Goal: Task Accomplishment & Management: Use online tool/utility

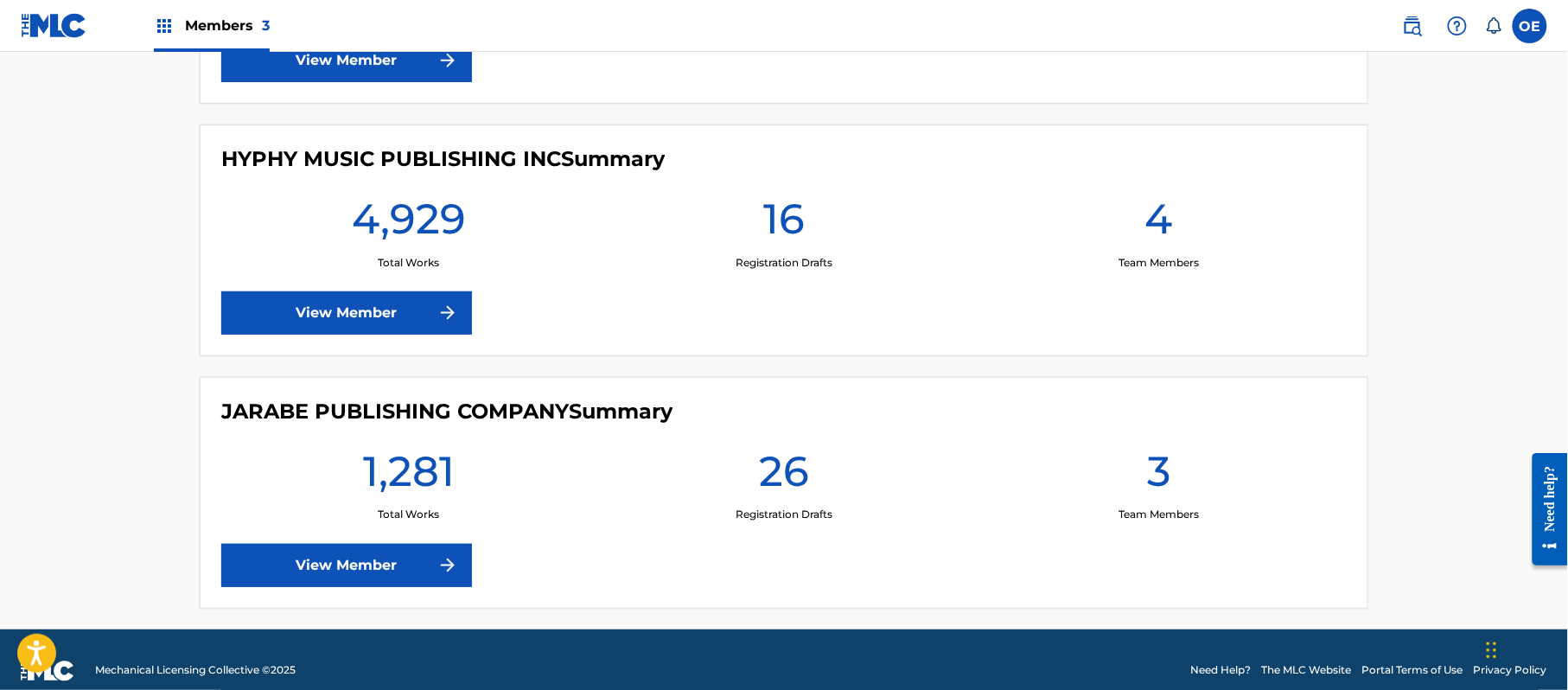
scroll to position [702, 0]
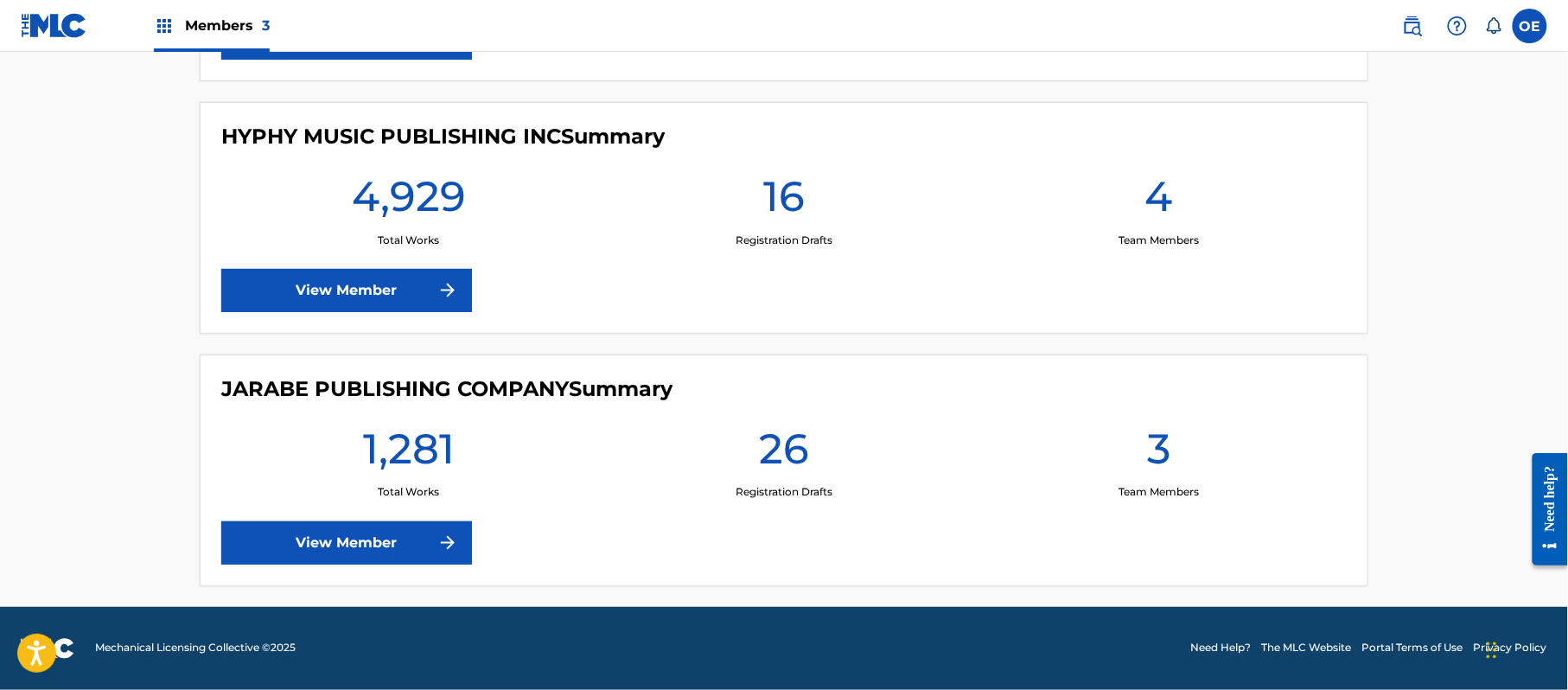
click at [402, 543] on link "View Member" at bounding box center [346, 542] width 250 height 43
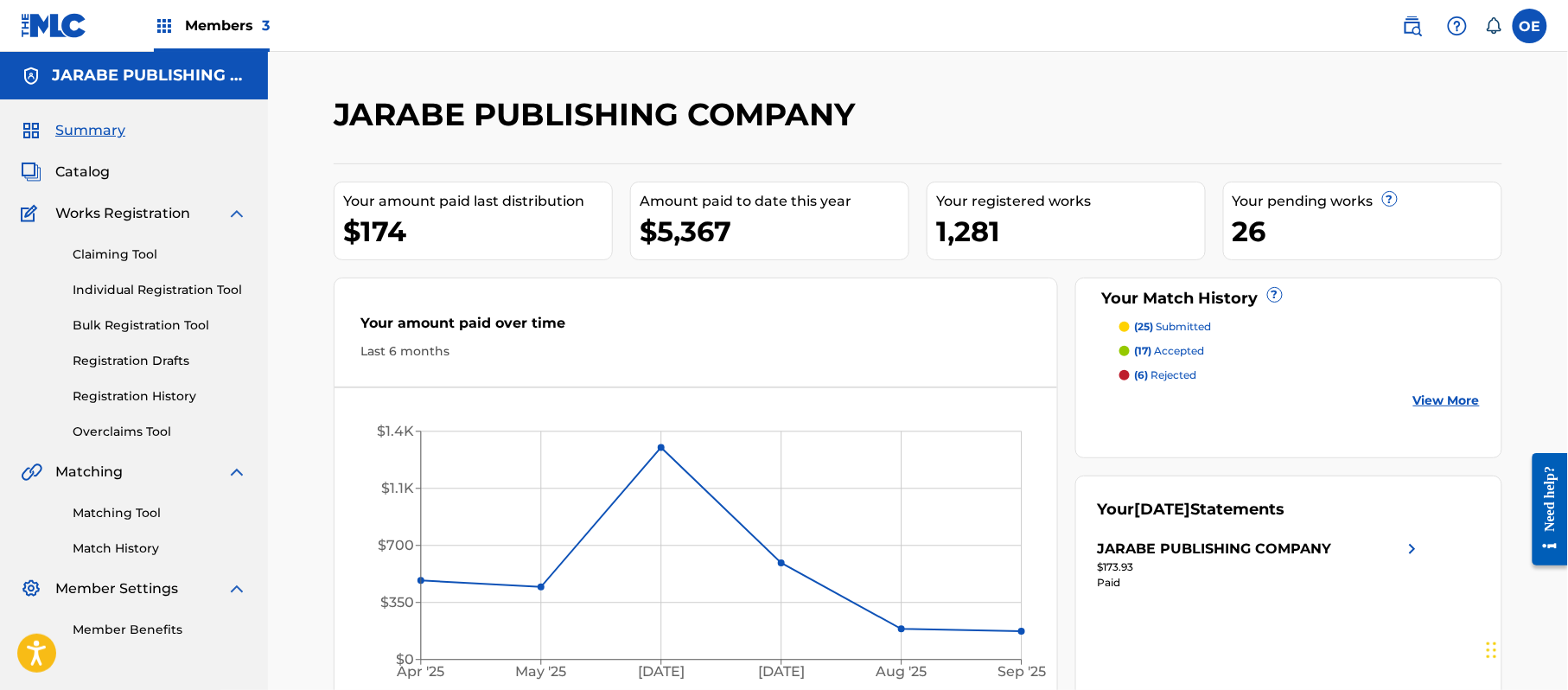
click at [132, 541] on link "Match History" at bounding box center [159, 548] width 174 height 18
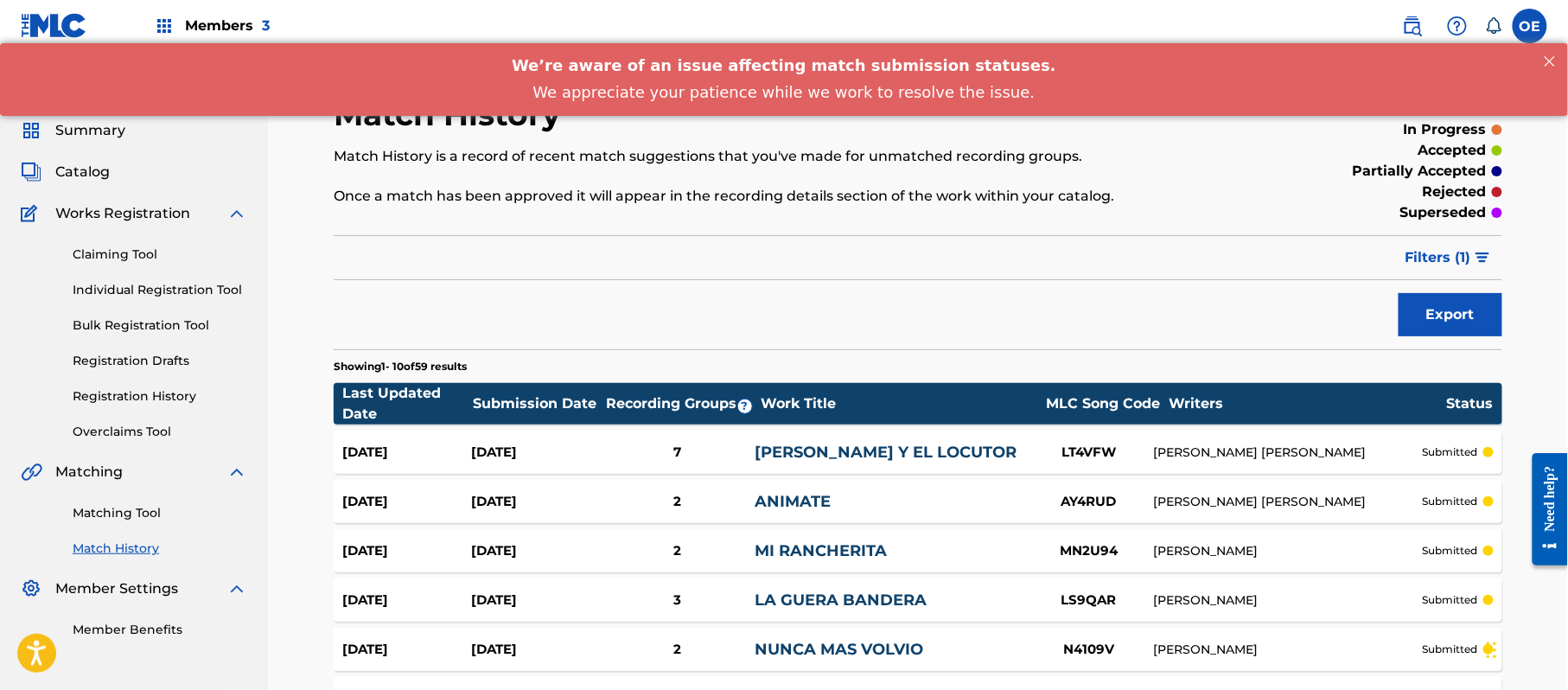
click at [142, 513] on link "Matching Tool" at bounding box center [159, 513] width 174 height 18
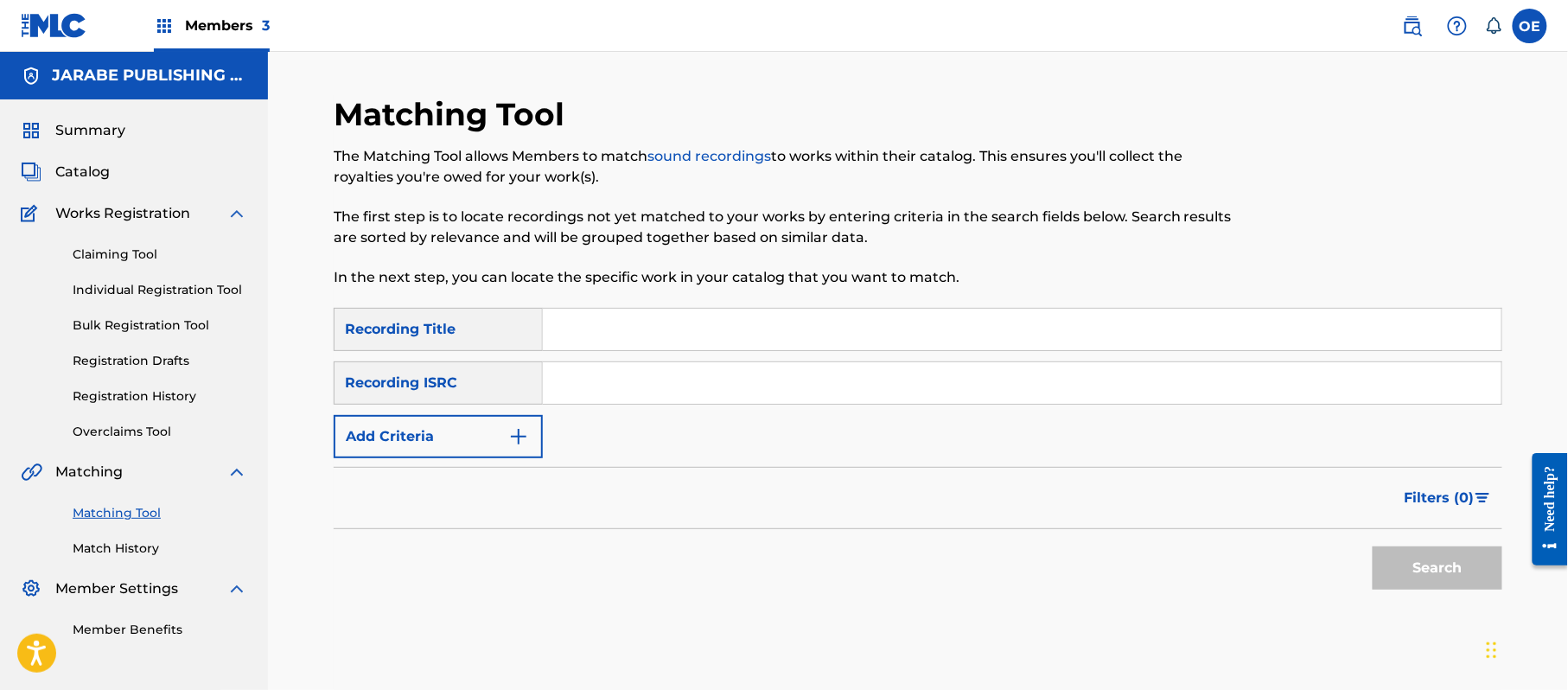
paste input "EL REY DE ESPADAS"
type input "EL REY DE ESPADAS"
click at [449, 429] on button "Add Criteria" at bounding box center [439, 436] width 209 height 43
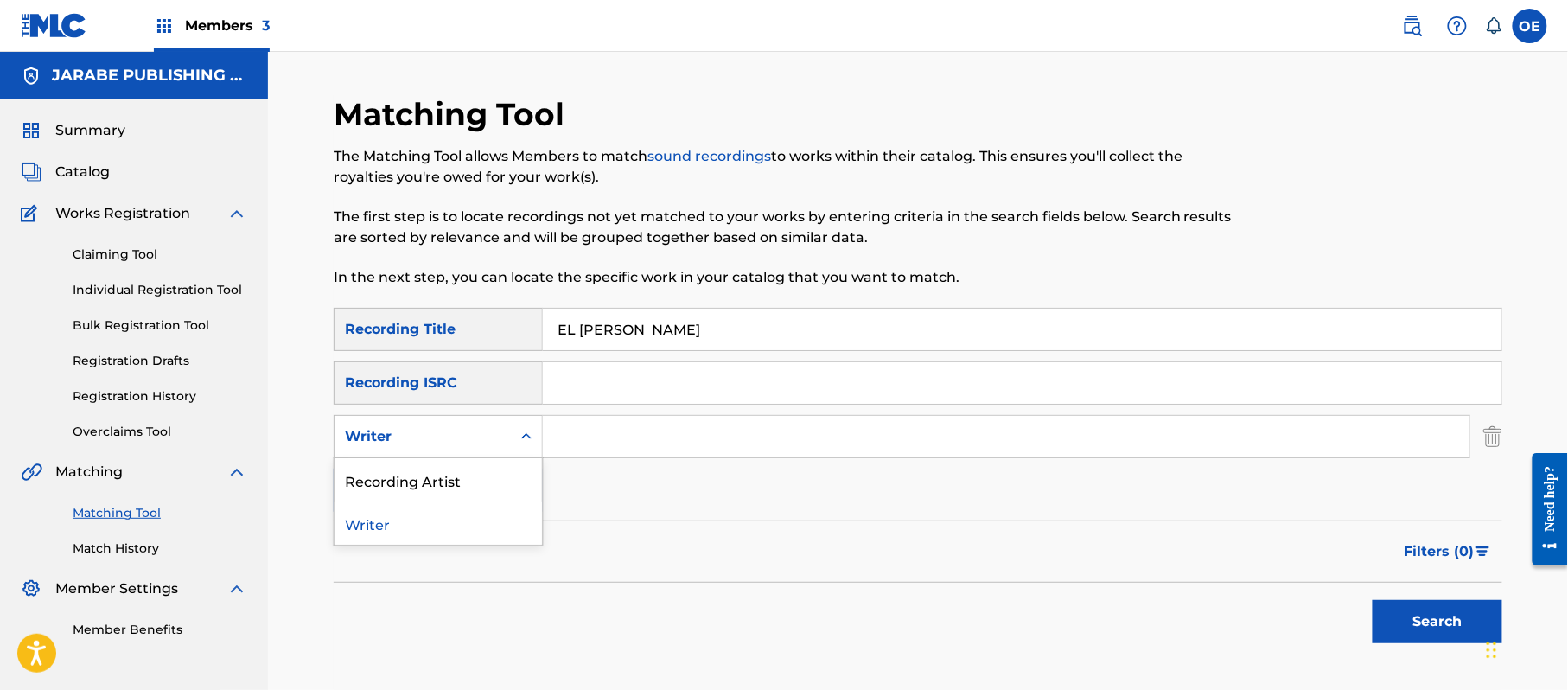
click at [449, 429] on div "Writer" at bounding box center [422, 437] width 156 height 21
click at [448, 467] on div "Recording Artist" at bounding box center [439, 479] width 207 height 43
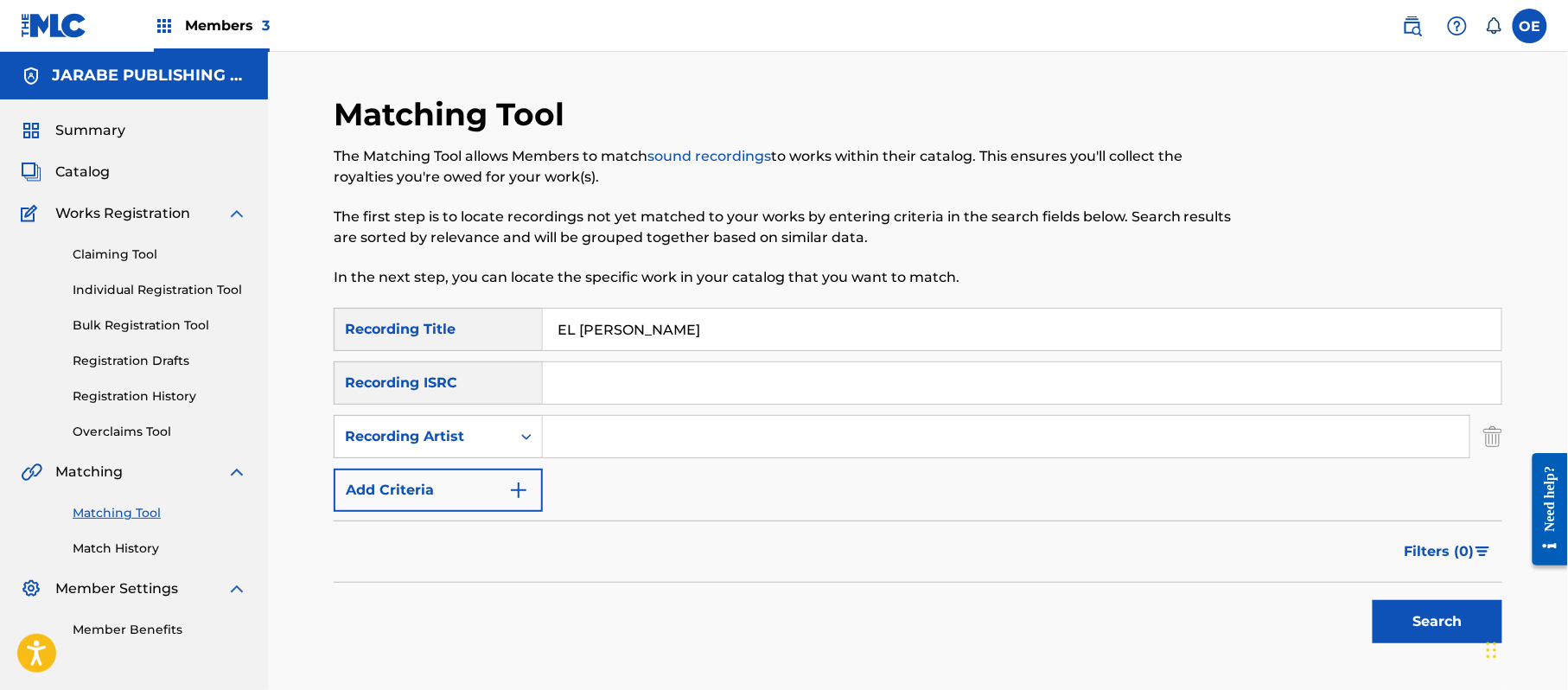
paste input "LOS KINOS"
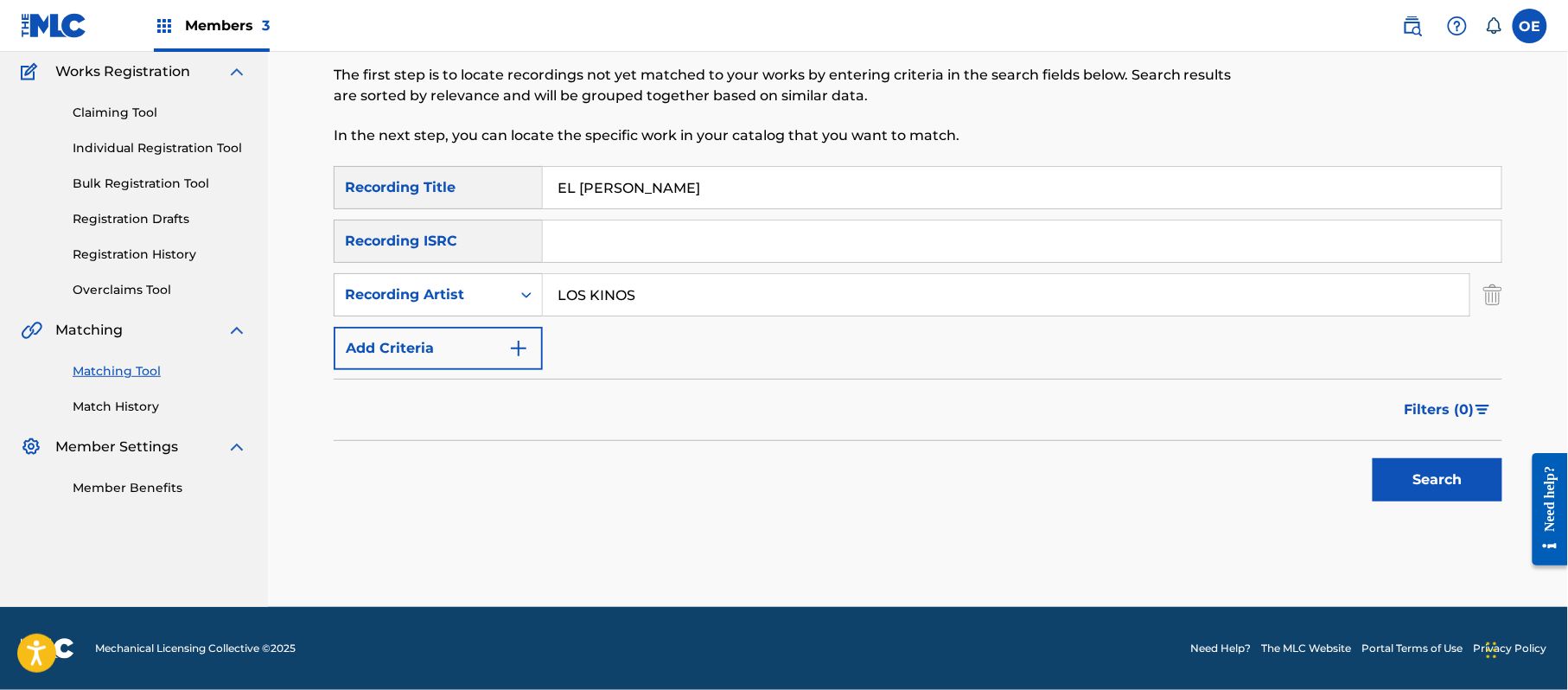
type input "LOS KINOS"
click at [1378, 470] on button "Search" at bounding box center [1437, 479] width 129 height 43
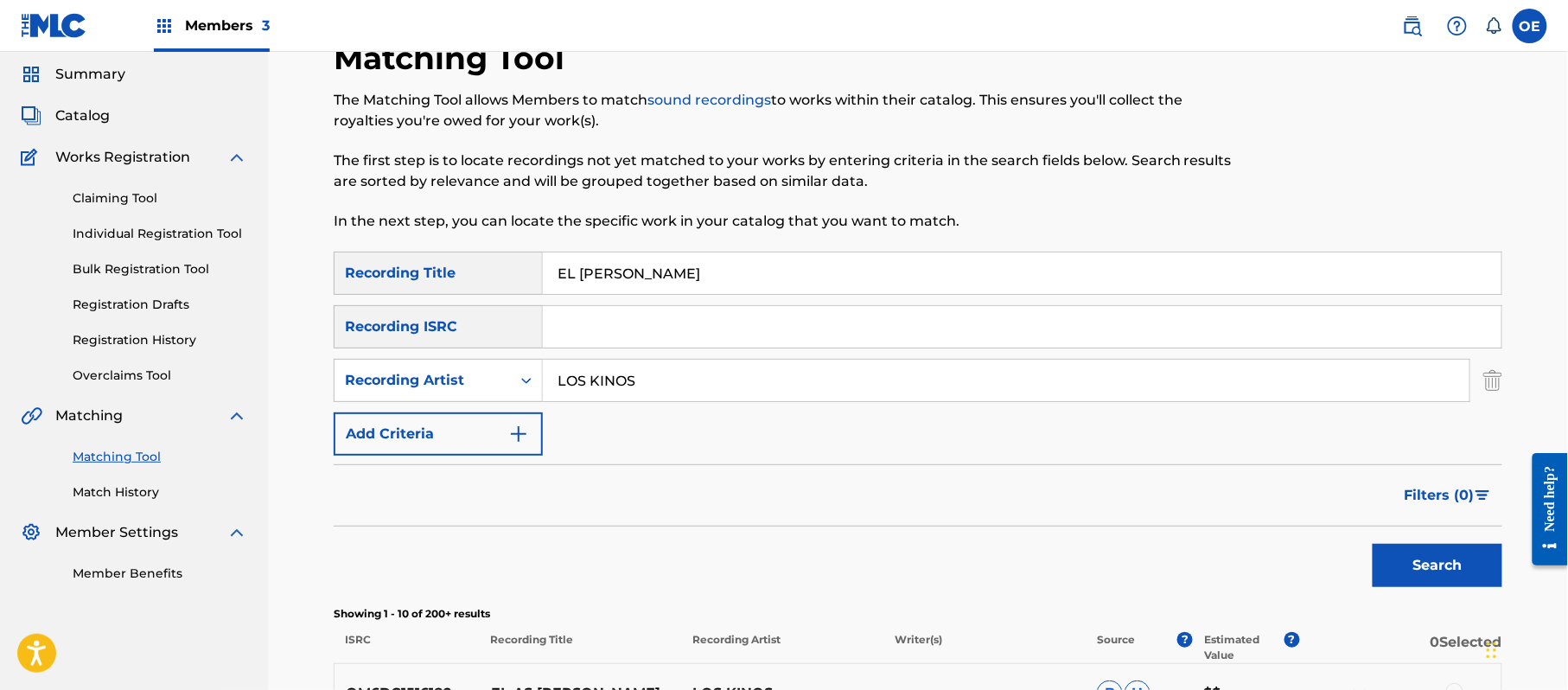
scroll to position [26, 0]
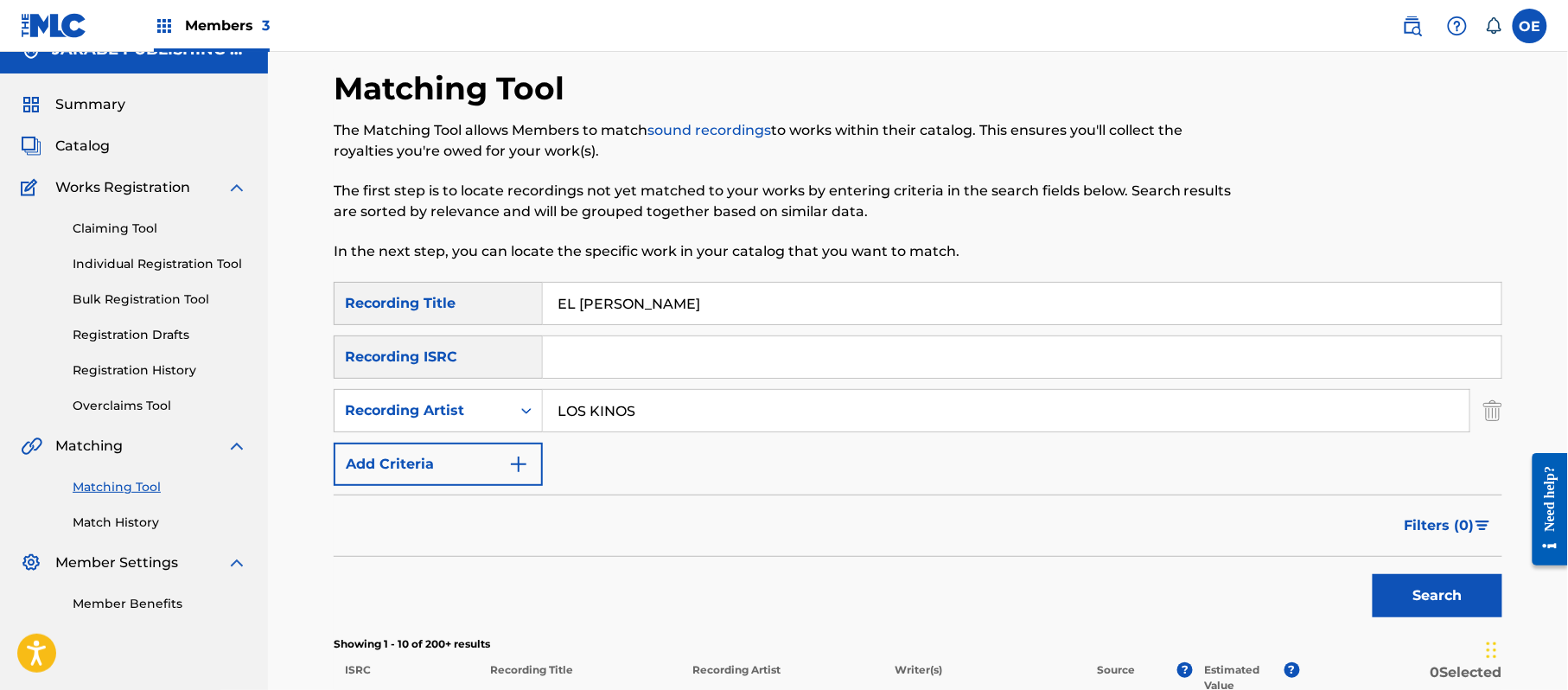
drag, startPoint x: 737, startPoint y: 309, endPoint x: 485, endPoint y: 294, distance: 252.4
click at [443, 303] on div "SearchWithCriteriabba24899-ba54-4a38-b196-fc72ca9ca167 Recording Title EL REY D…" at bounding box center [918, 303] width 1168 height 43
paste input "LA CITA"
type input "LA CITA"
click at [1467, 589] on button "Search" at bounding box center [1437, 595] width 129 height 43
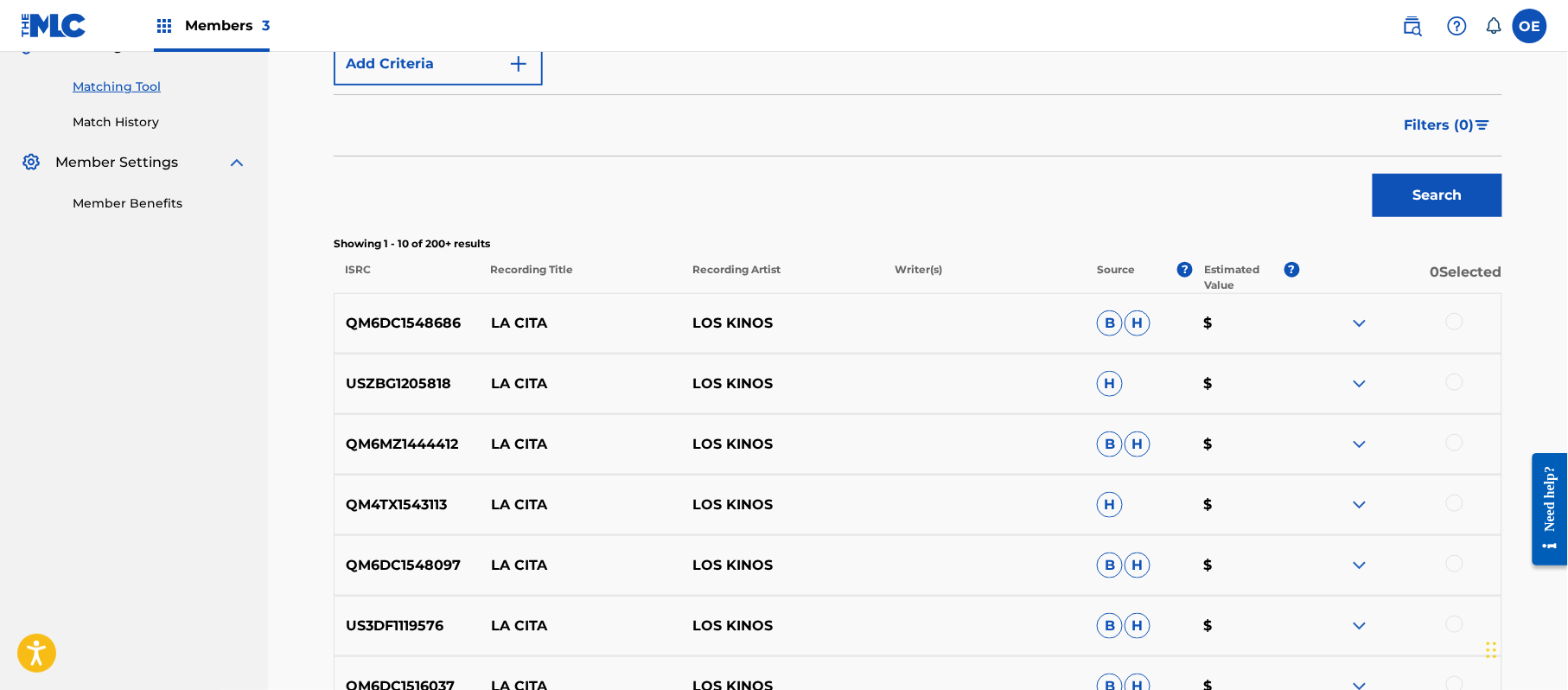
scroll to position [487, 0]
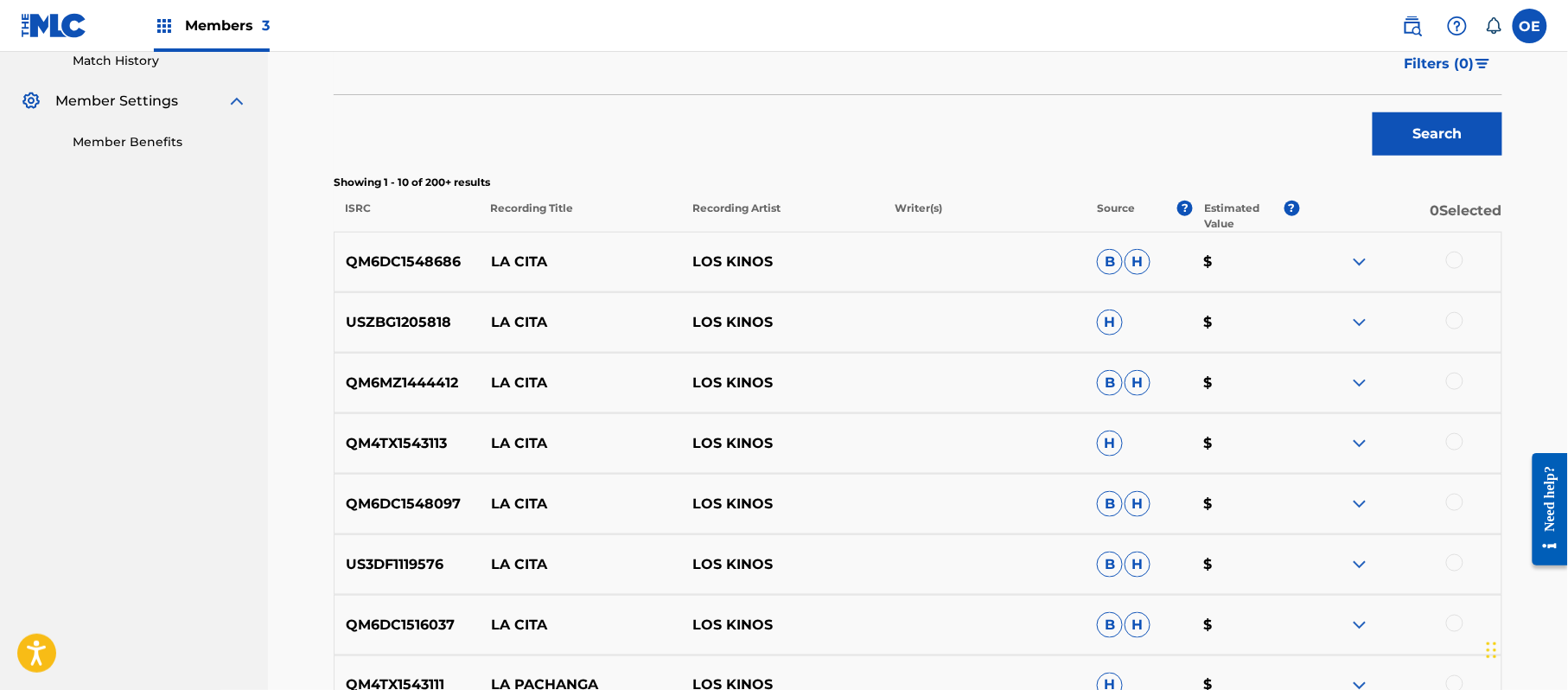
click at [1462, 258] on div at bounding box center [1455, 260] width 17 height 17
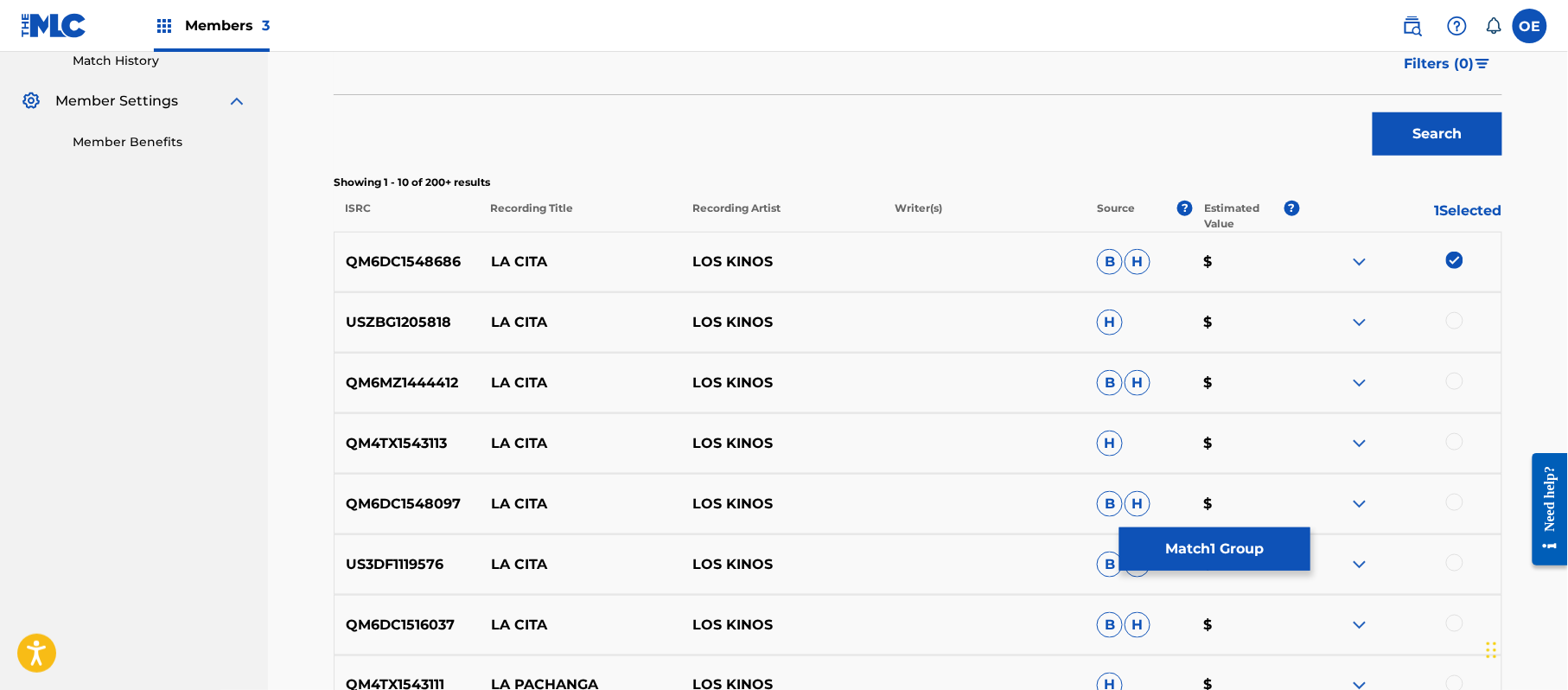
click at [1459, 322] on div at bounding box center [1455, 321] width 17 height 17
click at [1458, 387] on div at bounding box center [1455, 382] width 17 height 17
click at [1452, 448] on div at bounding box center [1455, 442] width 17 height 17
click at [1446, 505] on div at bounding box center [1455, 503] width 17 height 17
click at [1453, 553] on div "US3DF1119576 LA CITA LOS KINOS B H $" at bounding box center [918, 564] width 1168 height 61
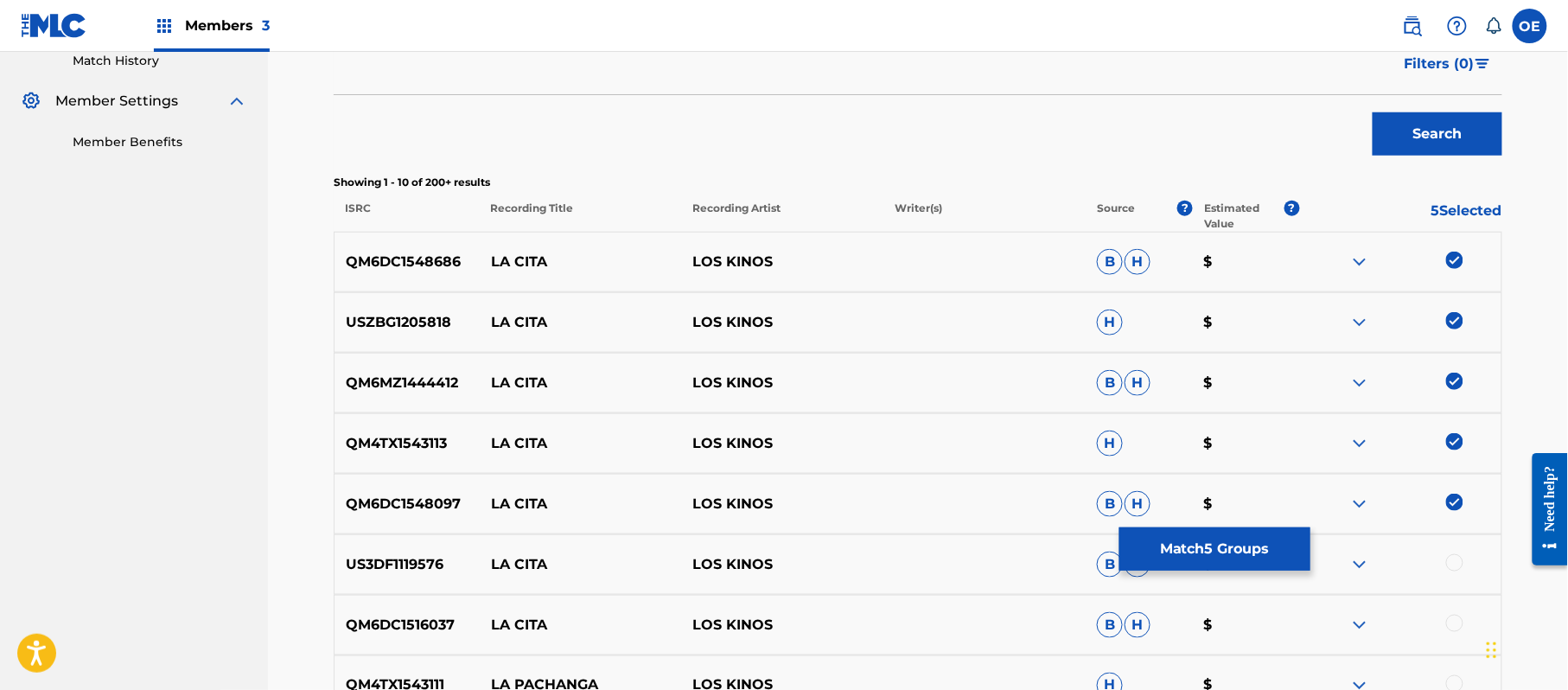
click at [1443, 574] on div at bounding box center [1400, 564] width 203 height 21
click at [1453, 567] on div at bounding box center [1455, 562] width 17 height 17
click at [1454, 623] on div at bounding box center [1455, 623] width 17 height 17
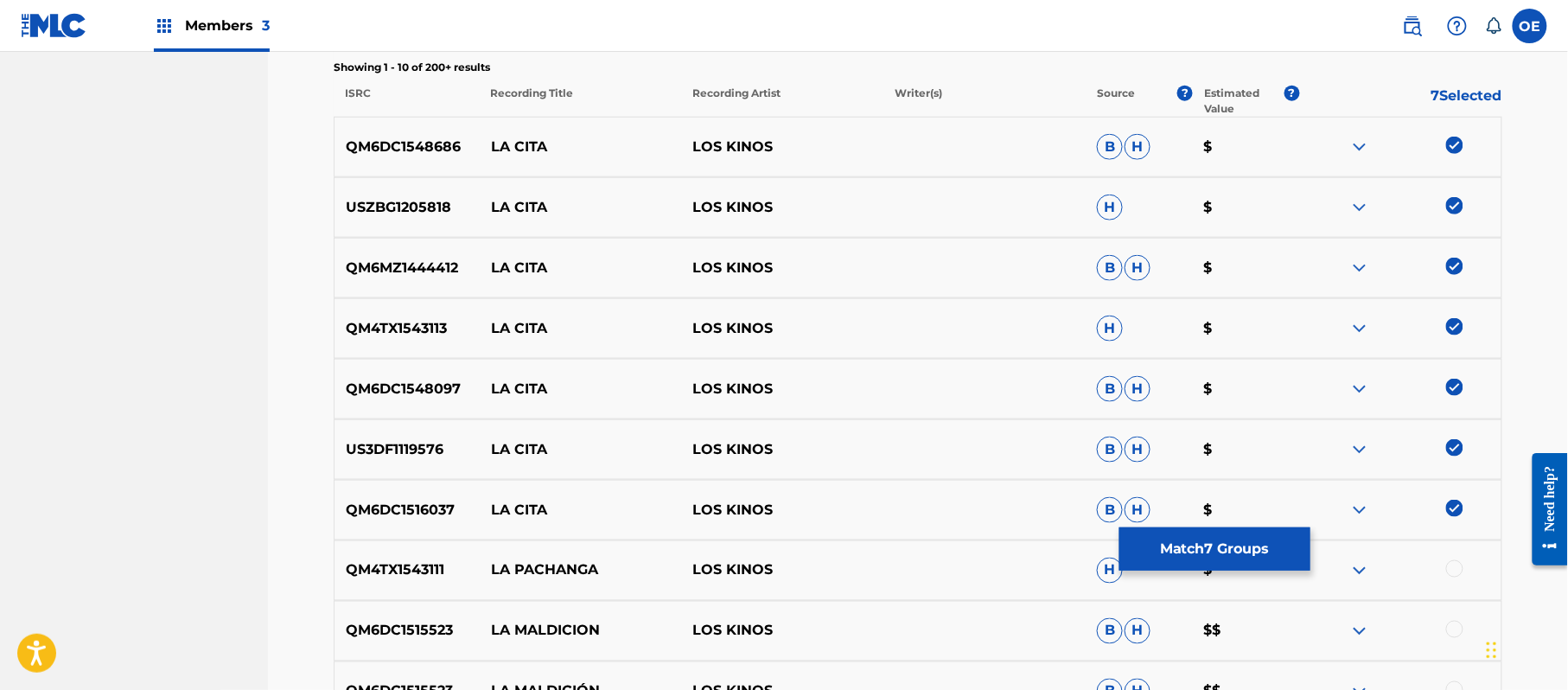
click at [1147, 554] on button "Match 7 Groups" at bounding box center [1214, 548] width 191 height 43
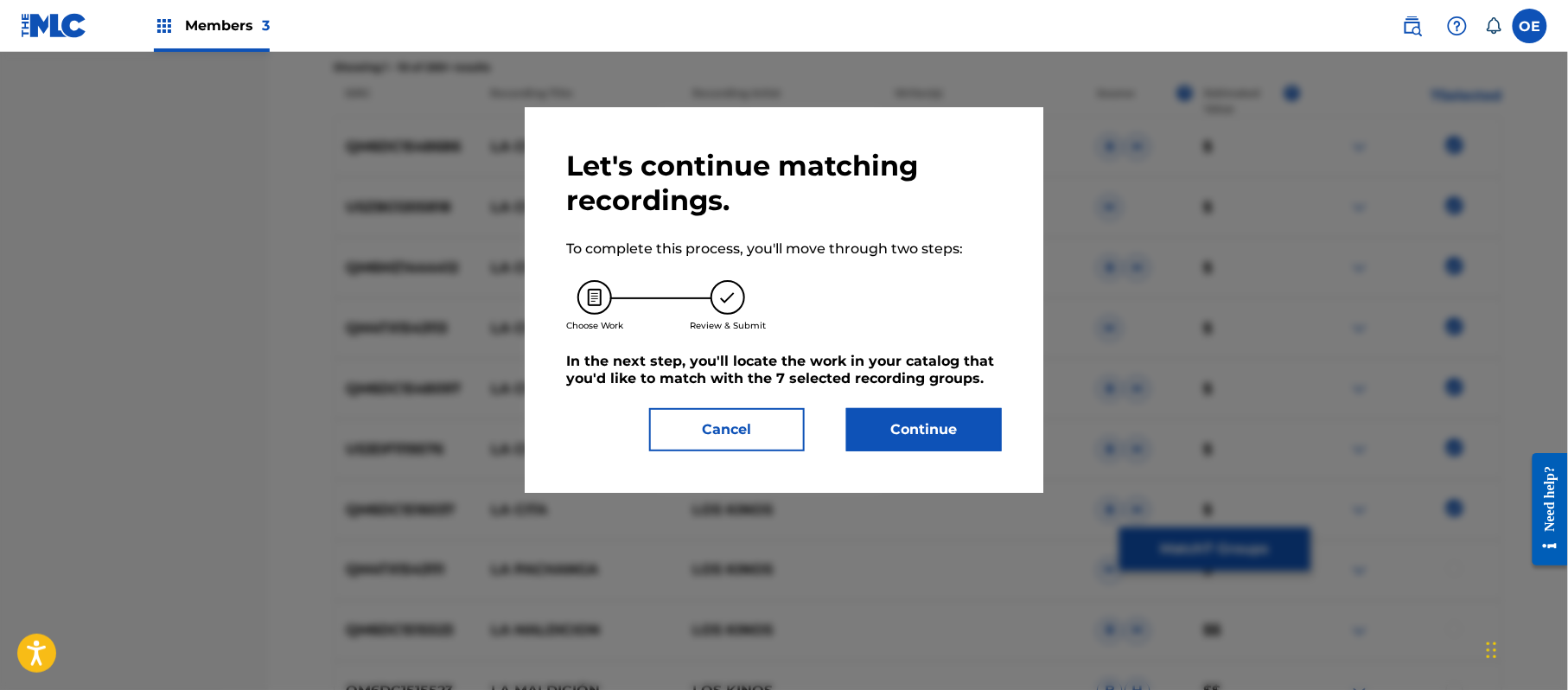
click at [910, 427] on button "Continue" at bounding box center [924, 429] width 156 height 43
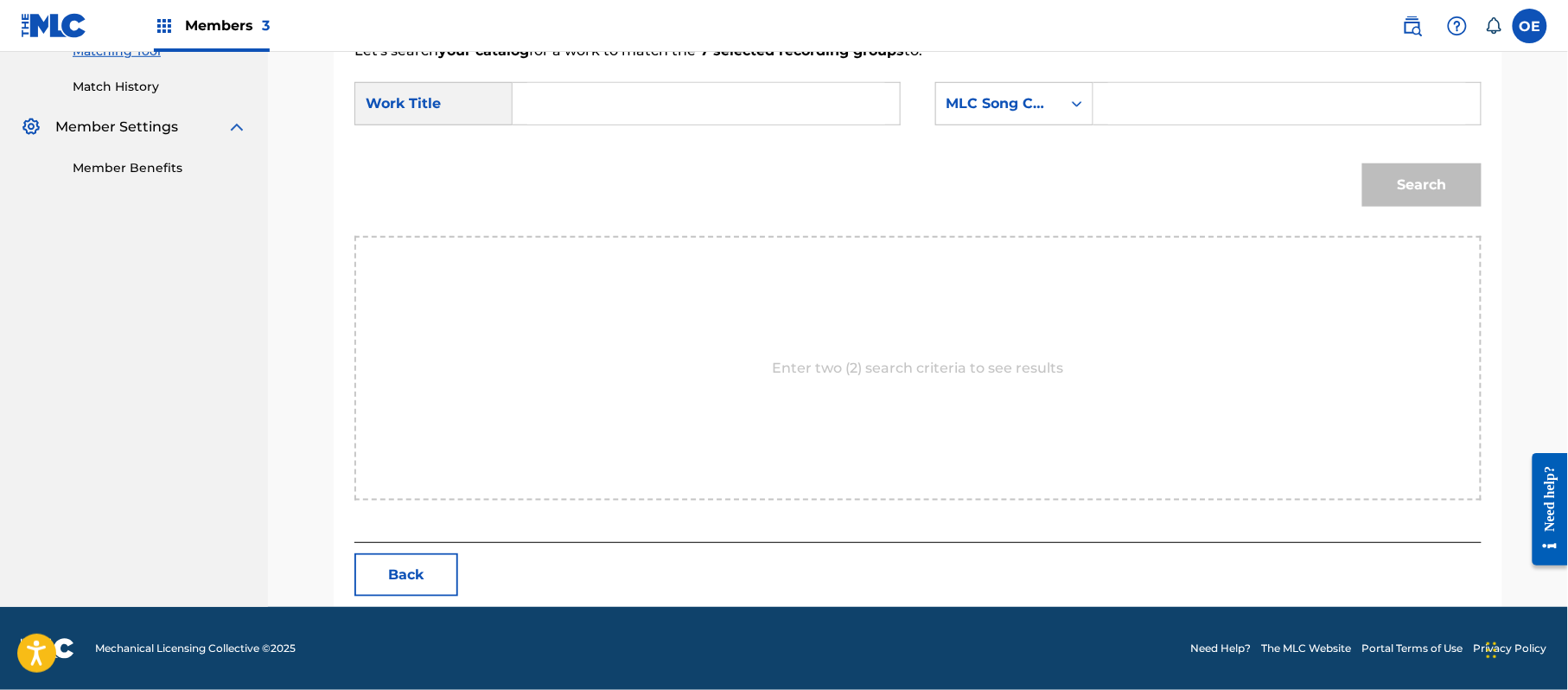
paste input "LA CITA"
type input "LA CITA"
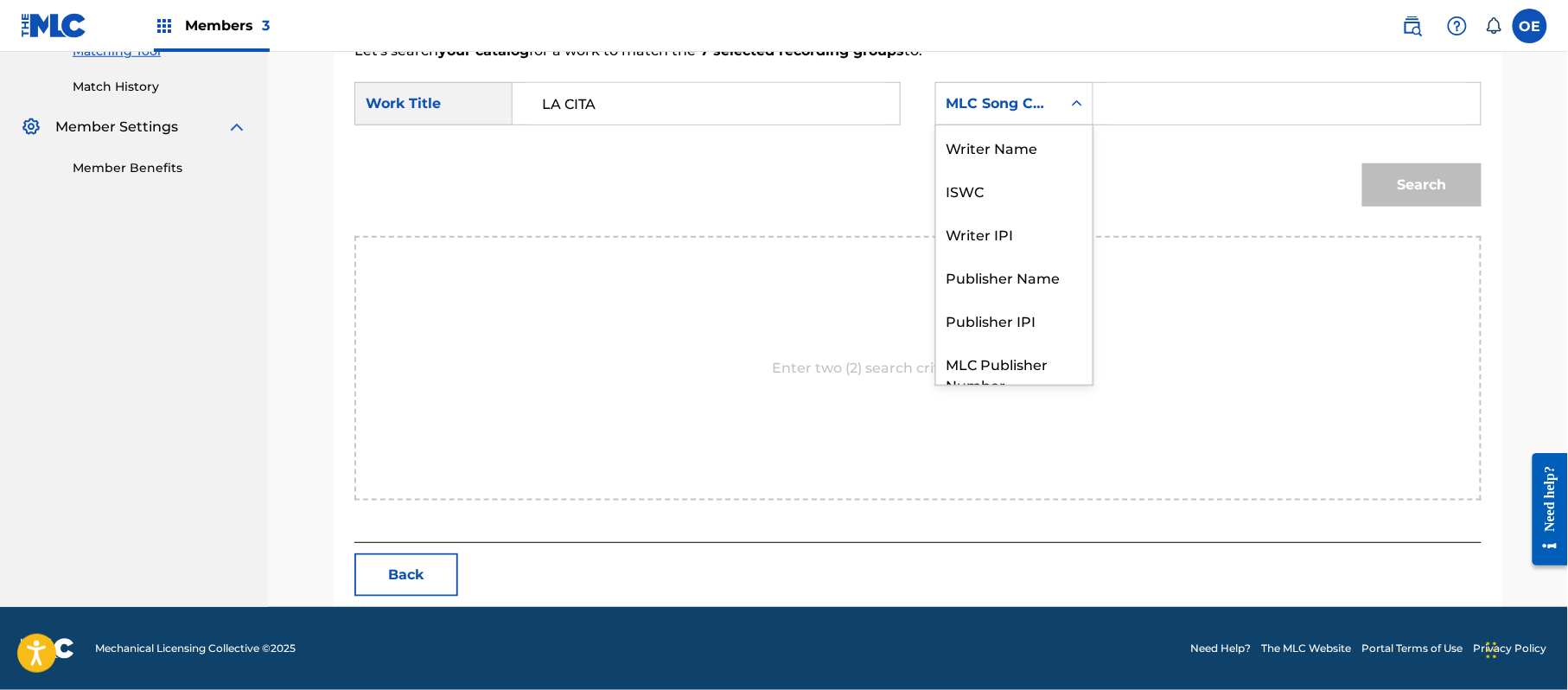
click at [1039, 108] on div "MLC Song Code" at bounding box center [999, 104] width 105 height 21
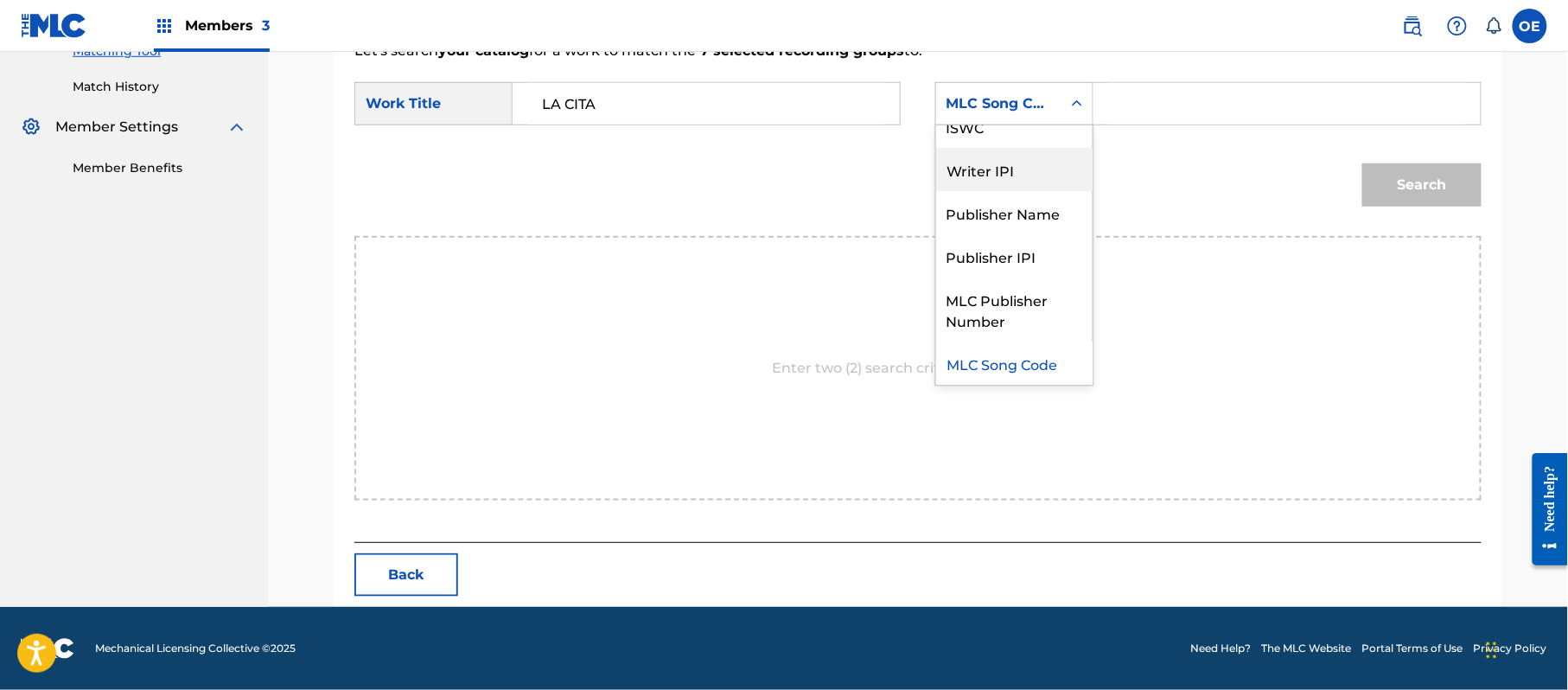
scroll to position [0, 0]
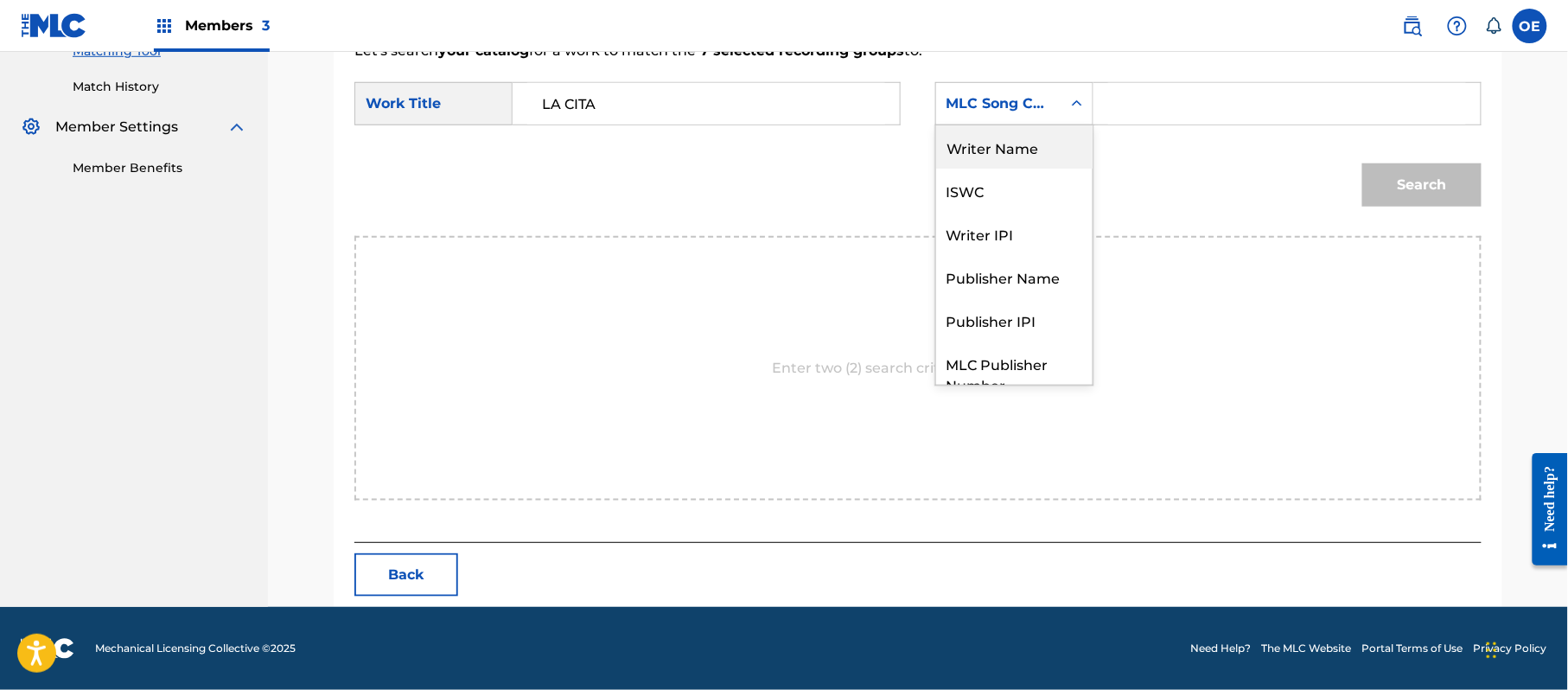
click at [1014, 150] on div "Writer Name" at bounding box center [1014, 147] width 156 height 43
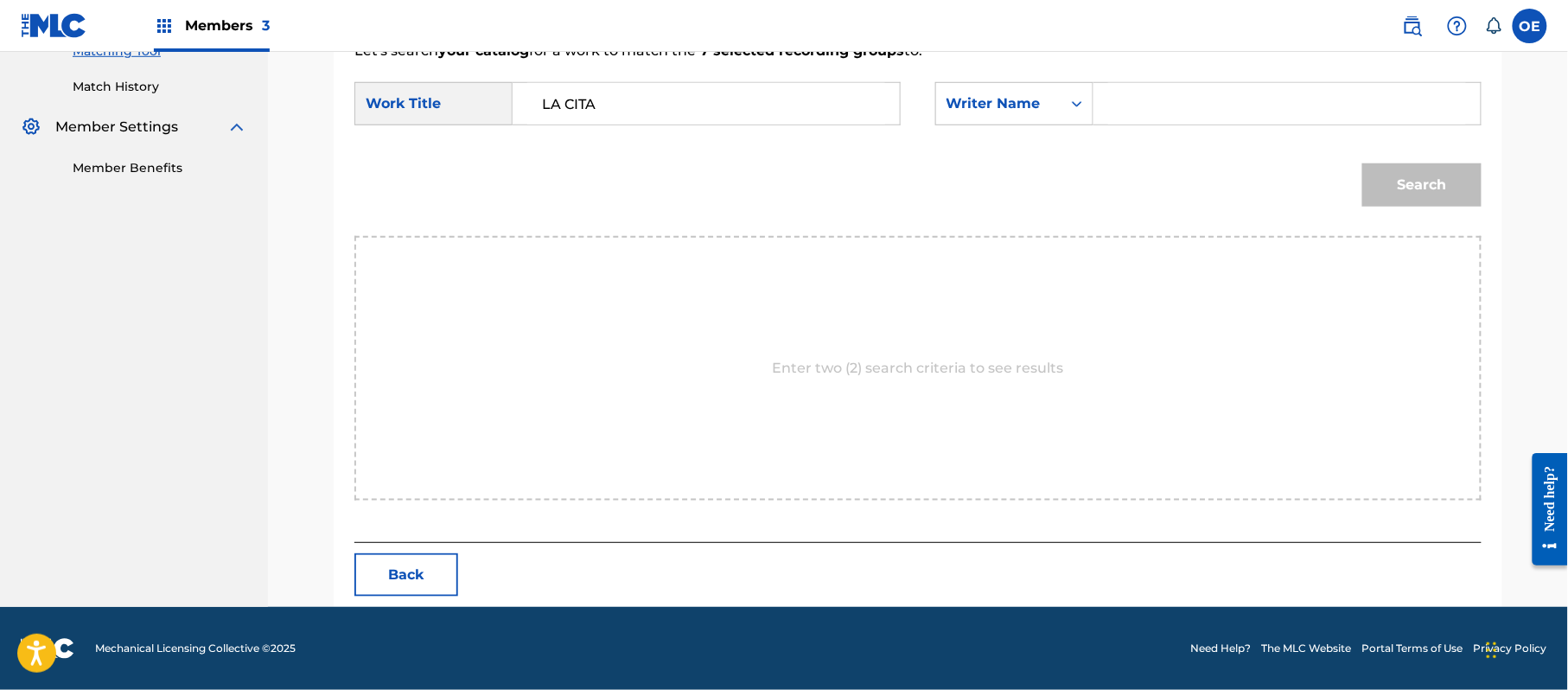
click at [1169, 110] on input "Search Form" at bounding box center [1287, 104] width 358 height 42
type input "JOSE"
click at [1362, 164] on button "Search" at bounding box center [1421, 185] width 119 height 43
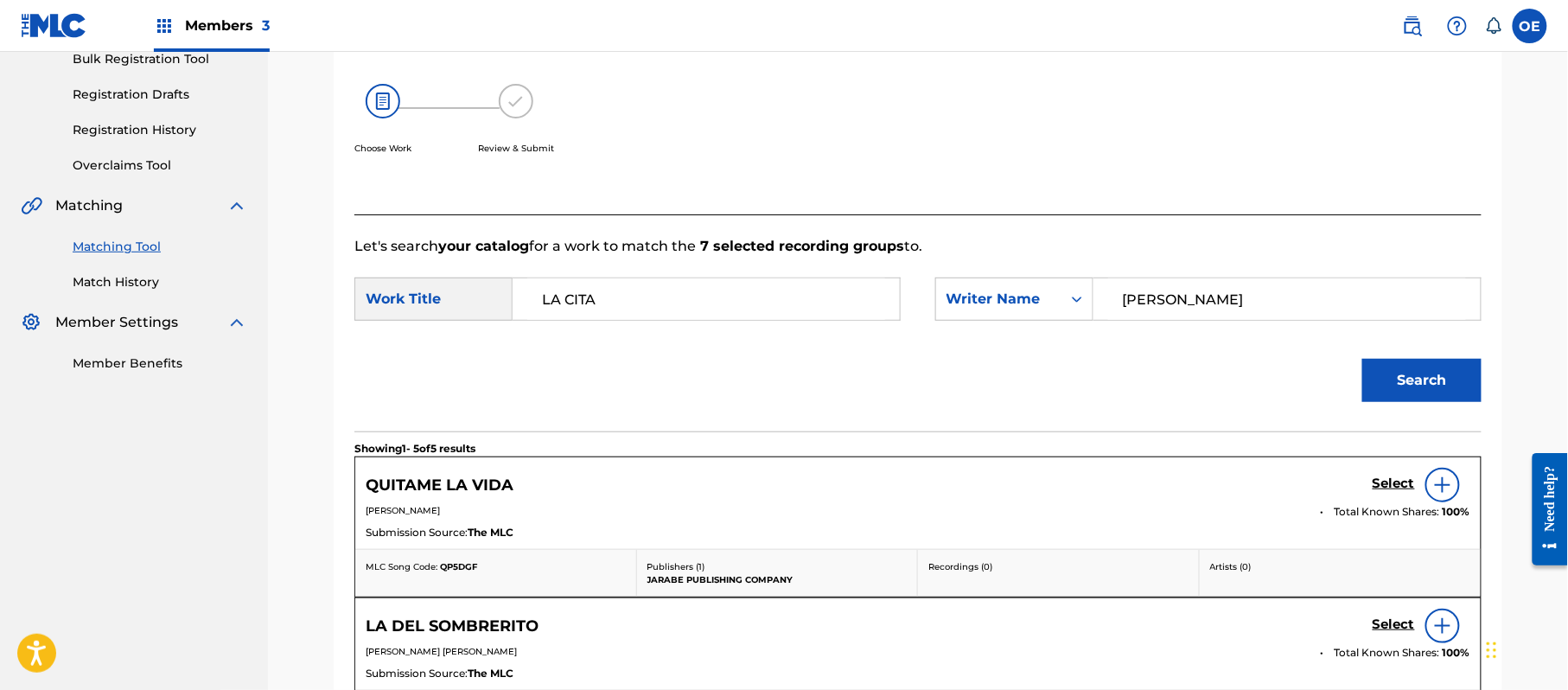
scroll to position [462, 0]
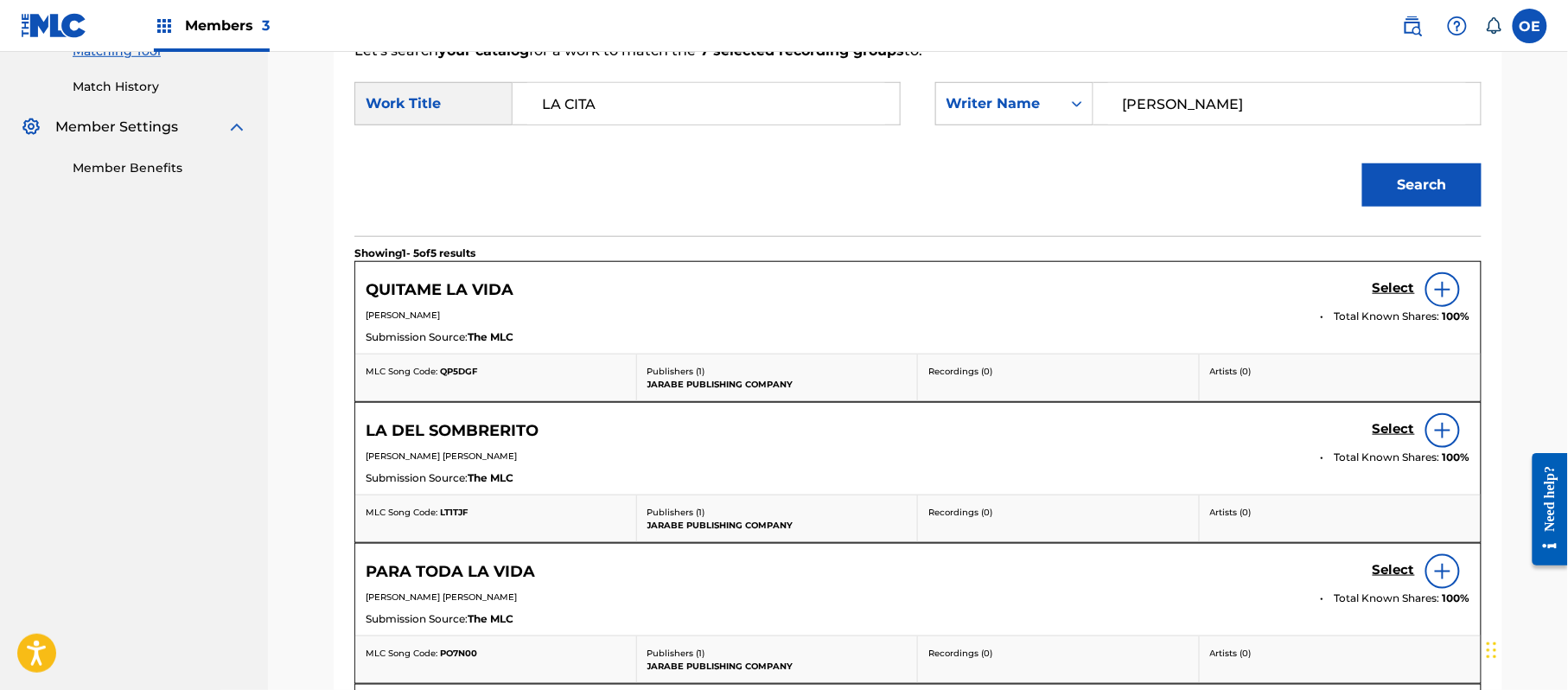
drag, startPoint x: 1291, startPoint y: 106, endPoint x: 928, endPoint y: 123, distance: 363.4
click at [1066, 128] on div "SearchWithCriteriab70609a1-7ca5-4428-8847-7f97191fa87a Work Title LA CITA Searc…" at bounding box center [917, 108] width 1127 height 53
paste input "GABINO AYLA CISNEROS"
click at [1393, 150] on div "Search" at bounding box center [1418, 181] width 127 height 69
click at [1399, 177] on button "Search" at bounding box center [1421, 185] width 119 height 43
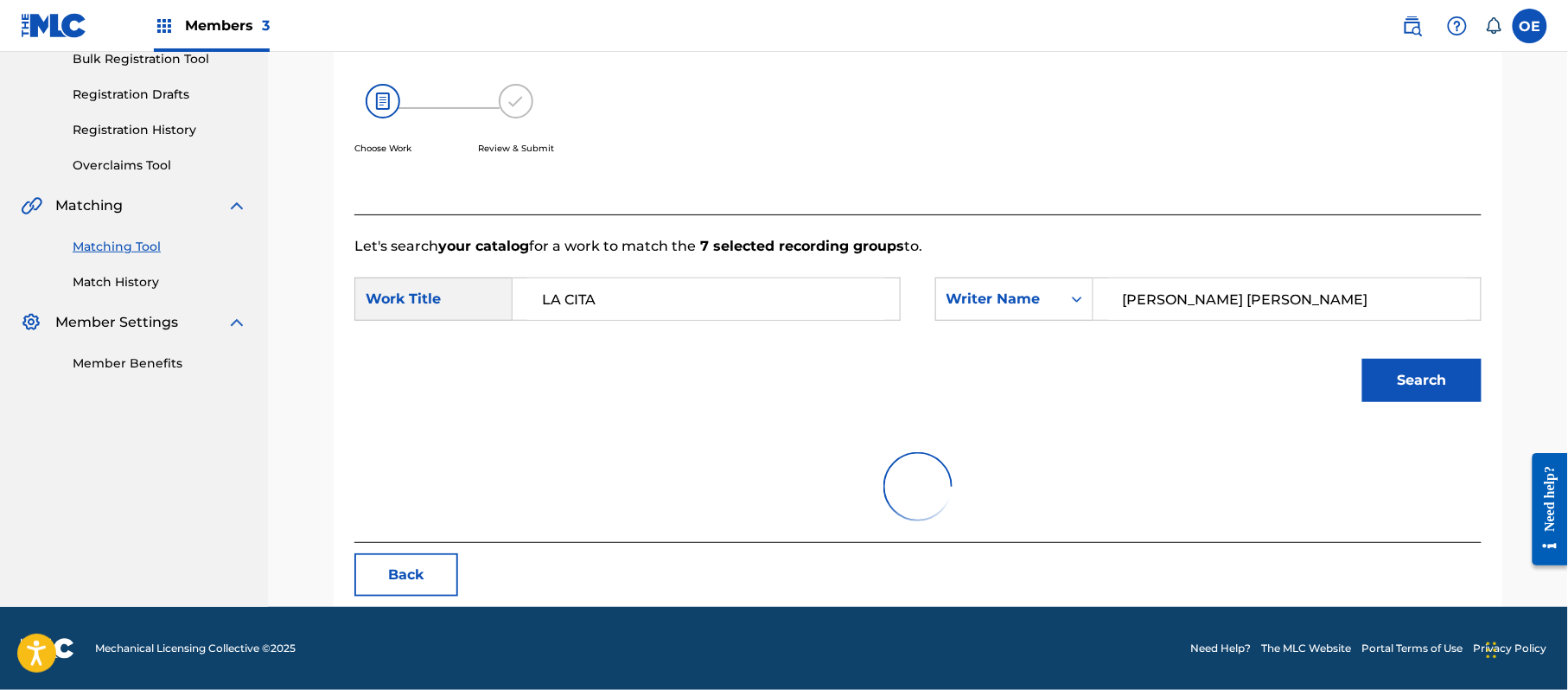
scroll to position [411, 0]
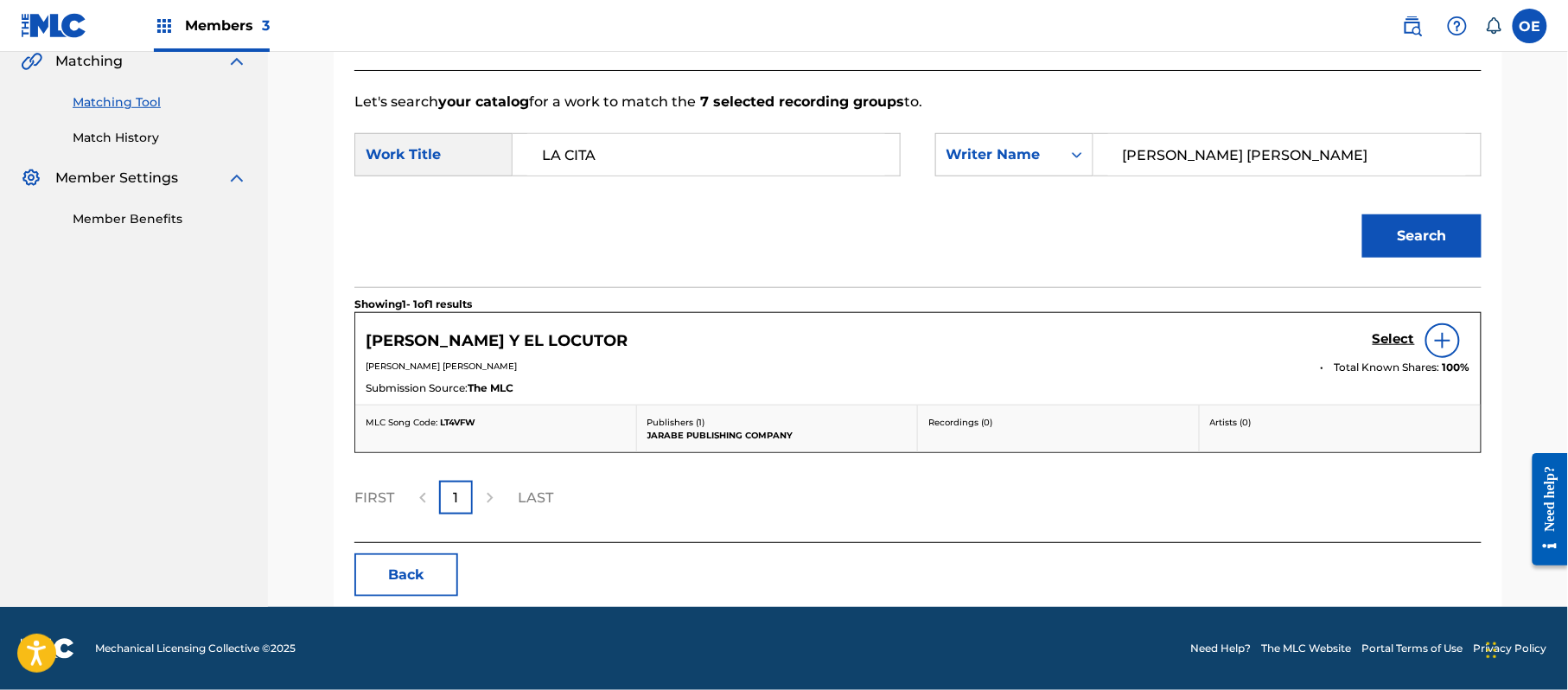
drag, startPoint x: 1348, startPoint y: 180, endPoint x: 1327, endPoint y: 174, distance: 21.8
click at [1327, 174] on div "SearchWithCriteriab70609a1-7ca5-4428-8847-7f97191fa87a Work Title LA CITA Searc…" at bounding box center [917, 160] width 1127 height 53
drag, startPoint x: 1256, startPoint y: 182, endPoint x: 1181, endPoint y: 211, distance: 80.4
click at [1181, 211] on form "SearchWithCriteriab70609a1-7ca5-4428-8847-7f97191fa87a Work Title LA CITA Searc…" at bounding box center [917, 199] width 1127 height 174
type input "[PERSON_NAME]"
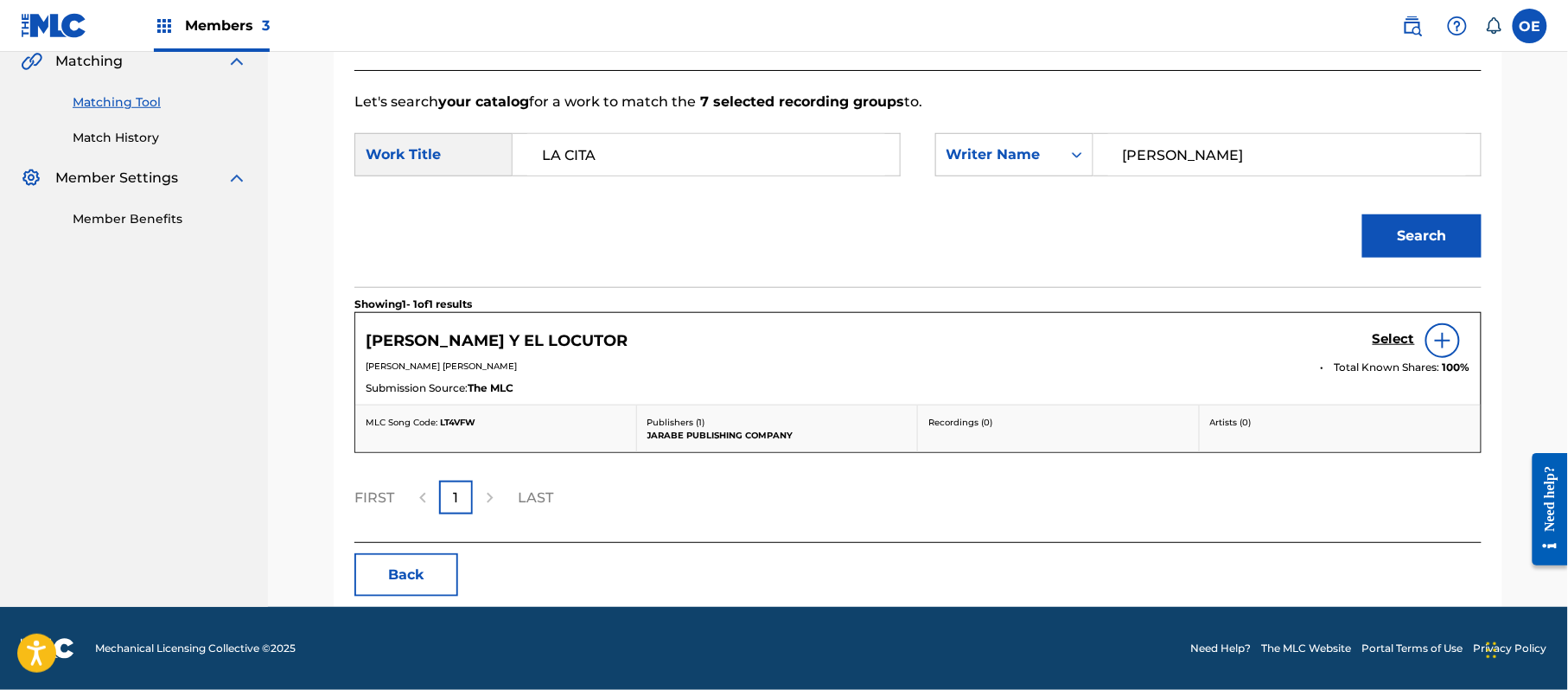
click at [1362, 214] on button "Search" at bounding box center [1421, 235] width 119 height 43
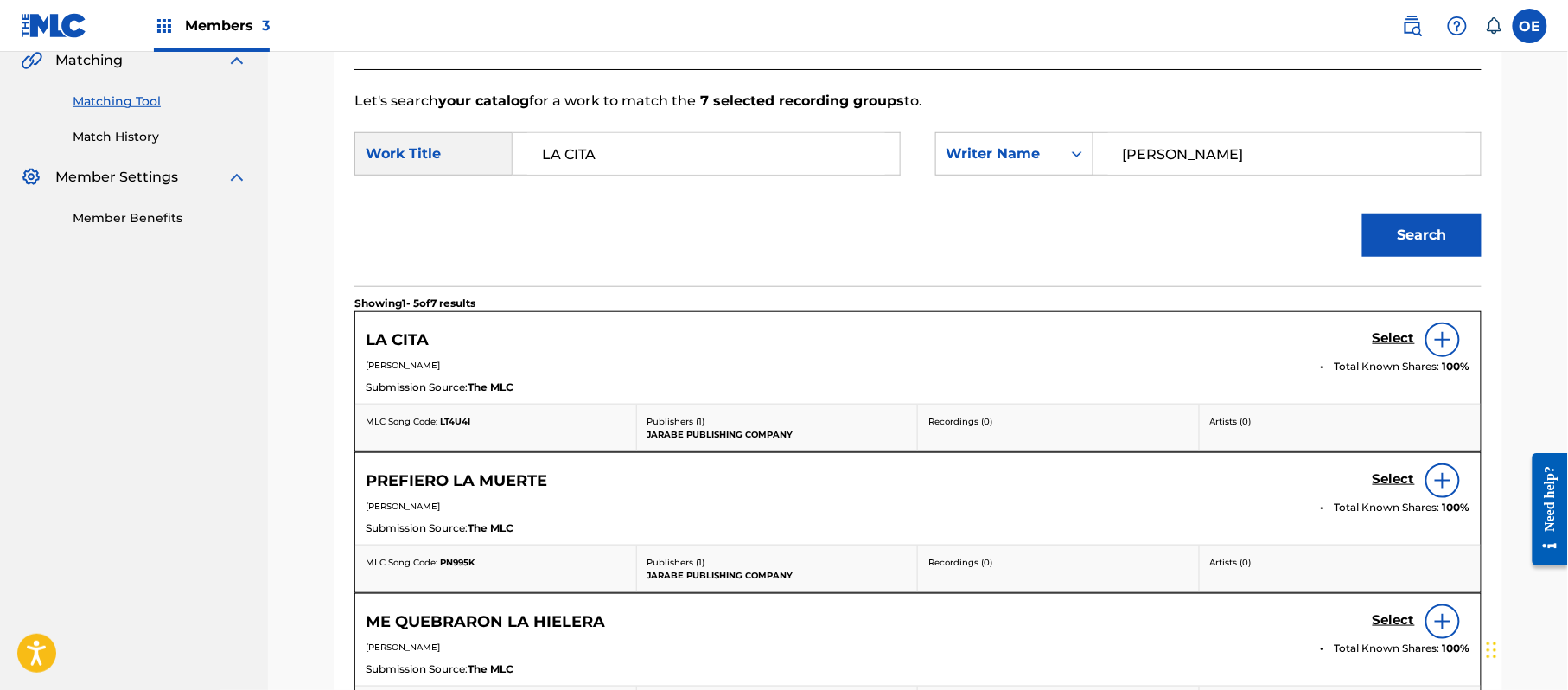
click at [1377, 337] on h5 "Select" at bounding box center [1393, 338] width 43 height 16
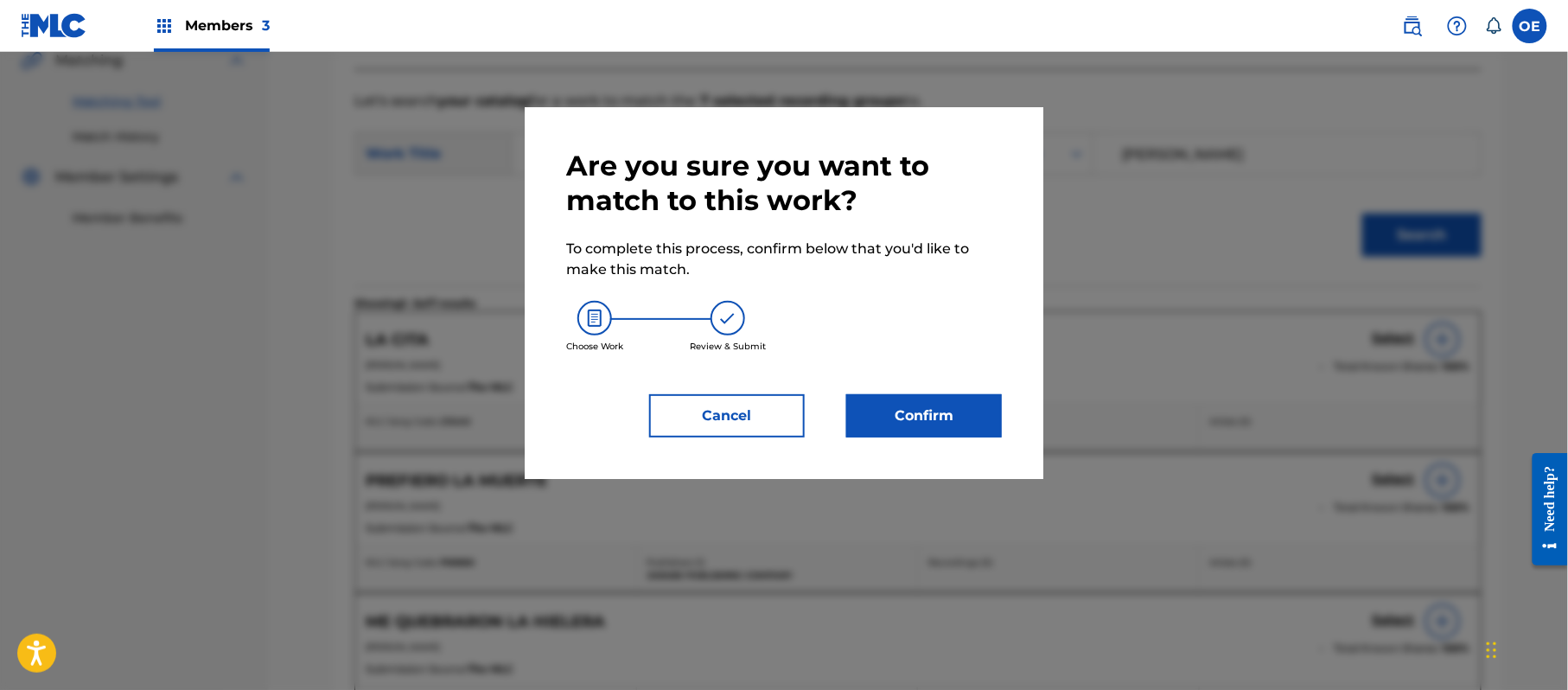
click at [933, 401] on button "Confirm" at bounding box center [924, 415] width 156 height 43
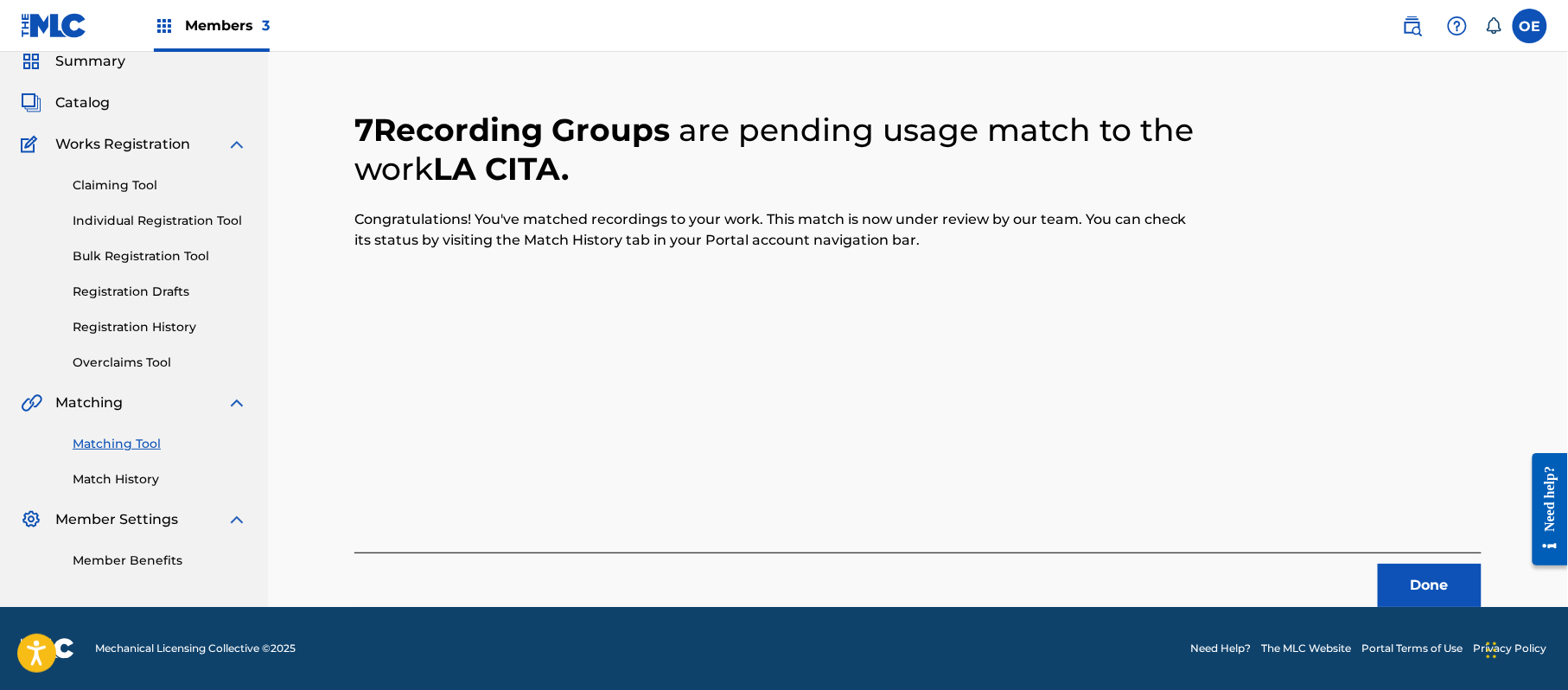
scroll to position [69, 0]
click at [1474, 567] on button "Done" at bounding box center [1429, 584] width 104 height 43
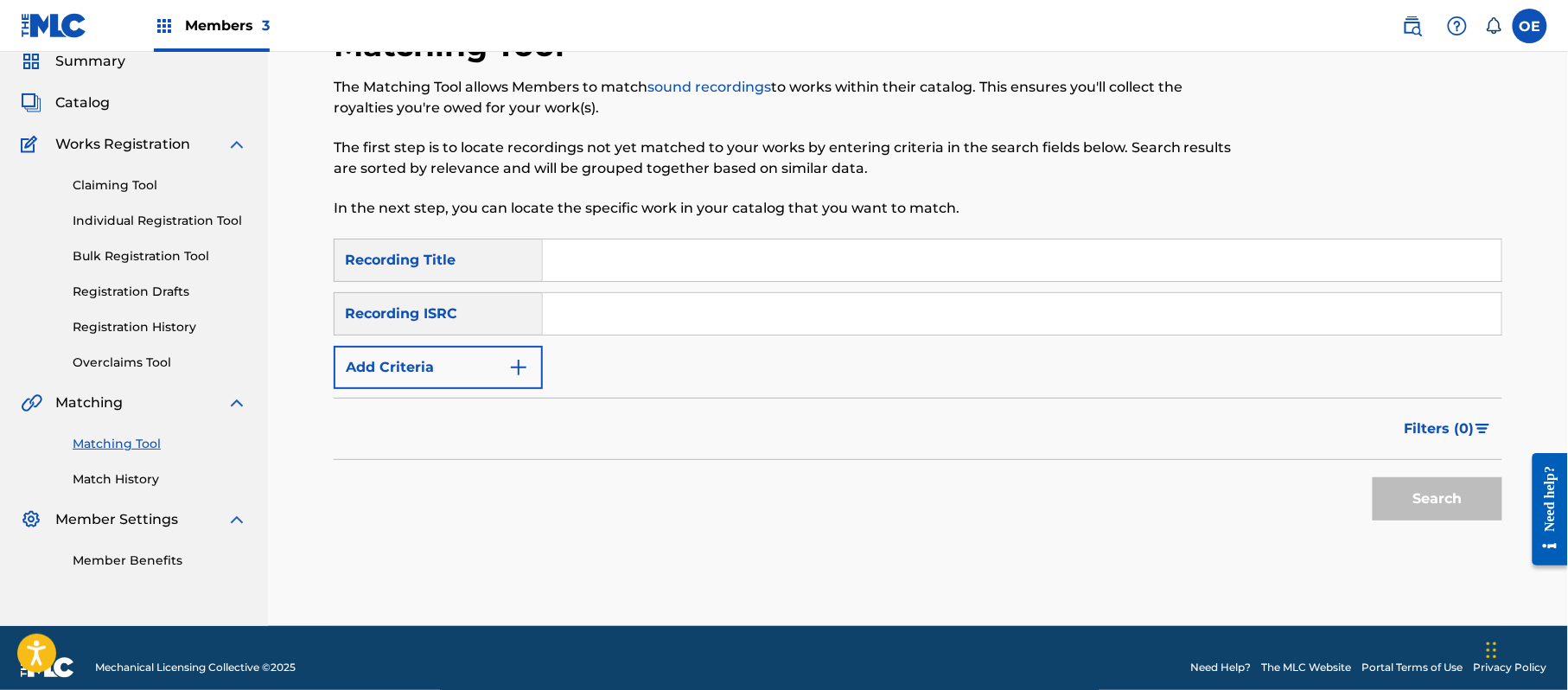
paste input "LA [PERSON_NAME] [PERSON_NAME]"
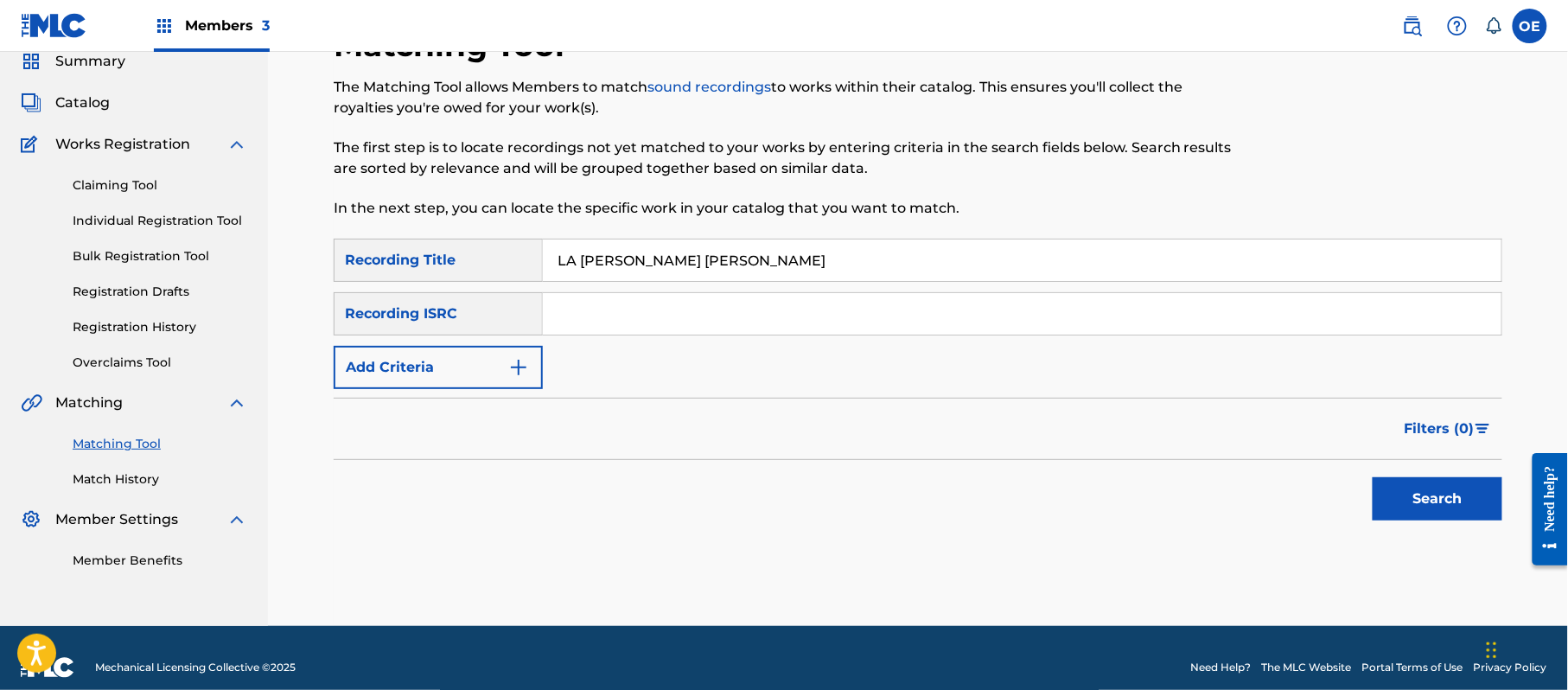
type input "LA [PERSON_NAME] [PERSON_NAME]"
click at [439, 361] on button "Add Criteria" at bounding box center [439, 366] width 209 height 43
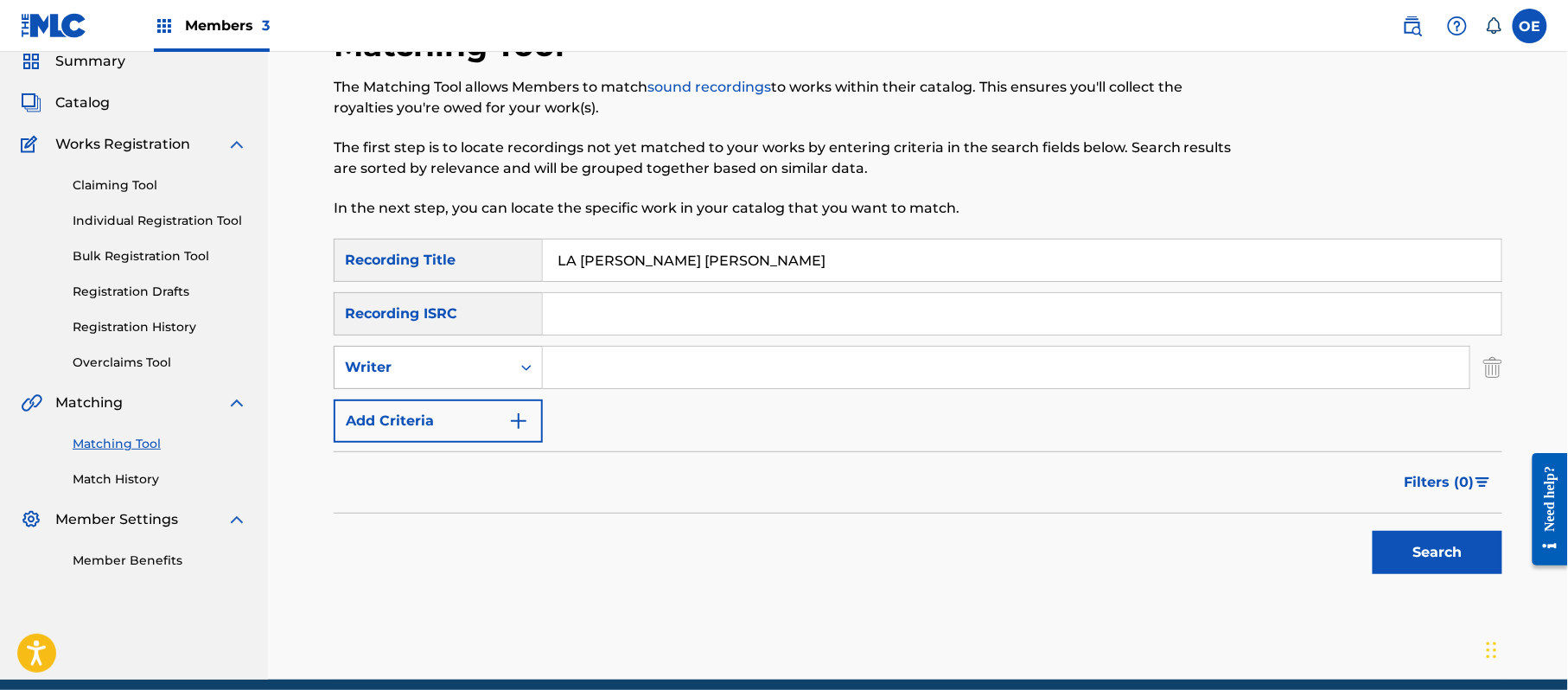
click at [471, 372] on div "Writer" at bounding box center [422, 367] width 156 height 21
click at [496, 413] on div "Recording Artist" at bounding box center [439, 410] width 207 height 43
paste input "GABINO AYLA CISNEROS"
type input "GABINO AYLA CISNEROS"
drag, startPoint x: 790, startPoint y: 366, endPoint x: 323, endPoint y: 374, distance: 467.1
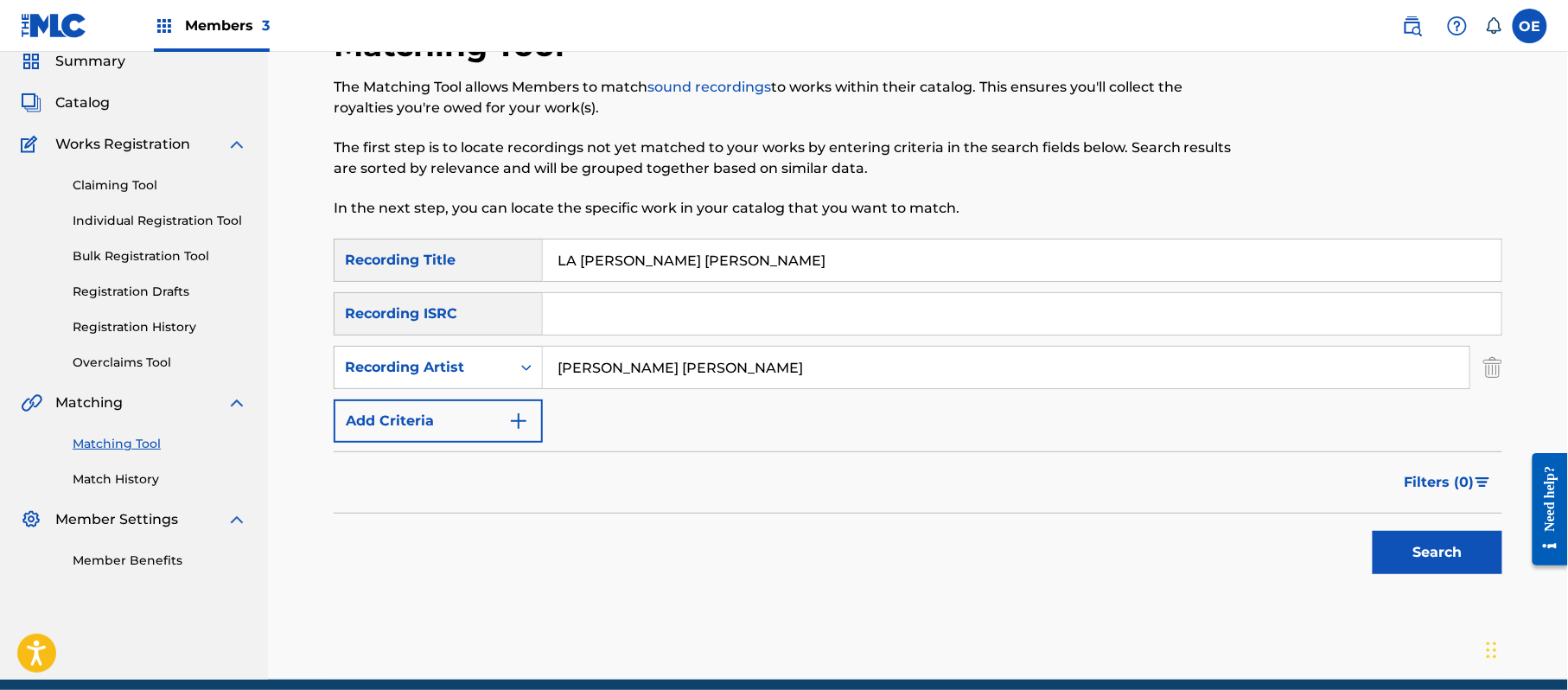
click at [335, 374] on div "SearchWithCriteria7465360f-ac16-4785-8375-c5b3388eae71 Recording Artist GABINO …" at bounding box center [918, 366] width 1168 height 43
drag, startPoint x: 599, startPoint y: 346, endPoint x: 567, endPoint y: 362, distance: 35.8
paste input "LOS KINOS"
type input "LOS KINOS"
click at [1466, 552] on button "Search" at bounding box center [1437, 552] width 129 height 43
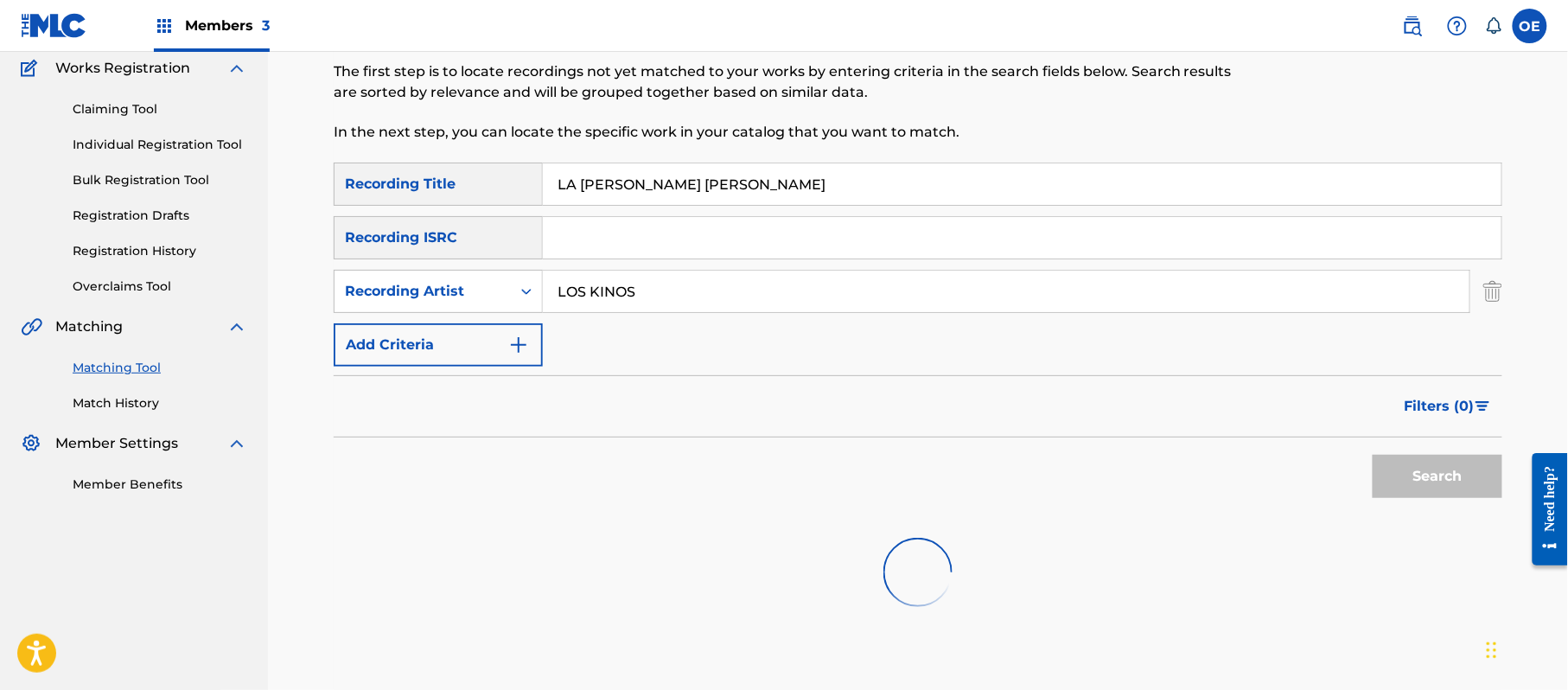
scroll to position [252, 0]
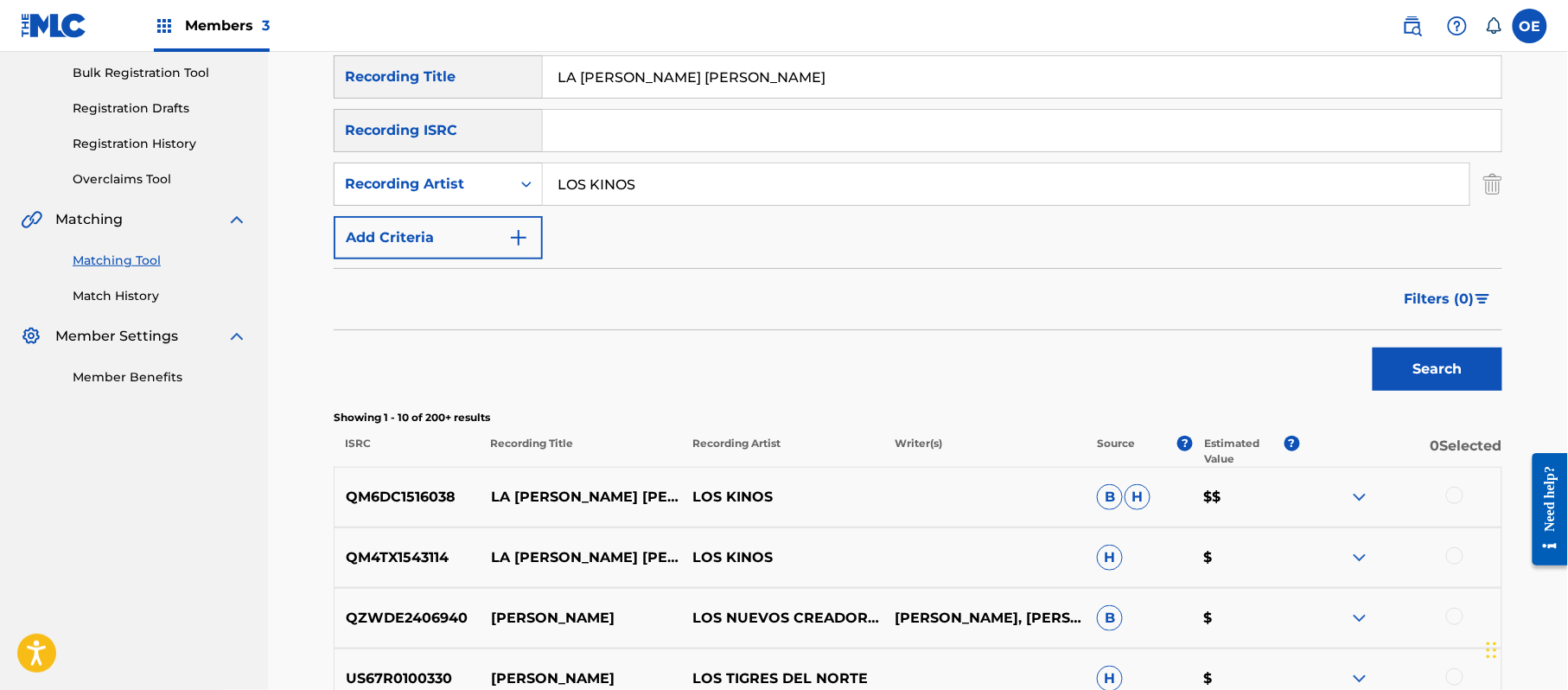
click at [1441, 499] on div at bounding box center [1400, 497] width 203 height 21
click at [1453, 498] on div at bounding box center [1455, 495] width 17 height 17
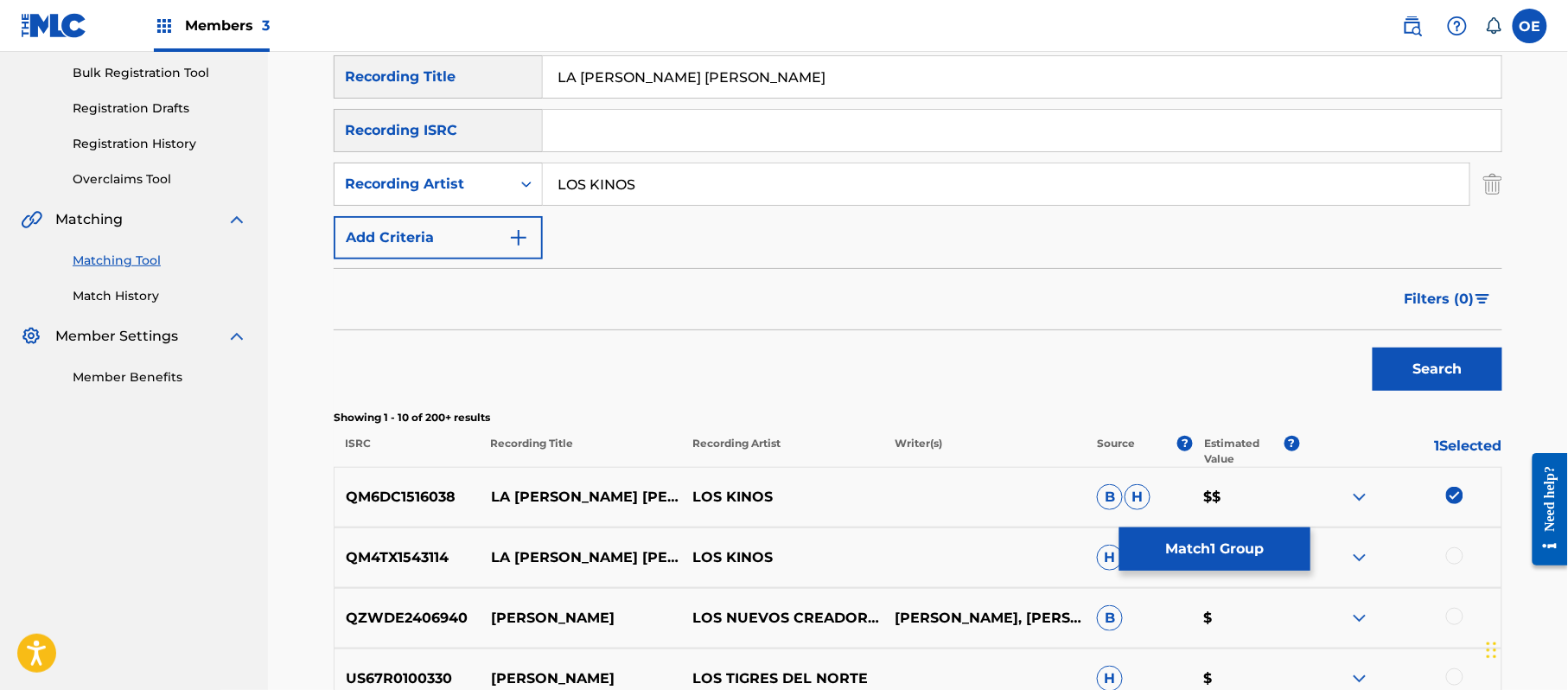
click at [1458, 548] on div at bounding box center [1455, 556] width 17 height 17
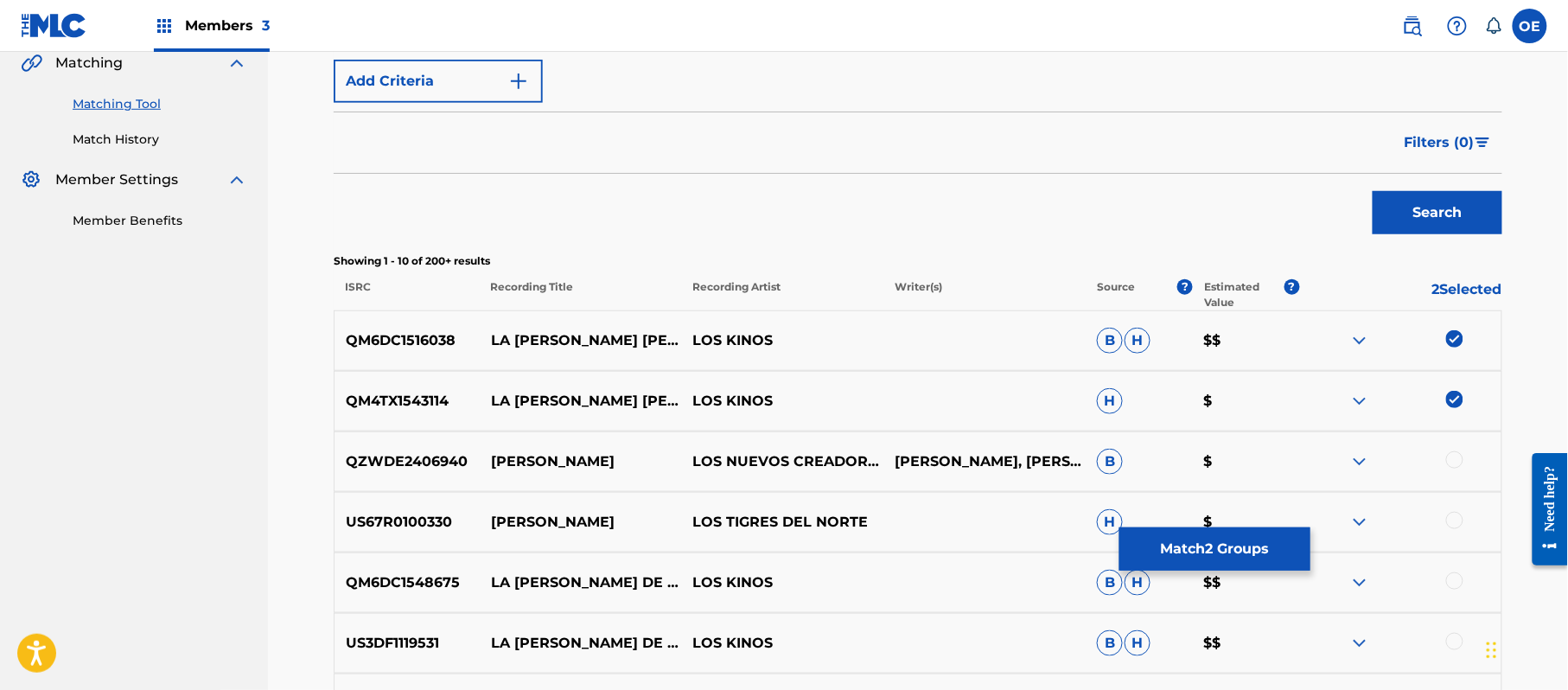
scroll to position [367, 0]
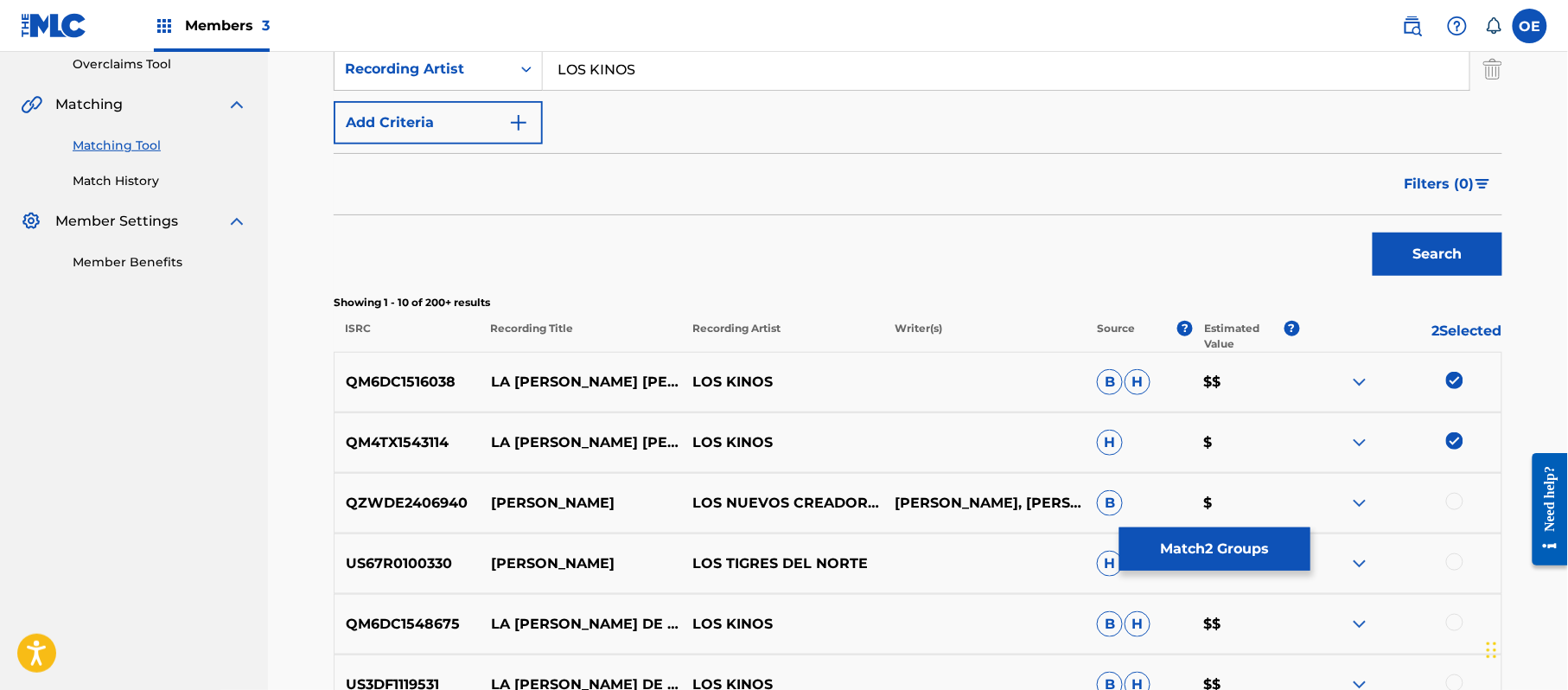
click at [1158, 552] on button "Match 2 Groups" at bounding box center [1214, 548] width 191 height 43
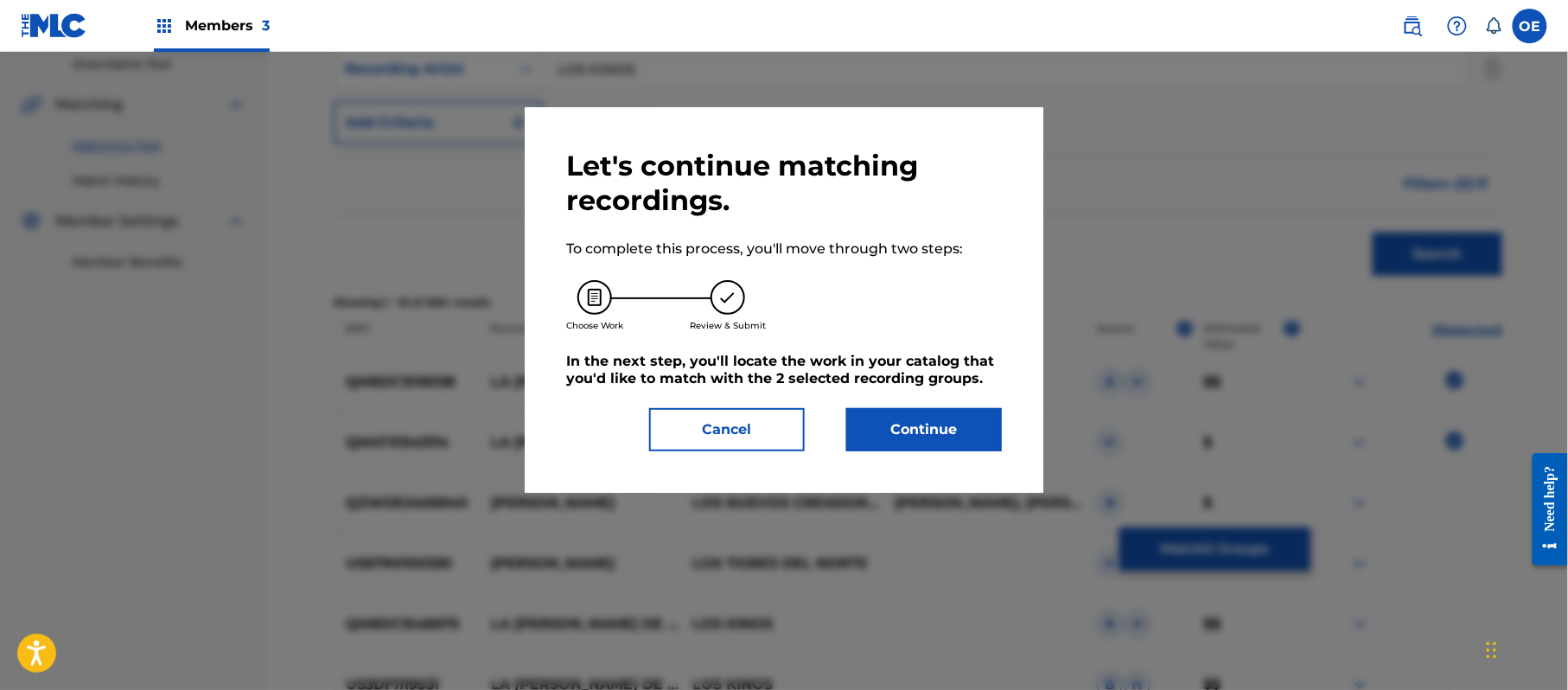
click at [980, 441] on button "Continue" at bounding box center [924, 429] width 156 height 43
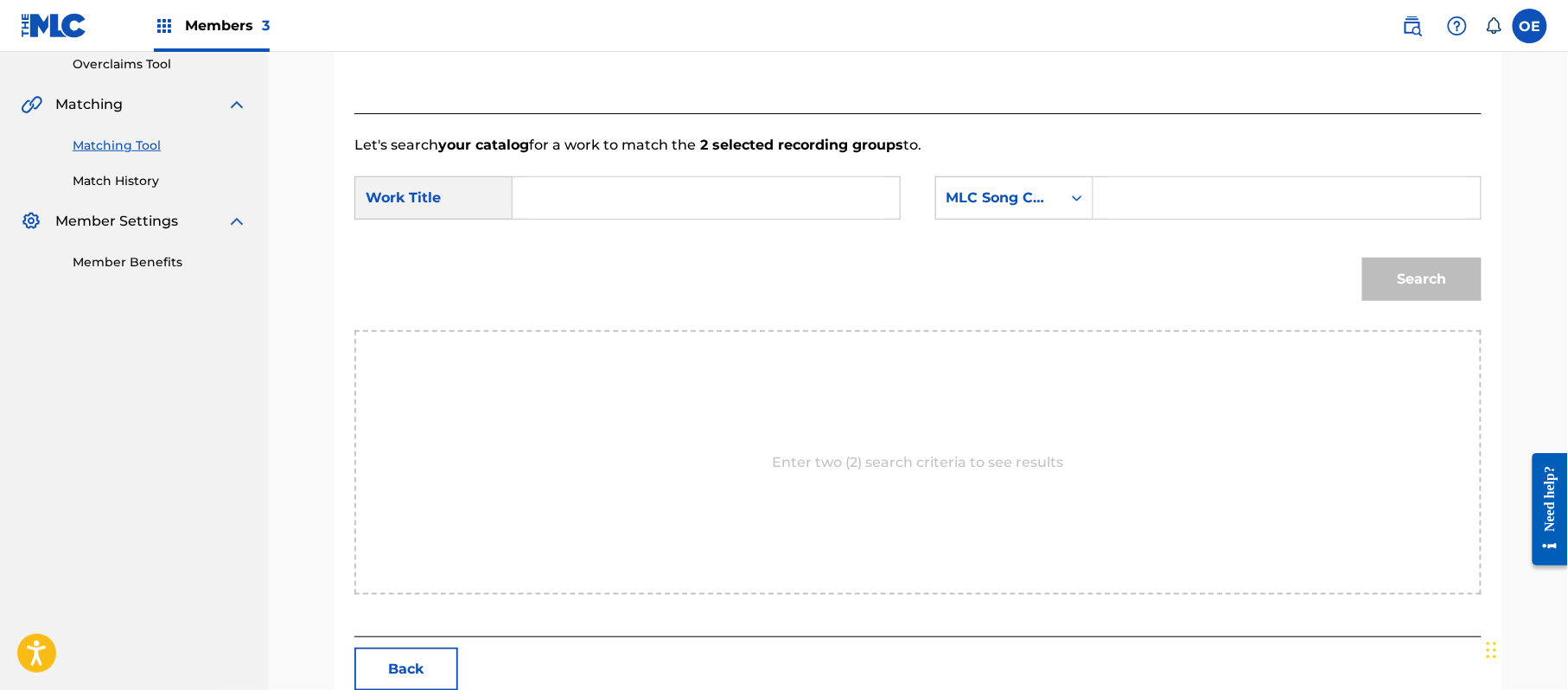
paste input "LA [PERSON_NAME] [PERSON_NAME]"
type input "LA [PERSON_NAME] [PERSON_NAME]"
click at [1018, 205] on div "MLC Song Code" at bounding box center [999, 198] width 105 height 21
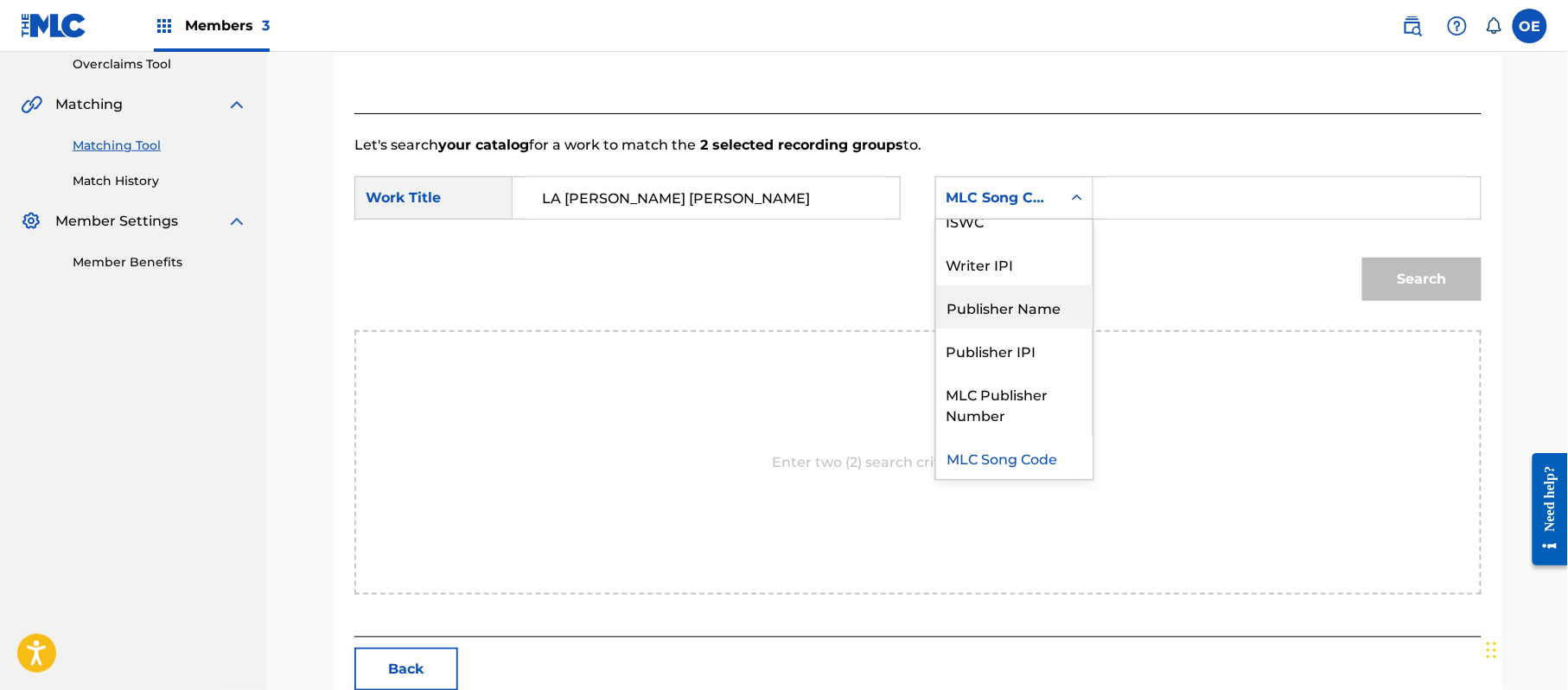
scroll to position [0, 0]
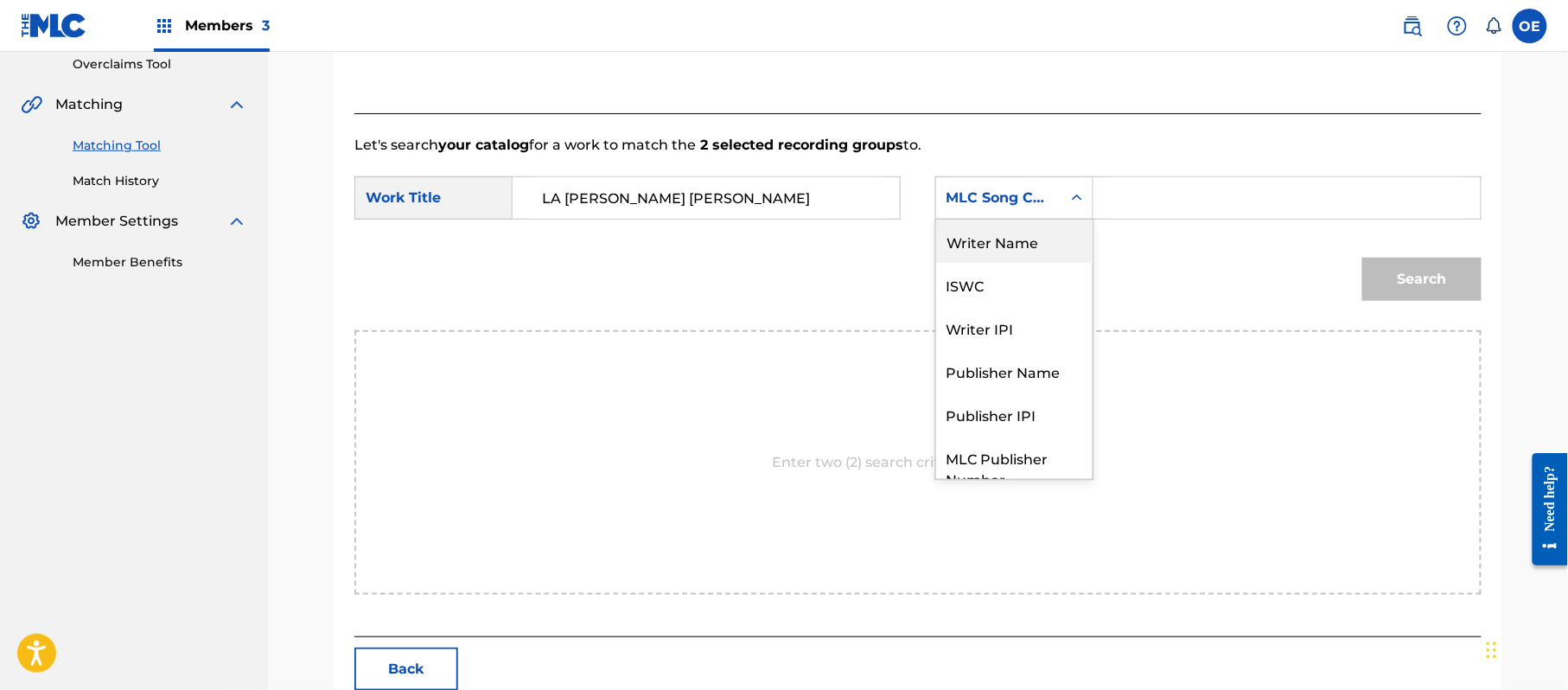
click at [1009, 250] on div "Writer Name" at bounding box center [1014, 241] width 156 height 43
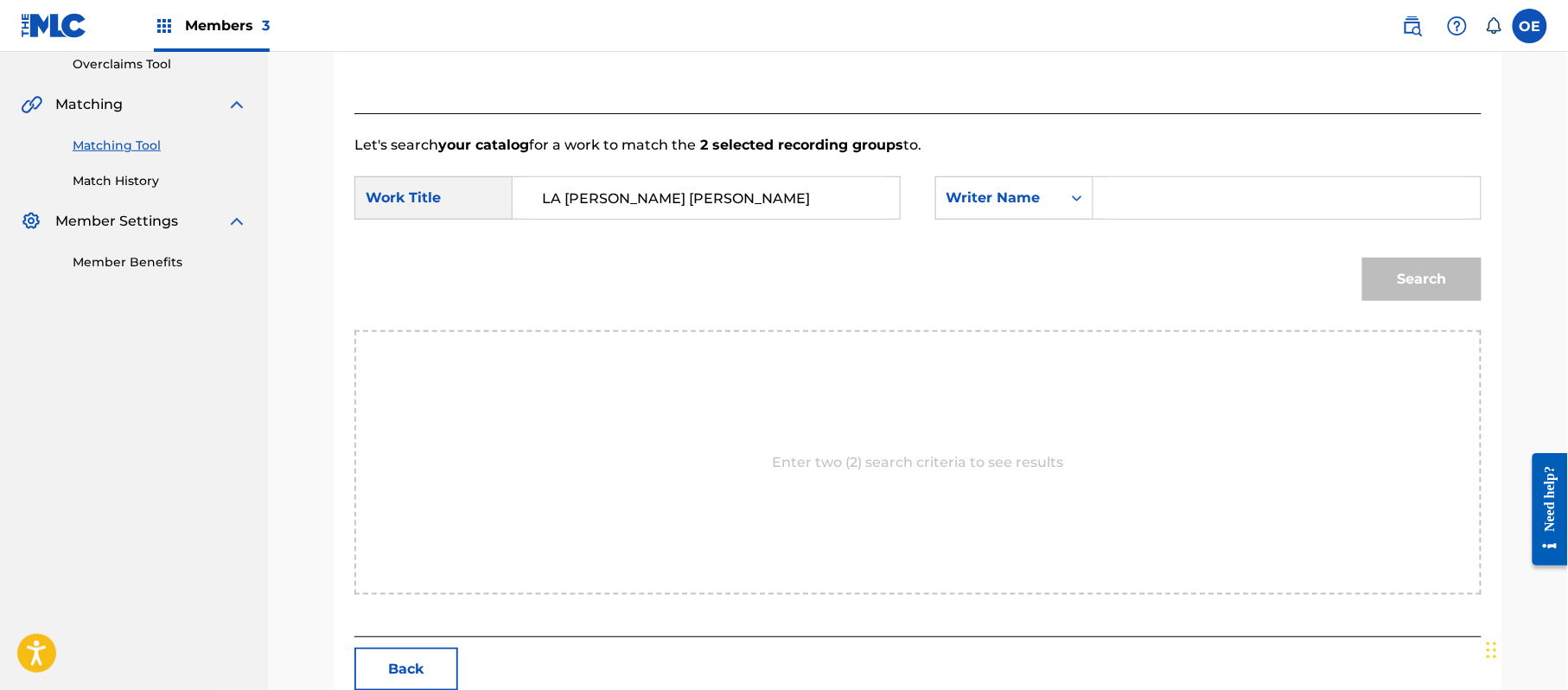
paste input "GABINO AYLA CISNEROS"
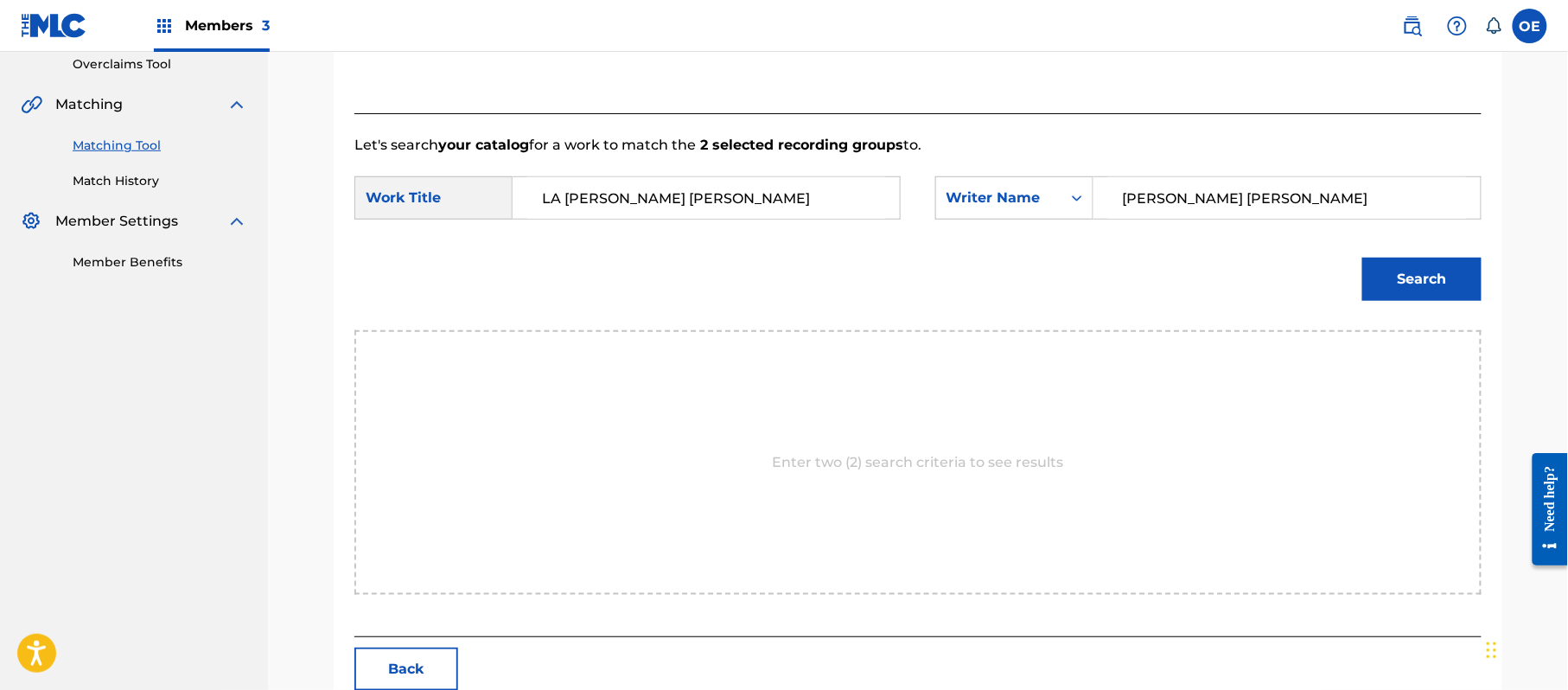
click at [1454, 268] on button "Search" at bounding box center [1421, 279] width 119 height 43
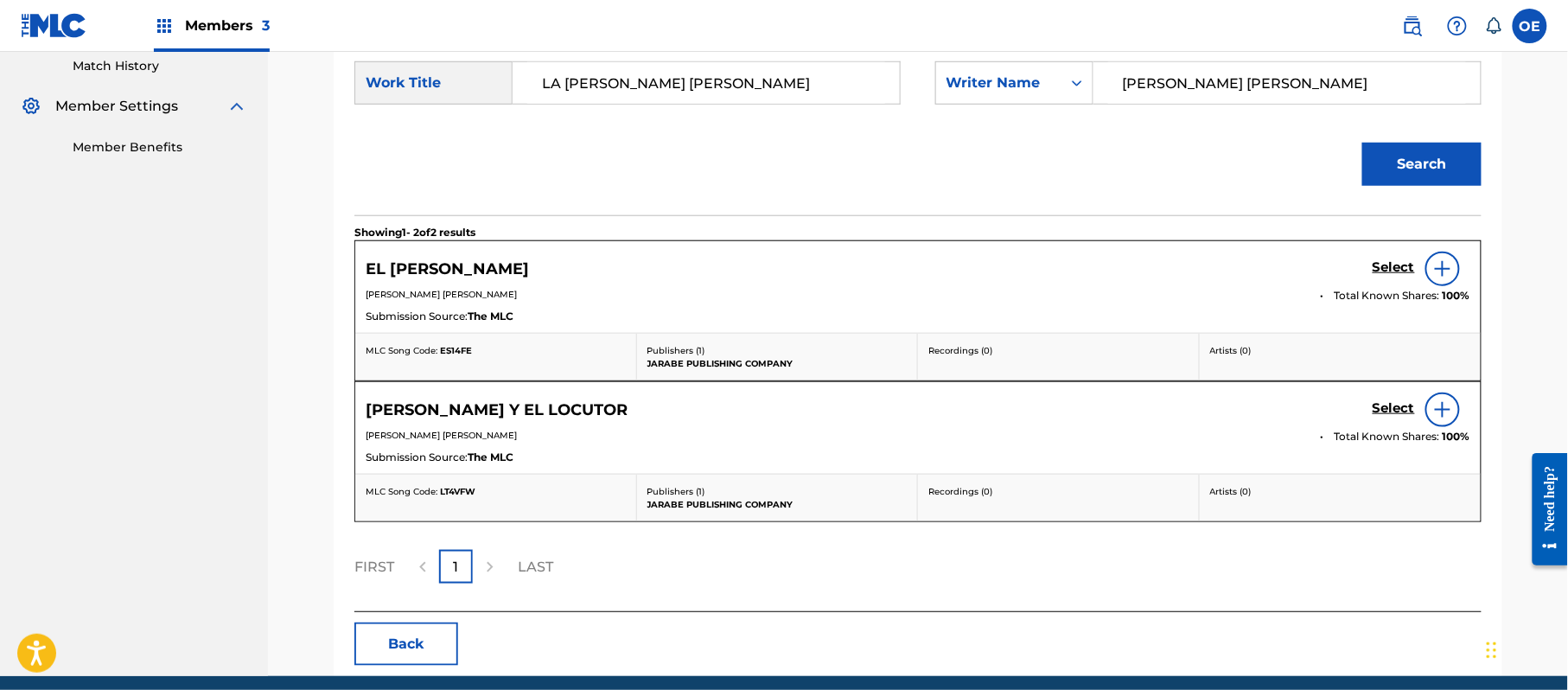
scroll to position [367, 0]
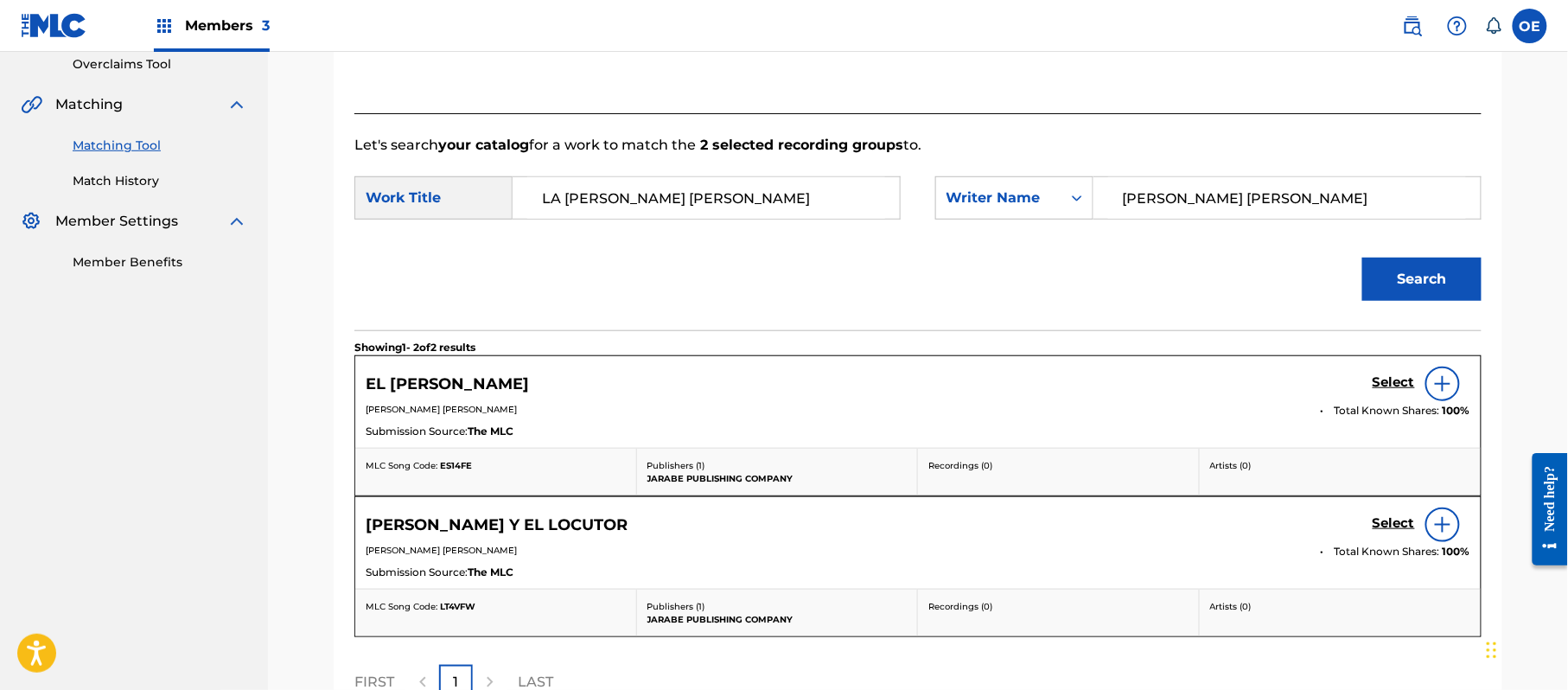
drag, startPoint x: 1345, startPoint y: 195, endPoint x: 1179, endPoint y: 219, distance: 167.7
click at [1179, 219] on div "GABINO AYLA CISNEROS" at bounding box center [1287, 197] width 388 height 43
type input "[PERSON_NAME]"
click at [1362, 258] on button "Search" at bounding box center [1421, 279] width 119 height 43
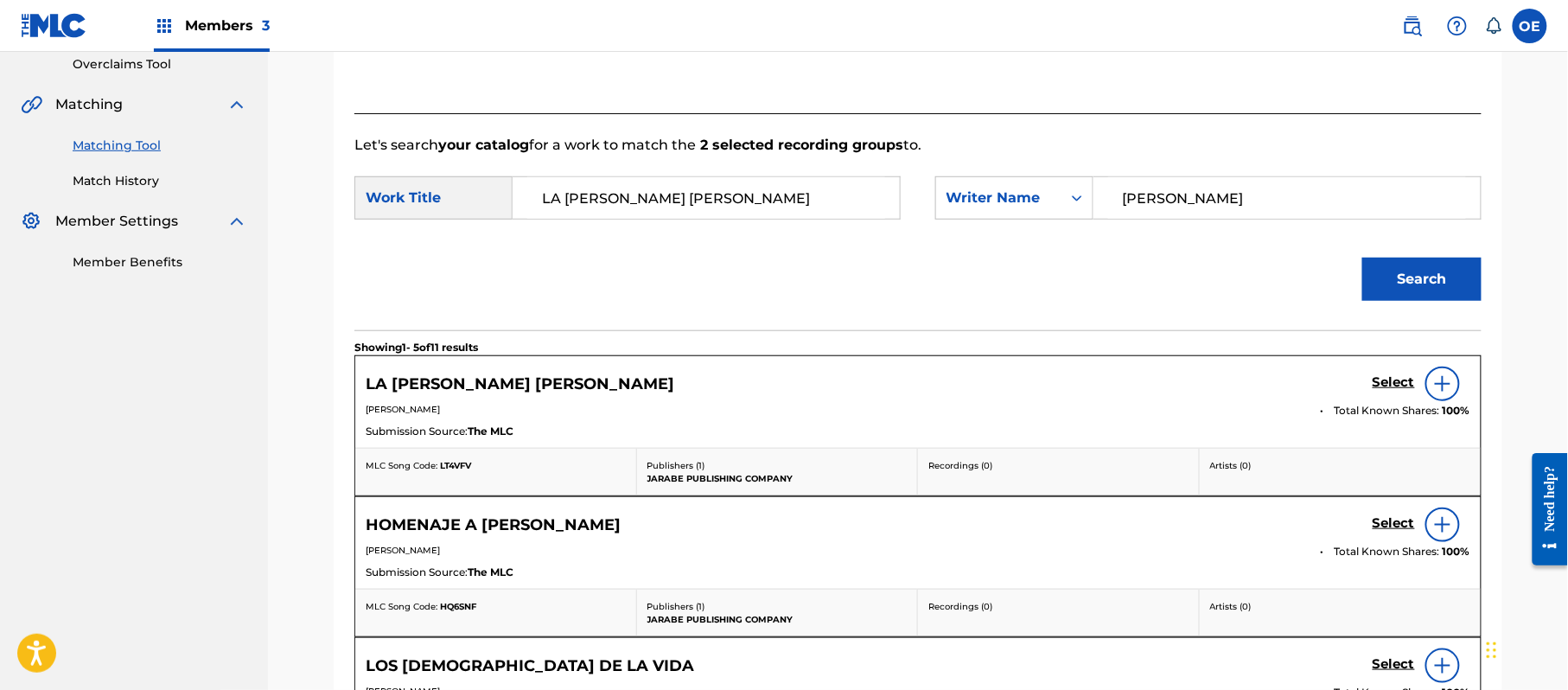
click at [1381, 382] on h5 "Select" at bounding box center [1393, 382] width 43 height 16
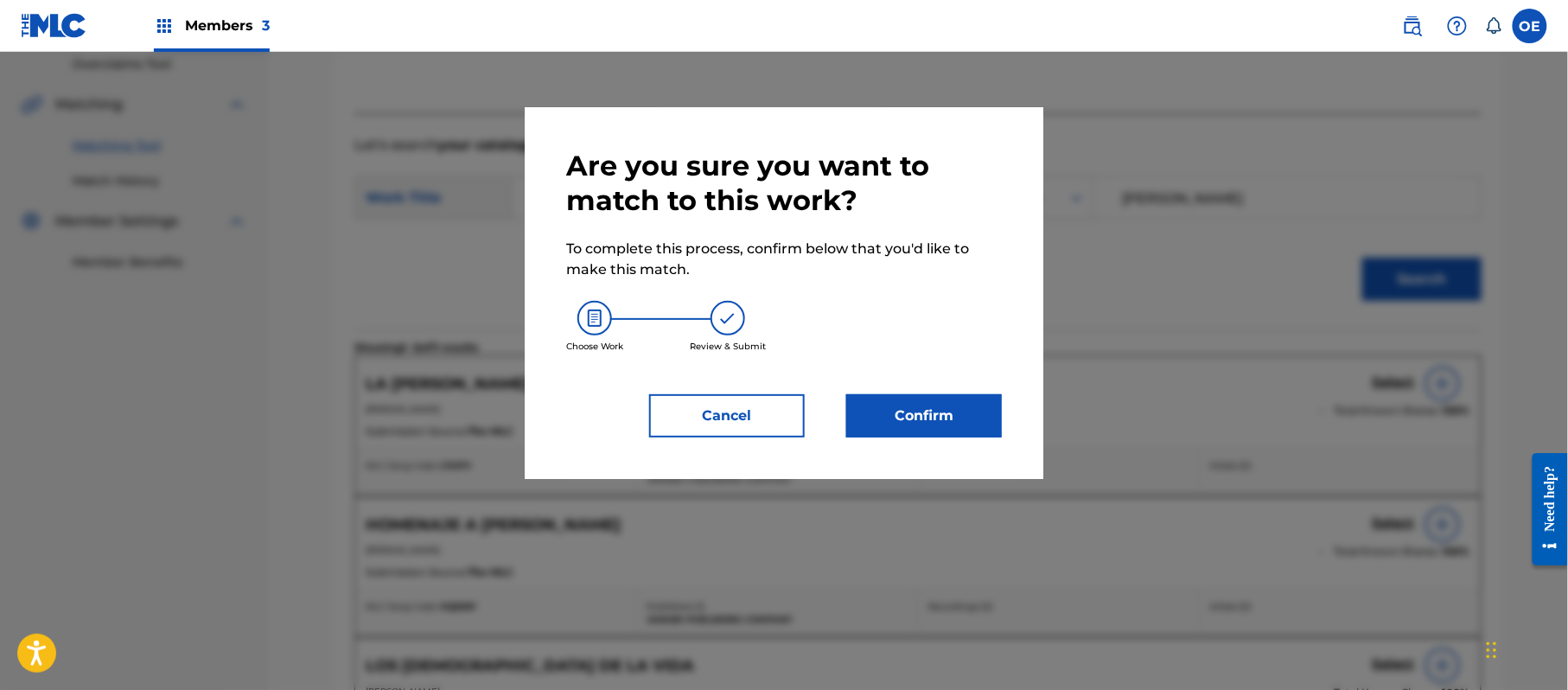
click at [940, 415] on button "Confirm" at bounding box center [924, 415] width 156 height 43
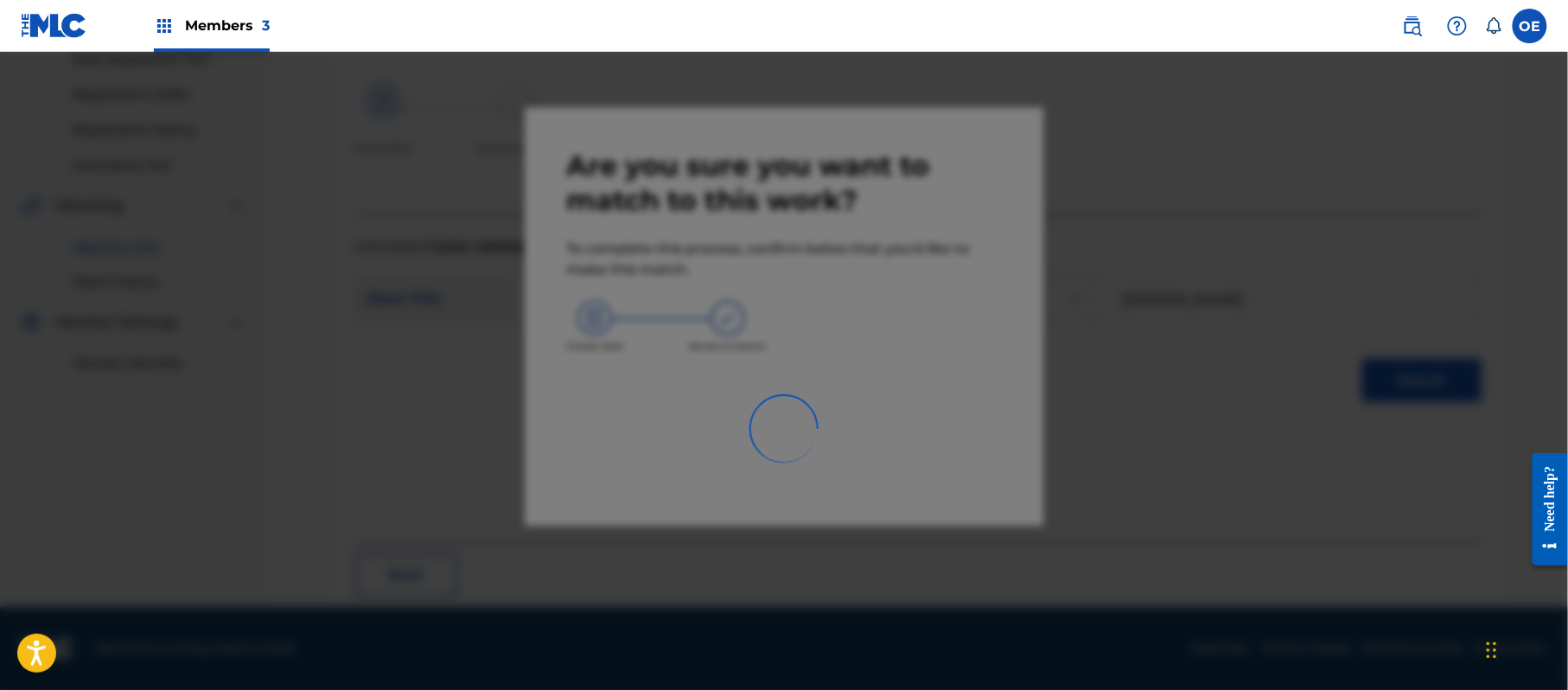
scroll to position [69, 0]
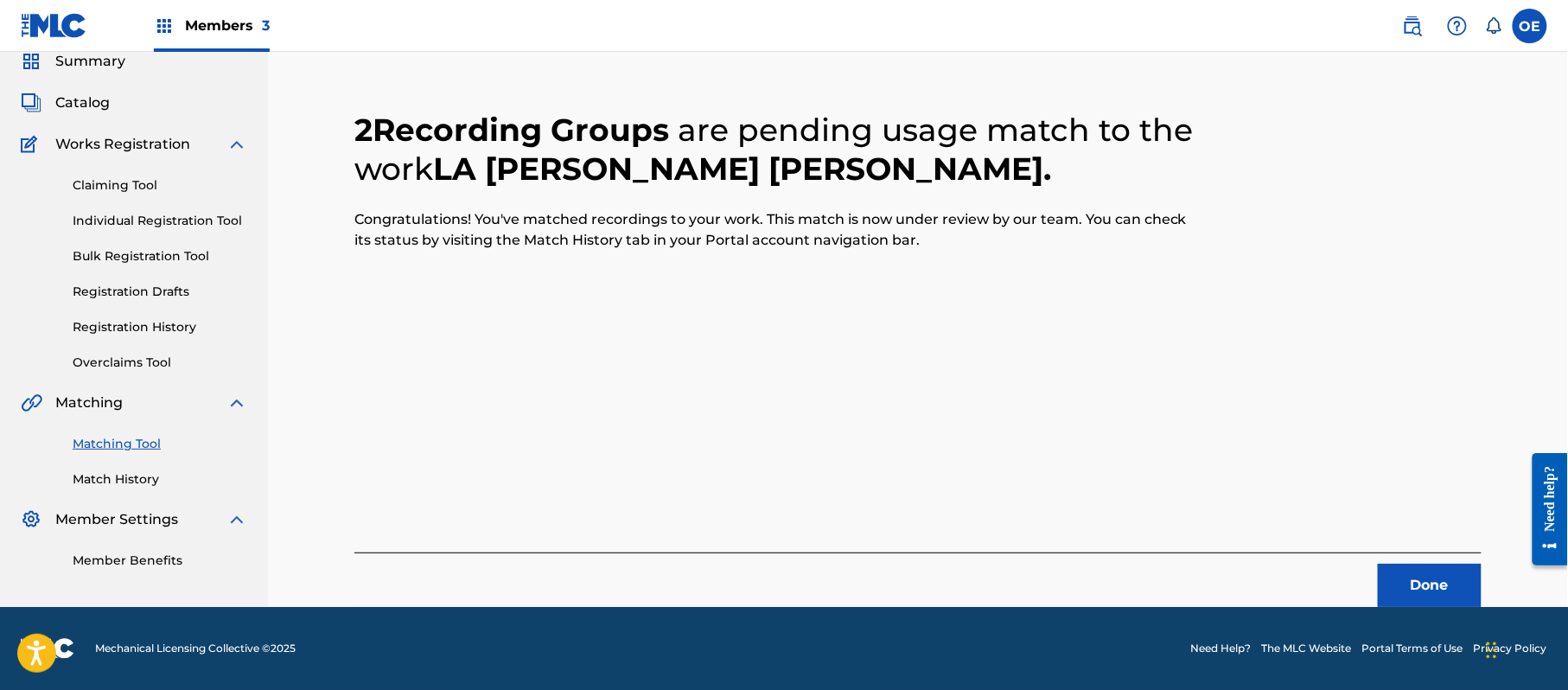
click at [1405, 582] on button "Done" at bounding box center [1429, 584] width 104 height 43
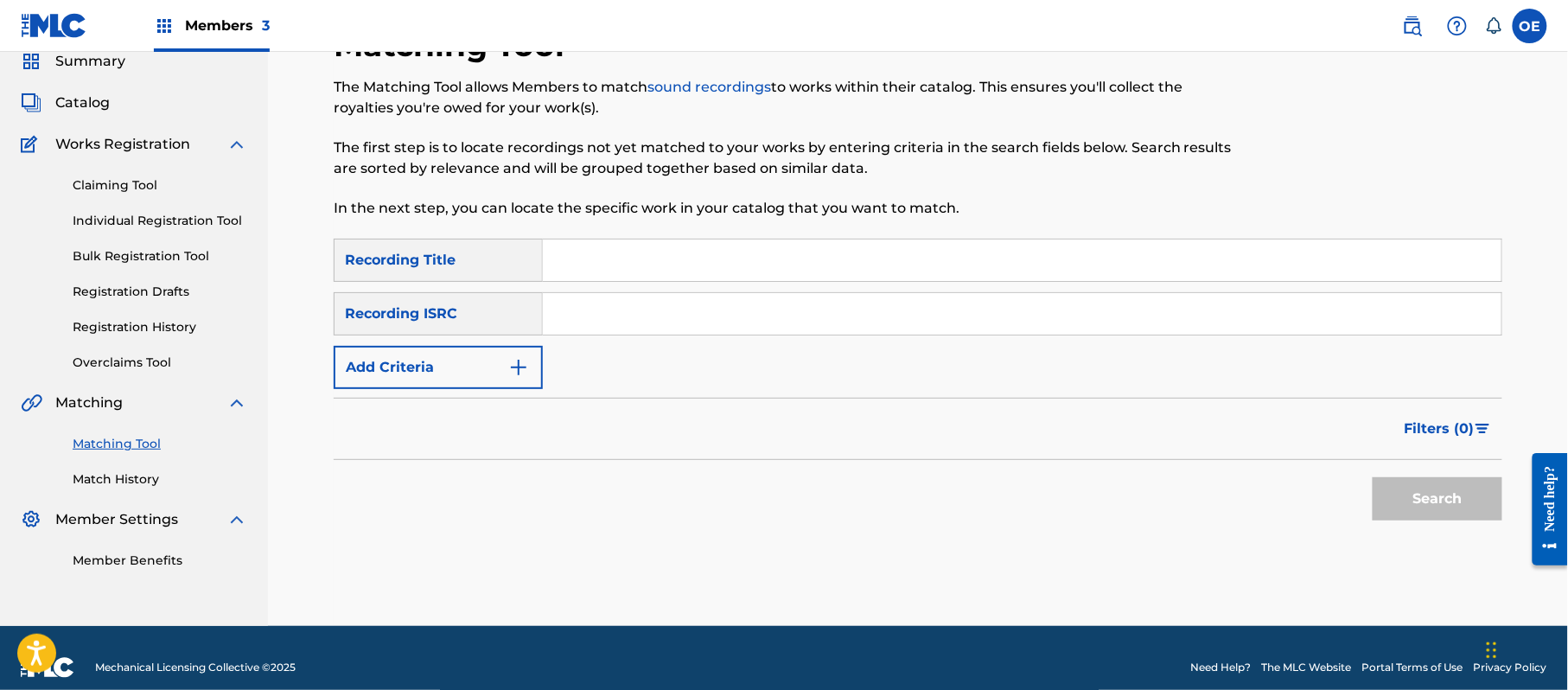
paste input "AMOR SI TE DI"
type input "AMOR SI TE DI"
click at [408, 356] on button "Add Criteria" at bounding box center [439, 366] width 209 height 43
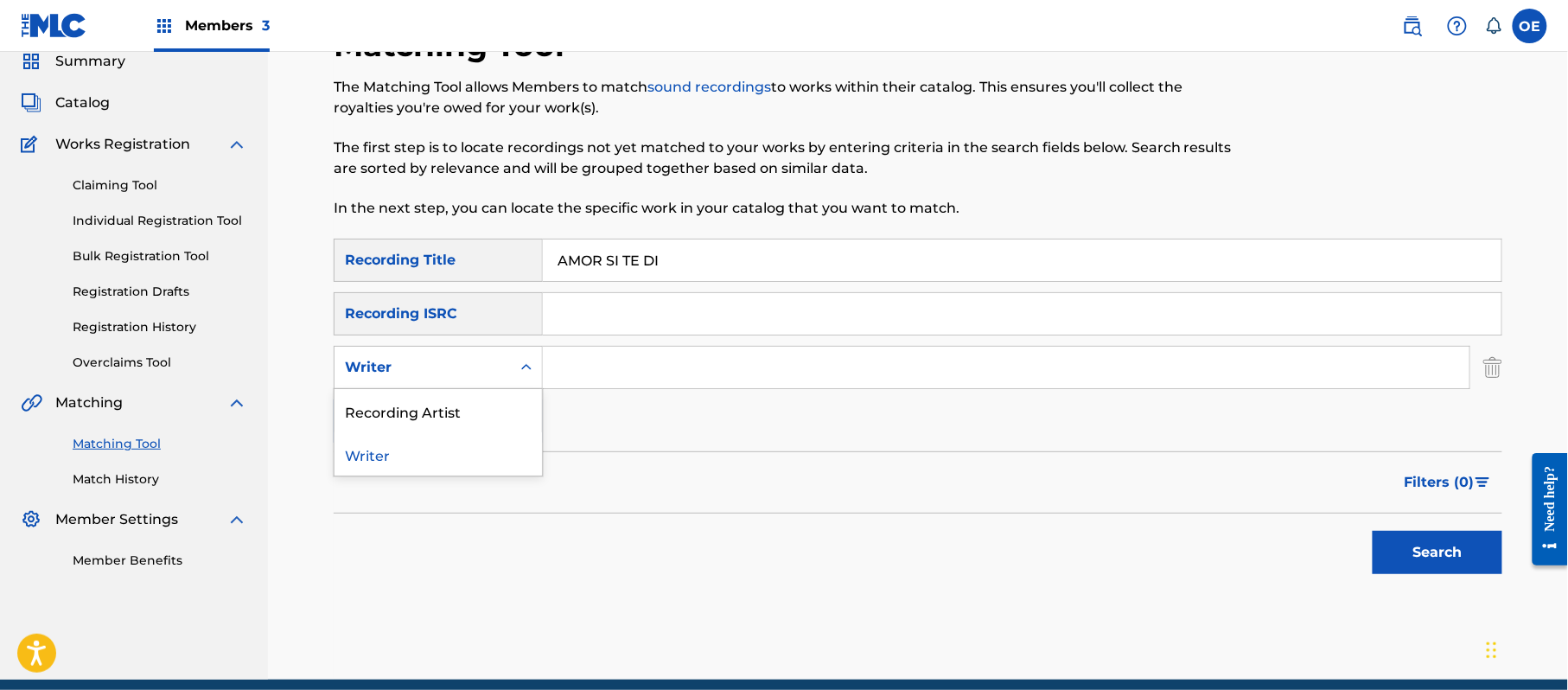
click at [450, 366] on div "Writer" at bounding box center [422, 367] width 156 height 21
click at [467, 416] on div "Recording Artist" at bounding box center [439, 410] width 207 height 43
paste input "LOS KINOS"
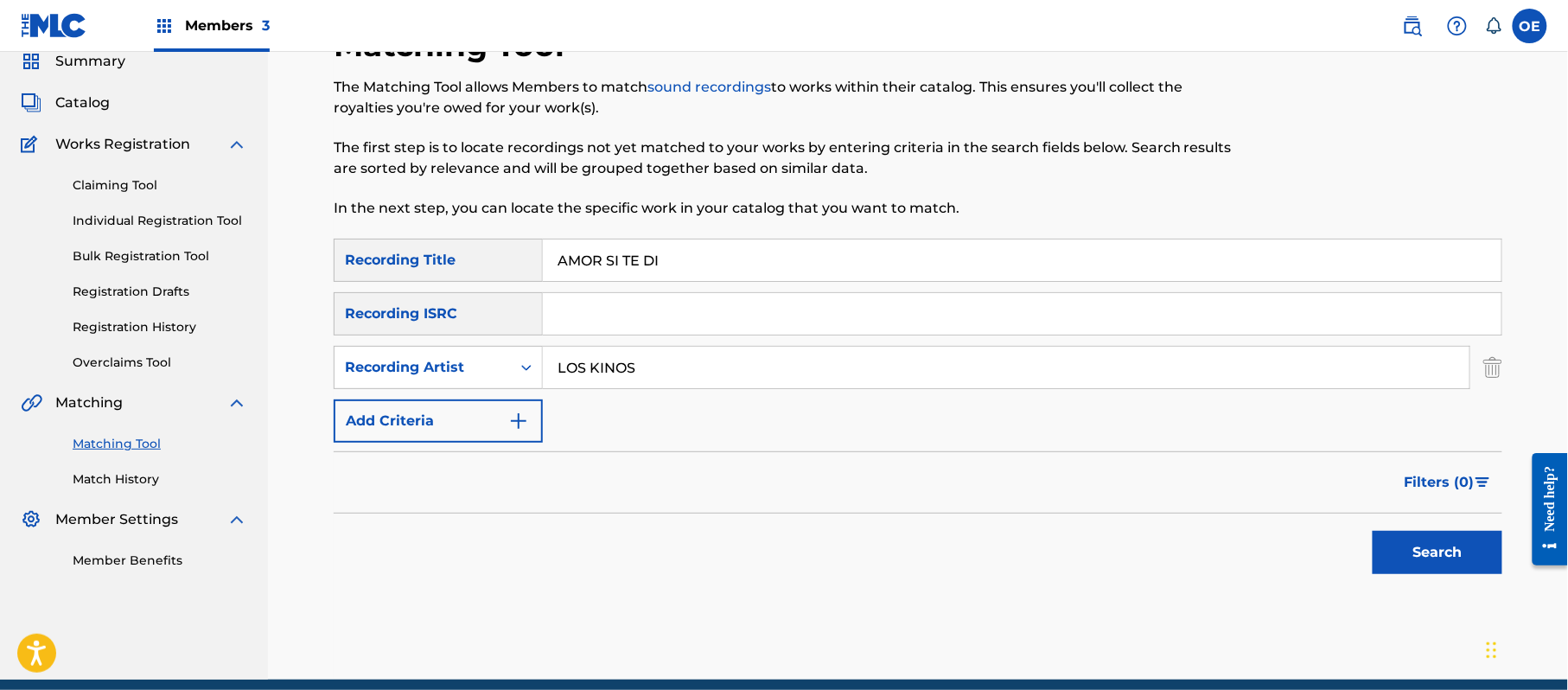
click at [1443, 543] on button "Search" at bounding box center [1437, 552] width 129 height 43
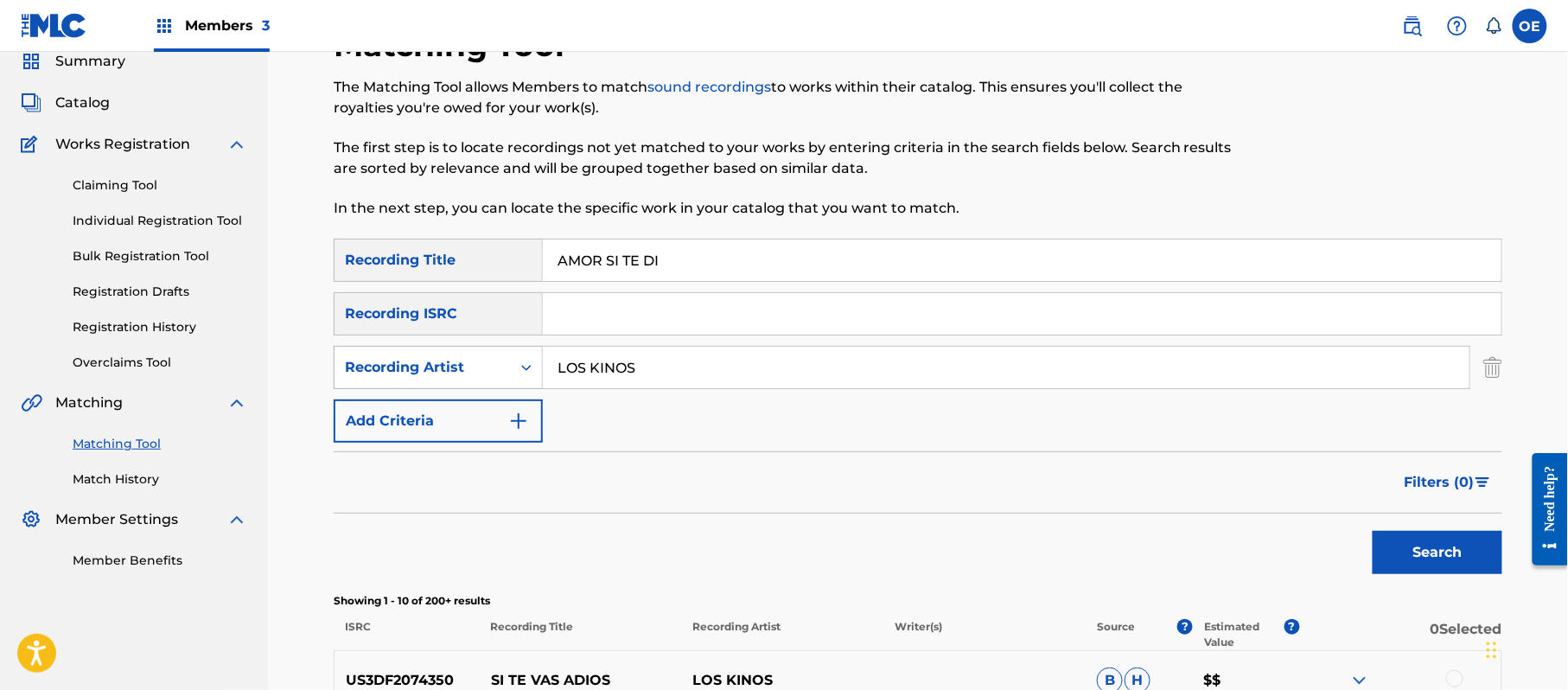
drag, startPoint x: 703, startPoint y: 385, endPoint x: 538, endPoint y: 374, distance: 165.4
click at [538, 374] on div "SearchWithCriteria1425029e-d8f3-45ac-93da-16fec762a316 Recording Artist LOS KIN…" at bounding box center [918, 366] width 1168 height 43
paste input "GRUPO DURANGO"
type input "GRUPO DURANGO"
click at [1391, 536] on button "Search" at bounding box center [1437, 552] width 129 height 43
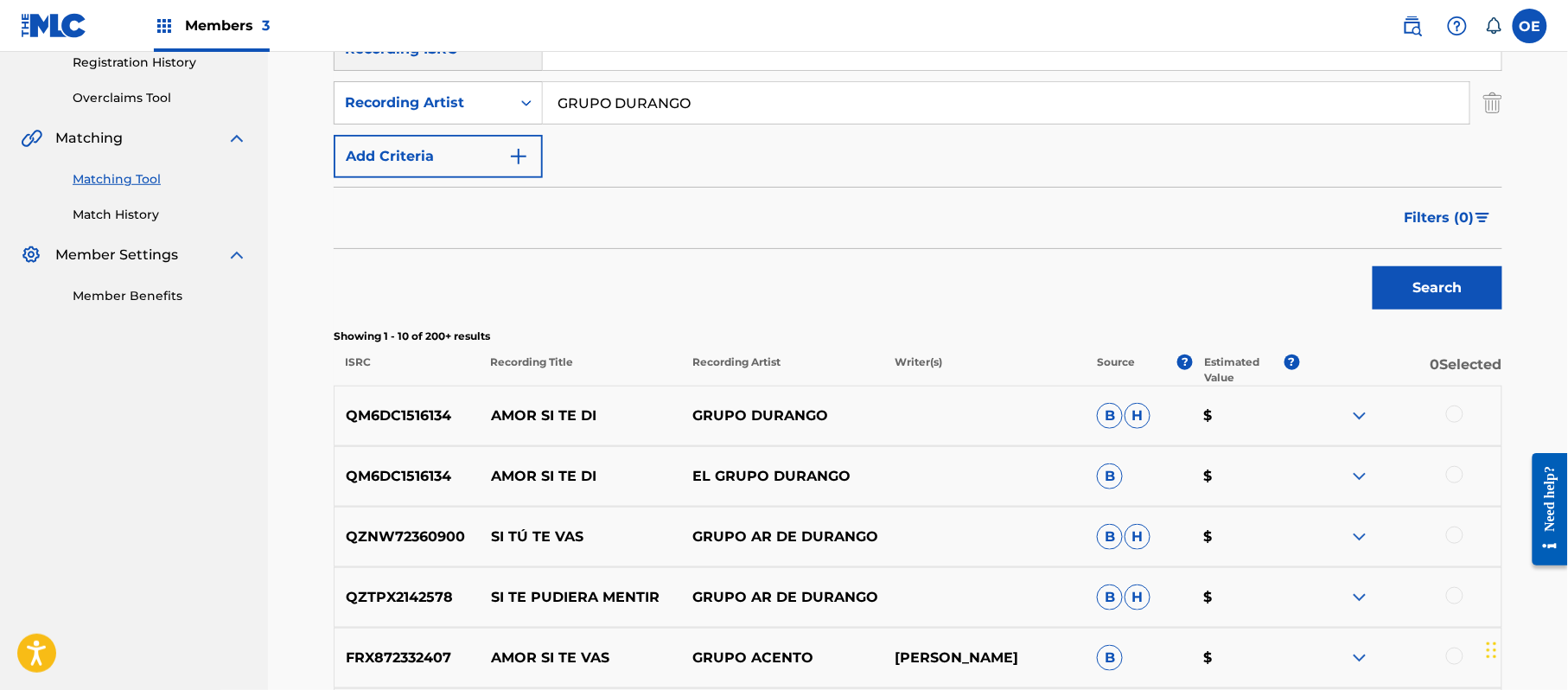
scroll to position [415, 0]
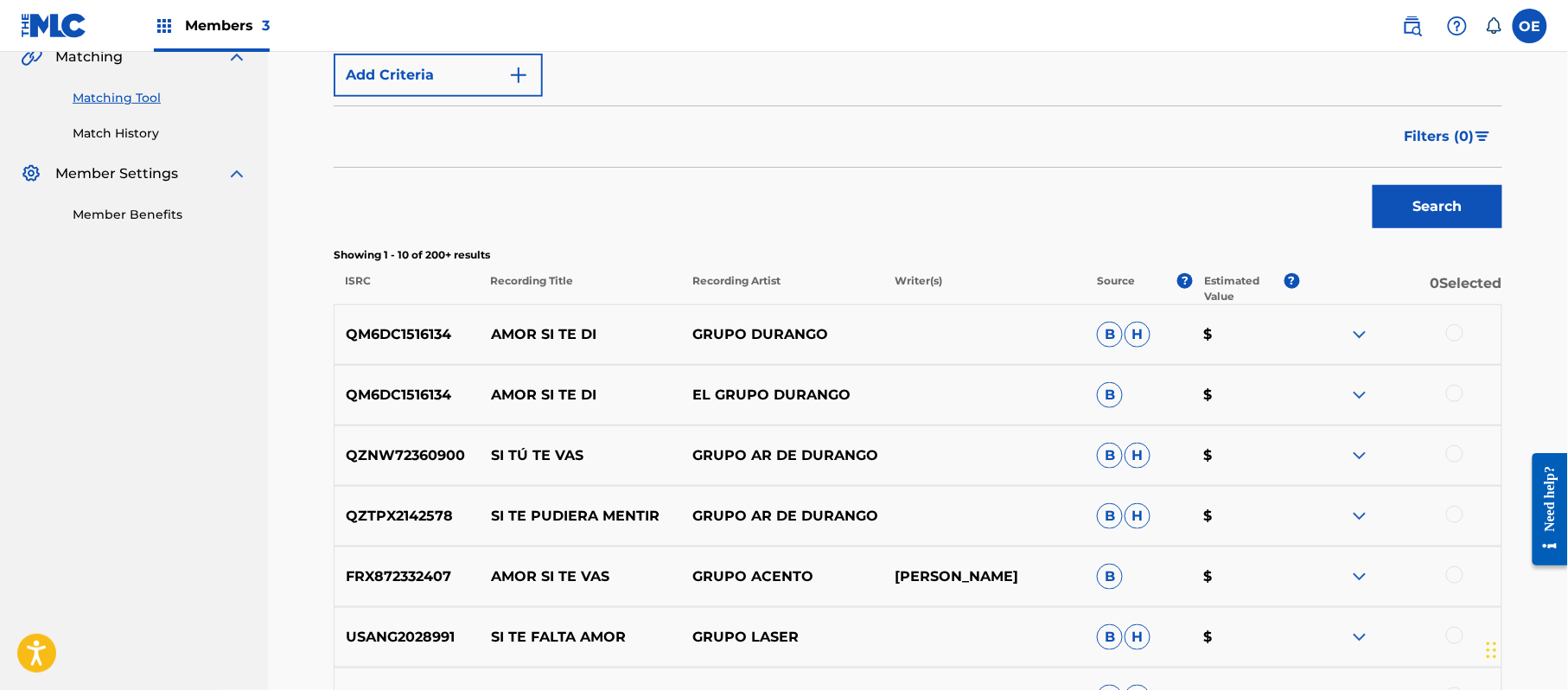
click at [1460, 335] on div at bounding box center [1455, 333] width 17 height 17
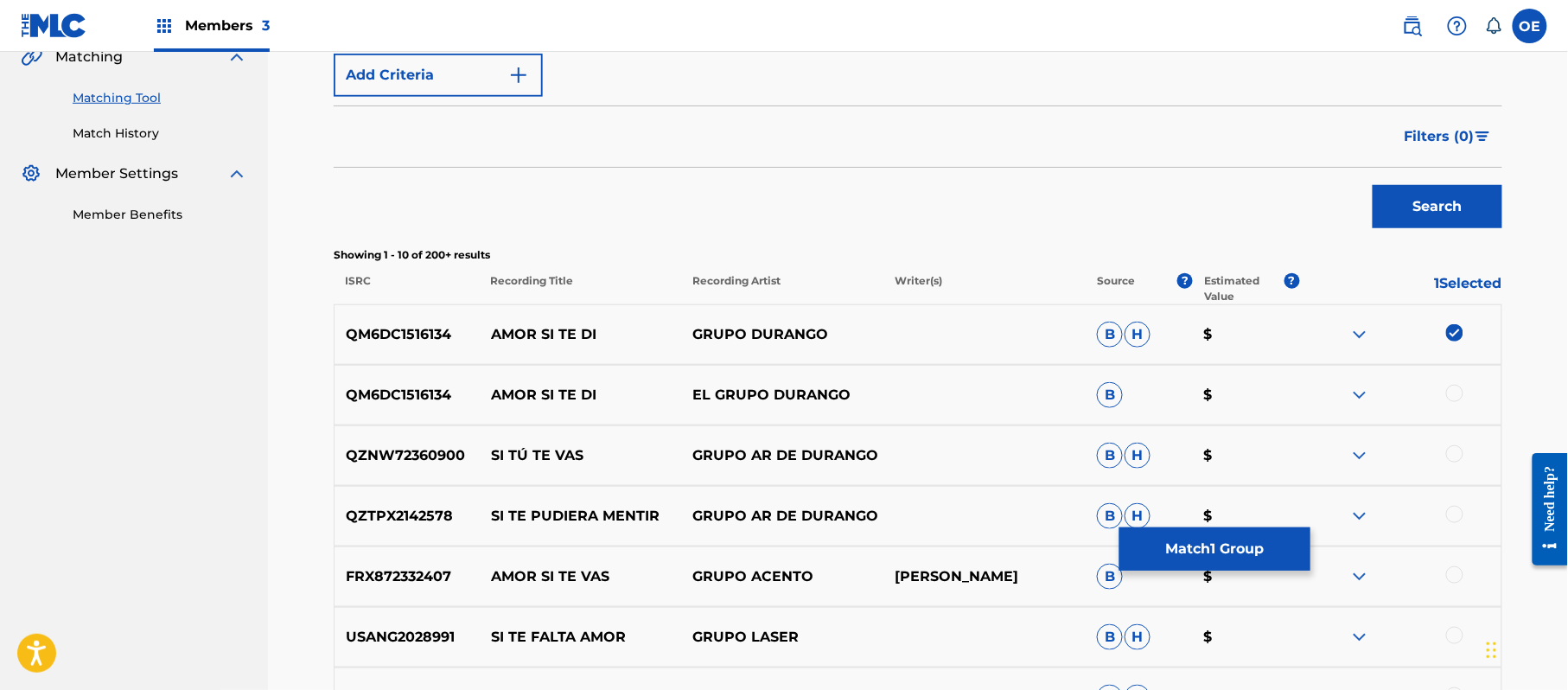
click at [1459, 389] on div at bounding box center [1455, 393] width 17 height 17
click at [1284, 568] on button "Match 2 Groups" at bounding box center [1214, 548] width 191 height 43
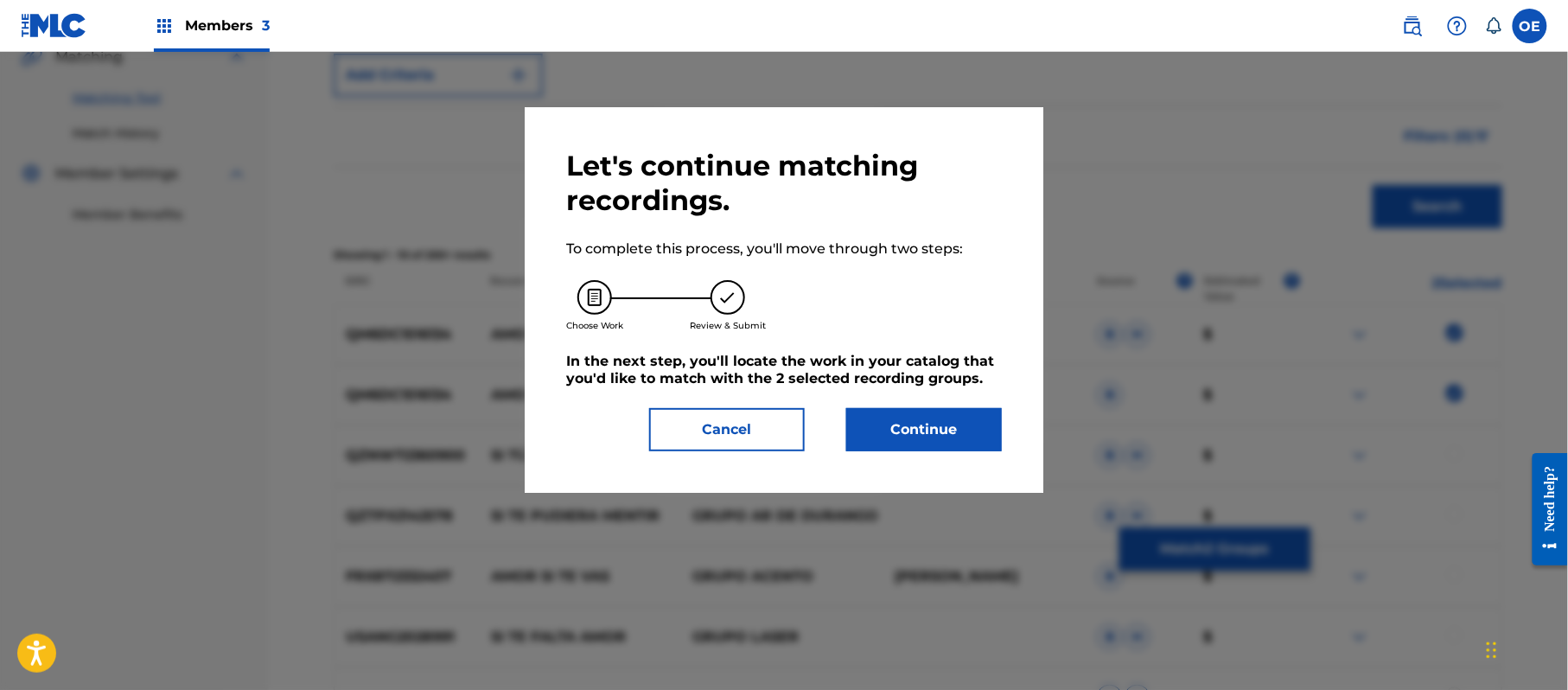
click at [954, 434] on button "Continue" at bounding box center [924, 429] width 156 height 43
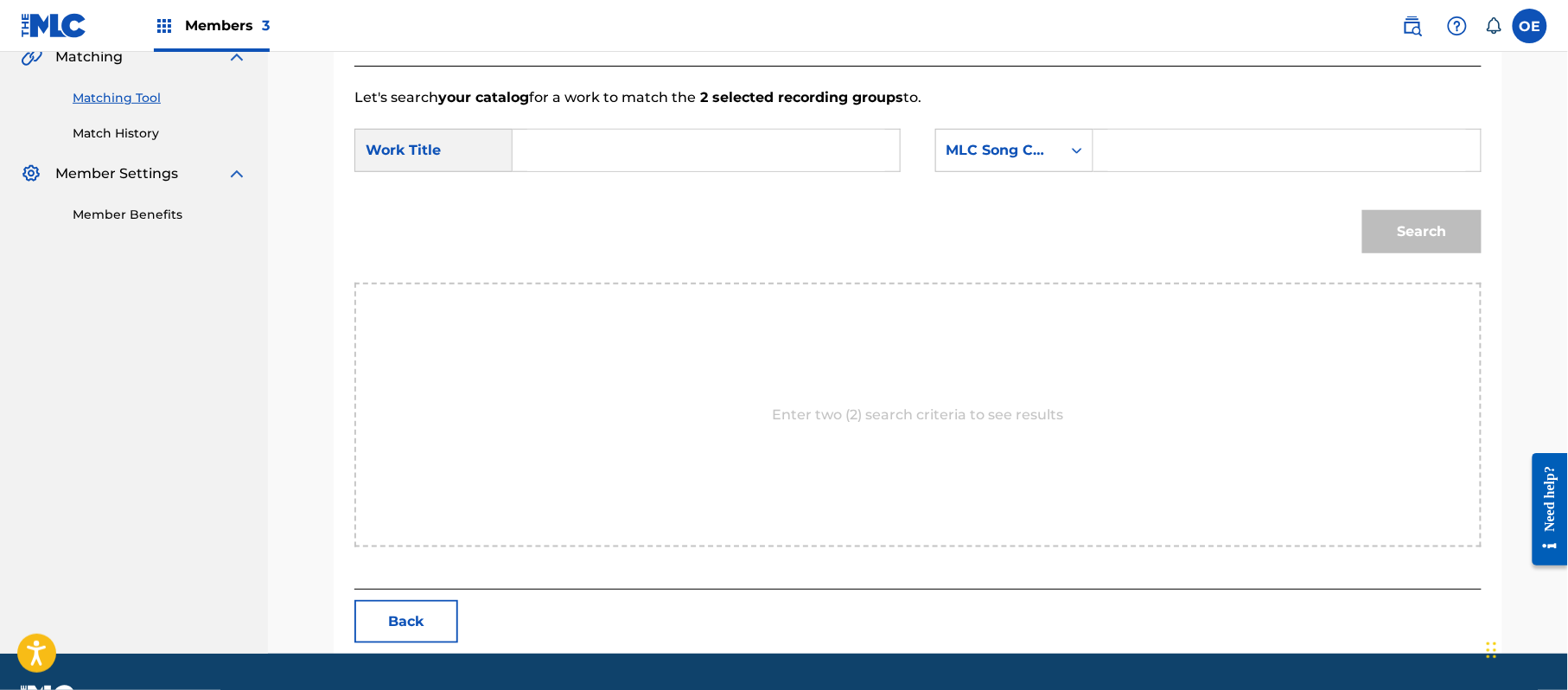
paste input "AMOR SI TE DI"
type input "AMOR SI TE DI"
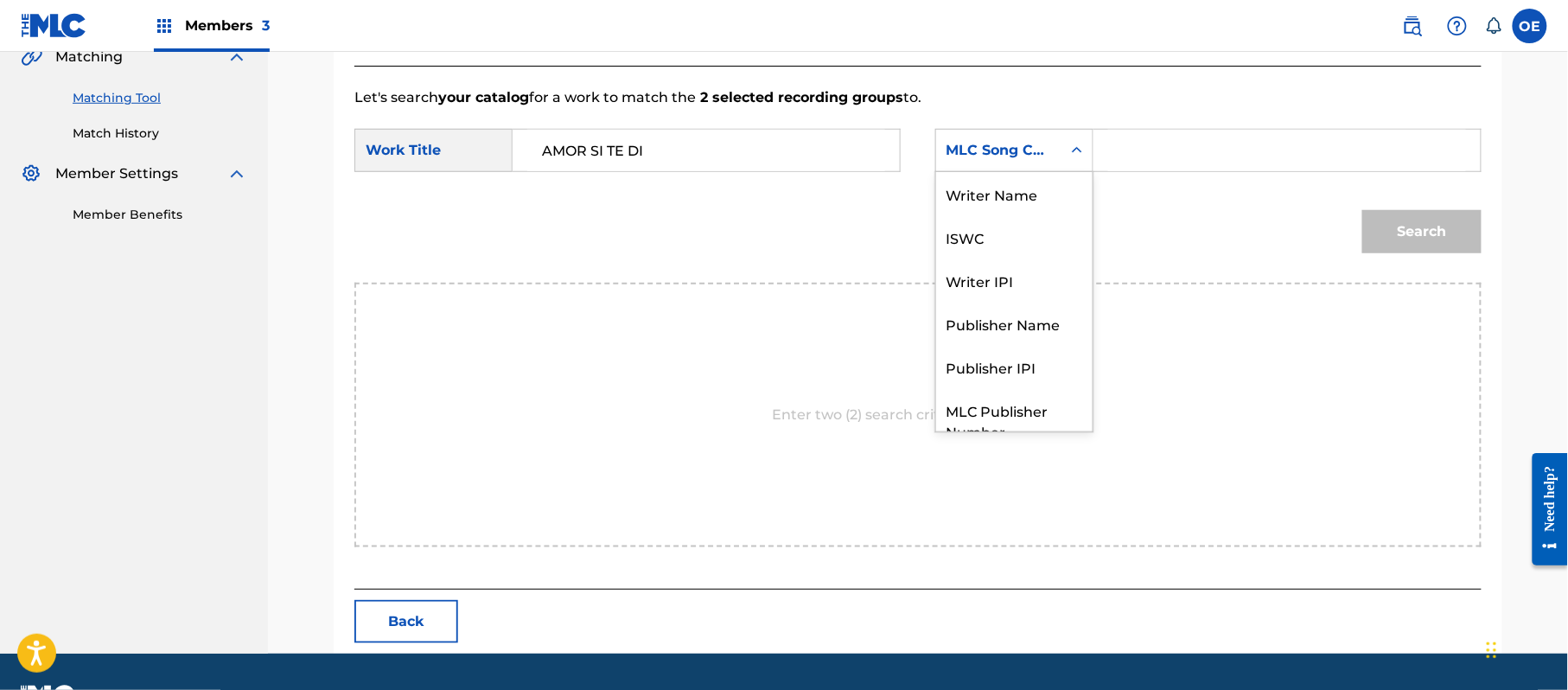
click at [1028, 169] on div "MLC Song Code" at bounding box center [1014, 149] width 158 height 43
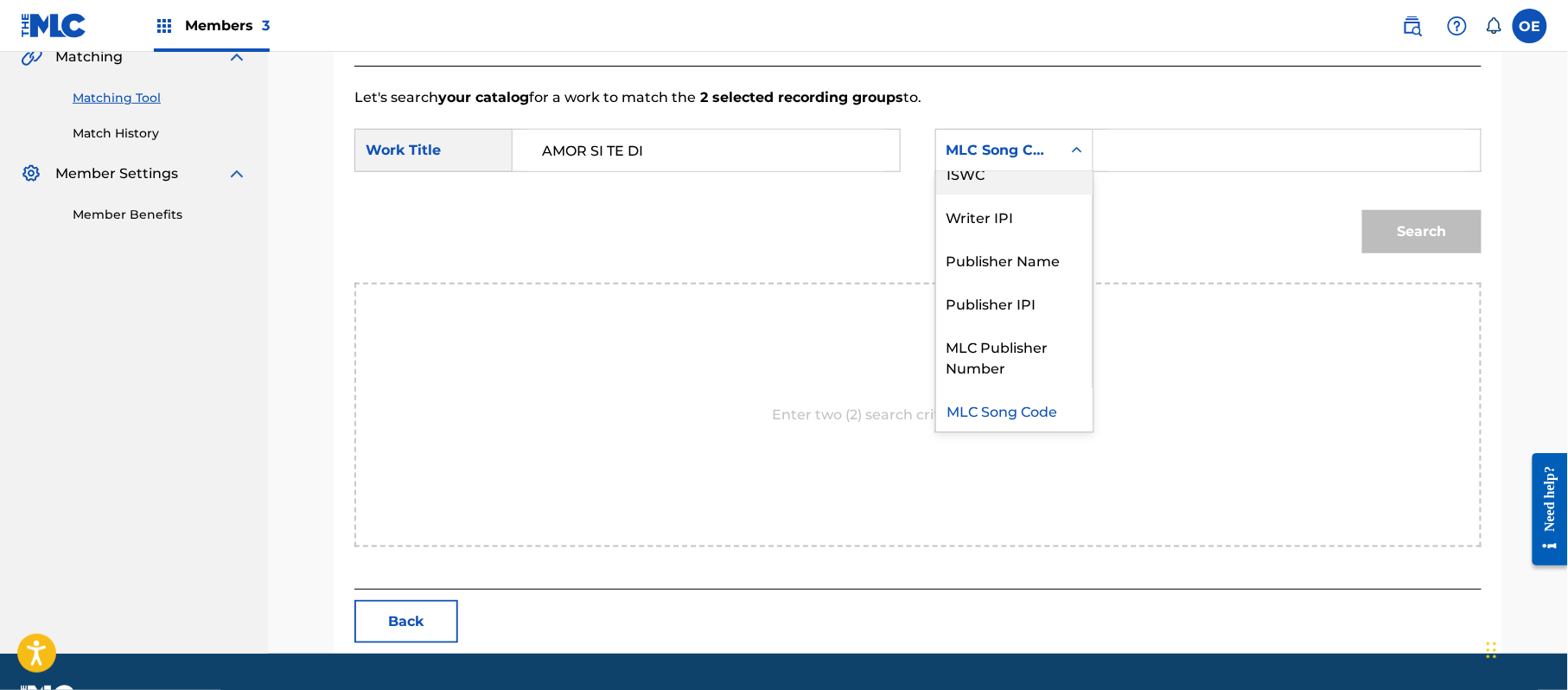
scroll to position [0, 0]
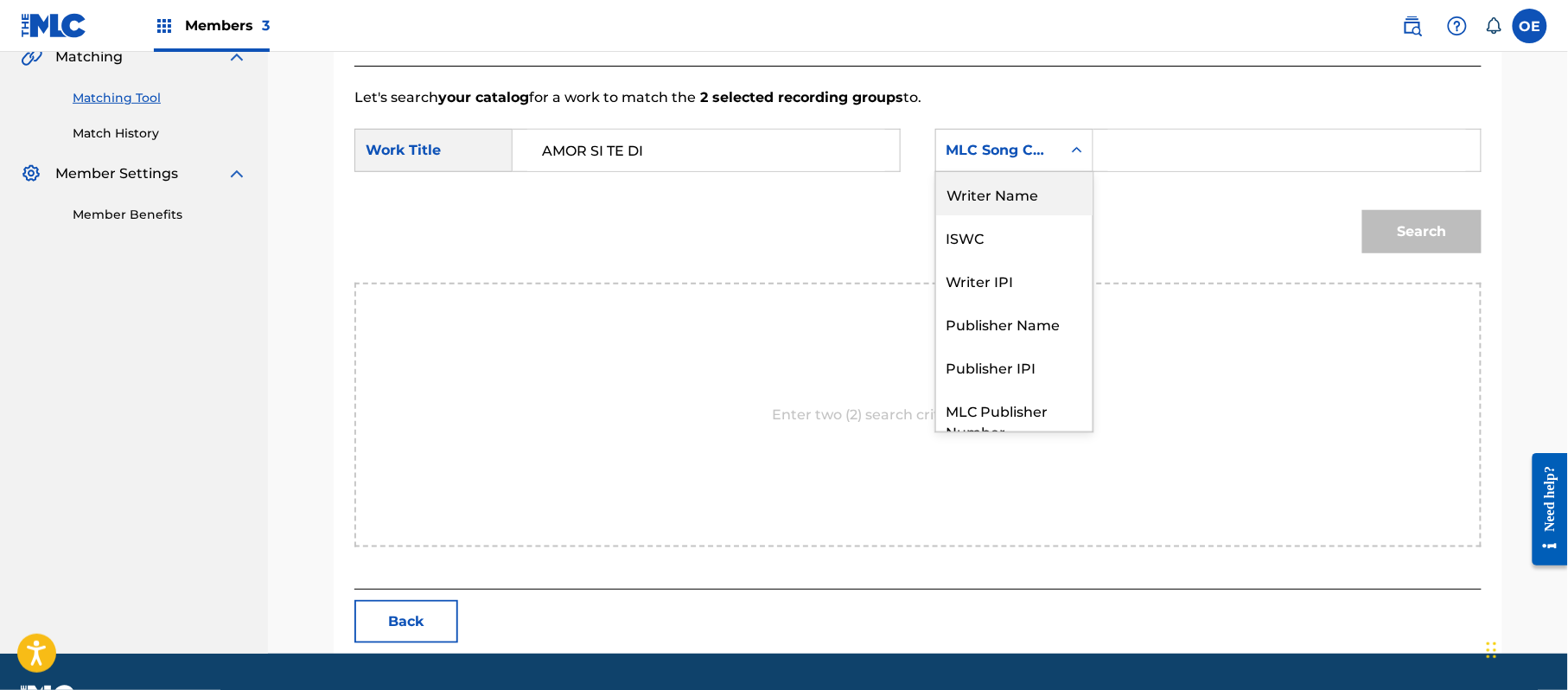
click at [1021, 199] on div "Writer Name" at bounding box center [1014, 193] width 156 height 43
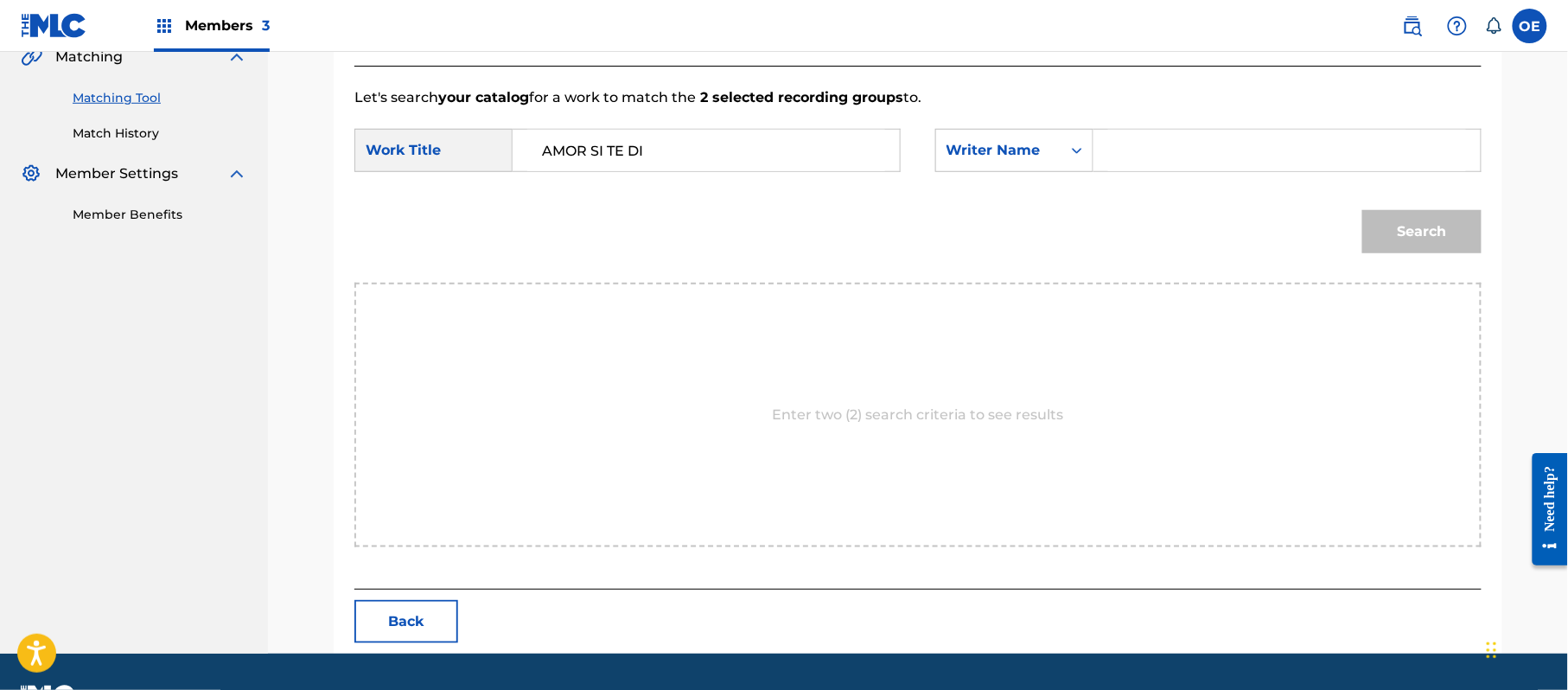
paste input "[PERSON_NAME]"
type input "[PERSON_NAME]"
click at [1408, 240] on button "Search" at bounding box center [1421, 231] width 119 height 43
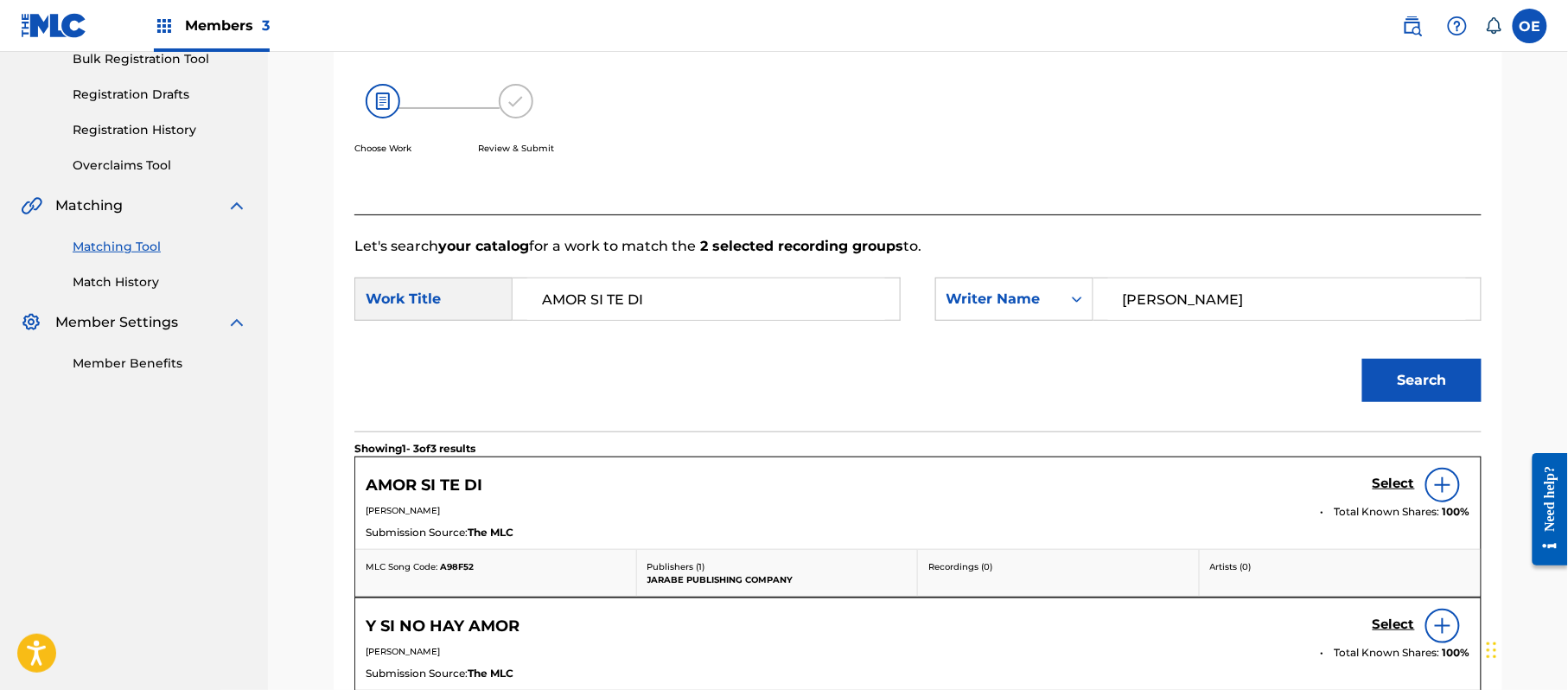
scroll to position [415, 0]
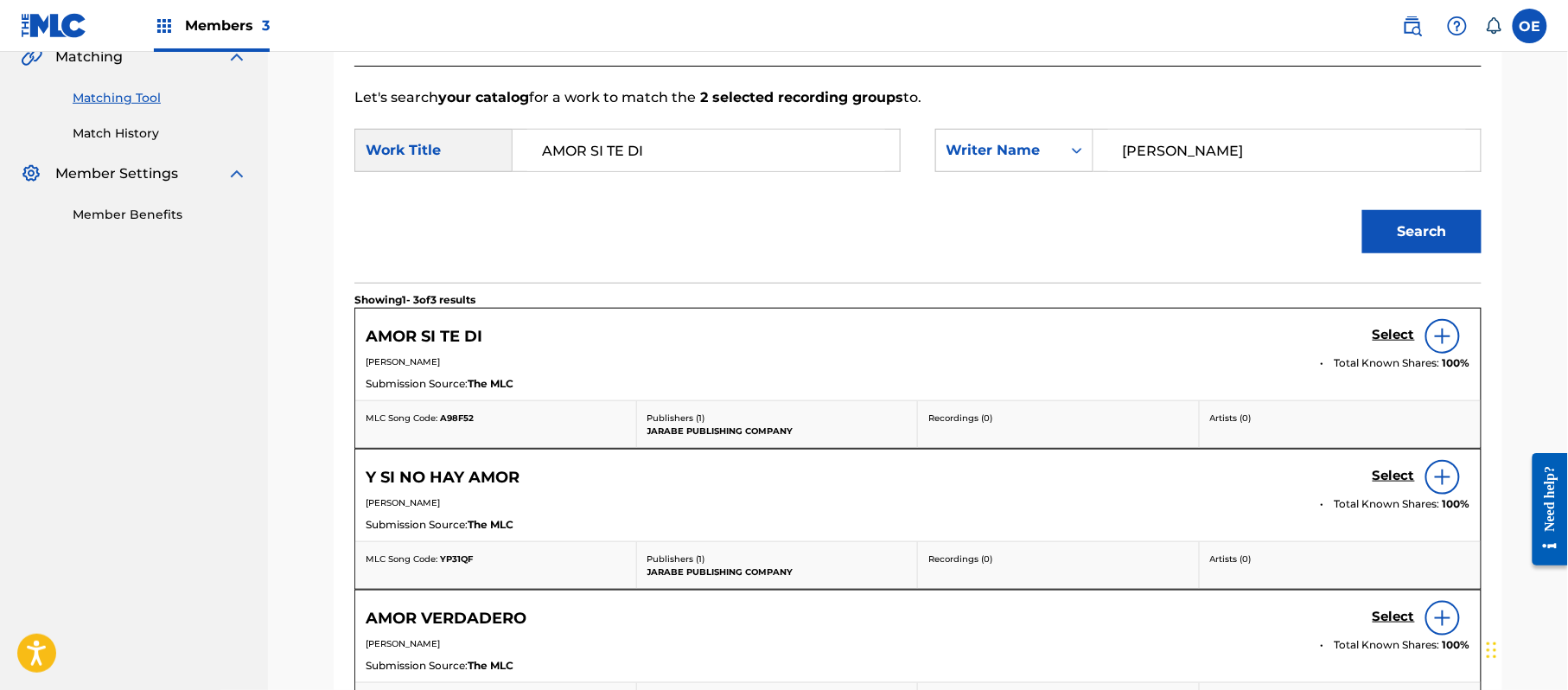
click at [1382, 344] on h5 "Select" at bounding box center [1393, 334] width 43 height 16
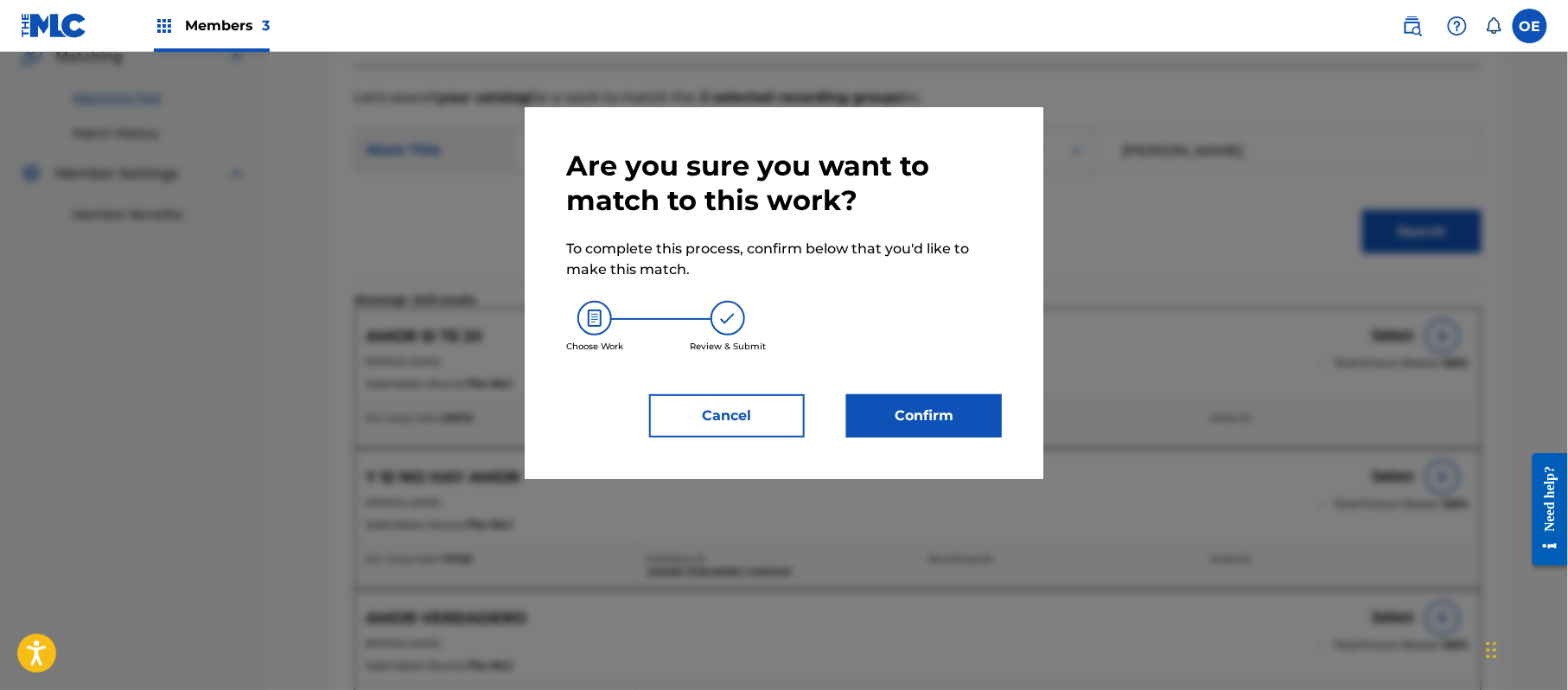
click at [928, 401] on button "Confirm" at bounding box center [924, 415] width 156 height 43
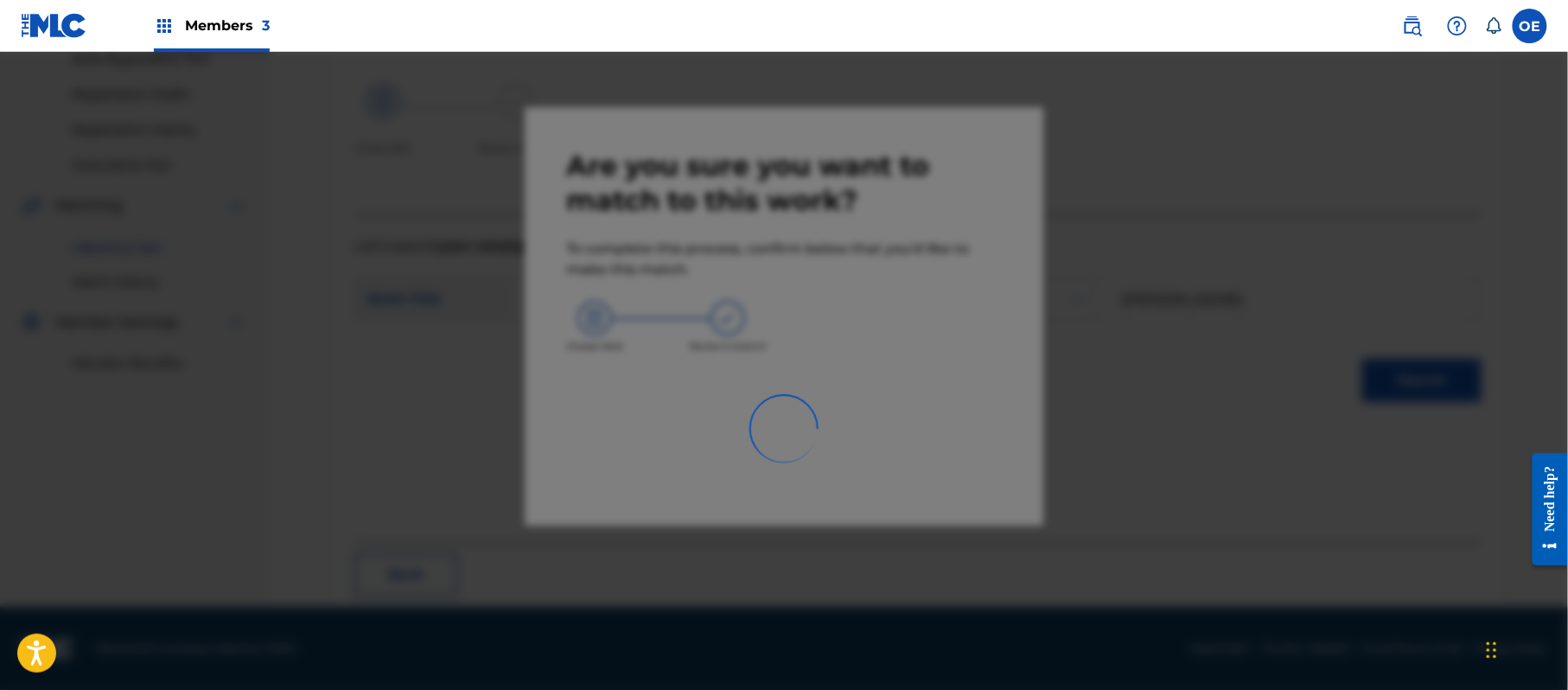
scroll to position [69, 0]
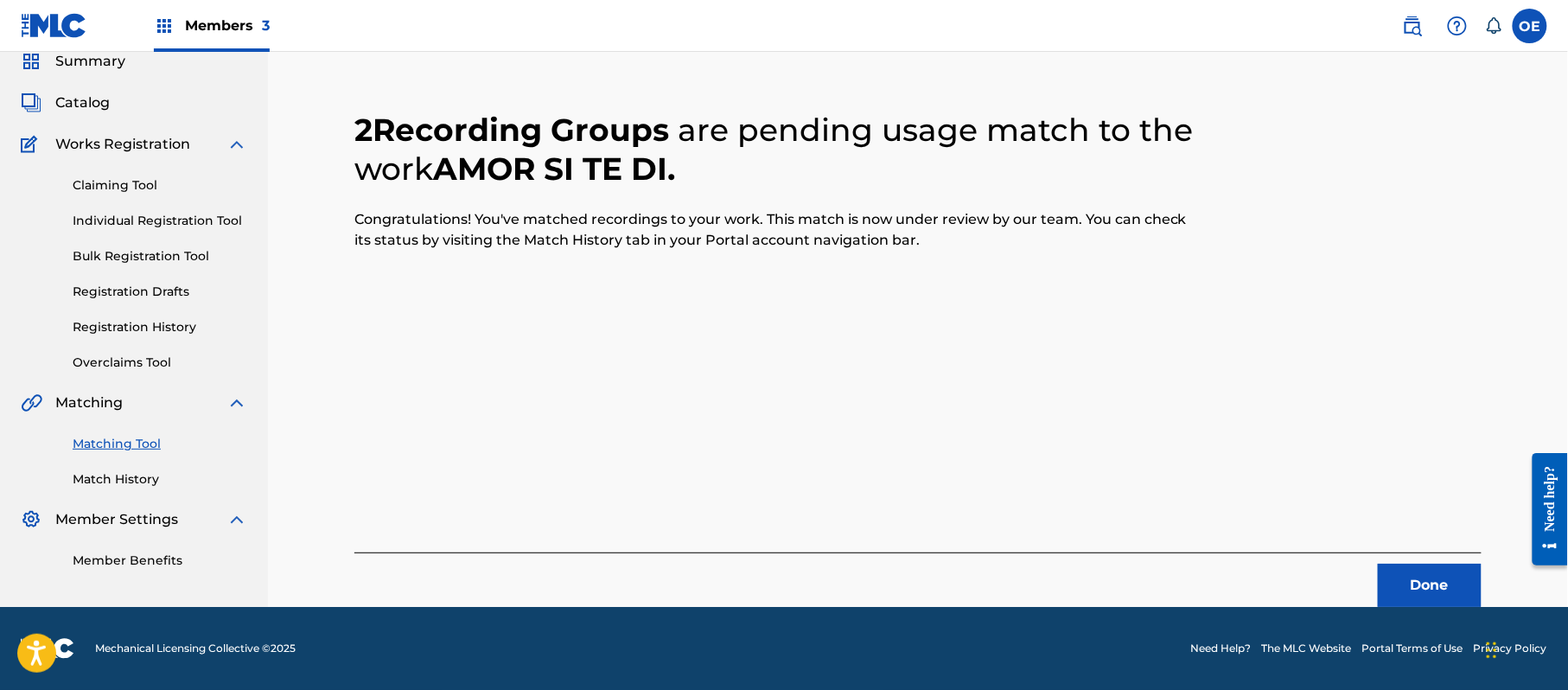
click at [1416, 571] on button "Done" at bounding box center [1429, 584] width 104 height 43
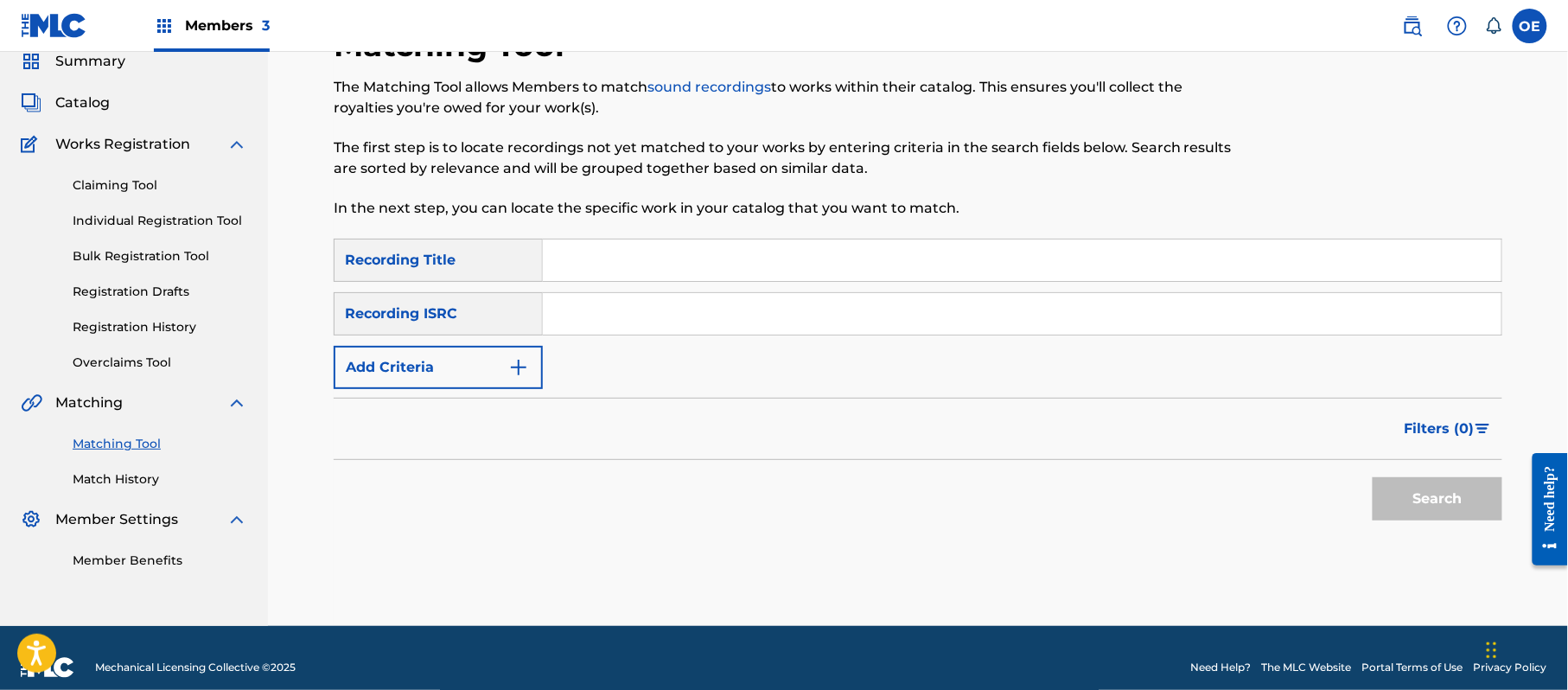
paste input "AMOR VERDADERO"
type input "AMOR VERDADERO"
click at [458, 385] on button "Add Criteria" at bounding box center [439, 366] width 209 height 43
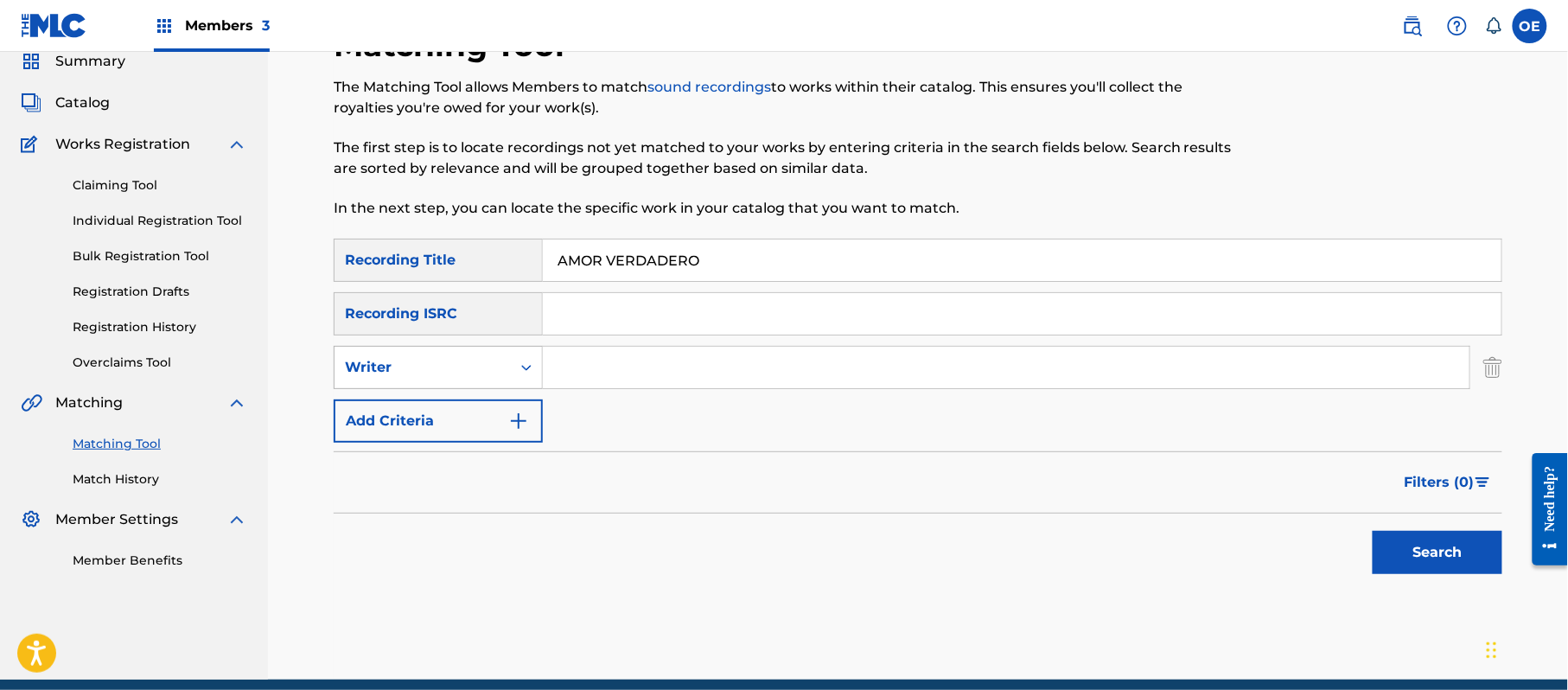
click at [467, 375] on div "Writer" at bounding box center [422, 367] width 156 height 21
click at [479, 395] on div "Recording Artist" at bounding box center [439, 410] width 207 height 43
paste input "LA MIGRA"
click at [1448, 564] on button "Search" at bounding box center [1437, 552] width 129 height 43
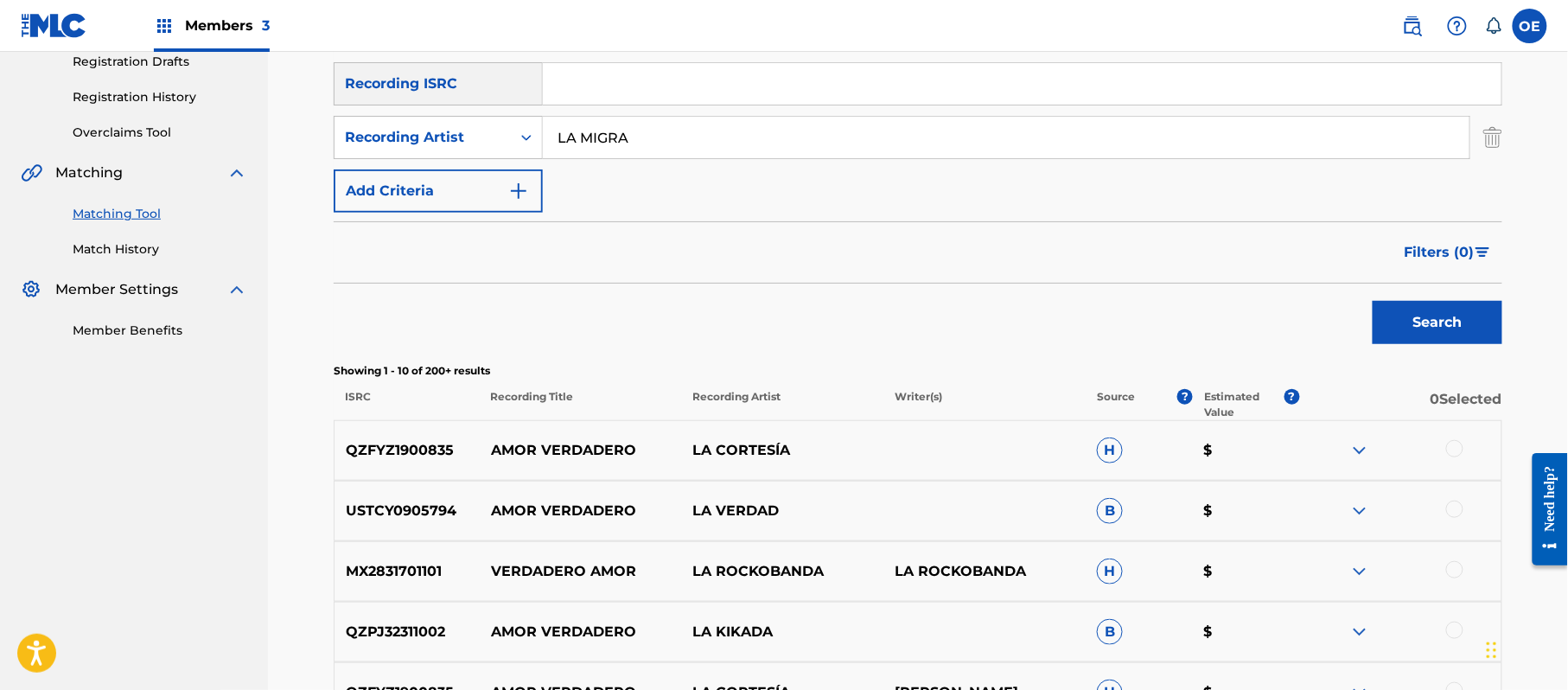
scroll to position [184, 0]
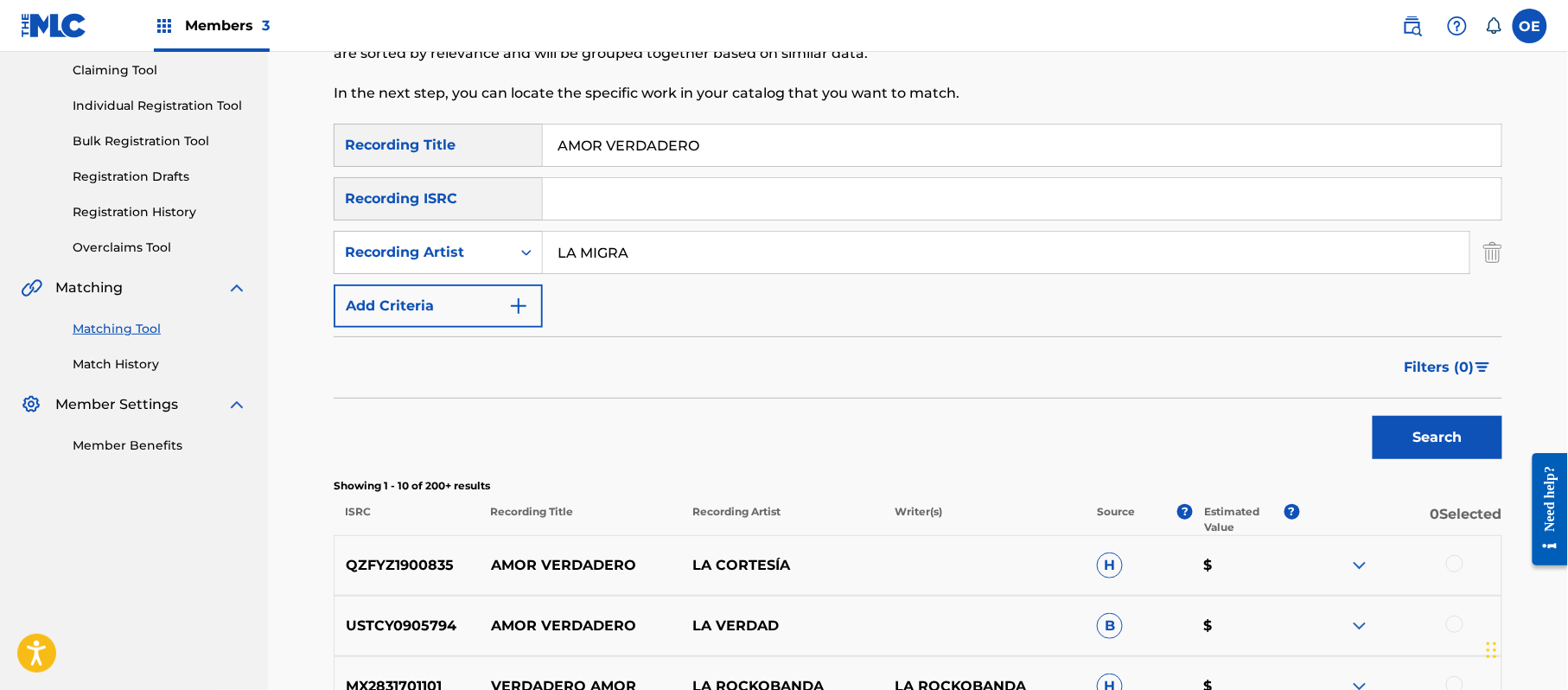
drag, startPoint x: 726, startPoint y: 249, endPoint x: 508, endPoint y: 281, distance: 220.3
click at [508, 281] on div "SearchWithCriteriabba24899-ba54-4a38-b196-fc72ca9ca167 Recording Title AMOR VER…" at bounding box center [918, 226] width 1168 height 204
paste input "OS KINOS"
type input "LOS KINOS"
click at [1486, 448] on button "Search" at bounding box center [1437, 437] width 129 height 43
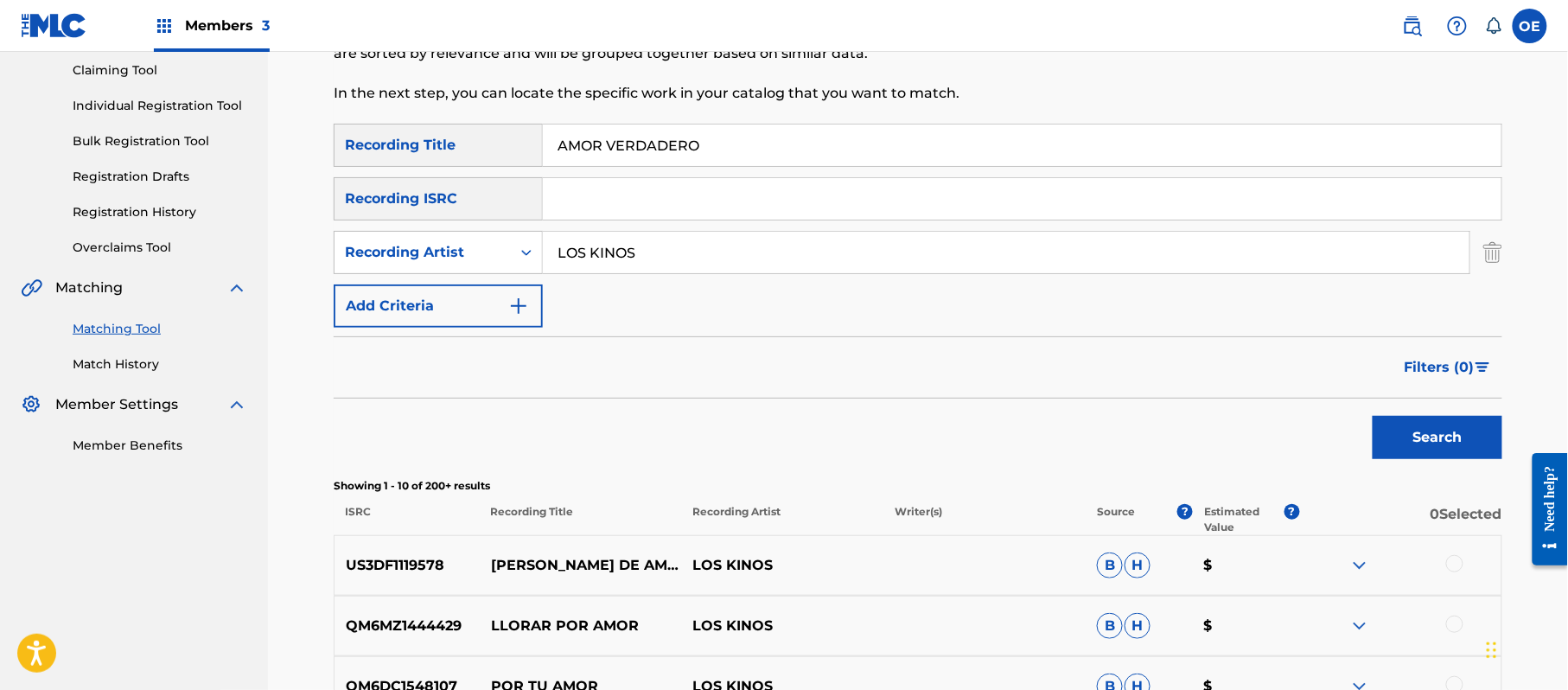
drag, startPoint x: 738, startPoint y: 144, endPoint x: 547, endPoint y: 168, distance: 192.5
click at [547, 168] on div "SearchWithCriteriabba24899-ba54-4a38-b196-fc72ca9ca167 Recording Title AMOR VER…" at bounding box center [918, 226] width 1168 height 204
paste input "DEJATE QUERER"
type input "DEJATE QUERER"
click at [1395, 447] on button "Search" at bounding box center [1437, 437] width 129 height 43
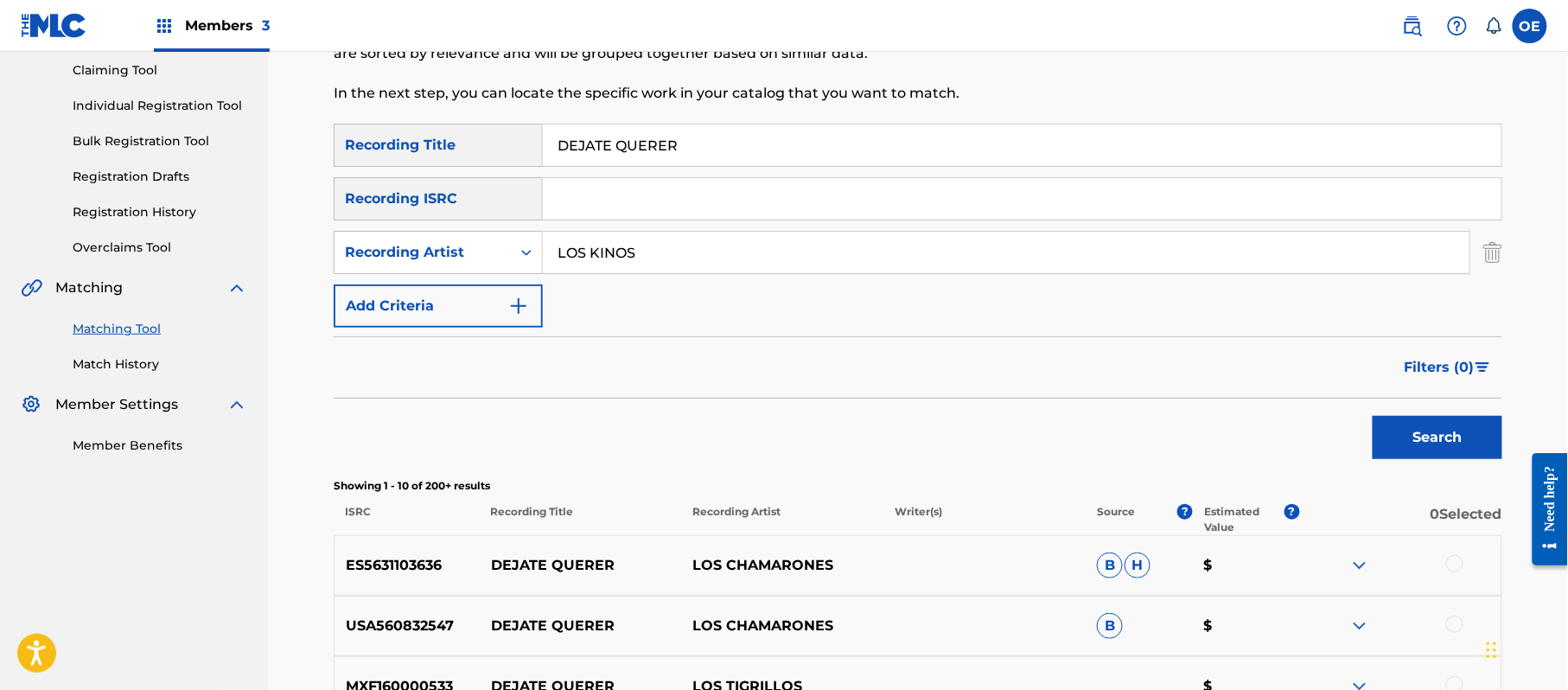
drag, startPoint x: 665, startPoint y: 253, endPoint x: 569, endPoint y: 254, distance: 96.0
click at [569, 254] on input "LOS KINOS" at bounding box center [1006, 252] width 927 height 42
drag, startPoint x: 609, startPoint y: 249, endPoint x: 569, endPoint y: 246, distance: 40.1
click at [569, 246] on input "LOS KINOS" at bounding box center [1006, 252] width 927 height 42
drag, startPoint x: 689, startPoint y: 246, endPoint x: 488, endPoint y: 250, distance: 201.0
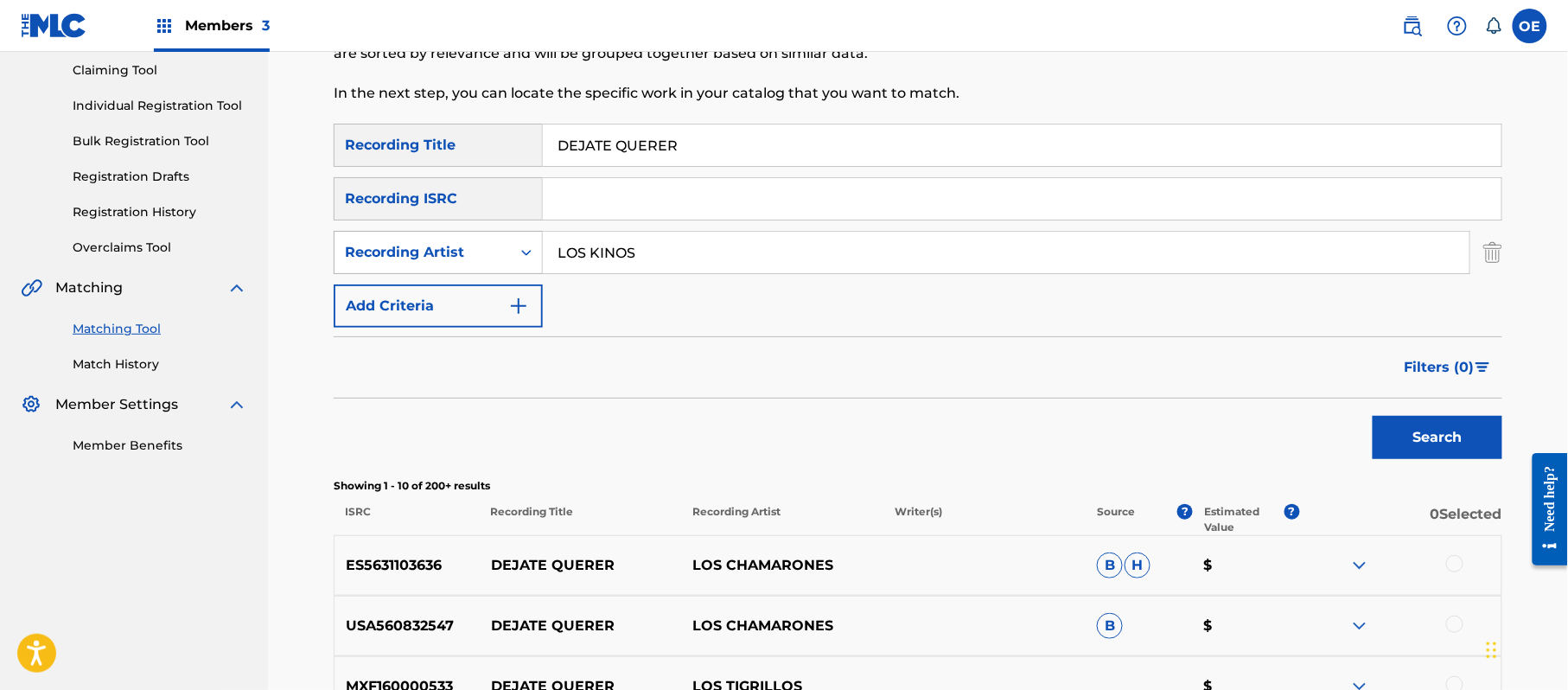
click at [488, 250] on div "SearchWithCriteriaeaf3e0d3-9dc9-40b4-9826-143439cb74f6 Recording Artist LOS KIN…" at bounding box center [918, 252] width 1168 height 43
paste input "GRUPO ANHELO"
type input "GRUPO ANHELO"
click at [1428, 432] on button "Search" at bounding box center [1437, 437] width 129 height 43
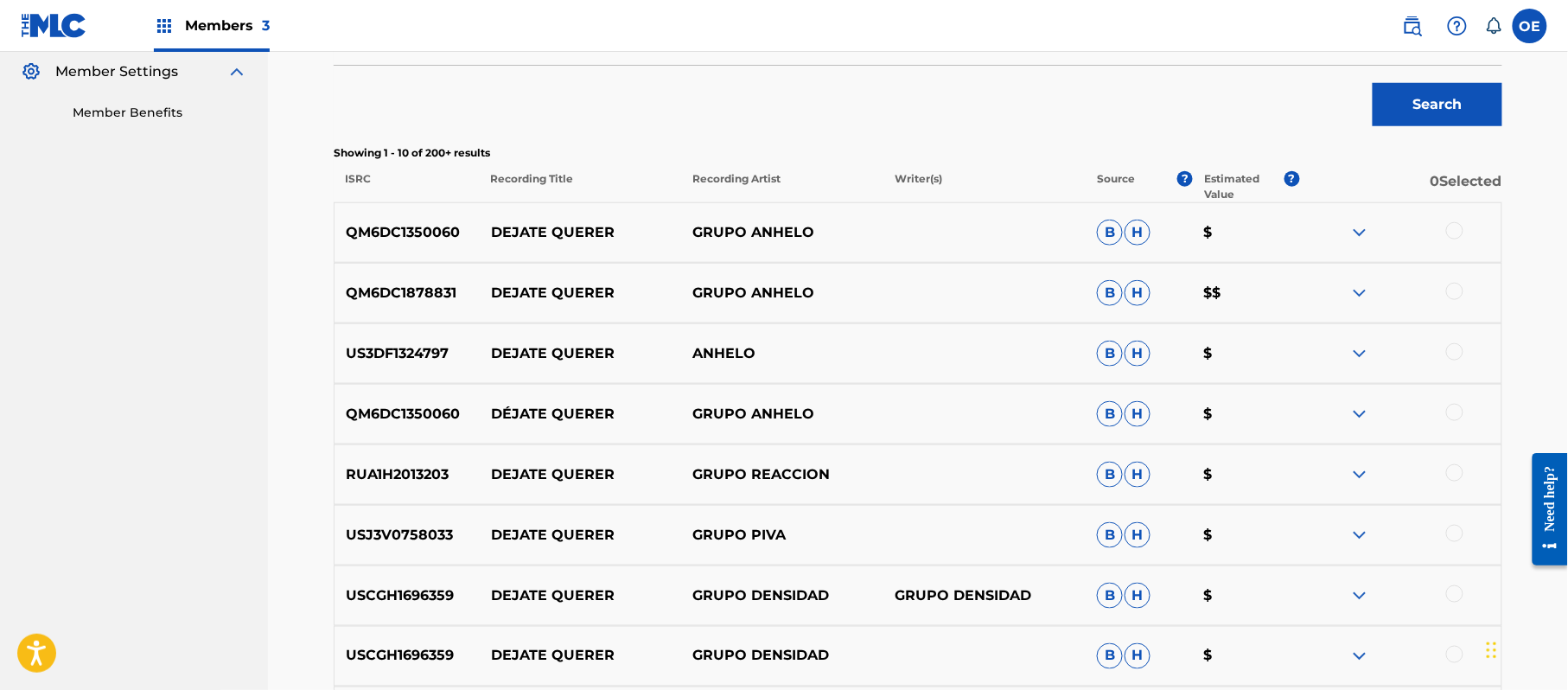
scroll to position [530, 0]
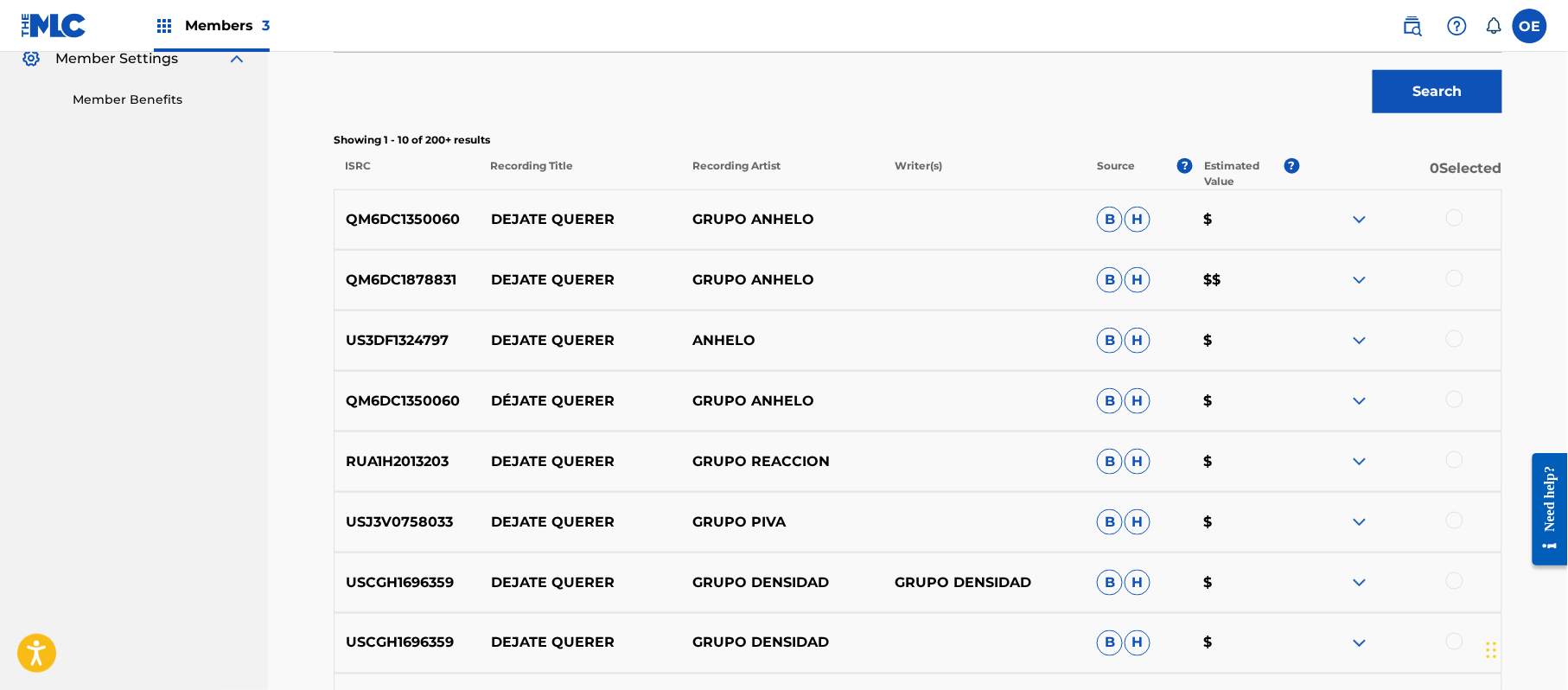
click at [1452, 222] on div at bounding box center [1455, 218] width 17 height 17
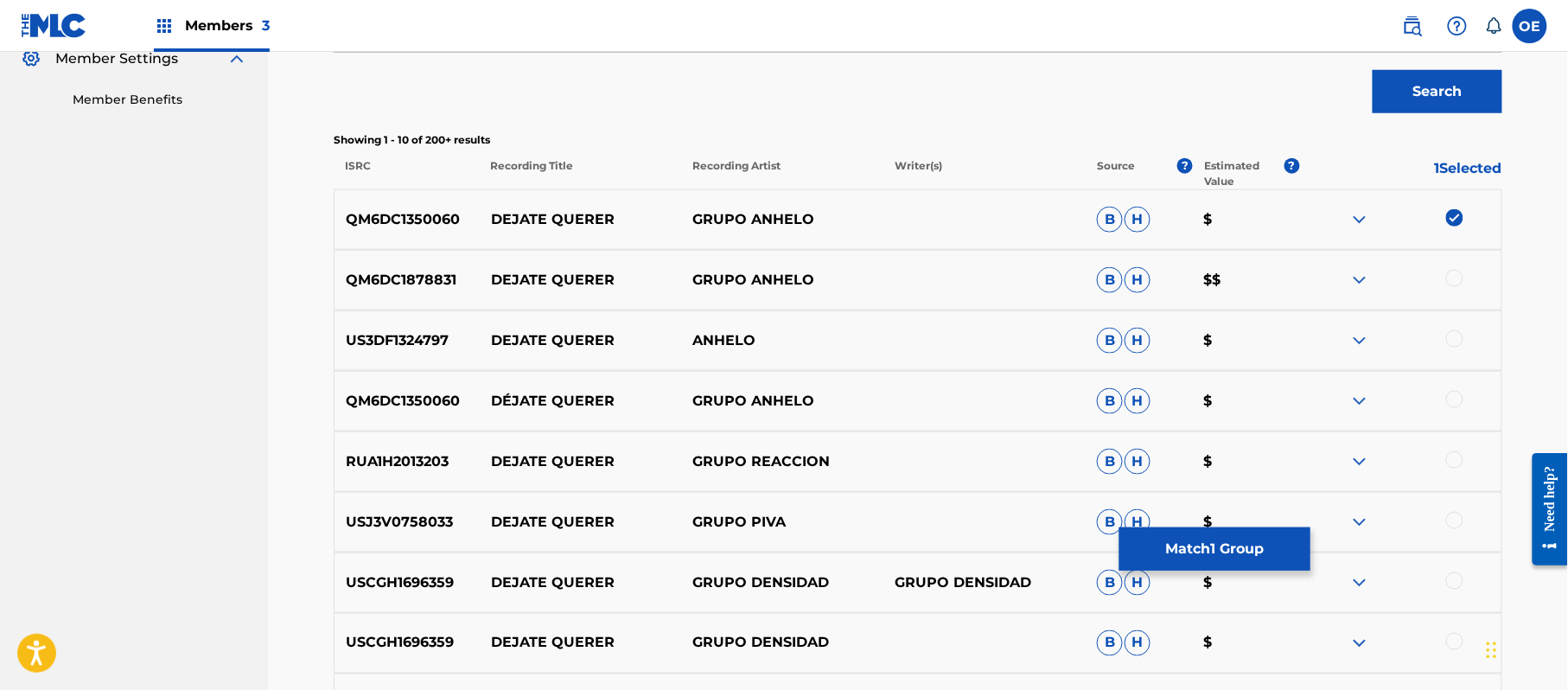
click at [1458, 278] on div at bounding box center [1455, 278] width 17 height 17
click at [1458, 341] on div at bounding box center [1455, 339] width 17 height 17
click at [1456, 391] on div at bounding box center [1455, 400] width 17 height 17
click at [1450, 458] on div at bounding box center [1455, 460] width 17 height 17
click at [1458, 458] on img at bounding box center [1455, 460] width 17 height 17
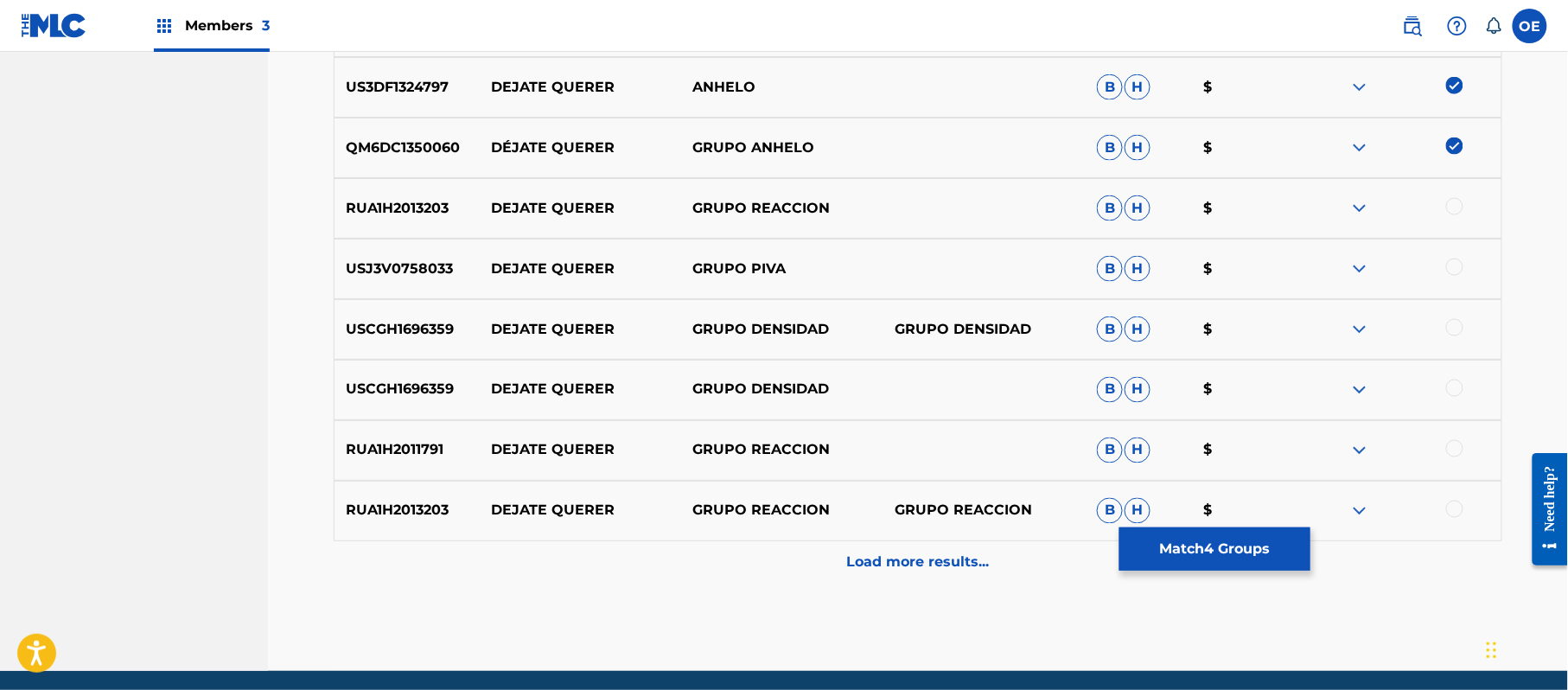
scroll to position [847, 0]
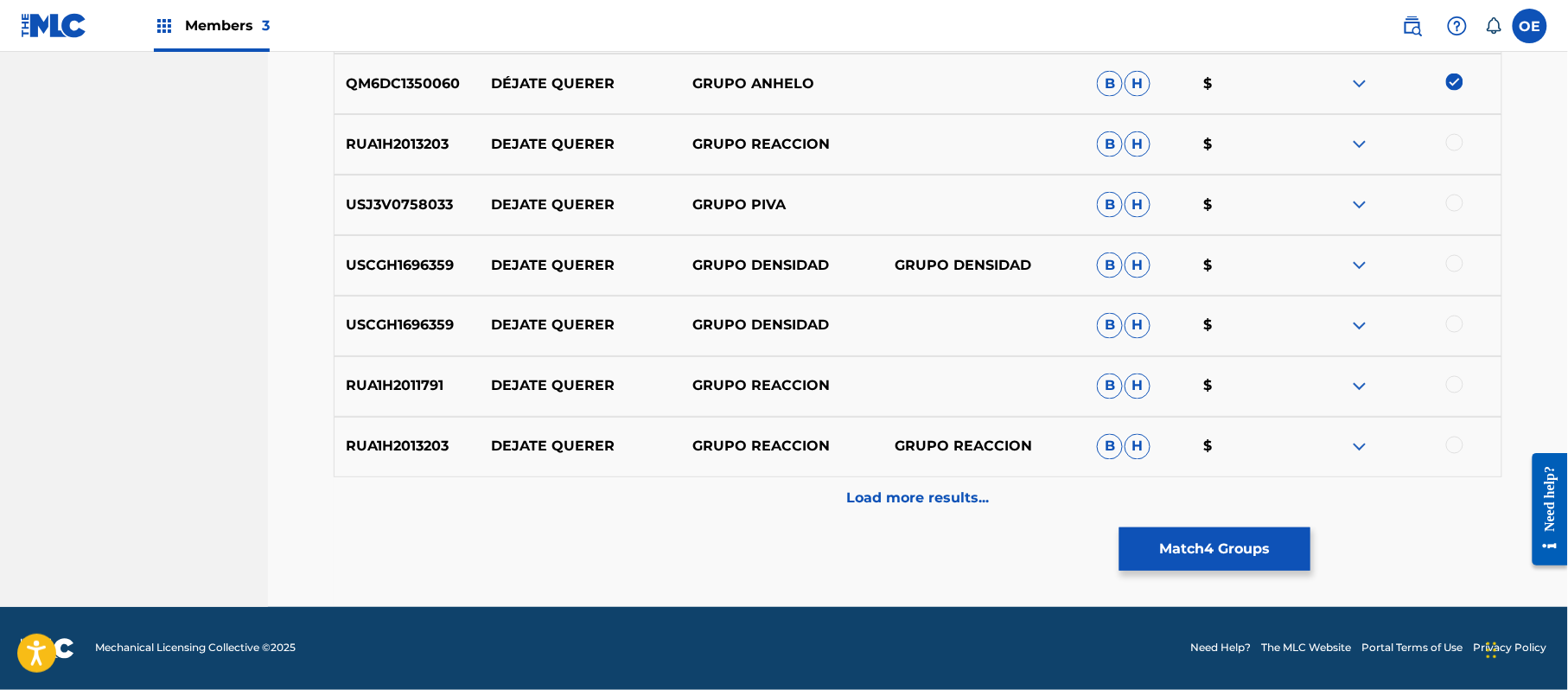
click at [855, 495] on p "Load more results..." at bounding box center [918, 499] width 143 height 21
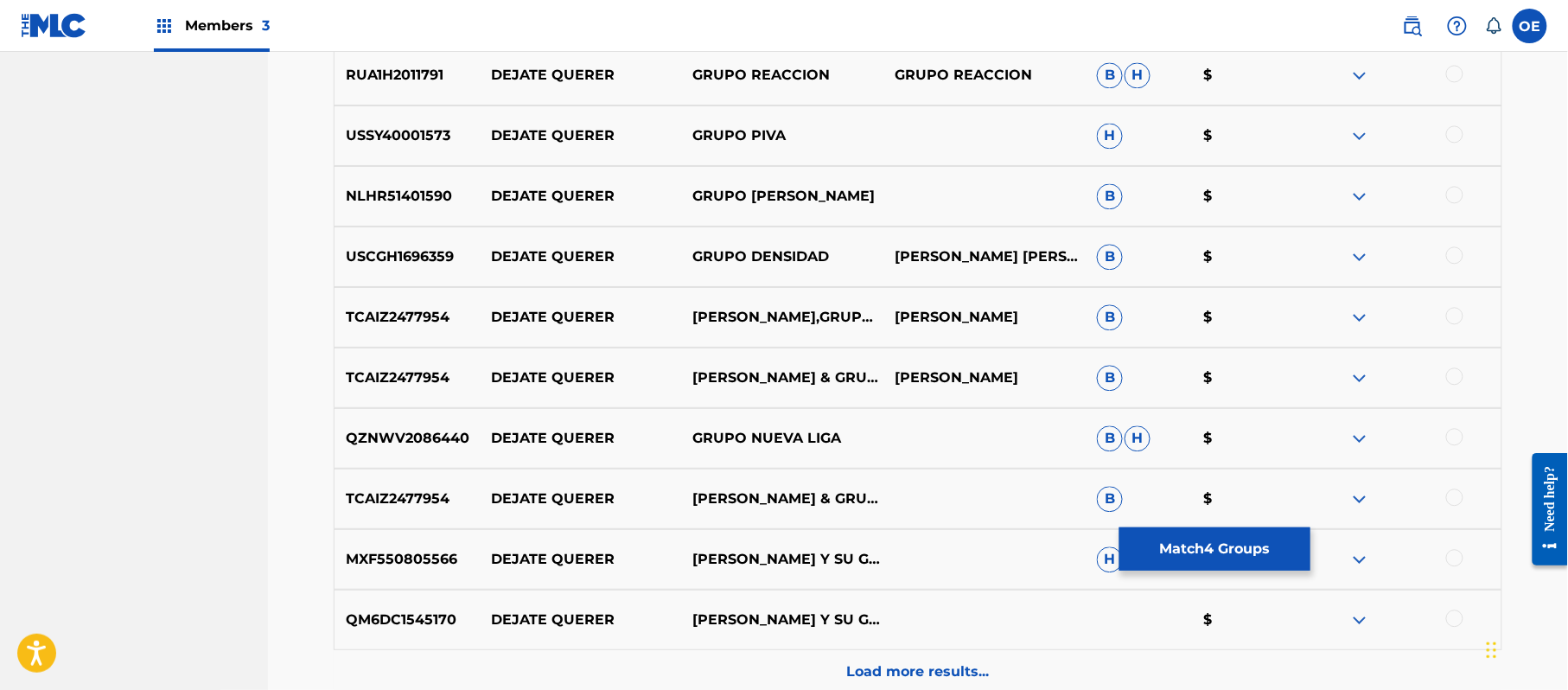
scroll to position [1308, 0]
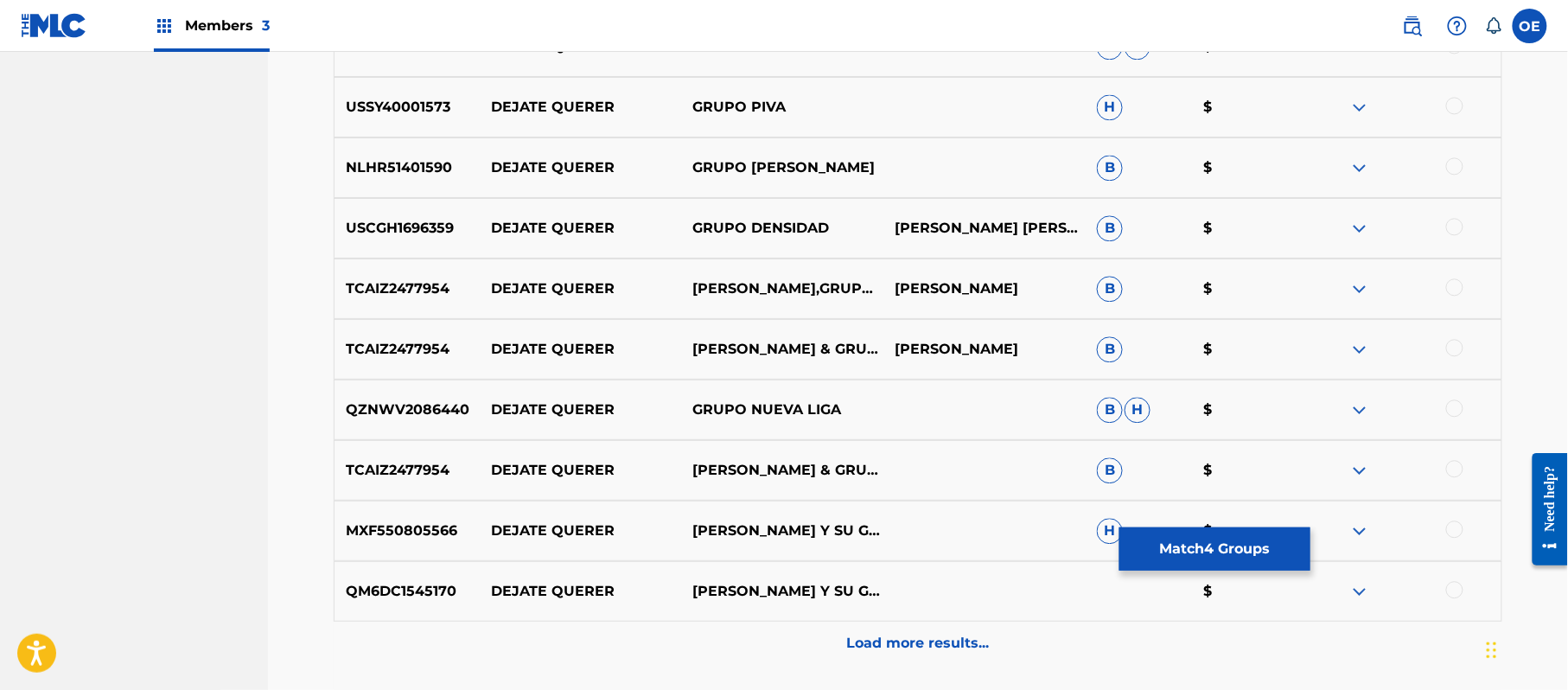
click at [1186, 548] on button "Match 4 Groups" at bounding box center [1214, 548] width 191 height 43
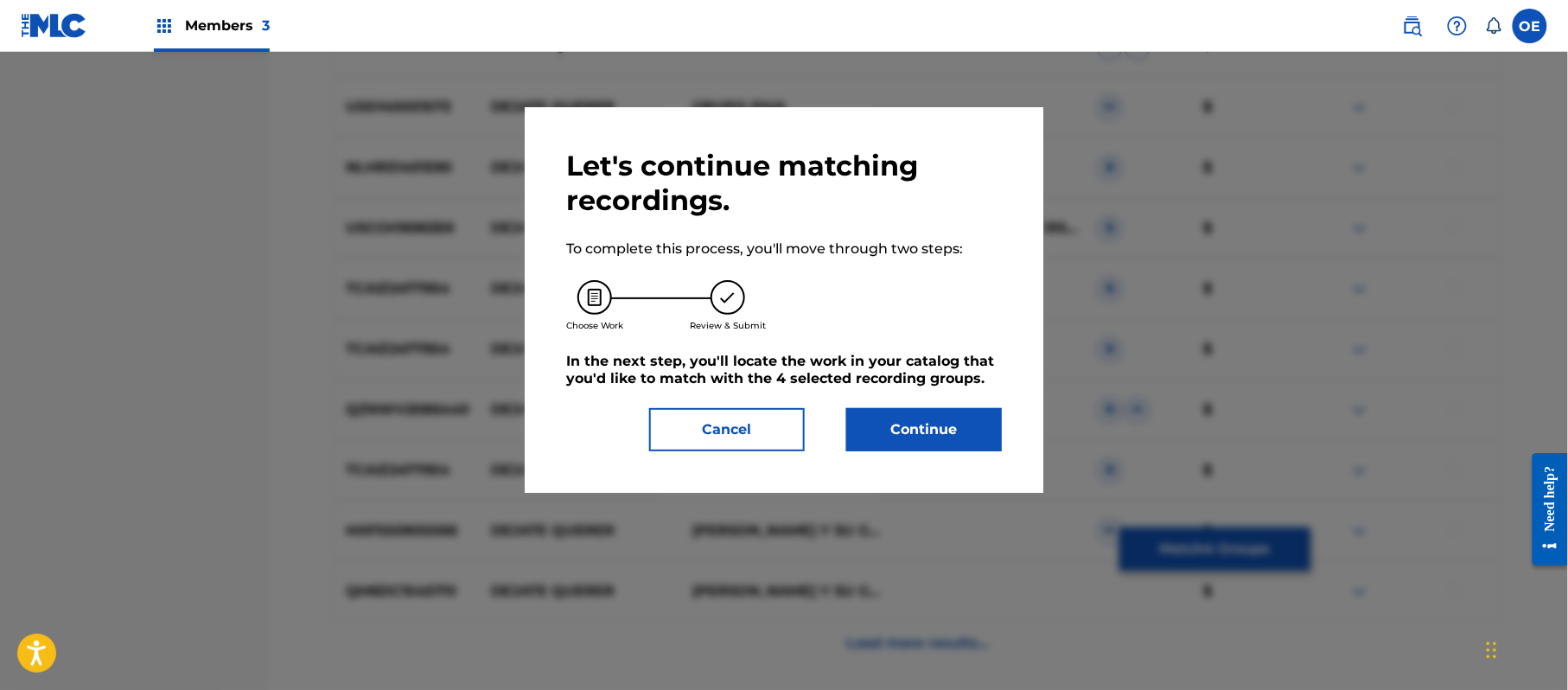
click at [994, 438] on button "Continue" at bounding box center [924, 429] width 156 height 43
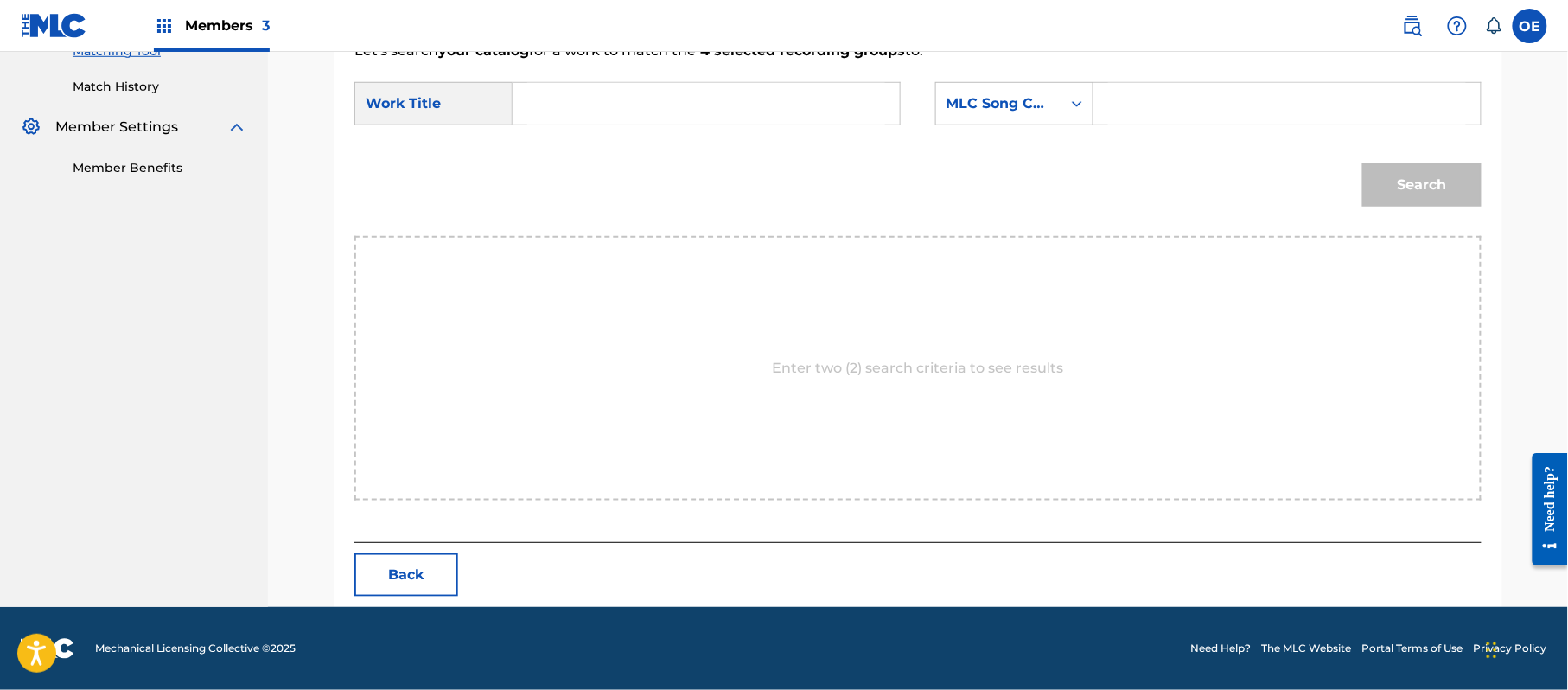
paste input "DEJATE QUERER"
type input "DEJATE QUERER"
click at [999, 112] on div "MLC Song Code" at bounding box center [999, 104] width 105 height 21
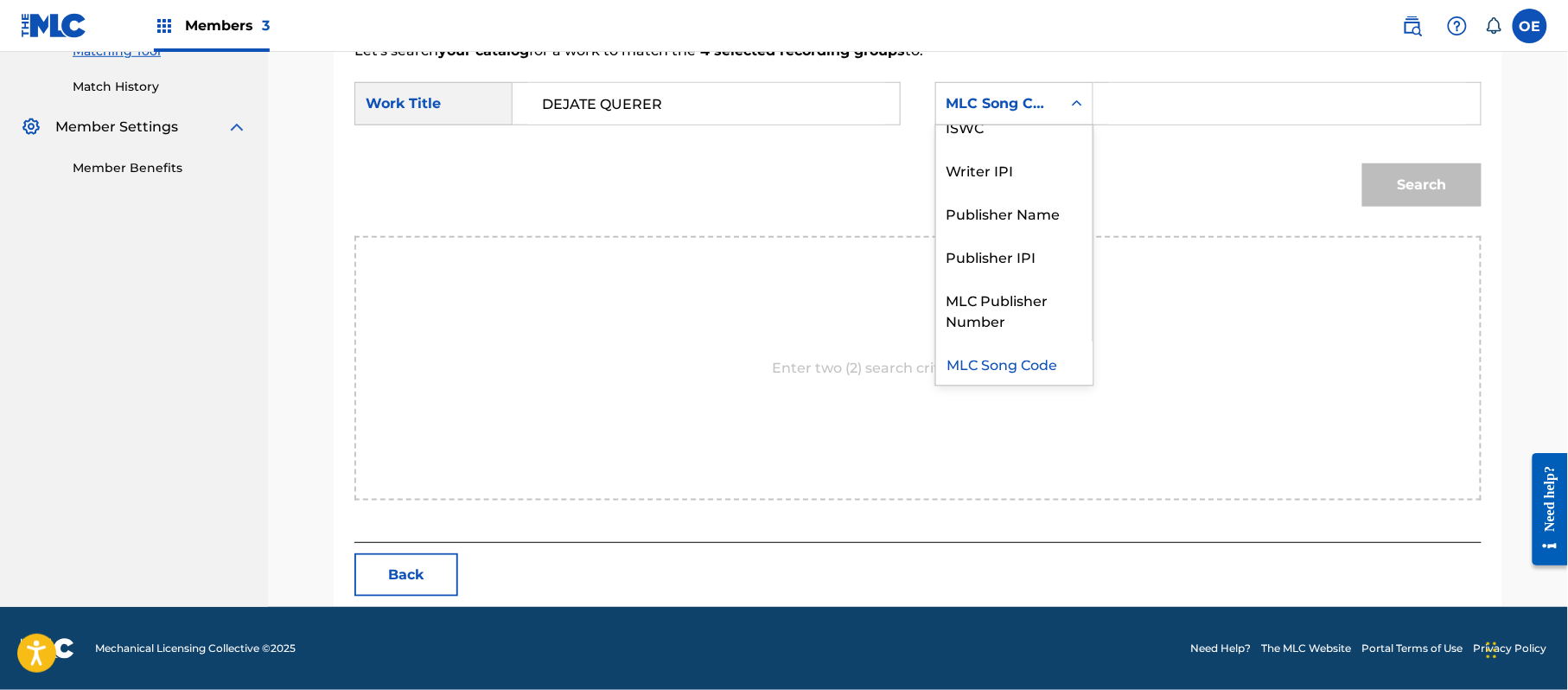
scroll to position [0, 0]
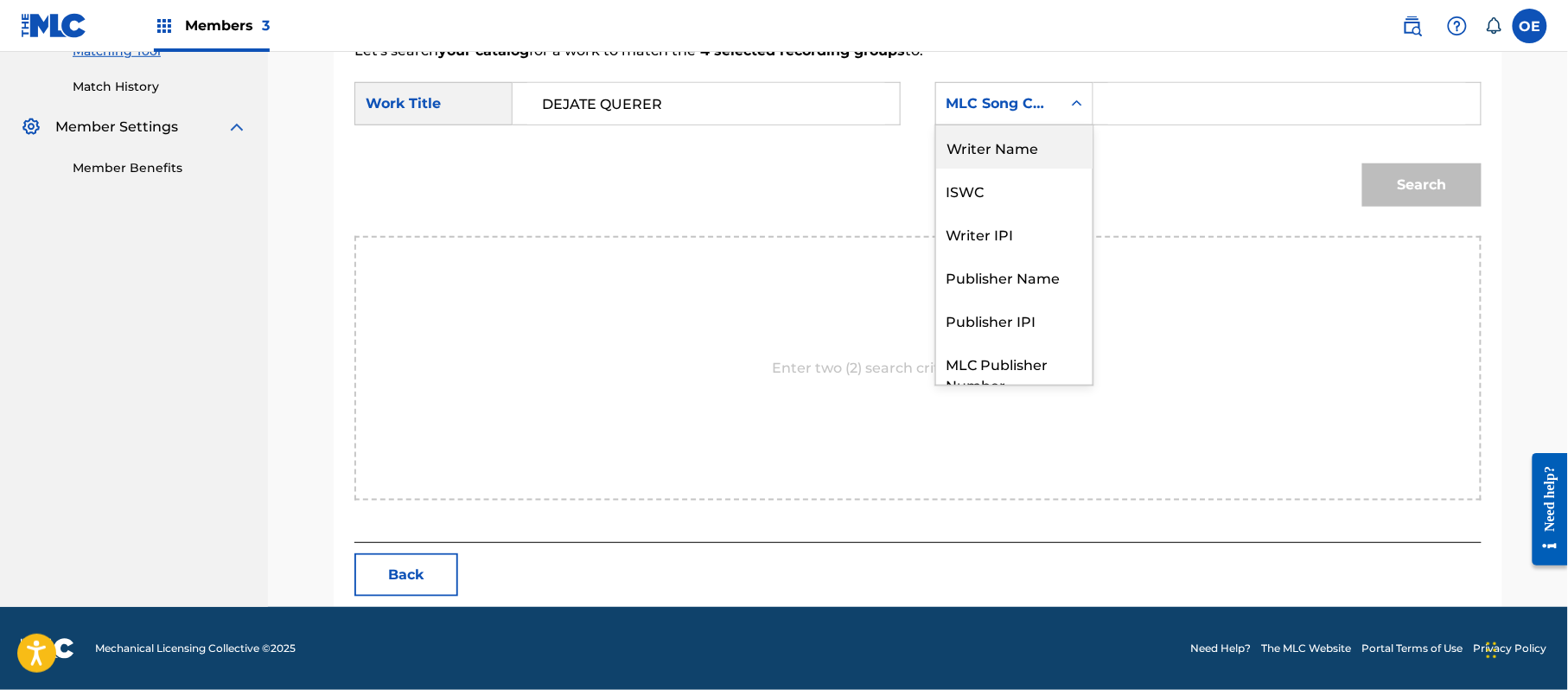
click at [995, 128] on div "Writer Name" at bounding box center [1014, 147] width 156 height 43
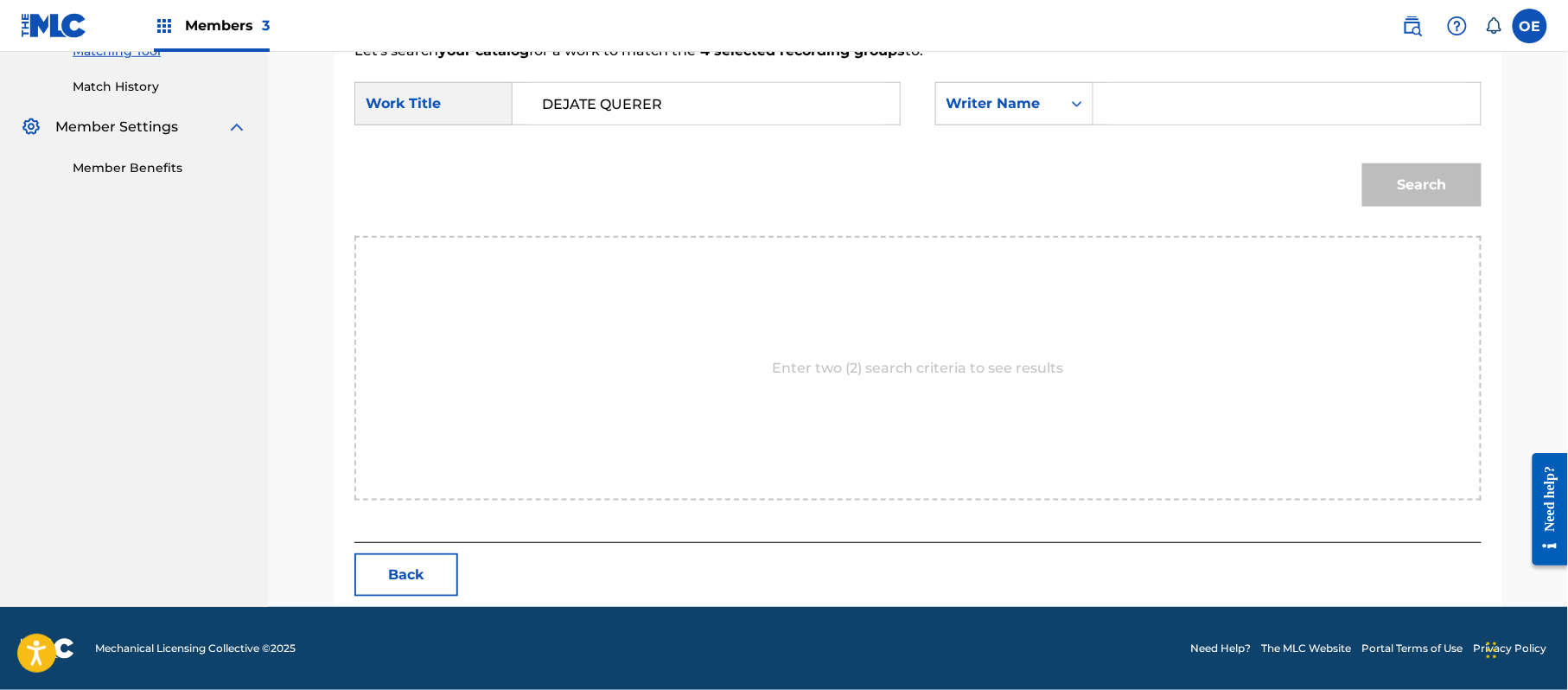
click at [1184, 108] on input "Search Form" at bounding box center [1287, 104] width 358 height 42
paste input "[PERSON_NAME]"
type input "[PERSON_NAME]"
click at [1387, 180] on button "Search" at bounding box center [1421, 185] width 119 height 43
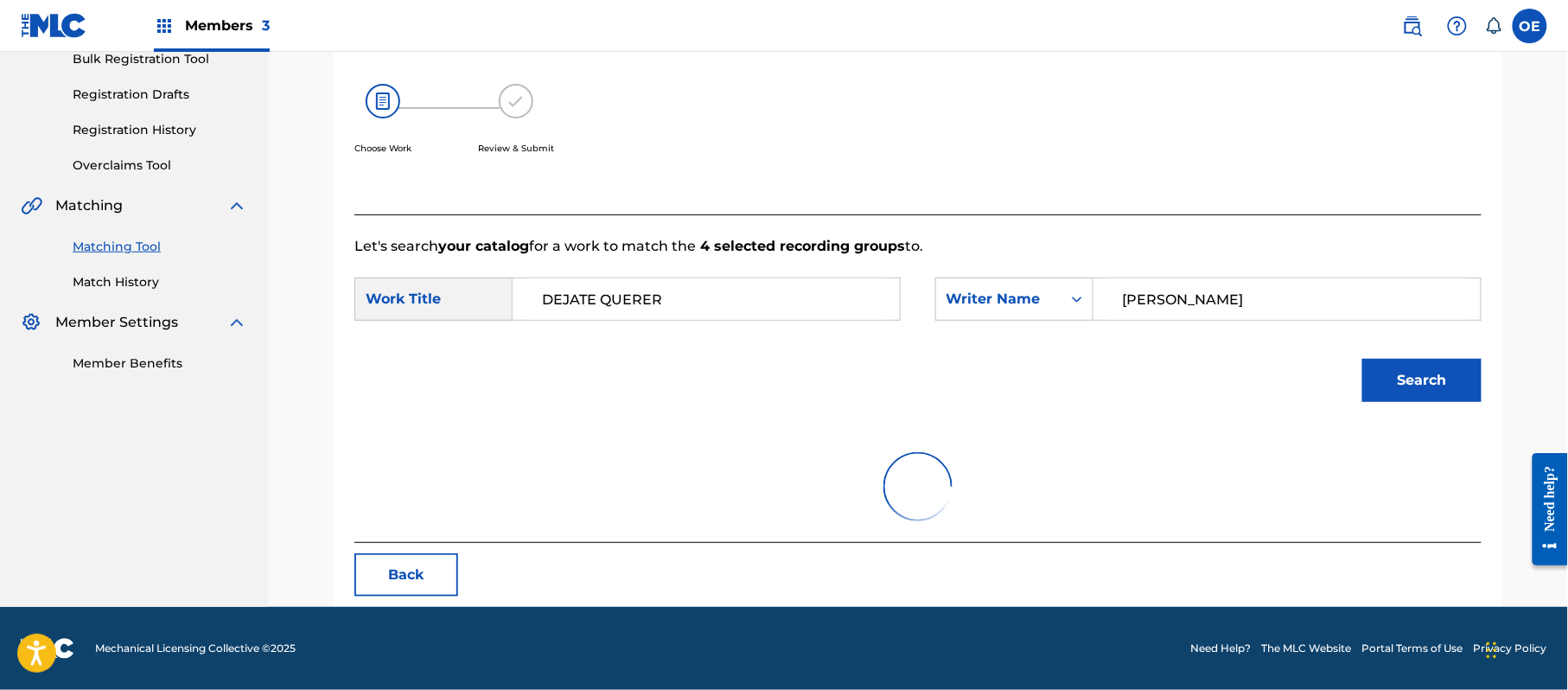
scroll to position [411, 0]
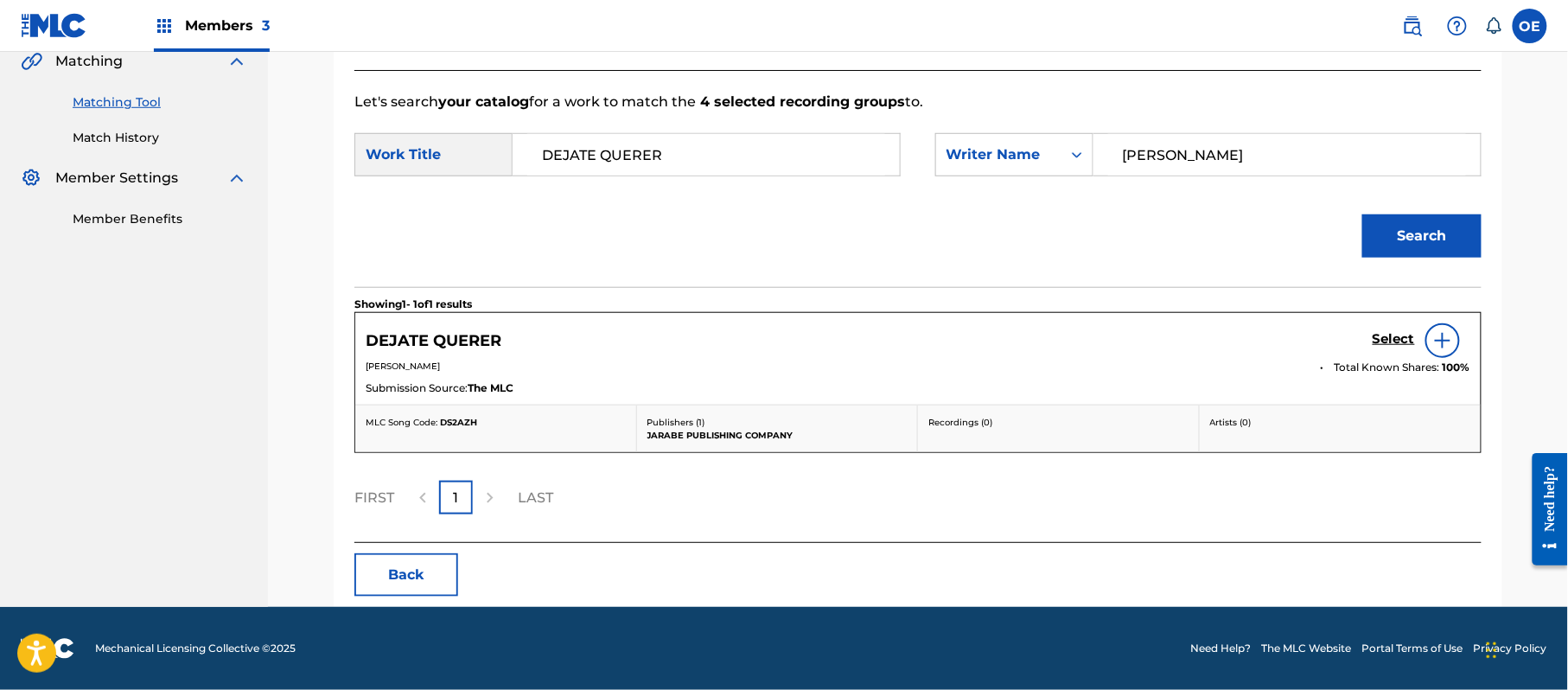
click at [1398, 336] on h5 "Select" at bounding box center [1393, 339] width 43 height 16
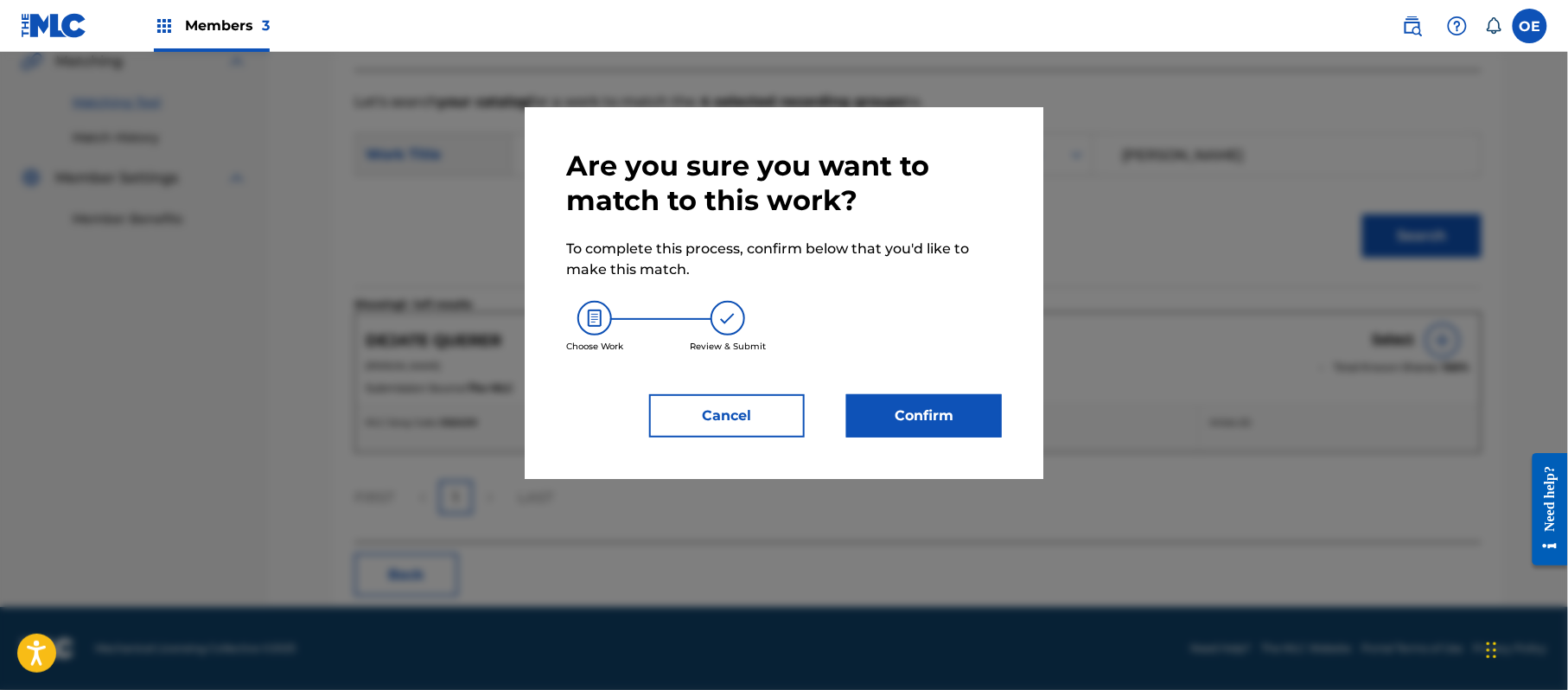
click at [961, 425] on button "Confirm" at bounding box center [924, 415] width 156 height 43
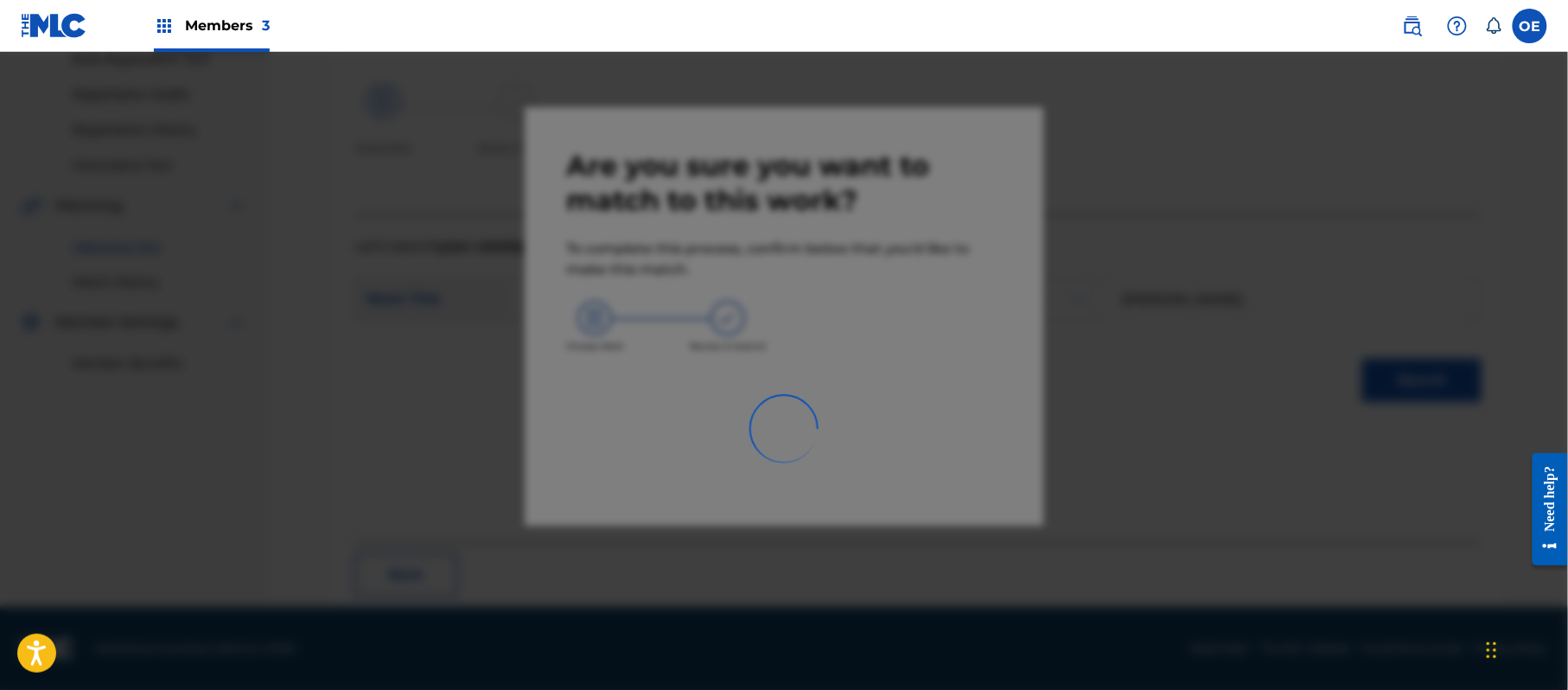
scroll to position [69, 0]
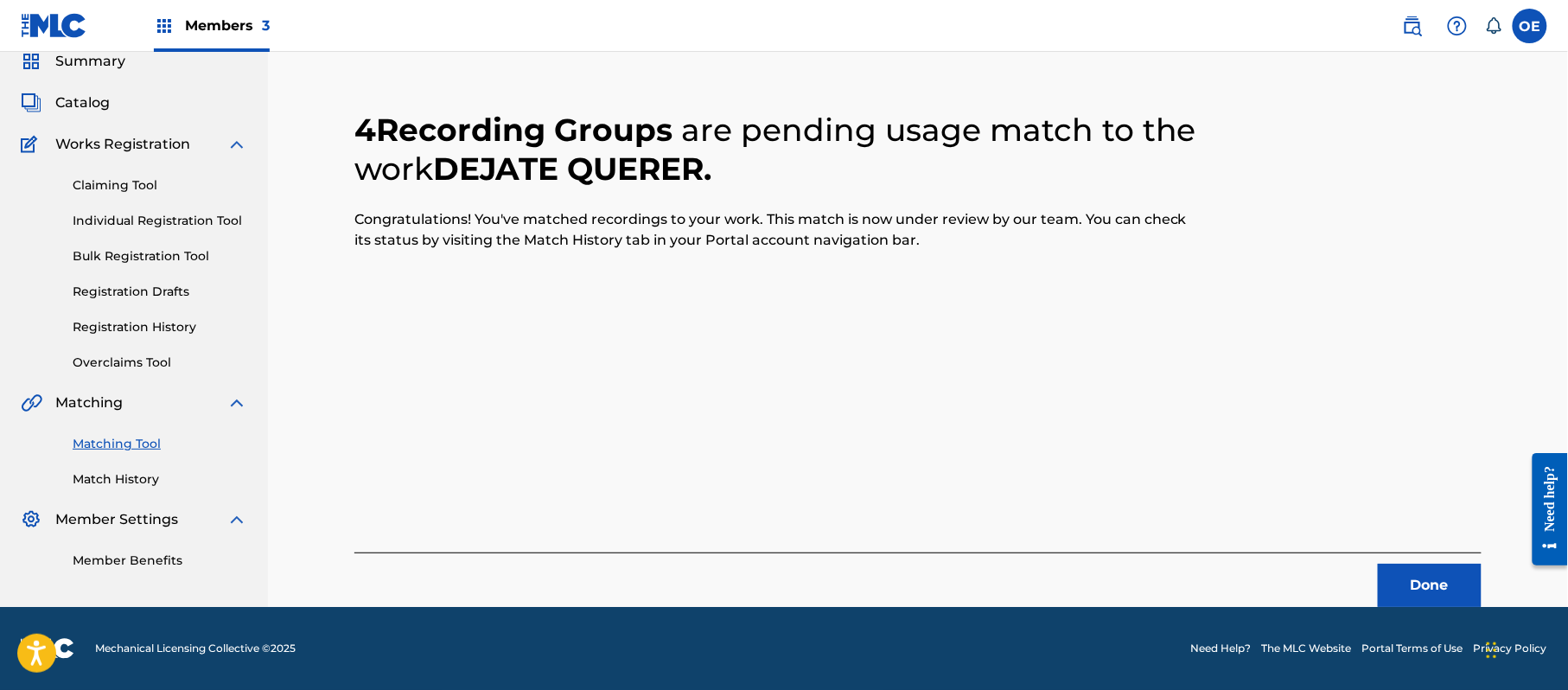
click at [1445, 588] on button "Done" at bounding box center [1429, 584] width 104 height 43
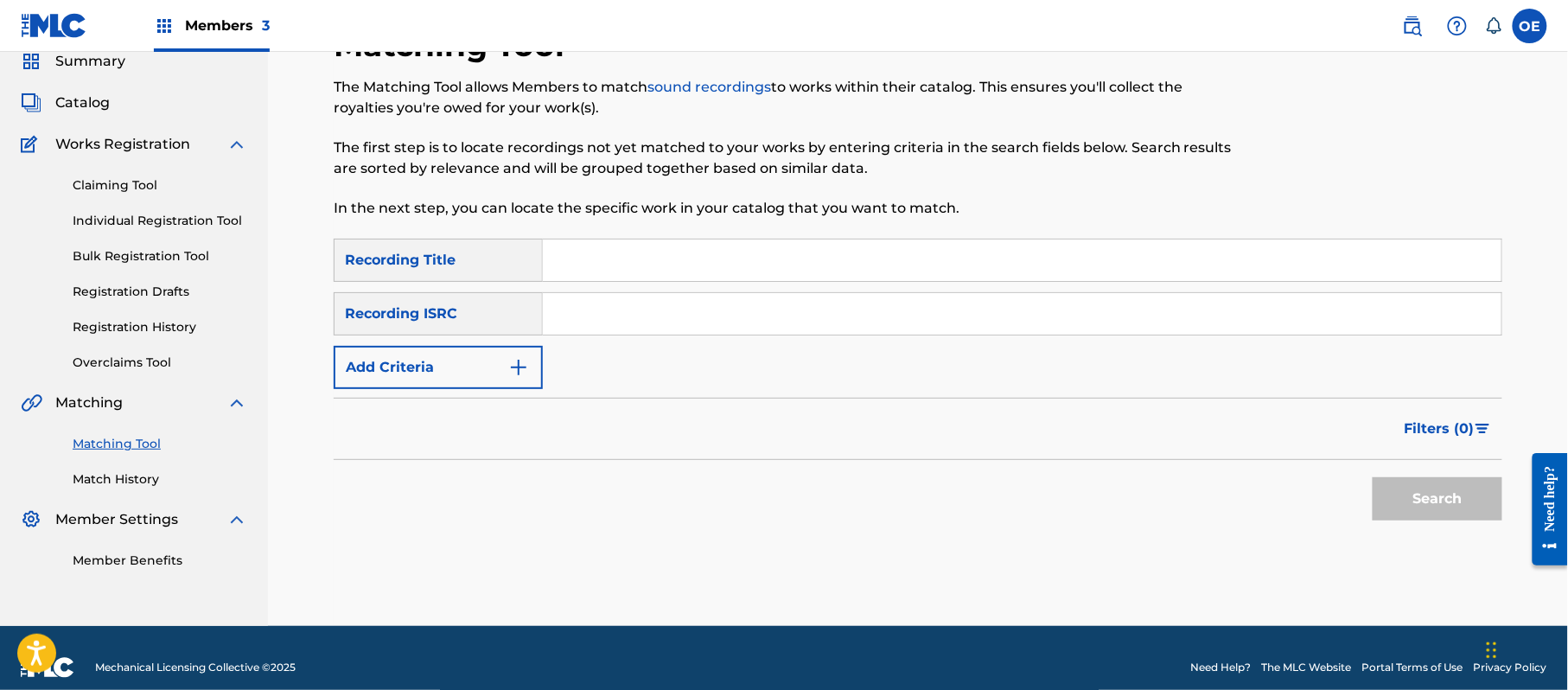
paste input "EL BORRACHO SABROSO"
type input "EL BORRACHO SABROSO"
click at [450, 373] on button "Add Criteria" at bounding box center [439, 366] width 209 height 43
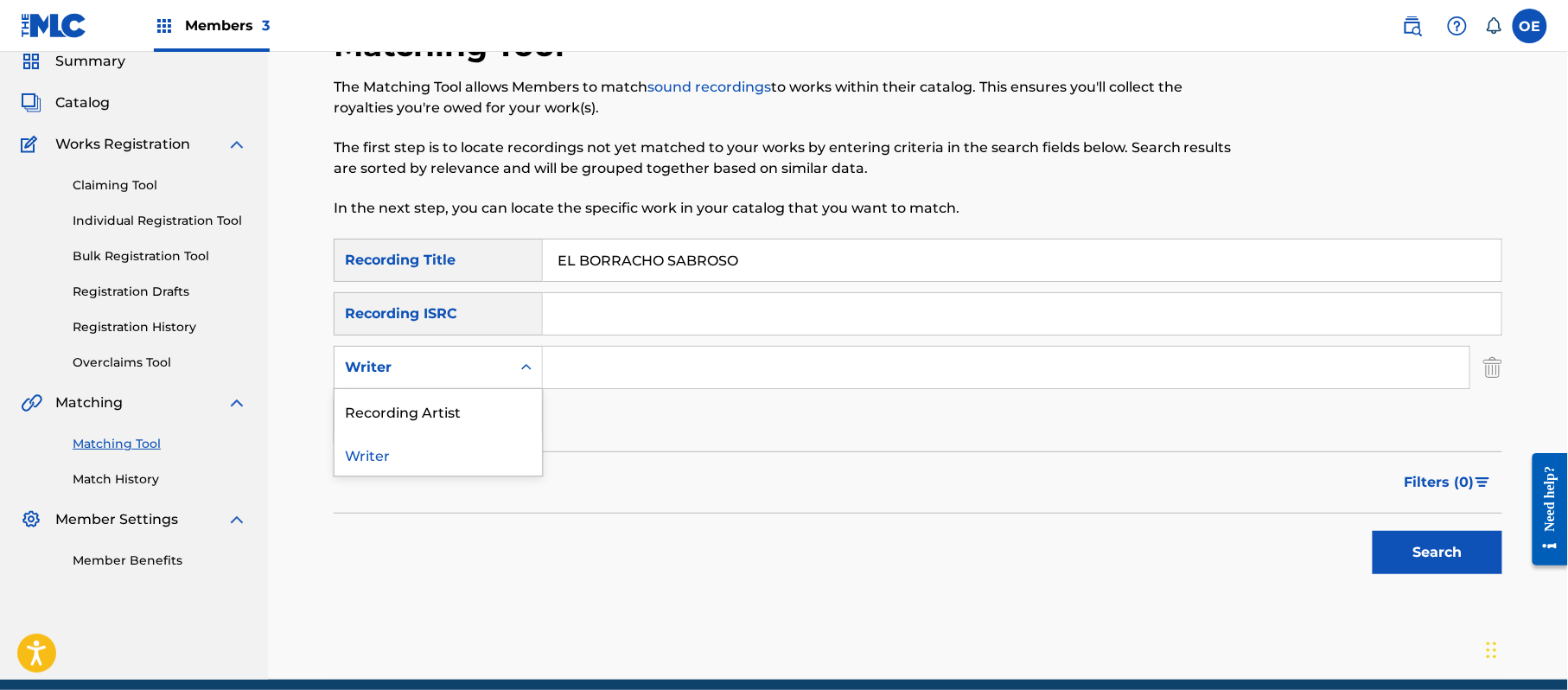
click at [457, 365] on div "Writer" at bounding box center [422, 367] width 156 height 21
click at [448, 399] on div "Recording Artist" at bounding box center [439, 410] width 207 height 43
paste input "LOS ACUARIO DE [GEOGRAPHIC_DATA]"
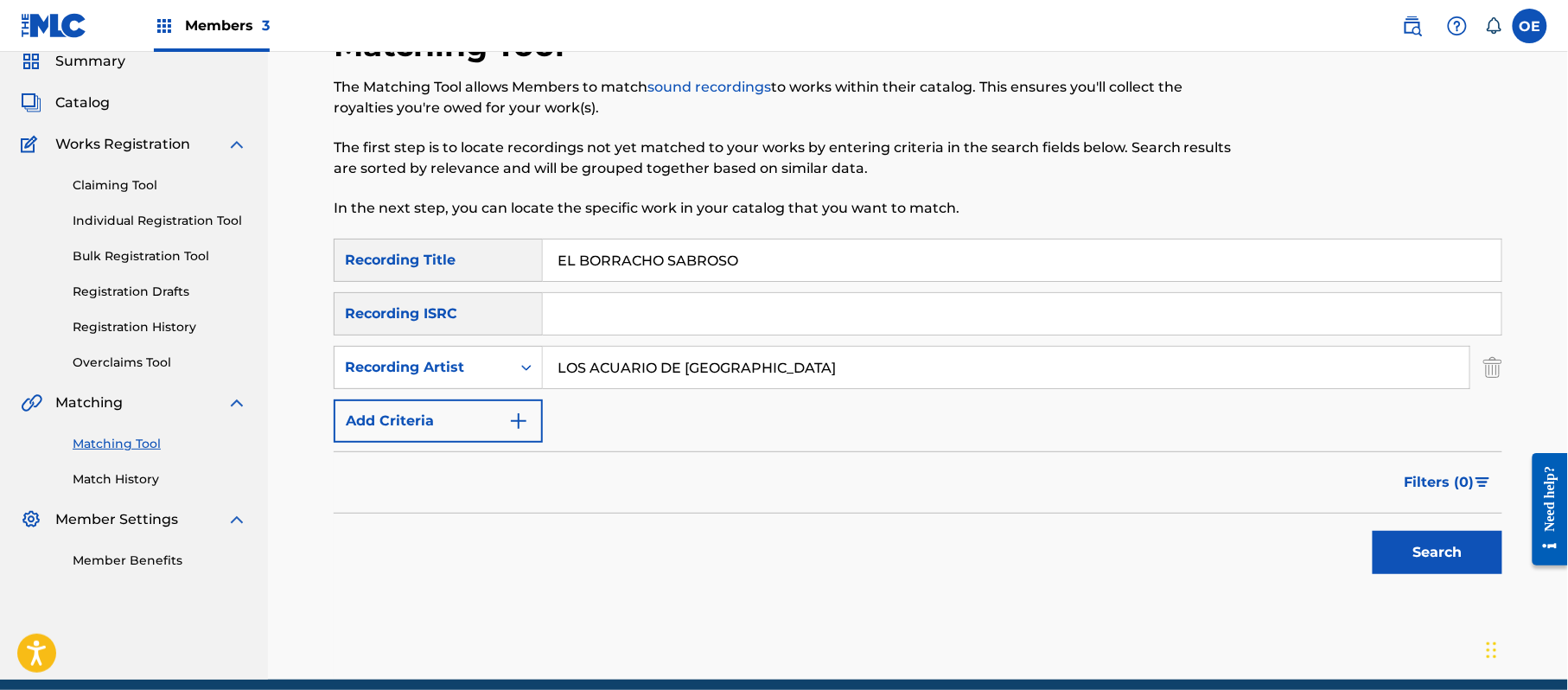
type input "LOS ACUARIO DE [GEOGRAPHIC_DATA]"
click at [1407, 552] on button "Search" at bounding box center [1437, 552] width 129 height 43
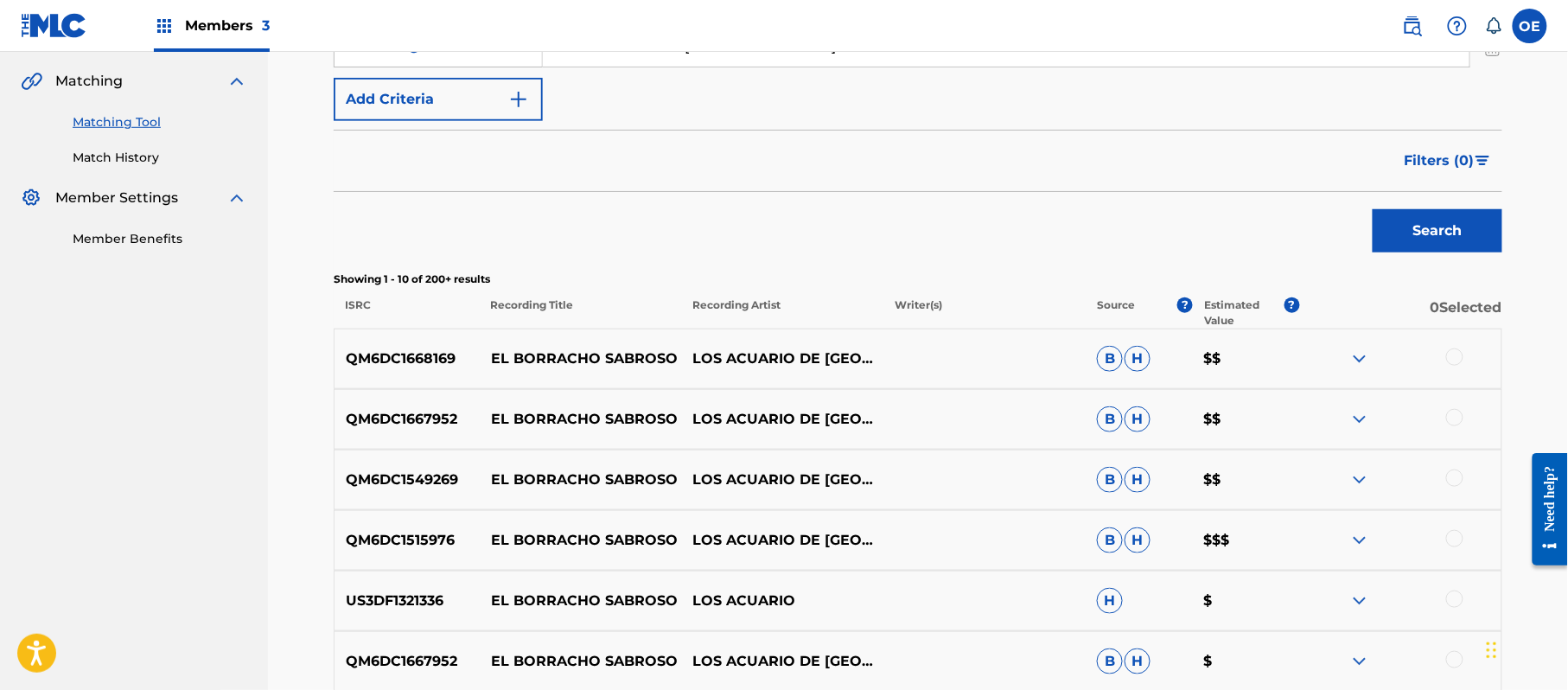
scroll to position [483, 0]
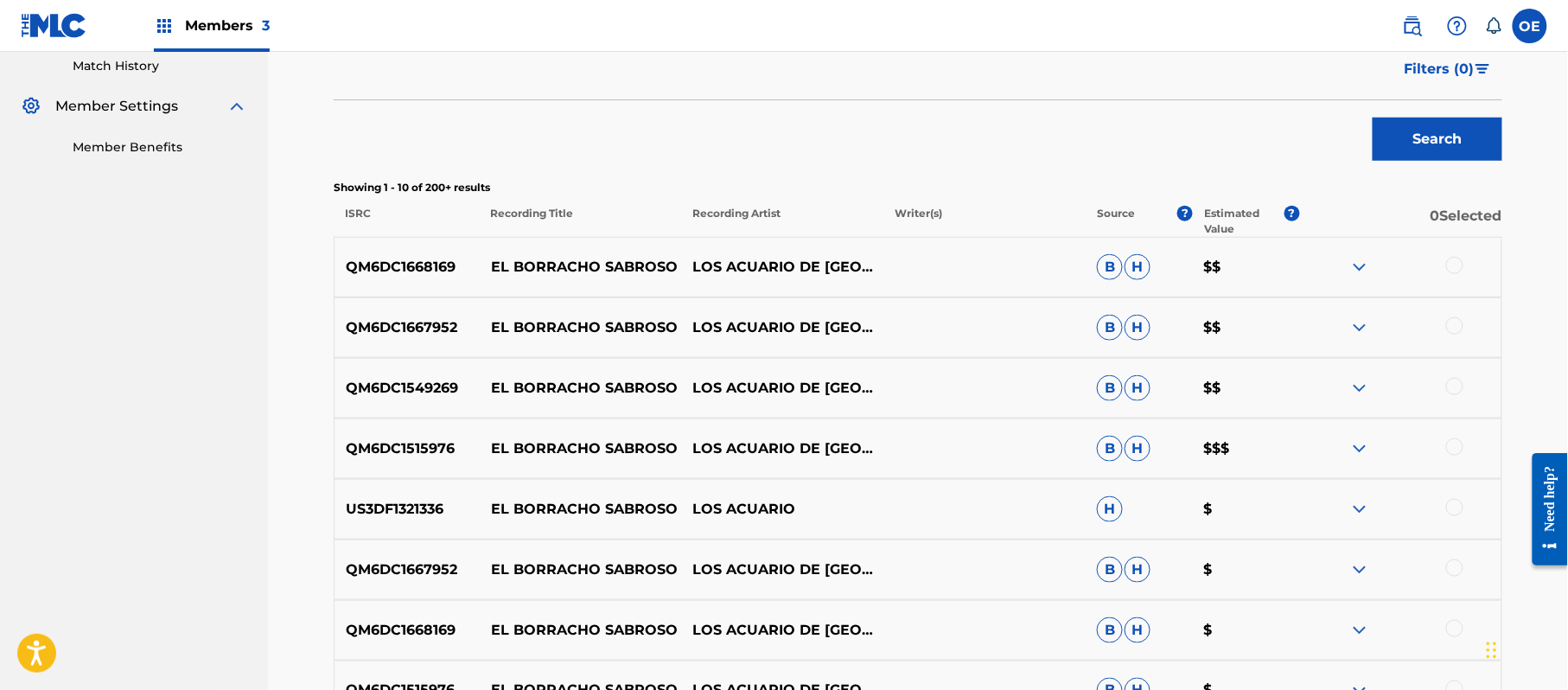
click at [1457, 266] on div at bounding box center [1455, 266] width 17 height 17
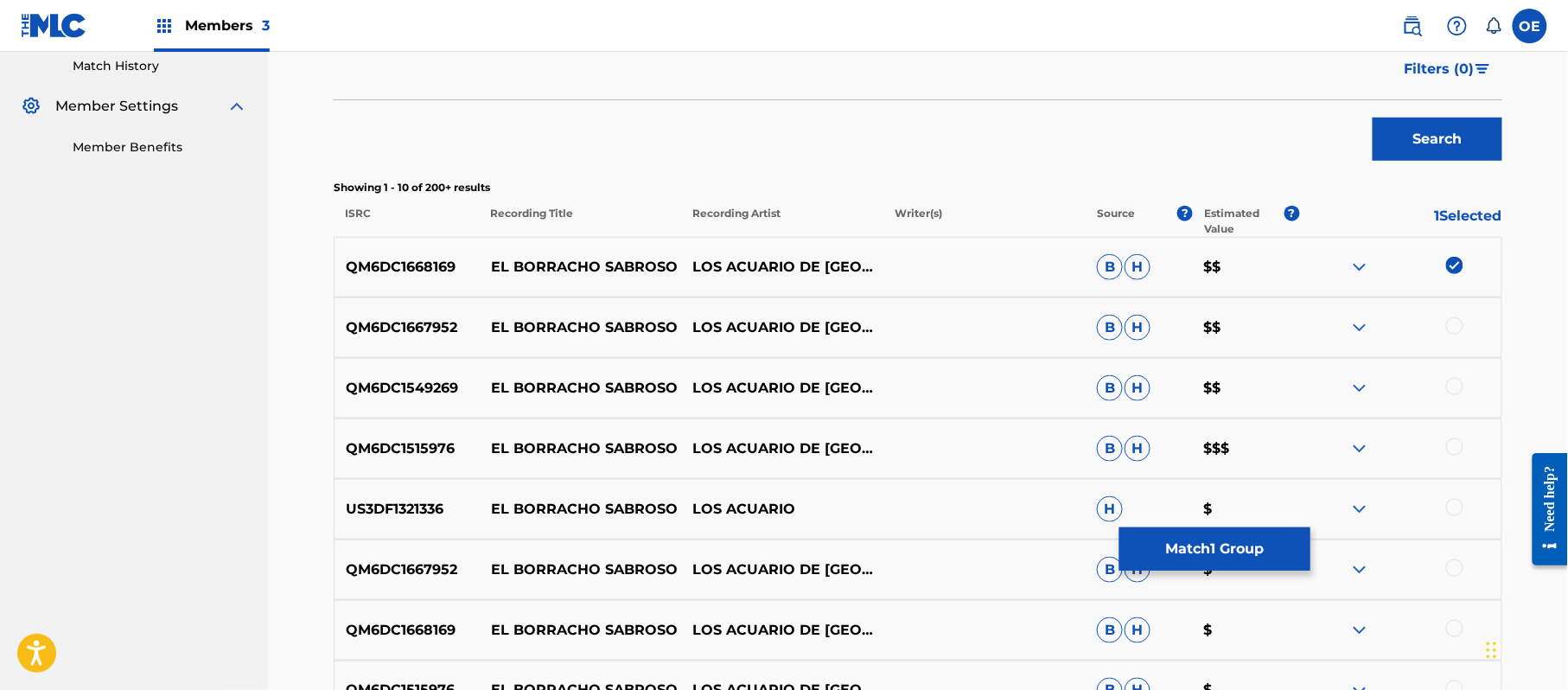
click at [1458, 319] on div at bounding box center [1455, 325] width 17 height 17
click at [1448, 379] on div at bounding box center [1455, 386] width 17 height 17
click at [1448, 444] on div at bounding box center [1455, 447] width 17 height 17
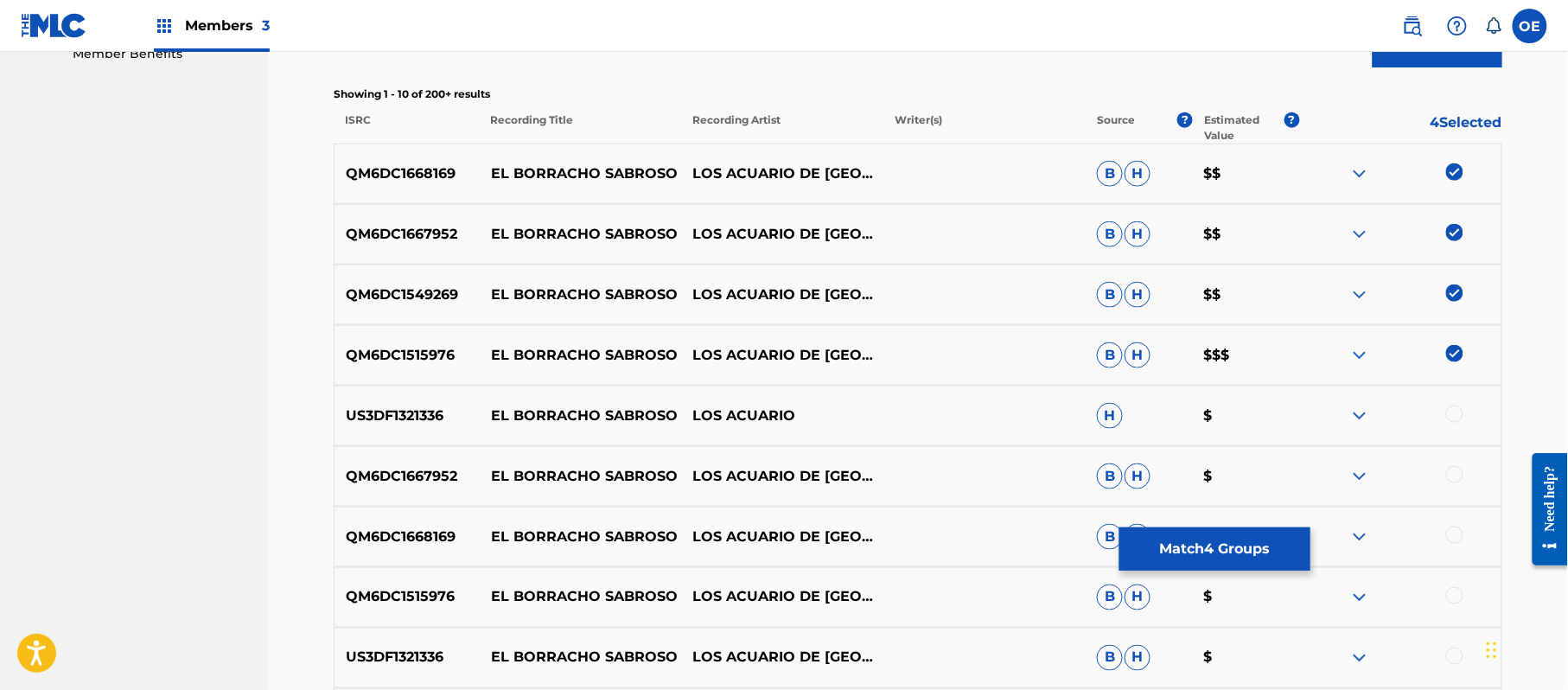
scroll to position [713, 0]
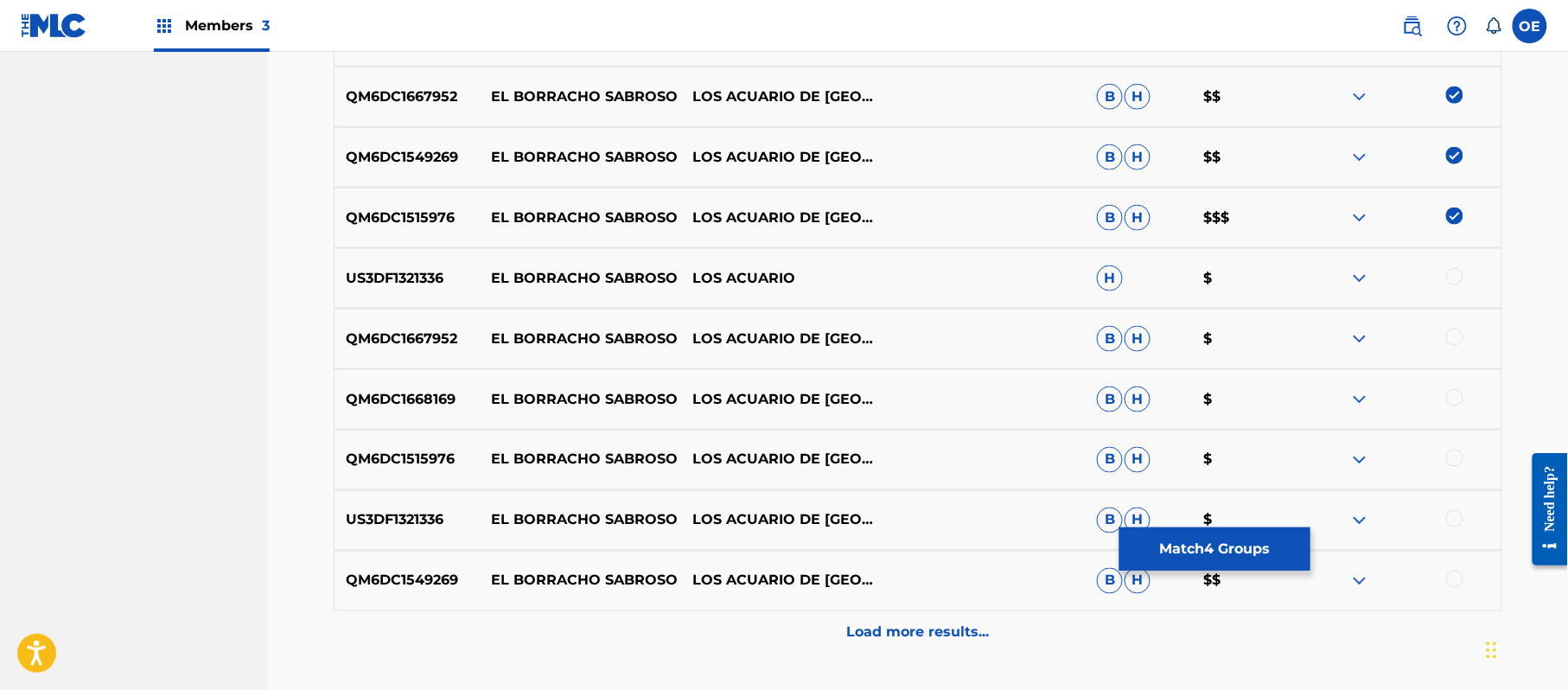
click at [1457, 281] on div at bounding box center [1455, 277] width 17 height 17
click at [1452, 336] on div at bounding box center [1455, 337] width 17 height 17
click at [1454, 391] on div at bounding box center [1455, 398] width 17 height 17
click at [1447, 458] on div at bounding box center [1455, 458] width 17 height 17
click at [1448, 512] on div at bounding box center [1455, 519] width 17 height 17
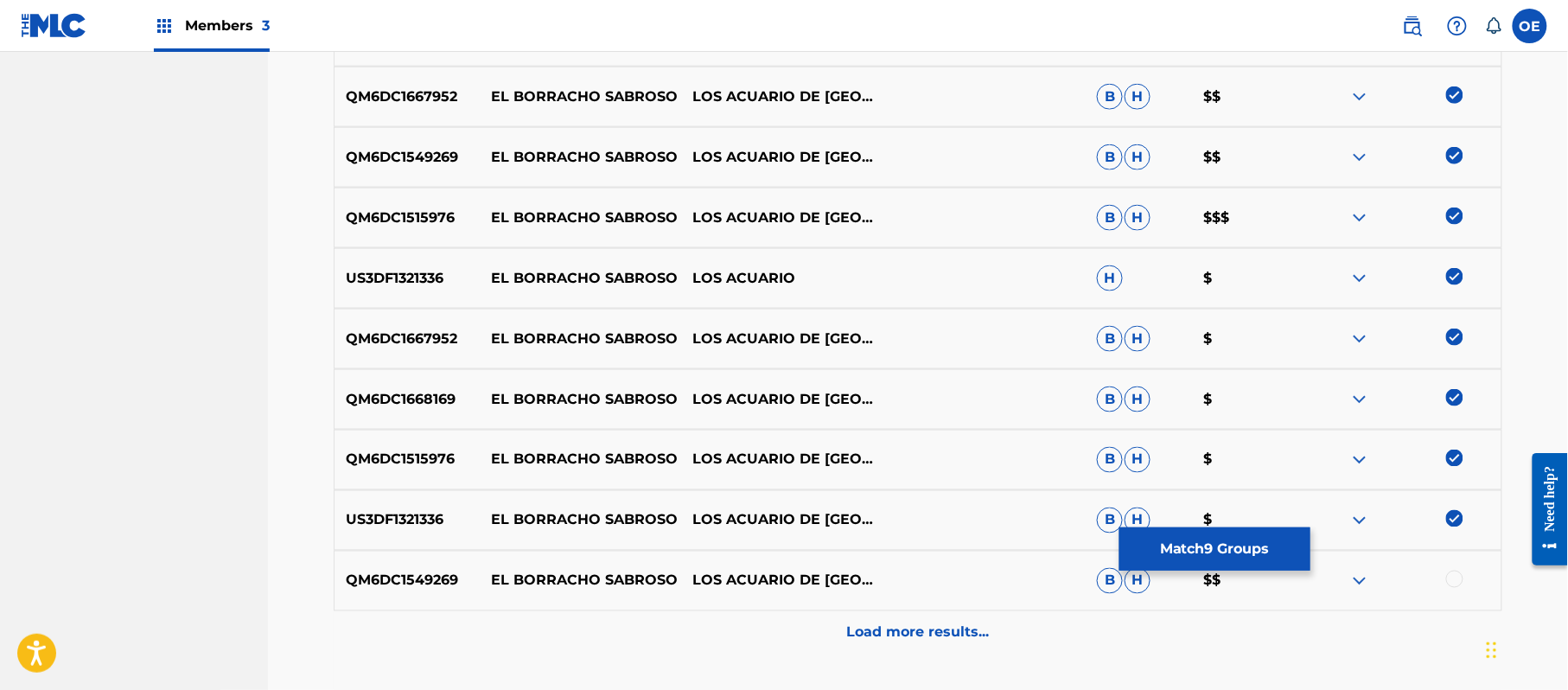
click at [1467, 582] on div at bounding box center [1400, 582] width 203 height 21
click at [1460, 579] on div at bounding box center [1455, 580] width 17 height 17
drag, startPoint x: 928, startPoint y: 643, endPoint x: 956, endPoint y: 536, distance: 110.6
click at [929, 635] on p "Load more results..." at bounding box center [918, 633] width 143 height 21
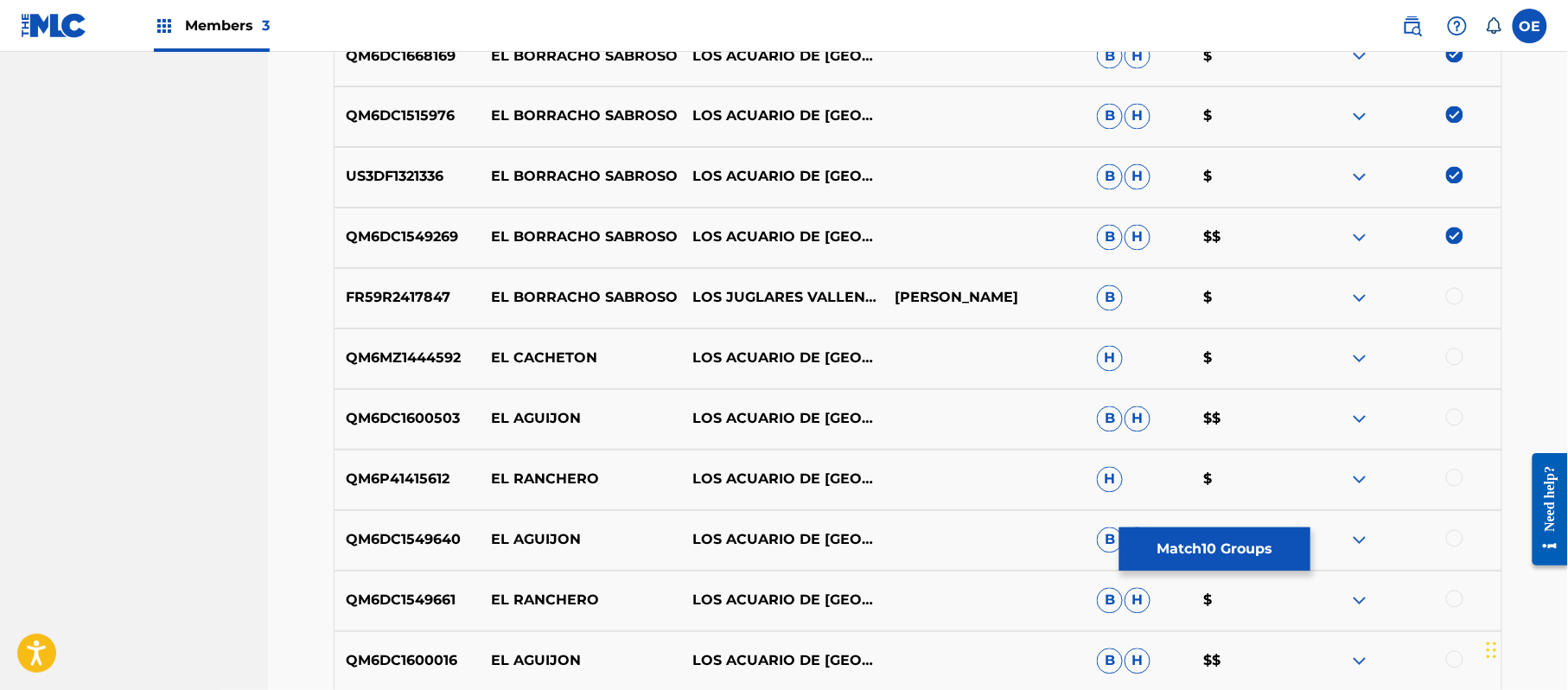
scroll to position [1059, 0]
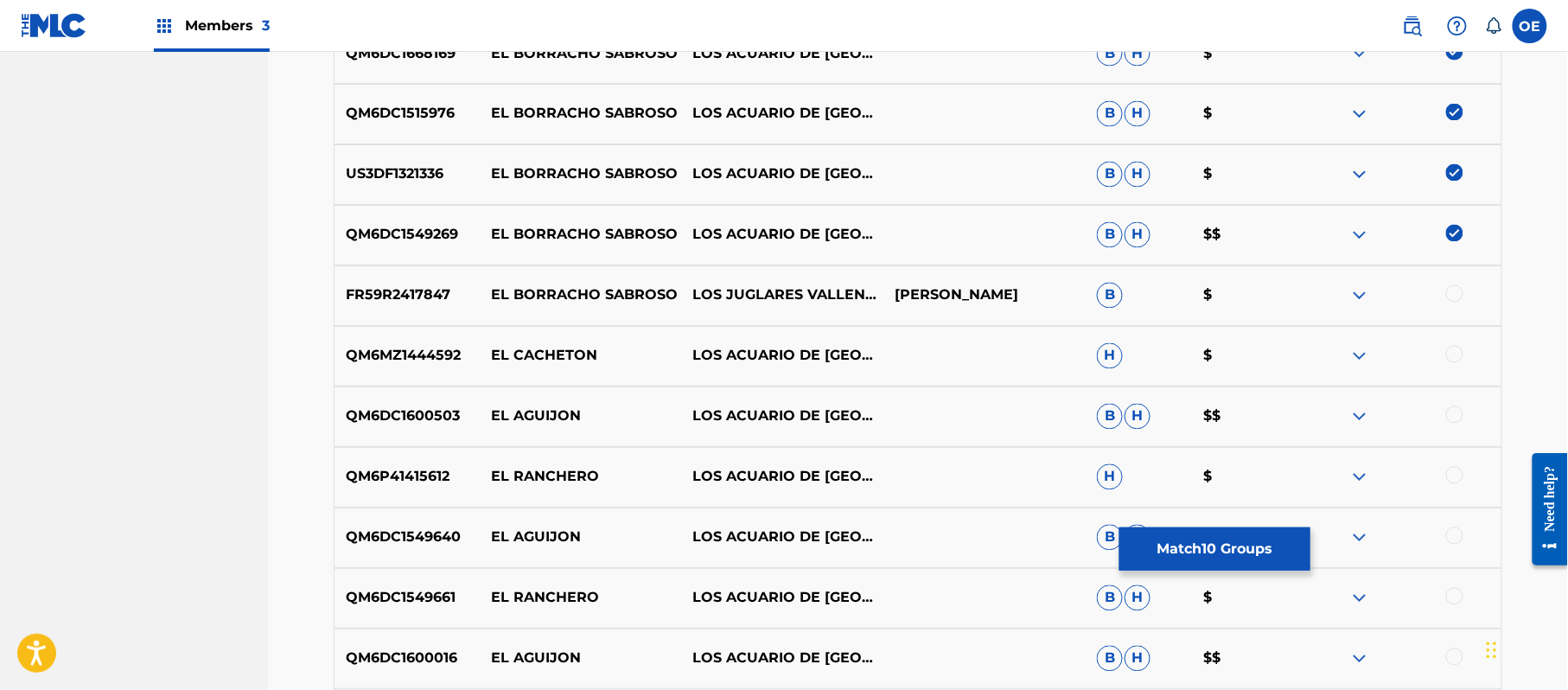
click at [1249, 540] on button "Match 10 Groups" at bounding box center [1214, 548] width 191 height 43
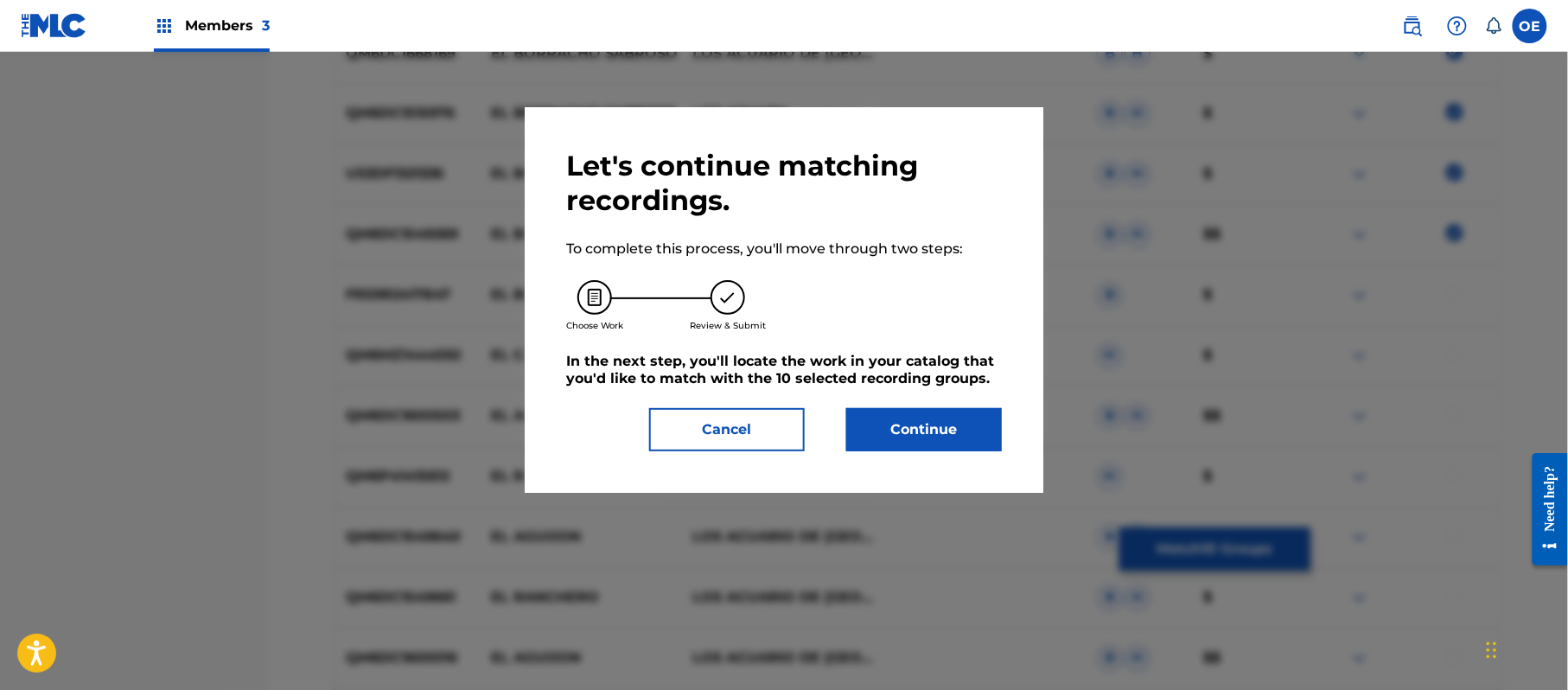
click at [904, 438] on button "Continue" at bounding box center [924, 429] width 156 height 43
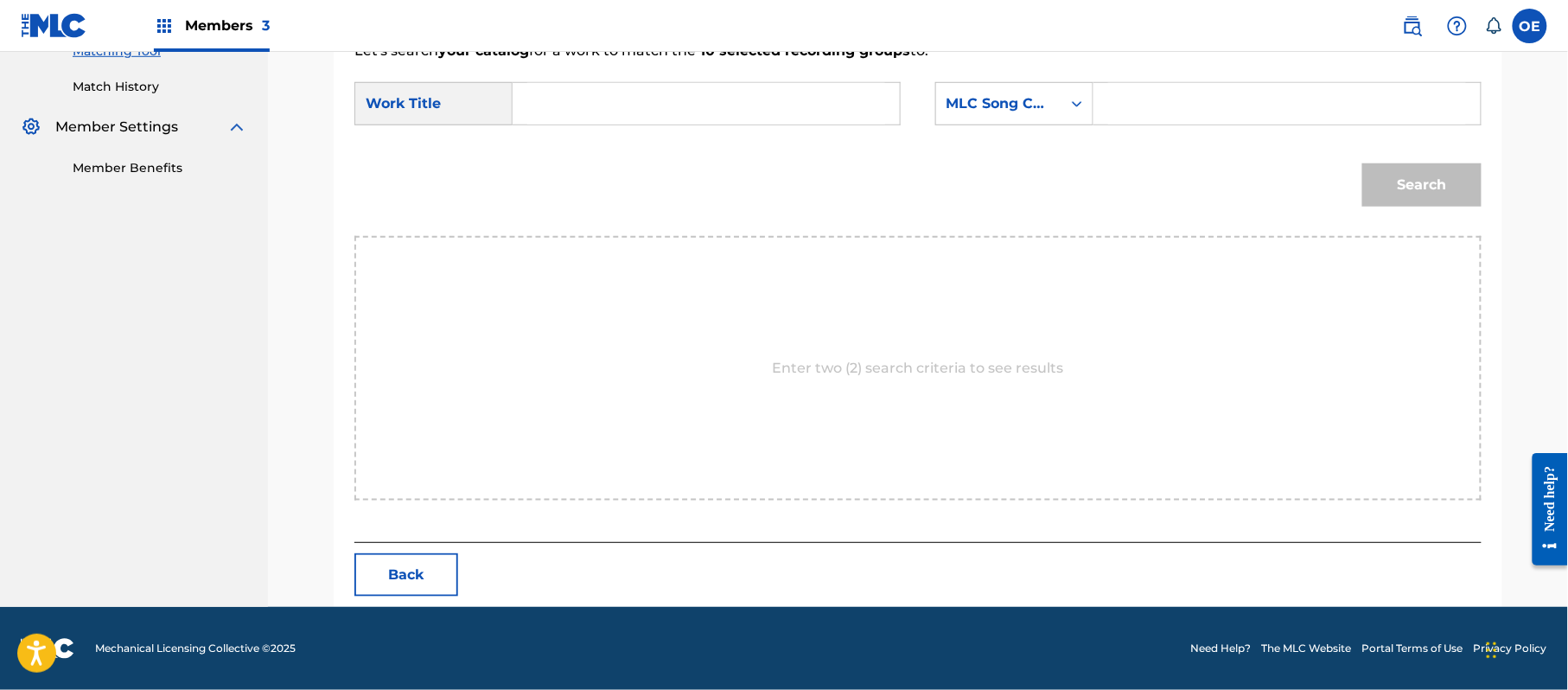
scroll to position [462, 0]
paste input "EL BORRACHO SABROSO"
type input "EL BORRACHO SABROSO"
click at [997, 101] on div "MLC Song Code" at bounding box center [999, 104] width 105 height 21
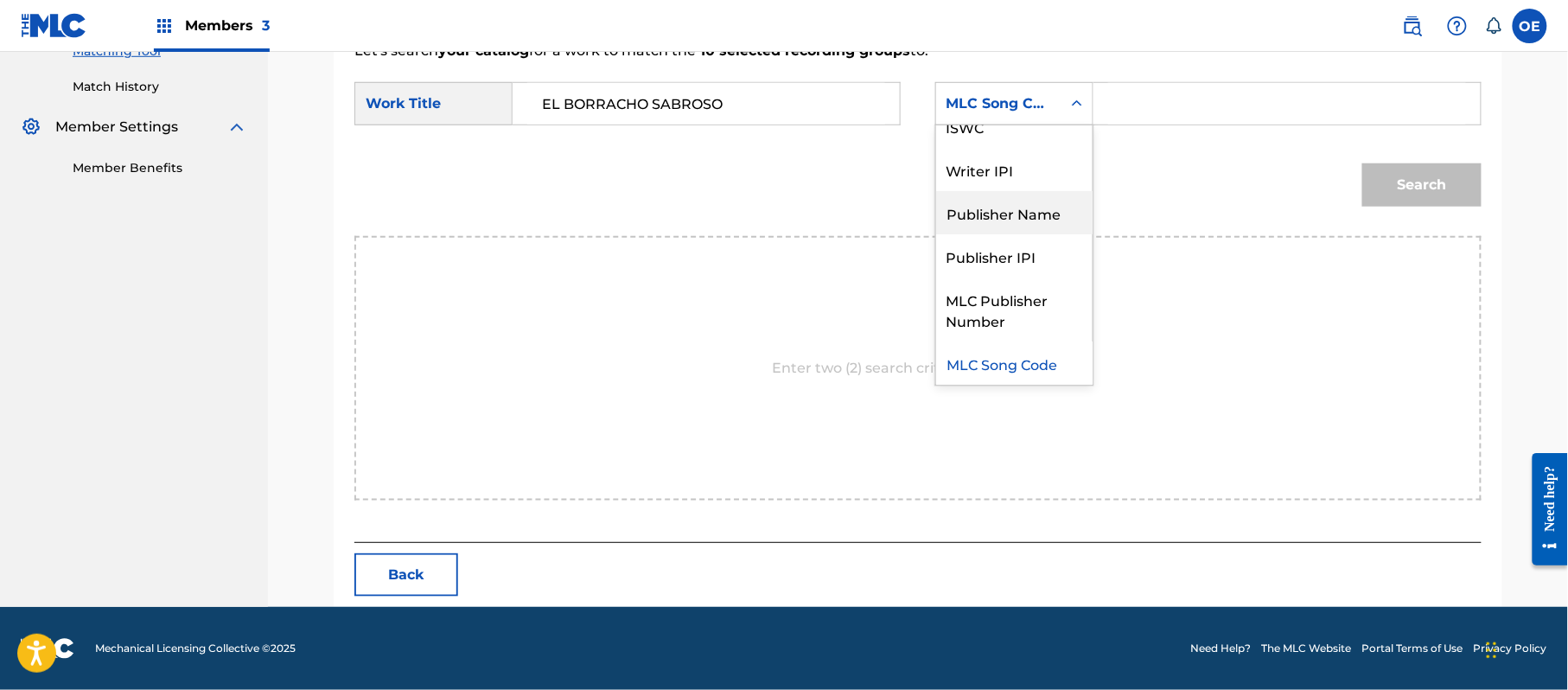
scroll to position [0, 0]
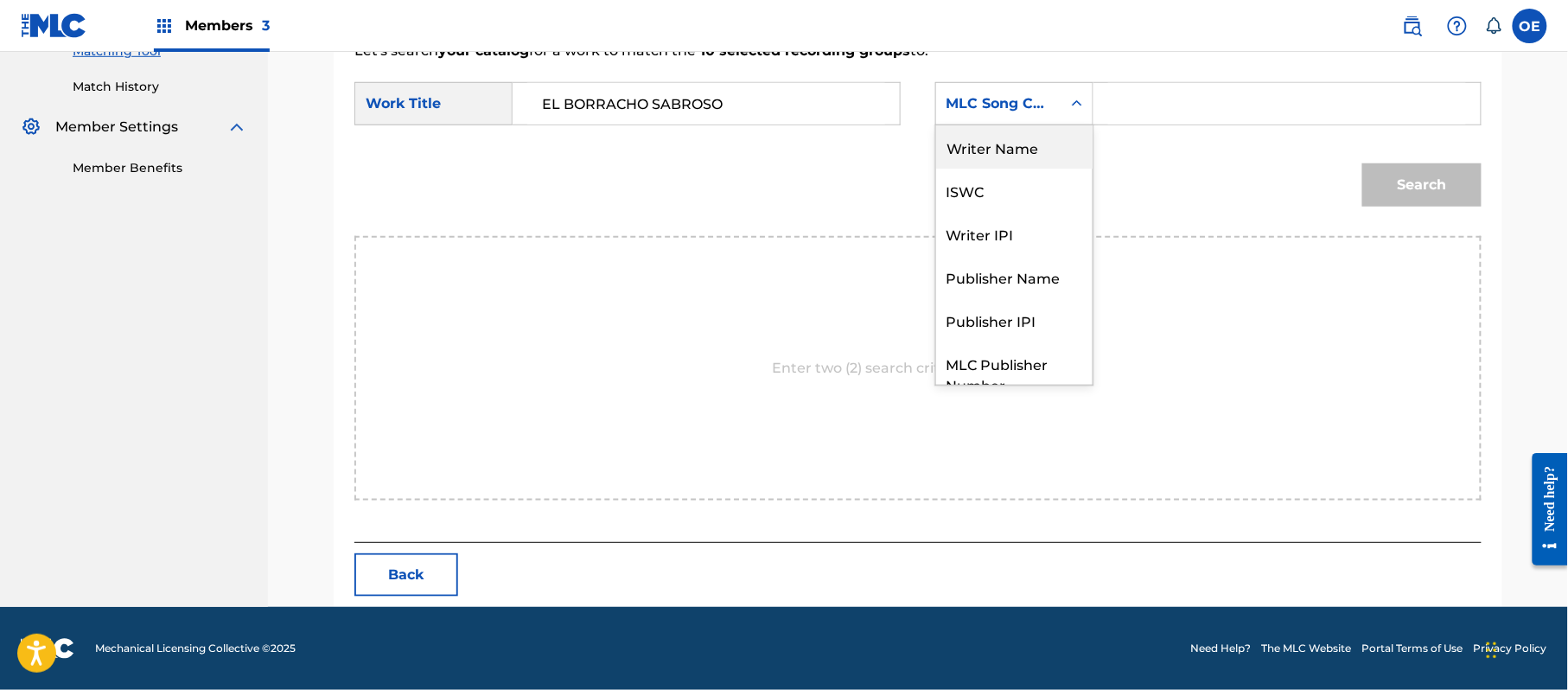
click at [1014, 152] on div "Writer Name" at bounding box center [1014, 147] width 156 height 43
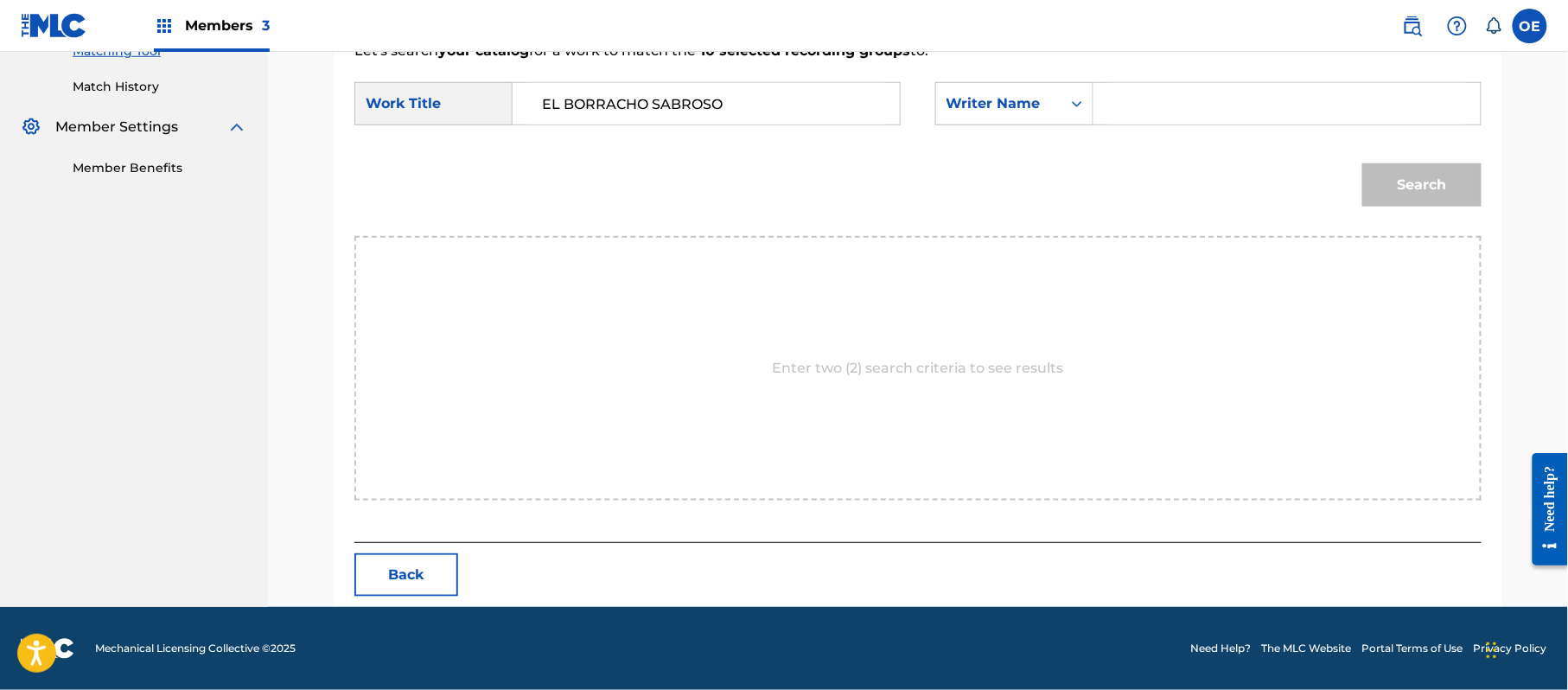
click at [1190, 106] on input "Search Form" at bounding box center [1287, 104] width 358 height 42
paste input "[PERSON_NAME]"
type input "[PERSON_NAME]"
click at [1445, 202] on button "Search" at bounding box center [1421, 185] width 119 height 43
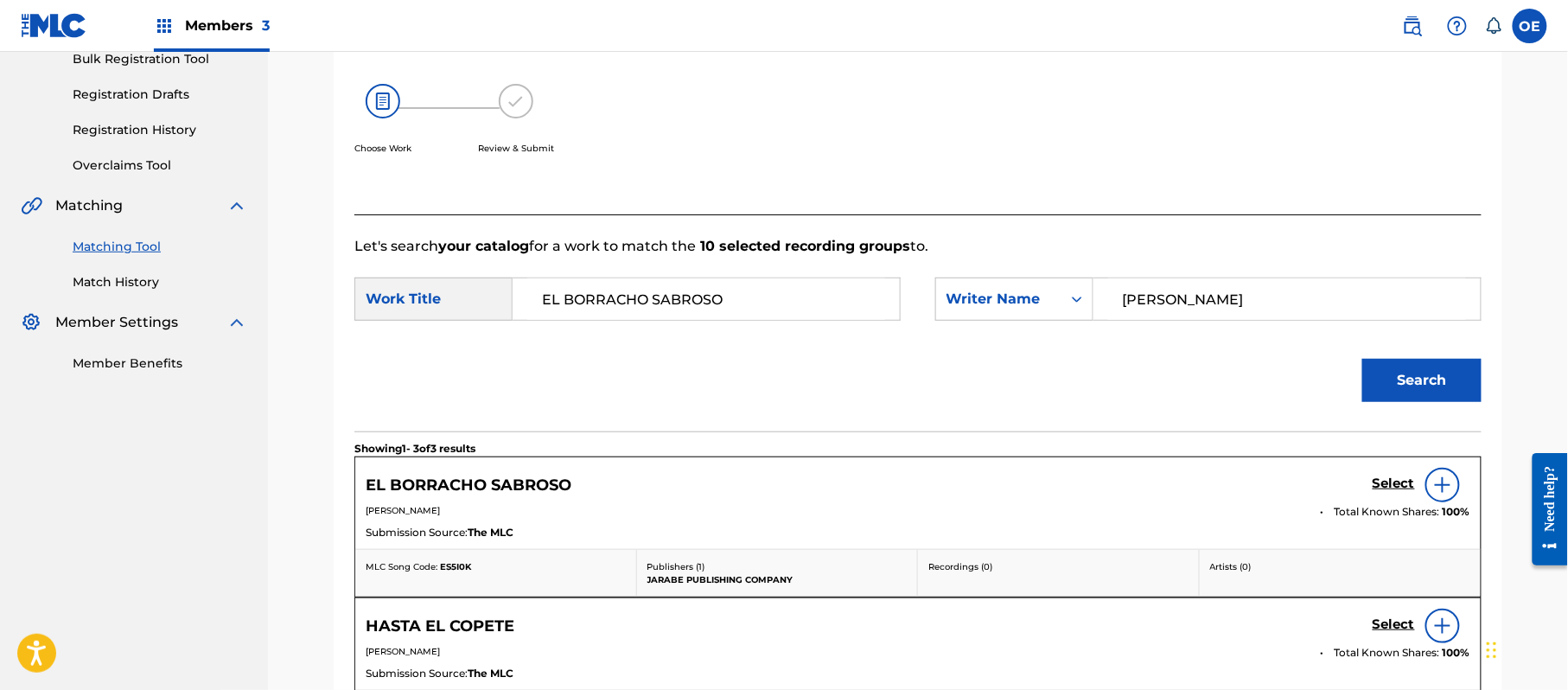
scroll to position [462, 0]
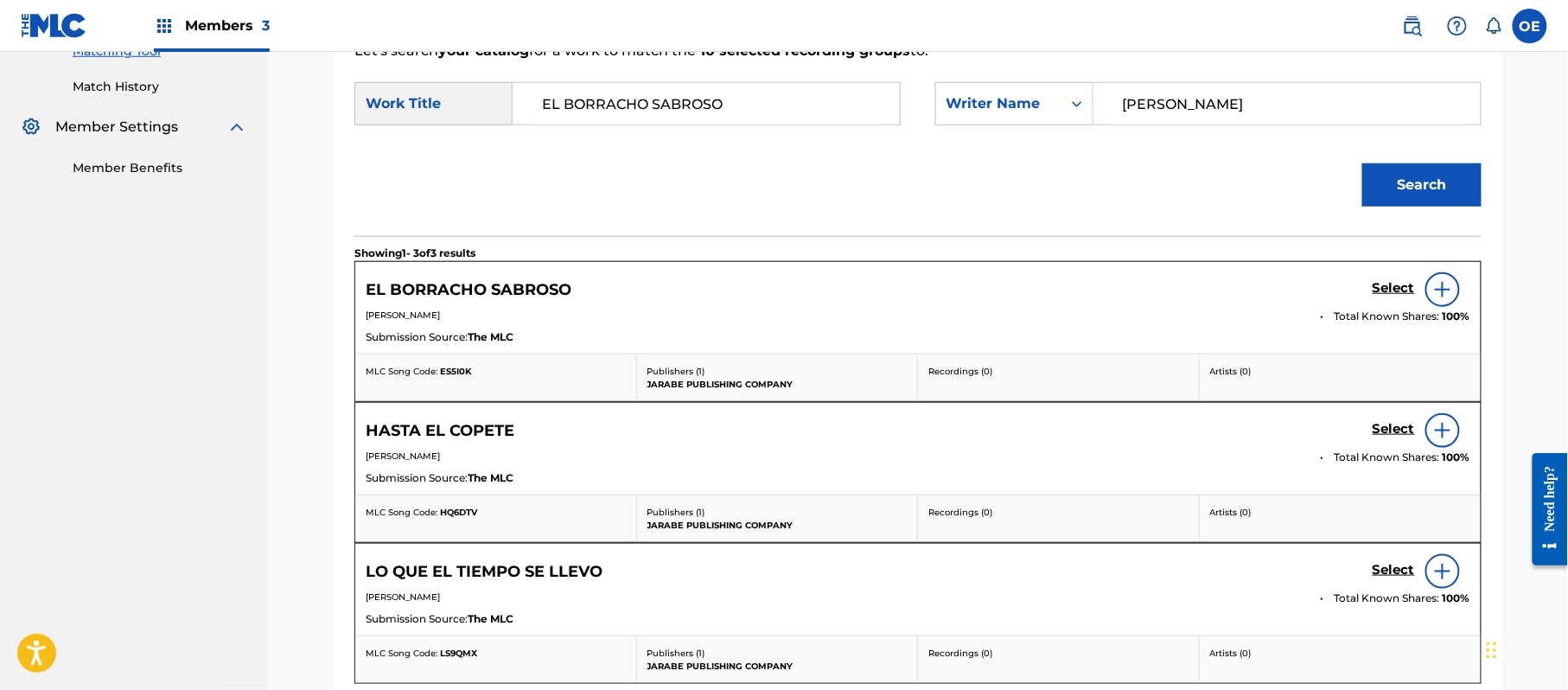
click at [1388, 288] on h5 "Select" at bounding box center [1393, 287] width 43 height 16
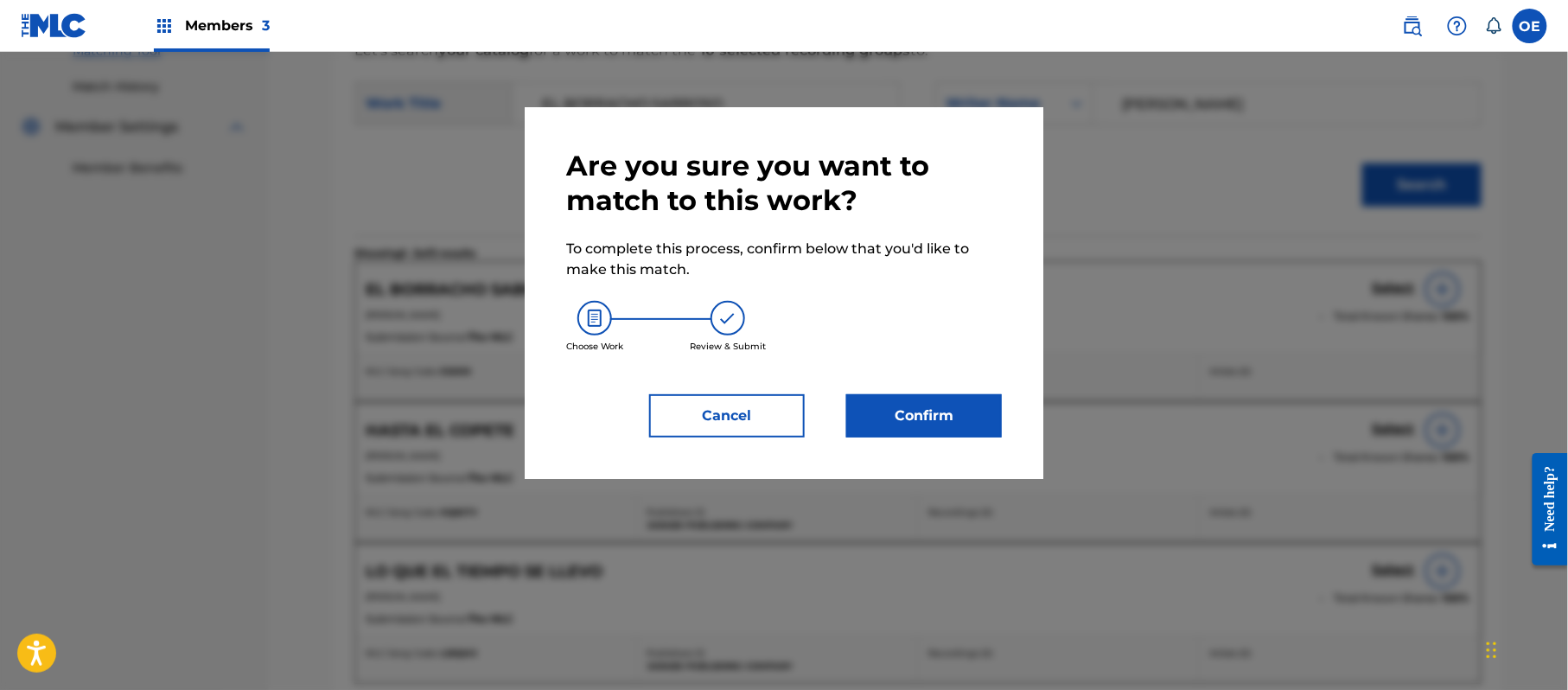
click at [949, 403] on button "Confirm" at bounding box center [924, 415] width 156 height 43
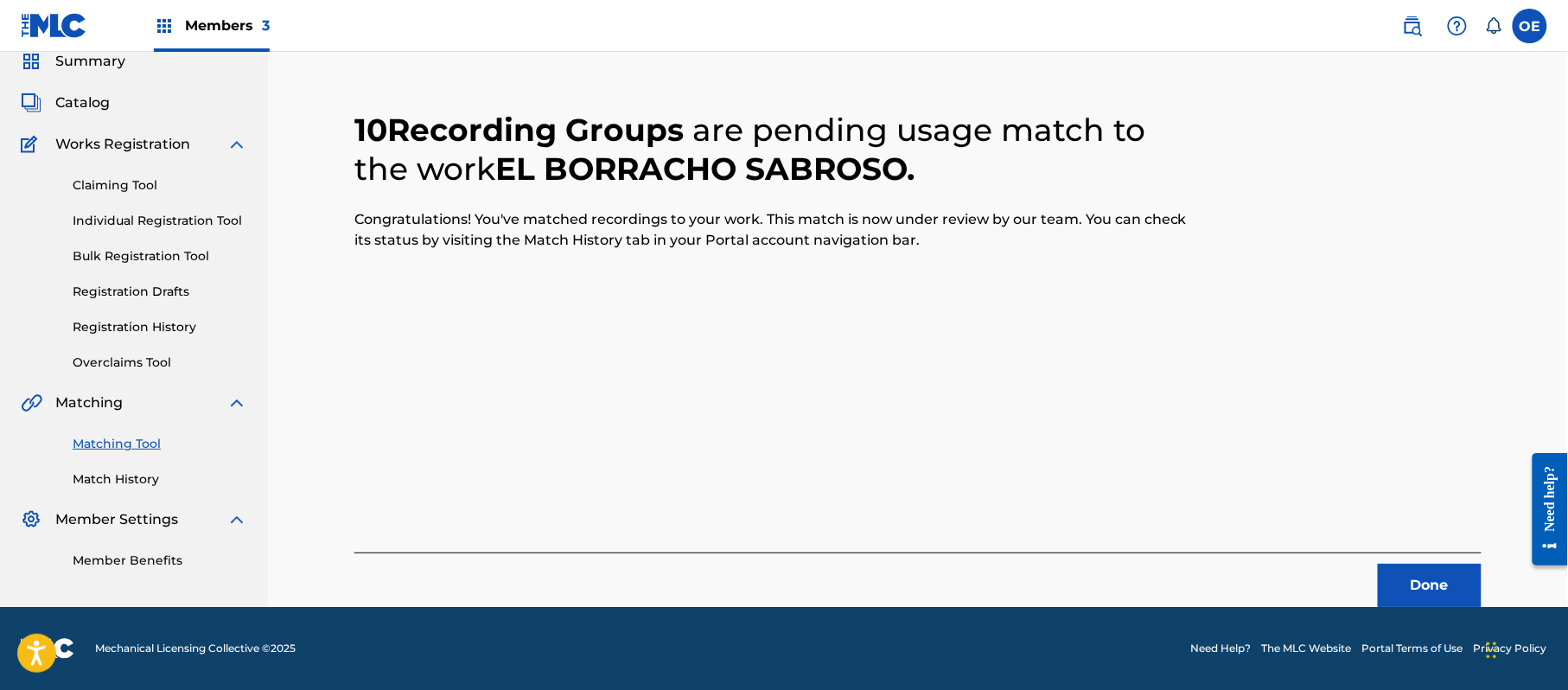
scroll to position [69, 0]
click at [1474, 575] on button "Done" at bounding box center [1429, 584] width 104 height 43
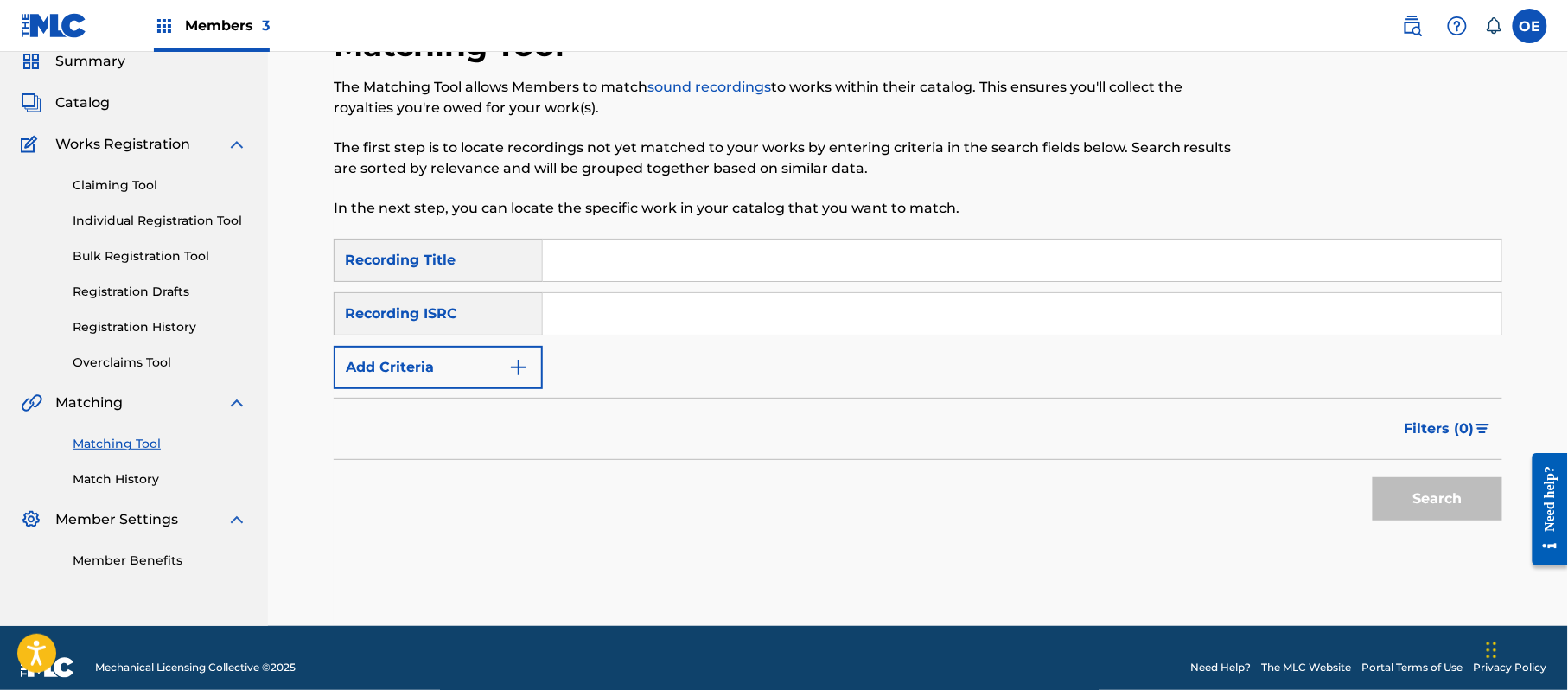
paste input "FALSA ILUCION"
type input "FALSA ILUCION"
click at [478, 351] on button "Add Criteria" at bounding box center [439, 366] width 209 height 43
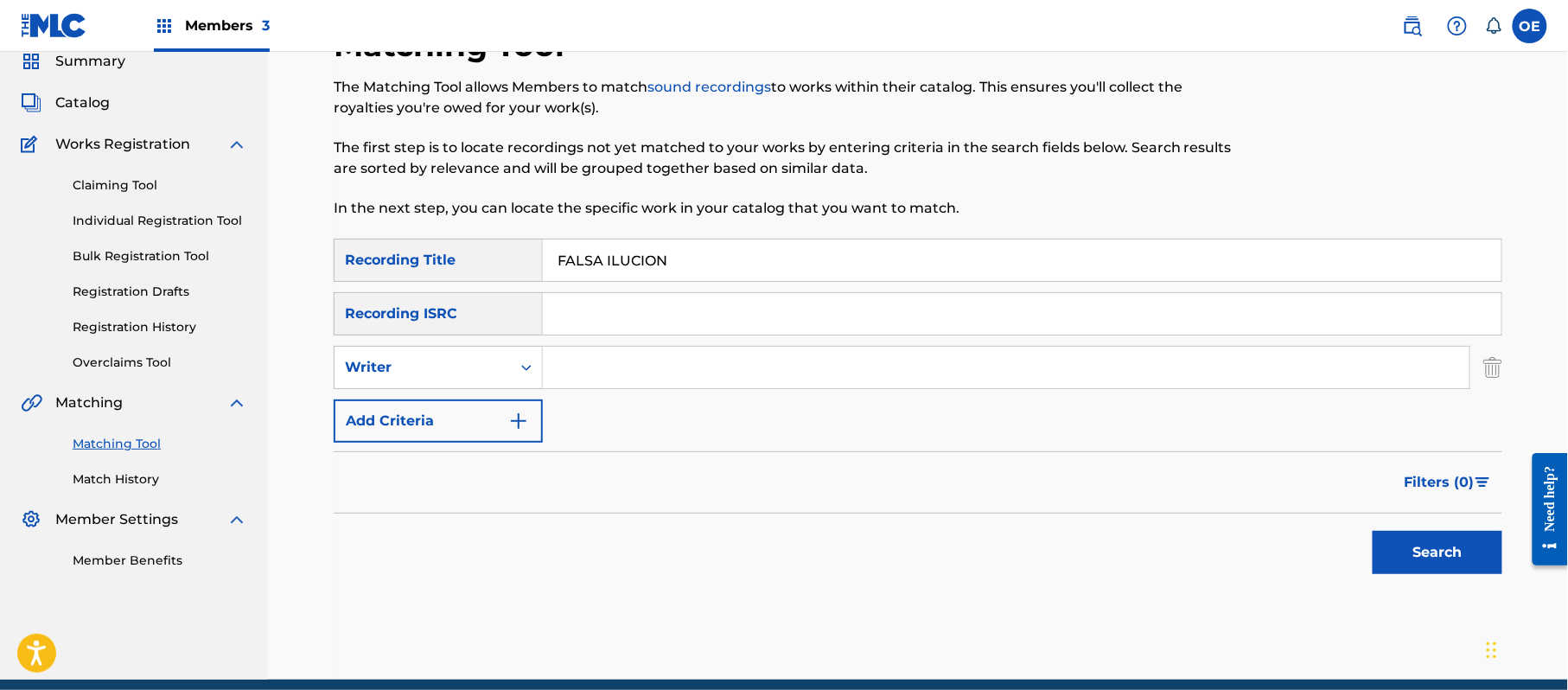
click at [484, 354] on div "Writer" at bounding box center [422, 367] width 176 height 33
click at [498, 399] on div "Recording Artist" at bounding box center [439, 410] width 207 height 43
paste input "LOS ACUARIO DE [GEOGRAPHIC_DATA]"
type input "LOS ACUARIO DE [GEOGRAPHIC_DATA]"
click at [1483, 561] on button "Search" at bounding box center [1437, 552] width 129 height 43
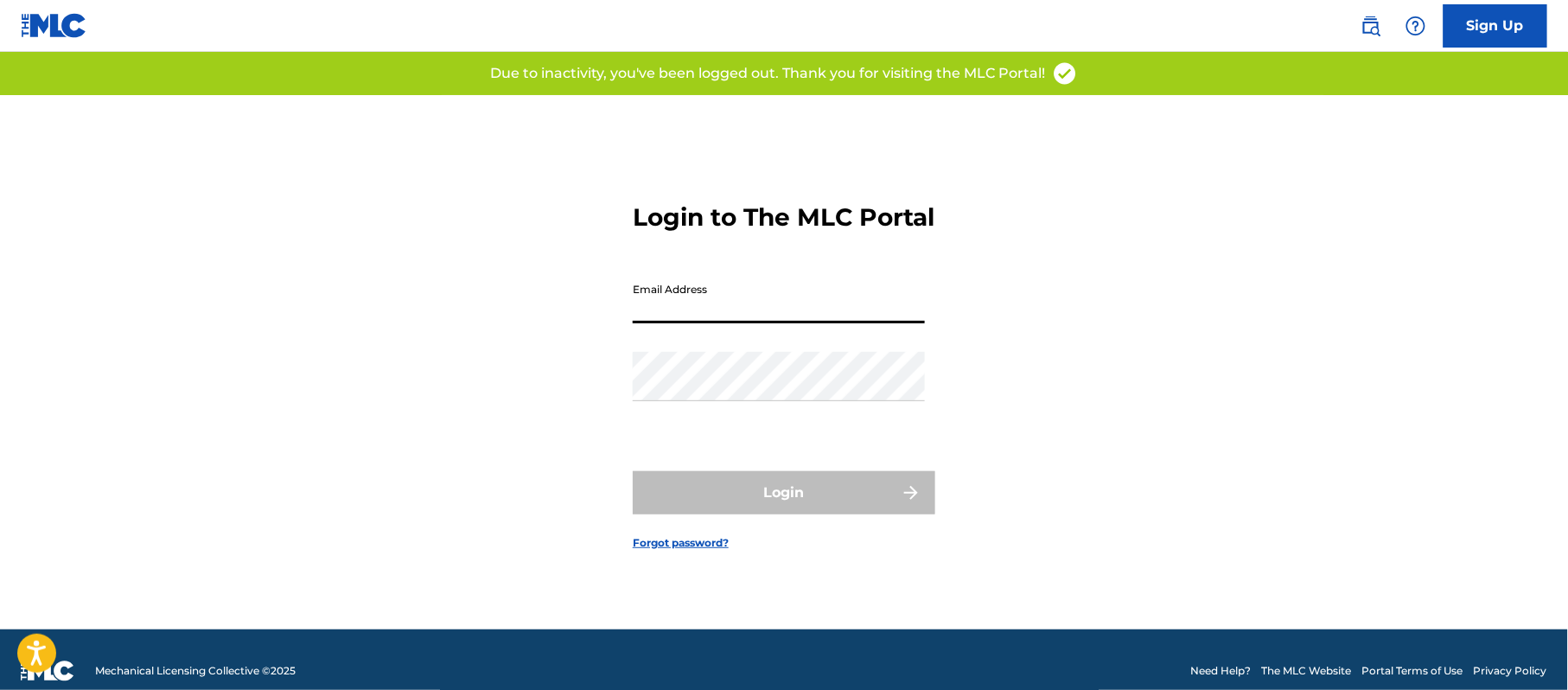
click at [759, 324] on input "Email Address" at bounding box center [778, 299] width 292 height 49
type input "[PERSON_NAME][EMAIL_ADDRESS][DOMAIN_NAME]"
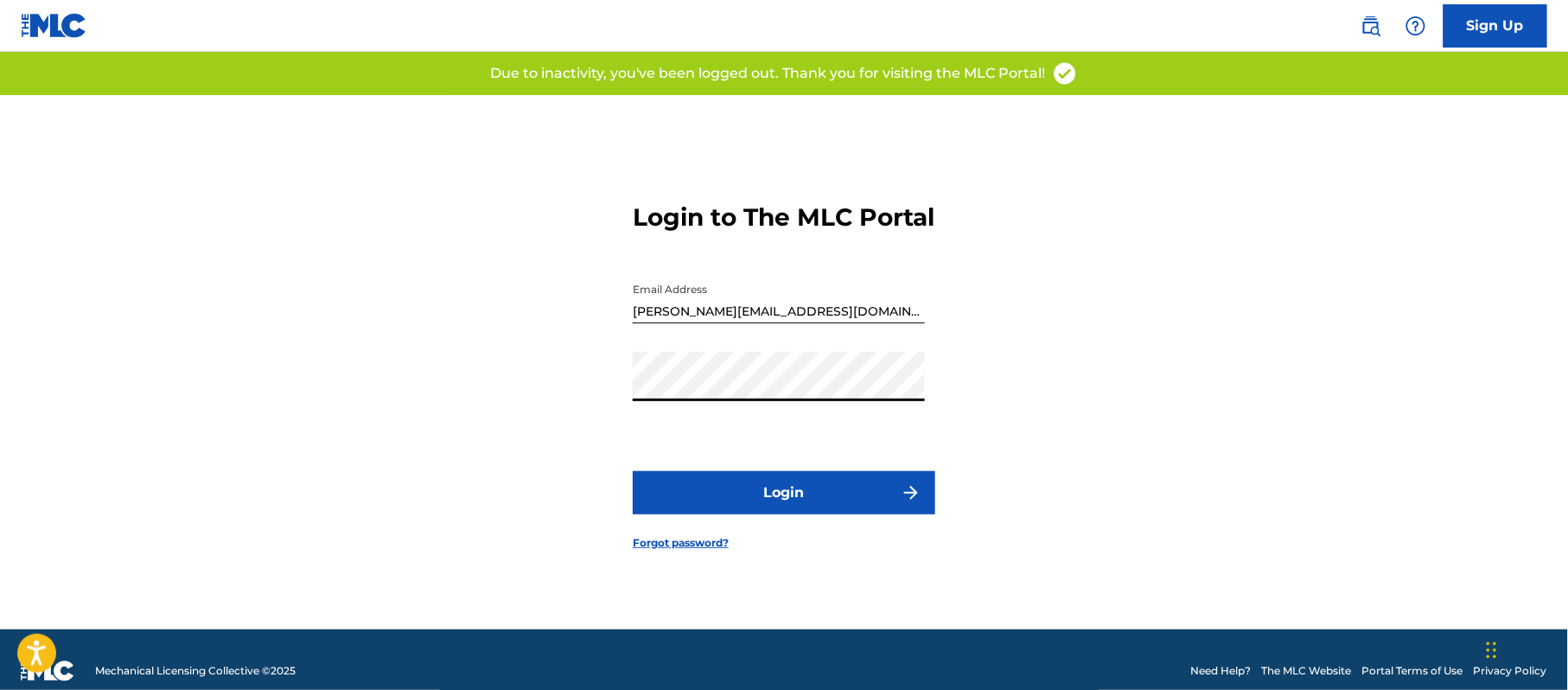
click at [773, 496] on button "Login" at bounding box center [784, 492] width 303 height 43
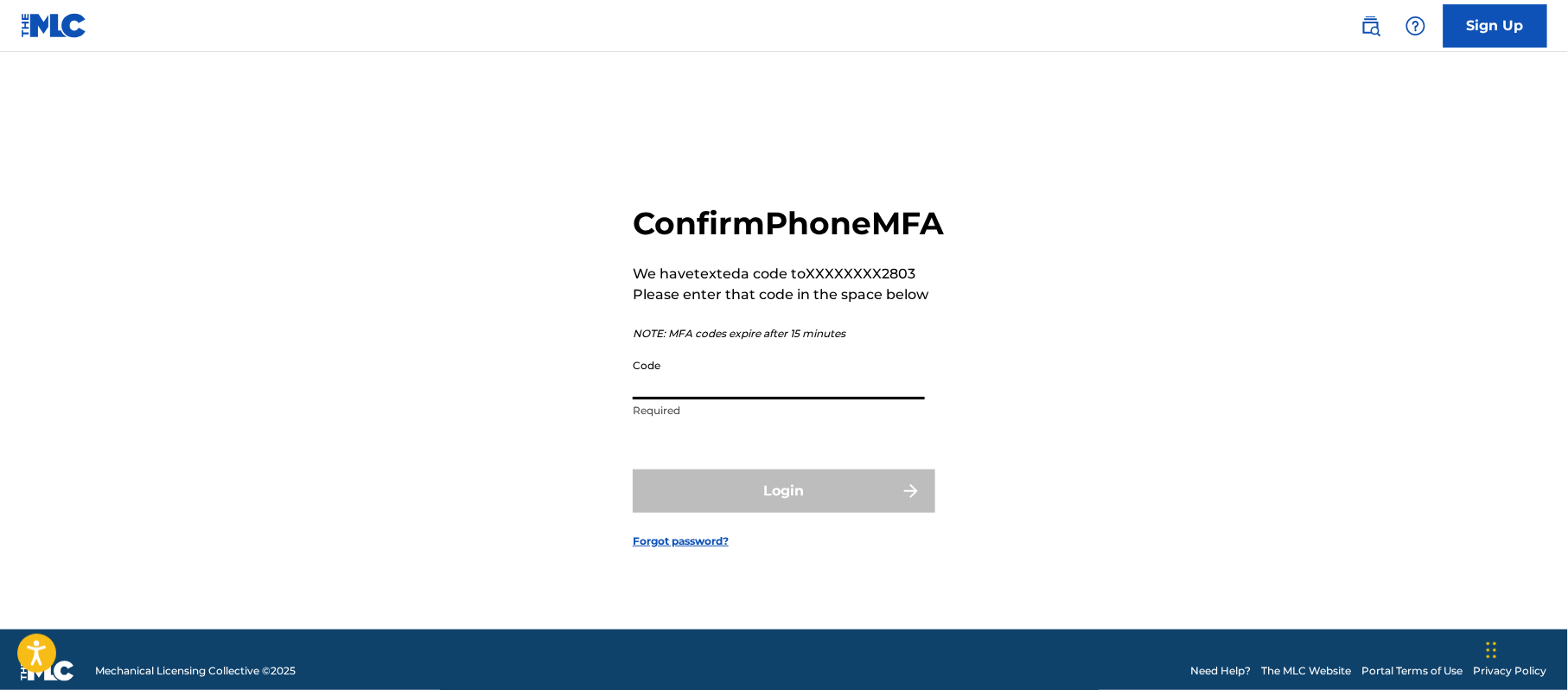
click at [750, 400] on input "Code" at bounding box center [778, 375] width 292 height 49
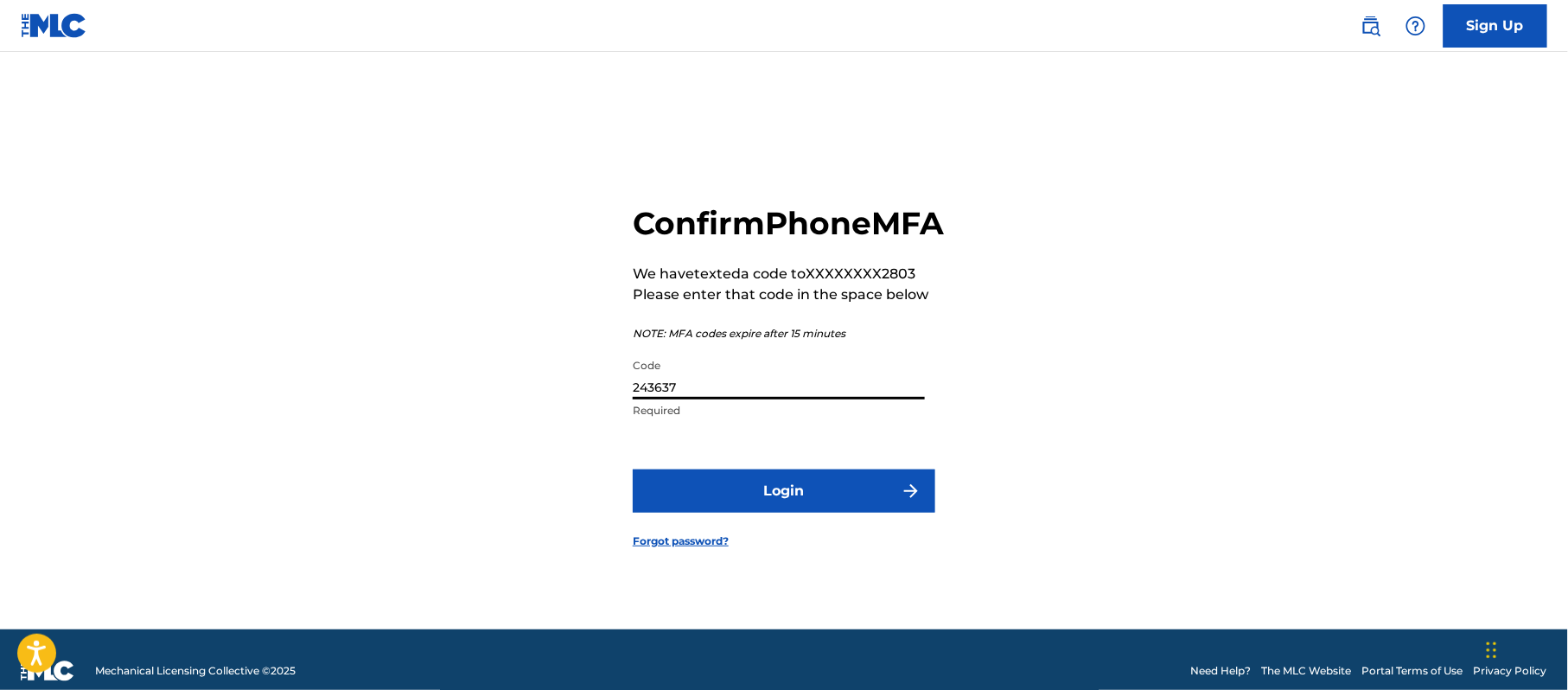
type input "243637"
click at [816, 513] on button "Login" at bounding box center [784, 490] width 303 height 43
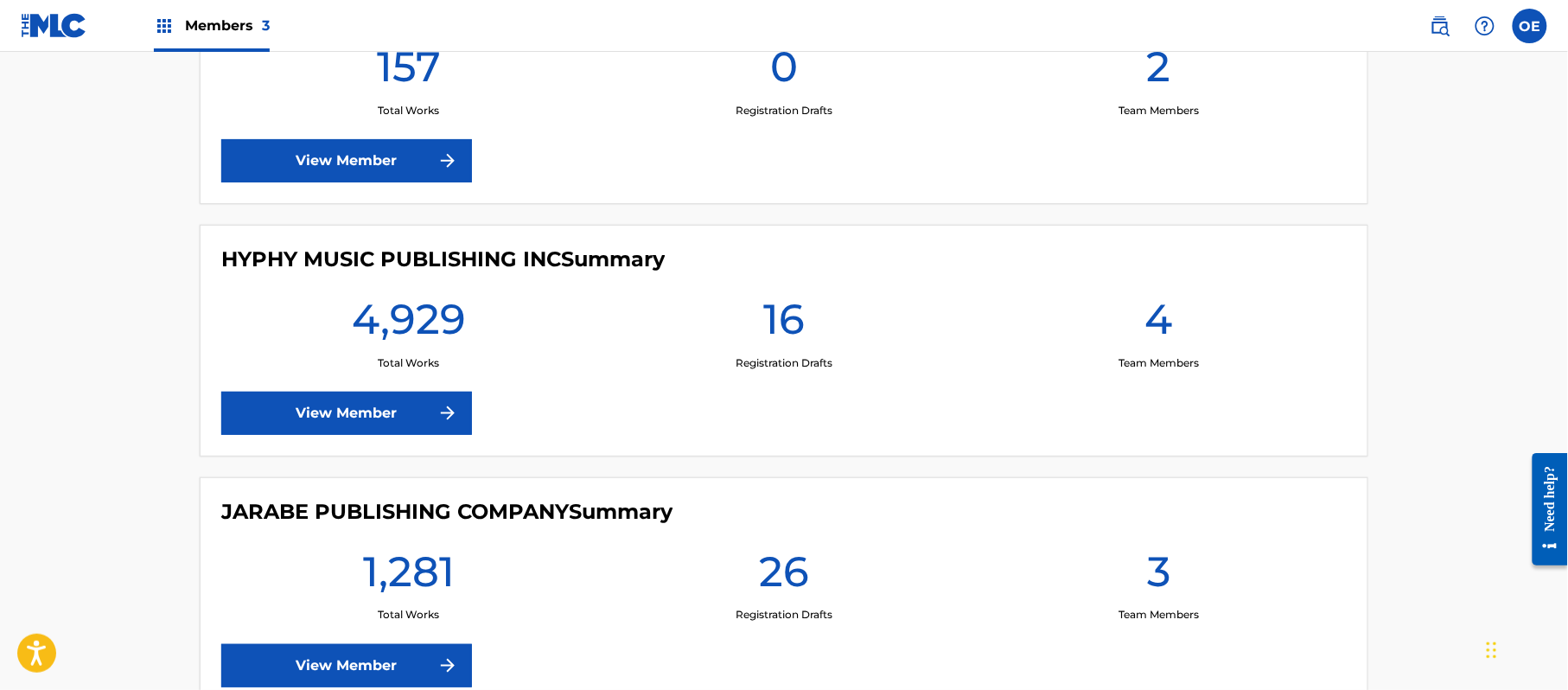
scroll to position [702, 0]
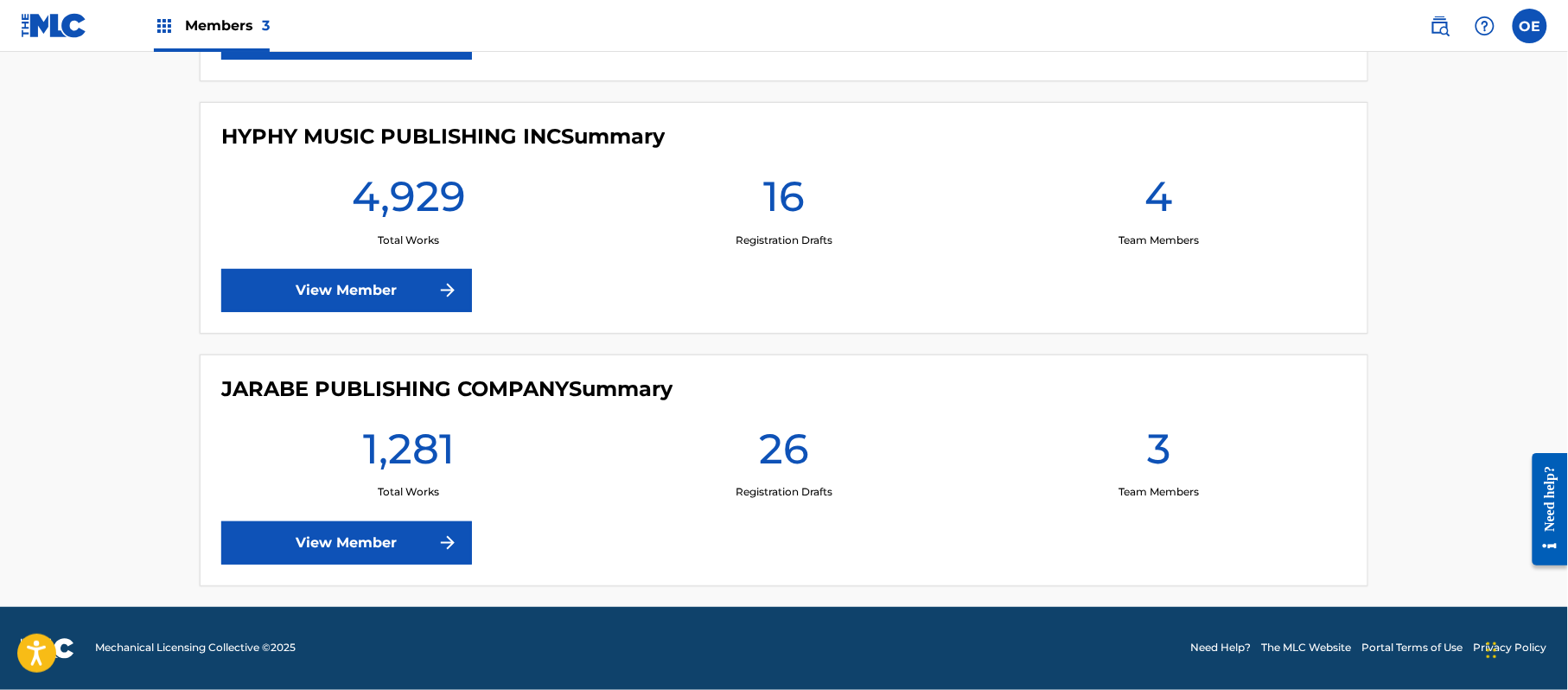
click at [385, 540] on link "View Member" at bounding box center [346, 542] width 250 height 43
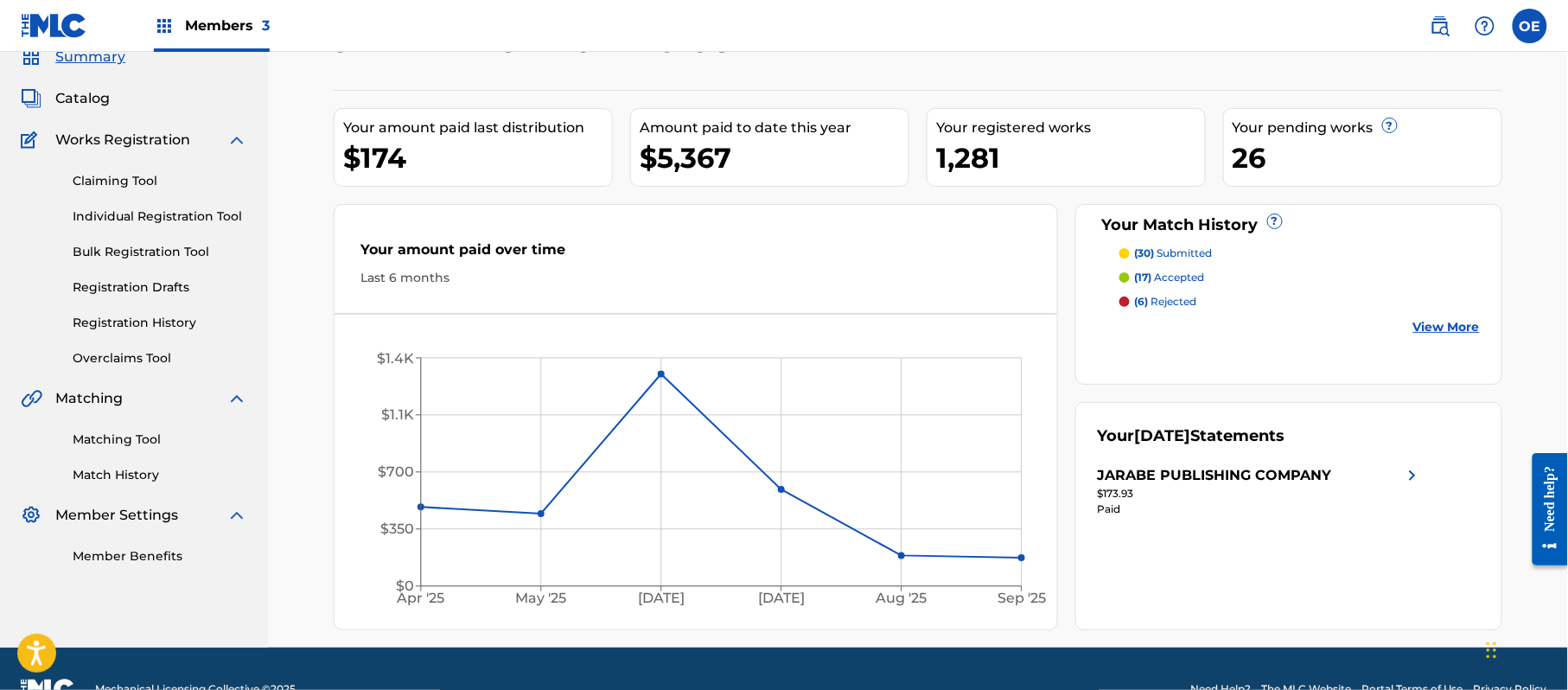
scroll to position [114, 0]
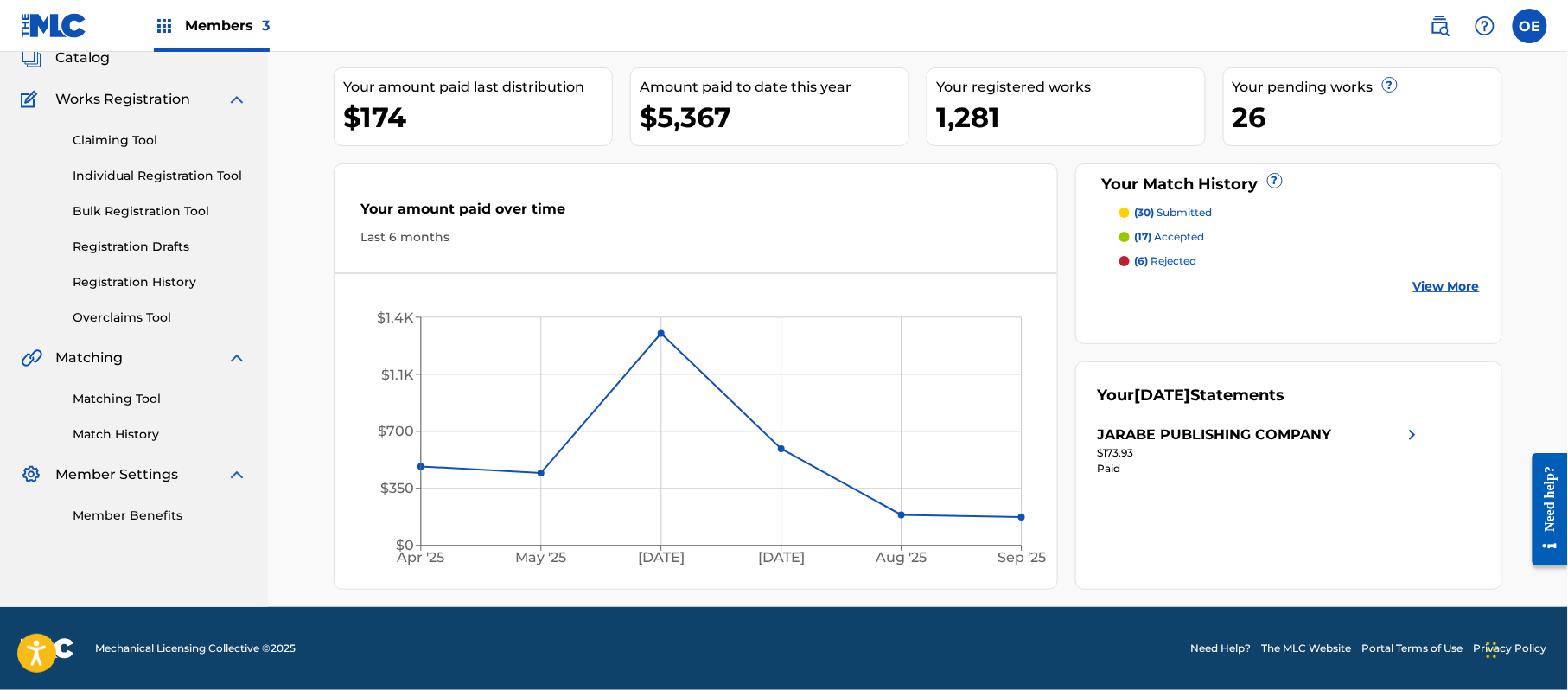
click at [114, 395] on link "Matching Tool" at bounding box center [159, 399] width 174 height 18
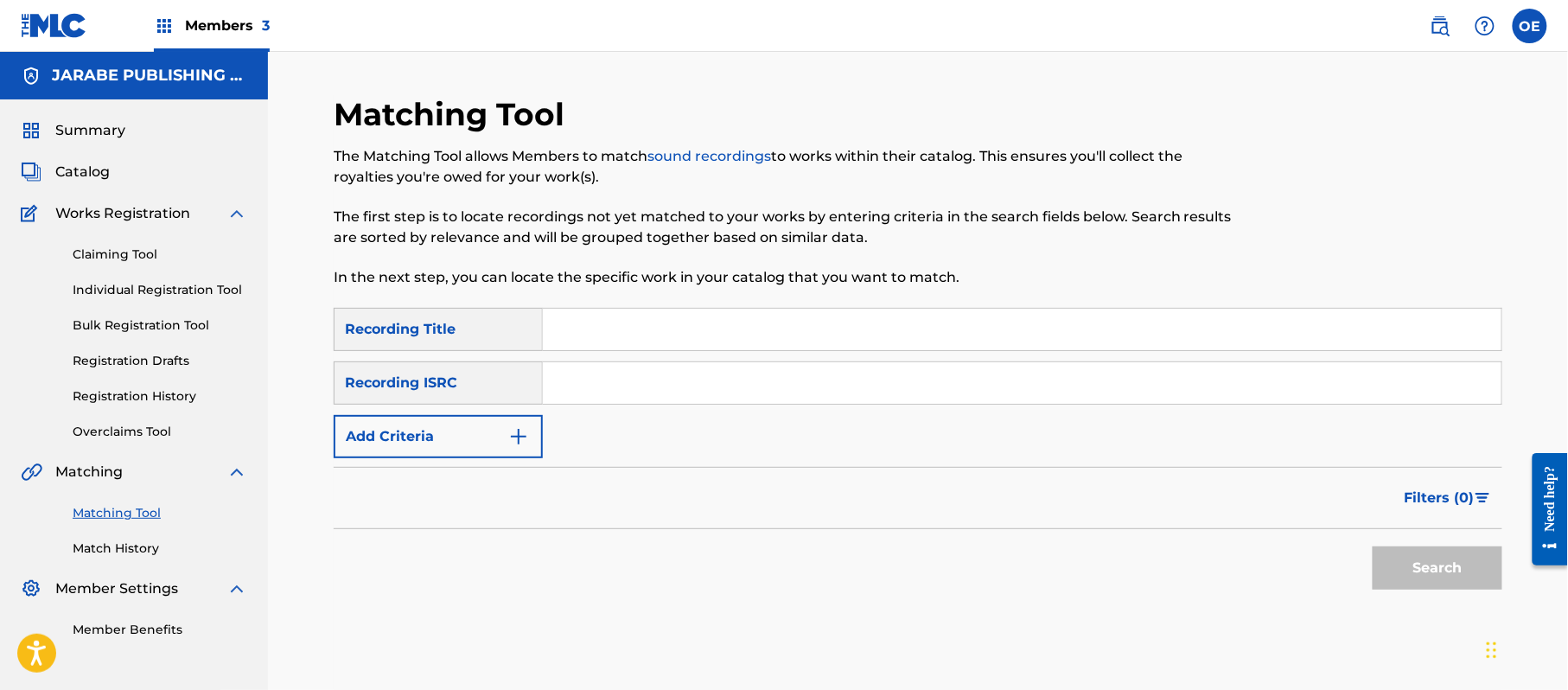
paste input "FALSA ILUCION"
type input "FALSA ILUCION"
click at [447, 424] on button "Add Criteria" at bounding box center [439, 436] width 209 height 43
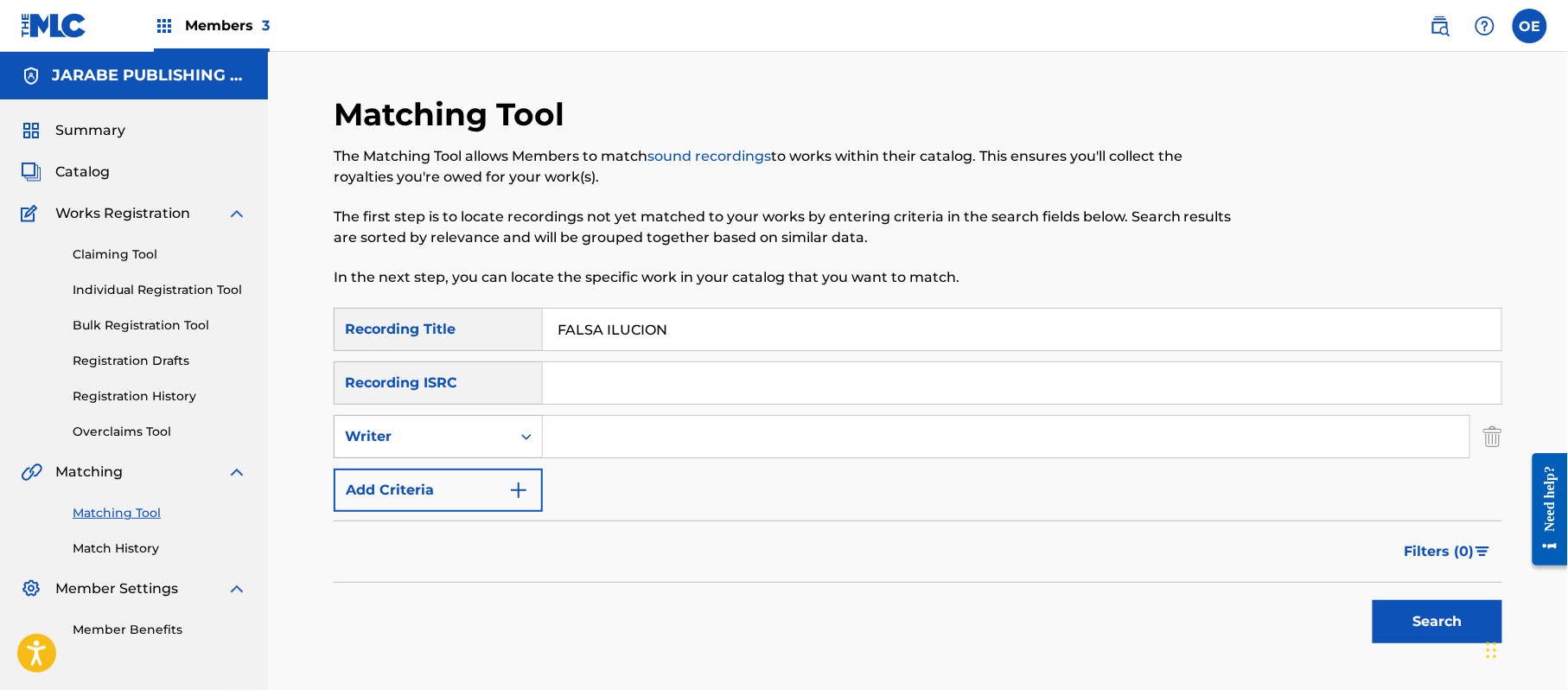
click at [492, 448] on div "Writer" at bounding box center [422, 436] width 176 height 33
click at [487, 476] on div "Recording Artist" at bounding box center [439, 479] width 207 height 43
paste input "LOS ACUARIO DE [GEOGRAPHIC_DATA]"
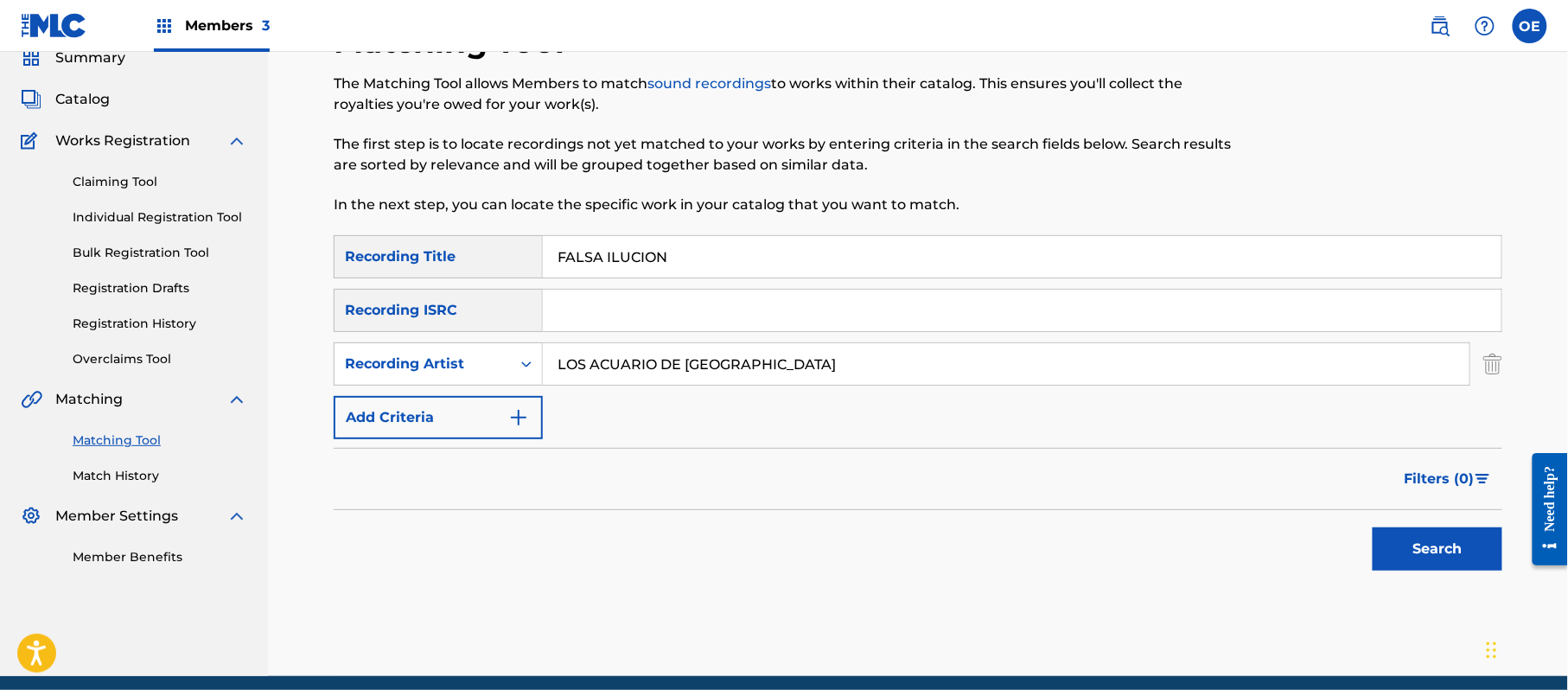
scroll to position [142, 0]
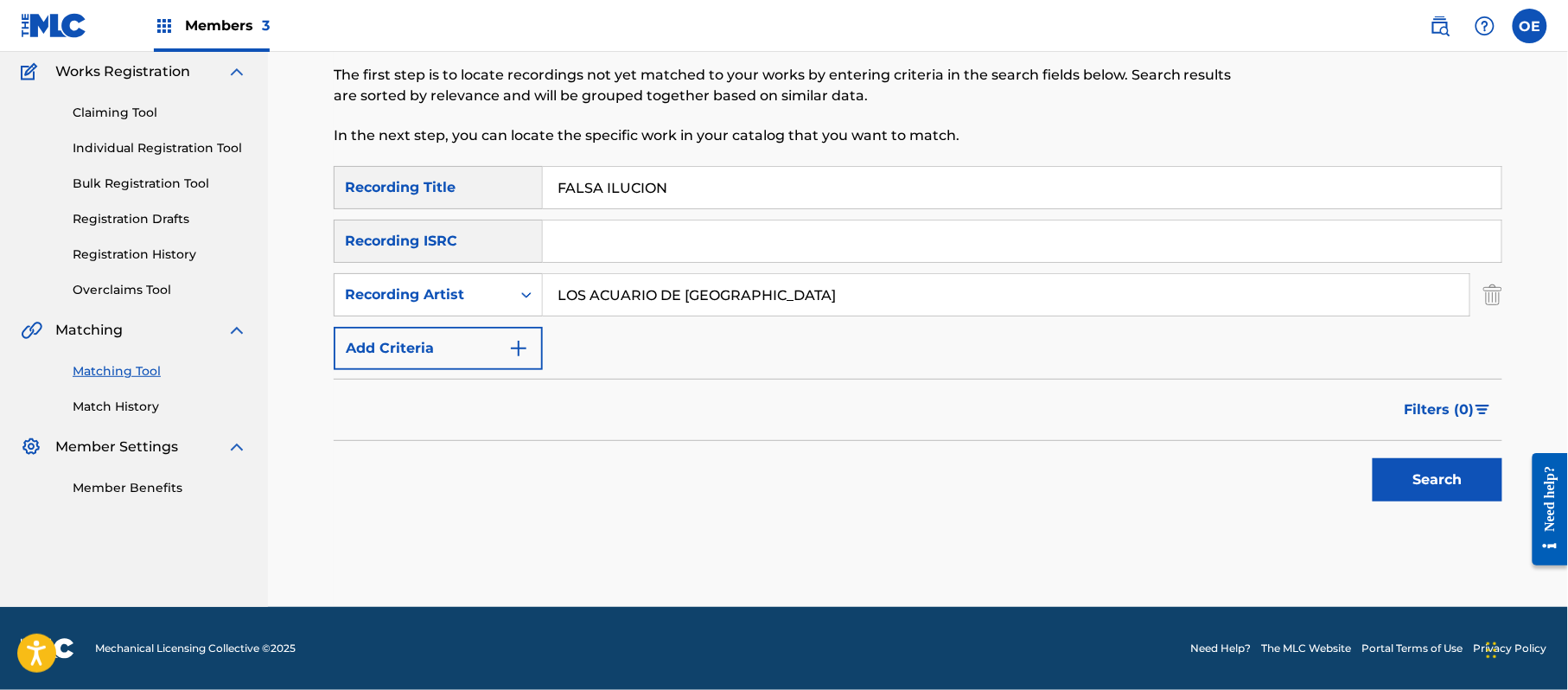
type input "LOS ACUARIO DE [GEOGRAPHIC_DATA]"
click at [1419, 481] on button "Search" at bounding box center [1437, 479] width 129 height 43
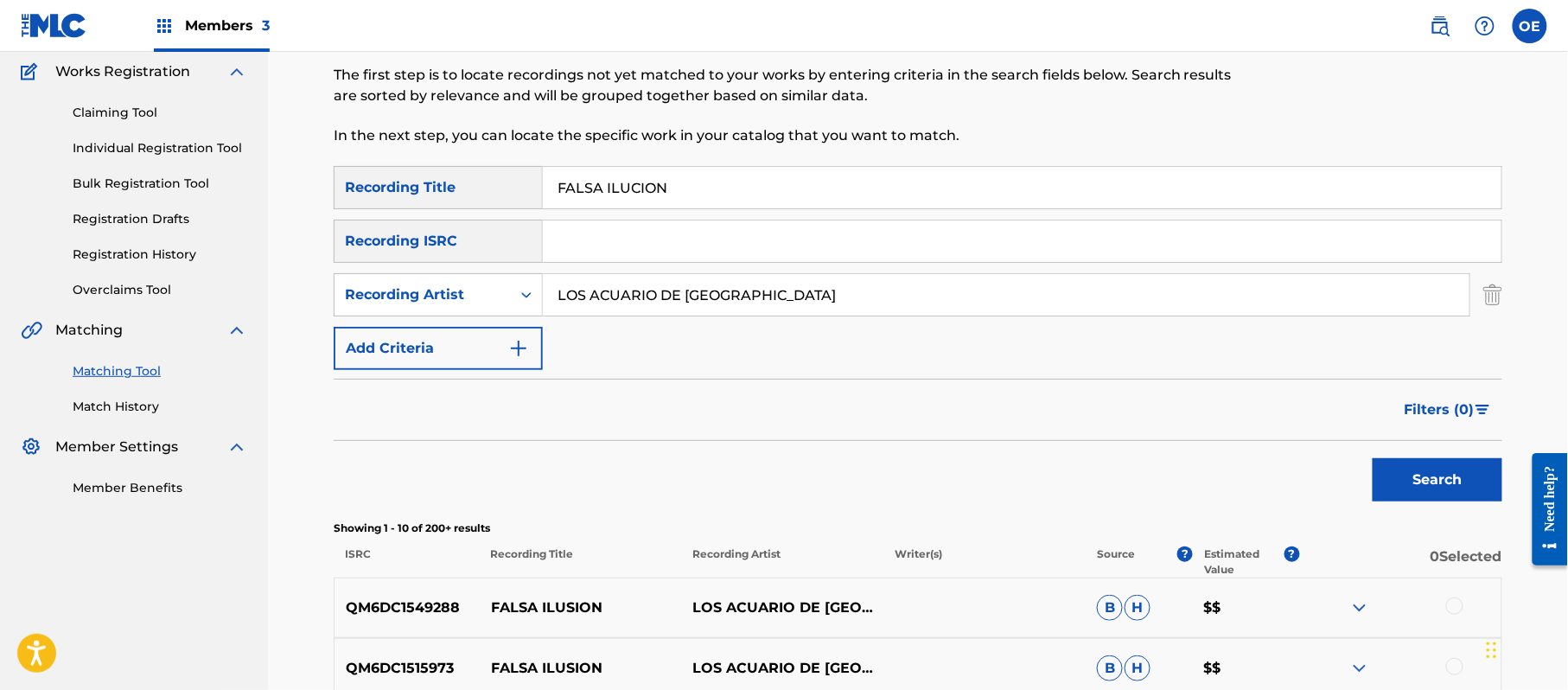
scroll to position [372, 0]
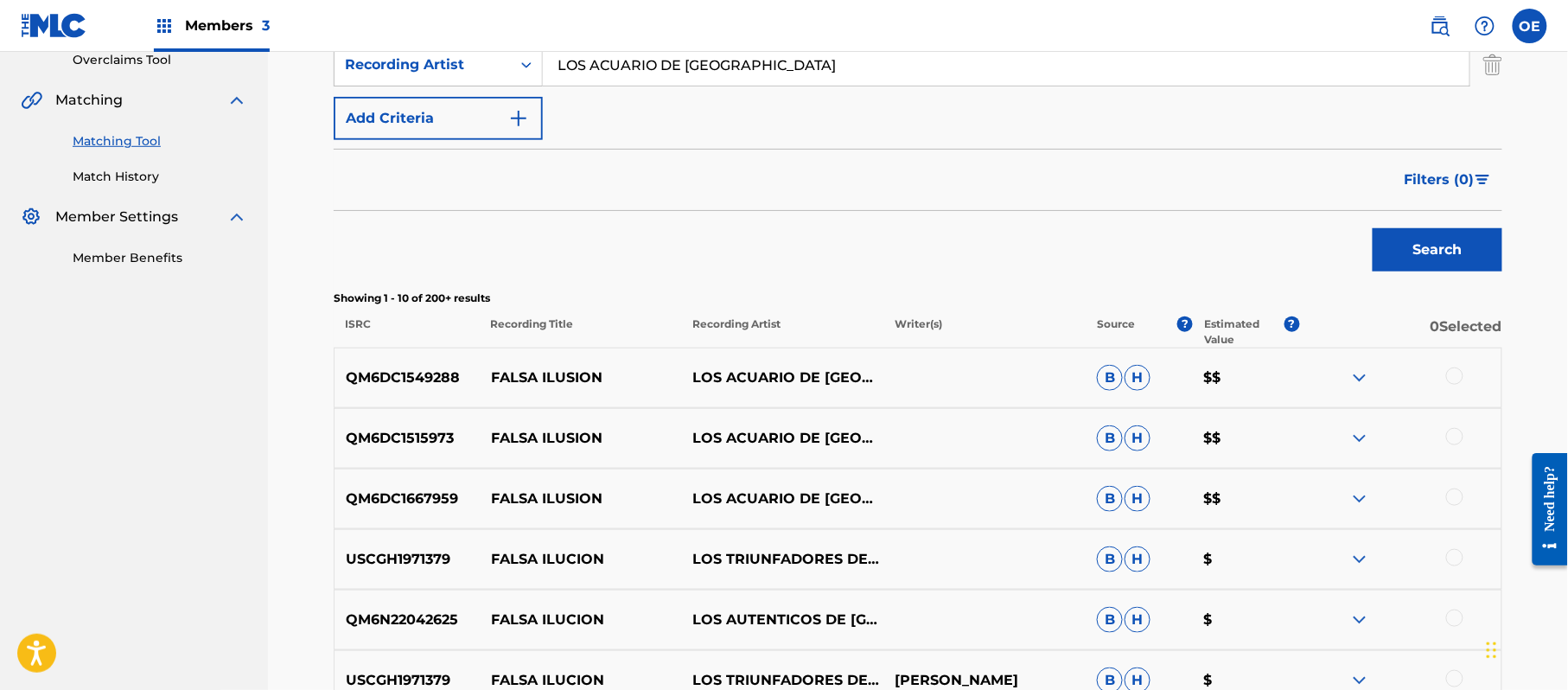
click at [1453, 375] on div at bounding box center [1455, 376] width 17 height 17
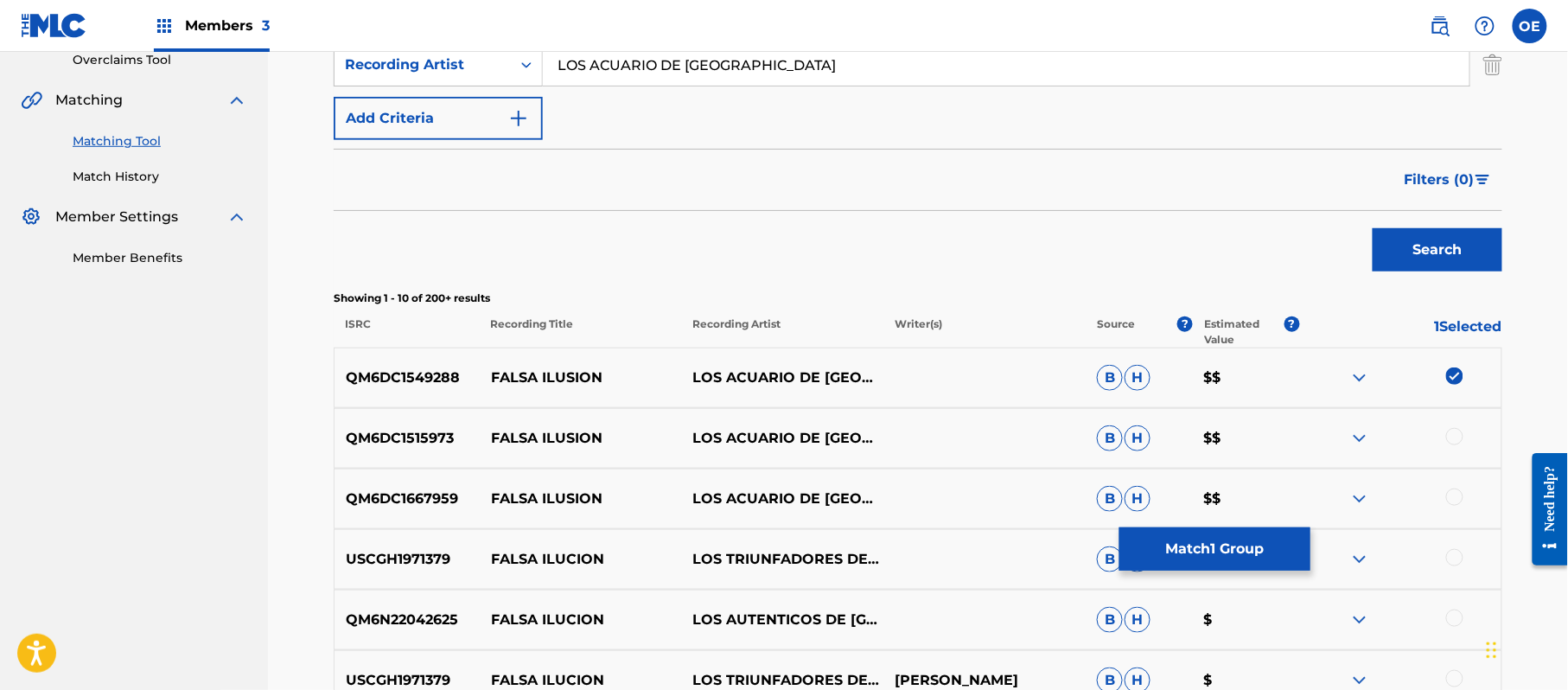
click at [1460, 439] on div at bounding box center [1455, 437] width 17 height 17
click at [1459, 500] on div at bounding box center [1455, 497] width 17 height 17
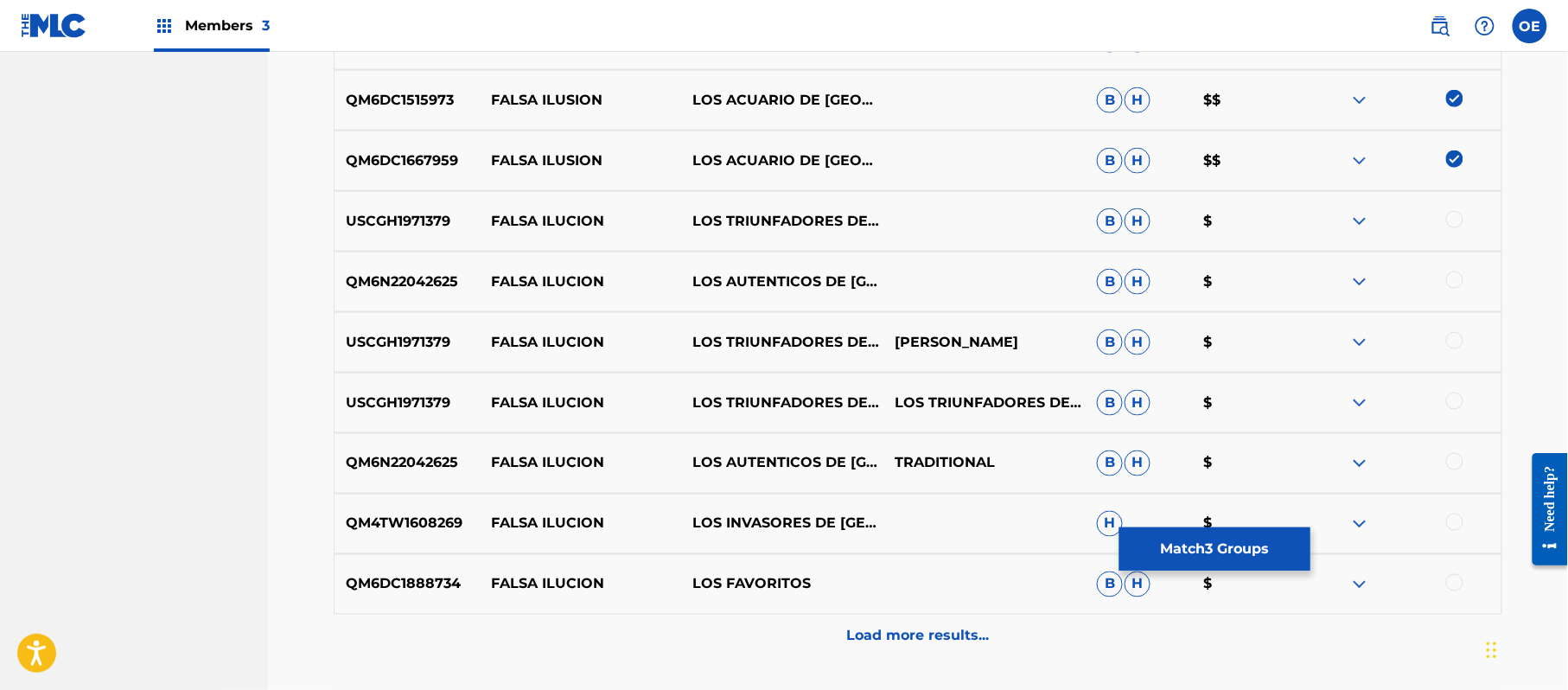
scroll to position [718, 0]
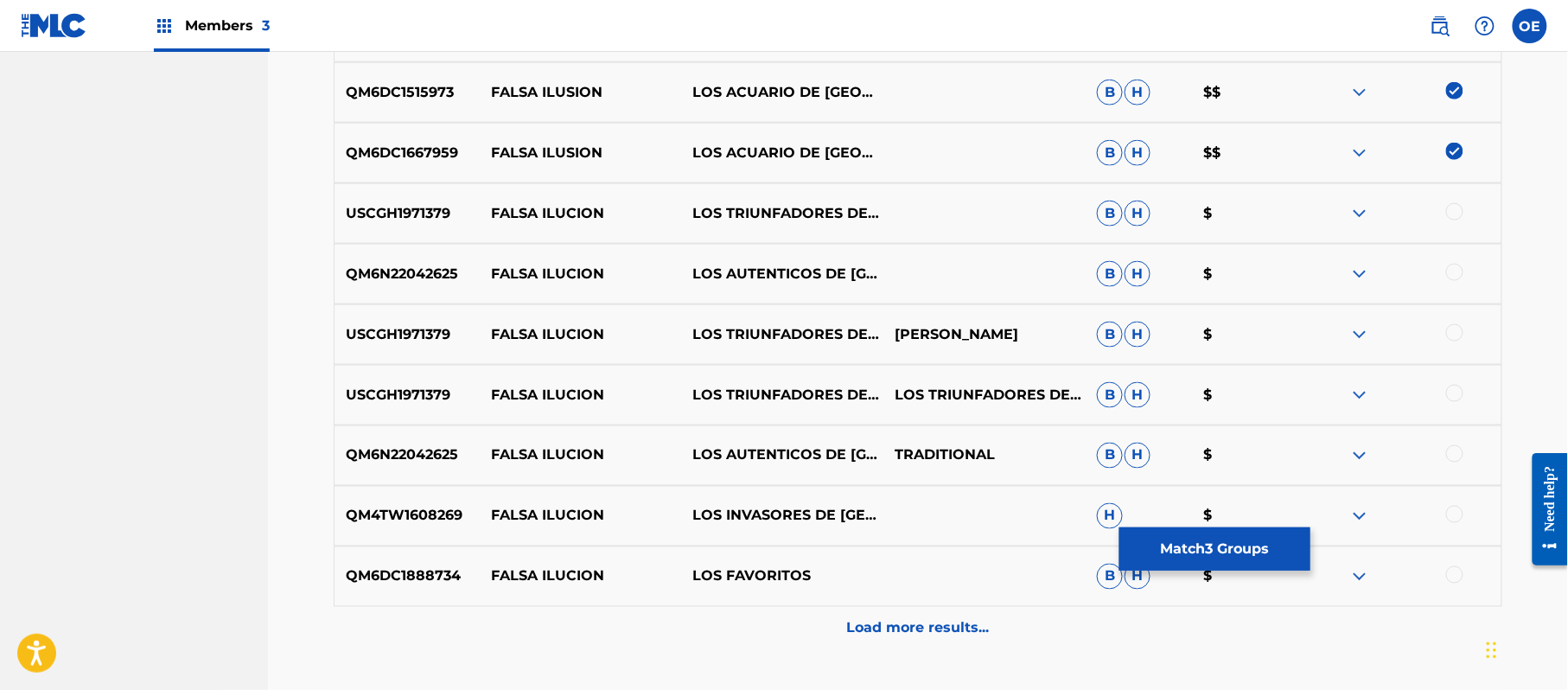
click at [826, 630] on div "Load more results..." at bounding box center [918, 628] width 1168 height 43
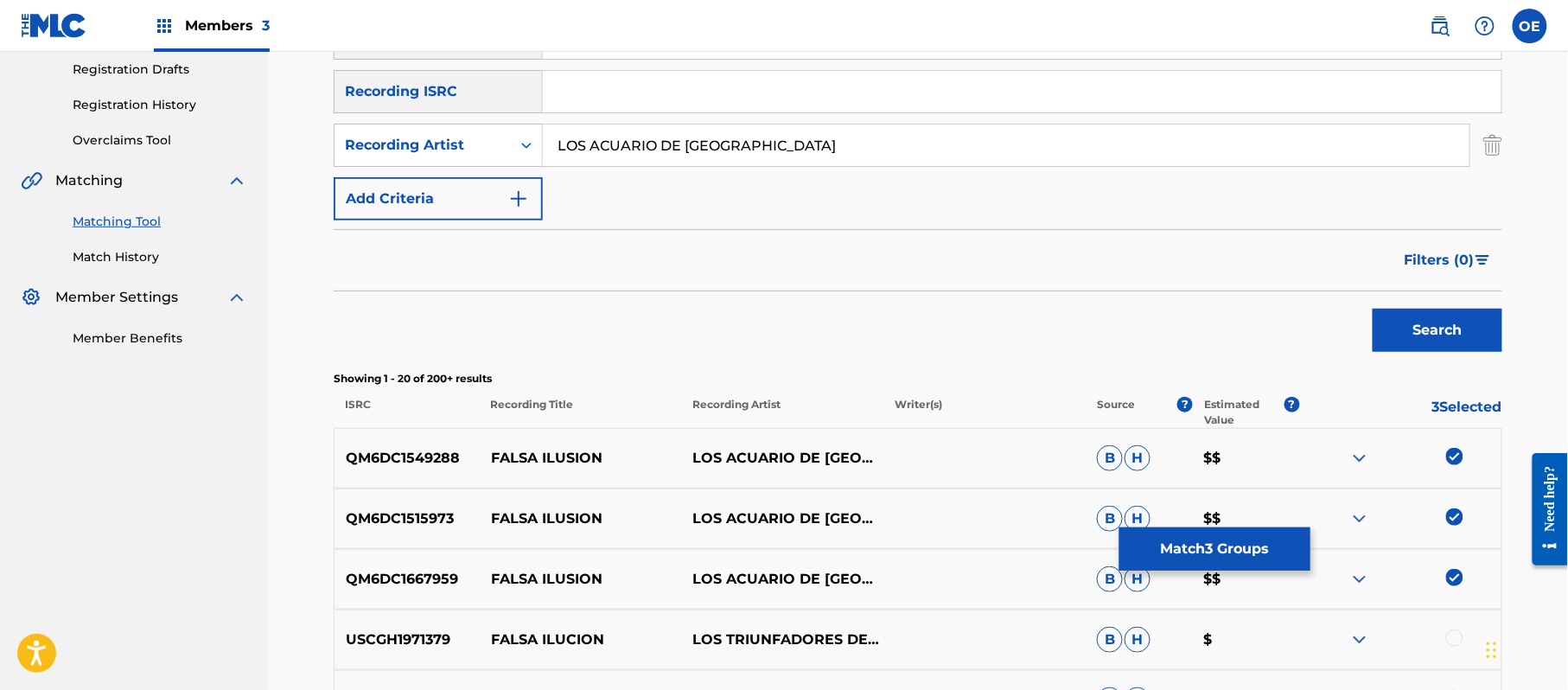
scroll to position [26, 0]
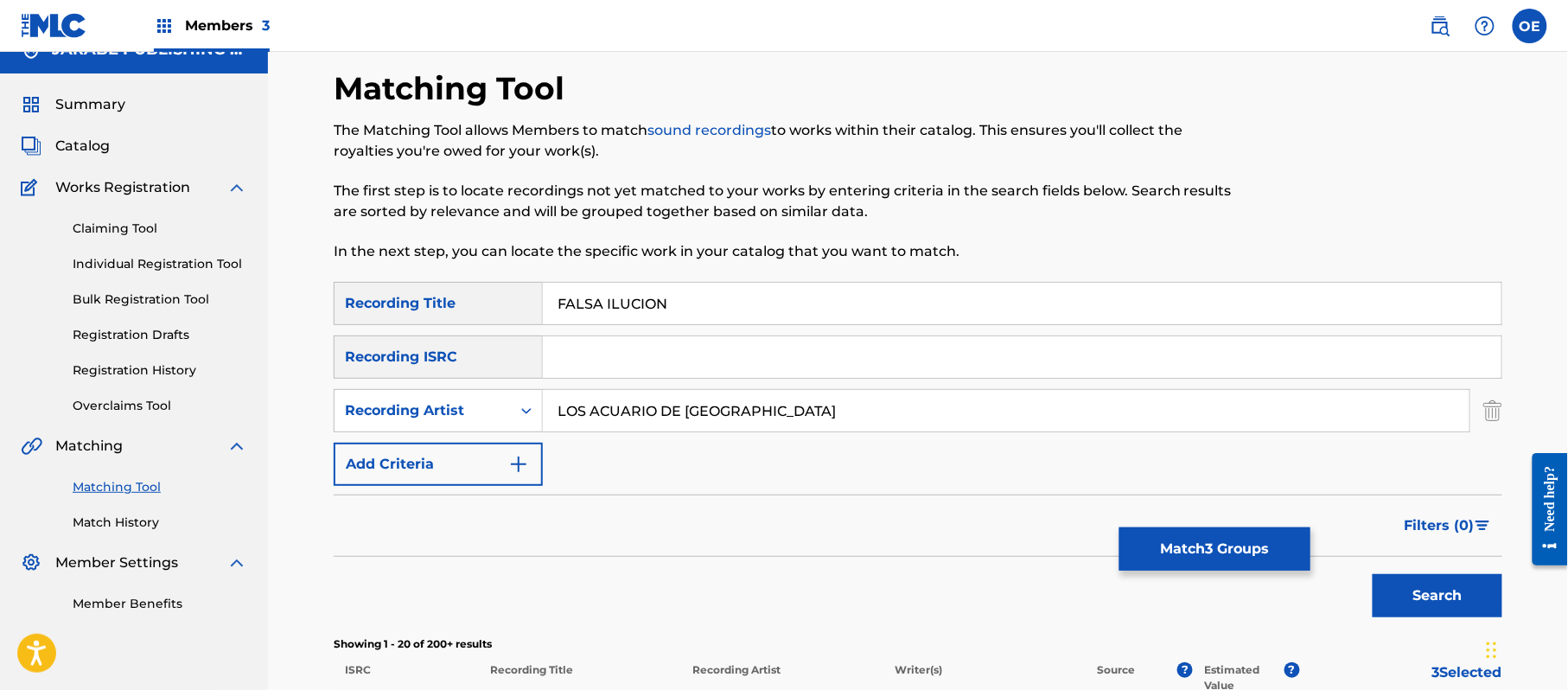
click at [1183, 541] on button "Match 3 Groups" at bounding box center [1214, 548] width 191 height 43
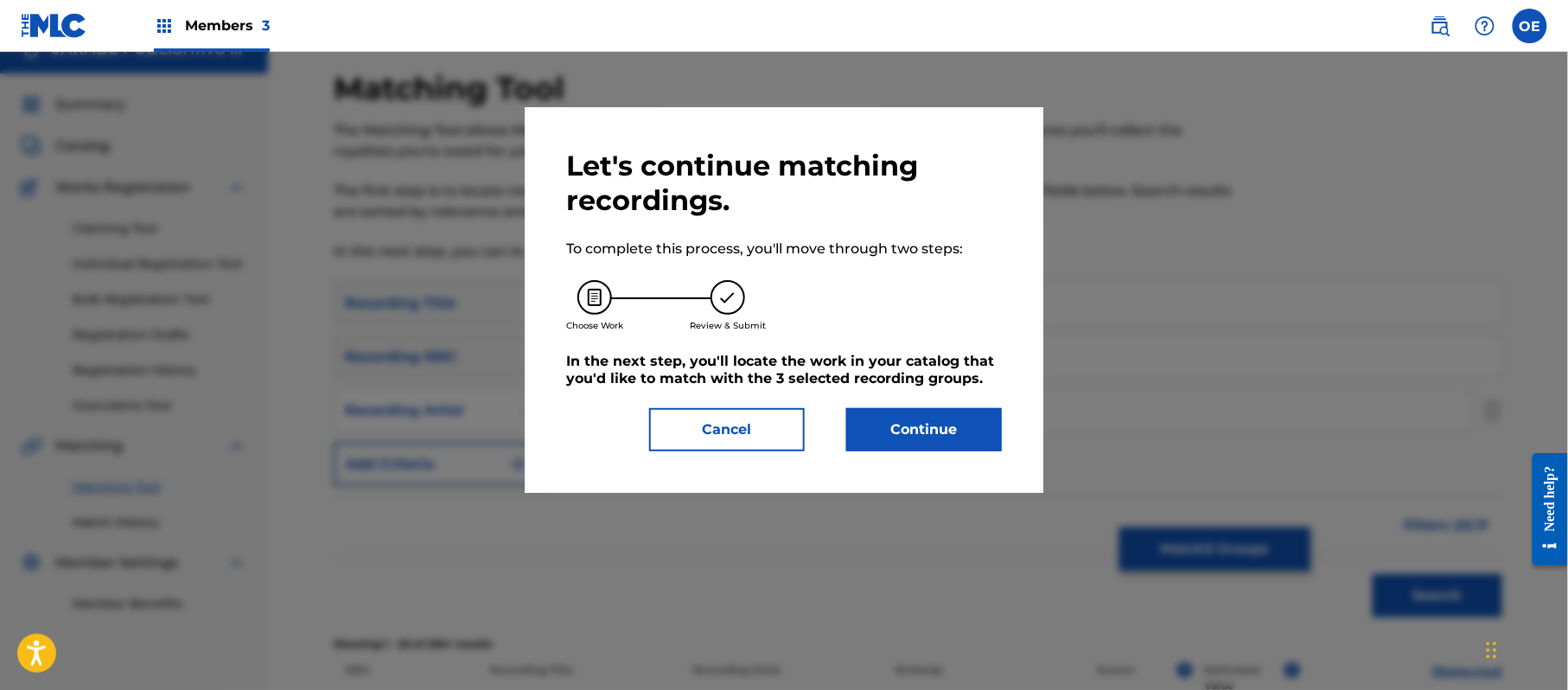
click at [872, 433] on button "Continue" at bounding box center [924, 429] width 156 height 43
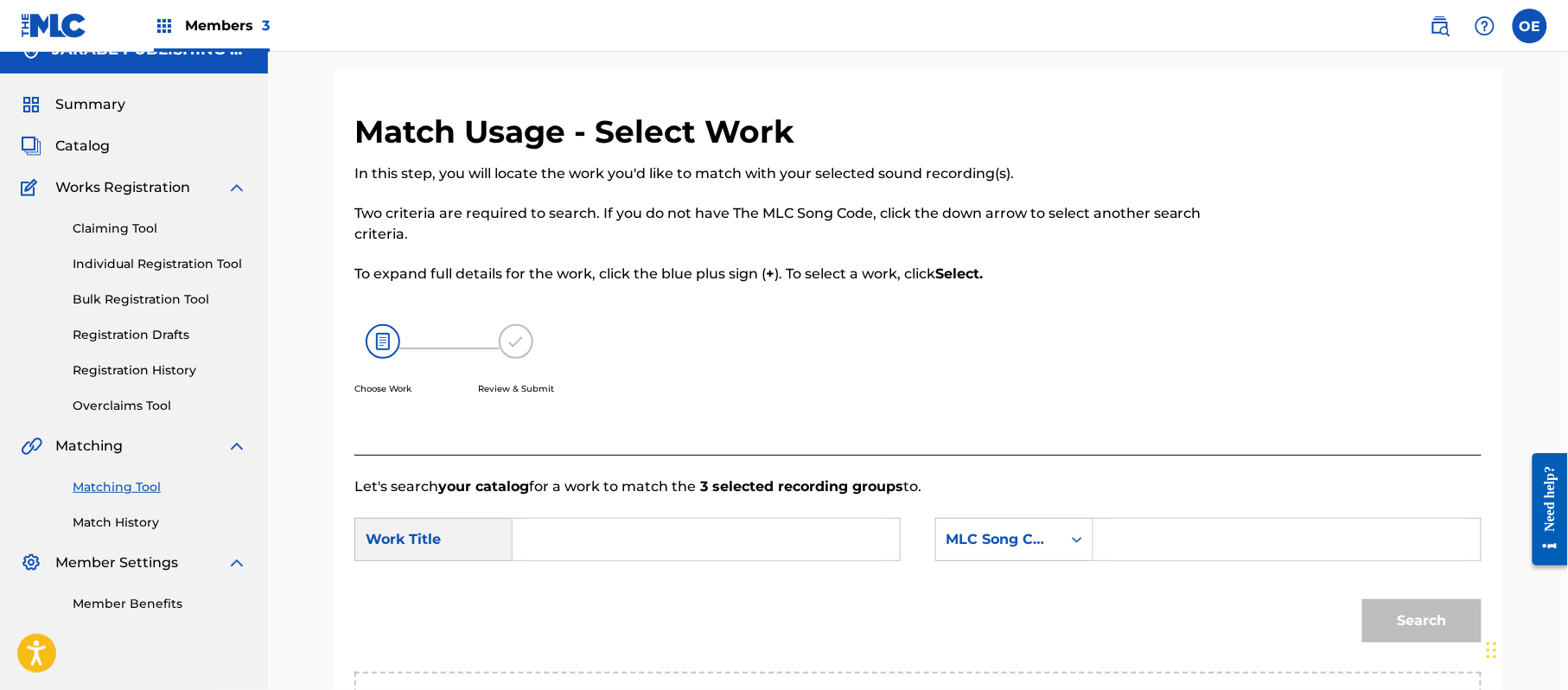
paste input "FALSA ILUCION"
type input "FALSA ILUCION"
paste input "[PERSON_NAME]"
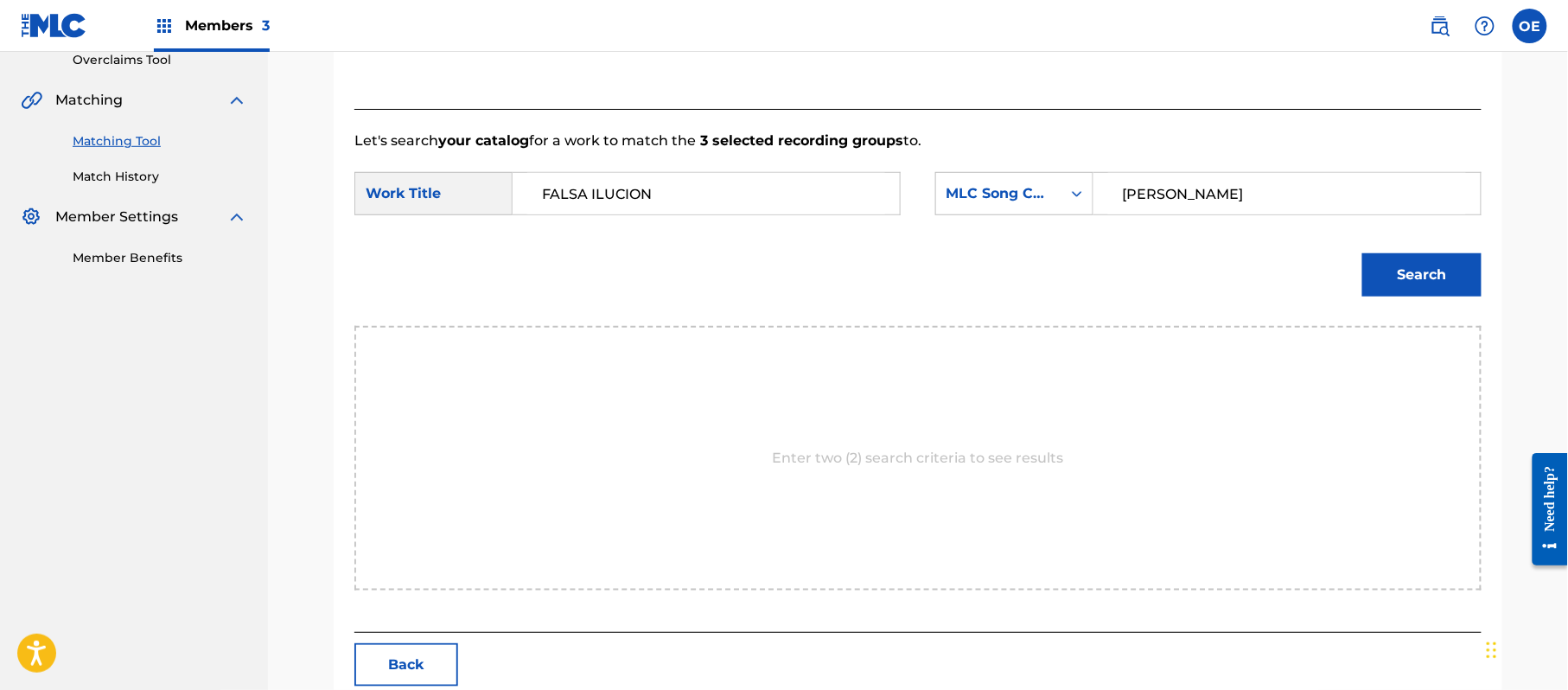
type input "[PERSON_NAME]"
click at [1391, 275] on button "Search" at bounding box center [1421, 274] width 119 height 43
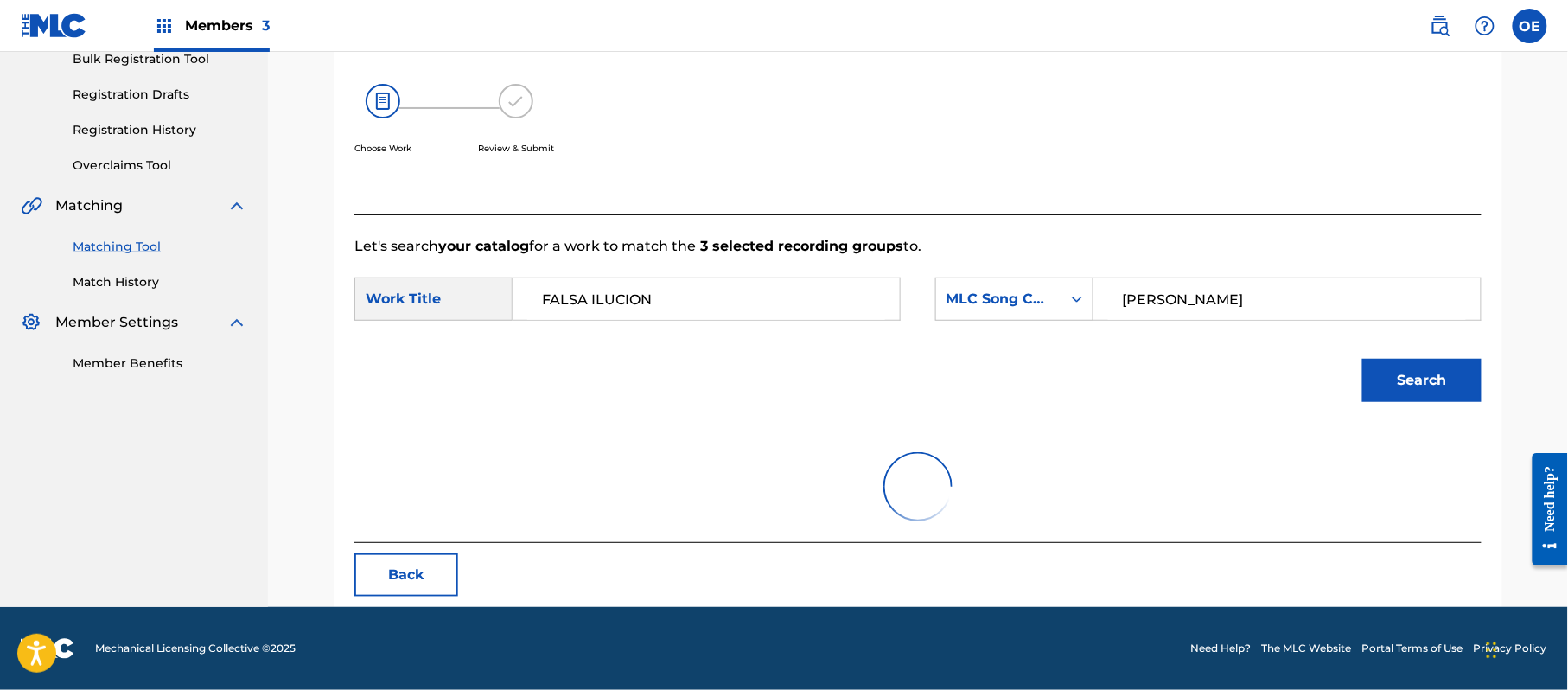
scroll to position [192, 0]
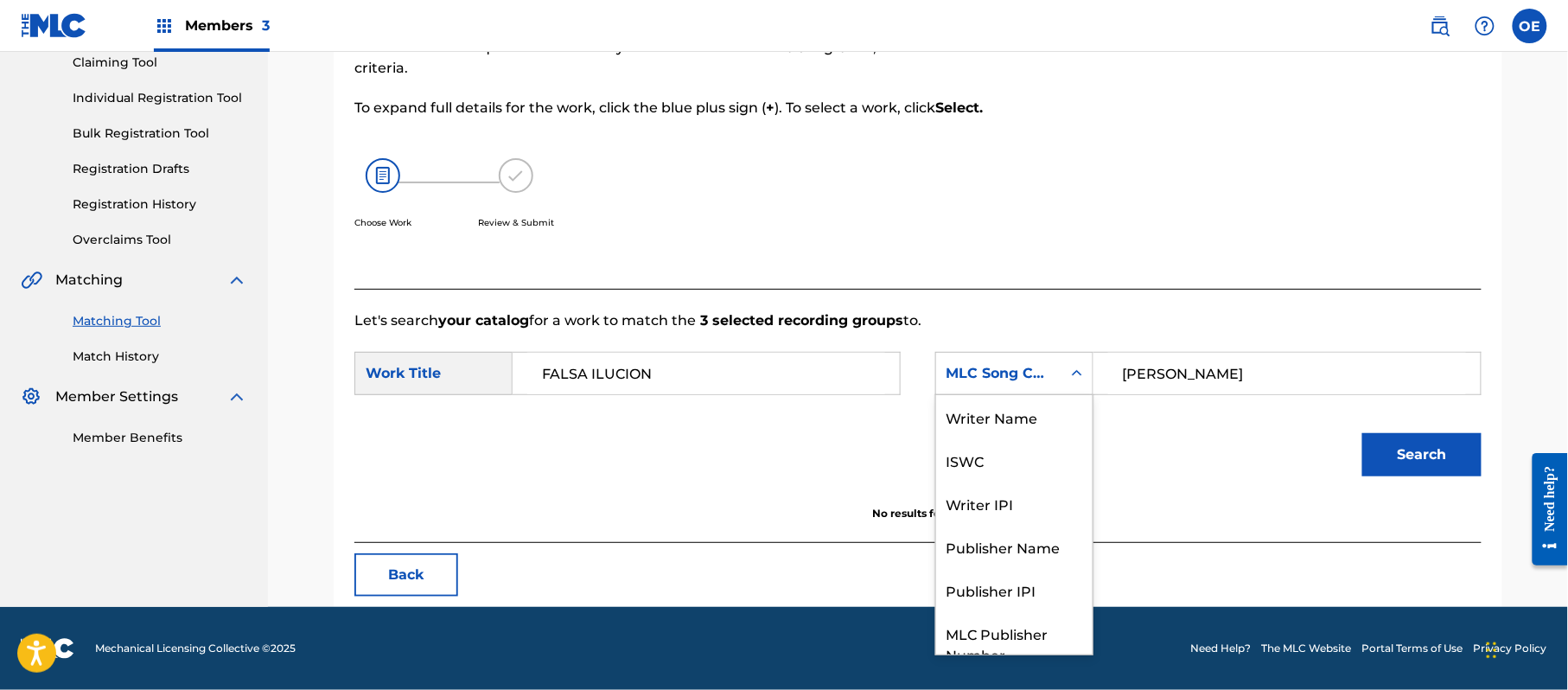
click at [1021, 391] on div "MLC Song Code" at bounding box center [1014, 373] width 158 height 43
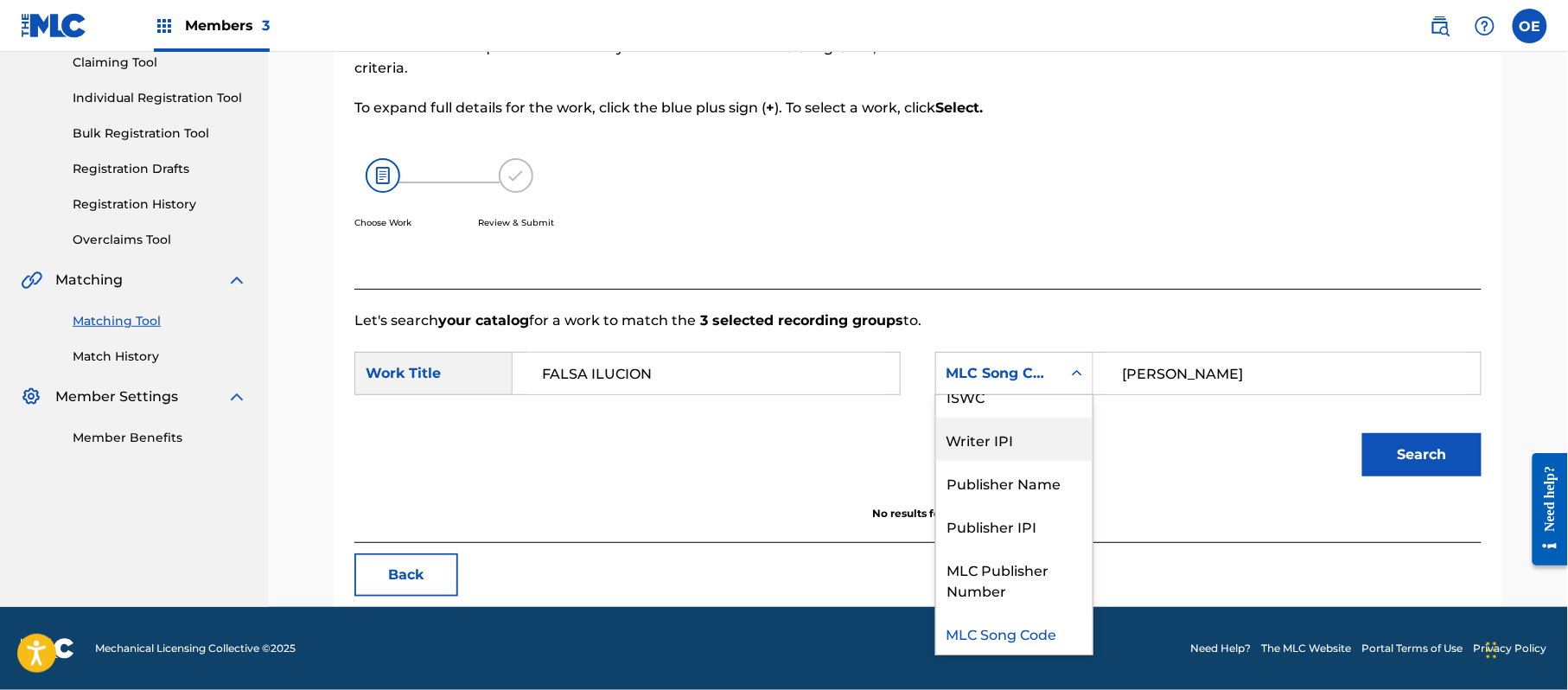
scroll to position [0, 0]
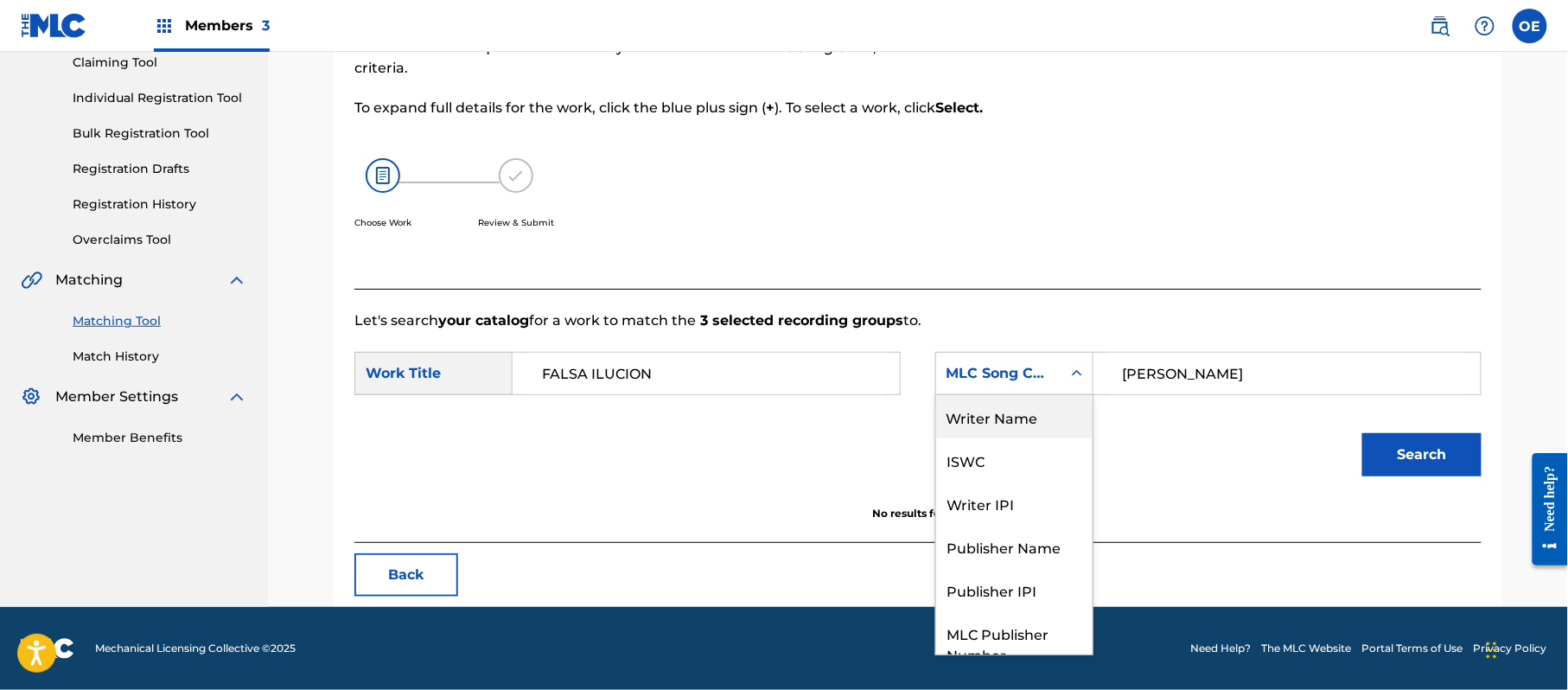
click at [1027, 411] on div "Writer Name" at bounding box center [1014, 416] width 156 height 43
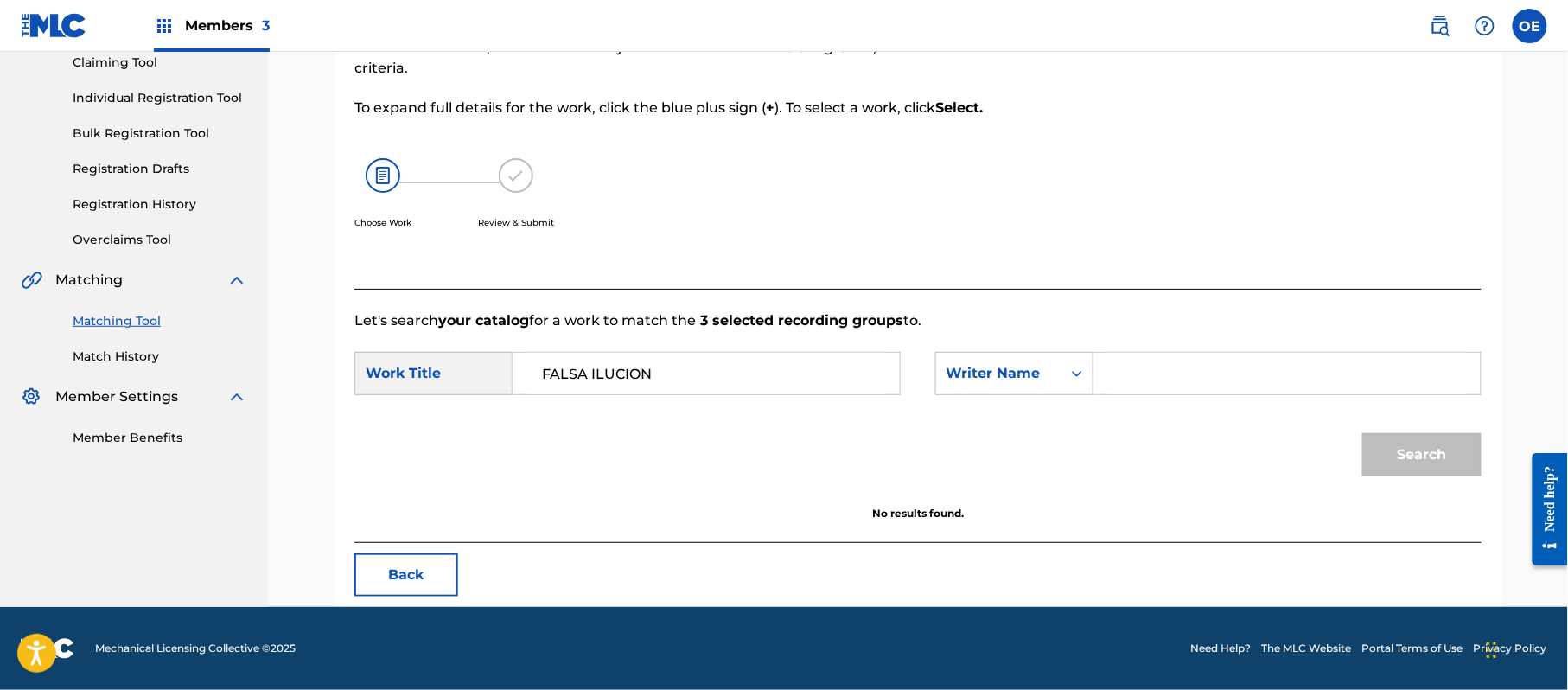
paste input "[PERSON_NAME]"
type input "[PERSON_NAME]"
click at [1429, 462] on button "Search" at bounding box center [1421, 454] width 119 height 43
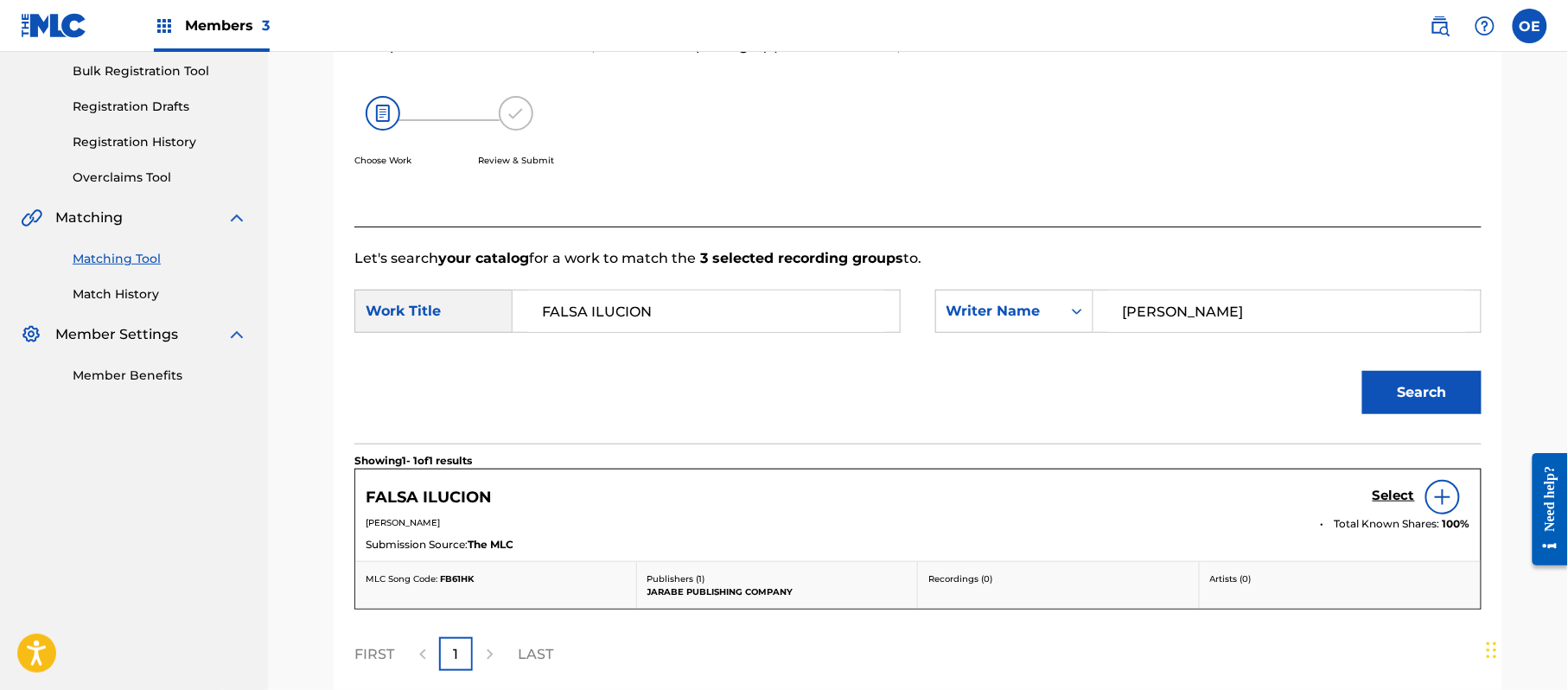
scroll to position [307, 0]
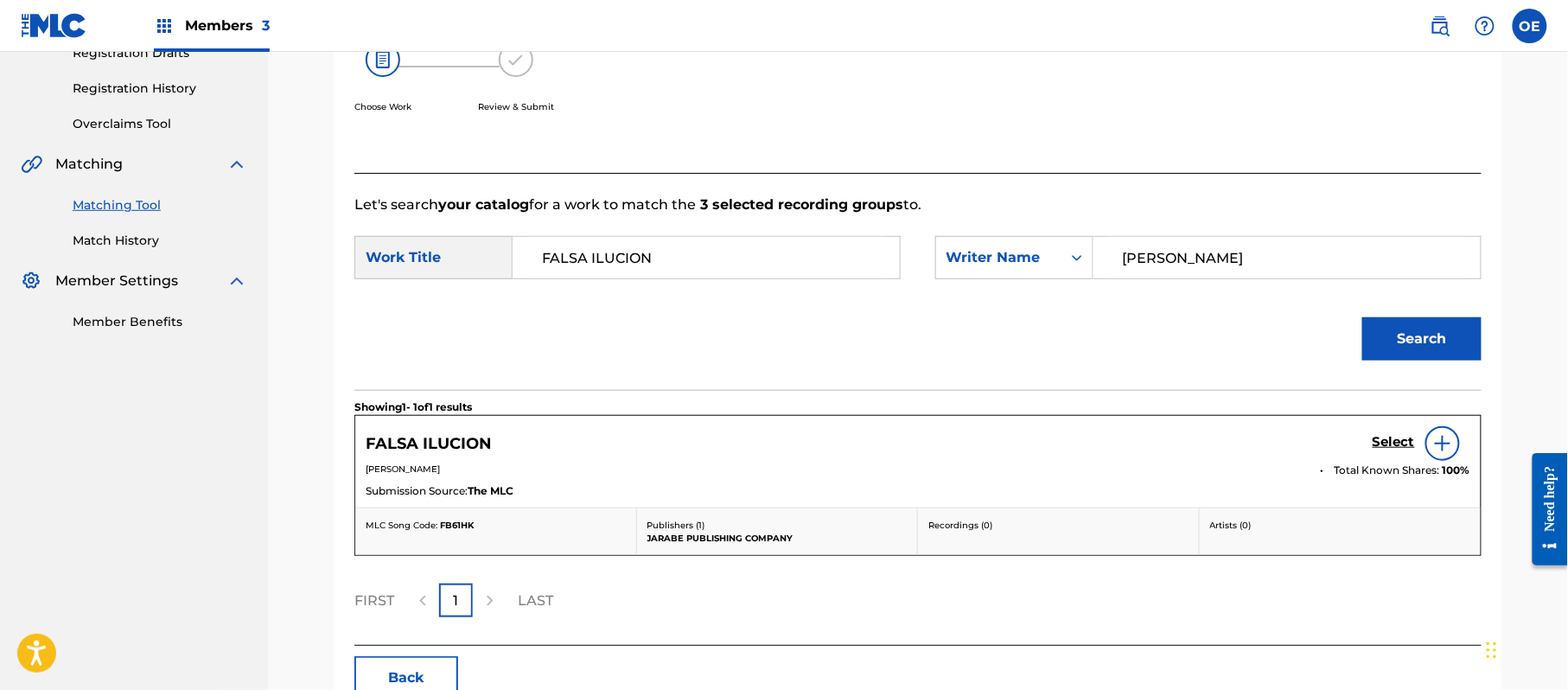
click at [1391, 439] on h5 "Select" at bounding box center [1393, 442] width 43 height 16
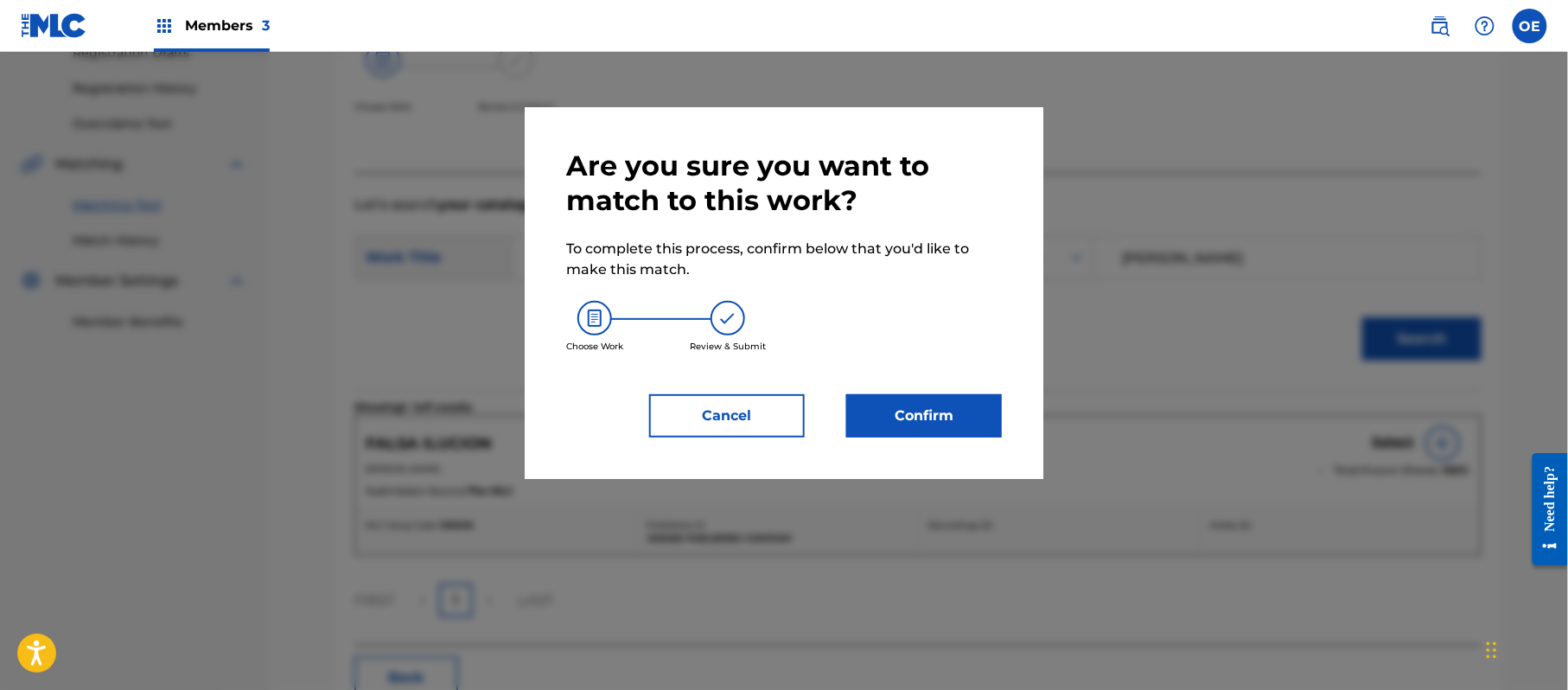
click at [906, 422] on button "Confirm" at bounding box center [924, 415] width 156 height 43
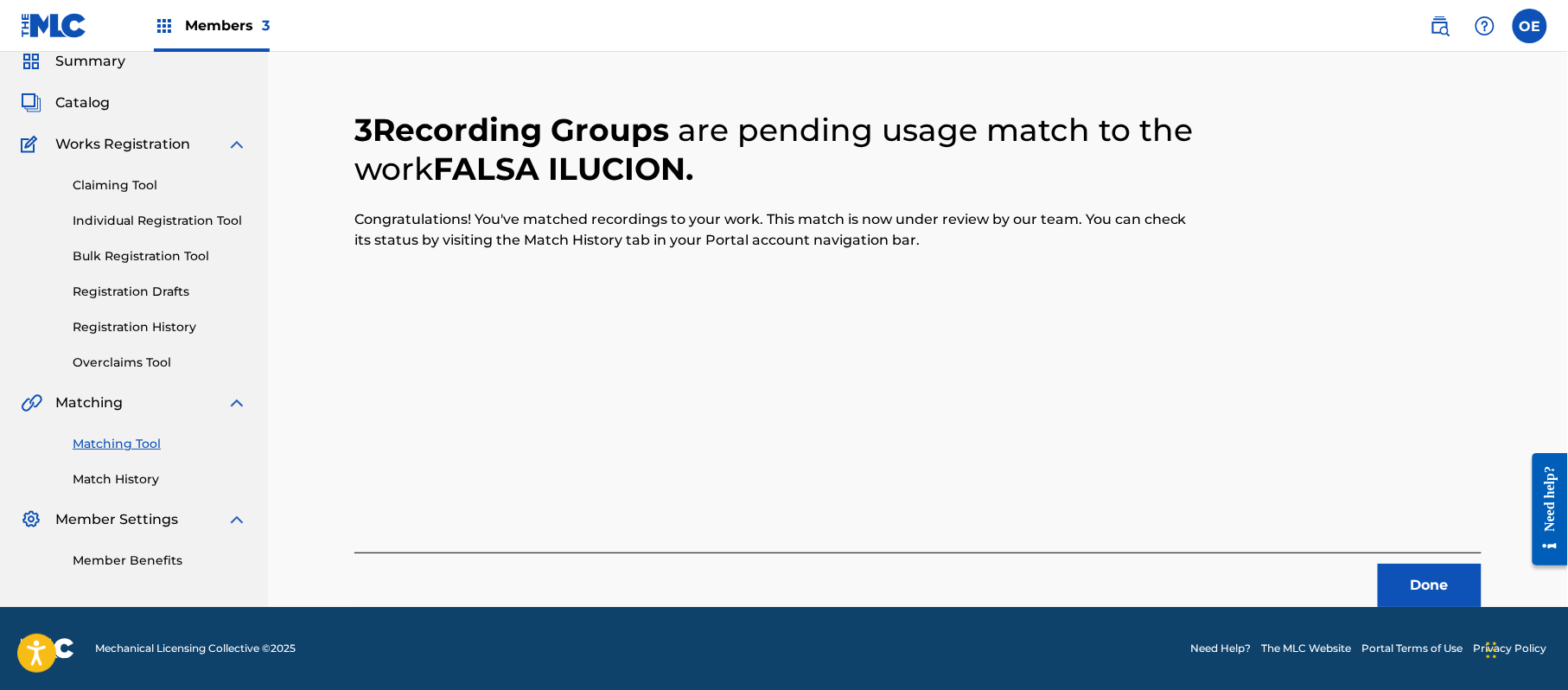
scroll to position [69, 0]
click at [1464, 588] on button "Done" at bounding box center [1429, 584] width 104 height 43
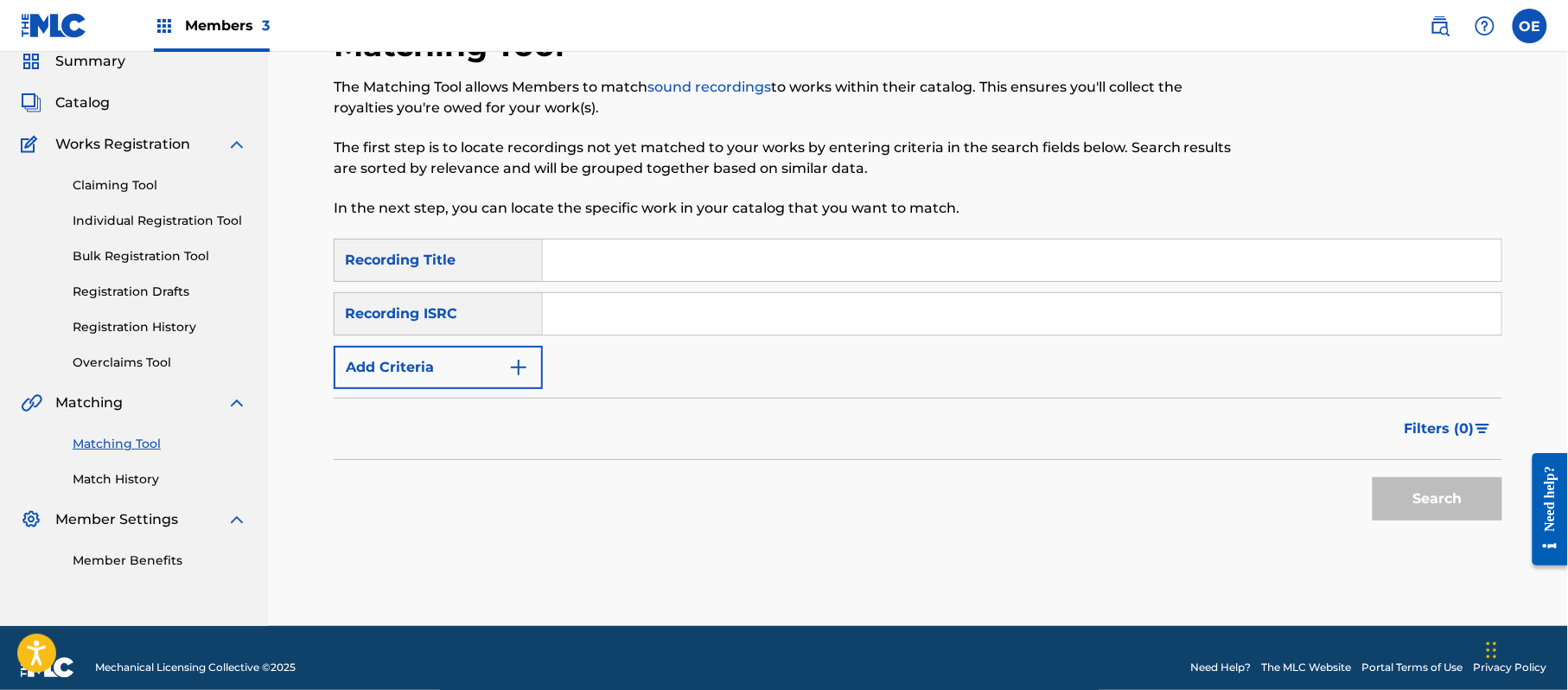
paste input "FUE MEJOR SEPARARNOS"
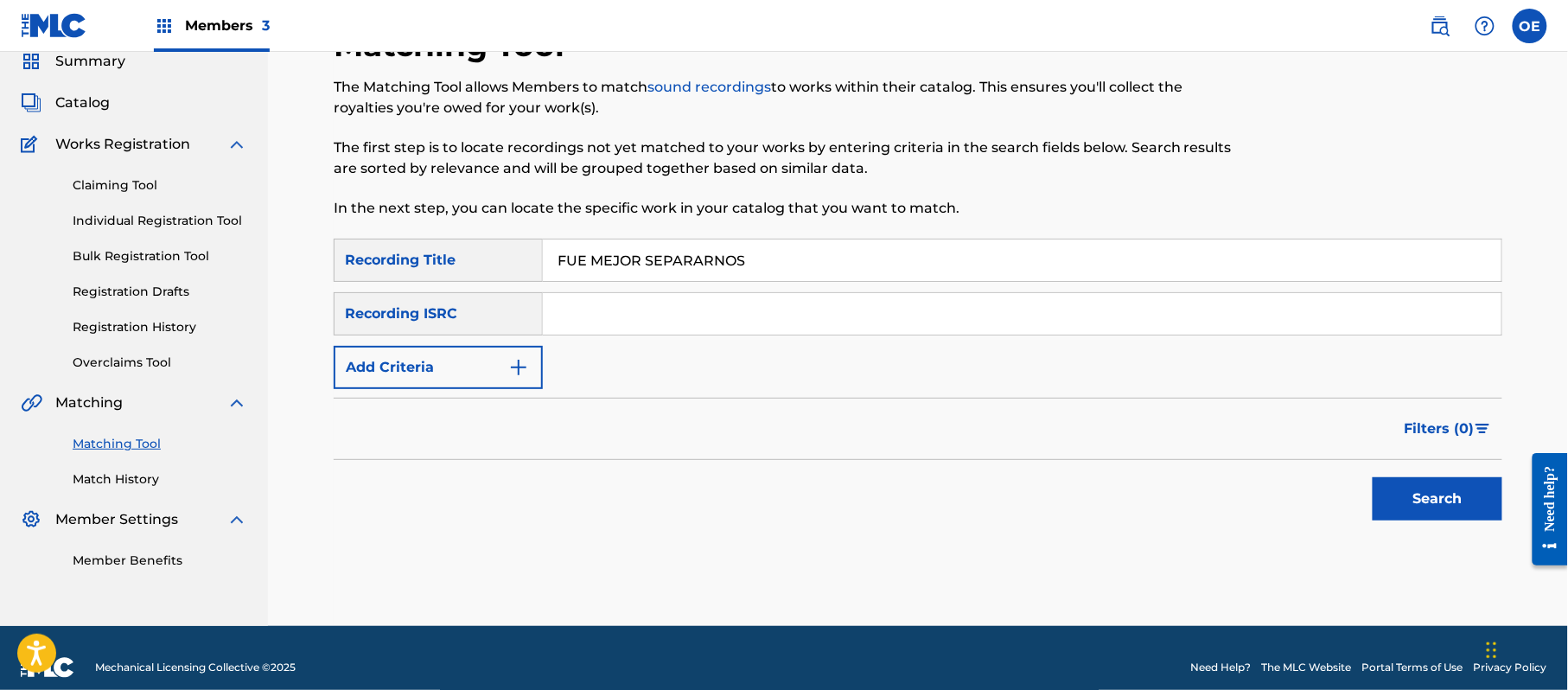
type input "FUE MEJOR SEPARARNOS"
click at [423, 353] on button "Add Criteria" at bounding box center [439, 366] width 209 height 43
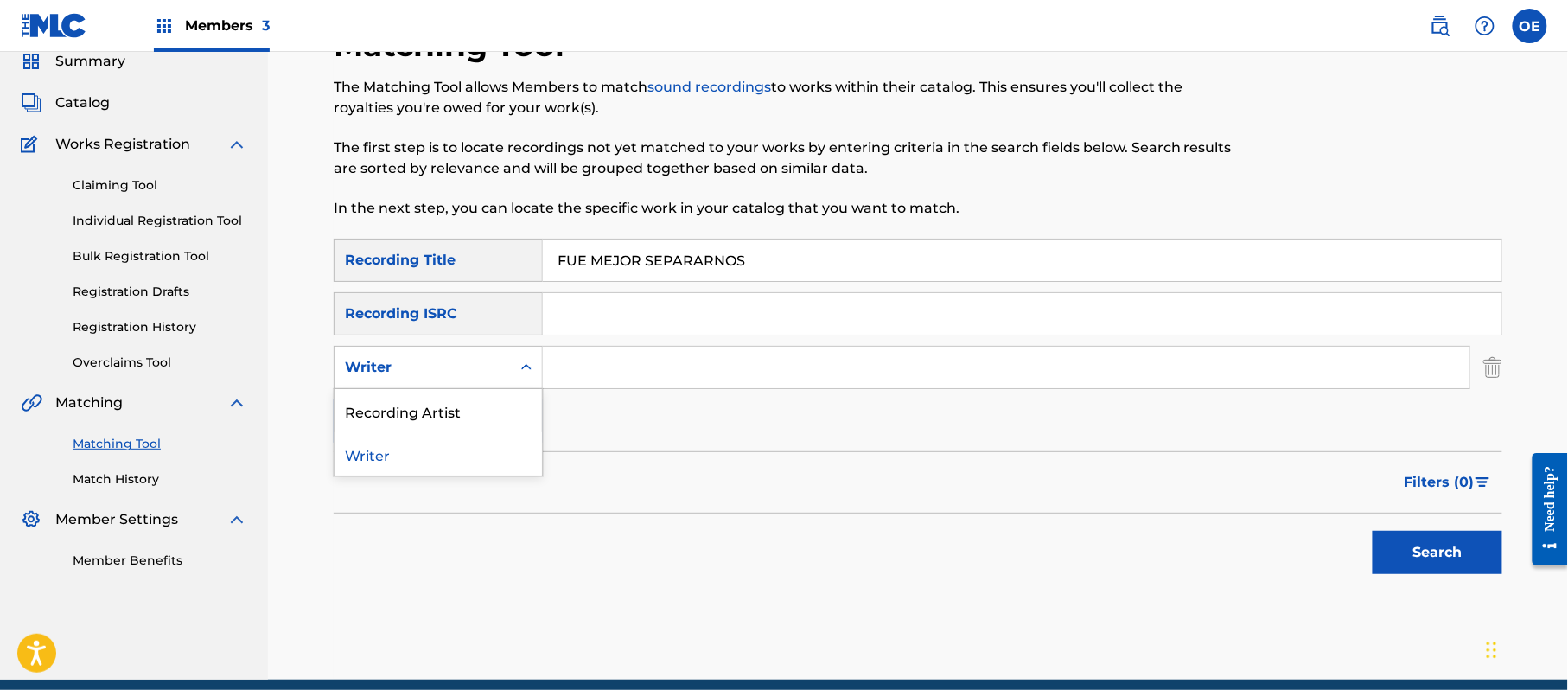
click at [504, 382] on div "Writer" at bounding box center [422, 367] width 176 height 33
click at [514, 399] on div "Recording Artist" at bounding box center [439, 410] width 207 height 43
paste input "LOS ILUSTRES"
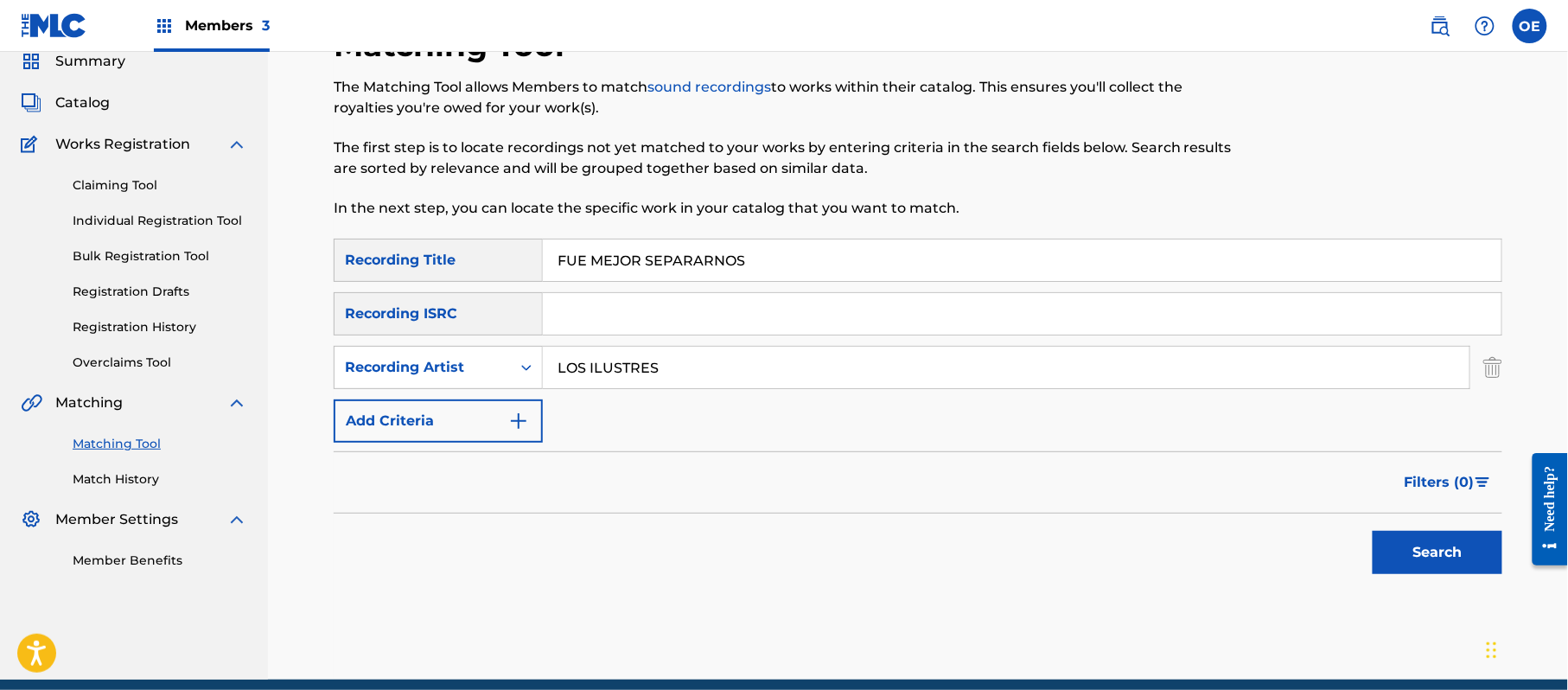
type input "LOS ILUSTRES"
click at [1411, 537] on button "Search" at bounding box center [1437, 552] width 129 height 43
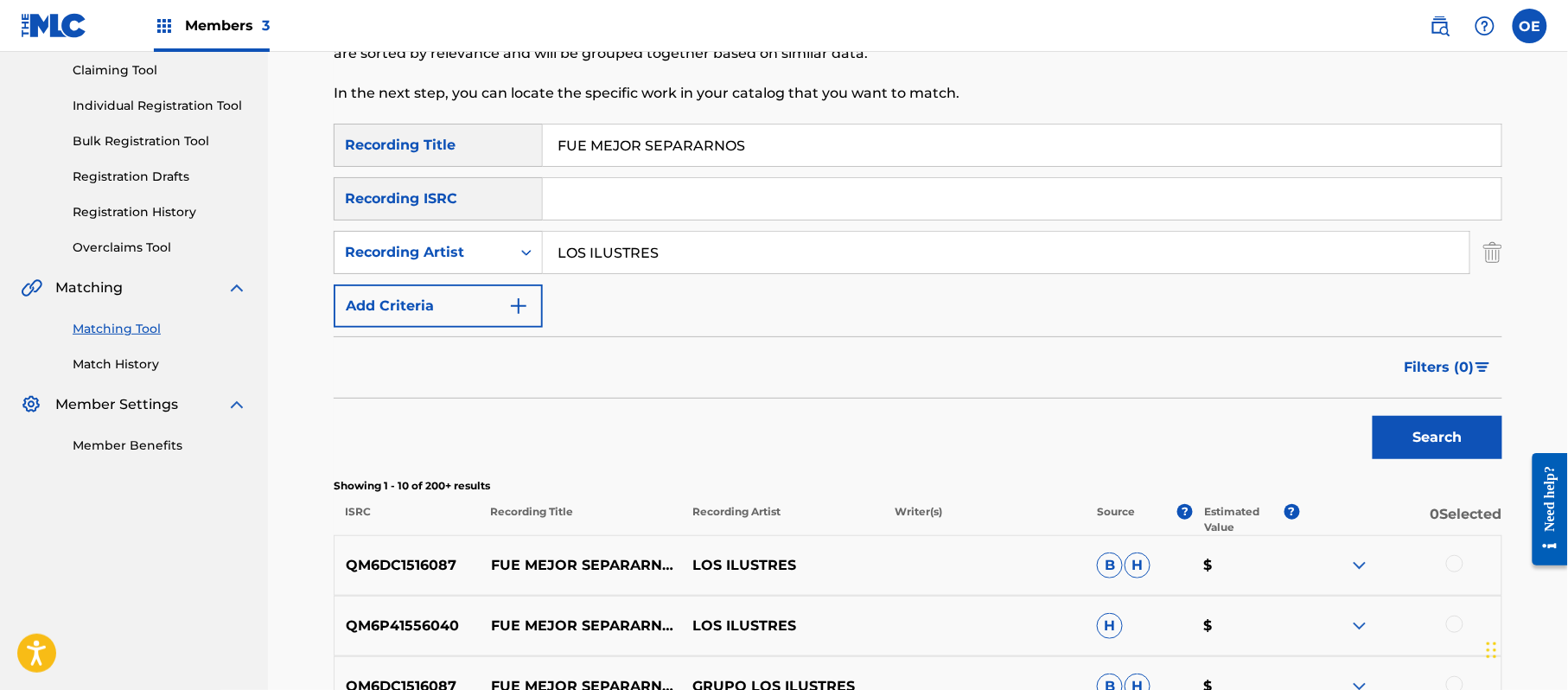
scroll to position [299, 0]
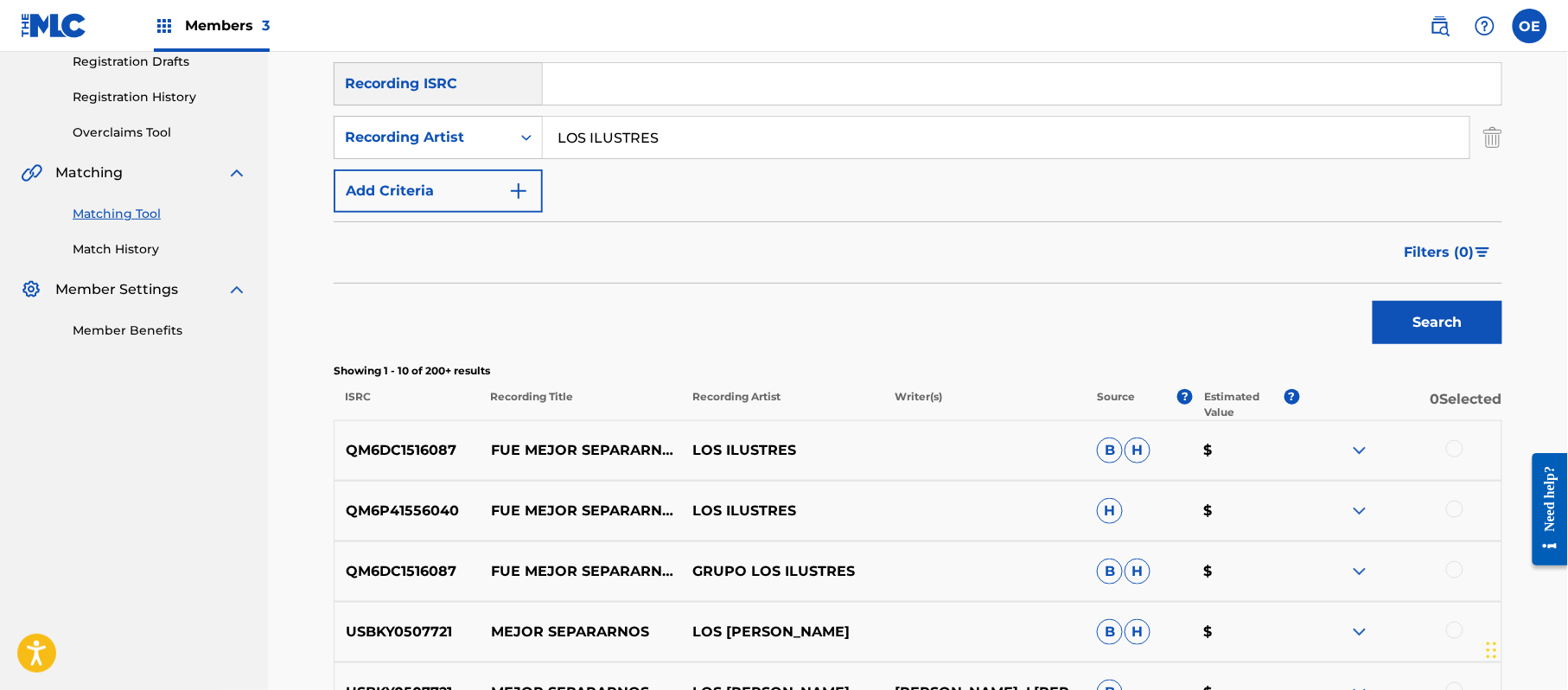
click at [1460, 453] on div at bounding box center [1455, 448] width 17 height 17
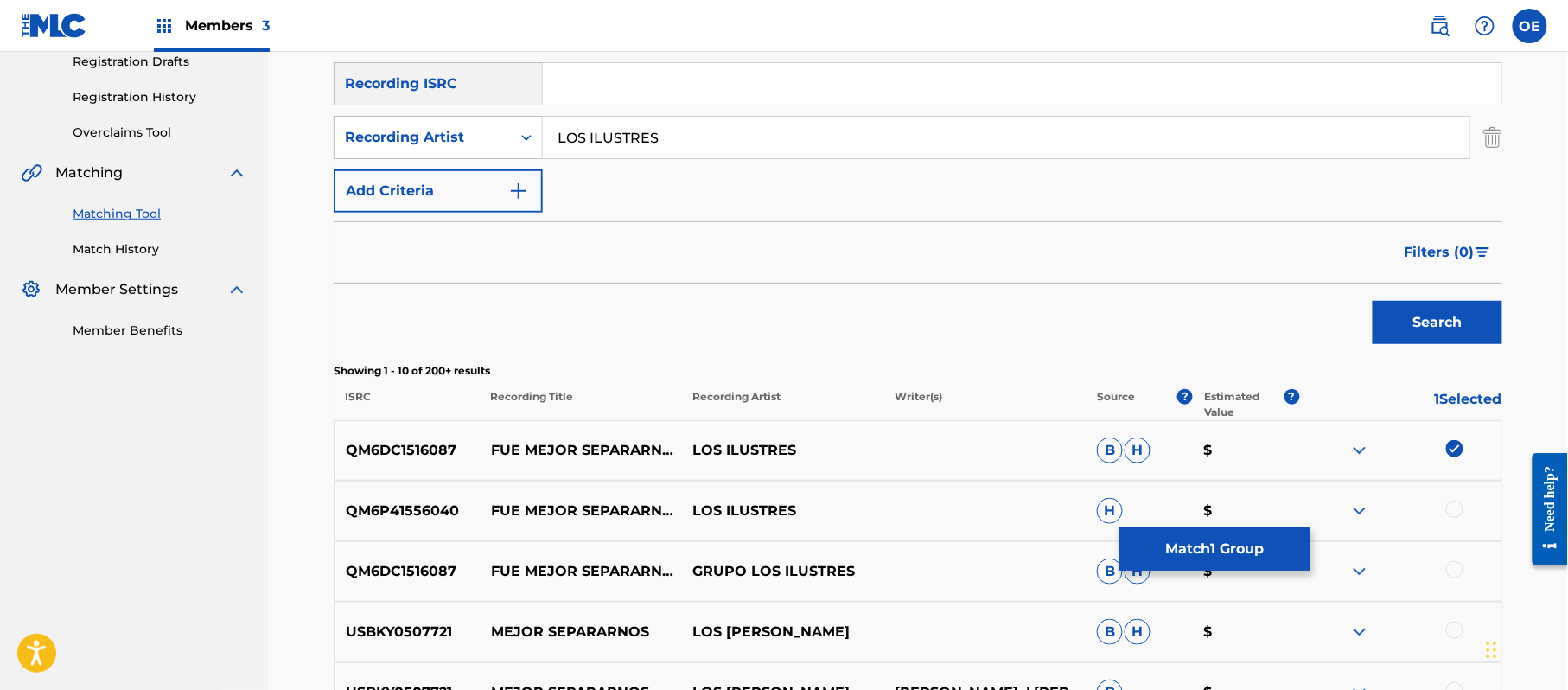
click at [1460, 508] on div at bounding box center [1455, 509] width 17 height 17
click at [1456, 567] on div at bounding box center [1455, 570] width 17 height 17
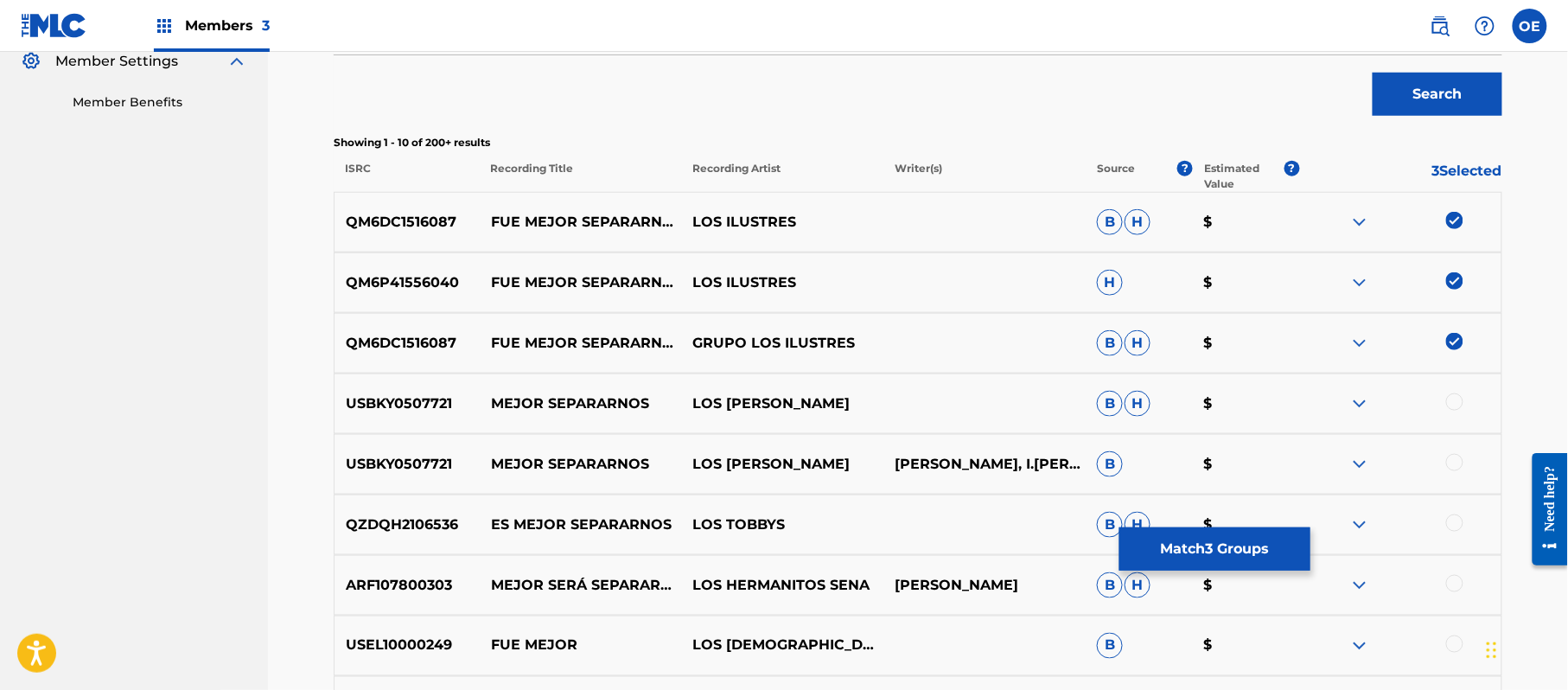
scroll to position [530, 0]
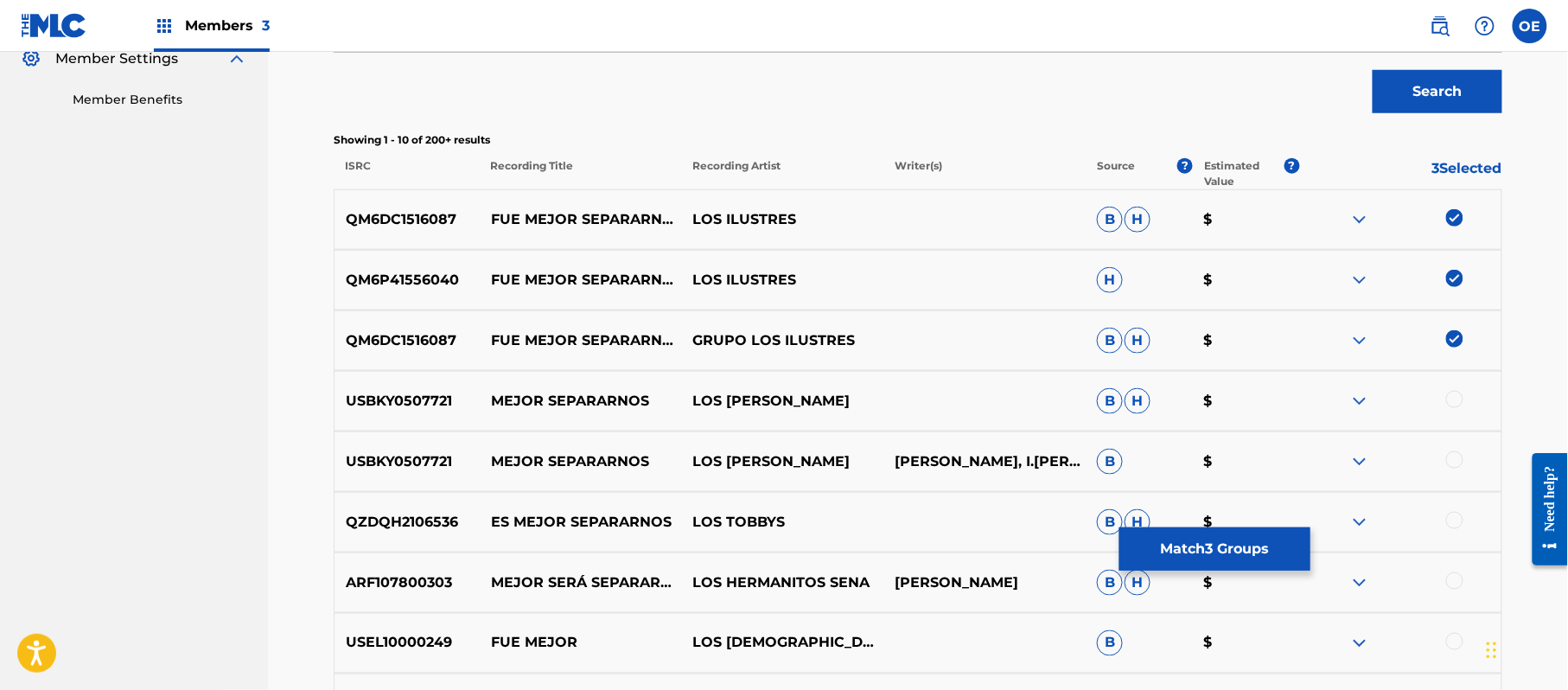
click at [1249, 561] on button "Match 3 Groups" at bounding box center [1214, 548] width 191 height 43
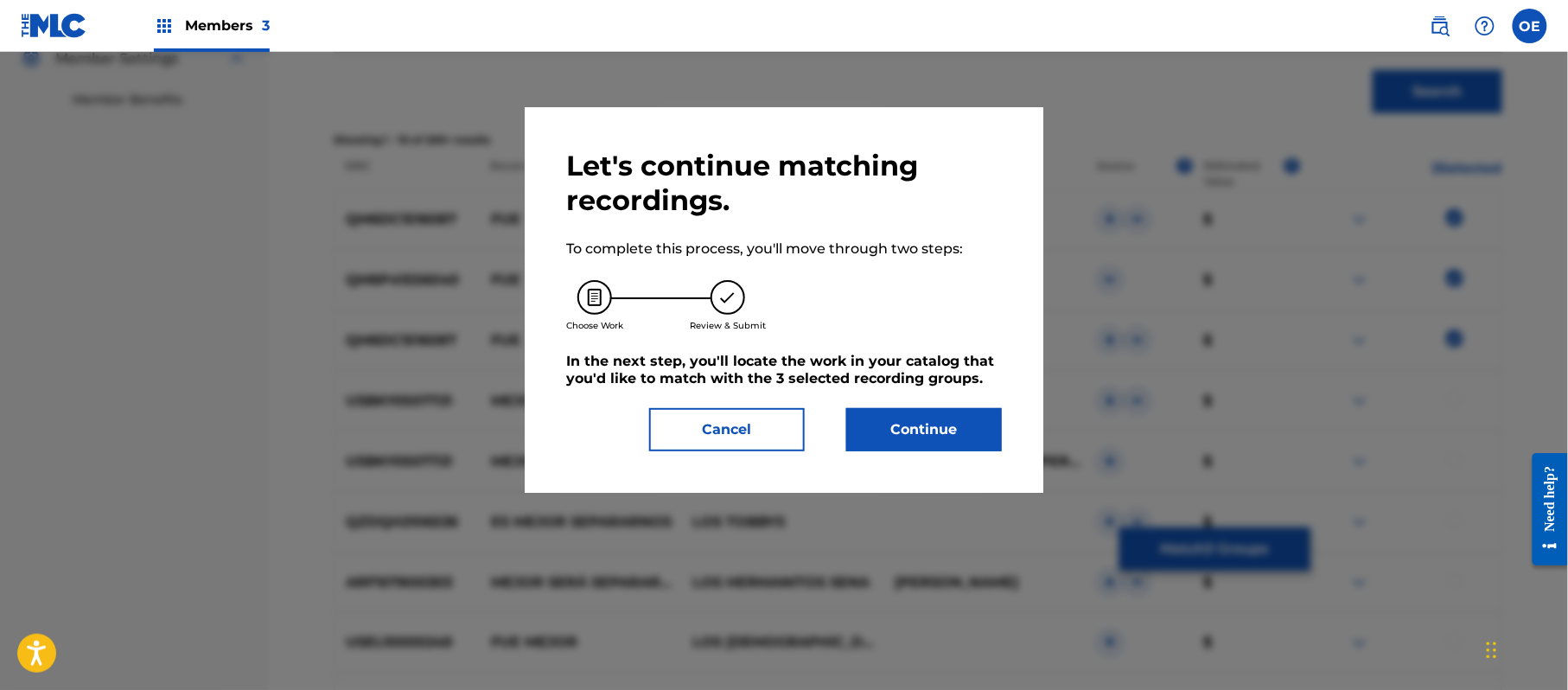
click at [907, 422] on button "Continue" at bounding box center [924, 429] width 156 height 43
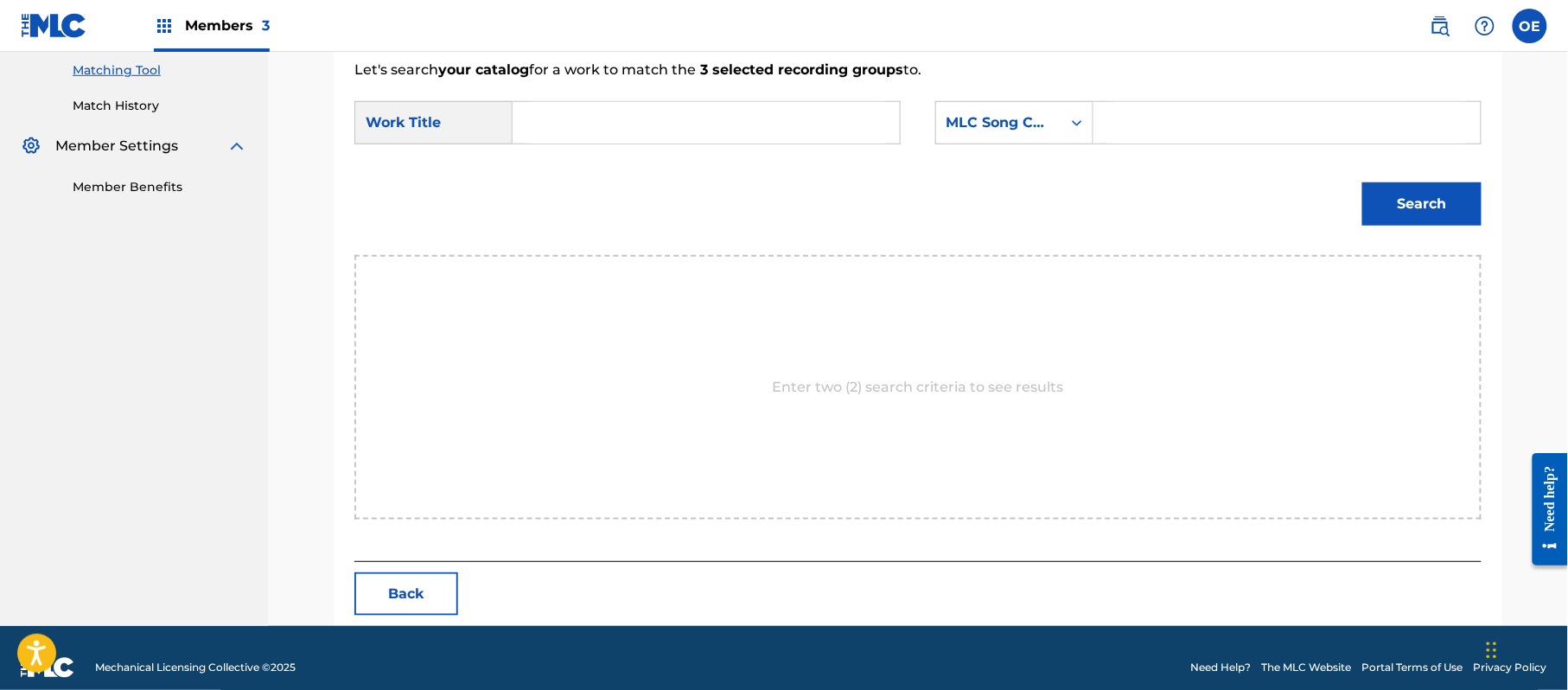
scroll to position [462, 0]
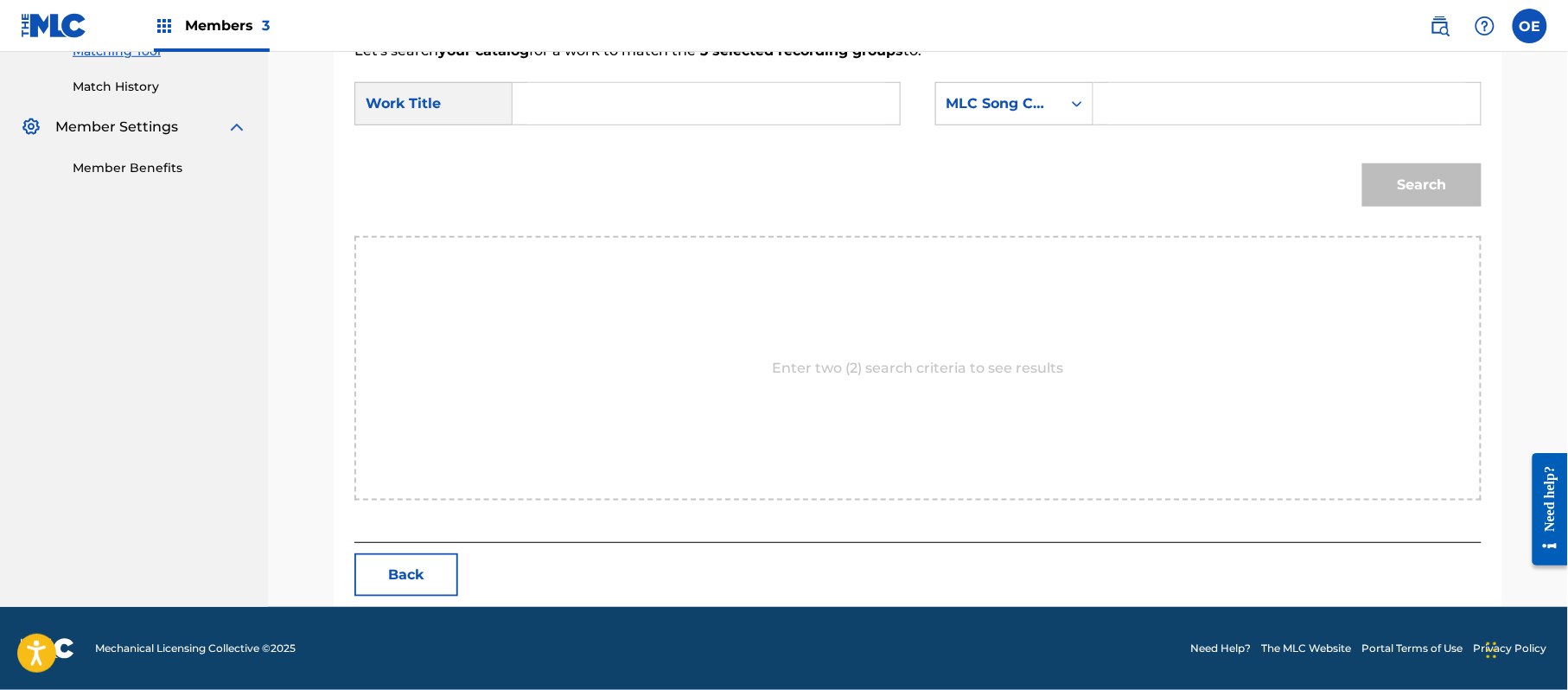
paste input "FUE MEJOR SEPARARNOS"
type input "FUE MEJOR SEPARARNOS"
click at [1054, 106] on div "MLC Song Code" at bounding box center [999, 104] width 126 height 33
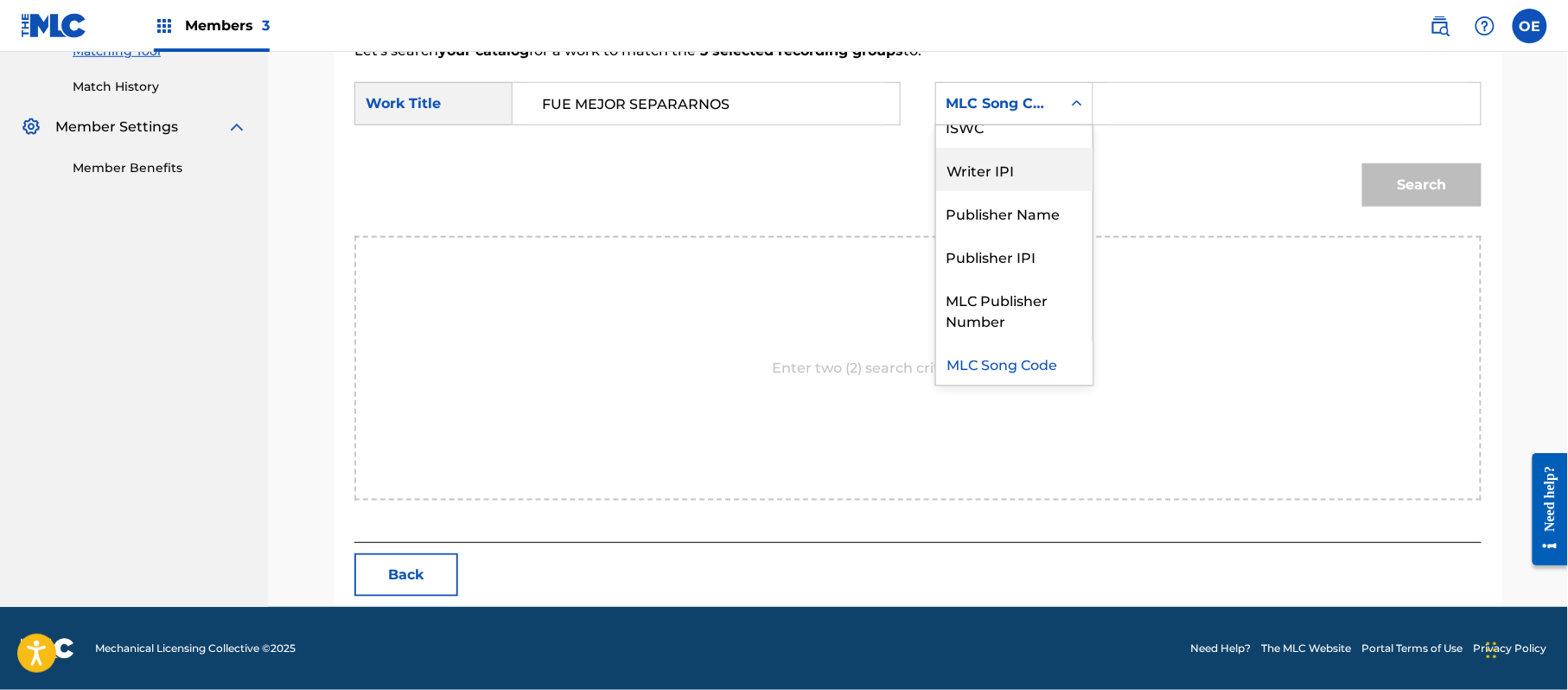
scroll to position [0, 0]
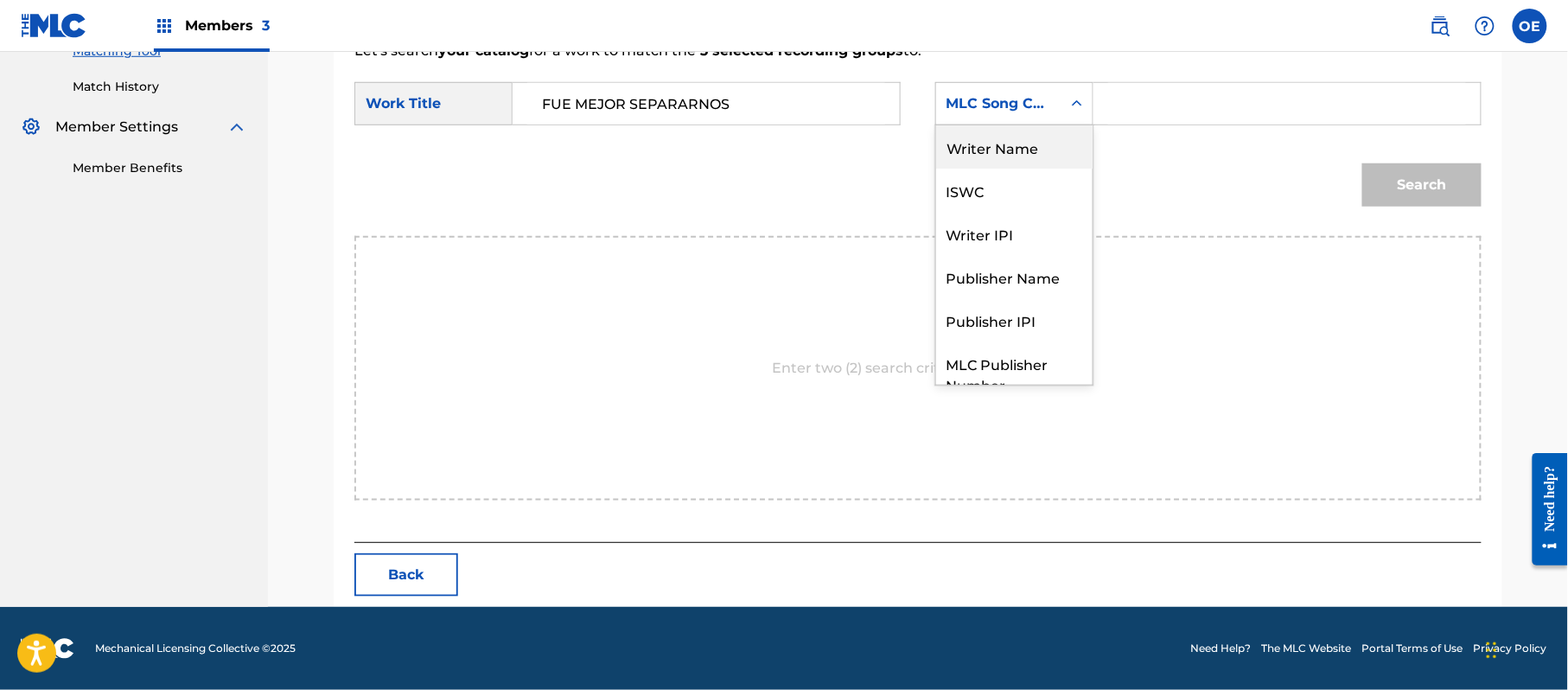
click at [1014, 156] on div "Writer Name" at bounding box center [1014, 147] width 156 height 43
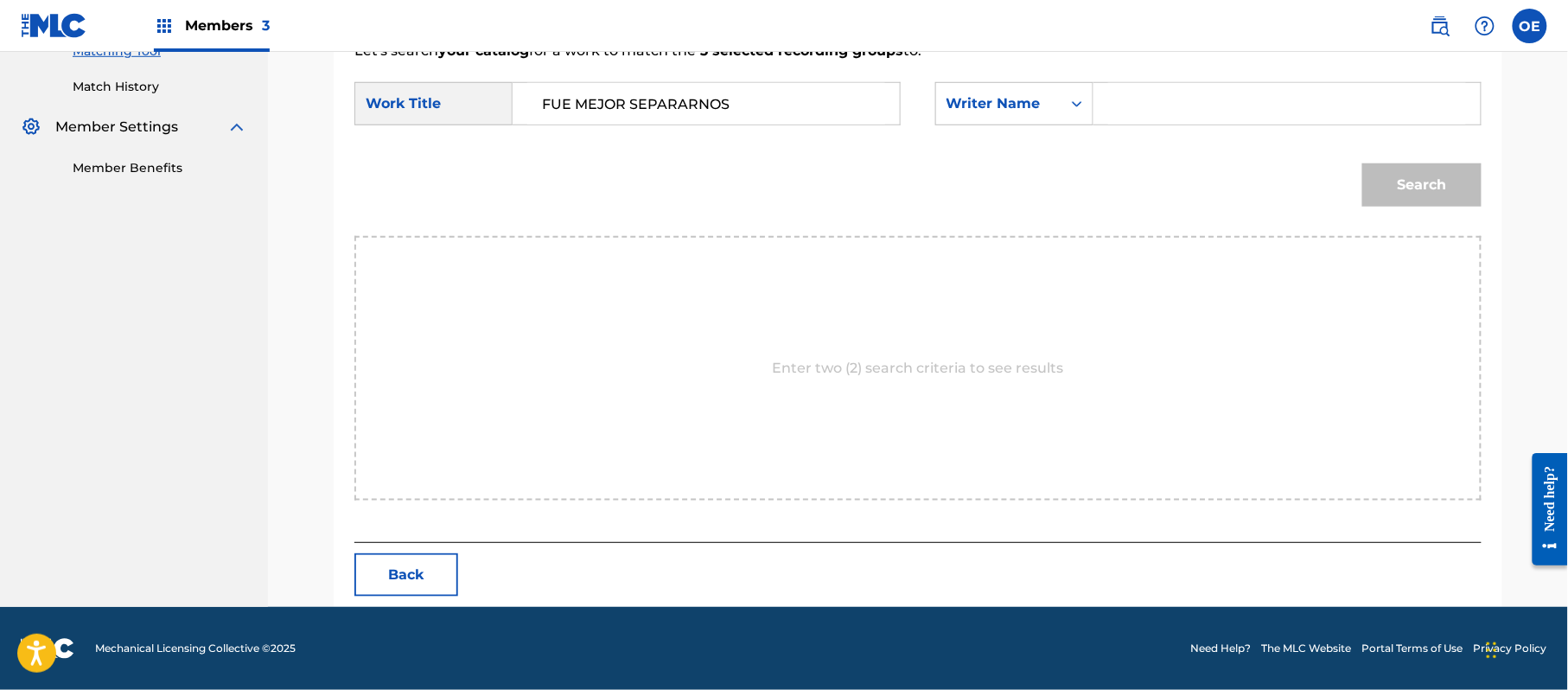
paste input "[PERSON_NAME]"
type input "[PERSON_NAME]"
click at [1457, 187] on button "Search" at bounding box center [1421, 185] width 119 height 43
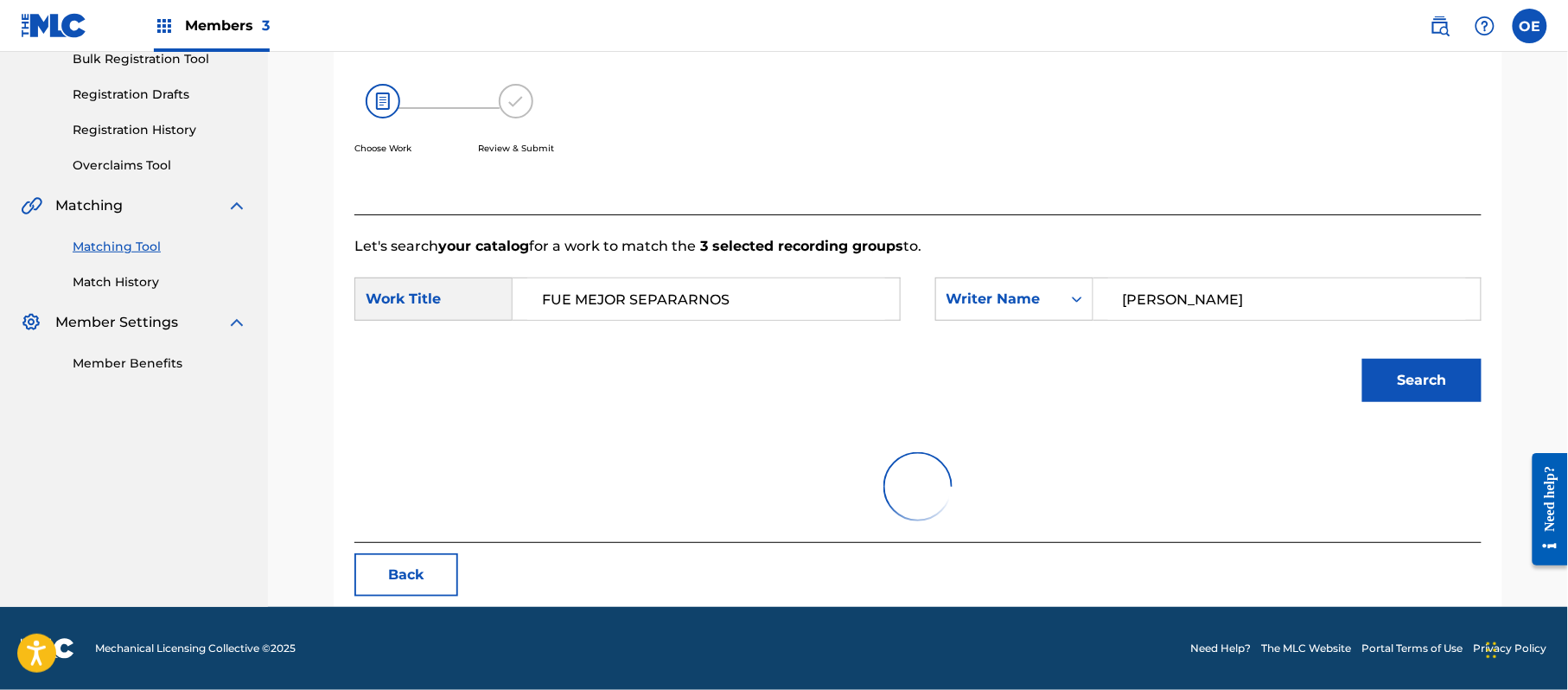
scroll to position [411, 0]
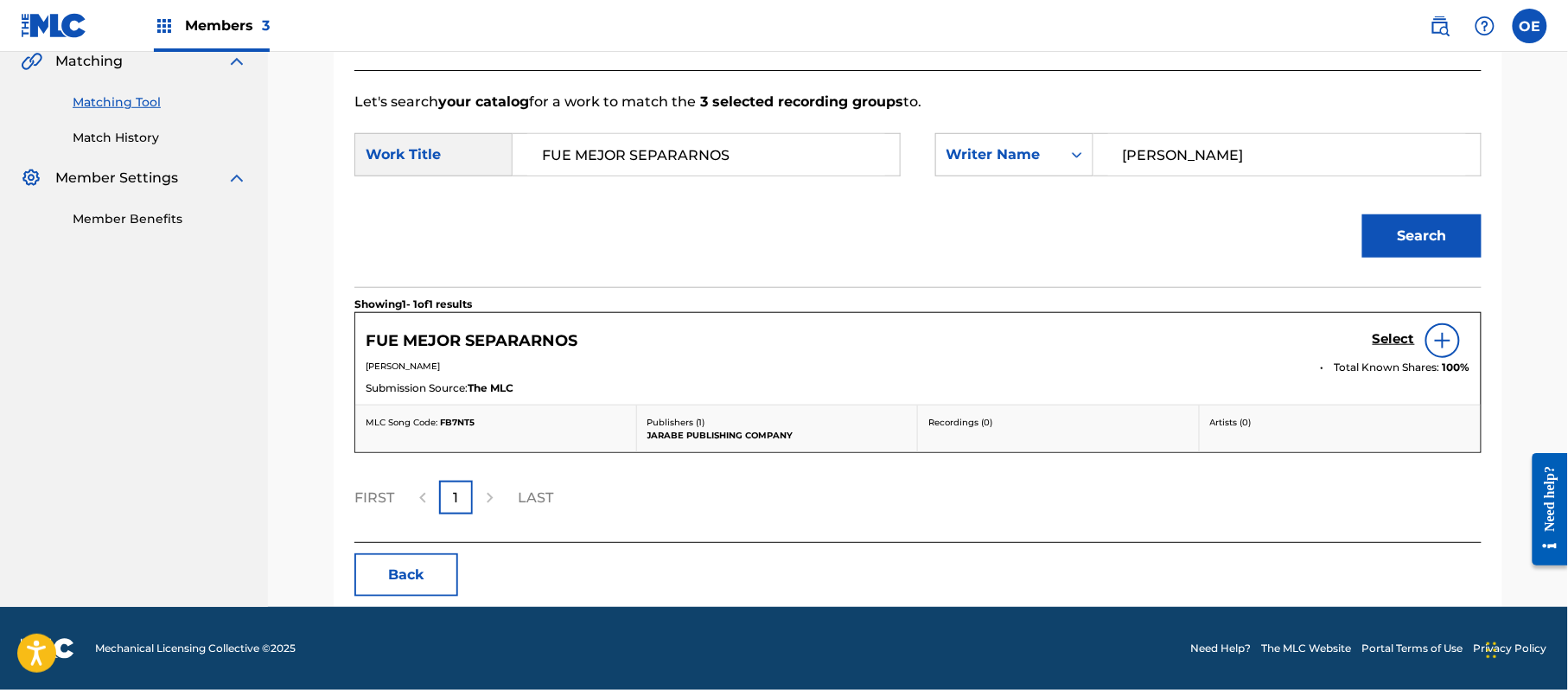
click at [1420, 337] on div "Select" at bounding box center [1421, 341] width 98 height 34
click at [1410, 337] on h5 "Select" at bounding box center [1393, 339] width 43 height 16
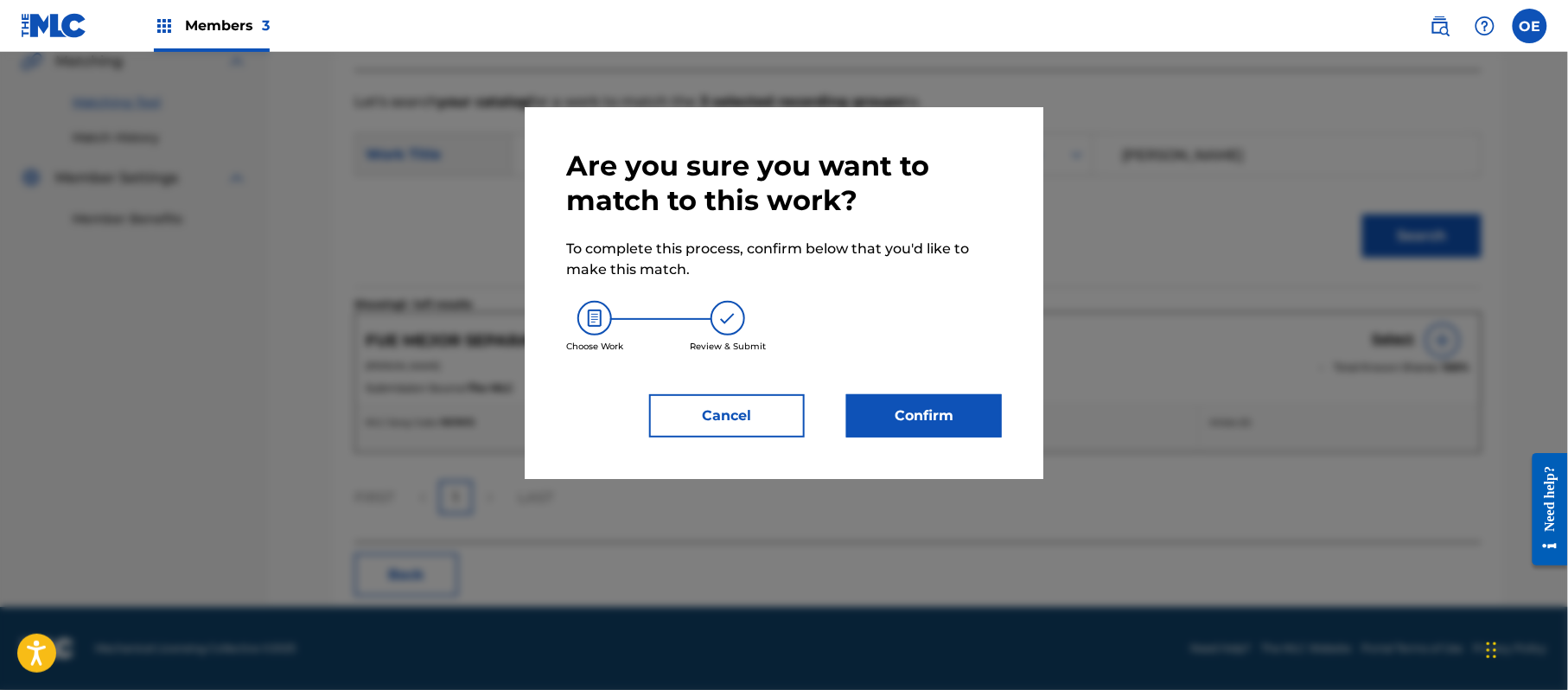
click at [1005, 441] on div "Are you sure you want to match to this work? To complete this process, confirm …" at bounding box center [783, 293] width 519 height 372
click at [1001, 434] on button "Confirm" at bounding box center [924, 415] width 156 height 43
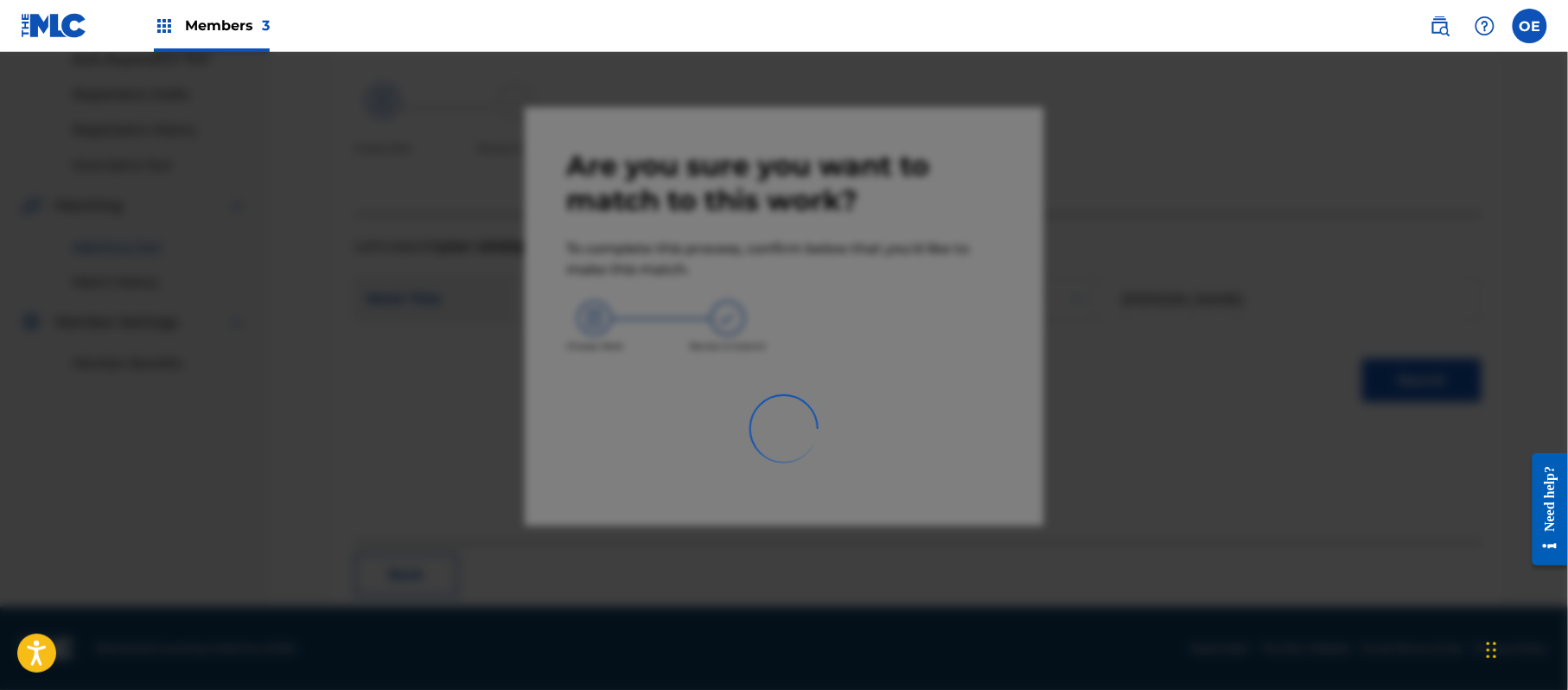
scroll to position [69, 0]
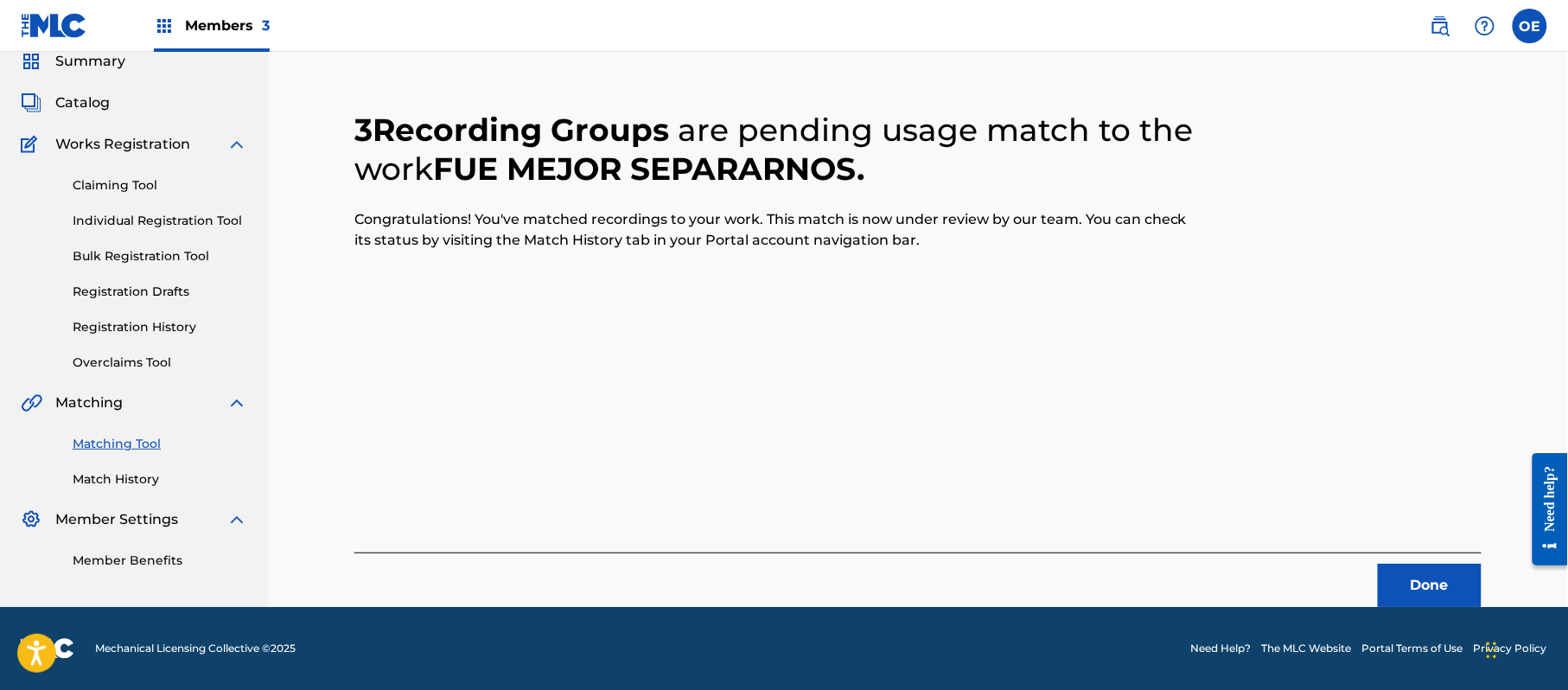
click at [1449, 571] on button "Done" at bounding box center [1429, 584] width 104 height 43
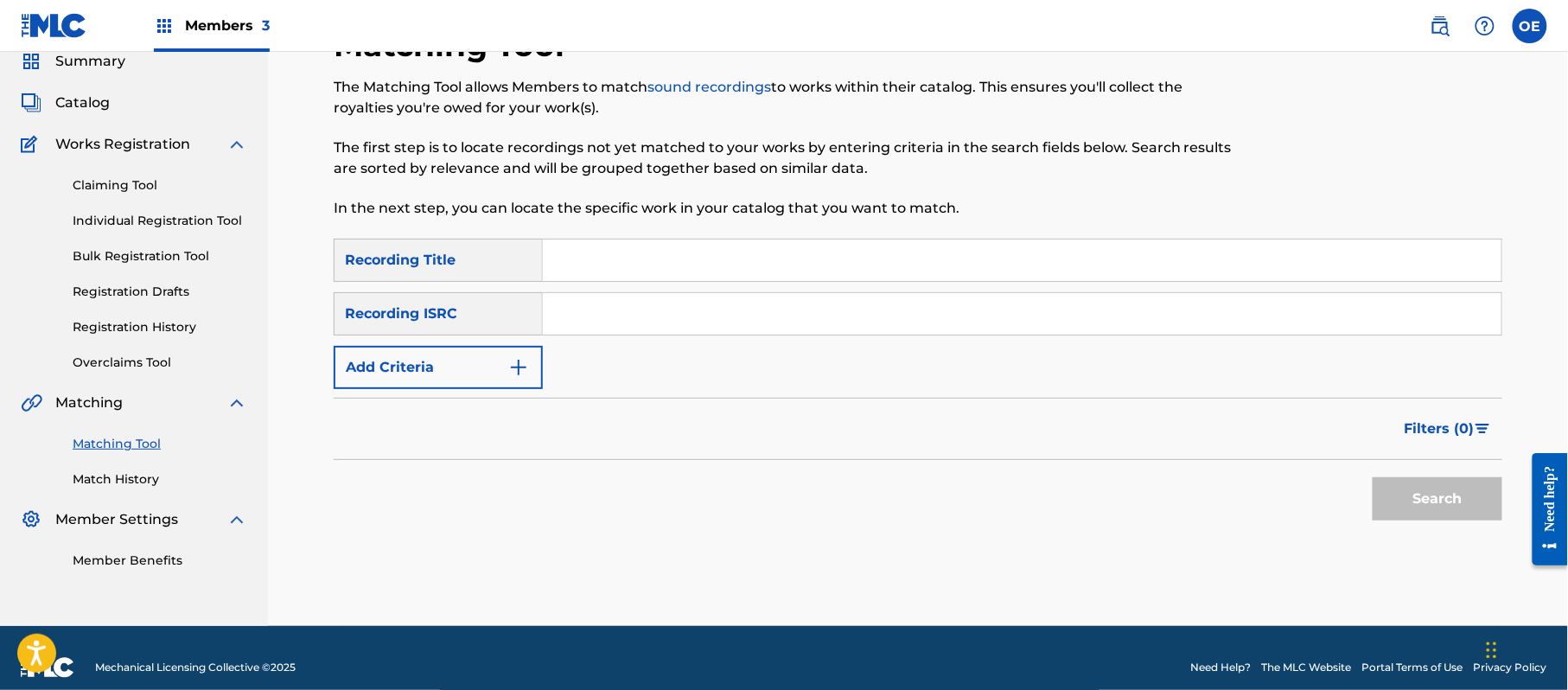
paste input "HASTA EL COPETE"
type input "HASTA EL COPETE"
click at [512, 382] on button "Add Criteria" at bounding box center [439, 366] width 209 height 43
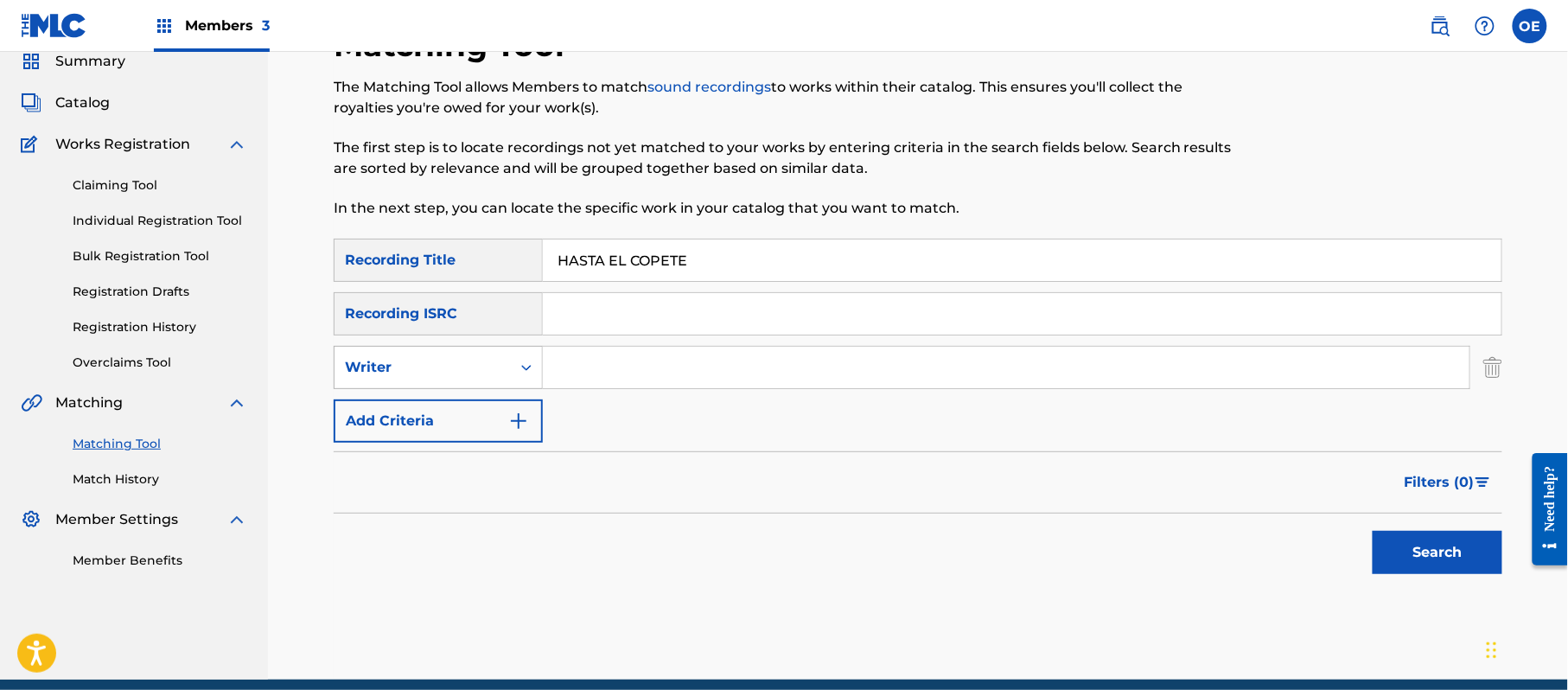
click at [513, 373] on div "Search Form" at bounding box center [526, 367] width 31 height 31
click at [514, 398] on div "Recording Artist" at bounding box center [439, 410] width 207 height 43
paste input "LA MIGRA"
type input "LA MIGRA"
click at [1382, 553] on button "Search" at bounding box center [1437, 552] width 129 height 43
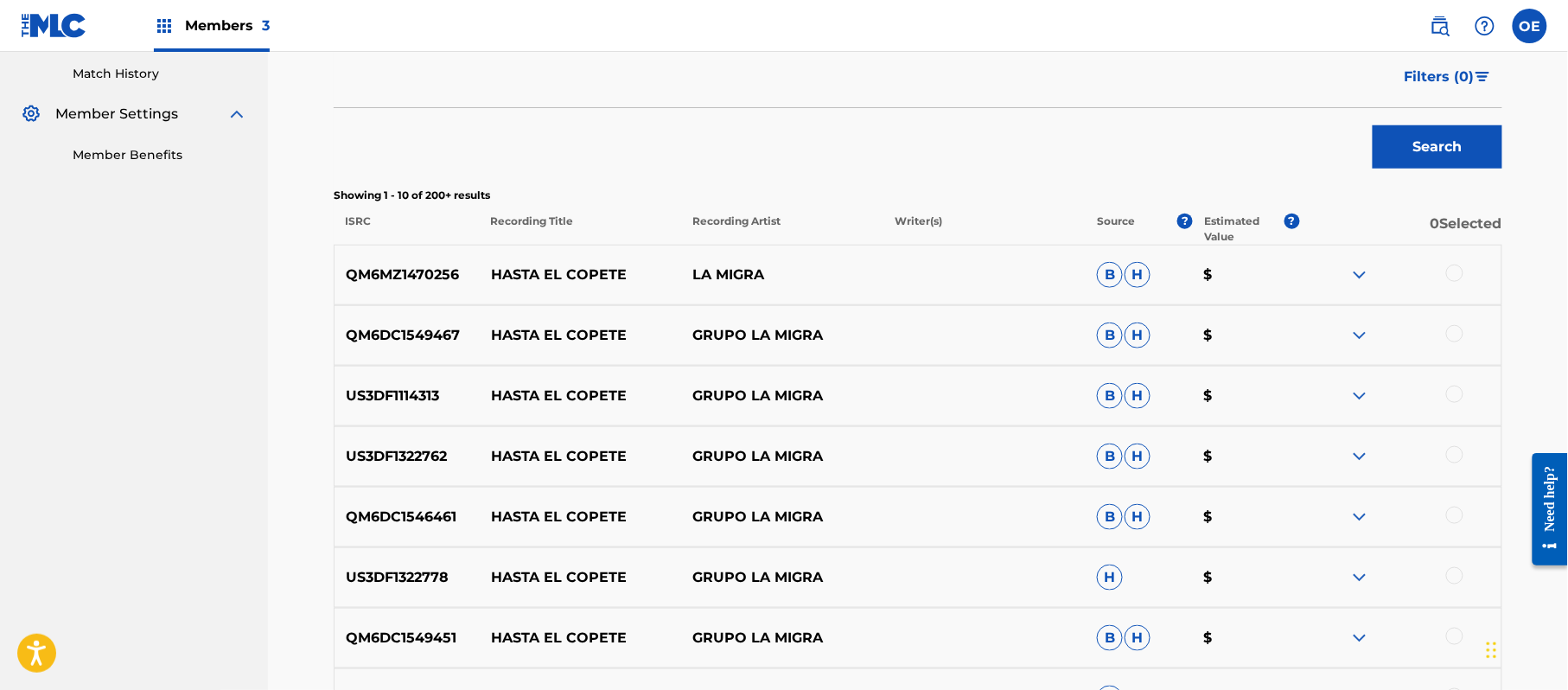
scroll to position [483, 0]
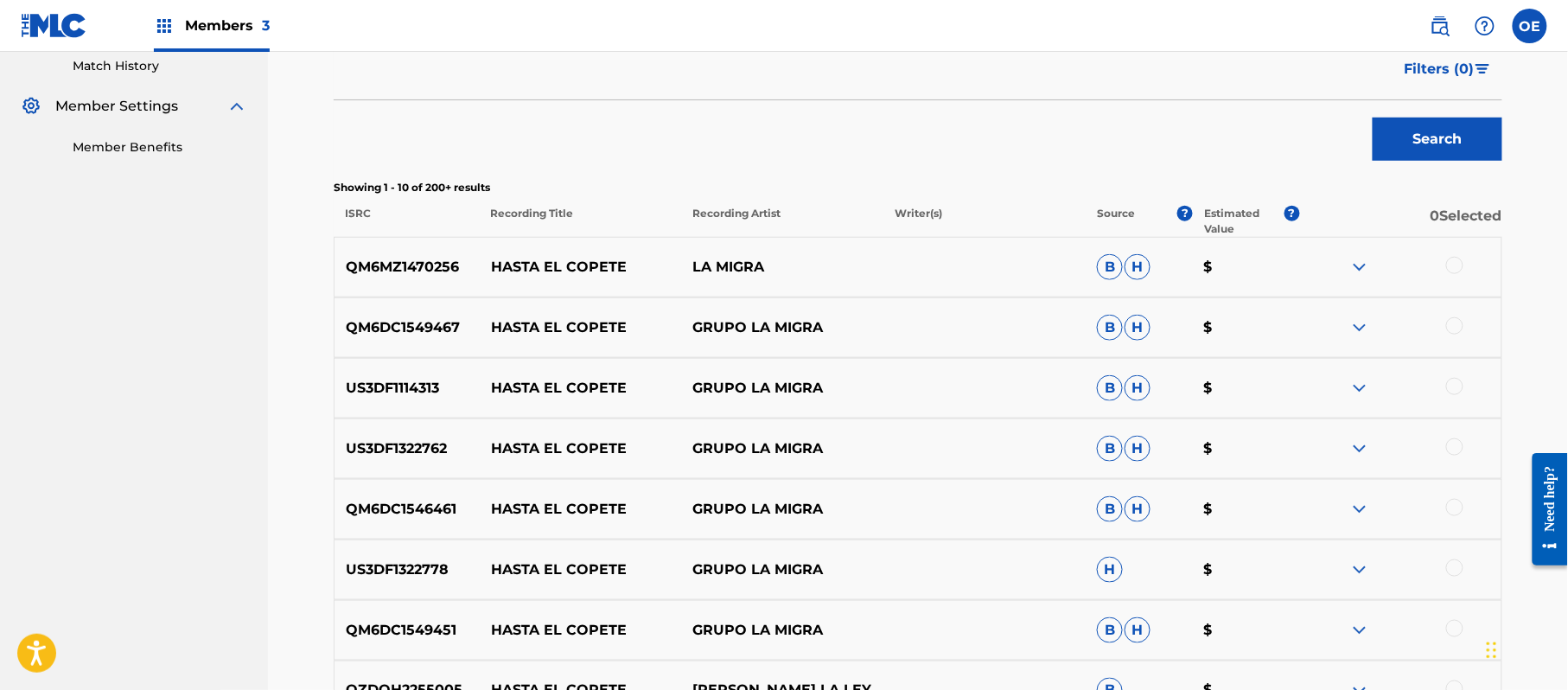
click at [1449, 265] on div at bounding box center [1455, 266] width 17 height 17
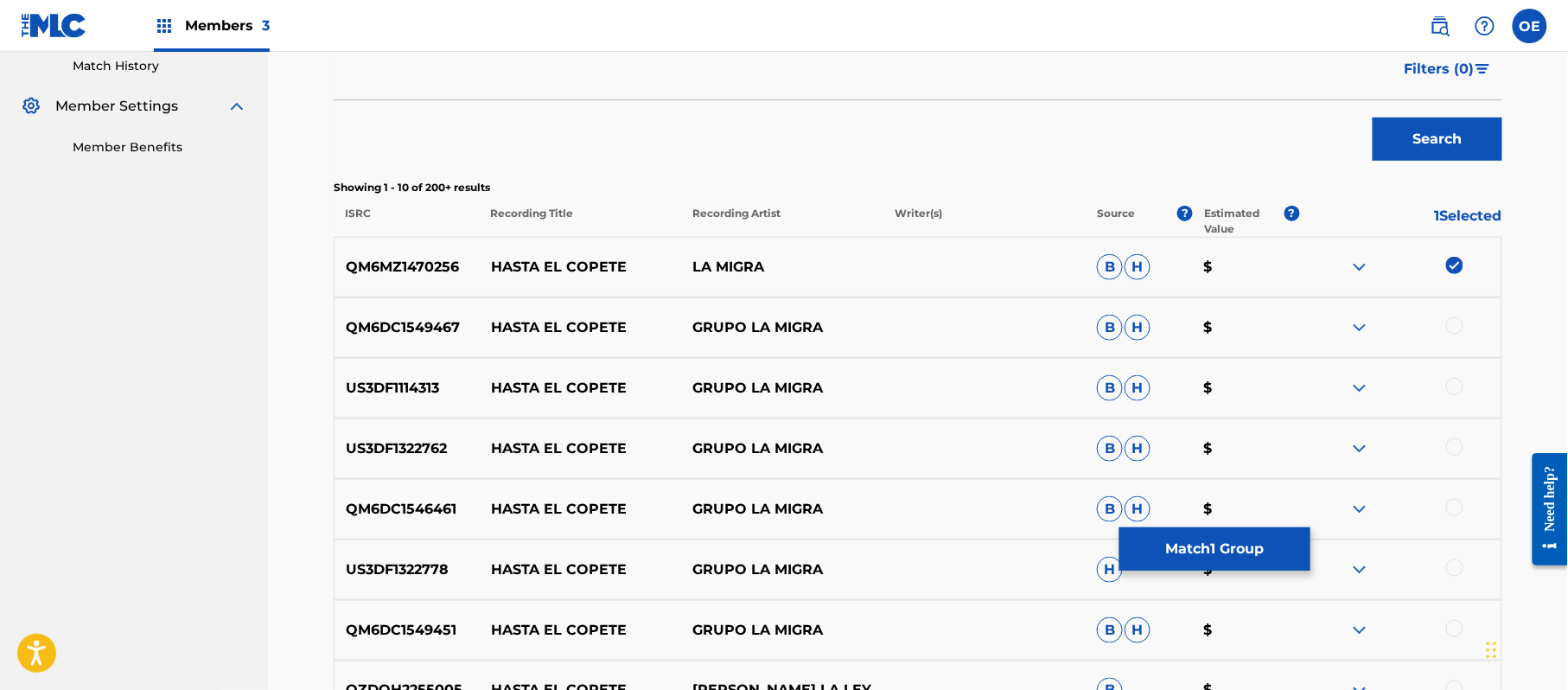
click at [1454, 333] on div at bounding box center [1455, 325] width 17 height 17
click at [1452, 392] on div at bounding box center [1455, 386] width 17 height 17
click at [1457, 439] on div at bounding box center [1455, 447] width 17 height 17
click at [1454, 508] on div at bounding box center [1455, 507] width 17 height 17
click at [1446, 567] on div at bounding box center [1455, 568] width 17 height 17
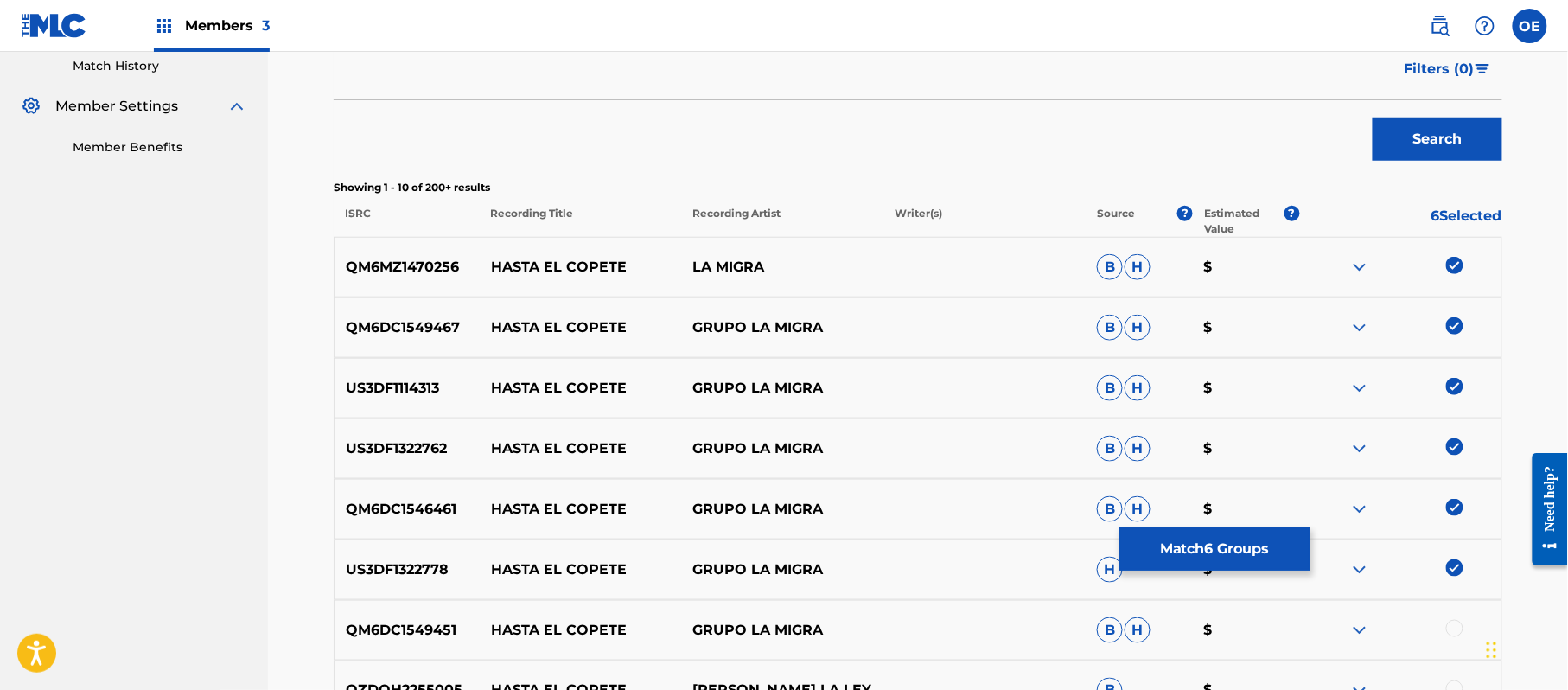
click at [1453, 623] on div at bounding box center [1455, 628] width 17 height 17
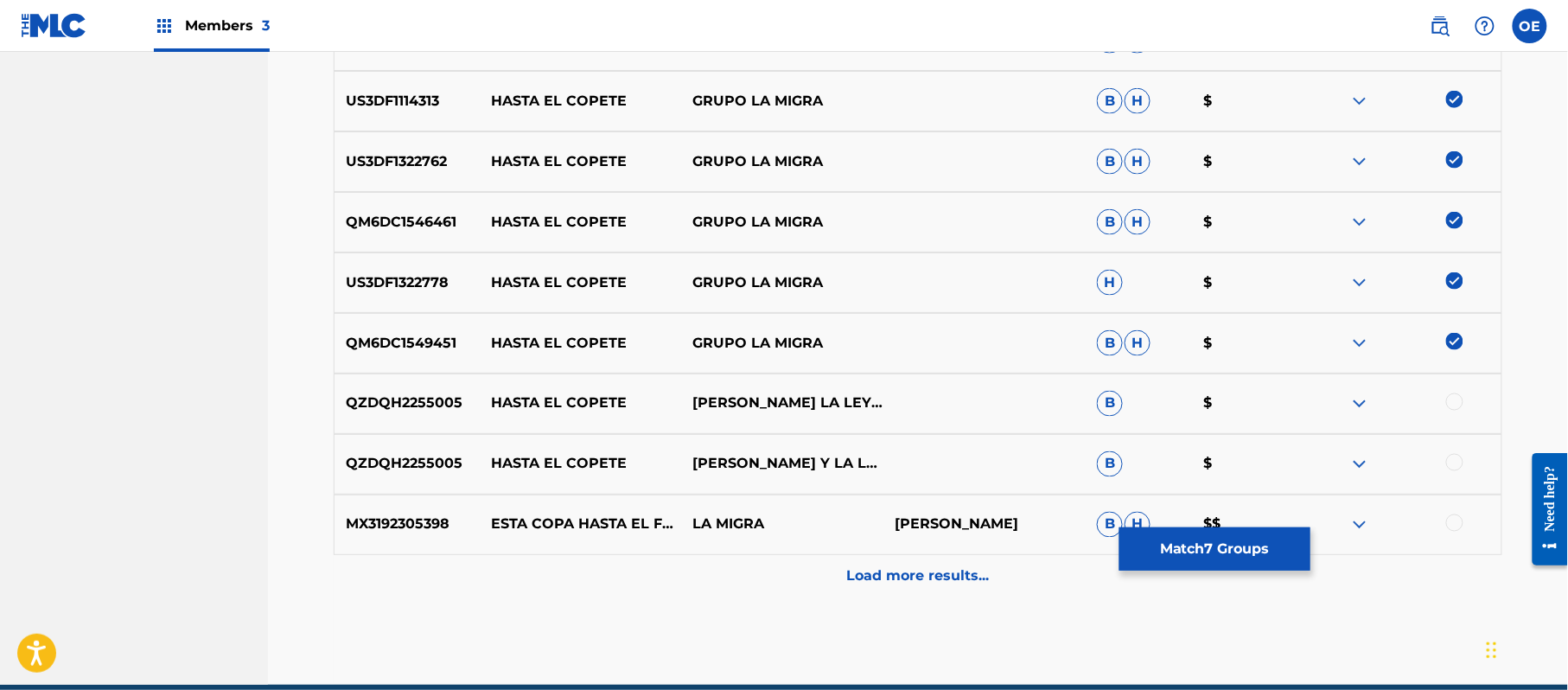
scroll to position [828, 0]
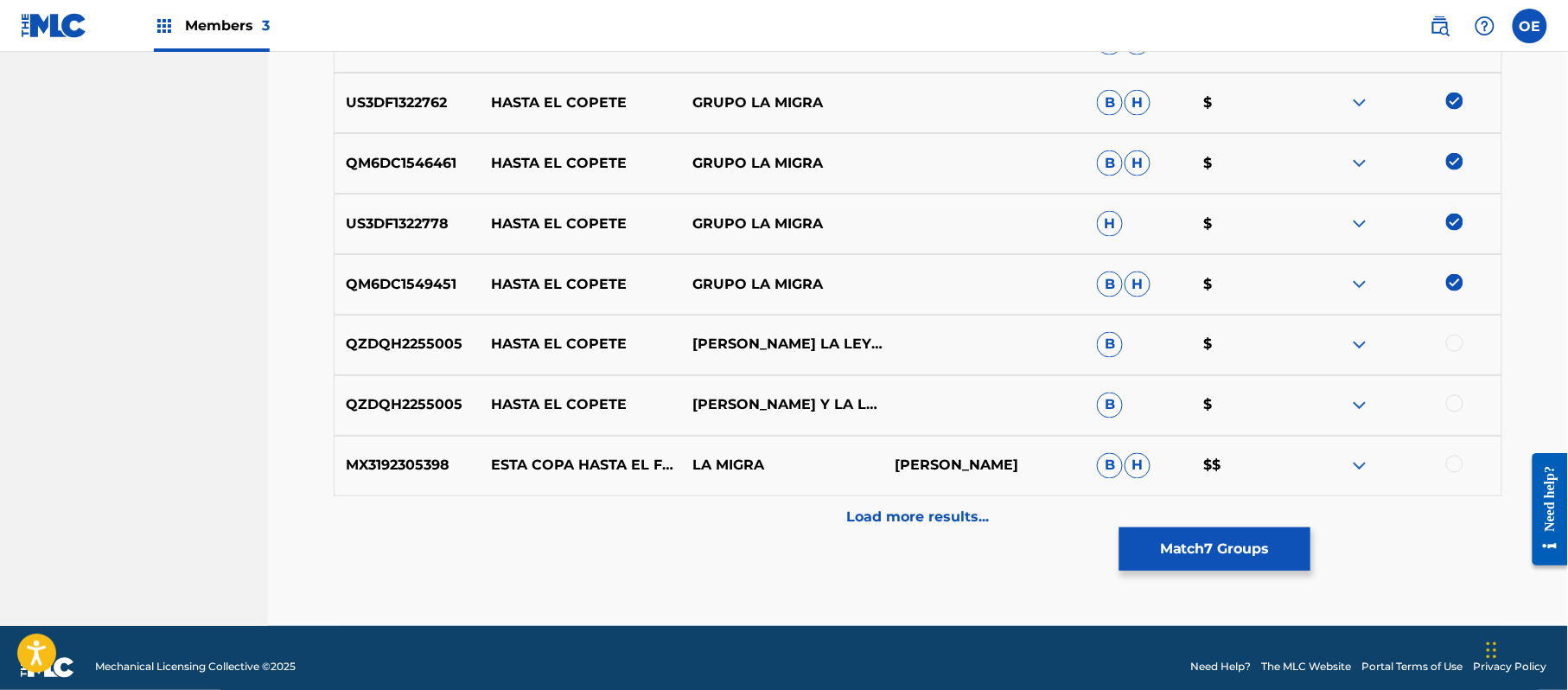
click at [1248, 540] on button "Match 7 Groups" at bounding box center [1214, 548] width 191 height 43
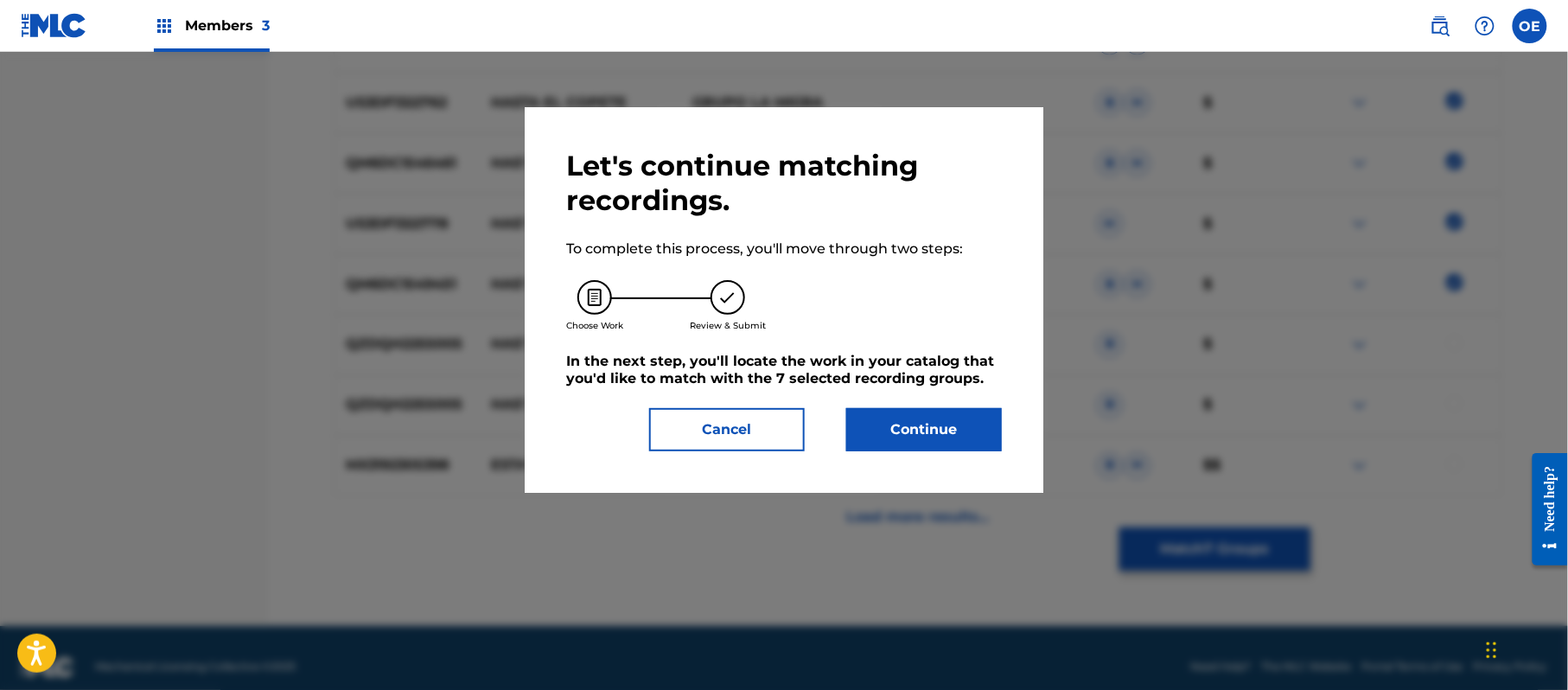
click at [942, 433] on button "Continue" at bounding box center [924, 429] width 156 height 43
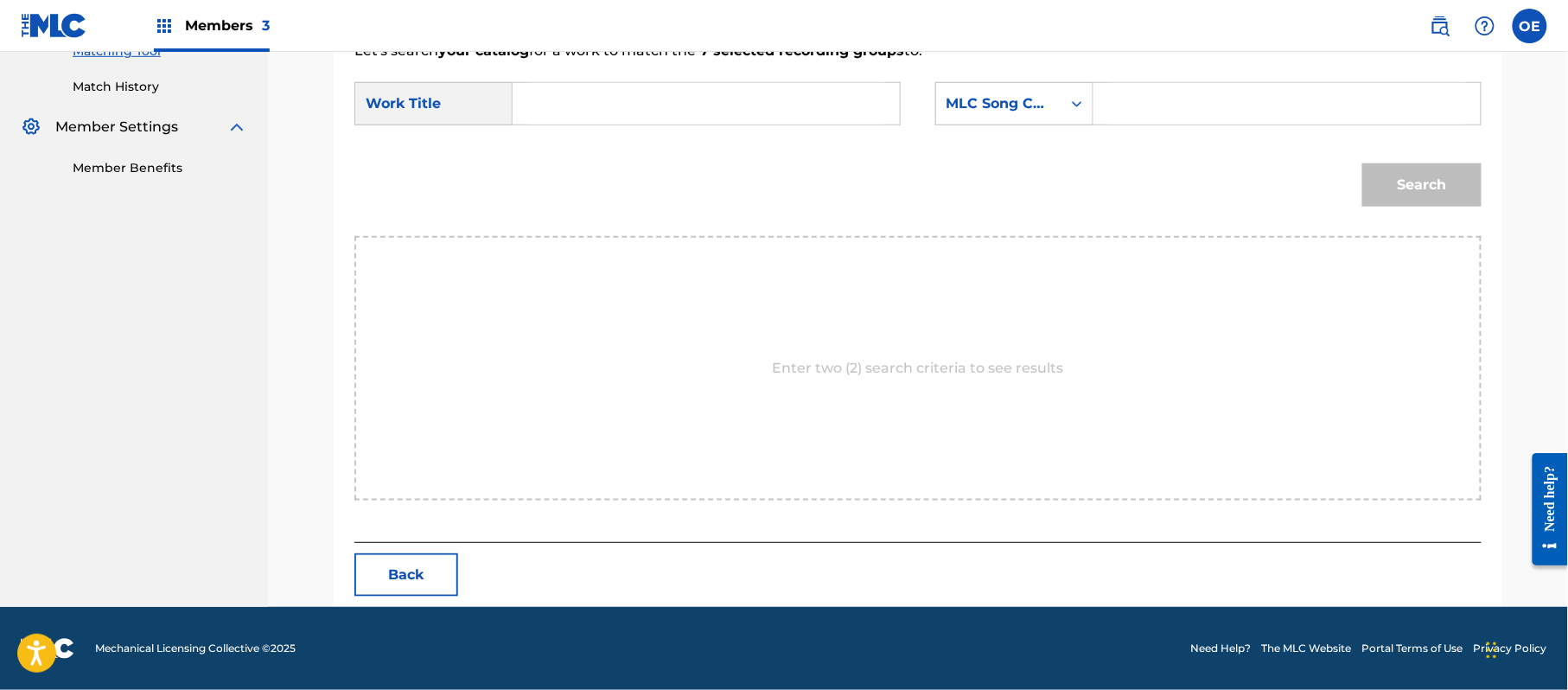
paste input "HASTA EL COPETE"
type input "HASTA EL COPETE"
click at [1020, 98] on div "MLC Song Code" at bounding box center [999, 104] width 105 height 21
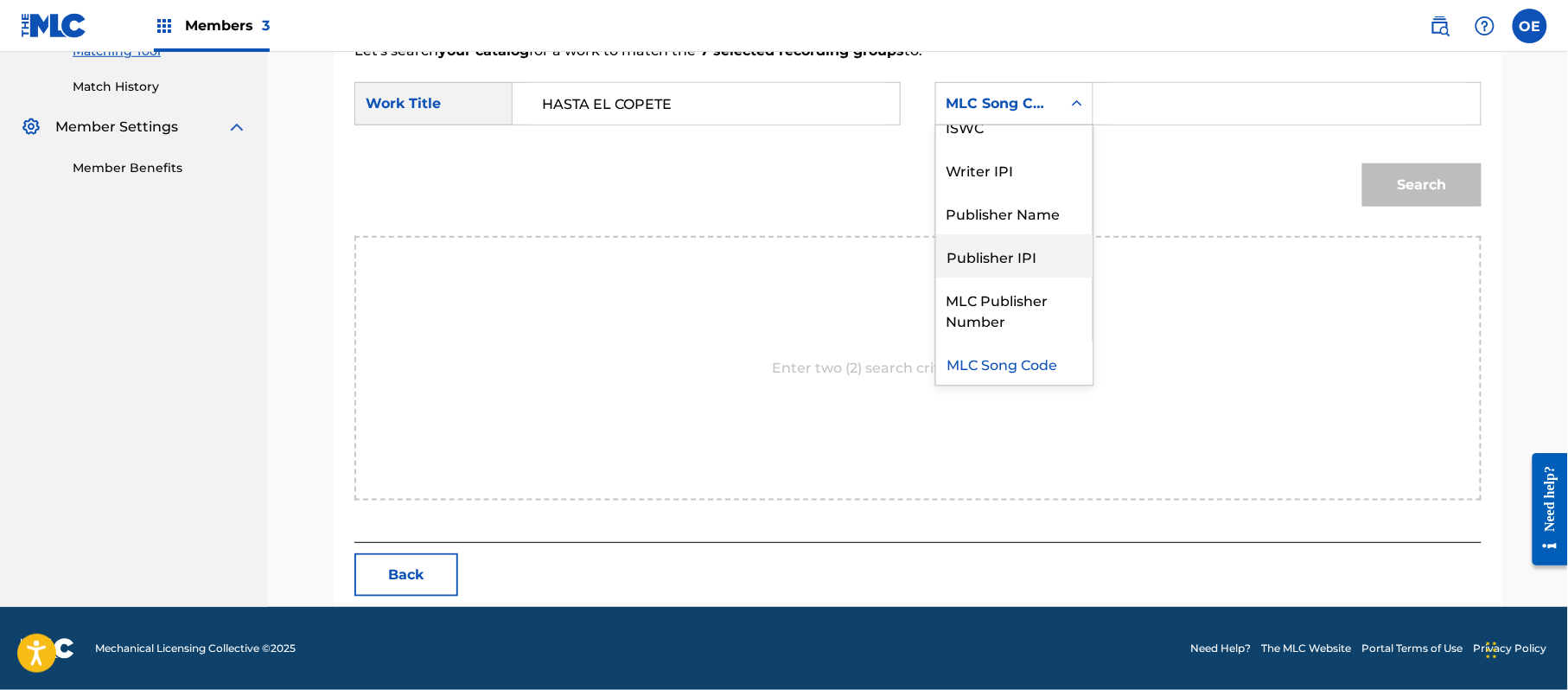
scroll to position [0, 0]
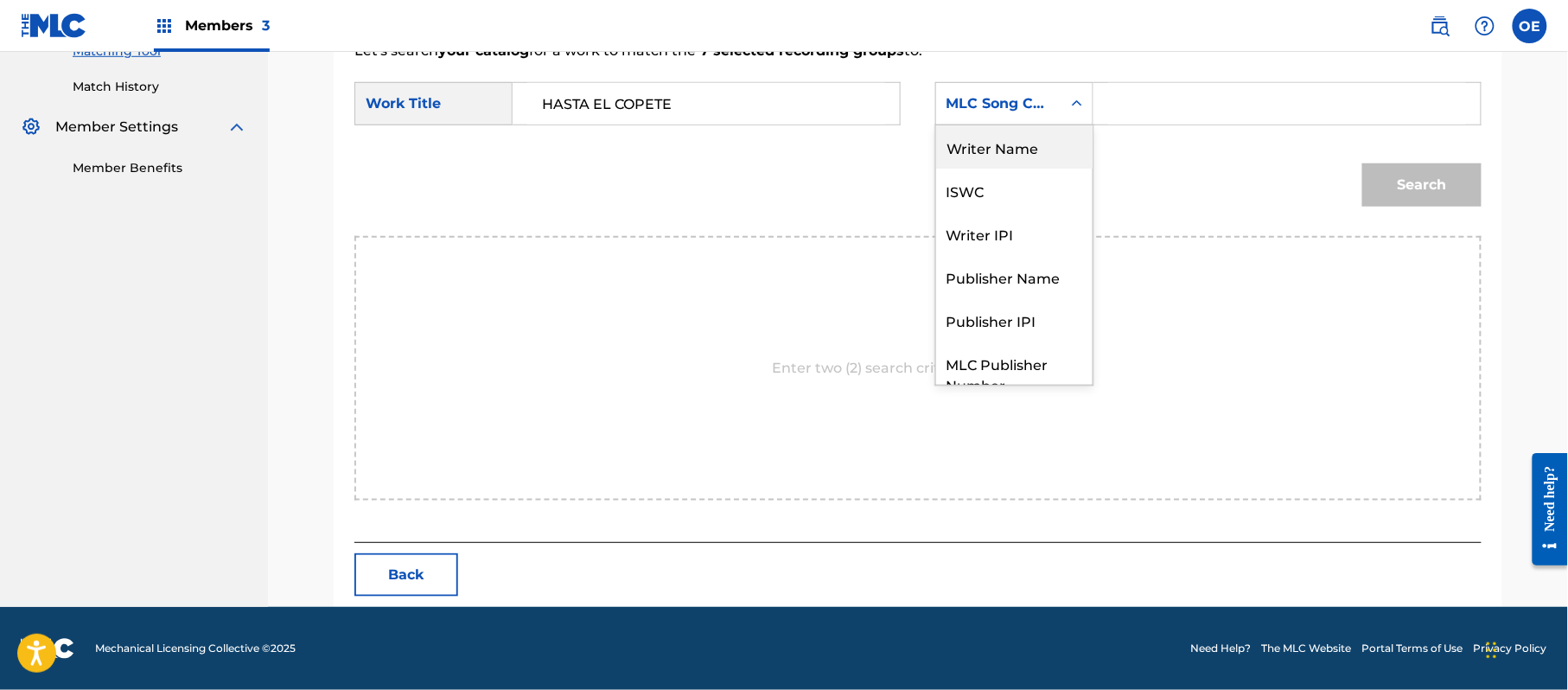
click at [1014, 143] on div "Writer Name" at bounding box center [1014, 147] width 156 height 43
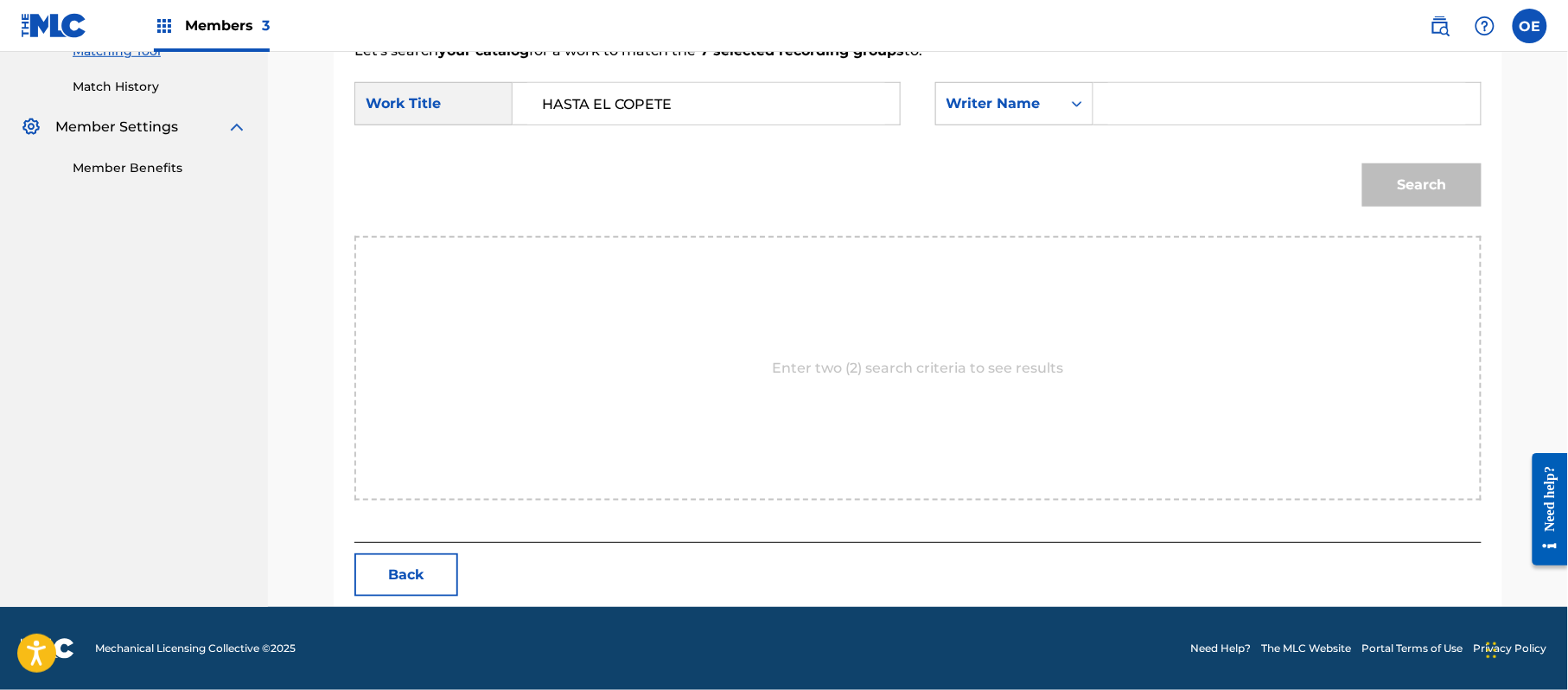
paste input "[PERSON_NAME]"
type input "[PERSON_NAME]"
click at [1393, 181] on button "Search" at bounding box center [1421, 185] width 119 height 43
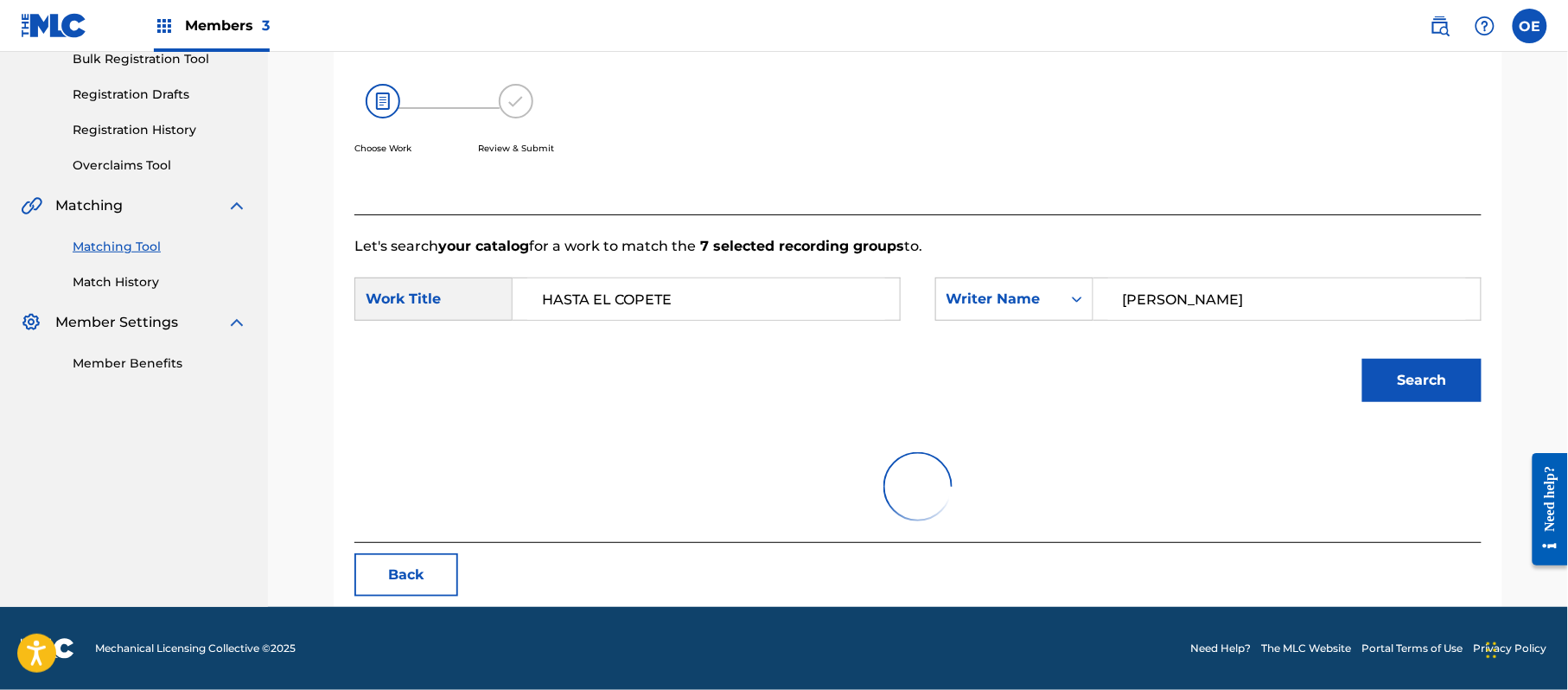
scroll to position [462, 0]
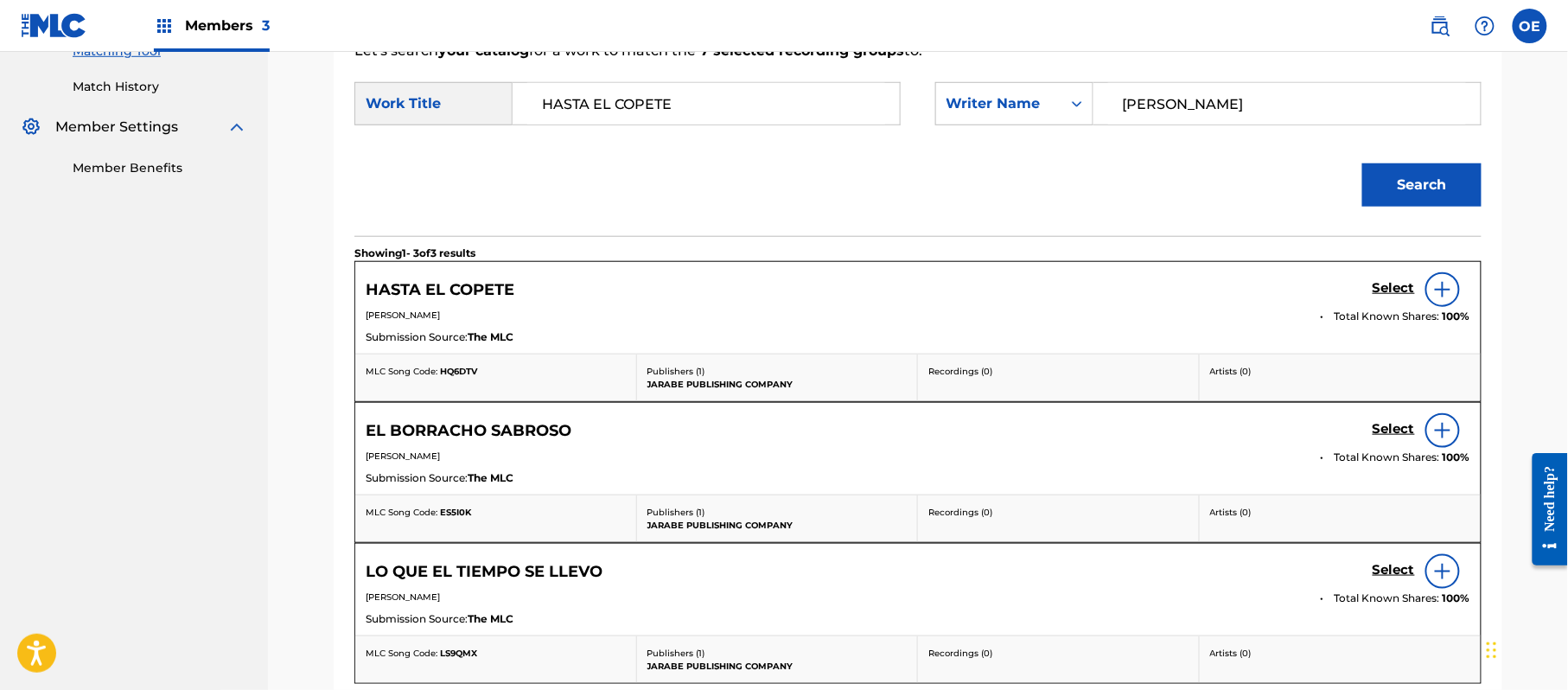
click at [1383, 286] on h5 "Select" at bounding box center [1393, 287] width 43 height 16
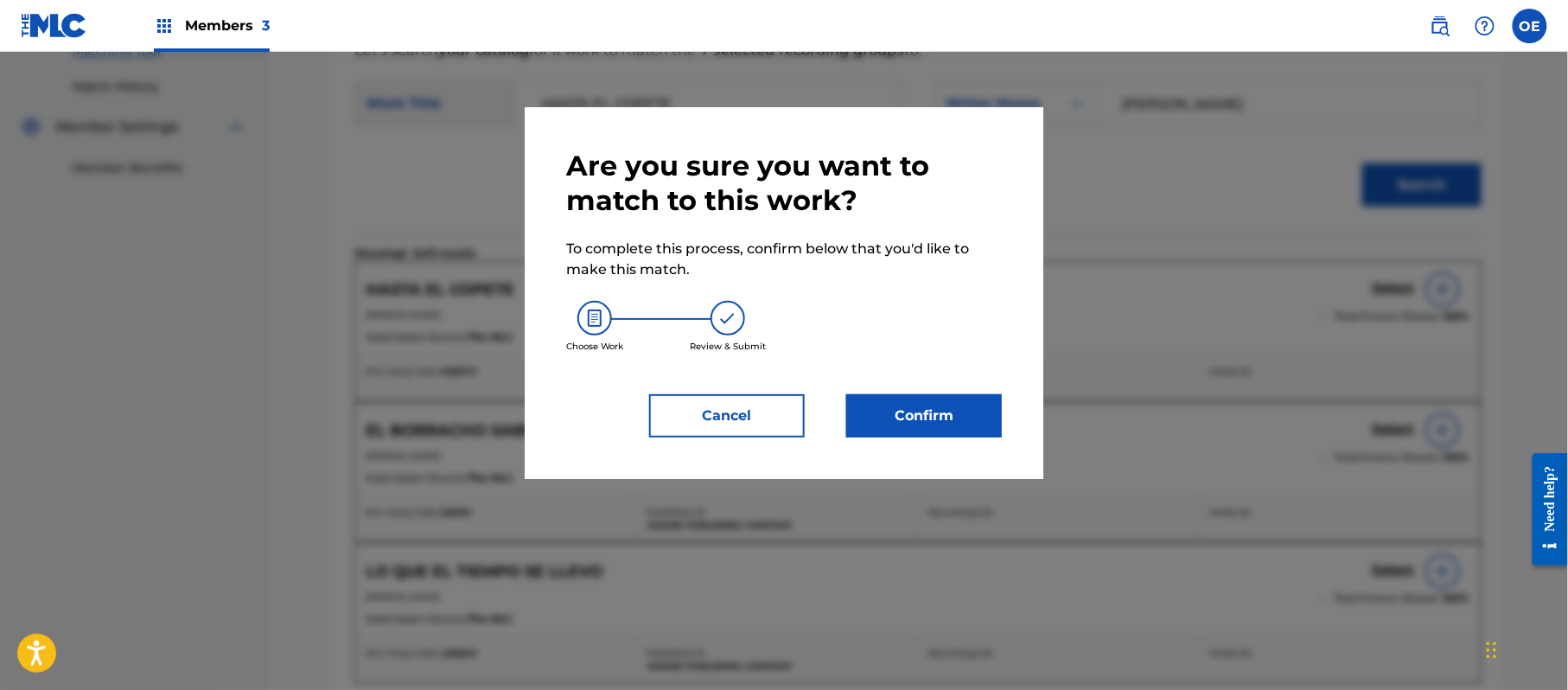
click at [948, 419] on button "Confirm" at bounding box center [924, 415] width 156 height 43
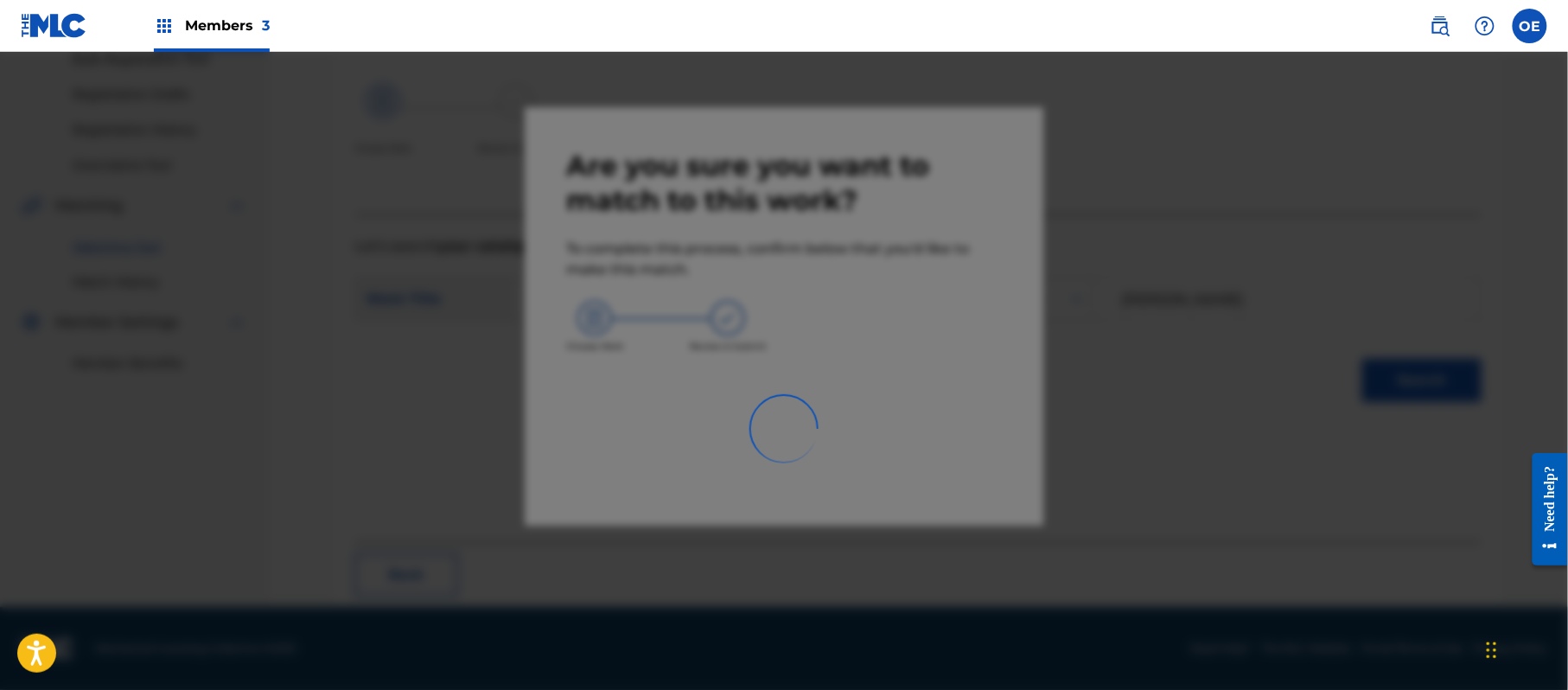
scroll to position [69, 0]
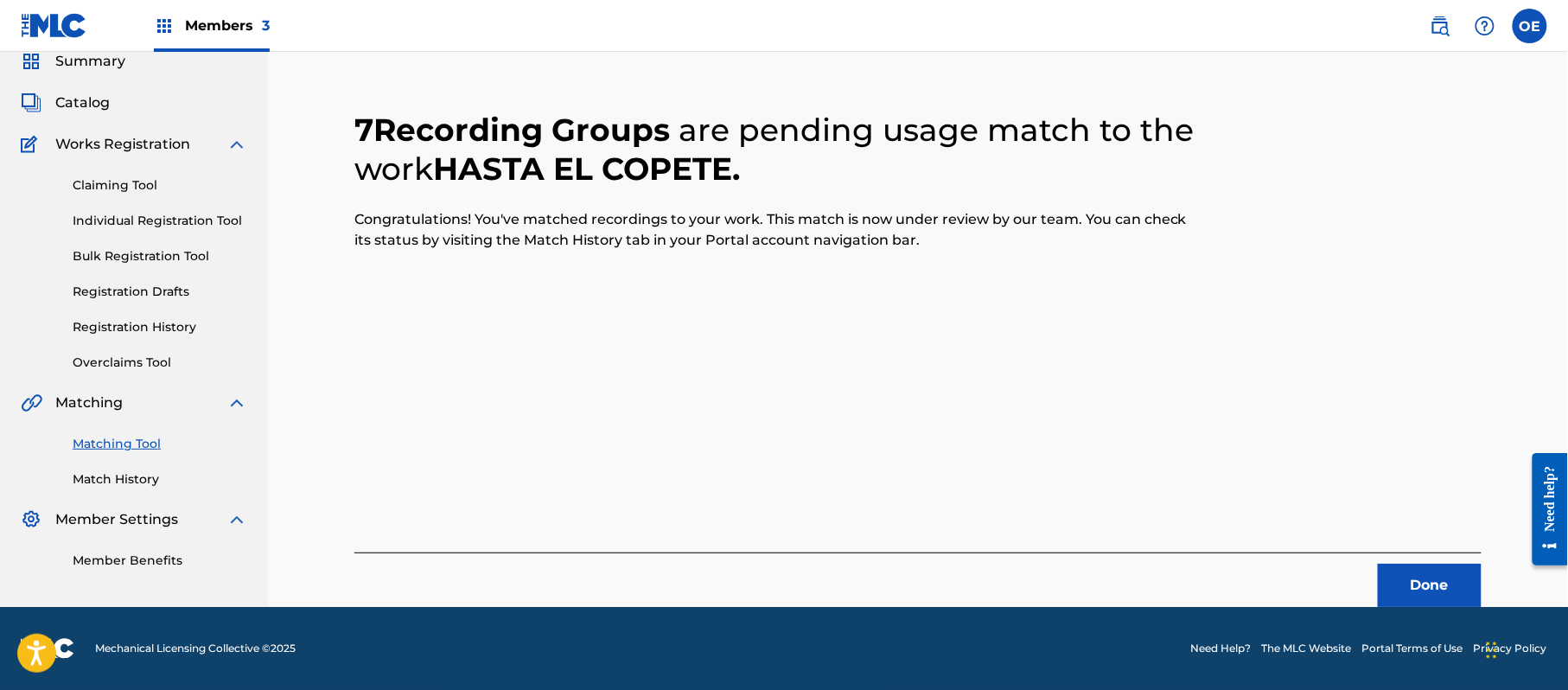
click at [1467, 585] on button "Done" at bounding box center [1429, 584] width 104 height 43
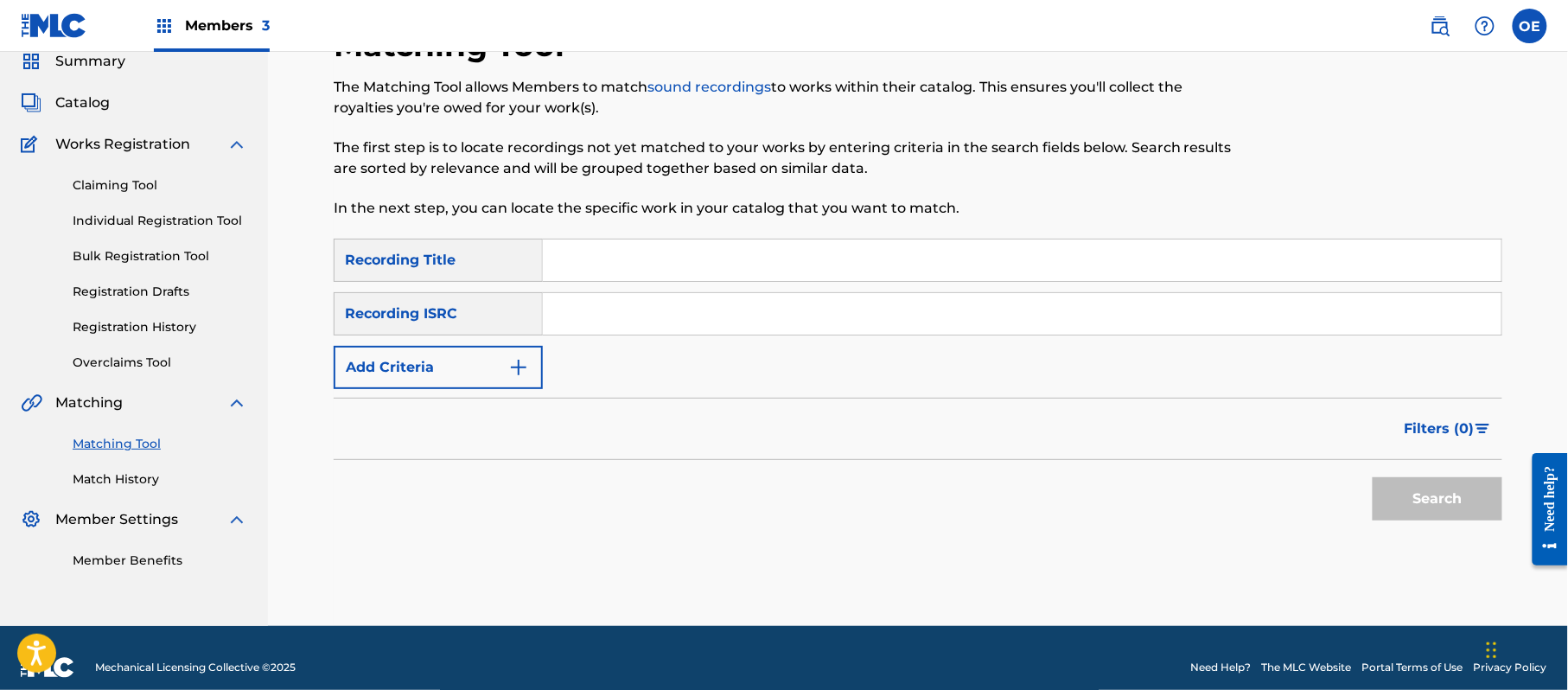
drag, startPoint x: 544, startPoint y: 254, endPoint x: 882, endPoint y: 284, distance: 339.3
drag, startPoint x: 882, startPoint y: 284, endPoint x: 646, endPoint y: 246, distance: 239.0
paste input "HOMENAJE A [PERSON_NAME]"
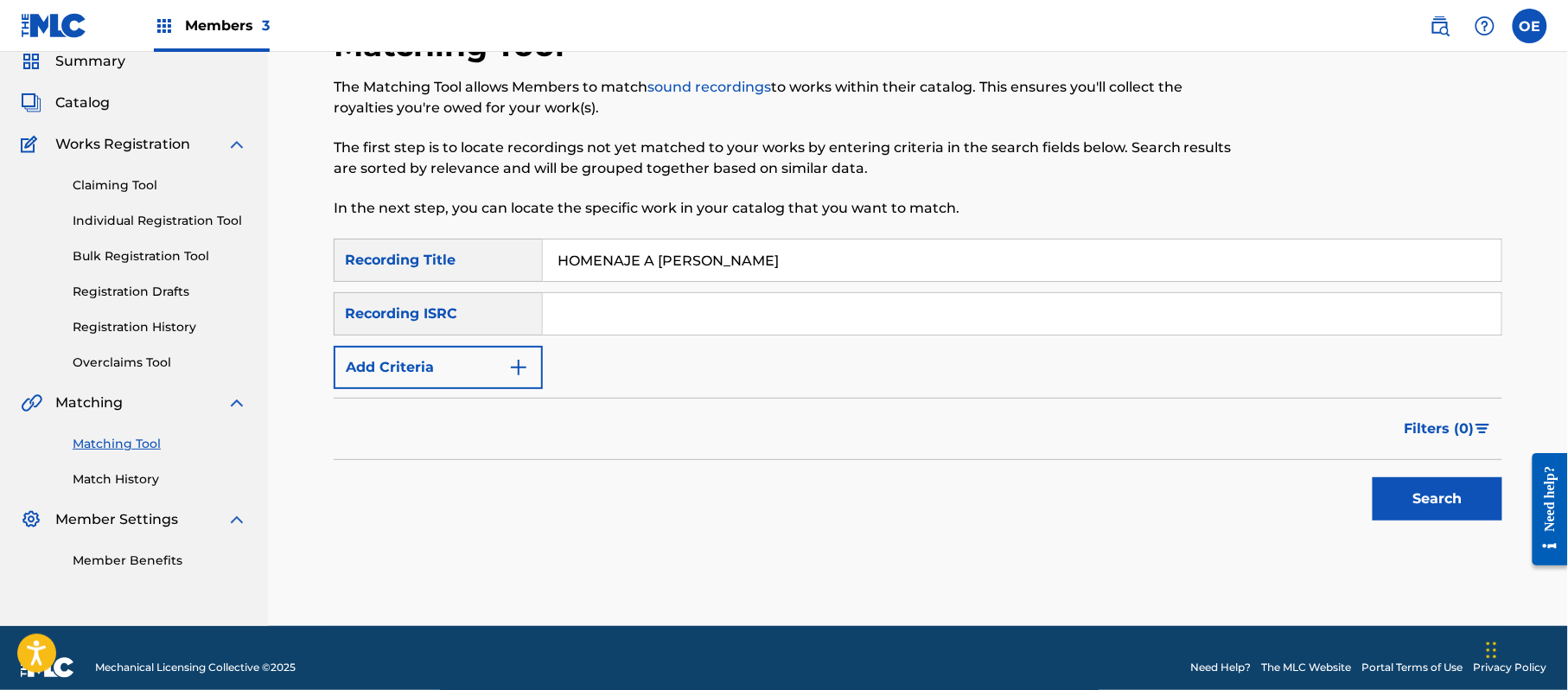
type input "HOMENAJE A [PERSON_NAME]"
click at [375, 384] on button "Add Criteria" at bounding box center [439, 366] width 209 height 43
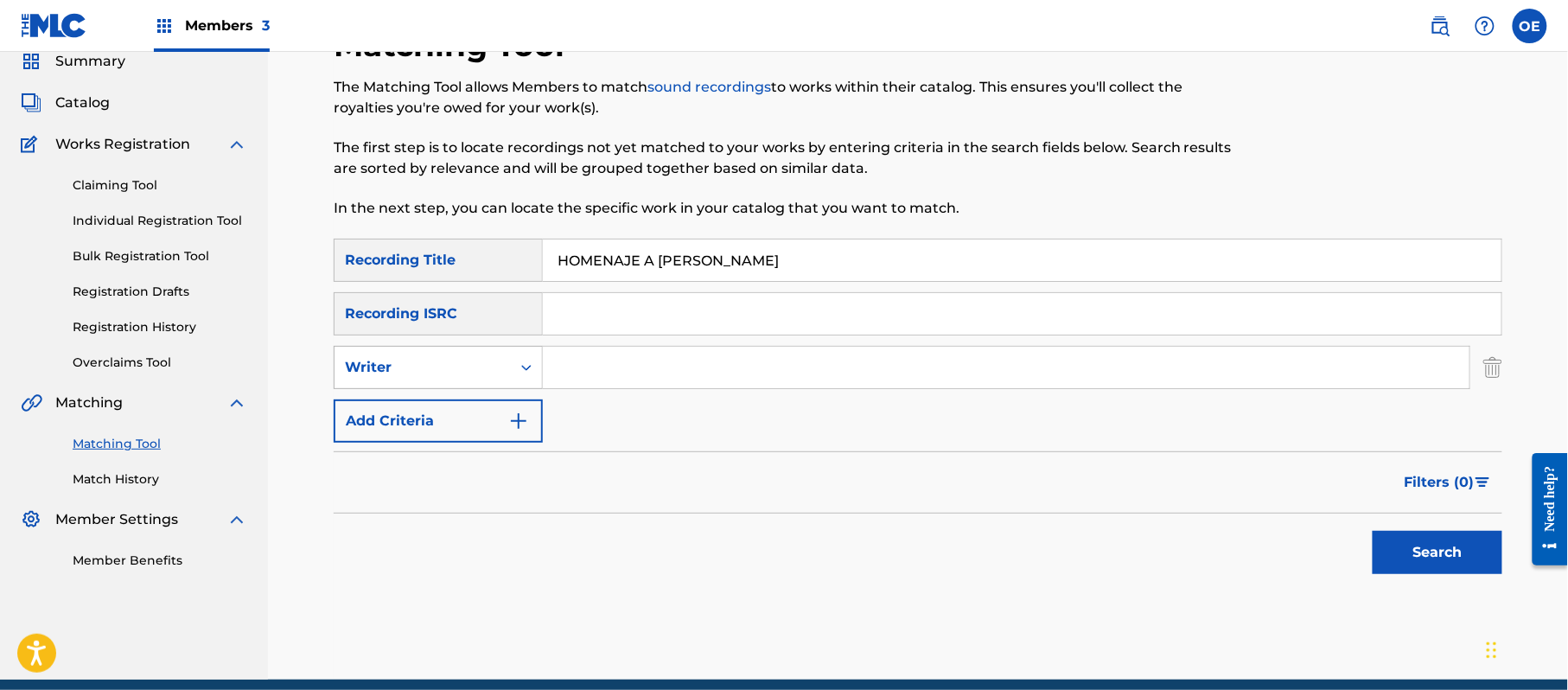
click at [422, 387] on div "Writer" at bounding box center [439, 366] width 209 height 43
click at [442, 419] on div "Recording Artist" at bounding box center [439, 410] width 207 height 43
paste input "LOS ACUARIO DE [GEOGRAPHIC_DATA]"
type input "LOS ACUARIO DE [GEOGRAPHIC_DATA]"
click at [1435, 548] on button "Search" at bounding box center [1437, 552] width 129 height 43
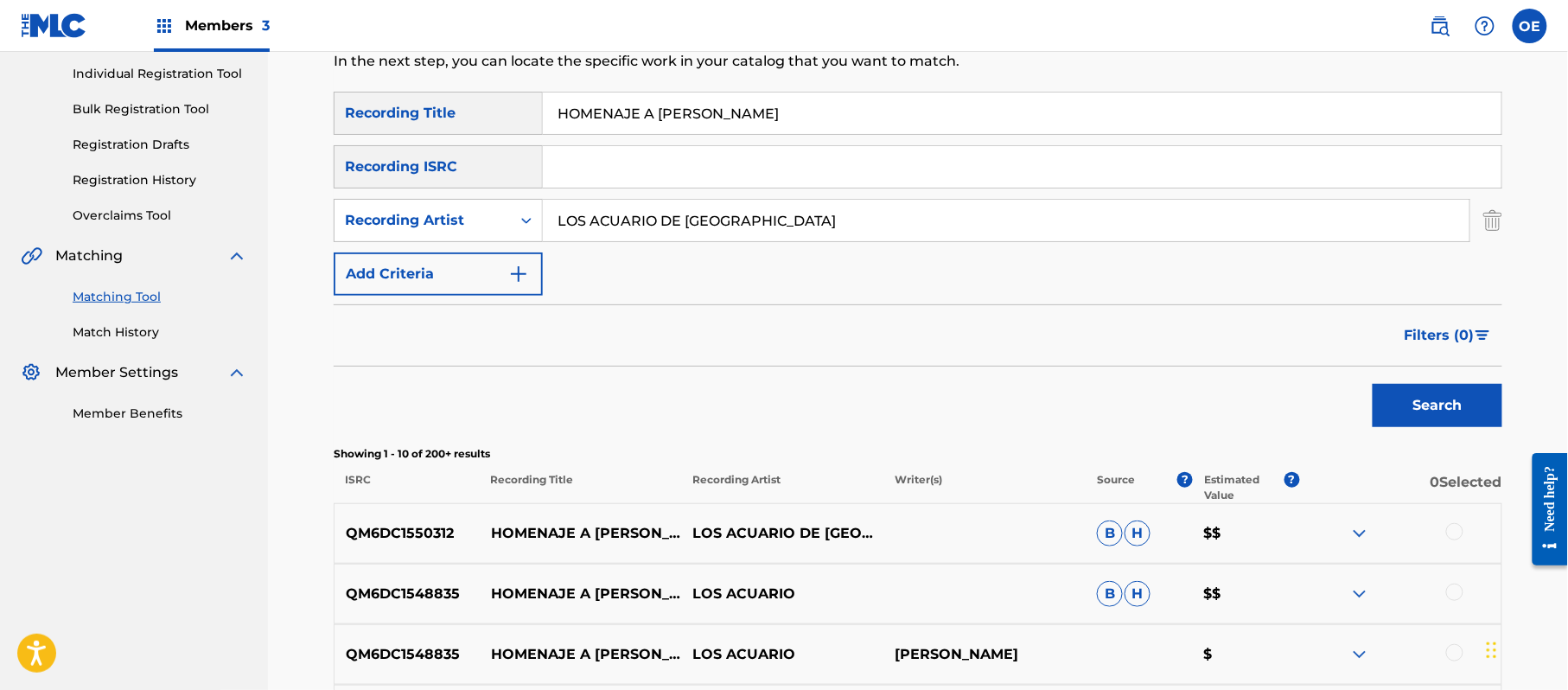
scroll to position [252, 0]
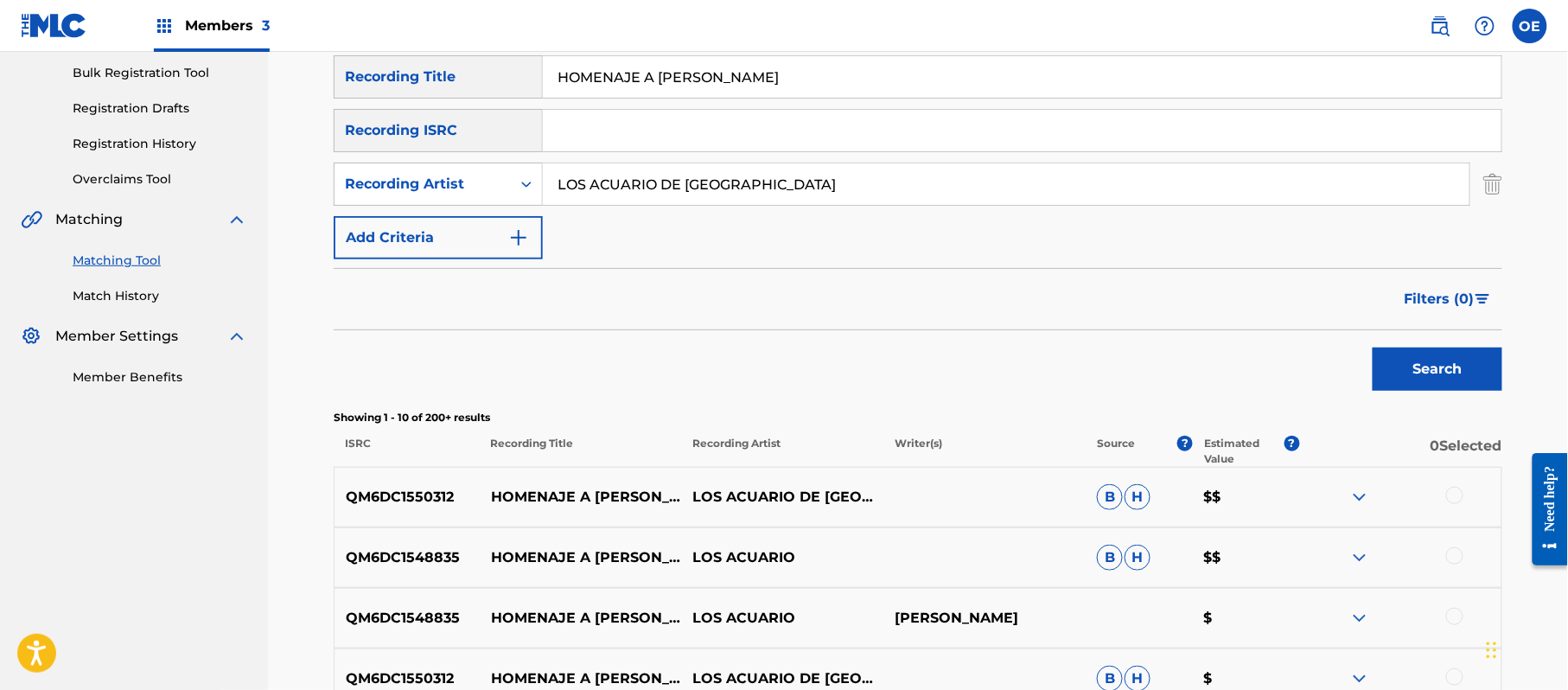
drag, startPoint x: 1452, startPoint y: 496, endPoint x: 1452, endPoint y: 509, distance: 13.0
click at [1453, 496] on div at bounding box center [1455, 495] width 17 height 17
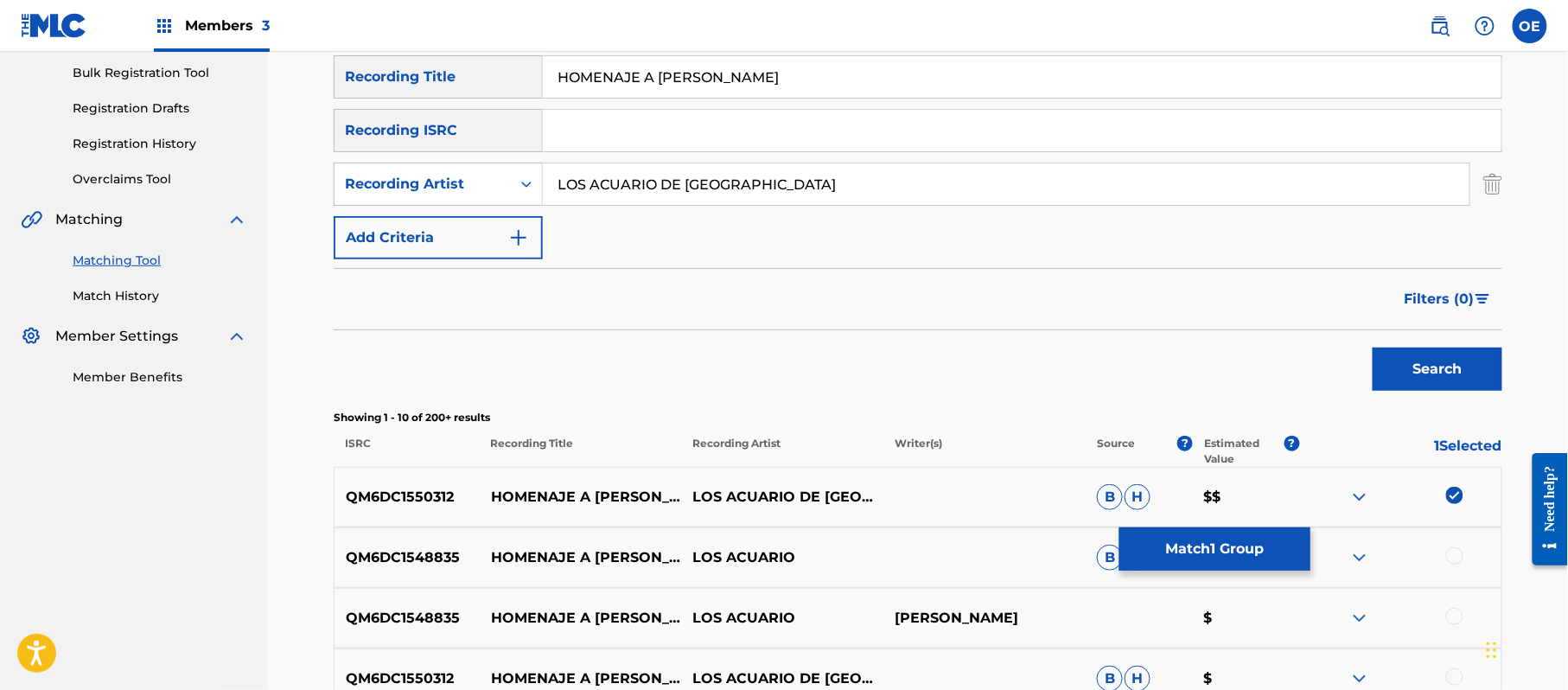
click at [1457, 551] on div at bounding box center [1455, 556] width 17 height 17
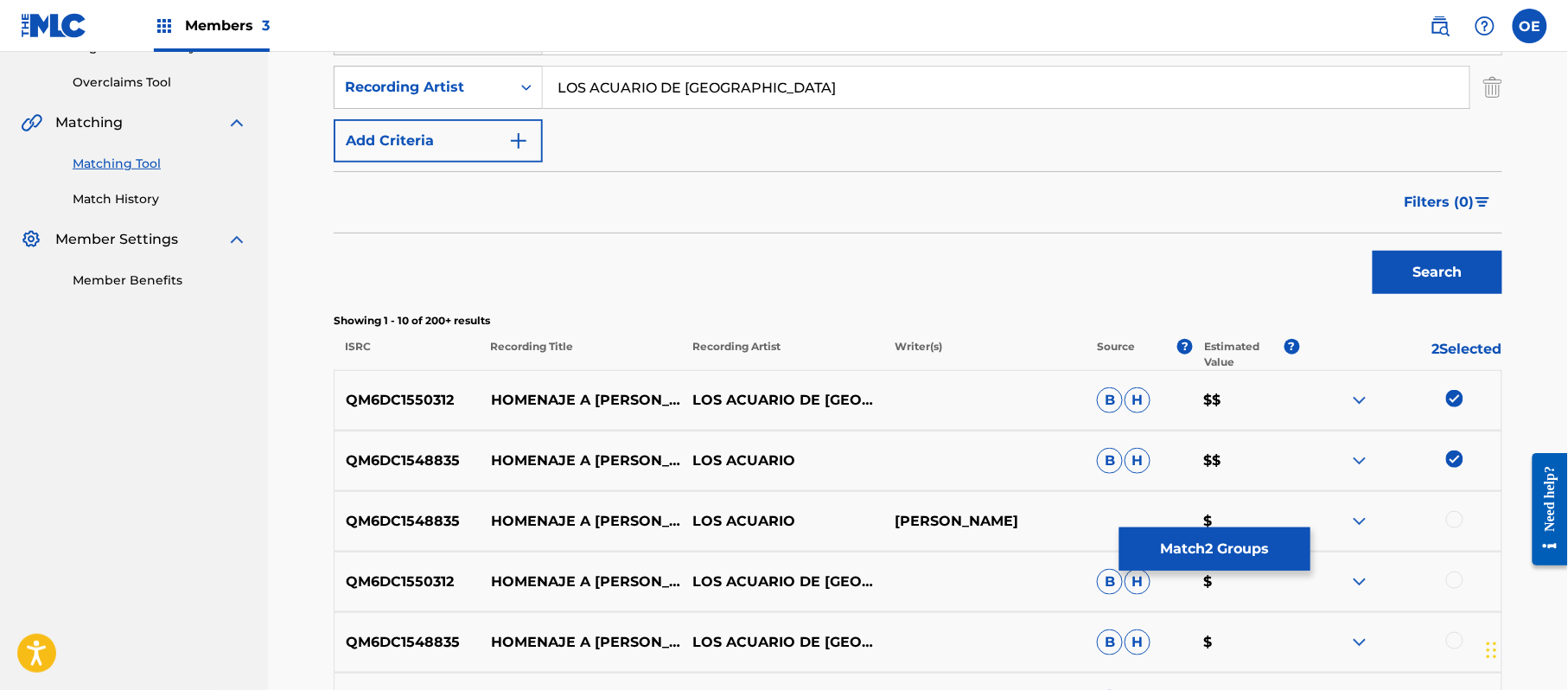
scroll to position [483, 0]
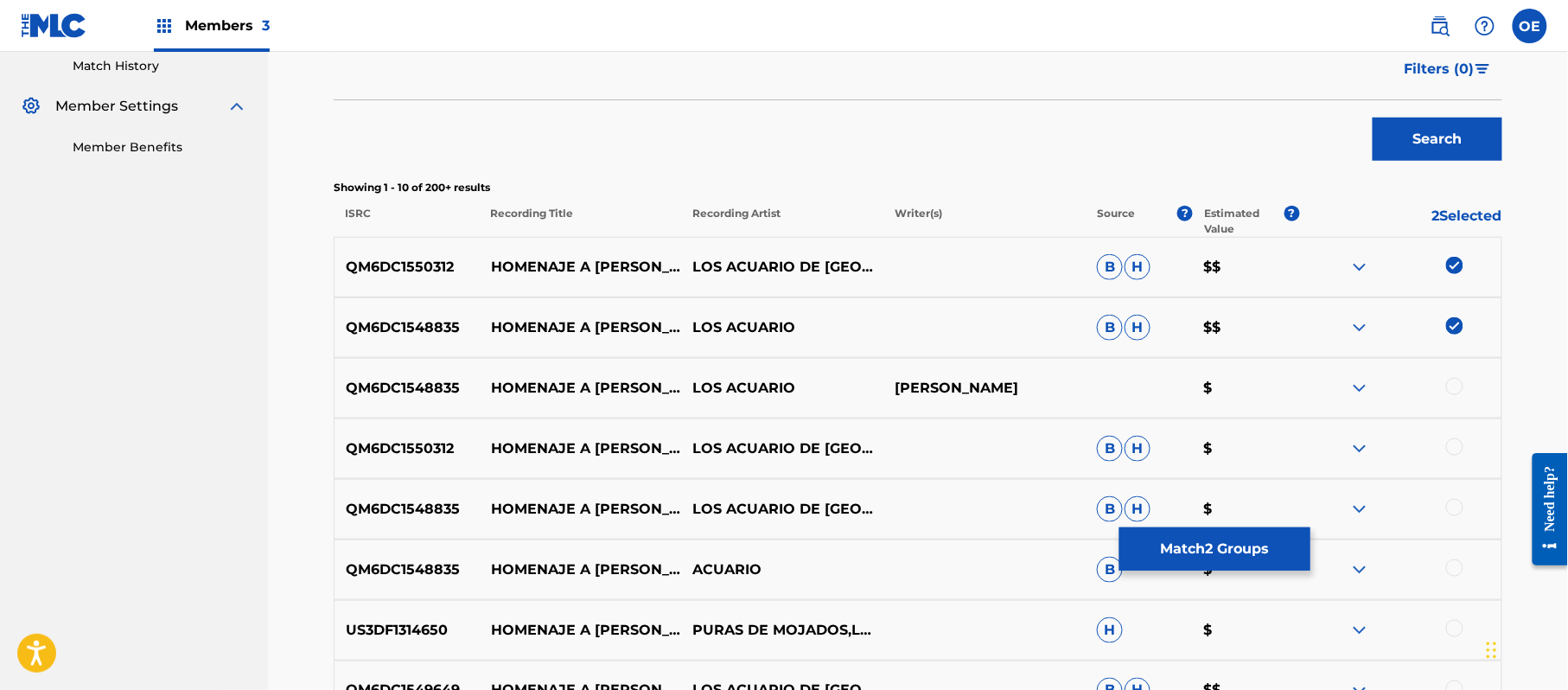
click at [1458, 391] on div at bounding box center [1455, 386] width 17 height 17
click at [1457, 451] on div at bounding box center [1455, 447] width 17 height 17
click at [1456, 512] on div at bounding box center [1455, 507] width 17 height 17
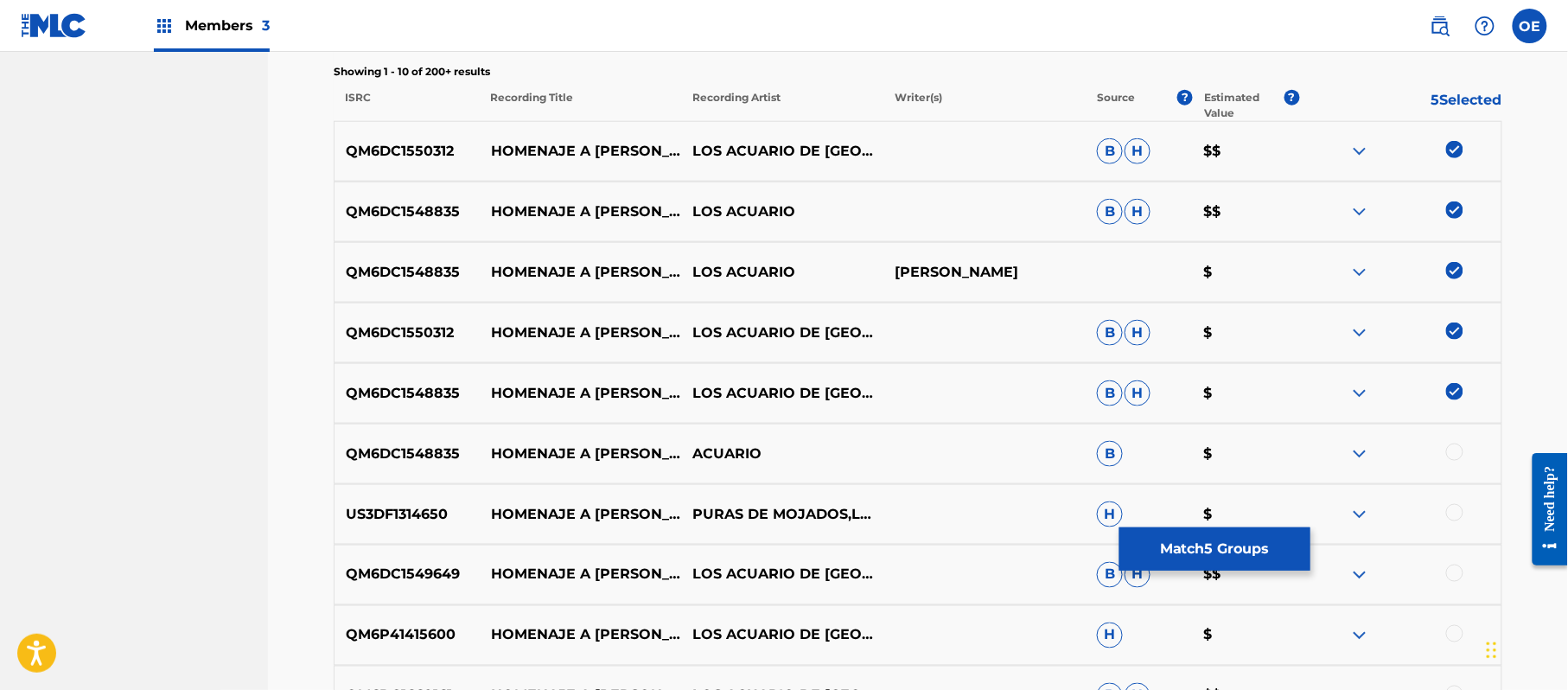
click at [1460, 455] on div at bounding box center [1455, 452] width 17 height 17
click at [1458, 512] on div at bounding box center [1455, 513] width 17 height 17
click at [1184, 557] on button "Match 7 Groups" at bounding box center [1214, 548] width 191 height 43
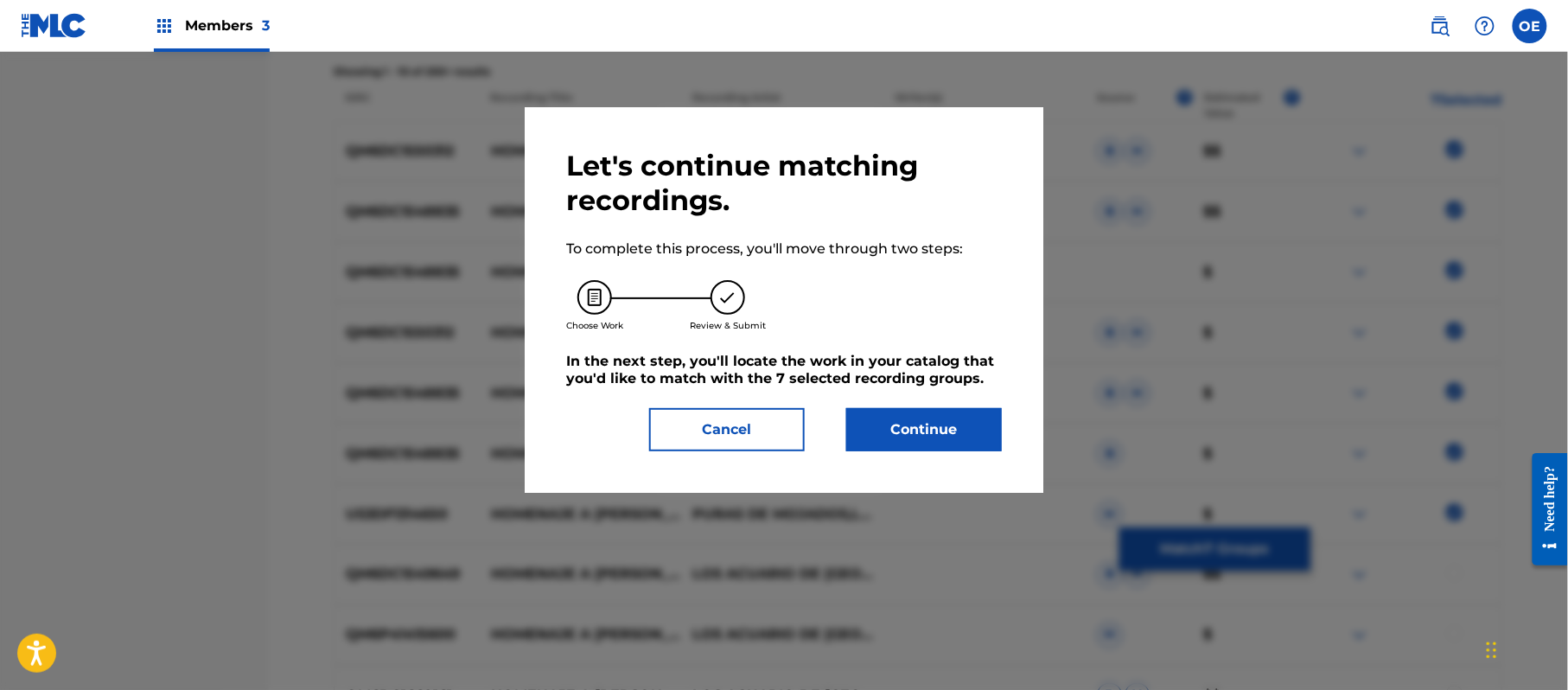
click at [983, 419] on button "Continue" at bounding box center [924, 429] width 156 height 43
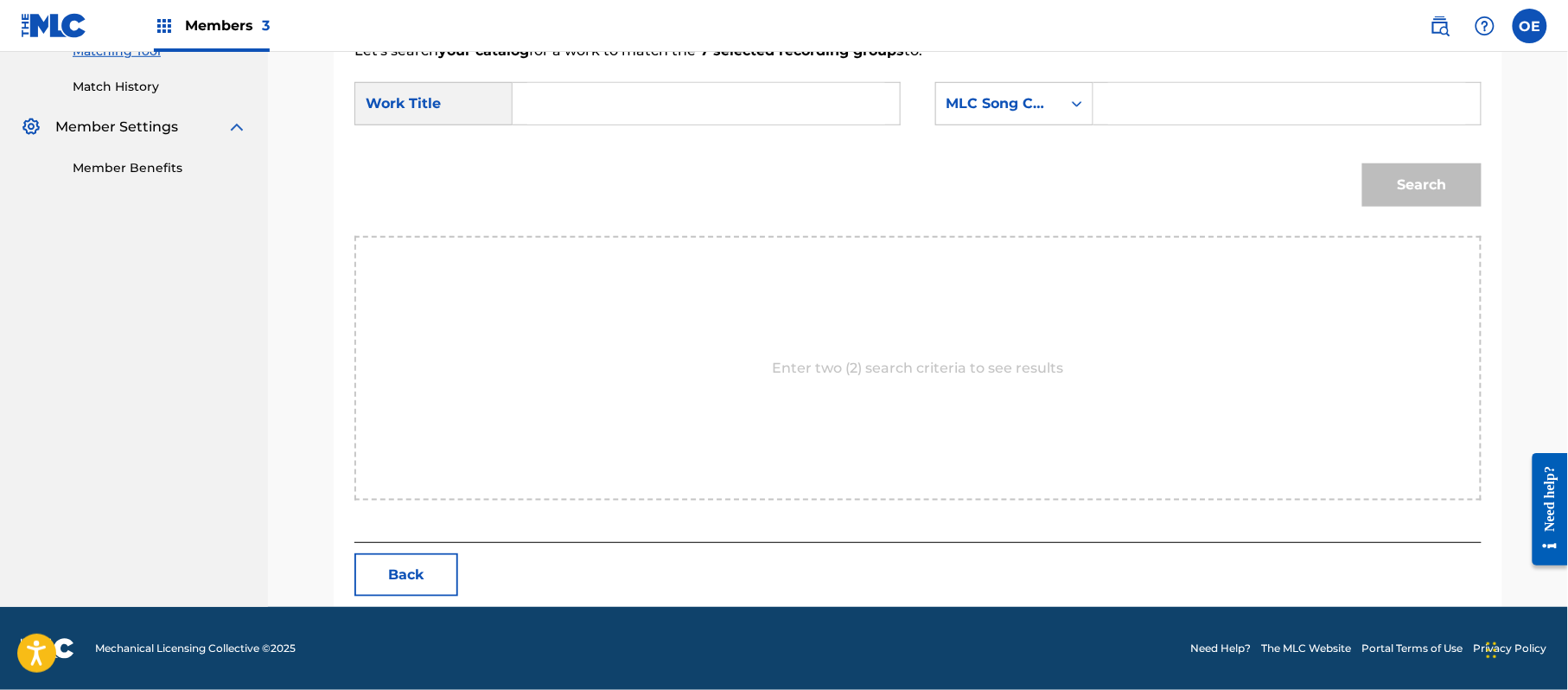
paste input "HOMENAJE A [PERSON_NAME]"
type input "HOMENAJE A [PERSON_NAME]"
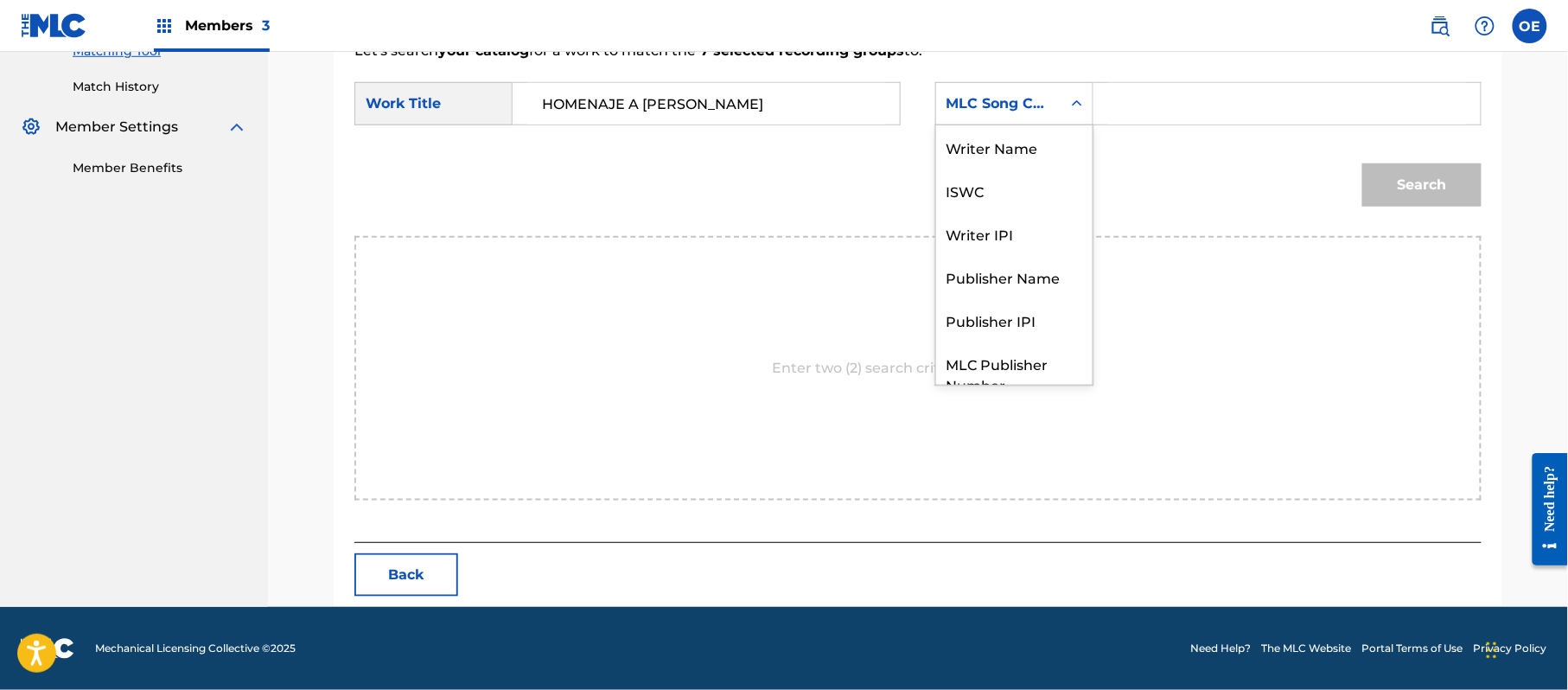
click at [1061, 123] on div "Search Form" at bounding box center [1076, 104] width 31 height 42
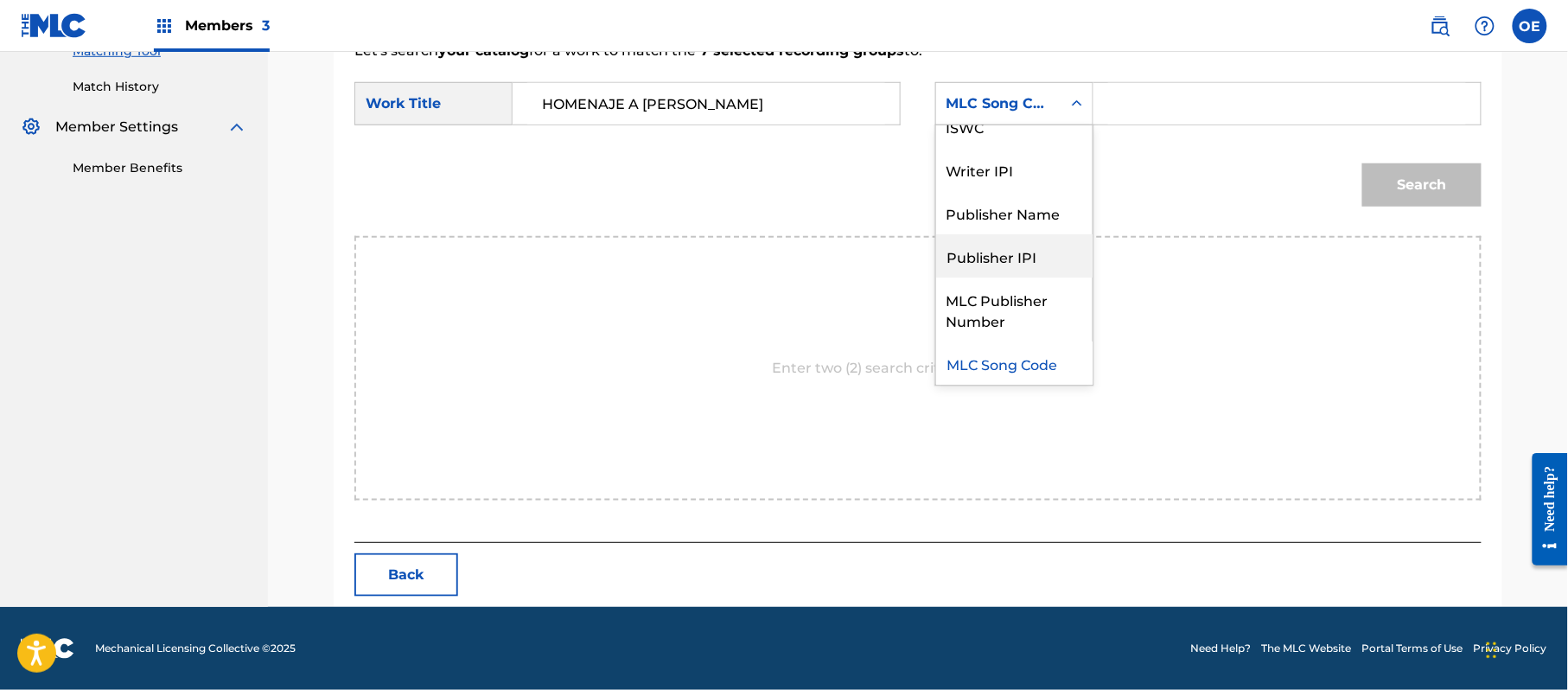
scroll to position [0, 0]
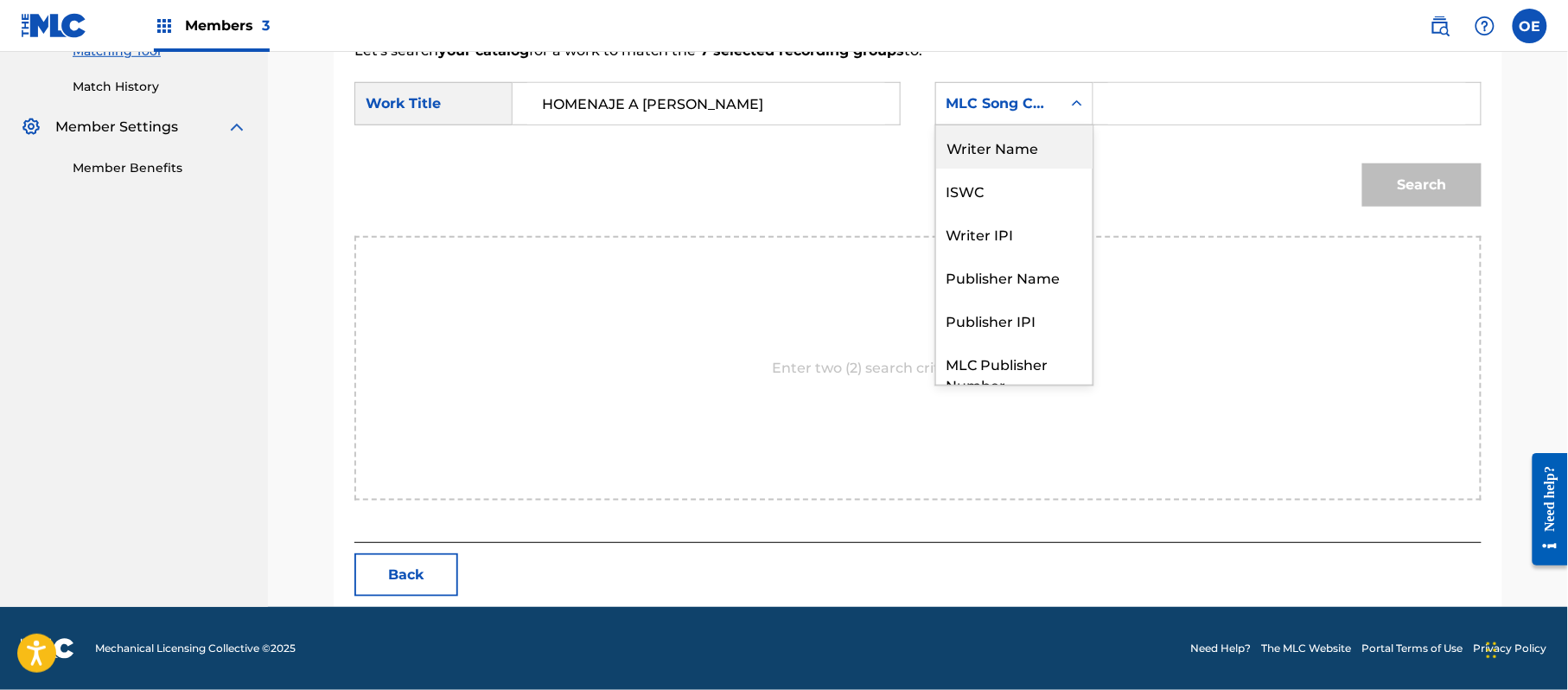
click at [1000, 159] on div "Writer Name" at bounding box center [1014, 147] width 156 height 43
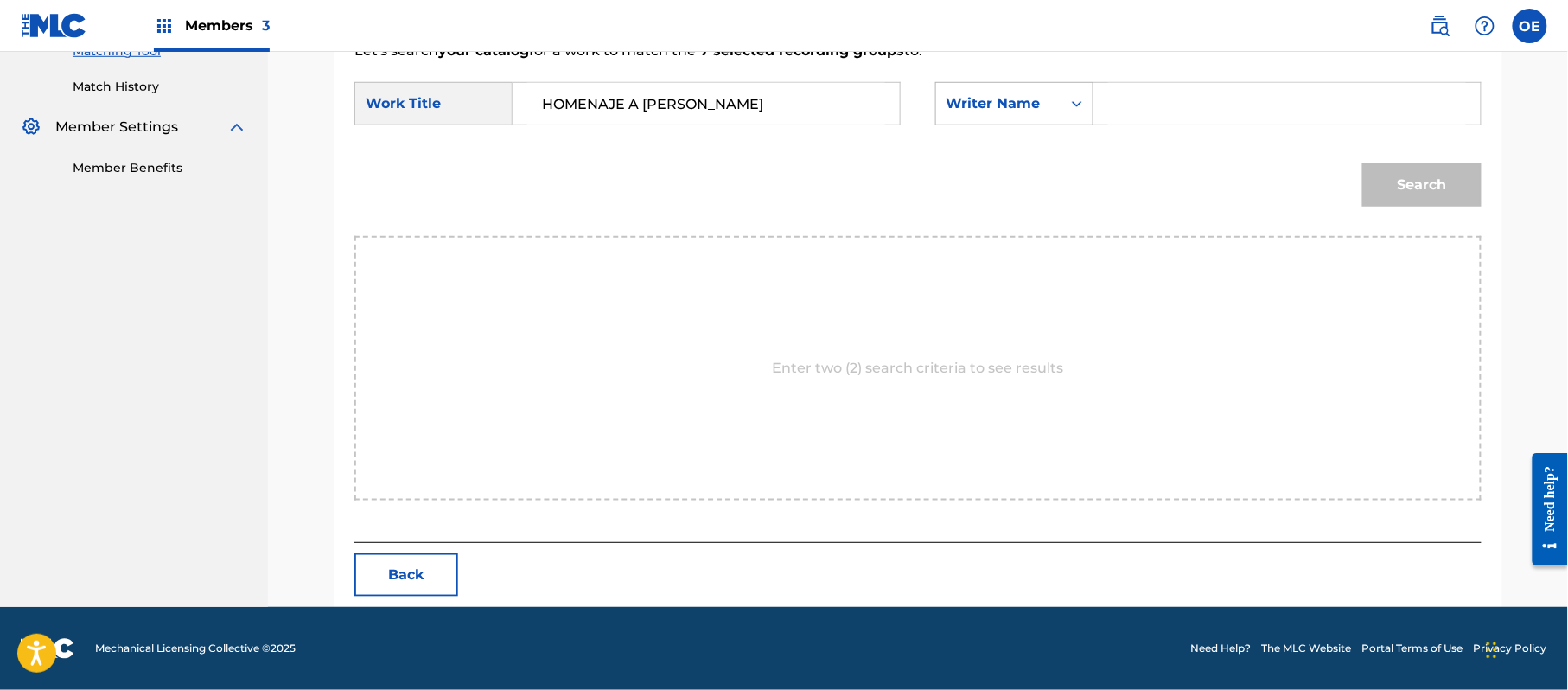
click at [1054, 108] on div "Writer Name" at bounding box center [999, 104] width 126 height 33
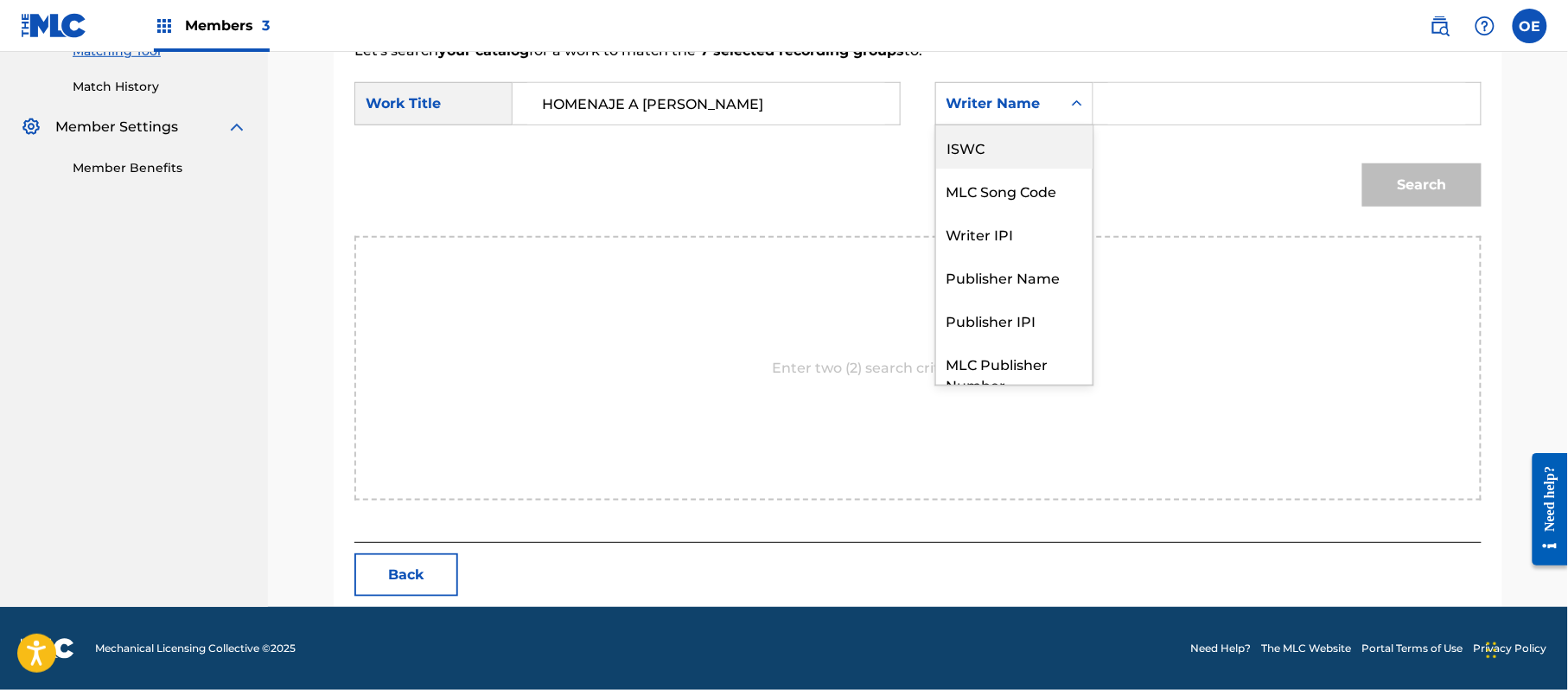
click at [1011, 163] on div "ISWC" at bounding box center [1014, 147] width 156 height 43
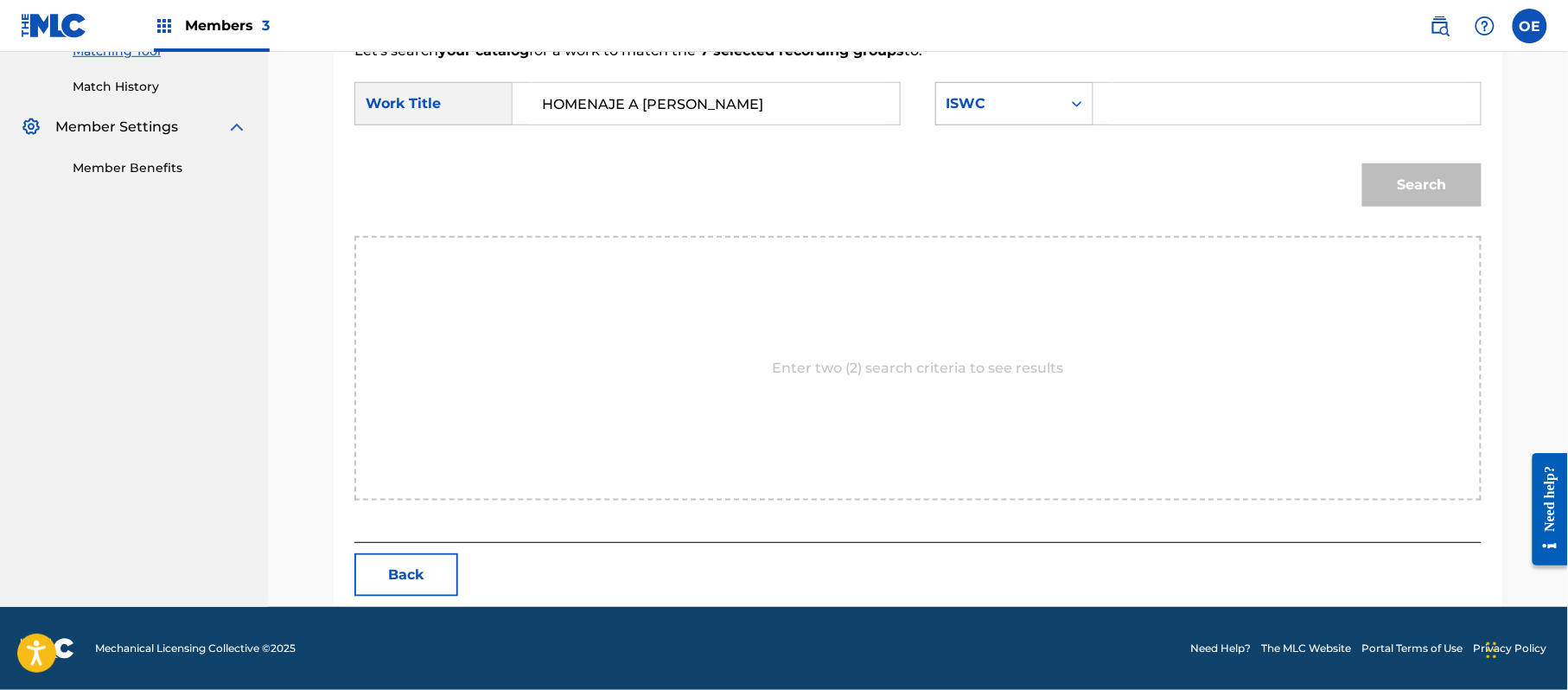
click at [1022, 111] on div "ISWC" at bounding box center [999, 104] width 105 height 21
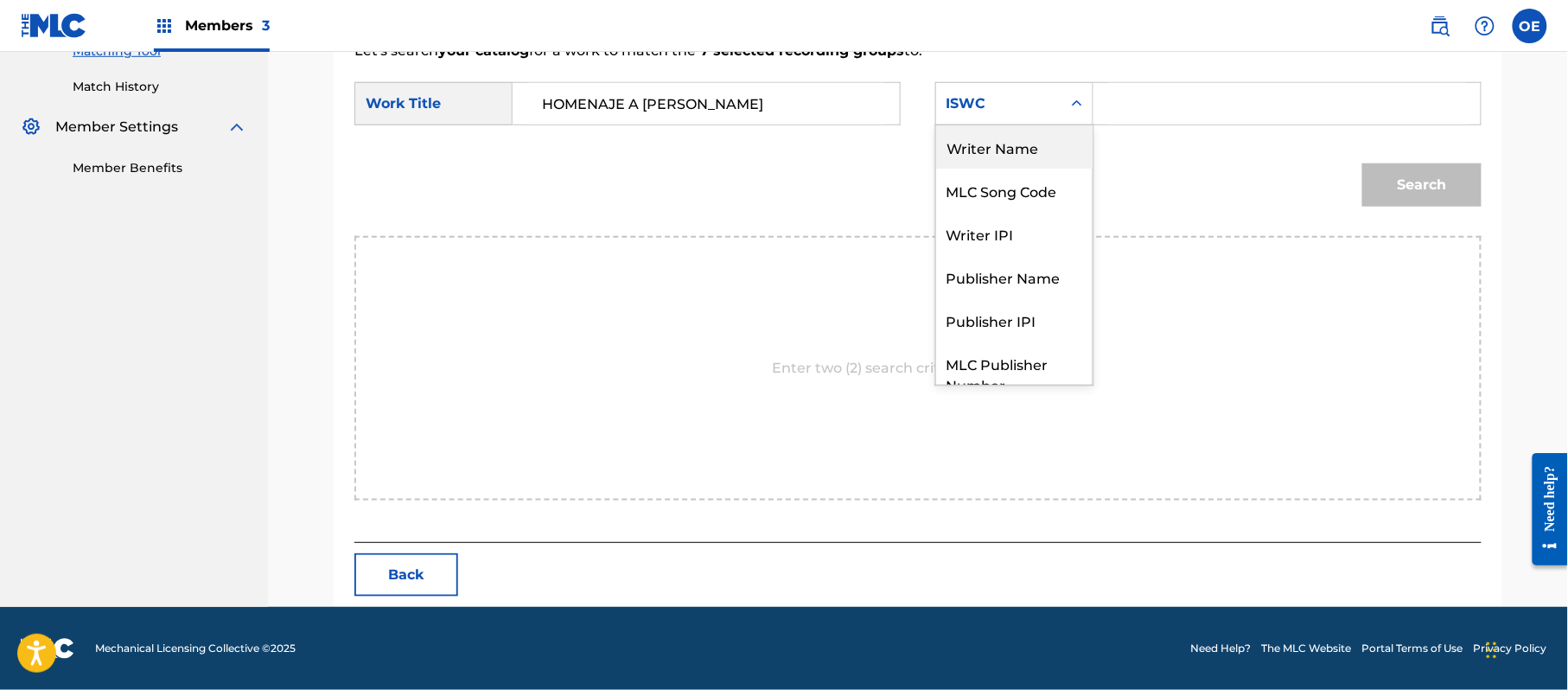
click at [1016, 147] on div "Writer Name" at bounding box center [1014, 147] width 156 height 43
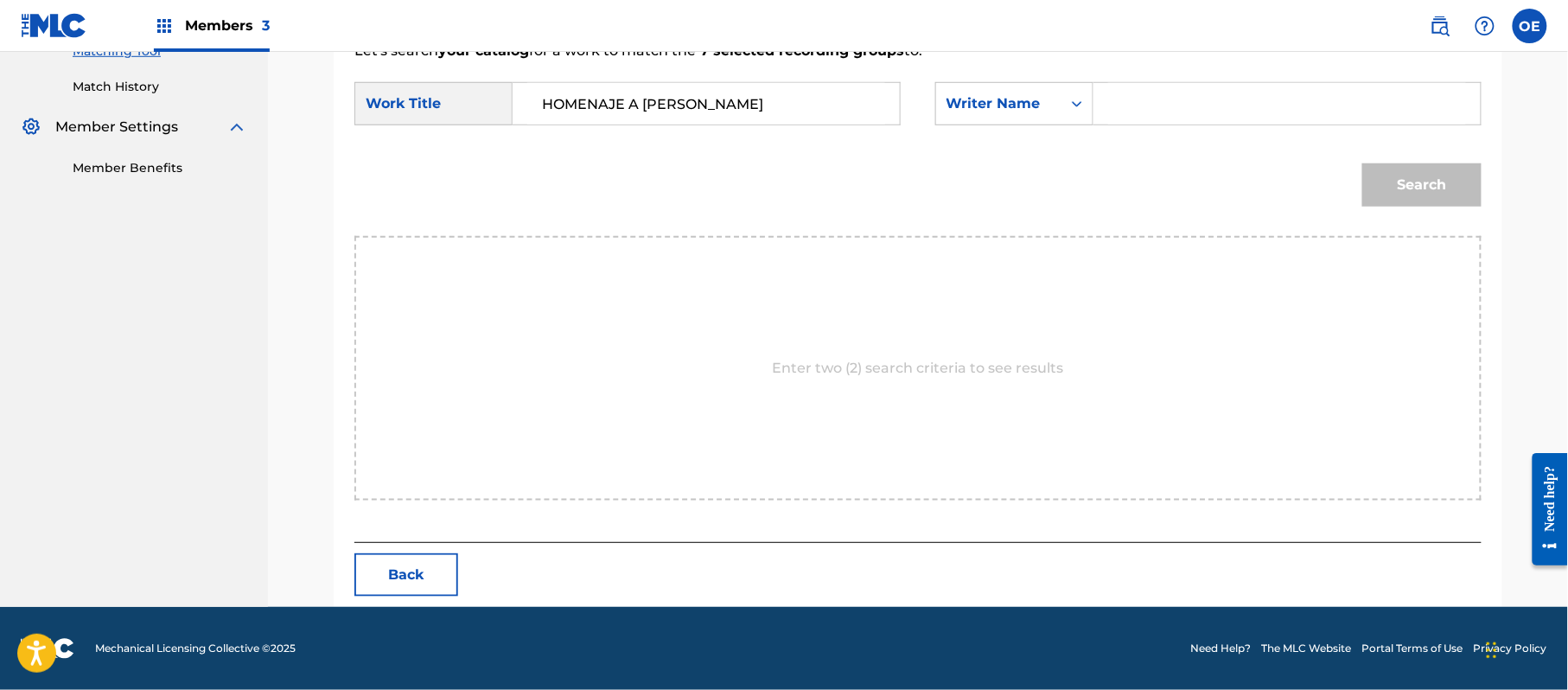
paste input "[PERSON_NAME]"
type input "[PERSON_NAME]"
click at [1412, 198] on button "Search" at bounding box center [1421, 185] width 119 height 43
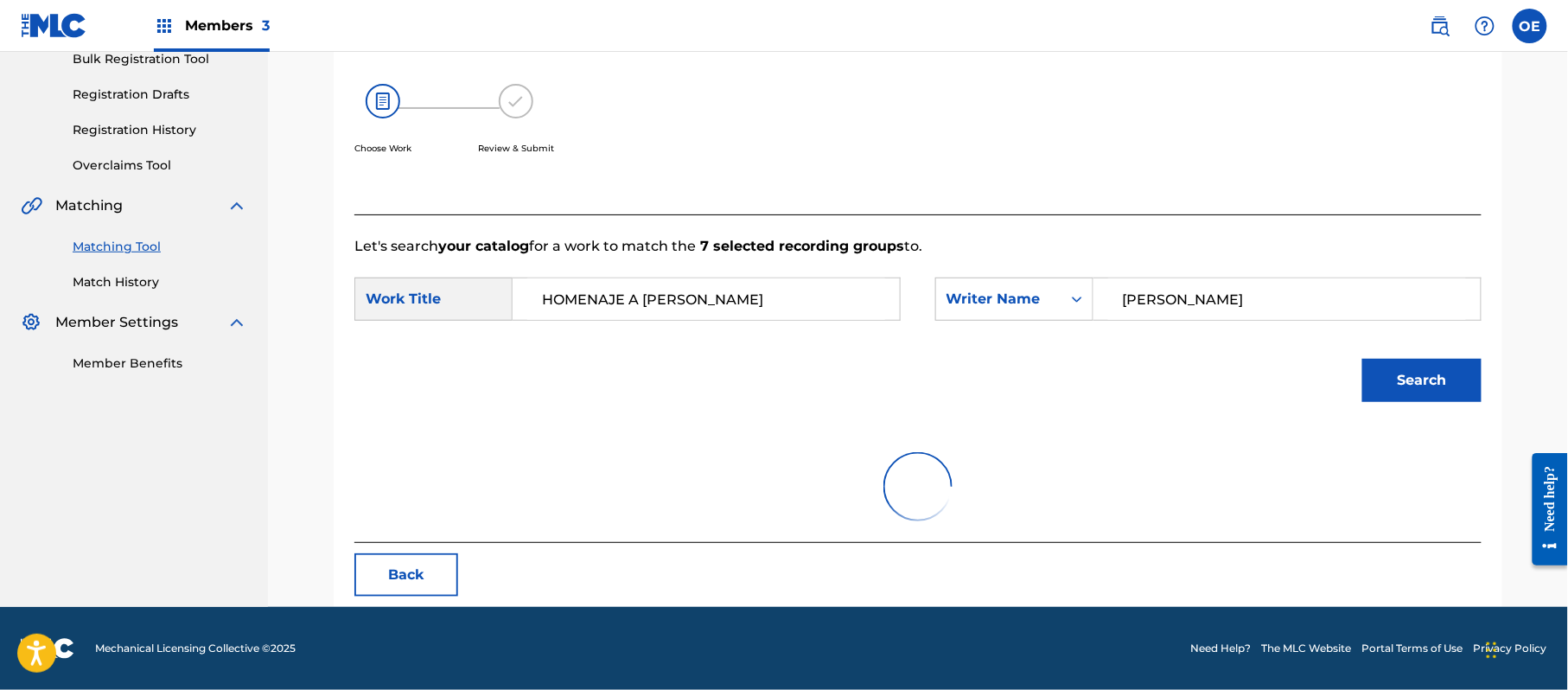
scroll to position [462, 0]
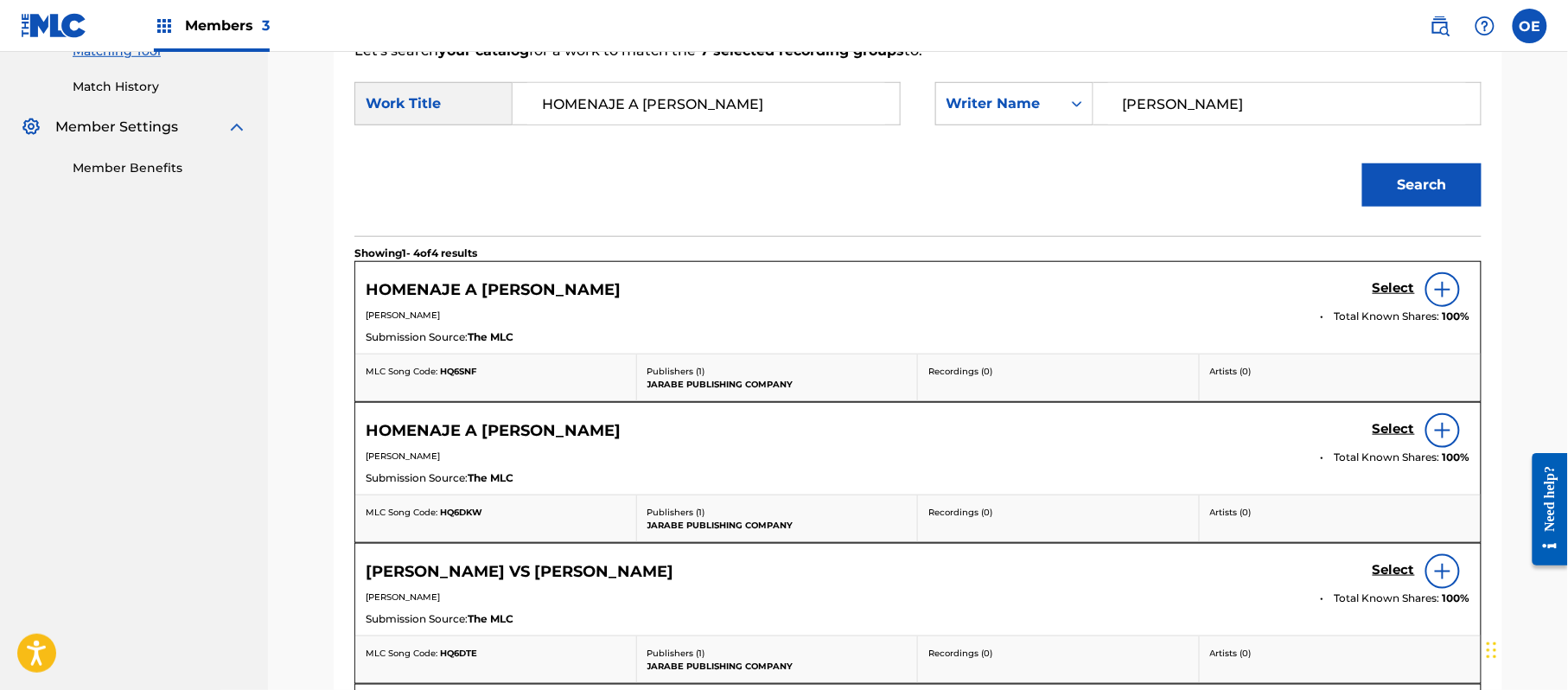
click at [1382, 281] on h5 "Select" at bounding box center [1393, 287] width 43 height 16
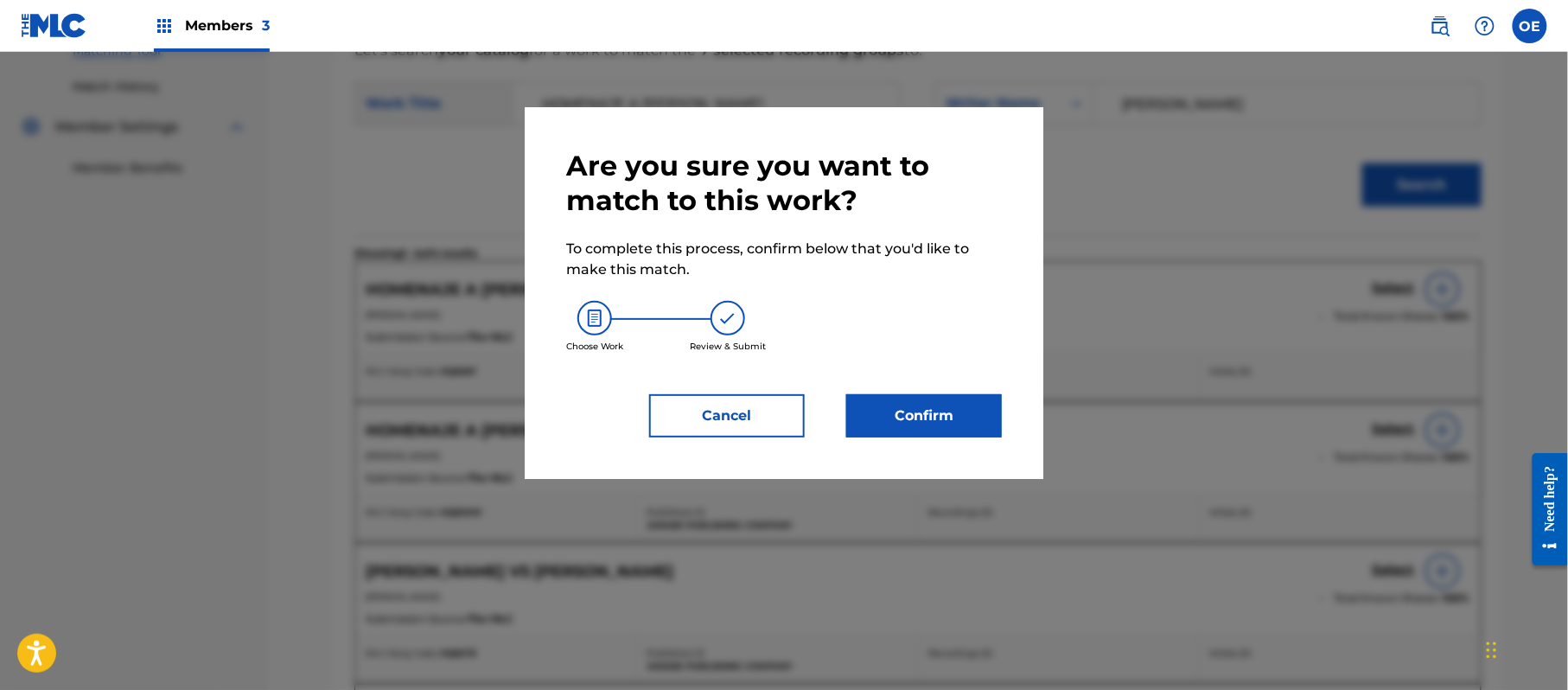
click at [774, 425] on button "Cancel" at bounding box center [727, 415] width 156 height 43
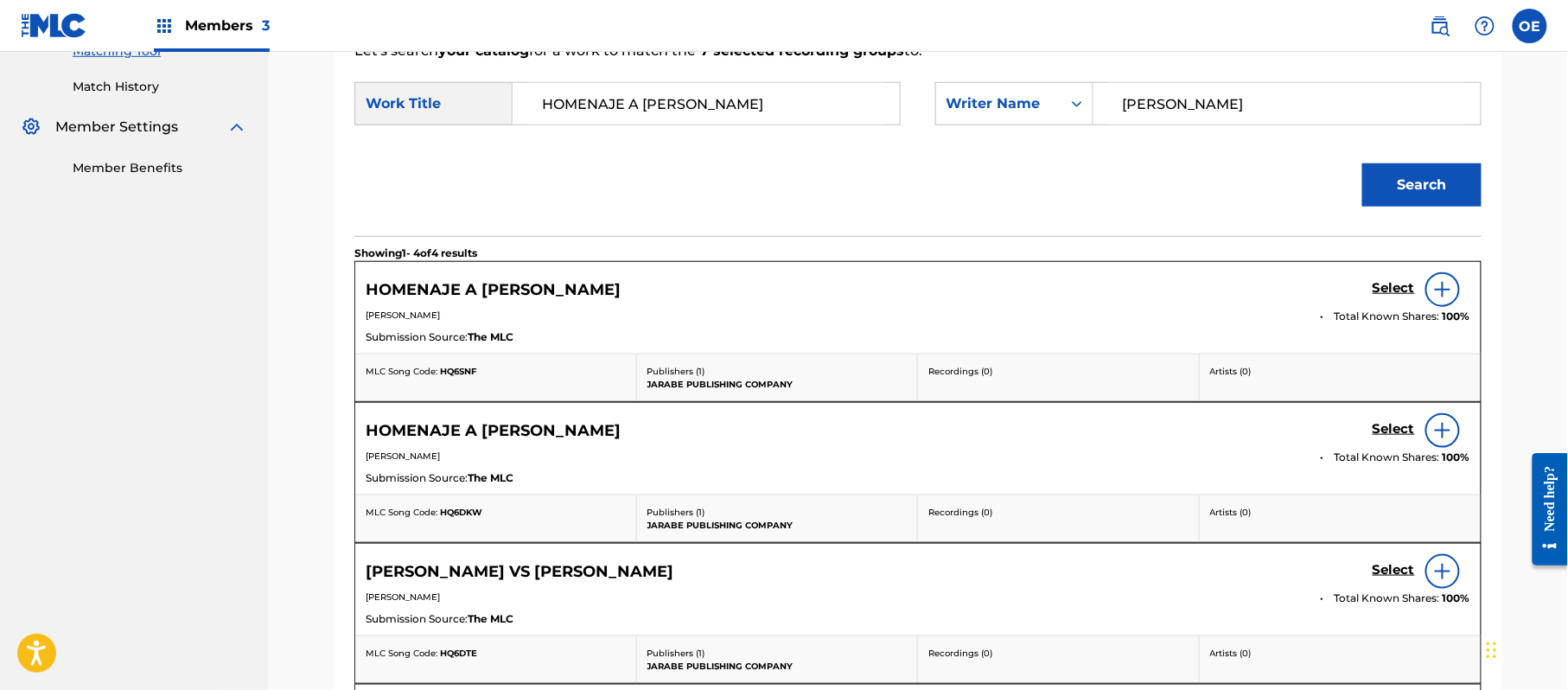
click at [1401, 287] on h5 "Select" at bounding box center [1393, 287] width 43 height 16
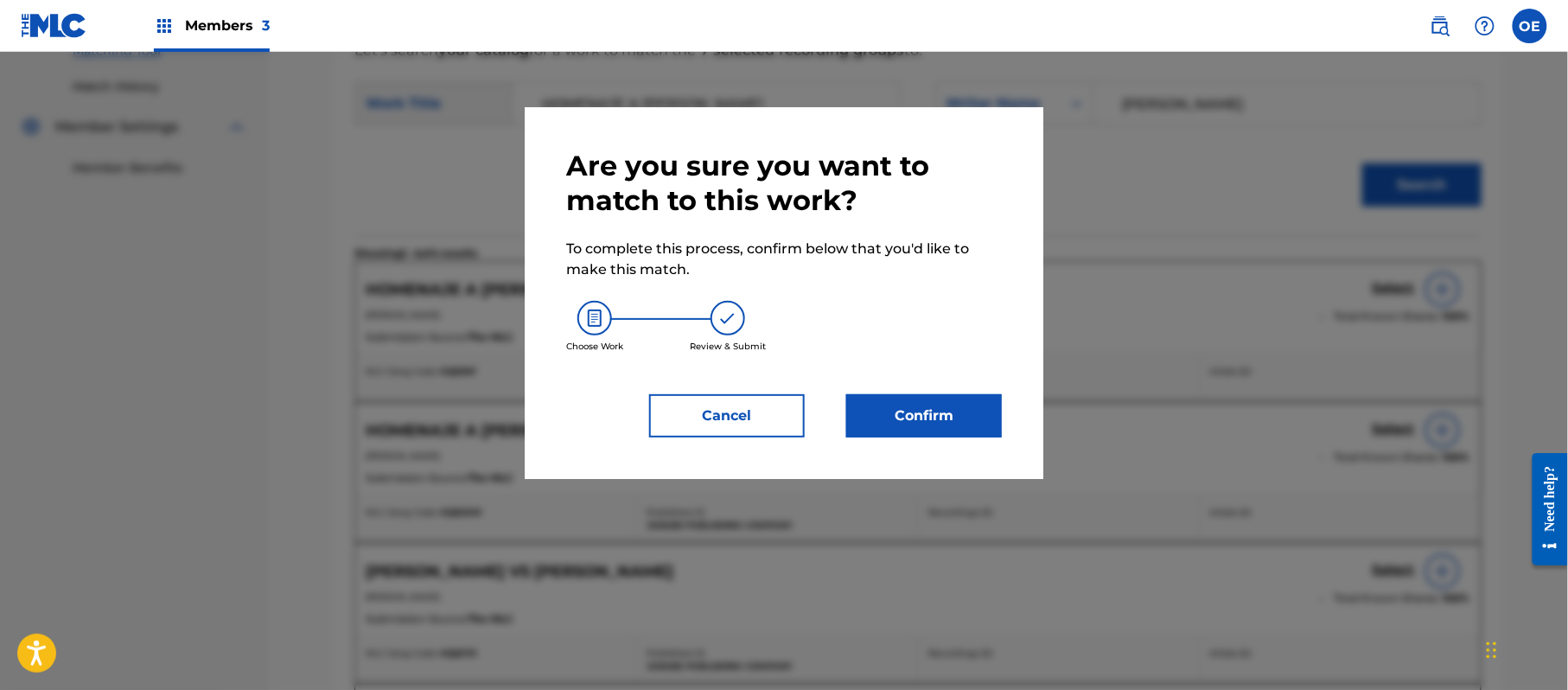
click at [967, 409] on button "Confirm" at bounding box center [924, 415] width 156 height 43
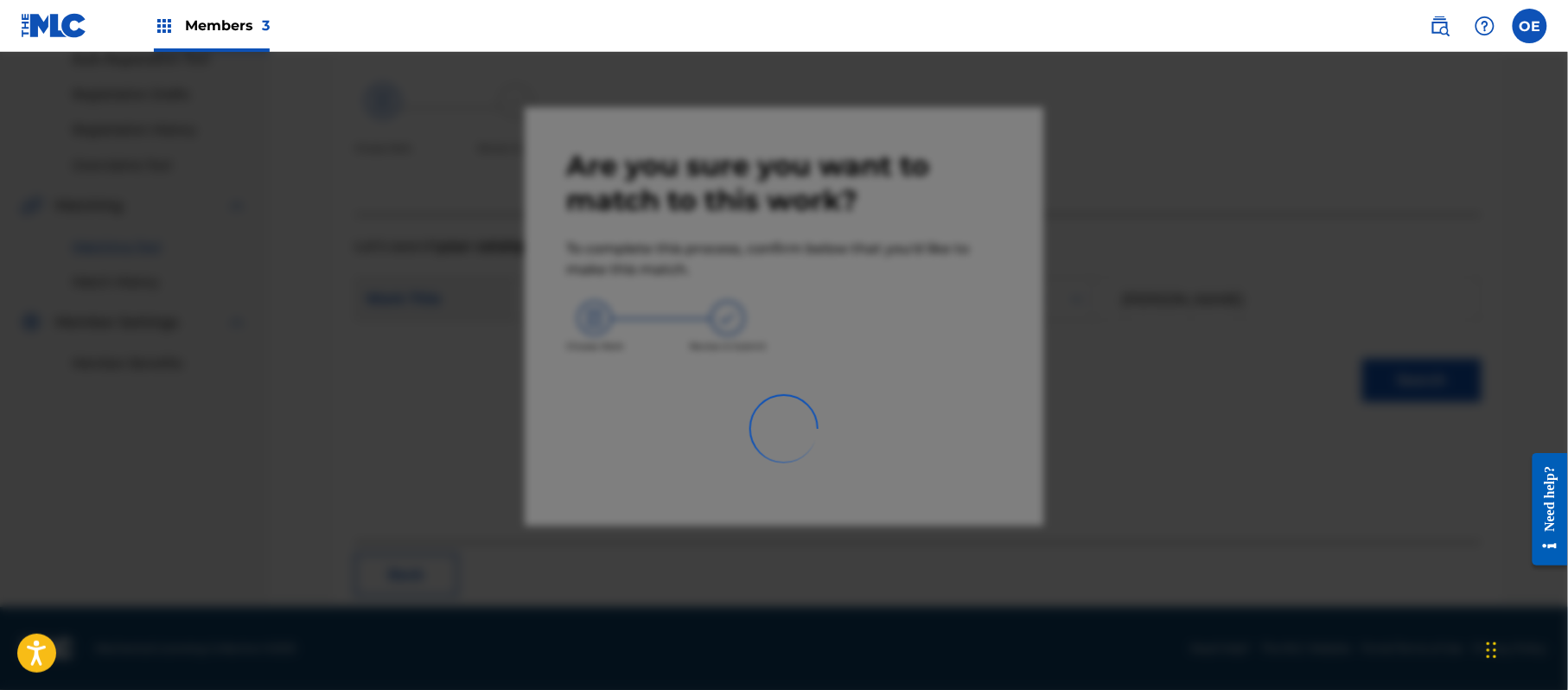
scroll to position [69, 0]
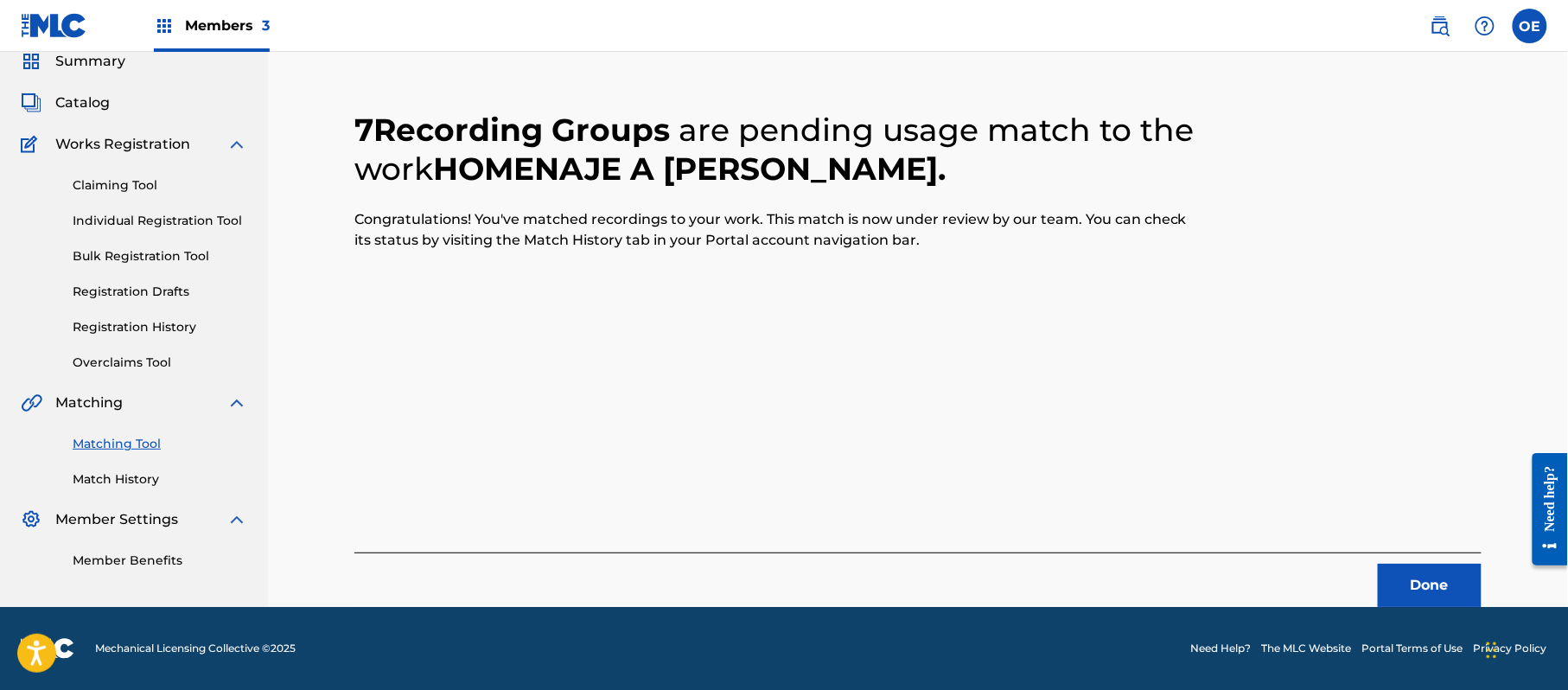
click at [1420, 576] on button "Done" at bounding box center [1429, 584] width 104 height 43
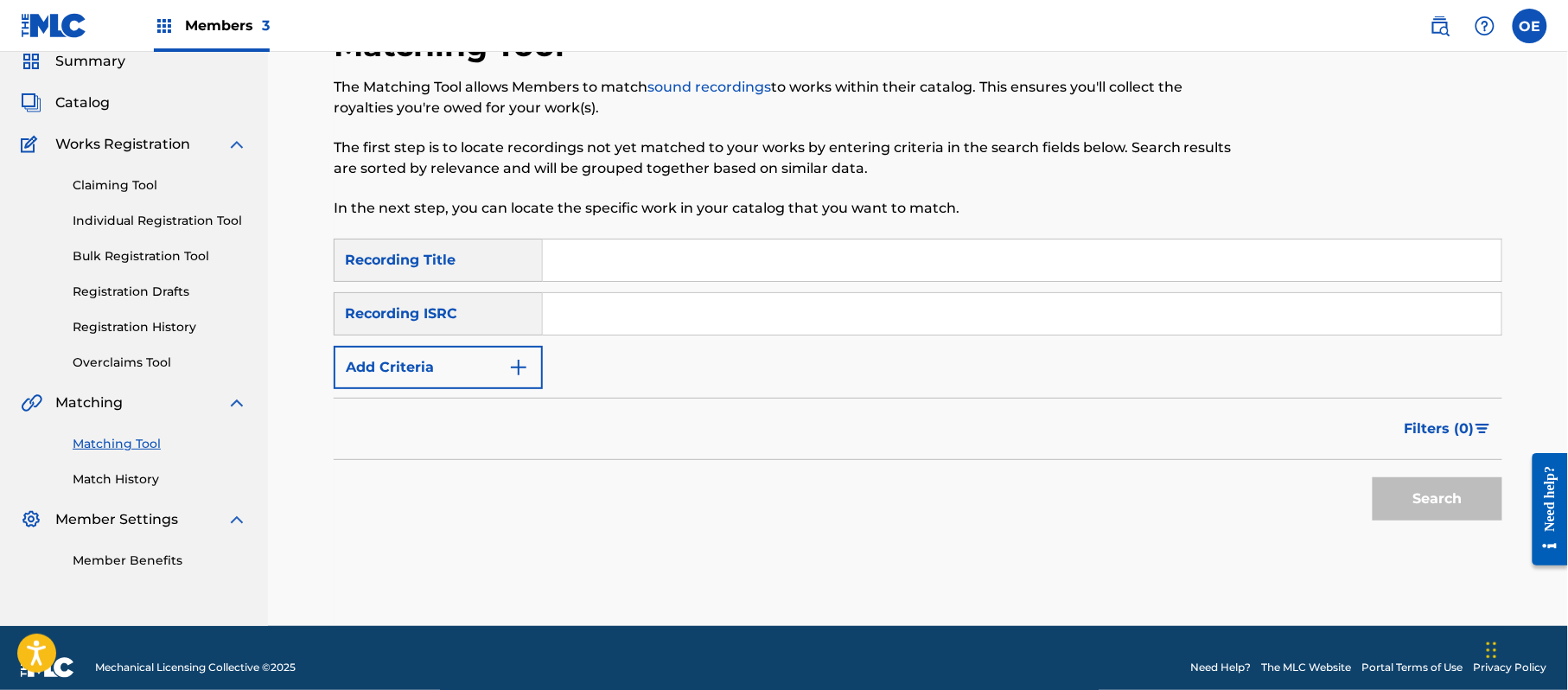
paste input "HOMENAJE A [PERSON_NAME]"
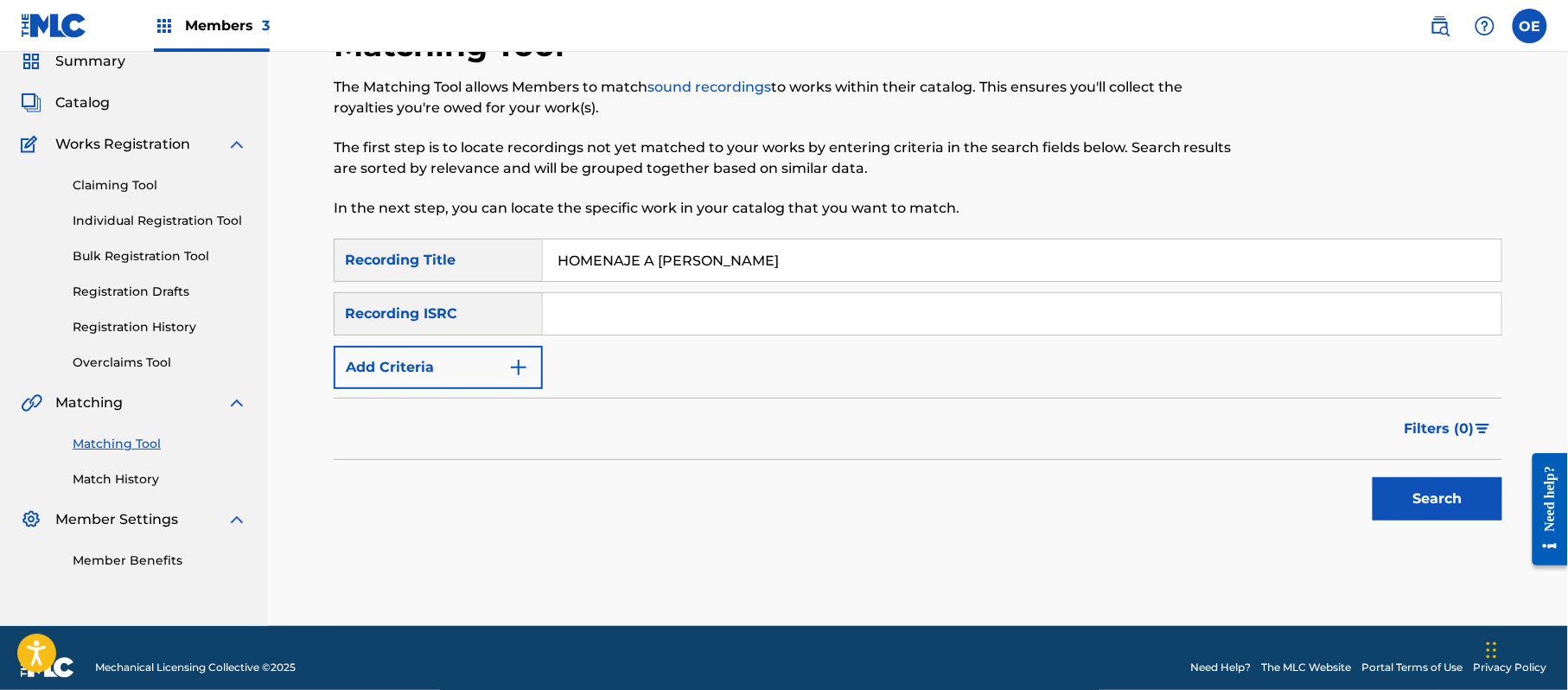
type input "HOMENAJE A [PERSON_NAME]"
click at [467, 372] on button "Add Criteria" at bounding box center [439, 366] width 209 height 43
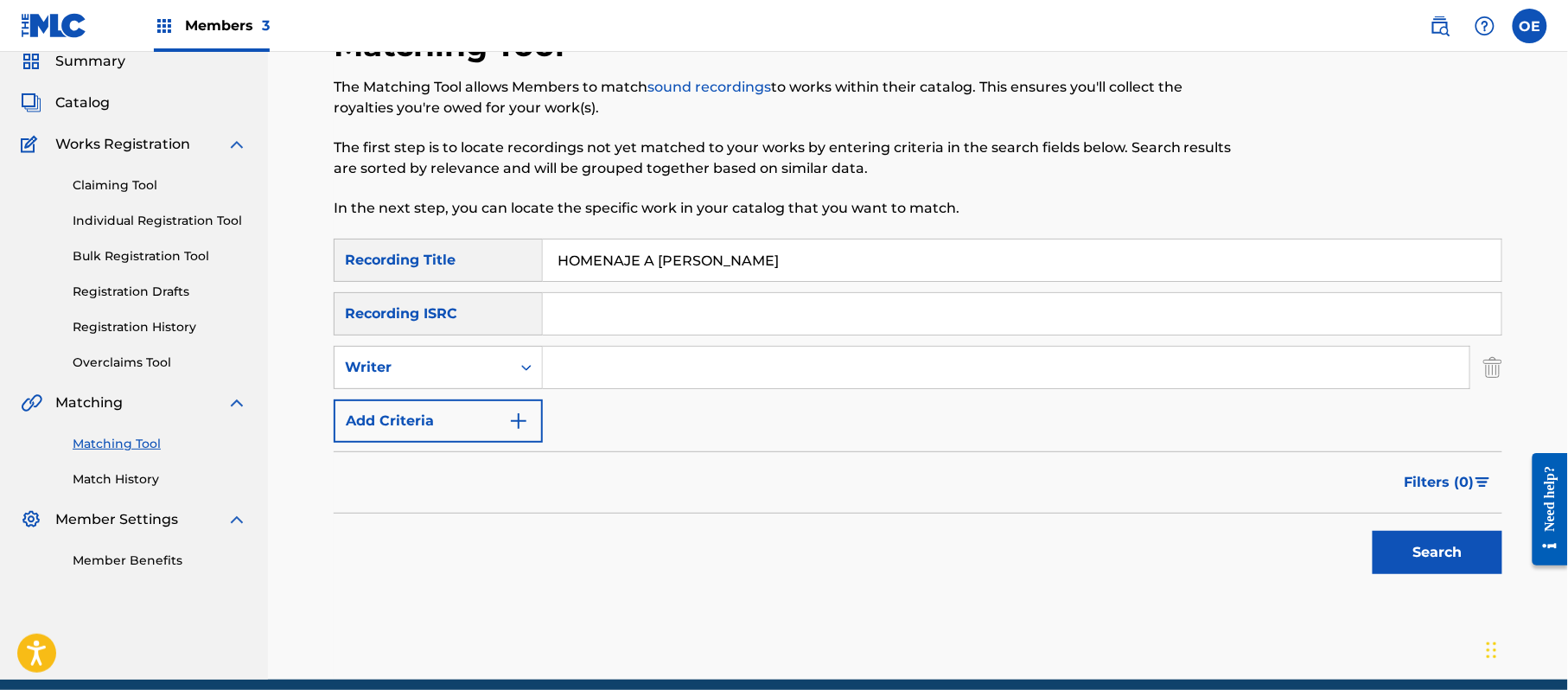
click at [467, 372] on div "Writer" at bounding box center [422, 367] width 156 height 21
click at [479, 392] on div "Recording Artist" at bounding box center [439, 410] width 207 height 43
paste input "LOS ACUARIO DE [GEOGRAPHIC_DATA]"
type input "LOS ACUARIO DE [GEOGRAPHIC_DATA]"
click at [1404, 542] on button "Search" at bounding box center [1437, 552] width 129 height 43
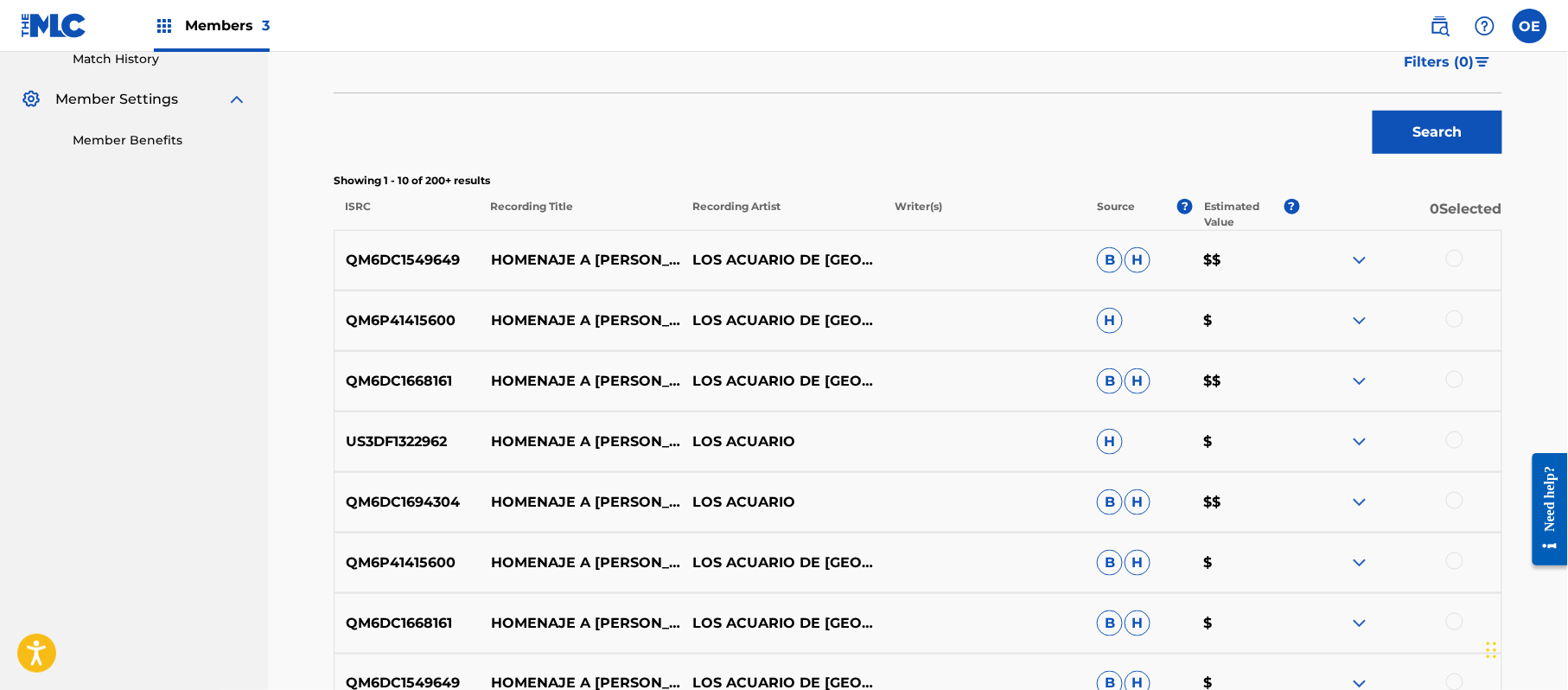
scroll to position [530, 0]
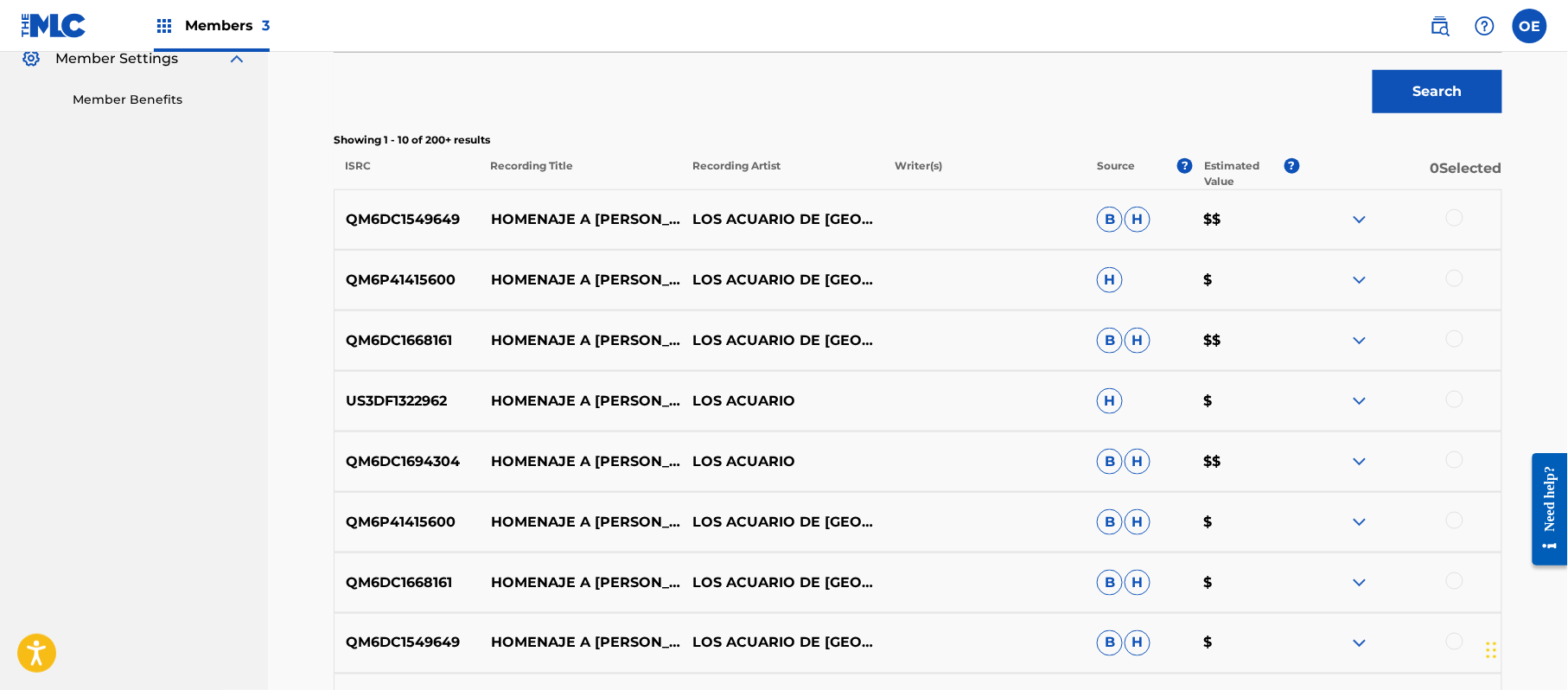
click at [1456, 209] on div at bounding box center [1455, 218] width 17 height 17
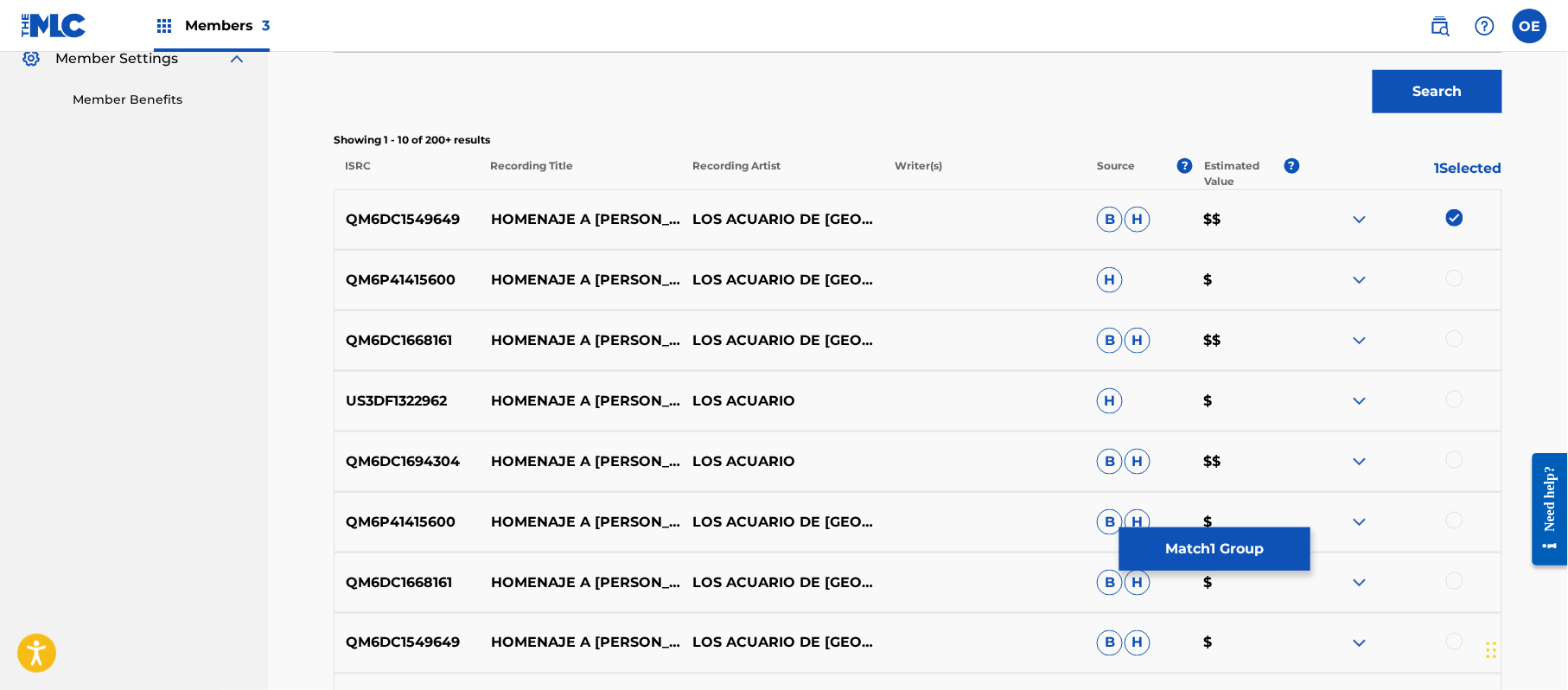
click at [1458, 280] on div at bounding box center [1455, 278] width 17 height 17
click at [1456, 344] on div at bounding box center [1455, 339] width 17 height 17
click at [1458, 405] on div at bounding box center [1455, 400] width 17 height 17
click at [1457, 468] on div at bounding box center [1400, 462] width 203 height 21
click at [1454, 458] on div at bounding box center [1455, 460] width 17 height 17
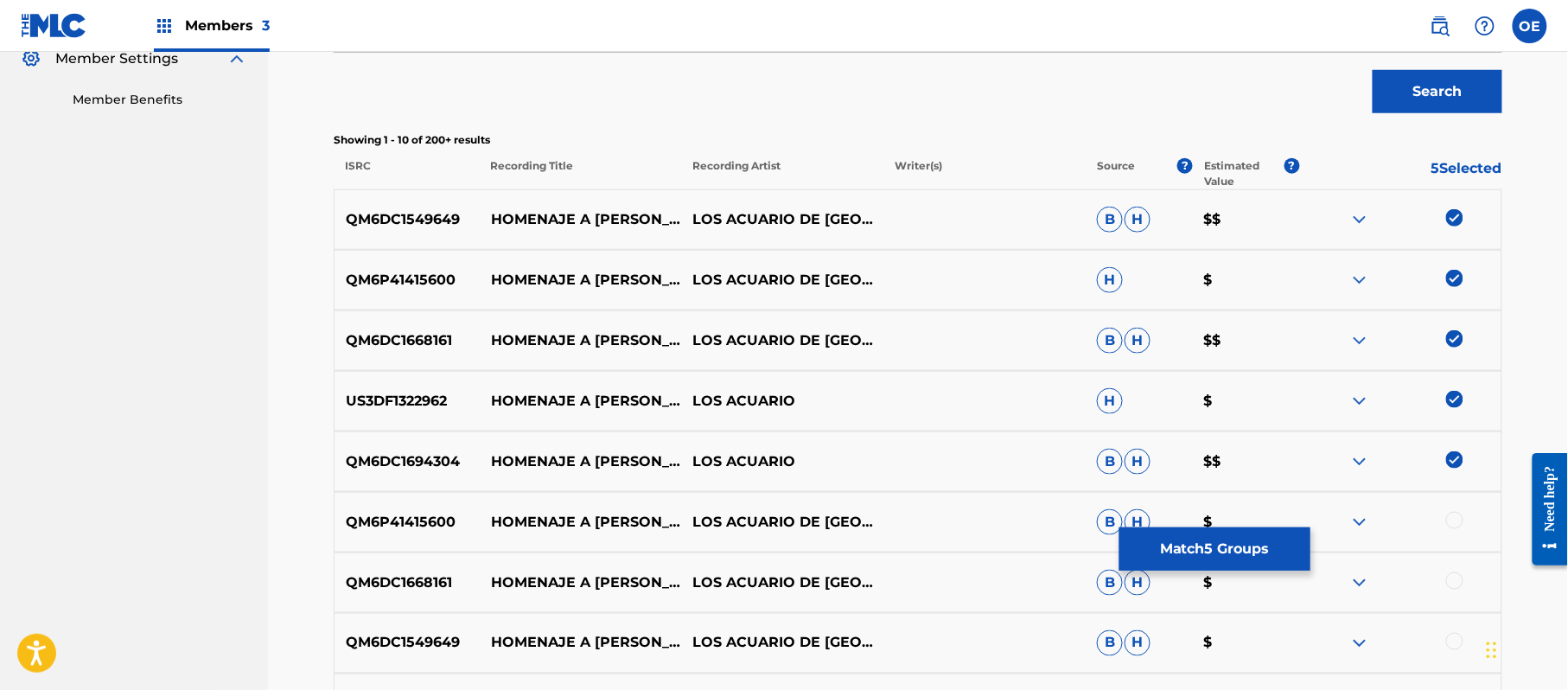
click at [1457, 522] on div at bounding box center [1455, 521] width 17 height 17
click at [1459, 588] on div at bounding box center [1455, 581] width 17 height 17
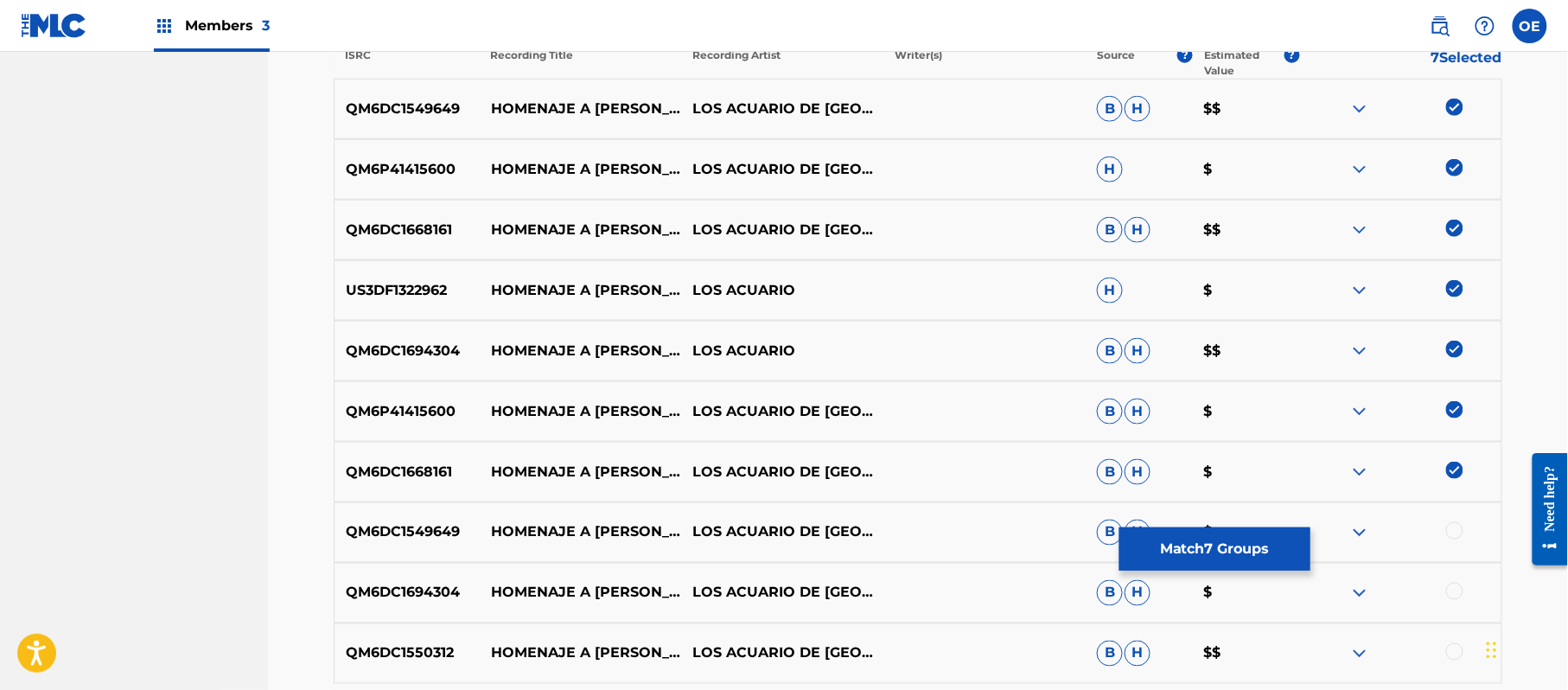
scroll to position [847, 0]
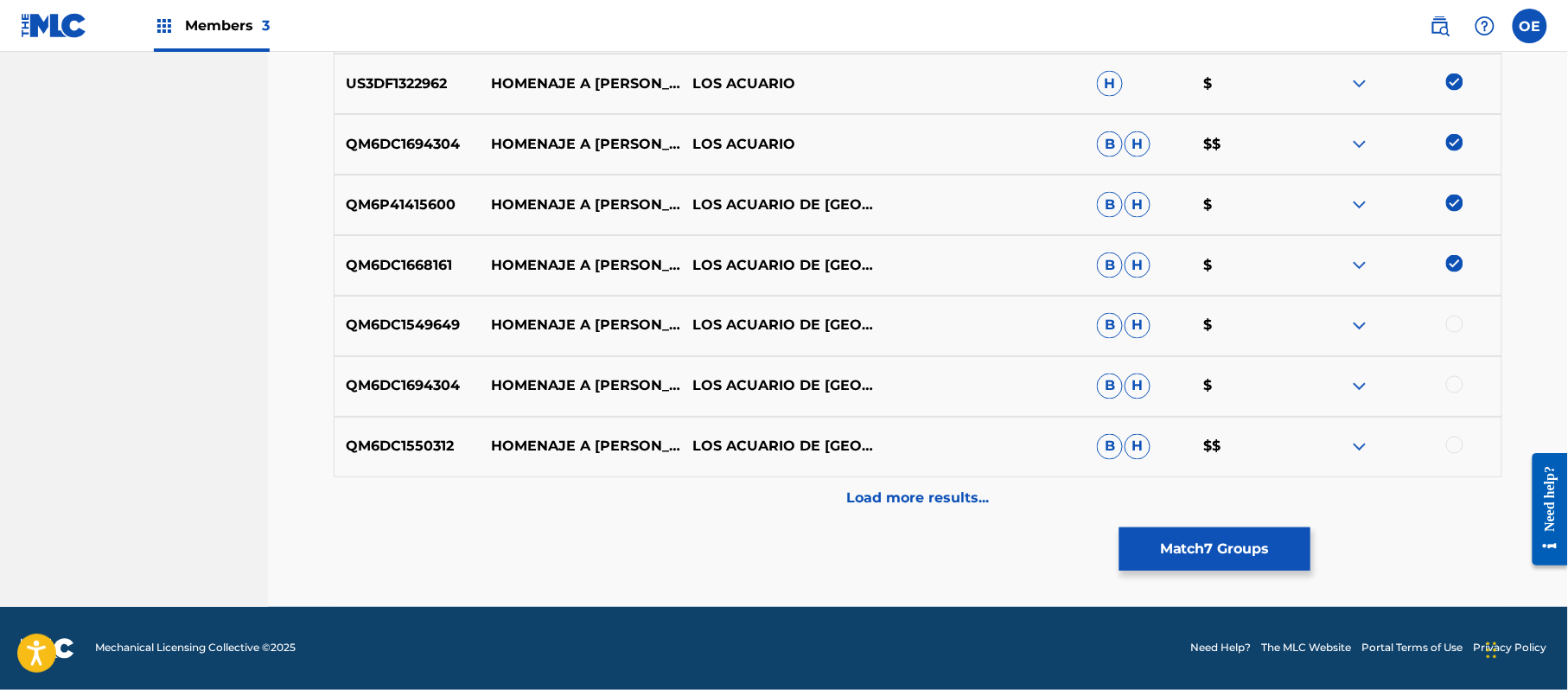
click at [1458, 325] on div at bounding box center [1455, 325] width 17 height 17
click at [1452, 384] on div at bounding box center [1455, 384] width 17 height 17
click at [1249, 538] on button "Match 9 Groups" at bounding box center [1214, 548] width 191 height 43
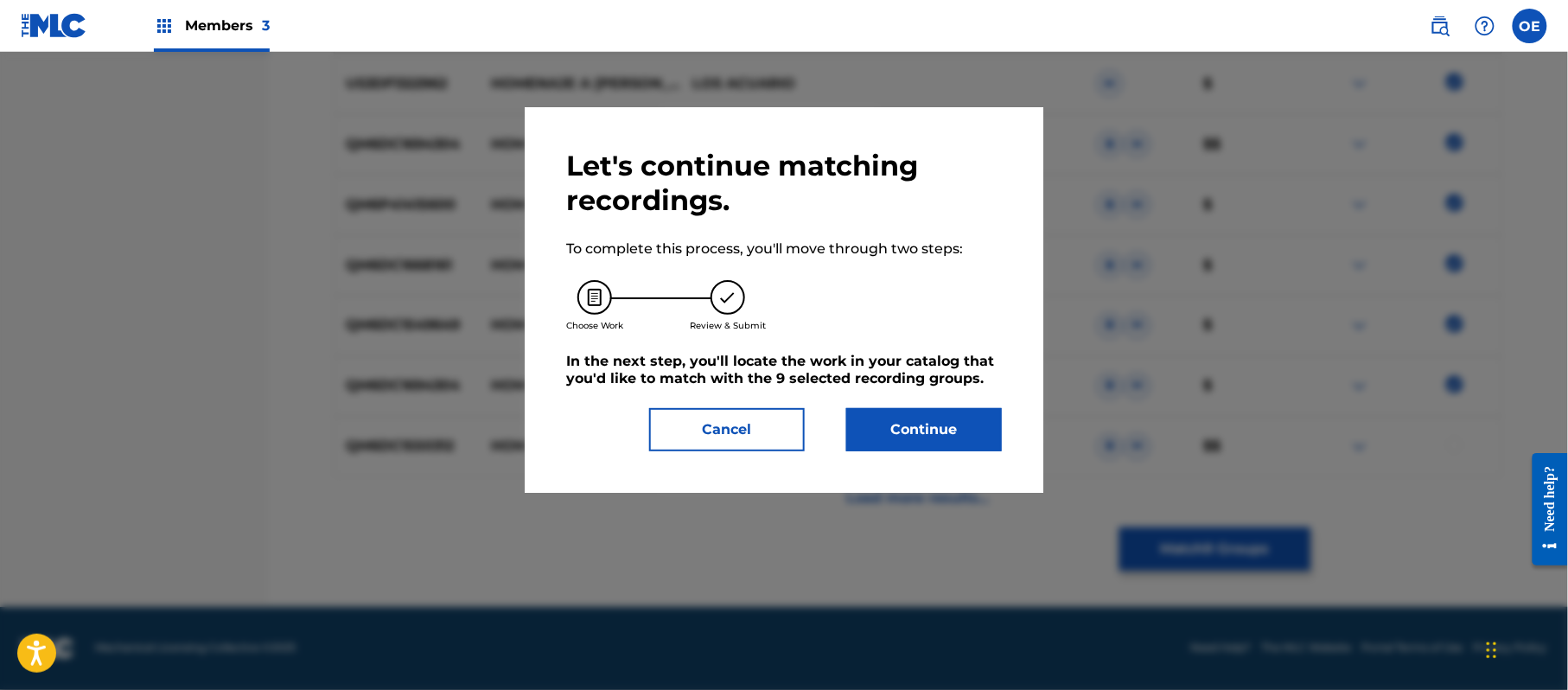
click at [979, 432] on button "Continue" at bounding box center [924, 429] width 156 height 43
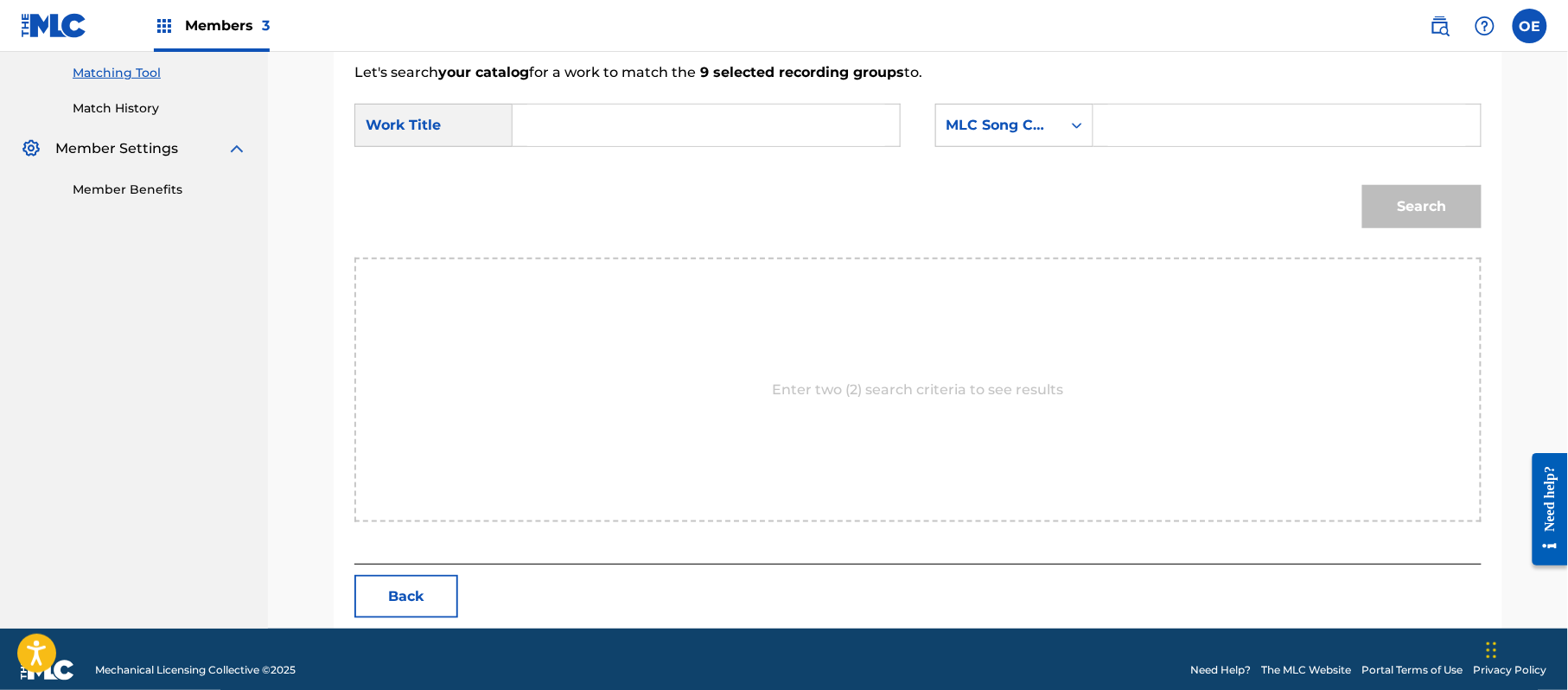
scroll to position [462, 0]
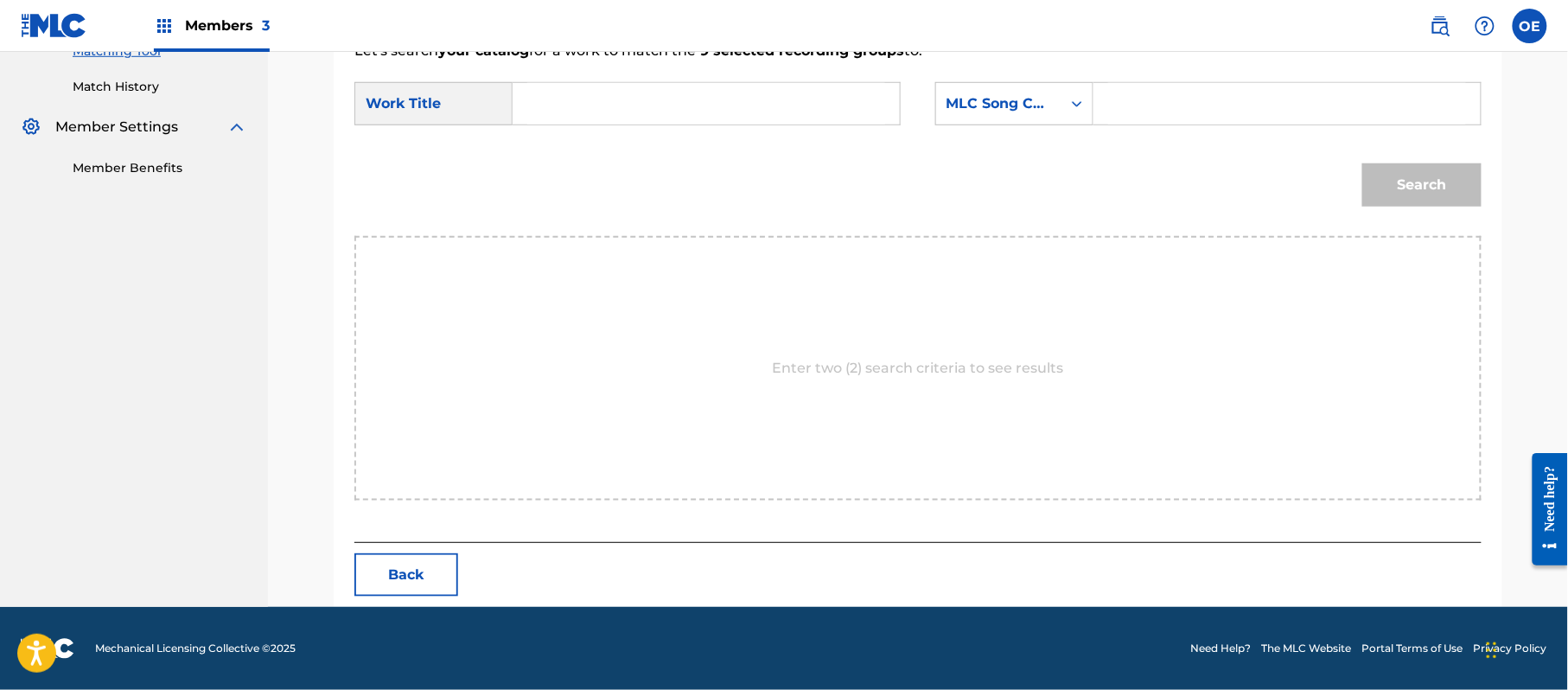
paste input "HOMENAJE A [PERSON_NAME]"
type input "HOMENAJE A [PERSON_NAME]"
click at [989, 105] on div "MLC Song Code" at bounding box center [999, 104] width 105 height 21
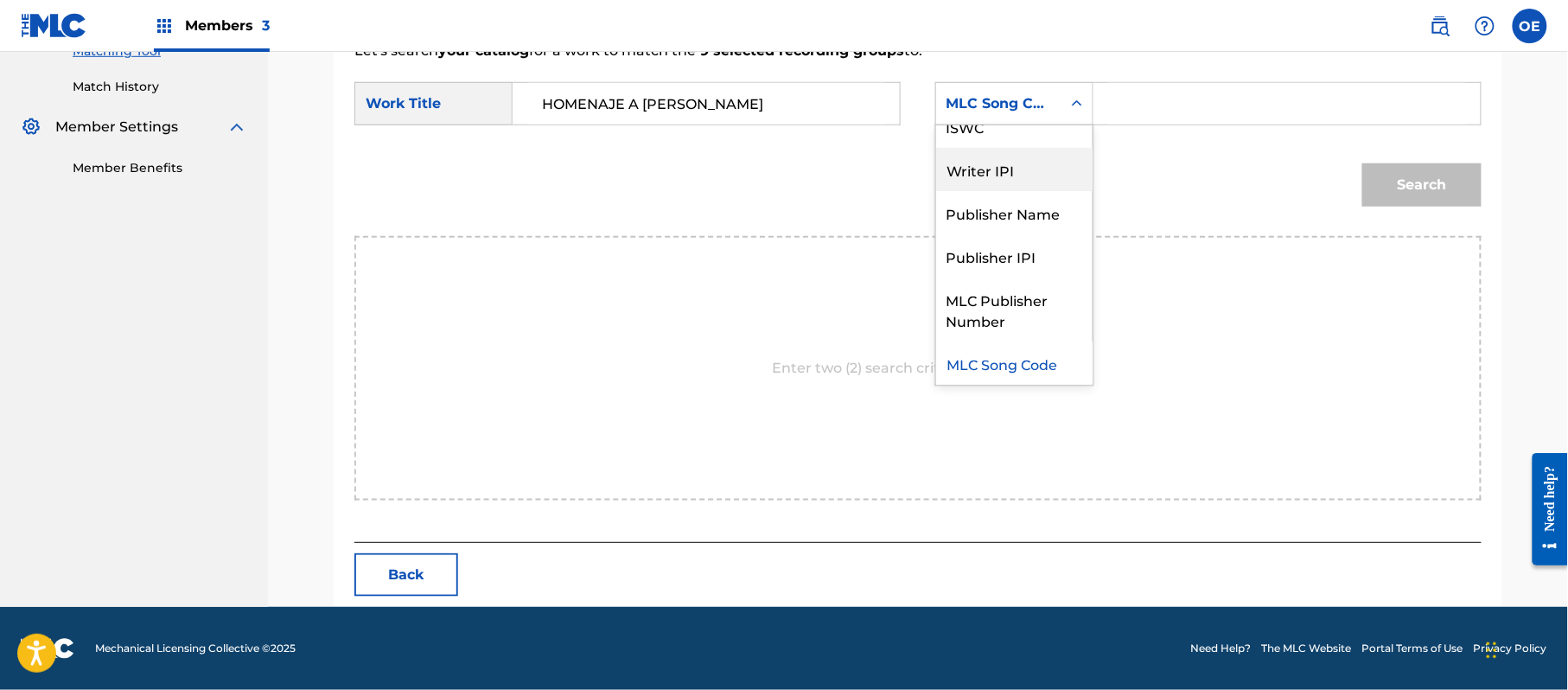
scroll to position [0, 0]
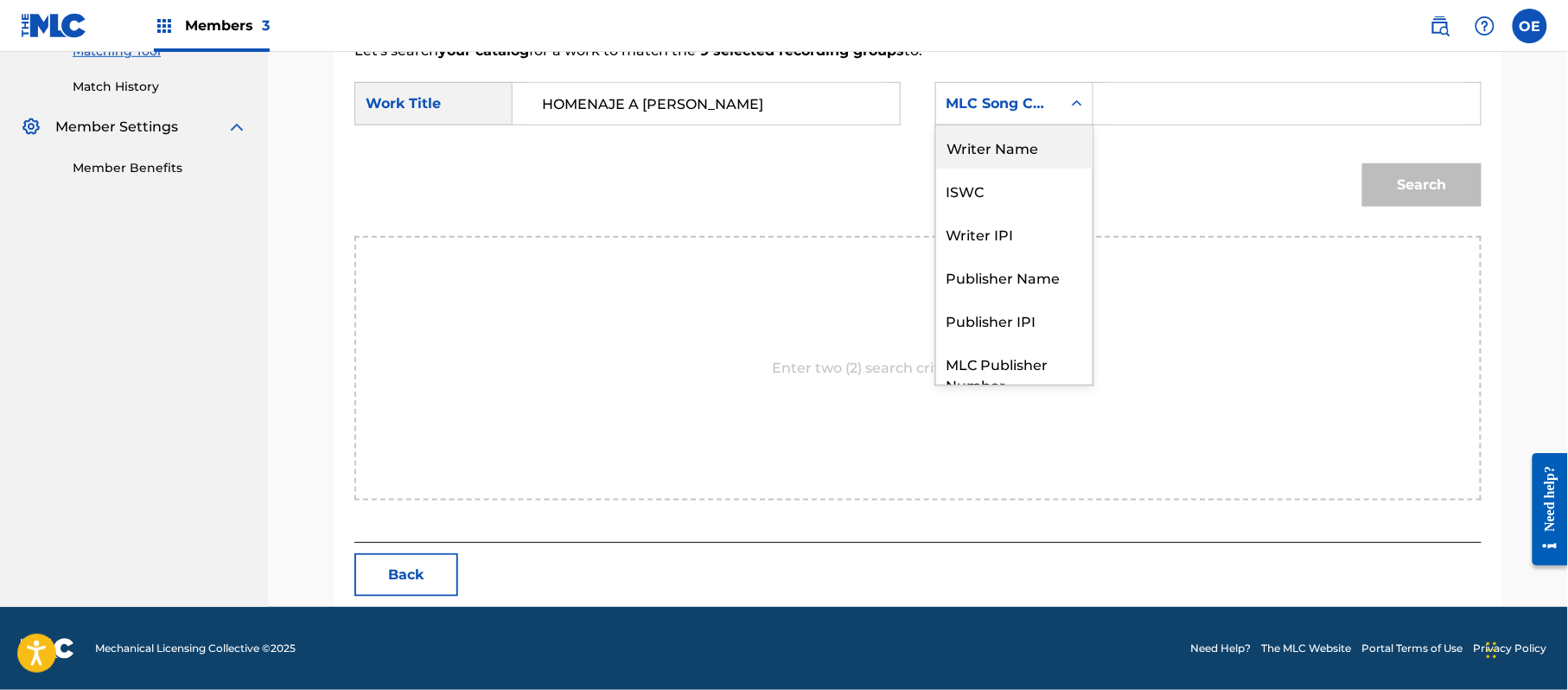
click at [990, 163] on div "Writer Name" at bounding box center [1014, 147] width 156 height 43
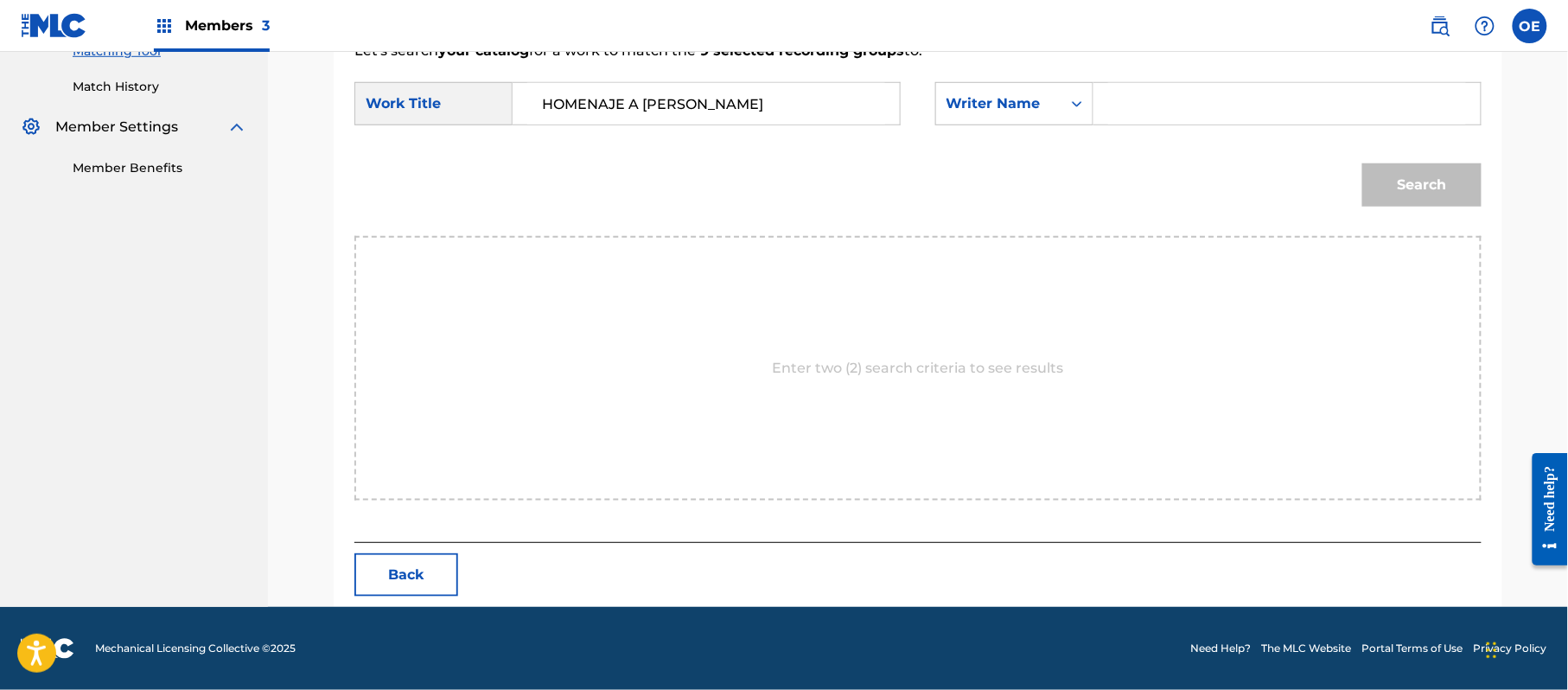
paste input "LOS ACUARIO DE [GEOGRAPHIC_DATA]"
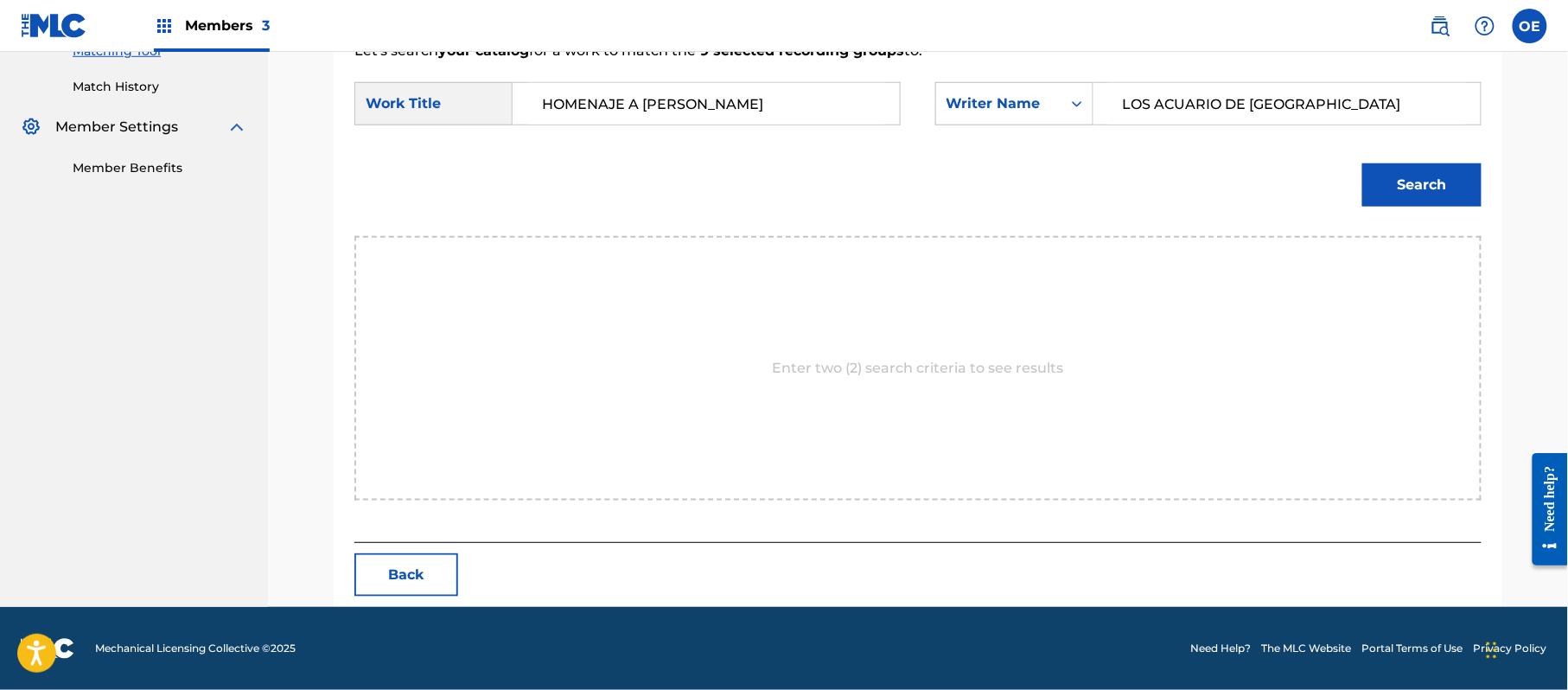
type input "LOS ACUARIO DE [GEOGRAPHIC_DATA]"
click at [1422, 192] on button "Search" at bounding box center [1421, 185] width 119 height 43
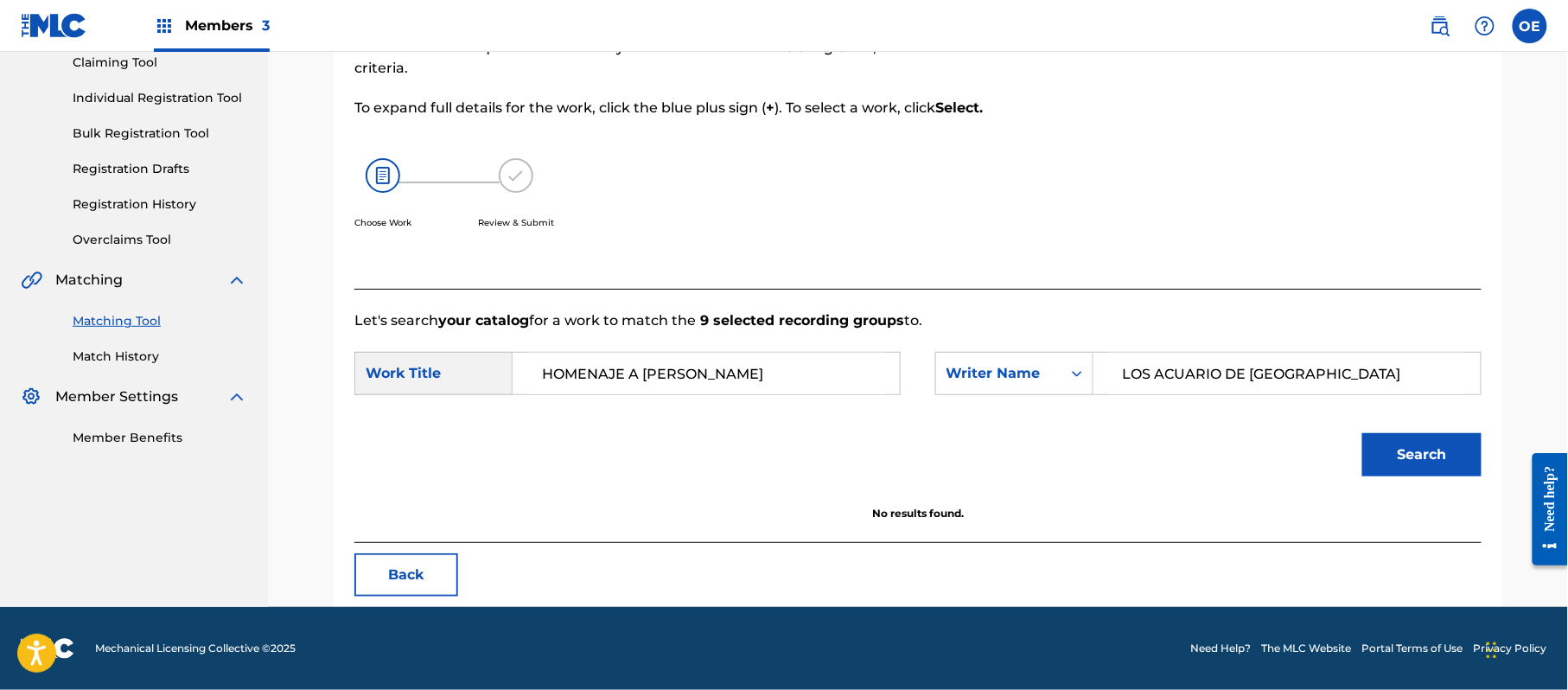
scroll to position [192, 0]
drag, startPoint x: 1359, startPoint y: 360, endPoint x: 639, endPoint y: 375, distance: 720.2
click at [741, 375] on div "SearchWithCriteria425703c5-4ff7-42e9-a175-d8e94c5aae40 Work Title HOMENAJE A [P…" at bounding box center [917, 379] width 1127 height 53
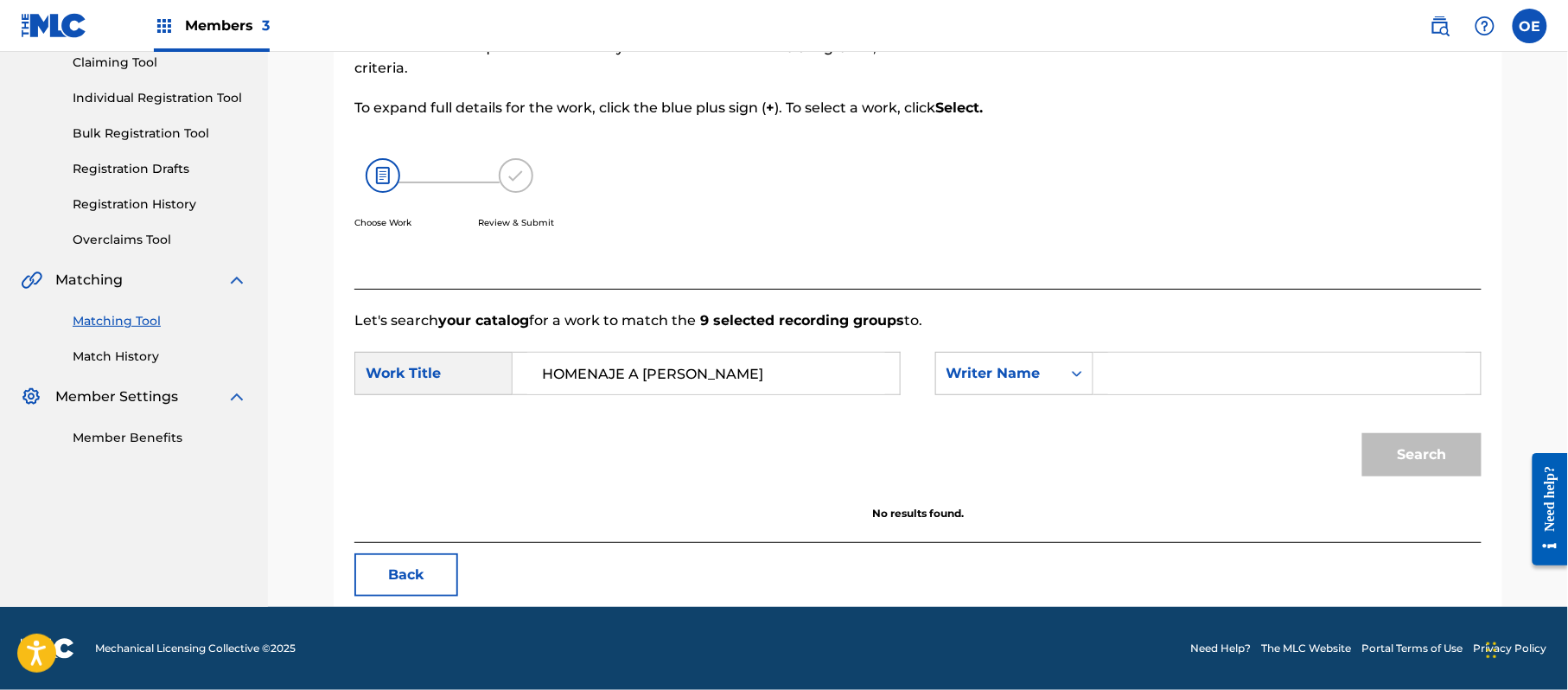
paste input "[PERSON_NAME]"
type input "[PERSON_NAME]"
click at [1452, 449] on button "Search" at bounding box center [1421, 454] width 119 height 43
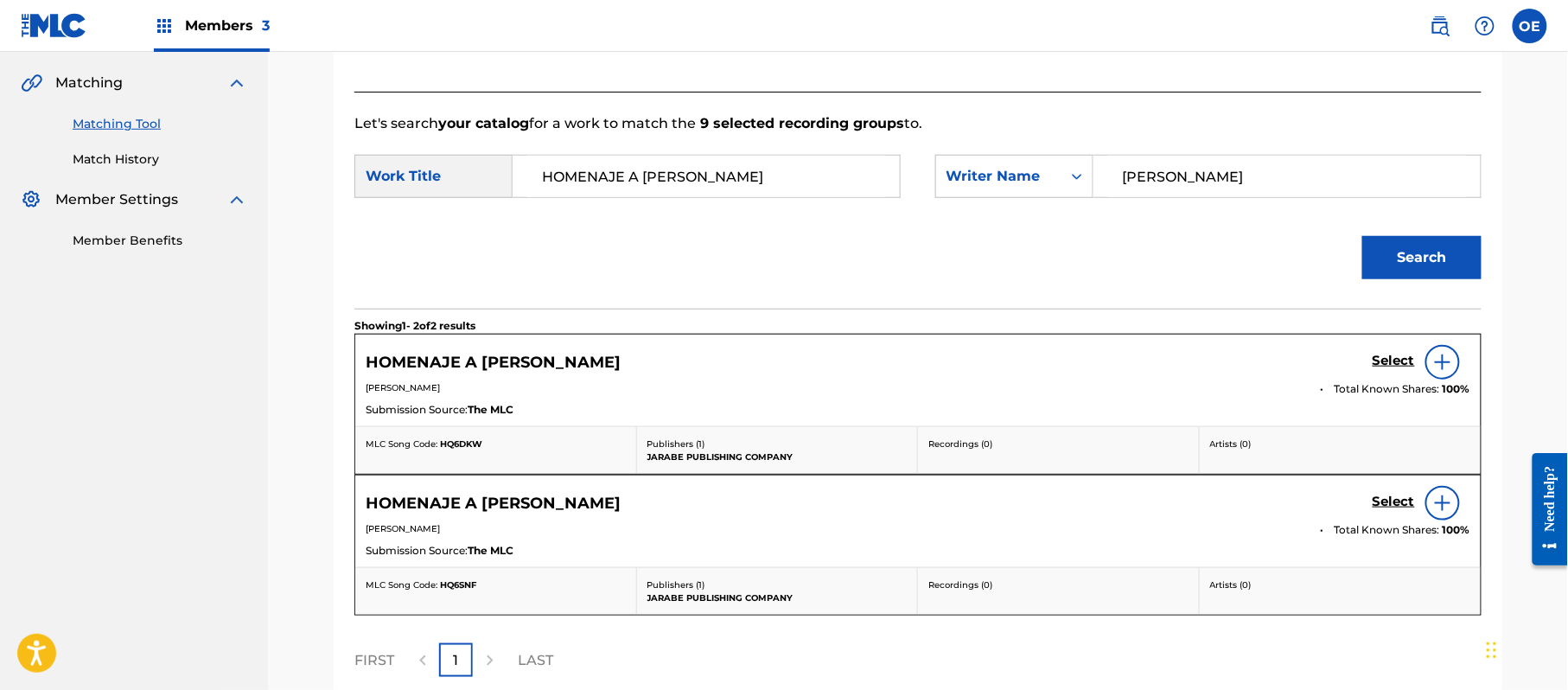
scroll to position [423, 0]
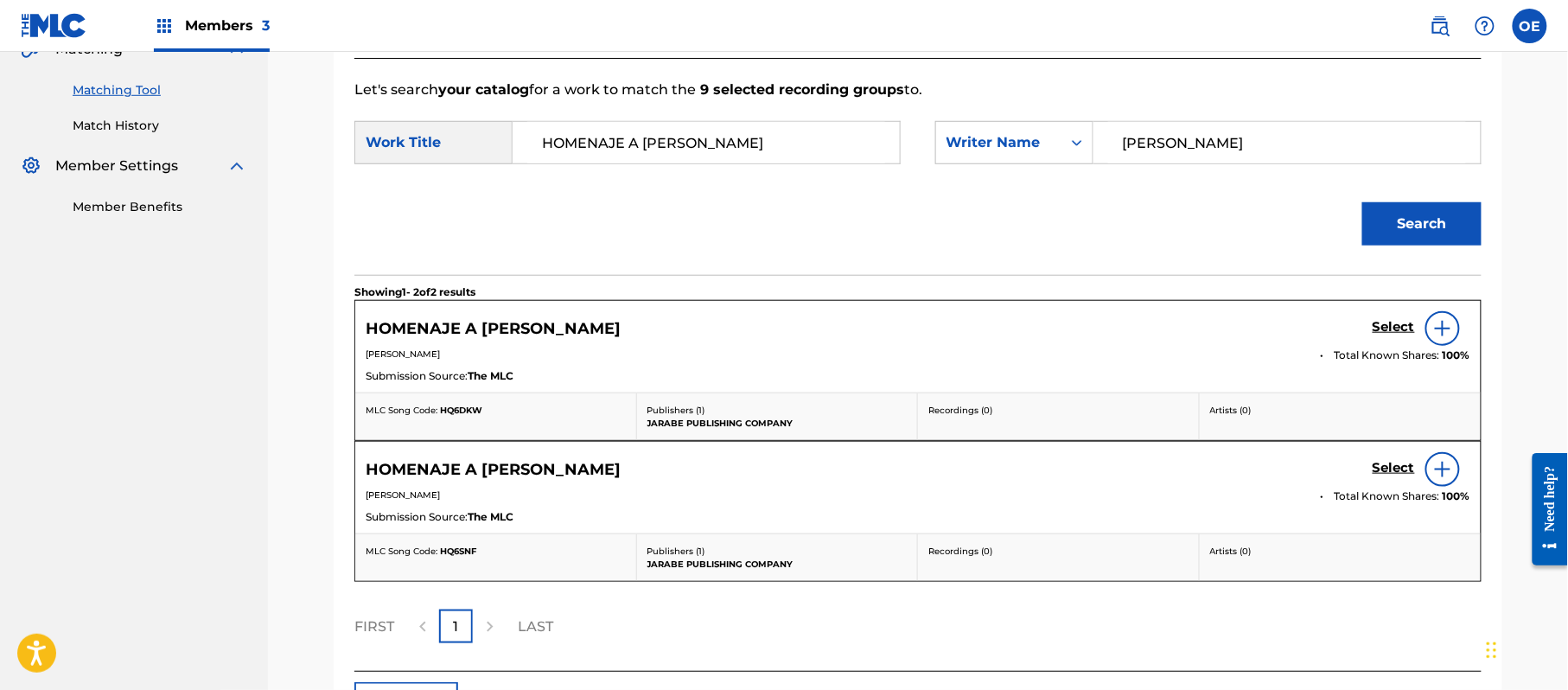
click at [1393, 330] on h5 "Select" at bounding box center [1393, 326] width 43 height 16
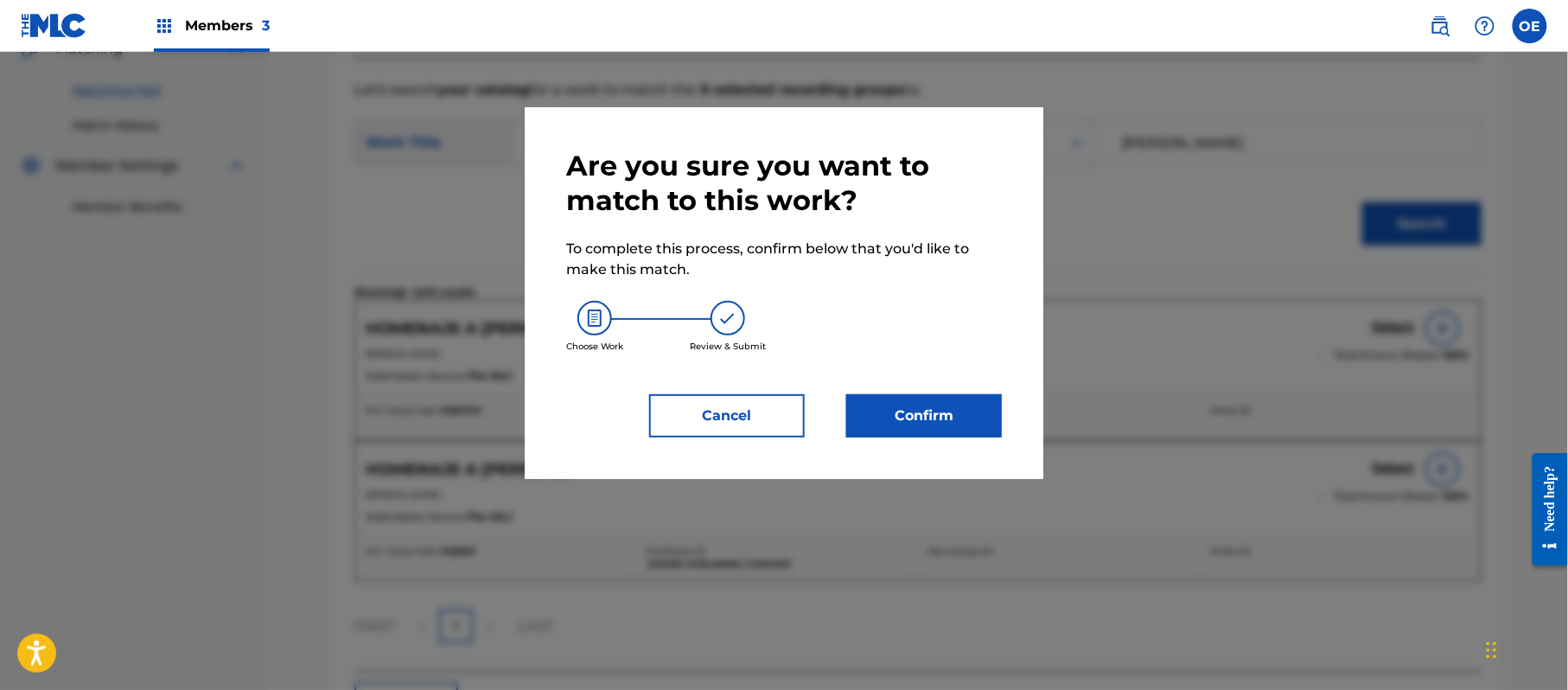
click at [954, 406] on button "Confirm" at bounding box center [924, 415] width 156 height 43
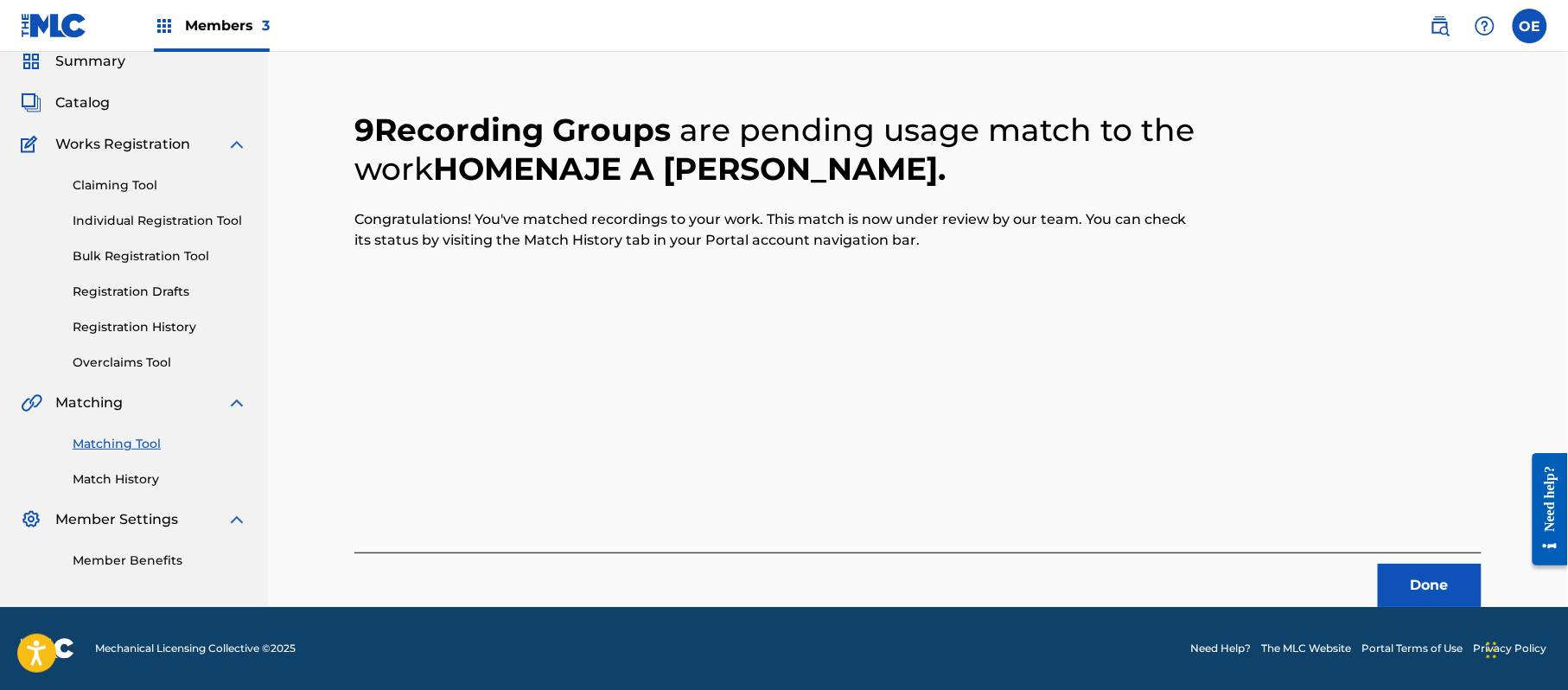
scroll to position [69, 0]
click at [1419, 600] on button "Done" at bounding box center [1429, 584] width 104 height 43
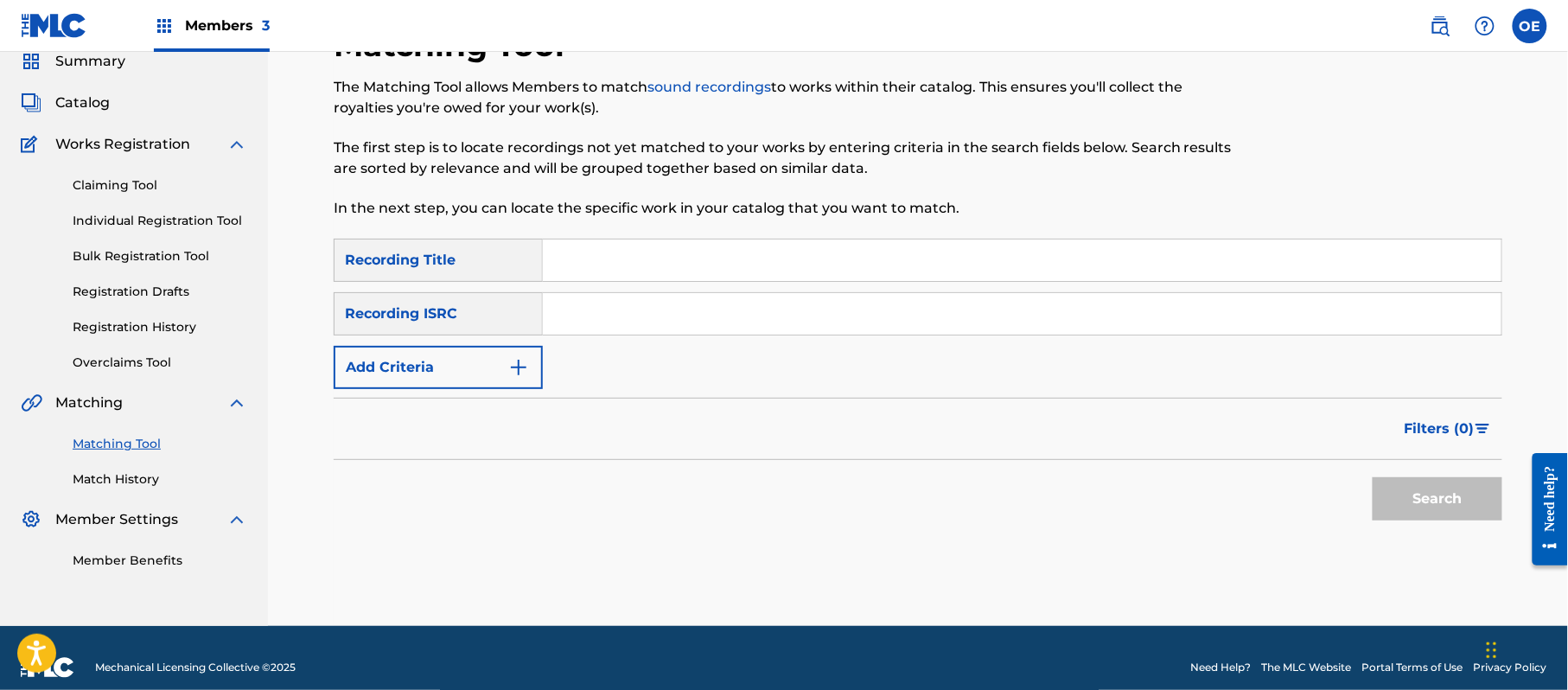
paste input "LA VICTORIA DE [PERSON_NAME][DOMAIN_NAME]."
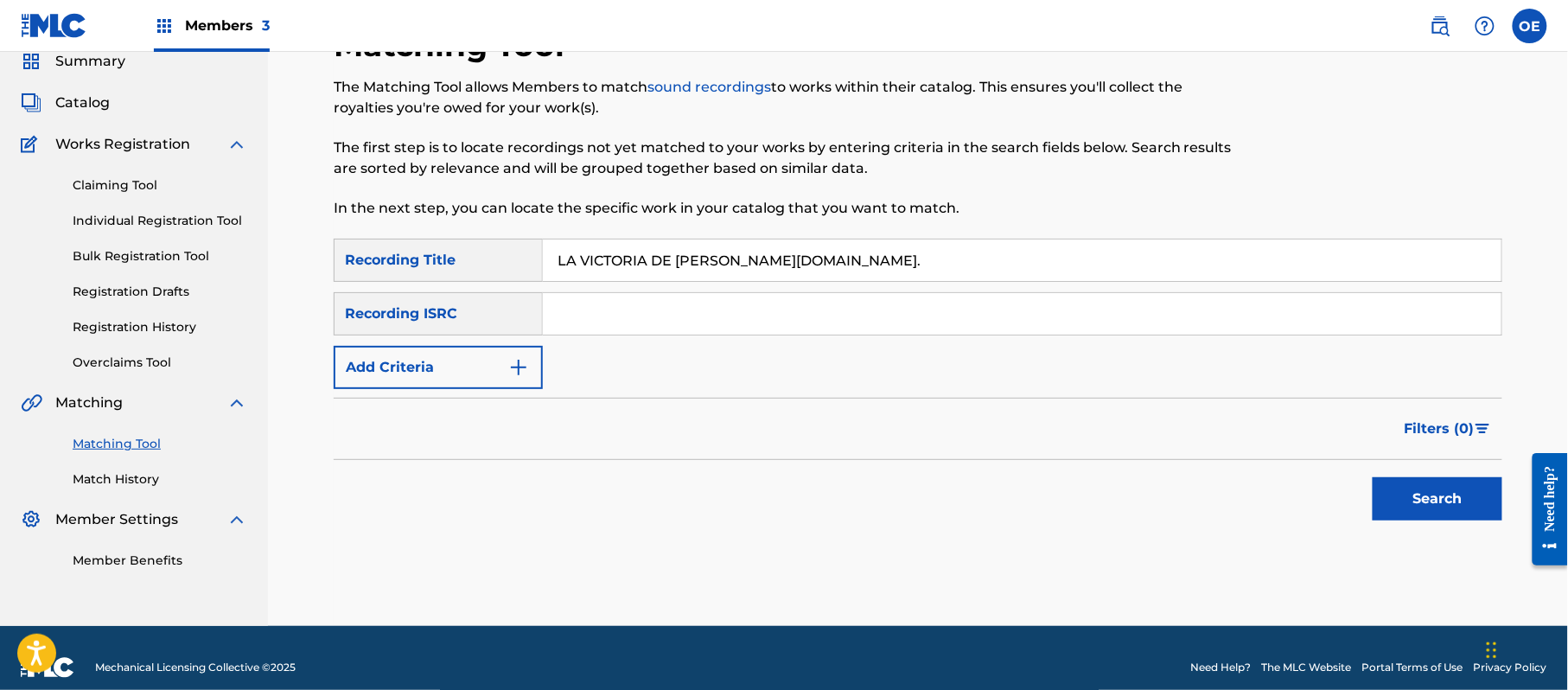
type input "LA VICTORIA DE [PERSON_NAME][DOMAIN_NAME]."
click at [426, 378] on button "Add Criteria" at bounding box center [439, 366] width 209 height 43
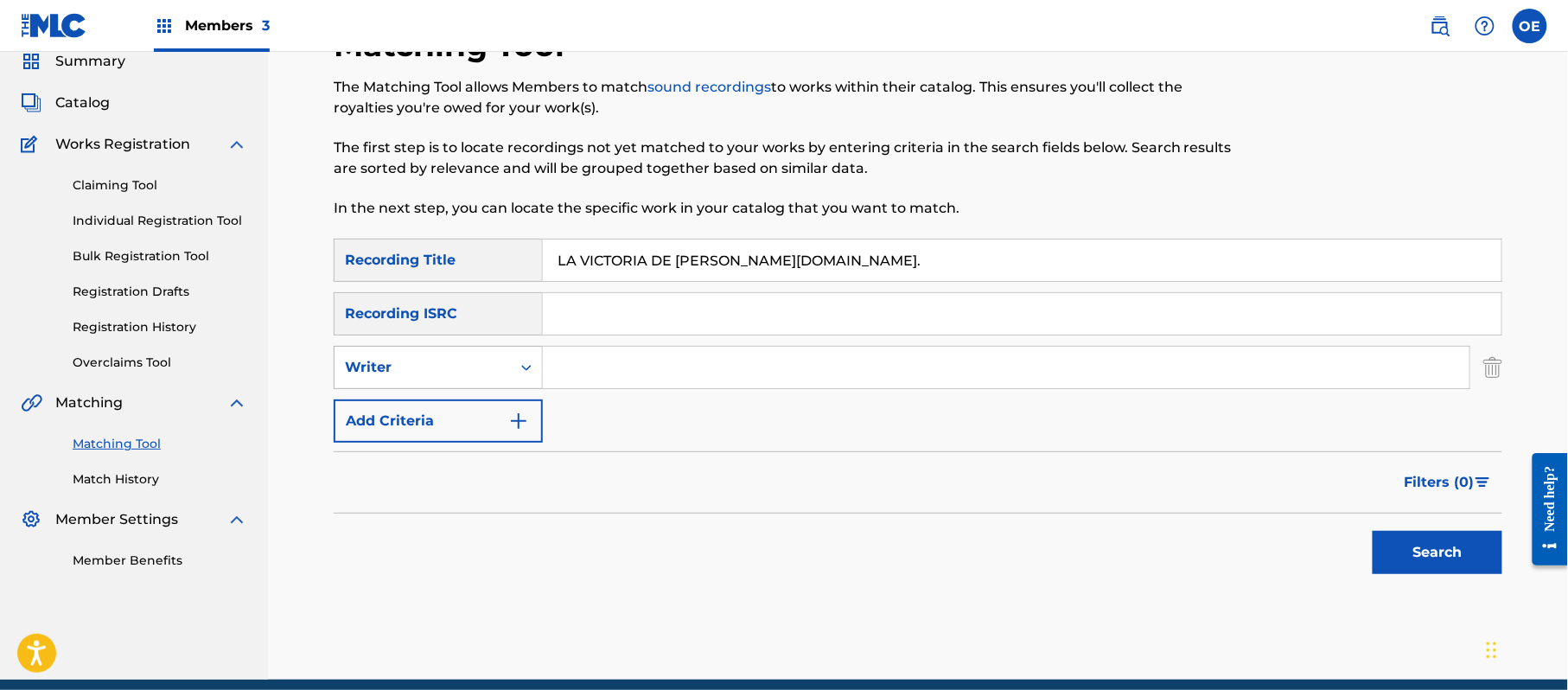
click at [485, 374] on div "Writer" at bounding box center [422, 367] width 156 height 21
click at [485, 425] on div "Recording Artist" at bounding box center [439, 410] width 207 height 43
paste input "LOS KINOS"
type input "LOS KINOS"
click at [1486, 547] on button "Search" at bounding box center [1437, 552] width 129 height 43
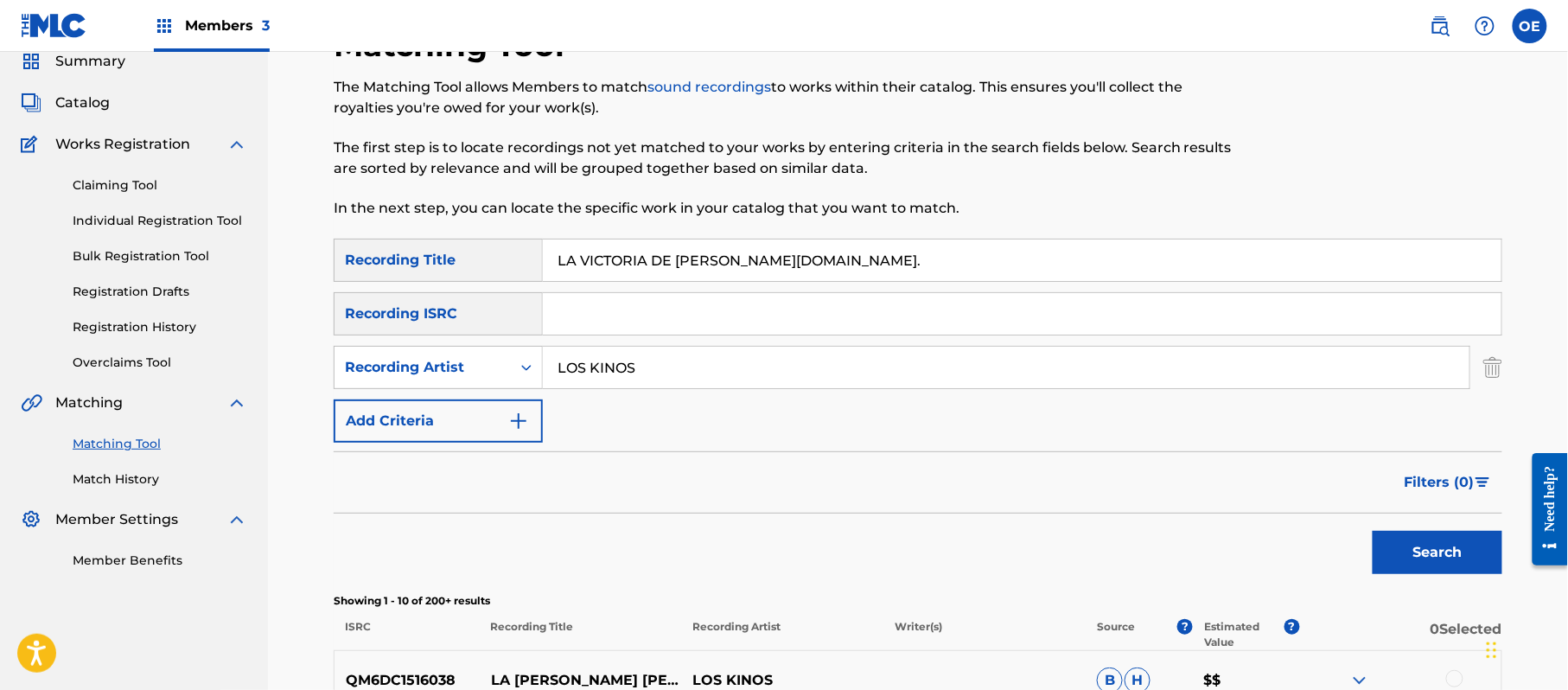
scroll to position [299, 0]
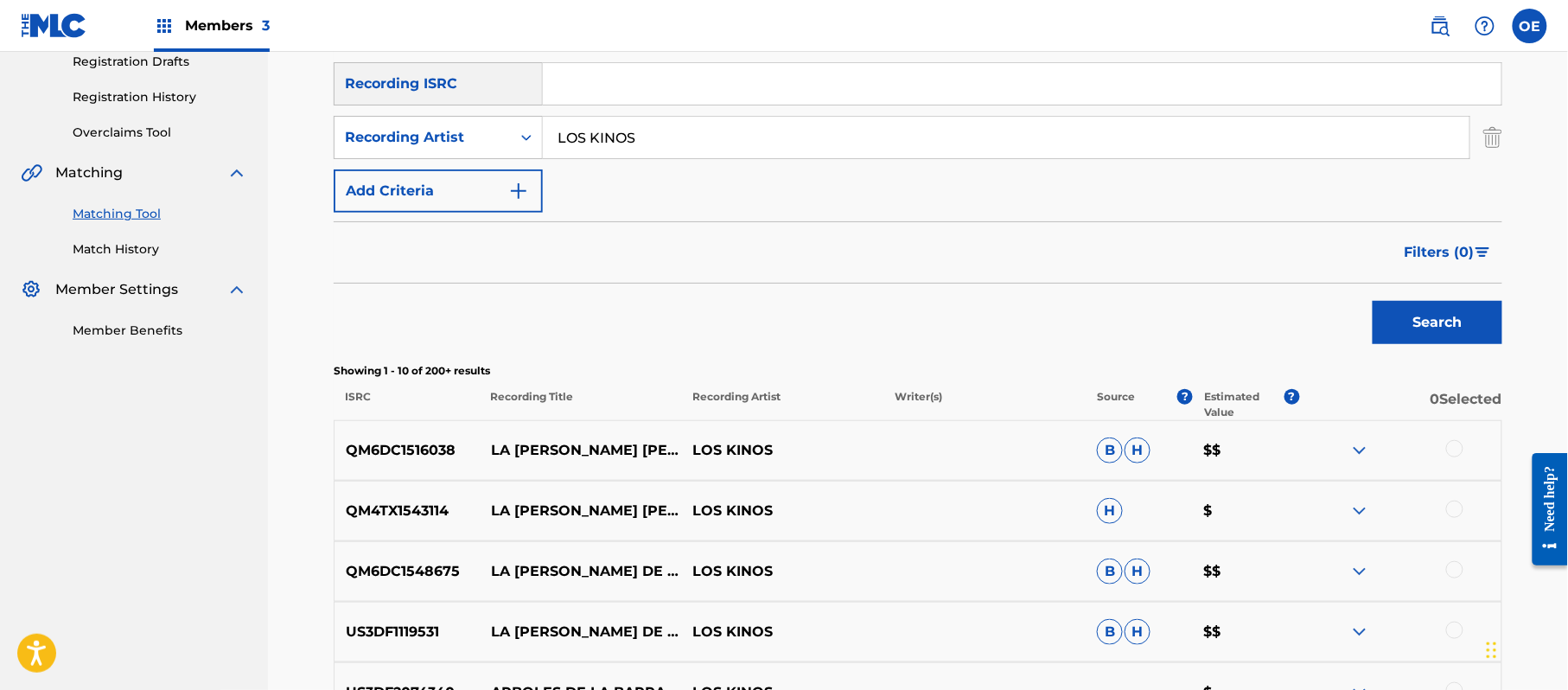
click at [1452, 450] on div at bounding box center [1455, 448] width 17 height 17
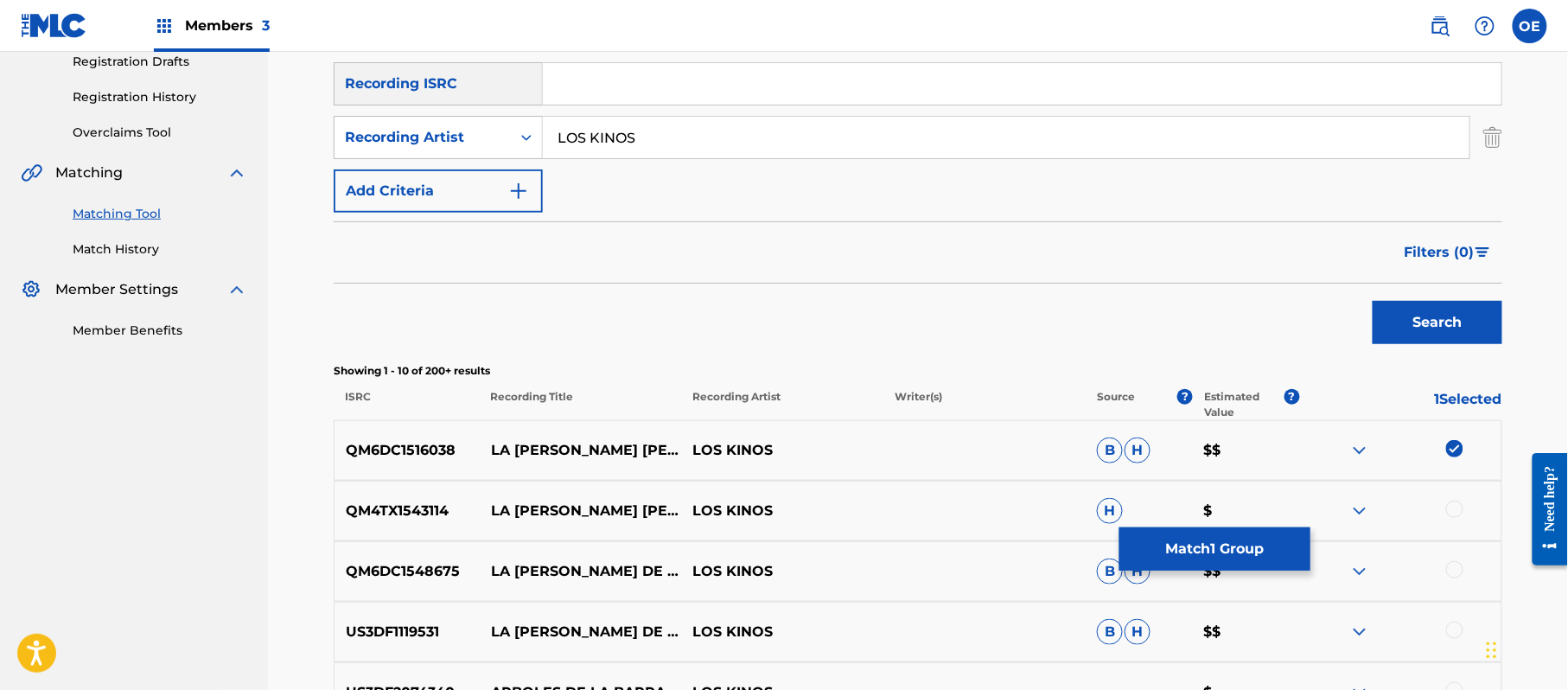
click at [1458, 515] on div at bounding box center [1455, 509] width 17 height 17
click at [1245, 567] on button "Match 2 Groups" at bounding box center [1214, 548] width 191 height 43
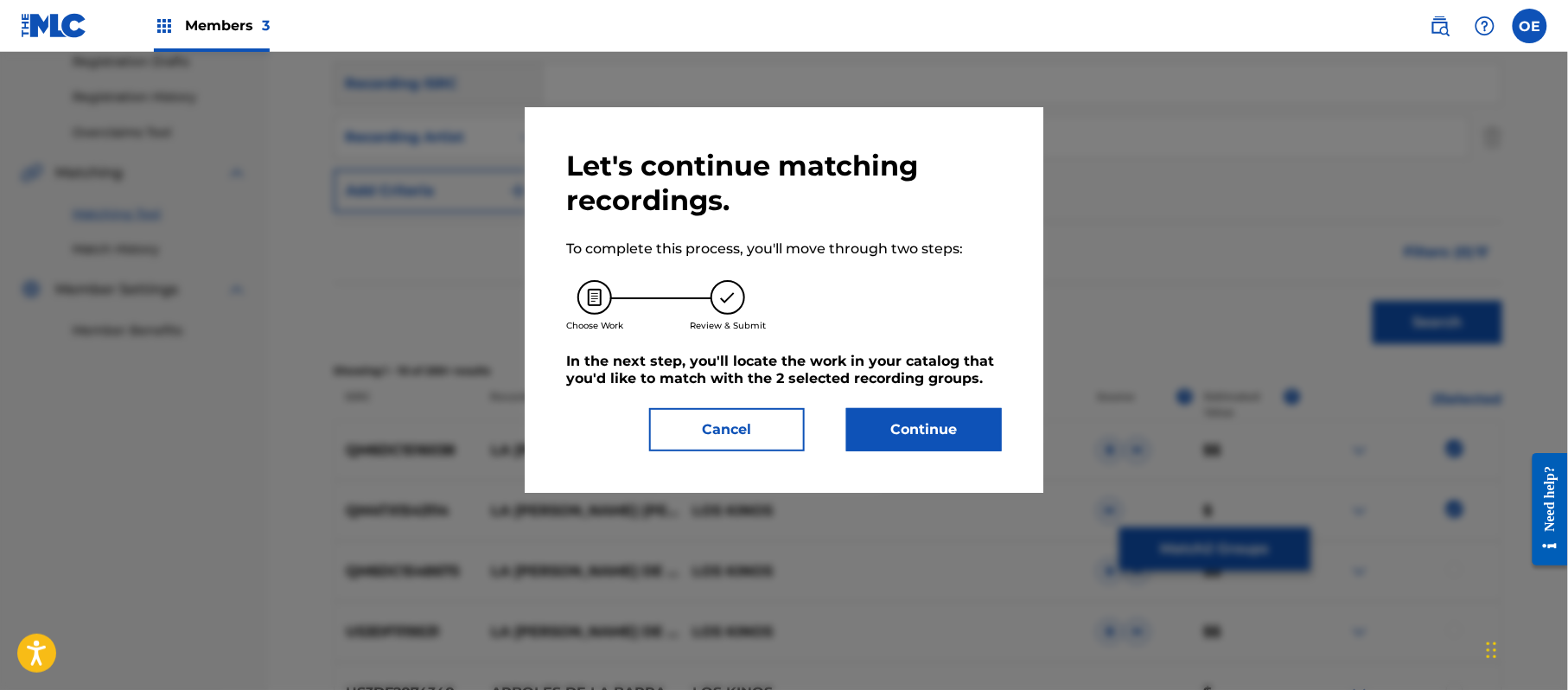
click at [902, 426] on button "Continue" at bounding box center [924, 429] width 156 height 43
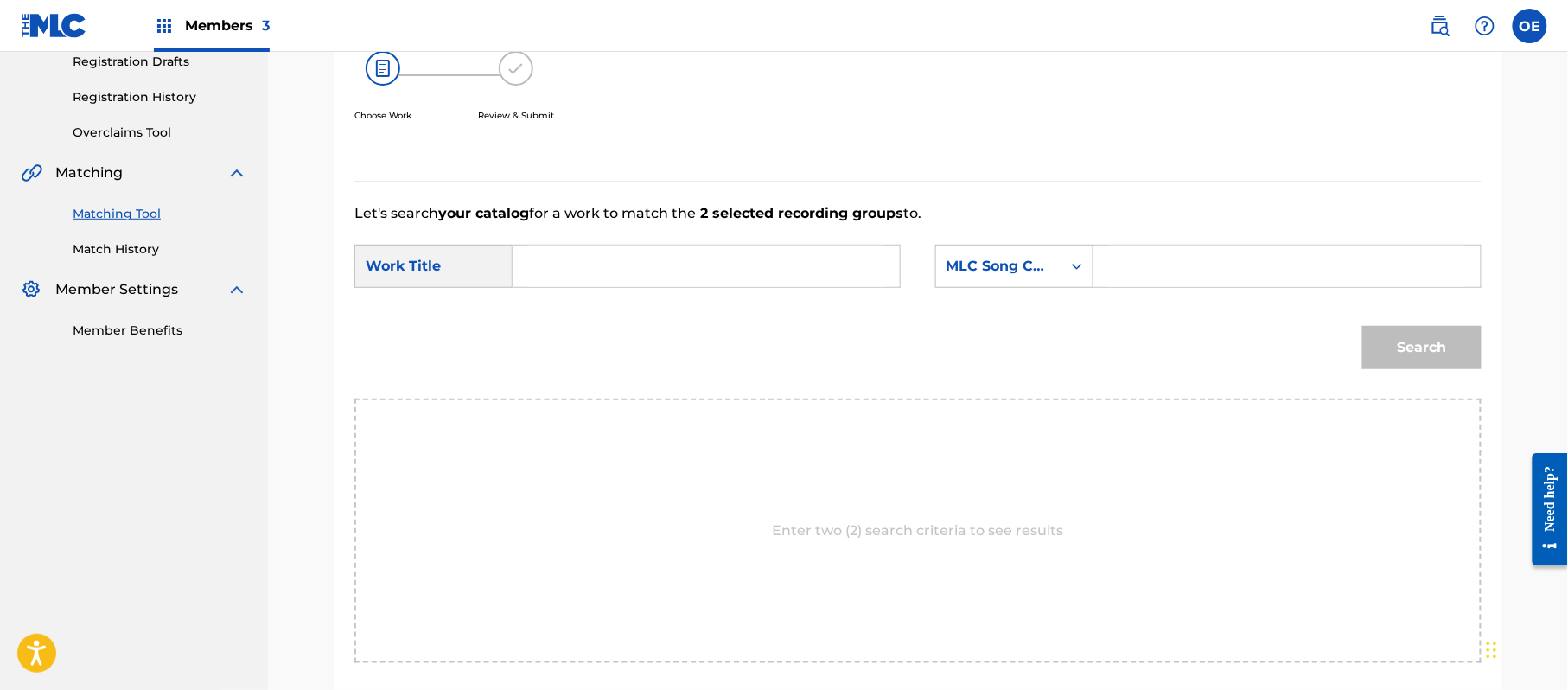
paste input "LA VICTORIA DE [PERSON_NAME][DOMAIN_NAME]."
type input "LA VICTORIA DE [PERSON_NAME][DOMAIN_NAME]."
click at [1029, 260] on div "MLC Song Code" at bounding box center [999, 266] width 105 height 21
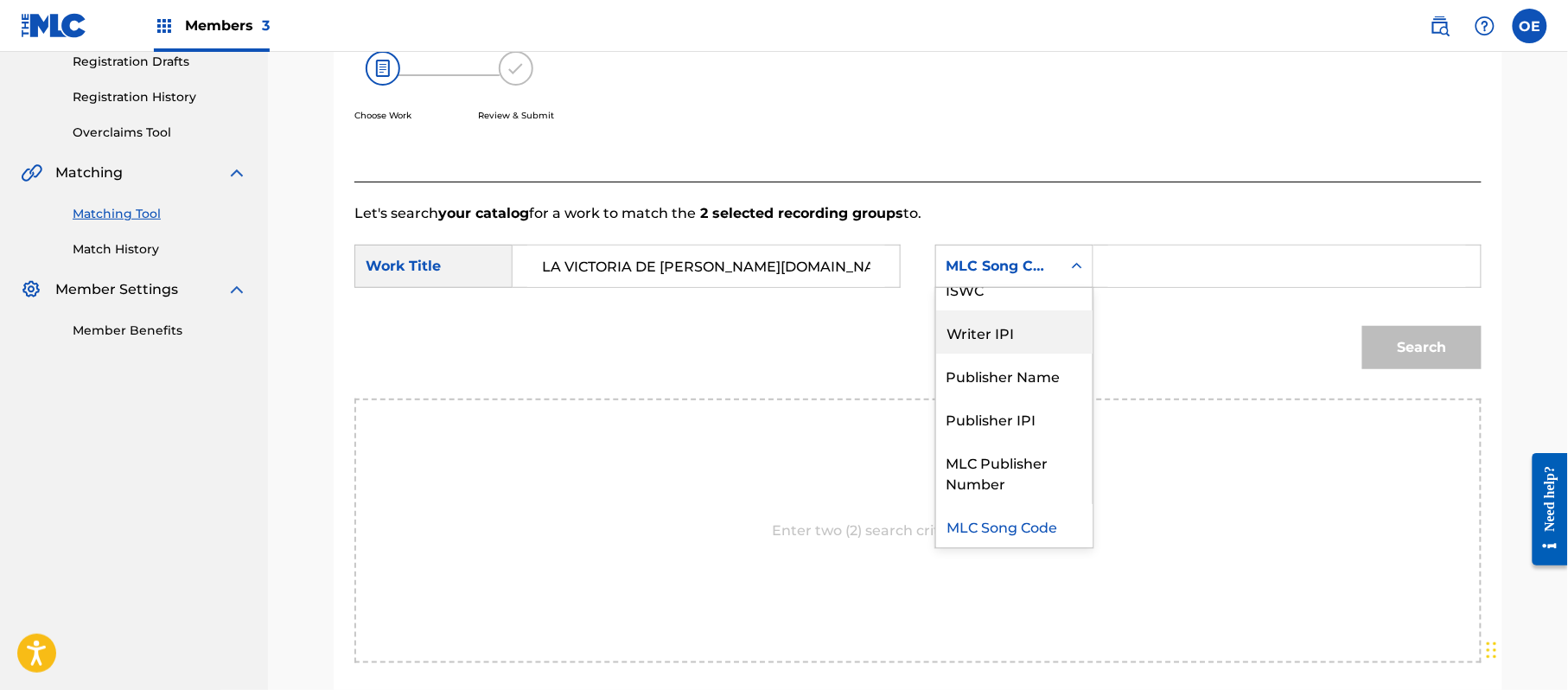
scroll to position [0, 0]
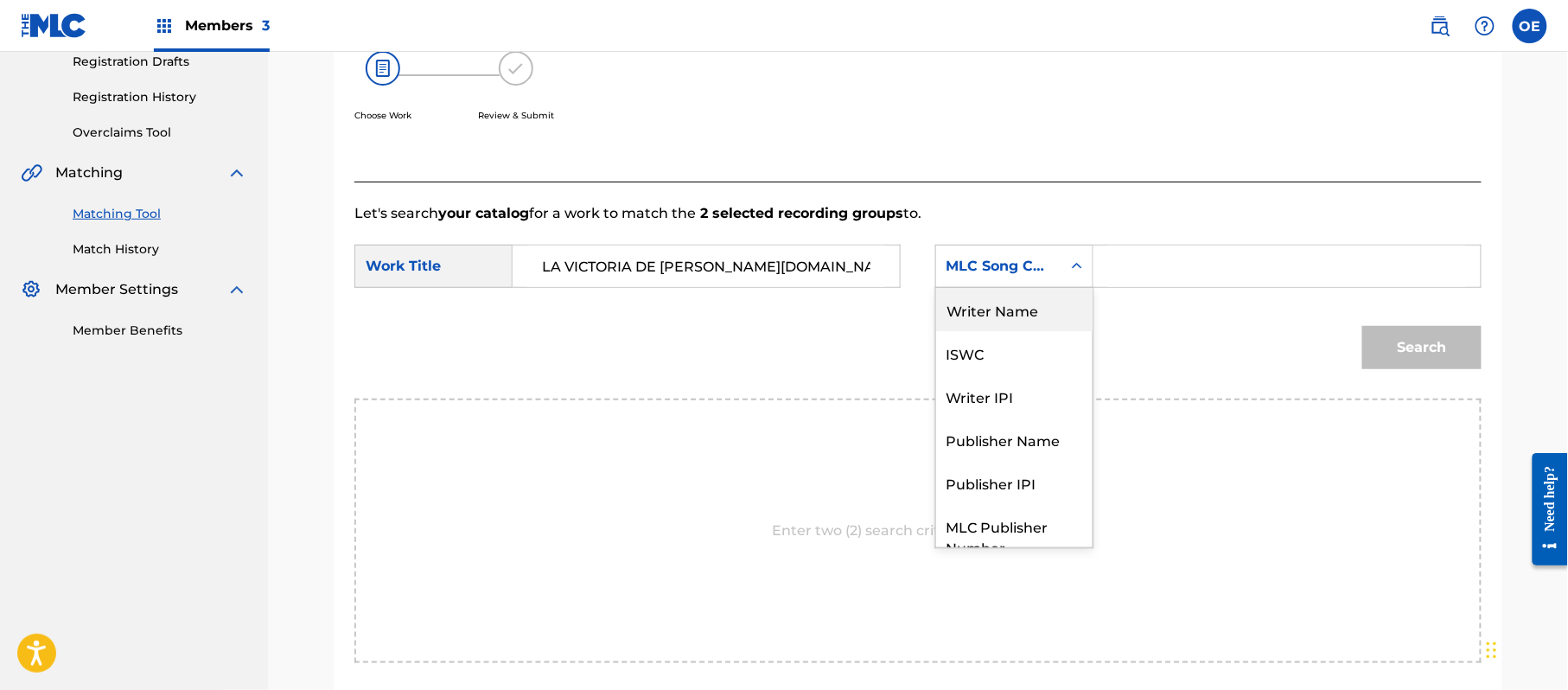
click at [1007, 302] on div "Writer Name" at bounding box center [1014, 308] width 156 height 43
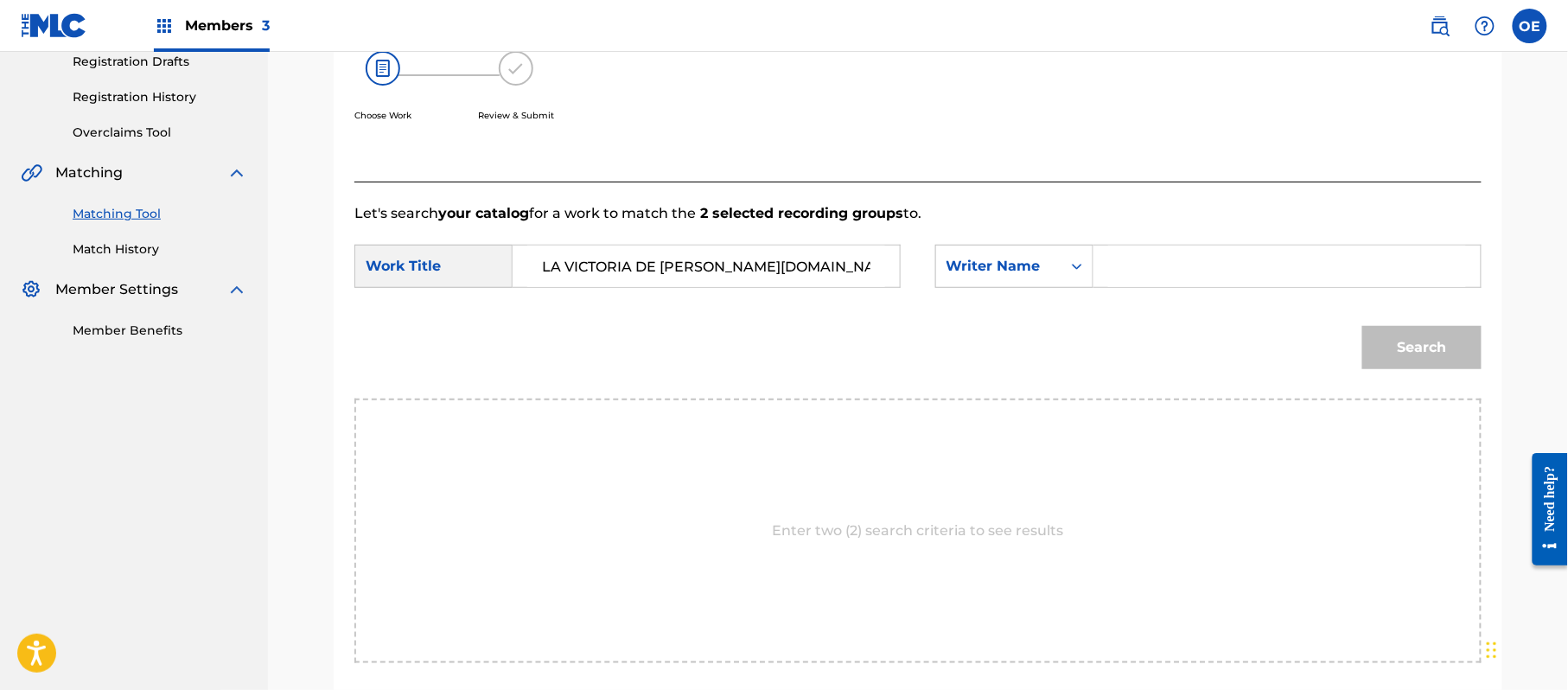
paste input "[PERSON_NAME]"
type input "[PERSON_NAME]"
click at [1425, 353] on button "Search" at bounding box center [1421, 346] width 119 height 43
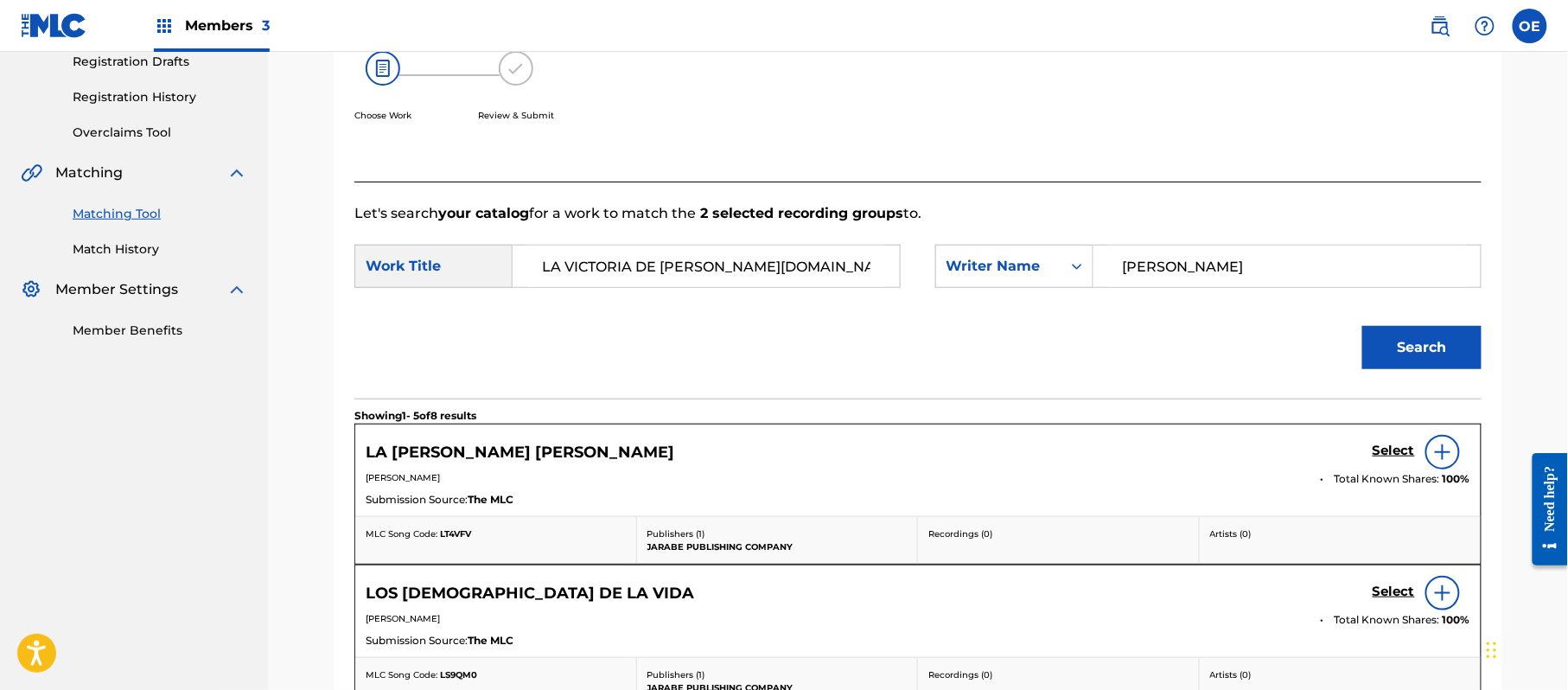
scroll to position [415, 0]
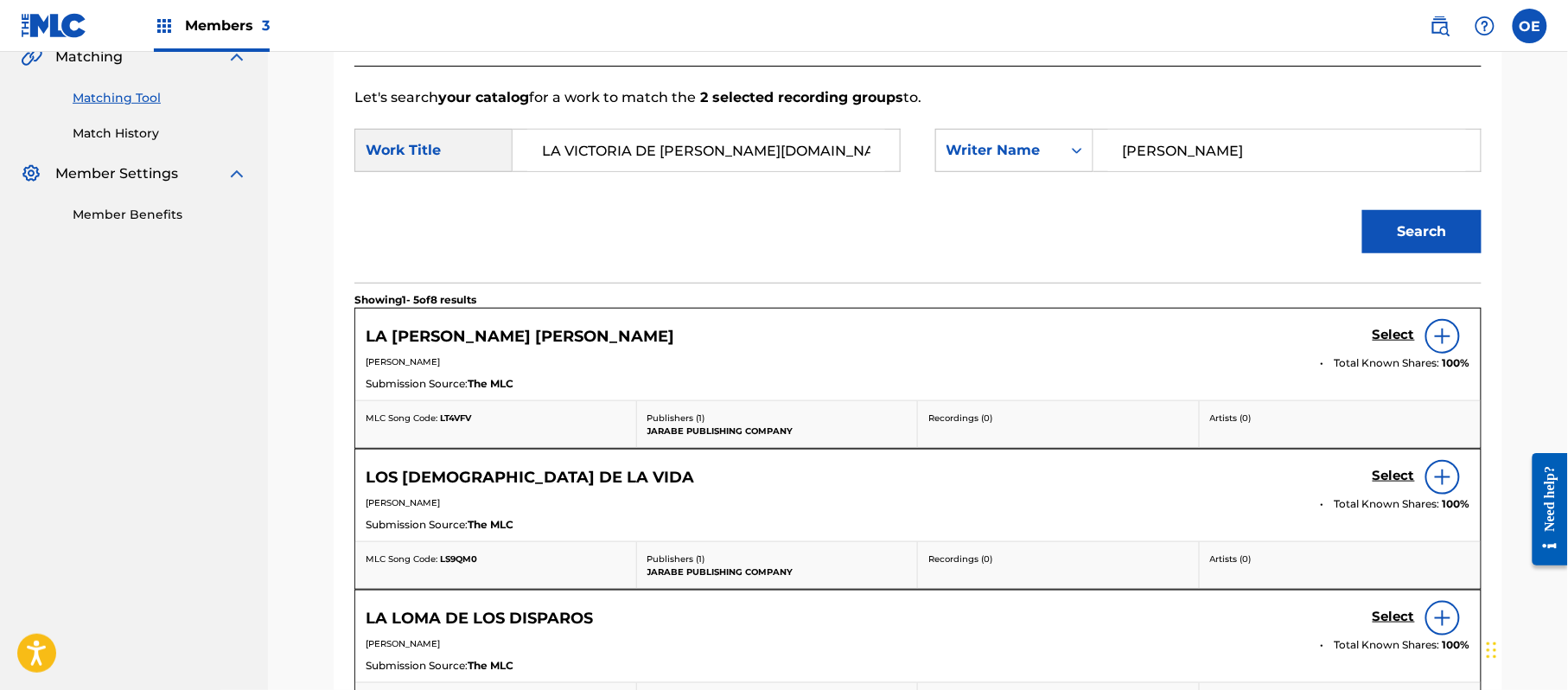
click at [1387, 323] on div "Select" at bounding box center [1421, 336] width 98 height 34
click at [1390, 336] on h5 "Select" at bounding box center [1393, 334] width 43 height 16
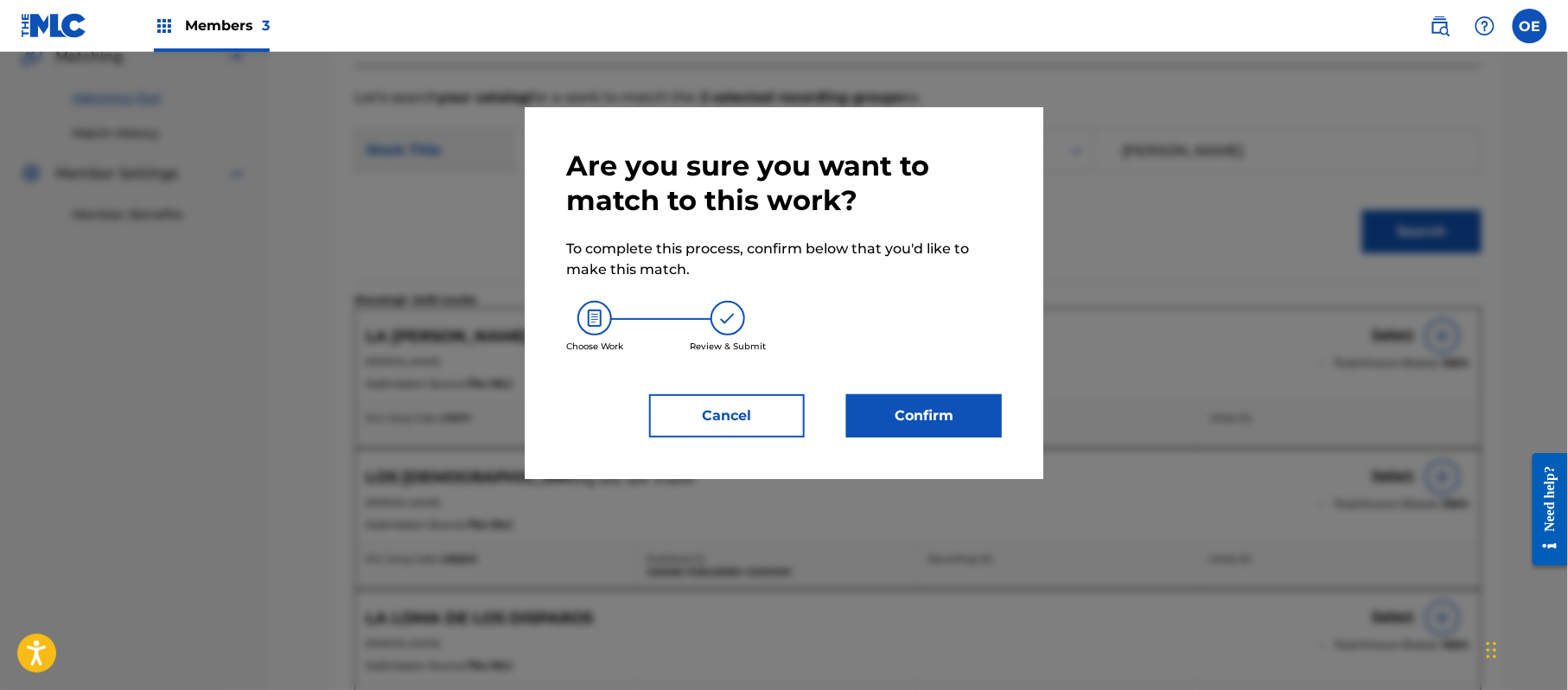
click at [948, 391] on div "Are you sure you want to match to this work? To complete this process, confirm …" at bounding box center [784, 292] width 436 height 288
click at [948, 413] on button "Confirm" at bounding box center [924, 415] width 156 height 43
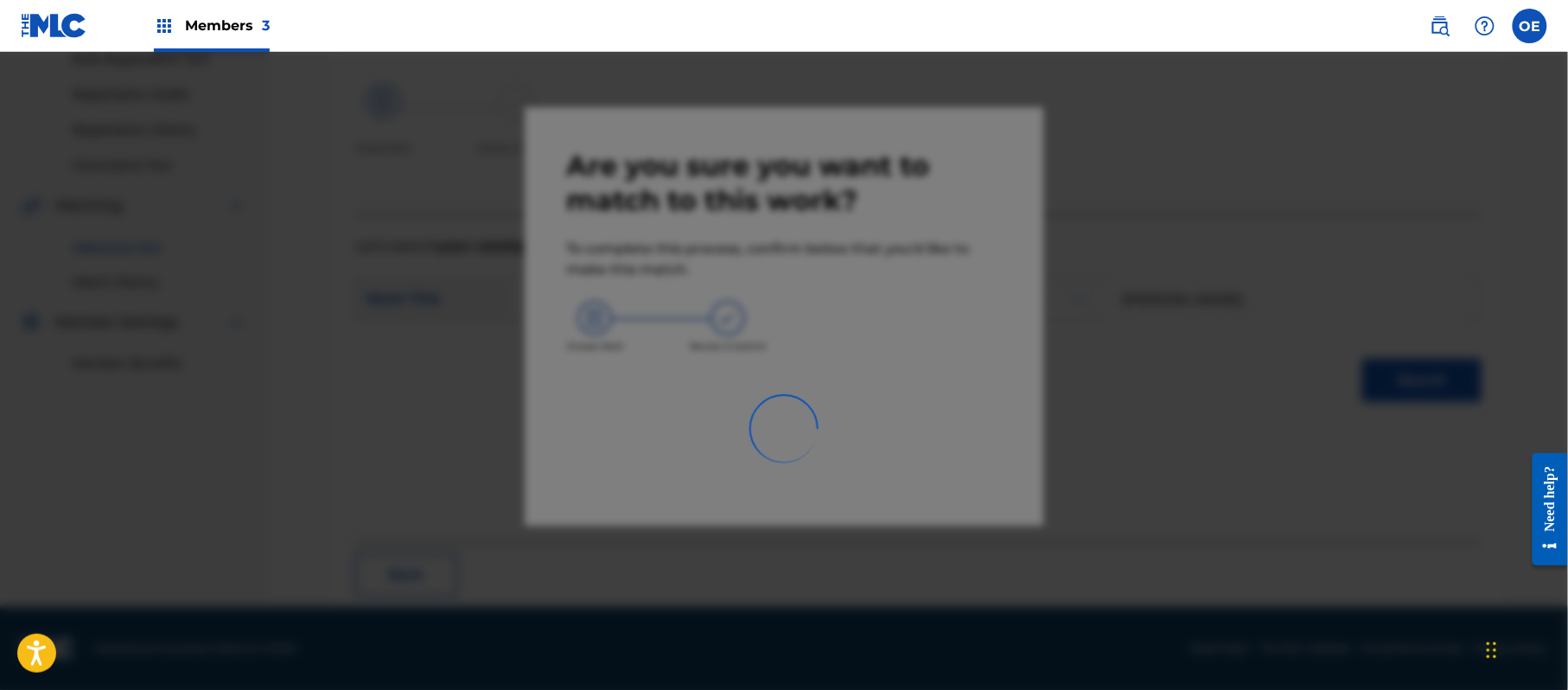
scroll to position [69, 0]
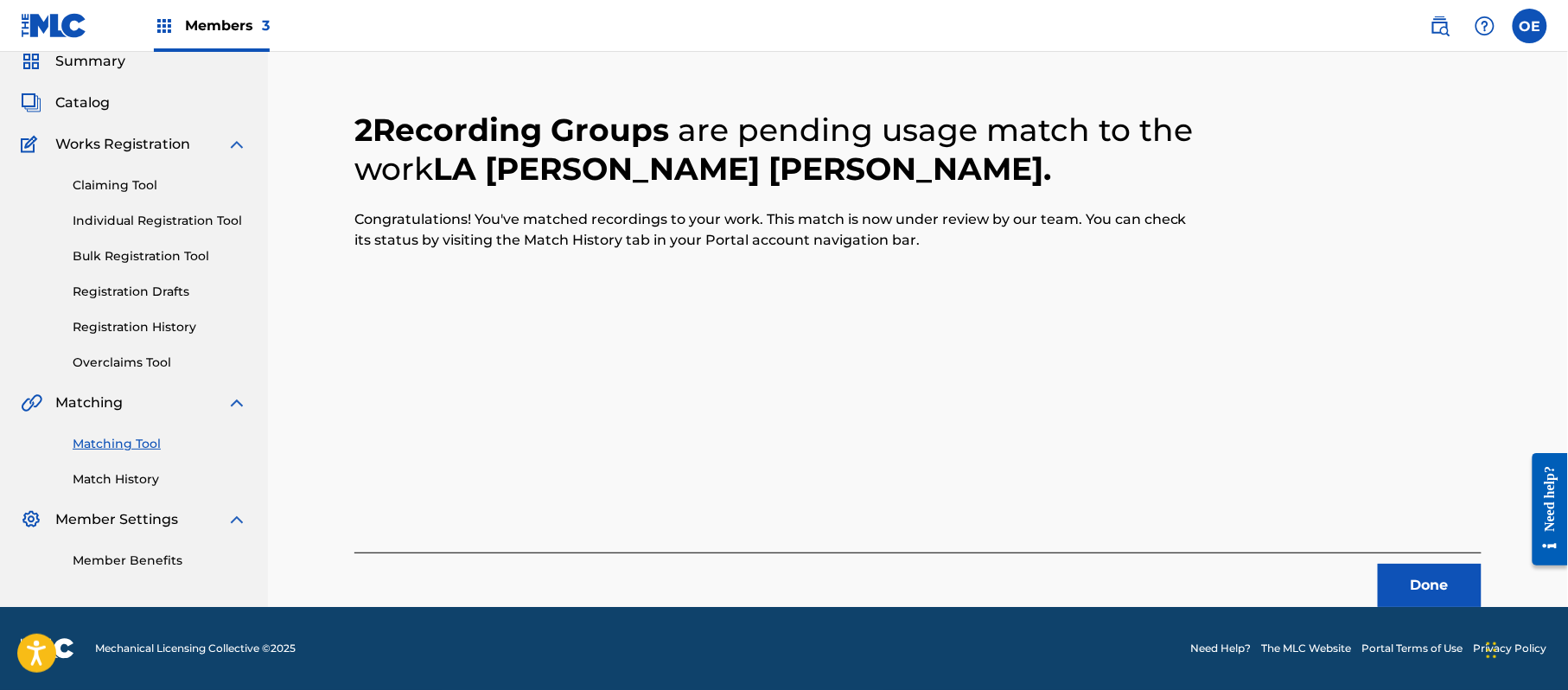
click at [1418, 599] on button "Done" at bounding box center [1429, 584] width 104 height 43
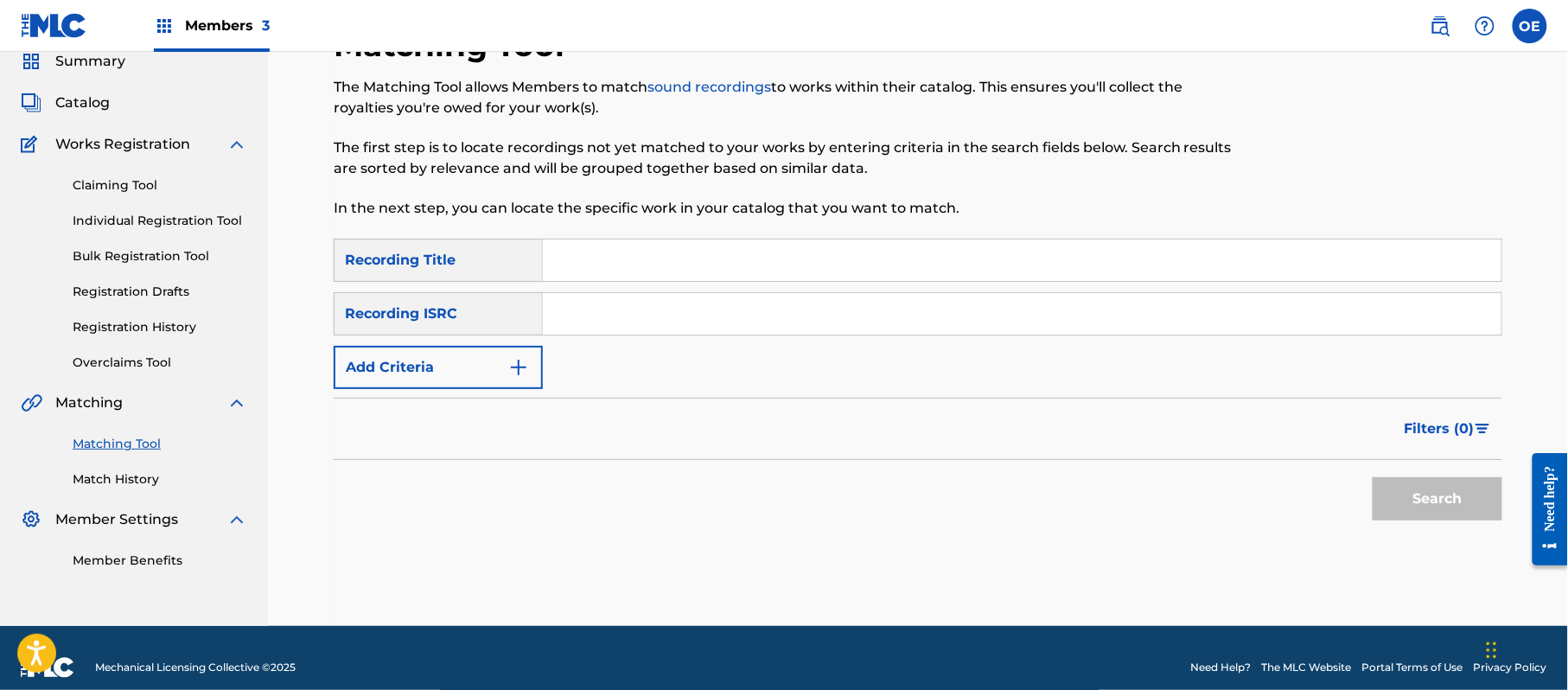
paste input "LO QUE EL TIEMPO SE LLEVO"
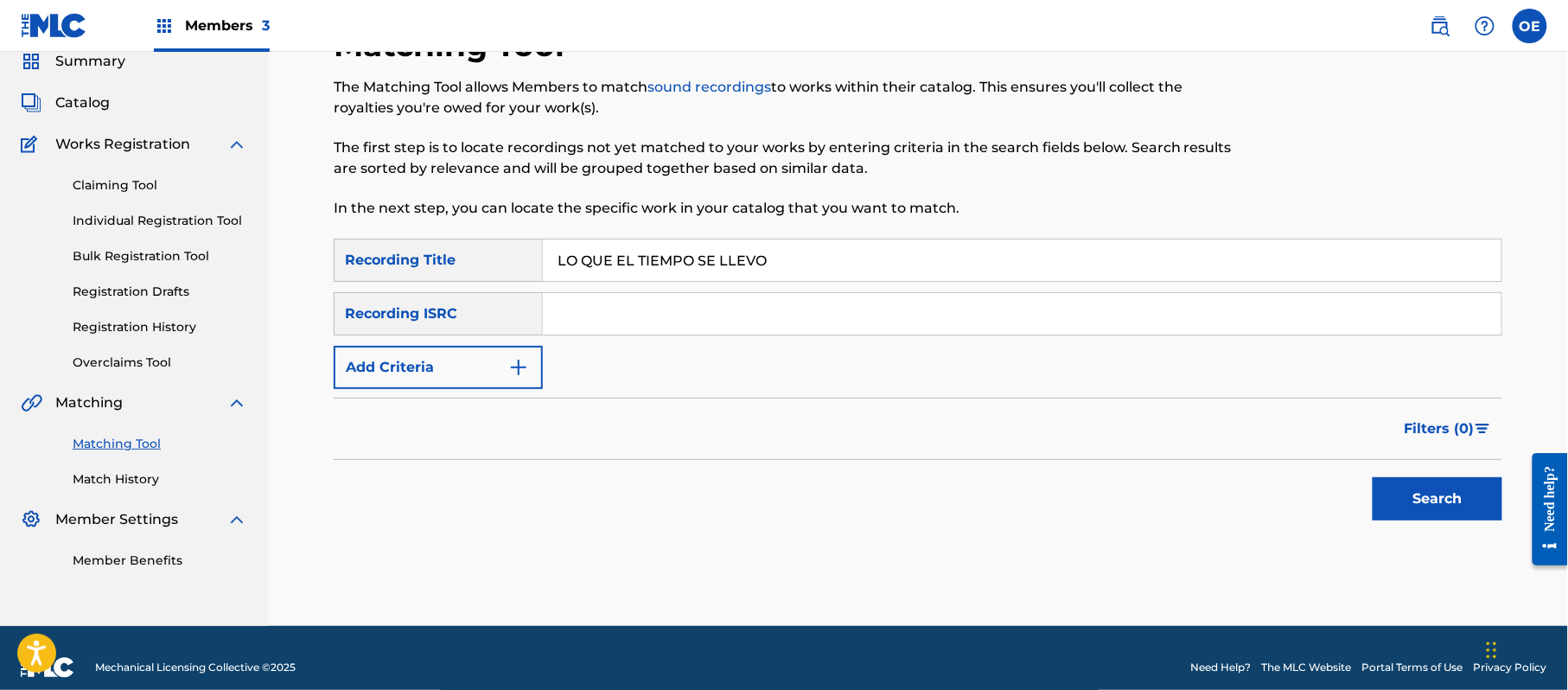
type input "LO QUE EL TIEMPO SE LLEVO"
drag, startPoint x: 495, startPoint y: 346, endPoint x: 496, endPoint y: 358, distance: 12.0
click at [496, 357] on button "Add Criteria" at bounding box center [439, 366] width 209 height 43
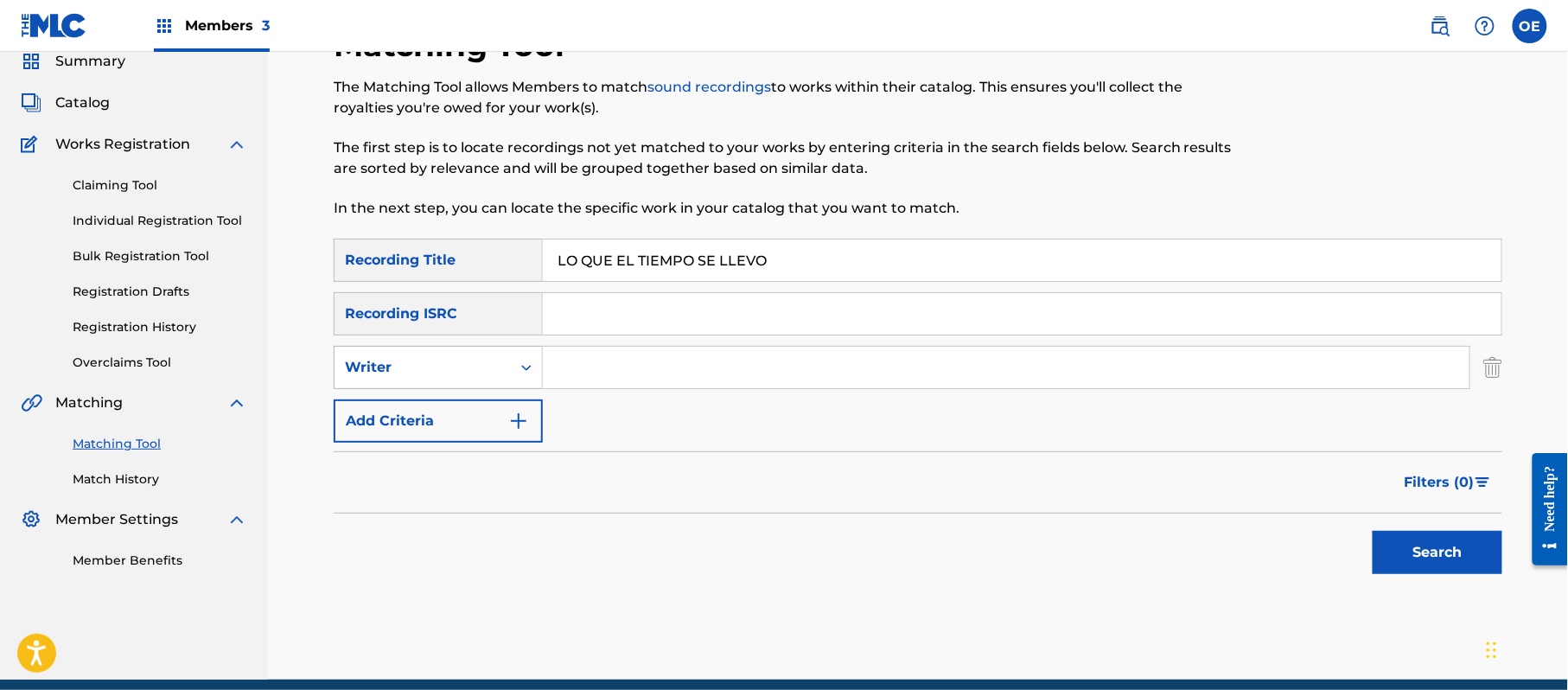
click at [474, 371] on div "Writer" at bounding box center [422, 367] width 156 height 21
drag, startPoint x: 443, startPoint y: 408, endPoint x: 454, endPoint y: 411, distance: 11.4
click at [442, 408] on div "Recording Artist" at bounding box center [439, 410] width 207 height 43
paste input "LA MIGRA"
type input "LA MIGRA"
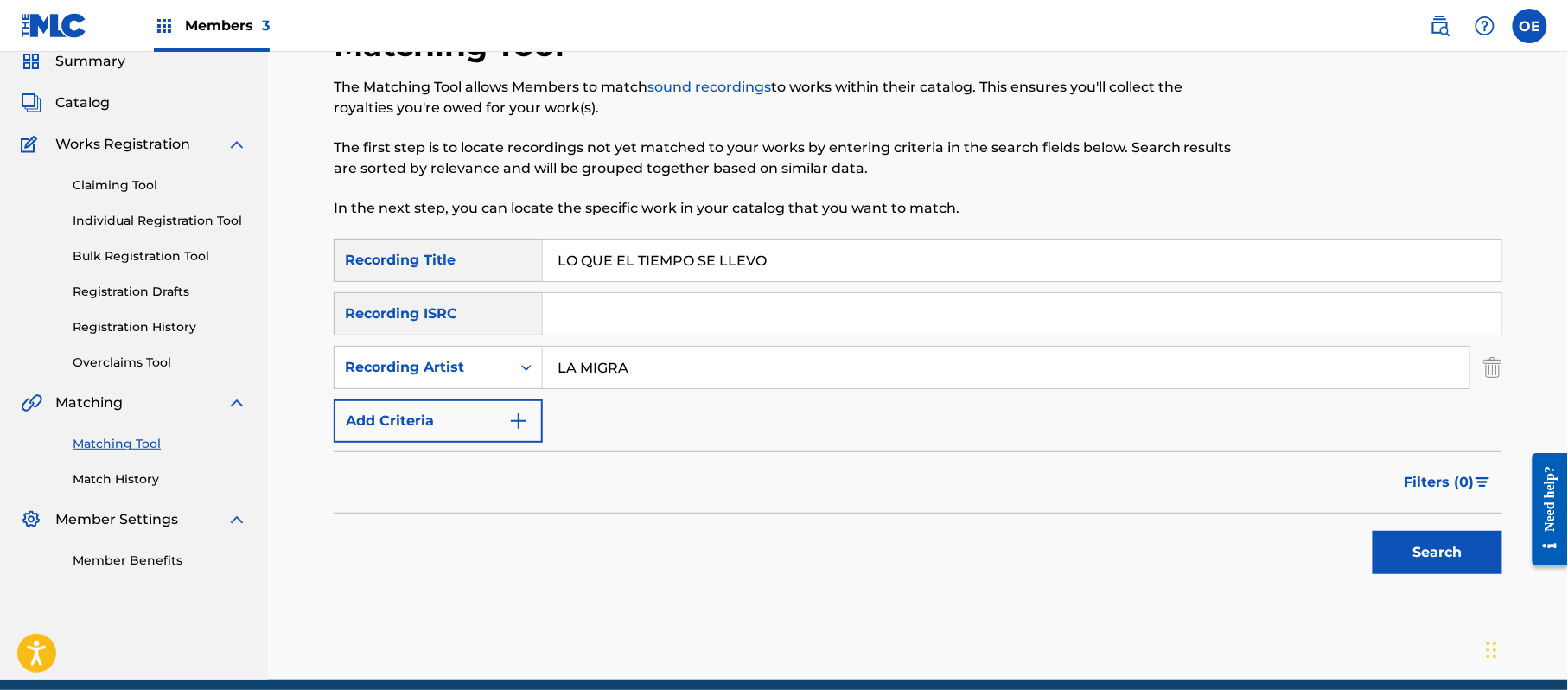
drag, startPoint x: 1454, startPoint y: 568, endPoint x: 1327, endPoint y: 540, distance: 130.0
click at [1452, 568] on button "Search" at bounding box center [1437, 552] width 129 height 43
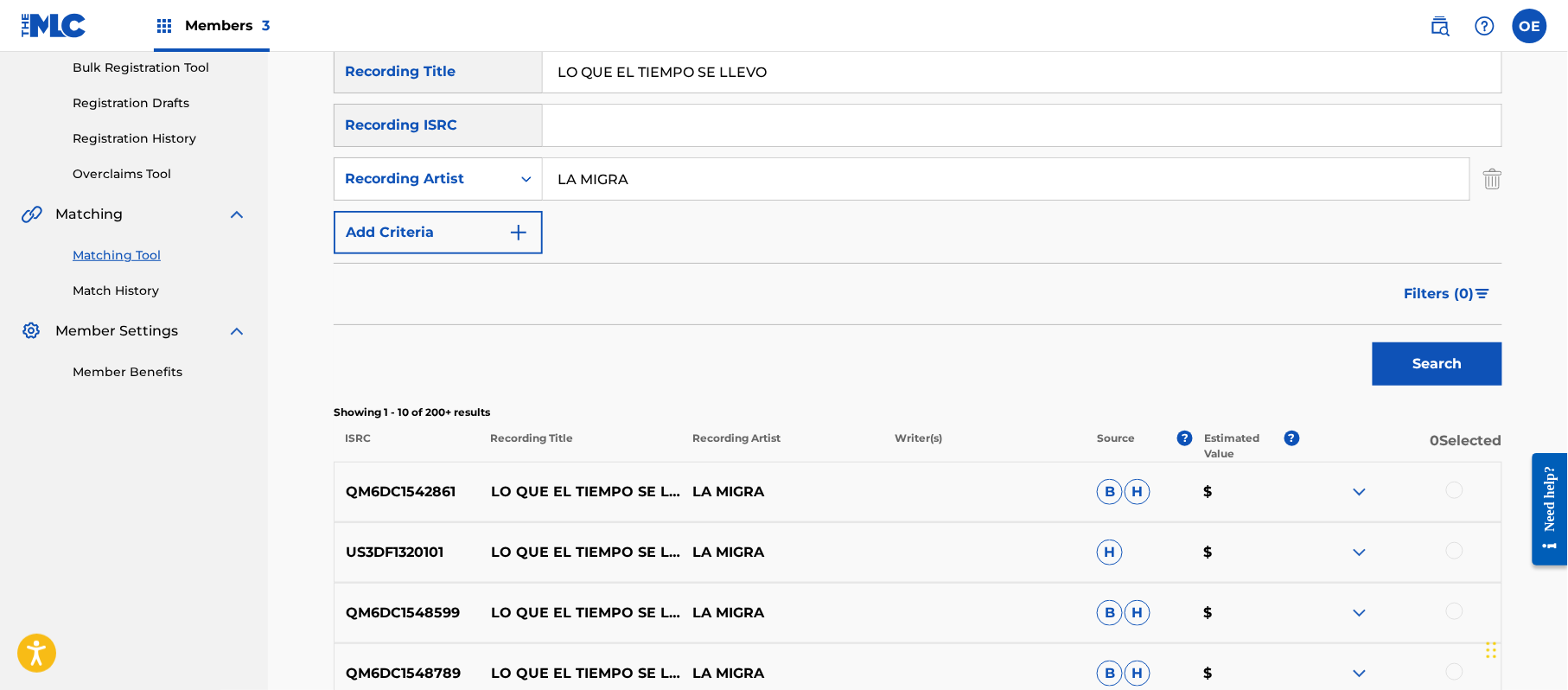
scroll to position [299, 0]
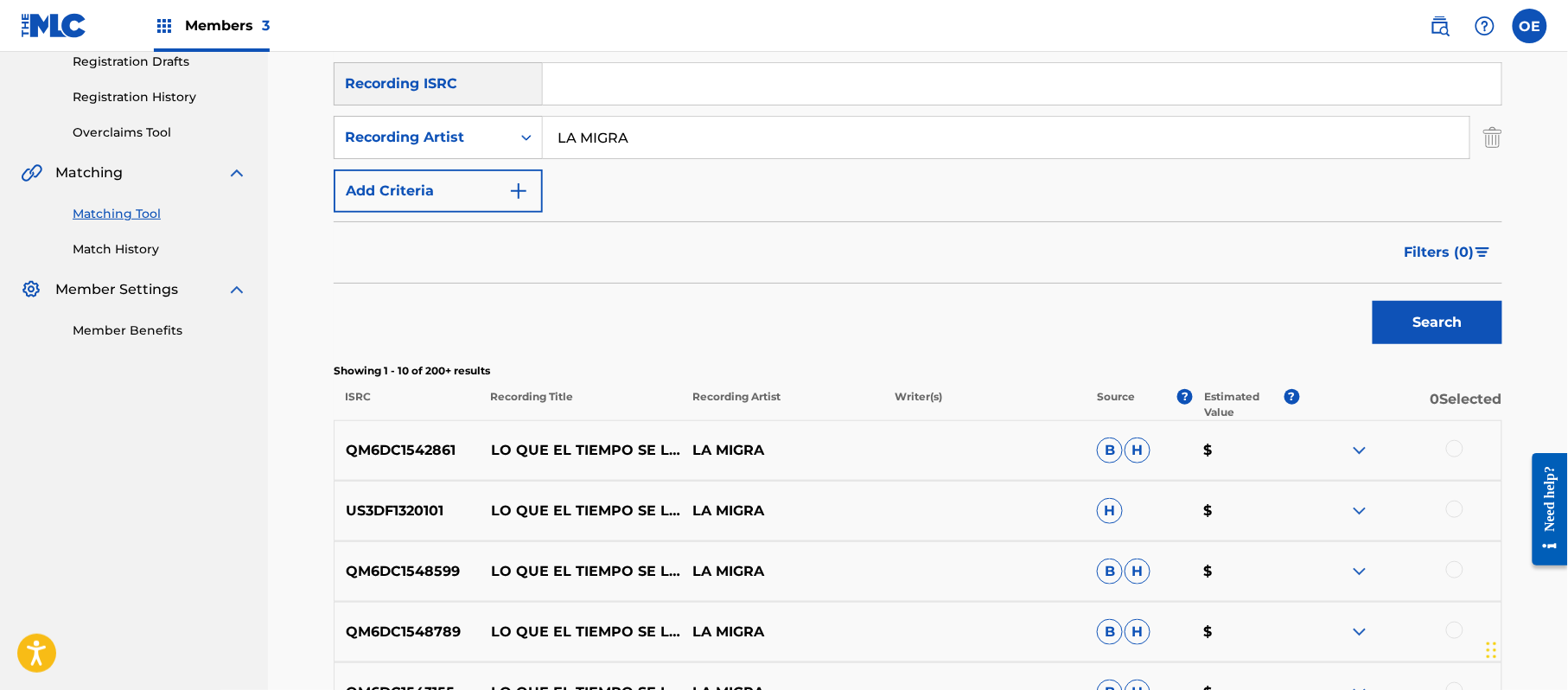
click at [1450, 451] on div at bounding box center [1455, 448] width 17 height 17
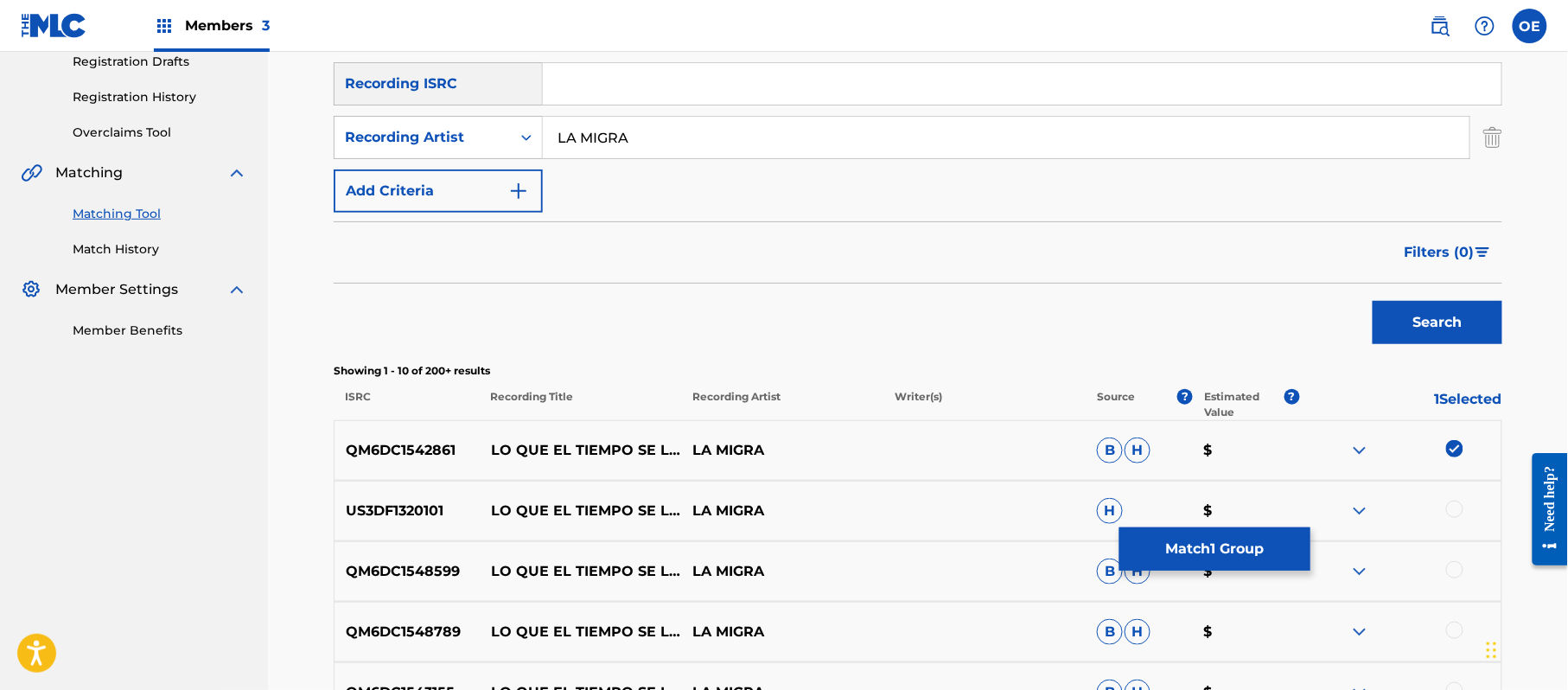
click at [1464, 505] on div at bounding box center [1400, 511] width 203 height 21
click at [1463, 508] on div at bounding box center [1400, 511] width 203 height 21
click at [1458, 509] on div at bounding box center [1455, 509] width 17 height 17
click at [1467, 569] on div at bounding box center [1400, 572] width 203 height 21
click at [1459, 569] on div at bounding box center [1455, 570] width 17 height 17
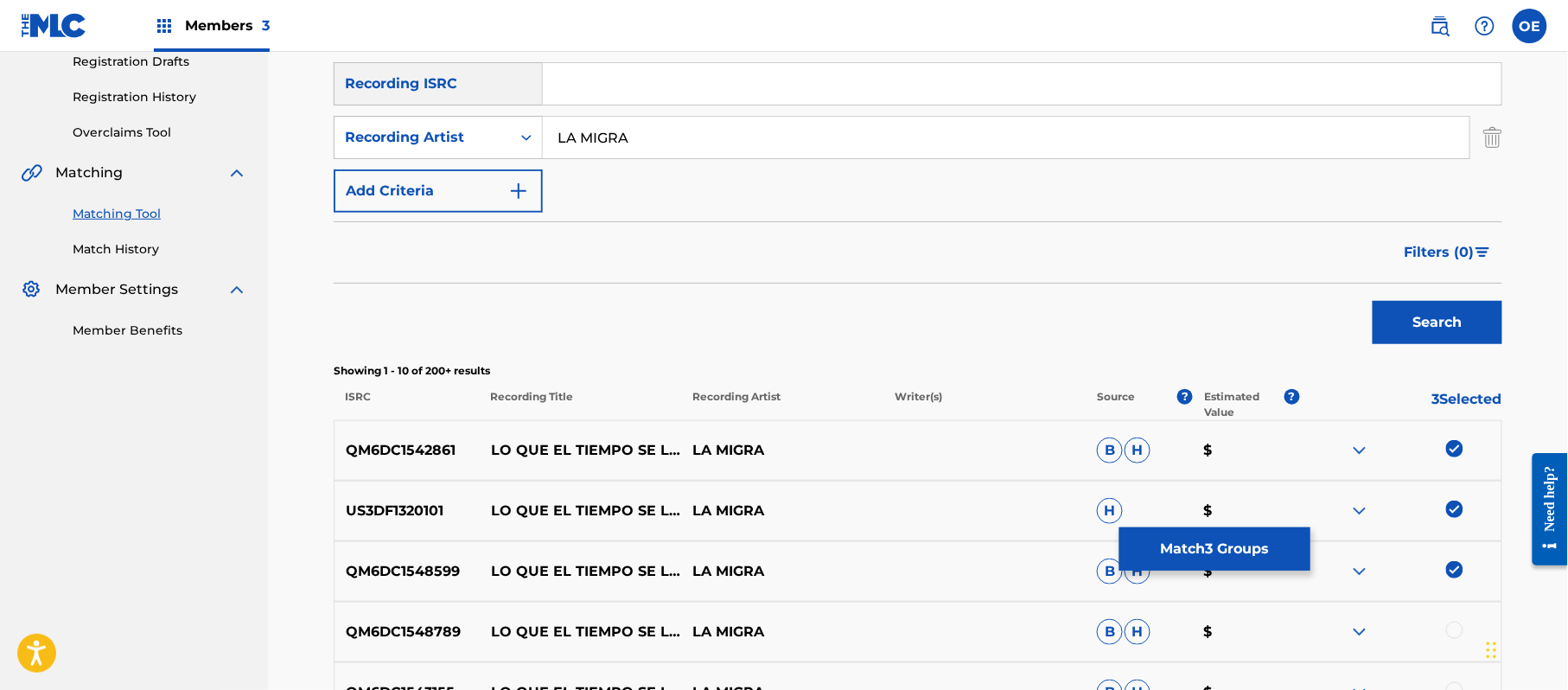
click at [1457, 623] on div at bounding box center [1455, 630] width 17 height 17
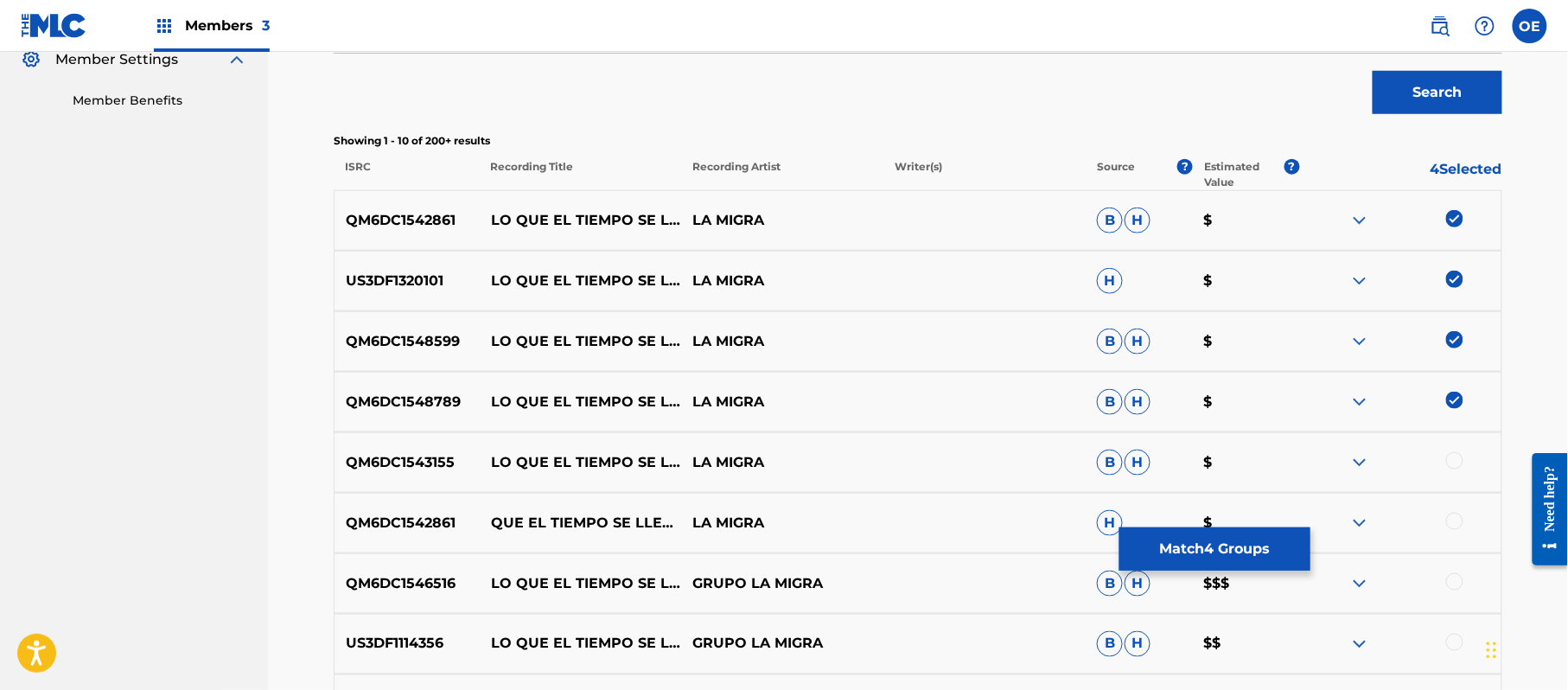
scroll to position [530, 0]
click at [1458, 464] on div at bounding box center [1455, 460] width 17 height 17
click at [1460, 514] on div at bounding box center [1400, 522] width 203 height 21
click at [1460, 514] on div at bounding box center [1455, 521] width 17 height 17
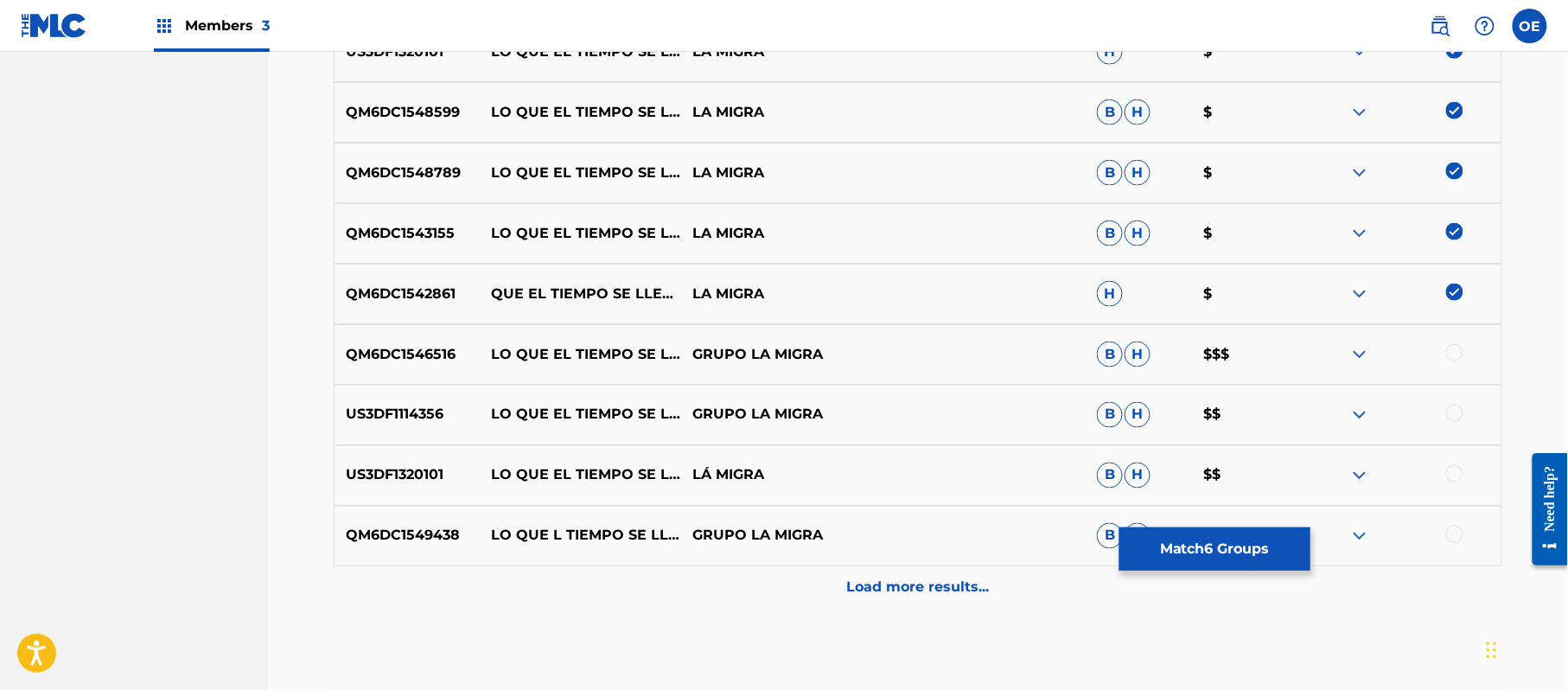
scroll to position [760, 0]
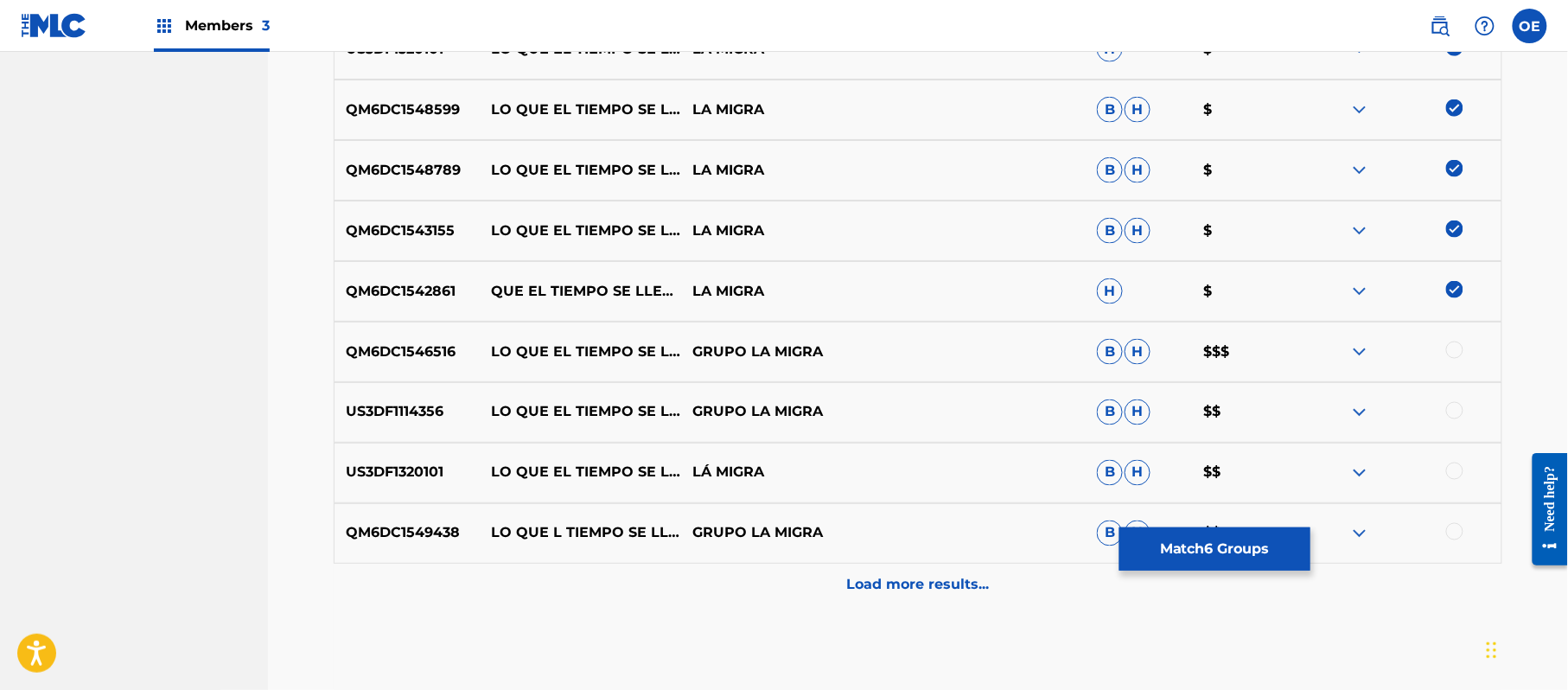
click at [1460, 349] on div at bounding box center [1455, 350] width 17 height 17
click at [1449, 419] on div at bounding box center [1455, 410] width 17 height 17
click at [1456, 467] on div at bounding box center [1455, 471] width 17 height 17
click at [1454, 525] on div at bounding box center [1455, 532] width 17 height 17
click at [809, 585] on div "Load more results..." at bounding box center [918, 584] width 1168 height 43
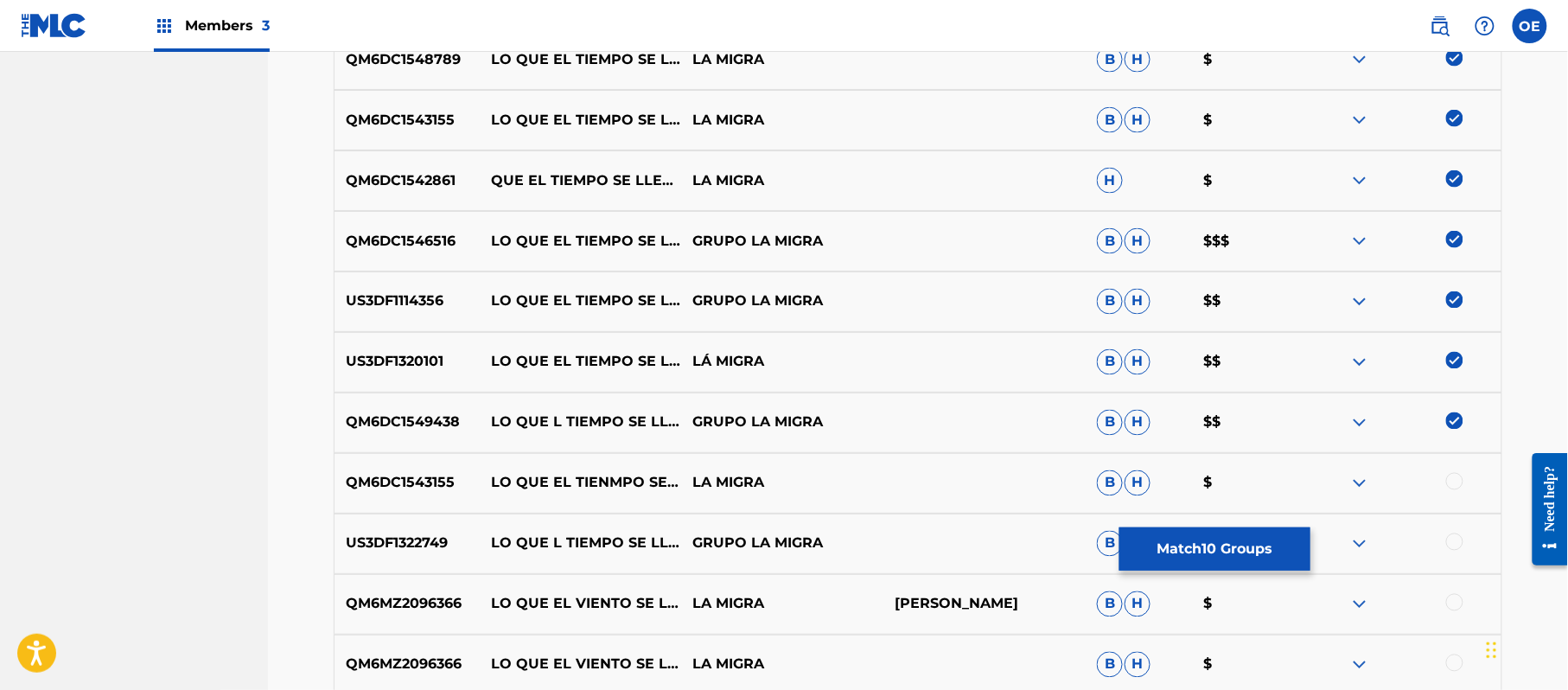
scroll to position [991, 0]
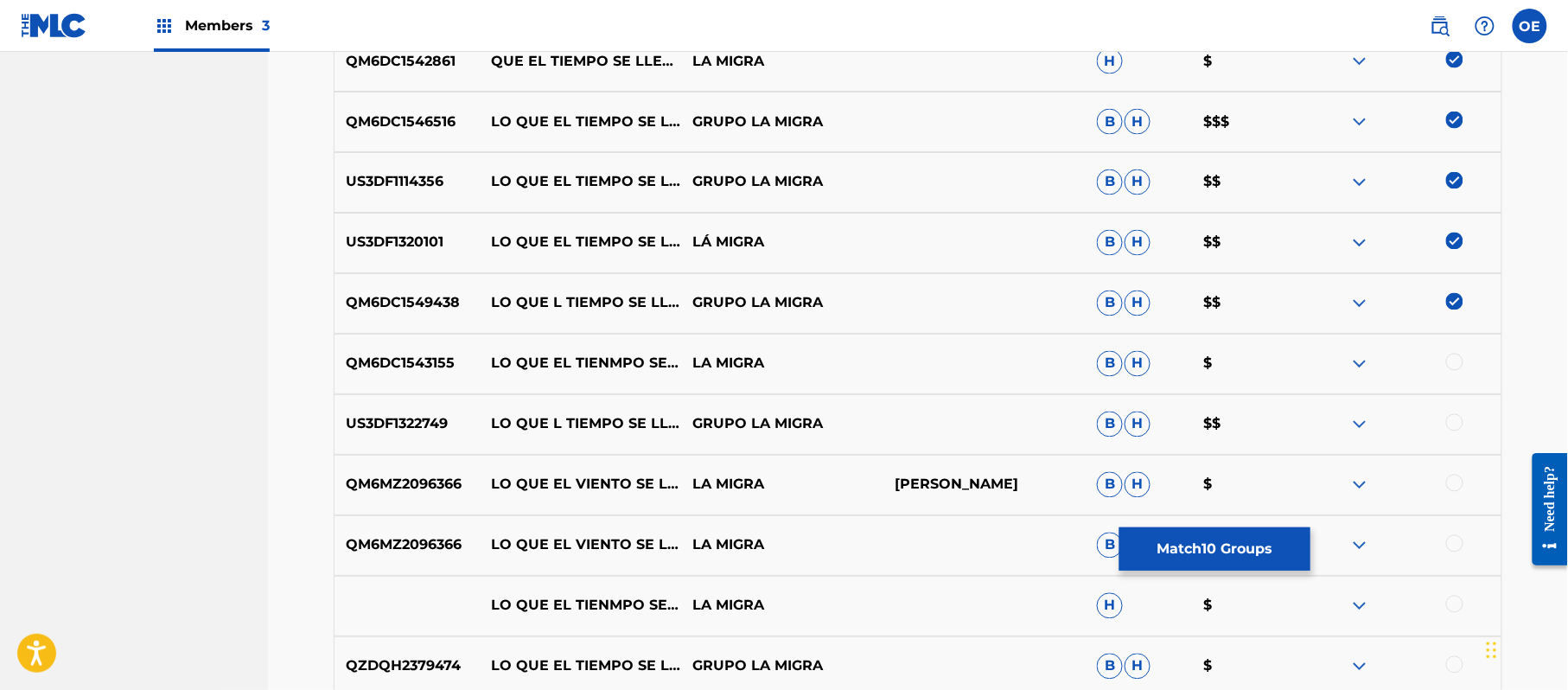
click at [1458, 361] on div at bounding box center [1455, 363] width 17 height 17
click at [1454, 419] on div at bounding box center [1455, 423] width 17 height 17
click at [1448, 602] on div at bounding box center [1455, 604] width 17 height 17
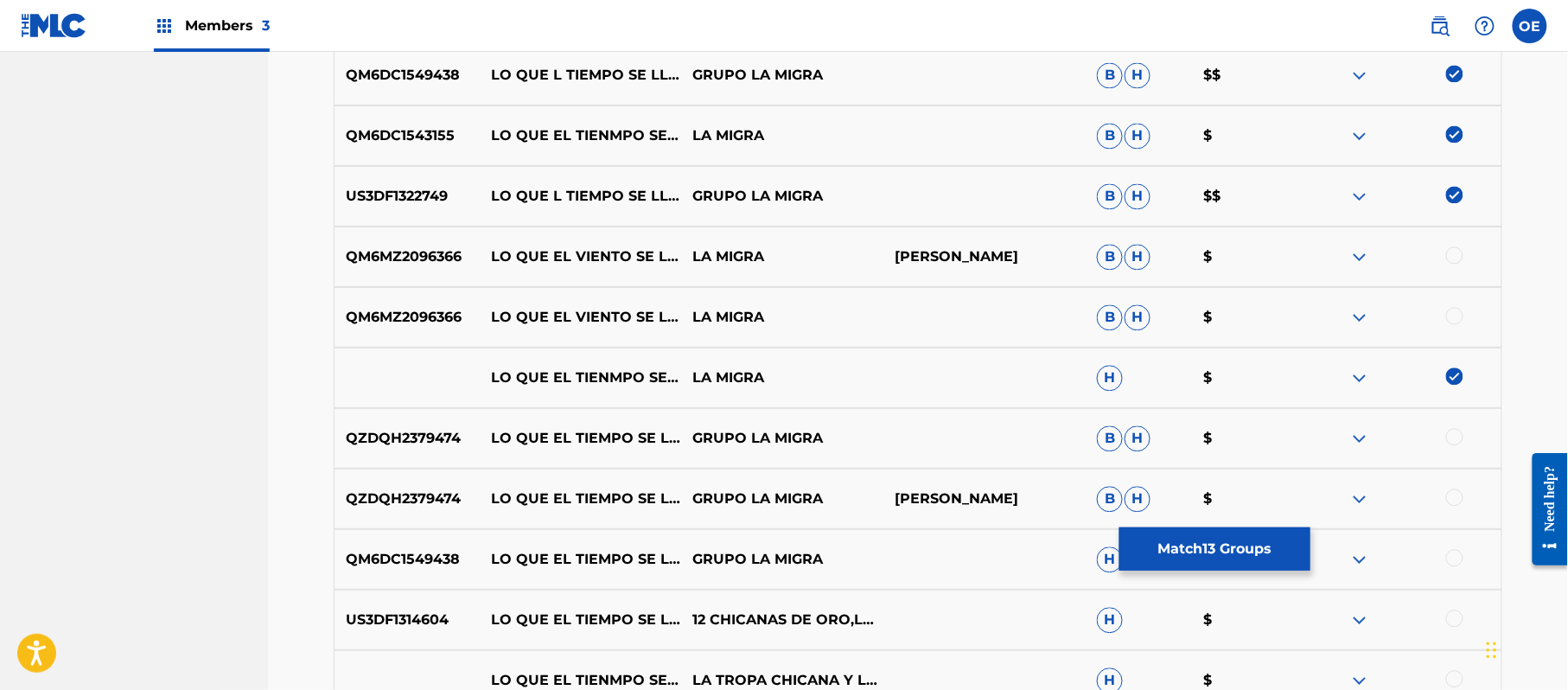
scroll to position [1222, 0]
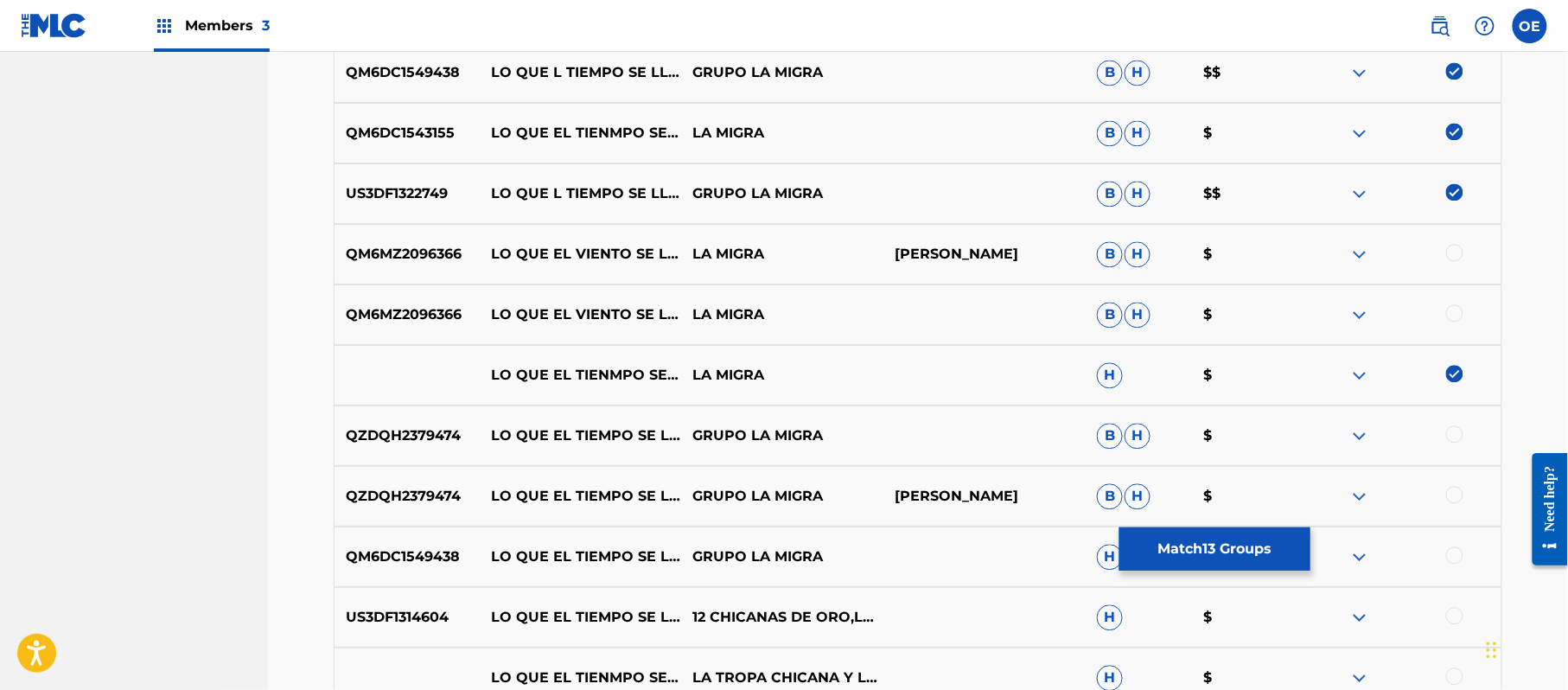
click at [1452, 436] on div at bounding box center [1455, 434] width 17 height 17
click at [1457, 500] on div at bounding box center [1455, 495] width 17 height 17
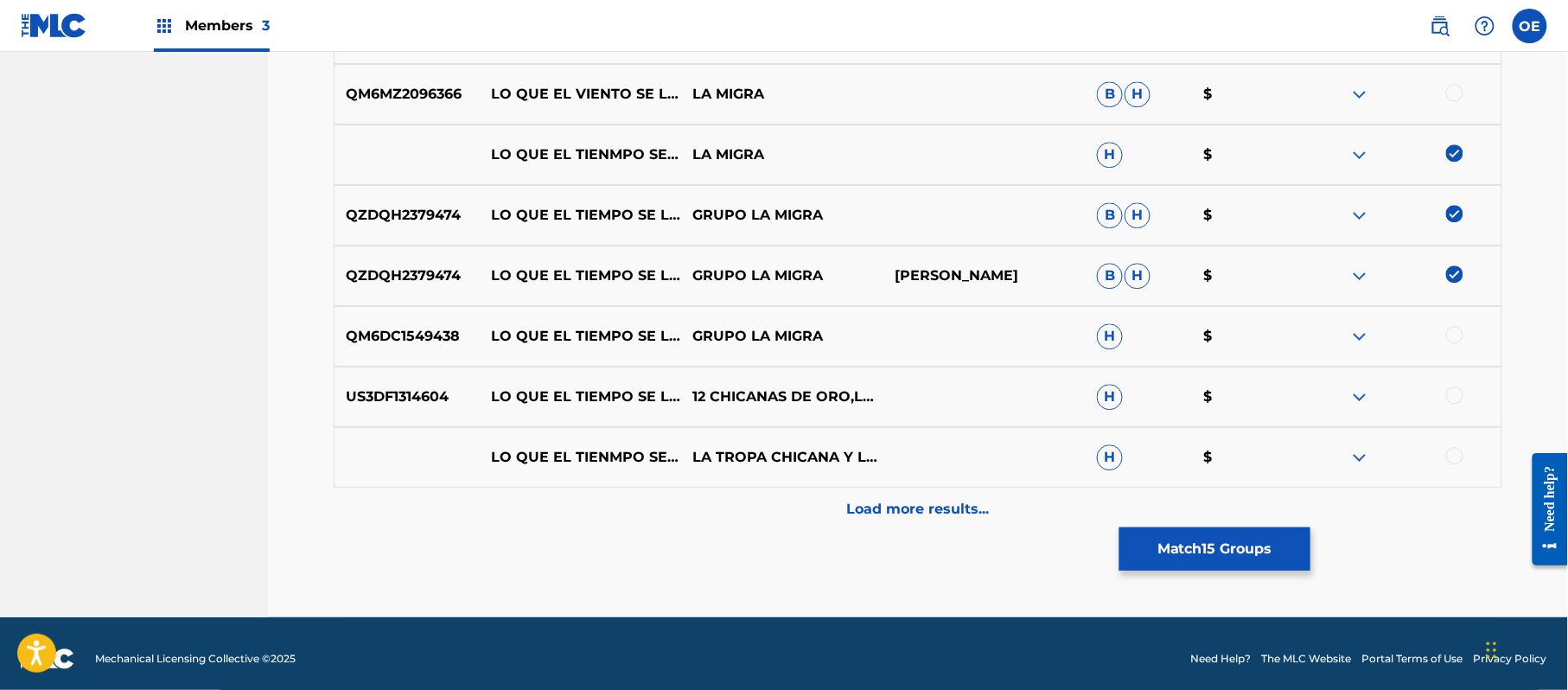
scroll to position [1452, 0]
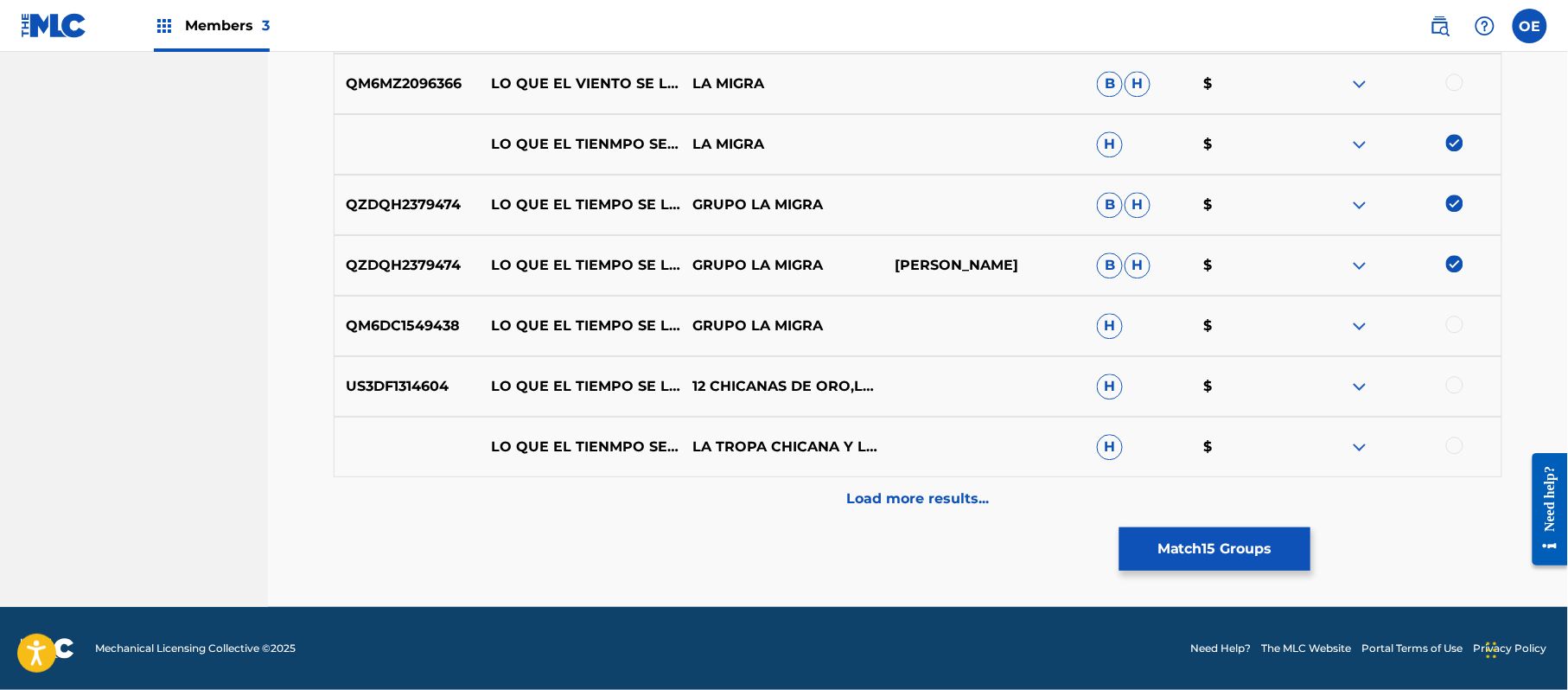
click at [1456, 325] on div at bounding box center [1455, 325] width 17 height 17
click at [1439, 387] on div at bounding box center [1400, 386] width 203 height 21
click at [1453, 382] on div at bounding box center [1455, 384] width 17 height 17
click at [1458, 448] on div at bounding box center [1455, 445] width 17 height 17
click at [902, 495] on p "Load more results..." at bounding box center [918, 499] width 143 height 21
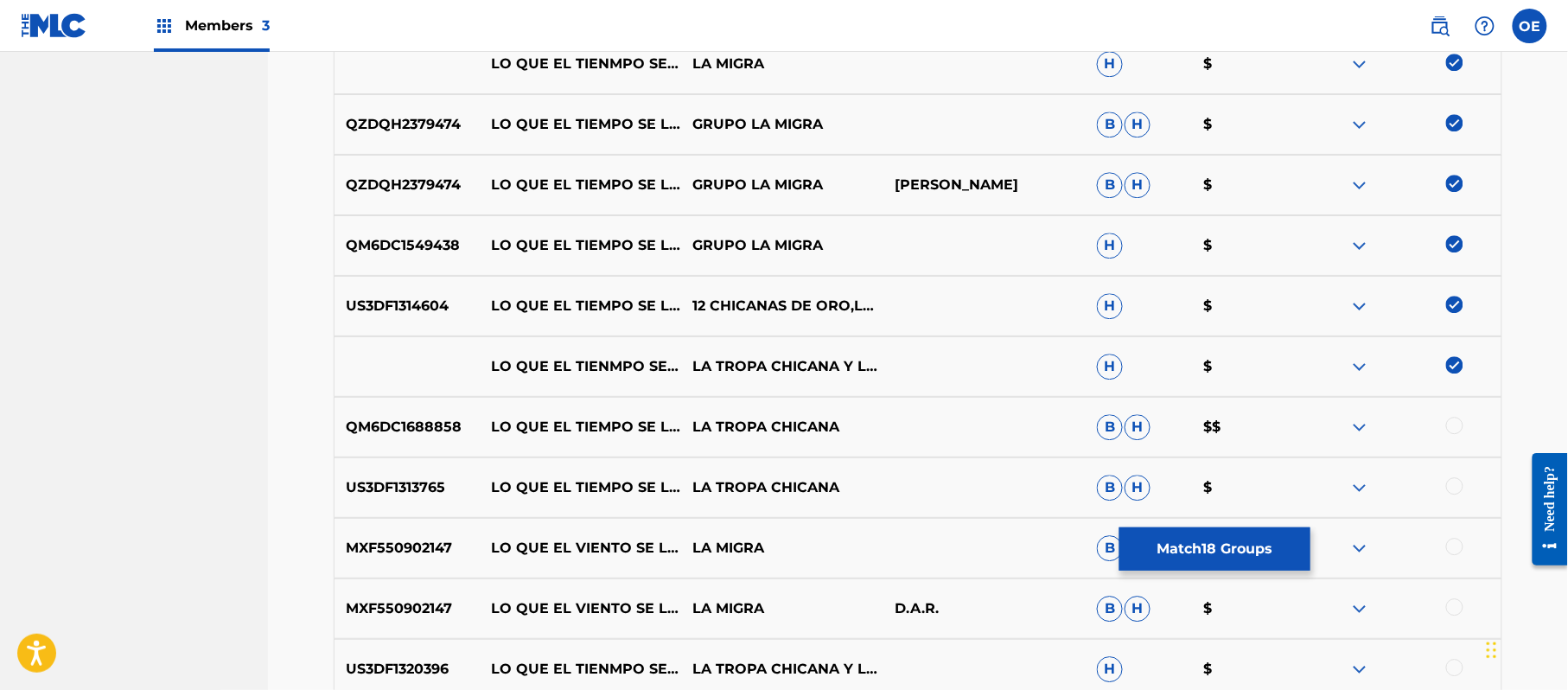
scroll to position [1567, 0]
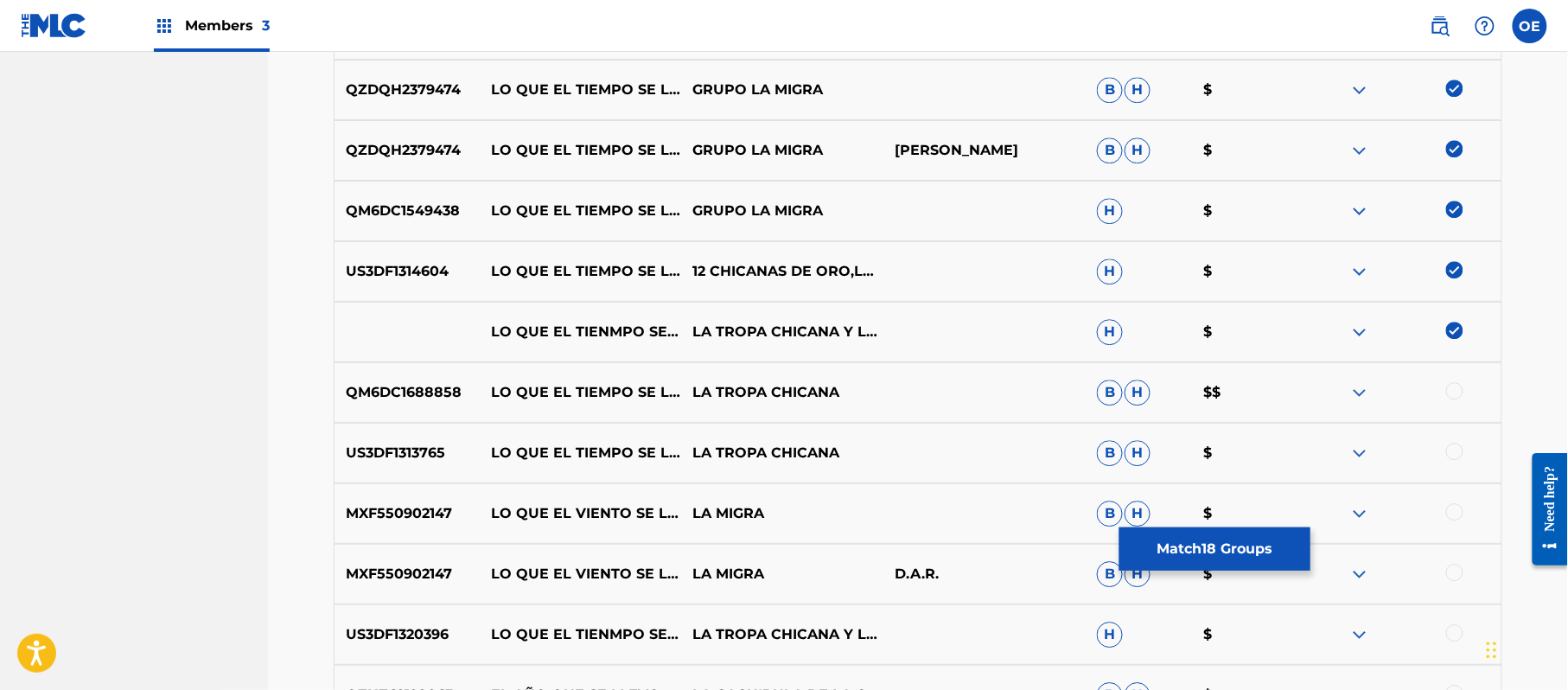
click at [1449, 400] on div at bounding box center [1400, 392] width 203 height 21
click at [1449, 396] on div at bounding box center [1455, 390] width 17 height 17
click at [1449, 453] on div at bounding box center [1455, 451] width 17 height 17
click at [1459, 637] on div at bounding box center [1455, 633] width 17 height 17
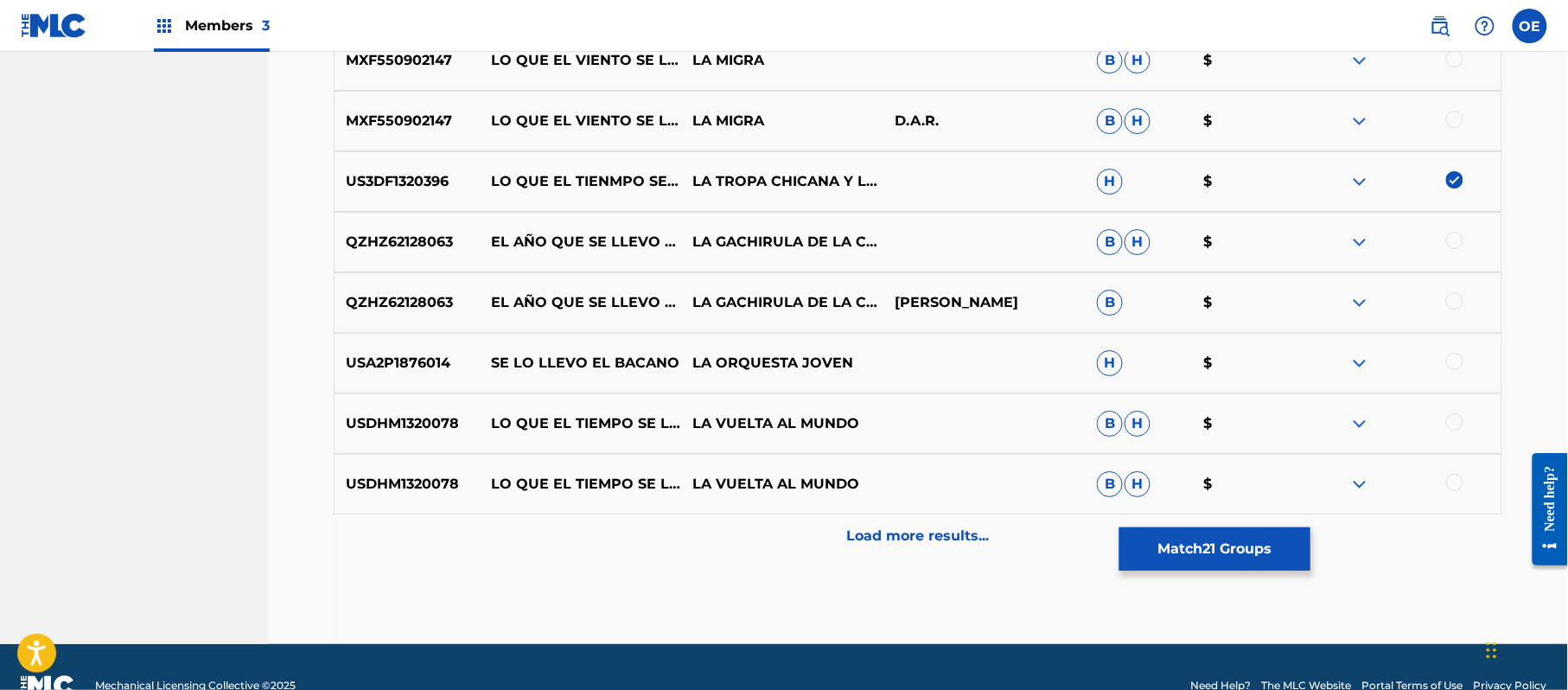
scroll to position [2058, 0]
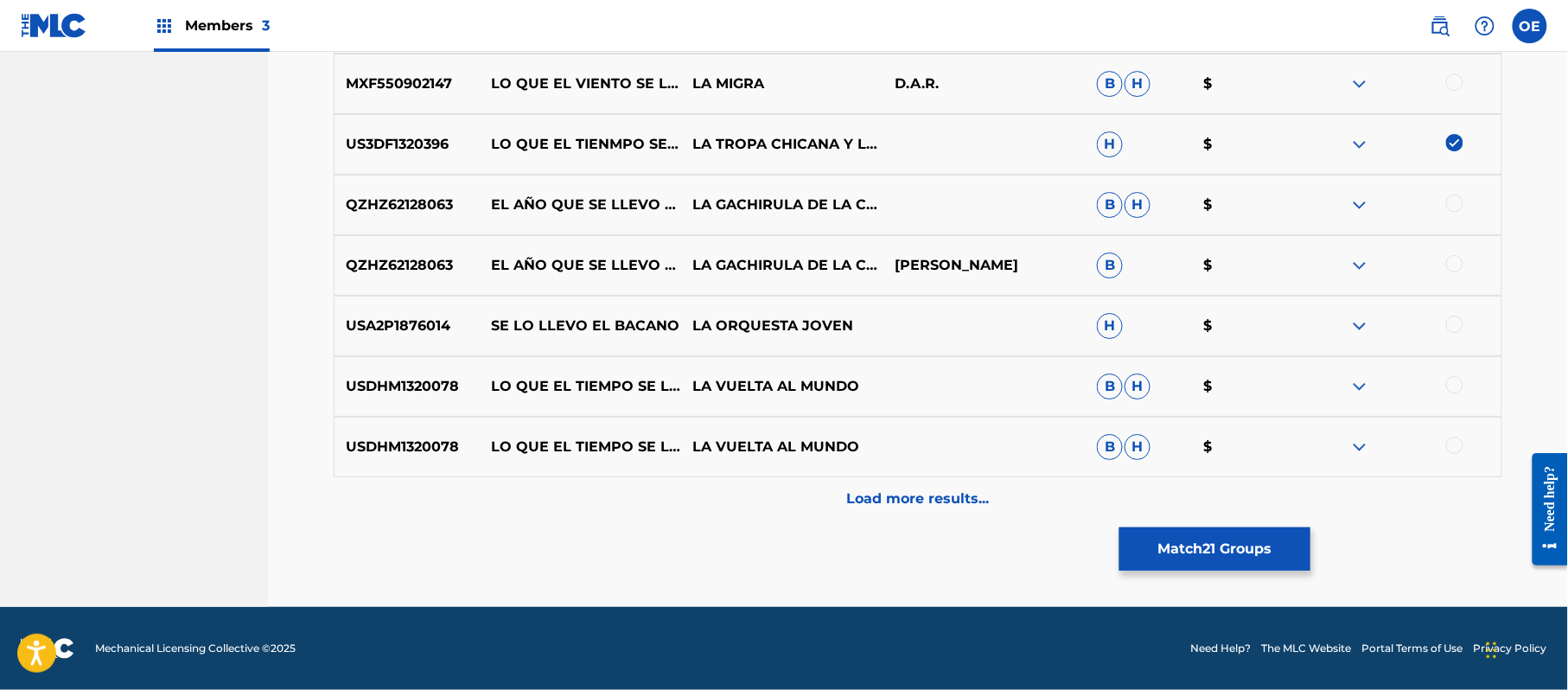
click at [1198, 562] on button "Match 21 Groups" at bounding box center [1214, 548] width 191 height 43
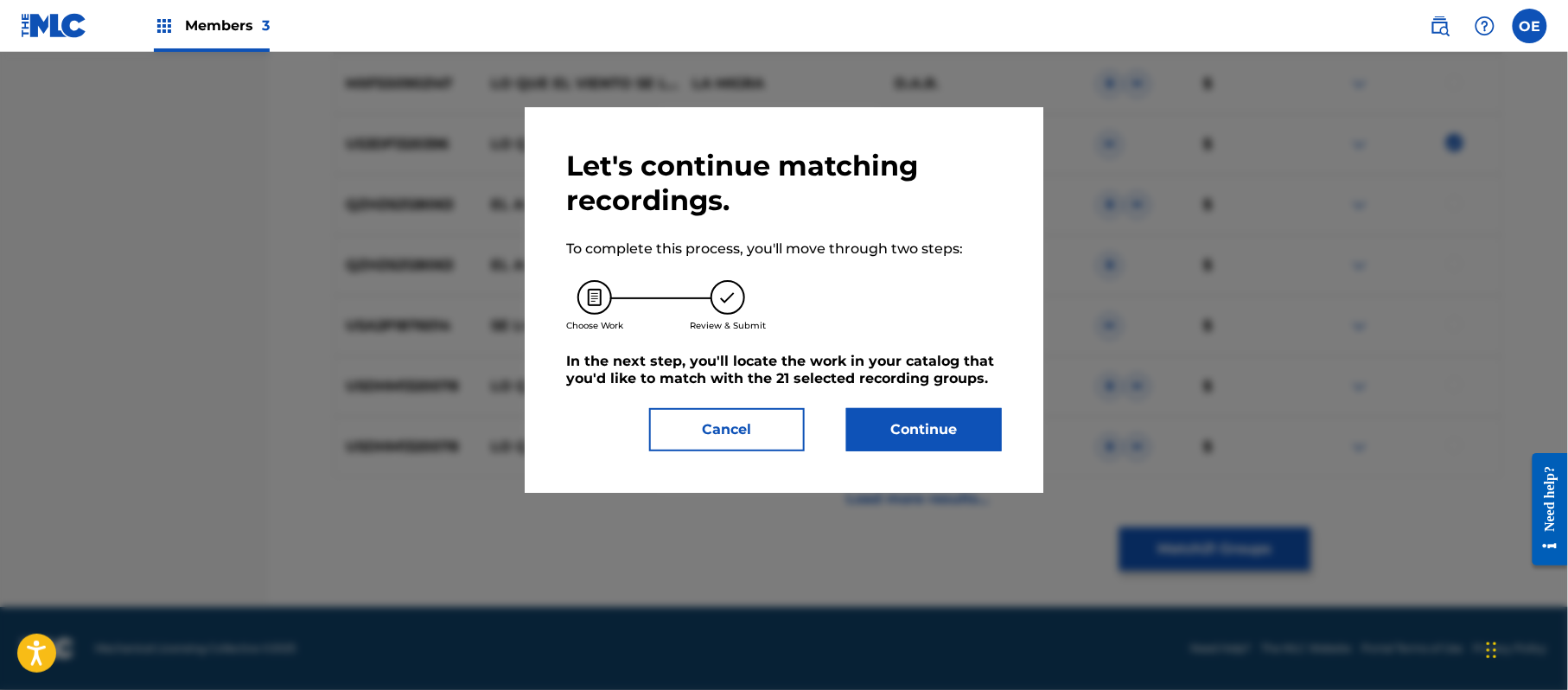
click at [963, 454] on div "Let's continue matching recordings. To complete this process, you'll move throu…" at bounding box center [783, 300] width 519 height 385
click at [948, 443] on button "Continue" at bounding box center [924, 429] width 156 height 43
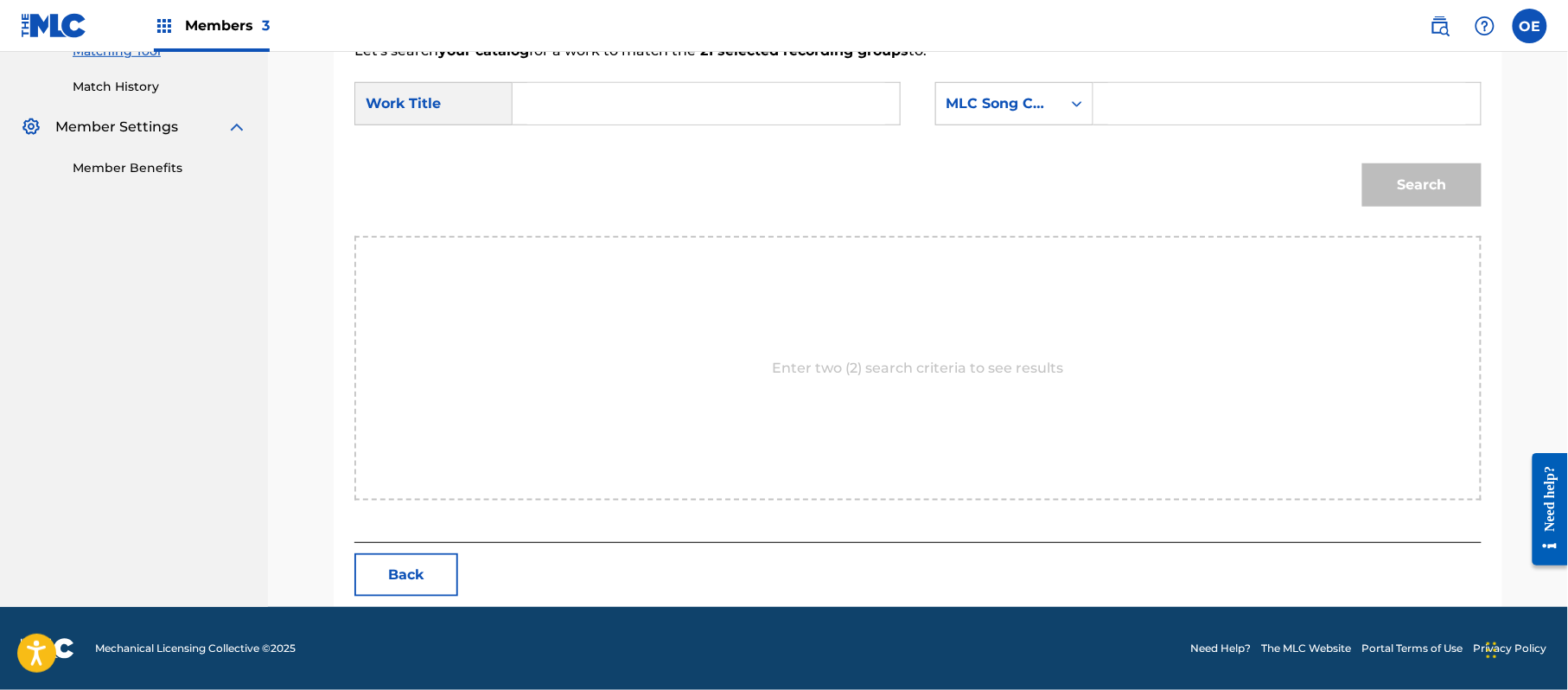
paste input "LO QUE EL TIEMPO SE LLEVO"
type input "LO QUE EL TIEMPO SE LLEVO"
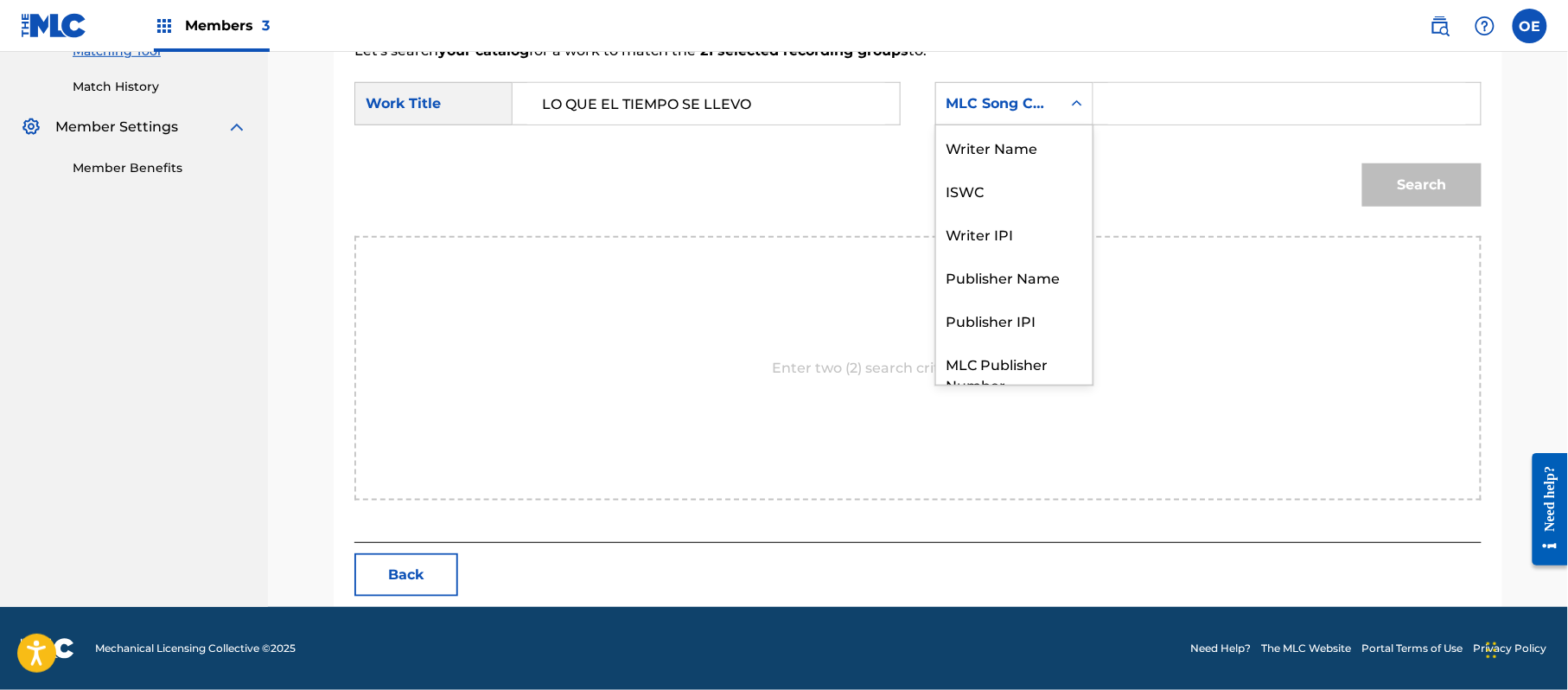
click at [1006, 122] on div "MLC Song Code" at bounding box center [1014, 103] width 158 height 43
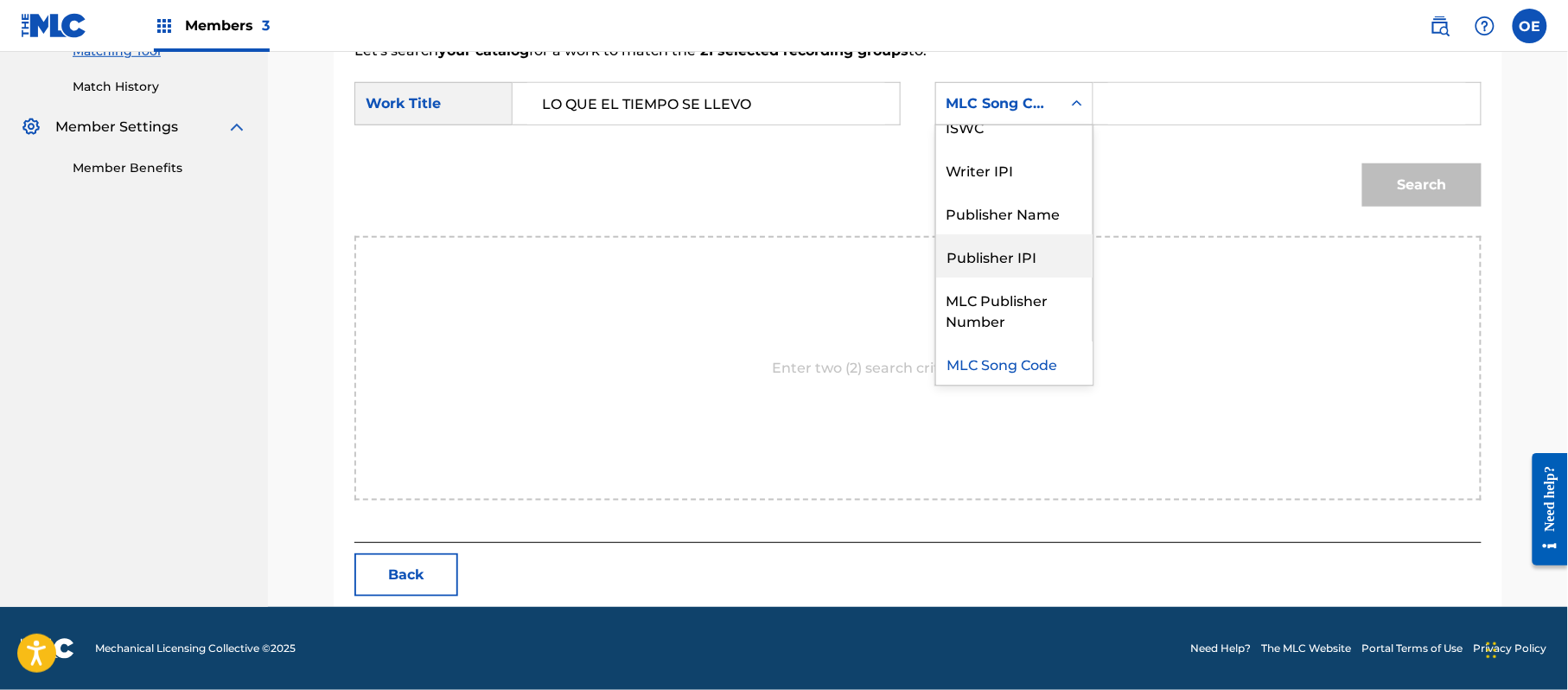
scroll to position [0, 0]
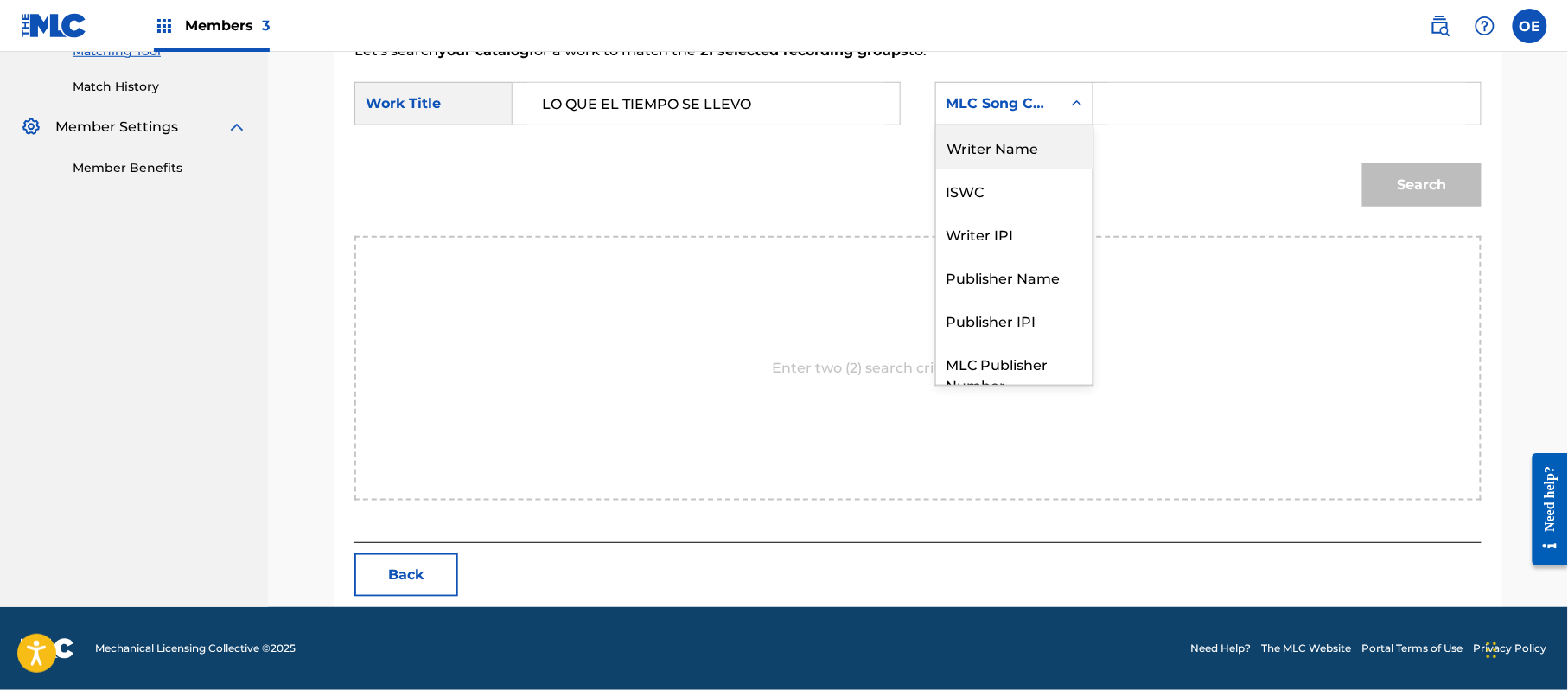
click at [1014, 152] on div "Writer Name" at bounding box center [1014, 147] width 156 height 43
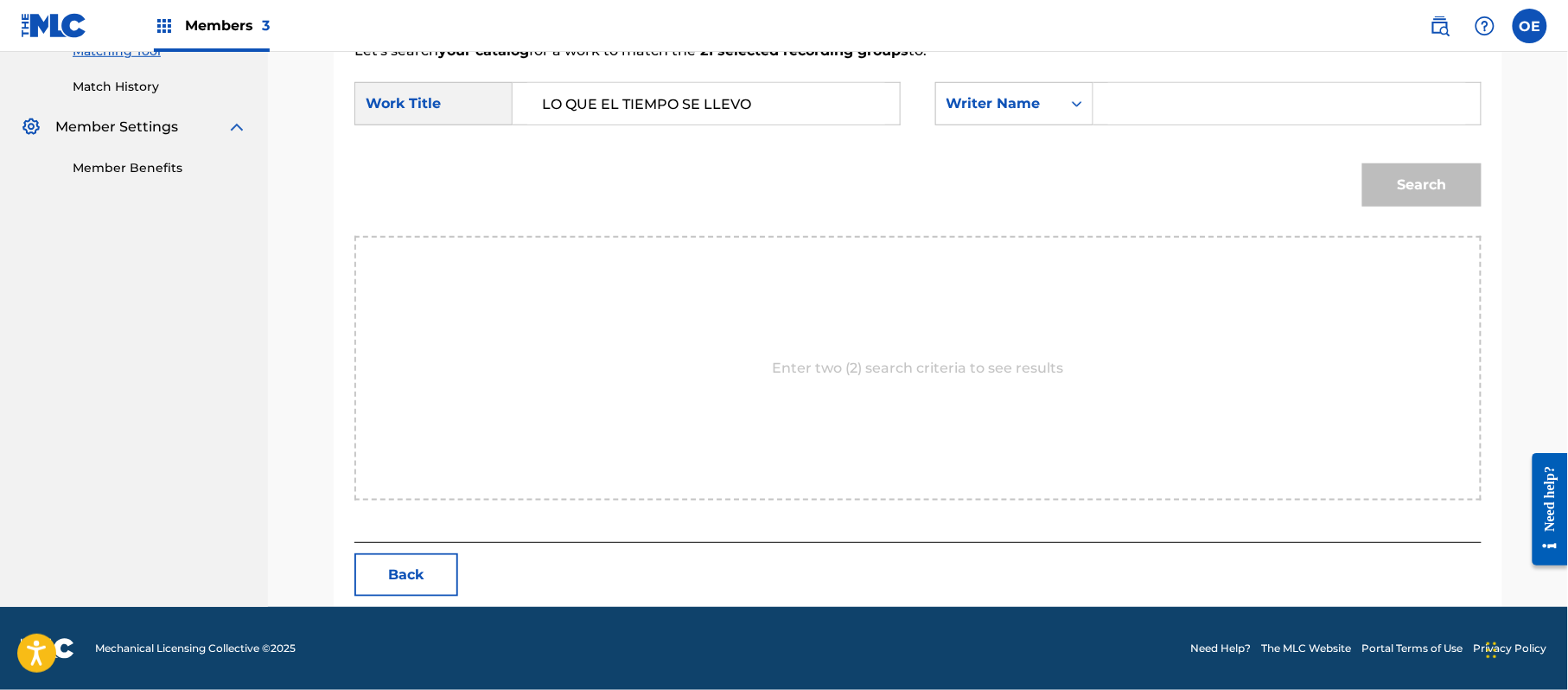
paste input "[PERSON_NAME]"
type input "[PERSON_NAME]"
click at [1421, 176] on button "Search" at bounding box center [1421, 185] width 119 height 43
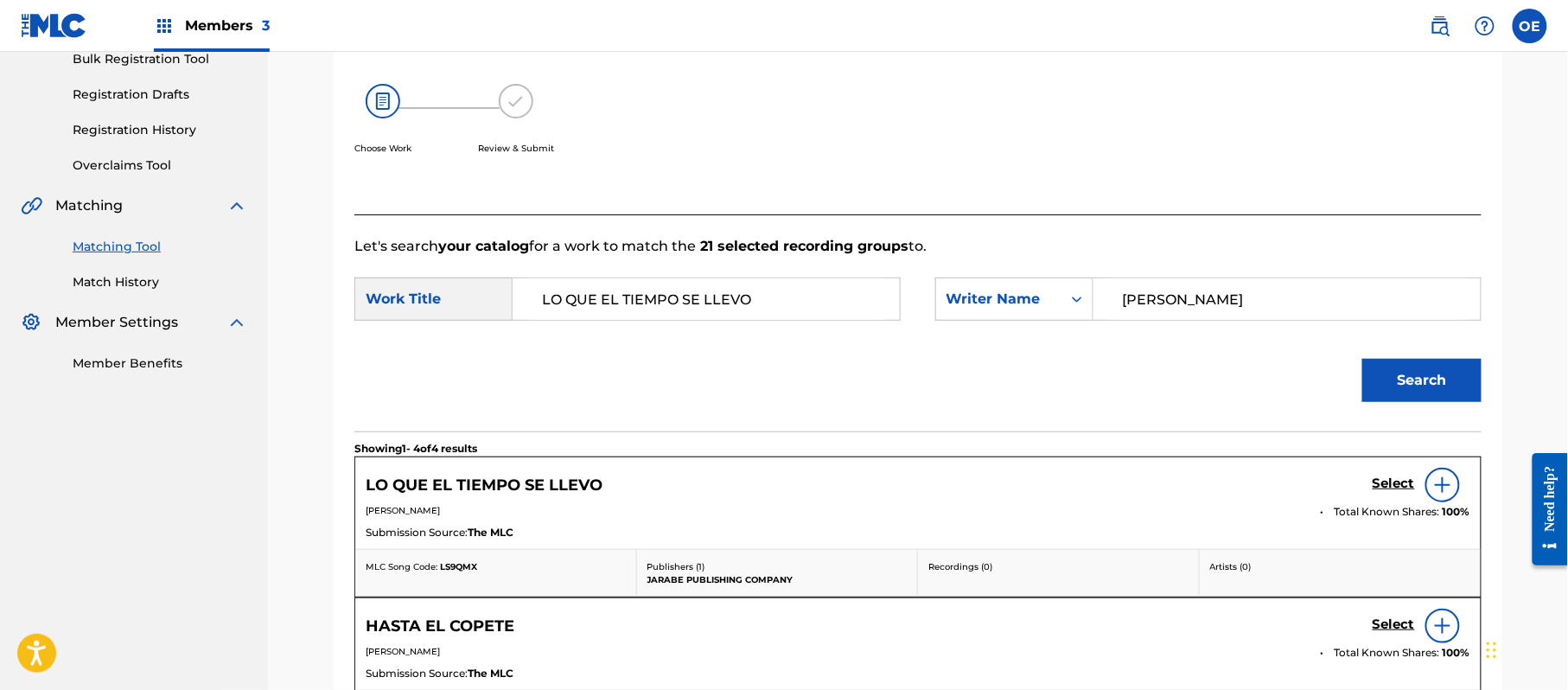
scroll to position [462, 0]
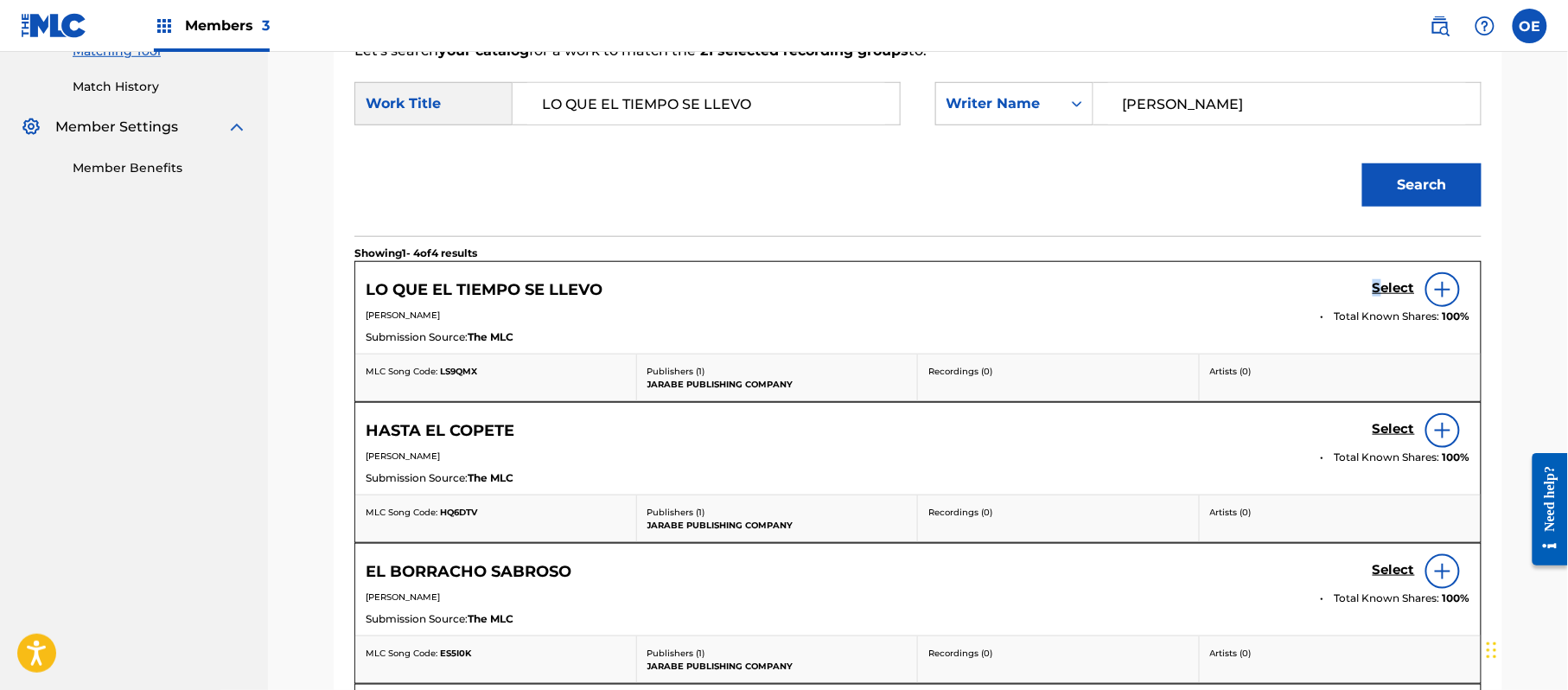
click at [1377, 292] on h5 "Select" at bounding box center [1393, 287] width 43 height 16
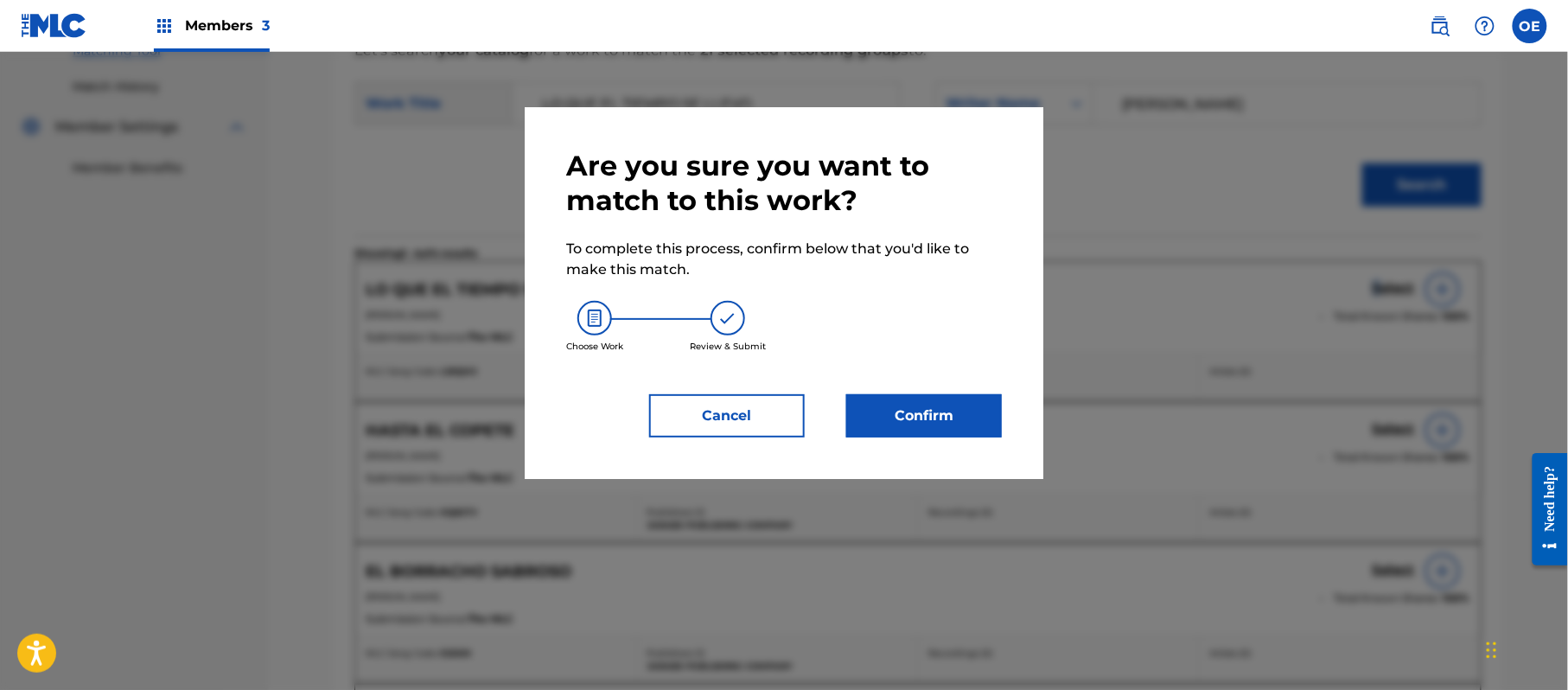
click at [880, 412] on button "Confirm" at bounding box center [924, 415] width 156 height 43
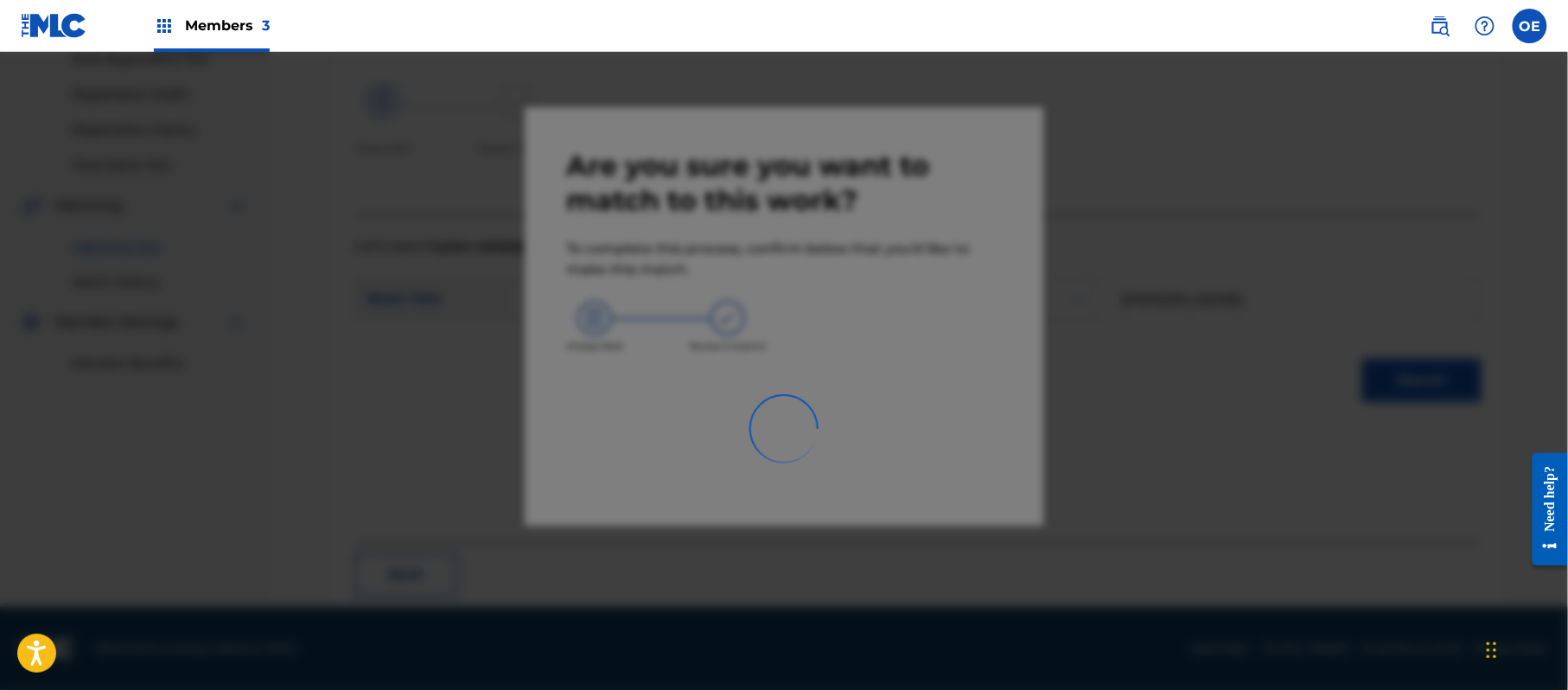
scroll to position [69, 0]
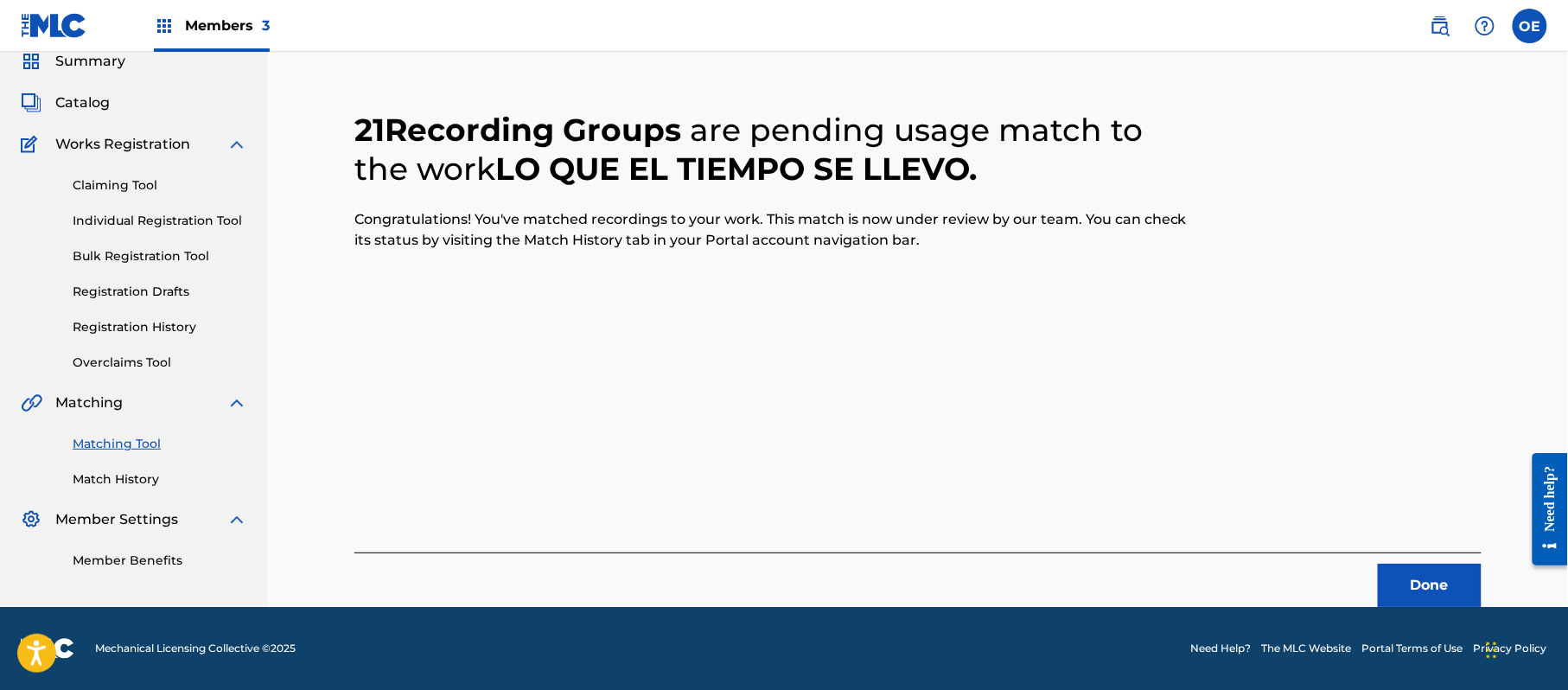
click at [1407, 582] on button "Done" at bounding box center [1429, 584] width 104 height 43
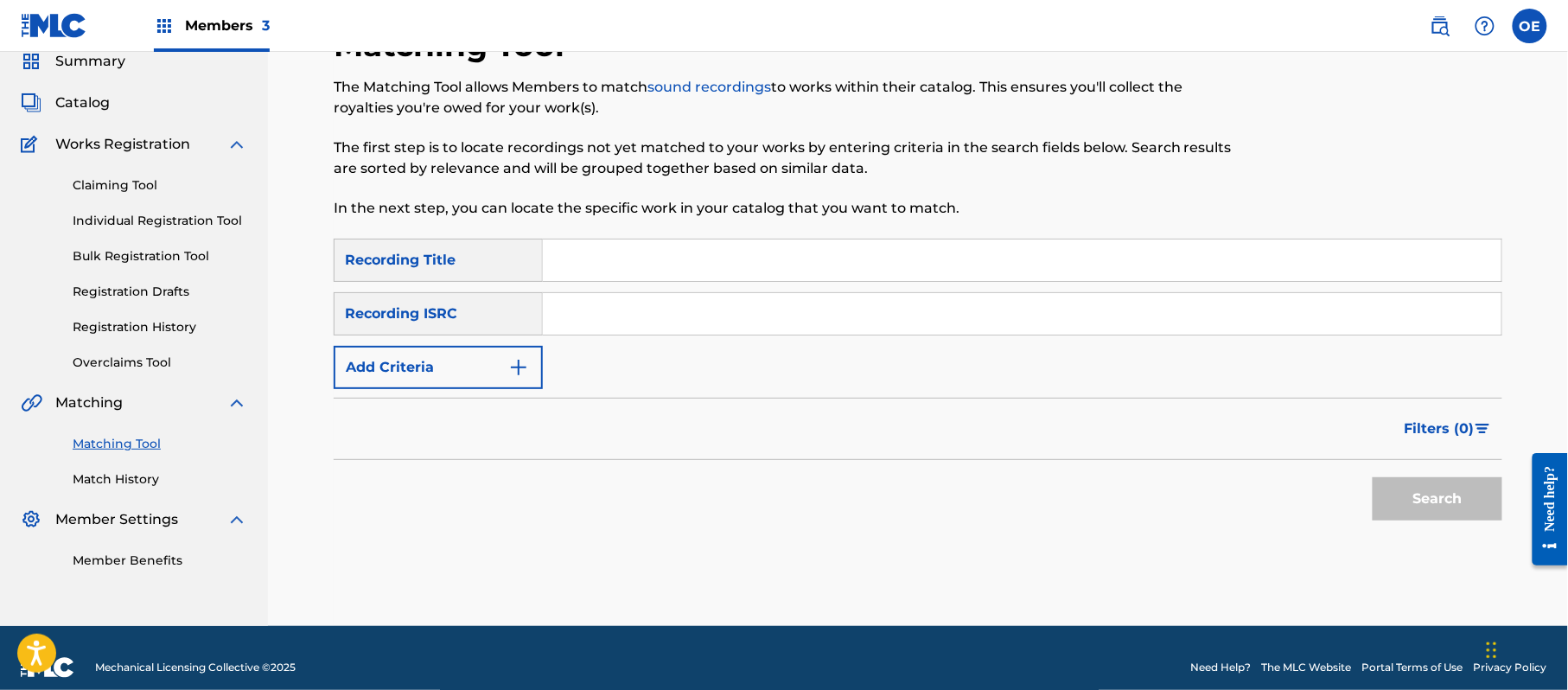
paste input "LOS [DEMOGRAPHIC_DATA] DE LA VIDA"
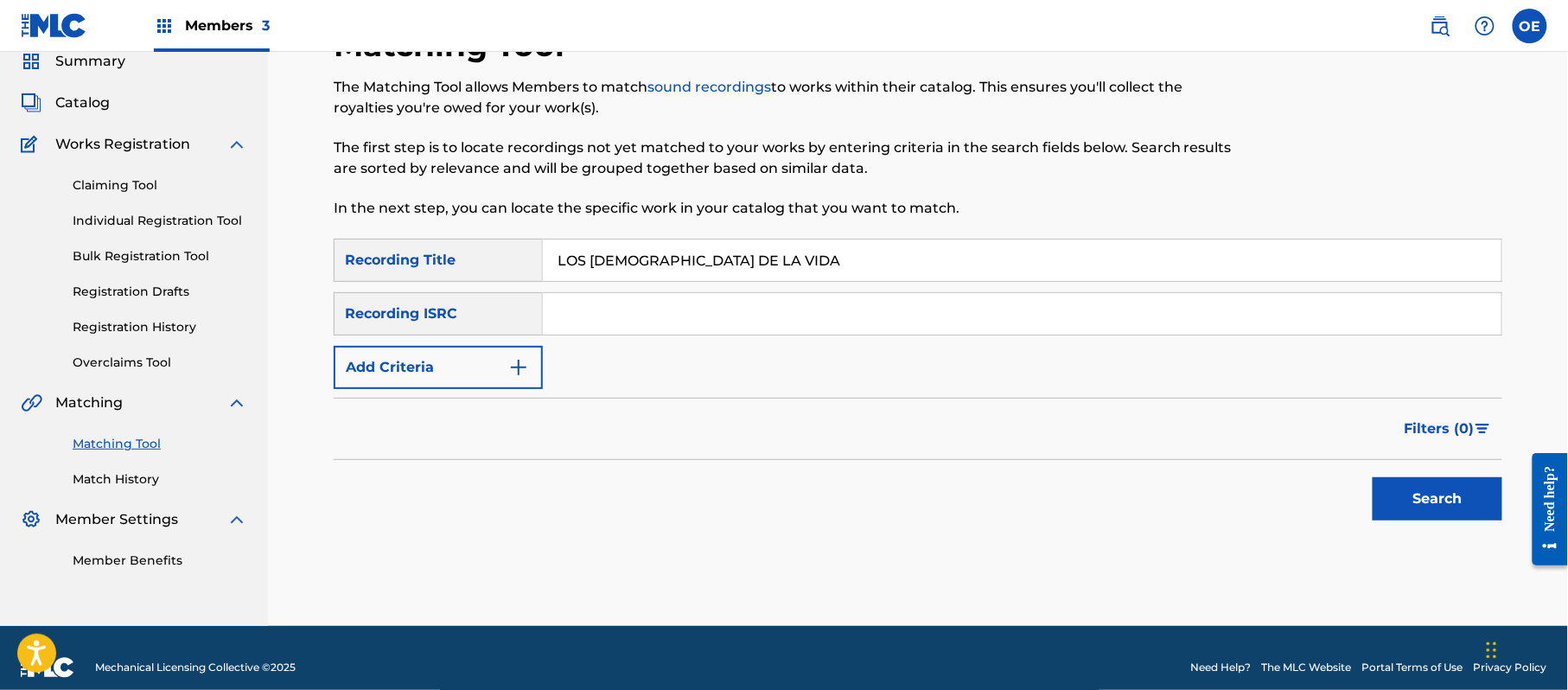
type input "LOS [DEMOGRAPHIC_DATA] DE LA VIDA"
click at [405, 364] on button "Add Criteria" at bounding box center [439, 366] width 209 height 43
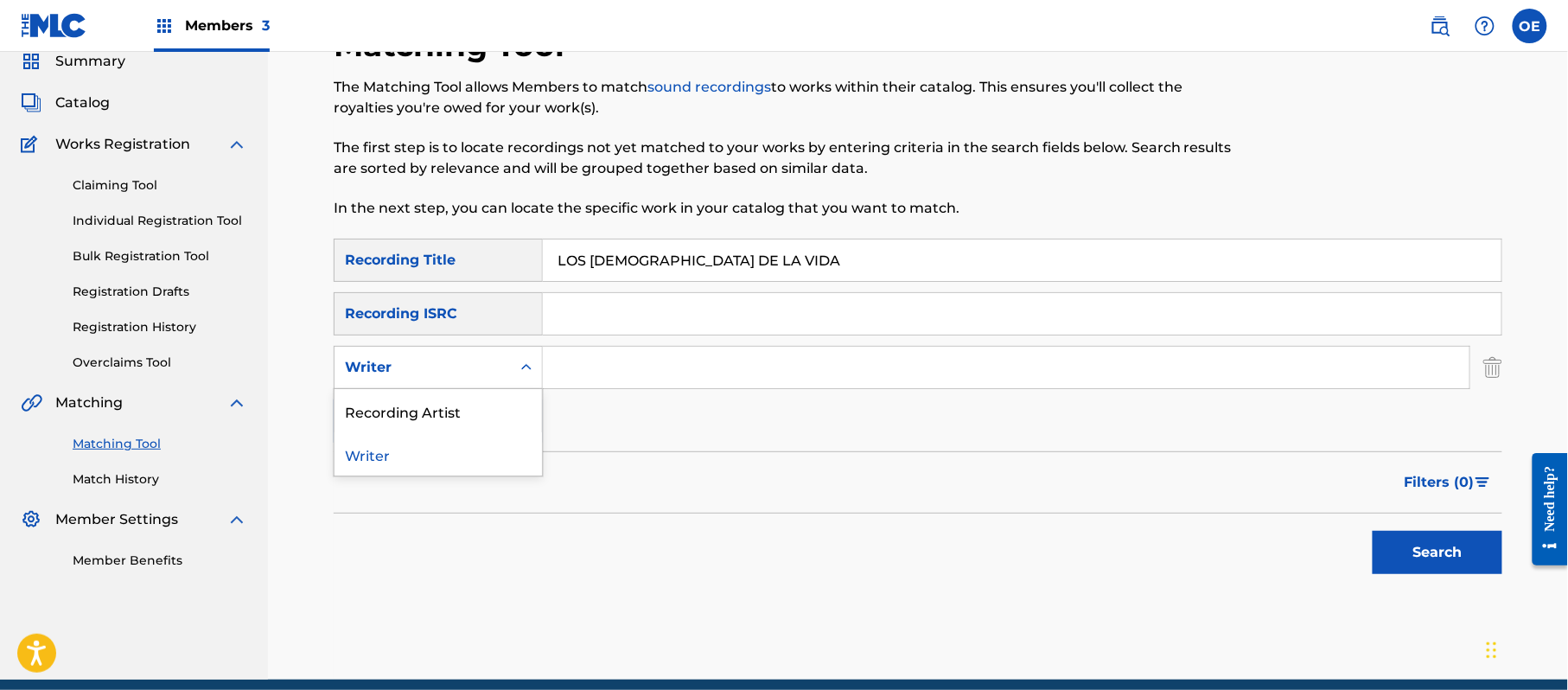
click at [482, 357] on div "Writer" at bounding box center [422, 367] width 156 height 21
click at [514, 415] on div "Recording Artist" at bounding box center [439, 410] width 207 height 43
paste input "[PERSON_NAME]"
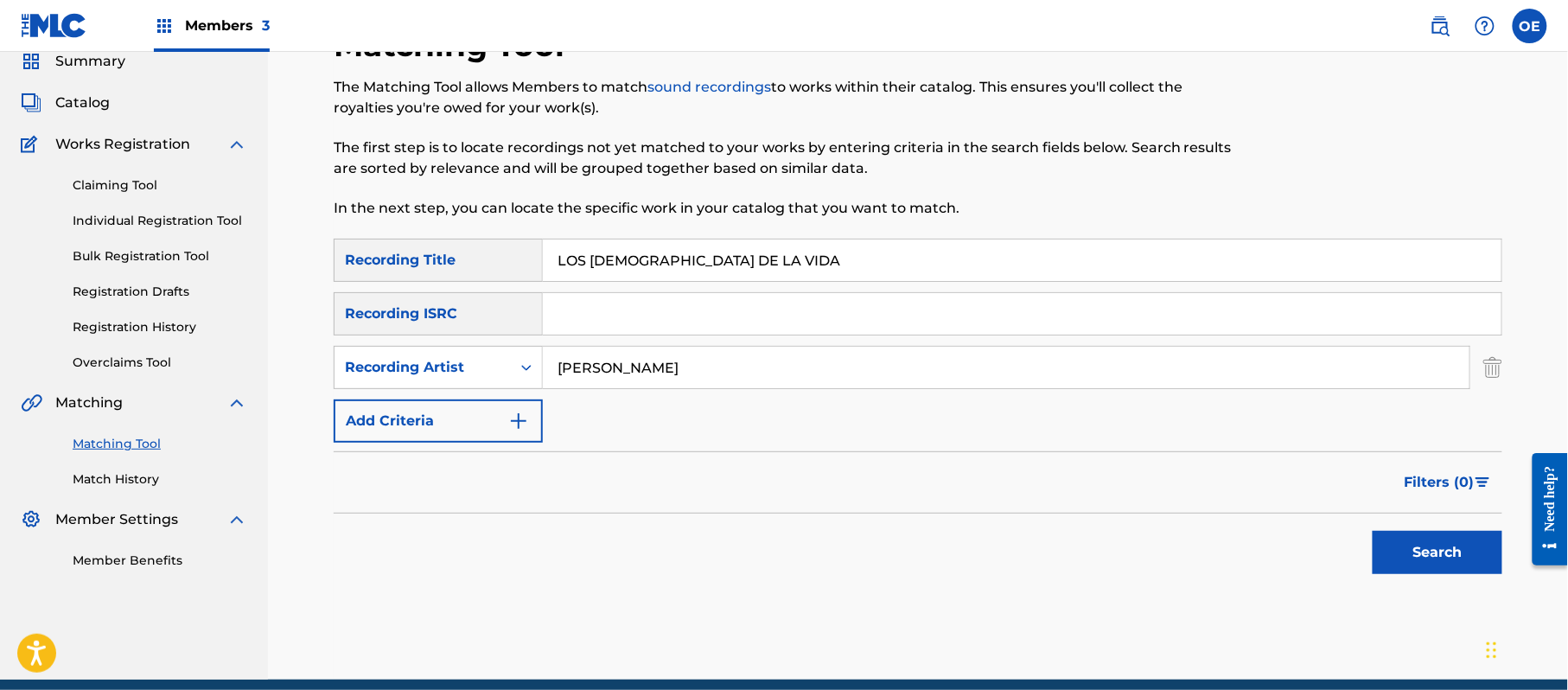
type input "[PERSON_NAME]"
click at [1448, 563] on button "Search" at bounding box center [1437, 552] width 129 height 43
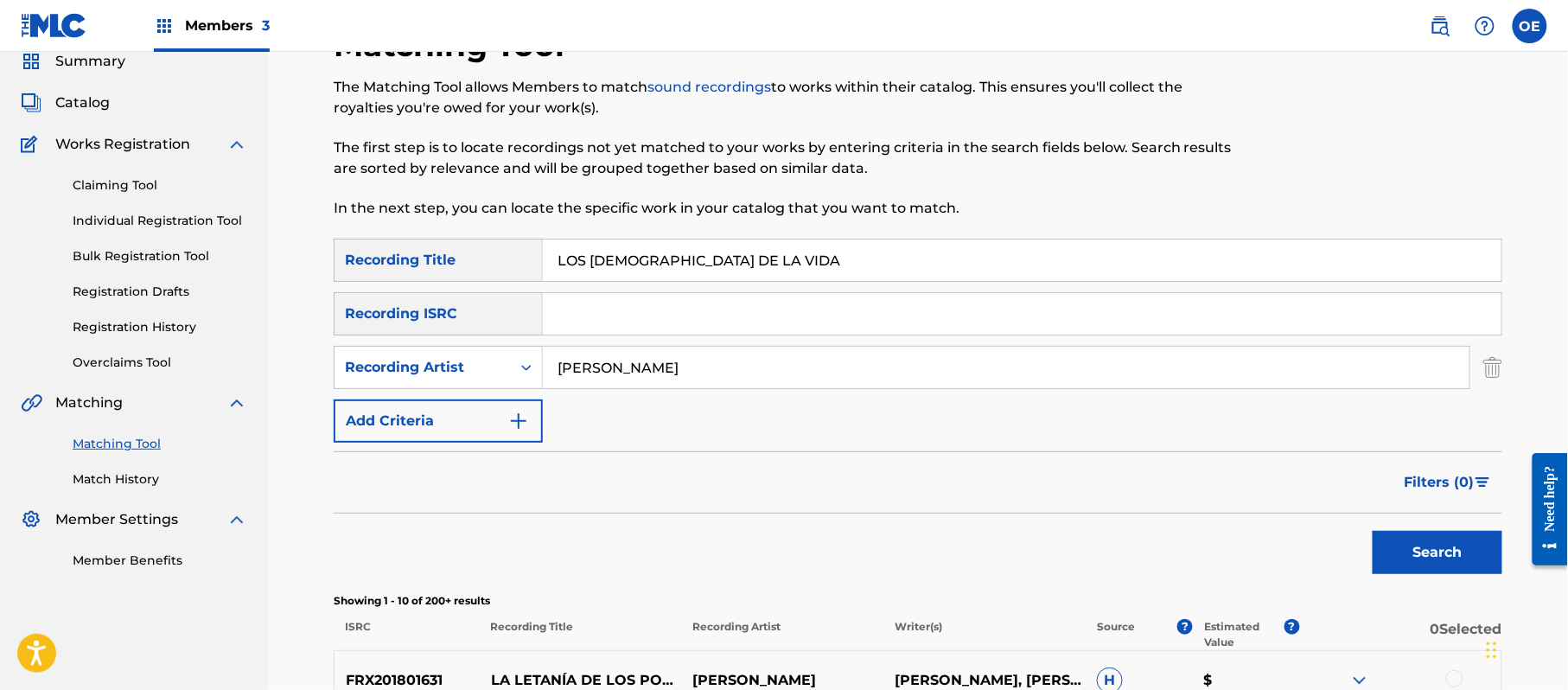
scroll to position [184, 0]
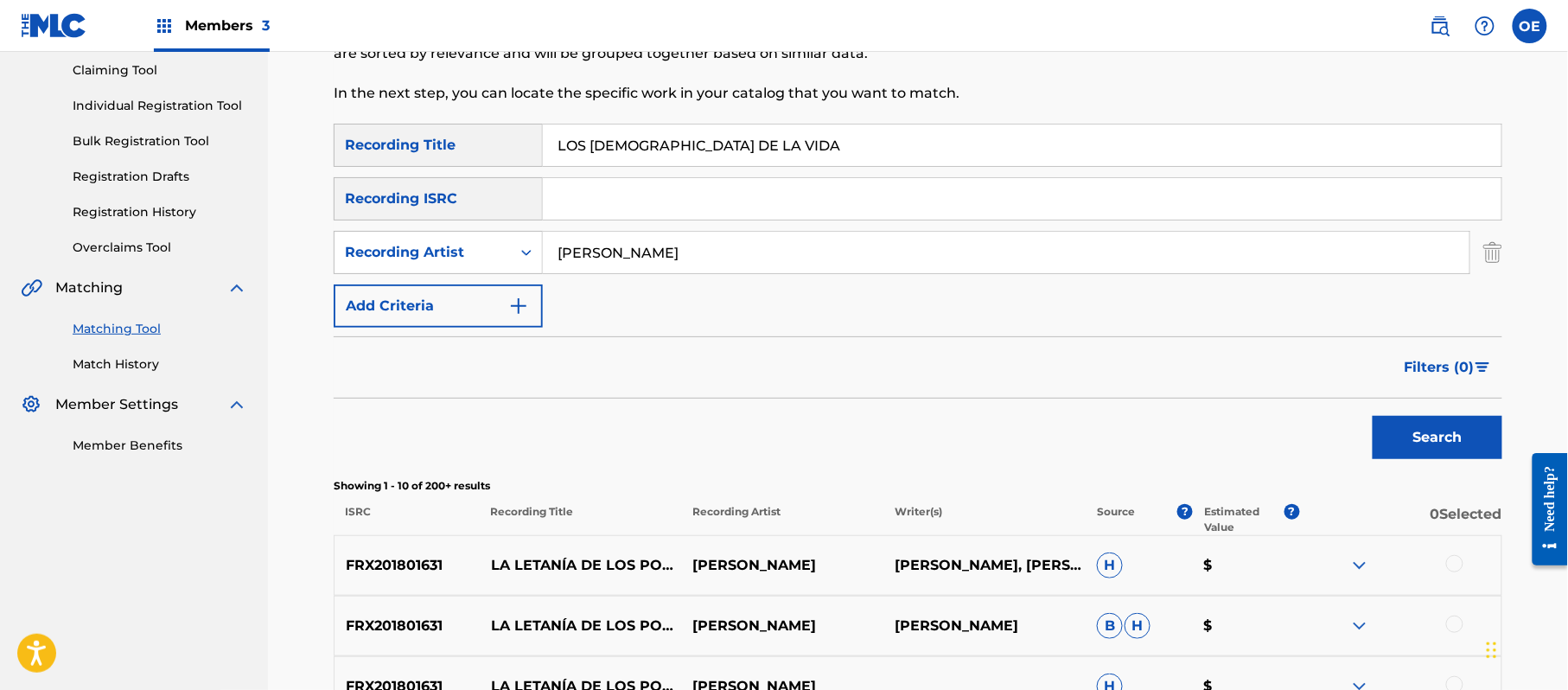
drag, startPoint x: 711, startPoint y: 268, endPoint x: 500, endPoint y: 278, distance: 211.2
click at [504, 277] on div "SearchWithCriteria0782ace1-59c9-45dc-87c1-ec14ac65e8f0 Recording Title LOS VAIV…" at bounding box center [918, 226] width 1168 height 204
paste input "LA MIGRA"
type input "LA MIGRA"
click at [1457, 444] on button "Search" at bounding box center [1437, 437] width 129 height 43
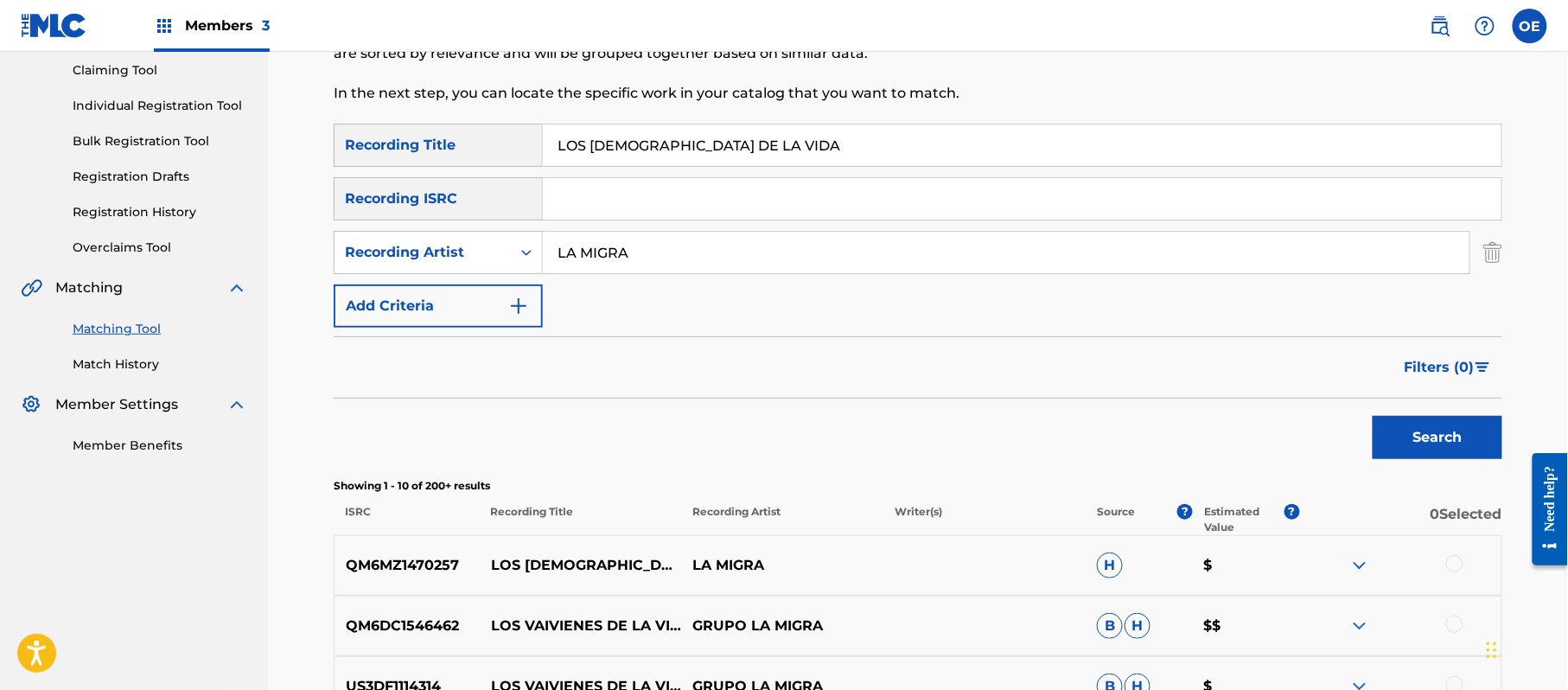
click at [1460, 568] on div at bounding box center [1455, 563] width 17 height 17
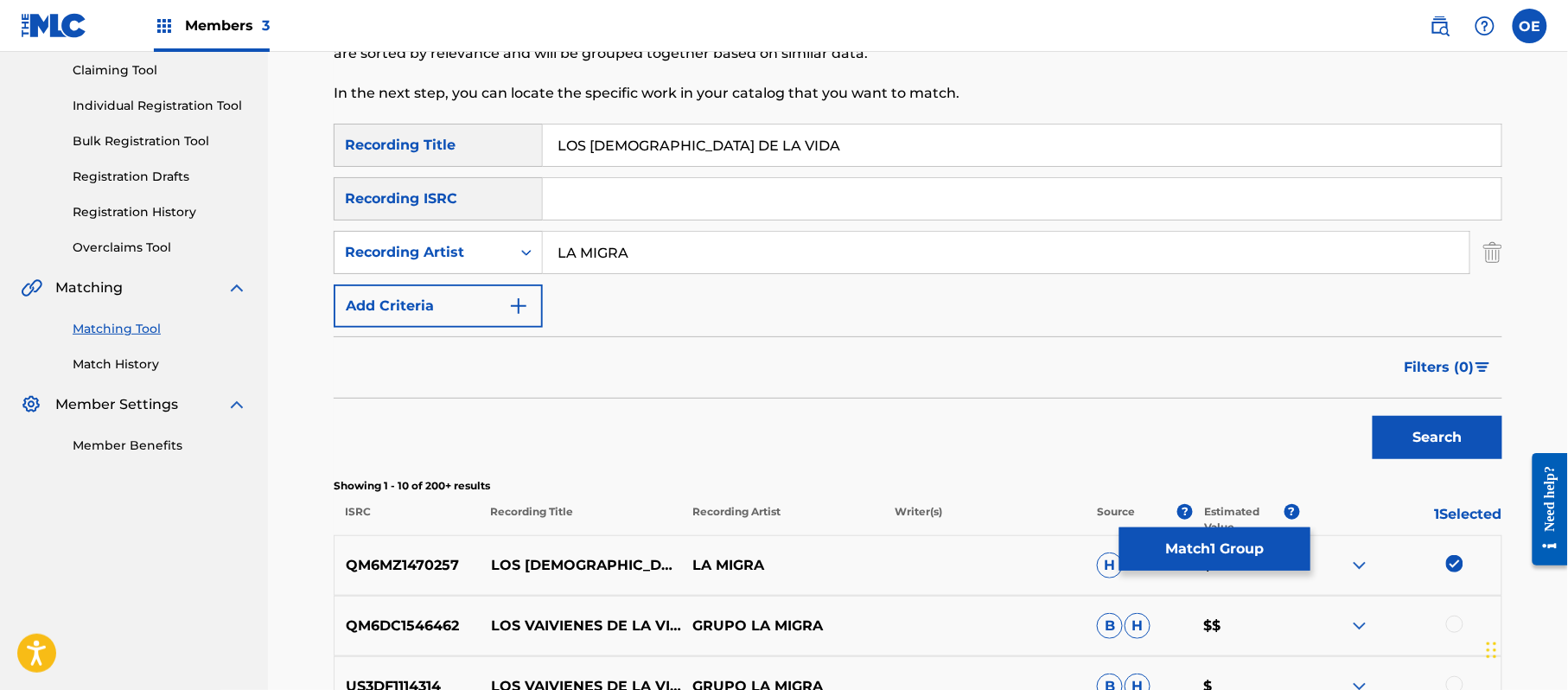
click at [1452, 621] on div at bounding box center [1455, 624] width 17 height 17
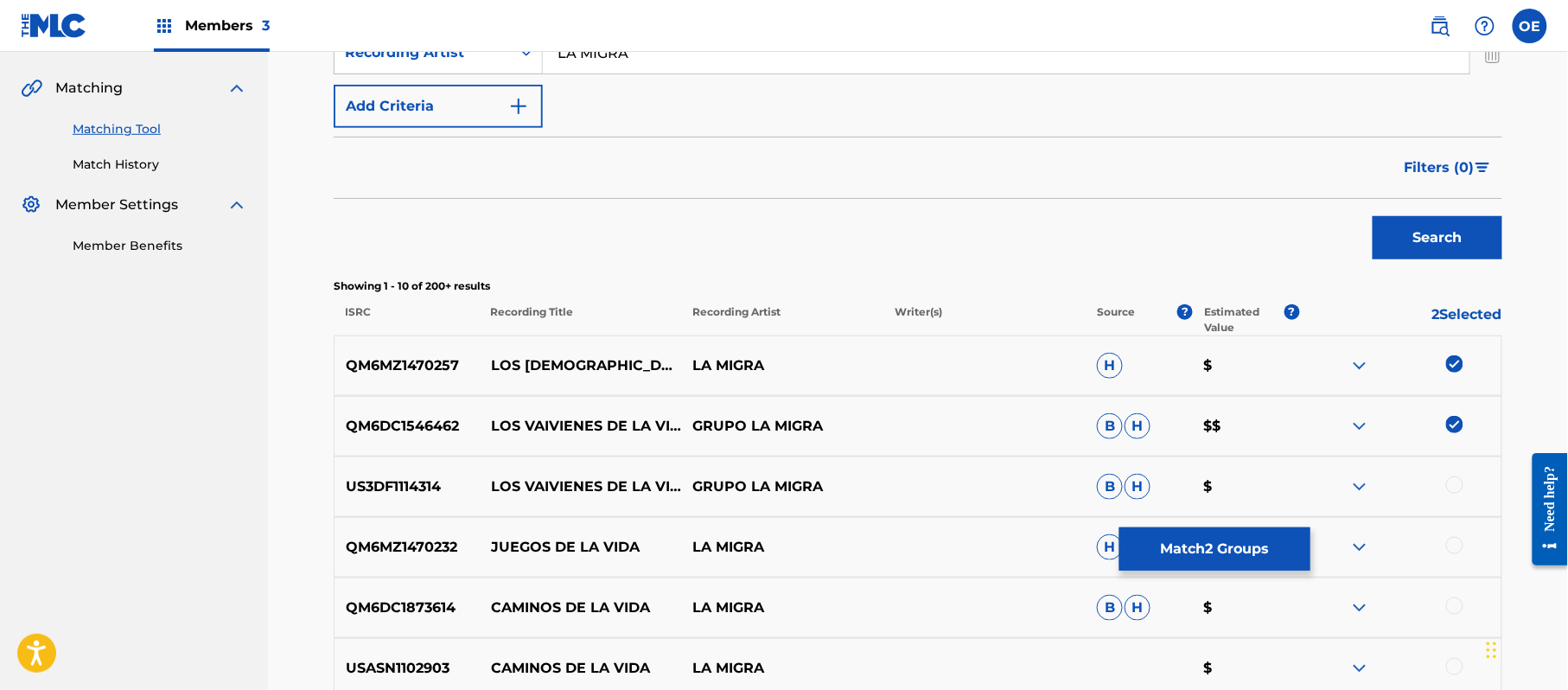
scroll to position [415, 0]
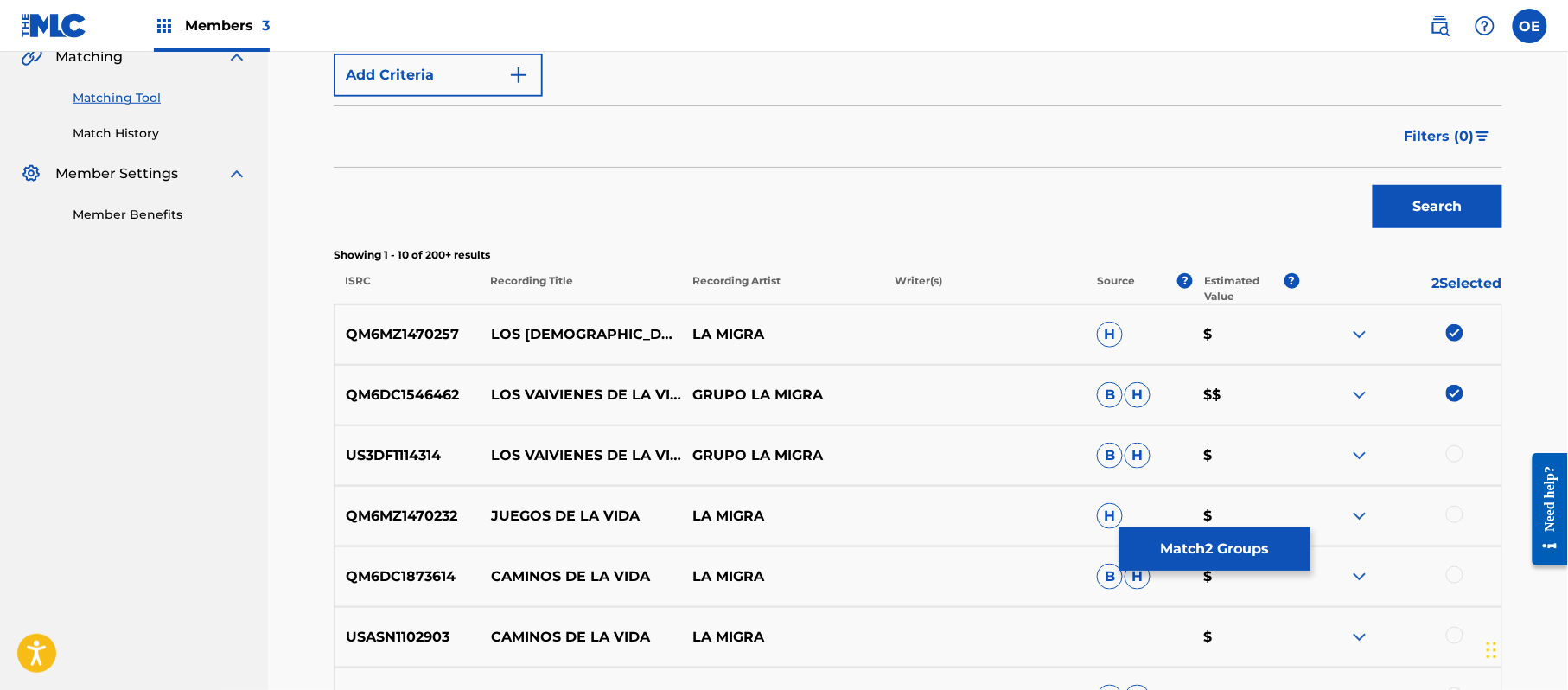
click at [1456, 457] on div at bounding box center [1455, 454] width 17 height 17
click at [1255, 550] on button "Match 3 Groups" at bounding box center [1214, 548] width 191 height 43
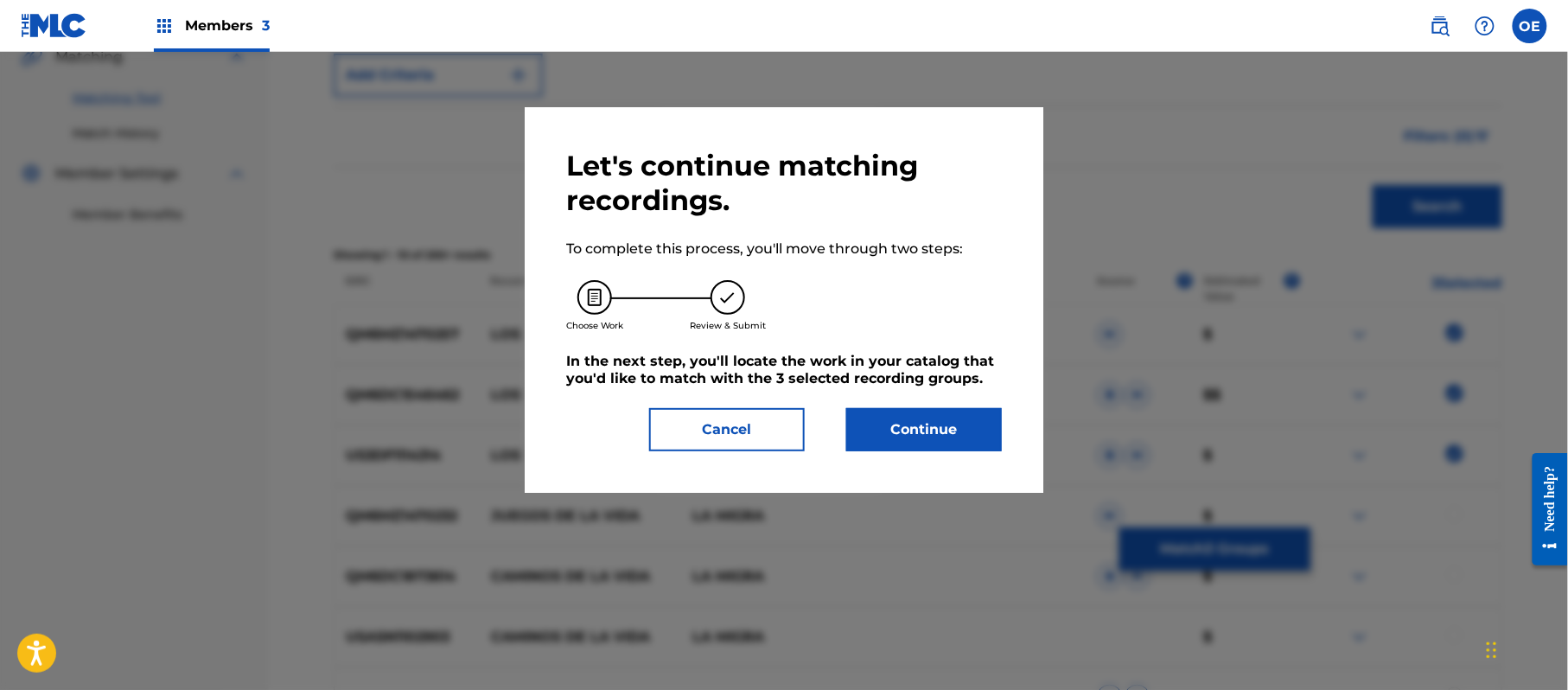
click at [968, 429] on button "Continue" at bounding box center [924, 429] width 156 height 43
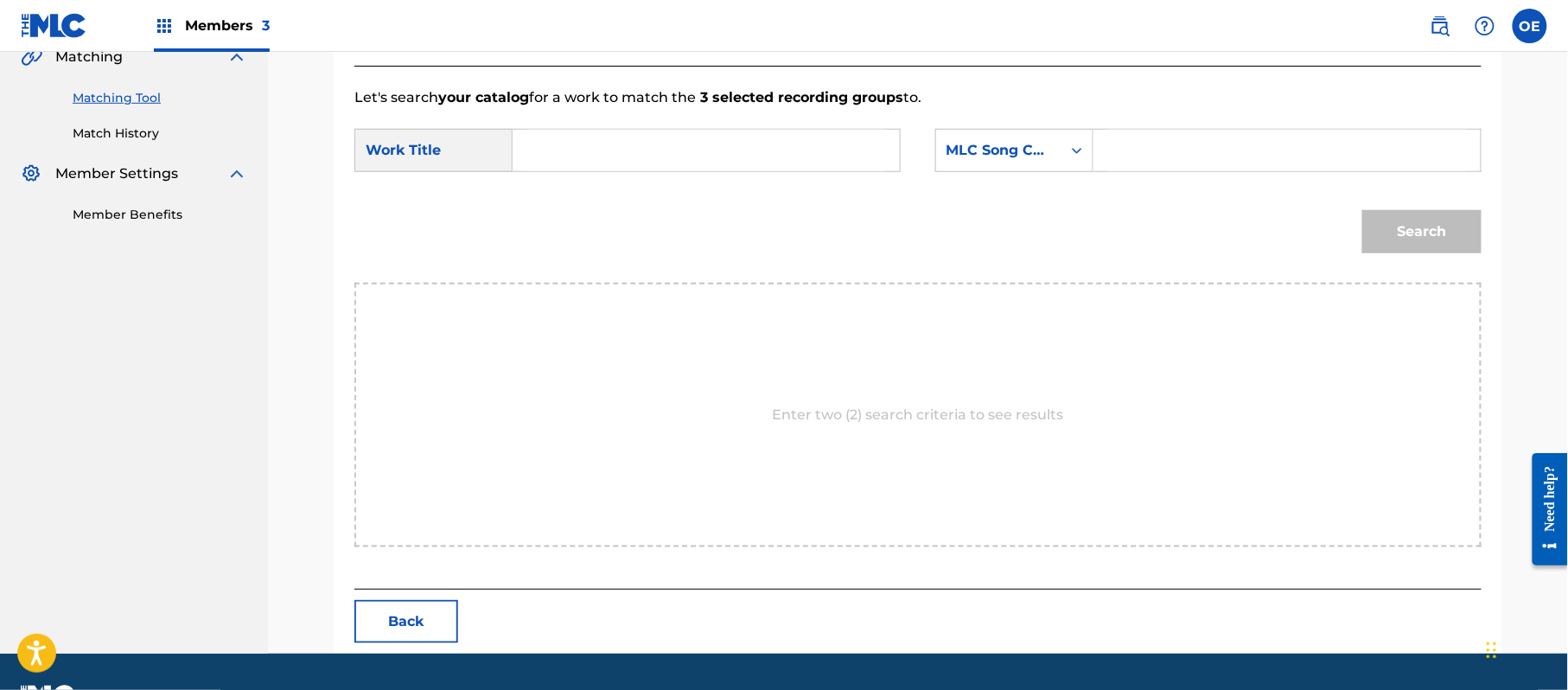
paste input "LOS [DEMOGRAPHIC_DATA] DE LA VIDA"
type input "LOS [DEMOGRAPHIC_DATA] DE LA VIDA"
click at [1006, 150] on div "MLC Song Code" at bounding box center [999, 150] width 105 height 21
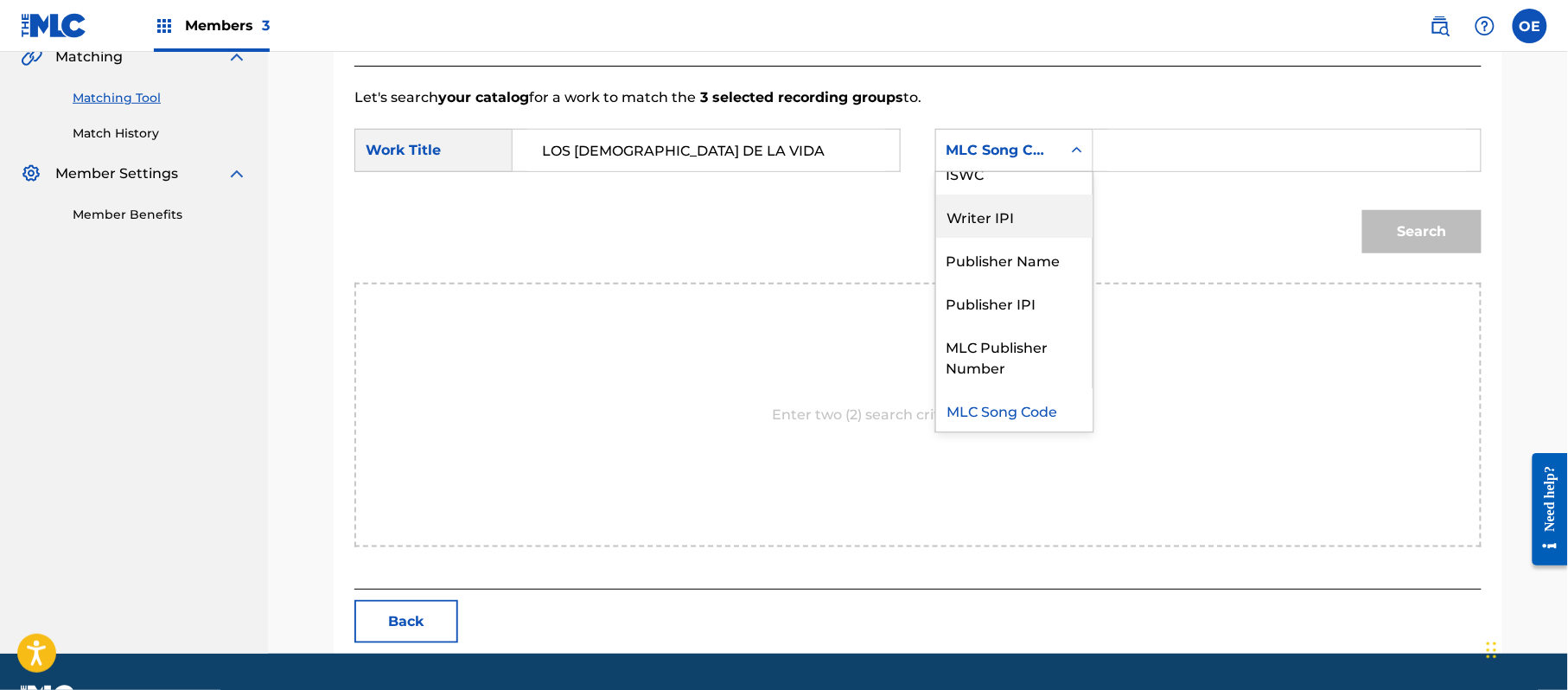
scroll to position [0, 0]
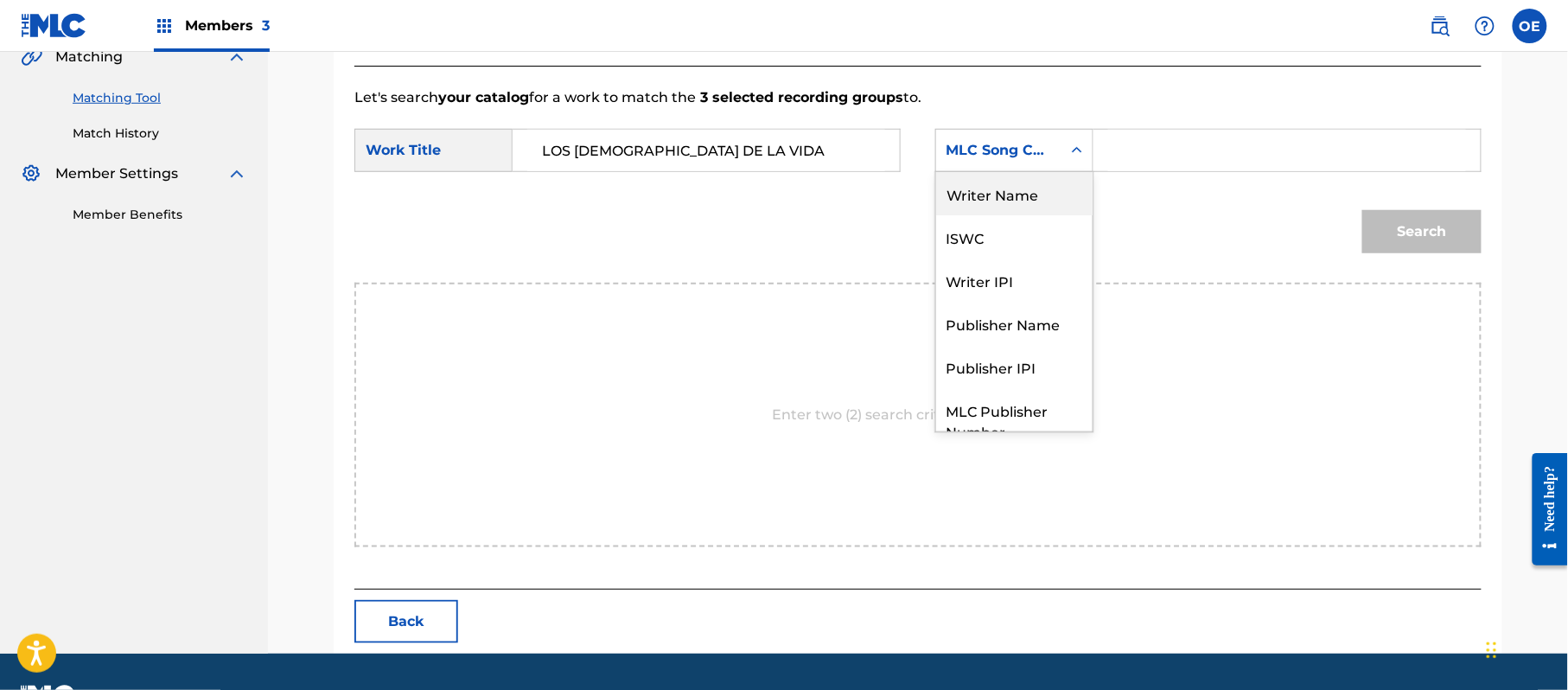
click at [1003, 198] on div "Writer Name" at bounding box center [1014, 193] width 156 height 43
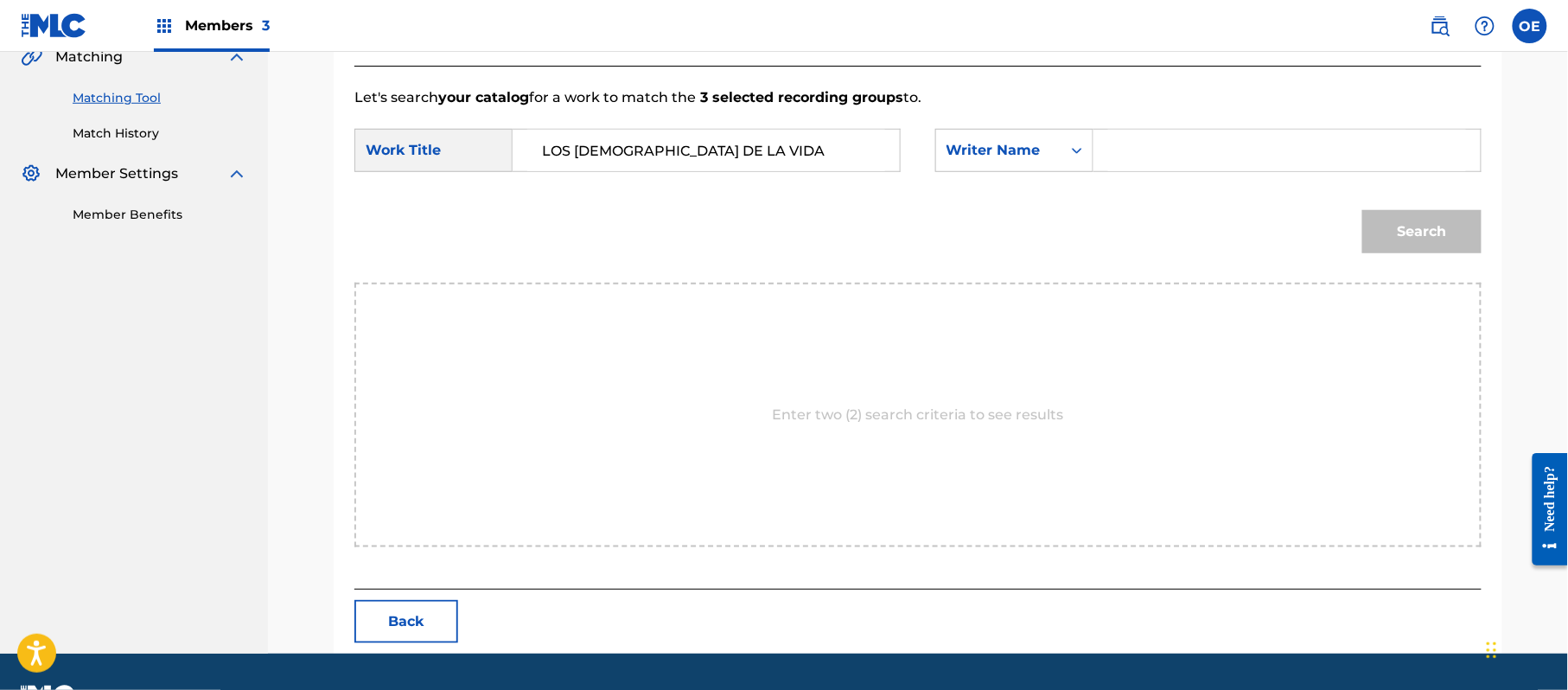
paste input "[PERSON_NAME]"
type input "[PERSON_NAME]"
click at [1398, 235] on button "Search" at bounding box center [1421, 231] width 119 height 43
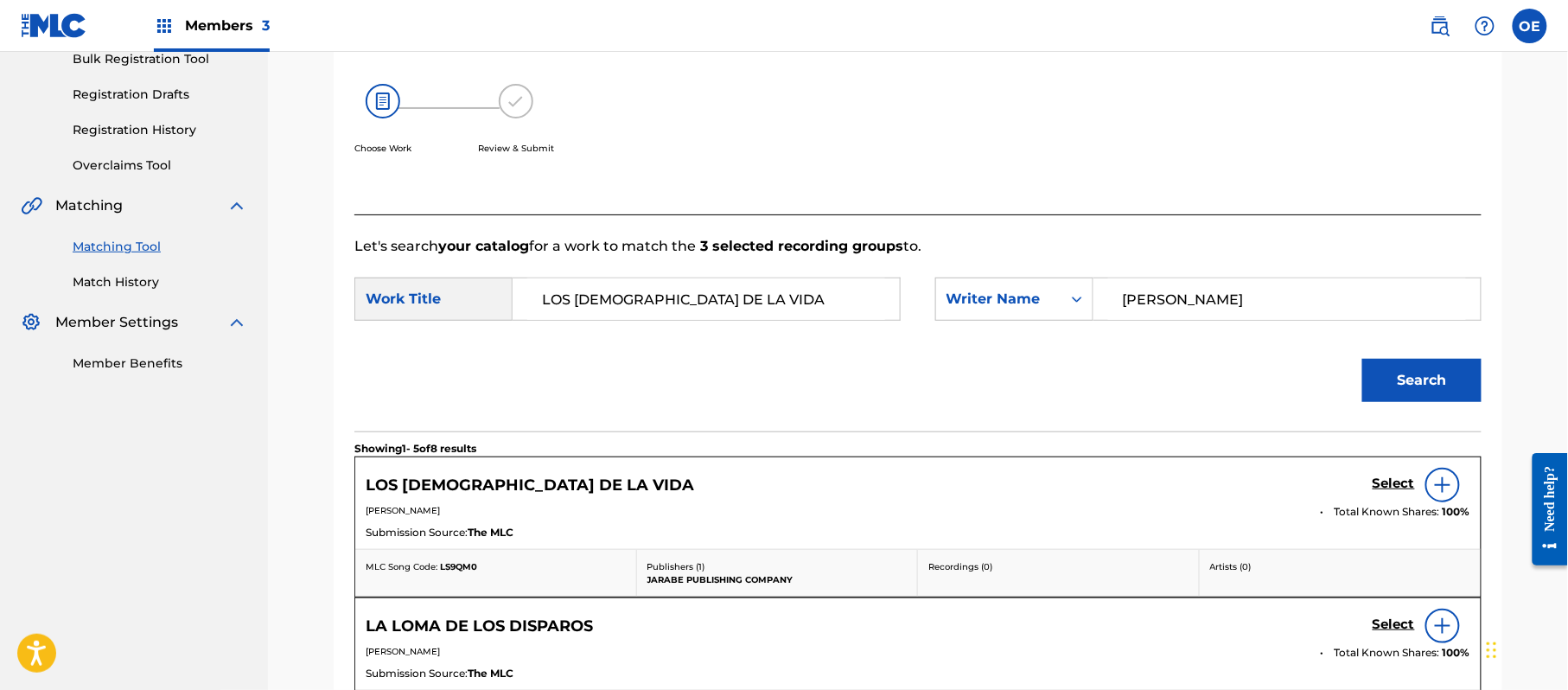
scroll to position [415, 0]
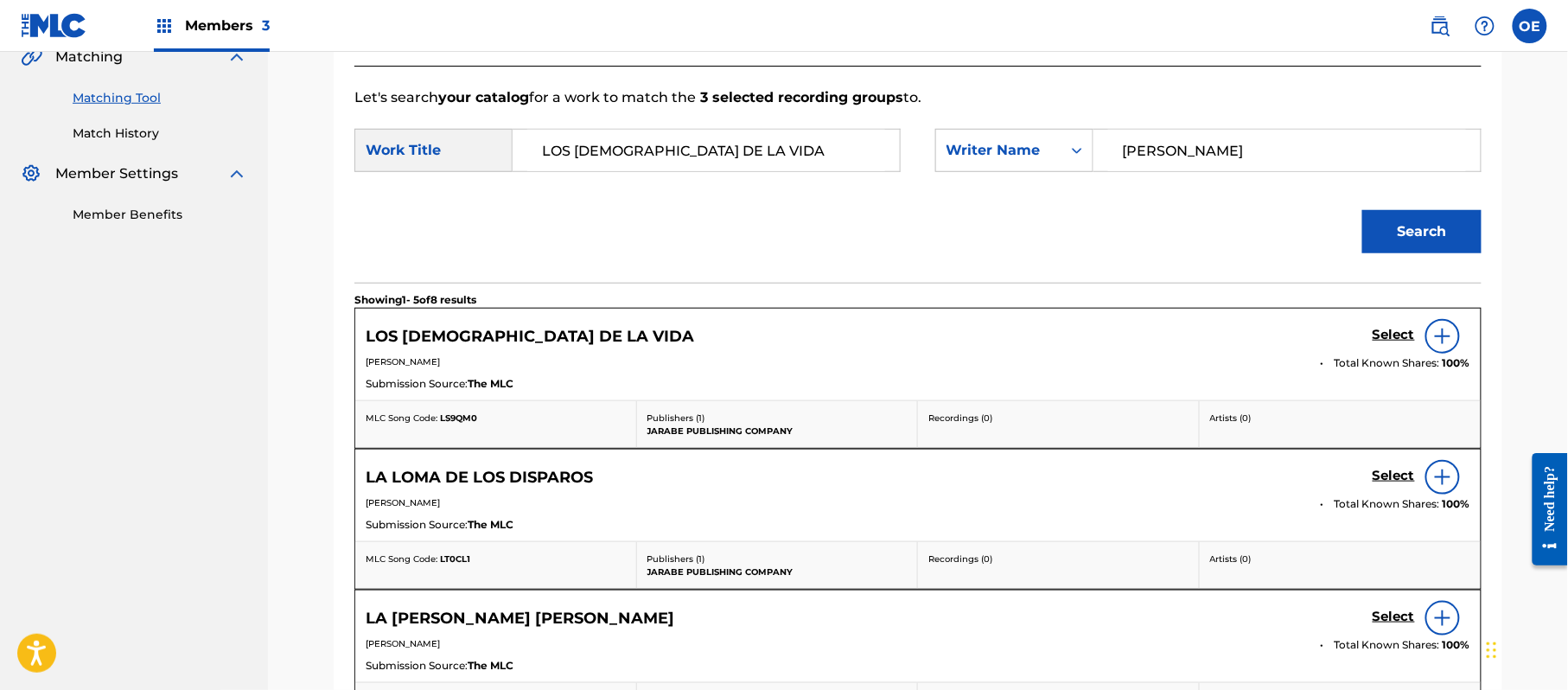
click at [1391, 337] on h5 "Select" at bounding box center [1393, 334] width 43 height 16
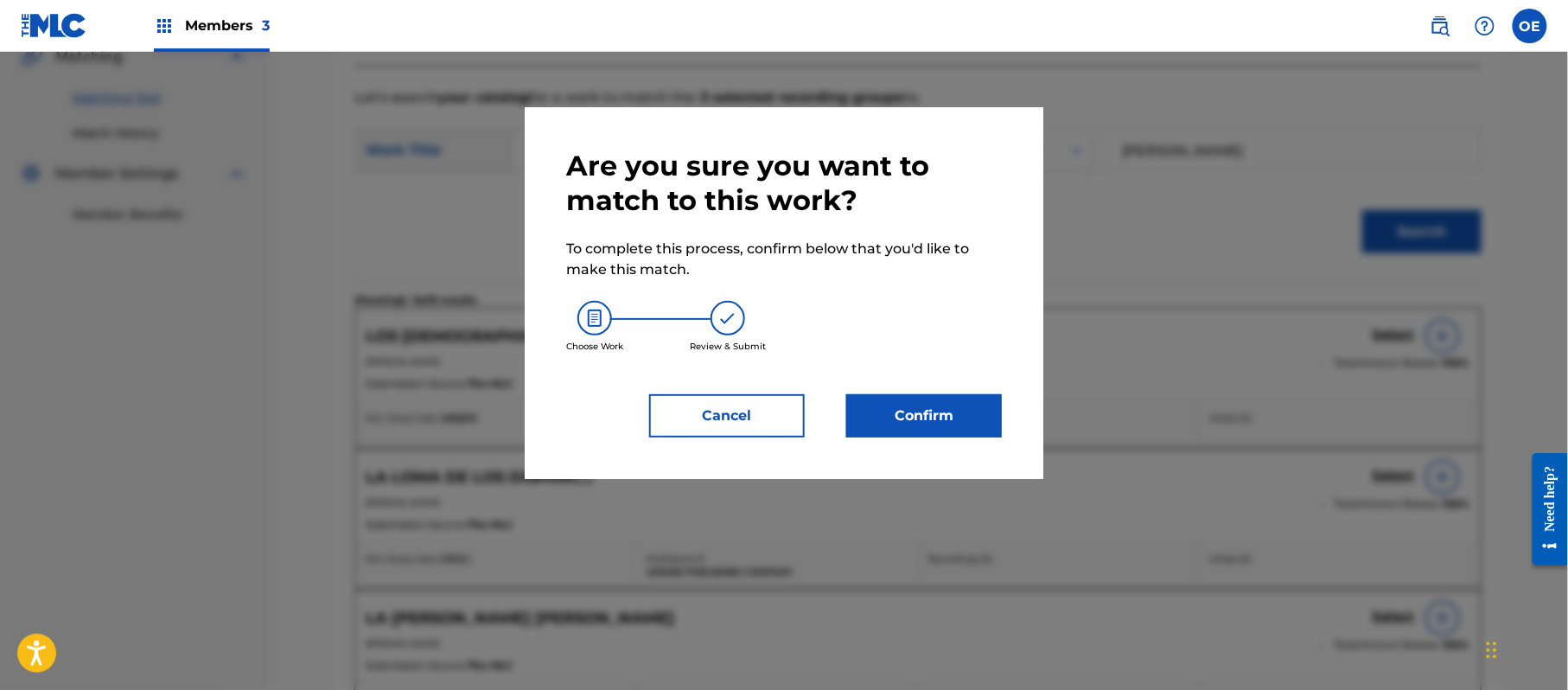
click at [948, 415] on button "Confirm" at bounding box center [924, 415] width 156 height 43
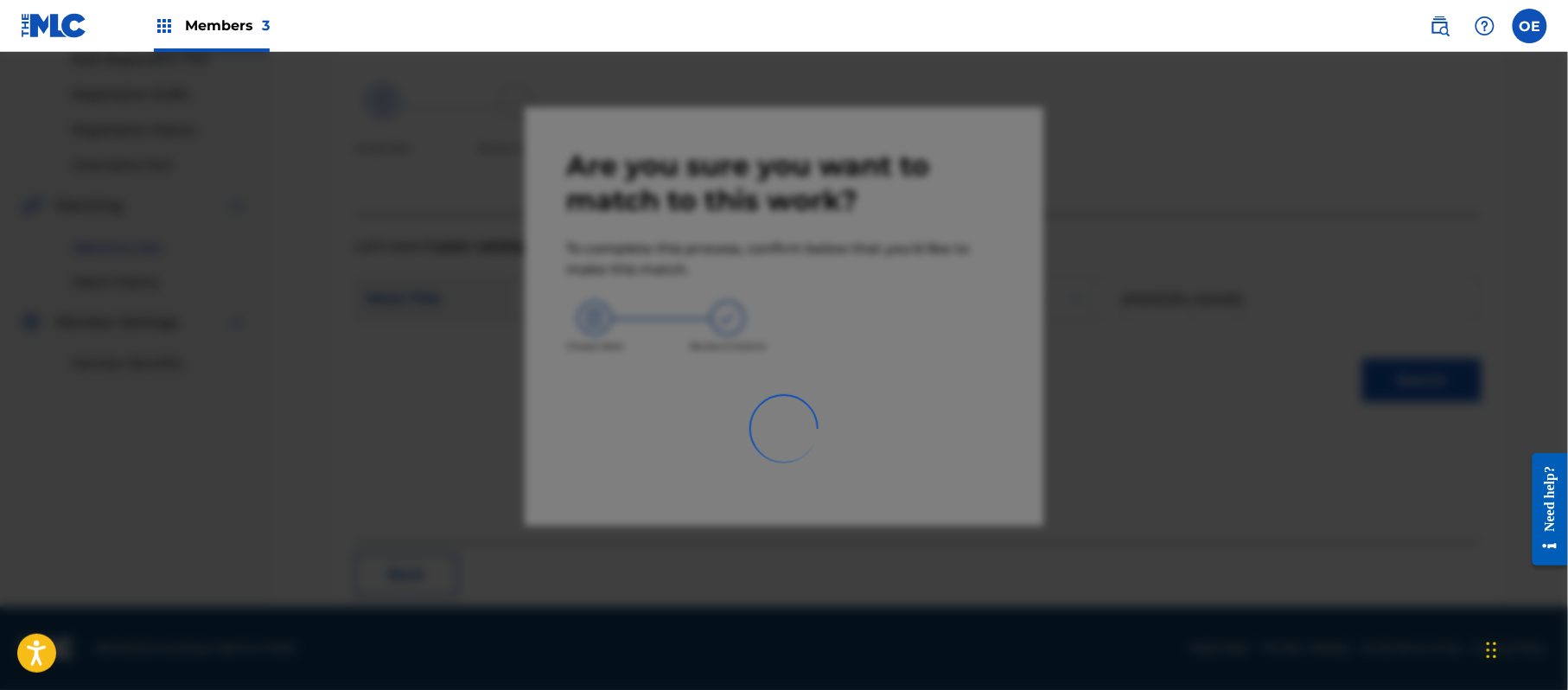
scroll to position [69, 0]
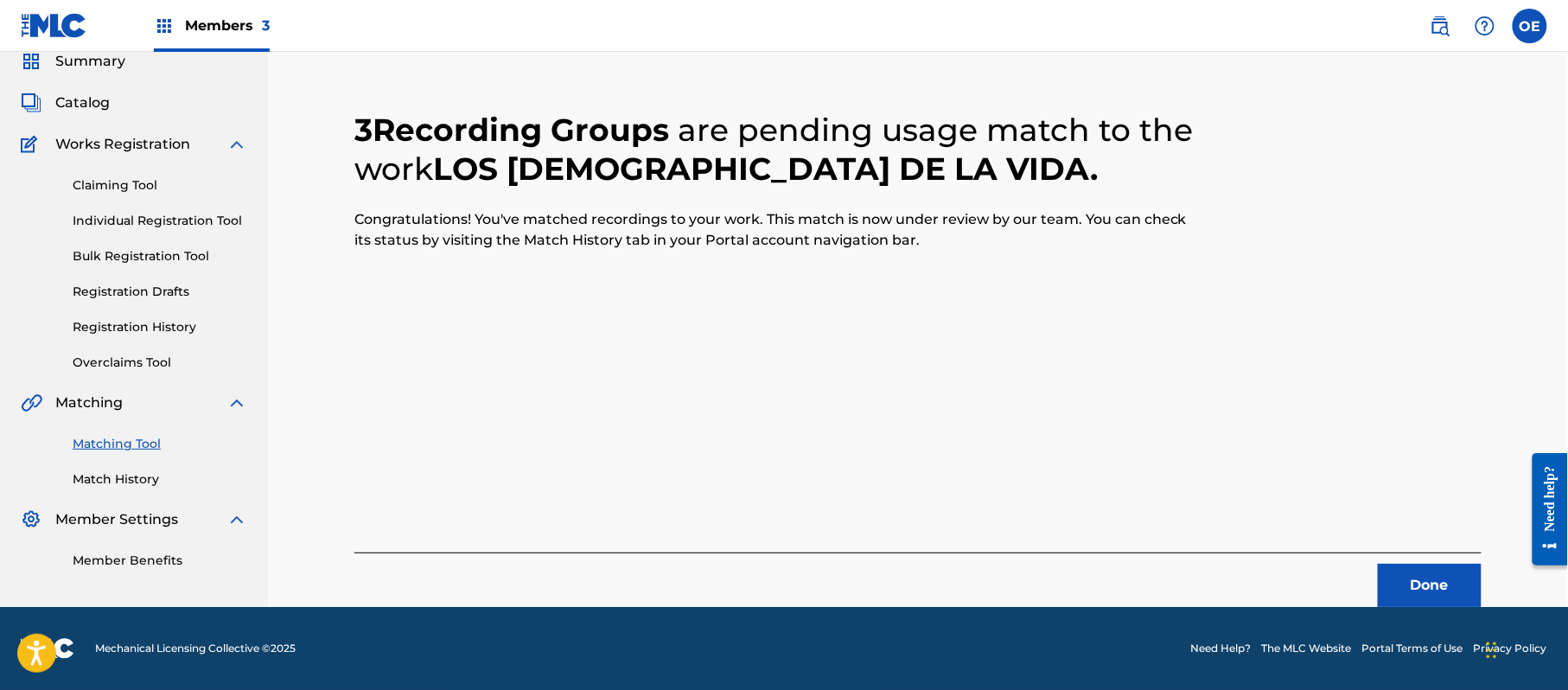
click at [1425, 576] on button "Done" at bounding box center [1429, 584] width 104 height 43
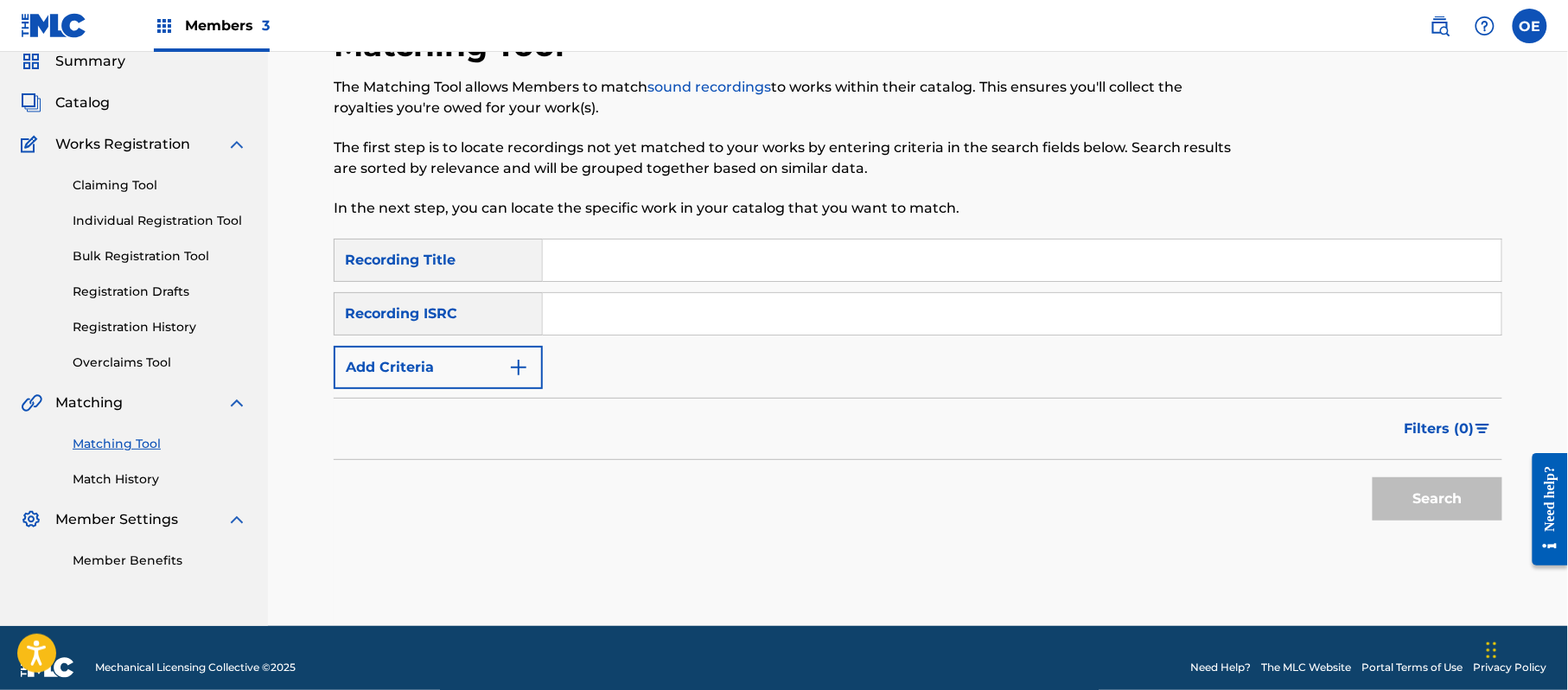
paste input "ME HACES FALTA"
type input "ME HACES FALTA"
click at [446, 374] on button "Add Criteria" at bounding box center [439, 366] width 209 height 43
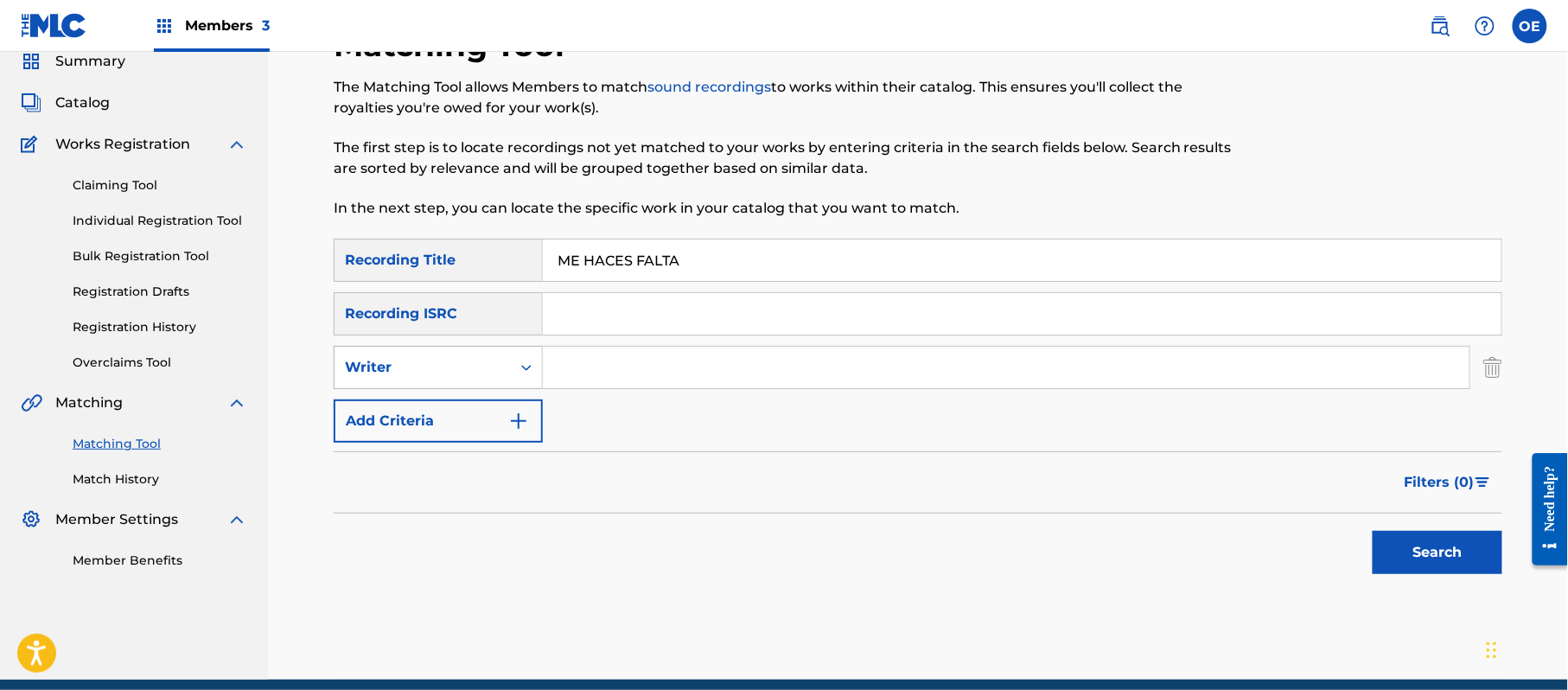
click at [450, 354] on div "Writer" at bounding box center [422, 367] width 176 height 33
click at [496, 400] on div "Recording Artist" at bounding box center [439, 410] width 207 height 43
drag, startPoint x: 561, startPoint y: 345, endPoint x: 504, endPoint y: 357, distance: 58.2
click at [503, 358] on div "Recording Artist" at bounding box center [422, 367] width 176 height 33
paste input "GRUPO ANHELO"
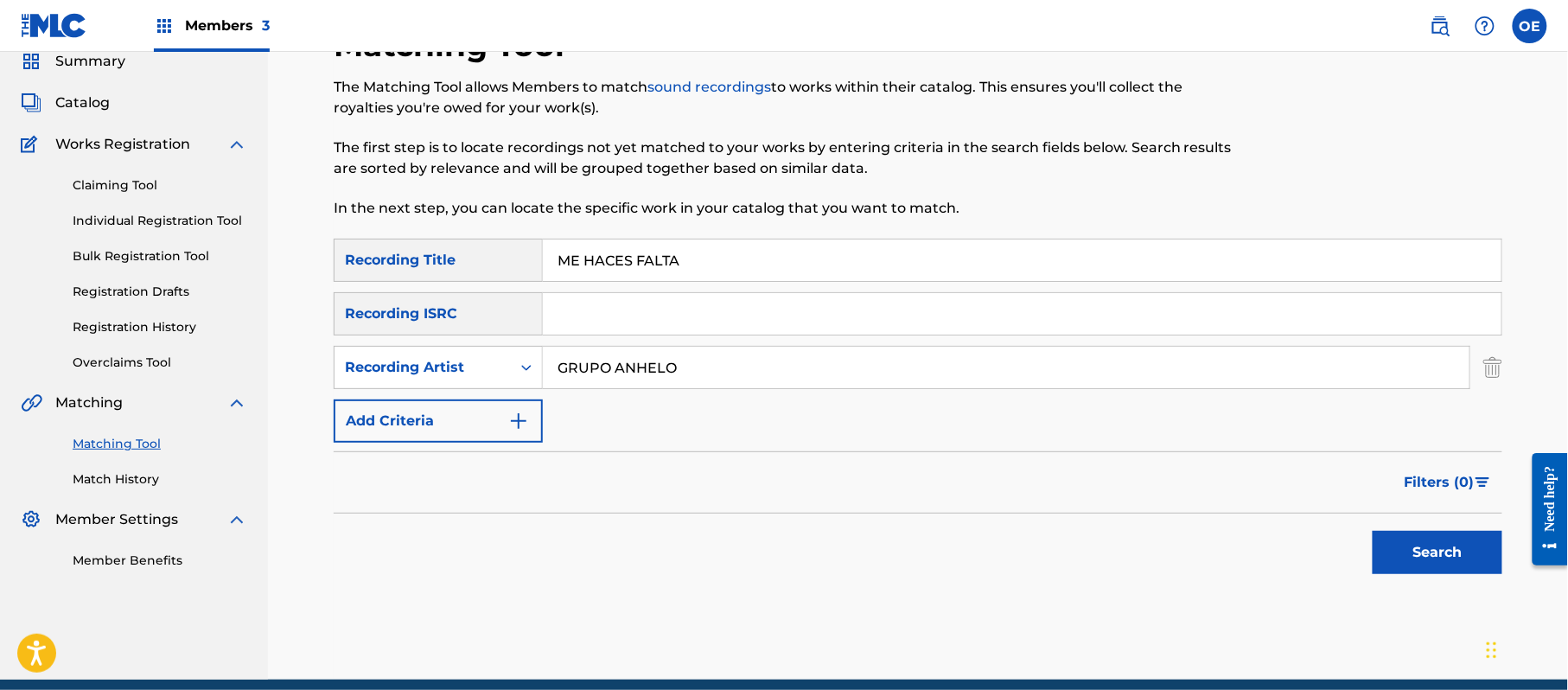
type input "GRUPO ANHELO"
click at [1507, 540] on div "Matching Tool The Matching Tool allows Members to match sound recordings to wor…" at bounding box center [918, 352] width 1210 height 654
click at [1443, 558] on button "Search" at bounding box center [1437, 552] width 129 height 43
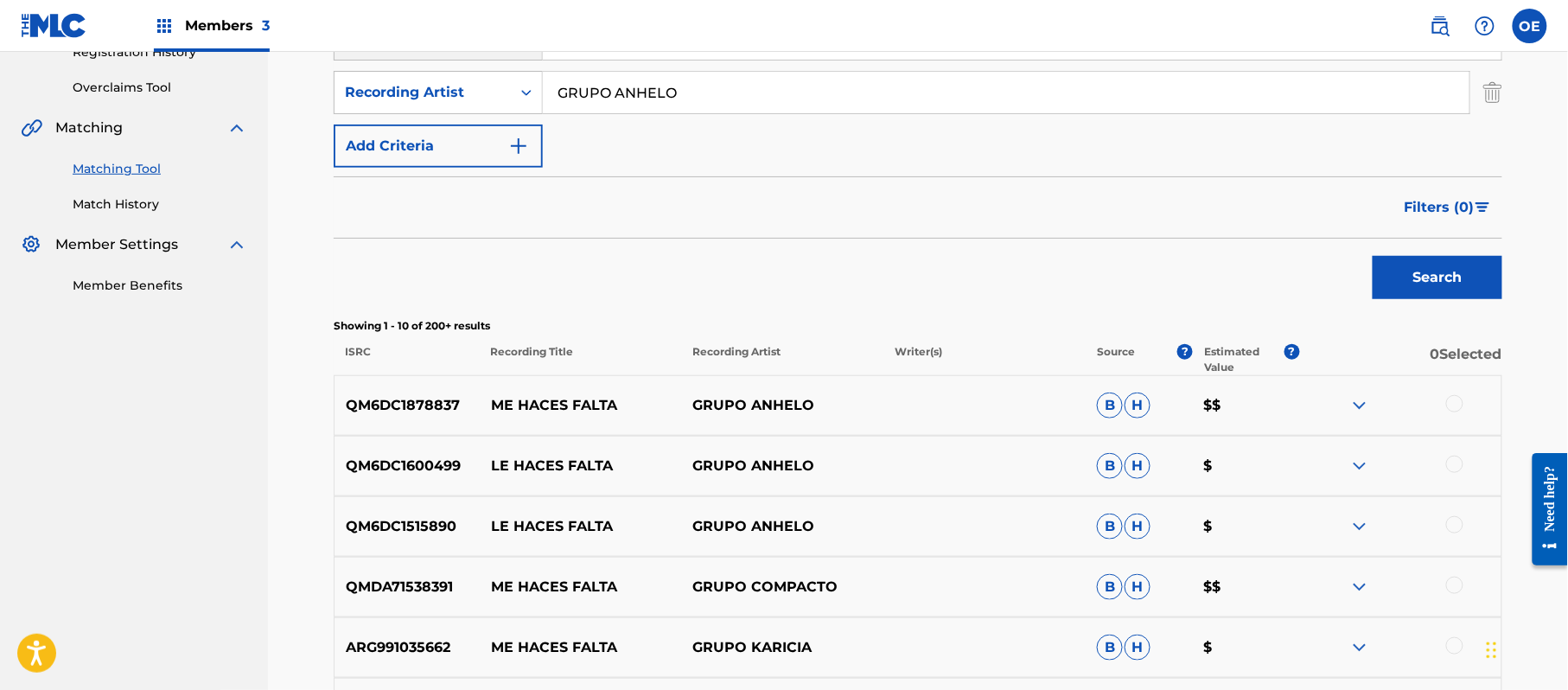
scroll to position [415, 0]
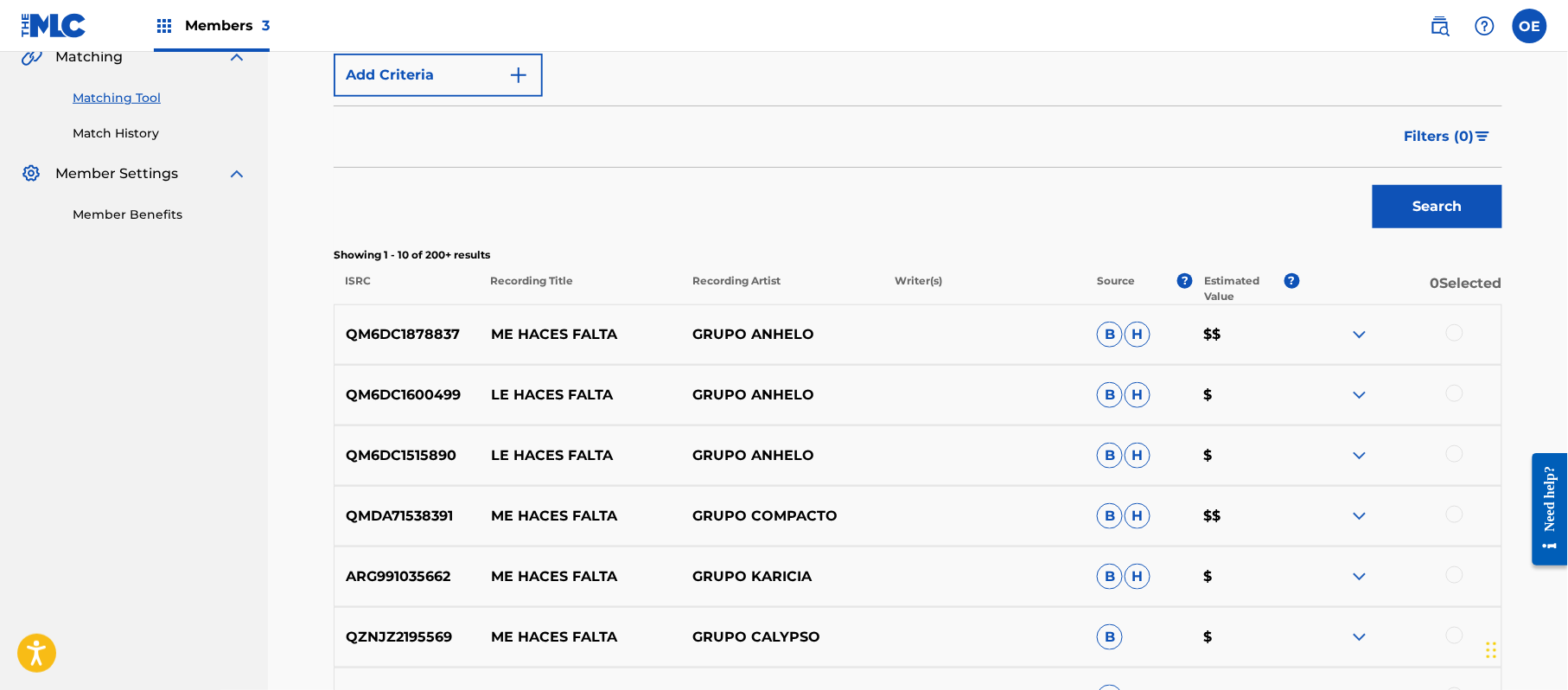
click at [1448, 334] on div at bounding box center [1455, 333] width 17 height 17
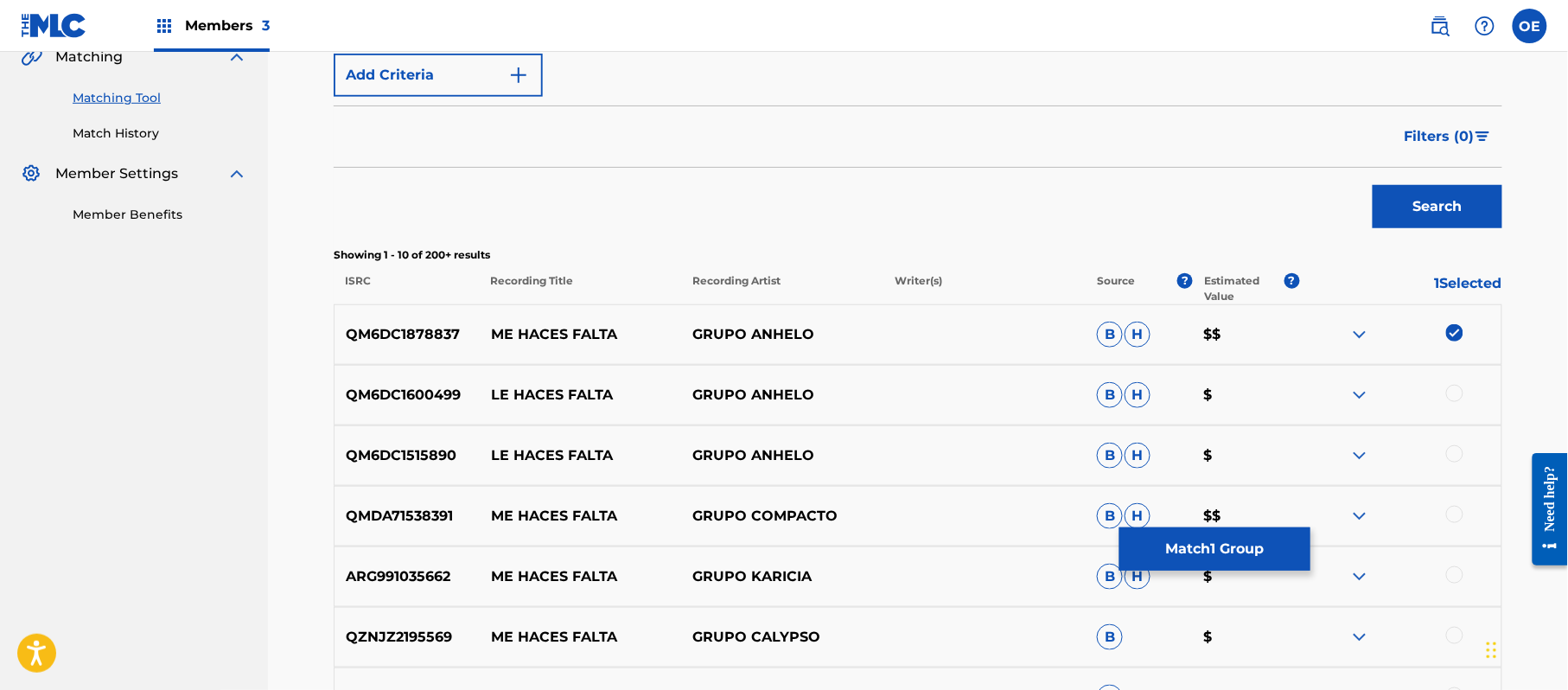
click at [1452, 398] on div at bounding box center [1455, 393] width 17 height 17
click at [1454, 458] on div at bounding box center [1455, 454] width 17 height 17
click at [1454, 394] on img at bounding box center [1455, 393] width 17 height 17
click at [1456, 448] on img at bounding box center [1455, 454] width 17 height 17
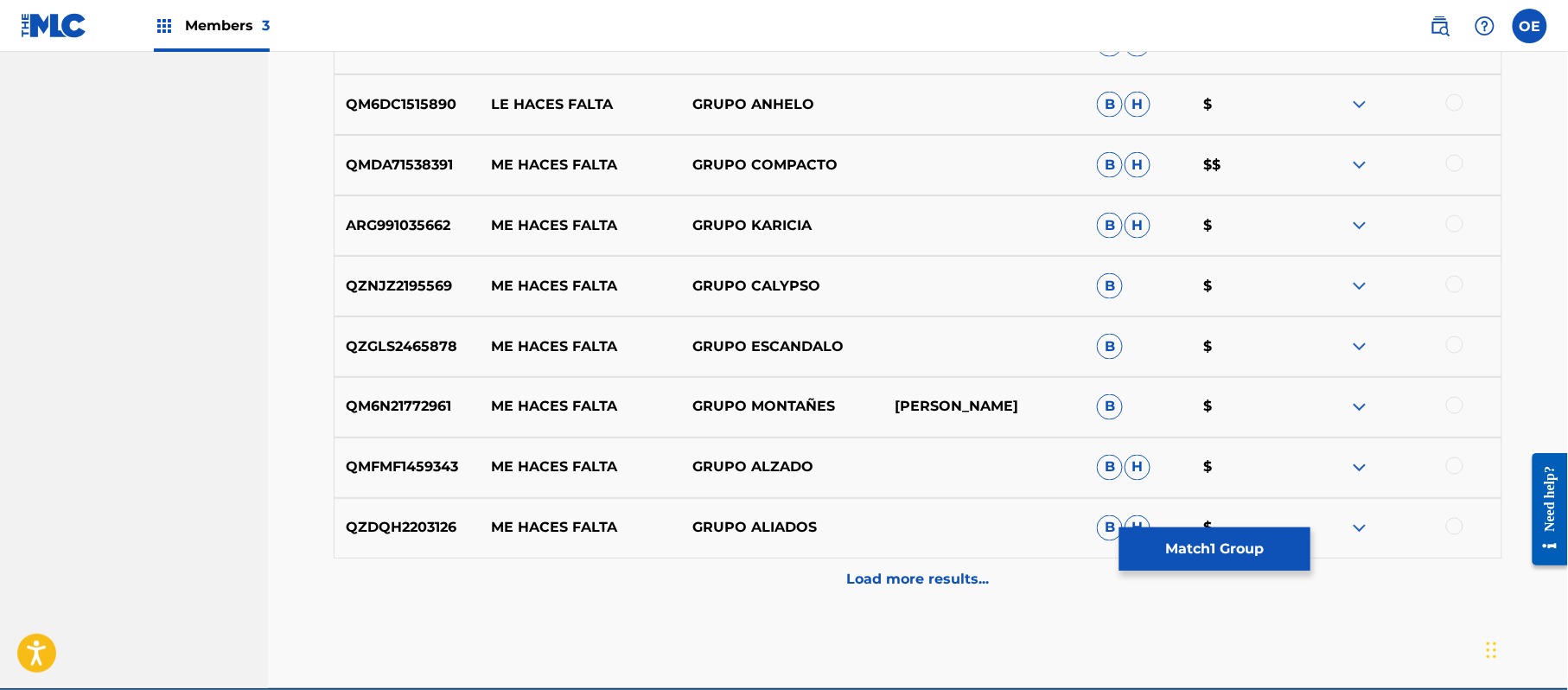
scroll to position [847, 0]
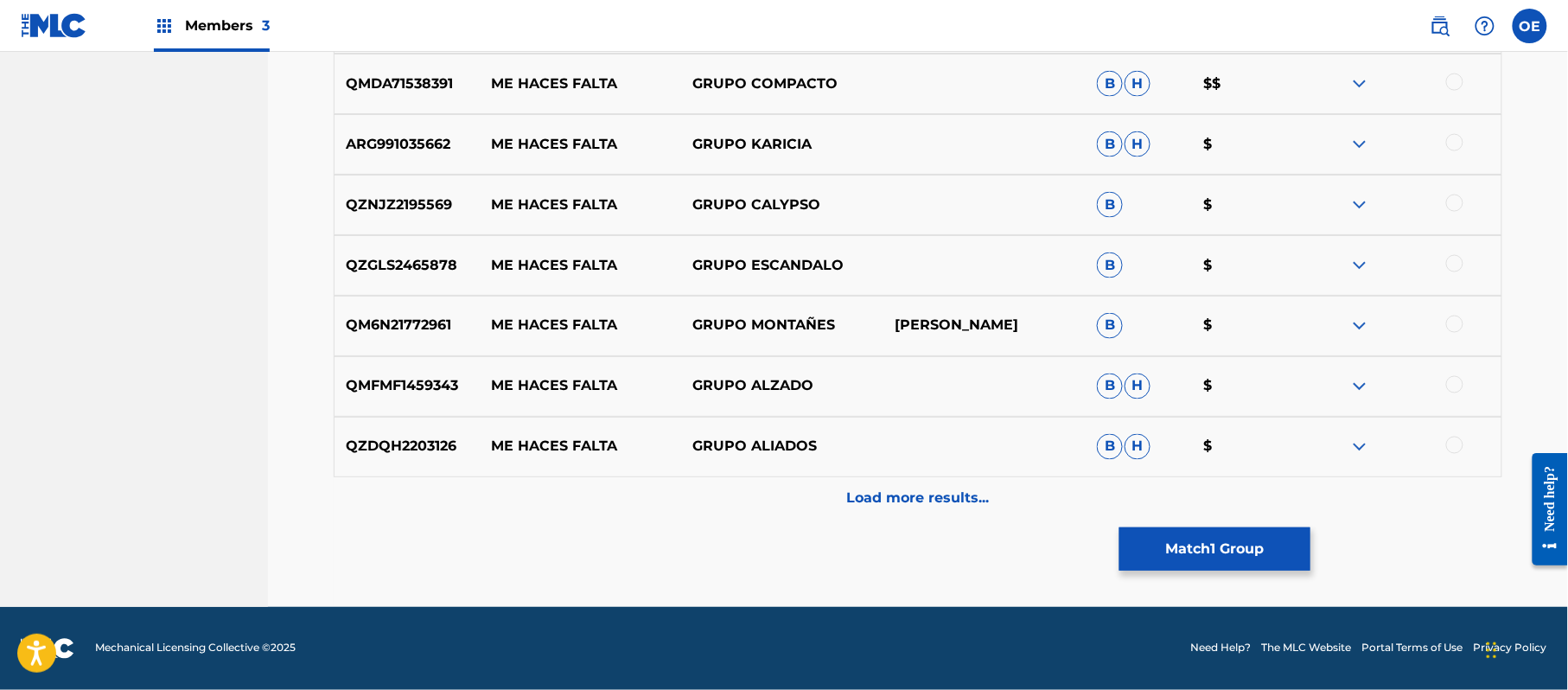
click at [1225, 548] on button "Match 1 Group" at bounding box center [1214, 548] width 191 height 43
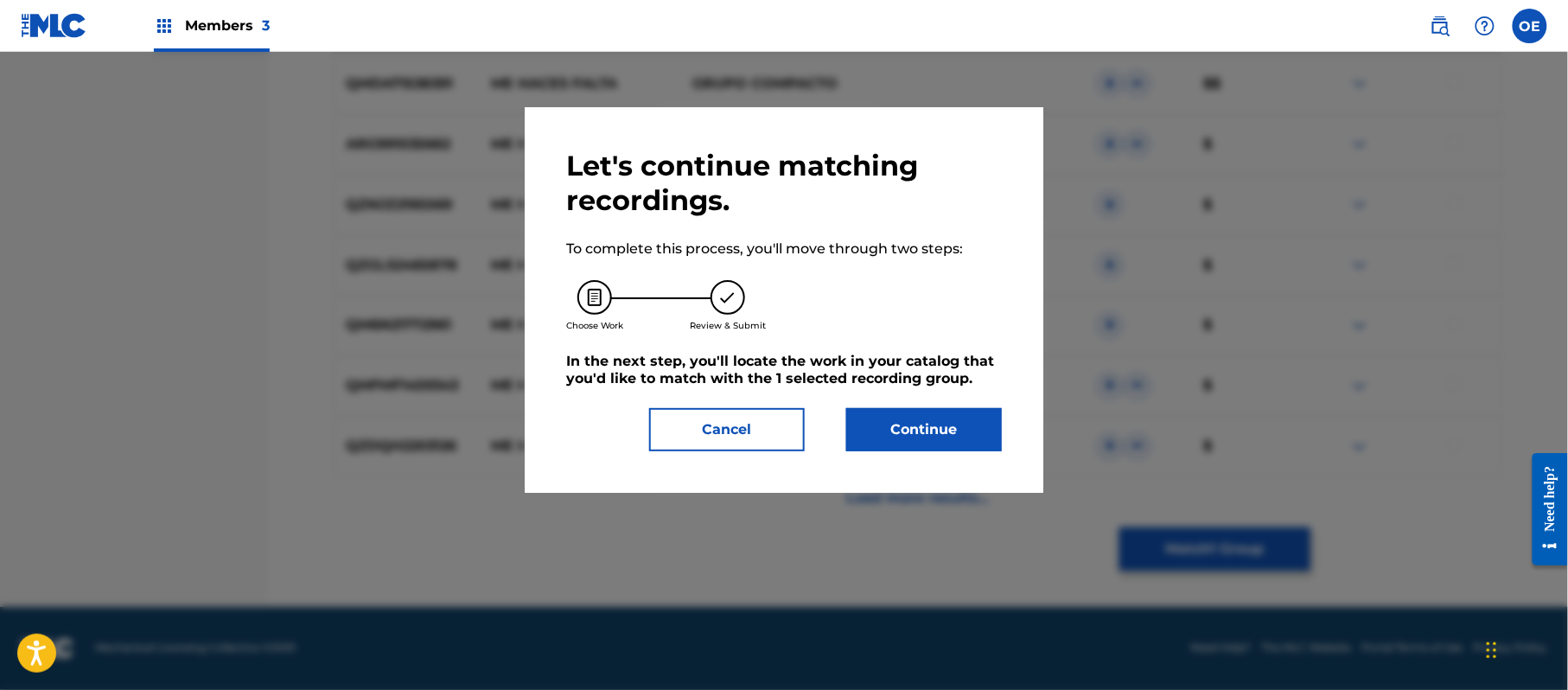
click at [940, 437] on button "Continue" at bounding box center [924, 429] width 156 height 43
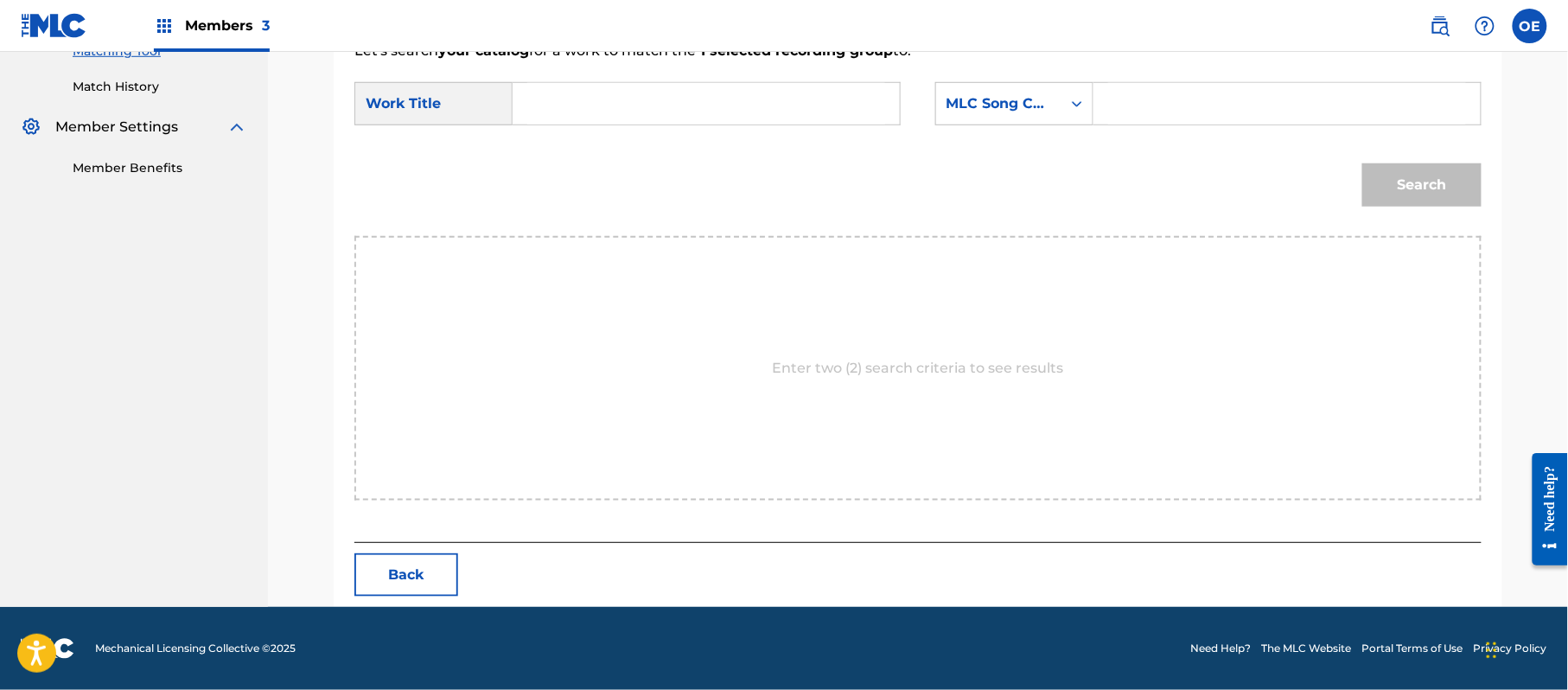
scroll to position [462, 0]
paste input "ME HACES FALTA"
type input "ME HACES FALTA"
click at [969, 115] on div "MLC Song Code" at bounding box center [999, 104] width 126 height 33
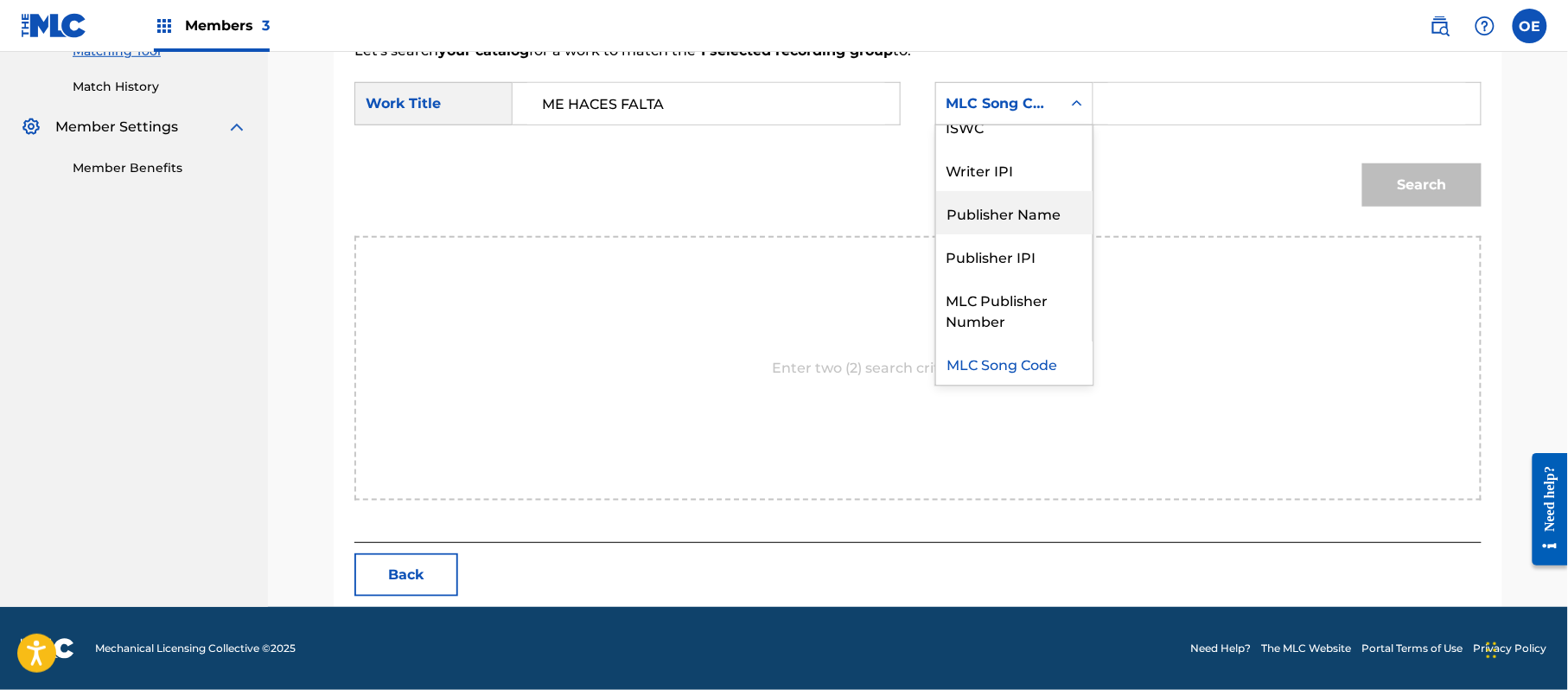
scroll to position [0, 0]
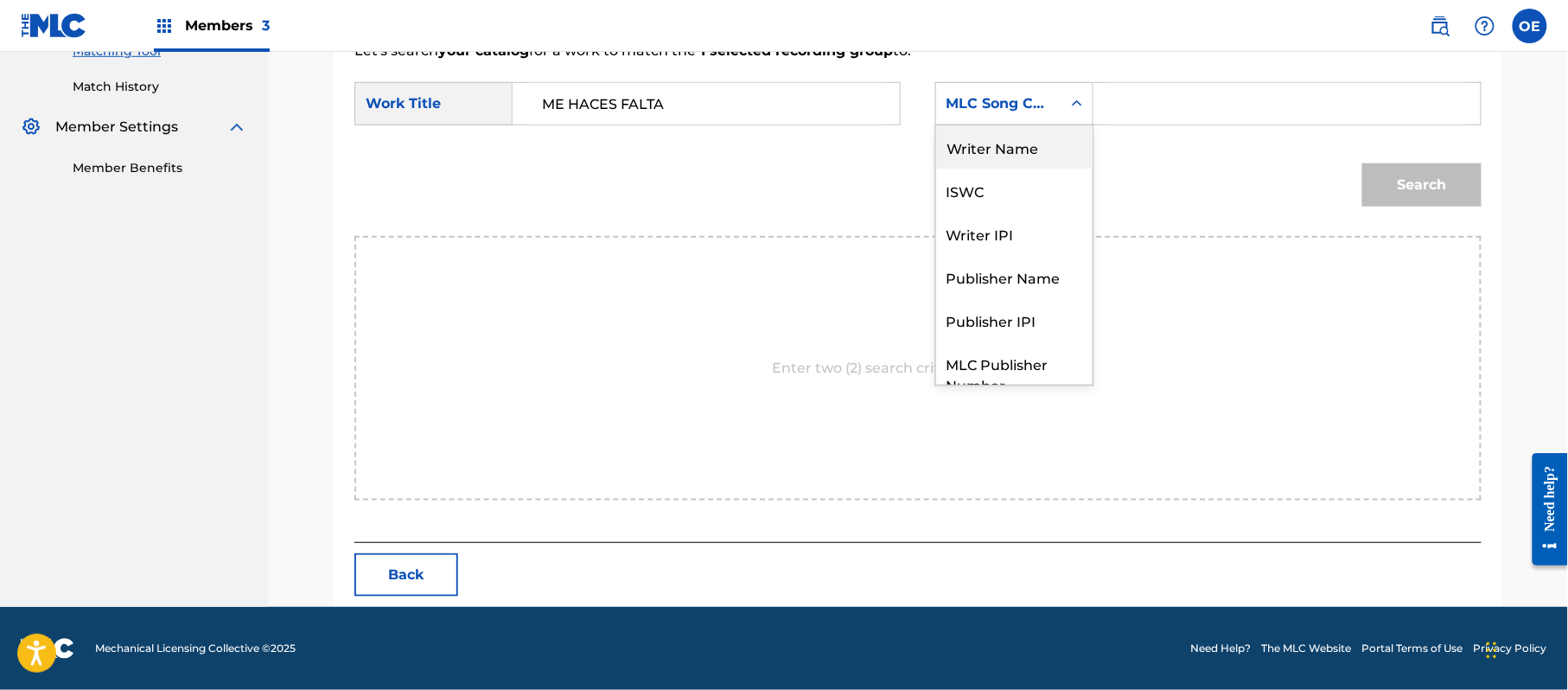
click at [1009, 148] on div "Writer Name" at bounding box center [1014, 147] width 156 height 43
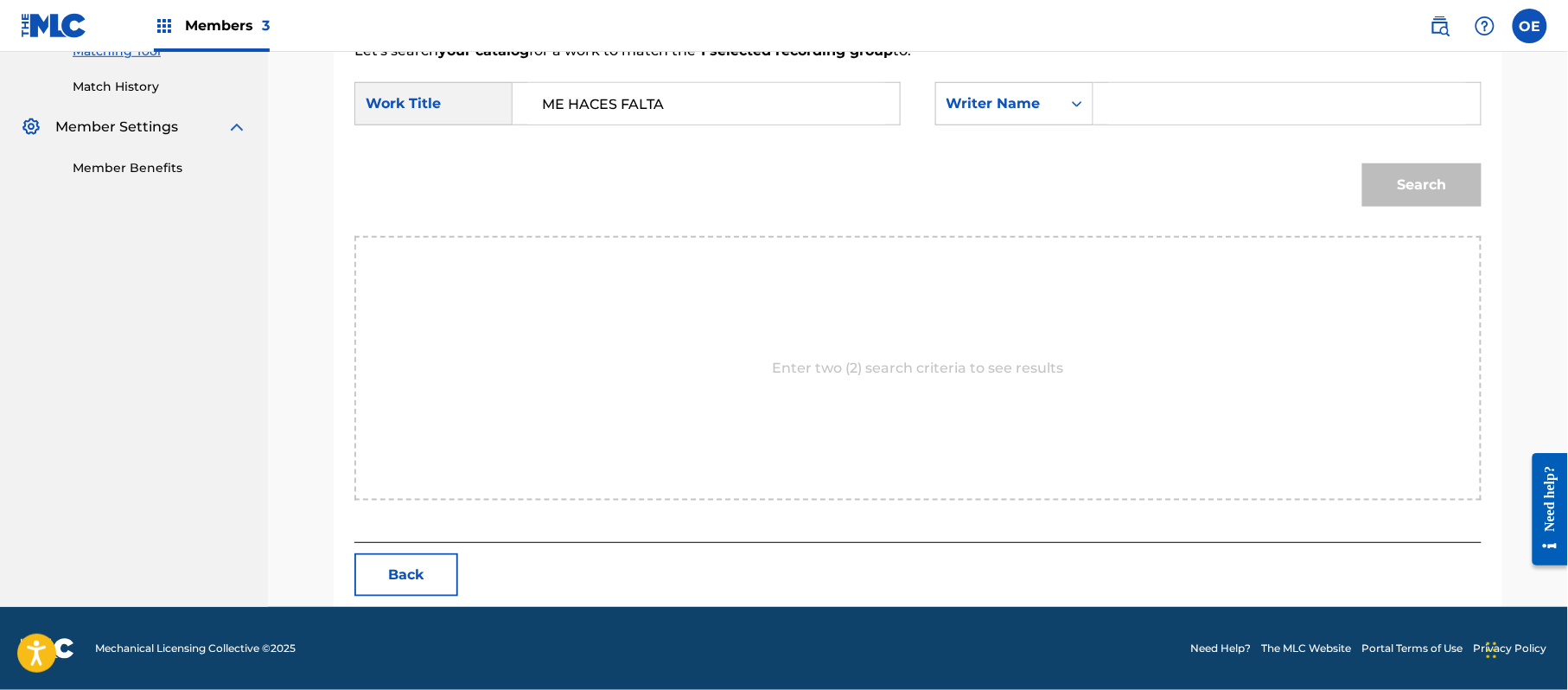
paste input "[PERSON_NAME]"
type input "[PERSON_NAME]"
click at [1428, 171] on button "Search" at bounding box center [1421, 185] width 119 height 43
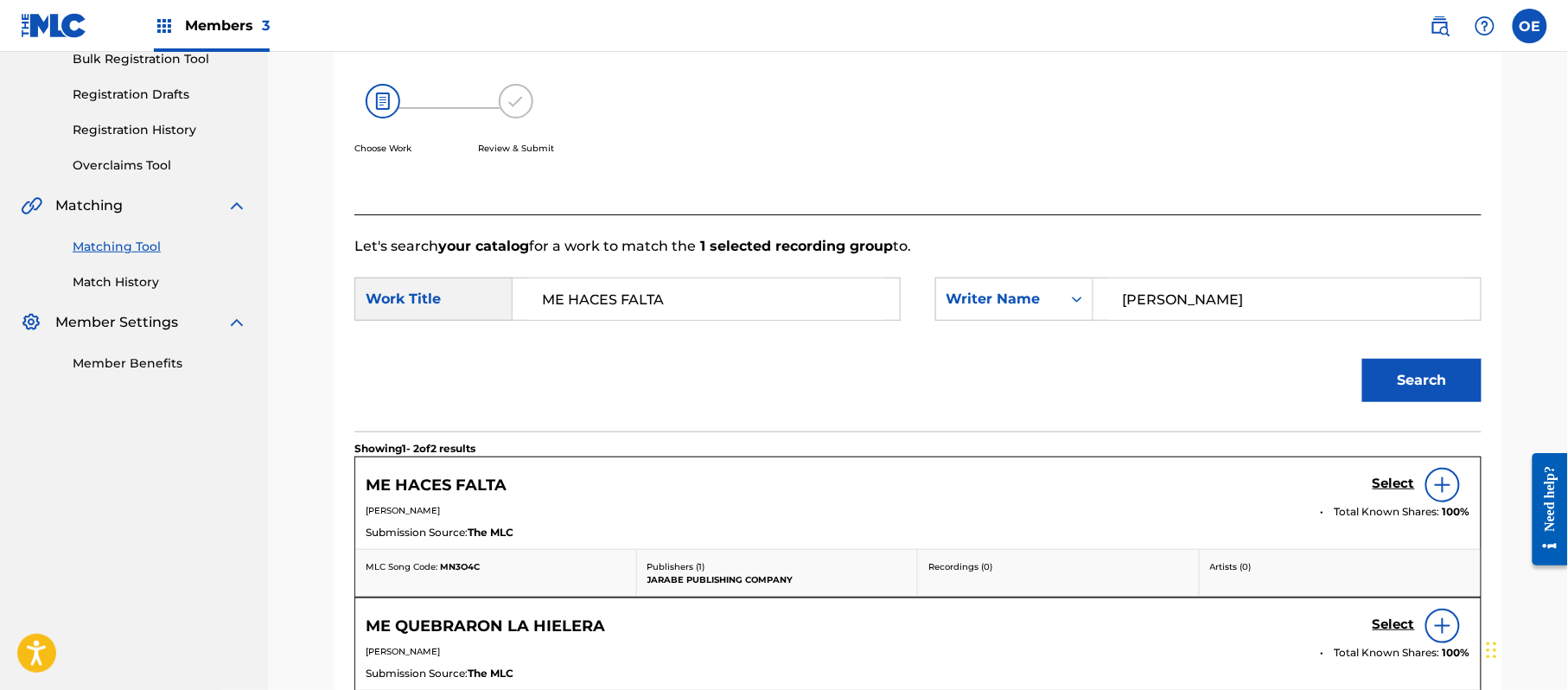
scroll to position [462, 0]
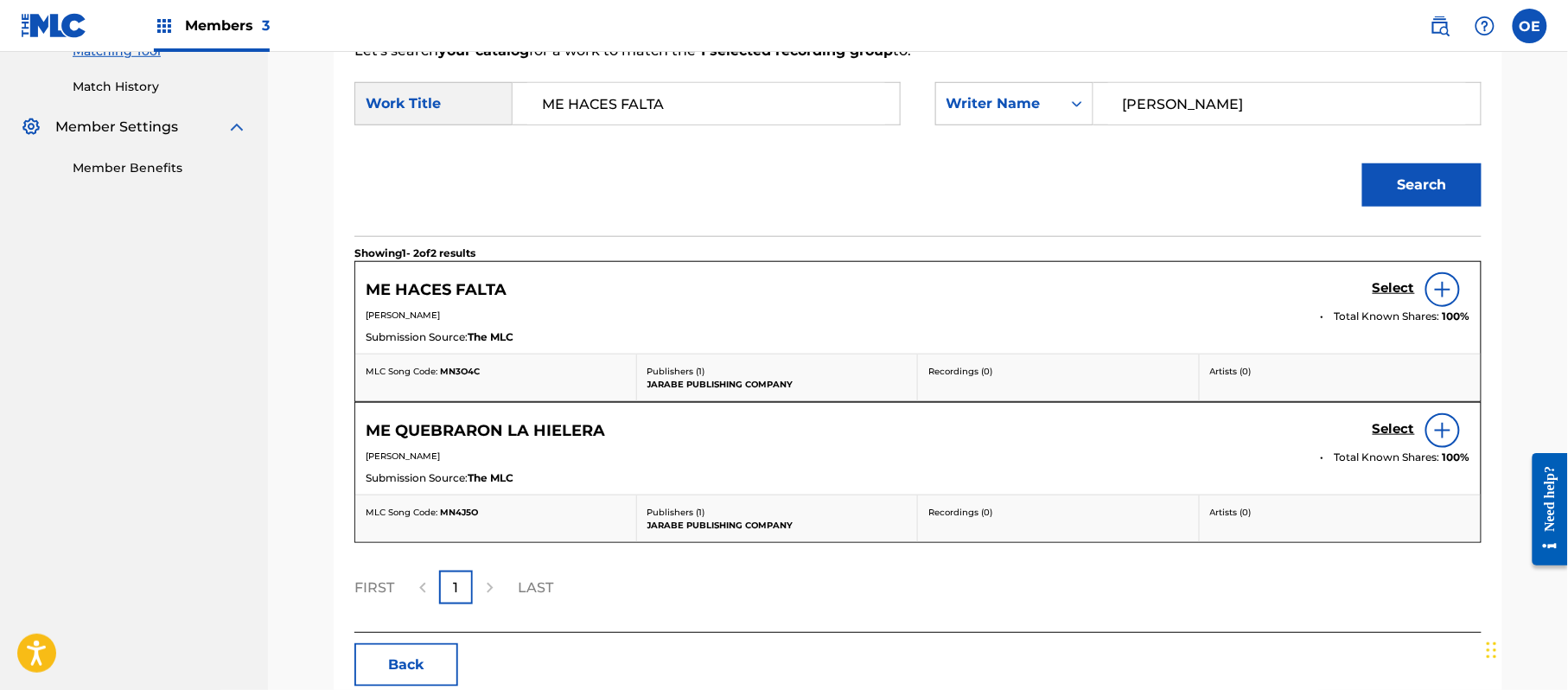
click at [1382, 298] on link "Select" at bounding box center [1393, 289] width 43 height 19
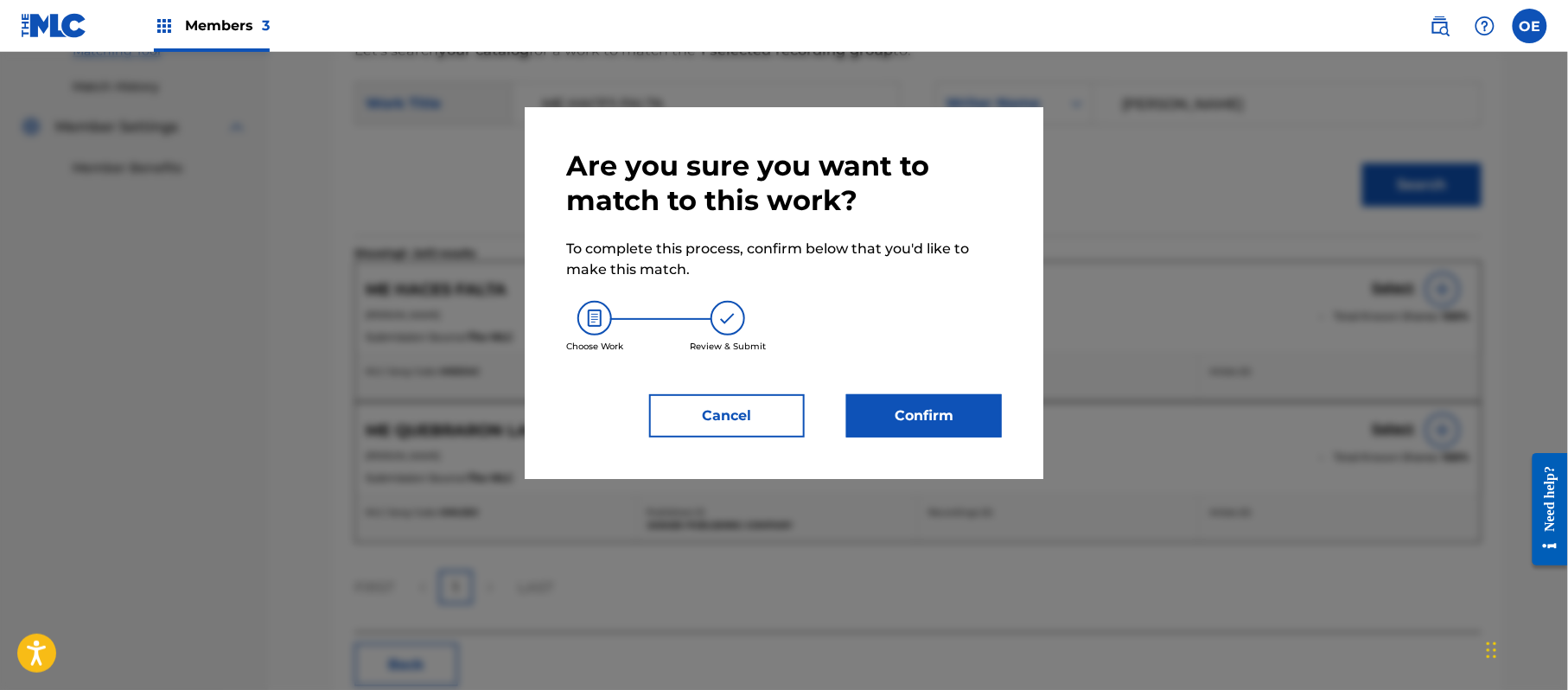
click at [937, 426] on button "Confirm" at bounding box center [924, 415] width 156 height 43
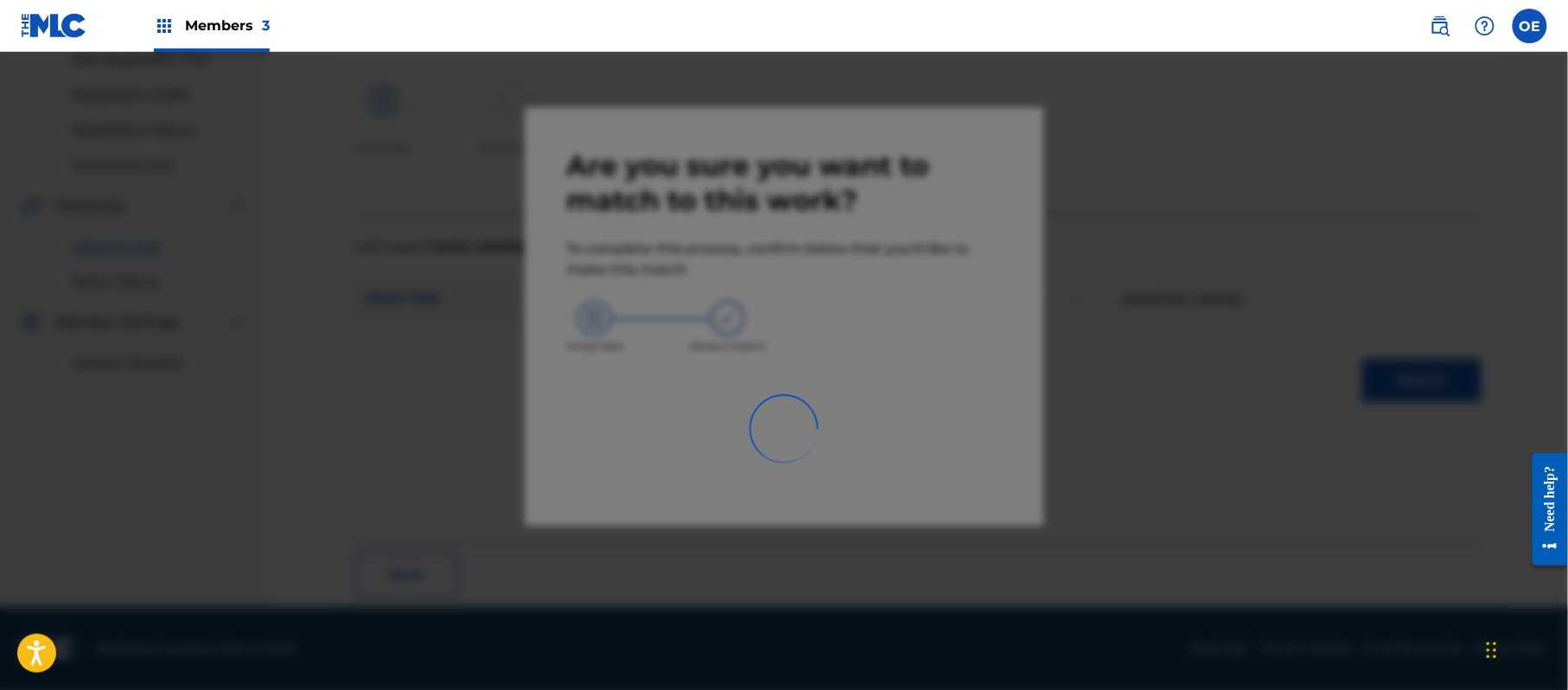
scroll to position [69, 0]
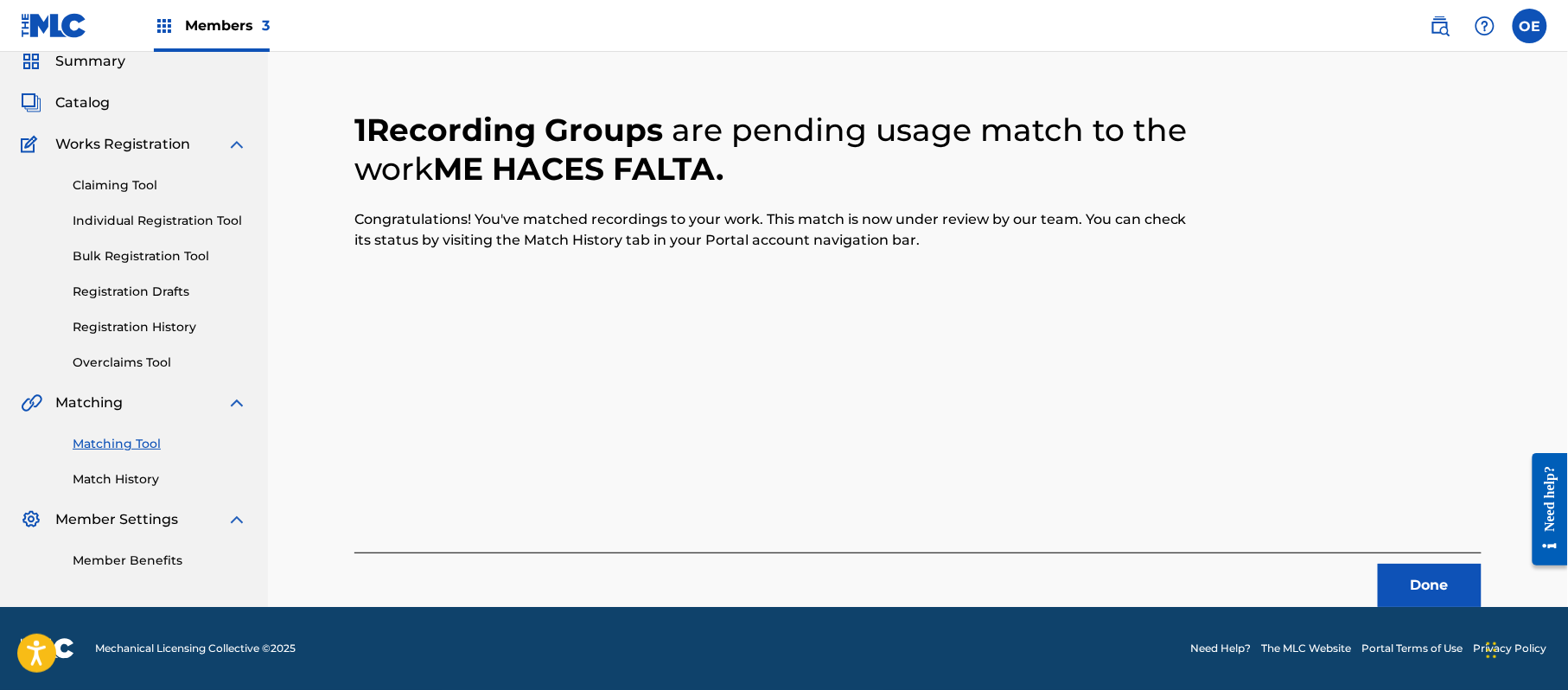
click at [1405, 591] on button "Done" at bounding box center [1429, 584] width 104 height 43
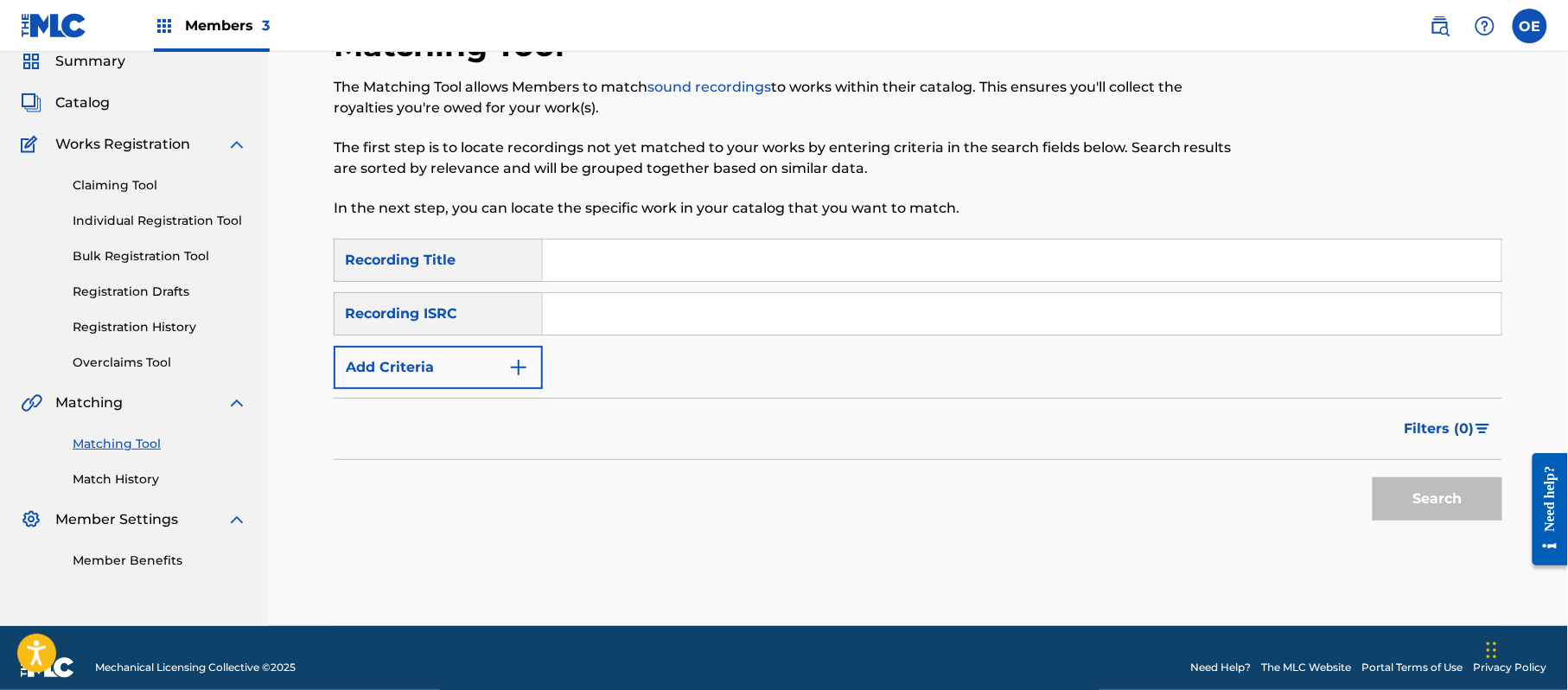
paste input "ME QUEBRARON LA HIELERA"
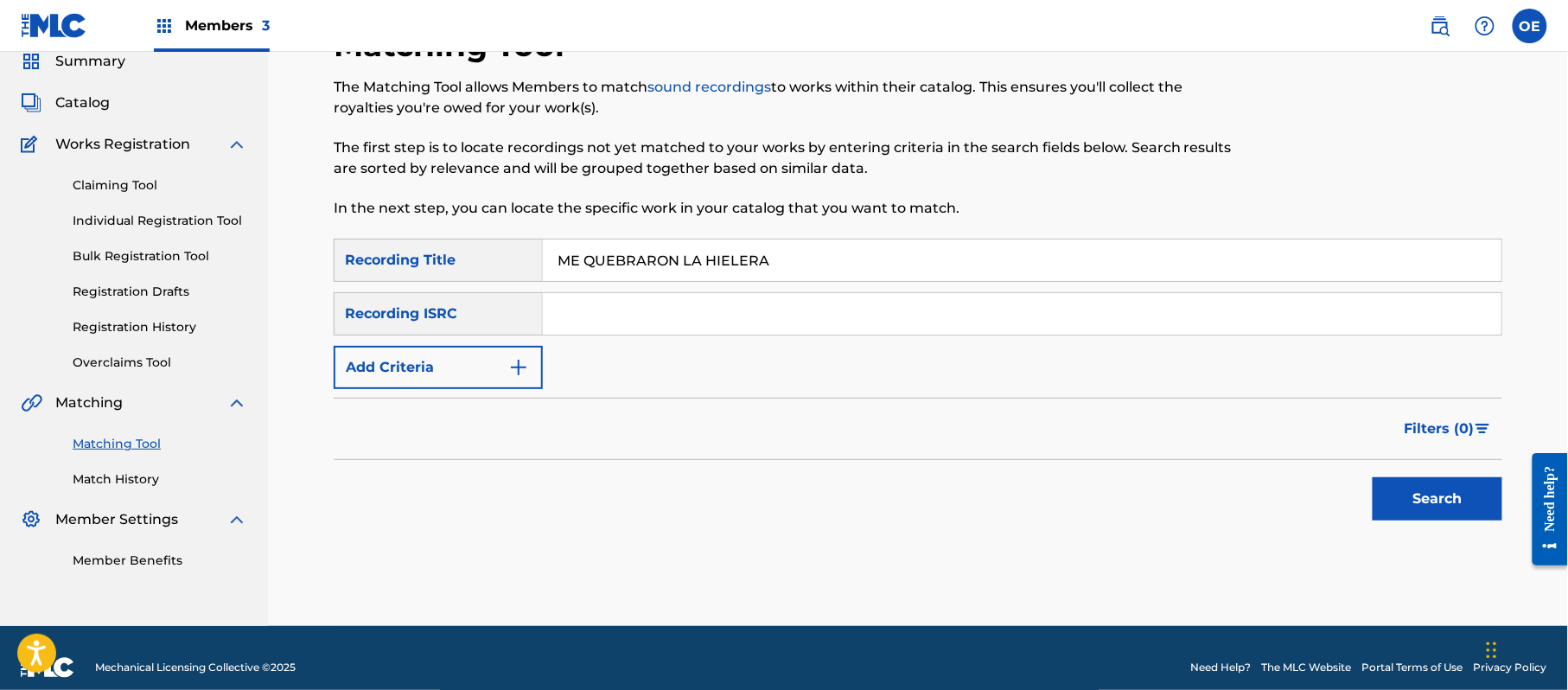
type input "ME QUEBRARON LA HIELERA"
click at [484, 368] on button "Add Criteria" at bounding box center [439, 366] width 209 height 43
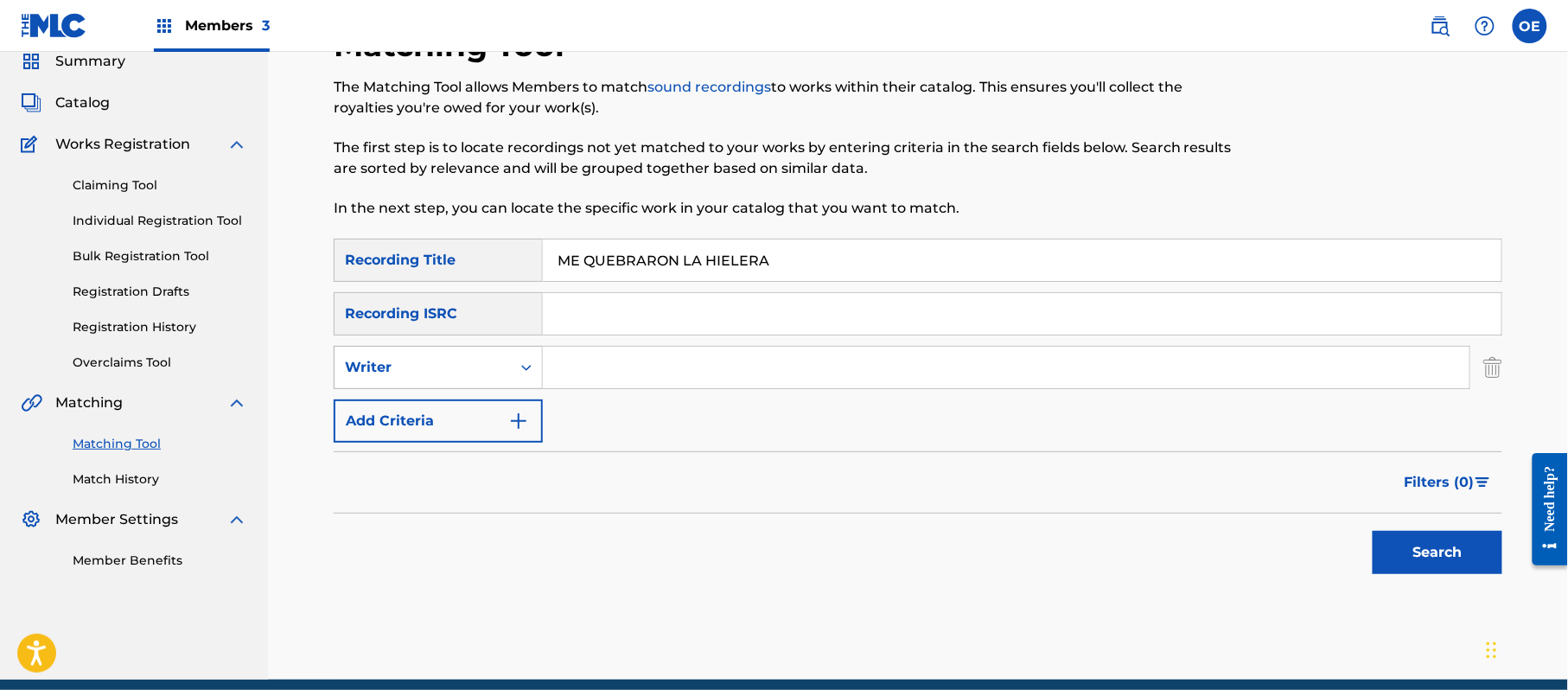
click at [479, 364] on div "Writer" at bounding box center [422, 367] width 156 height 21
click at [458, 399] on div "Recording Artist" at bounding box center [439, 410] width 207 height 43
paste input "LOS ACUARIO DE [GEOGRAPHIC_DATA]"
click at [1391, 571] on button "Search" at bounding box center [1437, 552] width 129 height 43
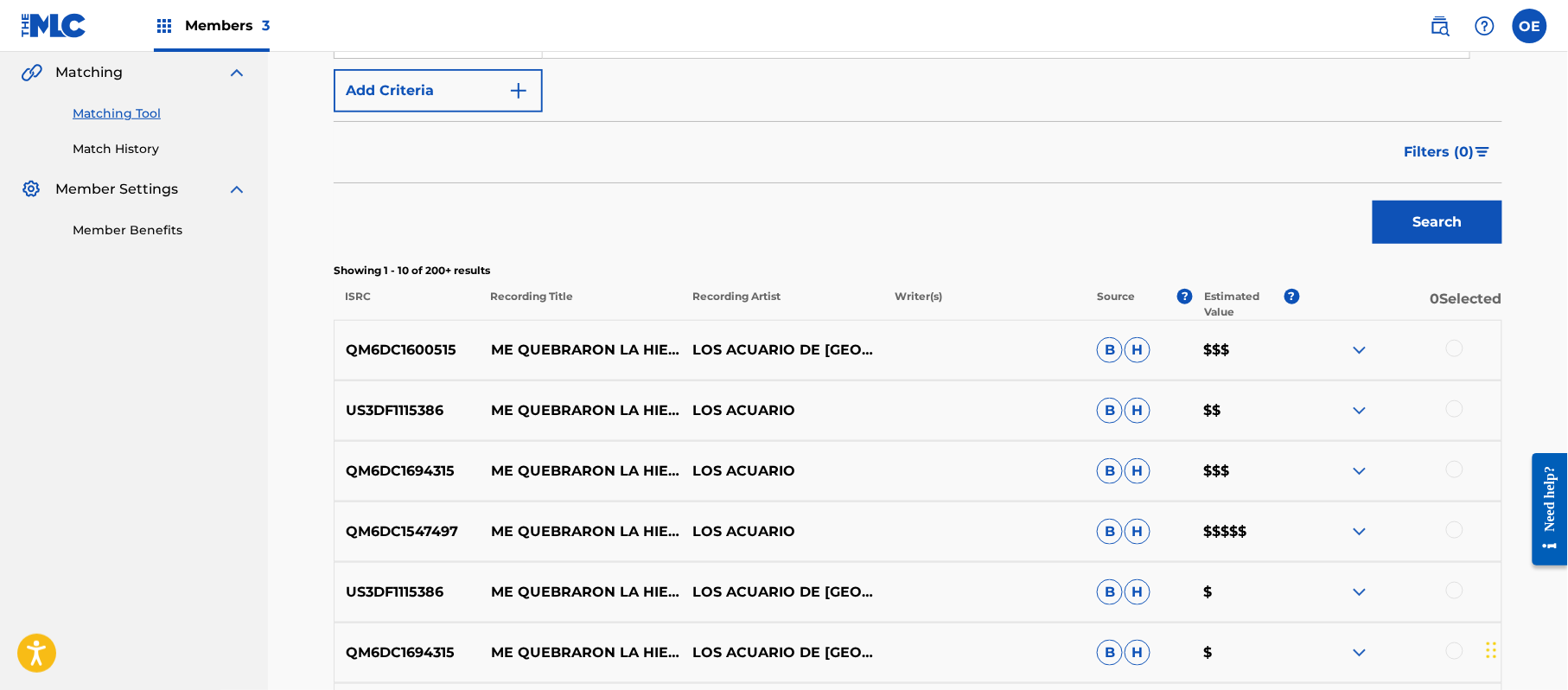
scroll to position [415, 0]
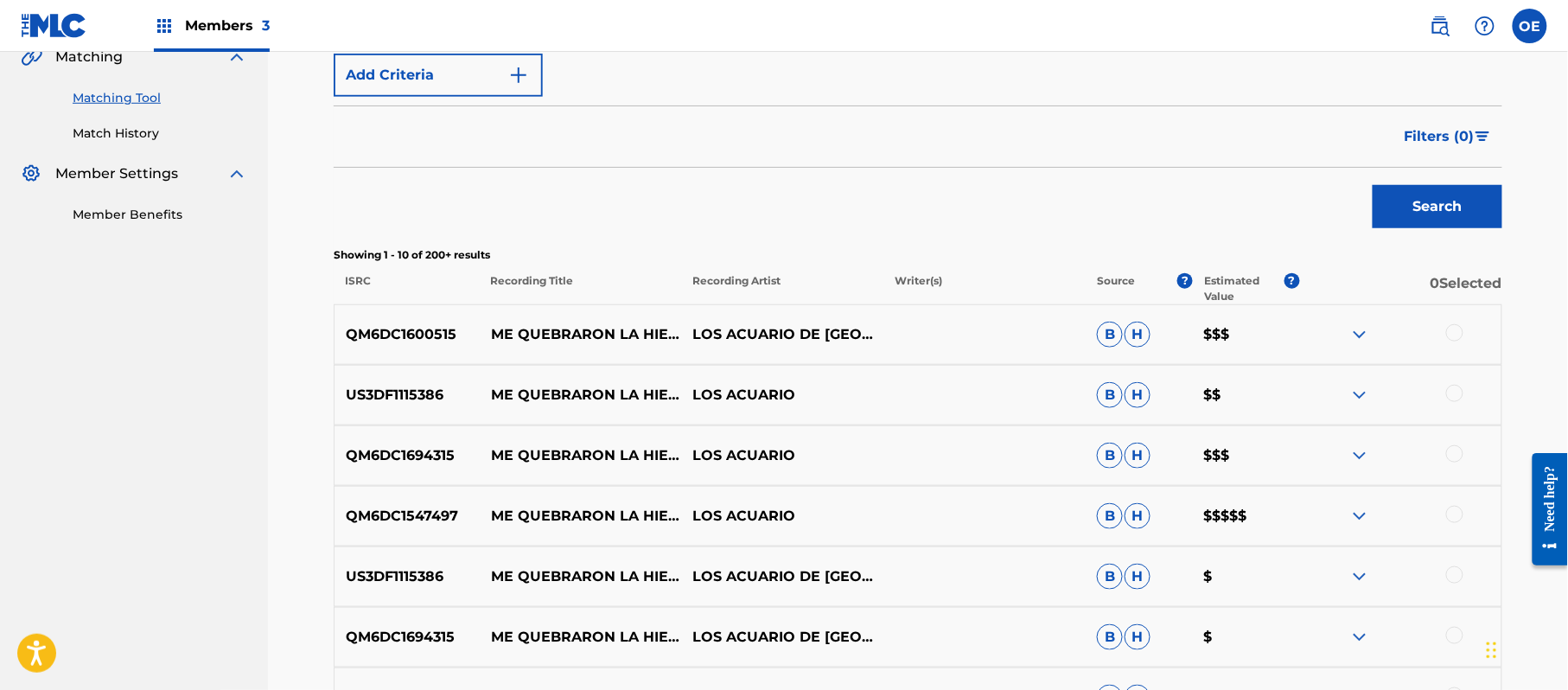
click at [1449, 330] on div at bounding box center [1455, 333] width 17 height 17
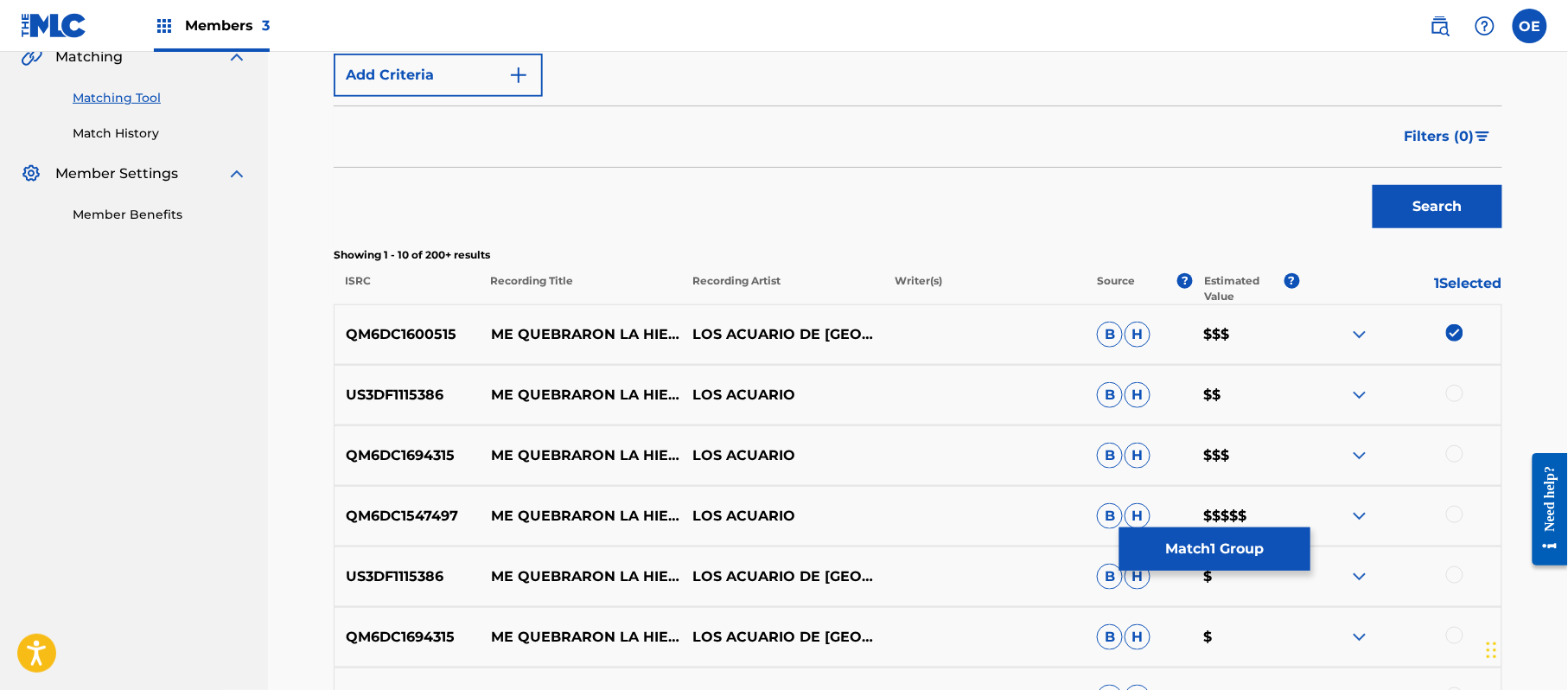
click at [1456, 336] on img at bounding box center [1455, 333] width 17 height 17
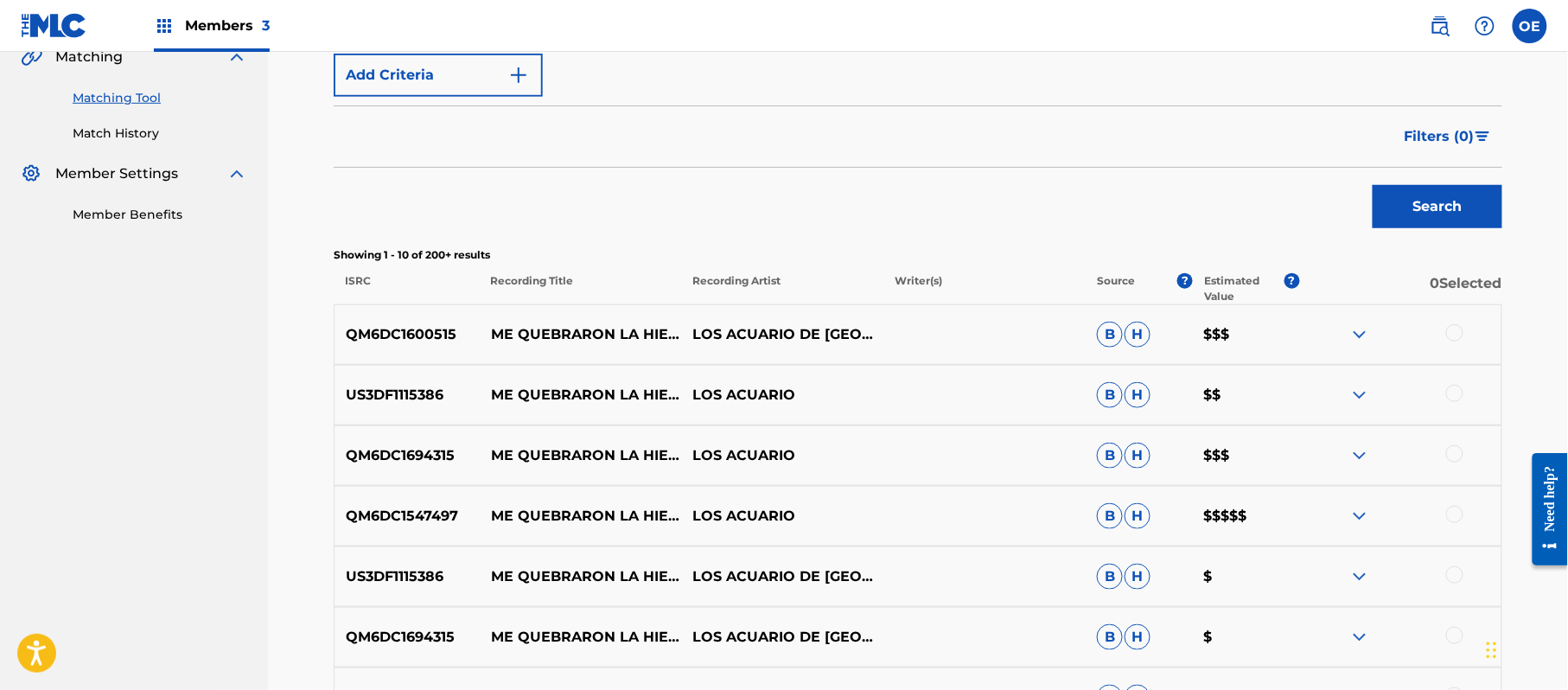
click at [1457, 341] on div at bounding box center [1455, 333] width 17 height 17
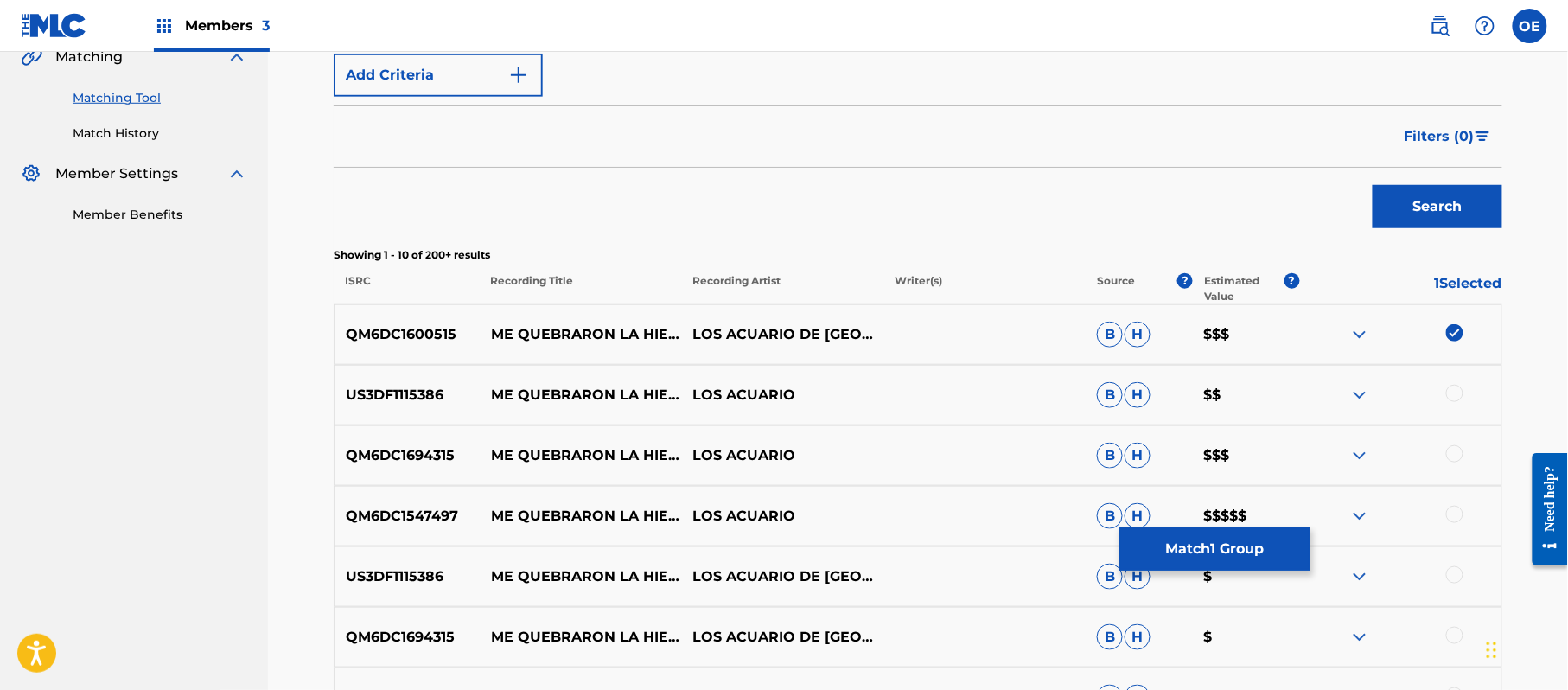
click at [1456, 404] on div at bounding box center [1400, 395] width 203 height 21
click at [1458, 462] on div at bounding box center [1455, 454] width 17 height 17
click at [1452, 400] on div at bounding box center [1455, 393] width 17 height 17
click at [1456, 521] on div at bounding box center [1455, 514] width 17 height 17
click at [1457, 566] on div at bounding box center [1400, 577] width 203 height 21
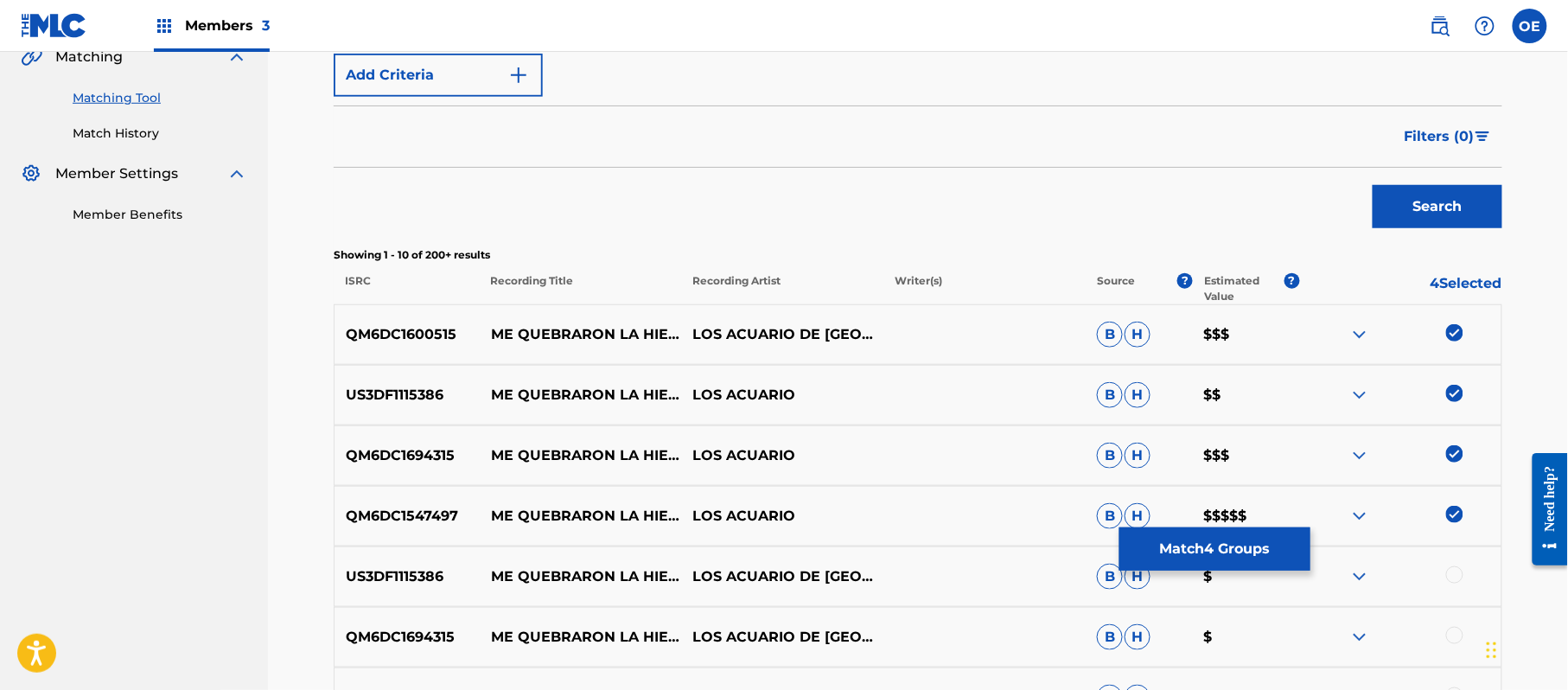
click at [1452, 572] on div at bounding box center [1455, 575] width 17 height 17
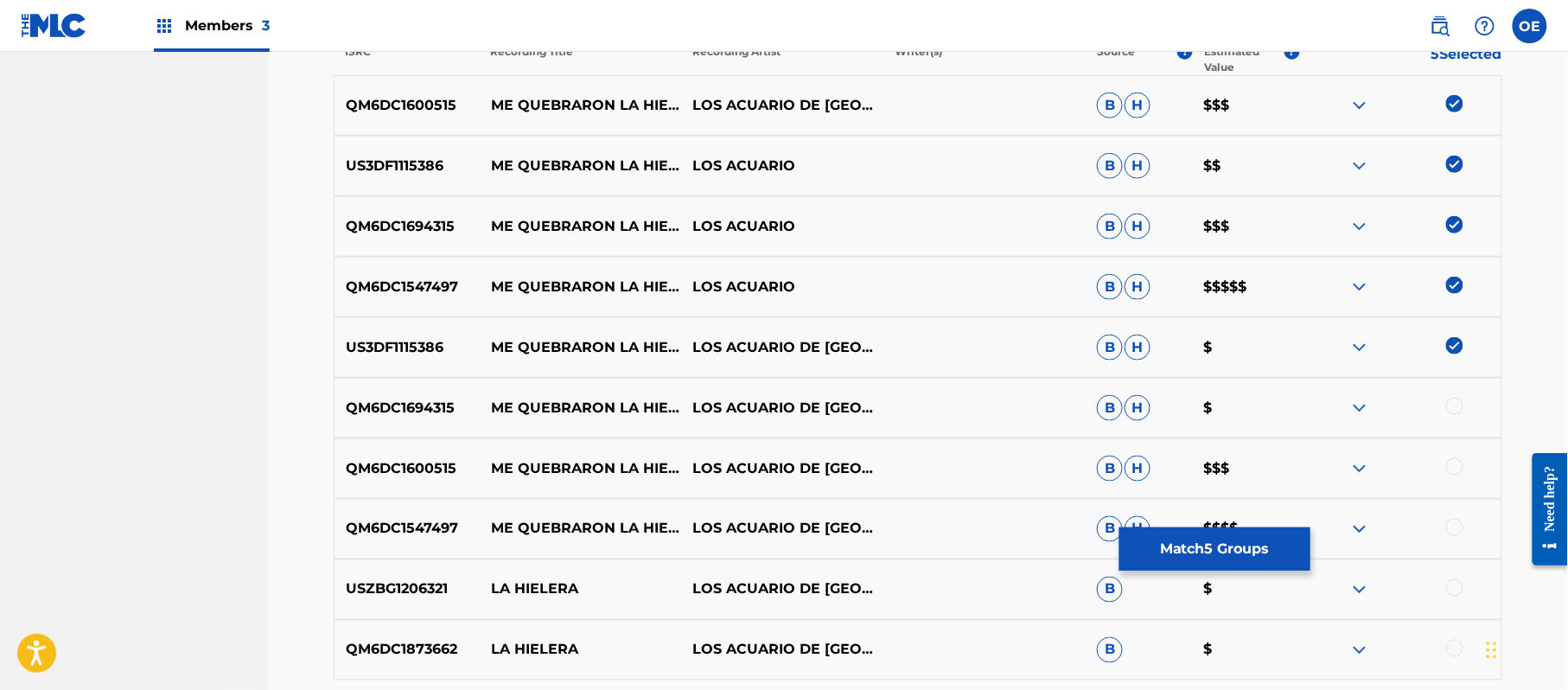
scroll to position [645, 0]
click at [1447, 520] on div at bounding box center [1455, 526] width 17 height 17
click at [1448, 472] on div at bounding box center [1455, 466] width 17 height 17
click at [1463, 388] on div "QM6DC1694315 ME QUEBRARON LA HIELERA LOS ACUARIO DE MÉXICO B H $" at bounding box center [918, 407] width 1168 height 61
click at [1460, 400] on div at bounding box center [1400, 407] width 203 height 21
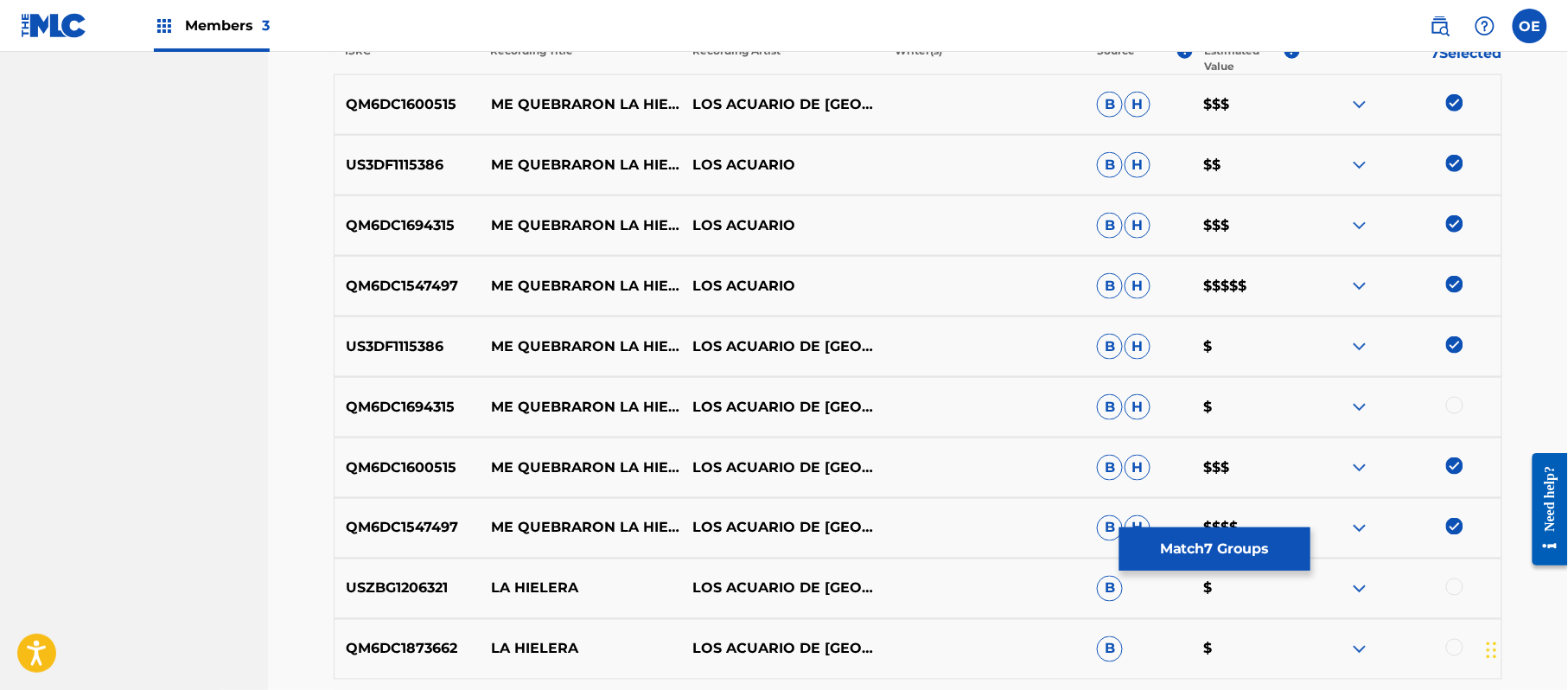
click at [1459, 402] on div at bounding box center [1455, 405] width 17 height 17
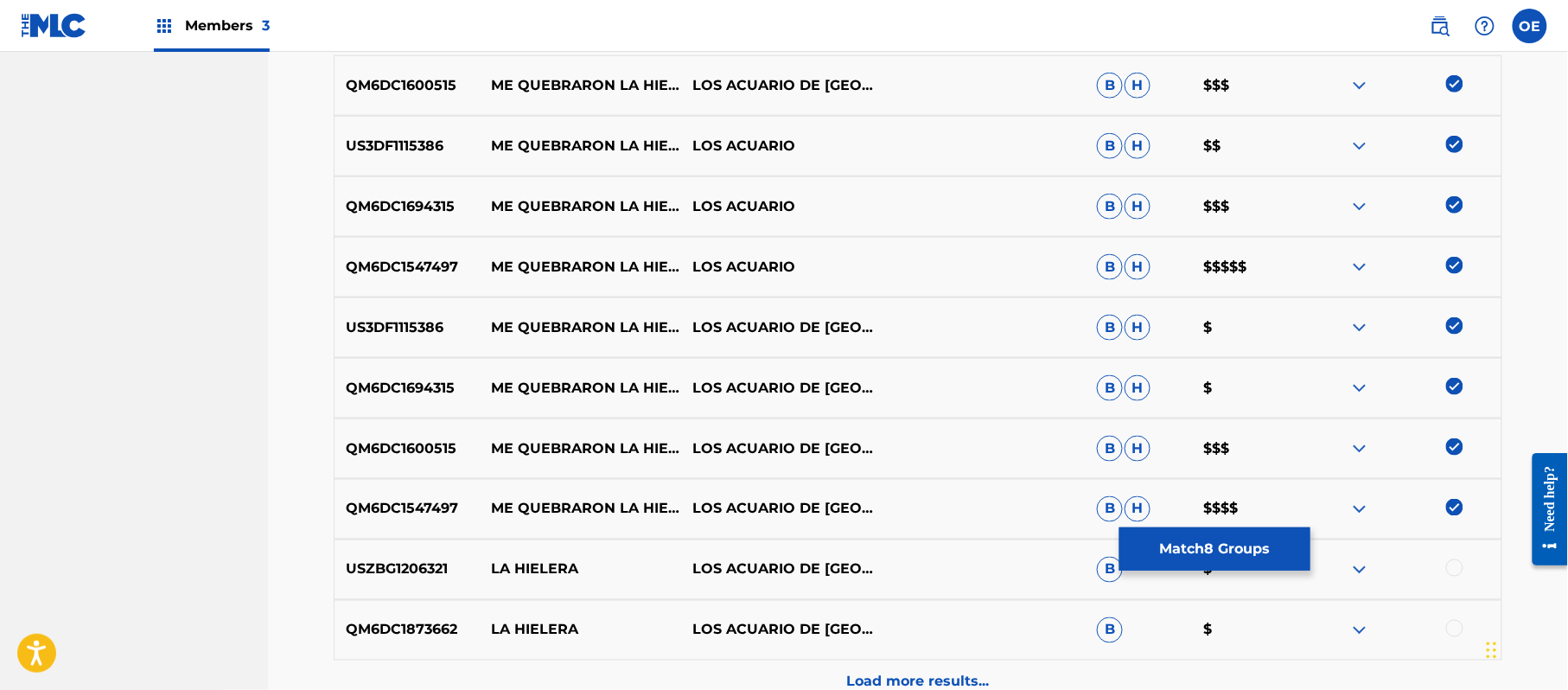
scroll to position [847, 0]
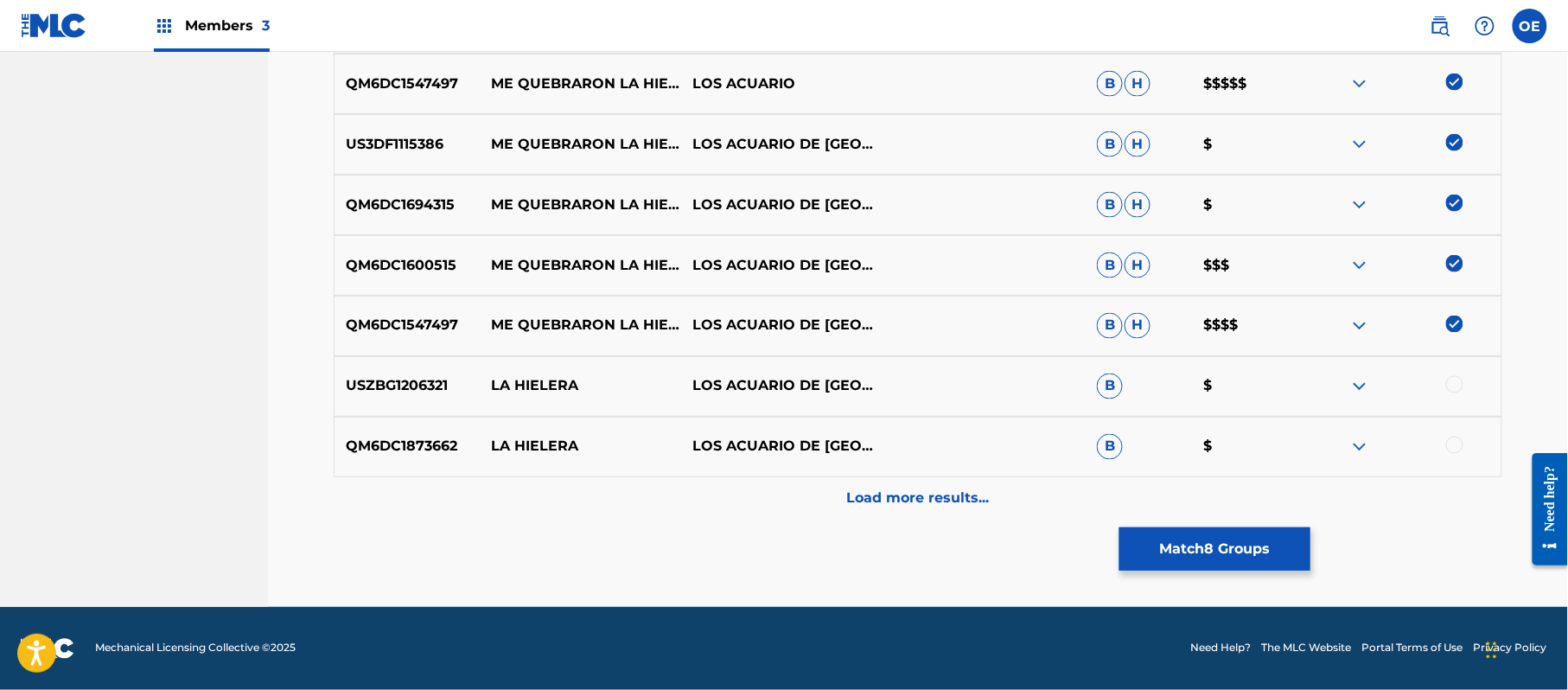
click at [1017, 491] on div "Load more results..." at bounding box center [918, 498] width 1168 height 43
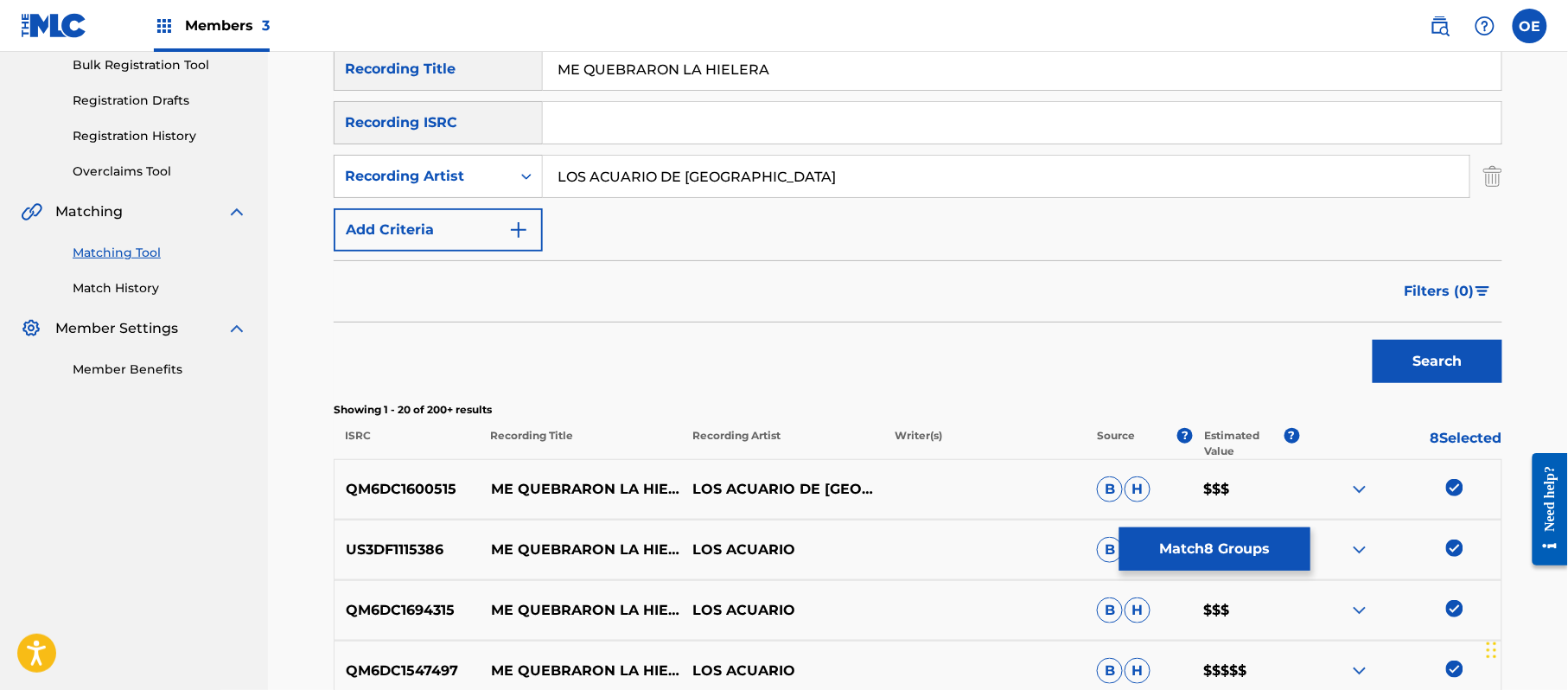
scroll to position [0, 0]
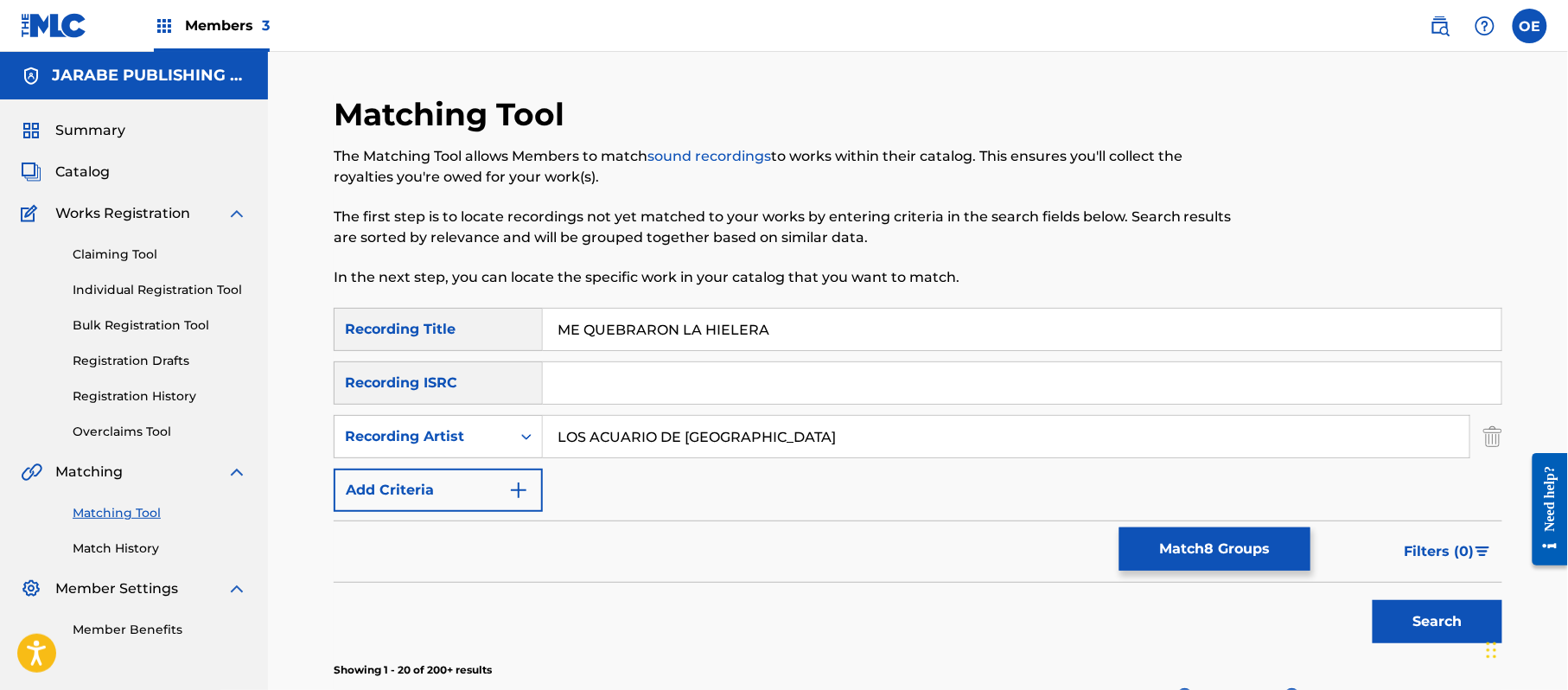
drag, startPoint x: 793, startPoint y: 444, endPoint x: 308, endPoint y: 432, distance: 485.1
click at [1372, 600] on button "Search" at bounding box center [1437, 621] width 129 height 43
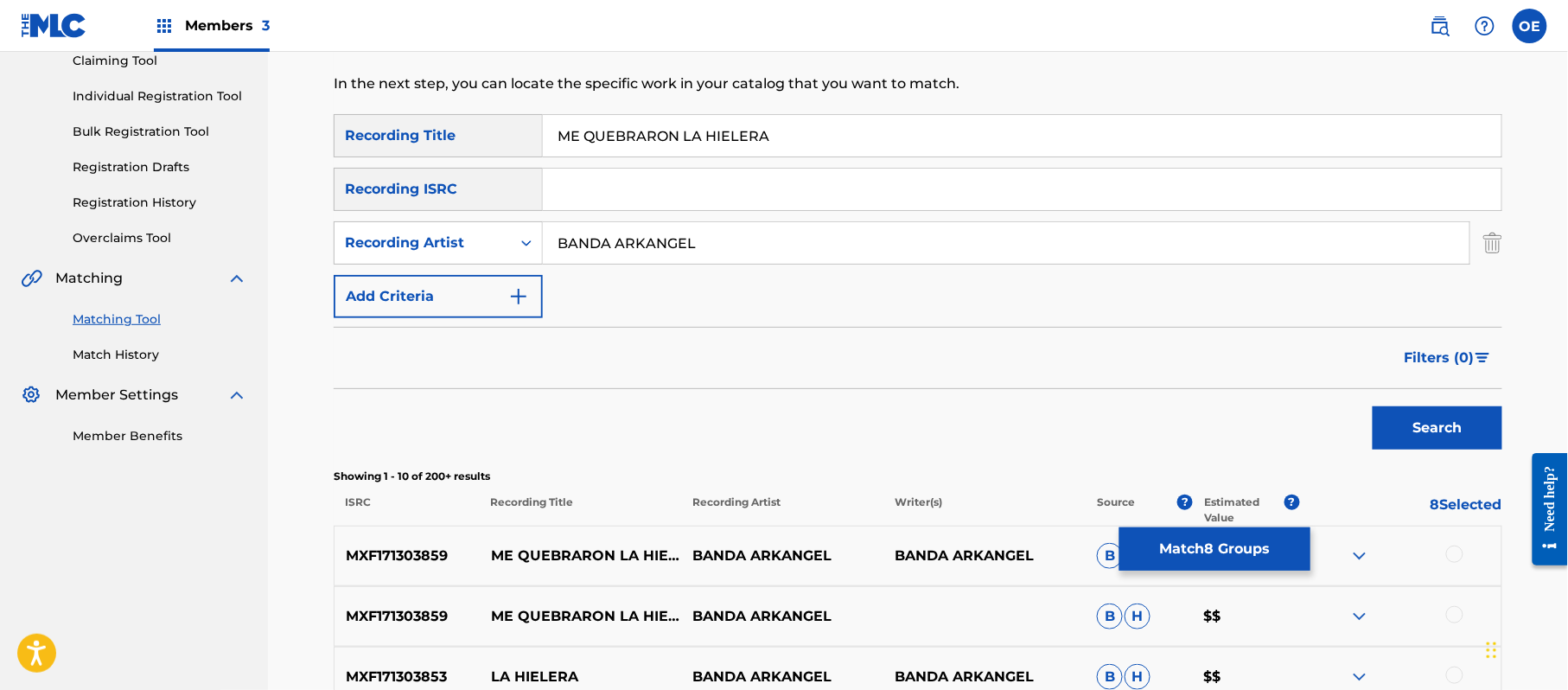
scroll to position [461, 0]
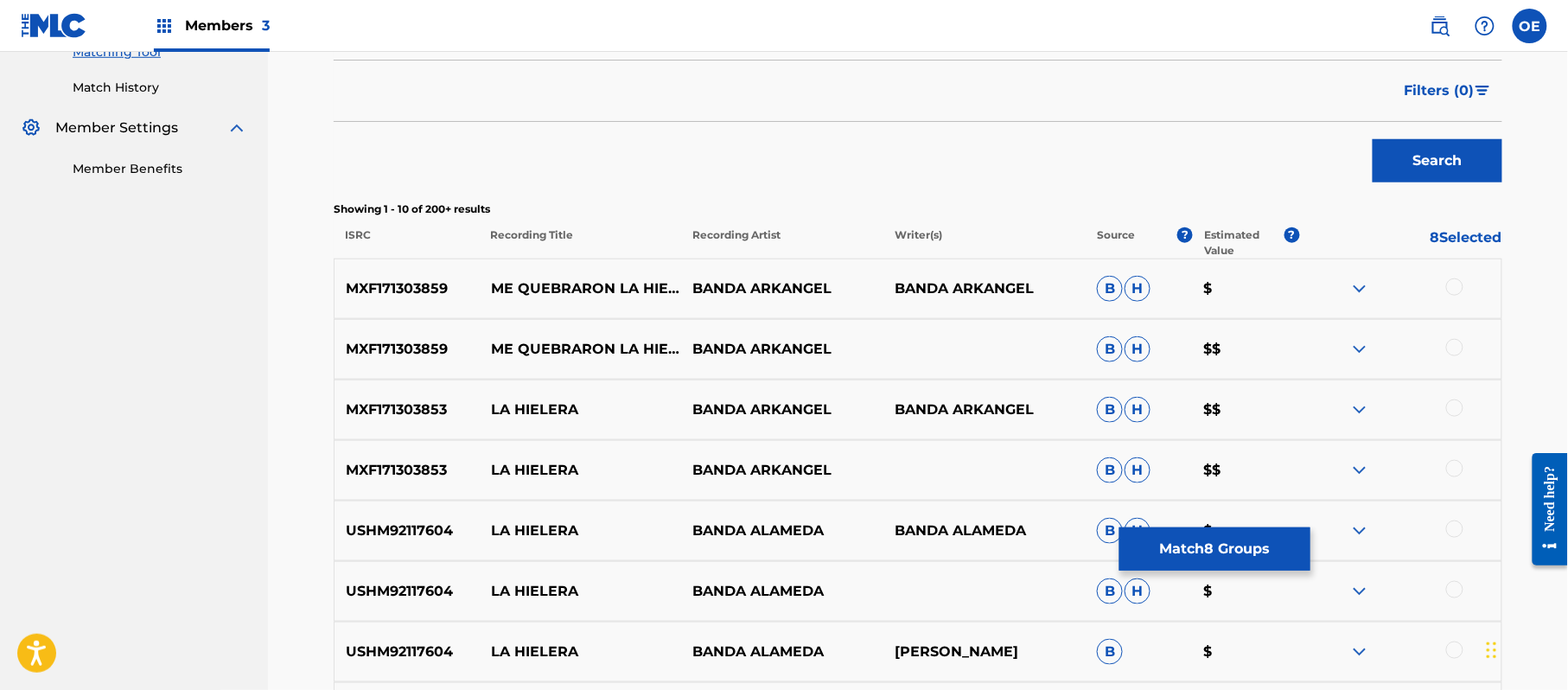
click at [1456, 285] on div at bounding box center [1455, 286] width 17 height 17
click at [1457, 354] on div at bounding box center [1455, 347] width 17 height 17
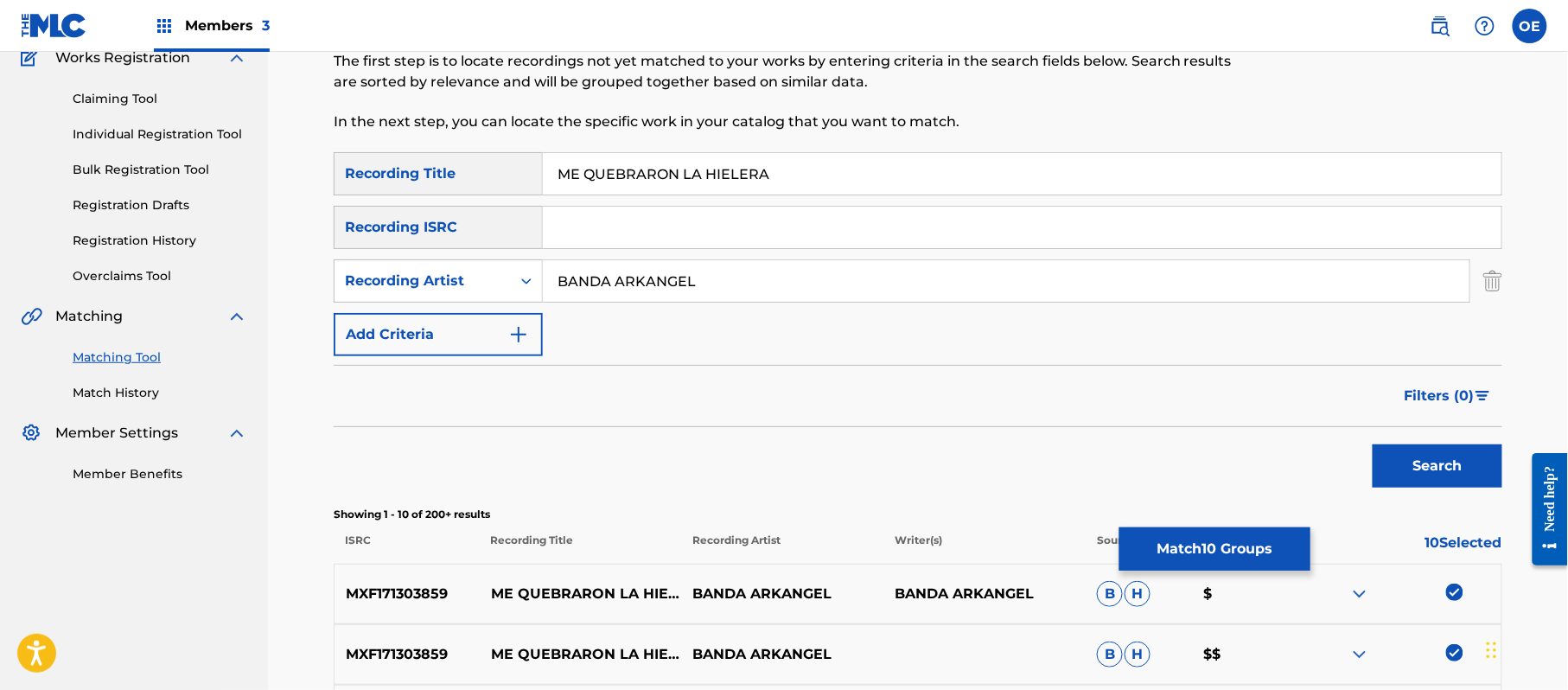
scroll to position [115, 0]
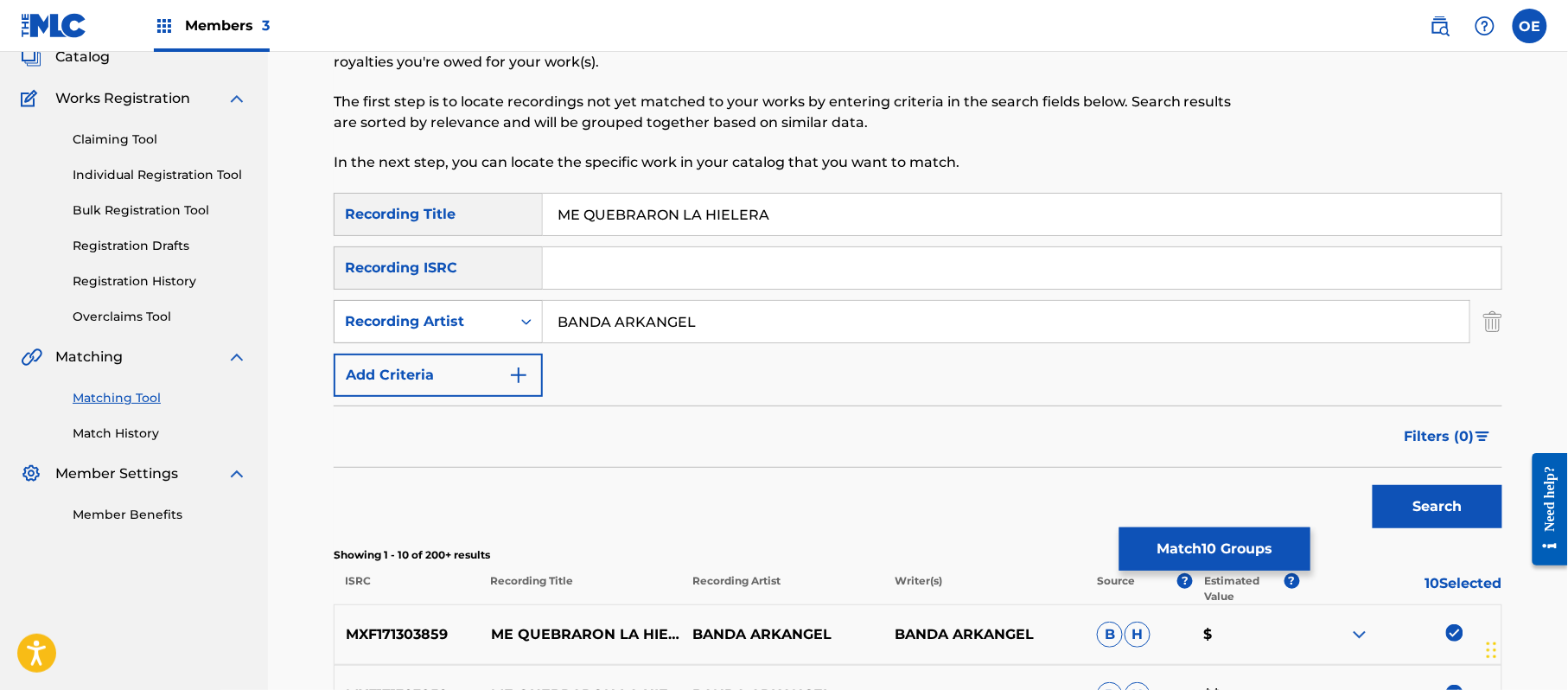
drag, startPoint x: 569, startPoint y: 328, endPoint x: 433, endPoint y: 332, distance: 136.1
click at [437, 332] on div "SearchWithCriteria22145e1d-d292-47d0-821b-7d7784c06592 Recording Artist BANDA […" at bounding box center [918, 321] width 1168 height 43
type input "TROPICALISMO GRUPO"
click at [1372, 485] on button "Search" at bounding box center [1437, 506] width 129 height 43
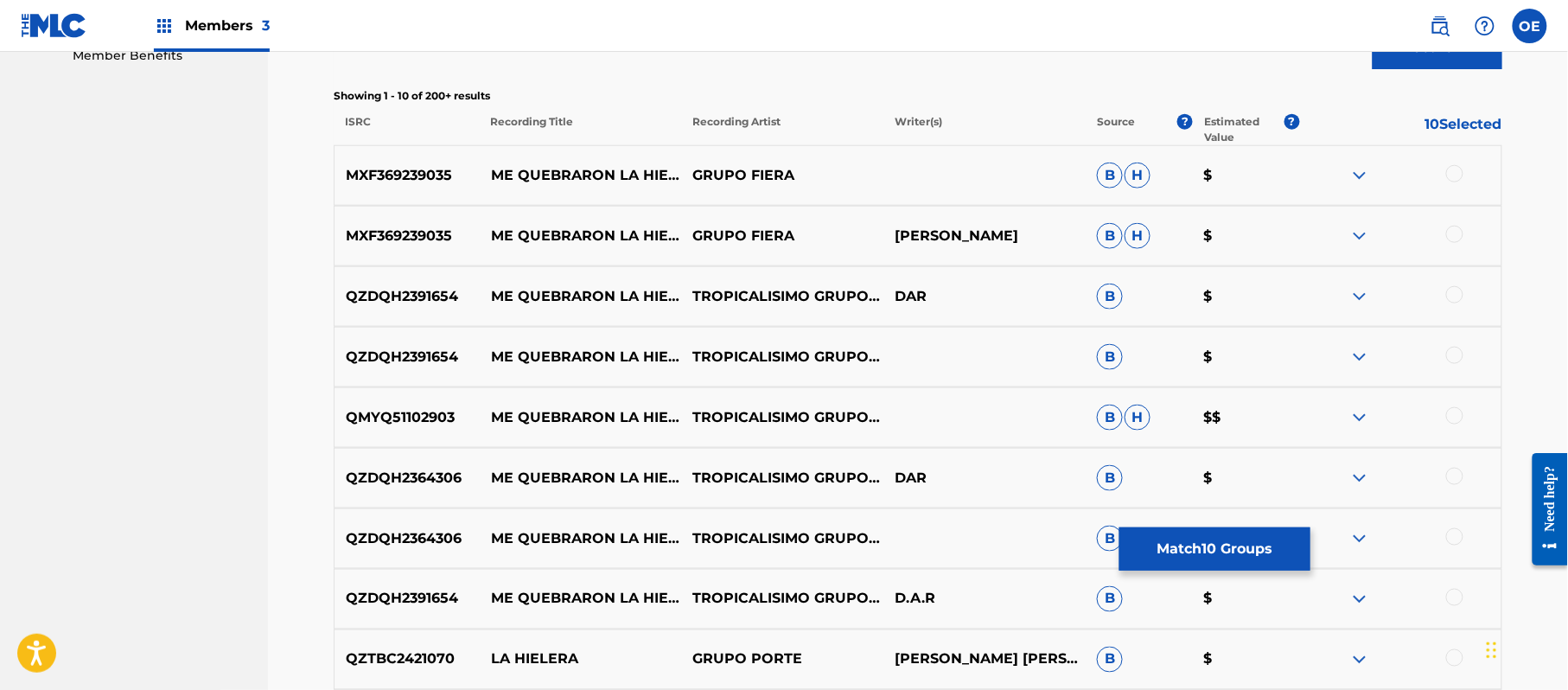
scroll to position [576, 0]
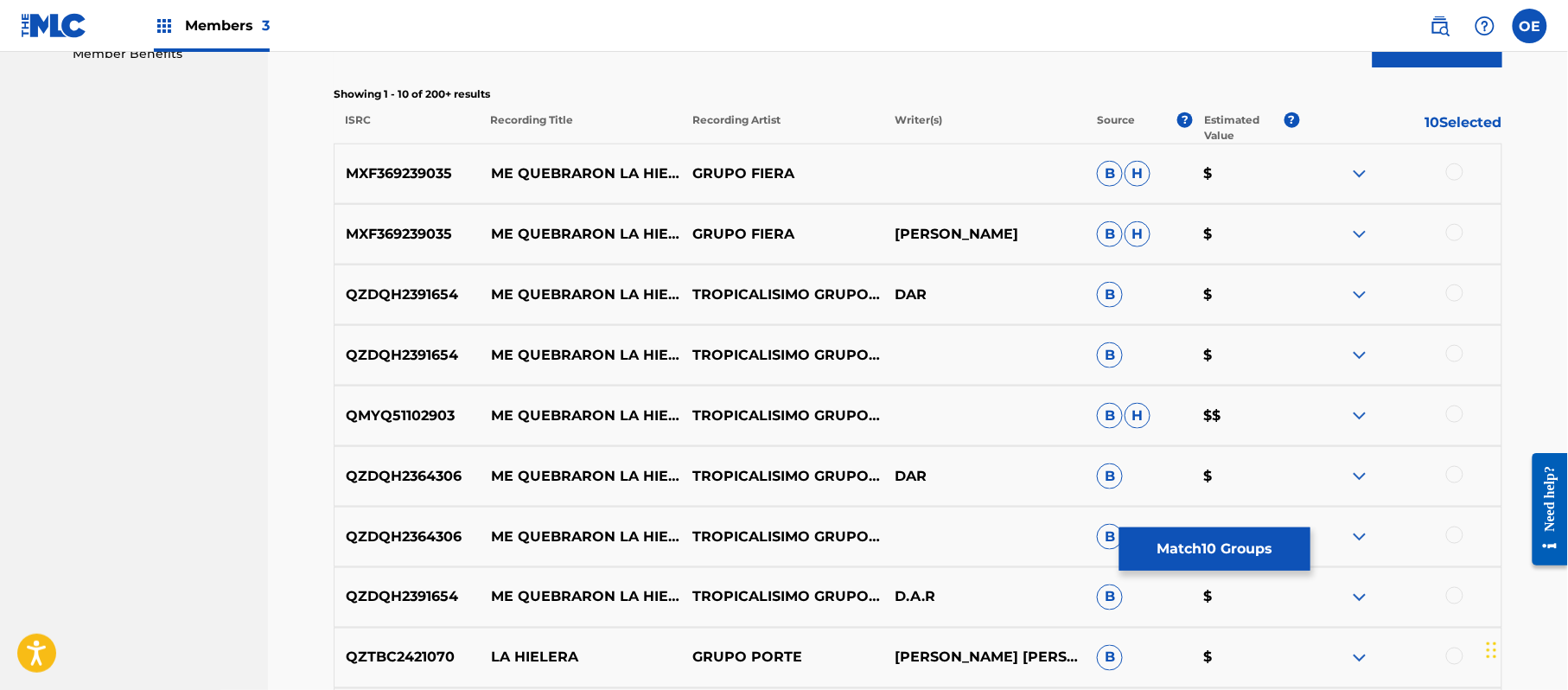
click at [1454, 303] on div at bounding box center [1400, 295] width 203 height 21
click at [1447, 349] on div at bounding box center [1455, 353] width 17 height 17
click at [1454, 299] on div at bounding box center [1455, 293] width 17 height 17
click at [1450, 419] on div at bounding box center [1455, 414] width 17 height 17
click at [1457, 171] on div at bounding box center [1455, 172] width 17 height 17
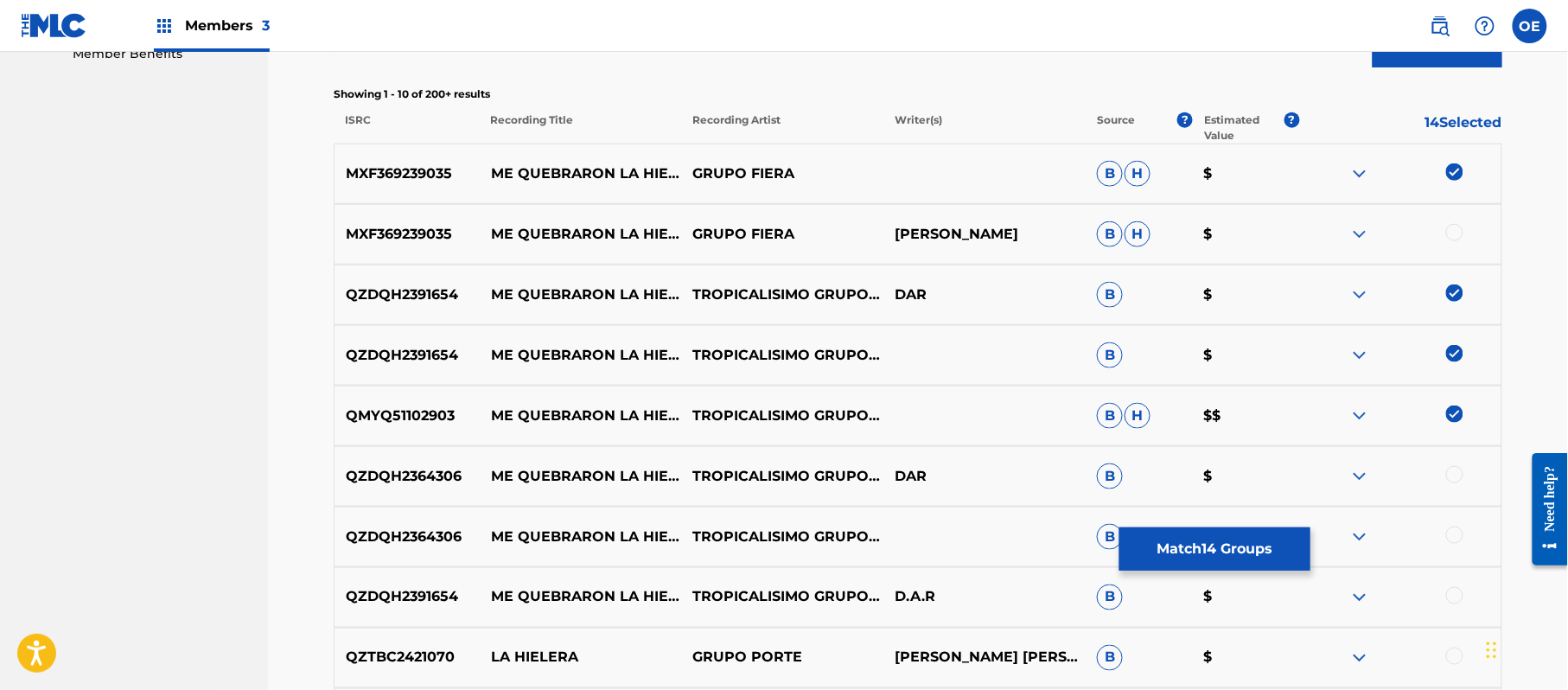
click at [1452, 225] on div at bounding box center [1455, 232] width 17 height 17
click at [1454, 472] on div at bounding box center [1455, 475] width 17 height 17
click at [1458, 542] on div at bounding box center [1455, 535] width 17 height 17
click at [1447, 599] on div at bounding box center [1455, 596] width 17 height 17
click at [1257, 546] on button "Match 18 Groups" at bounding box center [1214, 548] width 191 height 43
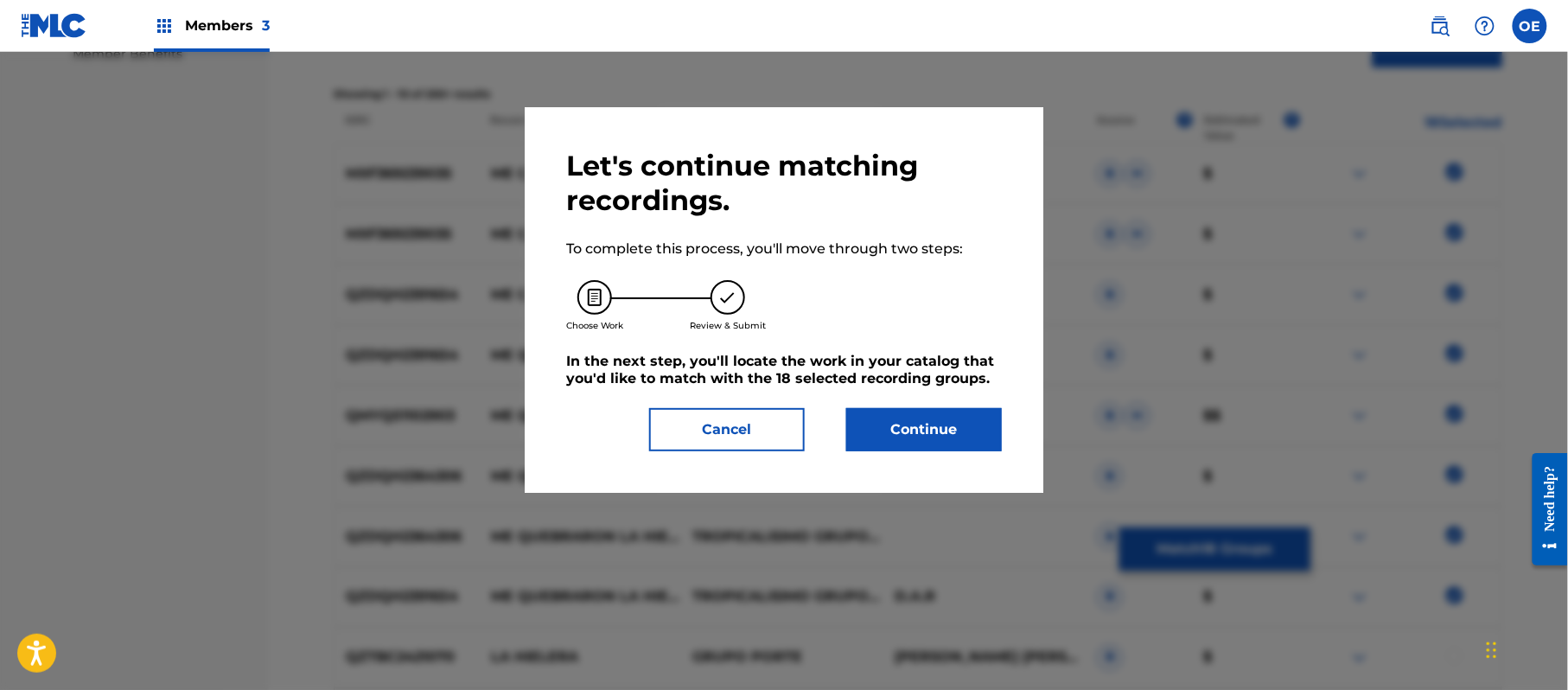
click at [941, 402] on div "Let's continue matching recordings. To complete this process, you'll move throu…" at bounding box center [784, 300] width 436 height 303
click at [940, 411] on button "Continue" at bounding box center [924, 429] width 156 height 43
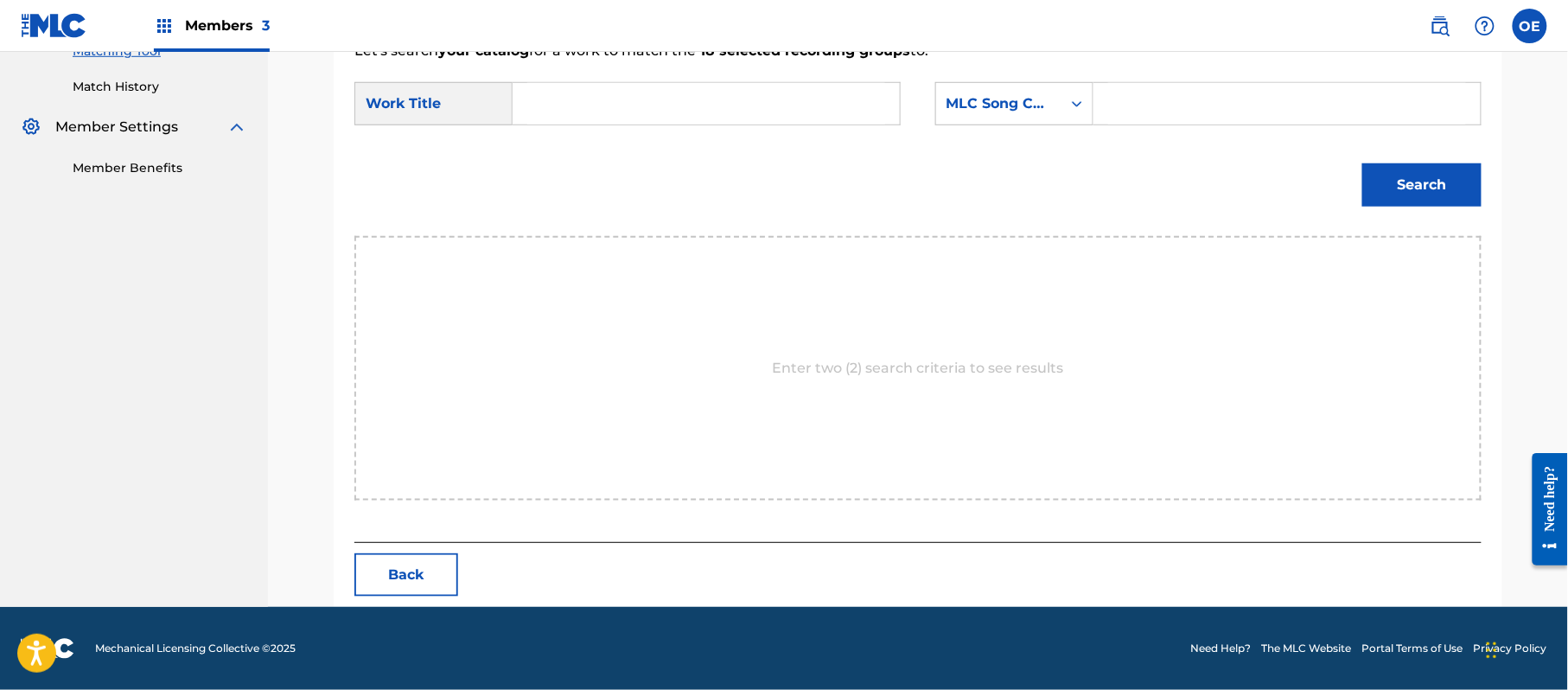
scroll to position [462, 0]
paste input "ME QUEBRARON LA HIELERA"
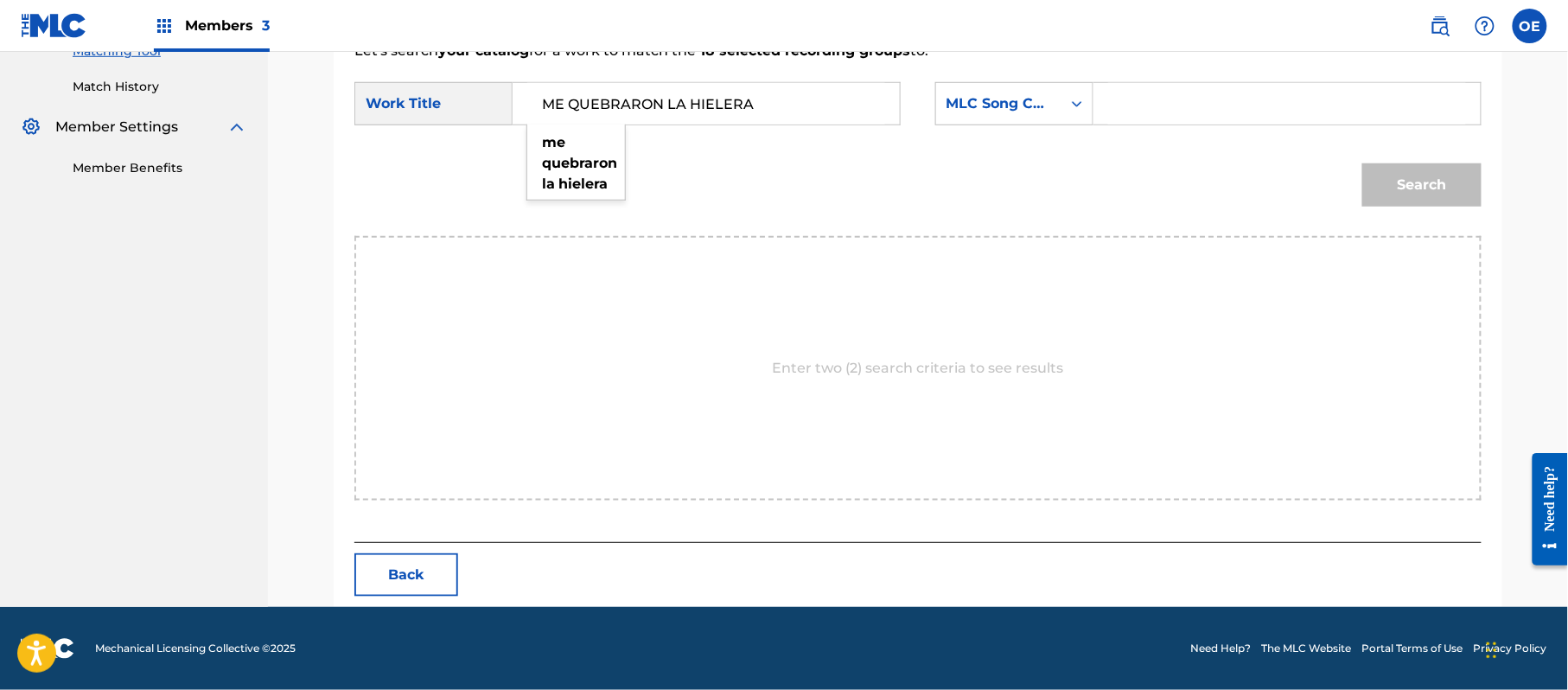
type input "ME QUEBRARON LA HIELERA"
click at [1038, 127] on div "SearchWithCriteria425703c5-4ff7-42e9-a175-d8e94c5aae40 Work Title ME QUEBRARON …" at bounding box center [917, 108] width 1127 height 53
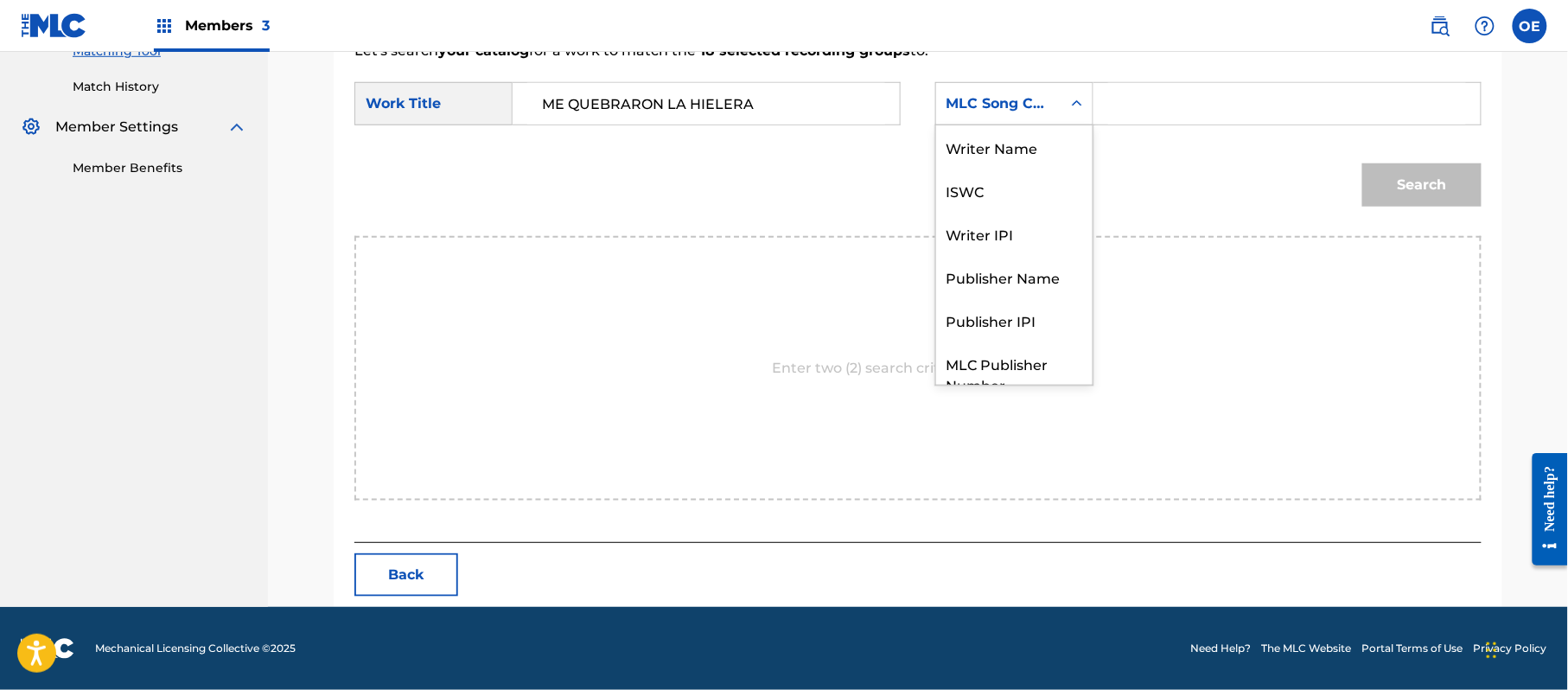
click at [1029, 98] on div "MLC Song Code" at bounding box center [999, 104] width 105 height 21
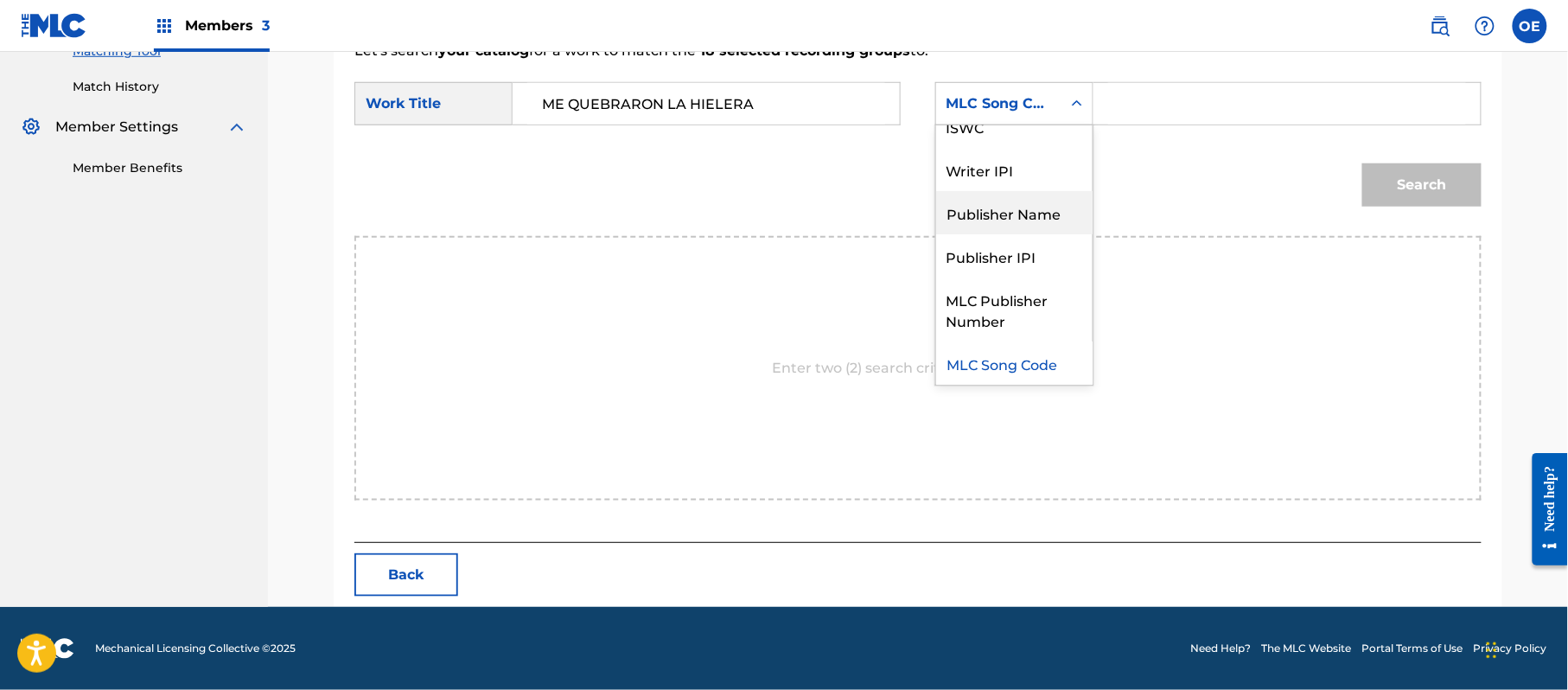
scroll to position [0, 0]
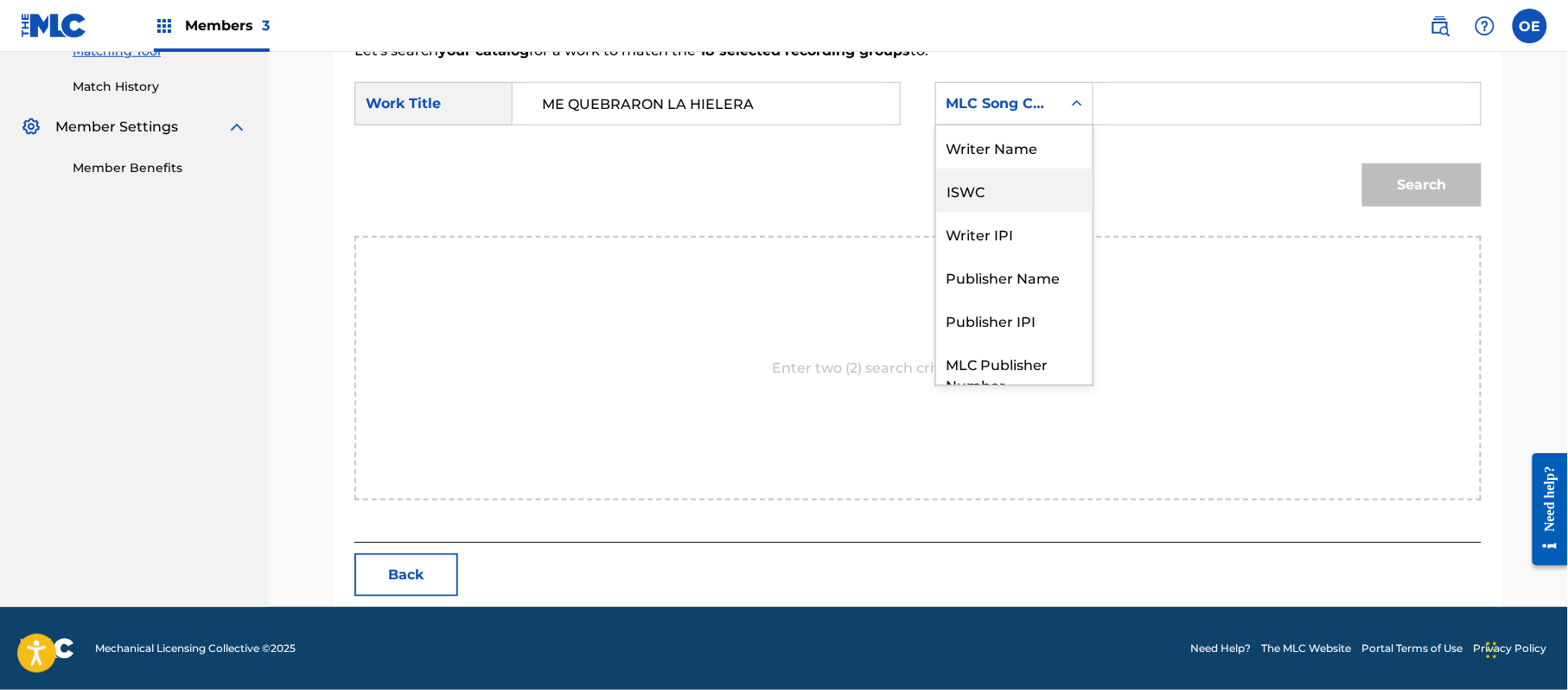
click at [990, 168] on div "ISWC" at bounding box center [1014, 189] width 156 height 43
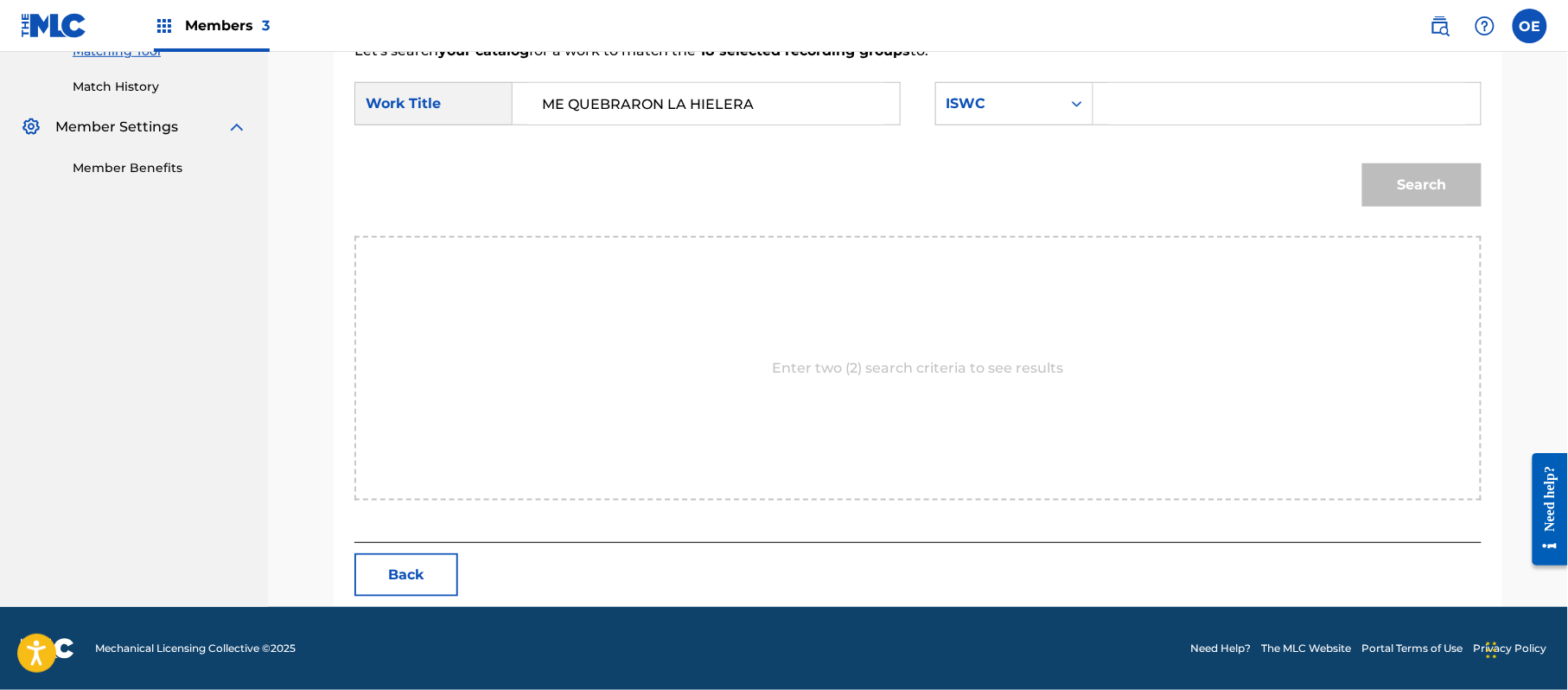
click at [993, 129] on div "SearchWithCriteria425703c5-4ff7-42e9-a175-d8e94c5aae40 Work Title ME QUEBRARON …" at bounding box center [917, 108] width 1127 height 53
click at [993, 111] on div "ISWC" at bounding box center [999, 104] width 105 height 21
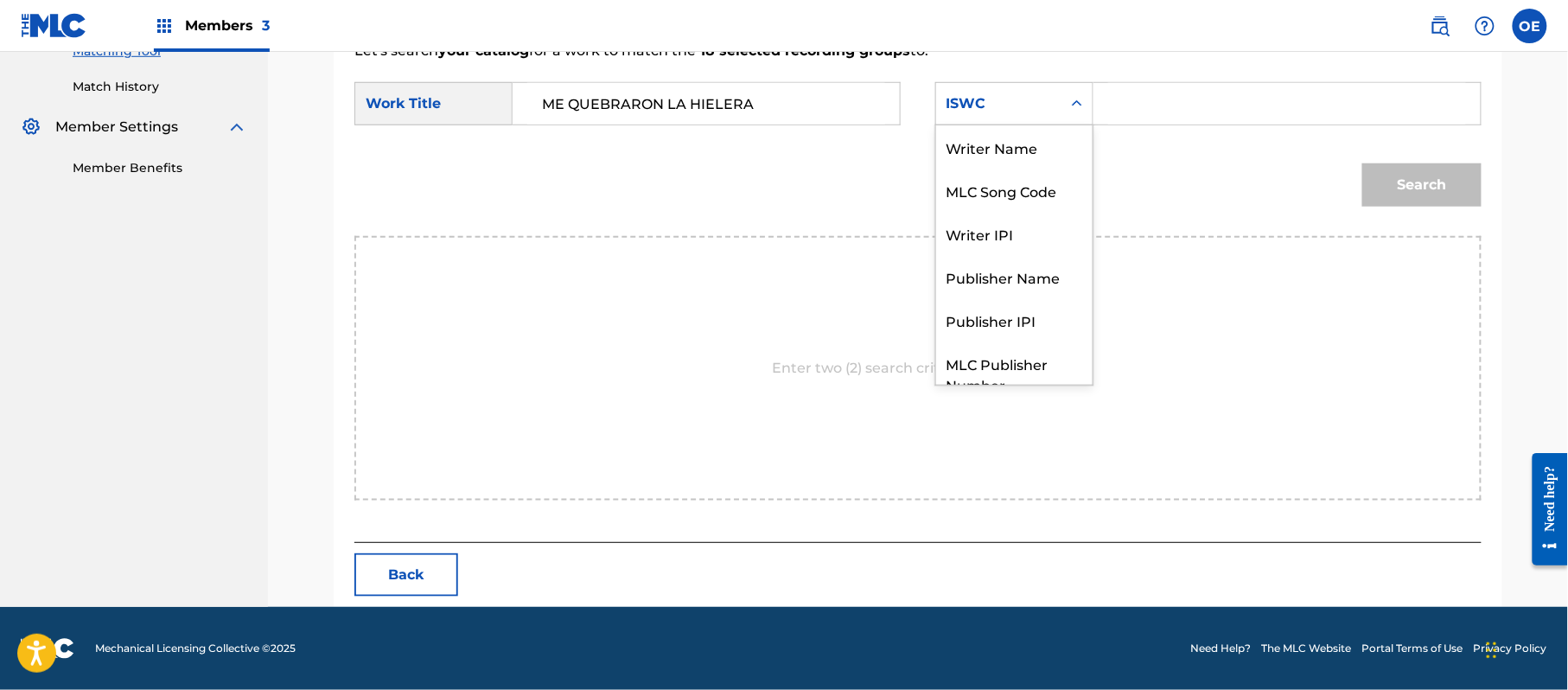
scroll to position [64, 0]
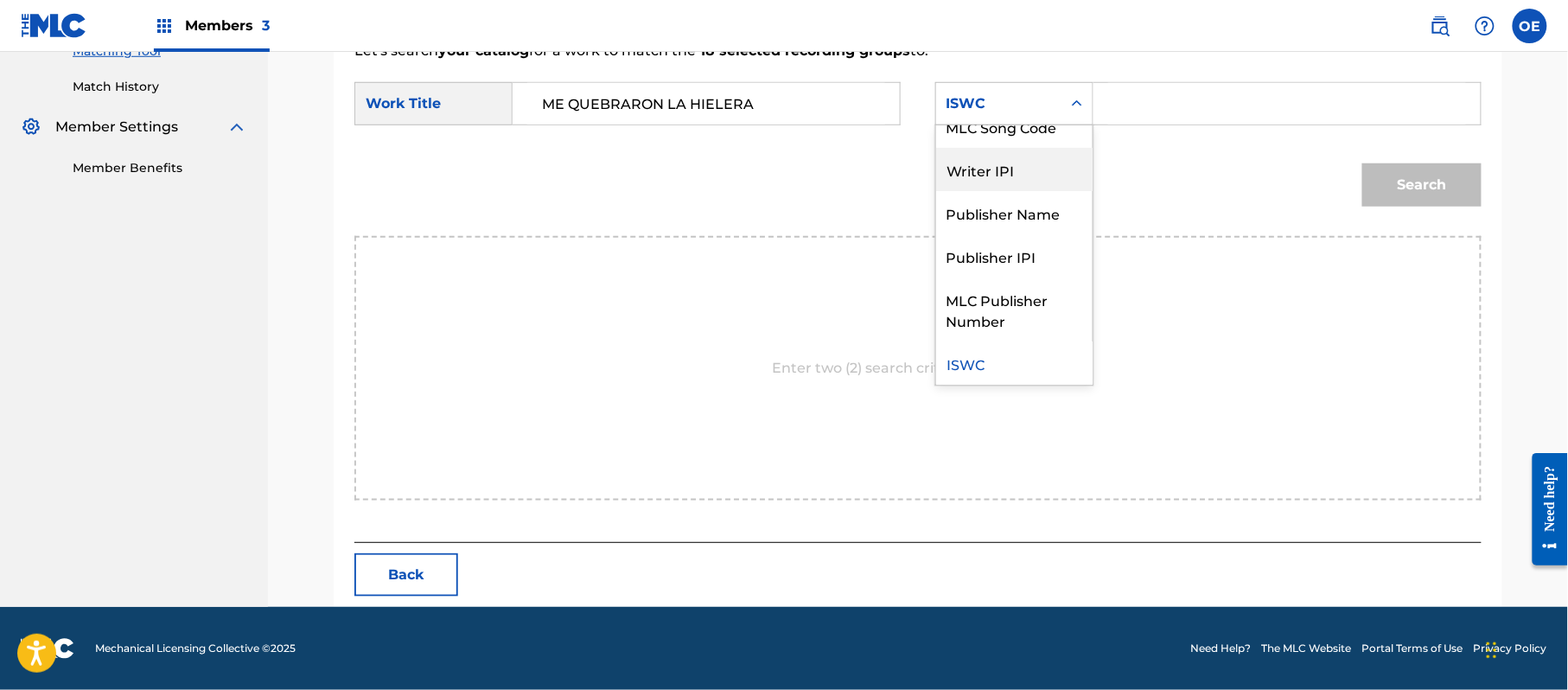
click at [1000, 156] on div "Writer IPI" at bounding box center [1014, 168] width 156 height 43
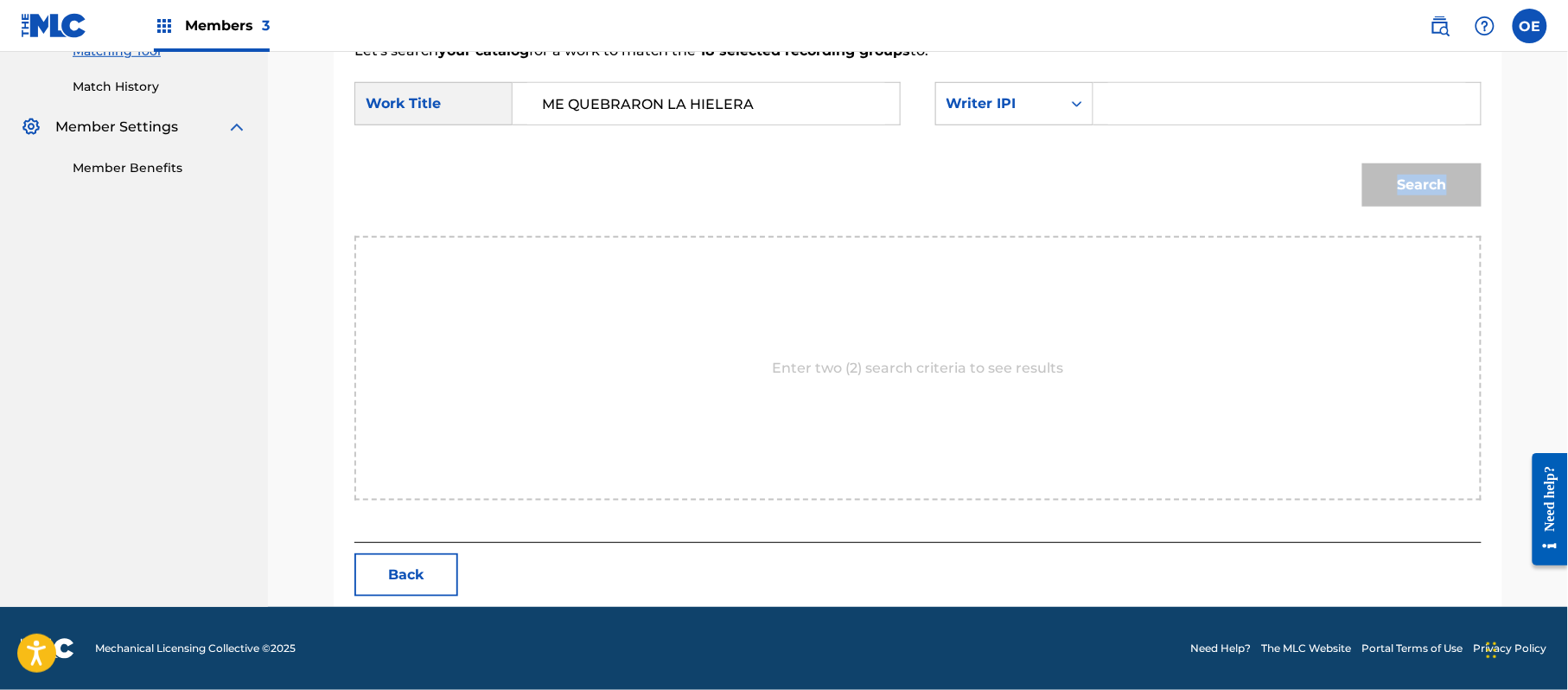
click at [1000, 156] on div "Search" at bounding box center [917, 191] width 1127 height 89
click at [1001, 106] on div "Writer IPI" at bounding box center [999, 104] width 105 height 21
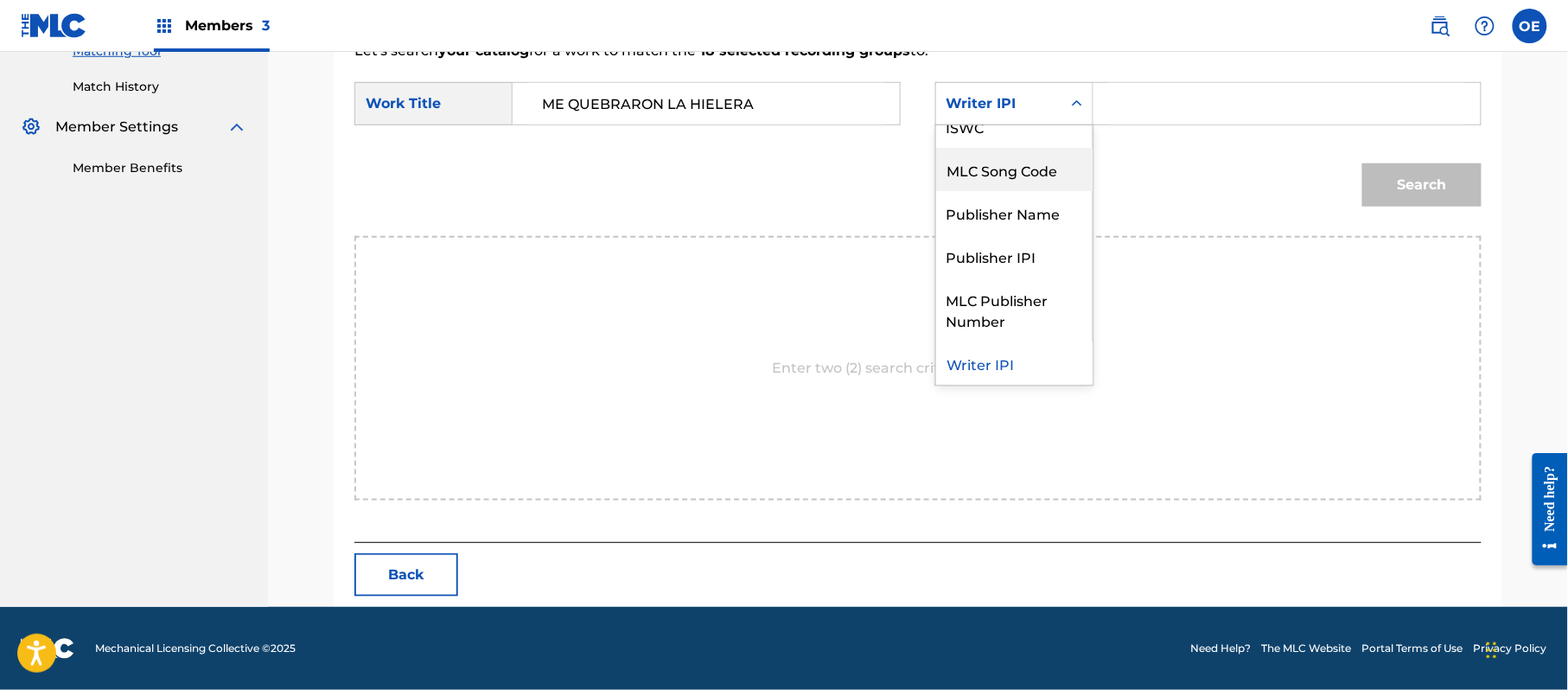
scroll to position [0, 0]
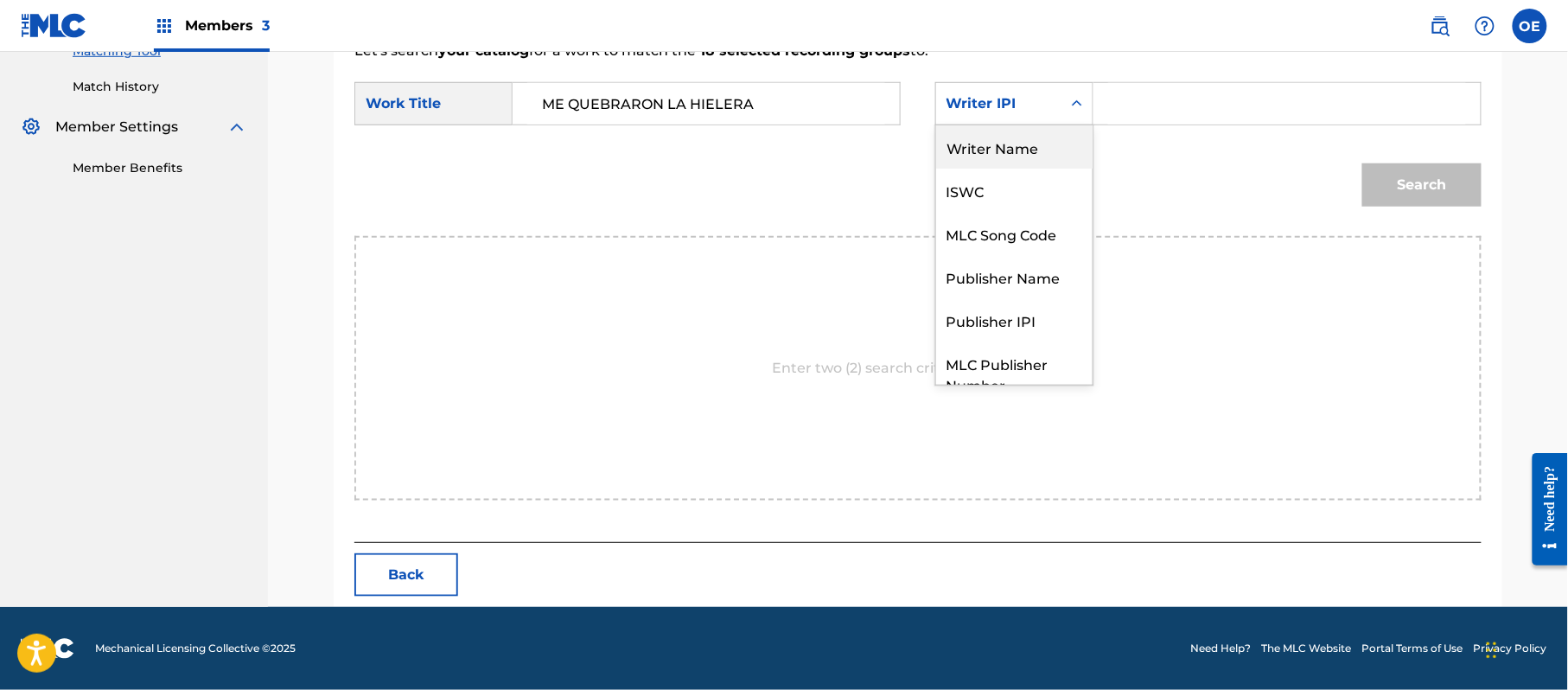
click at [994, 140] on div "Writer Name" at bounding box center [1014, 147] width 156 height 43
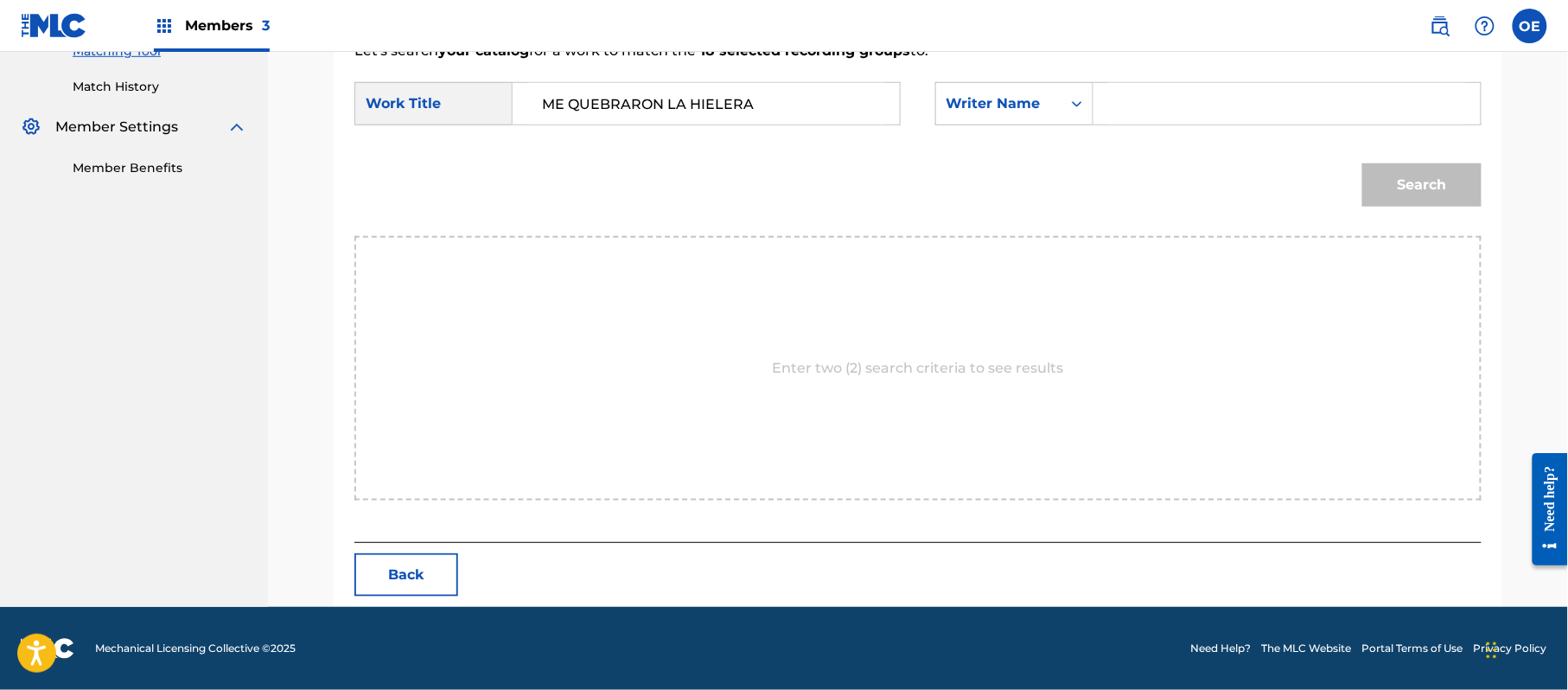
paste input "[PERSON_NAME]"
type input "[PERSON_NAME]"
click at [1394, 197] on button "Search" at bounding box center [1421, 185] width 119 height 43
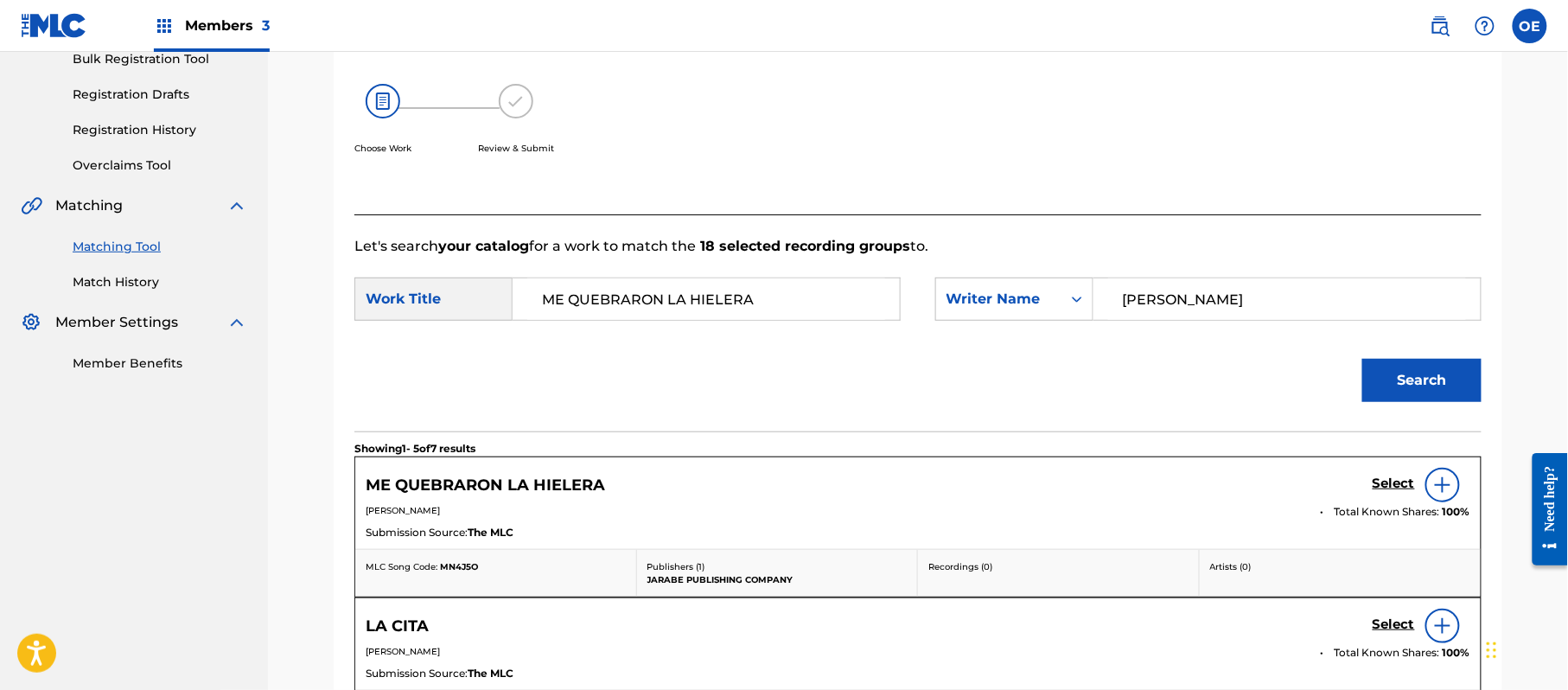
scroll to position [462, 0]
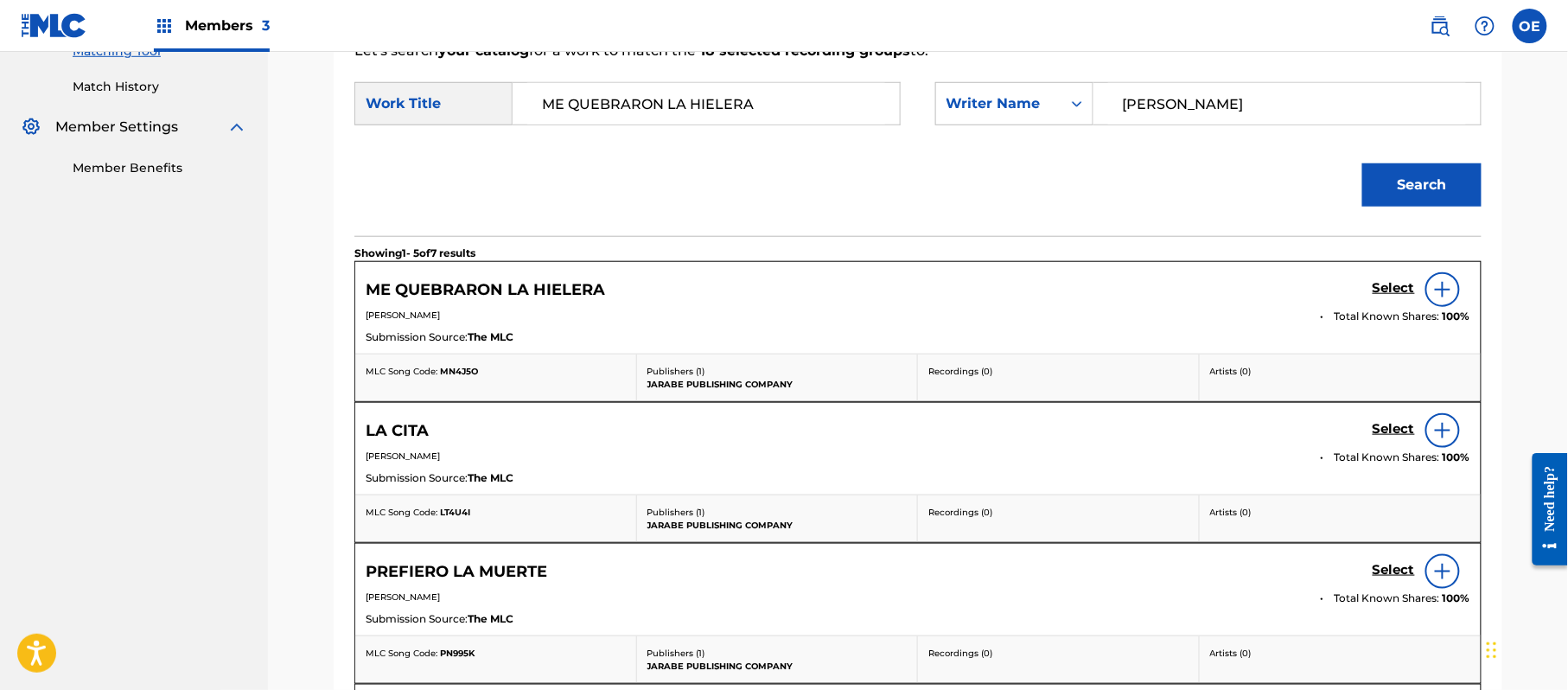
click at [1397, 292] on h5 "Select" at bounding box center [1393, 287] width 43 height 16
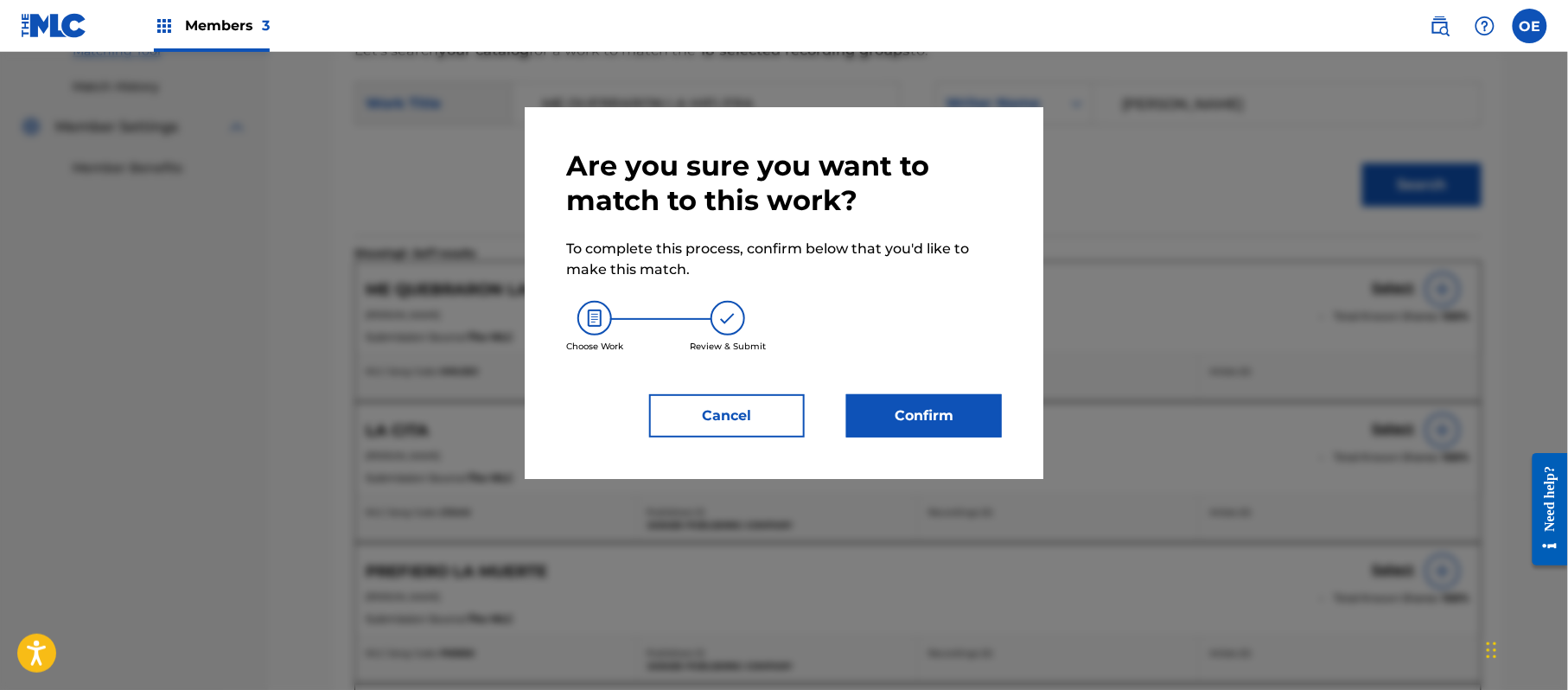
click at [930, 422] on button "Confirm" at bounding box center [924, 415] width 156 height 43
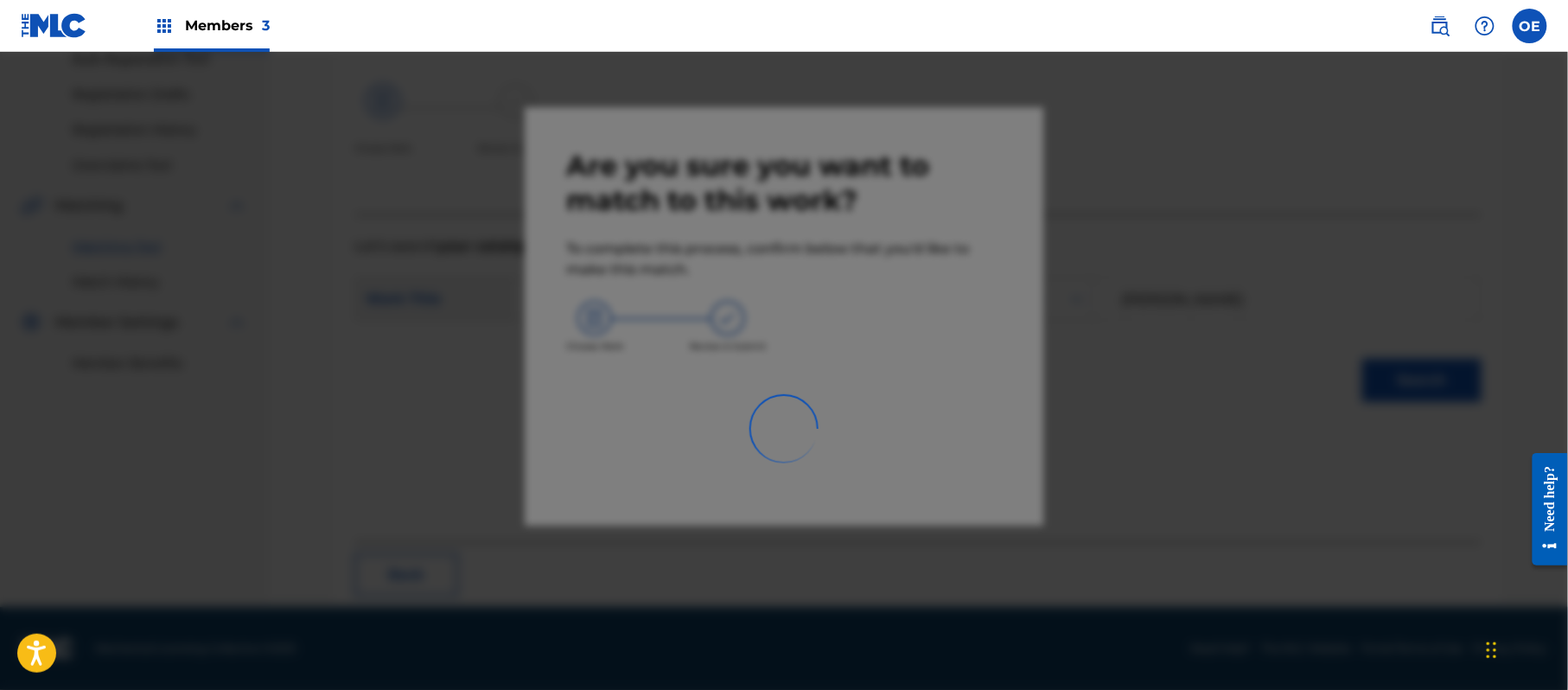
scroll to position [69, 0]
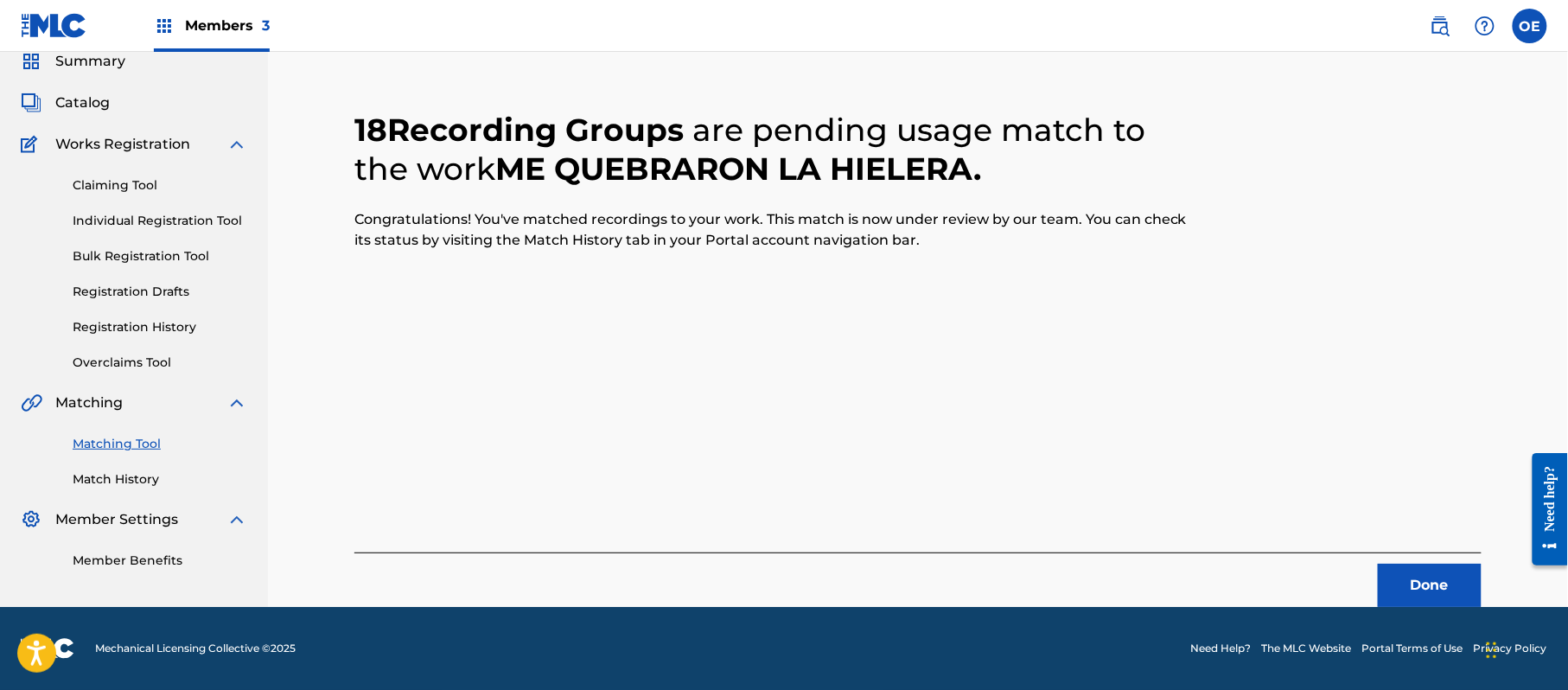
click at [1429, 581] on button "Done" at bounding box center [1429, 584] width 104 height 43
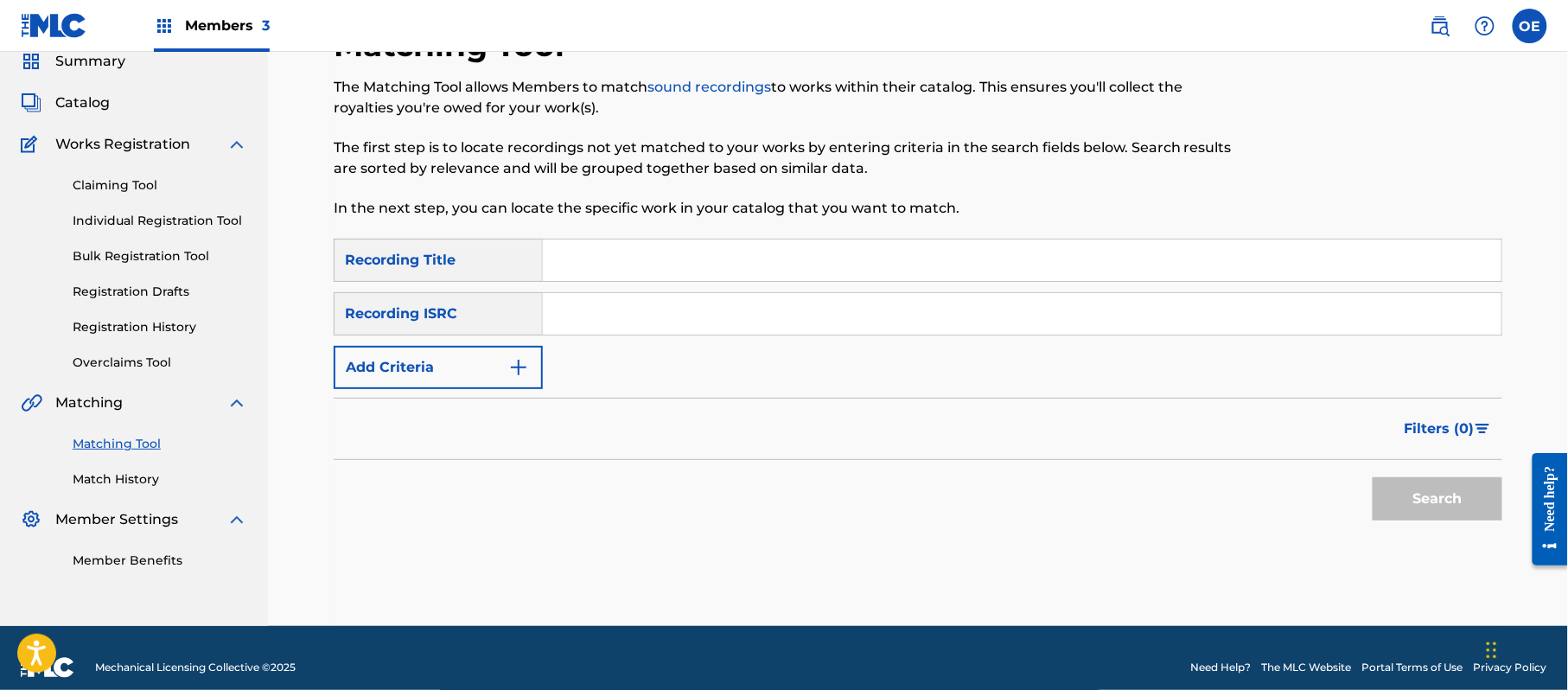
paste input "MI CASA TRISTE"
type input "MI CASA TRISTE"
click at [464, 368] on button "Add Criteria" at bounding box center [439, 366] width 209 height 43
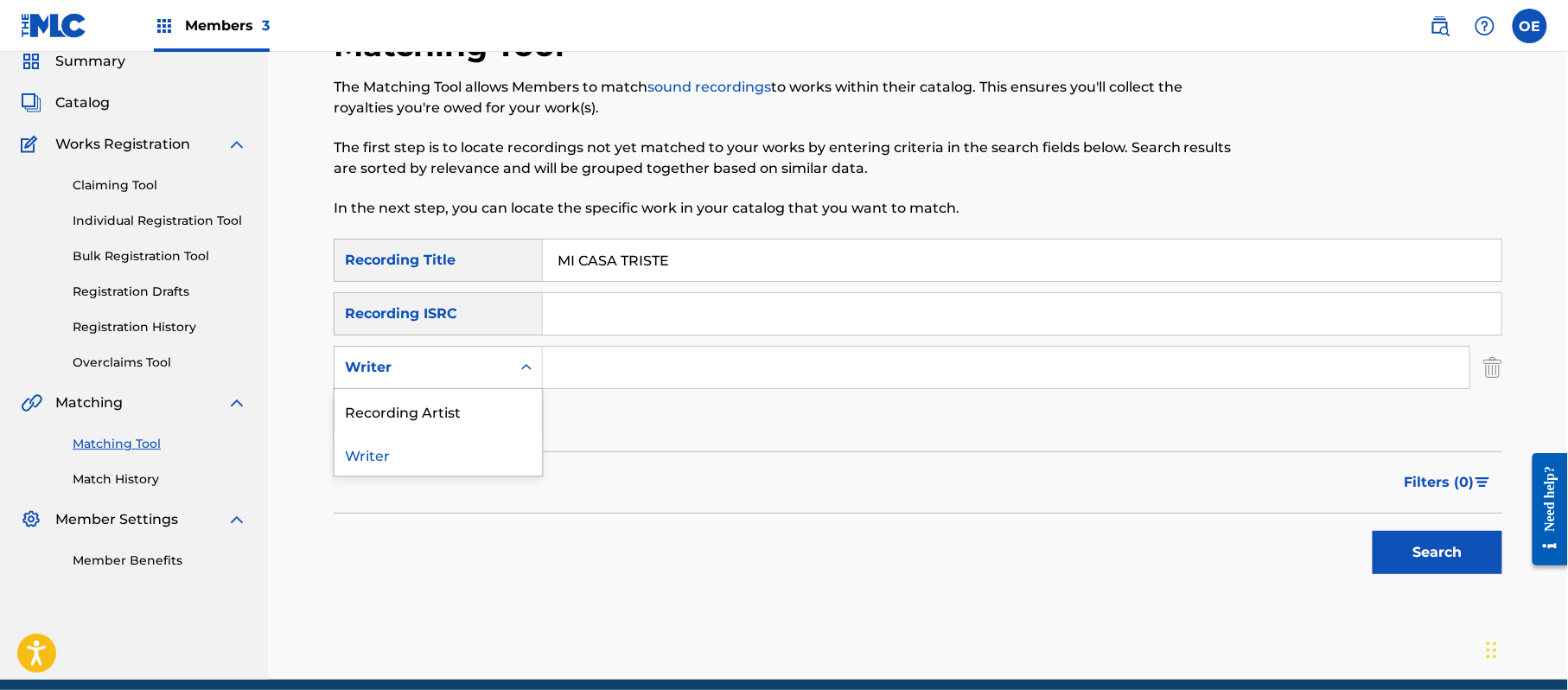
click at [463, 364] on div "Writer" at bounding box center [422, 367] width 156 height 21
click at [449, 392] on div "Recording Artist" at bounding box center [439, 410] width 207 height 43
paste input "LOS ILUSTRES"
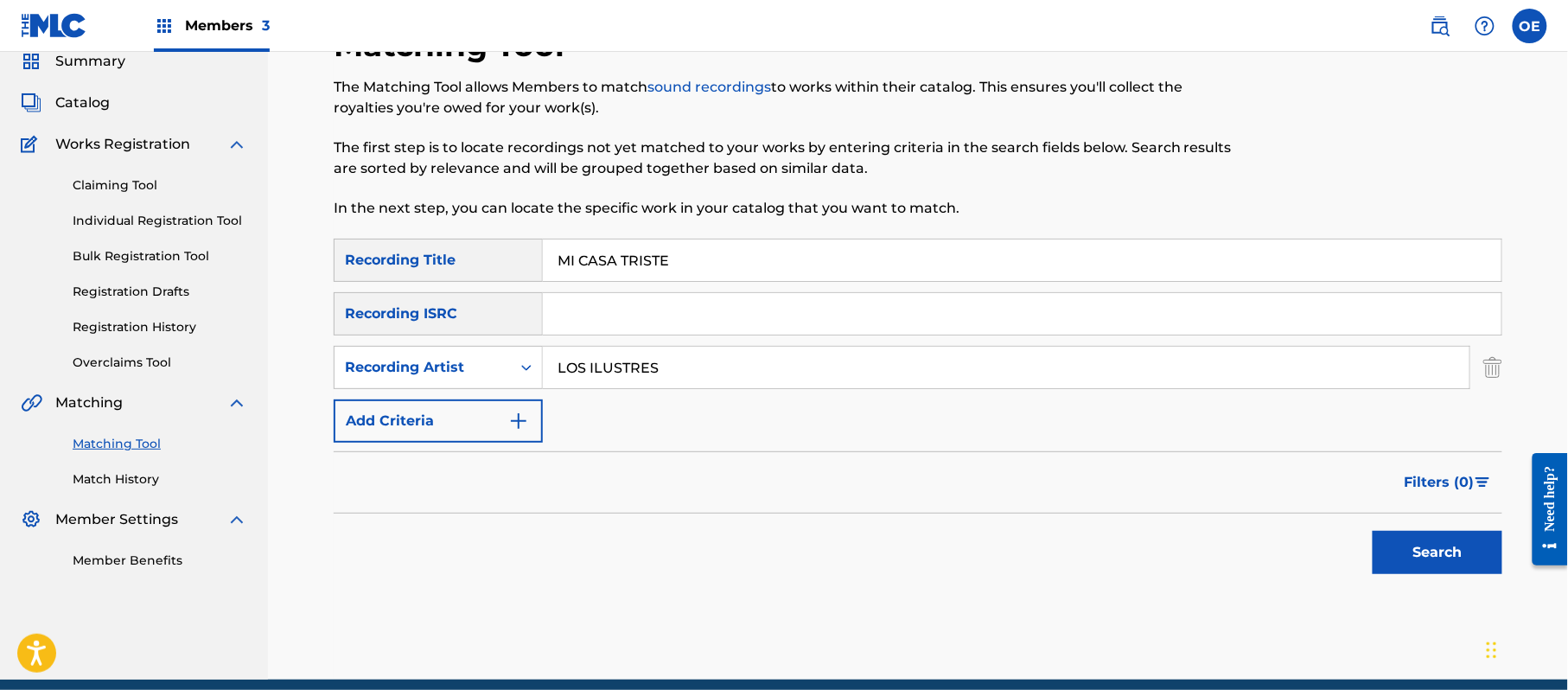
type input "LOS ILUSTRES"
click at [1418, 562] on button "Search" at bounding box center [1437, 552] width 129 height 43
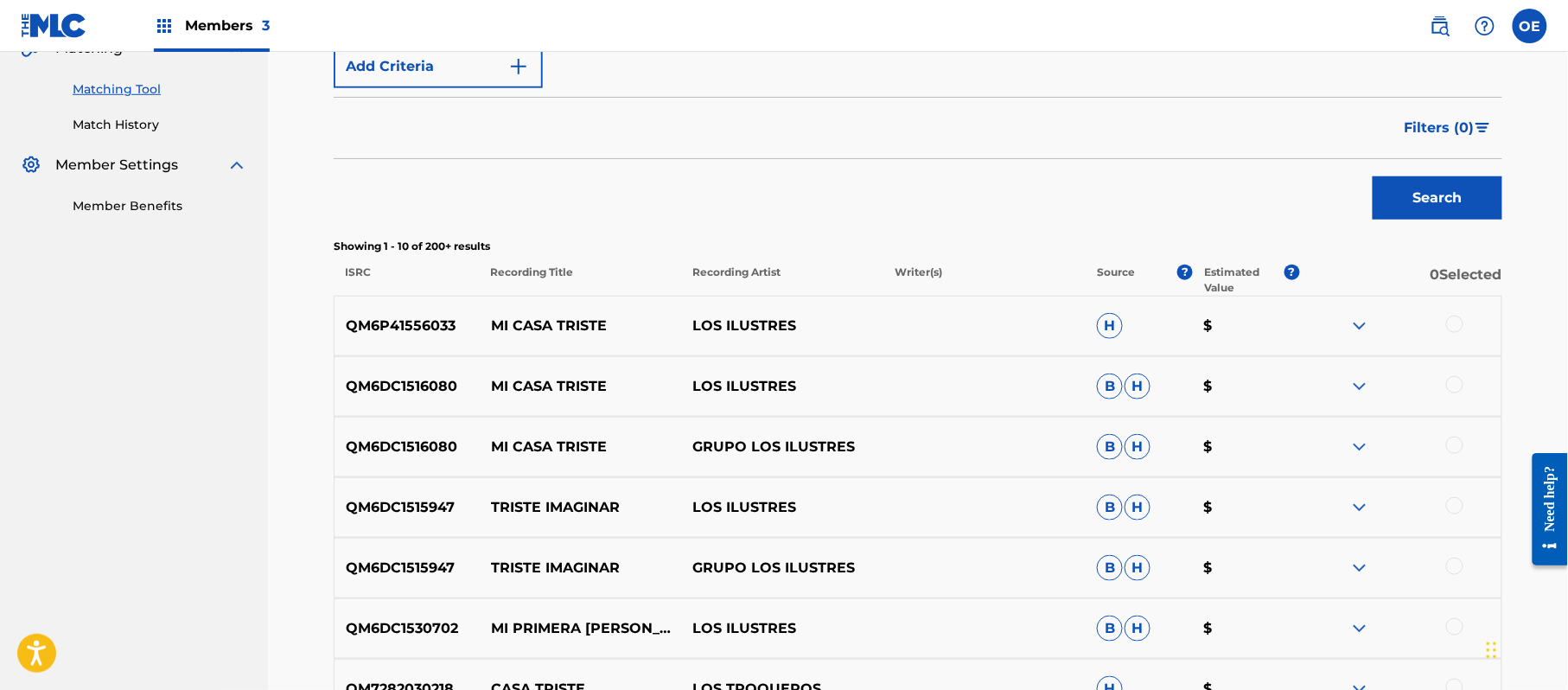
scroll to position [530, 0]
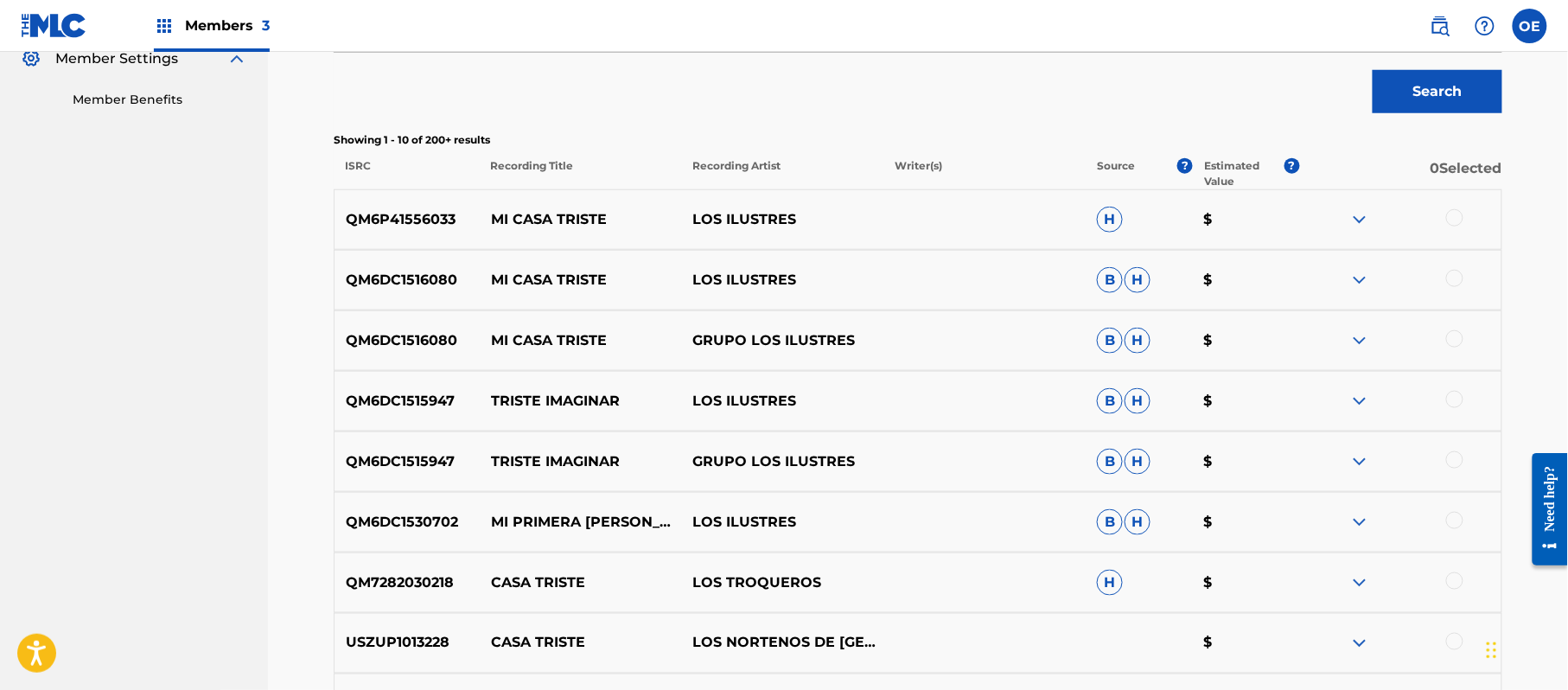
click at [1453, 222] on div at bounding box center [1455, 218] width 17 height 17
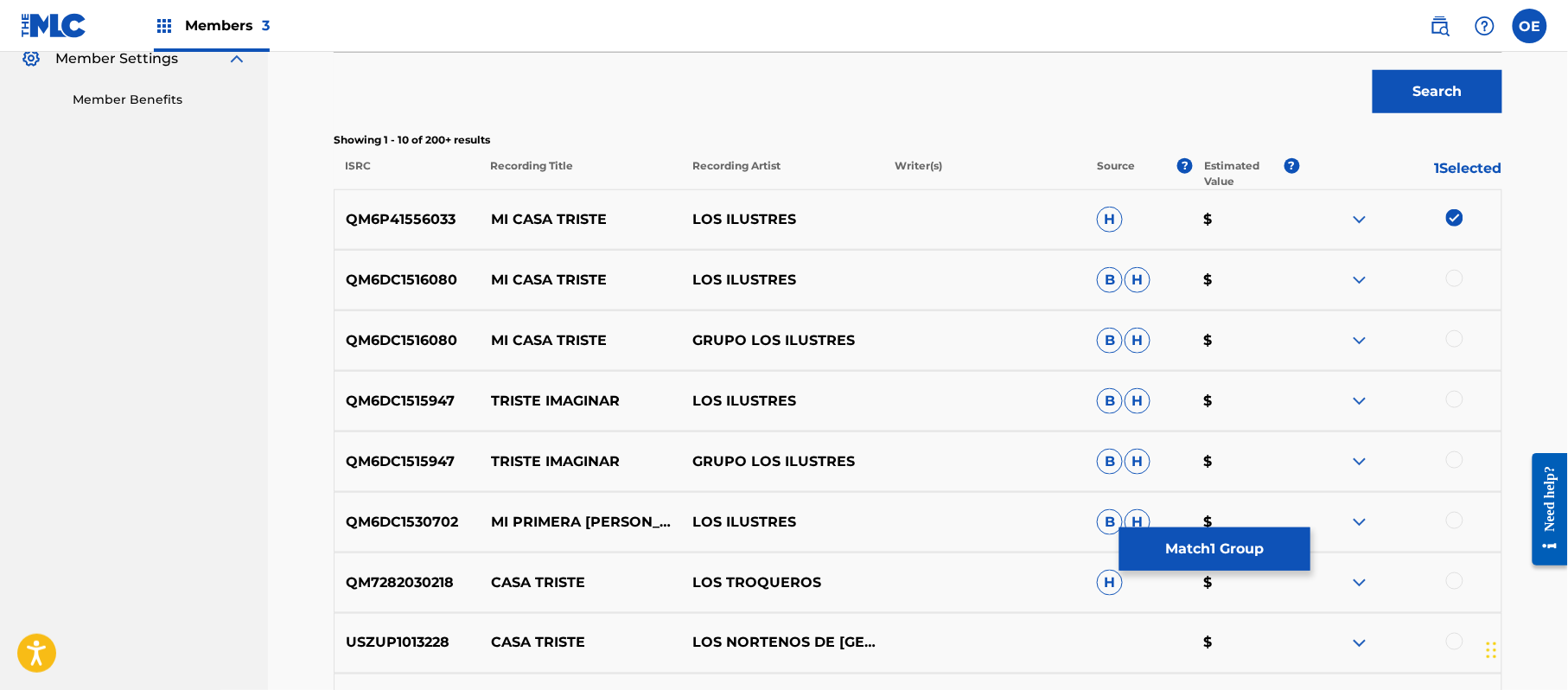
click at [1447, 280] on div at bounding box center [1455, 278] width 17 height 17
click at [1450, 335] on div at bounding box center [1455, 339] width 17 height 17
click at [1194, 568] on button "Match 3 Groups" at bounding box center [1214, 548] width 191 height 43
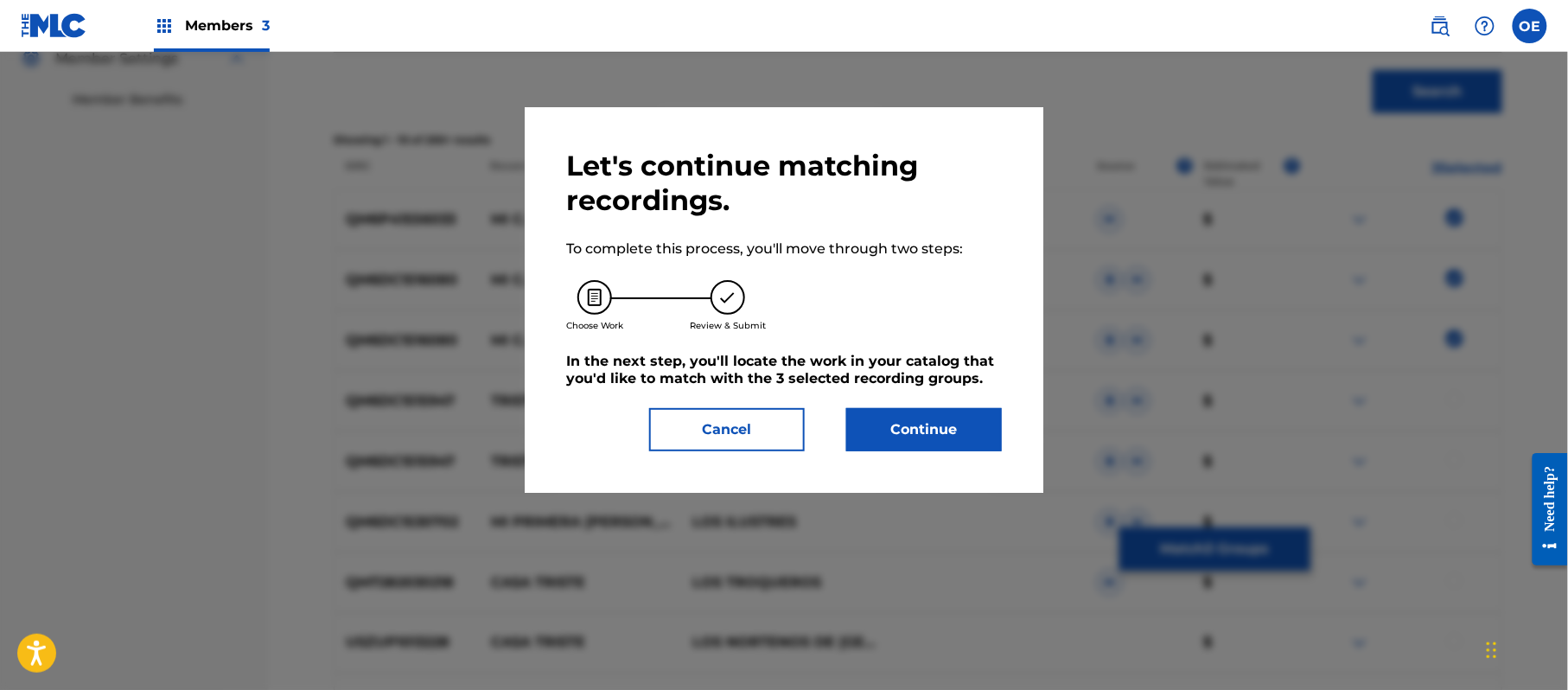
click at [890, 410] on button "Continue" at bounding box center [924, 429] width 156 height 43
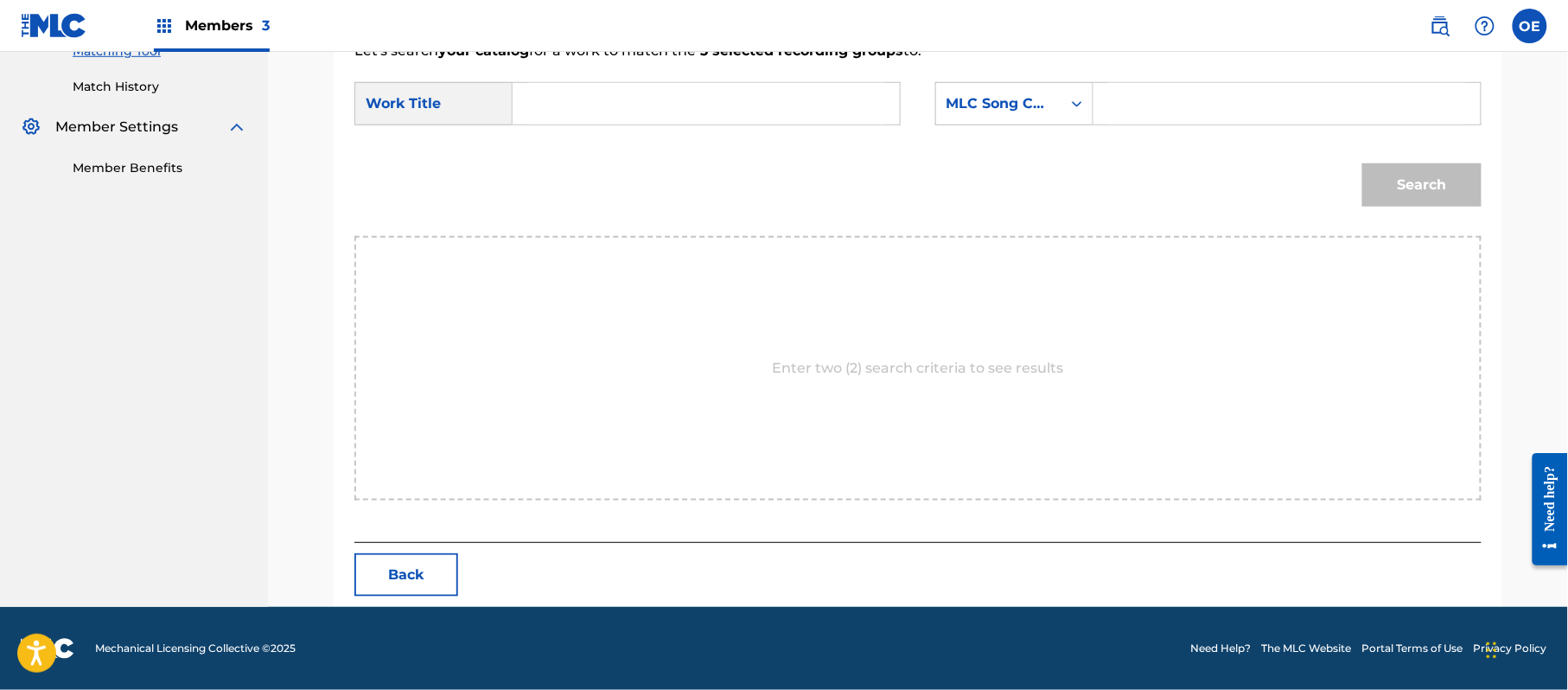
paste input "MI CASA TRISTE"
type input "MI CASA TRISTE"
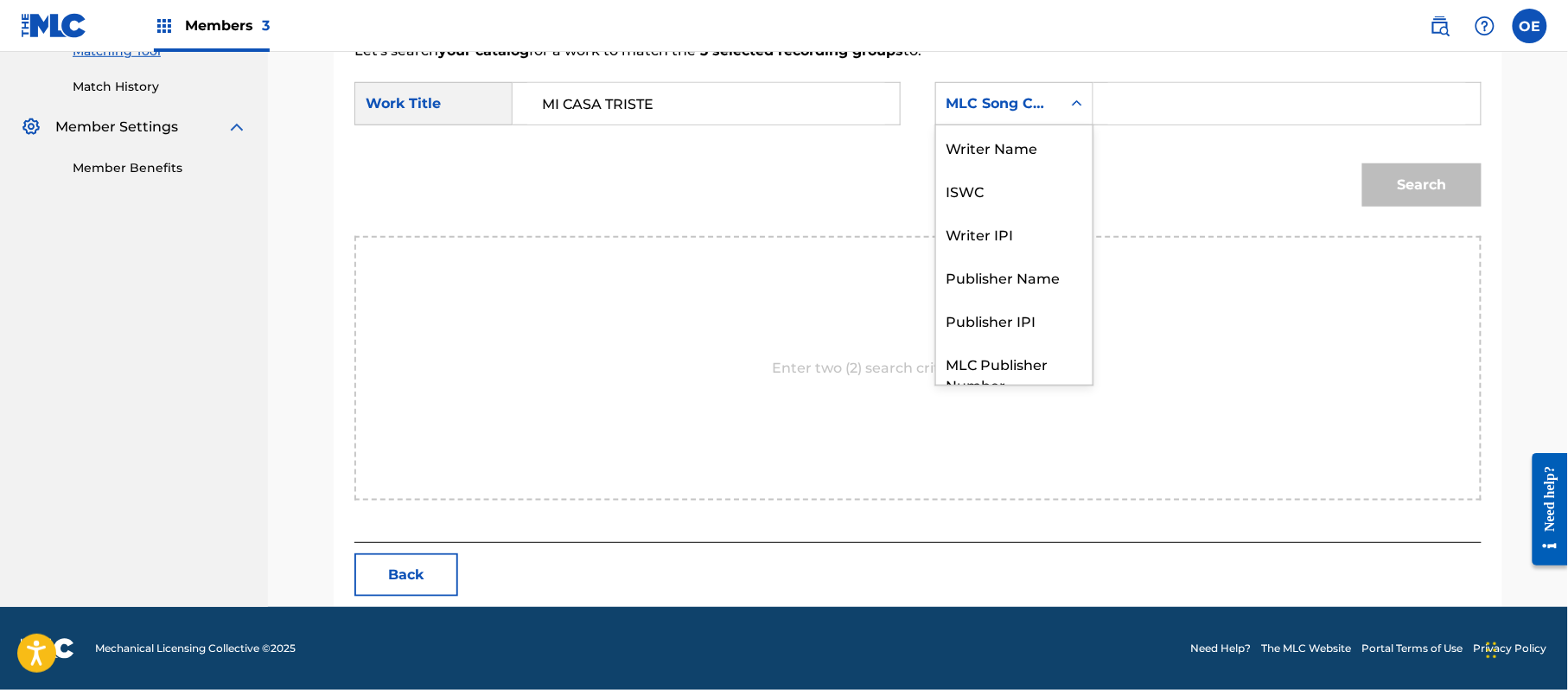
click at [978, 121] on div "MLC Song Code" at bounding box center [1014, 103] width 158 height 43
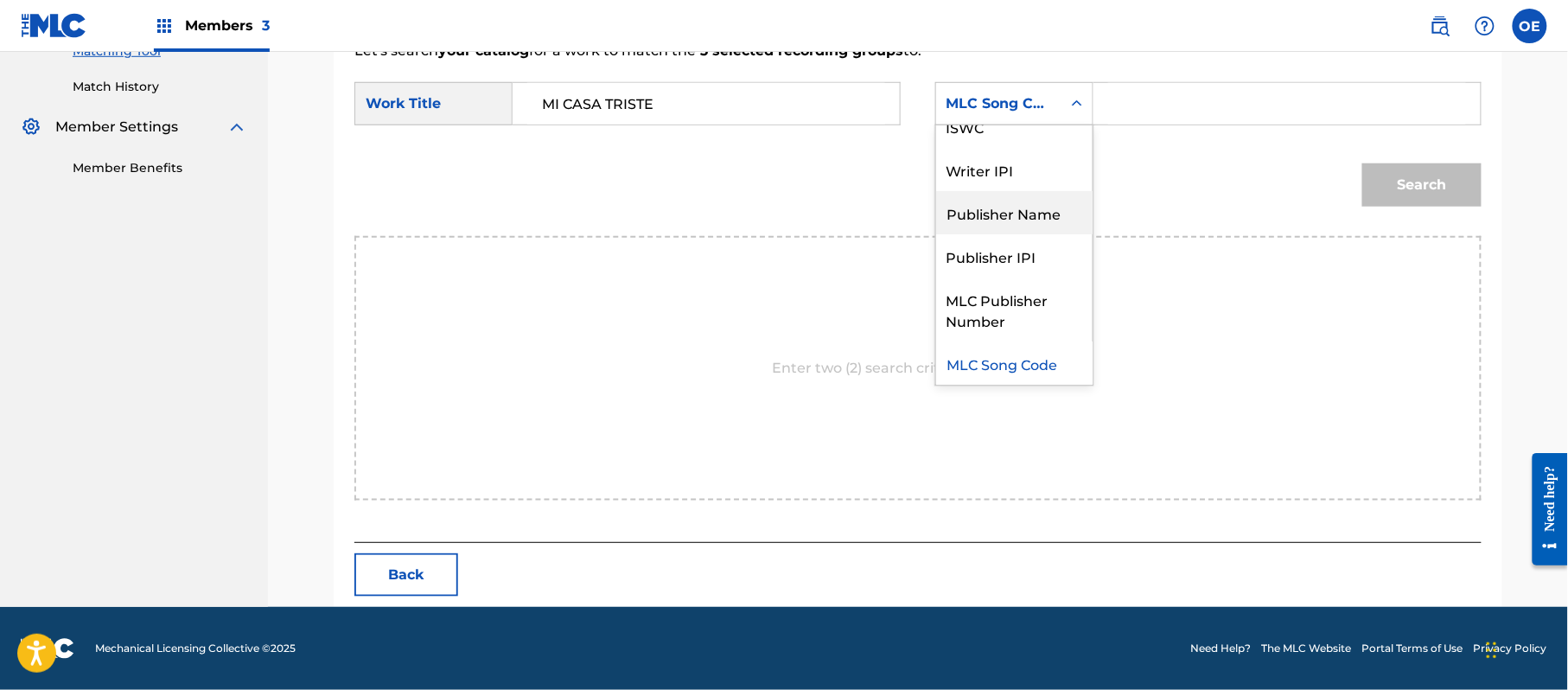
scroll to position [0, 0]
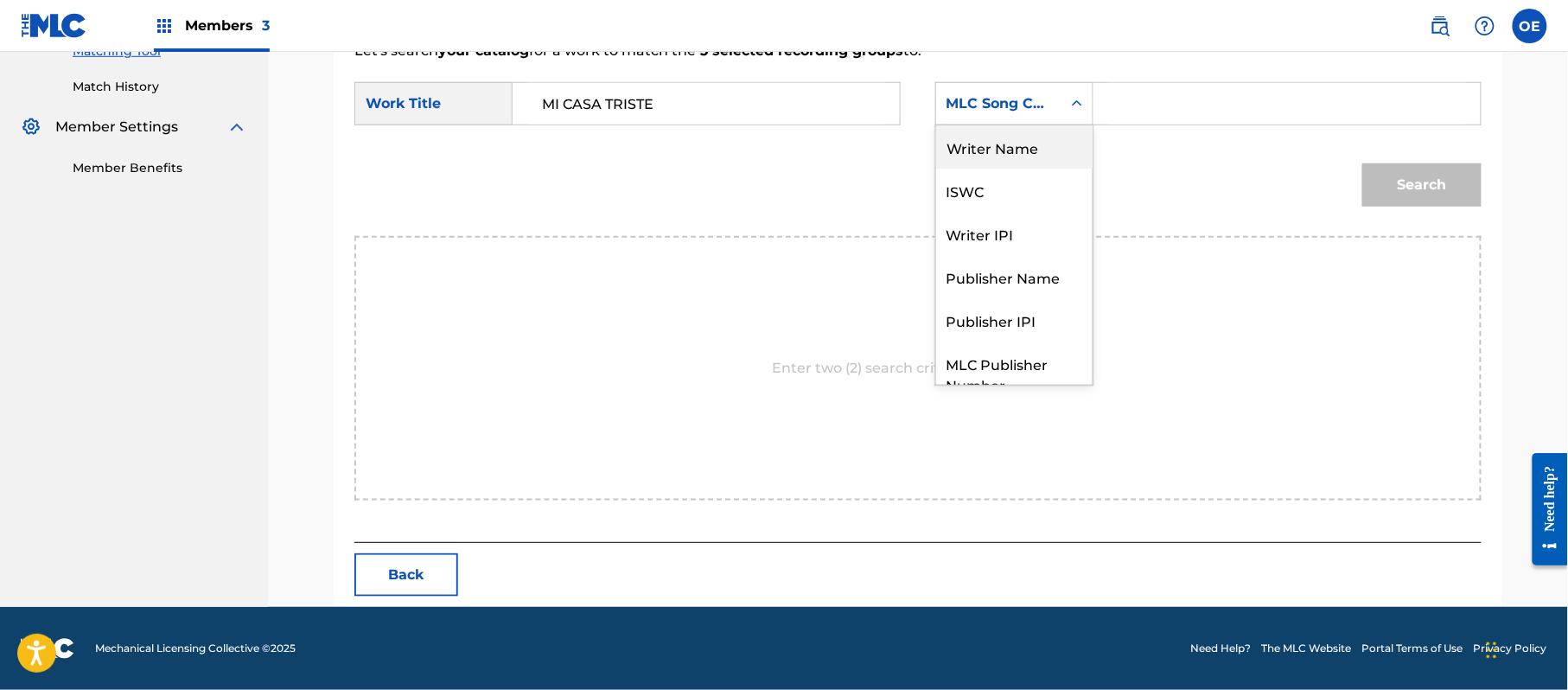
click at [994, 138] on div "Writer Name" at bounding box center [1014, 147] width 156 height 43
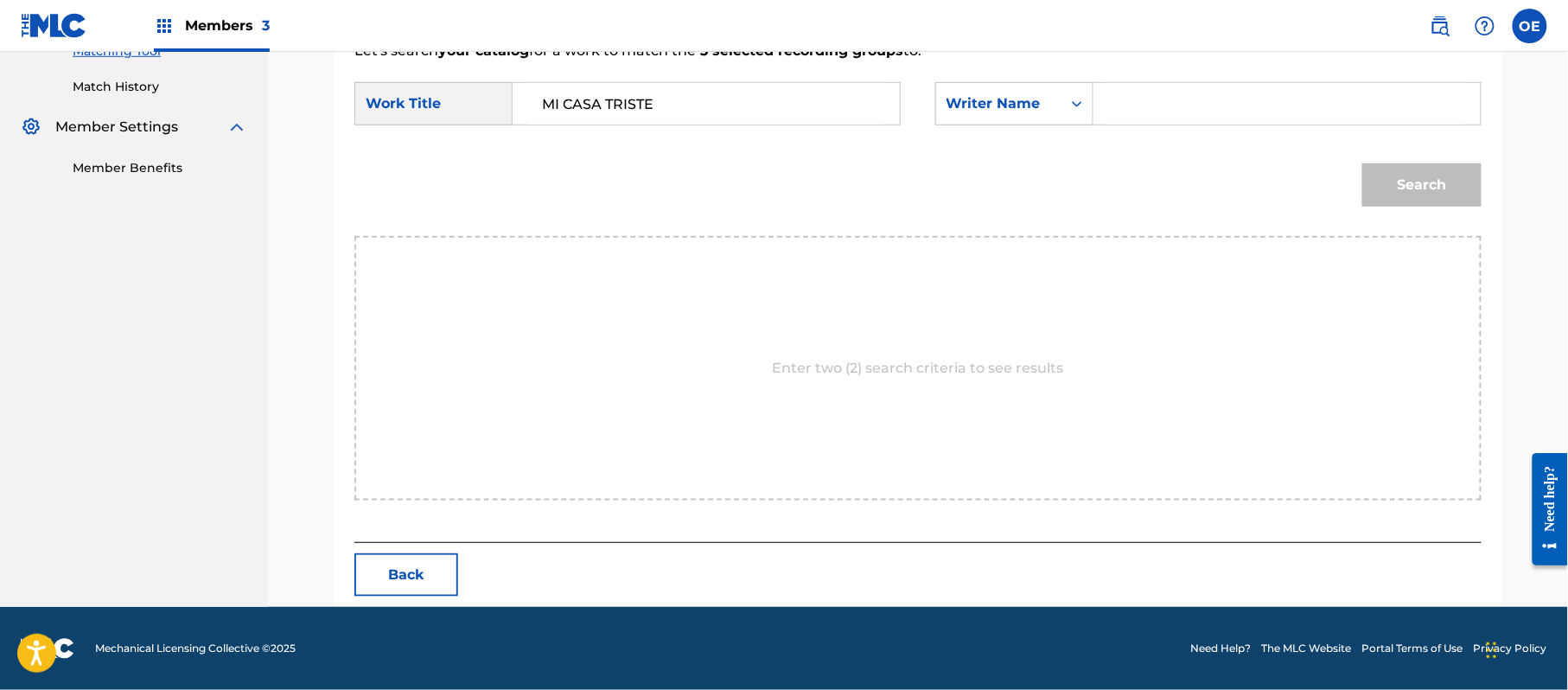
paste input "[PERSON_NAME]"
type input "[PERSON_NAME]"
click at [1418, 170] on button "Search" at bounding box center [1421, 185] width 119 height 43
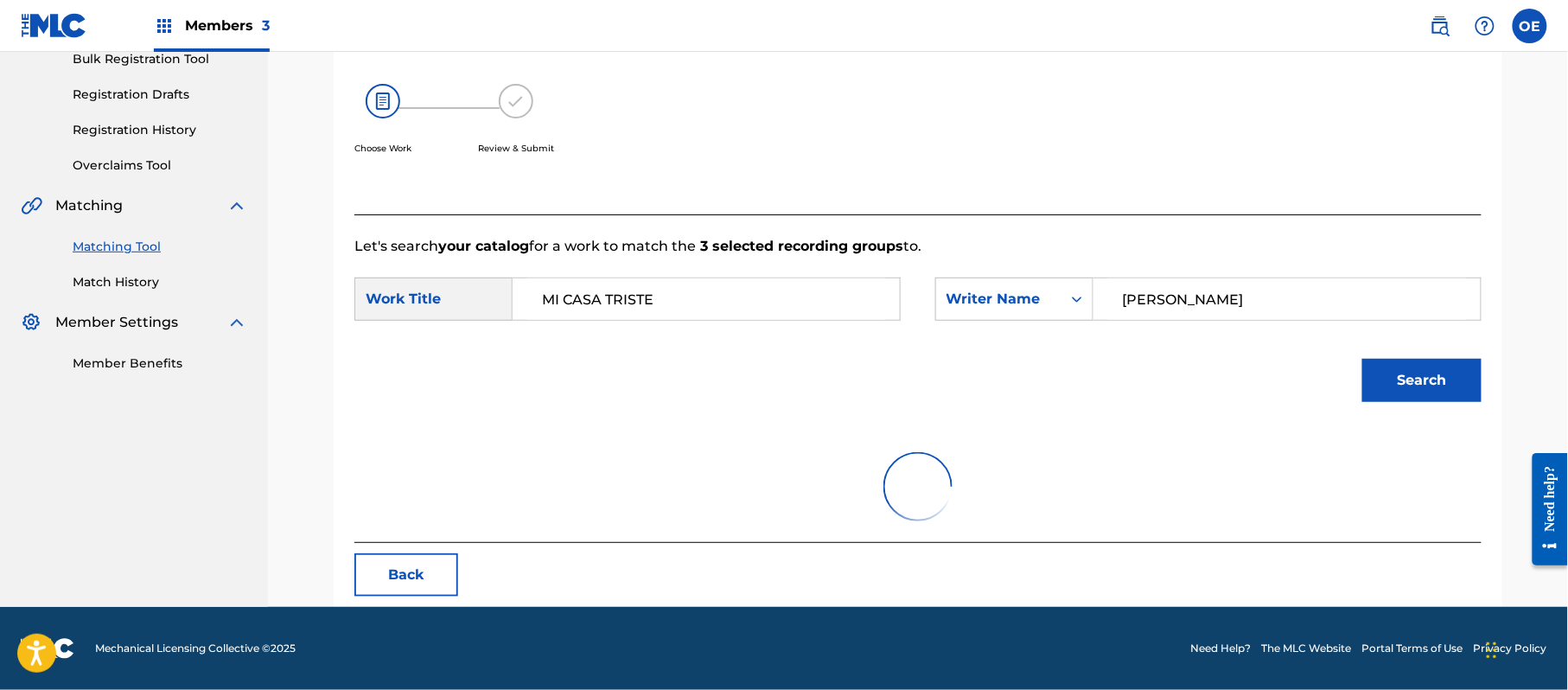
scroll to position [462, 0]
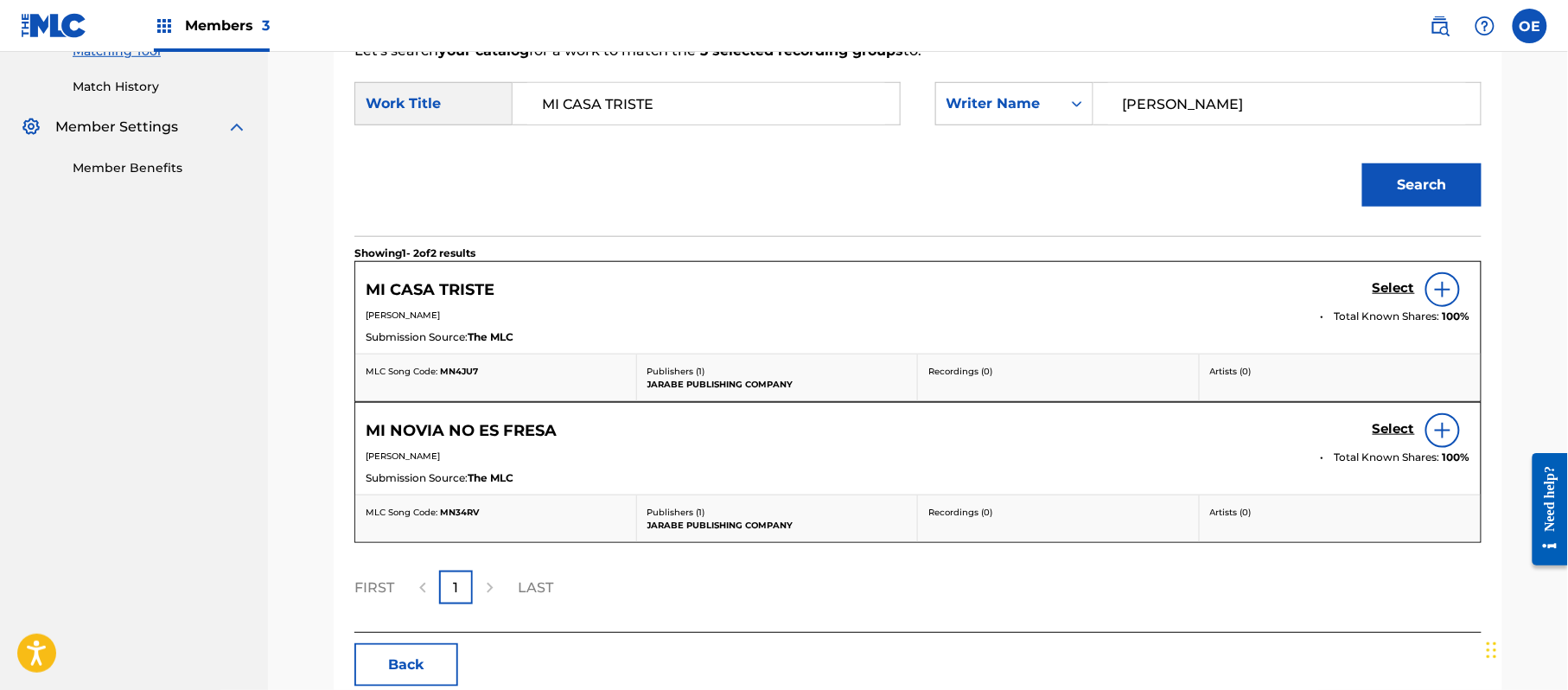
click at [1387, 295] on h5 "Select" at bounding box center [1393, 287] width 43 height 16
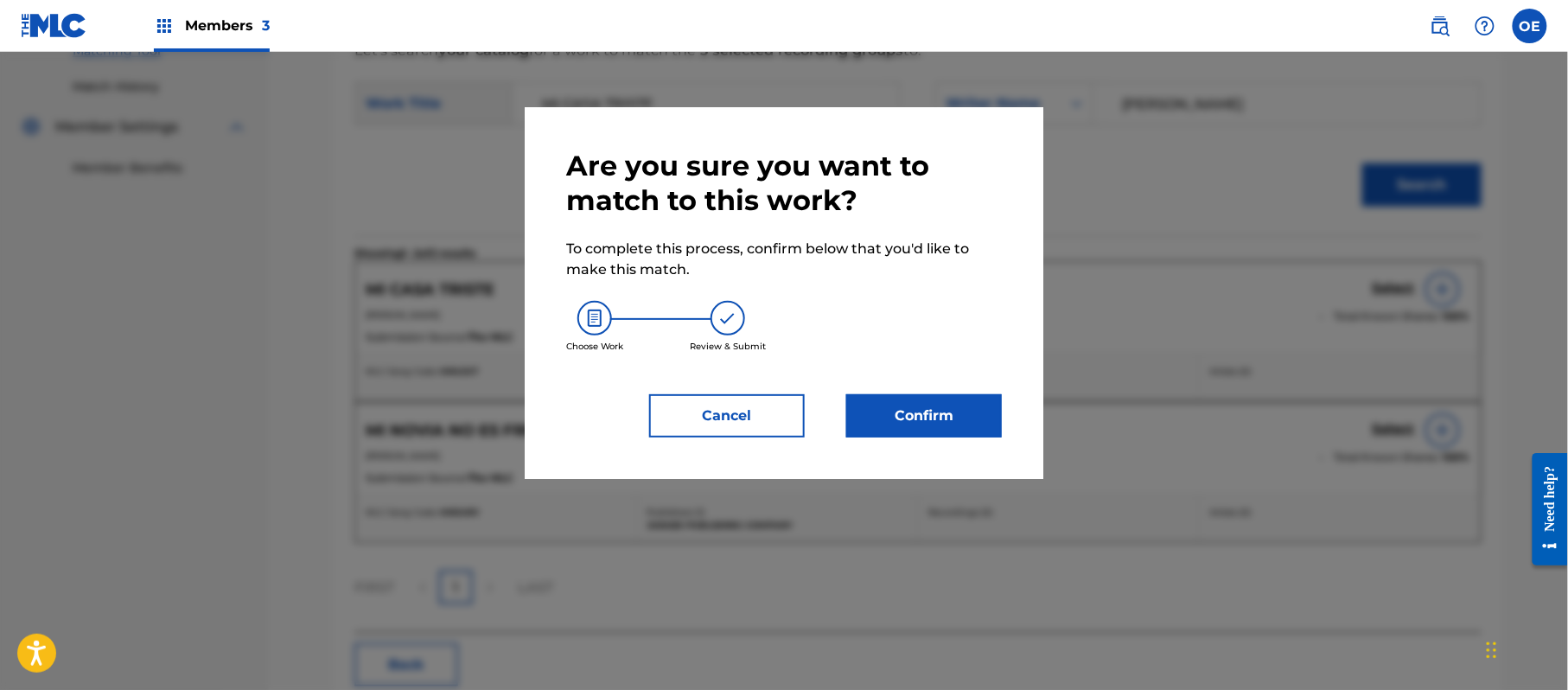
click at [937, 411] on button "Confirm" at bounding box center [924, 415] width 156 height 43
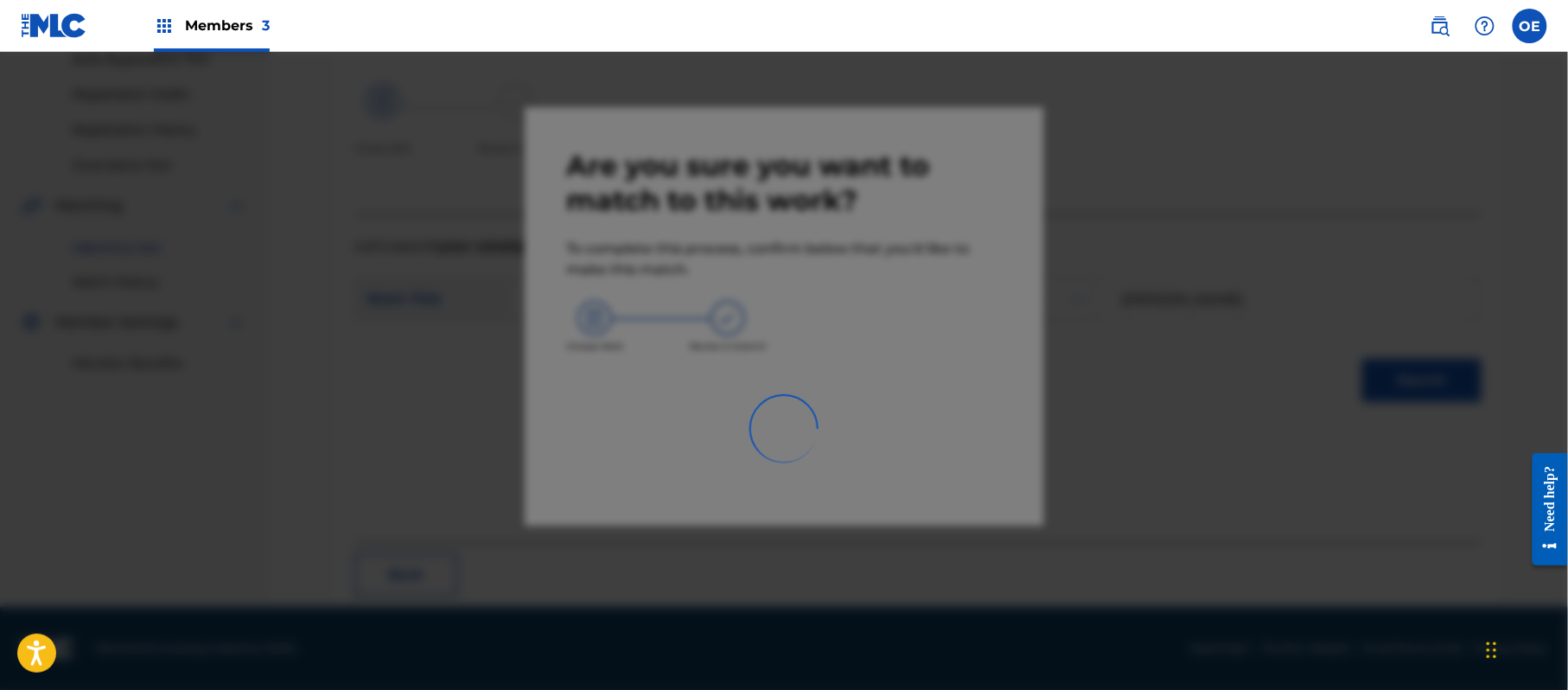
scroll to position [69, 0]
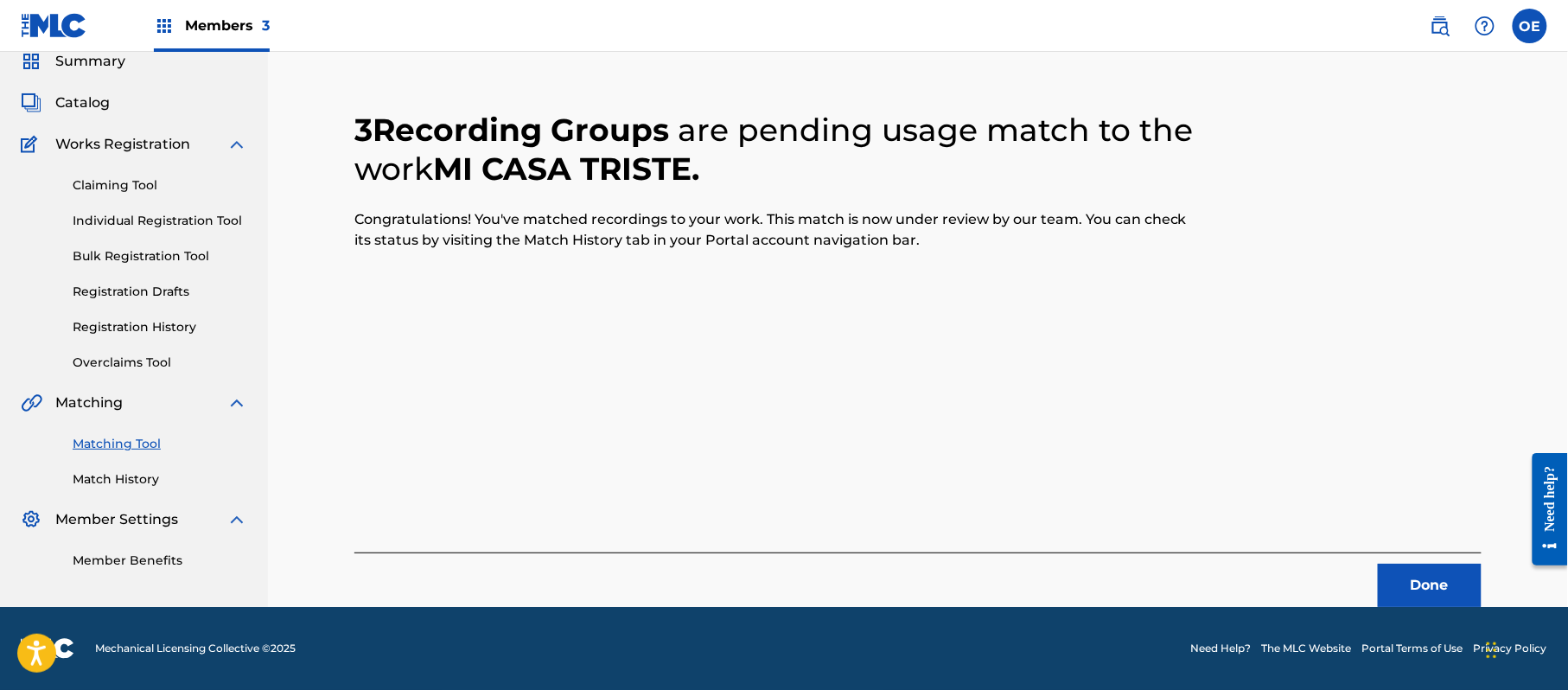
click at [1410, 580] on button "Done" at bounding box center [1429, 584] width 104 height 43
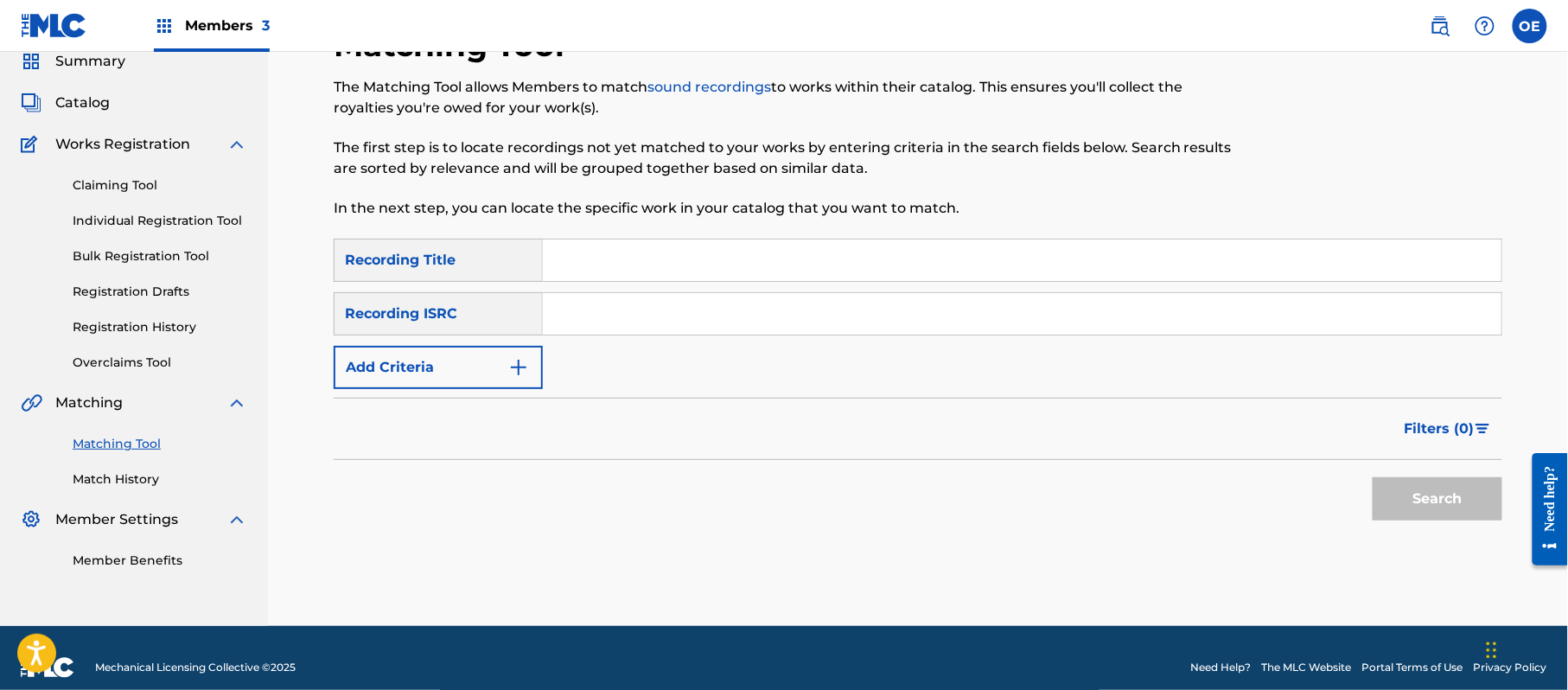
paste input "MI NOVIA NO ES FRESA"
type input "MI NOVIA NO ES FRESA"
click at [446, 388] on button "Add Criteria" at bounding box center [439, 366] width 209 height 43
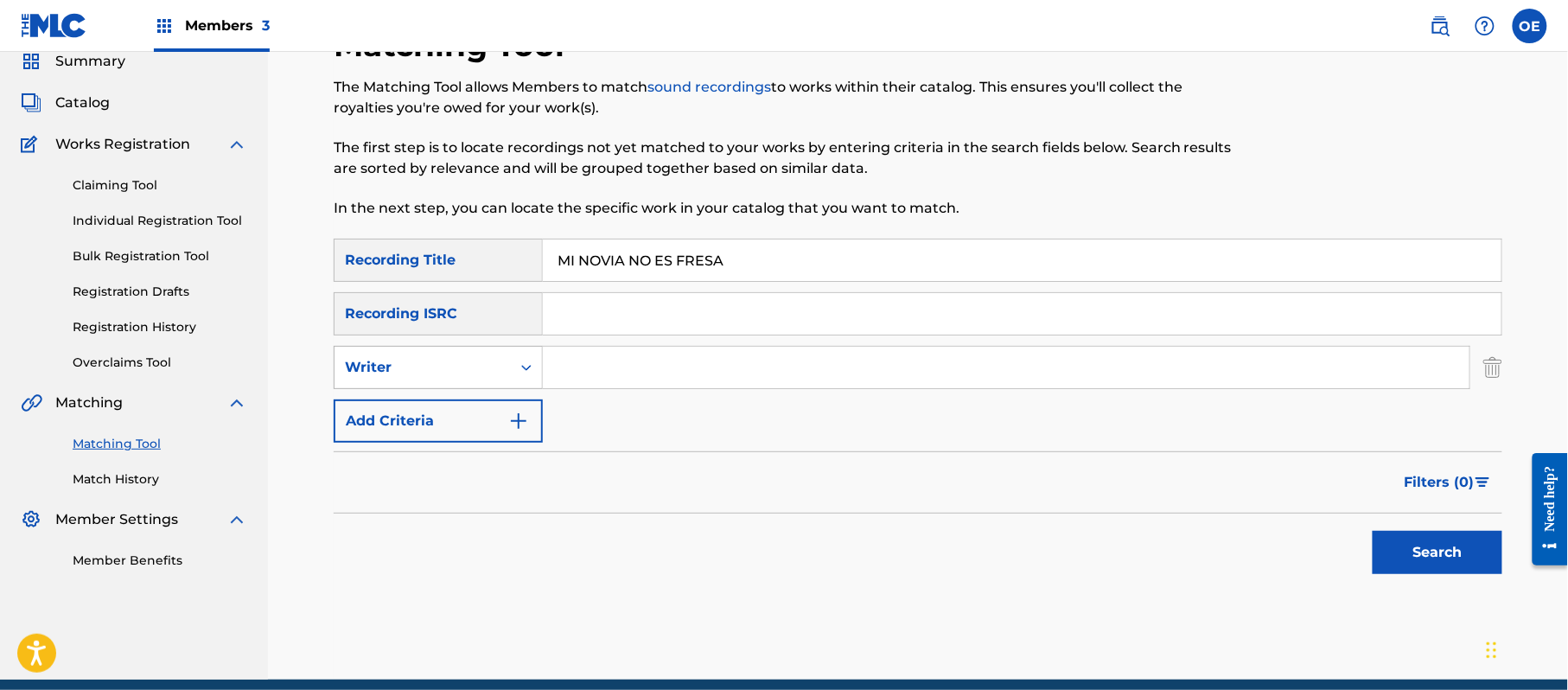
click at [439, 367] on div "Writer" at bounding box center [422, 367] width 156 height 21
click at [447, 389] on div "Recording Artist" at bounding box center [439, 410] width 207 height 43
paste input "BANDA [PERSON_NAME]"
type input "BANDA [PERSON_NAME]"
click at [1445, 554] on button "Search" at bounding box center [1437, 552] width 129 height 43
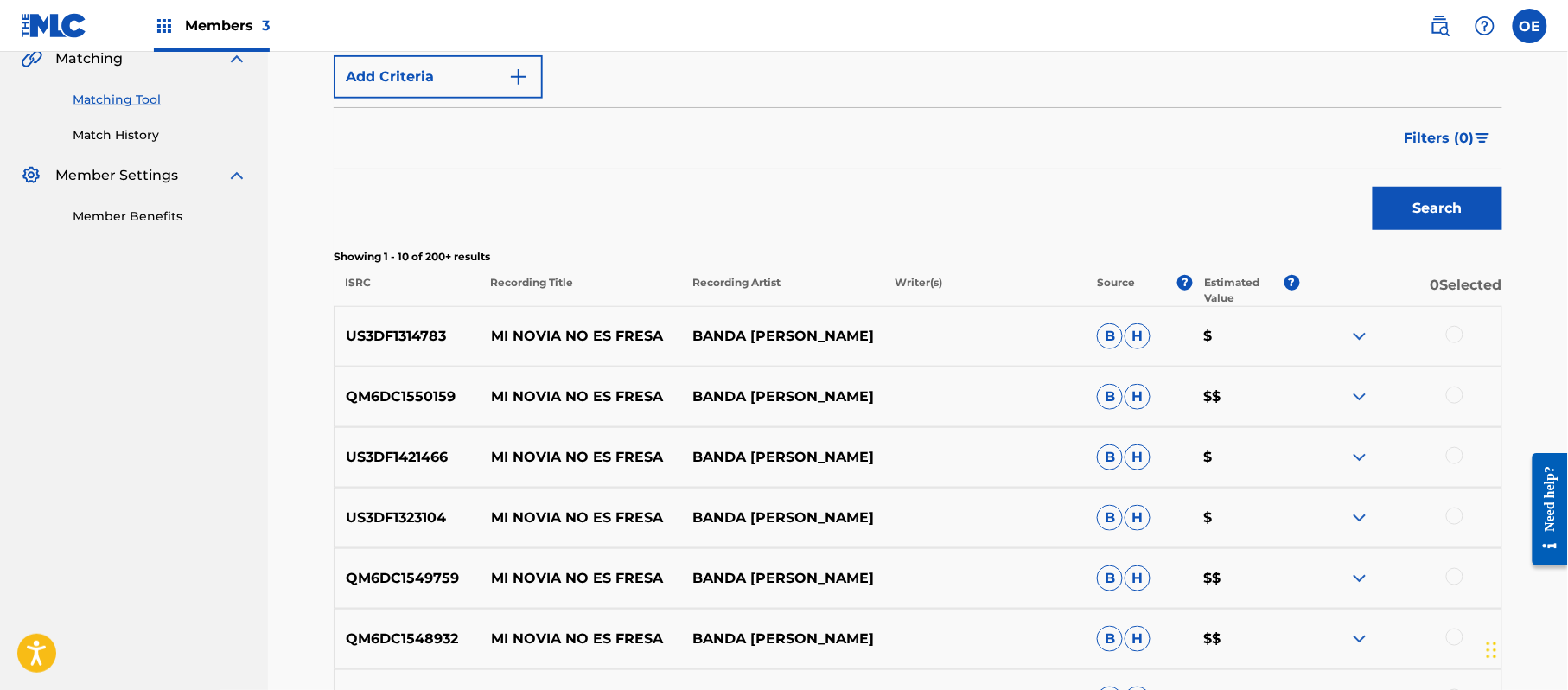
scroll to position [415, 0]
click at [1447, 345] on div at bounding box center [1400, 335] width 203 height 21
click at [1452, 339] on div at bounding box center [1455, 333] width 17 height 17
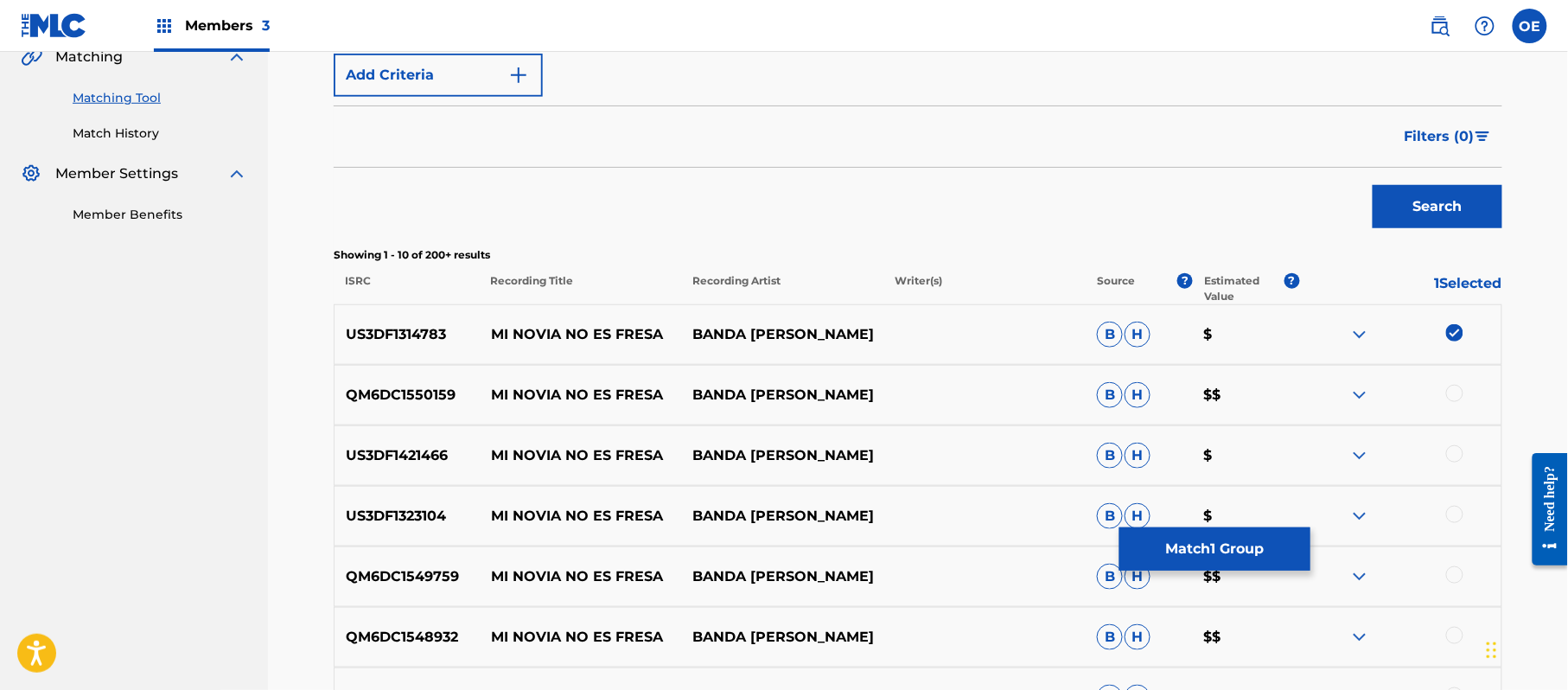
click at [1460, 400] on div at bounding box center [1455, 393] width 17 height 17
click at [1453, 457] on div at bounding box center [1455, 454] width 17 height 17
click at [1456, 509] on div at bounding box center [1455, 514] width 17 height 17
click at [1456, 578] on div at bounding box center [1455, 575] width 17 height 17
click at [1458, 643] on div at bounding box center [1455, 636] width 17 height 17
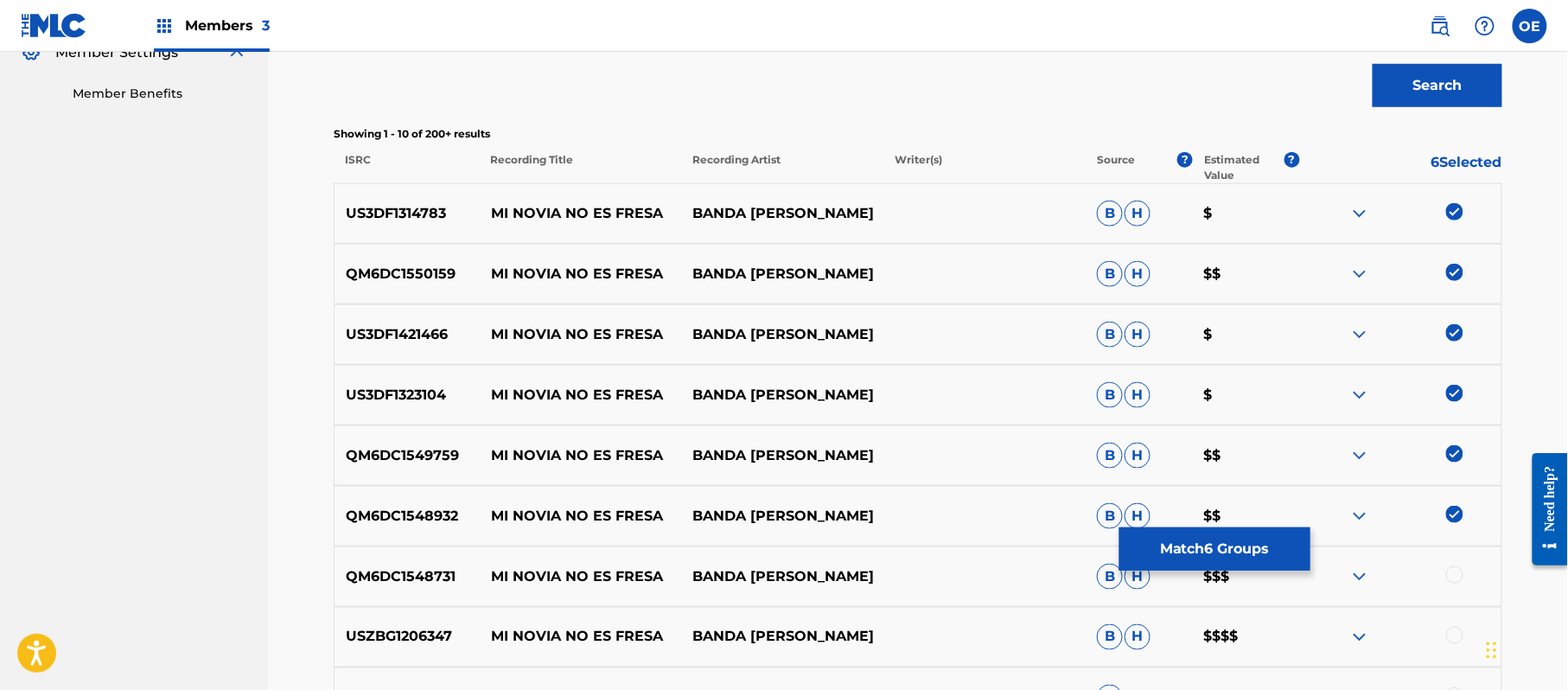
scroll to position [645, 0]
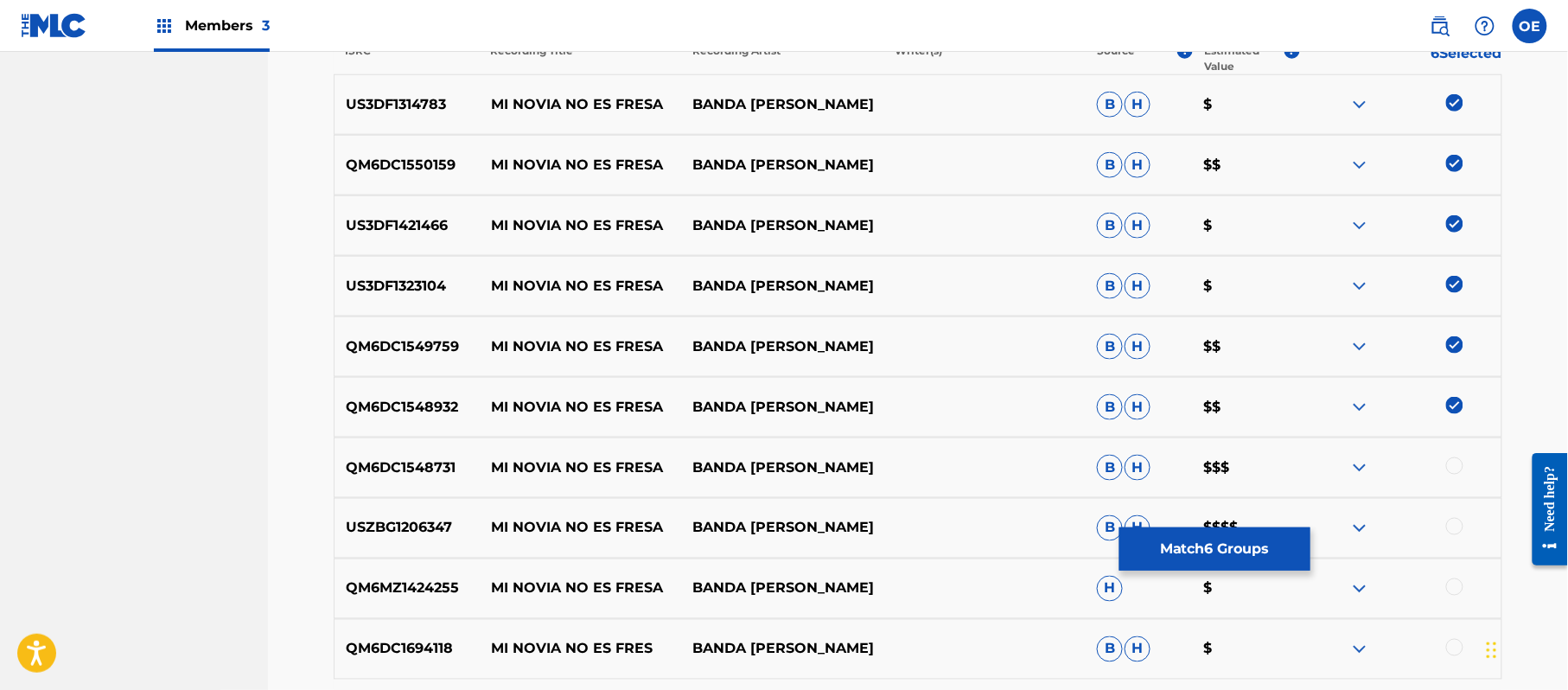
click at [1453, 467] on div at bounding box center [1455, 466] width 17 height 17
click at [1464, 538] on div at bounding box center [1400, 528] width 203 height 21
click at [1454, 525] on div at bounding box center [1455, 526] width 17 height 17
click at [1463, 592] on div at bounding box center [1400, 589] width 203 height 21
click at [1457, 656] on div at bounding box center [1400, 649] width 203 height 21
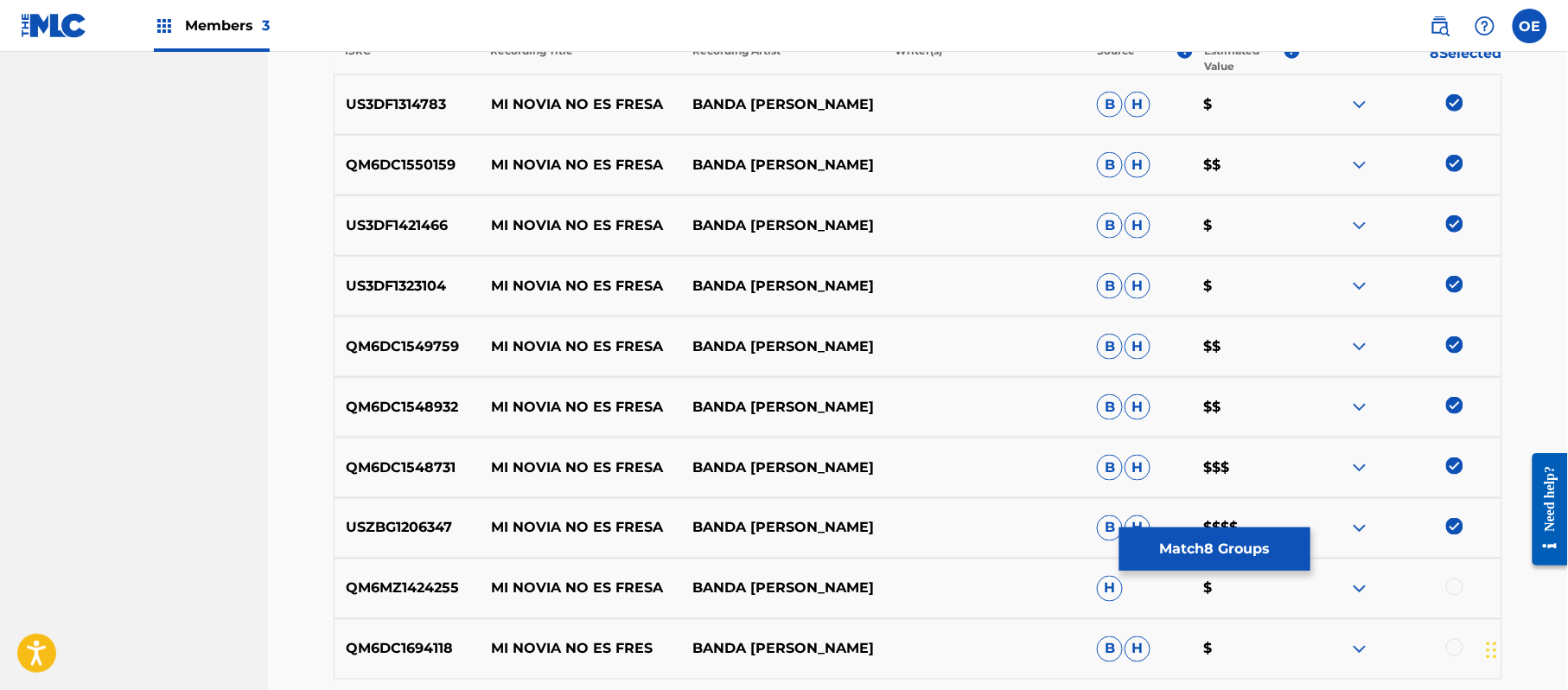
click at [1452, 641] on div at bounding box center [1455, 647] width 17 height 17
click at [1456, 595] on div at bounding box center [1455, 587] width 17 height 17
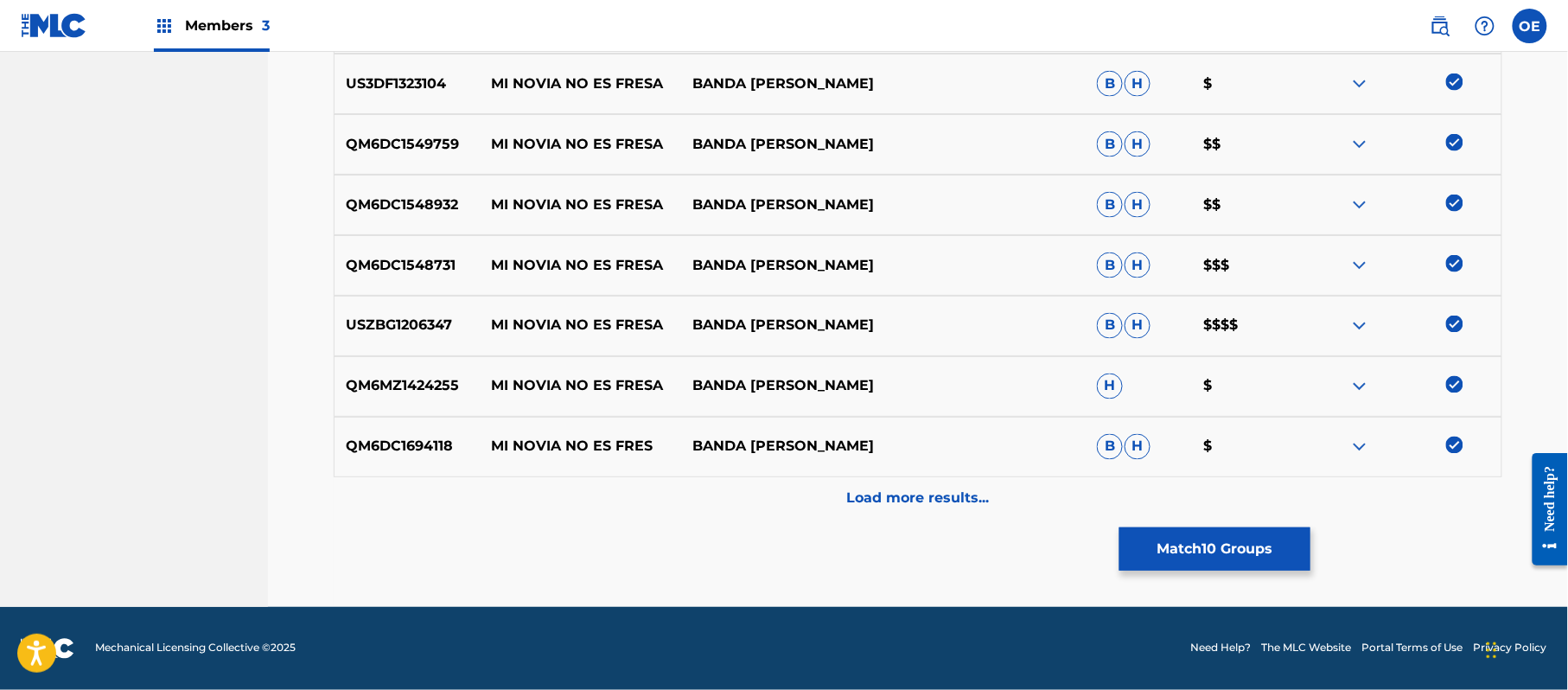
click at [885, 515] on div "Load more results..." at bounding box center [918, 498] width 1168 height 43
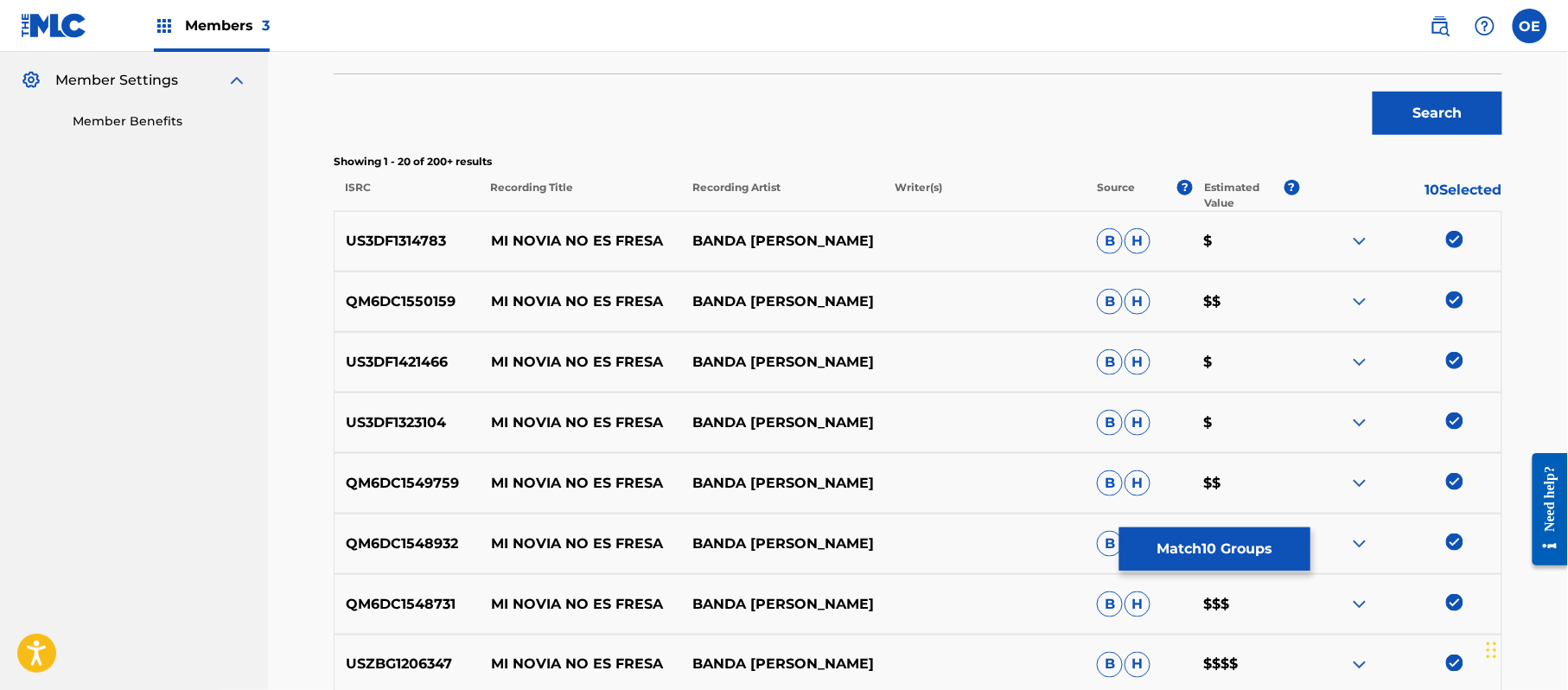
scroll to position [502, 0]
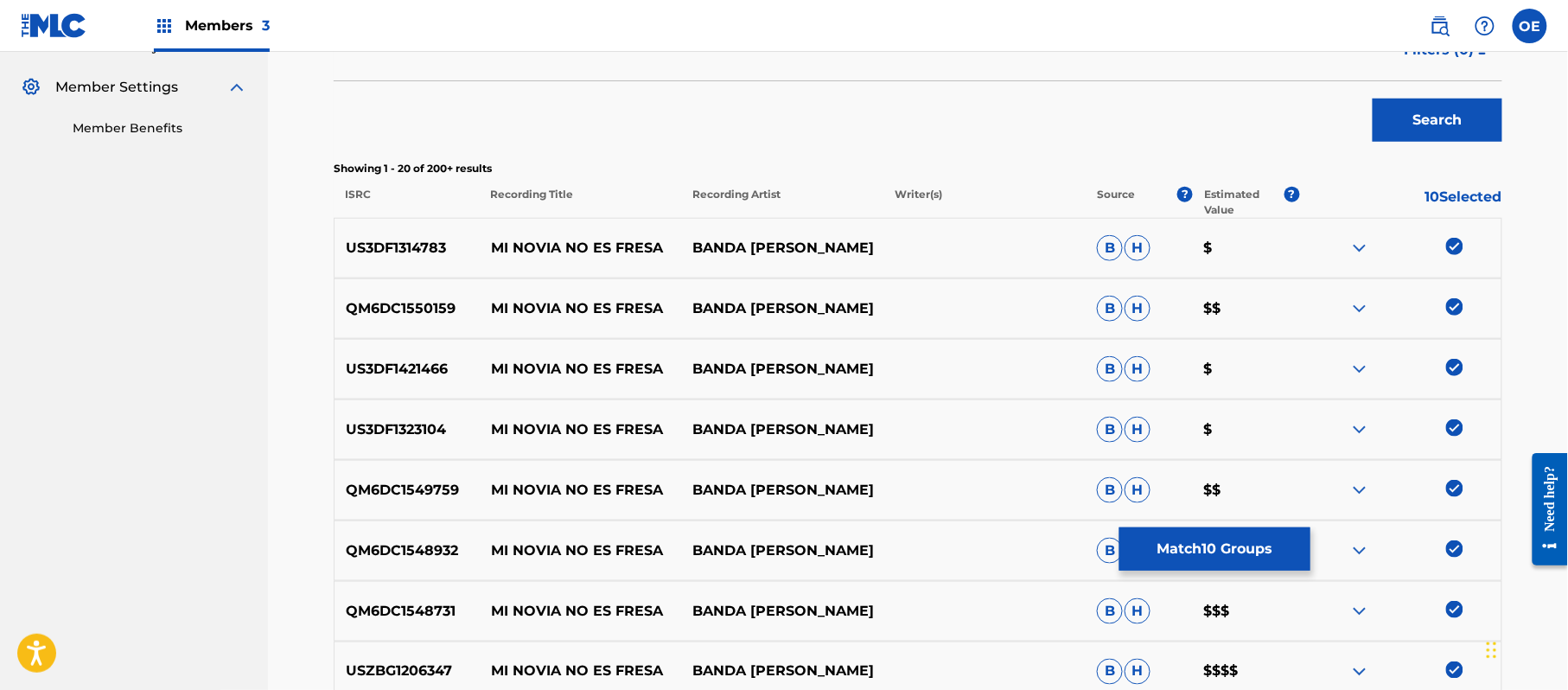
click at [1203, 551] on button "Match 10 Groups" at bounding box center [1214, 548] width 191 height 43
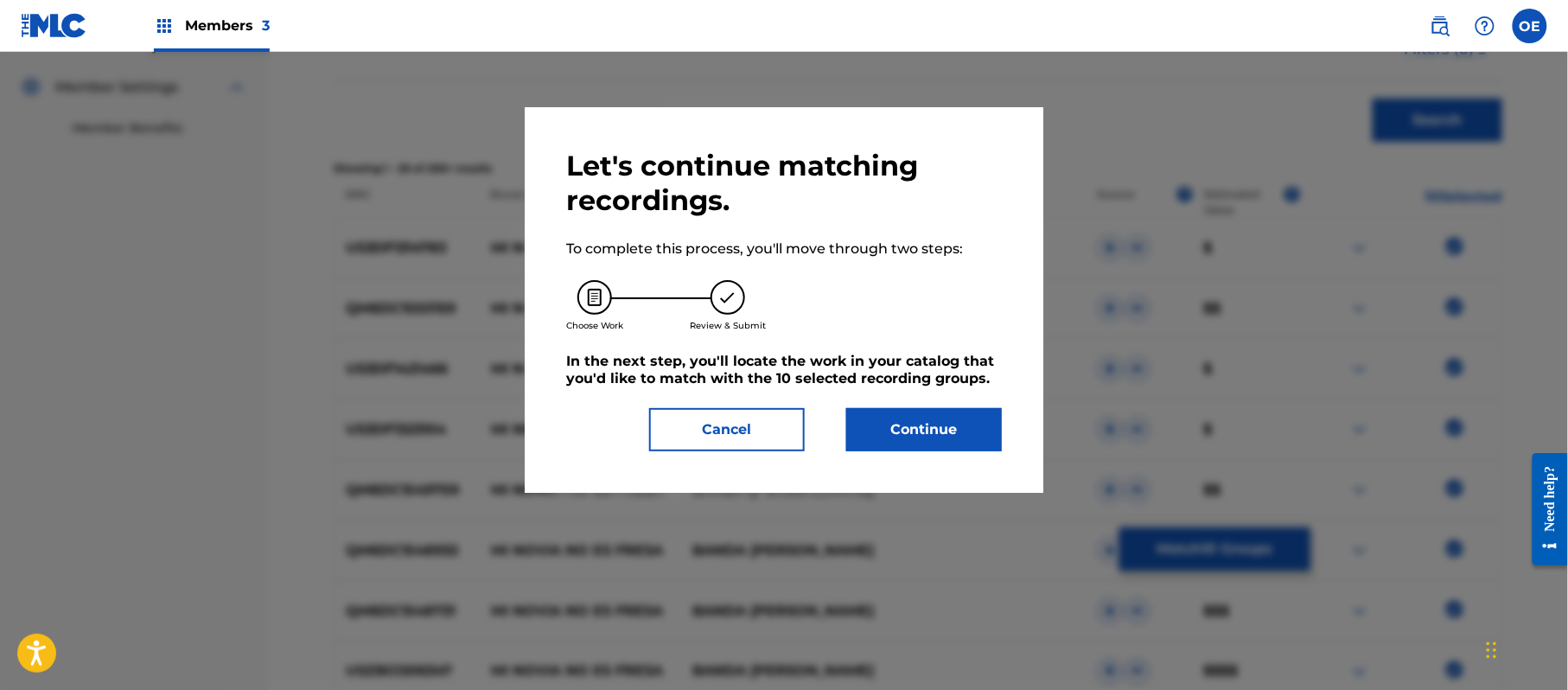
click at [912, 420] on button "Continue" at bounding box center [924, 429] width 156 height 43
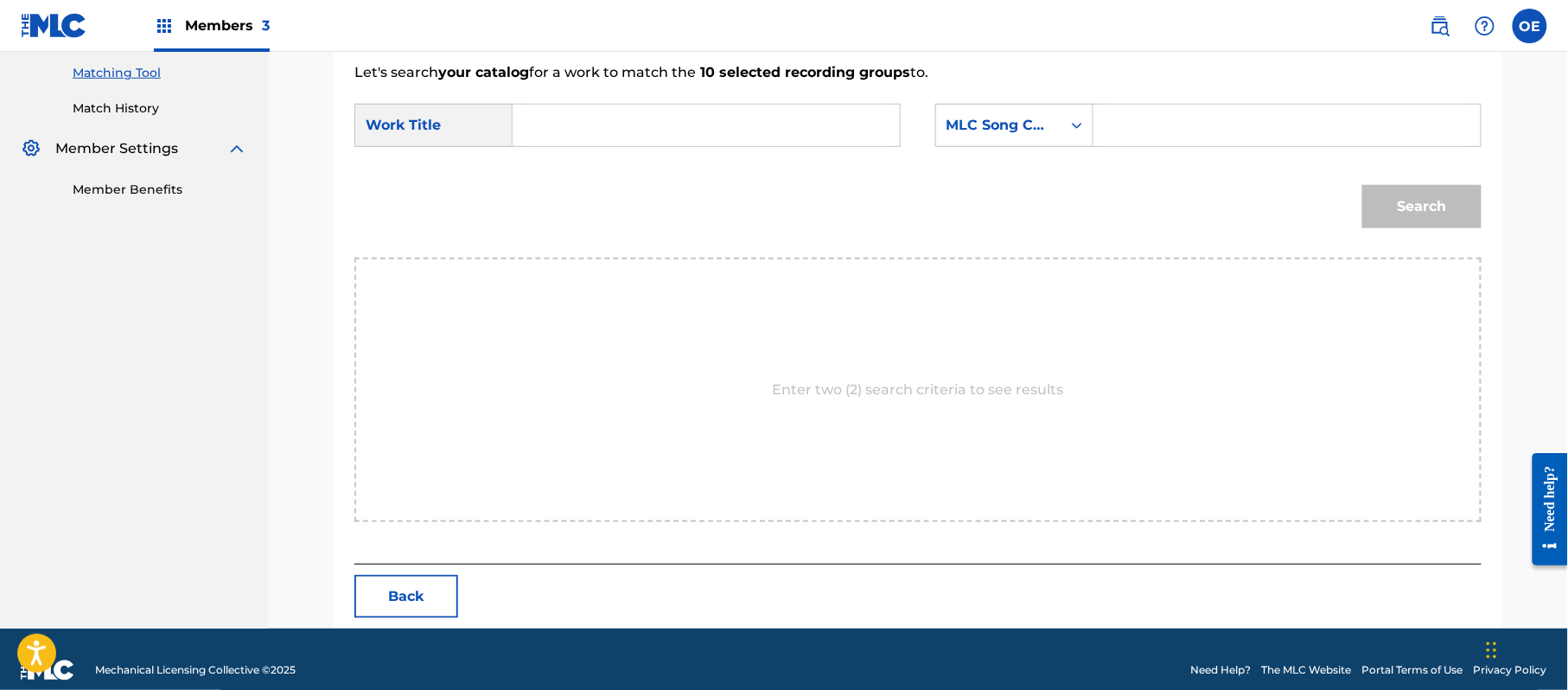
scroll to position [462, 0]
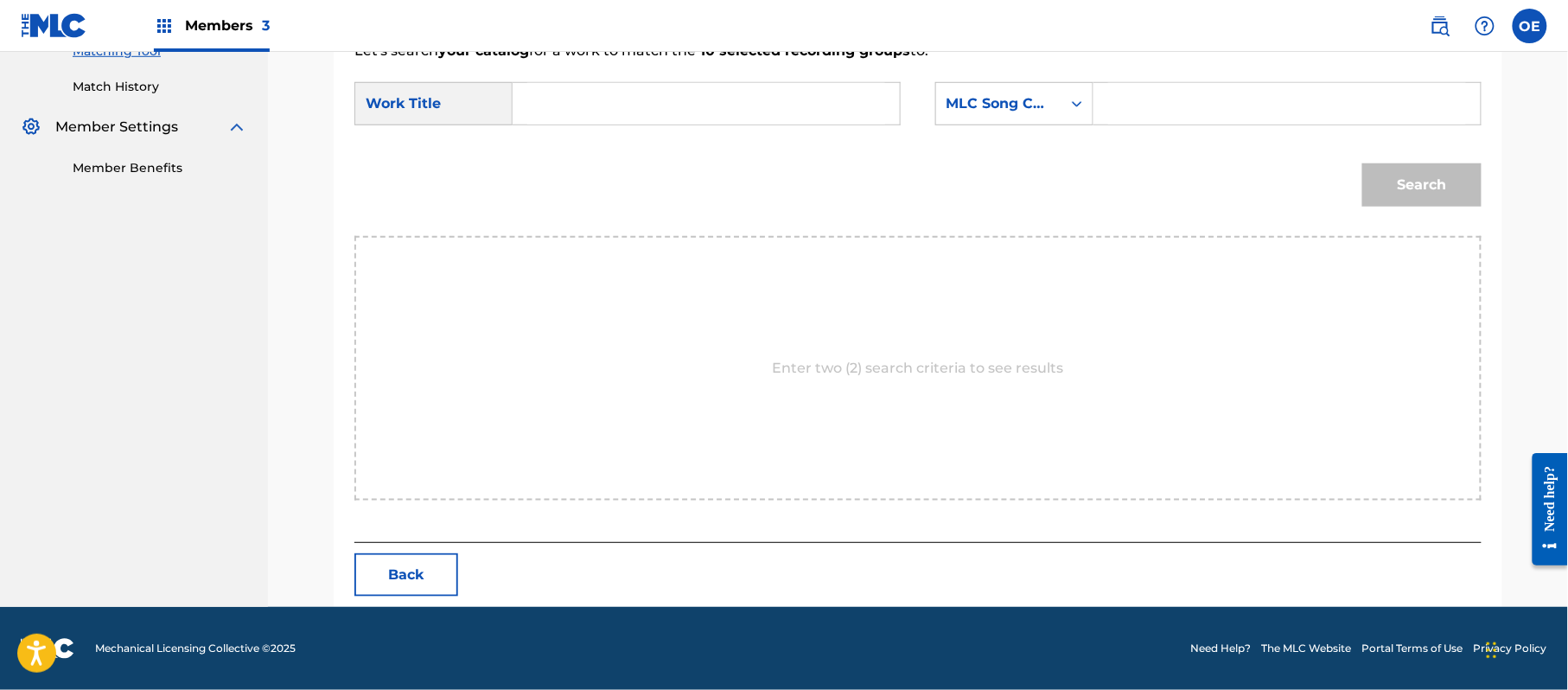
paste input "MI NOVIA NO ES FRESA"
type input "MI NOVIA NO ES FRESA"
click at [992, 112] on div "MLC Song Code" at bounding box center [999, 104] width 105 height 21
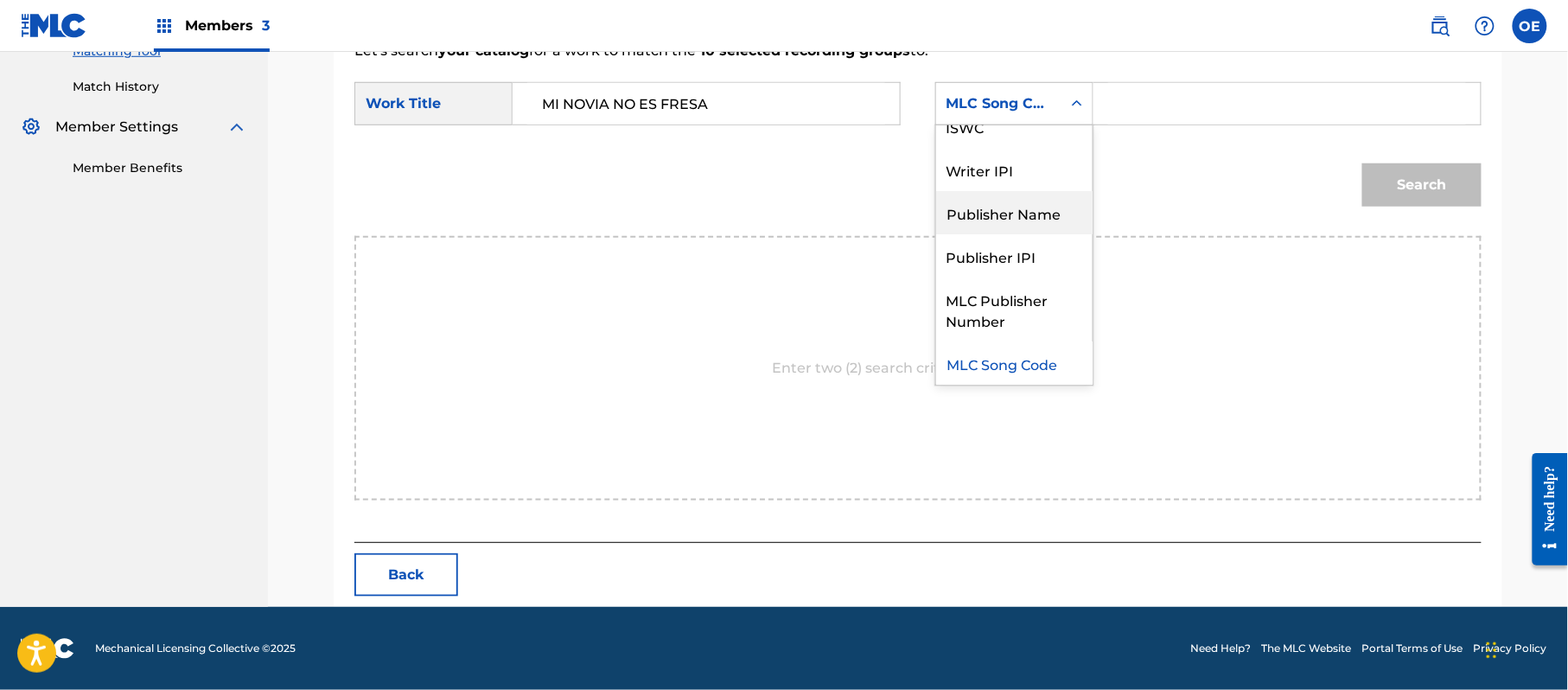
scroll to position [0, 0]
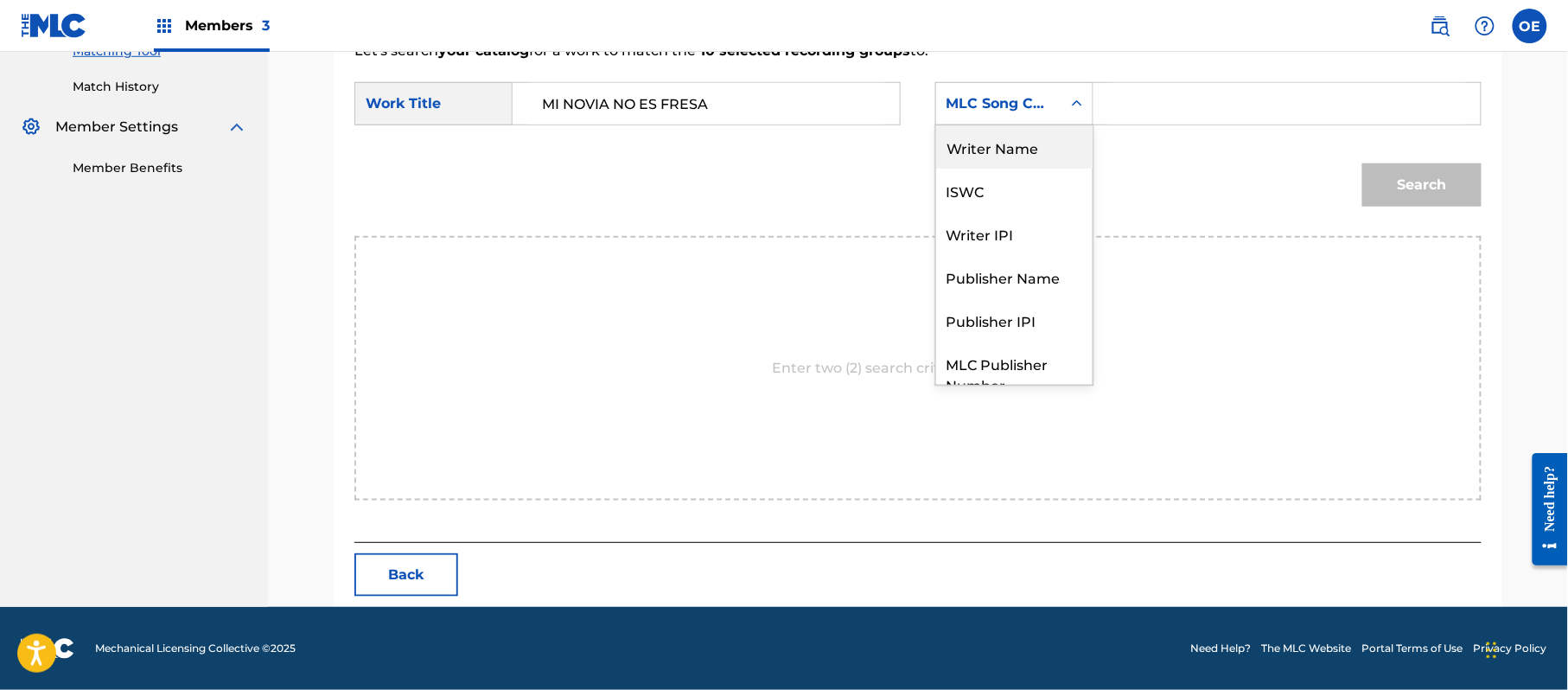
click at [990, 139] on div "Writer Name" at bounding box center [1014, 147] width 156 height 43
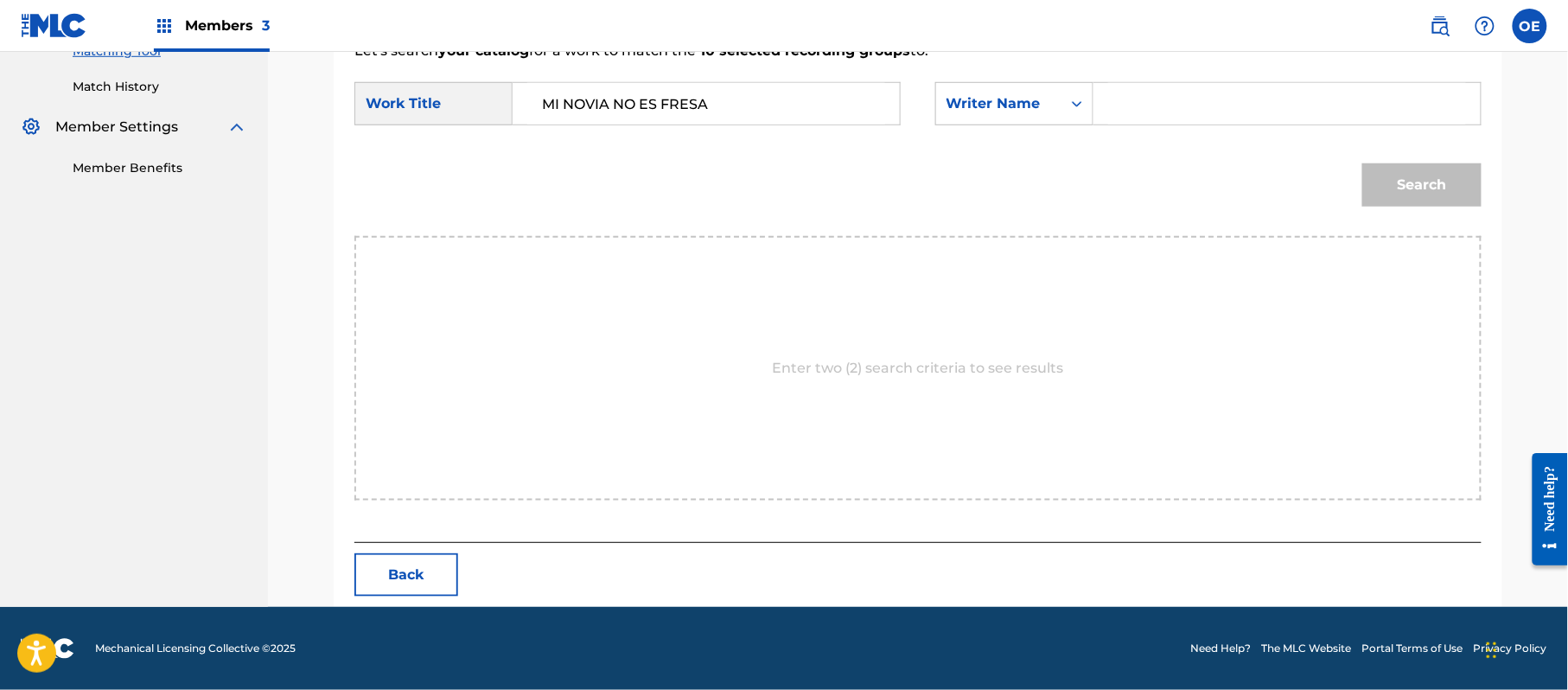
paste input "[PERSON_NAME]"
type input "[PERSON_NAME]"
click at [1439, 174] on button "Search" at bounding box center [1421, 185] width 119 height 43
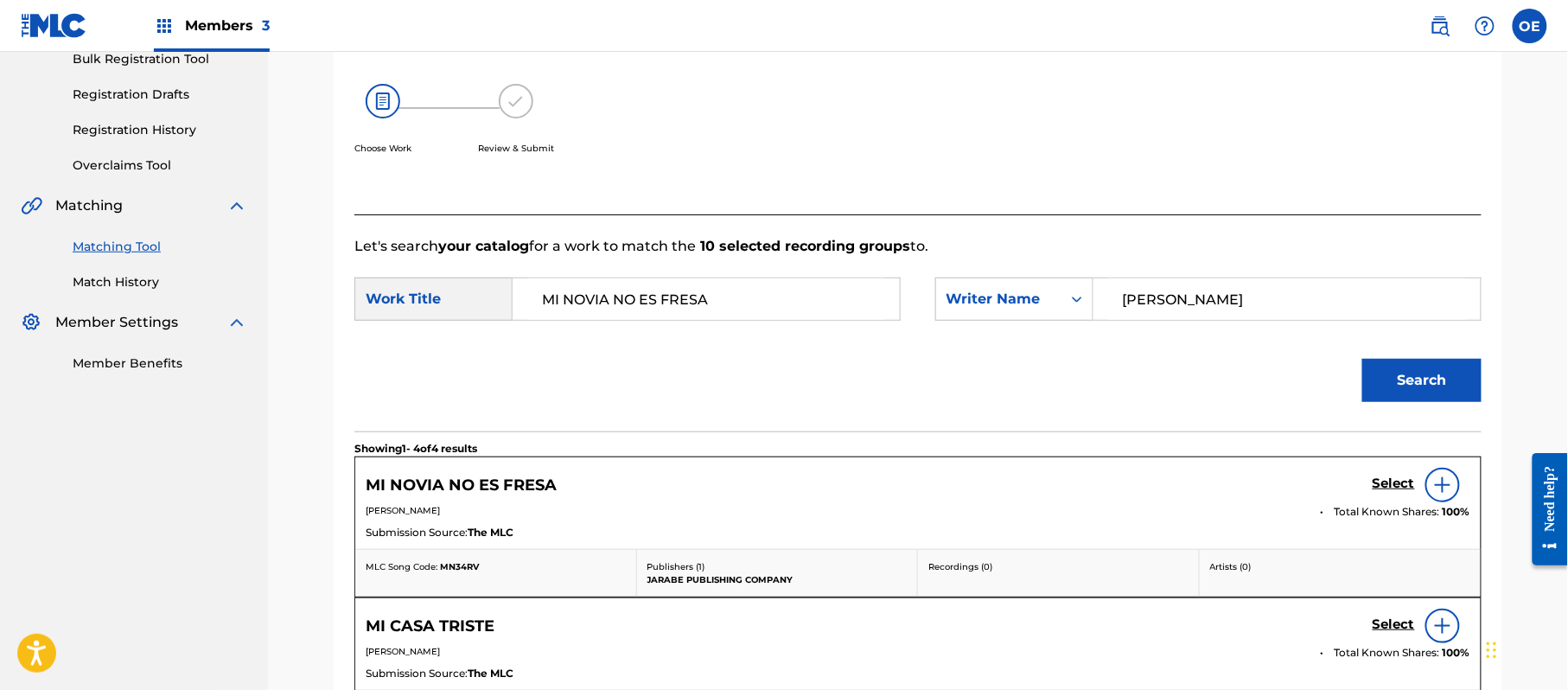
scroll to position [462, 0]
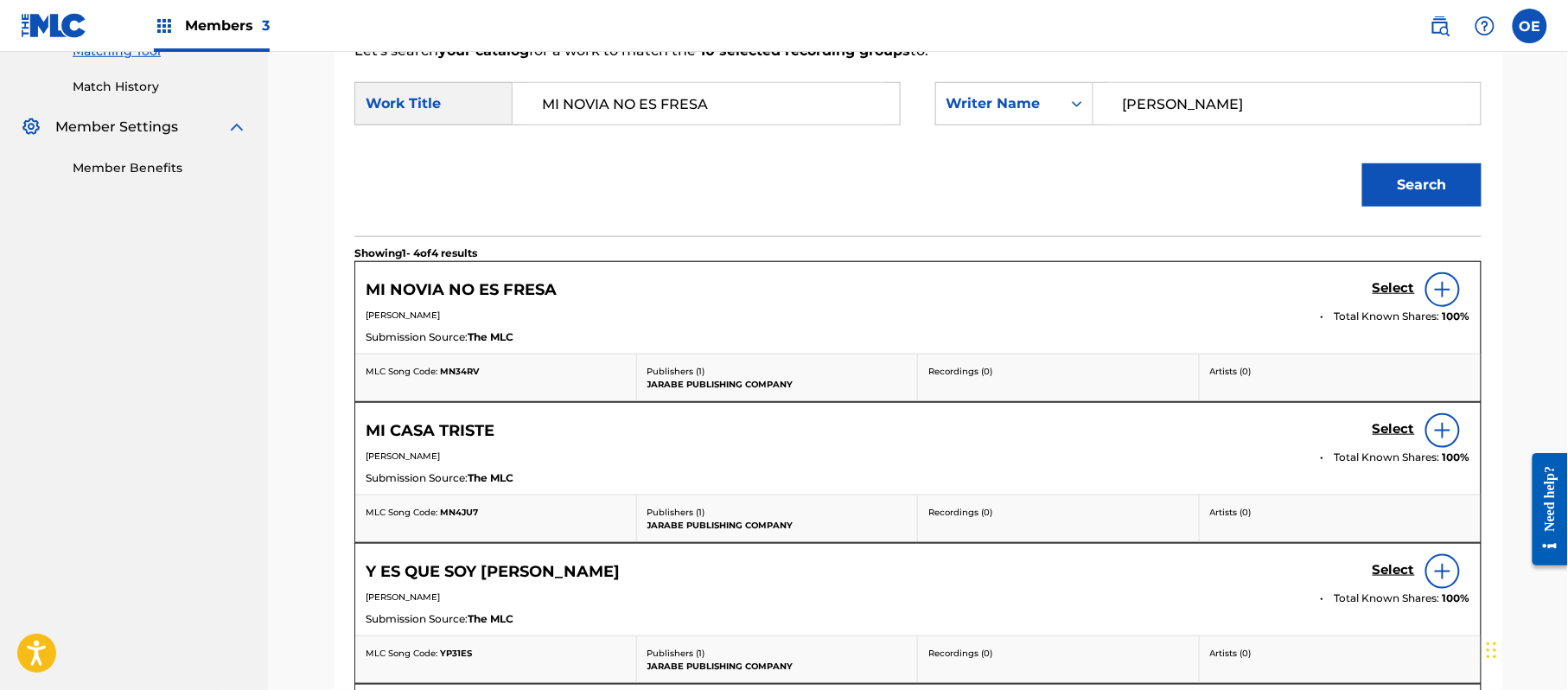
click at [1390, 284] on h5 "Select" at bounding box center [1393, 287] width 43 height 16
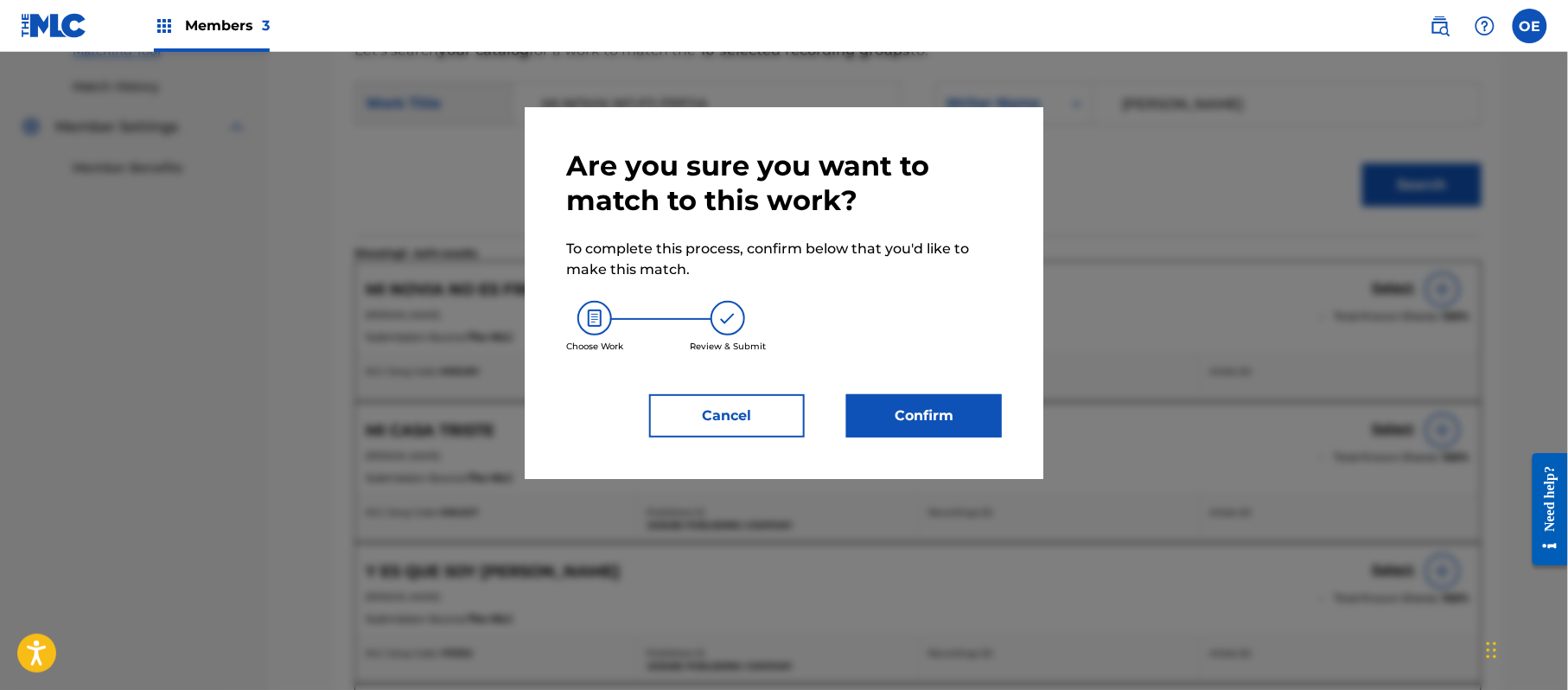
click at [911, 420] on button "Confirm" at bounding box center [924, 415] width 156 height 43
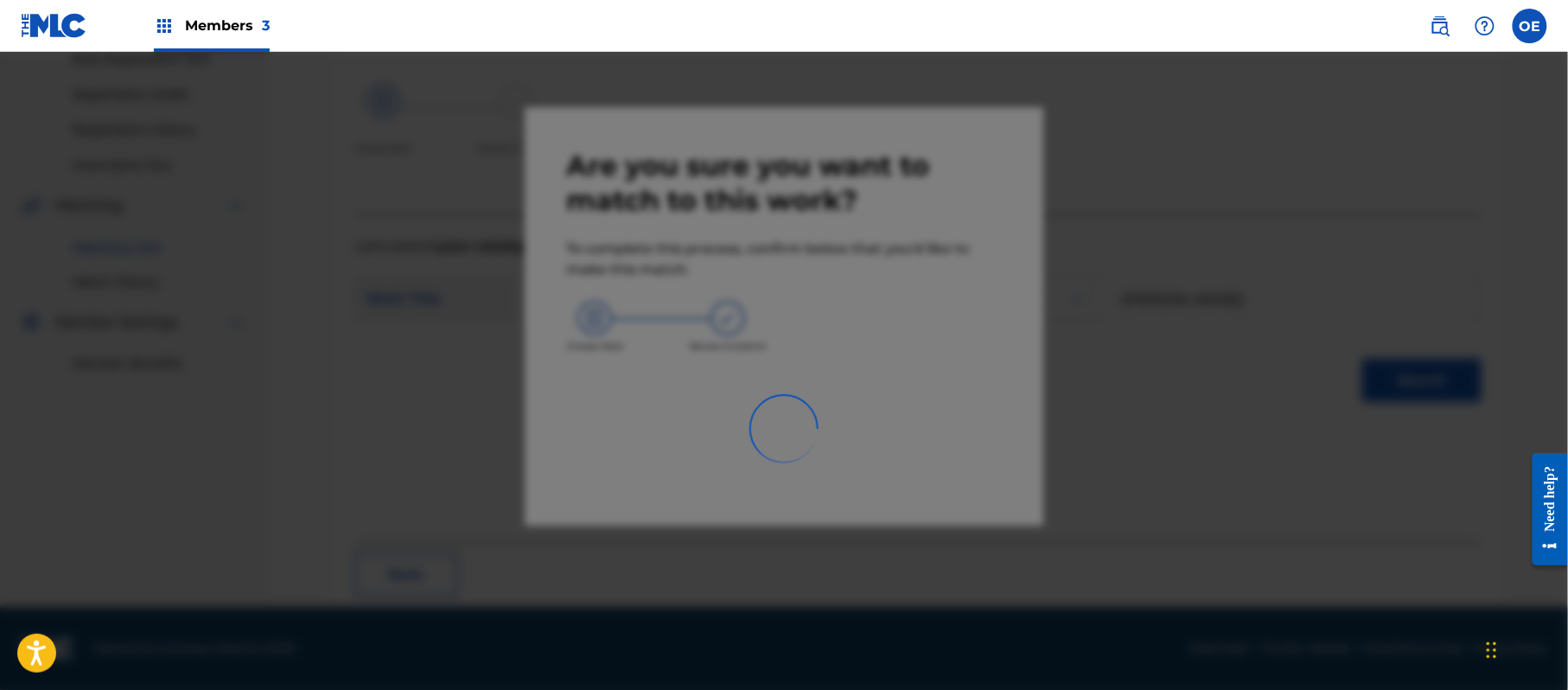
scroll to position [69, 0]
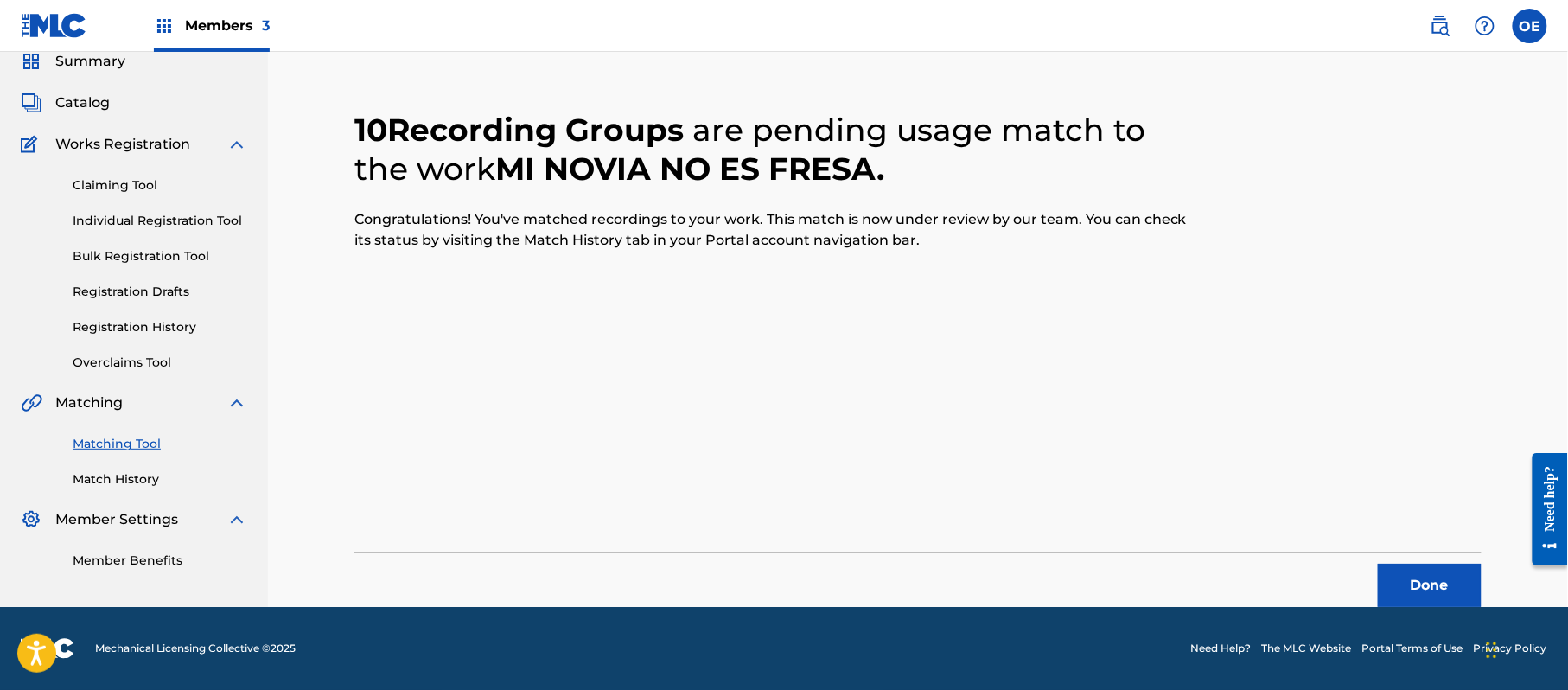
click at [1418, 591] on button "Done" at bounding box center [1429, 584] width 104 height 43
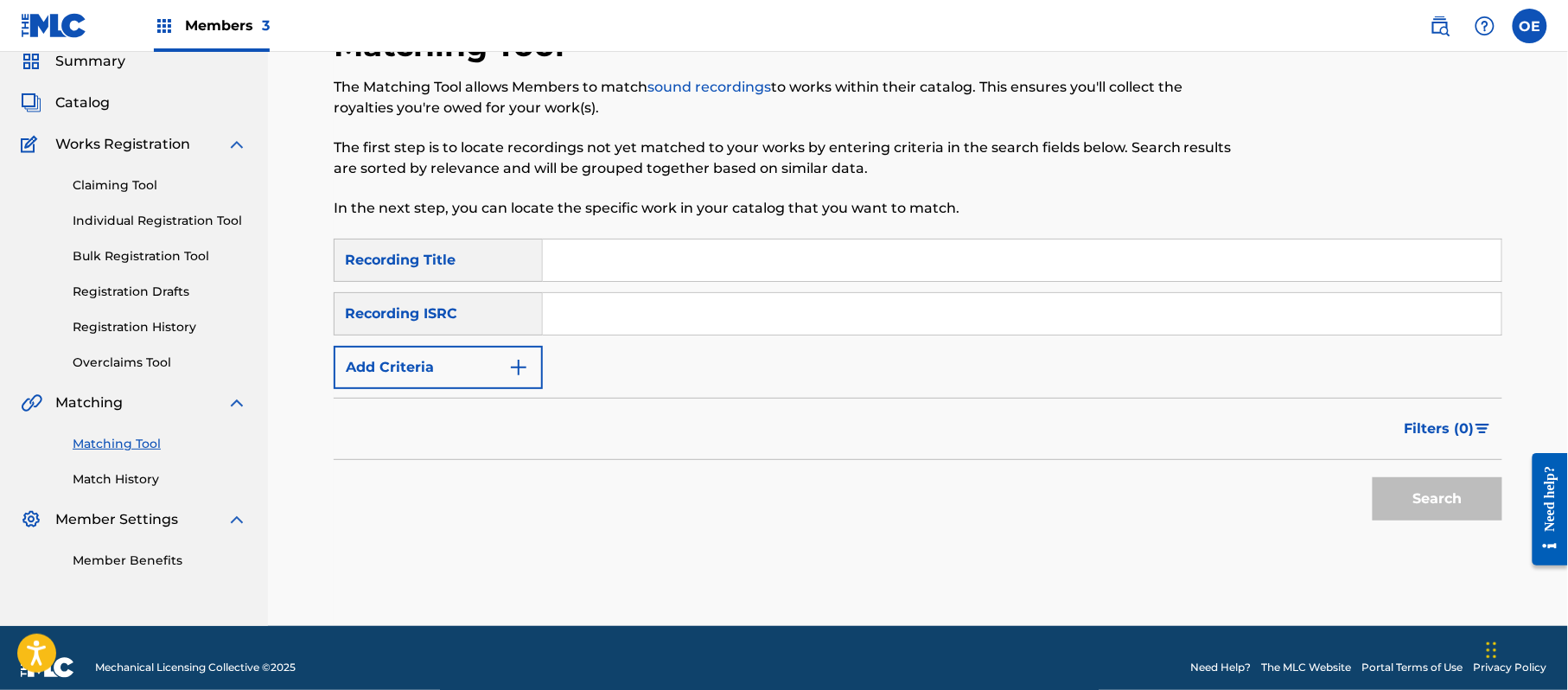
click at [126, 448] on link "Matching Tool" at bounding box center [159, 444] width 174 height 18
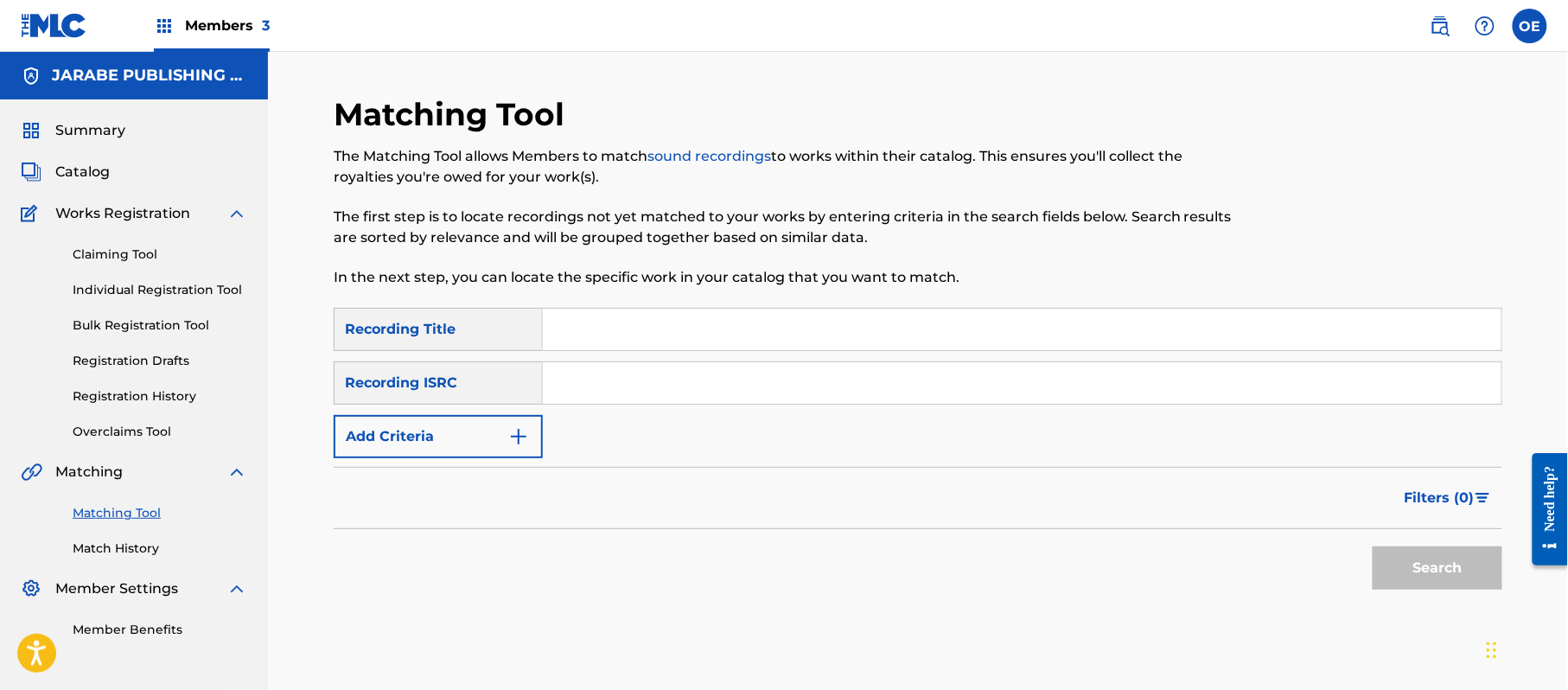
click at [143, 552] on link "Match History" at bounding box center [159, 548] width 174 height 18
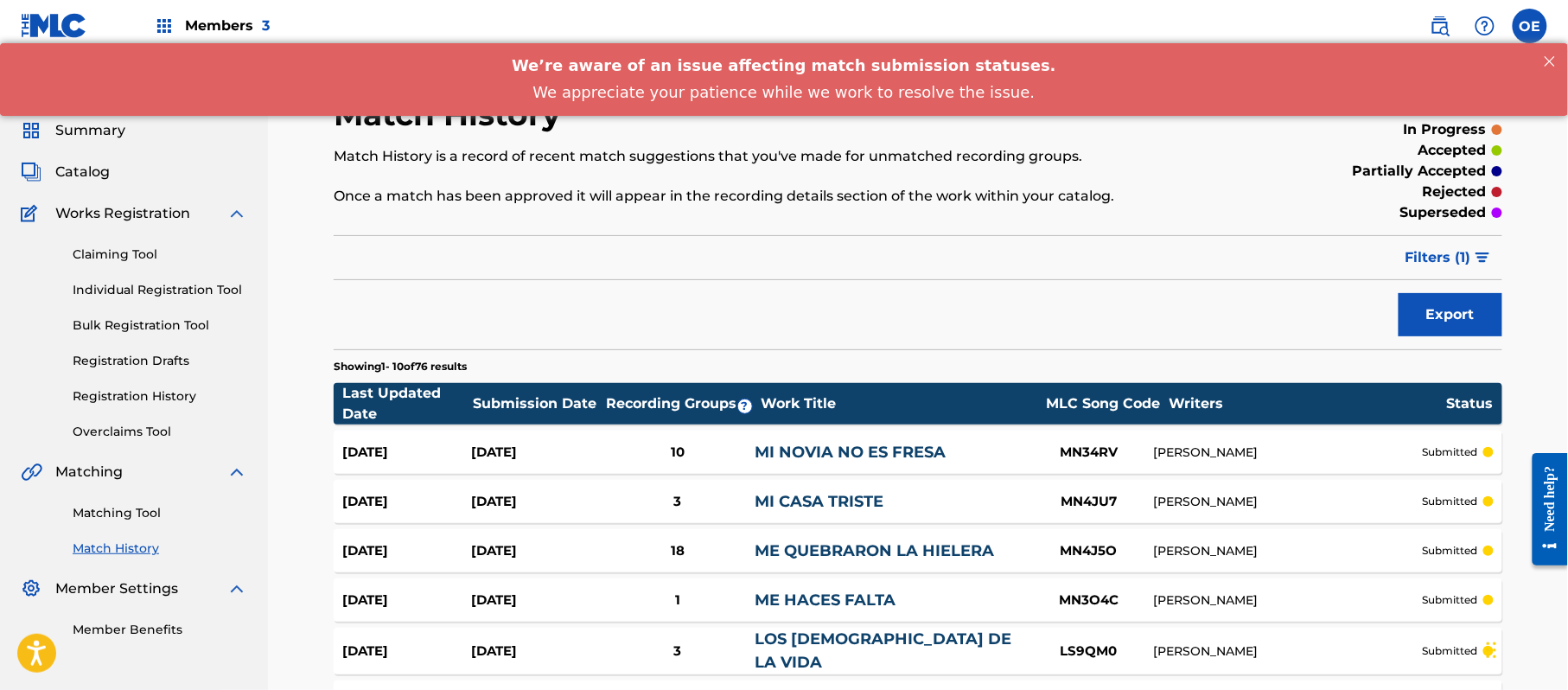
drag, startPoint x: 156, startPoint y: 295, endPoint x: 174, endPoint y: 301, distance: 19.0
click at [156, 295] on link "Individual Registration Tool" at bounding box center [159, 289] width 174 height 18
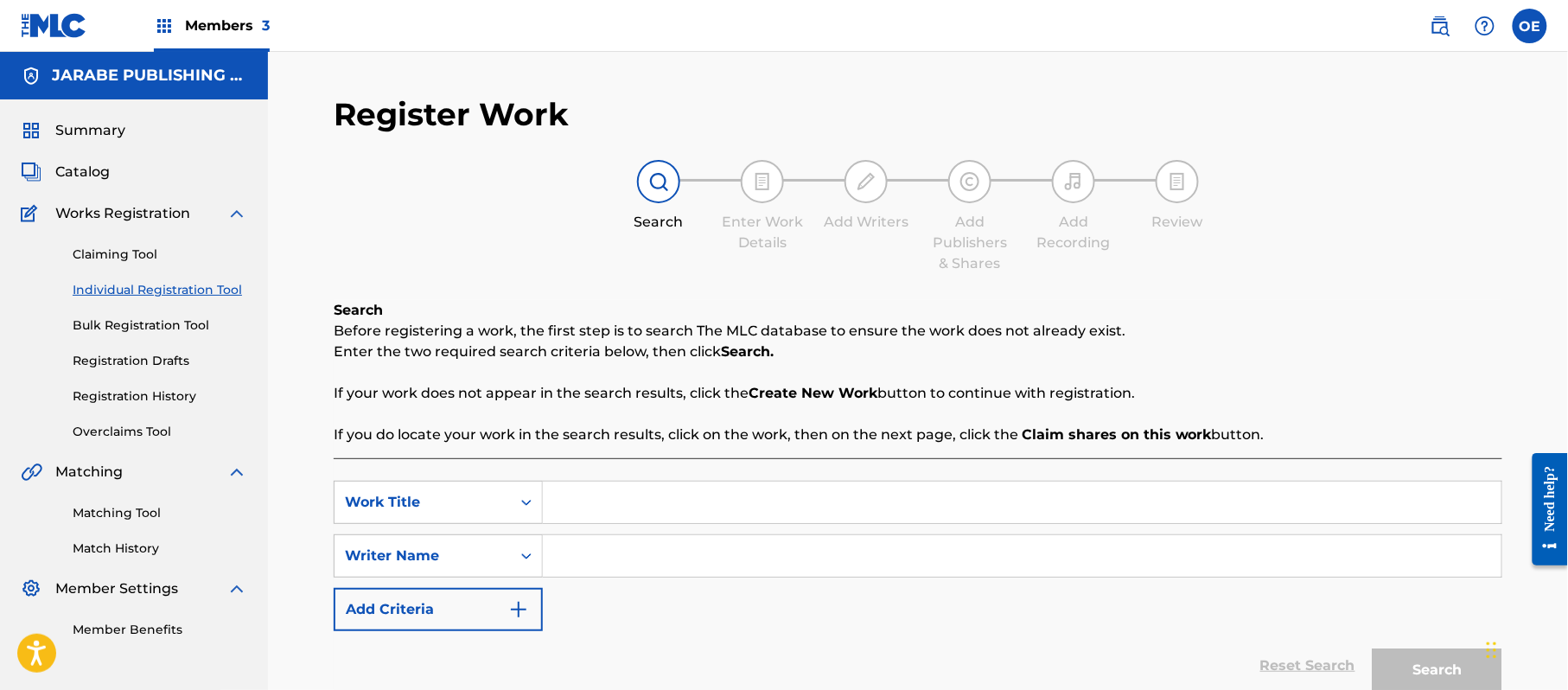
paste input "MUJERES HERMOSAS"
type input "MUJERES HERMOSAS"
click at [143, 504] on link "Matching Tool" at bounding box center [159, 513] width 174 height 18
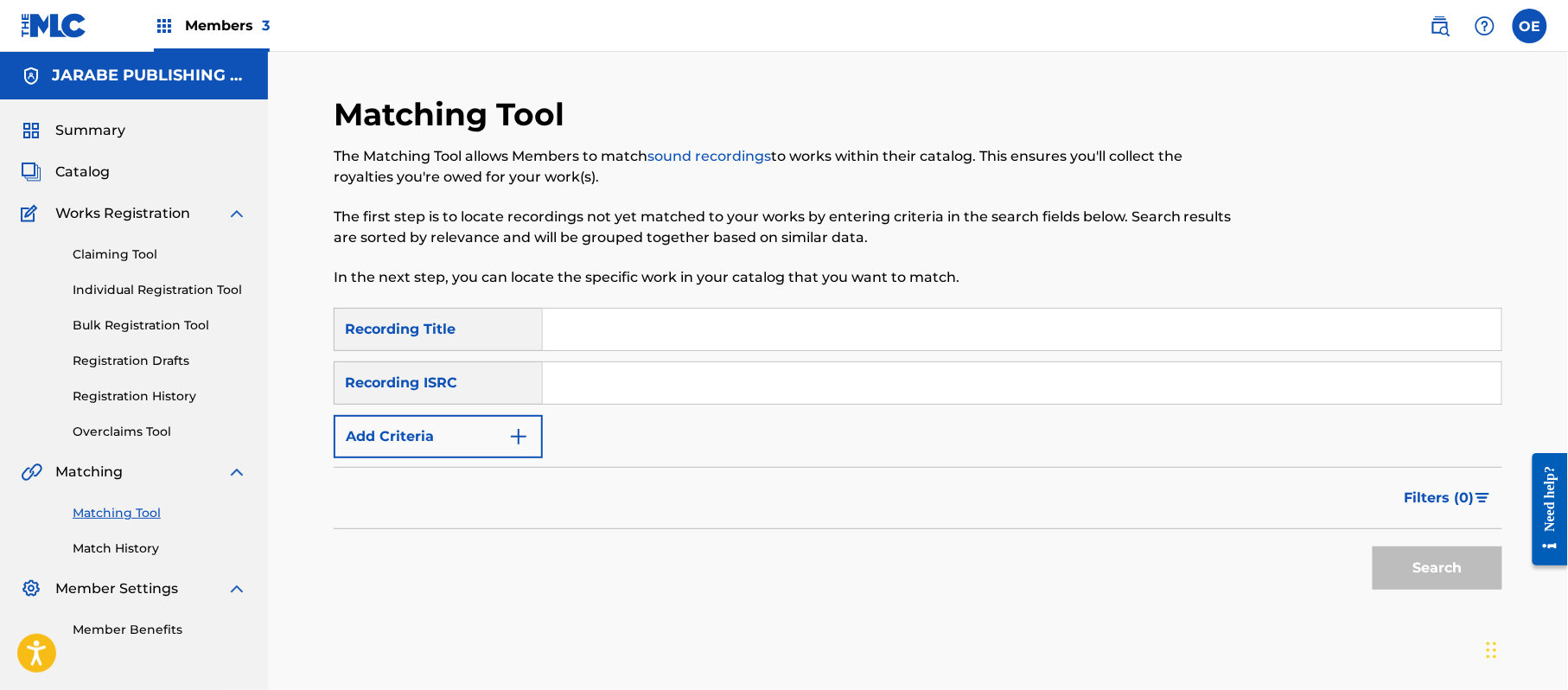
paste input "MUJERES HERMOSAS"
type input "MUJERES HERMOSAS"
click at [491, 423] on button "Add Criteria" at bounding box center [439, 436] width 209 height 43
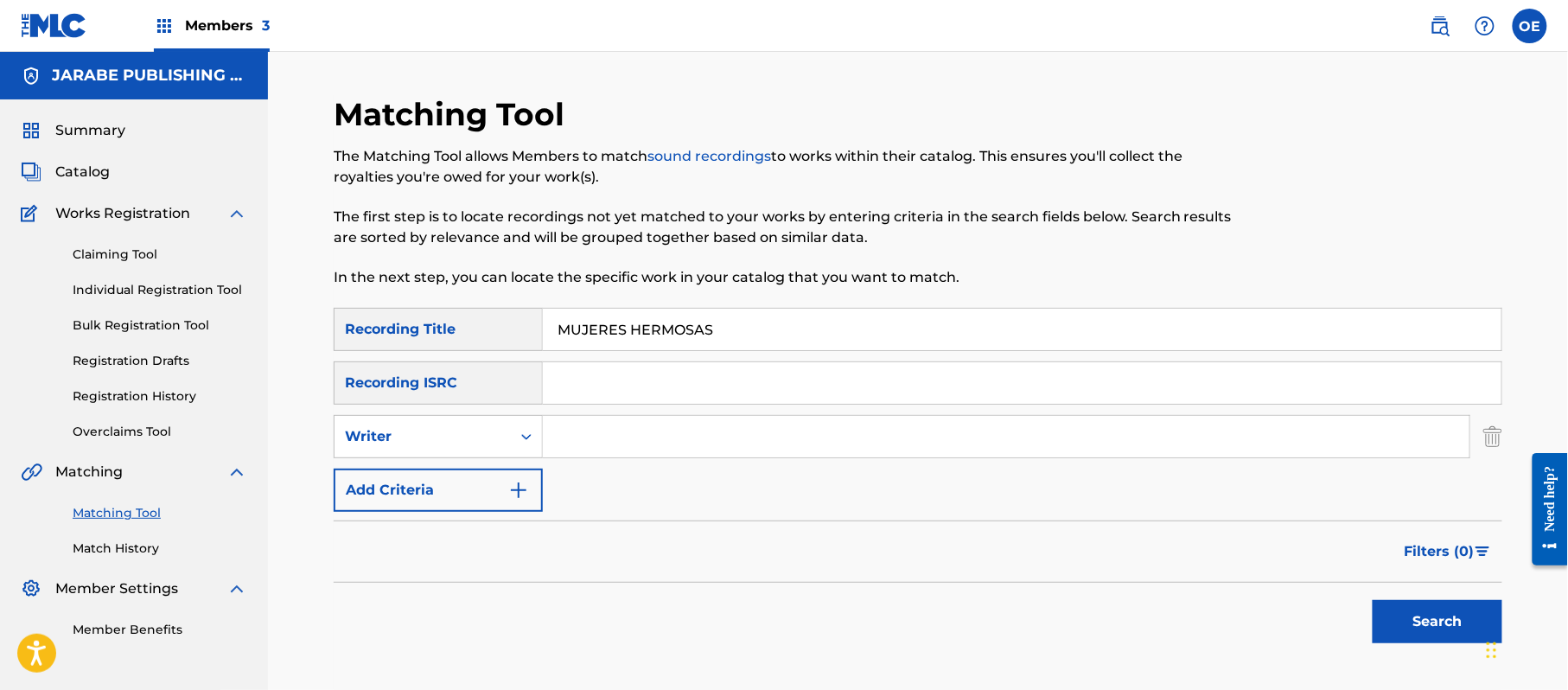
click at [491, 423] on div "Writer" at bounding box center [422, 436] width 176 height 33
click at [422, 463] on div "Recording Artist" at bounding box center [439, 479] width 207 height 43
paste input "LOS ACUARIO DE [GEOGRAPHIC_DATA]"
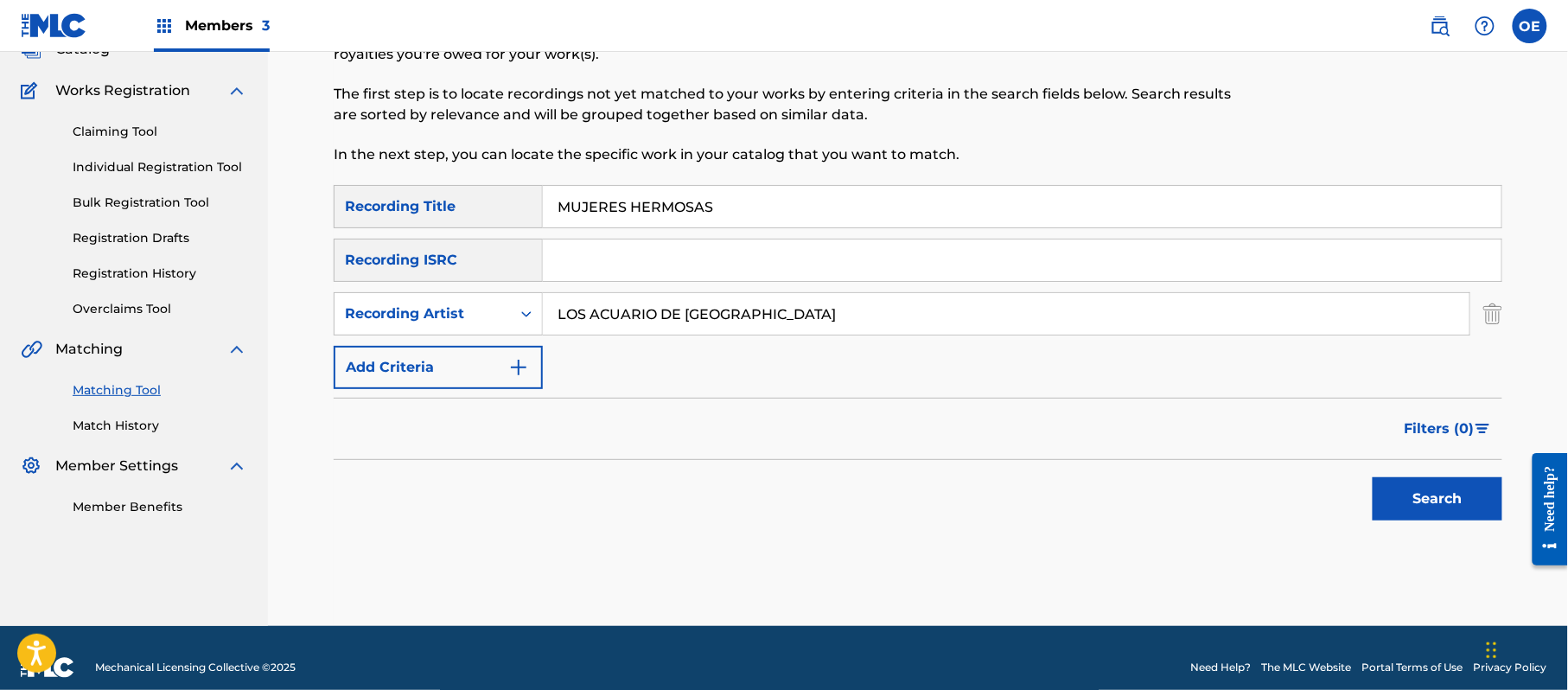
scroll to position [142, 0]
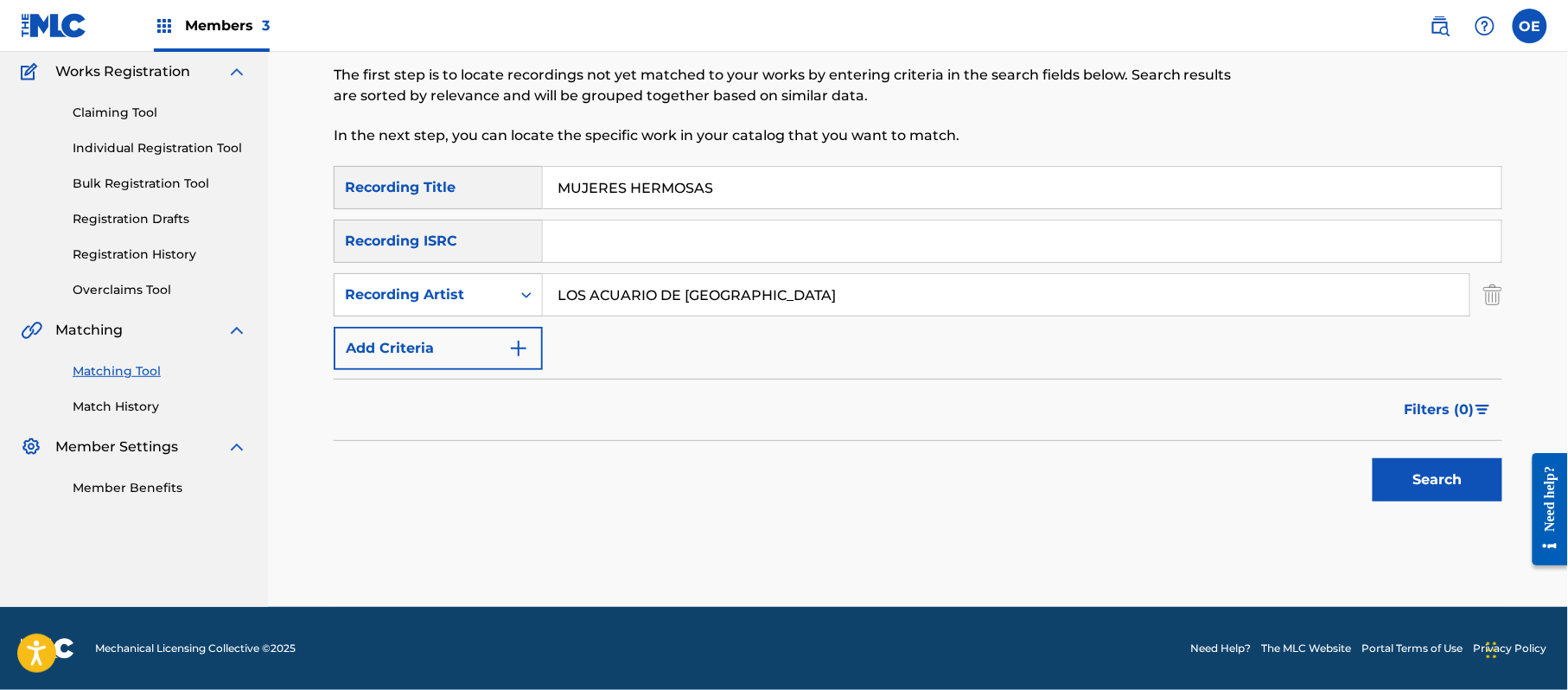
type input "LOS ACUARIO DE [GEOGRAPHIC_DATA]"
click at [1447, 461] on button "Search" at bounding box center [1437, 479] width 129 height 43
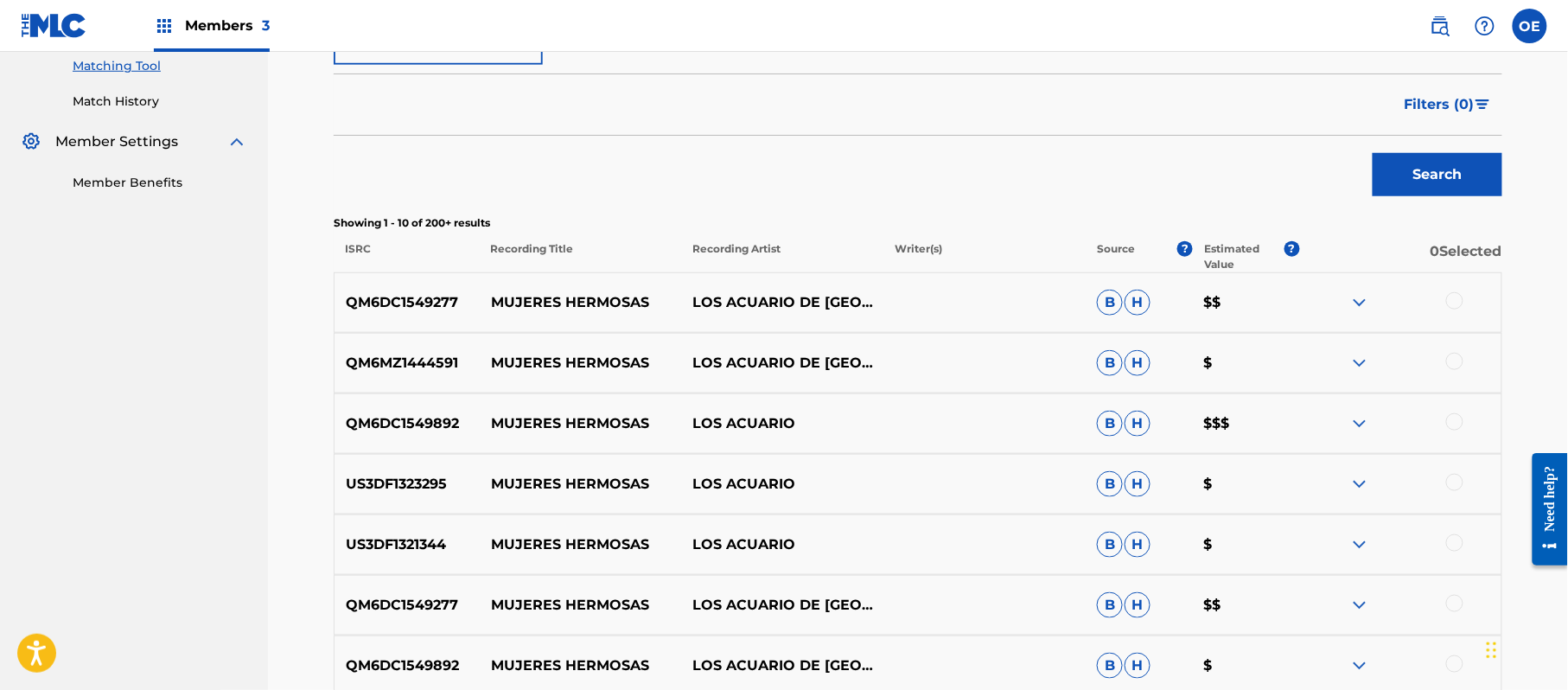
scroll to position [487, 0]
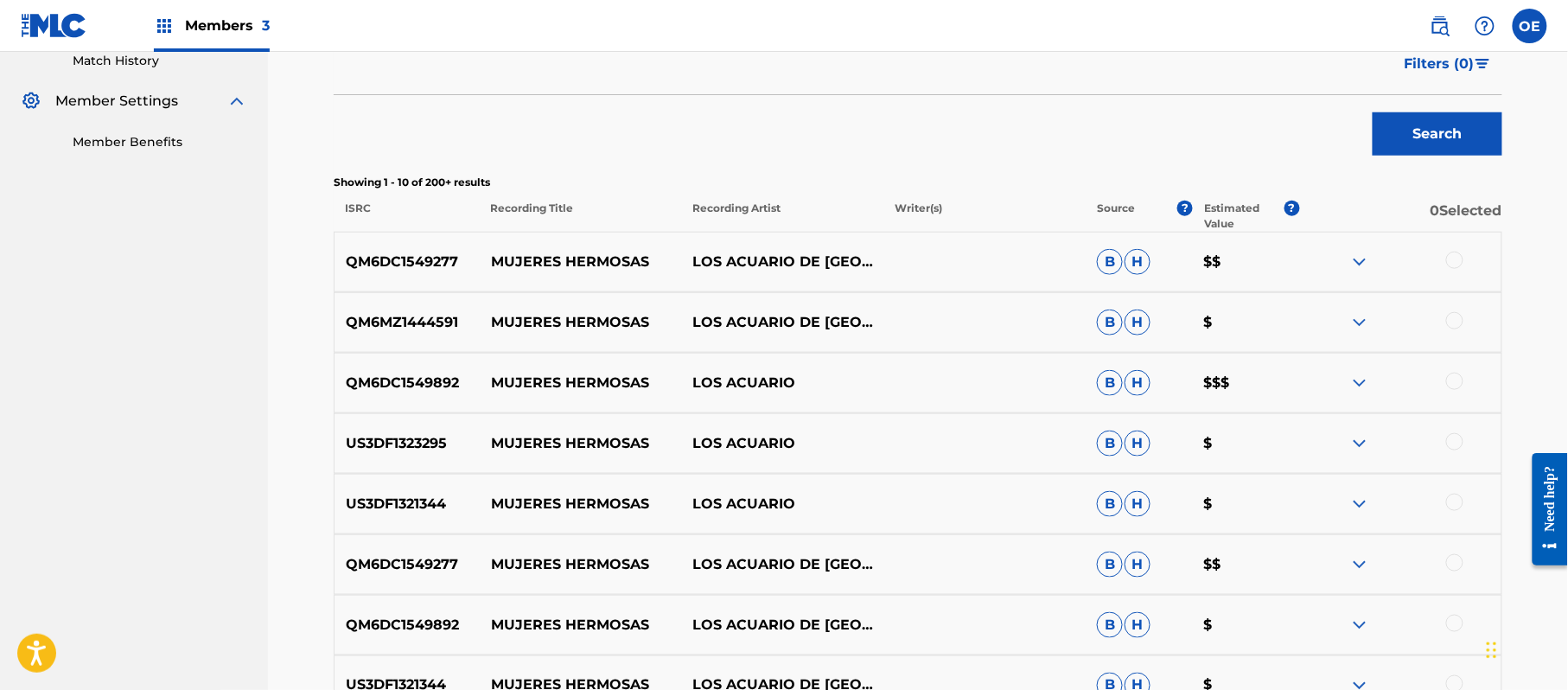
click at [1454, 263] on div at bounding box center [1455, 260] width 17 height 17
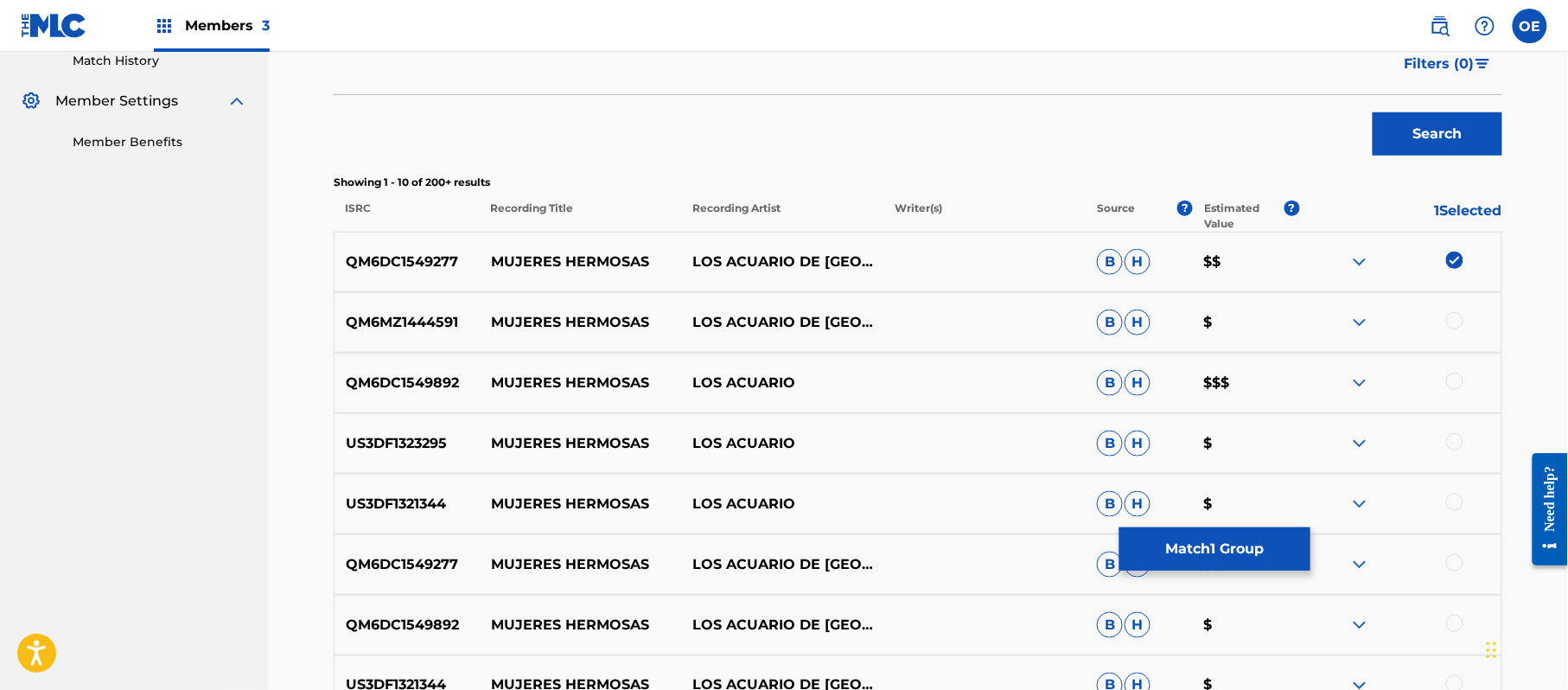
click at [1448, 319] on div at bounding box center [1455, 321] width 17 height 17
click at [1460, 378] on div at bounding box center [1455, 382] width 17 height 17
click at [1452, 438] on div at bounding box center [1455, 442] width 17 height 17
click at [1457, 513] on div at bounding box center [1400, 504] width 203 height 21
click at [1453, 502] on div at bounding box center [1455, 503] width 17 height 17
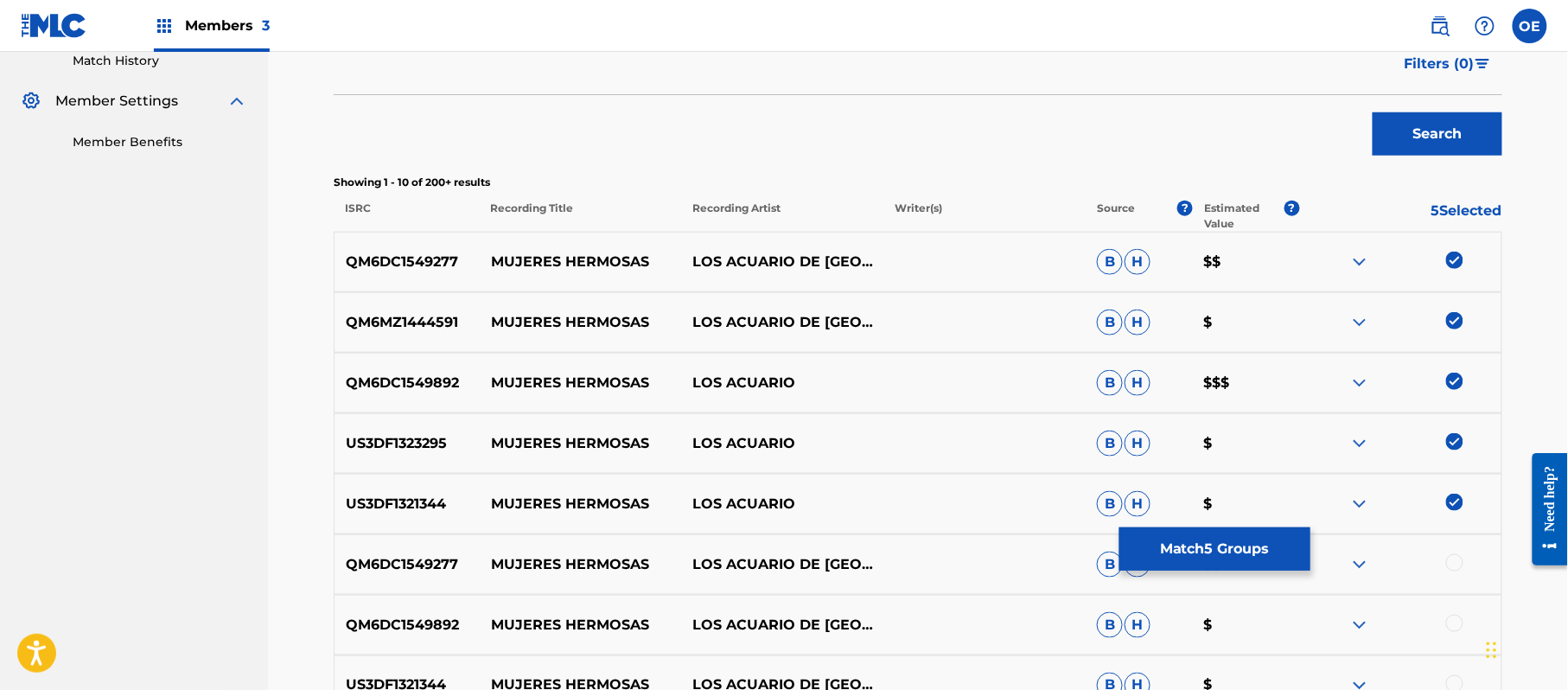
click at [1448, 565] on div at bounding box center [1455, 562] width 17 height 17
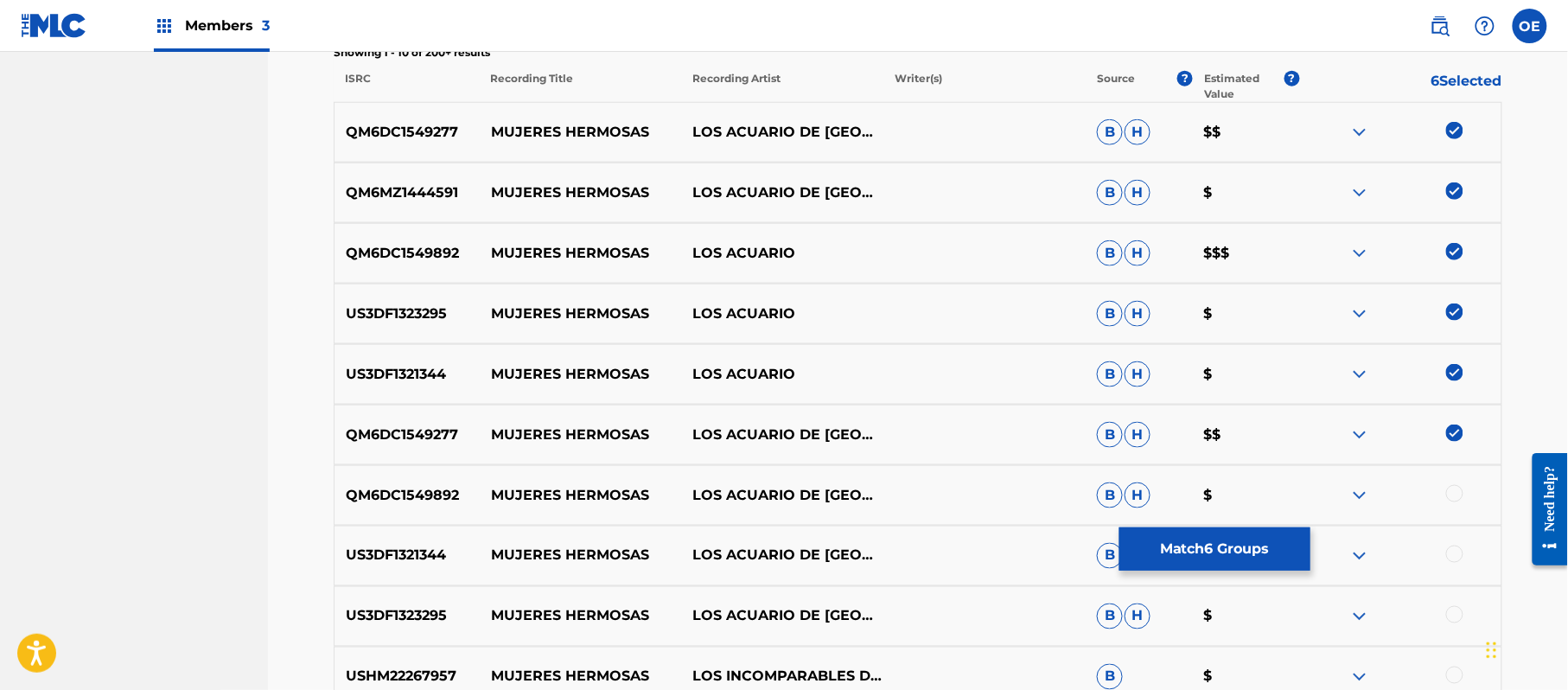
scroll to position [718, 0]
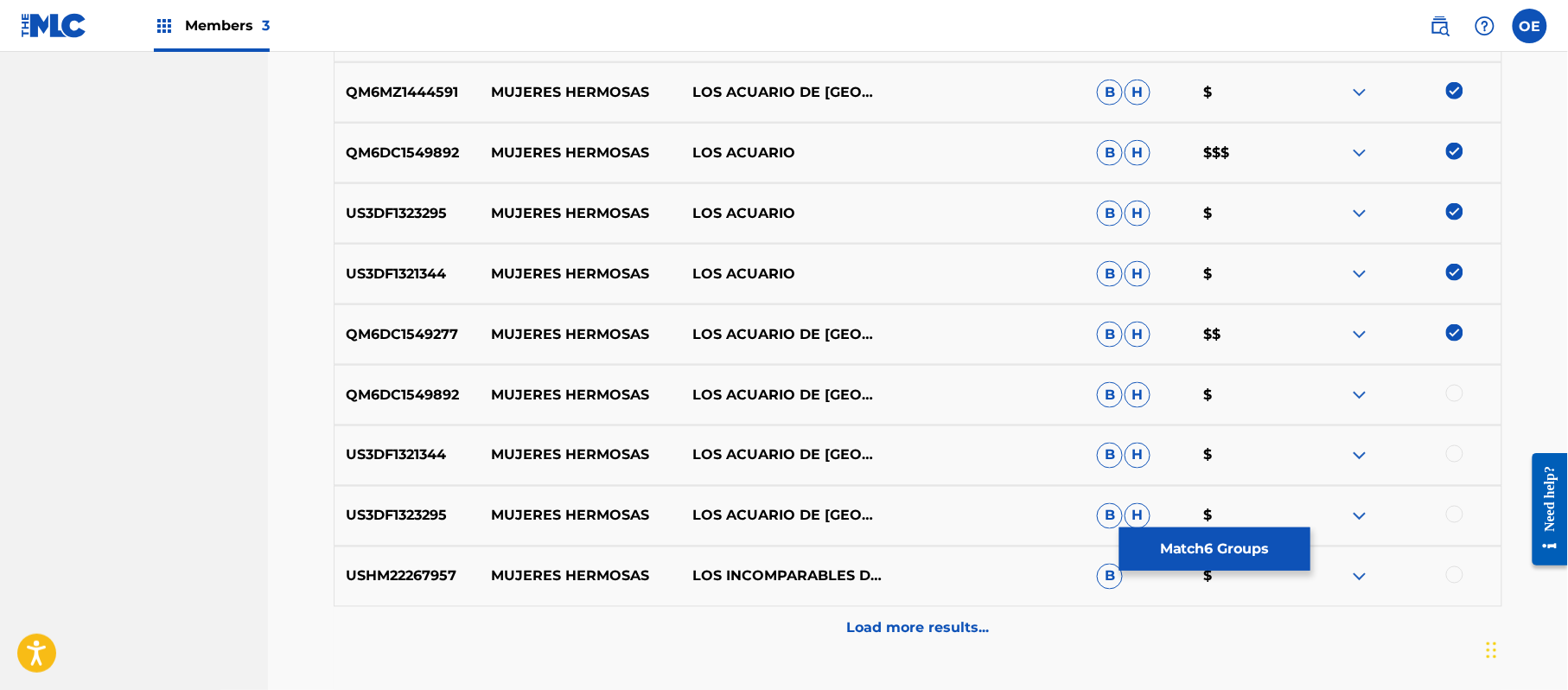
click at [1457, 394] on div at bounding box center [1455, 393] width 17 height 17
click at [1456, 455] on div at bounding box center [1455, 454] width 17 height 17
click at [1458, 508] on div at bounding box center [1455, 514] width 17 height 17
click at [1238, 542] on button "Match 9 Groups" at bounding box center [1214, 548] width 191 height 43
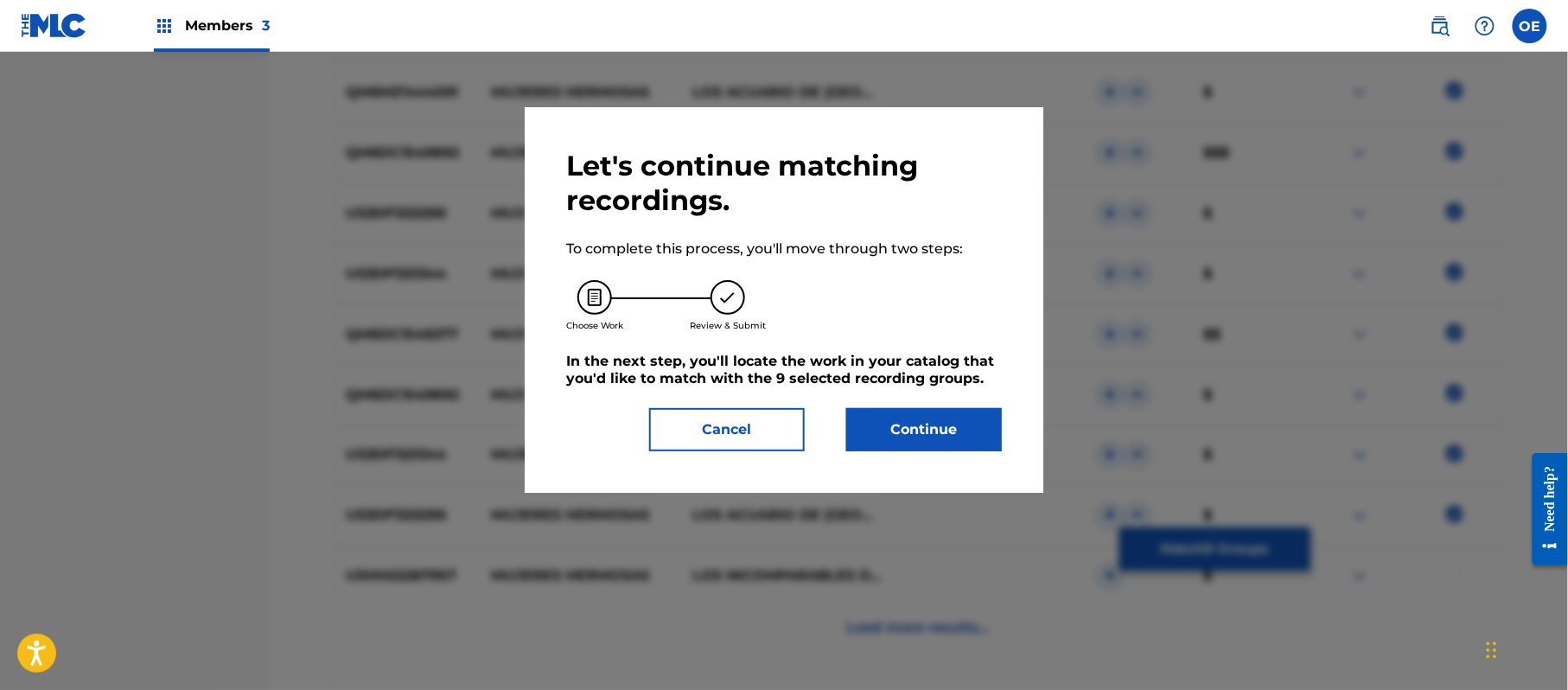
click at [955, 444] on button "Continue" at bounding box center [924, 429] width 156 height 43
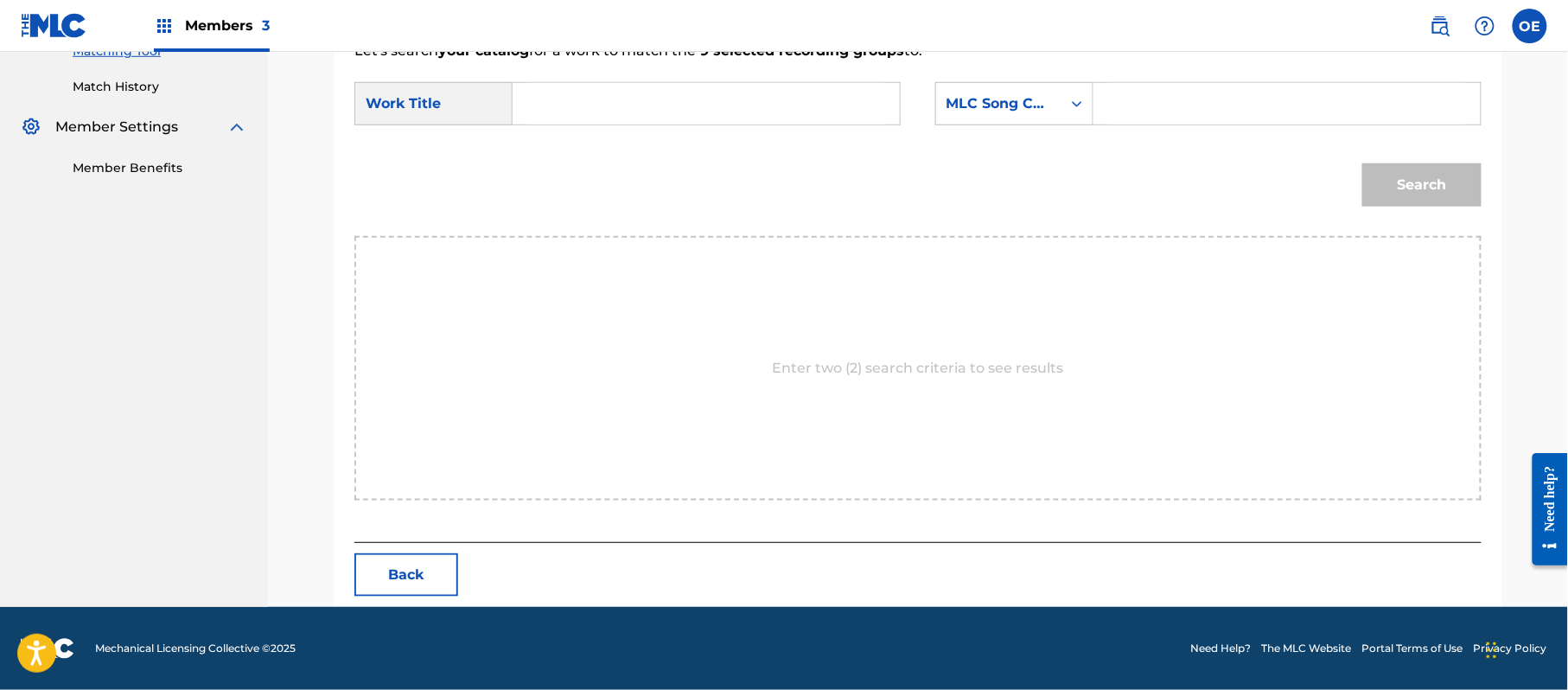
paste input "MUJERES HERMOSAS"
type input "MUJERES HERMOSAS"
click at [999, 99] on div "MLC Song Code" at bounding box center [999, 104] width 105 height 21
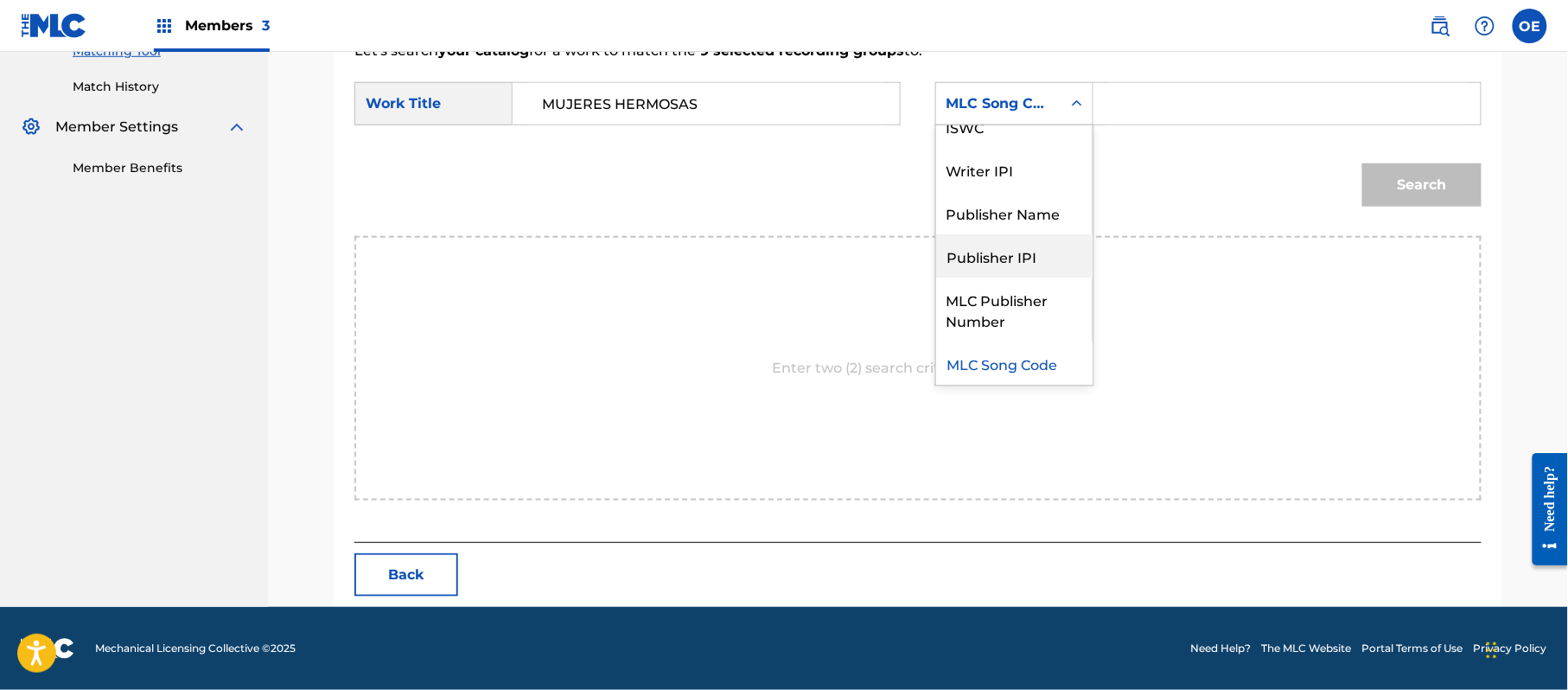
scroll to position [0, 0]
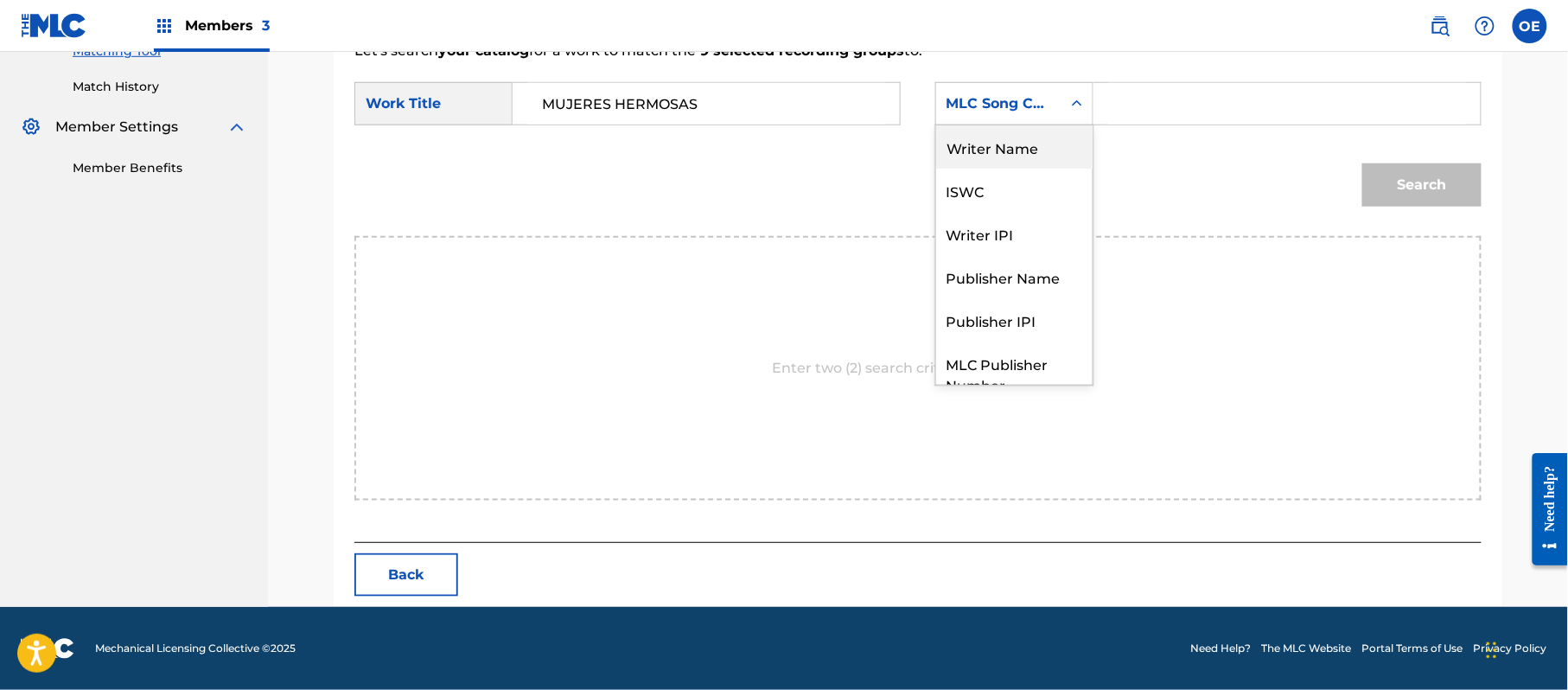
click at [976, 129] on div "Writer Name" at bounding box center [1014, 147] width 156 height 43
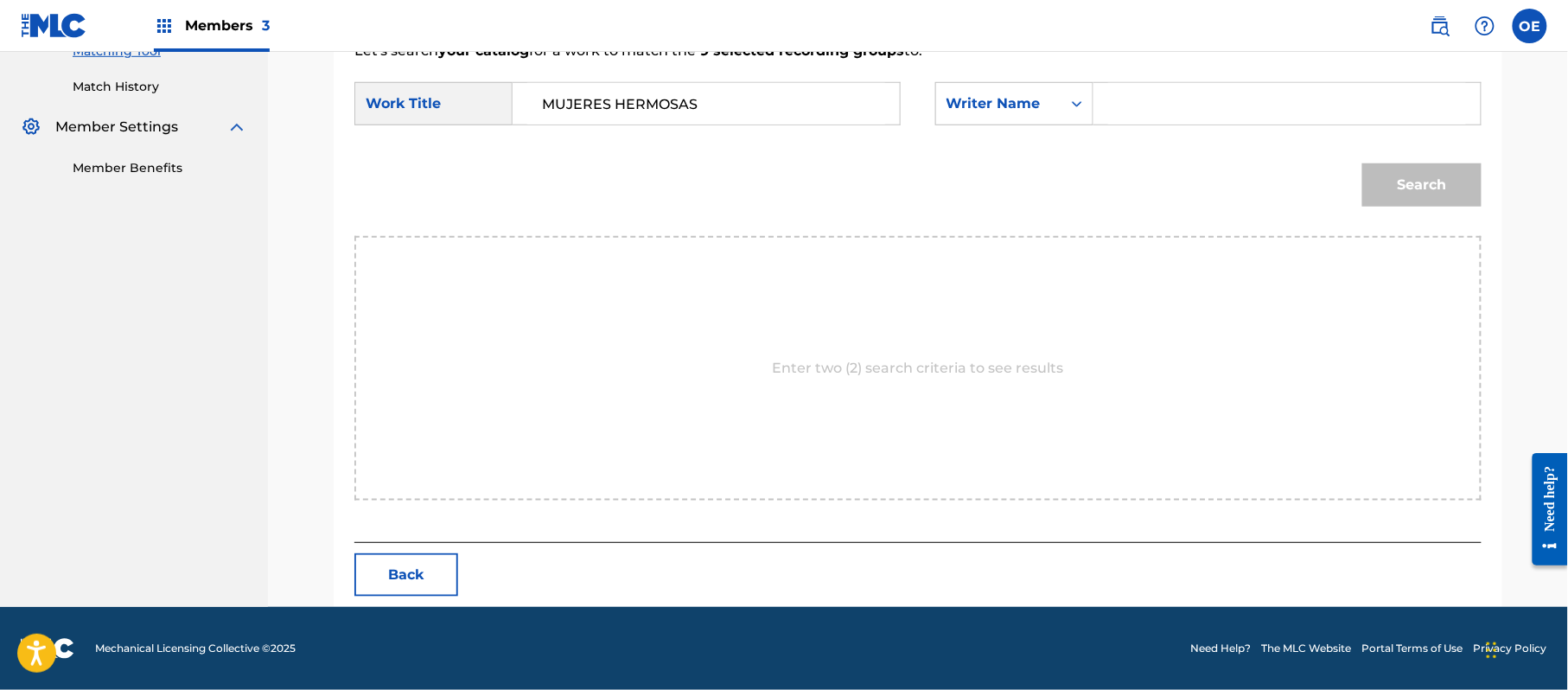
paste input "[PERSON_NAME]"
type input "[PERSON_NAME]"
click at [1407, 190] on button "Search" at bounding box center [1421, 185] width 119 height 43
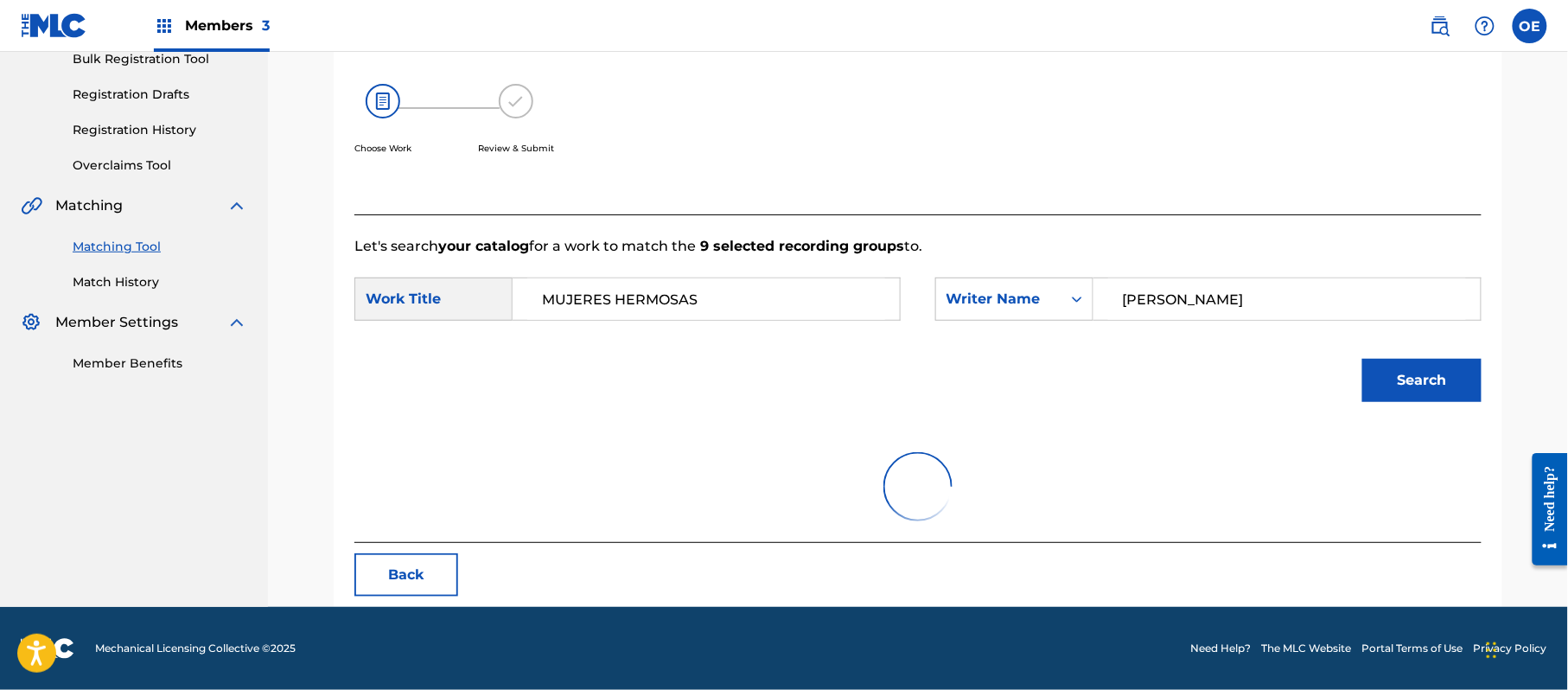
scroll to position [411, 0]
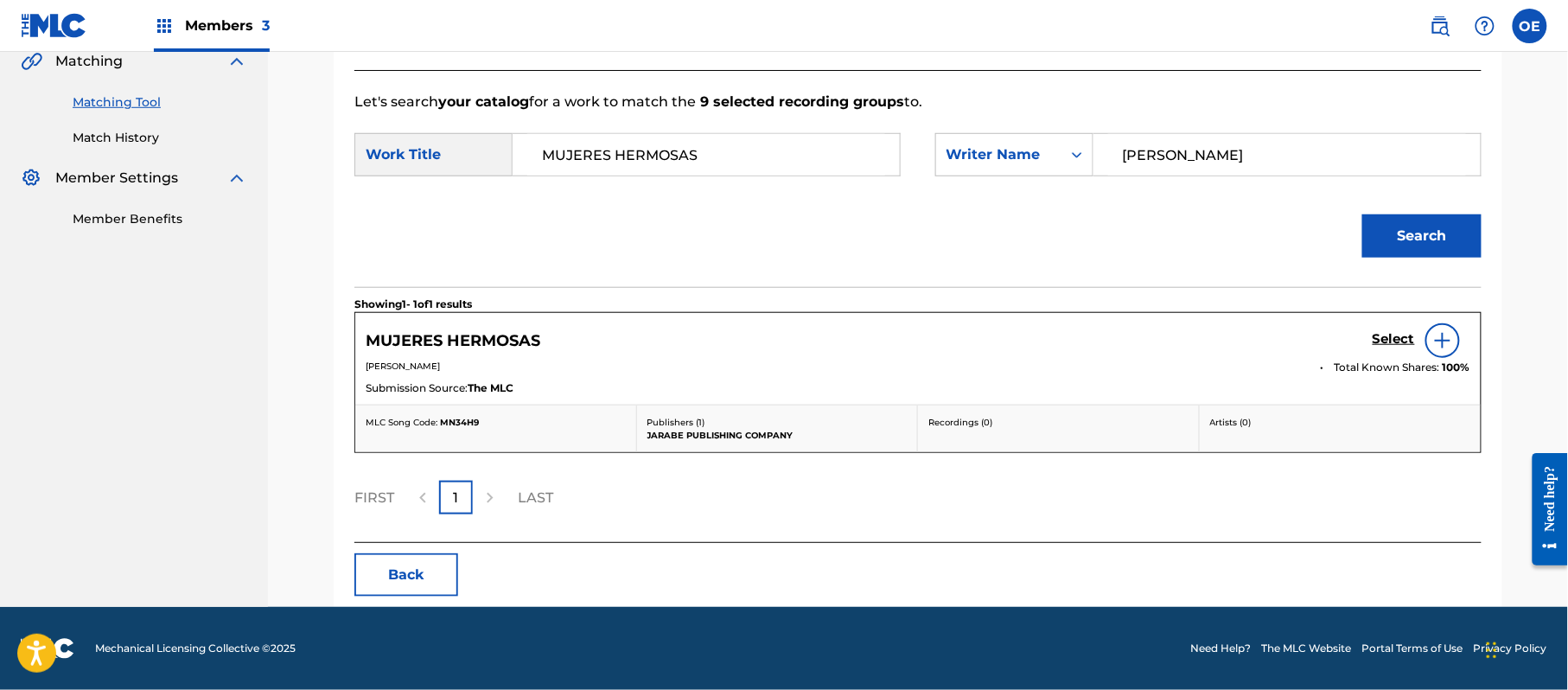
click at [1376, 344] on h5 "Select" at bounding box center [1393, 339] width 43 height 16
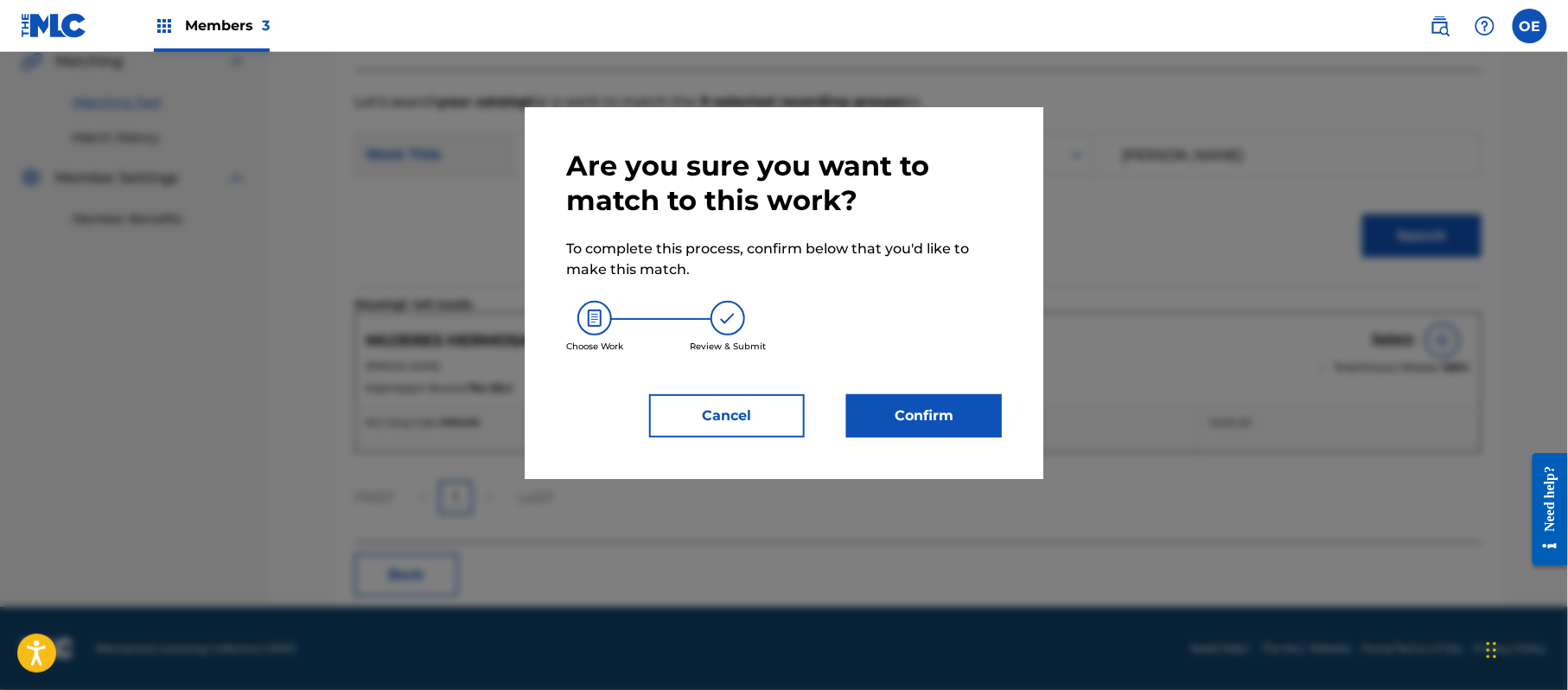
click at [979, 420] on button "Confirm" at bounding box center [924, 415] width 156 height 43
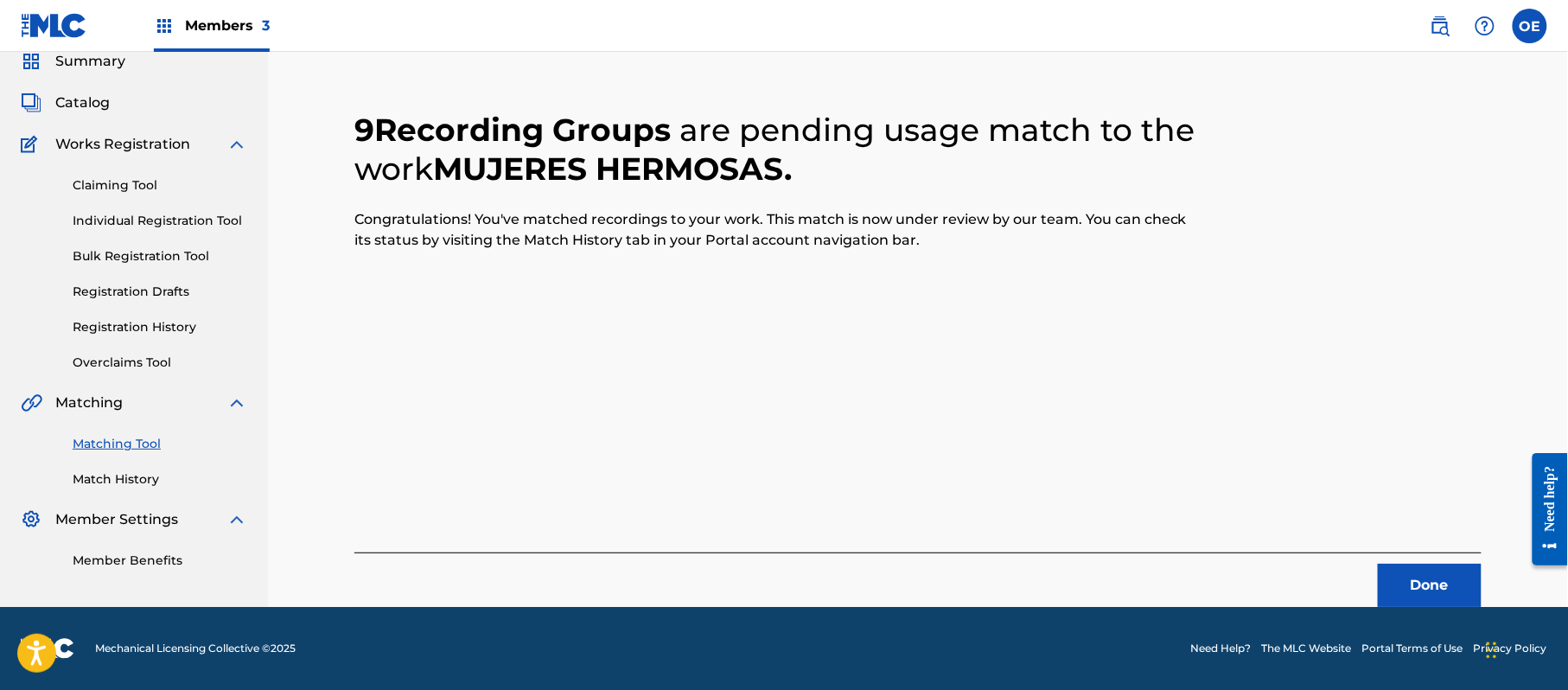
scroll to position [69, 0]
click at [1439, 574] on button "Done" at bounding box center [1429, 584] width 104 height 43
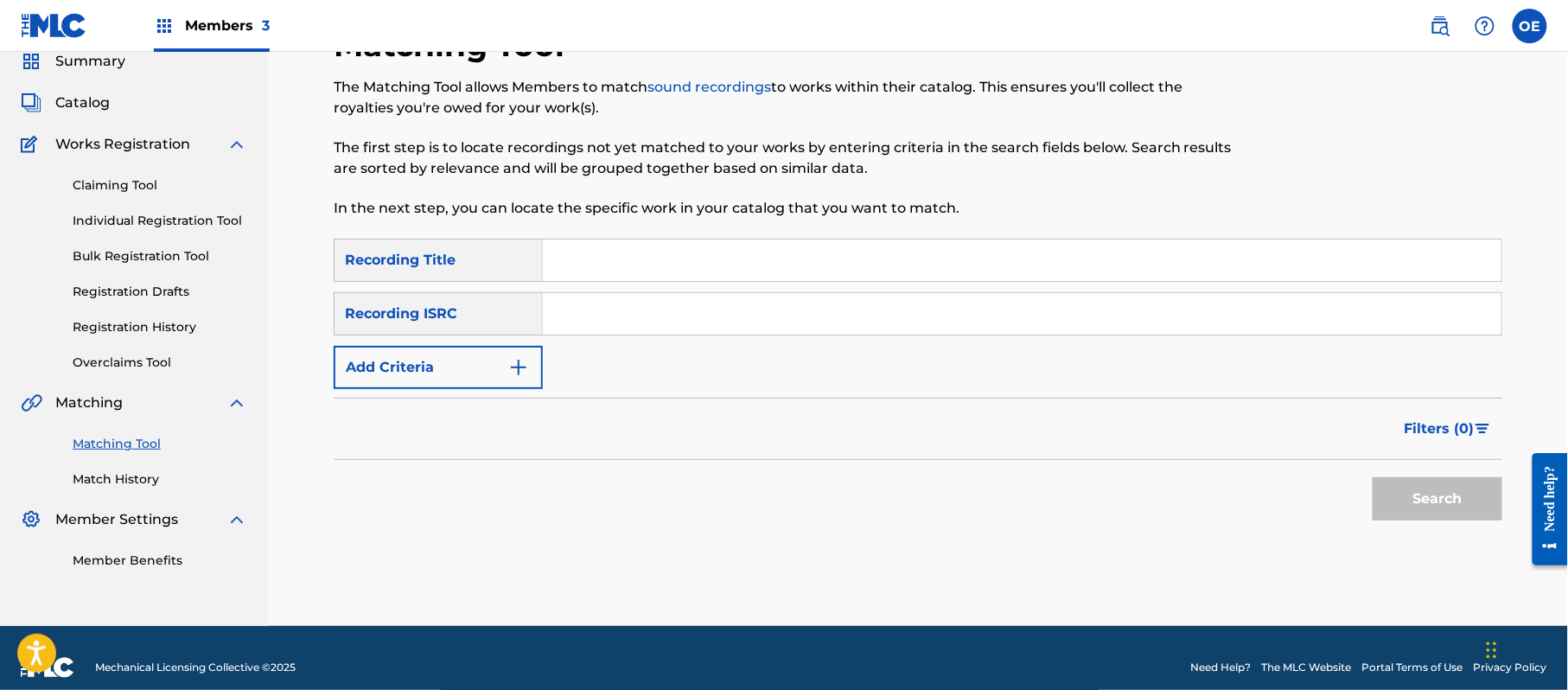
paste input "PREFIERO LA MUERTE"
type input "PREFIERO LA MUERTE"
click at [470, 353] on button "Add Criteria" at bounding box center [439, 366] width 209 height 43
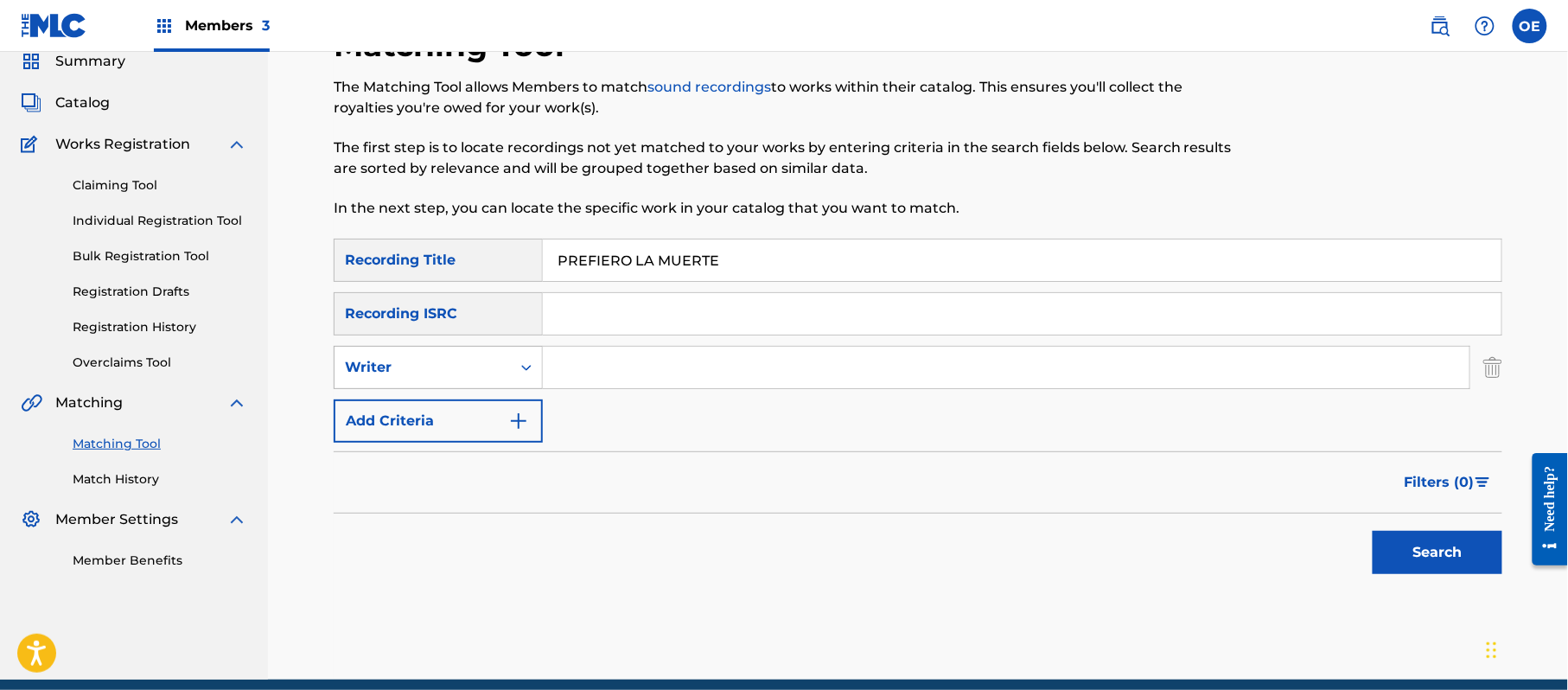
click at [471, 354] on div "Writer" at bounding box center [422, 367] width 176 height 33
click at [488, 399] on div "Recording Artist" at bounding box center [439, 410] width 207 height 43
paste input "BANDA [PERSON_NAME]"
type input "BANDA [PERSON_NAME]"
click at [1421, 542] on button "Search" at bounding box center [1437, 552] width 129 height 43
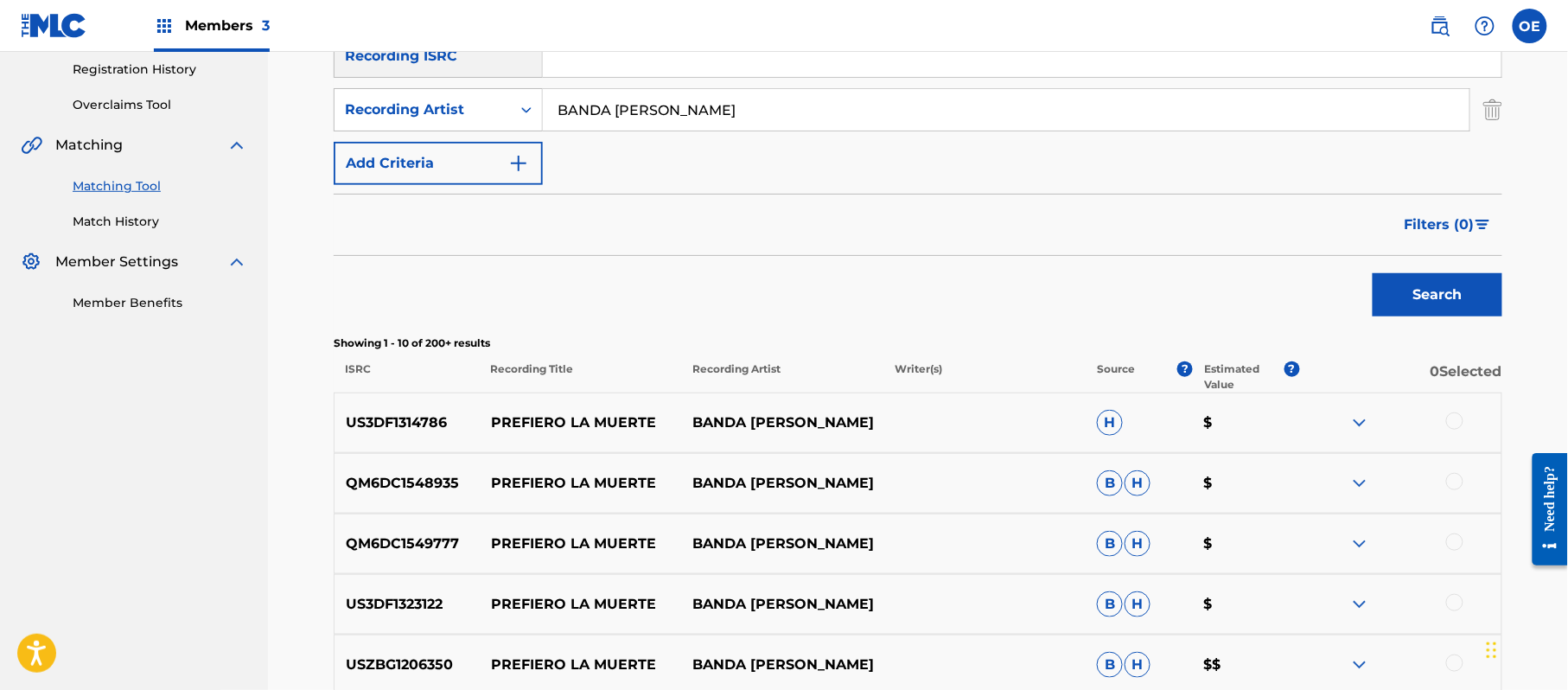
scroll to position [367, 0]
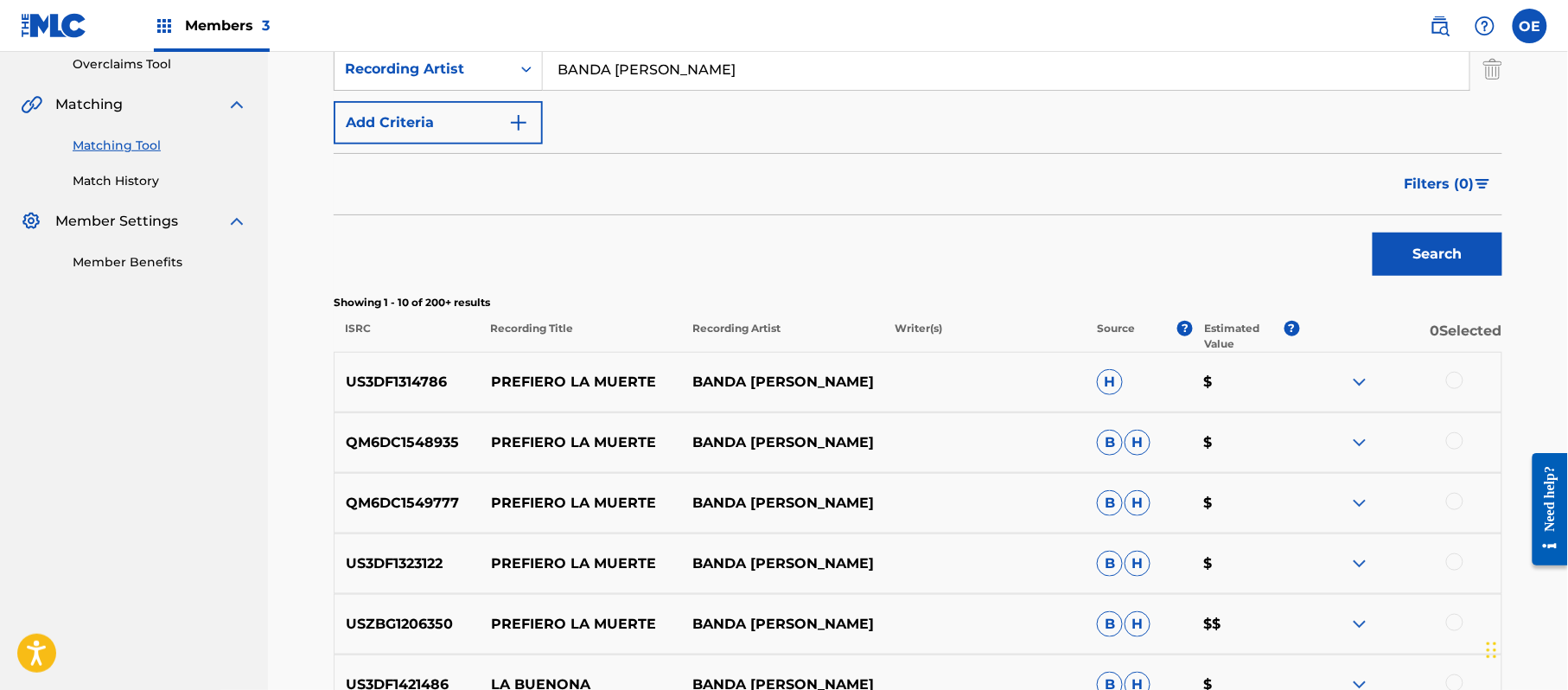
click at [1449, 384] on div at bounding box center [1455, 381] width 17 height 17
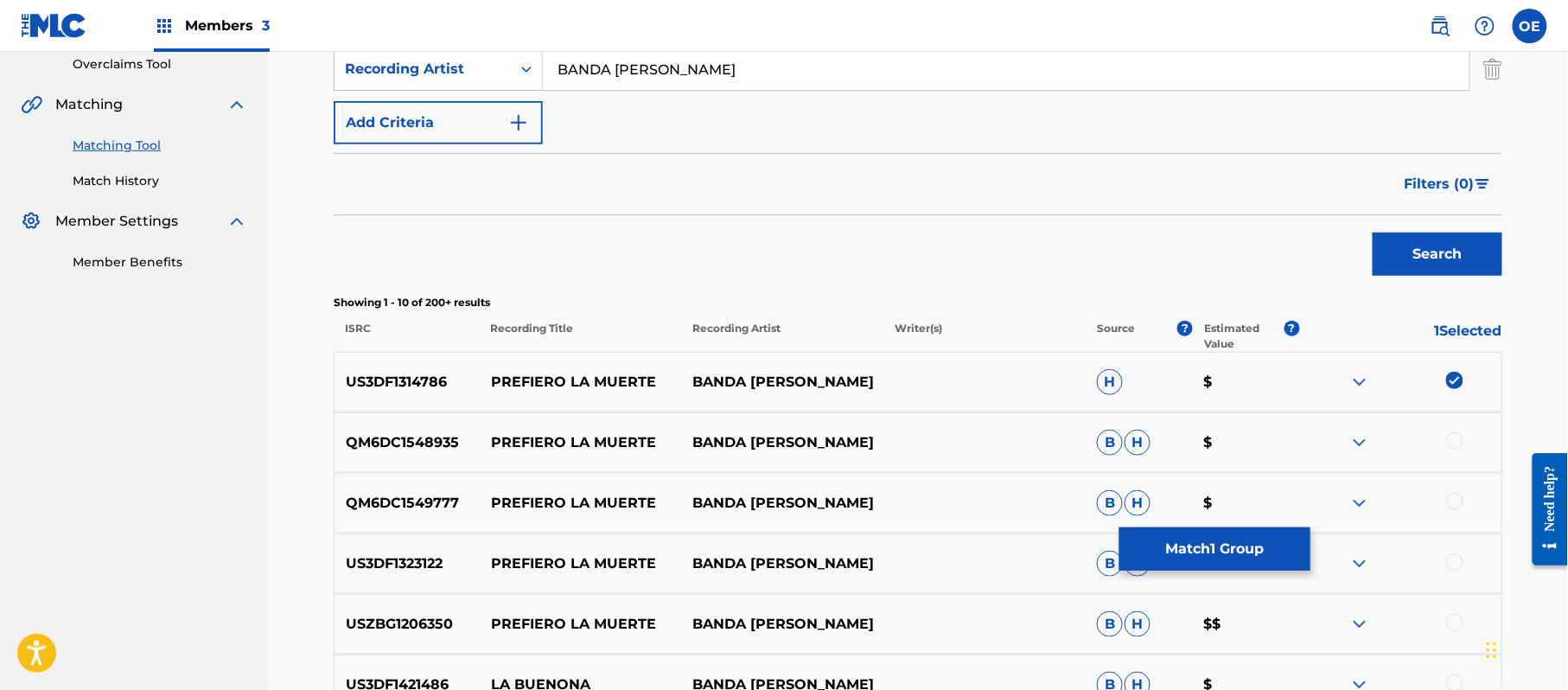
click at [1445, 436] on div at bounding box center [1400, 443] width 203 height 21
click at [1450, 443] on div at bounding box center [1455, 441] width 17 height 17
click at [1452, 503] on div at bounding box center [1455, 502] width 17 height 17
drag, startPoint x: 1459, startPoint y: 565, endPoint x: 1453, endPoint y: 576, distance: 12.5
click at [1459, 571] on div at bounding box center [1400, 563] width 203 height 21
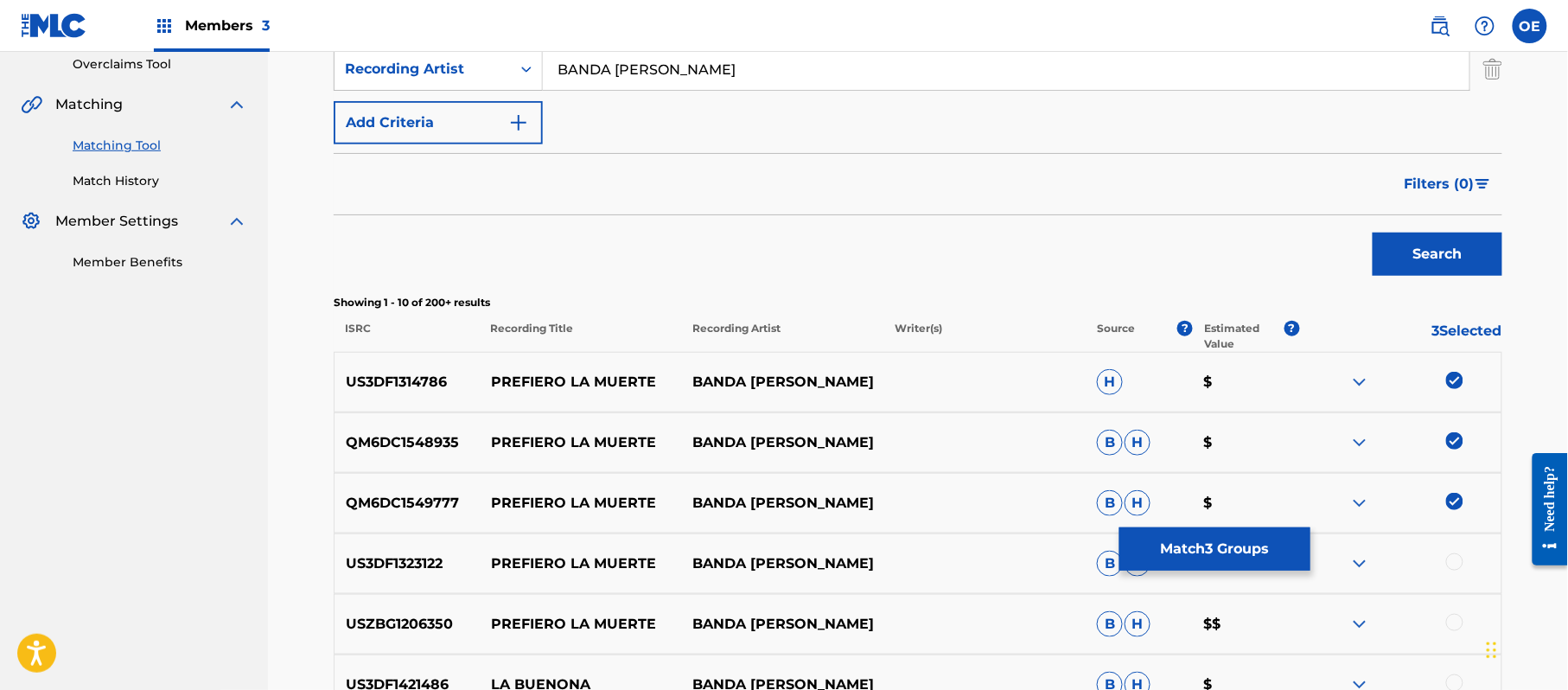
click at [1452, 614] on div at bounding box center [1455, 622] width 17 height 17
click at [1454, 564] on div at bounding box center [1455, 562] width 17 height 17
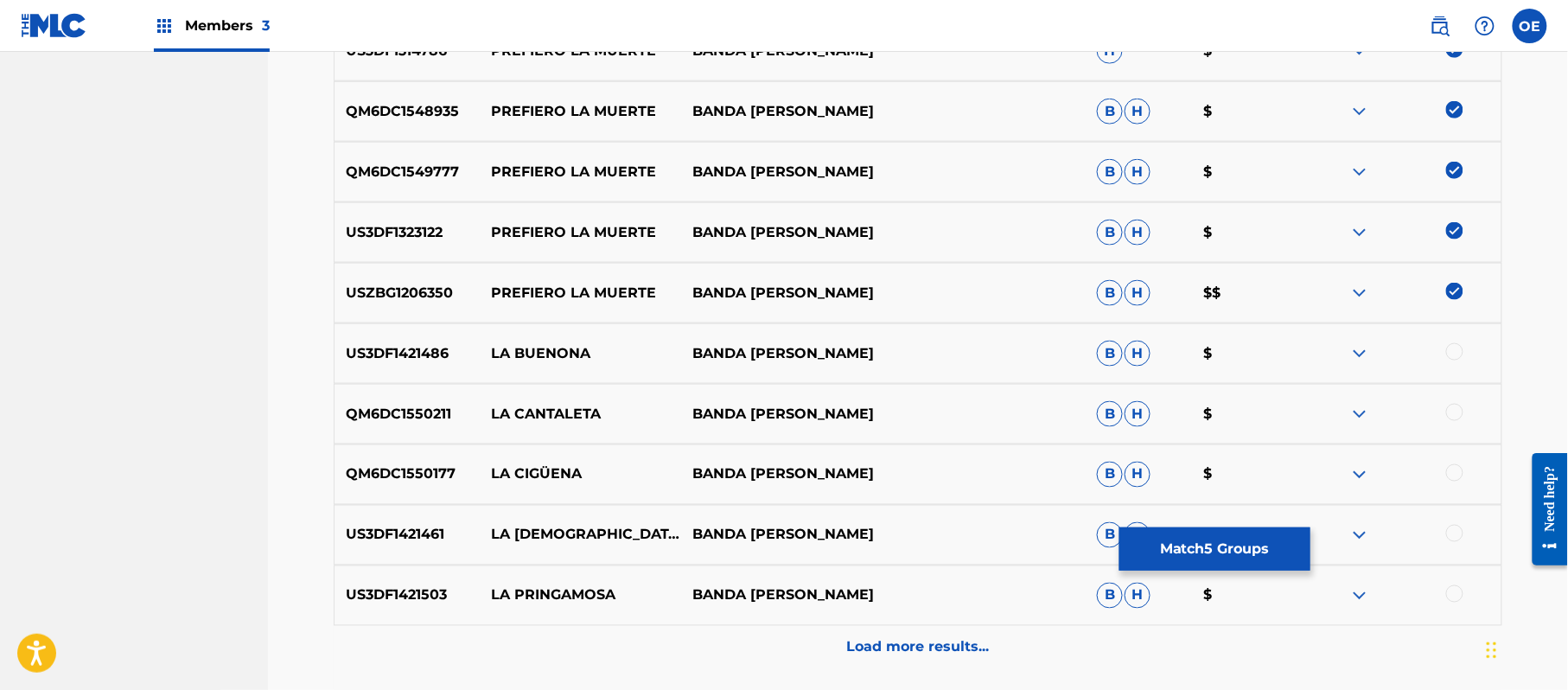
scroll to position [847, 0]
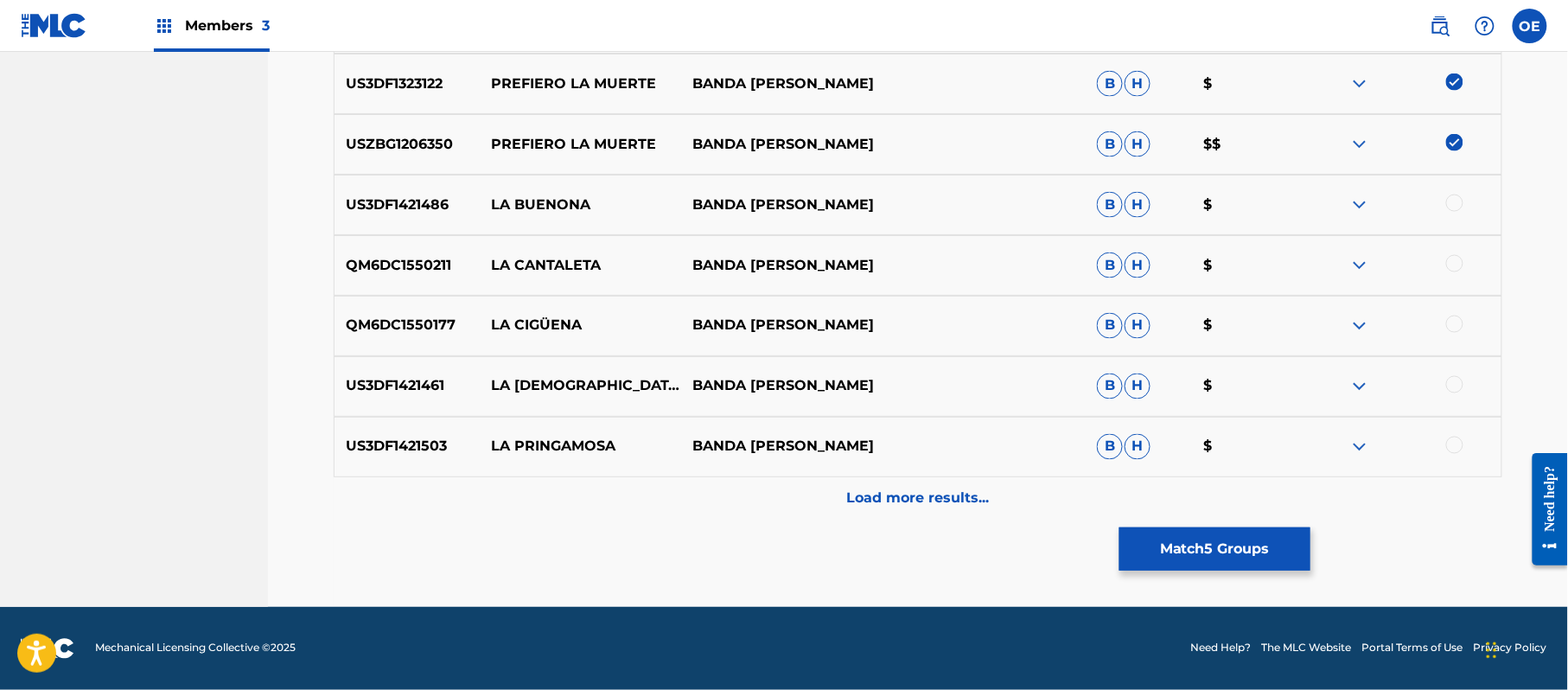
click at [1235, 550] on button "Match 5 Groups" at bounding box center [1214, 548] width 191 height 43
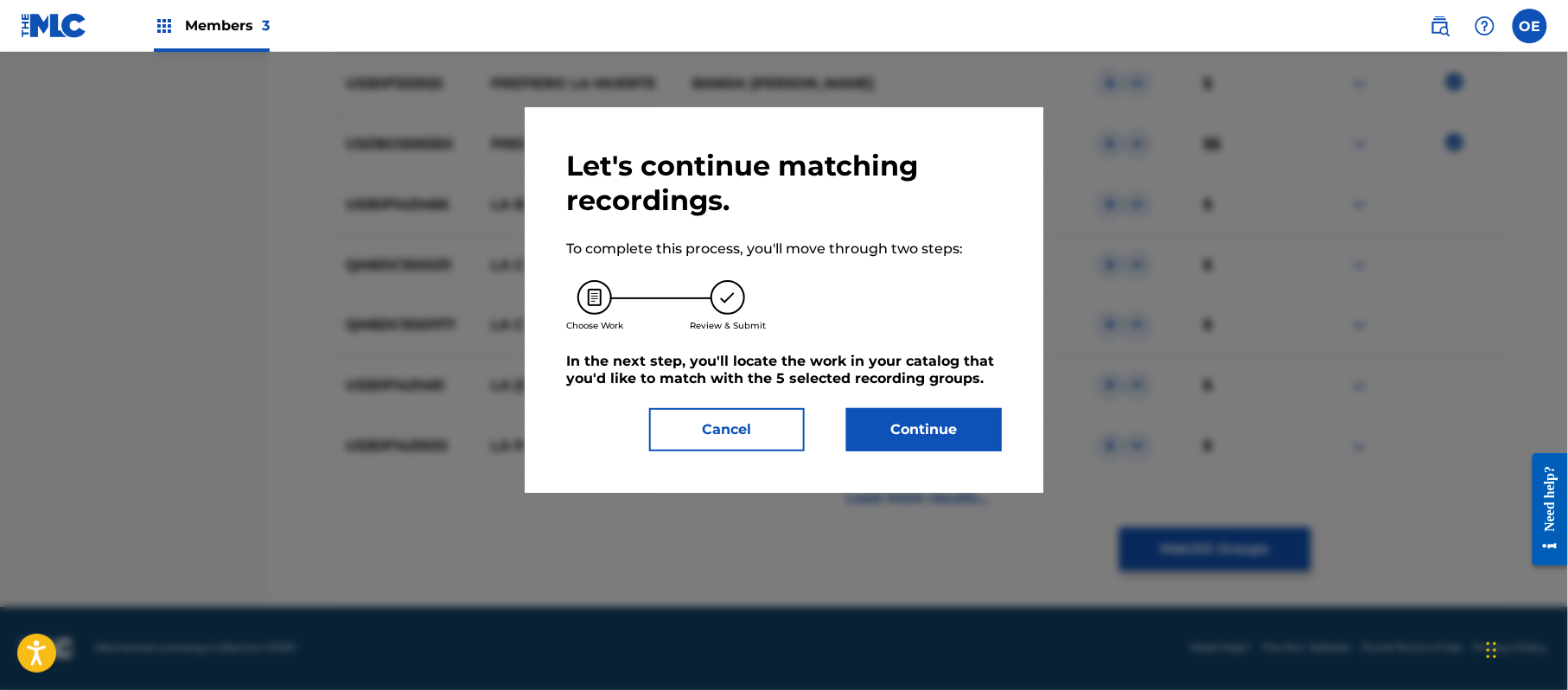
click at [963, 406] on div "Let's continue matching recordings. To complete this process, you'll move throu…" at bounding box center [784, 300] width 436 height 303
click at [957, 420] on button "Continue" at bounding box center [924, 429] width 156 height 43
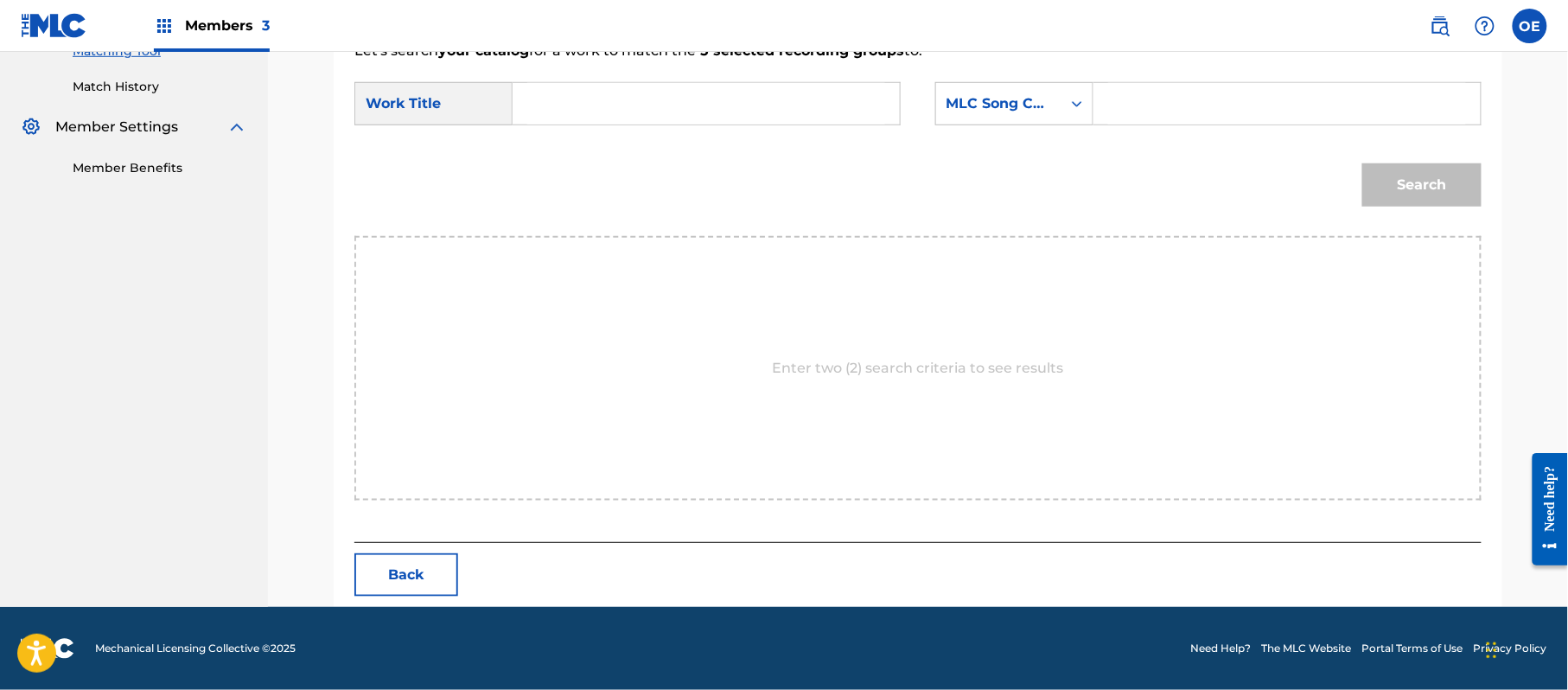
paste input "PREFIERO LA MUERTE"
type input "PREFIERO LA MUERTE"
click at [1001, 114] on div "MLC Song Code" at bounding box center [999, 104] width 126 height 33
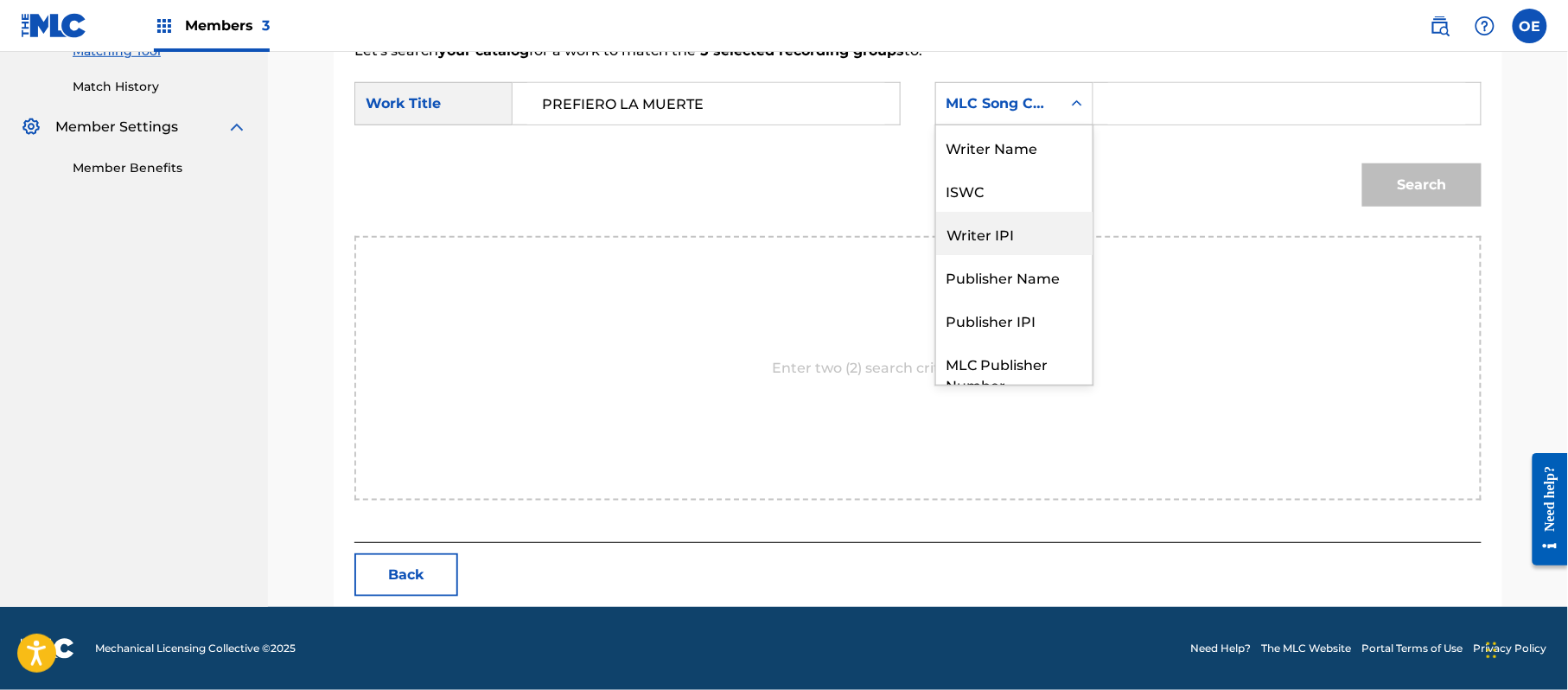
scroll to position [64, 0]
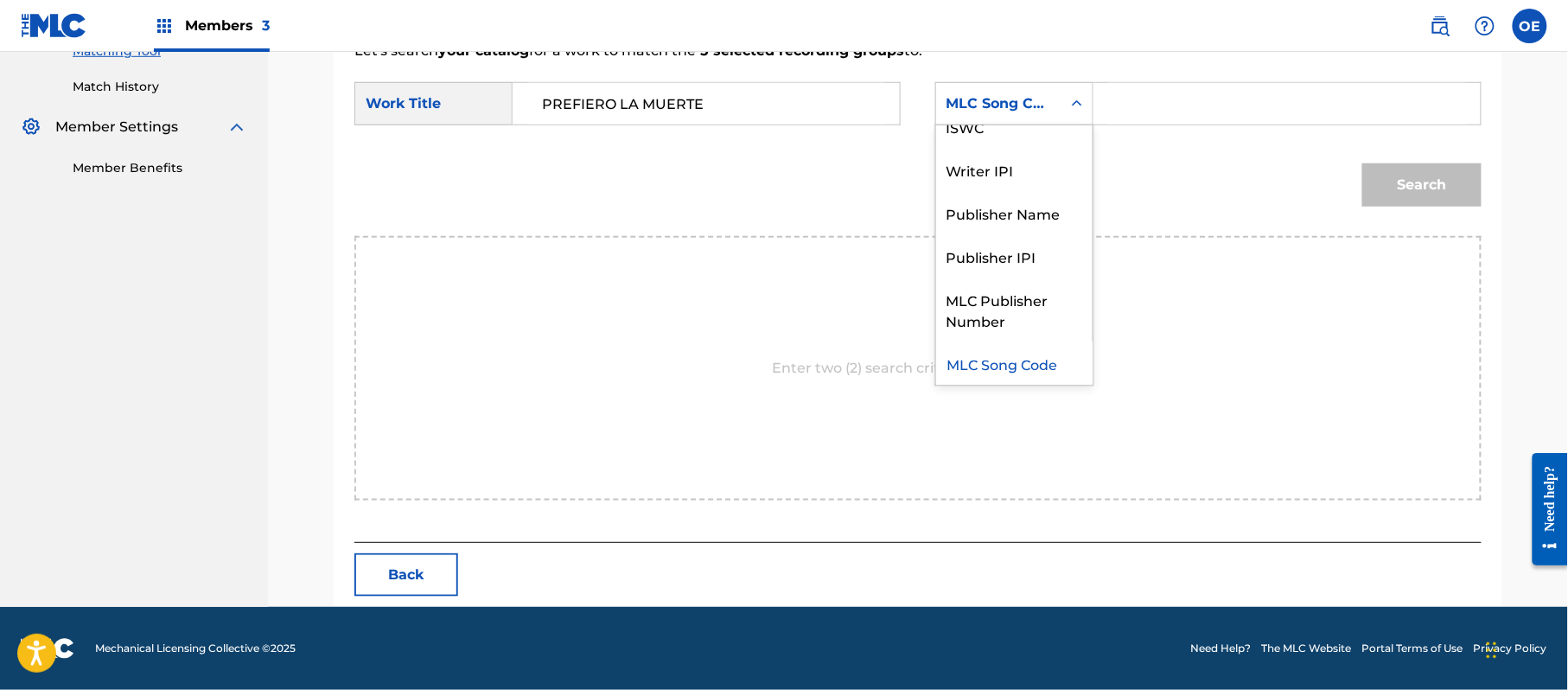
click at [1005, 367] on div "MLC Song Code" at bounding box center [1014, 363] width 156 height 43
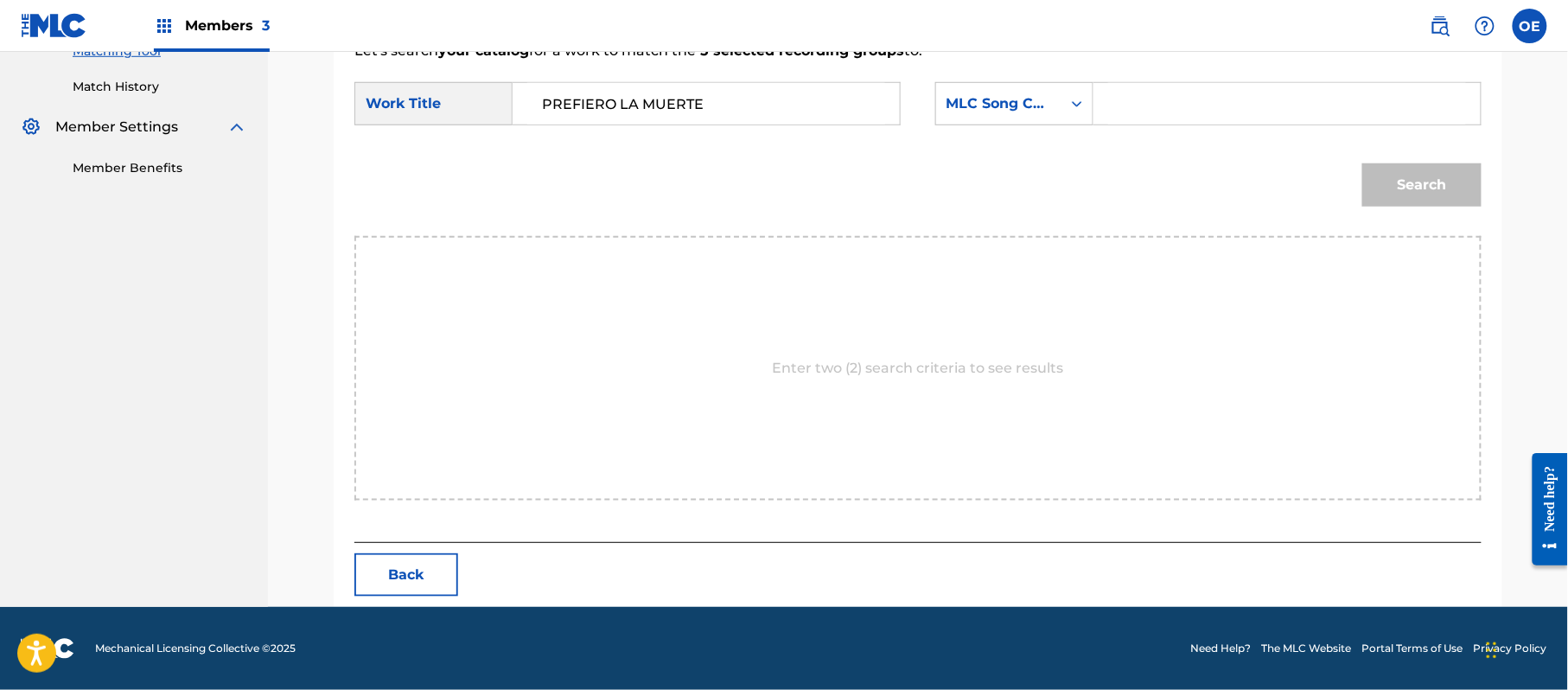
paste input "[PERSON_NAME]"
type input "[PERSON_NAME]"
click at [983, 194] on div "Search" at bounding box center [917, 191] width 1127 height 89
click at [1447, 204] on button "Search" at bounding box center [1421, 185] width 119 height 43
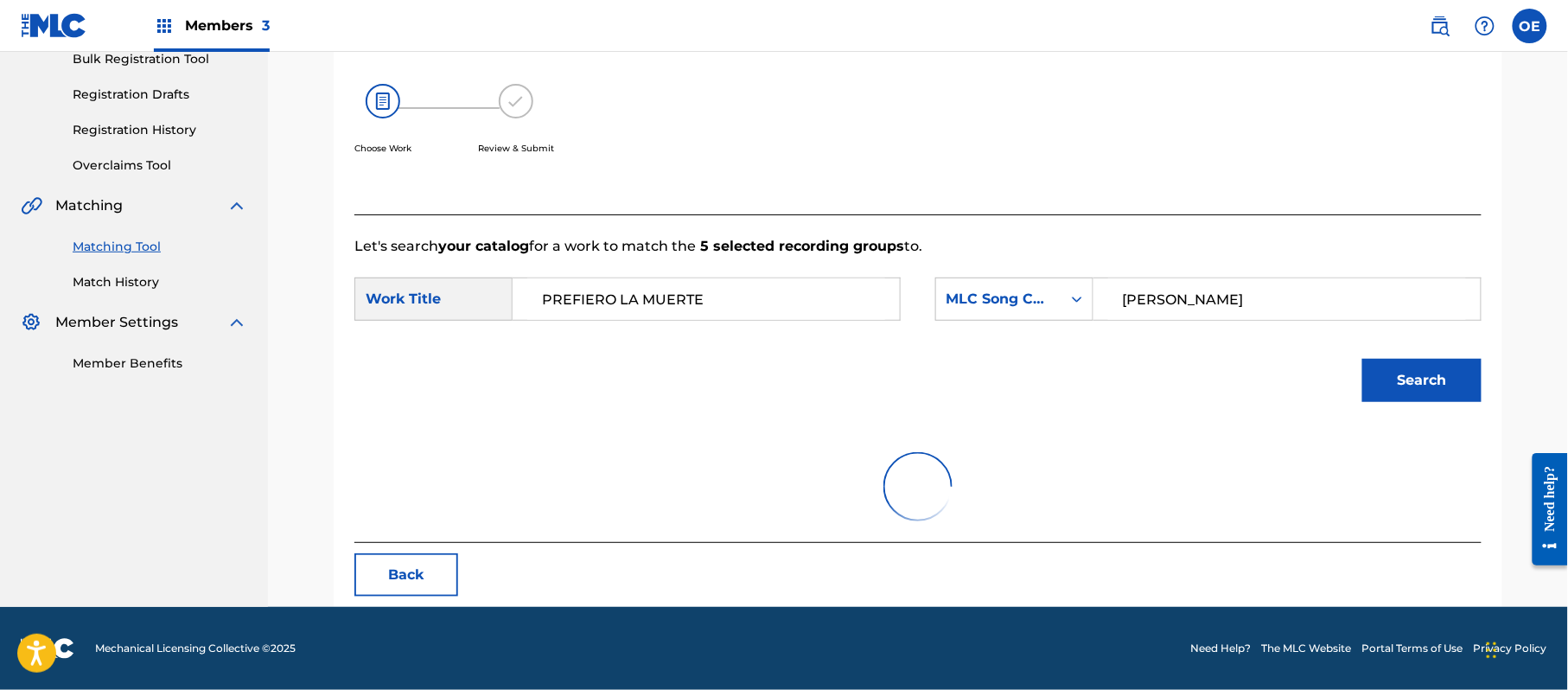
scroll to position [192, 0]
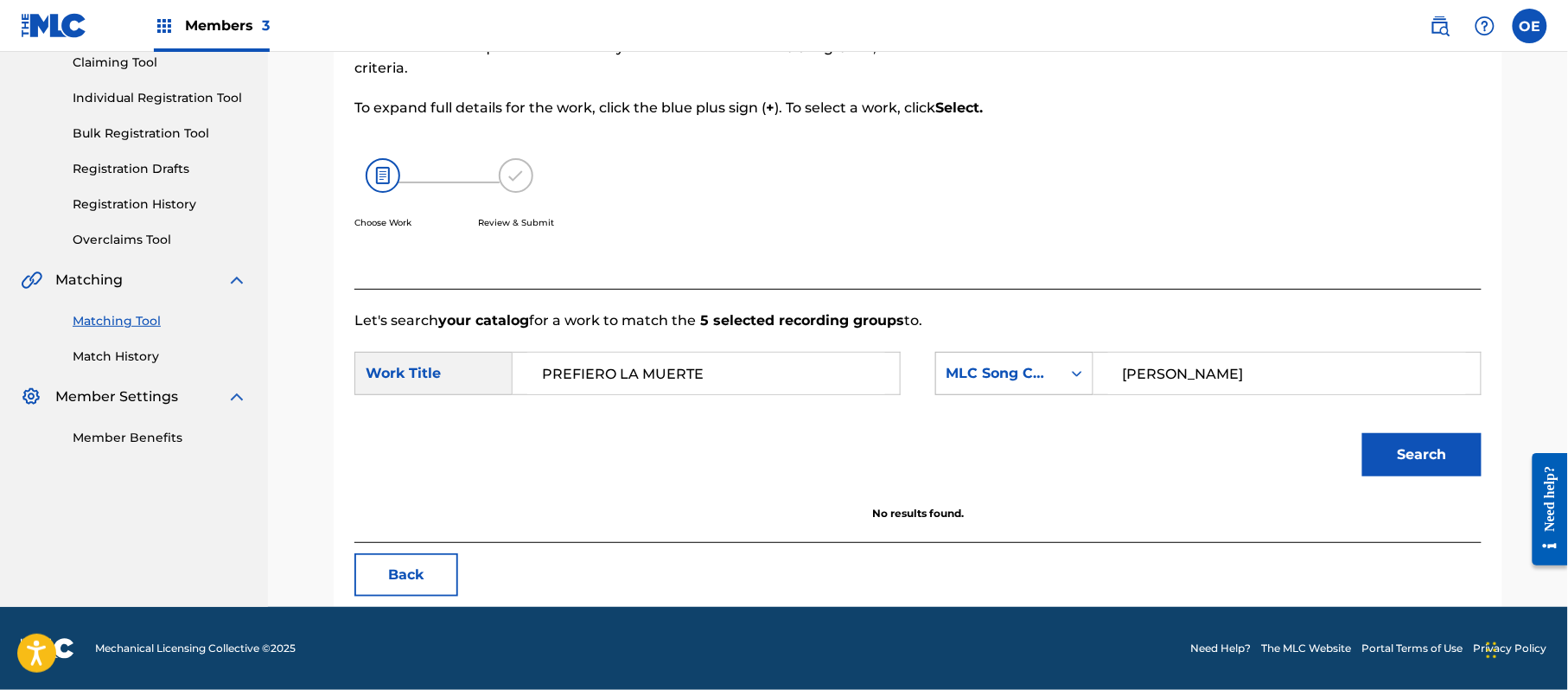
click at [1021, 372] on div "MLC Song Code" at bounding box center [999, 374] width 105 height 21
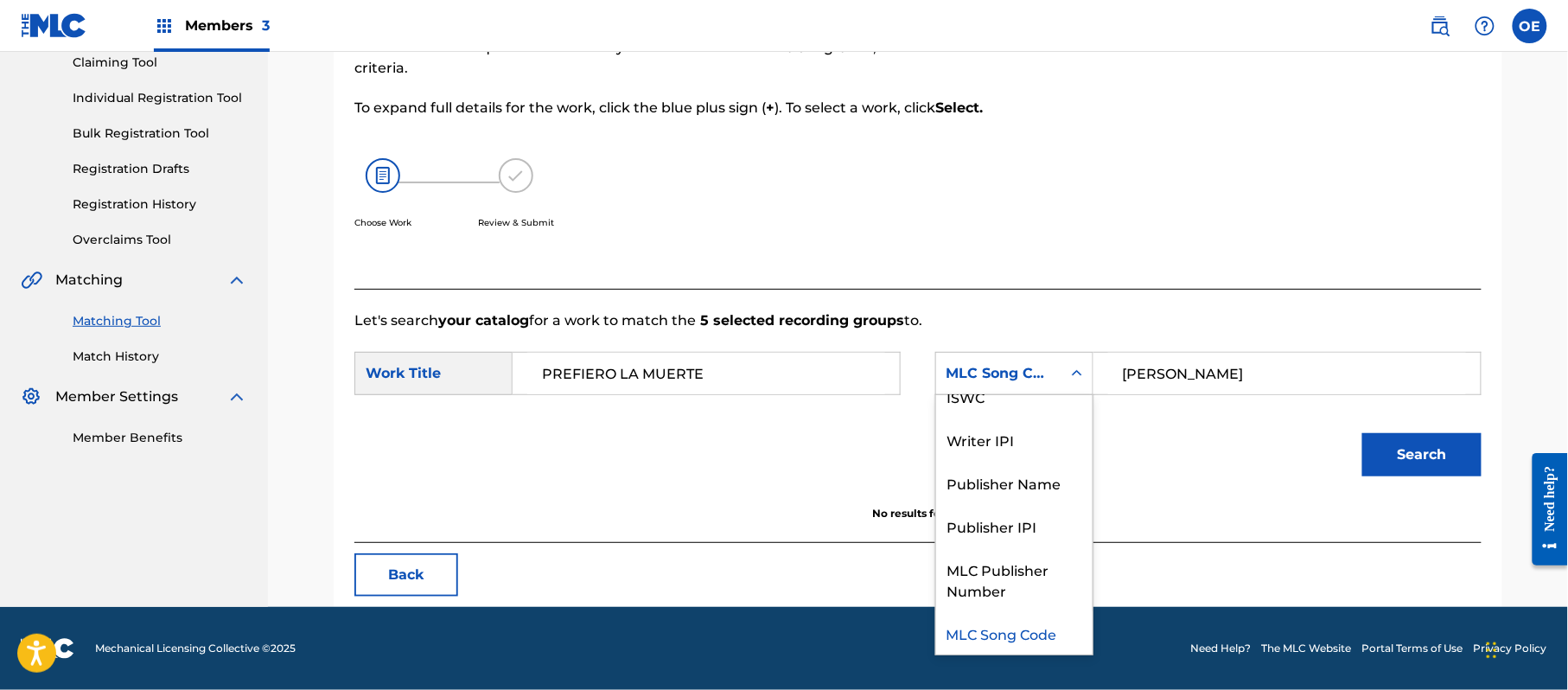
scroll to position [0, 0]
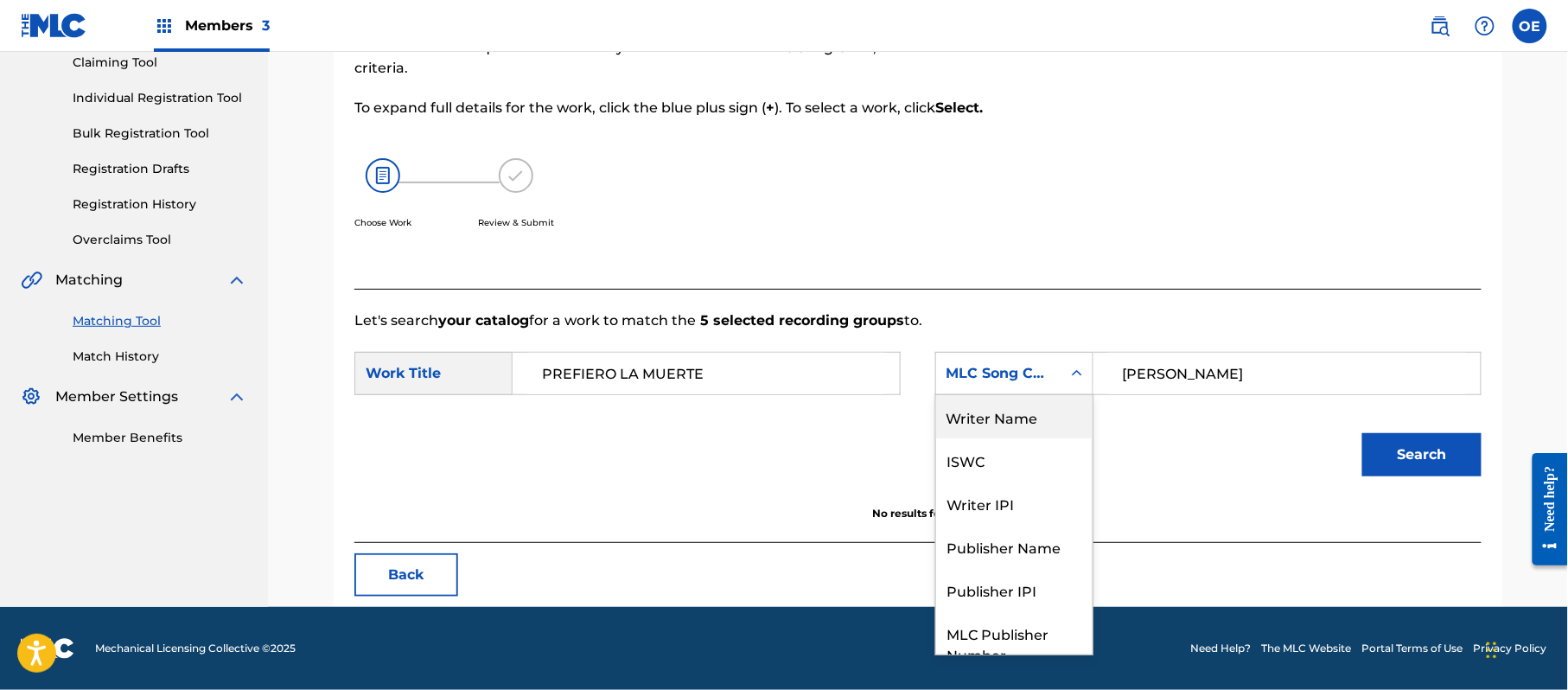
click at [1001, 433] on div "Writer Name" at bounding box center [1014, 416] width 156 height 43
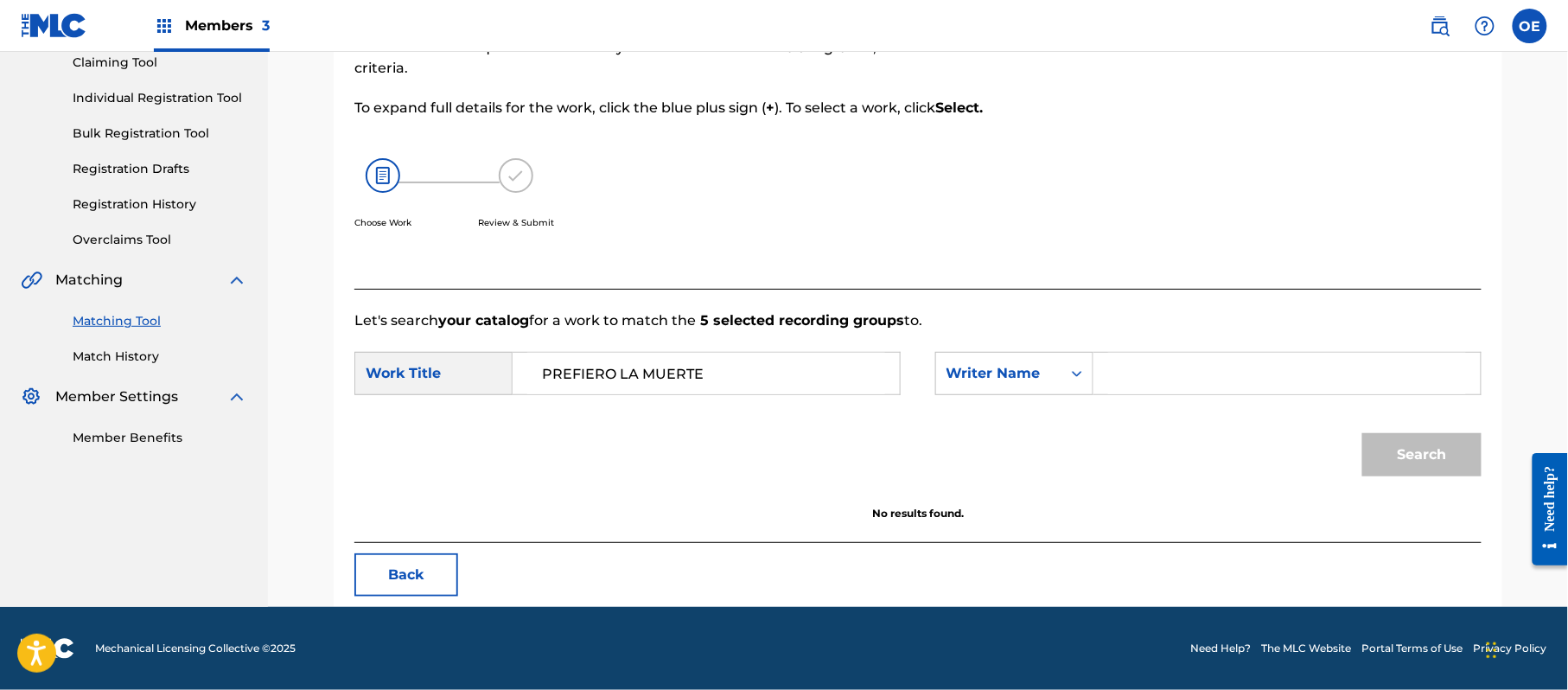
paste input "[PERSON_NAME]"
type input "[PERSON_NAME]"
click at [1452, 432] on div "Search" at bounding box center [1418, 450] width 127 height 69
click at [1452, 438] on button "Search" at bounding box center [1421, 454] width 119 height 43
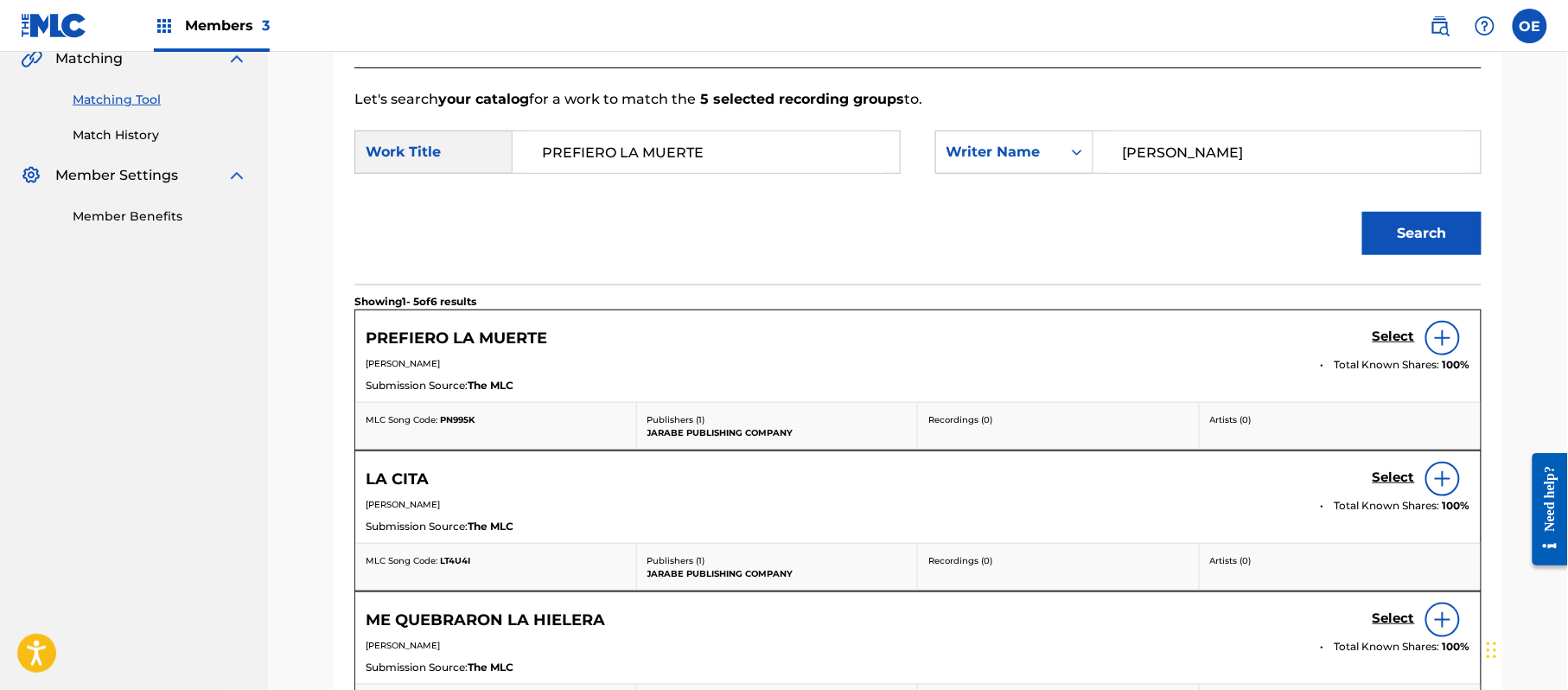
scroll to position [423, 0]
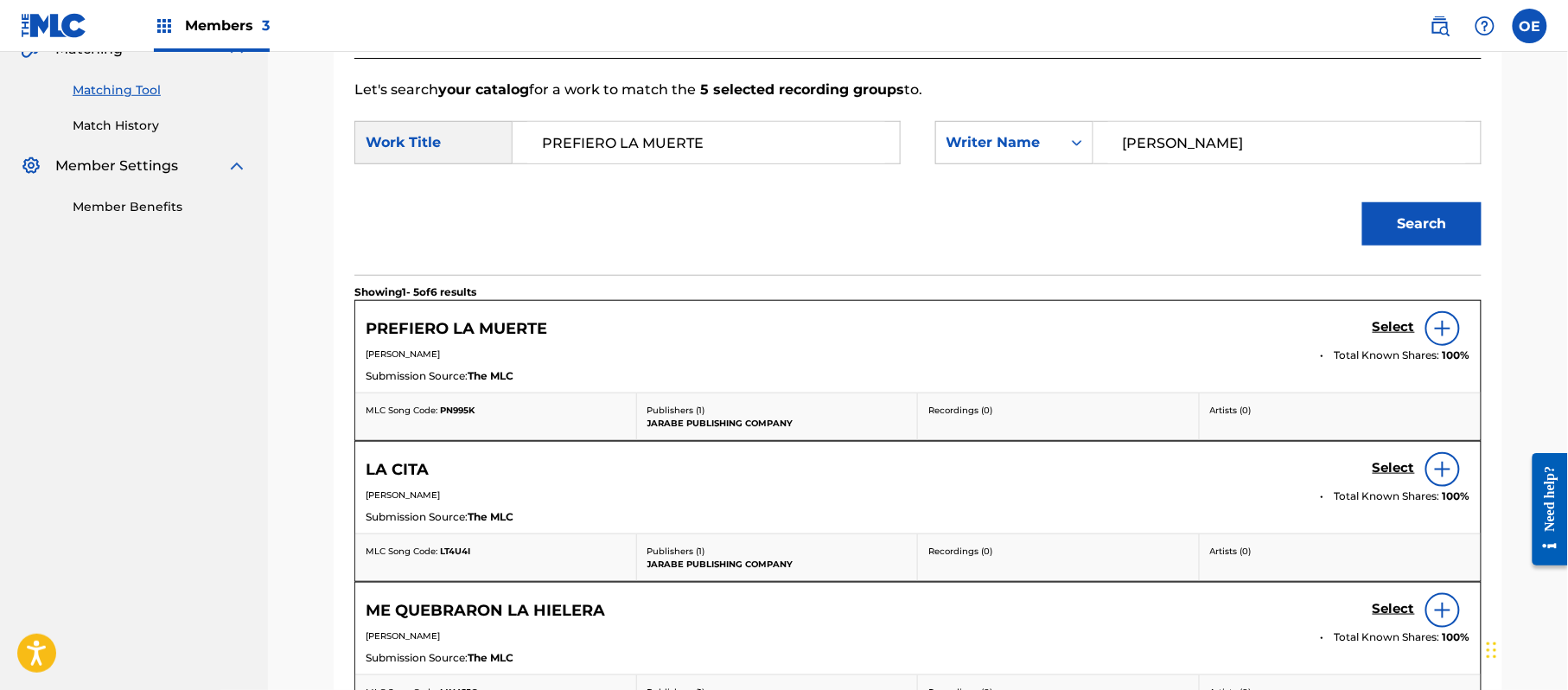
click at [1399, 323] on h5 "Select" at bounding box center [1393, 326] width 43 height 16
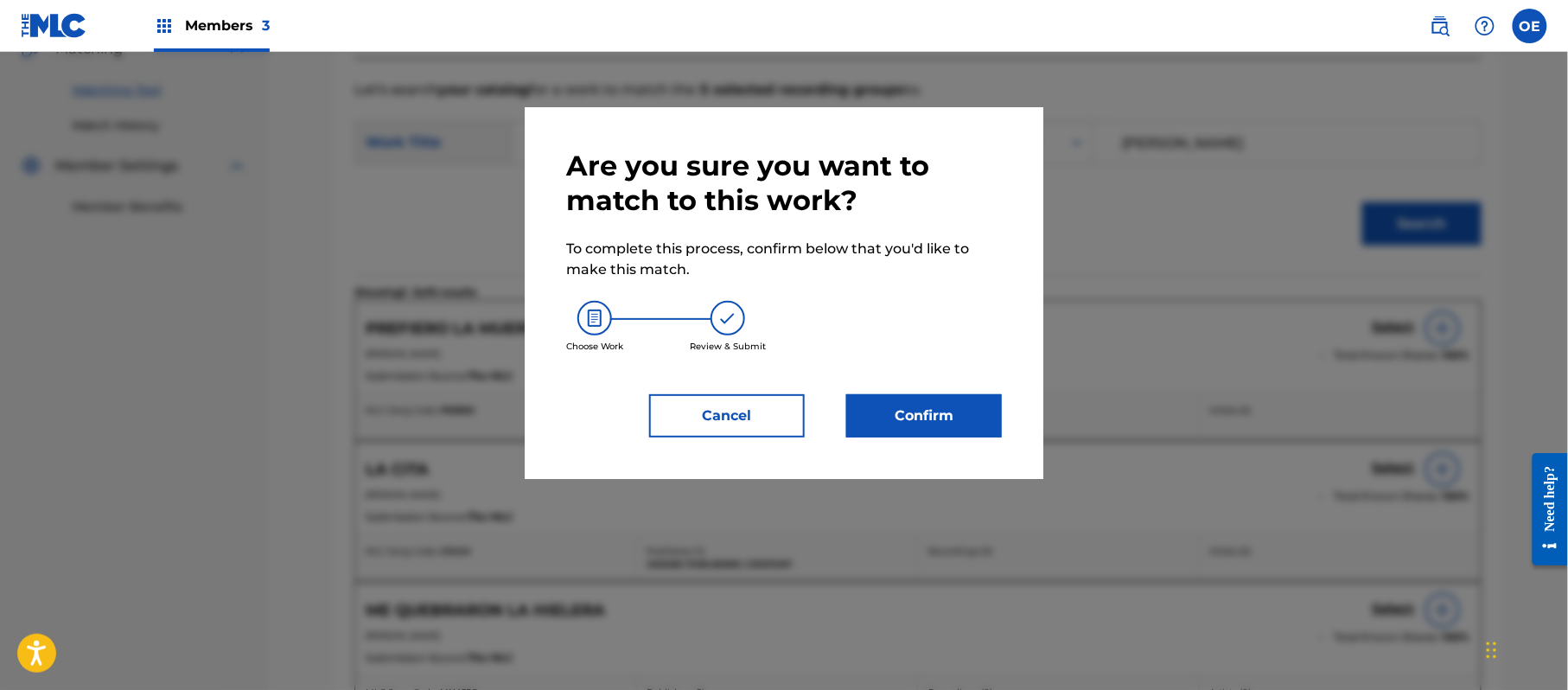
click at [879, 411] on button "Confirm" at bounding box center [924, 415] width 156 height 43
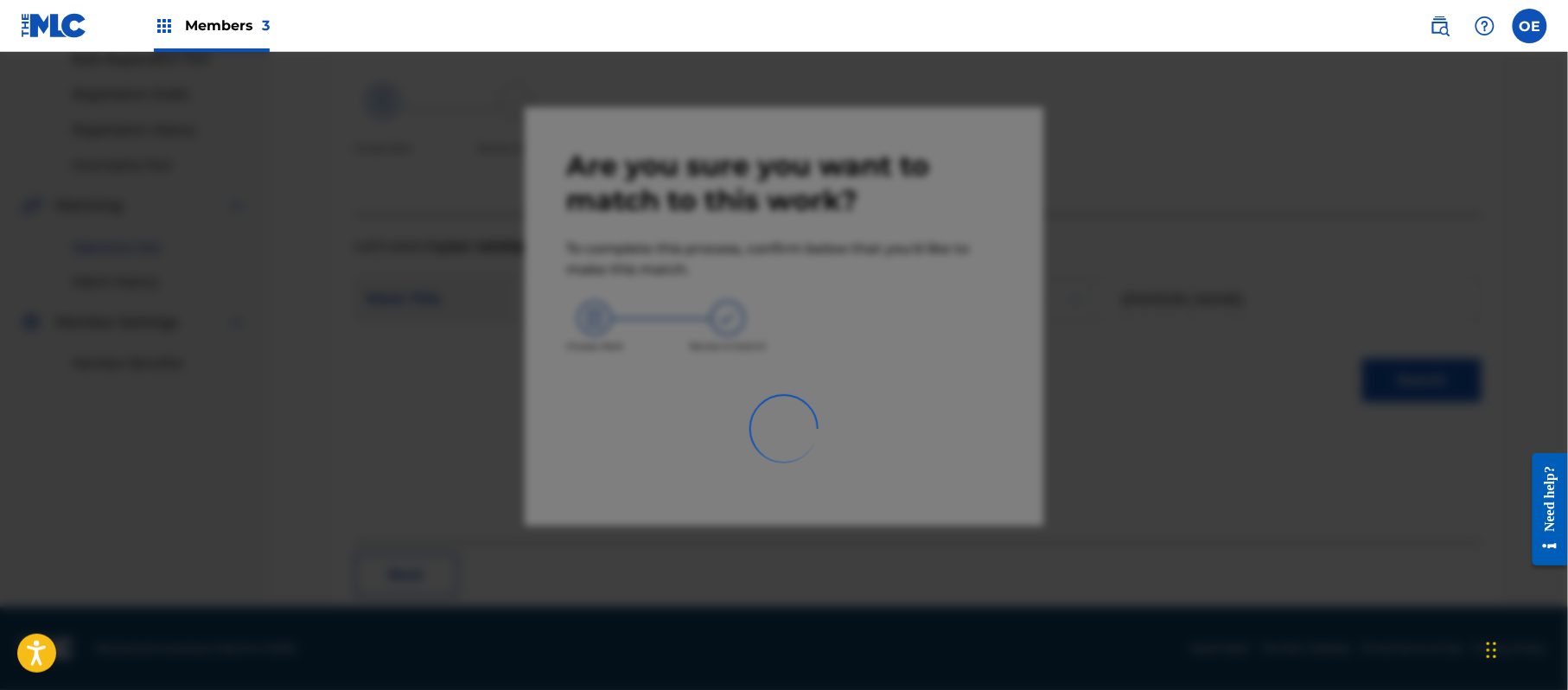
scroll to position [69, 0]
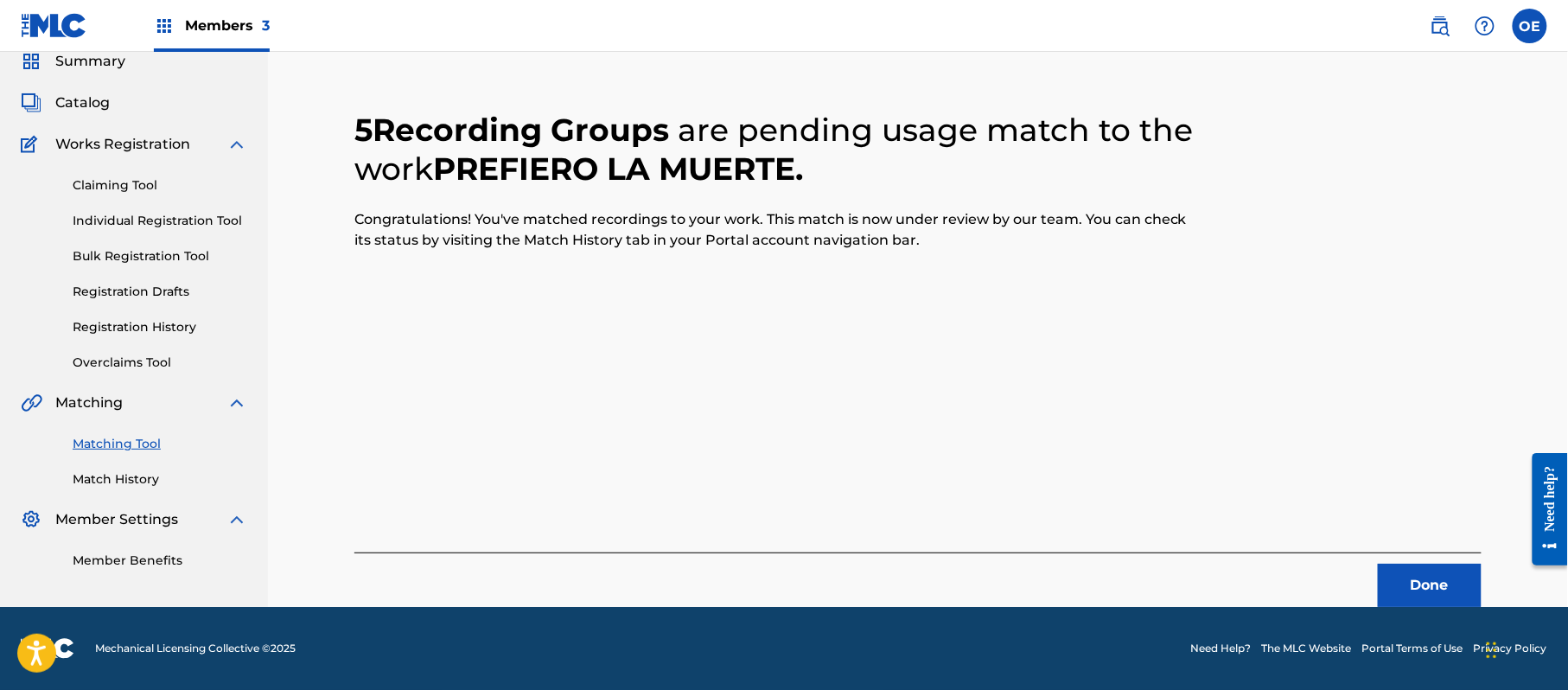
click at [1462, 590] on button "Done" at bounding box center [1429, 584] width 104 height 43
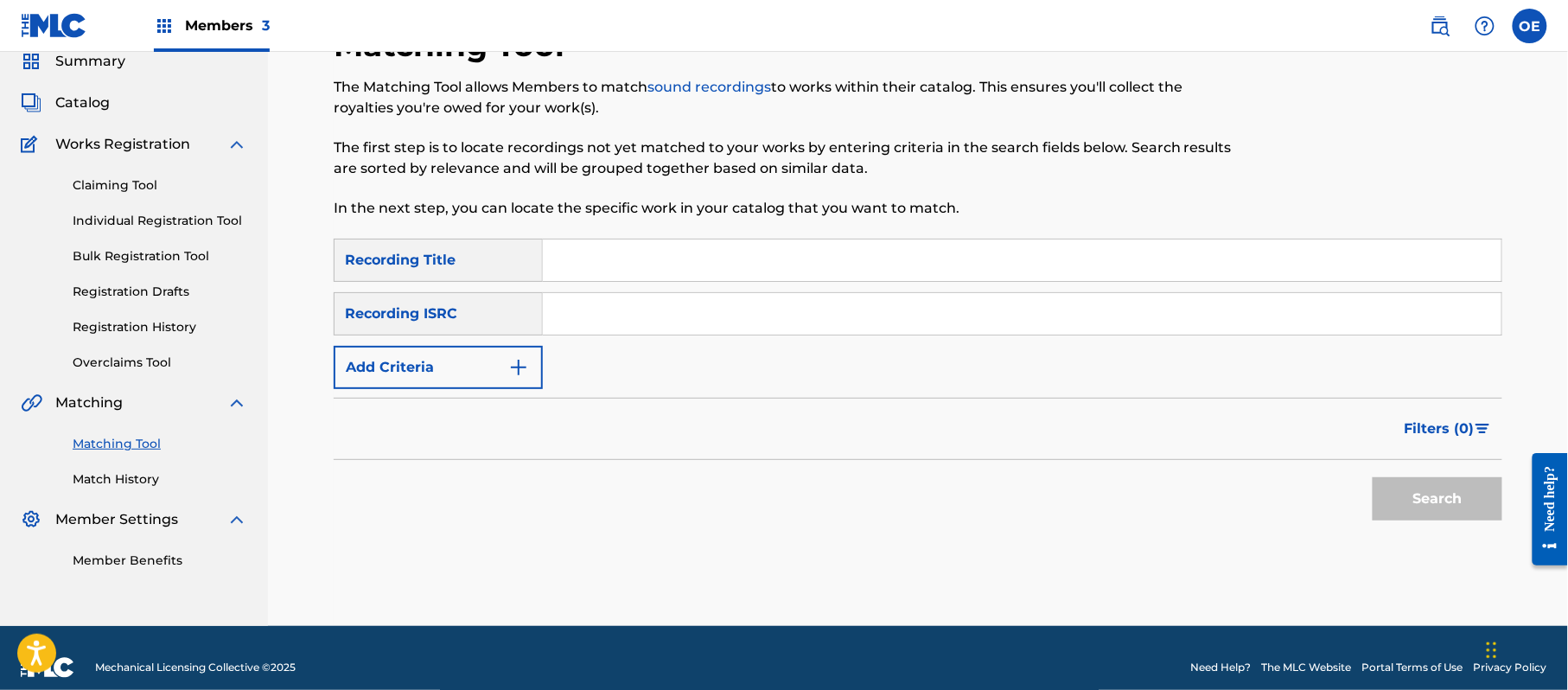
paste input "QUIERO"
type input "QUIERO"
click at [478, 366] on button "Add Criteria" at bounding box center [439, 366] width 209 height 43
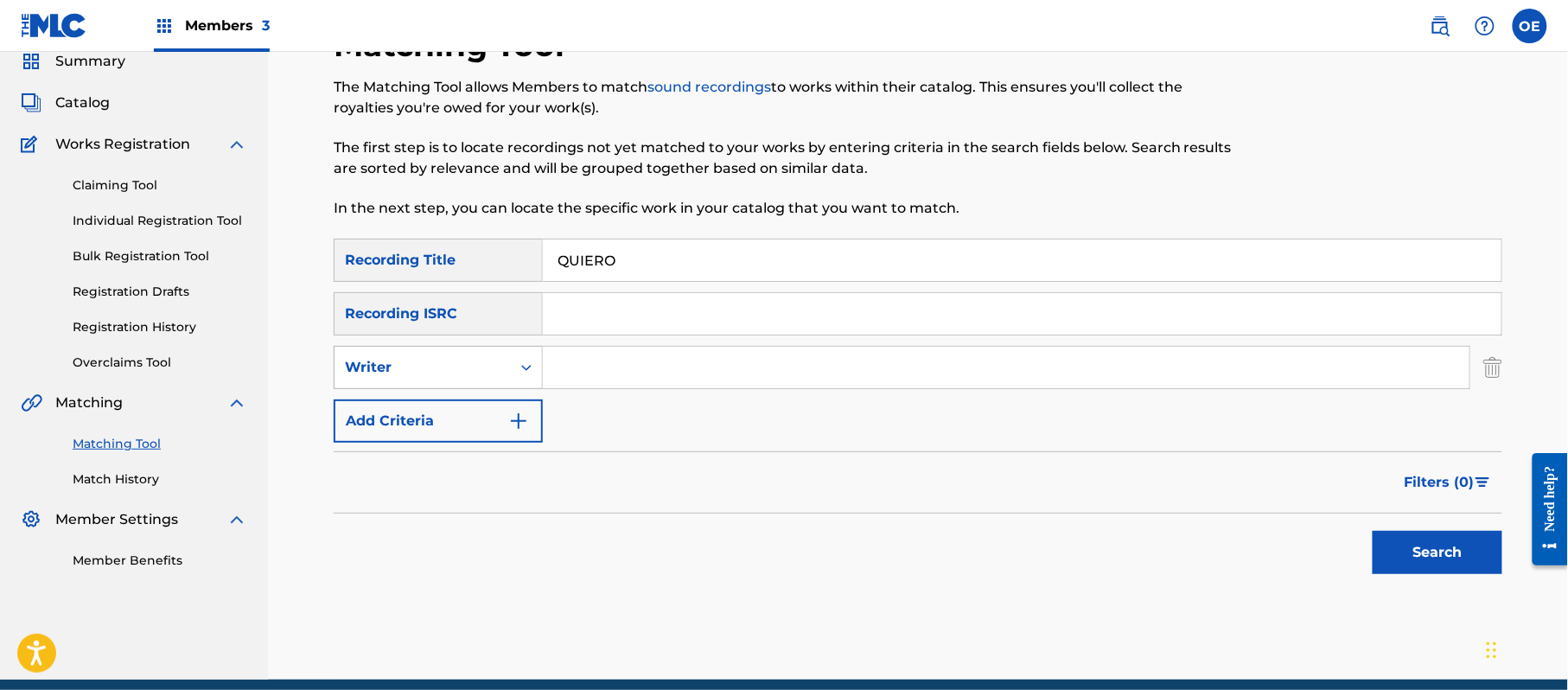
click at [480, 373] on div "Writer" at bounding box center [422, 367] width 156 height 21
click at [481, 399] on div "Recording Artist" at bounding box center [439, 410] width 207 height 43
paste input "LA MIGRA"
type input "LA MIGRA"
drag, startPoint x: 1447, startPoint y: 568, endPoint x: 1401, endPoint y: 548, distance: 50.2
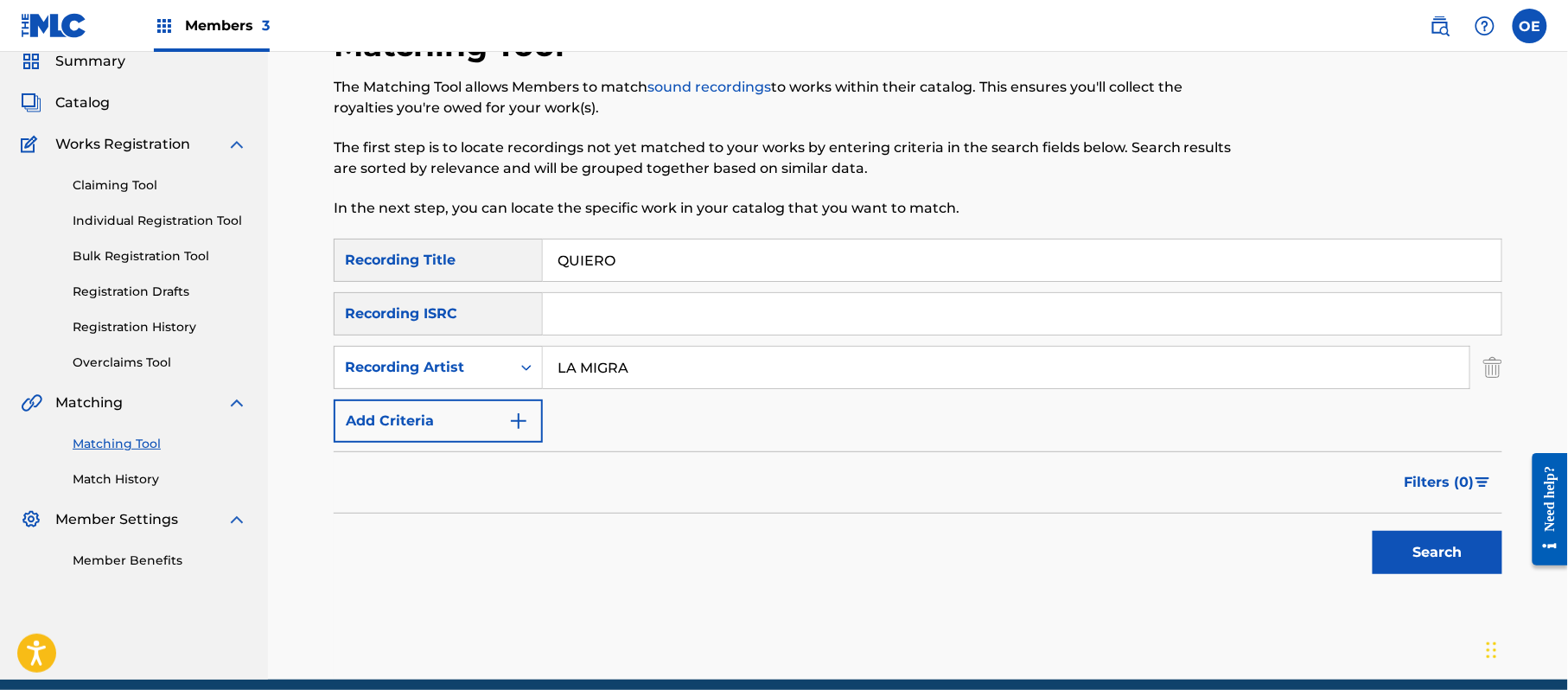
click at [1441, 568] on button "Search" at bounding box center [1437, 552] width 129 height 43
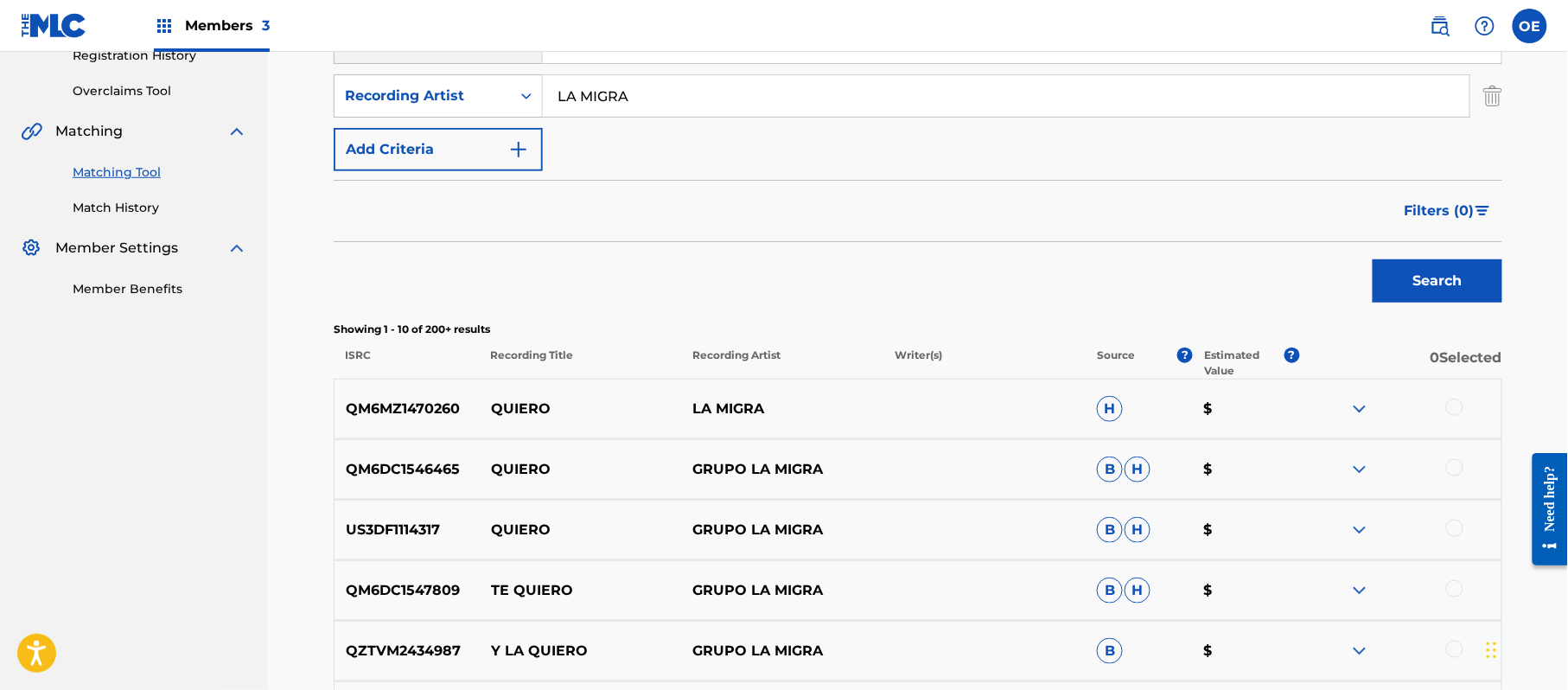
scroll to position [415, 0]
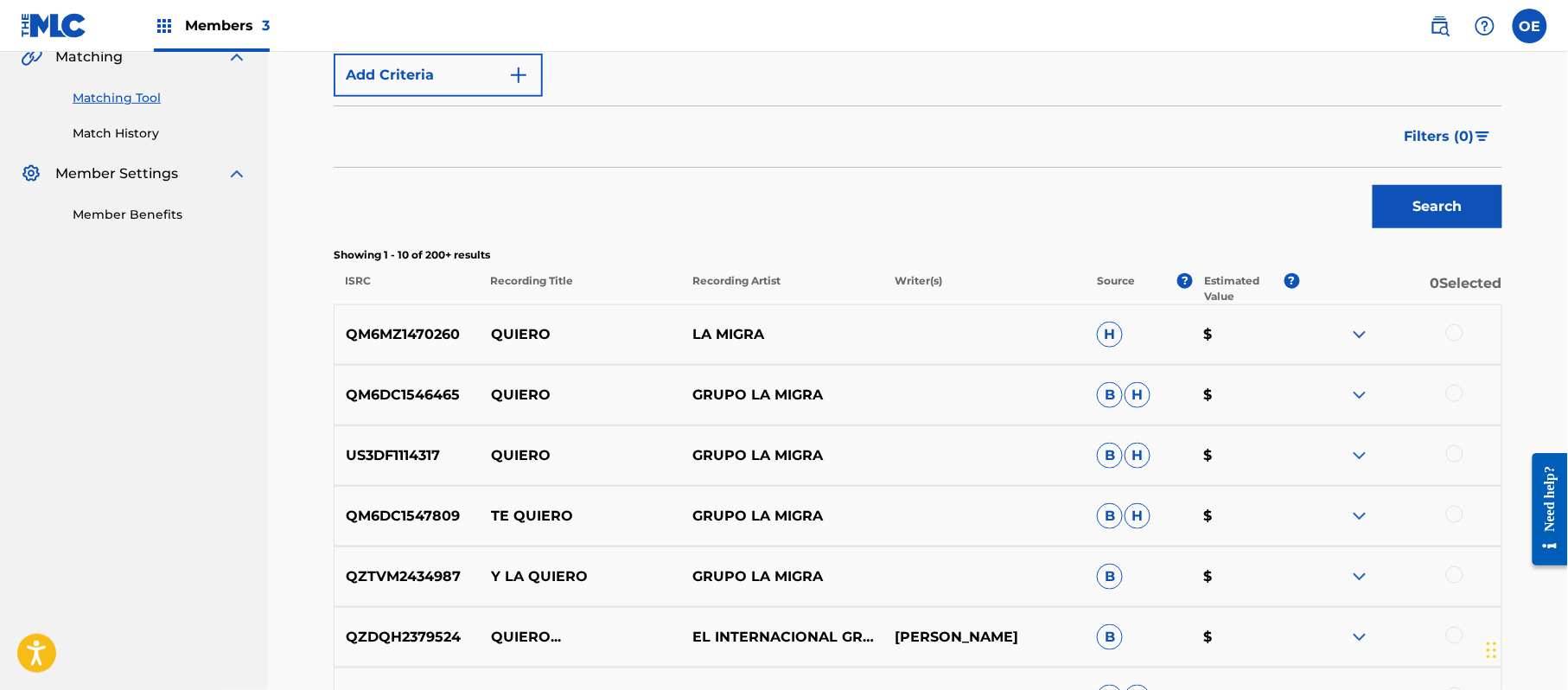
click at [1450, 335] on div at bounding box center [1455, 333] width 17 height 17
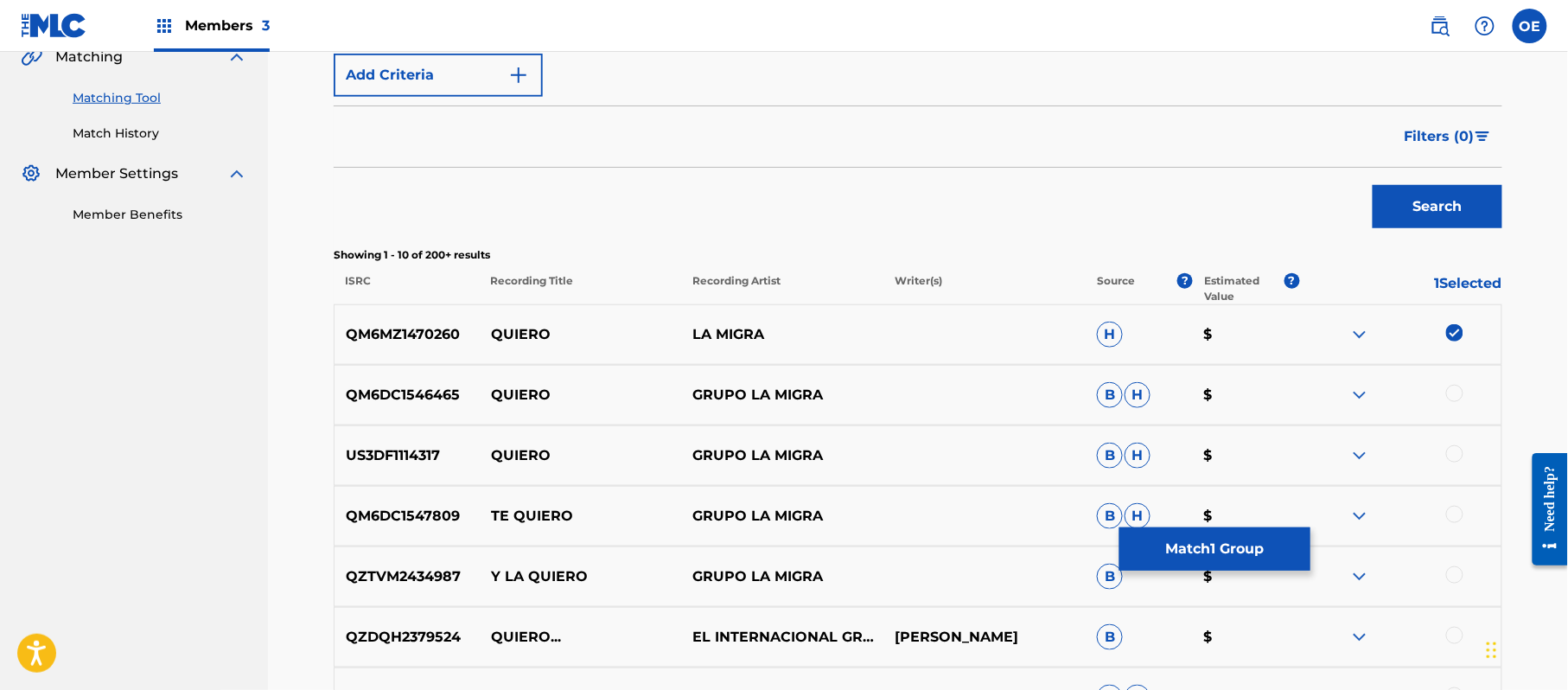
click at [1458, 382] on div "QM6DC1546465 QUIERO GRUPO LA MIGRA B H $" at bounding box center [918, 395] width 1168 height 61
click at [1454, 391] on div at bounding box center [1455, 393] width 17 height 17
click at [1456, 454] on div at bounding box center [1455, 454] width 17 height 17
click at [1453, 513] on div at bounding box center [1455, 514] width 17 height 17
click at [1456, 509] on img at bounding box center [1455, 514] width 17 height 17
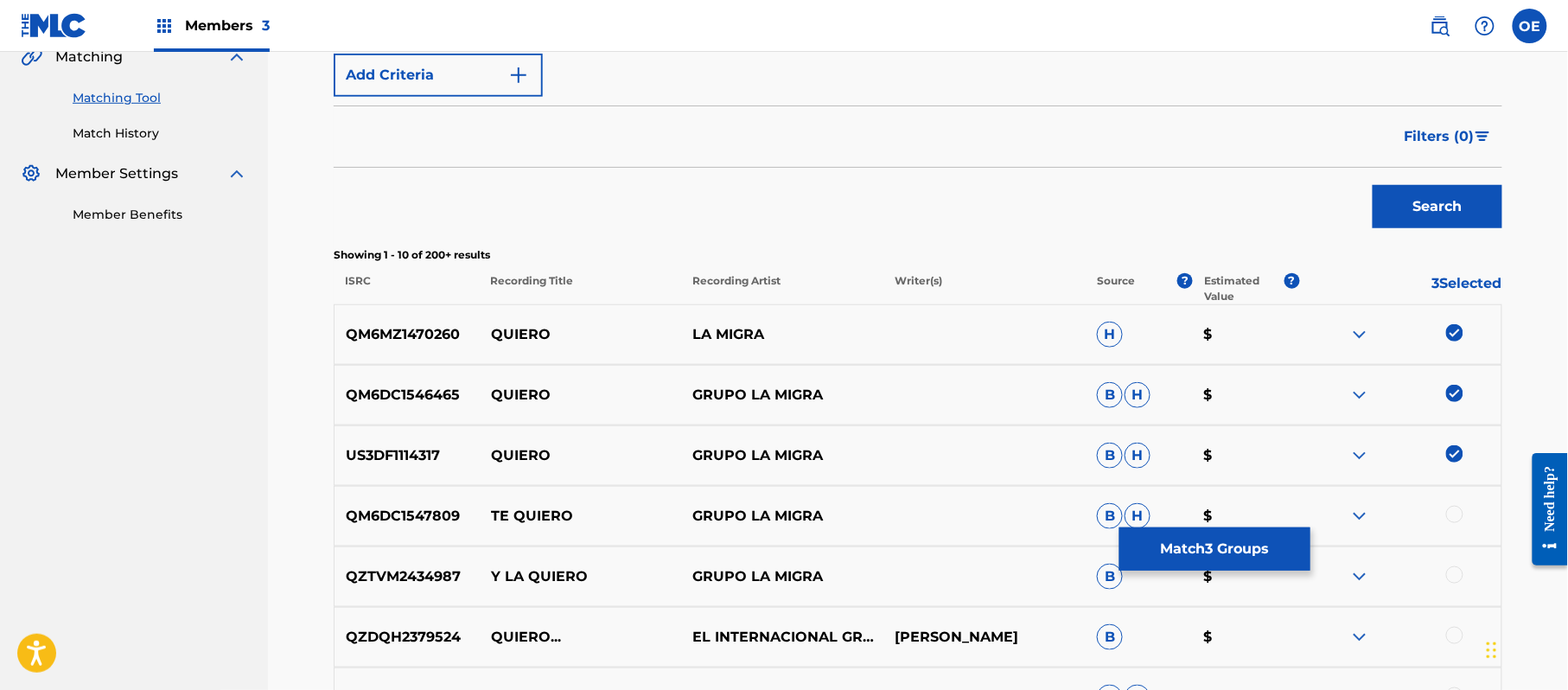
click at [1239, 542] on button "Match 3 Groups" at bounding box center [1214, 548] width 191 height 43
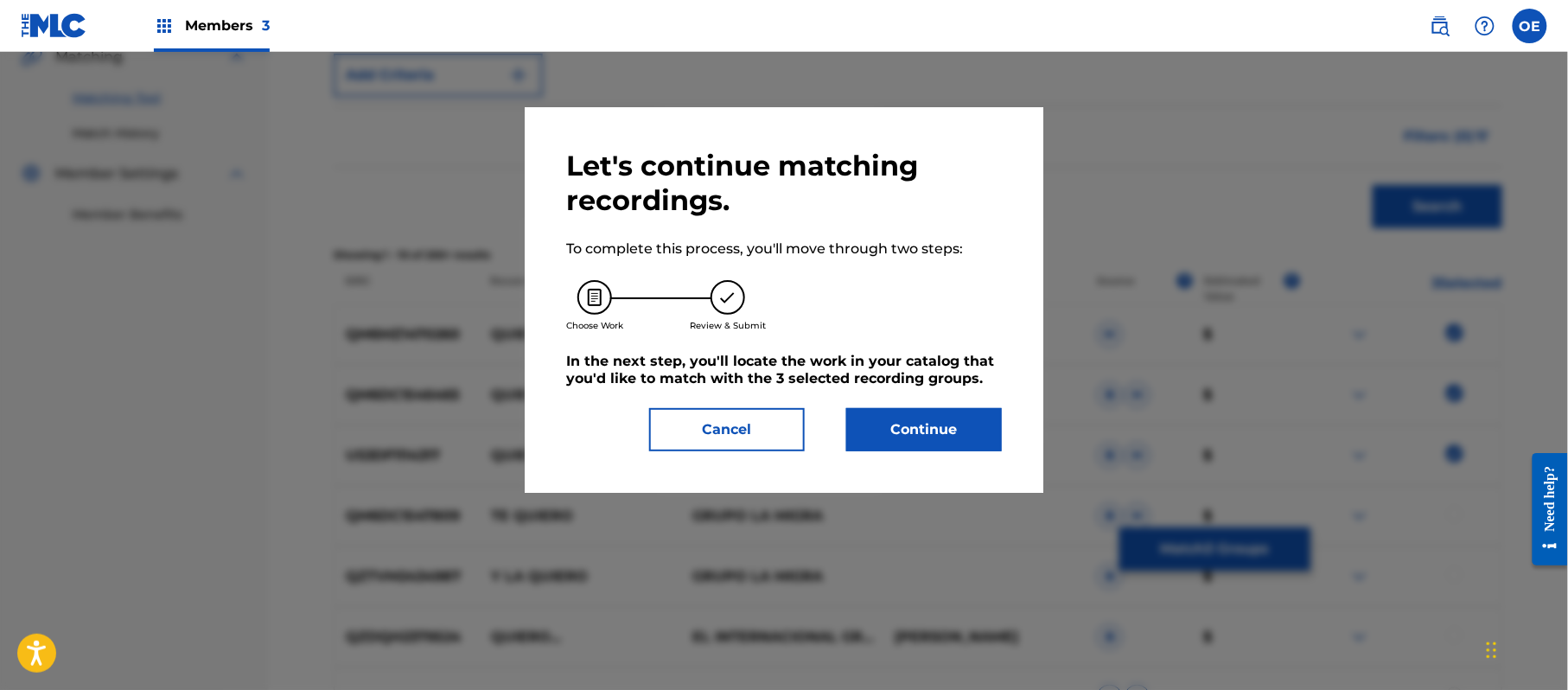
click at [886, 422] on button "Continue" at bounding box center [924, 429] width 156 height 43
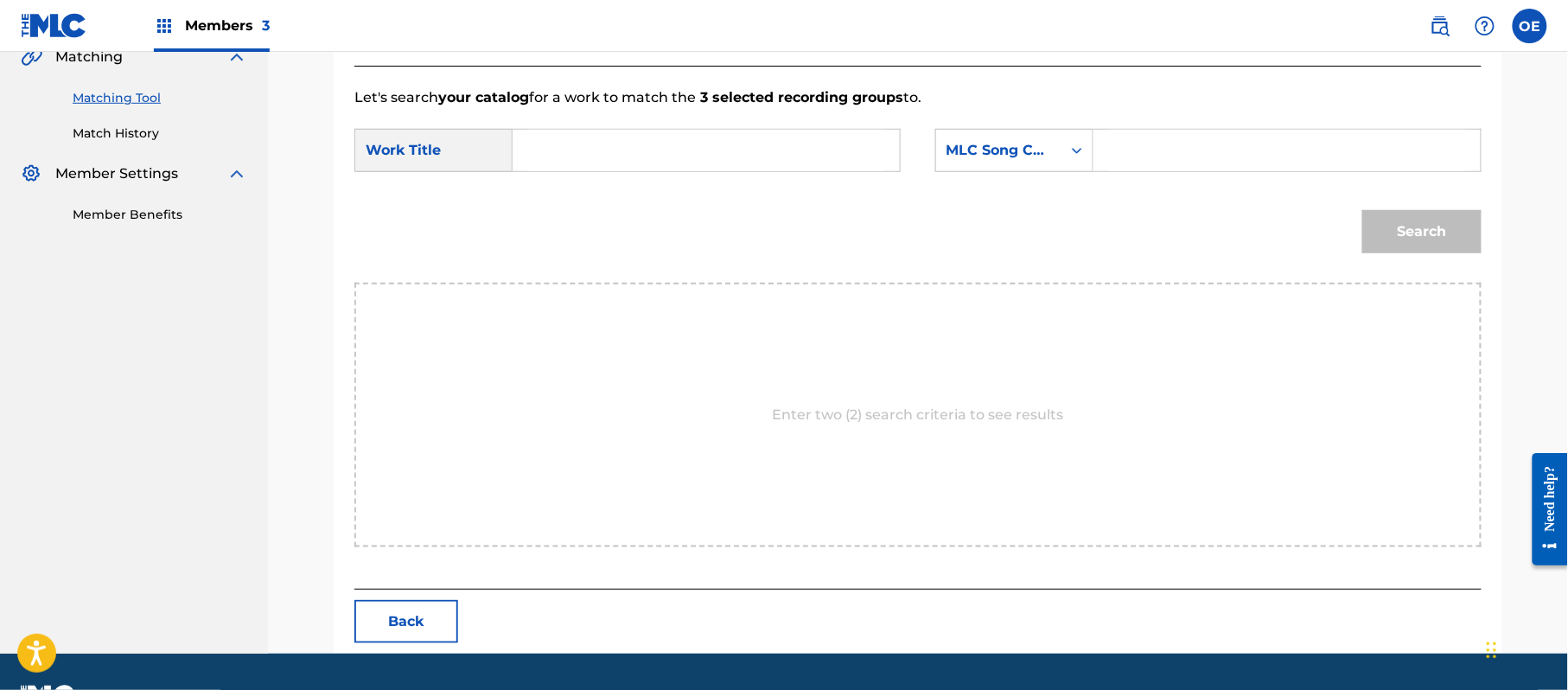
paste input "QUIERO"
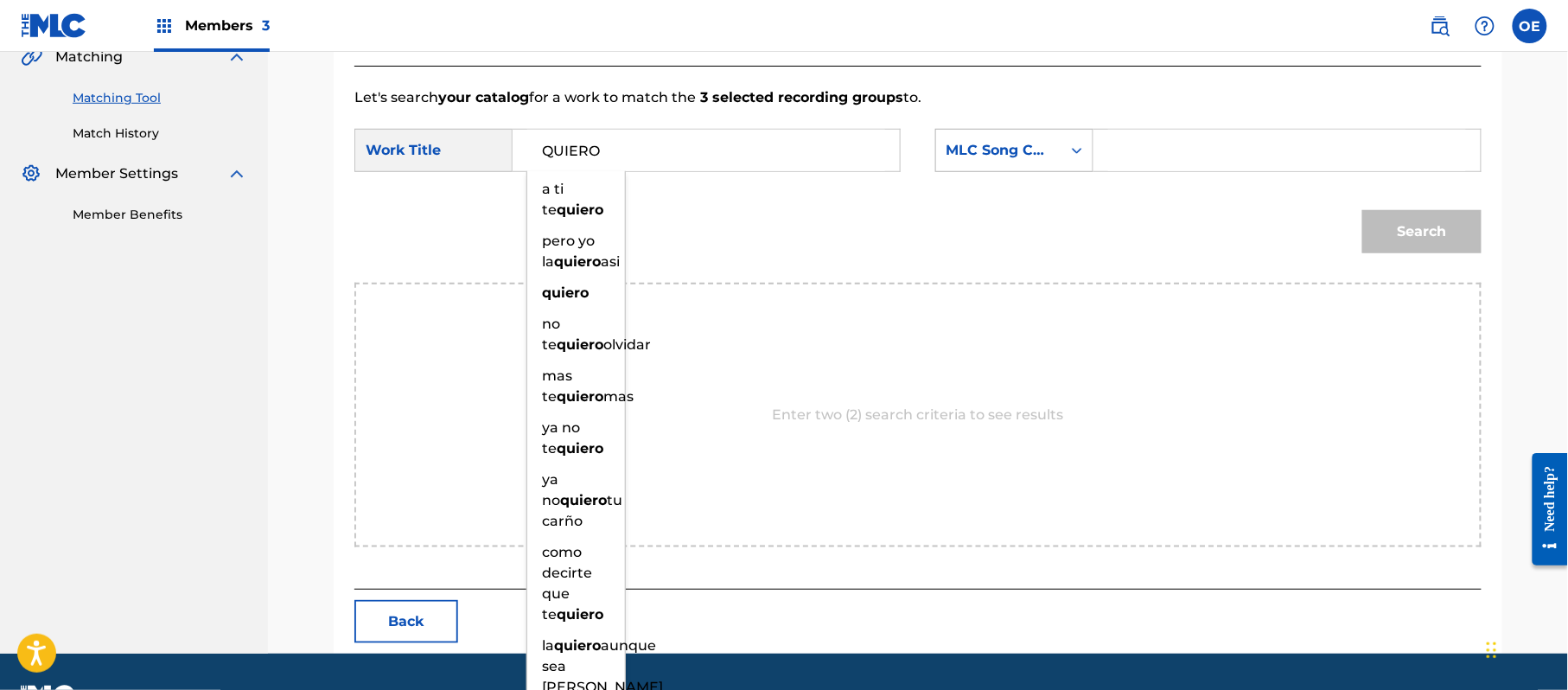
type input "QUIERO"
click at [1020, 144] on div "MLC Song Code" at bounding box center [999, 150] width 105 height 21
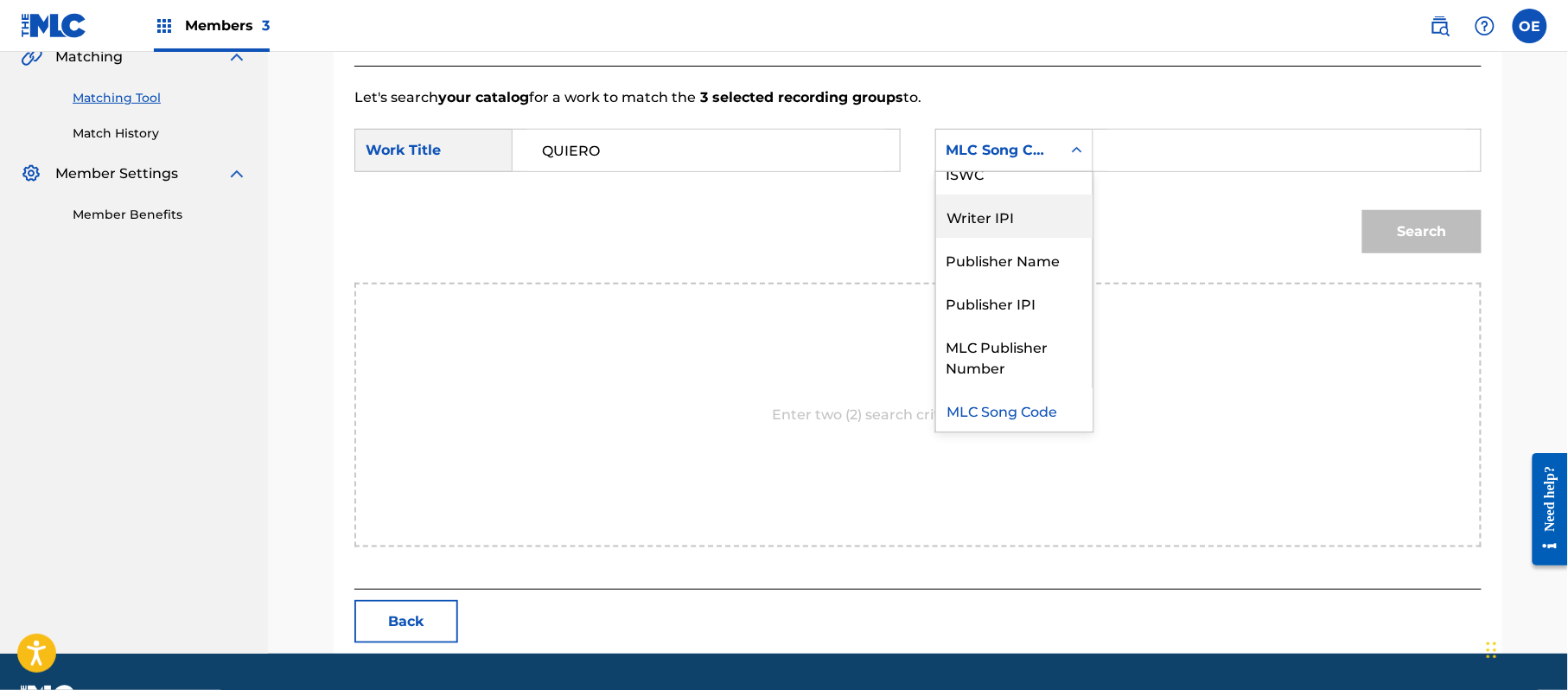
scroll to position [0, 0]
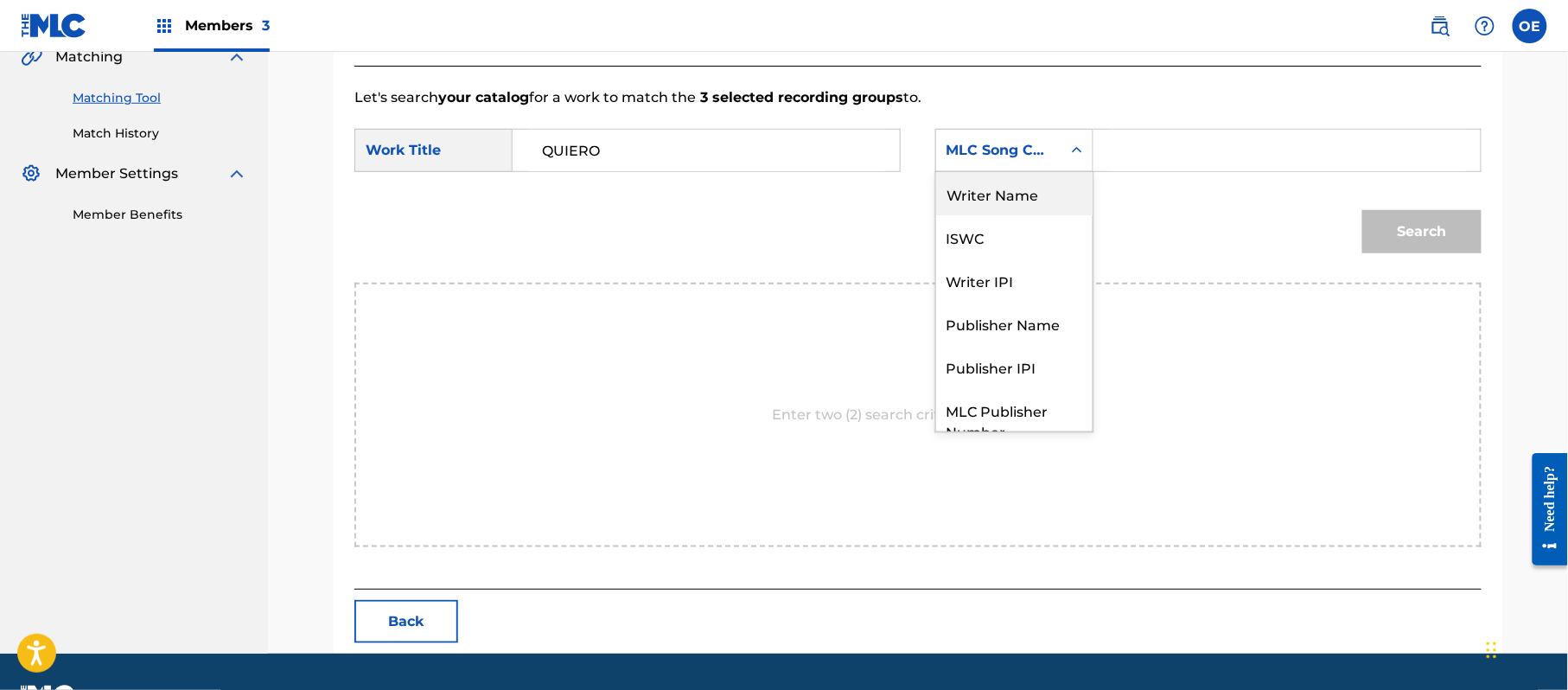
click at [1008, 207] on div "Writer Name" at bounding box center [1014, 193] width 156 height 43
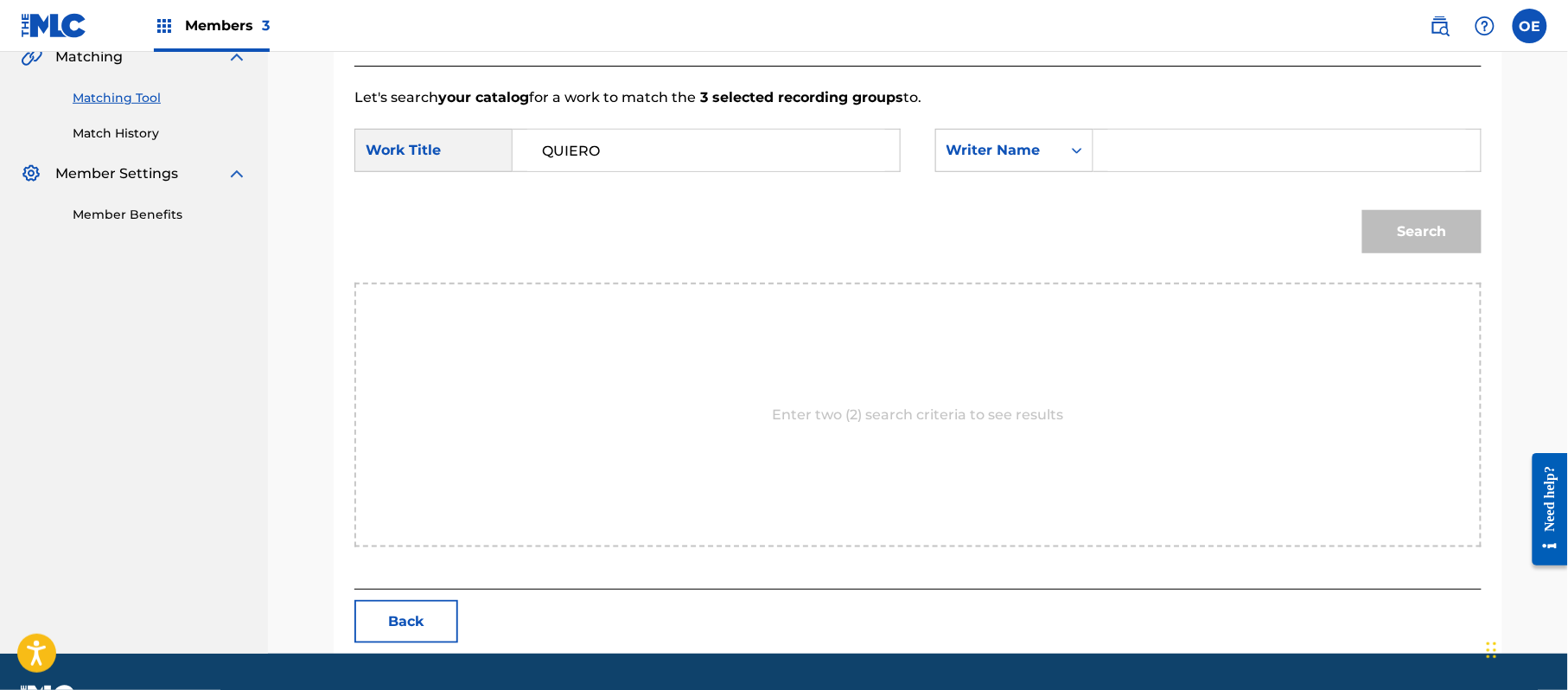
paste input "[PERSON_NAME]"
type input "[PERSON_NAME]"
click at [1443, 243] on button "Search" at bounding box center [1421, 231] width 119 height 43
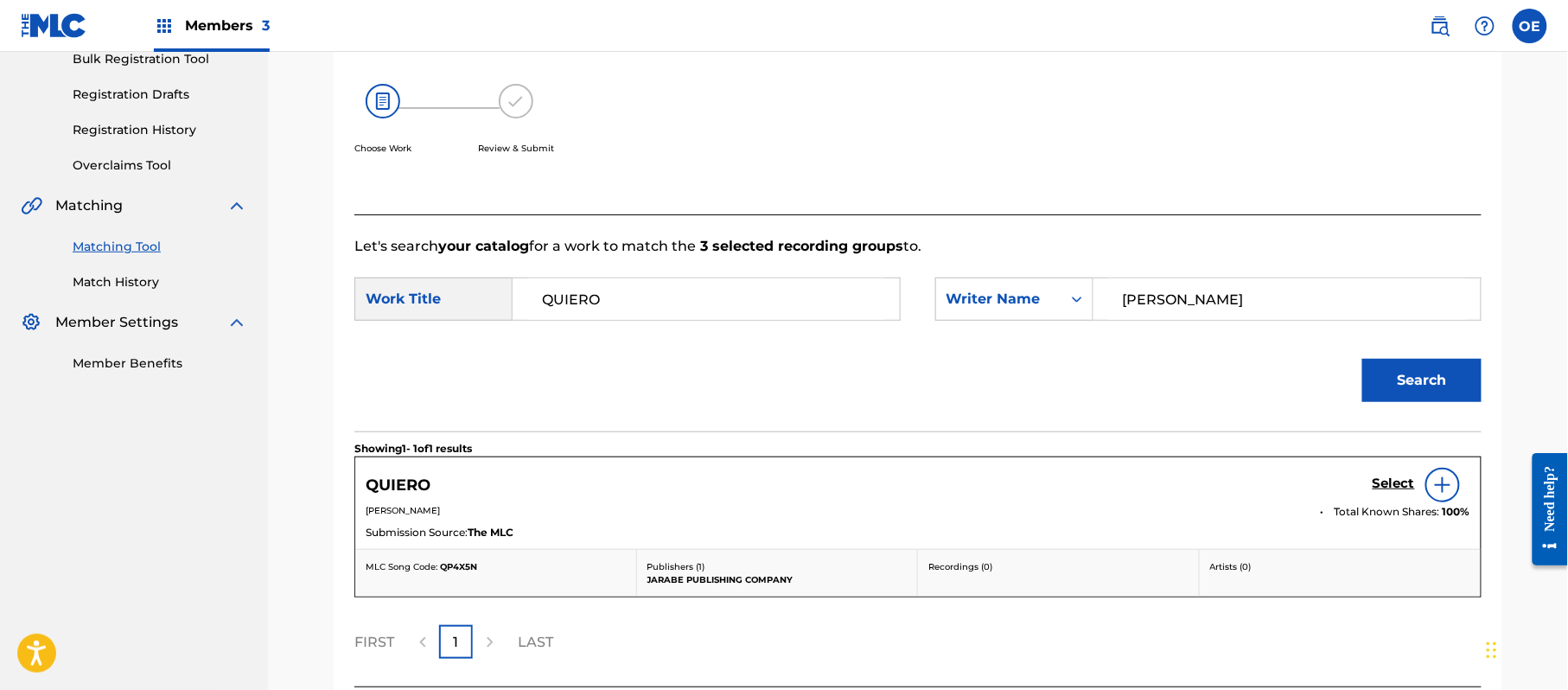
scroll to position [411, 0]
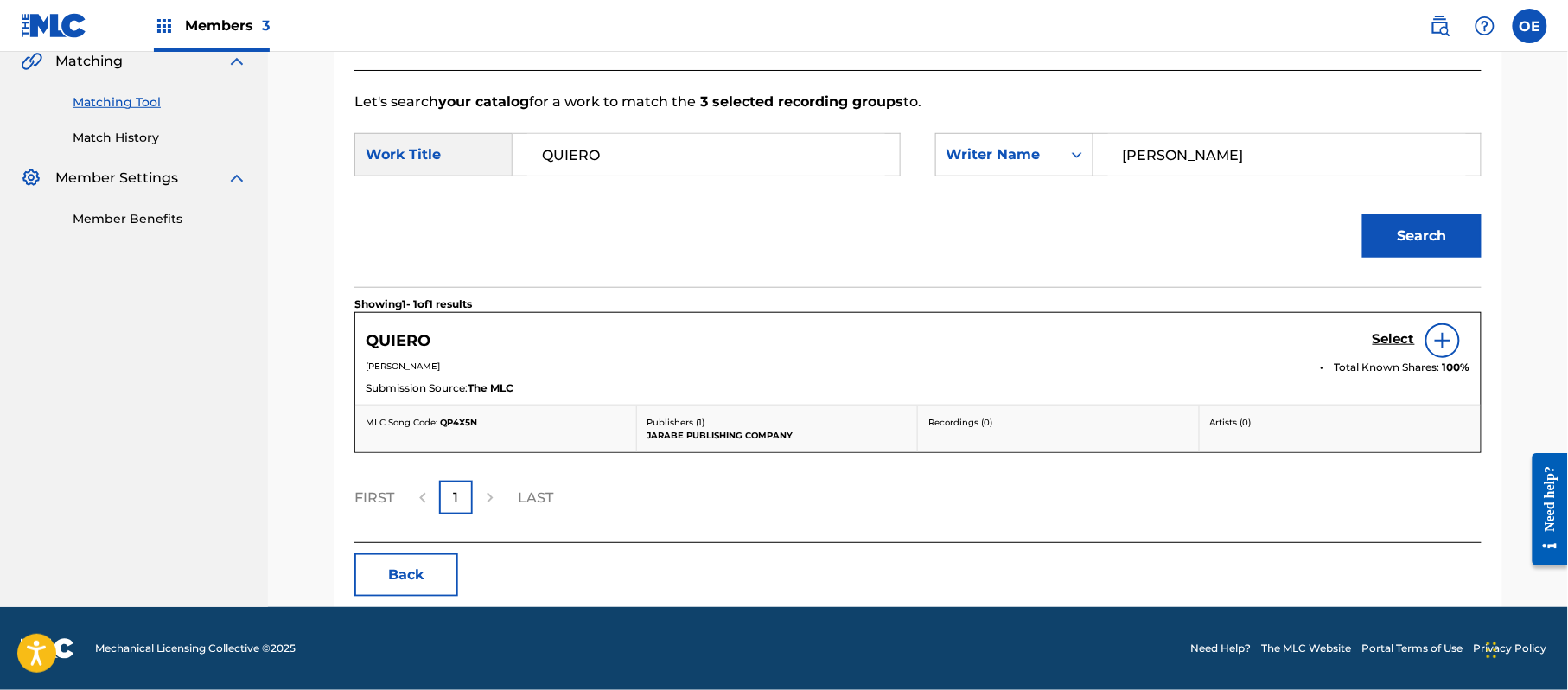
click at [1378, 332] on h5 "Select" at bounding box center [1393, 339] width 43 height 16
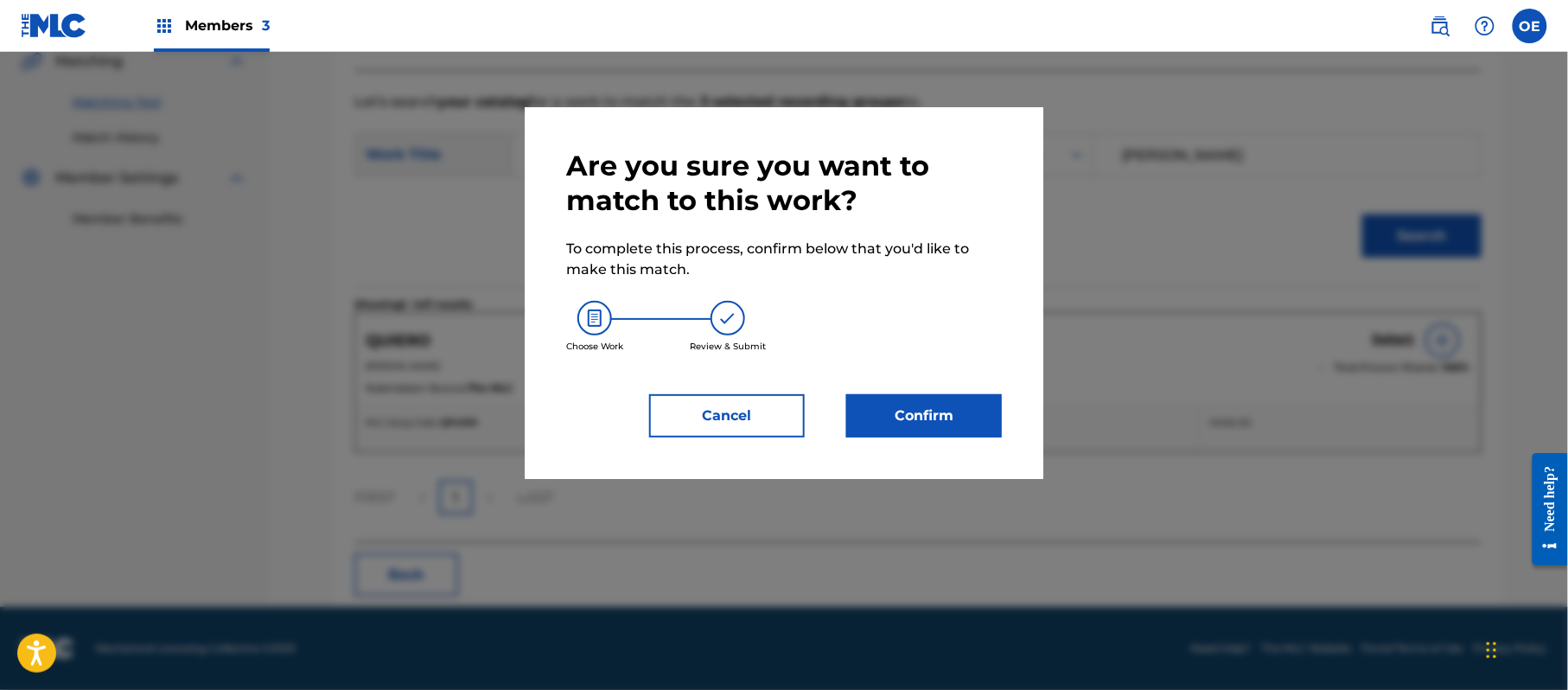
click at [986, 412] on button "Confirm" at bounding box center [924, 415] width 156 height 43
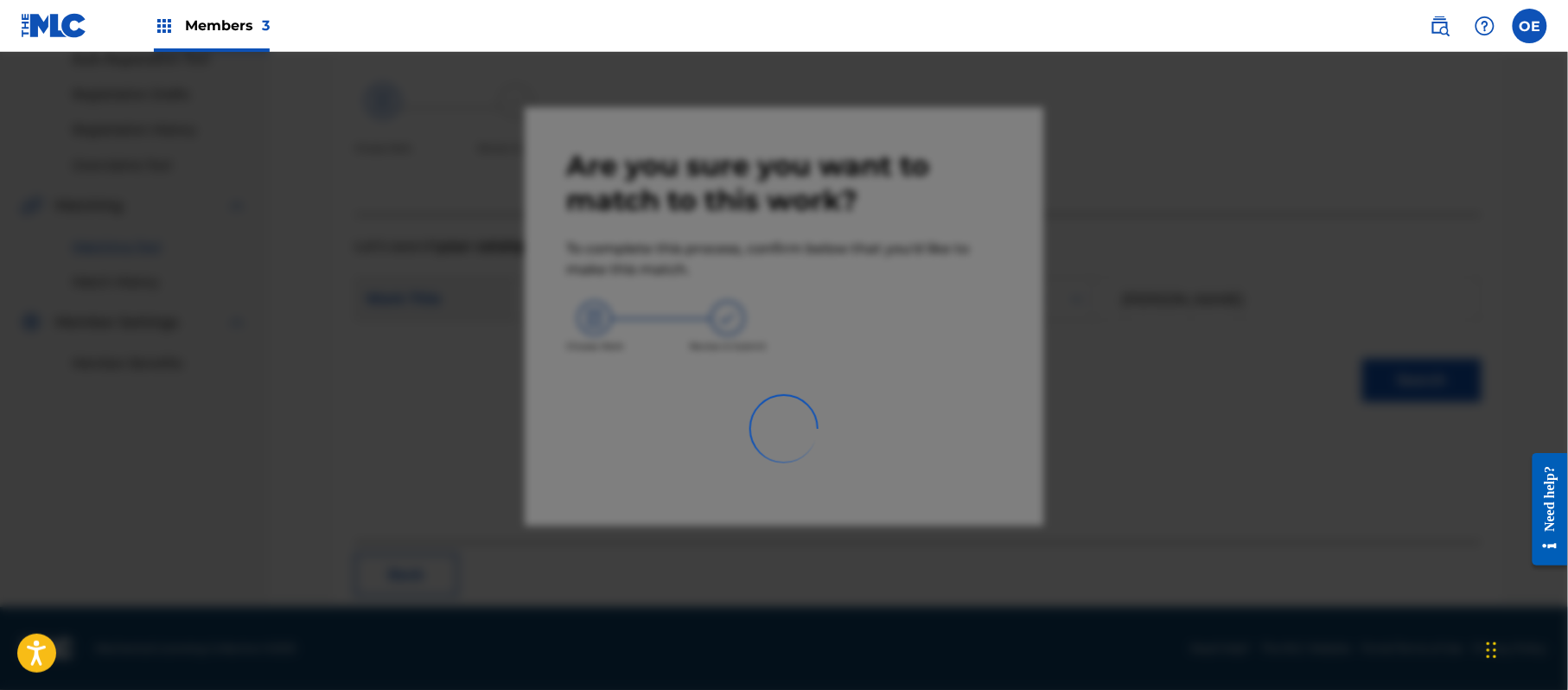
scroll to position [69, 0]
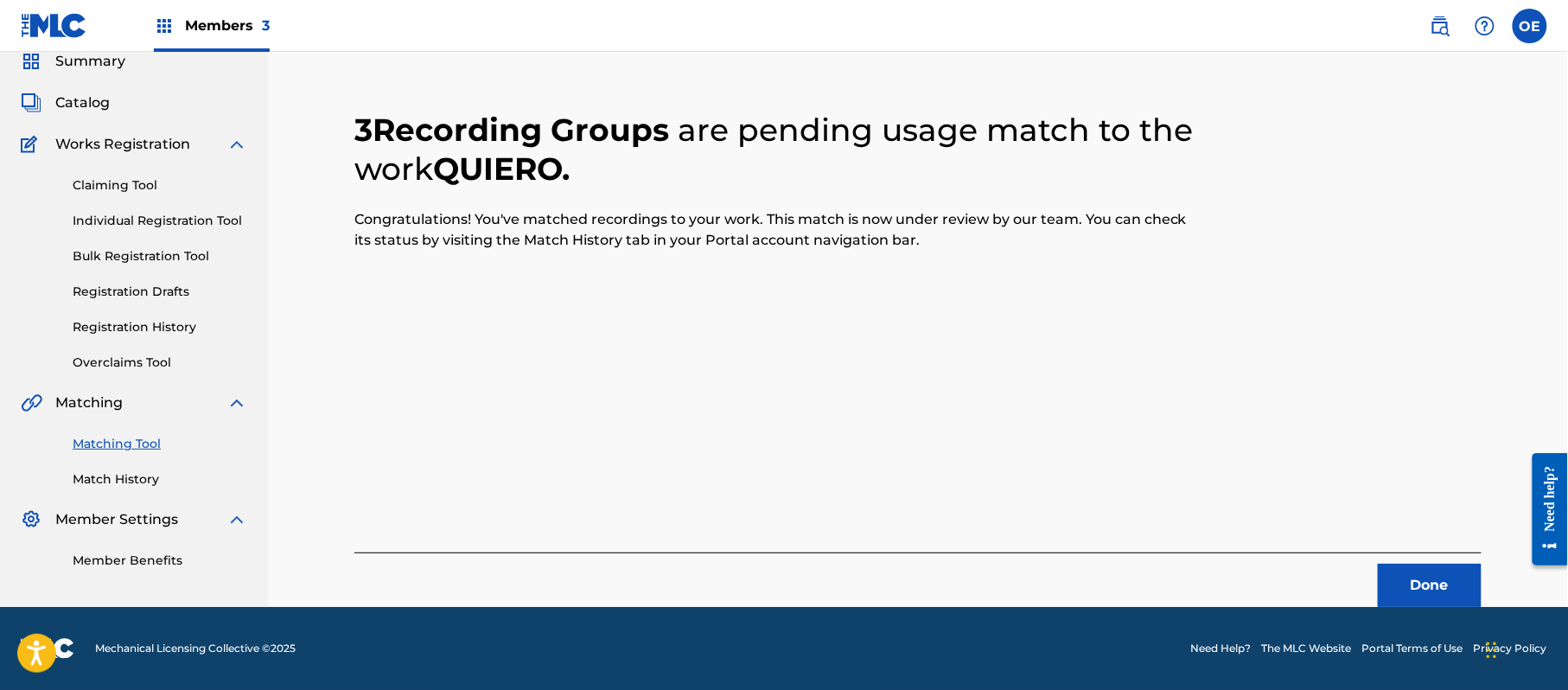
click at [1425, 578] on button "Done" at bounding box center [1429, 584] width 104 height 43
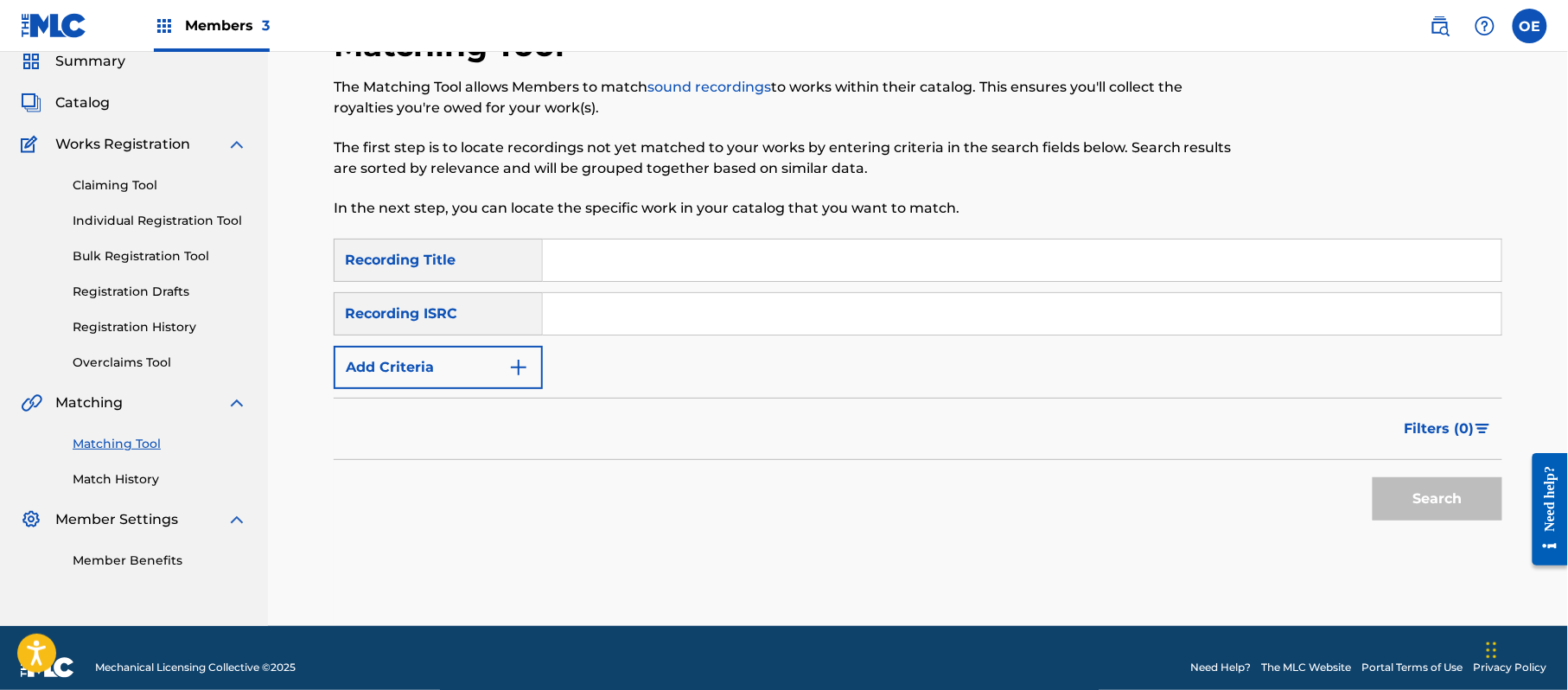
paste input "RODEADO DE BOTELLAS"
type input "RODEADO DE BOTELLAS"
click at [383, 356] on button "Add Criteria" at bounding box center [439, 366] width 209 height 43
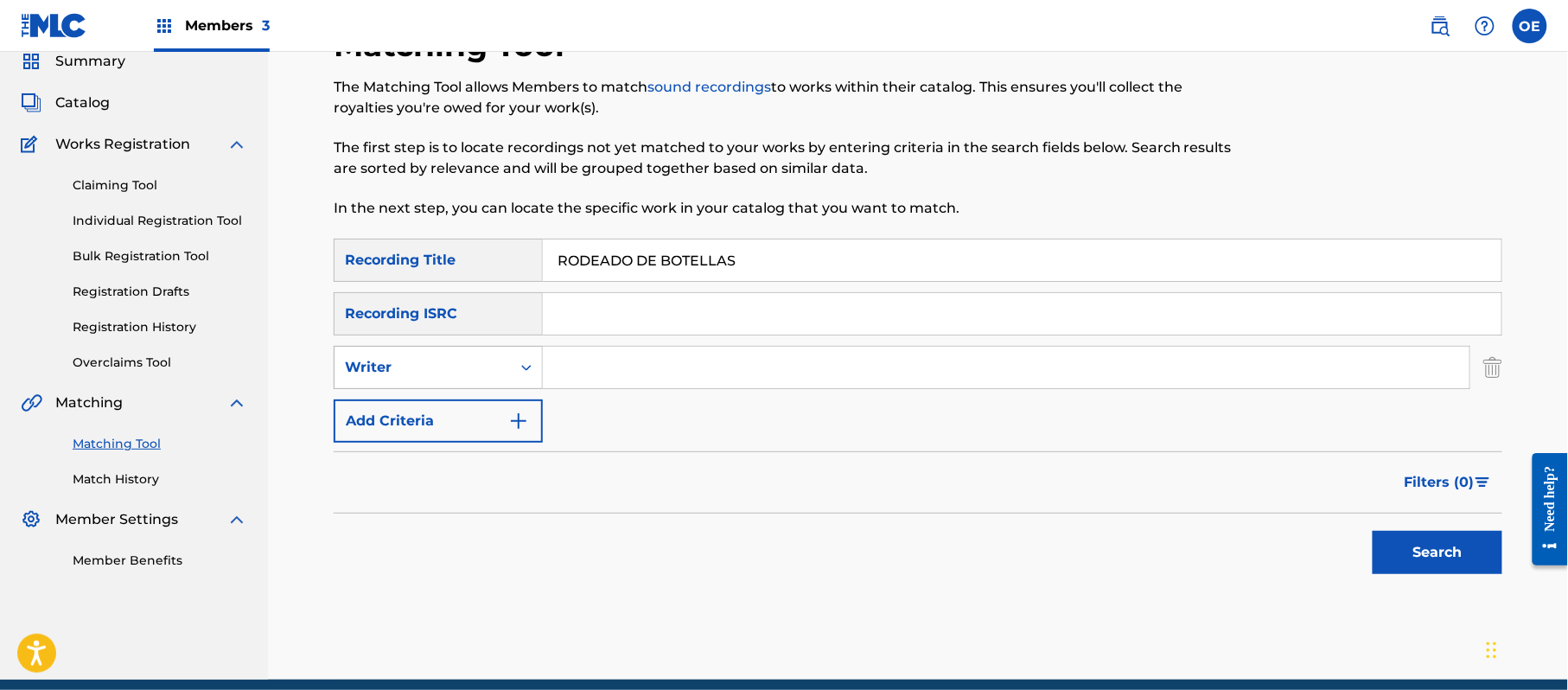
click at [489, 360] on div "Writer" at bounding box center [422, 367] width 156 height 21
click at [474, 404] on div "Recording Artist" at bounding box center [439, 410] width 207 height 43
paste input "LOS YINNS"
type input "LOS YINNS"
click at [1445, 565] on button "Search" at bounding box center [1437, 552] width 129 height 43
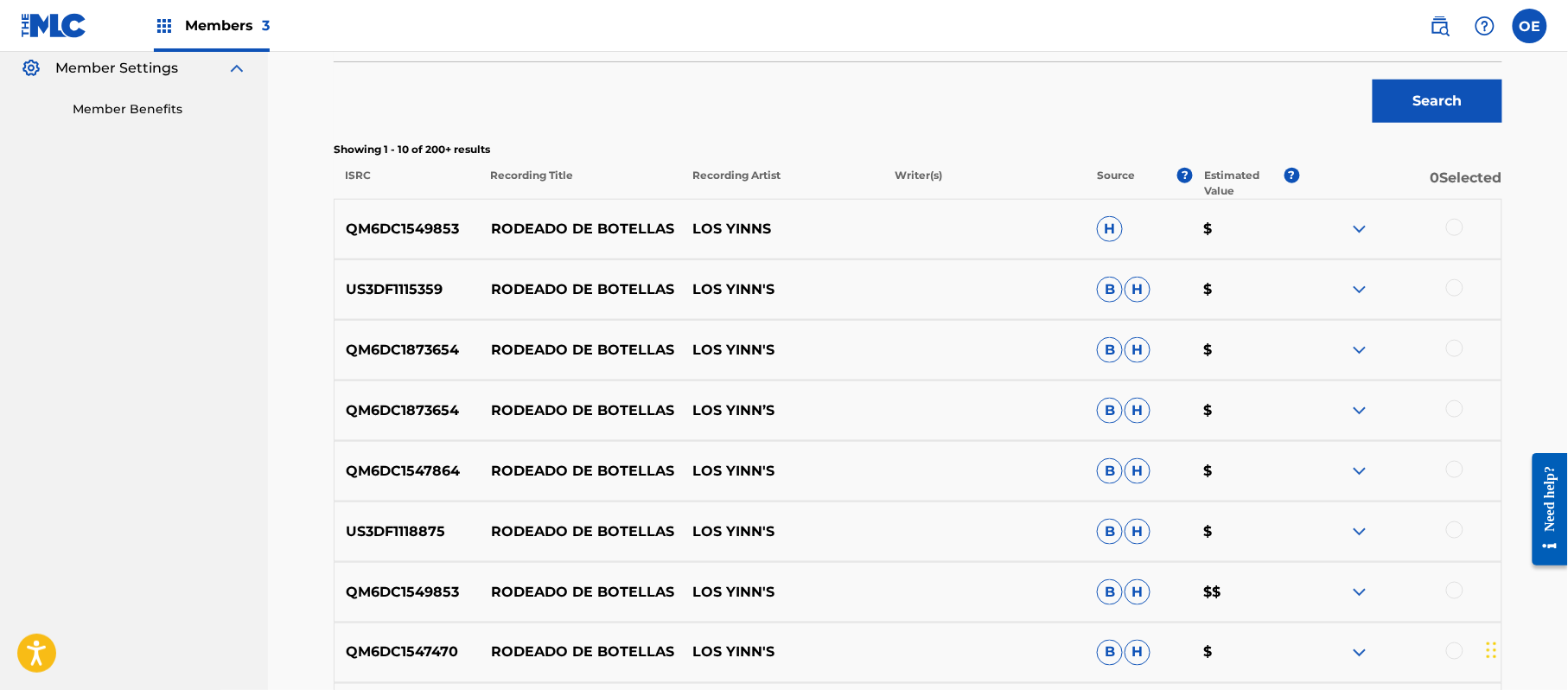
scroll to position [530, 0]
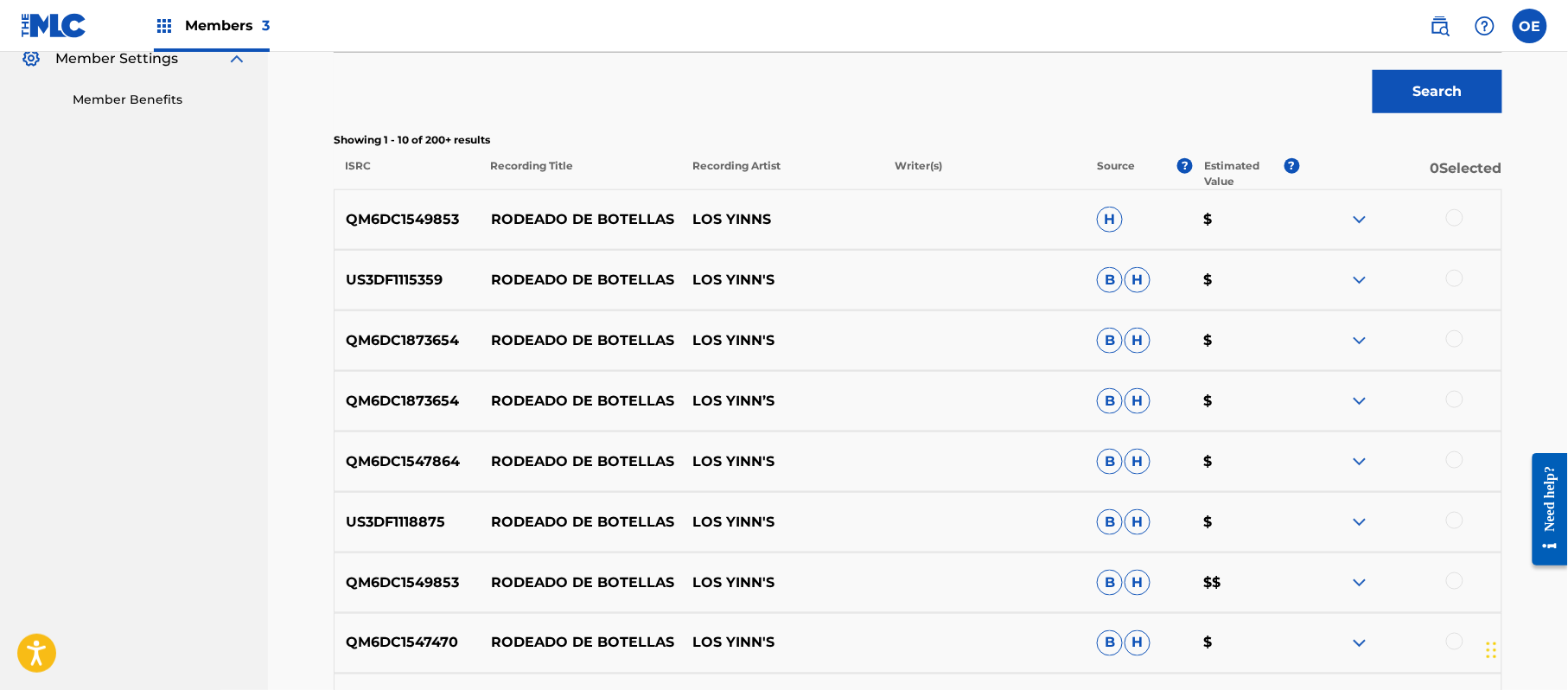
click at [1459, 216] on div at bounding box center [1455, 218] width 17 height 17
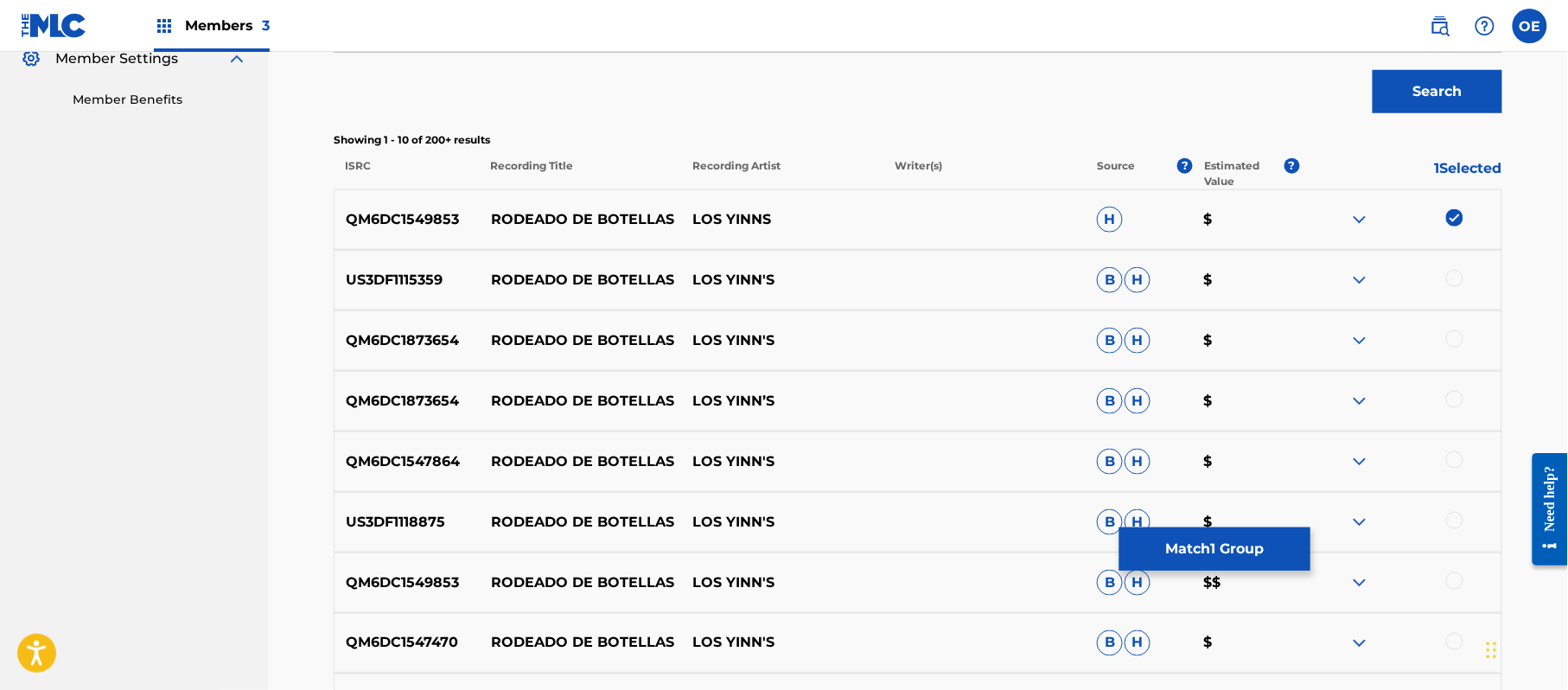
click at [1460, 271] on div at bounding box center [1400, 280] width 203 height 21
click at [1459, 274] on div at bounding box center [1455, 278] width 17 height 17
click at [1454, 345] on div at bounding box center [1455, 339] width 17 height 17
click at [1460, 391] on div at bounding box center [1455, 400] width 17 height 17
click at [1454, 451] on div at bounding box center [1455, 460] width 17 height 17
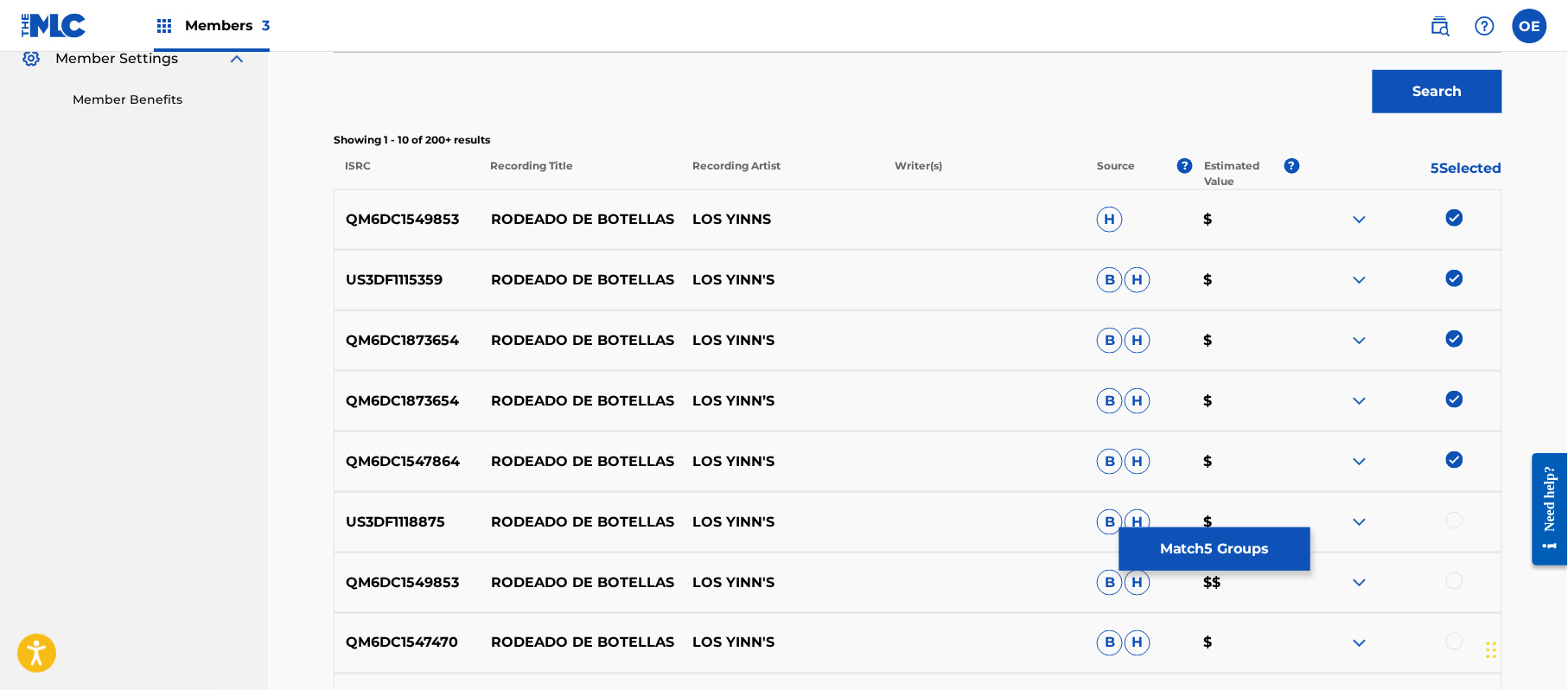
click at [1454, 523] on div at bounding box center [1455, 521] width 17 height 17
click at [1449, 576] on div at bounding box center [1455, 581] width 17 height 17
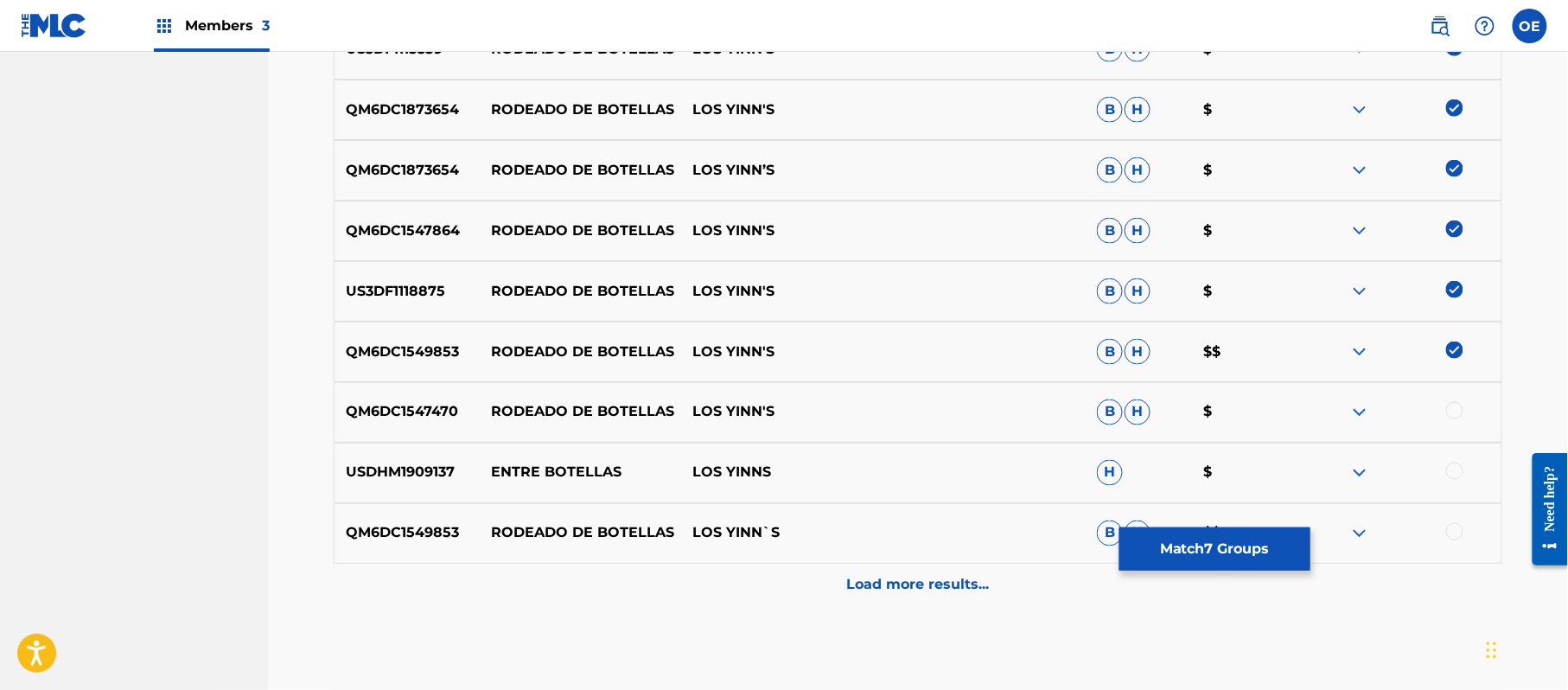
click at [1459, 412] on div at bounding box center [1455, 410] width 17 height 17
click at [1459, 531] on div at bounding box center [1455, 532] width 17 height 17
click at [1017, 568] on div "Load more results..." at bounding box center [918, 584] width 1168 height 43
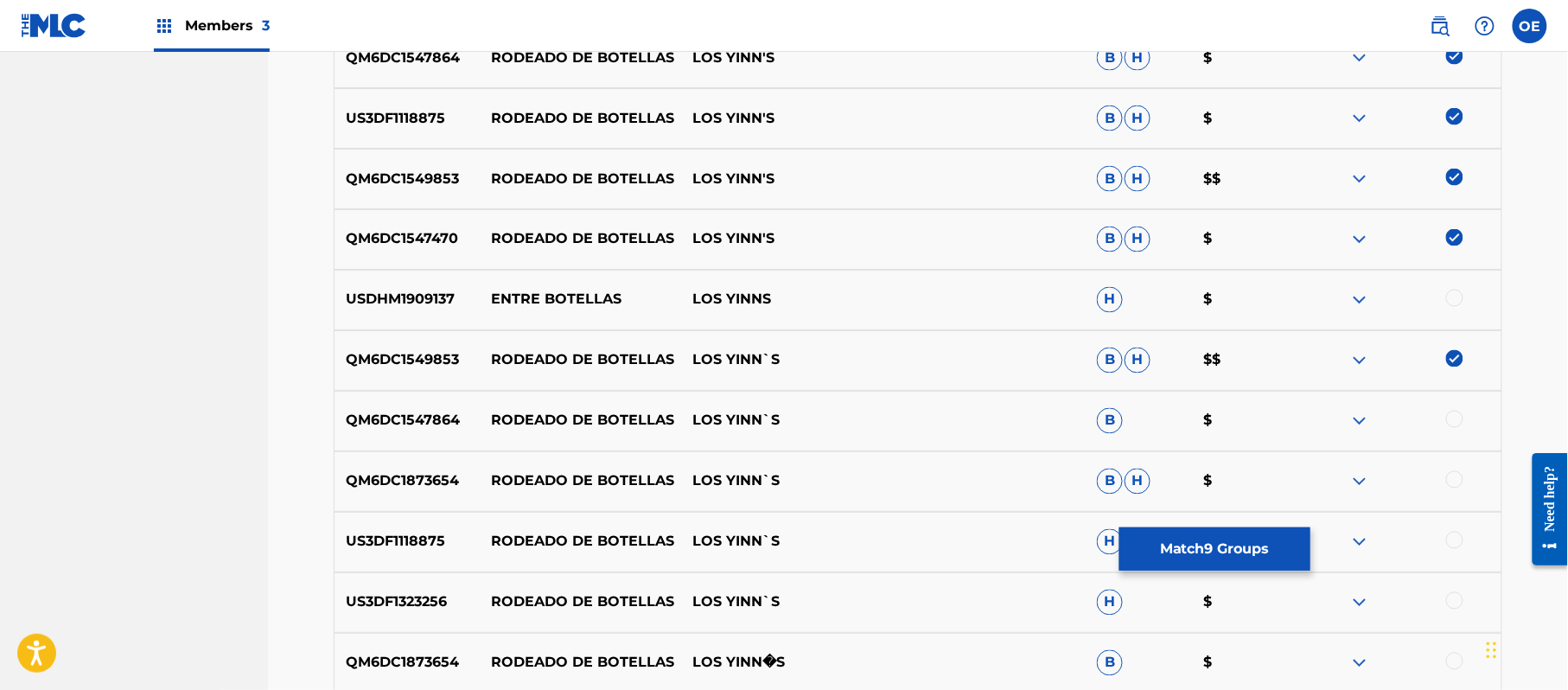
scroll to position [991, 0]
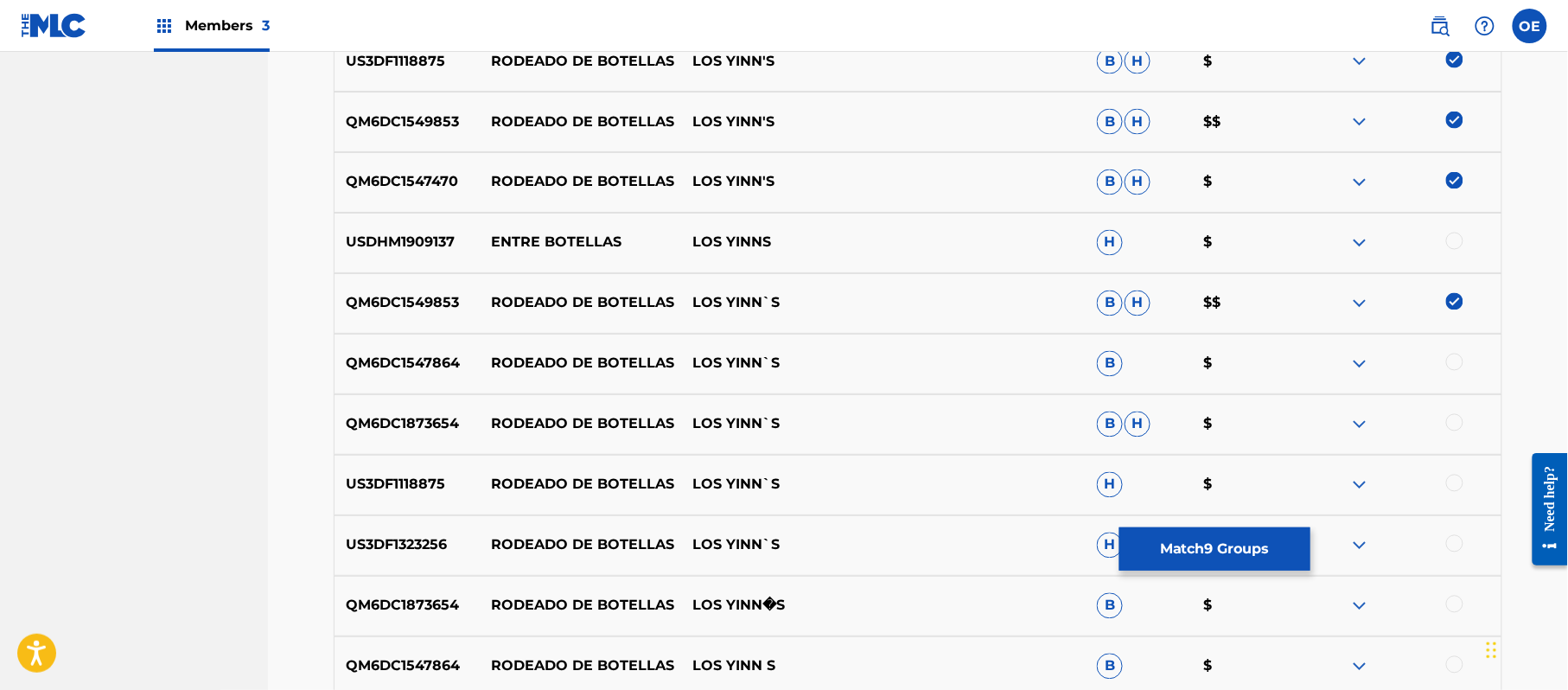
click at [1460, 366] on div at bounding box center [1455, 363] width 17 height 17
click at [1454, 426] on div at bounding box center [1455, 423] width 17 height 17
click at [1446, 488] on div at bounding box center [1400, 485] width 203 height 21
click at [1454, 492] on div at bounding box center [1400, 485] width 203 height 21
click at [1453, 492] on div at bounding box center [1400, 485] width 203 height 21
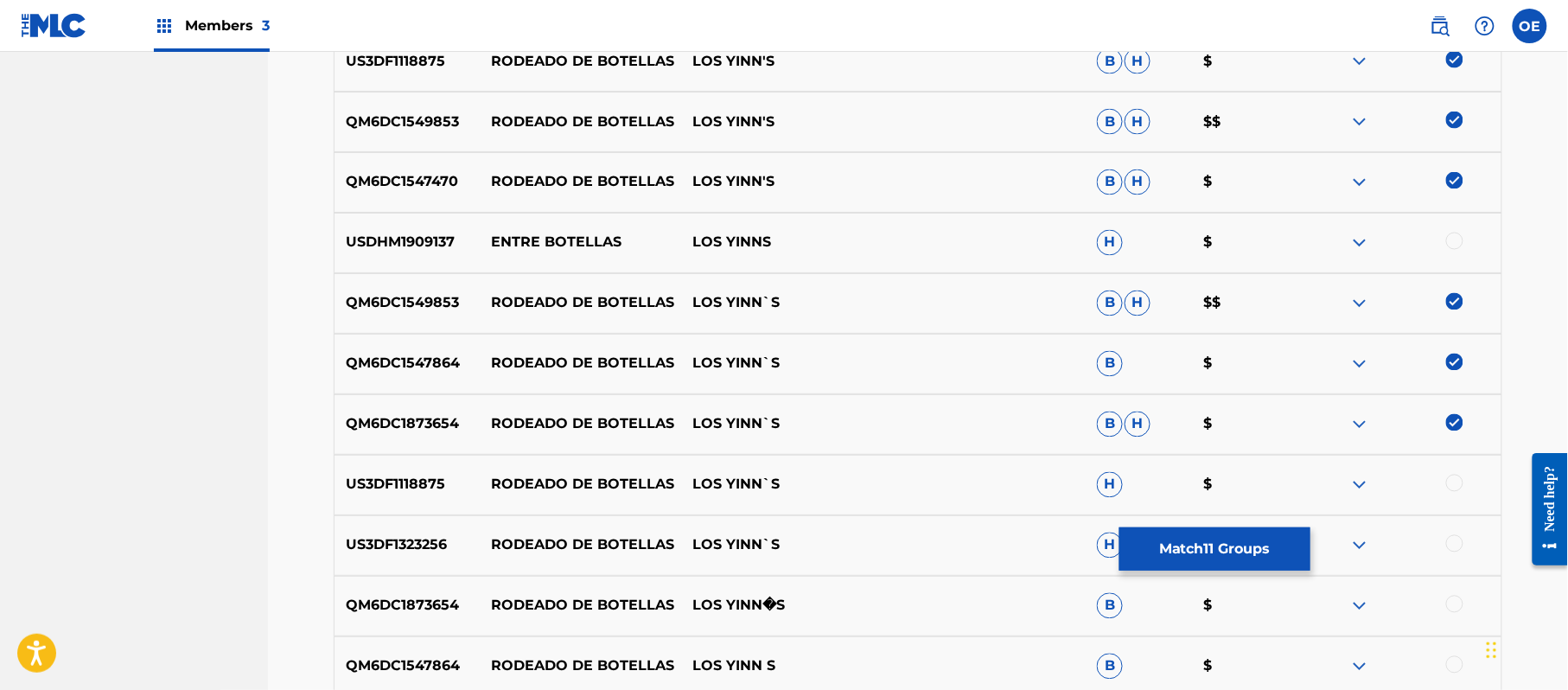
click at [1453, 485] on div at bounding box center [1455, 483] width 17 height 17
click at [1453, 536] on div at bounding box center [1455, 543] width 17 height 17
click at [1459, 607] on div at bounding box center [1455, 604] width 17 height 17
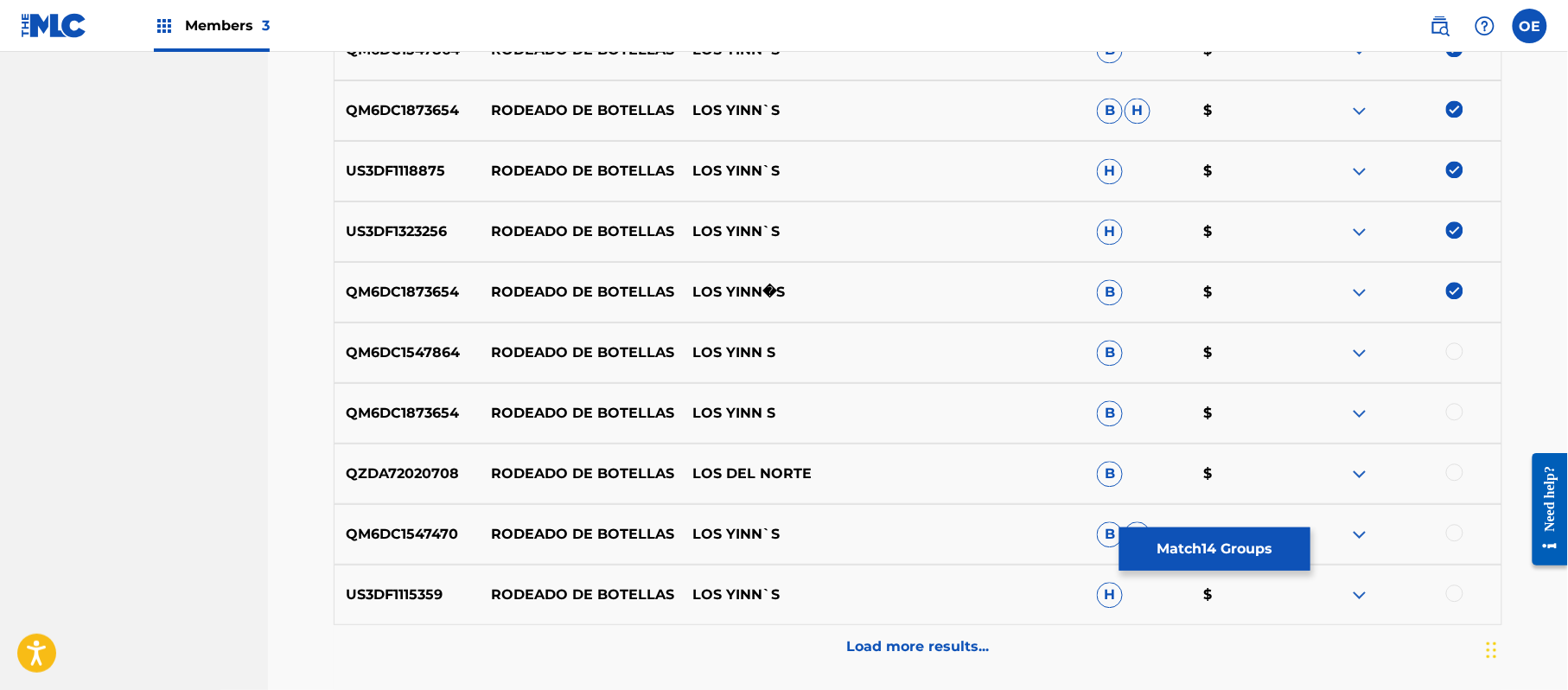
scroll to position [1336, 0]
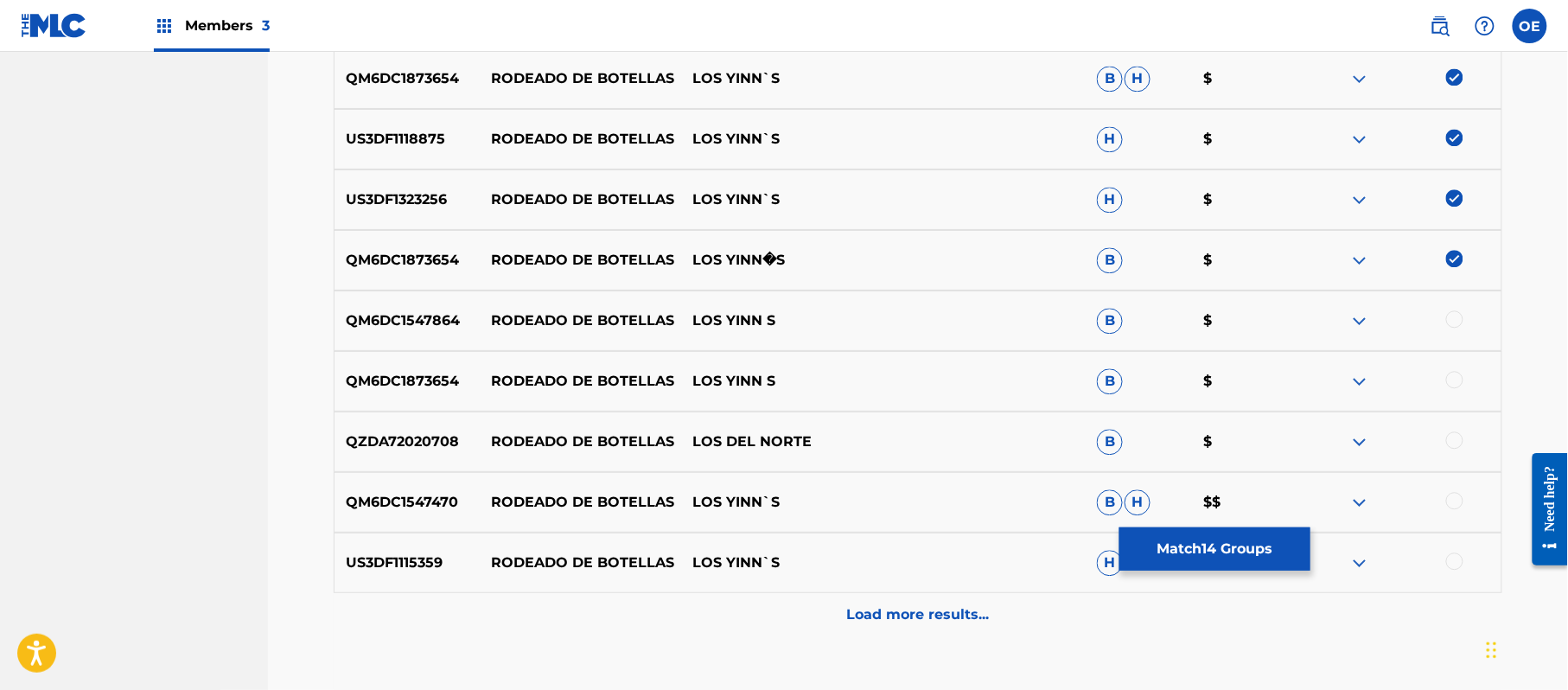
click at [1449, 324] on div at bounding box center [1455, 319] width 17 height 17
click at [1457, 382] on div at bounding box center [1455, 380] width 17 height 17
click at [1456, 499] on div at bounding box center [1455, 501] width 17 height 17
click at [1453, 561] on div at bounding box center [1455, 561] width 17 height 17
click at [1066, 605] on div "Load more results..." at bounding box center [918, 614] width 1168 height 43
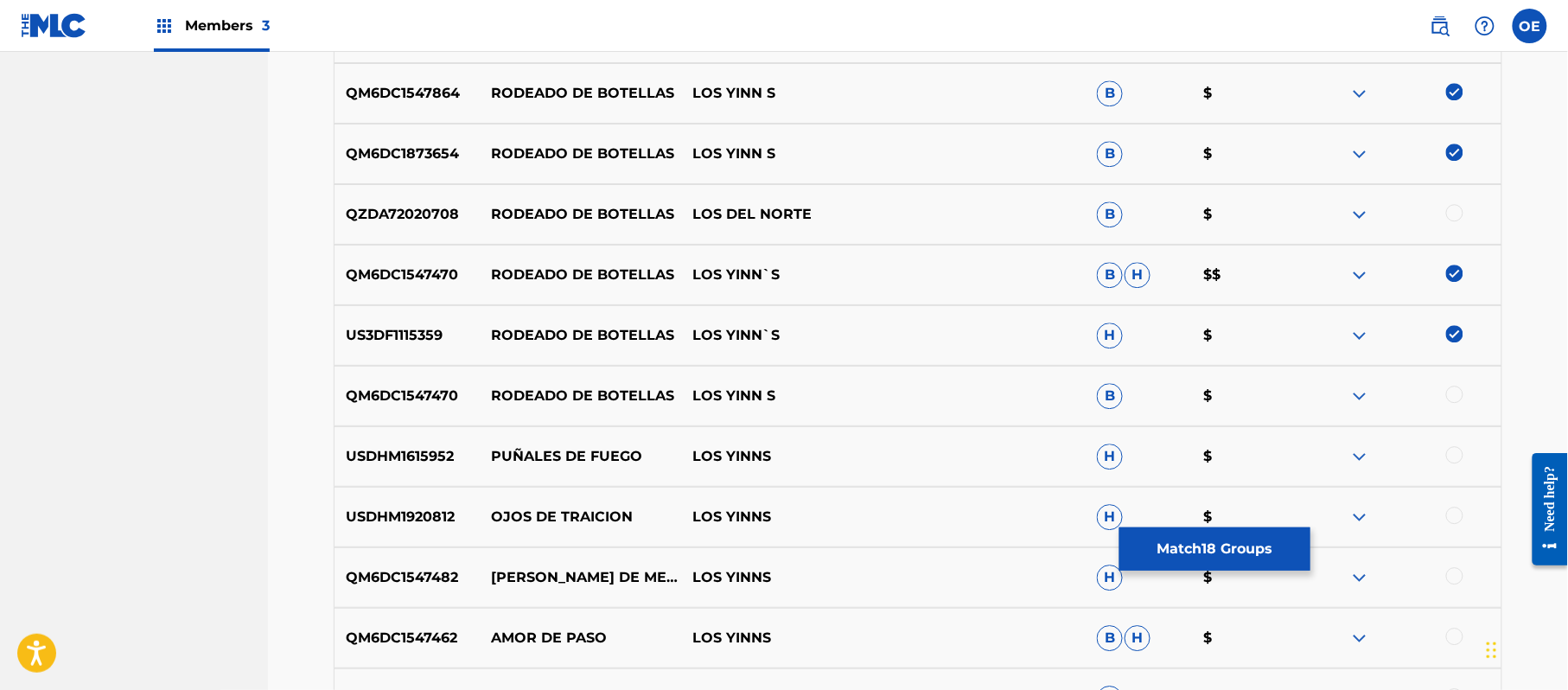
scroll to position [1567, 0]
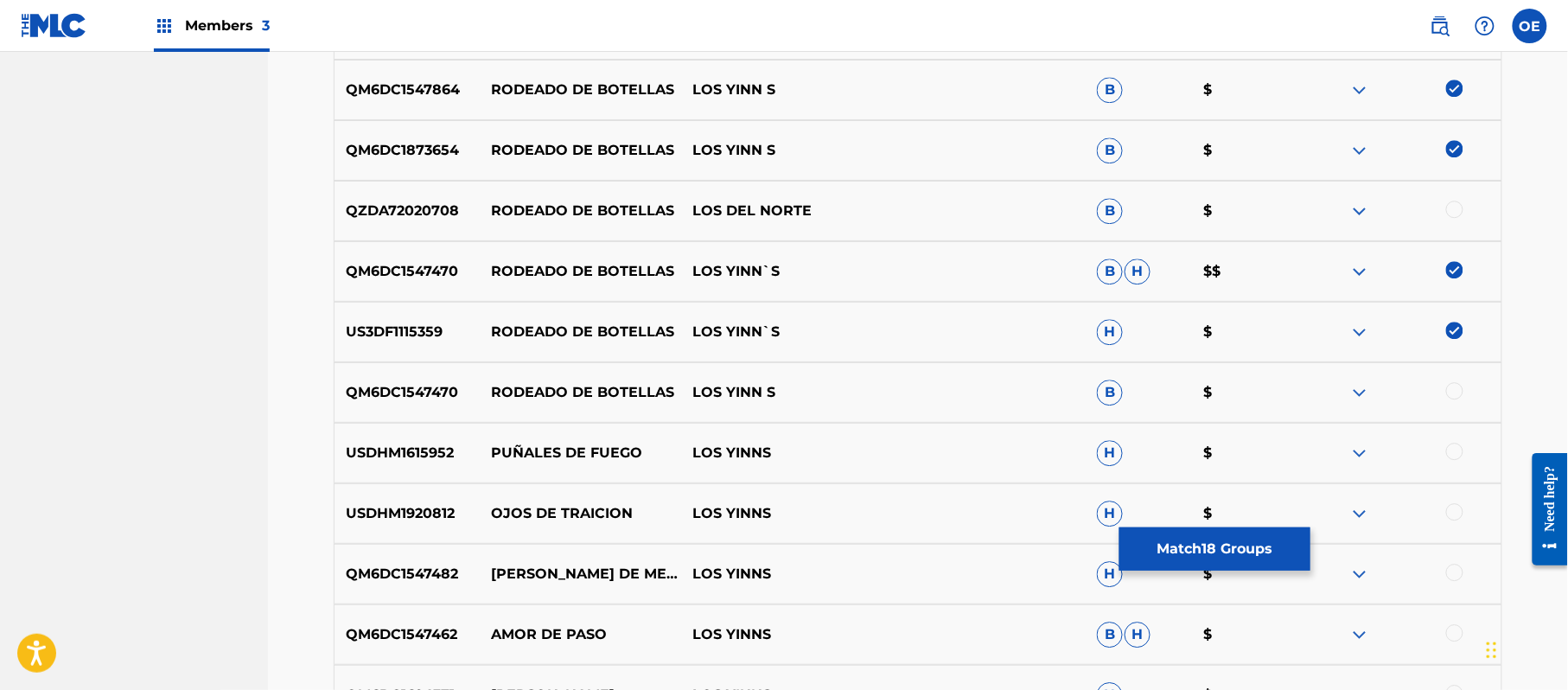
click at [1460, 394] on div at bounding box center [1455, 390] width 17 height 17
click at [1173, 546] on button "Match 19 Groups" at bounding box center [1214, 548] width 191 height 43
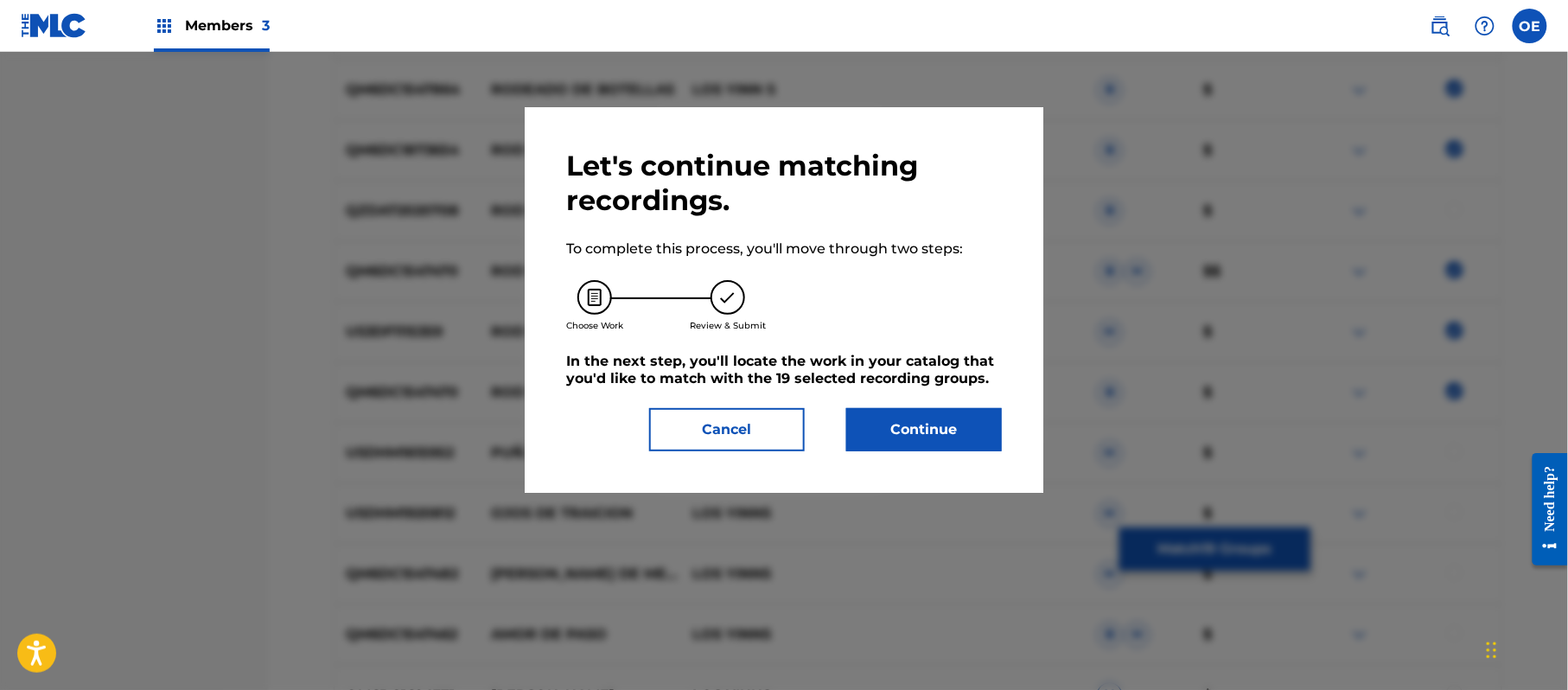
click at [917, 420] on button "Continue" at bounding box center [924, 429] width 156 height 43
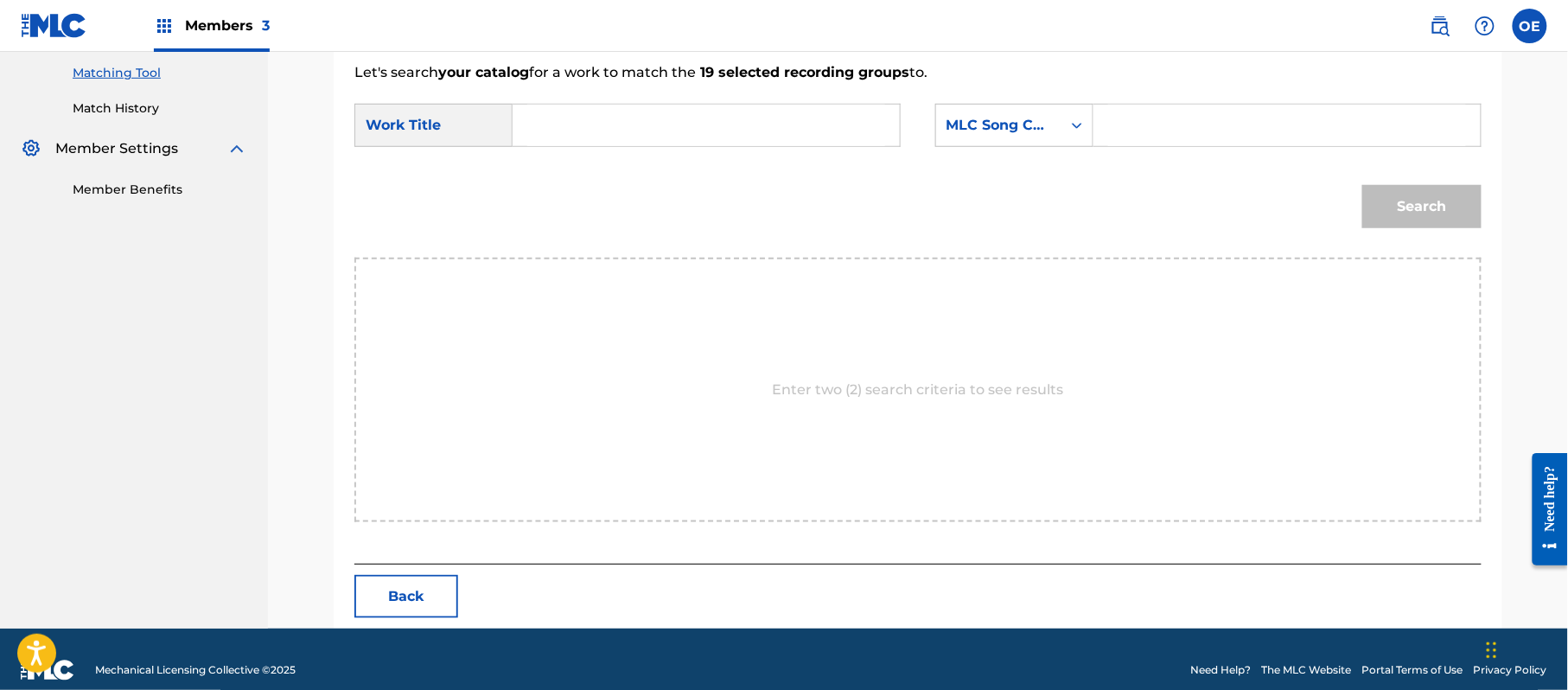
scroll to position [462, 0]
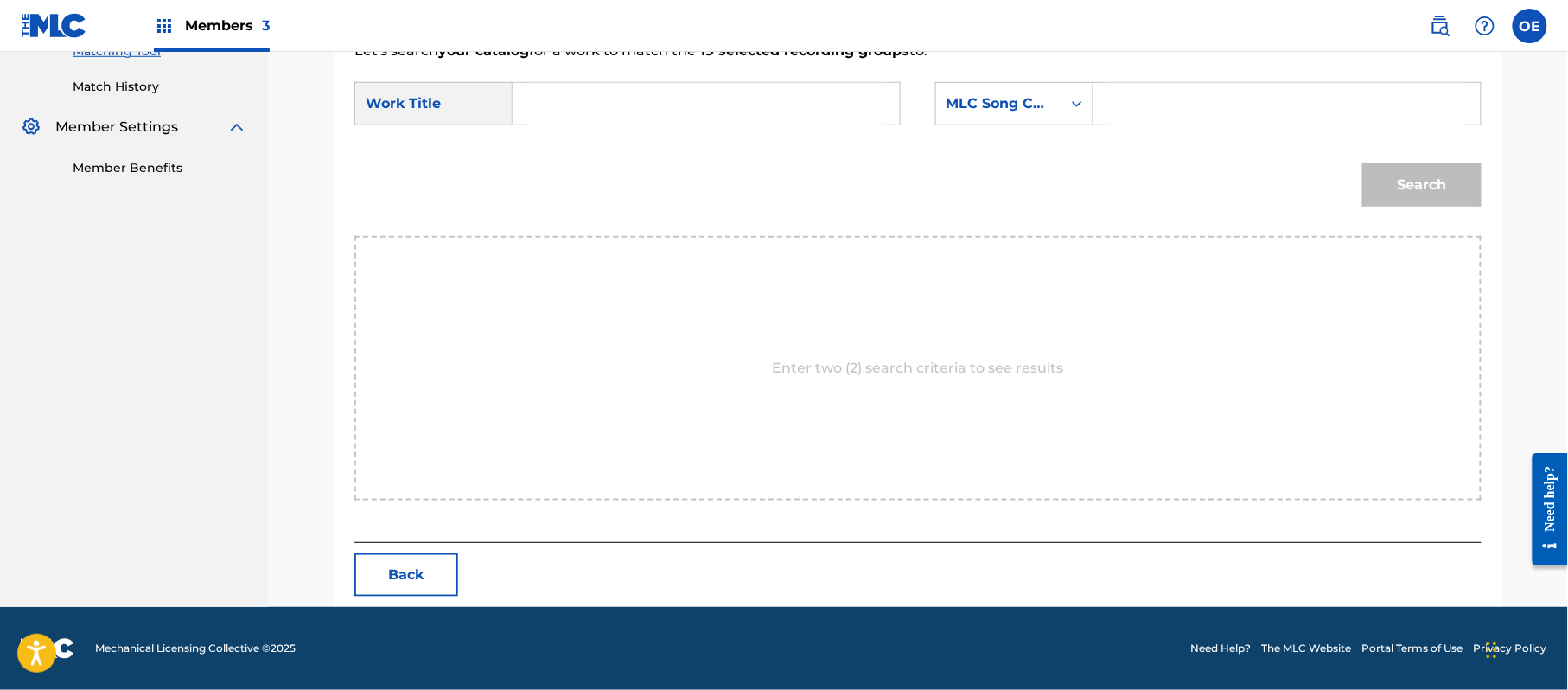
paste input "RODEADO DE BOTELLAS"
type input "RODEADO DE BOTELLAS"
click at [996, 105] on div "MLC Song Code" at bounding box center [999, 104] width 105 height 21
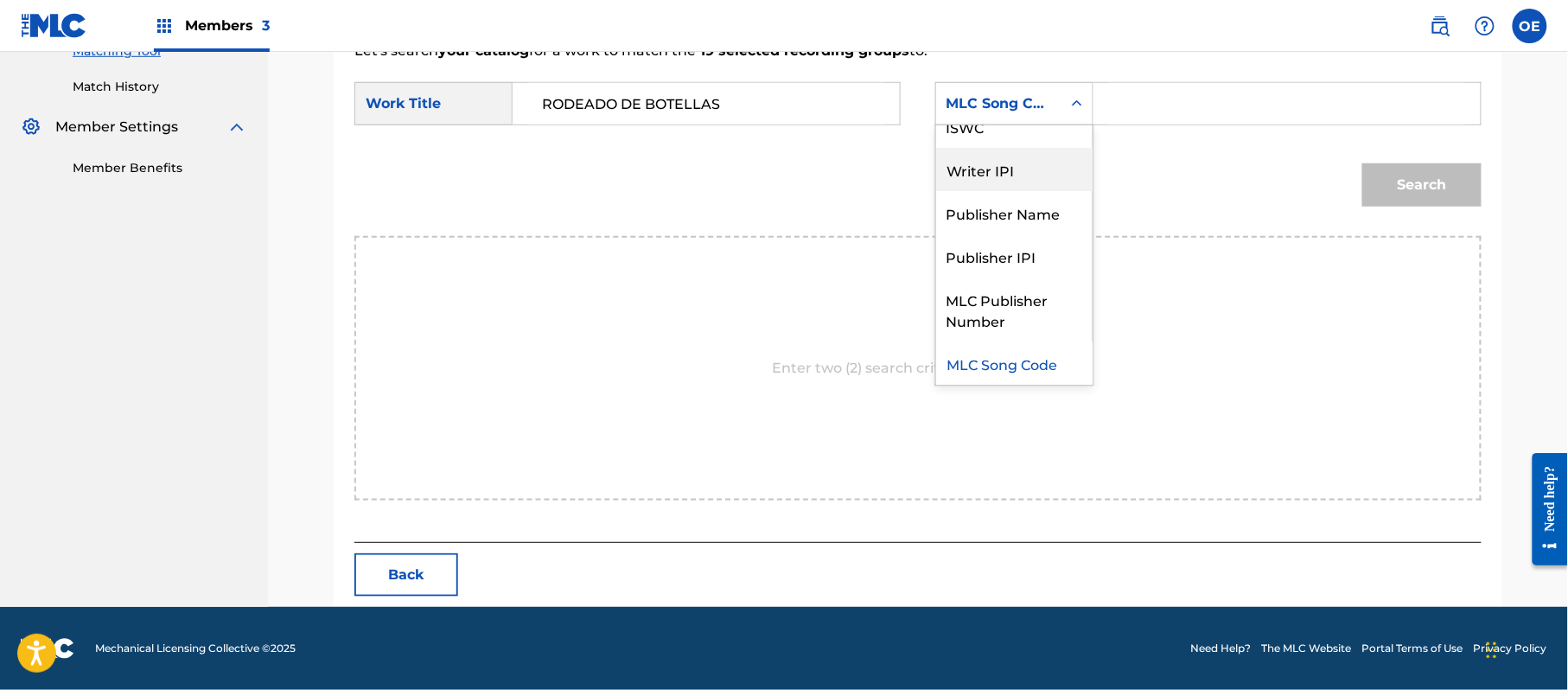
scroll to position [0, 0]
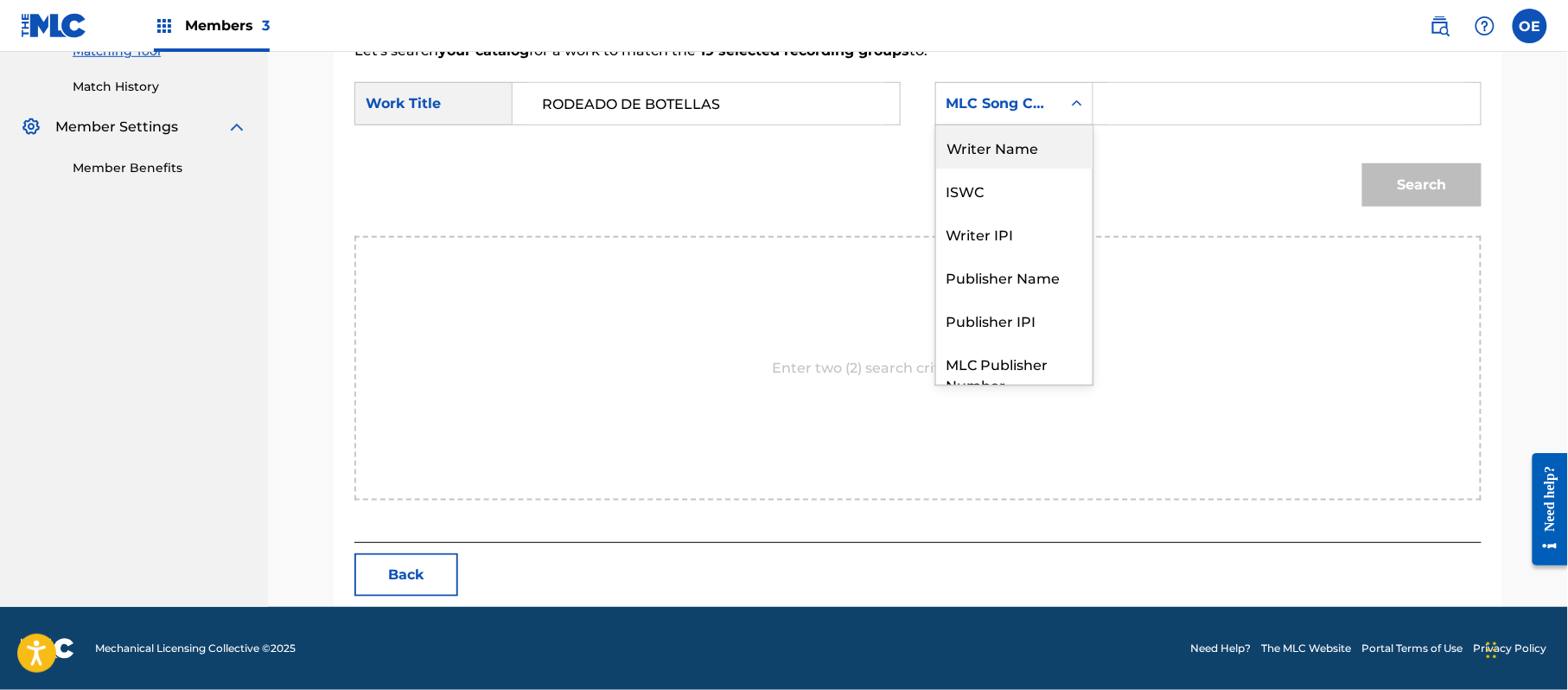
click at [995, 148] on div "Writer Name" at bounding box center [1014, 147] width 156 height 43
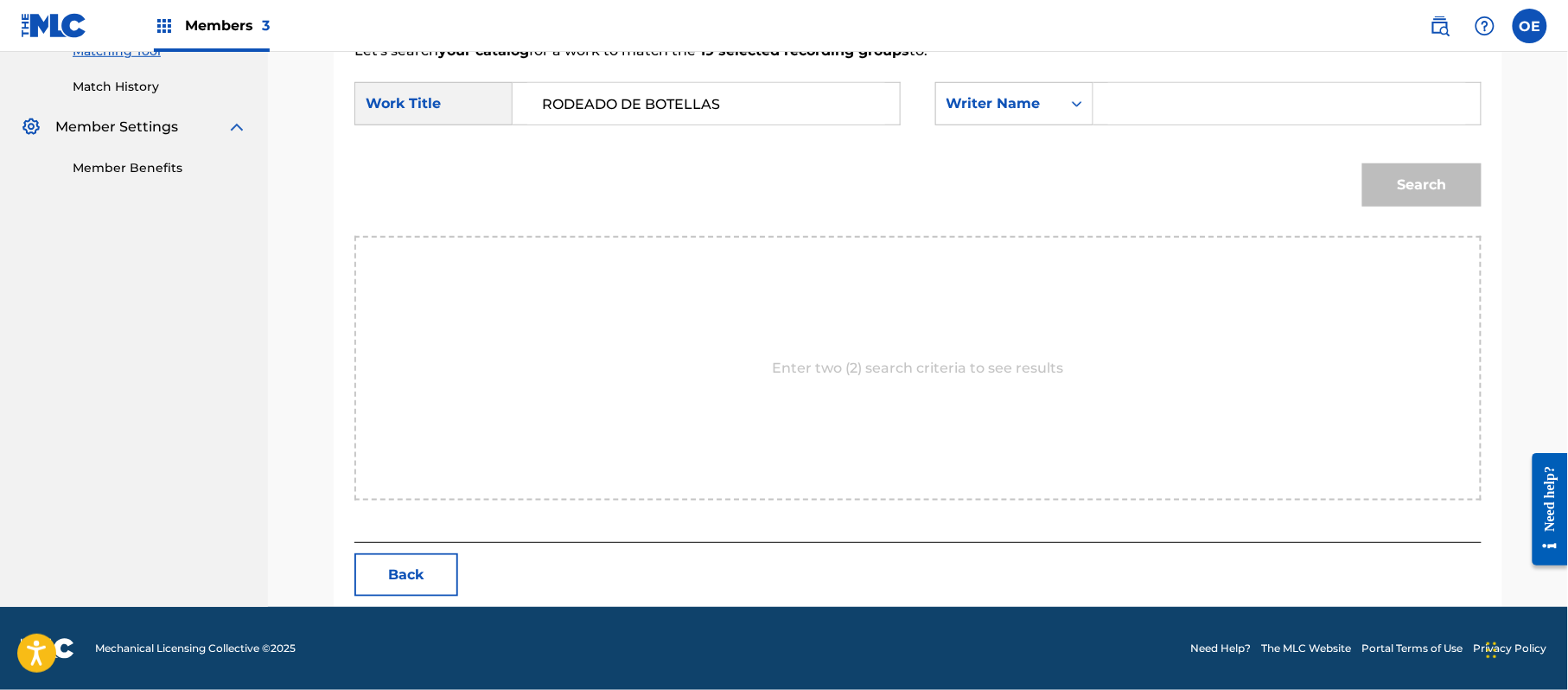
paste input "[PERSON_NAME]"
type input "[PERSON_NAME]"
click at [1408, 181] on button "Search" at bounding box center [1421, 185] width 119 height 43
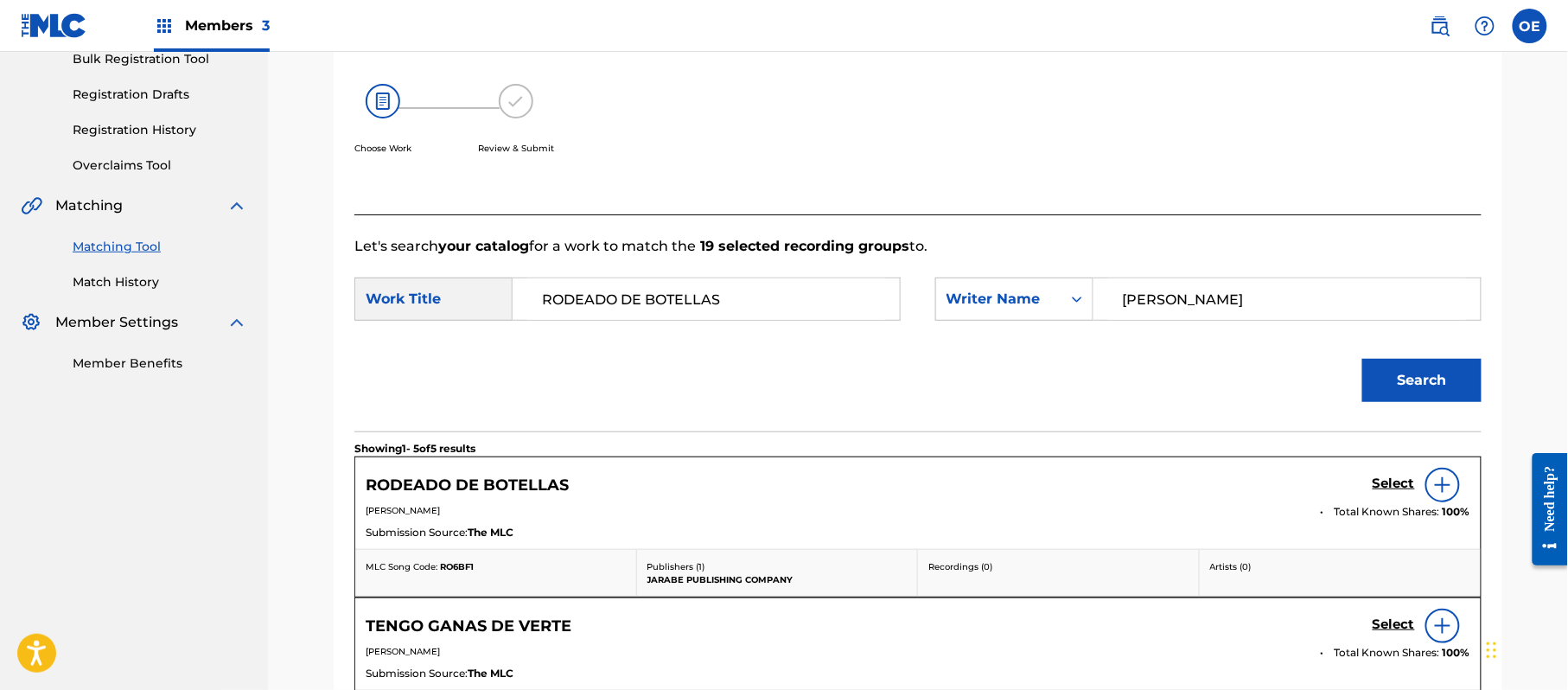
scroll to position [462, 0]
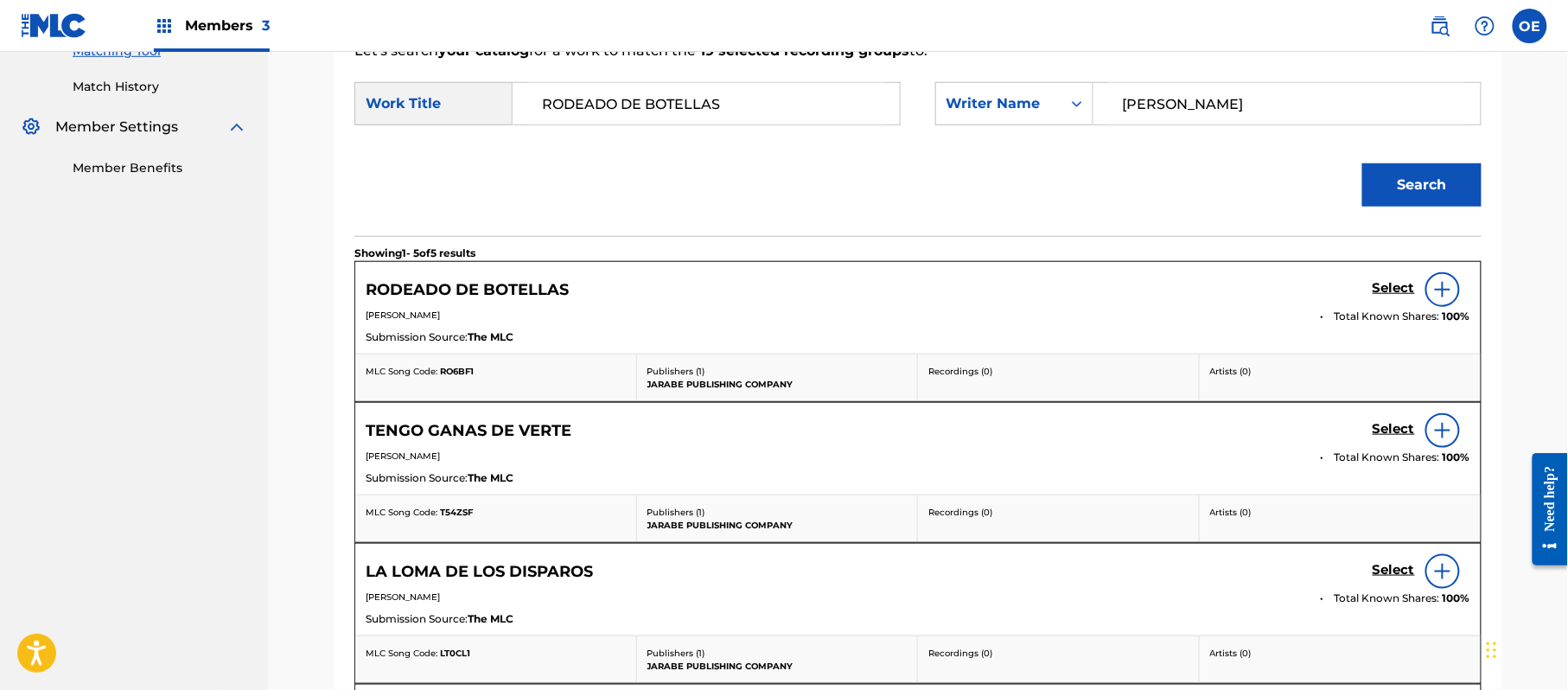
click at [1399, 287] on h5 "Select" at bounding box center [1393, 287] width 43 height 16
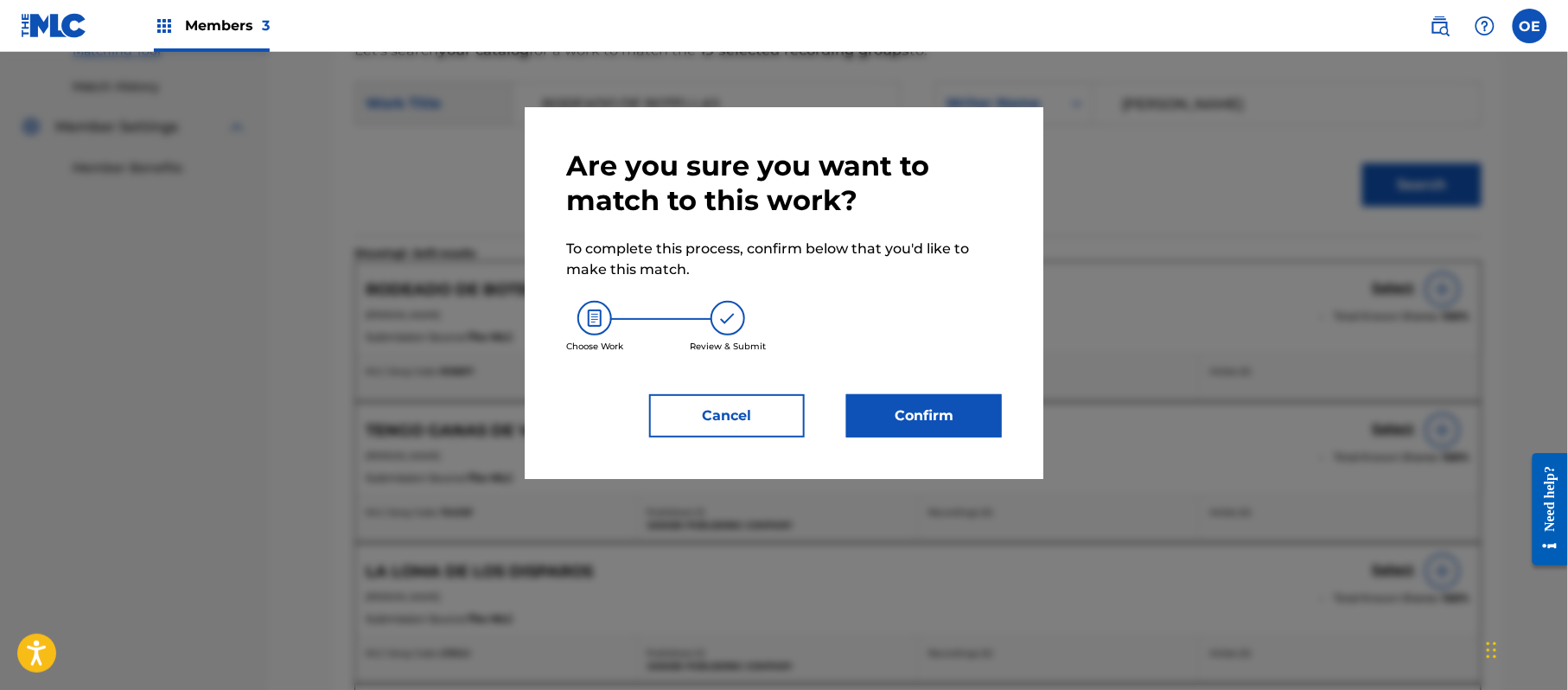
click at [951, 423] on button "Confirm" at bounding box center [924, 415] width 156 height 43
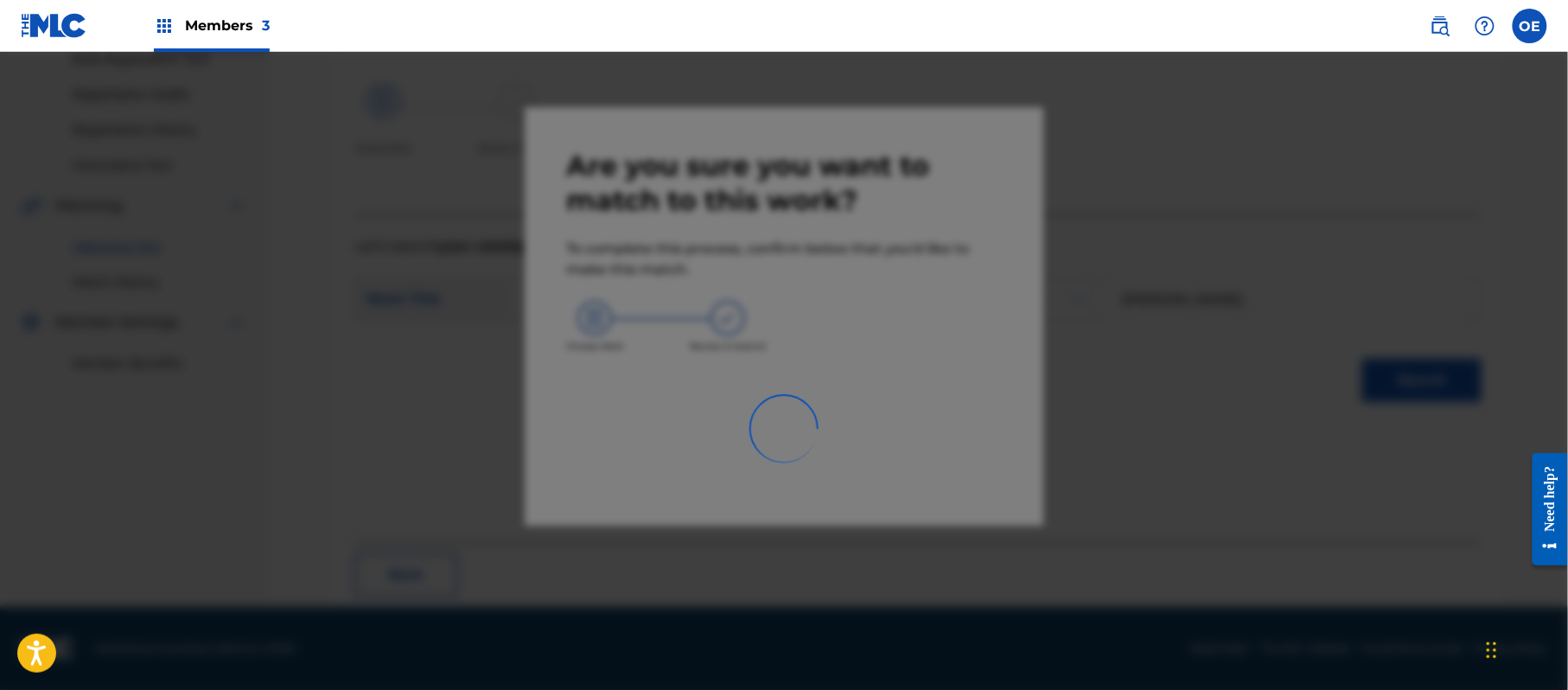
scroll to position [69, 0]
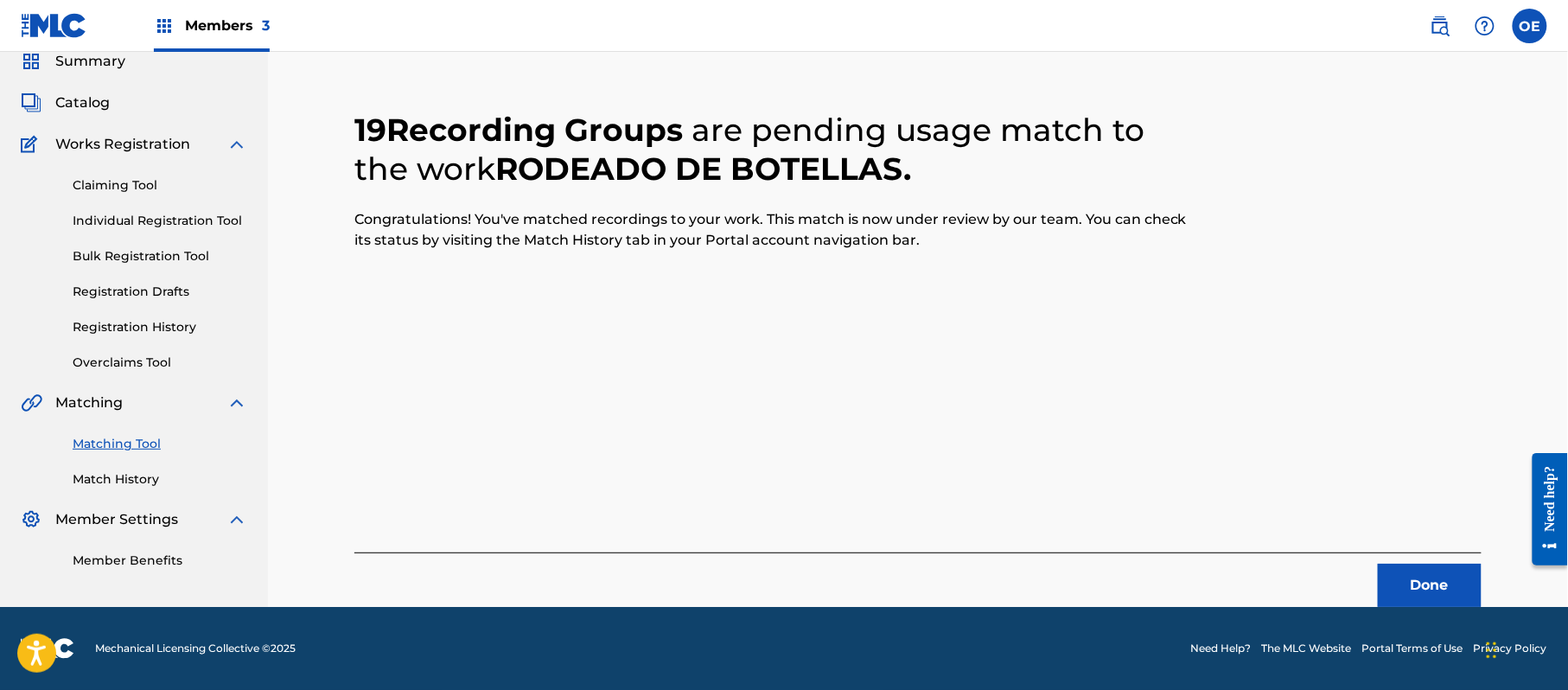
click at [1429, 585] on button "Done" at bounding box center [1429, 584] width 104 height 43
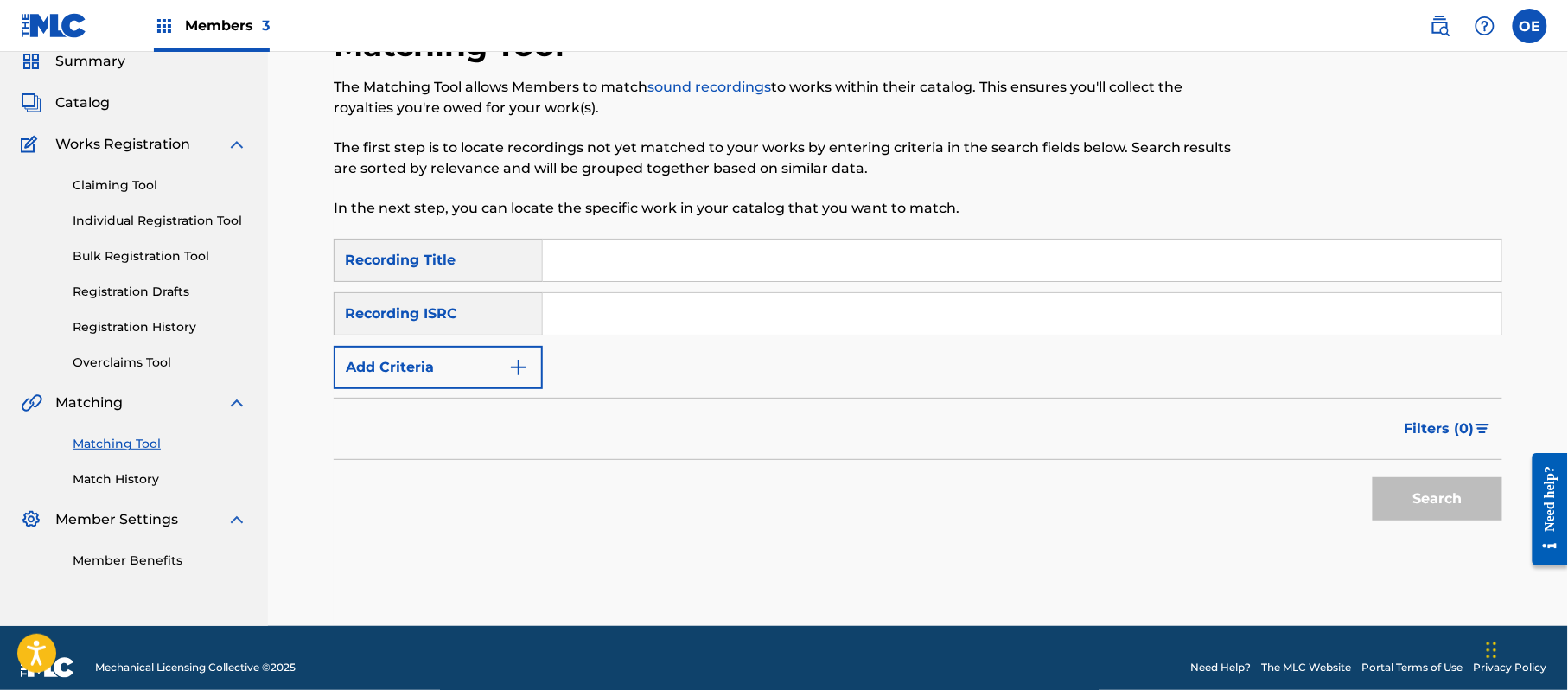
paste input "SOLO YO SERE TUYO"
type input "SOLO YO SERE TUYO"
click at [455, 392] on form "SearchWithCriteria0782ace1-59c9-45dc-87c1-ec14ac65e8f0 Recording Title SOLO YO …" at bounding box center [918, 384] width 1168 height 290
click at [450, 360] on button "Add Criteria" at bounding box center [439, 366] width 209 height 43
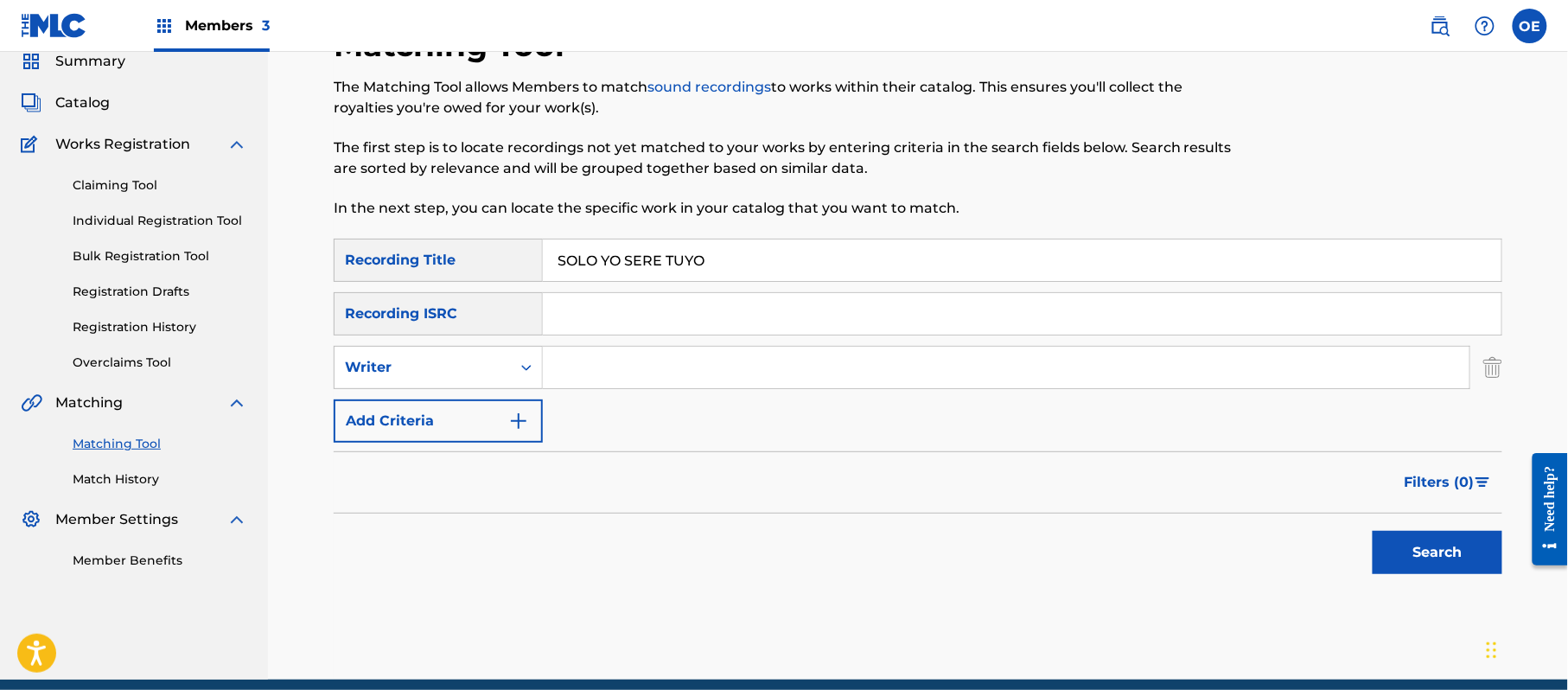
click at [471, 391] on div "SearchWithCriteria0782ace1-59c9-45dc-87c1-ec14ac65e8f0 Recording Title SOLO YO …" at bounding box center [918, 341] width 1168 height 204
click at [464, 373] on div "Writer" at bounding box center [422, 367] width 156 height 21
click at [496, 416] on div "Recording Artist" at bounding box center [439, 410] width 207 height 43
paste input "LA MIGRA"
type input "LA MIGRA"
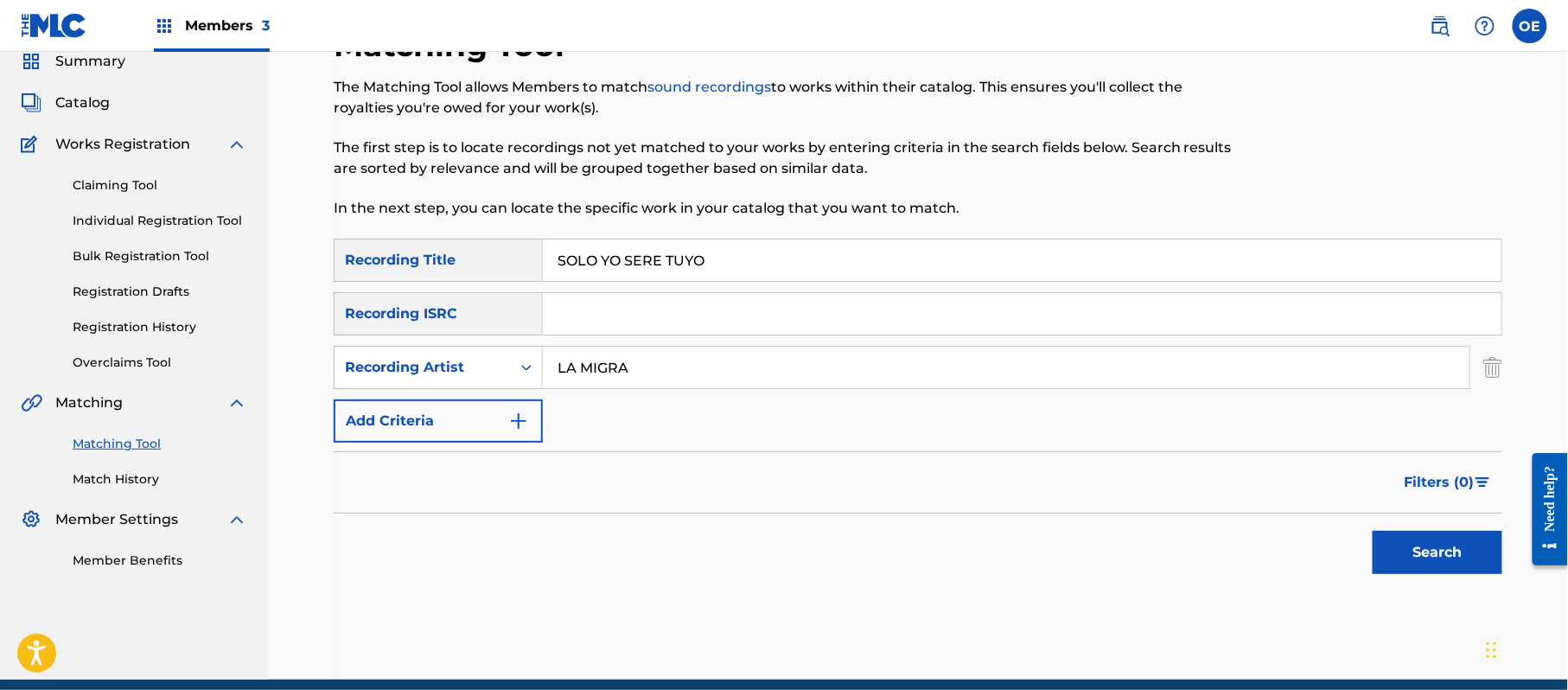
click at [1452, 569] on button "Search" at bounding box center [1437, 552] width 129 height 43
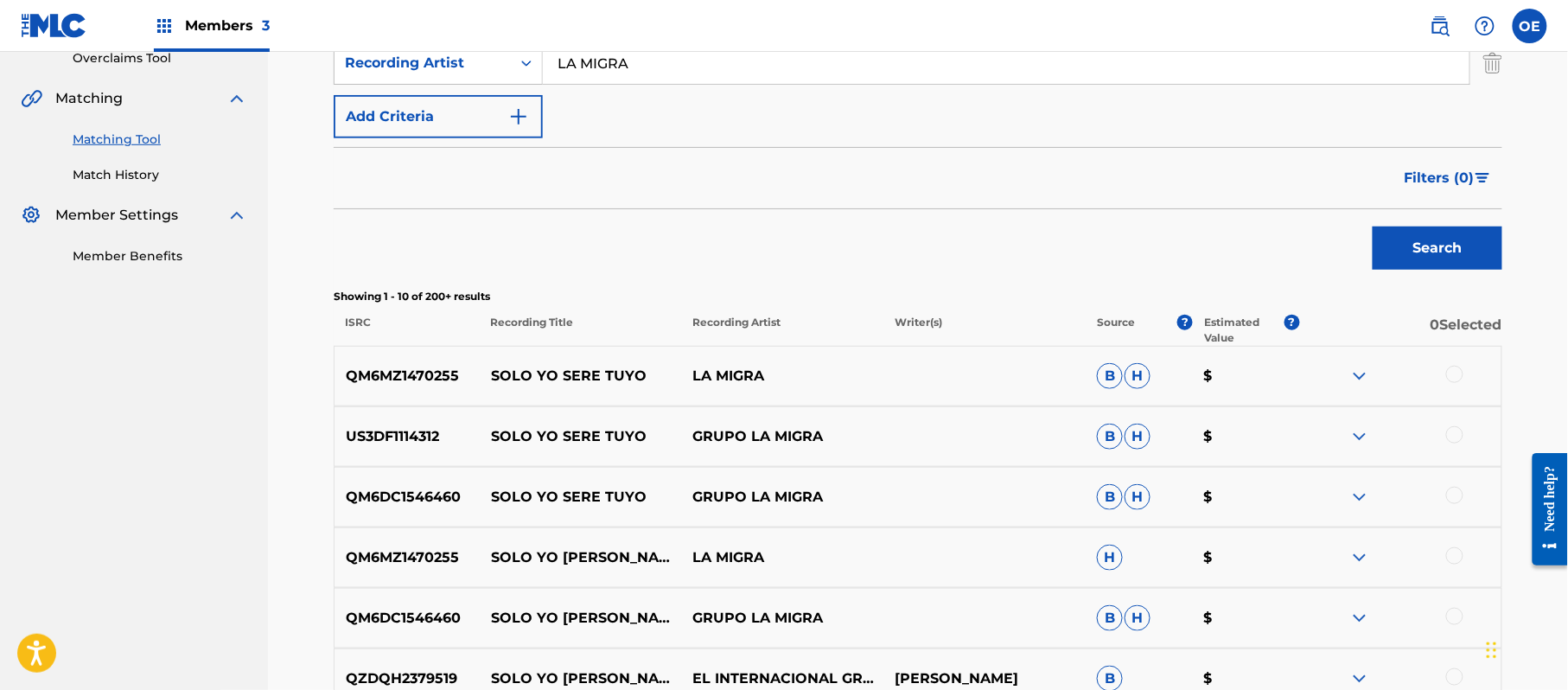
scroll to position [415, 0]
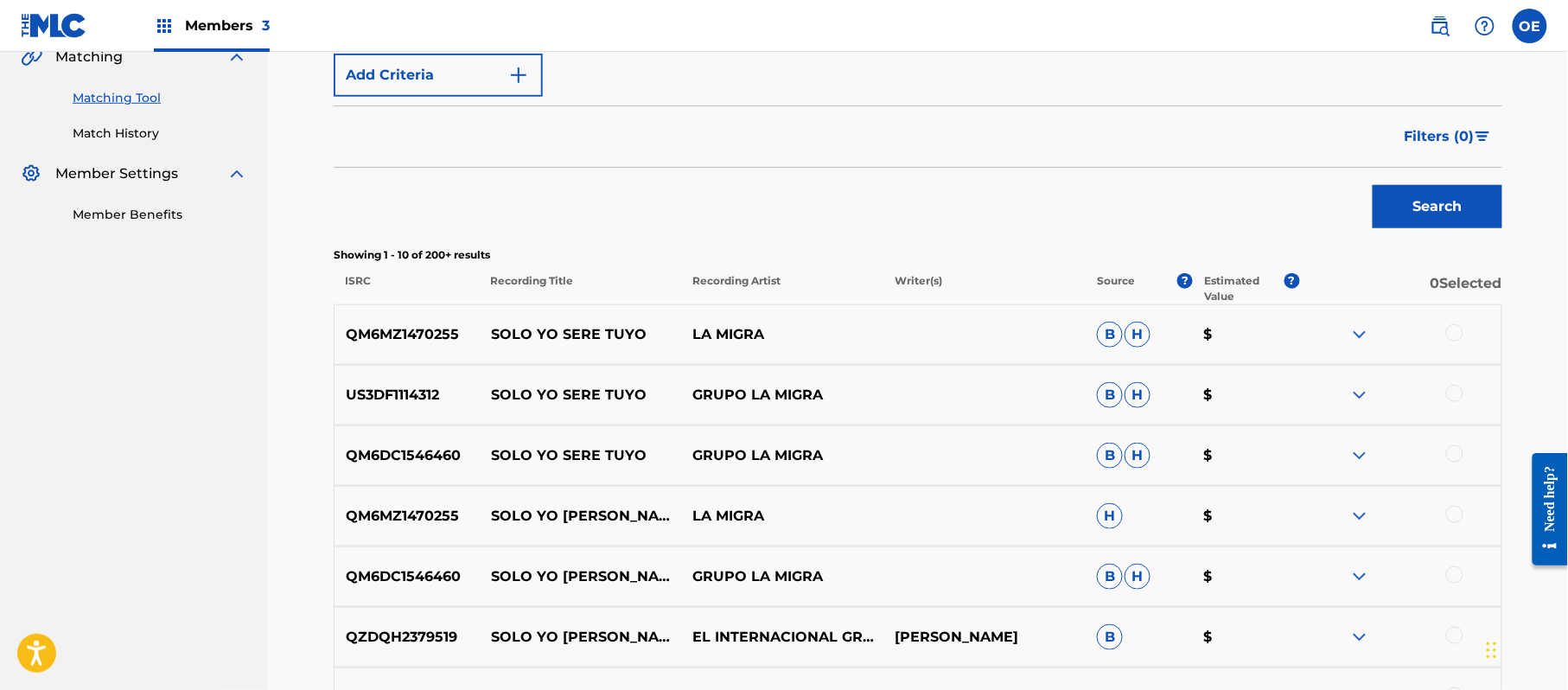
click at [1458, 329] on div at bounding box center [1455, 333] width 17 height 17
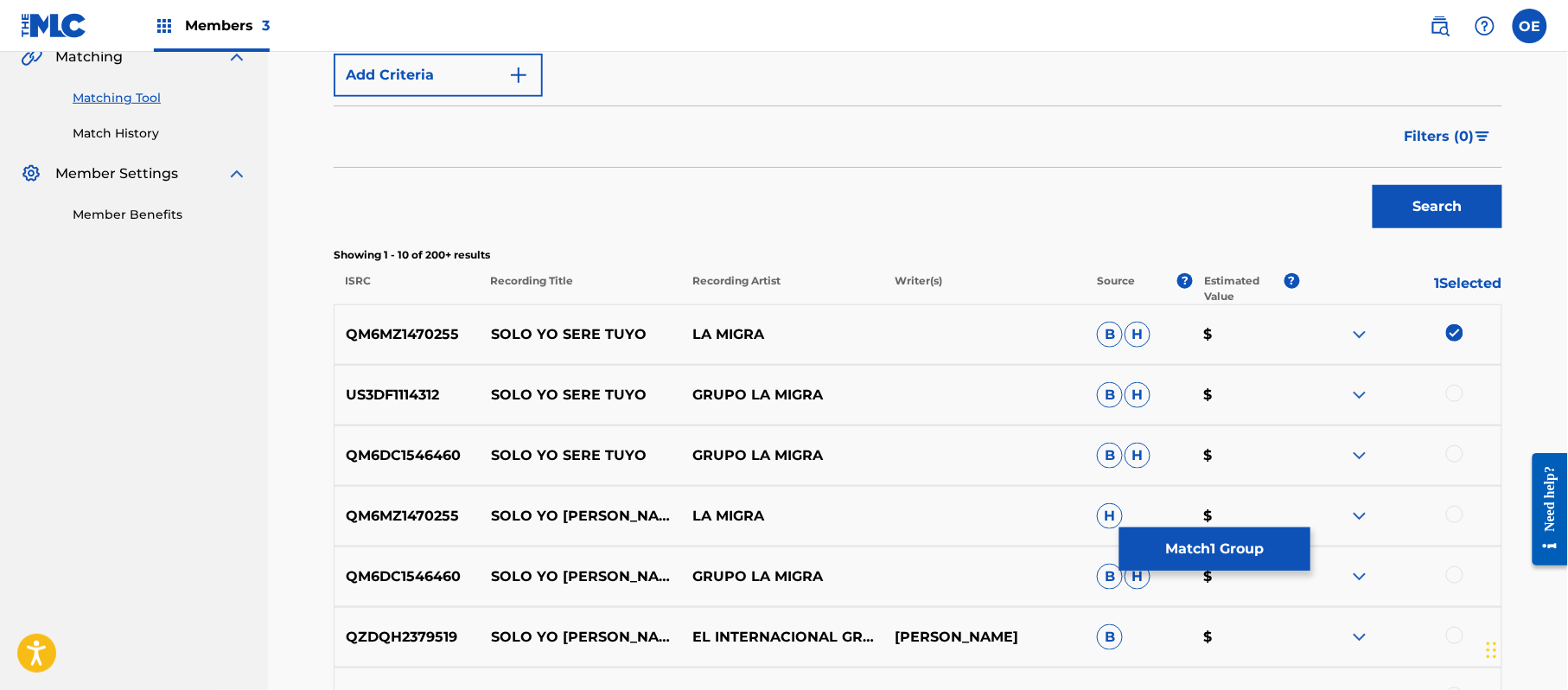
click at [1460, 385] on div at bounding box center [1455, 393] width 17 height 17
click at [1460, 457] on div at bounding box center [1455, 454] width 17 height 17
click at [1457, 515] on div at bounding box center [1455, 514] width 17 height 17
click at [1458, 568] on div at bounding box center [1455, 575] width 17 height 17
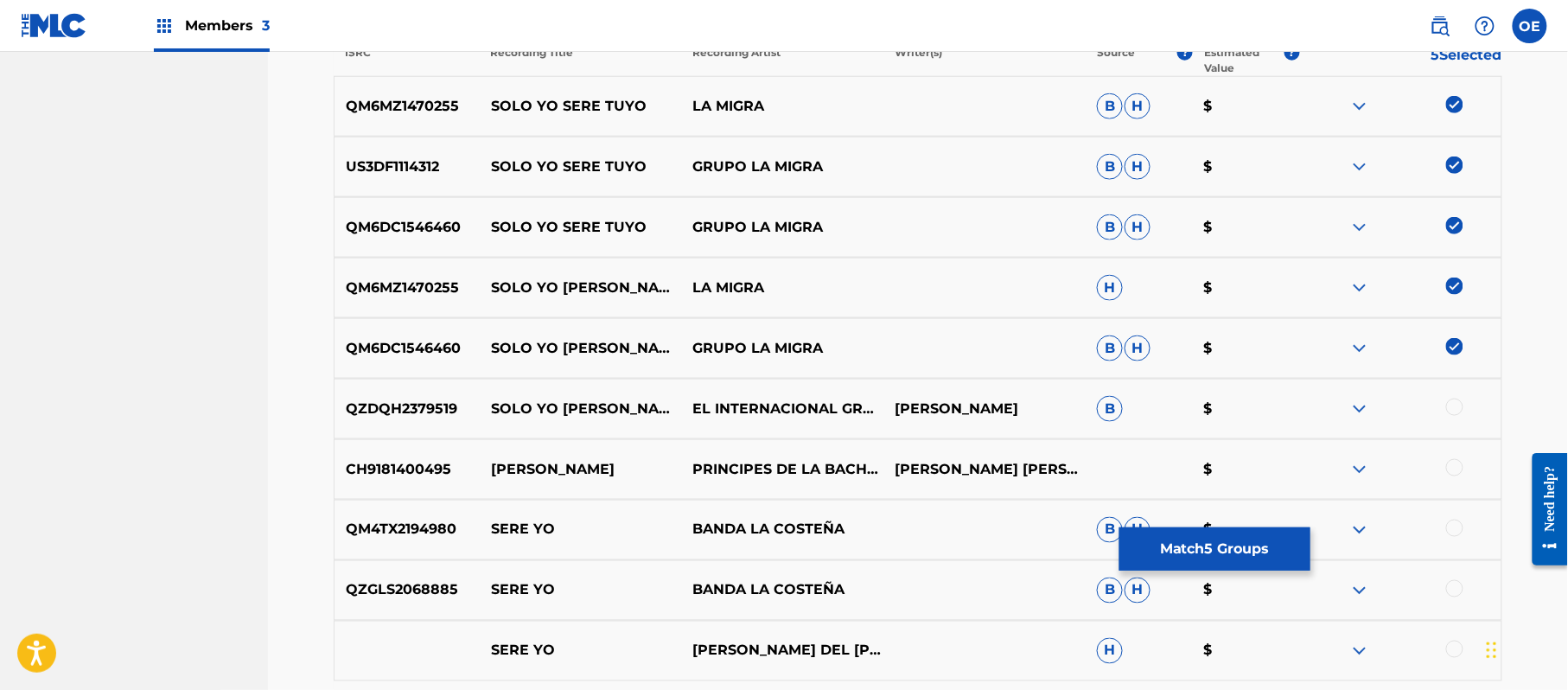
scroll to position [645, 0]
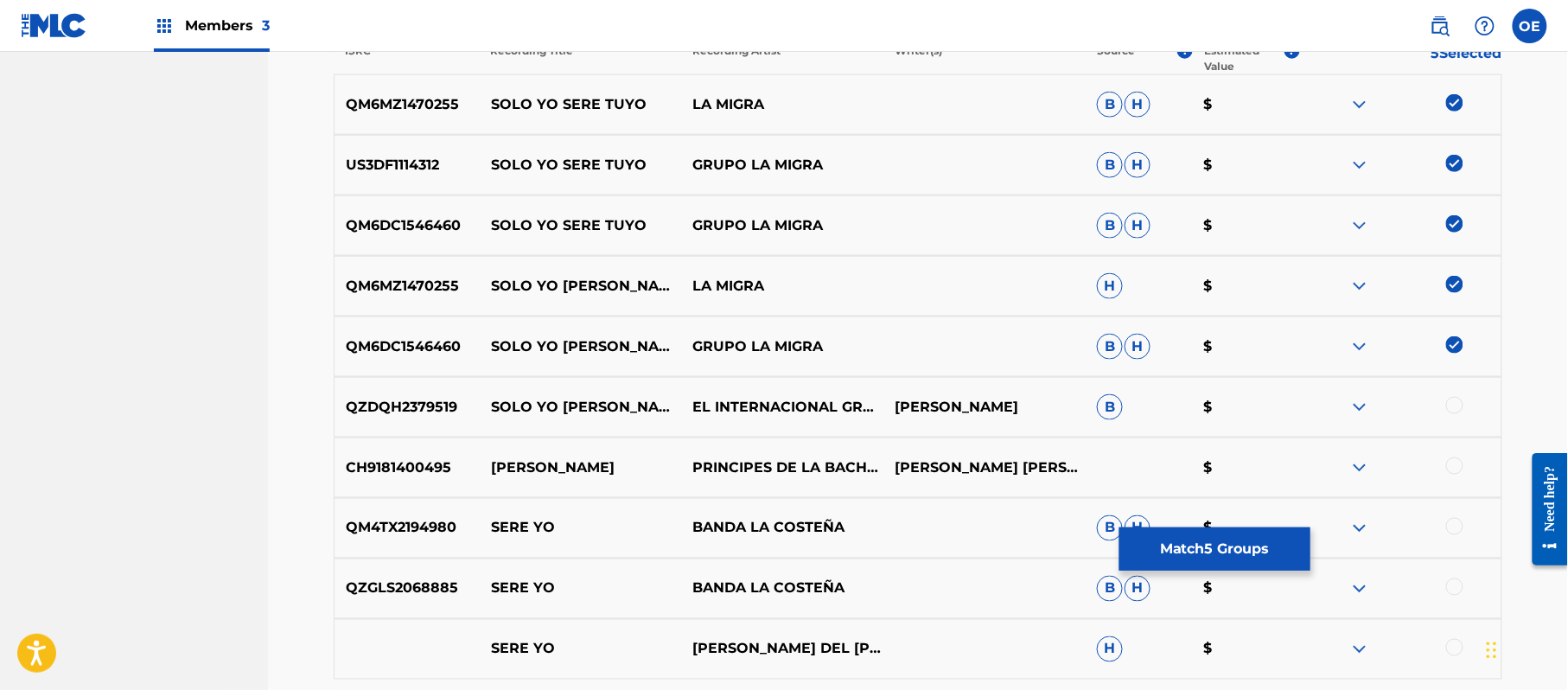
click at [1459, 404] on div at bounding box center [1455, 405] width 17 height 17
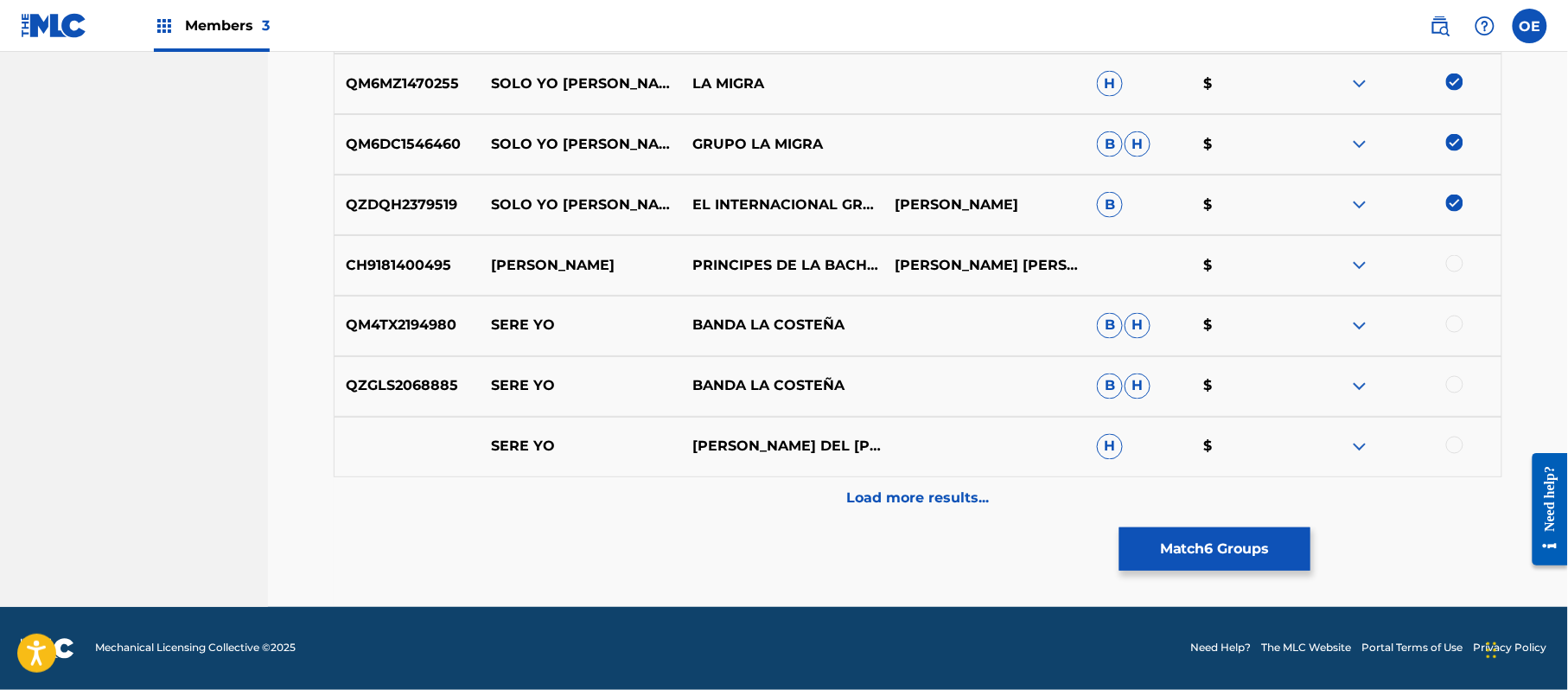
click at [880, 516] on div "Load more results..." at bounding box center [918, 498] width 1168 height 43
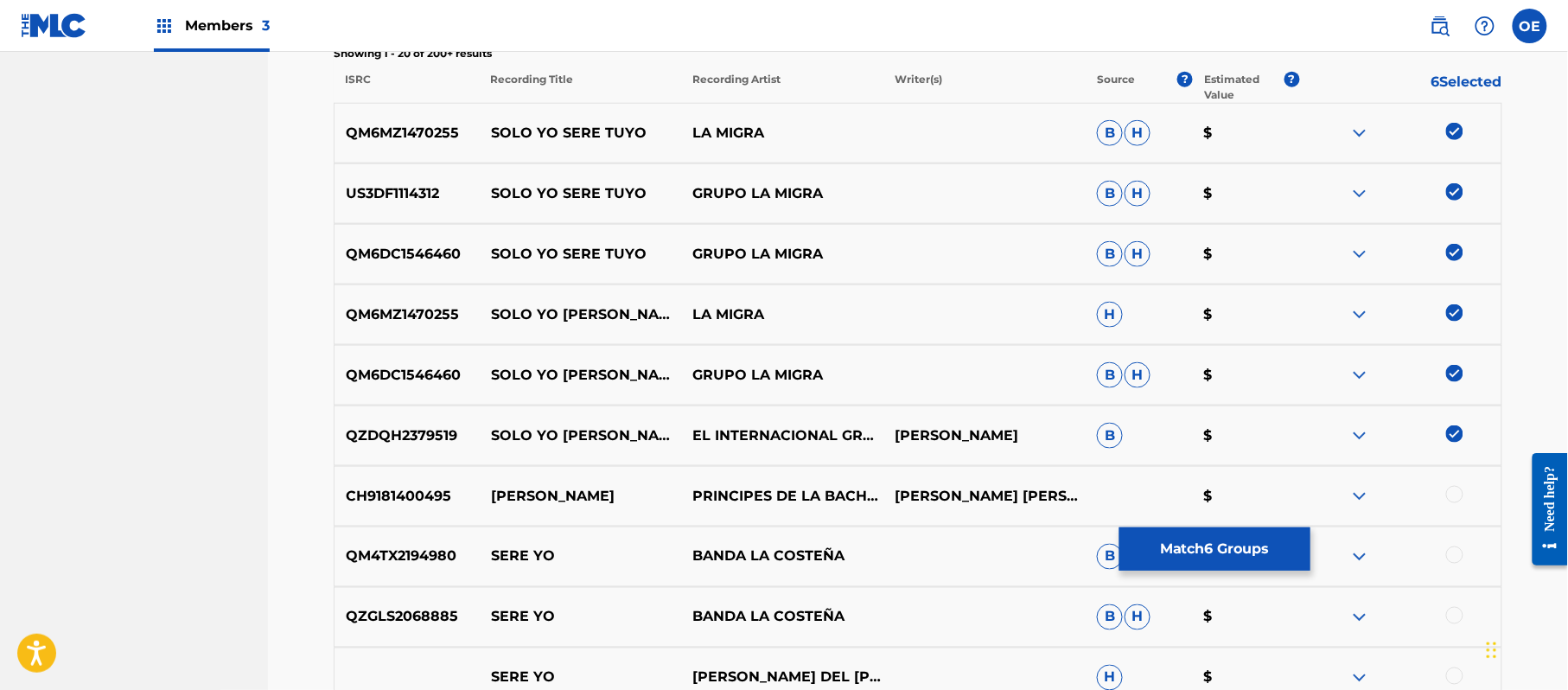
scroll to position [502, 0]
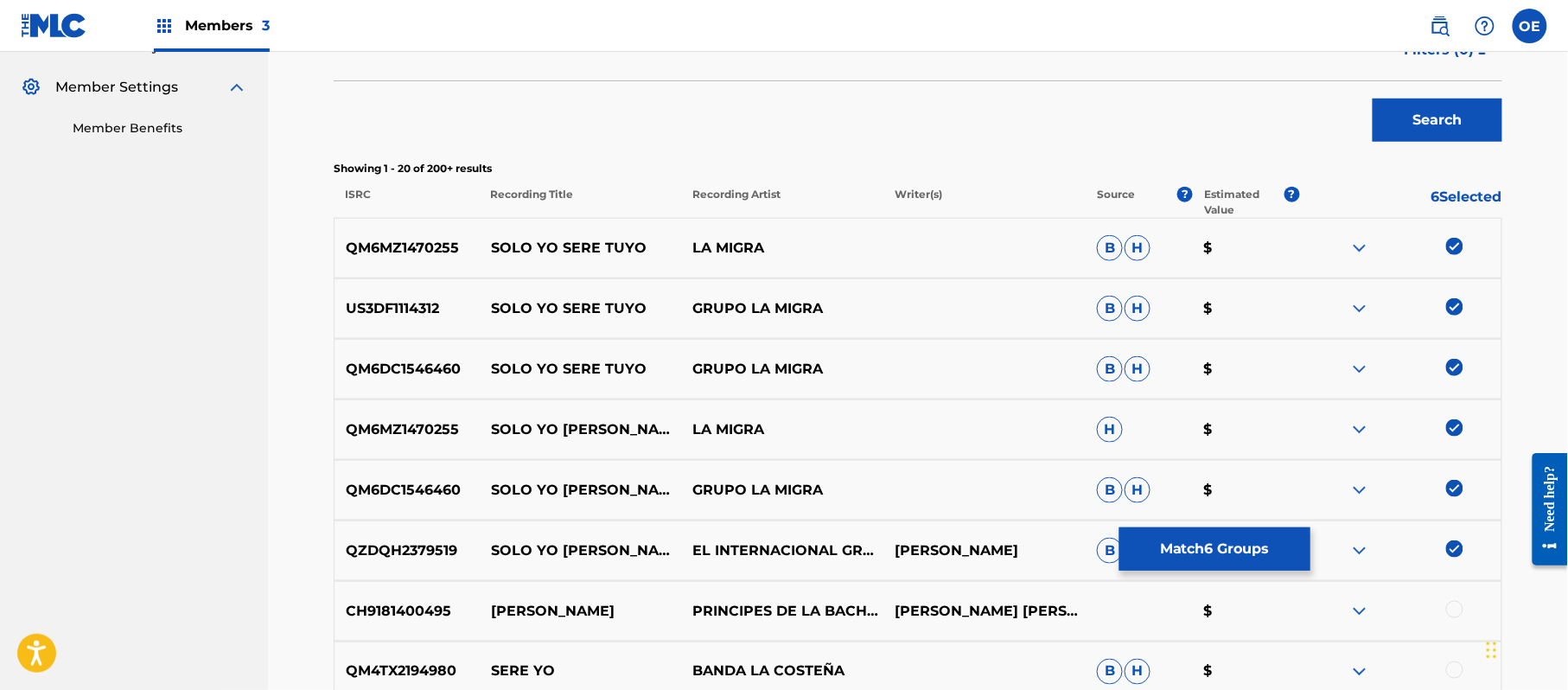
click at [1189, 559] on button "Match 6 Groups" at bounding box center [1214, 548] width 191 height 43
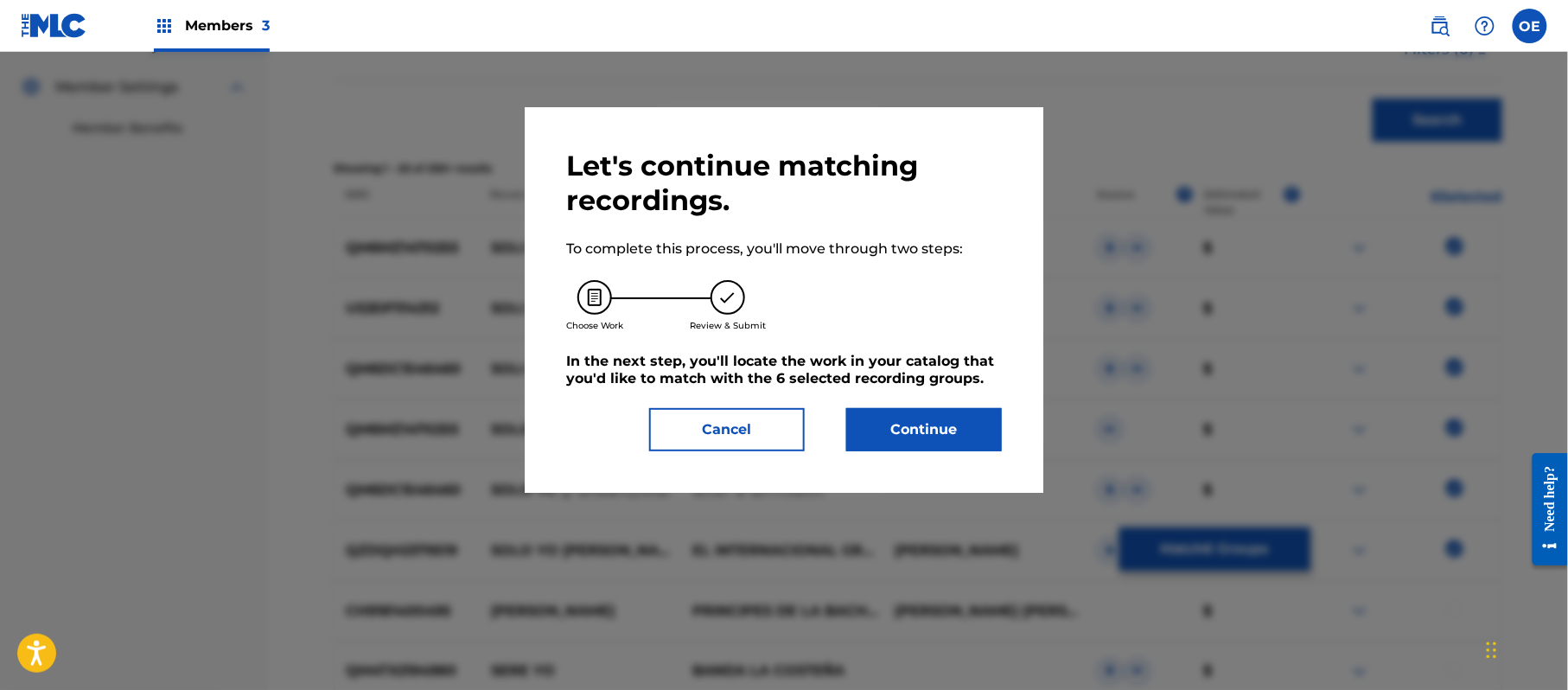
click at [942, 448] on button "Continue" at bounding box center [924, 429] width 156 height 43
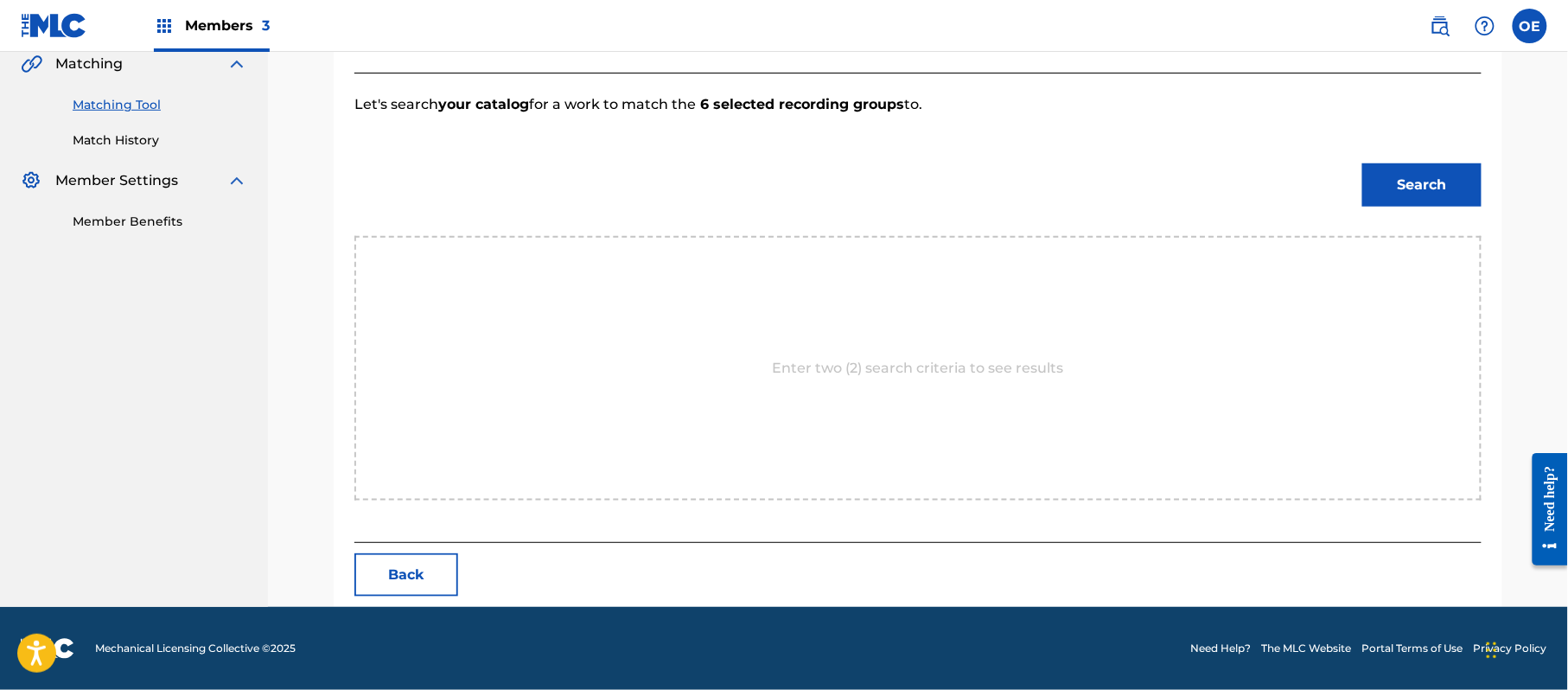
scroll to position [462, 0]
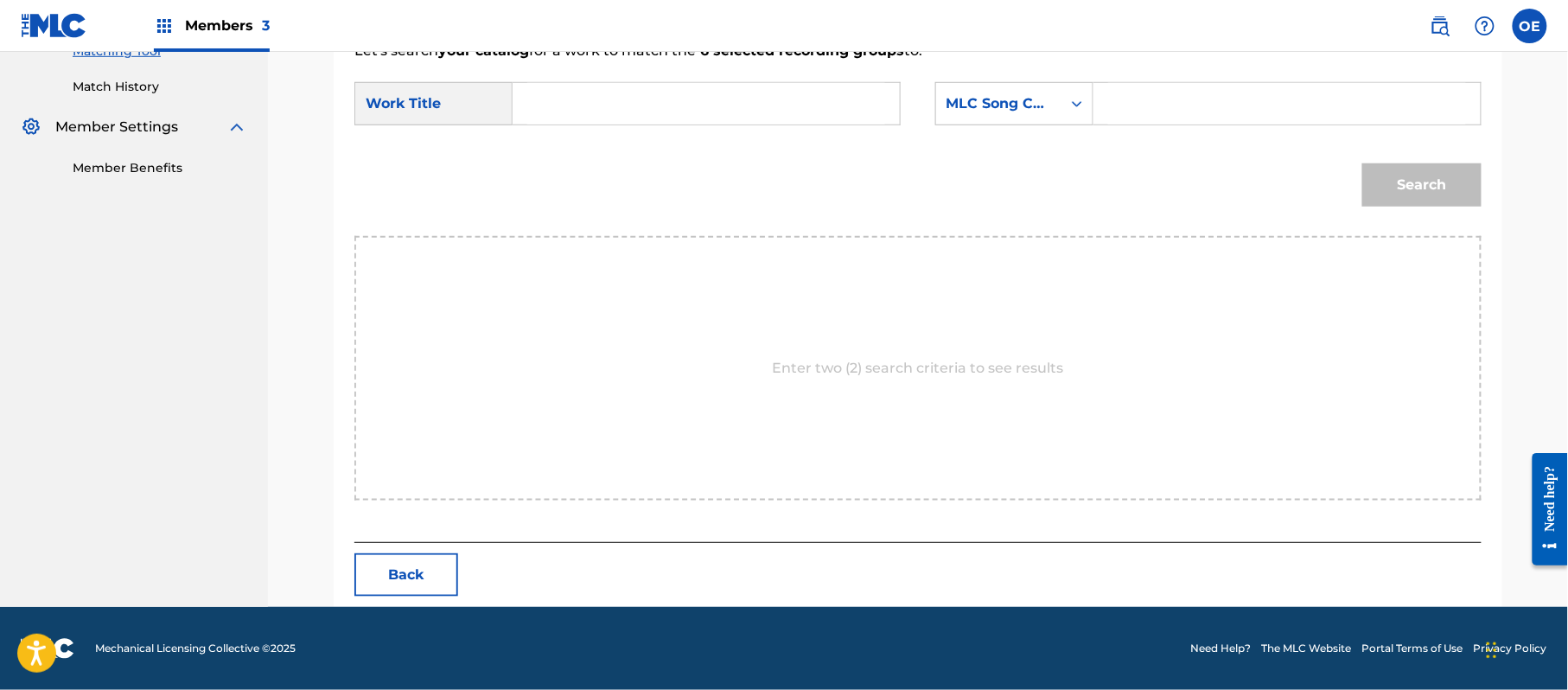
paste input "SOLO YO SERE TUYO"
type input "SOLO YO SERE TUYO"
click at [975, 102] on div "MLC Song Code" at bounding box center [999, 104] width 105 height 21
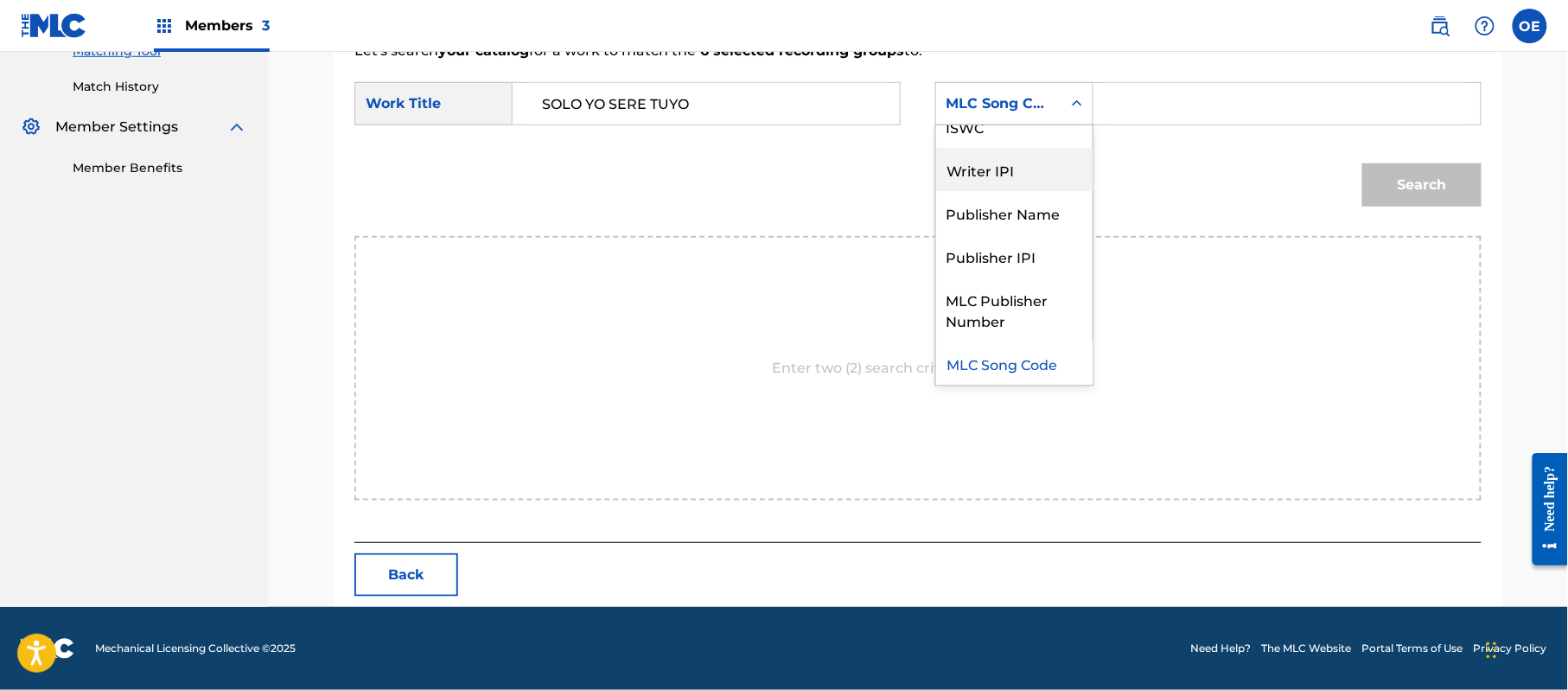
scroll to position [0, 0]
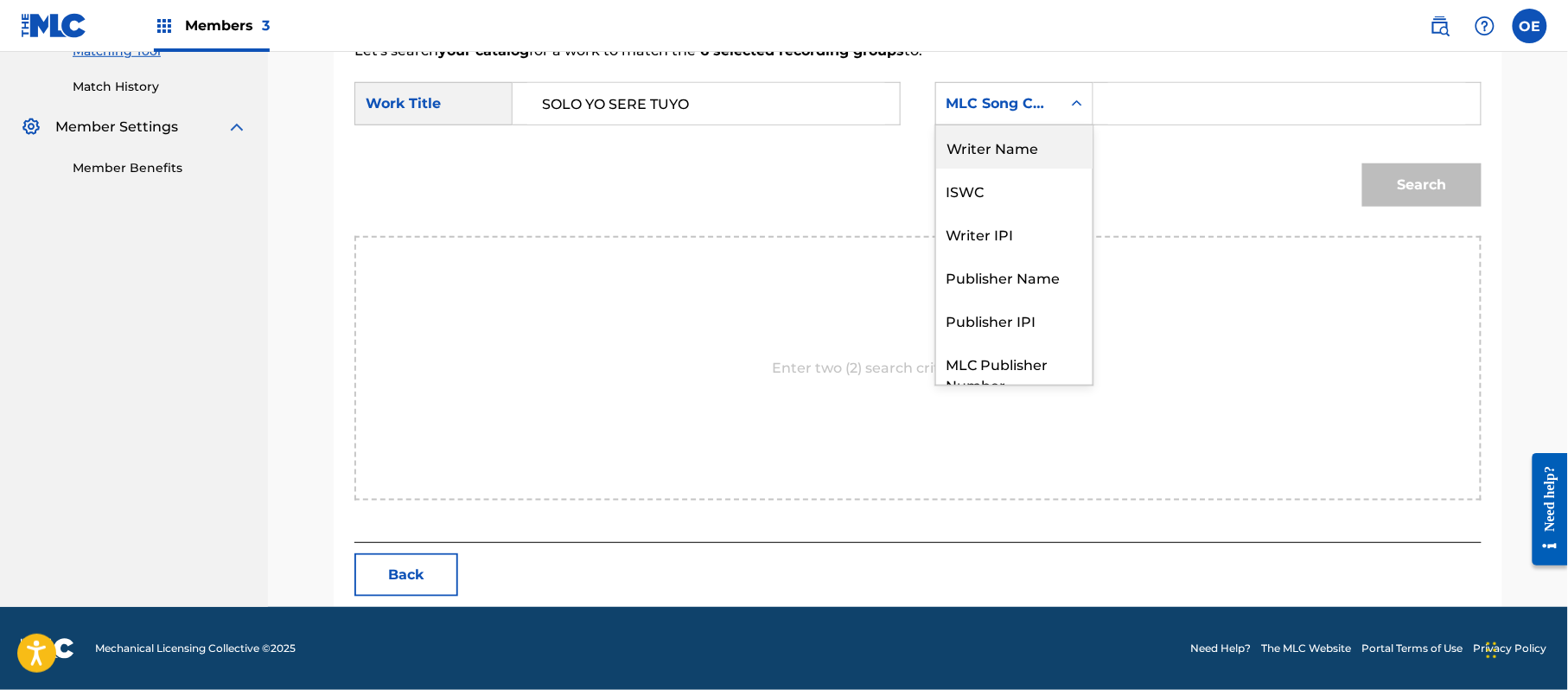
click at [1035, 159] on div "Writer Name" at bounding box center [1014, 147] width 156 height 43
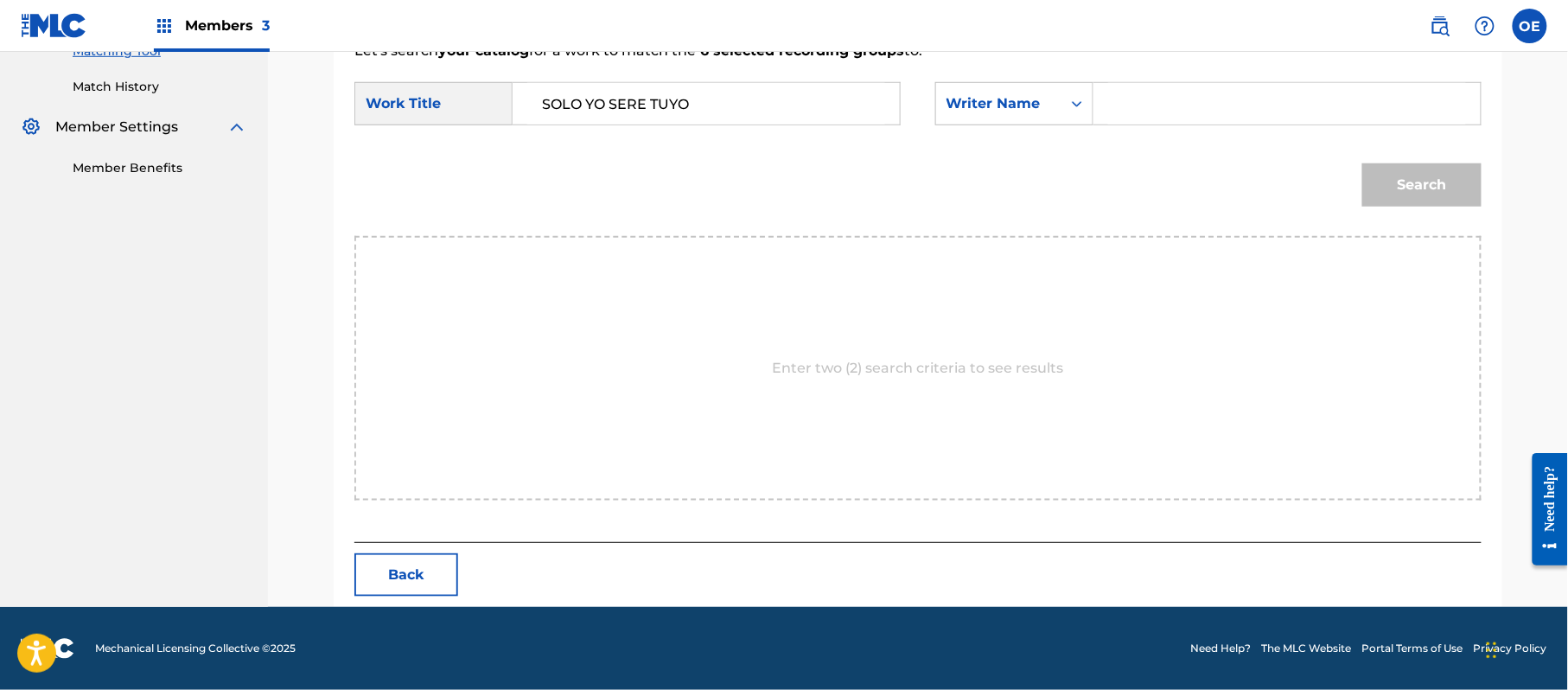
paste input "[PERSON_NAME]"
type input "[PERSON_NAME]"
click at [1447, 190] on button "Search" at bounding box center [1421, 185] width 119 height 43
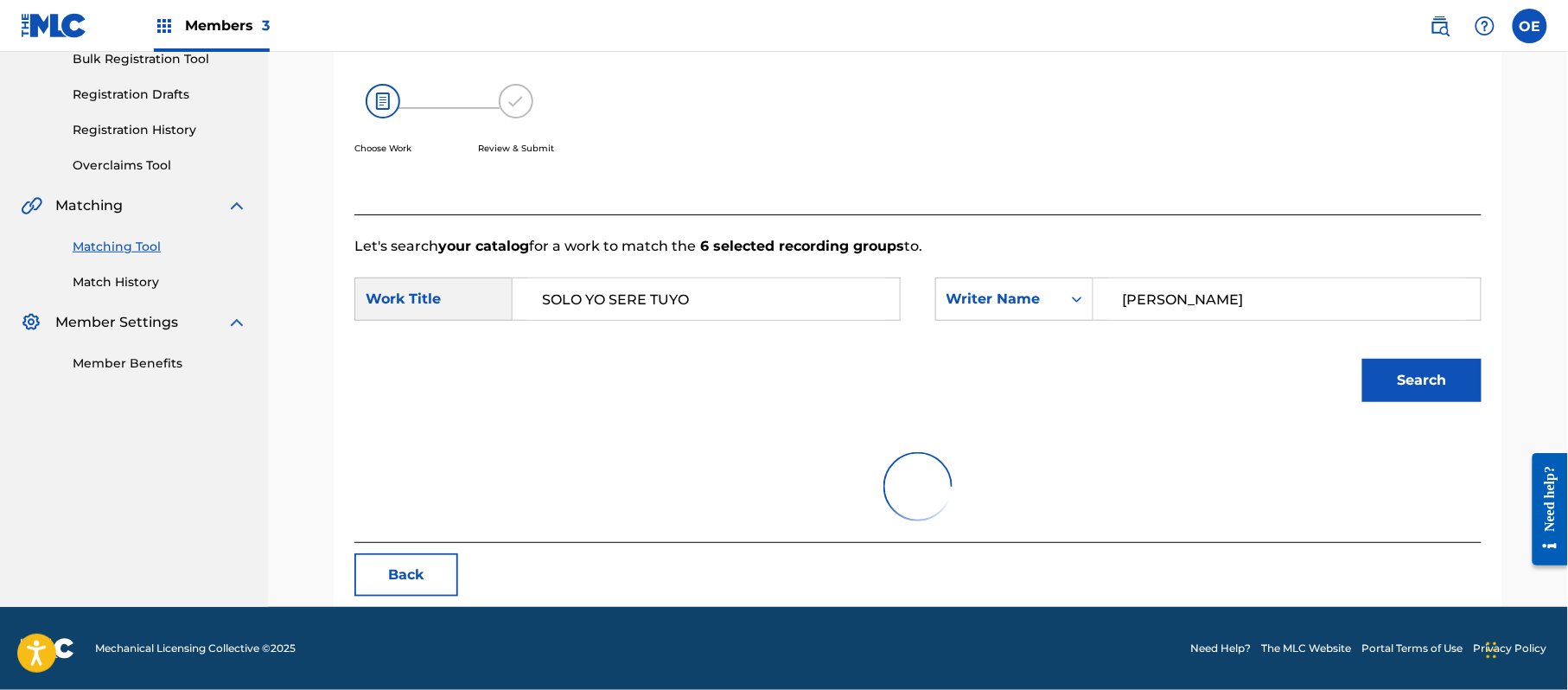
scroll to position [411, 0]
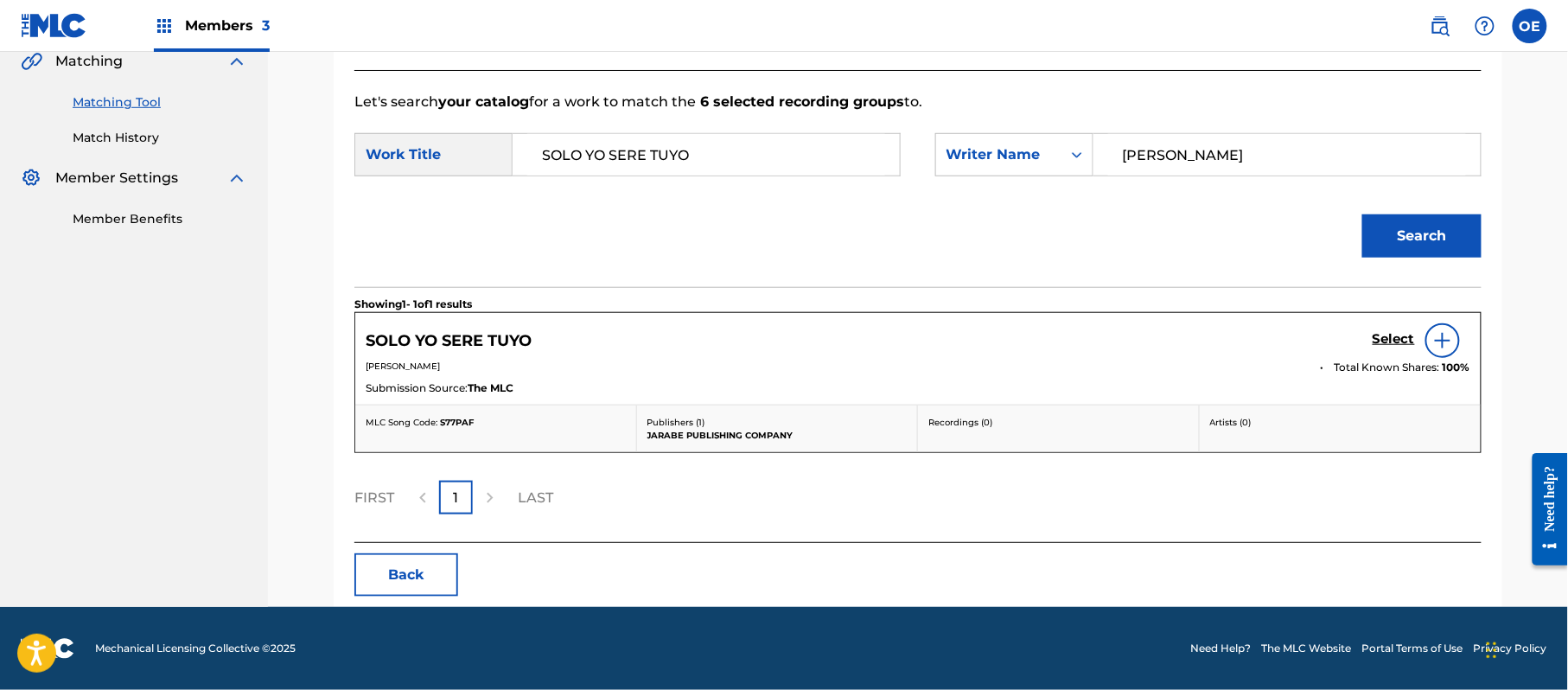
click at [1391, 349] on link "Select" at bounding box center [1393, 341] width 43 height 19
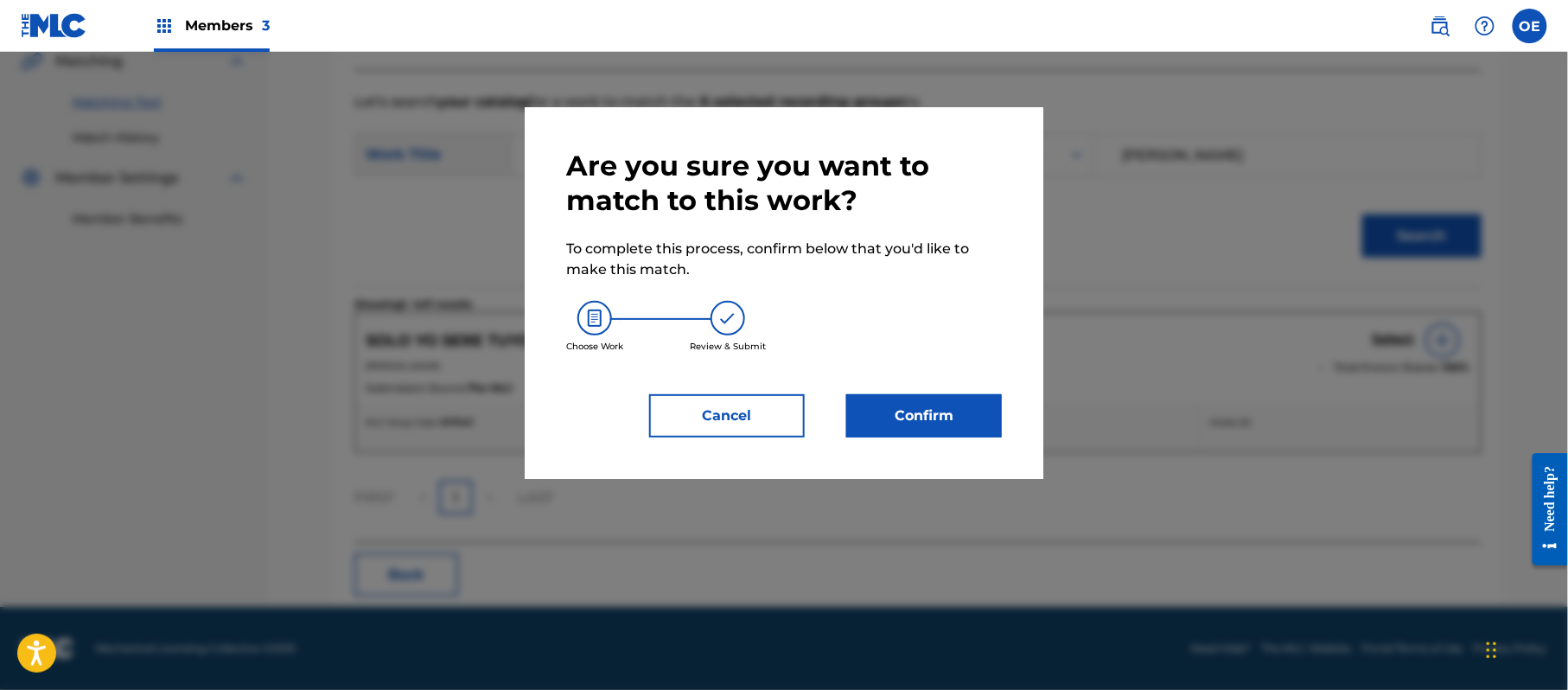
click at [875, 409] on button "Confirm" at bounding box center [924, 415] width 156 height 43
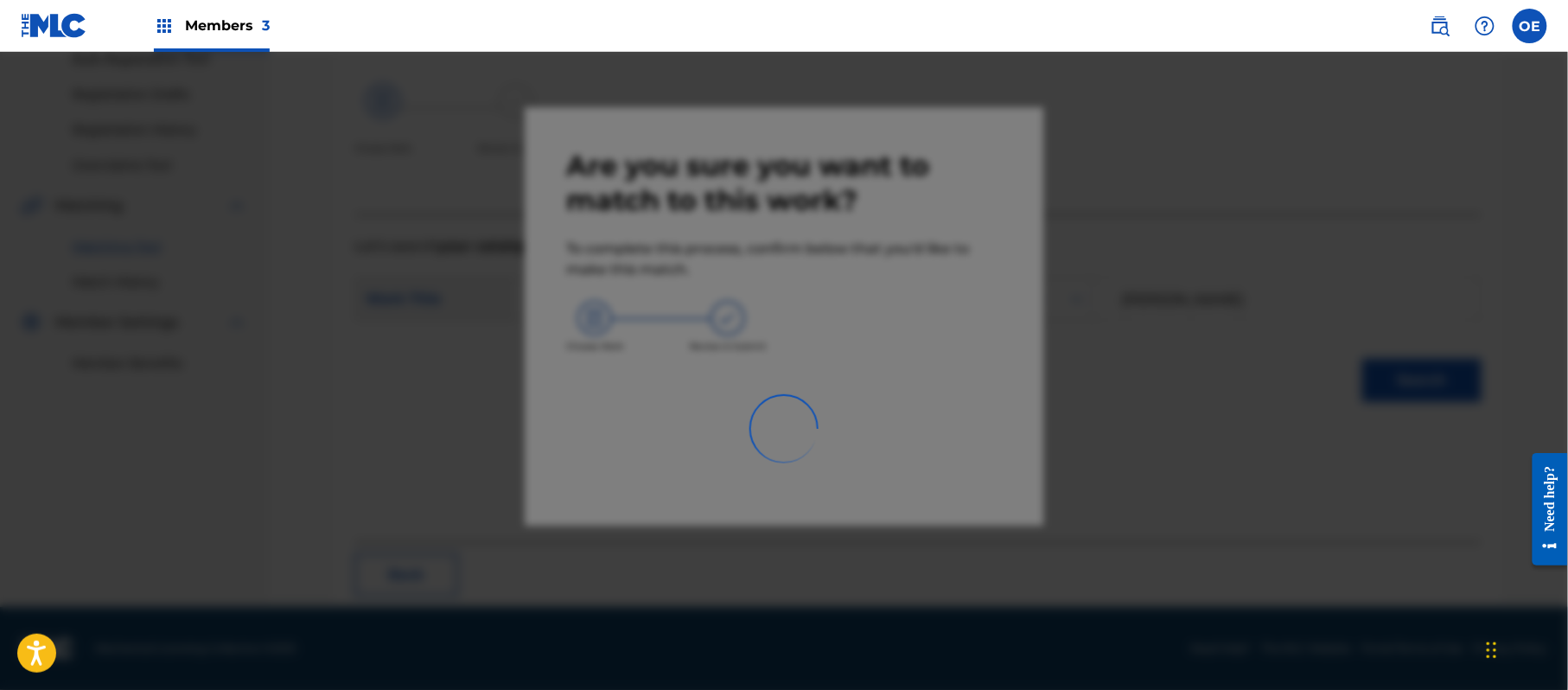
scroll to position [69, 0]
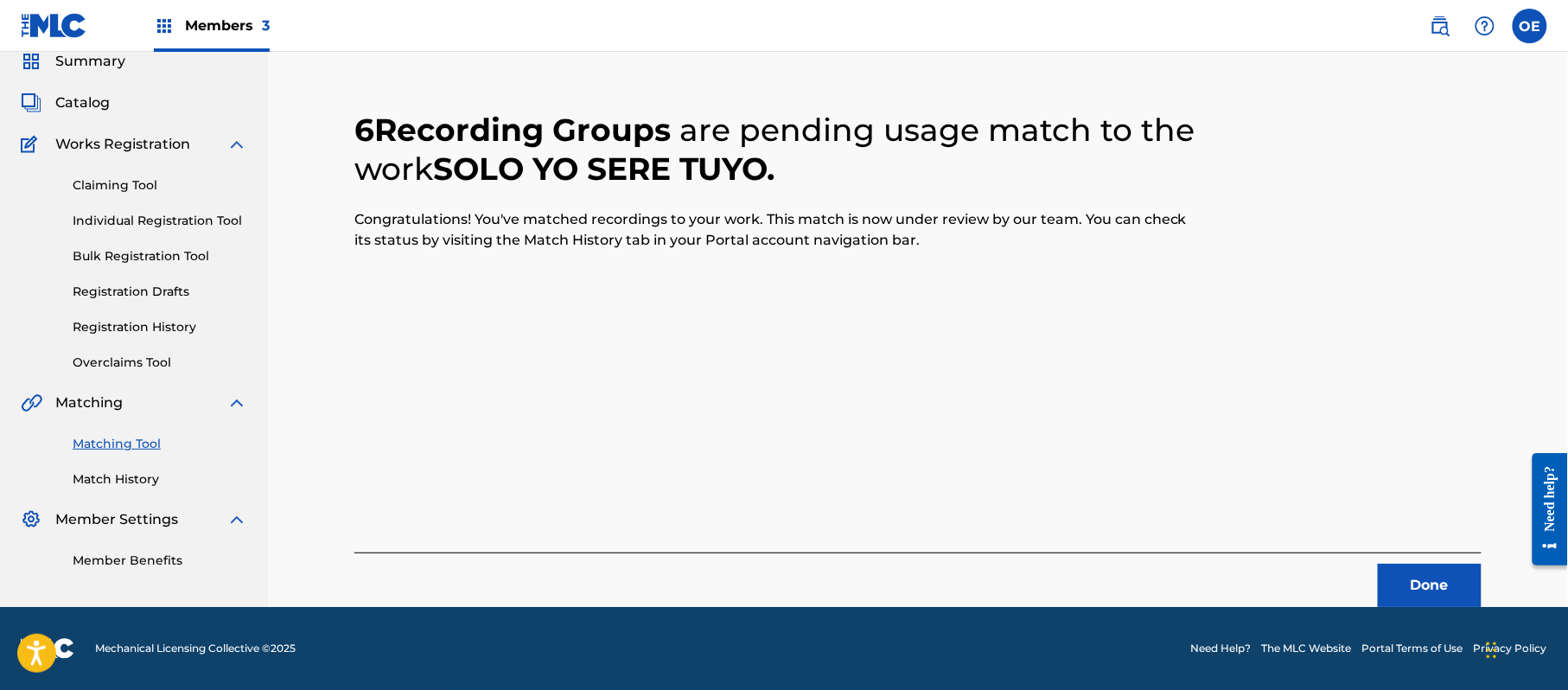
click at [1447, 574] on button "Done" at bounding box center [1429, 584] width 104 height 43
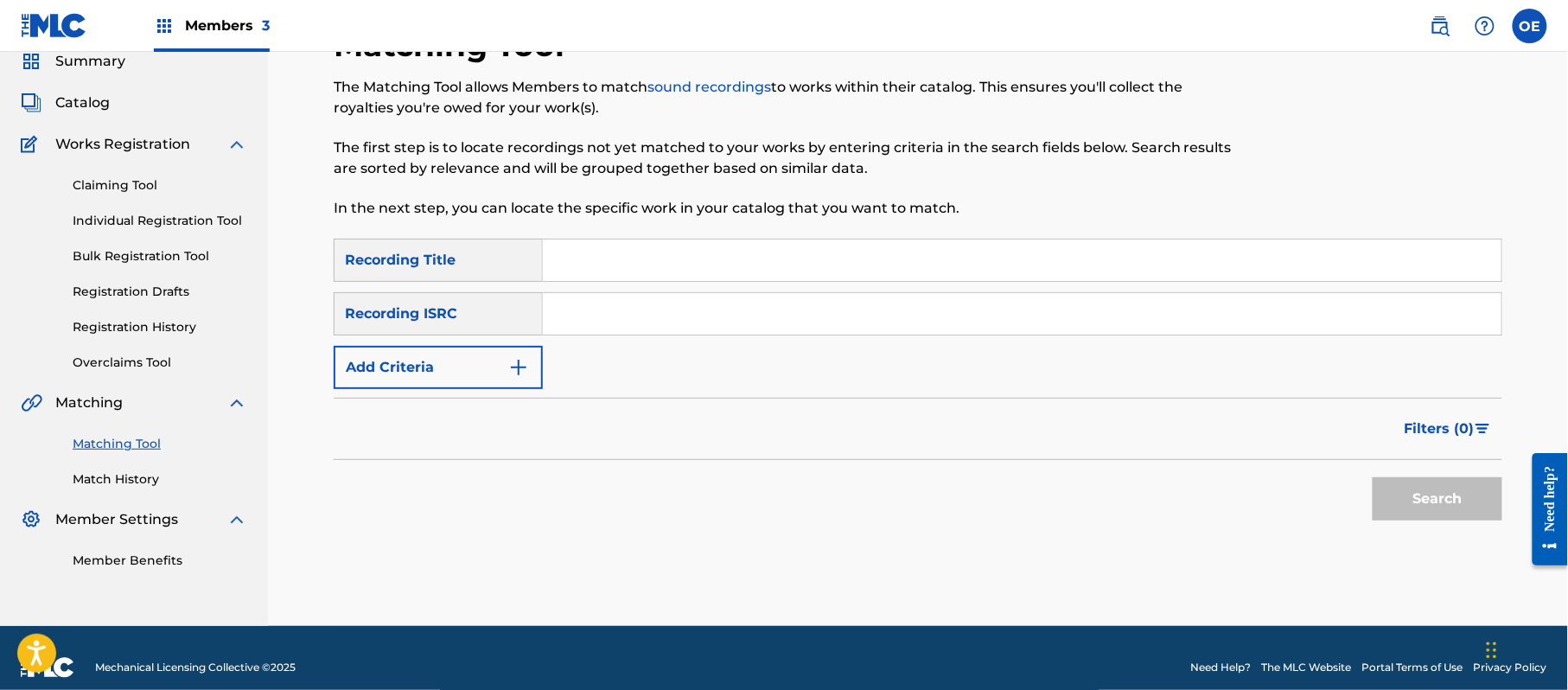
paste input "TENGO GANAS DE VERTE"
type input "TENGO GANAS DE VERTE"
click at [458, 328] on div "Recording ISRC" at bounding box center [439, 313] width 209 height 43
click at [523, 381] on button "Add Criteria" at bounding box center [439, 366] width 209 height 43
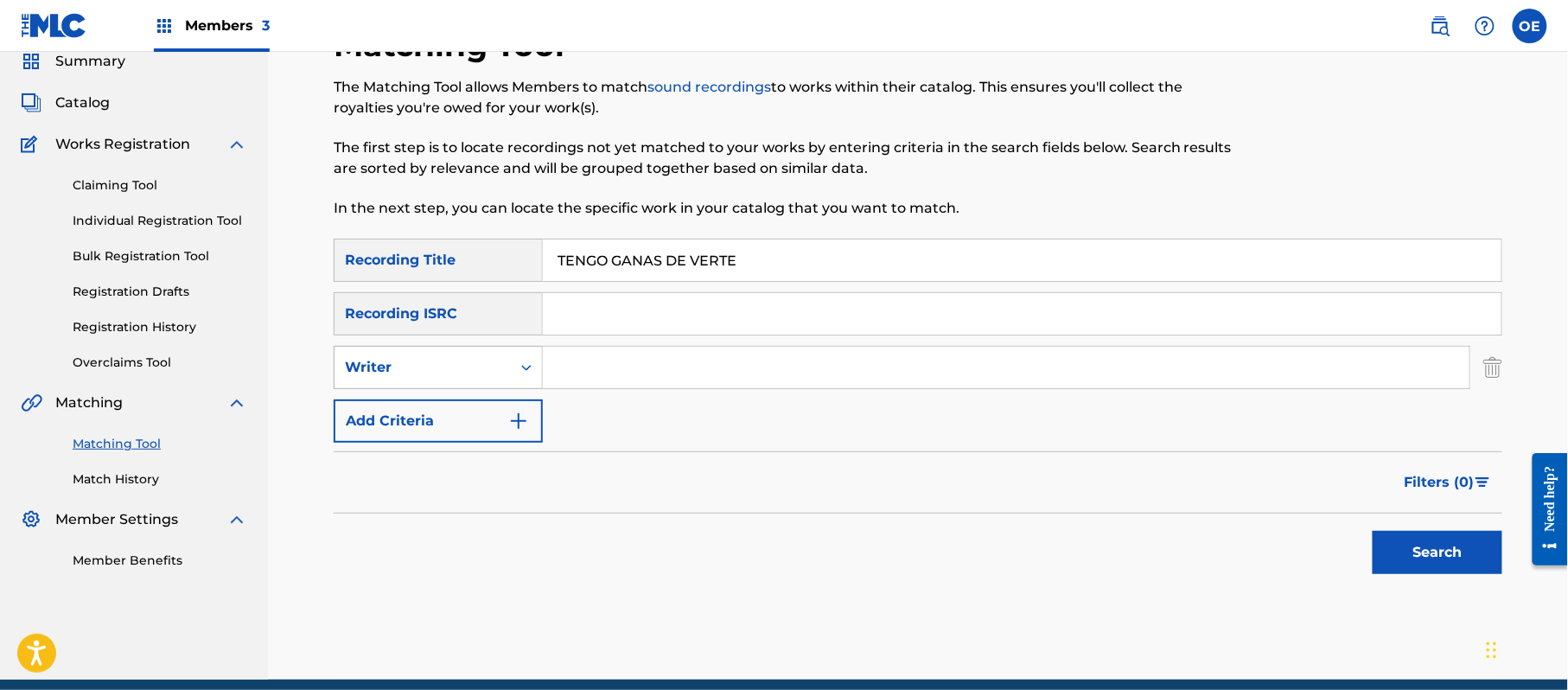
click at [505, 378] on div "Writer" at bounding box center [422, 367] width 176 height 33
click at [493, 404] on div "Recording Artist" at bounding box center [439, 410] width 207 height 43
paste input "GRUPO ANHELO"
type input "GRUPO ANHELO"
drag, startPoint x: 1445, startPoint y: 527, endPoint x: 1441, endPoint y: 540, distance: 13.6
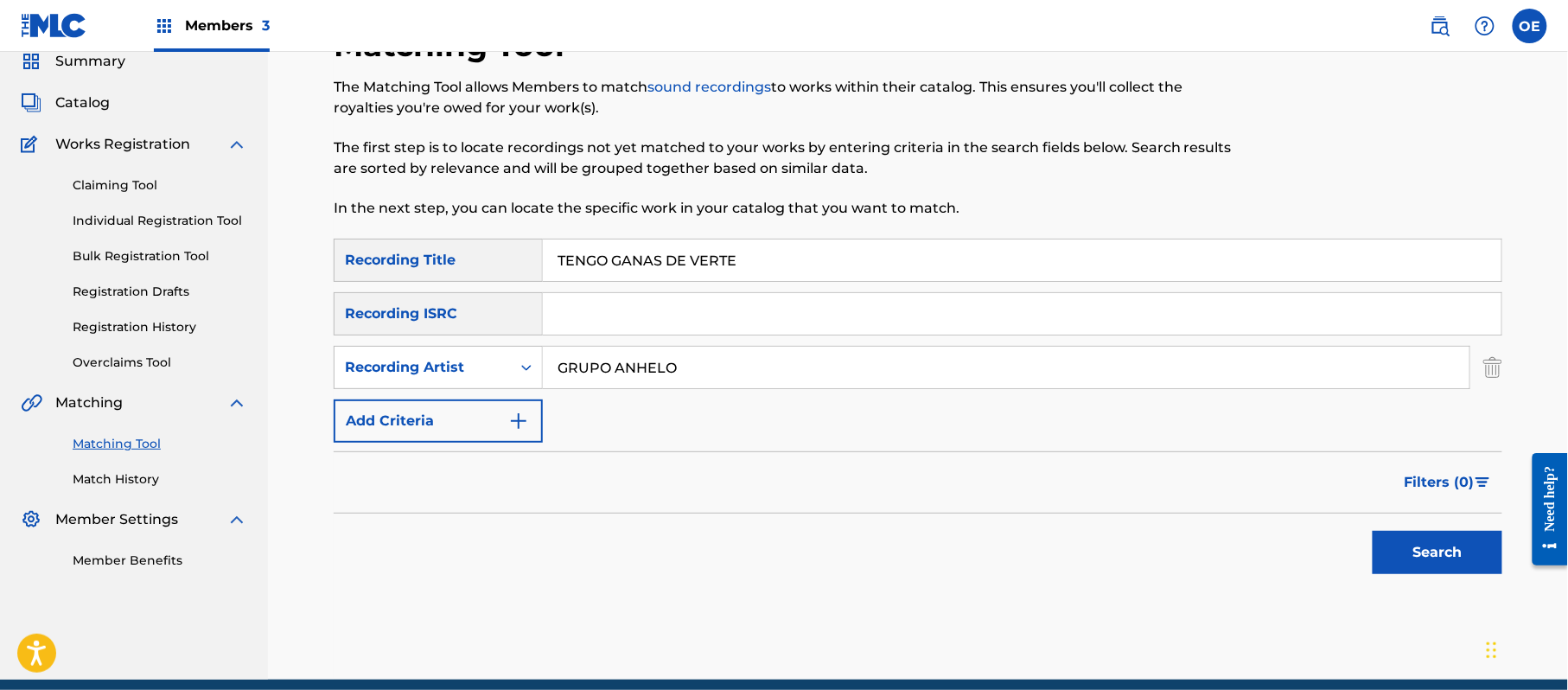
click at [1445, 531] on div "Search" at bounding box center [1432, 548] width 138 height 69
click at [1440, 554] on button "Search" at bounding box center [1437, 552] width 129 height 43
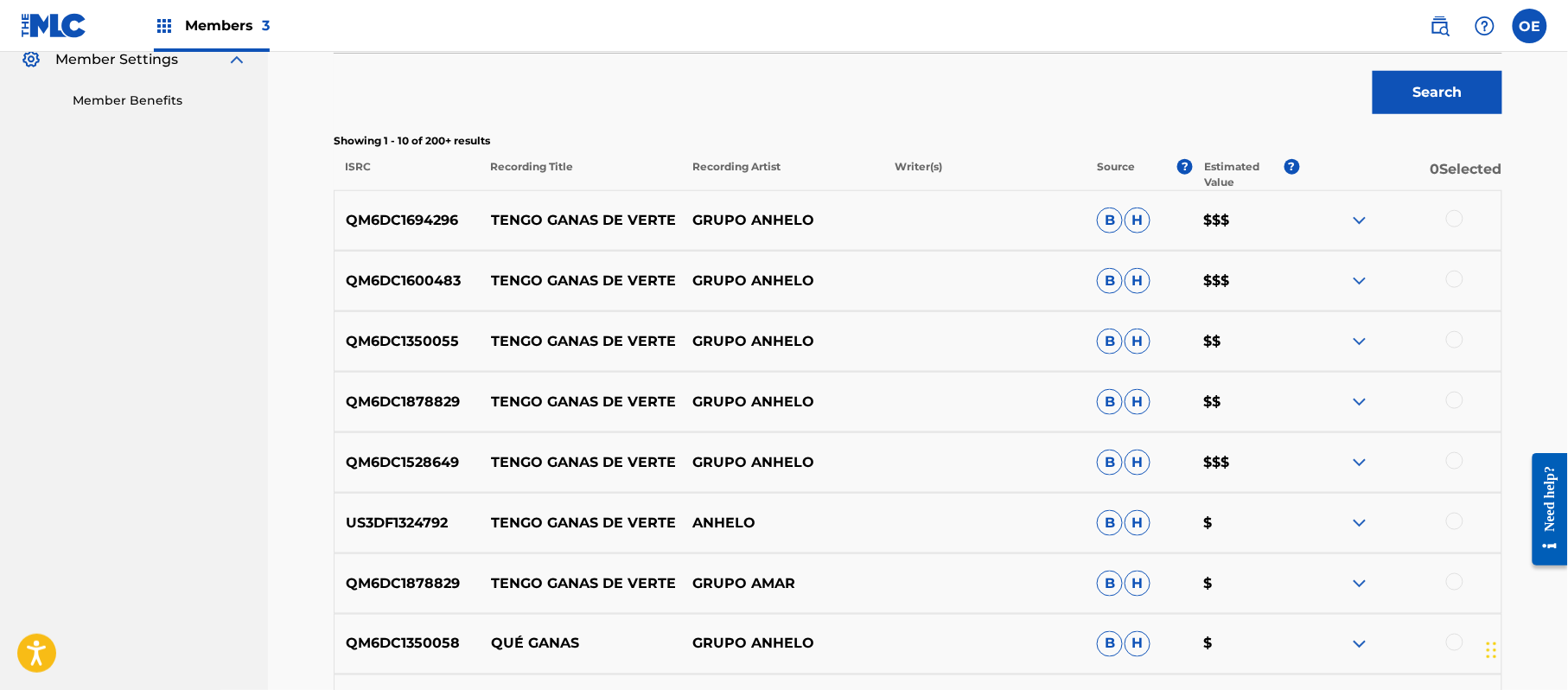
scroll to position [530, 0]
click at [1460, 222] on div at bounding box center [1455, 218] width 17 height 17
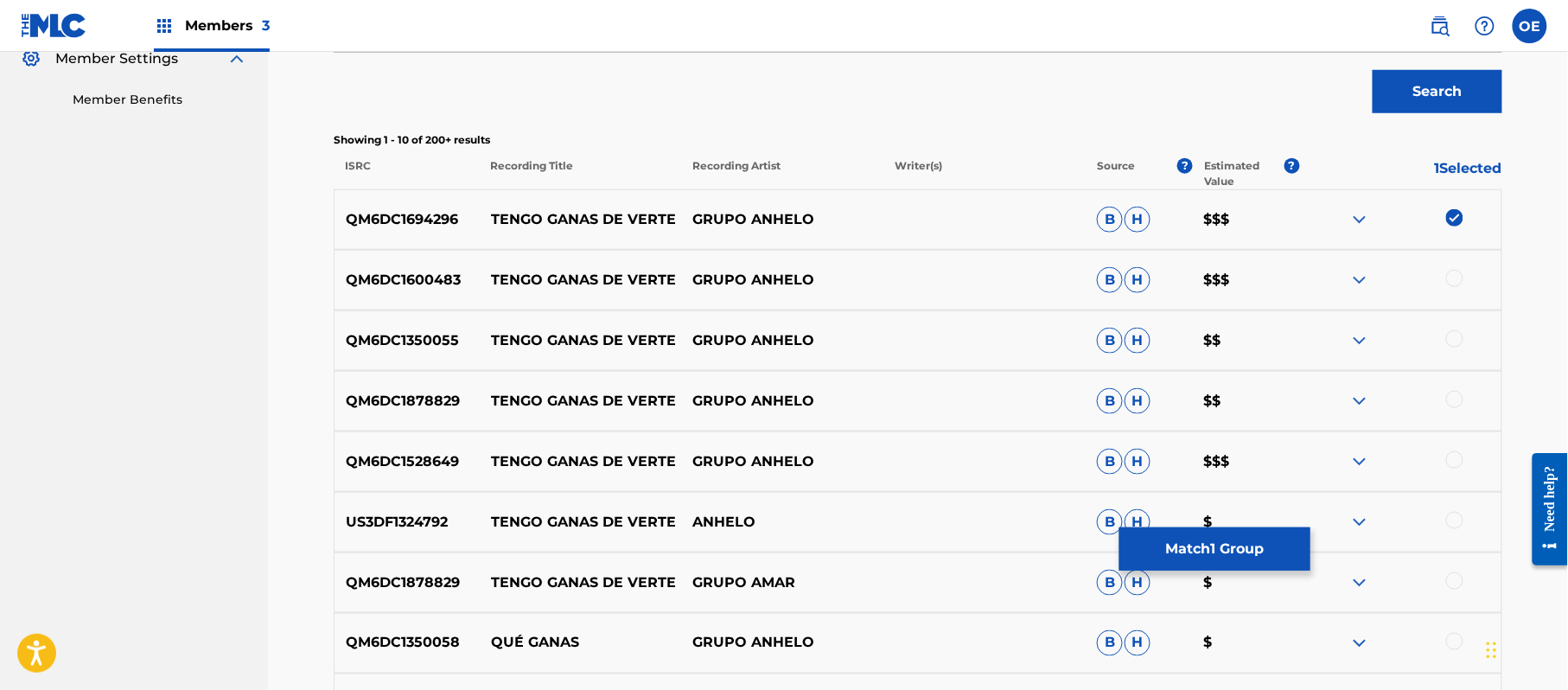
click at [1450, 274] on div at bounding box center [1455, 278] width 17 height 17
click at [1457, 341] on div at bounding box center [1455, 339] width 17 height 17
click at [1454, 394] on div at bounding box center [1455, 400] width 17 height 17
click at [1449, 458] on div at bounding box center [1455, 460] width 17 height 17
click at [1460, 521] on div at bounding box center [1455, 521] width 17 height 17
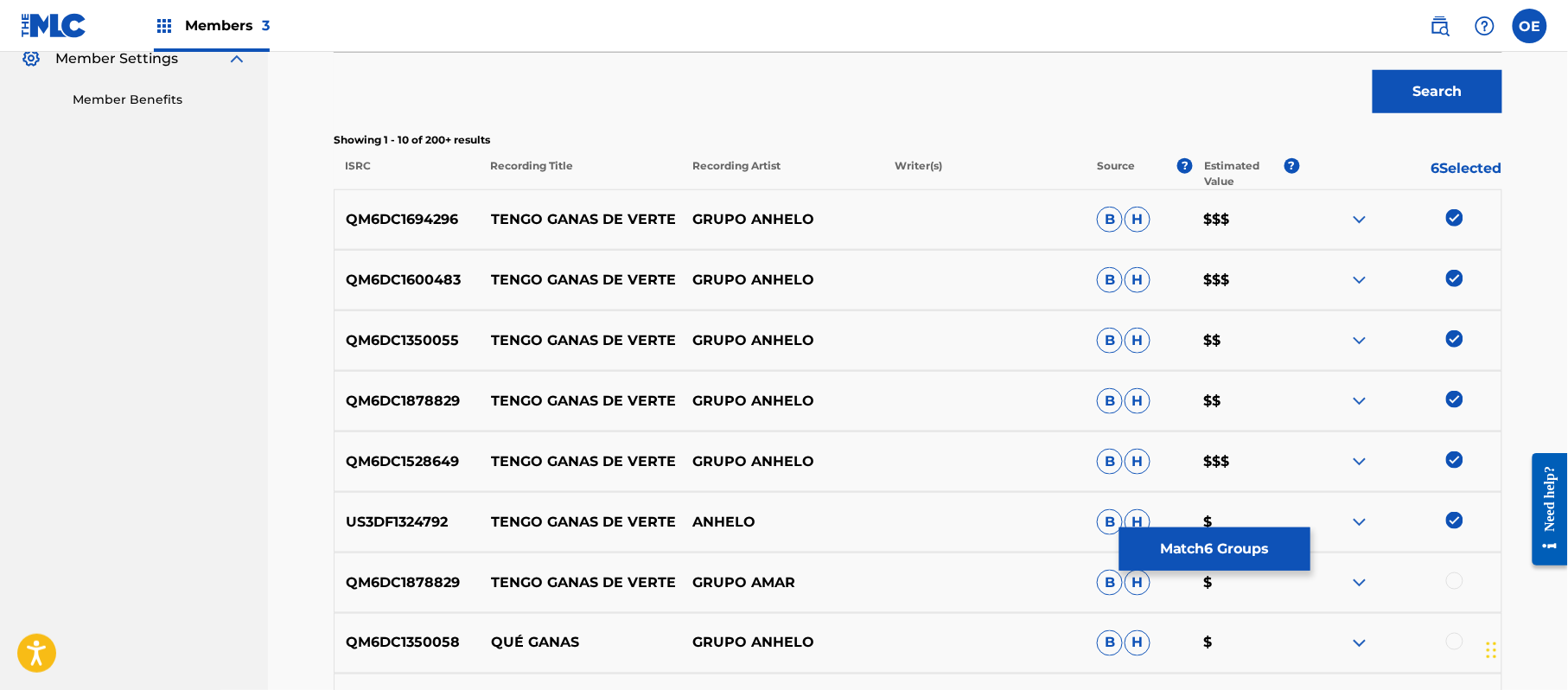
click at [1168, 564] on button "Match 6 Groups" at bounding box center [1214, 548] width 191 height 43
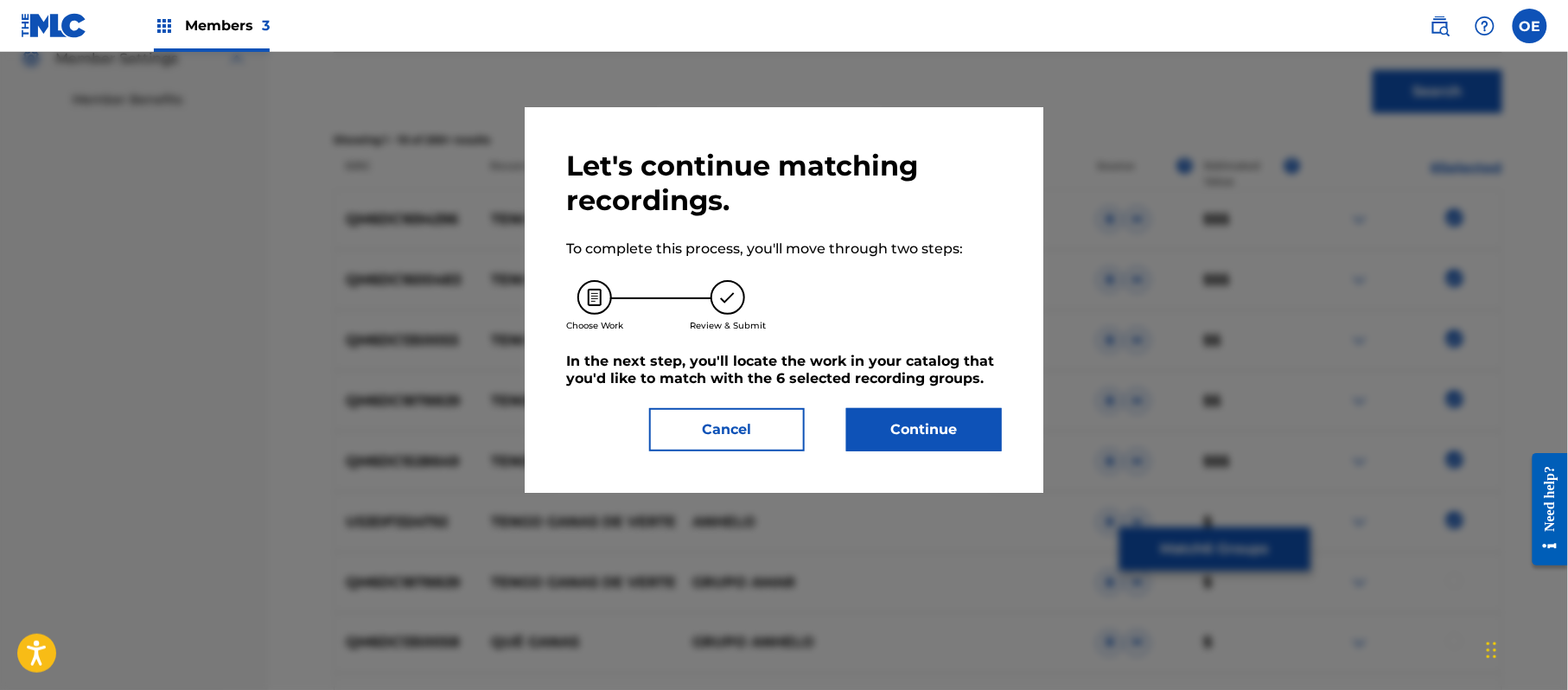
click at [931, 415] on button "Continue" at bounding box center [924, 429] width 156 height 43
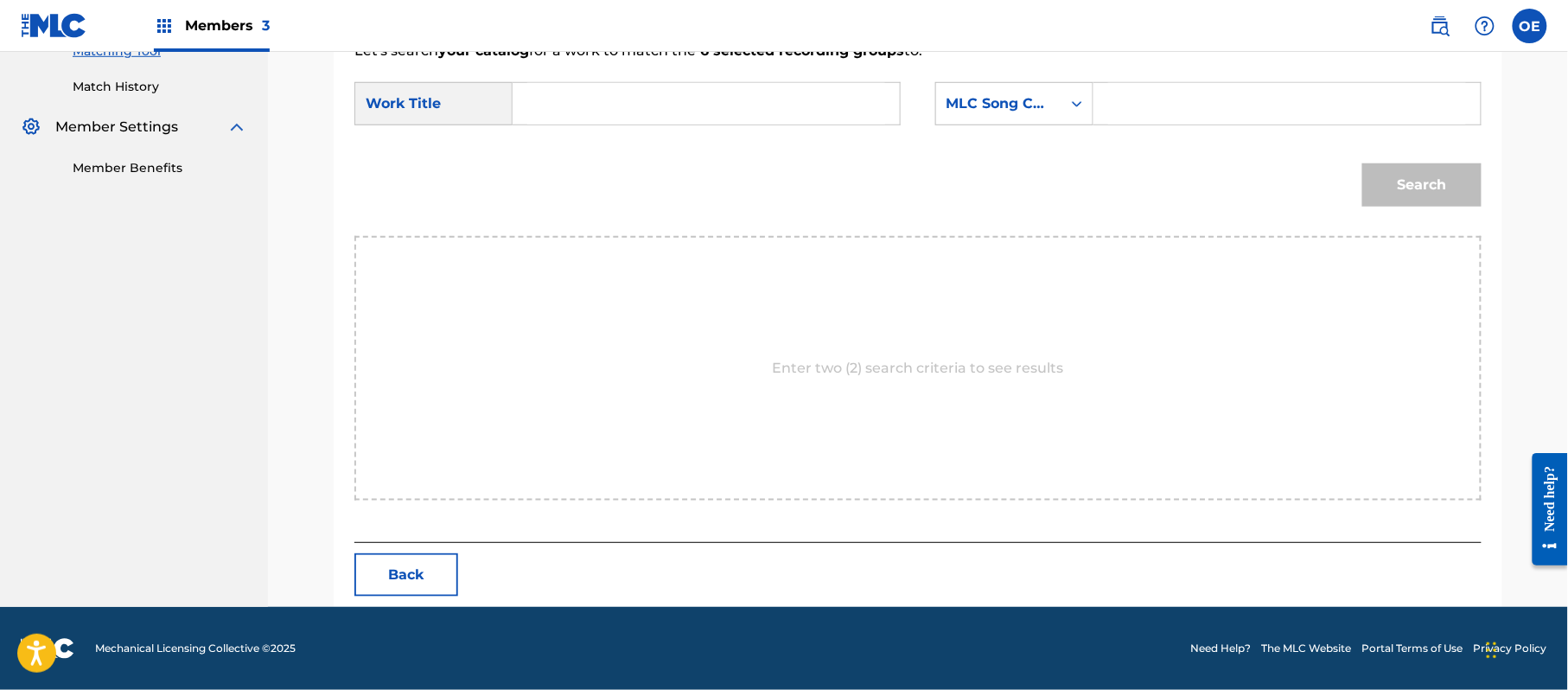
paste input "TENGO GANAS DE VERTE"
type input "TENGO GANAS DE VERTE"
click at [1011, 110] on div "MLC Song Code" at bounding box center [999, 104] width 105 height 21
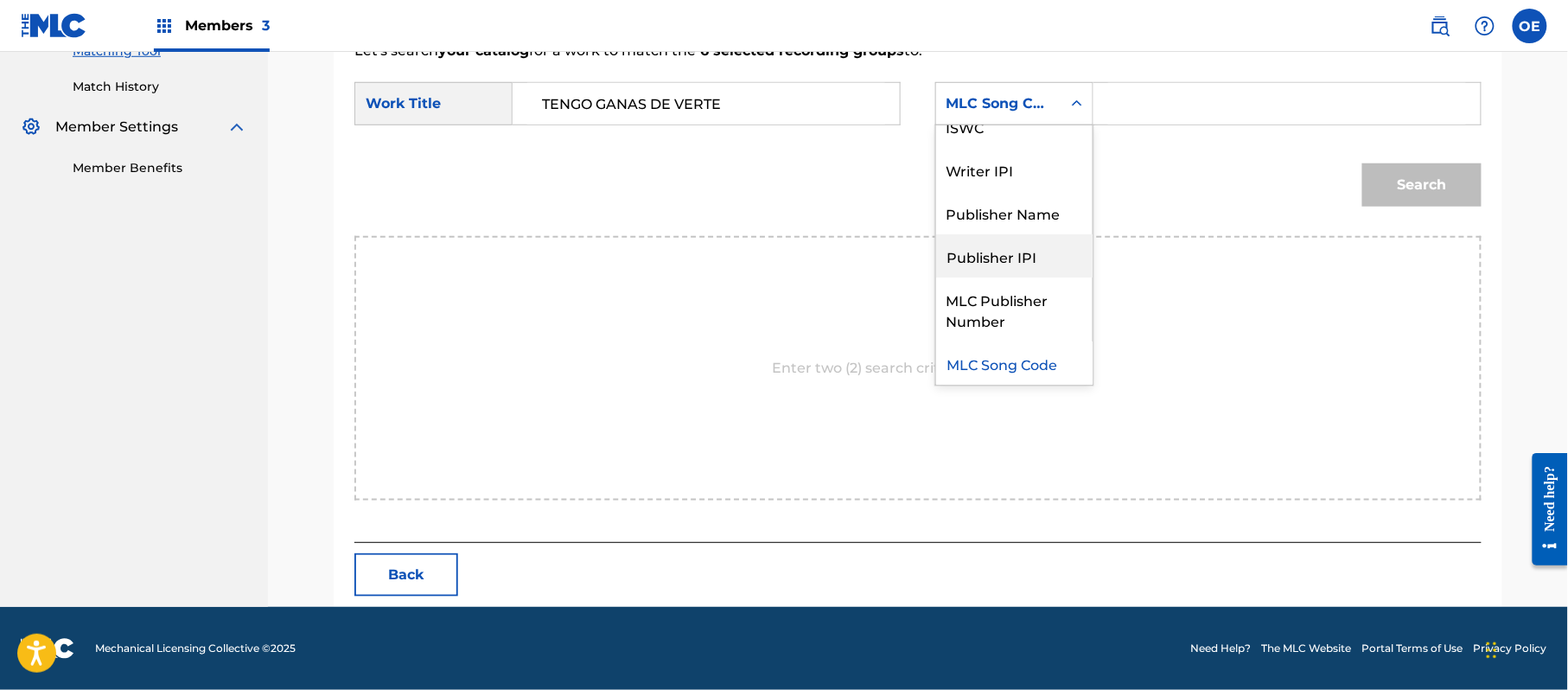
scroll to position [0, 0]
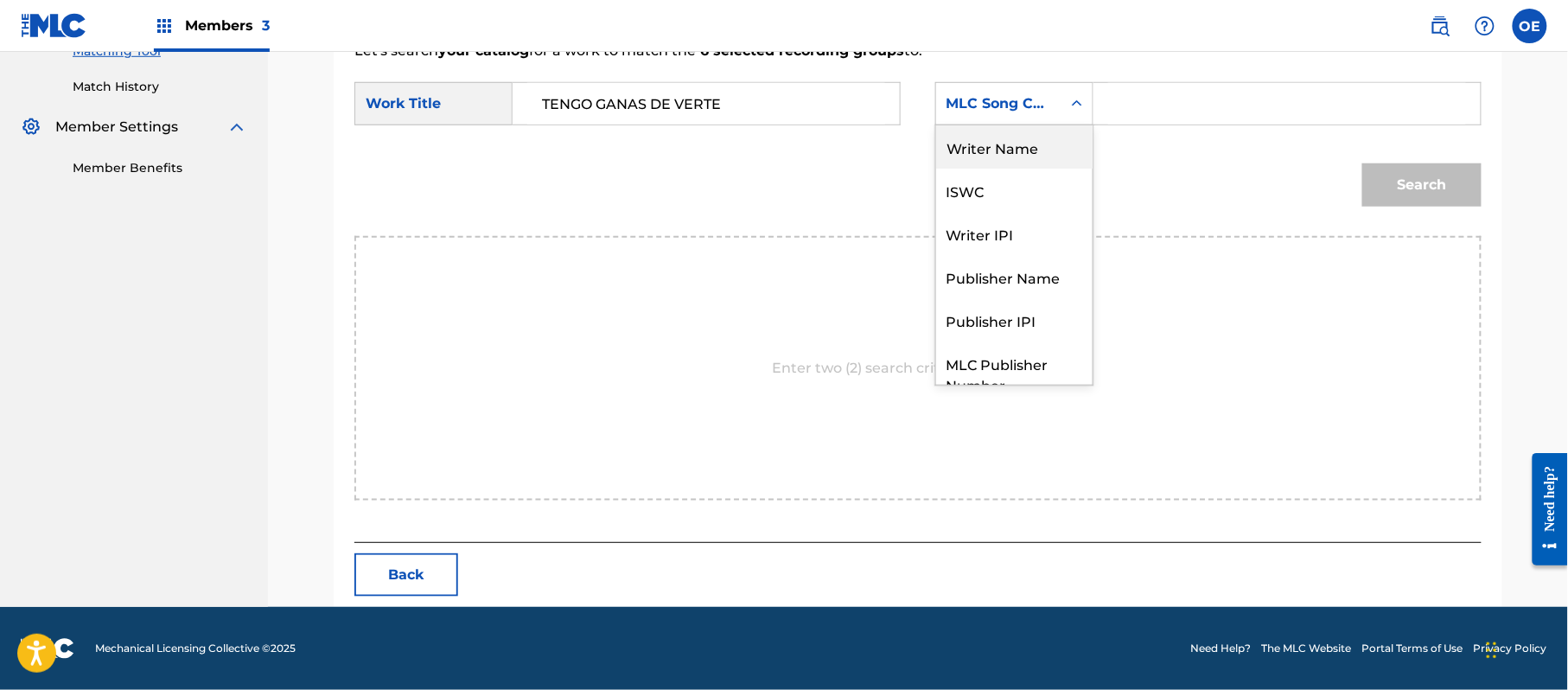
click at [1008, 157] on div "Writer Name" at bounding box center [1014, 147] width 156 height 43
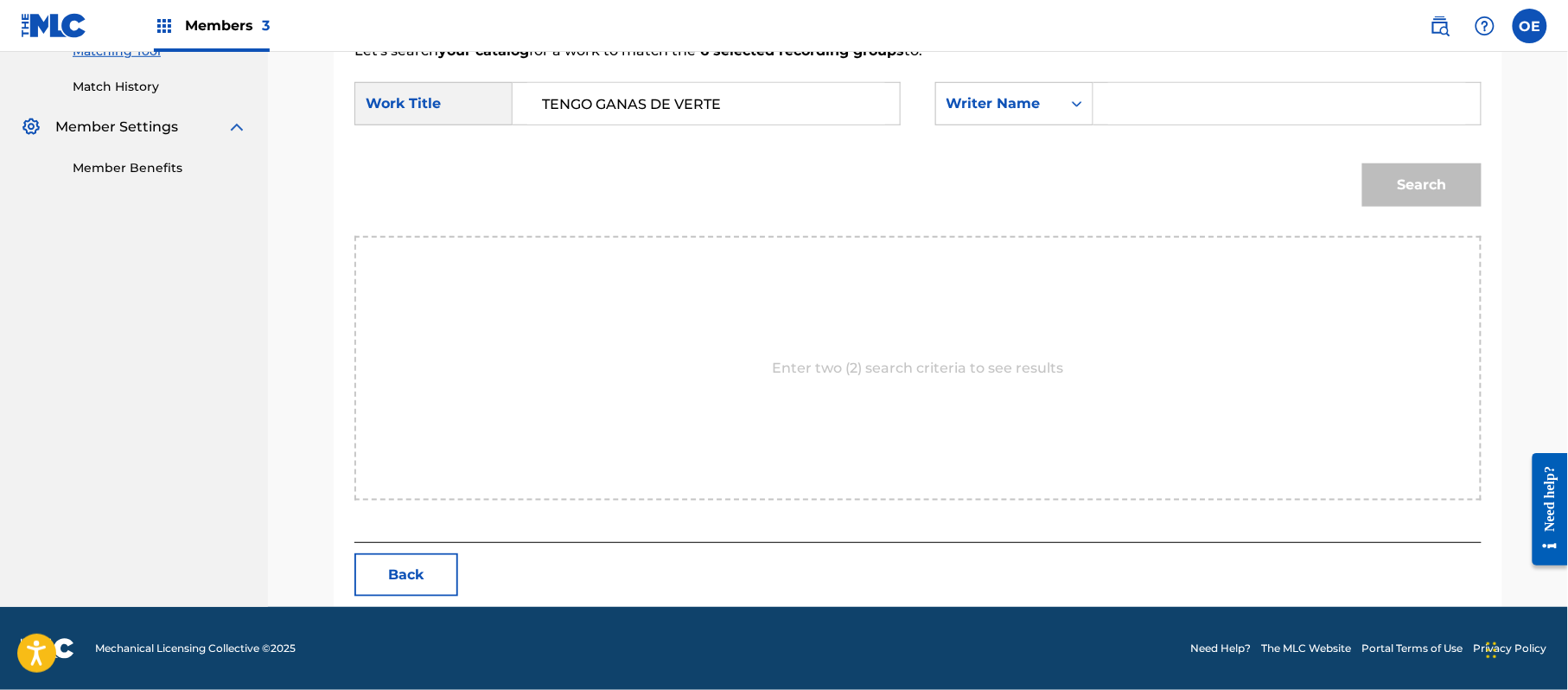
paste input "[PERSON_NAME]"
type input "[PERSON_NAME]"
click at [1407, 202] on button "Search" at bounding box center [1421, 185] width 119 height 43
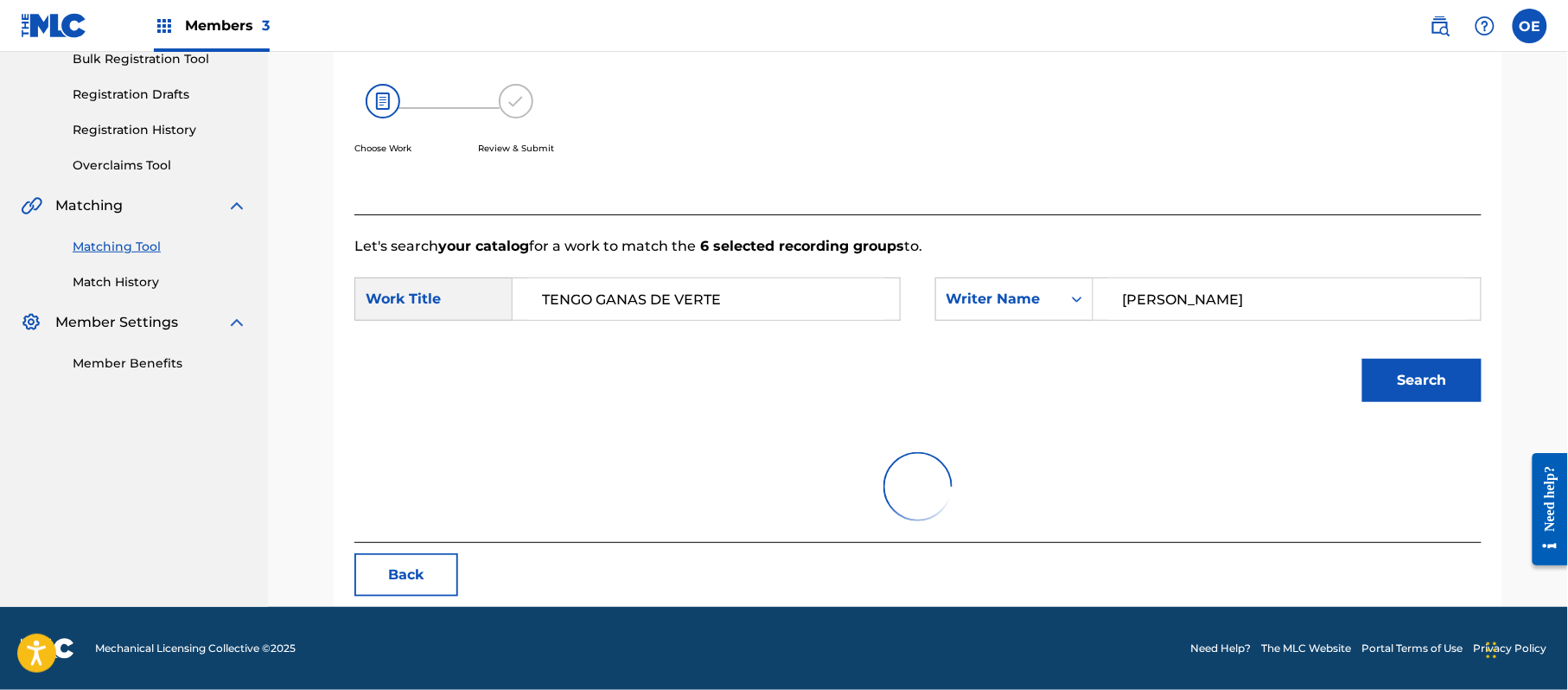
scroll to position [462, 0]
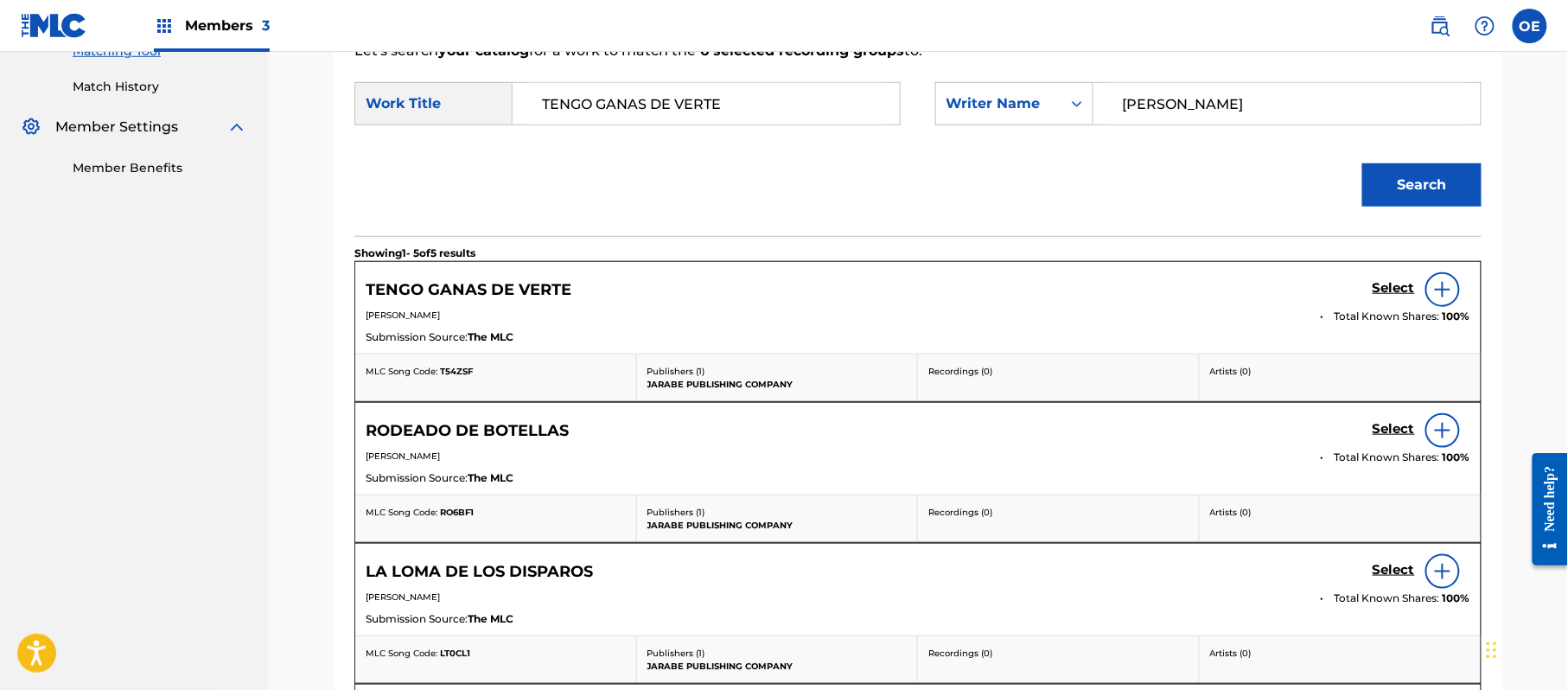
click at [1391, 295] on h5 "Select" at bounding box center [1393, 287] width 43 height 16
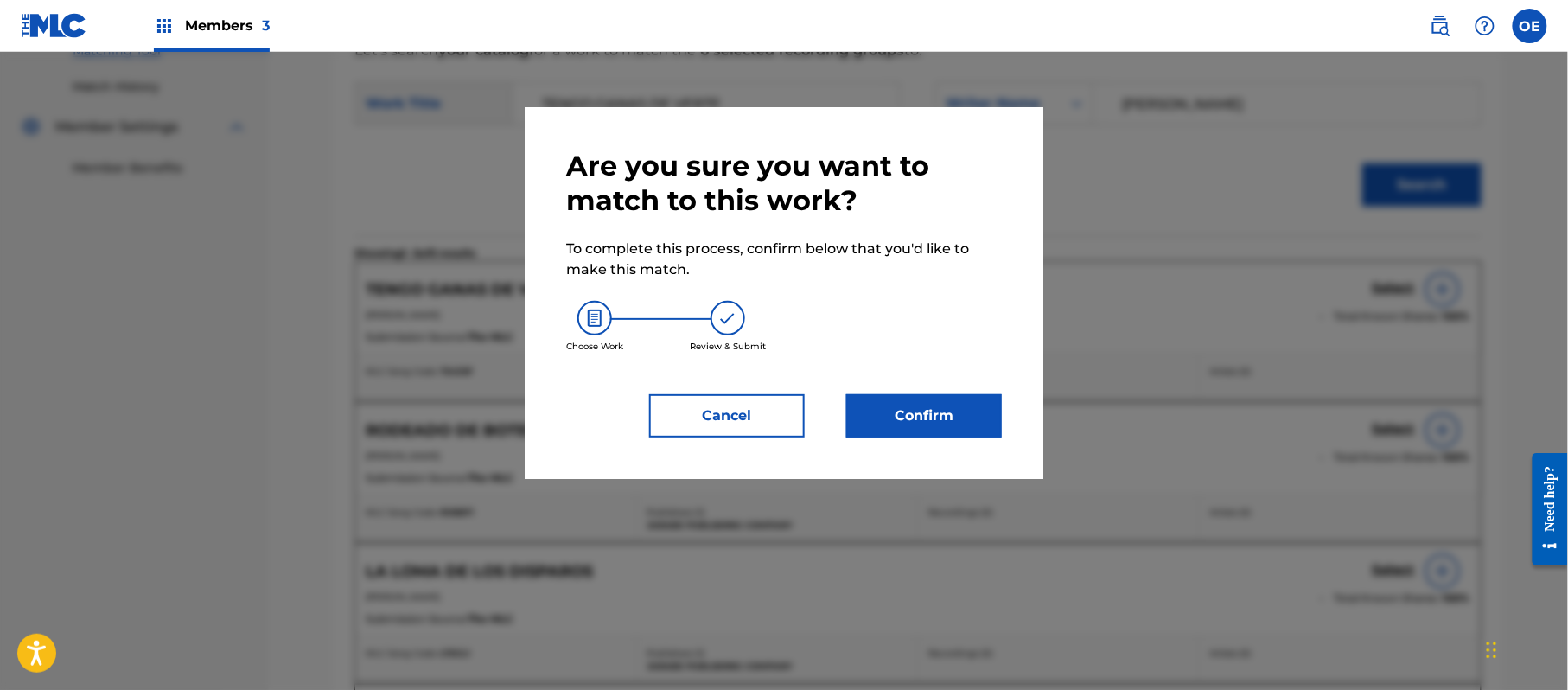
click at [970, 409] on button "Confirm" at bounding box center [924, 415] width 156 height 43
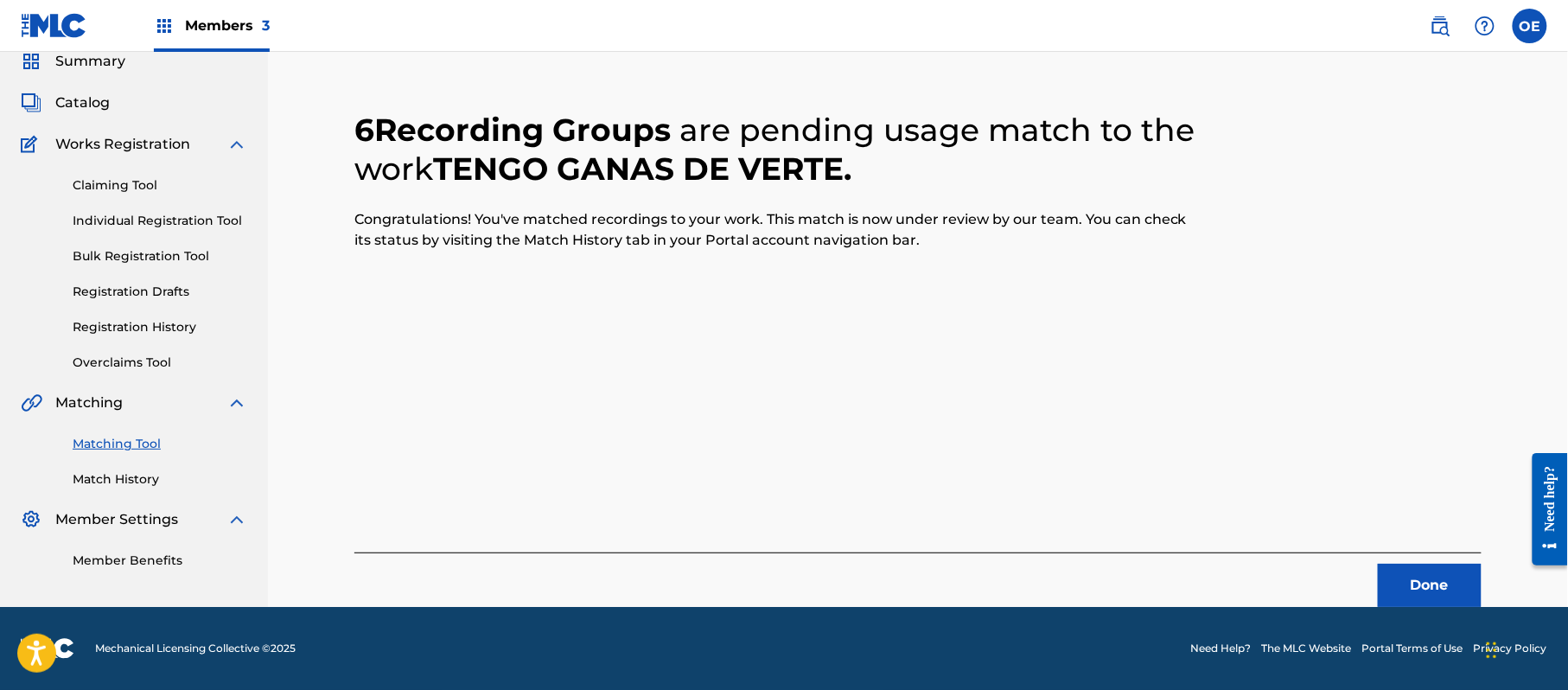
scroll to position [69, 0]
click at [1459, 568] on button "Done" at bounding box center [1429, 584] width 104 height 43
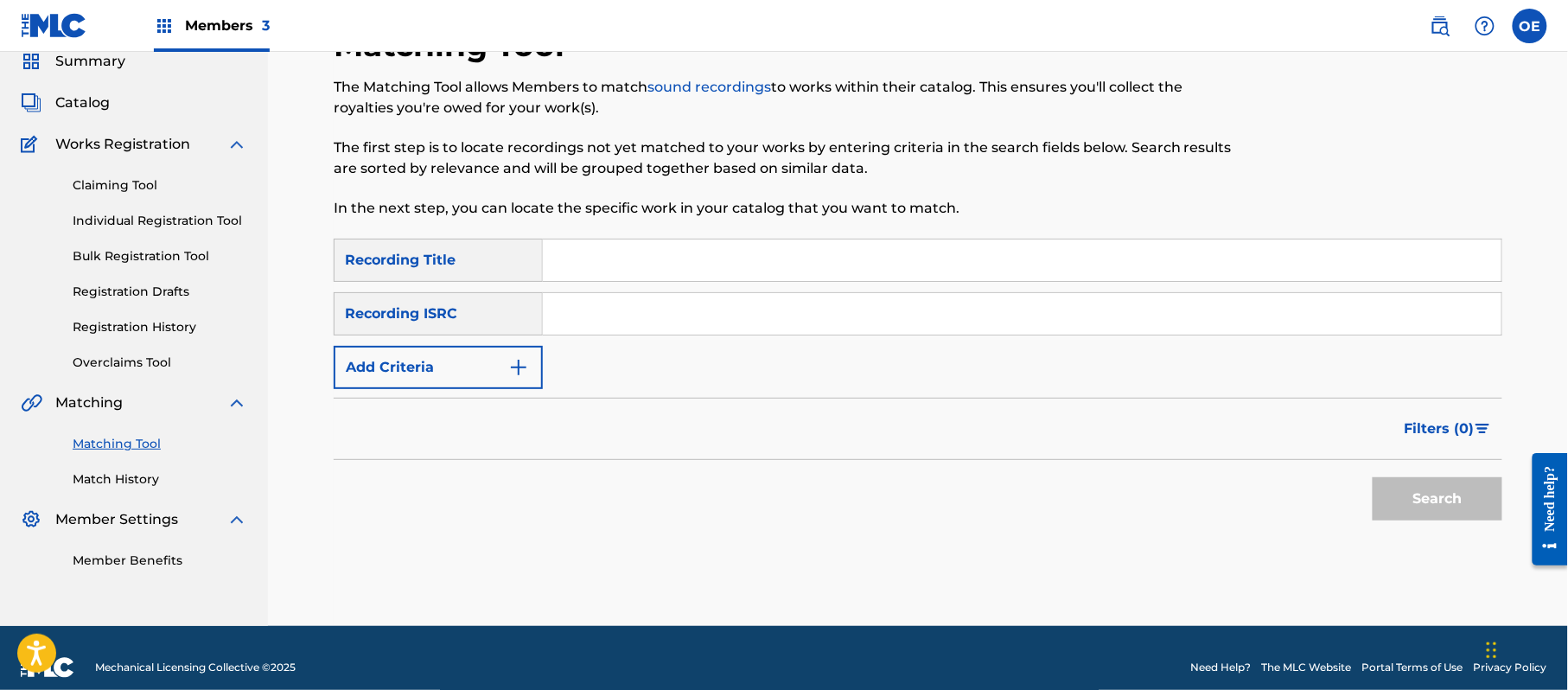
paste input "UNO MAS"
type input "UNO MAS"
click at [495, 384] on button "Add Criteria" at bounding box center [439, 366] width 209 height 43
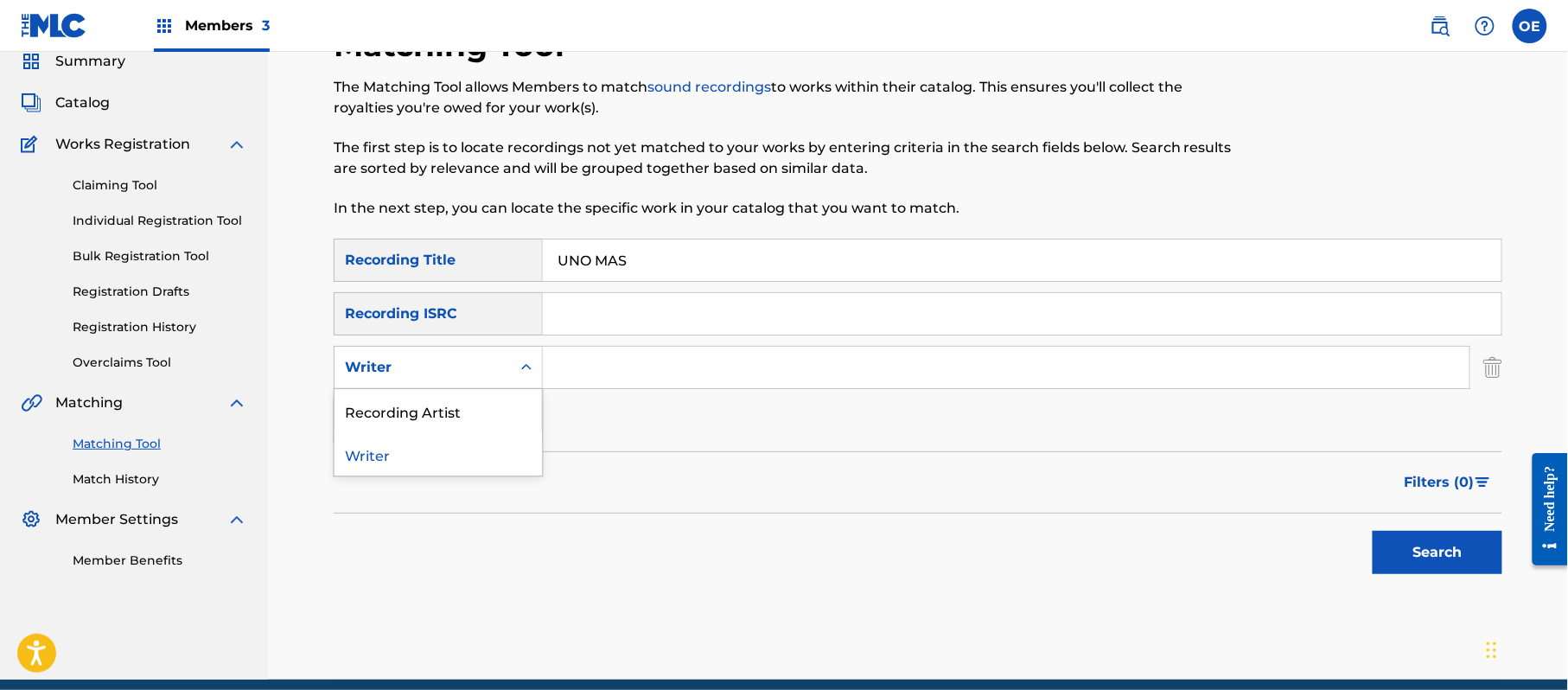
click at [493, 384] on div "Writer" at bounding box center [439, 366] width 209 height 43
click at [495, 398] on div "Recording Artist" at bounding box center [439, 410] width 207 height 43
paste input "LA MIGRA"
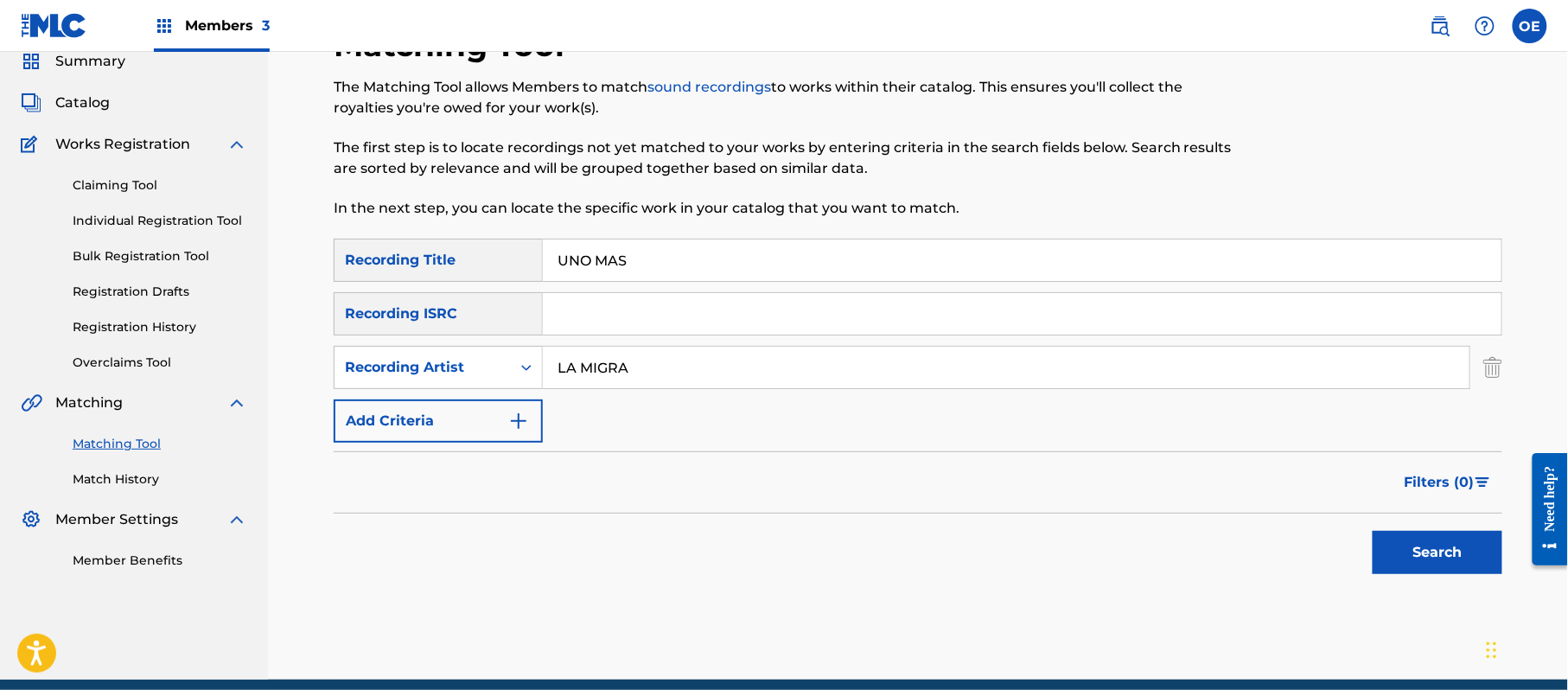
type input "LA MIGRA"
drag, startPoint x: 1432, startPoint y: 527, endPoint x: 1432, endPoint y: 537, distance: 10.0
click at [1432, 533] on div "Search" at bounding box center [1432, 548] width 138 height 69
click at [1432, 541] on button "Search" at bounding box center [1437, 552] width 129 height 43
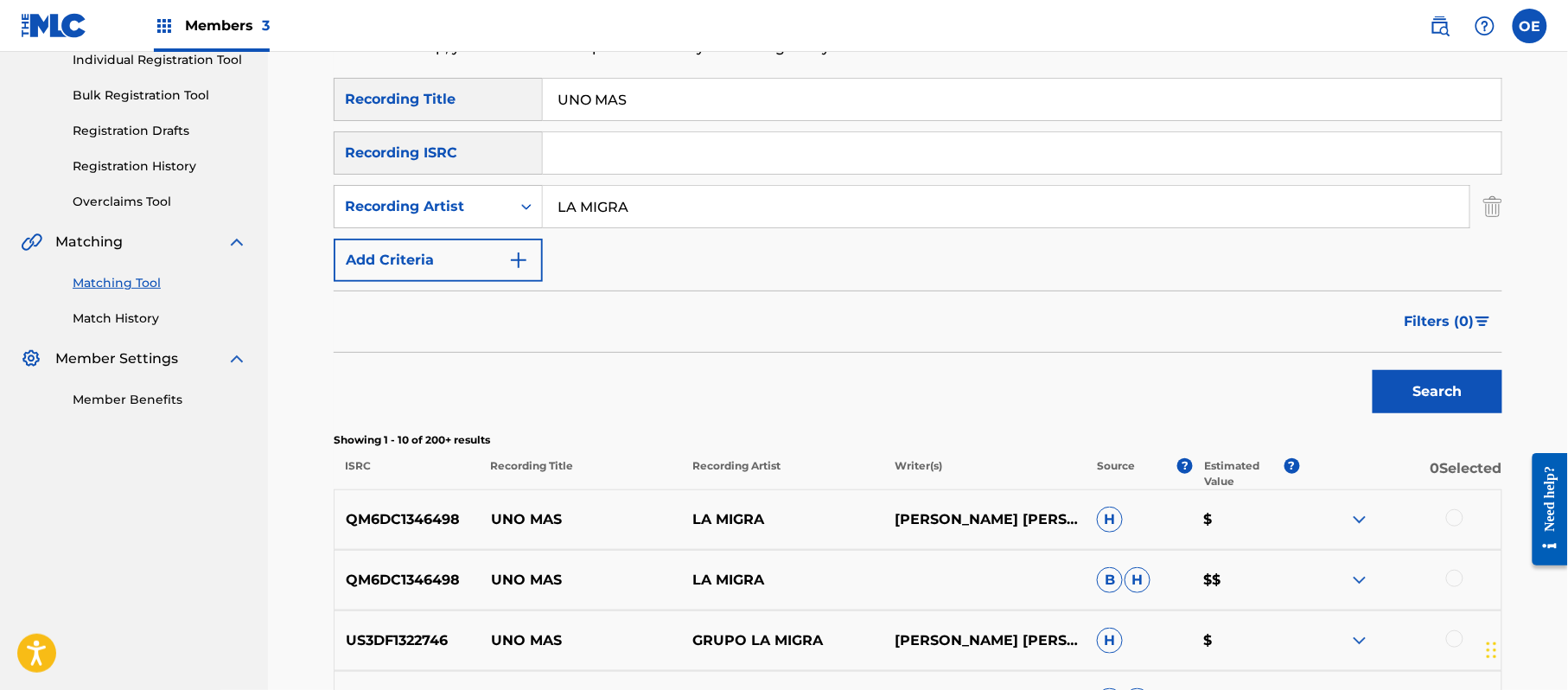
scroll to position [184, 0]
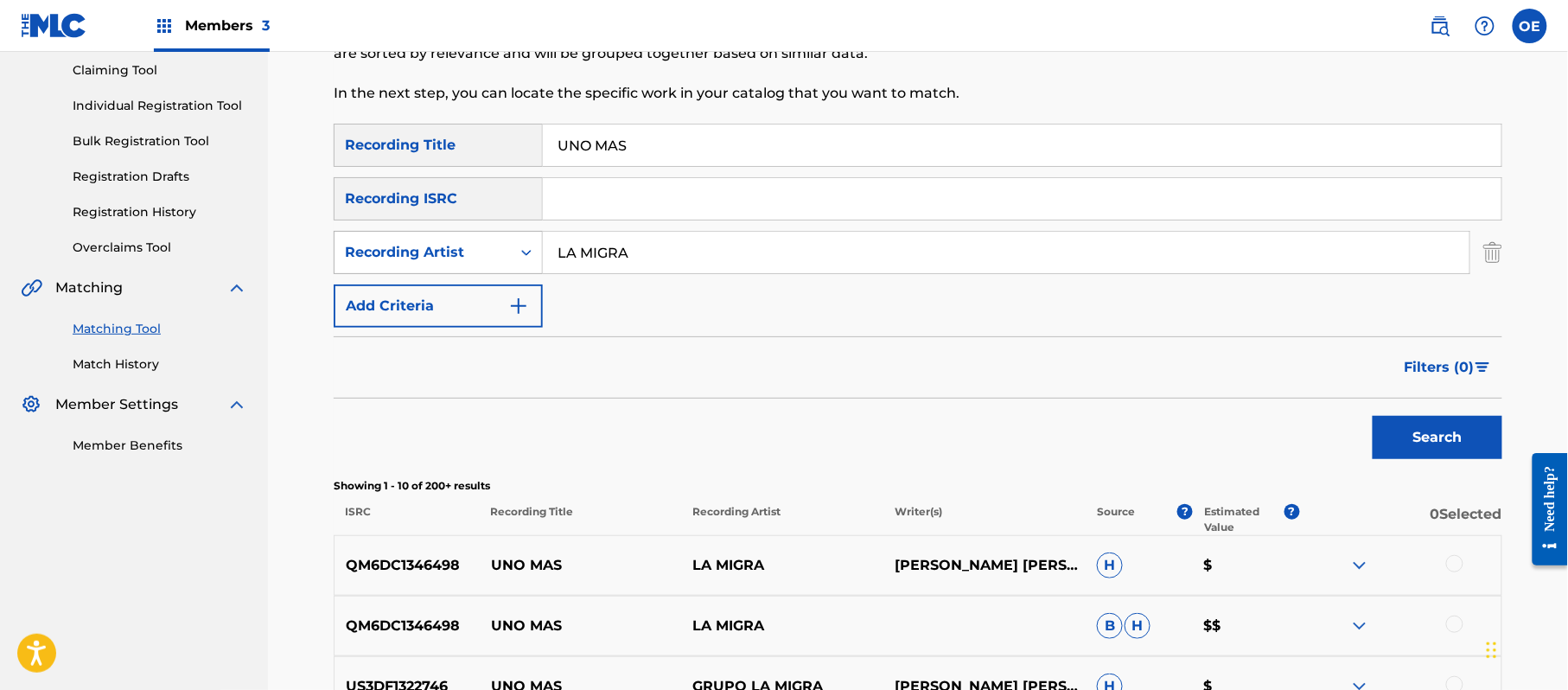
drag, startPoint x: 717, startPoint y: 246, endPoint x: 479, endPoint y: 254, distance: 238.1
click at [487, 254] on div "SearchWithCriteriab24592b4-f189-4bd4-bdd0-cf9c2c9ad9c0 Recording Artist LA MIGRA" at bounding box center [918, 252] width 1168 height 43
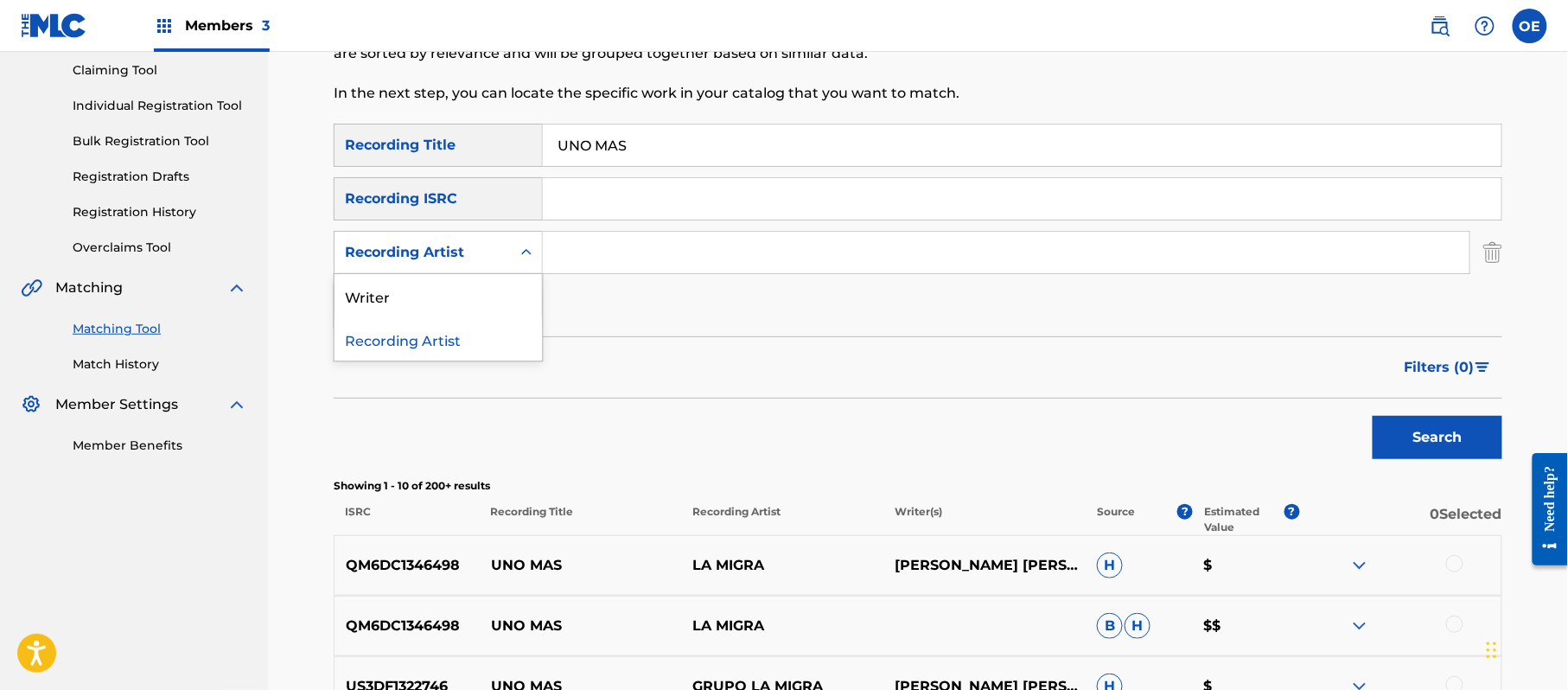
click at [501, 254] on div "Recording Artist" at bounding box center [422, 252] width 176 height 33
click at [458, 278] on div "Writer" at bounding box center [439, 295] width 207 height 43
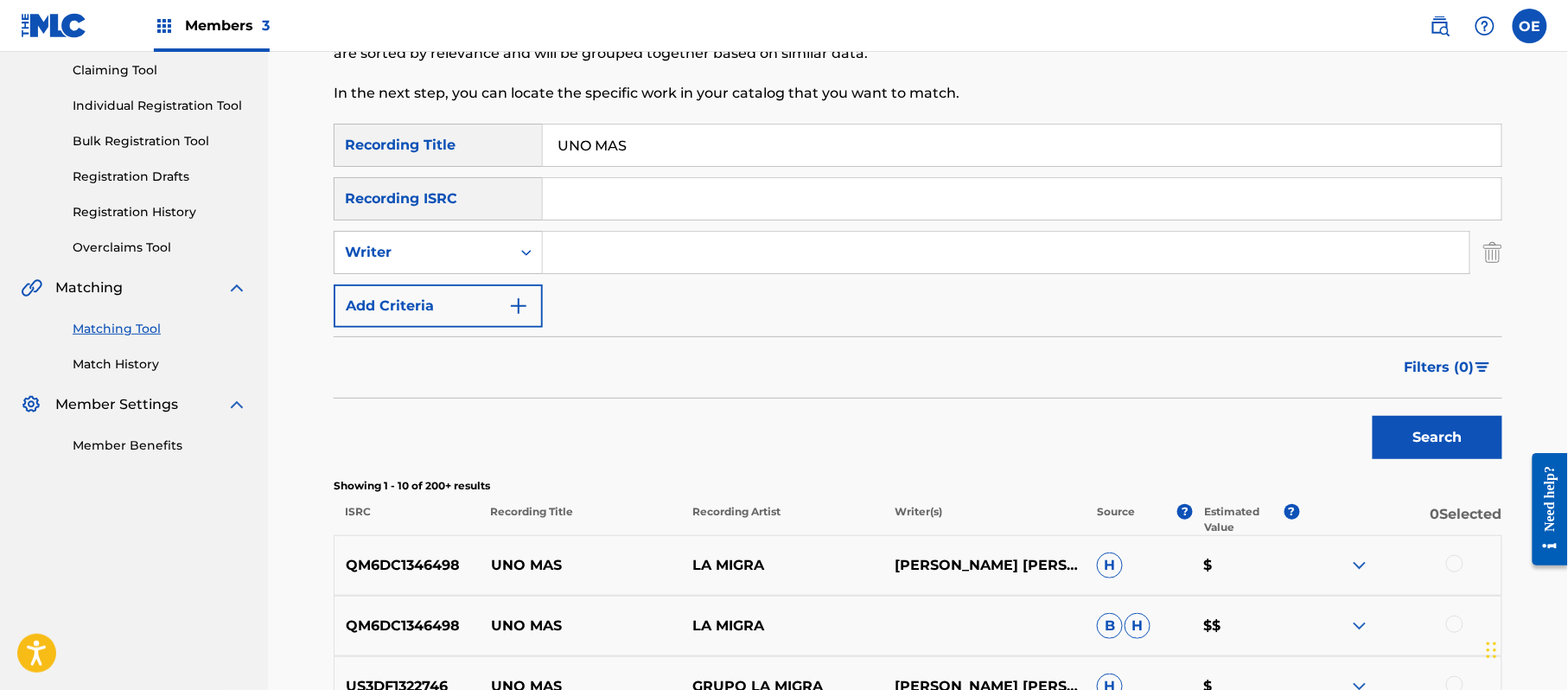
paste input "[PERSON_NAME]"
click at [1467, 433] on button "Search" at bounding box center [1437, 437] width 129 height 43
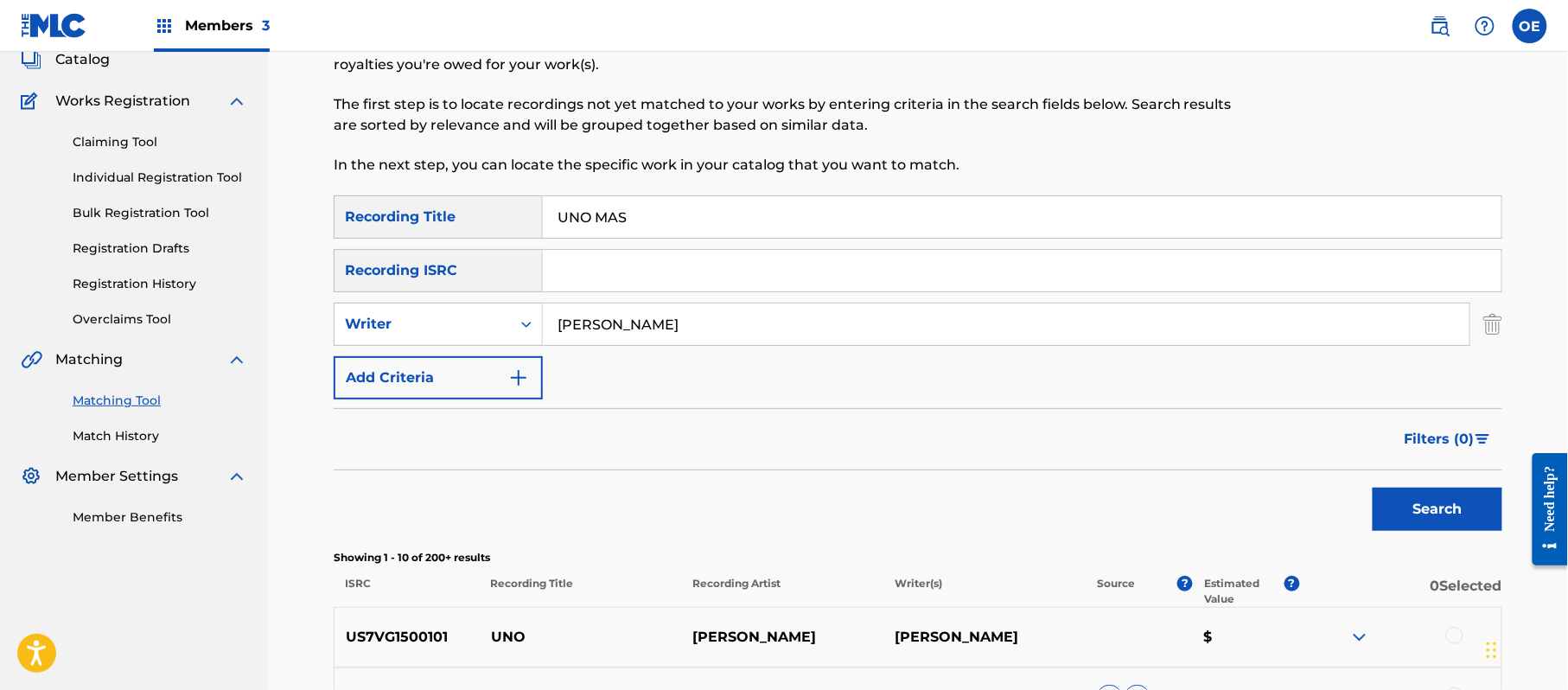
scroll to position [69, 0]
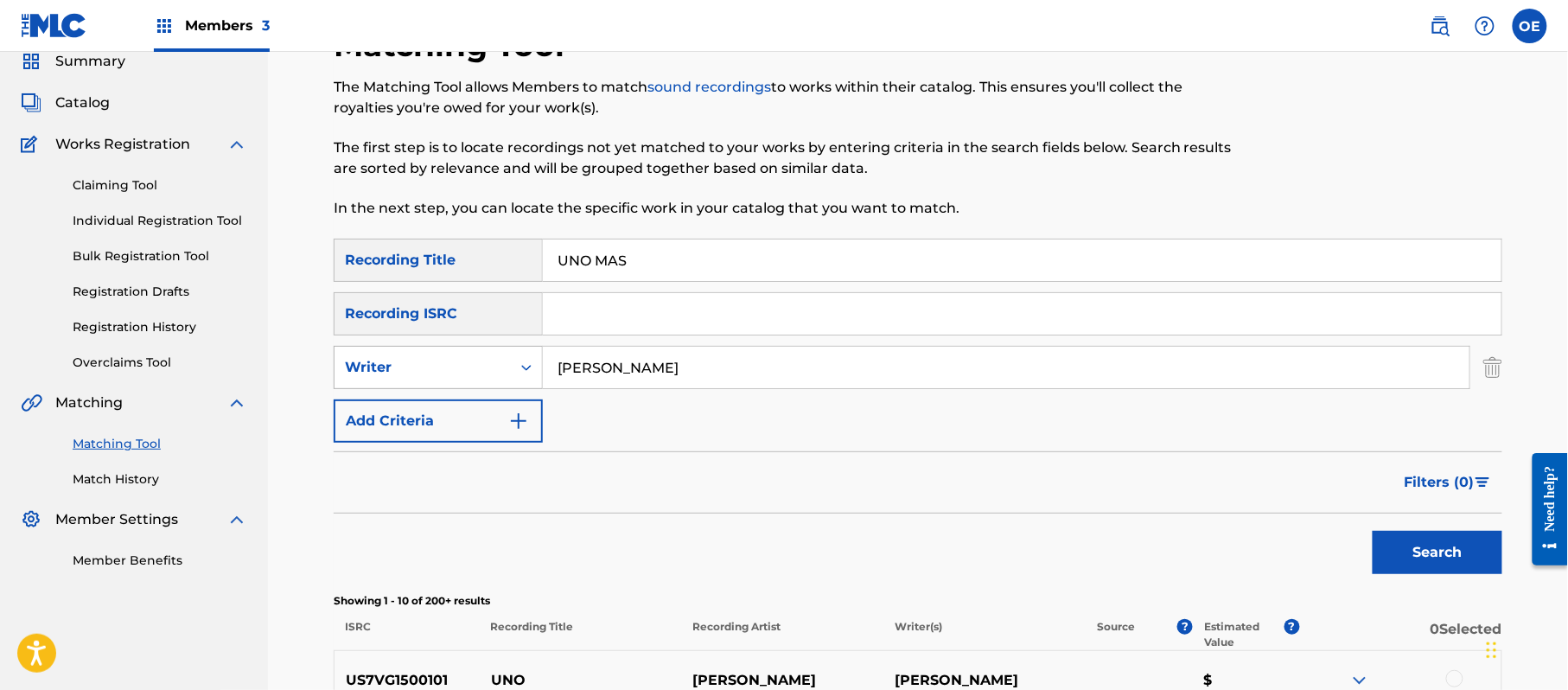
drag, startPoint x: 694, startPoint y: 360, endPoint x: 477, endPoint y: 347, distance: 217.4
click at [481, 354] on div "SearchWithCriteria4bc0a73b-16ff-455e-a82e-ddbab2b5b95c Writer [PERSON_NAME]" at bounding box center [918, 366] width 1168 height 43
click at [720, 372] on input "[PERSON_NAME]" at bounding box center [1006, 367] width 927 height 42
click at [720, 364] on input "[PERSON_NAME]" at bounding box center [1006, 367] width 927 height 42
drag, startPoint x: 715, startPoint y: 364, endPoint x: 613, endPoint y: 368, distance: 102.1
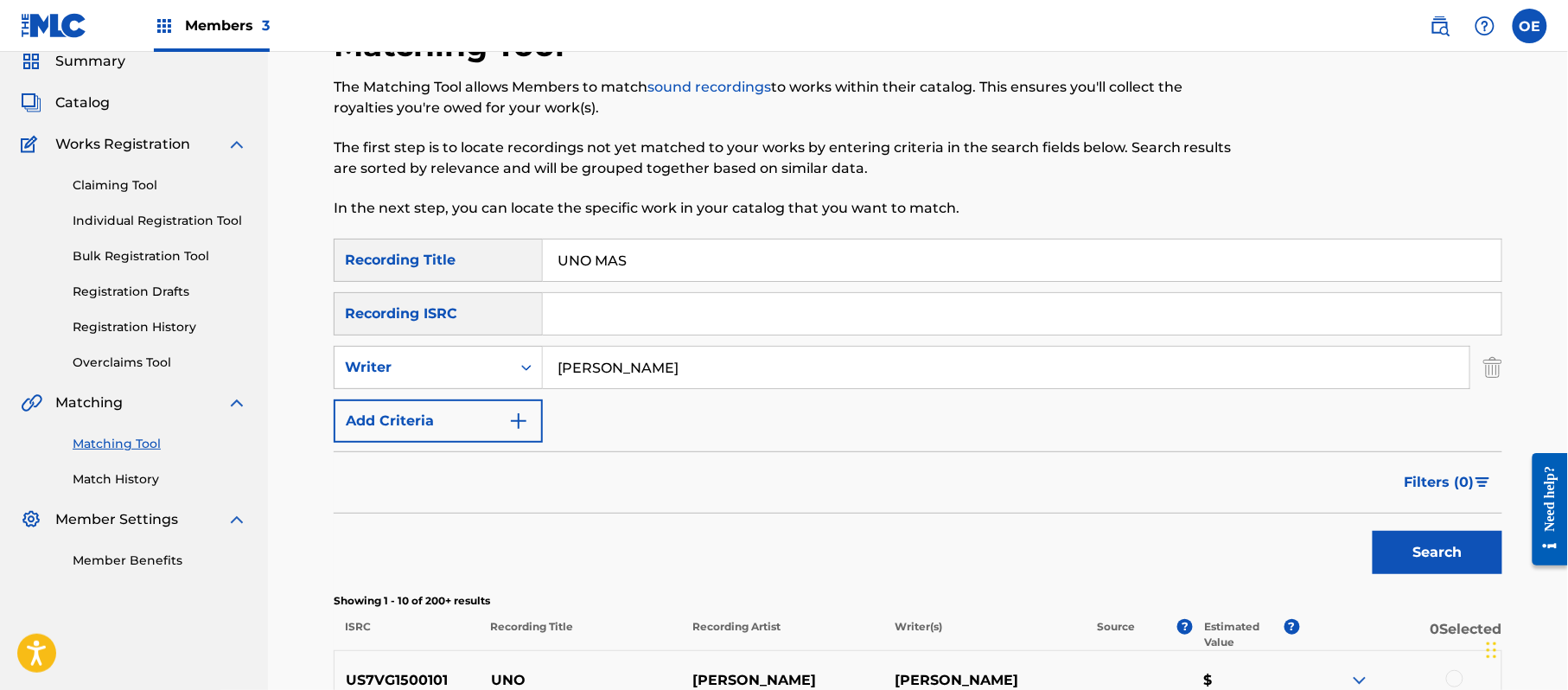
click at [613, 368] on input "[PERSON_NAME]" at bounding box center [1006, 367] width 927 height 42
type input "[PERSON_NAME]"
click at [1372, 531] on button "Search" at bounding box center [1437, 552] width 129 height 43
click at [1386, 538] on button "Search" at bounding box center [1437, 552] width 129 height 43
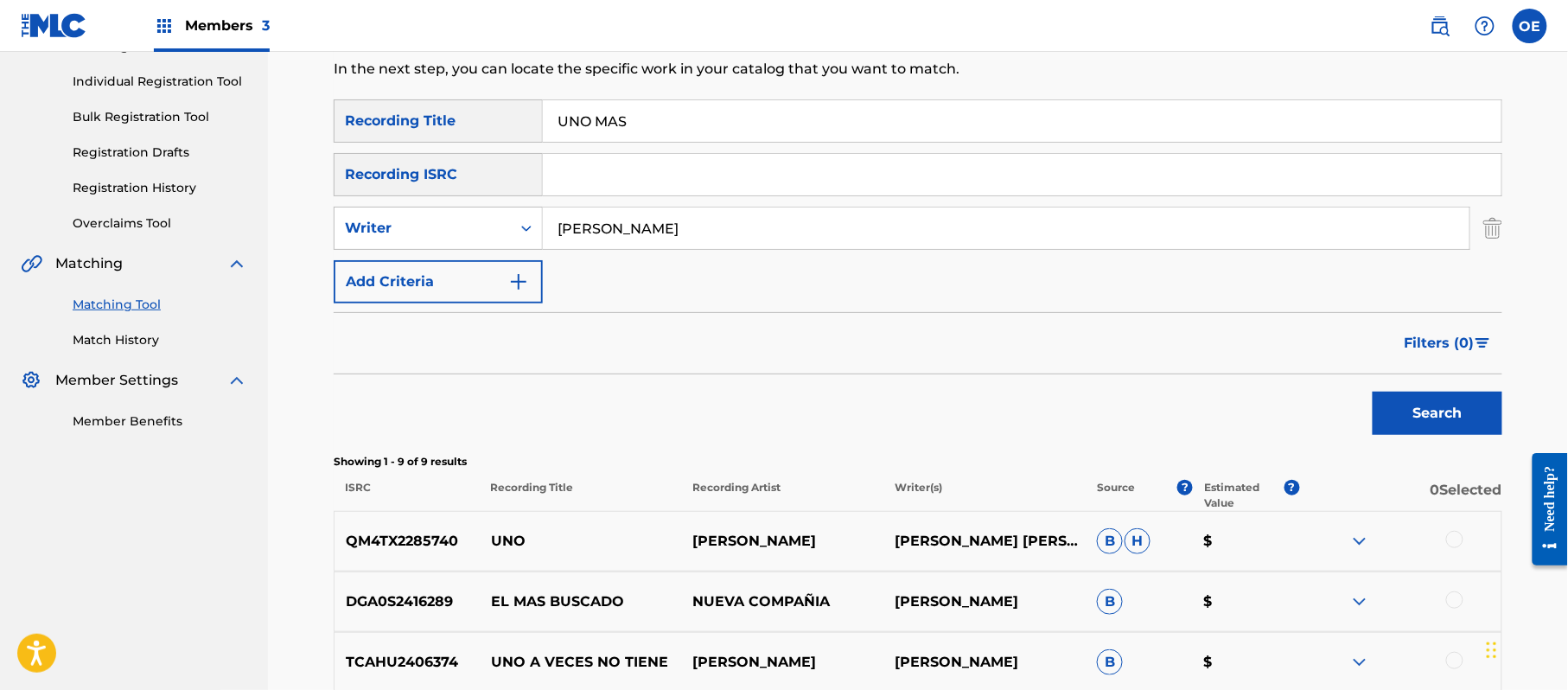
scroll to position [184, 0]
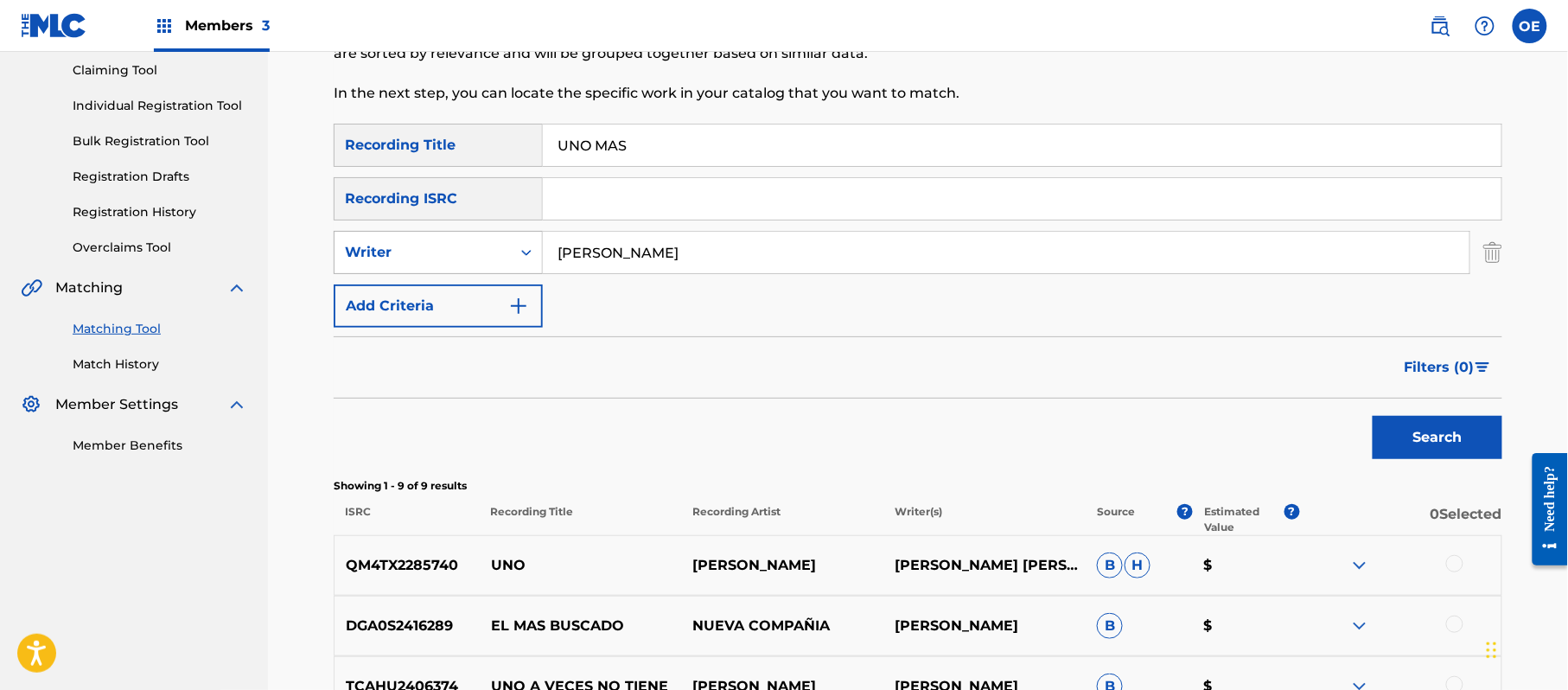
drag, startPoint x: 597, startPoint y: 246, endPoint x: 489, endPoint y: 250, distance: 108.1
click at [495, 250] on div "SearchWithCriteria4bc0a73b-16ff-455e-a82e-ddbab2b5b95c Writer [PERSON_NAME]" at bounding box center [918, 252] width 1168 height 43
click at [468, 261] on div "Writer" at bounding box center [422, 252] width 156 height 21
click at [467, 286] on div "Recording Artist" at bounding box center [439, 295] width 207 height 43
paste input "GRUPO ANHELO"
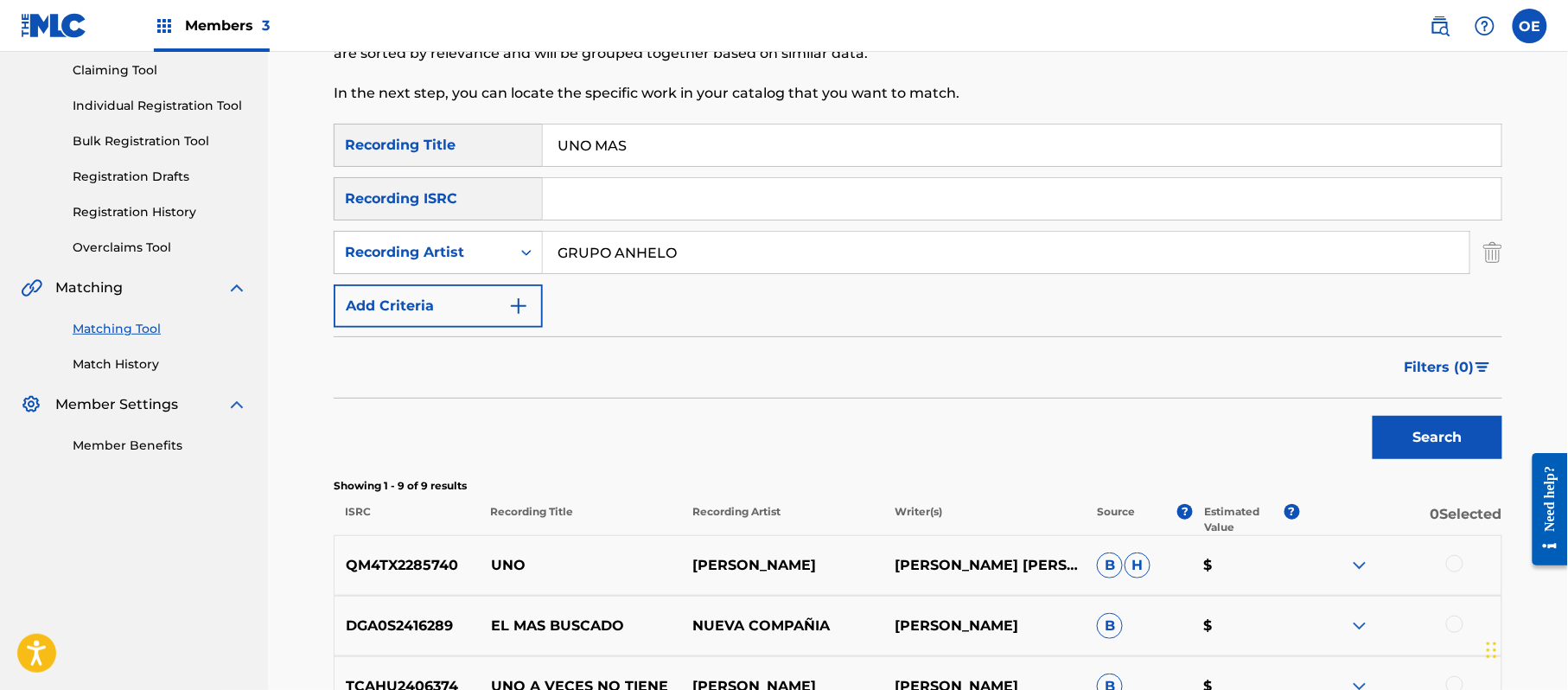
click at [1435, 444] on button "Search" at bounding box center [1437, 437] width 129 height 43
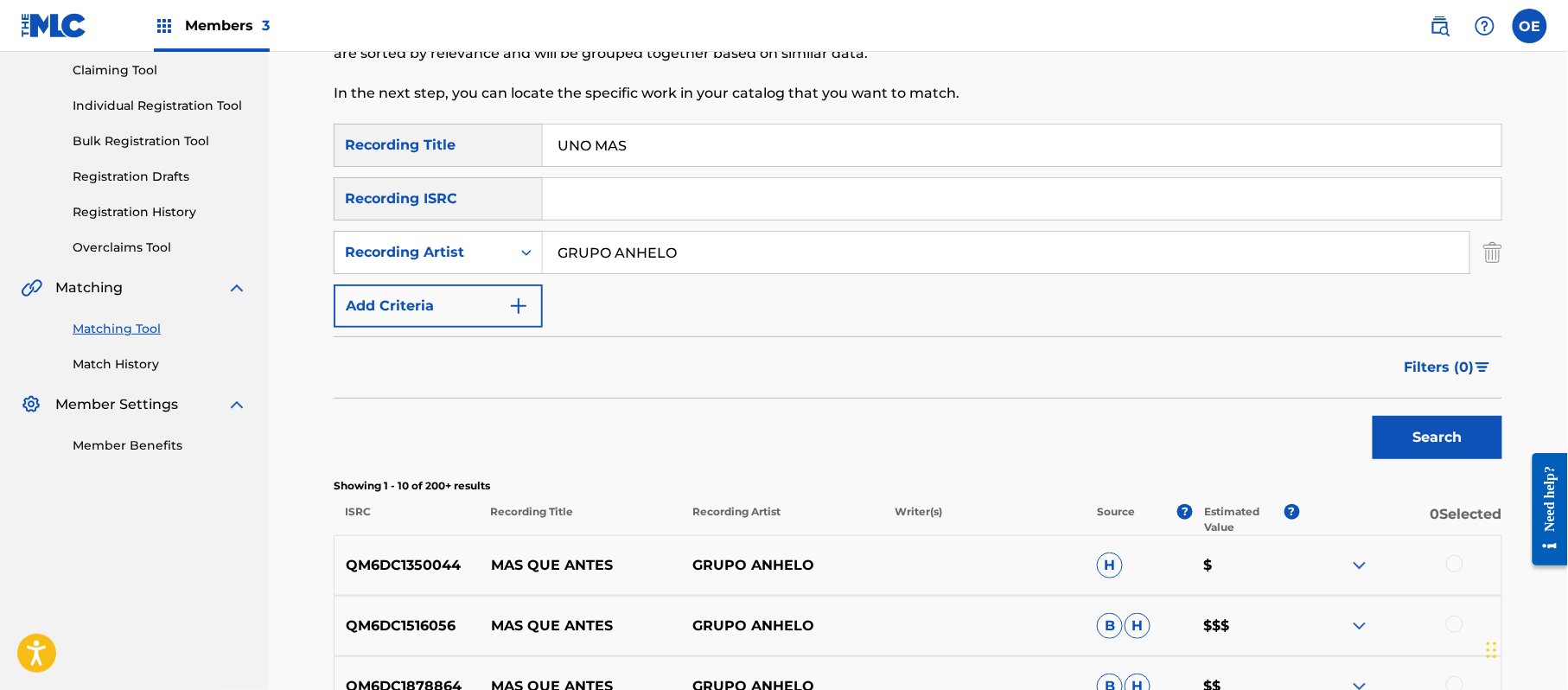
drag, startPoint x: 778, startPoint y: 257, endPoint x: 616, endPoint y: 271, distance: 162.6
click at [616, 271] on input "GRUPO ANHELO" at bounding box center [1006, 252] width 927 height 42
click at [1372, 416] on button "Search" at bounding box center [1437, 437] width 129 height 43
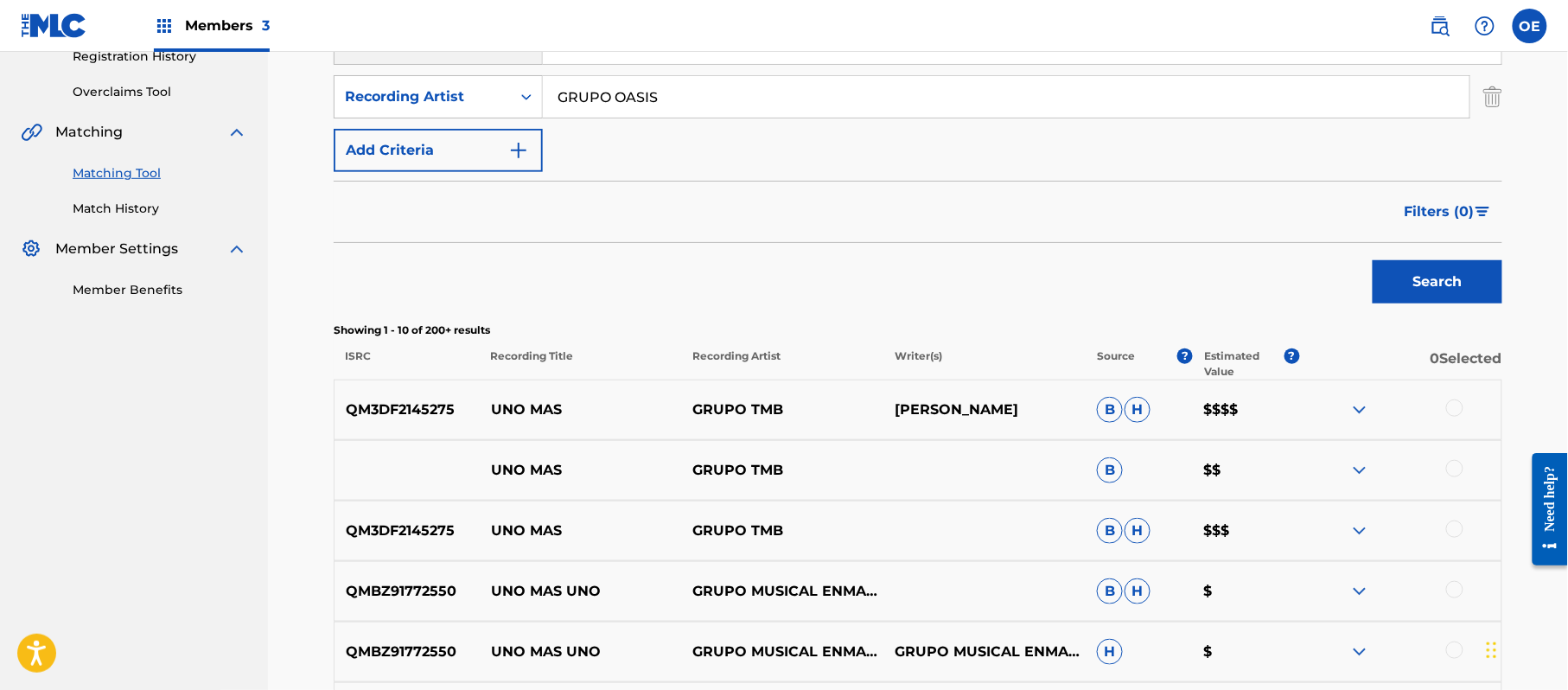
scroll to position [299, 0]
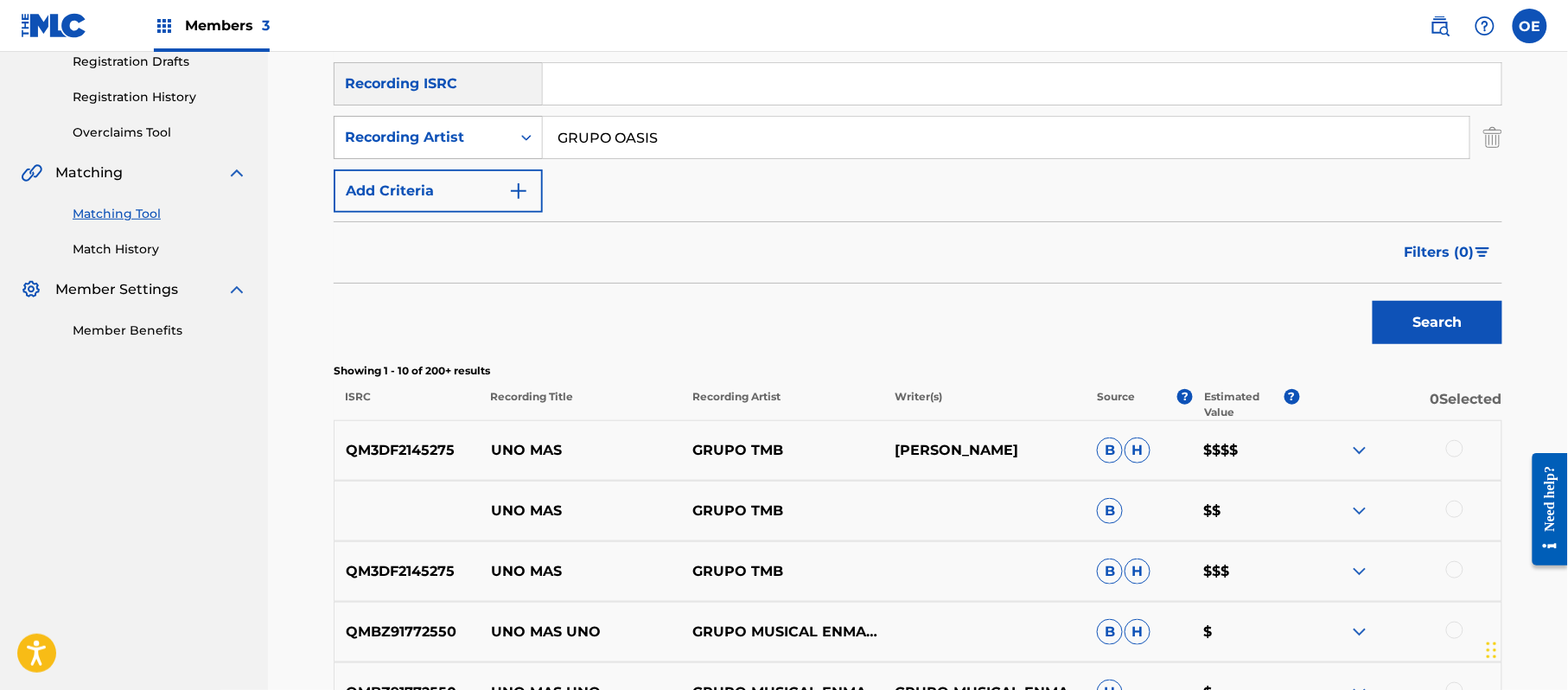
drag, startPoint x: 768, startPoint y: 131, endPoint x: 396, endPoint y: 129, distance: 372.0
click at [415, 140] on div "SearchWithCriteria406e00aa-d180-4086-854c-96abfcdc19c5 Recording Artist GRUPO O…" at bounding box center [918, 137] width 1168 height 43
type input "LA MIGRA"
click at [1372, 301] on button "Search" at bounding box center [1437, 322] width 129 height 43
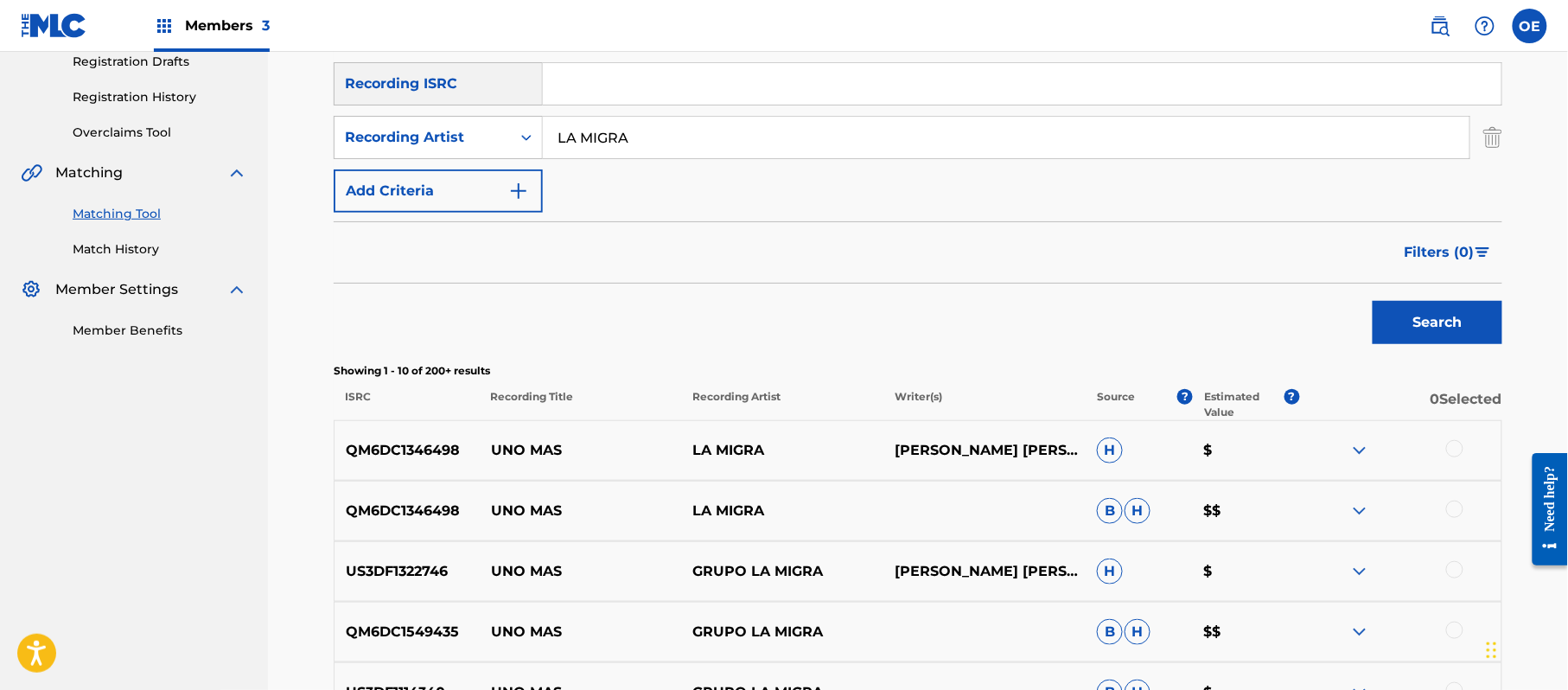
click at [1457, 441] on div at bounding box center [1455, 448] width 17 height 17
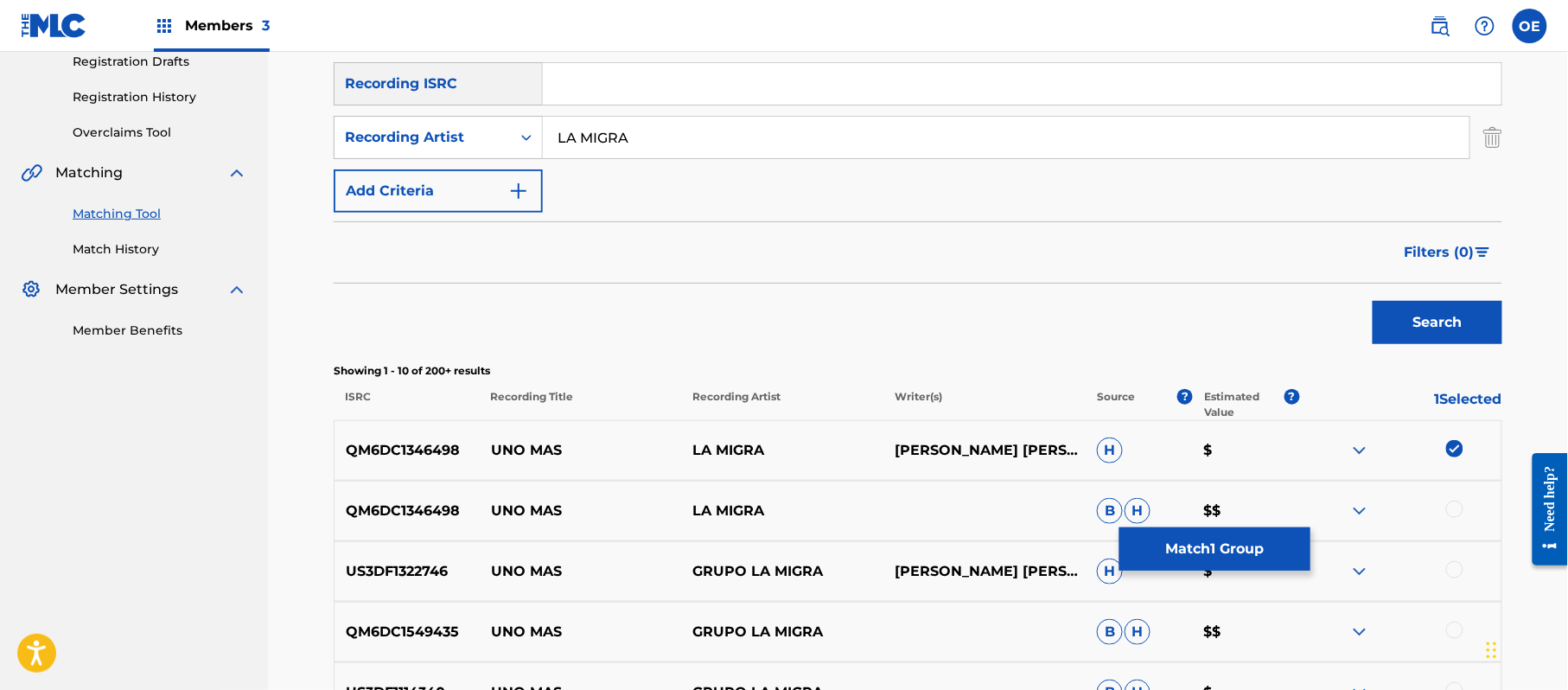
click at [1462, 509] on div at bounding box center [1455, 509] width 17 height 17
click at [1448, 575] on div at bounding box center [1455, 570] width 17 height 17
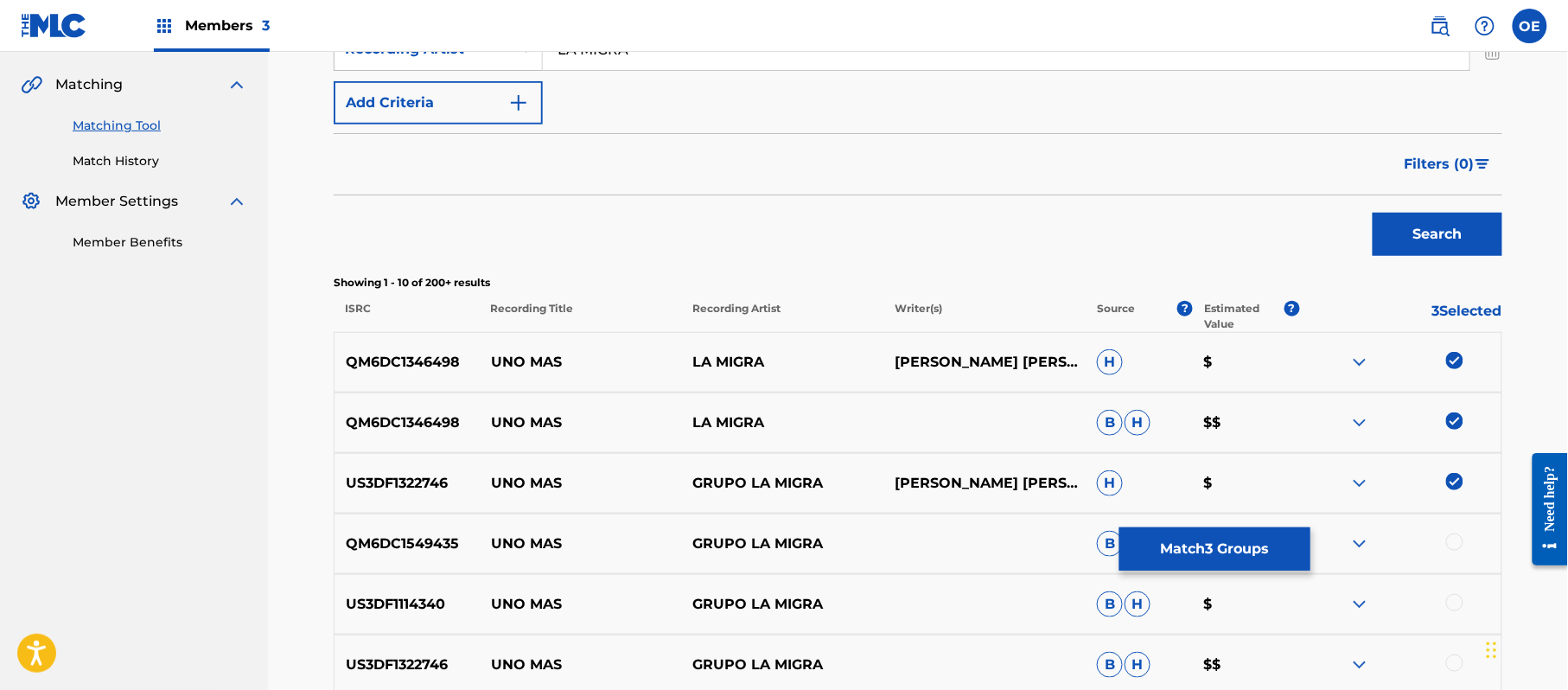
scroll to position [530, 0]
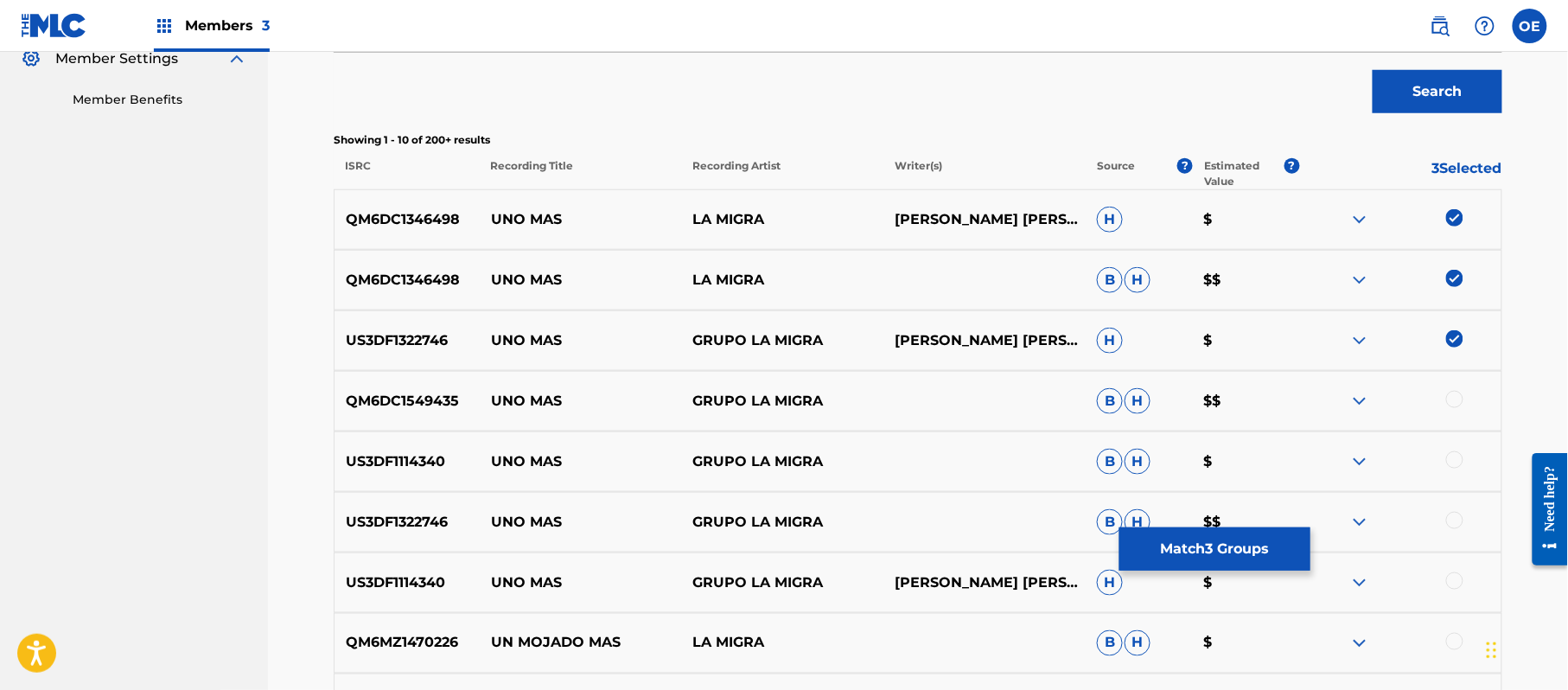
click at [1448, 402] on div at bounding box center [1455, 400] width 17 height 17
click at [1449, 458] on div at bounding box center [1455, 460] width 17 height 17
click at [1460, 525] on div at bounding box center [1455, 521] width 17 height 17
click at [1460, 586] on div at bounding box center [1400, 582] width 203 height 21
click at [1457, 584] on div at bounding box center [1455, 581] width 17 height 17
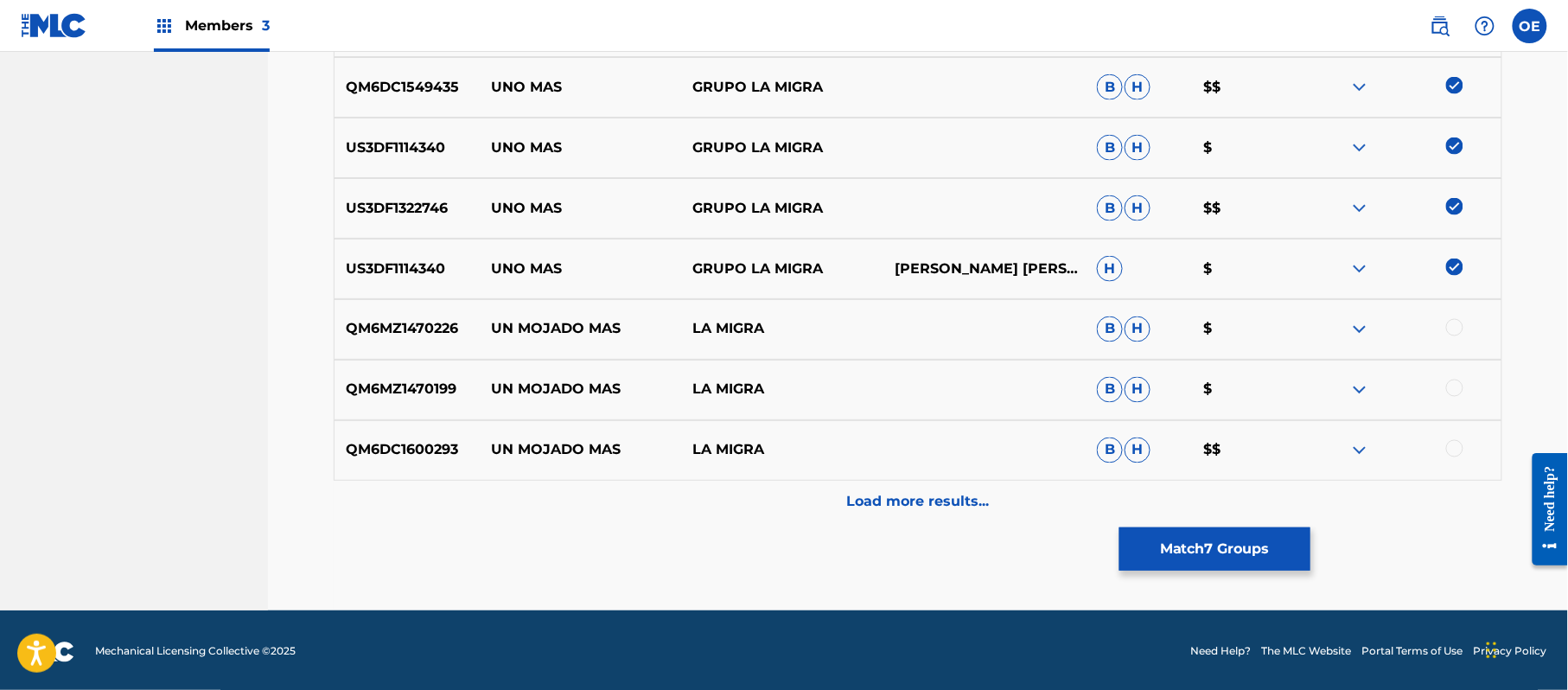
scroll to position [847, 0]
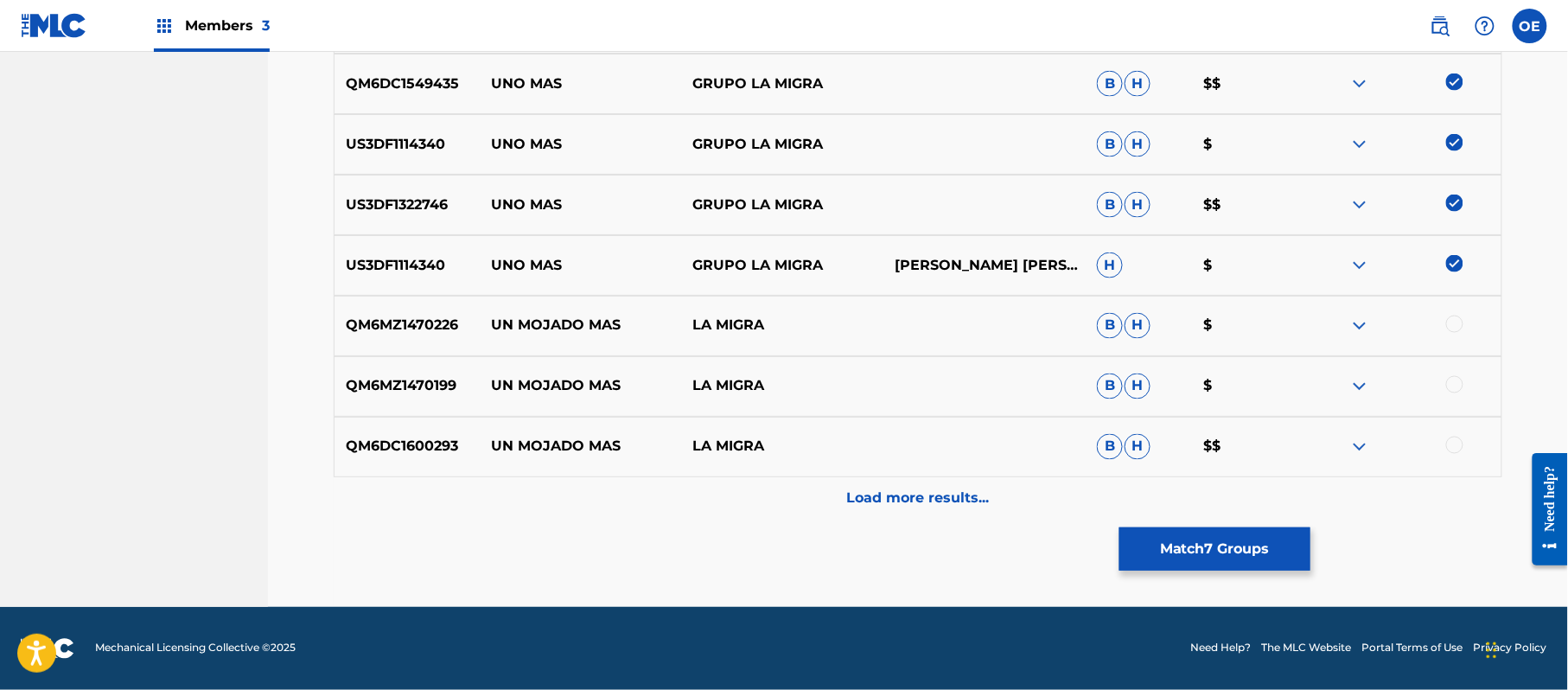
click at [945, 506] on p "Load more results..." at bounding box center [918, 499] width 143 height 21
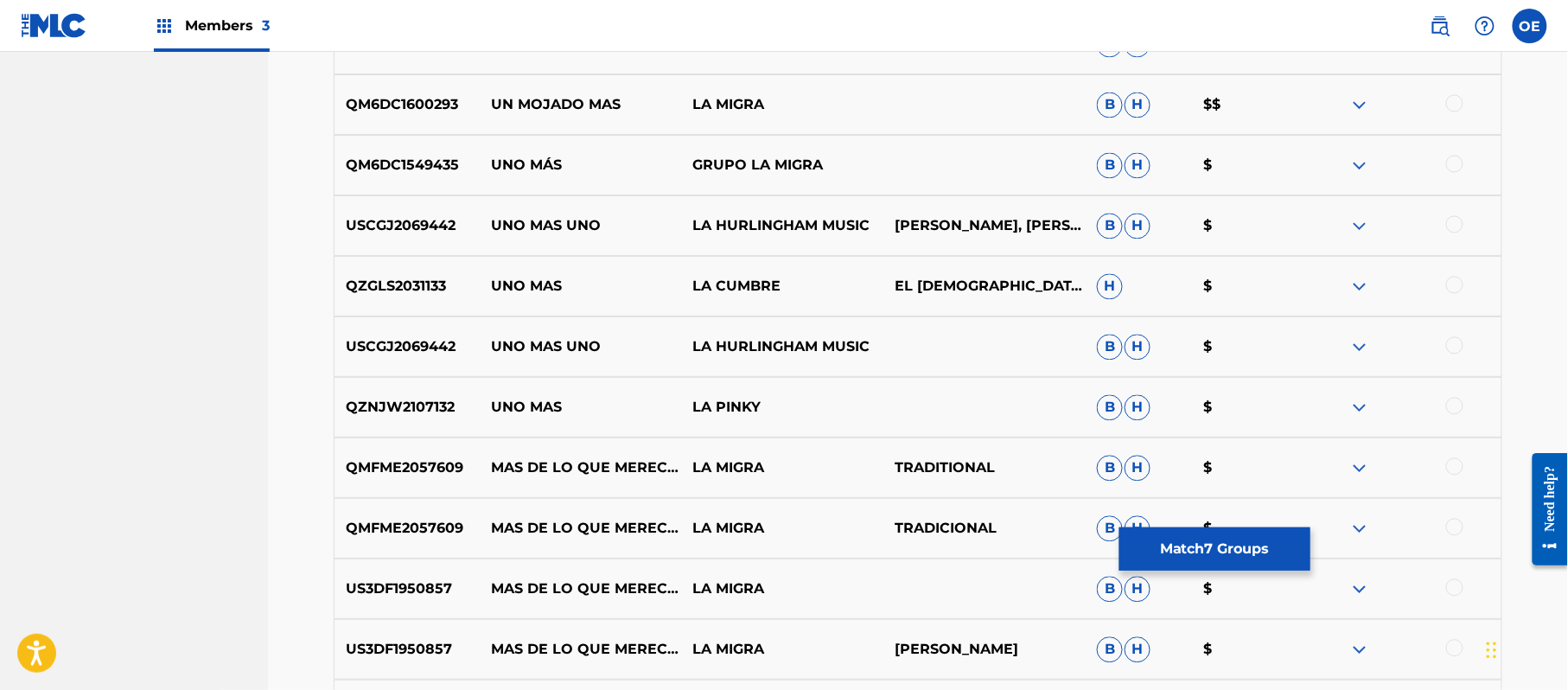
scroll to position [1193, 0]
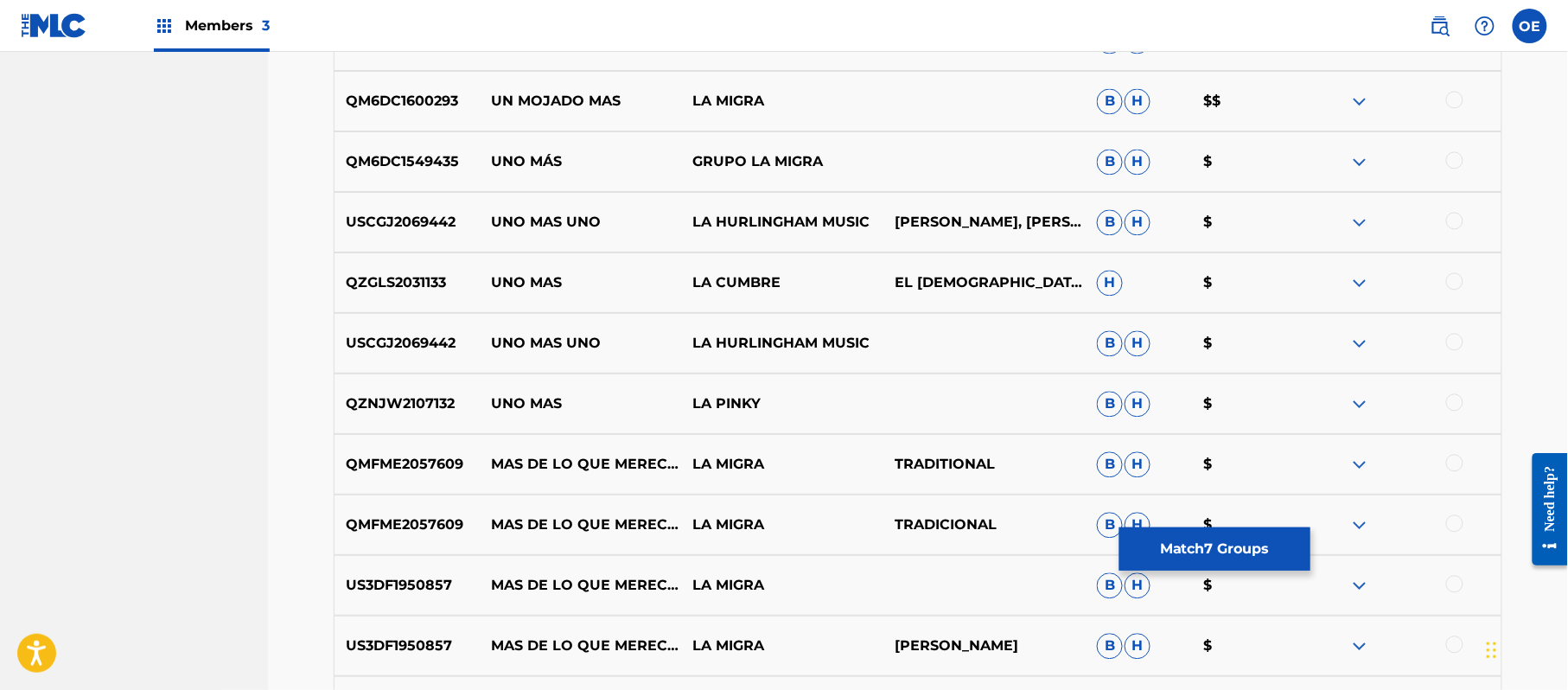
click at [1227, 534] on button "Match 7 Groups" at bounding box center [1214, 548] width 191 height 43
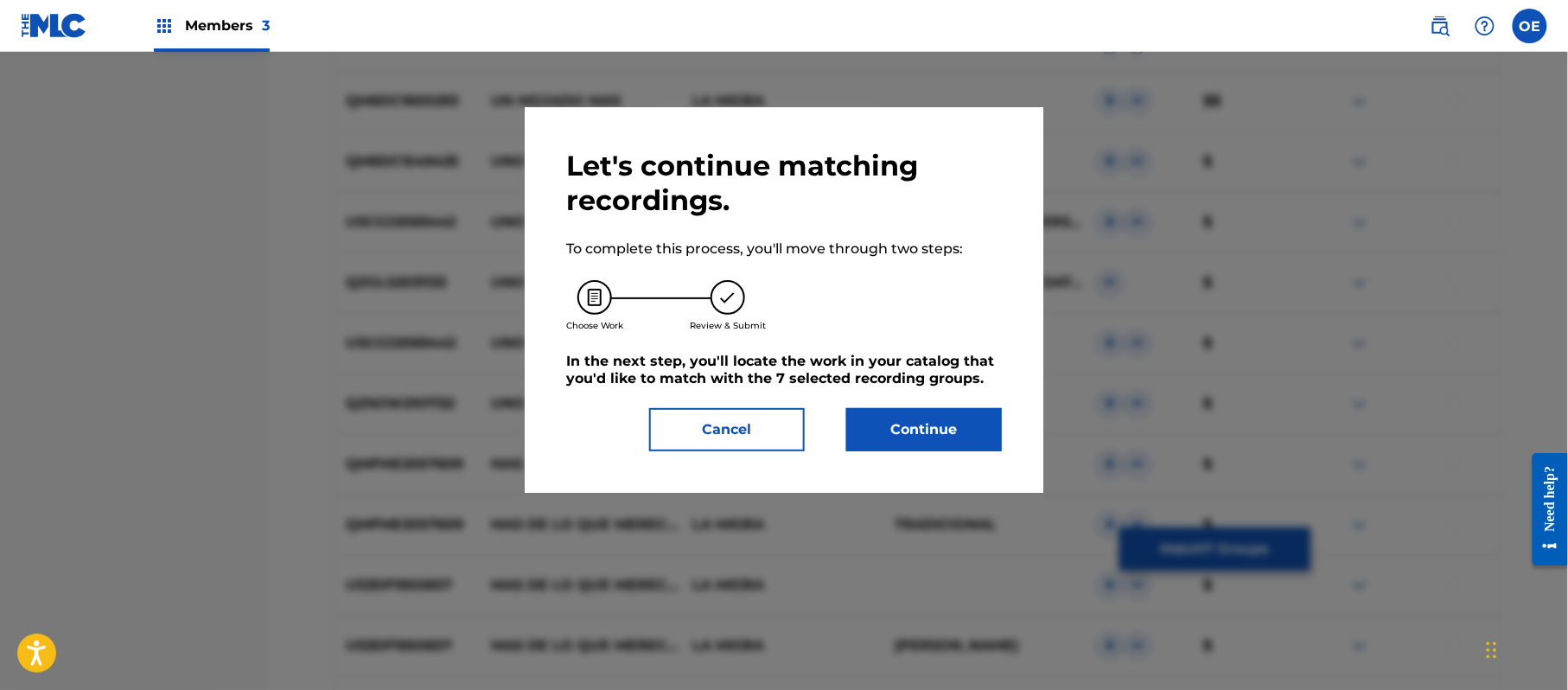
click at [976, 433] on button "Continue" at bounding box center [924, 429] width 156 height 43
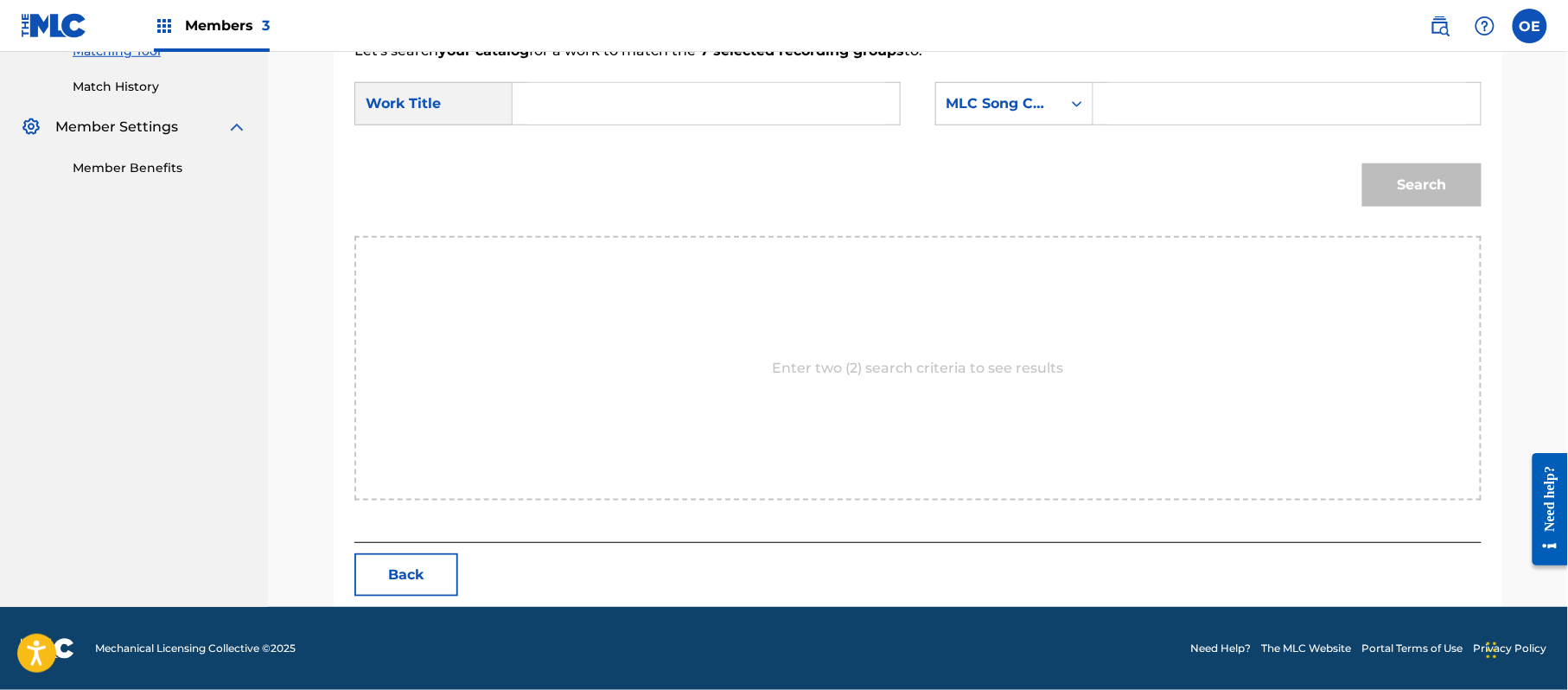
scroll to position [462, 0]
paste input "UNO MAS"
type input "UNO MAS"
click at [989, 122] on div "MLC Song Code" at bounding box center [1014, 103] width 158 height 43
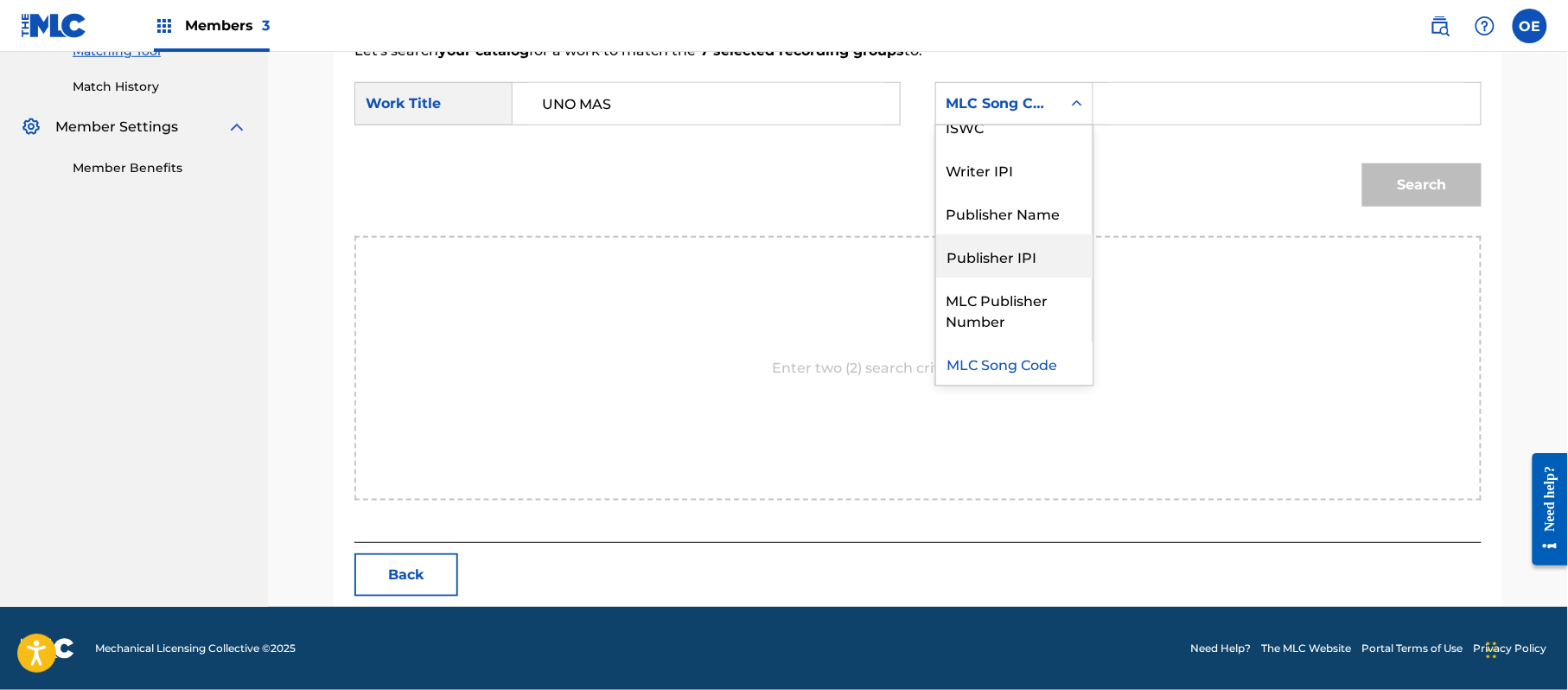
scroll to position [0, 0]
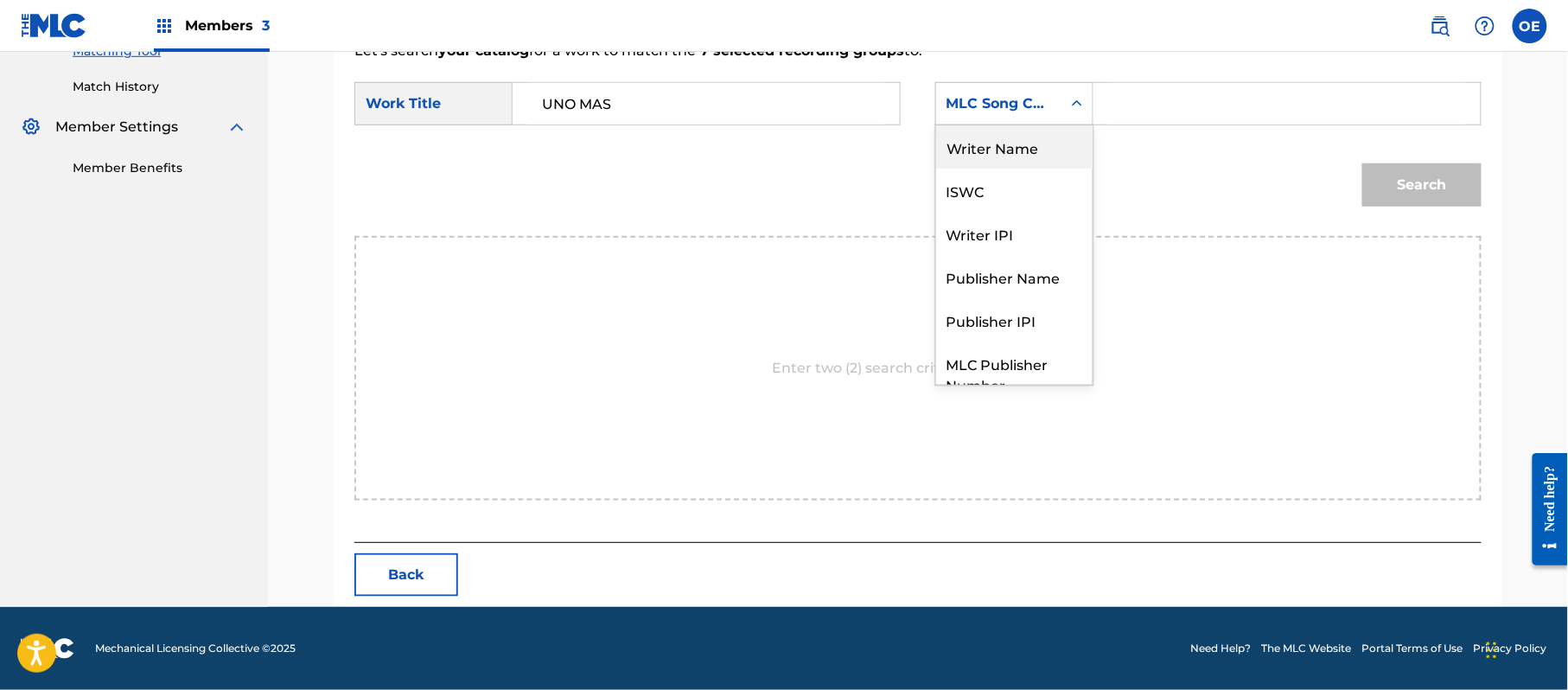
click at [976, 152] on div "Writer Name" at bounding box center [1014, 147] width 156 height 43
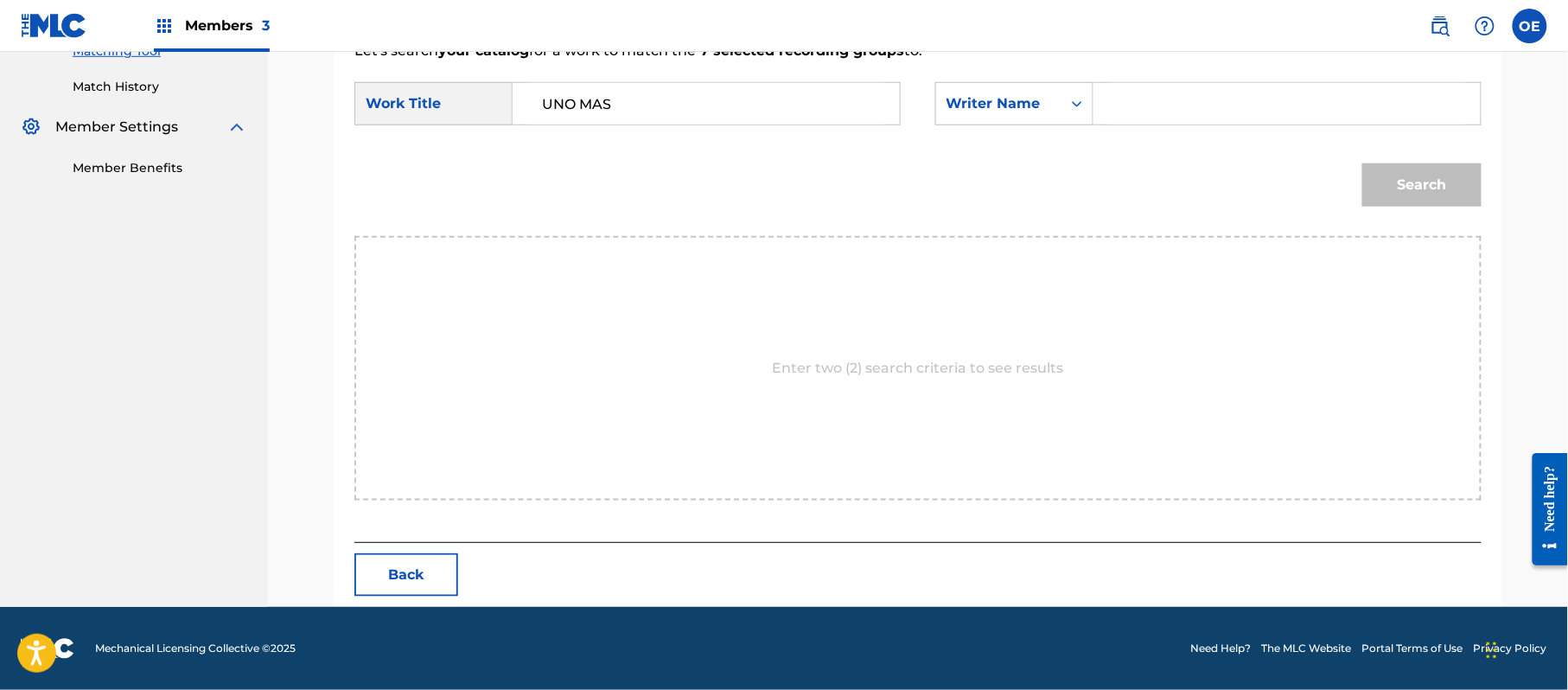
paste input "[PERSON_NAME]"
type input "[PERSON_NAME]"
click at [1462, 203] on button "Search" at bounding box center [1421, 185] width 119 height 43
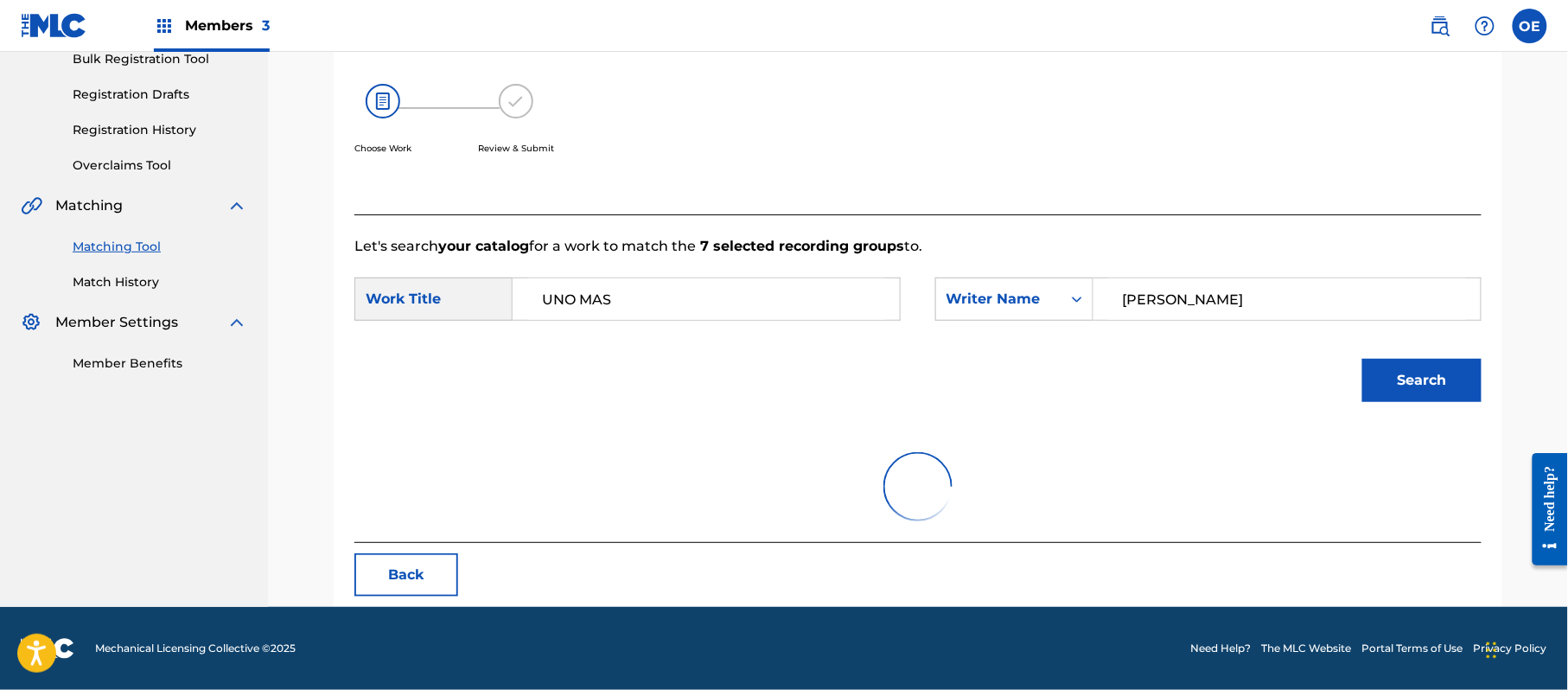
scroll to position [411, 0]
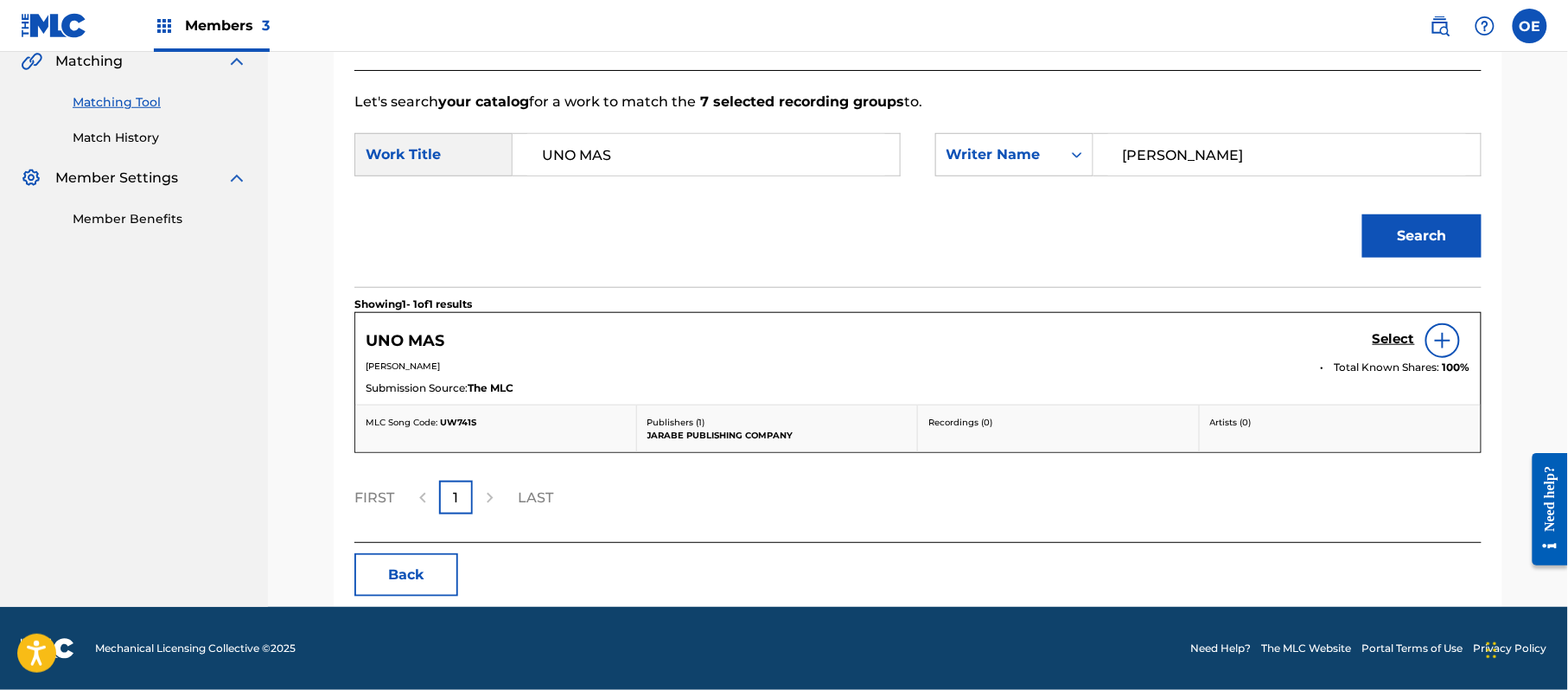
click at [1378, 345] on h5 "Select" at bounding box center [1393, 339] width 43 height 16
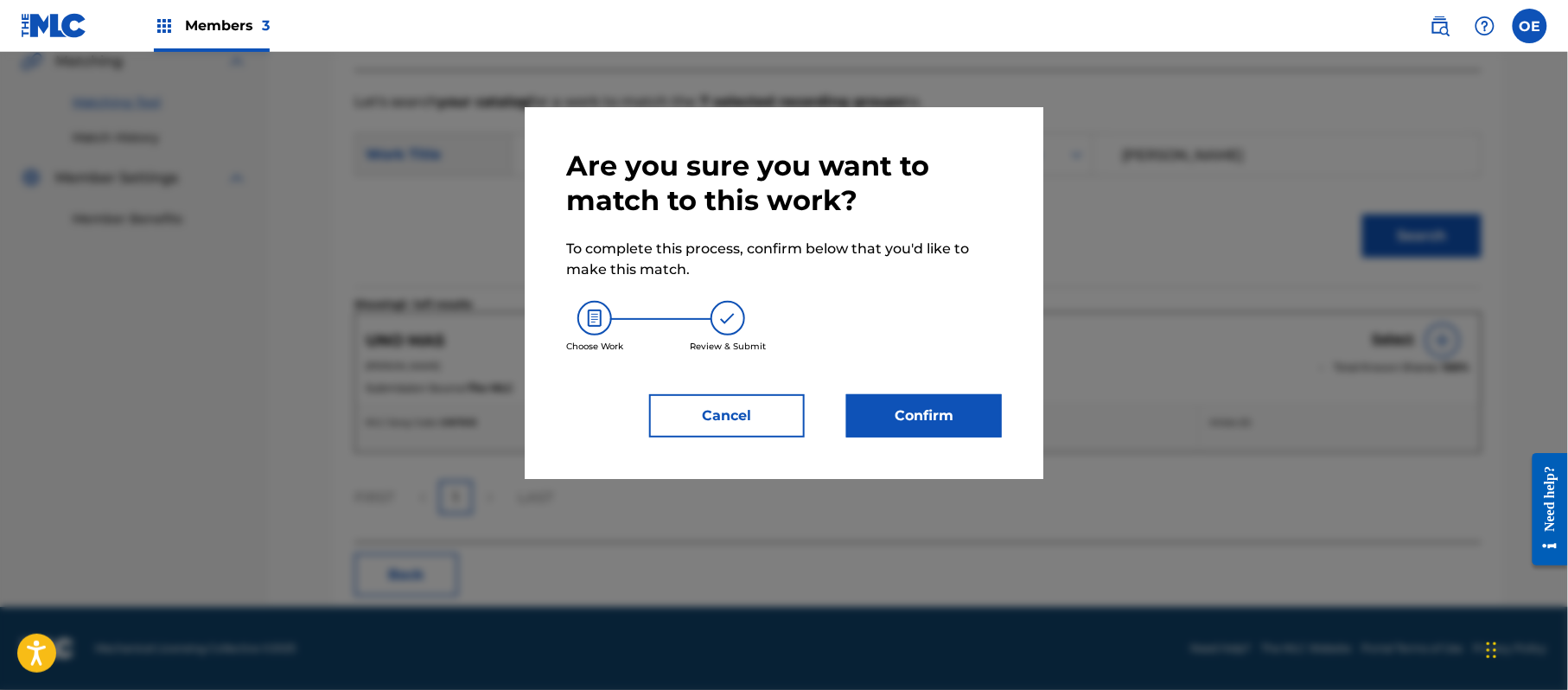
click at [906, 423] on button "Confirm" at bounding box center [924, 415] width 156 height 43
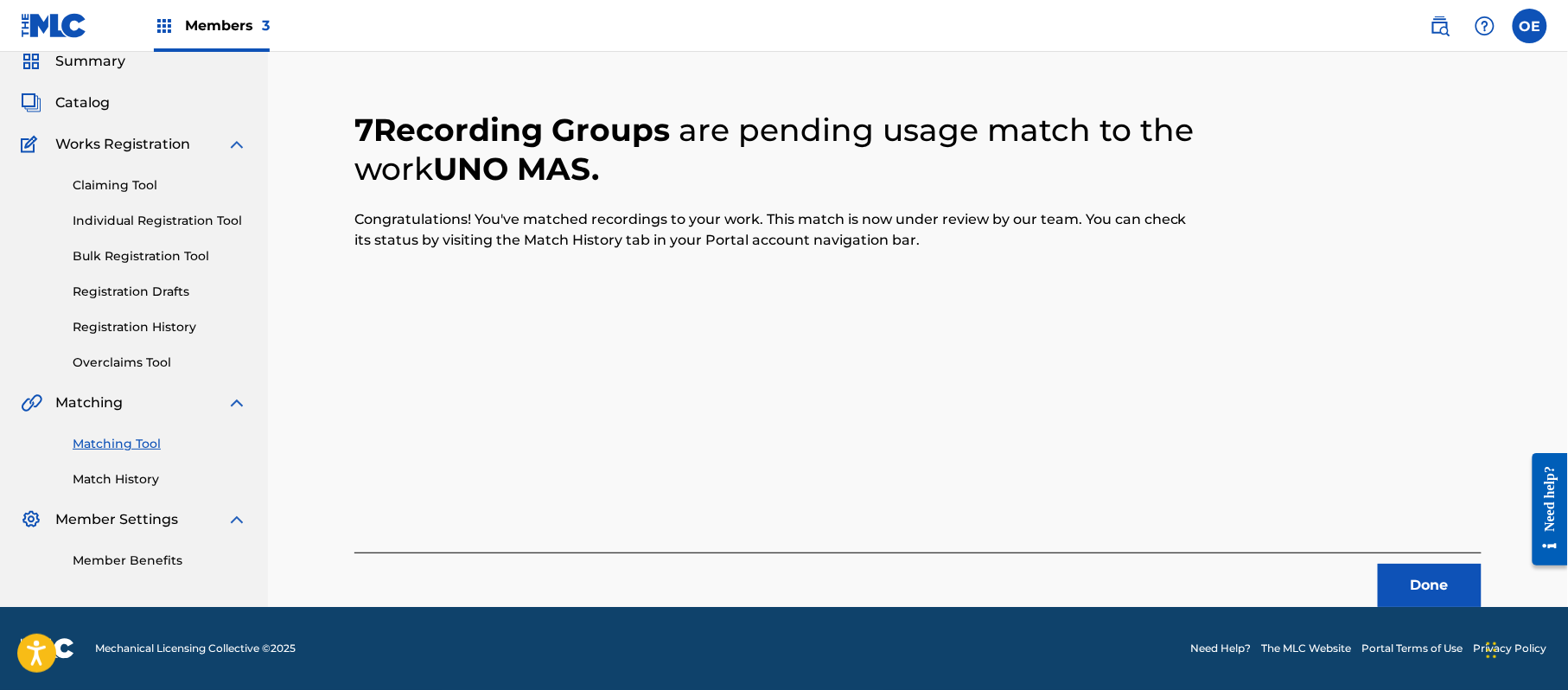
scroll to position [69, 0]
click at [1450, 586] on button "Done" at bounding box center [1429, 584] width 104 height 43
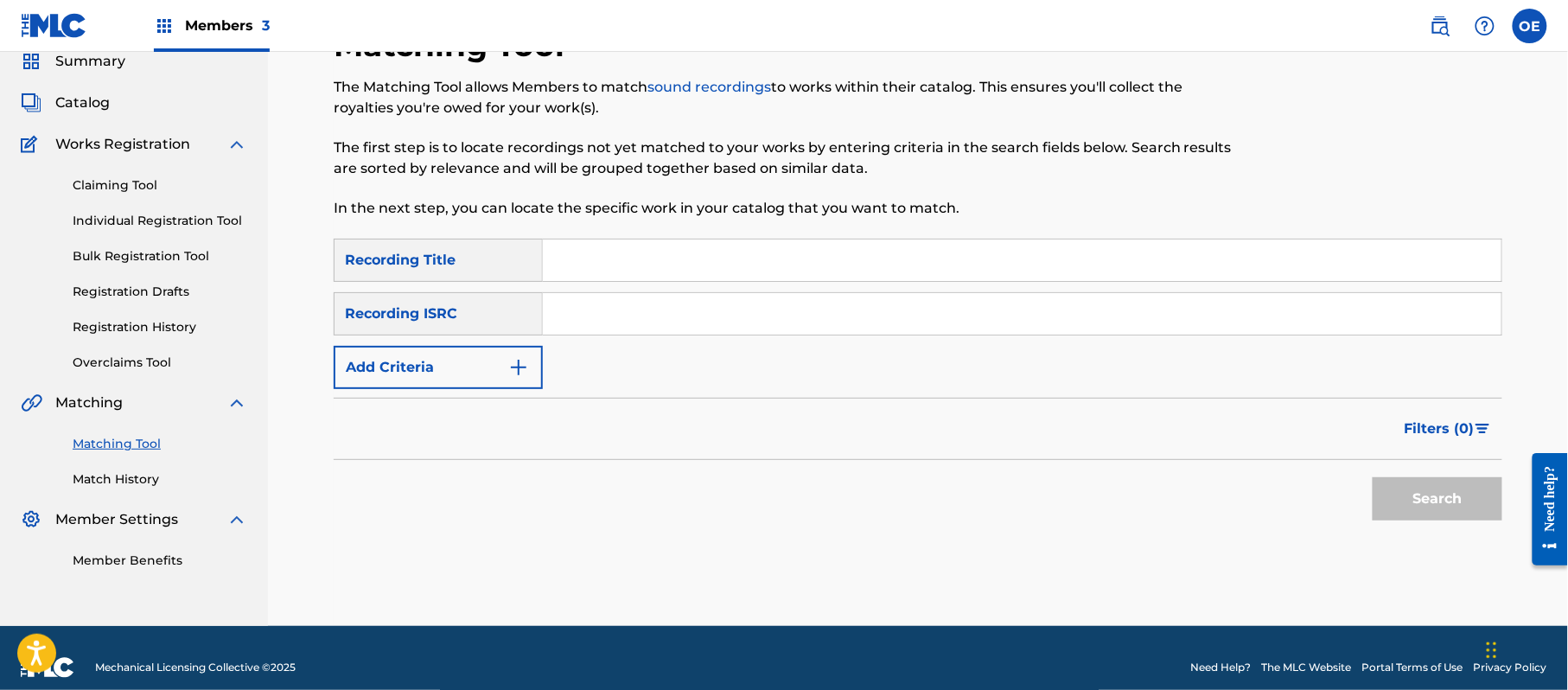
paste input "Y ES QUE SOY [PERSON_NAME]"
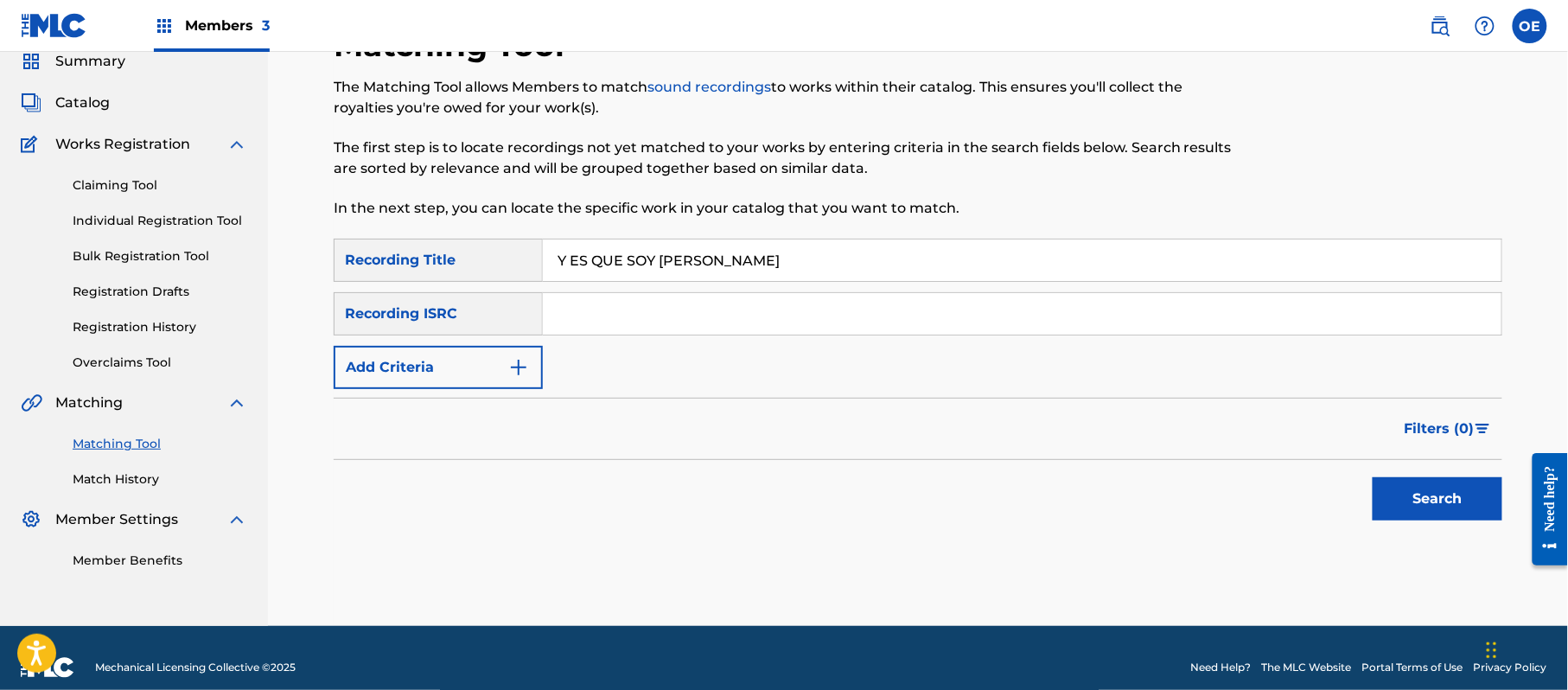
type input "Y ES QUE SOY [PERSON_NAME]"
click at [420, 391] on form "SearchWithCriteria0782ace1-59c9-45dc-87c1-ec14ac65e8f0 Recording Title Y ES QUE…" at bounding box center [918, 384] width 1168 height 290
click at [421, 378] on button "Add Criteria" at bounding box center [439, 366] width 209 height 43
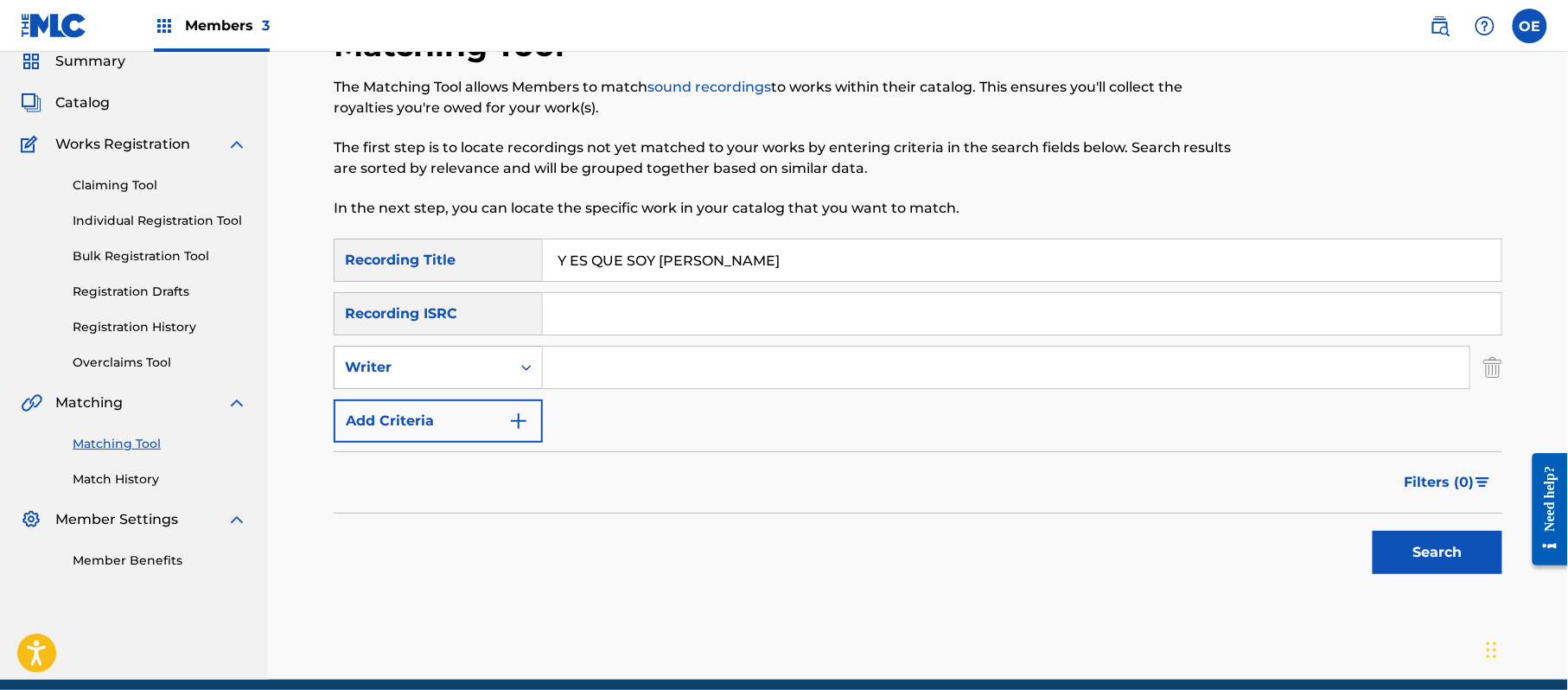
click at [437, 375] on div "Writer" at bounding box center [422, 367] width 156 height 21
click at [425, 400] on div "Recording Artist" at bounding box center [439, 410] width 207 height 43
paste input "PACTO DE AMOR"
type input "PACTO DE AMOR"
click at [1447, 554] on button "Search" at bounding box center [1437, 552] width 129 height 43
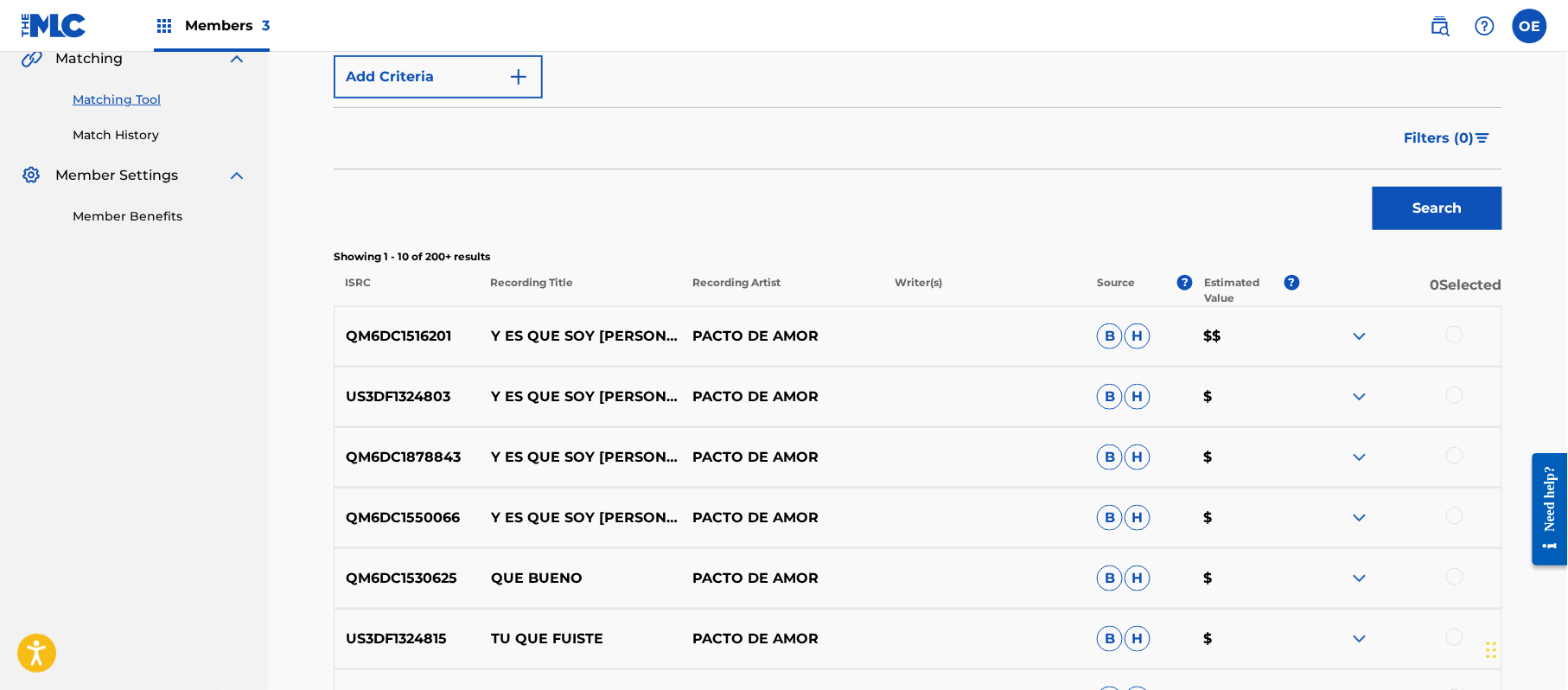
scroll to position [415, 0]
click at [1453, 332] on div at bounding box center [1455, 333] width 17 height 17
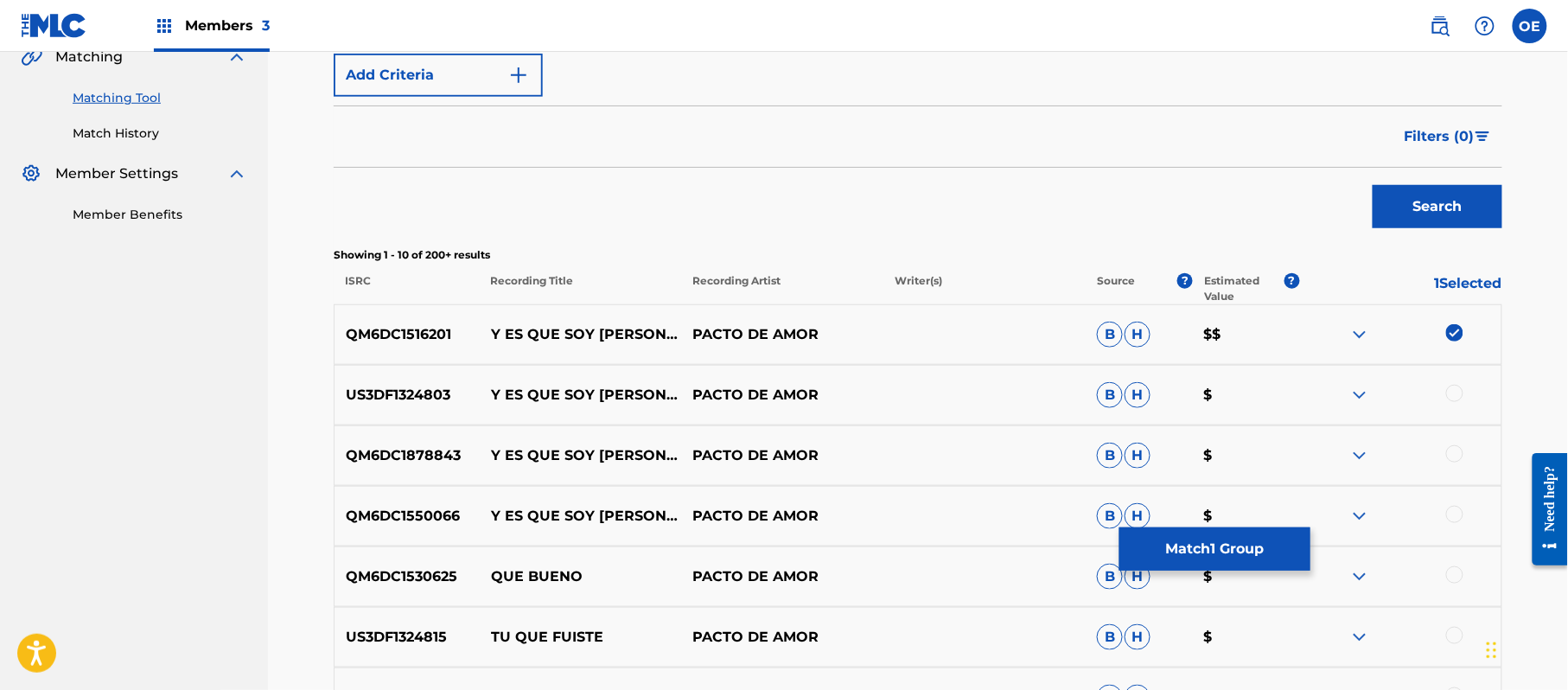
click at [1454, 396] on div at bounding box center [1455, 393] width 17 height 17
click at [1459, 449] on div at bounding box center [1455, 454] width 17 height 17
click at [1453, 515] on div at bounding box center [1455, 514] width 17 height 17
click at [1449, 571] on div at bounding box center [1455, 575] width 17 height 17
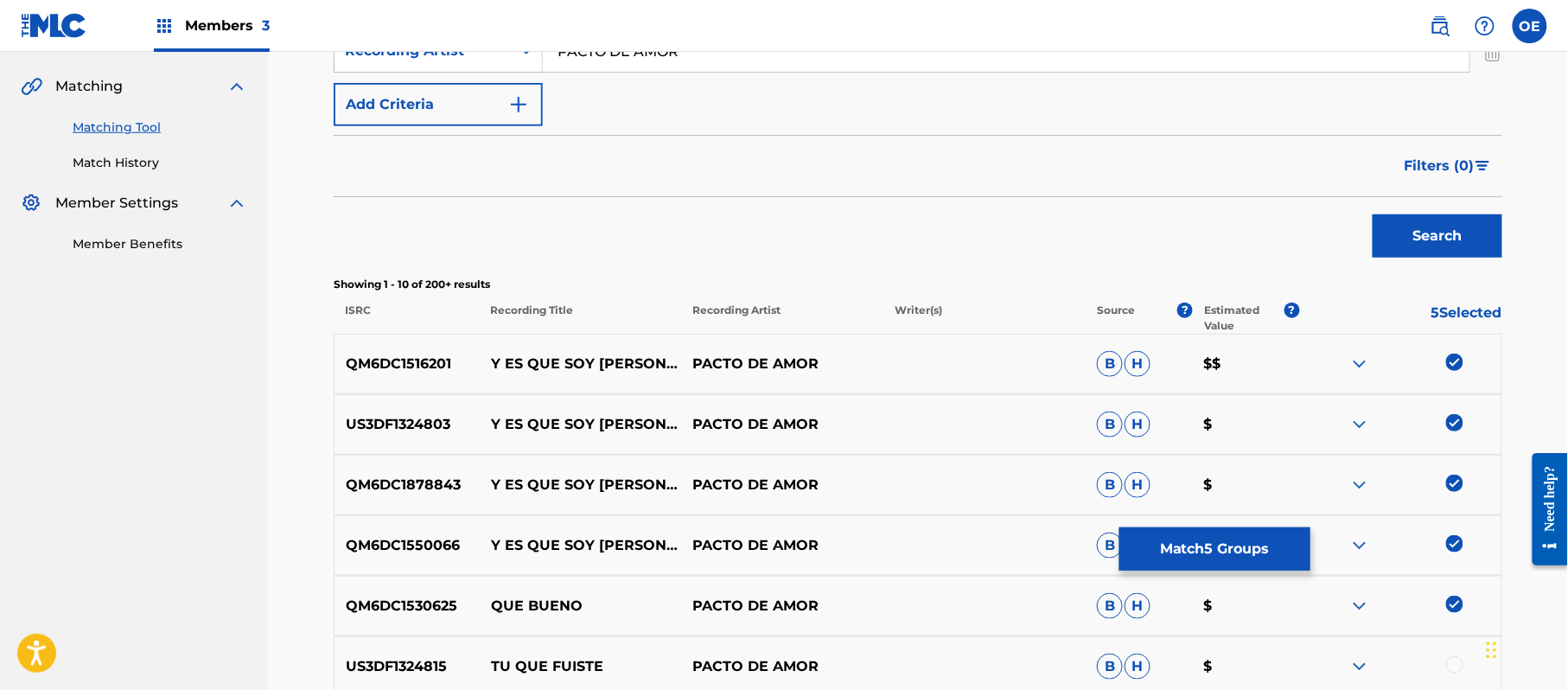
scroll to position [502, 0]
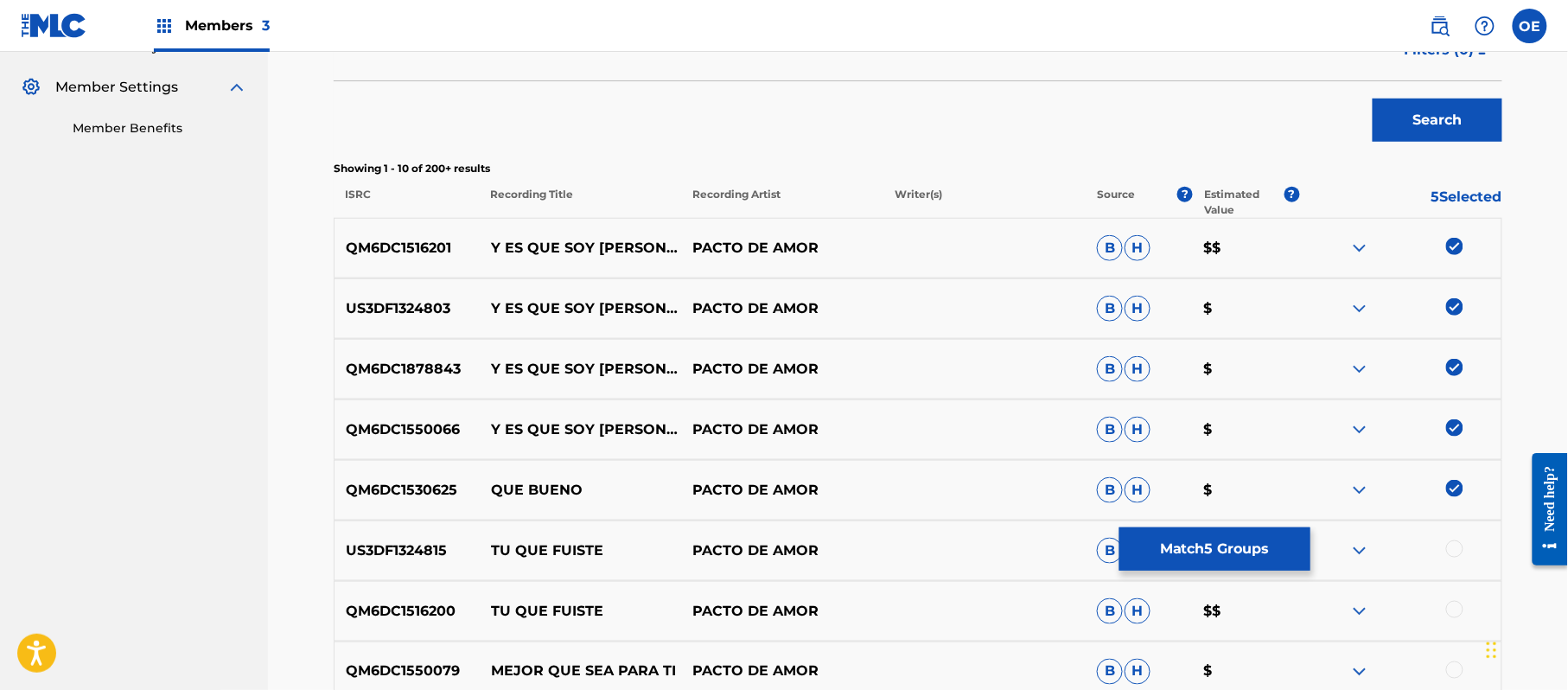
click at [1462, 488] on img at bounding box center [1455, 488] width 17 height 17
click at [1253, 538] on button "Match 4 Groups" at bounding box center [1214, 548] width 191 height 43
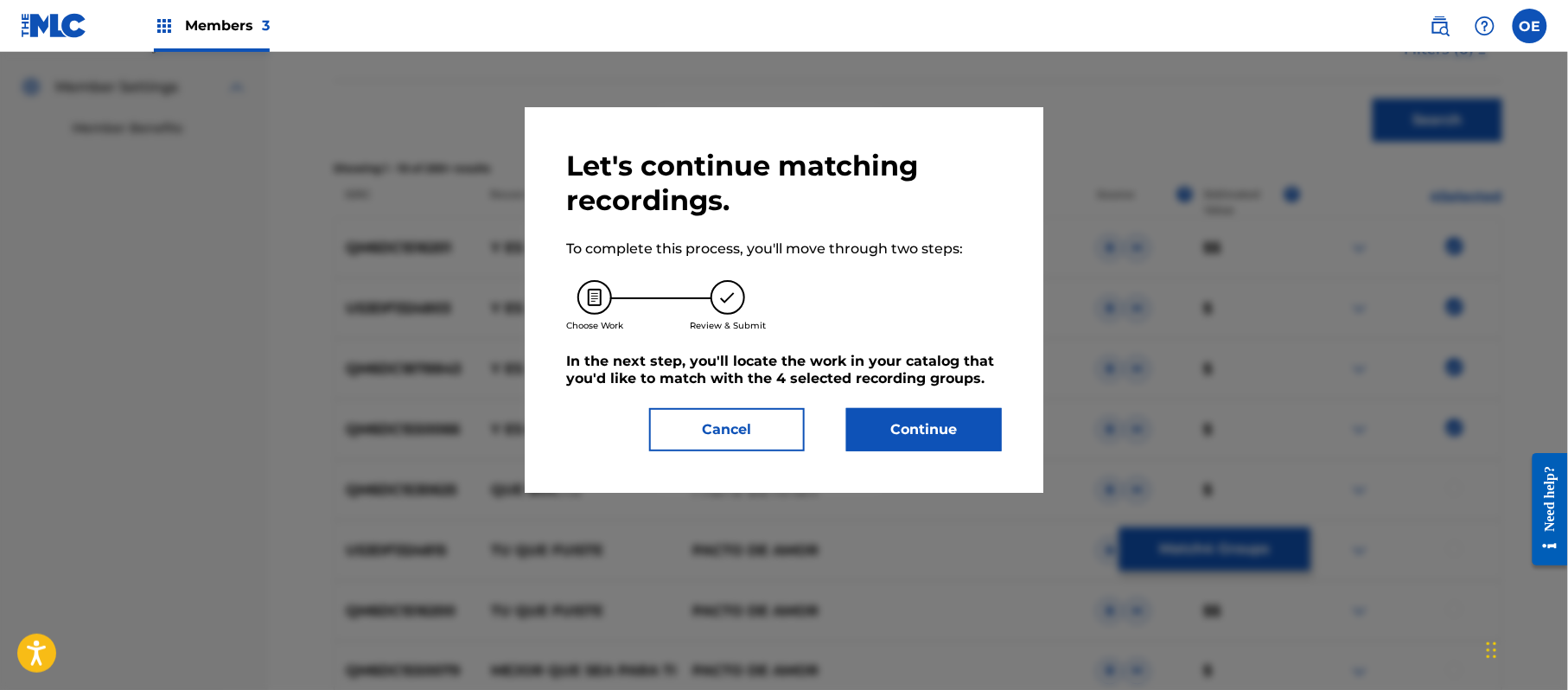
click at [959, 446] on button "Continue" at bounding box center [924, 429] width 156 height 43
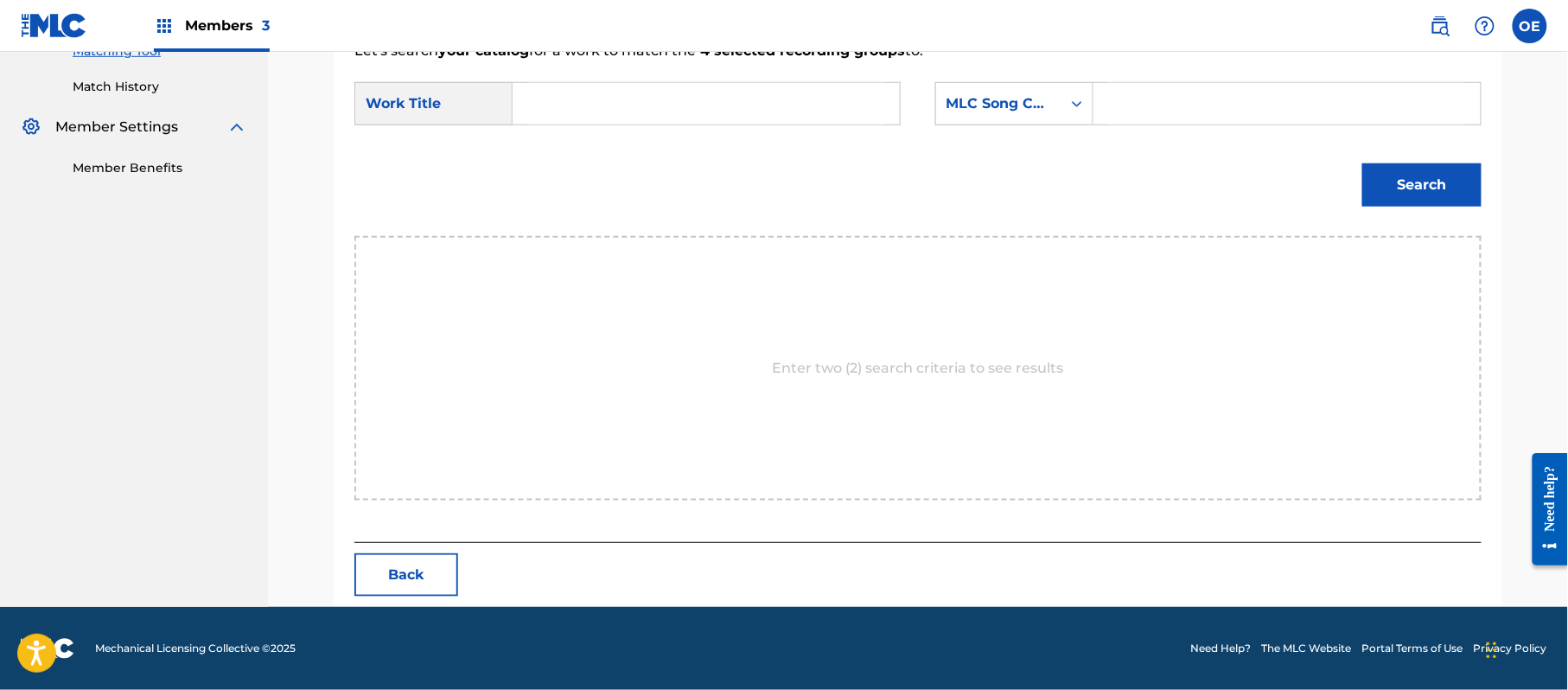
scroll to position [462, 0]
paste input "Y ES QUE SOY [PERSON_NAME]"
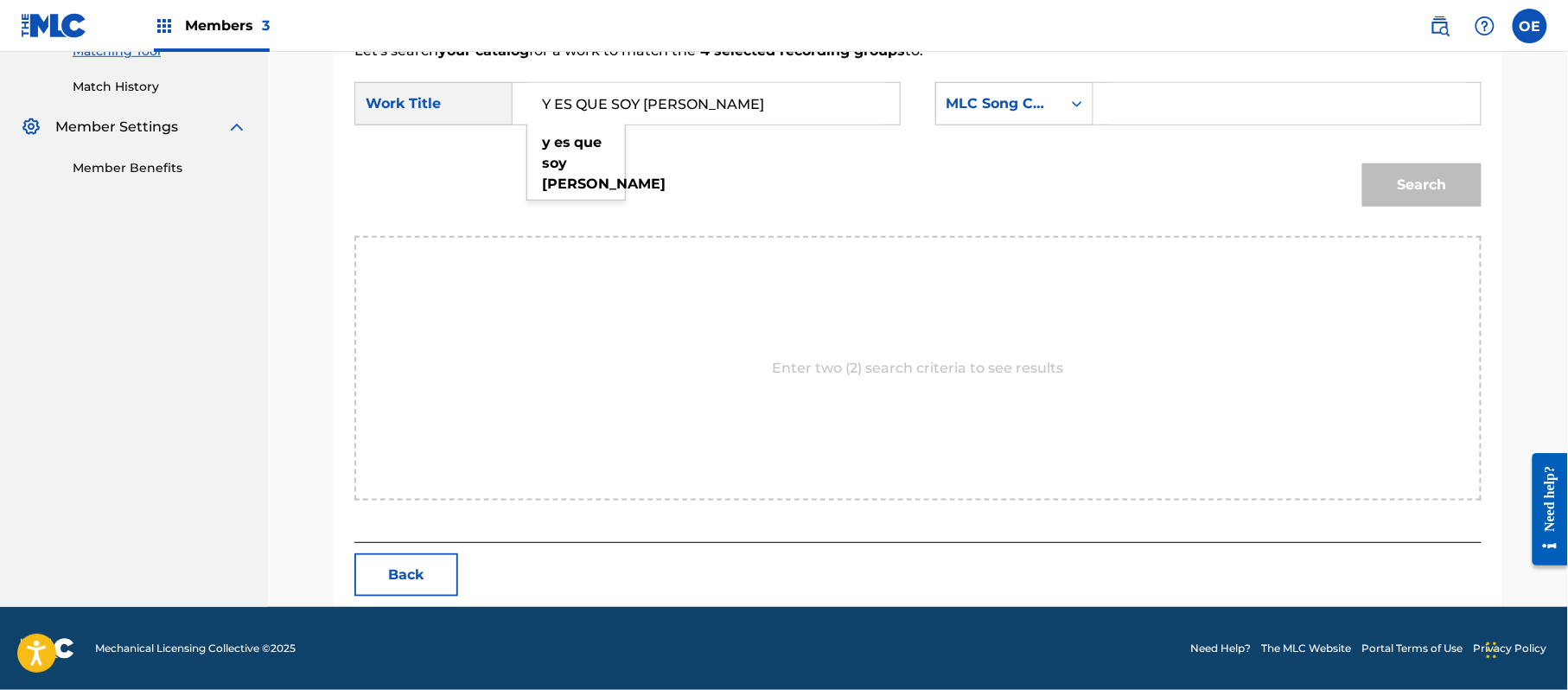
type input "Y ES QUE SOY [PERSON_NAME]"
click at [814, 207] on div "Search" at bounding box center [917, 191] width 1127 height 89
click at [963, 116] on div "MLC Song Code" at bounding box center [999, 104] width 126 height 33
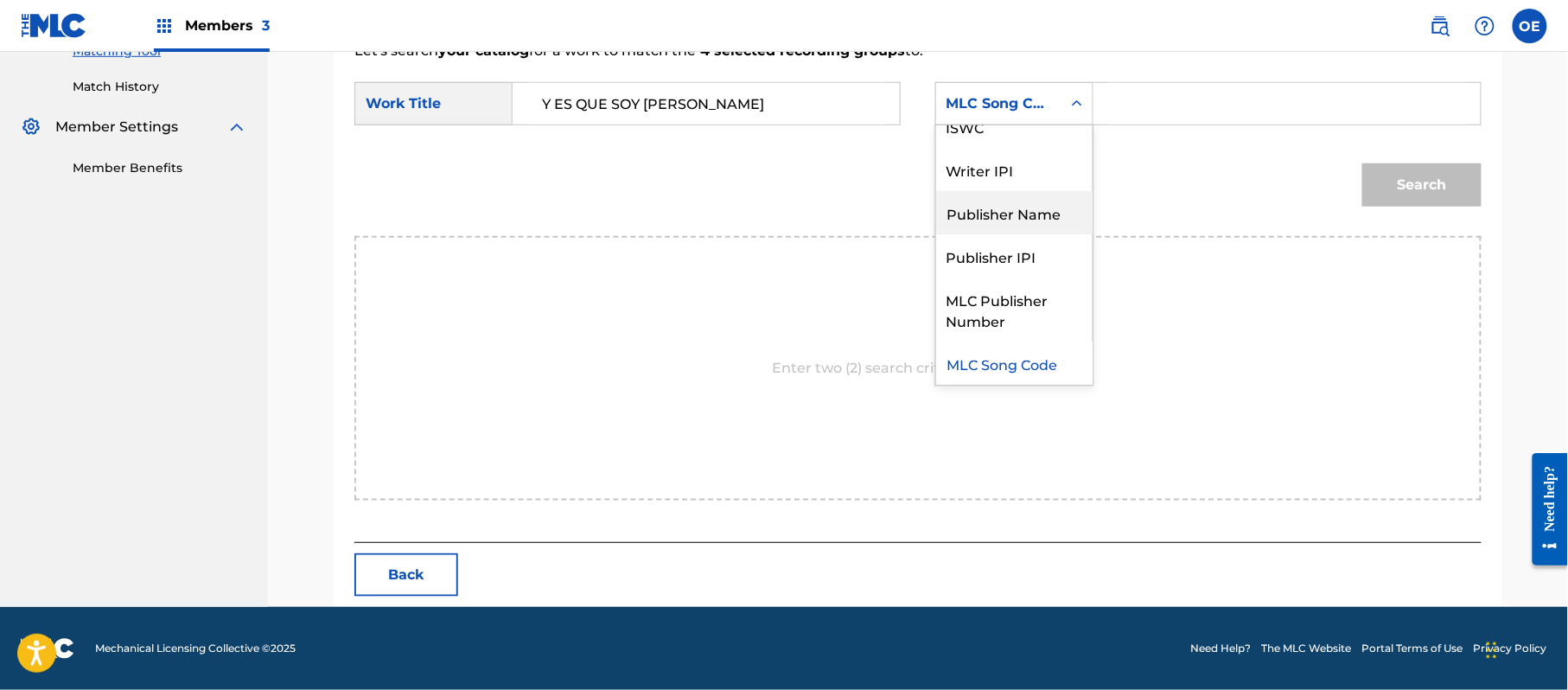
scroll to position [0, 0]
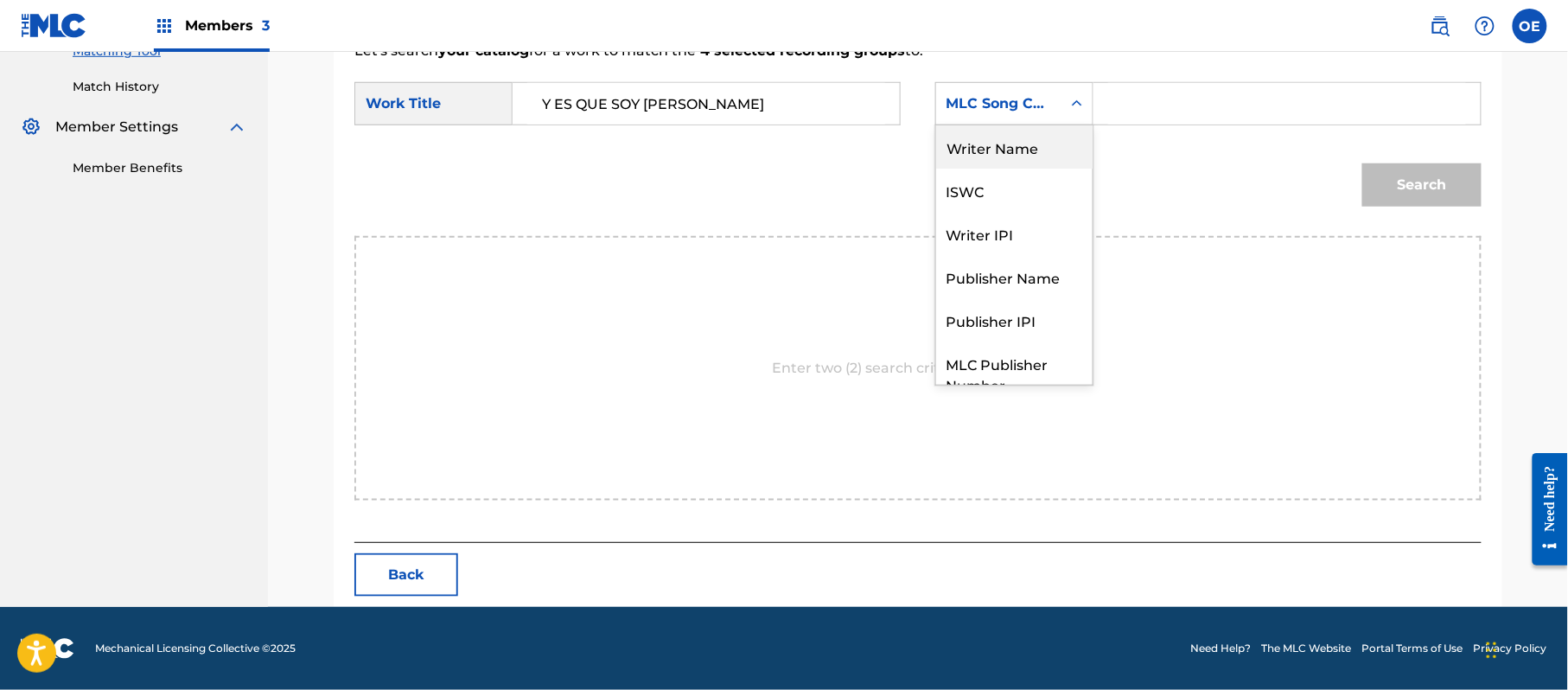
click at [970, 138] on div "Writer Name" at bounding box center [1014, 147] width 156 height 43
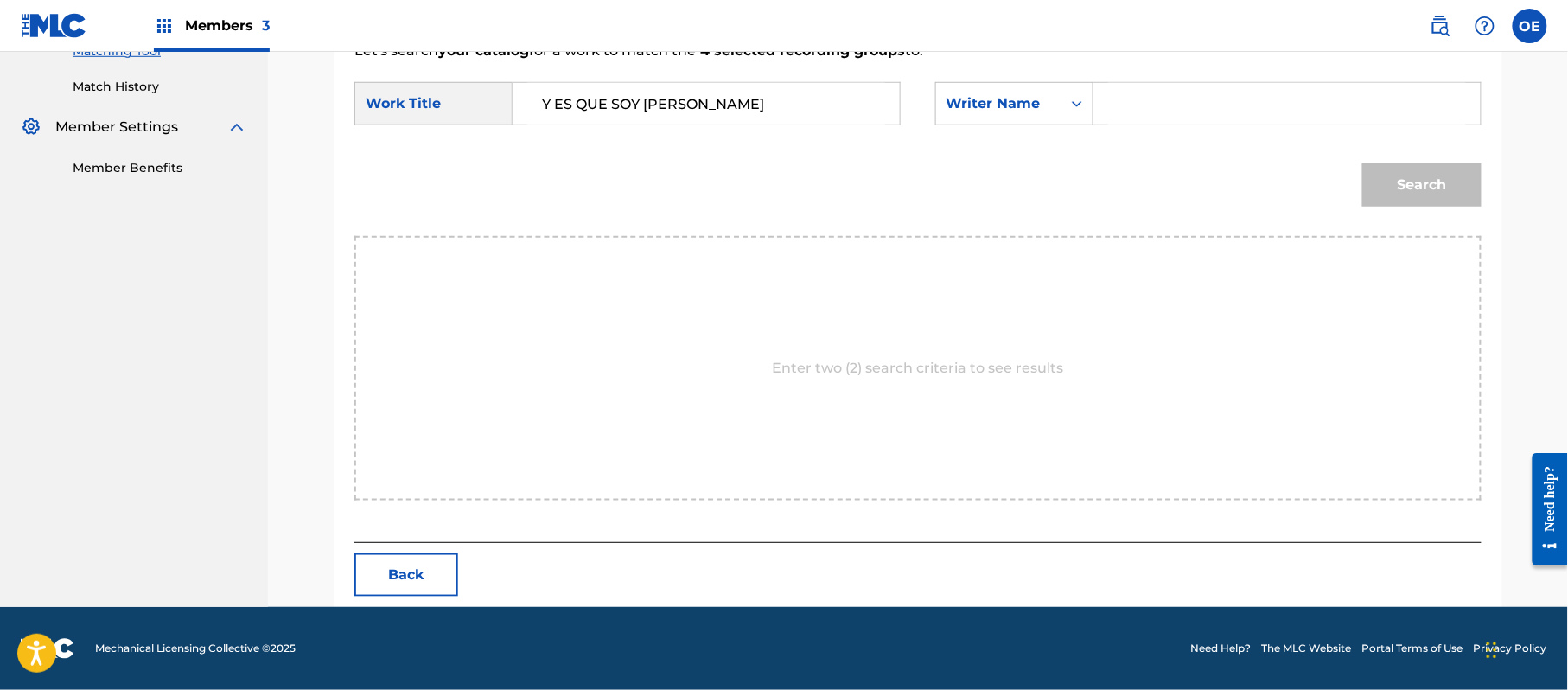
paste input "[PERSON_NAME]"
type input "[PERSON_NAME]"
click at [1404, 182] on button "Search" at bounding box center [1421, 185] width 119 height 43
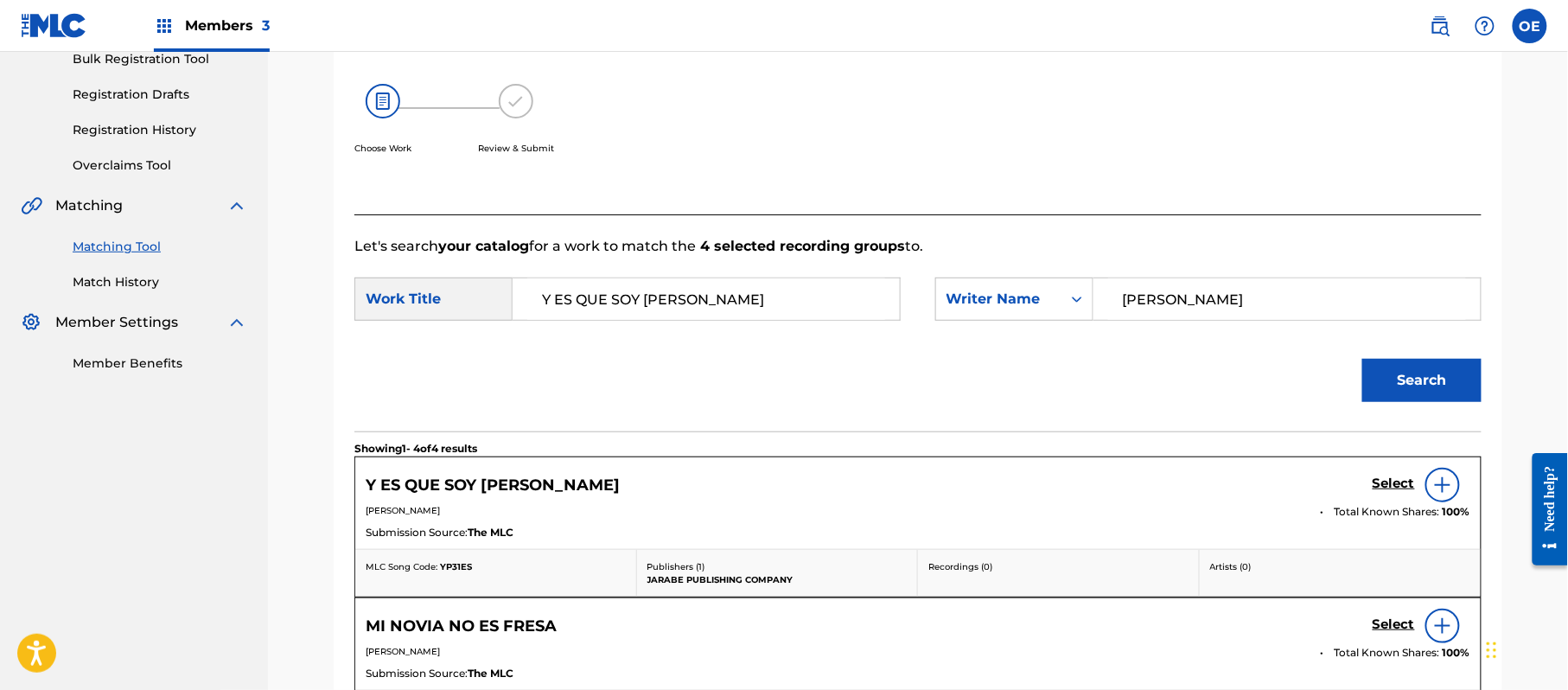
scroll to position [462, 0]
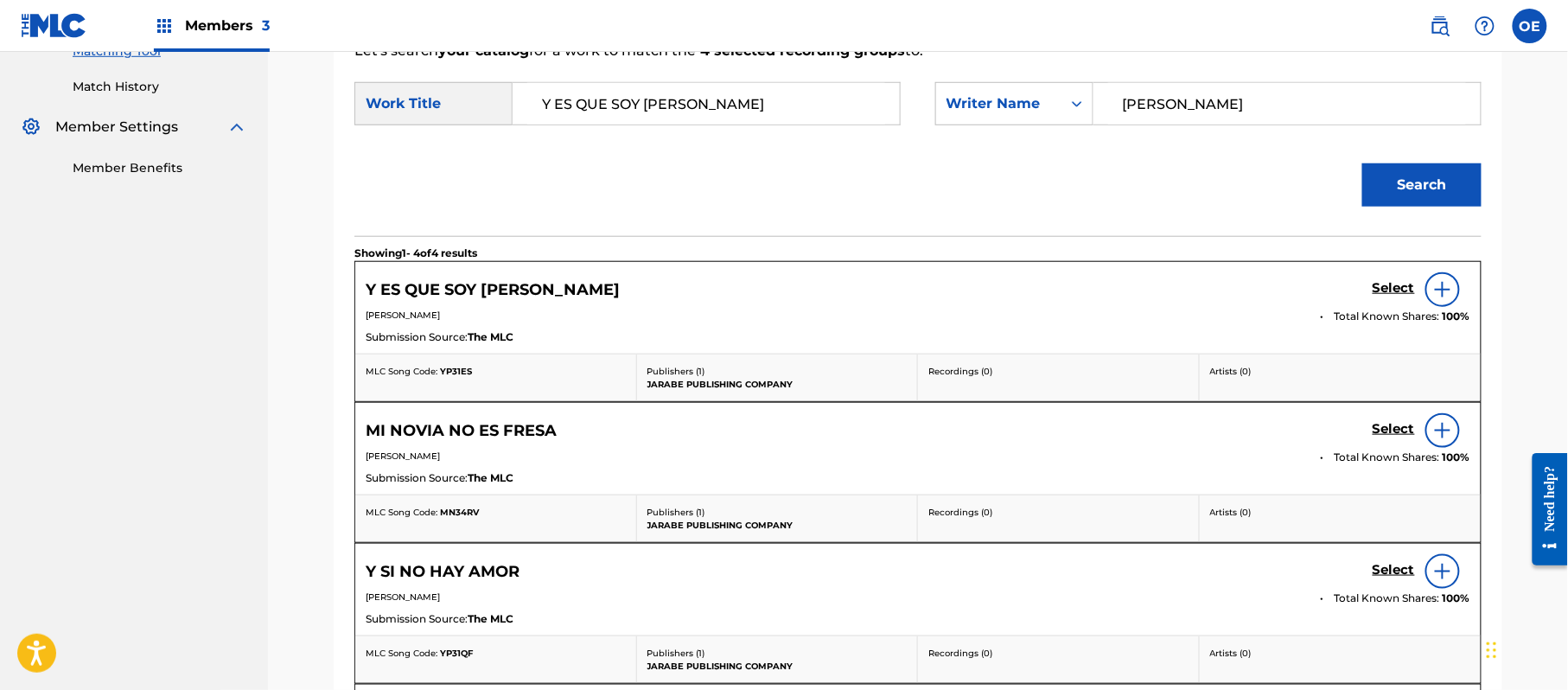
click at [1380, 290] on h5 "Select" at bounding box center [1393, 287] width 43 height 16
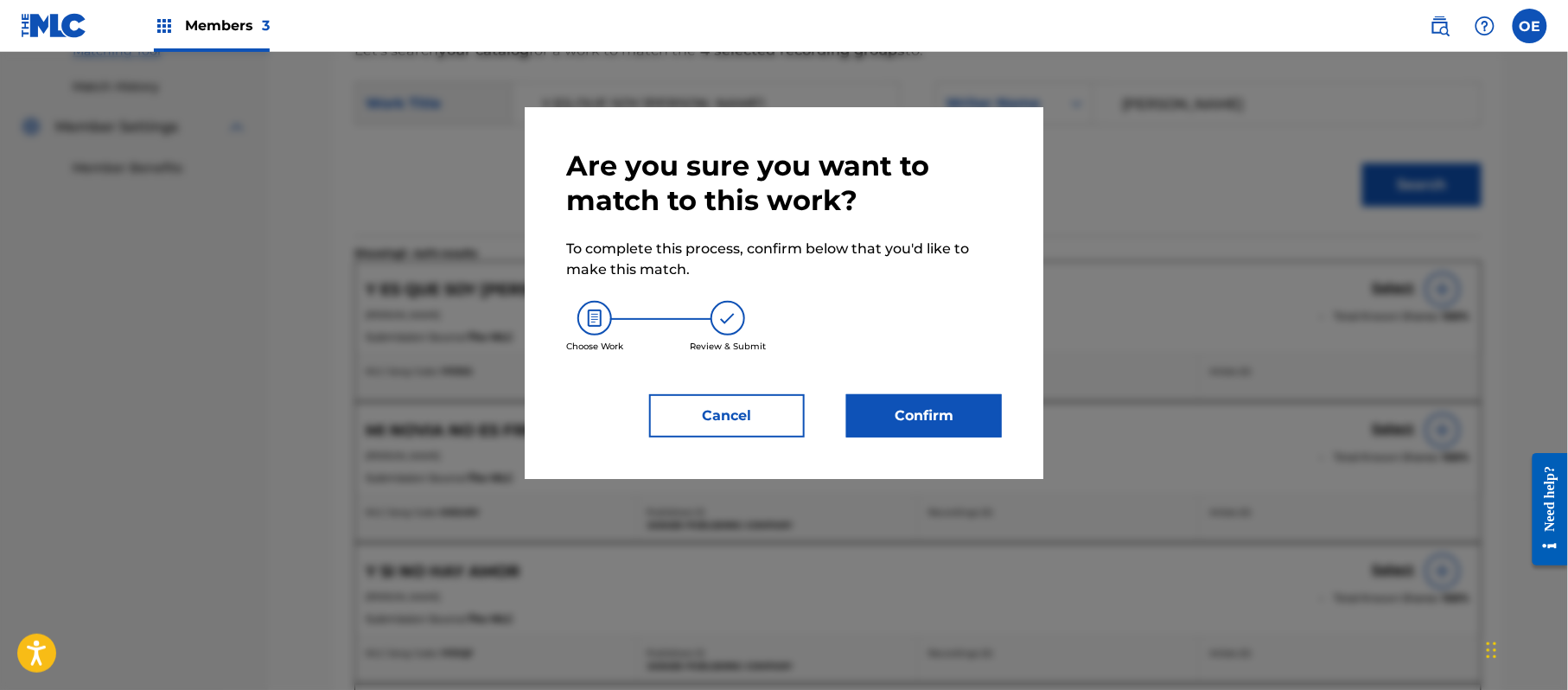
click at [979, 422] on button "Confirm" at bounding box center [924, 415] width 156 height 43
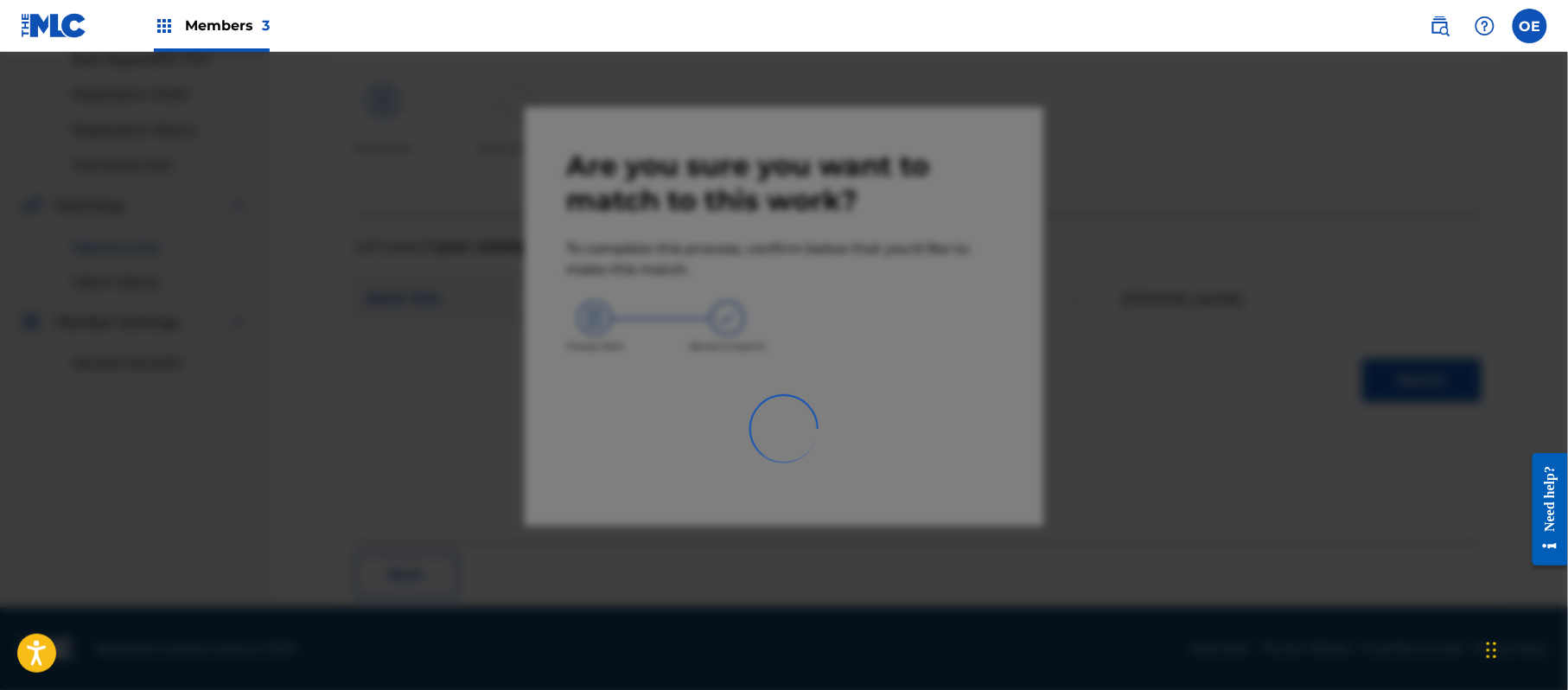
scroll to position [69, 0]
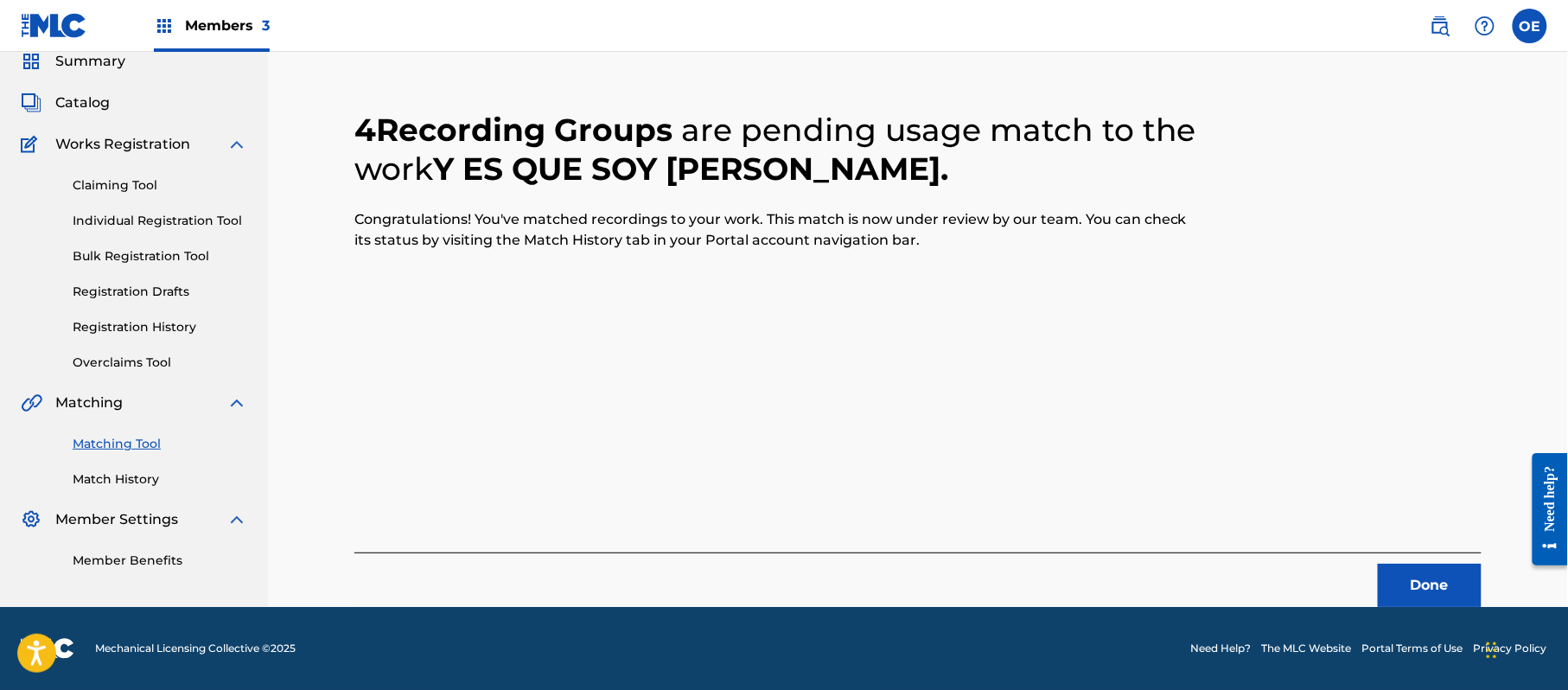
click at [1415, 564] on button "Done" at bounding box center [1429, 584] width 104 height 43
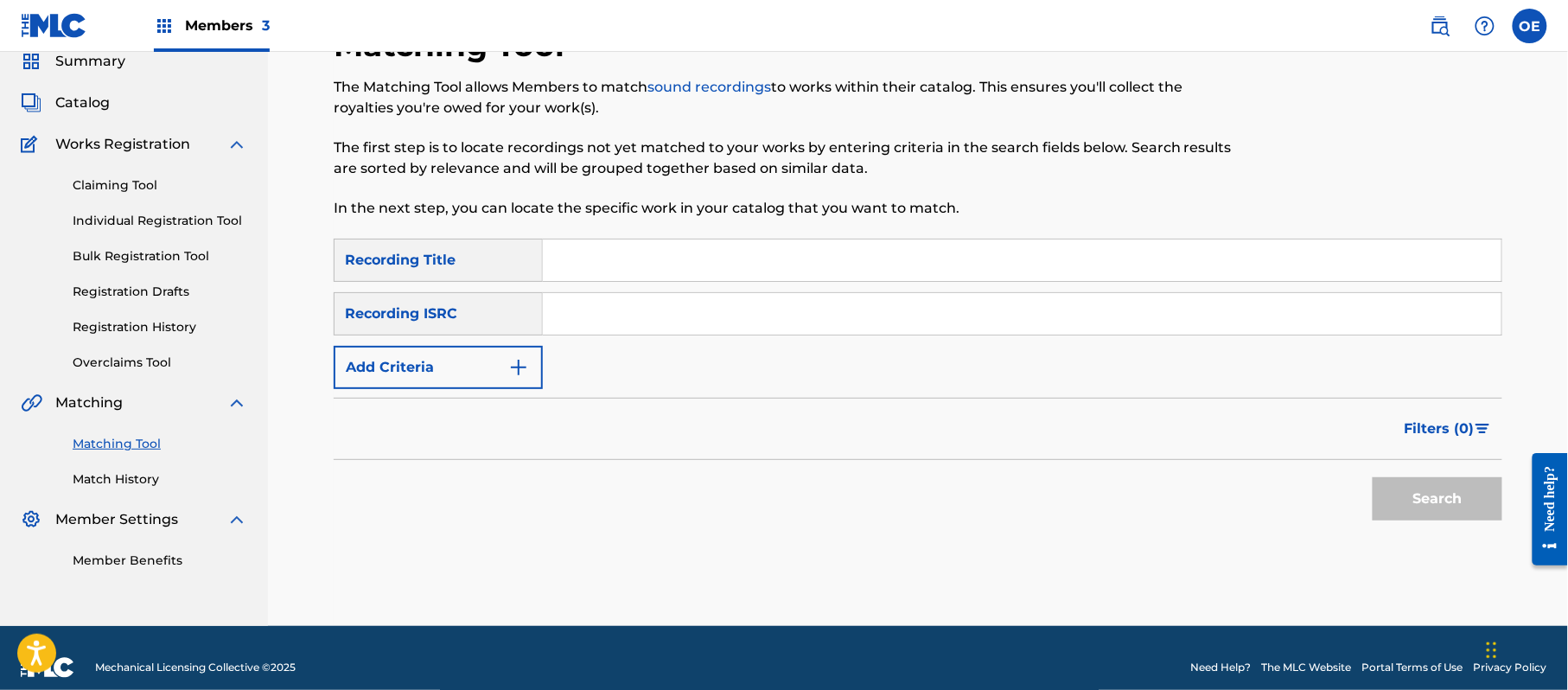
paste input "Y SI NO HAY AMOR"
type input "Y SI NO HAY AMOR"
click at [487, 379] on button "Add Criteria" at bounding box center [439, 366] width 209 height 43
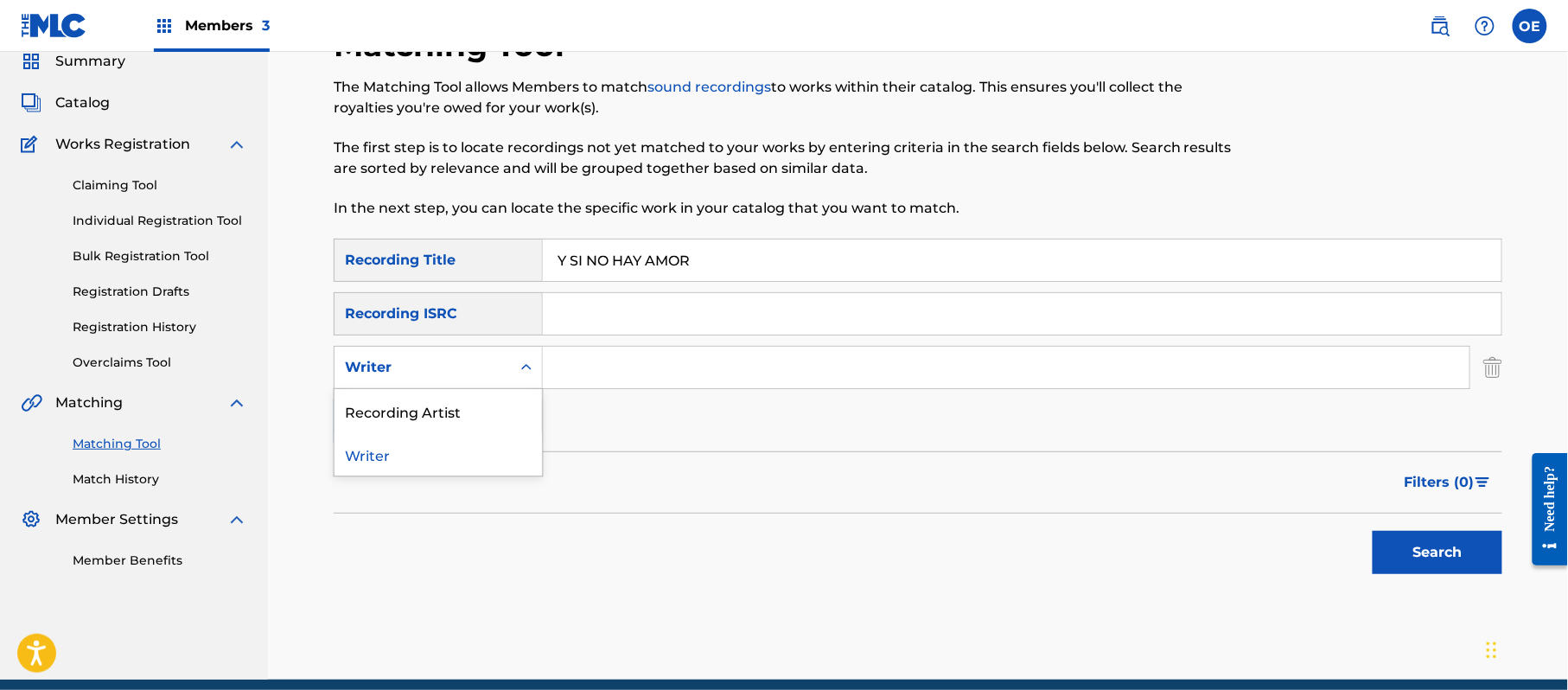
click at [487, 384] on div "Writer" at bounding box center [439, 366] width 209 height 43
click at [482, 402] on div "Recording Artist" at bounding box center [439, 410] width 207 height 43
paste input "LOS ACUARIO DE [GEOGRAPHIC_DATA]"
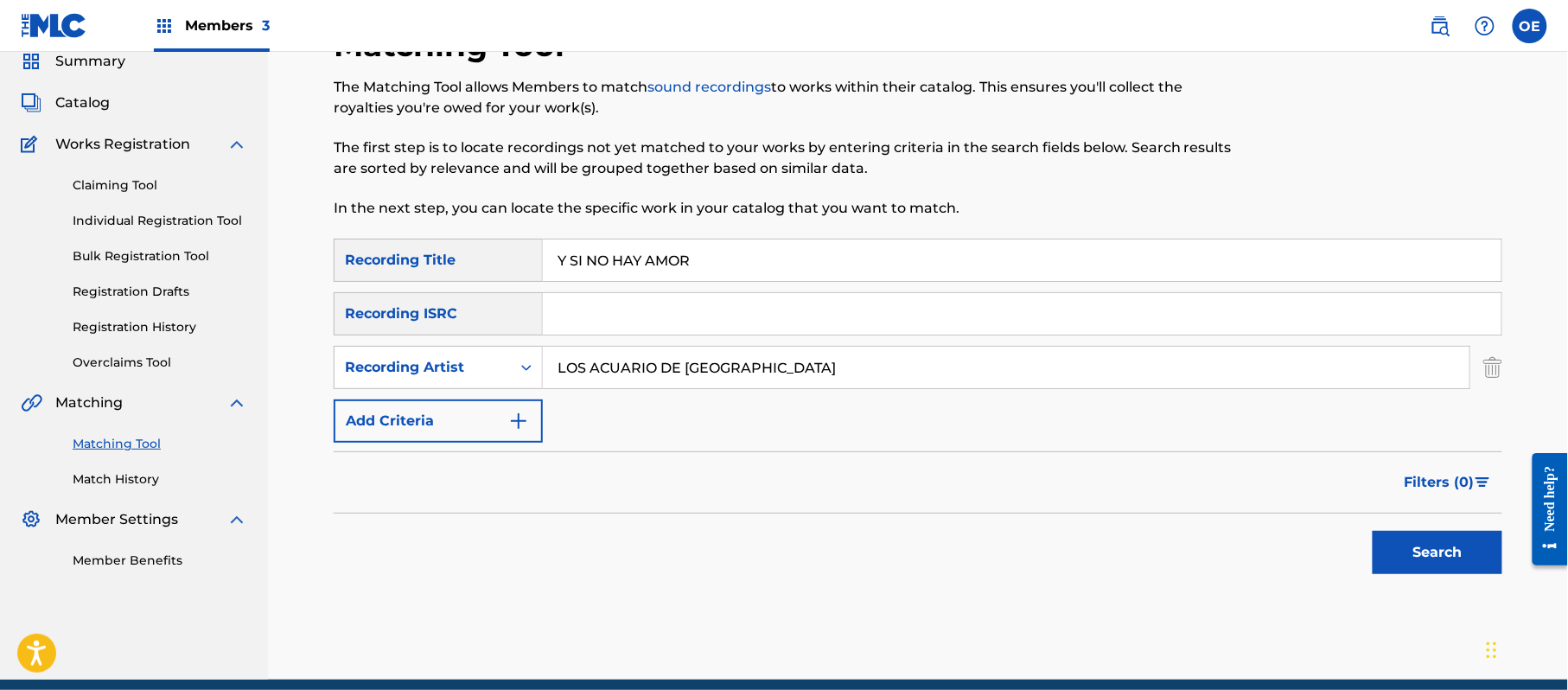
type input "LOS ACUARIO DE [GEOGRAPHIC_DATA]"
click at [1467, 541] on button "Search" at bounding box center [1437, 552] width 129 height 43
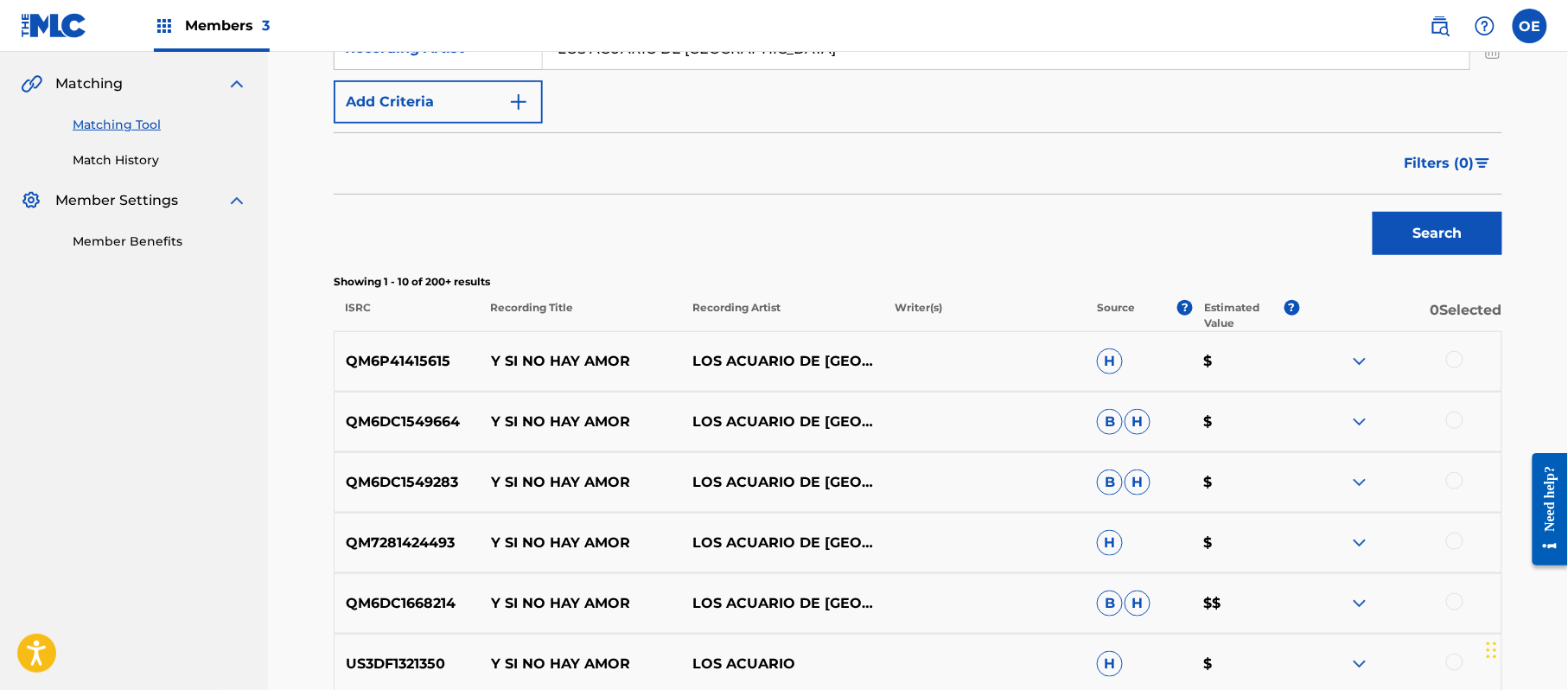
scroll to position [530, 0]
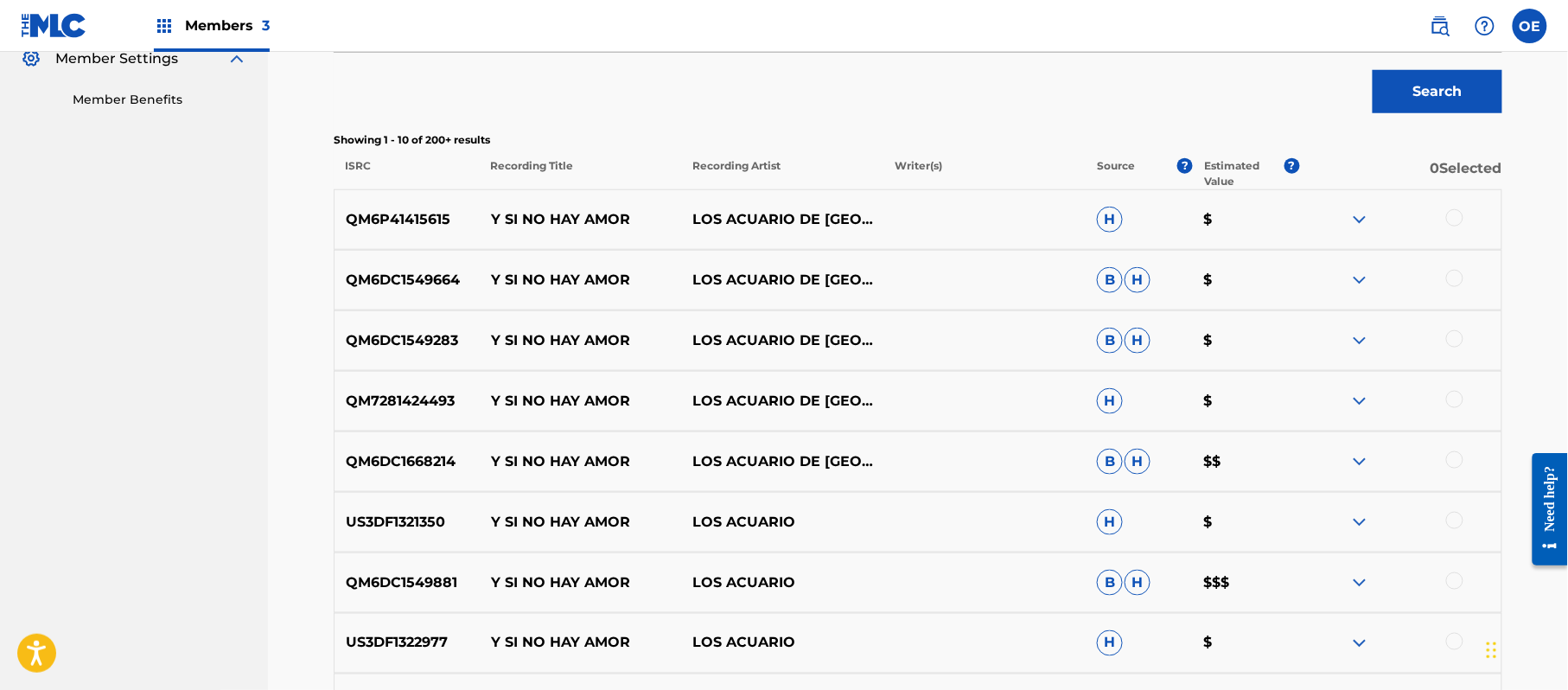
click at [1458, 225] on div at bounding box center [1455, 218] width 17 height 17
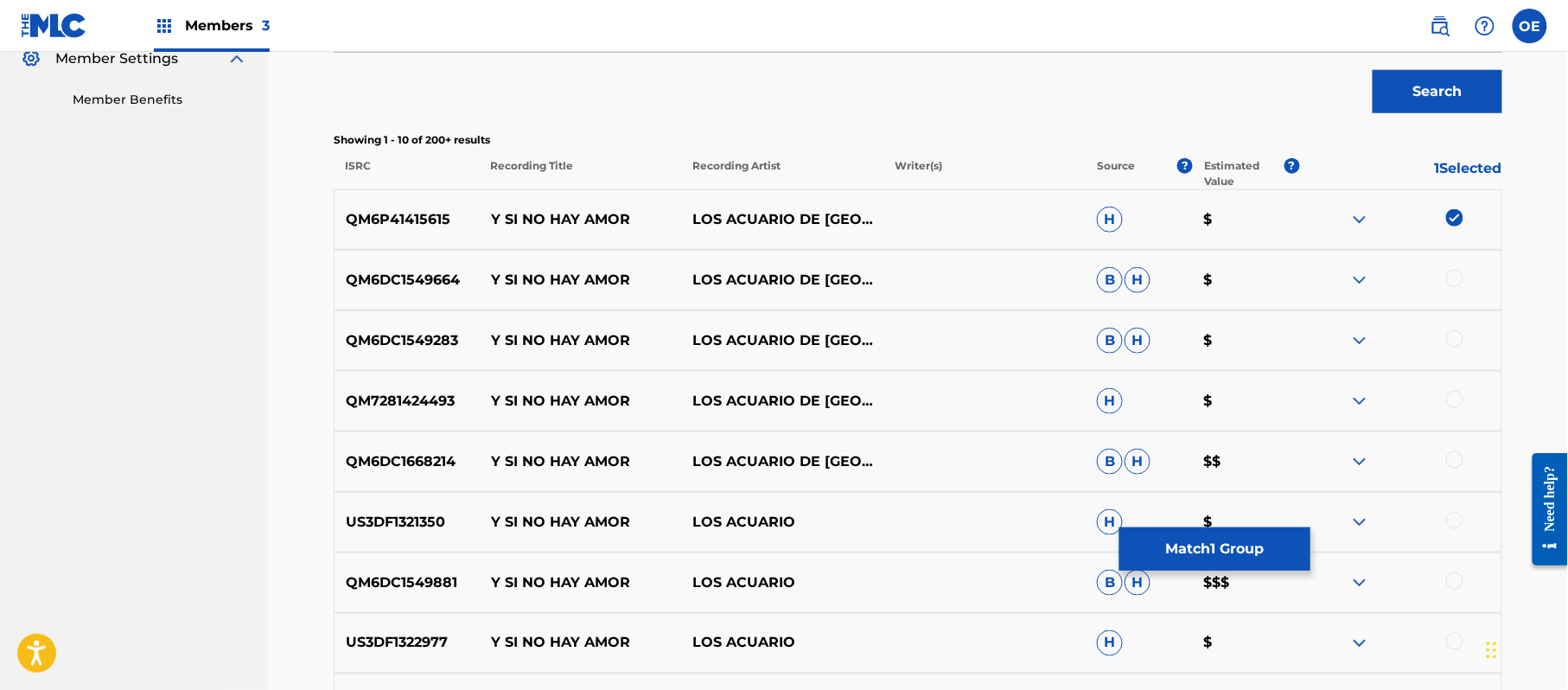
click at [1458, 275] on div at bounding box center [1455, 278] width 17 height 17
click at [1449, 345] on div at bounding box center [1455, 339] width 17 height 17
click at [1453, 403] on div at bounding box center [1455, 400] width 17 height 17
click at [1450, 471] on div at bounding box center [1400, 462] width 203 height 21
click at [1449, 458] on div at bounding box center [1455, 460] width 17 height 17
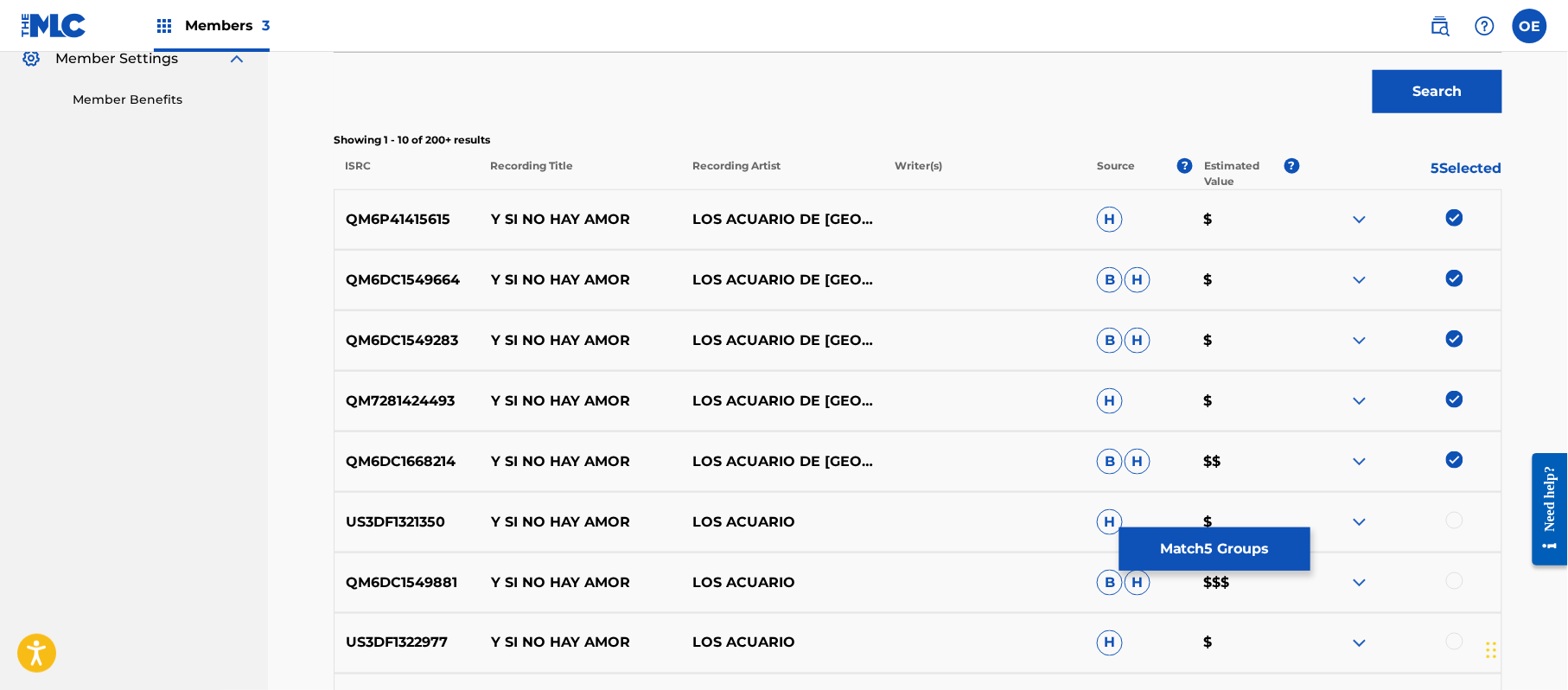
click at [1452, 516] on div at bounding box center [1455, 521] width 17 height 17
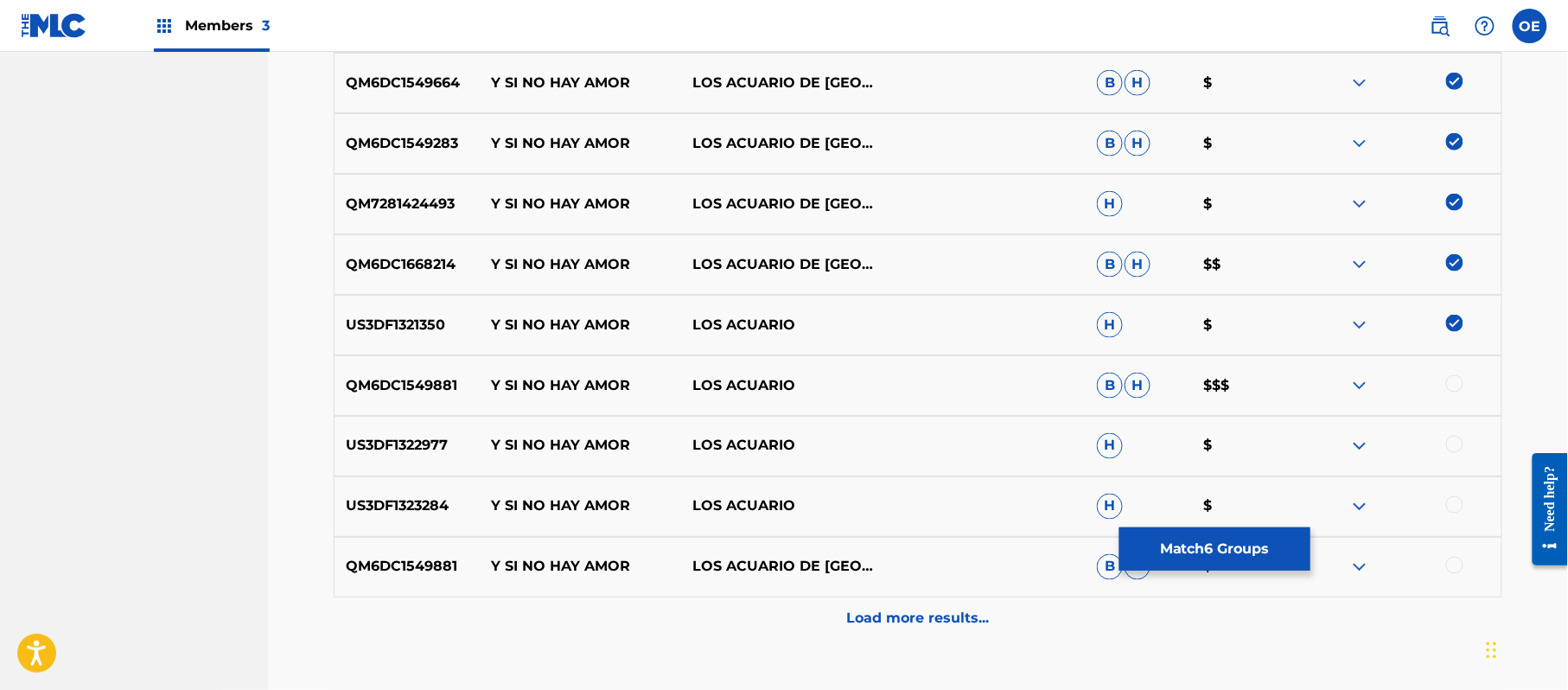
scroll to position [760, 0]
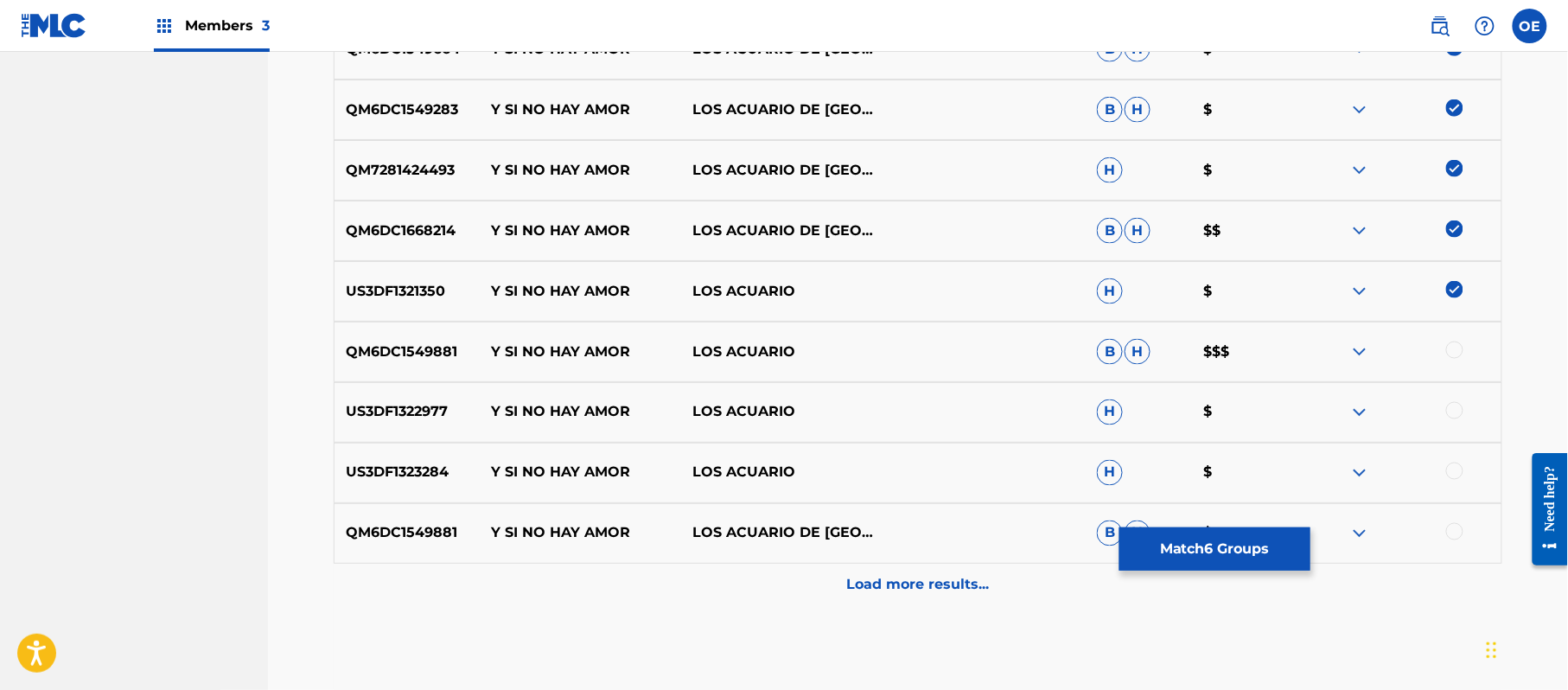
click at [1462, 353] on div at bounding box center [1455, 350] width 17 height 17
click at [1446, 409] on div at bounding box center [1455, 410] width 17 height 17
click at [1454, 470] on div at bounding box center [1455, 471] width 17 height 17
click at [1457, 530] on div at bounding box center [1455, 532] width 17 height 17
click at [903, 589] on p "Load more results..." at bounding box center [918, 585] width 143 height 21
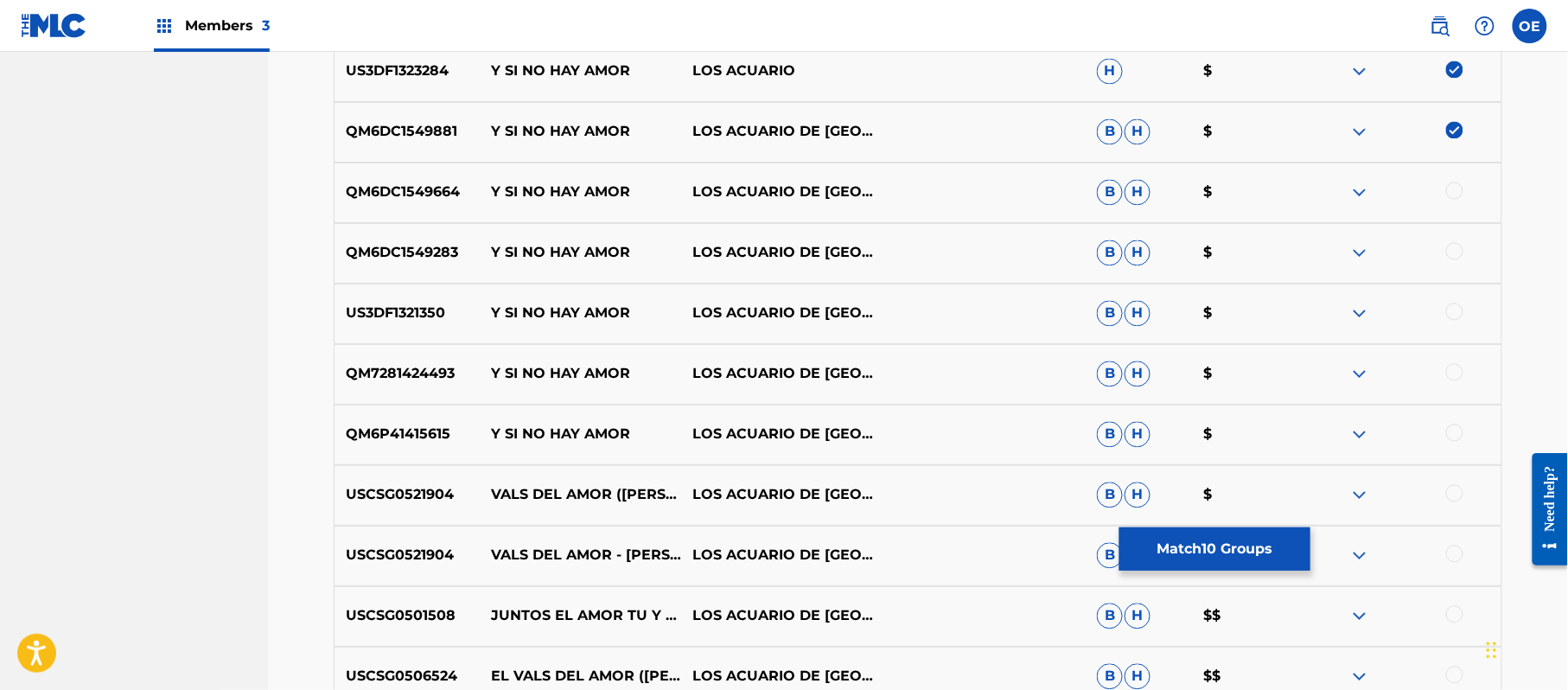
scroll to position [1107, 0]
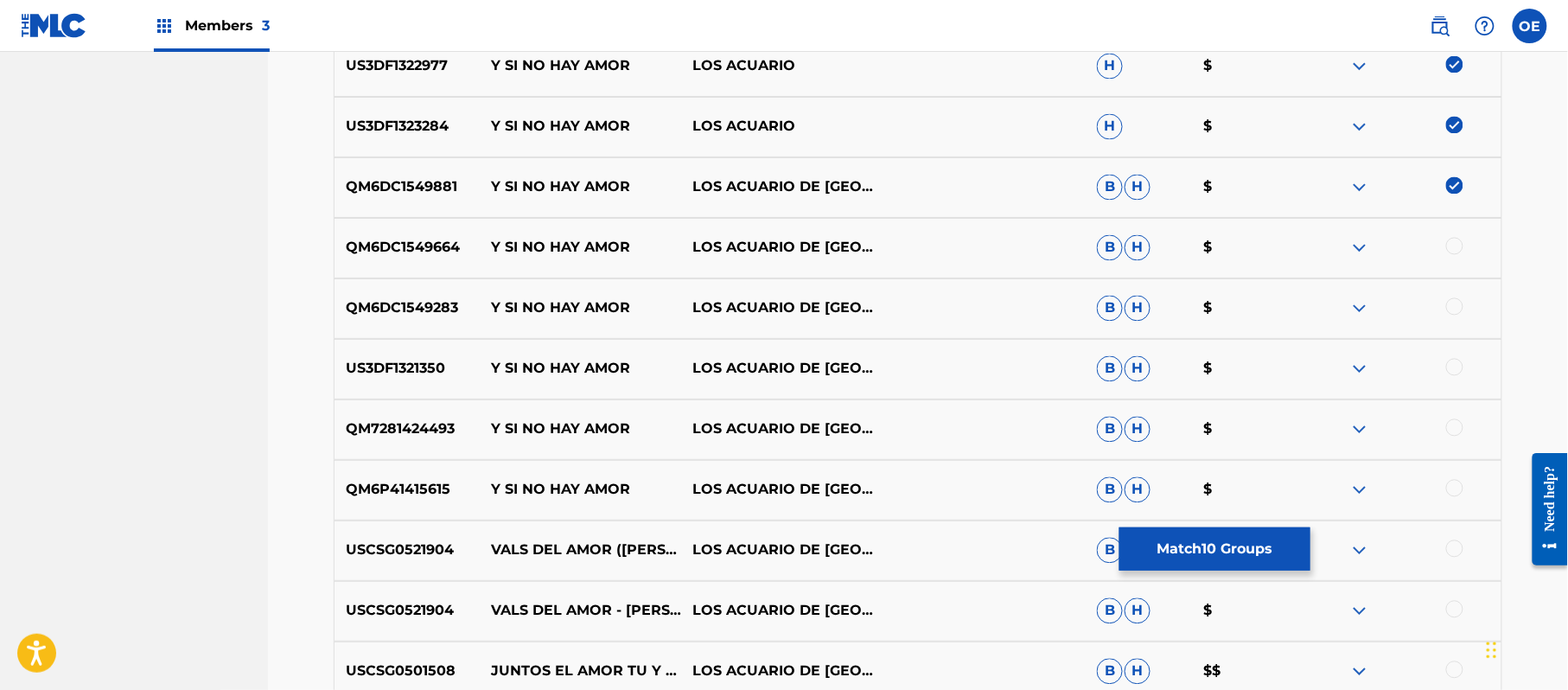
click at [1453, 495] on div at bounding box center [1455, 488] width 17 height 17
click at [1453, 420] on div at bounding box center [1455, 428] width 17 height 17
click at [1460, 375] on div at bounding box center [1400, 369] width 203 height 21
click at [1460, 370] on div at bounding box center [1455, 367] width 17 height 17
click at [1456, 313] on div at bounding box center [1455, 306] width 17 height 17
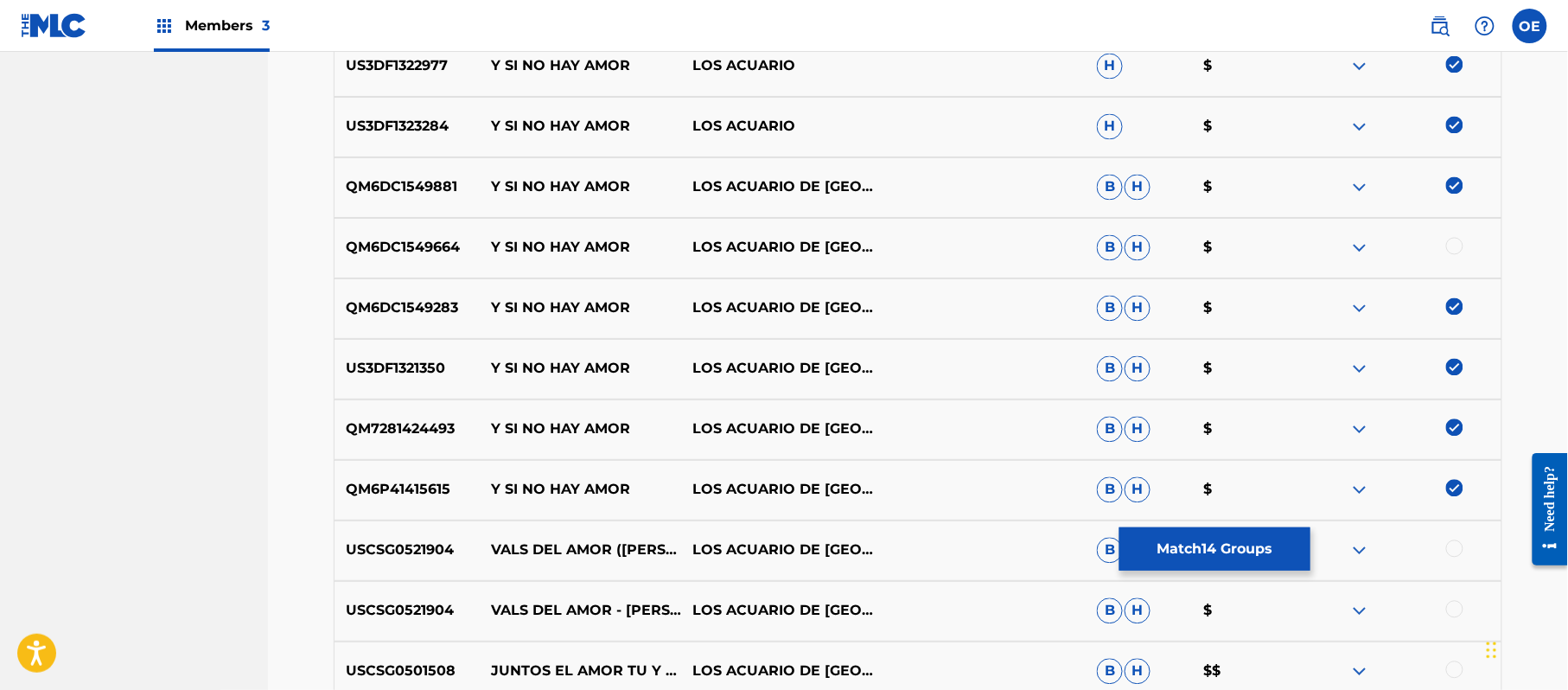
click at [1460, 242] on div at bounding box center [1455, 246] width 17 height 17
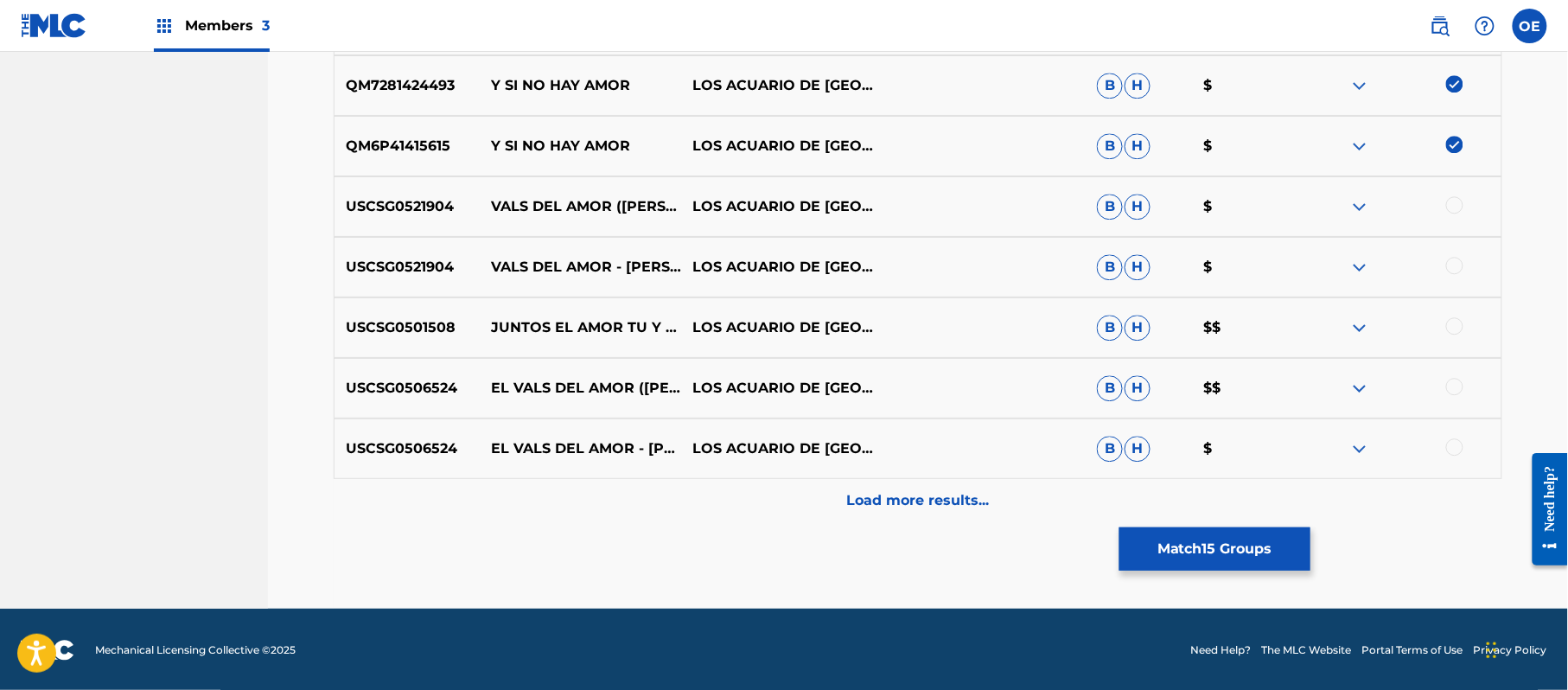
scroll to position [1452, 0]
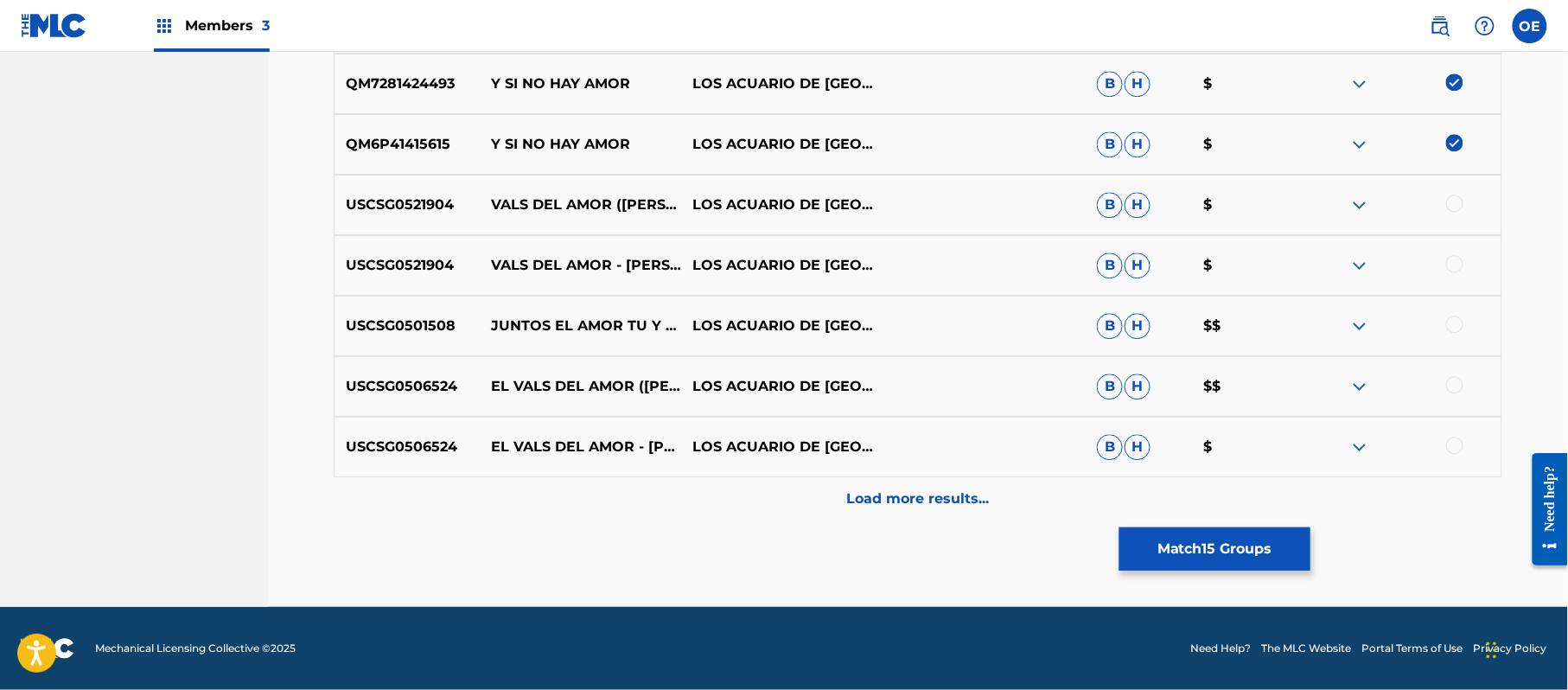
click at [1207, 541] on button "Match 15 Groups" at bounding box center [1214, 548] width 191 height 43
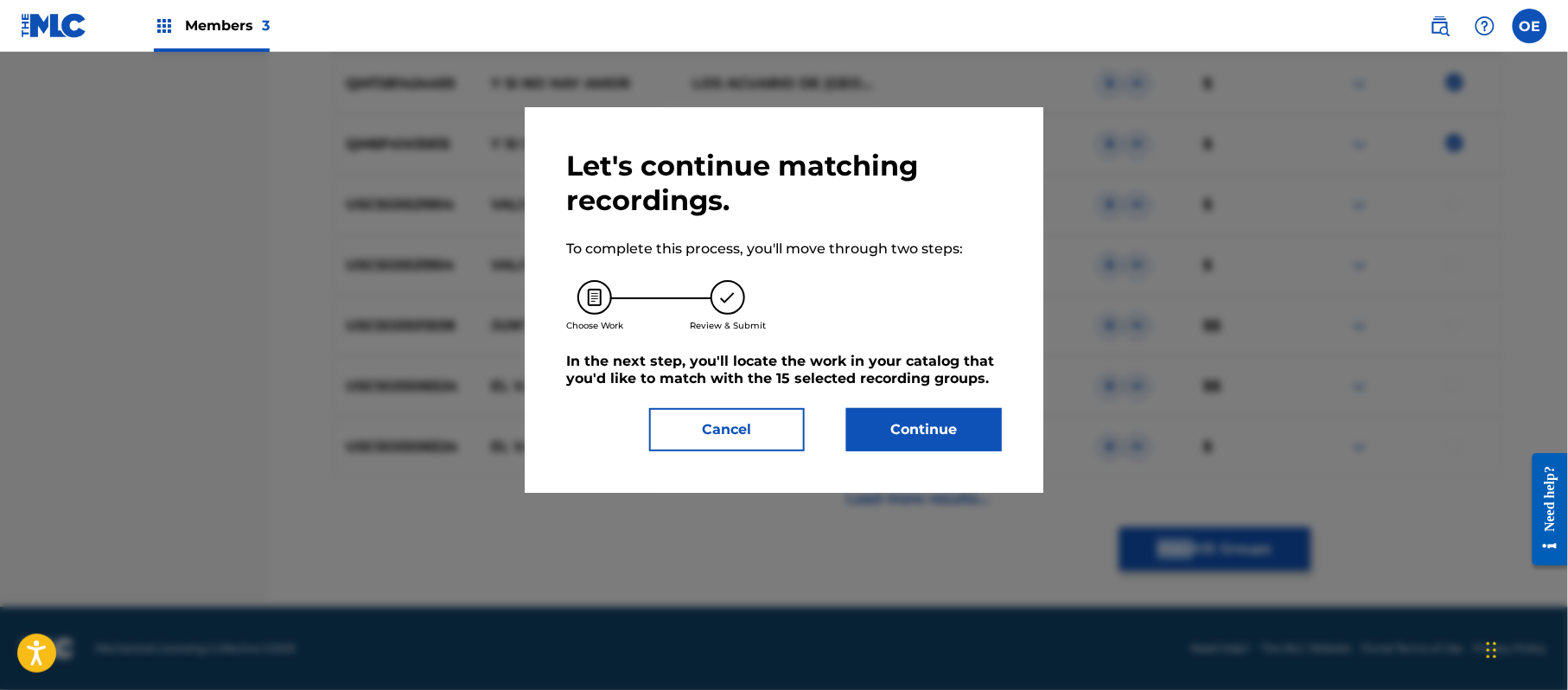
click at [892, 422] on button "Continue" at bounding box center [924, 429] width 156 height 43
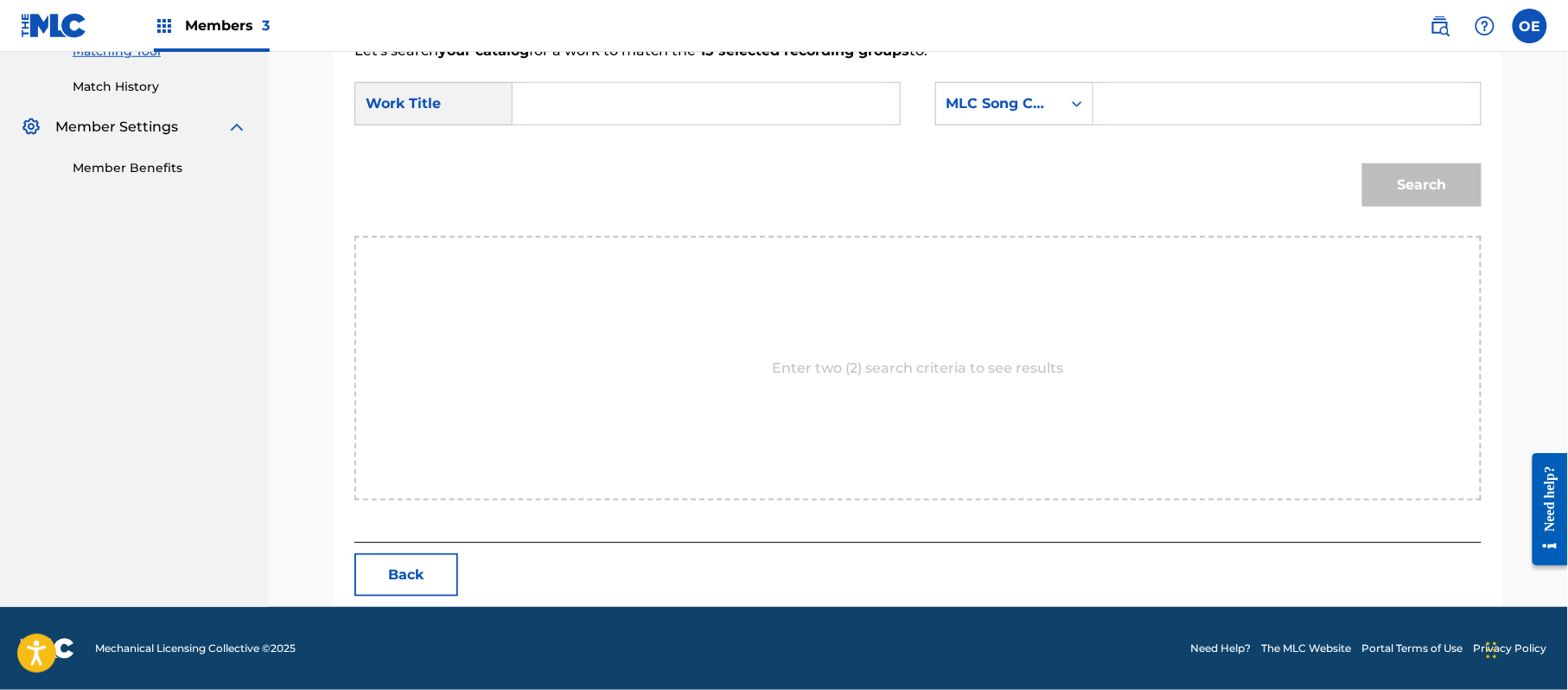
scroll to position [462, 0]
paste input "Y SI NO HAY AMOR"
type input "Y SI NO HAY AMOR"
click at [969, 89] on div "MLC Song Code" at bounding box center [999, 104] width 126 height 33
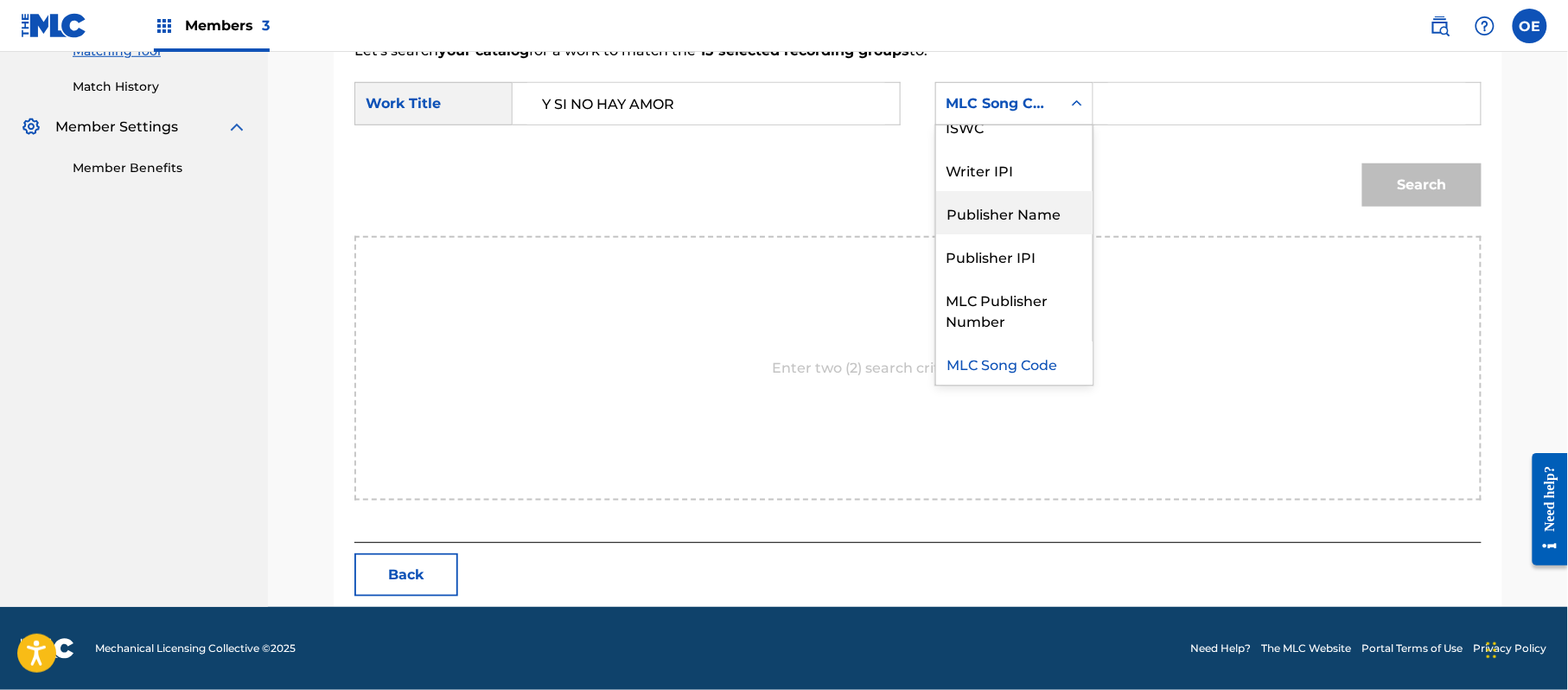
scroll to position [0, 0]
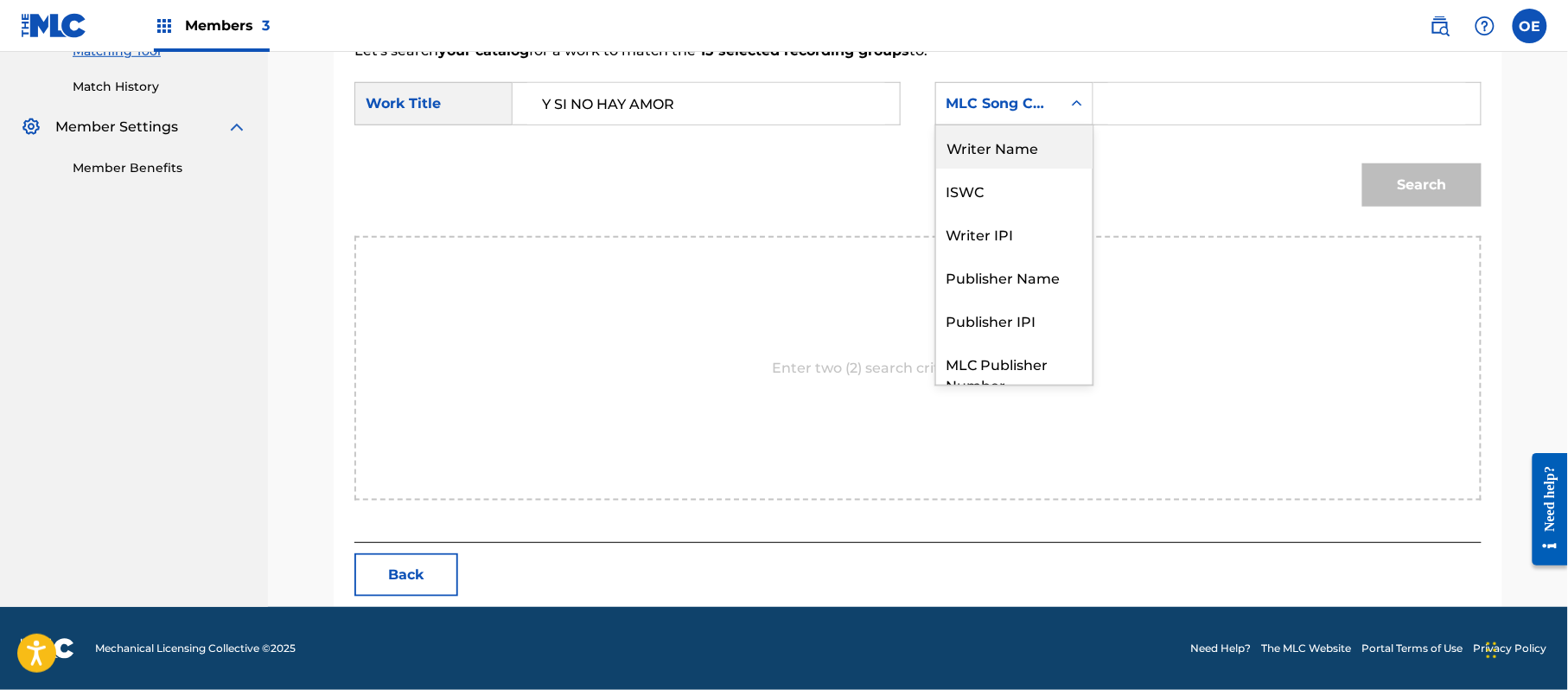
click at [993, 142] on div "Writer Name" at bounding box center [1014, 147] width 156 height 43
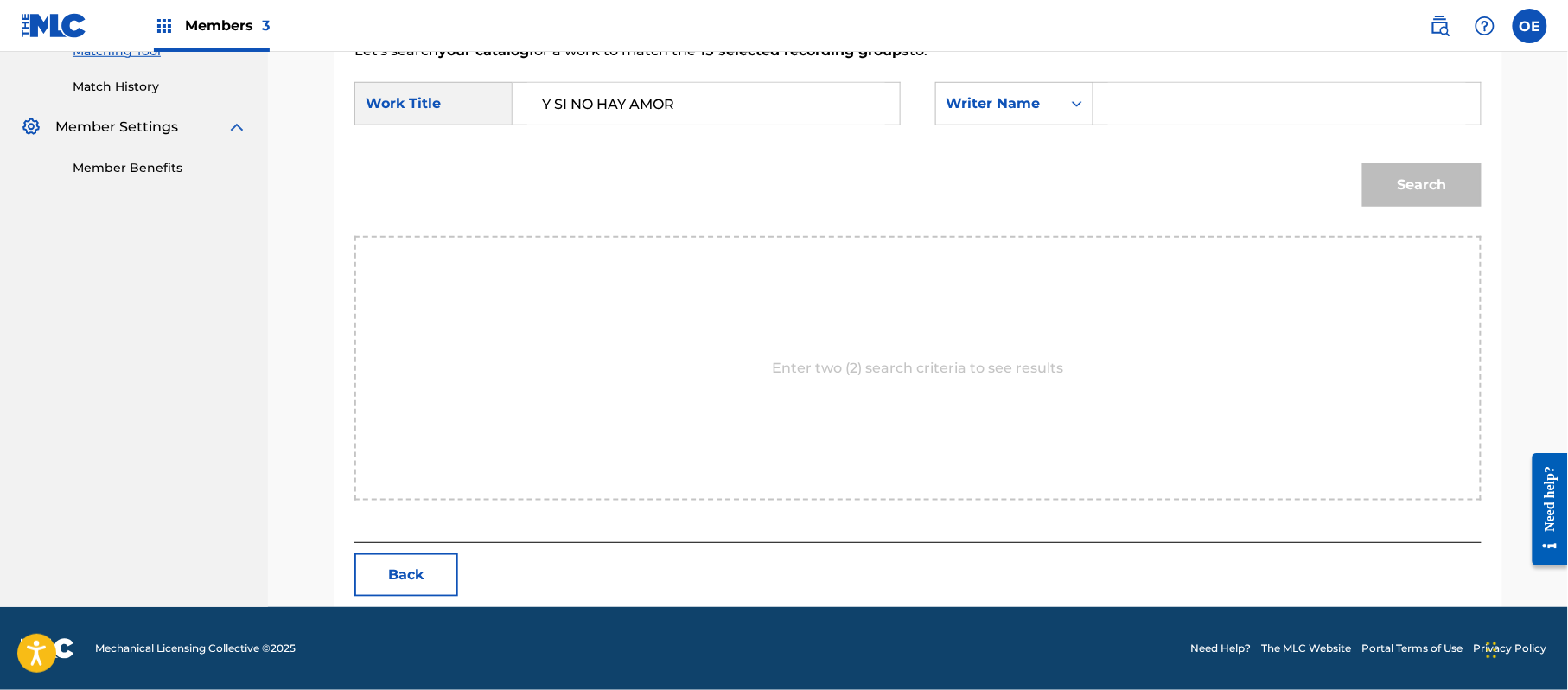
paste input "[PERSON_NAME]"
type input "[PERSON_NAME]"
click at [1401, 182] on button "Search" at bounding box center [1421, 185] width 119 height 43
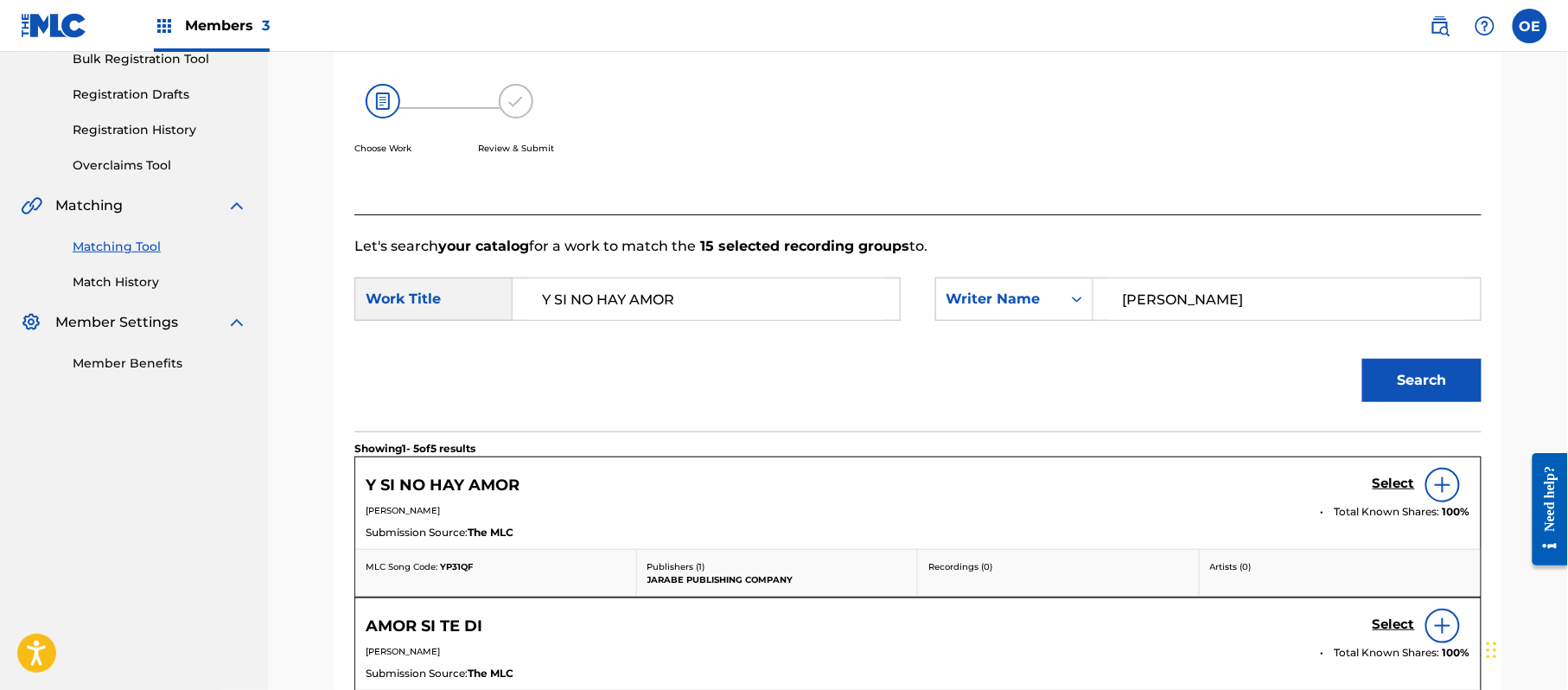
scroll to position [462, 0]
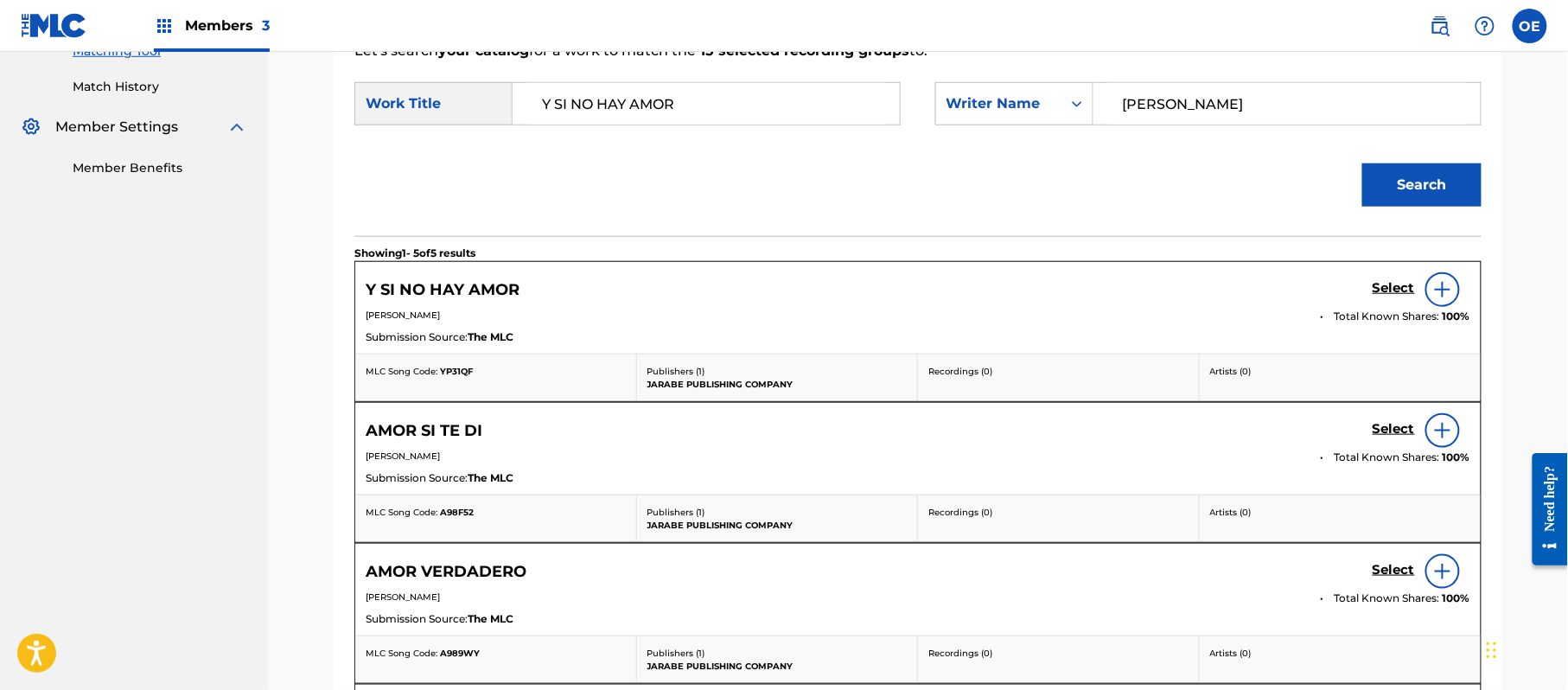
click at [1384, 296] on h5 "Select" at bounding box center [1393, 287] width 43 height 16
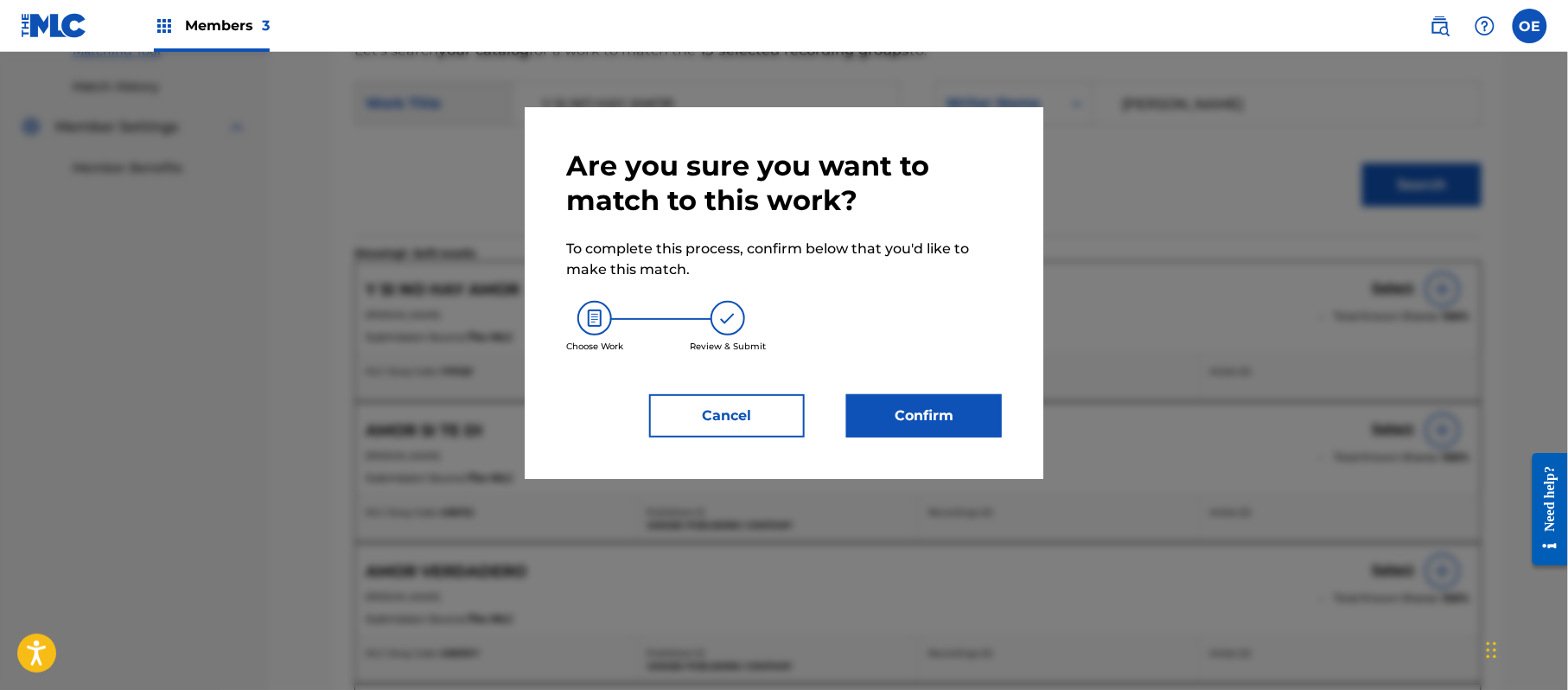
click at [913, 394] on button "Confirm" at bounding box center [924, 415] width 156 height 43
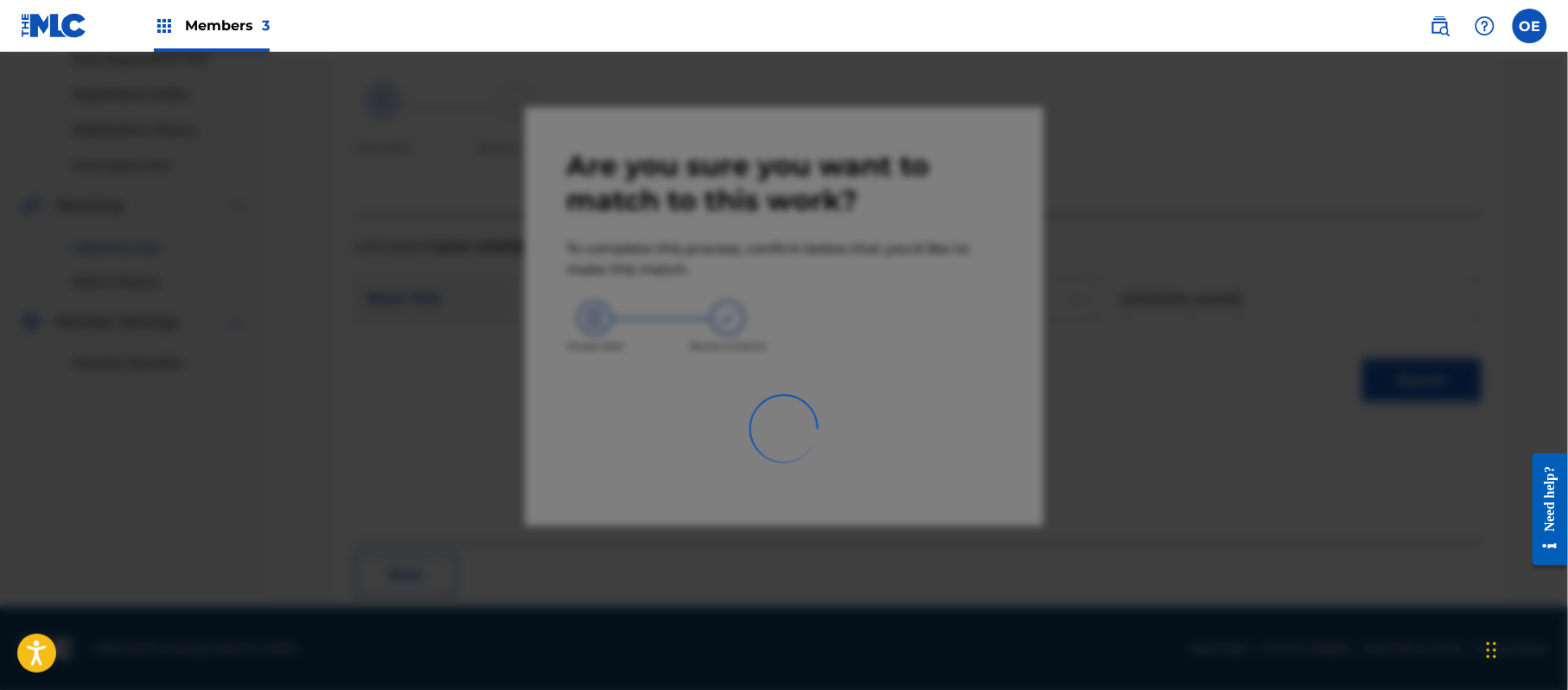
scroll to position [69, 0]
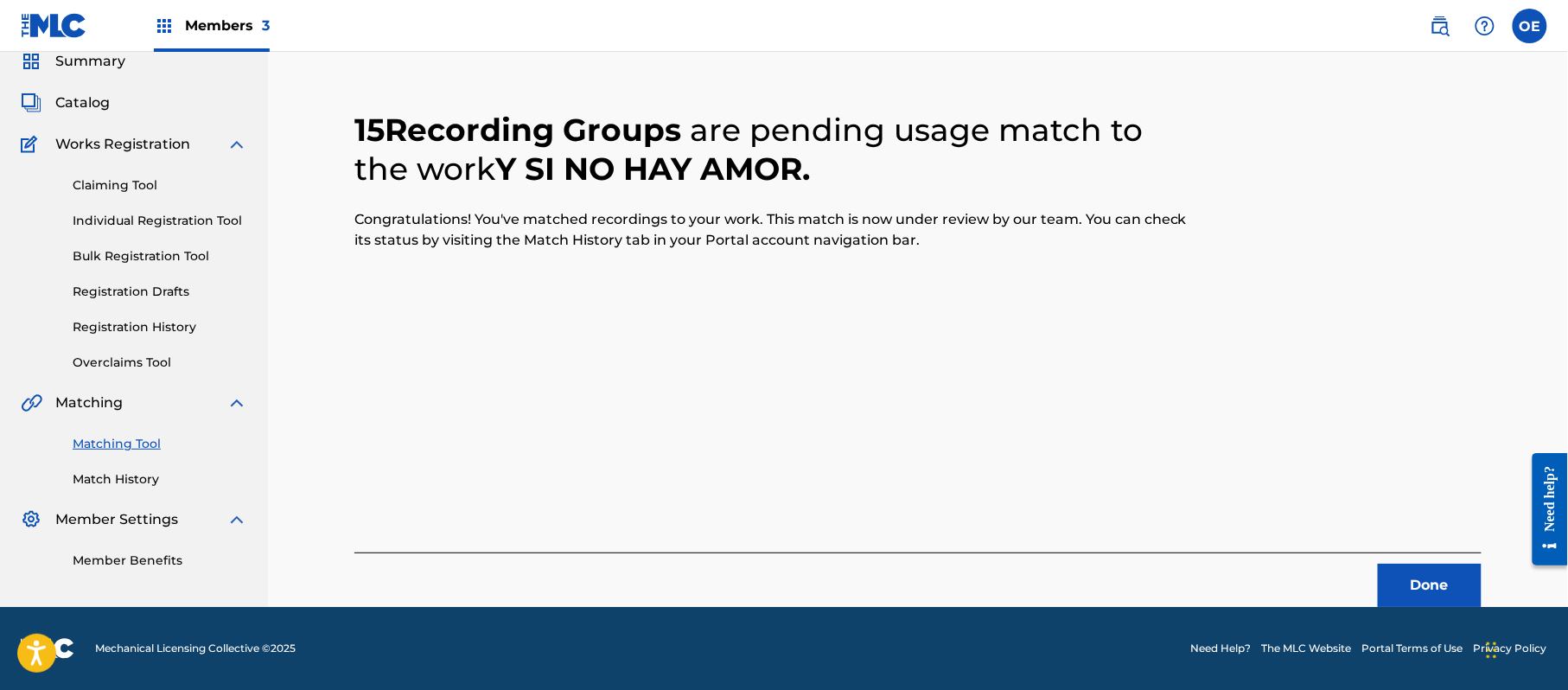
click at [1436, 580] on button "Done" at bounding box center [1429, 584] width 104 height 43
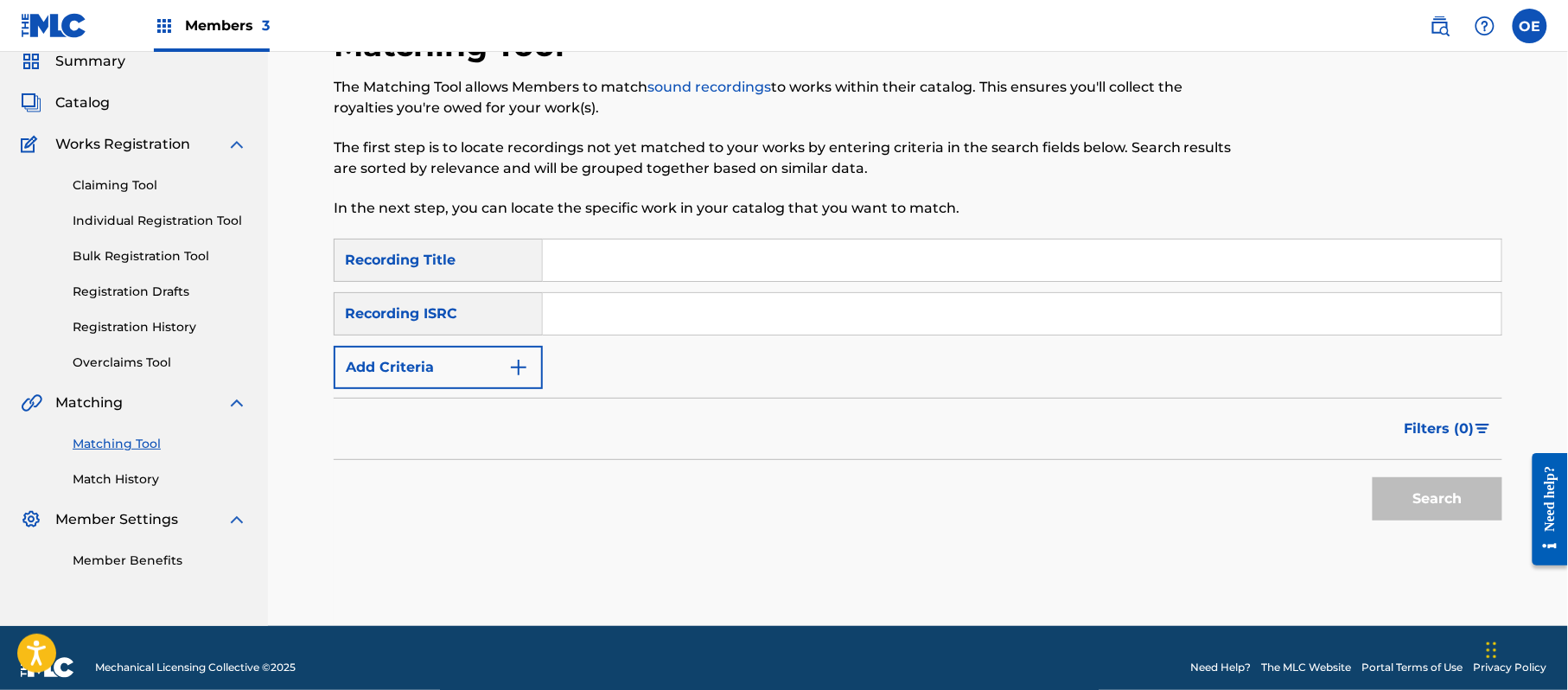
paste input "LA CARRETA DE MI SUEGRA"
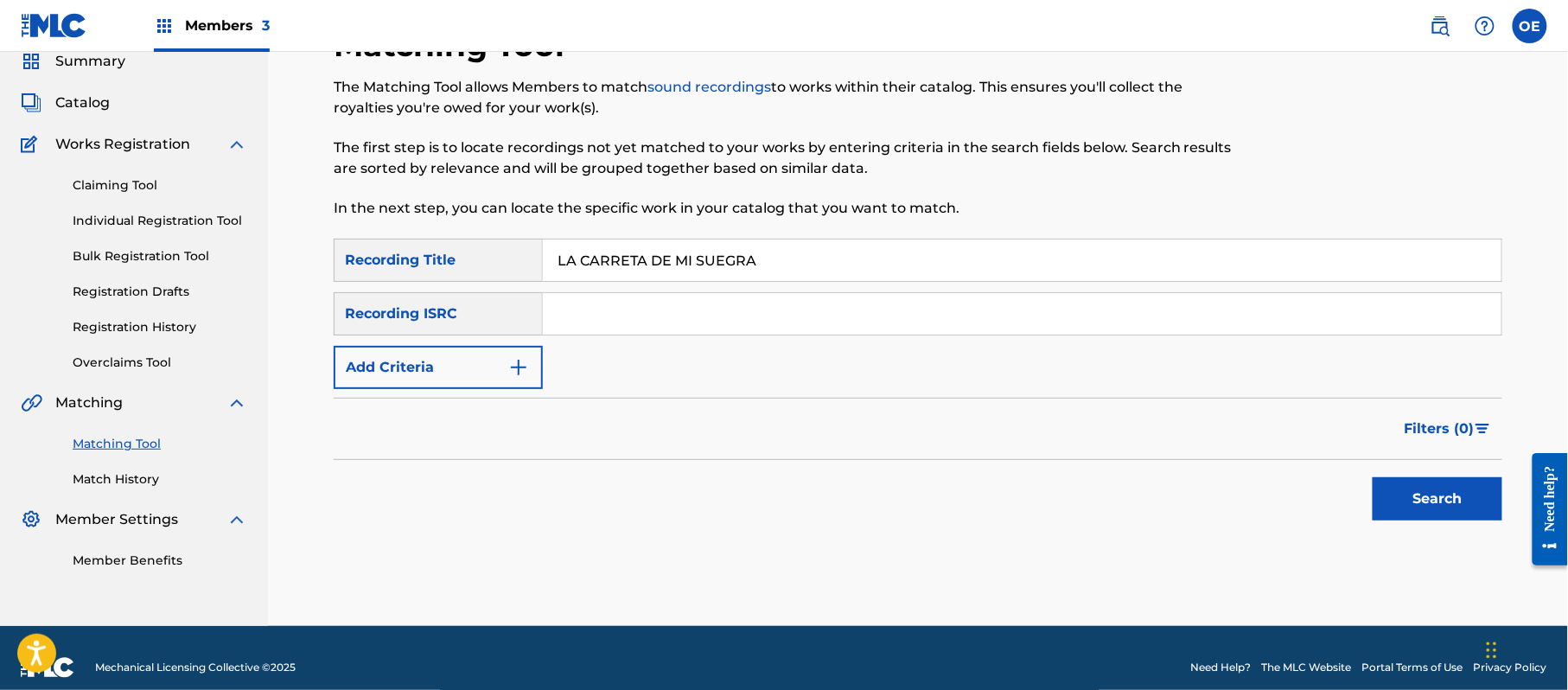
type input "LA CARRETA DE MI SUEGRA"
click at [378, 372] on button "Add Criteria" at bounding box center [439, 366] width 209 height 43
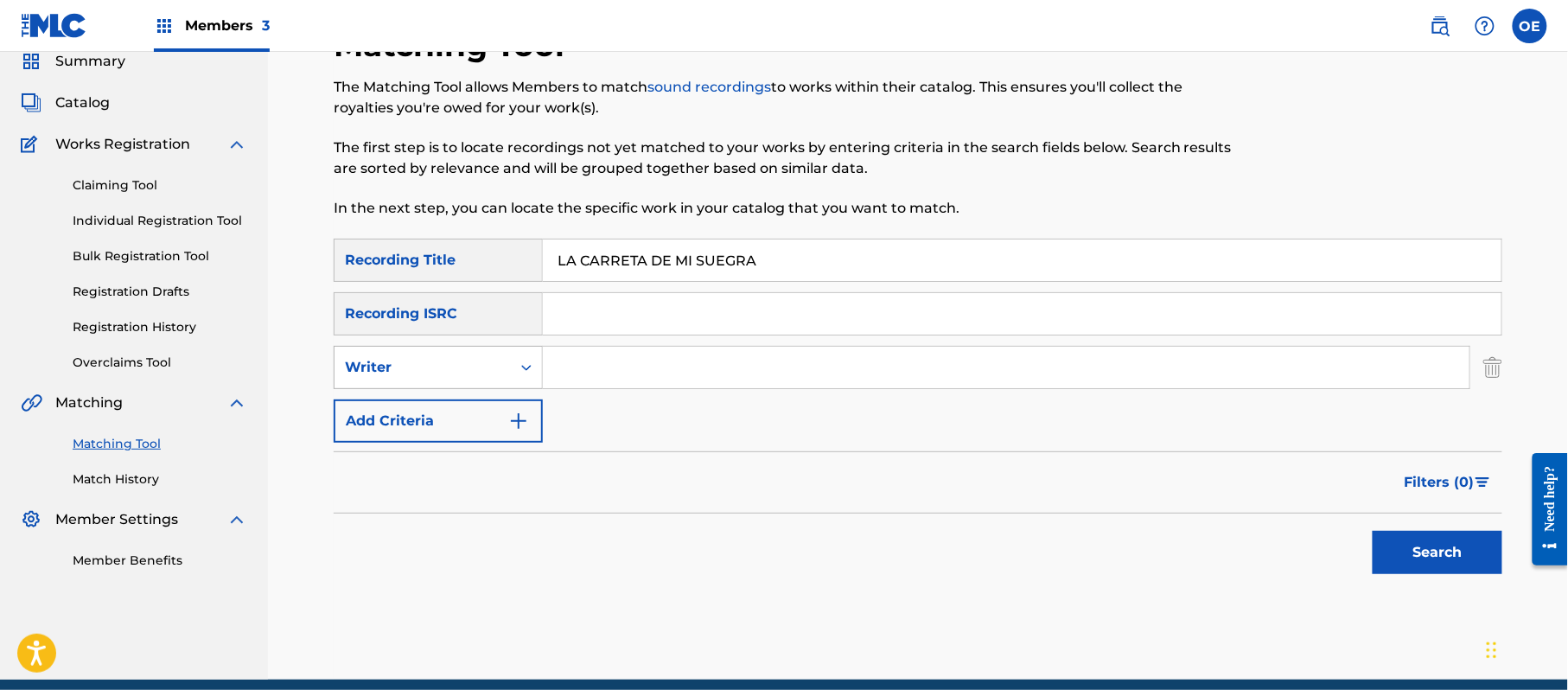
click at [415, 372] on div "Writer" at bounding box center [422, 367] width 156 height 21
drag, startPoint x: 450, startPoint y: 400, endPoint x: 95, endPoint y: 384, distance: 355.4
click at [450, 401] on div "Recording Artist" at bounding box center [439, 410] width 207 height 43
paste input "LA MIGRA"
type input "LA MIGRA"
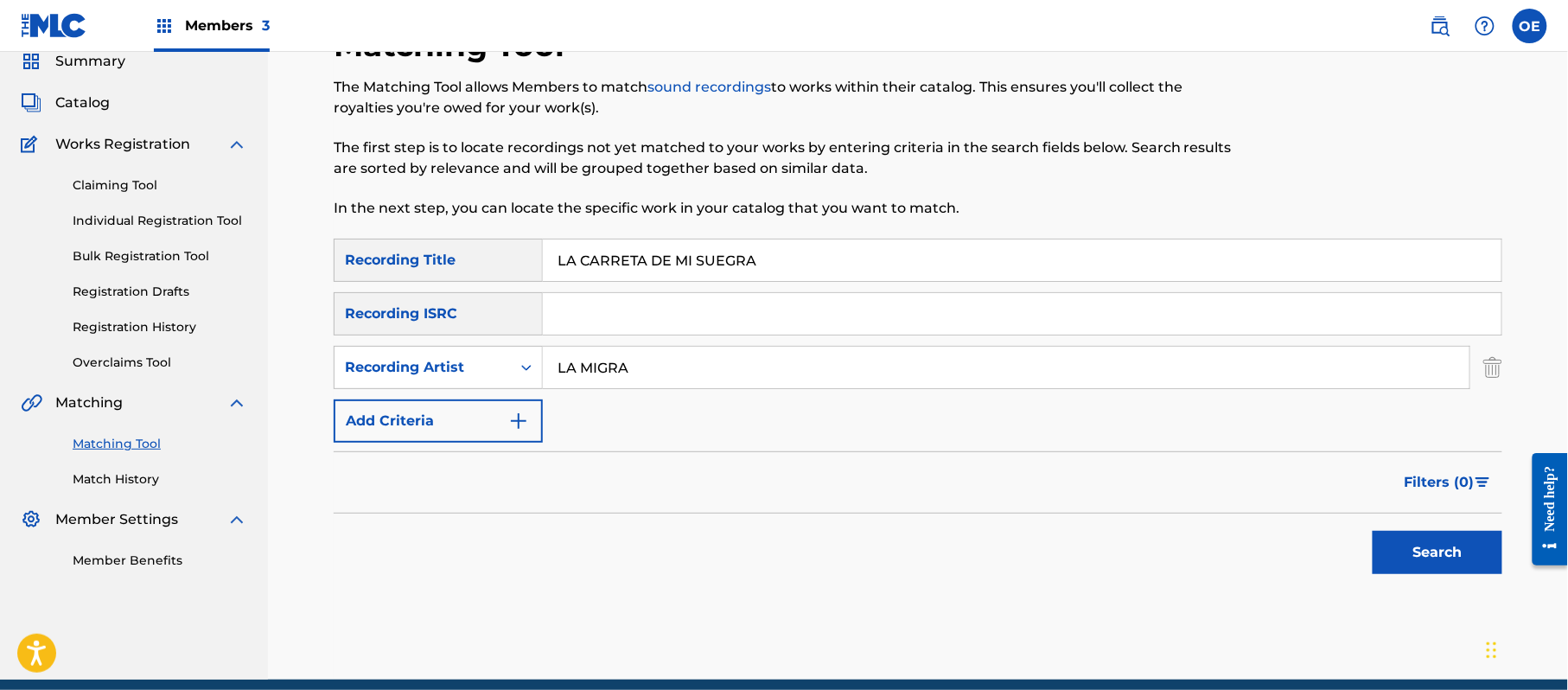
click at [1473, 564] on button "Search" at bounding box center [1437, 552] width 129 height 43
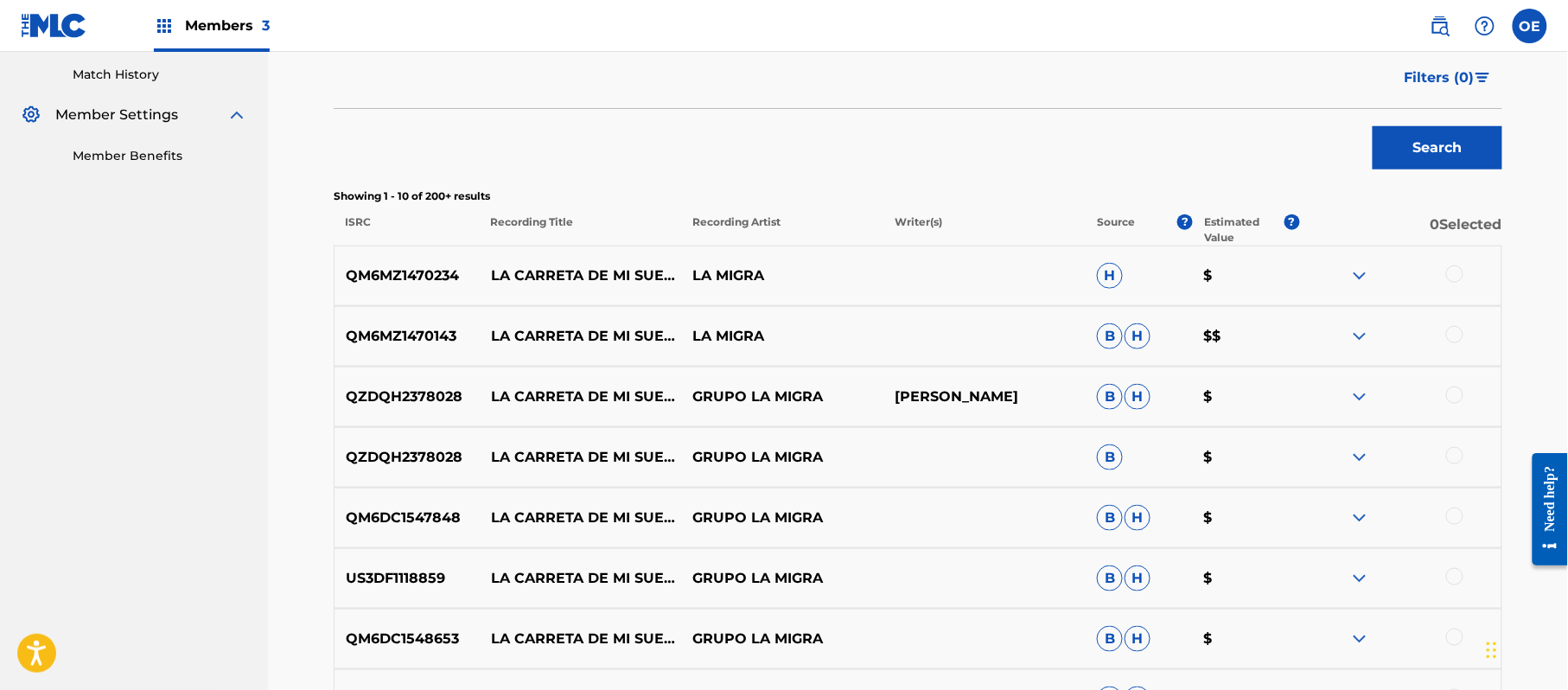
scroll to position [483, 0]
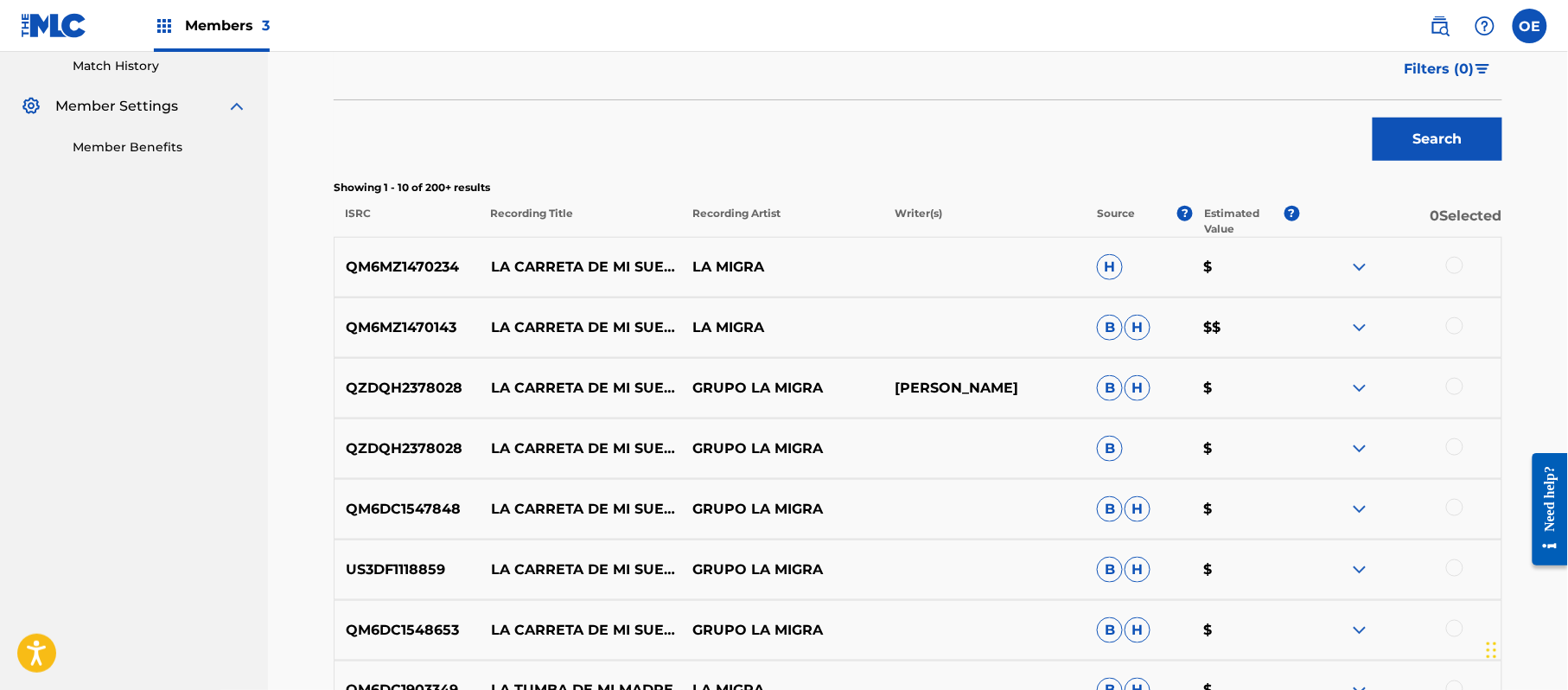
click at [1452, 257] on div at bounding box center [1455, 266] width 17 height 17
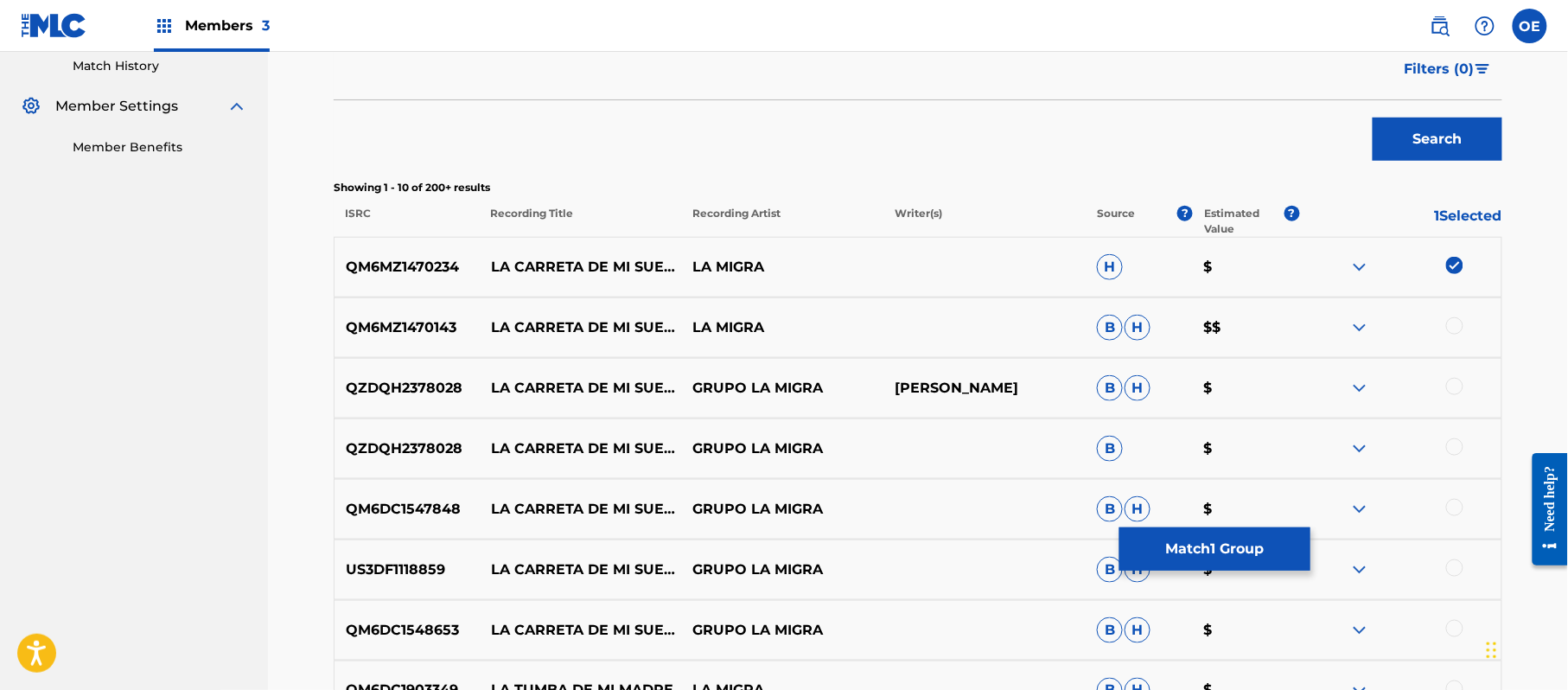
click at [1454, 333] on div at bounding box center [1455, 325] width 17 height 17
click at [1459, 389] on div at bounding box center [1455, 386] width 17 height 17
click at [1459, 444] on div at bounding box center [1455, 447] width 17 height 17
click at [1449, 496] on div "QM6DC1547848 LA CARRETA DE MI SUEGRA GRUPO LA MIGRA B H $" at bounding box center [918, 509] width 1168 height 61
click at [1449, 508] on div at bounding box center [1455, 507] width 17 height 17
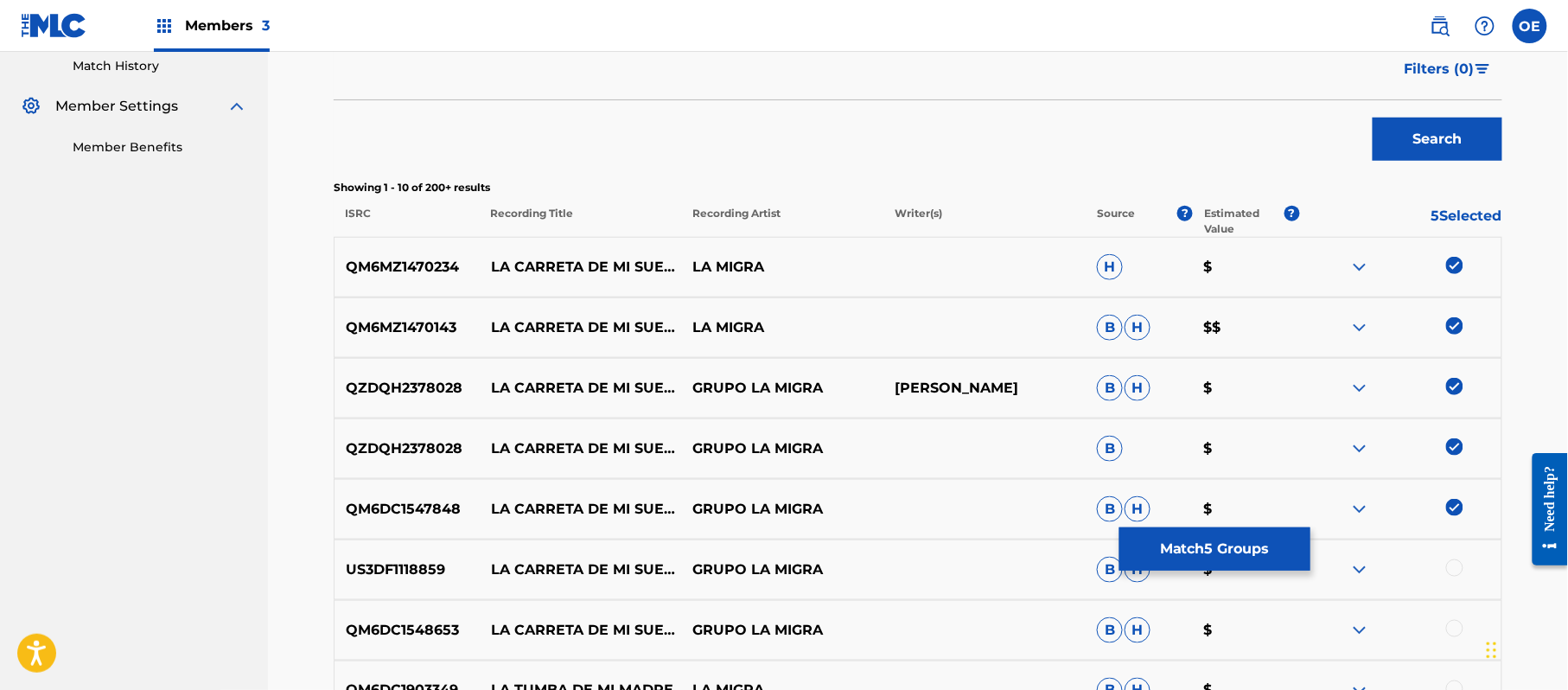
click at [1456, 571] on div at bounding box center [1455, 568] width 17 height 17
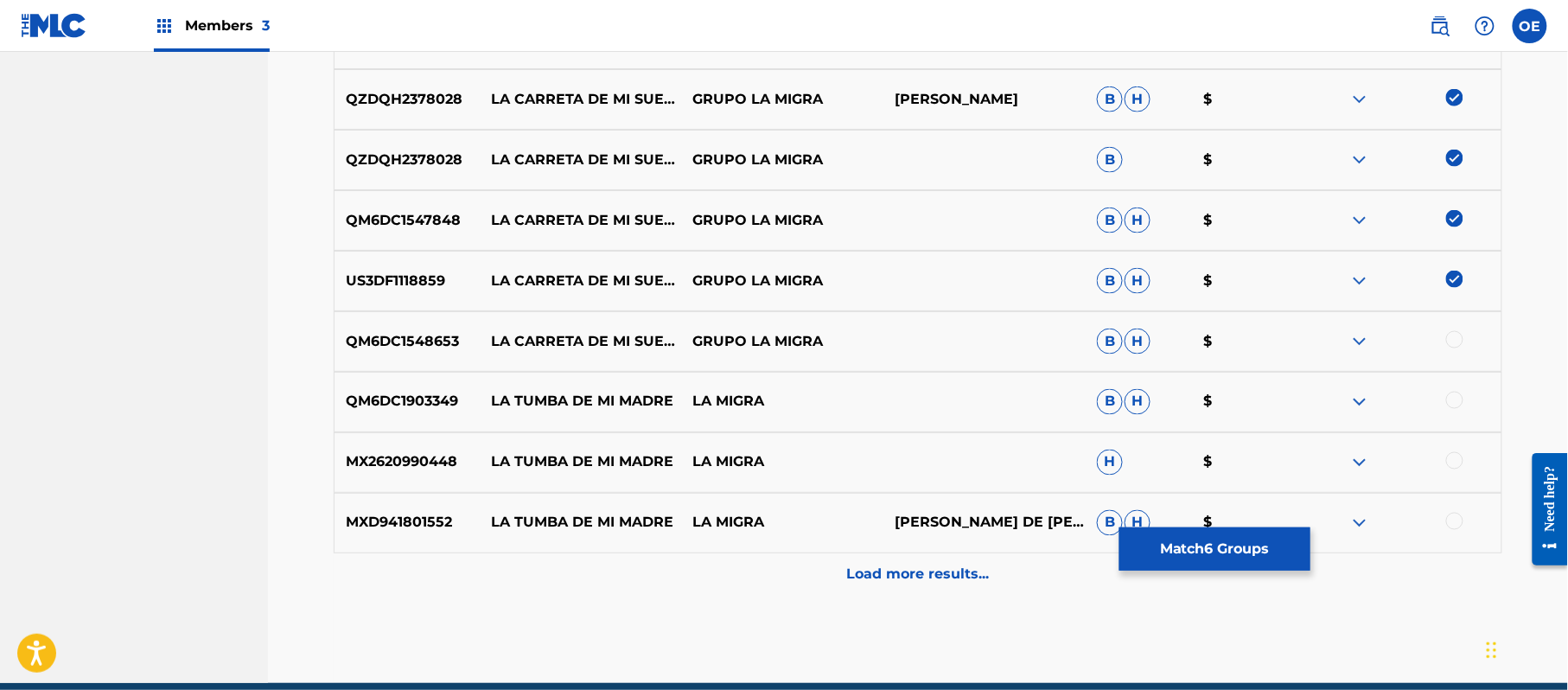
scroll to position [713, 0]
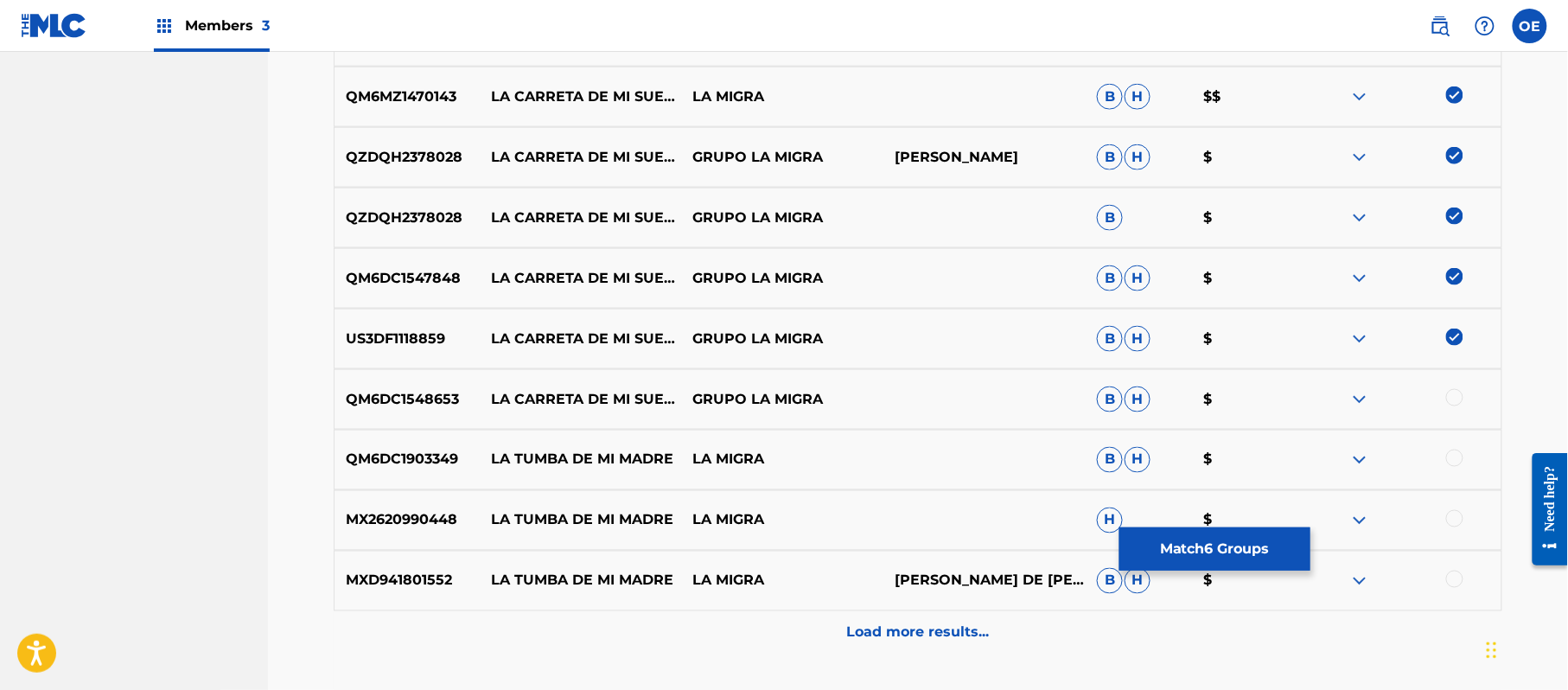
click at [1457, 394] on div at bounding box center [1455, 398] width 17 height 17
click at [1222, 543] on button "Match 7 Groups" at bounding box center [1214, 548] width 191 height 43
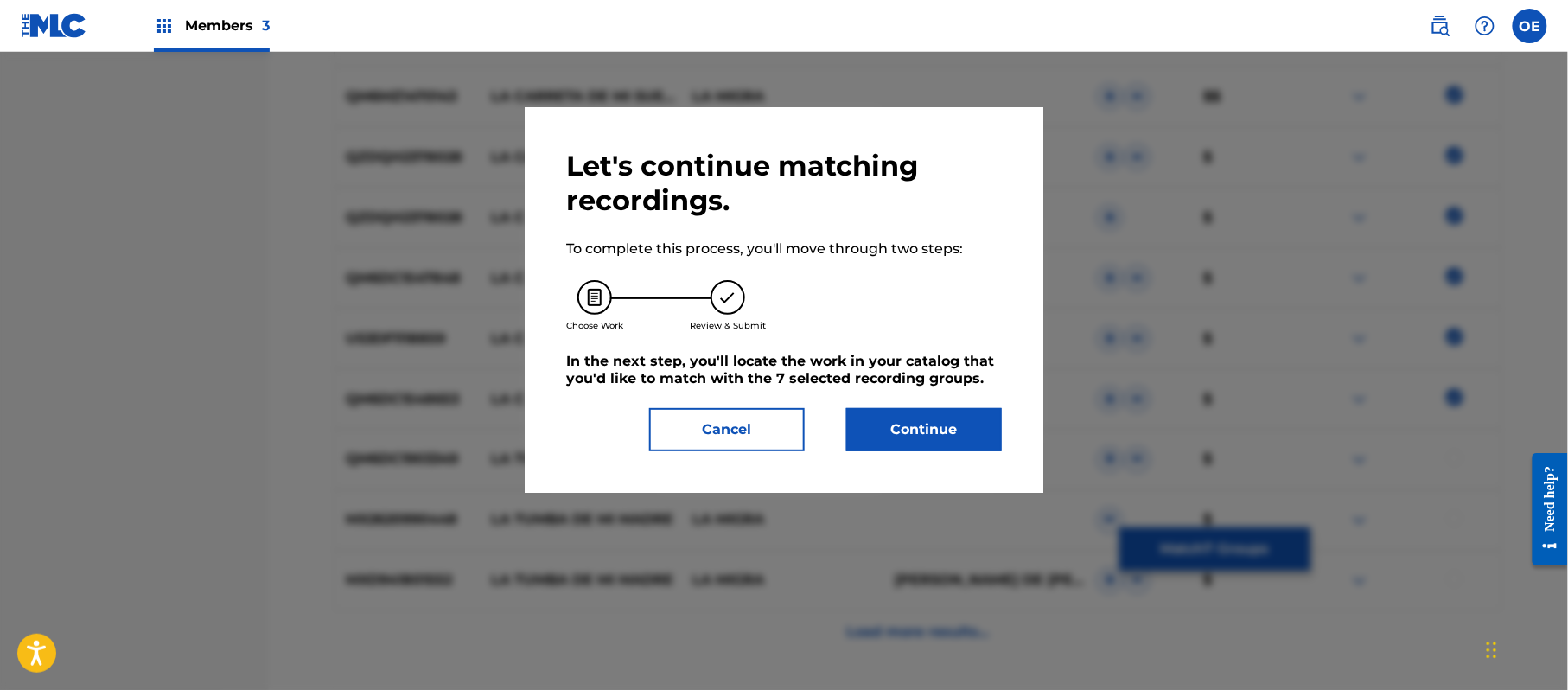
click at [959, 426] on button "Continue" at bounding box center [924, 429] width 156 height 43
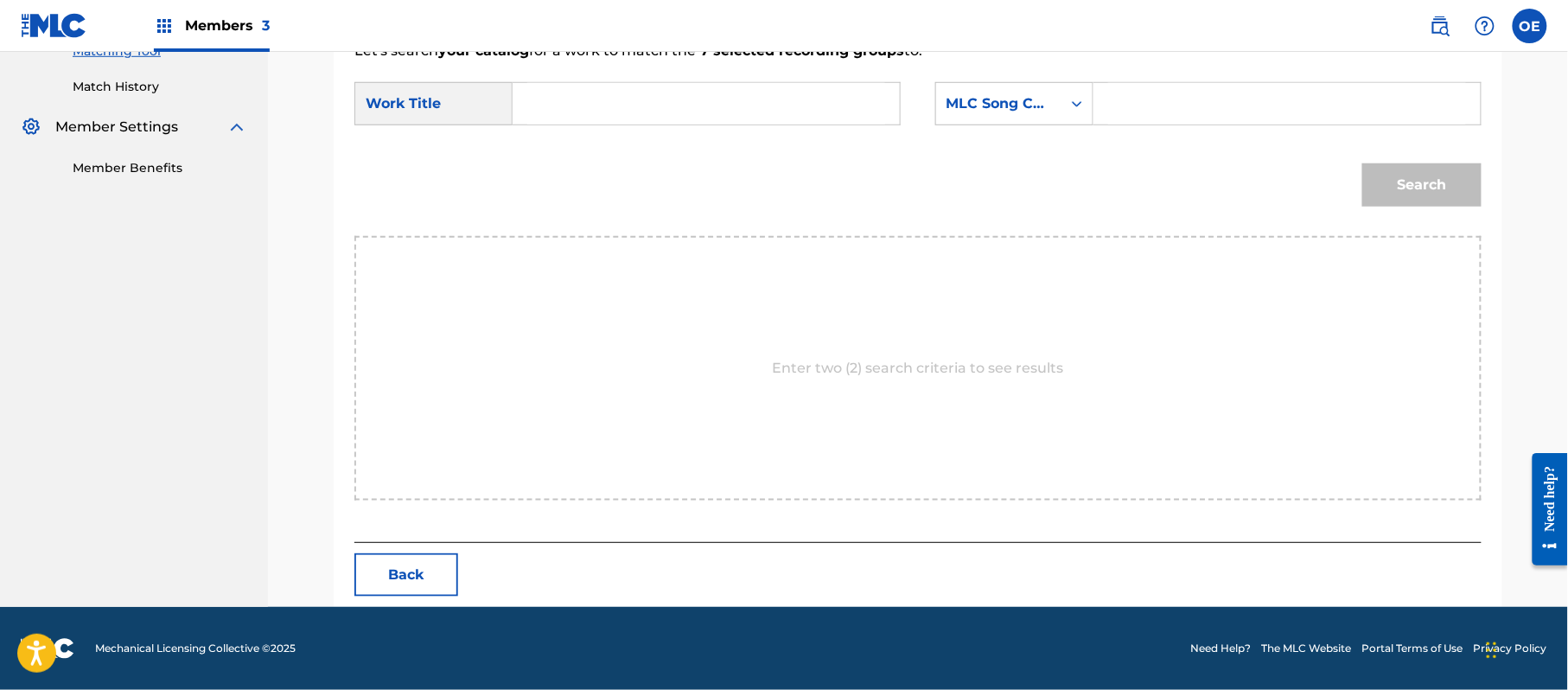
paste input "LA CARRETA DE MI SUEGRA"
type input "LA CARRETA DE MI SUEGRA"
click at [1005, 122] on div "MLC Song Code" at bounding box center [1014, 103] width 158 height 43
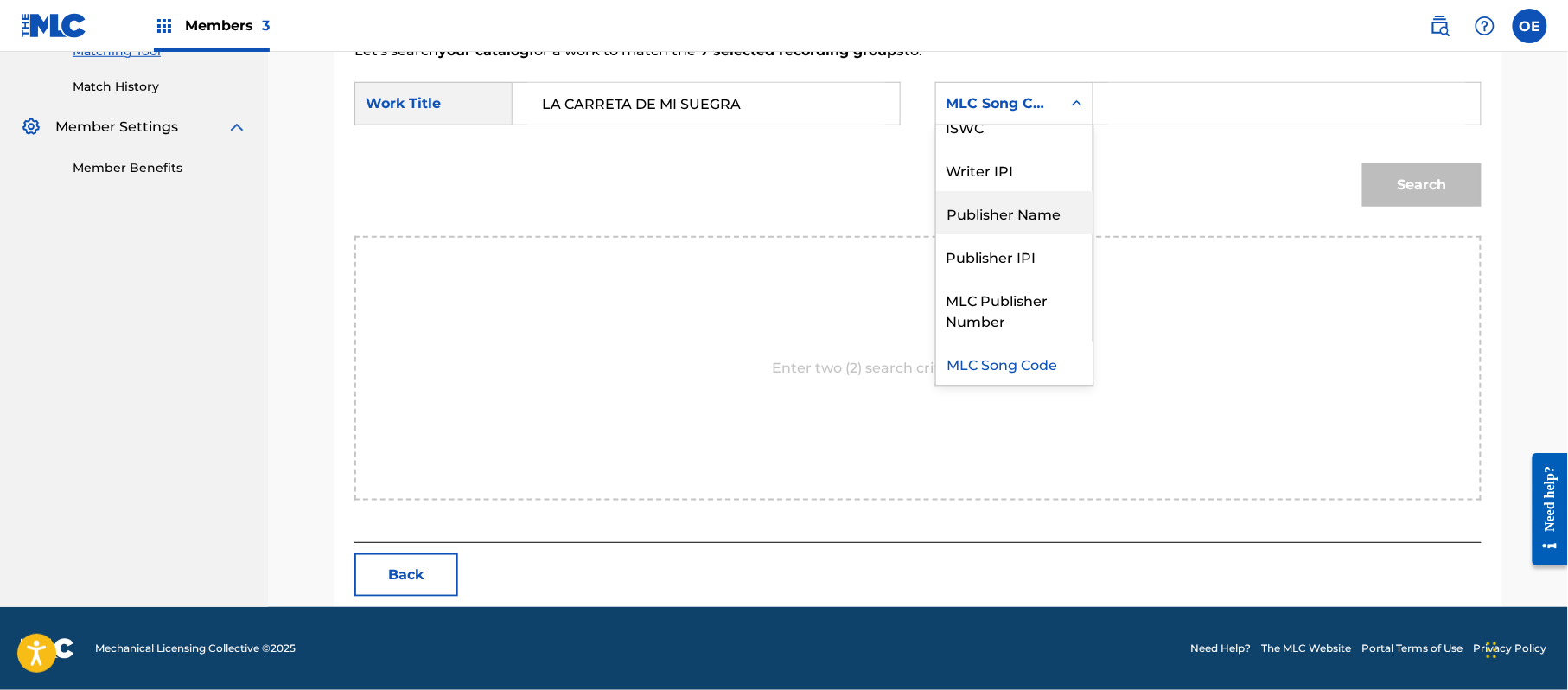
scroll to position [0, 0]
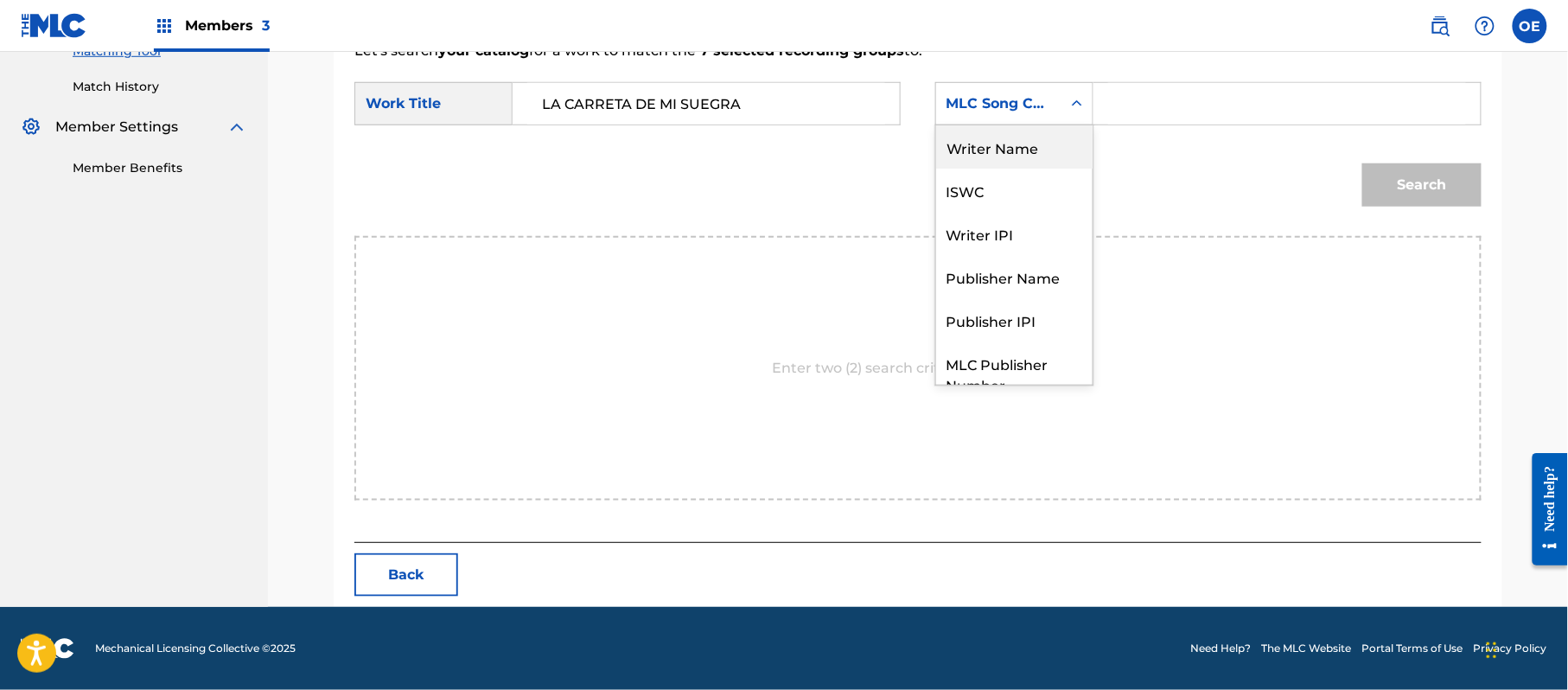
click at [980, 153] on div "Writer Name" at bounding box center [1014, 147] width 156 height 43
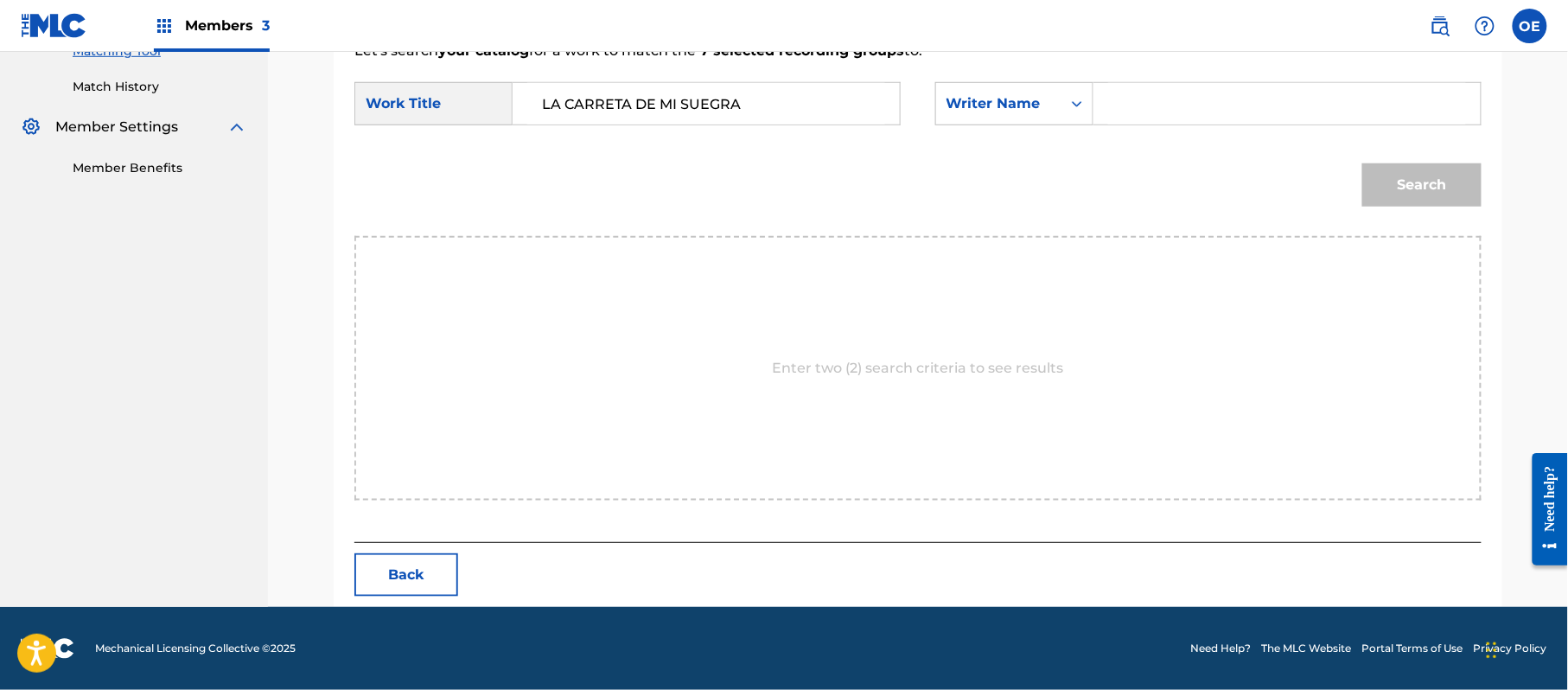
paste input "[PERSON_NAME]"
type input "[PERSON_NAME]"
click at [1424, 199] on button "Search" at bounding box center [1421, 185] width 119 height 43
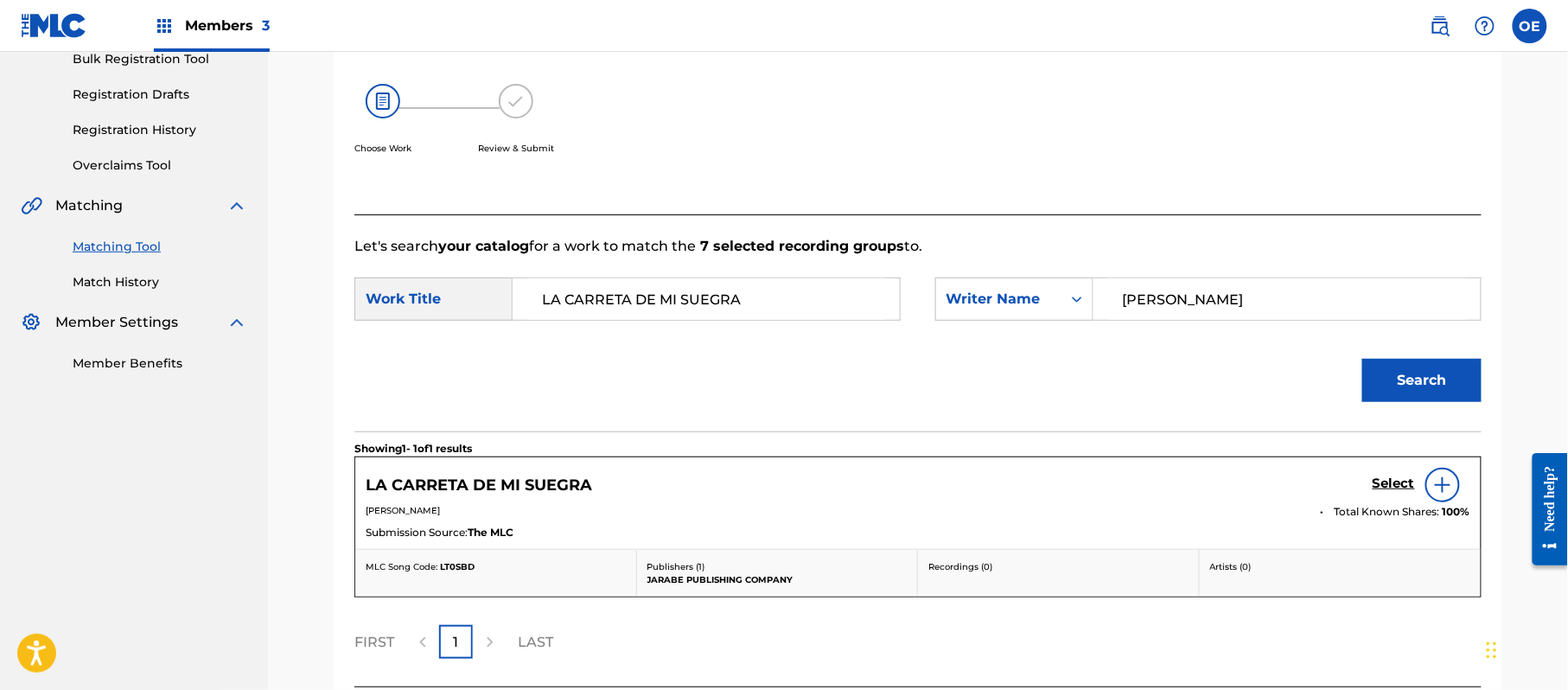
scroll to position [411, 0]
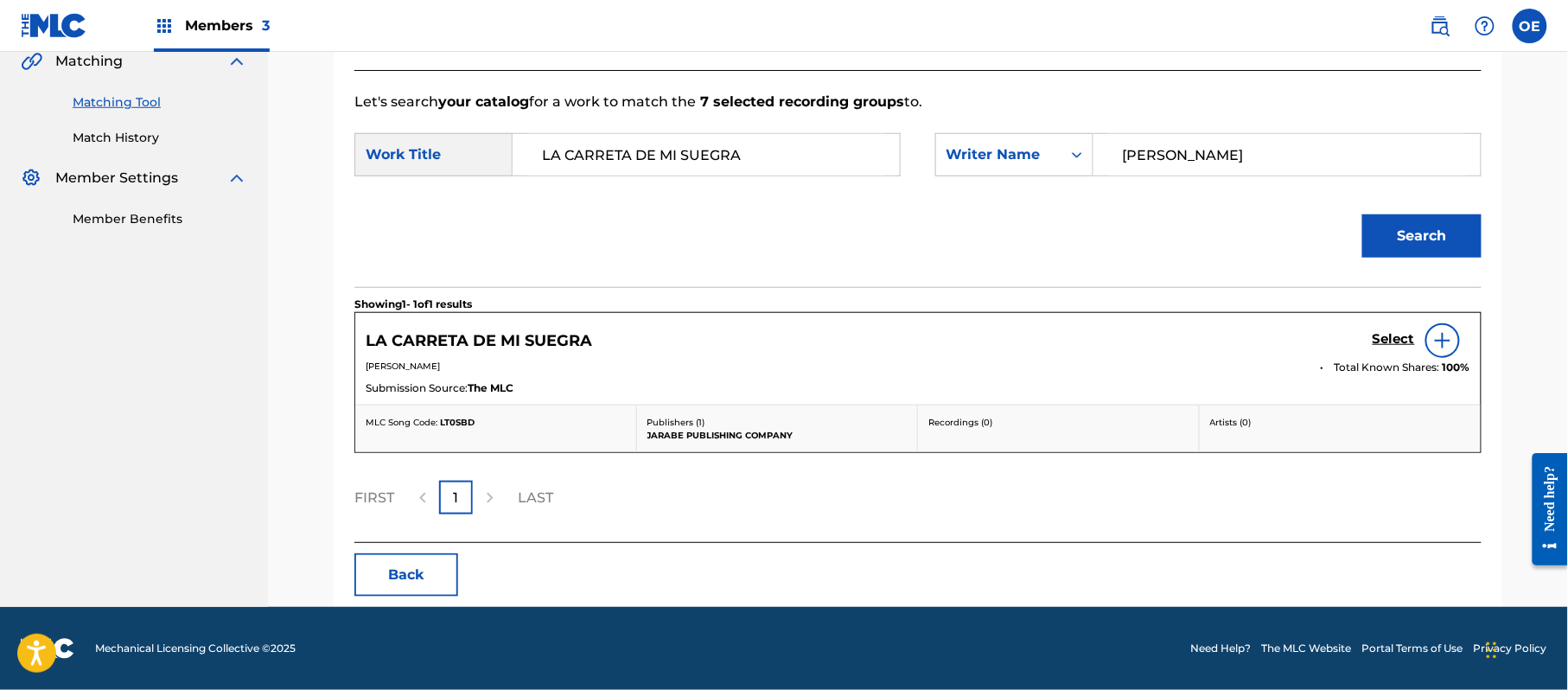
click at [1401, 337] on h5 "Select" at bounding box center [1393, 339] width 43 height 16
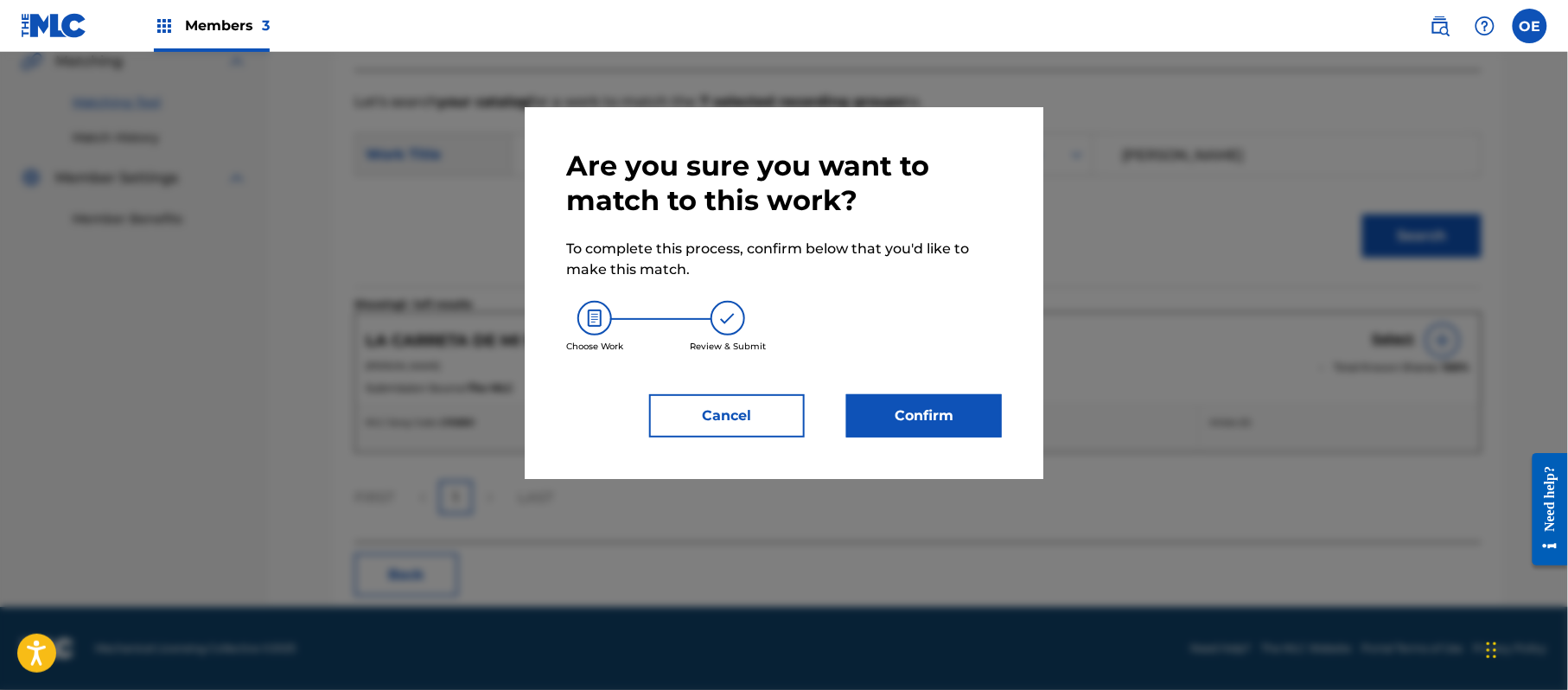
click at [938, 427] on button "Confirm" at bounding box center [924, 415] width 156 height 43
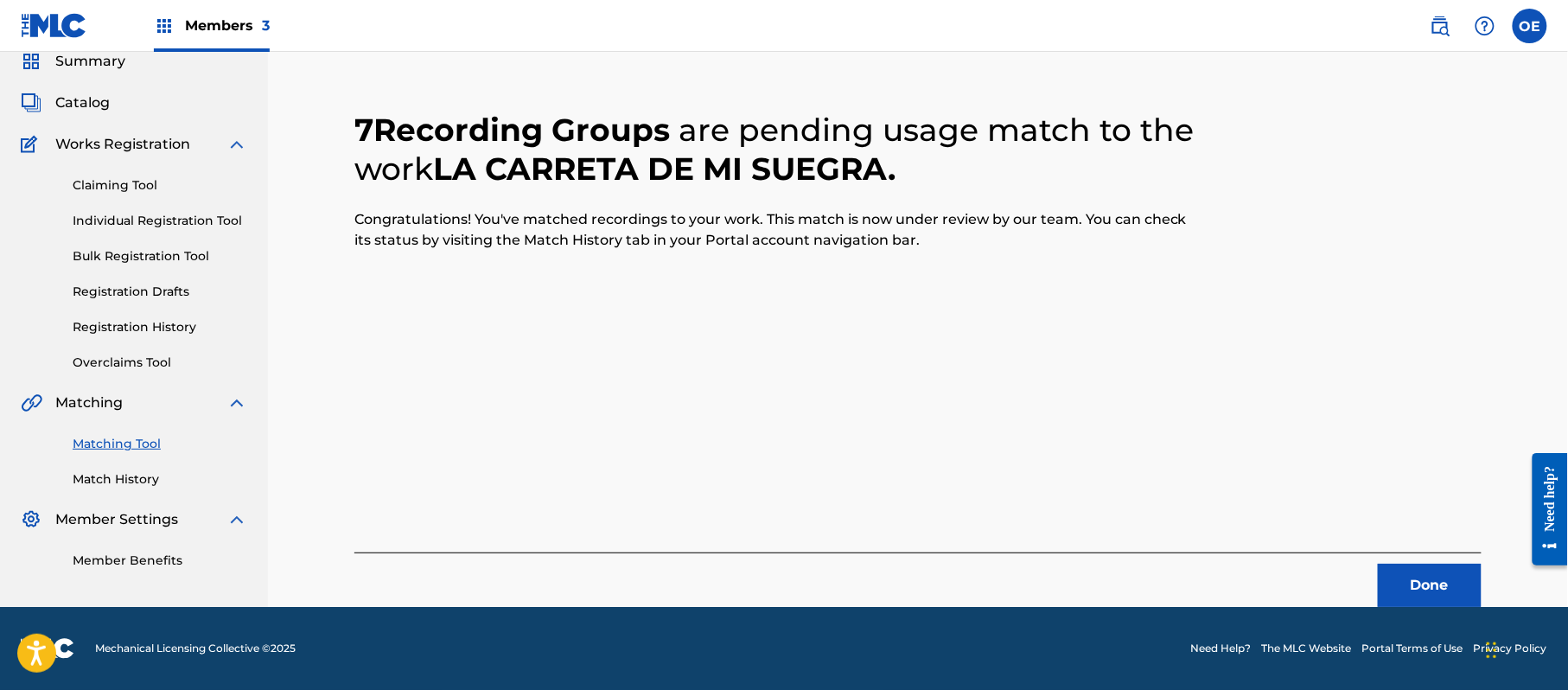
scroll to position [69, 0]
click at [118, 470] on div "Matching Tool Match History" at bounding box center [134, 450] width 226 height 75
click at [118, 474] on link "Match History" at bounding box center [159, 479] width 174 height 18
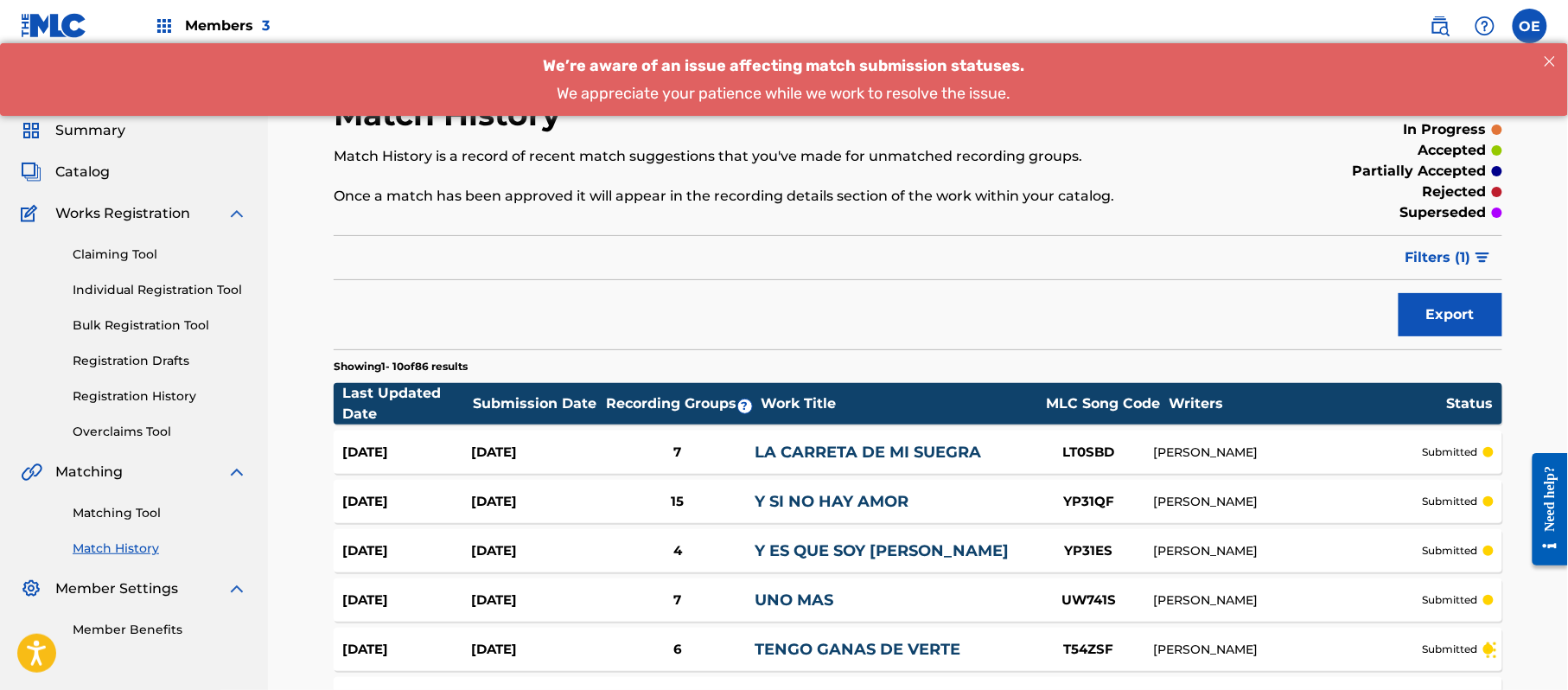
click at [114, 513] on link "Matching Tool" at bounding box center [159, 513] width 174 height 18
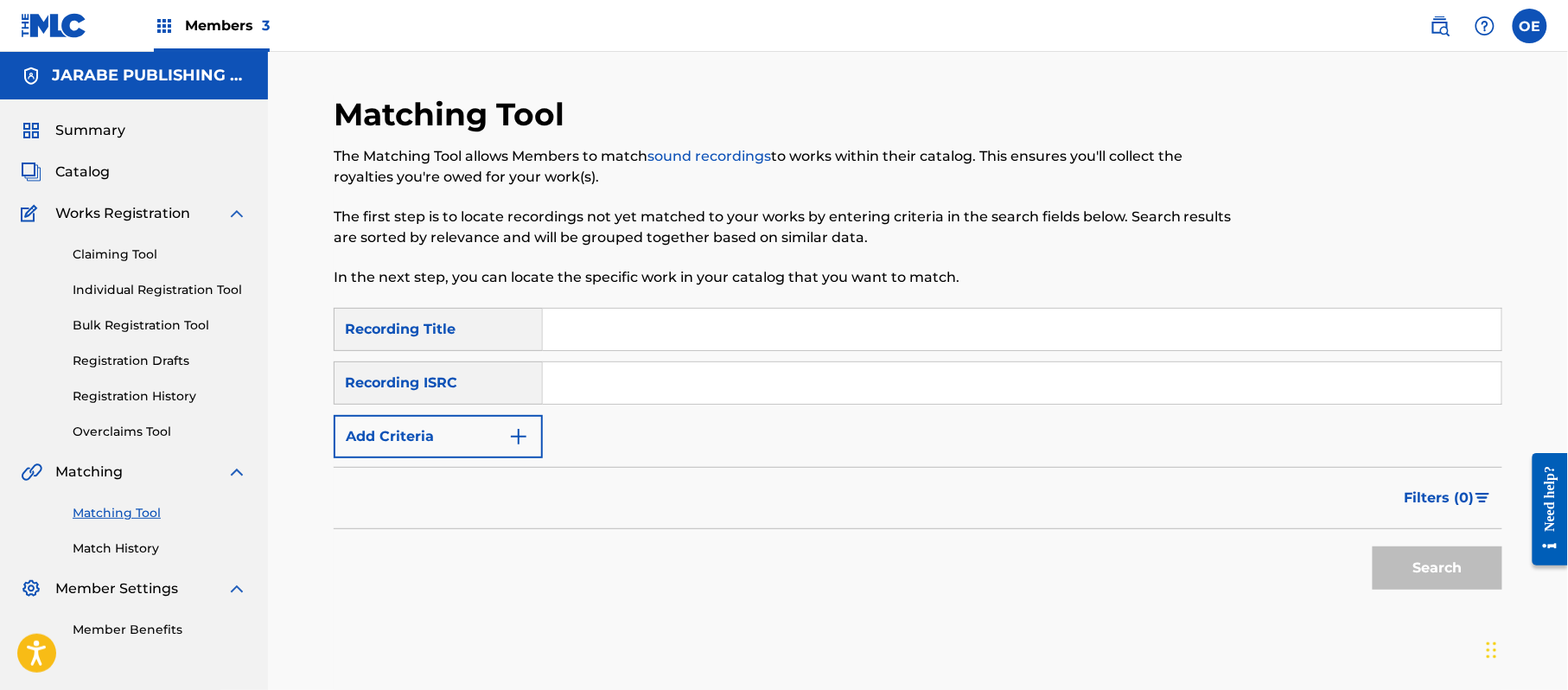
paste input "NO VOY A LLORAR"
type input "NO VOY A LLORAR"
click at [472, 430] on button "Add Criteria" at bounding box center [439, 436] width 209 height 43
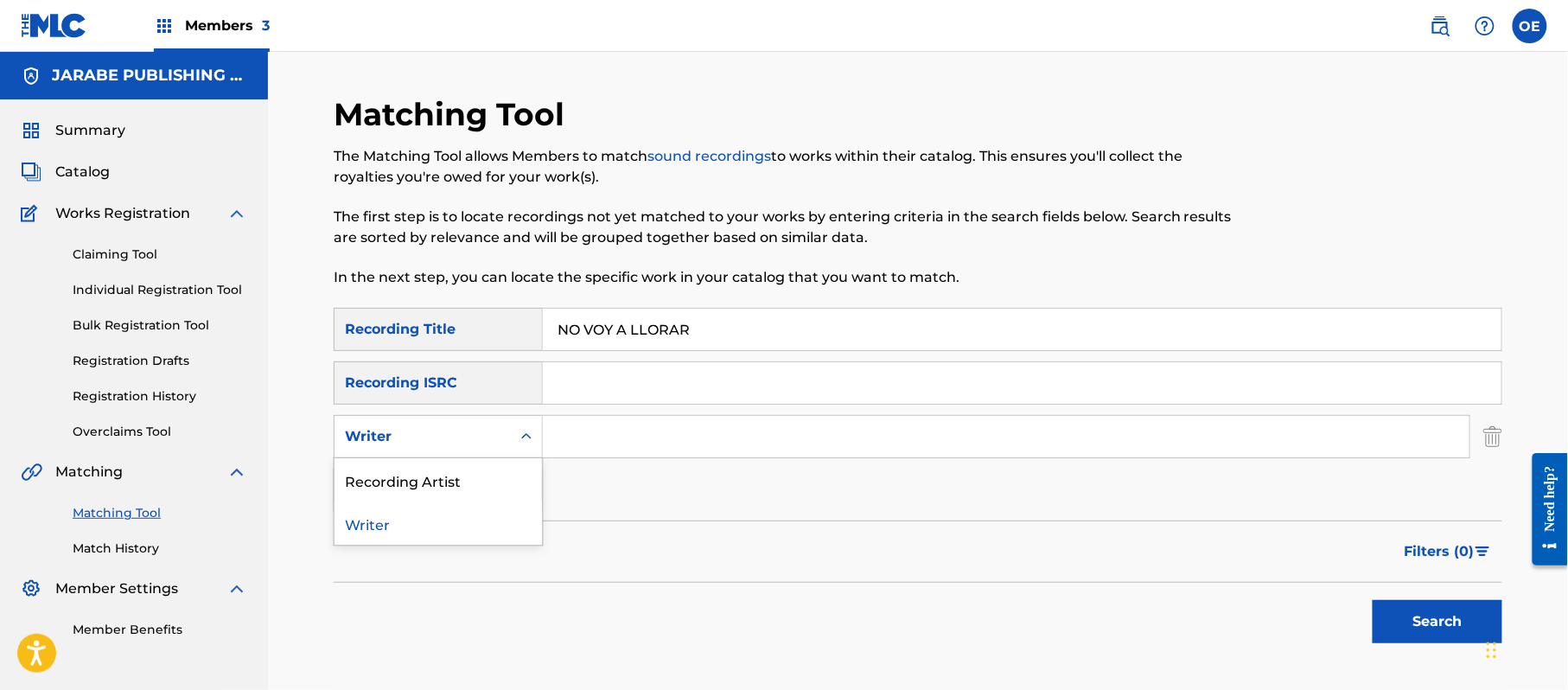
click at [470, 429] on div "Writer" at bounding box center [422, 437] width 156 height 21
click at [487, 467] on div "Recording Artist" at bounding box center [439, 479] width 207 height 43
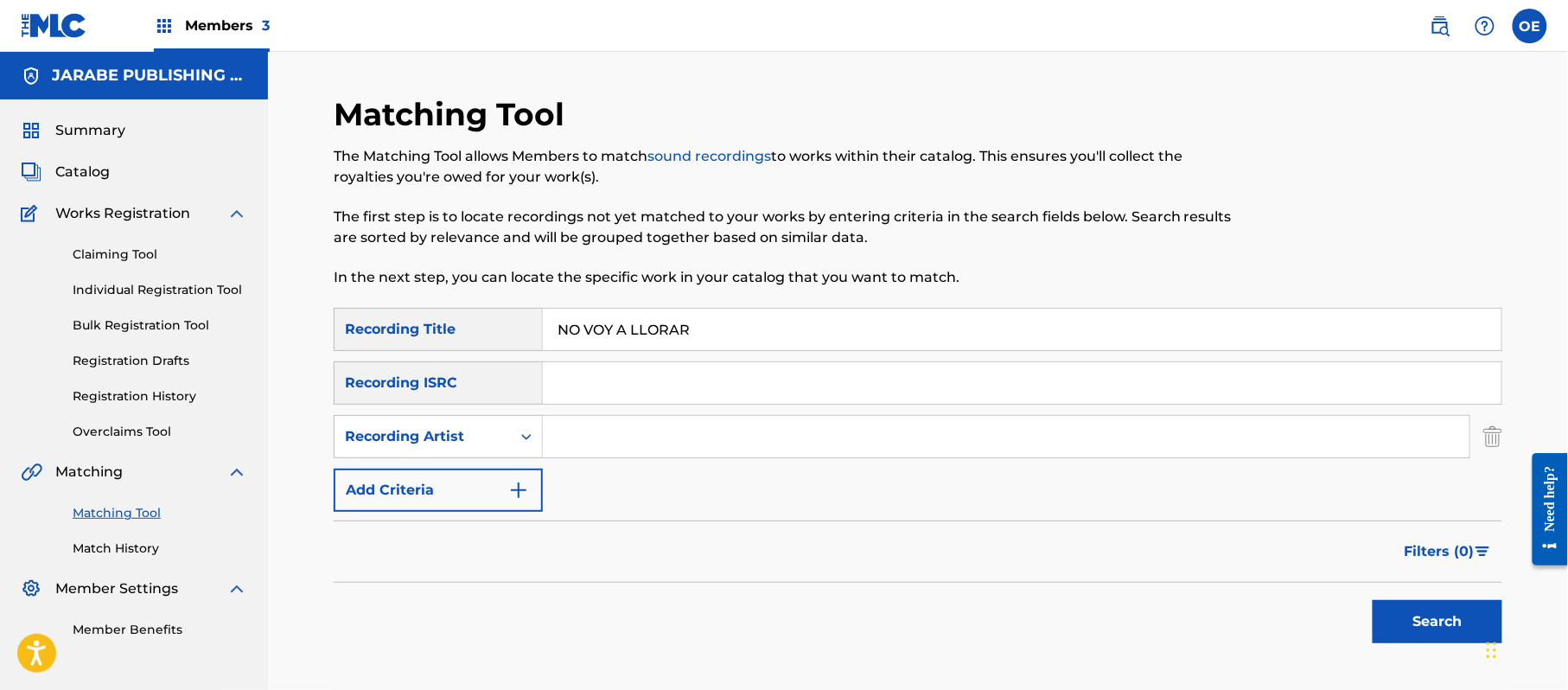
paste input "GRUPO TENAZ"
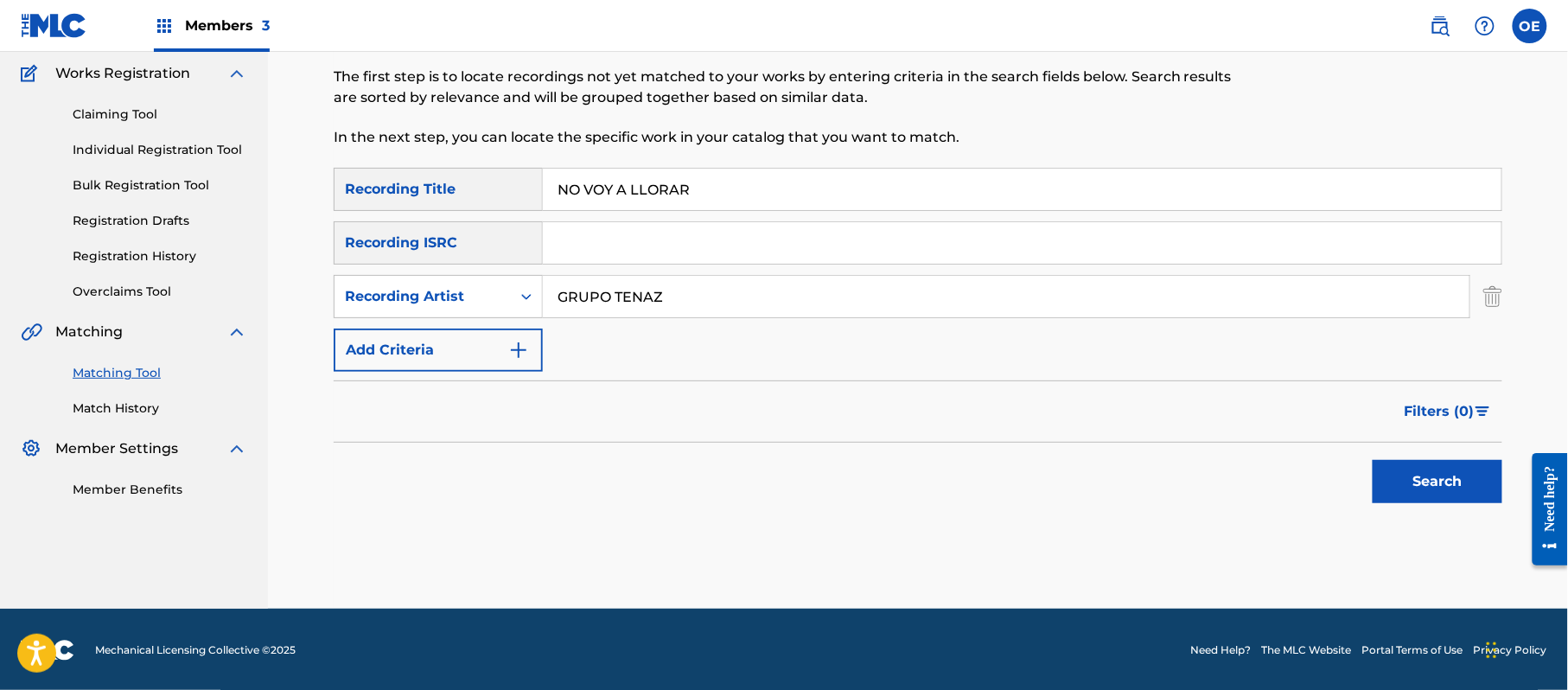
scroll to position [142, 0]
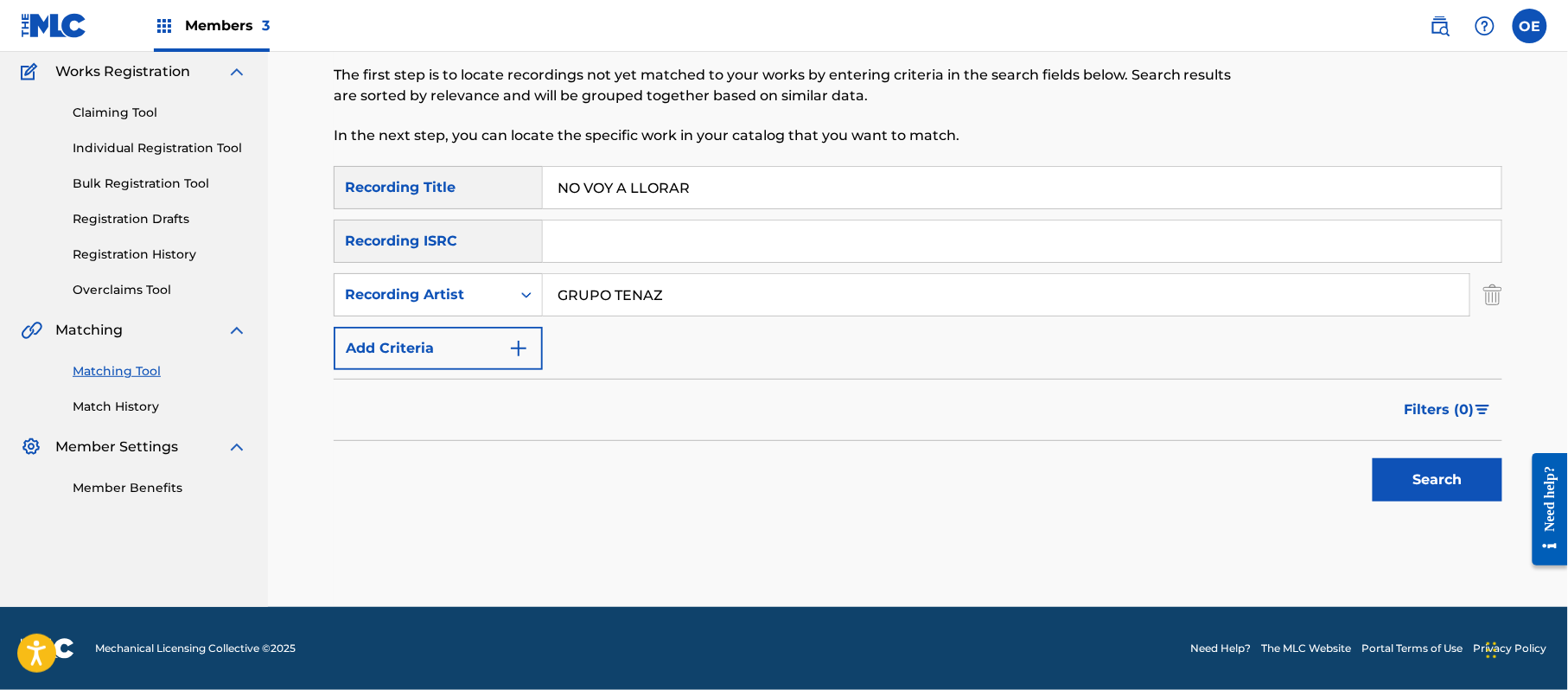
type input "GRUPO TENAZ"
click at [1399, 475] on button "Search" at bounding box center [1437, 479] width 129 height 43
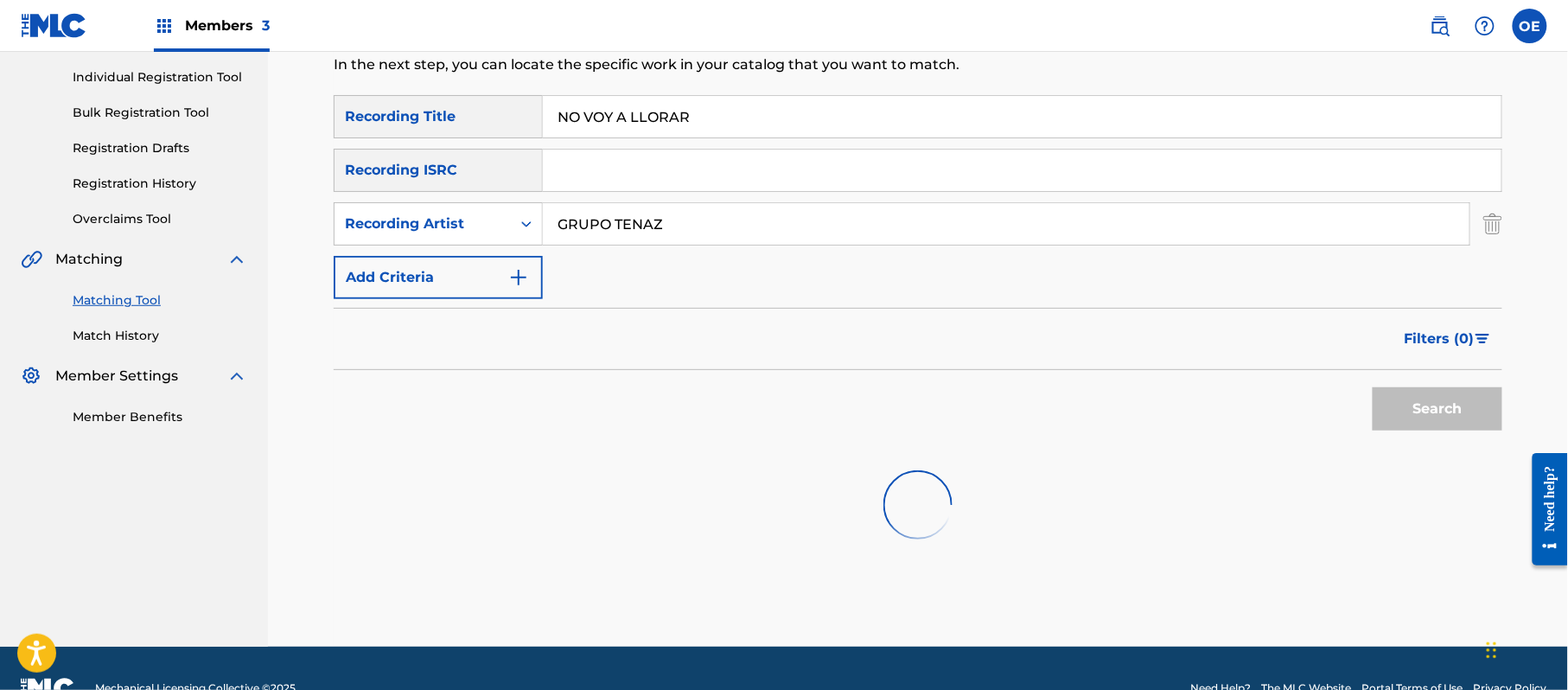
scroll to position [252, 0]
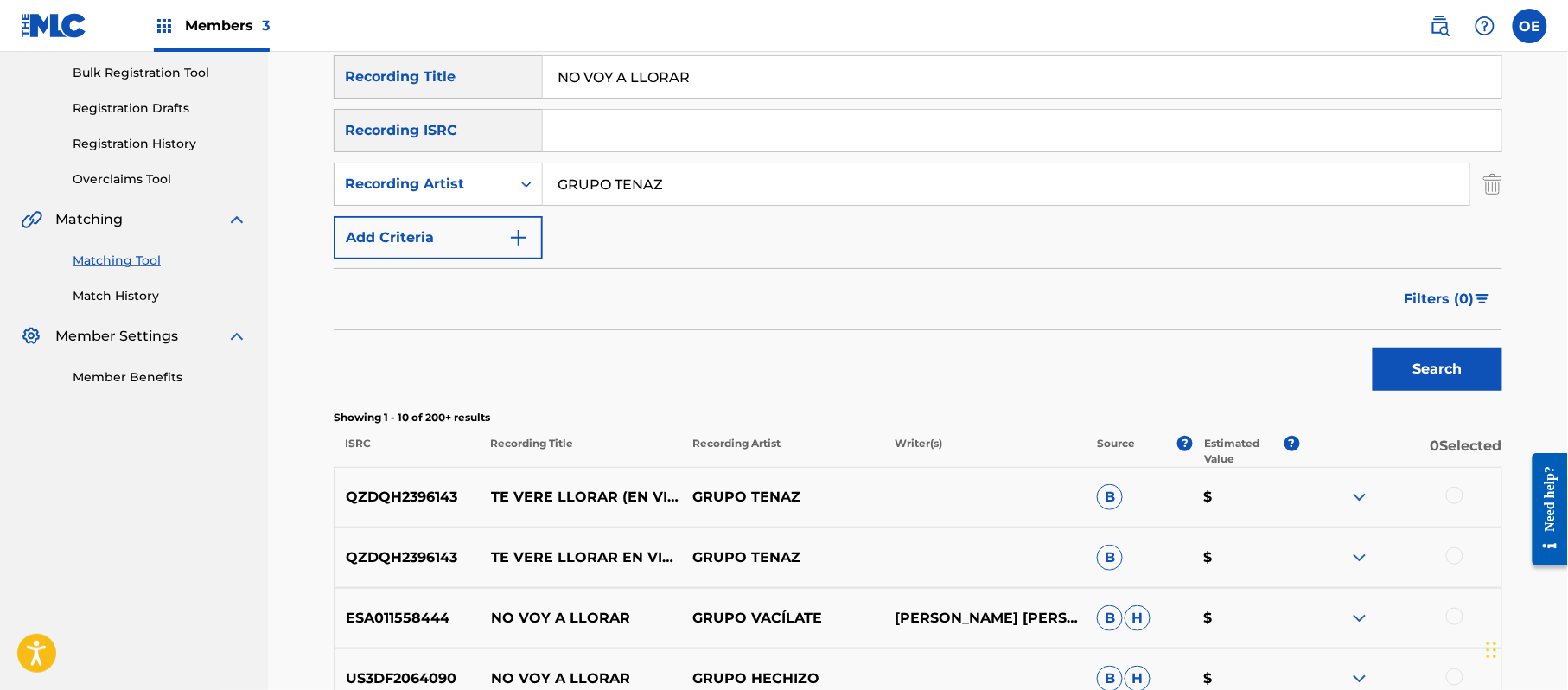
drag, startPoint x: 748, startPoint y: 80, endPoint x: 465, endPoint y: 89, distance: 283.1
click at [465, 89] on div "SearchWithCriteria0782ace1-59c9-45dc-87c1-ec14ac65e8f0 Recording Title NO VOY A…" at bounding box center [918, 76] width 1168 height 43
paste input "EL HOLGAZAN"
type input "EL HOLGAZAN"
click at [1470, 349] on button "Search" at bounding box center [1437, 368] width 129 height 43
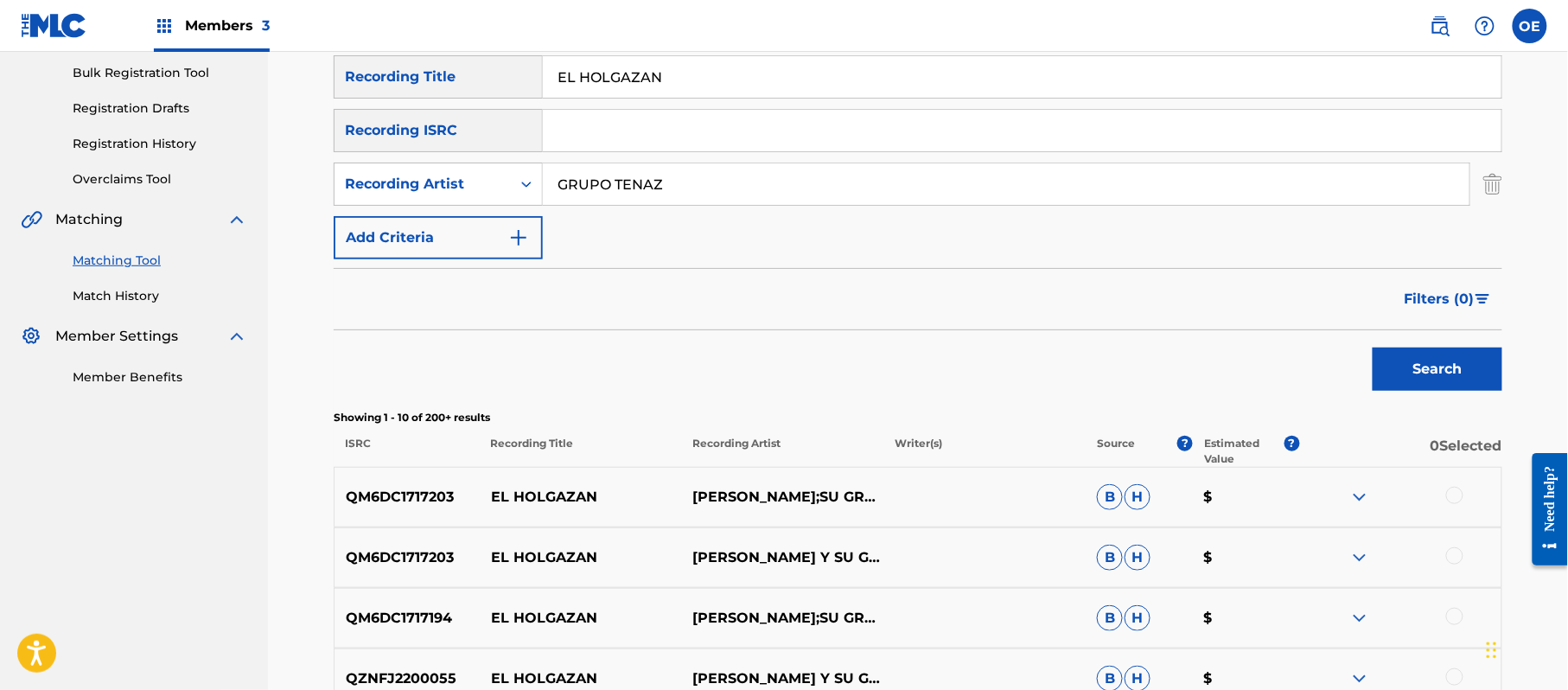
drag, startPoint x: 719, startPoint y: 184, endPoint x: 328, endPoint y: 212, distance: 392.0
click at [334, 212] on div "SearchWithCriteria0782ace1-59c9-45dc-87c1-ec14ac65e8f0 Recording Title EL HOLGA…" at bounding box center [918, 157] width 1168 height 204
paste input "BANDA LA BUFA"
type input "BANDA LA BUFA"
click at [1416, 361] on button "Search" at bounding box center [1437, 368] width 129 height 43
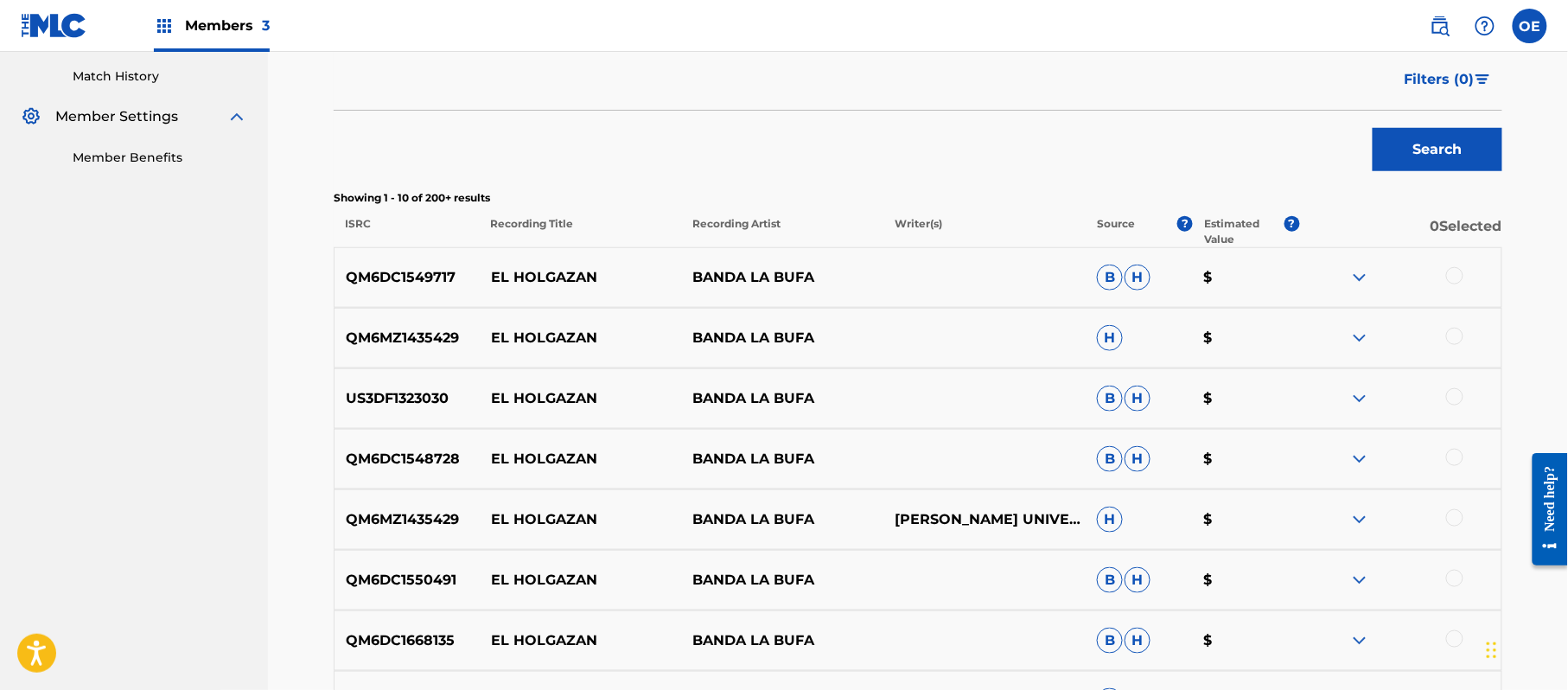
scroll to position [483, 0]
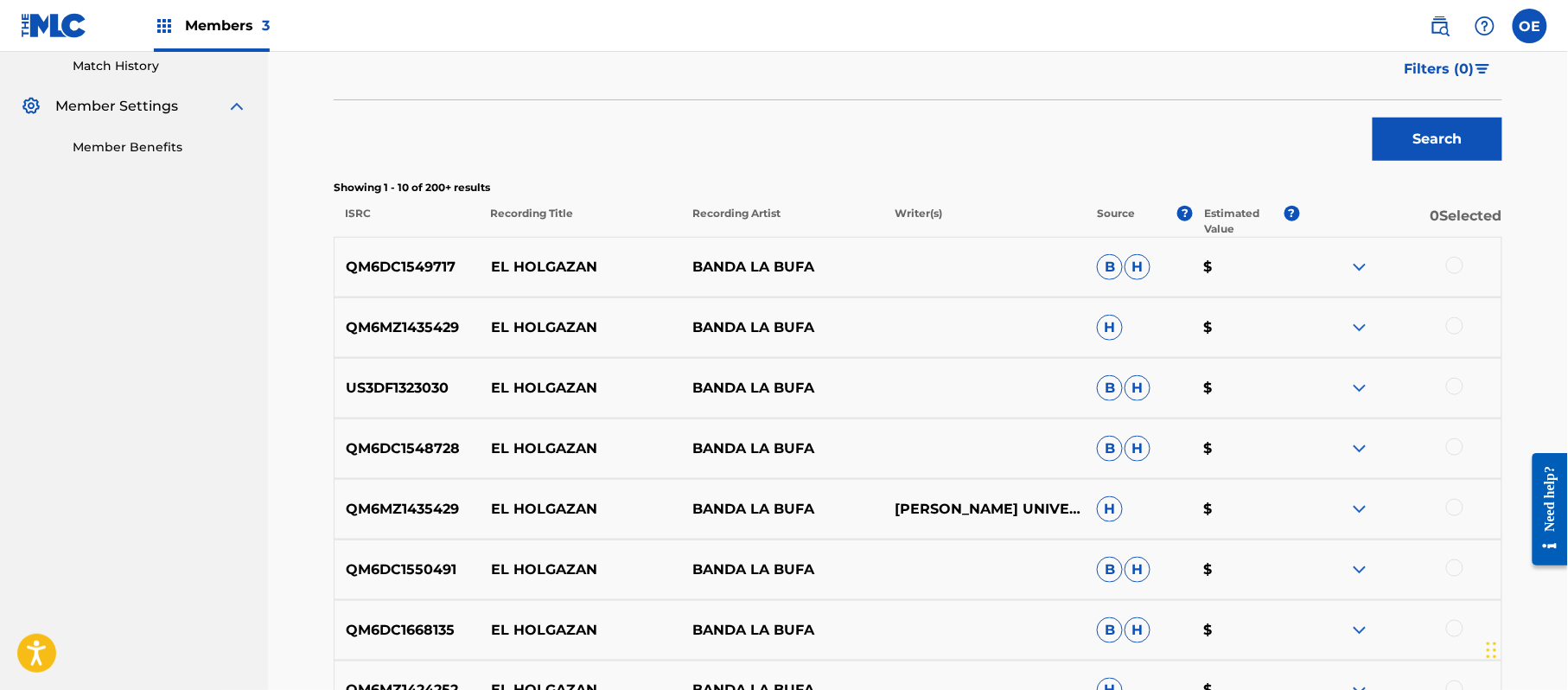
click at [1458, 260] on div at bounding box center [1455, 266] width 17 height 17
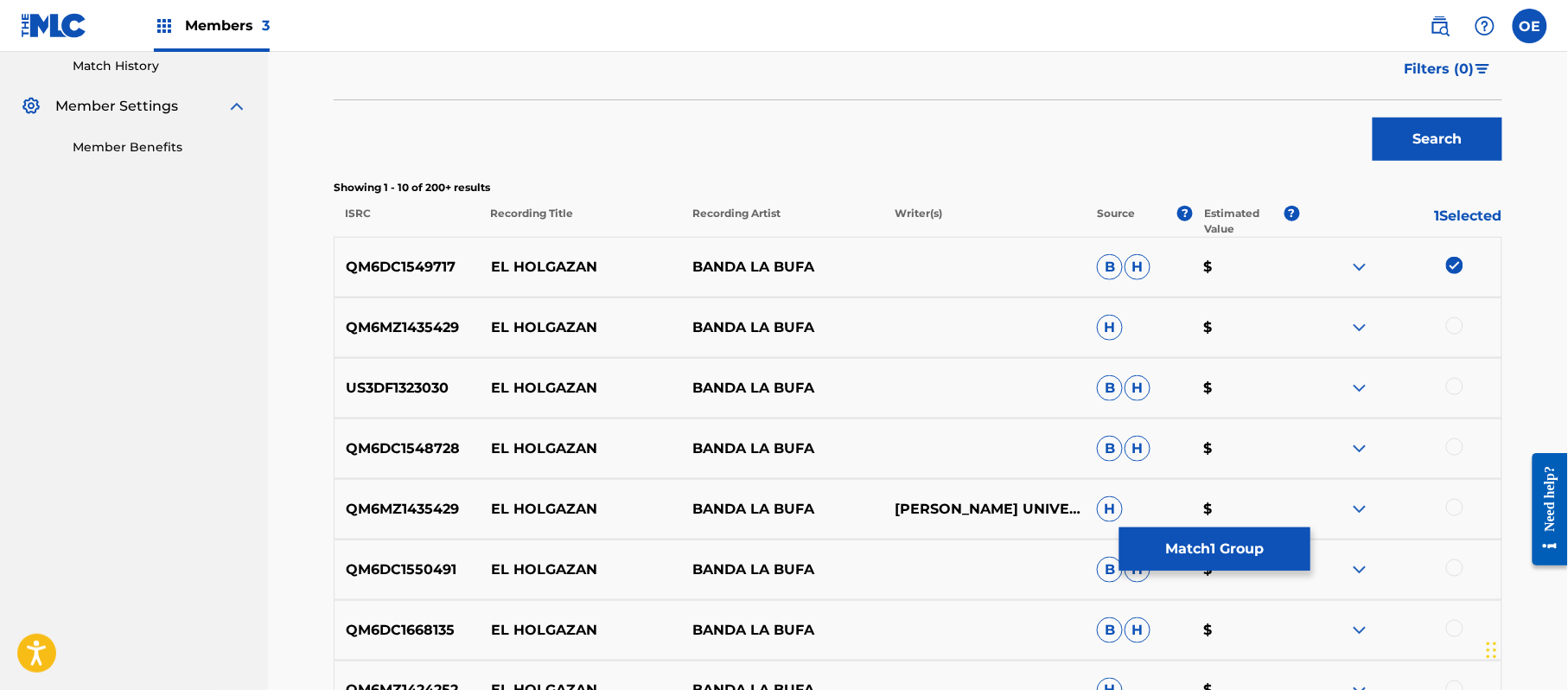
click at [1458, 319] on div at bounding box center [1455, 325] width 17 height 17
click at [1447, 384] on div at bounding box center [1455, 386] width 17 height 17
click at [1456, 454] on div at bounding box center [1455, 447] width 17 height 17
click at [1453, 515] on div at bounding box center [1455, 507] width 17 height 17
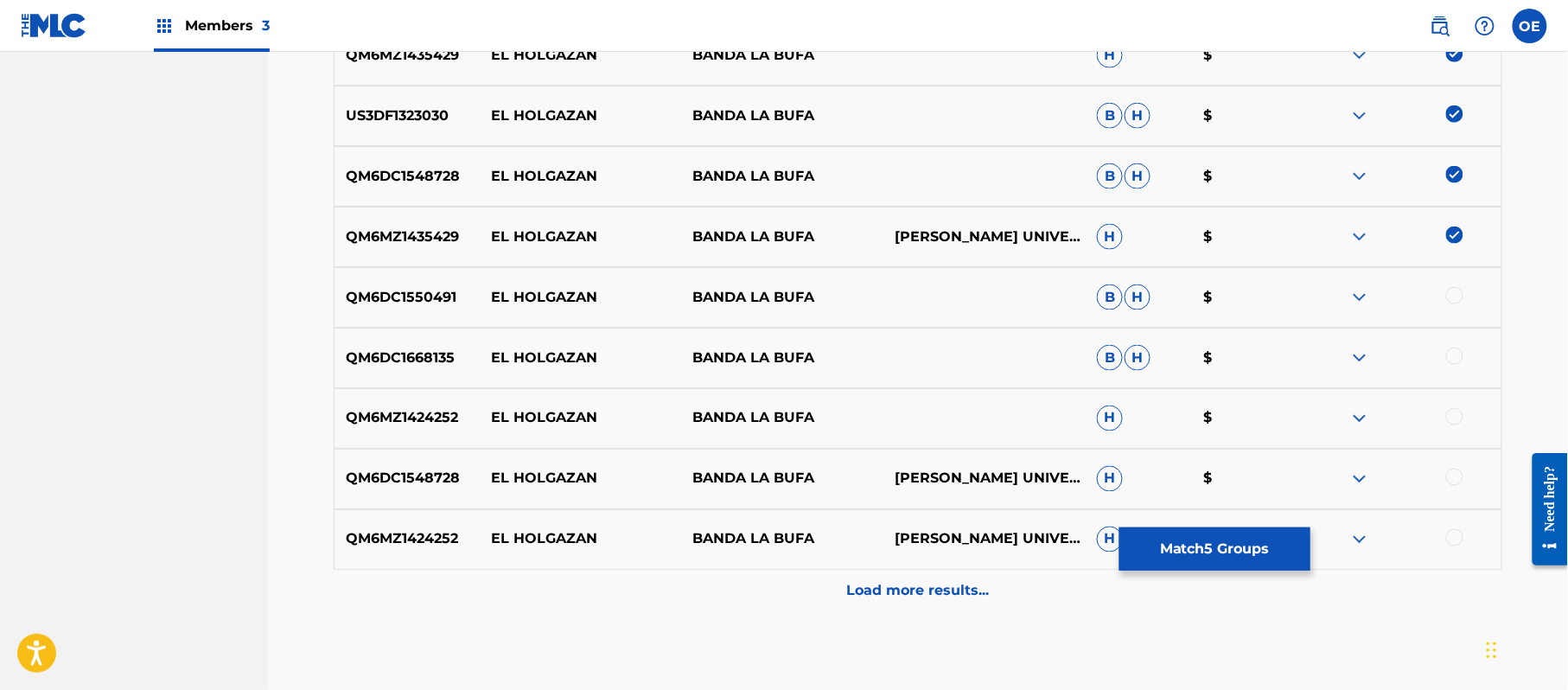
scroll to position [713, 0]
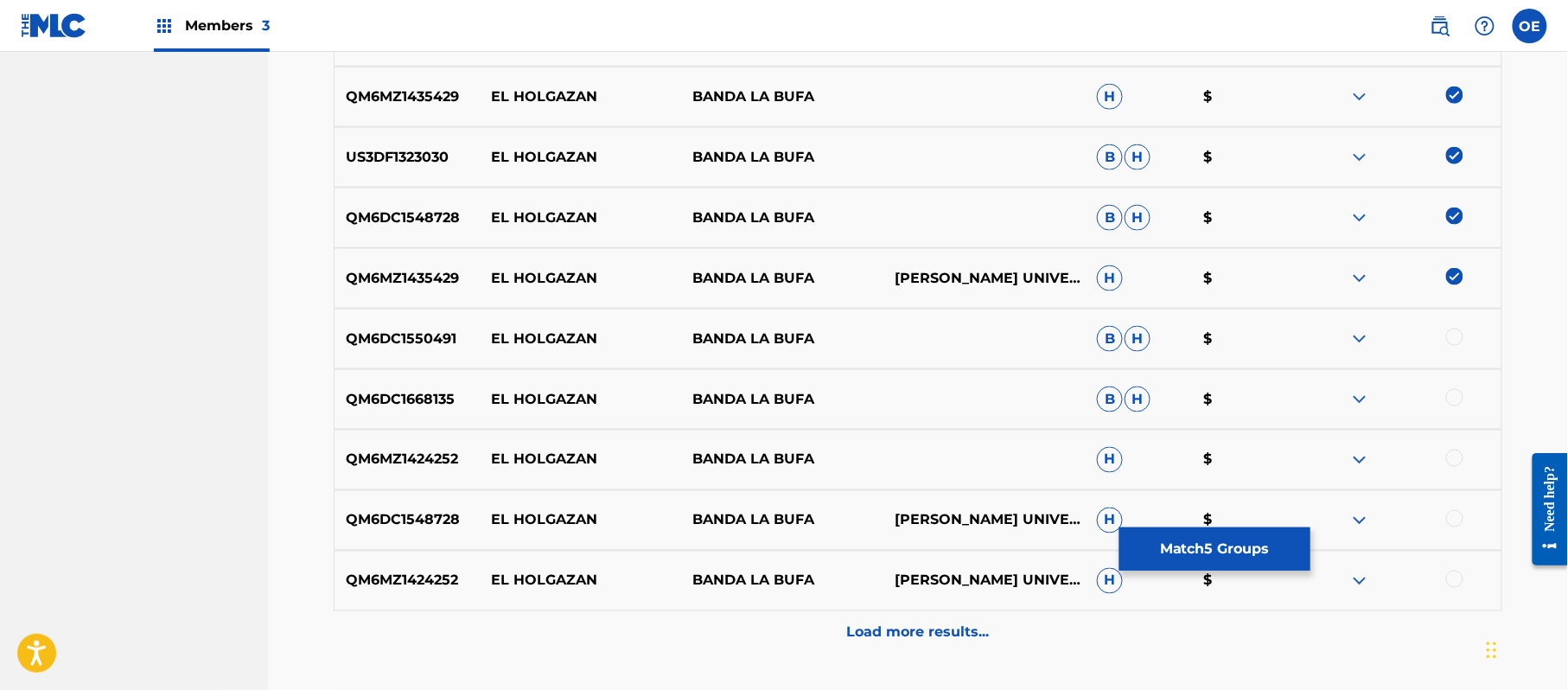
click at [1447, 569] on div "QM6MZ1424252 EL HOLGAZAN BANDA LA [PERSON_NAME] UNIVERSAL MUSIC - MGB SONGS [PE…" at bounding box center [918, 582] width 1168 height 61
click at [1450, 580] on div at bounding box center [1455, 580] width 17 height 17
drag, startPoint x: 1450, startPoint y: 515, endPoint x: 1207, endPoint y: 413, distance: 263.5
click at [1449, 515] on div at bounding box center [1455, 519] width 17 height 17
click at [1457, 332] on div at bounding box center [1455, 337] width 17 height 17
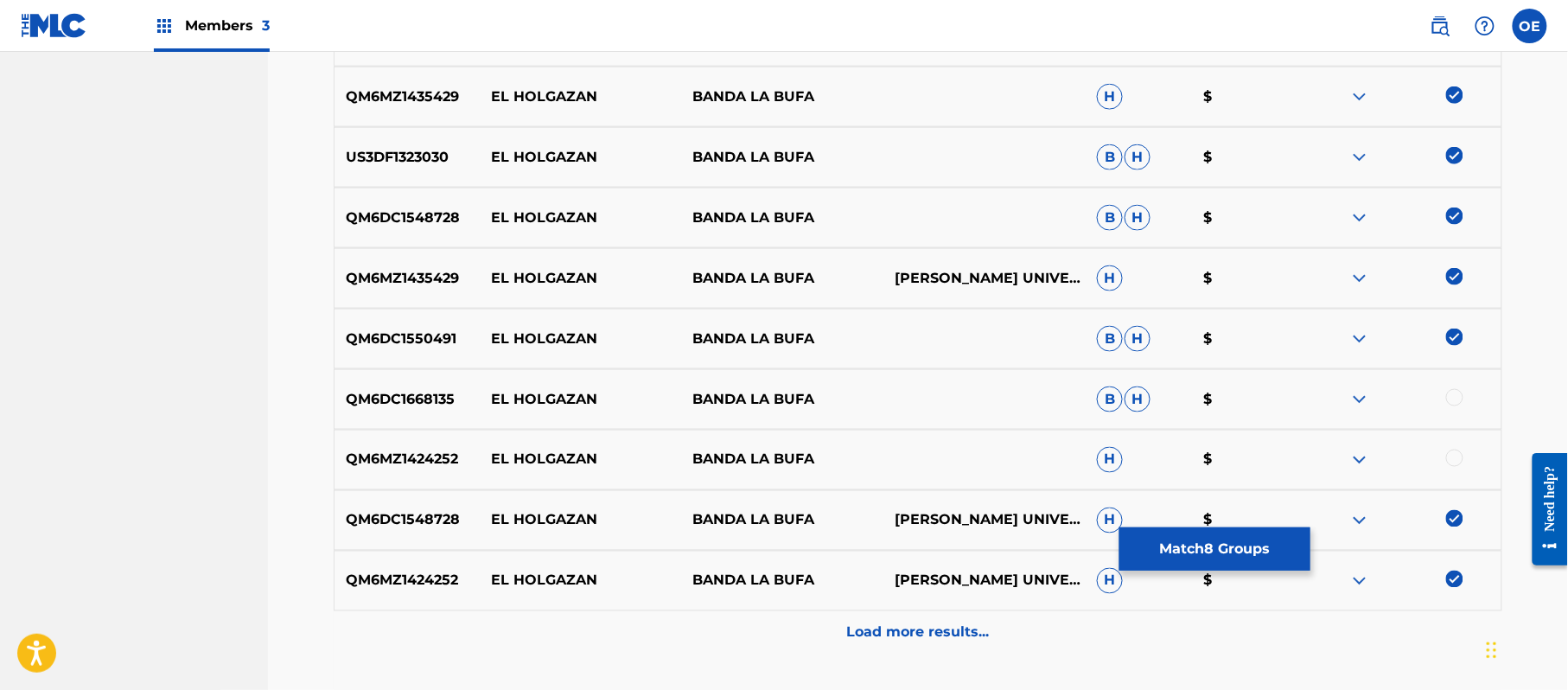
click at [1454, 391] on div at bounding box center [1455, 398] width 17 height 17
click at [1448, 451] on div at bounding box center [1455, 458] width 17 height 17
click at [958, 651] on div "Load more results..." at bounding box center [918, 632] width 1168 height 43
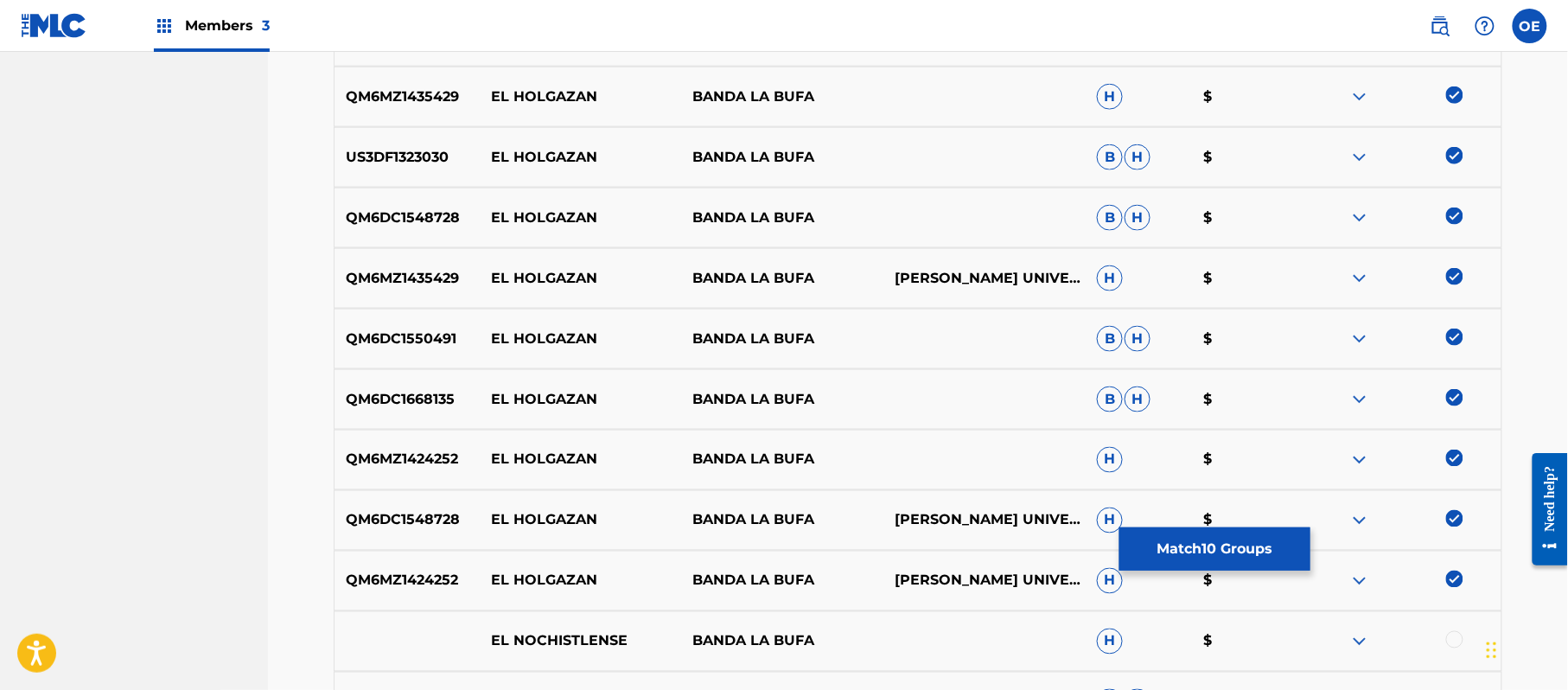
click at [1145, 530] on button "Match 10 Groups" at bounding box center [1214, 548] width 191 height 43
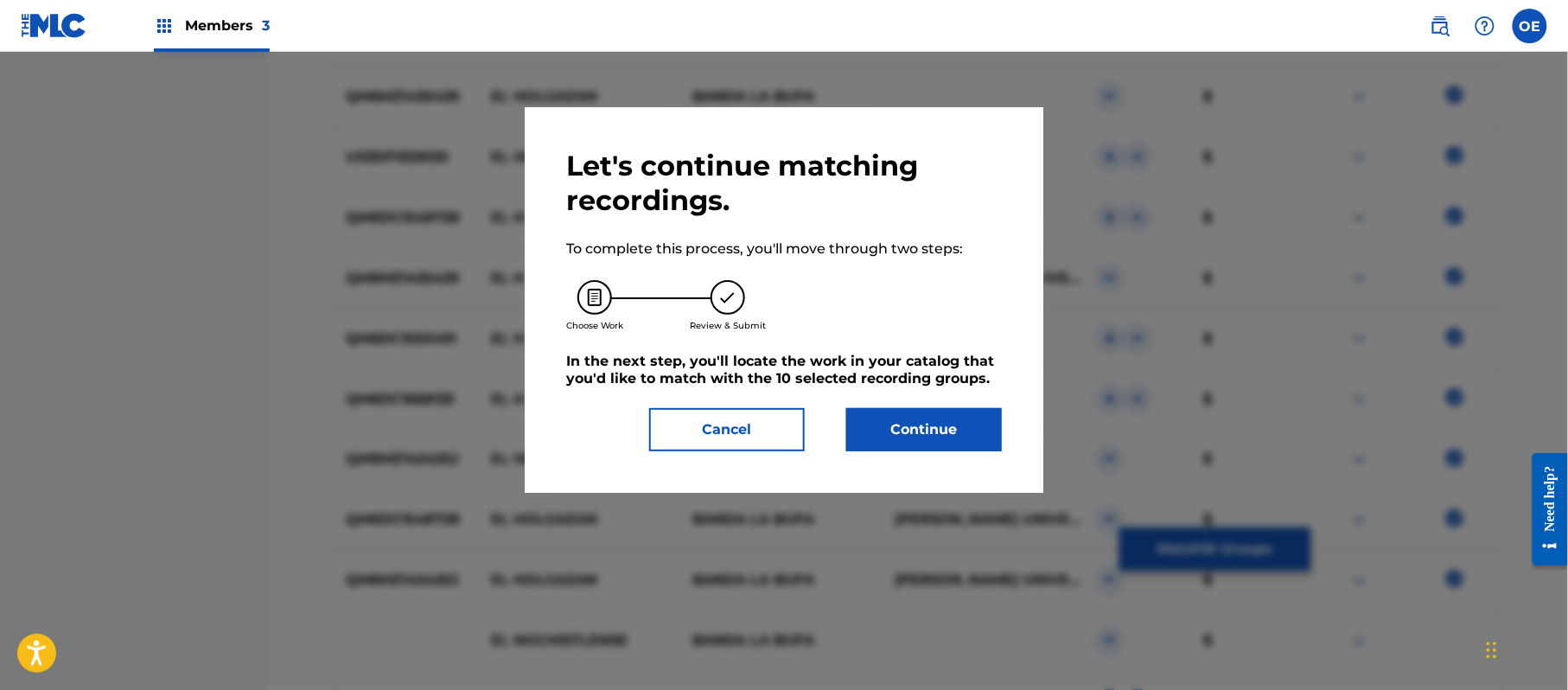
click at [961, 423] on button "Continue" at bounding box center [924, 429] width 156 height 43
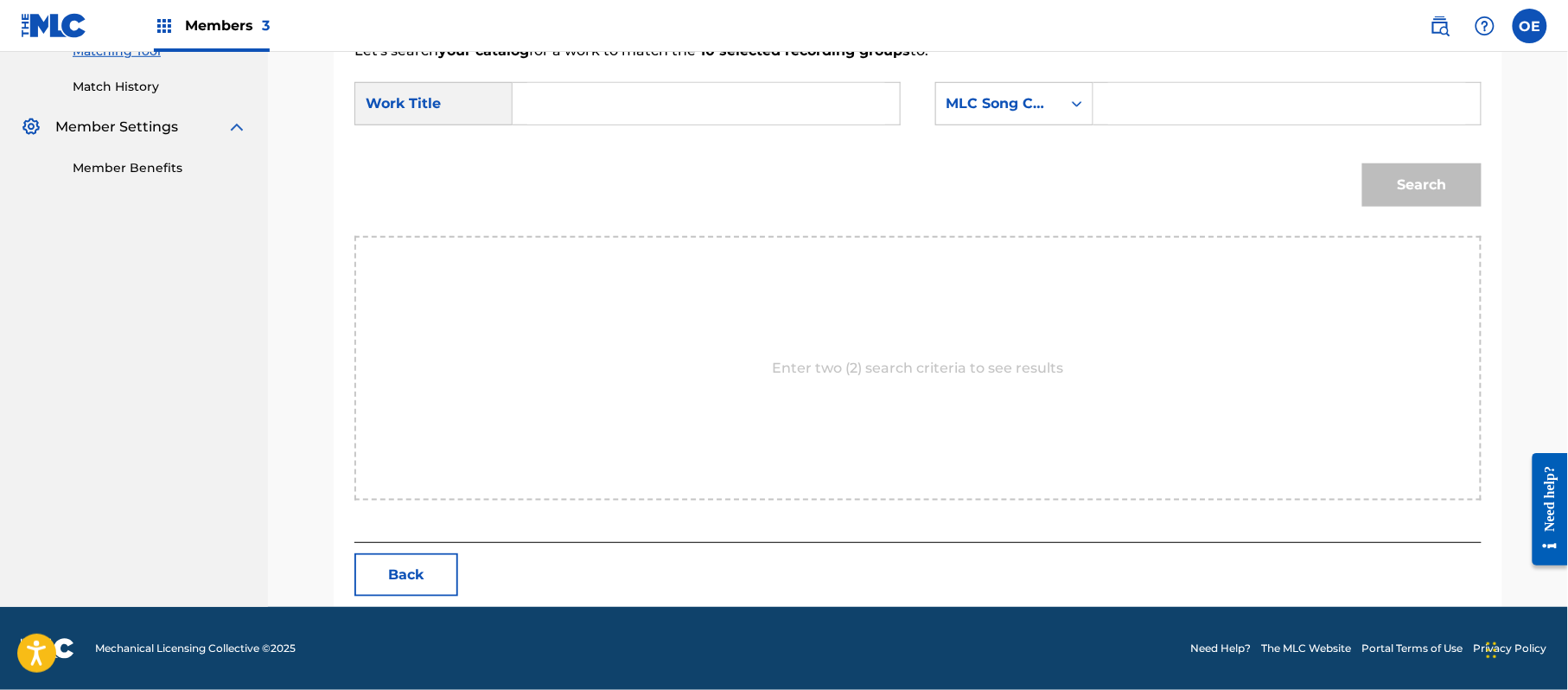
paste input "EL HOLGAZAN"
type input "EL HOLGAZAN"
click at [1013, 118] on div "MLC Song Code" at bounding box center [999, 104] width 126 height 33
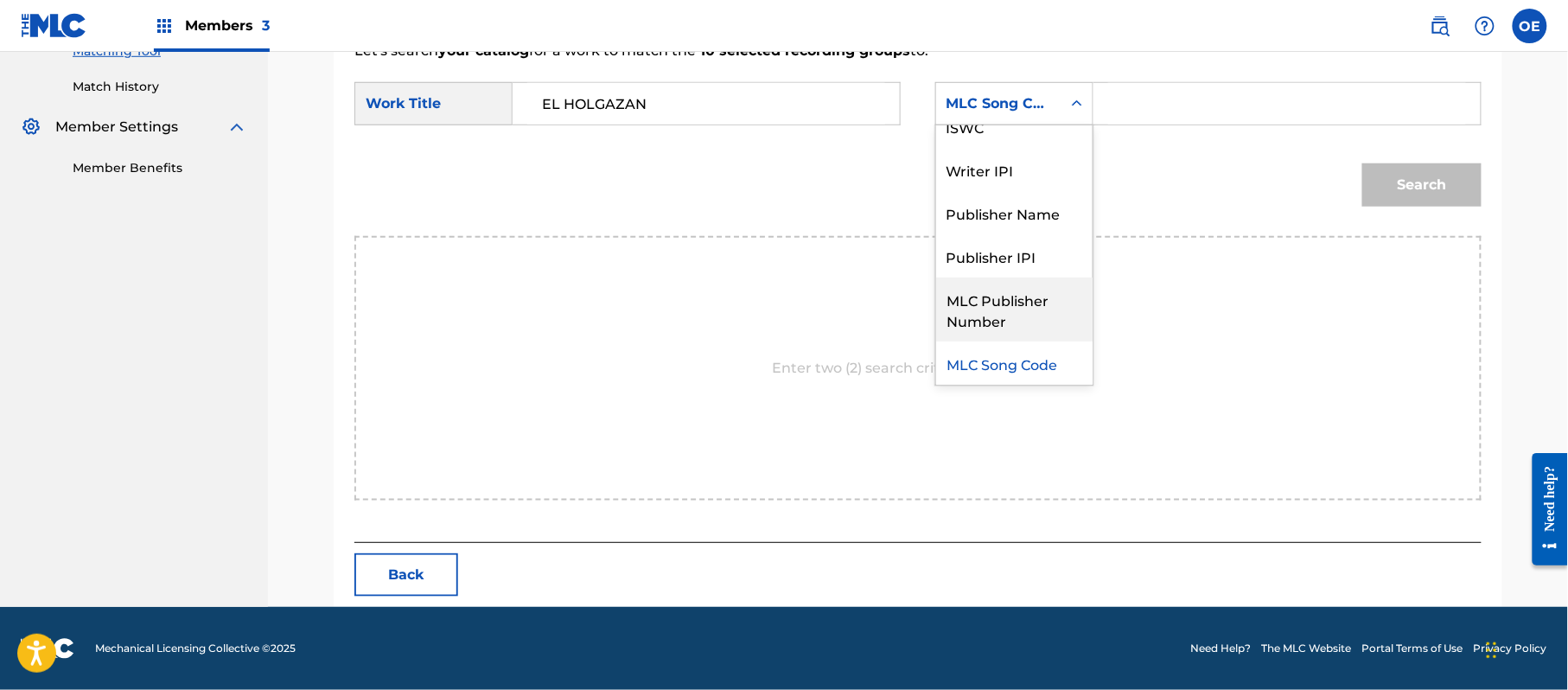
scroll to position [0, 0]
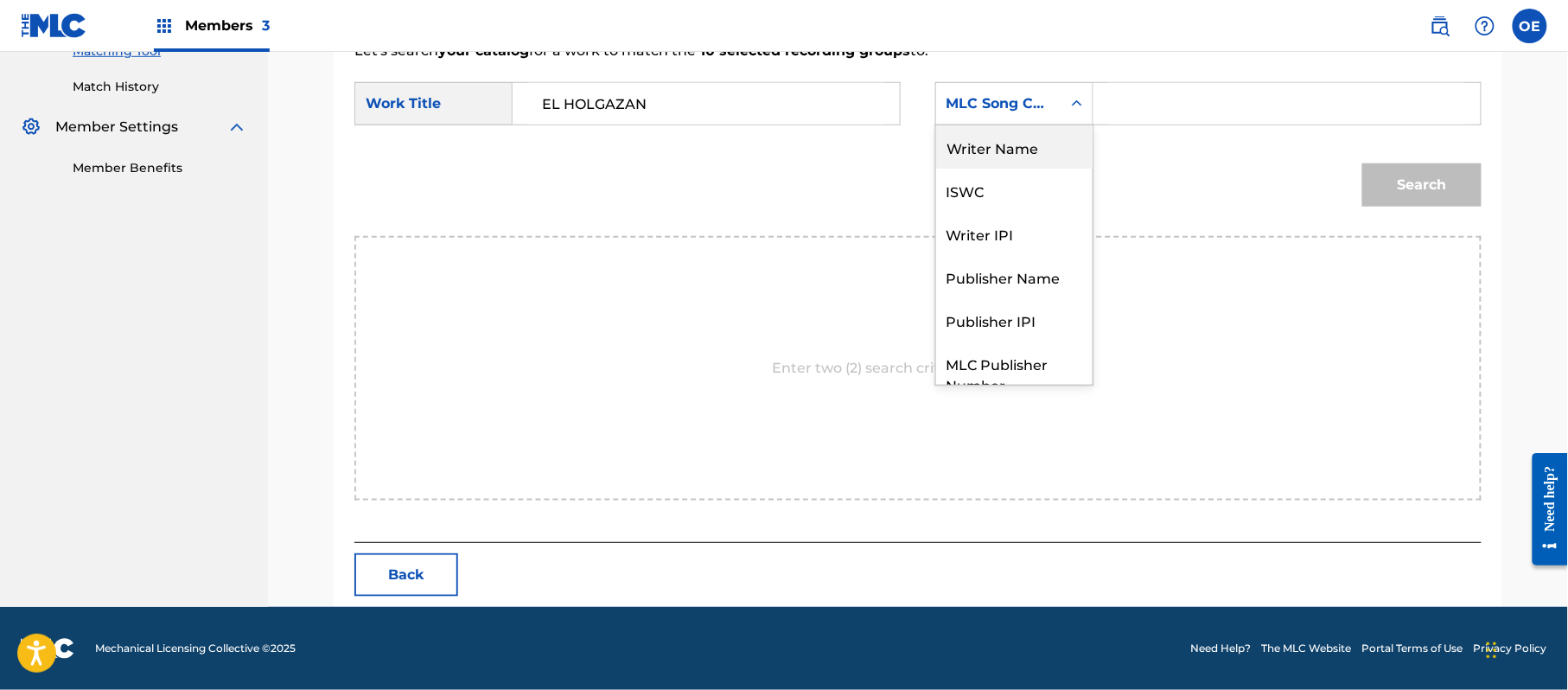
click at [984, 157] on div "Writer Name" at bounding box center [1014, 147] width 156 height 43
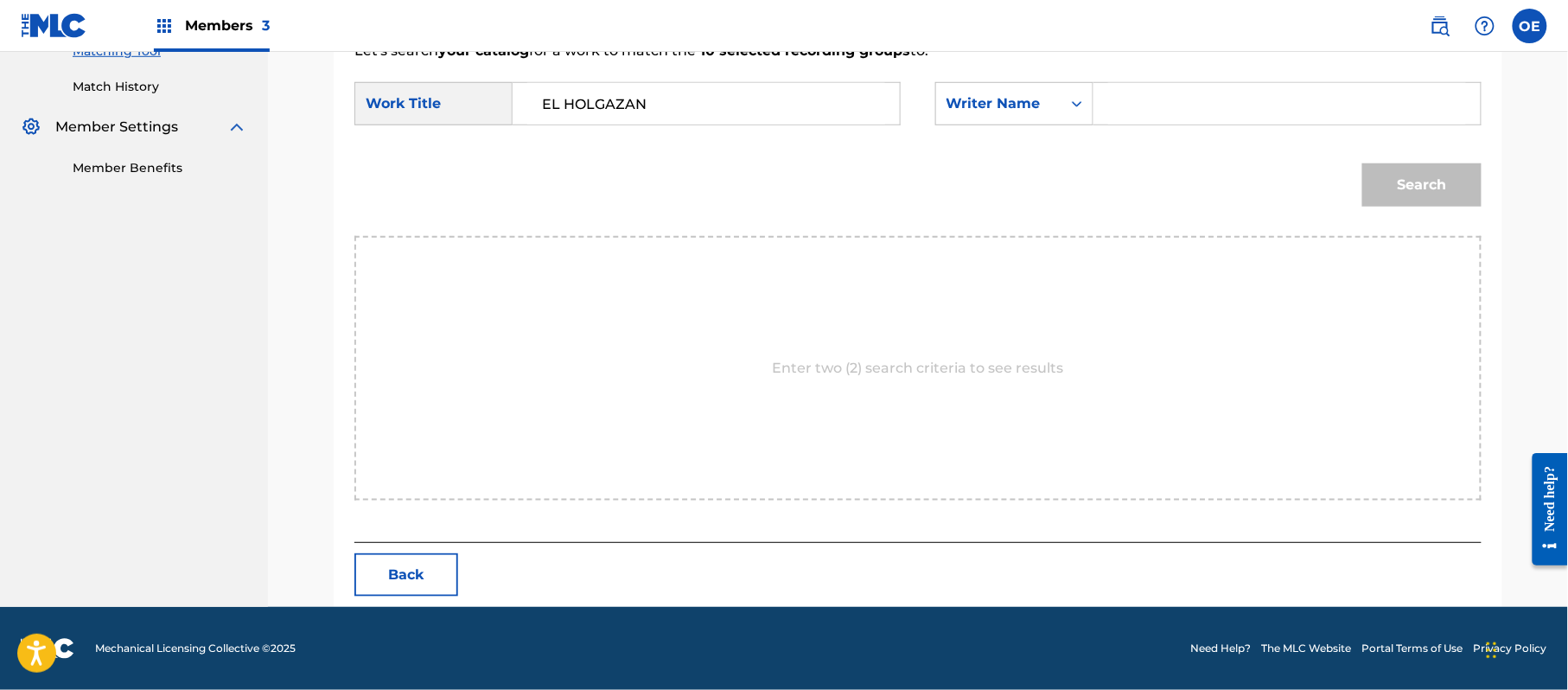
paste
type input "[PERSON_NAME]"
click at [1360, 187] on div "Search" at bounding box center [1418, 181] width 127 height 69
drag, startPoint x: 1376, startPoint y: 174, endPoint x: 1333, endPoint y: 149, distance: 49.7
click at [1369, 173] on button "Search" at bounding box center [1421, 185] width 119 height 43
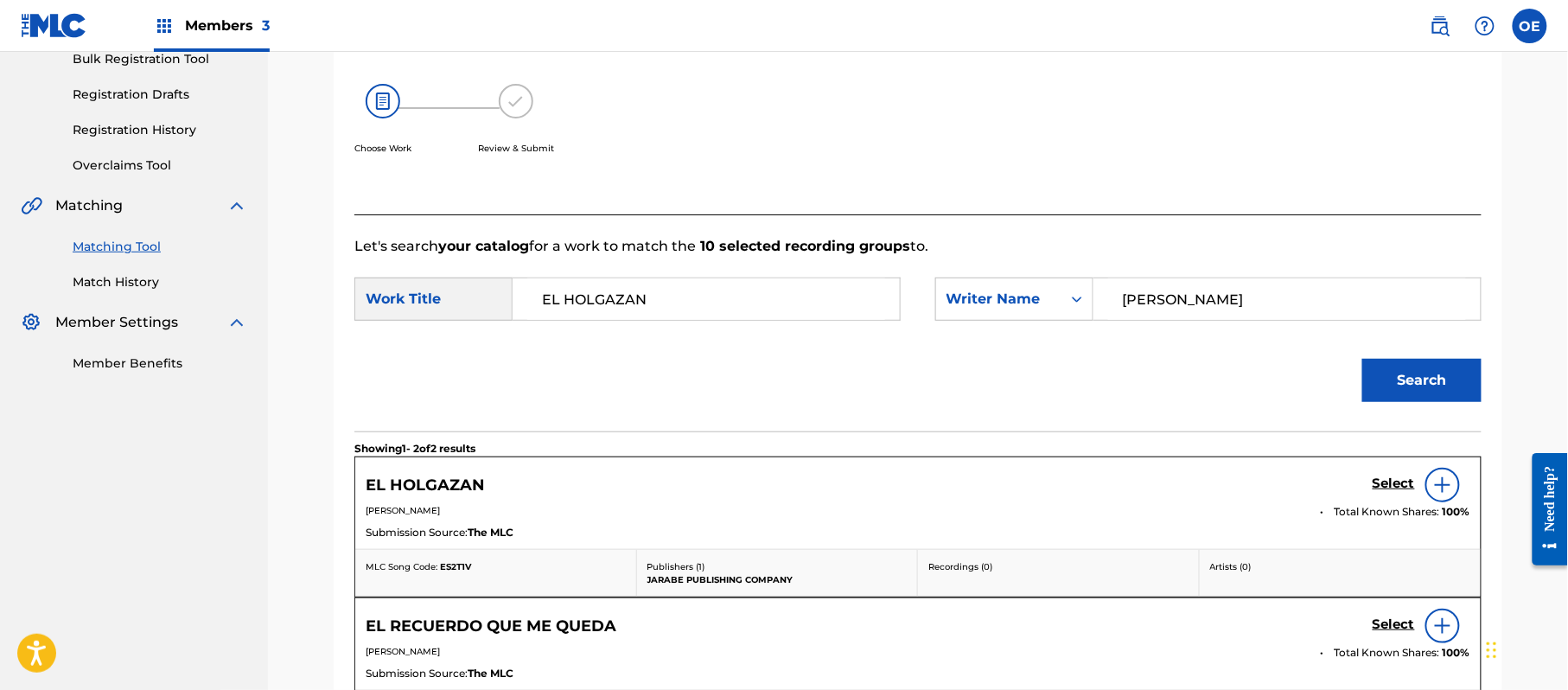
scroll to position [462, 0]
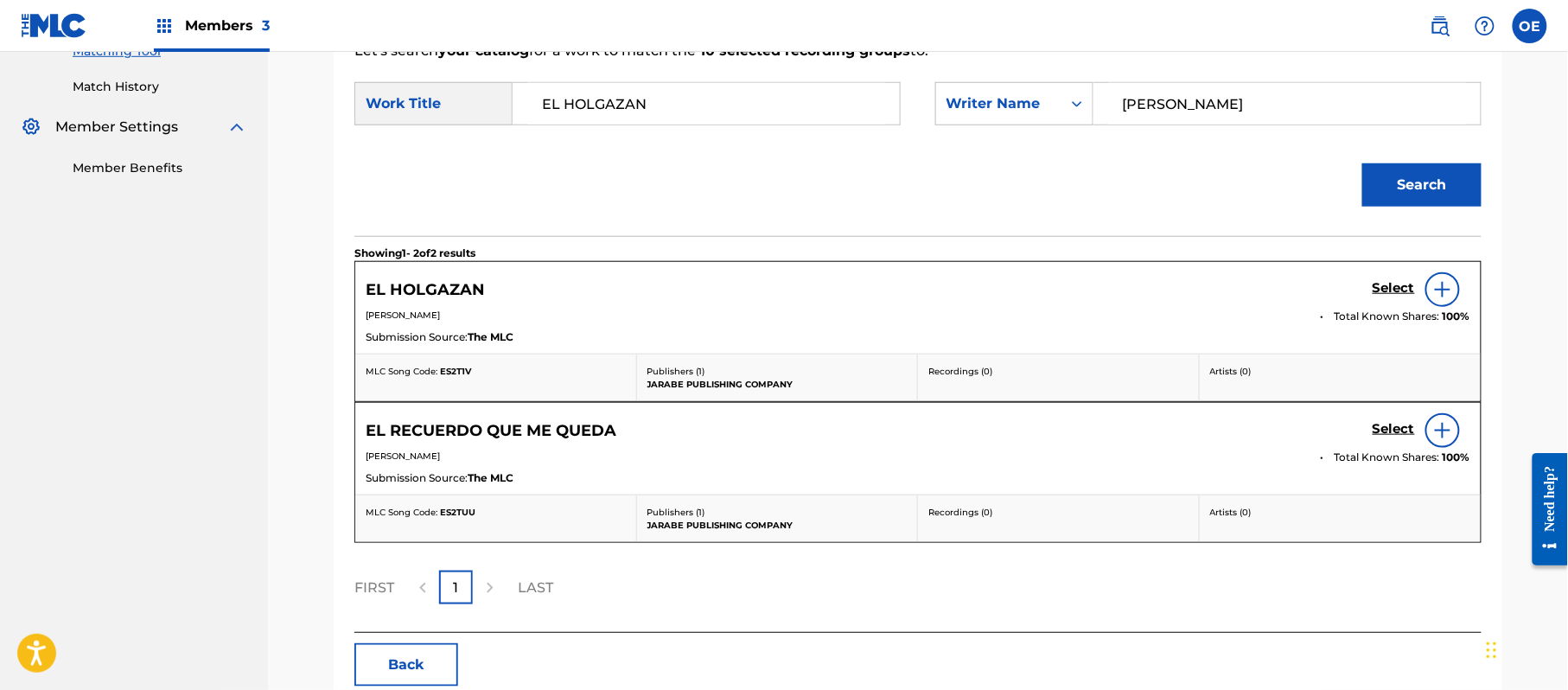
click at [1401, 286] on h5 "Select" at bounding box center [1393, 287] width 43 height 16
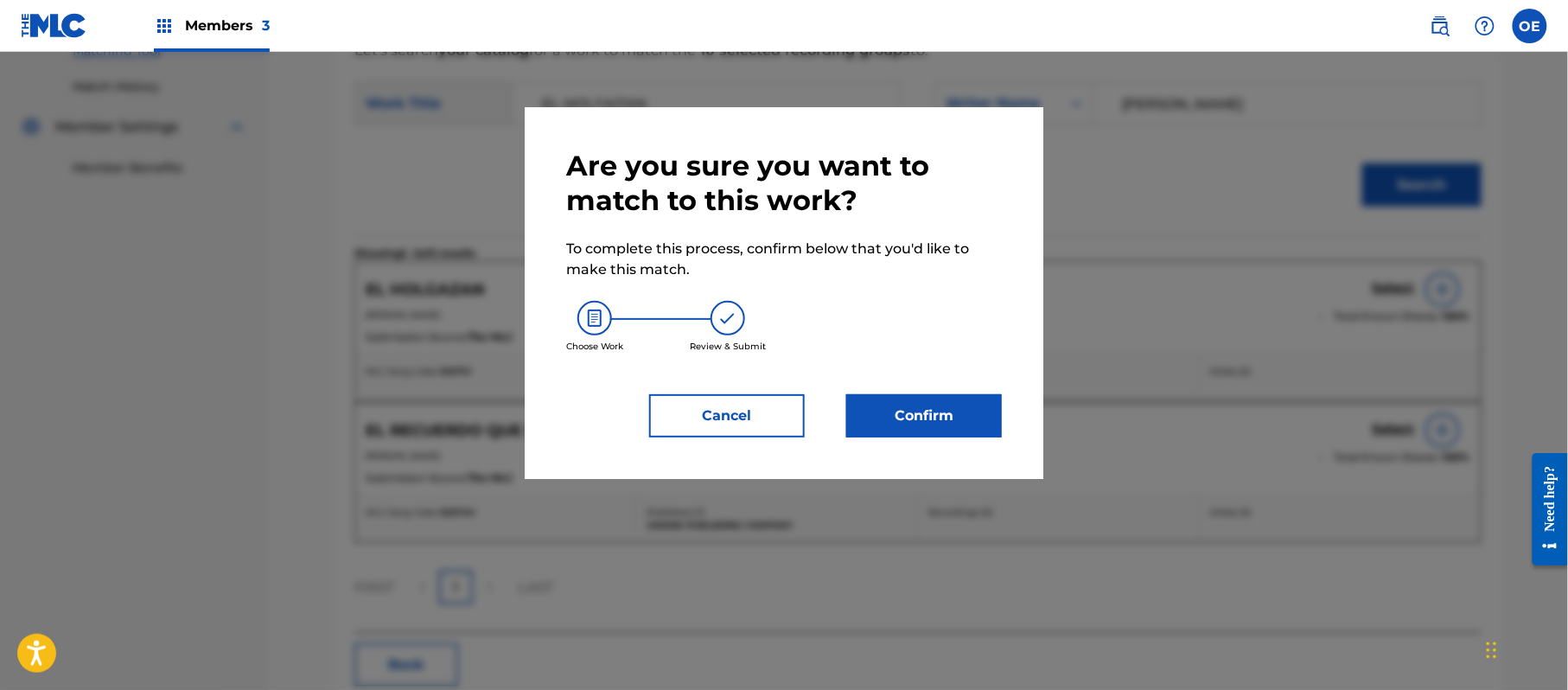
click at [946, 396] on button "Confirm" at bounding box center [924, 415] width 156 height 43
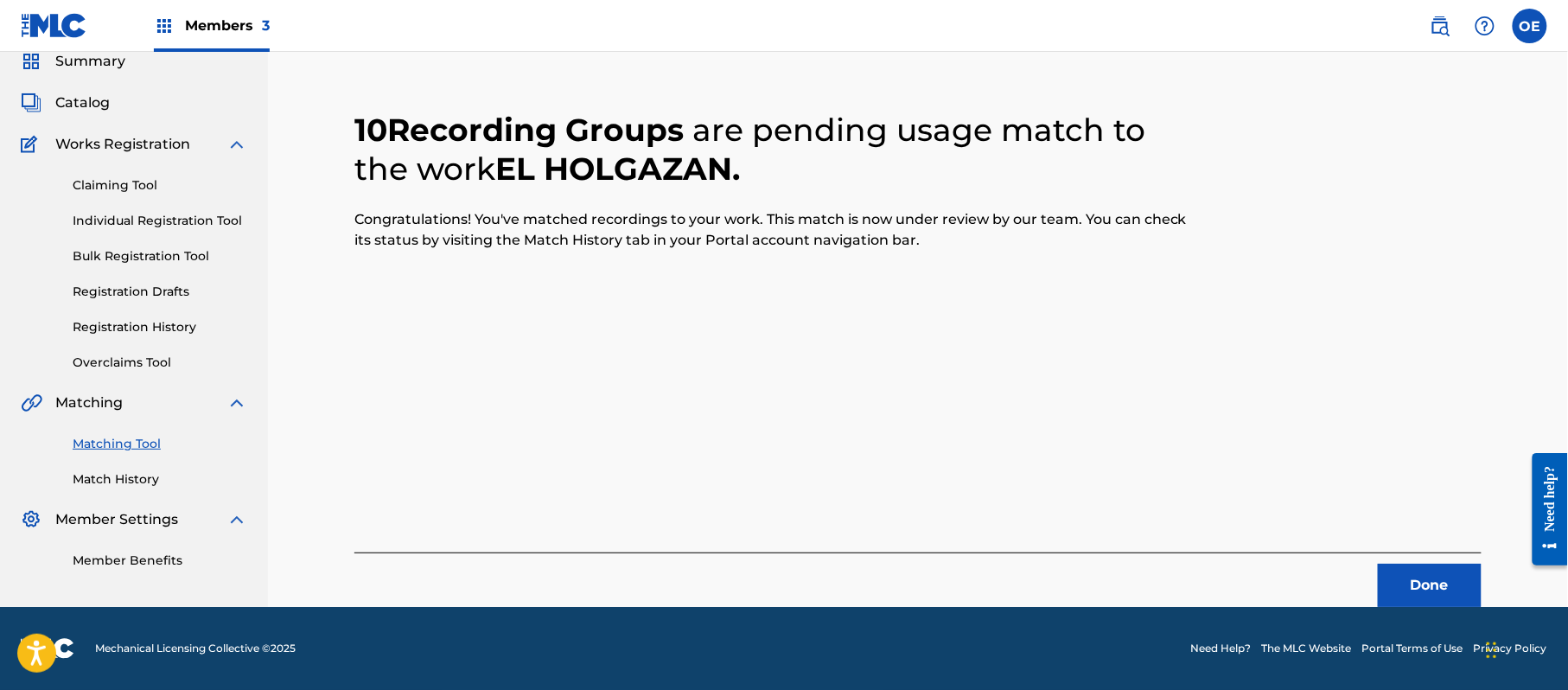
scroll to position [69, 0]
click at [1383, 571] on button "Done" at bounding box center [1429, 584] width 104 height 43
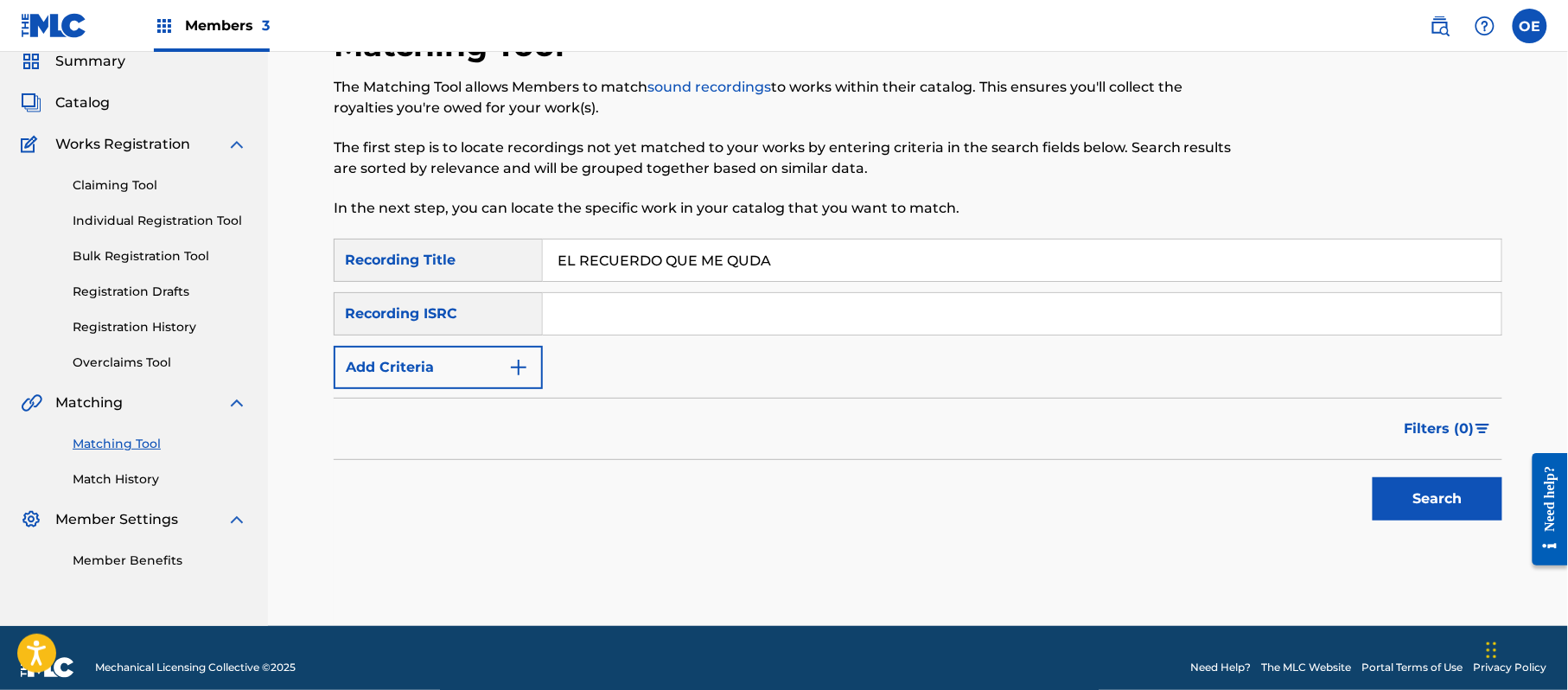
type input "EL RECUERDO QUE ME QUDA"
click at [447, 387] on button "Add Criteria" at bounding box center [439, 366] width 209 height 43
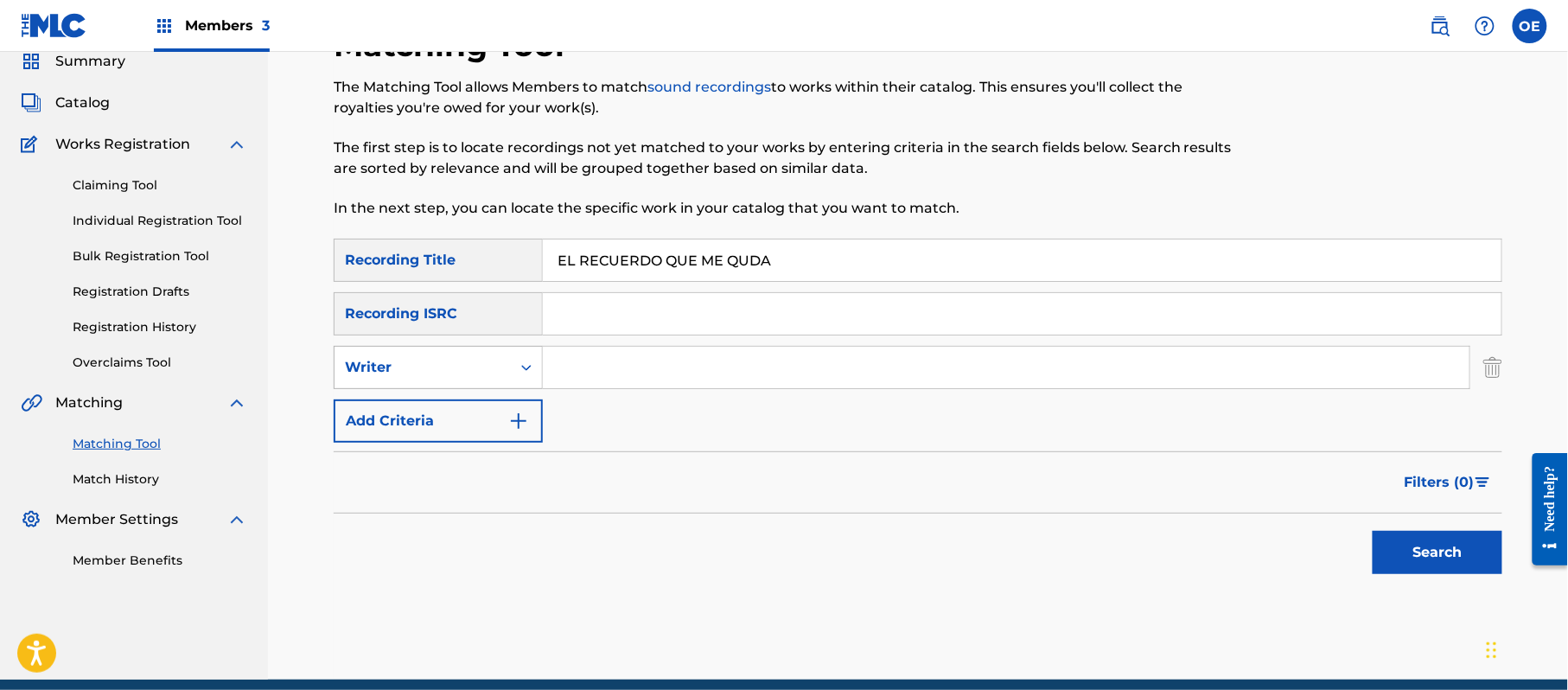
click at [449, 358] on div "Writer" at bounding box center [422, 367] width 156 height 21
click at [457, 392] on div "Recording Artist" at bounding box center [439, 410] width 207 height 43
type input "BANDA LA BUFA"
click at [1422, 571] on button "Search" at bounding box center [1437, 552] width 129 height 43
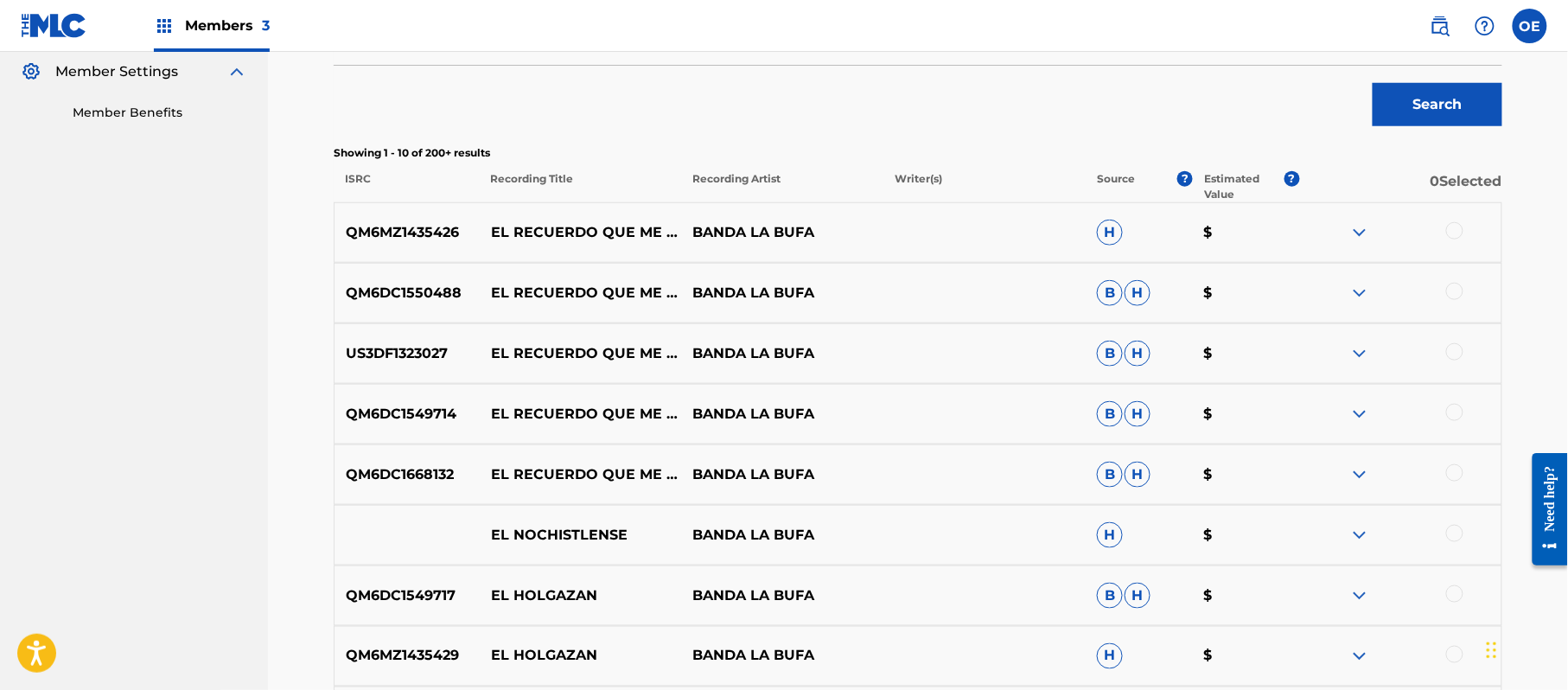
scroll to position [530, 0]
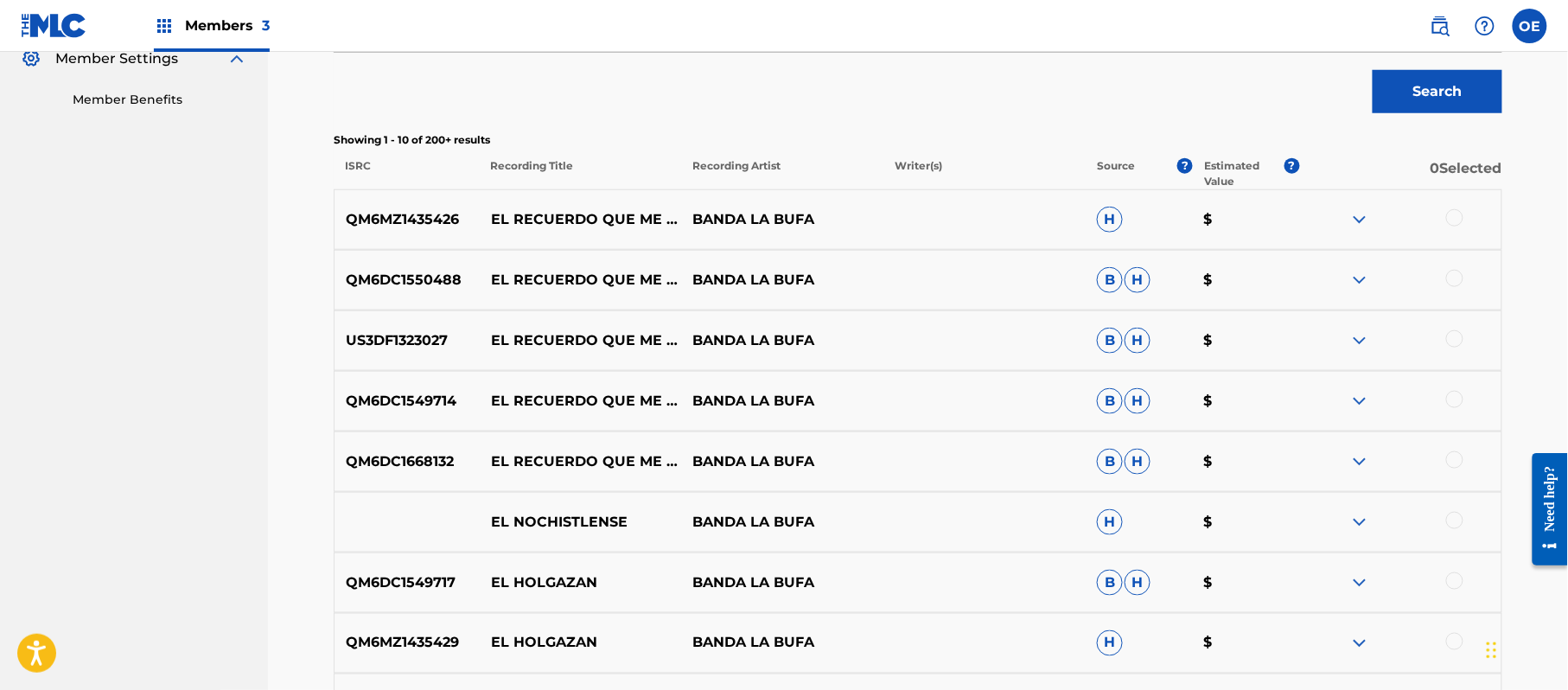
click at [1449, 222] on div at bounding box center [1455, 218] width 17 height 17
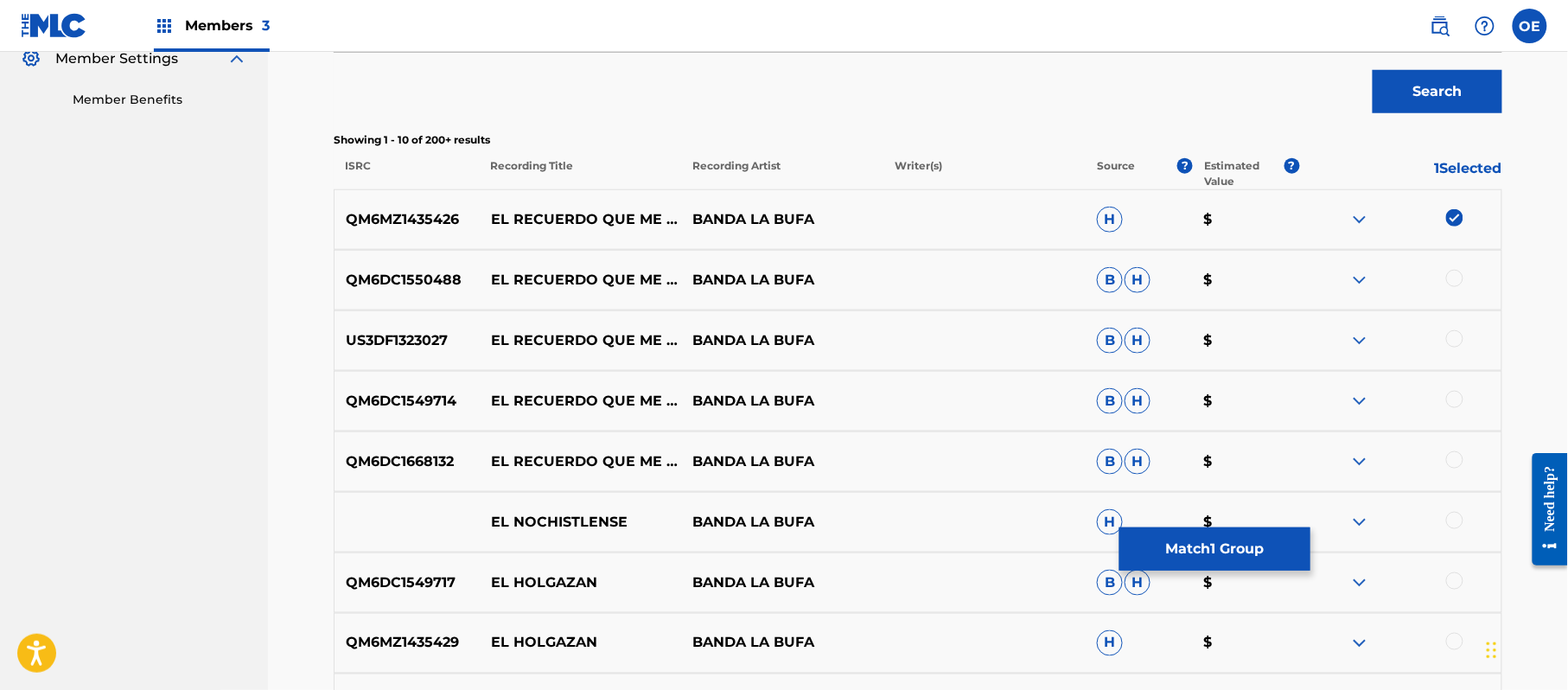
click at [1459, 280] on div at bounding box center [1455, 278] width 17 height 17
click at [1454, 335] on div at bounding box center [1455, 339] width 17 height 17
click at [1462, 400] on div at bounding box center [1455, 400] width 17 height 17
click at [1460, 462] on div at bounding box center [1455, 460] width 17 height 17
click at [1224, 543] on button "Match 5 Groups" at bounding box center [1214, 548] width 191 height 43
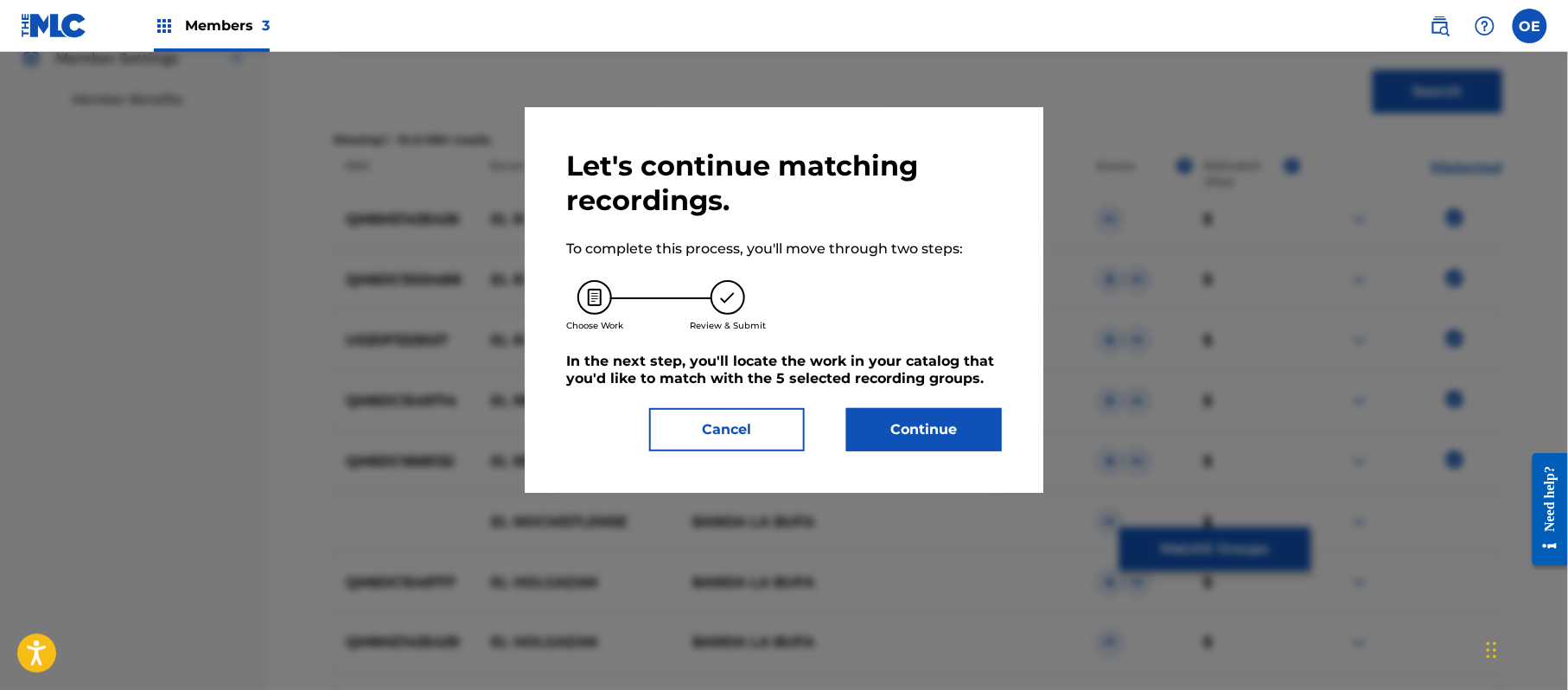
click at [928, 437] on button "Continue" at bounding box center [924, 429] width 156 height 43
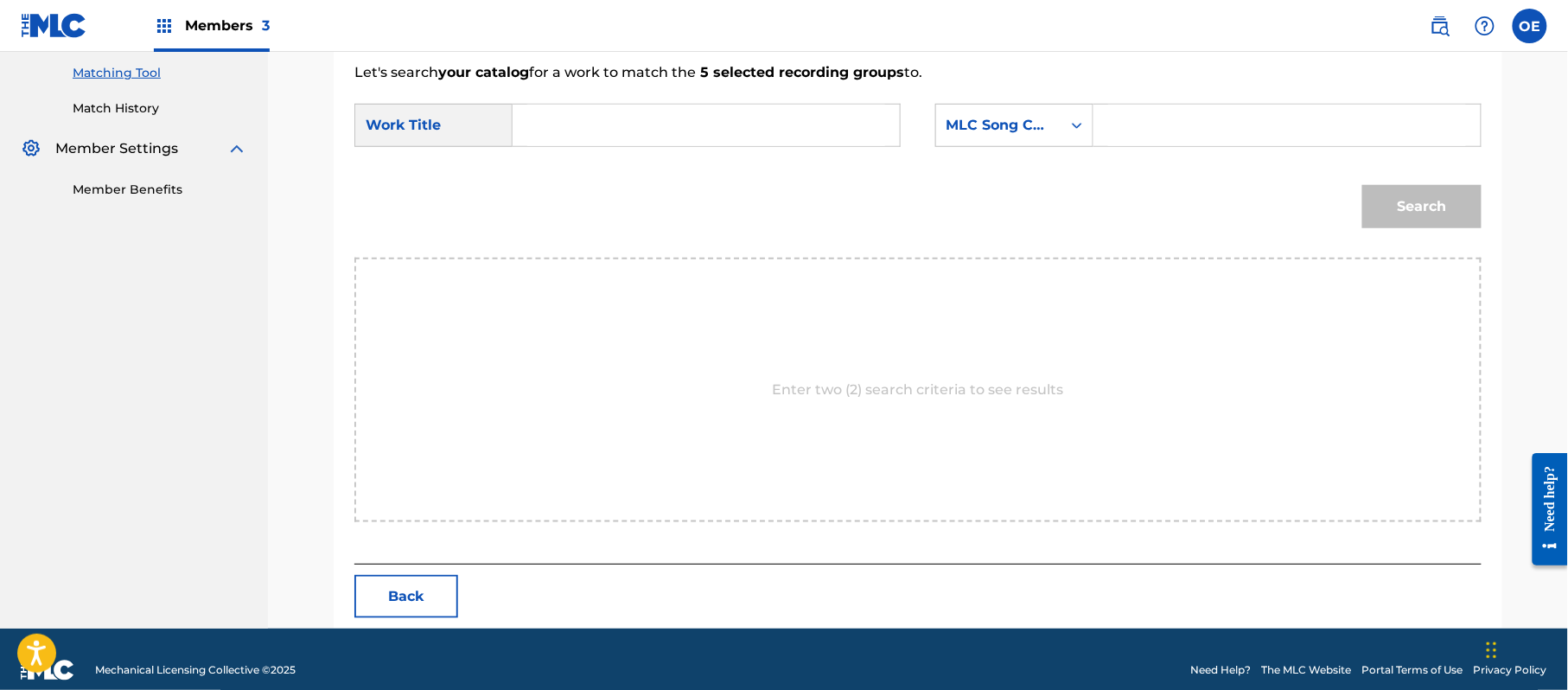
scroll to position [462, 0]
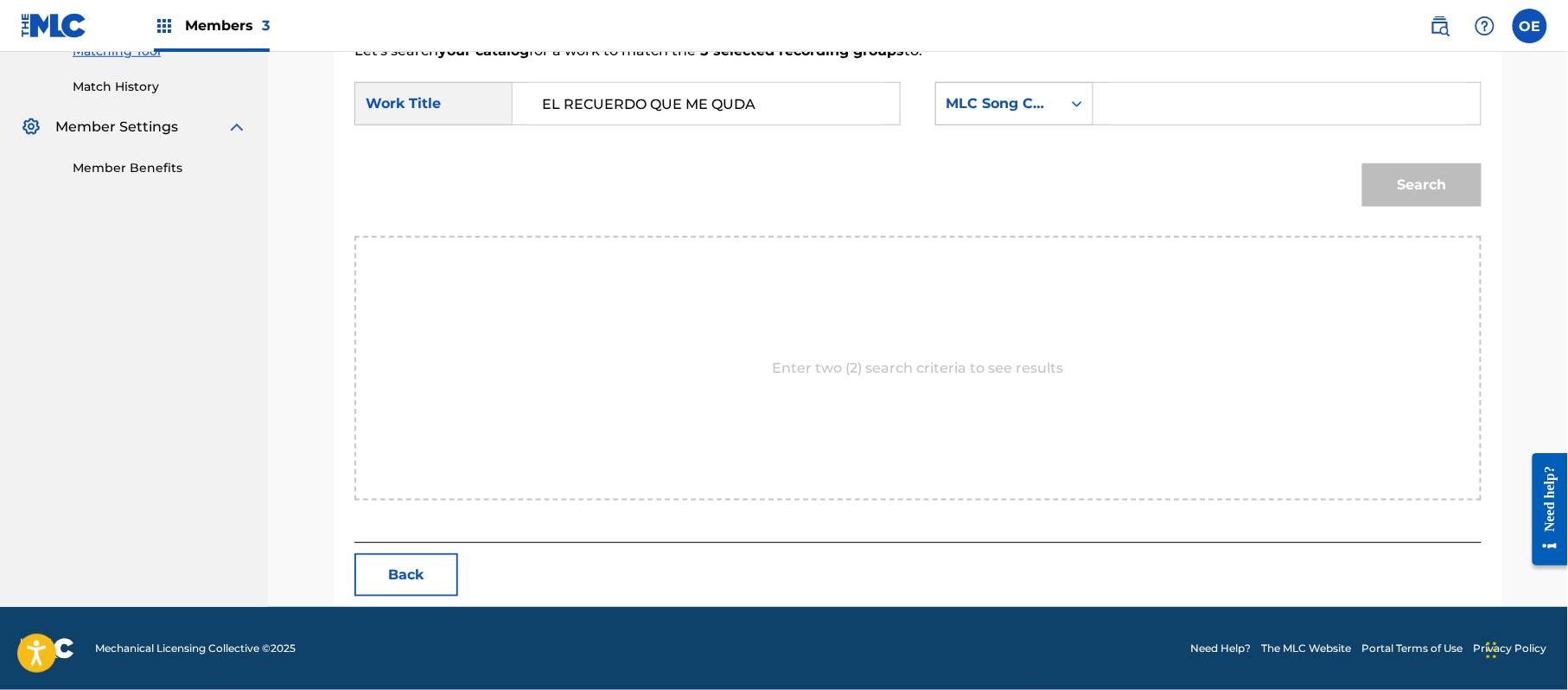
type input "EL RECUERDO QUE ME QUDA"
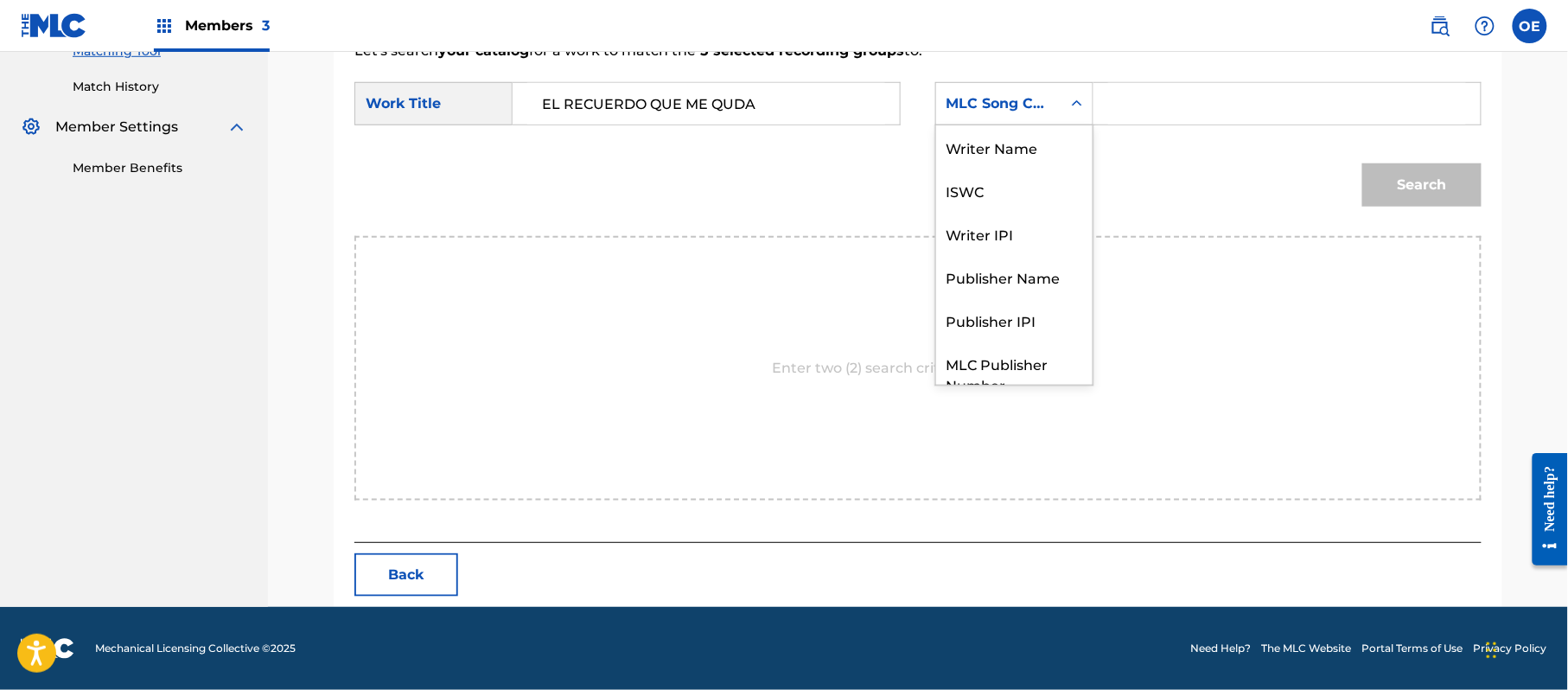
click at [1054, 90] on div "MLC Song Code" at bounding box center [999, 104] width 126 height 33
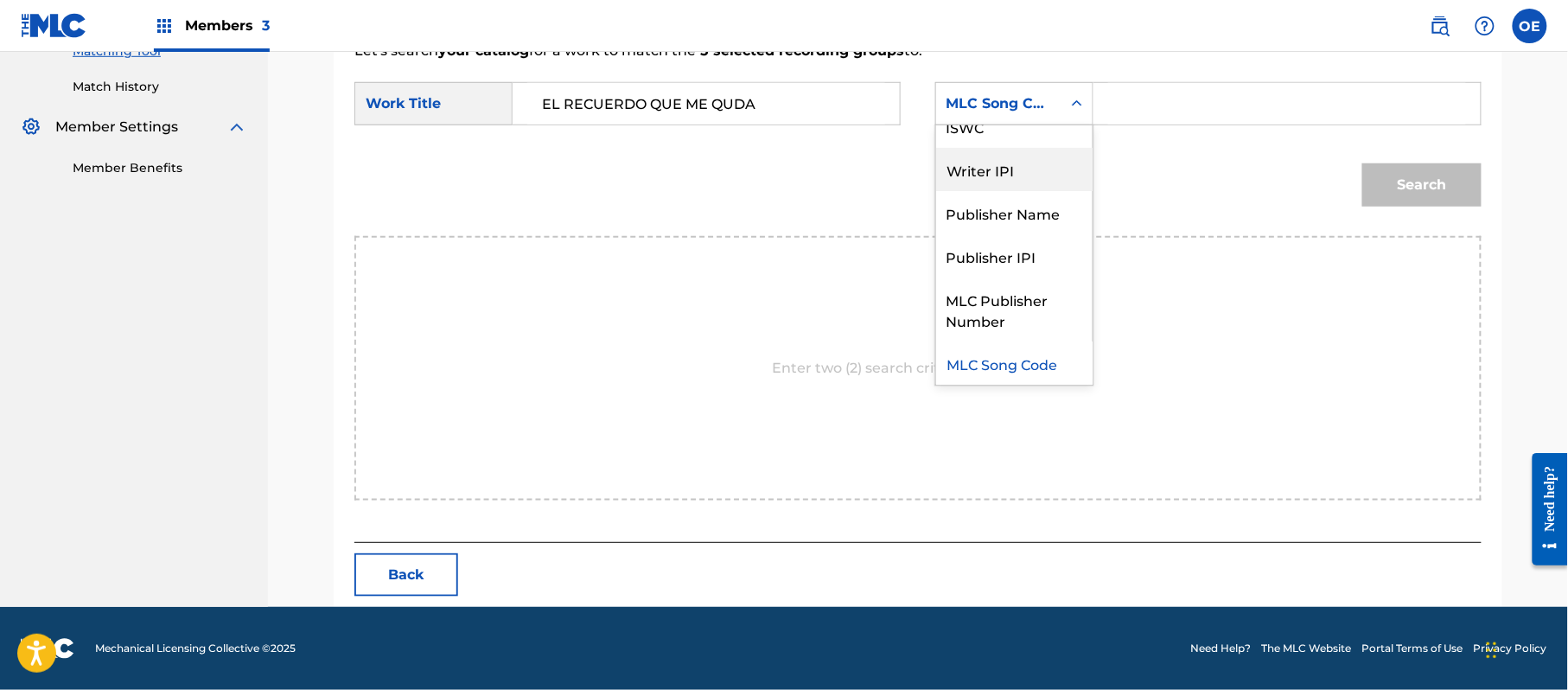
scroll to position [0, 0]
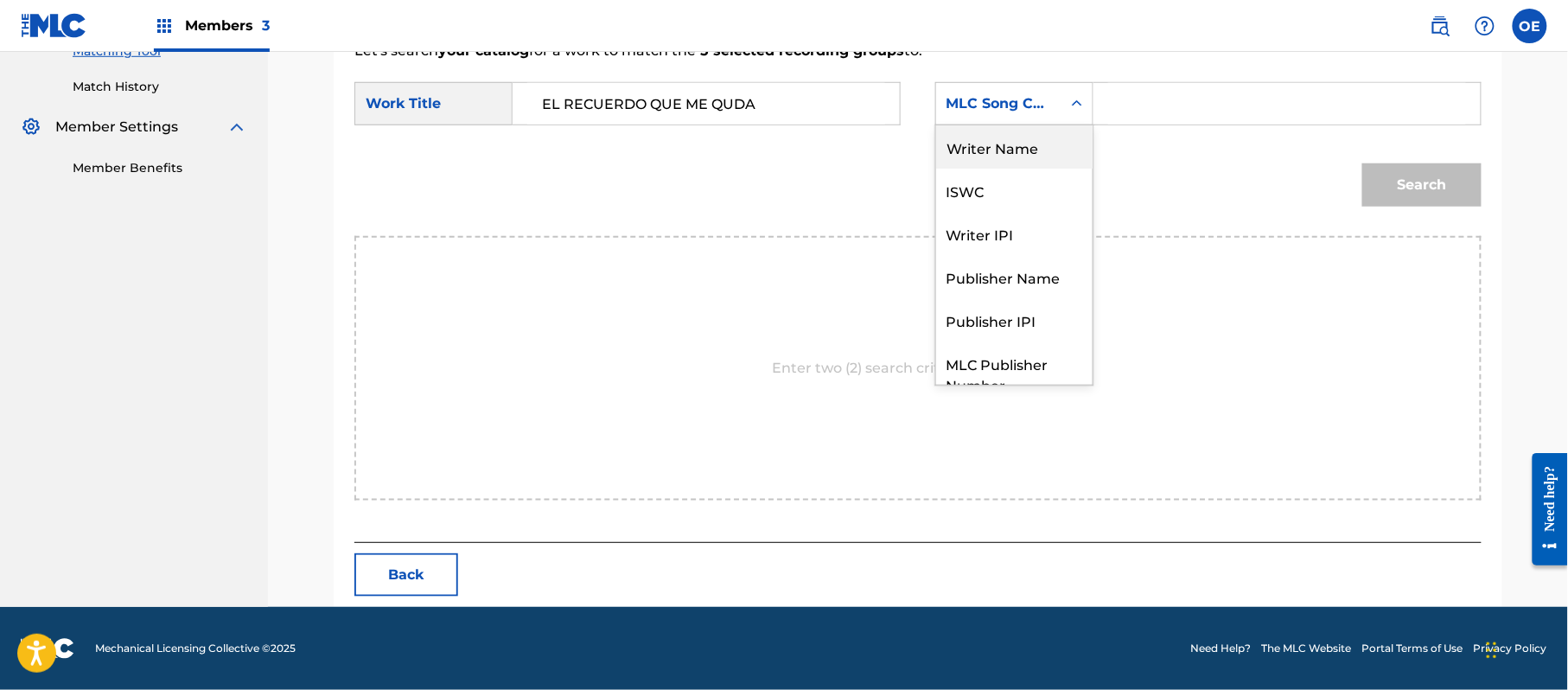
click at [1027, 156] on div "Writer Name" at bounding box center [1014, 147] width 156 height 43
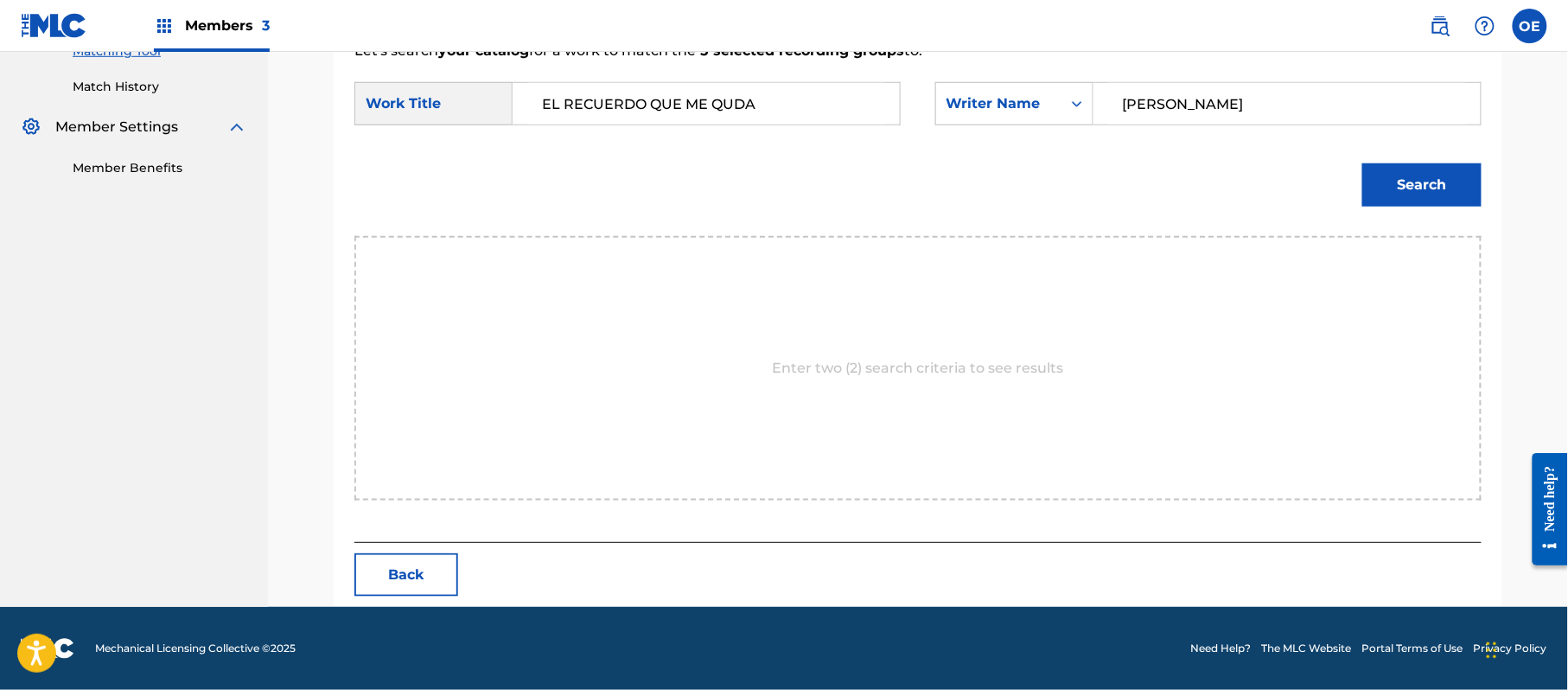
type input "[PERSON_NAME]"
click at [1428, 185] on button "Search" at bounding box center [1421, 185] width 119 height 43
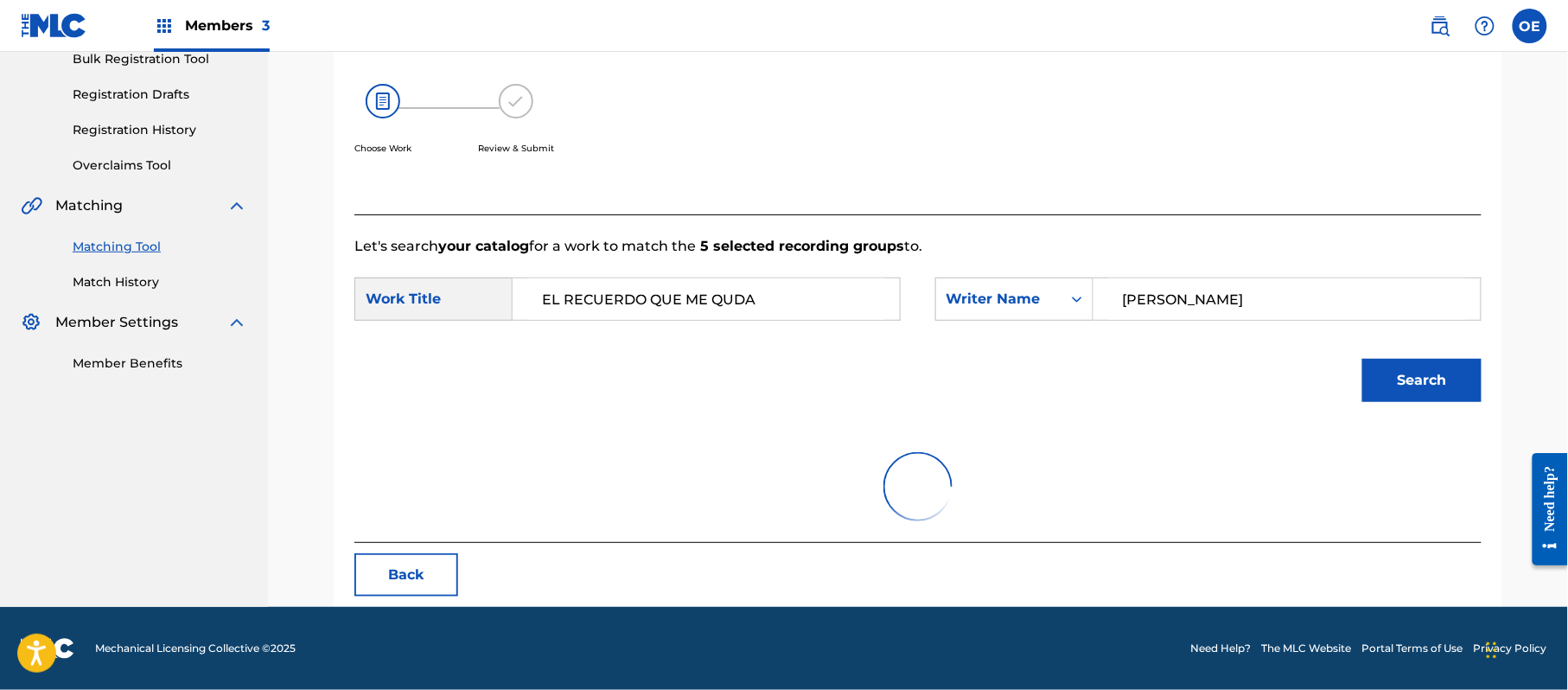
scroll to position [462, 0]
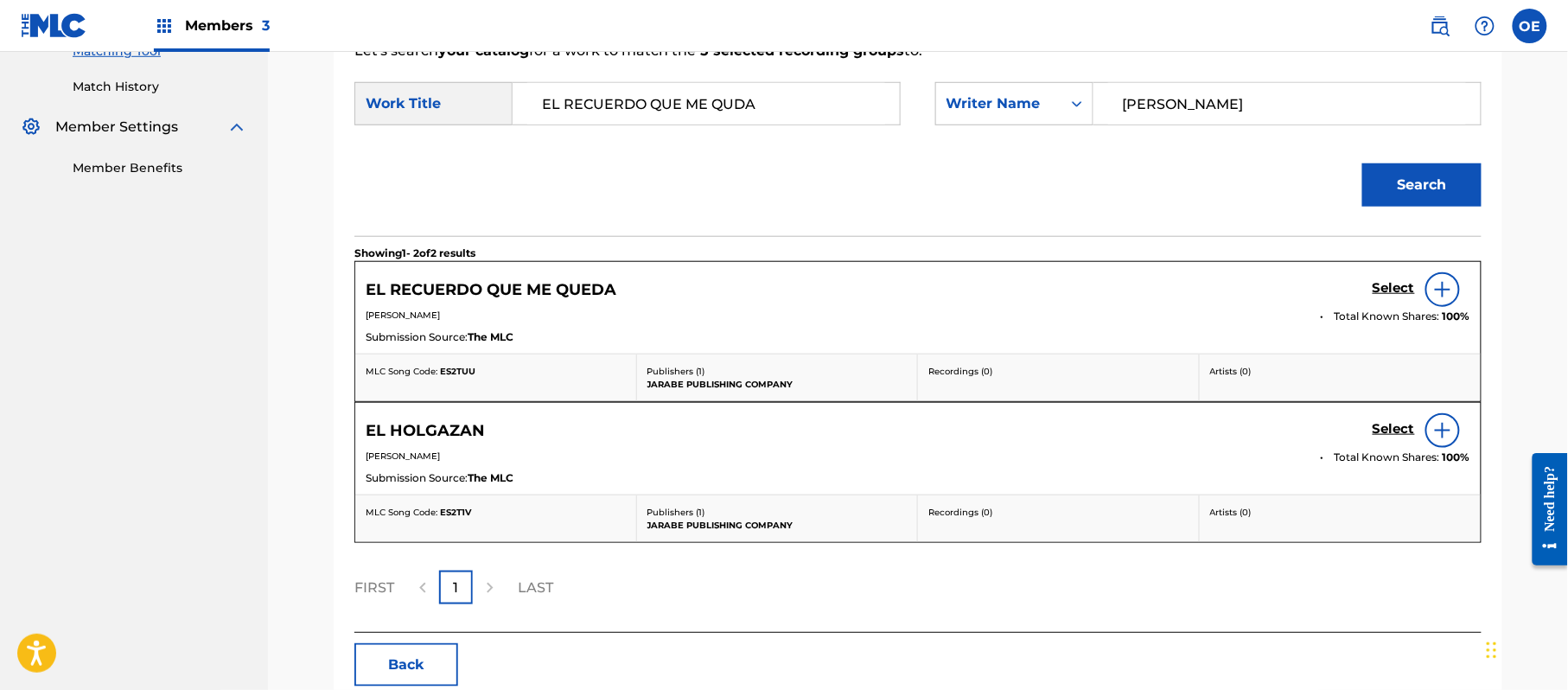
click at [1382, 286] on h5 "Select" at bounding box center [1393, 287] width 43 height 16
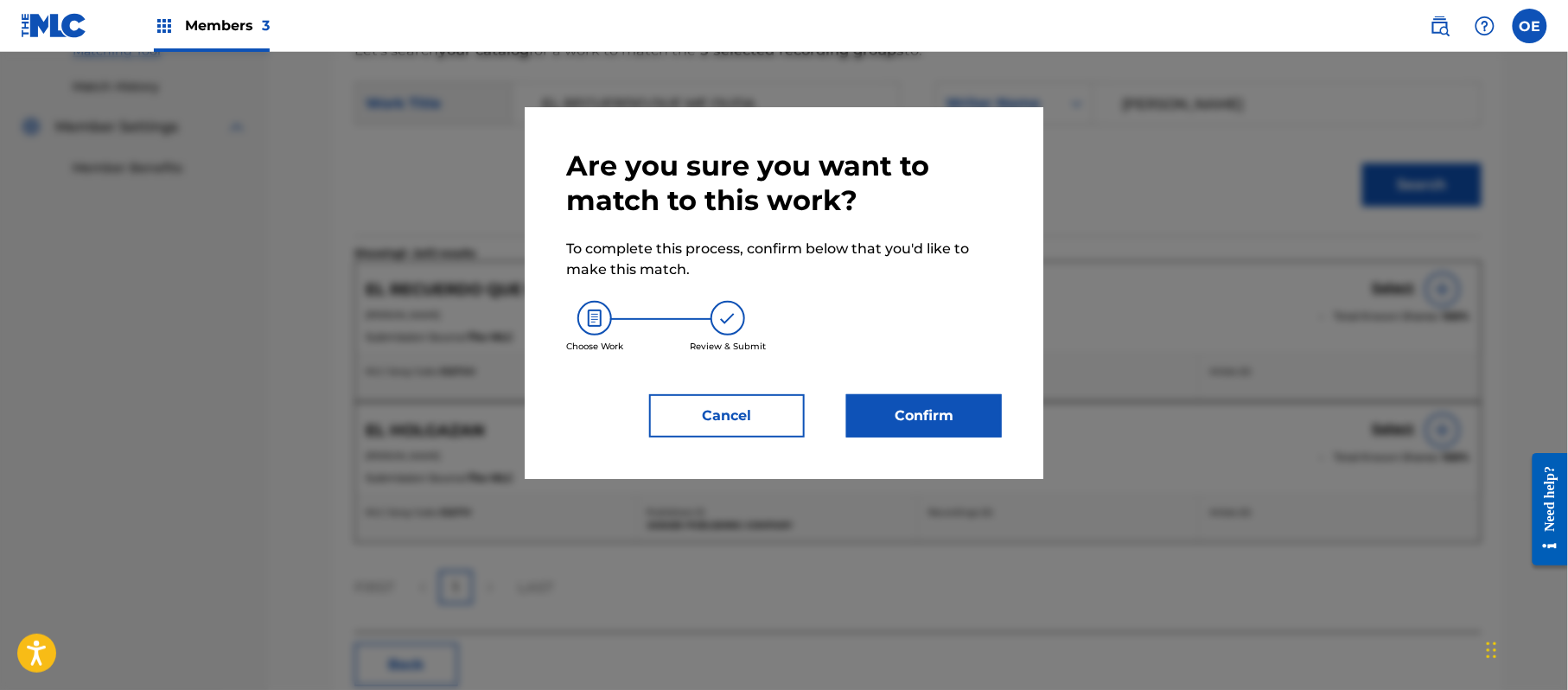
click at [965, 405] on button "Confirm" at bounding box center [924, 415] width 156 height 43
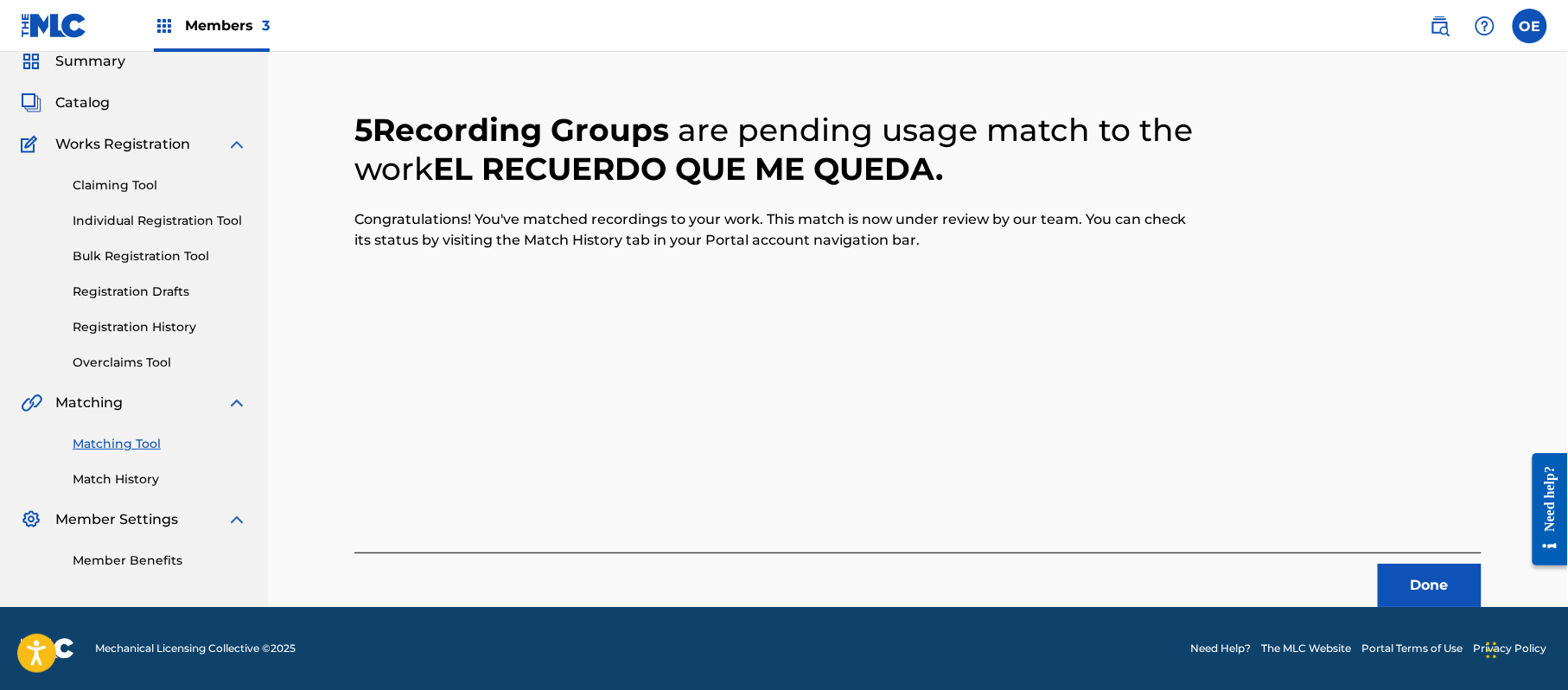
scroll to position [69, 0]
click at [1401, 576] on button "Done" at bounding box center [1429, 584] width 104 height 43
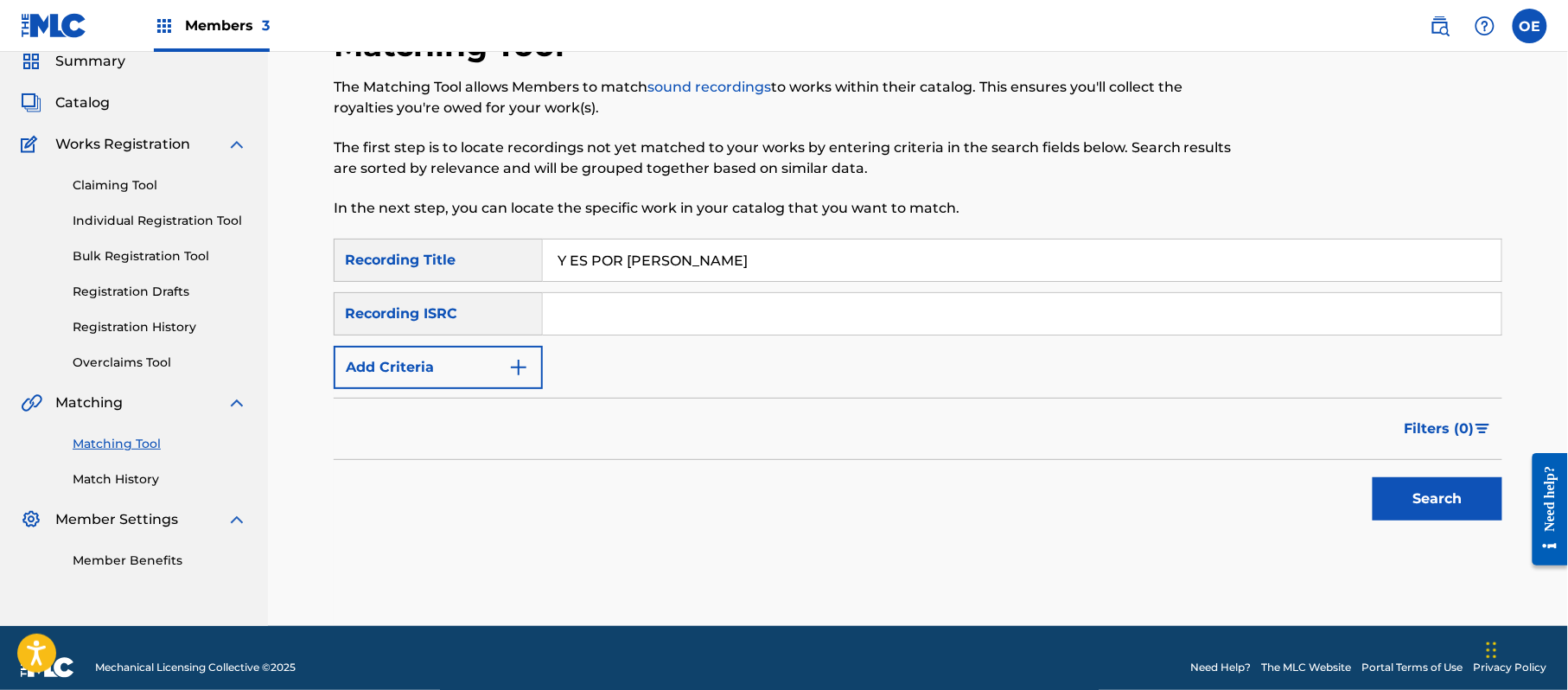
type input "Y ES POR [PERSON_NAME]"
click at [510, 387] on button "Add Criteria" at bounding box center [439, 366] width 209 height 43
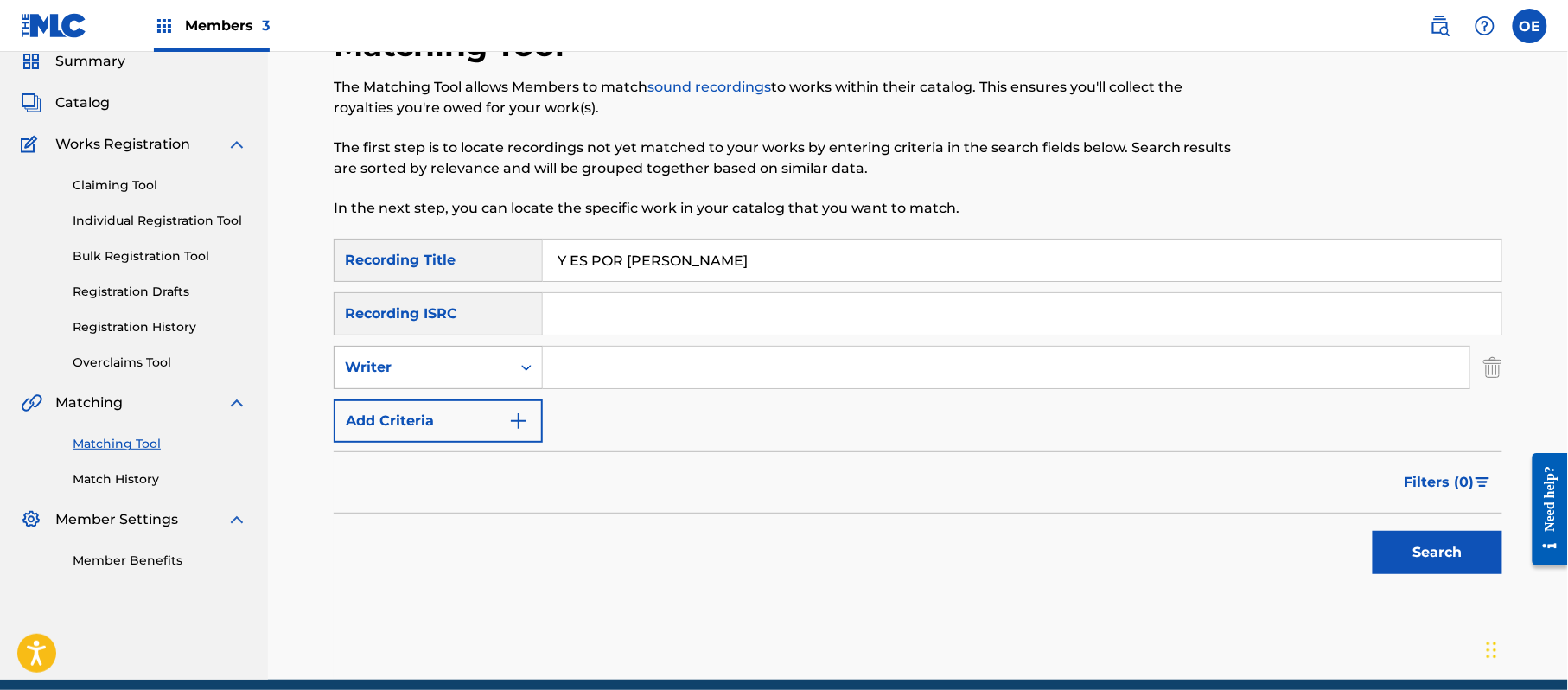
click at [480, 360] on div "Writer" at bounding box center [422, 367] width 156 height 21
click at [492, 394] on div "Recording Artist" at bounding box center [439, 410] width 207 height 43
type input "BANDA LA BUFA"
click at [1401, 542] on button "Search" at bounding box center [1437, 552] width 129 height 43
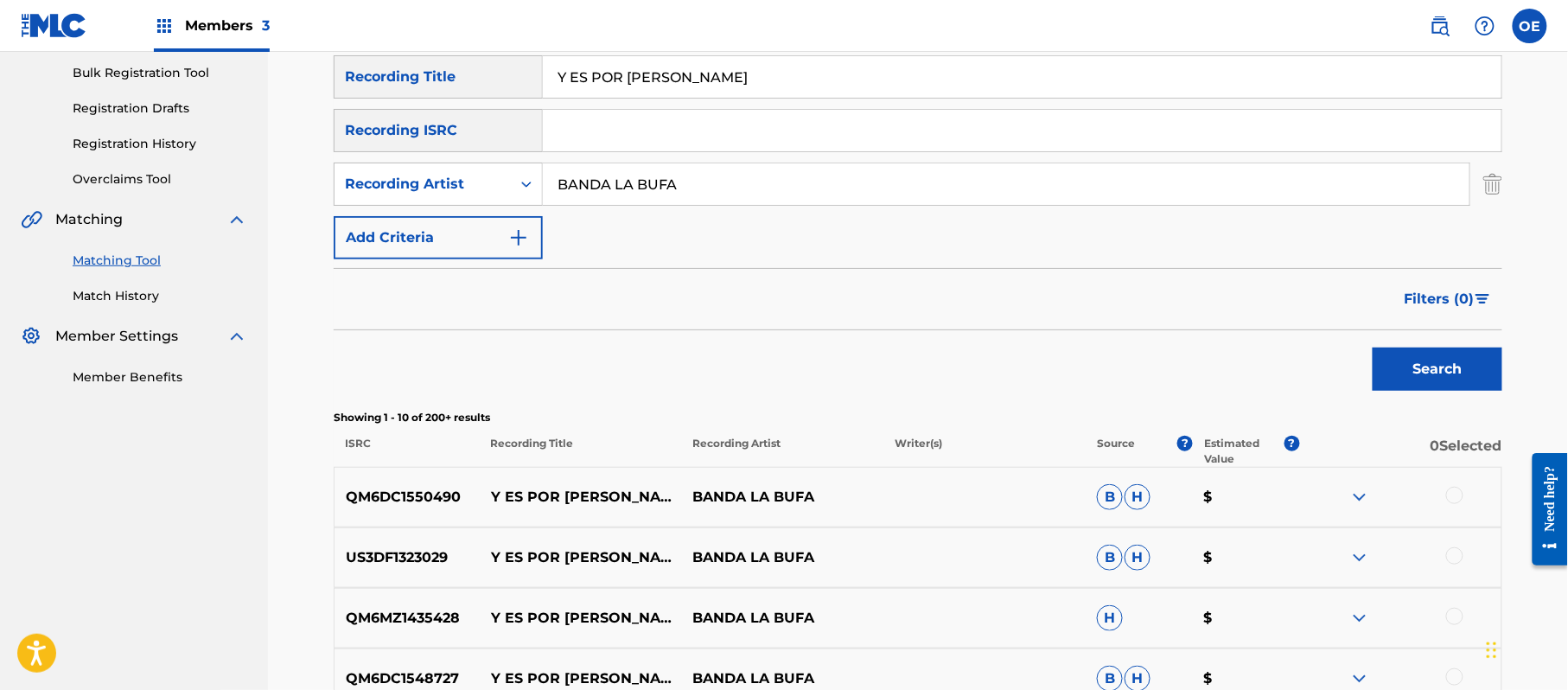
scroll to position [483, 0]
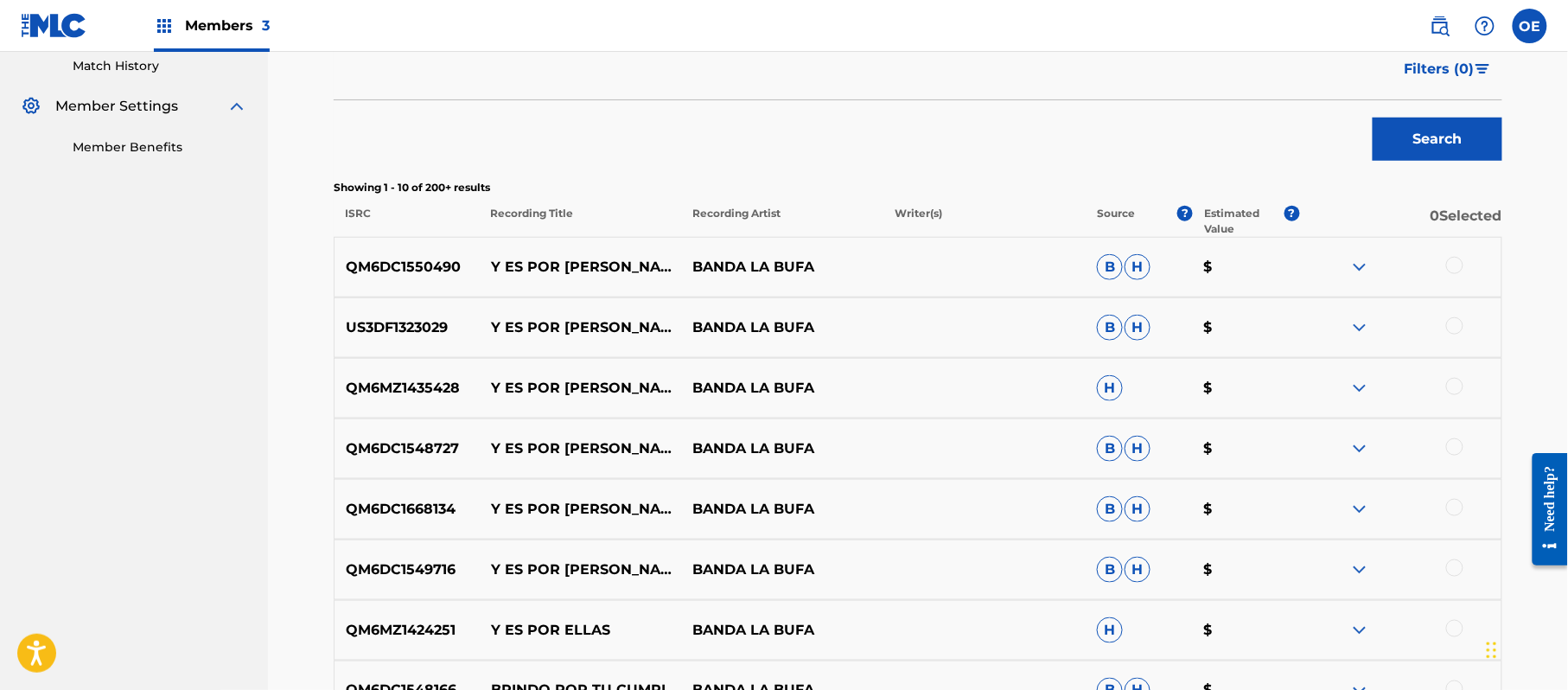
click at [1452, 267] on div at bounding box center [1455, 266] width 17 height 17
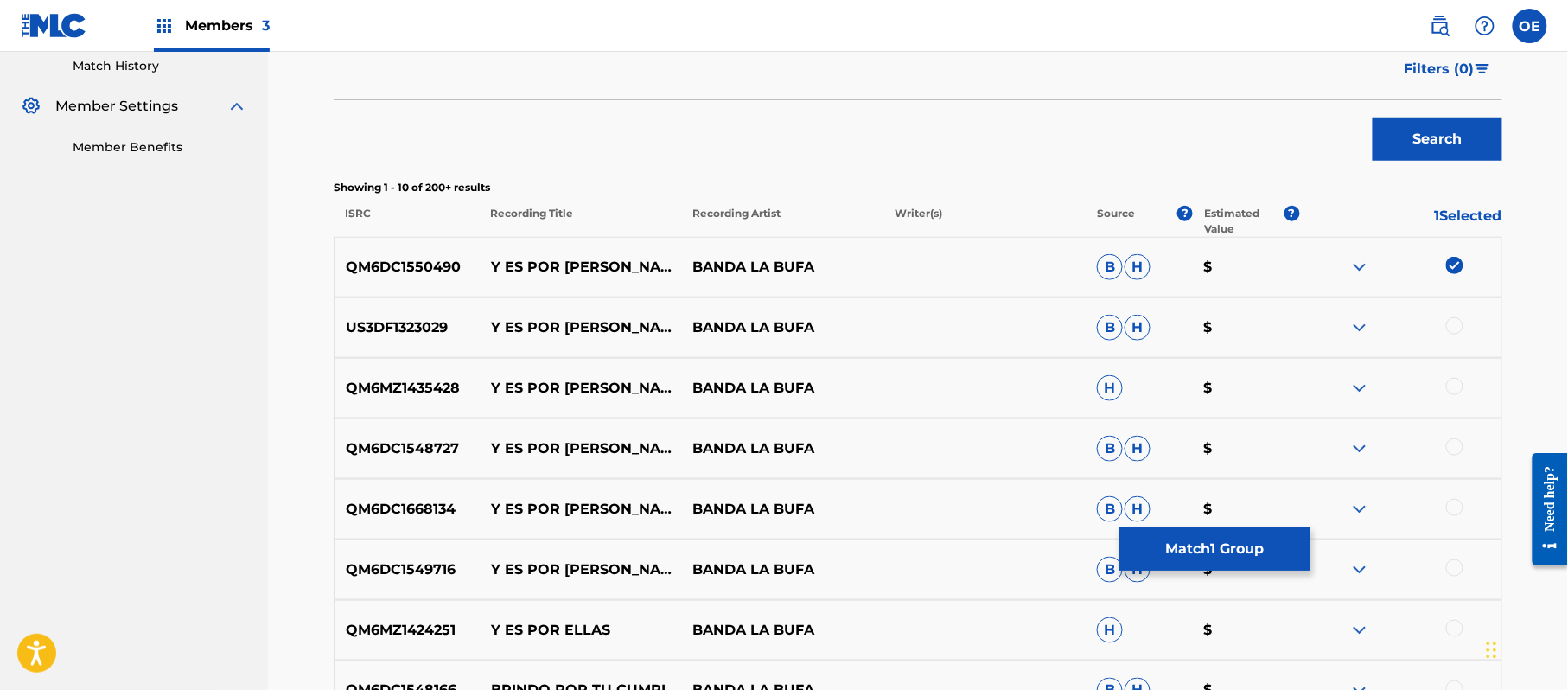
click at [1456, 326] on div at bounding box center [1455, 325] width 17 height 17
click at [1458, 394] on div at bounding box center [1455, 386] width 17 height 17
click at [1454, 444] on div at bounding box center [1455, 447] width 17 height 17
click at [1453, 499] on div at bounding box center [1455, 507] width 17 height 17
click at [1459, 575] on div at bounding box center [1455, 568] width 17 height 17
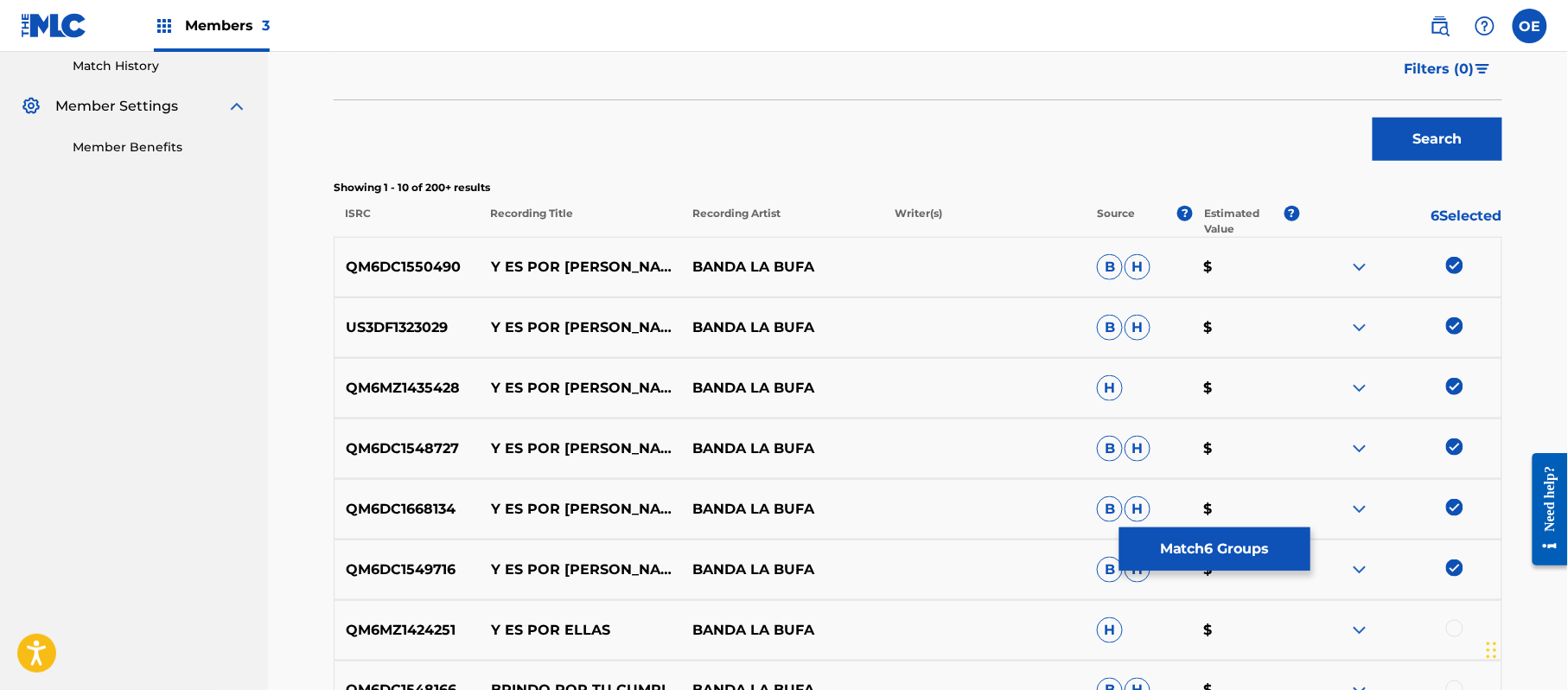
click at [1450, 627] on div at bounding box center [1455, 628] width 17 height 17
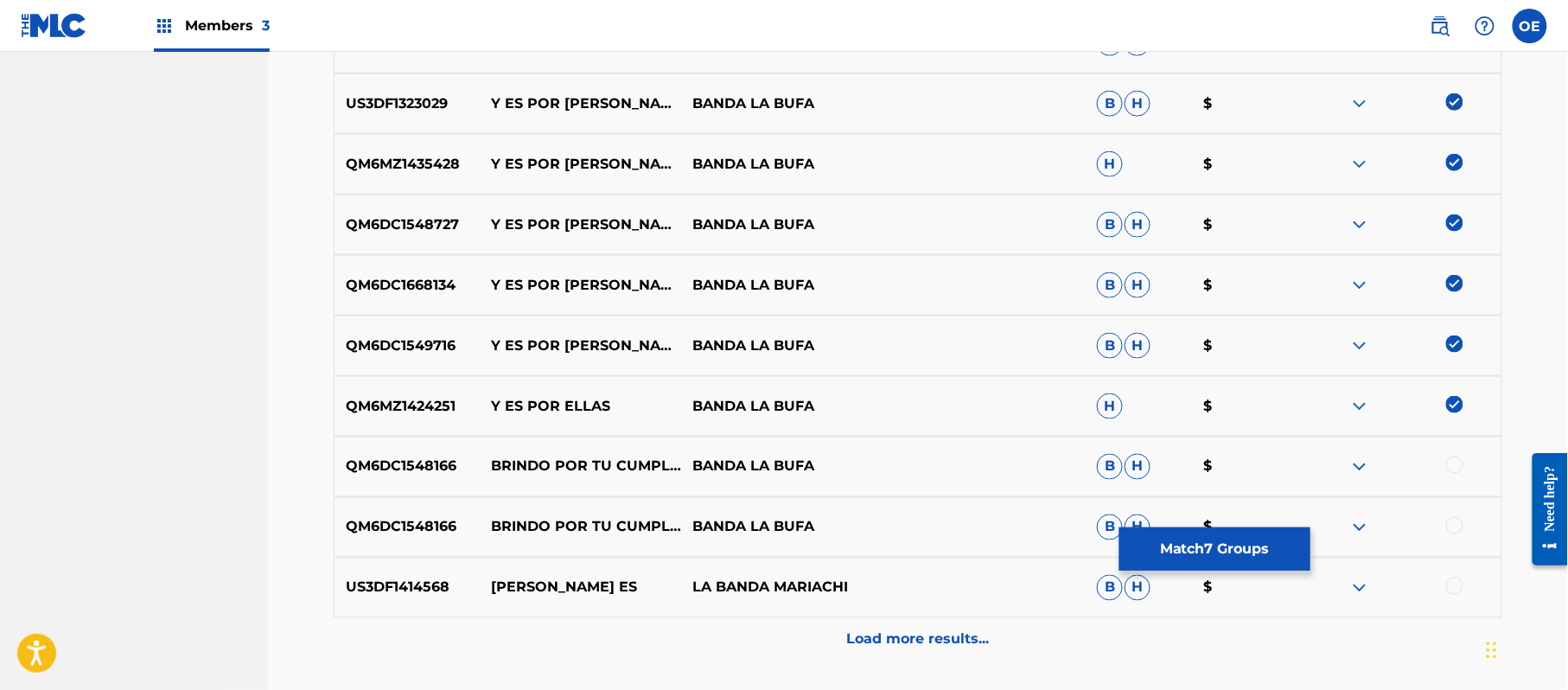
scroll to position [713, 0]
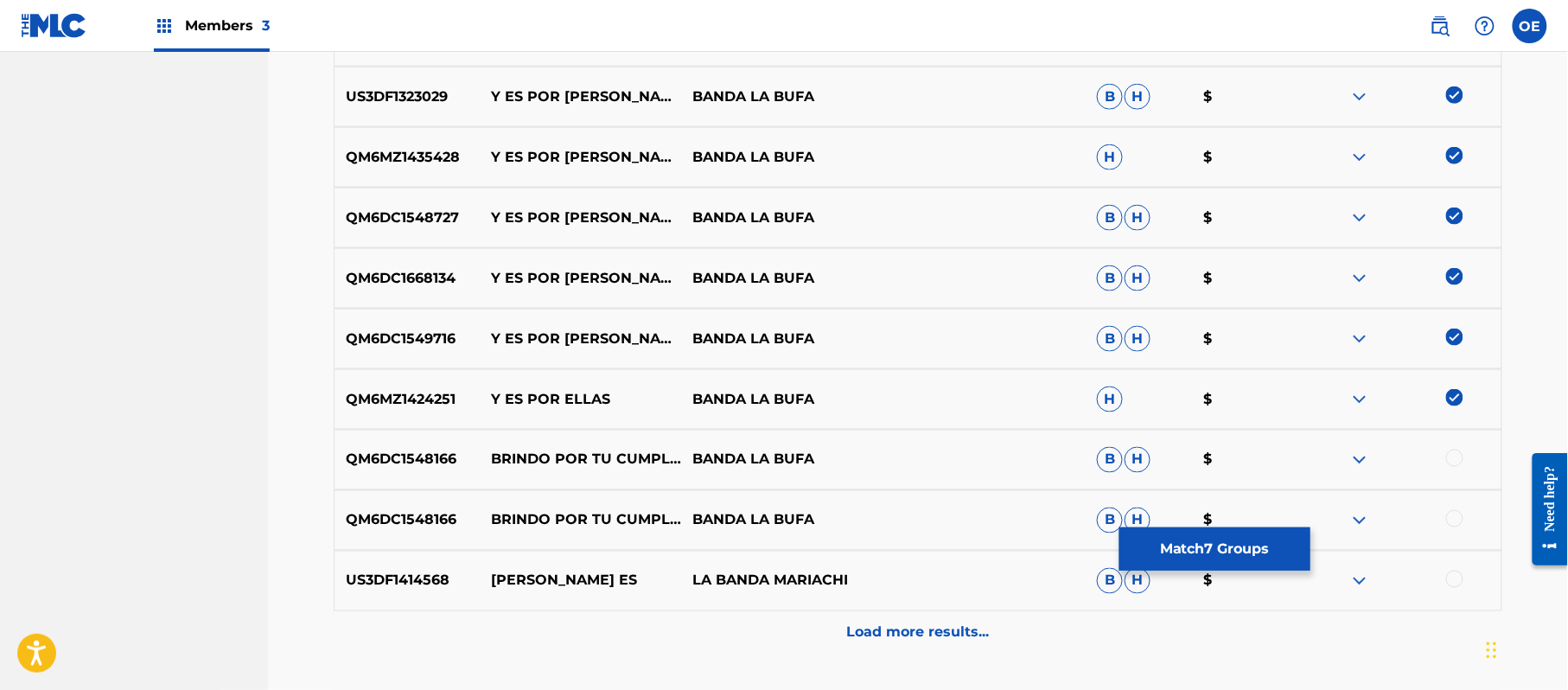
click at [1251, 537] on button "Match 7 Groups" at bounding box center [1214, 548] width 191 height 43
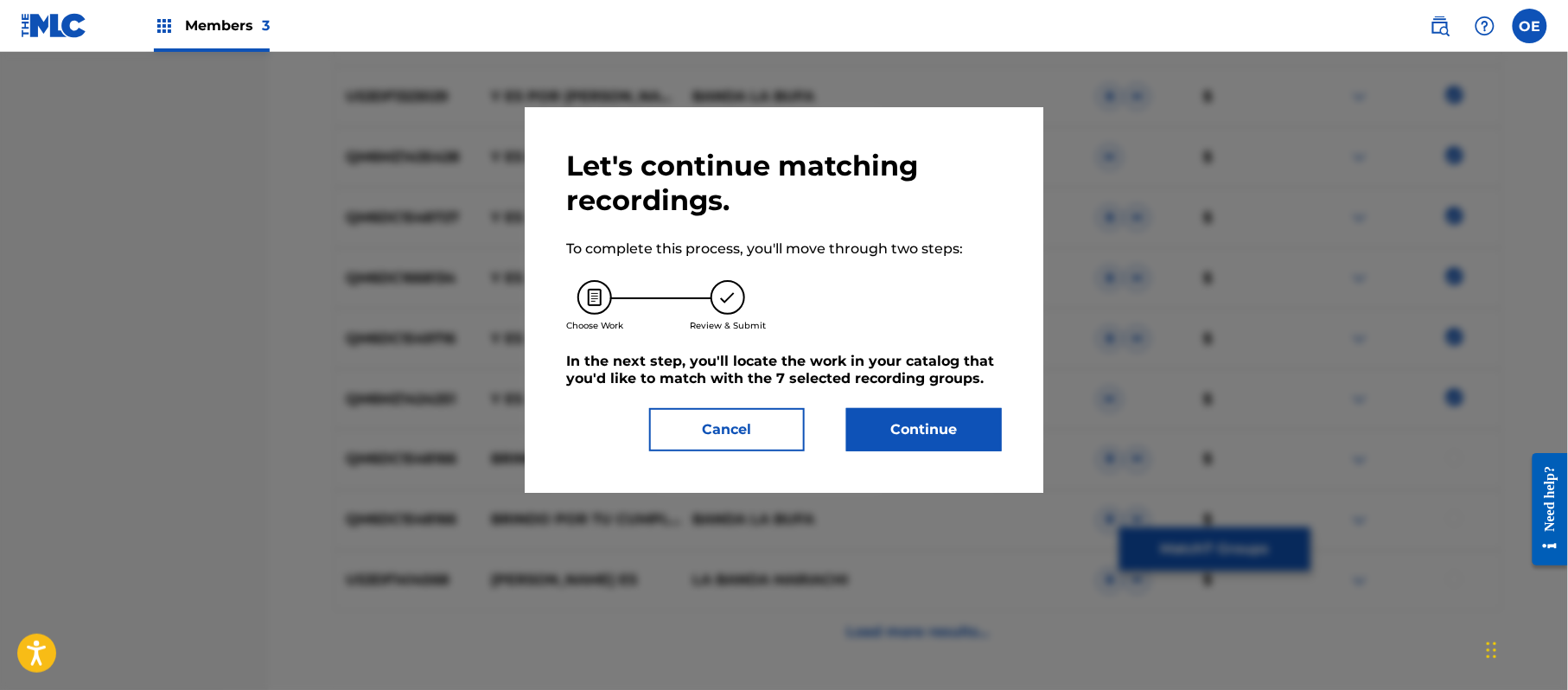
click at [900, 419] on button "Continue" at bounding box center [924, 429] width 156 height 43
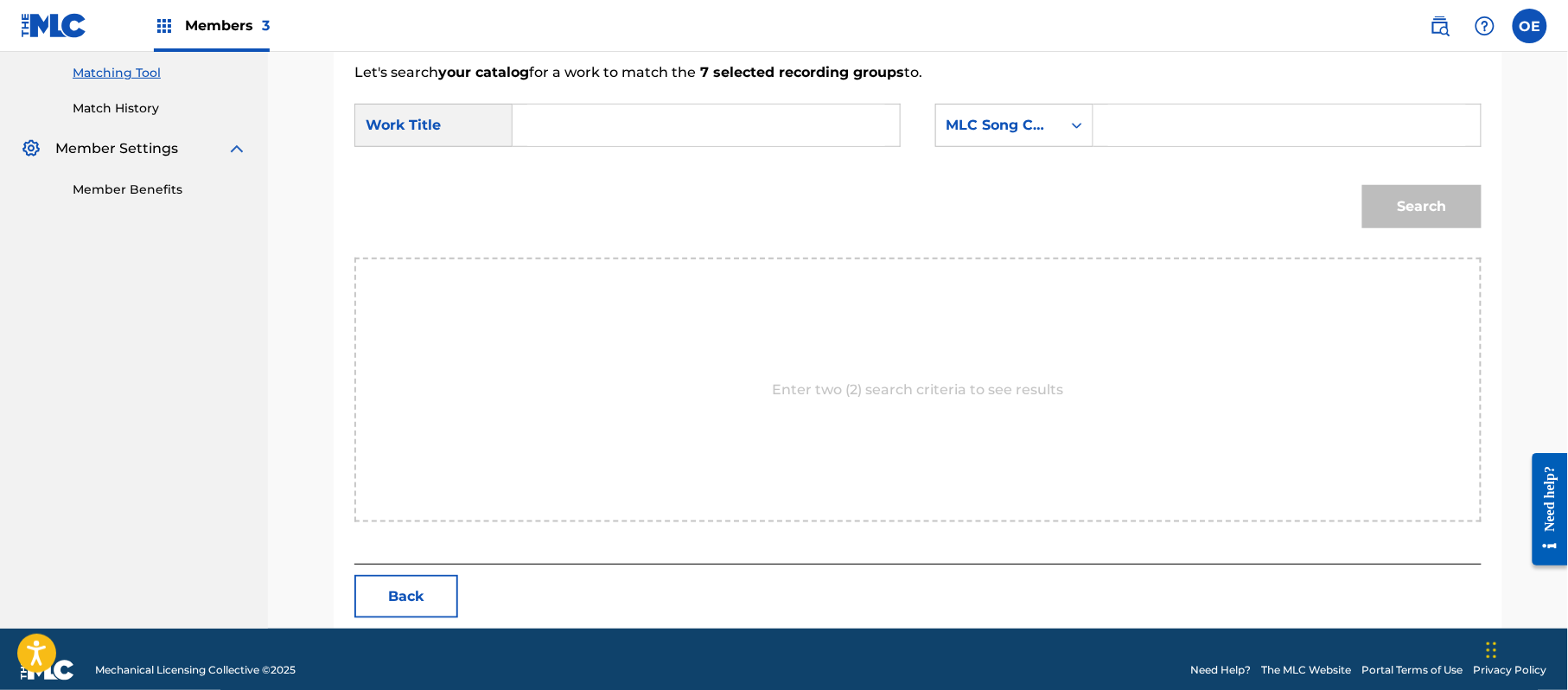
scroll to position [462, 0]
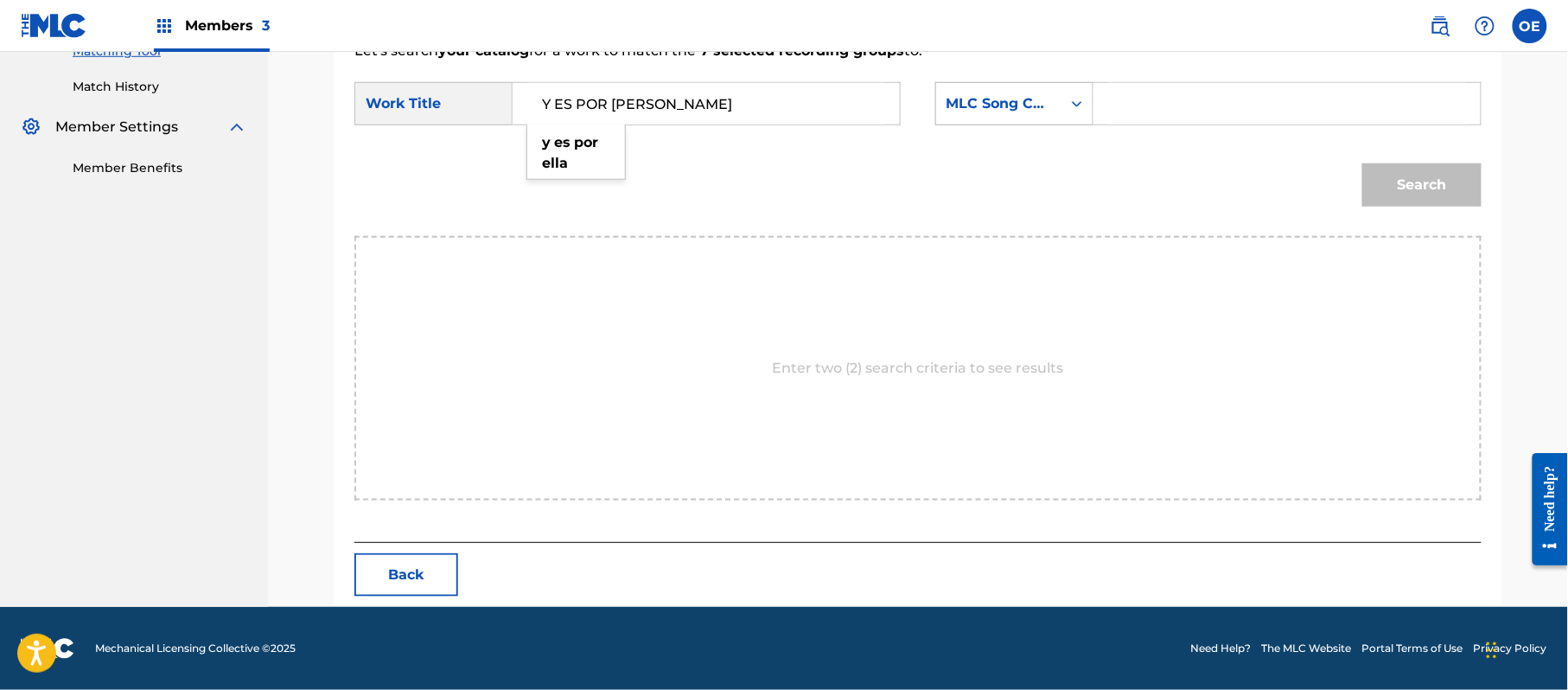
type input "Y ES POR [PERSON_NAME]"
click at [1024, 100] on div "MLC Song Code" at bounding box center [999, 104] width 105 height 21
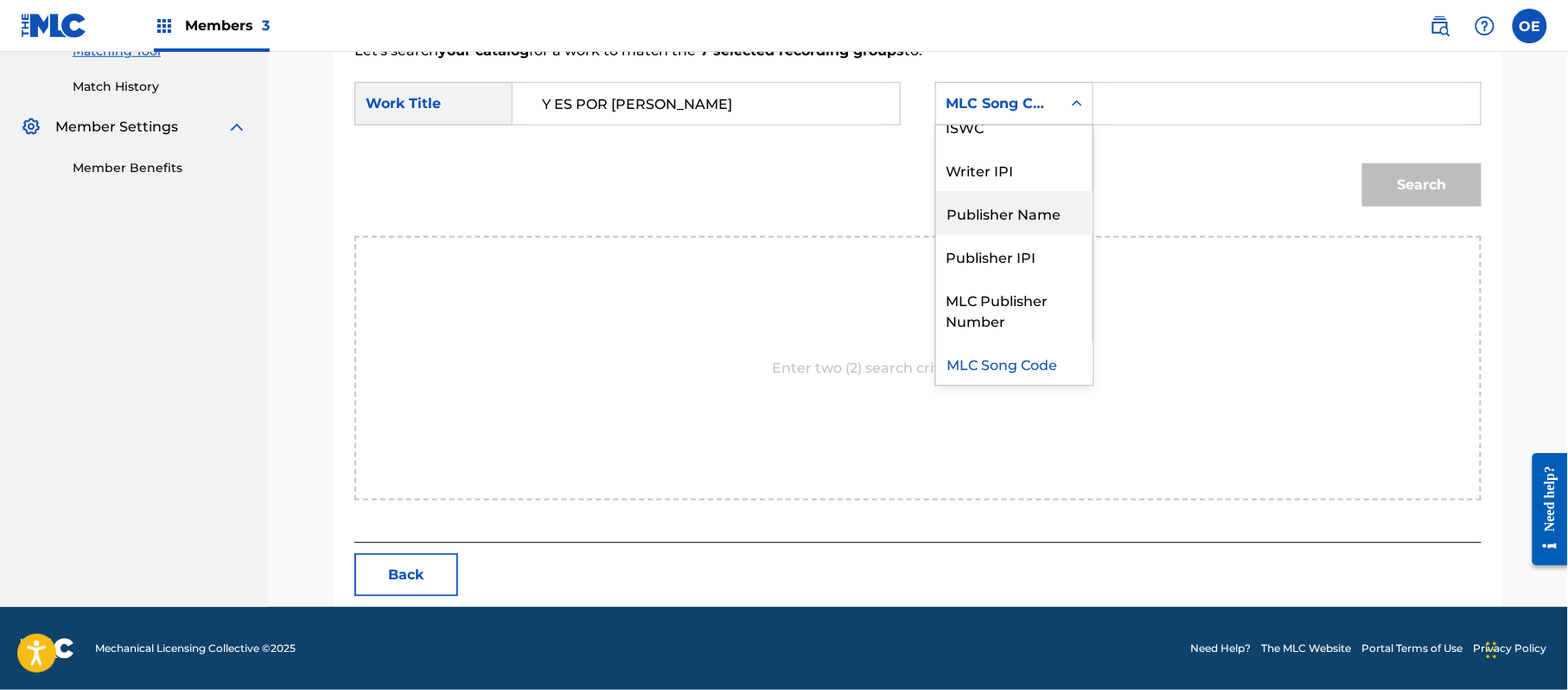
scroll to position [0, 0]
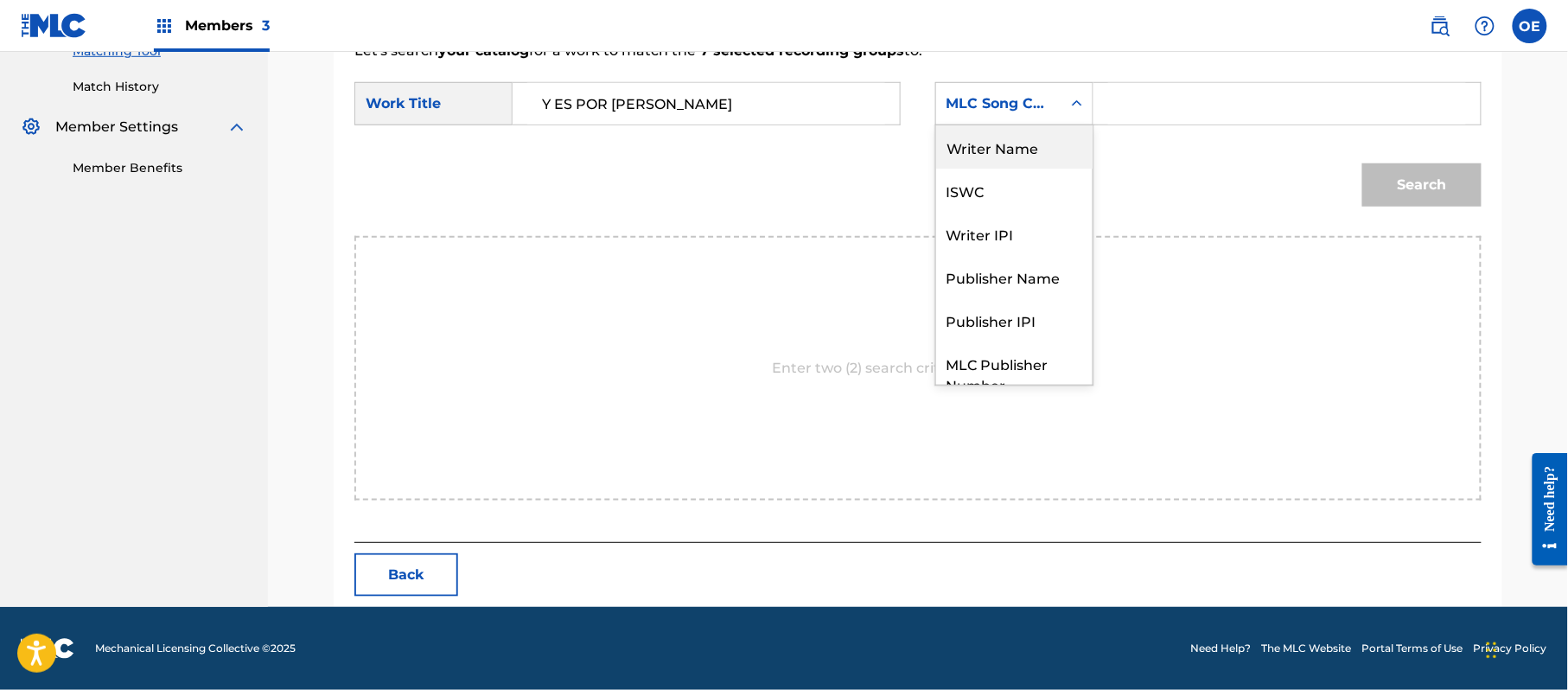
click at [1022, 148] on div "Writer Name" at bounding box center [1014, 147] width 156 height 43
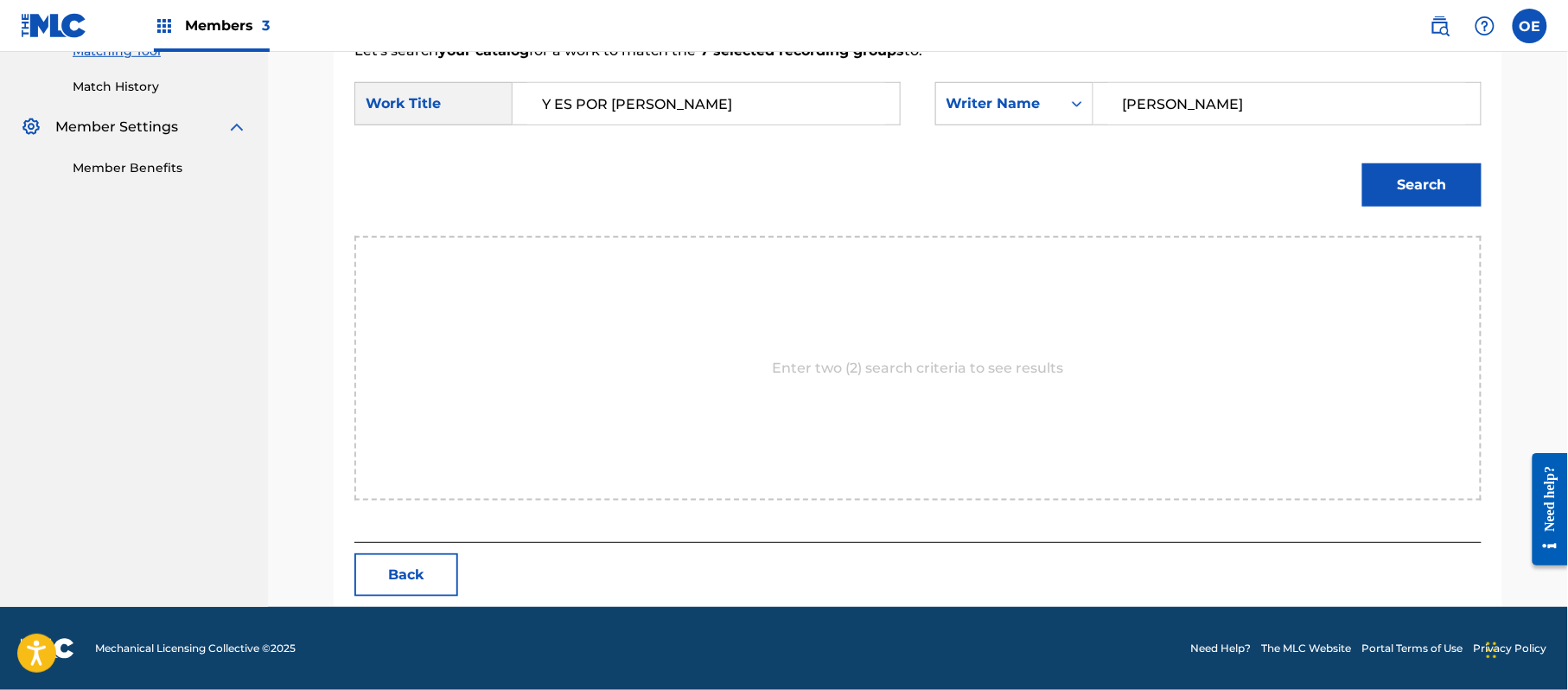
type input "[PERSON_NAME]"
click at [1467, 177] on button "Search" at bounding box center [1421, 185] width 119 height 43
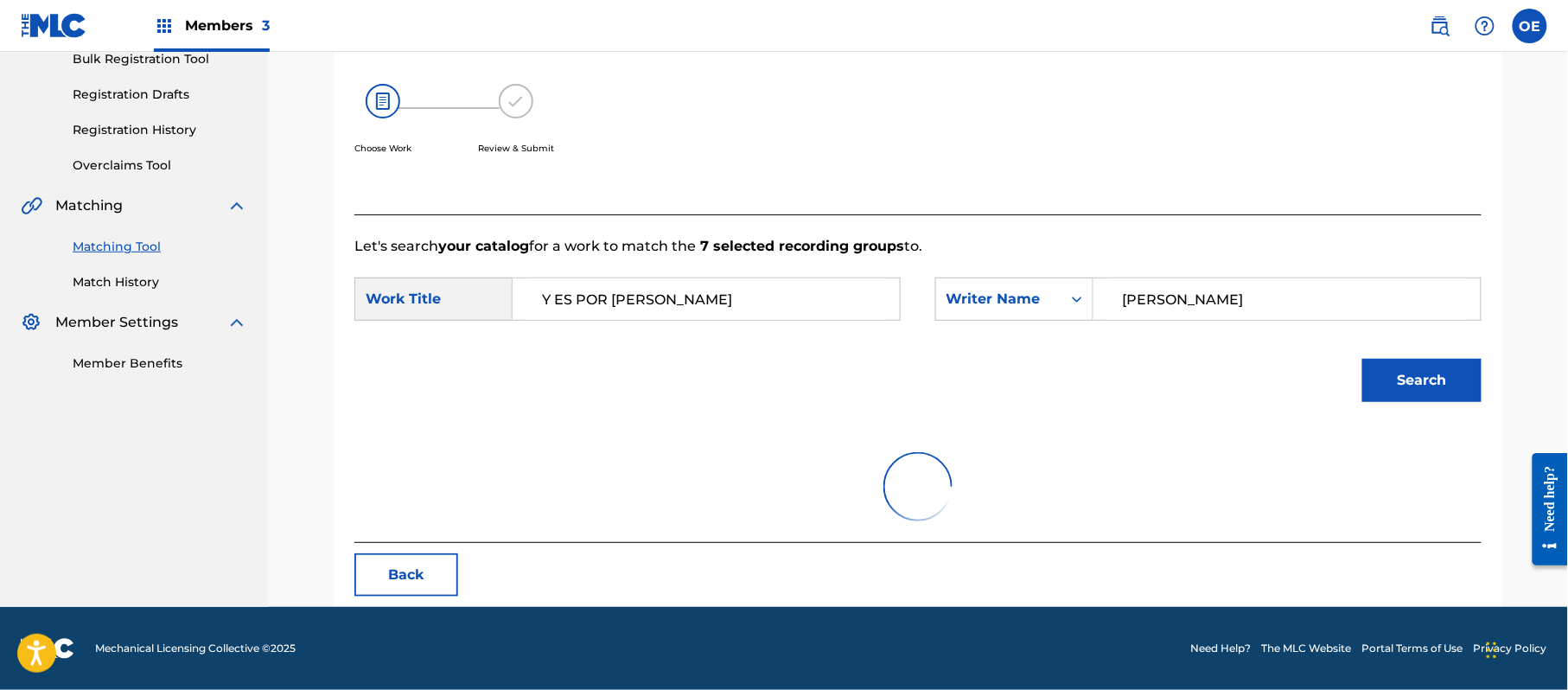
scroll to position [411, 0]
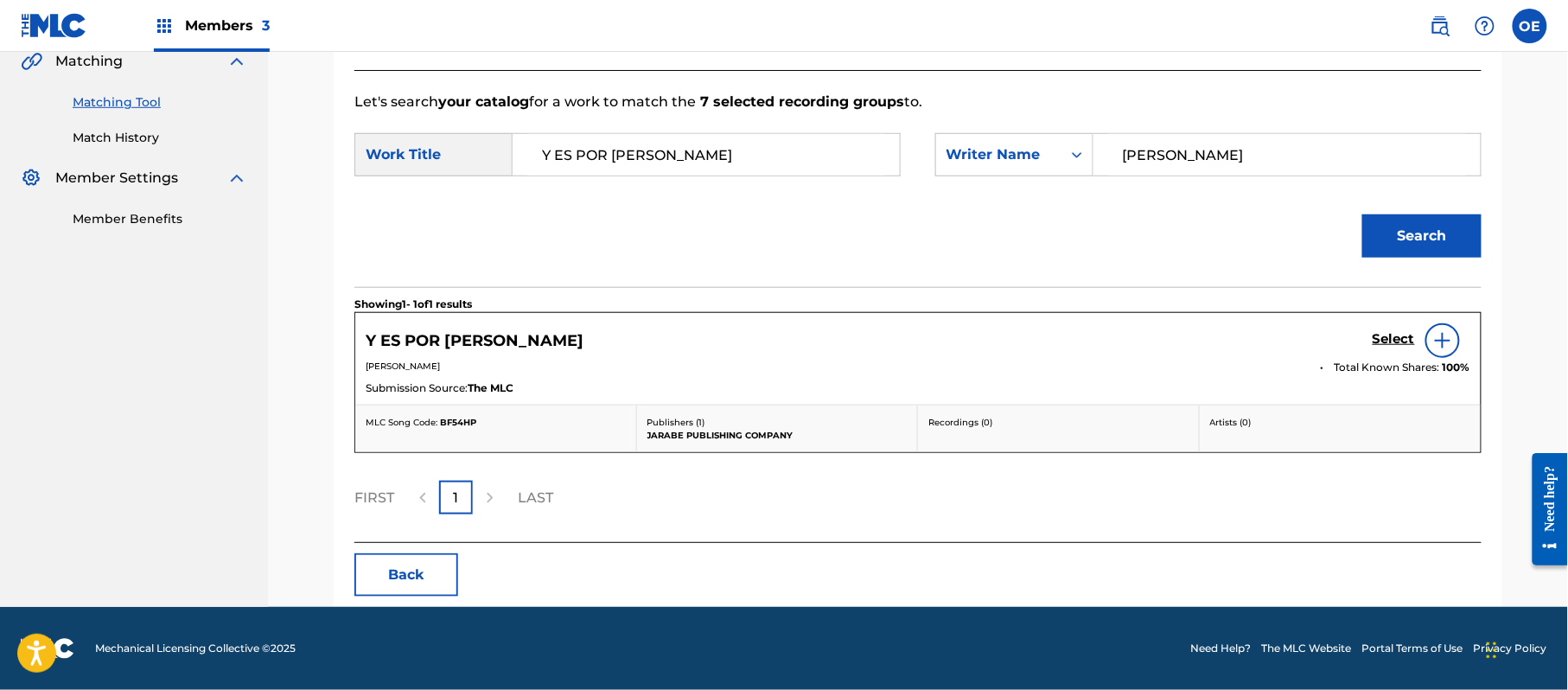
click at [1401, 332] on h5 "Select" at bounding box center [1393, 339] width 43 height 16
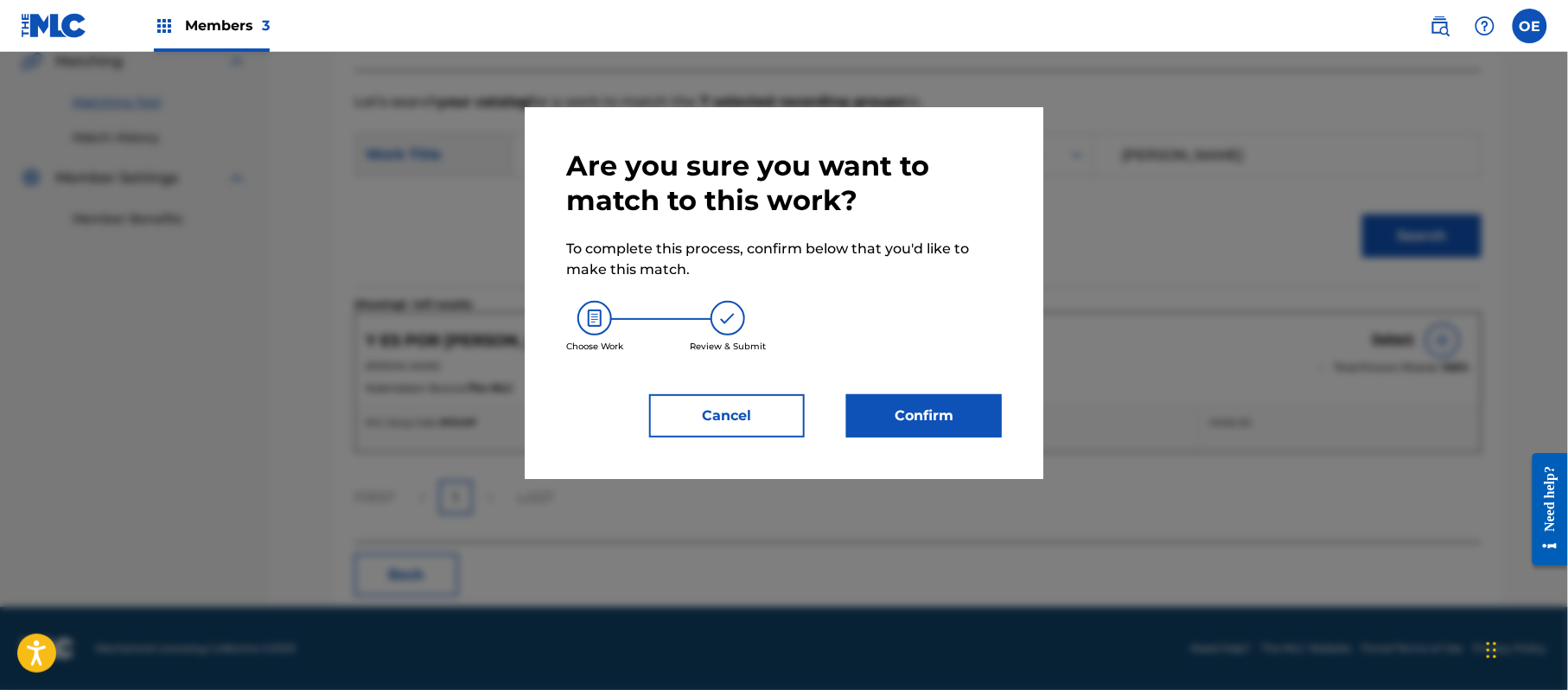
click at [951, 404] on button "Confirm" at bounding box center [924, 415] width 156 height 43
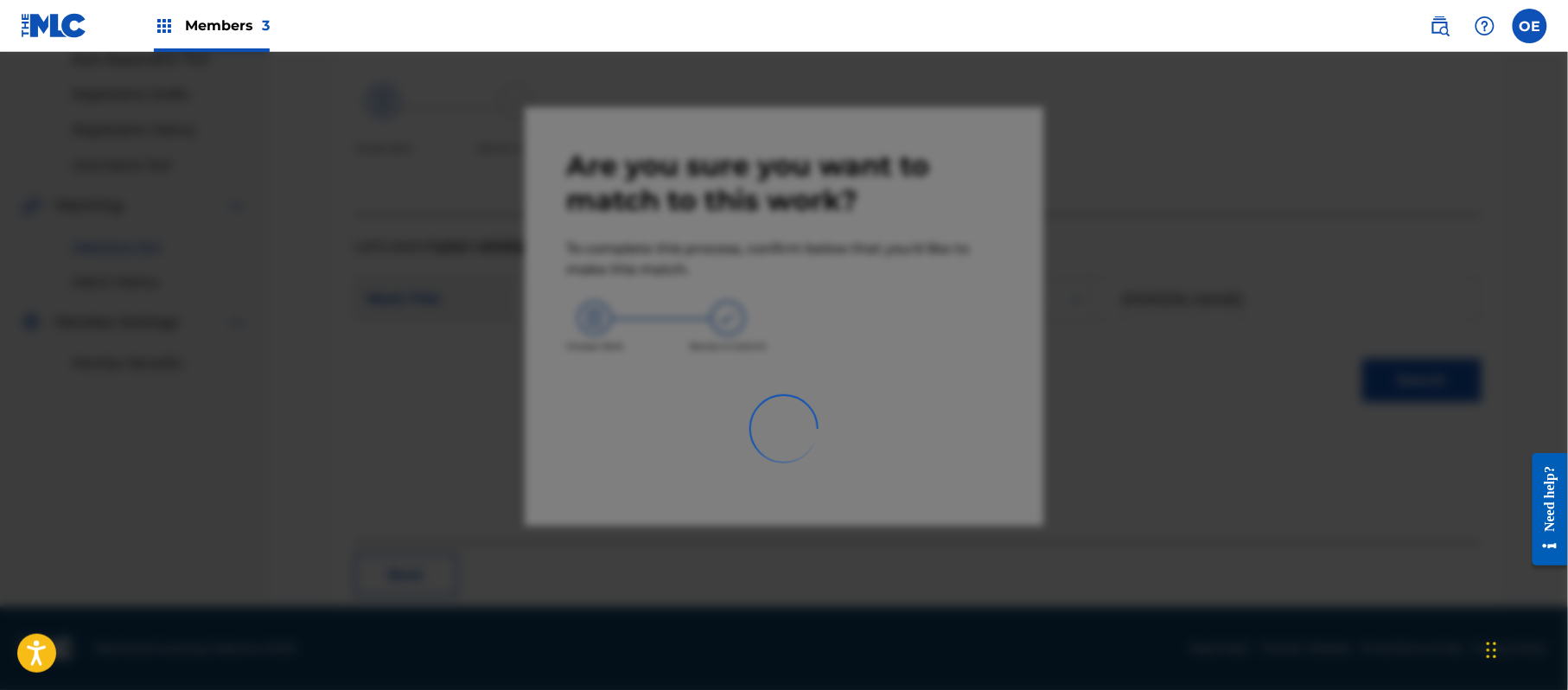
scroll to position [69, 0]
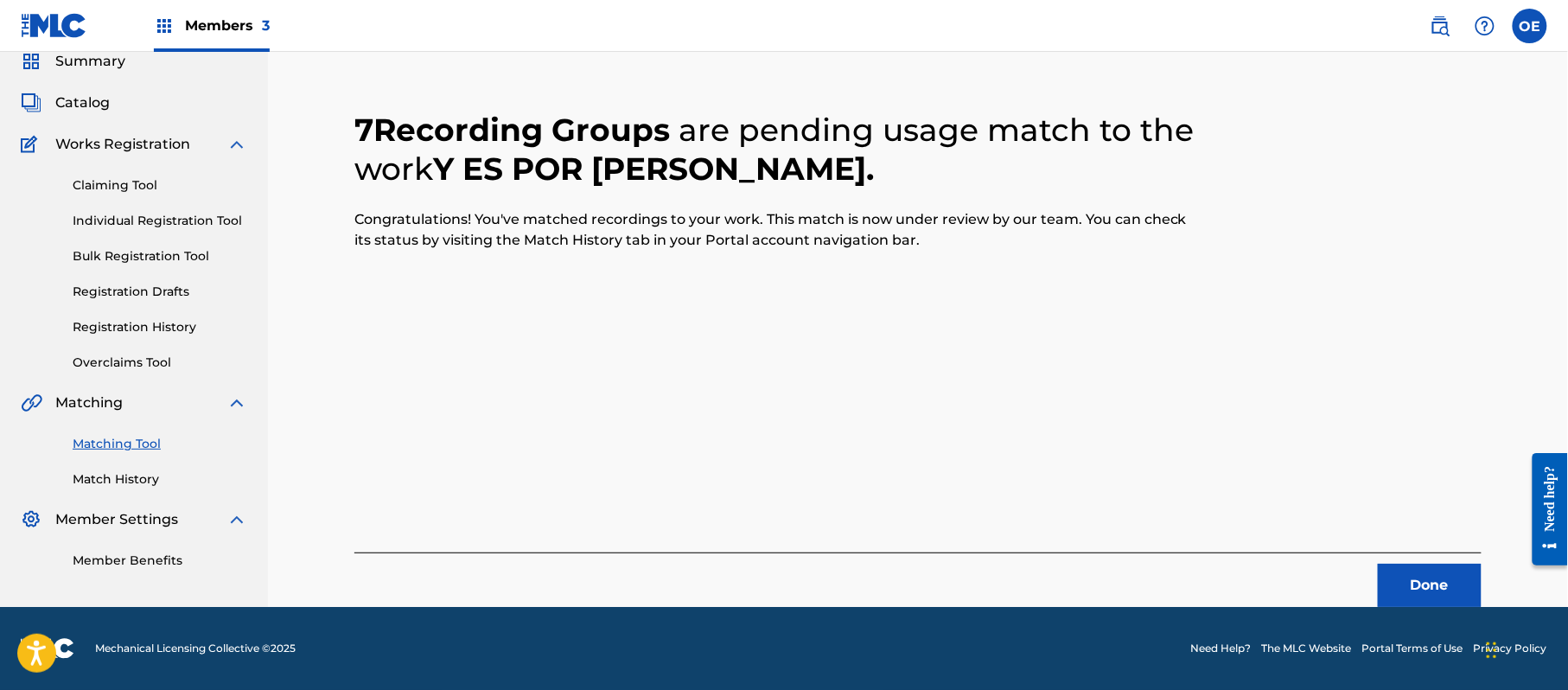
click at [1490, 562] on div "7 Recording Groups are pending usage match to the work Y ES POR [PERSON_NAME] .…" at bounding box center [918, 338] width 1168 height 538
click at [1460, 574] on button "Done" at bounding box center [1429, 584] width 104 height 43
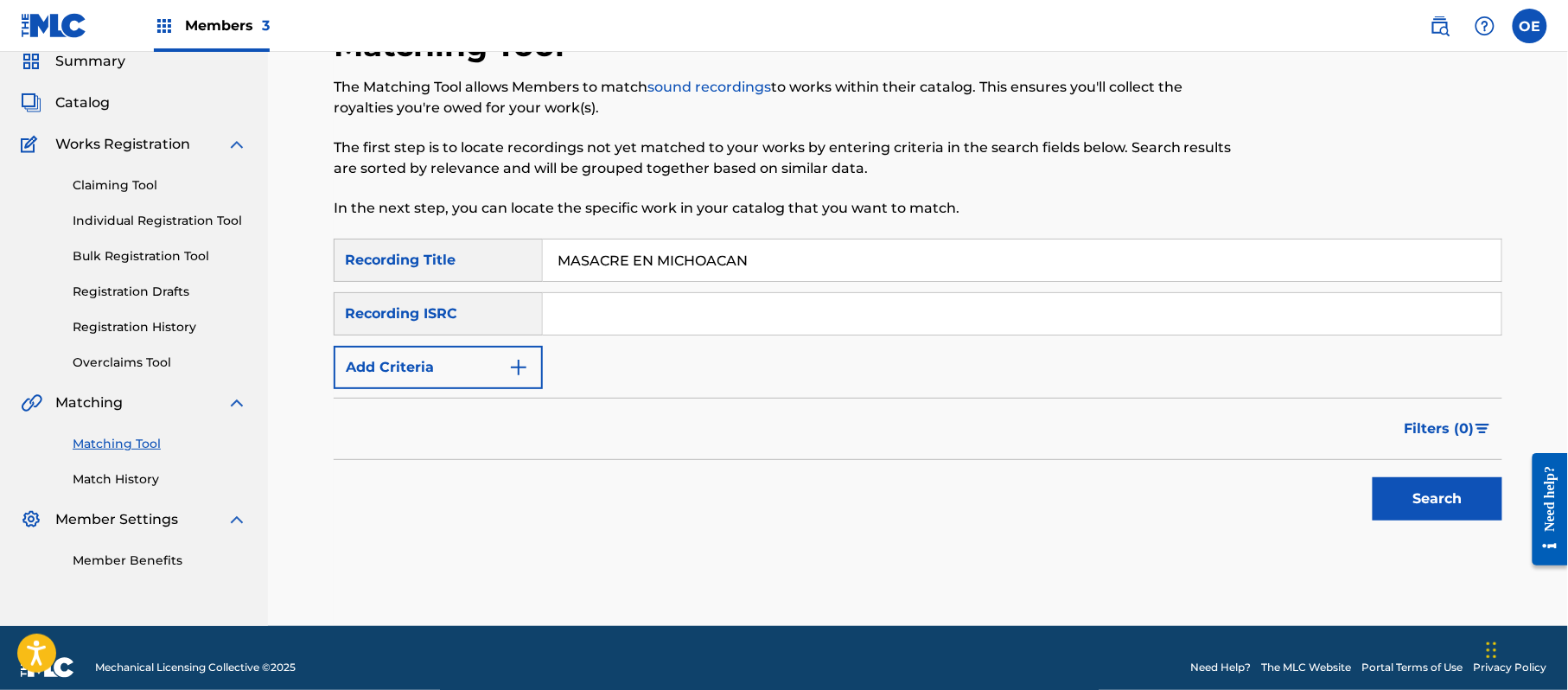
type input "MASACRE EN MICHOACAN"
click at [467, 354] on button "Add Criteria" at bounding box center [439, 366] width 209 height 43
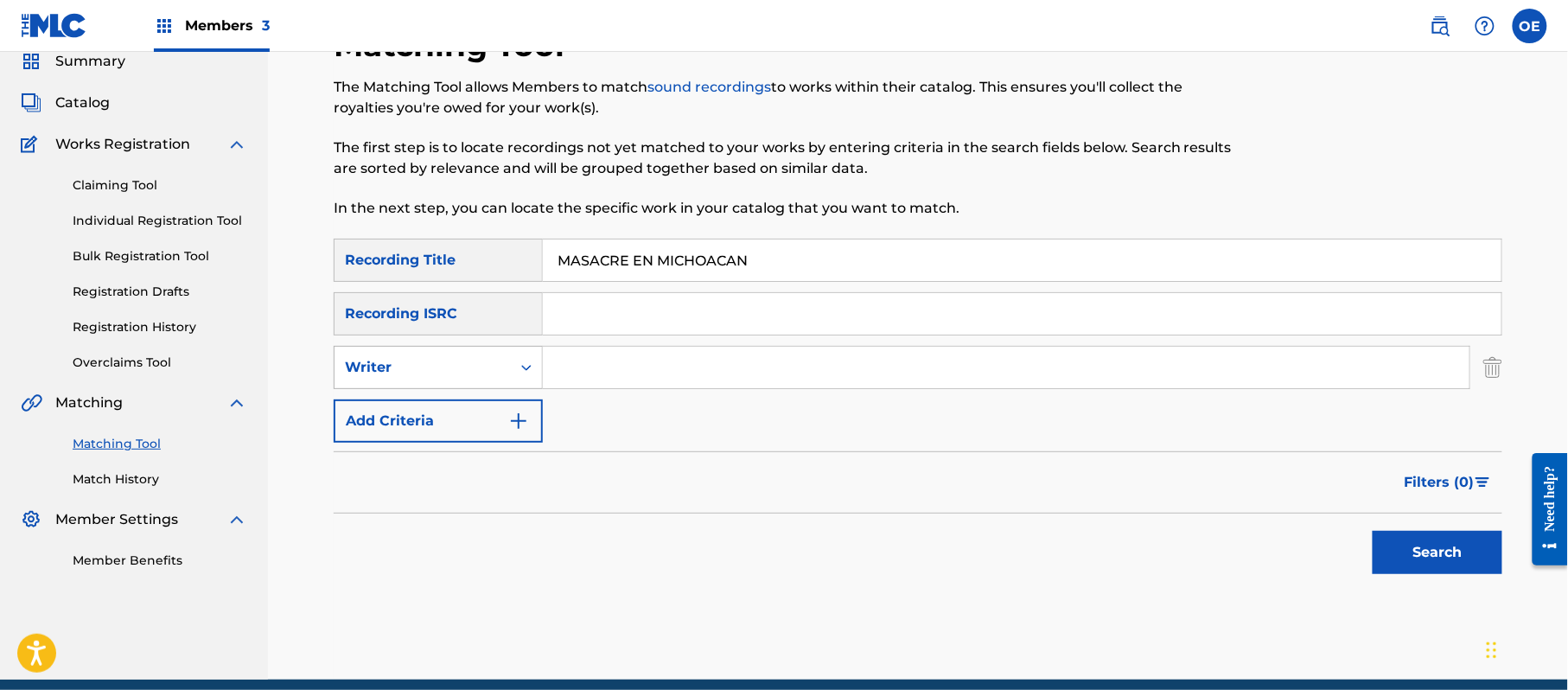
click at [468, 367] on div "Writer" at bounding box center [422, 367] width 156 height 21
click at [476, 410] on div "Recording Artist" at bounding box center [439, 410] width 207 height 43
click at [330, 618] on div "Matching Tool The Matching Tool allows Members to match sound recordings to wor…" at bounding box center [918, 352] width 1210 height 654
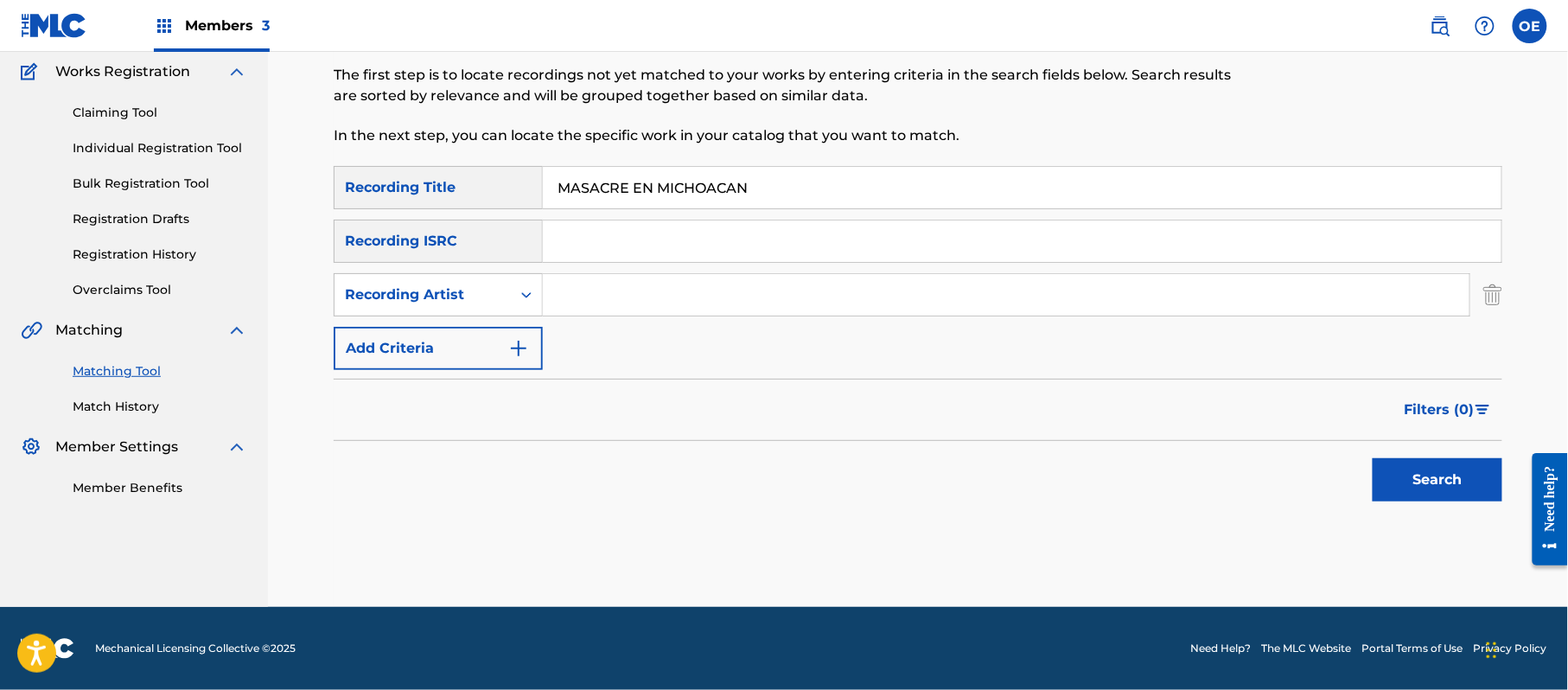
click at [1314, 89] on div at bounding box center [1367, 59] width 269 height 212
type input "LOS RAYANTES DE [PERSON_NAME]"
drag, startPoint x: 1393, startPoint y: 489, endPoint x: 1365, endPoint y: 462, distance: 38.9
click at [1393, 488] on button "Search" at bounding box center [1437, 479] width 129 height 43
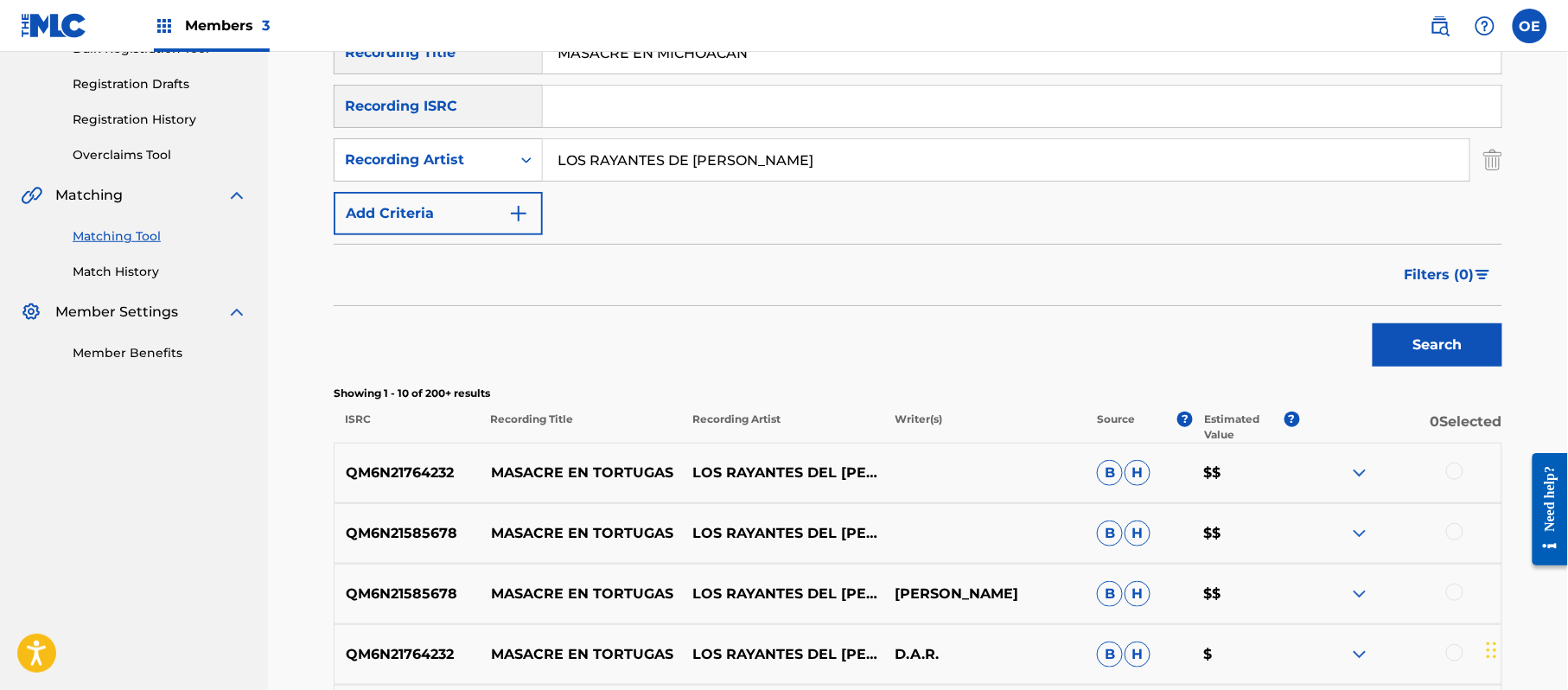
scroll to position [270, 0]
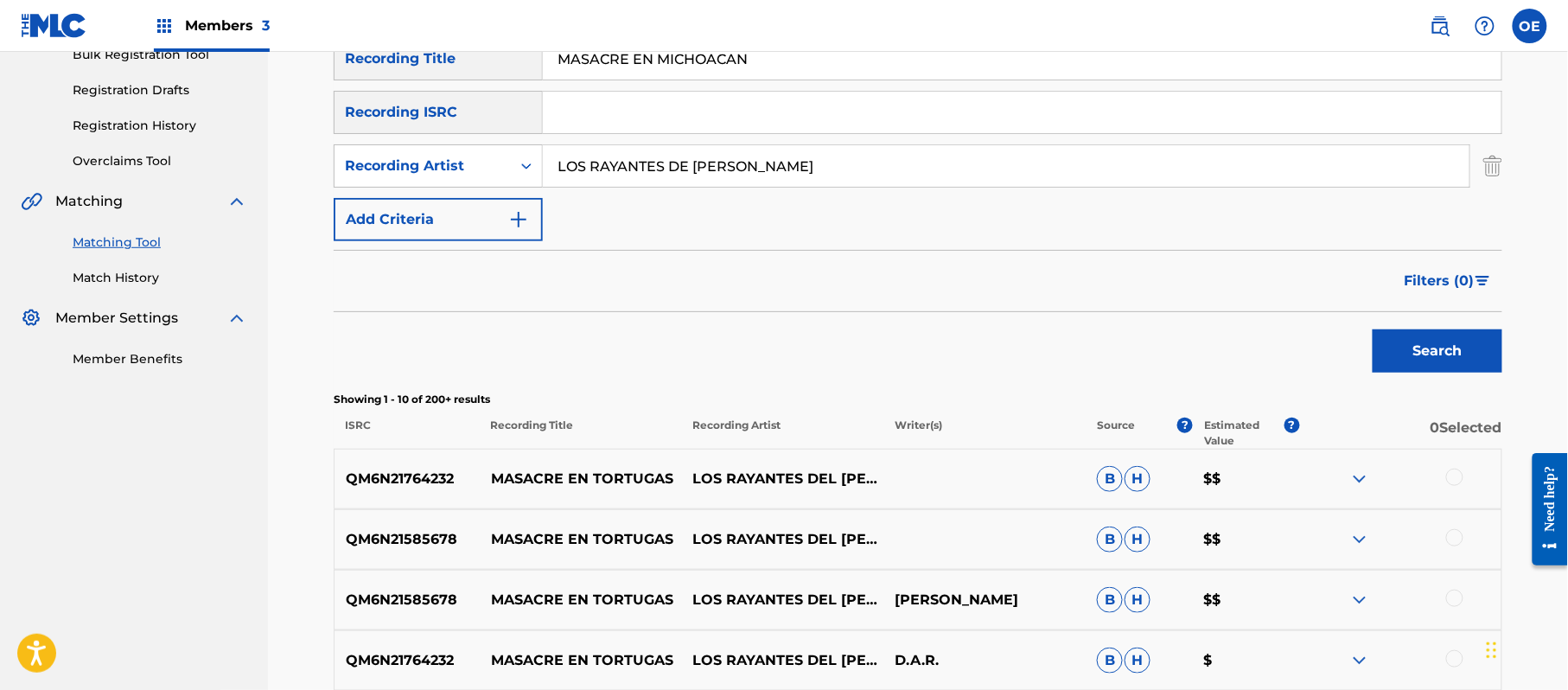
drag, startPoint x: 792, startPoint y: 70, endPoint x: 523, endPoint y: 69, distance: 269.0
click at [523, 69] on div "SearchWithCriteria0782ace1-59c9-45dc-87c1-ec14ac65e8f0 Recording Title MASACRE …" at bounding box center [918, 58] width 1168 height 43
type input "CON LA VIDA EN UN HILO"
drag, startPoint x: 828, startPoint y: 150, endPoint x: 454, endPoint y: 176, distance: 374.9
click at [454, 176] on div "SearchWithCriteriab8b508b4-aa74-4280-82f0-c7f13b2a2ac7 Recording Artist LOS RAY…" at bounding box center [918, 166] width 1168 height 43
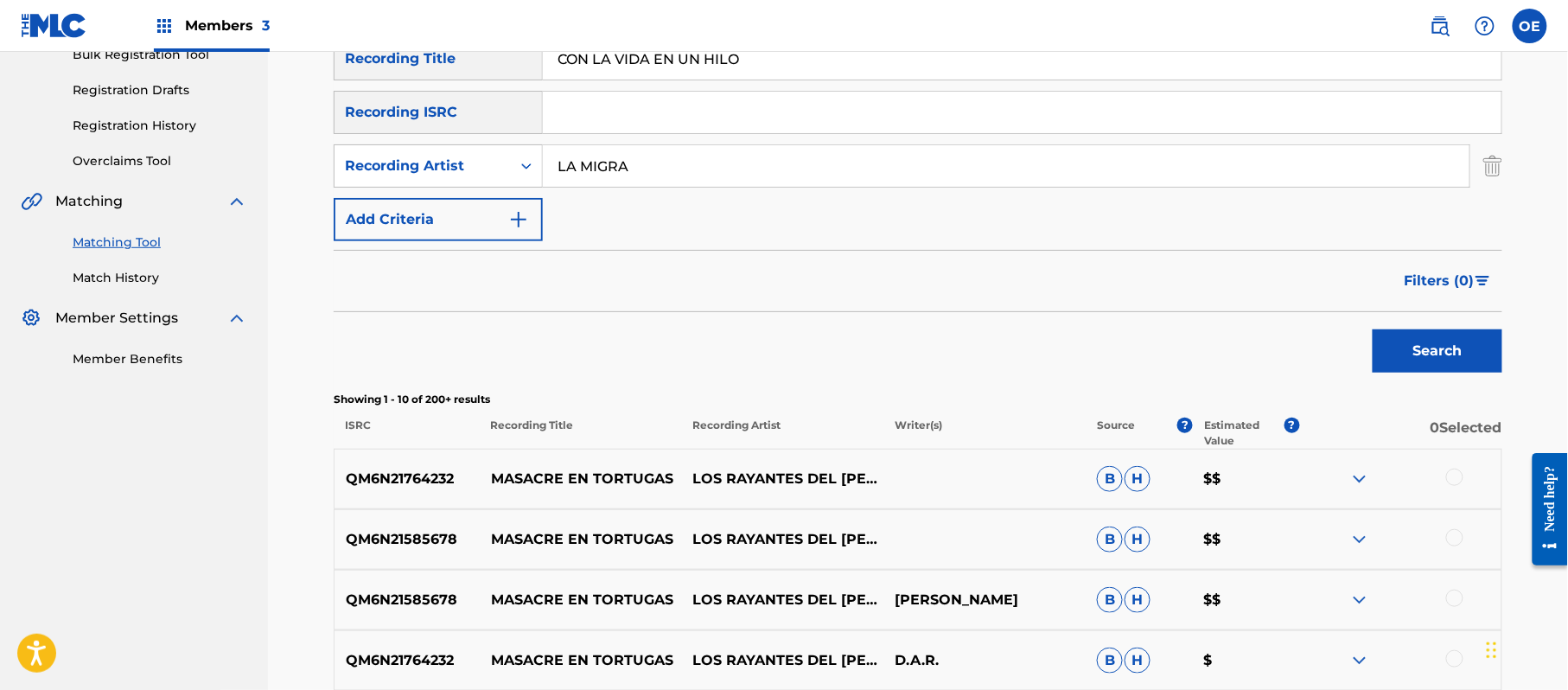
type input "LA MIGRA"
click at [1471, 336] on button "Search" at bounding box center [1437, 350] width 129 height 43
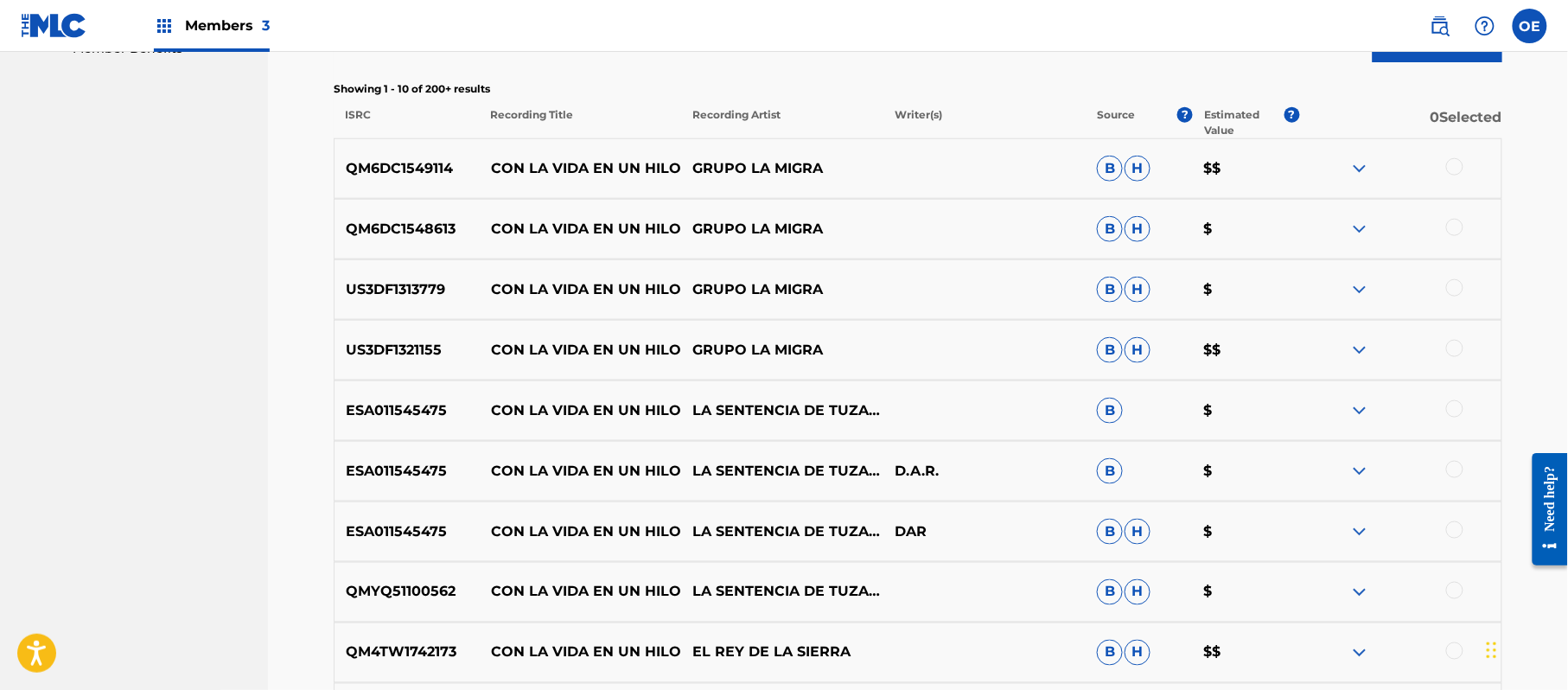
scroll to position [617, 0]
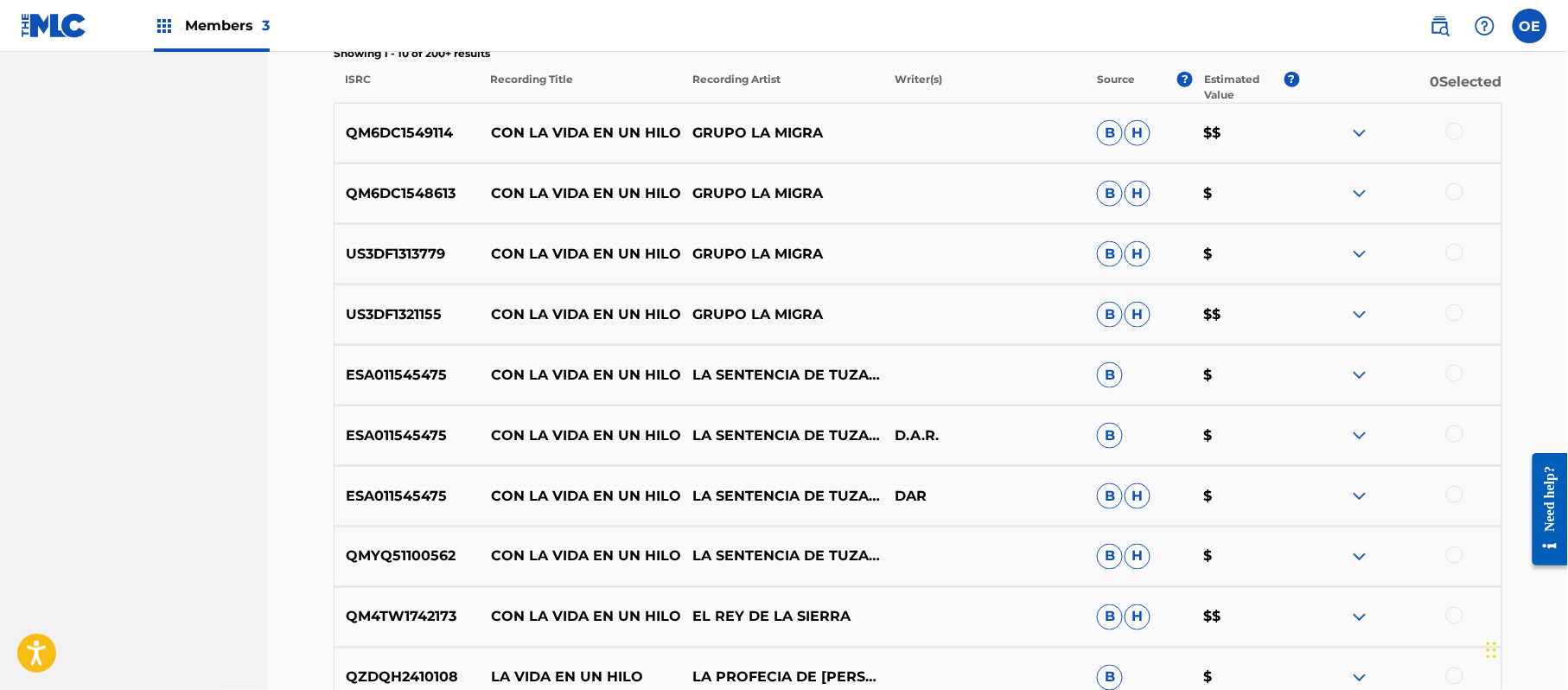
click at [1450, 135] on div at bounding box center [1455, 131] width 17 height 17
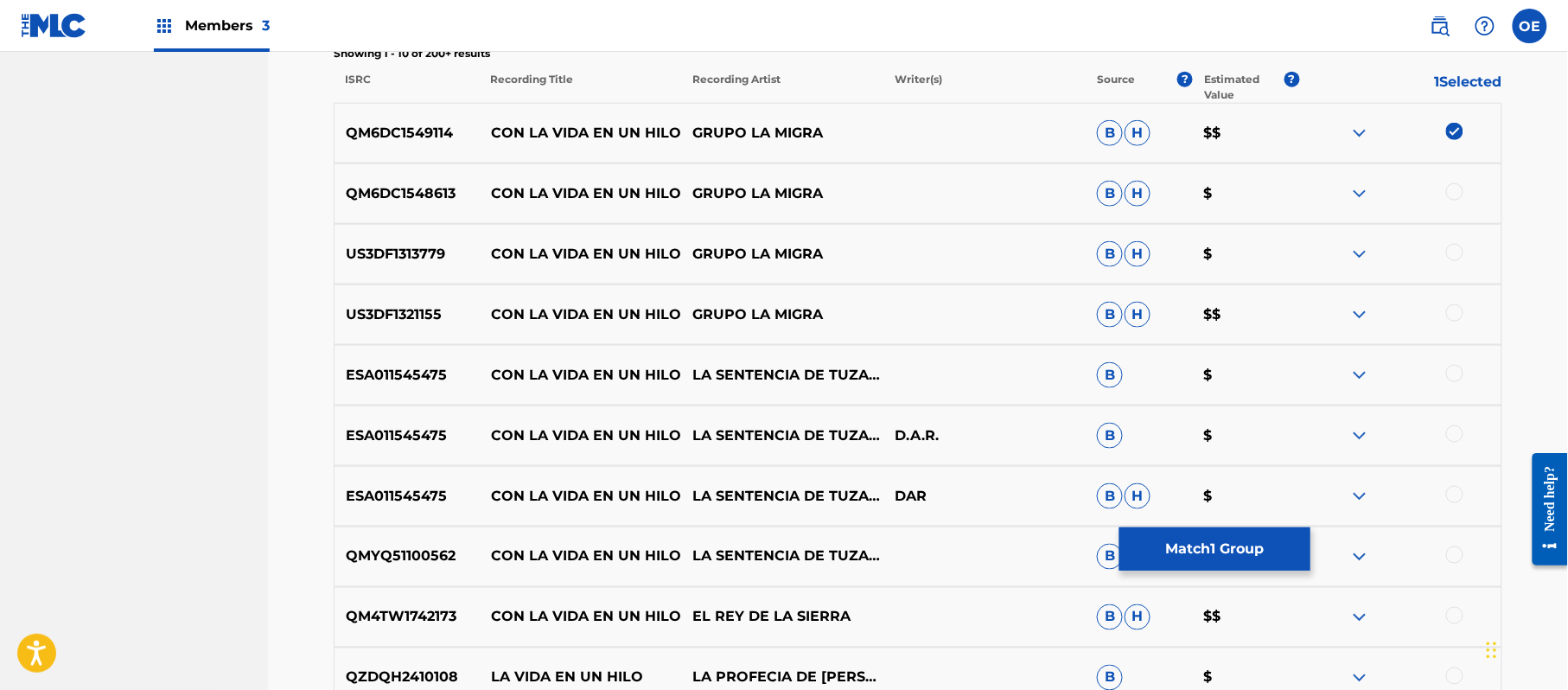
click at [1449, 194] on div at bounding box center [1455, 192] width 17 height 17
click at [1460, 252] on div at bounding box center [1455, 252] width 17 height 17
click at [1456, 308] on div at bounding box center [1455, 313] width 17 height 17
click at [1198, 538] on button "Match 4 Groups" at bounding box center [1214, 548] width 191 height 43
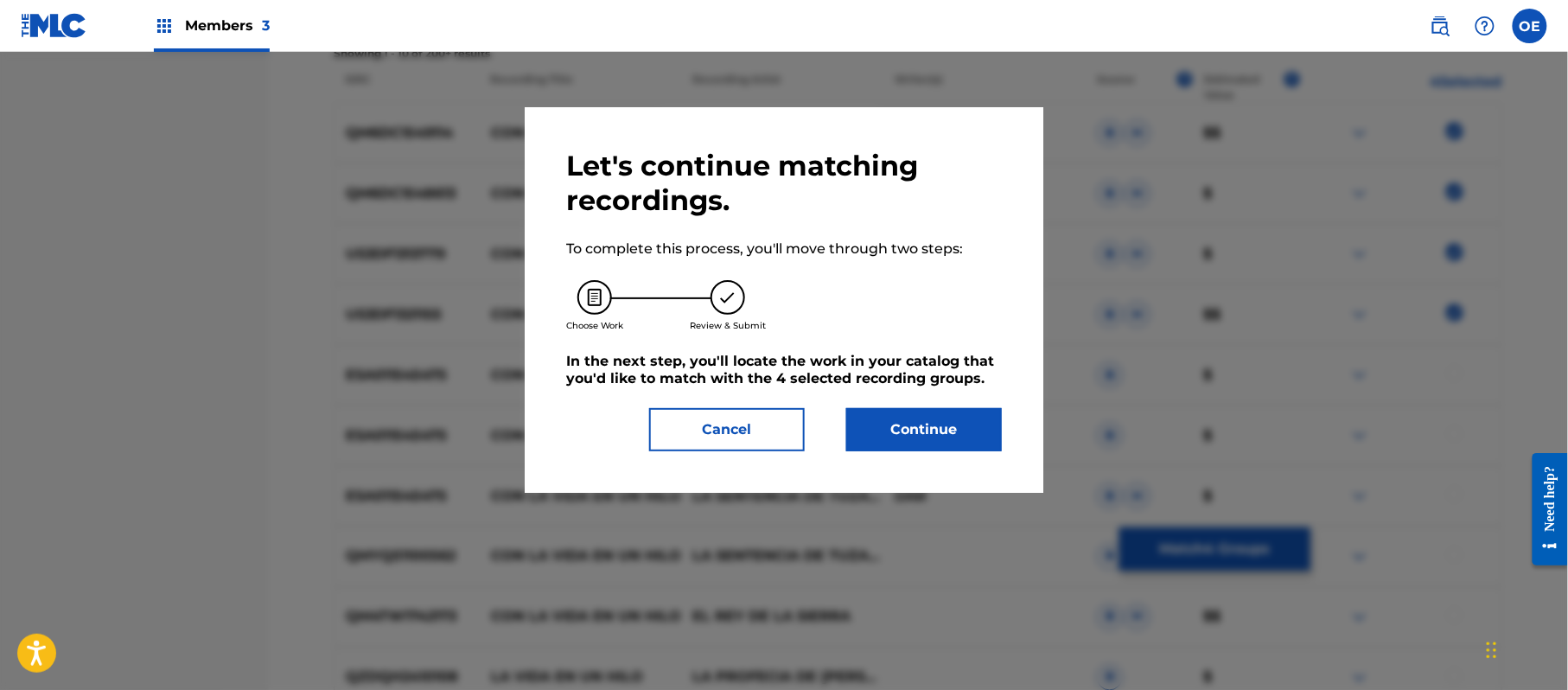
click at [938, 412] on button "Continue" at bounding box center [924, 429] width 156 height 43
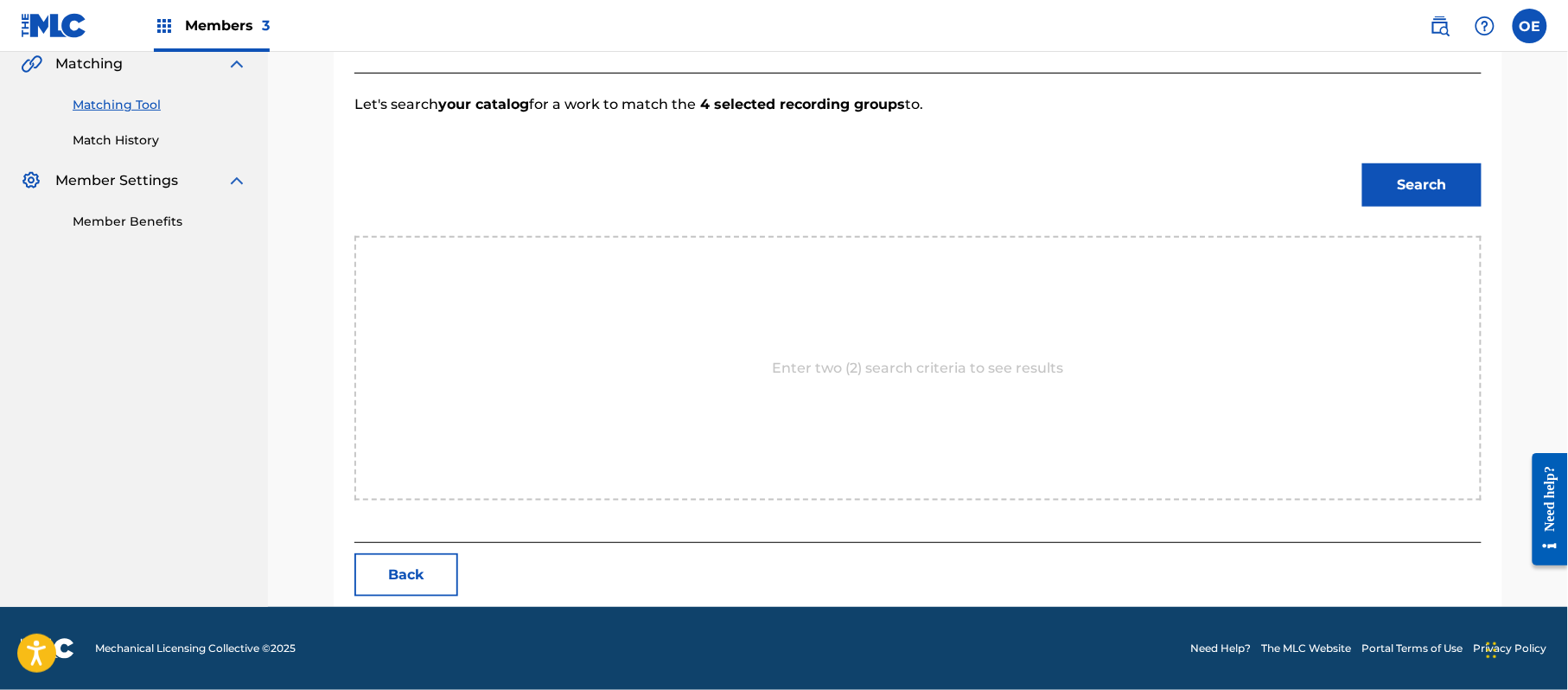
scroll to position [462, 0]
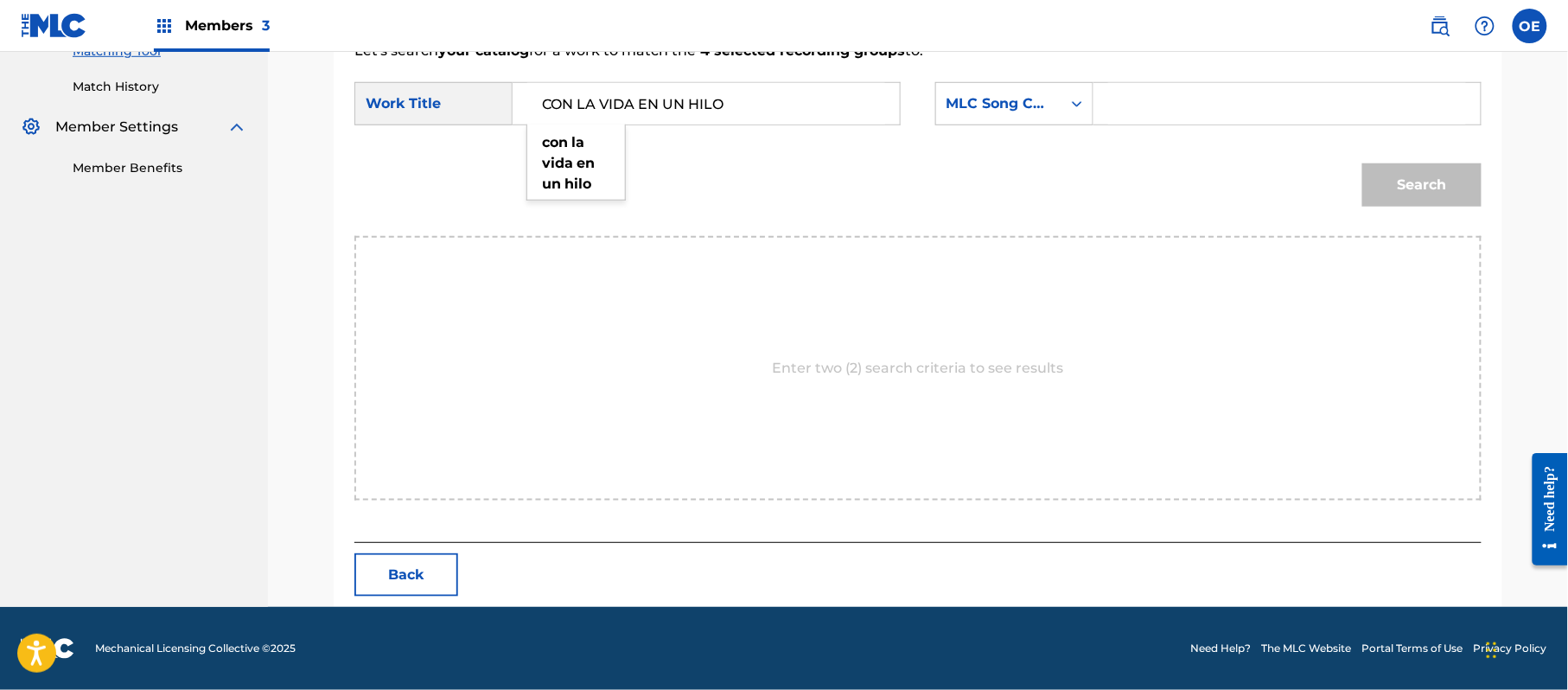
type input "CON LA VIDA EN UN HILO"
click at [1049, 129] on div "SearchWithCriteria425703c5-4ff7-42e9-a175-d8e94c5aae40 Work Title CON LA VIDA E…" at bounding box center [917, 108] width 1127 height 53
click at [1029, 108] on div "MLC Song Code" at bounding box center [999, 104] width 105 height 21
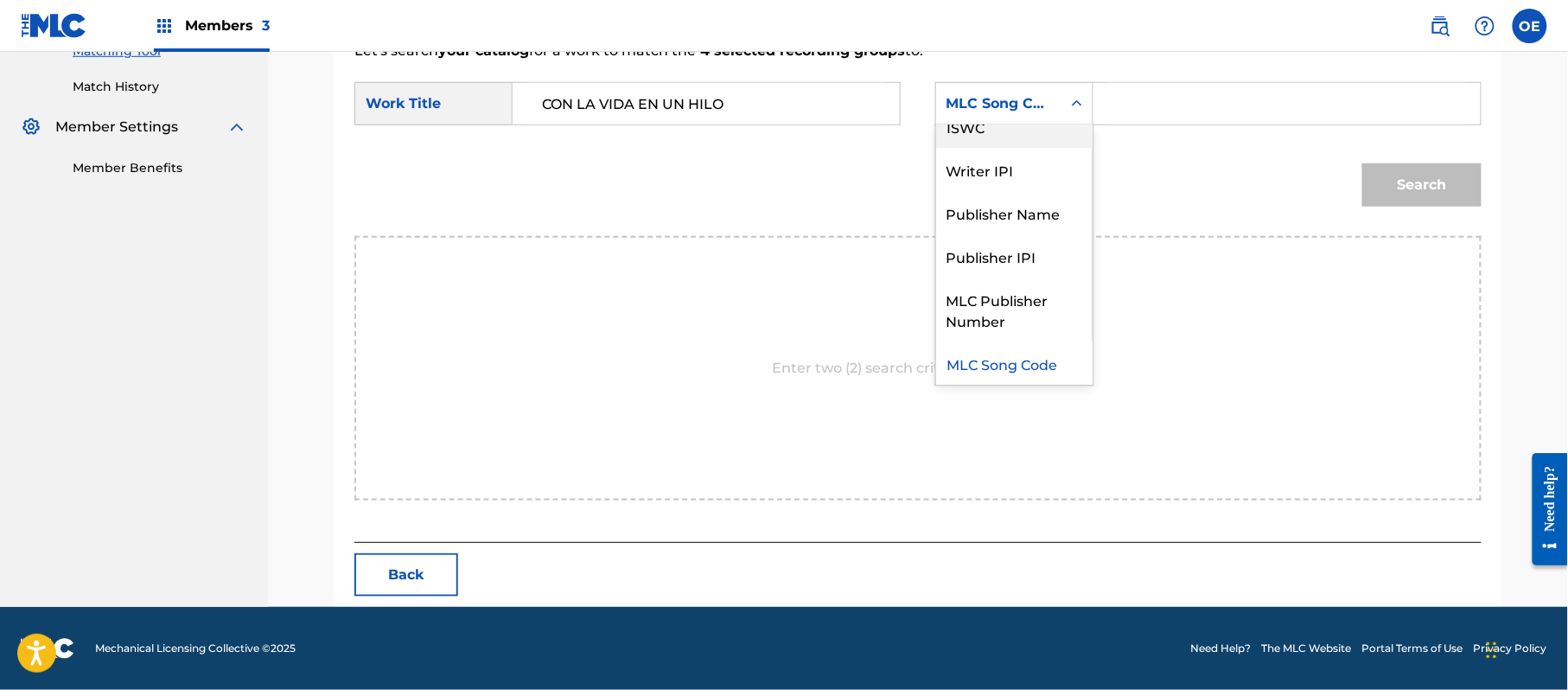
scroll to position [0, 0]
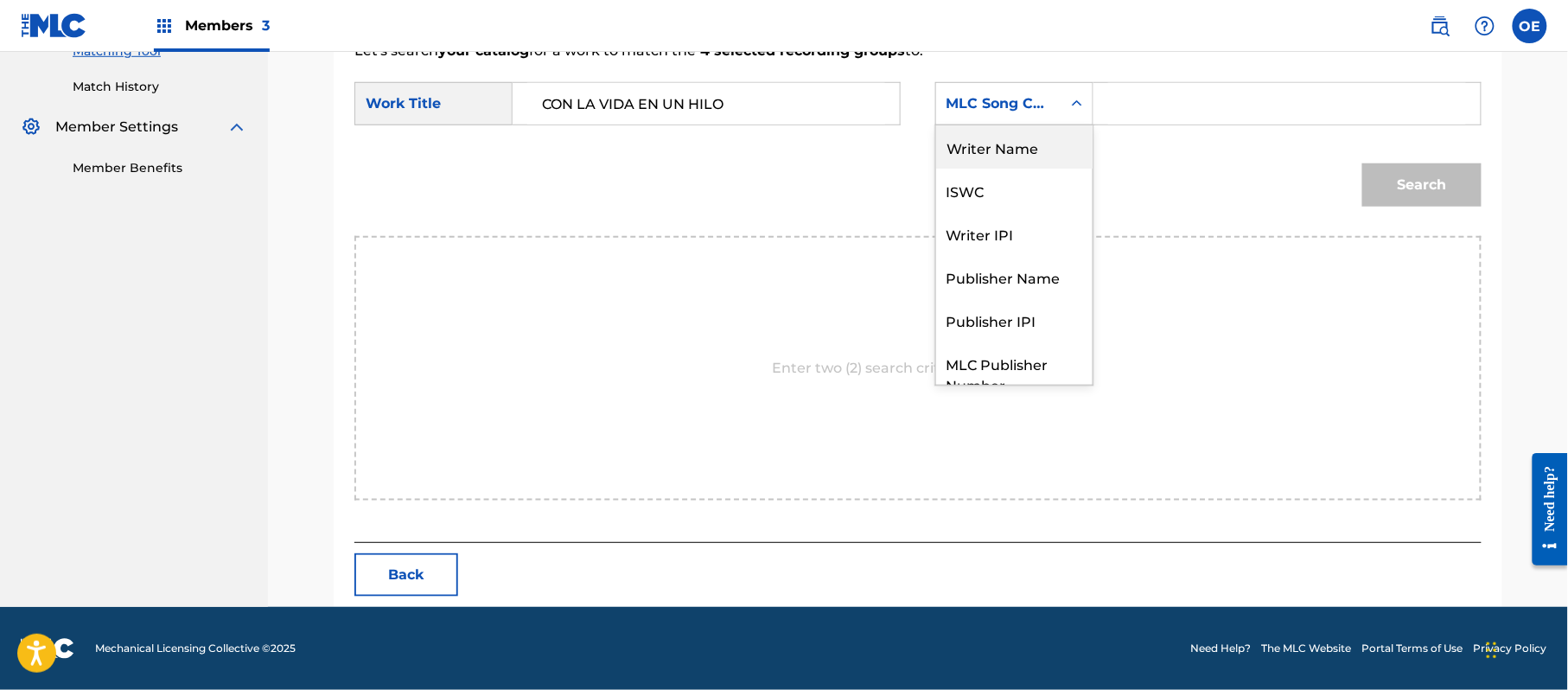
click at [1014, 156] on div "Writer Name" at bounding box center [1014, 147] width 156 height 43
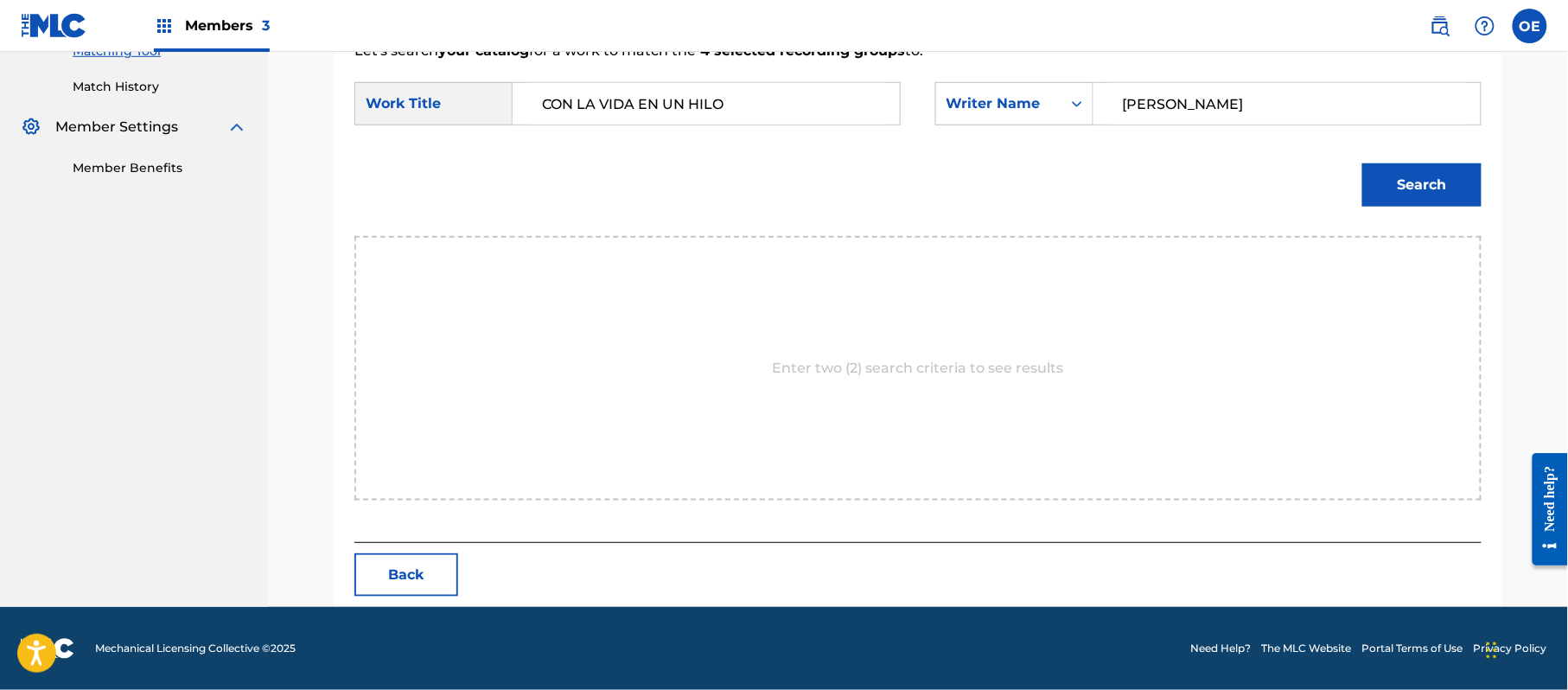
type input "[PERSON_NAME]"
click at [1366, 203] on button "Search" at bounding box center [1421, 185] width 119 height 43
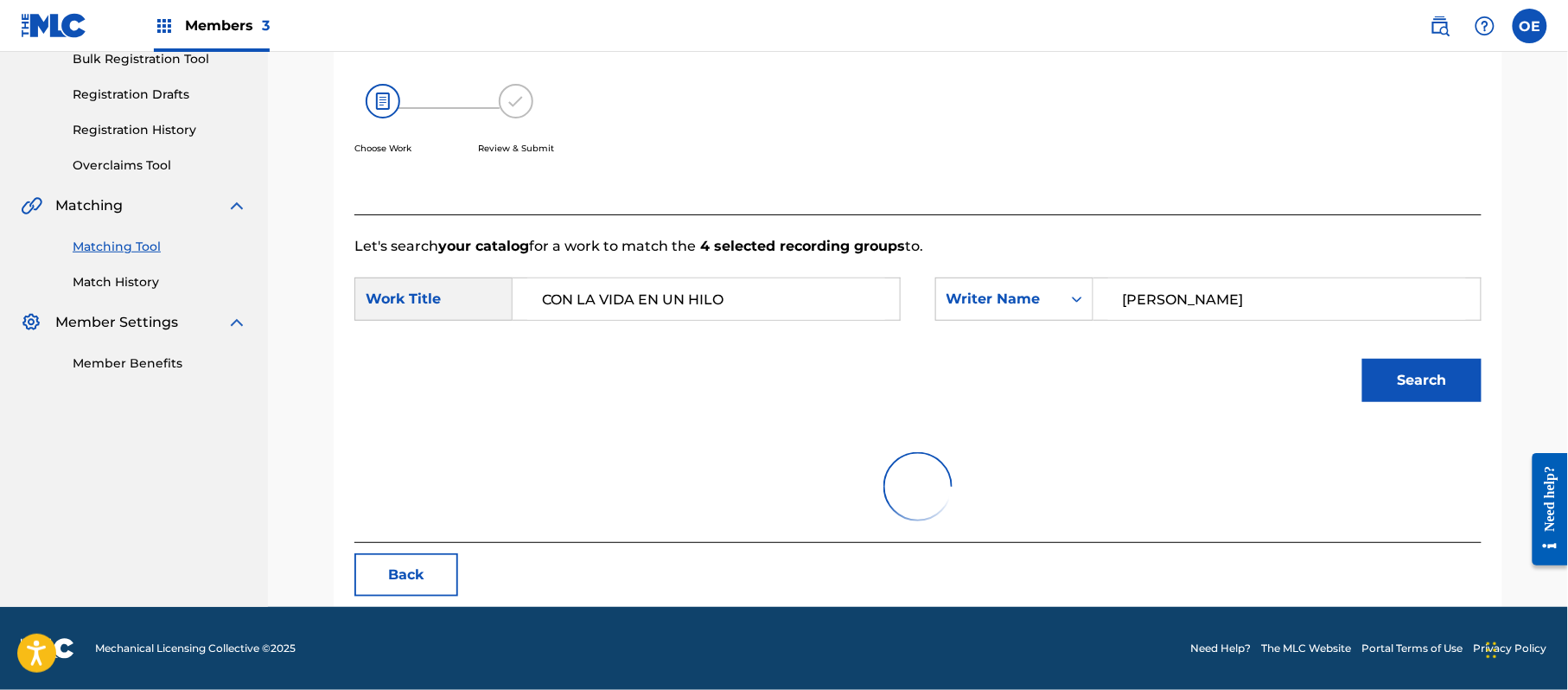
scroll to position [411, 0]
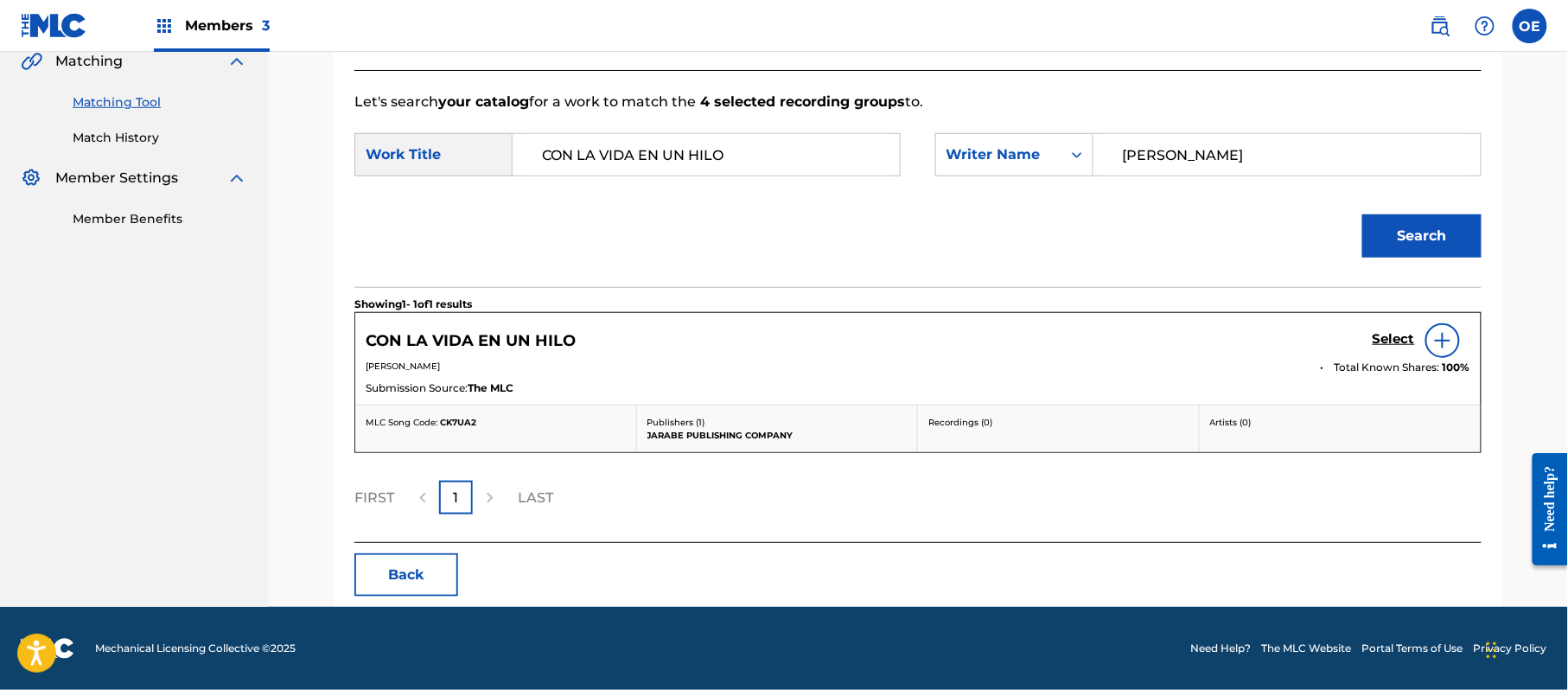
click at [1381, 334] on h5 "Select" at bounding box center [1393, 339] width 43 height 16
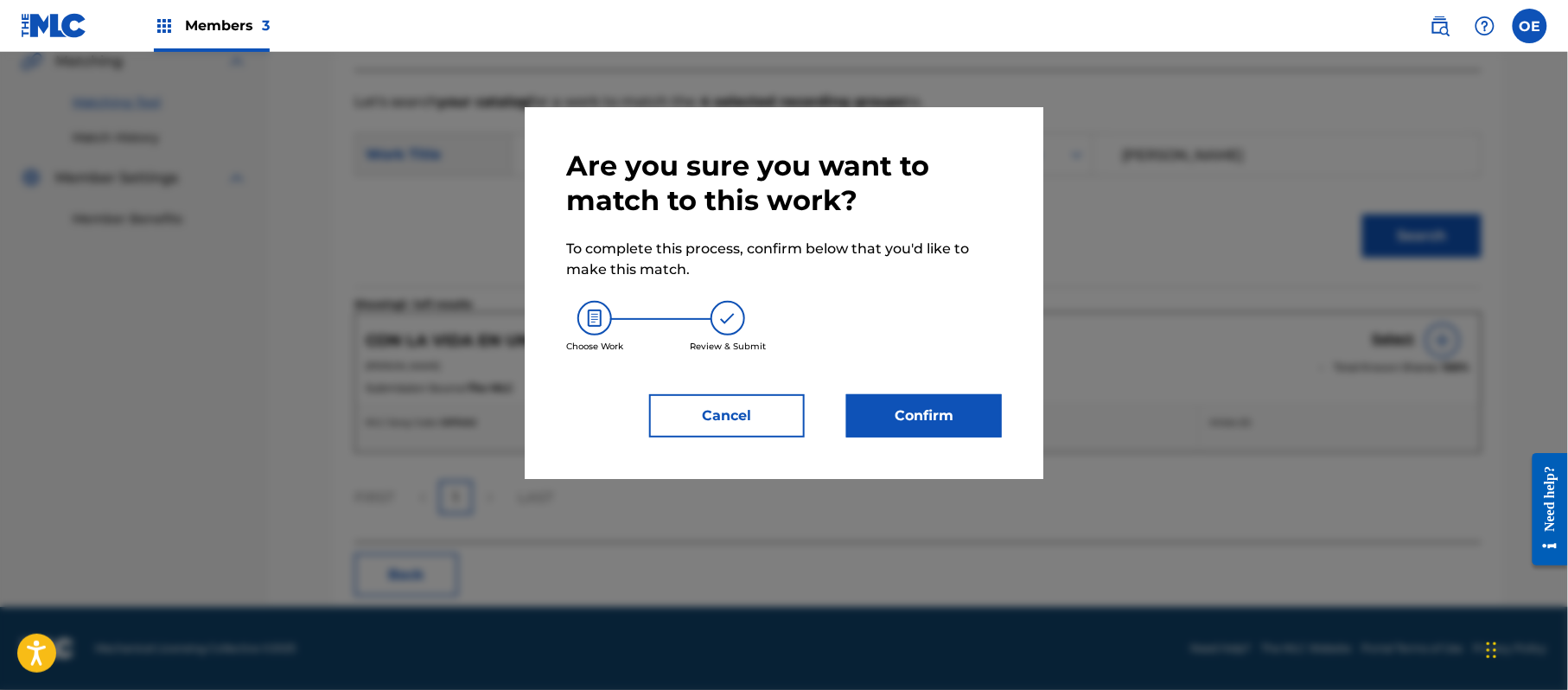
click at [951, 419] on button "Confirm" at bounding box center [924, 415] width 156 height 43
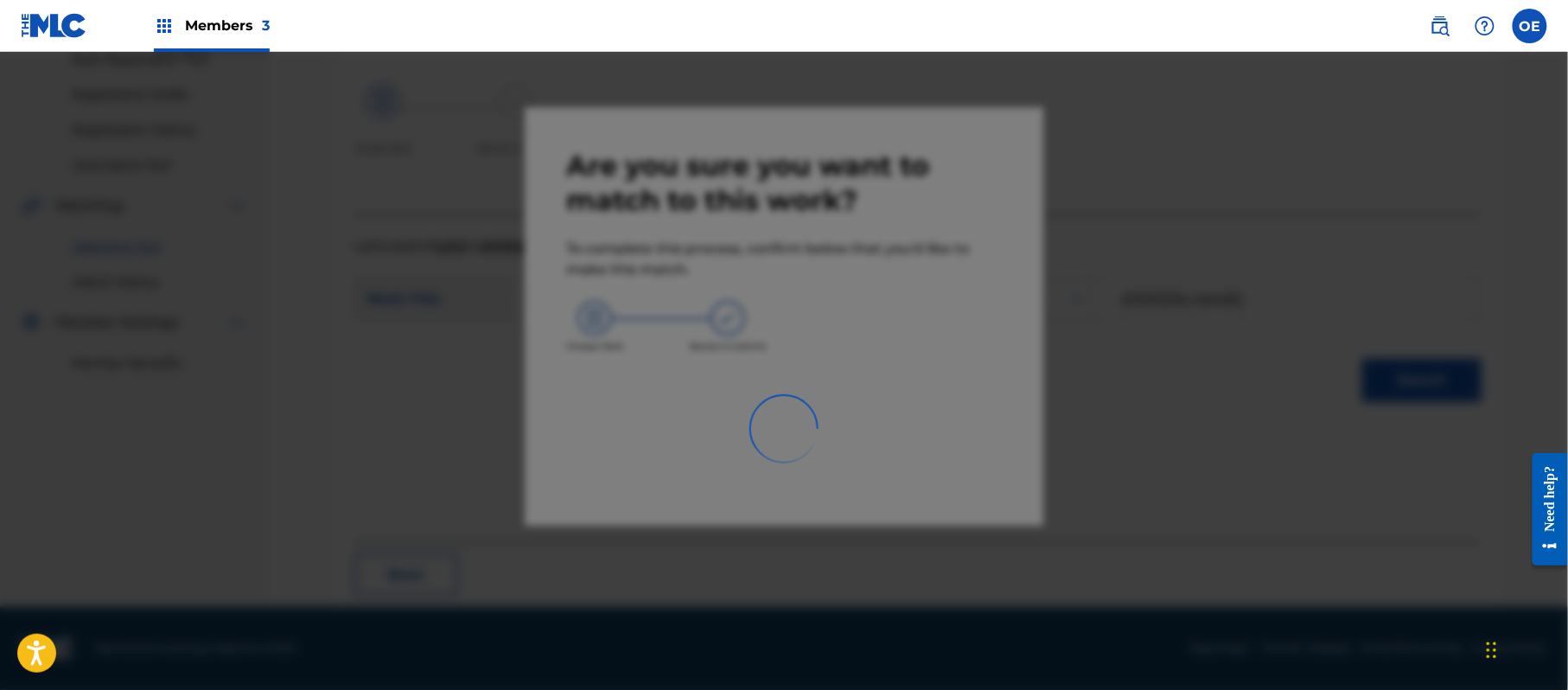
scroll to position [69, 0]
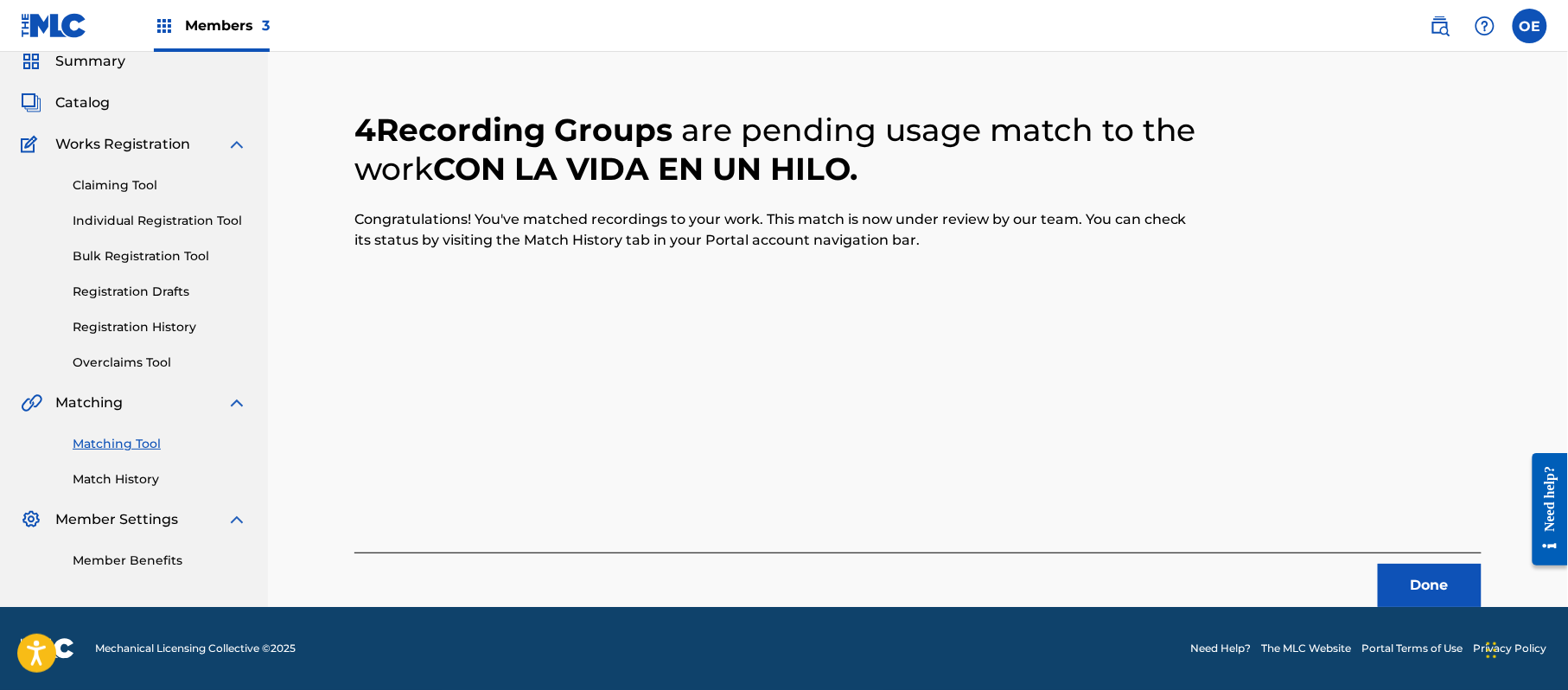
click at [1393, 562] on div "Done" at bounding box center [917, 579] width 1127 height 54
click at [1408, 584] on button "Done" at bounding box center [1429, 584] width 104 height 43
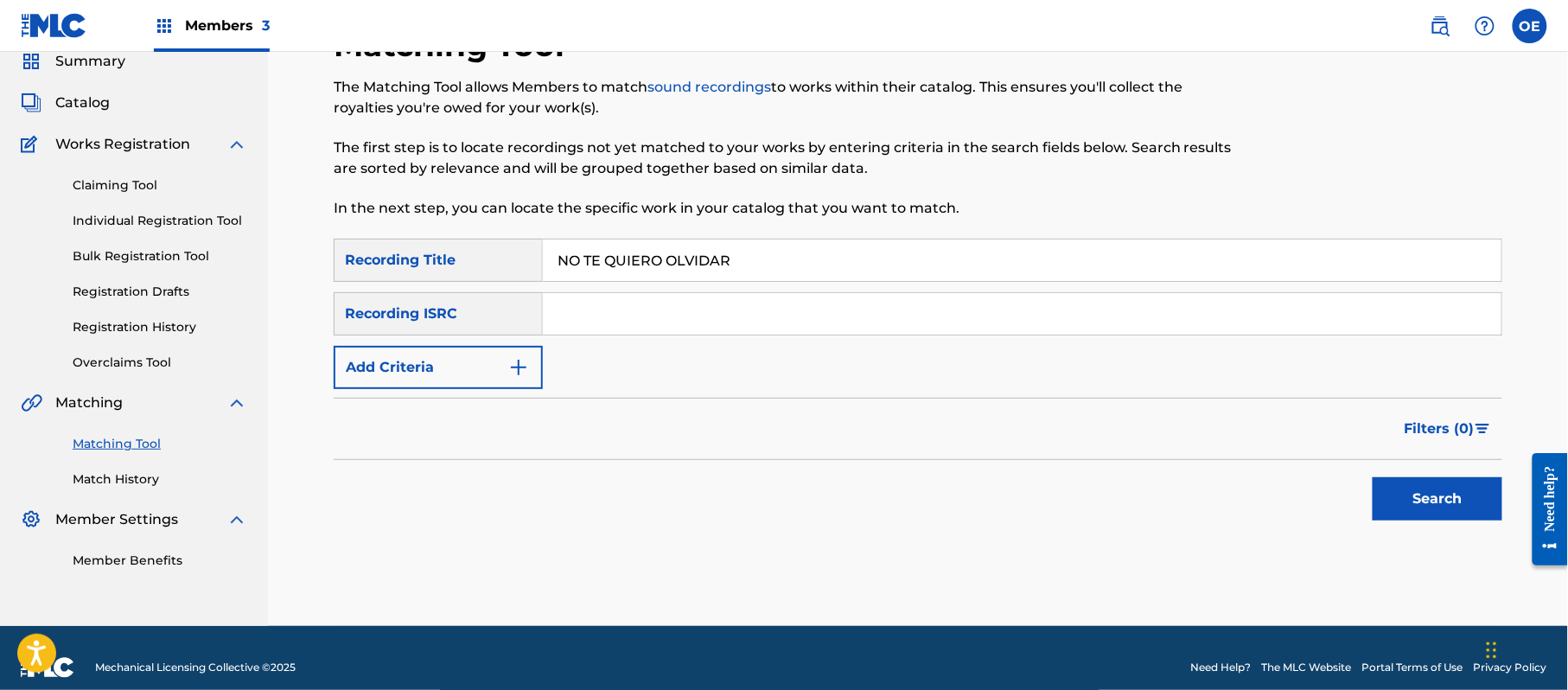
type input "NO TE QUIERO OLVIDAR"
click at [427, 349] on button "Add Criteria" at bounding box center [439, 366] width 209 height 43
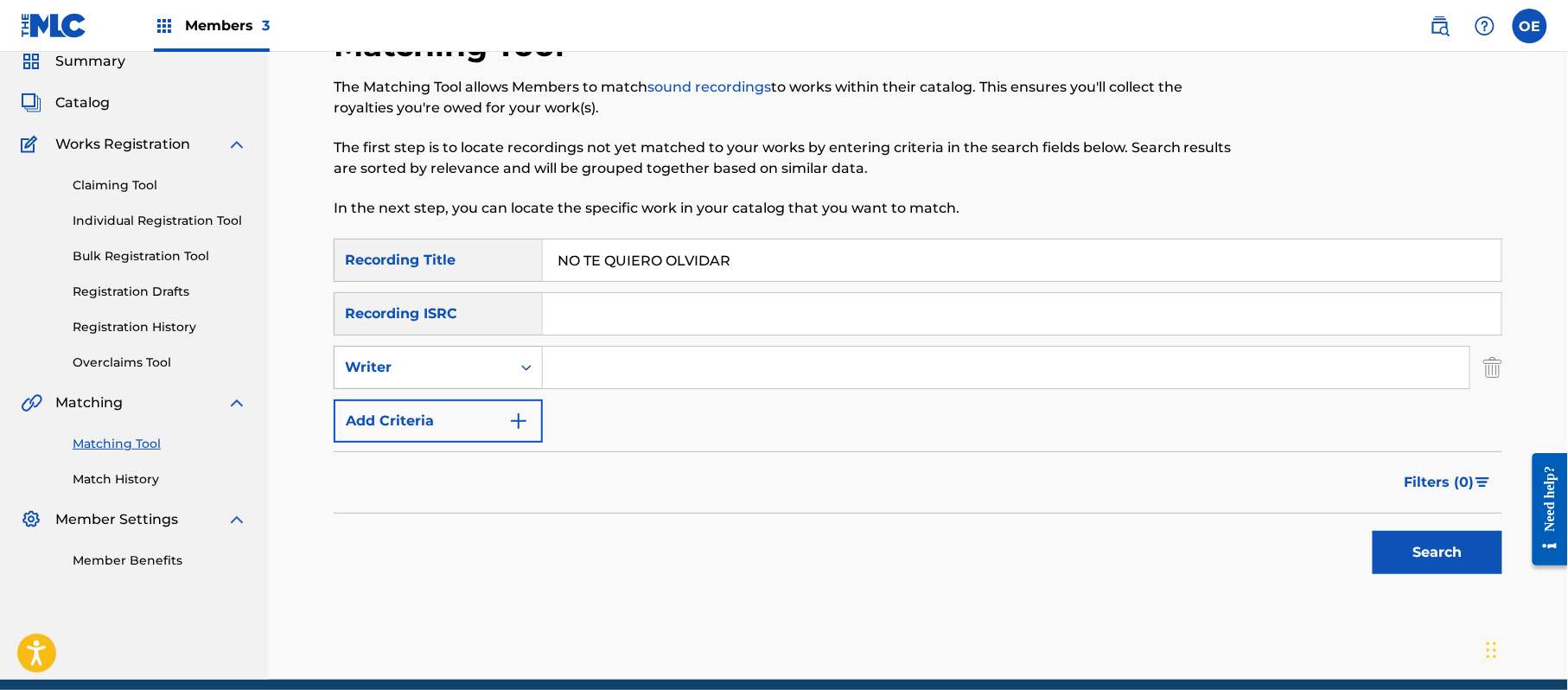
click at [480, 382] on div "Writer" at bounding box center [422, 367] width 176 height 33
click at [477, 405] on div "Recording Artist" at bounding box center [439, 410] width 207 height 43
type input "BANDA LA BUFA"
click at [1424, 553] on button "Search" at bounding box center [1437, 552] width 129 height 43
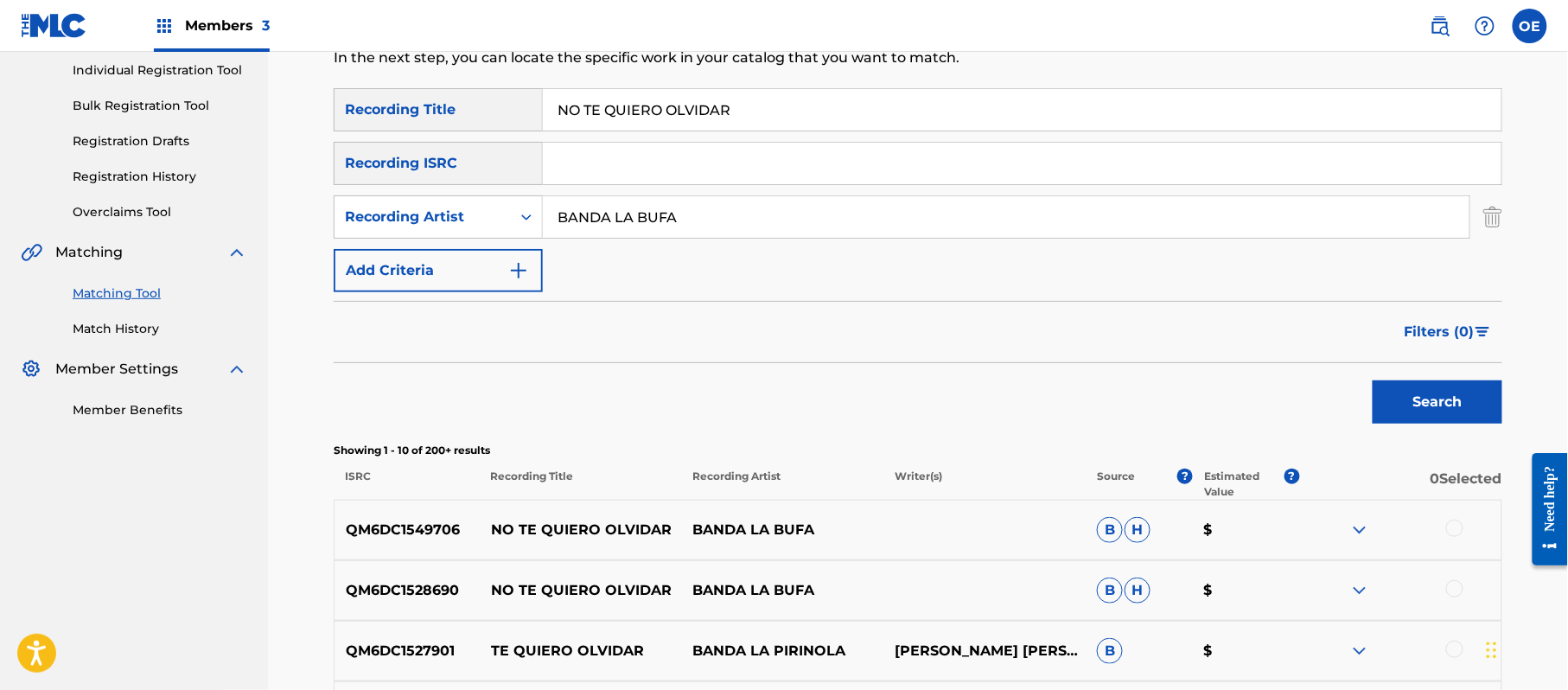
scroll to position [184, 0]
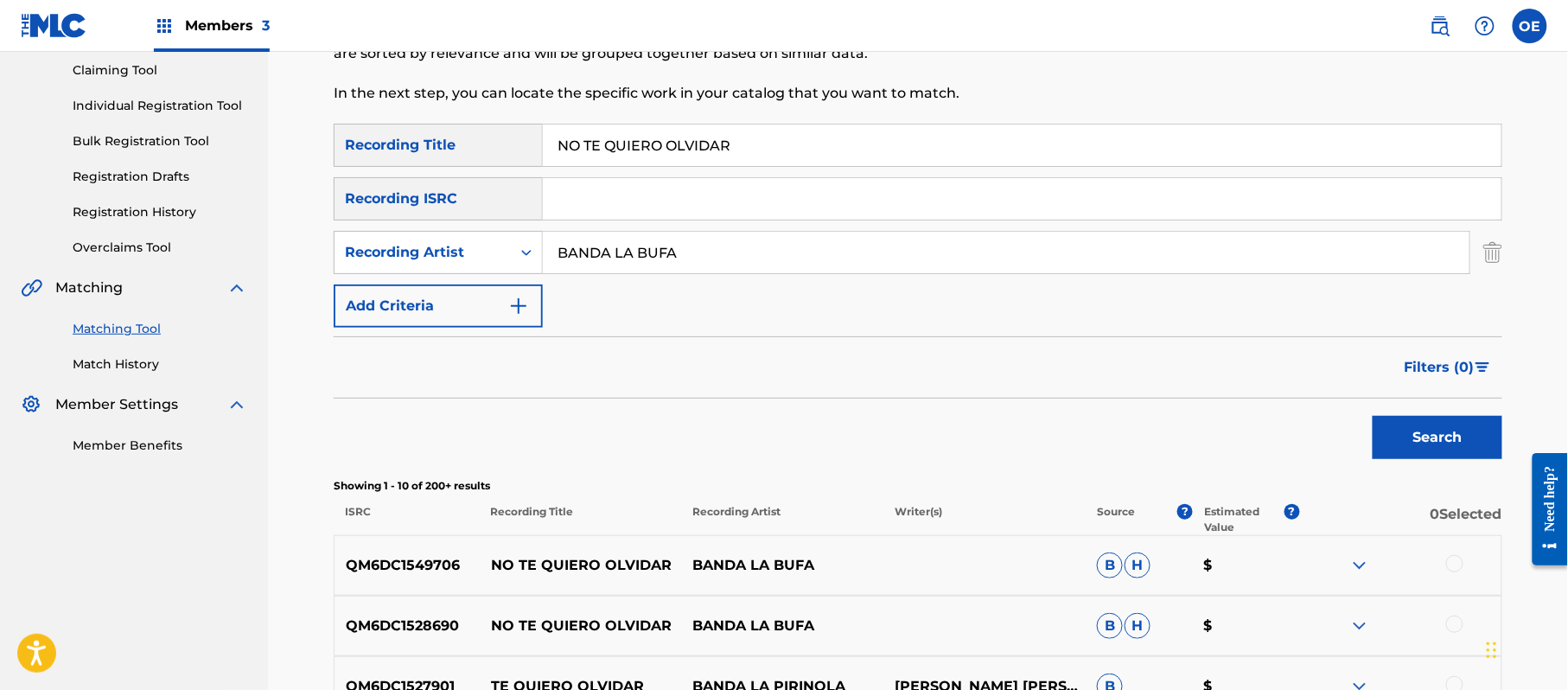
click at [1452, 562] on div at bounding box center [1455, 563] width 17 height 17
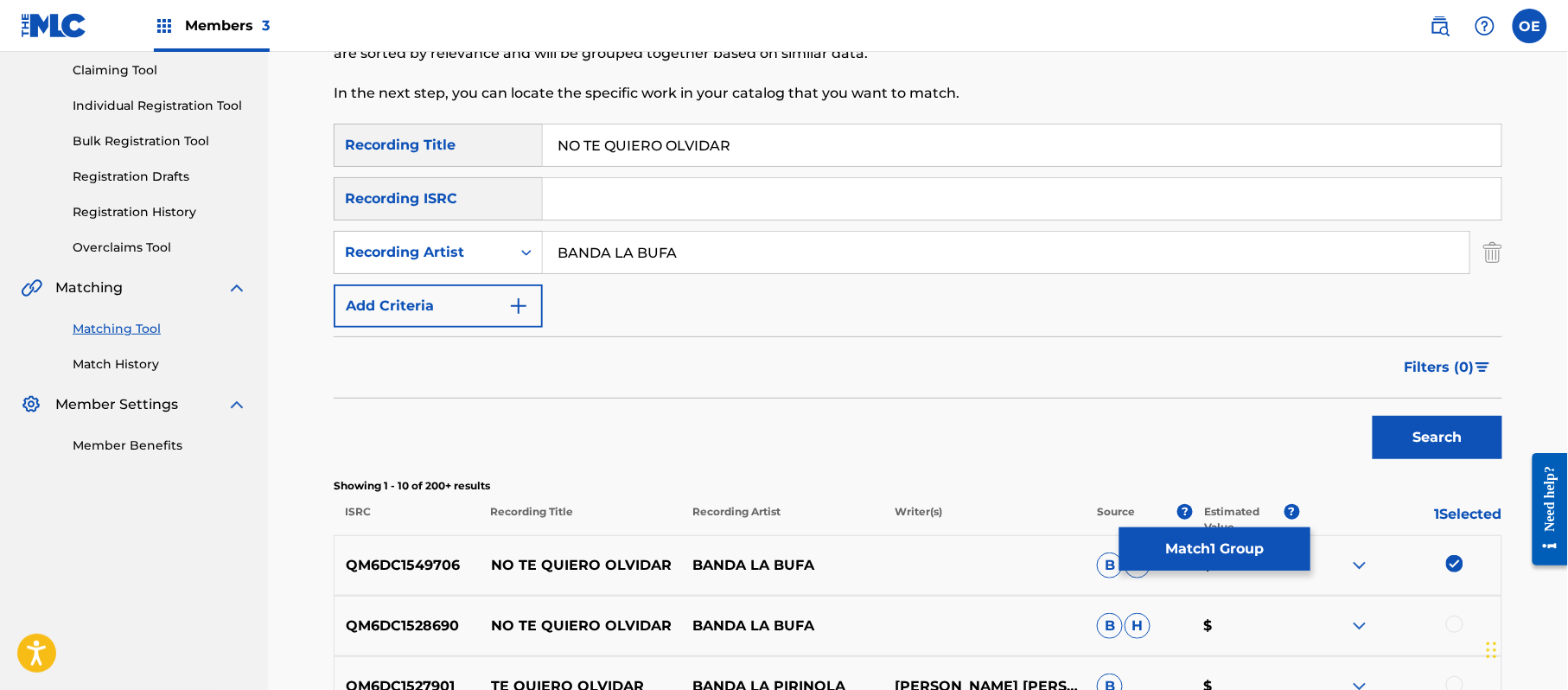
click at [1453, 620] on div at bounding box center [1455, 624] width 17 height 17
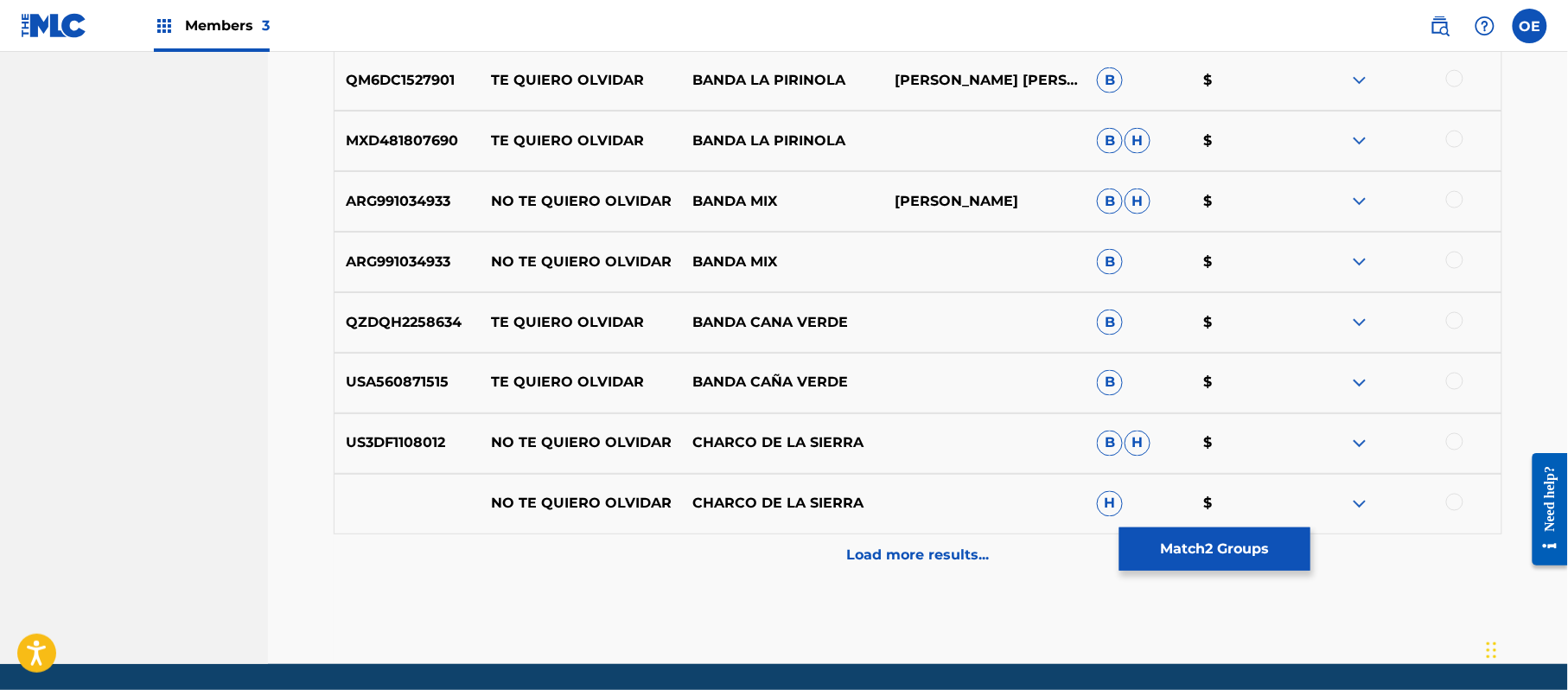
scroll to position [847, 0]
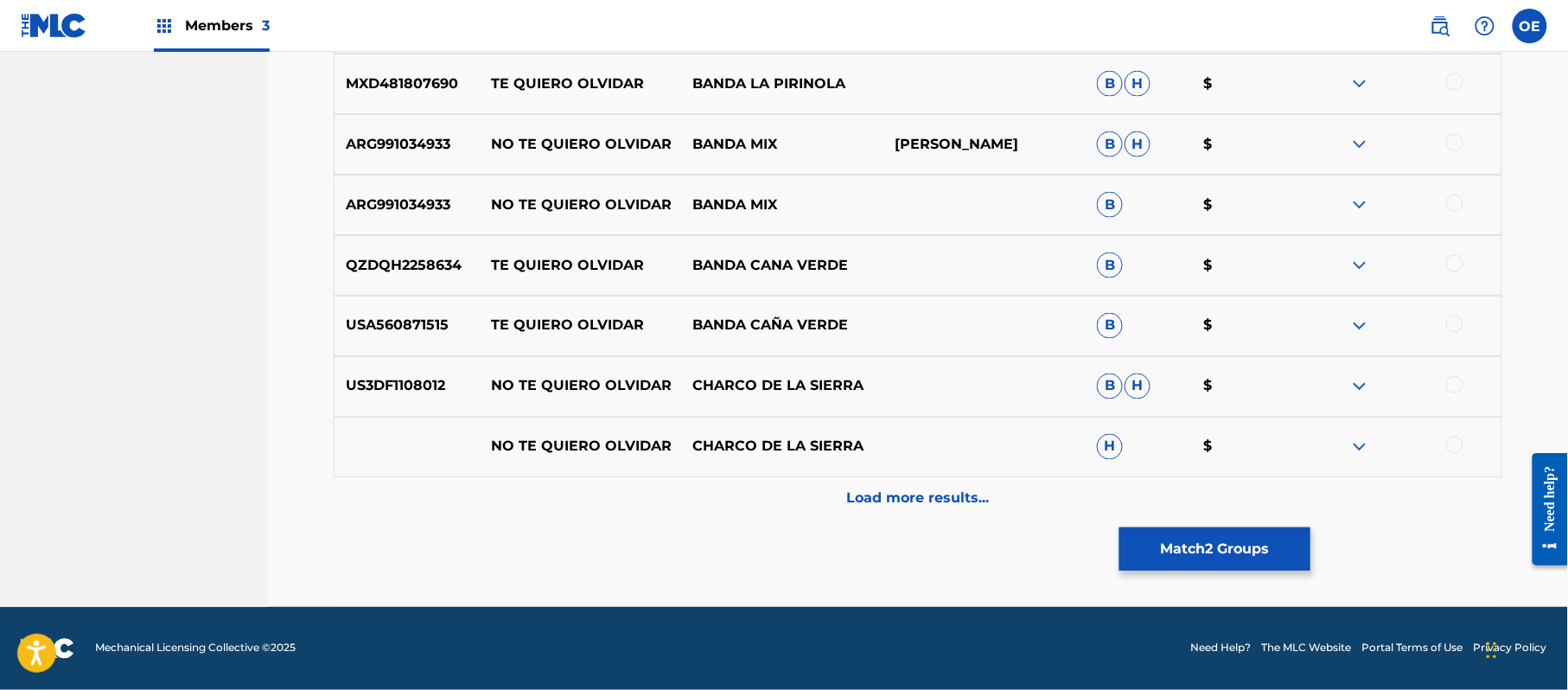
click at [1205, 561] on button "Match 2 Groups" at bounding box center [1214, 548] width 191 height 43
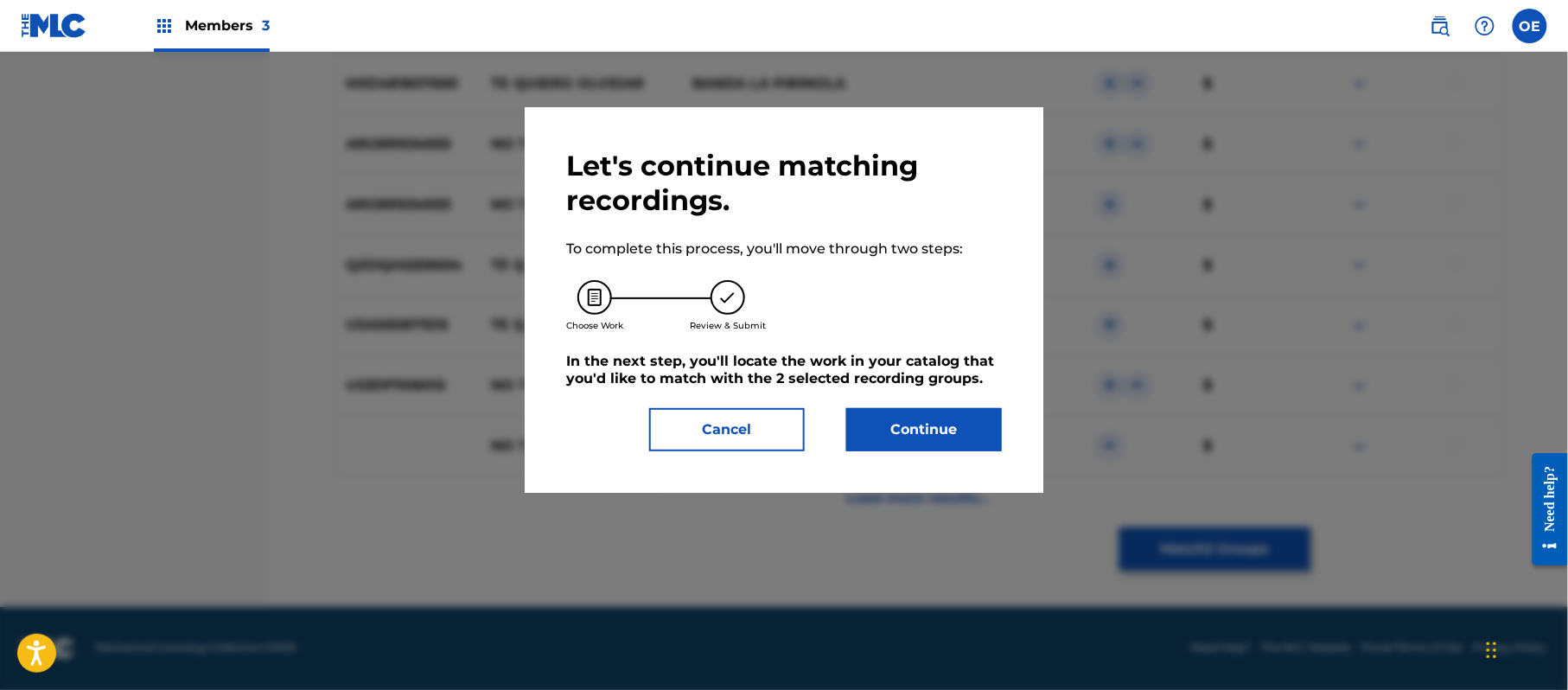
click at [904, 419] on button "Continue" at bounding box center [924, 429] width 156 height 43
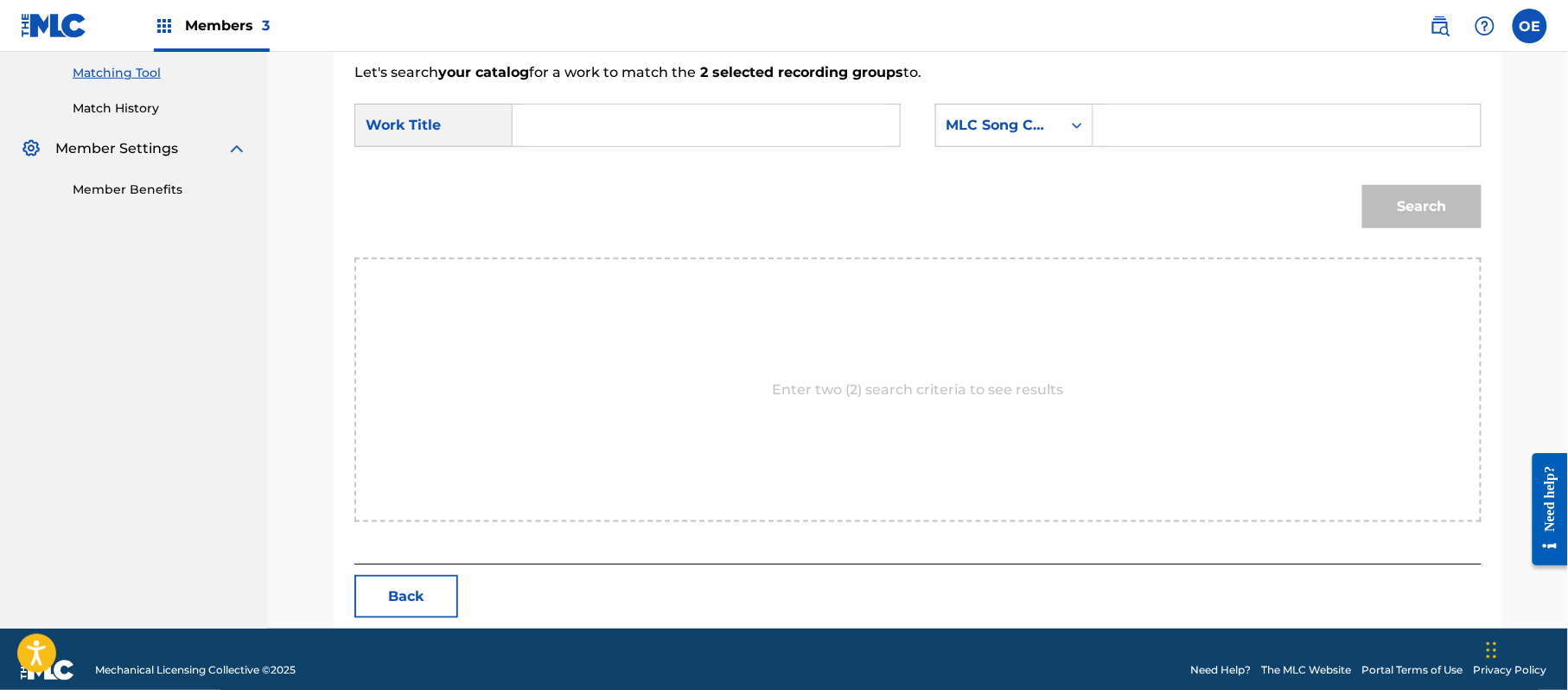
scroll to position [462, 0]
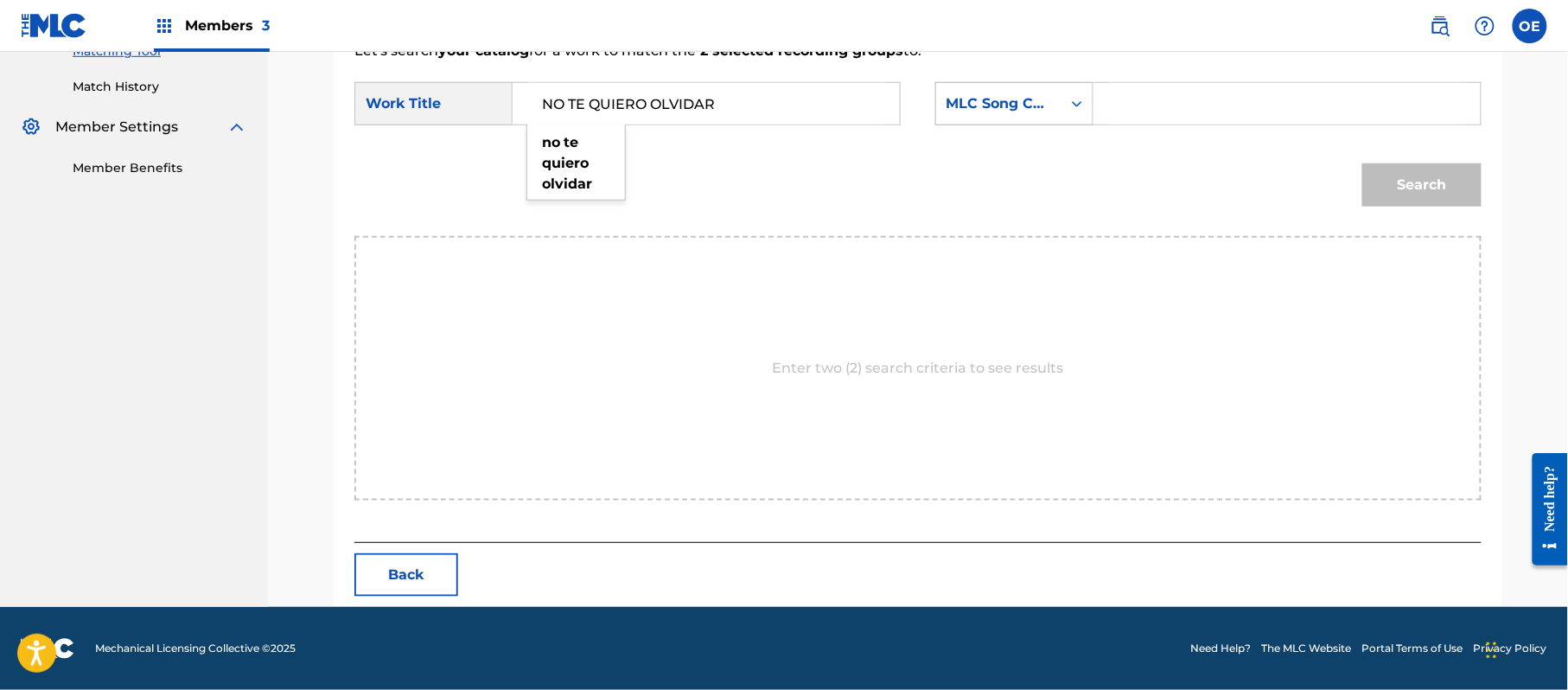
type input "NO TE QUIERO OLVIDAR"
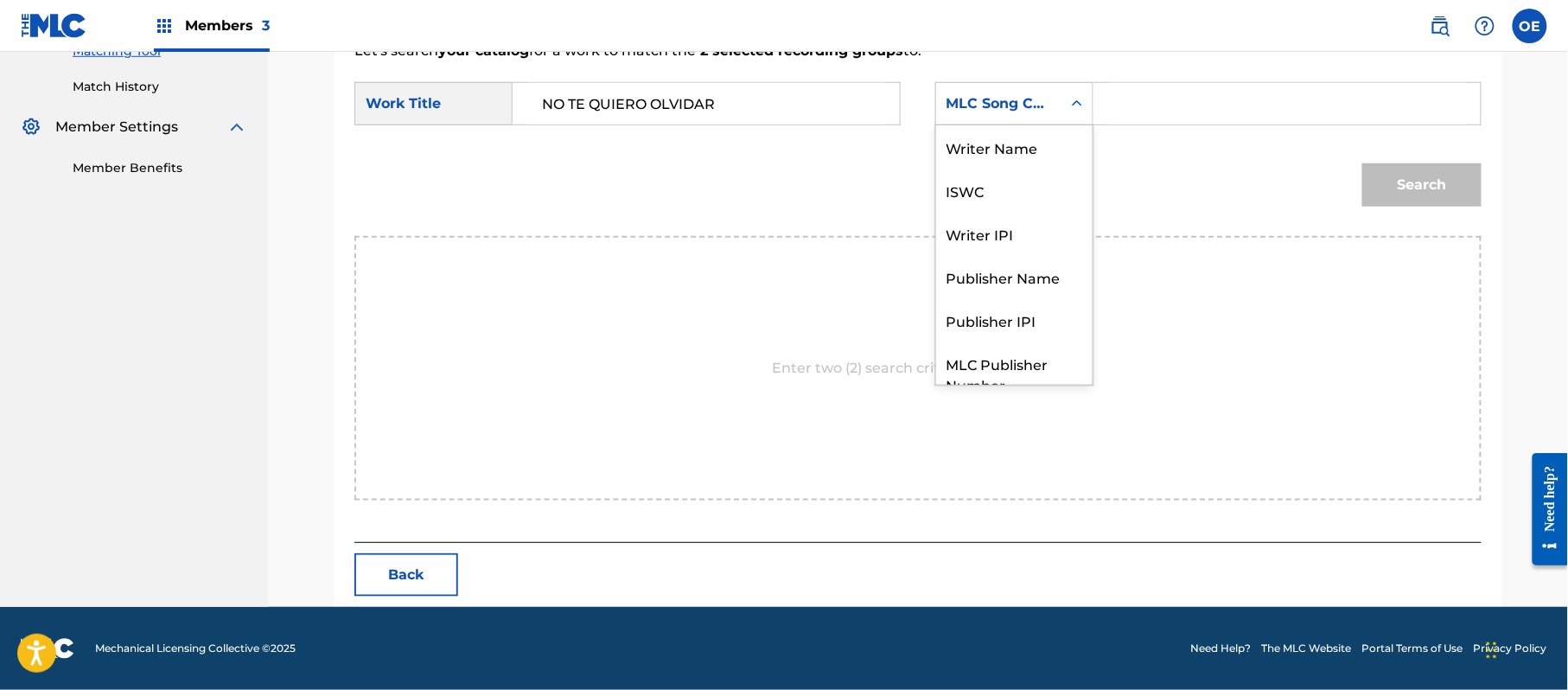
click at [1001, 108] on div "MLC Song Code" at bounding box center [999, 104] width 105 height 21
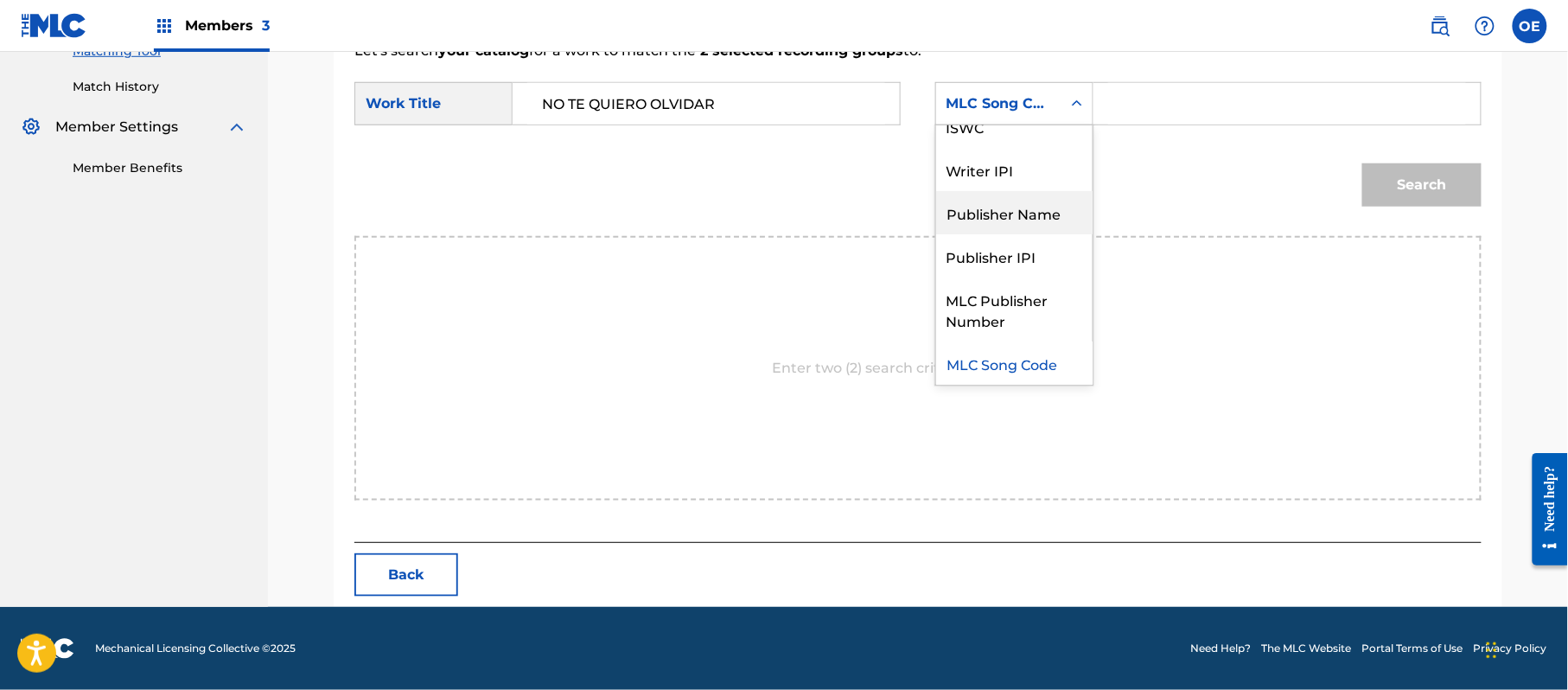
scroll to position [0, 0]
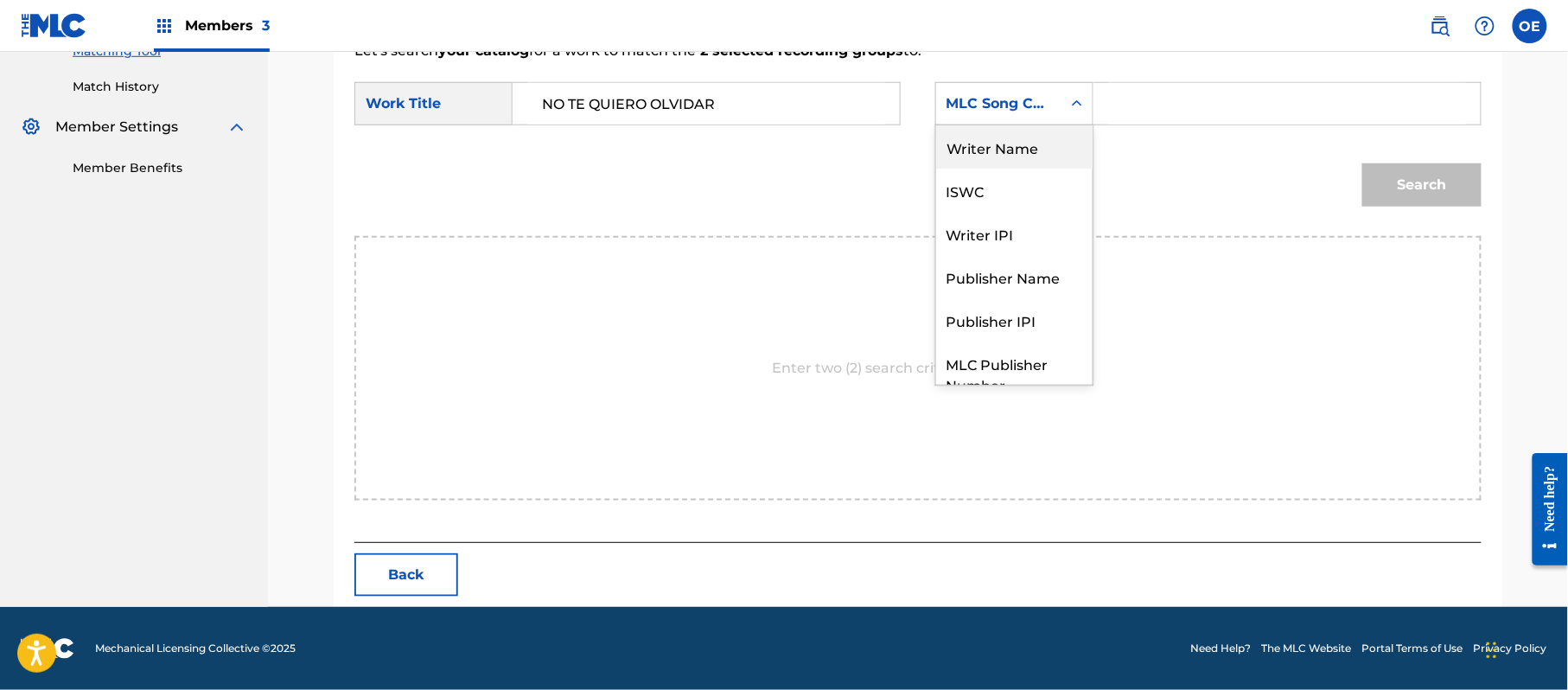
click at [986, 164] on div "Writer Name" at bounding box center [1014, 147] width 156 height 43
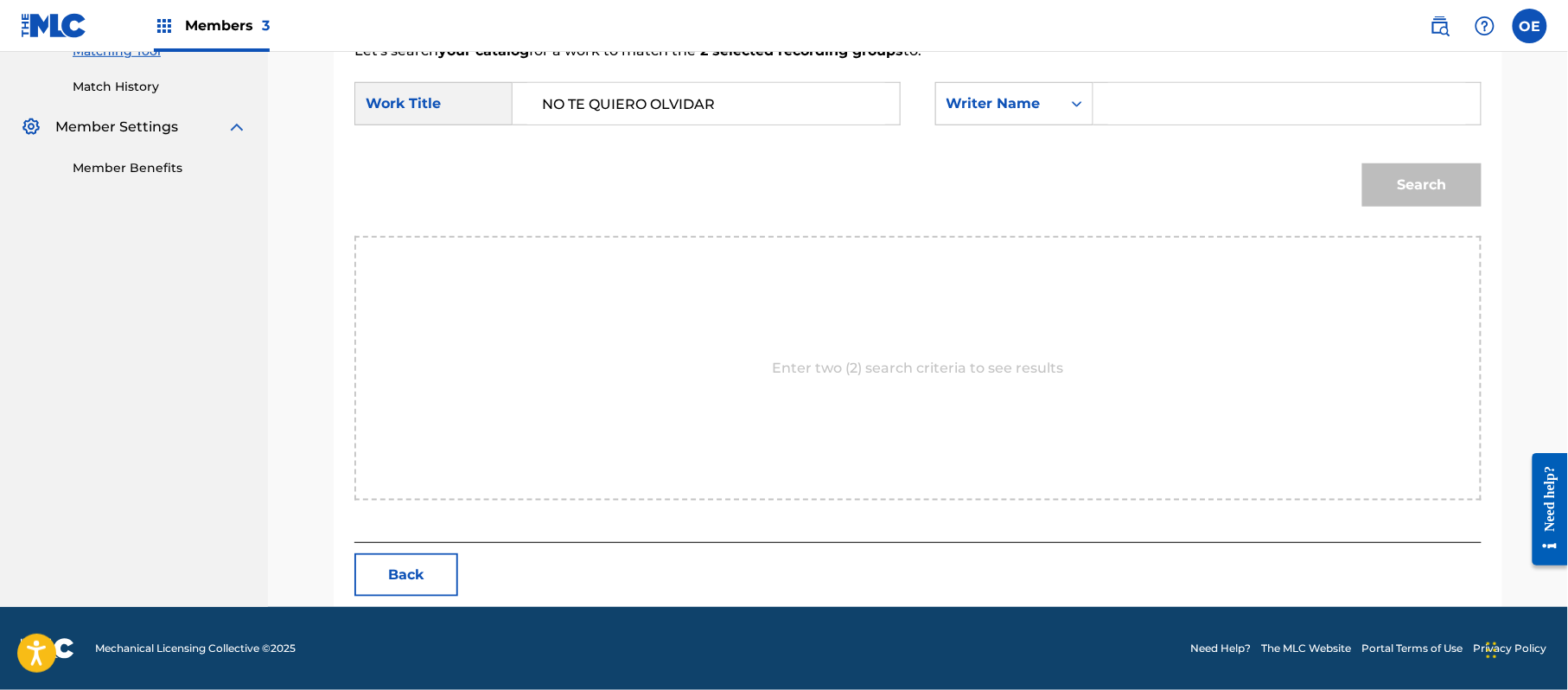
drag, startPoint x: 1107, startPoint y: 112, endPoint x: 1045, endPoint y: 163, distance: 80.3
click at [1044, 164] on div "Search" at bounding box center [917, 191] width 1127 height 89
type input "[PERSON_NAME] BLANCAARTE"
click at [1401, 174] on button "Search" at bounding box center [1421, 185] width 119 height 43
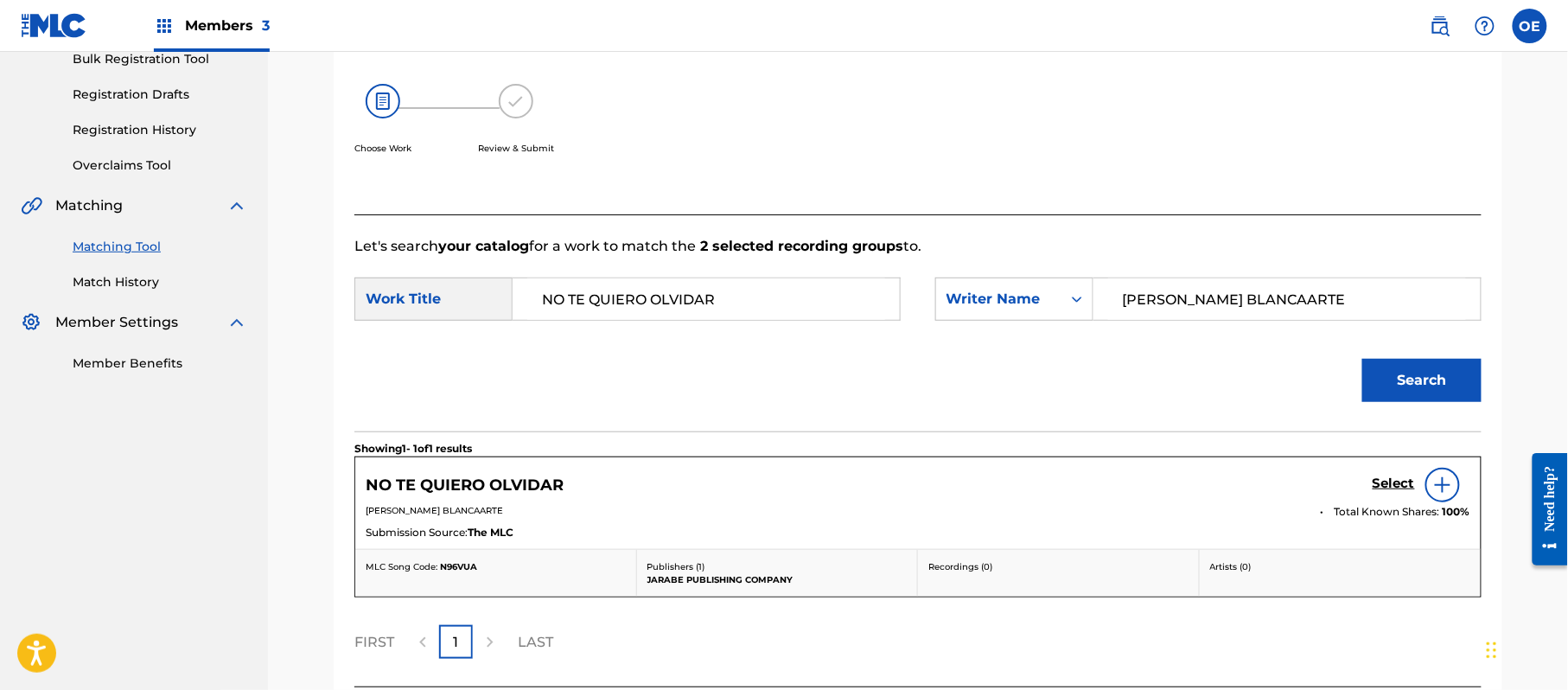
scroll to position [411, 0]
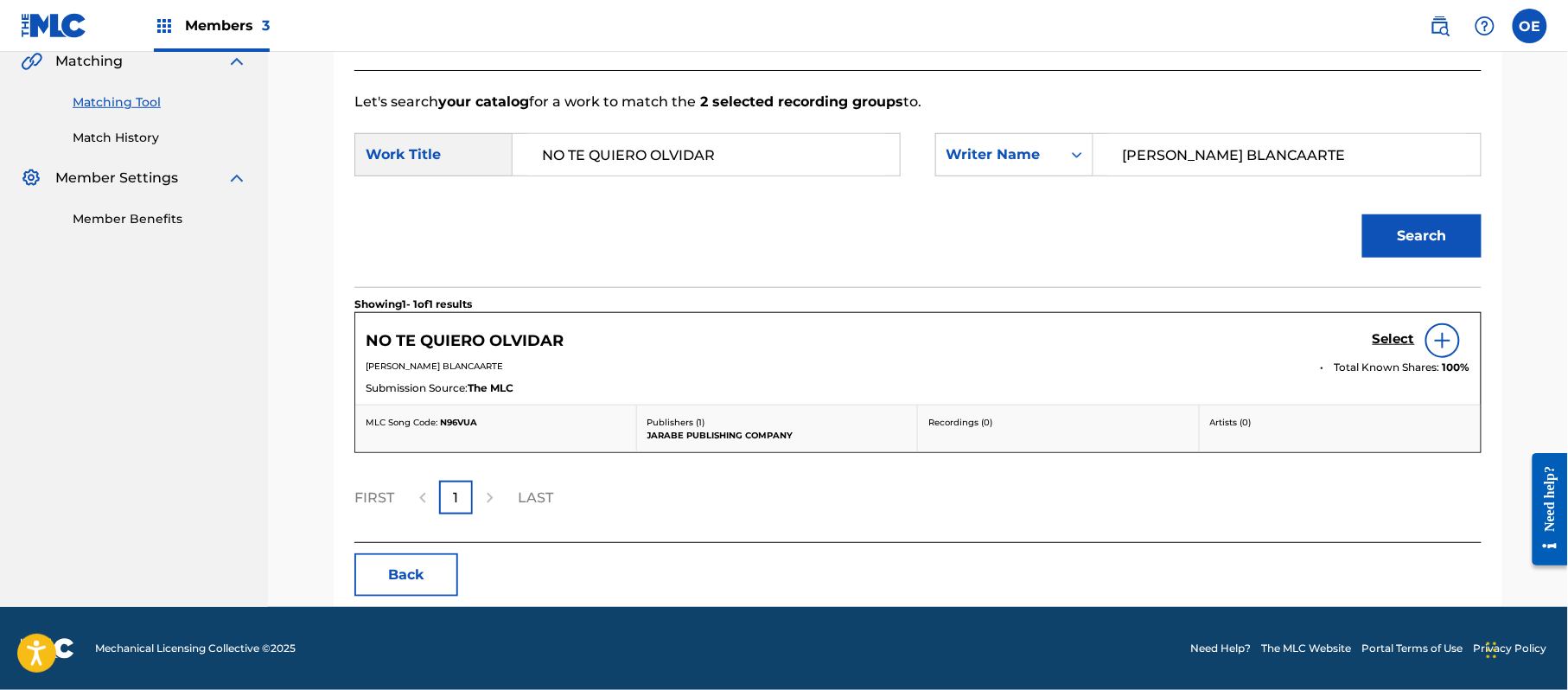
click at [1380, 336] on h5 "Select" at bounding box center [1393, 339] width 43 height 16
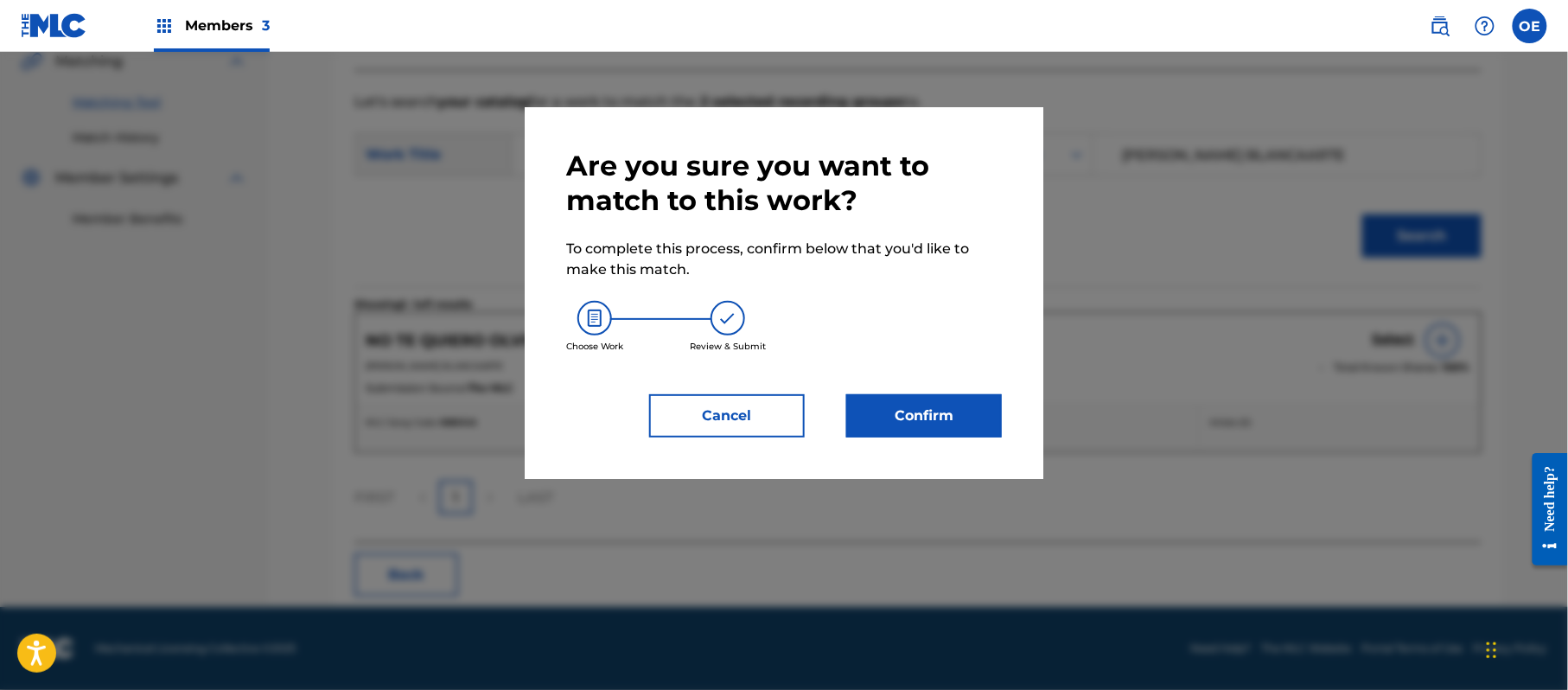
click at [859, 404] on button "Confirm" at bounding box center [924, 415] width 156 height 43
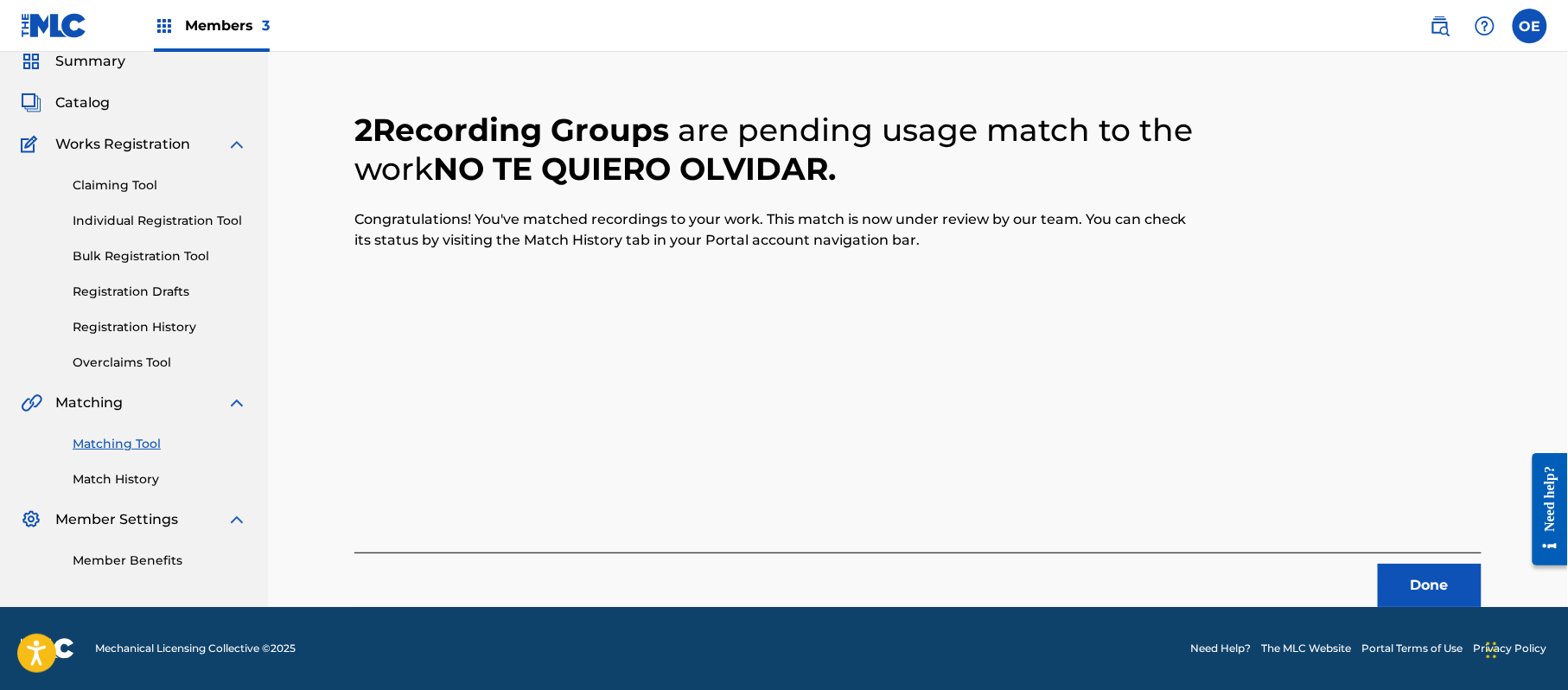
scroll to position [69, 0]
click at [1416, 602] on button "Done" at bounding box center [1429, 584] width 104 height 43
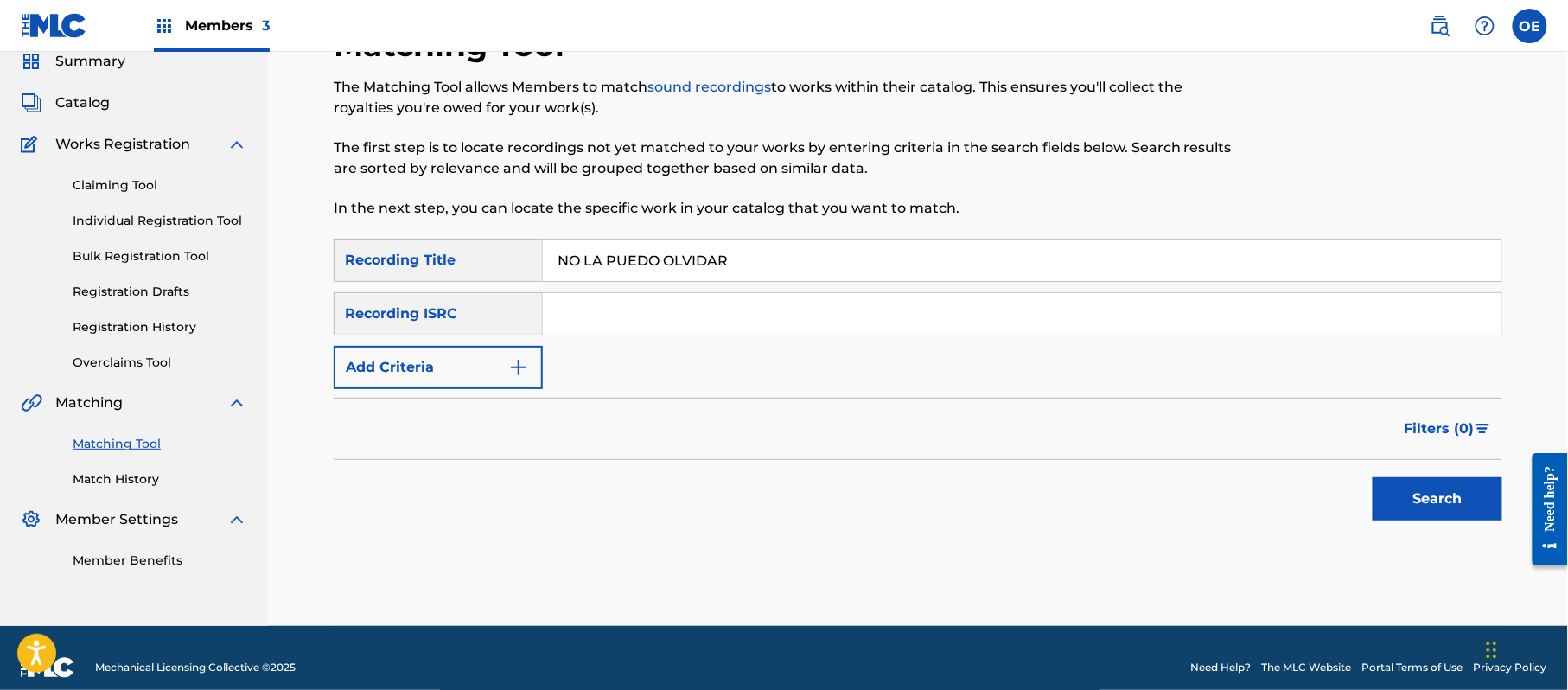
type input "NO LA PUEDO OLVIDAR"
click at [394, 354] on button "Add Criteria" at bounding box center [439, 366] width 209 height 43
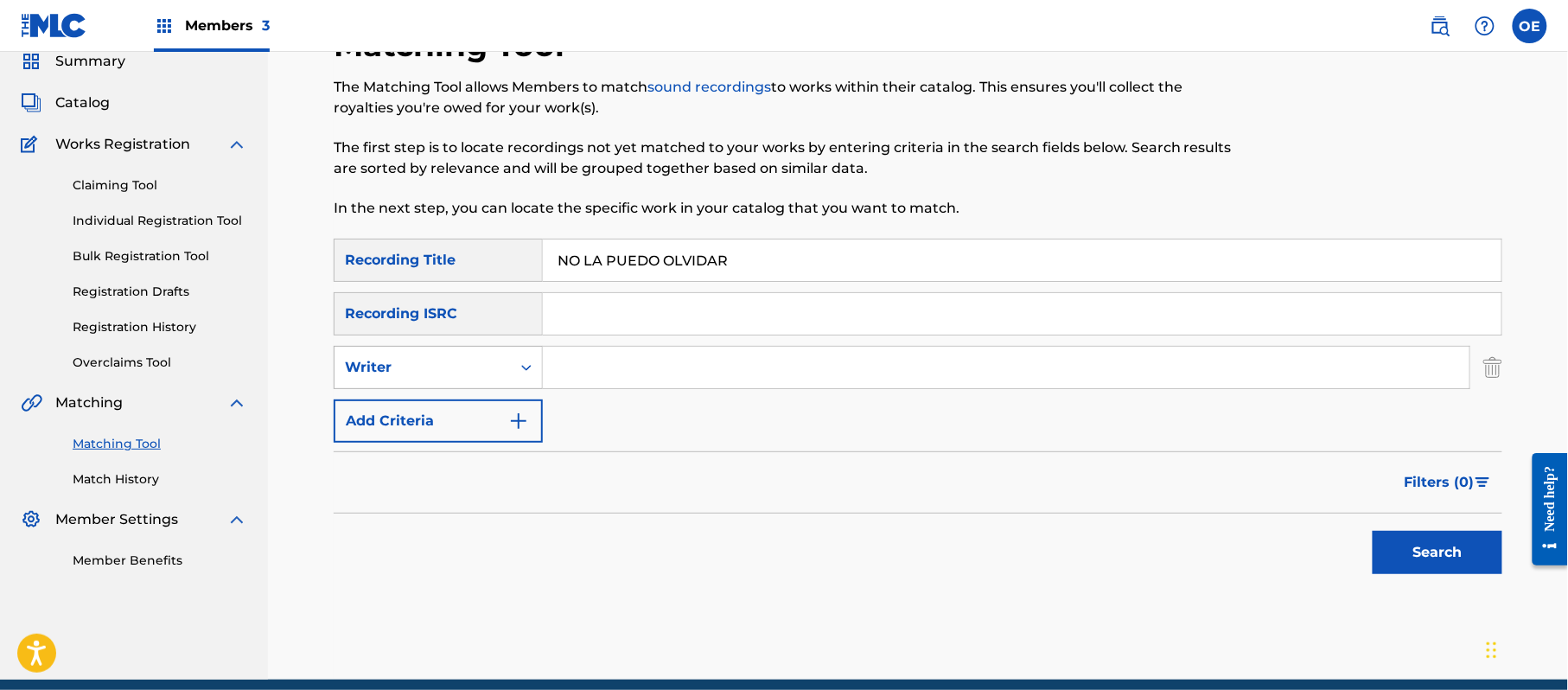
click at [398, 354] on div "Writer" at bounding box center [422, 367] width 176 height 33
click at [410, 391] on div "Recording Artist" at bounding box center [439, 410] width 207 height 43
type input "GRUPO VENNUS"
click at [1382, 568] on button "Search" at bounding box center [1437, 552] width 129 height 43
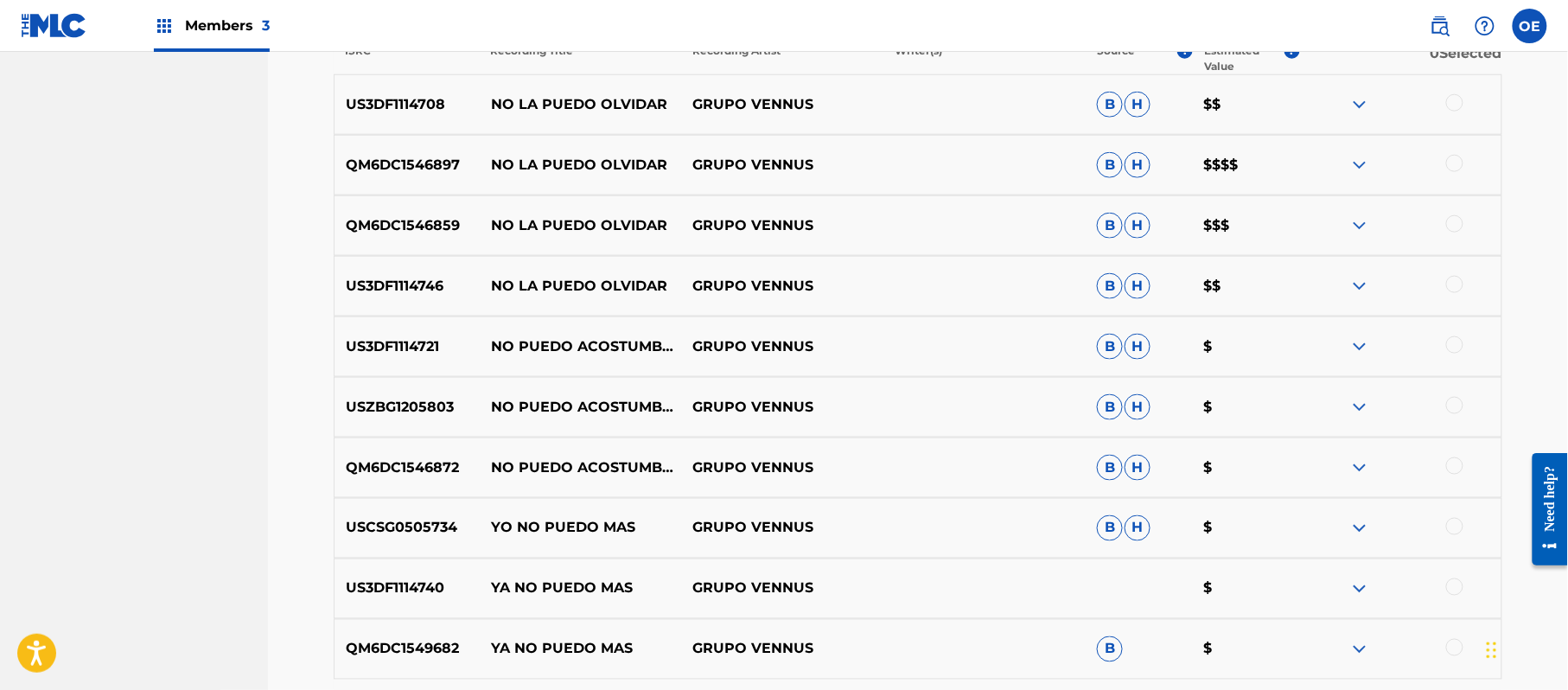
scroll to position [530, 0]
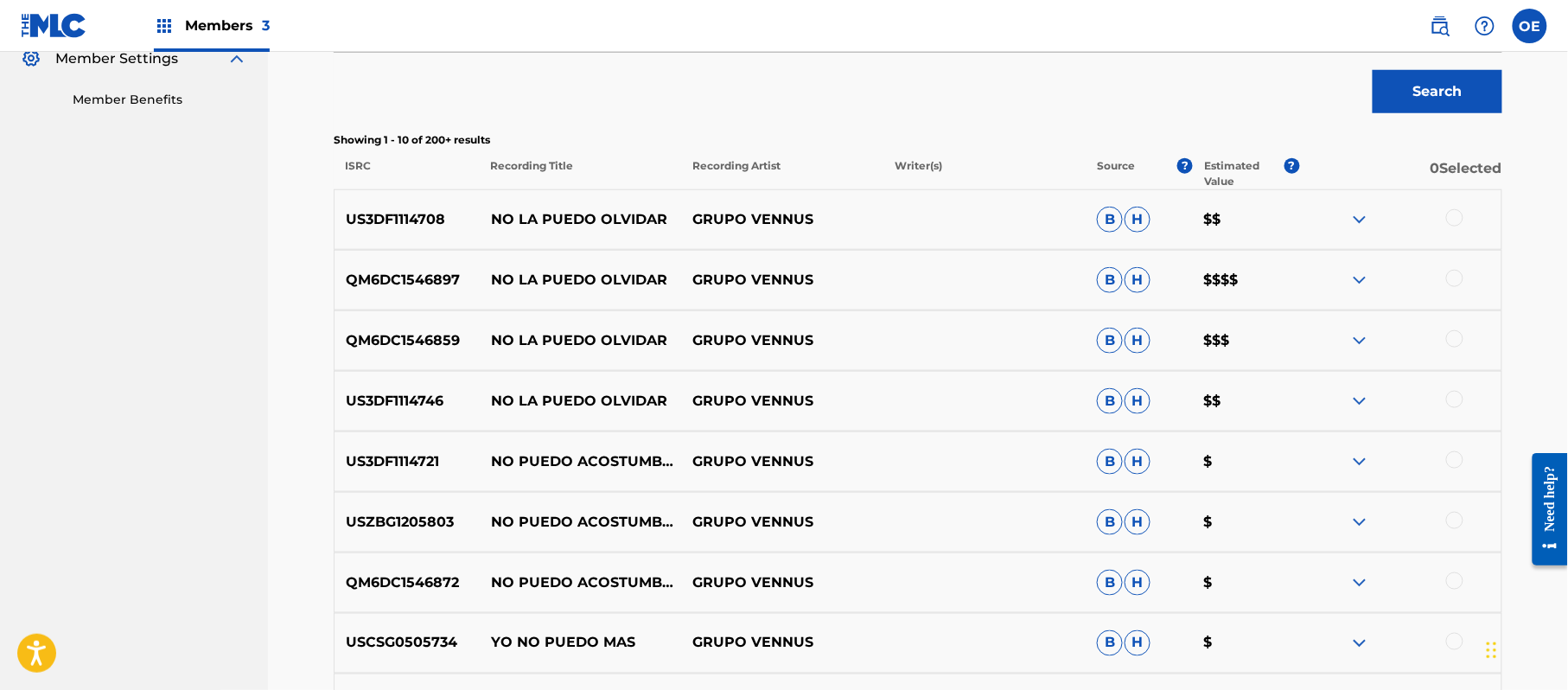
click at [1460, 219] on div at bounding box center [1455, 218] width 17 height 17
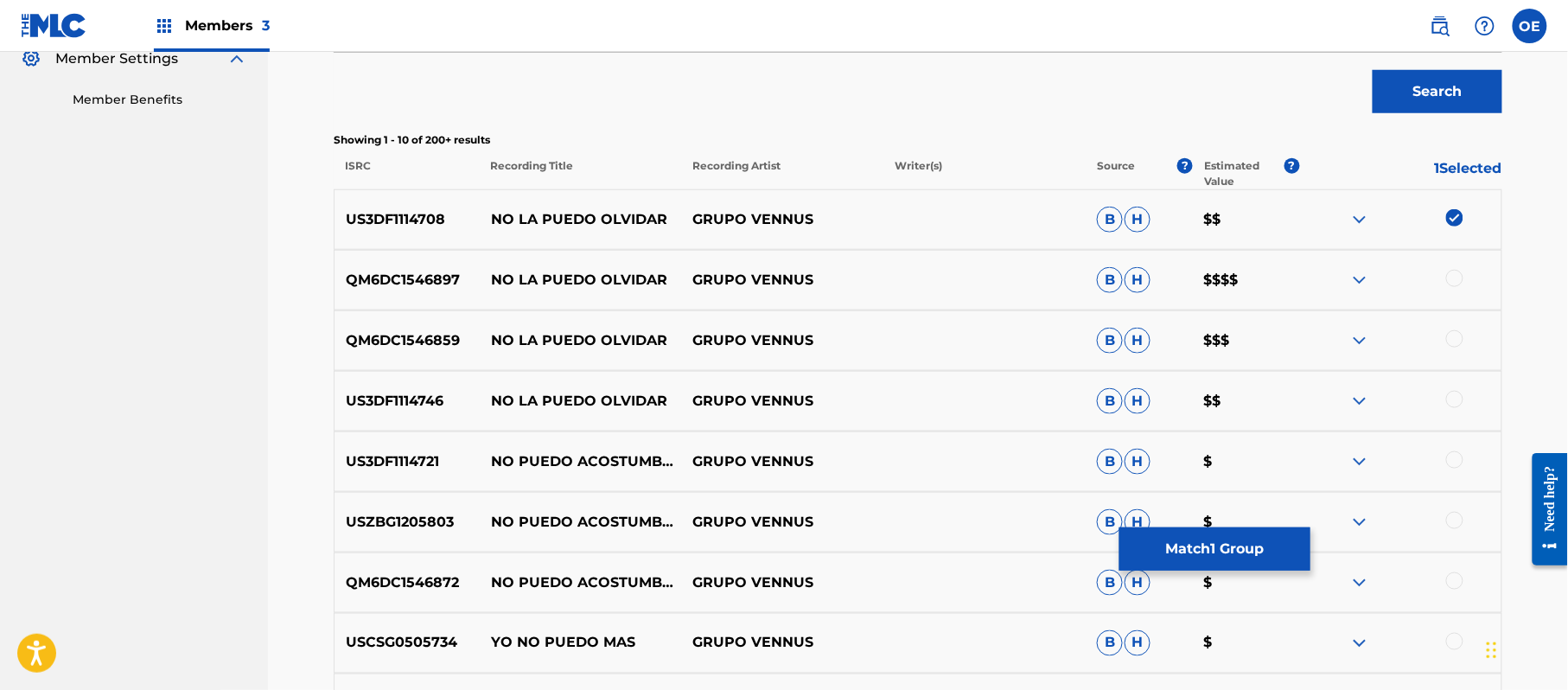
click at [1448, 286] on div at bounding box center [1400, 280] width 203 height 21
click at [1457, 286] on div at bounding box center [1455, 278] width 17 height 17
click at [1453, 334] on div at bounding box center [1455, 339] width 17 height 17
click at [1457, 392] on div at bounding box center [1455, 400] width 17 height 17
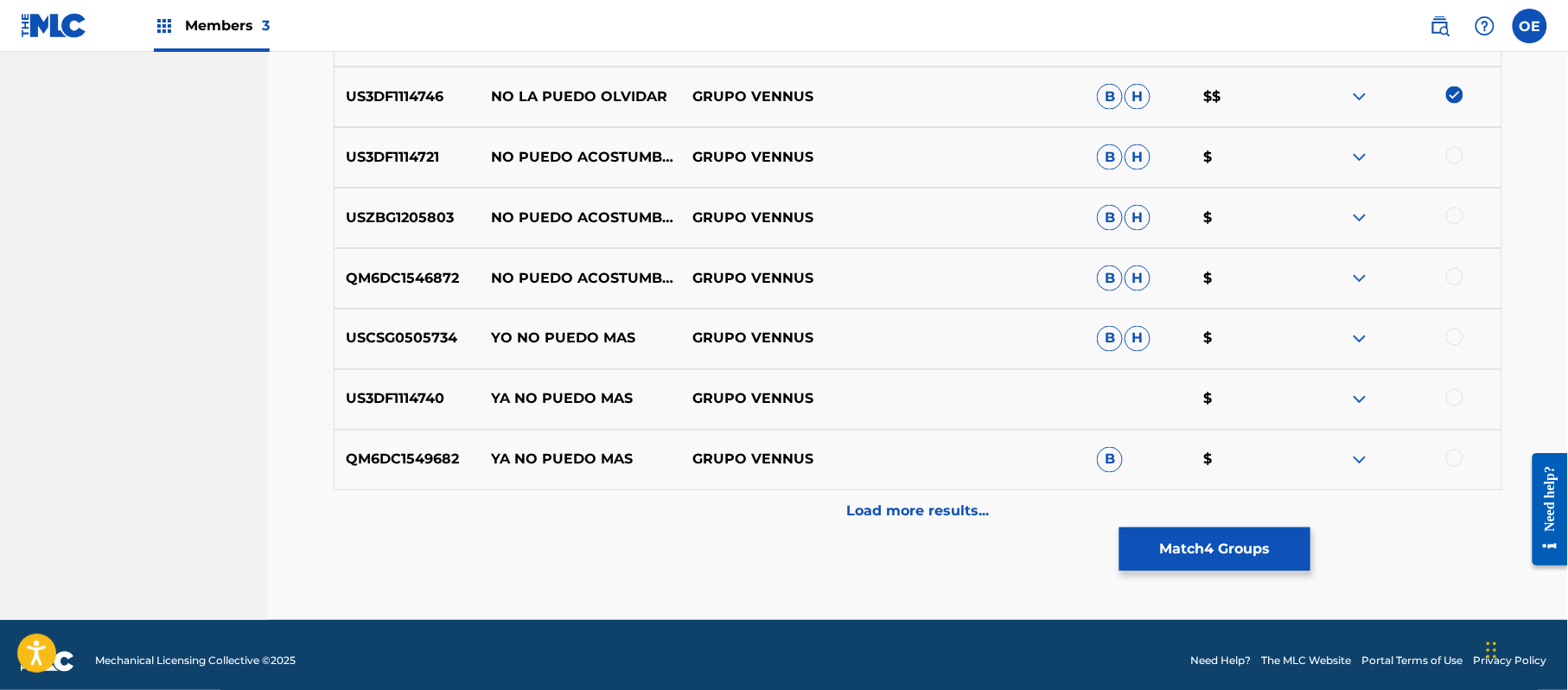
scroll to position [847, 0]
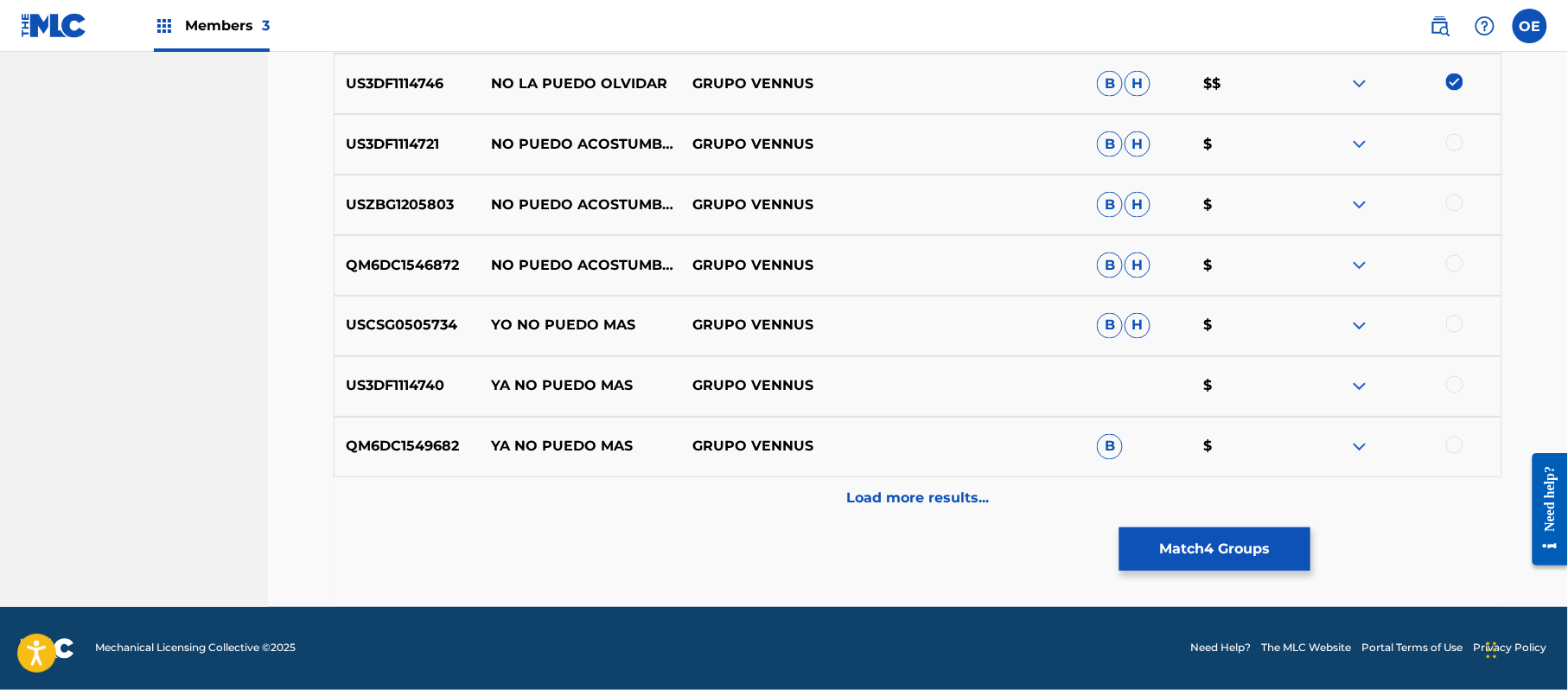
click at [1239, 543] on button "Match 4 Groups" at bounding box center [1214, 548] width 191 height 43
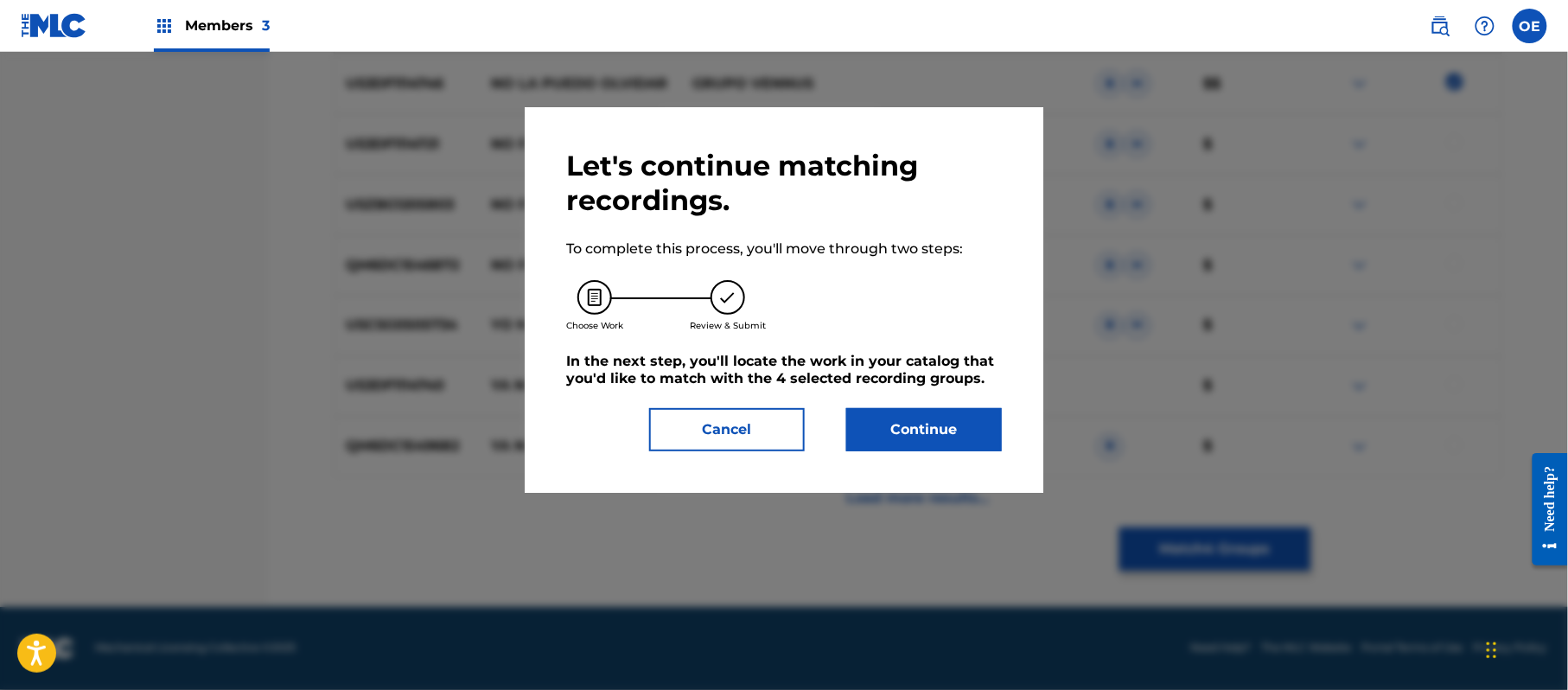
click at [892, 430] on button "Continue" at bounding box center [924, 429] width 156 height 43
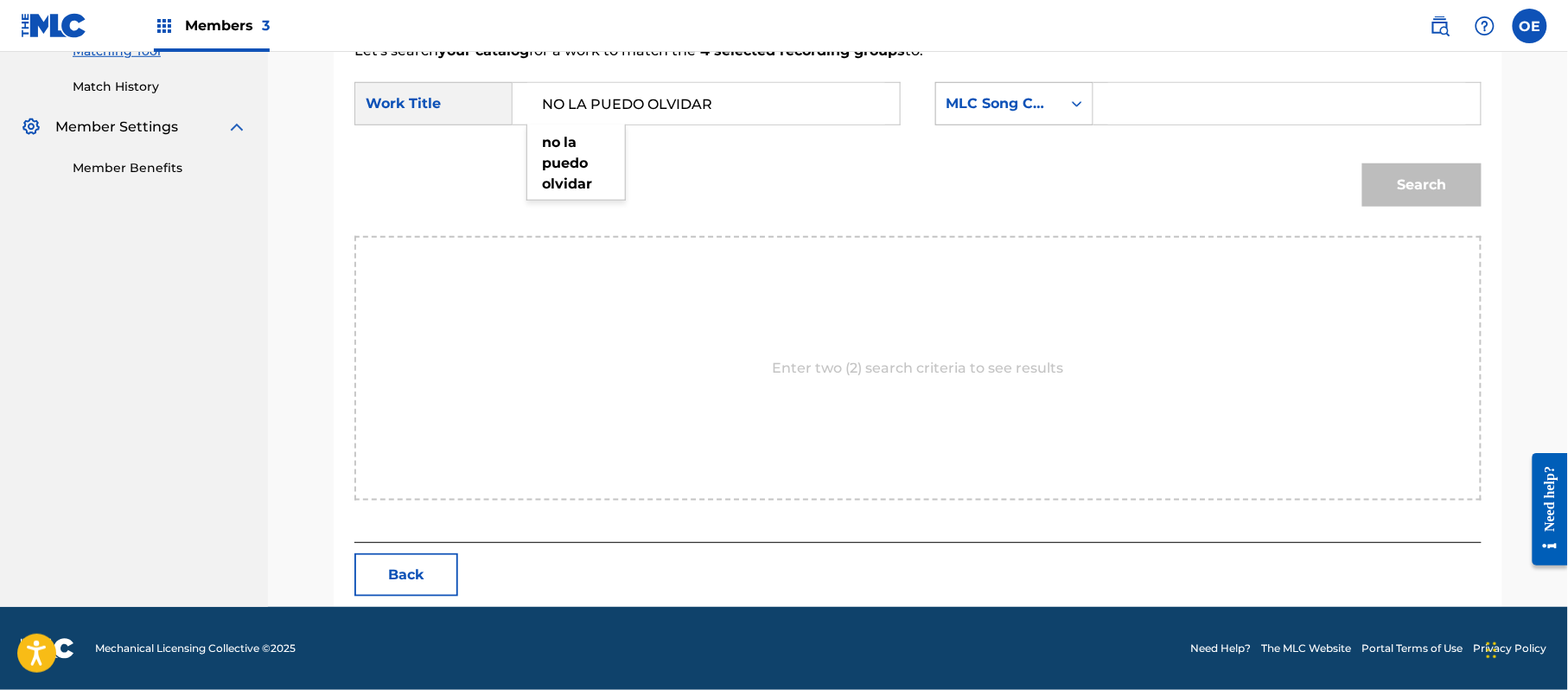
type input "NO LA PUEDO OLVIDAR"
click at [1011, 118] on div "MLC Song Code" at bounding box center [999, 104] width 126 height 33
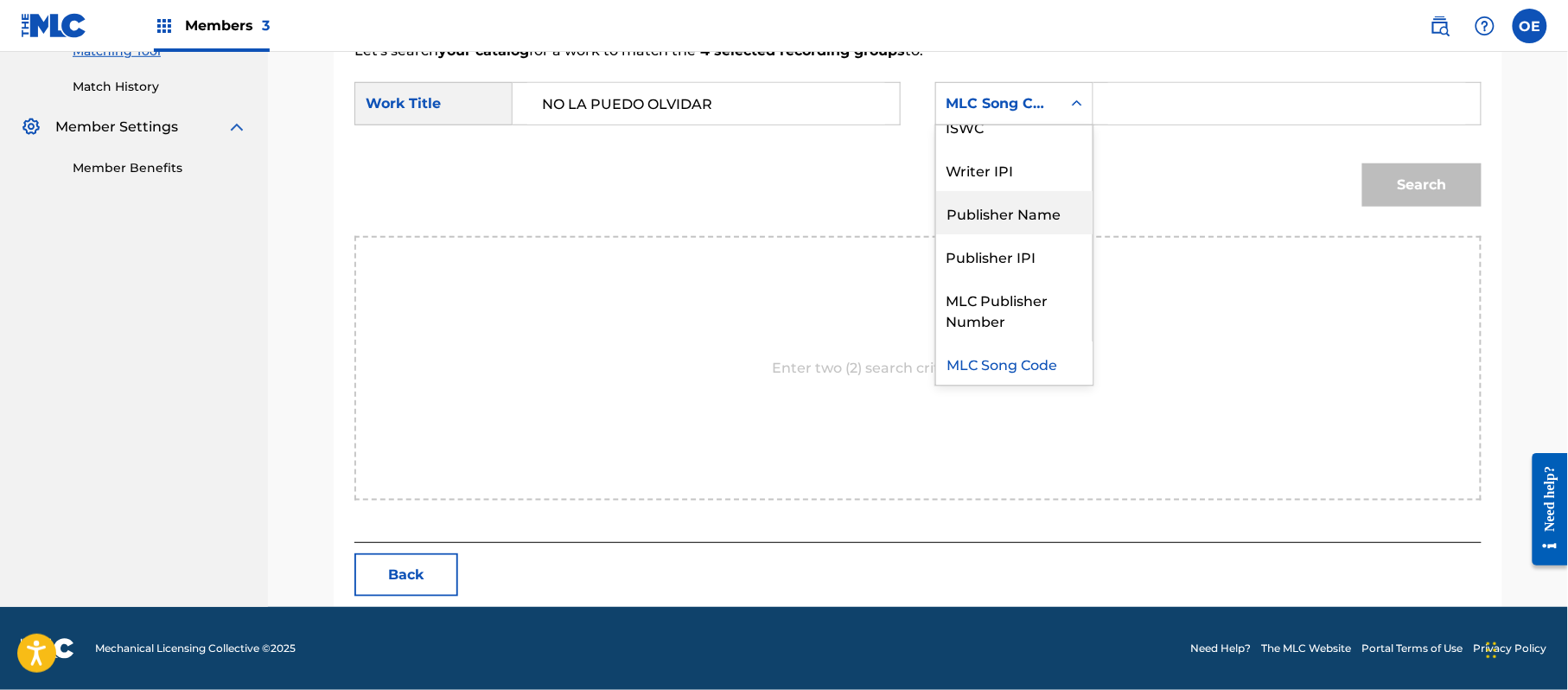
scroll to position [0, 0]
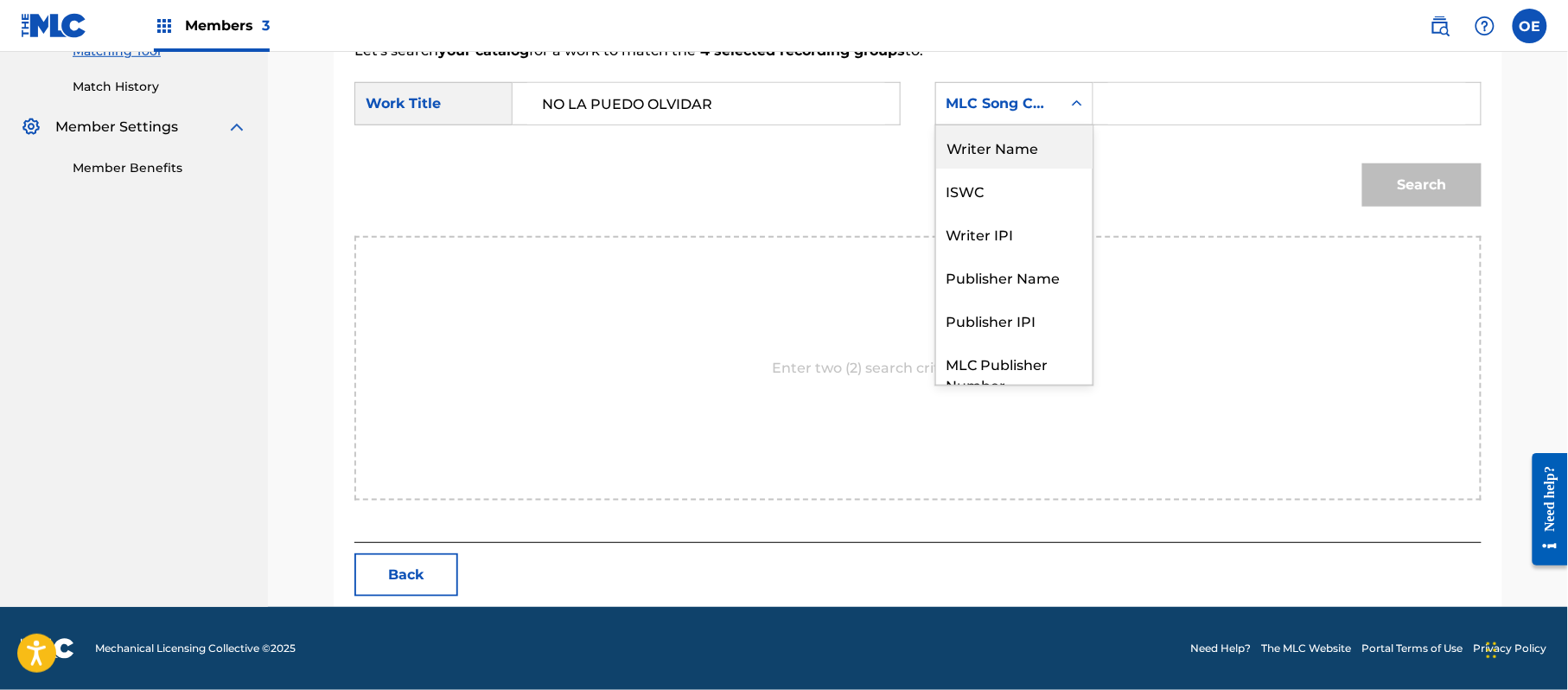
click at [986, 157] on div "Writer Name" at bounding box center [1014, 147] width 156 height 43
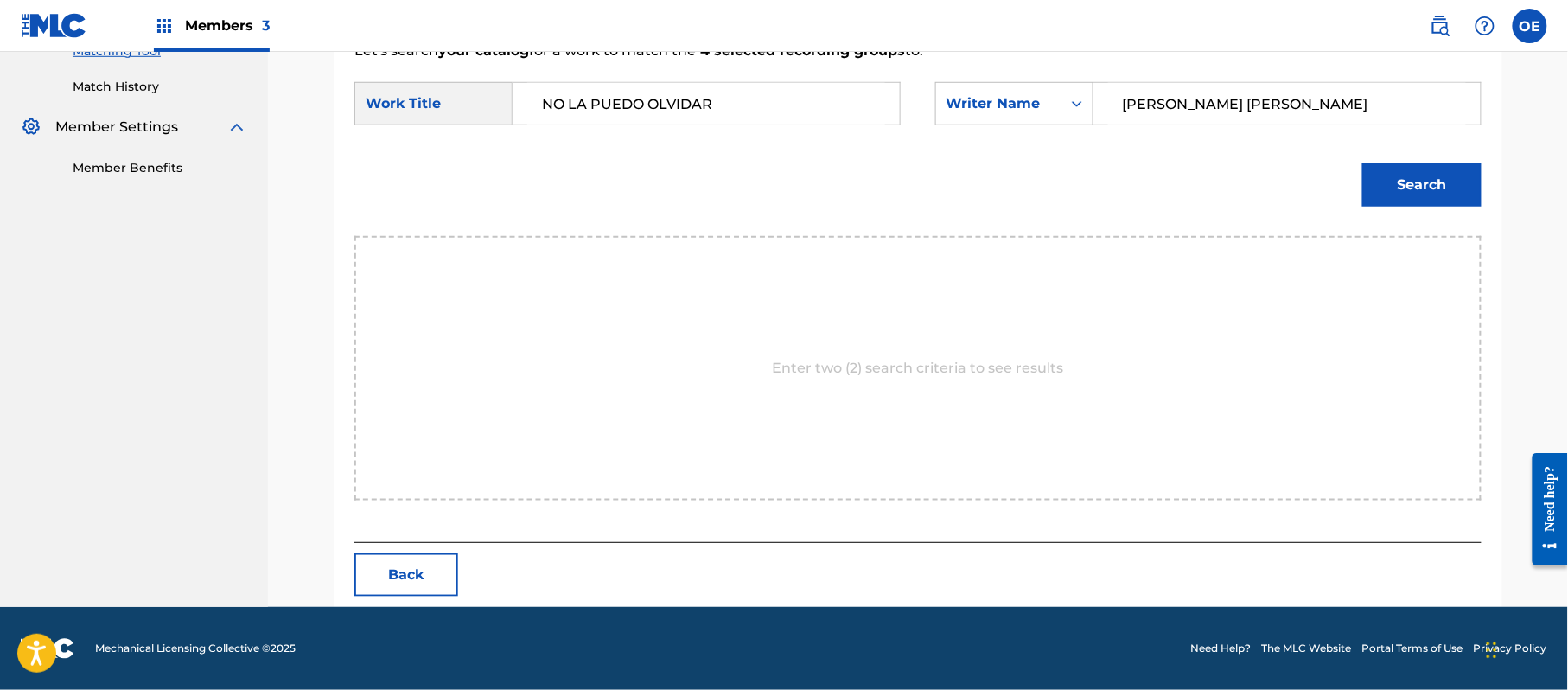
type input "[PERSON_NAME] [PERSON_NAME]"
click at [1399, 199] on button "Search" at bounding box center [1421, 185] width 119 height 43
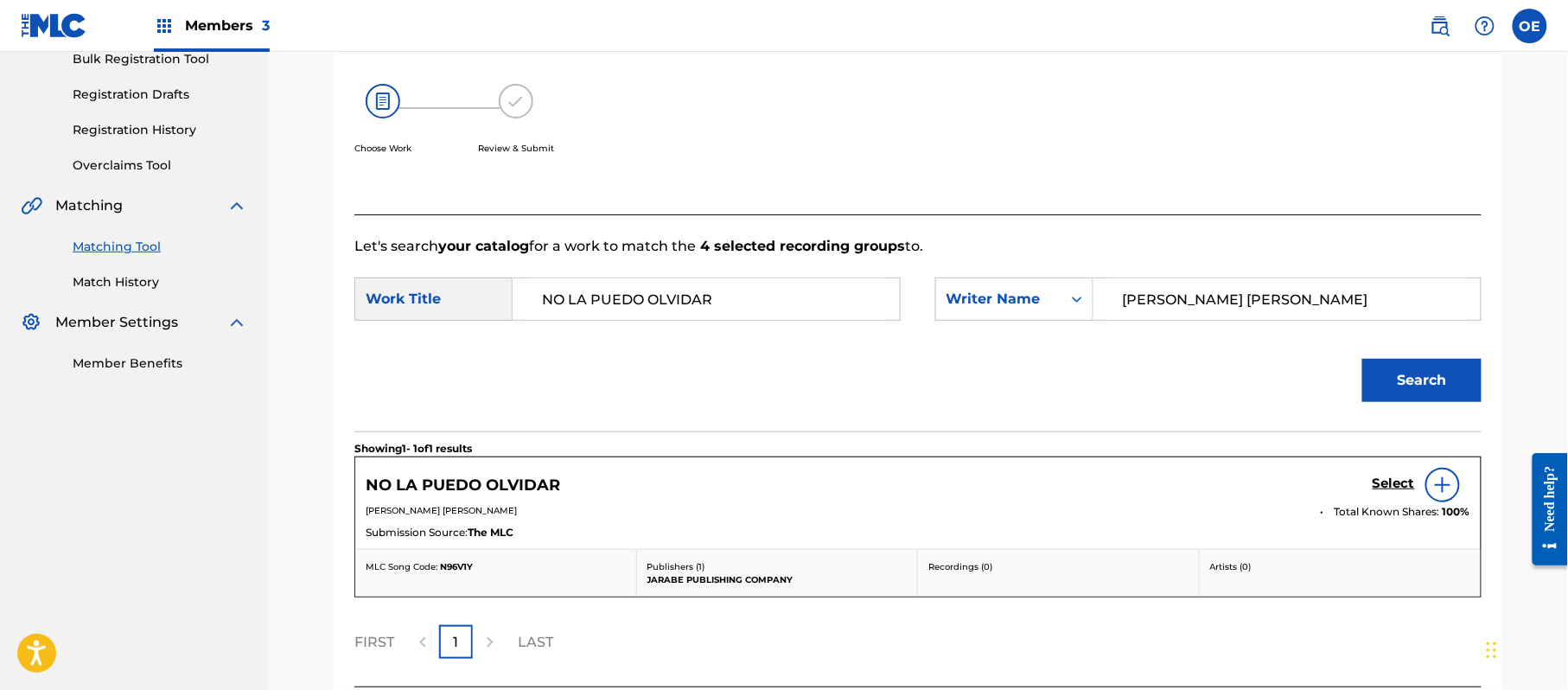
scroll to position [411, 0]
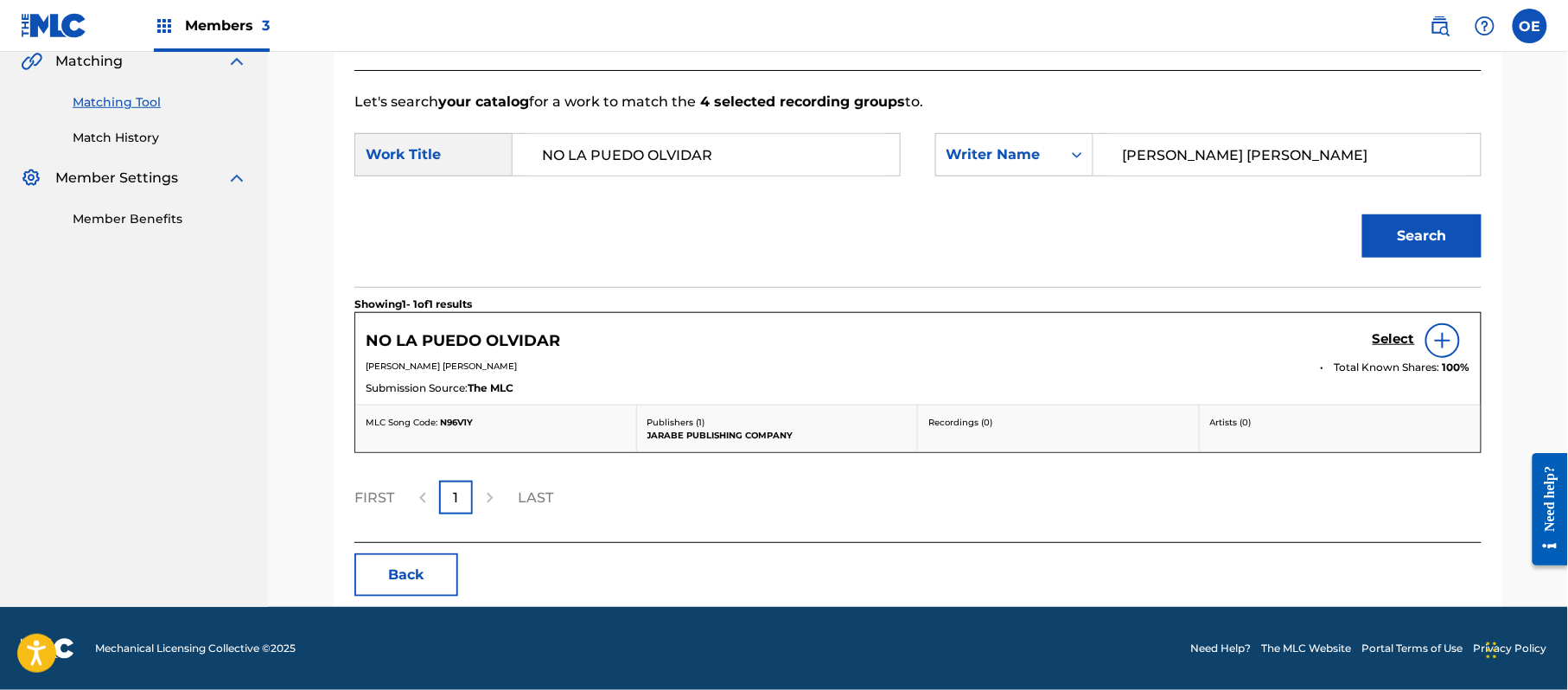
click at [1401, 335] on h5 "Select" at bounding box center [1393, 339] width 43 height 16
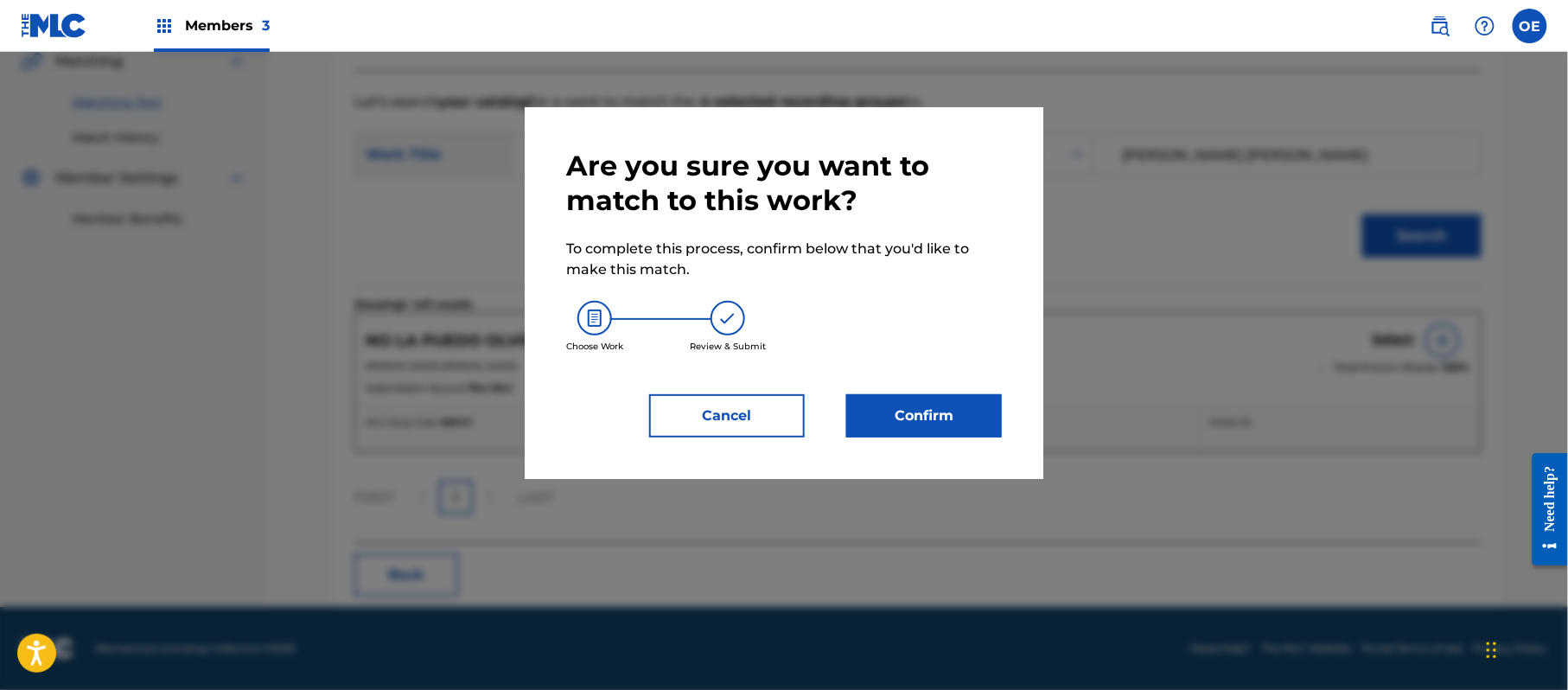
click at [961, 425] on button "Confirm" at bounding box center [924, 415] width 156 height 43
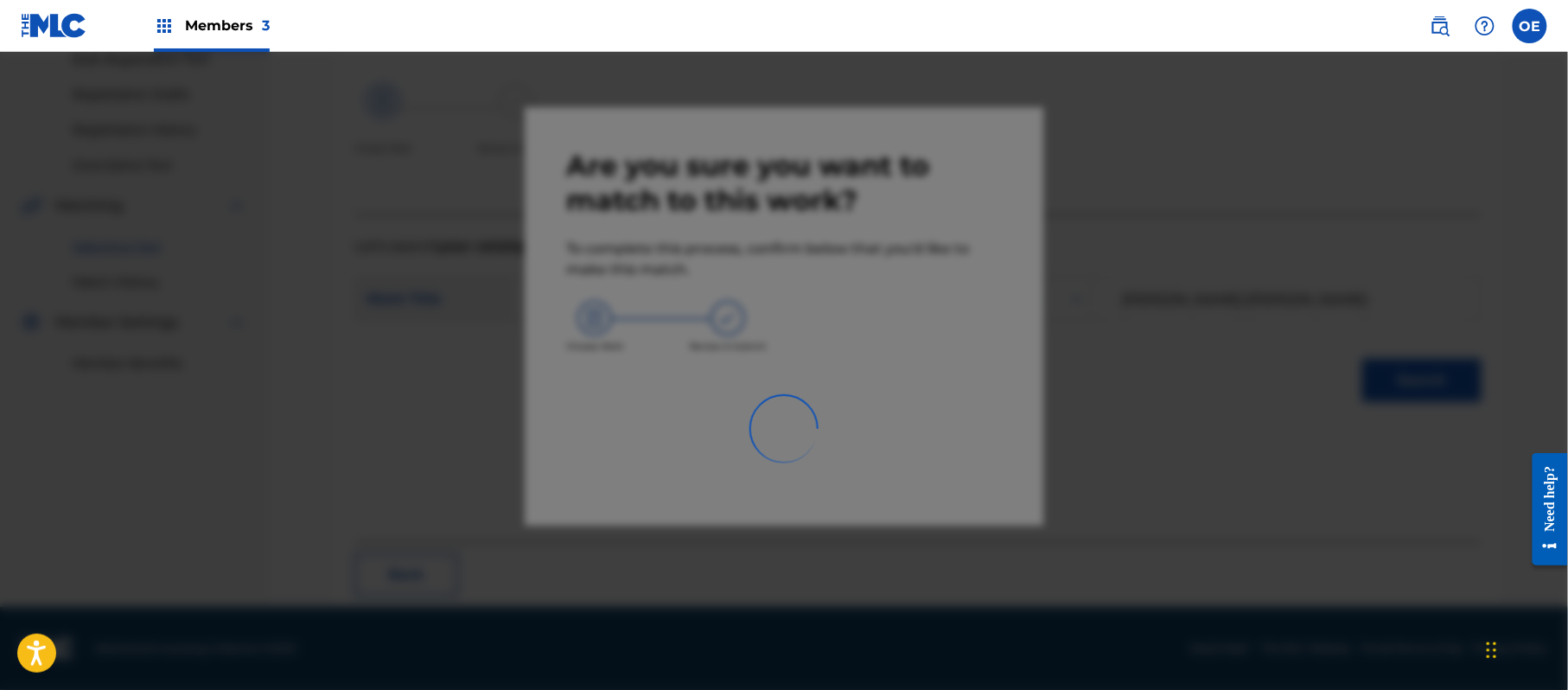
scroll to position [69, 0]
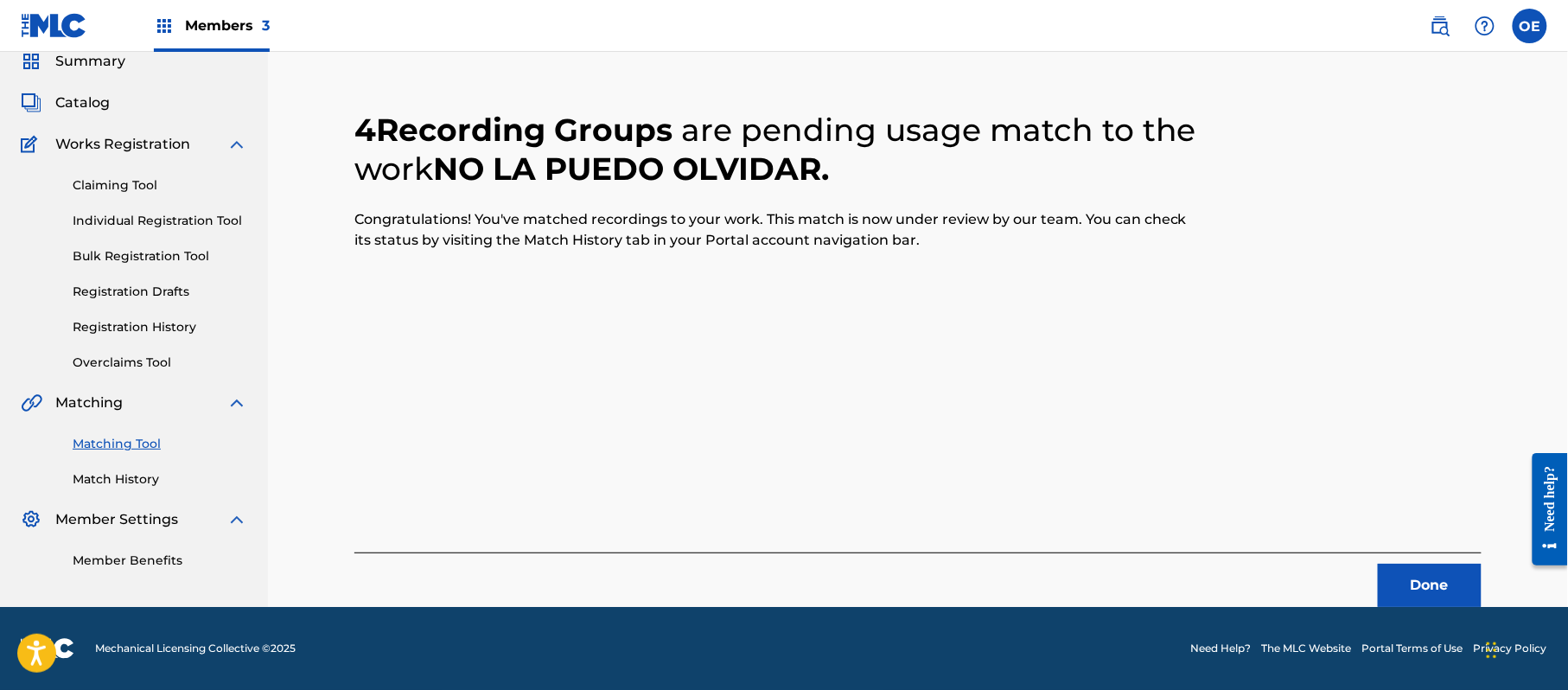
click at [1432, 599] on button "Done" at bounding box center [1429, 584] width 104 height 43
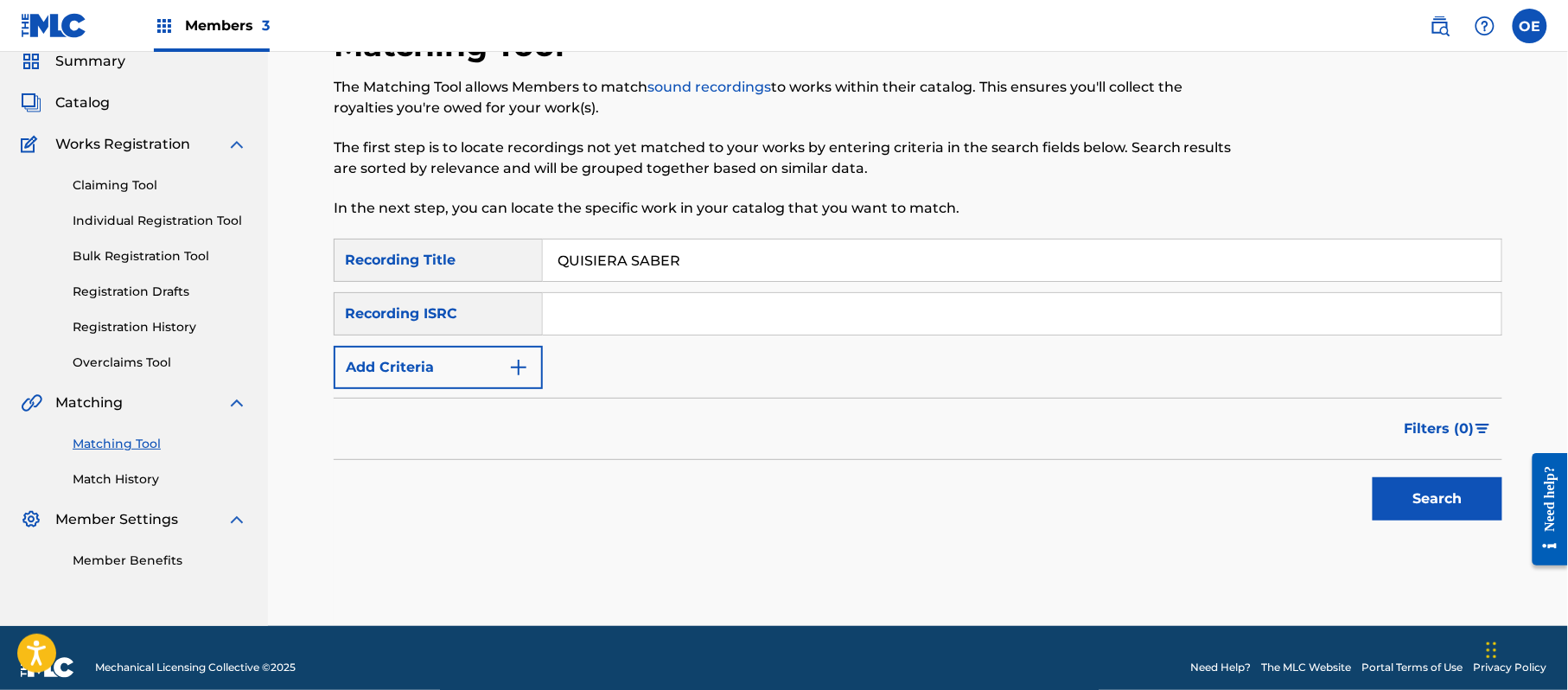
type input "QUISIERA SABER"
click at [419, 351] on button "Add Criteria" at bounding box center [439, 366] width 209 height 43
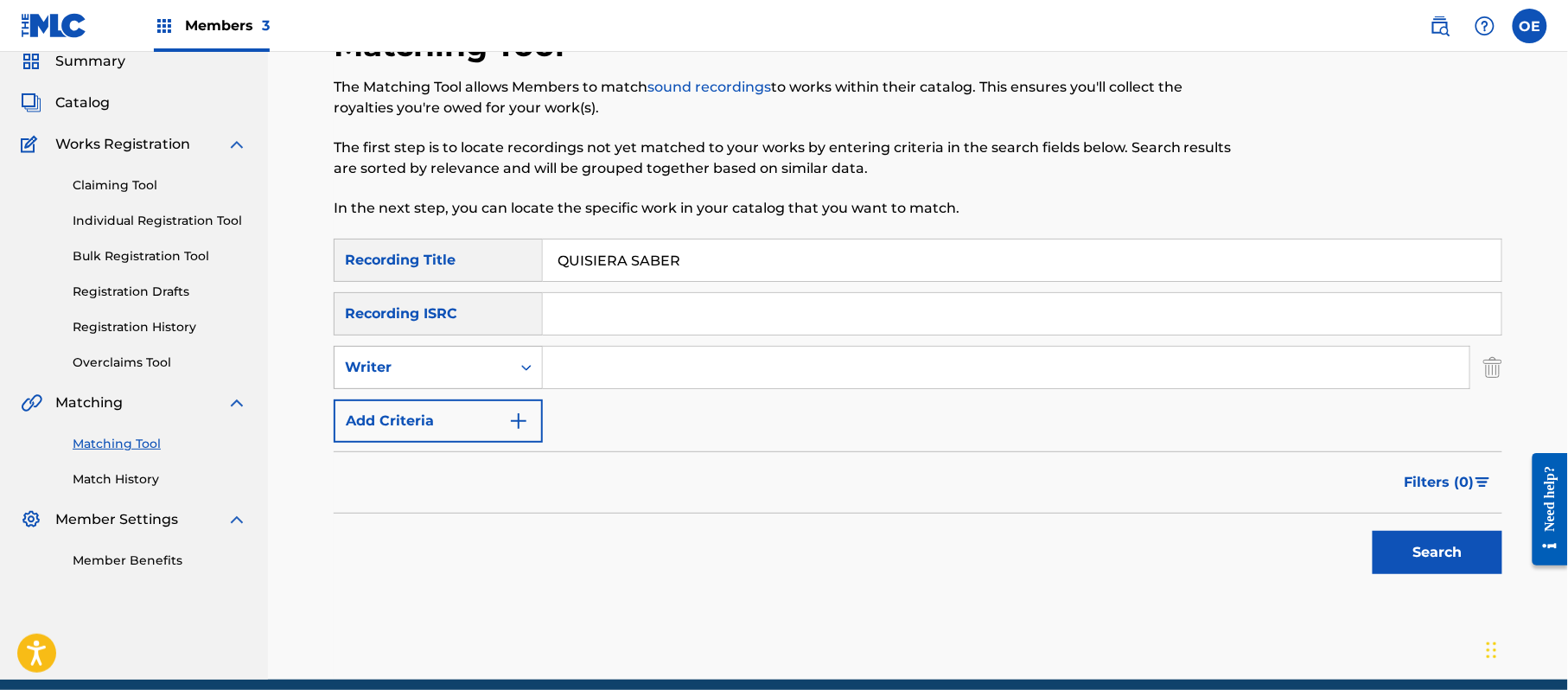
click at [430, 351] on div "Writer" at bounding box center [439, 366] width 209 height 43
click at [429, 411] on div "Recording Artist" at bounding box center [439, 410] width 207 height 43
type input "[PERSON_NAME] [PERSON_NAME]"
click at [1407, 544] on button "Search" at bounding box center [1437, 552] width 129 height 43
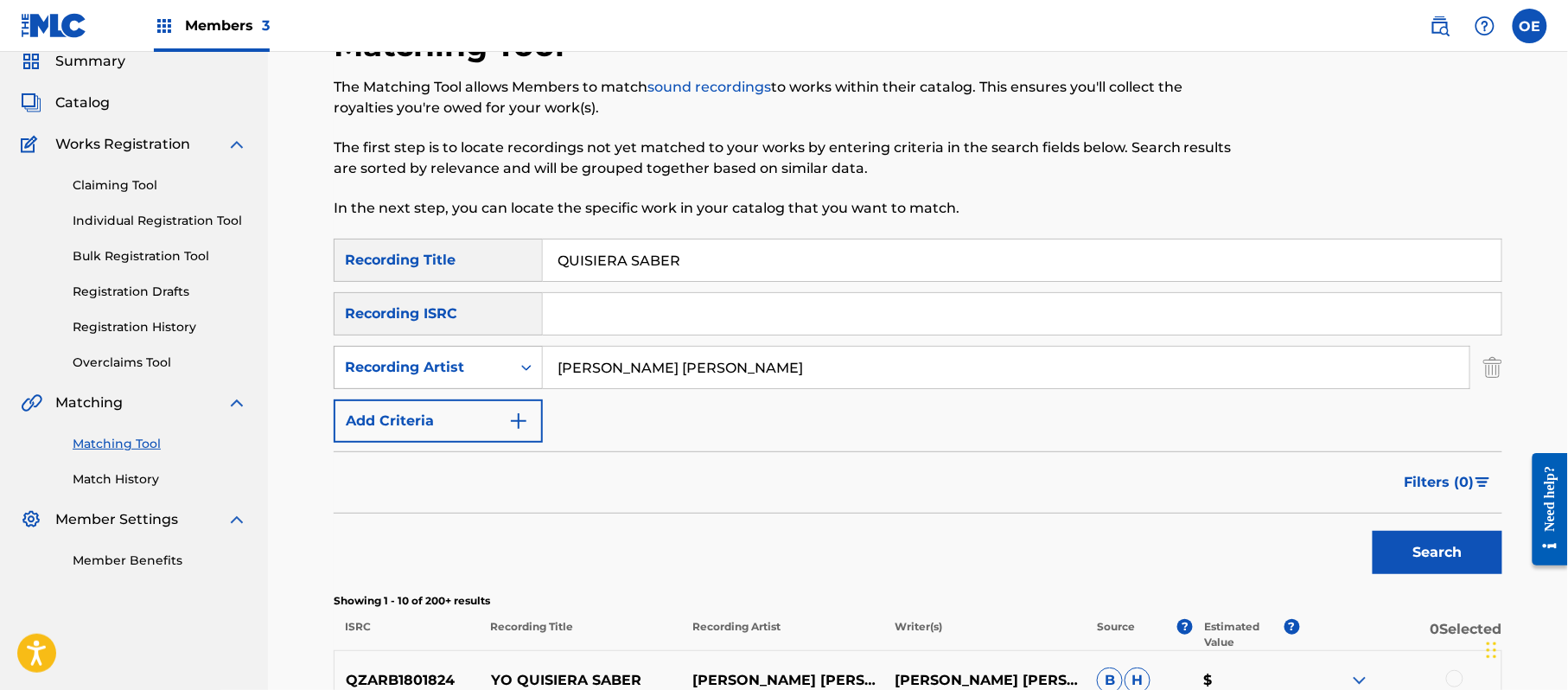
drag, startPoint x: 810, startPoint y: 377, endPoint x: 480, endPoint y: 372, distance: 330.0
click at [480, 372] on div "SearchWithCriteriaf3802aa3-e0ec-40a5-94fe-602a97dc97fd Recording Artist [PERSON…" at bounding box center [918, 366] width 1168 height 43
drag, startPoint x: 717, startPoint y: 249, endPoint x: 530, endPoint y: 250, distance: 187.0
click at [530, 250] on div "SearchWithCriteria0782ace1-59c9-45dc-87c1-ec14ac65e8f0 Recording Title QUISIERA…" at bounding box center [918, 260] width 1168 height 43
type input "INGRATO AMOR"
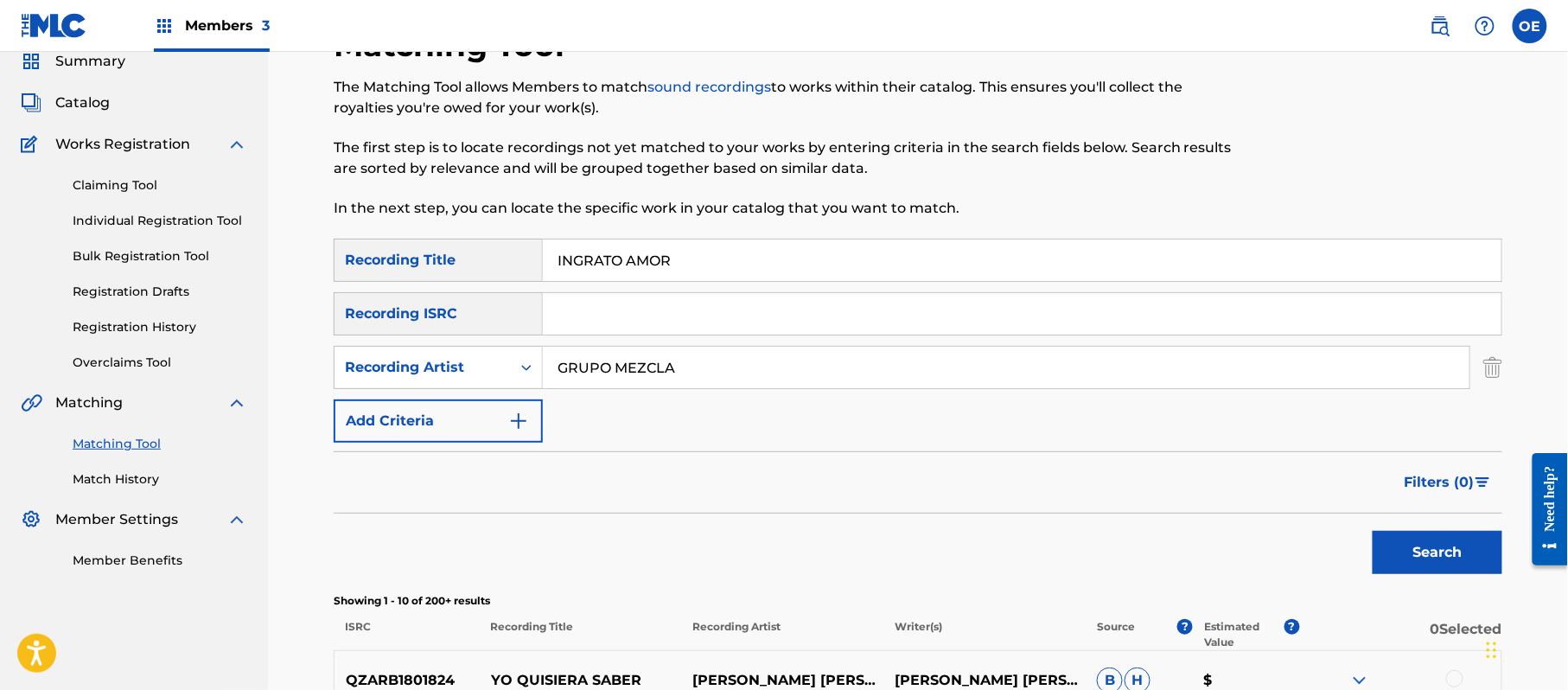
type input "GRUPO MEZCLA"
click at [1397, 534] on button "Search" at bounding box center [1437, 552] width 129 height 43
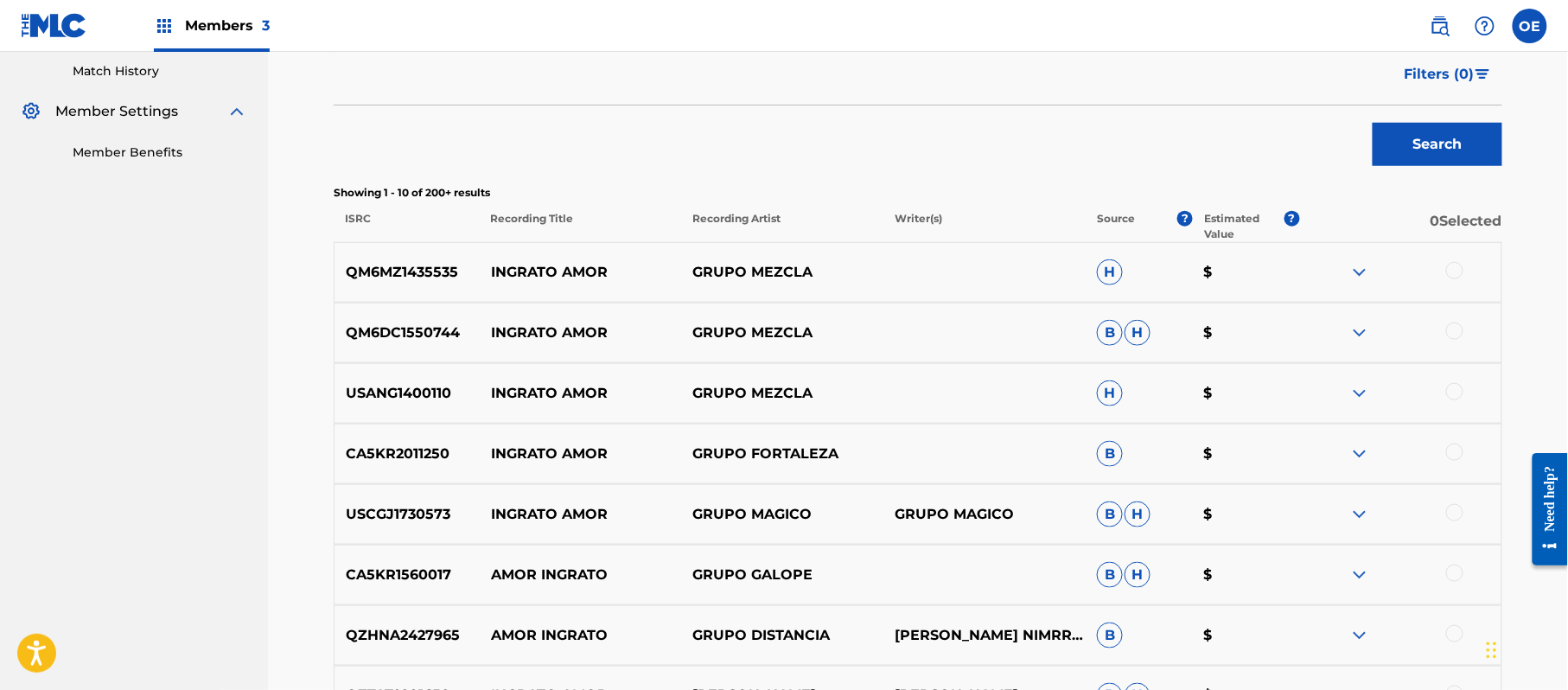
scroll to position [530, 0]
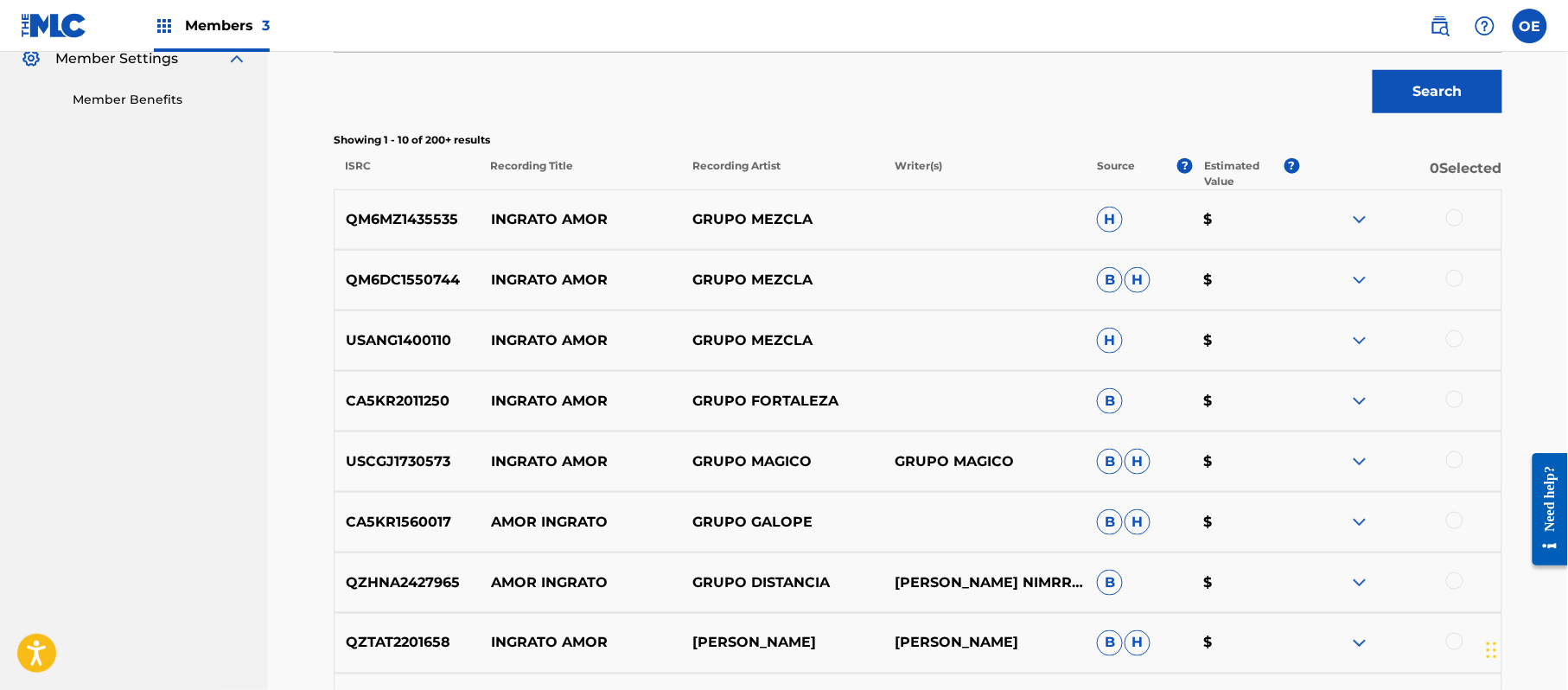
click at [1464, 229] on div at bounding box center [1400, 220] width 203 height 21
click at [1456, 222] on div at bounding box center [1455, 218] width 17 height 17
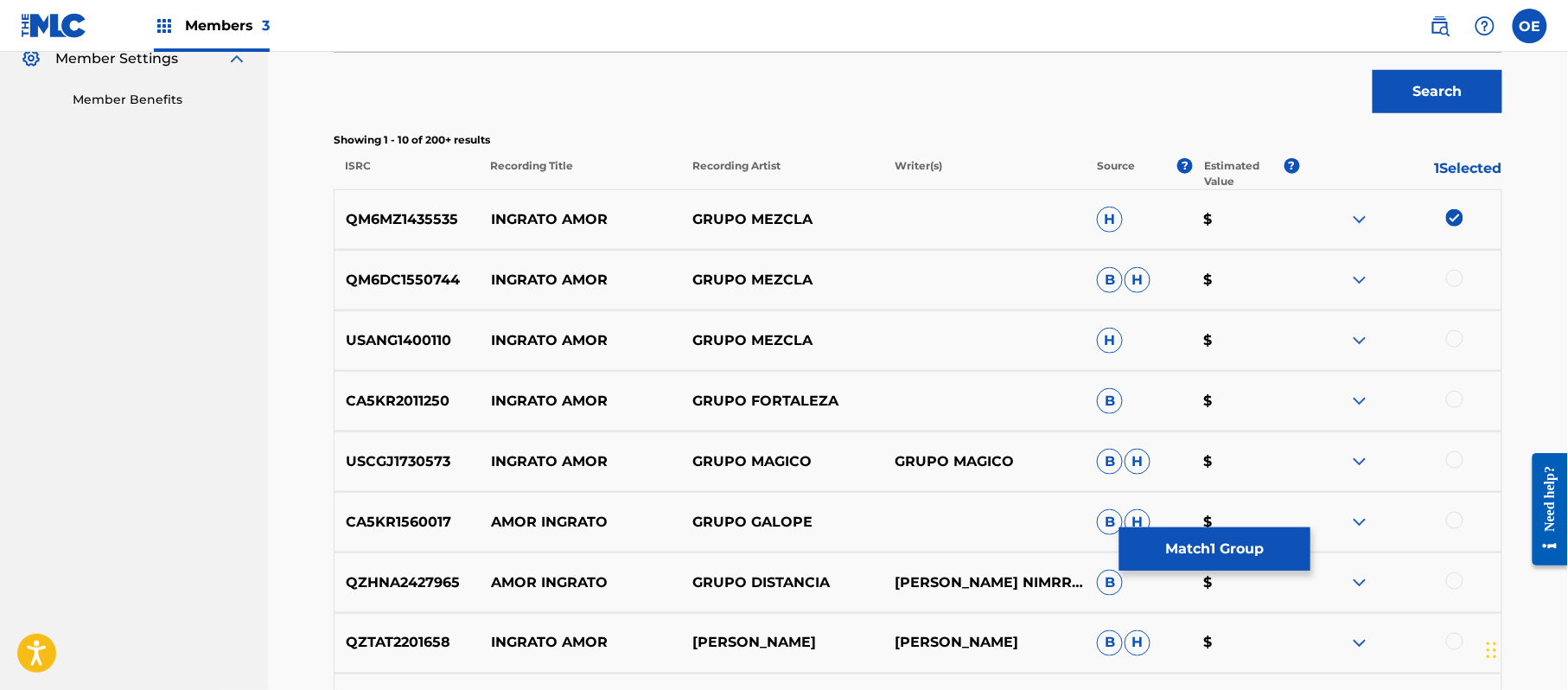
click at [1459, 278] on div at bounding box center [1455, 278] width 17 height 17
click at [1458, 339] on div at bounding box center [1455, 339] width 17 height 17
click at [1166, 538] on button "Match 3 Groups" at bounding box center [1214, 548] width 191 height 43
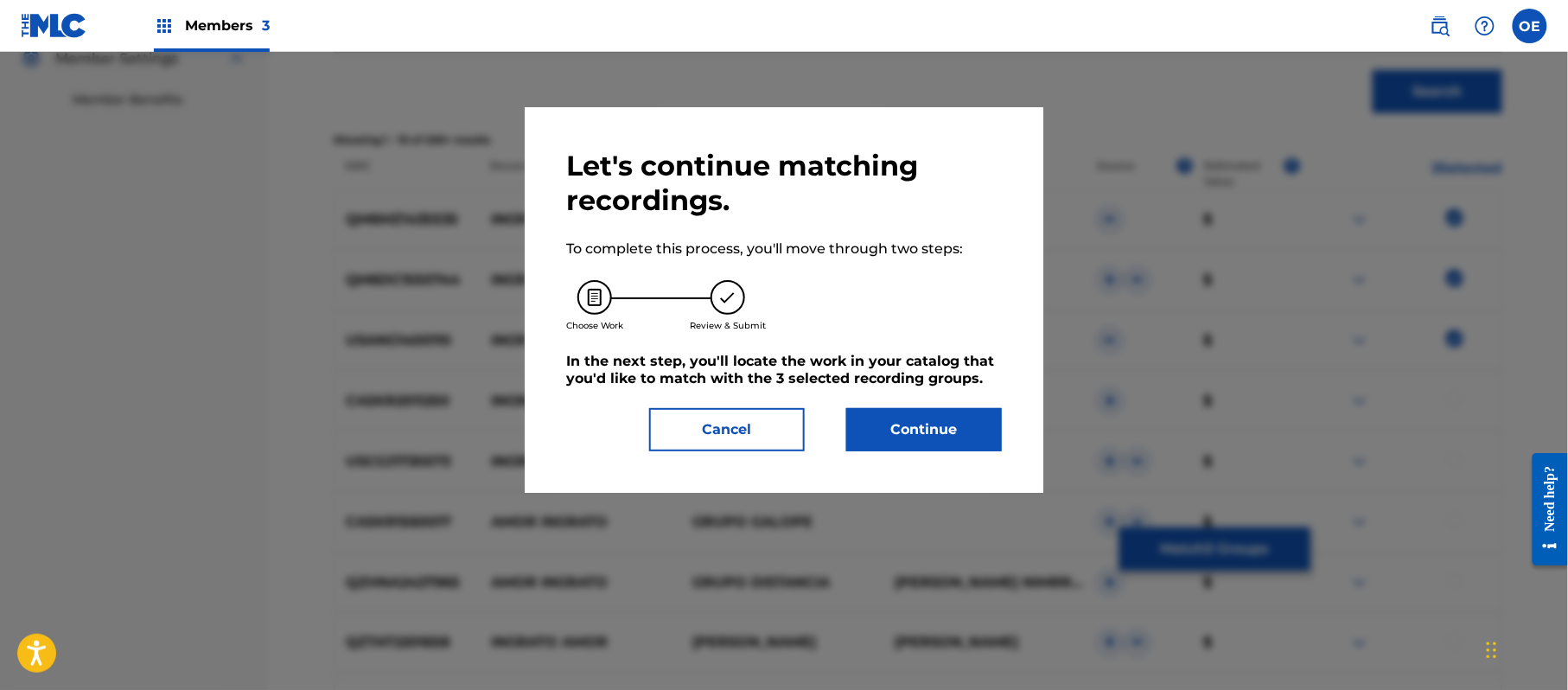
click at [886, 425] on button "Continue" at bounding box center [924, 429] width 156 height 43
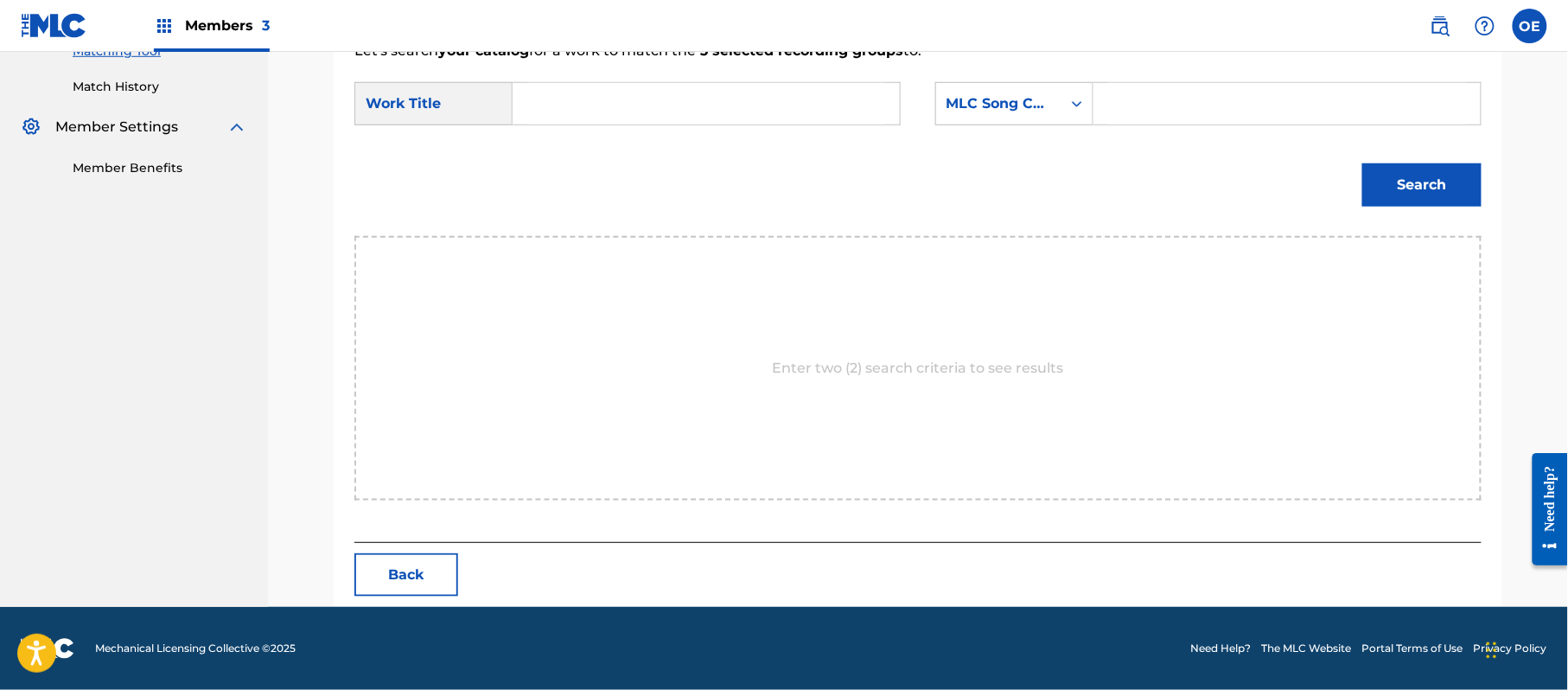
scroll to position [462, 0]
type input "INGRATO AMOR"
click at [1037, 108] on div "MLC Song Code" at bounding box center [999, 104] width 105 height 21
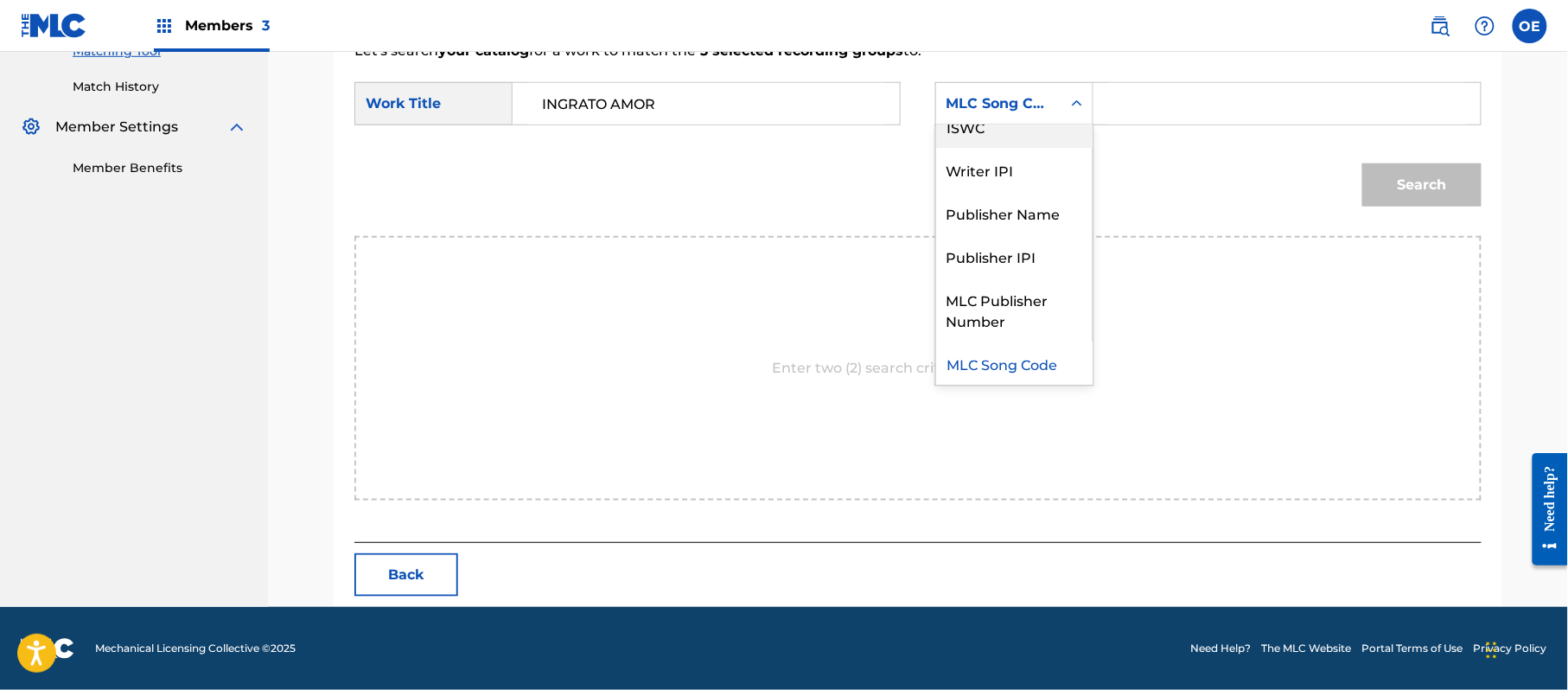
scroll to position [0, 0]
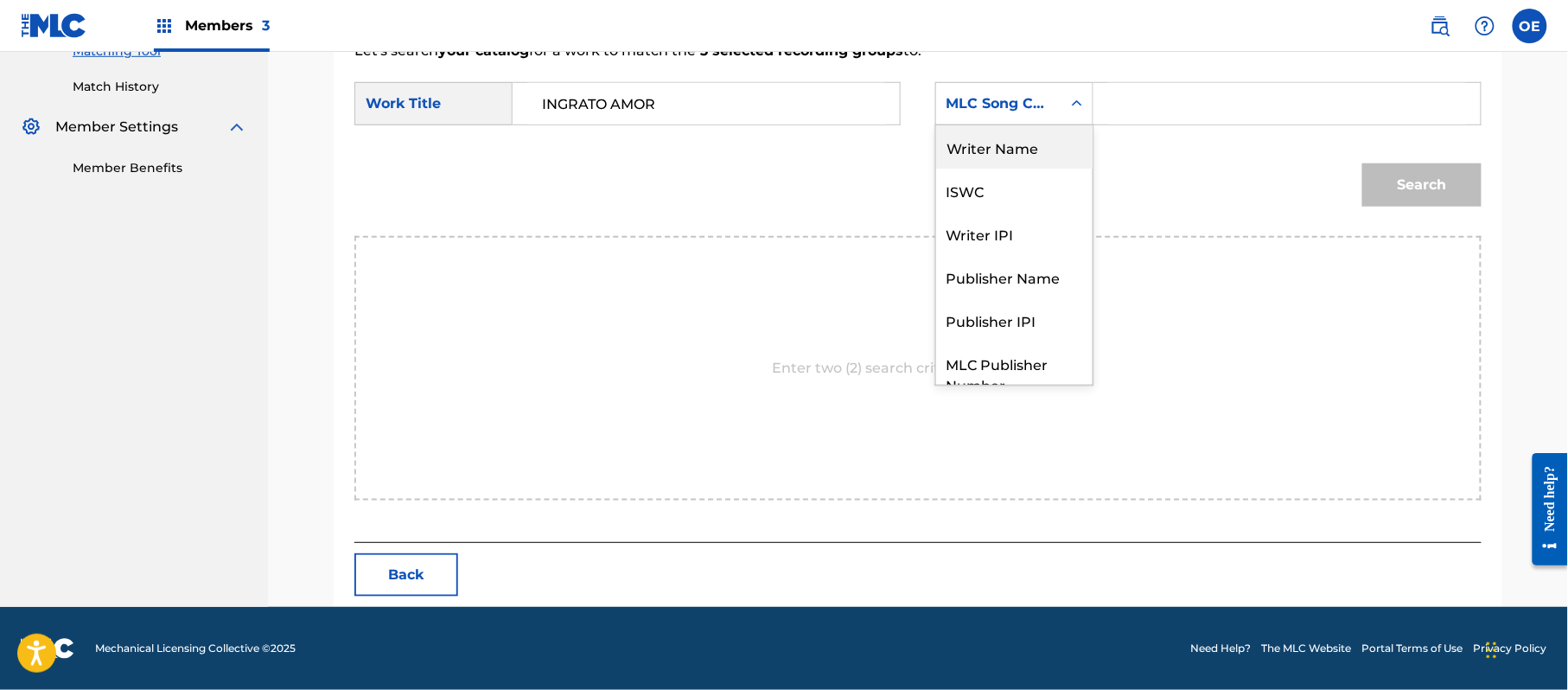
click at [1020, 147] on div "Writer Name" at bounding box center [1014, 147] width 156 height 43
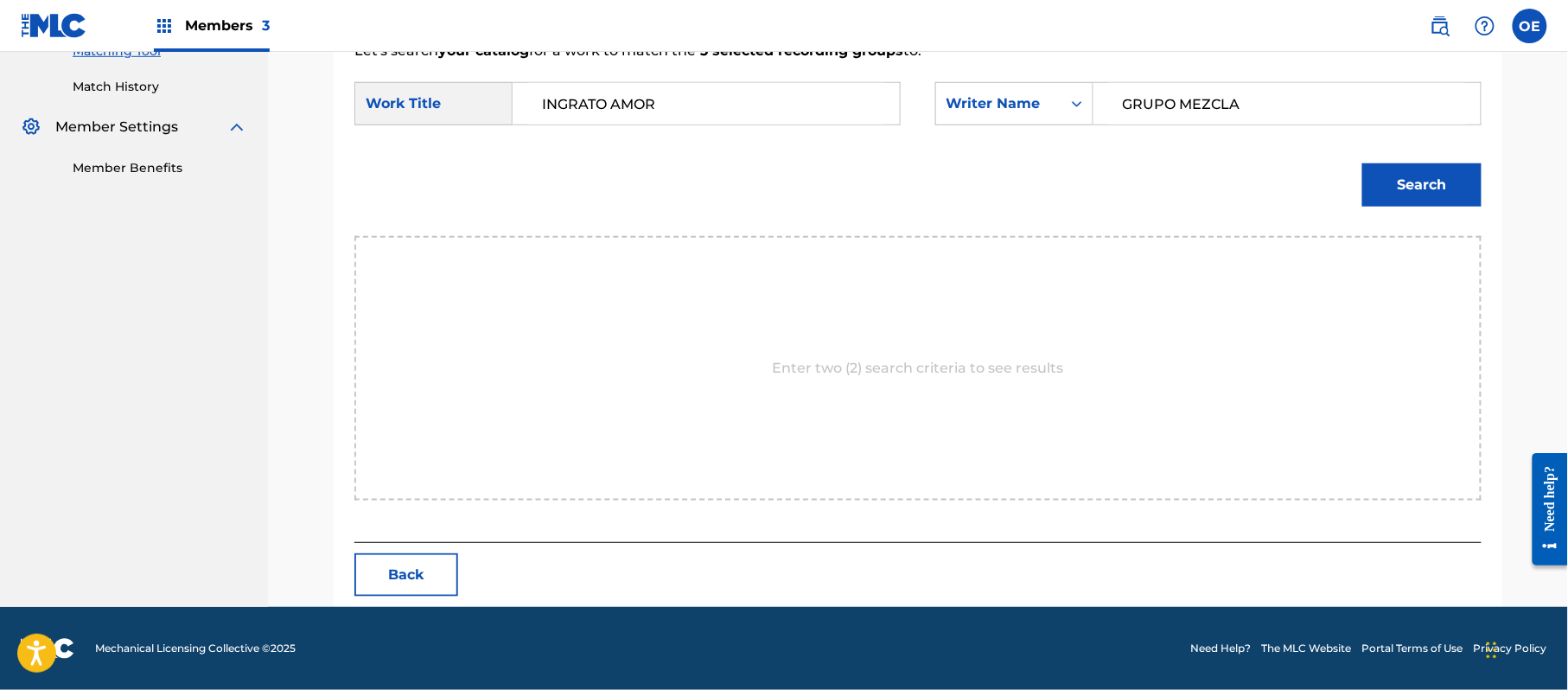
type input "GRUPO MEZCLA"
click at [1412, 190] on button "Search" at bounding box center [1421, 185] width 119 height 43
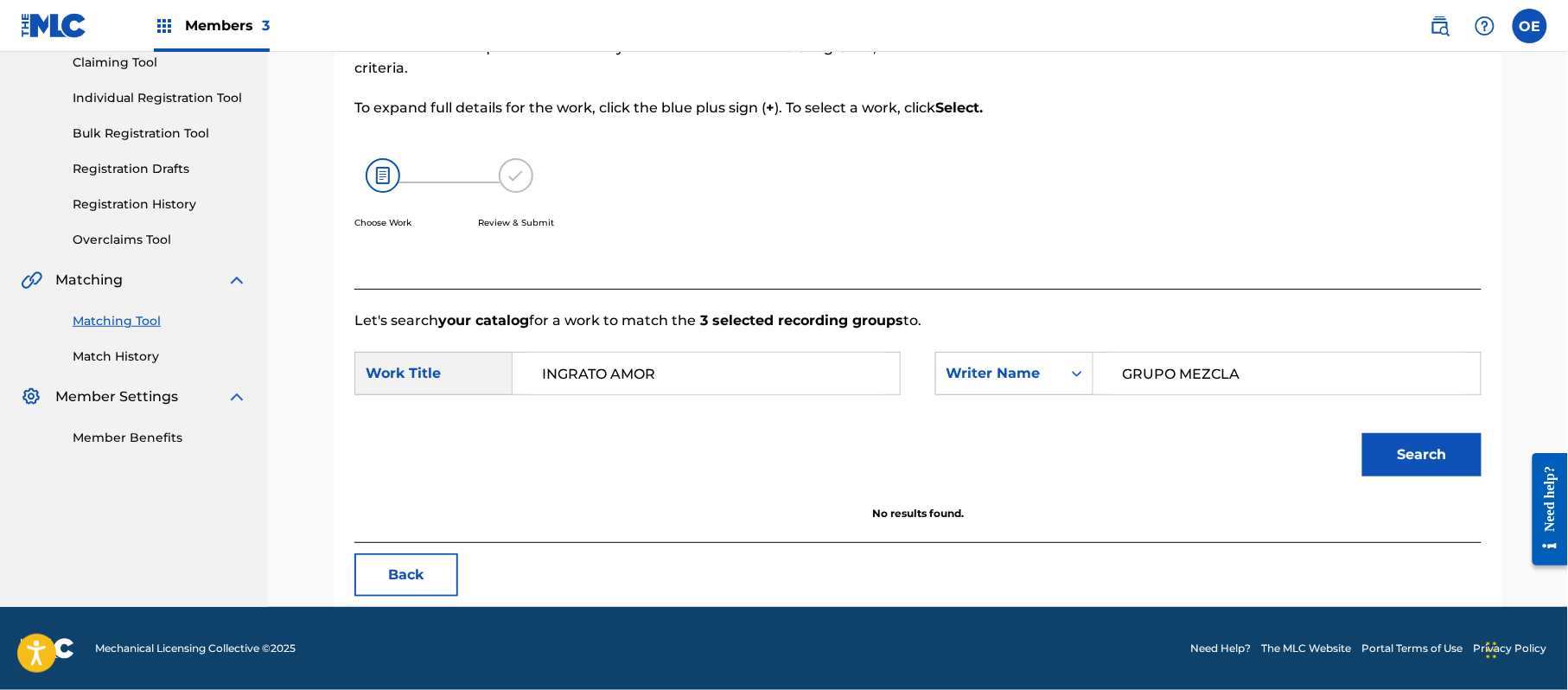
scroll to position [192, 0]
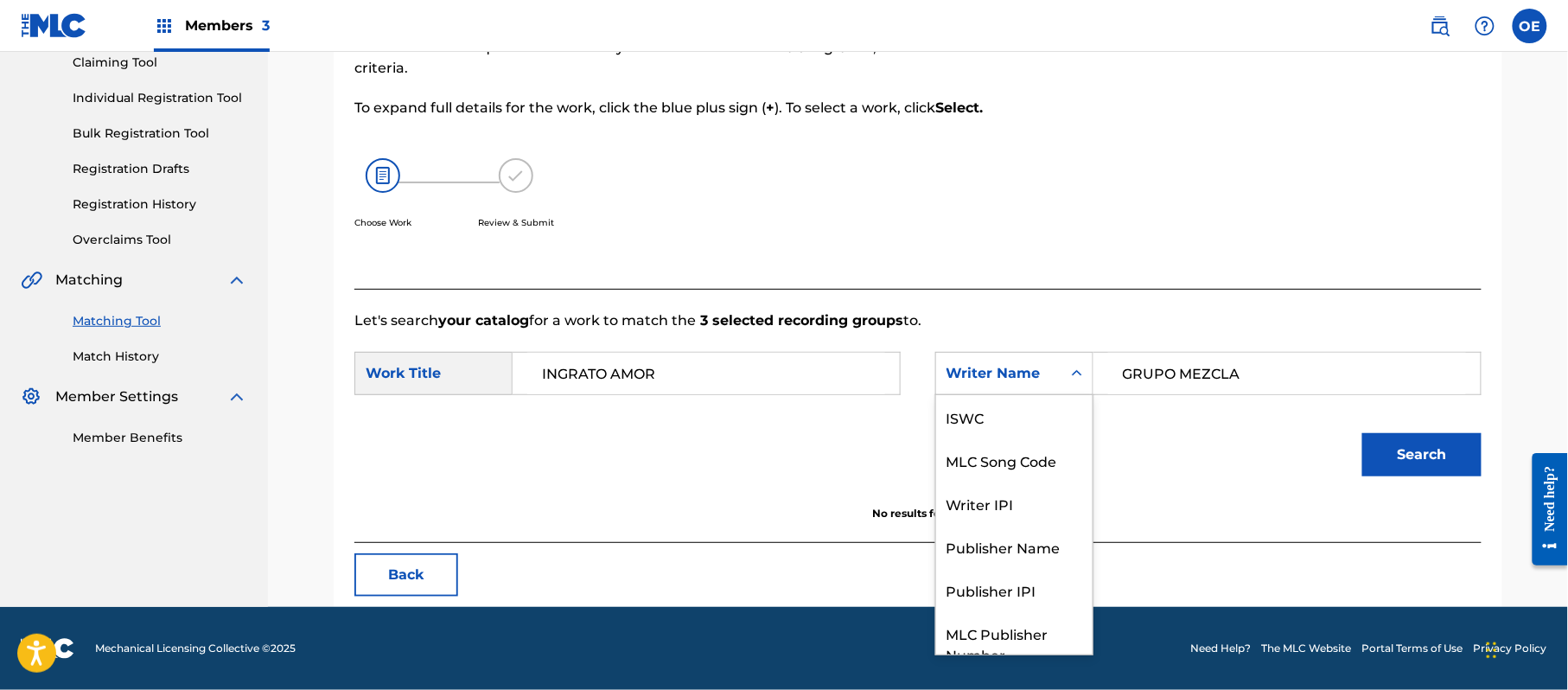
click at [1044, 368] on div "Writer Name" at bounding box center [999, 374] width 105 height 21
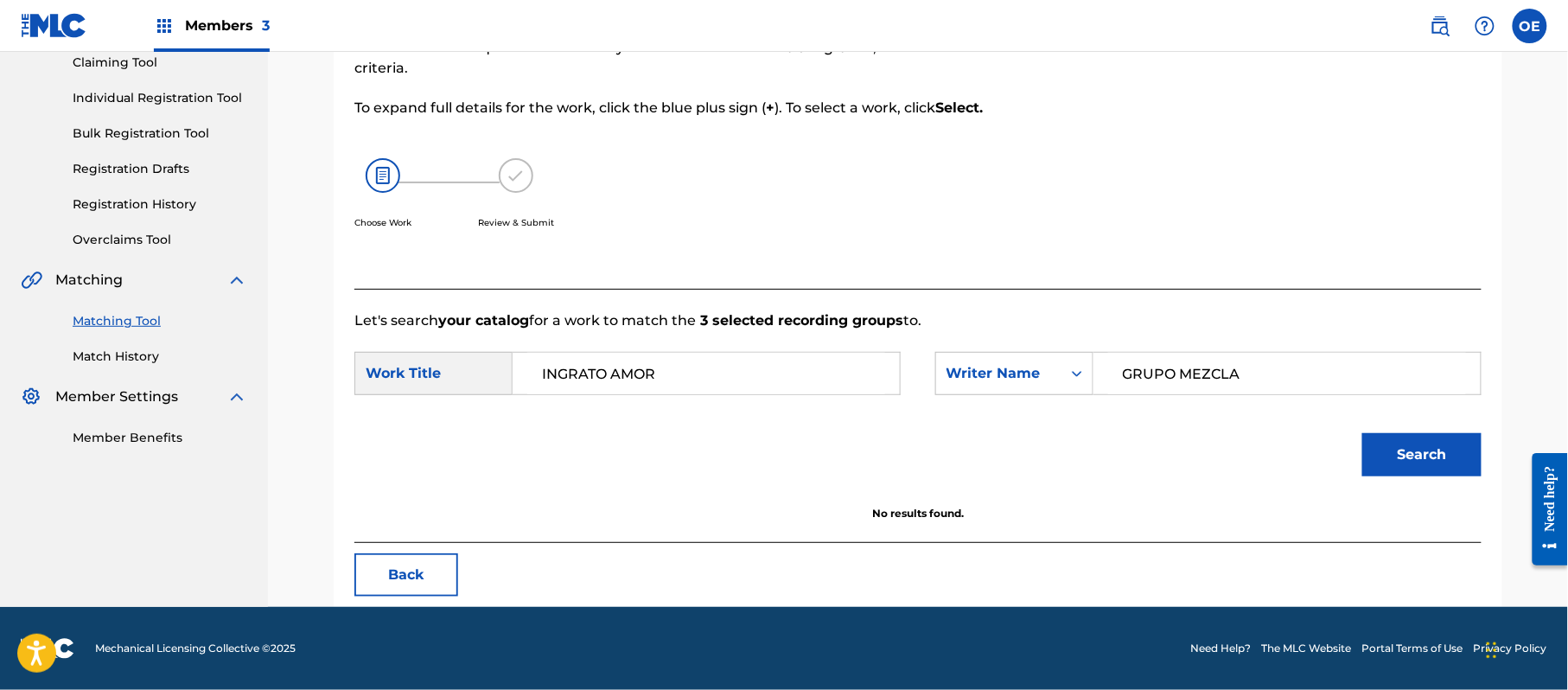
drag, startPoint x: 1259, startPoint y: 375, endPoint x: 853, endPoint y: 379, distance: 406.0
click at [853, 379] on div "SearchWithCriteria425703c5-4ff7-42e9-a175-d8e94c5aae40 Work Title INGRATO AMOR …" at bounding box center [917, 379] width 1127 height 53
type input "[PERSON_NAME]"
click at [1382, 433] on button "Search" at bounding box center [1421, 454] width 119 height 43
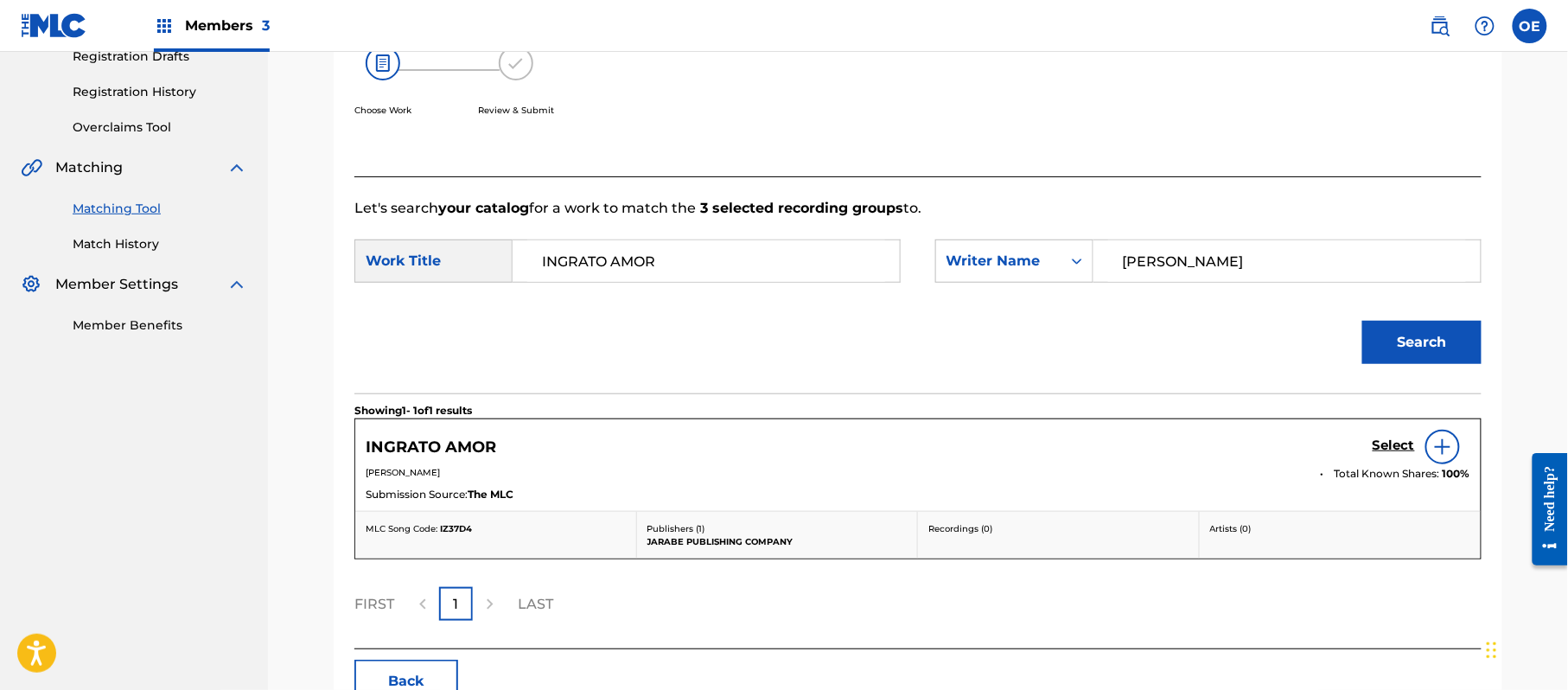
scroll to position [411, 0]
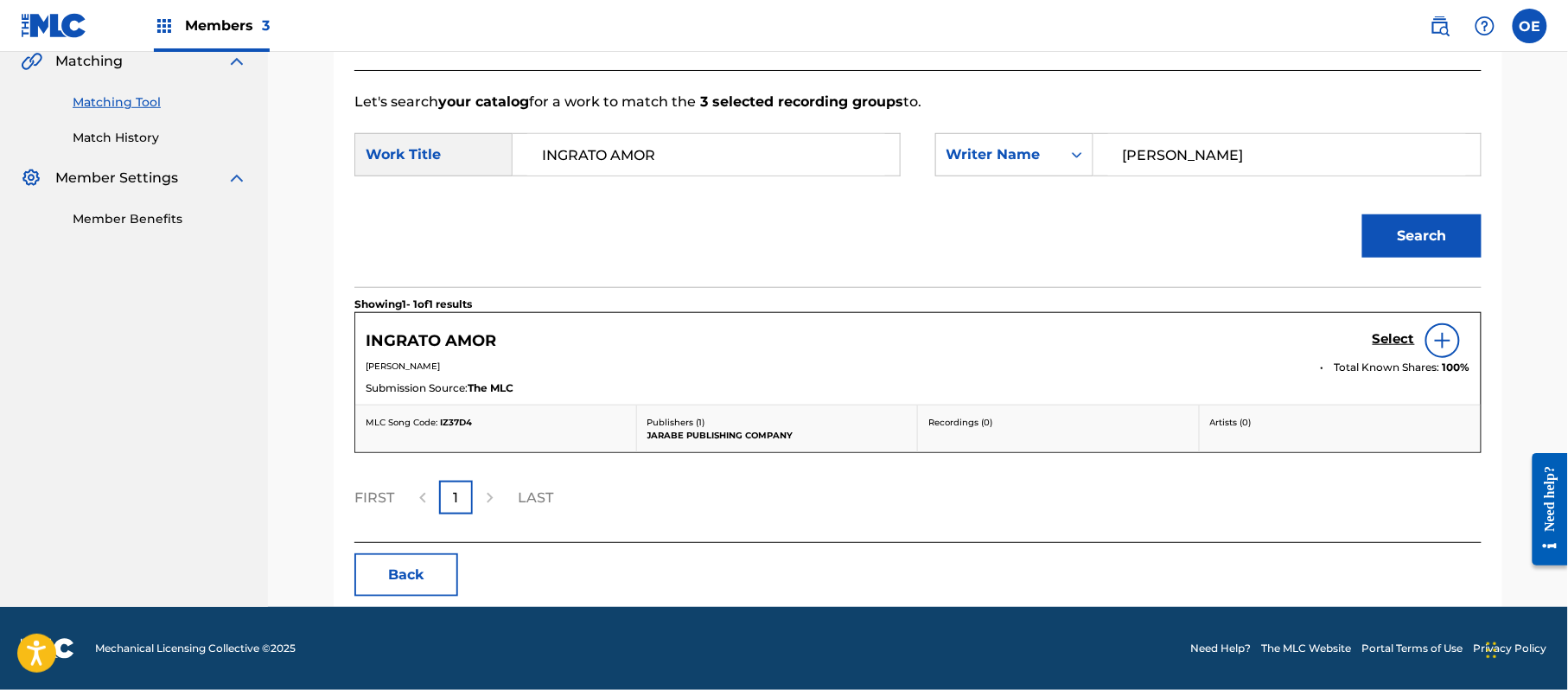
click at [1399, 335] on h5 "Select" at bounding box center [1393, 339] width 43 height 16
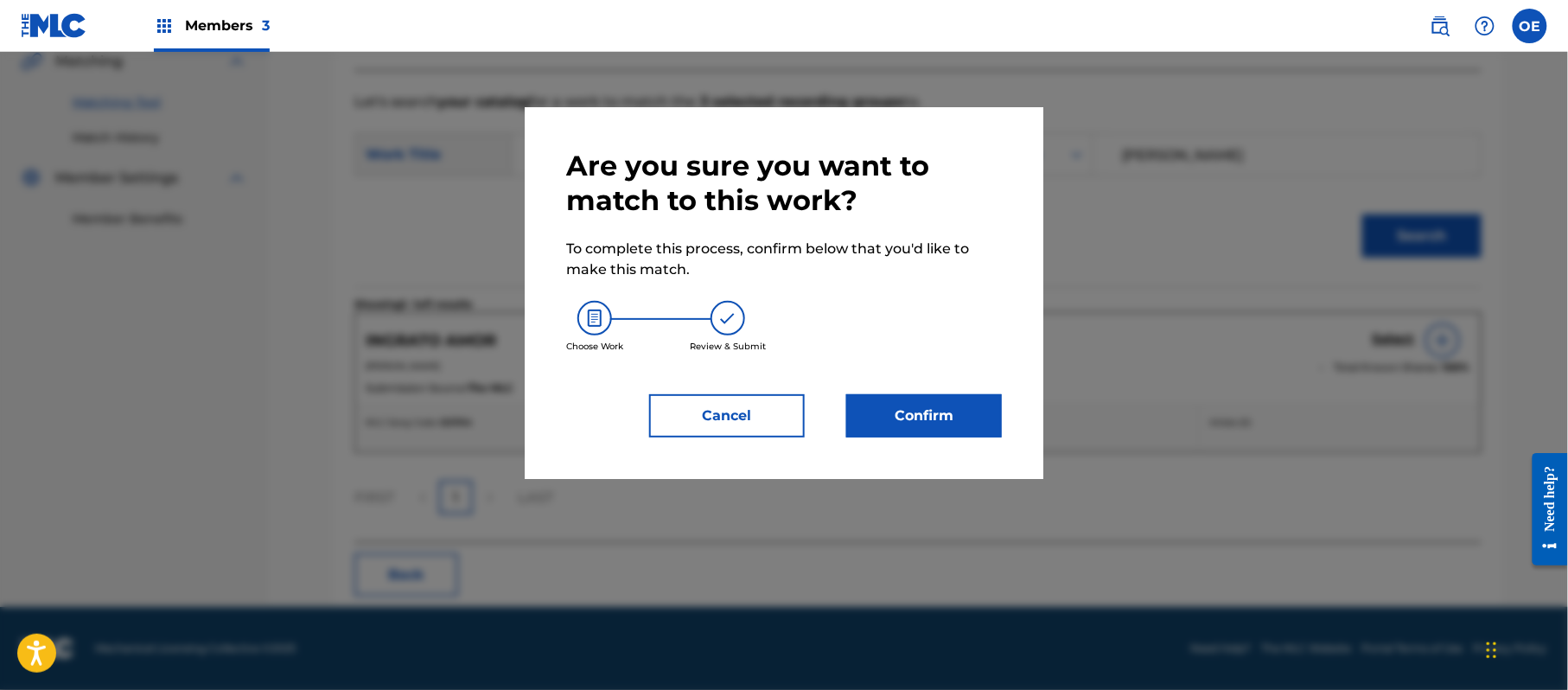
click at [982, 420] on button "Confirm" at bounding box center [924, 415] width 156 height 43
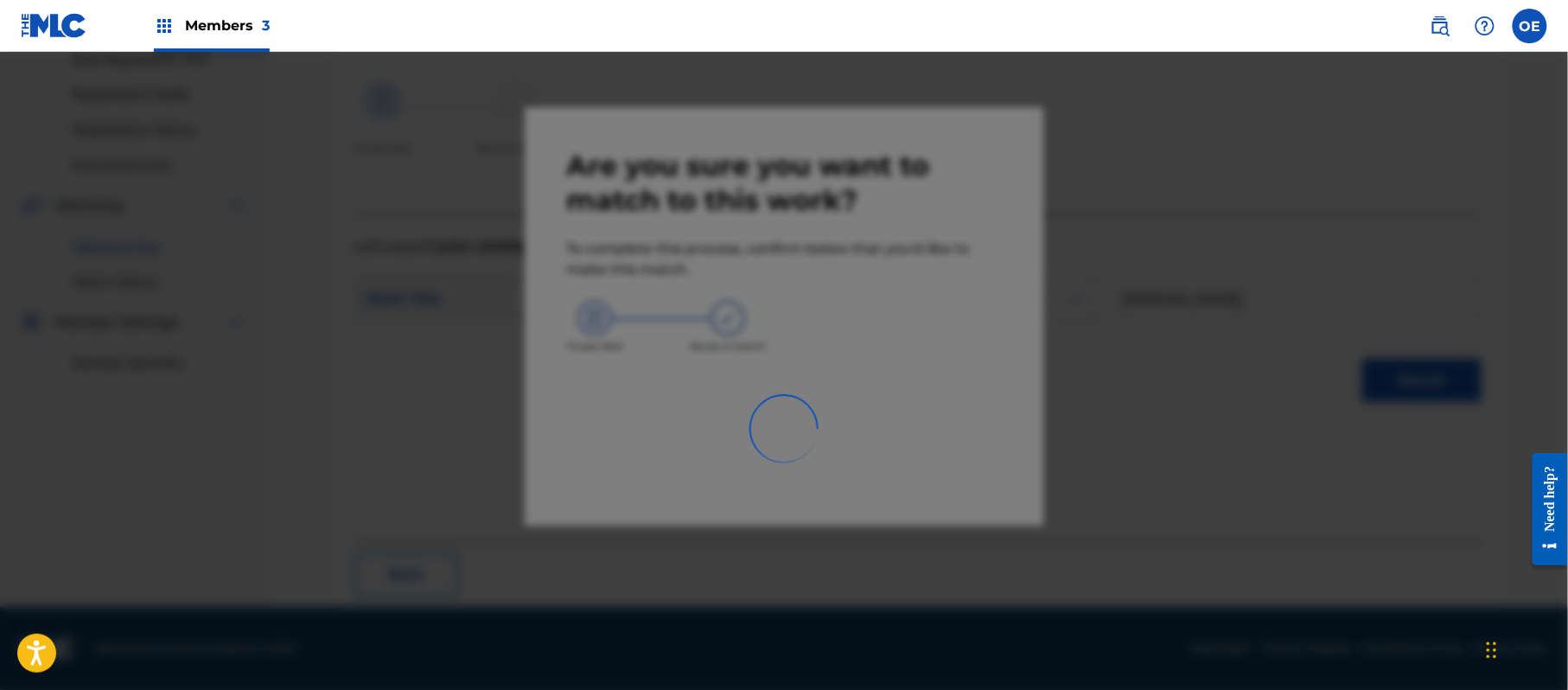
scroll to position [69, 0]
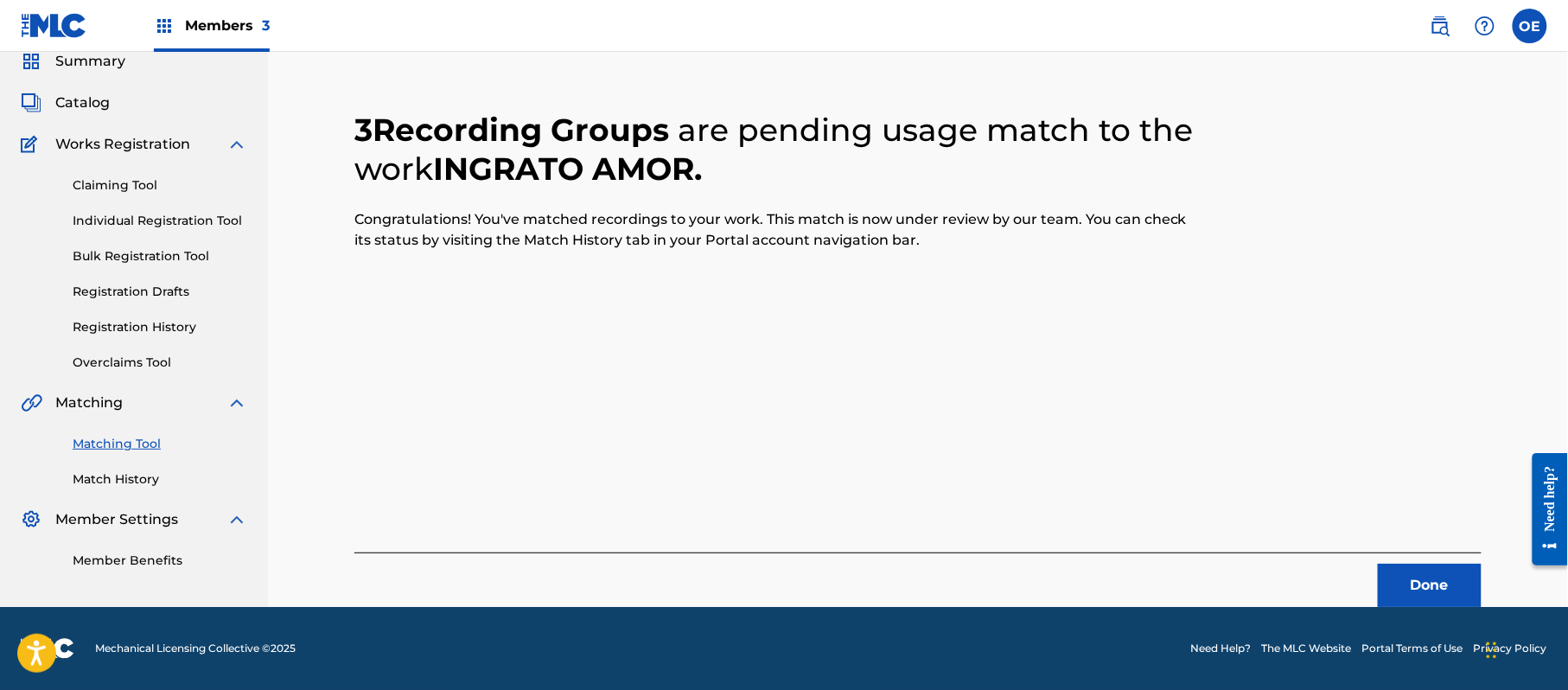
click at [118, 467] on div "Matching Tool Match History" at bounding box center [134, 450] width 226 height 75
click at [118, 471] on div "Matching Tool Match History" at bounding box center [134, 450] width 226 height 75
click at [118, 471] on link "Match History" at bounding box center [159, 479] width 174 height 18
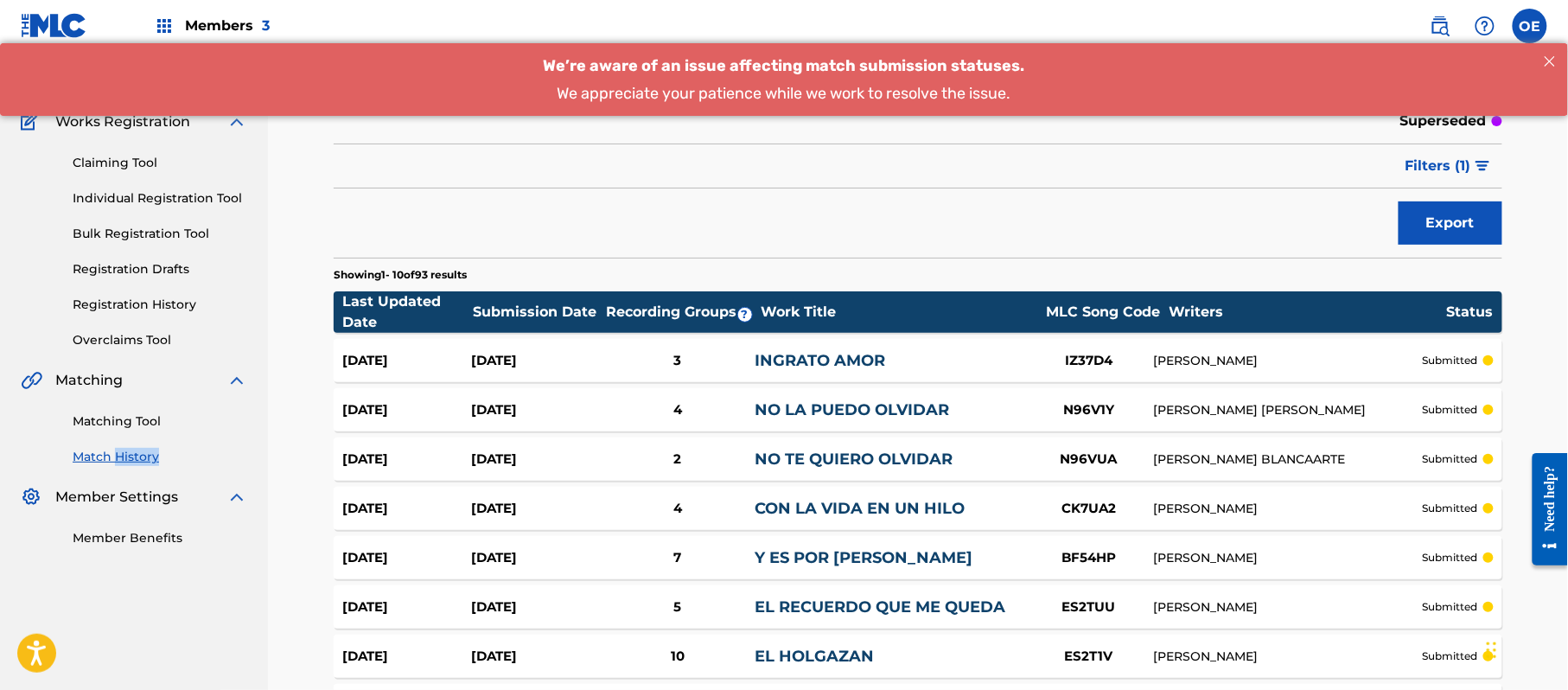
scroll to position [53, 0]
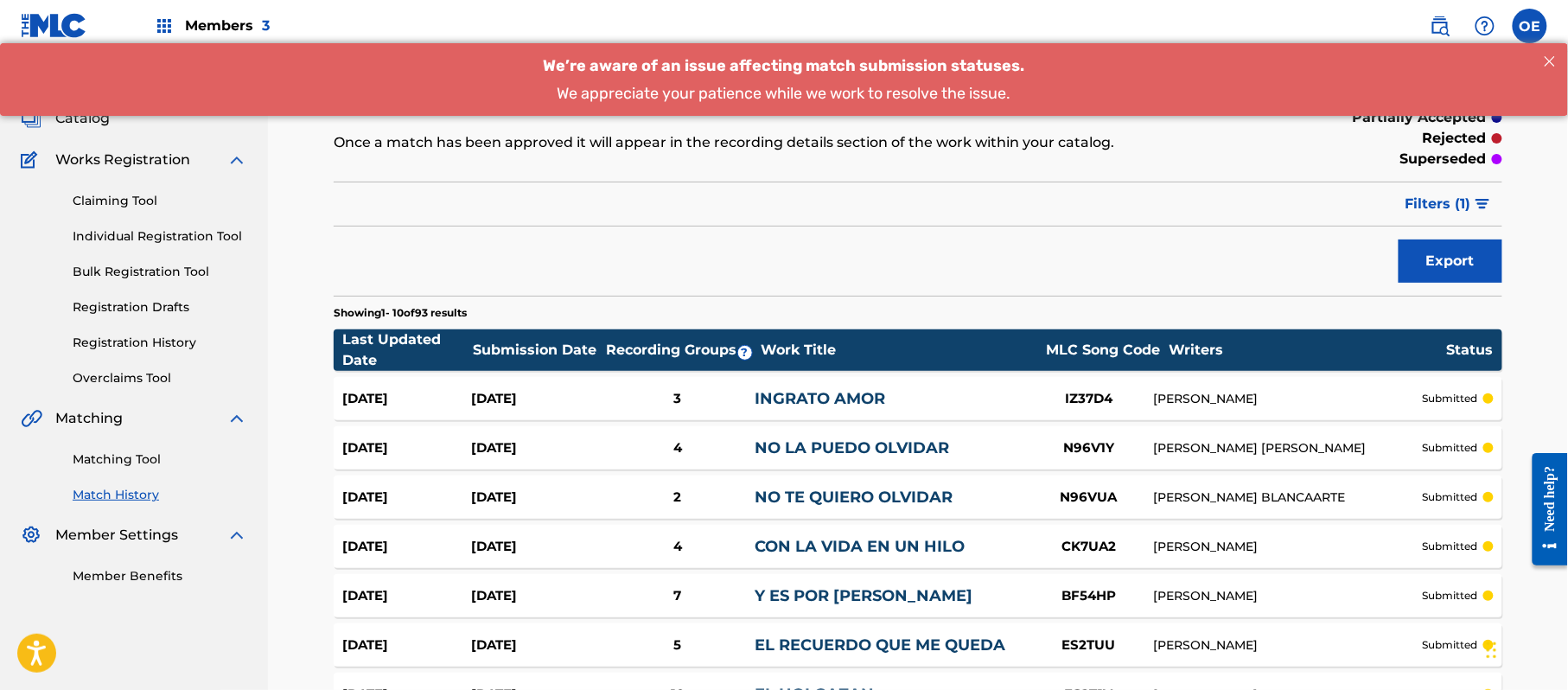
click at [52, 463] on div "Matching Tool Match History" at bounding box center [134, 466] width 226 height 75
click at [89, 467] on link "Matching Tool" at bounding box center [159, 459] width 174 height 18
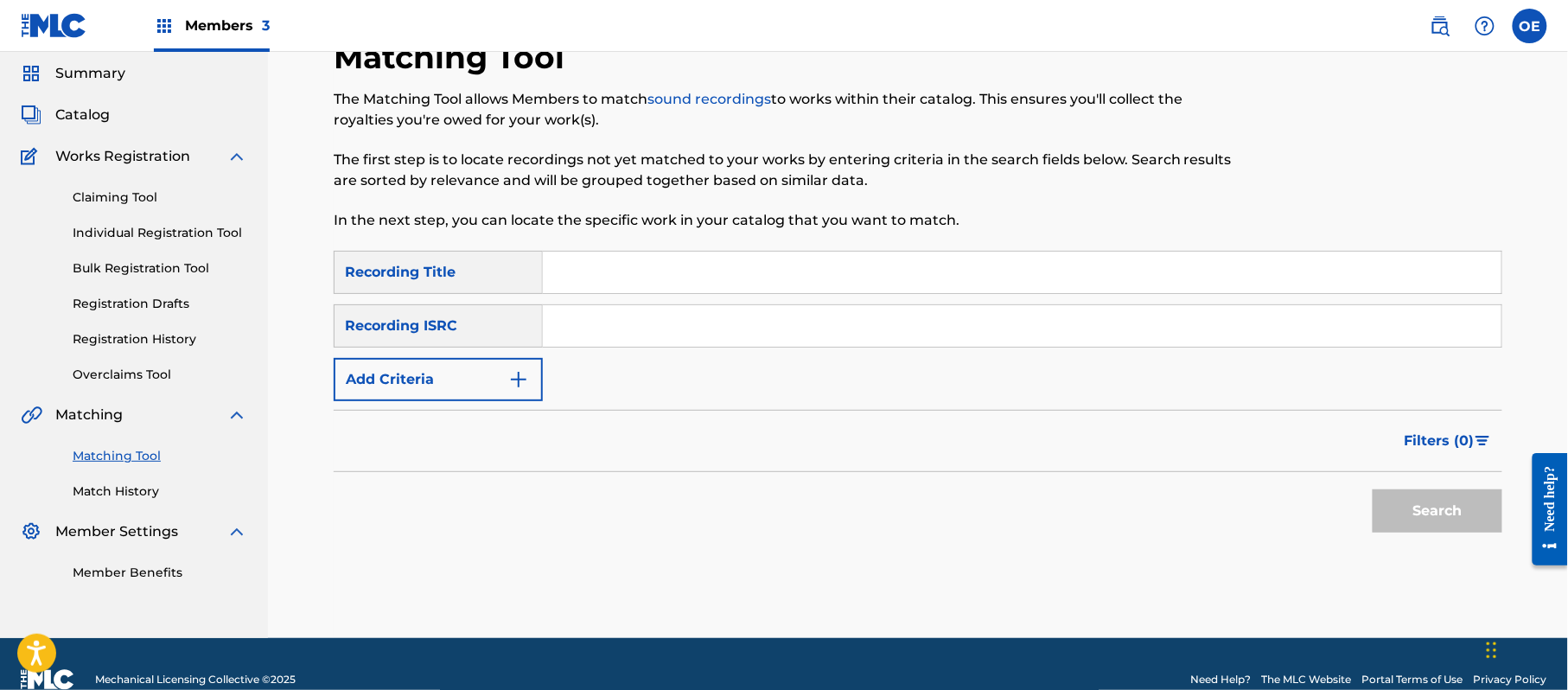
scroll to position [89, 0]
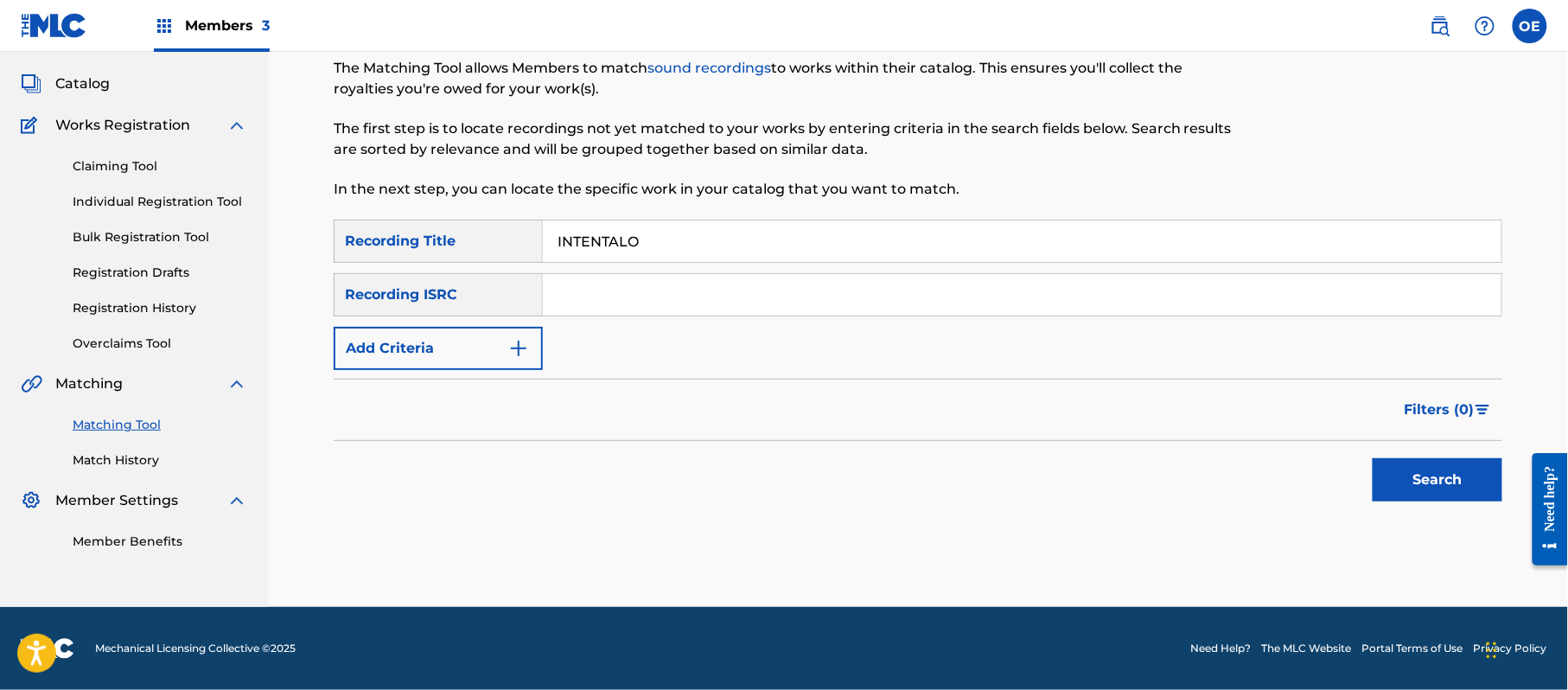
type input "INTENTALO"
click at [413, 343] on button "Add Criteria" at bounding box center [439, 347] width 209 height 43
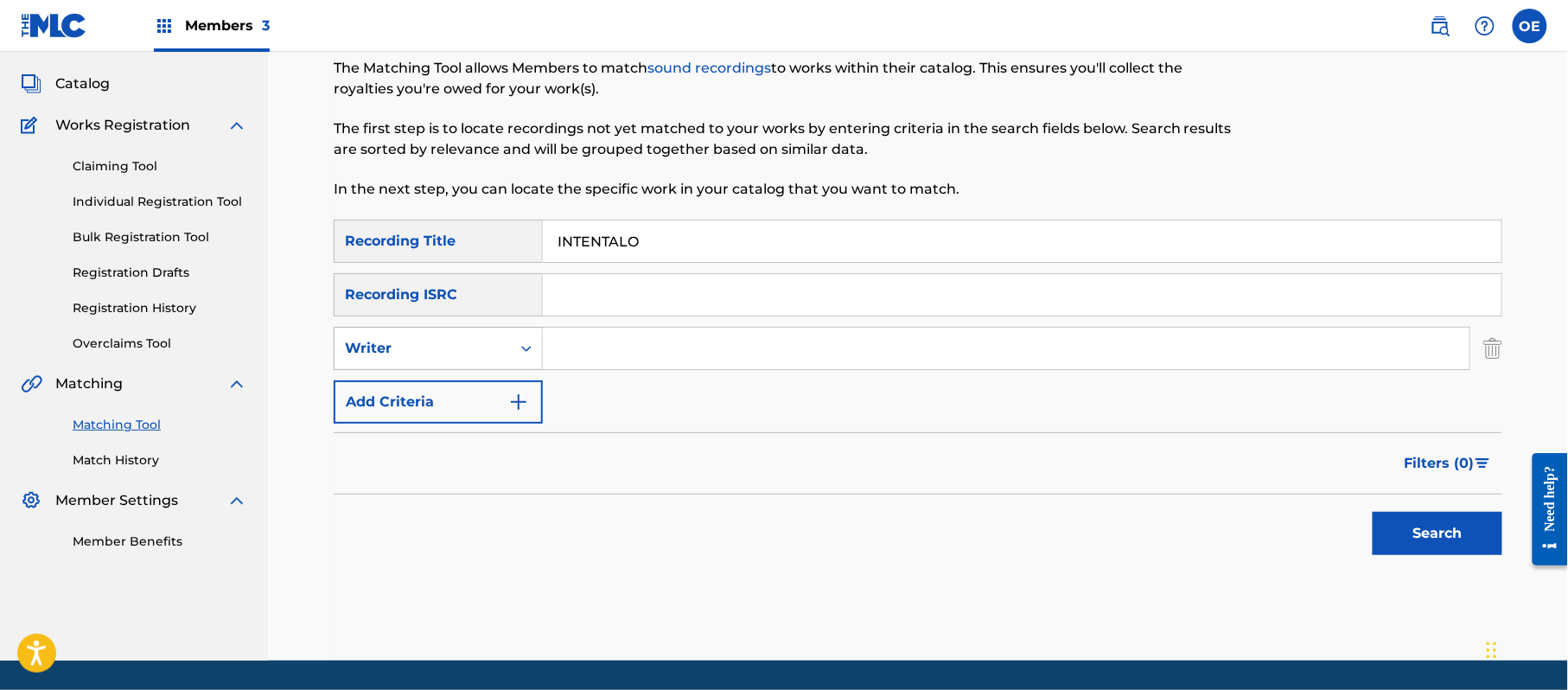
click at [489, 345] on div "Writer" at bounding box center [422, 348] width 156 height 21
click at [486, 374] on div "Recording Artist" at bounding box center [439, 391] width 207 height 43
type input "GRUPO MEZCLA"
click at [1409, 546] on button "Search" at bounding box center [1437, 533] width 129 height 43
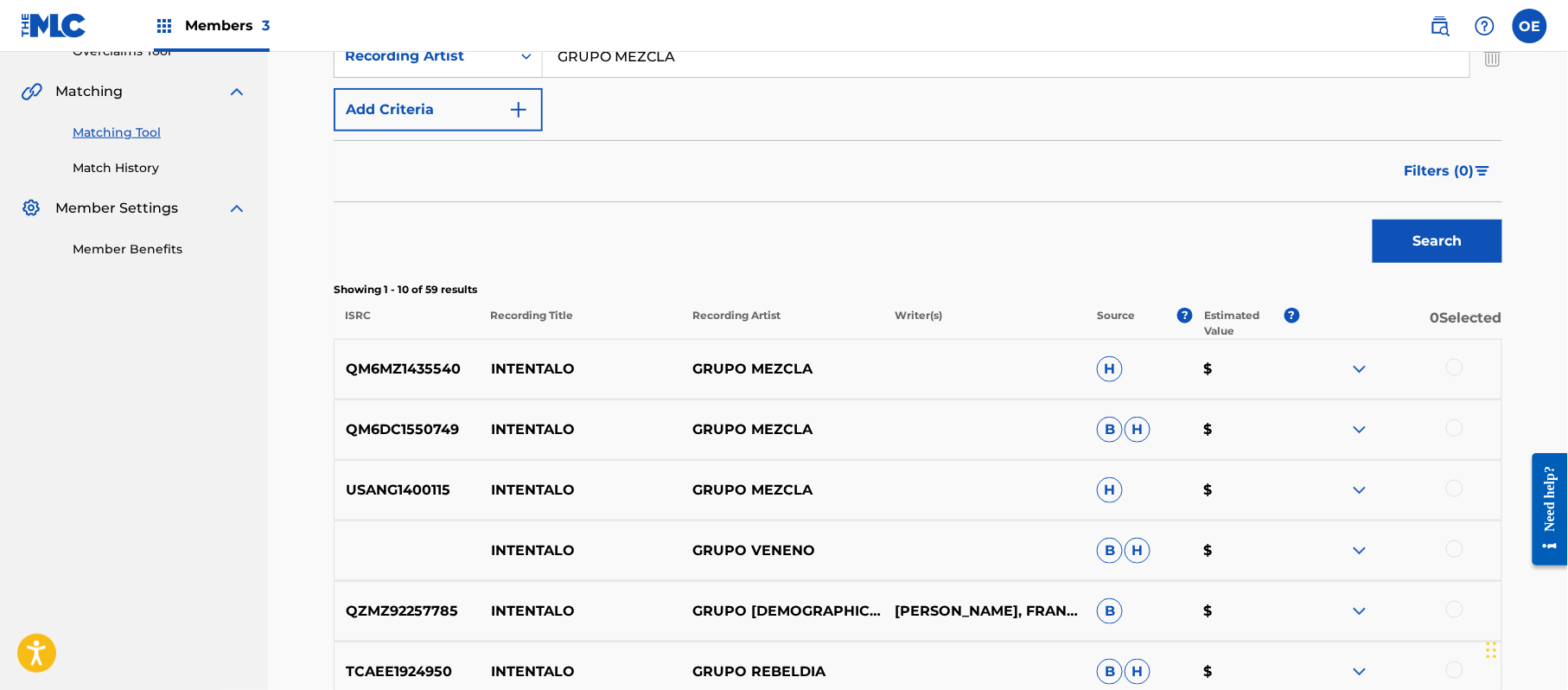
scroll to position [434, 0]
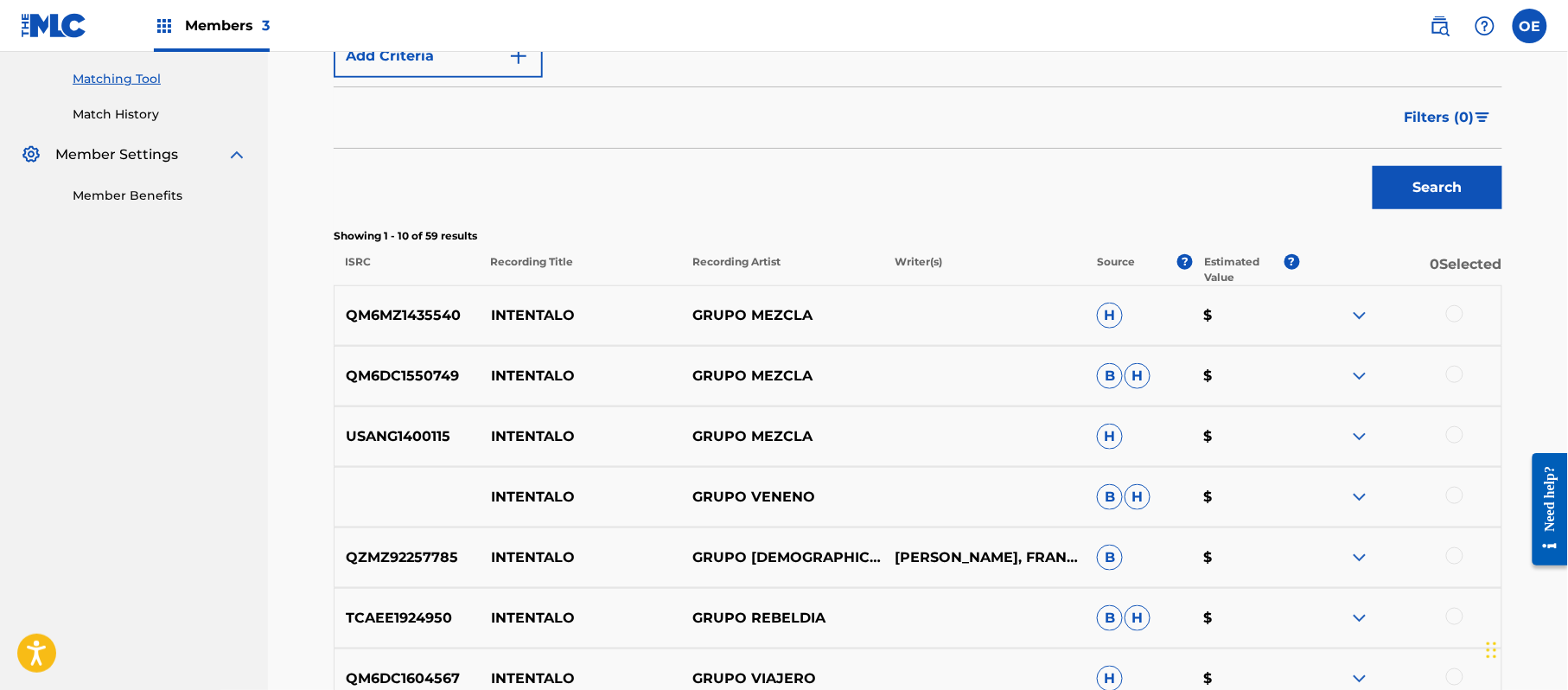
click at [1456, 330] on div "QM6MZ1435540 INTENTALO GRUPO MEZCLA H $" at bounding box center [918, 316] width 1168 height 61
click at [1452, 320] on div at bounding box center [1455, 314] width 17 height 17
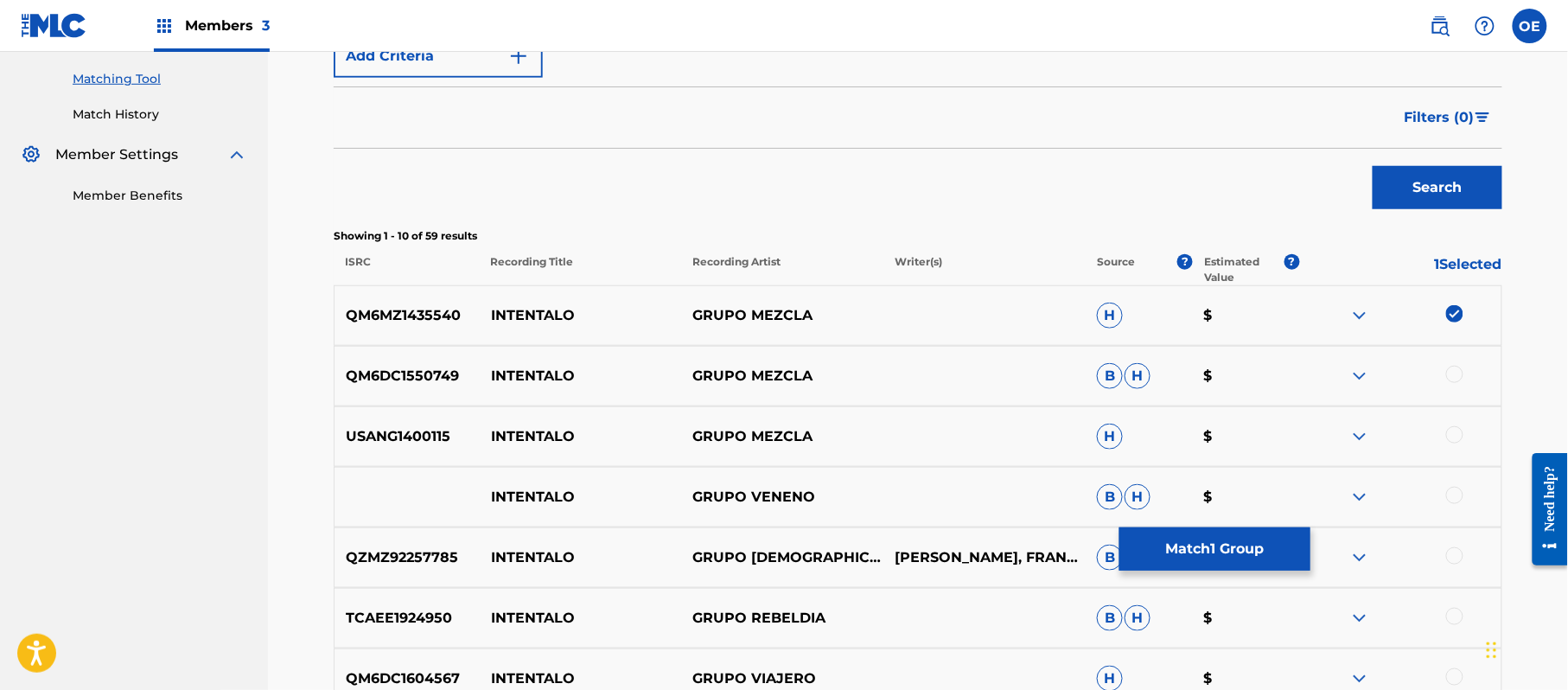
click at [1454, 371] on div at bounding box center [1455, 374] width 17 height 17
click at [1453, 430] on div at bounding box center [1455, 435] width 17 height 17
click at [1172, 553] on button "Match 3 Groups" at bounding box center [1214, 548] width 191 height 43
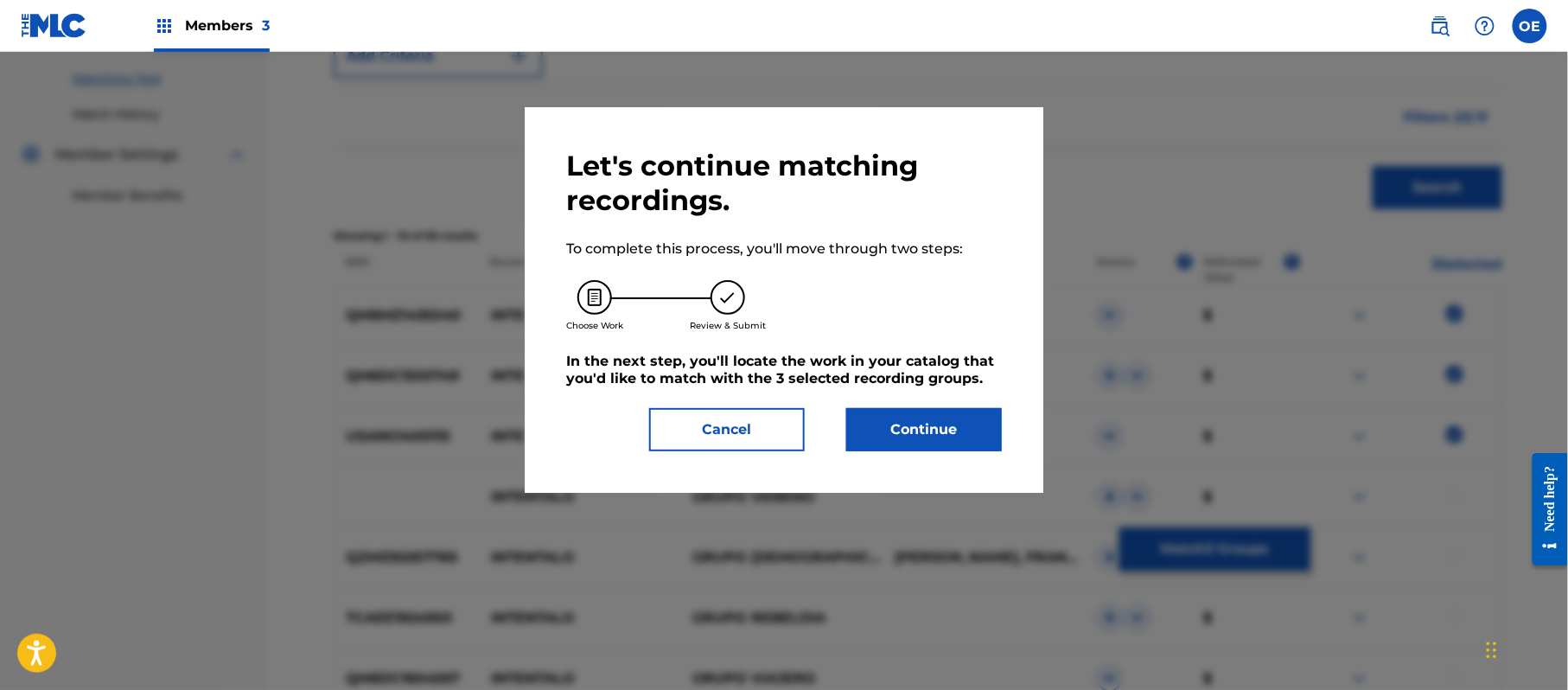
click at [897, 446] on button "Continue" at bounding box center [924, 429] width 156 height 43
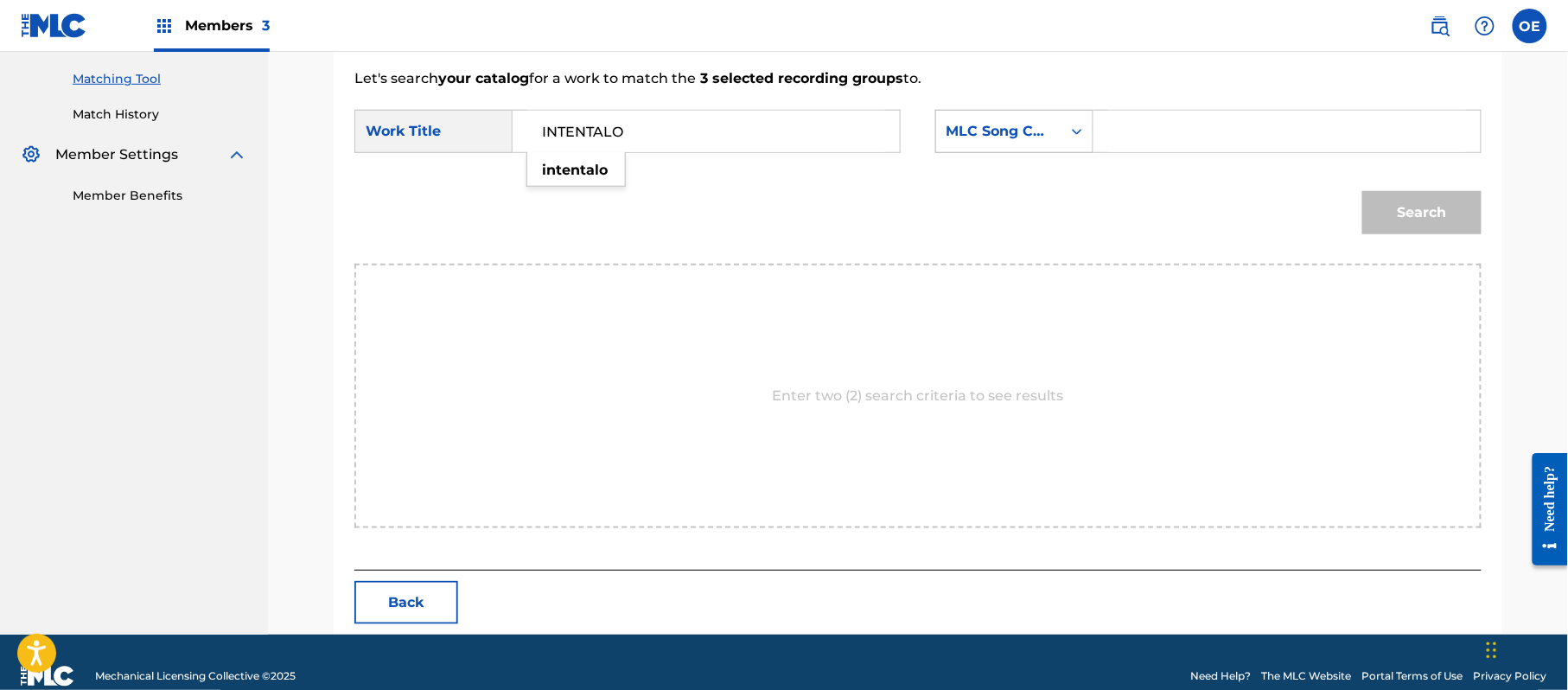
type input "INTENTALO"
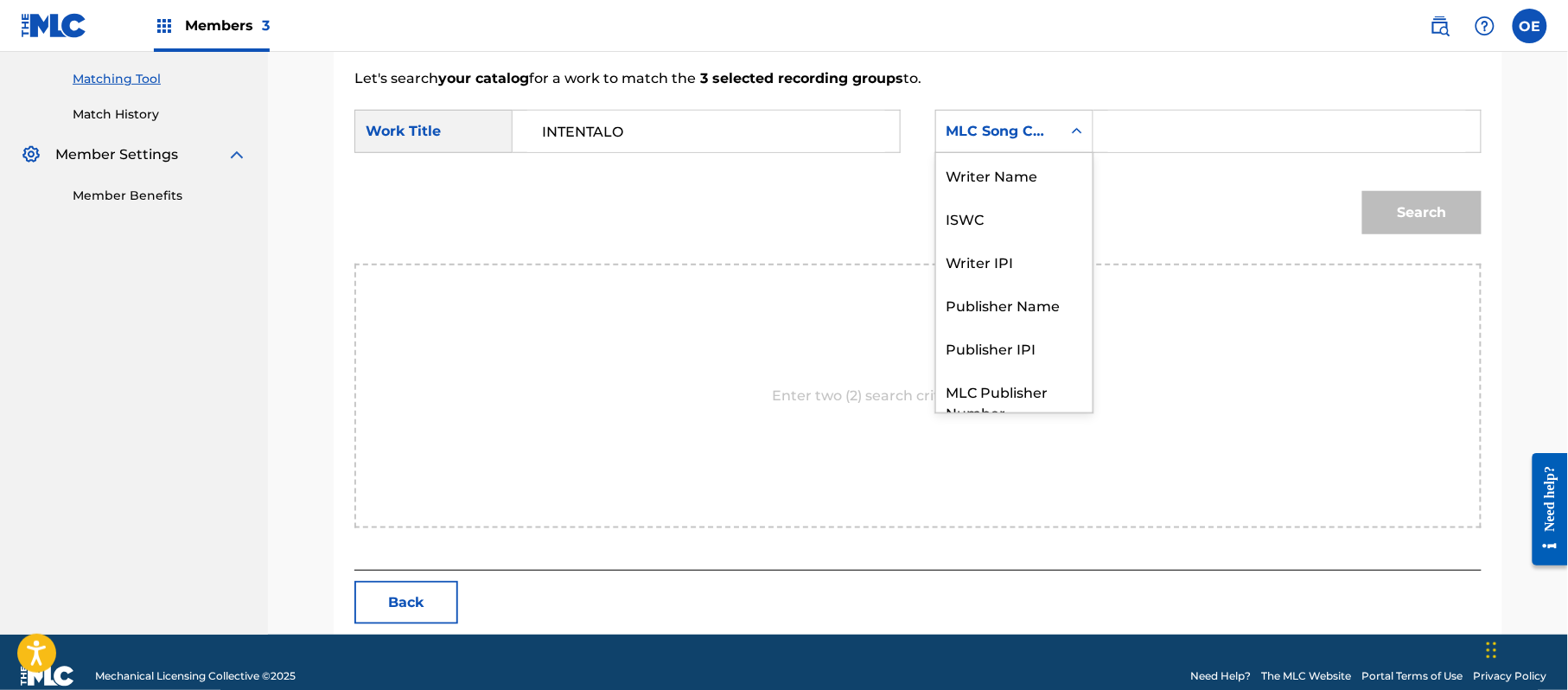
click at [973, 149] on div "MLC Song Code" at bounding box center [1014, 130] width 158 height 43
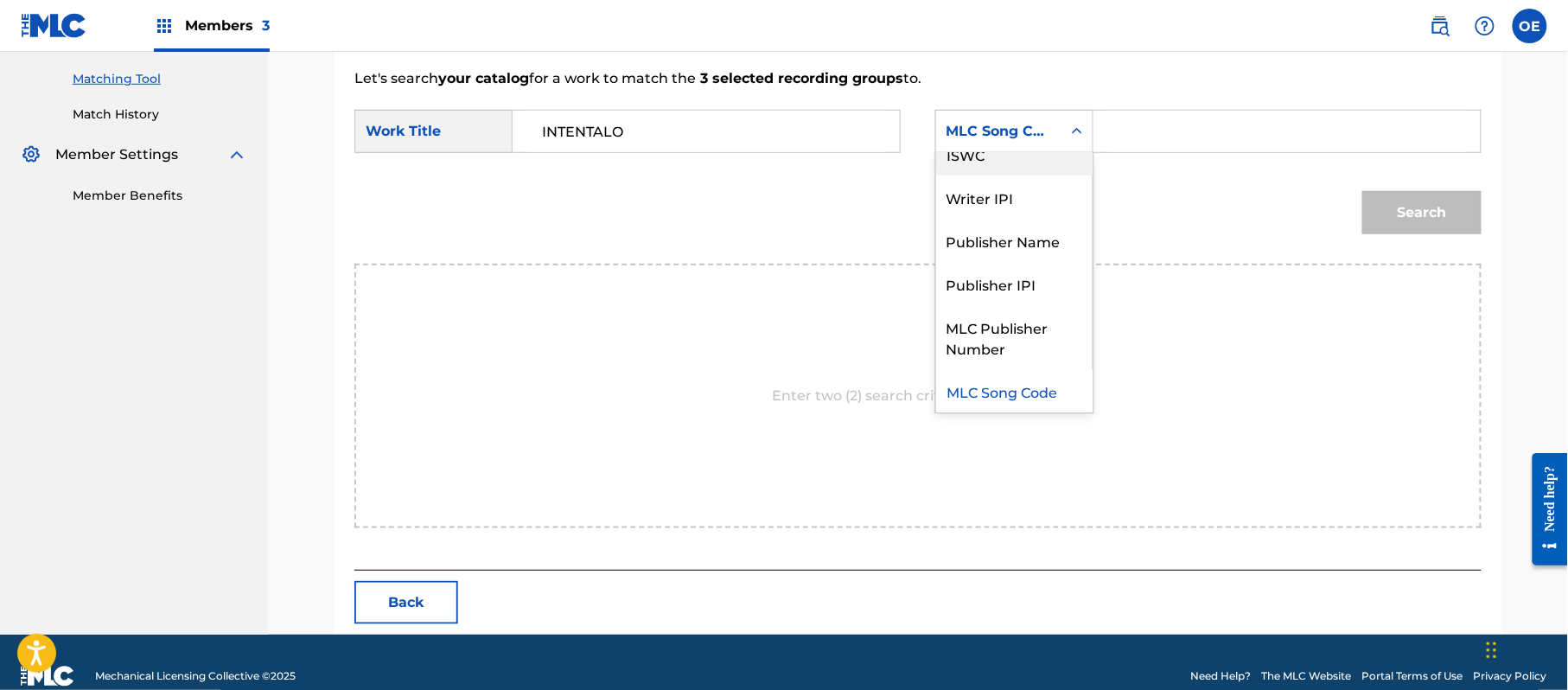
scroll to position [0, 0]
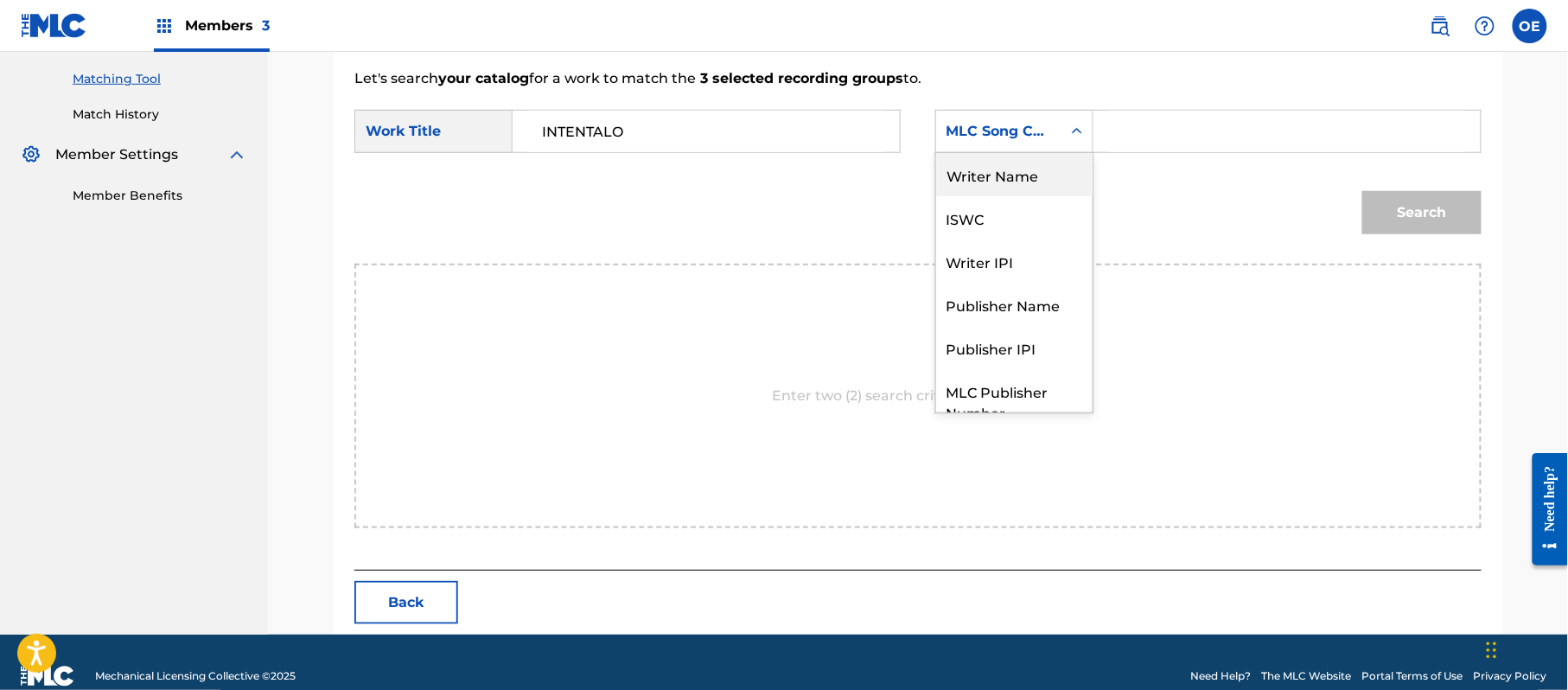
click at [1009, 187] on div "Writer Name" at bounding box center [1014, 174] width 156 height 43
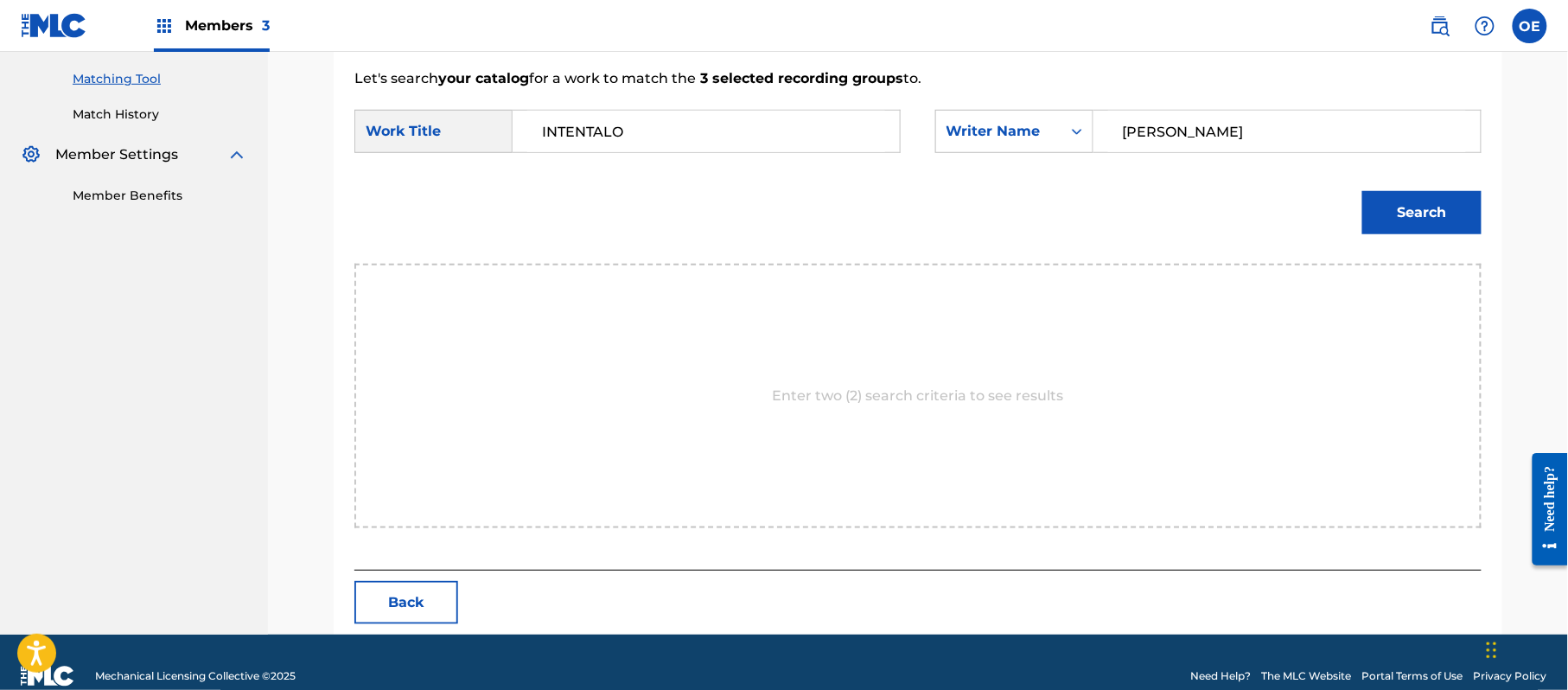
type input "[PERSON_NAME]"
click at [1456, 197] on button "Search" at bounding box center [1421, 212] width 119 height 43
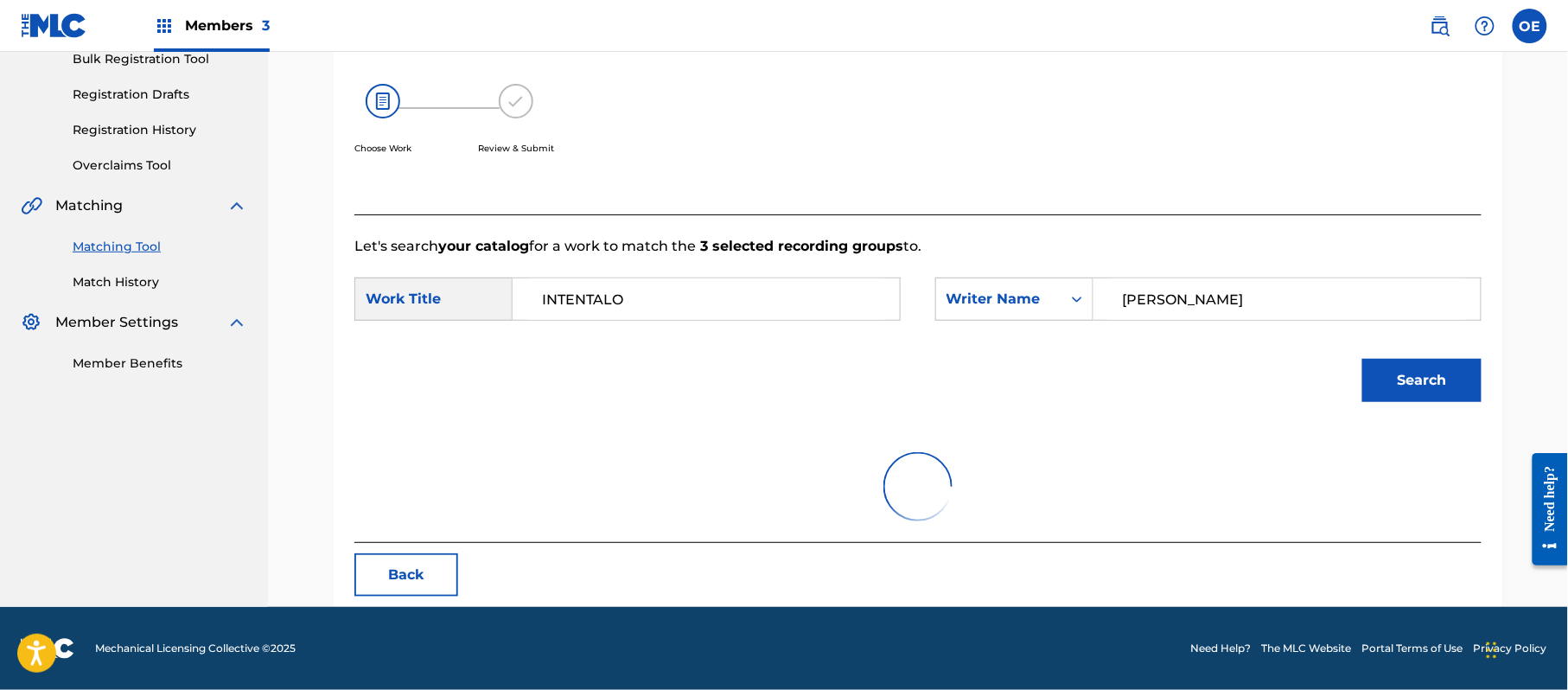
scroll to position [411, 0]
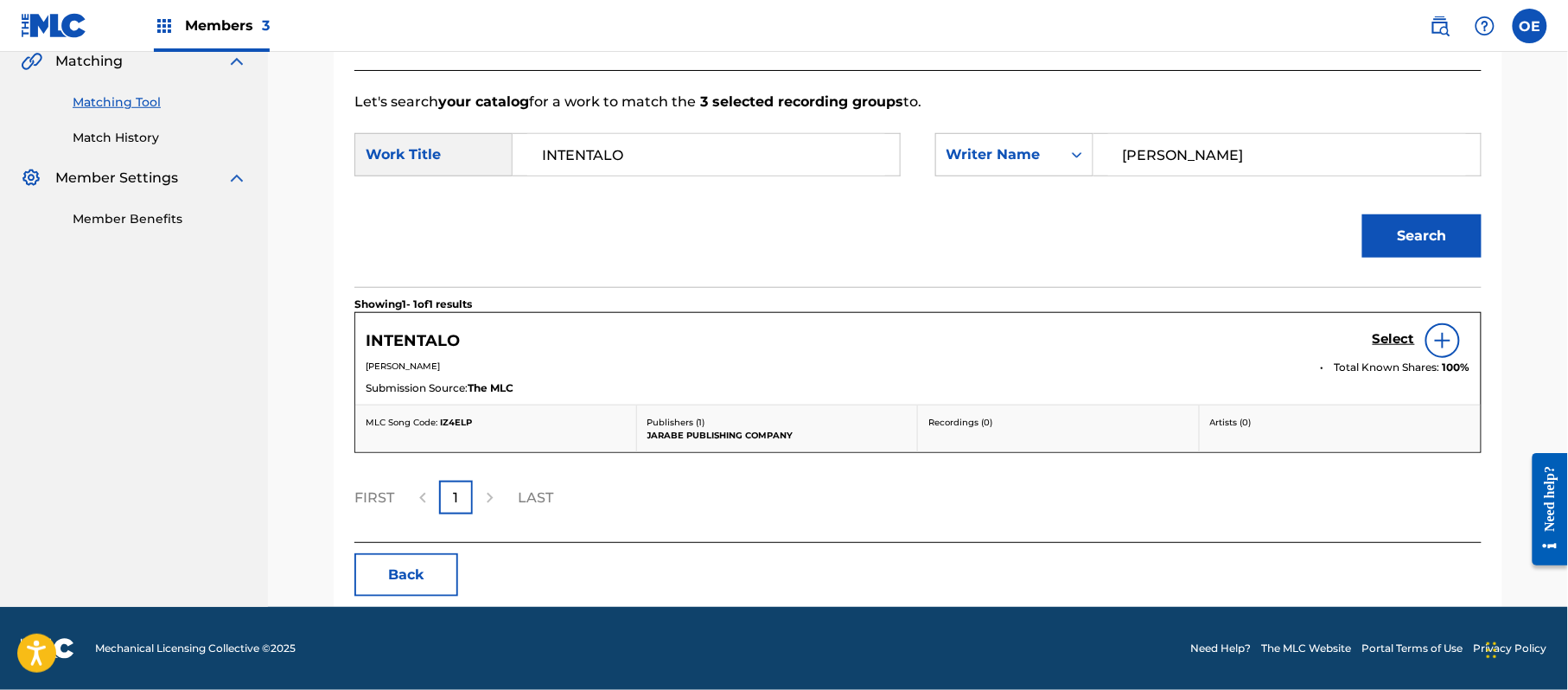
click at [1401, 341] on h5 "Select" at bounding box center [1393, 339] width 43 height 16
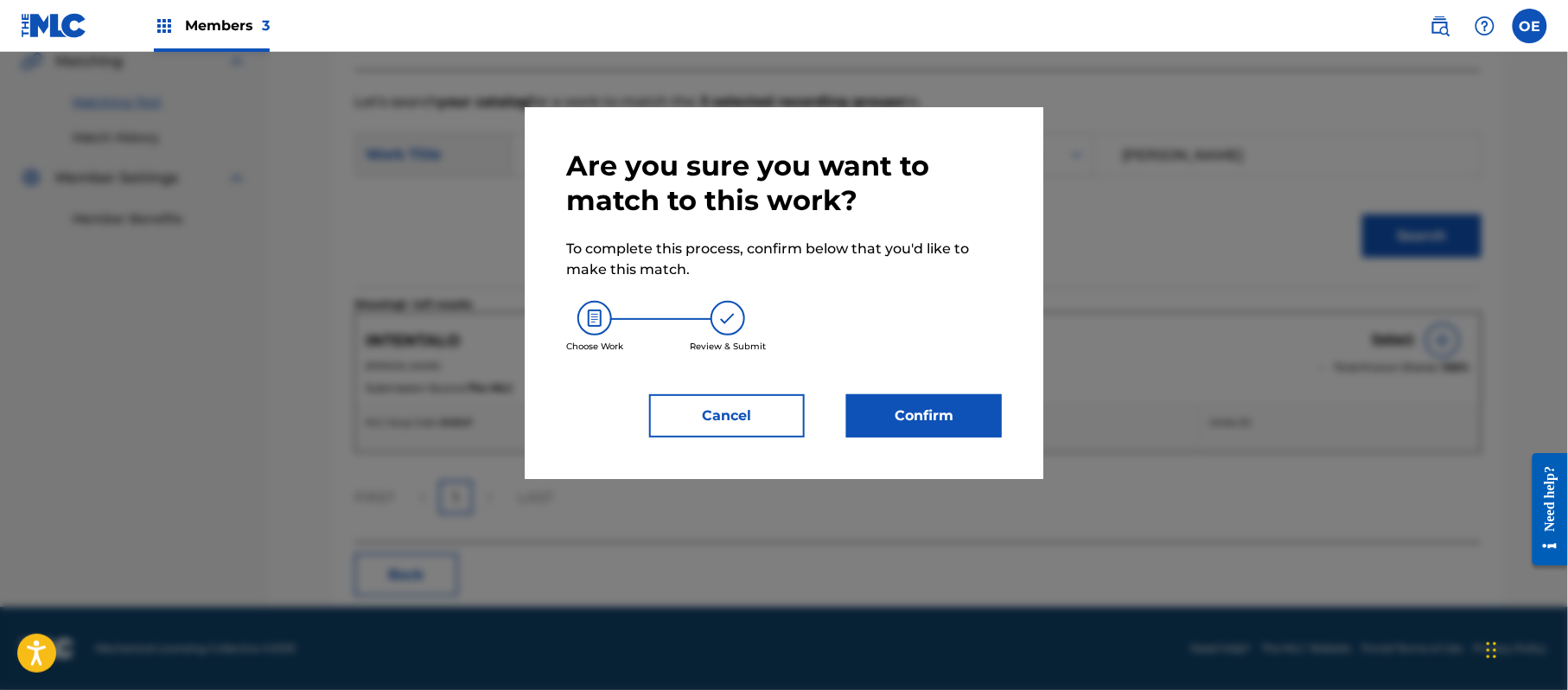
click at [928, 408] on button "Confirm" at bounding box center [924, 415] width 156 height 43
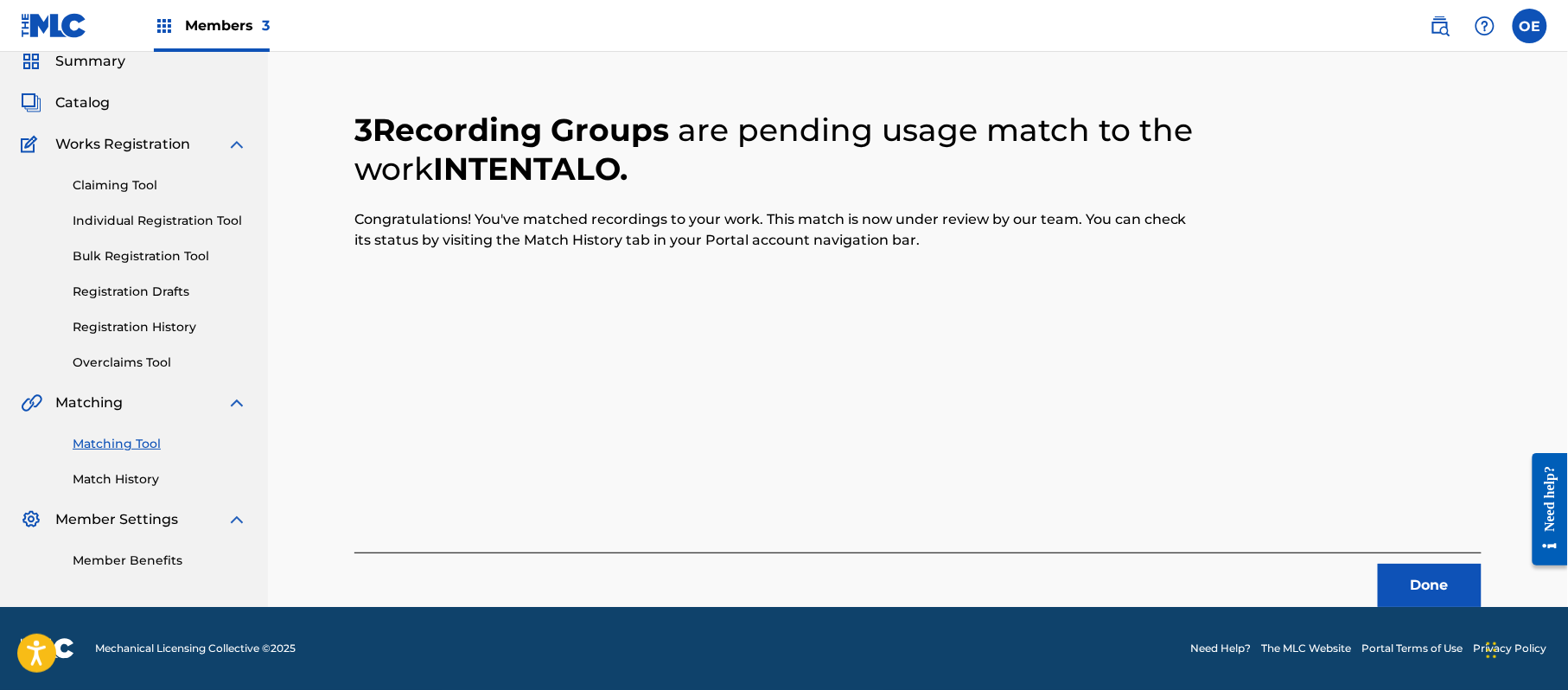
scroll to position [69, 0]
click at [1405, 581] on button "Done" at bounding box center [1429, 584] width 104 height 43
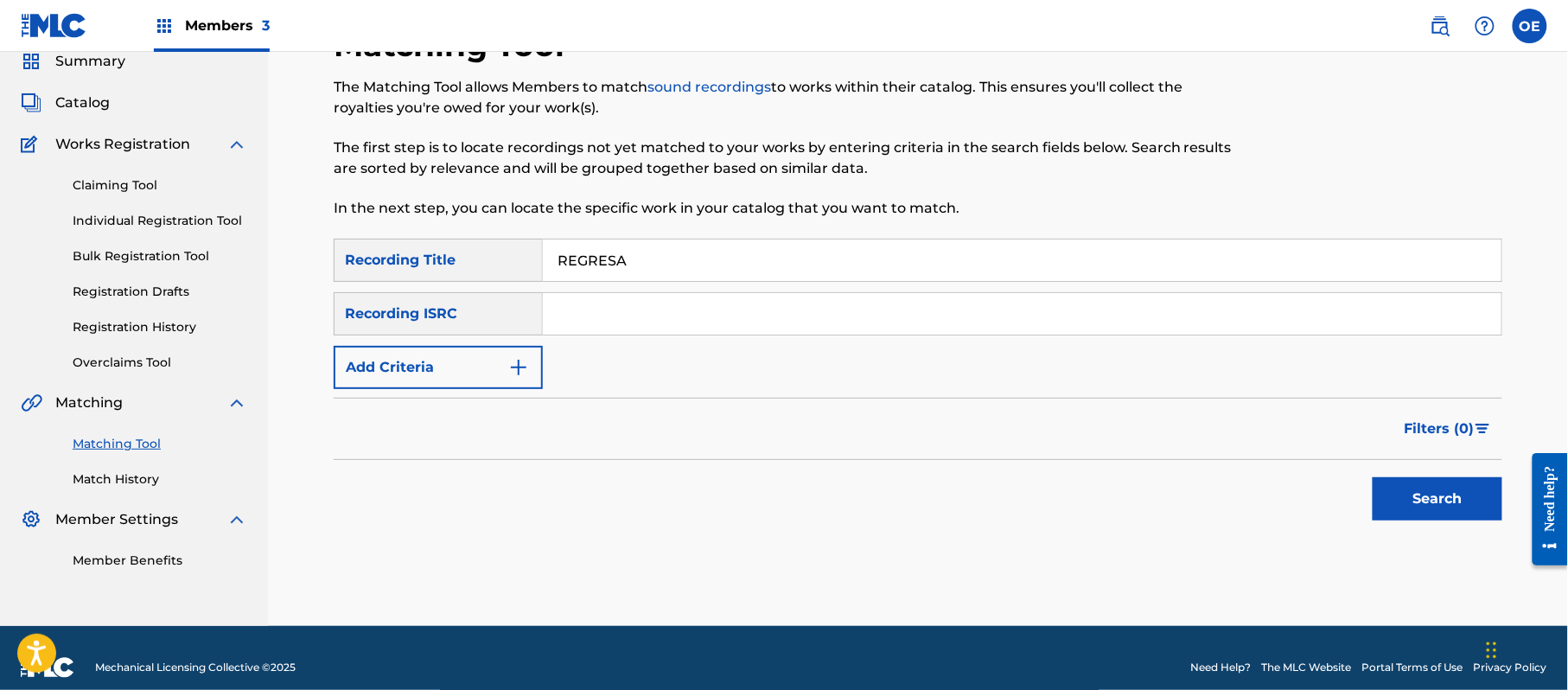
type input "REGRESA"
click at [444, 377] on button "Add Criteria" at bounding box center [439, 366] width 209 height 43
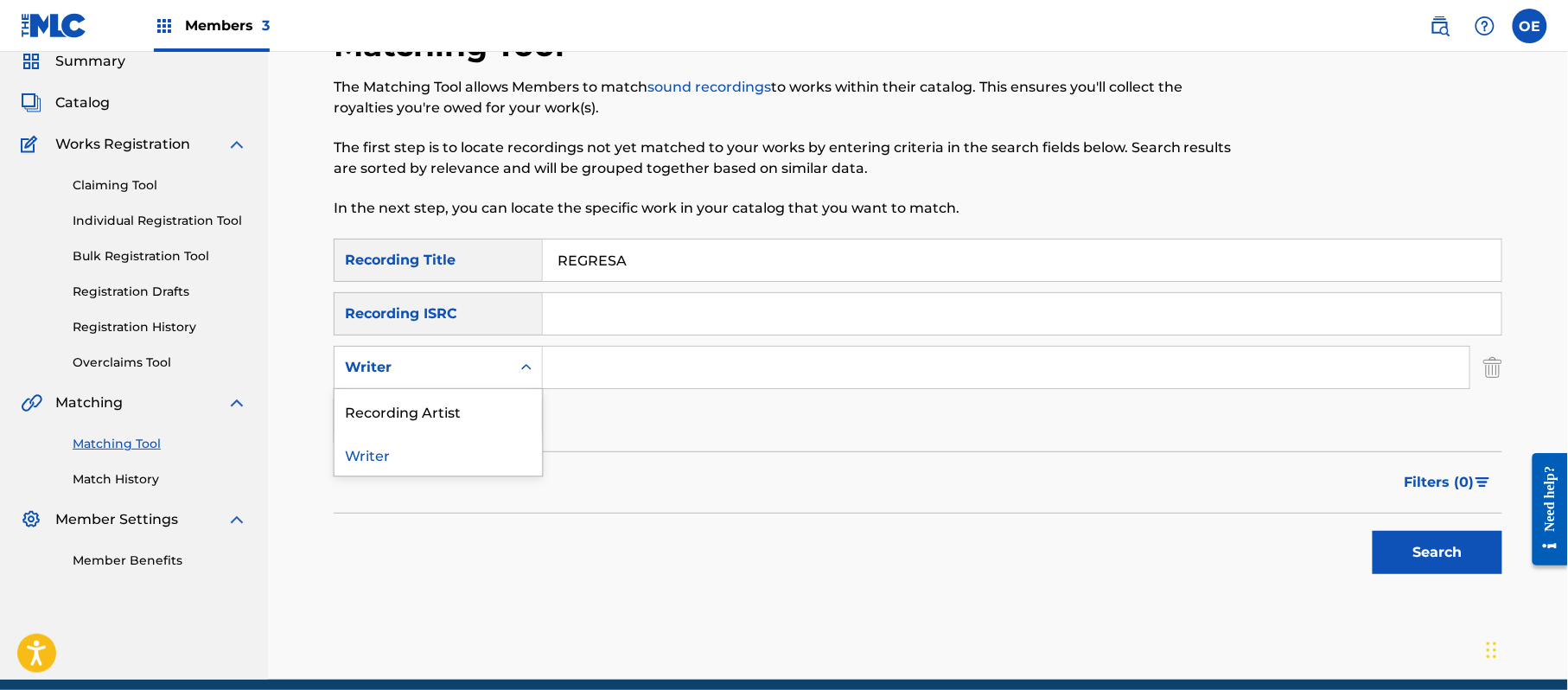
drag, startPoint x: 484, startPoint y: 374, endPoint x: 509, endPoint y: 394, distance: 32.0
click at [488, 379] on div "Writer" at bounding box center [422, 367] width 176 height 33
click at [503, 392] on div "Recording Artist" at bounding box center [439, 410] width 207 height 43
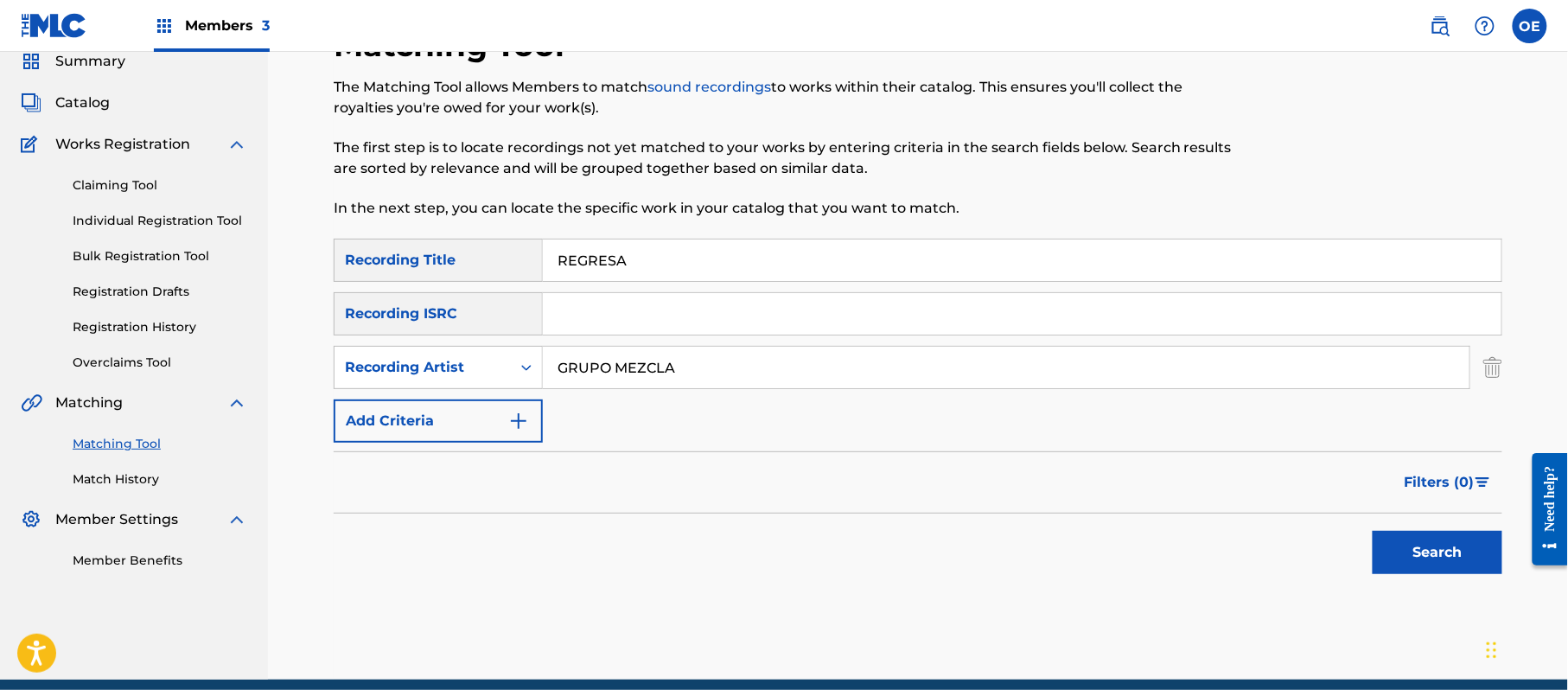
type input "GRUPO MEZCLA"
click at [1459, 548] on button "Search" at bounding box center [1437, 552] width 129 height 43
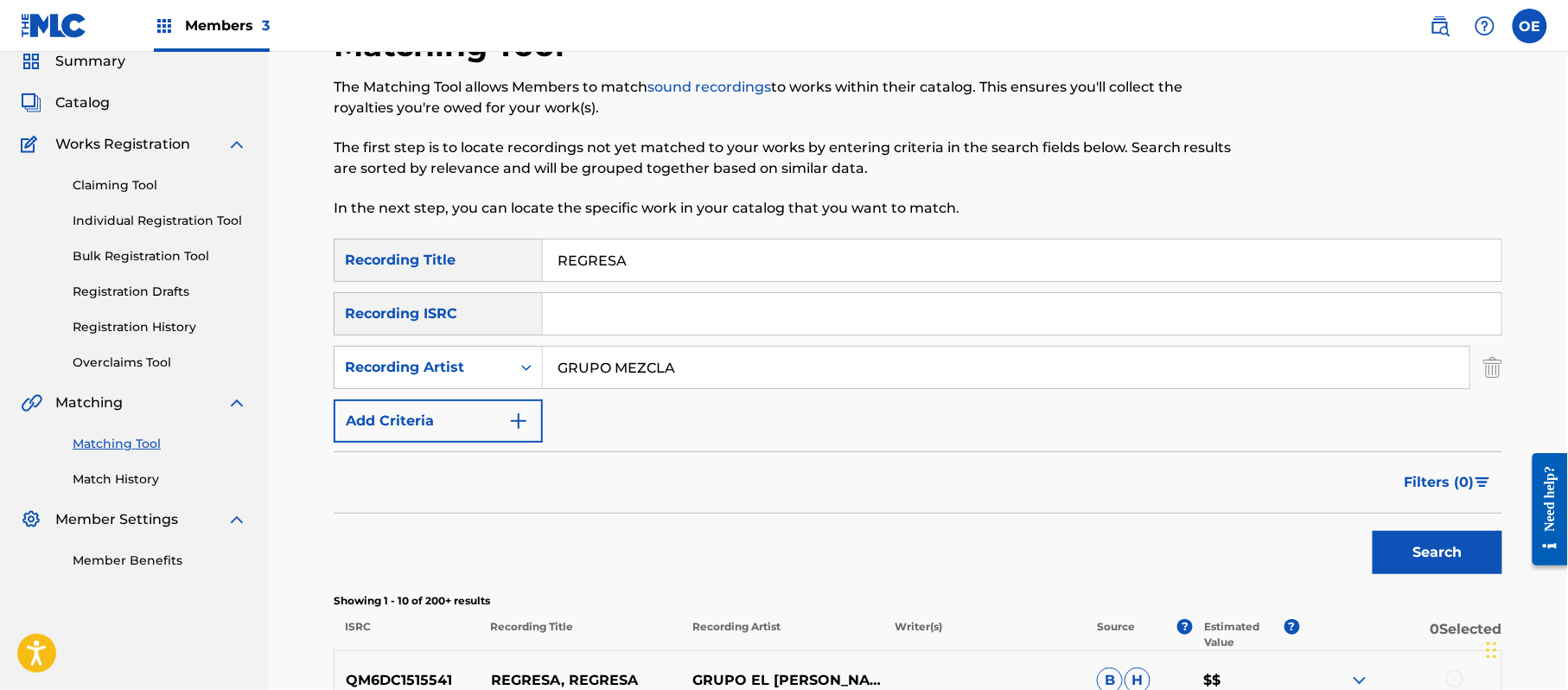
drag, startPoint x: 765, startPoint y: 370, endPoint x: 560, endPoint y: 372, distance: 205.0
click at [560, 372] on input "GRUPO MEZCLA" at bounding box center [1006, 367] width 927 height 42
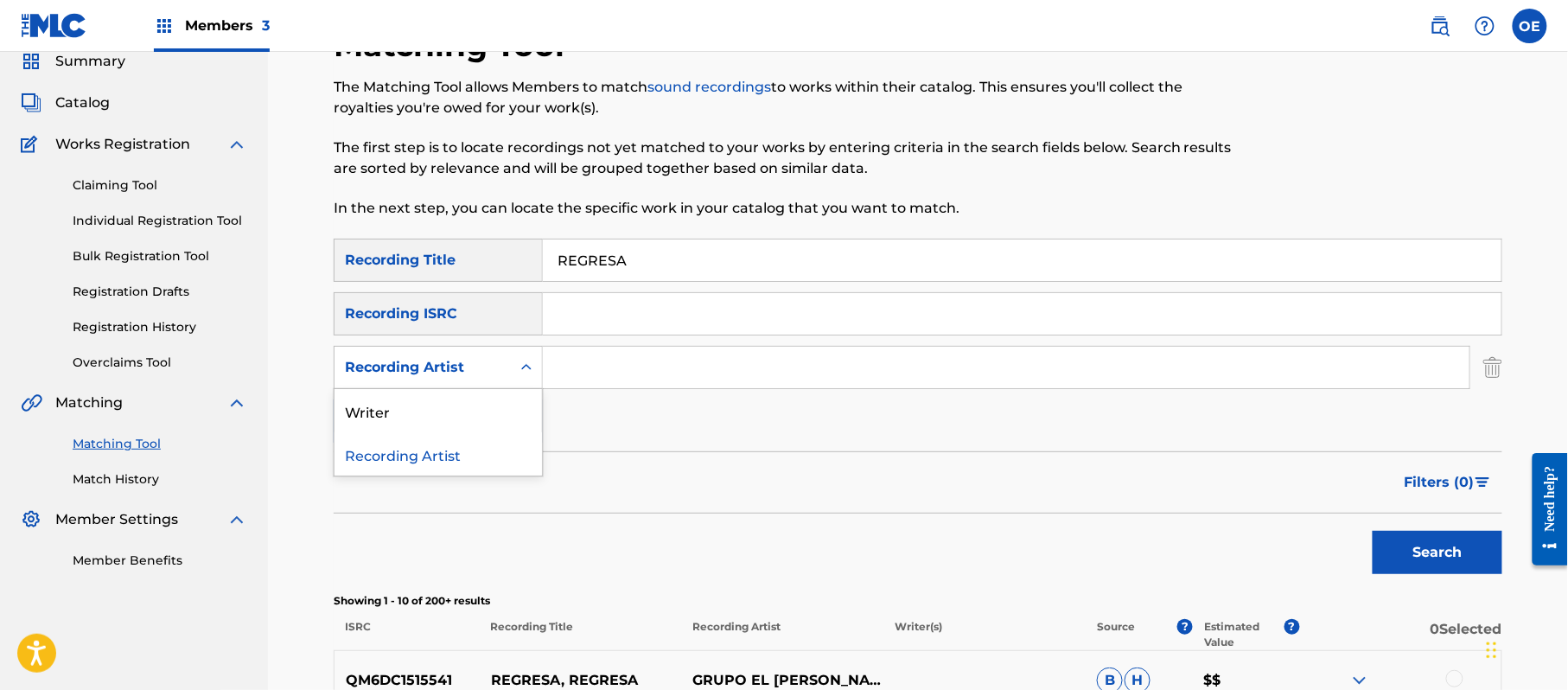
click at [498, 373] on div "Recording Artist" at bounding box center [422, 367] width 156 height 21
click at [461, 404] on div "Writer" at bounding box center [439, 410] width 207 height 43
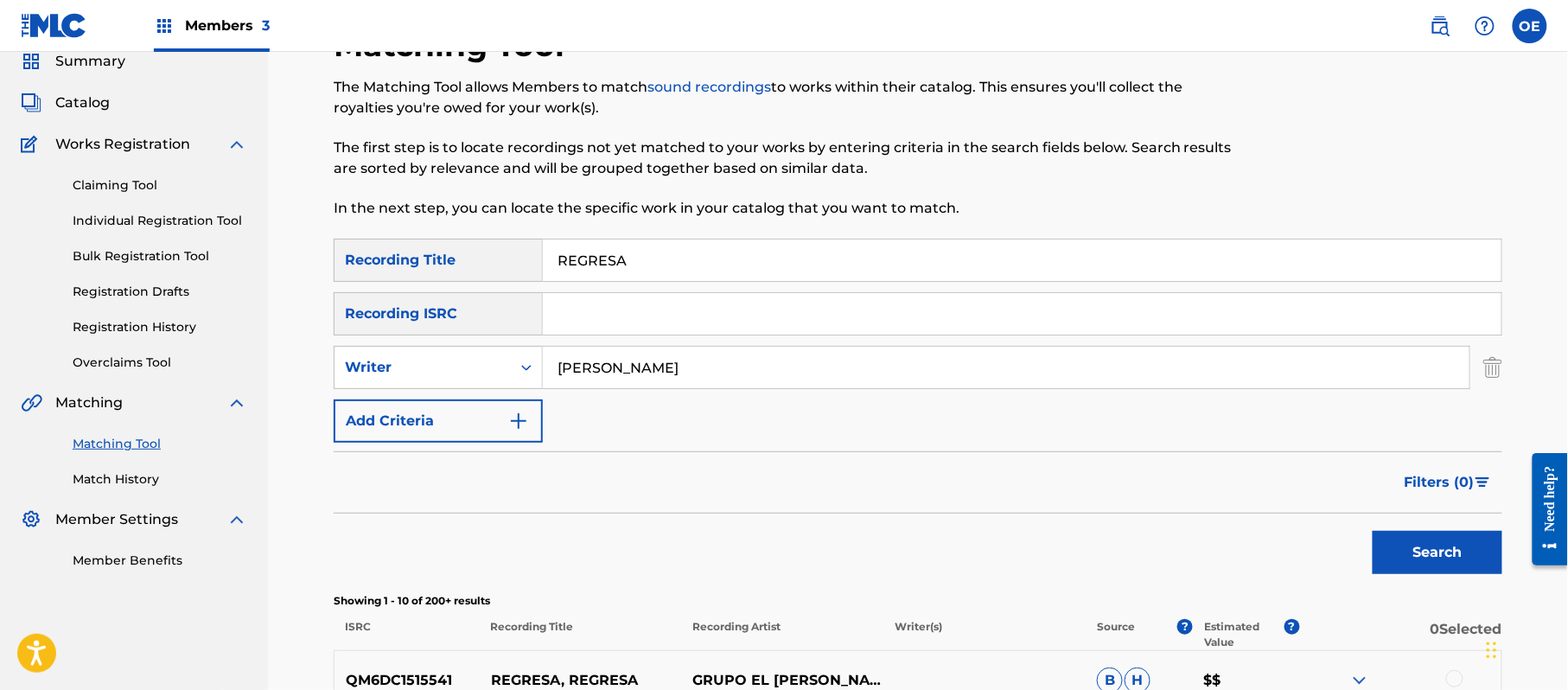
type input "[PERSON_NAME]"
click at [1445, 546] on button "Search" at bounding box center [1437, 552] width 129 height 43
click at [415, 375] on div "Writer" at bounding box center [422, 367] width 156 height 21
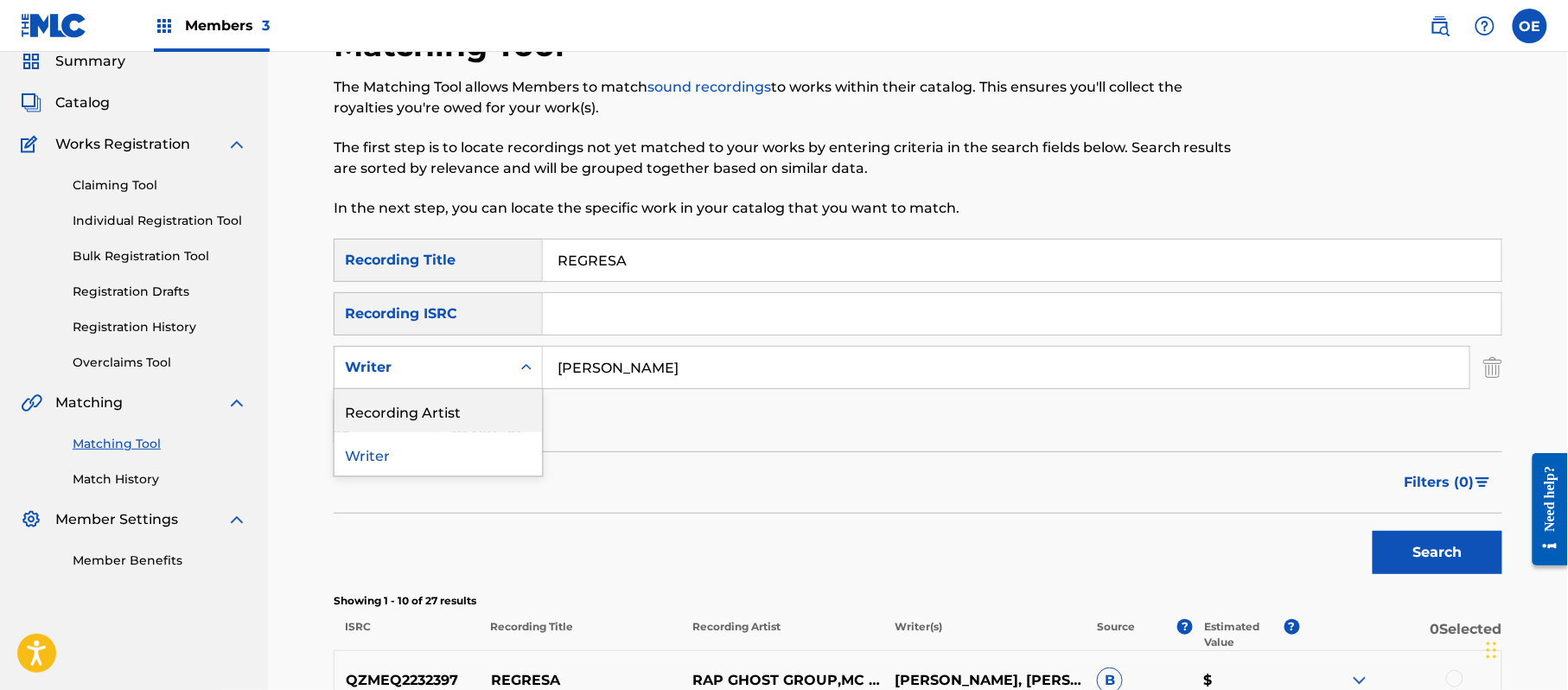
click at [412, 408] on div "Recording Artist" at bounding box center [439, 410] width 207 height 43
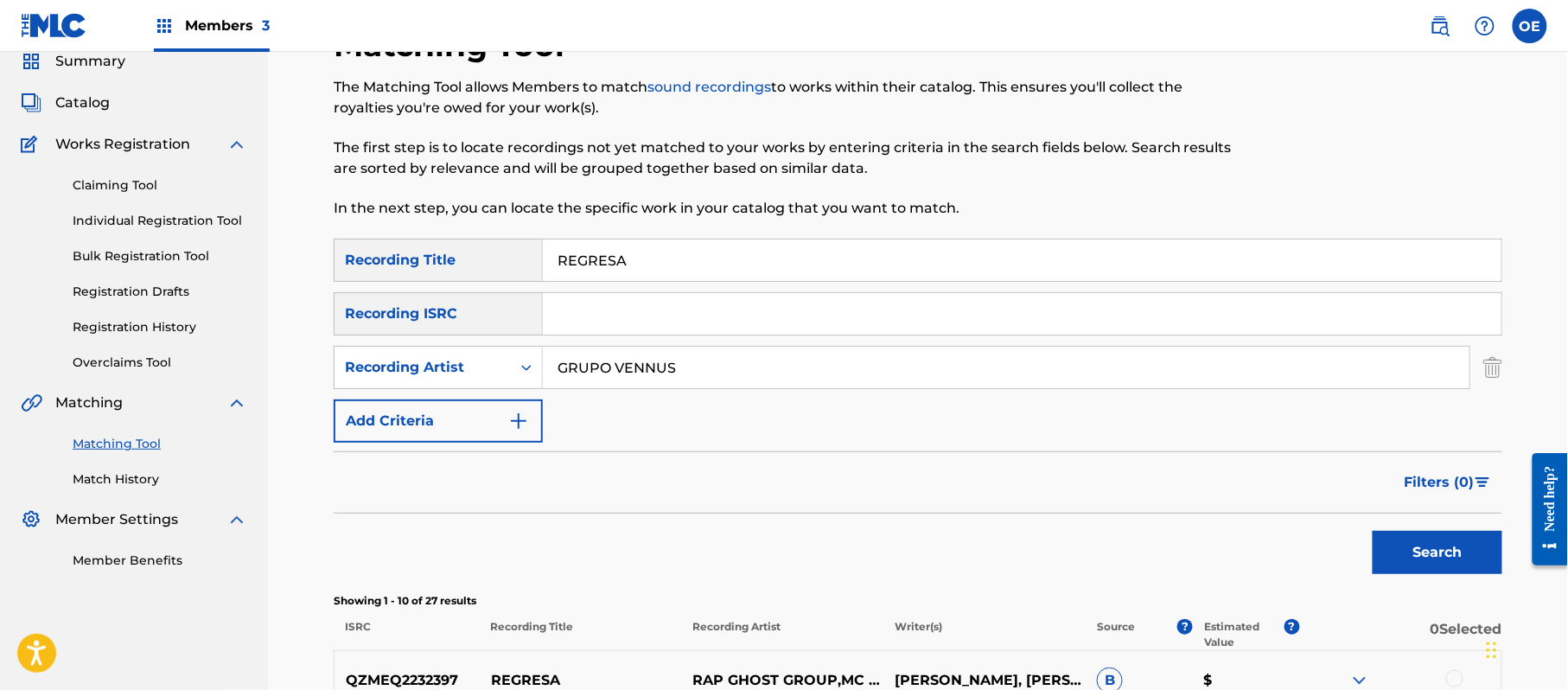
type input "GRUPO VENNUS"
click at [1393, 537] on button "Search" at bounding box center [1437, 552] width 129 height 43
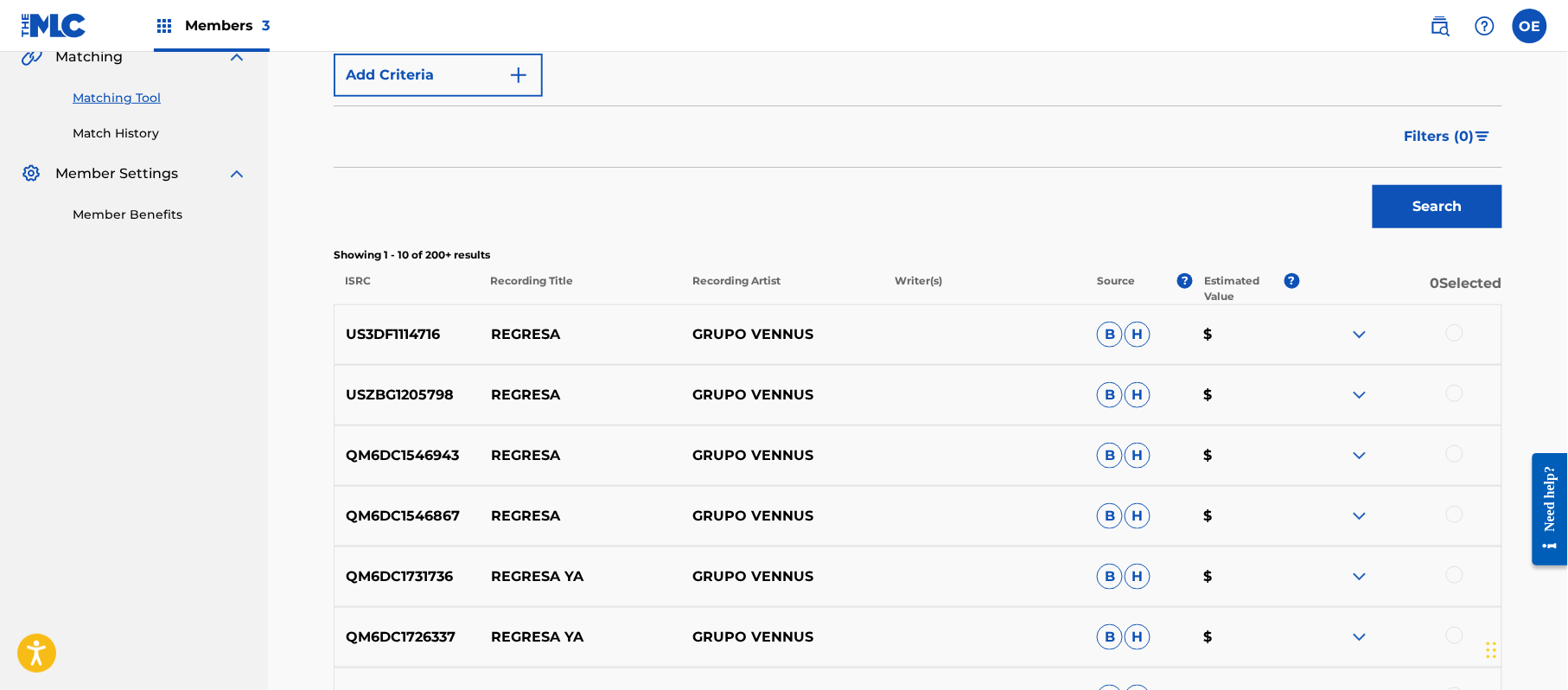
scroll to position [530, 0]
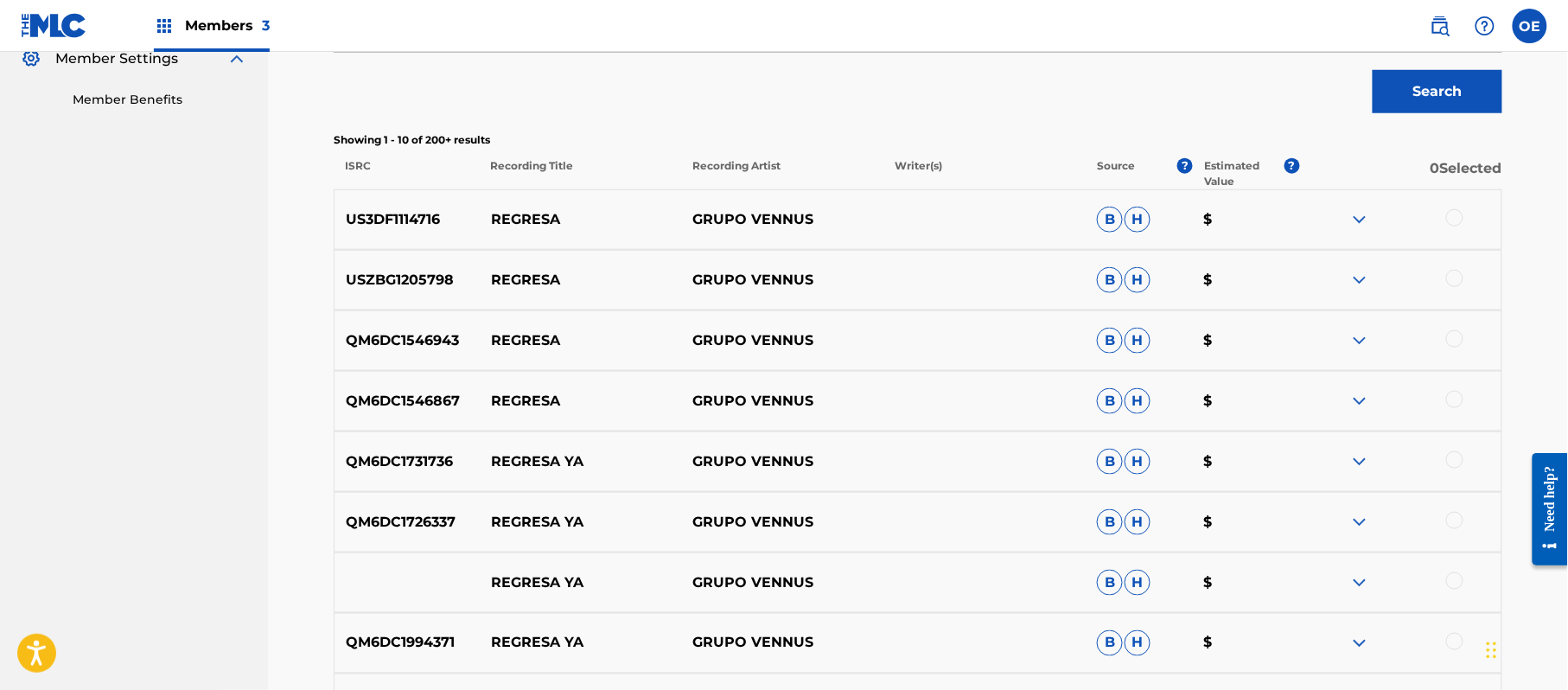
click at [1456, 400] on div at bounding box center [1455, 400] width 17 height 17
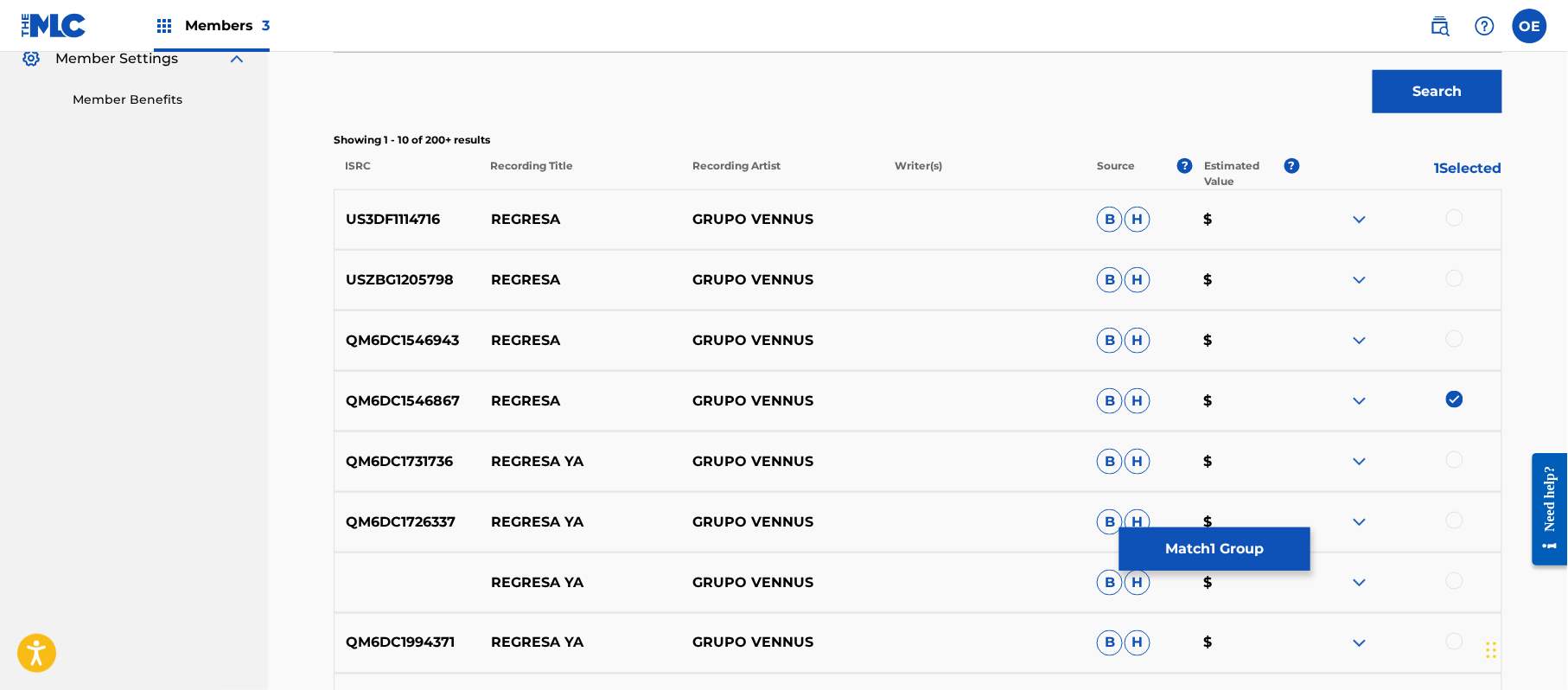
click at [1456, 341] on div at bounding box center [1455, 339] width 17 height 17
click at [1449, 278] on div at bounding box center [1455, 278] width 17 height 17
click at [1448, 226] on div at bounding box center [1400, 220] width 203 height 21
click at [1453, 222] on div at bounding box center [1455, 218] width 17 height 17
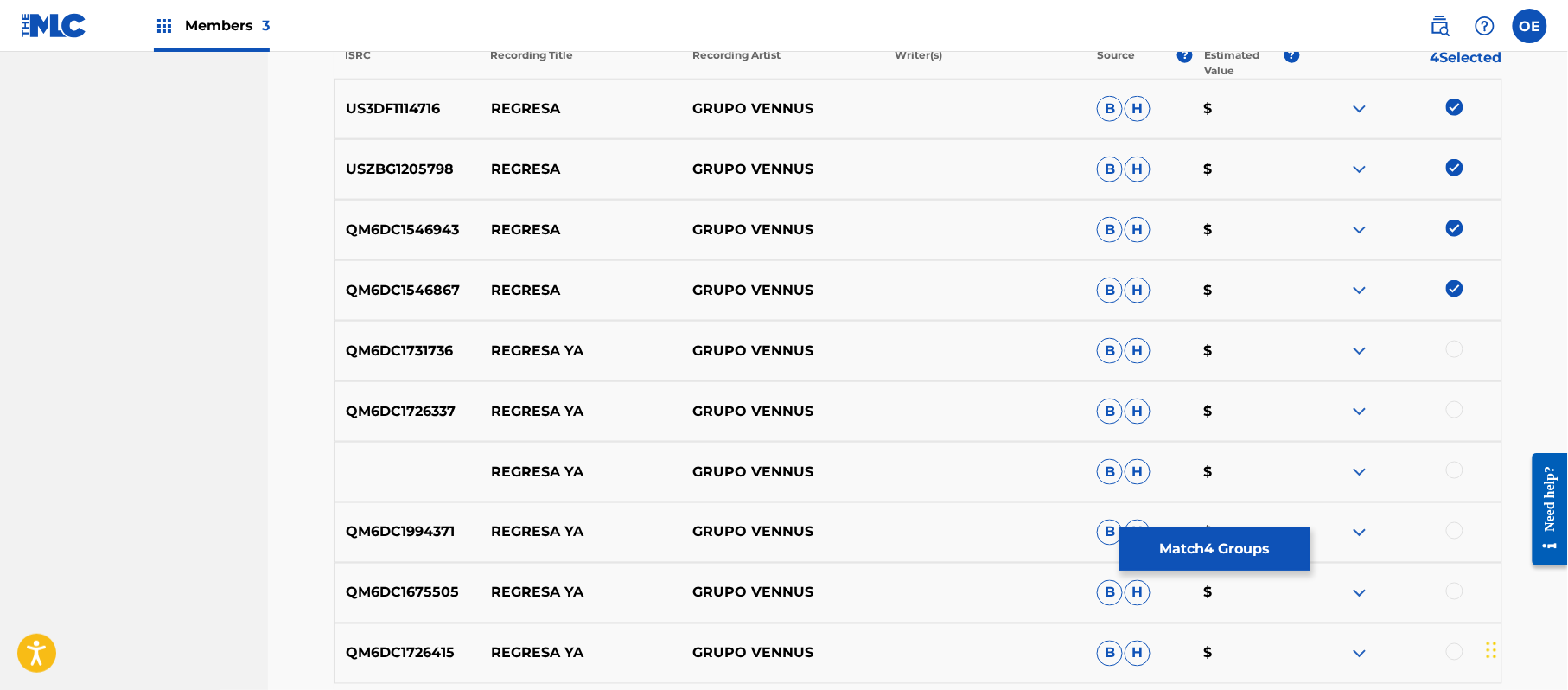
scroll to position [847, 0]
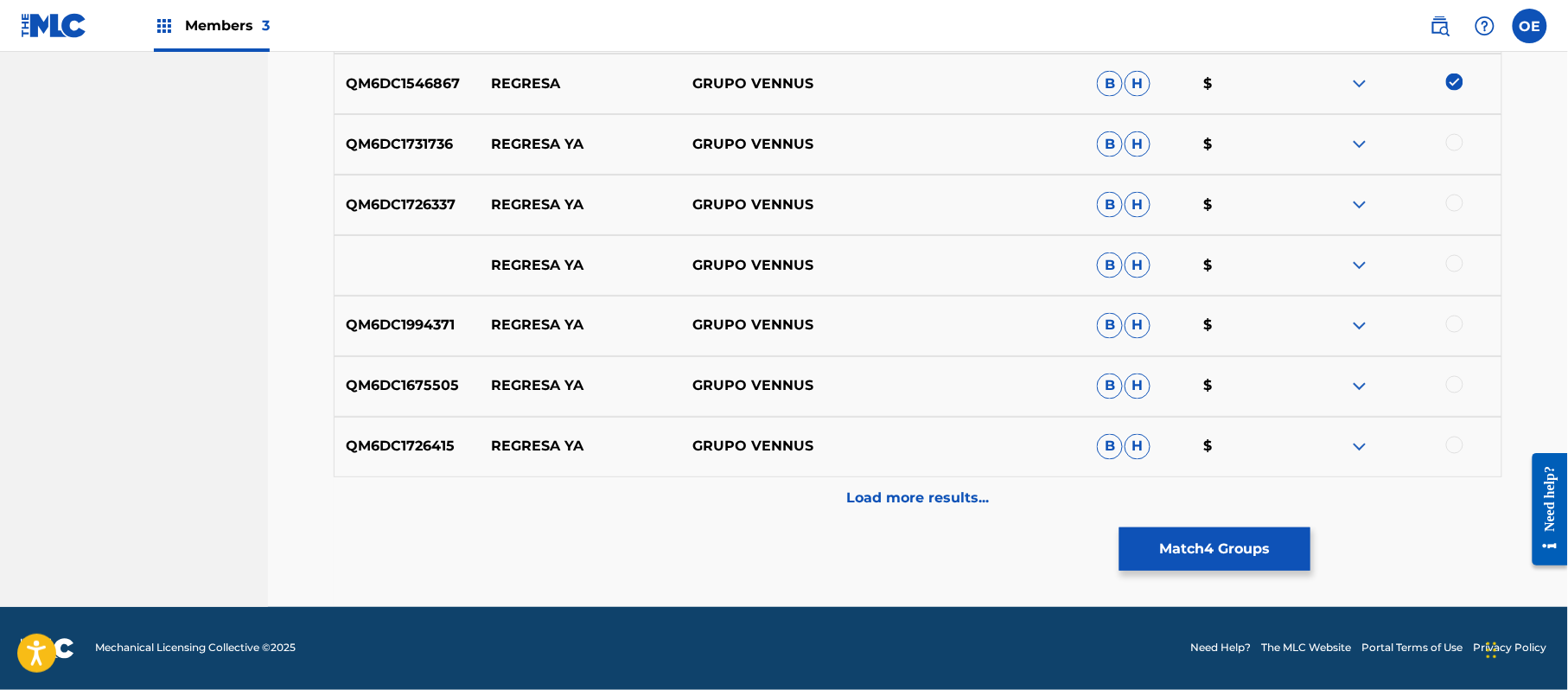
click at [1210, 553] on button "Match 4 Groups" at bounding box center [1214, 548] width 191 height 43
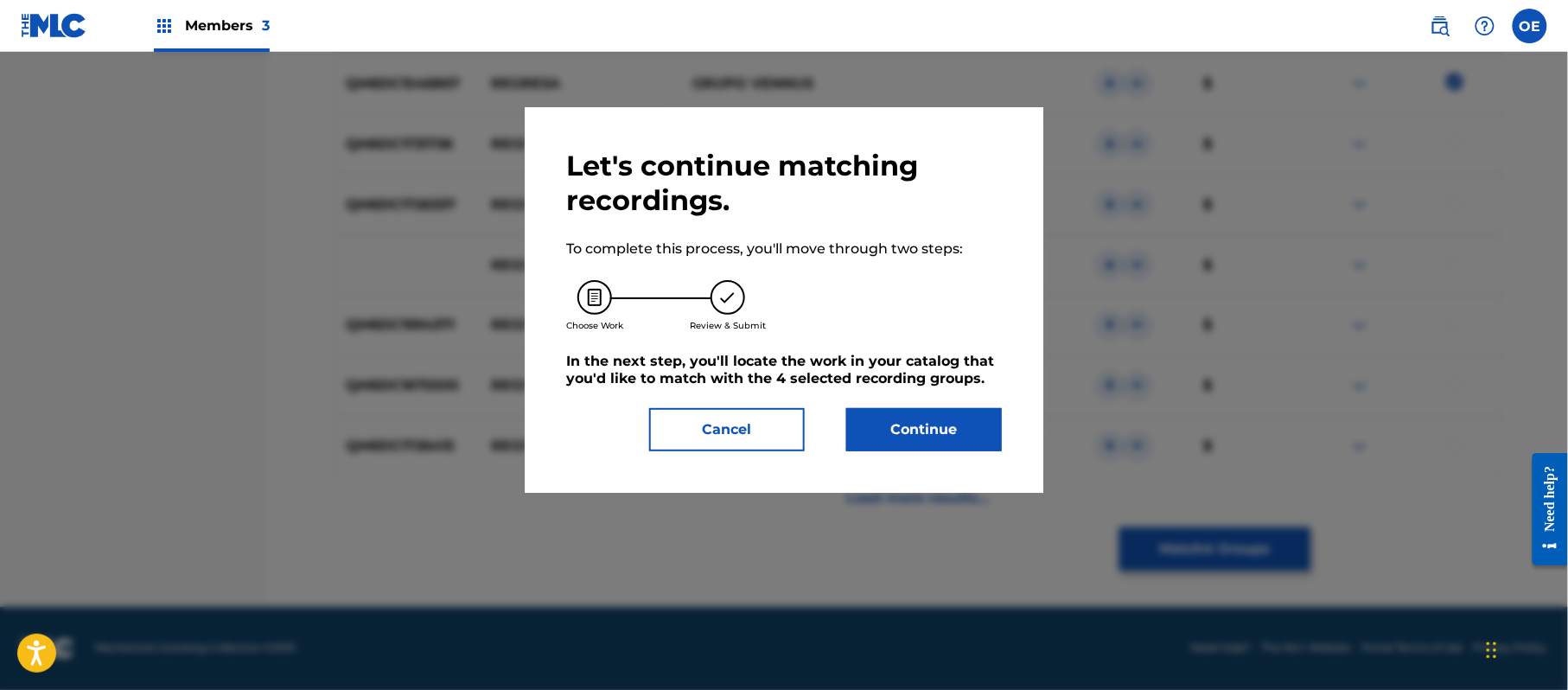
click at [992, 443] on button "Continue" at bounding box center [924, 429] width 156 height 43
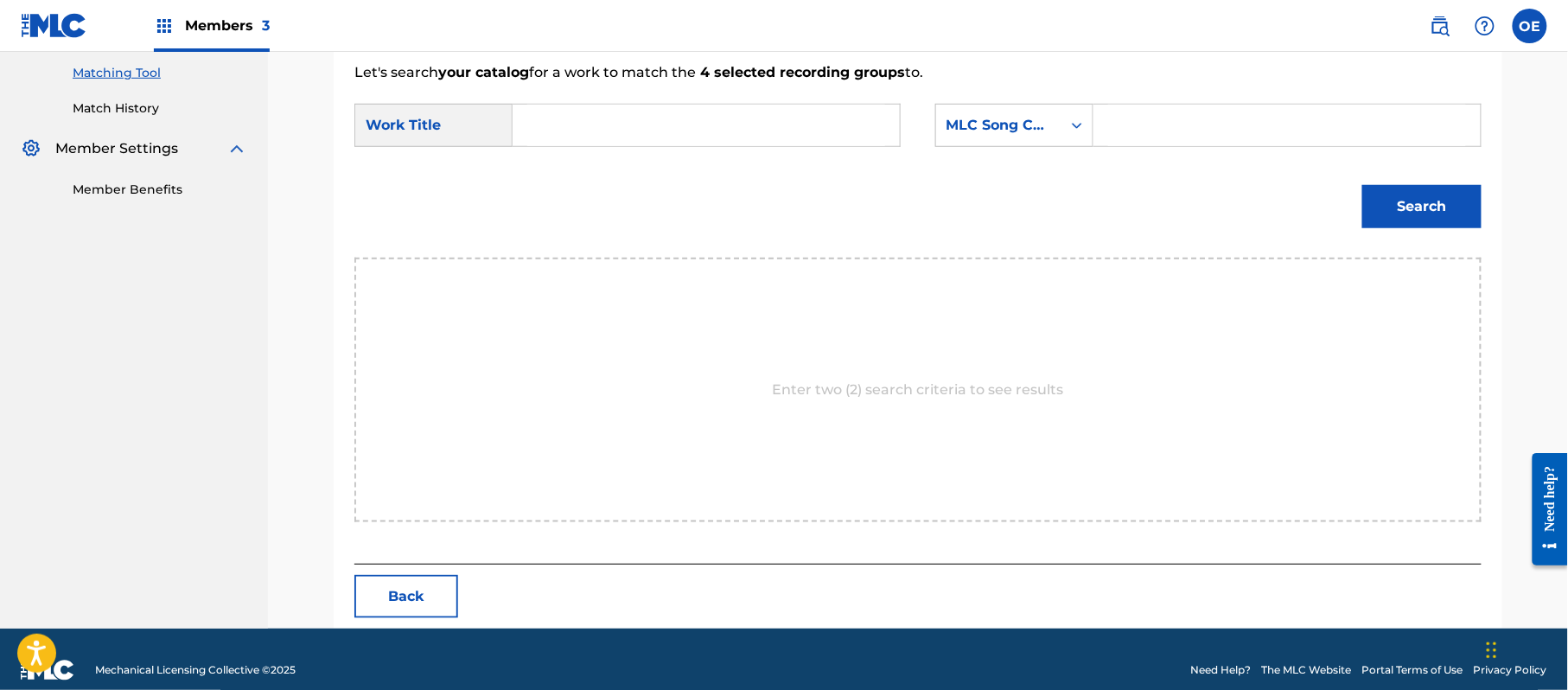
scroll to position [462, 0]
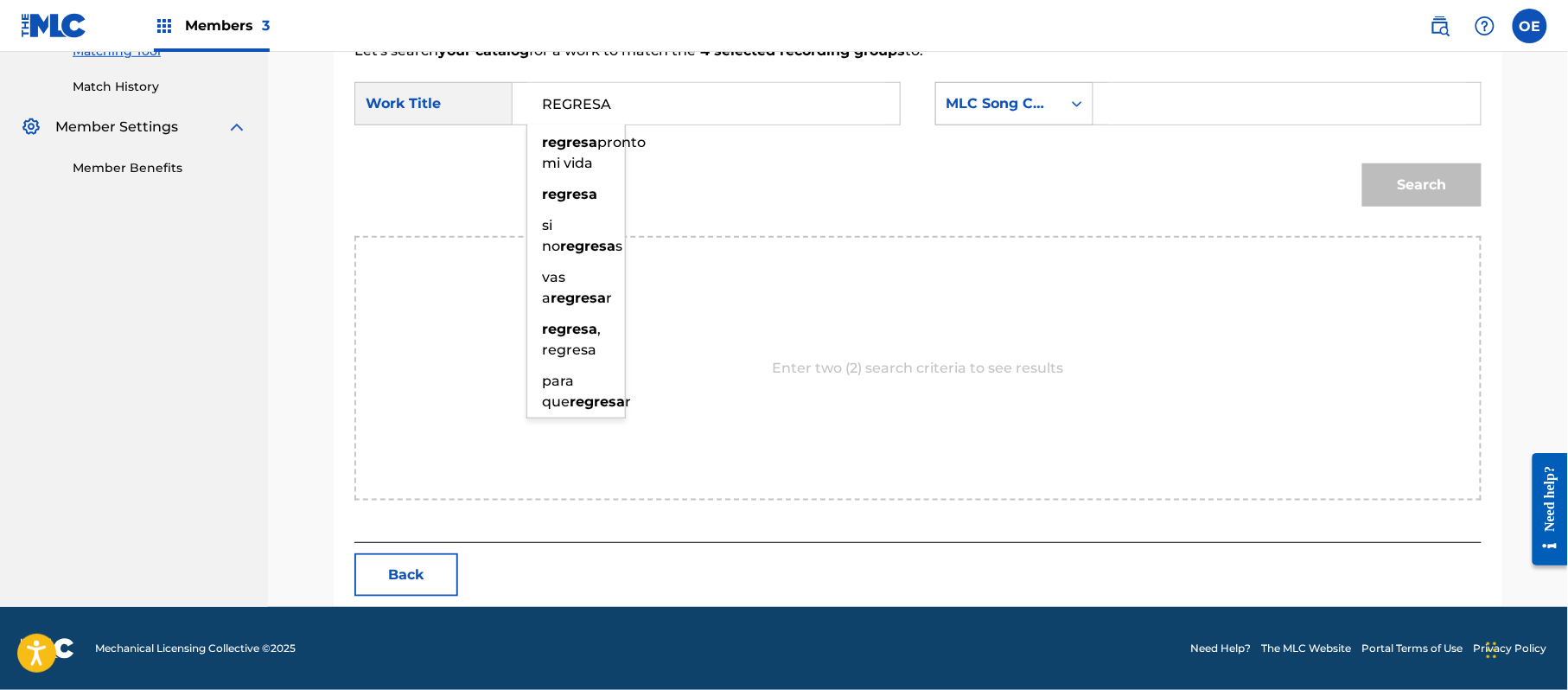
type input "REGRESA"
click at [1039, 110] on div "MLC Song Code" at bounding box center [999, 104] width 105 height 21
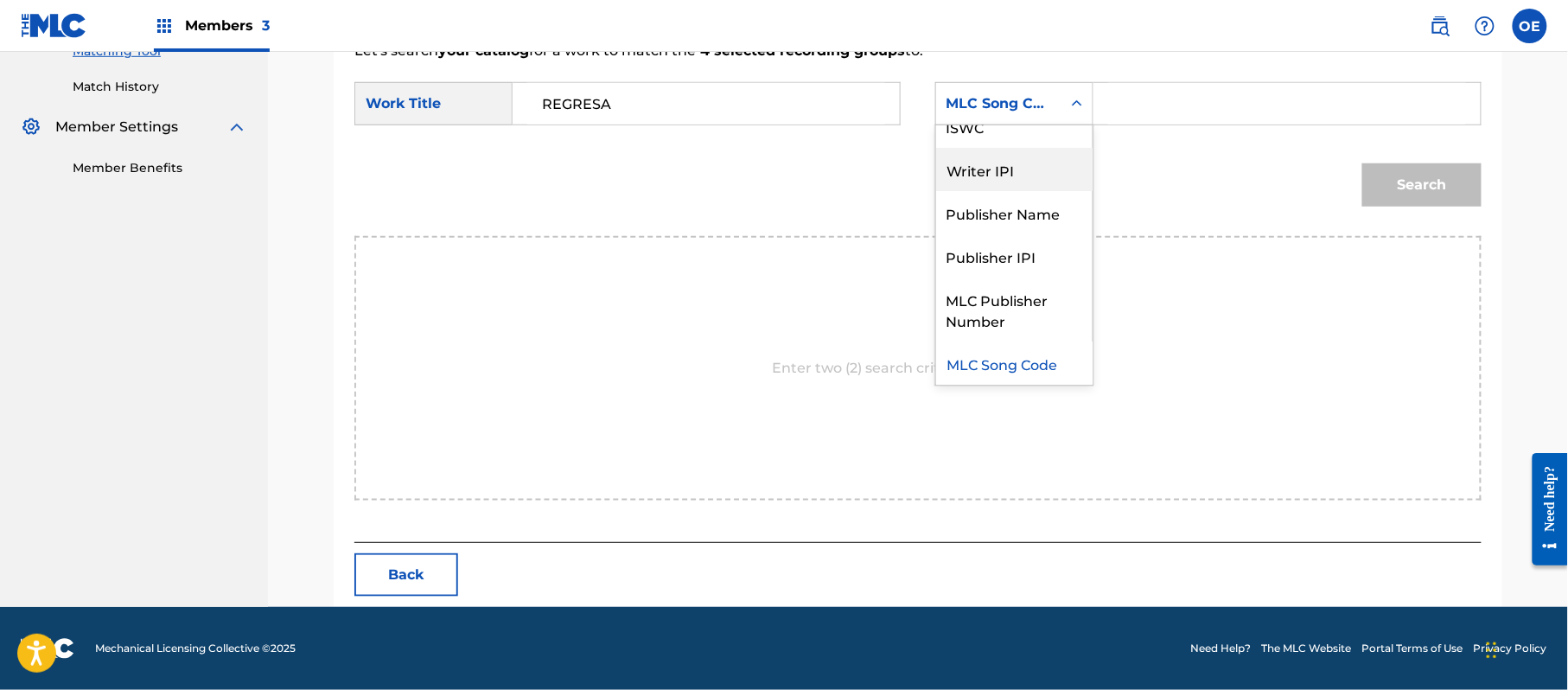
scroll to position [0, 0]
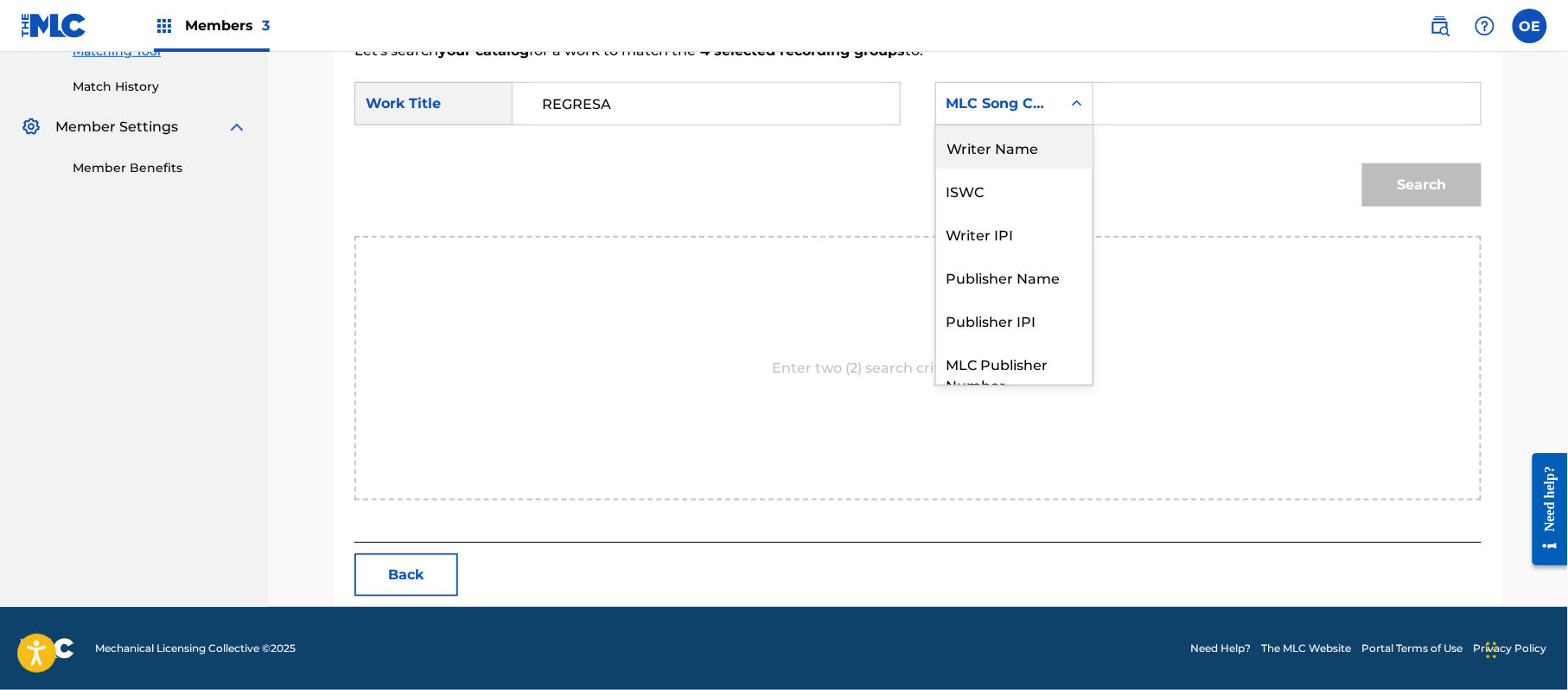
click at [1013, 142] on div "Writer Name" at bounding box center [1014, 147] width 156 height 43
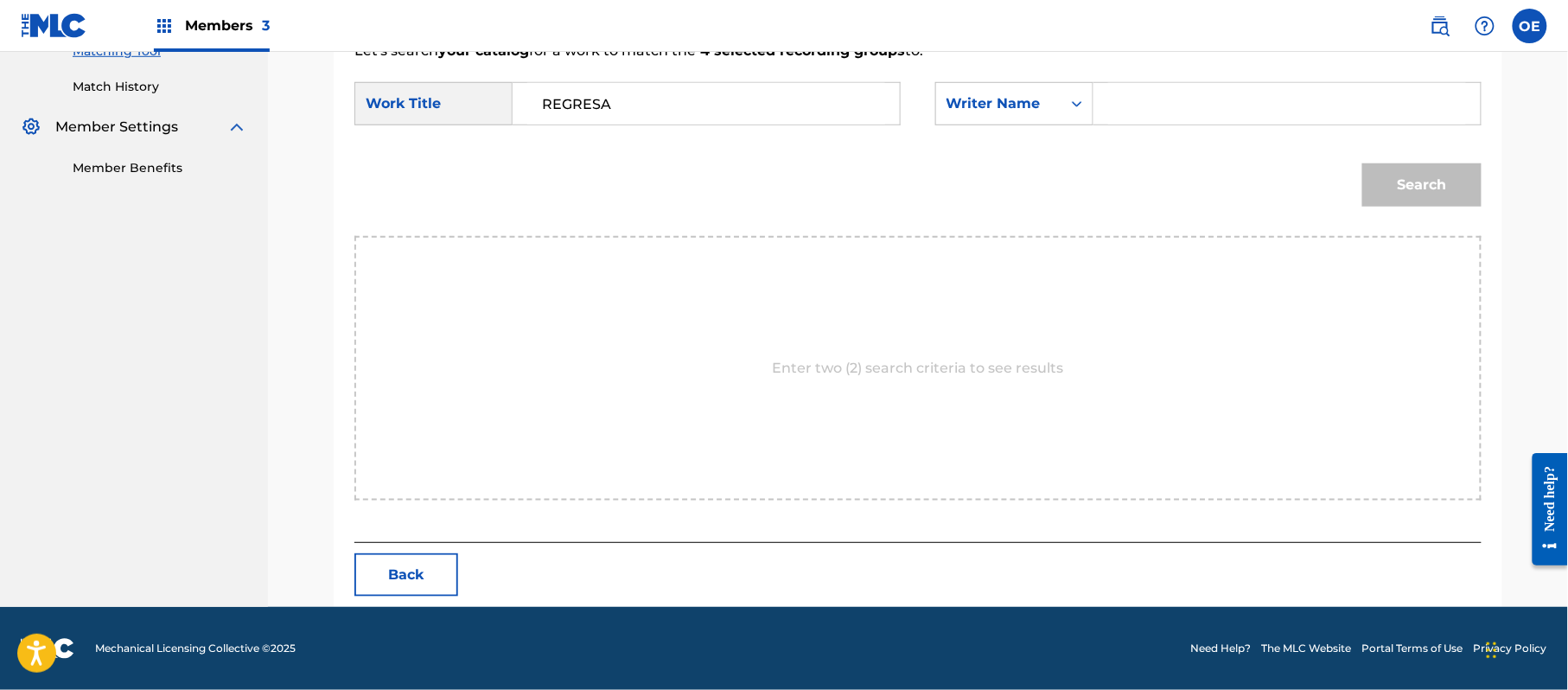
drag, startPoint x: 1149, startPoint y: 129, endPoint x: 1148, endPoint y: 114, distance: 15.0
type input "[PERSON_NAME]"
click at [1428, 188] on button "Search" at bounding box center [1421, 185] width 119 height 43
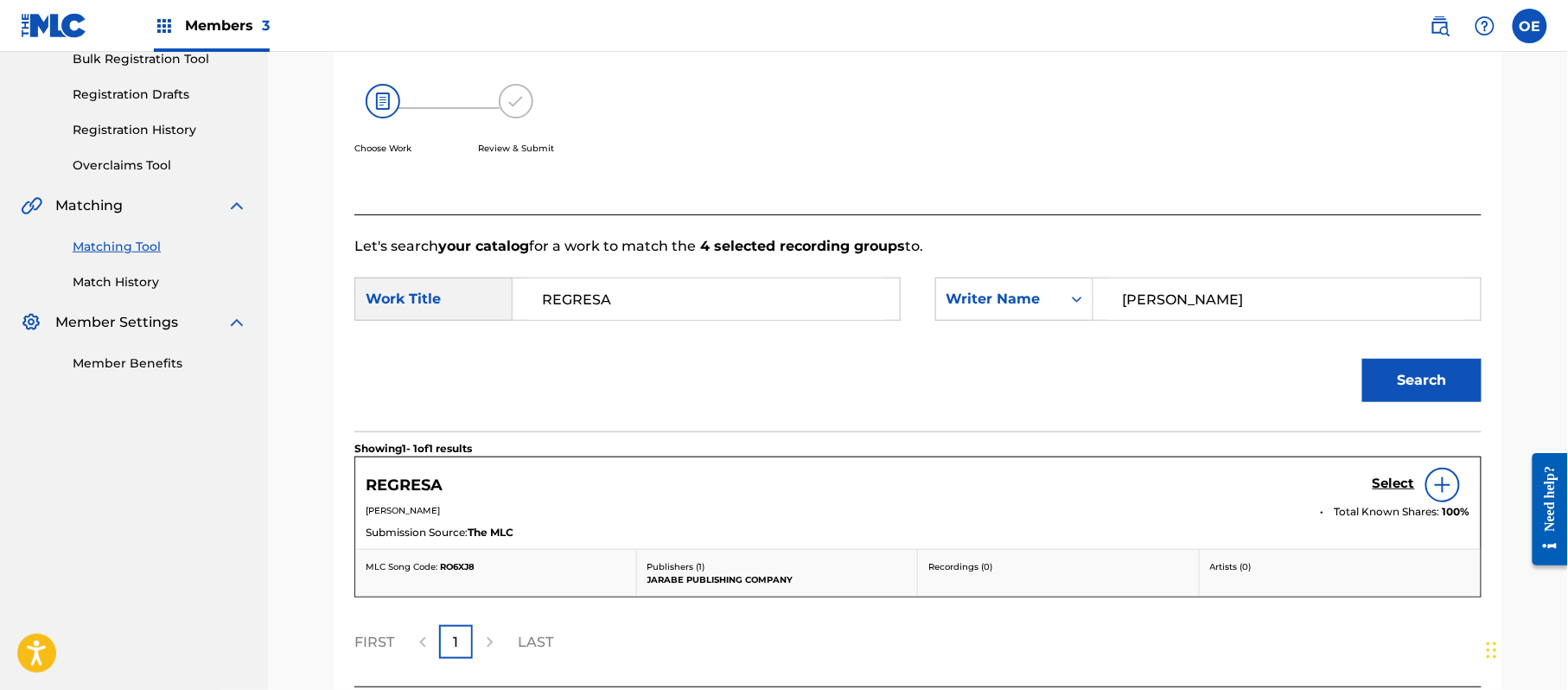
scroll to position [411, 0]
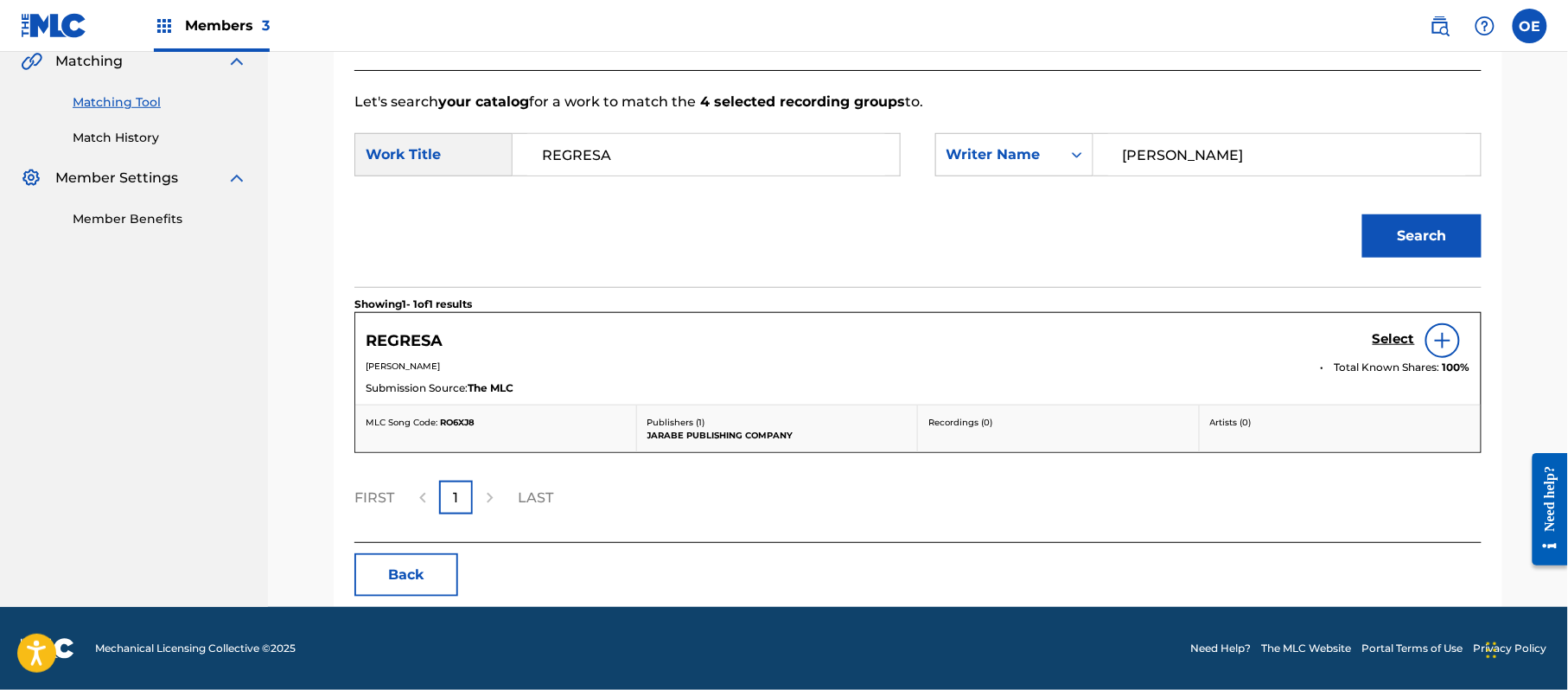
click at [1391, 343] on h5 "Select" at bounding box center [1393, 339] width 43 height 16
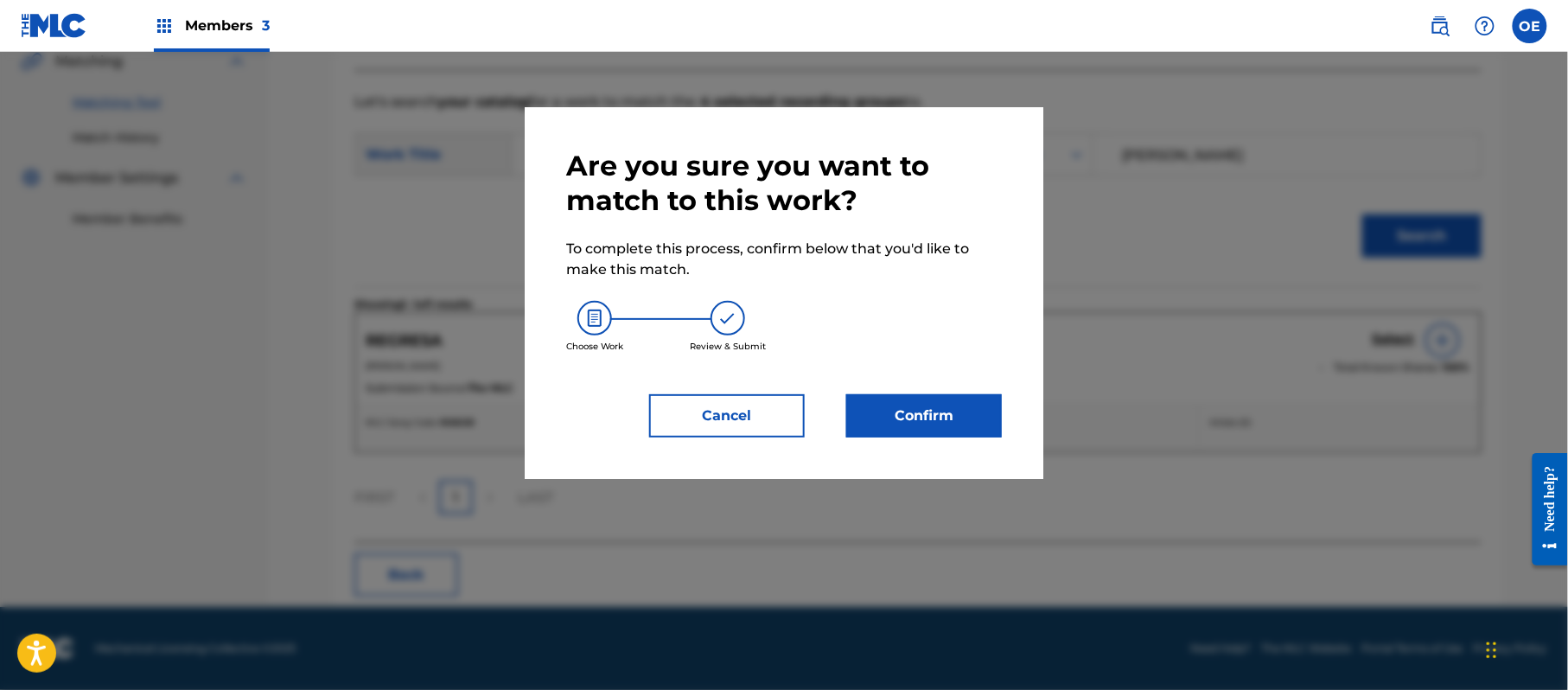
click at [921, 408] on button "Confirm" at bounding box center [924, 415] width 156 height 43
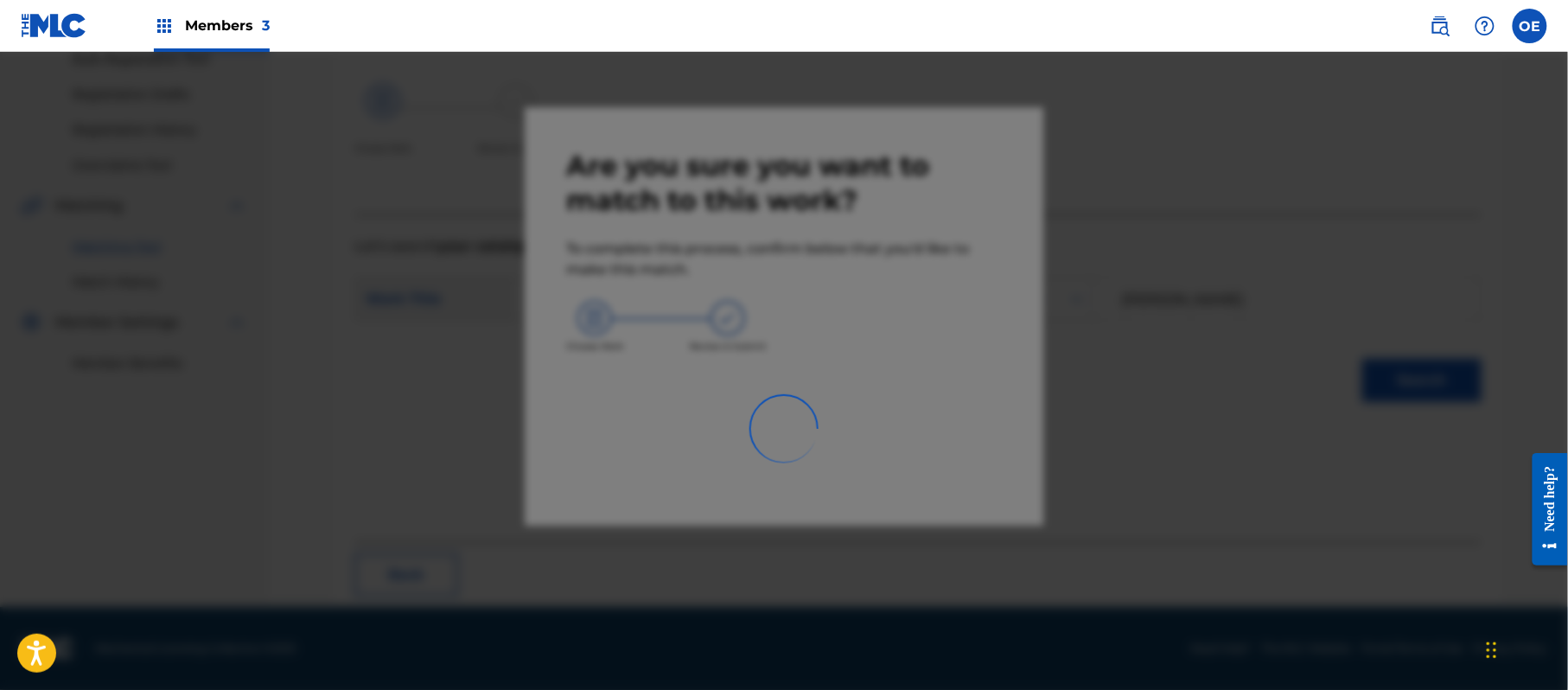
scroll to position [69, 0]
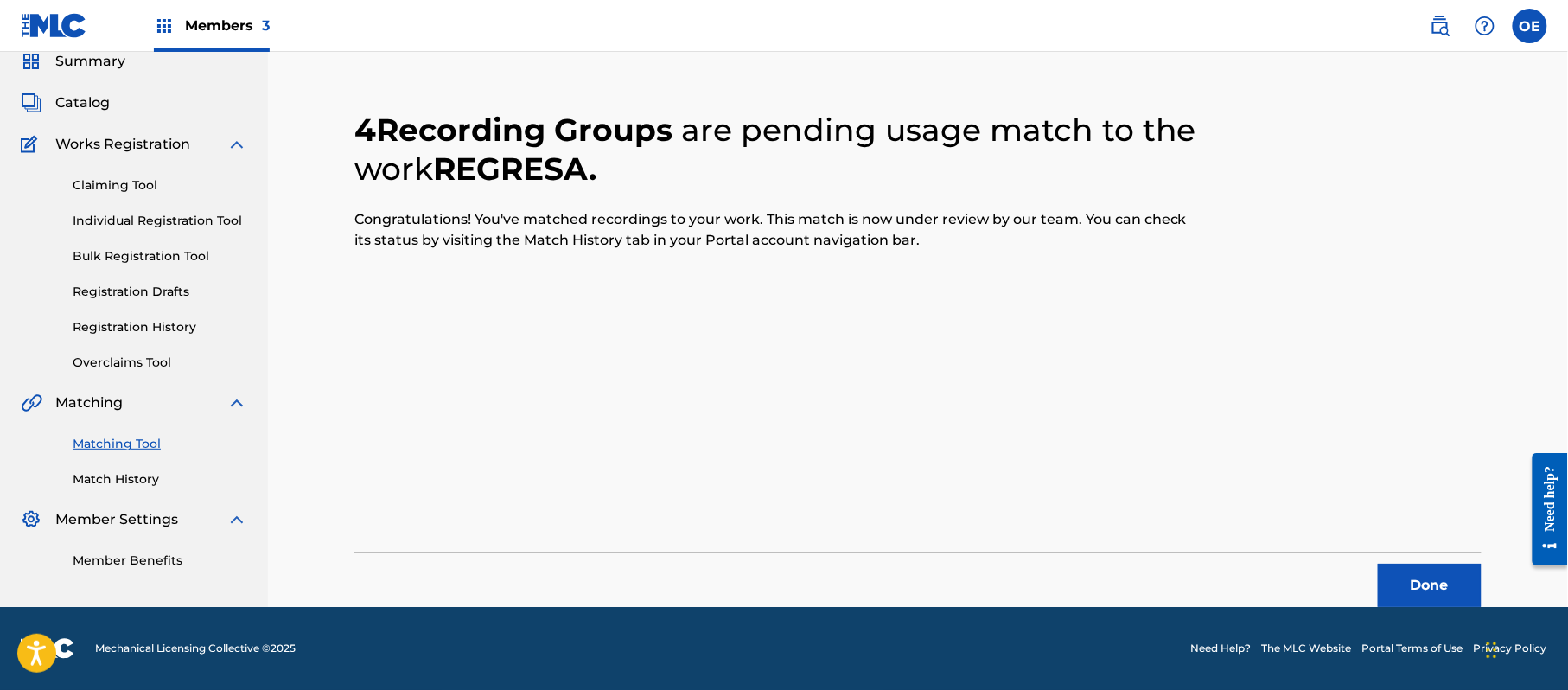
click at [1445, 567] on button "Done" at bounding box center [1429, 584] width 104 height 43
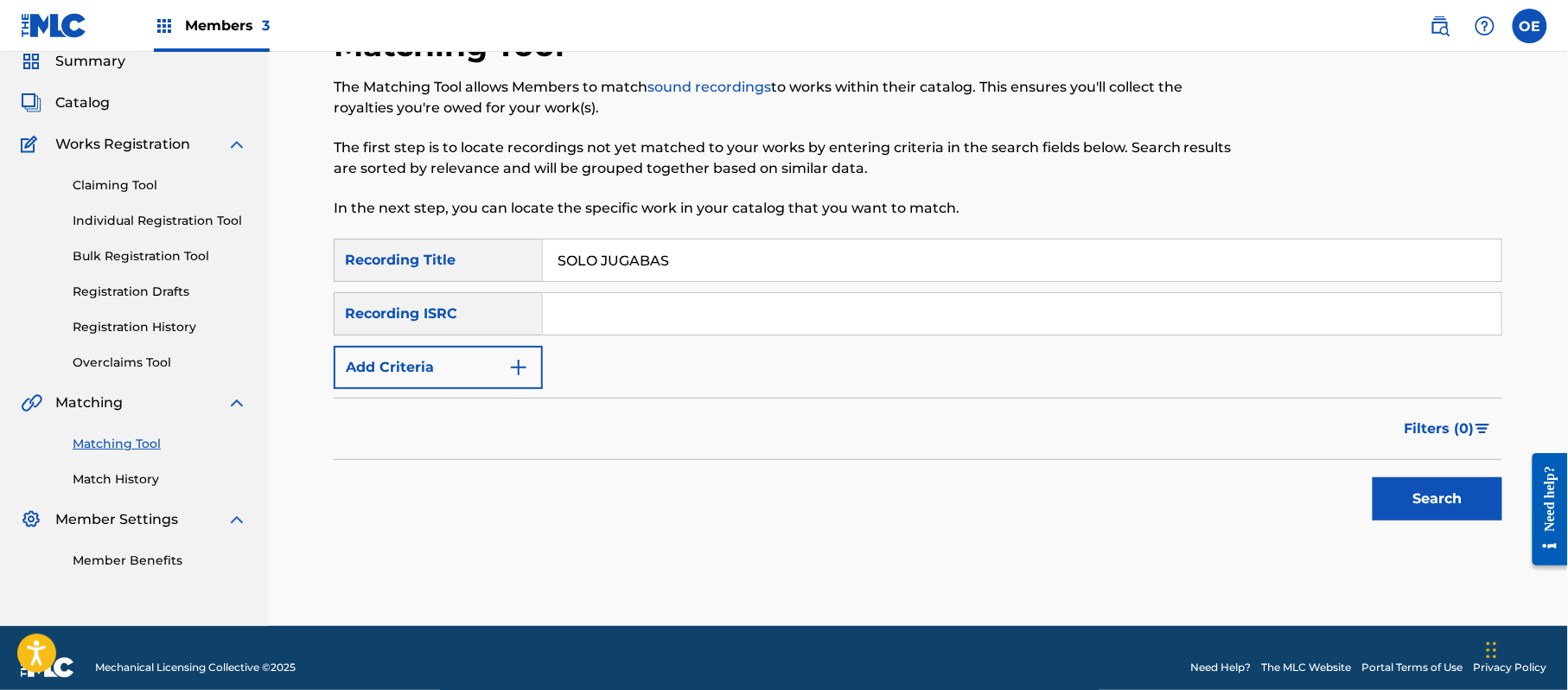
type input "SOLO JUGABAS"
click at [474, 354] on button "Add Criteria" at bounding box center [439, 366] width 209 height 43
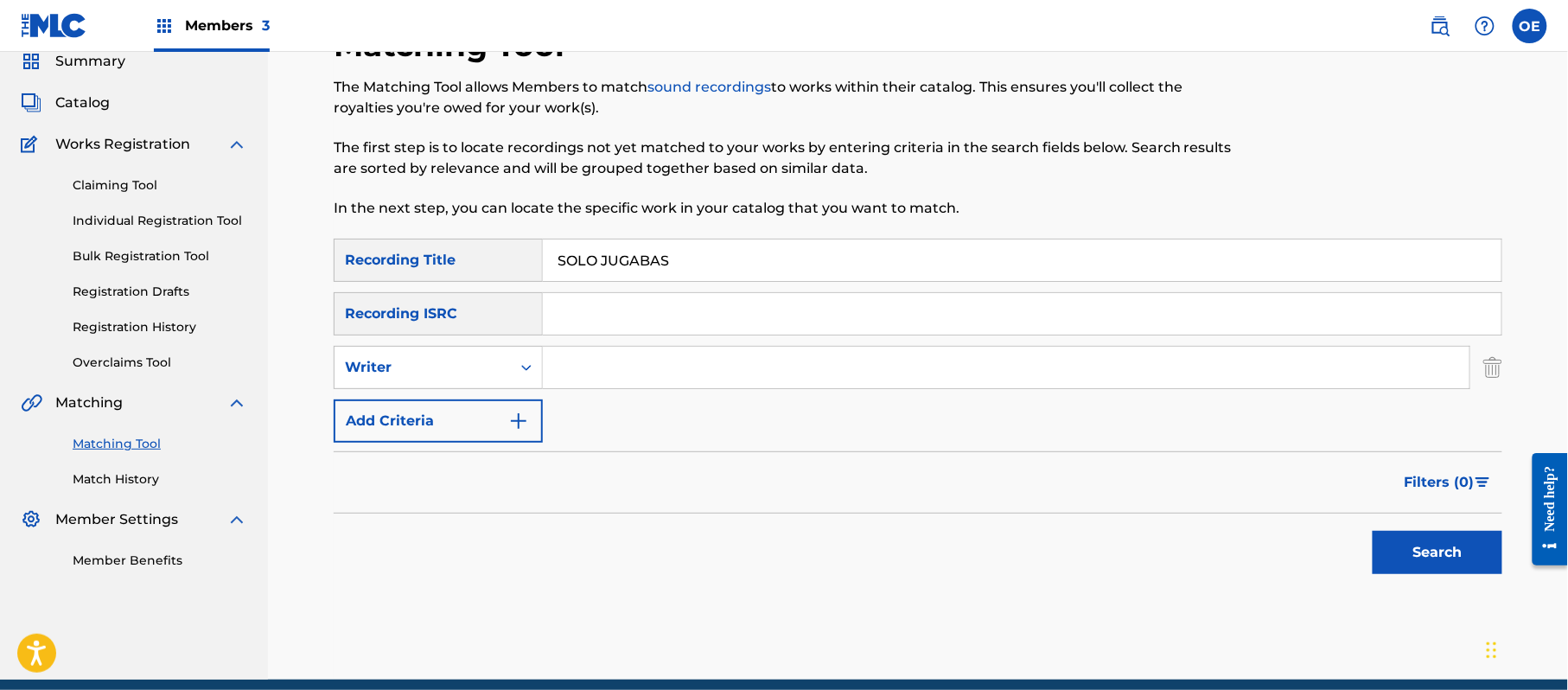
click at [472, 354] on div "Writer" at bounding box center [422, 367] width 176 height 33
click at [449, 406] on div "Recording Artist" at bounding box center [439, 410] width 207 height 43
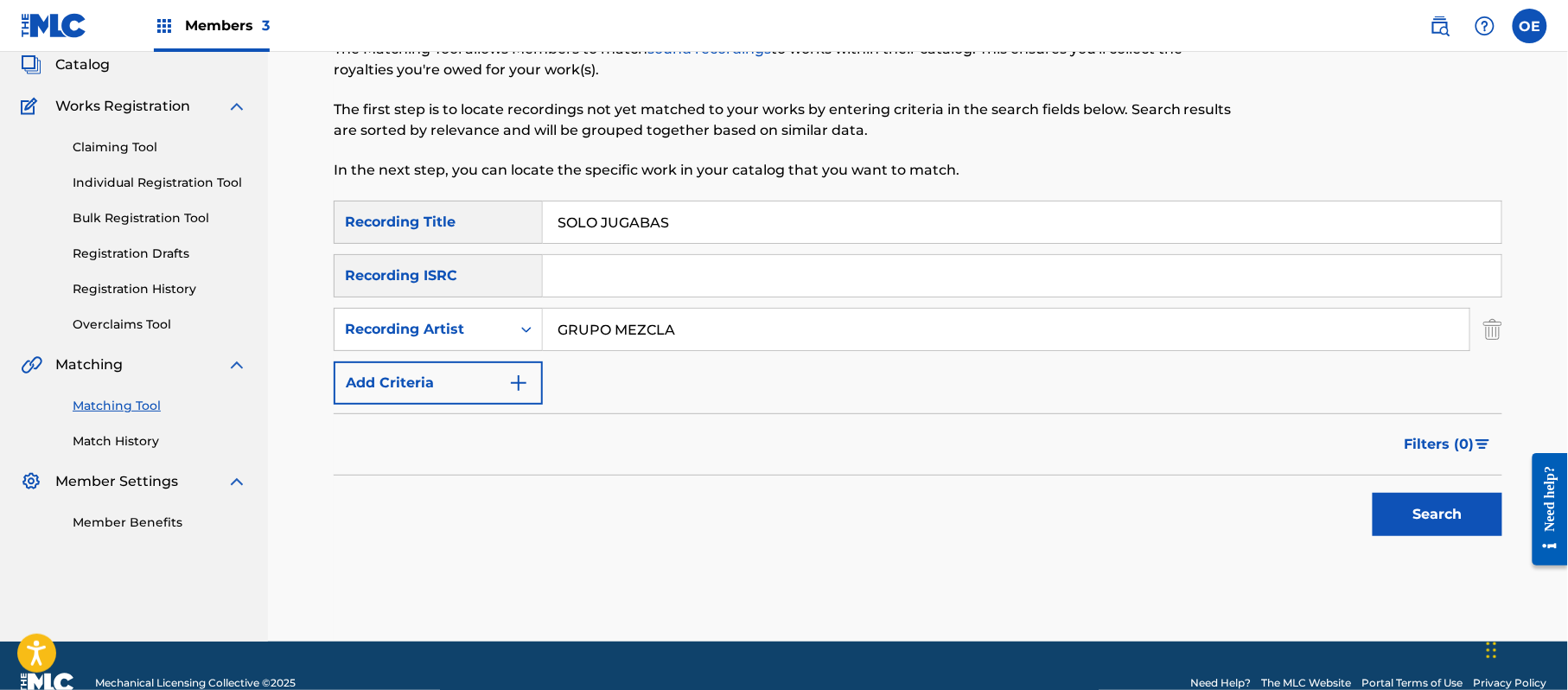
scroll to position [142, 0]
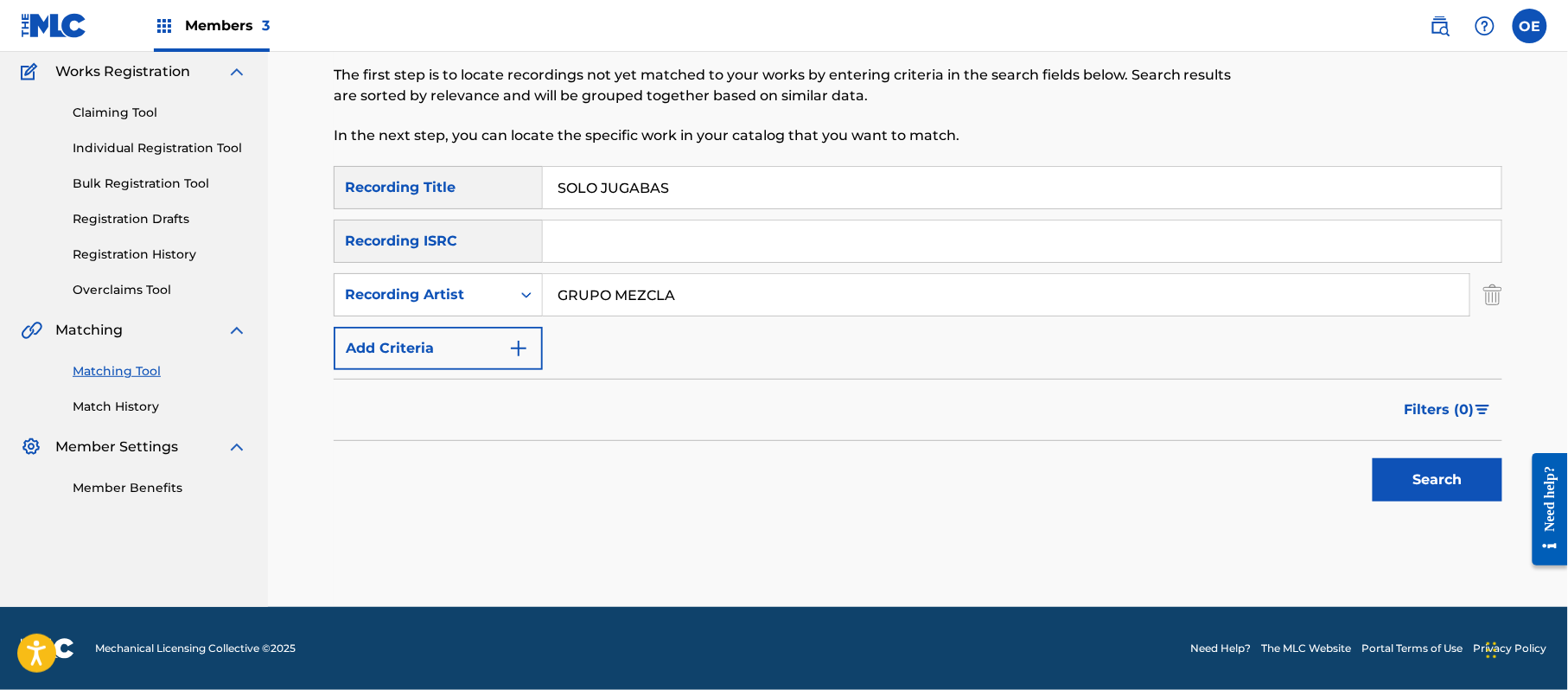
type input "GRUPO MEZCLA"
click at [1390, 487] on button "Search" at bounding box center [1437, 479] width 129 height 43
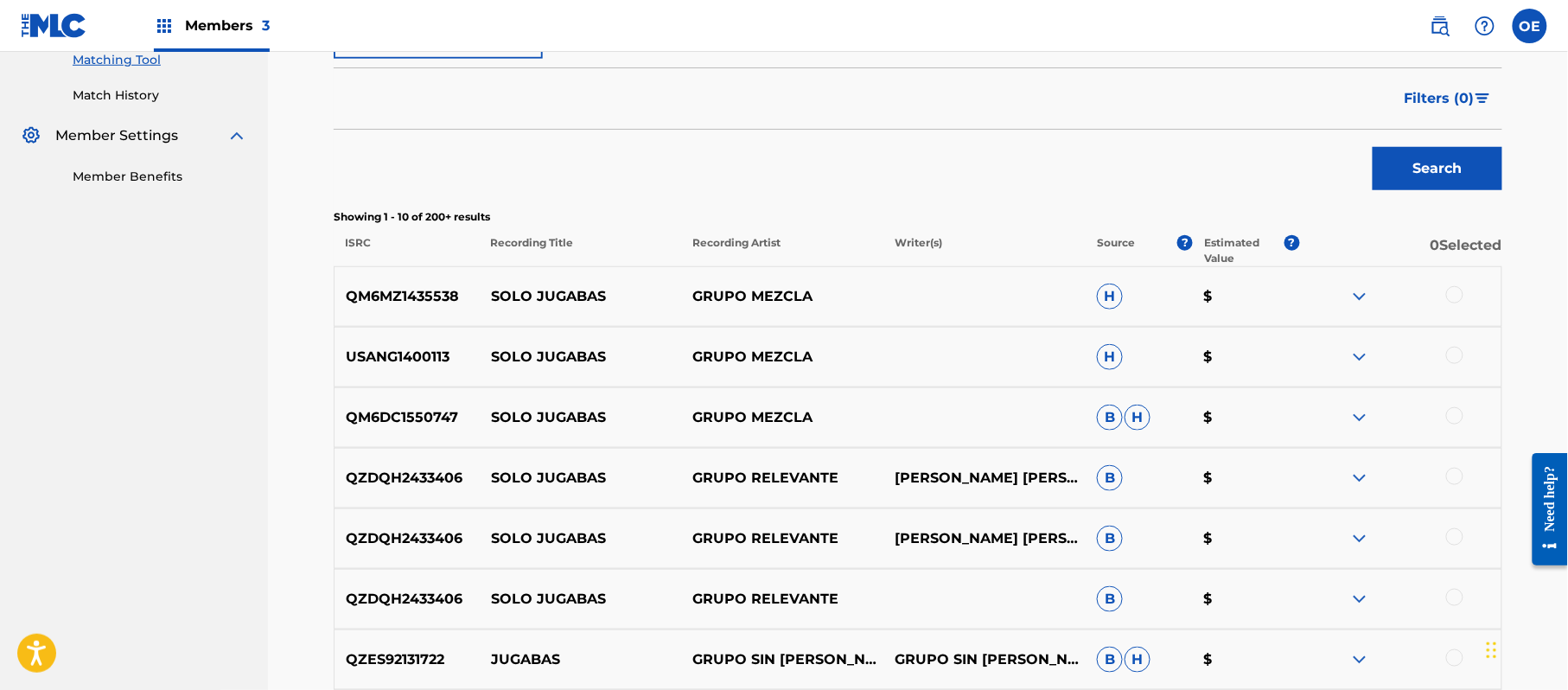
scroll to position [487, 0]
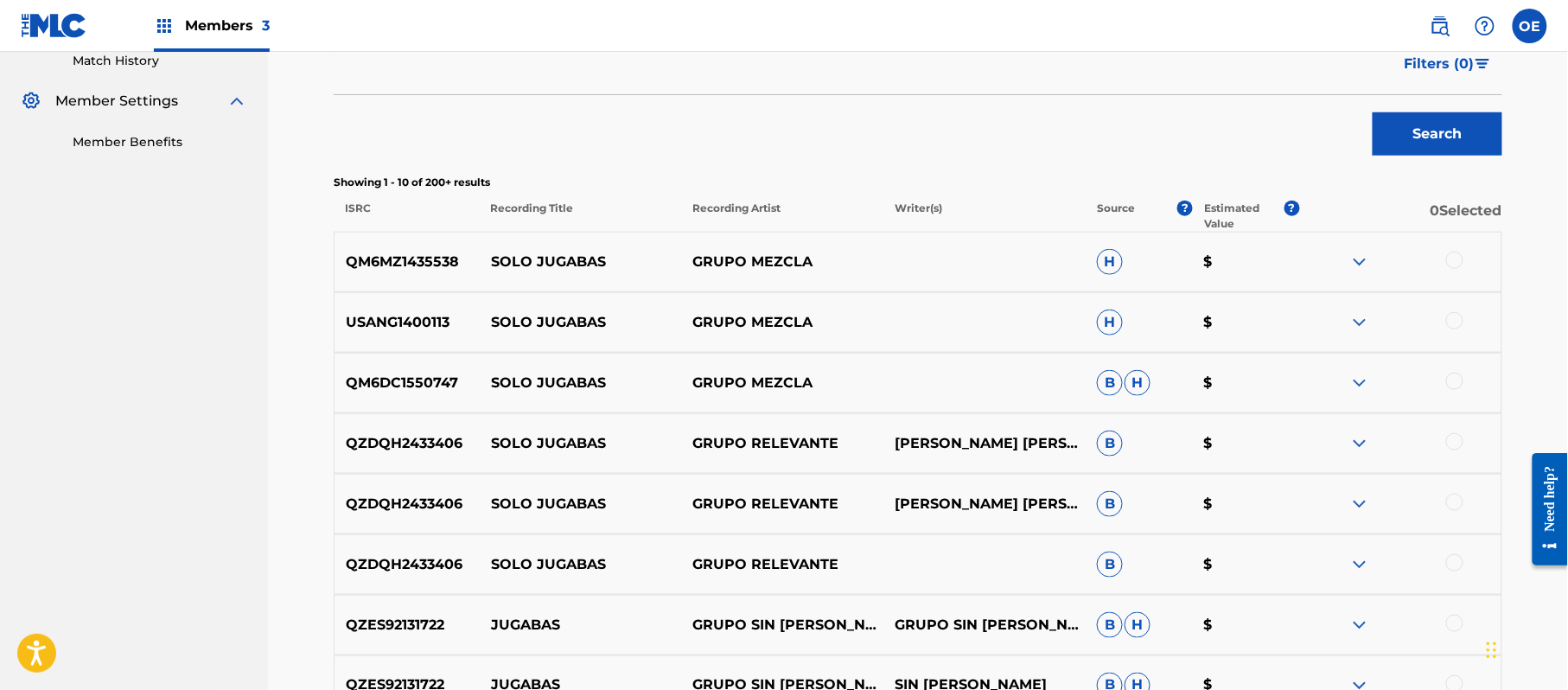
click at [1462, 263] on div at bounding box center [1455, 260] width 17 height 17
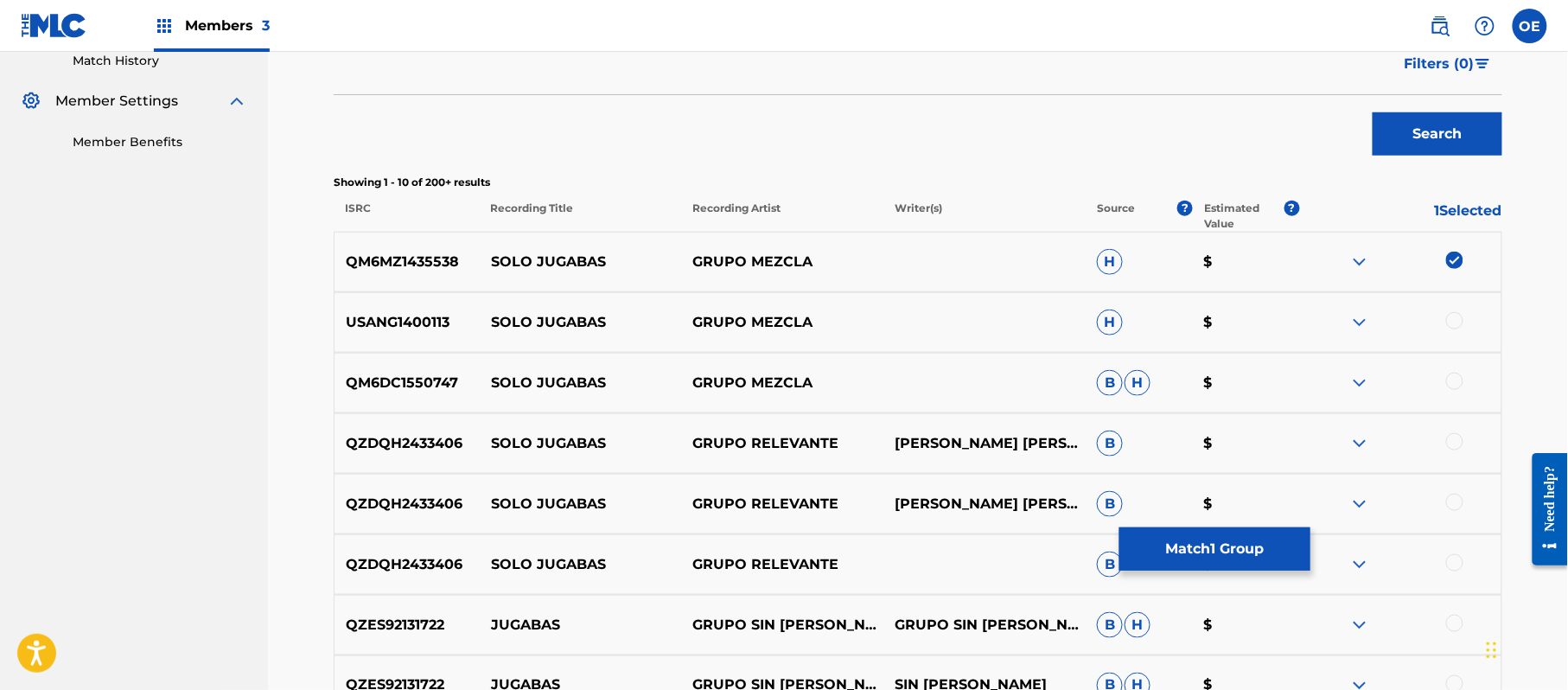
click at [1460, 325] on div at bounding box center [1455, 321] width 17 height 17
click at [1454, 384] on div at bounding box center [1455, 382] width 17 height 17
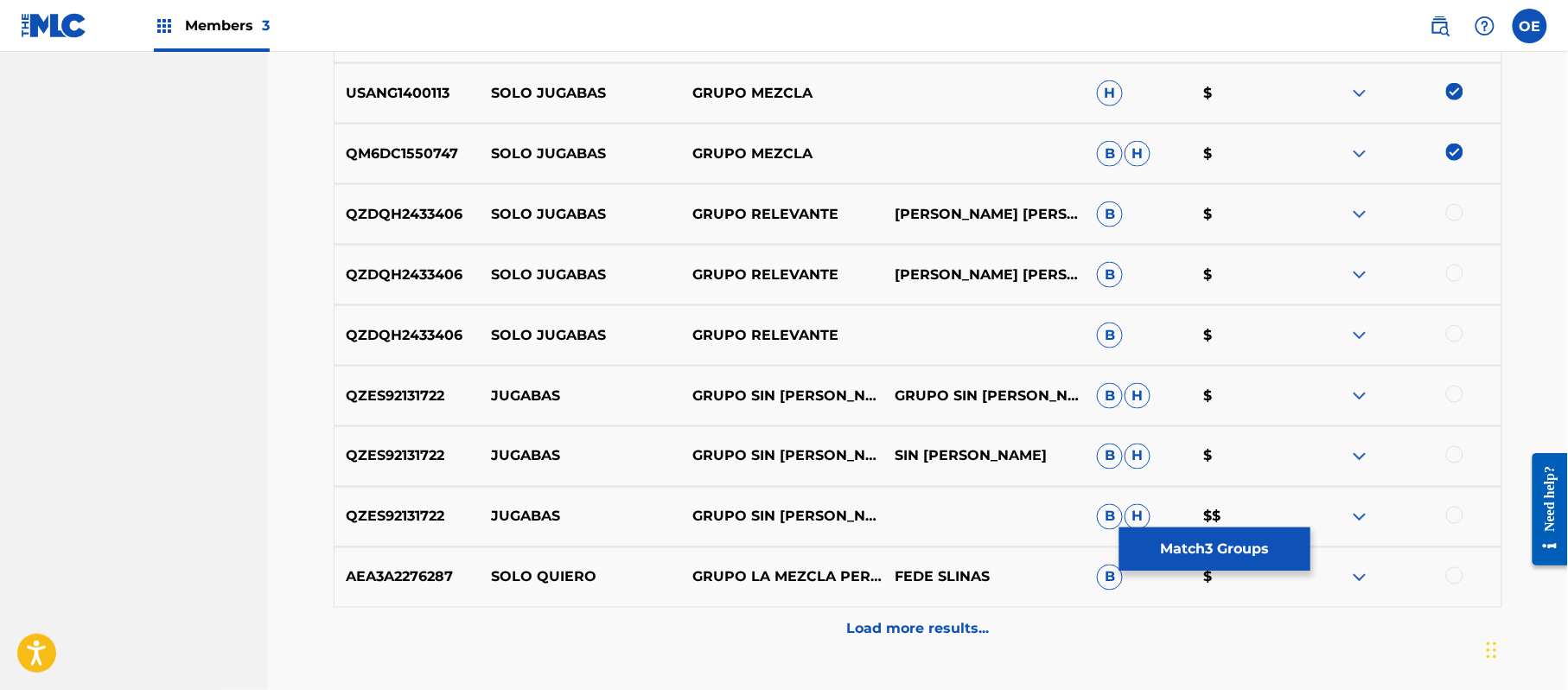
scroll to position [718, 0]
click at [1205, 547] on button "Match 3 Groups" at bounding box center [1214, 548] width 191 height 43
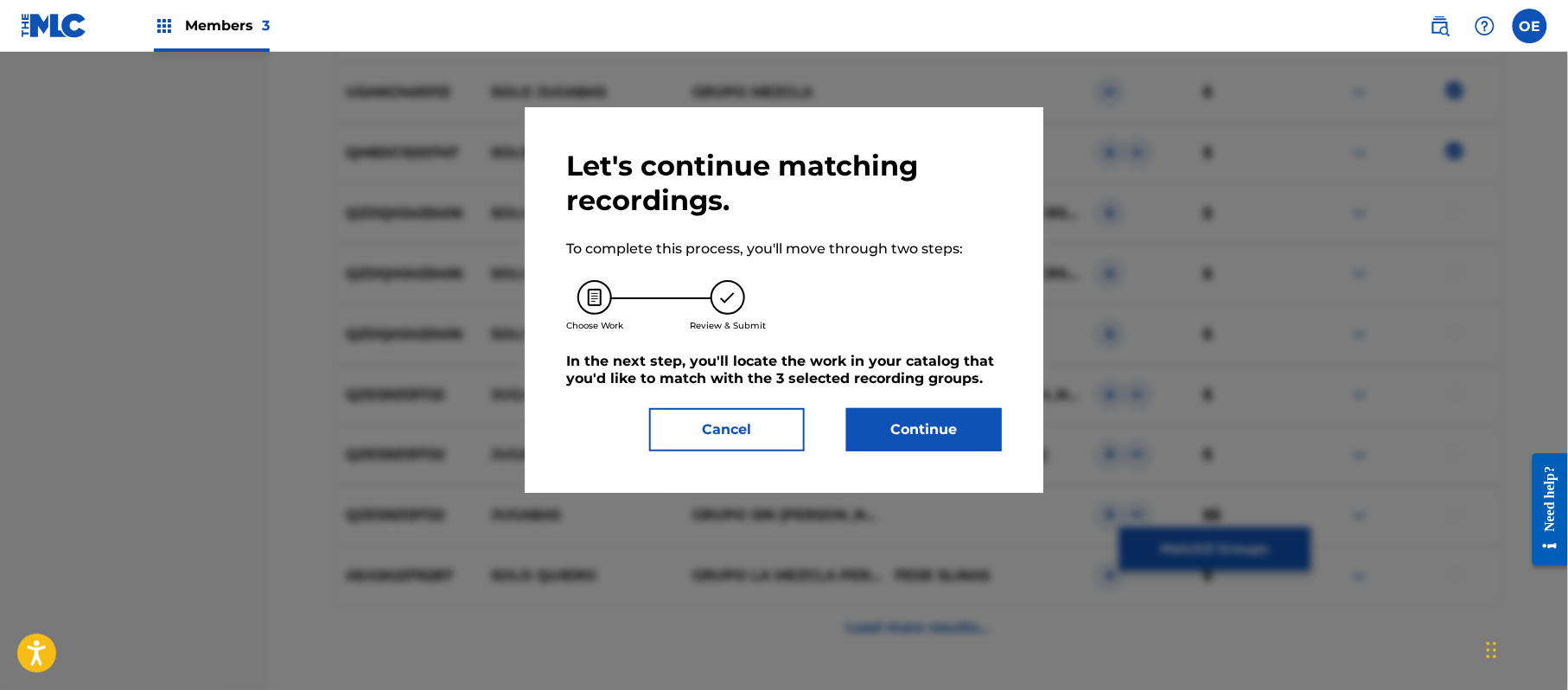
click at [957, 429] on button "Continue" at bounding box center [924, 429] width 156 height 43
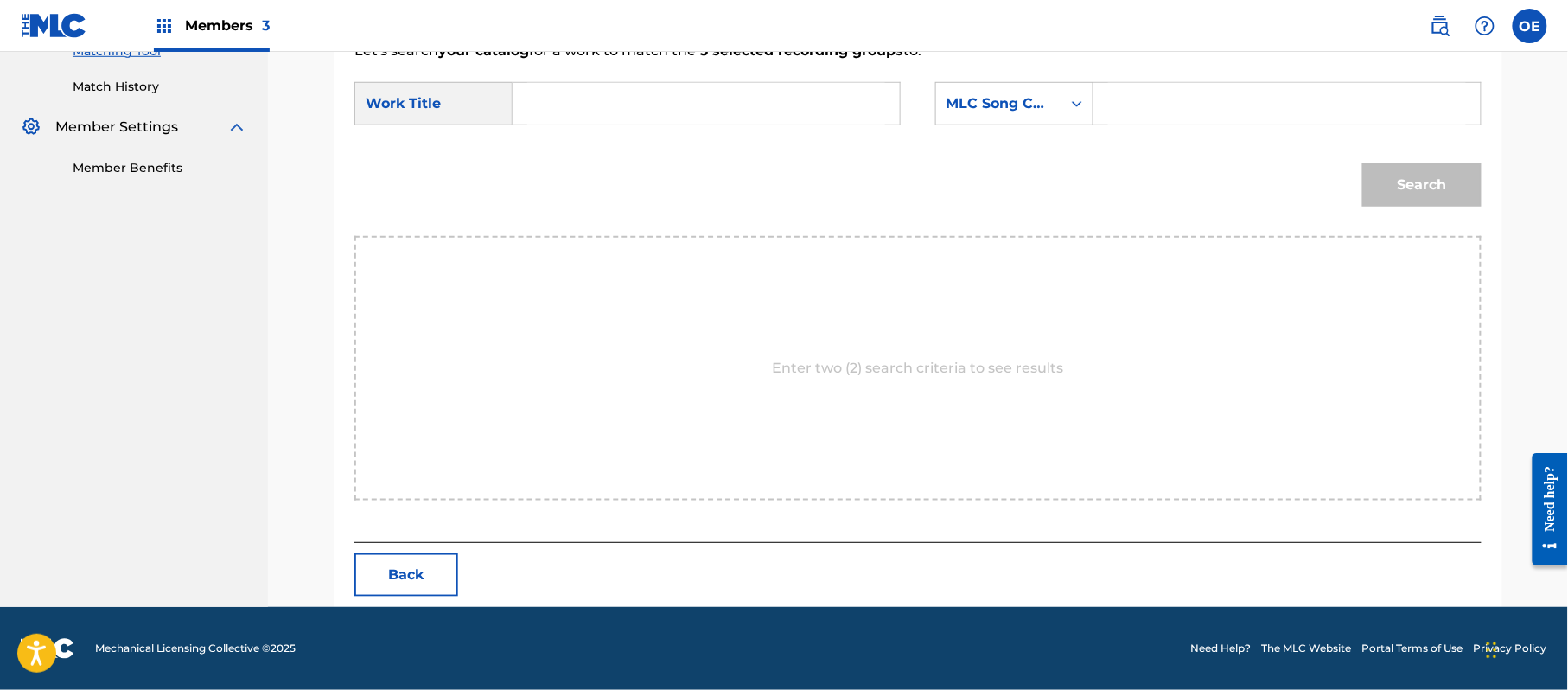
scroll to position [462, 0]
type input "SOLO JUGABAS"
click at [1003, 121] on div "MLC Song Code" at bounding box center [1014, 103] width 158 height 43
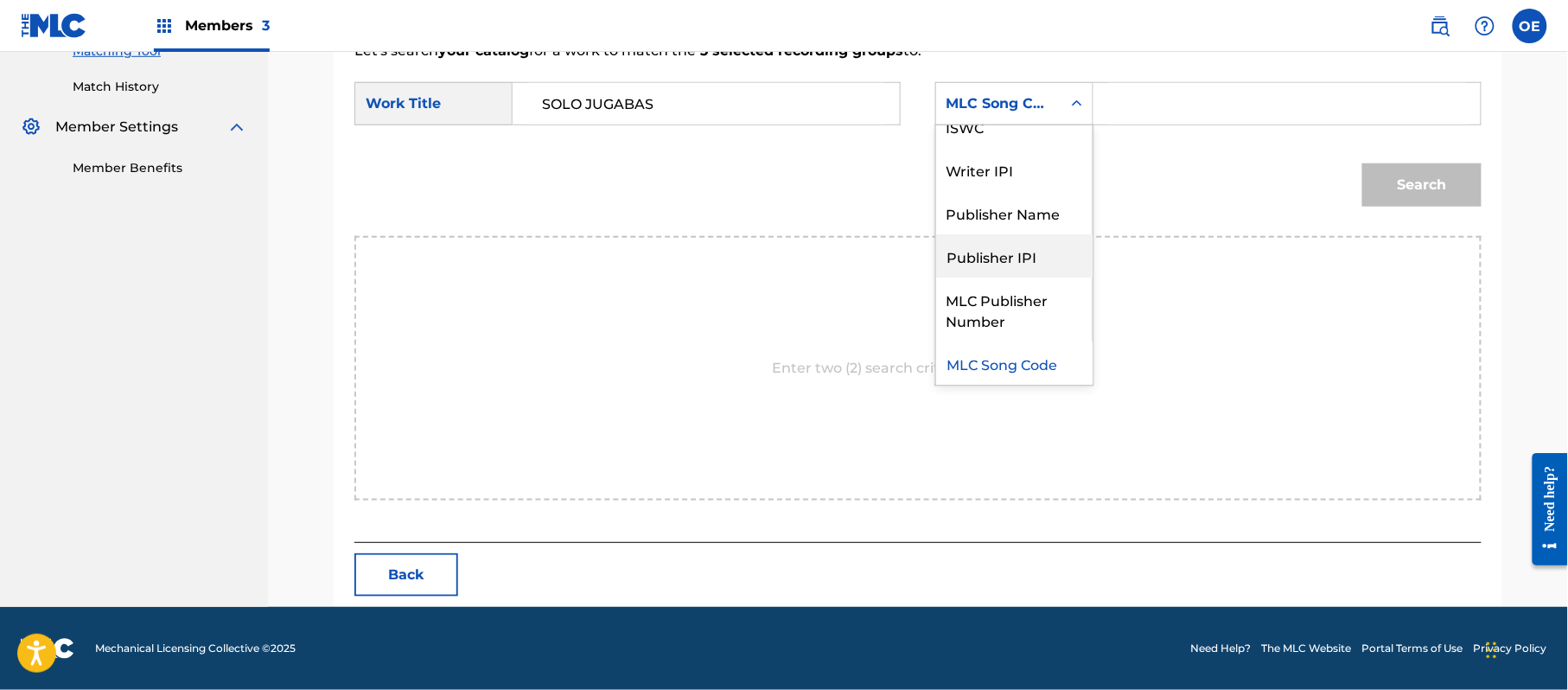
scroll to position [0, 0]
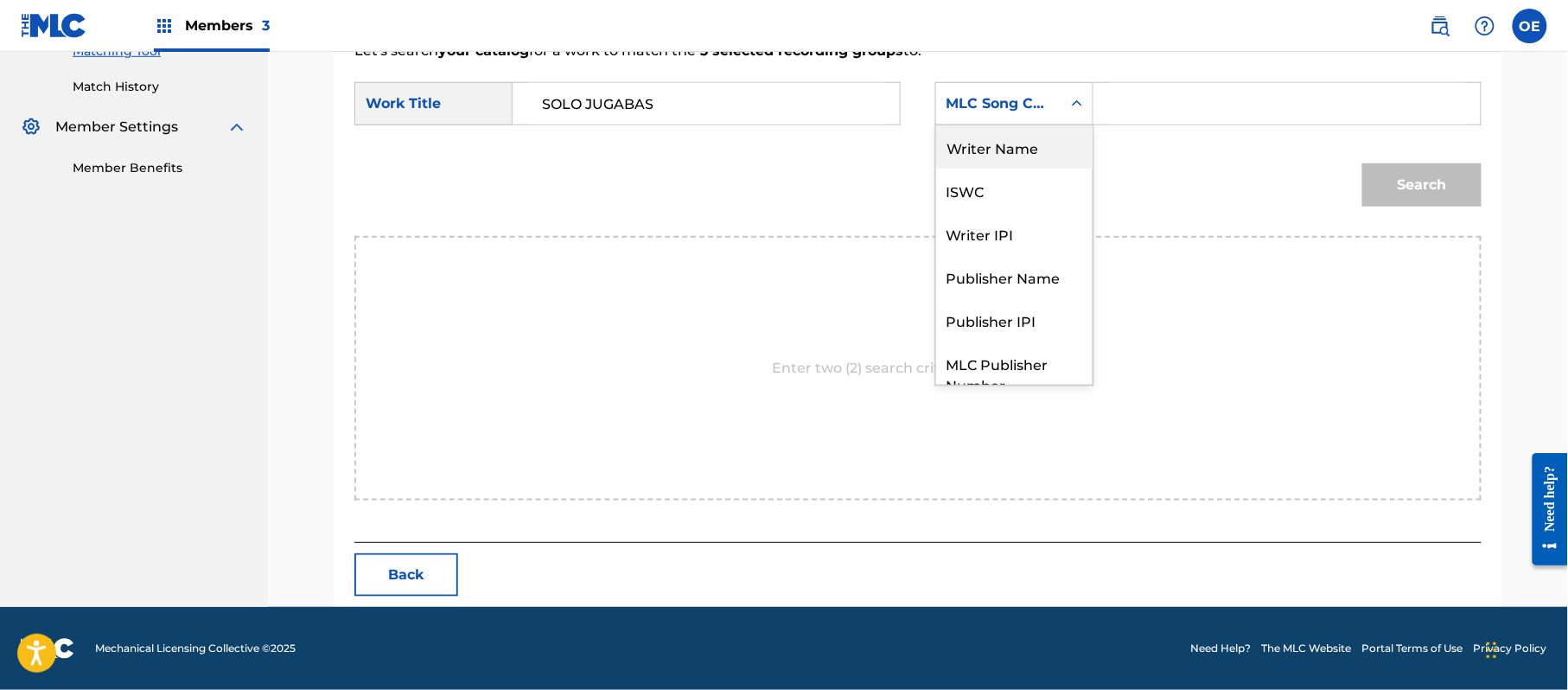
click at [1013, 128] on div "Writer Name" at bounding box center [1014, 147] width 156 height 43
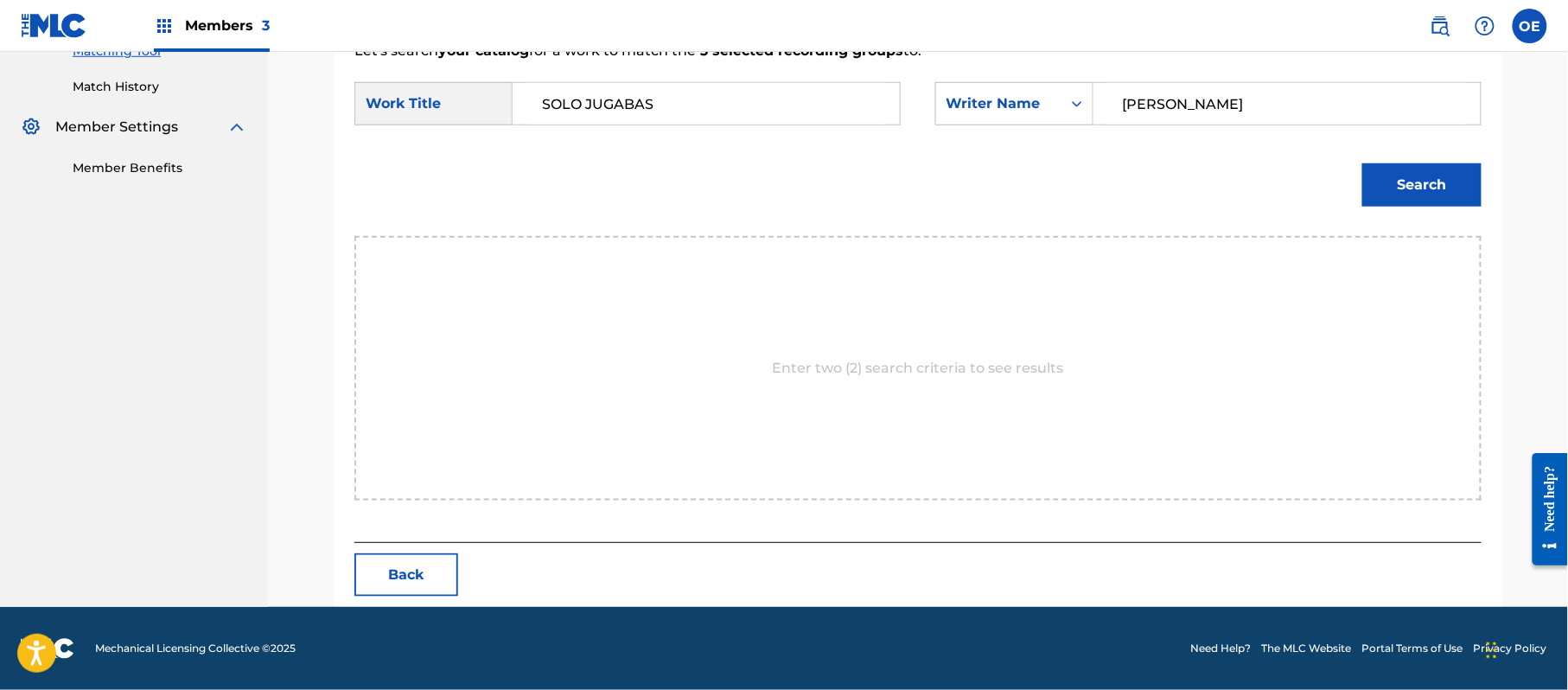
type input "[PERSON_NAME]"
click at [1391, 184] on button "Search" at bounding box center [1421, 185] width 119 height 43
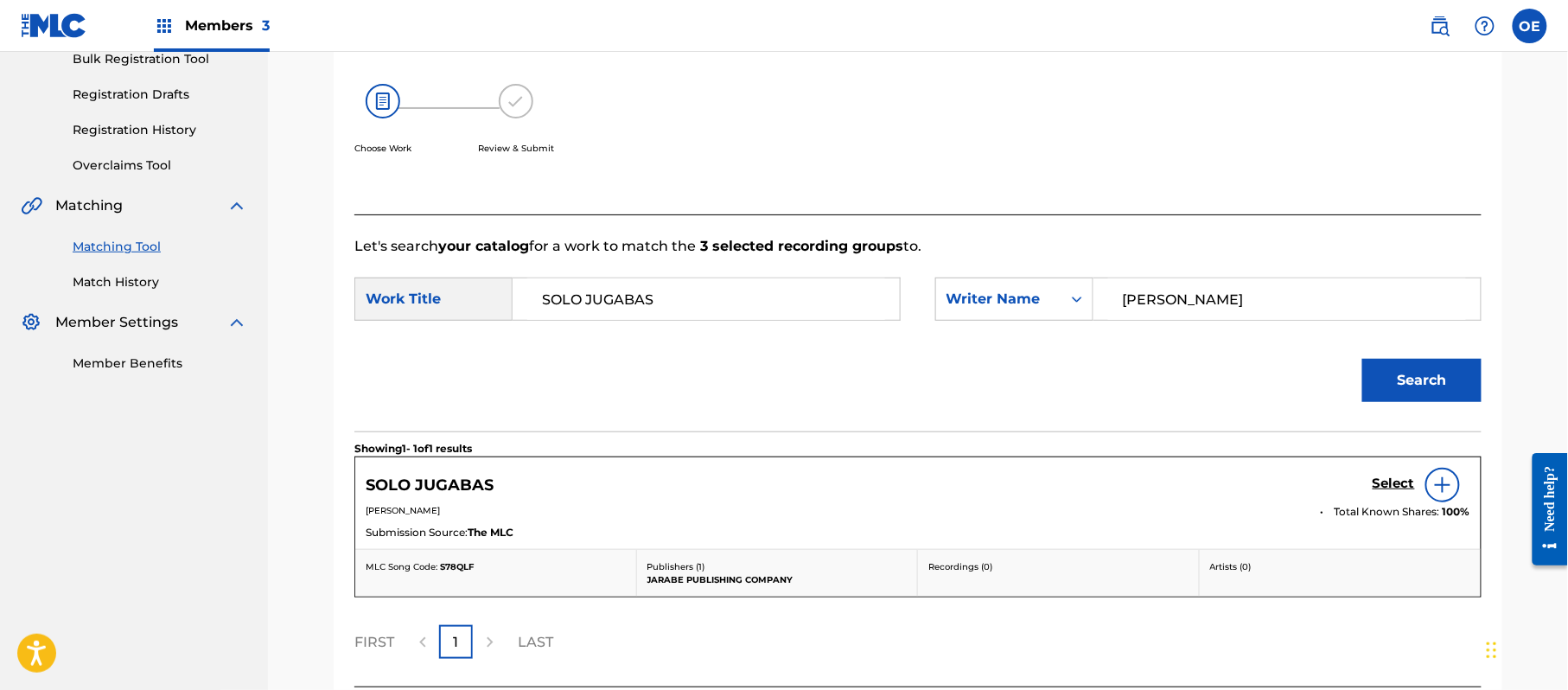
scroll to position [411, 0]
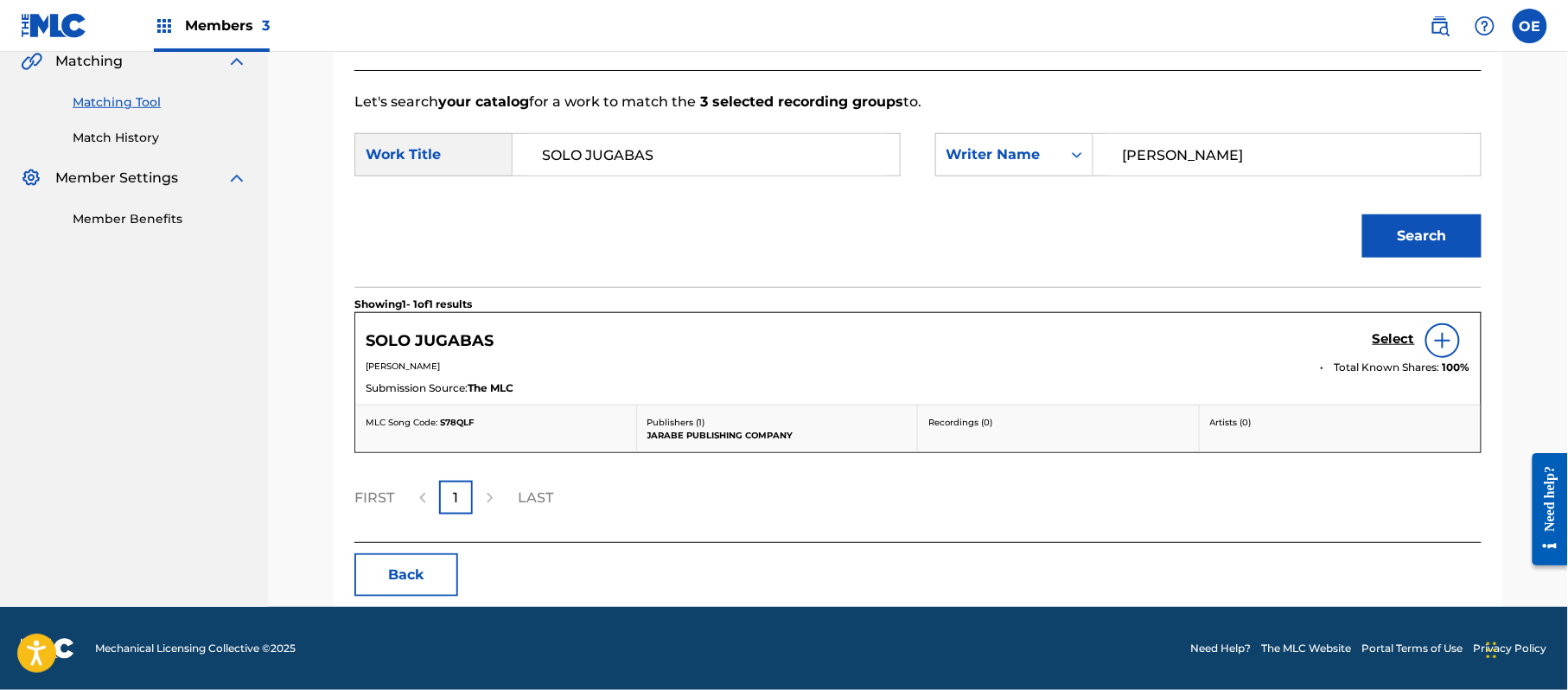
click at [1382, 334] on h5 "Select" at bounding box center [1393, 339] width 43 height 16
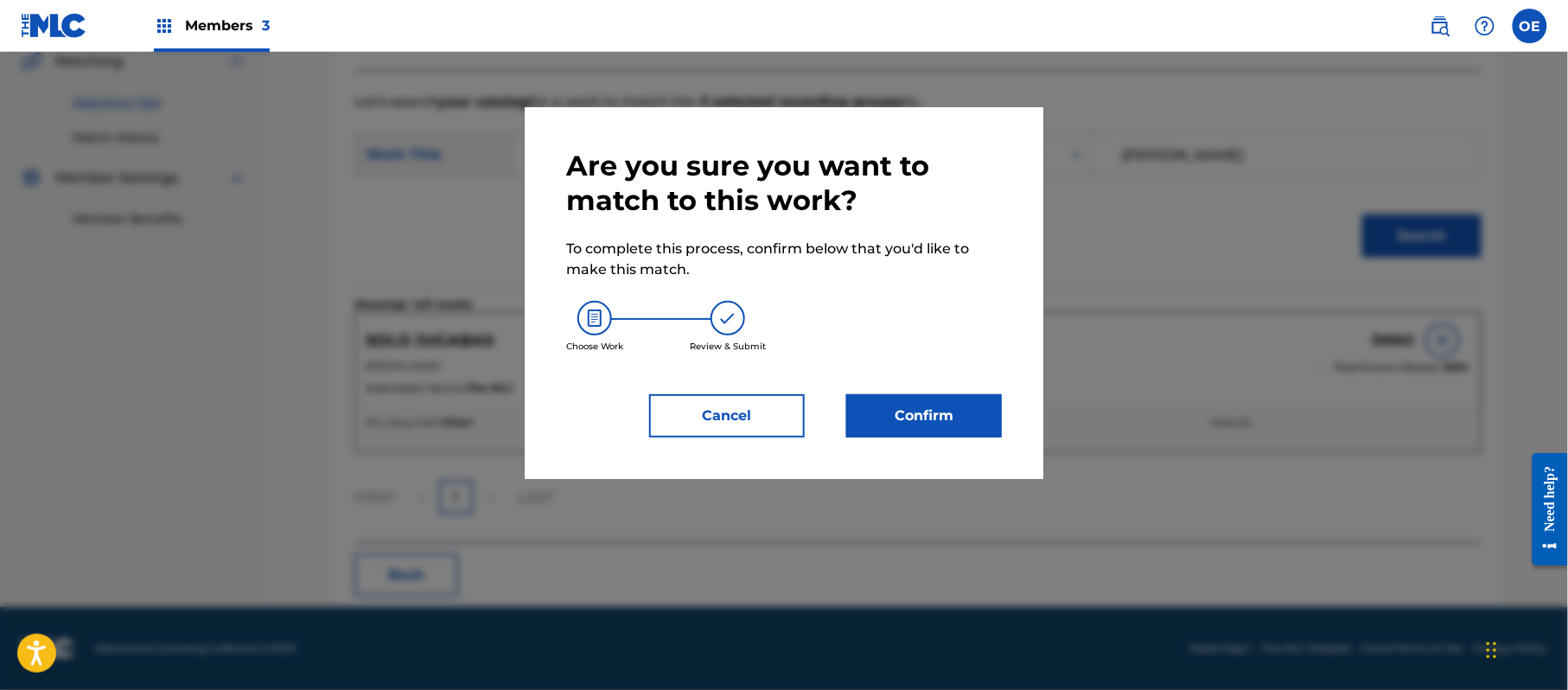
click at [911, 427] on button "Confirm" at bounding box center [924, 415] width 156 height 43
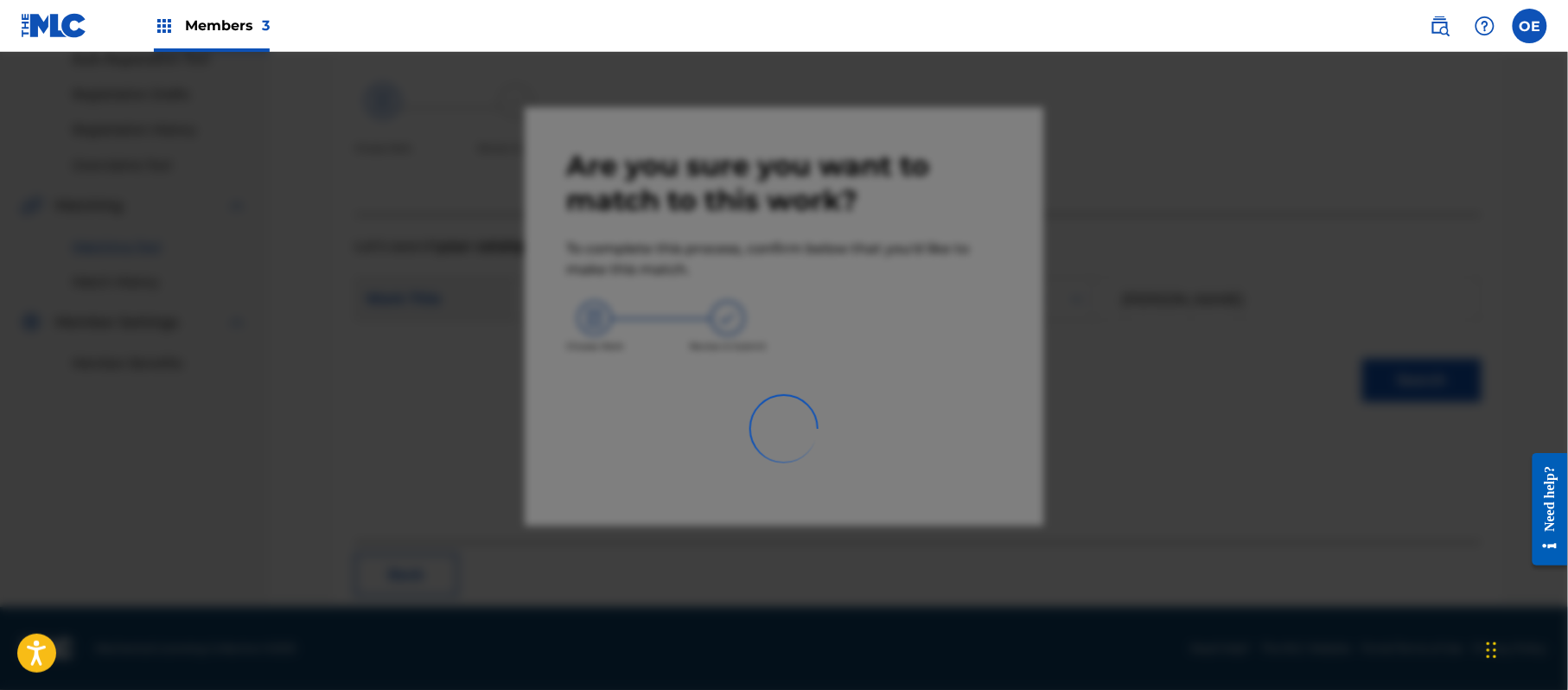
scroll to position [69, 0]
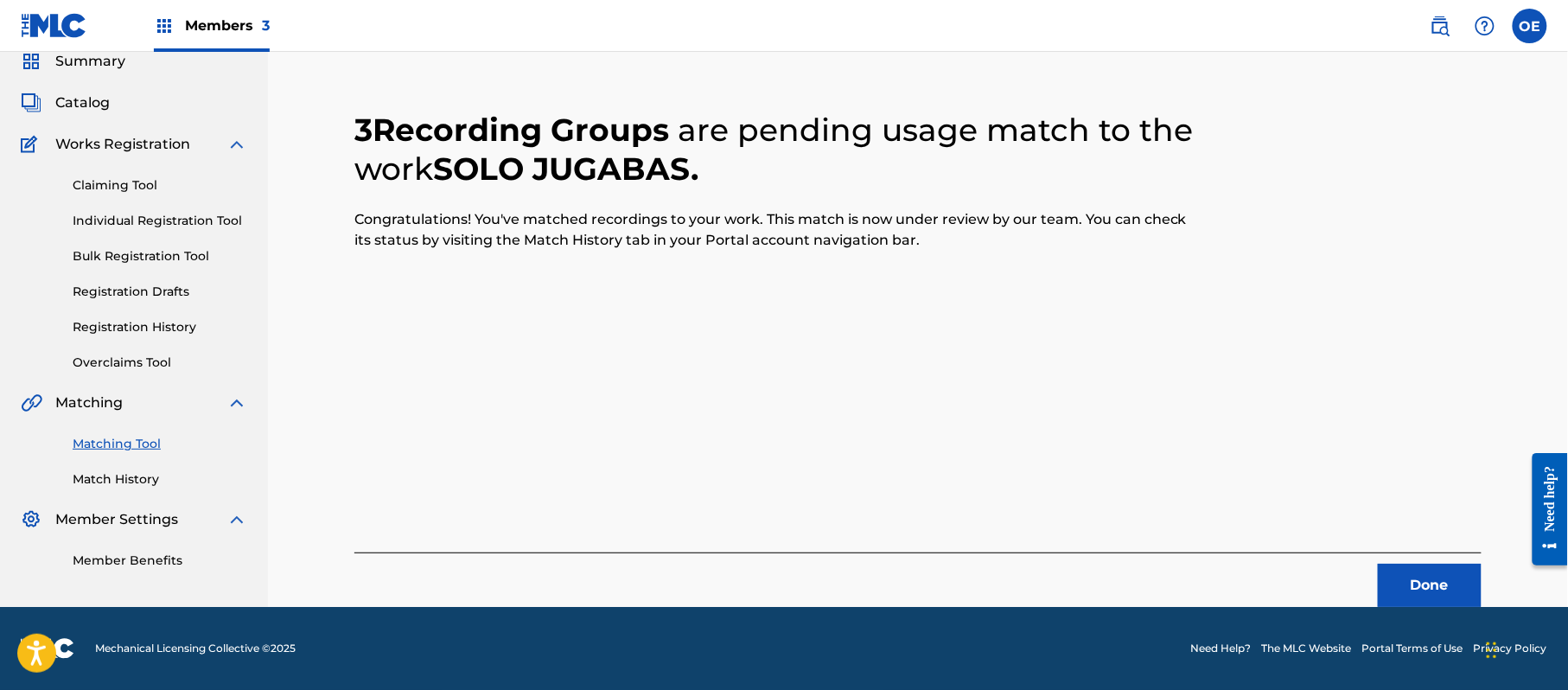
click at [1460, 584] on button "Done" at bounding box center [1429, 584] width 104 height 43
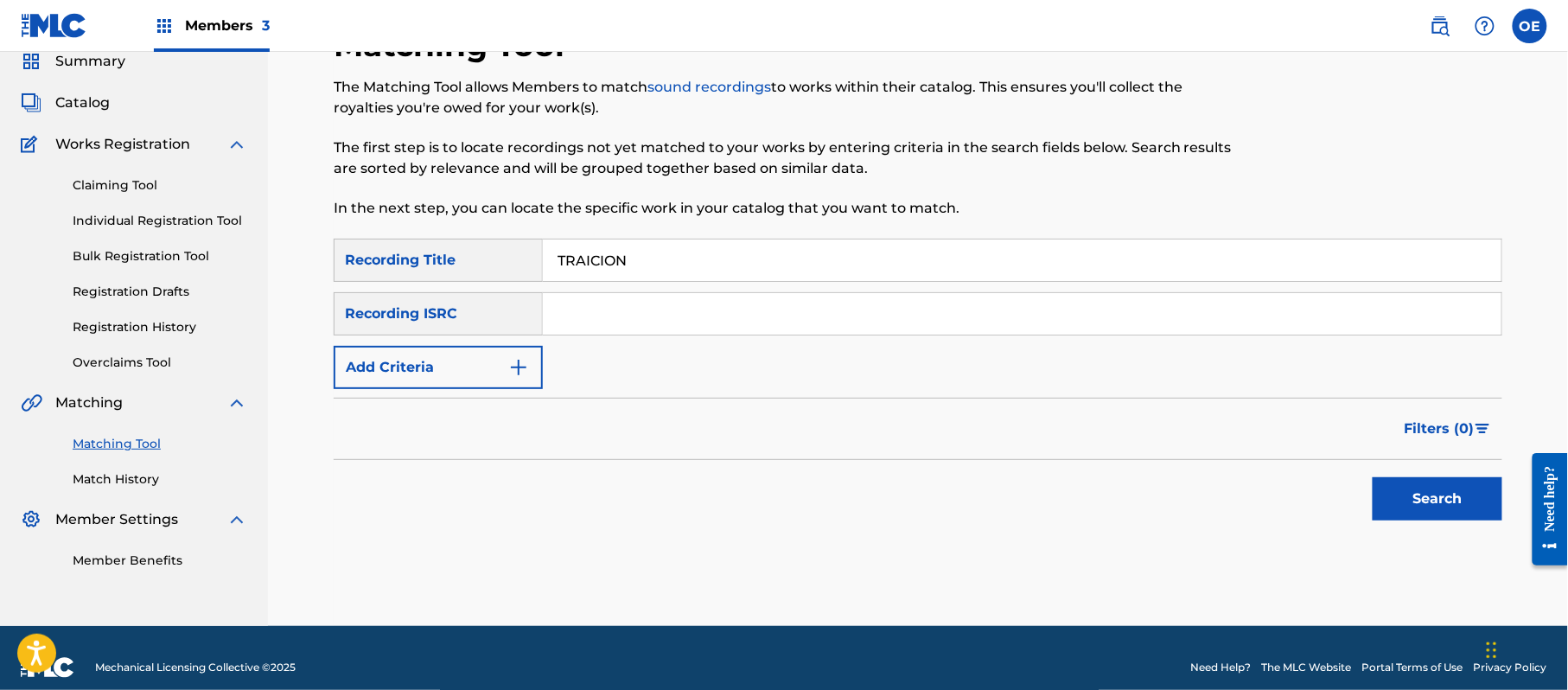
type input "TRAICION"
click at [478, 379] on button "Add Criteria" at bounding box center [439, 366] width 209 height 43
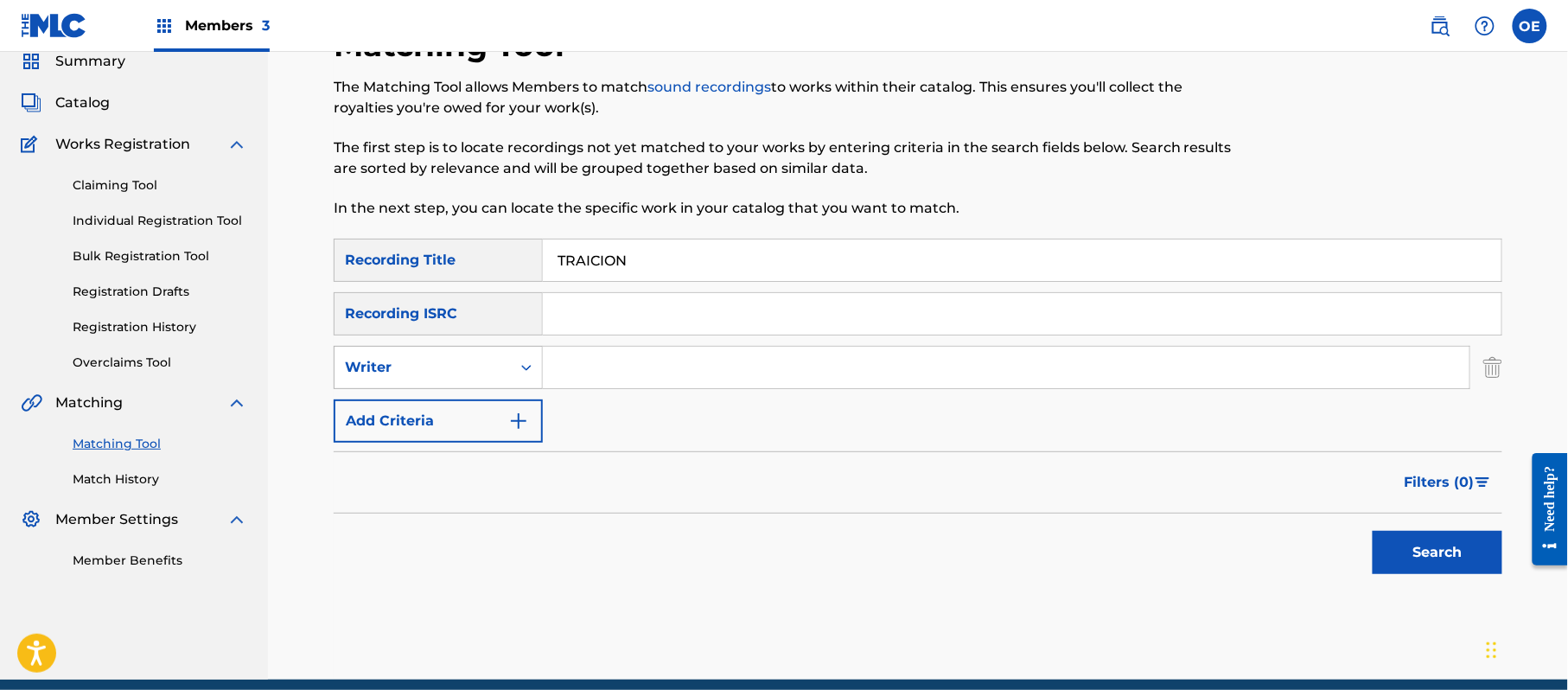
click at [478, 345] on div "Writer" at bounding box center [439, 366] width 209 height 43
click at [474, 404] on div "Recording Artist" at bounding box center [439, 410] width 207 height 43
type input "GRUPO MEZCLA"
click at [1373, 547] on button "Search" at bounding box center [1437, 552] width 129 height 43
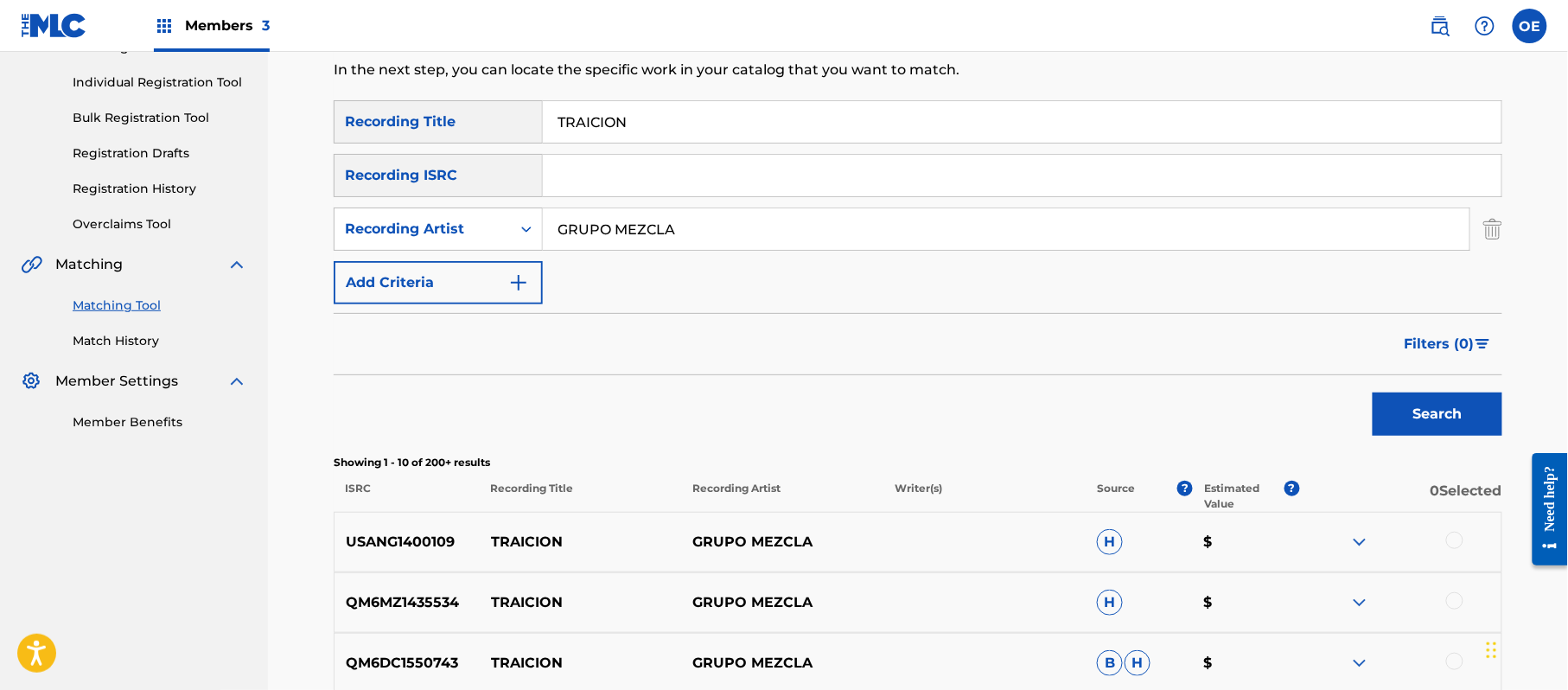
scroll to position [367, 0]
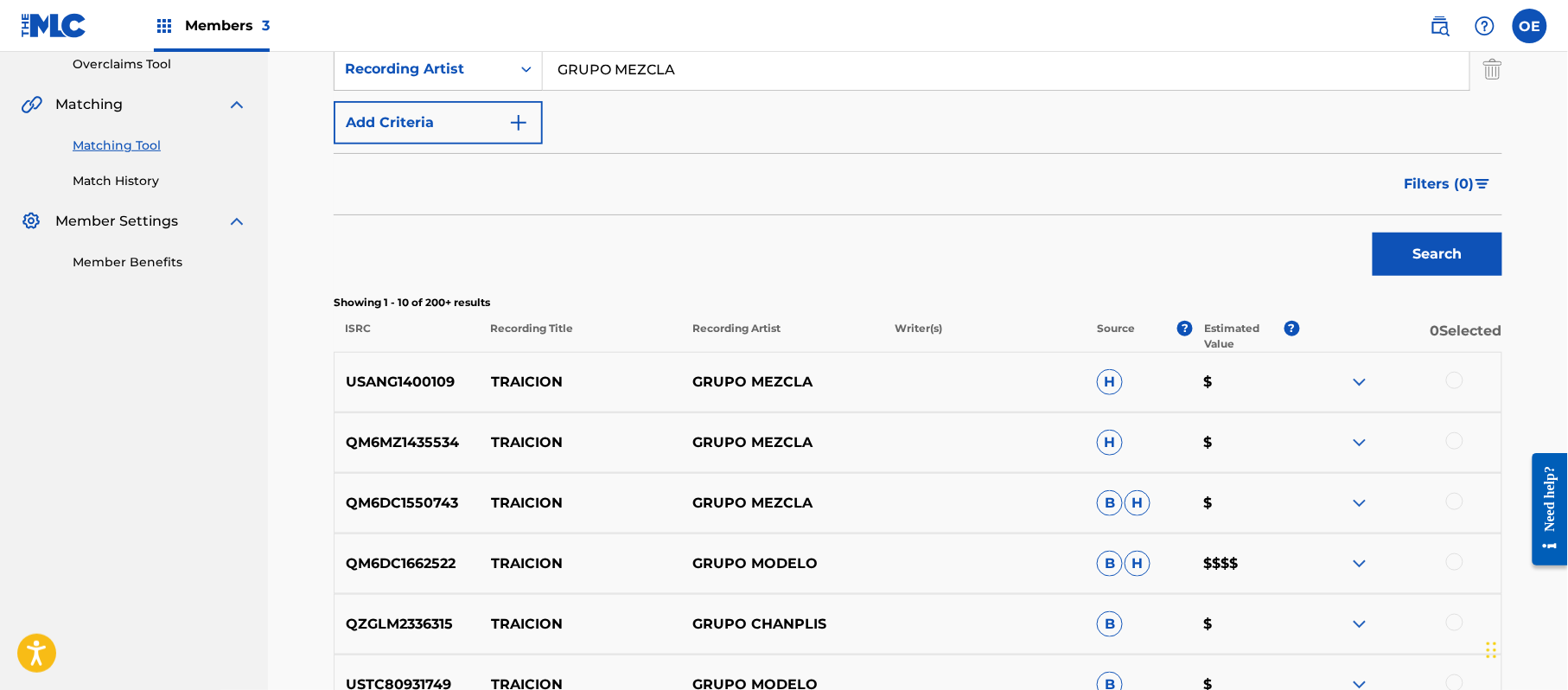
click at [1460, 382] on div at bounding box center [1455, 381] width 17 height 17
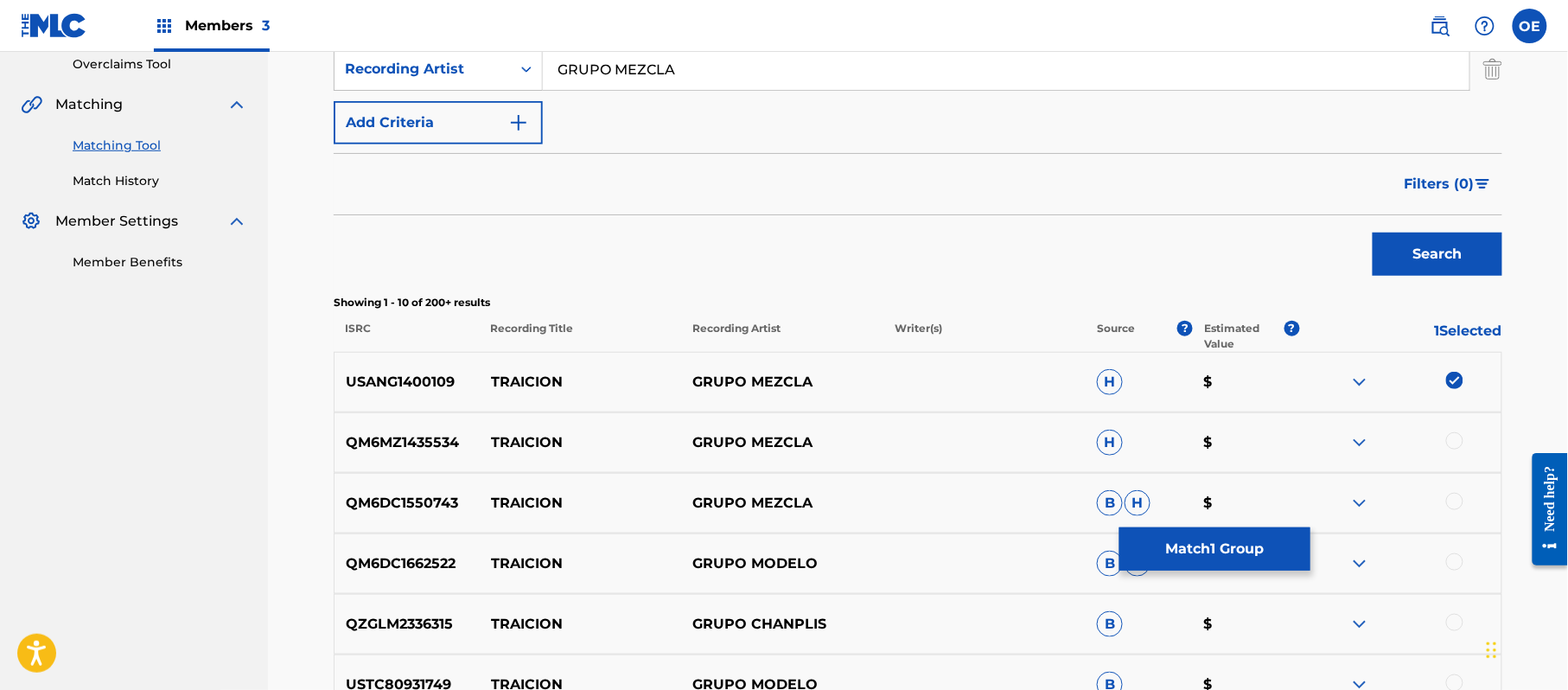
click at [1462, 436] on div at bounding box center [1455, 441] width 17 height 17
click at [1460, 495] on div at bounding box center [1455, 502] width 17 height 17
click at [1463, 563] on div at bounding box center [1400, 563] width 203 height 21
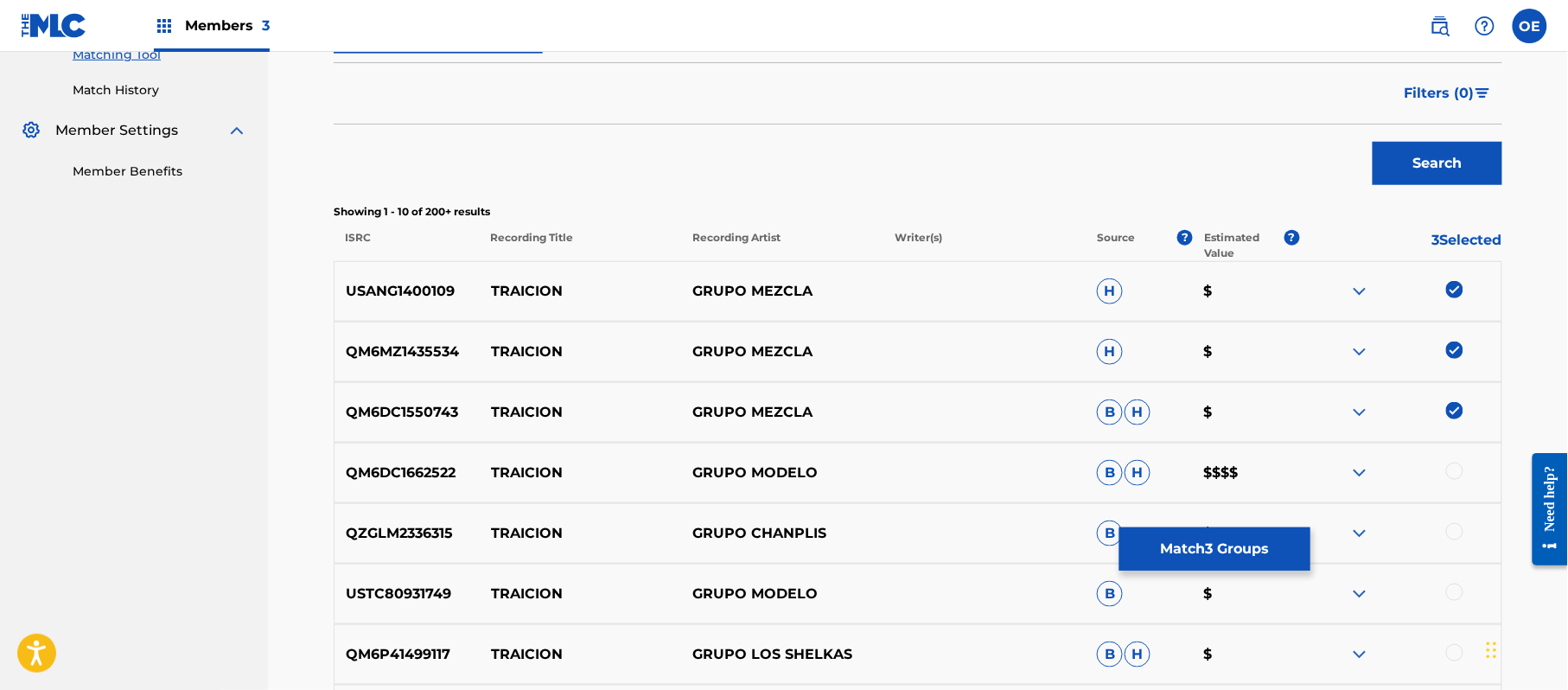
scroll to position [599, 0]
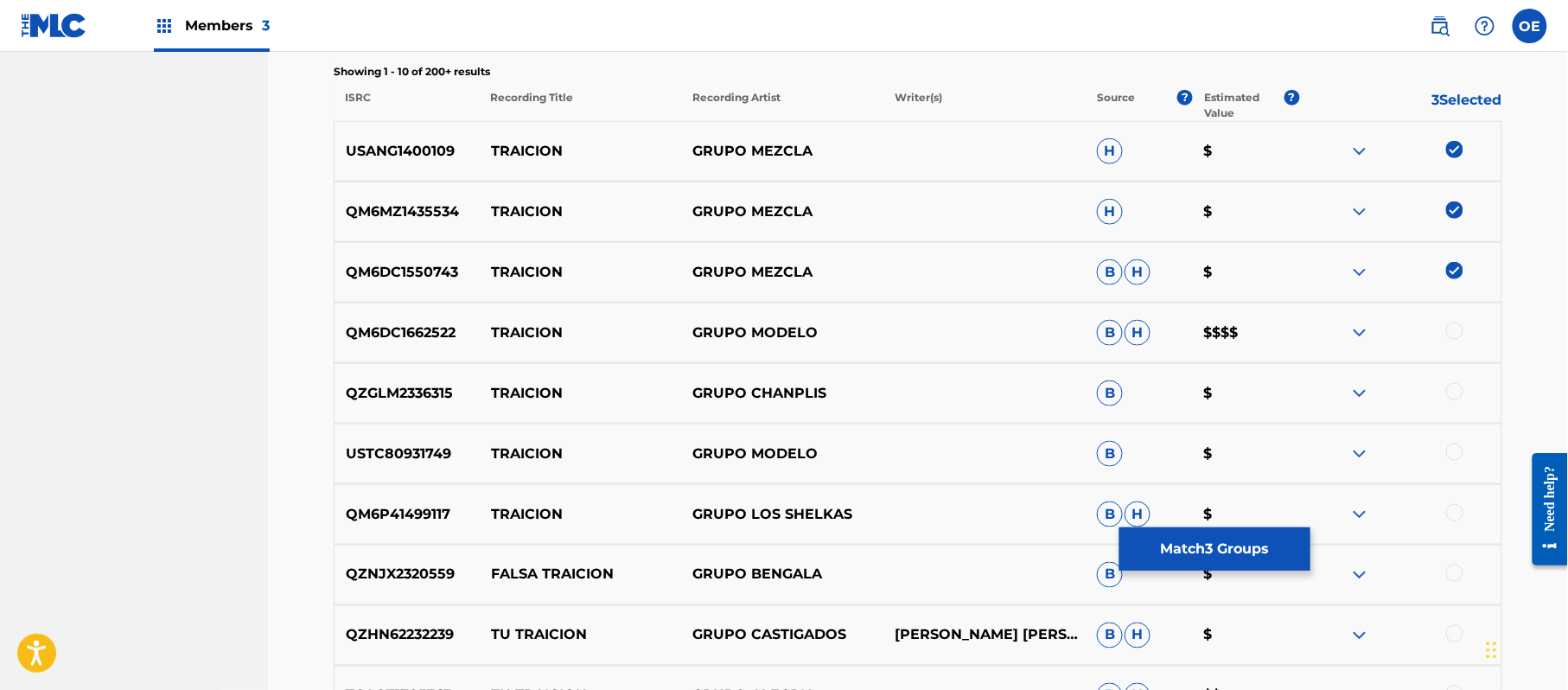
click at [1236, 543] on button "Match 3 Groups" at bounding box center [1214, 548] width 191 height 43
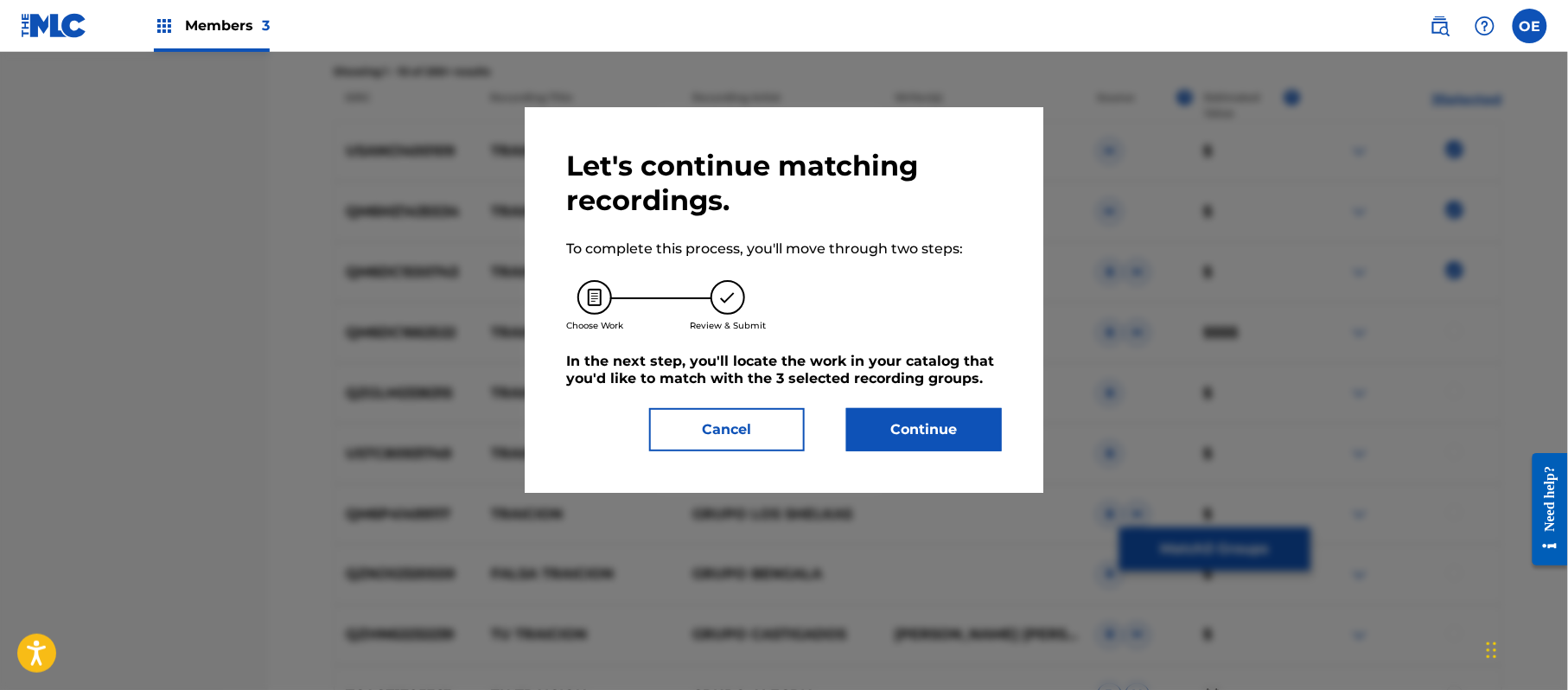
click at [911, 434] on button "Continue" at bounding box center [924, 429] width 156 height 43
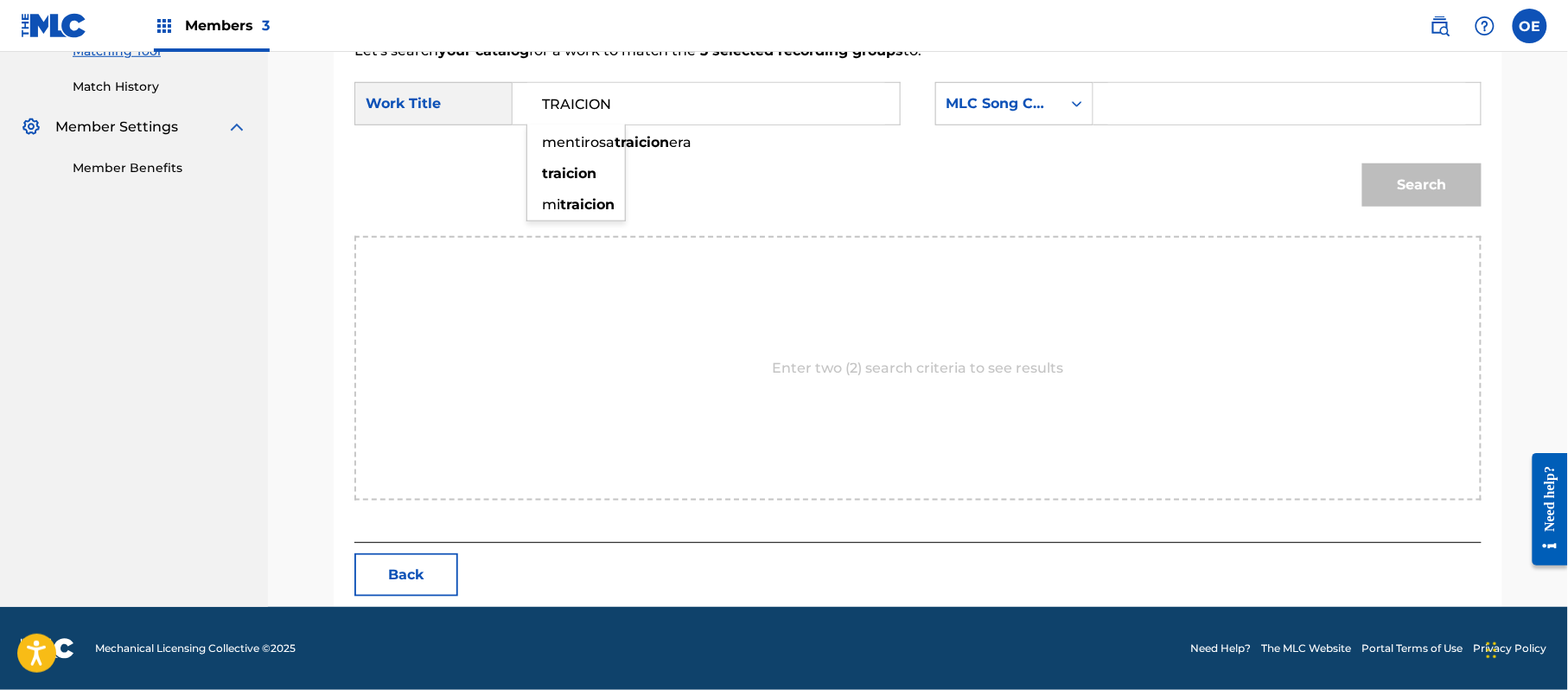
type input "TRAICION"
click at [836, 149] on div "Search" at bounding box center [917, 191] width 1127 height 89
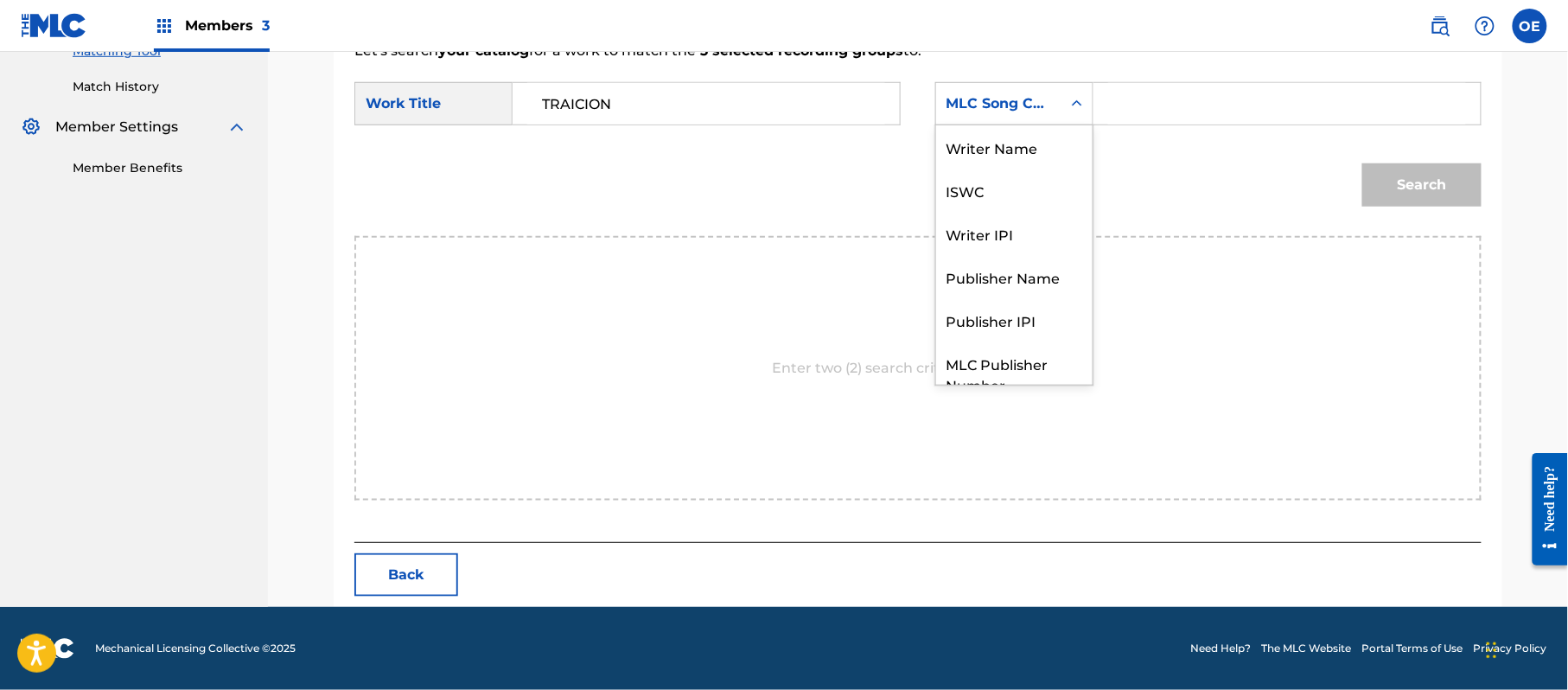
click at [973, 123] on div "MLC Song Code" at bounding box center [1014, 103] width 158 height 43
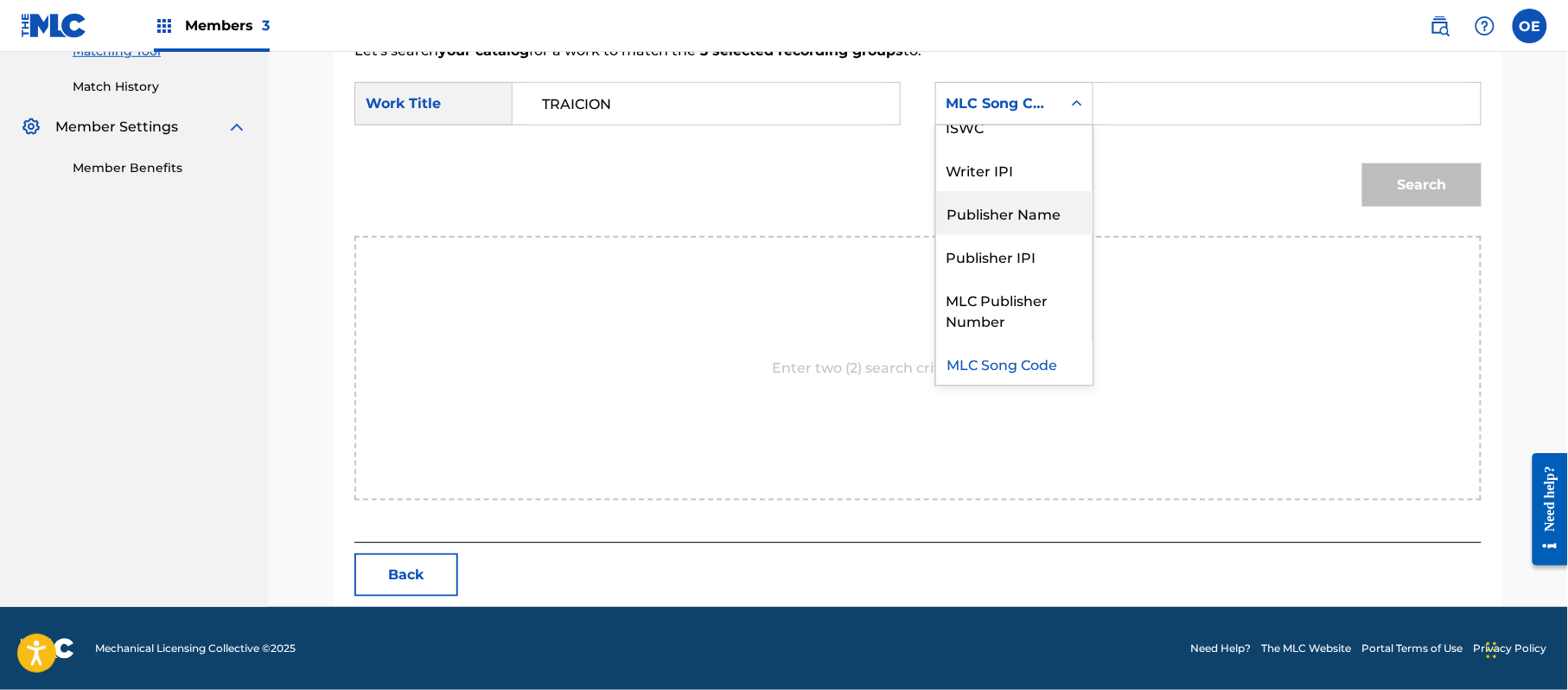
scroll to position [0, 0]
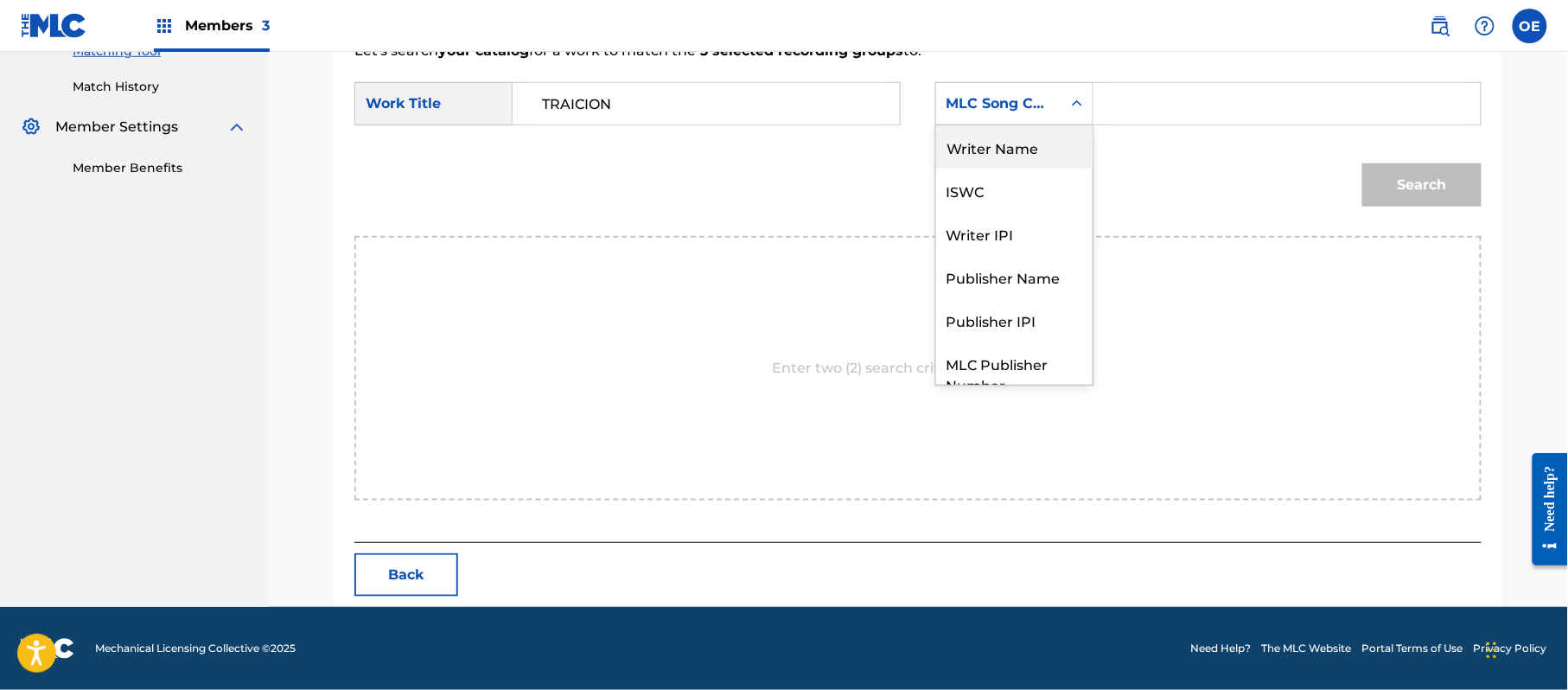
click at [999, 159] on div "Writer Name" at bounding box center [1014, 147] width 156 height 43
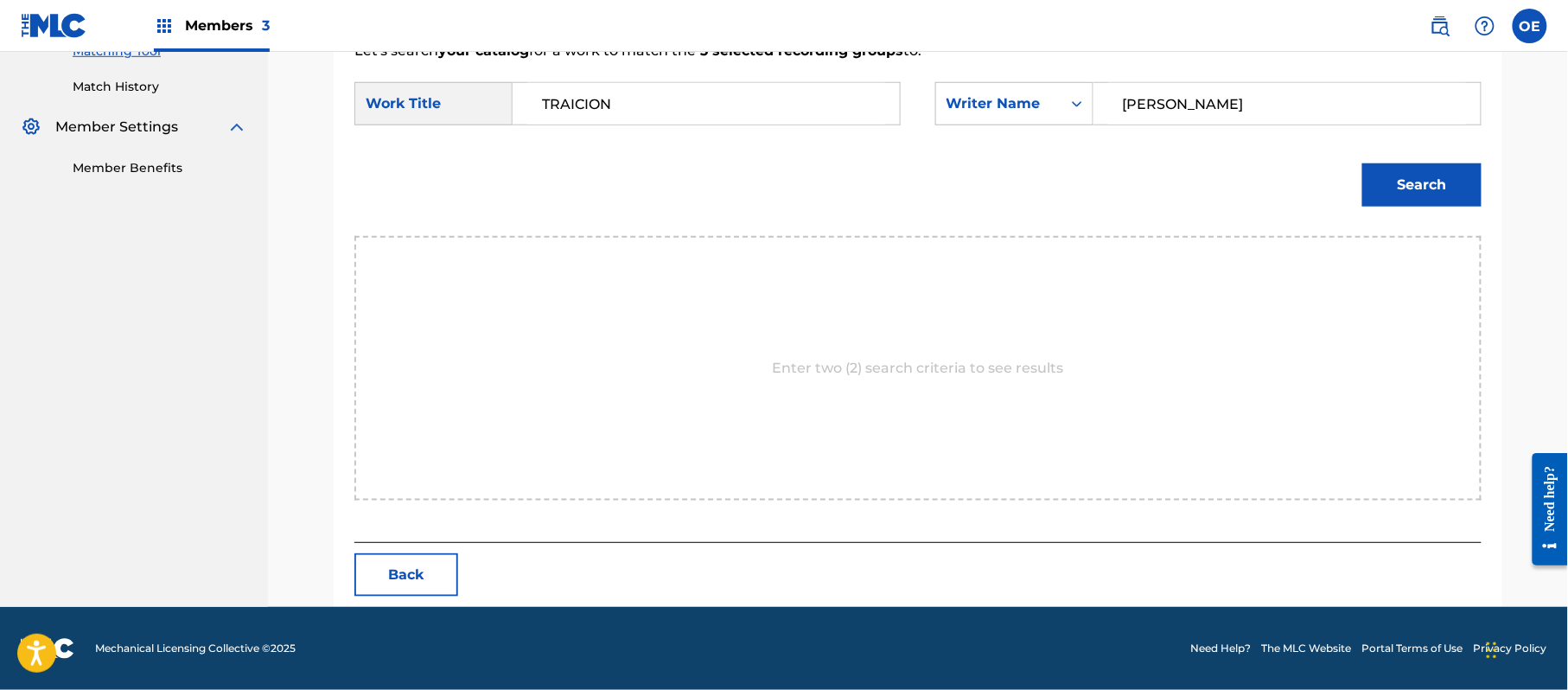
type input "[PERSON_NAME]"
click at [1398, 194] on button "Search" at bounding box center [1421, 185] width 119 height 43
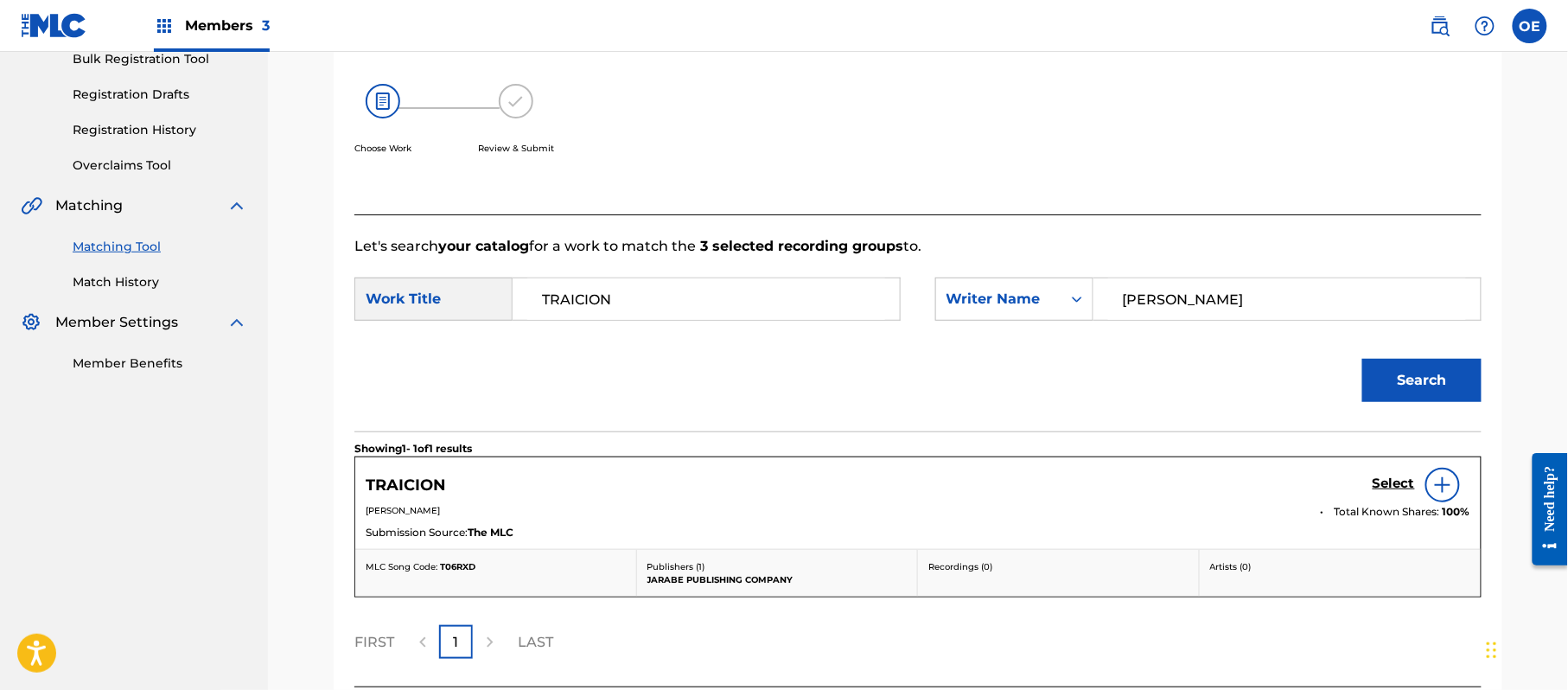
scroll to position [411, 0]
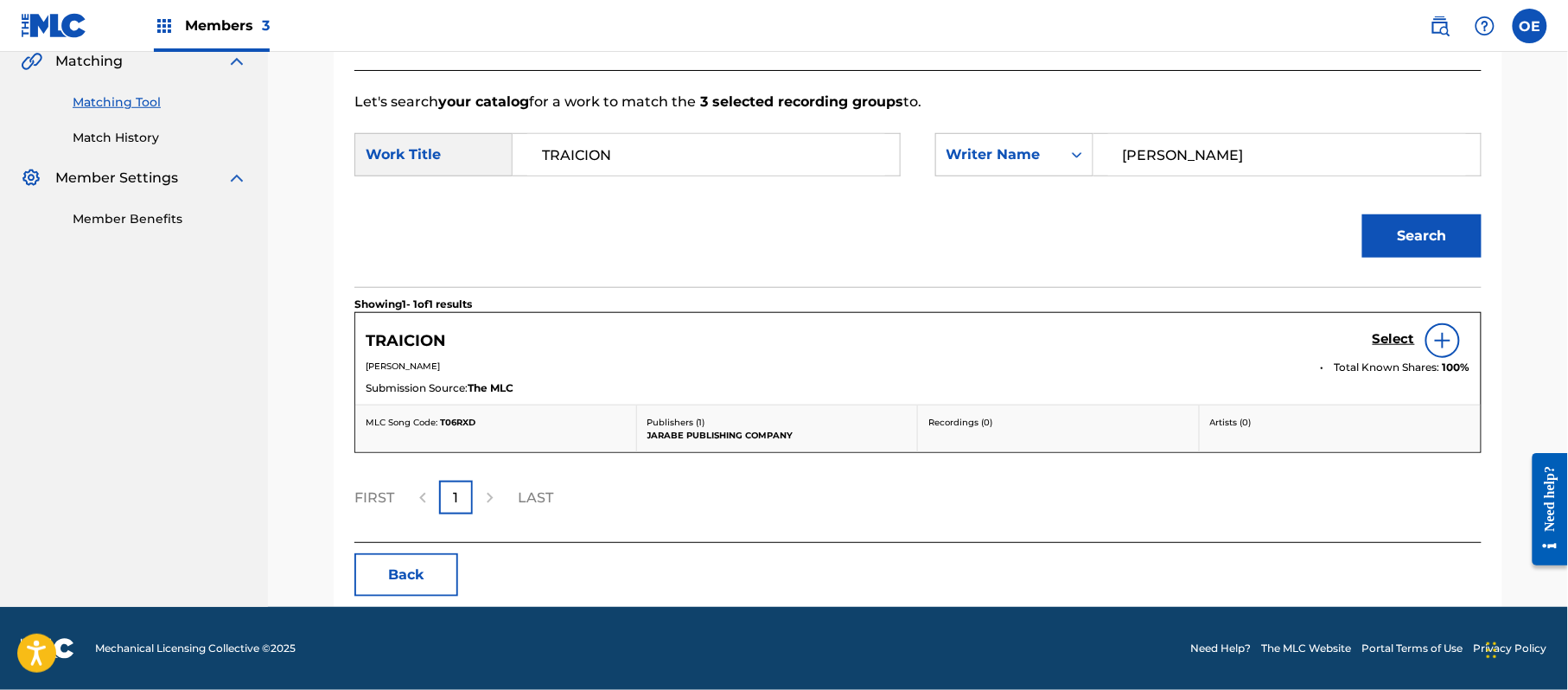
click at [1384, 337] on h5 "Select" at bounding box center [1393, 339] width 43 height 16
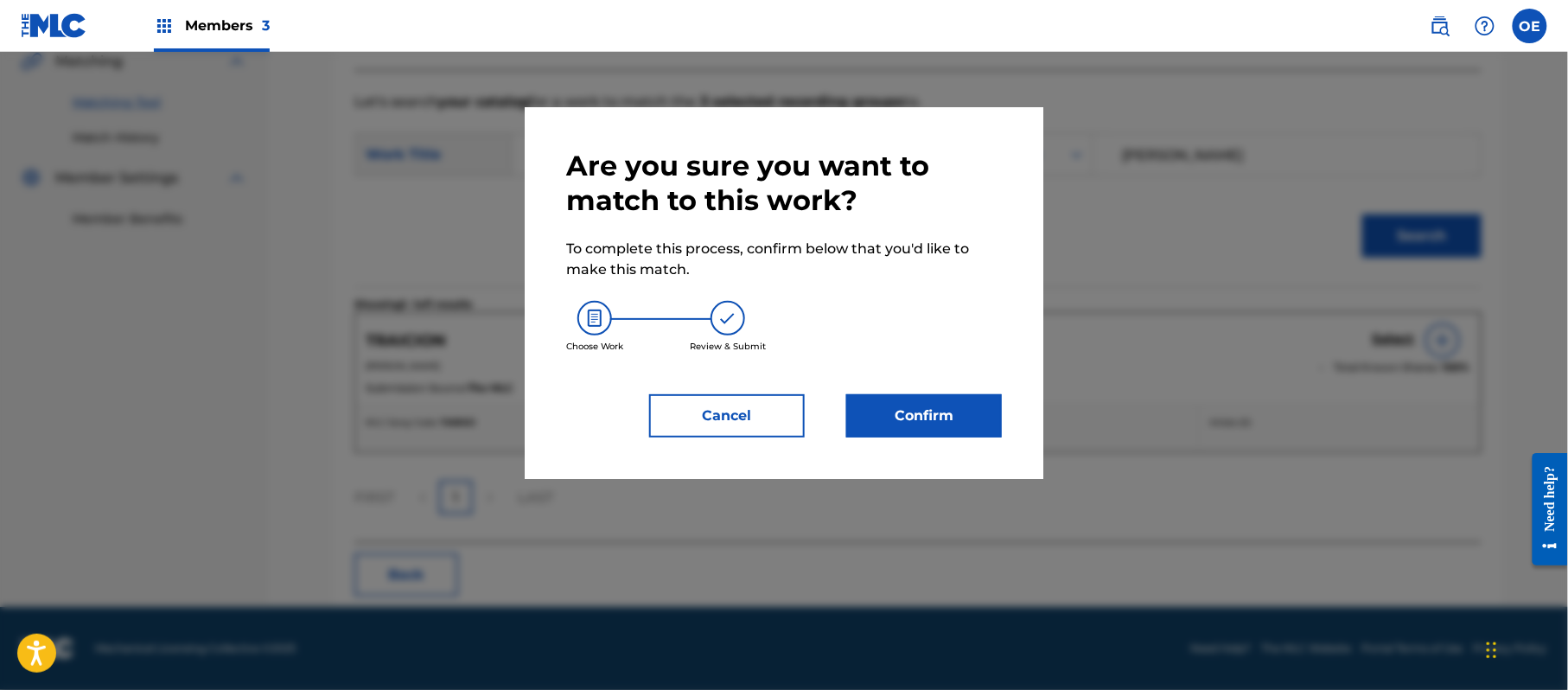
click at [965, 422] on button "Confirm" at bounding box center [924, 415] width 156 height 43
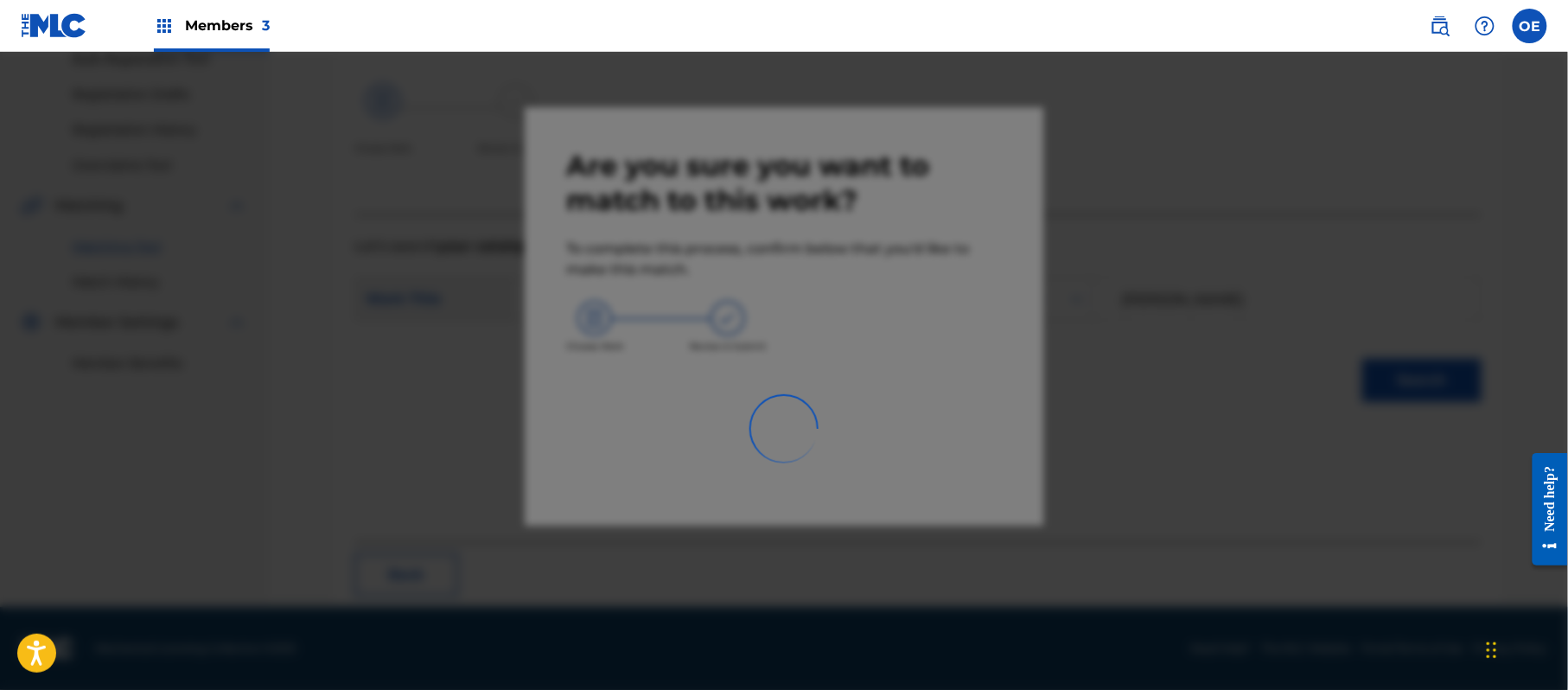
scroll to position [69, 0]
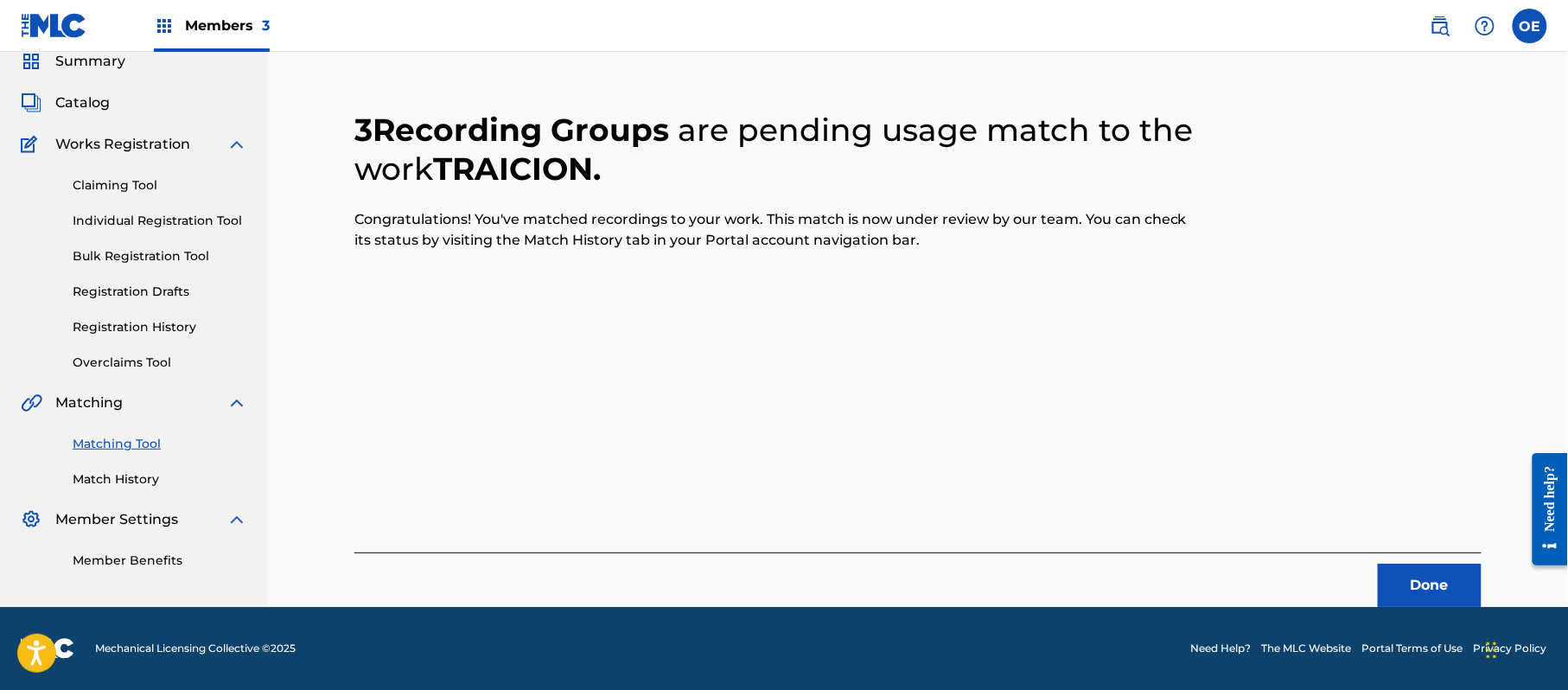
click at [1418, 579] on button "Done" at bounding box center [1429, 584] width 104 height 43
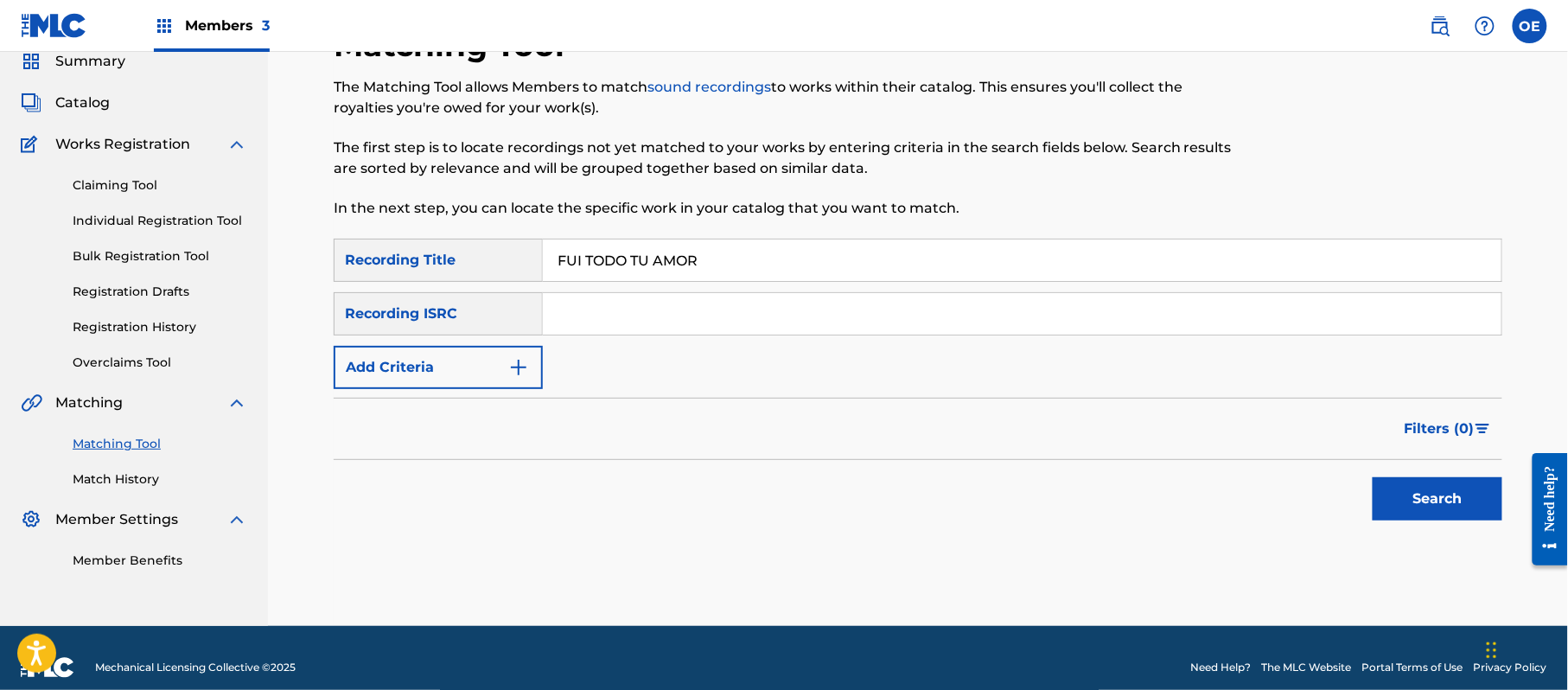
type input "FUI TODO TU AMOR"
click at [471, 374] on button "Add Criteria" at bounding box center [439, 366] width 209 height 43
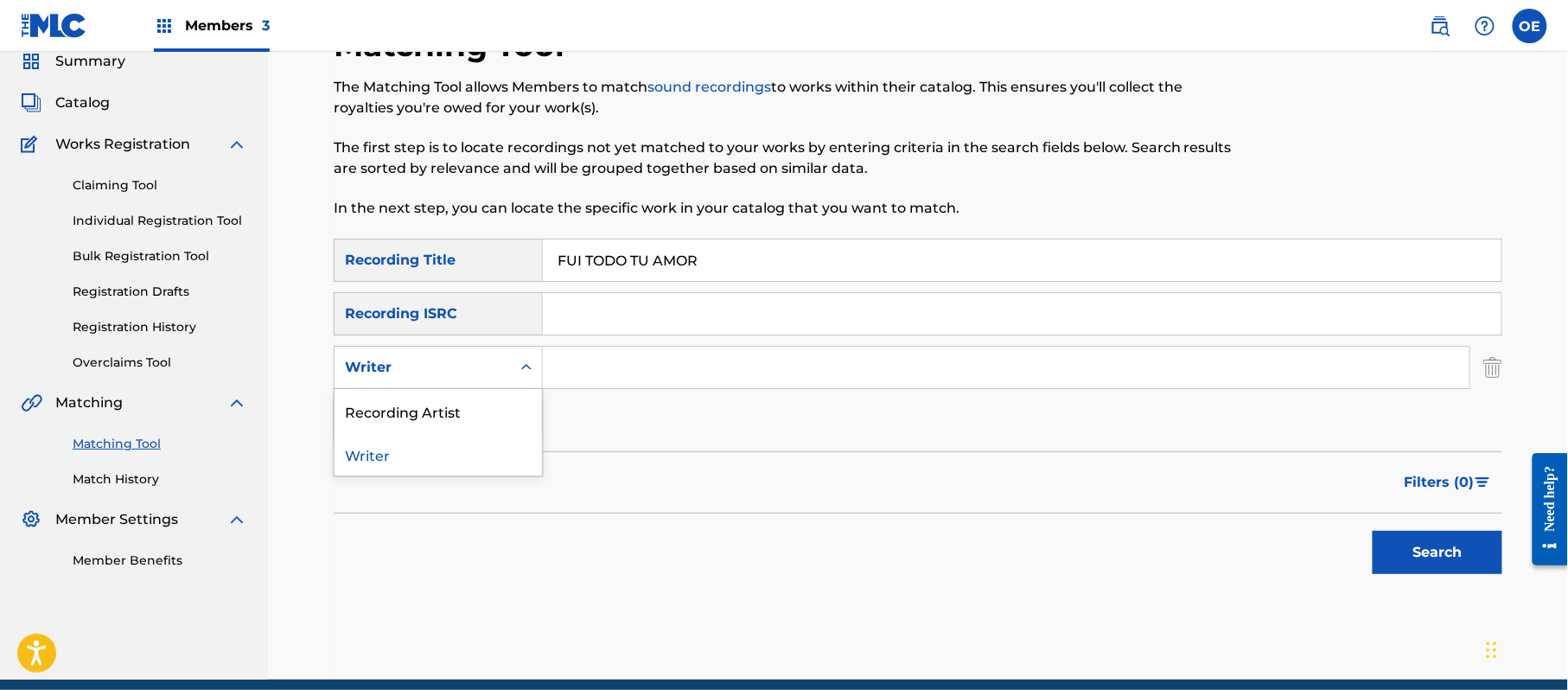
click at [471, 374] on div "Writer" at bounding box center [422, 367] width 156 height 21
click at [455, 409] on div "Recording Artist" at bounding box center [439, 410] width 207 height 43
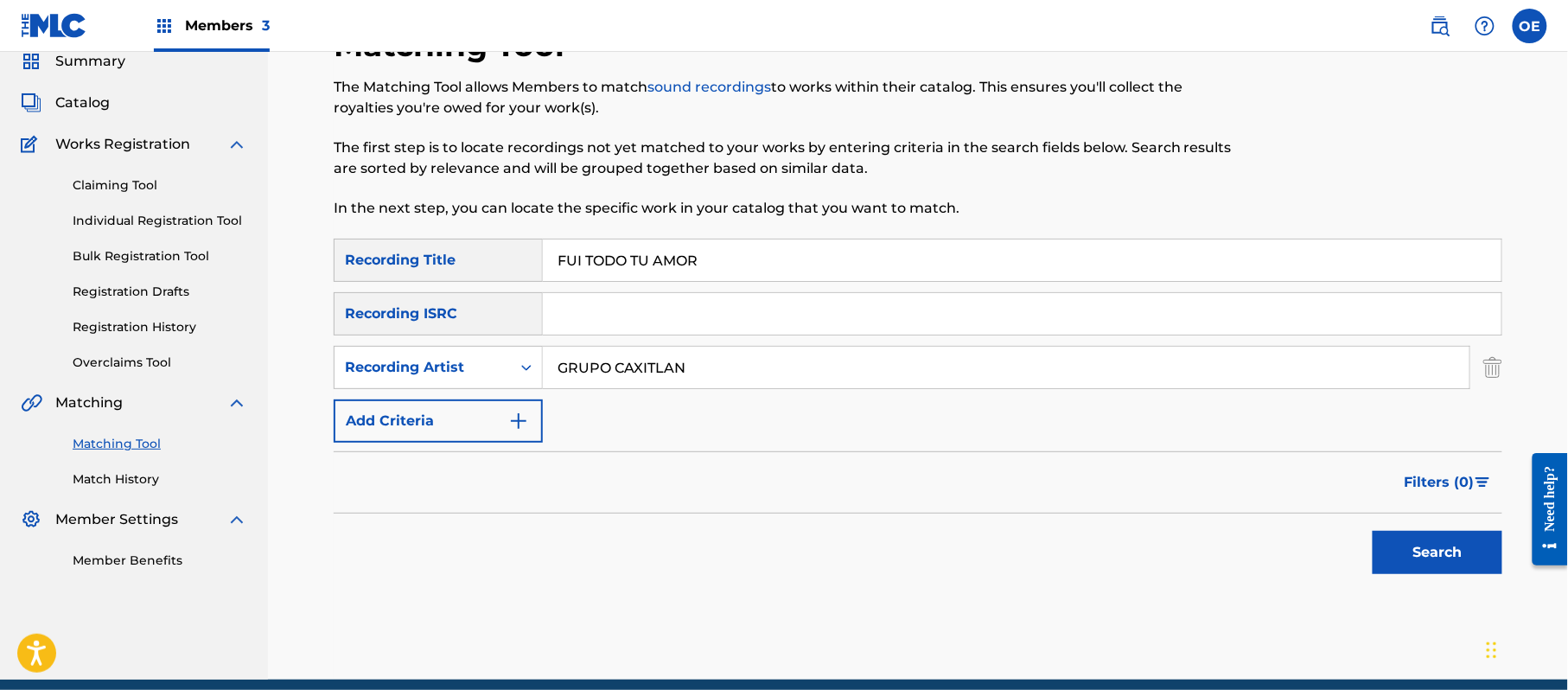
scroll to position [142, 0]
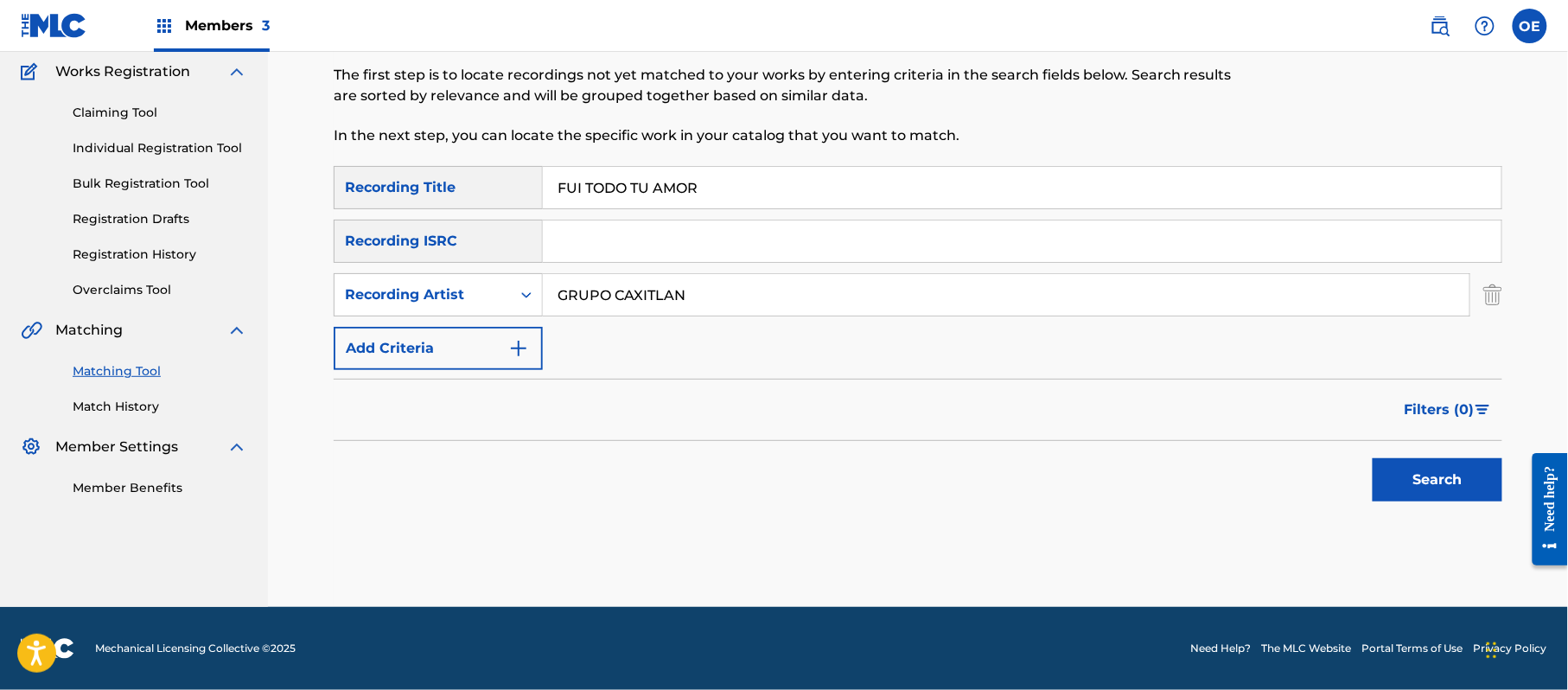
type input "GRUPO CAXITLAN"
click at [1401, 486] on button "Search" at bounding box center [1437, 479] width 129 height 43
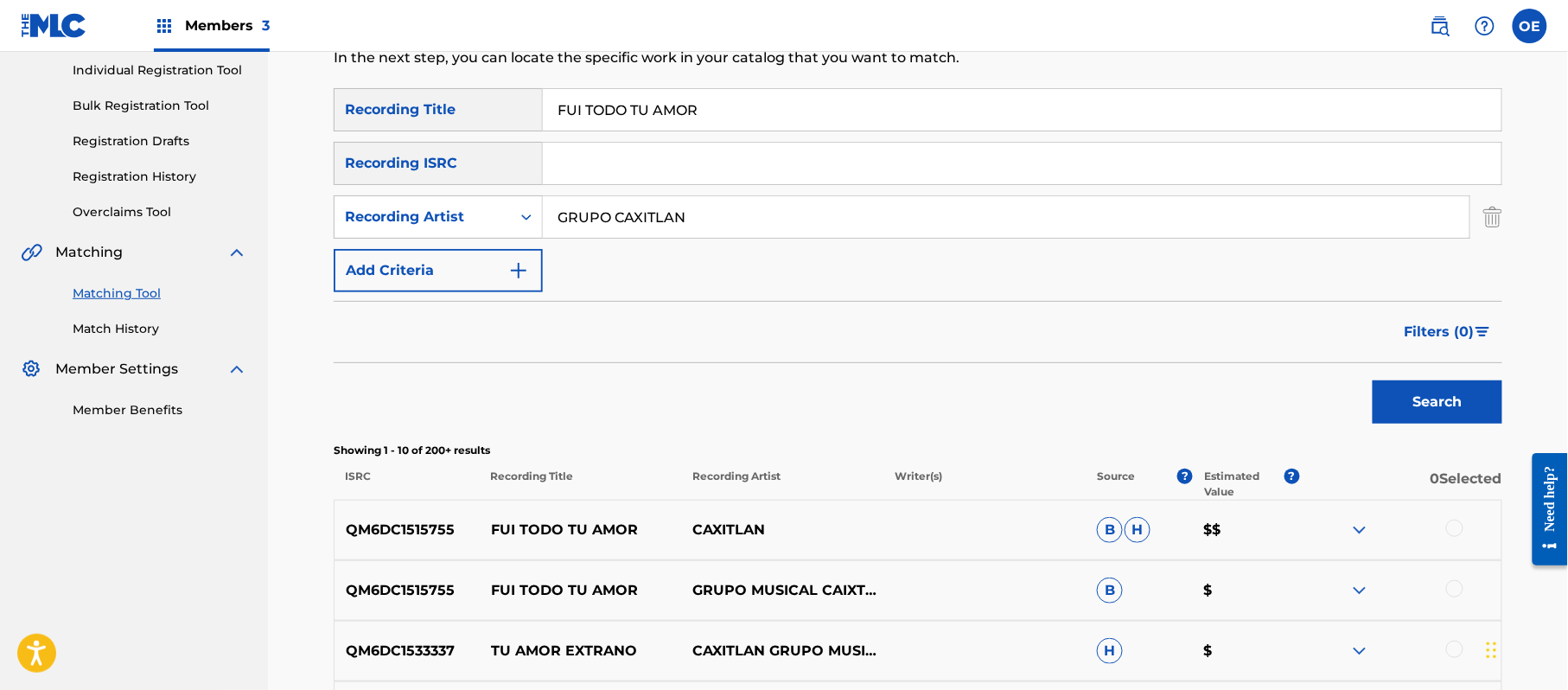
scroll to position [257, 0]
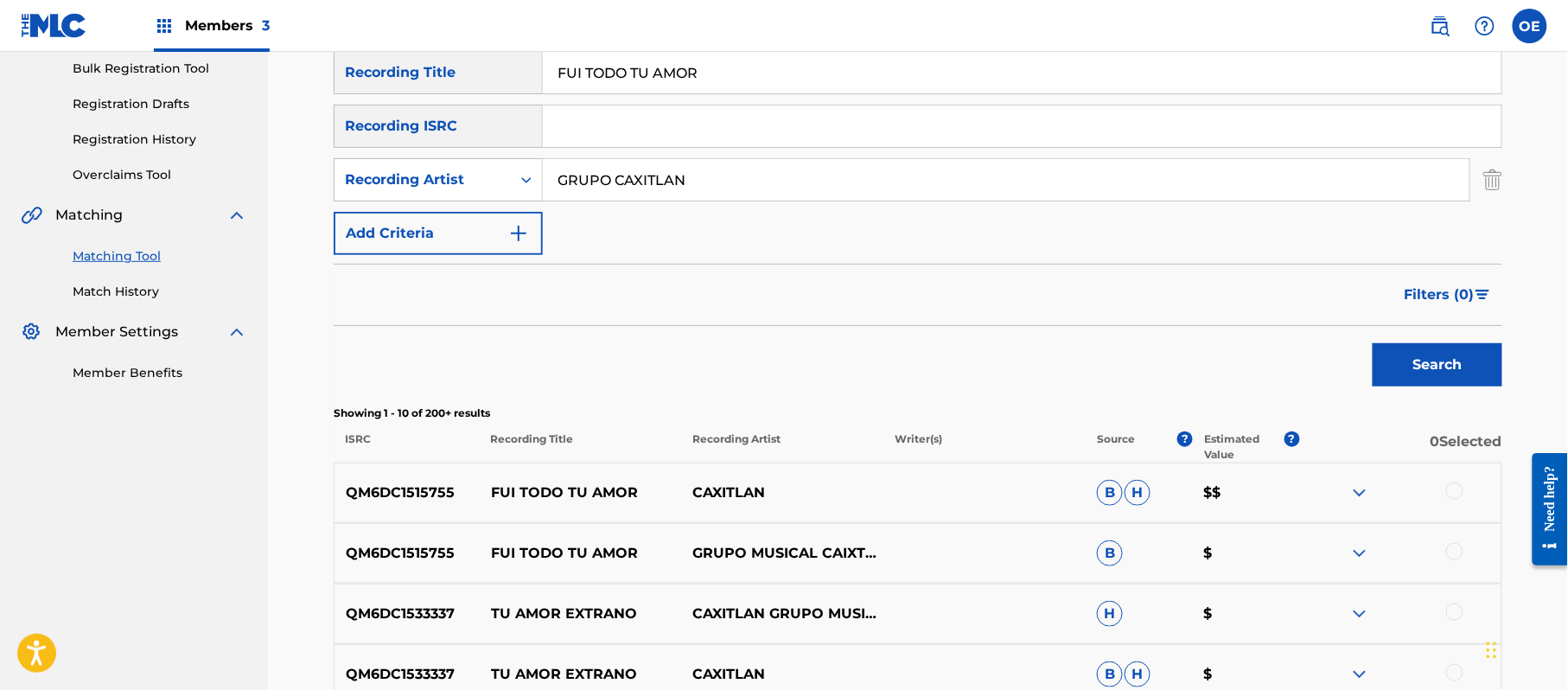
click at [1452, 495] on div at bounding box center [1455, 491] width 17 height 17
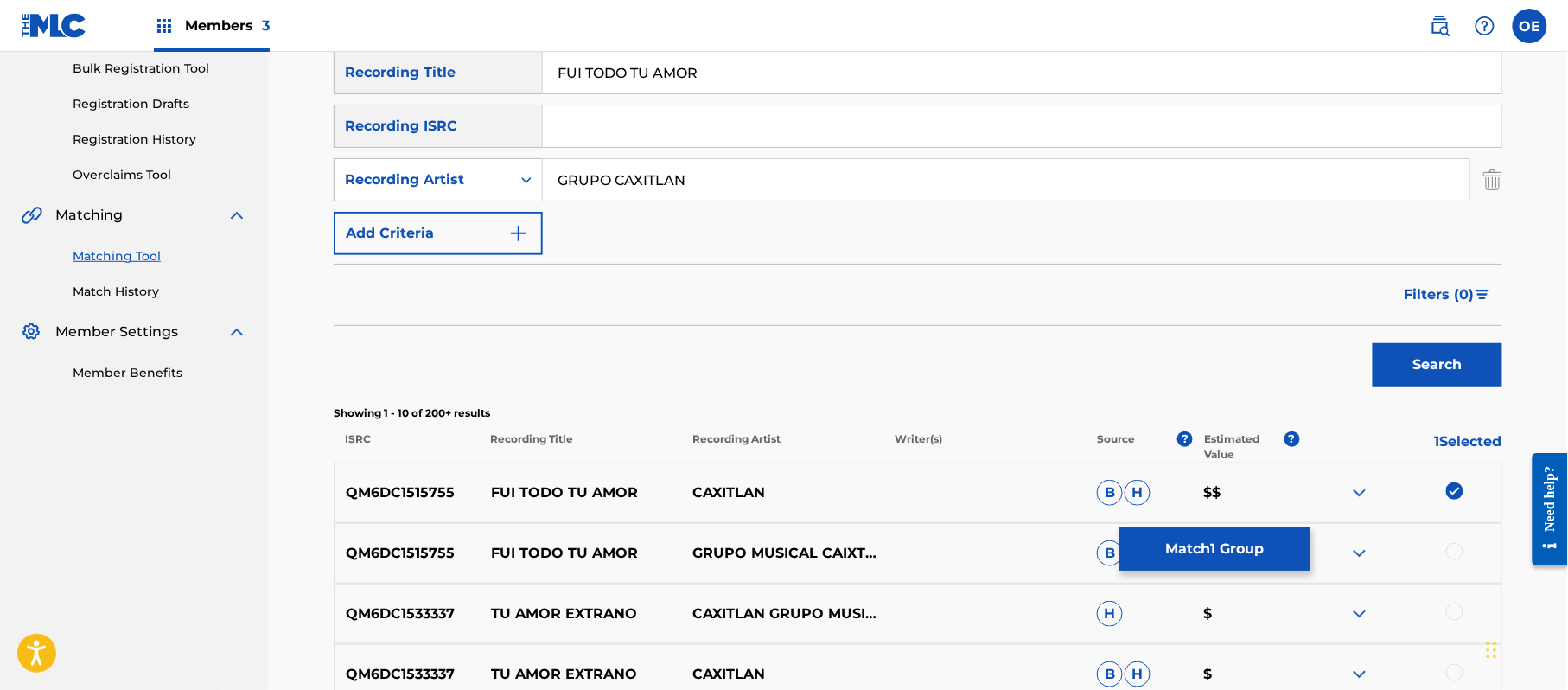
click at [1449, 543] on div at bounding box center [1455, 551] width 17 height 17
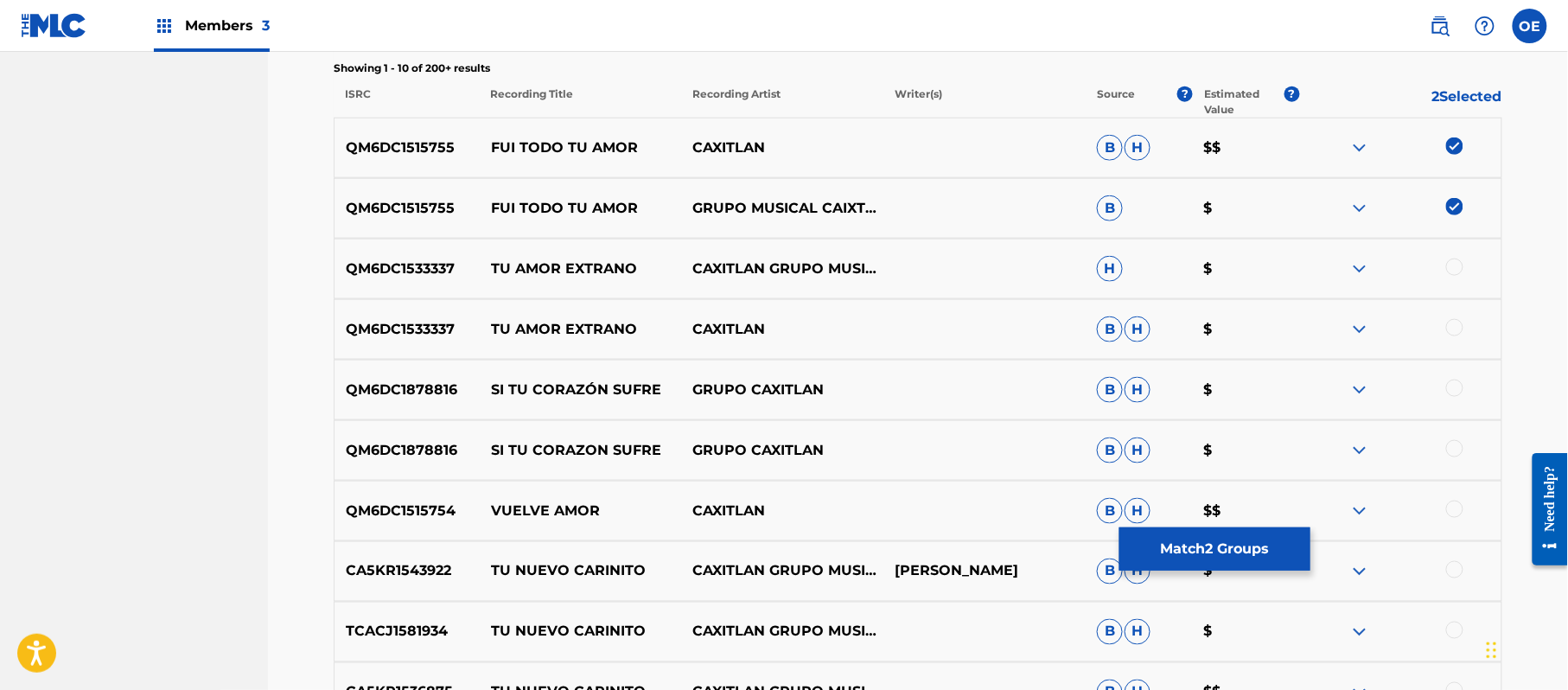
scroll to position [602, 0]
click at [1176, 547] on button "Match 2 Groups" at bounding box center [1214, 548] width 191 height 43
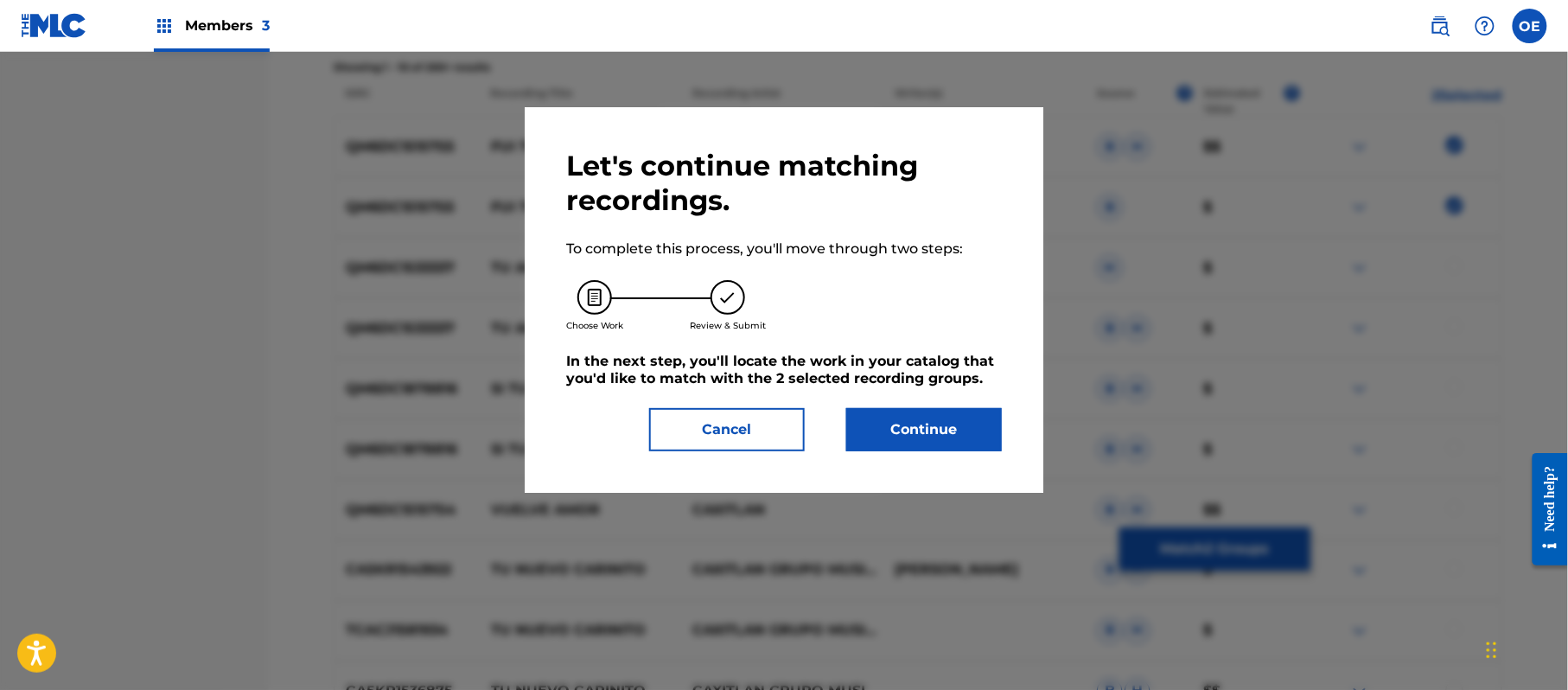
click at [980, 441] on button "Continue" at bounding box center [924, 429] width 156 height 43
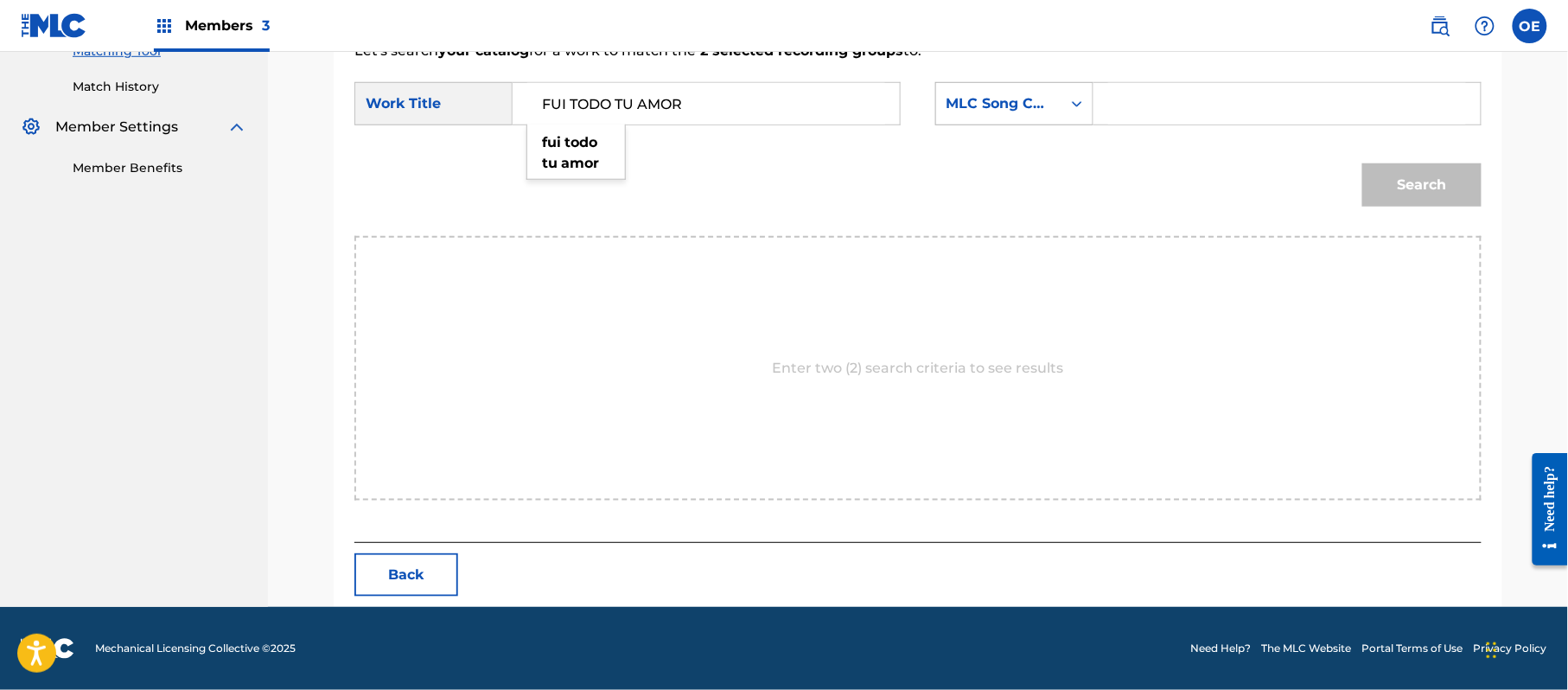
type input "FUI TODO TU AMOR"
click at [1061, 115] on div "Search Form" at bounding box center [1076, 104] width 31 height 42
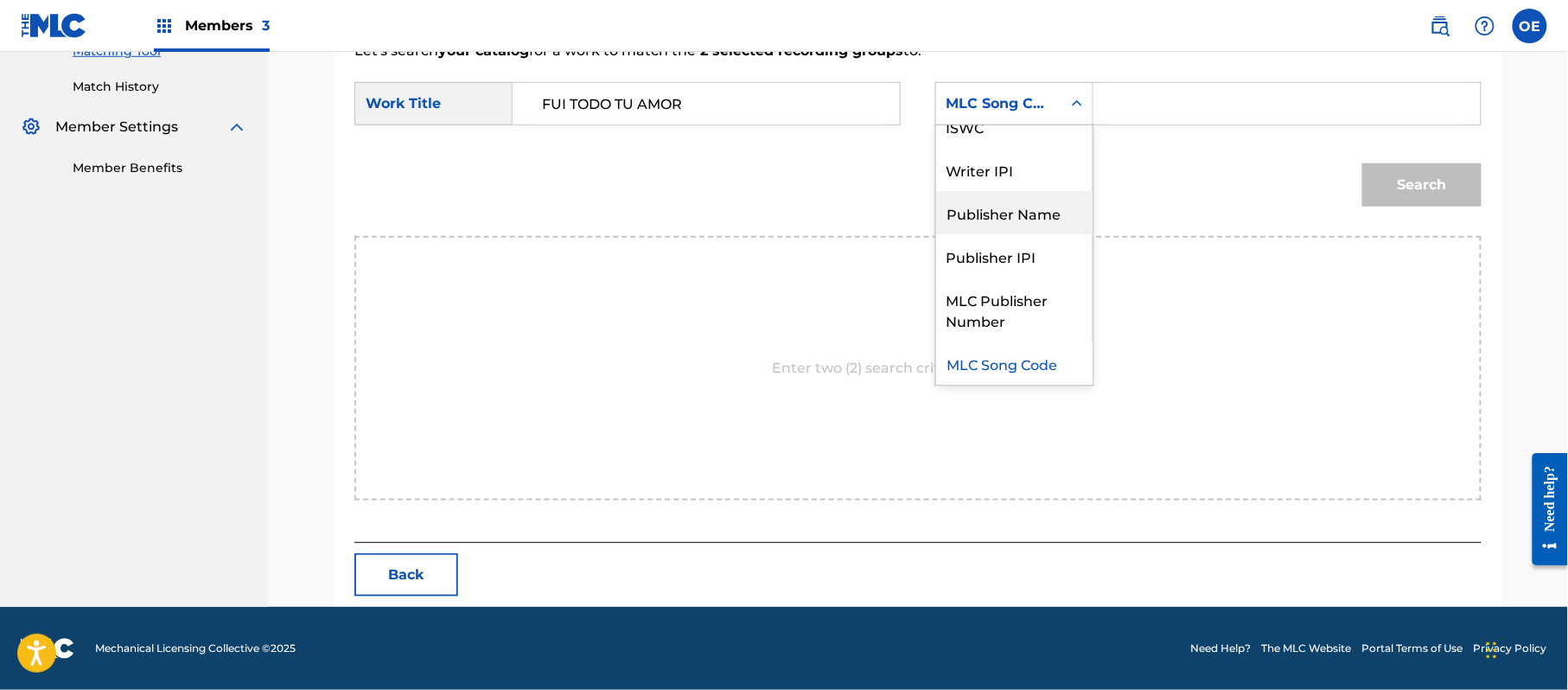
scroll to position [0, 0]
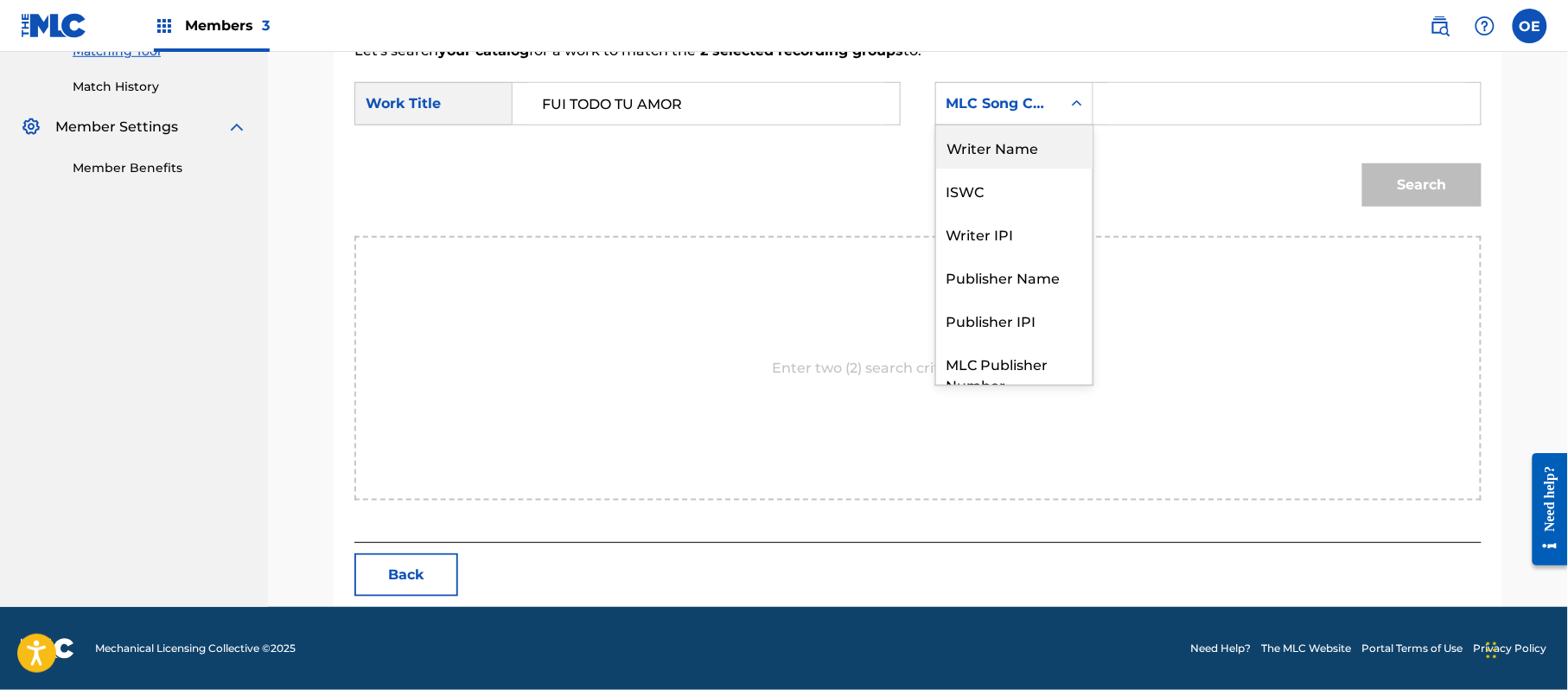
click at [1034, 152] on div "Writer Name" at bounding box center [1014, 147] width 156 height 43
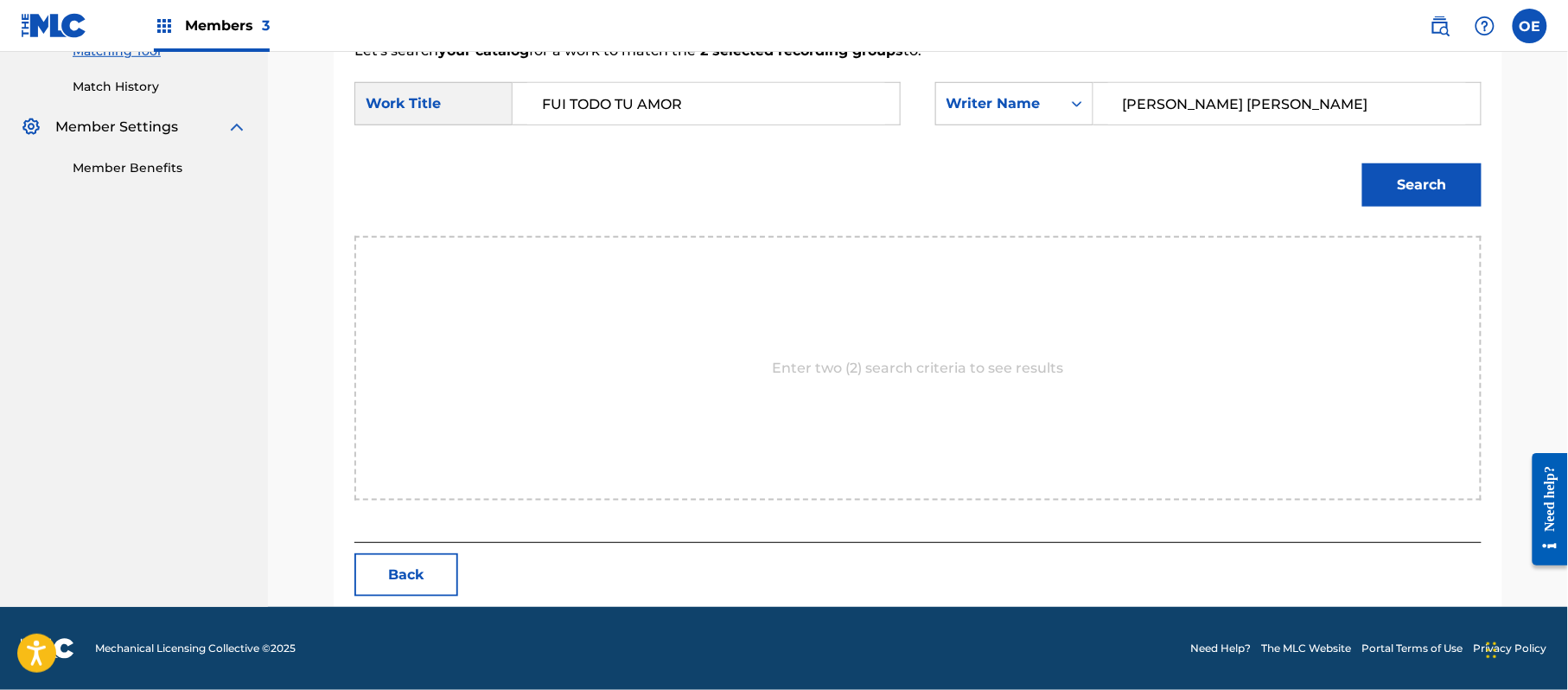
type input "[PERSON_NAME] [PERSON_NAME]"
click at [1425, 198] on button "Search" at bounding box center [1421, 185] width 119 height 43
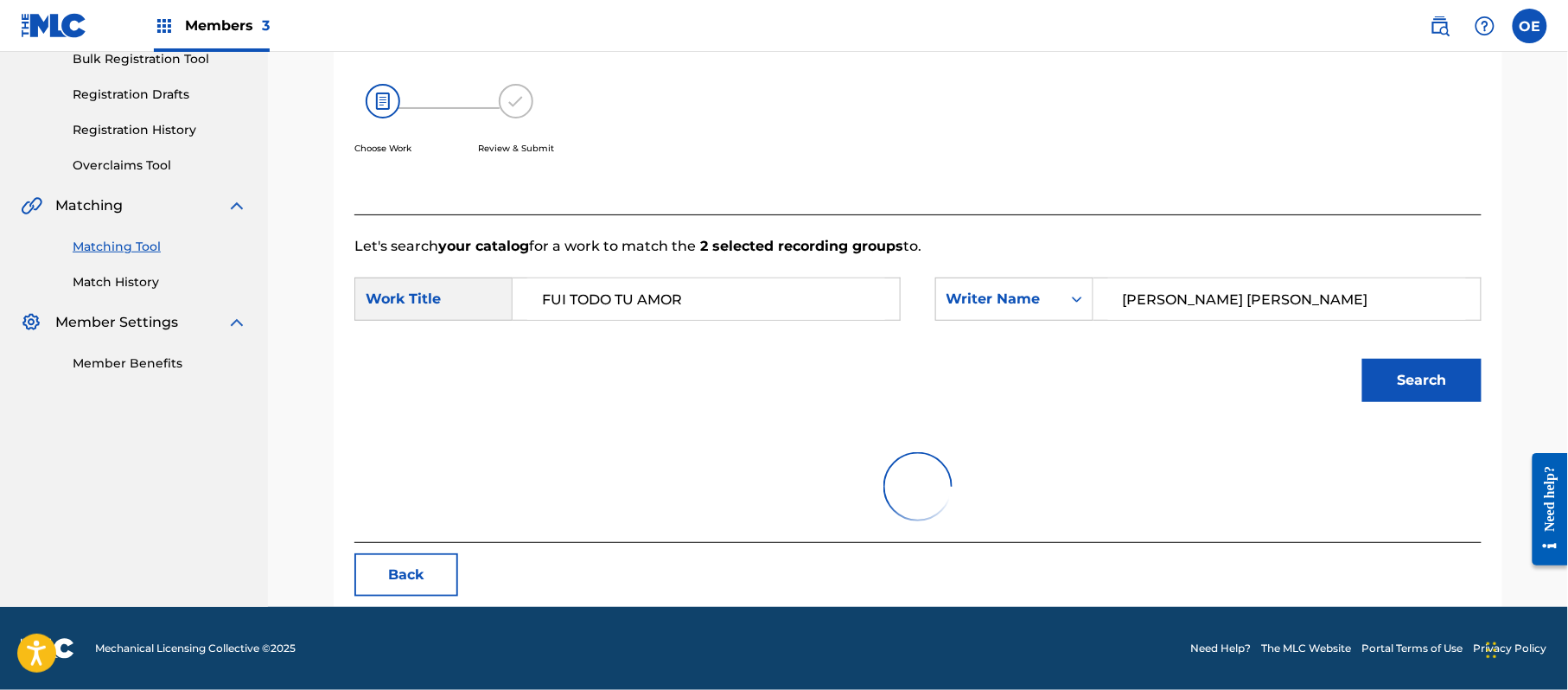
scroll to position [411, 0]
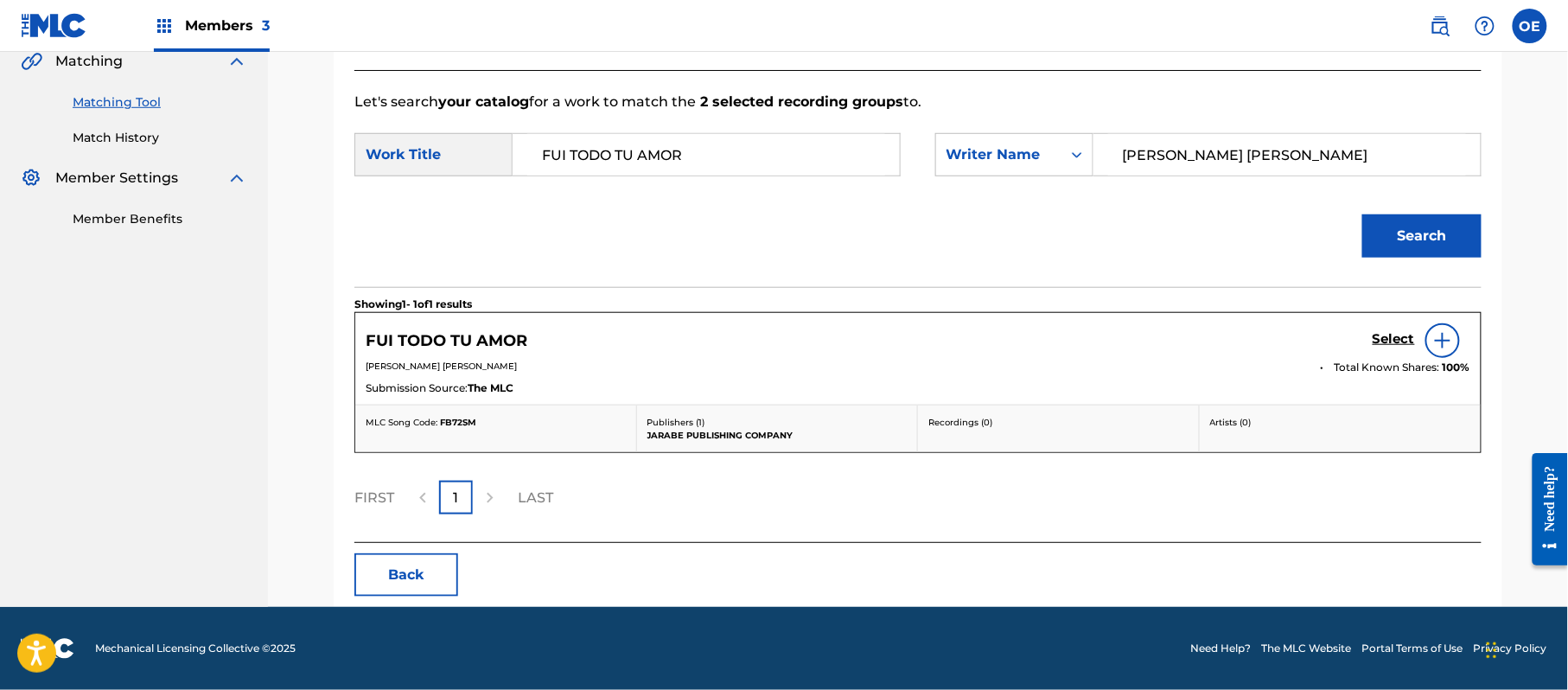
click at [1383, 332] on h5 "Select" at bounding box center [1393, 339] width 43 height 16
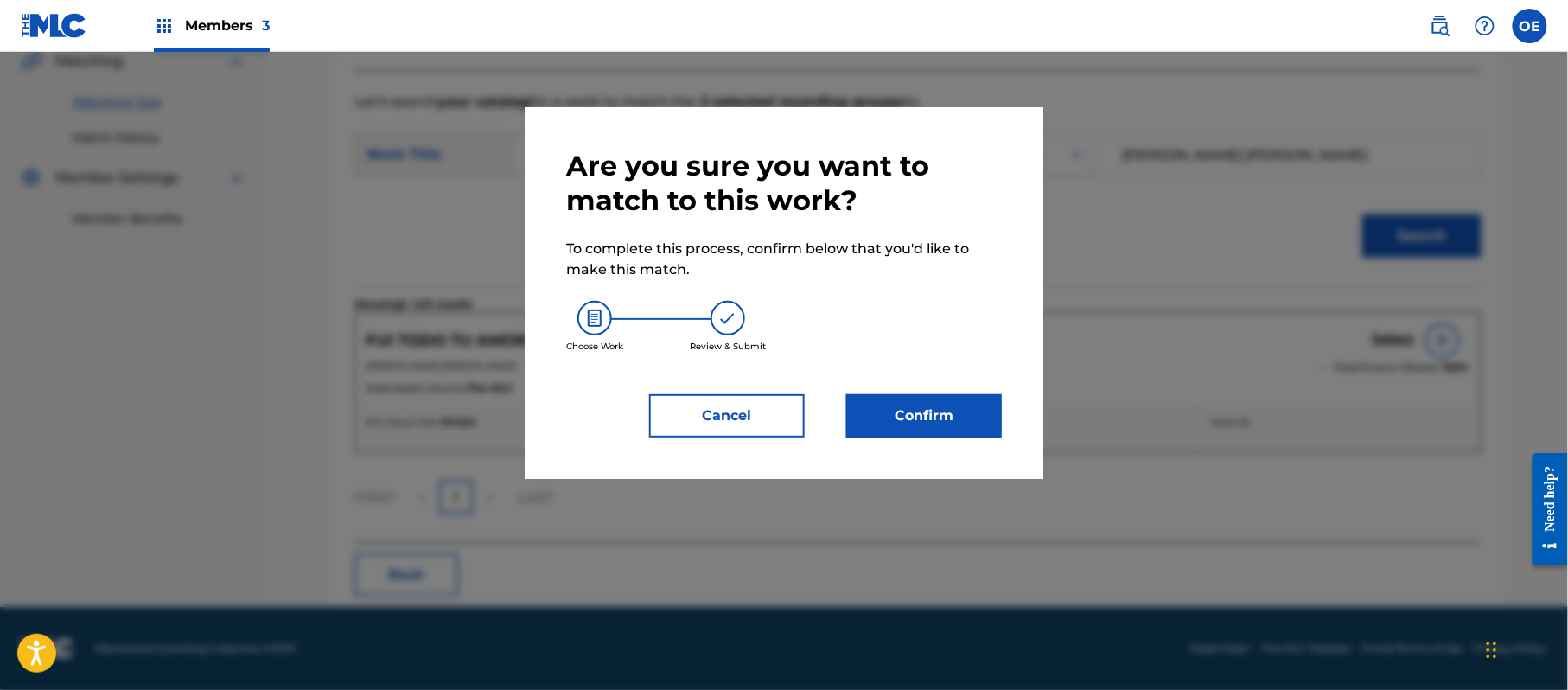
click at [959, 401] on button "Confirm" at bounding box center [924, 415] width 156 height 43
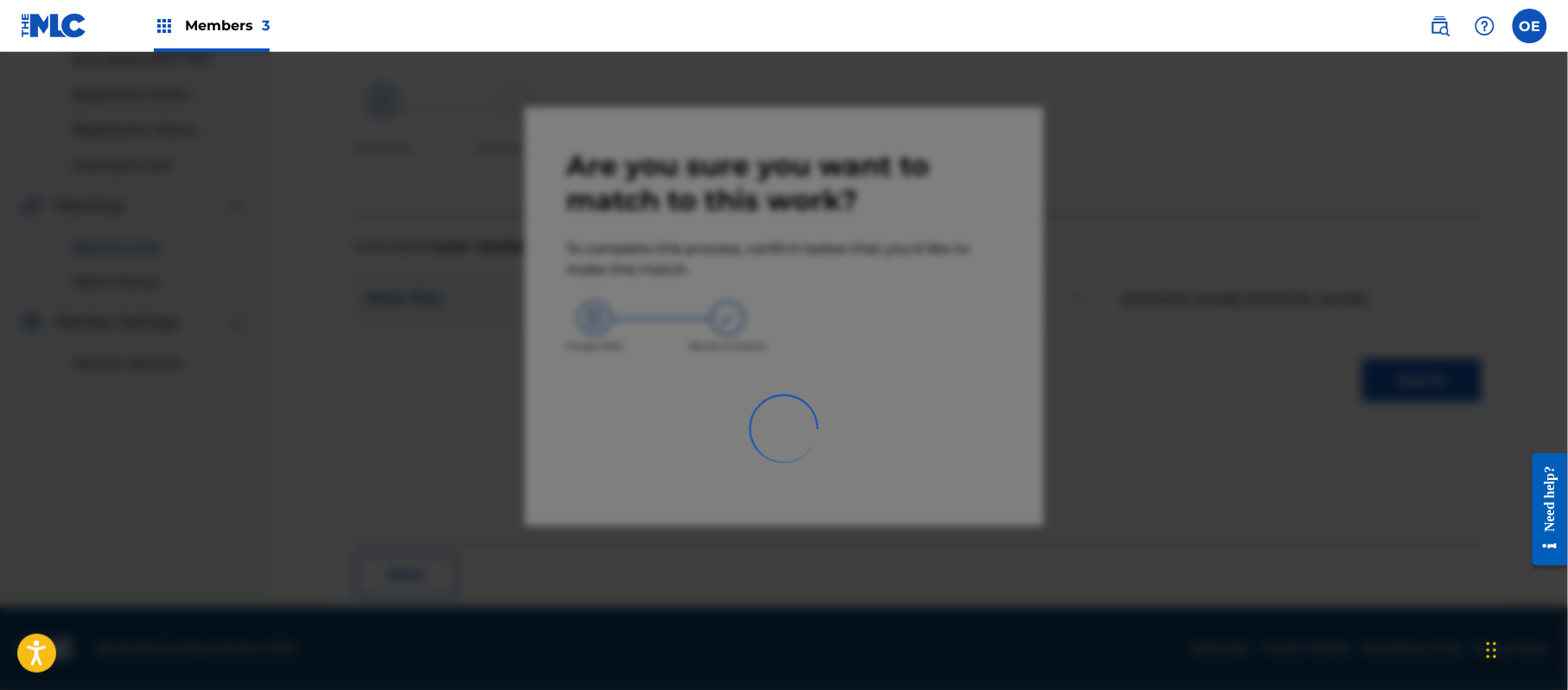
scroll to position [69, 0]
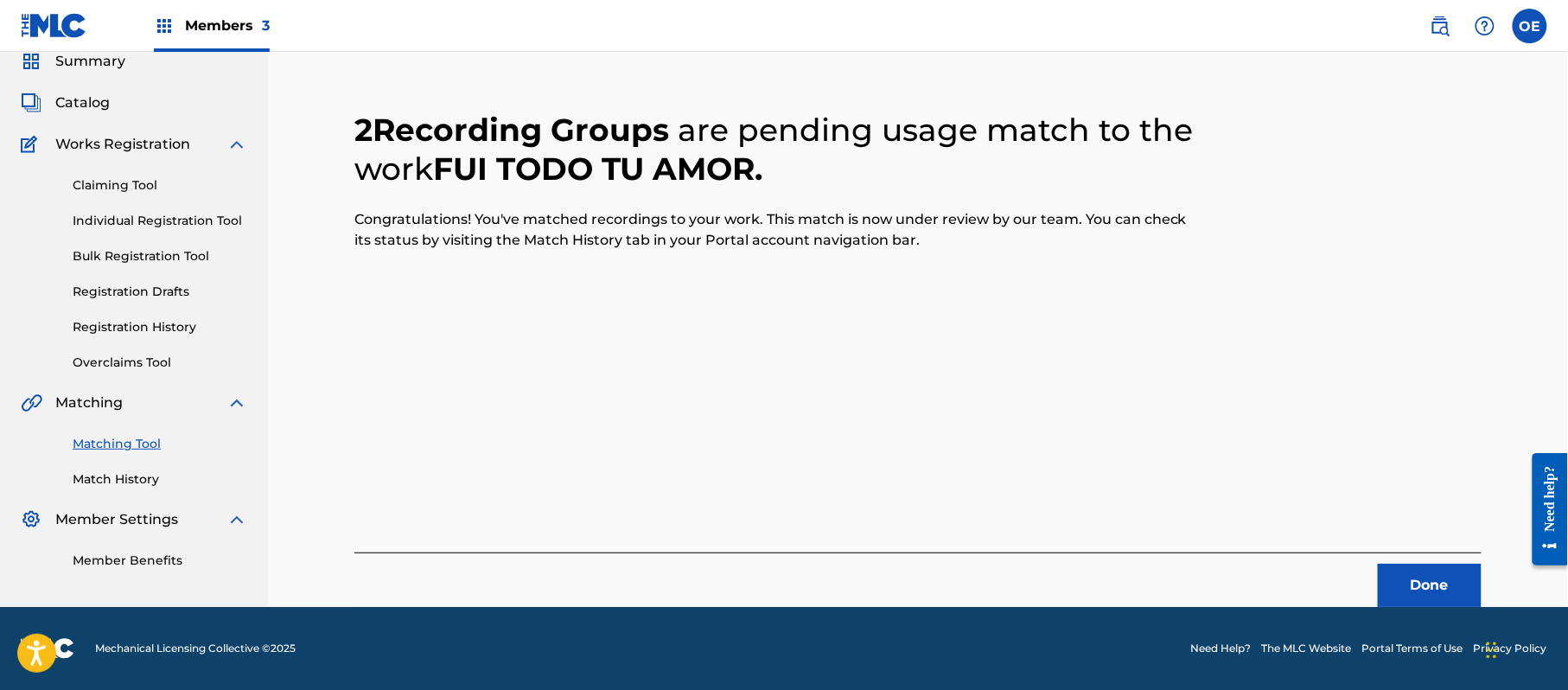
click at [1421, 576] on button "Done" at bounding box center [1429, 584] width 104 height 43
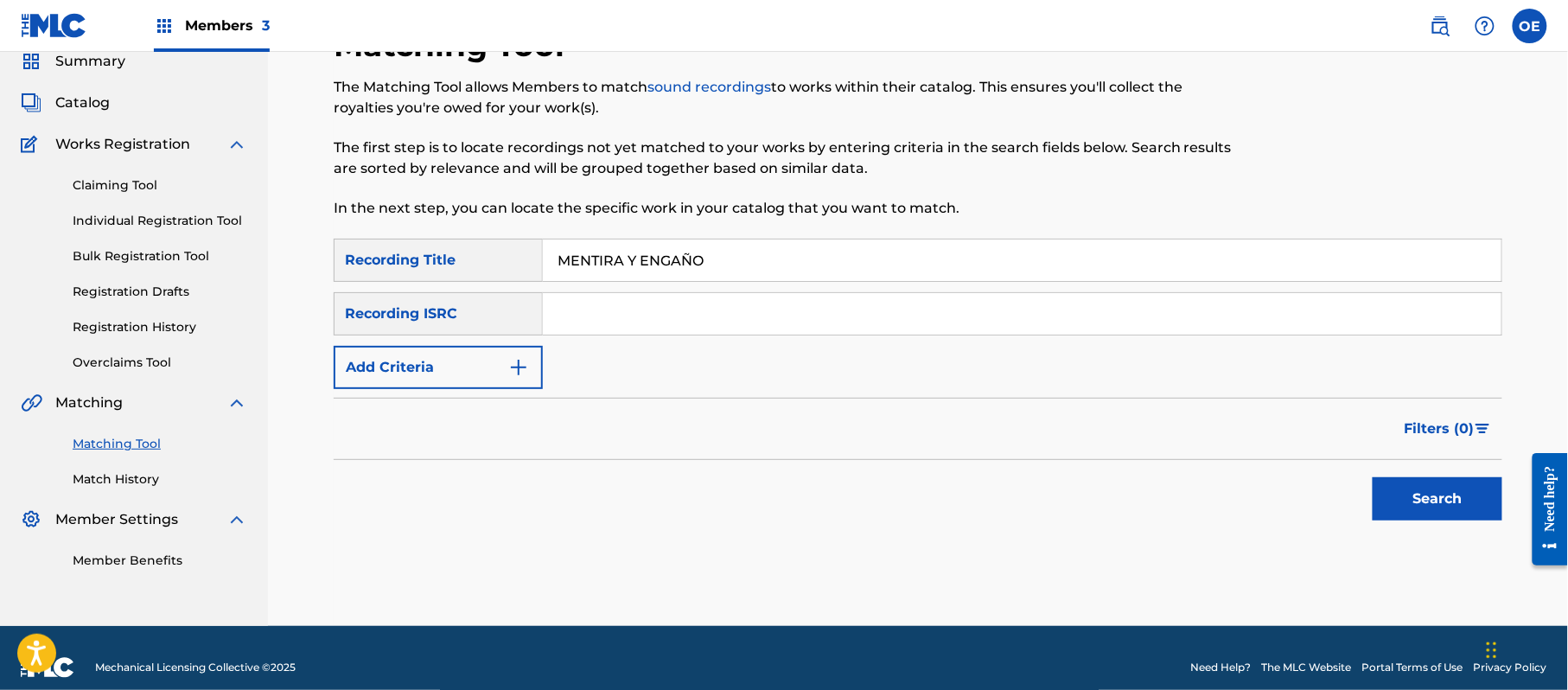
type input "MENTIRA Y ENGAÑO"
click at [468, 344] on div "SearchWithCriteria0782ace1-59c9-45dc-87c1-ec14ac65e8f0 Recording Title MENTIRA …" at bounding box center [918, 314] width 1168 height 150
click at [454, 356] on button "Add Criteria" at bounding box center [439, 366] width 209 height 43
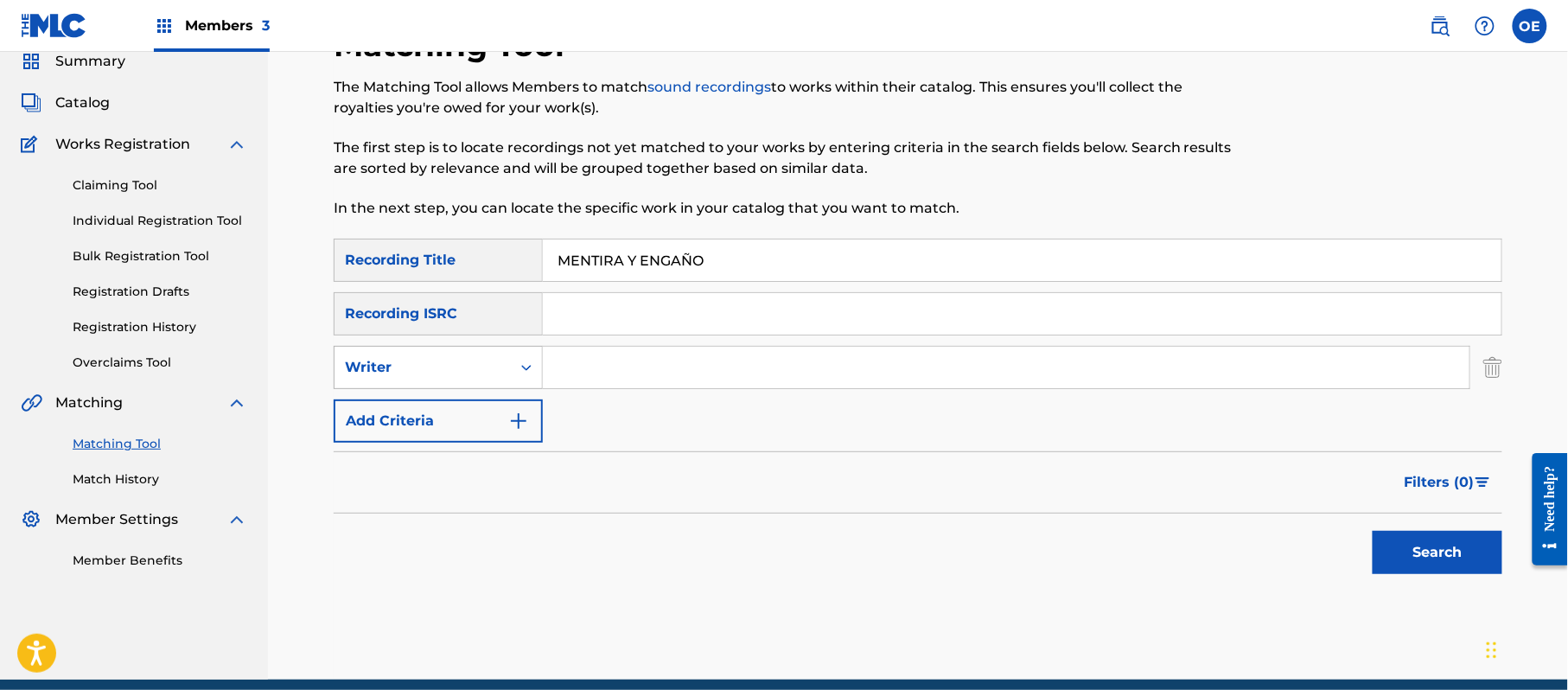
click at [453, 357] on div "Writer" at bounding box center [422, 367] width 156 height 21
click at [465, 399] on div "Recording Artist" at bounding box center [439, 410] width 207 height 43
type input "GRUPO CAXITLAN"
click at [1459, 544] on button "Search" at bounding box center [1437, 552] width 129 height 43
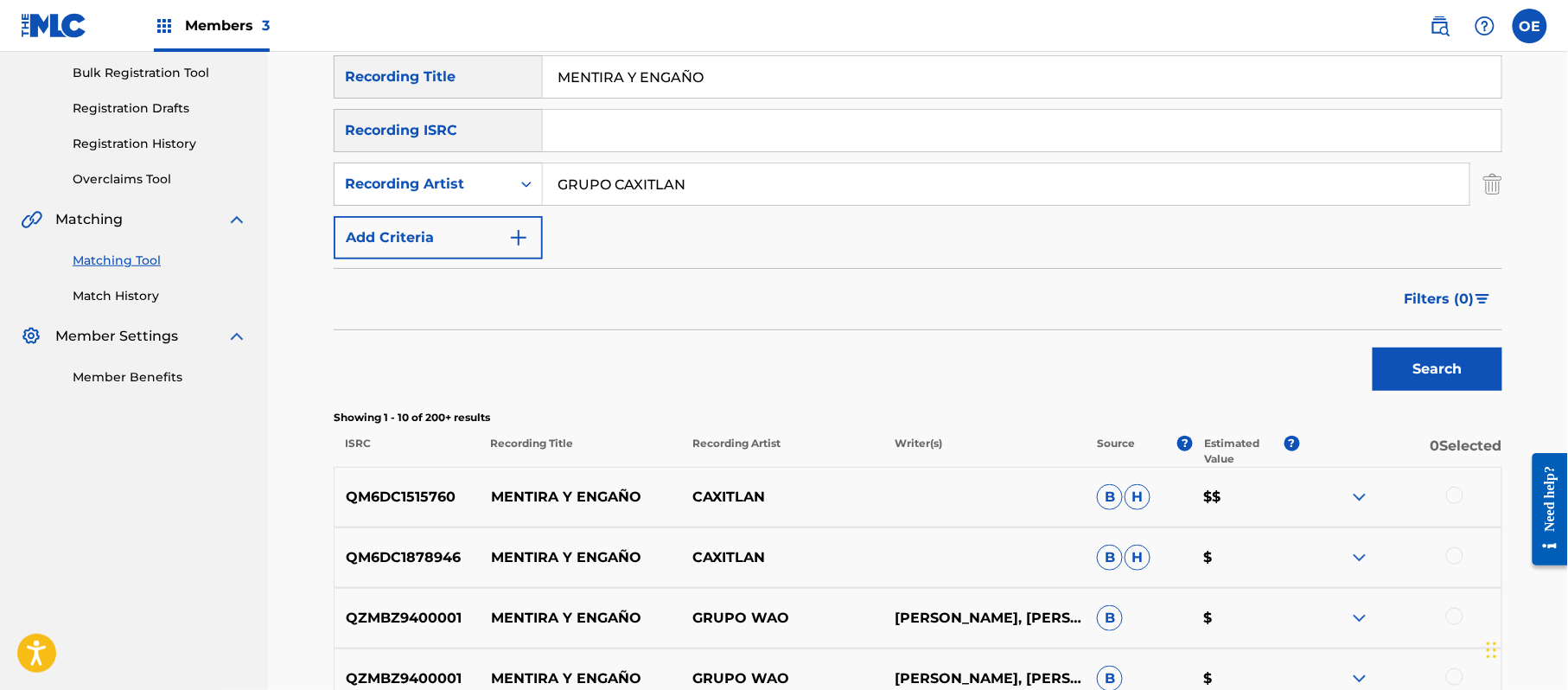
scroll to position [367, 0]
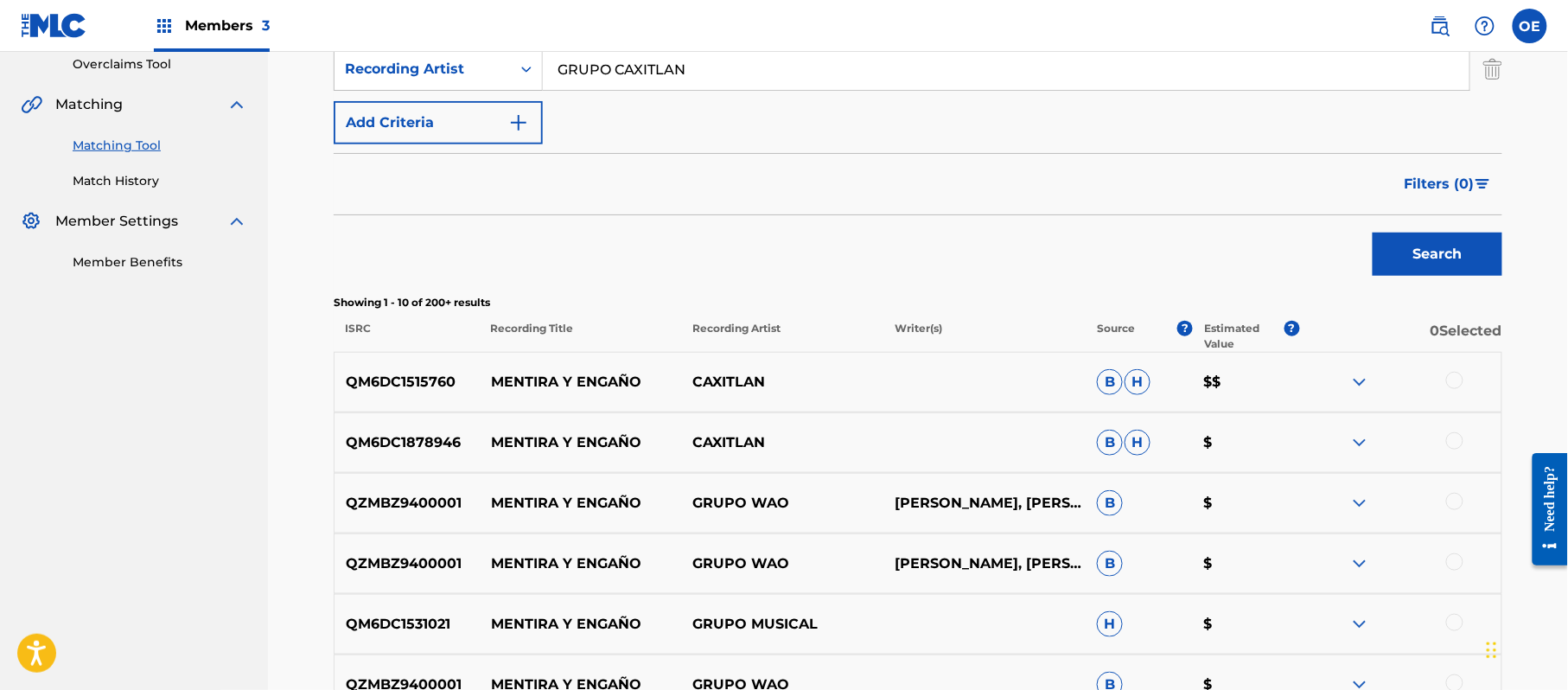
click at [1448, 375] on div at bounding box center [1455, 381] width 17 height 17
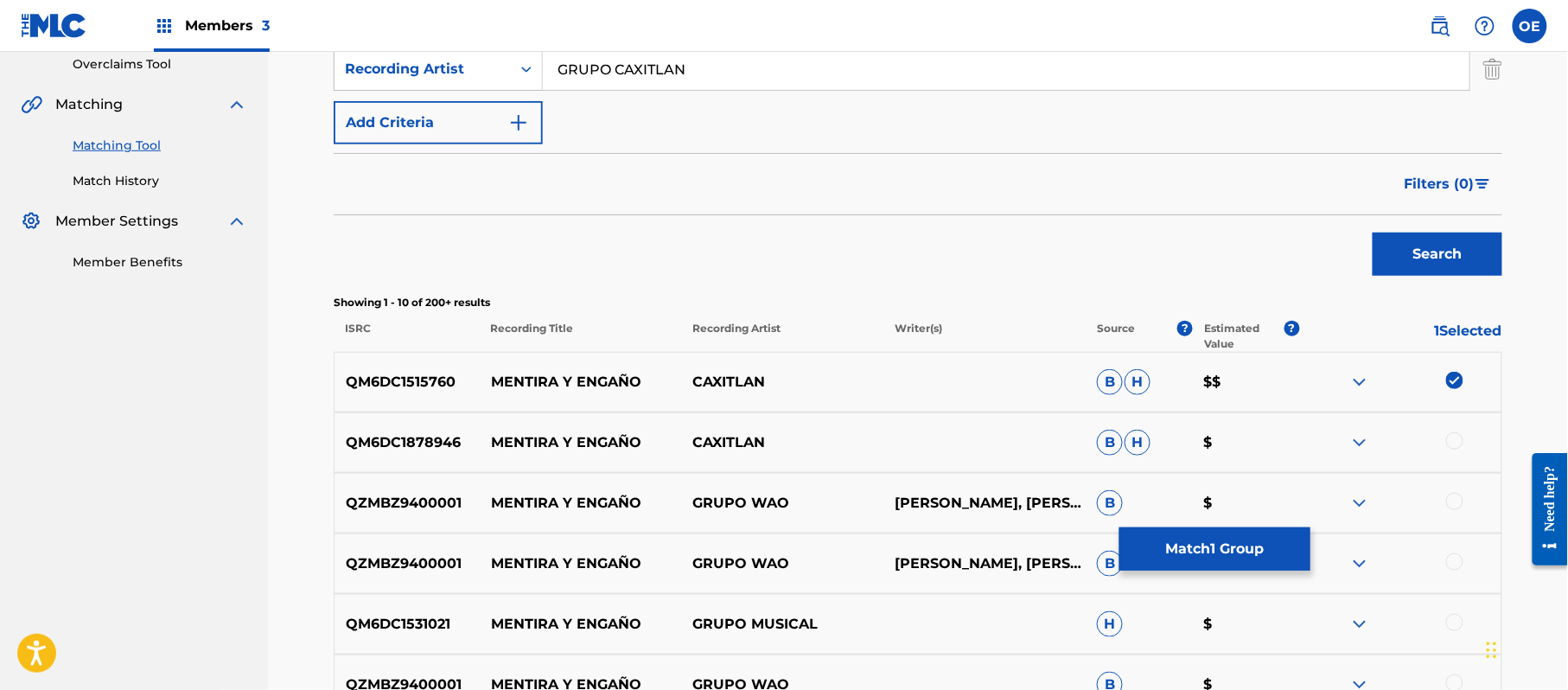
click at [1458, 433] on div at bounding box center [1455, 441] width 17 height 17
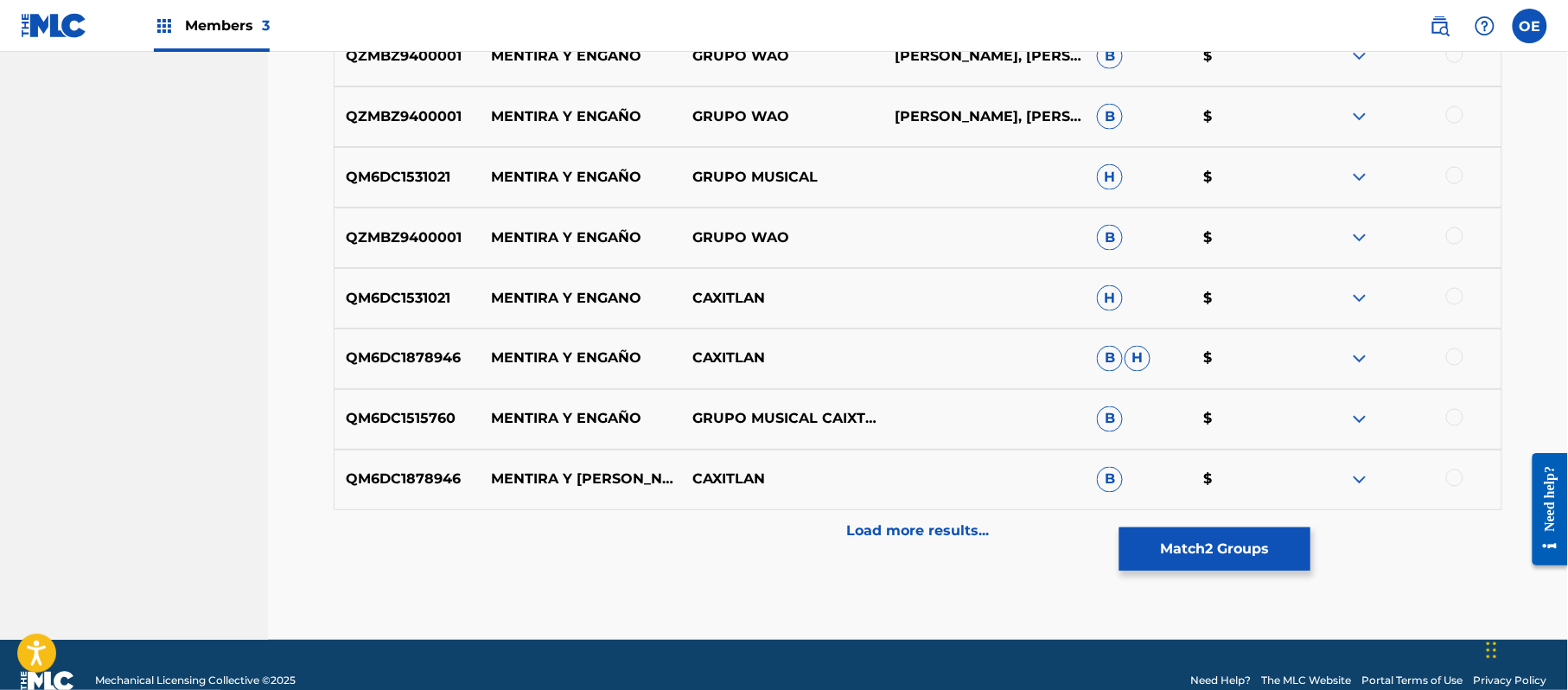
scroll to position [828, 0]
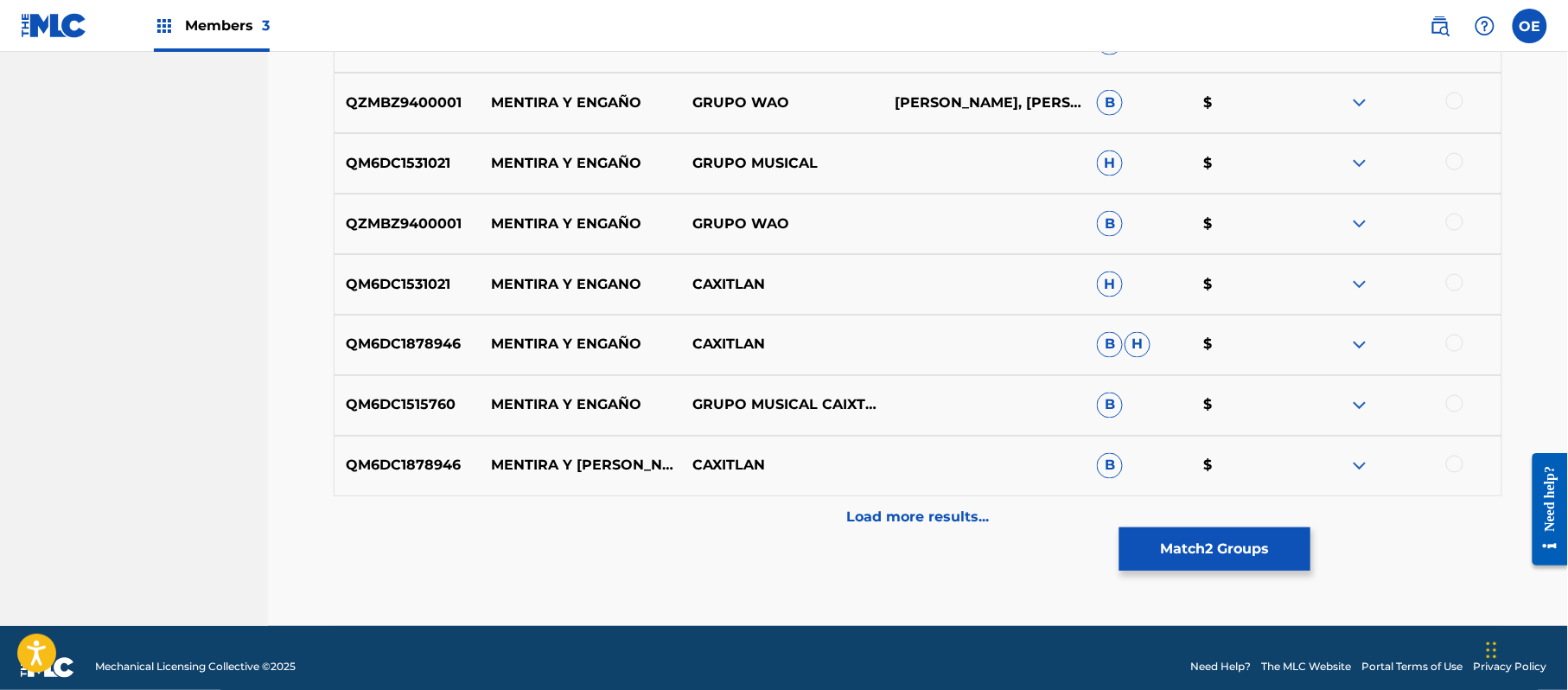
click at [1460, 287] on div at bounding box center [1455, 283] width 17 height 17
click at [1457, 340] on div at bounding box center [1455, 344] width 17 height 17
click at [1450, 408] on div at bounding box center [1455, 404] width 17 height 17
click at [1462, 465] on div at bounding box center [1455, 464] width 17 height 17
click at [925, 525] on p "Load more results..." at bounding box center [918, 518] width 143 height 21
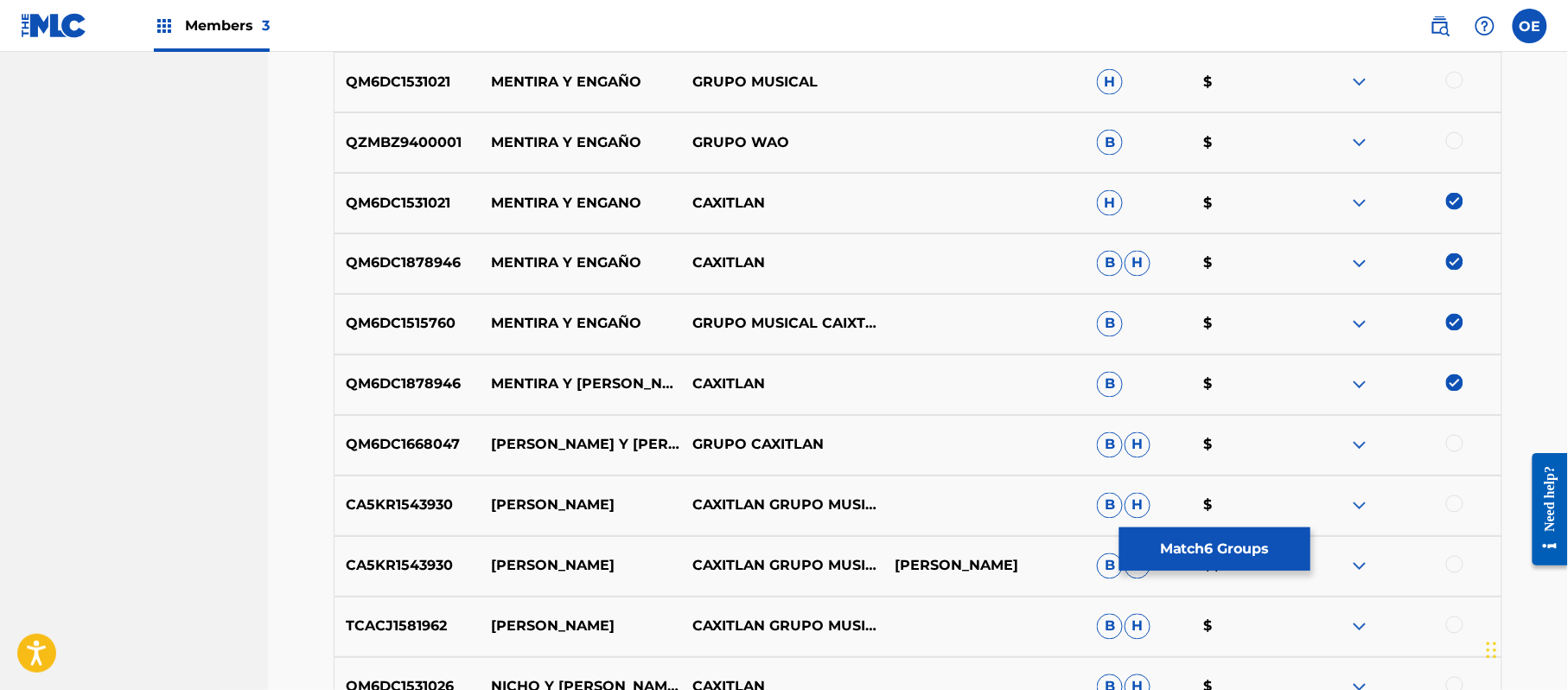
scroll to position [1059, 0]
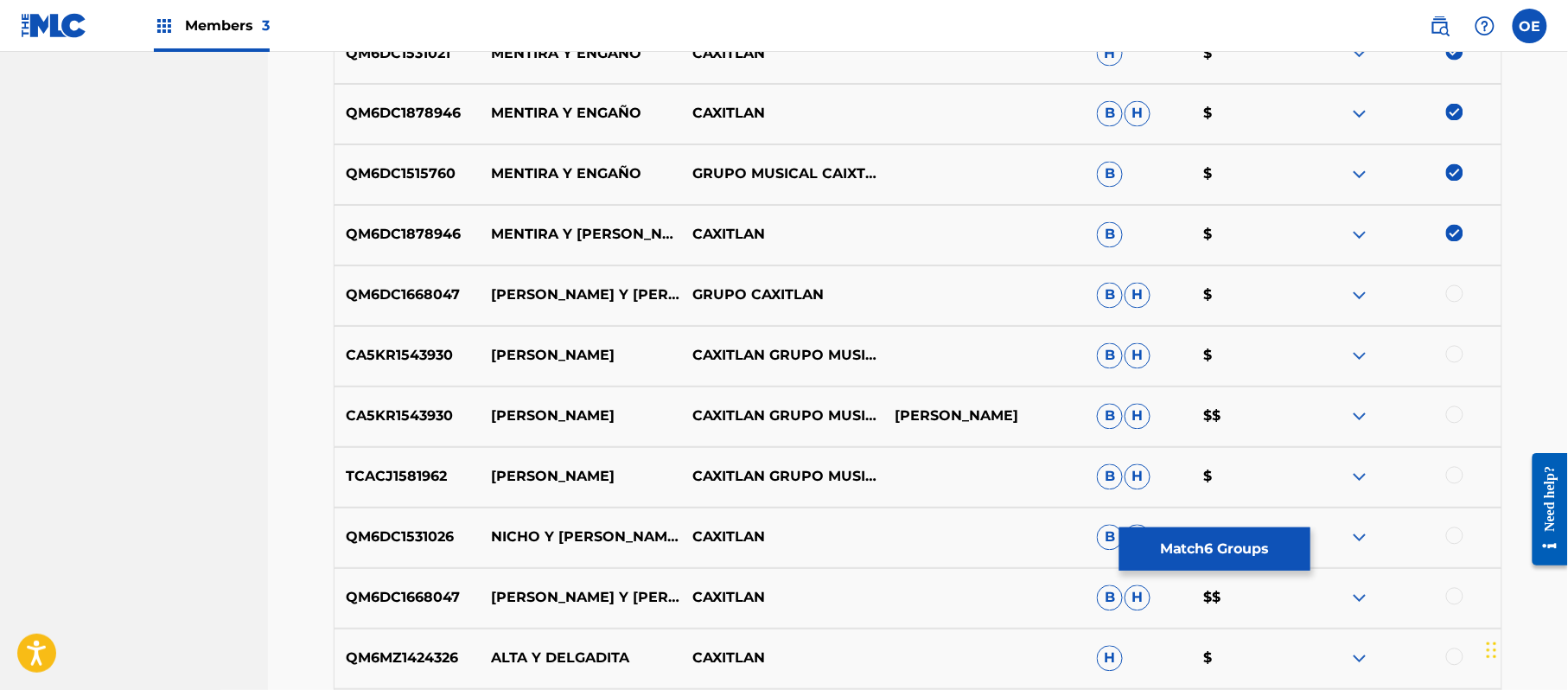
click at [1183, 544] on button "Match 6 Groups" at bounding box center [1214, 548] width 191 height 43
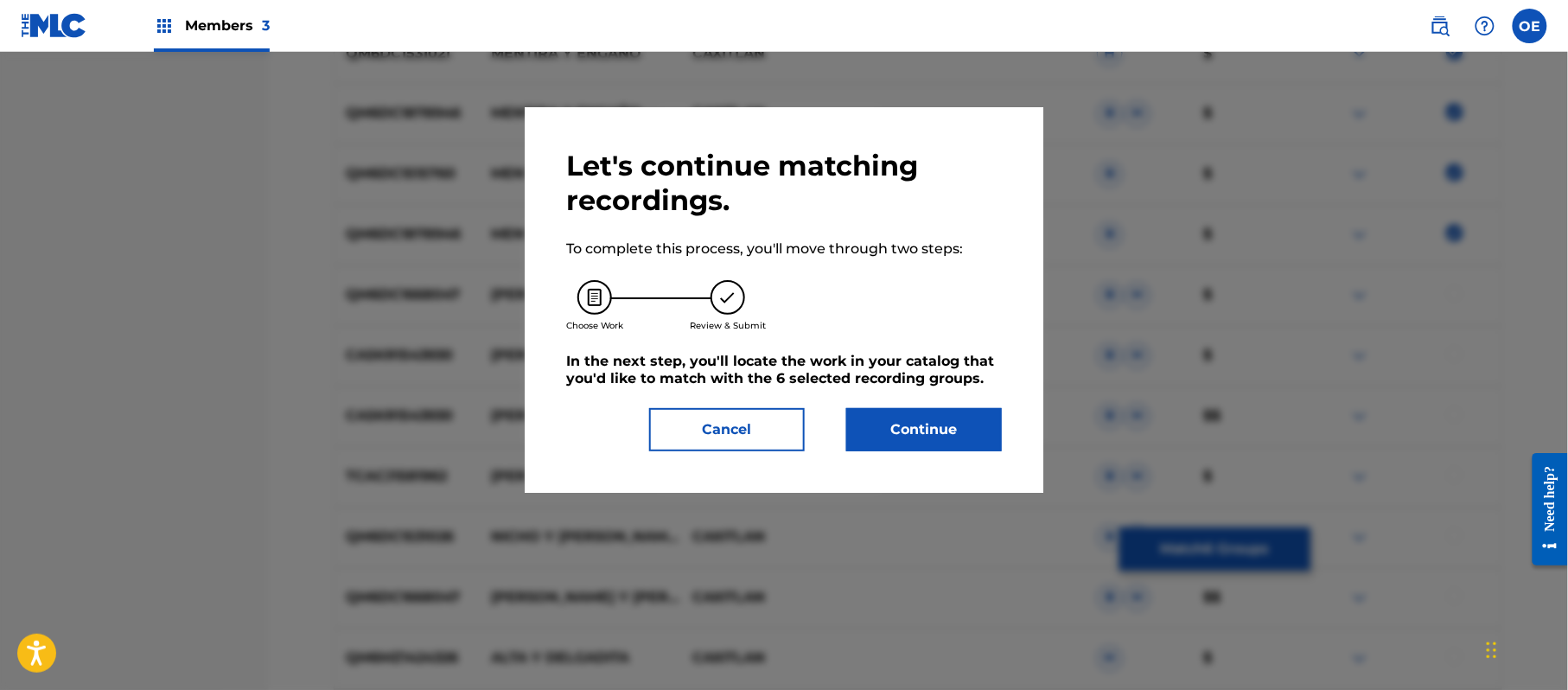
click at [925, 438] on button "Continue" at bounding box center [924, 429] width 156 height 43
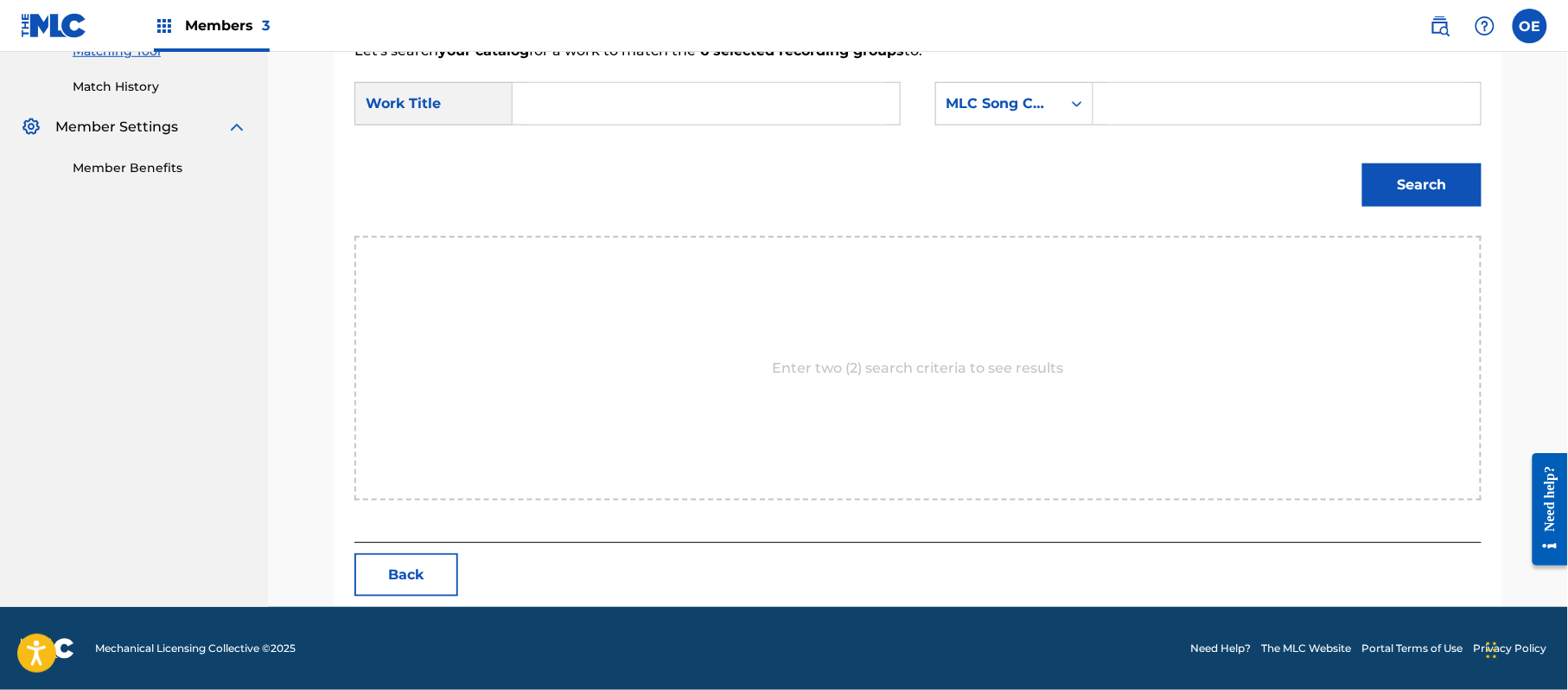
scroll to position [462, 0]
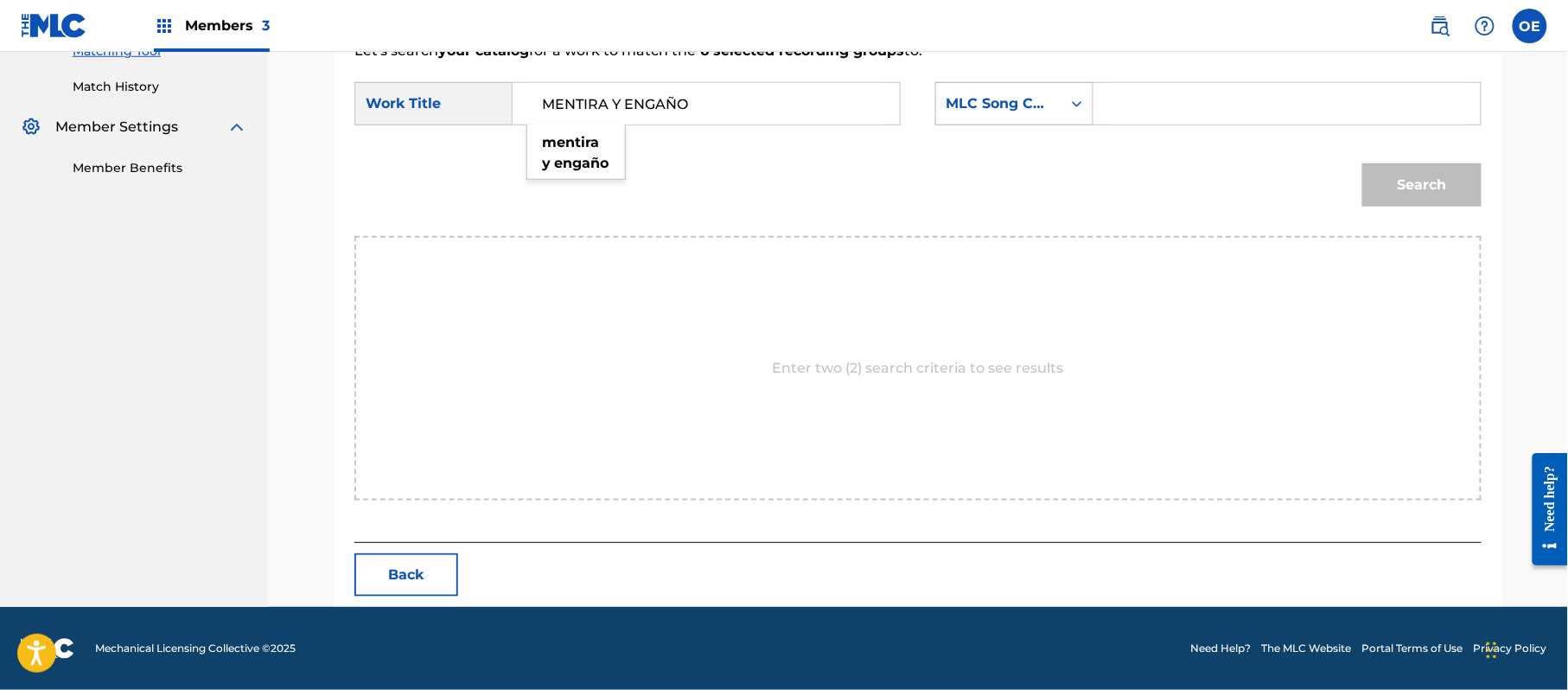
type input "MENTIRA Y ENGAÑO"
click at [1014, 122] on div "MLC Song Code" at bounding box center [1014, 103] width 158 height 43
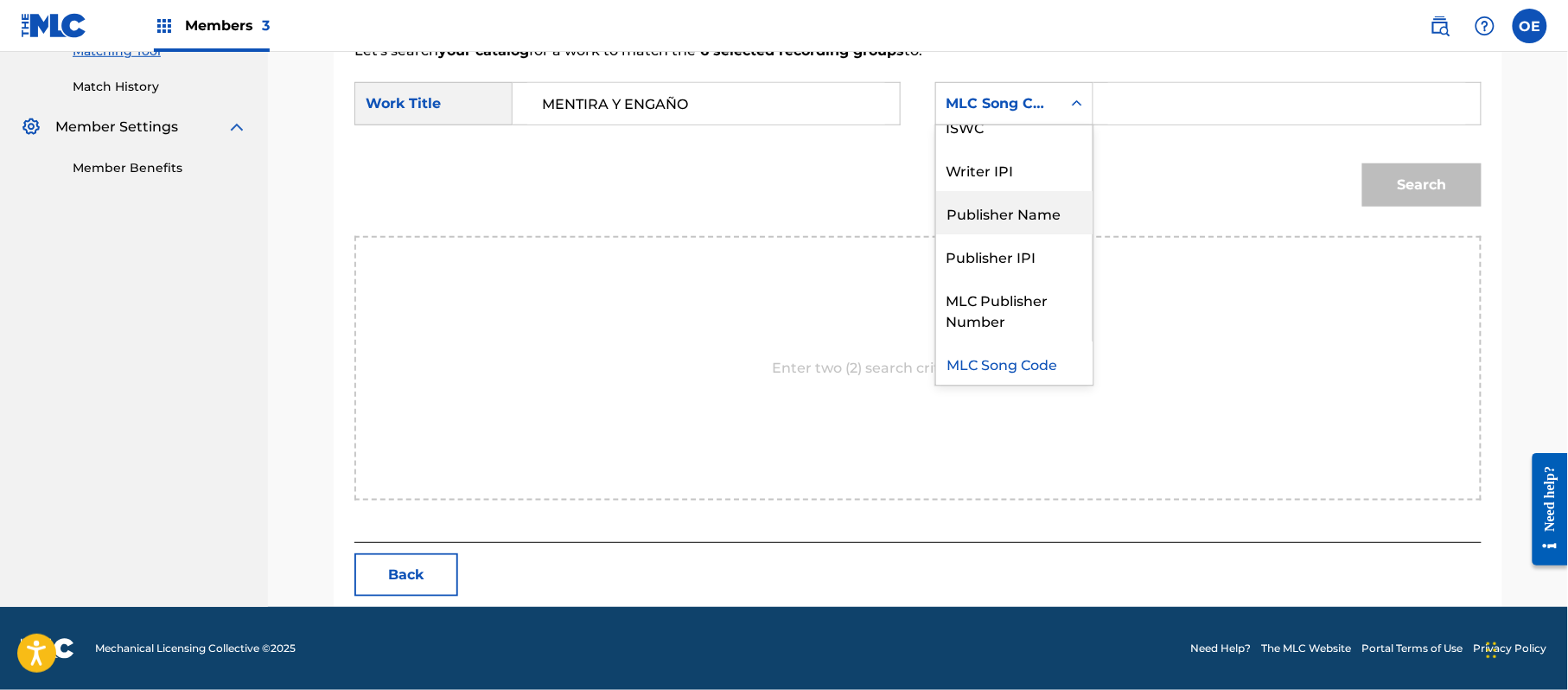
scroll to position [0, 0]
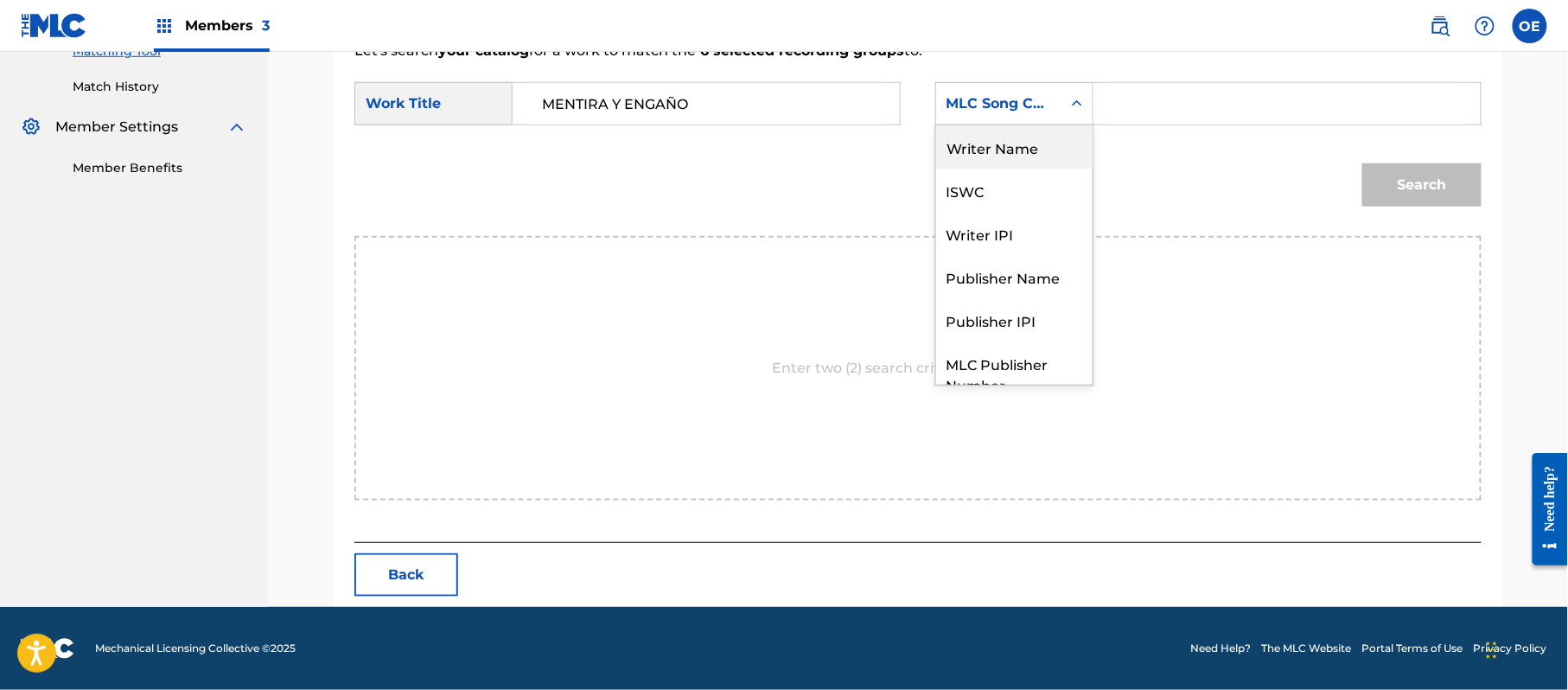
click at [1020, 165] on div "Writer Name" at bounding box center [1014, 147] width 156 height 43
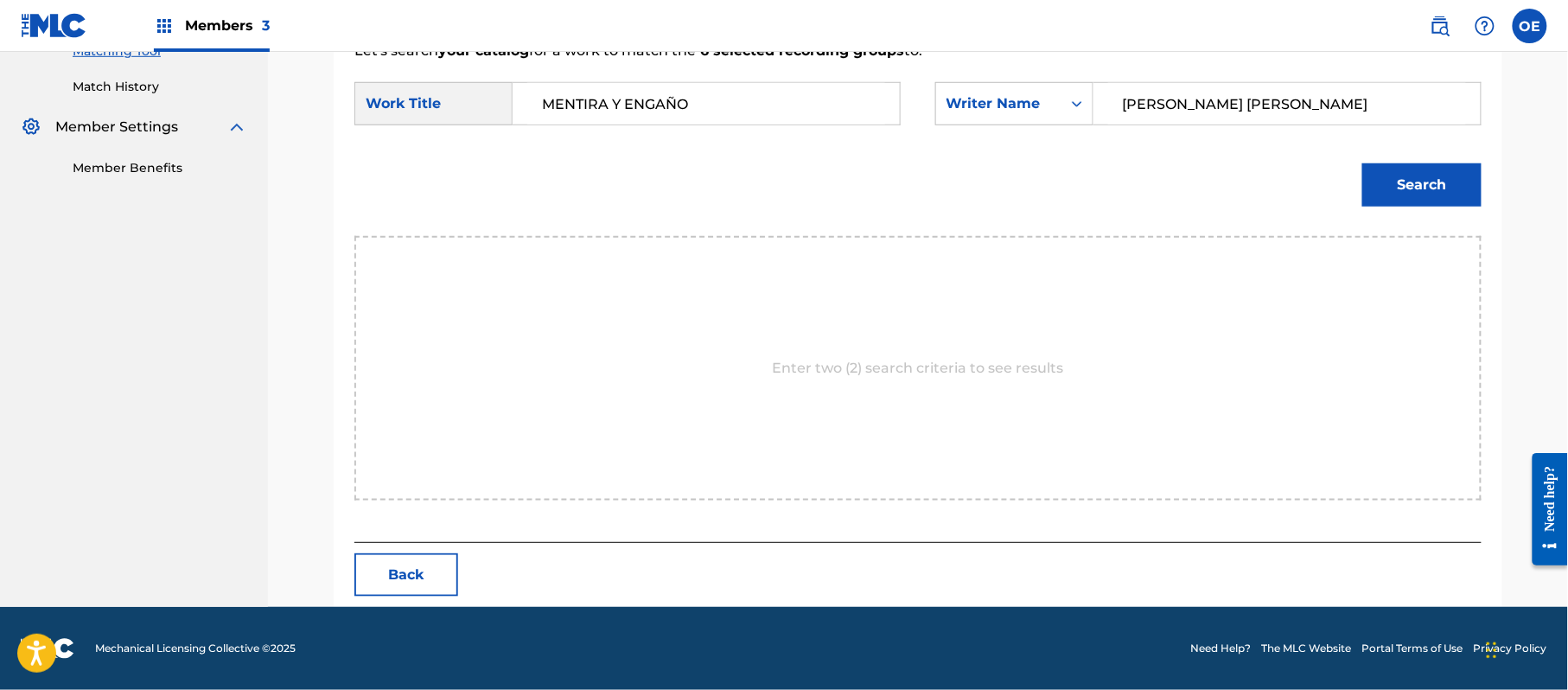
type input "[PERSON_NAME] [PERSON_NAME]"
click at [1394, 201] on button "Search" at bounding box center [1421, 185] width 119 height 43
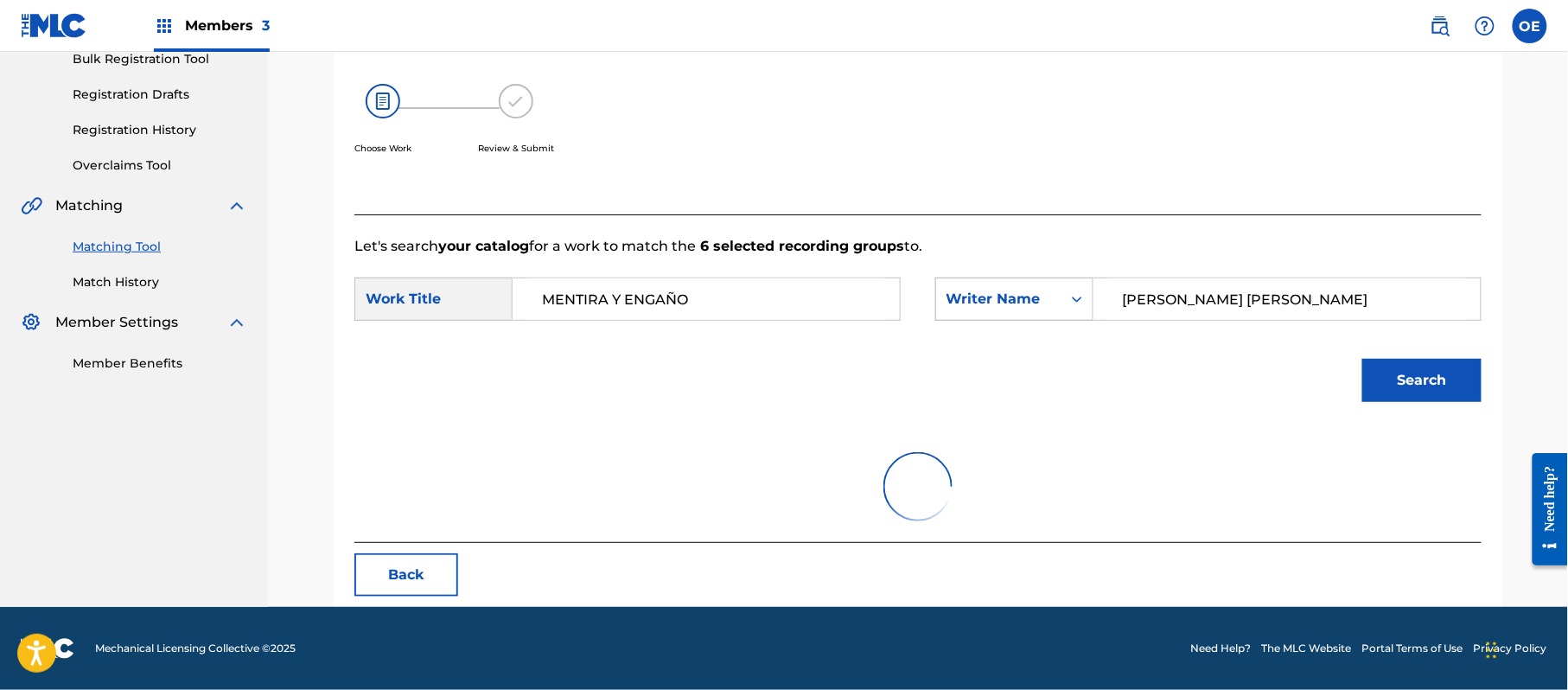
scroll to position [411, 0]
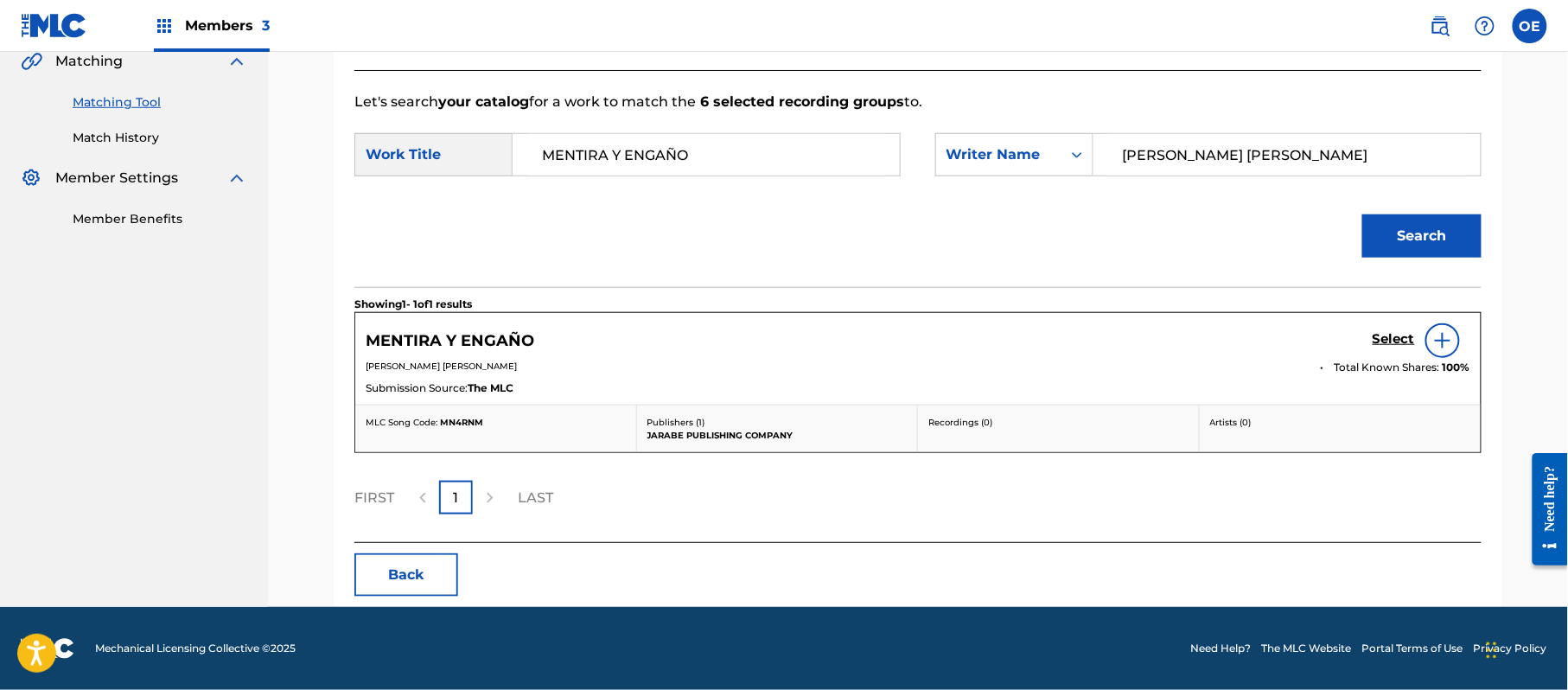
click at [1398, 346] on h5 "Select" at bounding box center [1393, 339] width 43 height 16
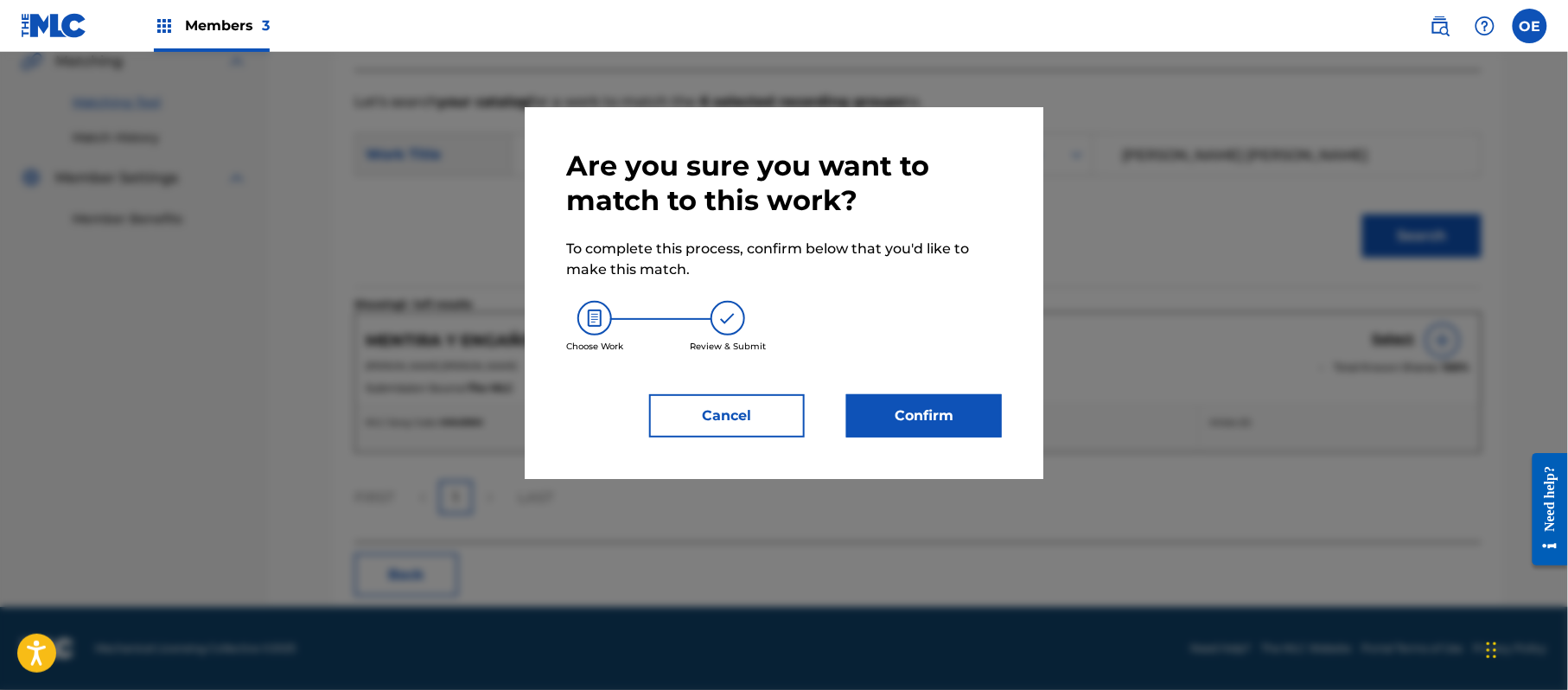
click at [949, 404] on button "Confirm" at bounding box center [924, 415] width 156 height 43
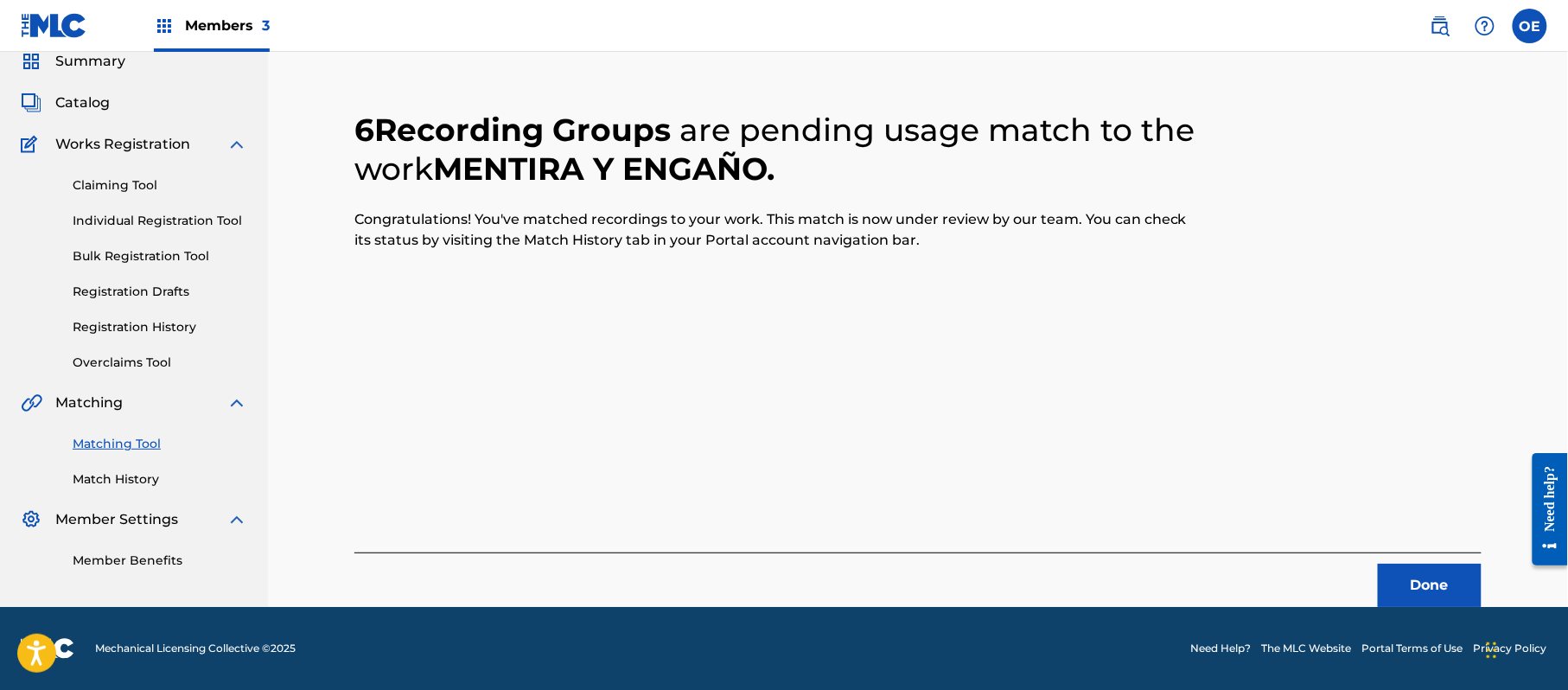
scroll to position [69, 0]
click at [1425, 584] on button "Done" at bounding box center [1429, 584] width 104 height 43
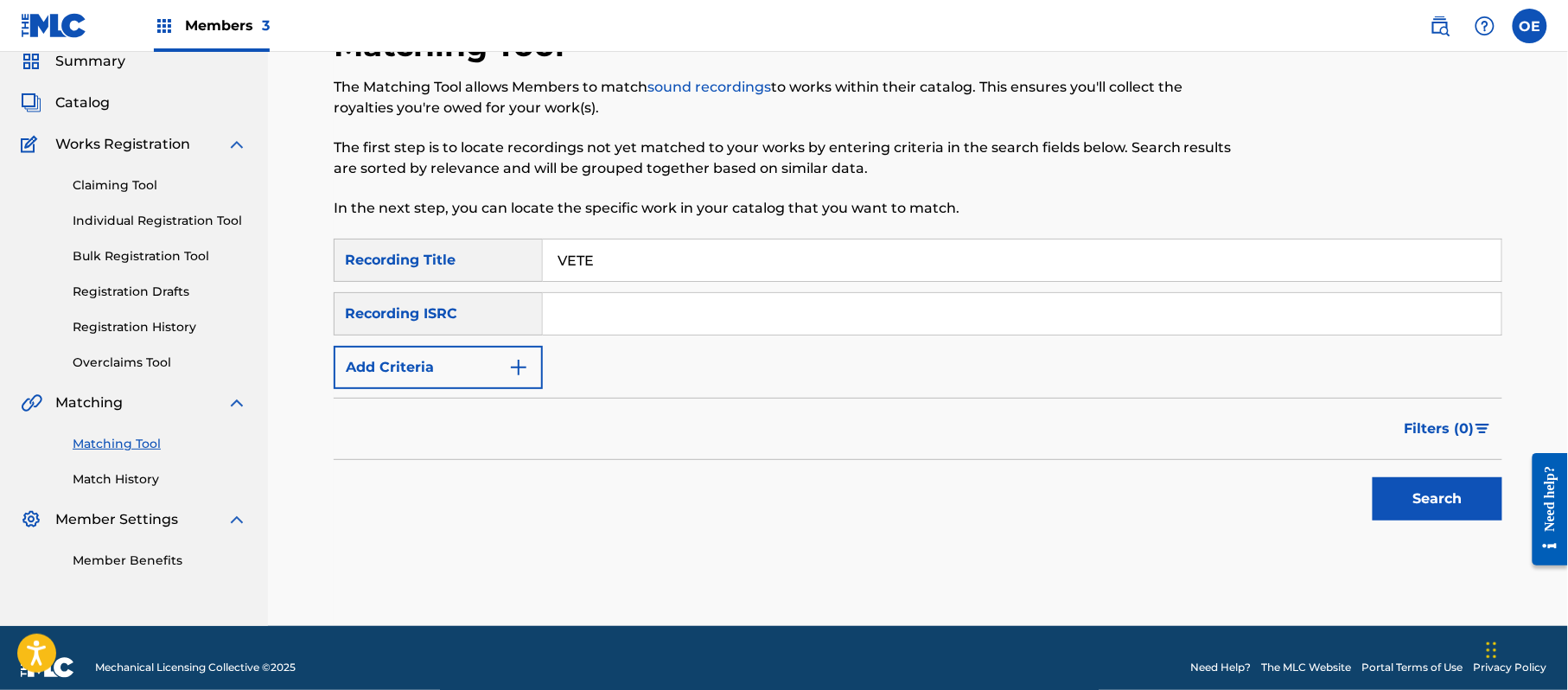
type input "VETE"
click at [520, 370] on img "Search Form" at bounding box center [519, 367] width 21 height 21
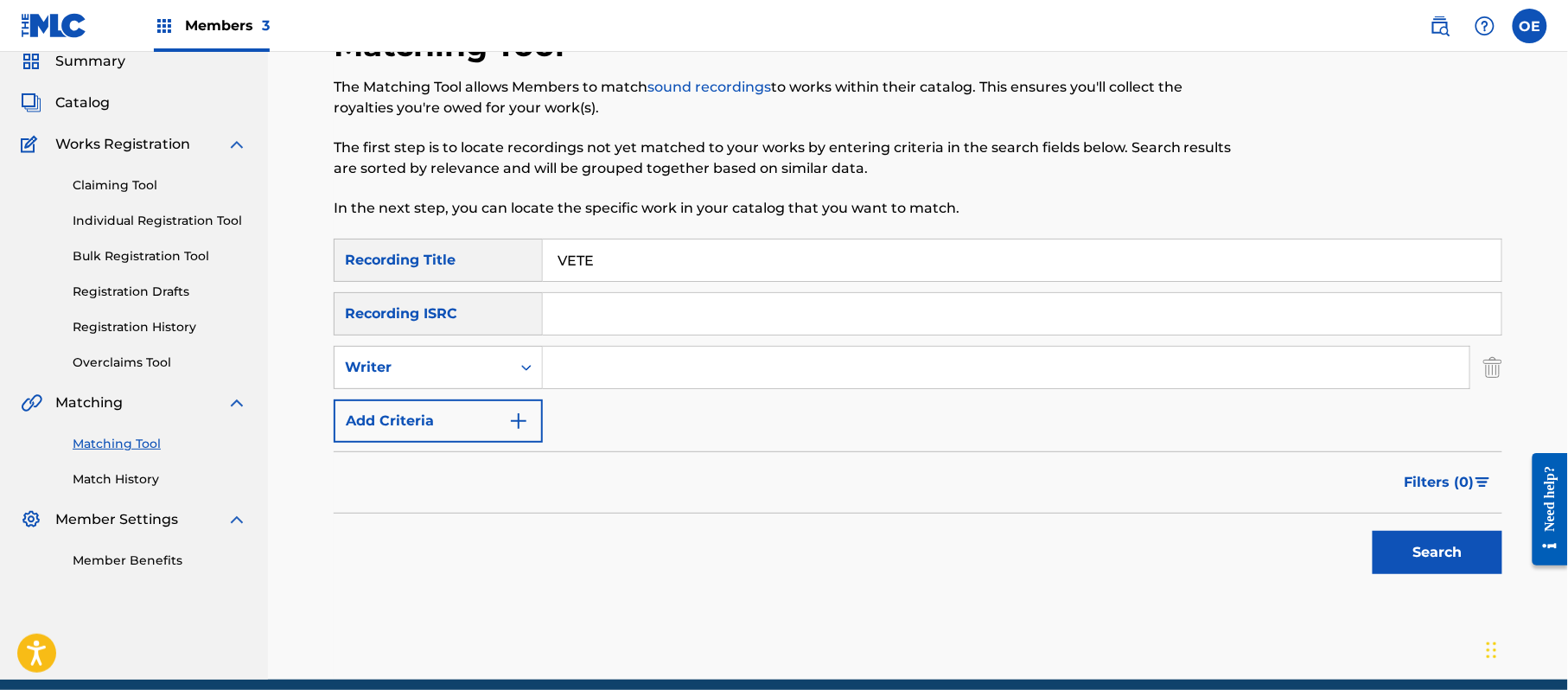
click at [520, 370] on icon "Search Form" at bounding box center [526, 367] width 17 height 17
click at [503, 395] on div "Recording Artist" at bounding box center [439, 410] width 207 height 43
type input "GRUPO CAXITLAN"
click at [1414, 542] on button "Search" at bounding box center [1437, 552] width 129 height 43
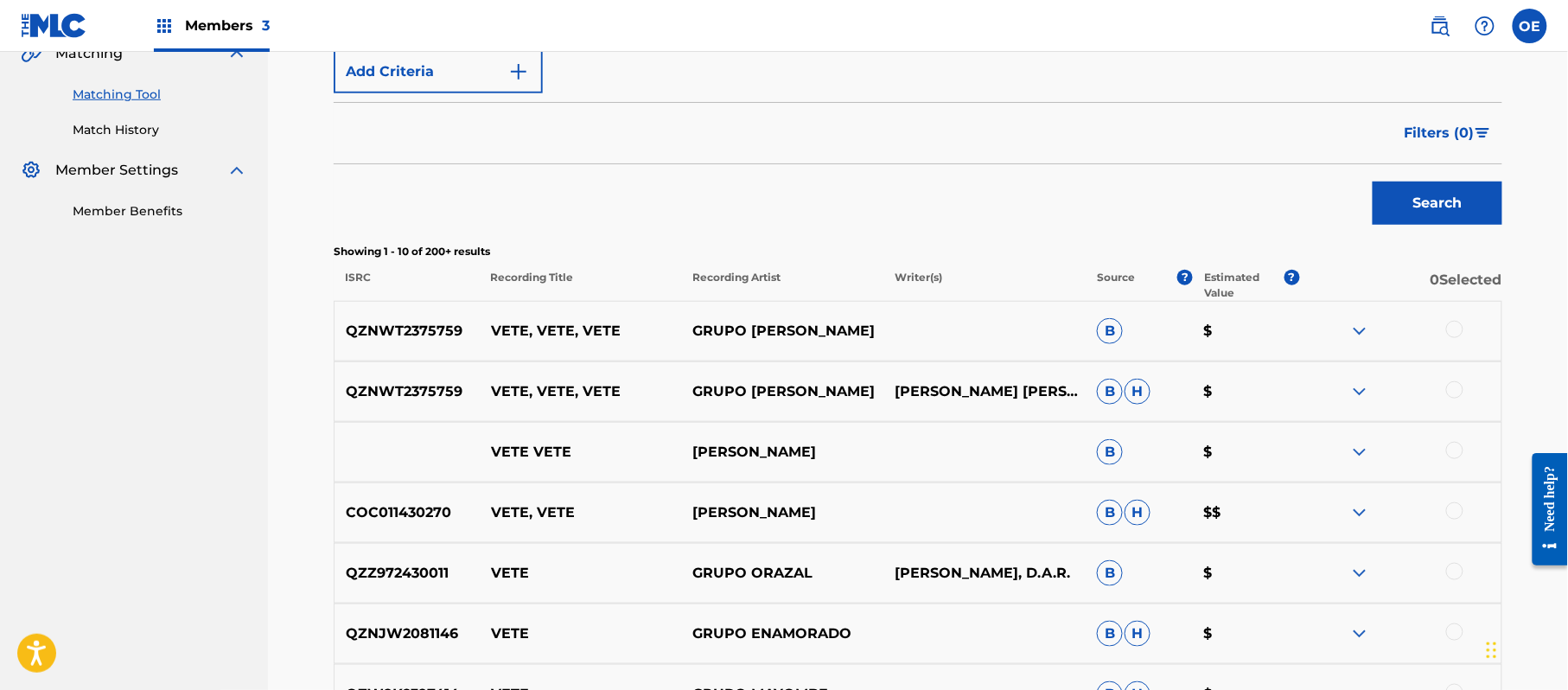
scroll to position [530, 0]
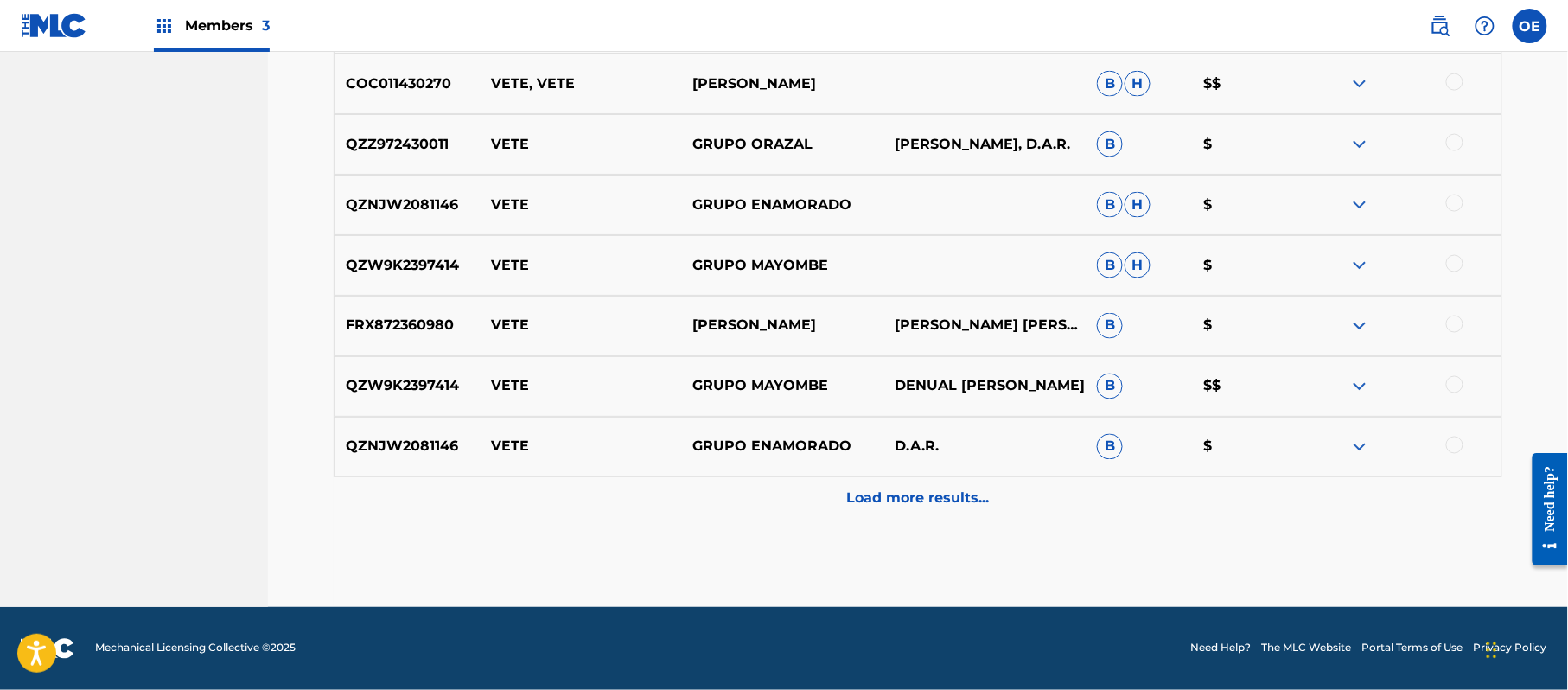
click at [892, 519] on div "Load more results..." at bounding box center [918, 498] width 1168 height 43
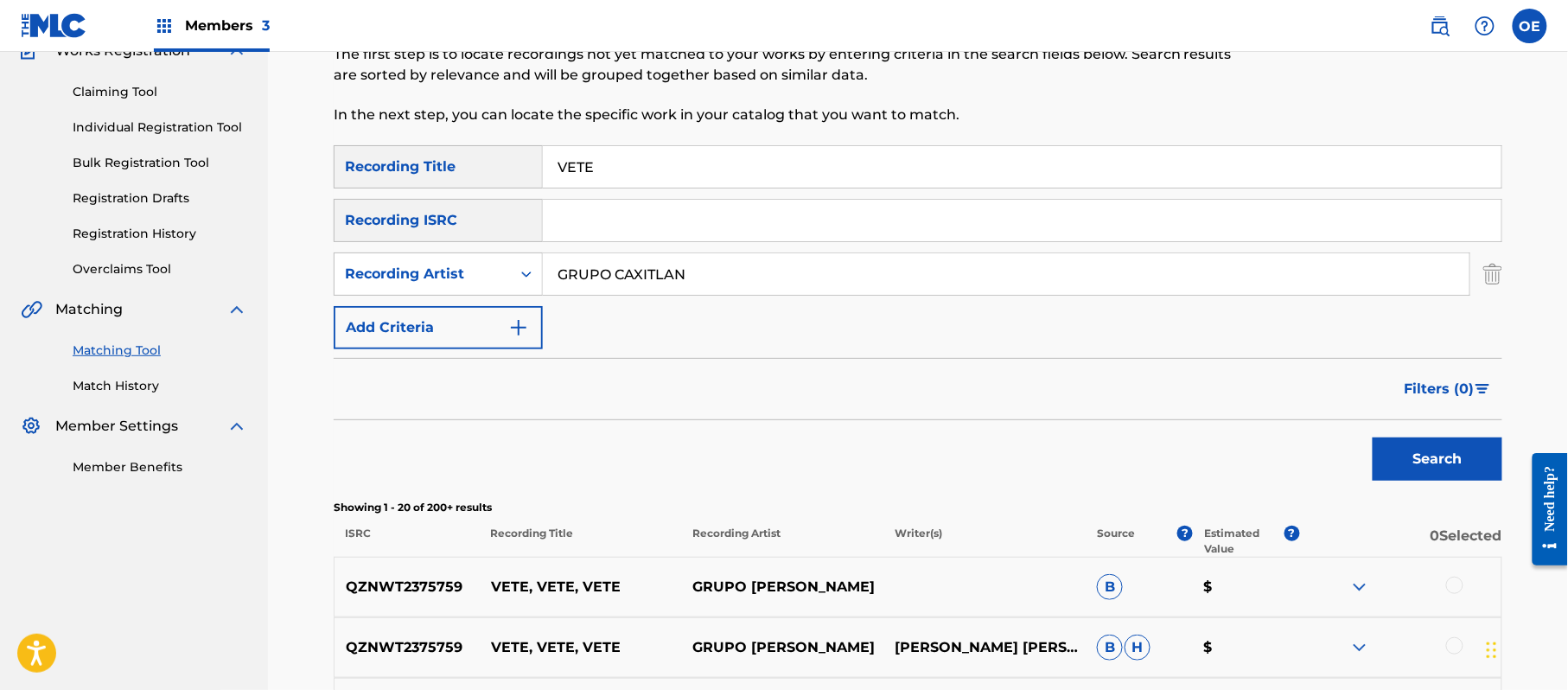
scroll to position [156, 0]
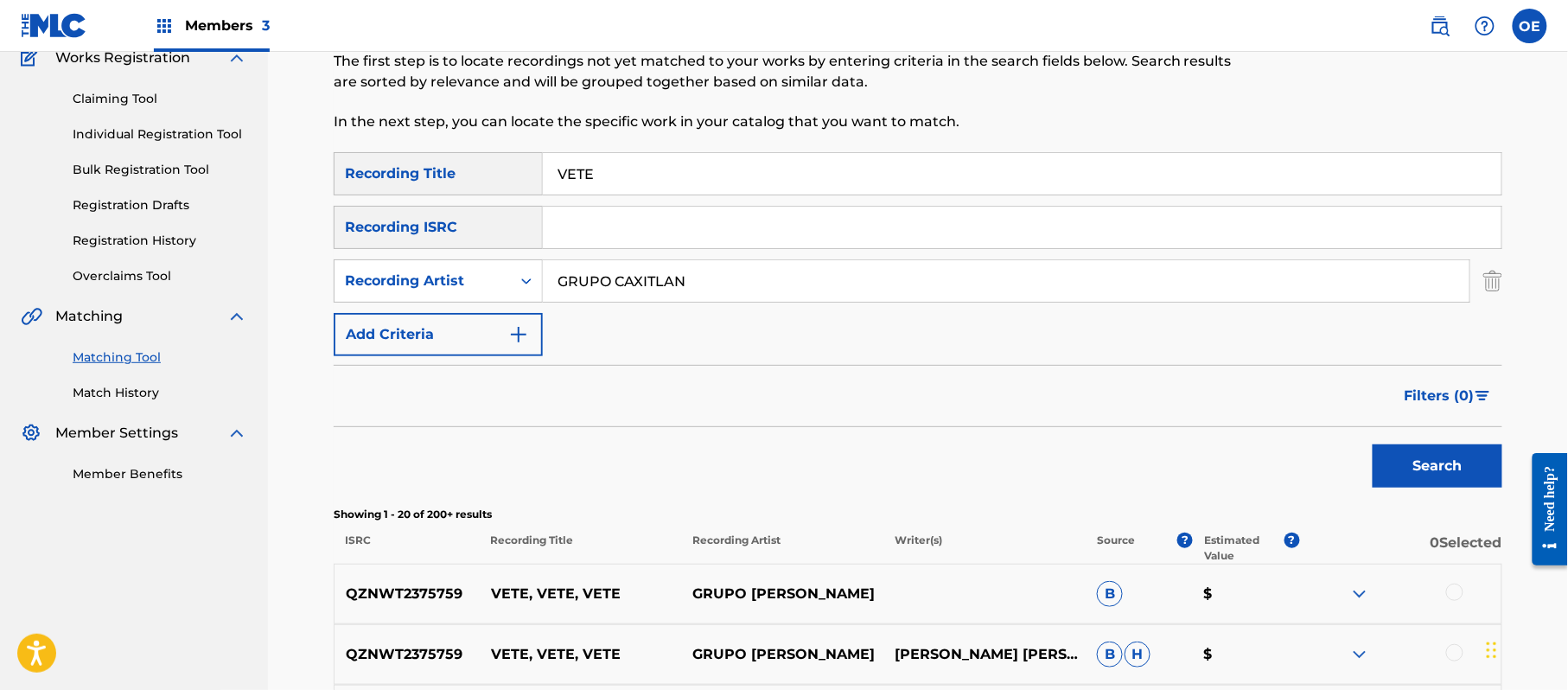
drag, startPoint x: 637, startPoint y: 169, endPoint x: 526, endPoint y: 190, distance: 113.0
click at [467, 192] on div "SearchWithCriteria0782ace1-59c9-45dc-87c1-ec14ac65e8f0 Recording Title VETE" at bounding box center [918, 173] width 1168 height 43
type input "BORRACHO, LOCO Y SIN JUICIO"
drag, startPoint x: 765, startPoint y: 284, endPoint x: 644, endPoint y: 287, distance: 121.0
click at [550, 287] on input "GRUPO CAXITLAN" at bounding box center [1006, 281] width 927 height 42
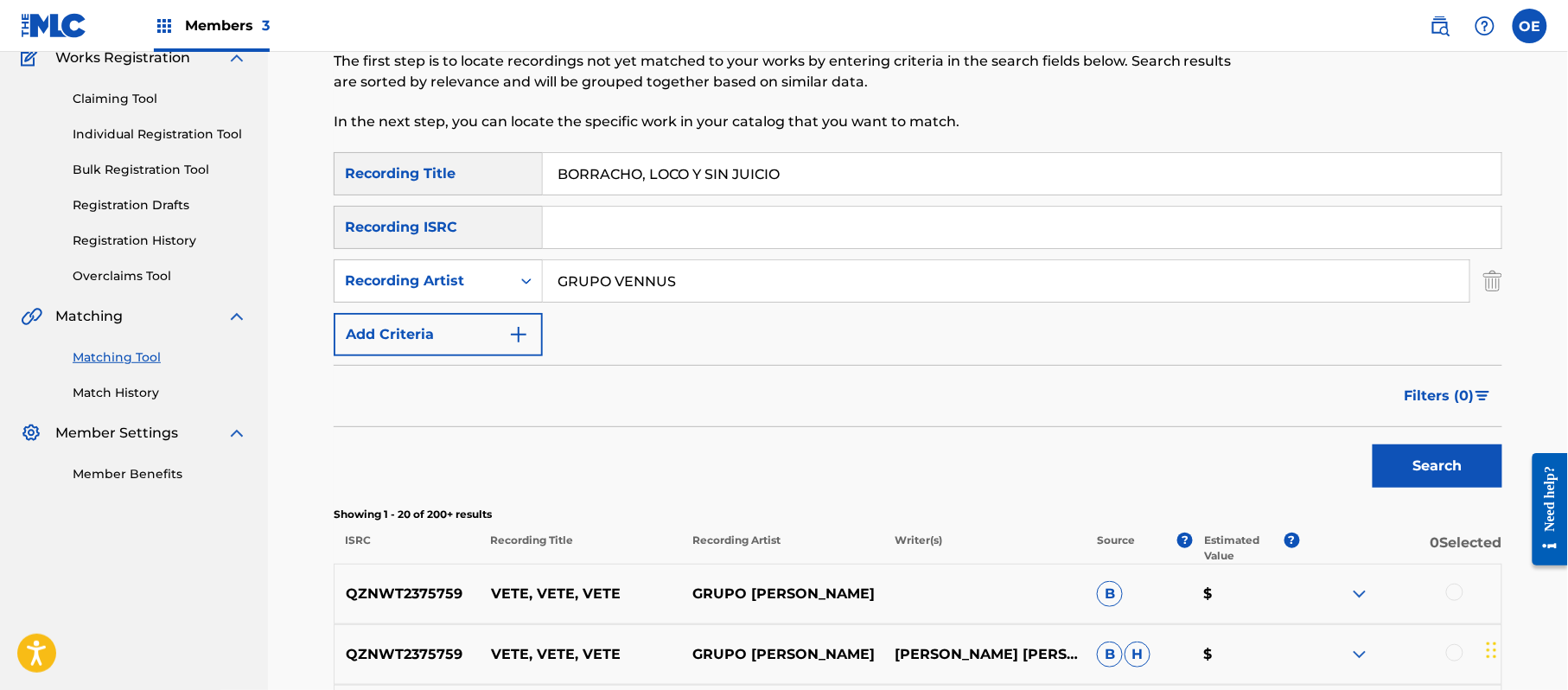
type input "GRUPO VENNUS"
click at [1456, 462] on button "Search" at bounding box center [1437, 465] width 129 height 43
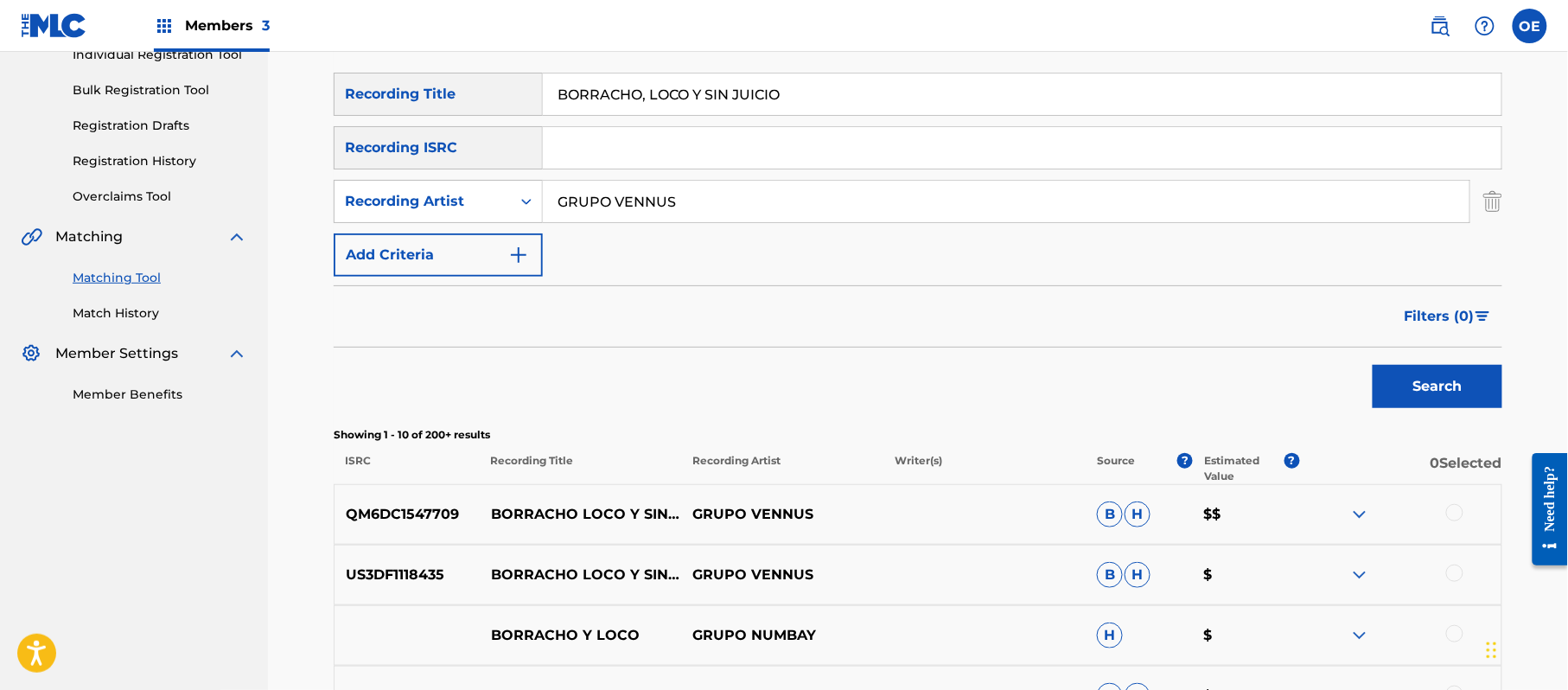
scroll to position [270, 0]
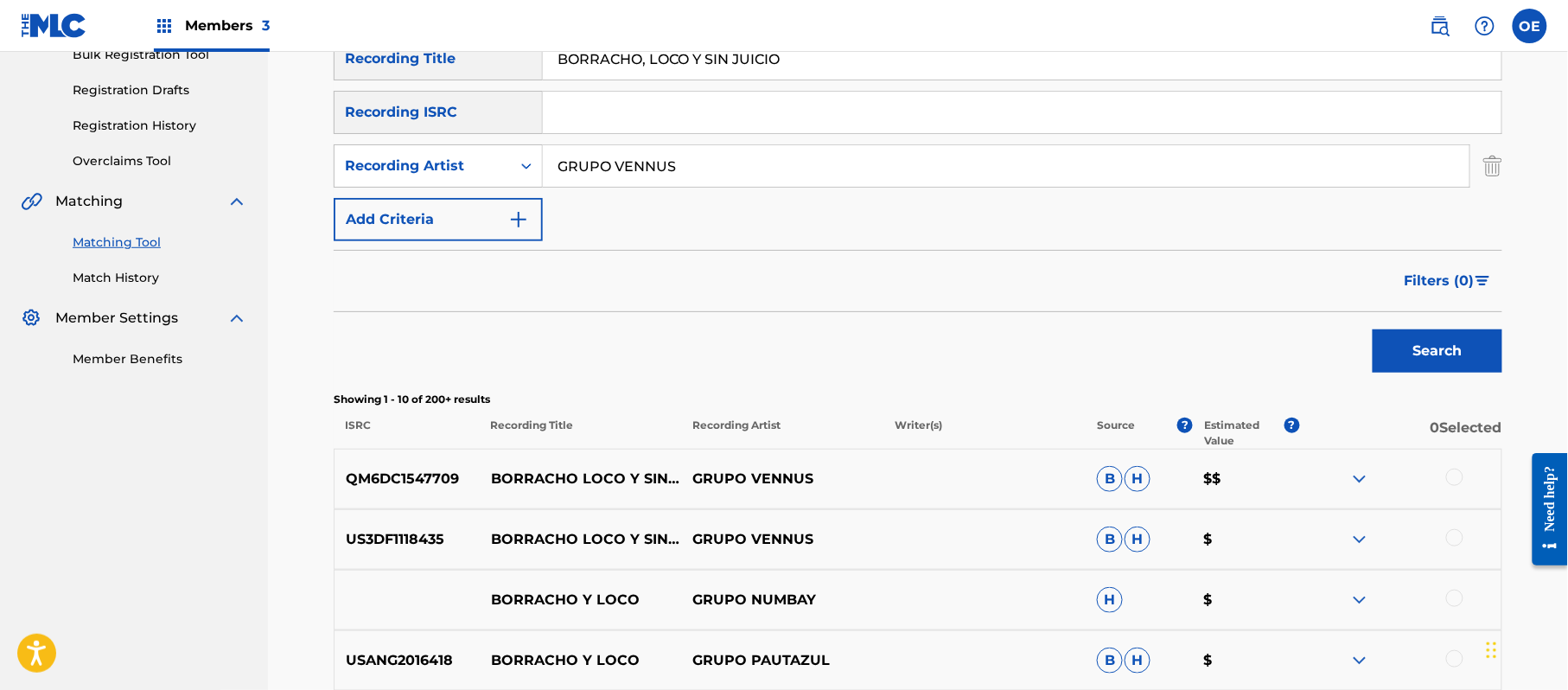
click at [1469, 472] on div at bounding box center [1400, 479] width 203 height 21
click at [1462, 477] on div at bounding box center [1455, 477] width 17 height 17
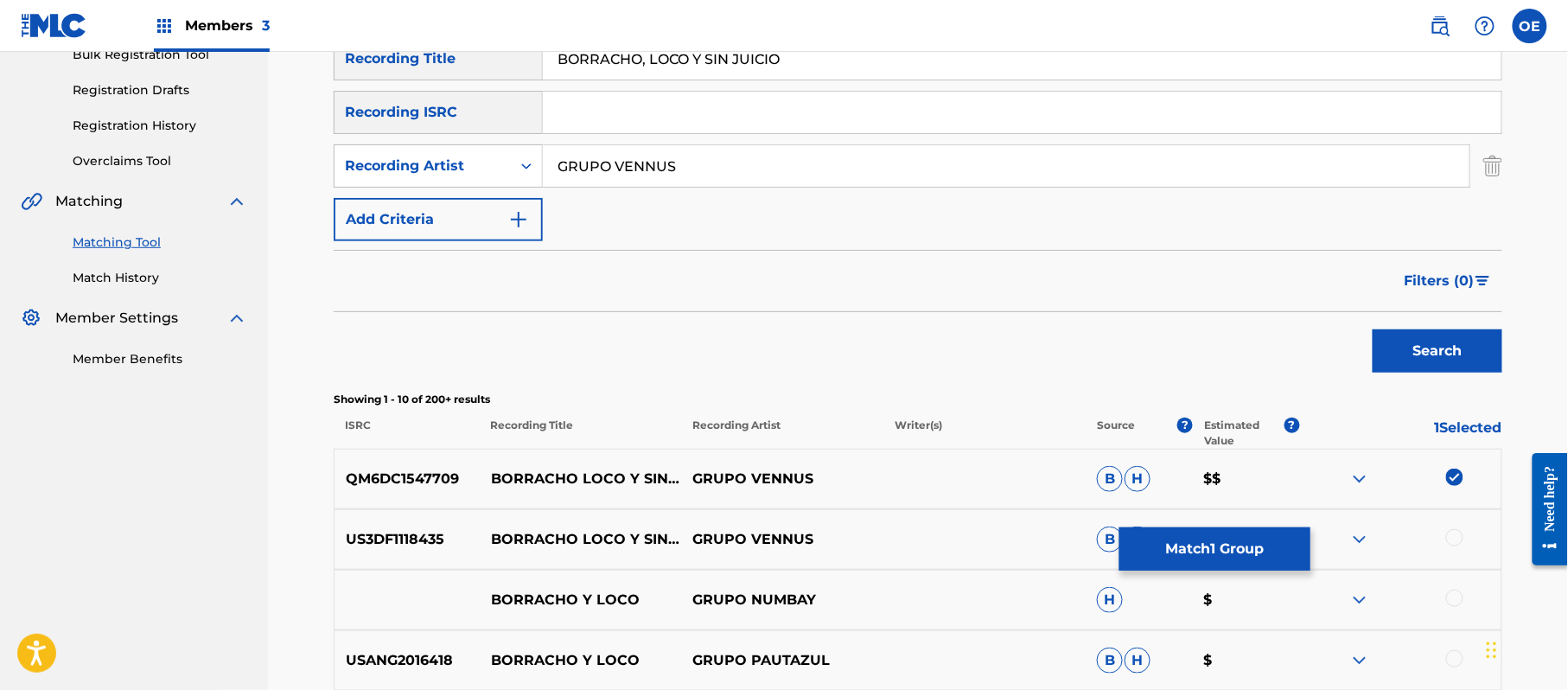
click at [1462, 536] on div at bounding box center [1455, 538] width 17 height 17
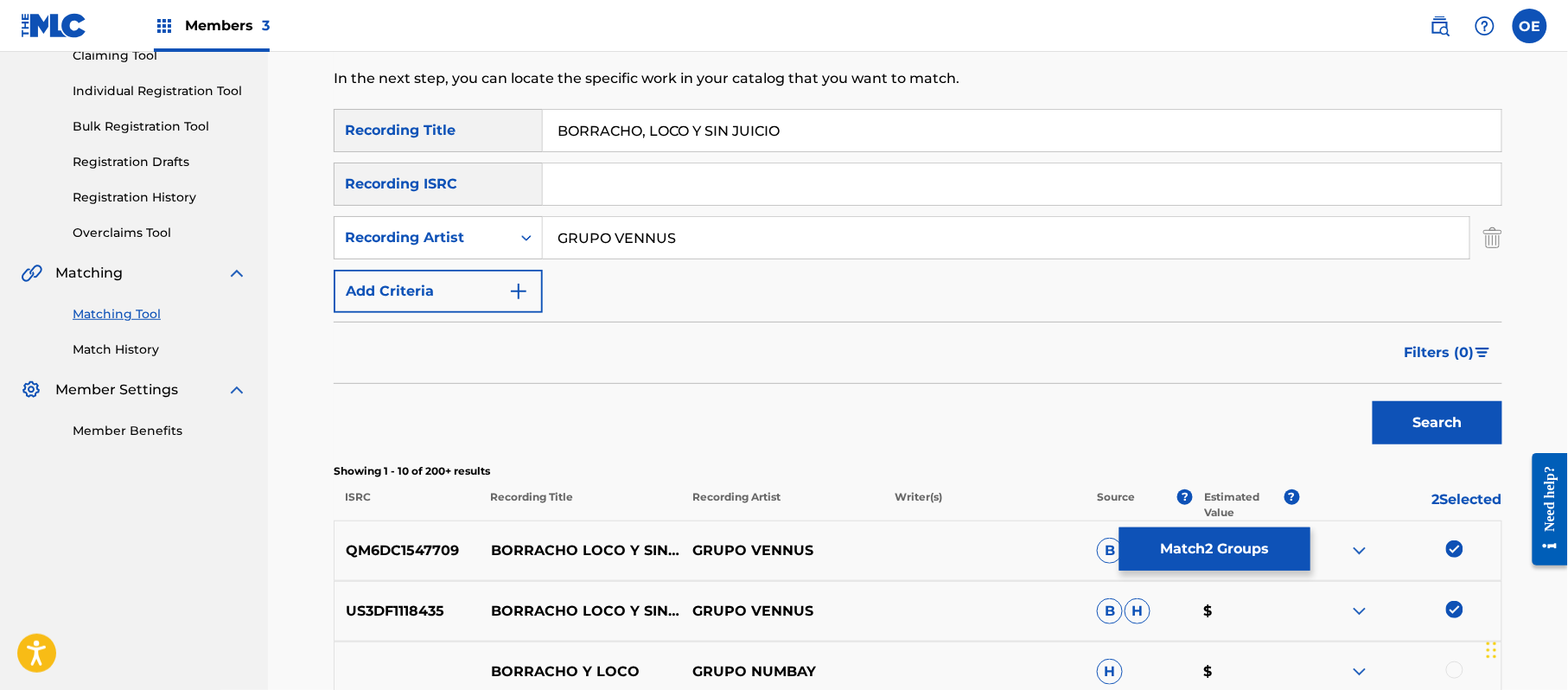
scroll to position [156, 0]
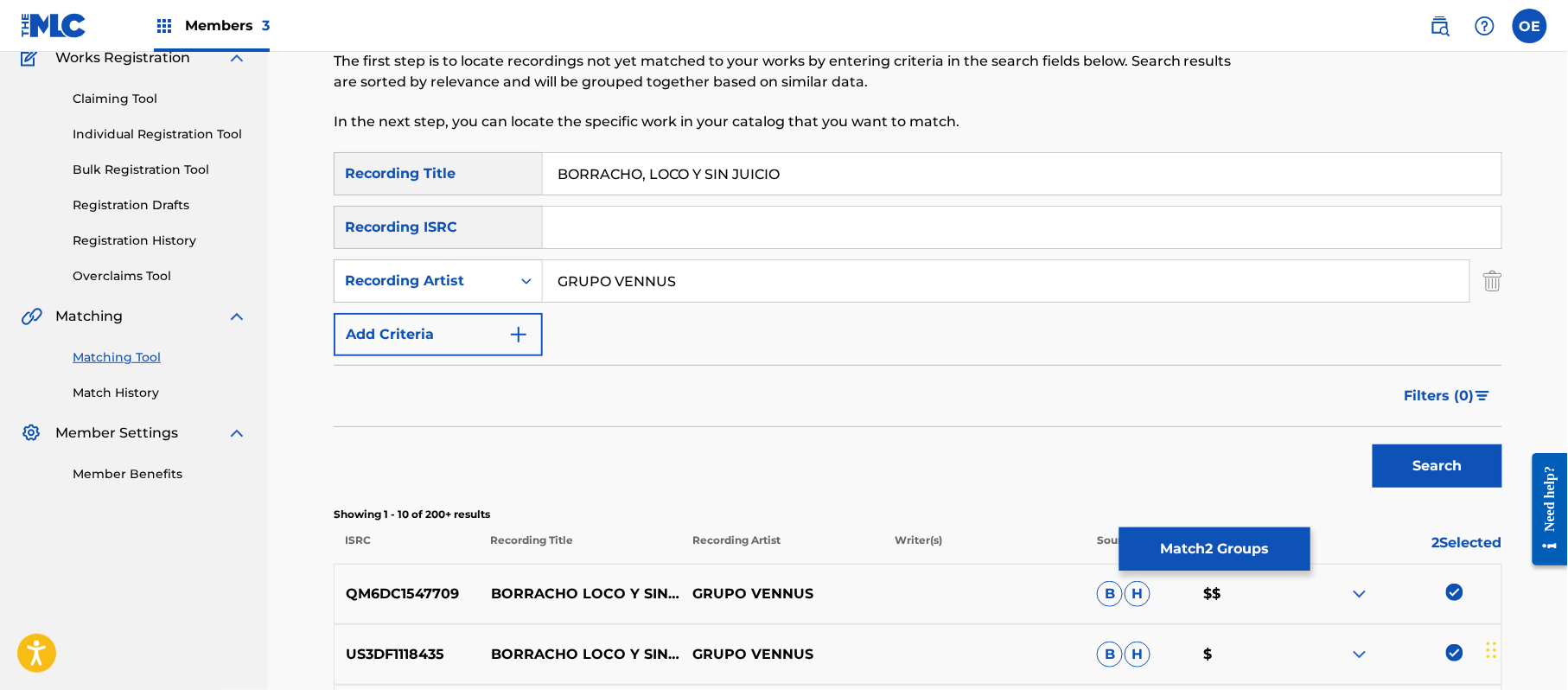
click at [1189, 567] on button "Match 2 Groups" at bounding box center [1214, 548] width 191 height 43
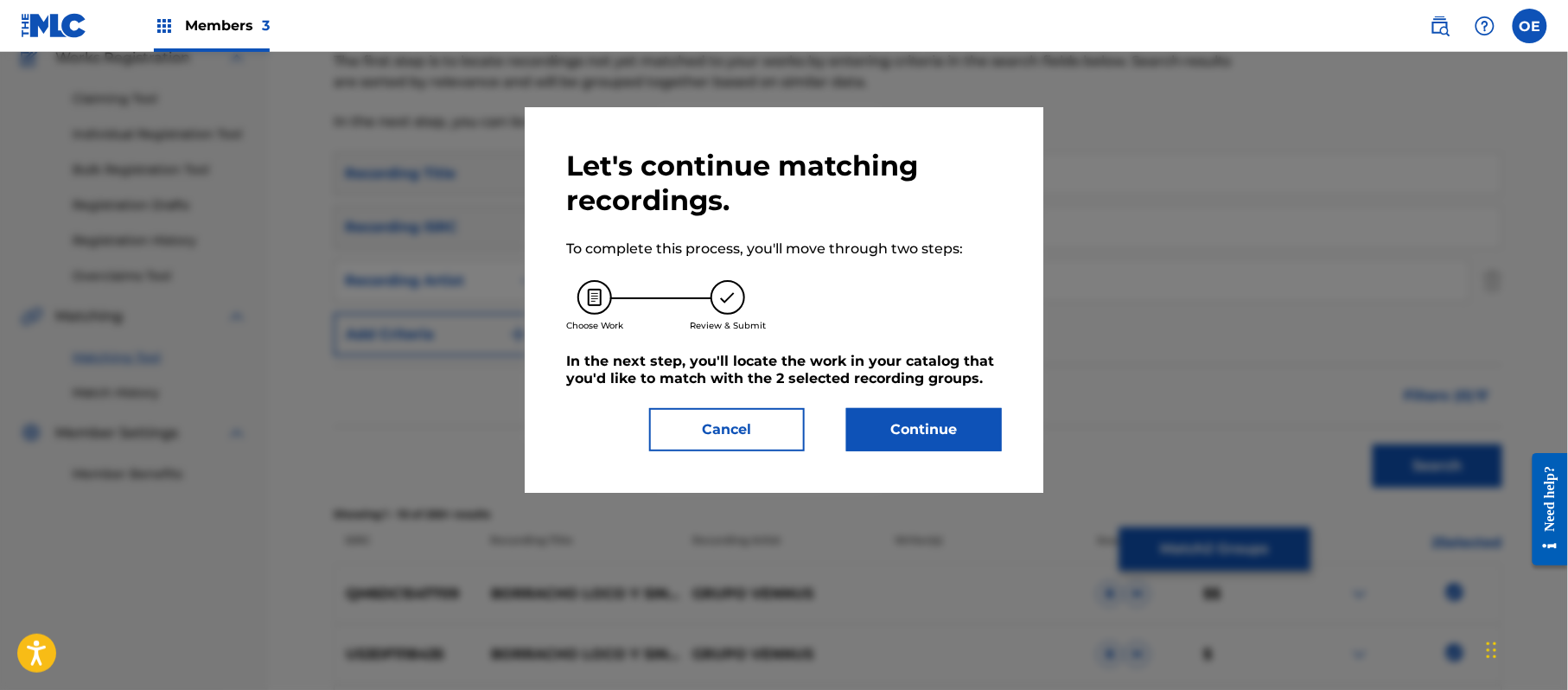
click at [914, 434] on button "Continue" at bounding box center [924, 429] width 156 height 43
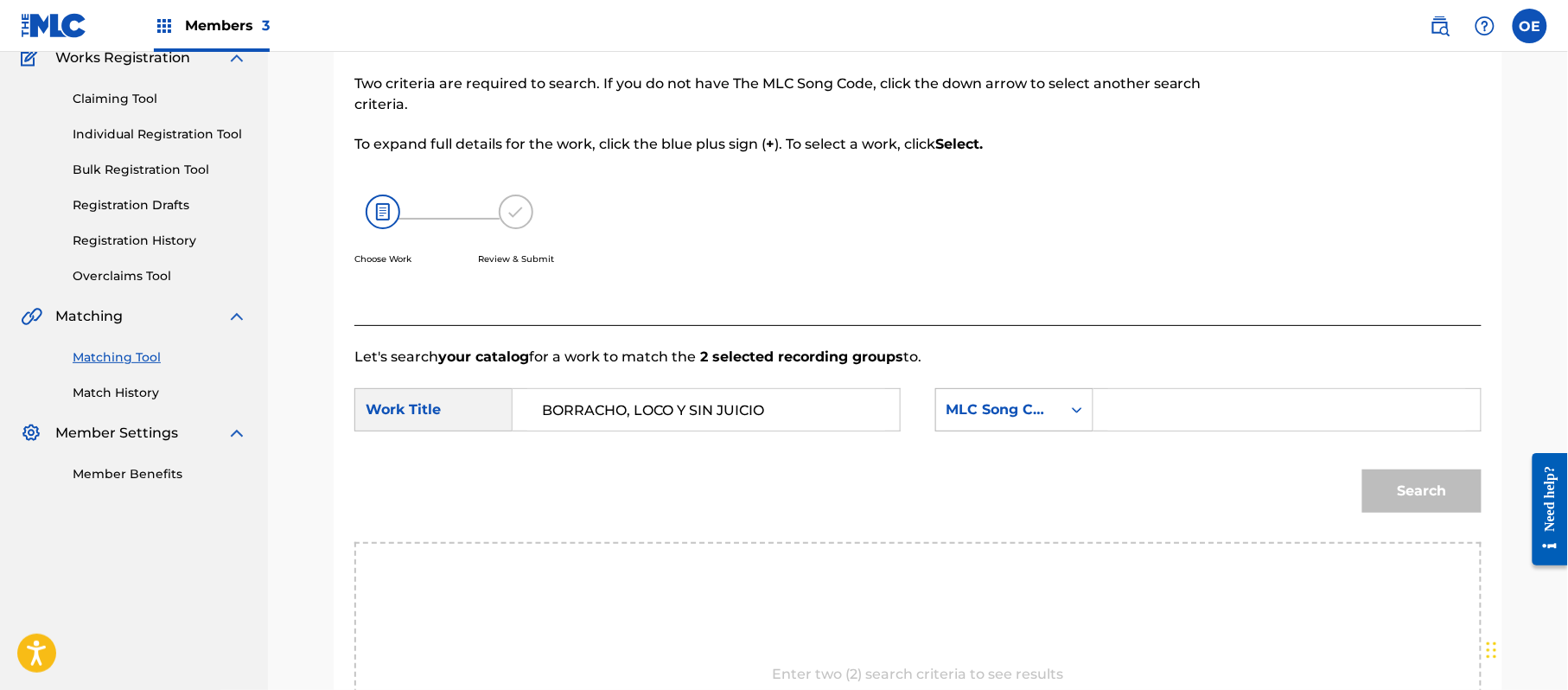
type input "BORRACHO, LOCO Y SIN JUICIO"
click at [1042, 401] on div "MLC Song Code" at bounding box center [999, 410] width 105 height 21
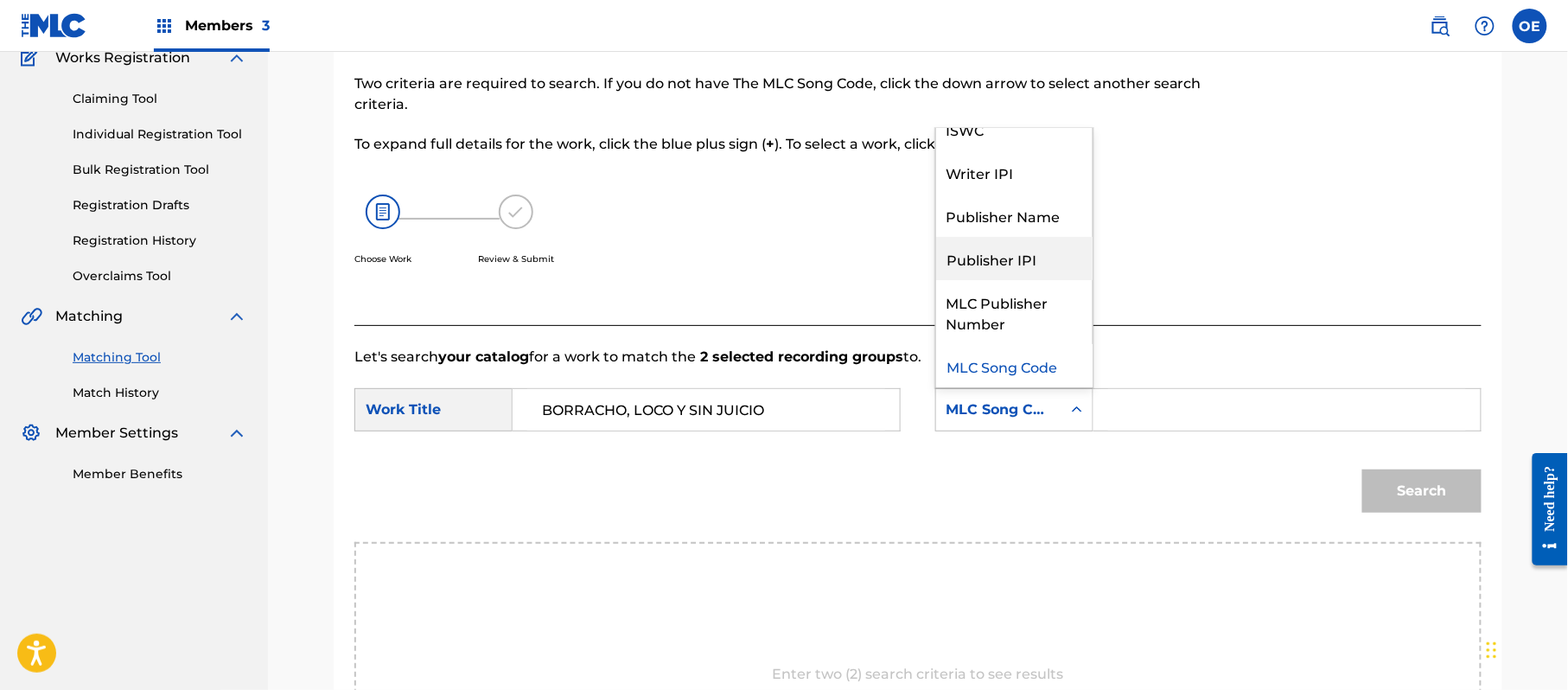
scroll to position [0, 0]
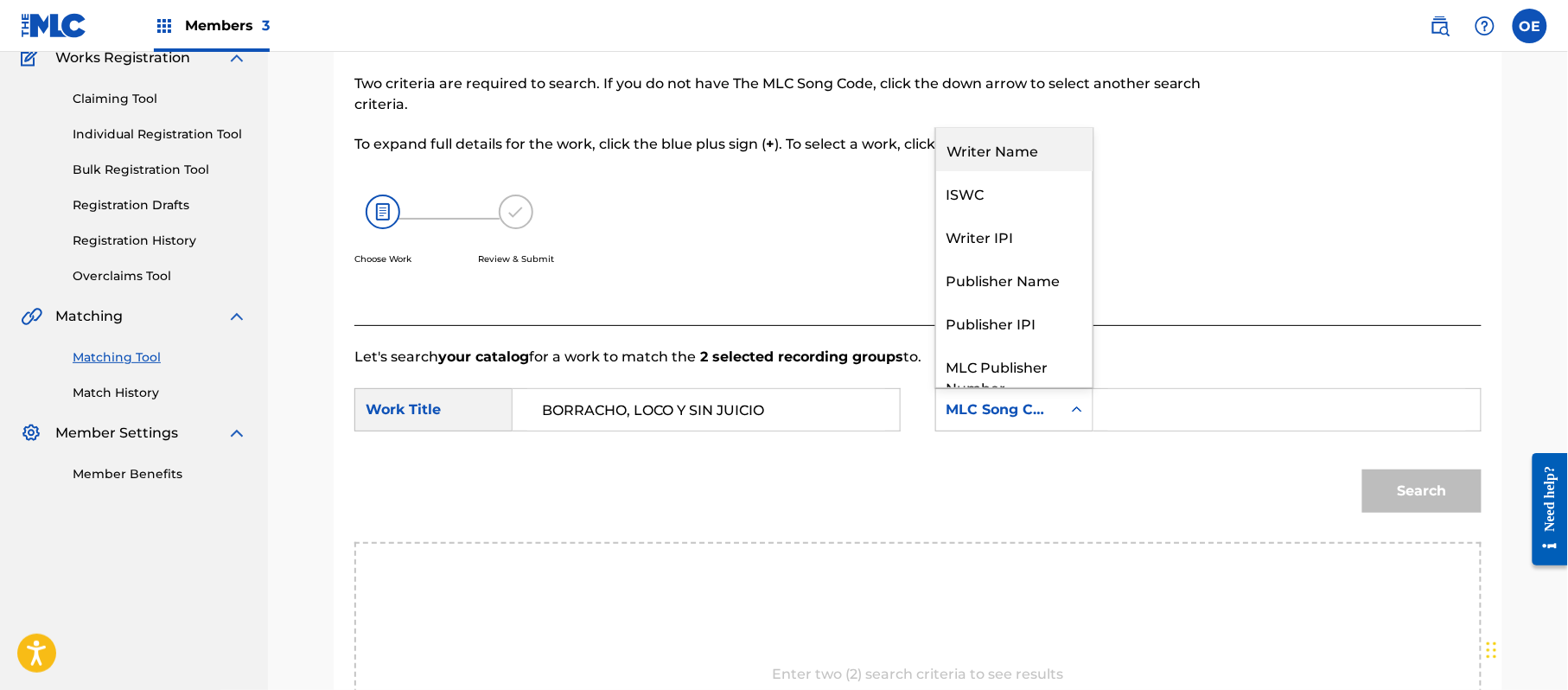
click at [997, 165] on div "Writer Name" at bounding box center [1014, 148] width 156 height 43
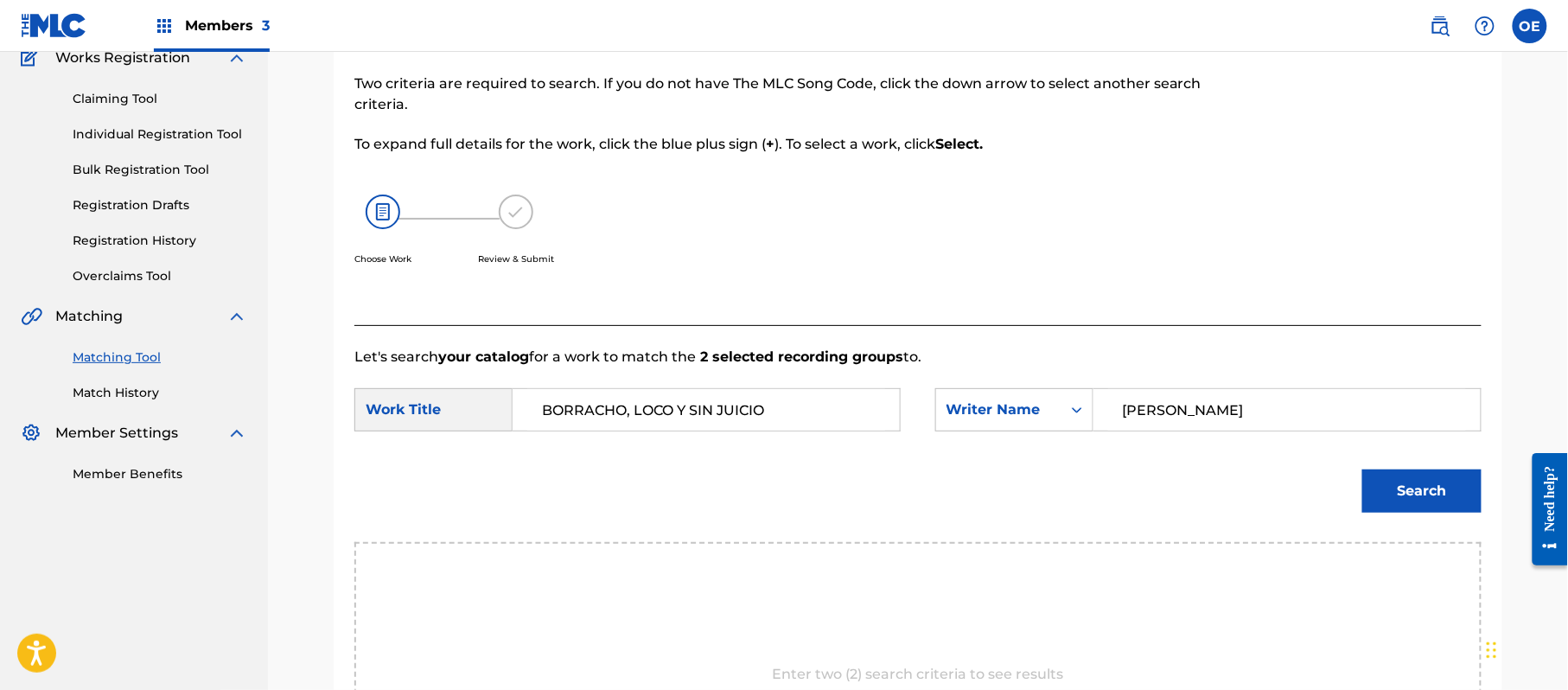
type input "[PERSON_NAME]"
click at [1376, 481] on button "Search" at bounding box center [1421, 490] width 119 height 43
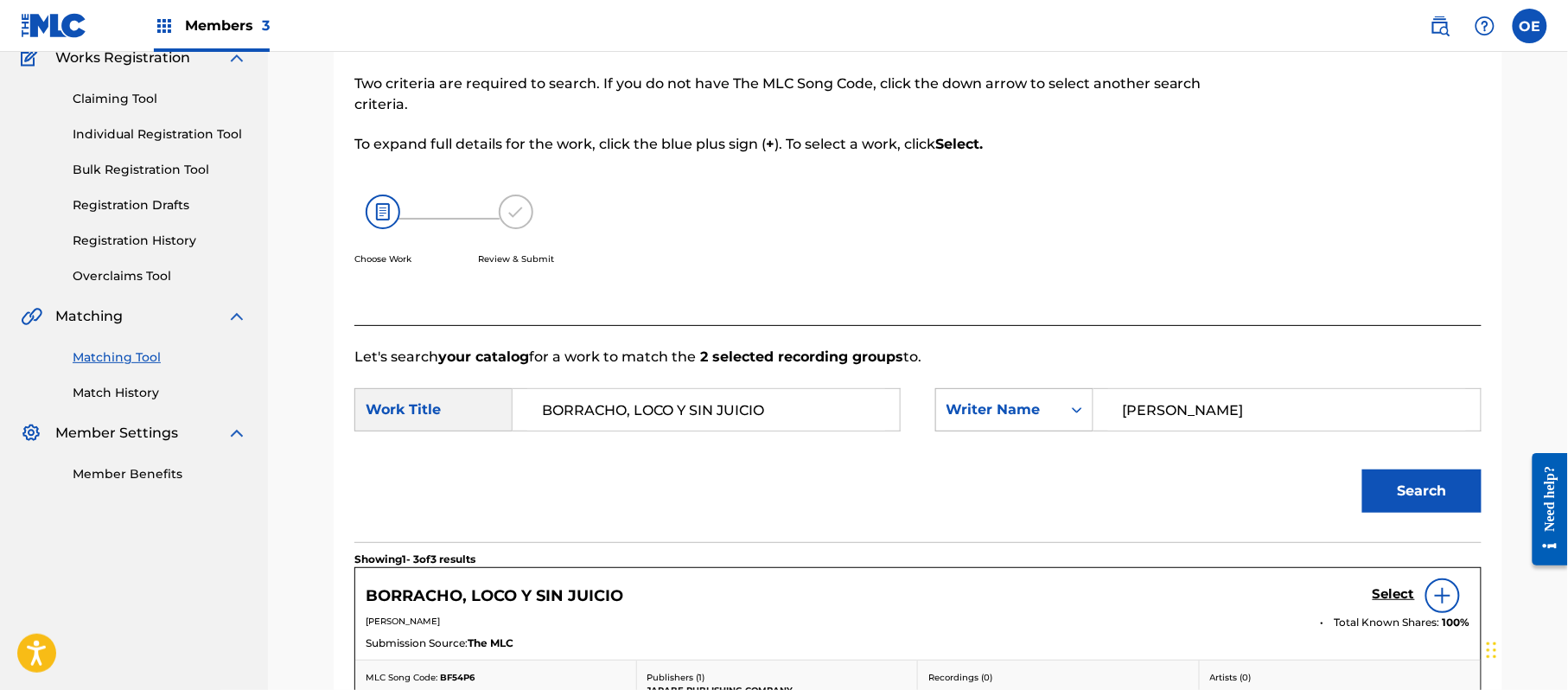
scroll to position [270, 0]
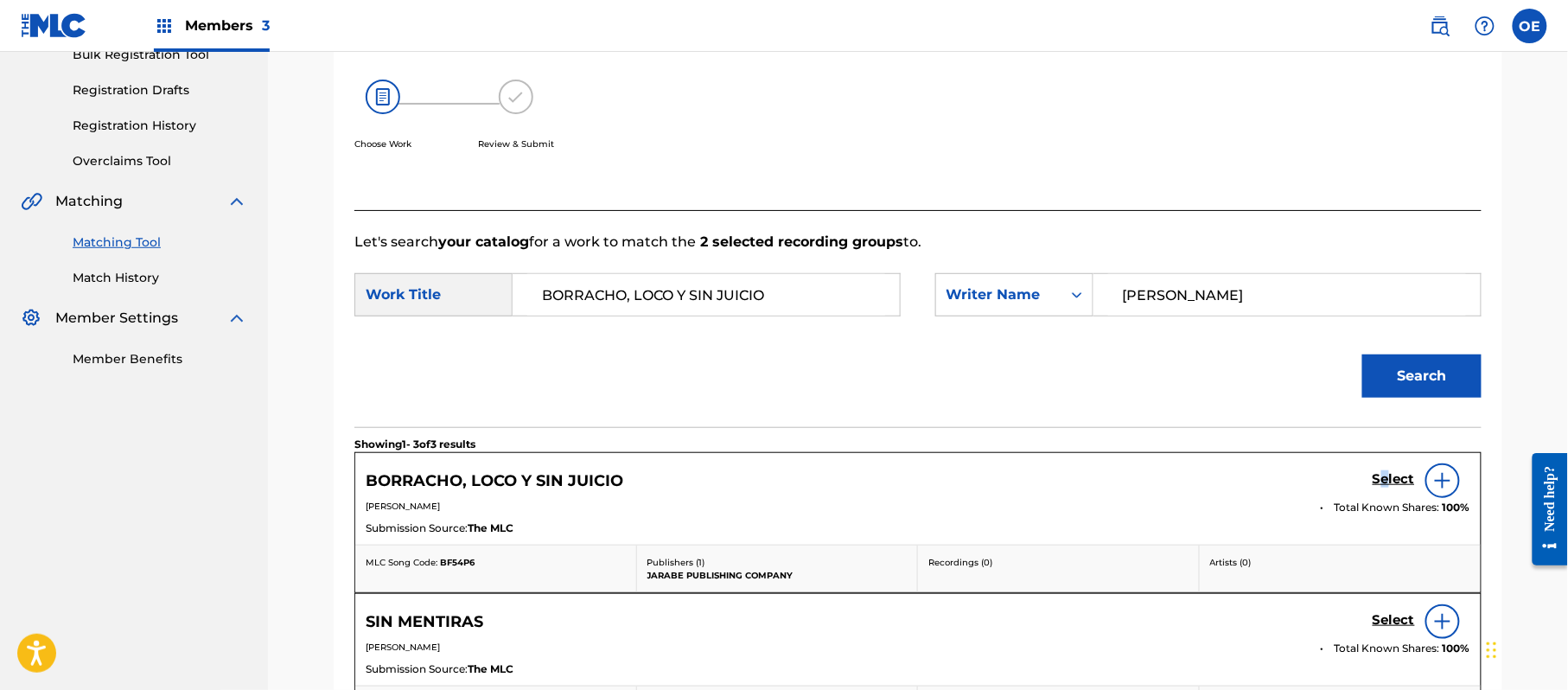
click at [1386, 472] on h5 "Select" at bounding box center [1393, 479] width 43 height 16
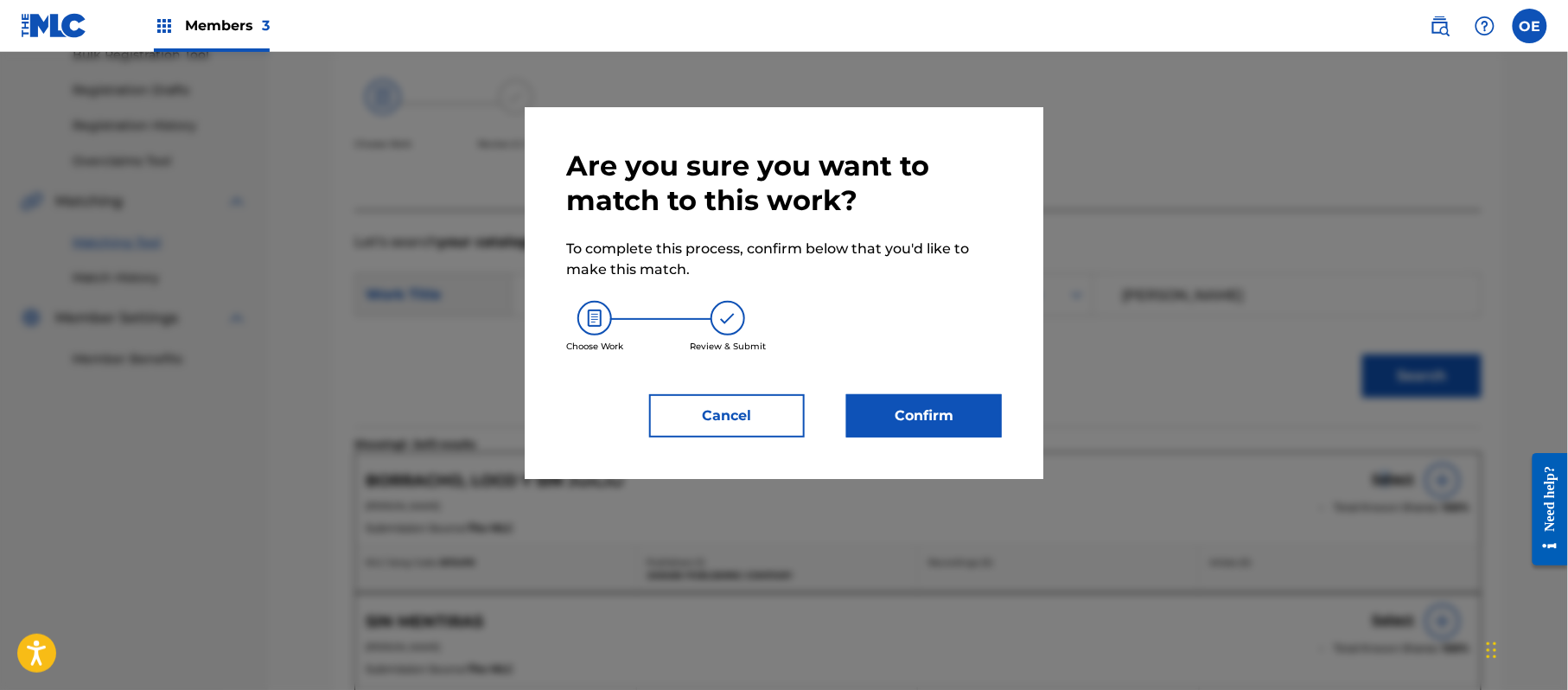
click at [921, 406] on button "Confirm" at bounding box center [924, 415] width 156 height 43
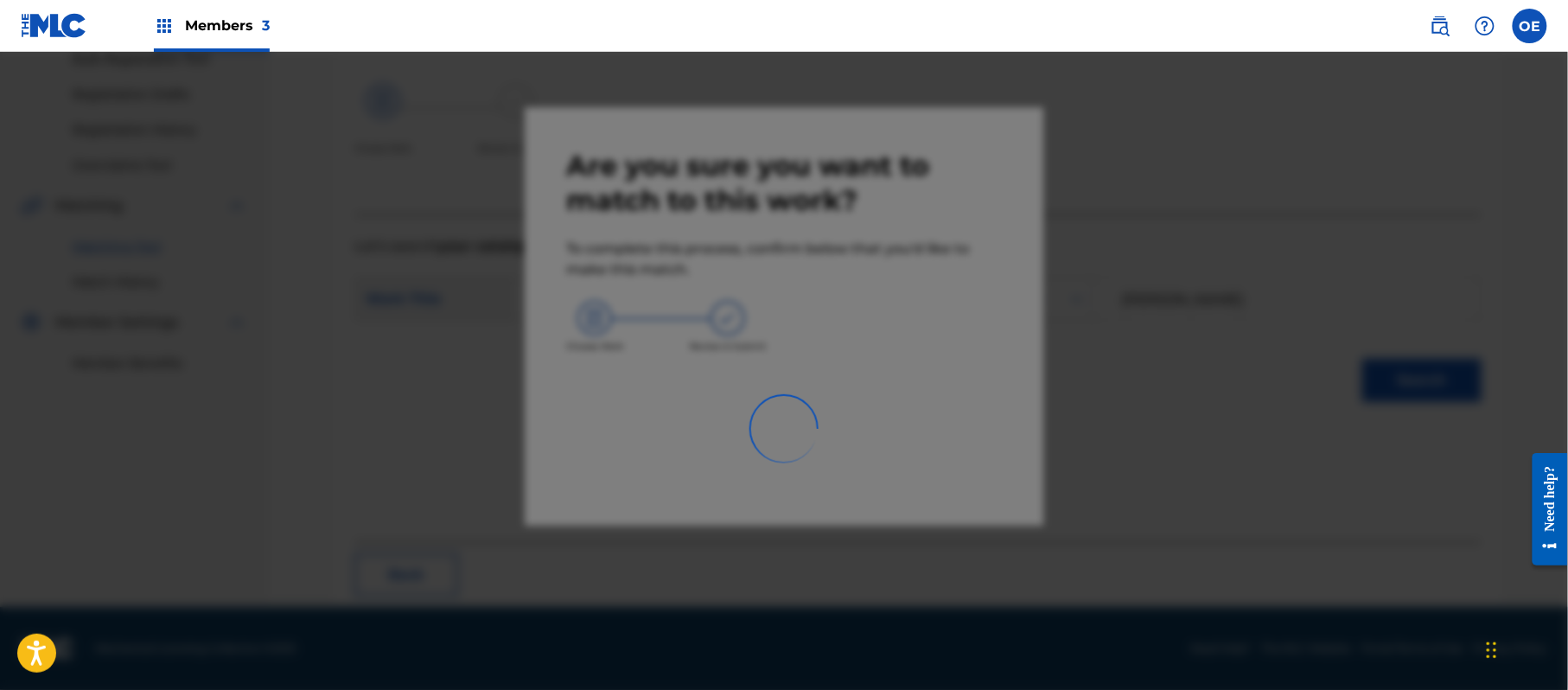
scroll to position [69, 0]
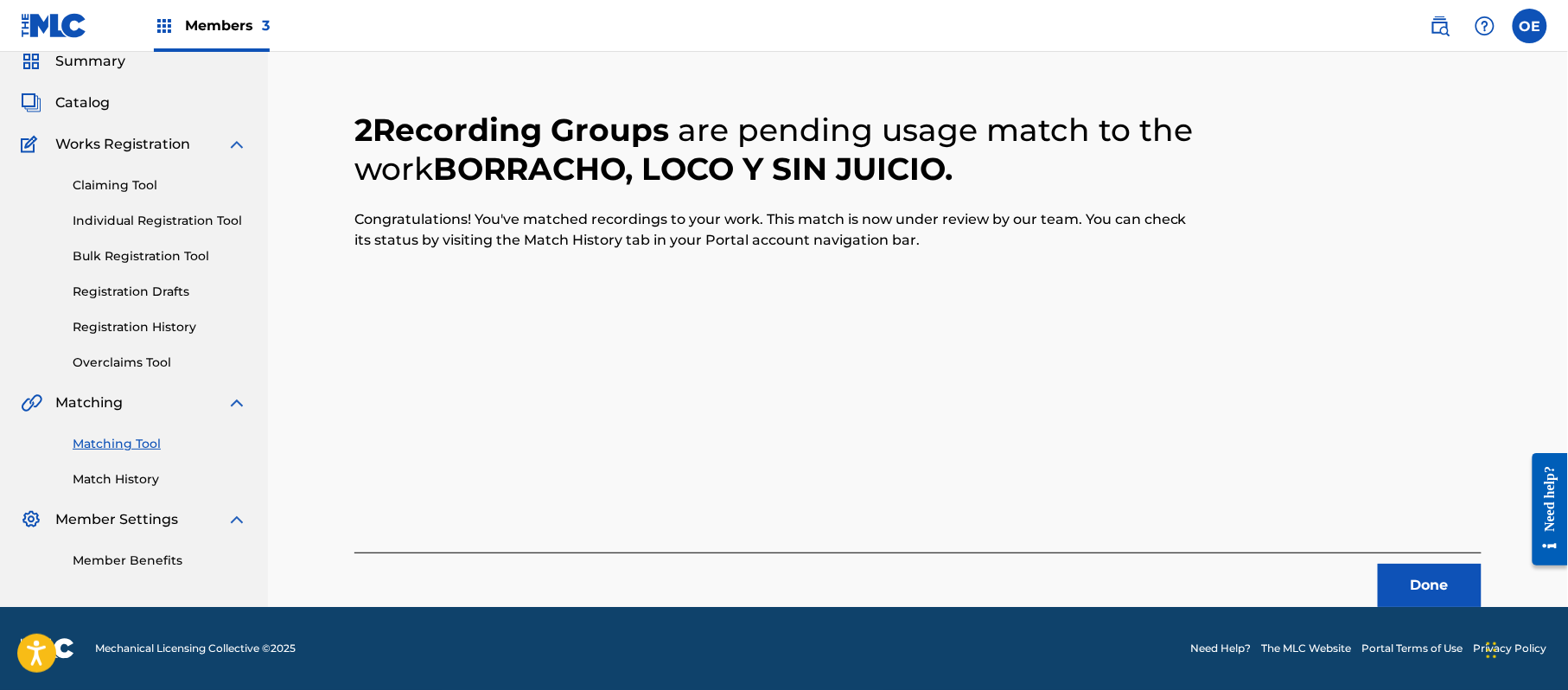
click at [1452, 576] on button "Done" at bounding box center [1429, 584] width 104 height 43
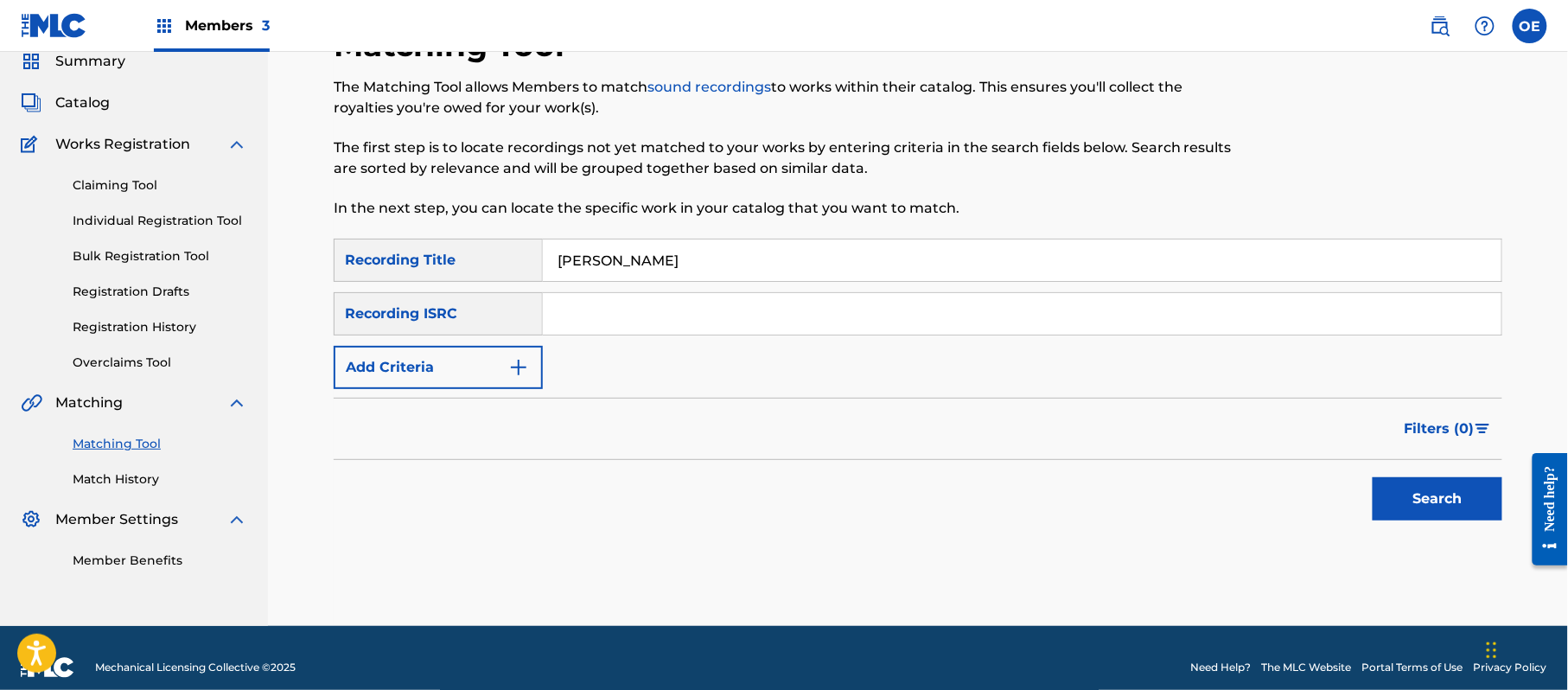
type input "[PERSON_NAME]"
click at [425, 368] on button "Add Criteria" at bounding box center [439, 366] width 209 height 43
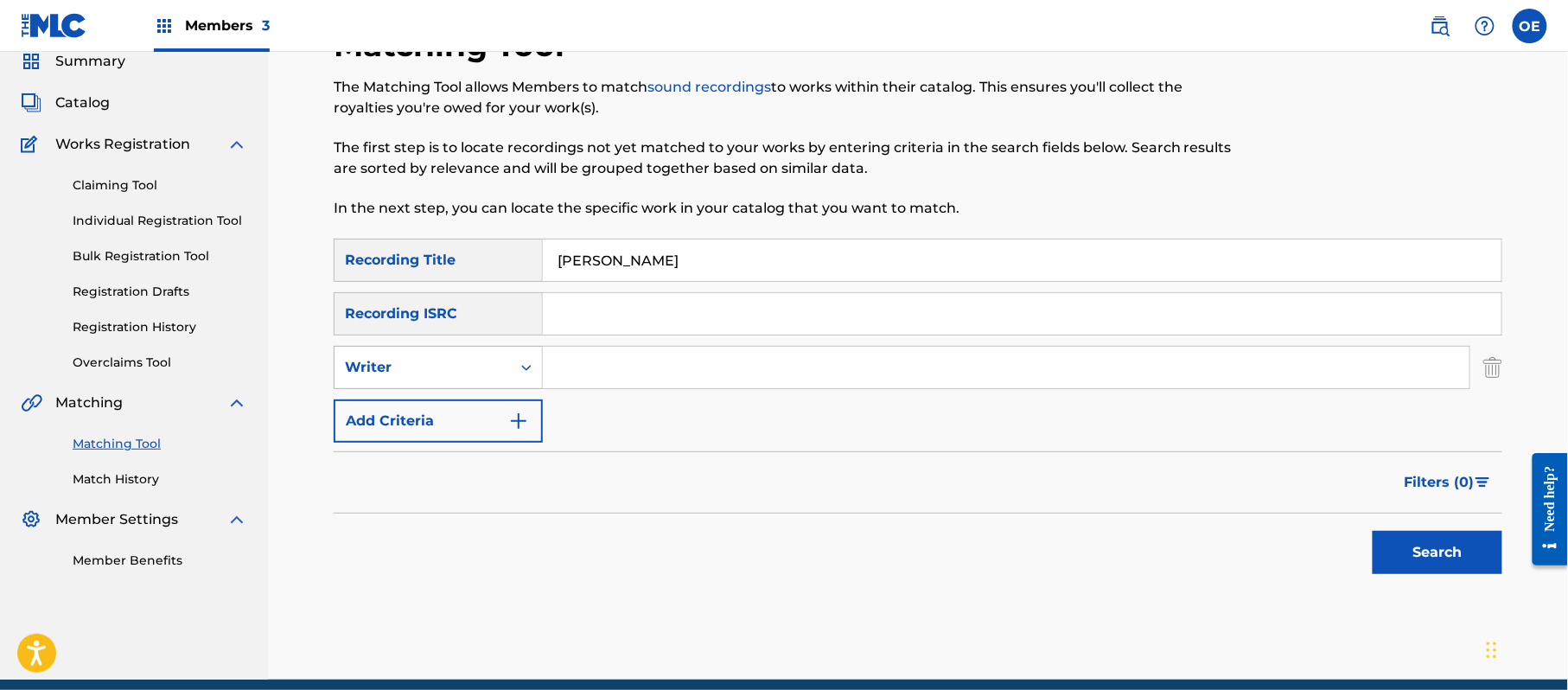
click at [467, 366] on div "Writer" at bounding box center [422, 367] width 156 height 21
click at [468, 406] on div "Recording Artist" at bounding box center [439, 410] width 207 height 43
type input "GRUPO VENNUS"
click at [1433, 529] on div "Search" at bounding box center [1432, 548] width 138 height 69
click at [1437, 537] on button "Search" at bounding box center [1437, 552] width 129 height 43
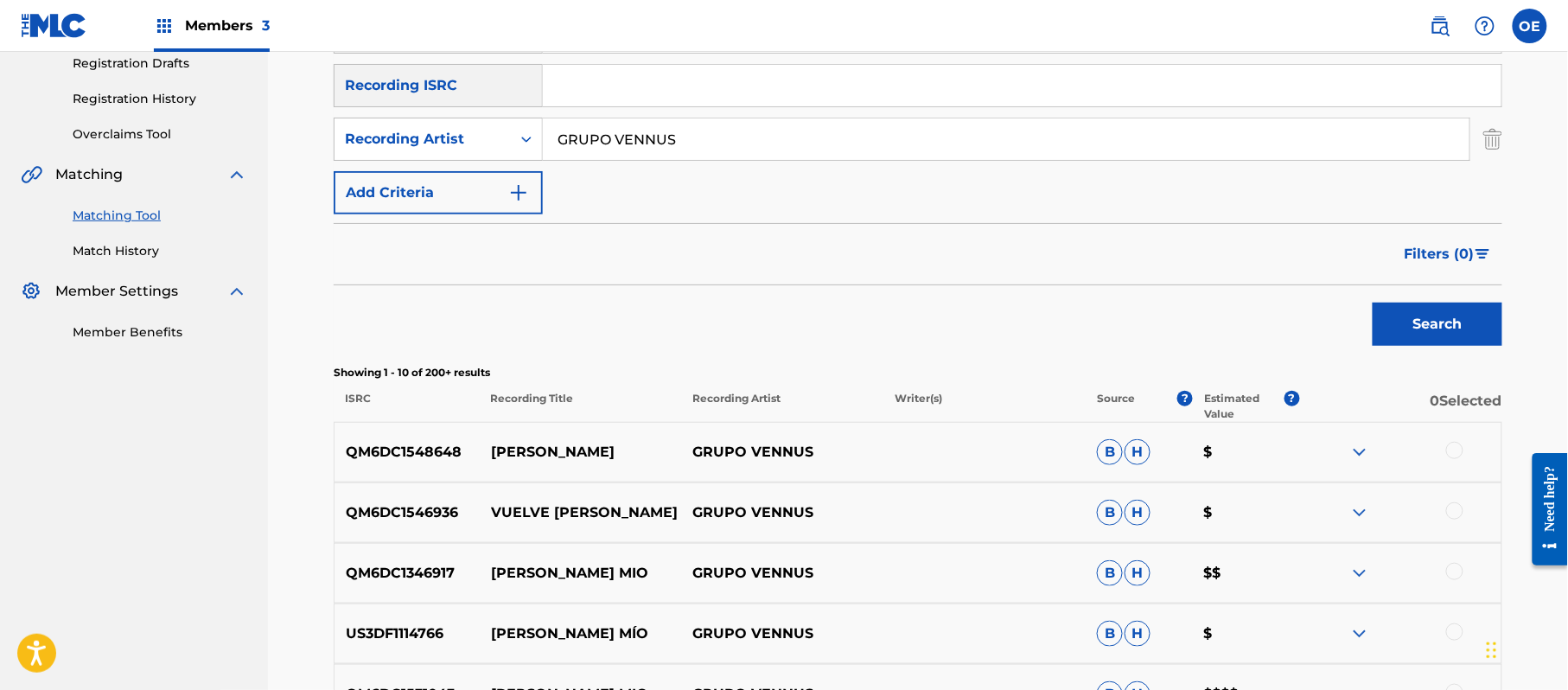
scroll to position [299, 0]
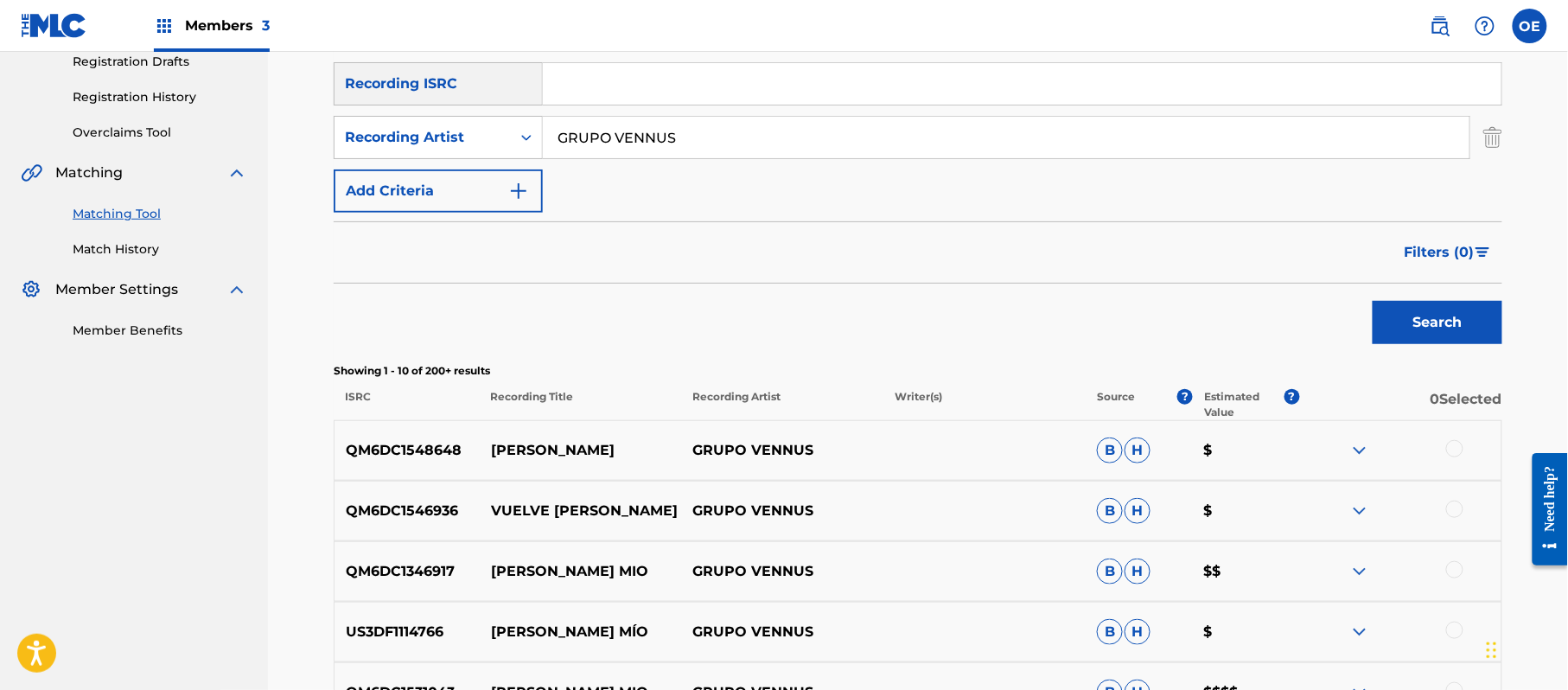
click at [1456, 449] on div at bounding box center [1455, 448] width 17 height 17
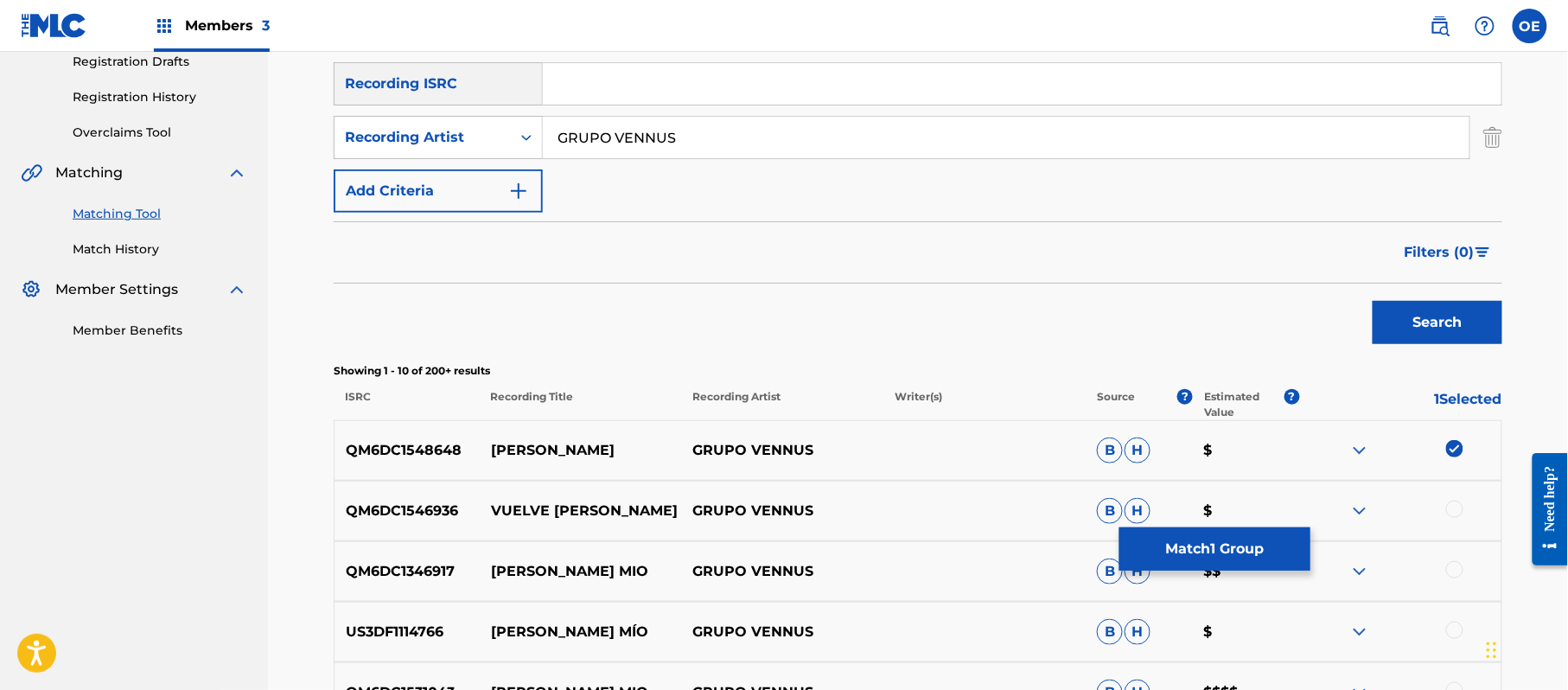
click at [1464, 510] on div at bounding box center [1400, 511] width 203 height 21
click at [1460, 510] on div at bounding box center [1455, 509] width 17 height 17
click at [1458, 565] on div at bounding box center [1455, 570] width 17 height 17
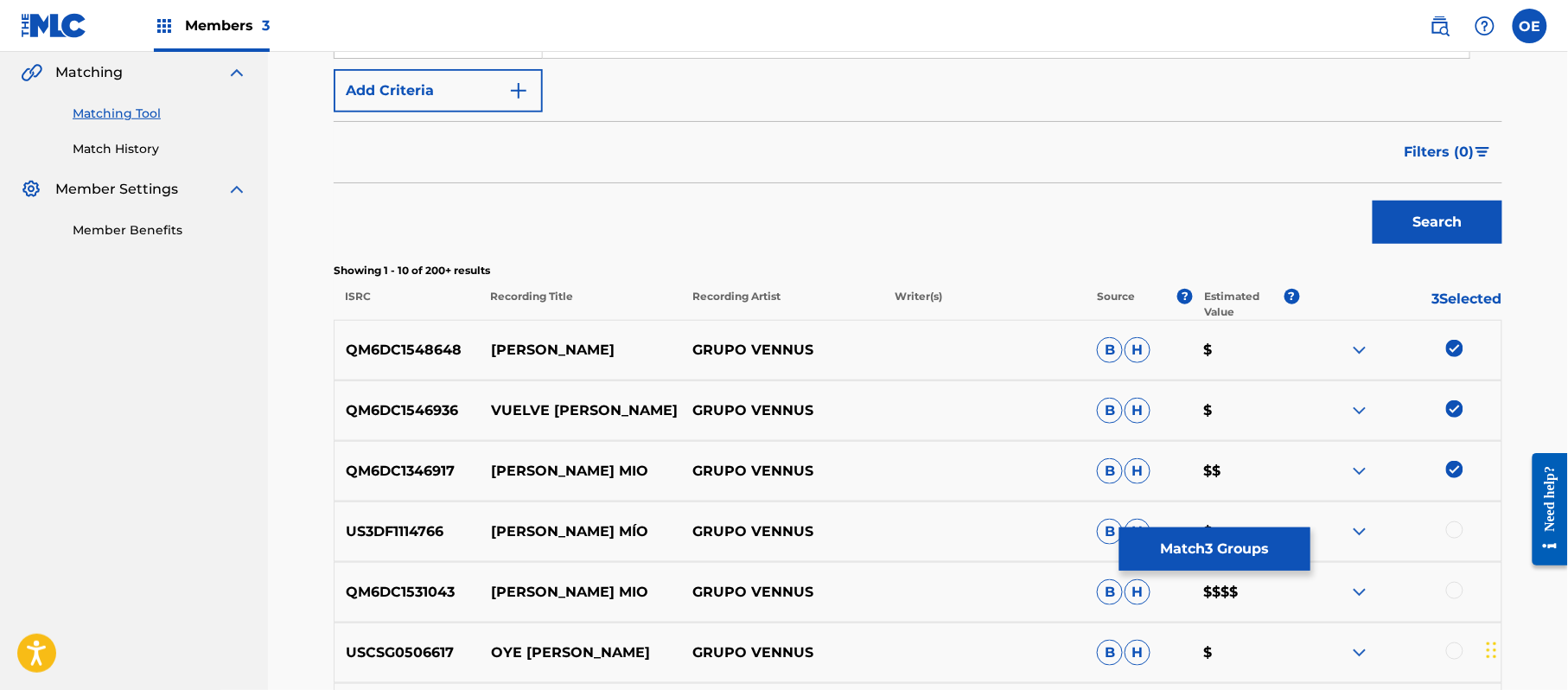
scroll to position [530, 0]
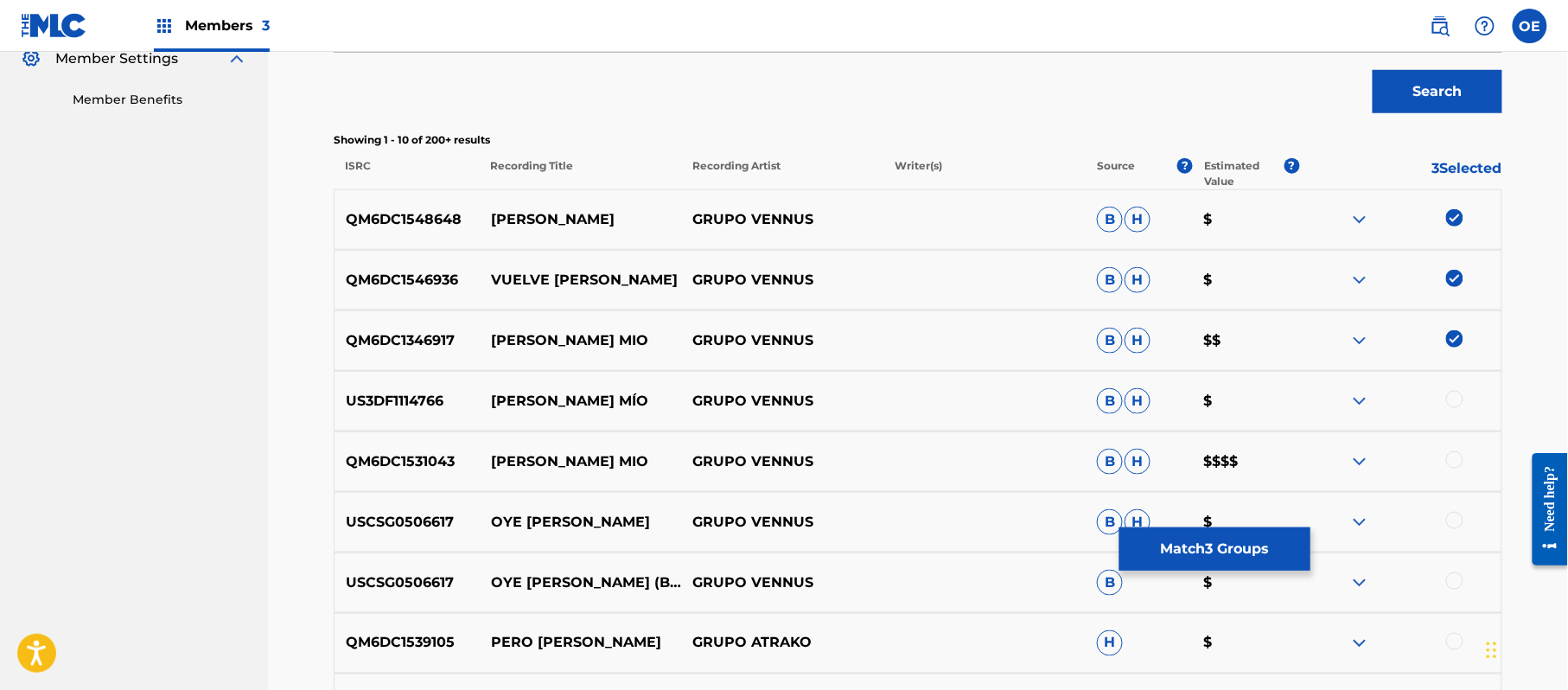
click at [1453, 406] on div at bounding box center [1455, 400] width 17 height 17
click at [1463, 465] on div at bounding box center [1400, 462] width 203 height 21
click at [1460, 402] on img at bounding box center [1455, 400] width 17 height 17
click at [1454, 344] on img at bounding box center [1455, 339] width 17 height 17
click at [1452, 273] on img at bounding box center [1455, 278] width 17 height 17
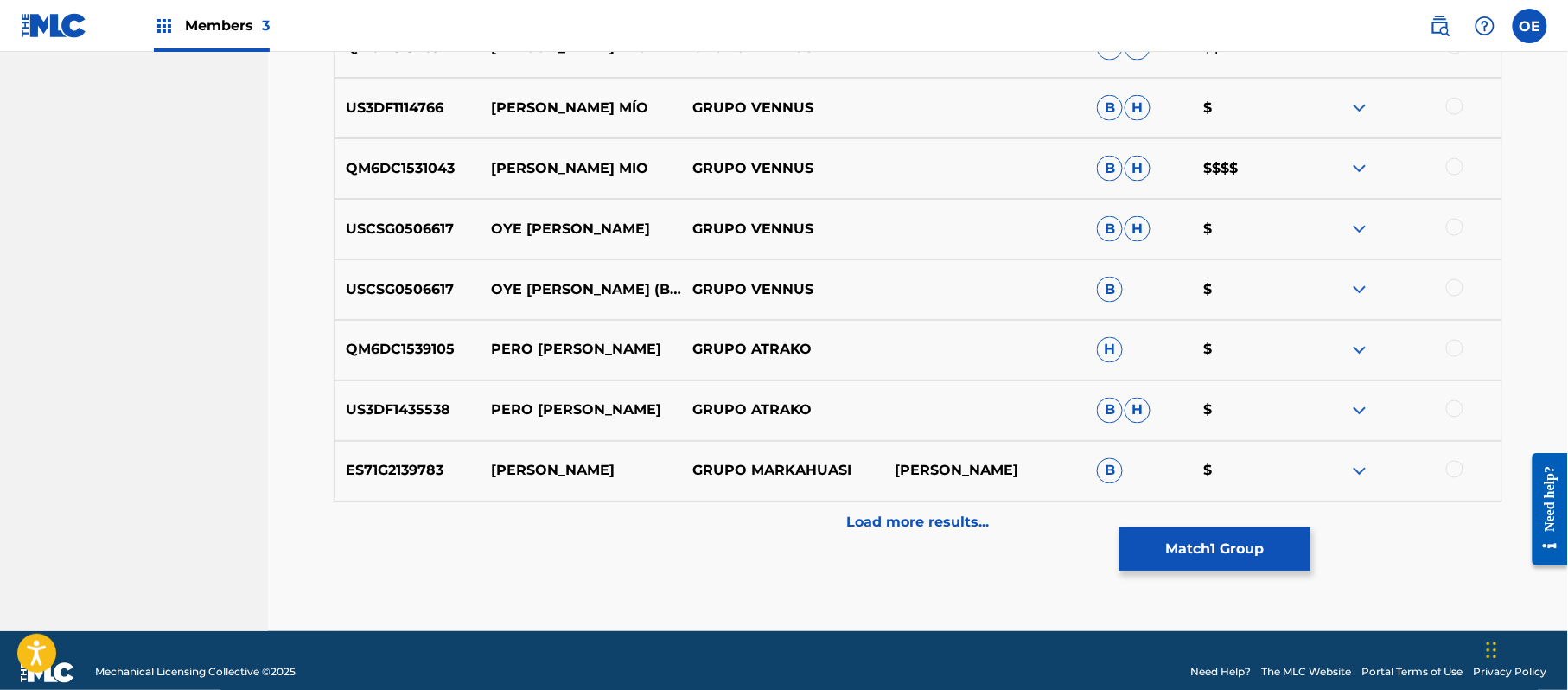
scroll to position [847, 0]
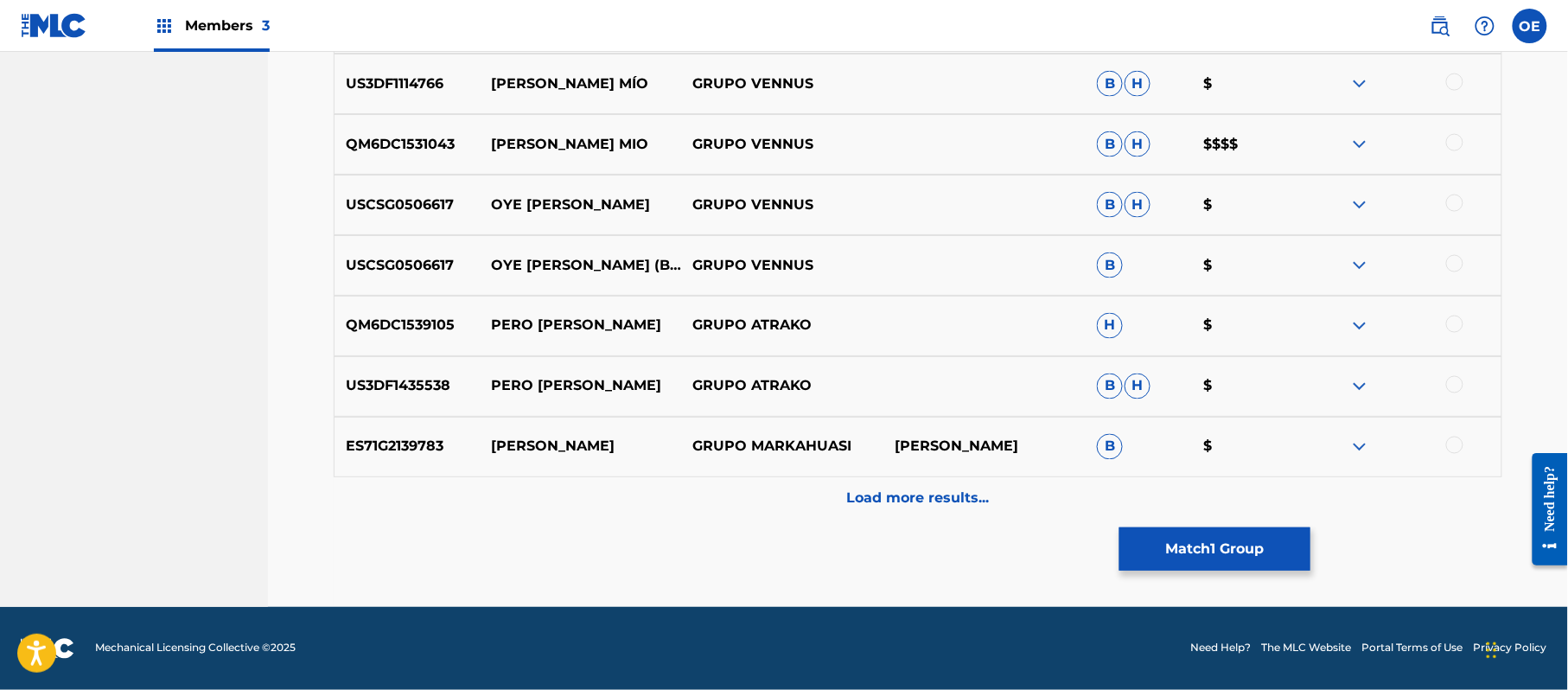
click at [942, 492] on p "Load more results..." at bounding box center [918, 499] width 143 height 21
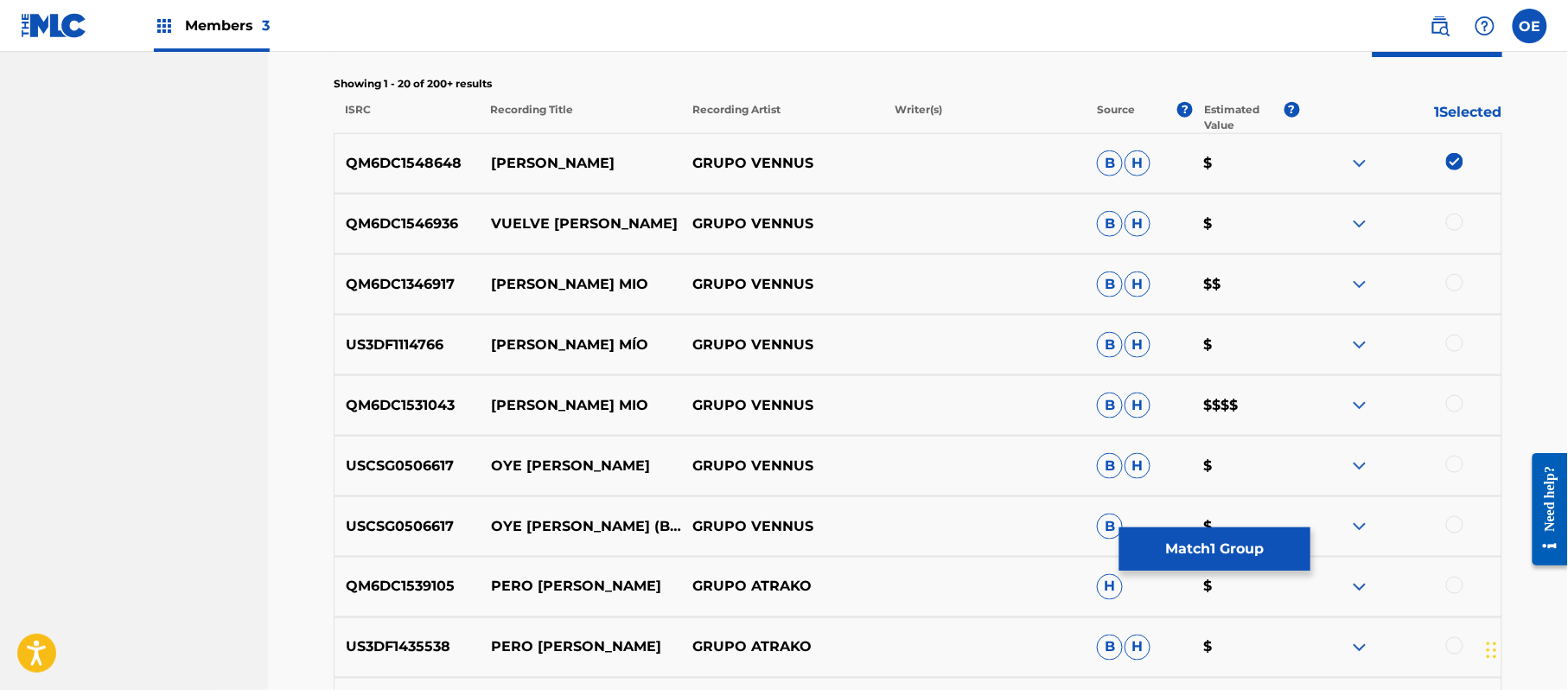
scroll to position [530, 0]
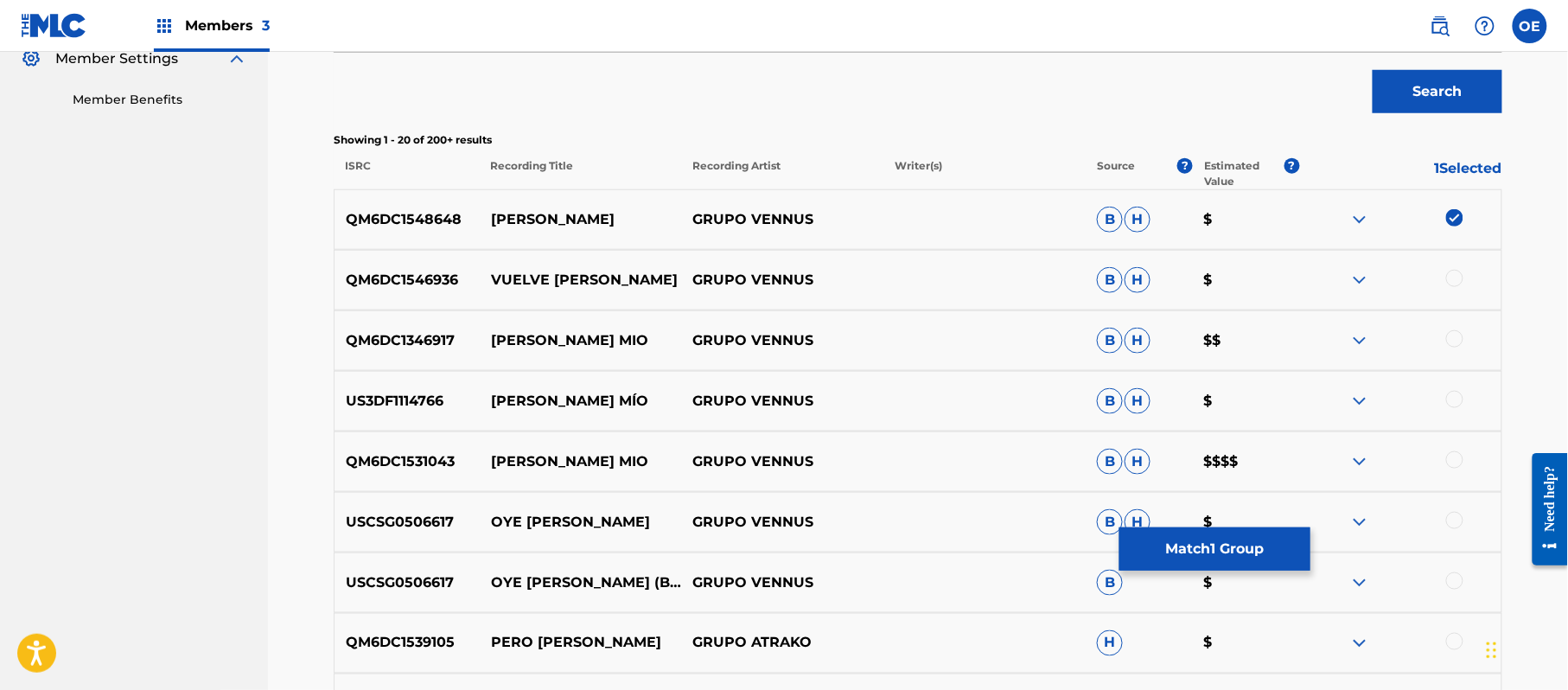
click at [1165, 553] on button "Match 1 Group" at bounding box center [1214, 548] width 191 height 43
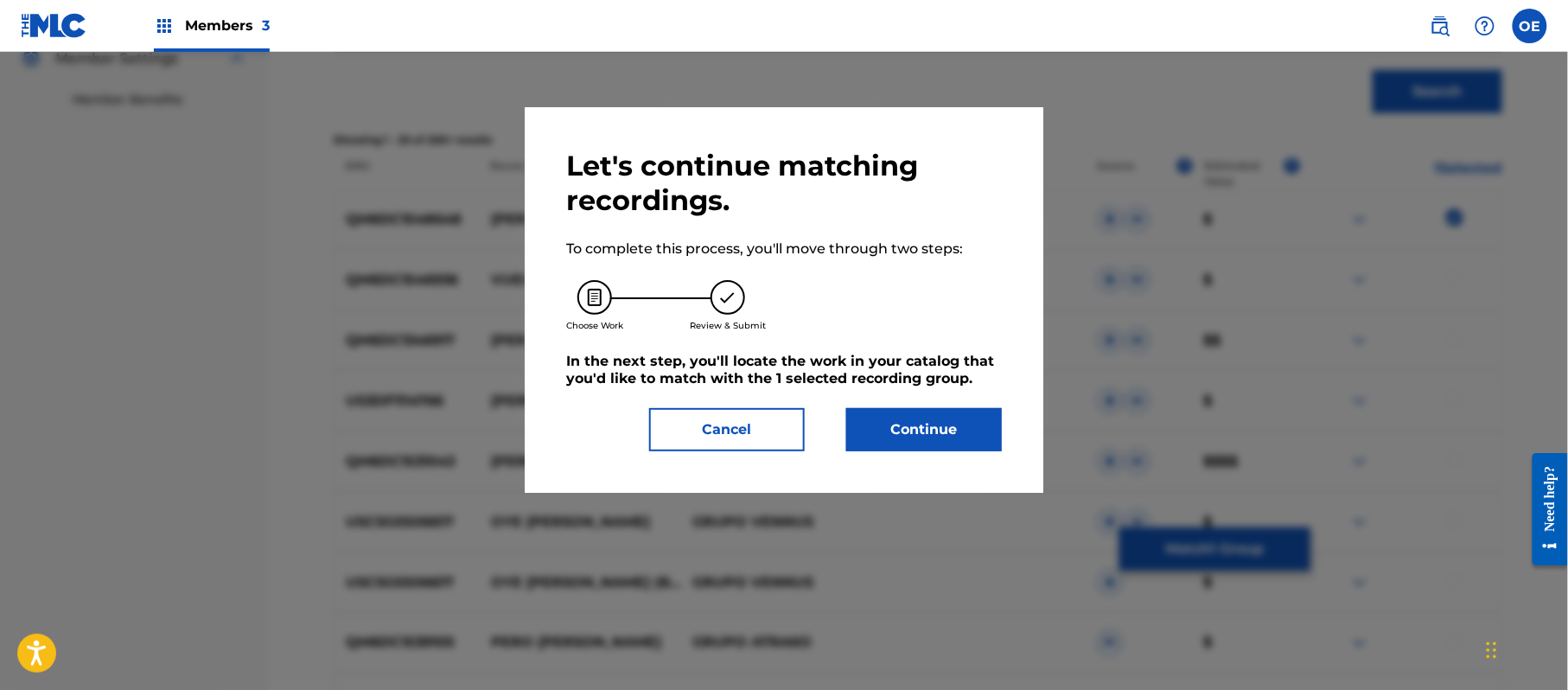
click at [957, 416] on button "Continue" at bounding box center [924, 429] width 156 height 43
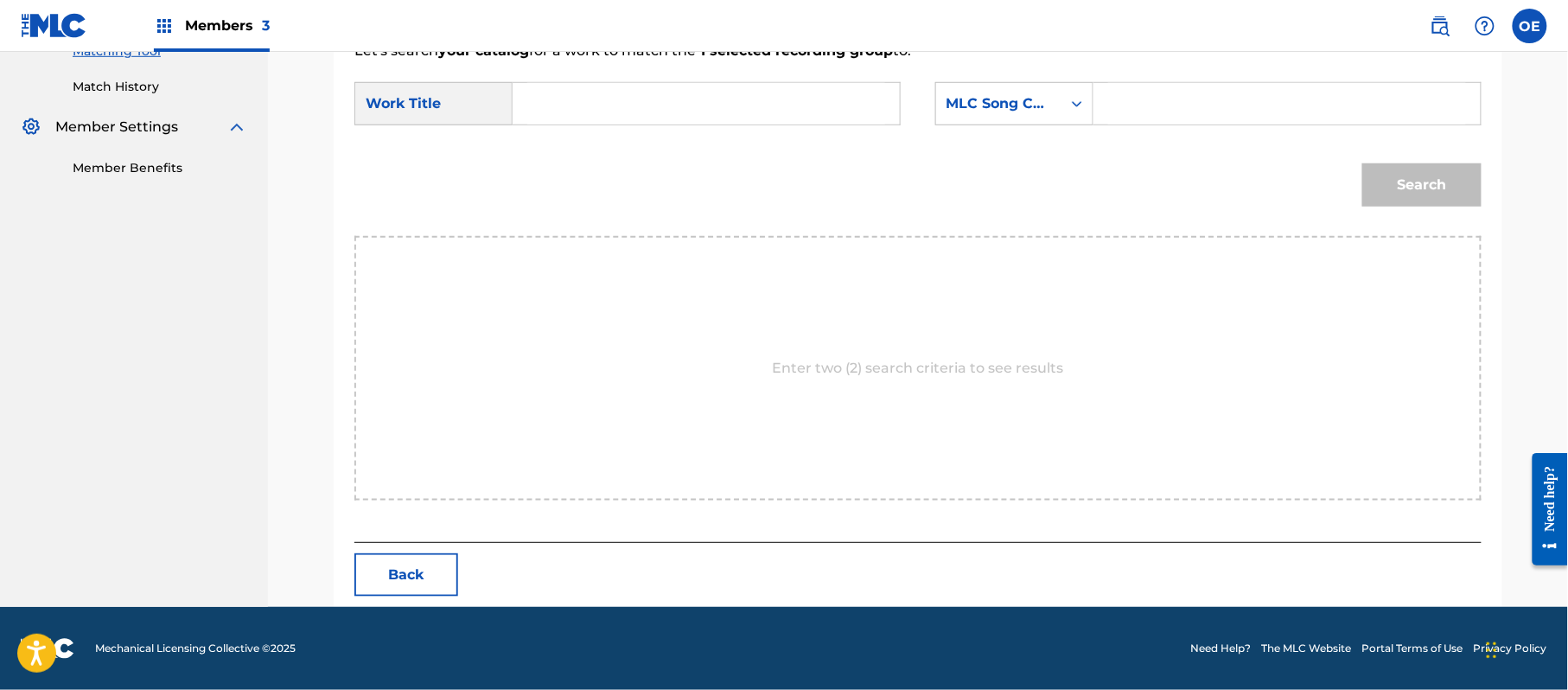
scroll to position [462, 0]
drag, startPoint x: 657, startPoint y: 129, endPoint x: 612, endPoint y: 108, distance: 49.7
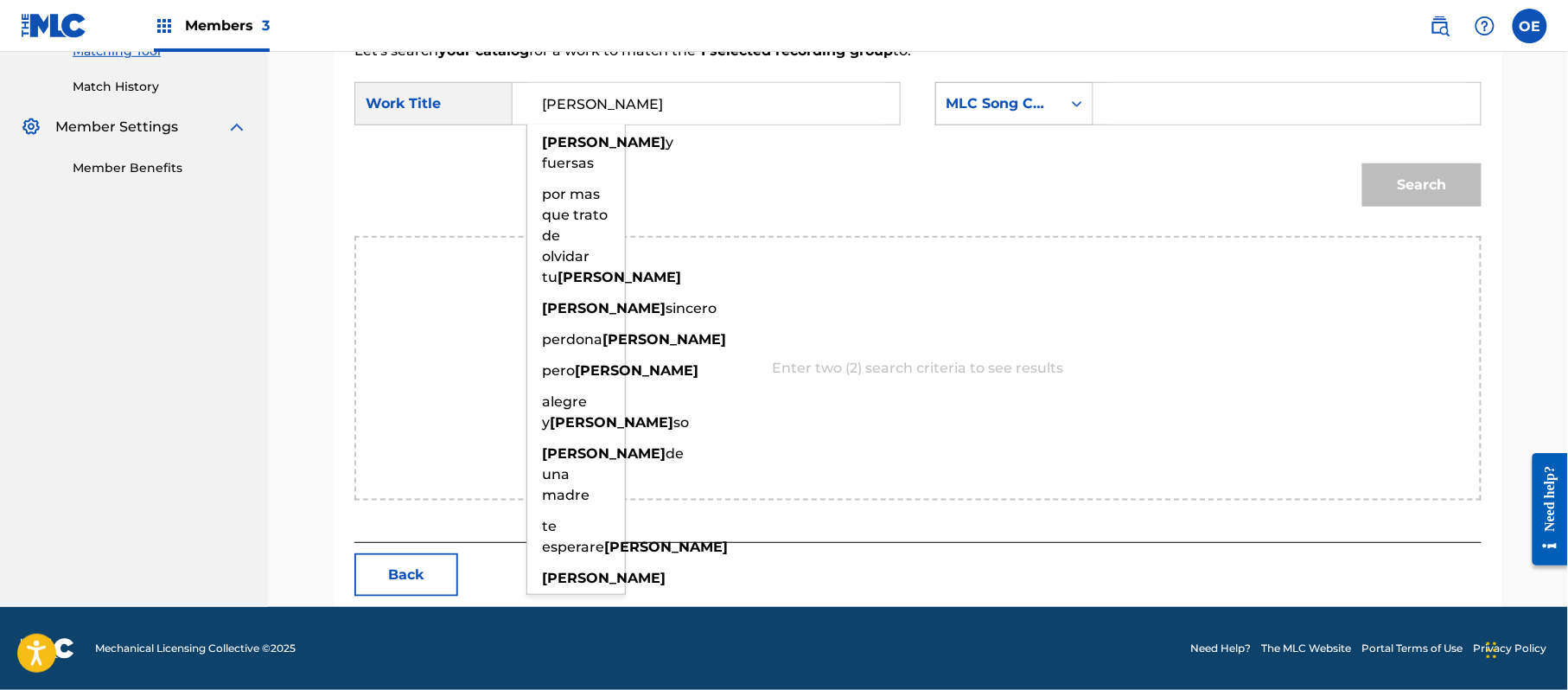
type input "[PERSON_NAME]"
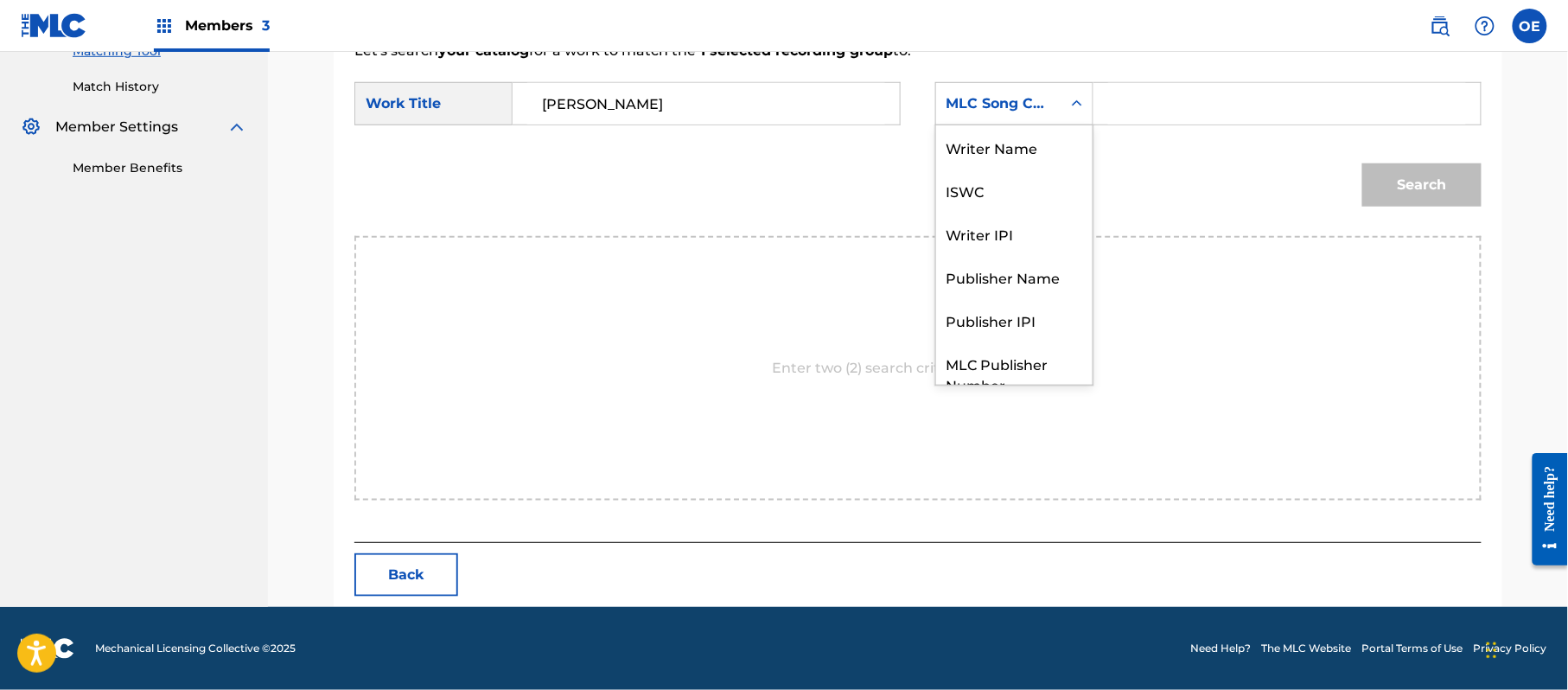
click at [1010, 118] on div "MLC Song Code" at bounding box center [999, 104] width 126 height 33
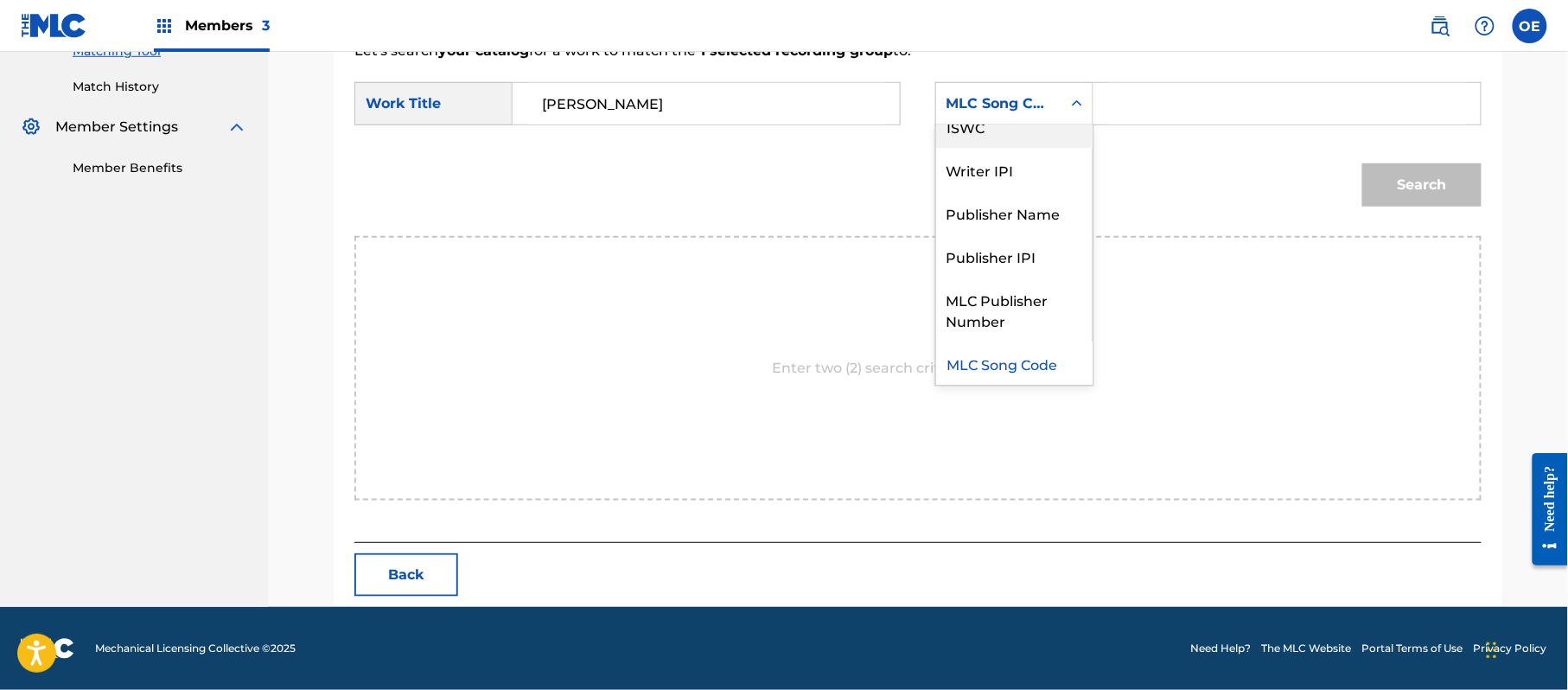
scroll to position [0, 0]
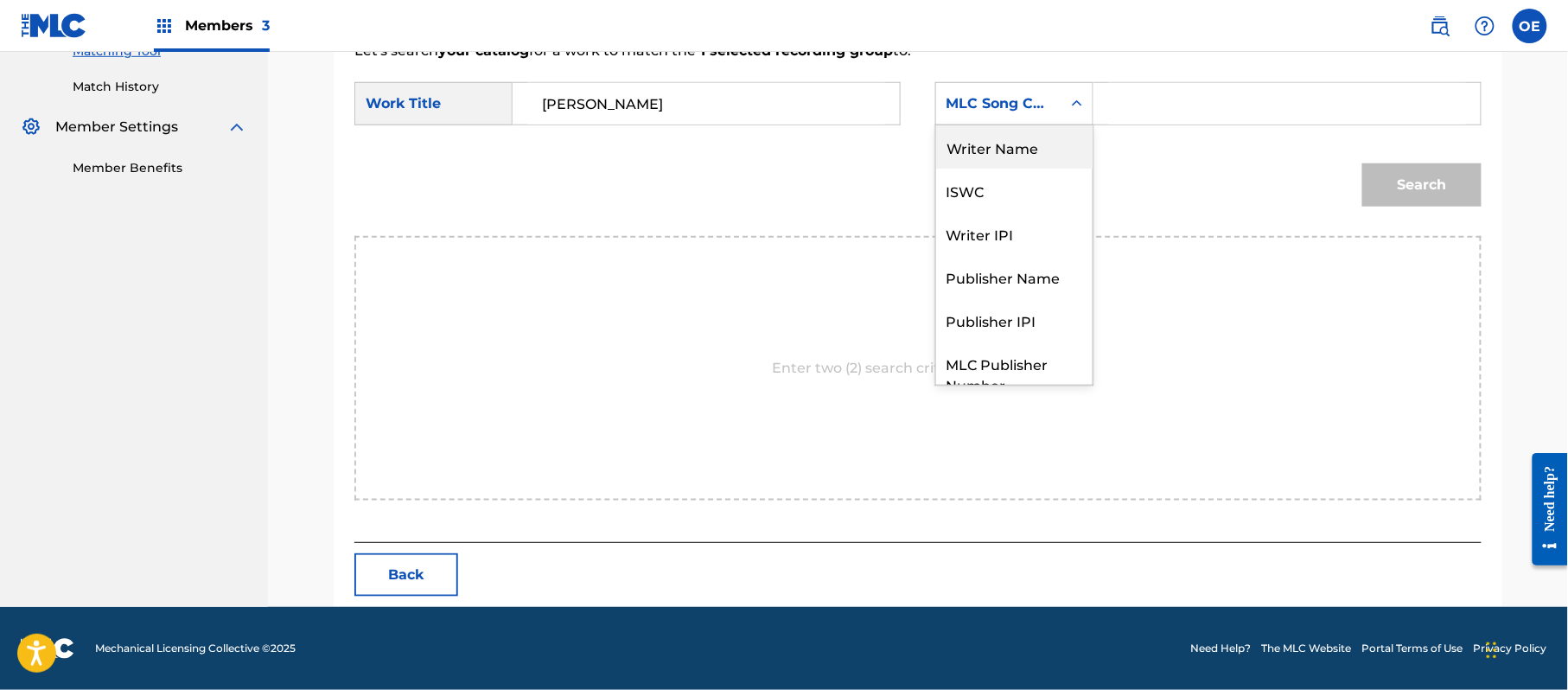
click at [984, 156] on div "Writer Name" at bounding box center [1014, 147] width 156 height 43
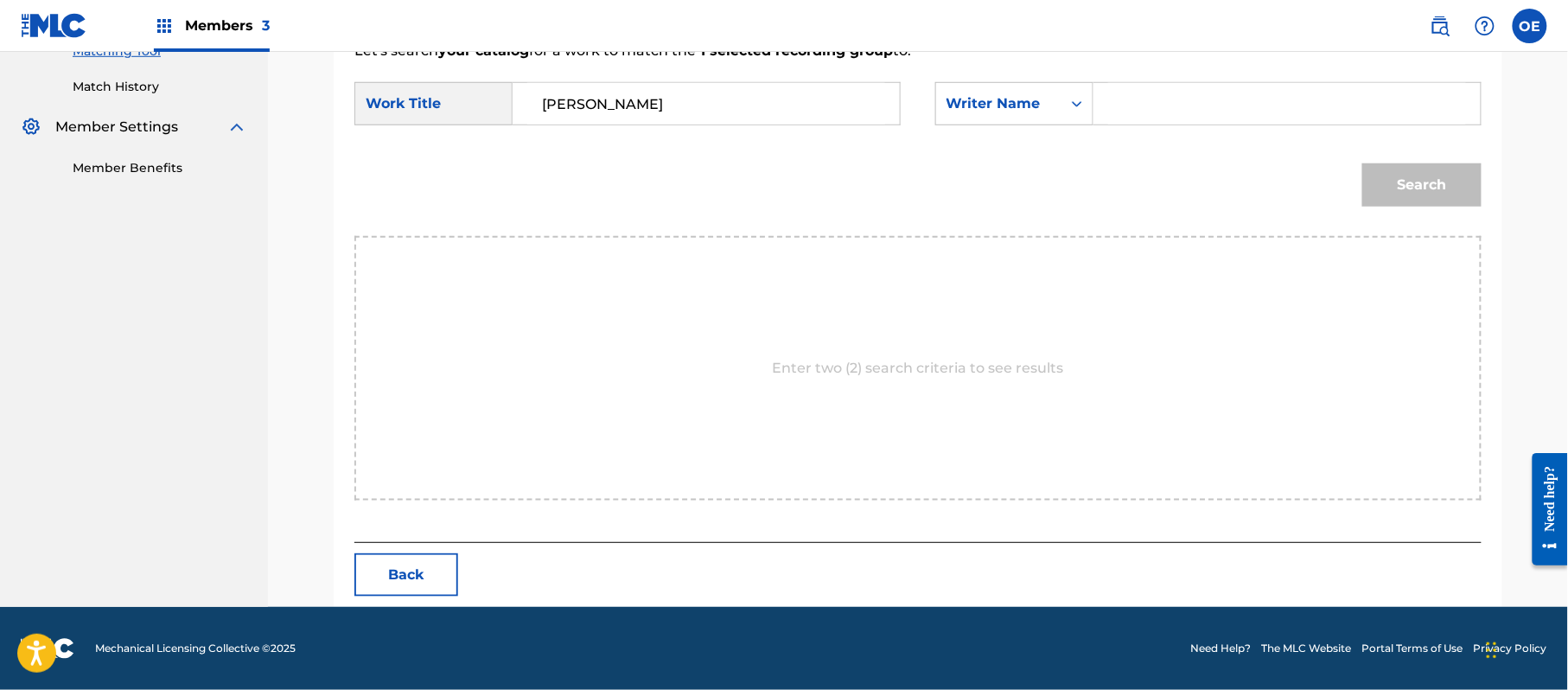
drag, startPoint x: 1138, startPoint y: 129, endPoint x: 1132, endPoint y: 102, distance: 27.7
type input "[PERSON_NAME]"
click at [1433, 181] on button "Search" at bounding box center [1421, 185] width 119 height 43
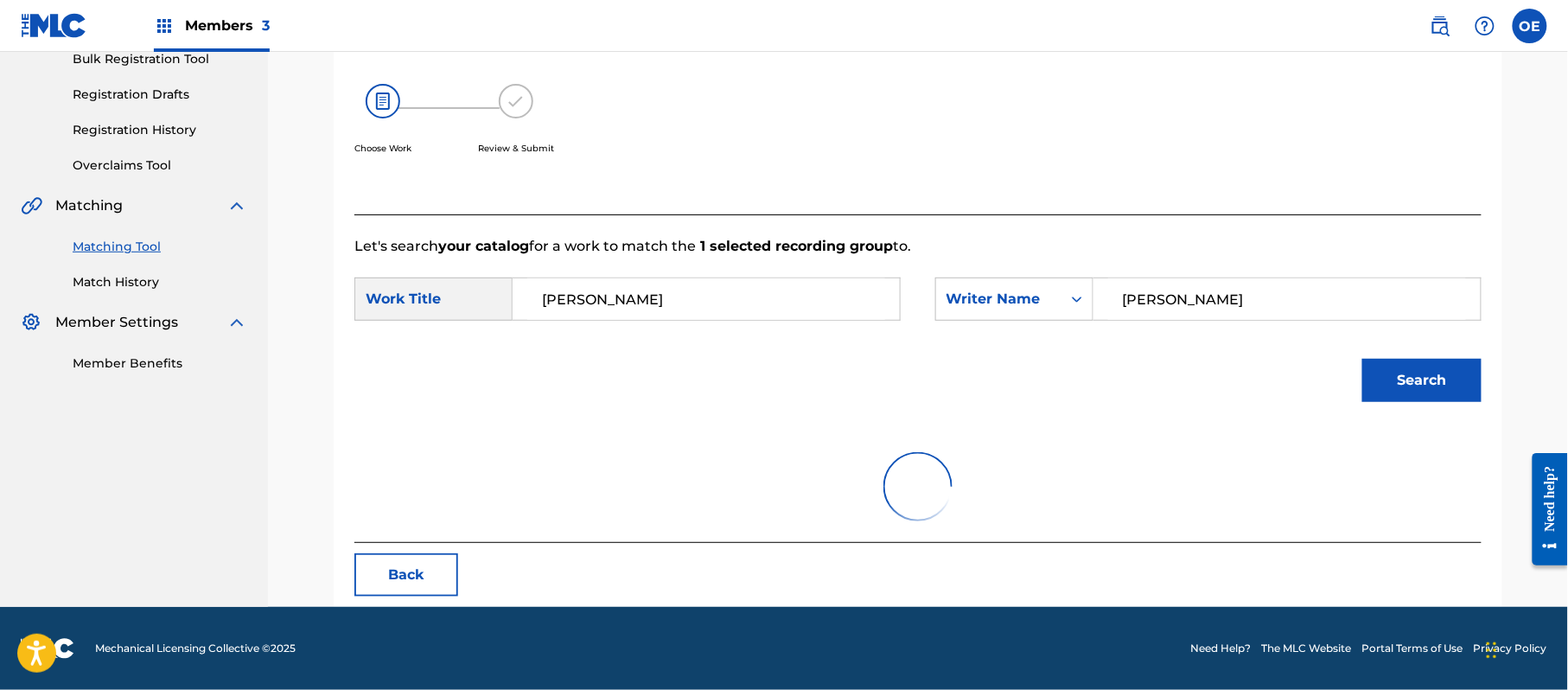
scroll to position [411, 0]
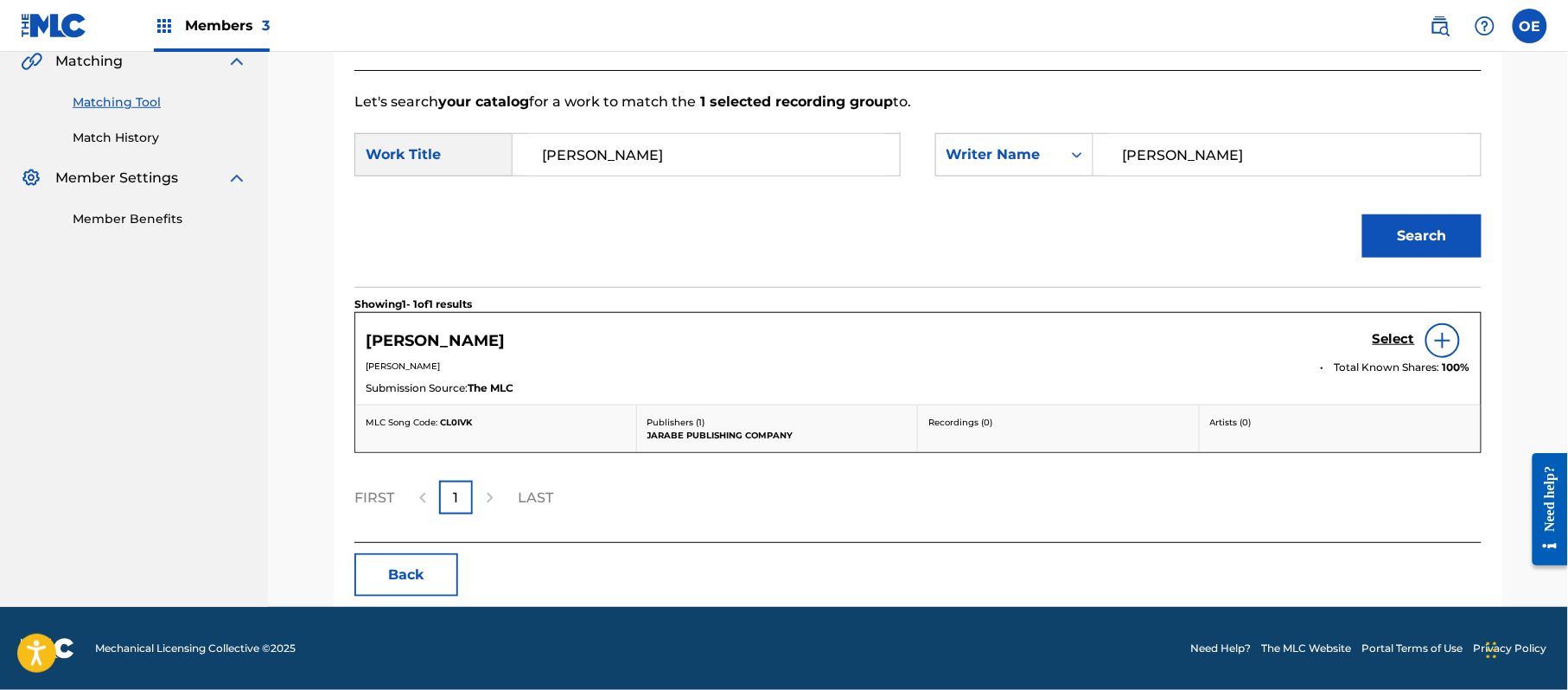
click at [1391, 344] on h5 "Select" at bounding box center [1393, 339] width 43 height 16
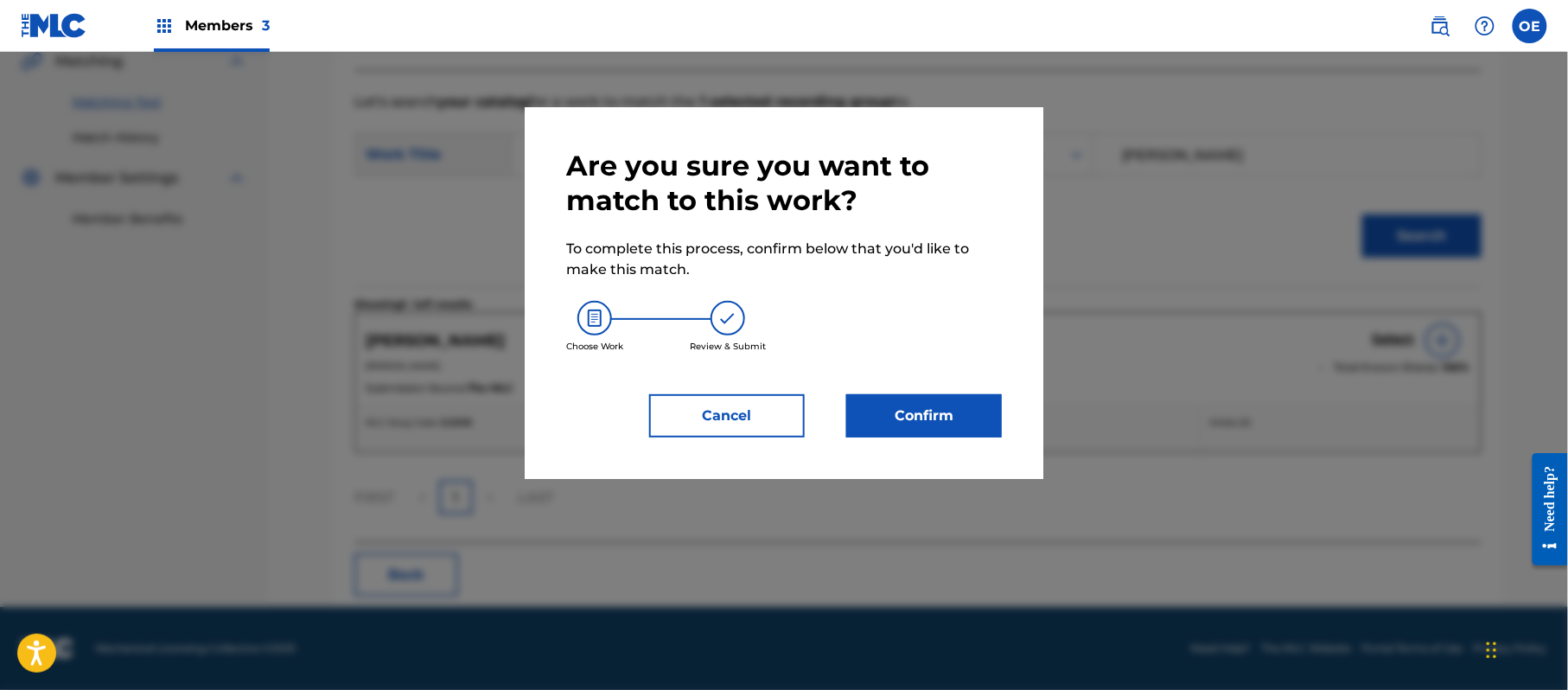
click at [946, 423] on button "Confirm" at bounding box center [924, 415] width 156 height 43
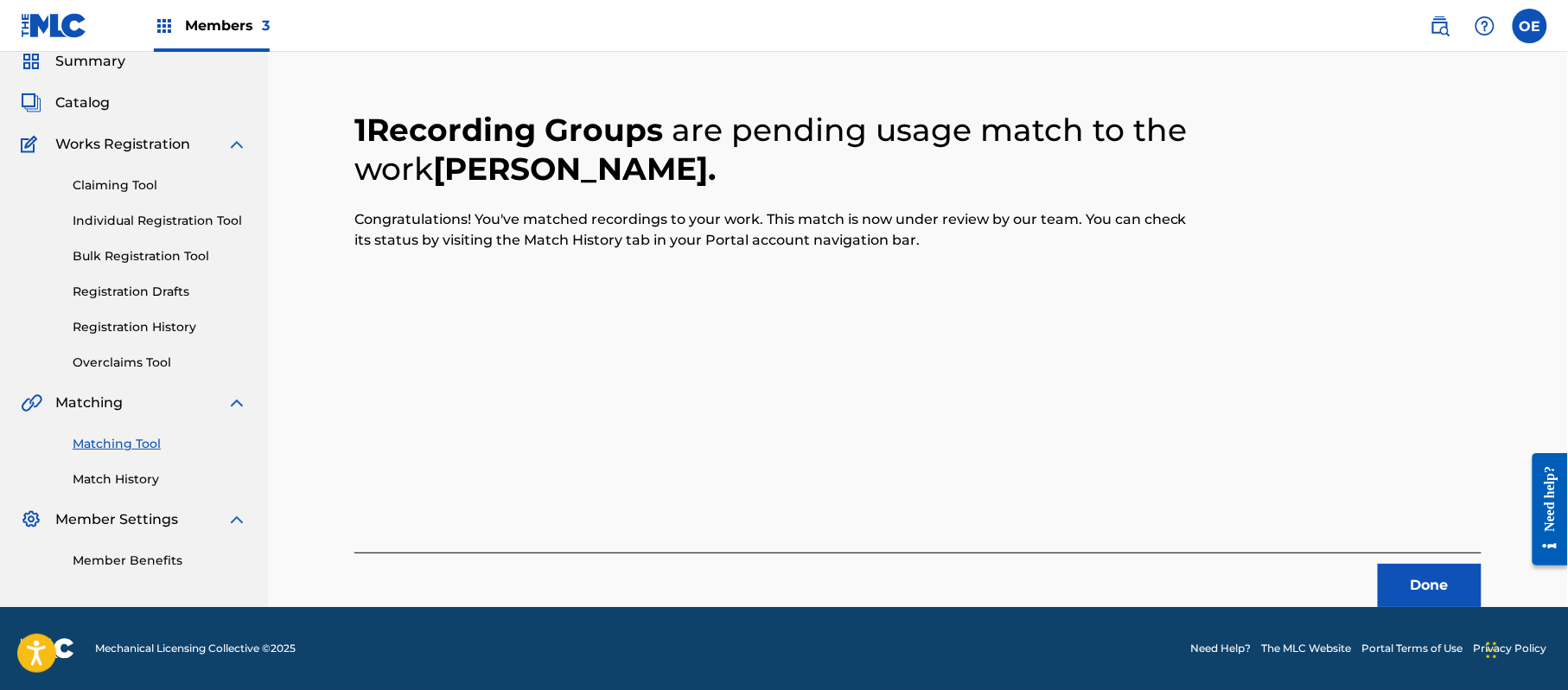
scroll to position [69, 0]
click at [1442, 589] on button "Done" at bounding box center [1429, 584] width 104 height 43
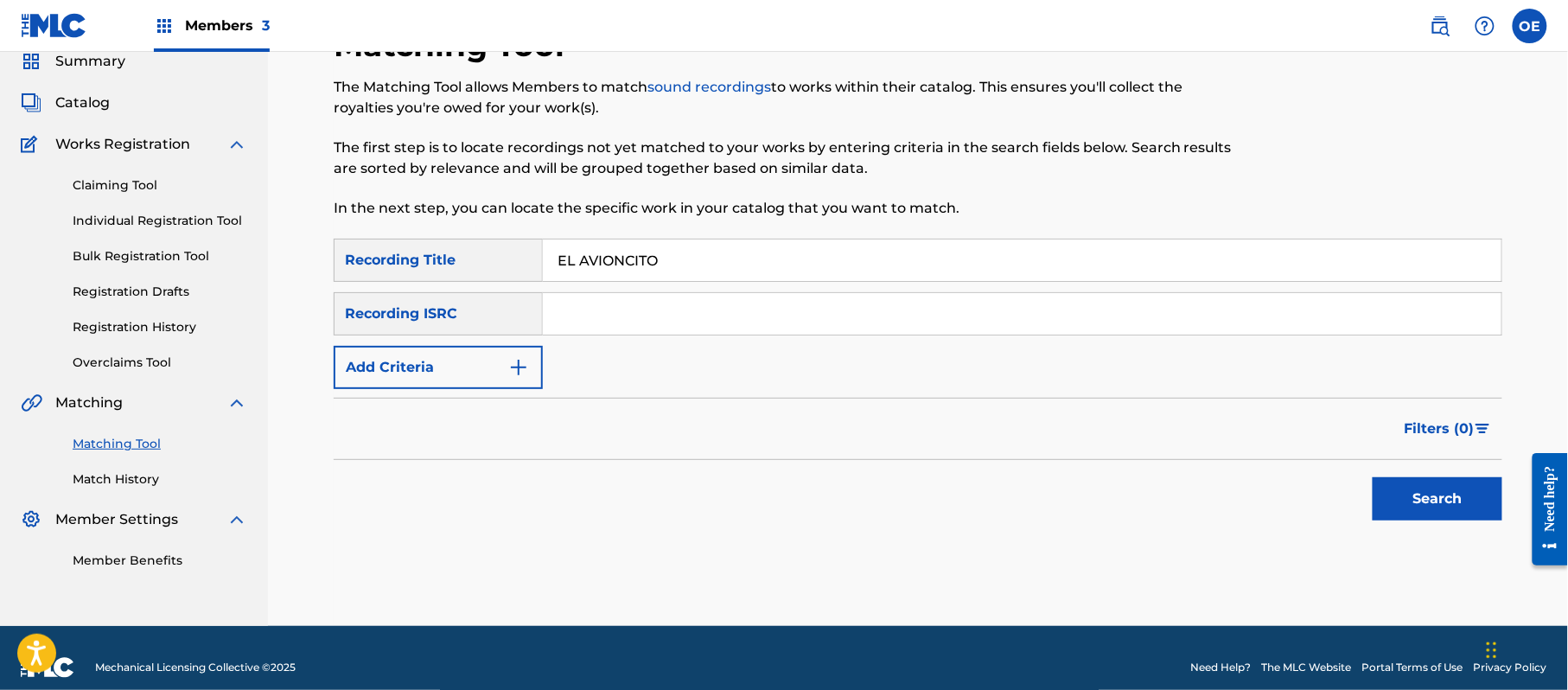
type input "EL AVIONCITO"
click at [449, 364] on button "Add Criteria" at bounding box center [439, 366] width 209 height 43
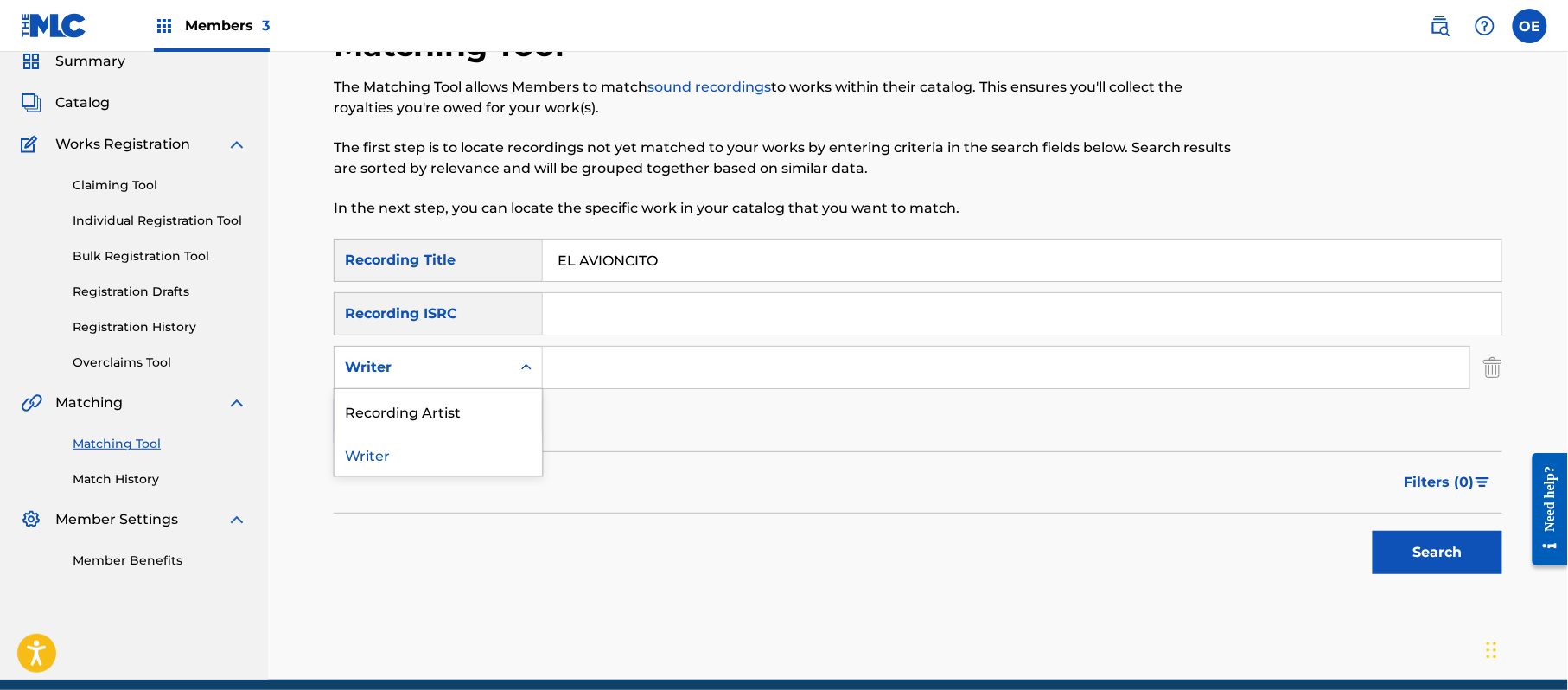
click at [449, 364] on div "Writer" at bounding box center [422, 367] width 156 height 21
click at [433, 400] on div "Recording Artist" at bounding box center [439, 410] width 207 height 43
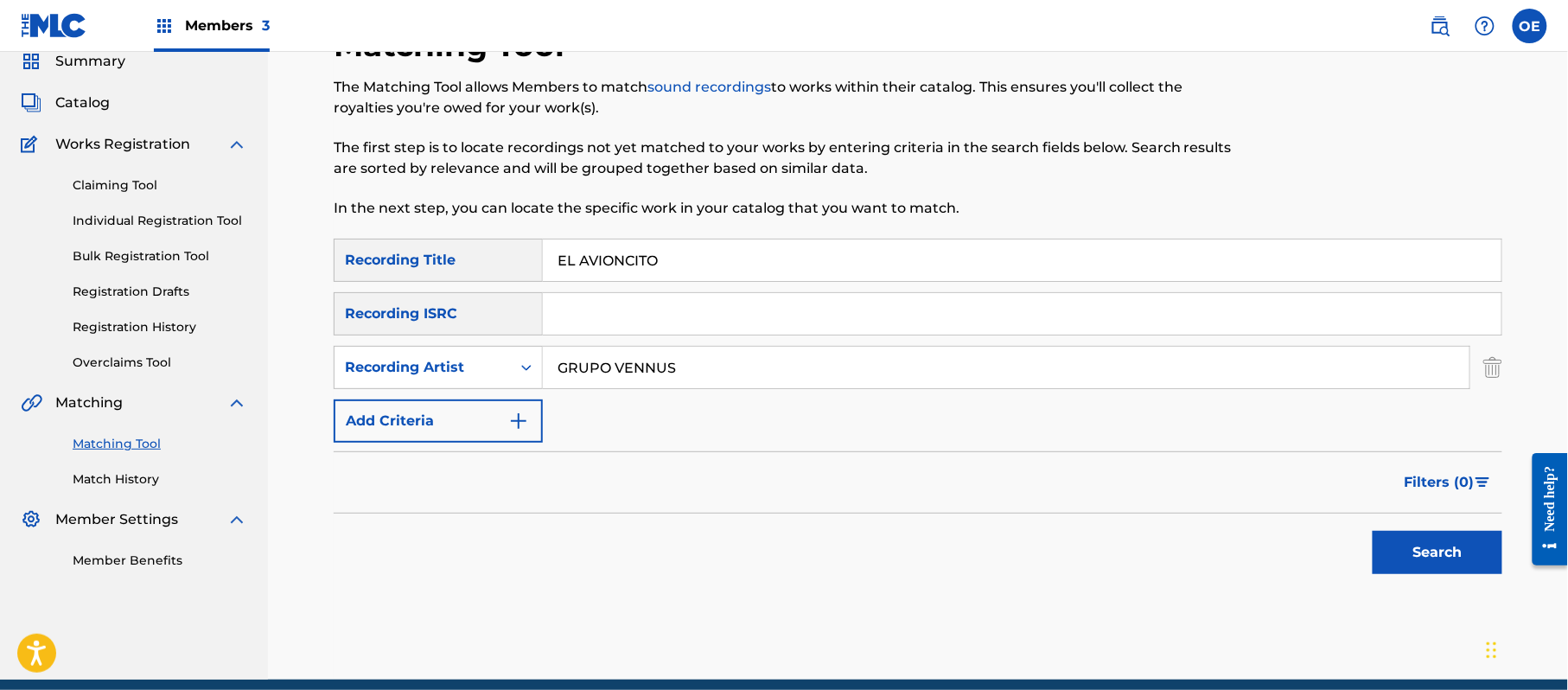
type input "GRUPO VENNUS"
click at [1431, 544] on button "Search" at bounding box center [1437, 552] width 129 height 43
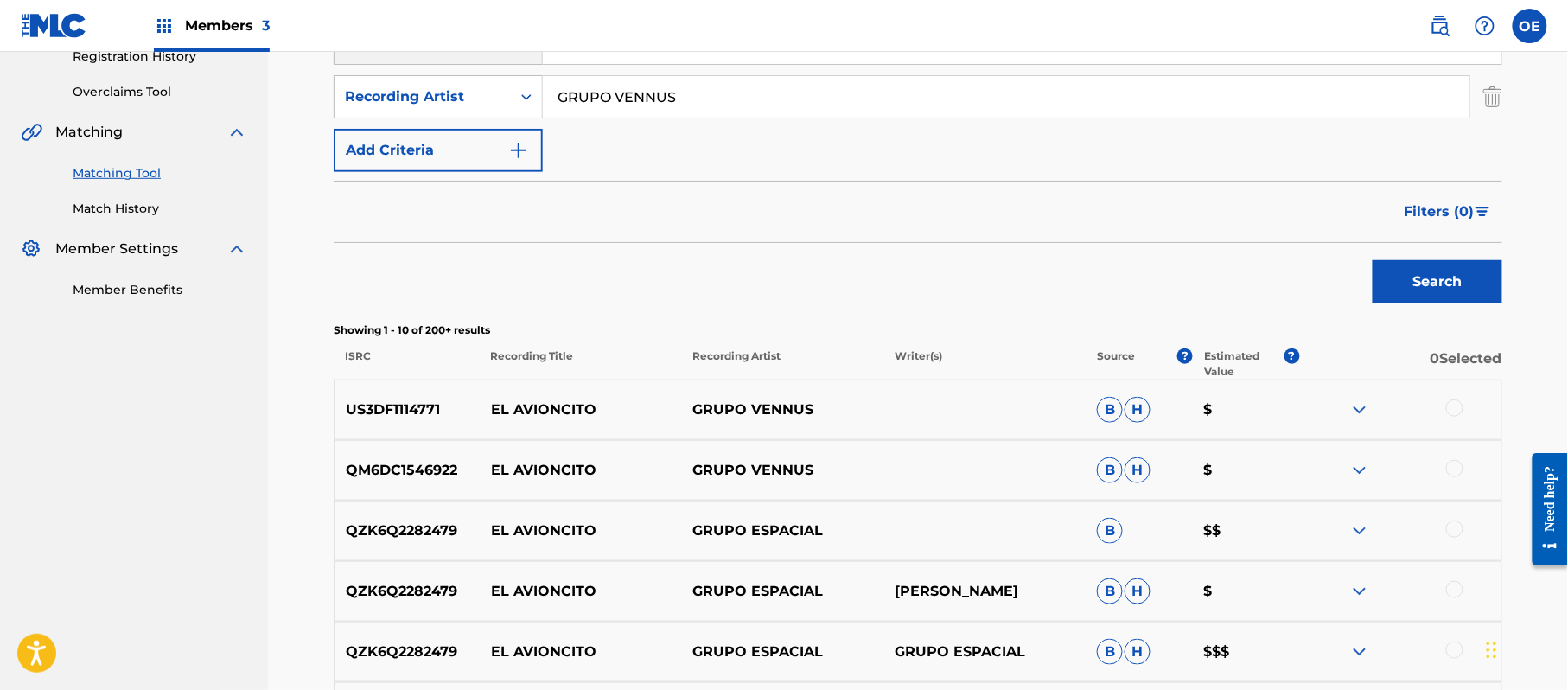
scroll to position [345, 0]
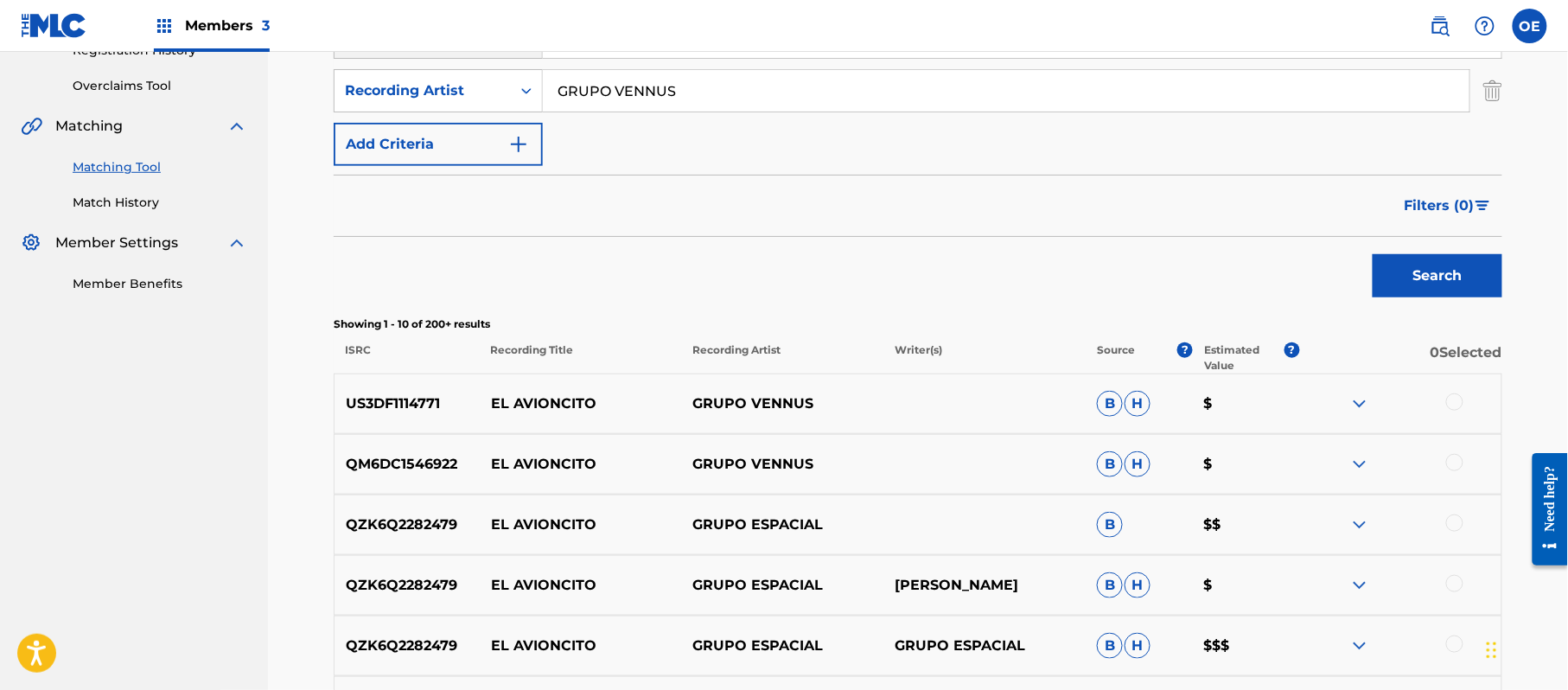
click at [1460, 403] on div at bounding box center [1455, 402] width 17 height 17
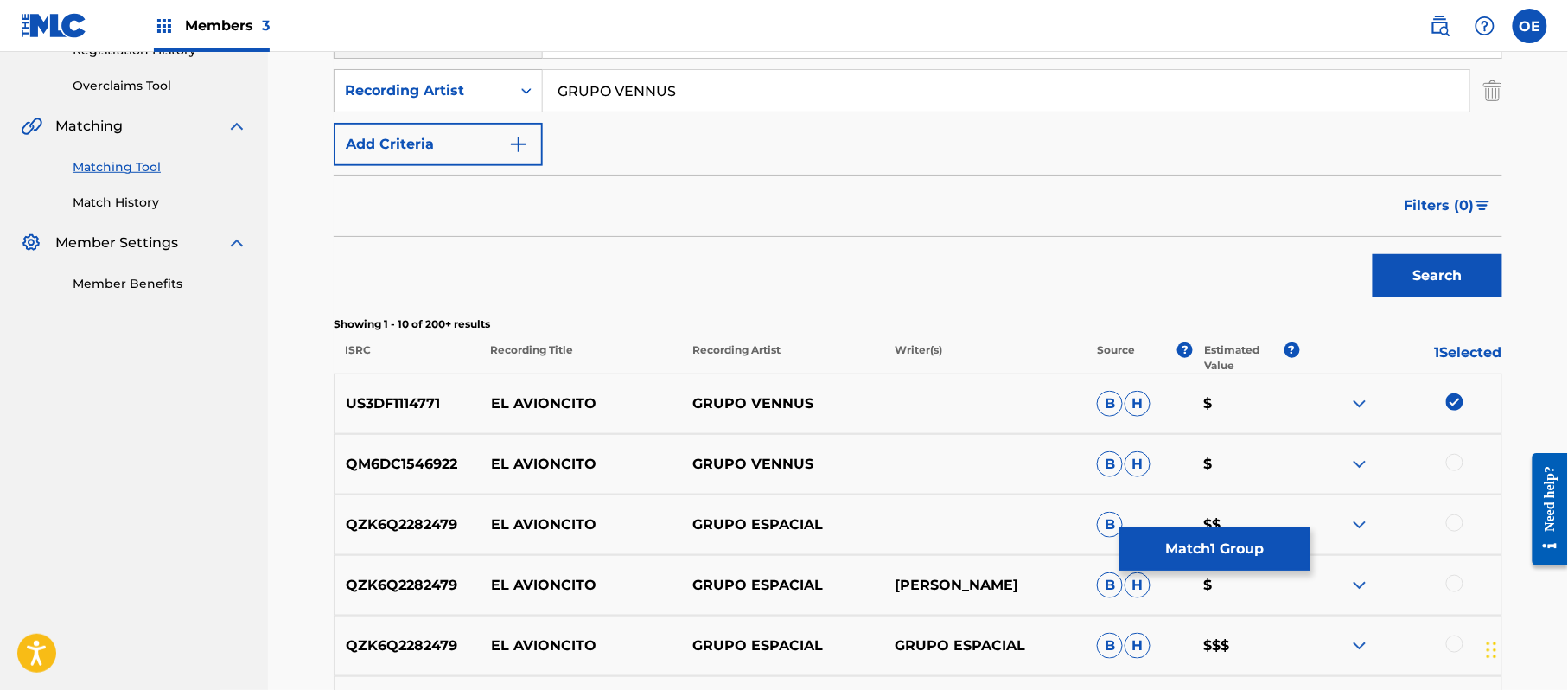
click at [1441, 460] on div at bounding box center [1400, 464] width 203 height 21
click at [1448, 461] on div at bounding box center [1455, 463] width 17 height 17
click at [1459, 523] on div at bounding box center [1455, 522] width 17 height 17
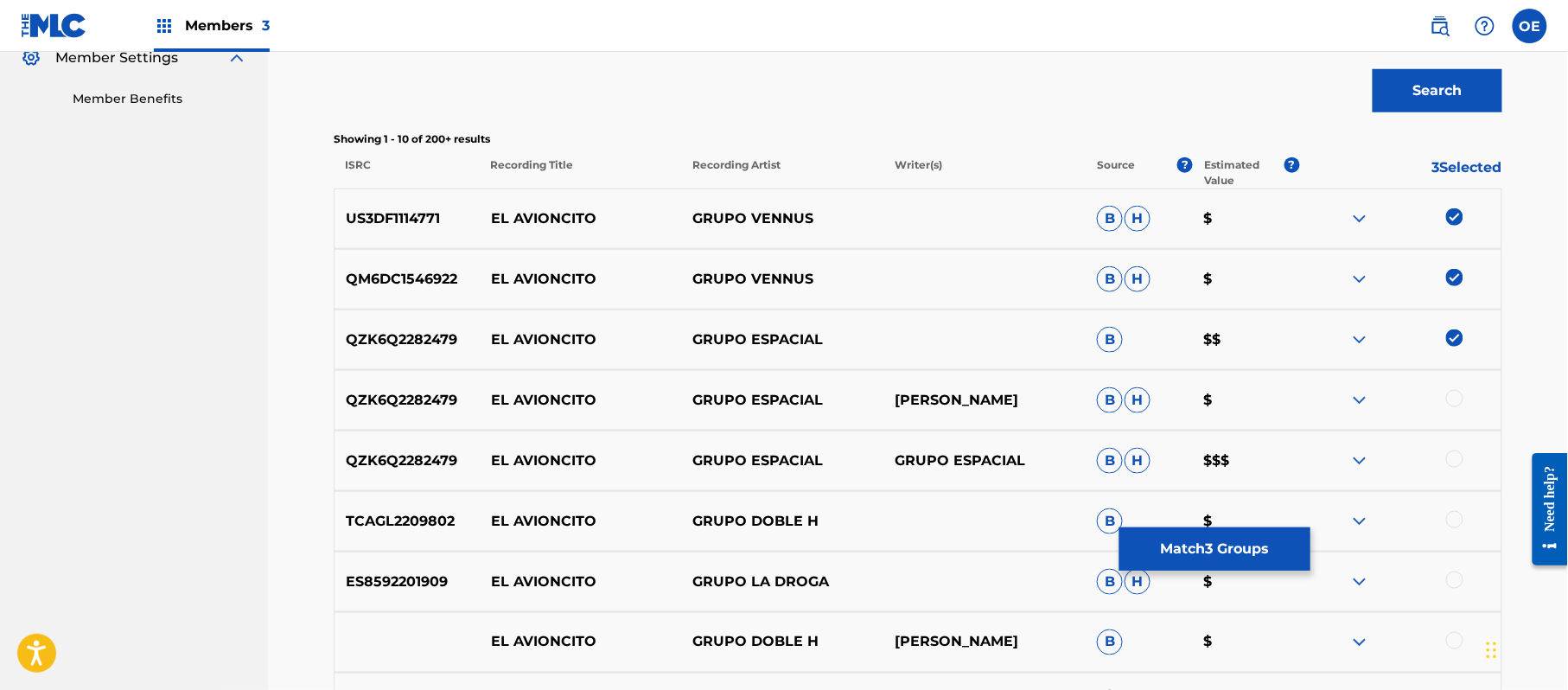
scroll to position [576, 0]
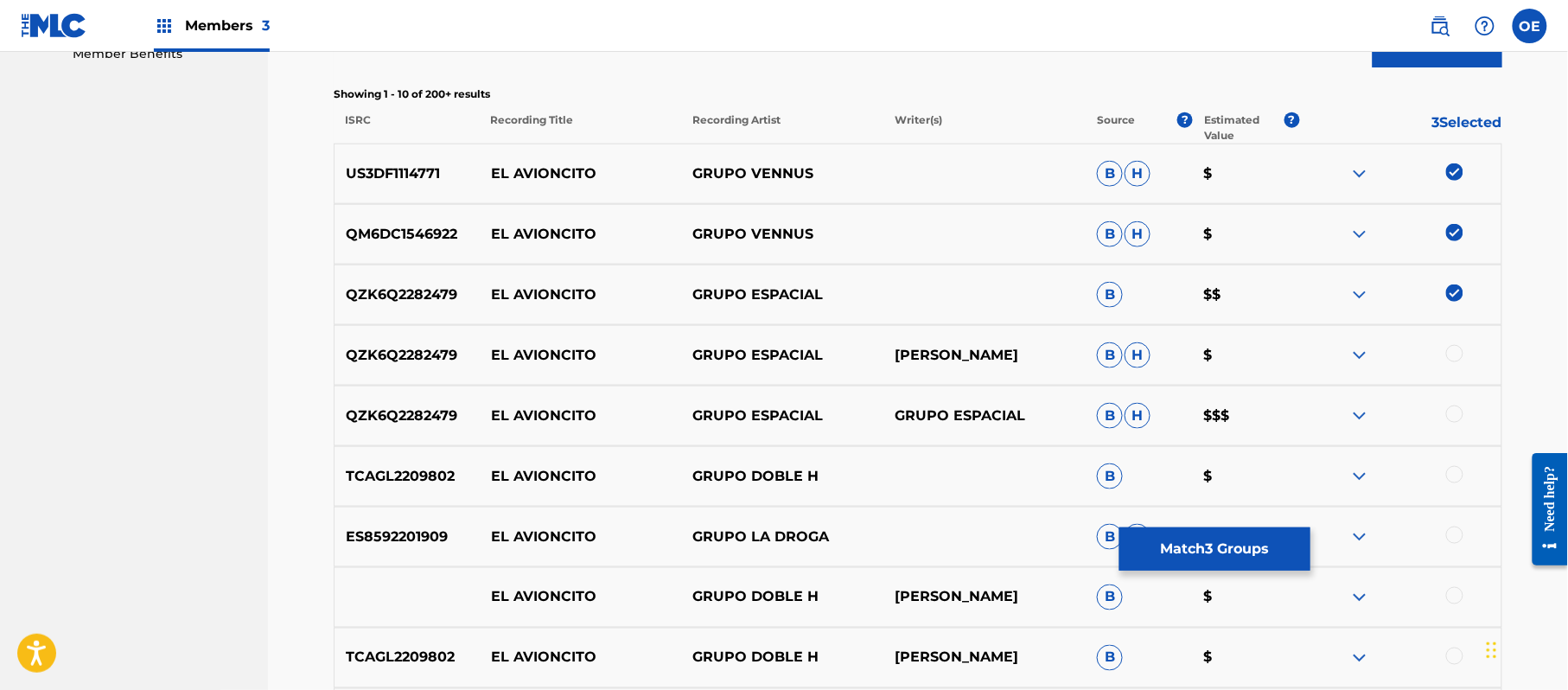
click at [1454, 295] on img at bounding box center [1455, 293] width 17 height 17
click at [1231, 546] on button "Match 2 Groups" at bounding box center [1214, 548] width 191 height 43
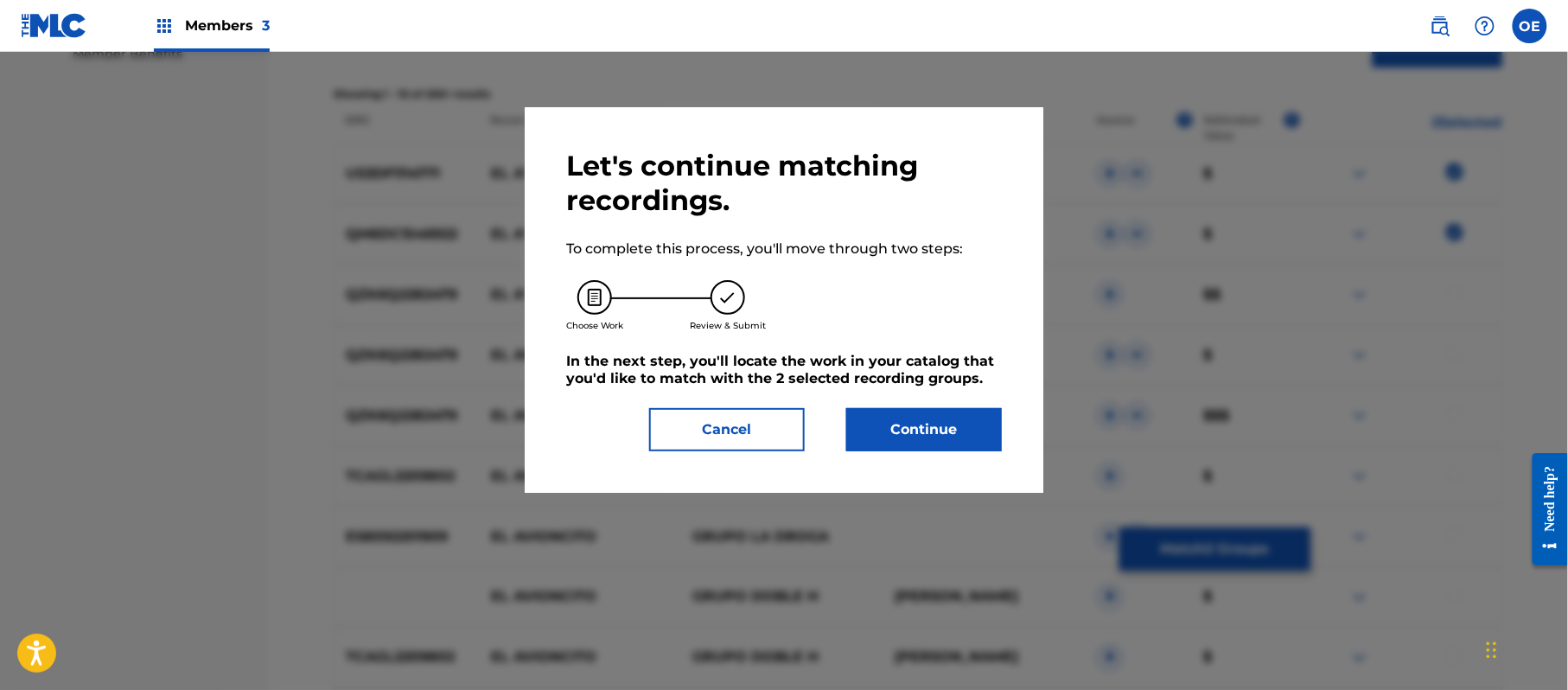
click at [929, 419] on button "Continue" at bounding box center [924, 429] width 156 height 43
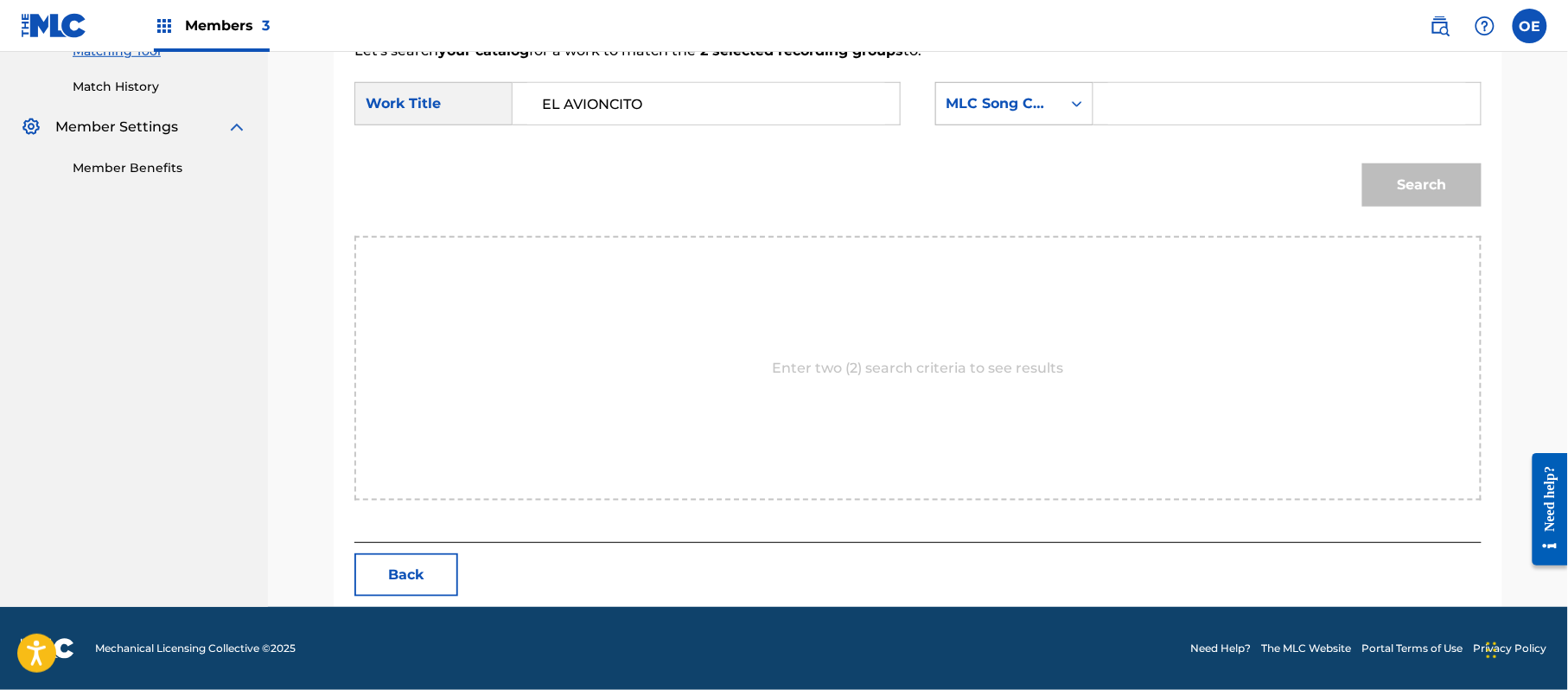
type input "EL AVIONCITO"
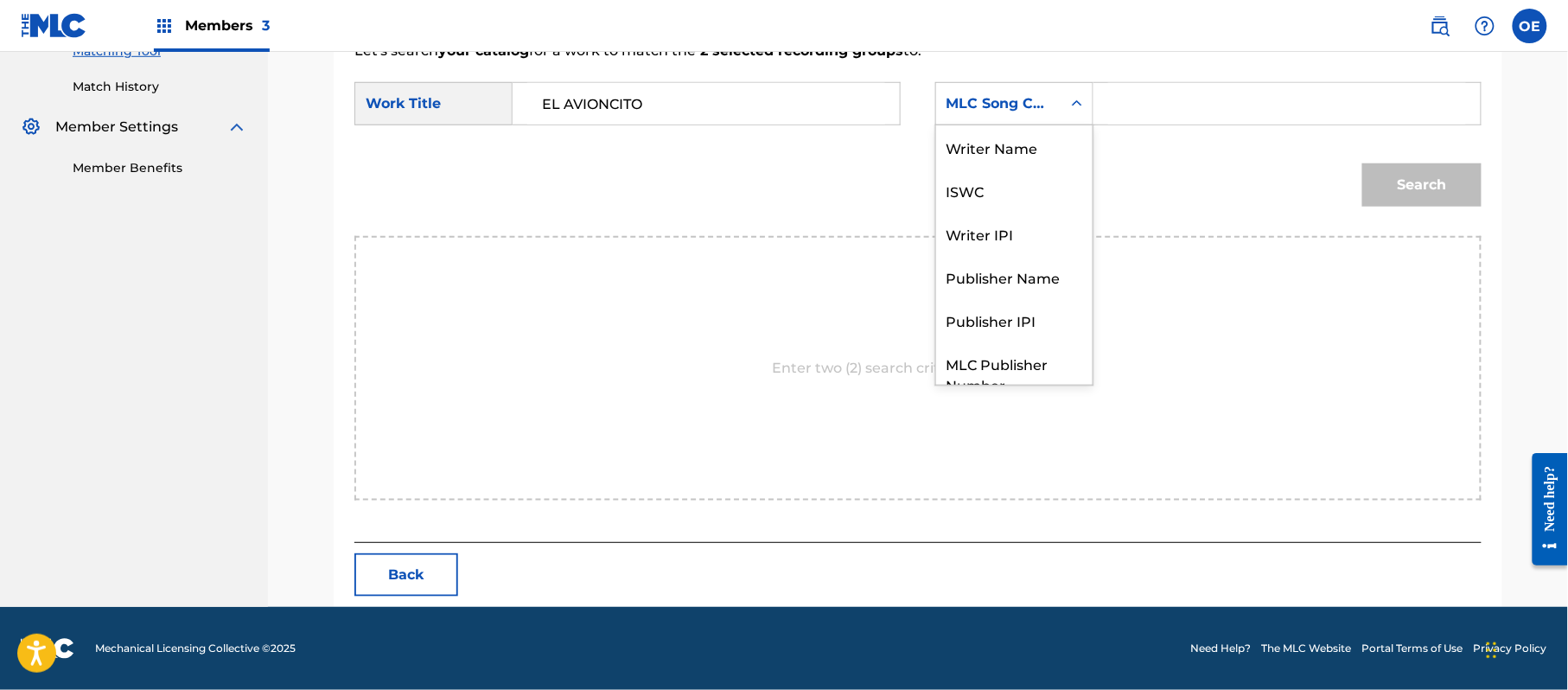
click at [1031, 93] on div "MLC Song Code" at bounding box center [999, 104] width 105 height 21
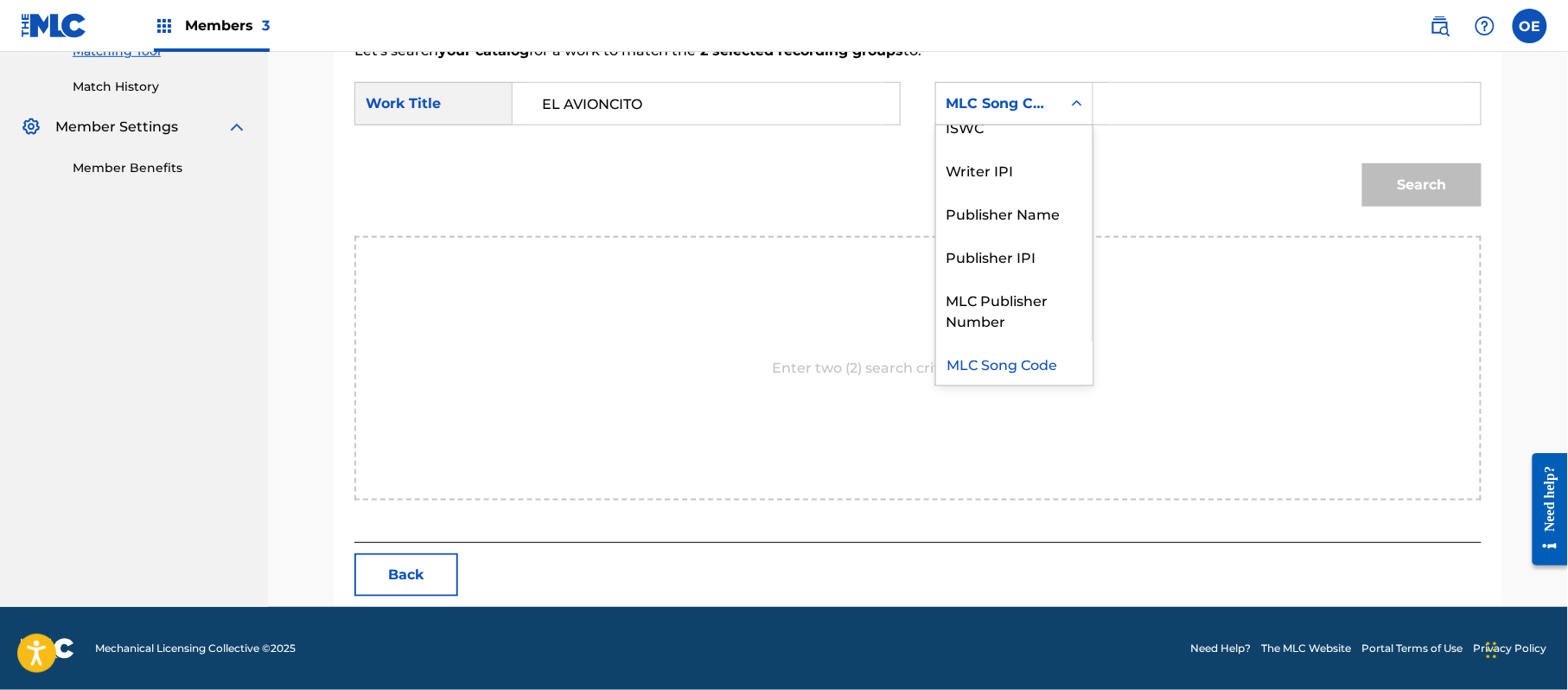
scroll to position [0, 0]
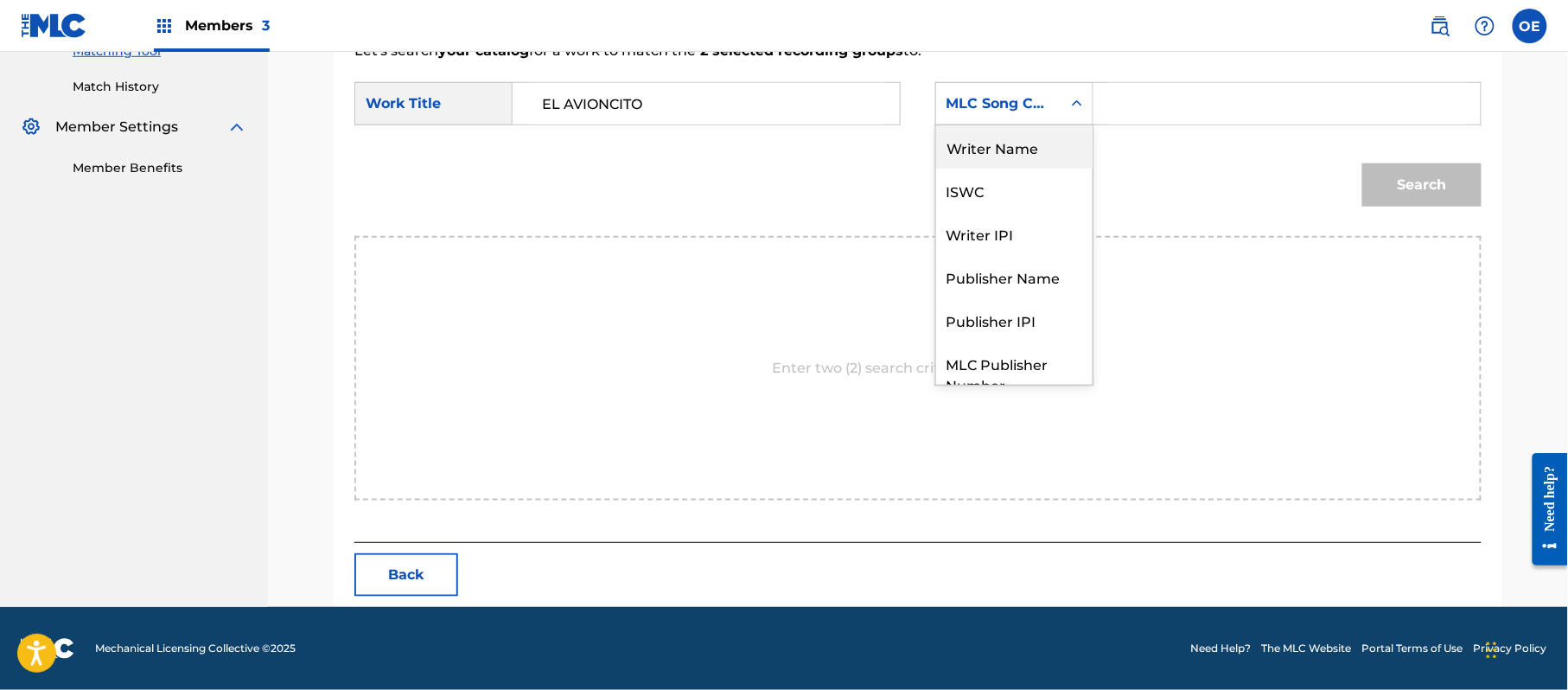
click at [1005, 148] on div "Writer Name" at bounding box center [1014, 147] width 156 height 43
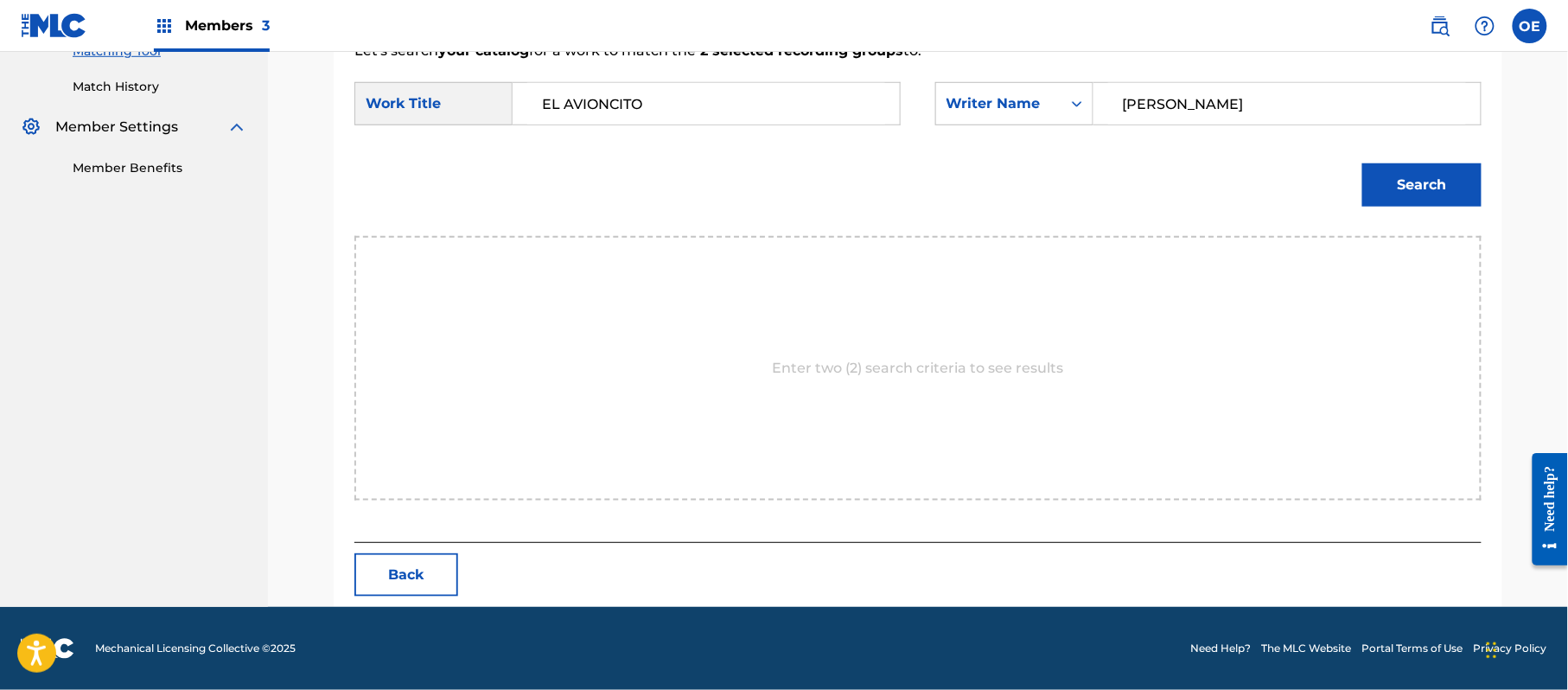
type input "[PERSON_NAME]"
click at [1401, 185] on button "Search" at bounding box center [1421, 185] width 119 height 43
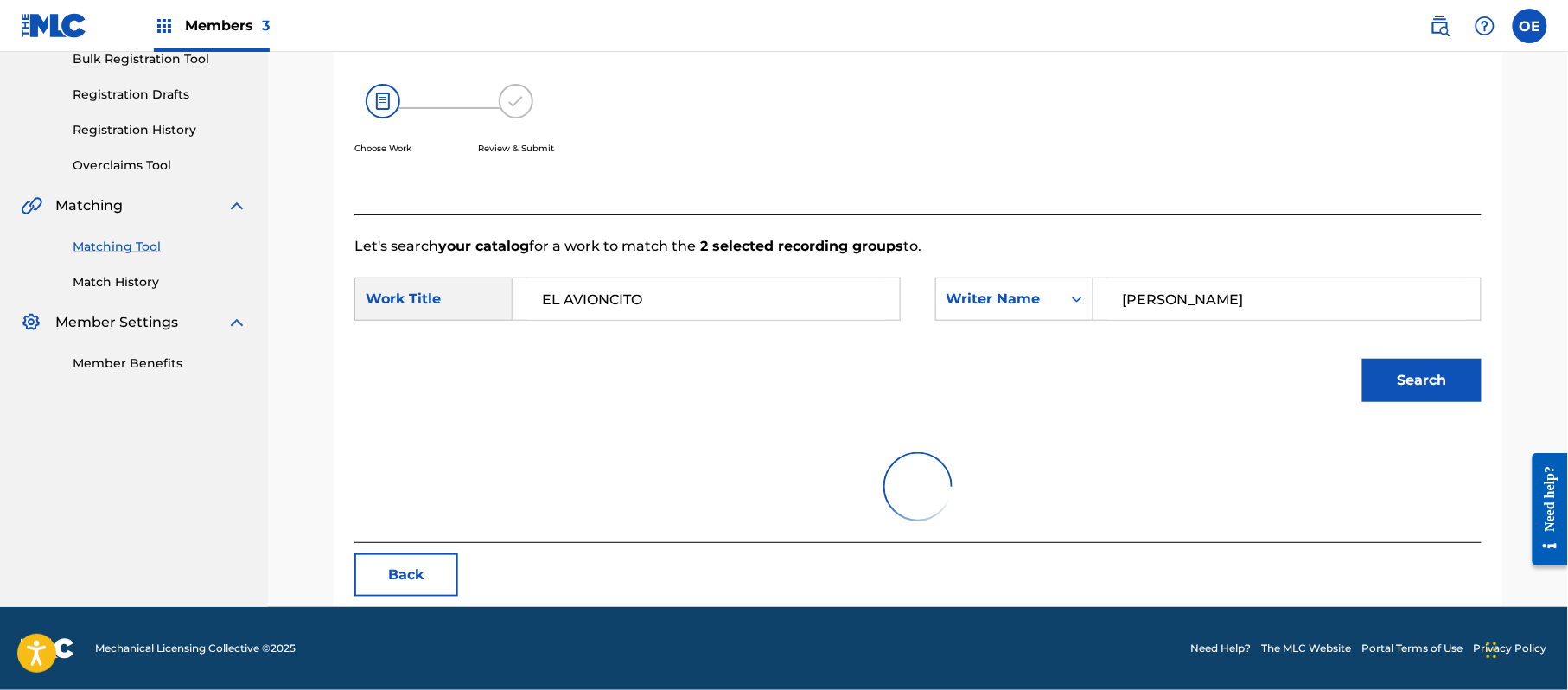
scroll to position [462, 0]
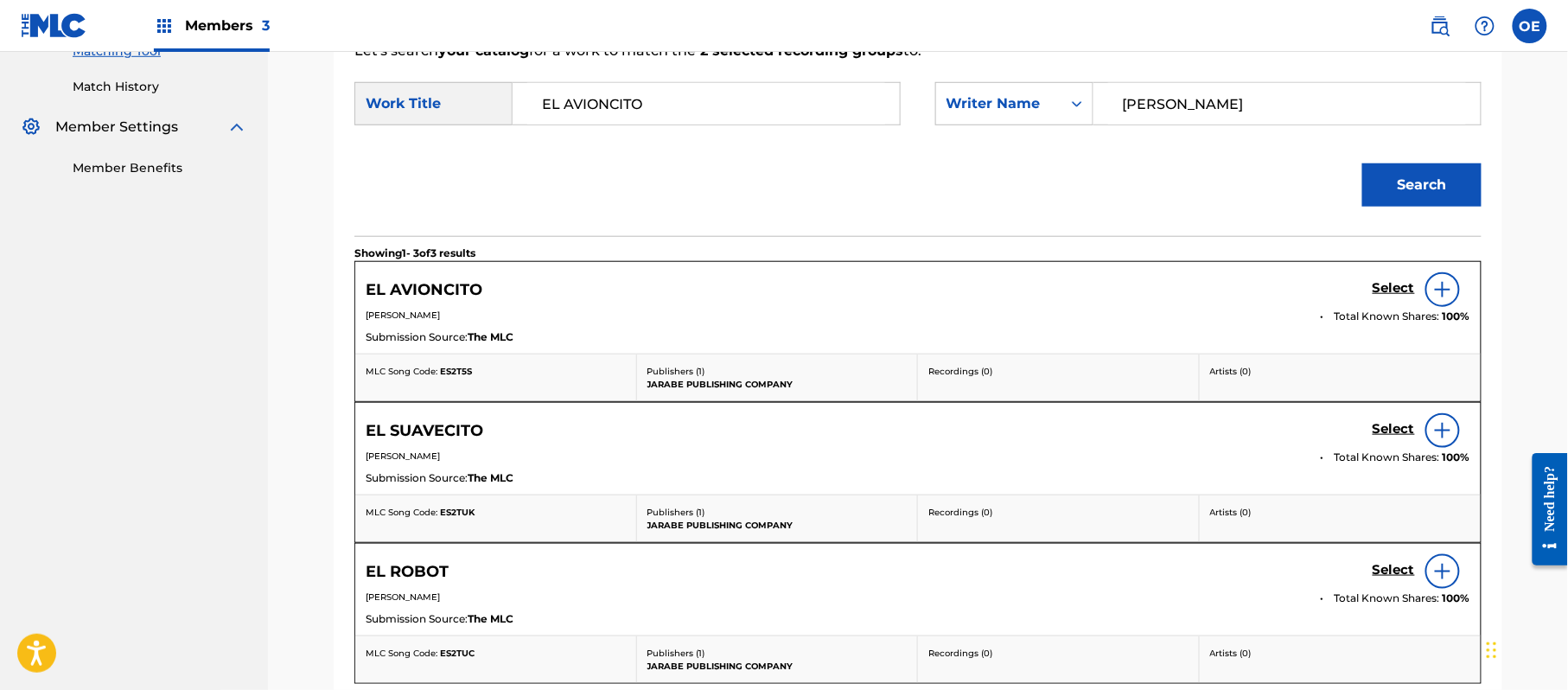
click at [1382, 288] on h5 "Select" at bounding box center [1393, 287] width 43 height 16
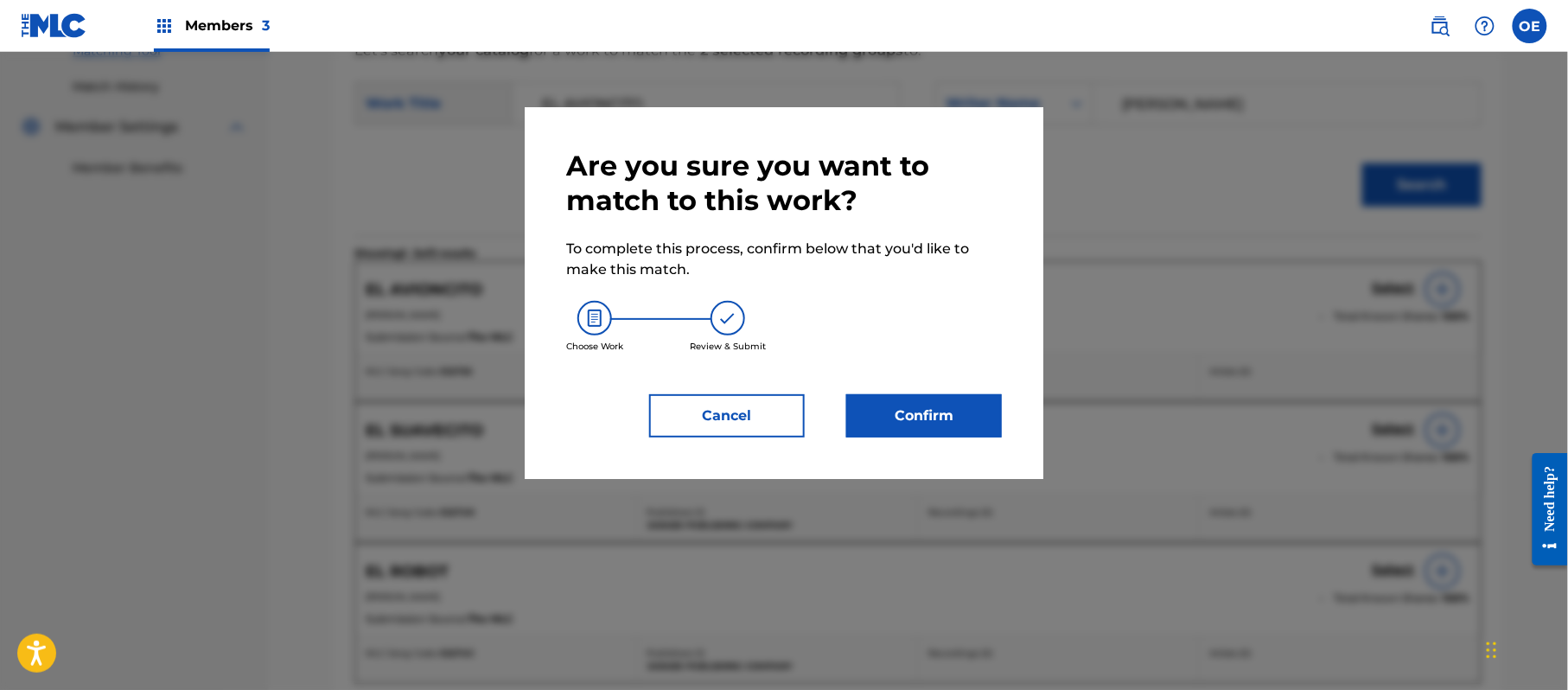
click at [918, 403] on button "Confirm" at bounding box center [924, 415] width 156 height 43
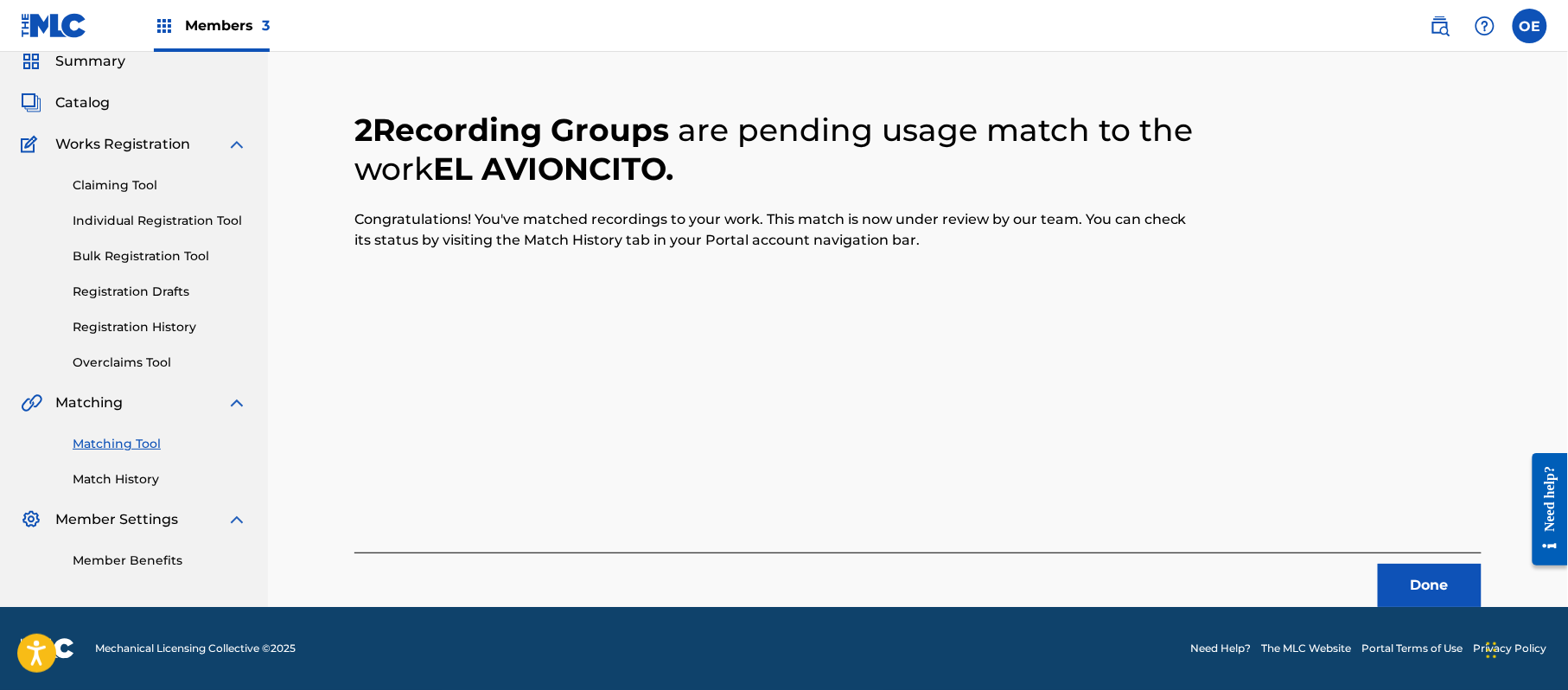
scroll to position [69, 0]
click at [1454, 575] on button "Done" at bounding box center [1429, 584] width 104 height 43
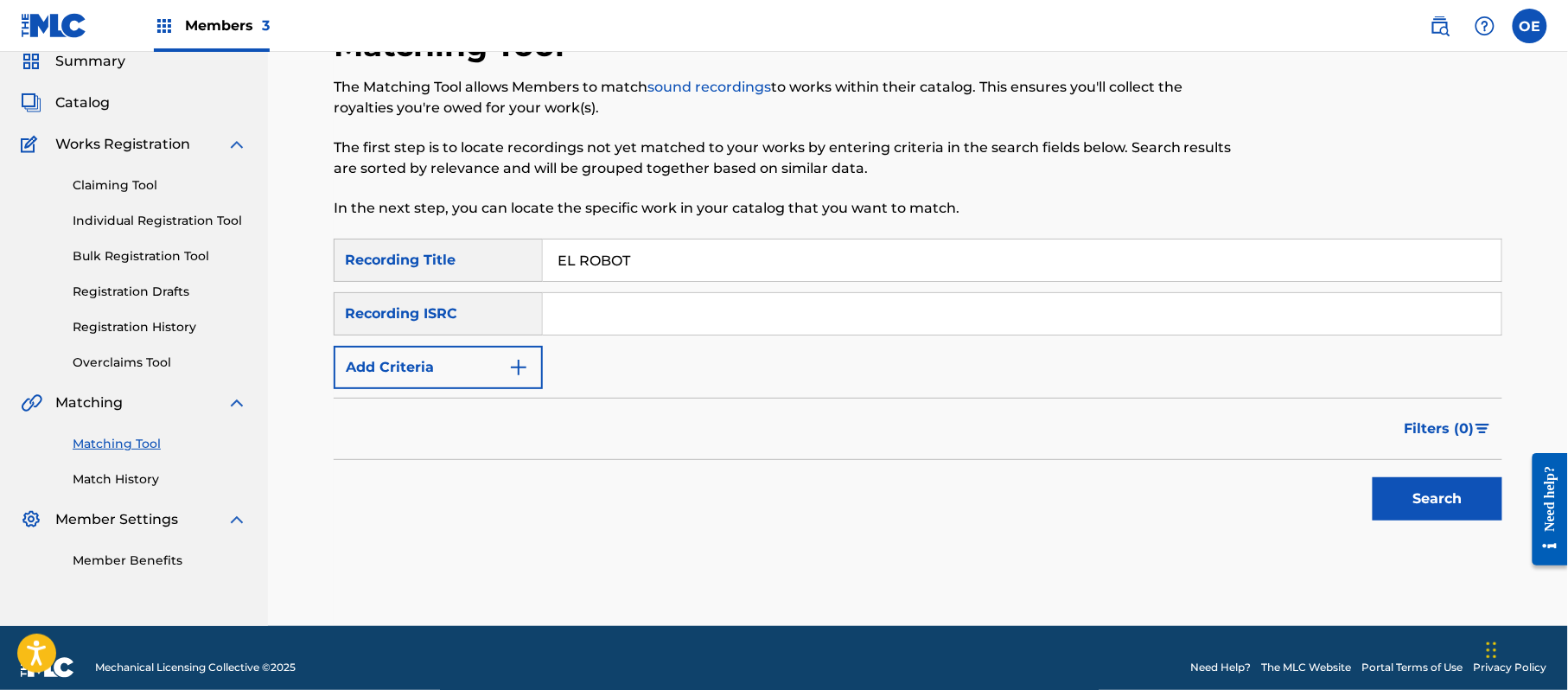
type input "EL ROBOT"
click at [404, 366] on button "Add Criteria" at bounding box center [439, 366] width 209 height 43
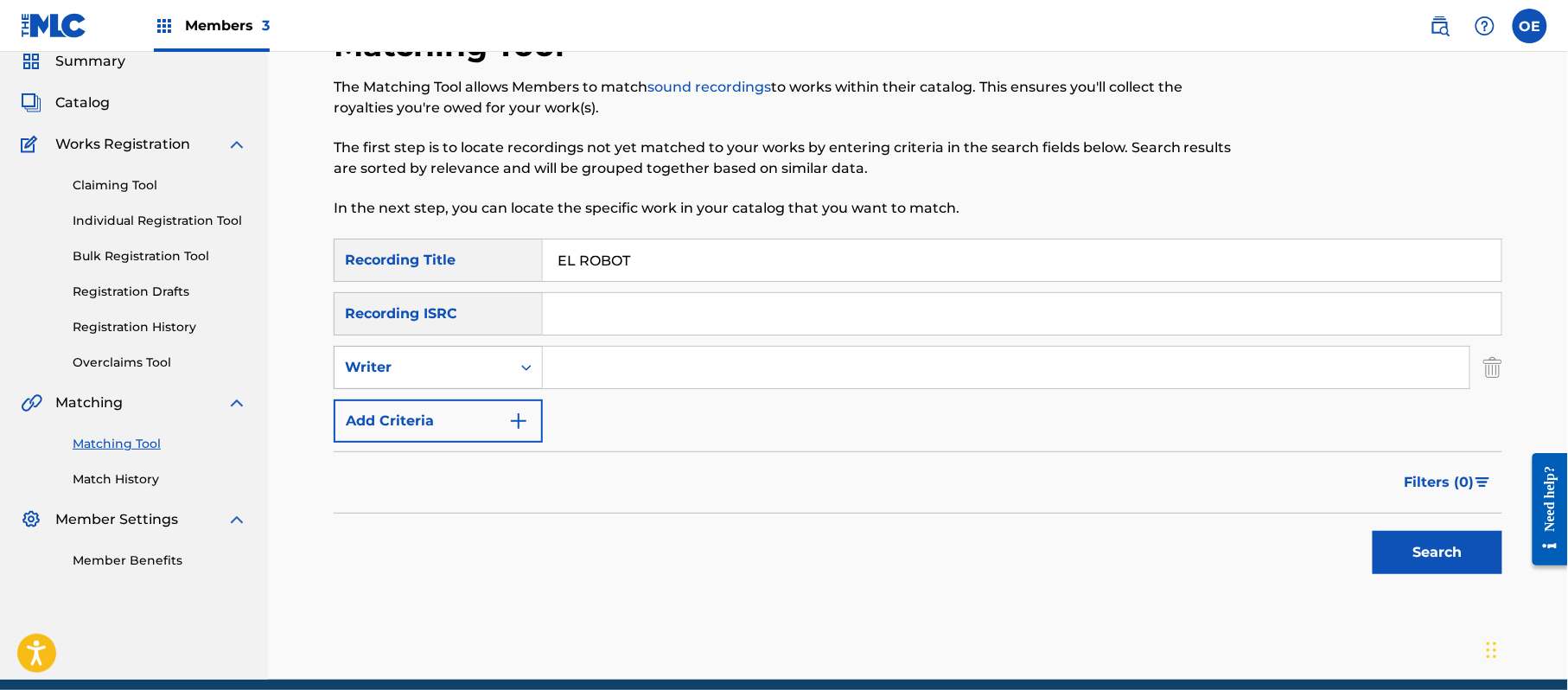
click at [450, 388] on div "Writer" at bounding box center [439, 366] width 209 height 43
click at [451, 395] on div "Recording Artist" at bounding box center [439, 410] width 207 height 43
type input "GRUPO VENNUS"
click at [1415, 533] on button "Search" at bounding box center [1437, 552] width 129 height 43
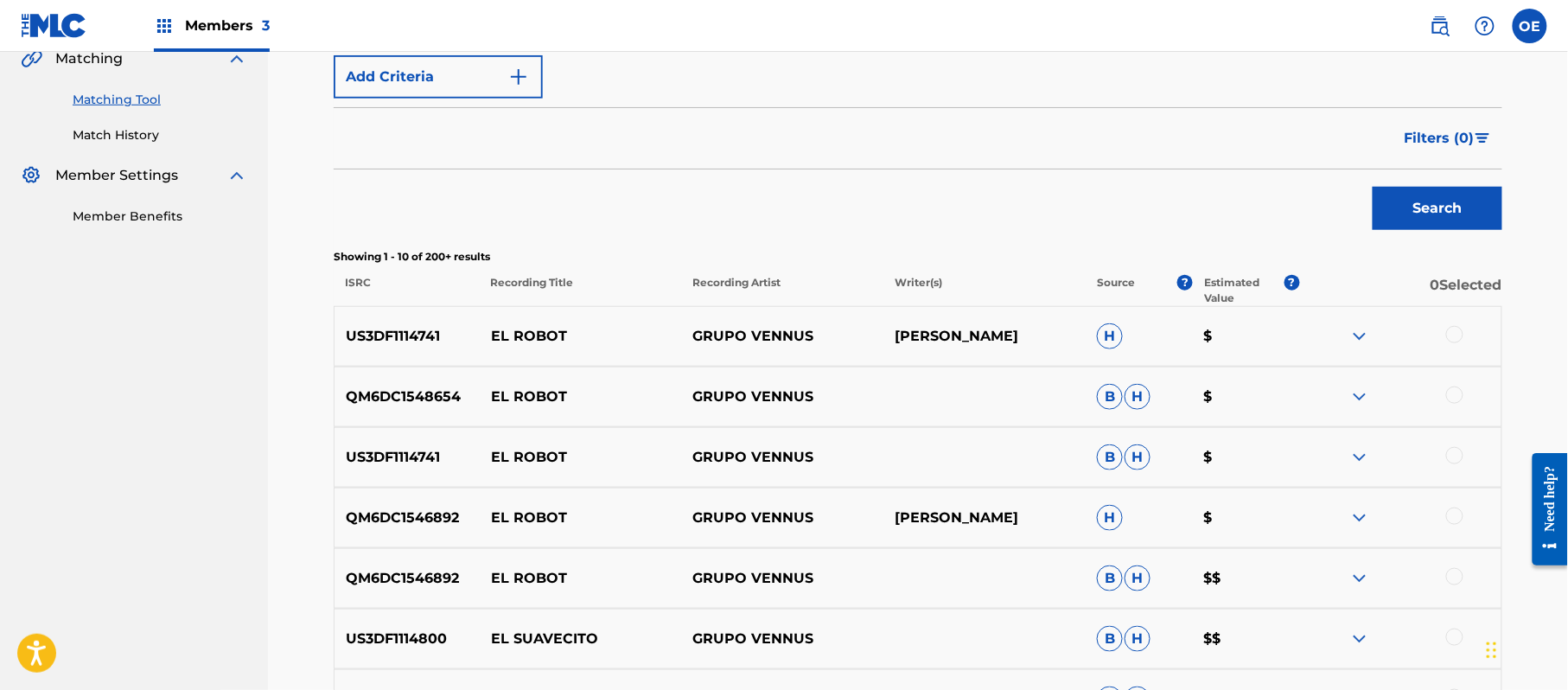
scroll to position [415, 0]
click at [1441, 334] on div at bounding box center [1400, 335] width 203 height 21
click at [1457, 336] on div at bounding box center [1455, 333] width 17 height 17
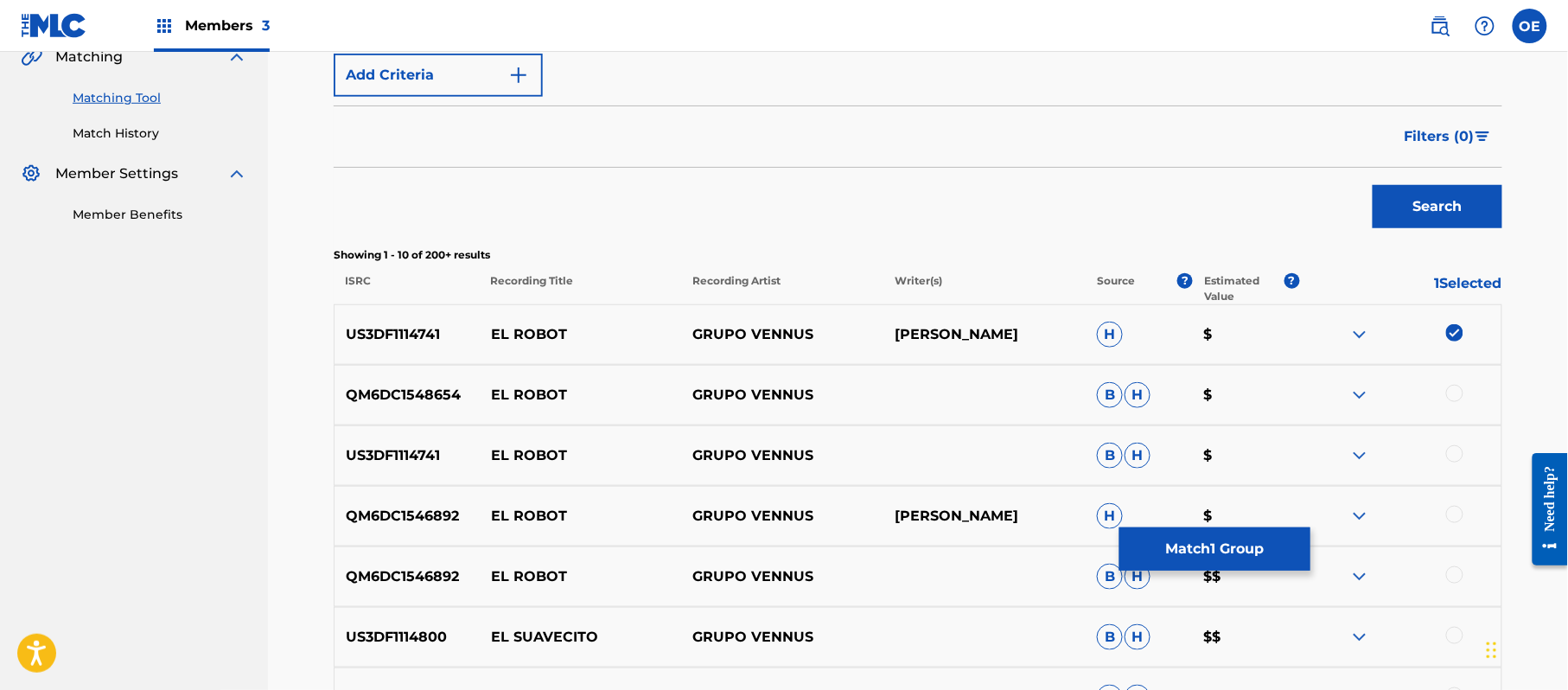
click at [1453, 387] on div at bounding box center [1455, 393] width 17 height 17
click at [1454, 462] on div at bounding box center [1455, 454] width 17 height 17
click at [1450, 519] on div at bounding box center [1455, 514] width 17 height 17
click at [1450, 578] on div at bounding box center [1455, 575] width 17 height 17
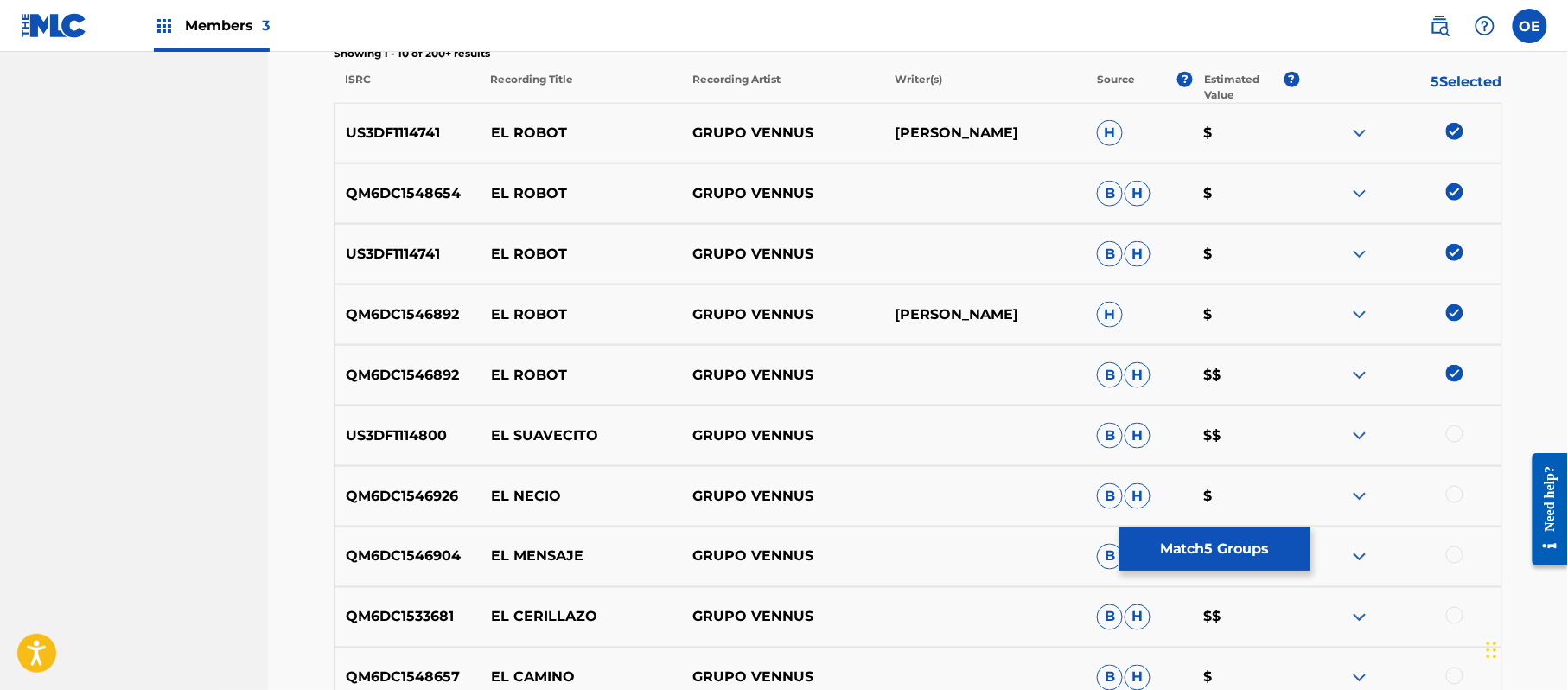
scroll to position [731, 0]
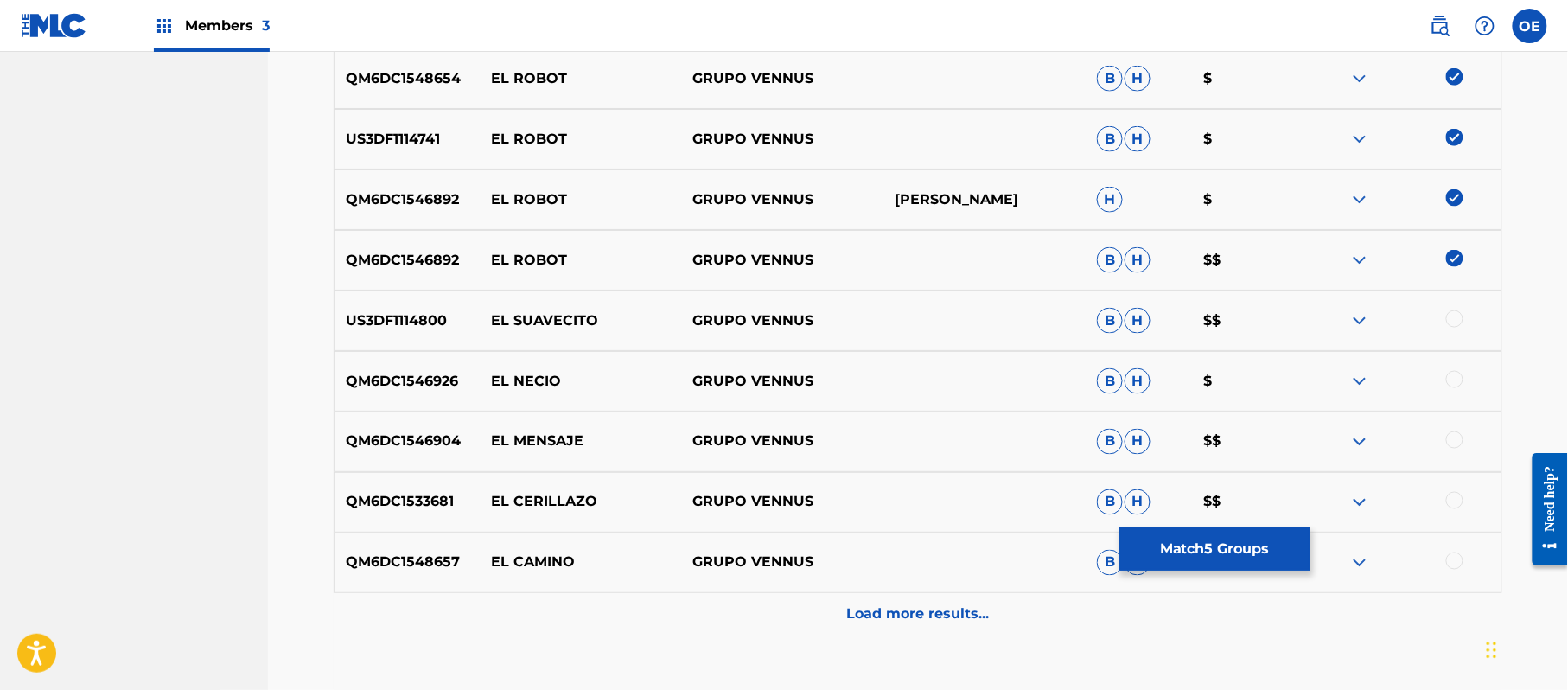
click at [1219, 552] on button "Match 5 Groups" at bounding box center [1214, 548] width 191 height 43
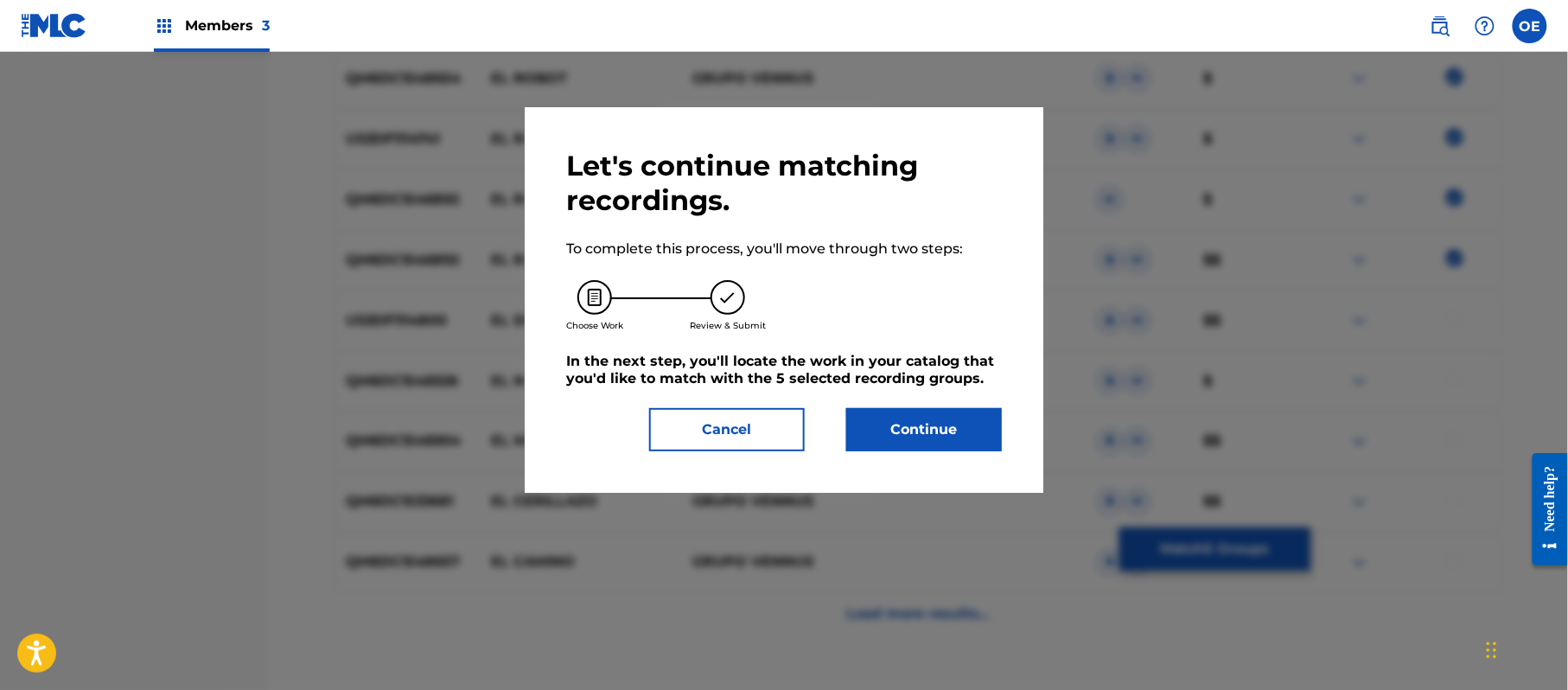
click at [942, 425] on button "Continue" at bounding box center [924, 429] width 156 height 43
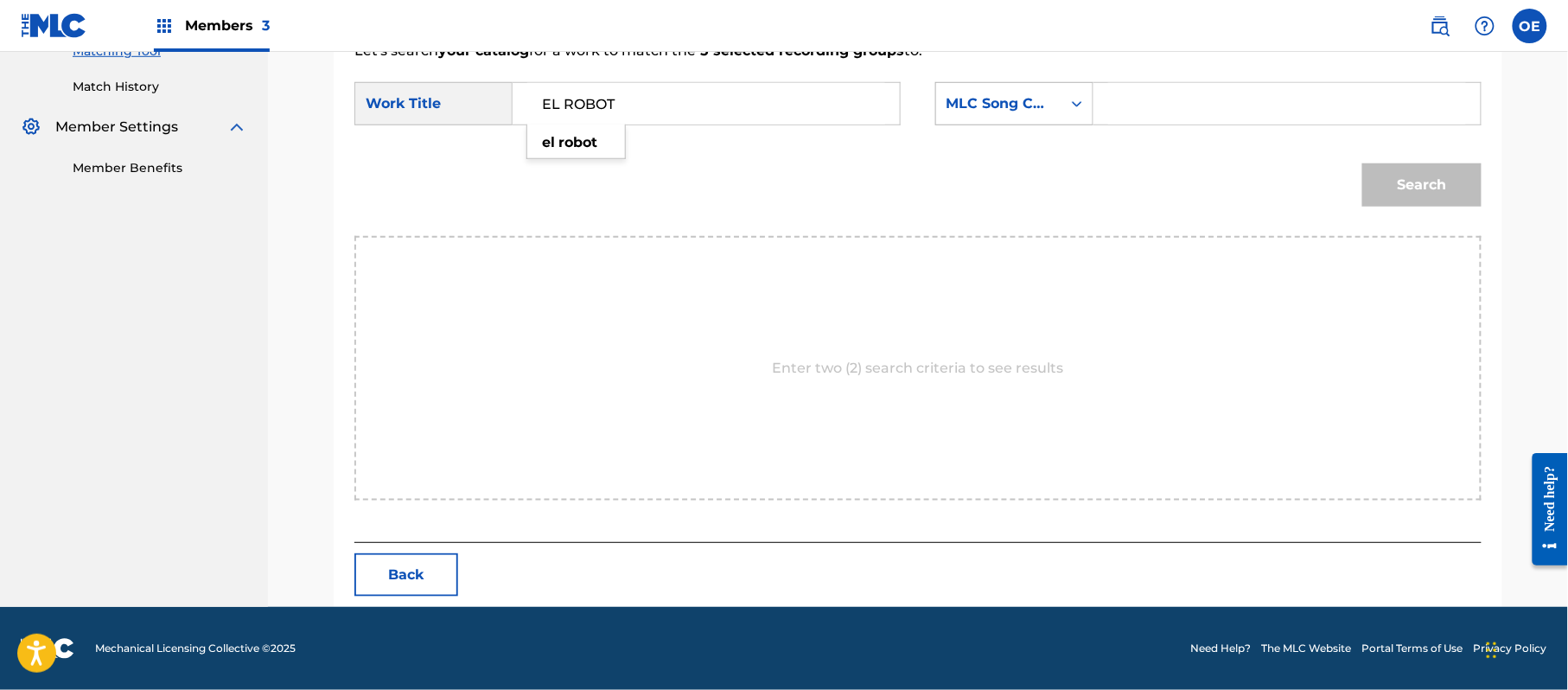
type input "EL ROBOT"
click at [1014, 104] on div "MLC Song Code" at bounding box center [999, 104] width 105 height 21
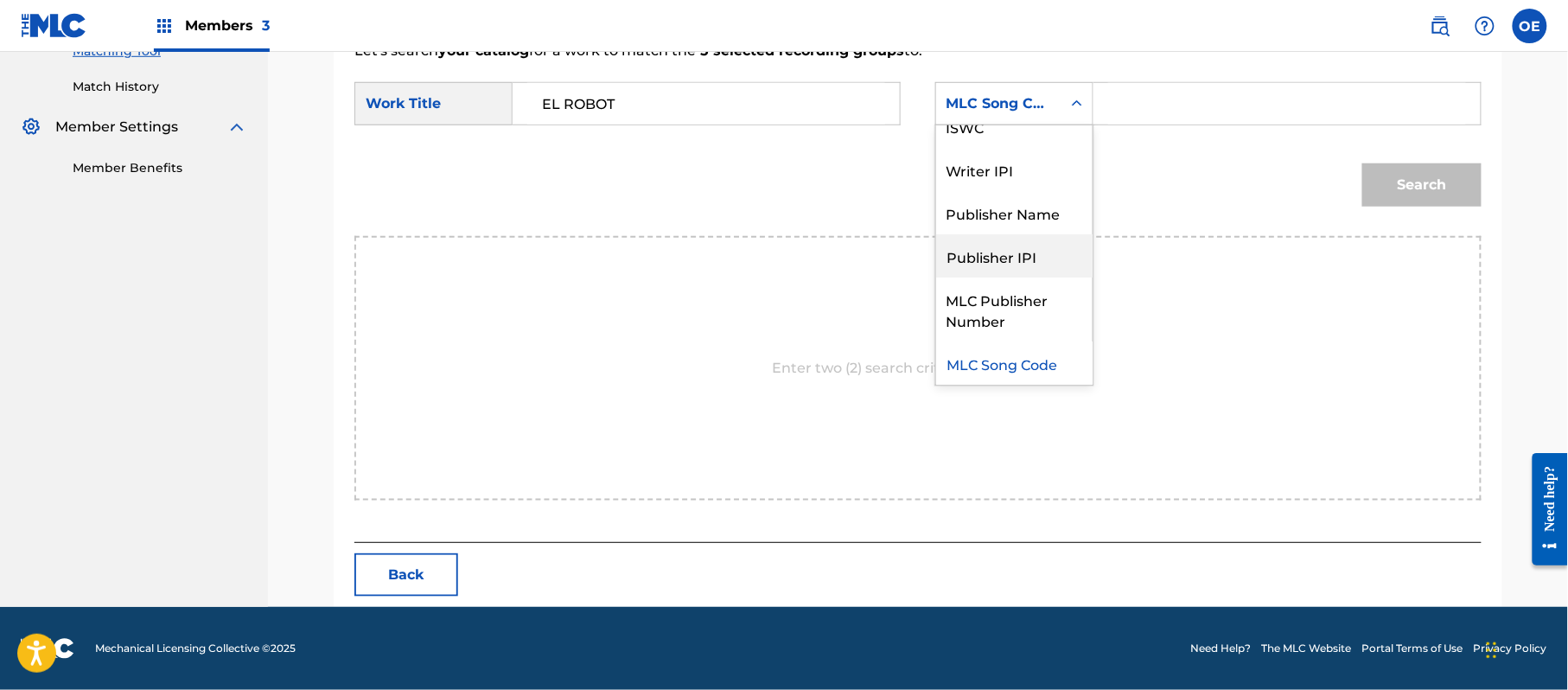
scroll to position [0, 0]
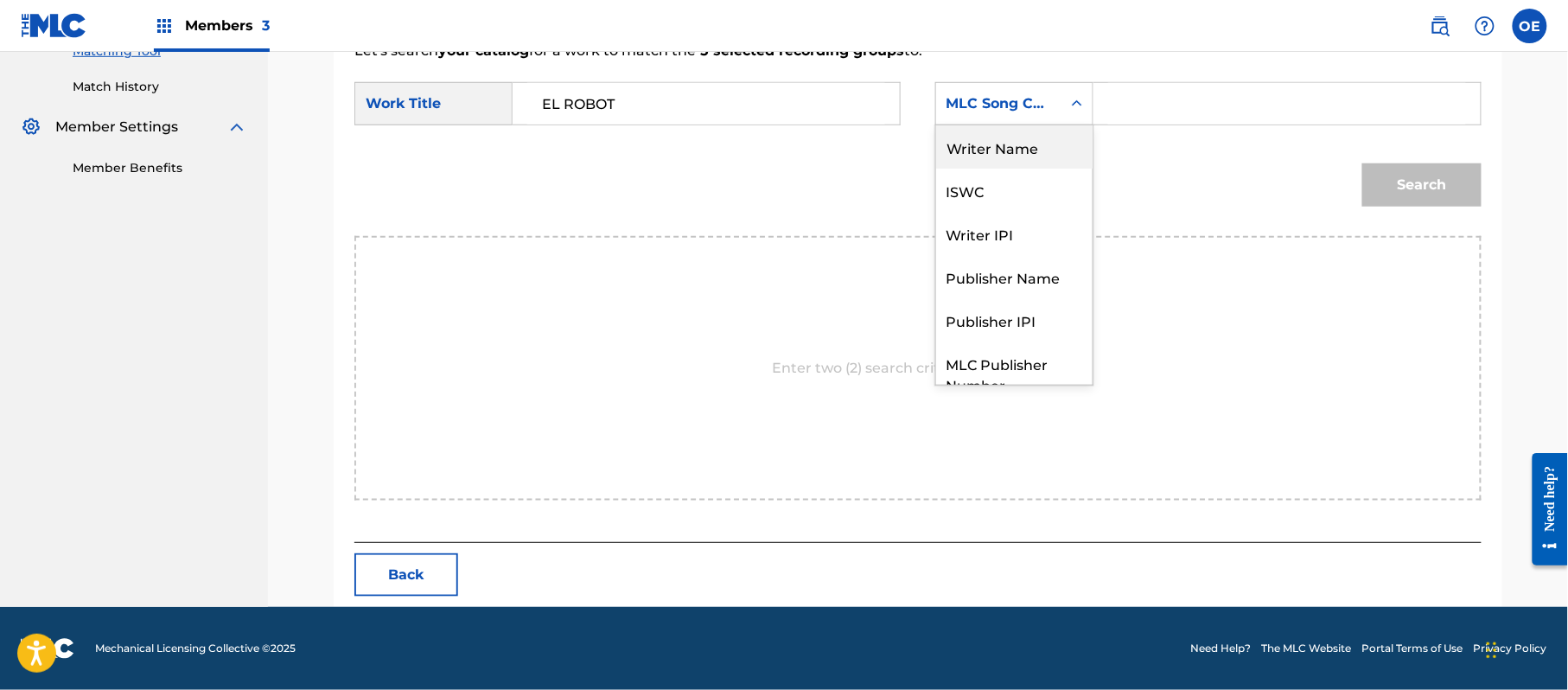
click at [1009, 154] on div "Writer Name" at bounding box center [1014, 147] width 156 height 43
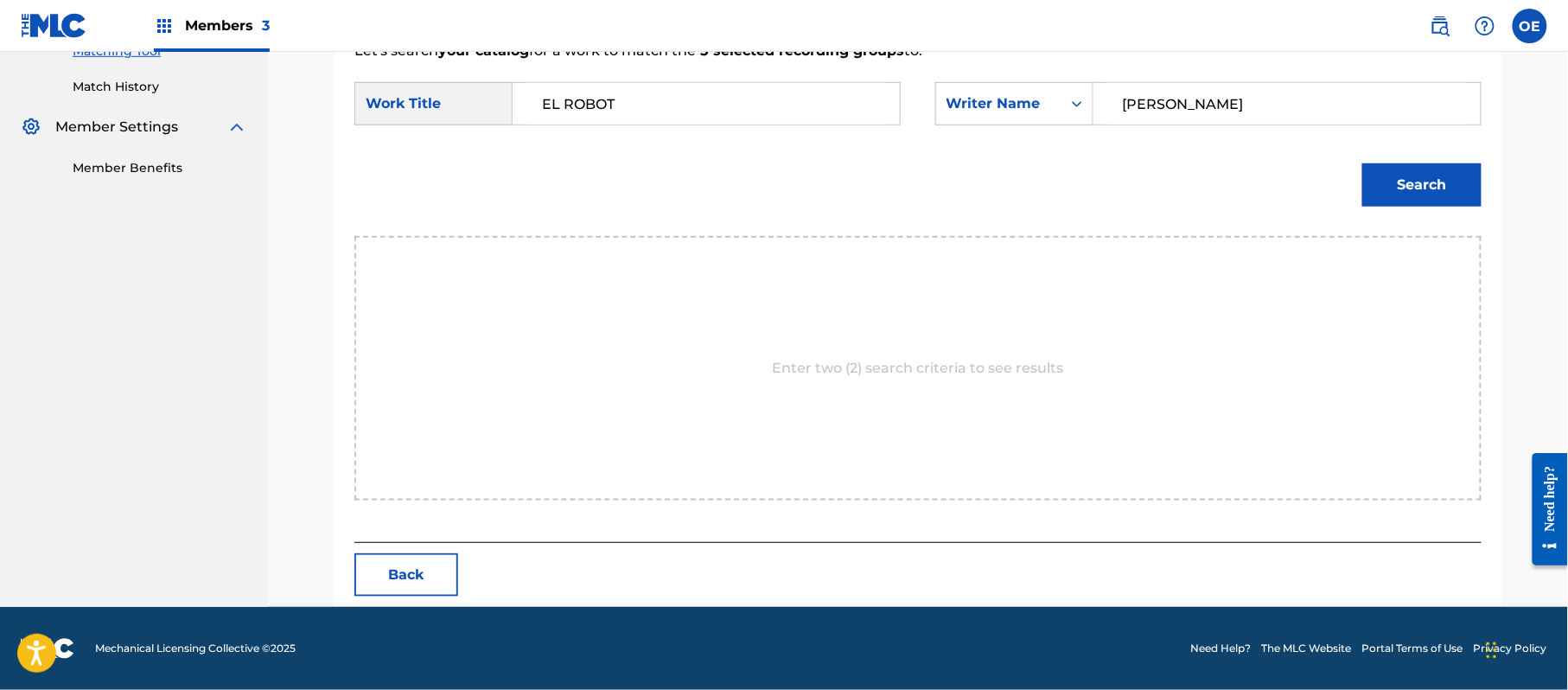
type input "[PERSON_NAME]"
drag, startPoint x: 1463, startPoint y: 184, endPoint x: 1422, endPoint y: 187, distance: 41.1
click at [1462, 184] on button "Search" at bounding box center [1421, 185] width 119 height 43
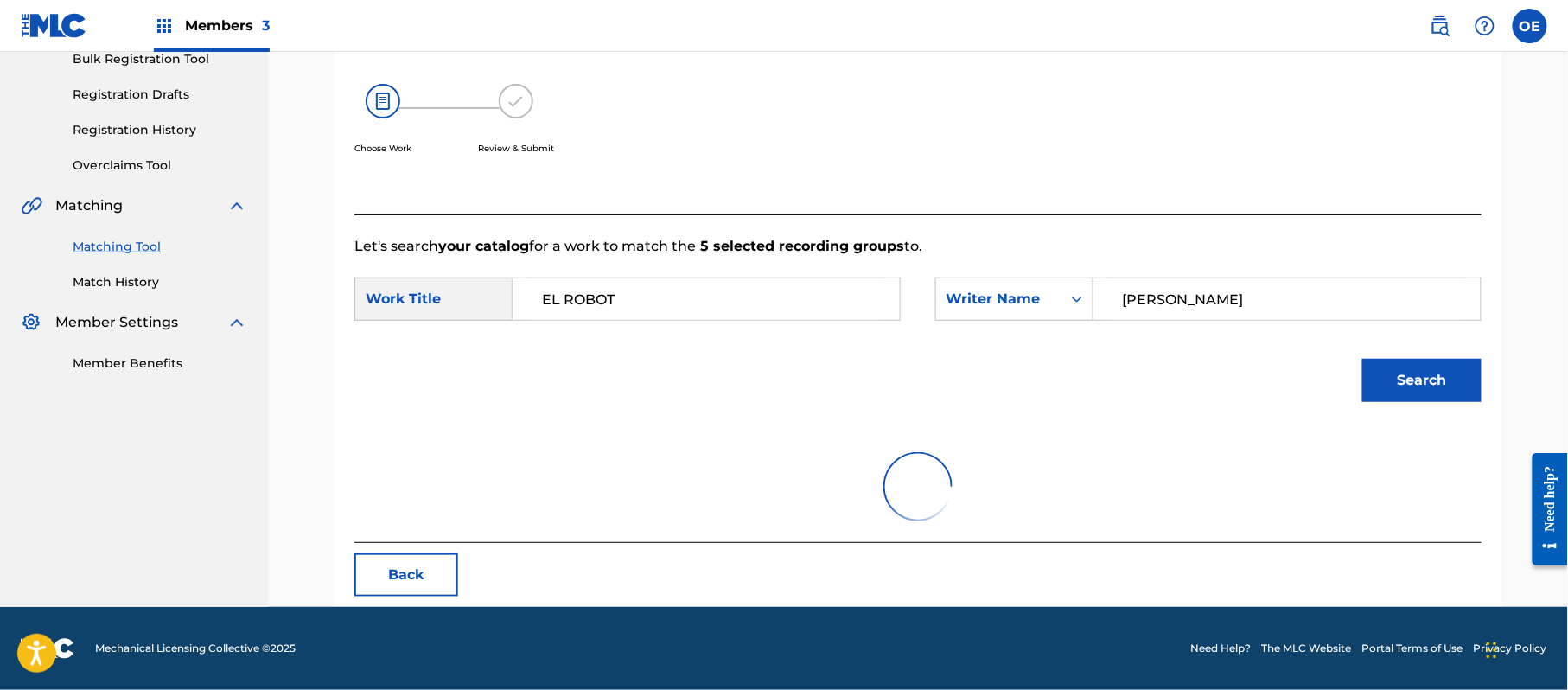
scroll to position [462, 0]
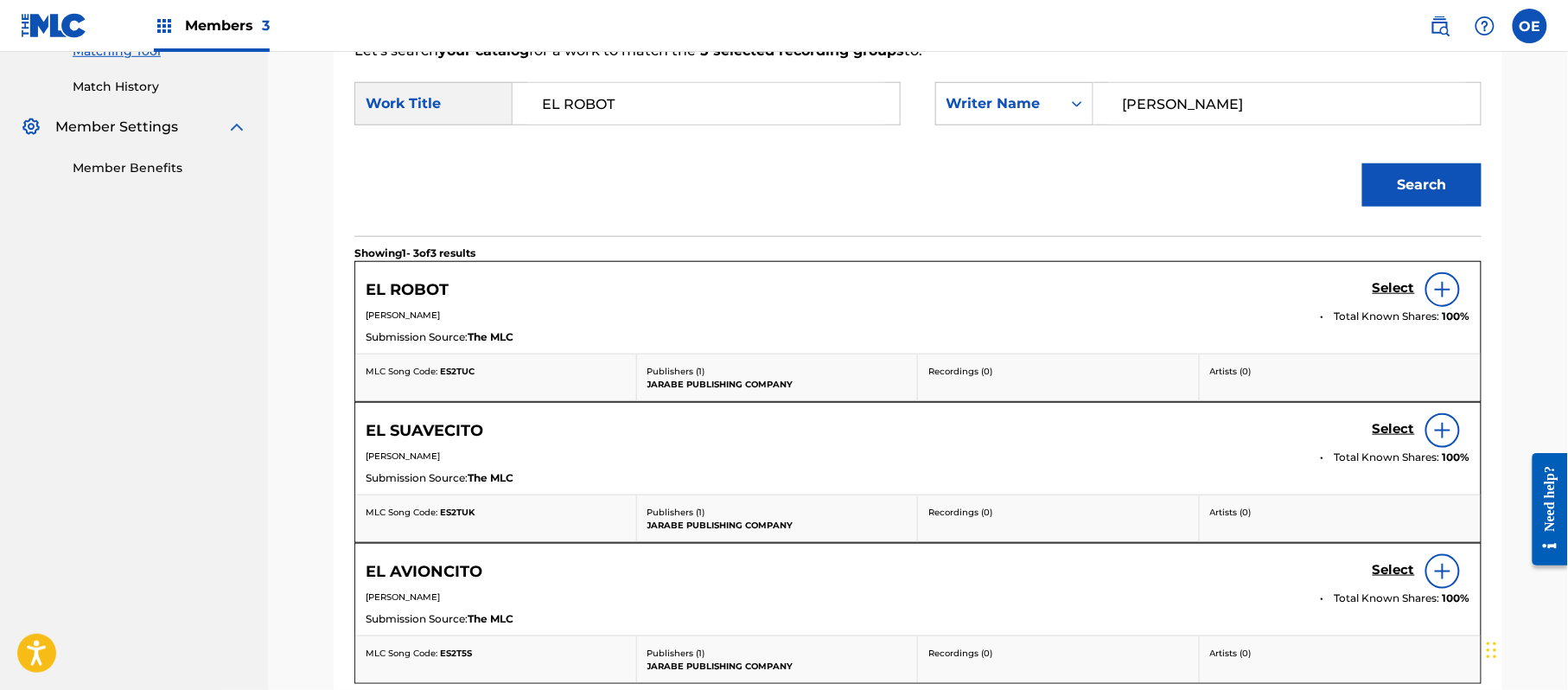
click at [1401, 297] on link "Select" at bounding box center [1393, 289] width 43 height 19
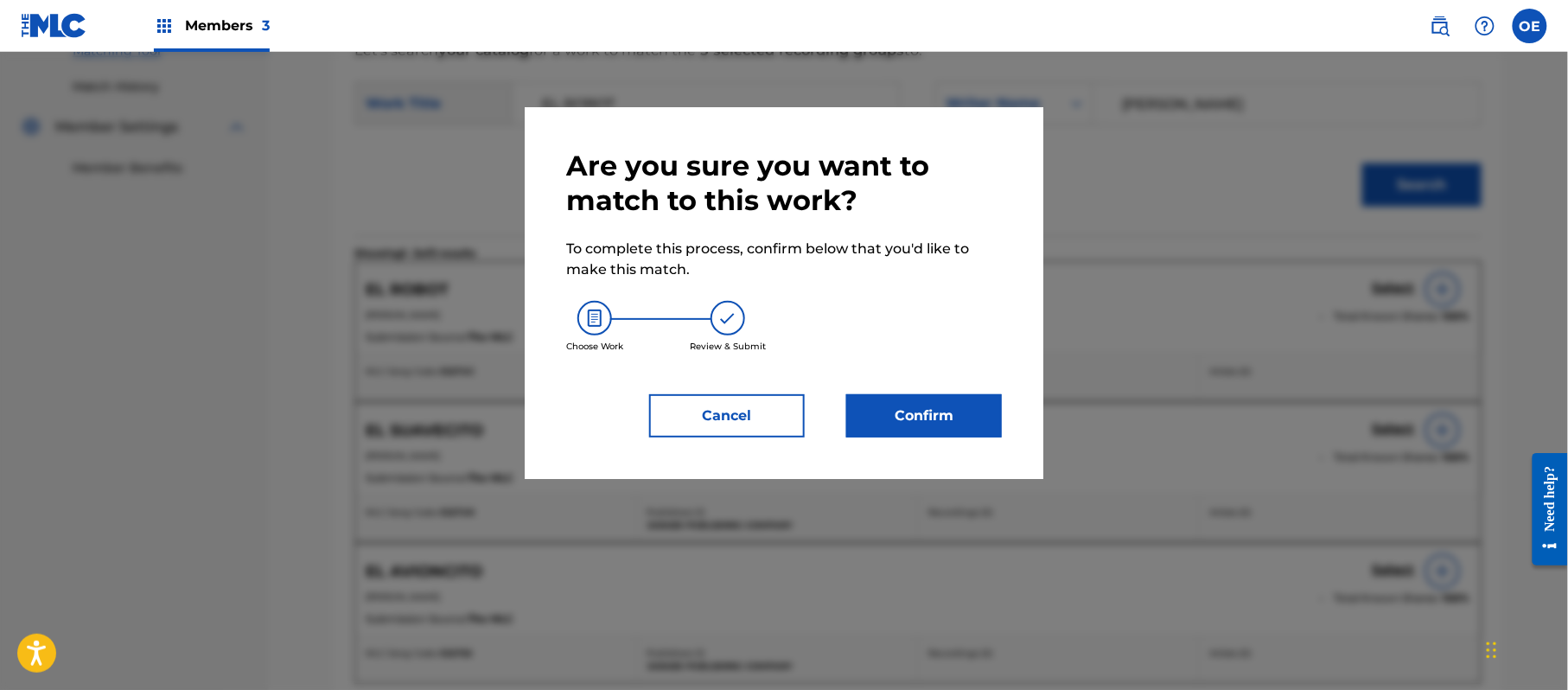
click at [912, 403] on button "Confirm" at bounding box center [924, 415] width 156 height 43
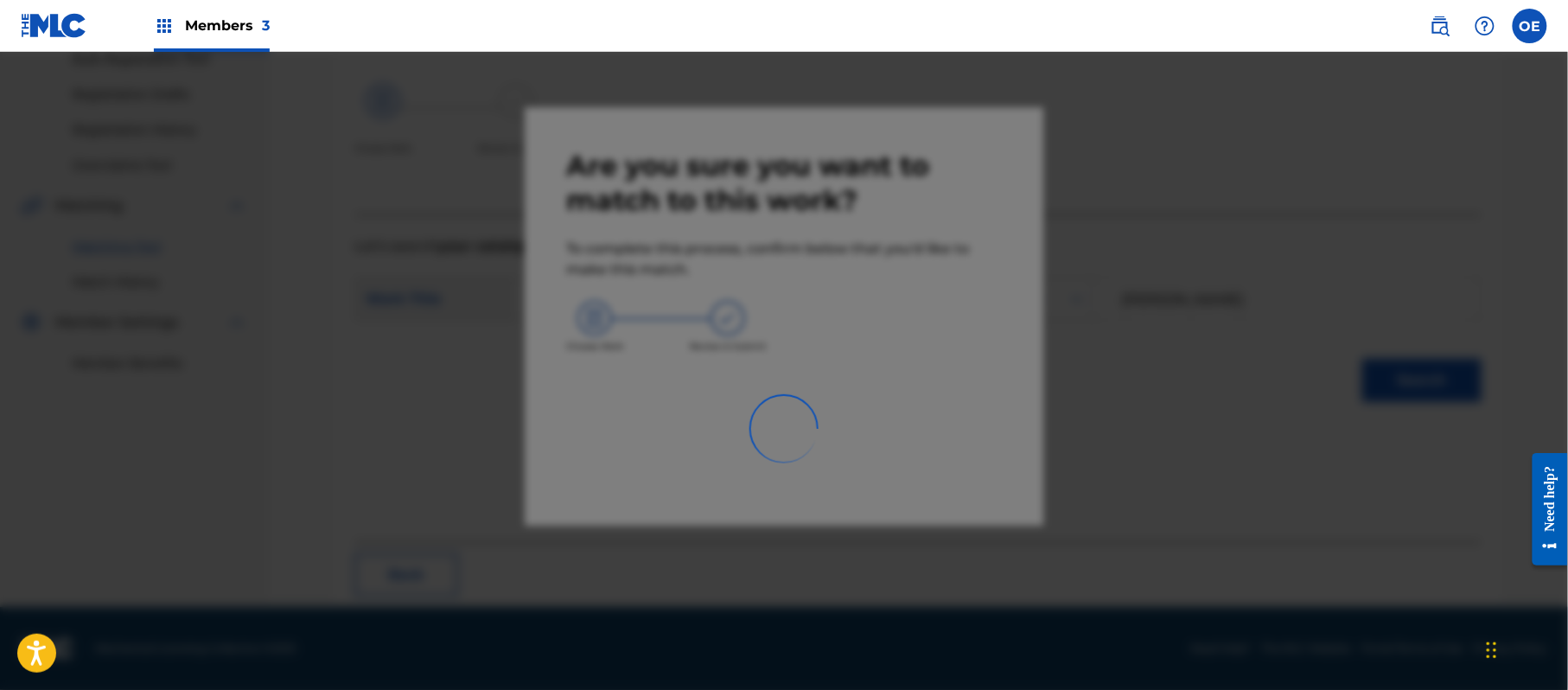
scroll to position [69, 0]
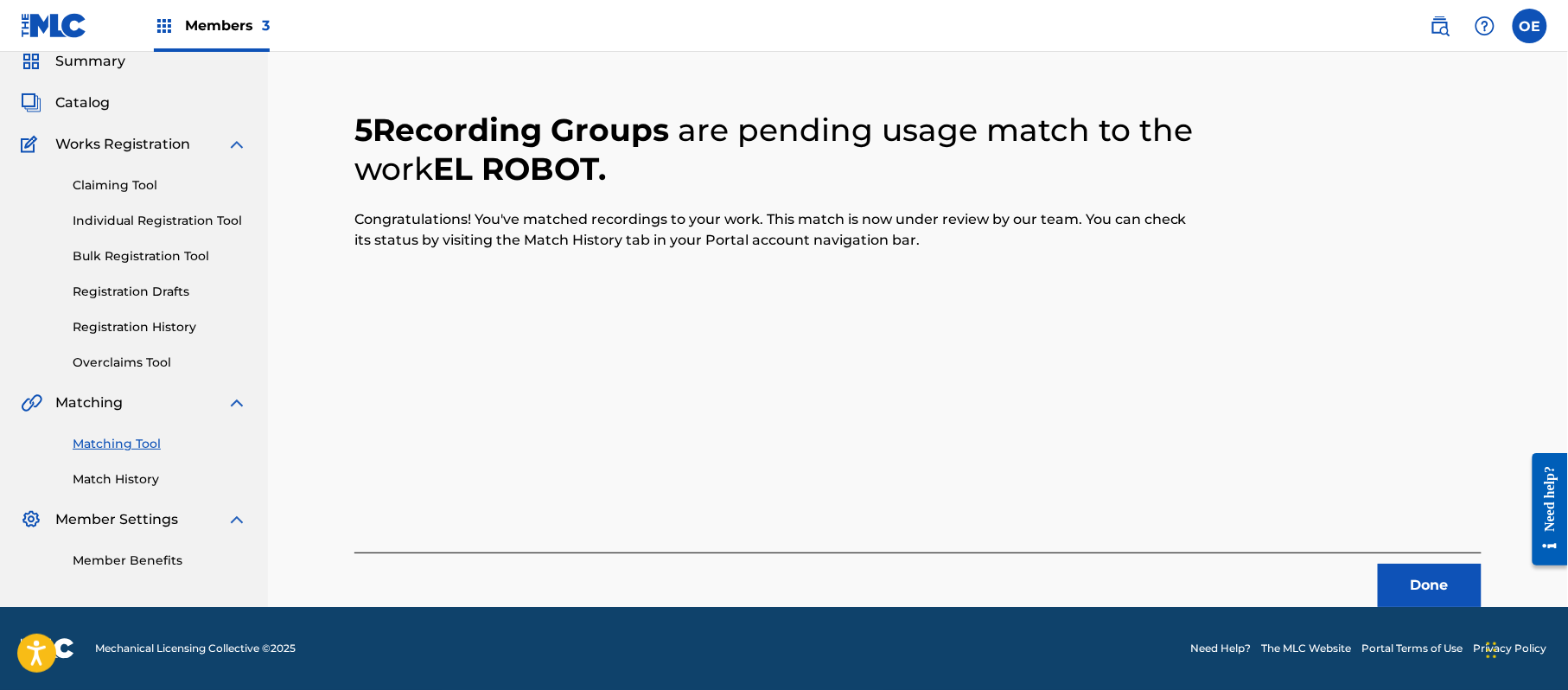
click at [1460, 571] on button "Done" at bounding box center [1429, 584] width 104 height 43
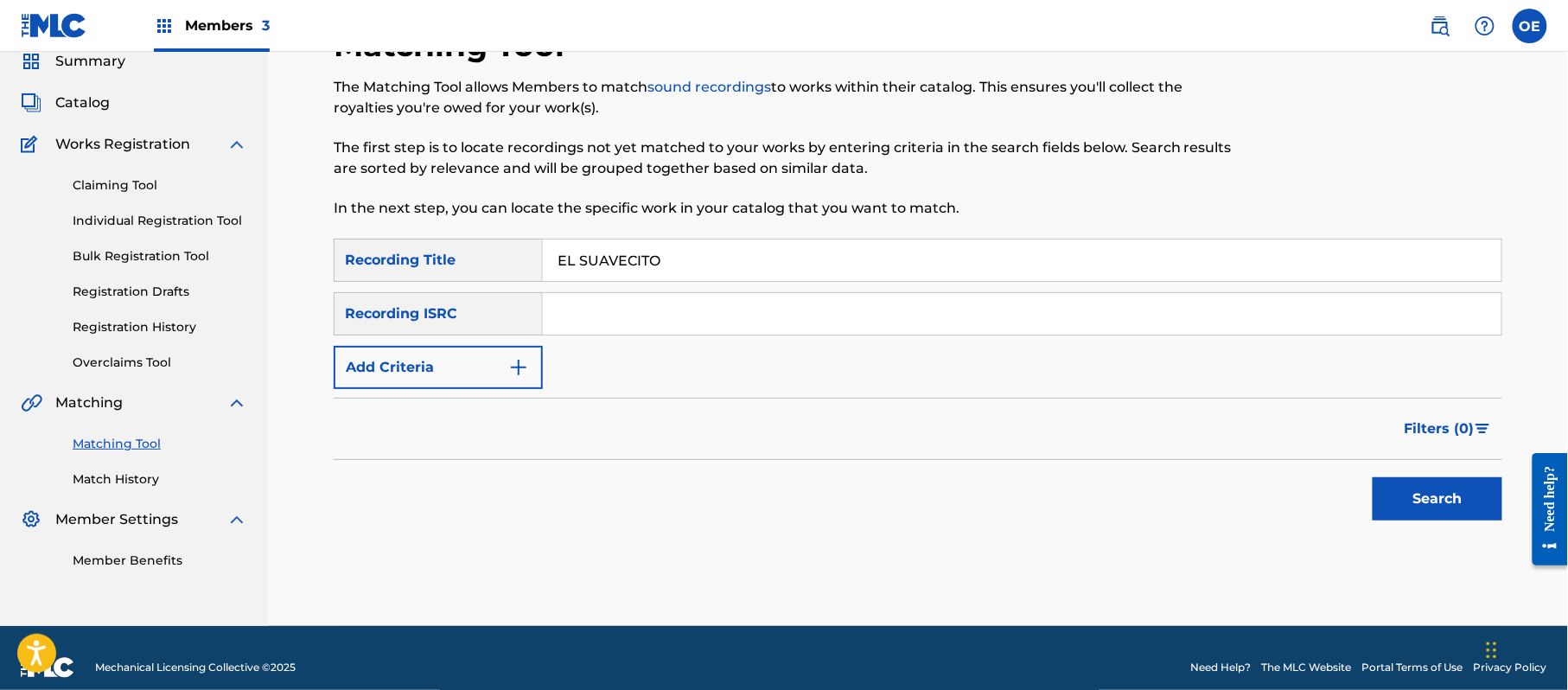
type input "EL SUAVECITO"
click at [489, 371] on button "Add Criteria" at bounding box center [439, 366] width 209 height 43
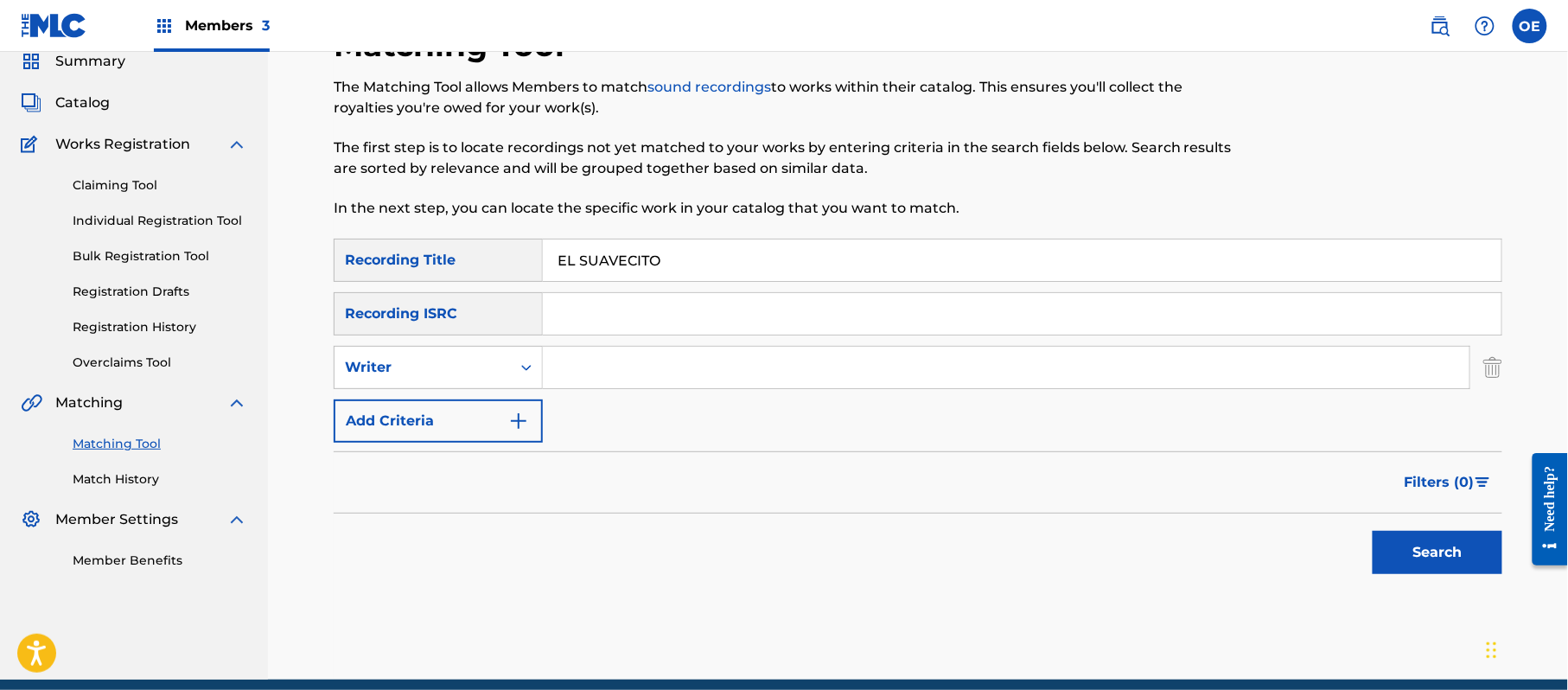
click at [489, 371] on div "Writer" at bounding box center [422, 367] width 156 height 21
click at [474, 399] on div "Recording Artist" at bounding box center [439, 410] width 207 height 43
type input "GRUPO VENNUS"
click at [1460, 536] on button "Search" at bounding box center [1437, 552] width 129 height 43
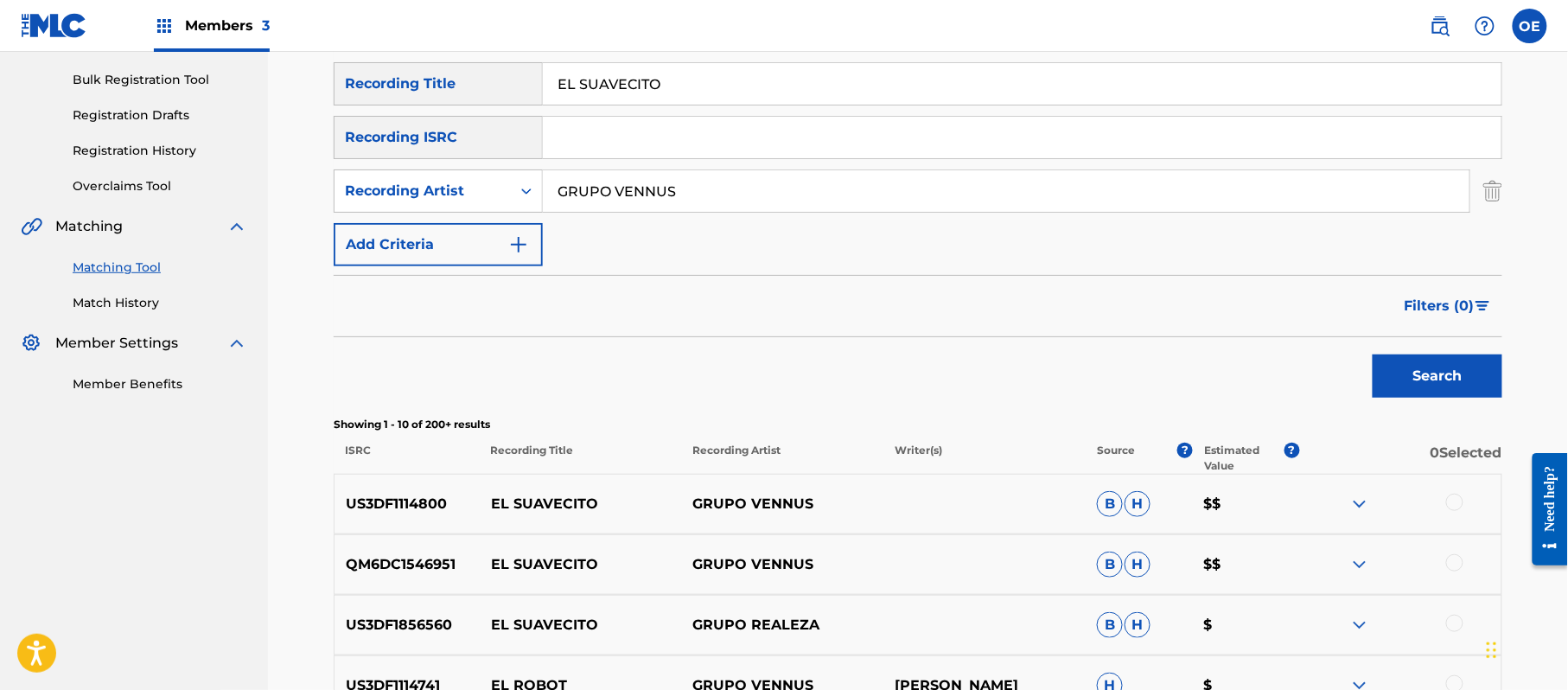
scroll to position [252, 0]
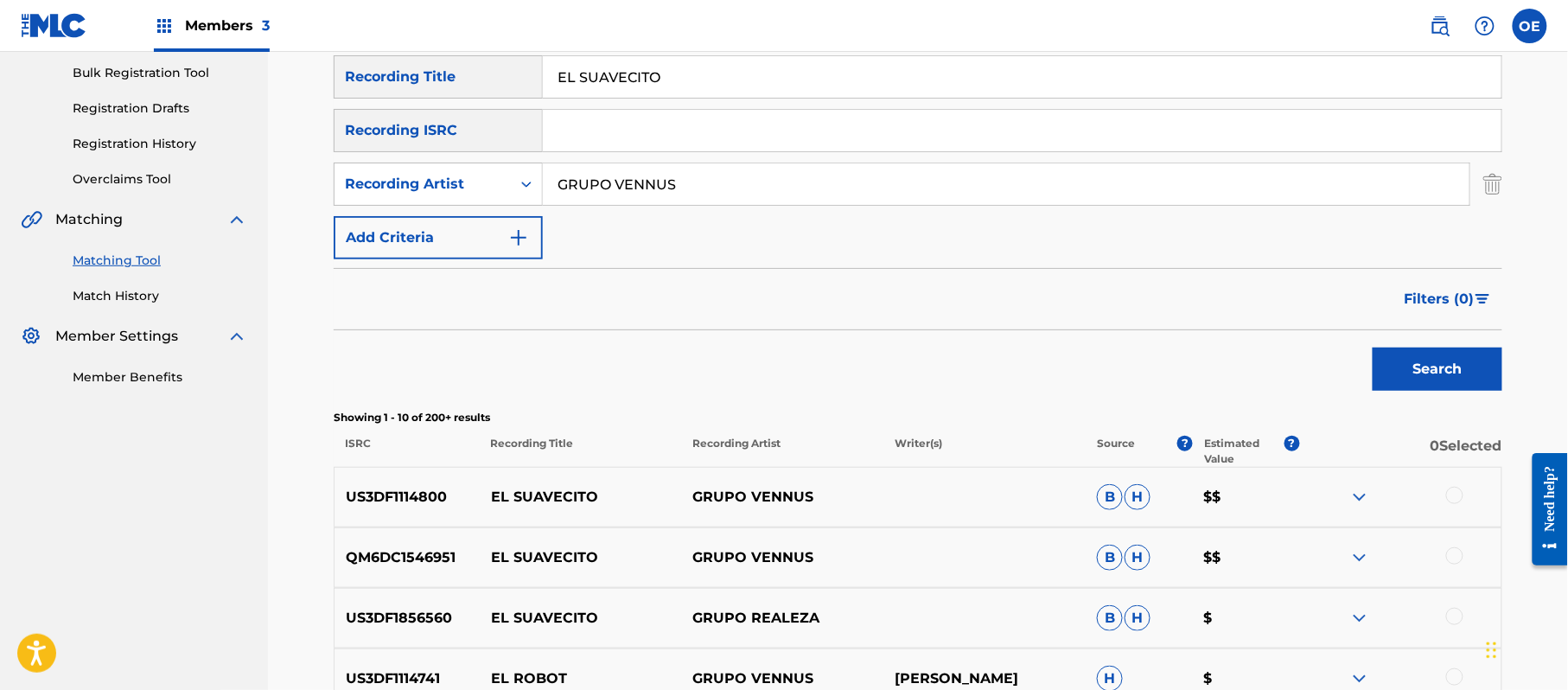
click at [1457, 500] on div at bounding box center [1455, 495] width 17 height 17
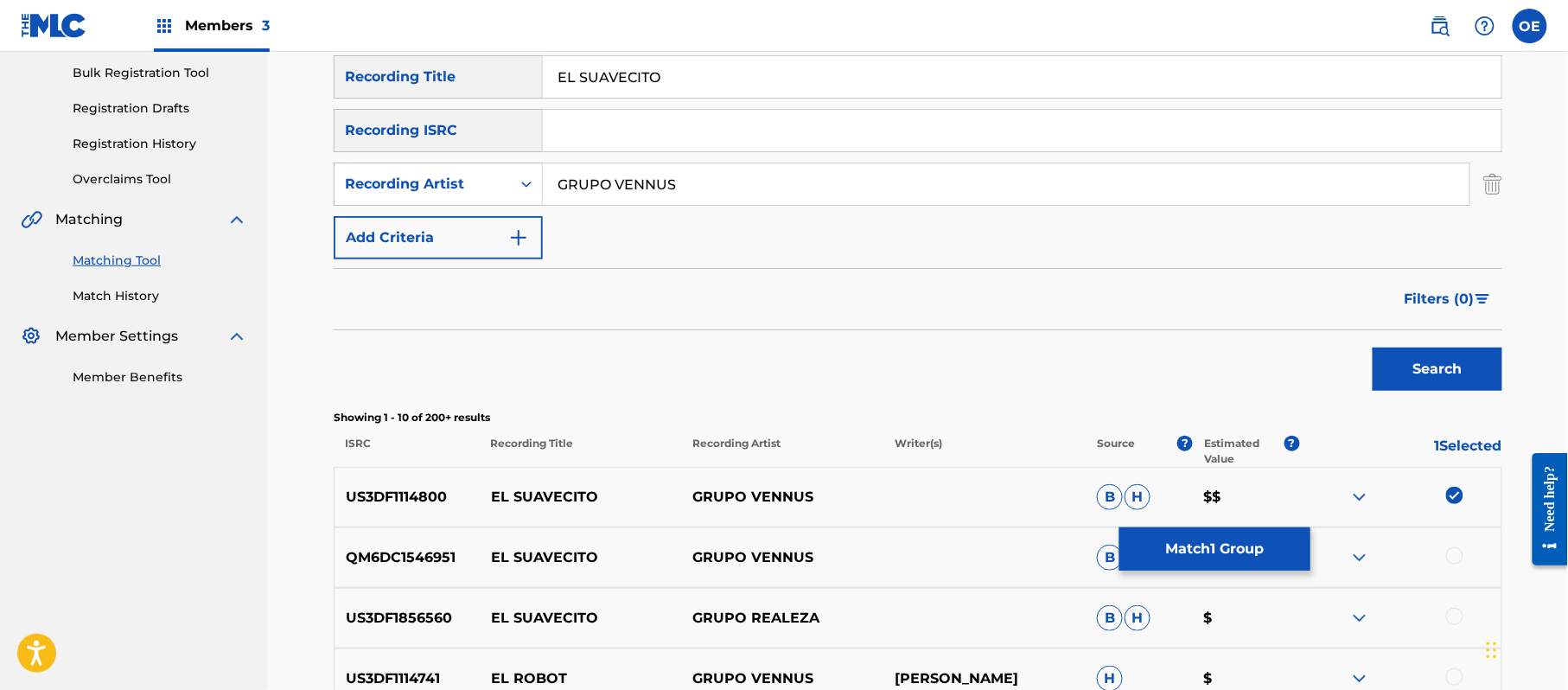
click at [1452, 551] on div at bounding box center [1455, 556] width 17 height 17
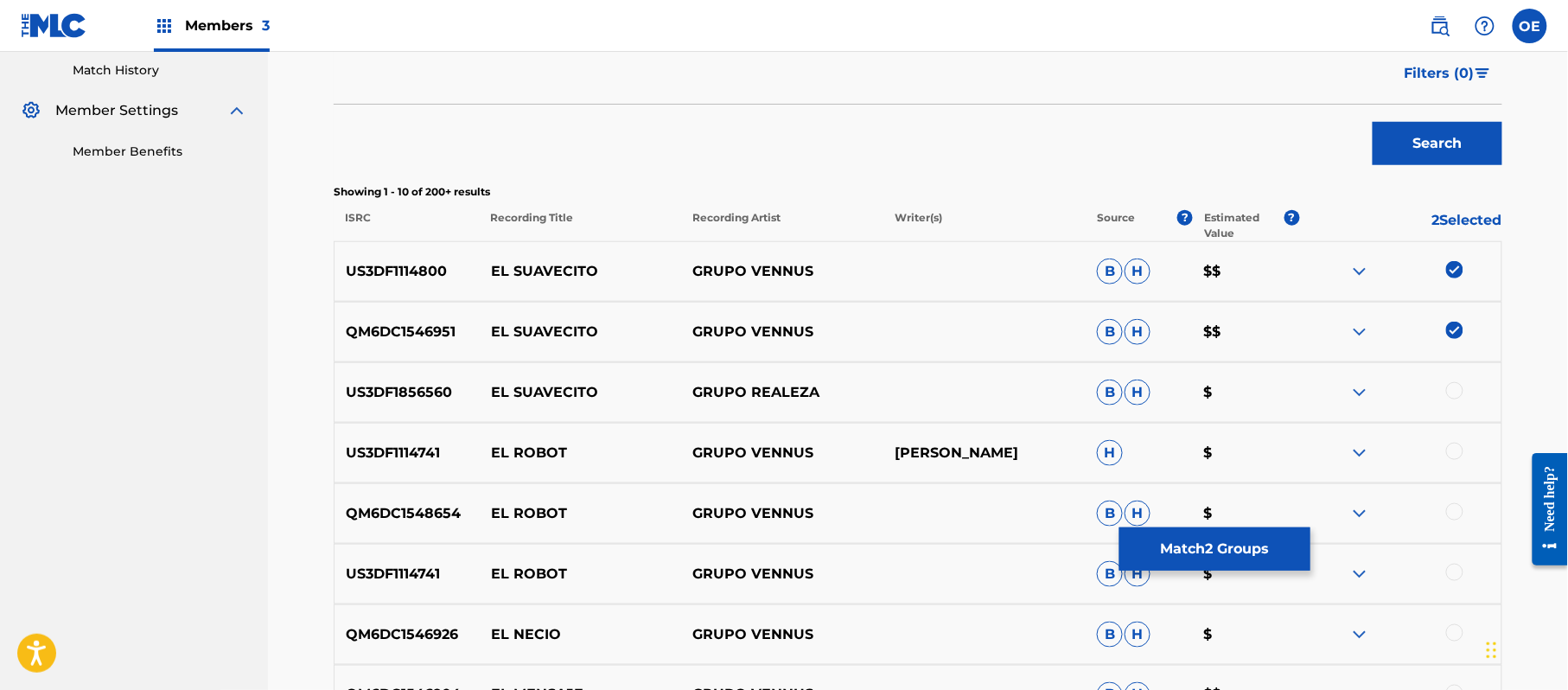
scroll to position [483, 0]
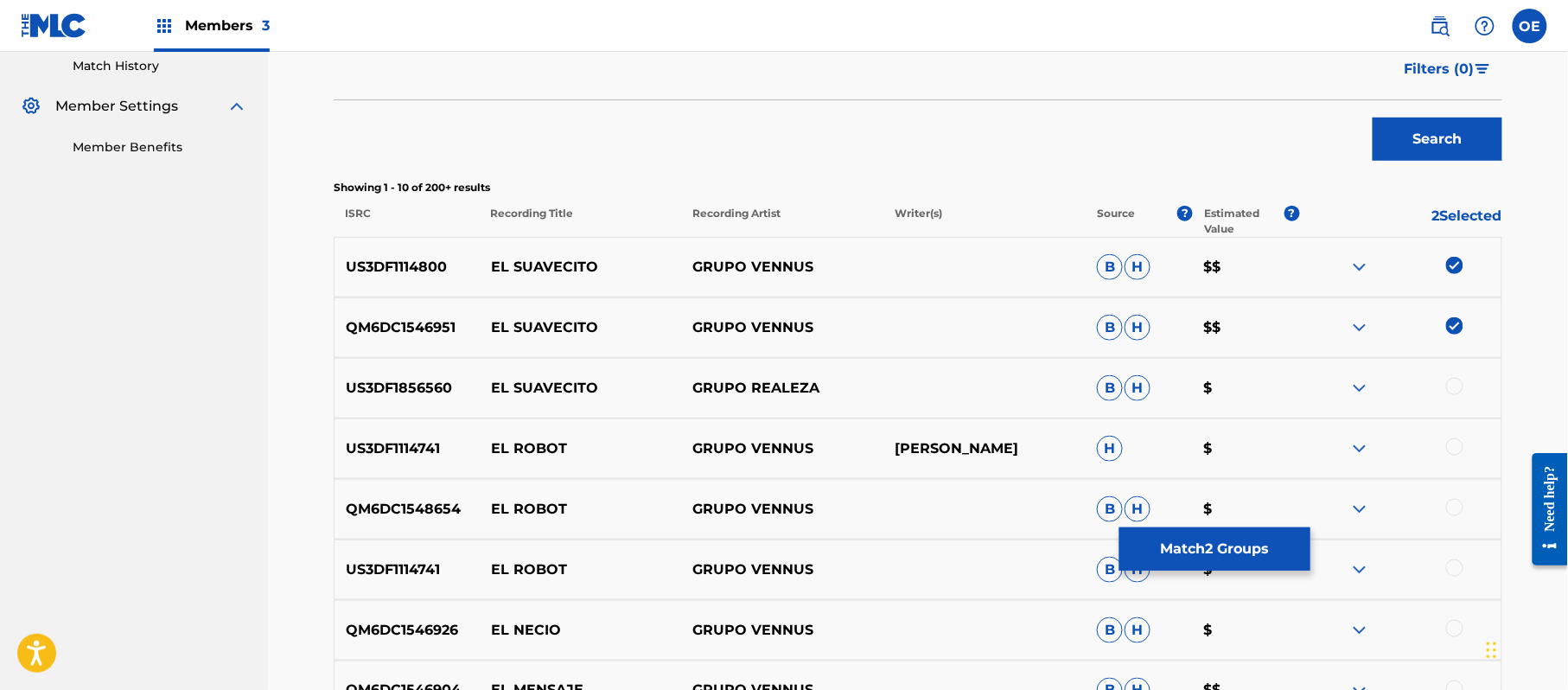
click at [1217, 536] on button "Match 2 Groups" at bounding box center [1214, 548] width 191 height 43
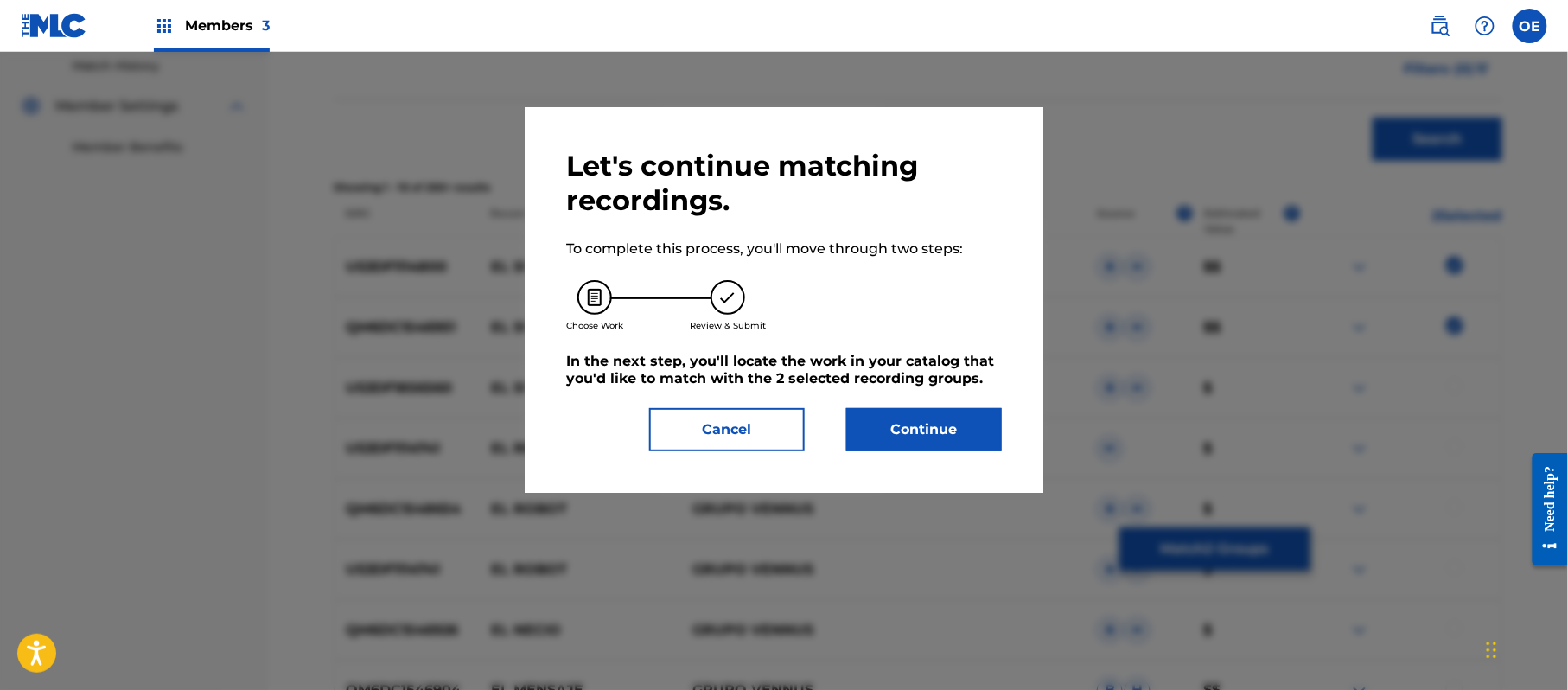
click at [961, 433] on button "Continue" at bounding box center [924, 429] width 156 height 43
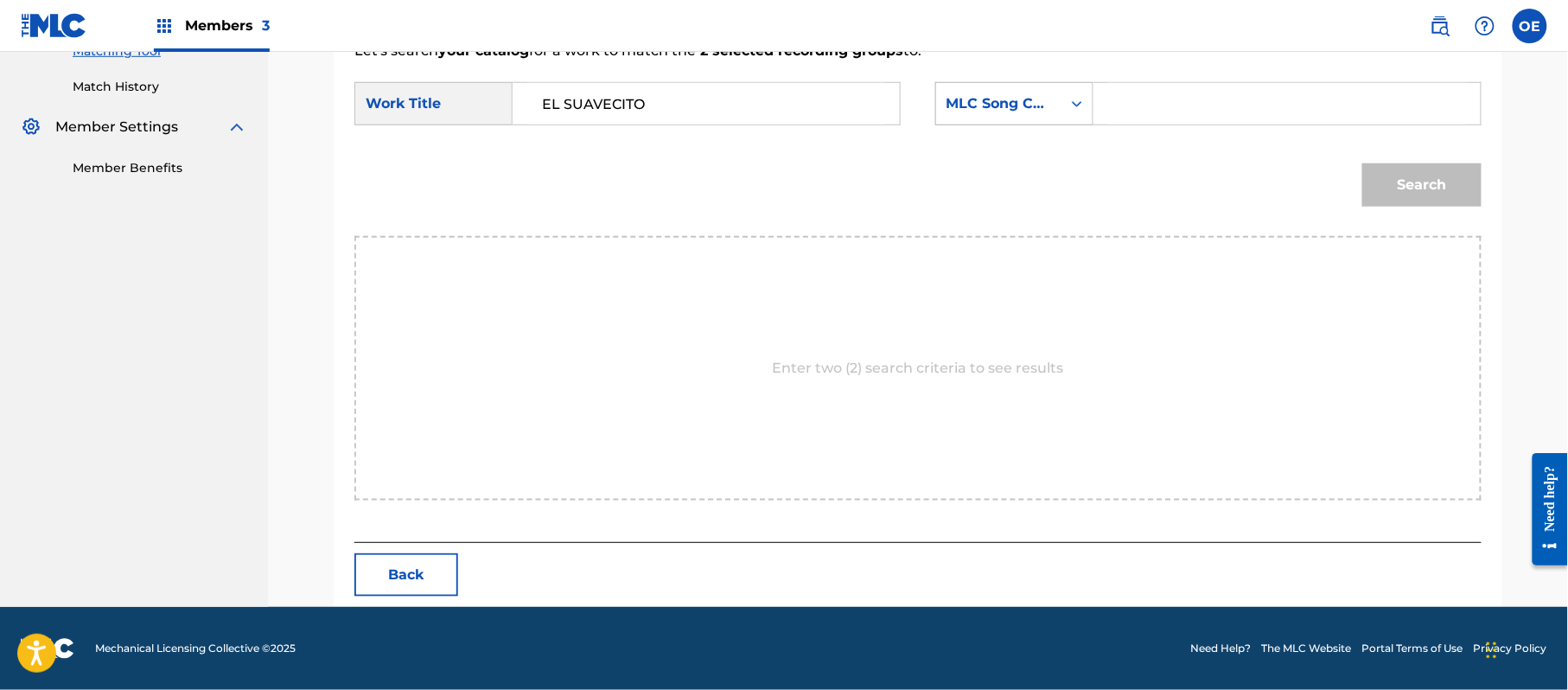
type input "EL SUAVECITO"
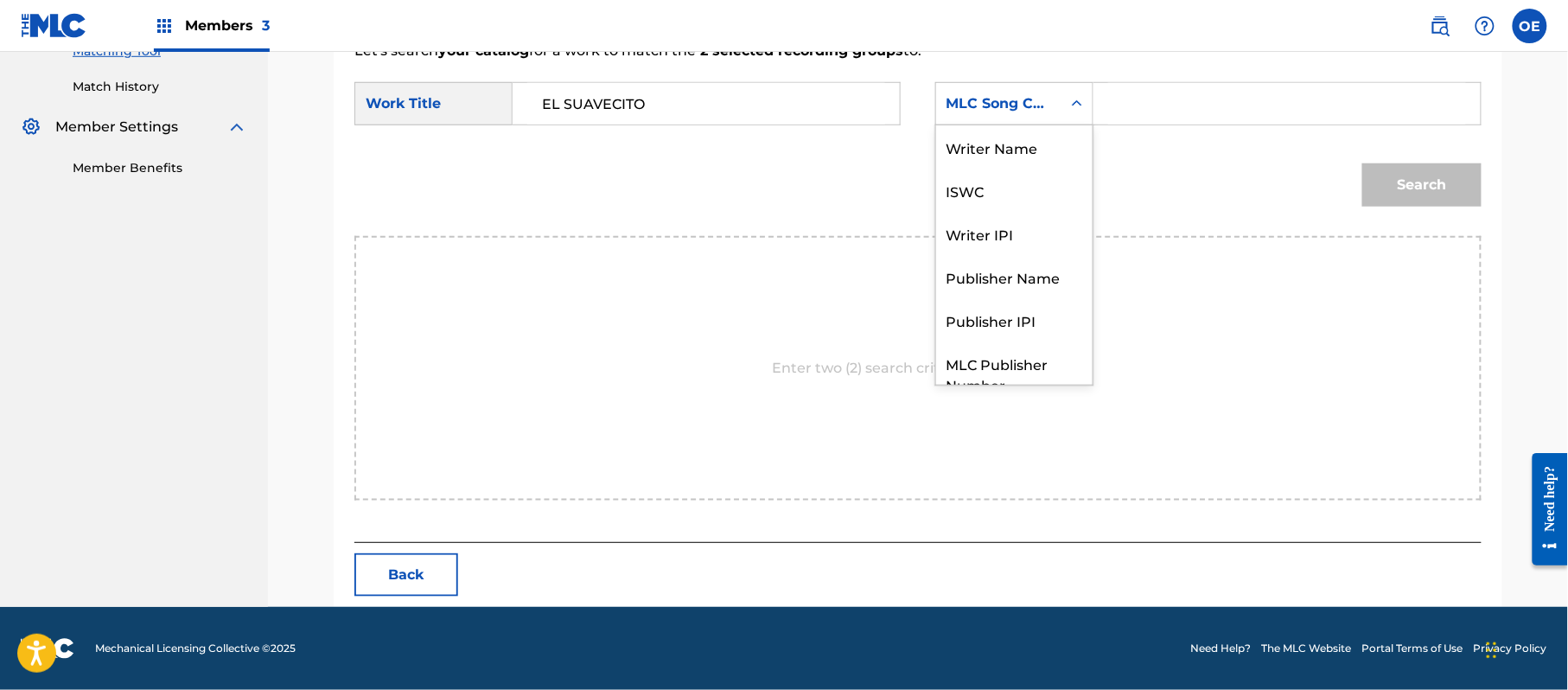
click at [984, 101] on div "MLC Song Code" at bounding box center [999, 104] width 105 height 21
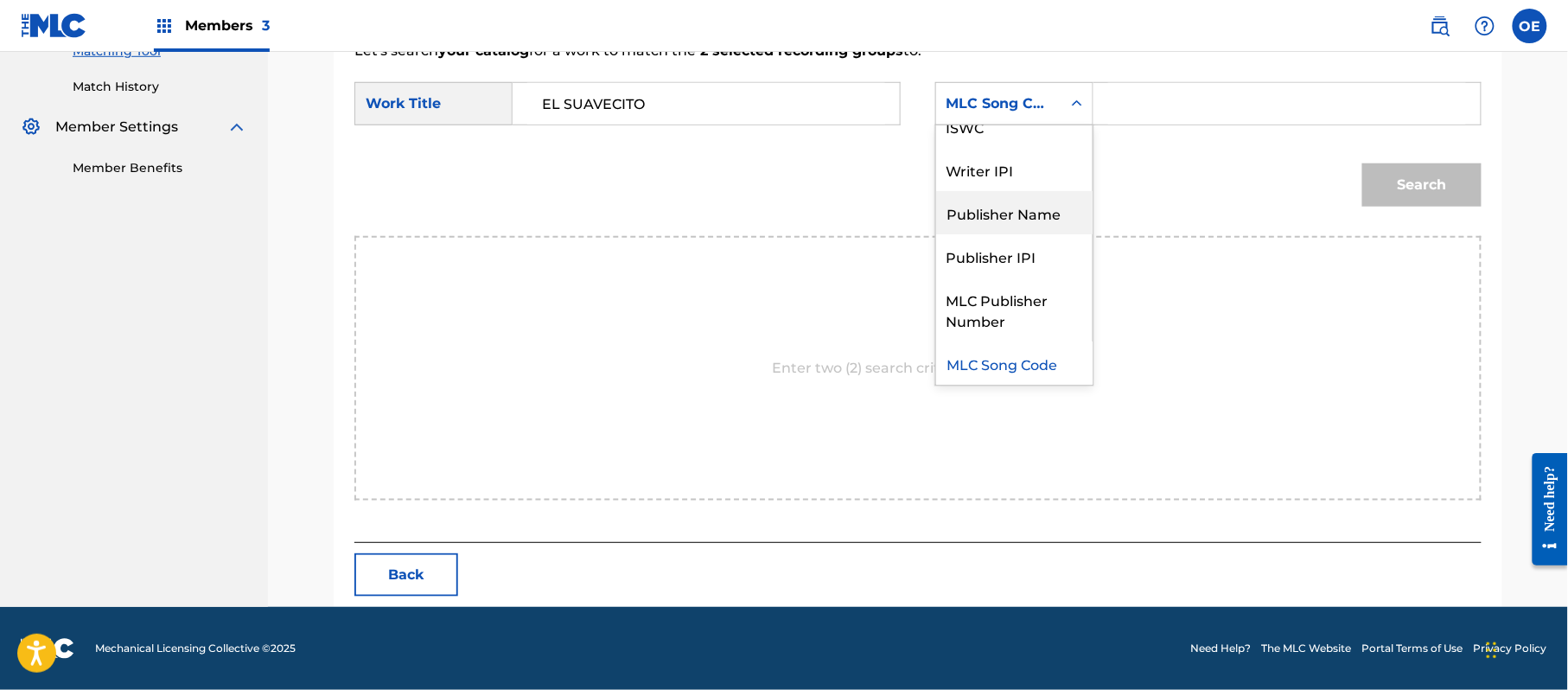
scroll to position [0, 0]
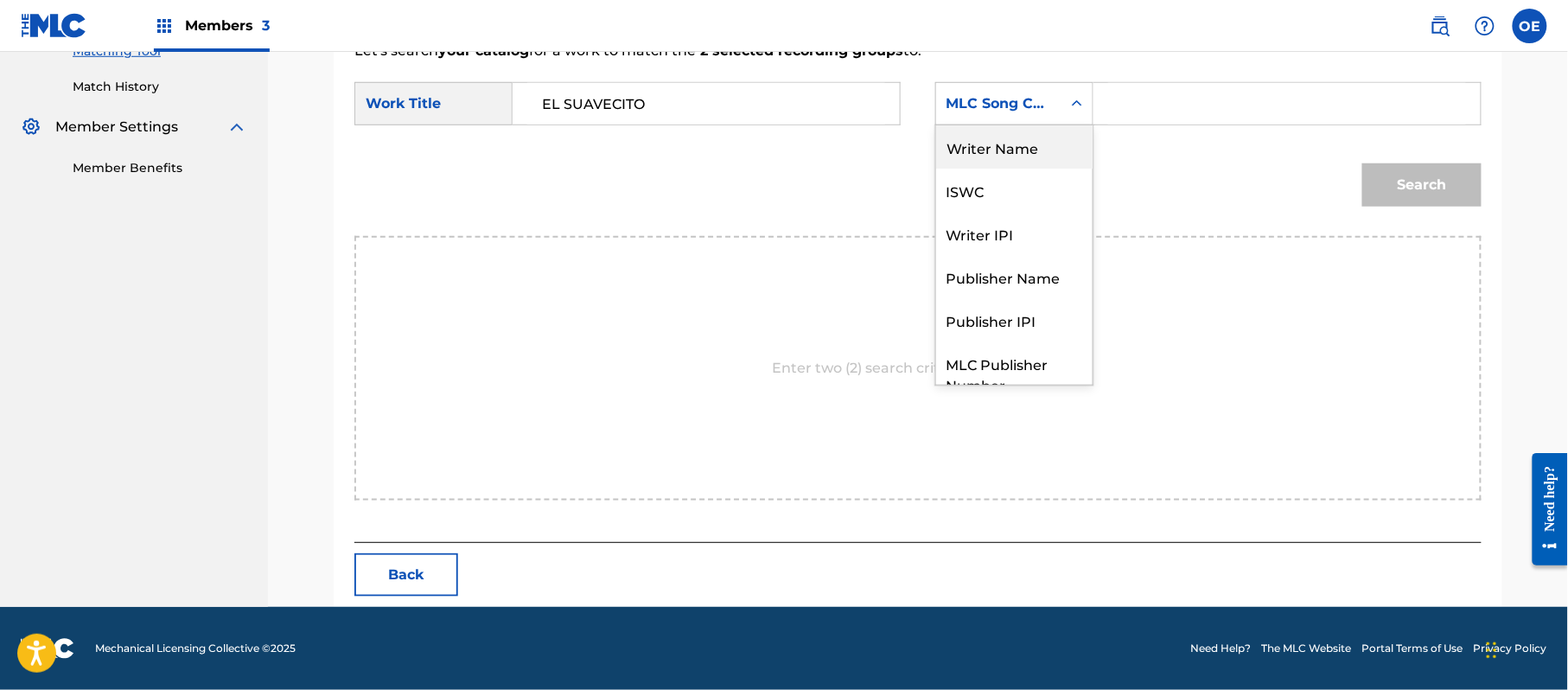
click at [994, 161] on div "Writer Name" at bounding box center [1014, 147] width 156 height 43
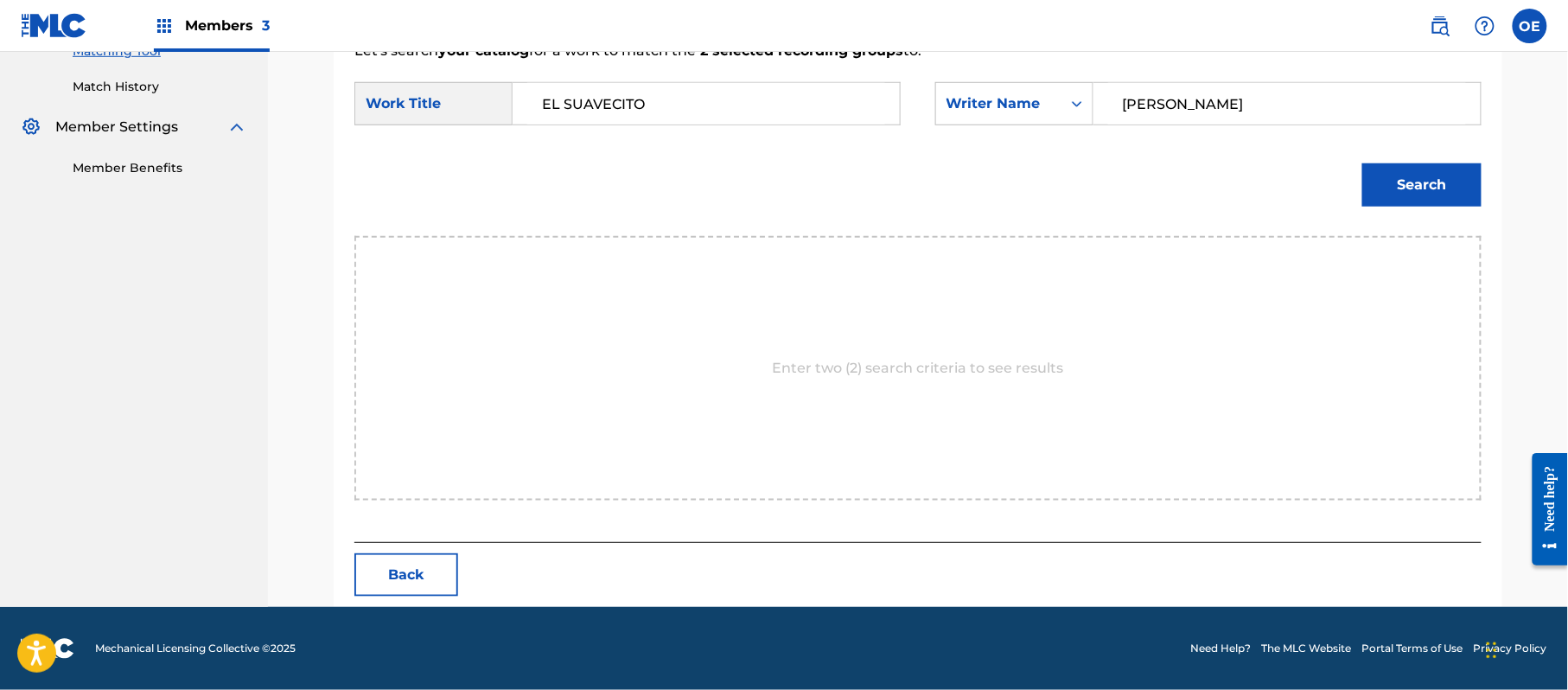
type input "[PERSON_NAME]"
click at [1399, 194] on button "Search" at bounding box center [1421, 185] width 119 height 43
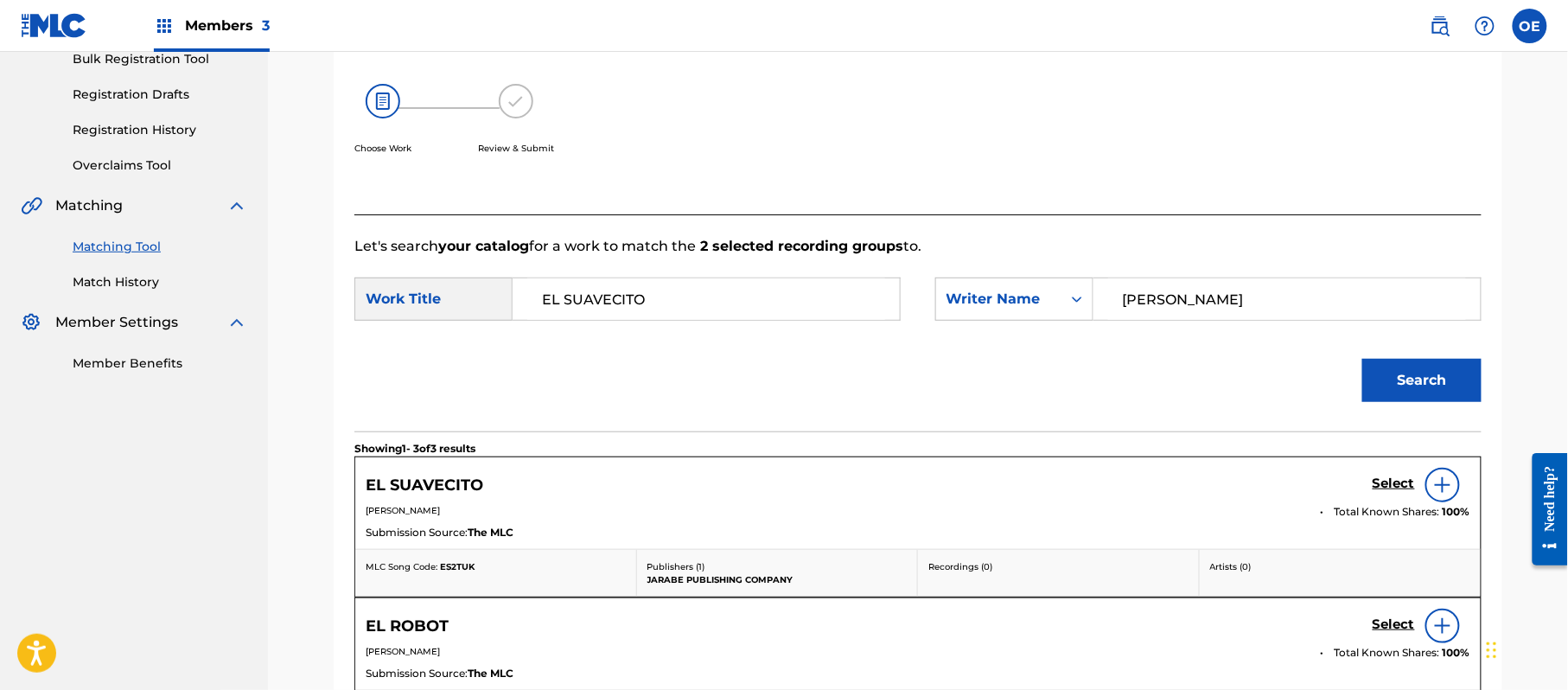
scroll to position [462, 0]
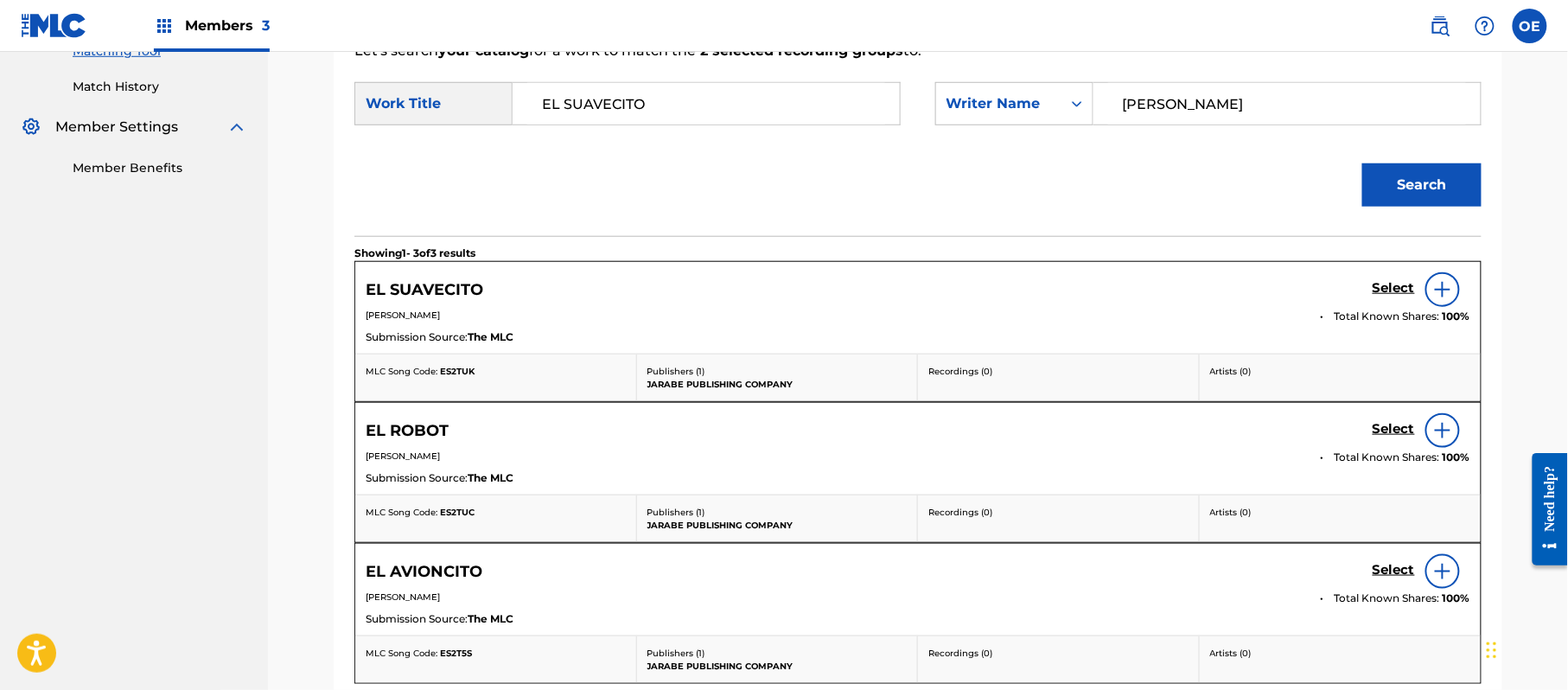
click at [1409, 295] on h5 "Select" at bounding box center [1393, 287] width 43 height 16
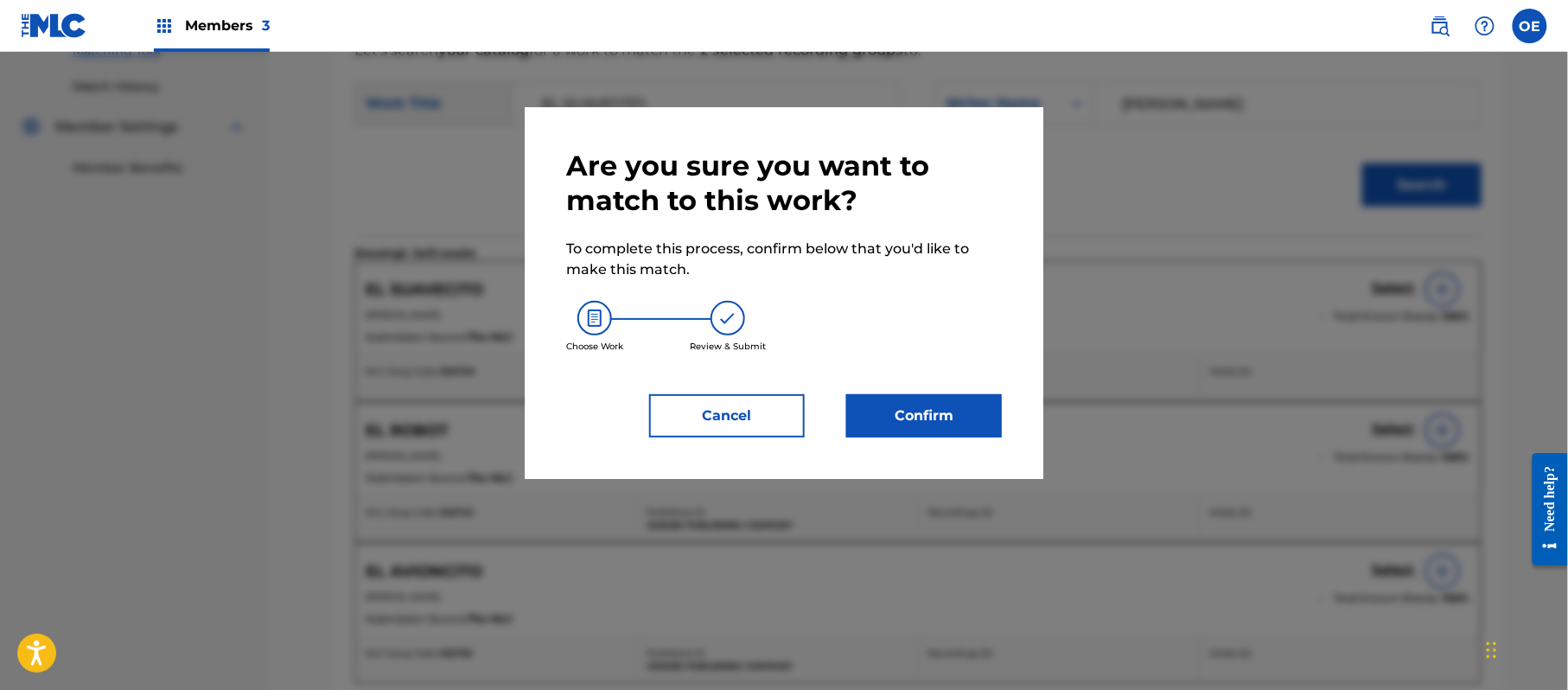
click at [949, 415] on button "Confirm" at bounding box center [924, 415] width 156 height 43
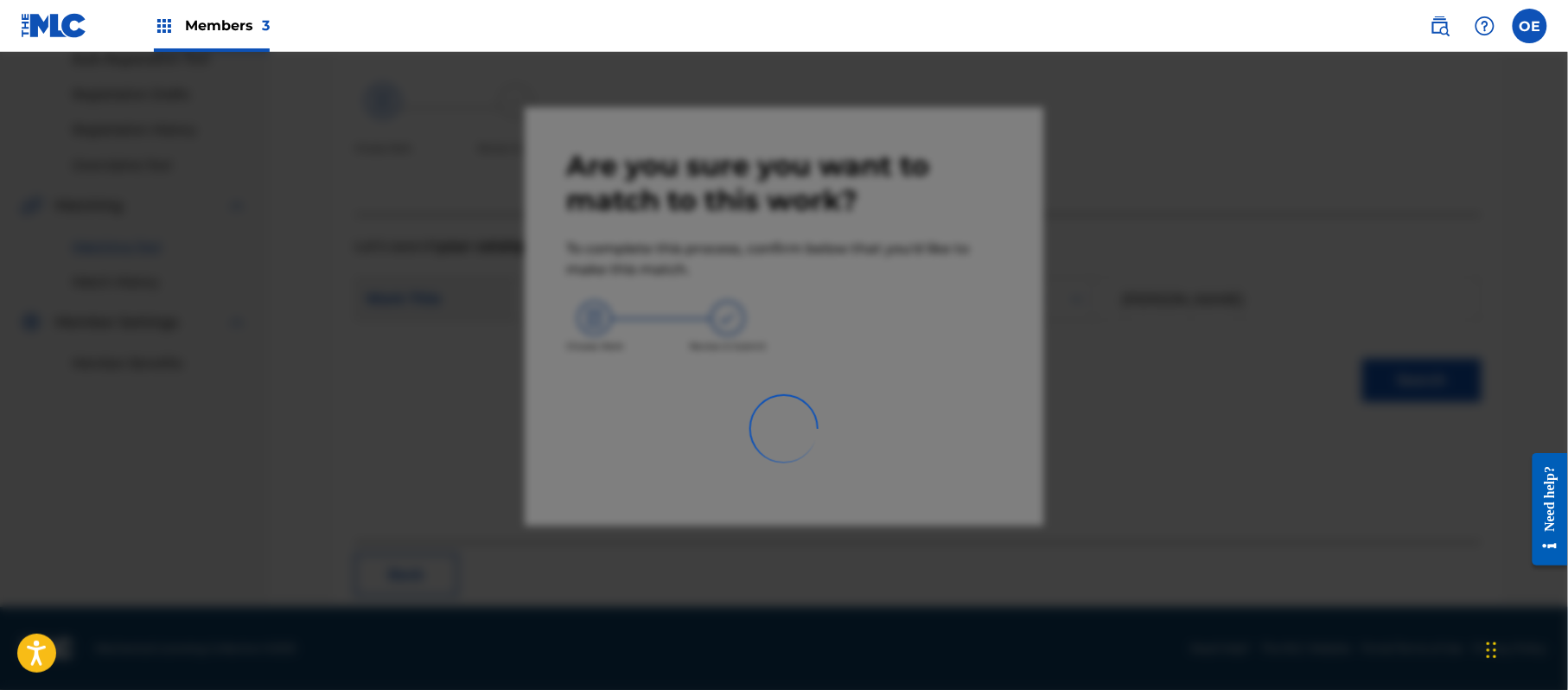
scroll to position [69, 0]
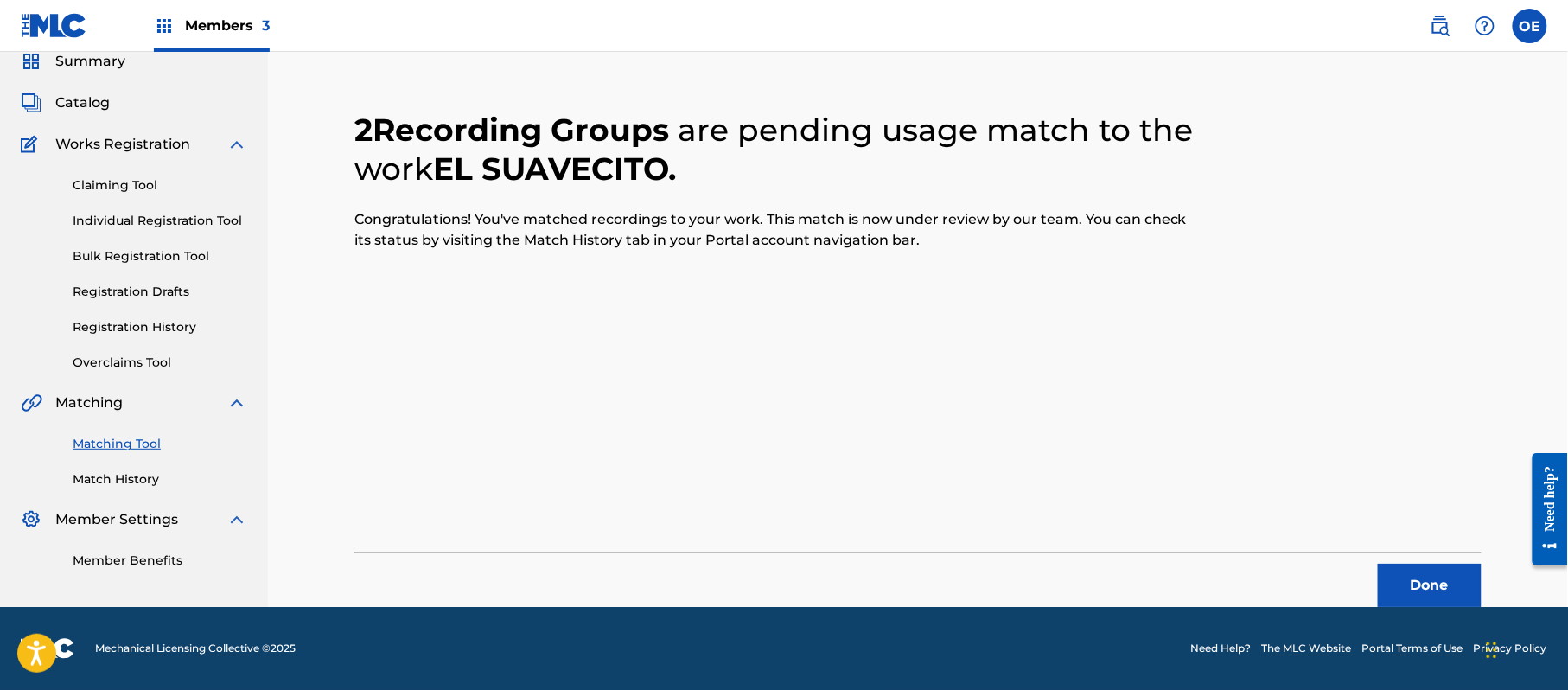
click at [1448, 576] on button "Done" at bounding box center [1429, 584] width 104 height 43
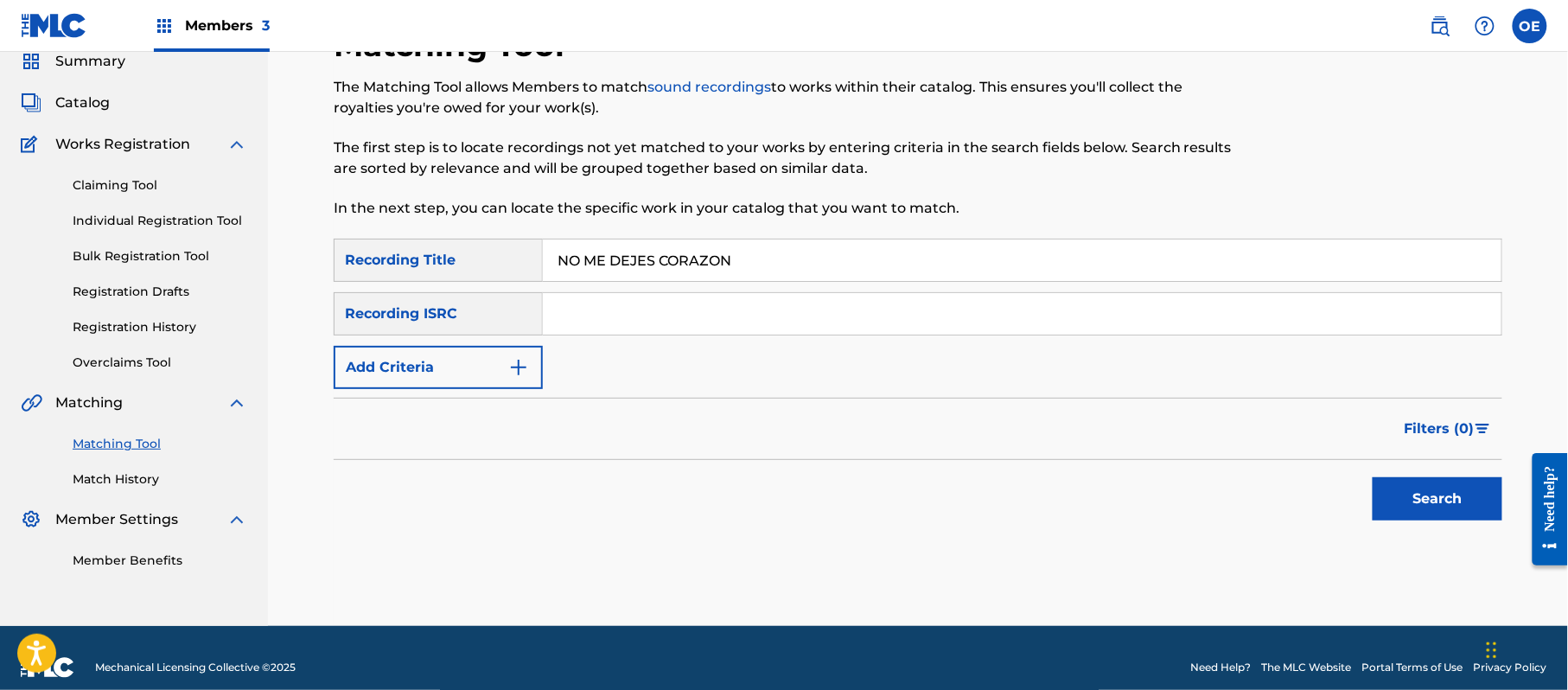
type input "NO ME DEJES CORAZON"
click at [500, 360] on button "Add Criteria" at bounding box center [439, 366] width 209 height 43
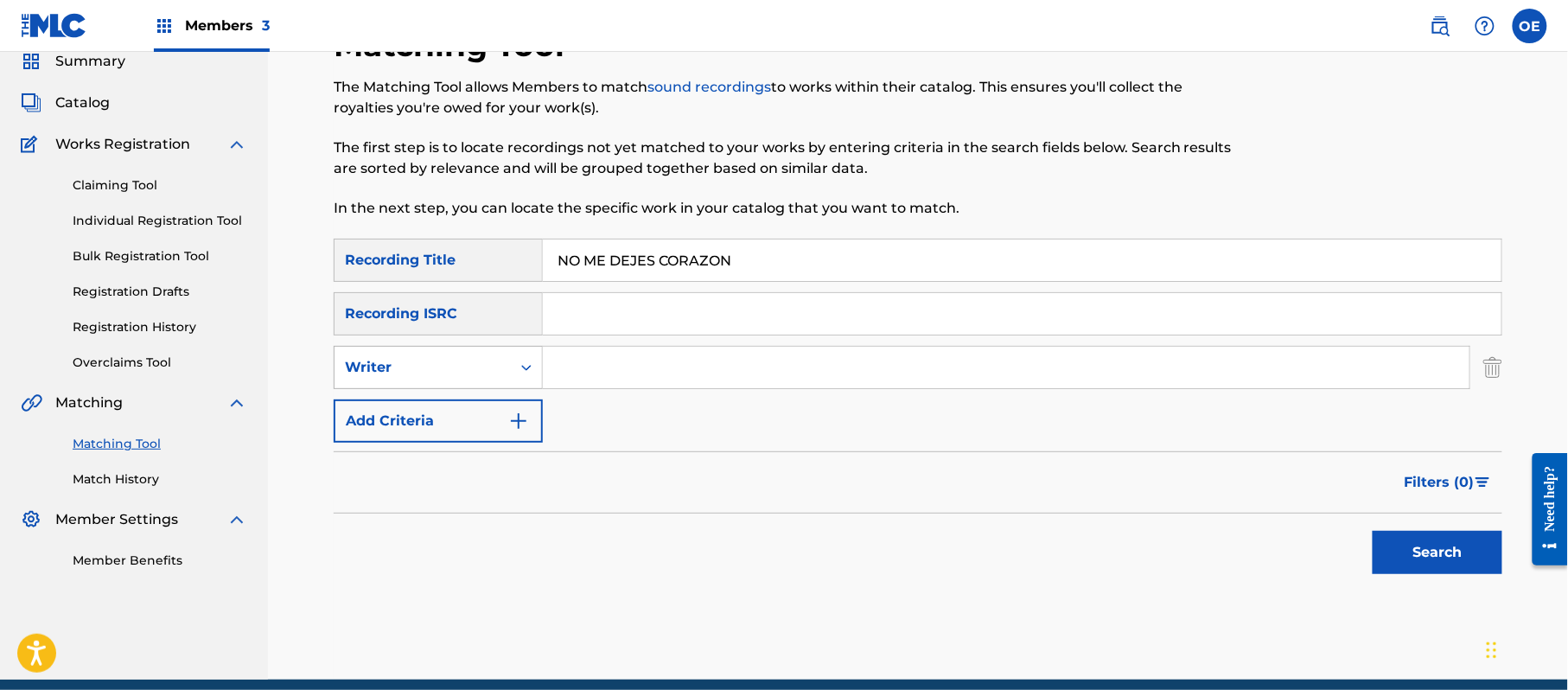
click at [488, 349] on div "Writer" at bounding box center [439, 366] width 209 height 43
click at [487, 389] on div "Recording Artist" at bounding box center [439, 410] width 207 height 43
type input "GRUPO VENNUS"
click at [1415, 548] on button "Search" at bounding box center [1437, 552] width 129 height 43
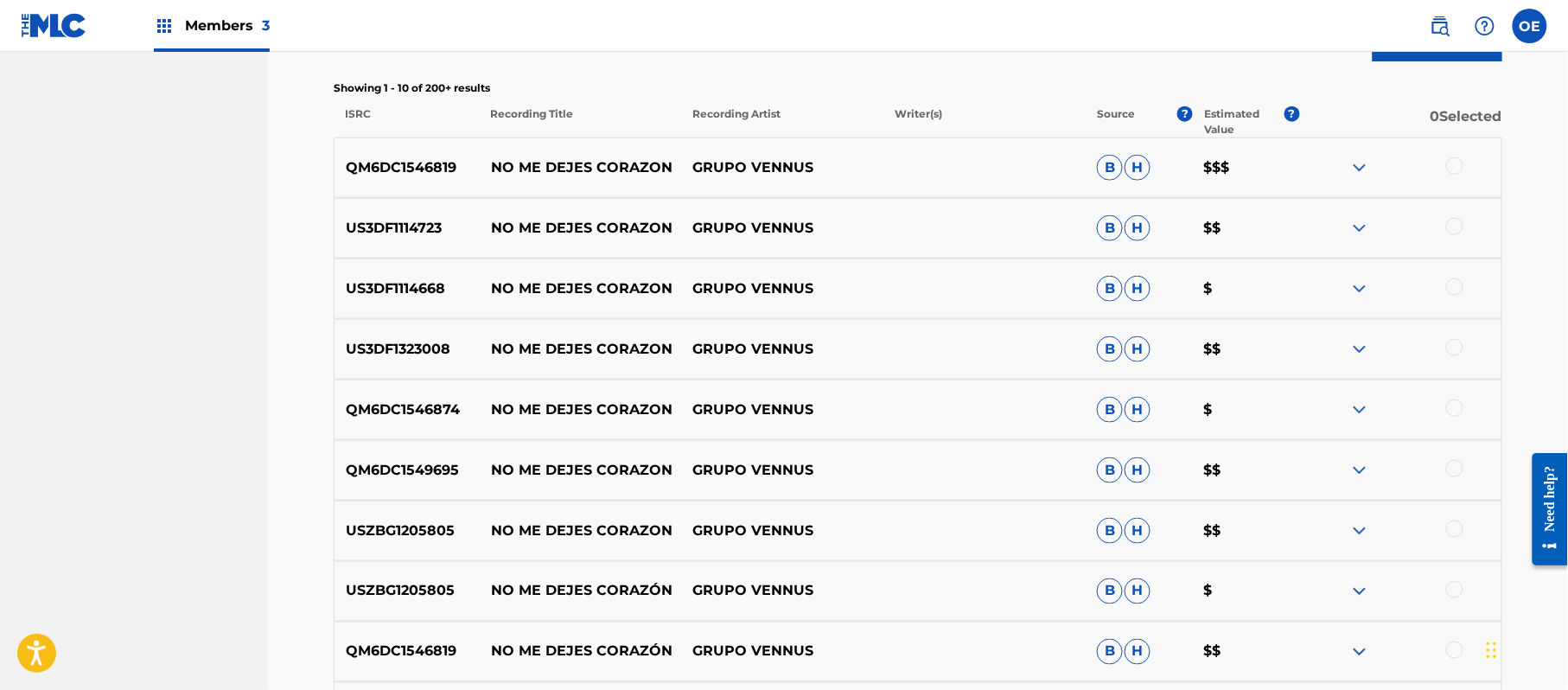
scroll to position [502, 0]
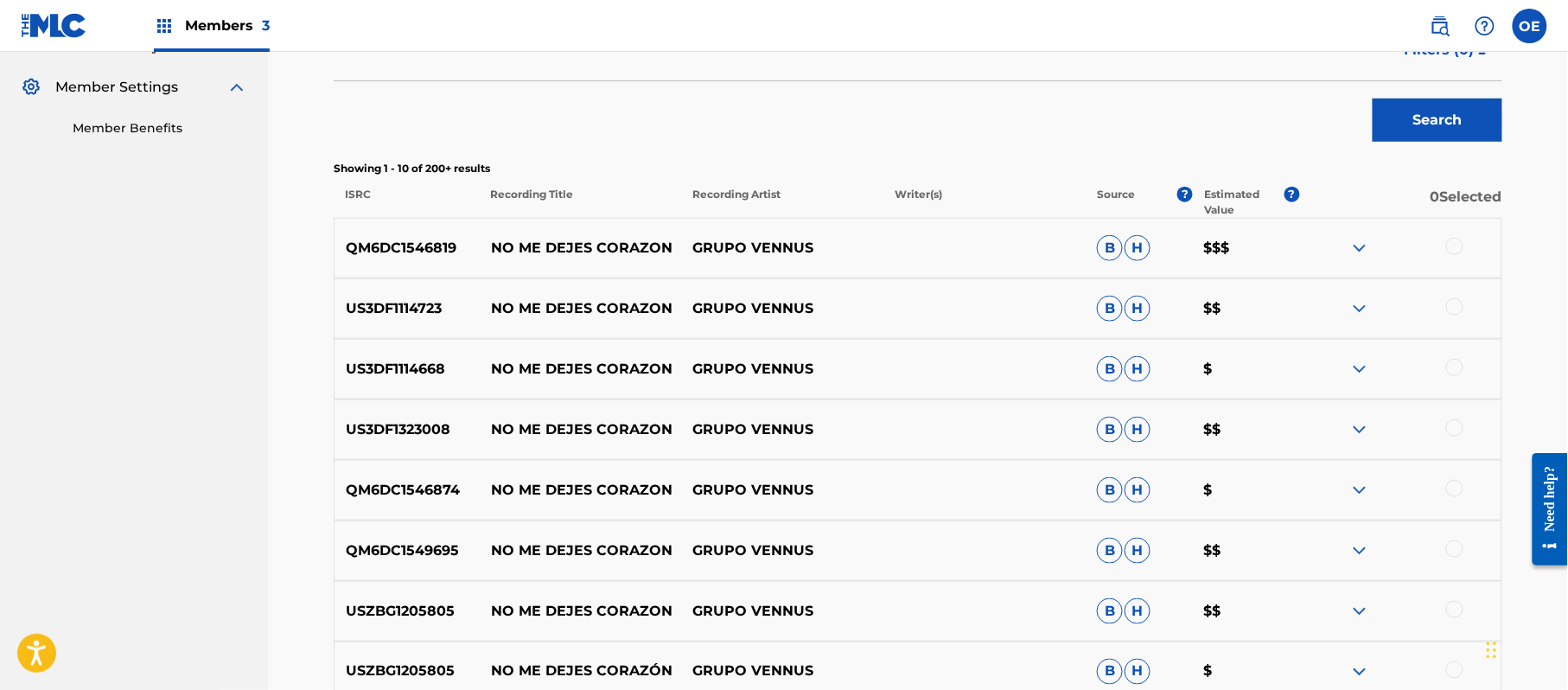
click at [1449, 249] on div at bounding box center [1455, 246] width 17 height 17
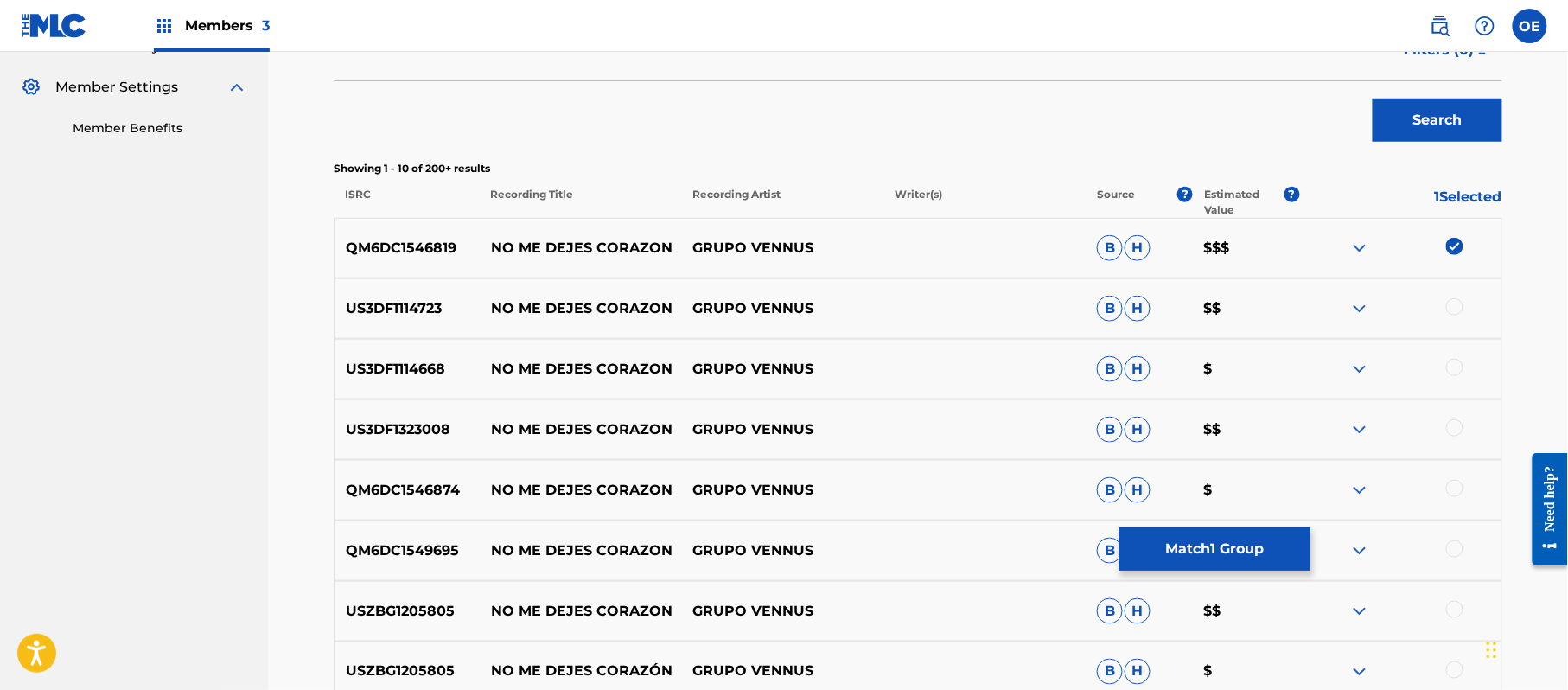
click at [1453, 303] on div at bounding box center [1455, 306] width 17 height 17
click at [1459, 362] on div at bounding box center [1455, 367] width 17 height 17
click at [1458, 436] on div at bounding box center [1455, 428] width 17 height 17
click at [1454, 492] on div at bounding box center [1455, 488] width 17 height 17
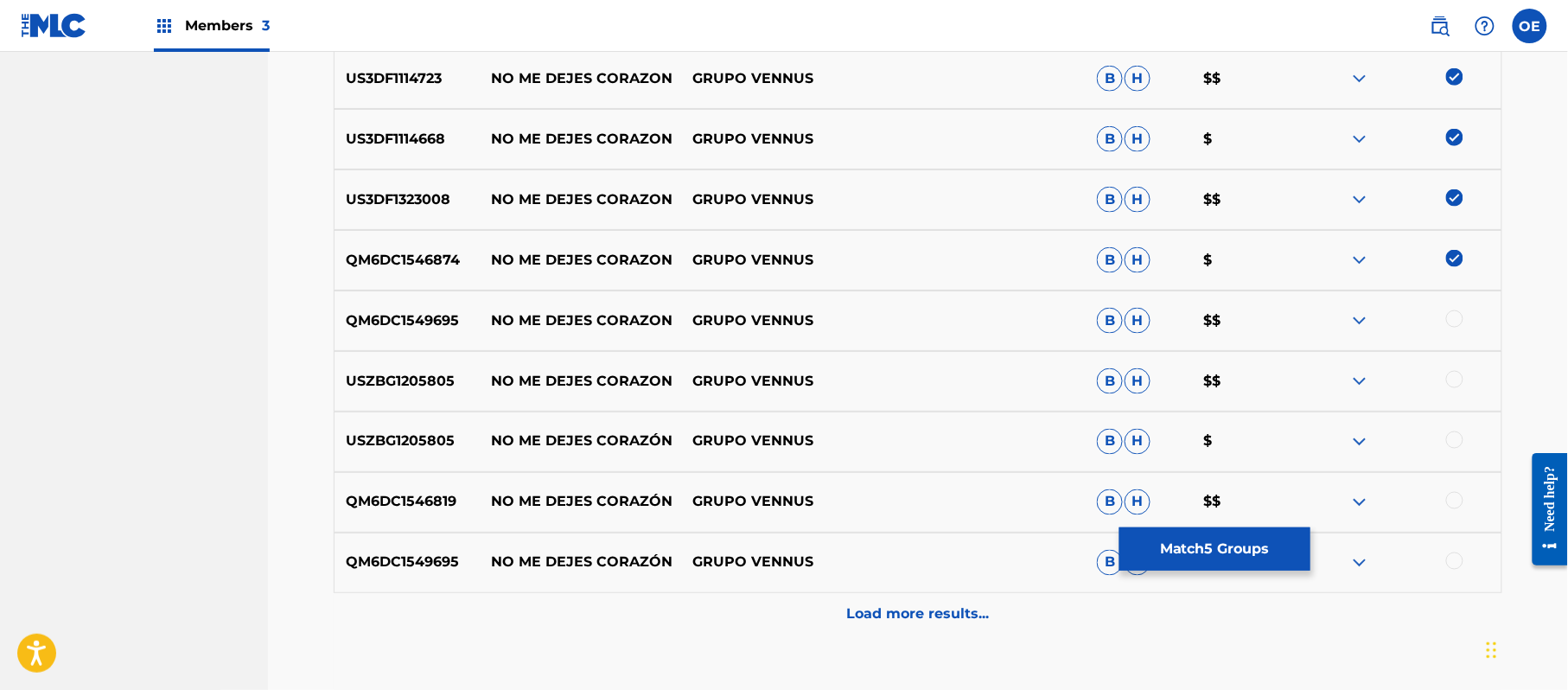
scroll to position [617, 0]
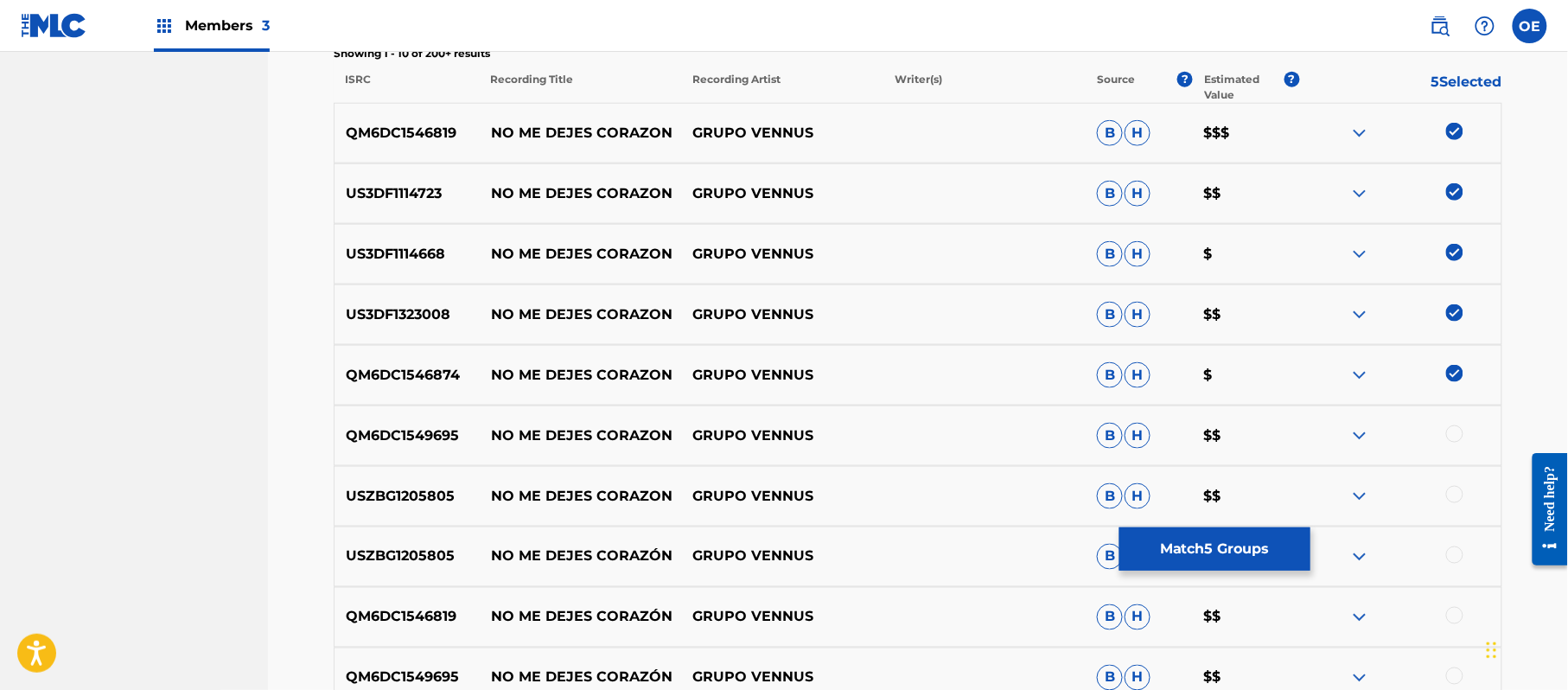
click at [1449, 427] on div at bounding box center [1455, 434] width 17 height 17
click at [1458, 498] on div at bounding box center [1455, 495] width 17 height 17
click at [1460, 559] on div at bounding box center [1455, 555] width 17 height 17
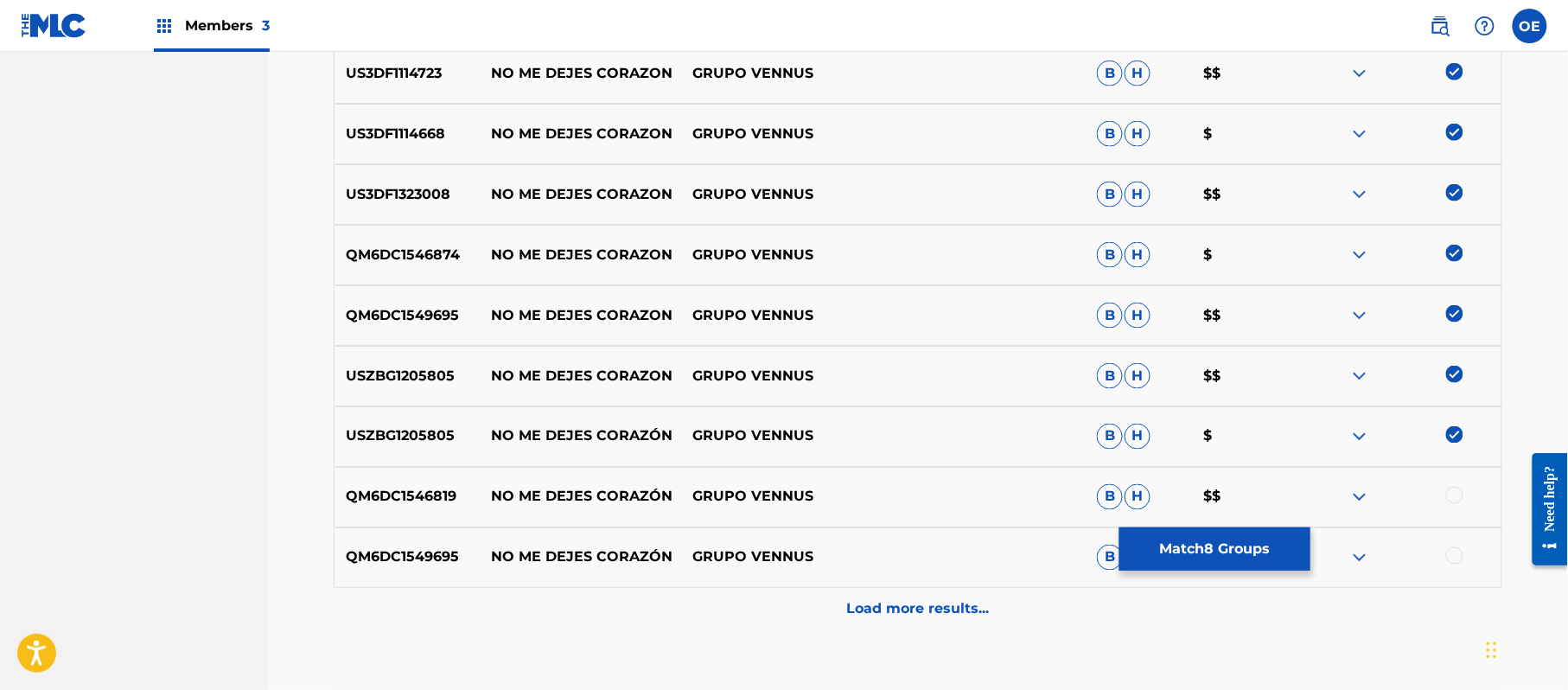
scroll to position [847, 0]
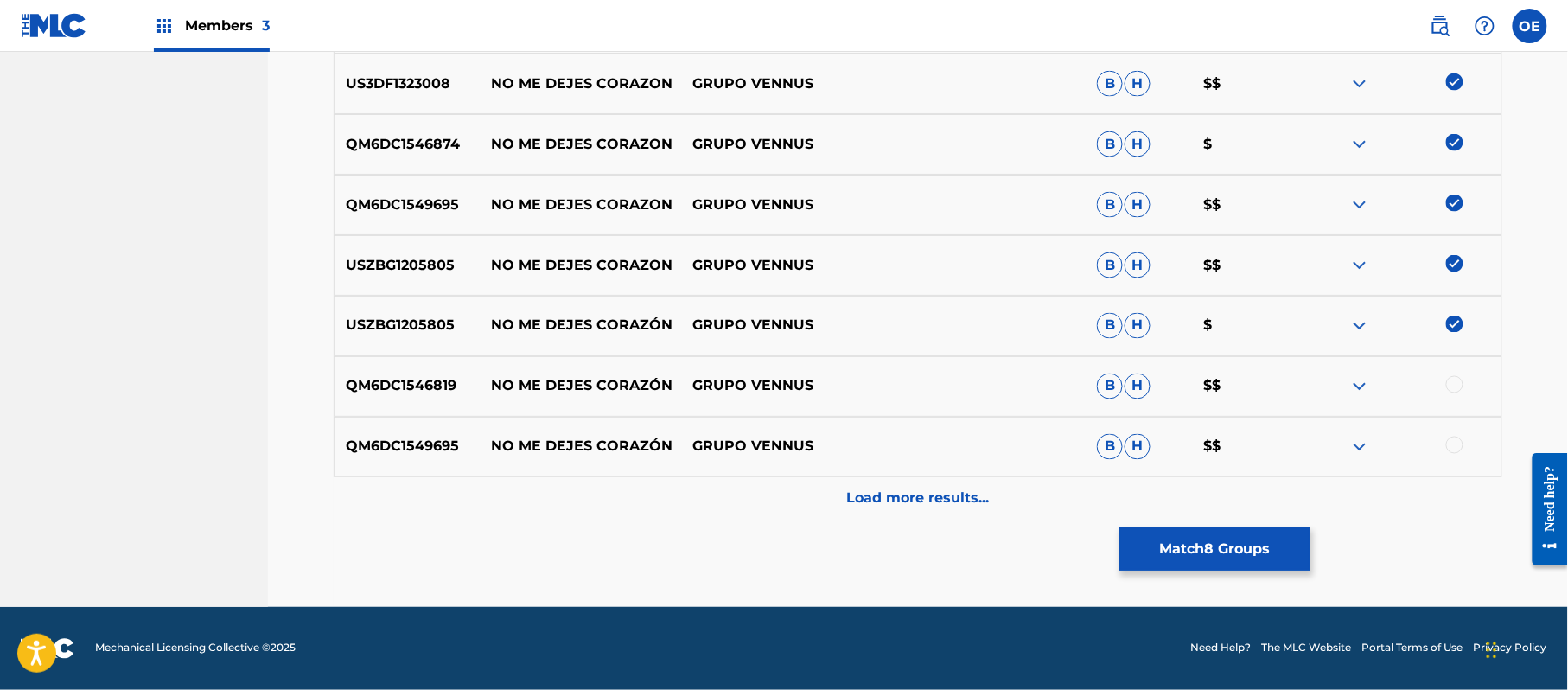
click at [1452, 391] on div at bounding box center [1455, 384] width 17 height 17
click at [1450, 449] on div at bounding box center [1455, 445] width 17 height 17
click at [980, 486] on div "Load more results..." at bounding box center [918, 498] width 1168 height 43
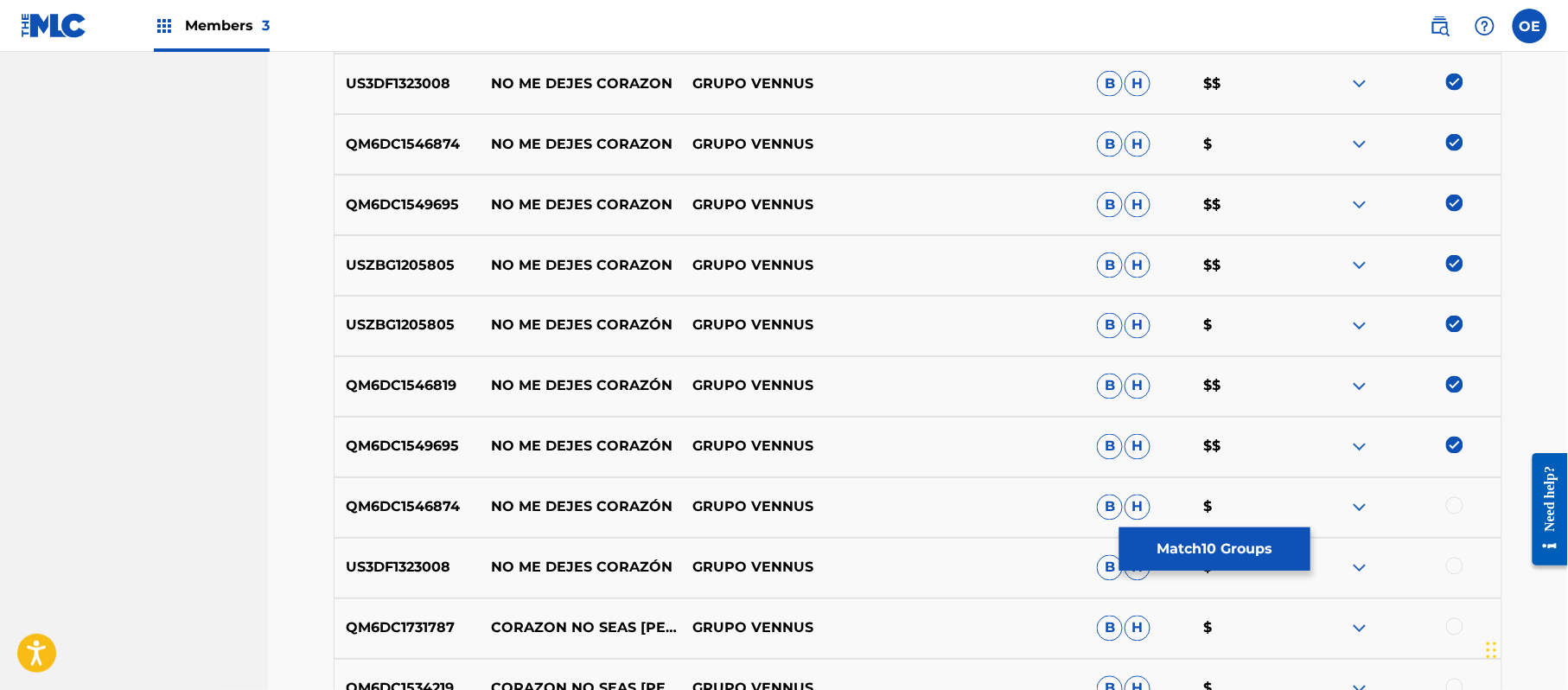
click at [1458, 512] on div at bounding box center [1455, 505] width 17 height 17
click at [1460, 569] on div at bounding box center [1455, 566] width 17 height 17
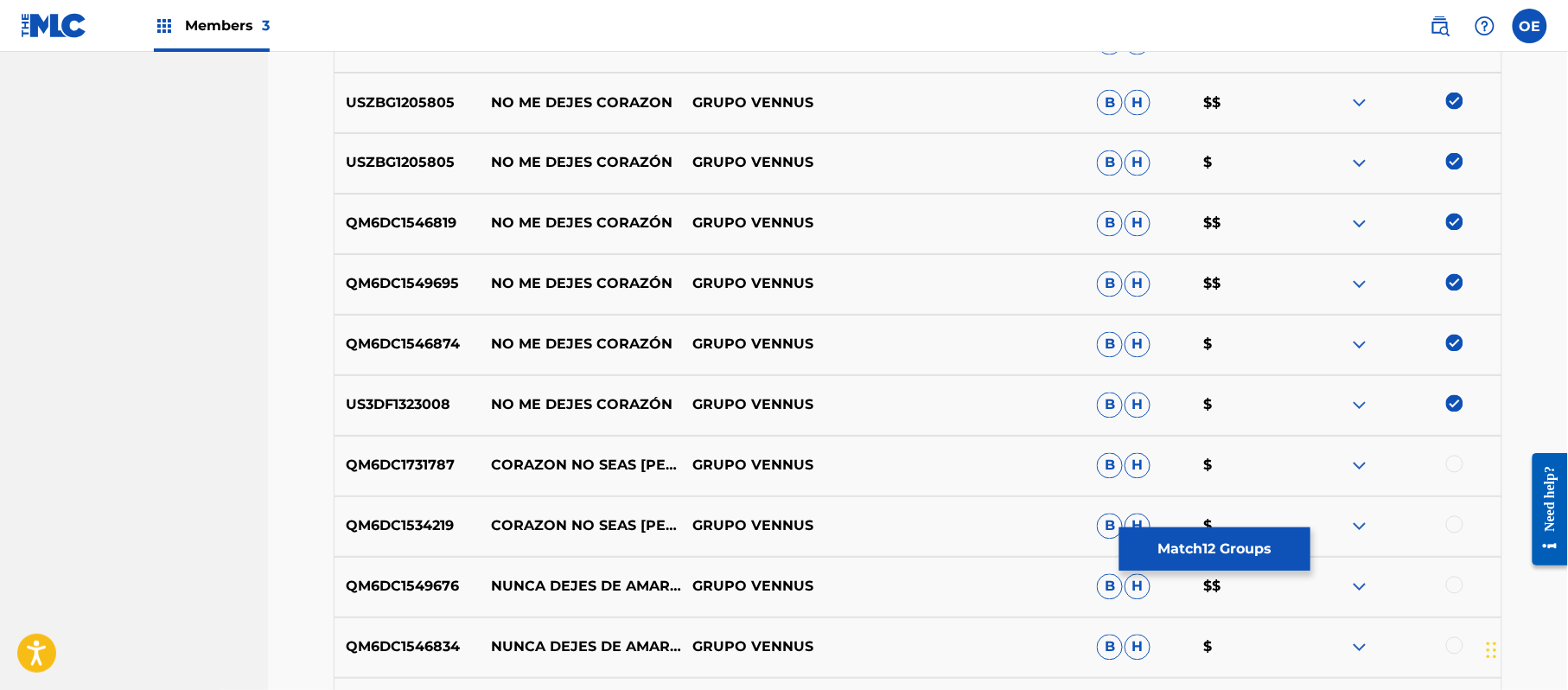
scroll to position [962, 0]
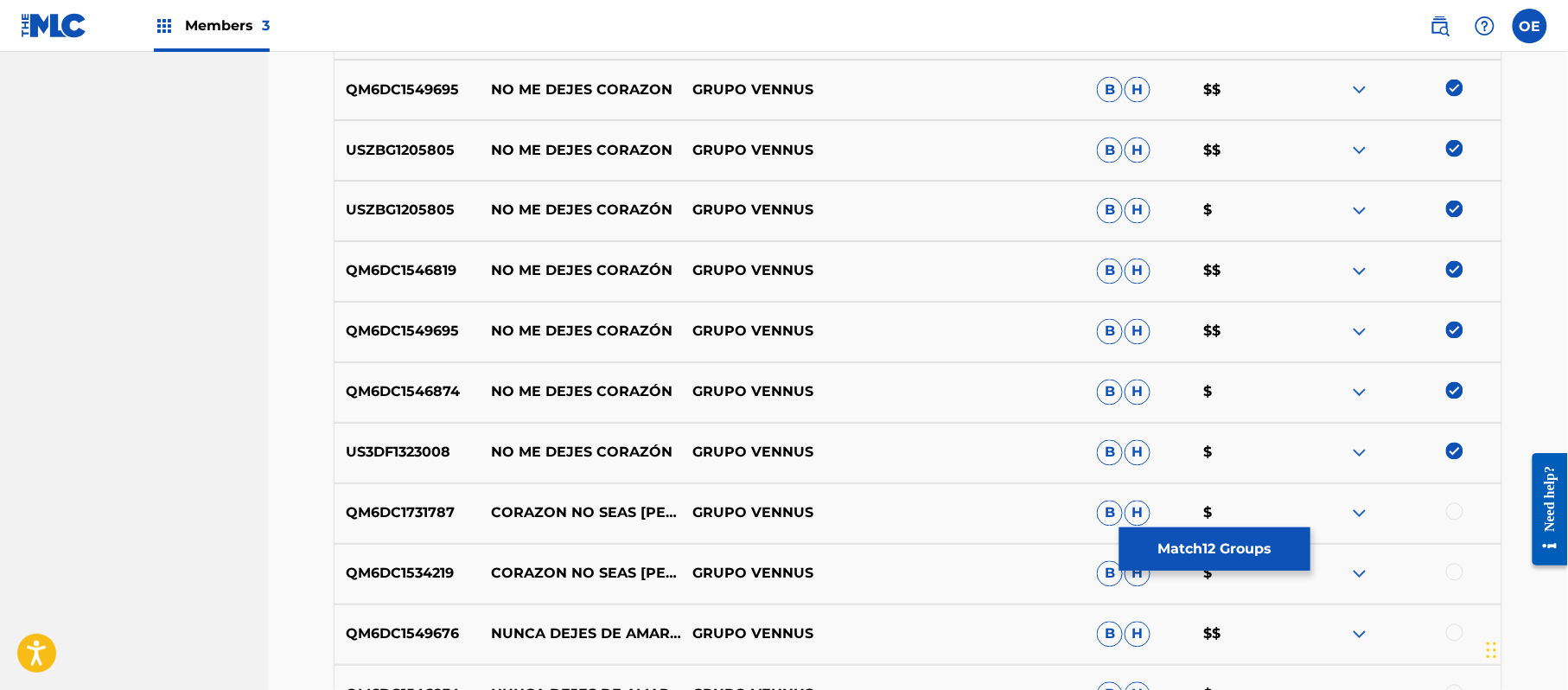
click at [1153, 553] on button "Match 12 Groups" at bounding box center [1214, 548] width 191 height 43
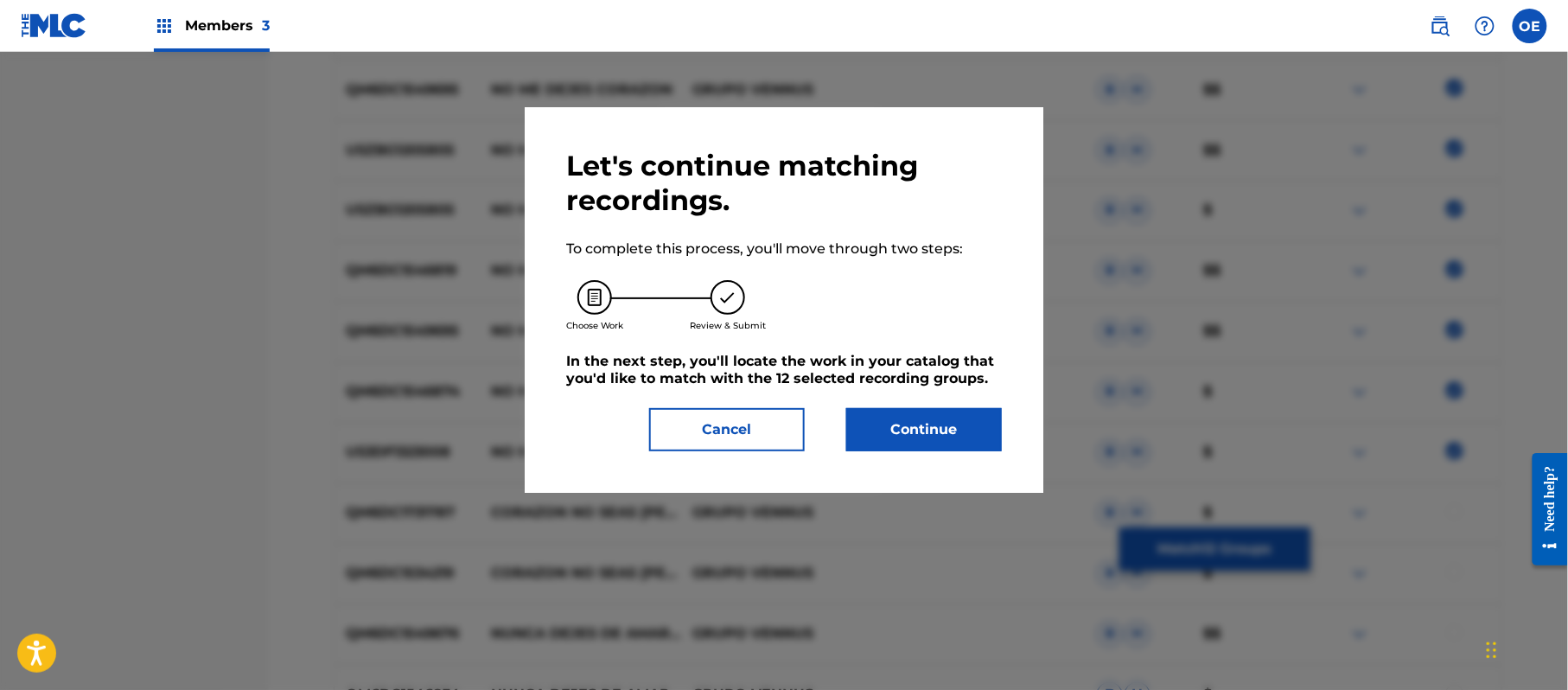
click at [945, 422] on button "Continue" at bounding box center [924, 429] width 156 height 43
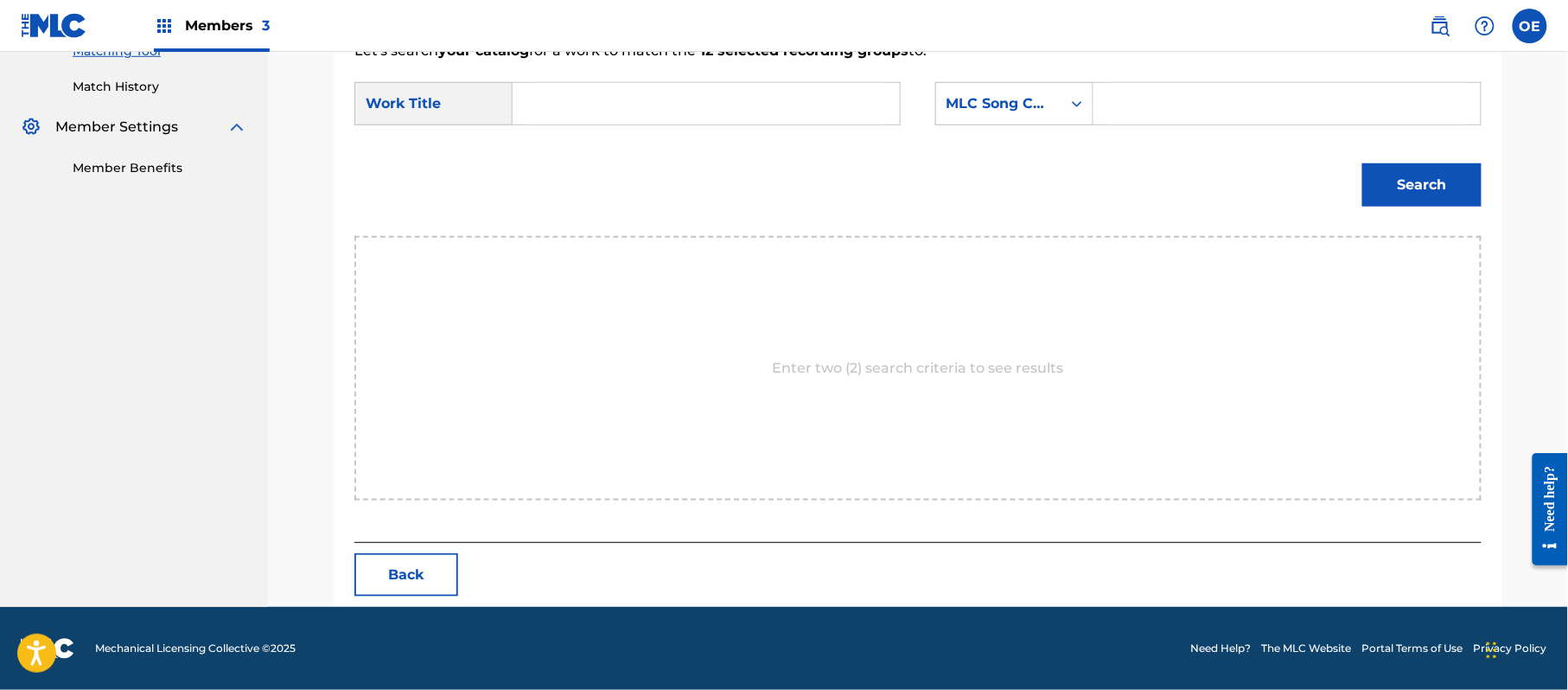
scroll to position [462, 0]
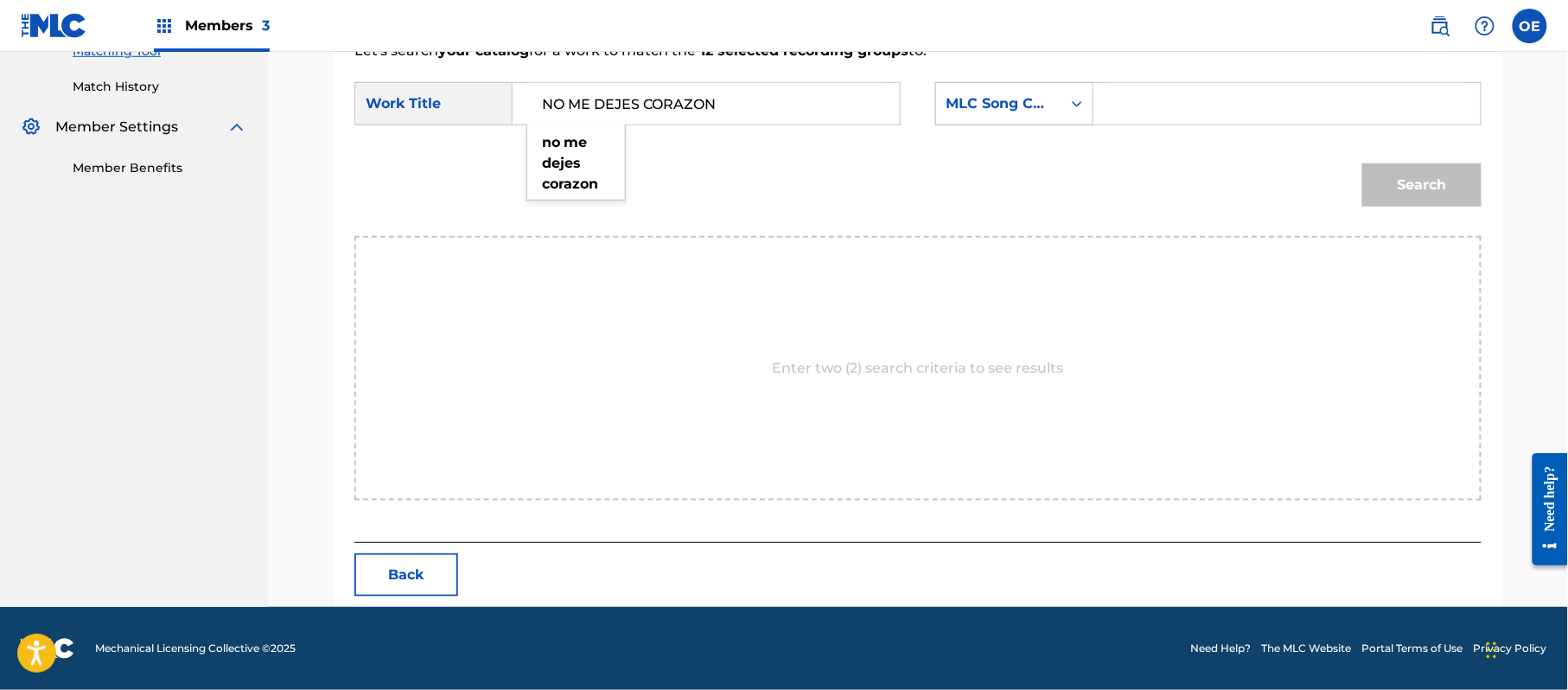
type input "NO ME DEJES CORAZON"
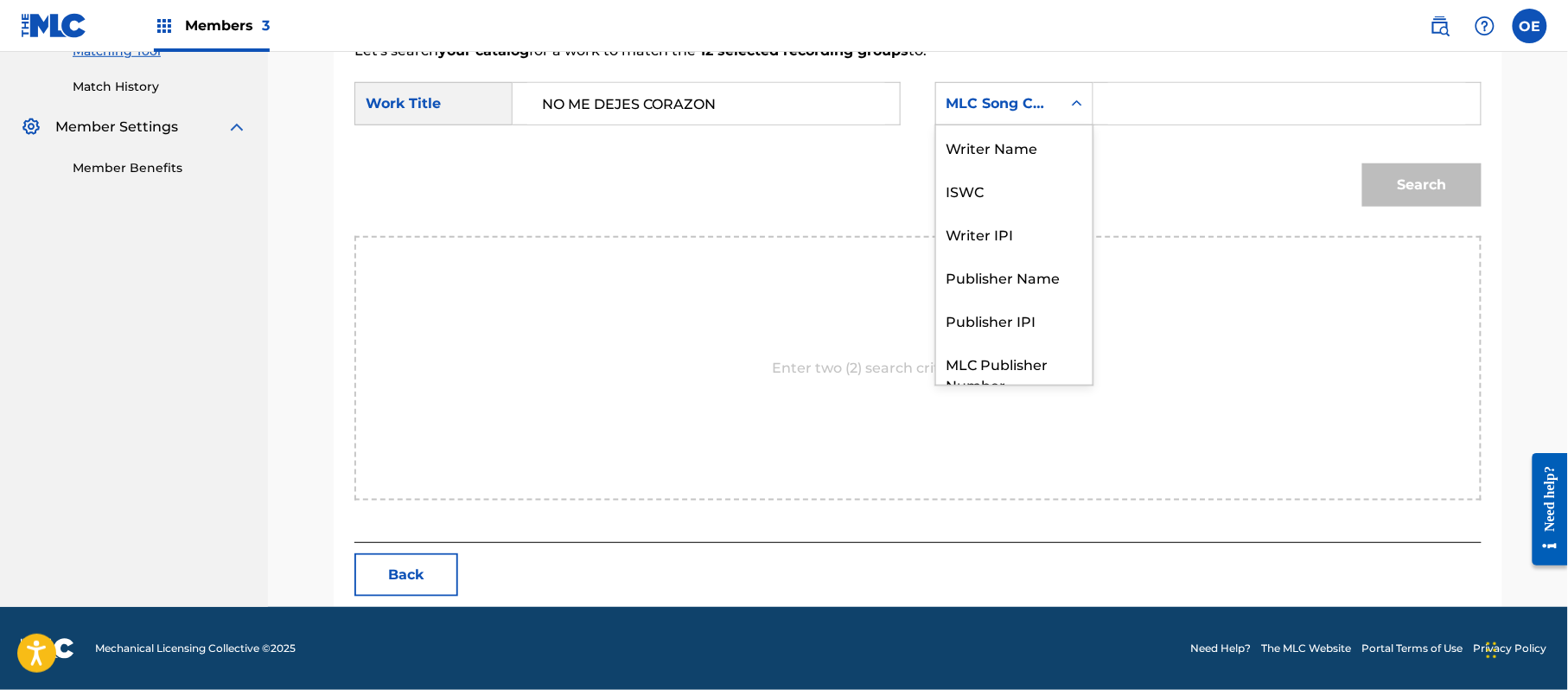
click at [982, 114] on div "MLC Song Code" at bounding box center [999, 104] width 126 height 33
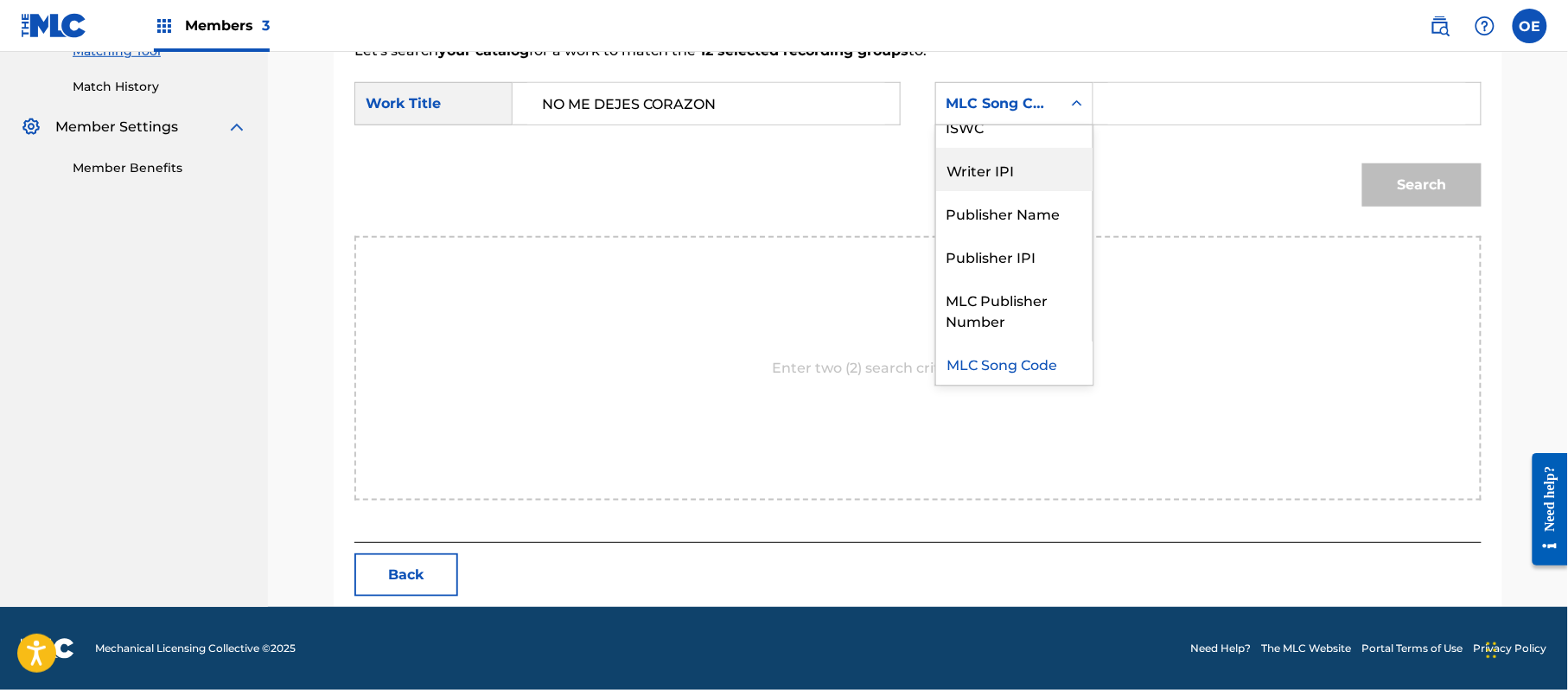
scroll to position [0, 0]
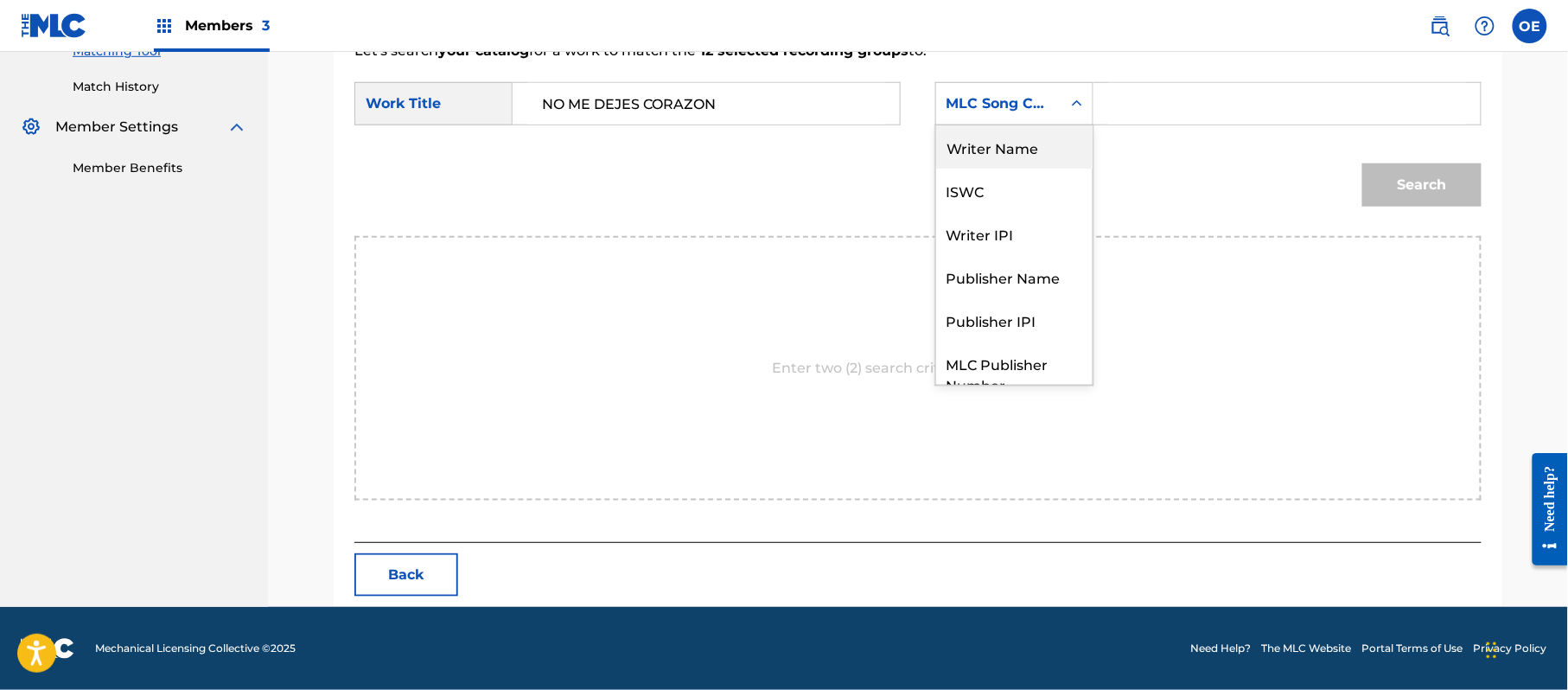
click at [995, 159] on div "Writer Name" at bounding box center [1014, 147] width 156 height 43
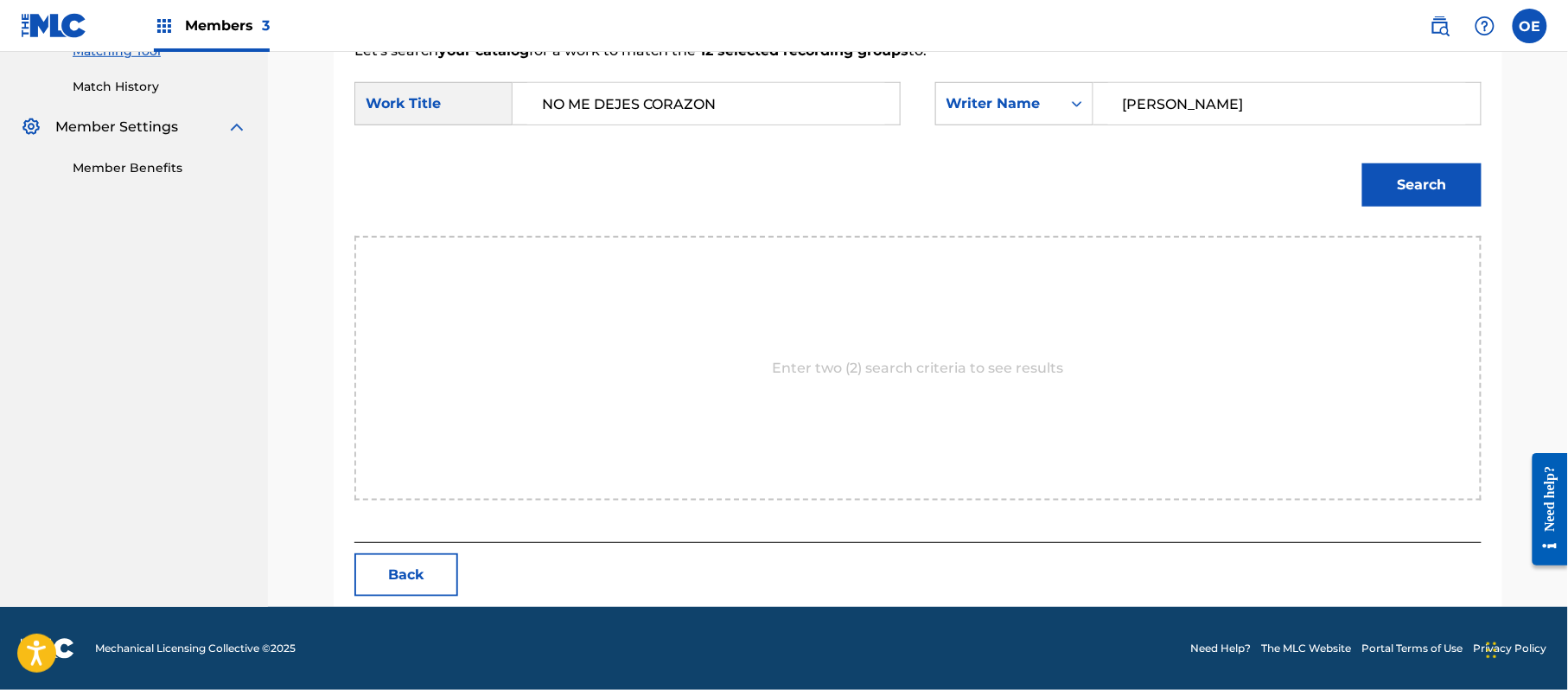
type input "[PERSON_NAME]"
click at [1404, 182] on button "Search" at bounding box center [1421, 185] width 119 height 43
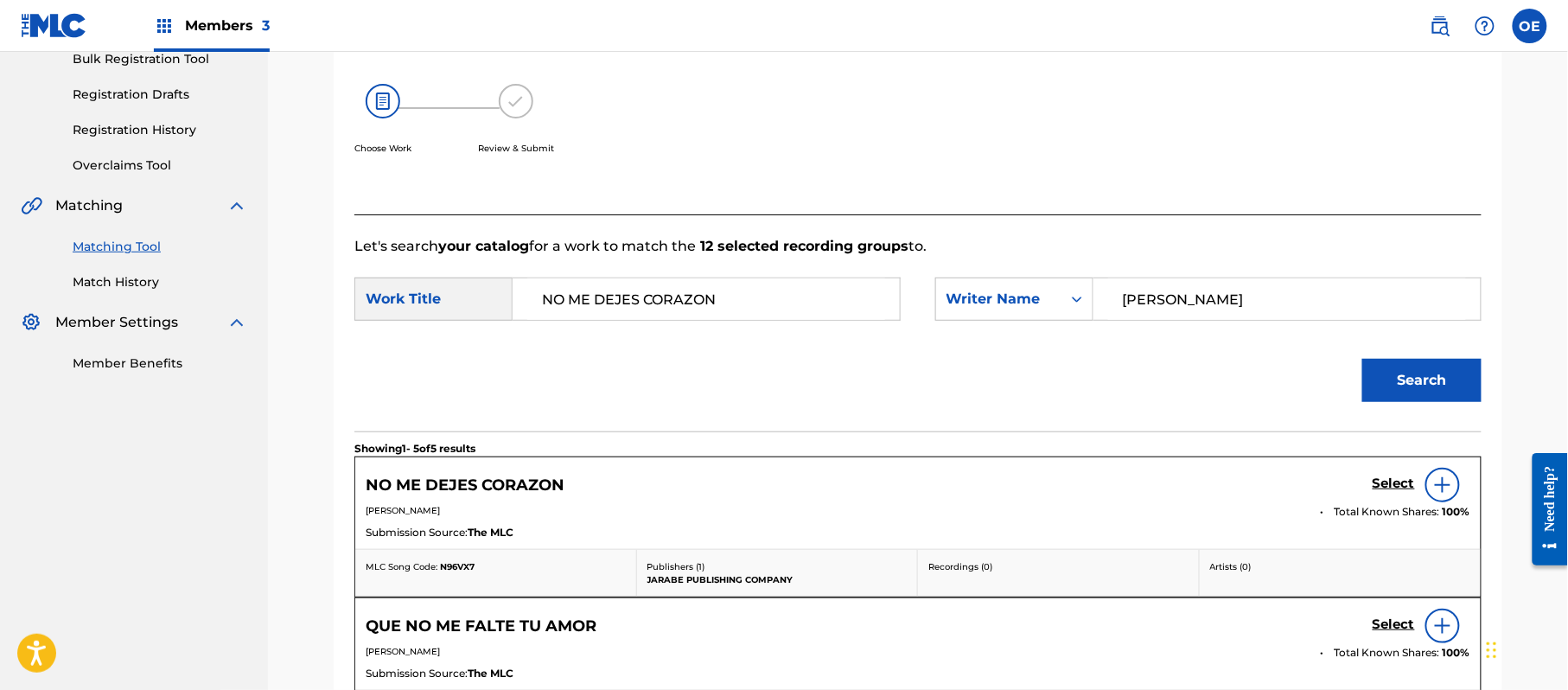
scroll to position [462, 0]
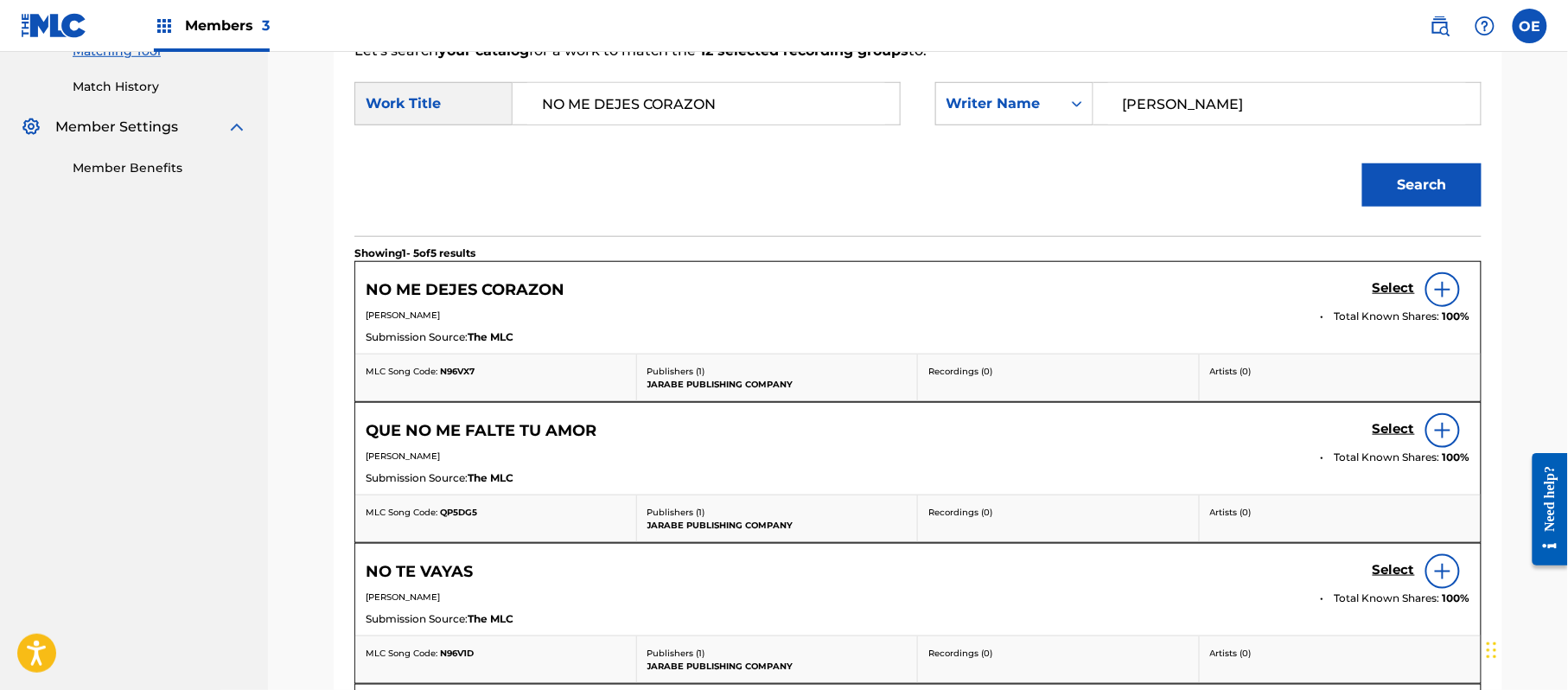
click at [1391, 278] on div "Select" at bounding box center [1421, 289] width 98 height 34
click at [1391, 287] on h5 "Select" at bounding box center [1393, 287] width 43 height 16
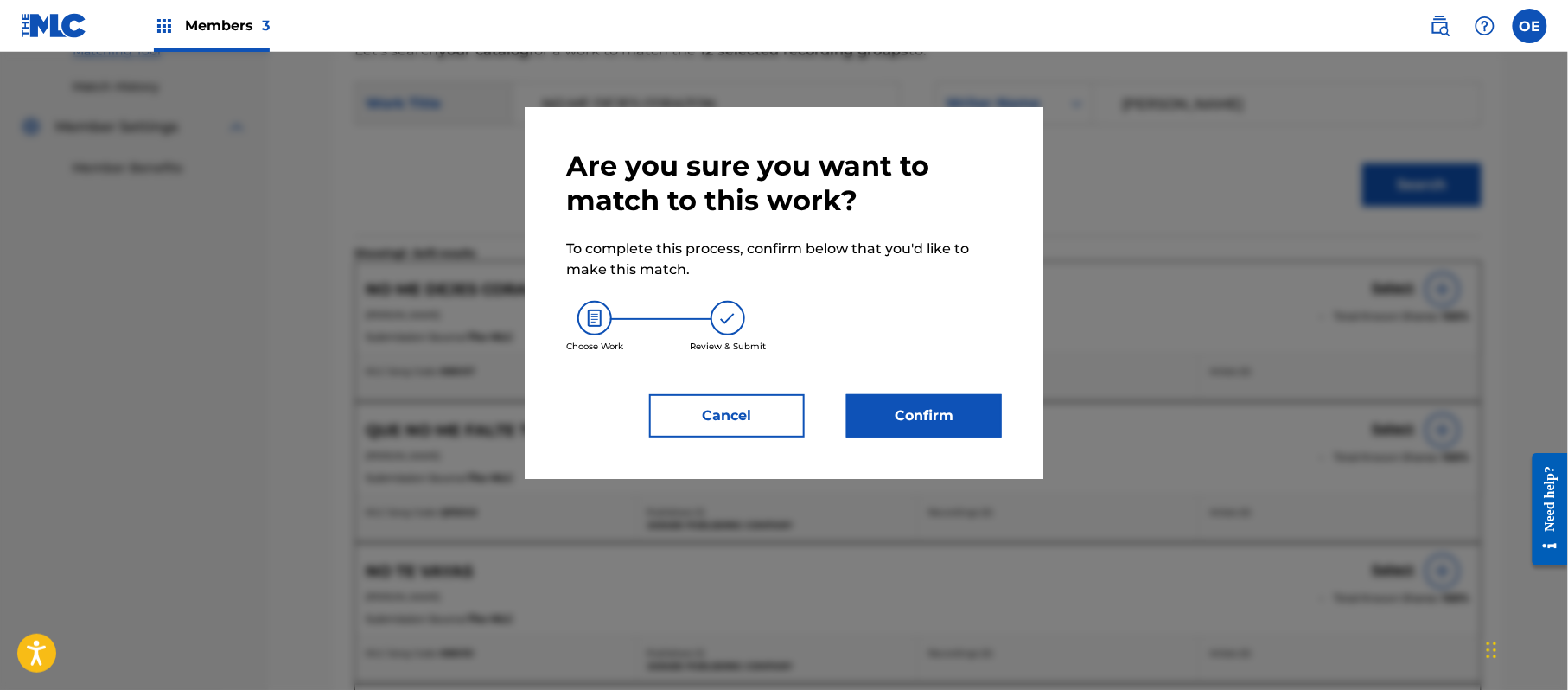
click at [916, 415] on button "Confirm" at bounding box center [924, 415] width 156 height 43
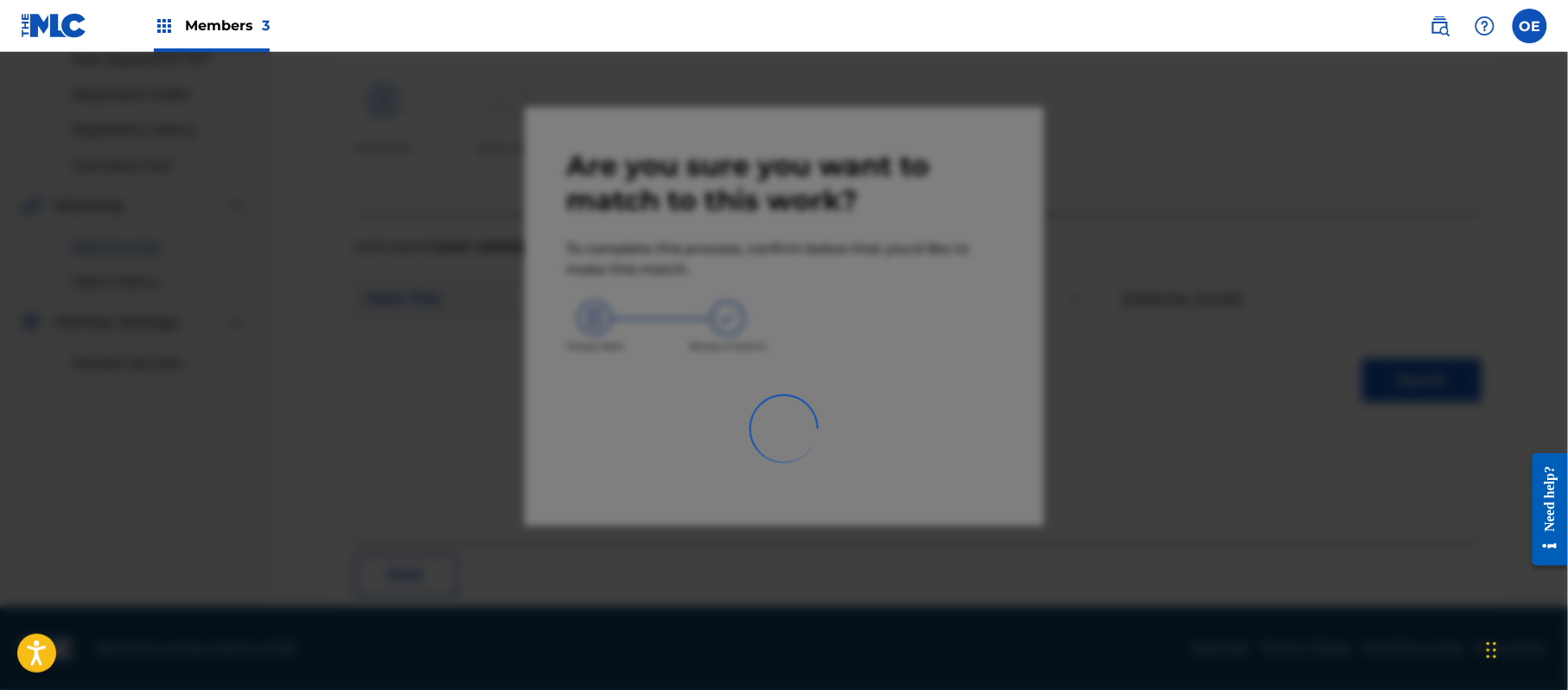
scroll to position [69, 0]
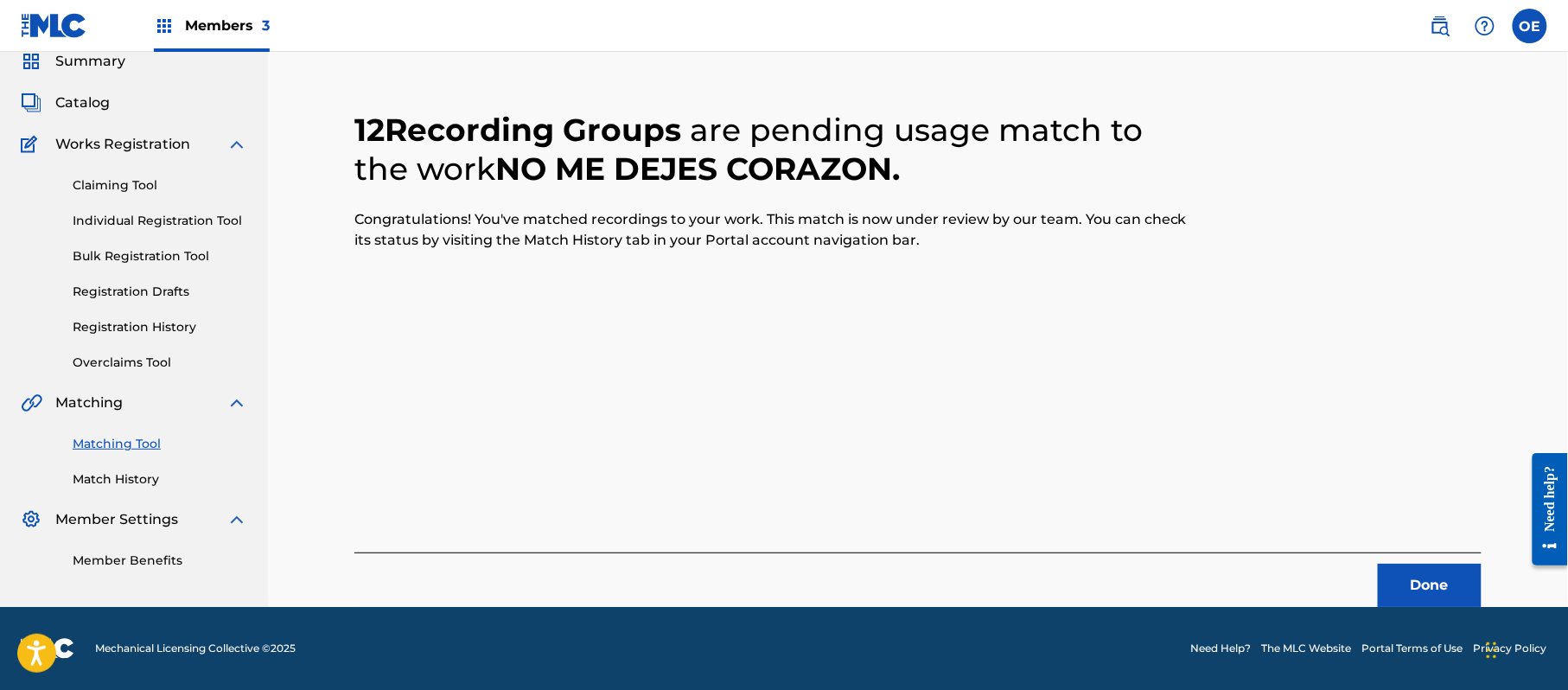
click at [1440, 572] on button "Done" at bounding box center [1429, 584] width 104 height 43
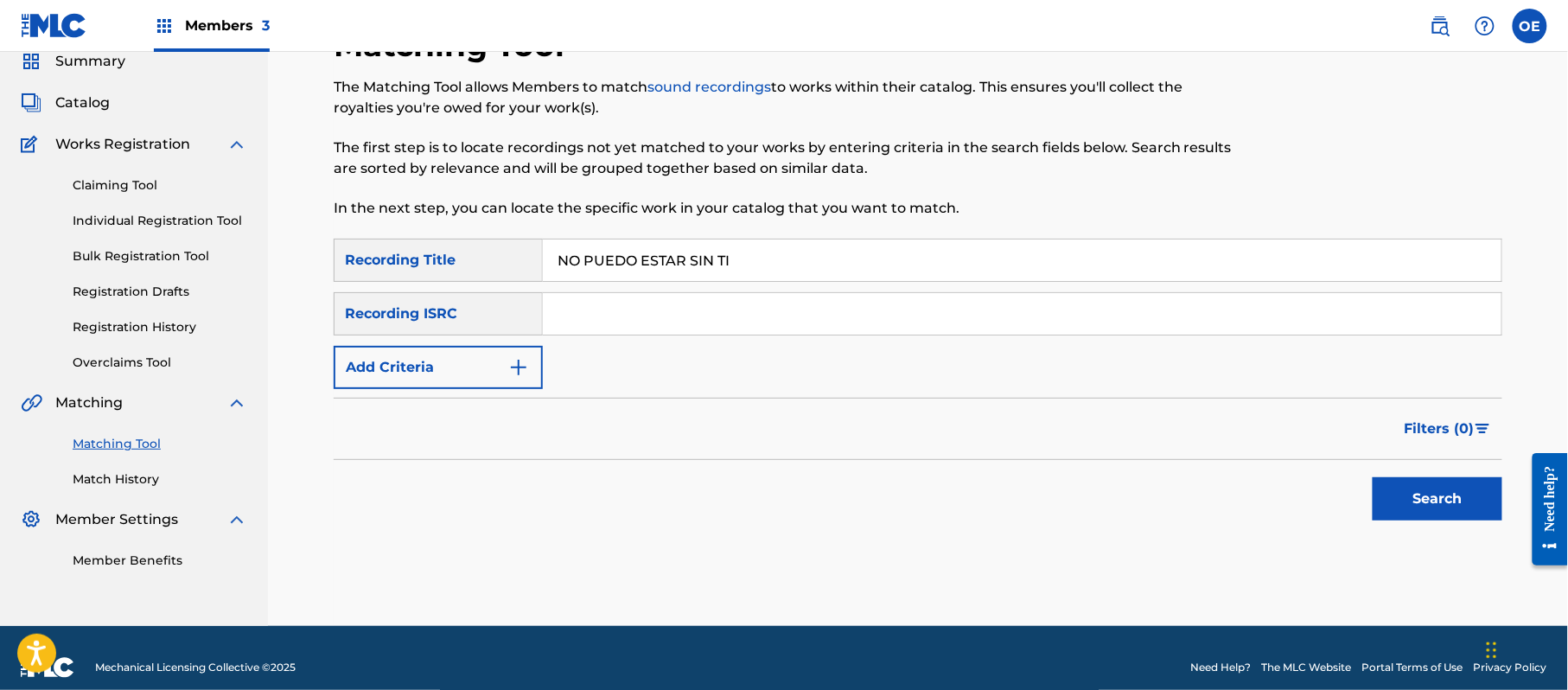
type input "NO PUEDO ESTAR SIN TI"
click at [433, 365] on button "Add Criteria" at bounding box center [439, 366] width 209 height 43
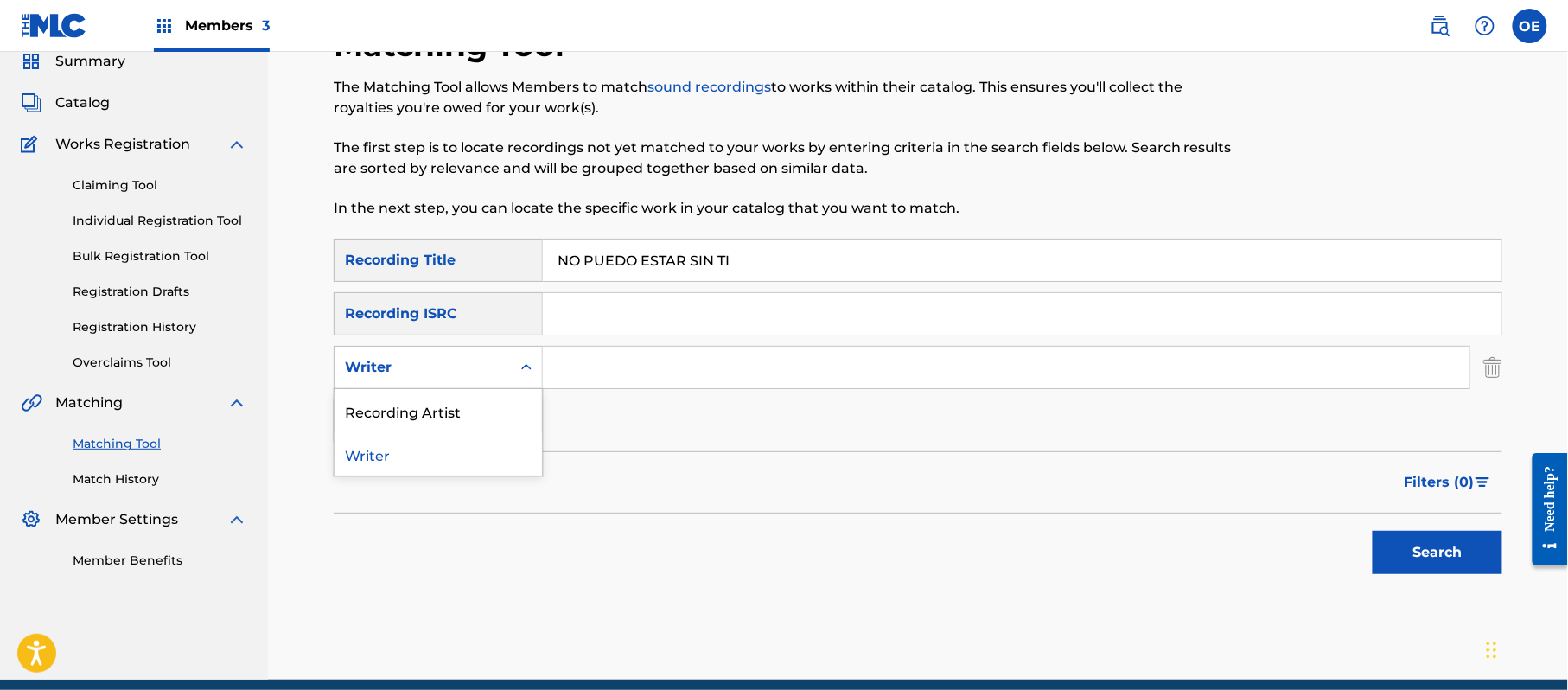
click at [458, 381] on div "Writer" at bounding box center [422, 367] width 176 height 33
click at [471, 408] on div "Recording Artist" at bounding box center [439, 410] width 207 height 43
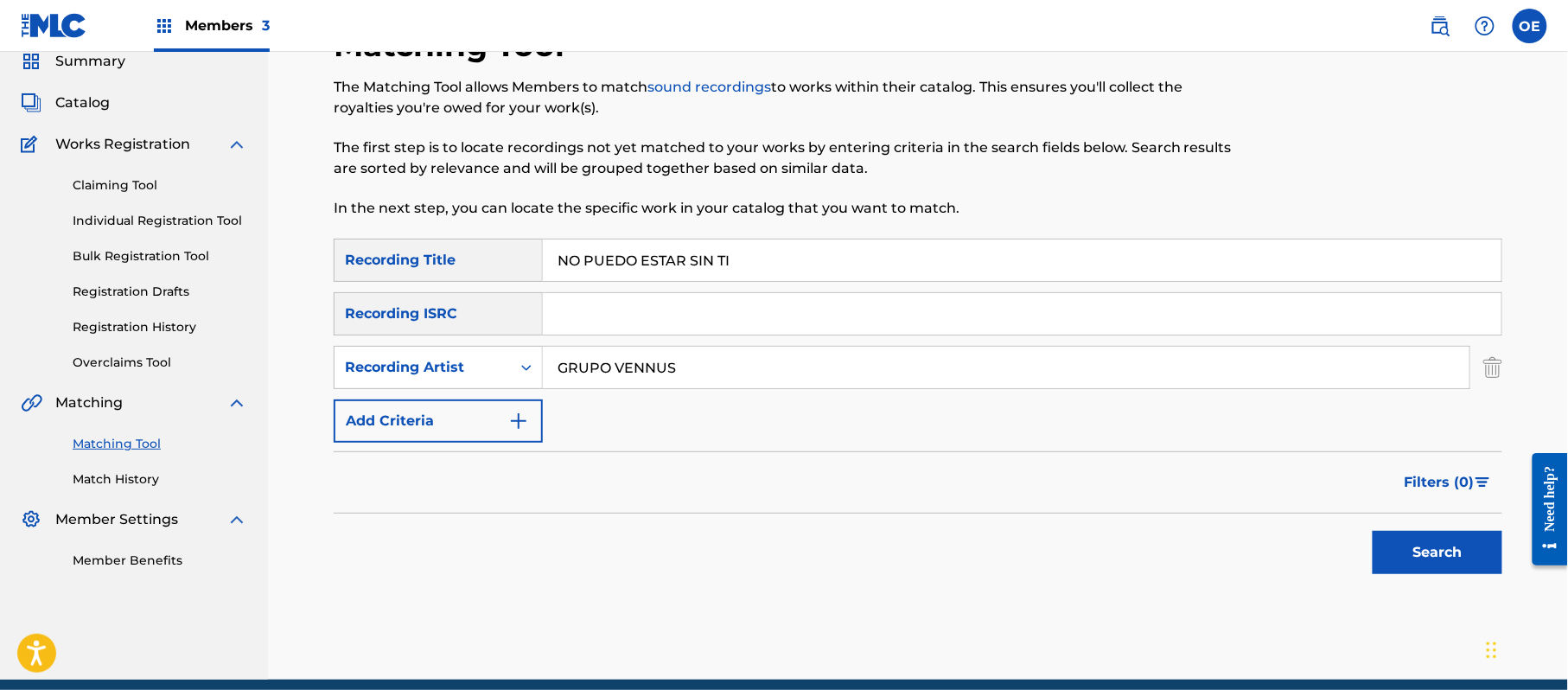
type input "GRUPO VENNUS"
click at [1439, 544] on button "Search" at bounding box center [1437, 552] width 129 height 43
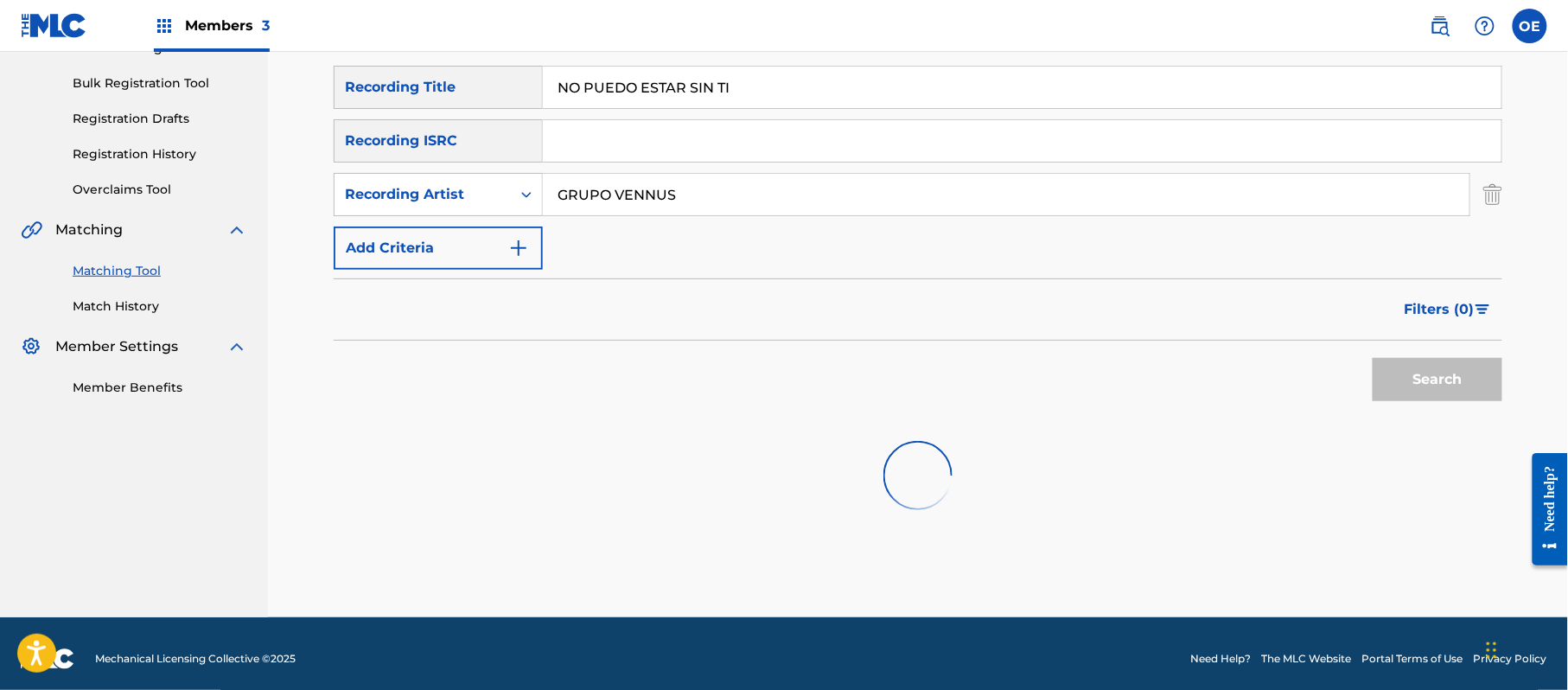
scroll to position [252, 0]
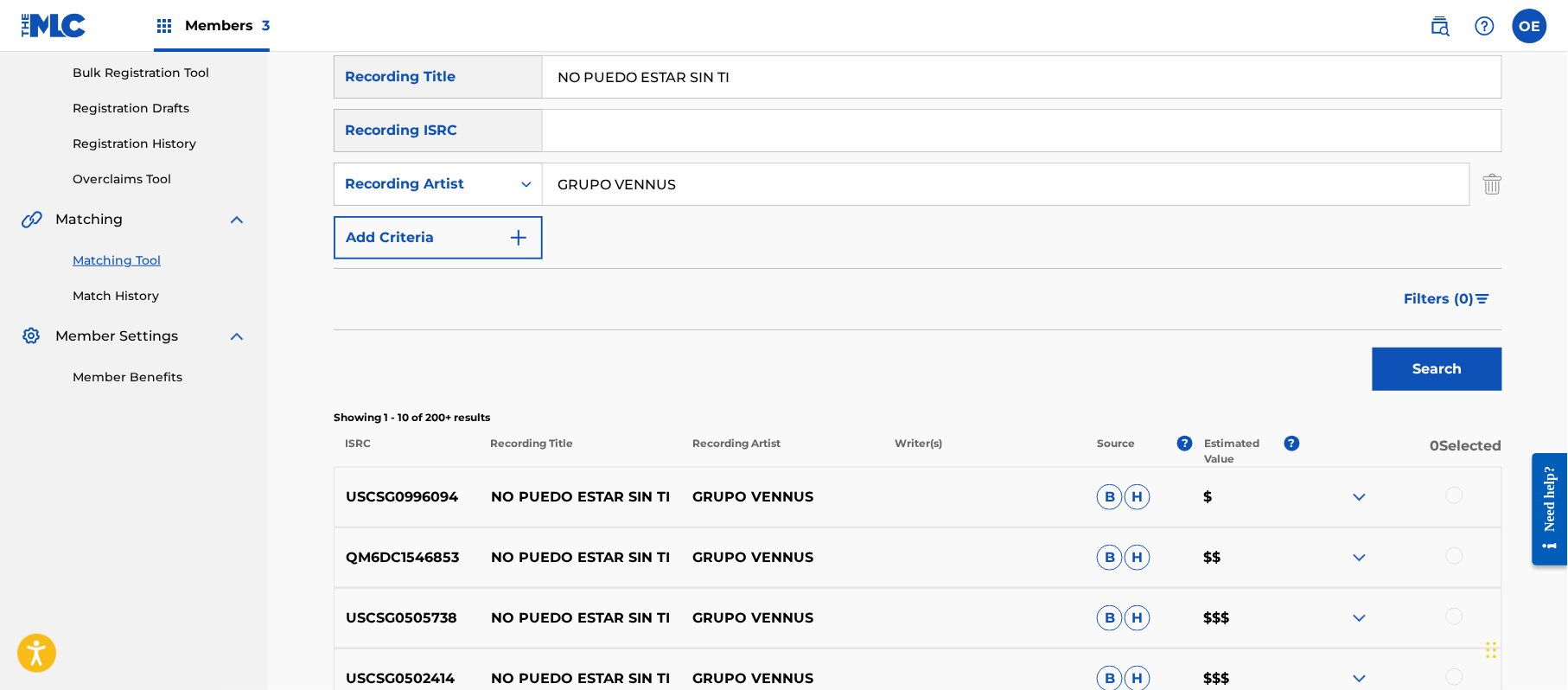
click at [1457, 495] on div at bounding box center [1455, 495] width 17 height 17
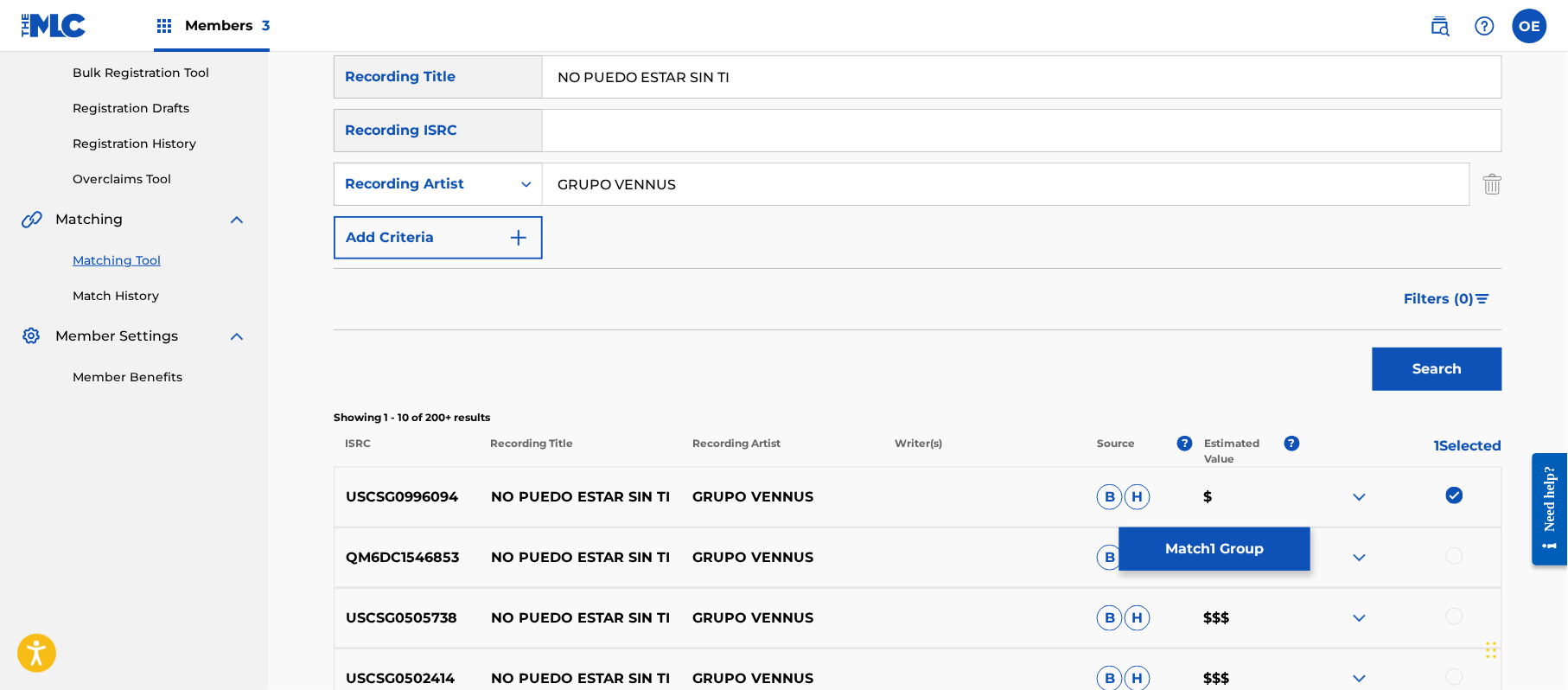
click at [1454, 548] on div at bounding box center [1455, 556] width 17 height 17
click at [1454, 606] on div "USCSG0505738 NO PUEDO ESTAR SIN TI GRUPO VENNUS B H $$$" at bounding box center [918, 619] width 1168 height 61
click at [1454, 613] on div at bounding box center [1455, 617] width 17 height 17
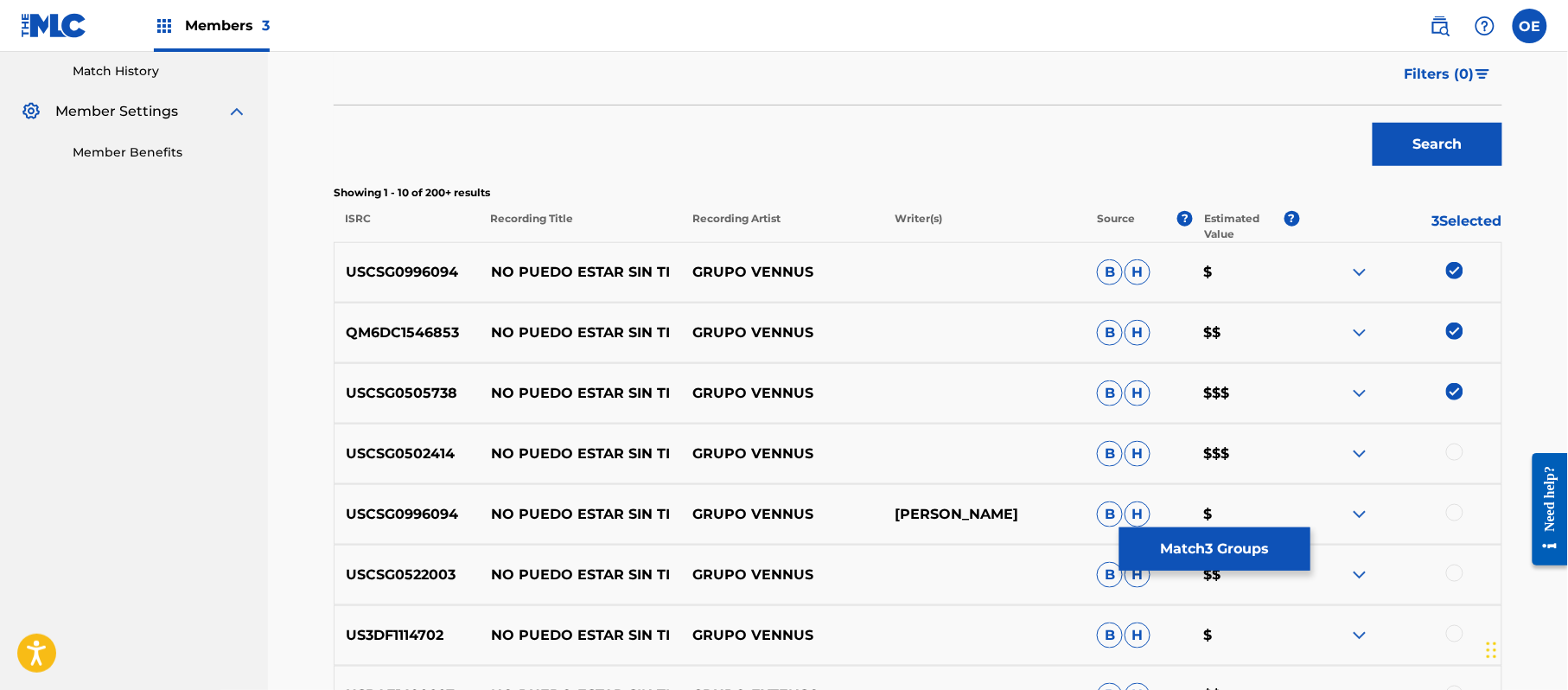
scroll to position [483, 0]
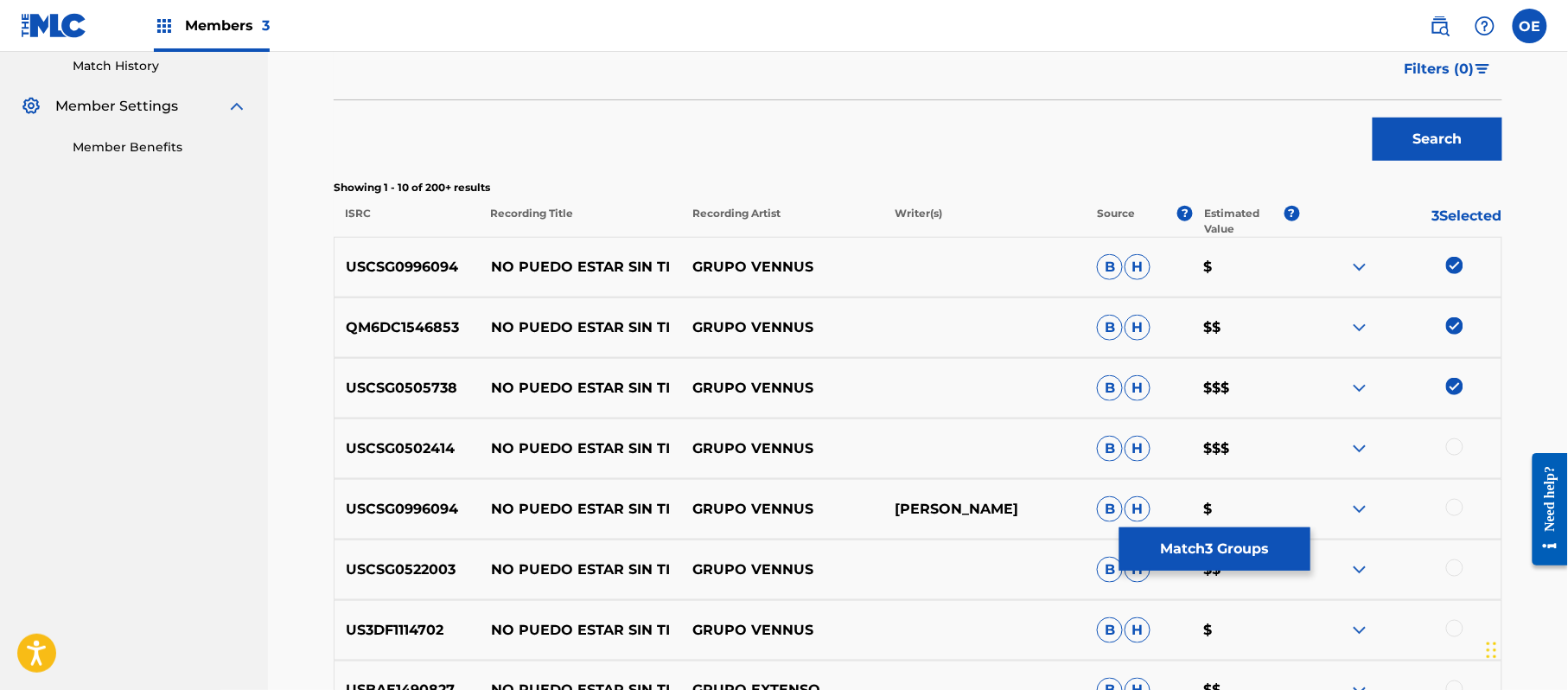
click at [1450, 444] on div at bounding box center [1455, 447] width 17 height 17
click at [1453, 515] on div at bounding box center [1455, 507] width 17 height 17
click at [1447, 567] on div at bounding box center [1455, 568] width 17 height 17
click at [1449, 623] on div at bounding box center [1455, 628] width 17 height 17
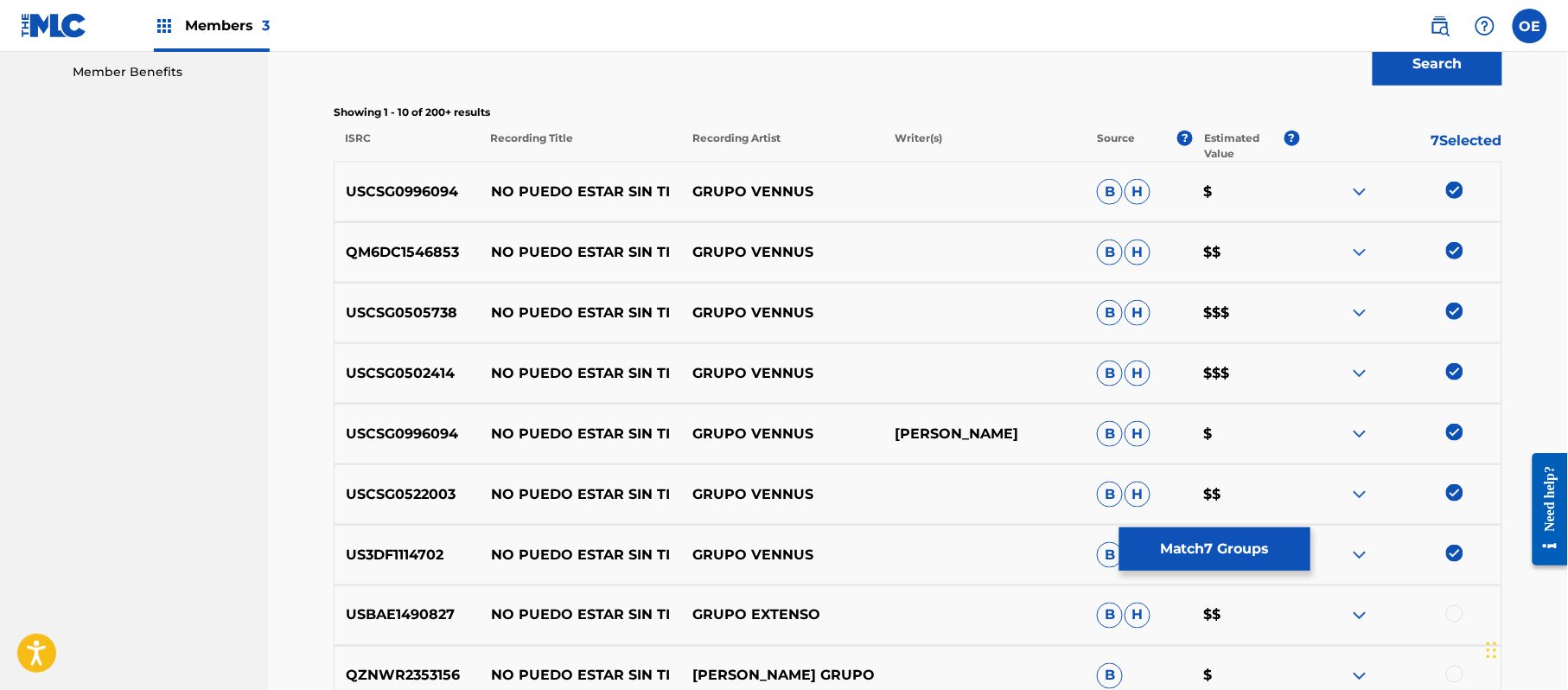
scroll to position [599, 0]
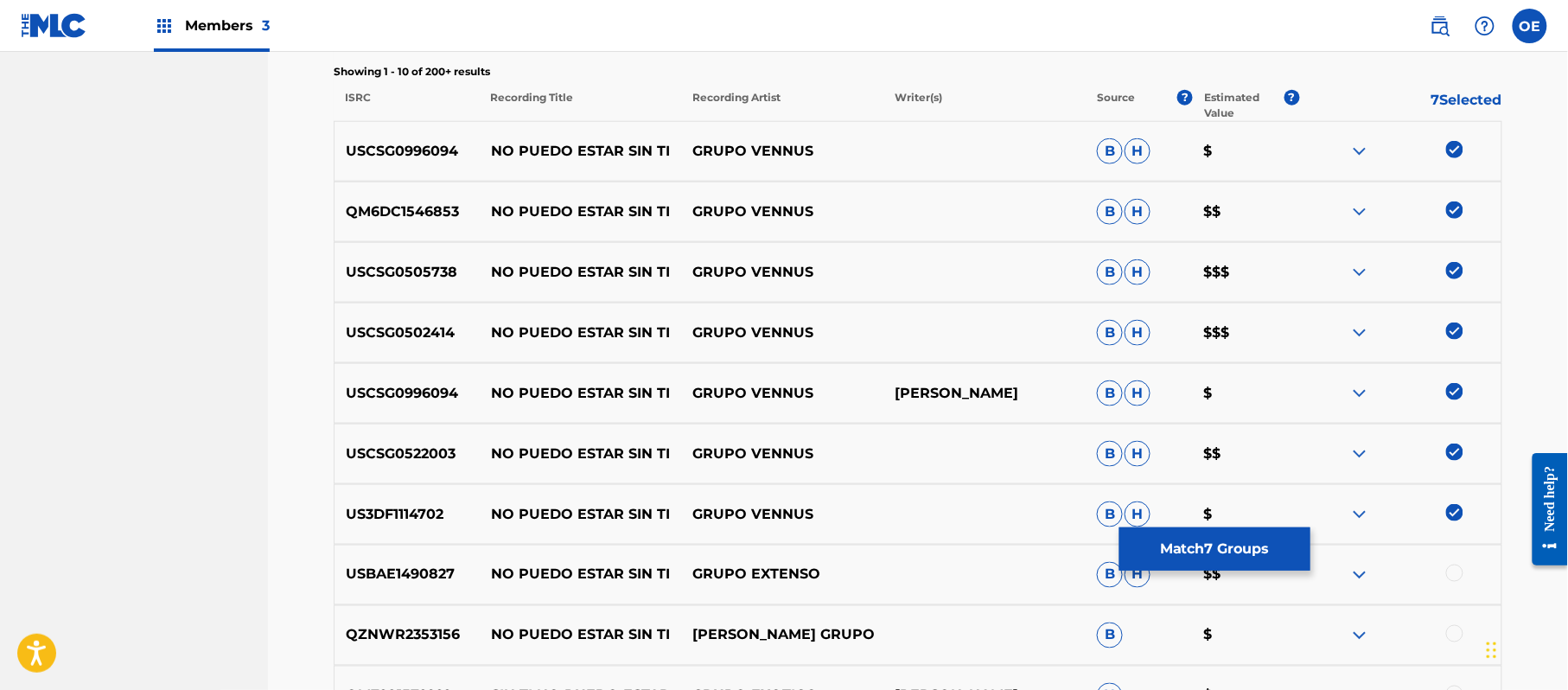
click at [1283, 543] on button "Match 7 Groups" at bounding box center [1214, 548] width 191 height 43
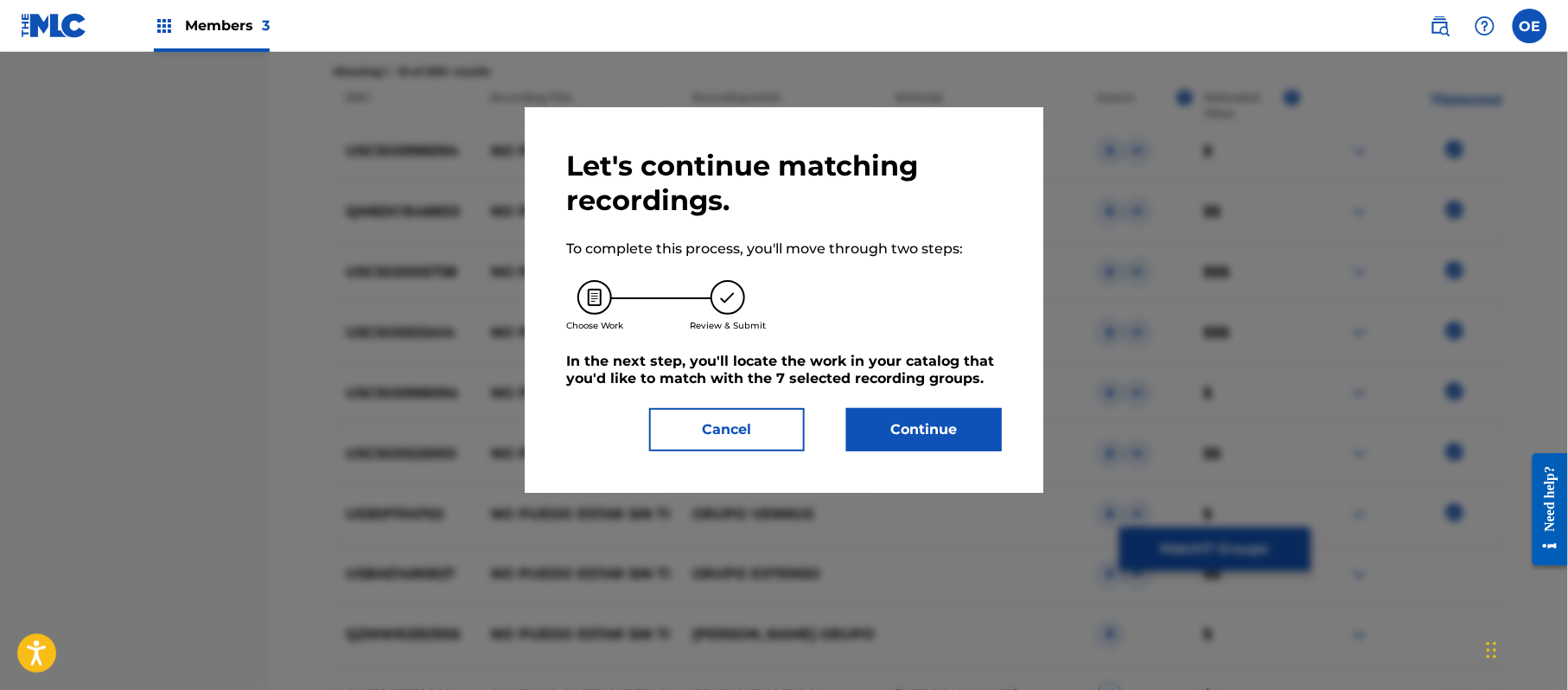
click at [948, 423] on button "Continue" at bounding box center [924, 429] width 156 height 43
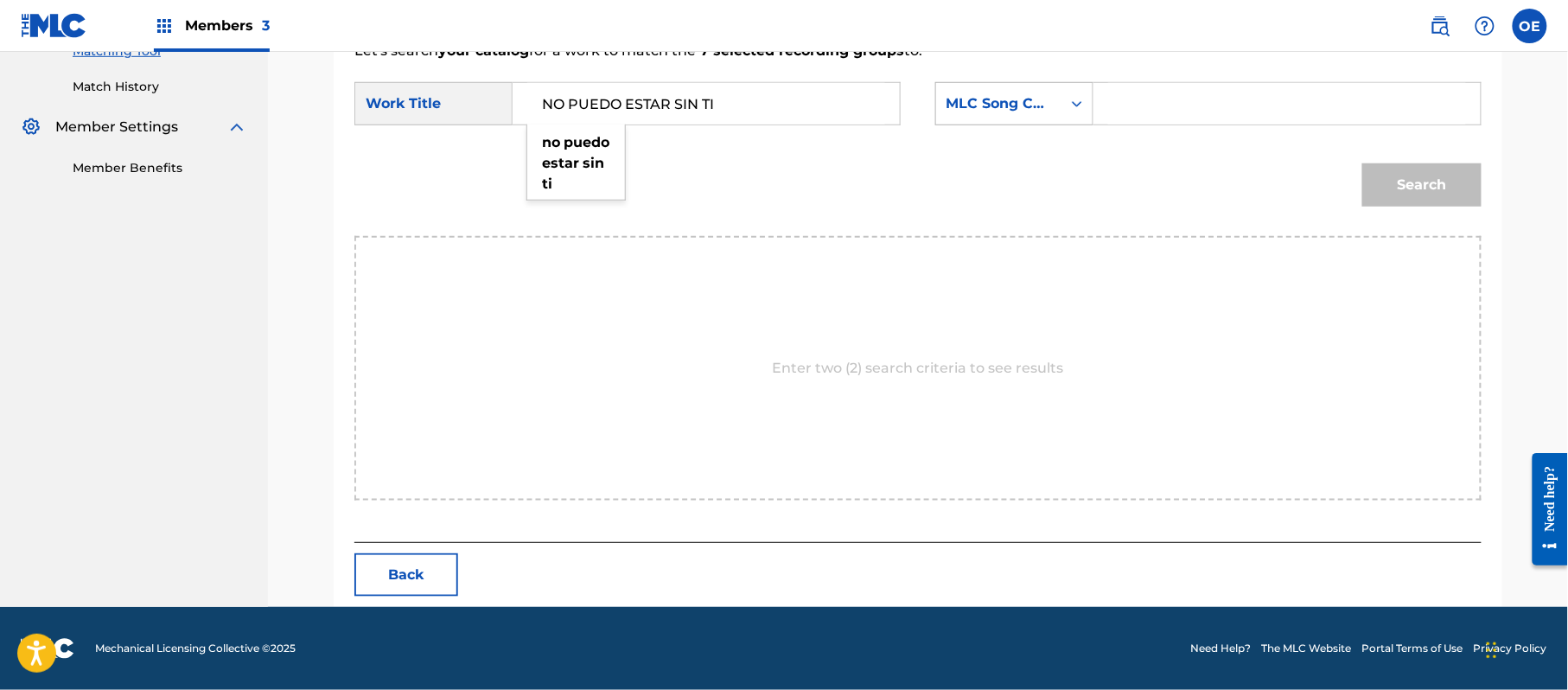
type input "NO PUEDO ESTAR SIN TI"
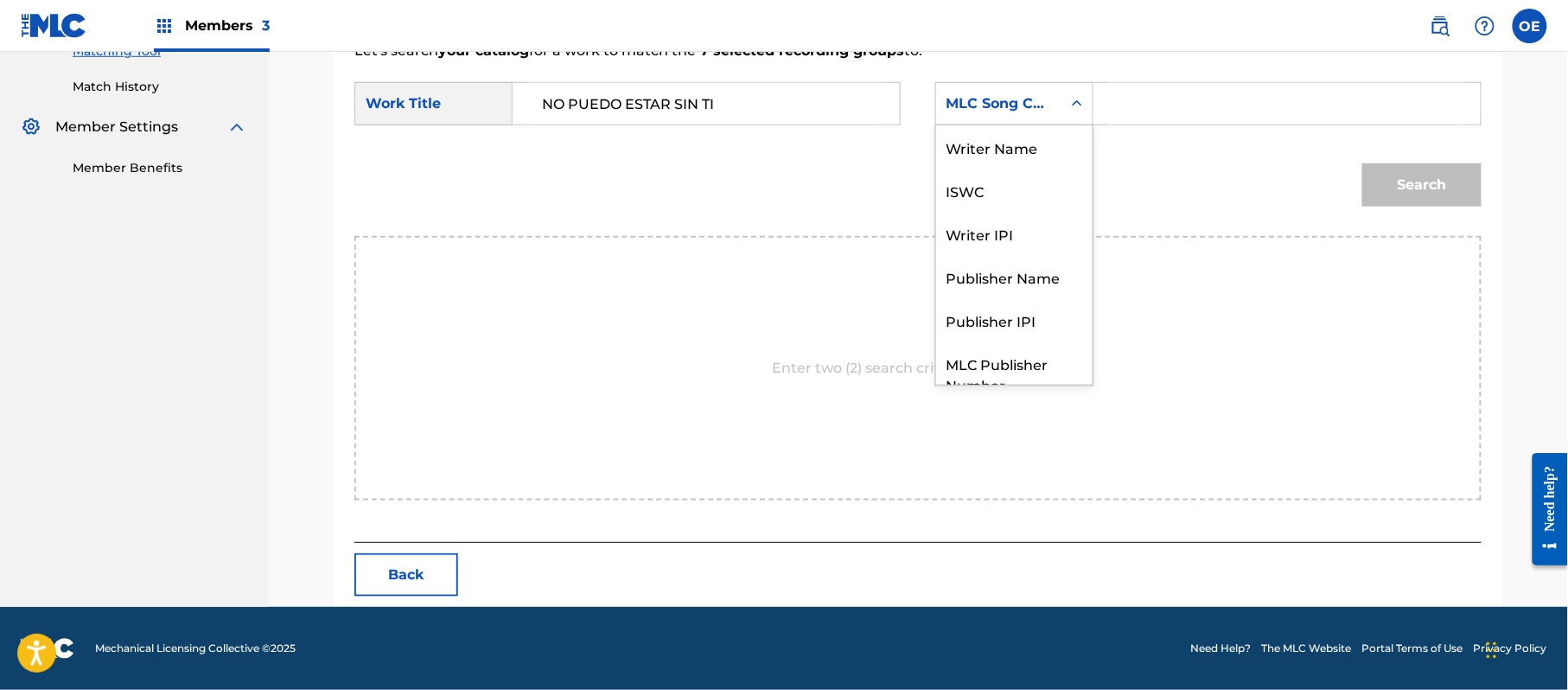
click at [1021, 110] on div "MLC Song Code" at bounding box center [999, 104] width 105 height 21
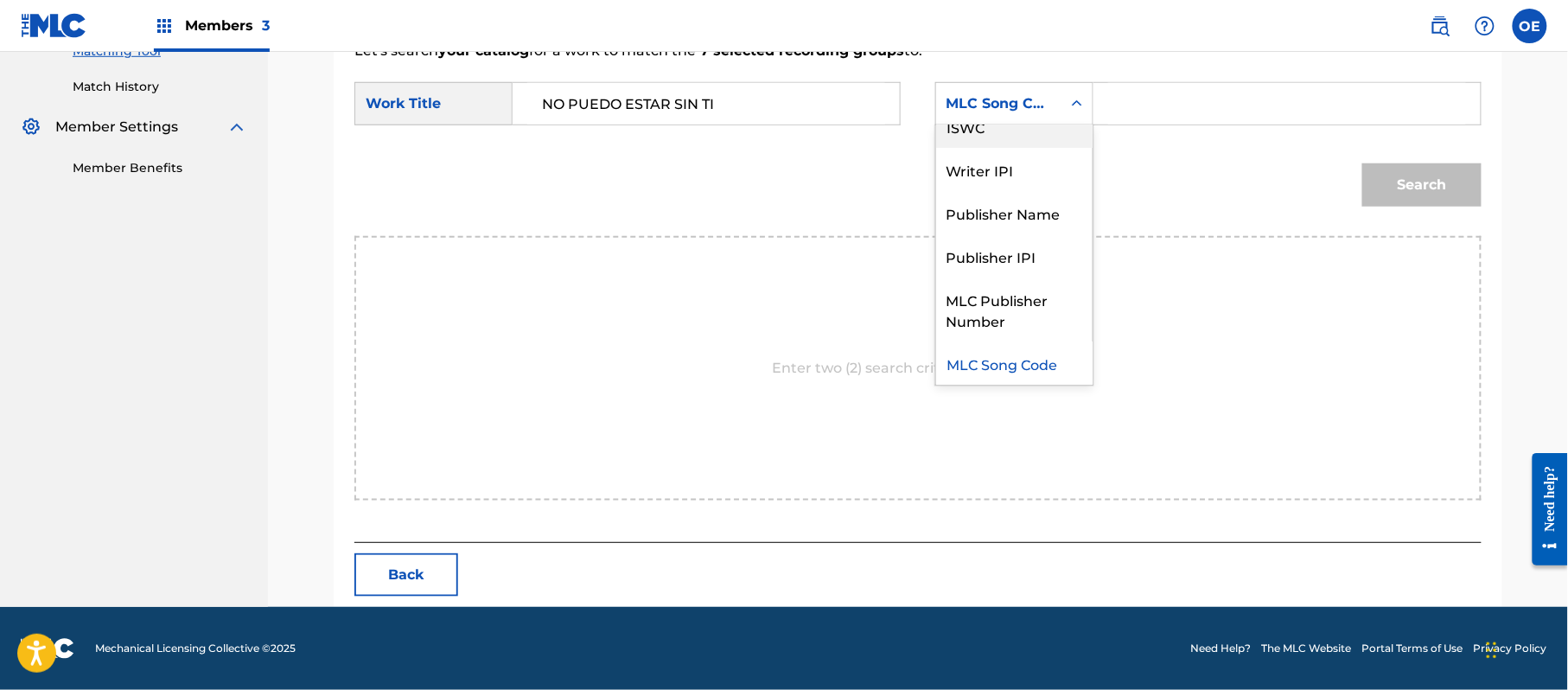
scroll to position [0, 0]
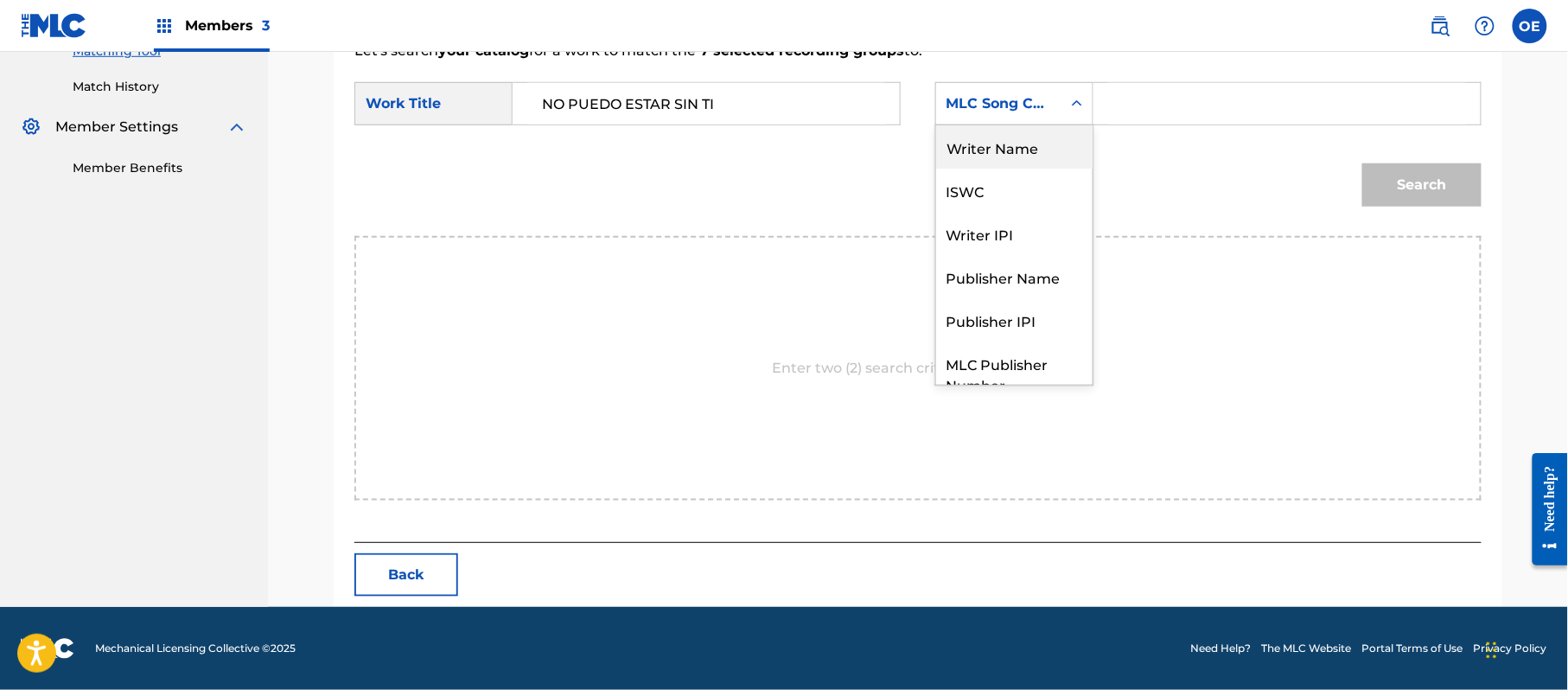
click at [1010, 154] on div "Writer Name" at bounding box center [1014, 147] width 156 height 43
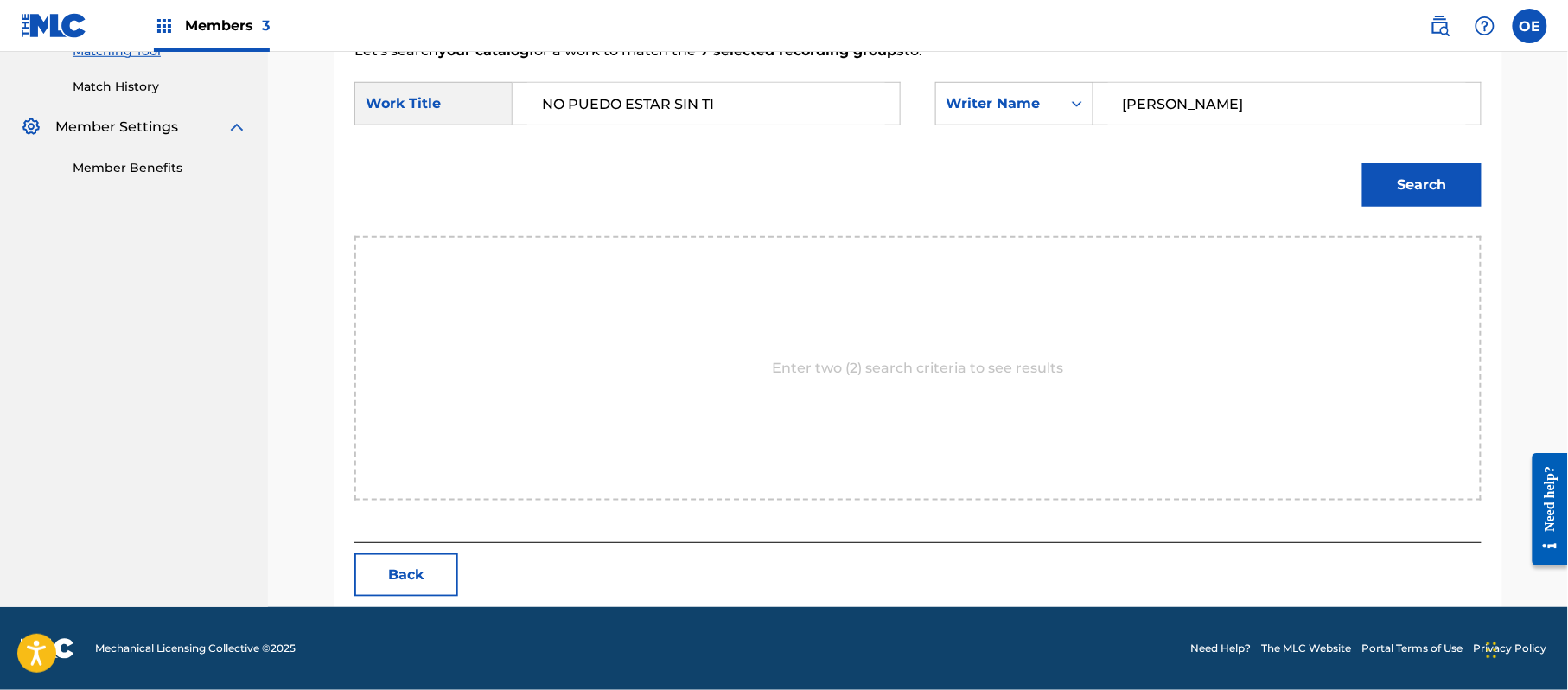
type input "[PERSON_NAME]"
click at [1405, 201] on button "Search" at bounding box center [1421, 185] width 119 height 43
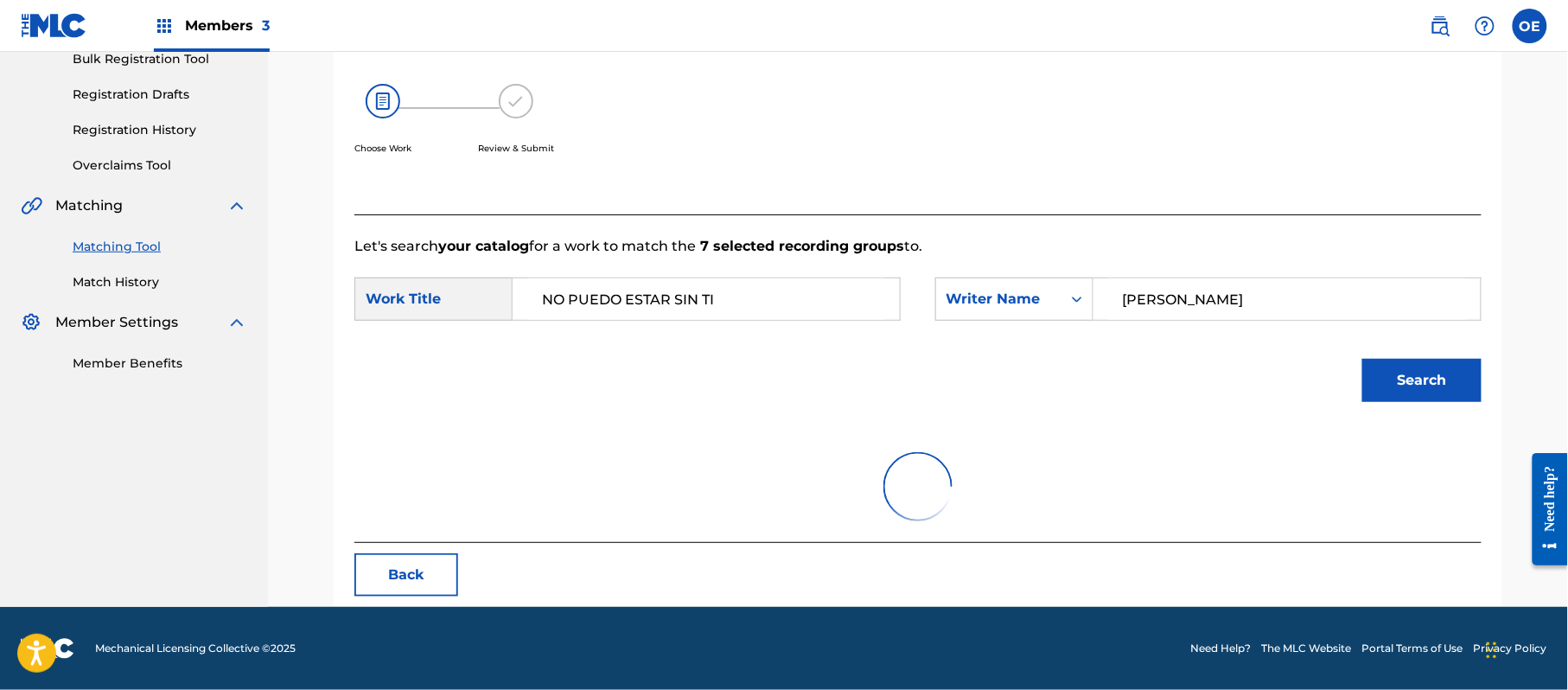
scroll to position [462, 0]
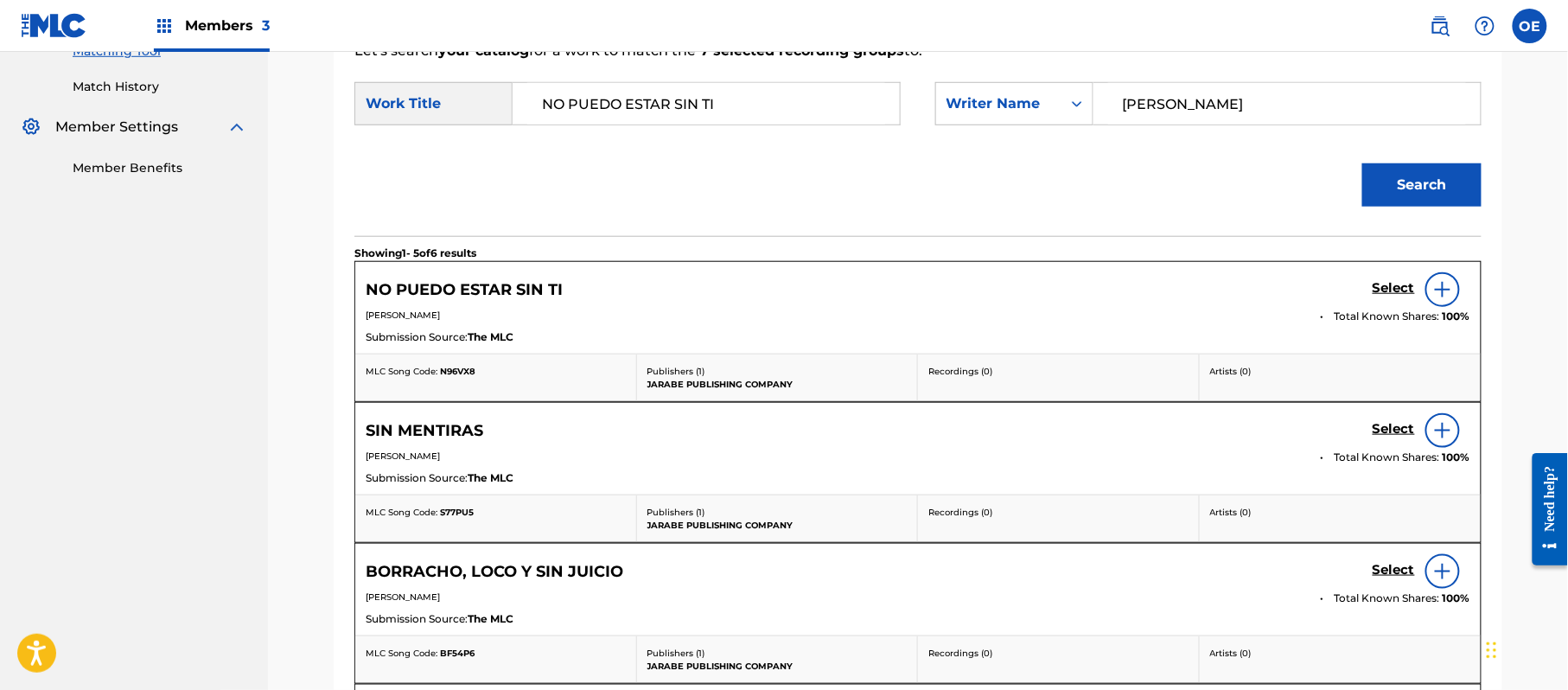
click at [1390, 287] on h5 "Select" at bounding box center [1393, 287] width 43 height 16
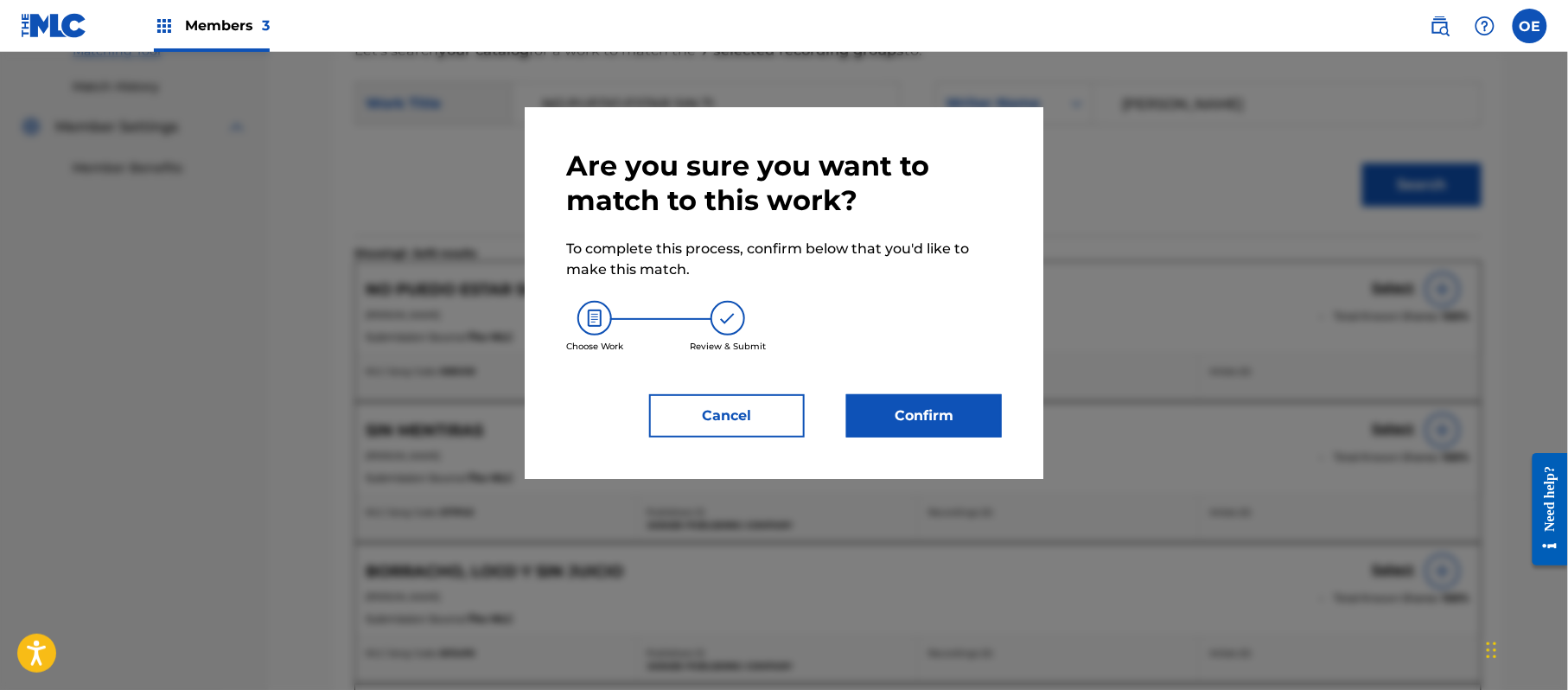
click at [949, 406] on button "Confirm" at bounding box center [924, 415] width 156 height 43
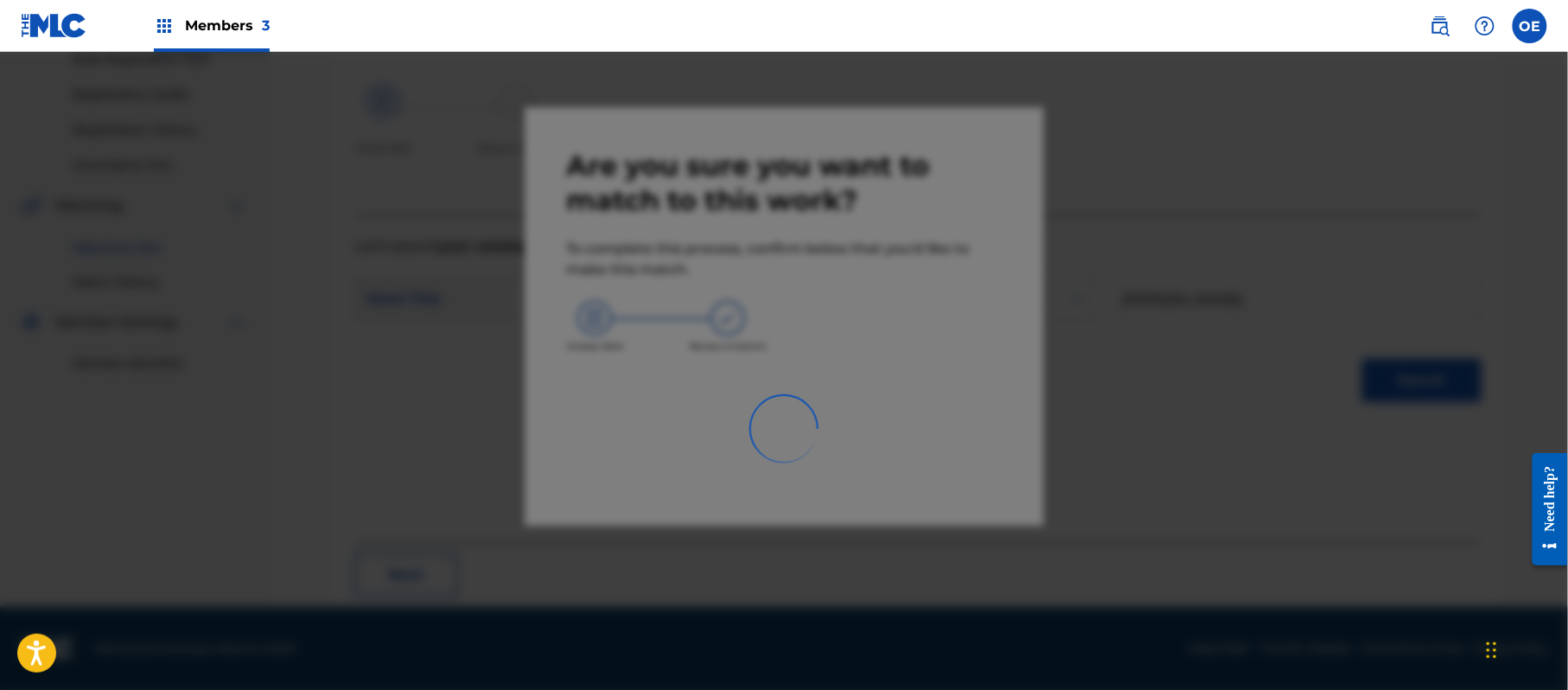
scroll to position [69, 0]
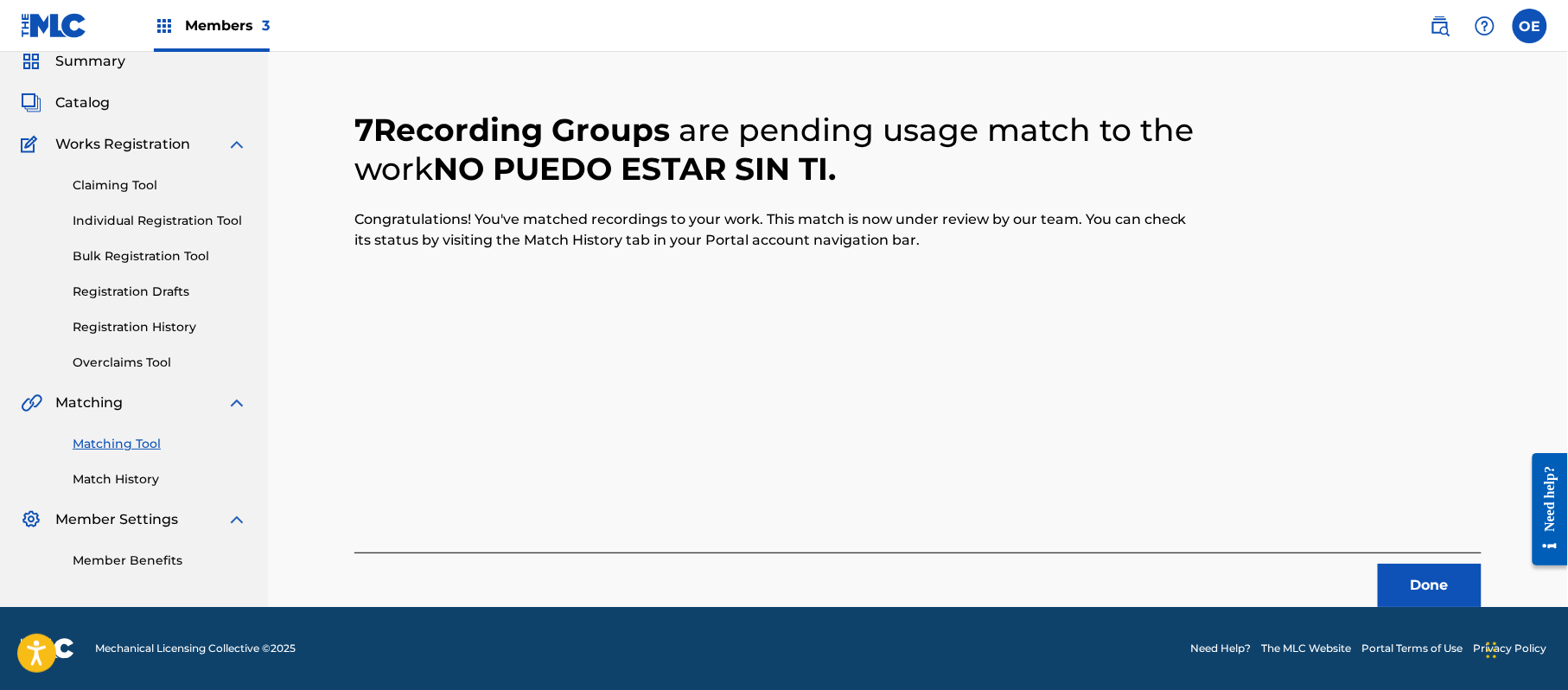
click at [1405, 588] on button "Done" at bounding box center [1429, 584] width 104 height 43
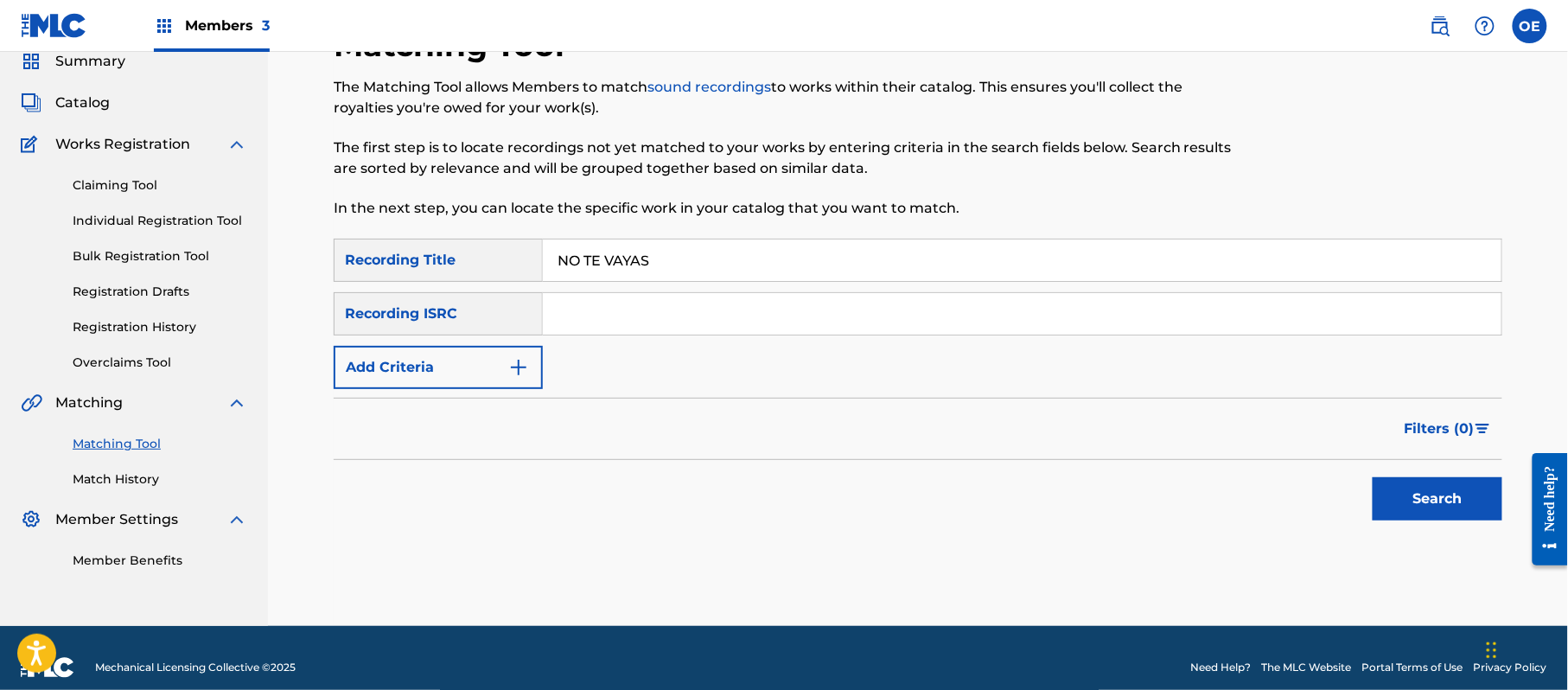
type input "NO TE VAYAS"
click at [493, 375] on button "Add Criteria" at bounding box center [439, 366] width 209 height 43
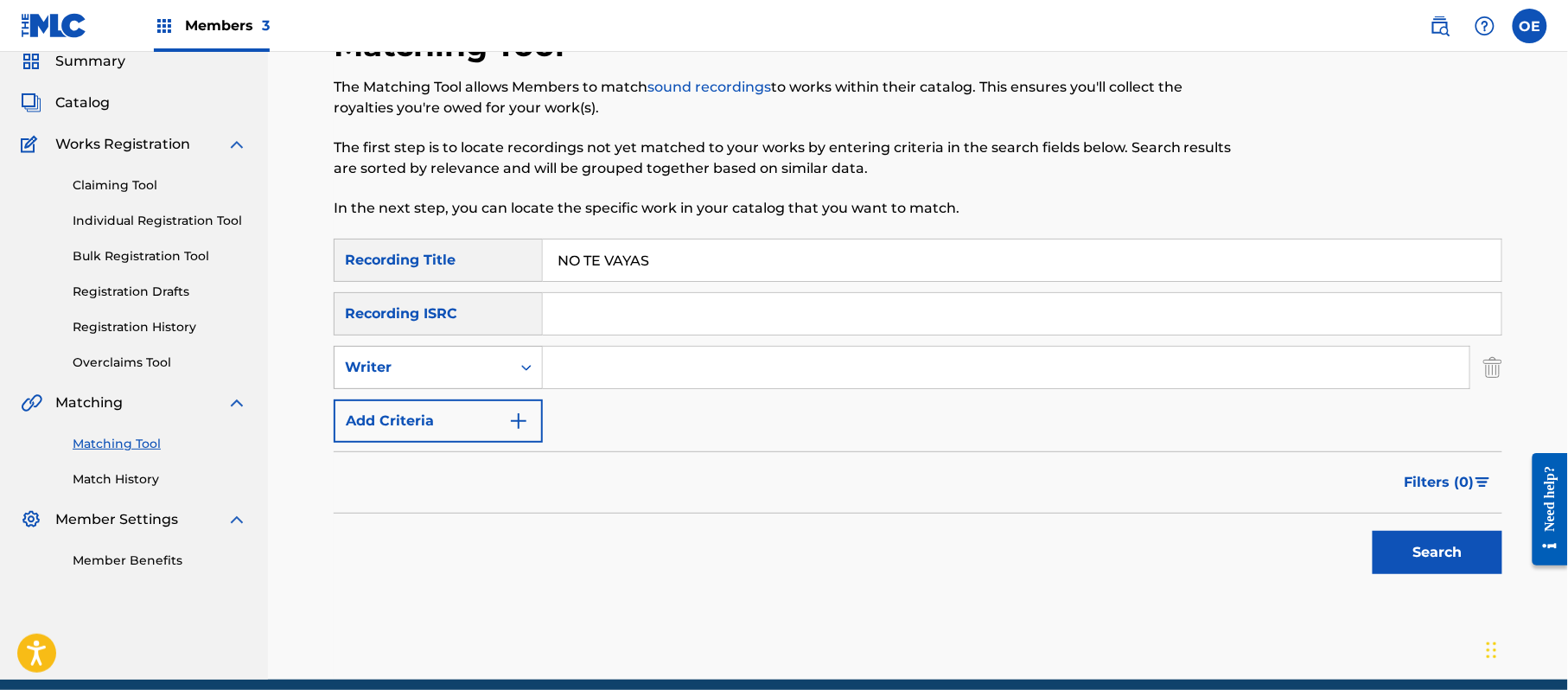
click at [492, 373] on div "Writer" at bounding box center [422, 367] width 156 height 21
click at [470, 403] on div "Recording Artist" at bounding box center [439, 410] width 207 height 43
type input "GRUPO VENNUS"
click at [1440, 543] on button "Search" at bounding box center [1437, 552] width 129 height 43
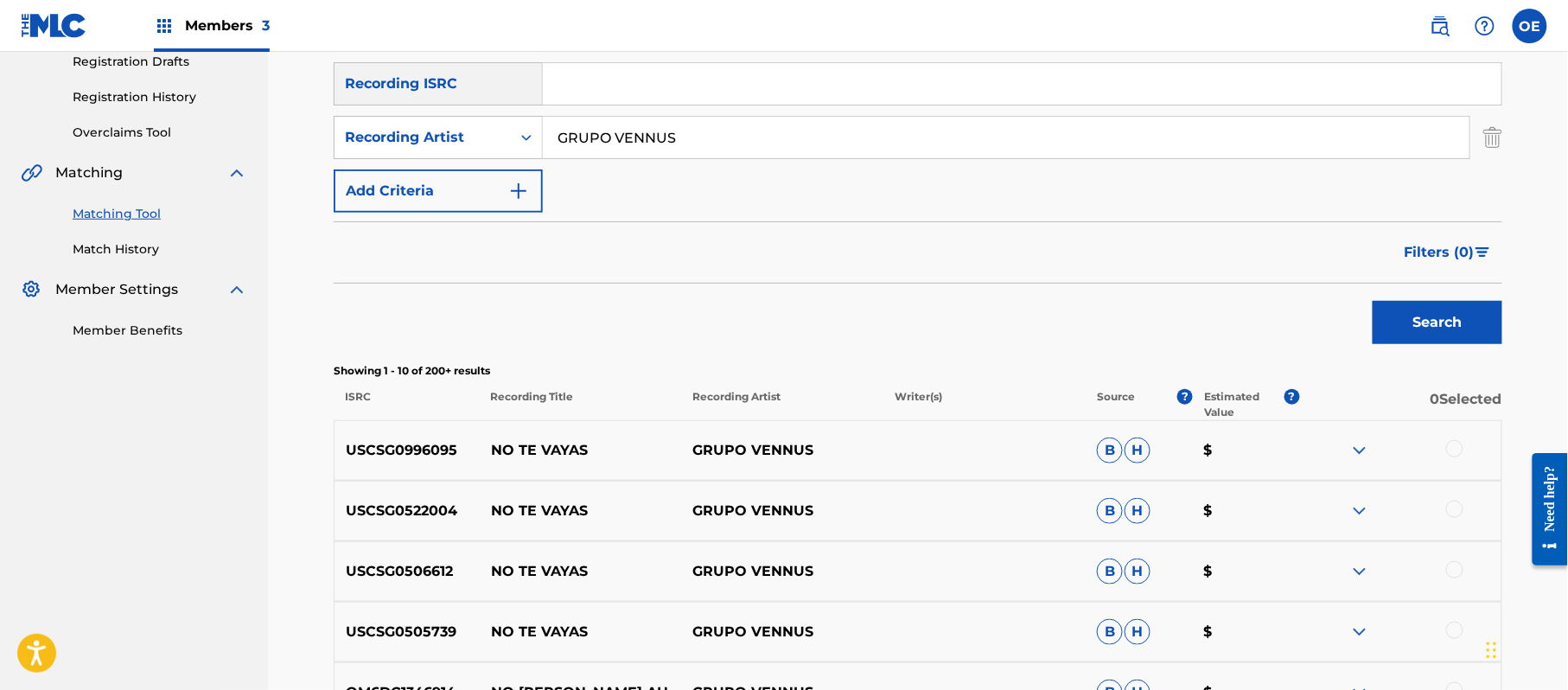
scroll to position [184, 0]
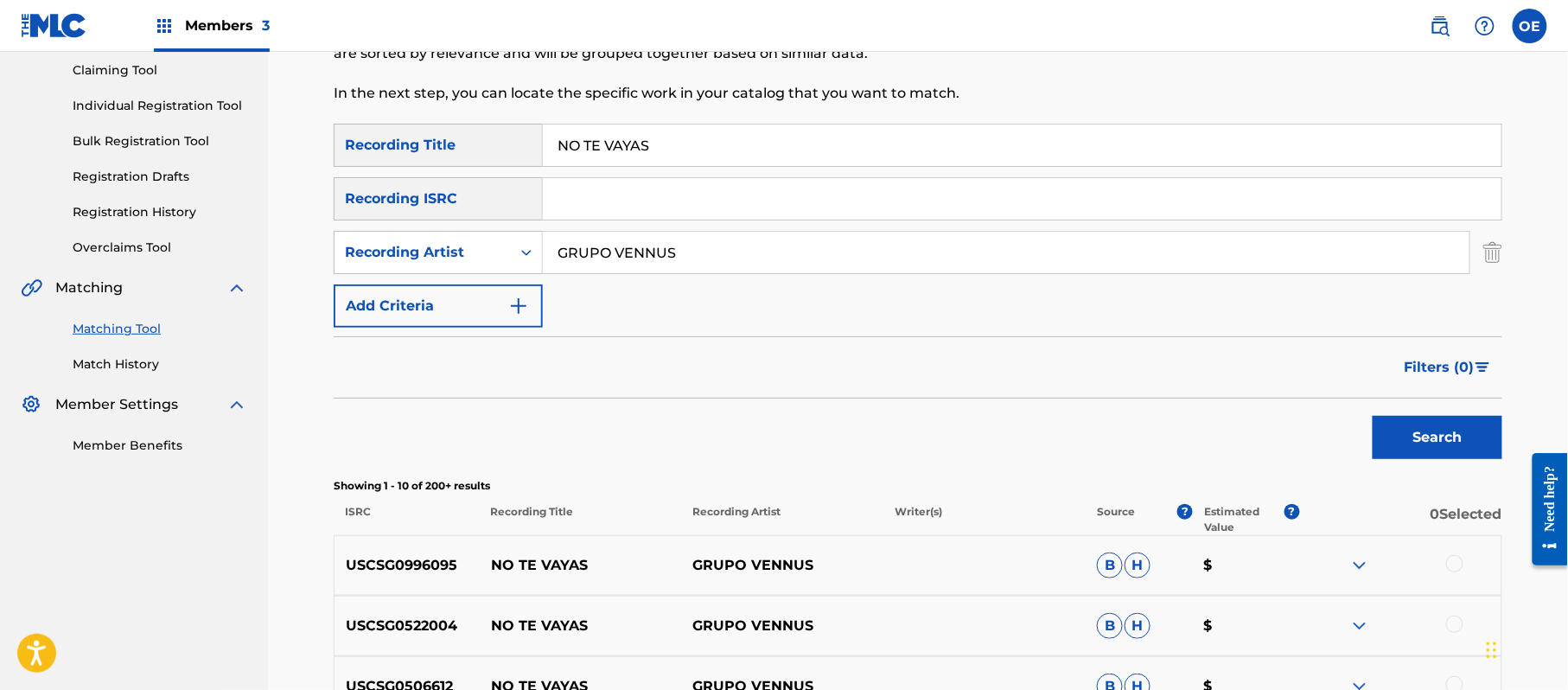
click at [1458, 562] on div at bounding box center [1455, 563] width 17 height 17
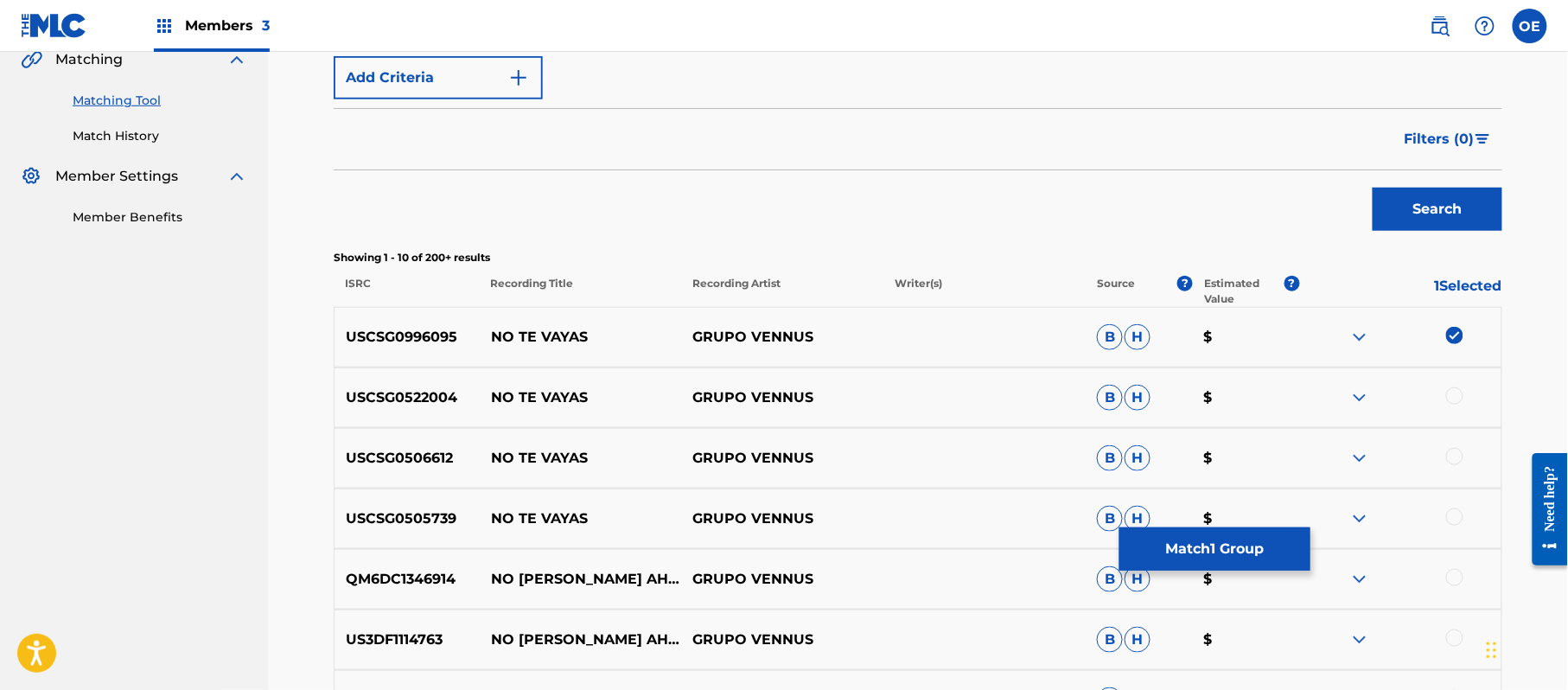
scroll to position [415, 0]
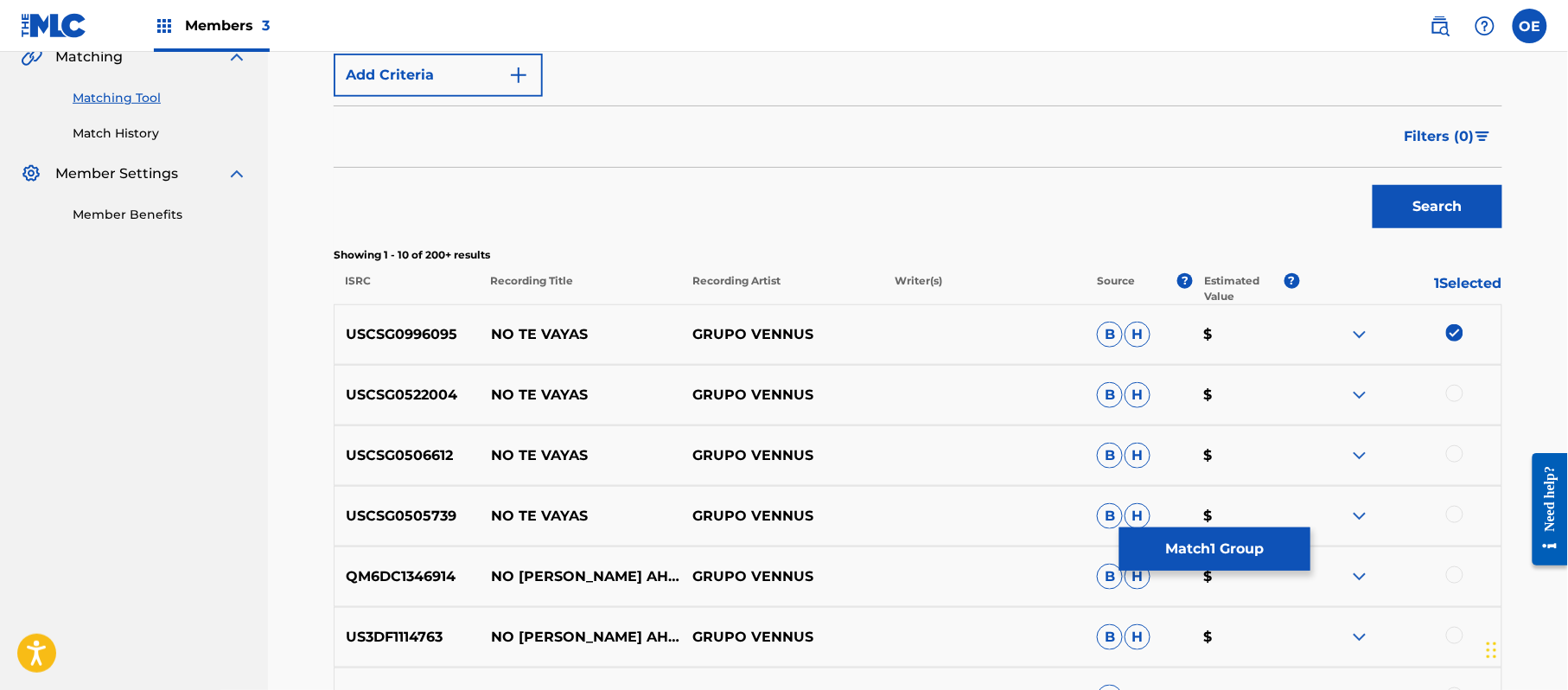
click at [1450, 391] on div at bounding box center [1455, 393] width 17 height 17
click at [1458, 457] on div at bounding box center [1455, 454] width 17 height 17
click at [1460, 512] on div at bounding box center [1455, 514] width 17 height 17
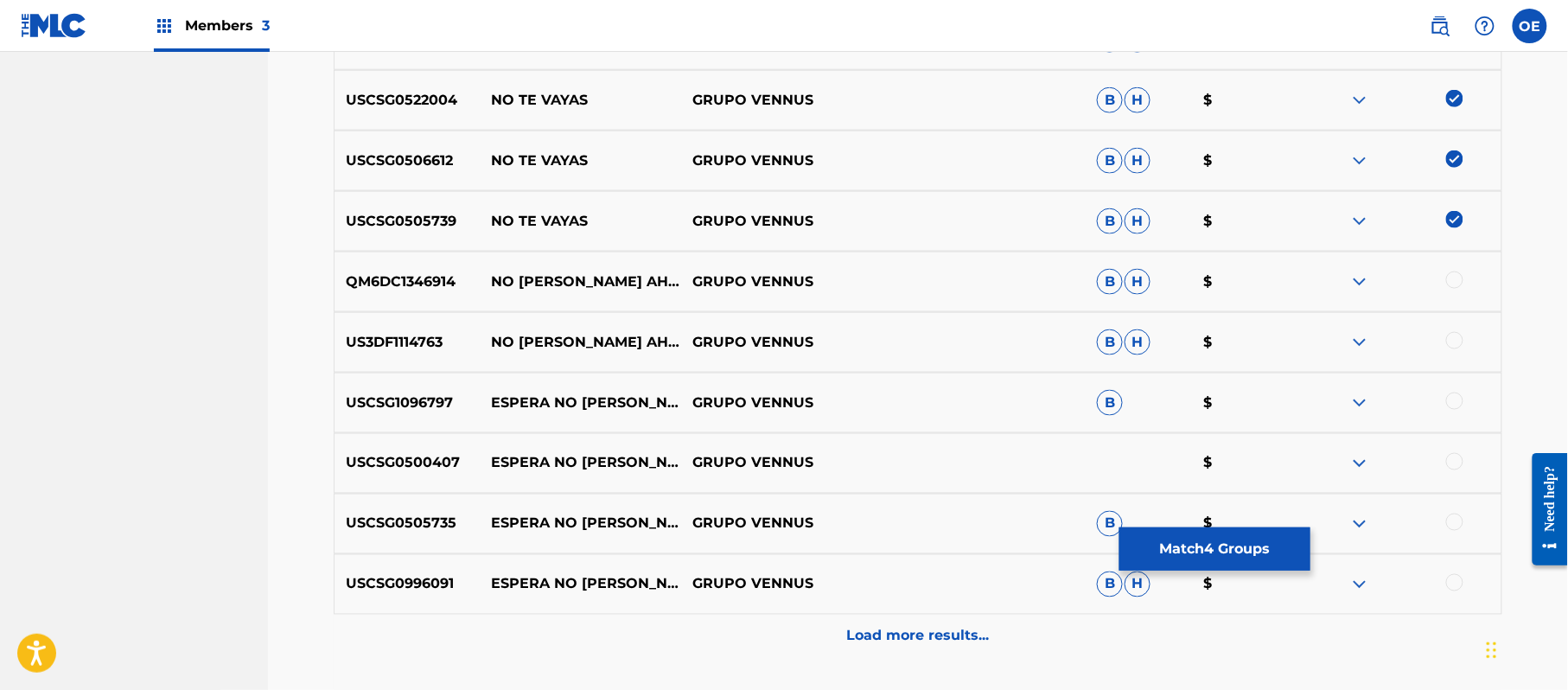
scroll to position [760, 0]
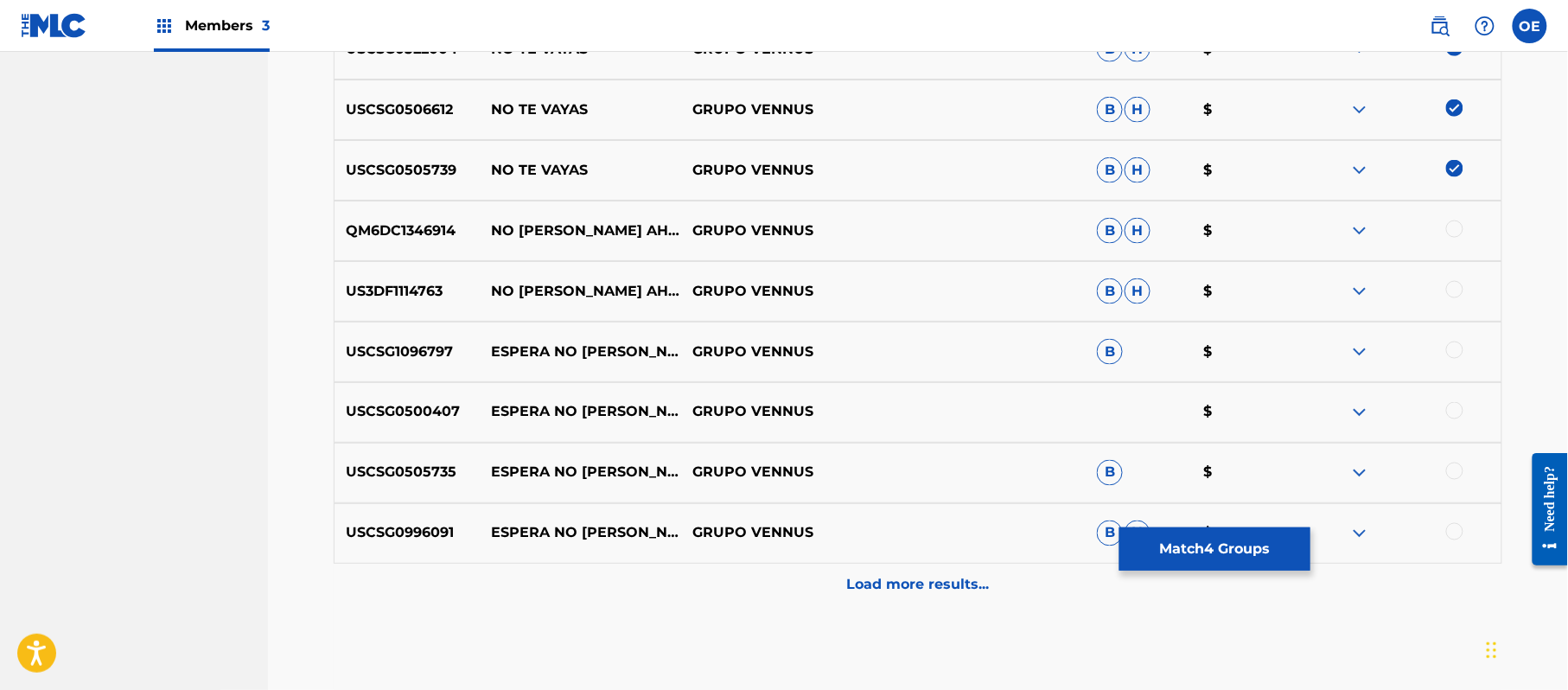
click at [842, 578] on div "Load more results..." at bounding box center [918, 584] width 1168 height 43
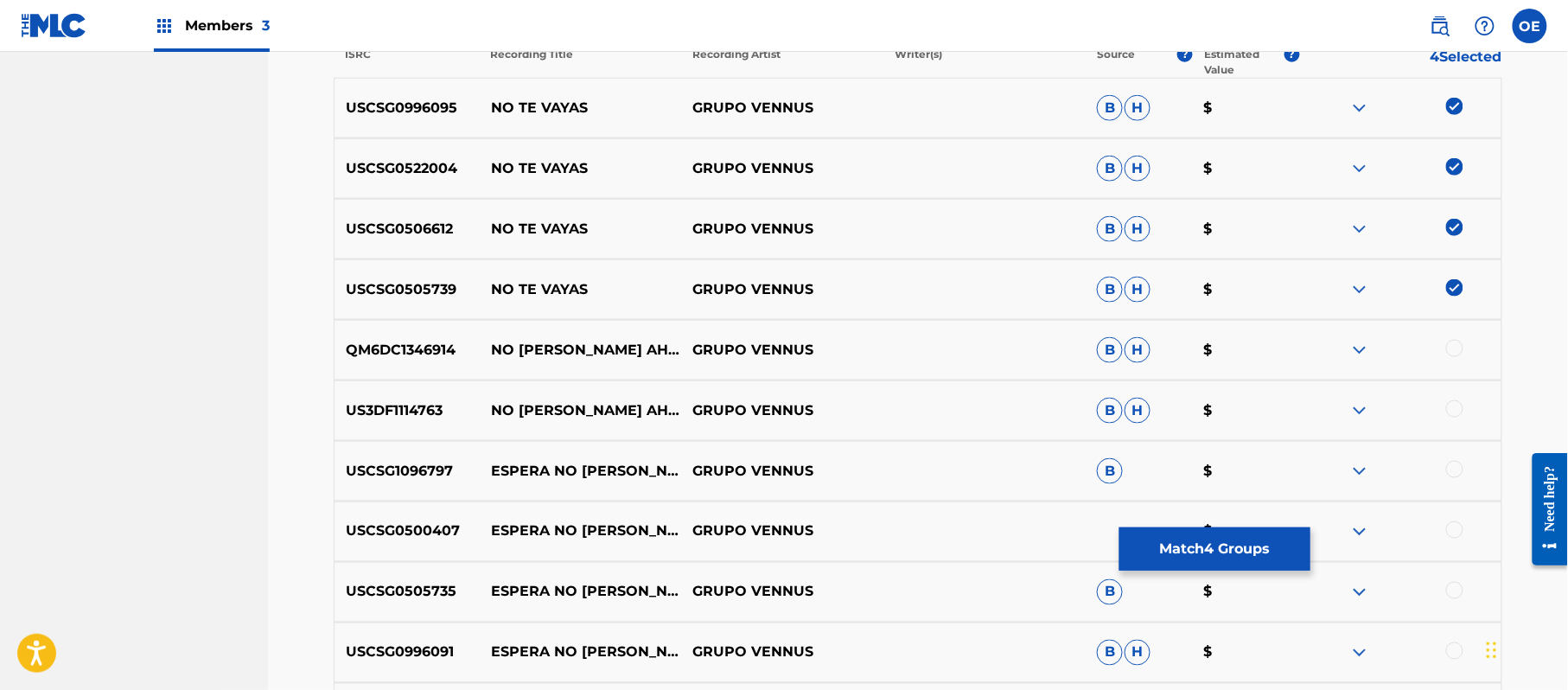
scroll to position [530, 0]
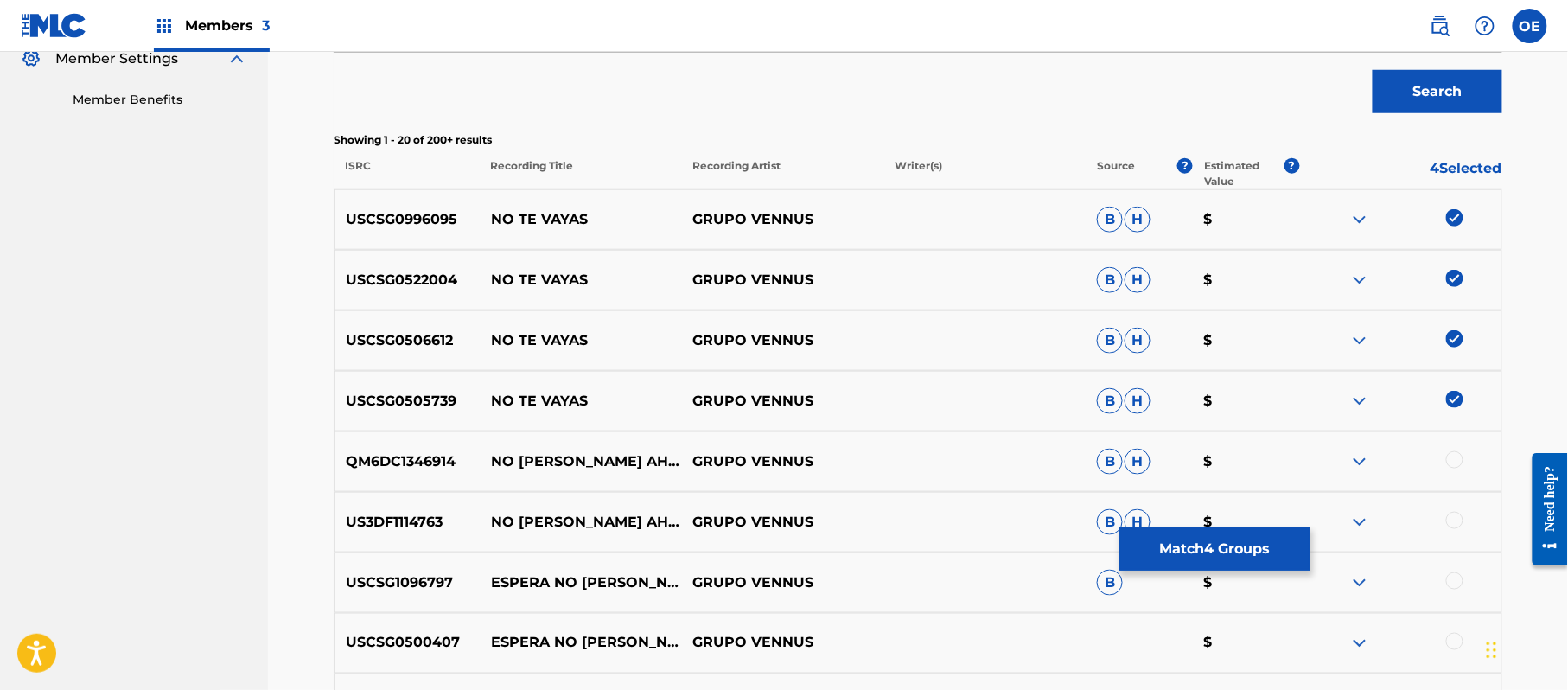
click at [1175, 534] on button "Match 4 Groups" at bounding box center [1214, 548] width 191 height 43
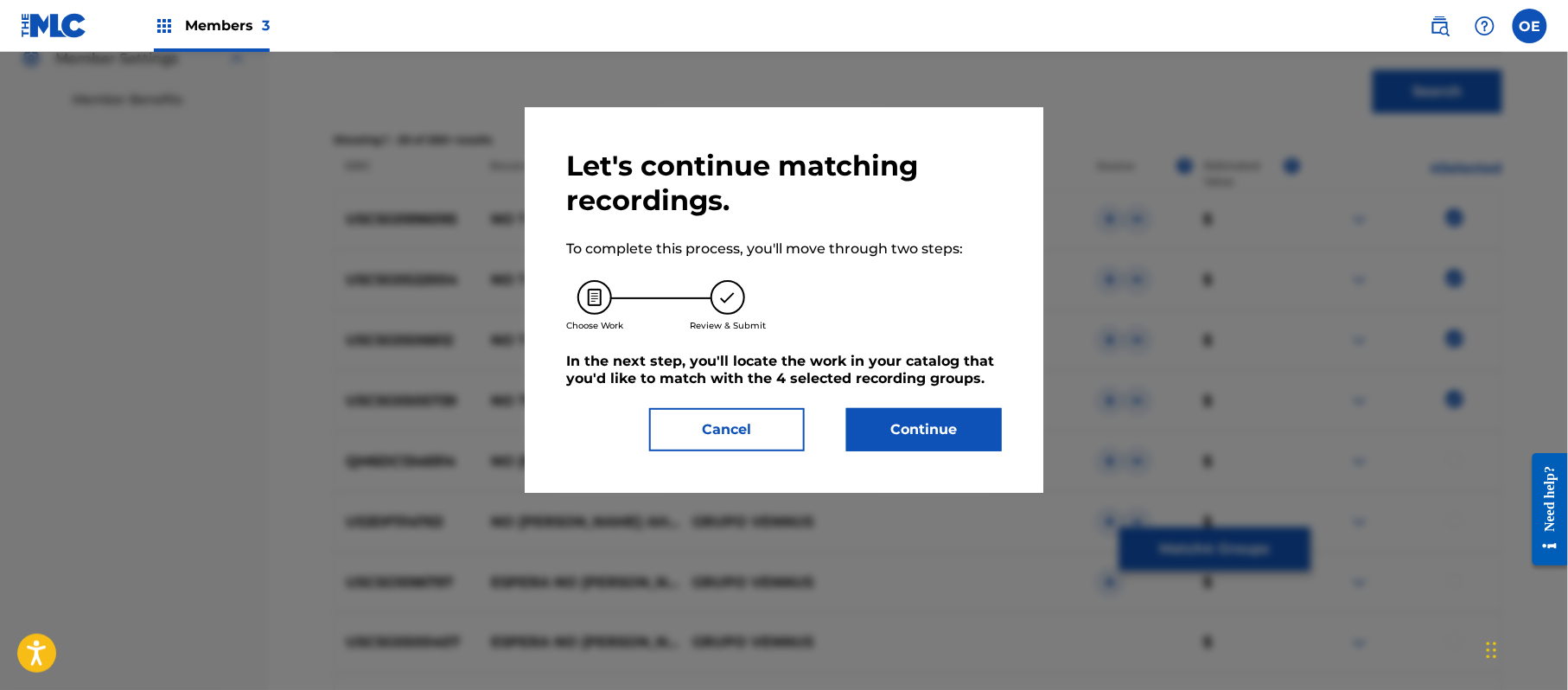
click at [878, 412] on button "Continue" at bounding box center [924, 429] width 156 height 43
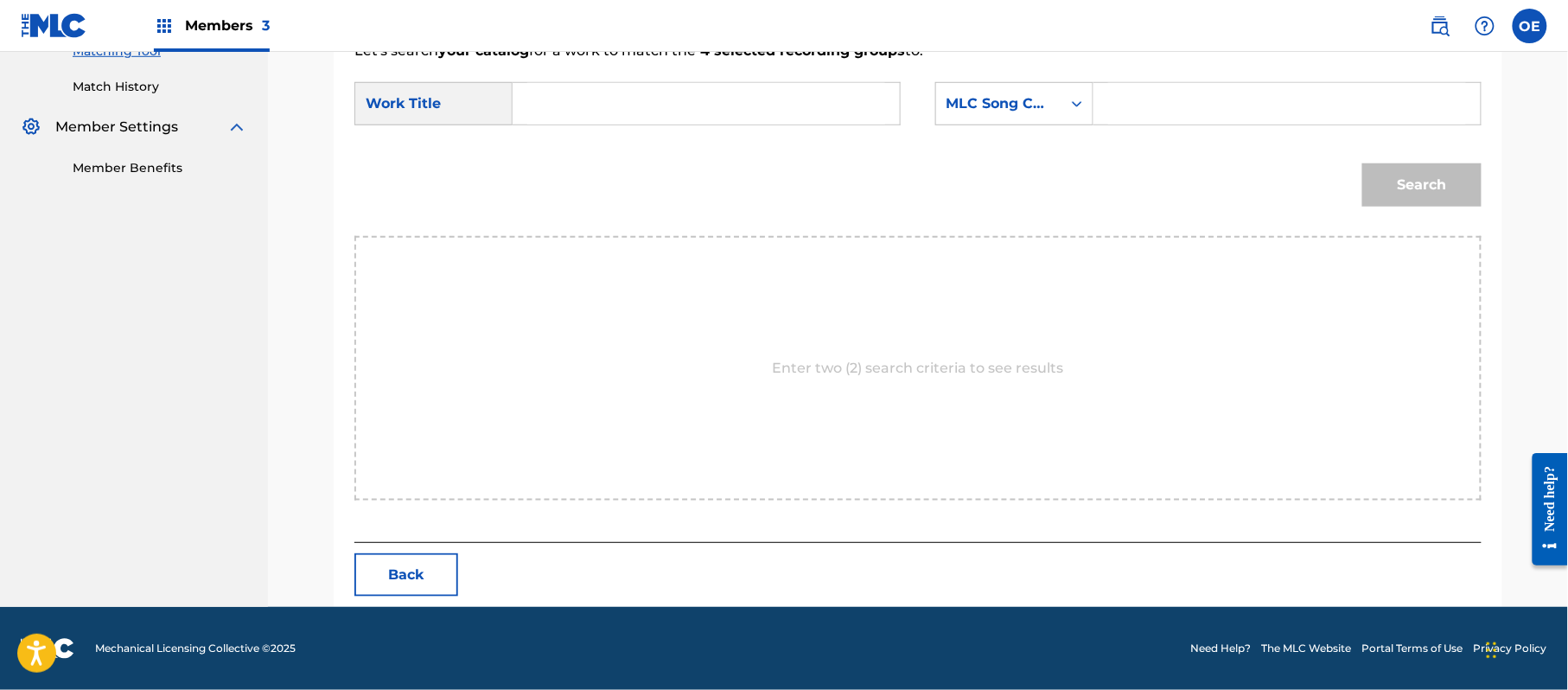
scroll to position [462, 0]
type input "NO TE VAYAS"
click at [1027, 108] on div "MLC Song Code" at bounding box center [999, 104] width 105 height 21
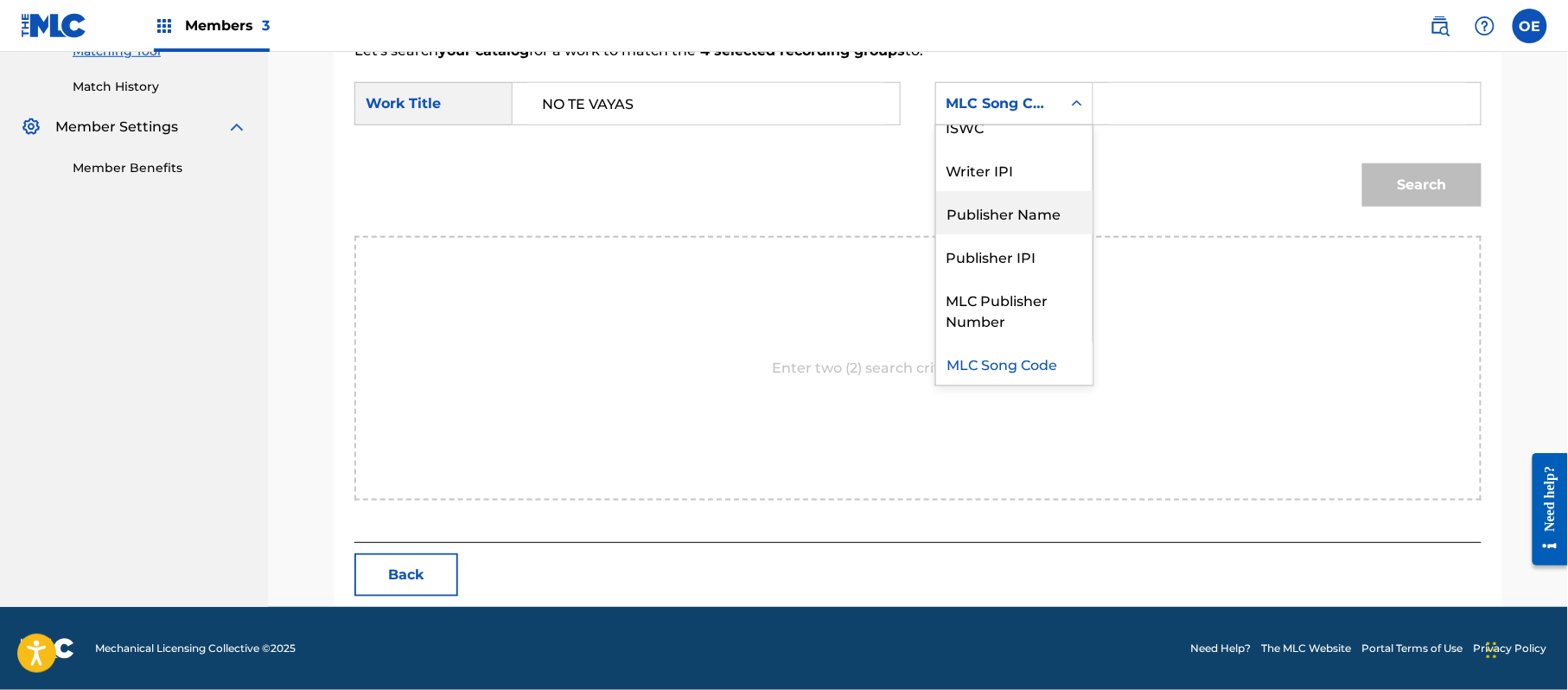
scroll to position [0, 0]
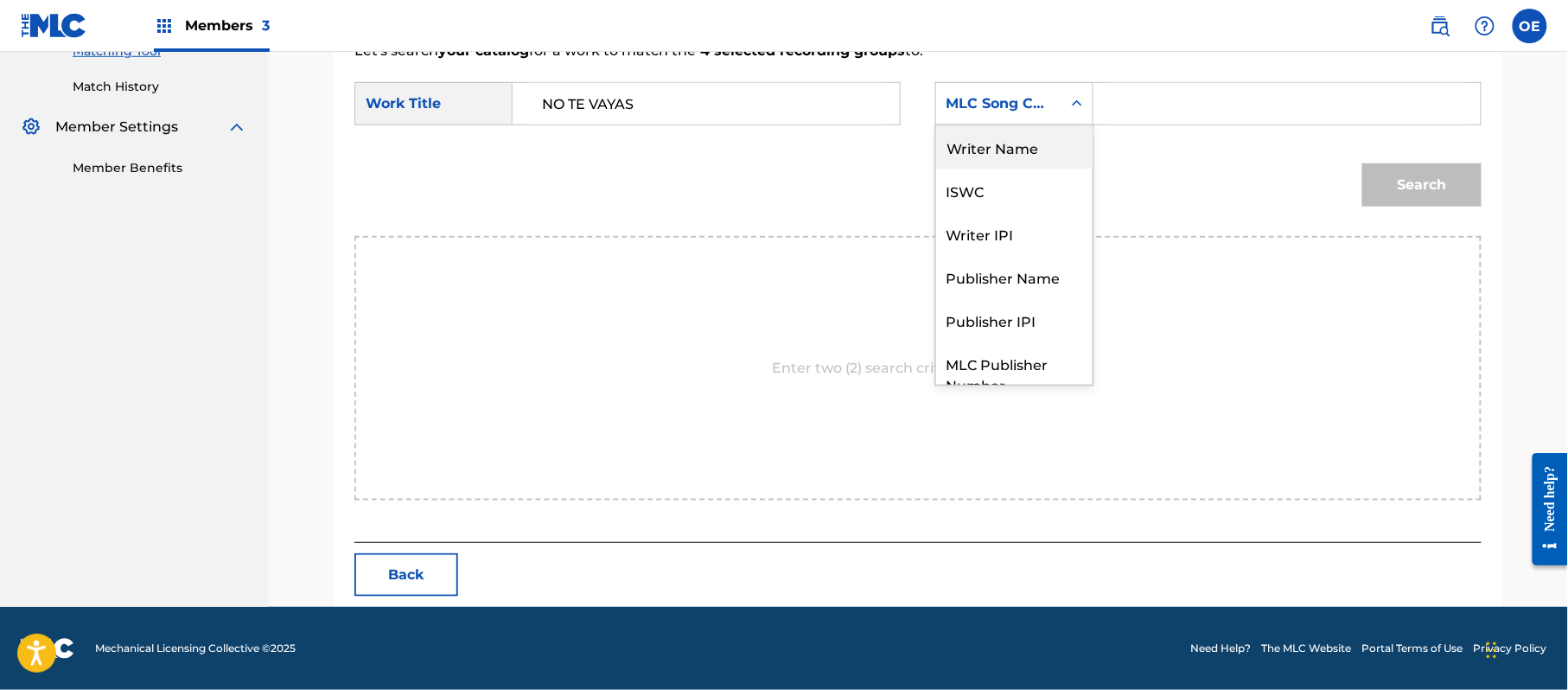
click at [1009, 160] on div "Writer Name" at bounding box center [1014, 147] width 156 height 43
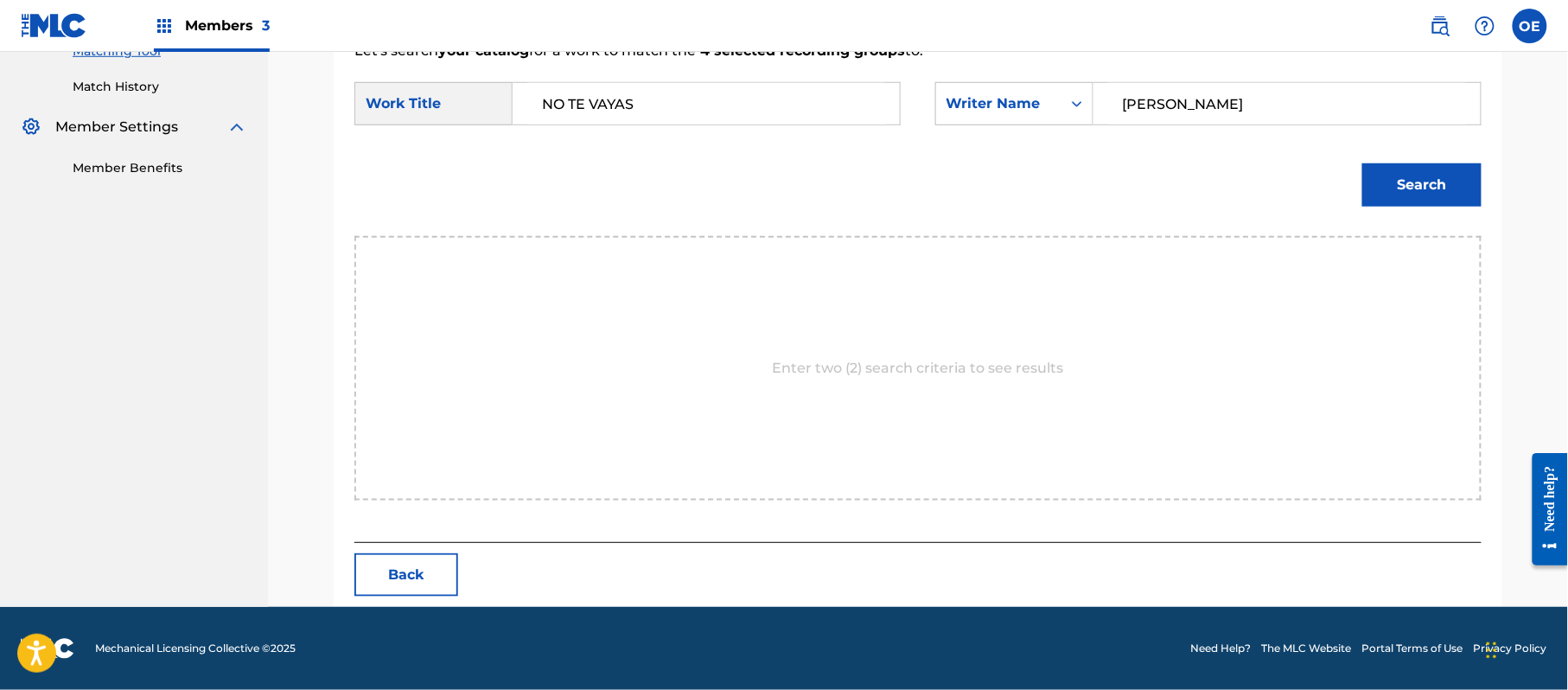
type input "[PERSON_NAME]"
click at [1436, 208] on div "Search" at bounding box center [1418, 181] width 127 height 69
click at [1429, 194] on button "Search" at bounding box center [1421, 185] width 119 height 43
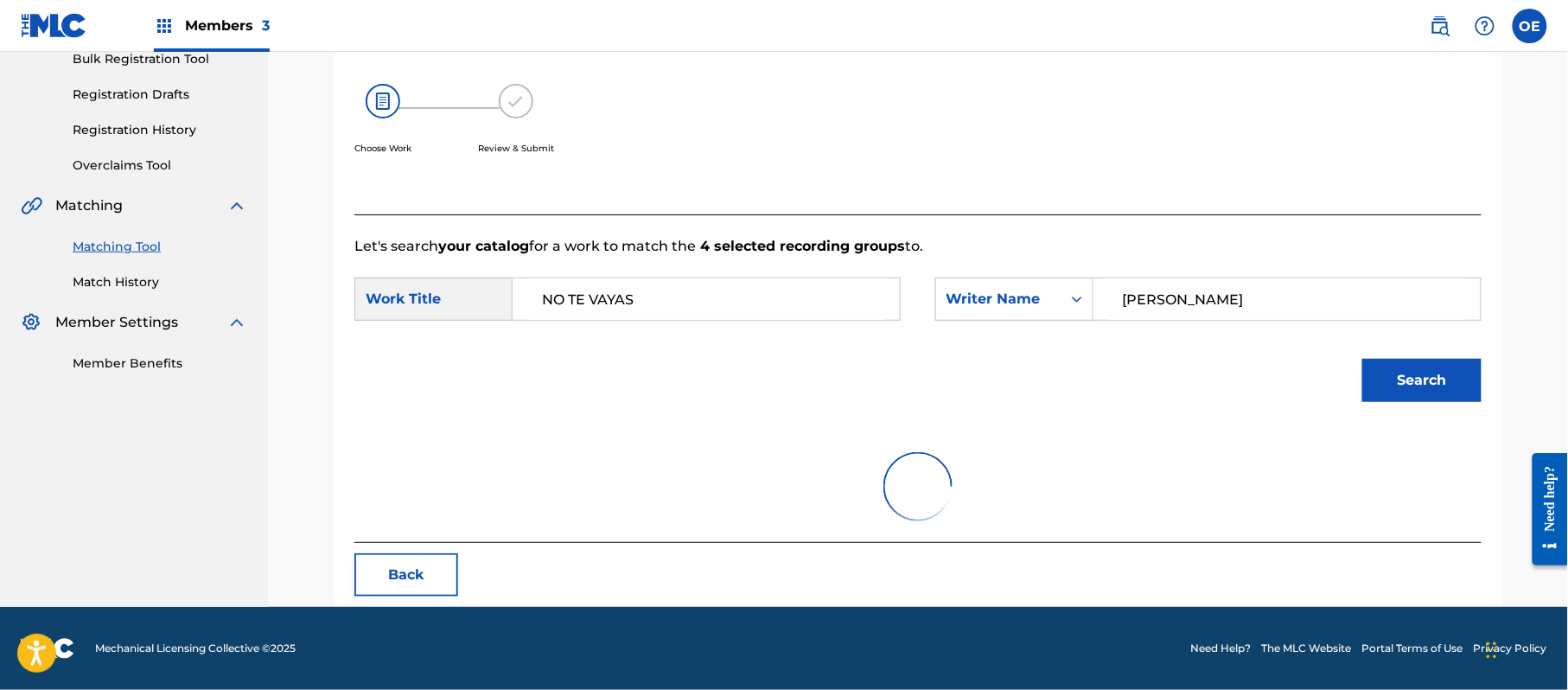
scroll to position [462, 0]
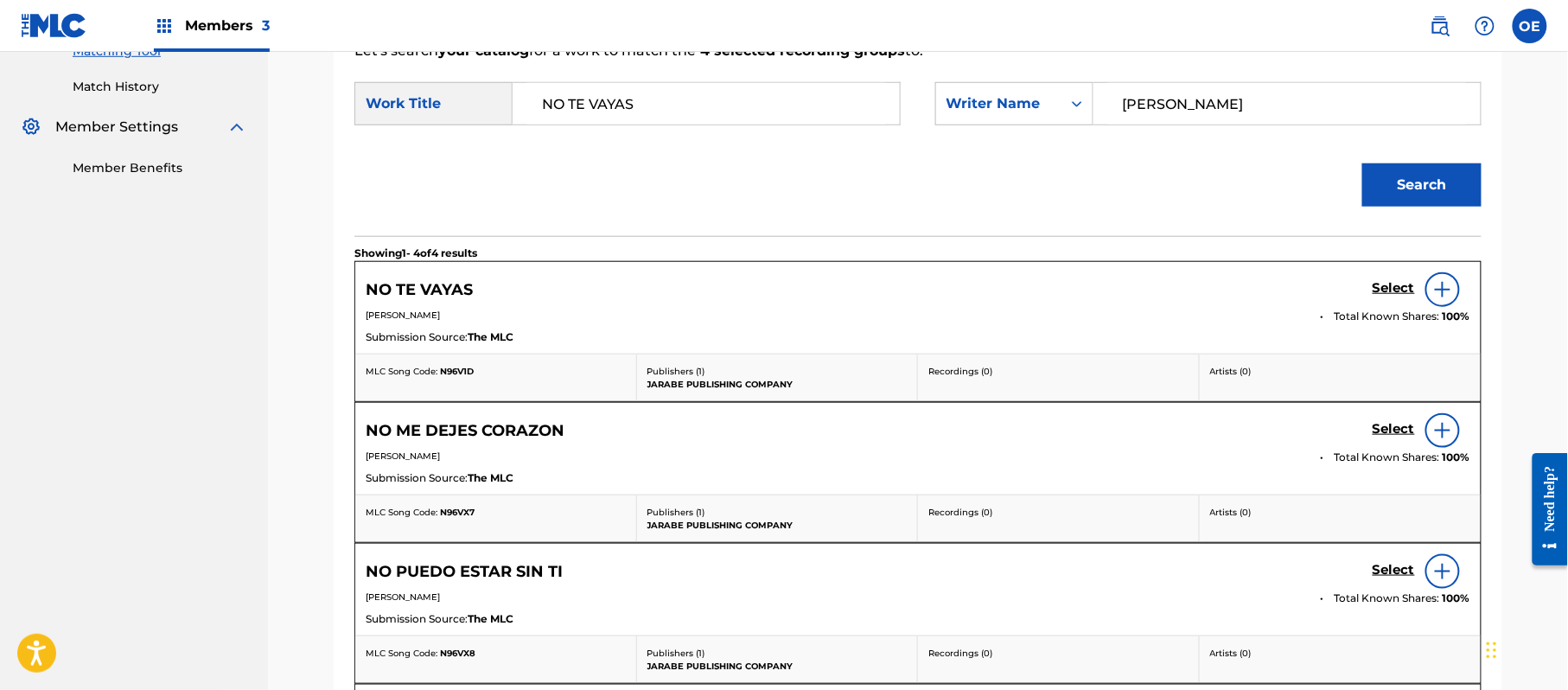
click at [1404, 286] on h5 "Select" at bounding box center [1393, 287] width 43 height 16
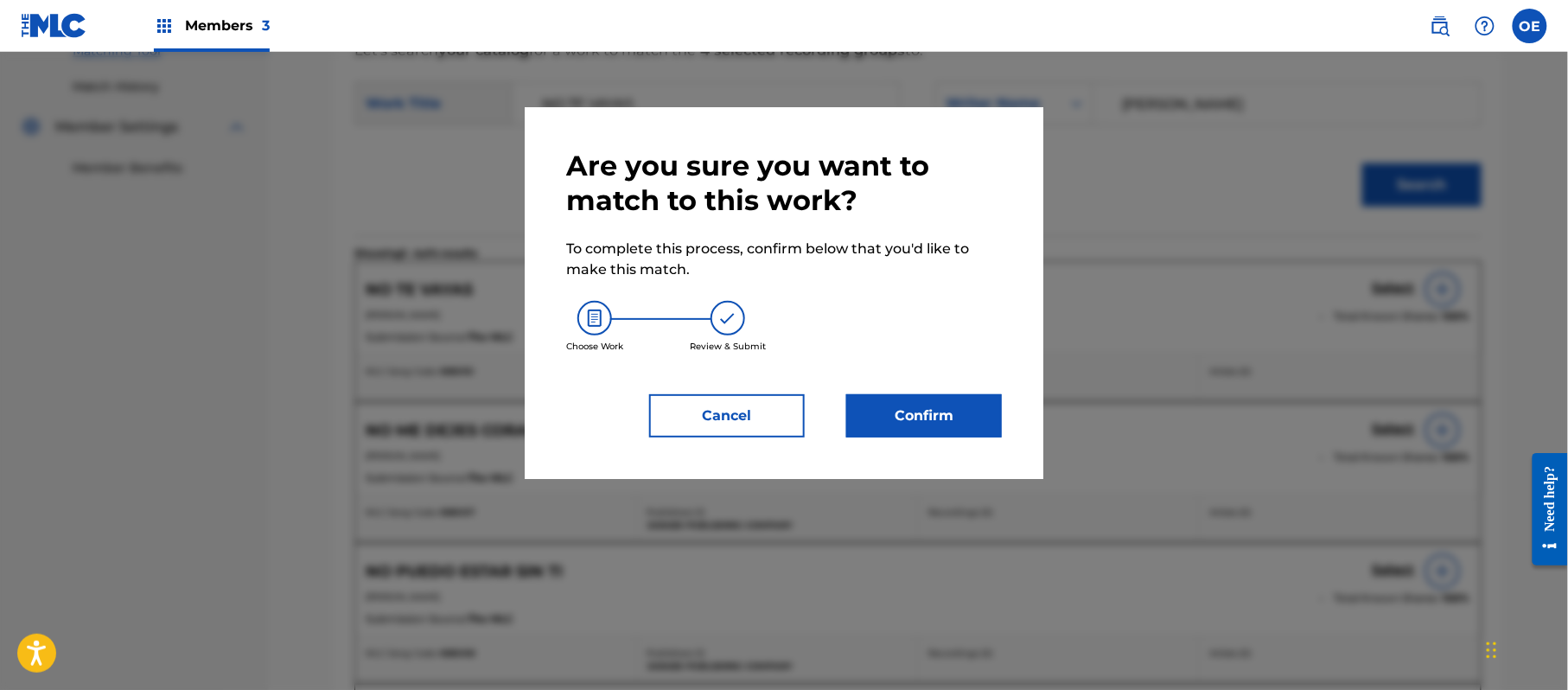
click at [933, 424] on button "Confirm" at bounding box center [924, 415] width 156 height 43
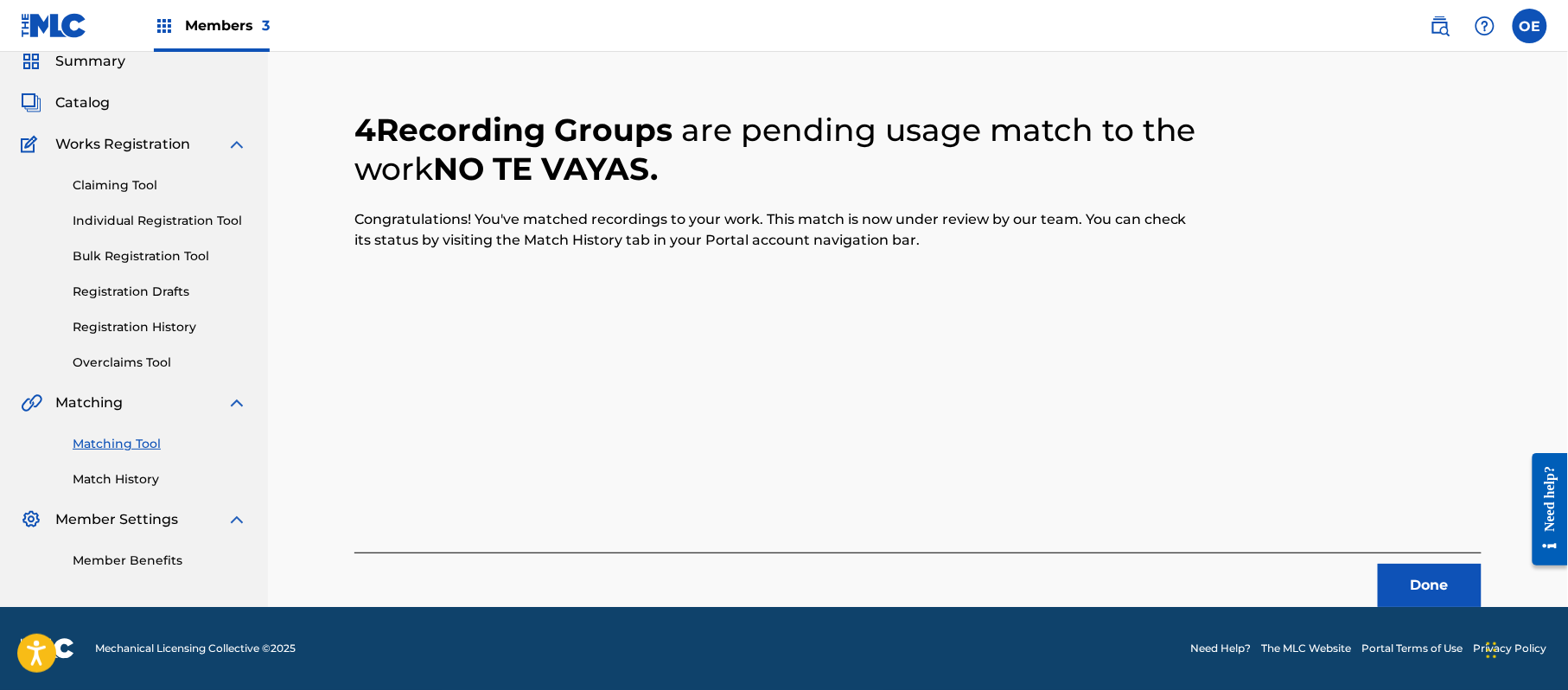
scroll to position [69, 0]
click at [1415, 571] on button "Done" at bounding box center [1429, 584] width 104 height 43
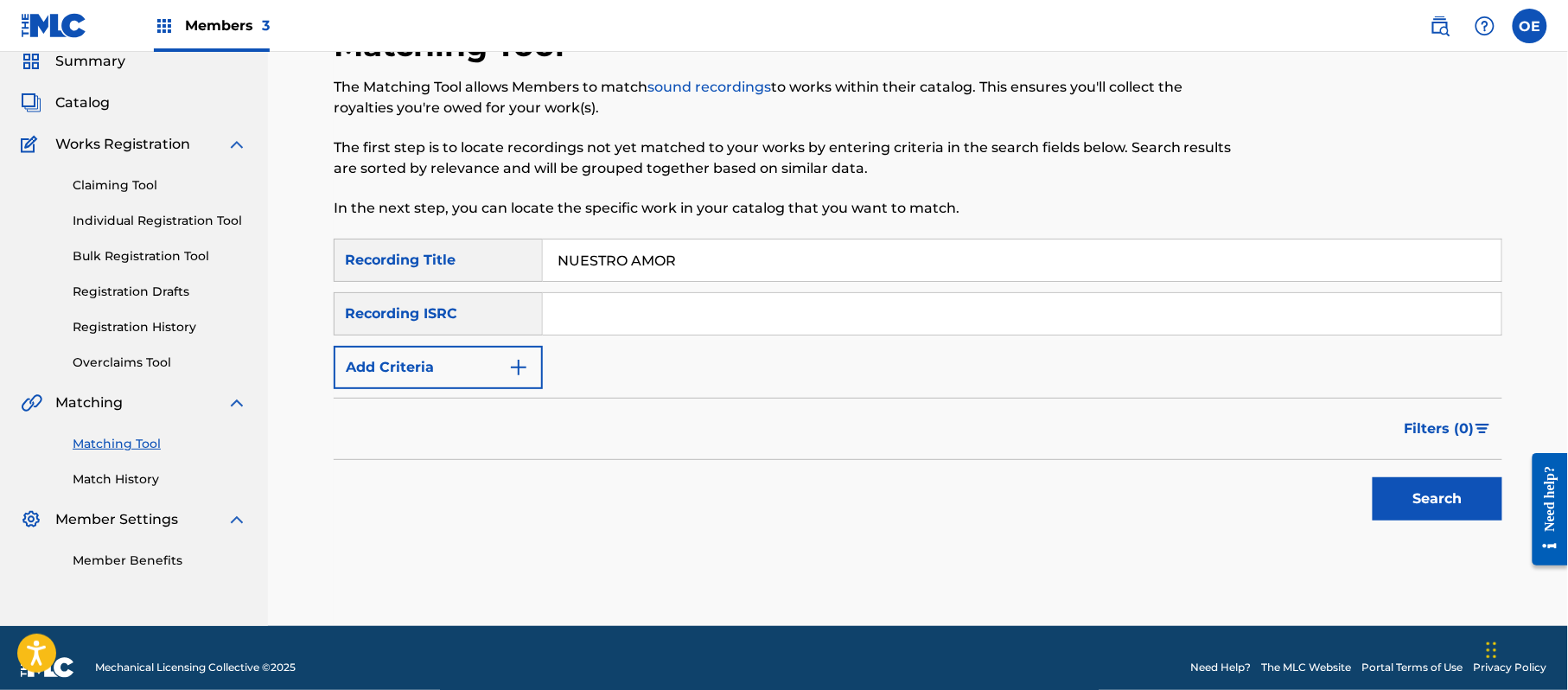
type input "NUESTRO AMOR"
click at [429, 385] on button "Add Criteria" at bounding box center [439, 366] width 209 height 43
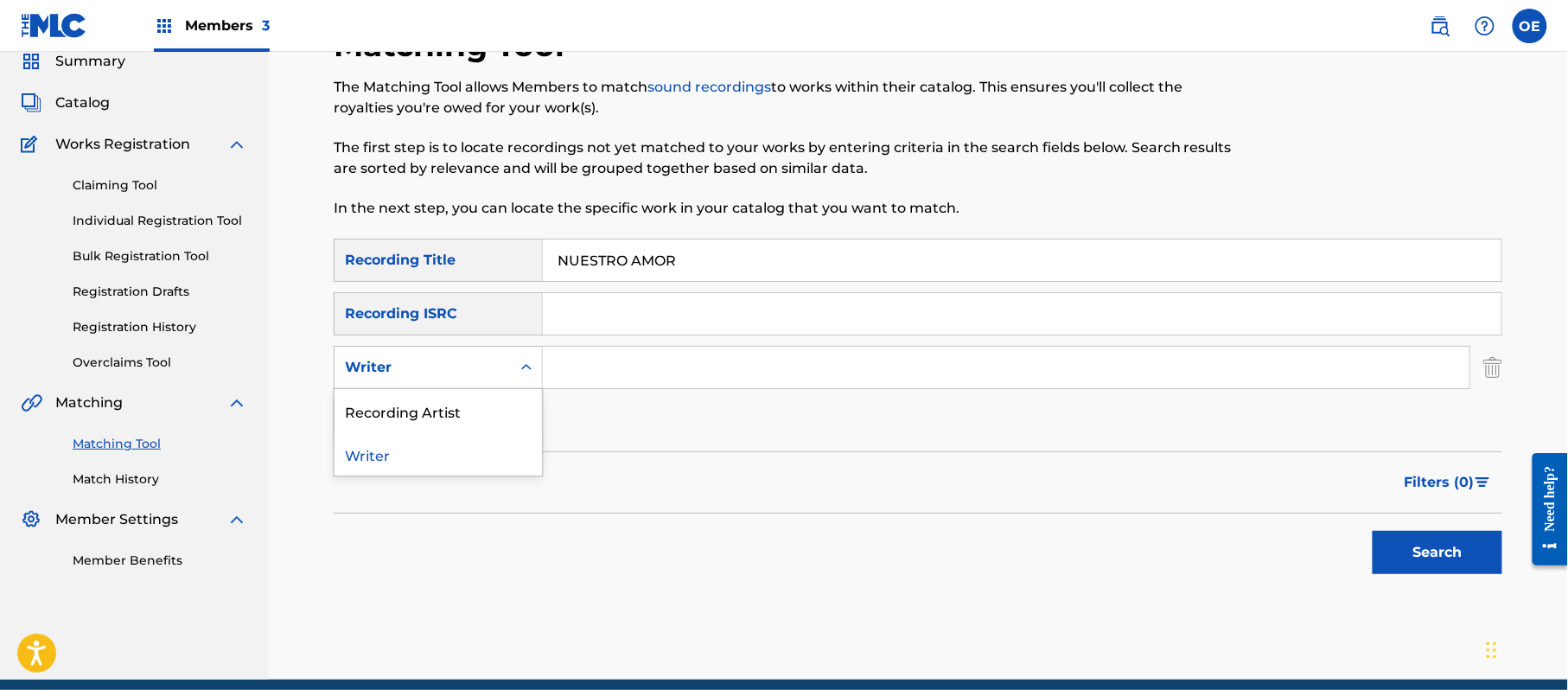
click at [434, 381] on div "Writer" at bounding box center [422, 367] width 176 height 33
click at [432, 403] on div "Recording Artist" at bounding box center [439, 410] width 207 height 43
drag, startPoint x: 591, startPoint y: 391, endPoint x: 575, endPoint y: 367, distance: 28.8
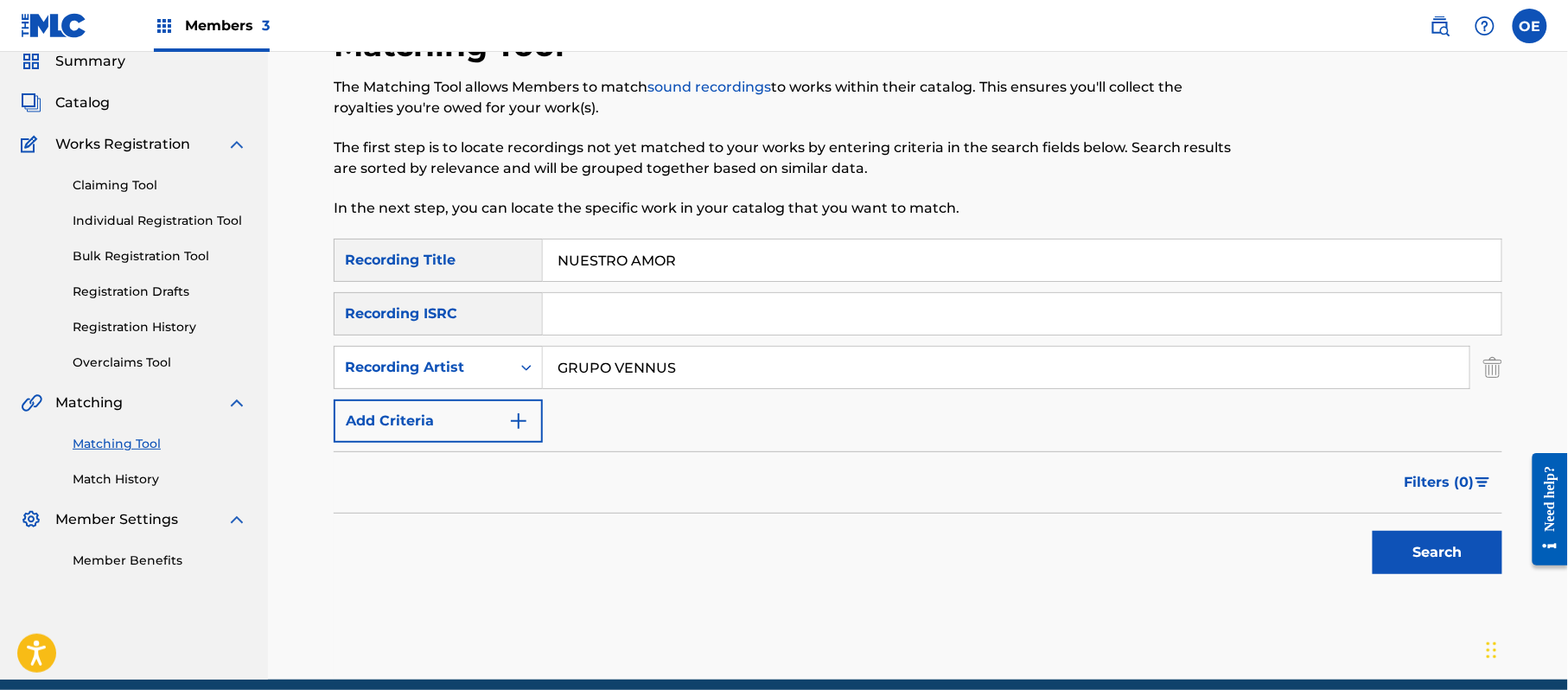
type input "GRUPO VENNUS"
click at [1485, 562] on button "Search" at bounding box center [1437, 552] width 129 height 43
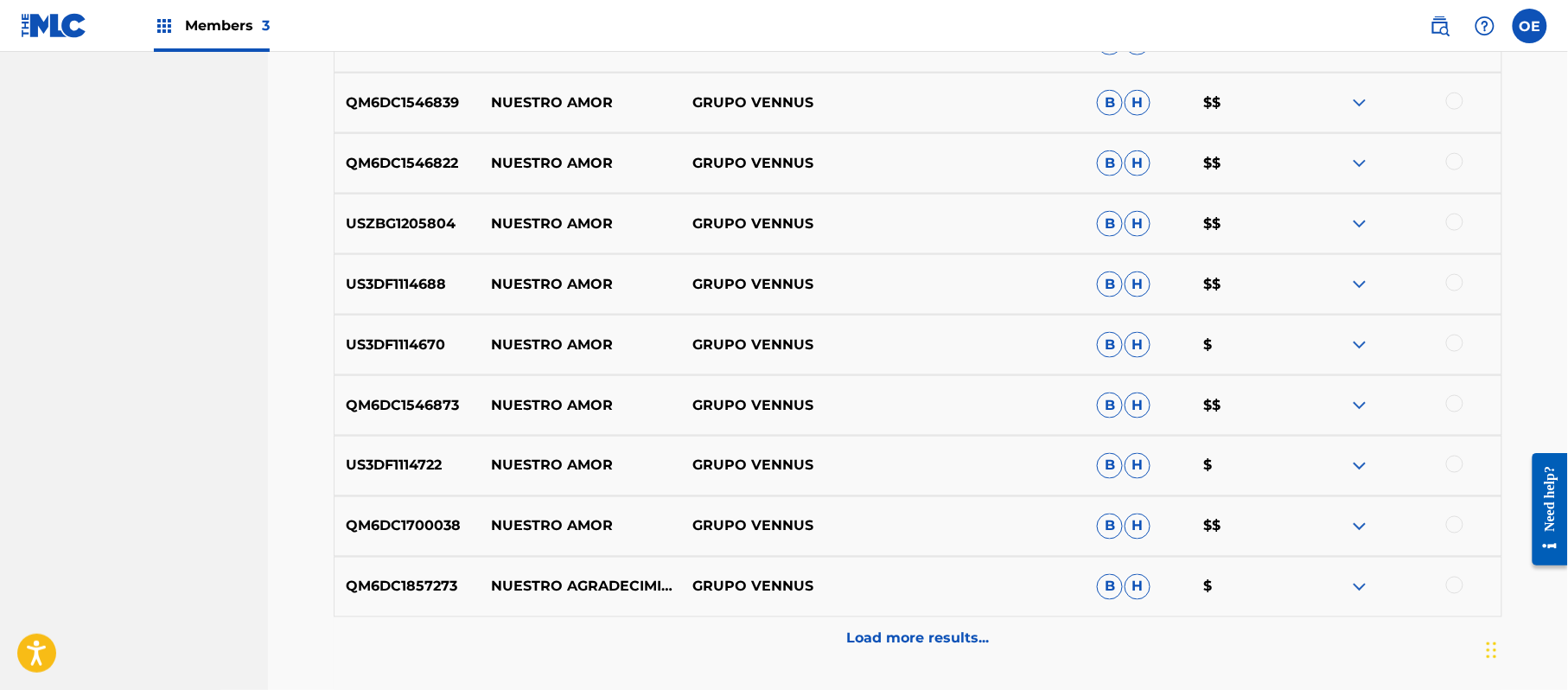
scroll to position [760, 0]
